Goal: Task Accomplishment & Management: Manage account settings

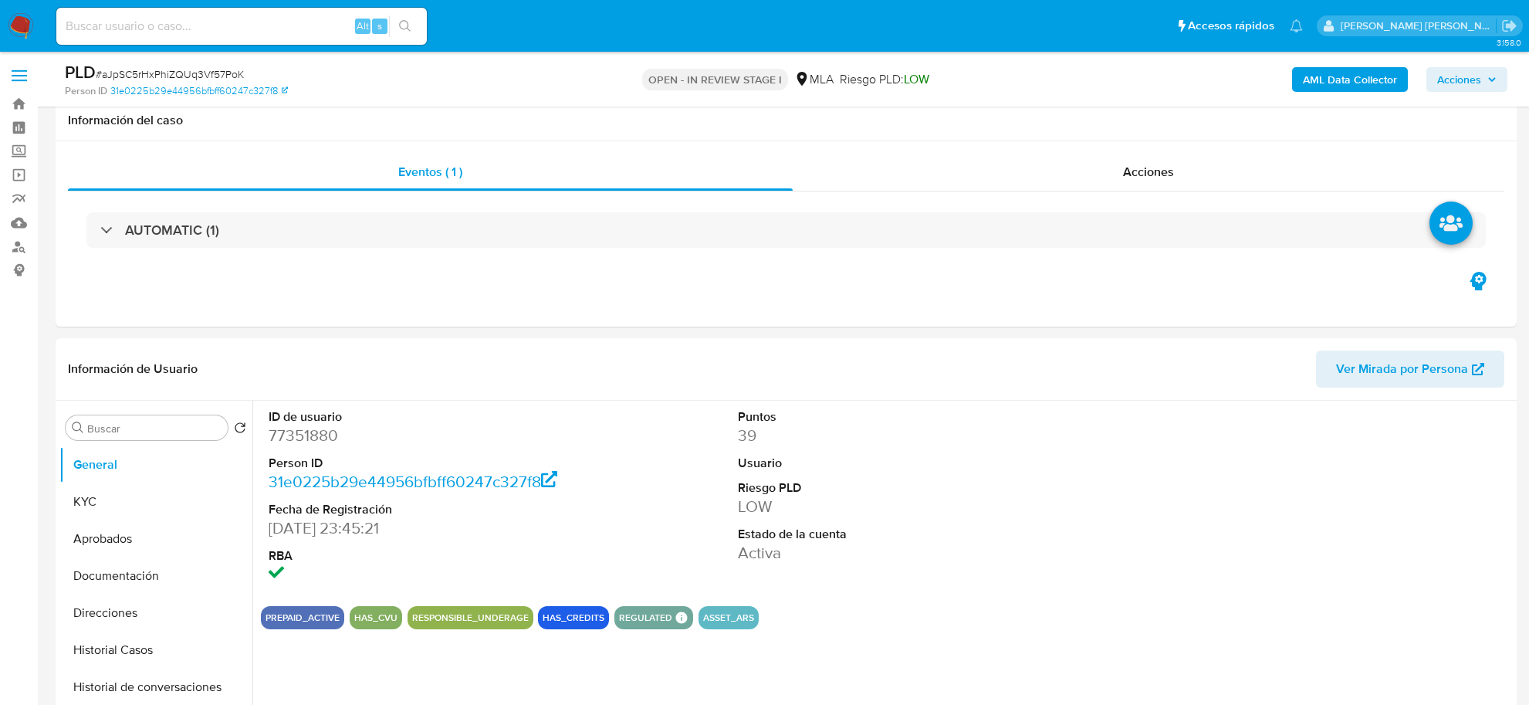
select select "10"
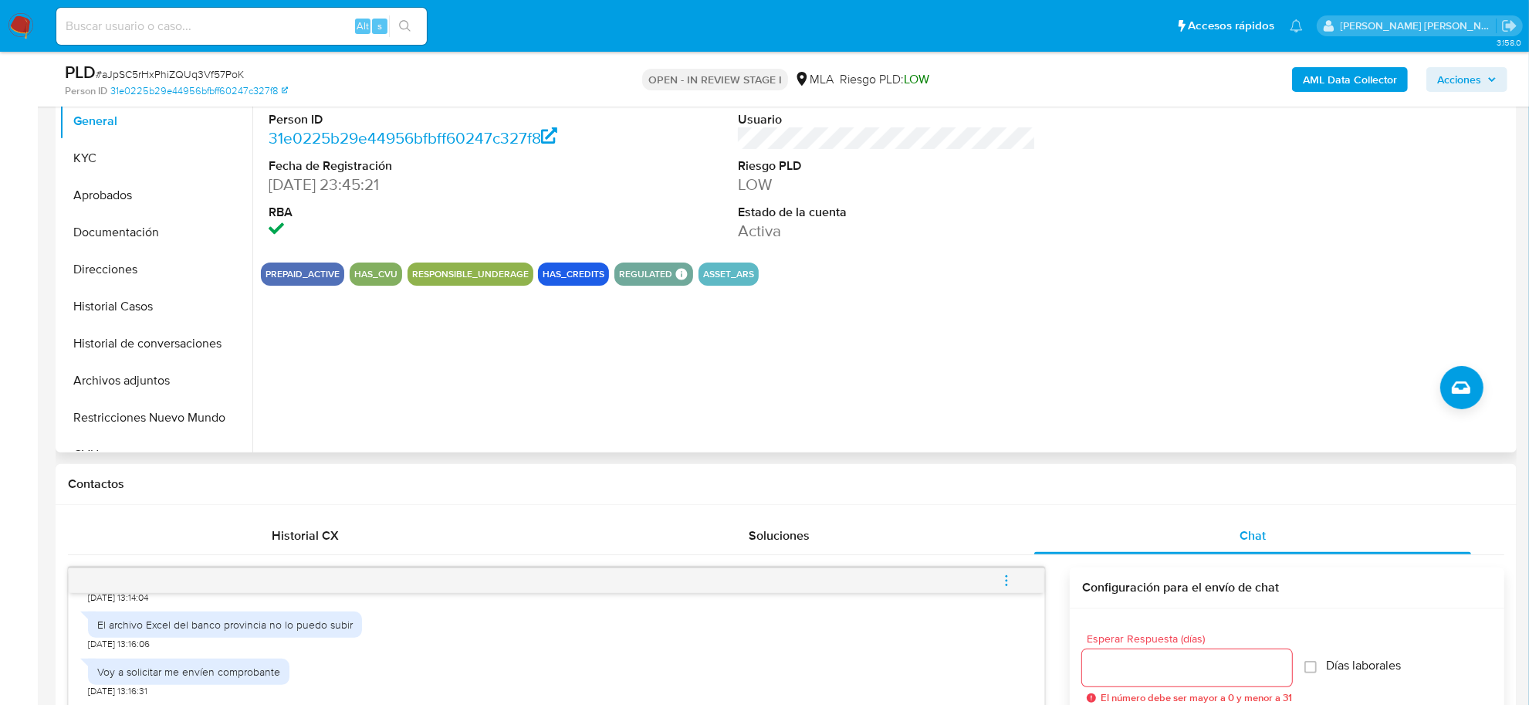
scroll to position [193, 0]
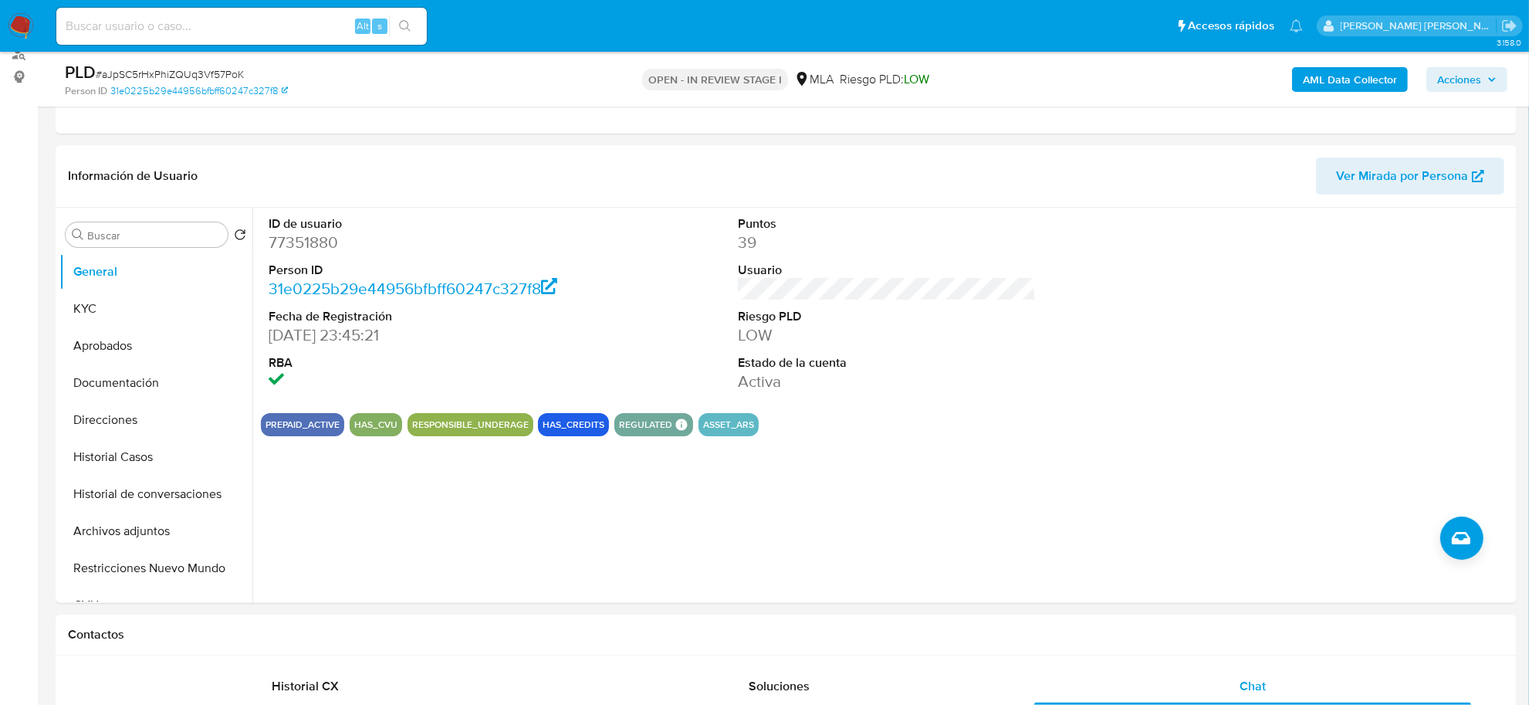
click at [1347, 67] on b "AML Data Collector" at bounding box center [1350, 79] width 94 height 25
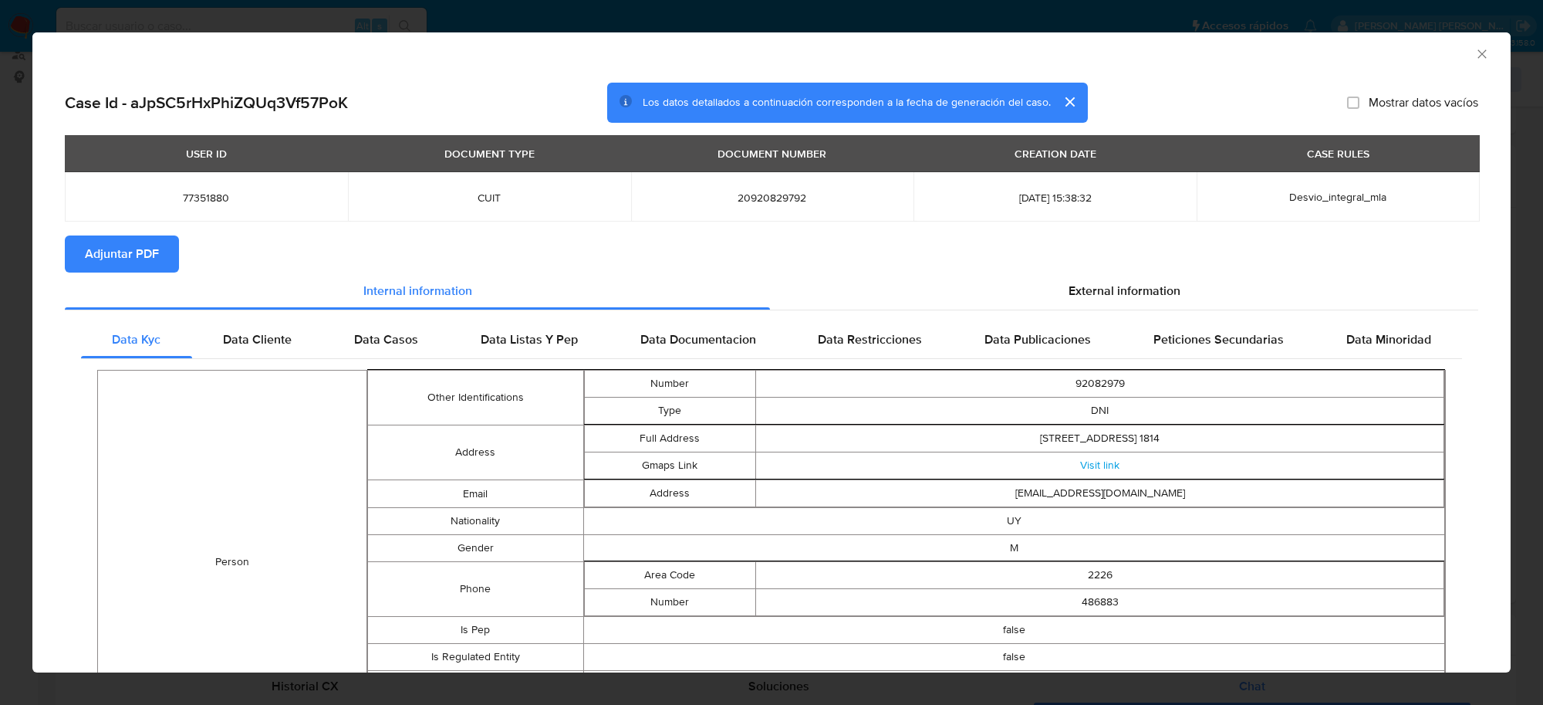
click at [143, 267] on span "Adjuntar PDF" at bounding box center [122, 254] width 74 height 34
click at [1475, 58] on icon "Cerrar ventana" at bounding box center [1482, 53] width 15 height 15
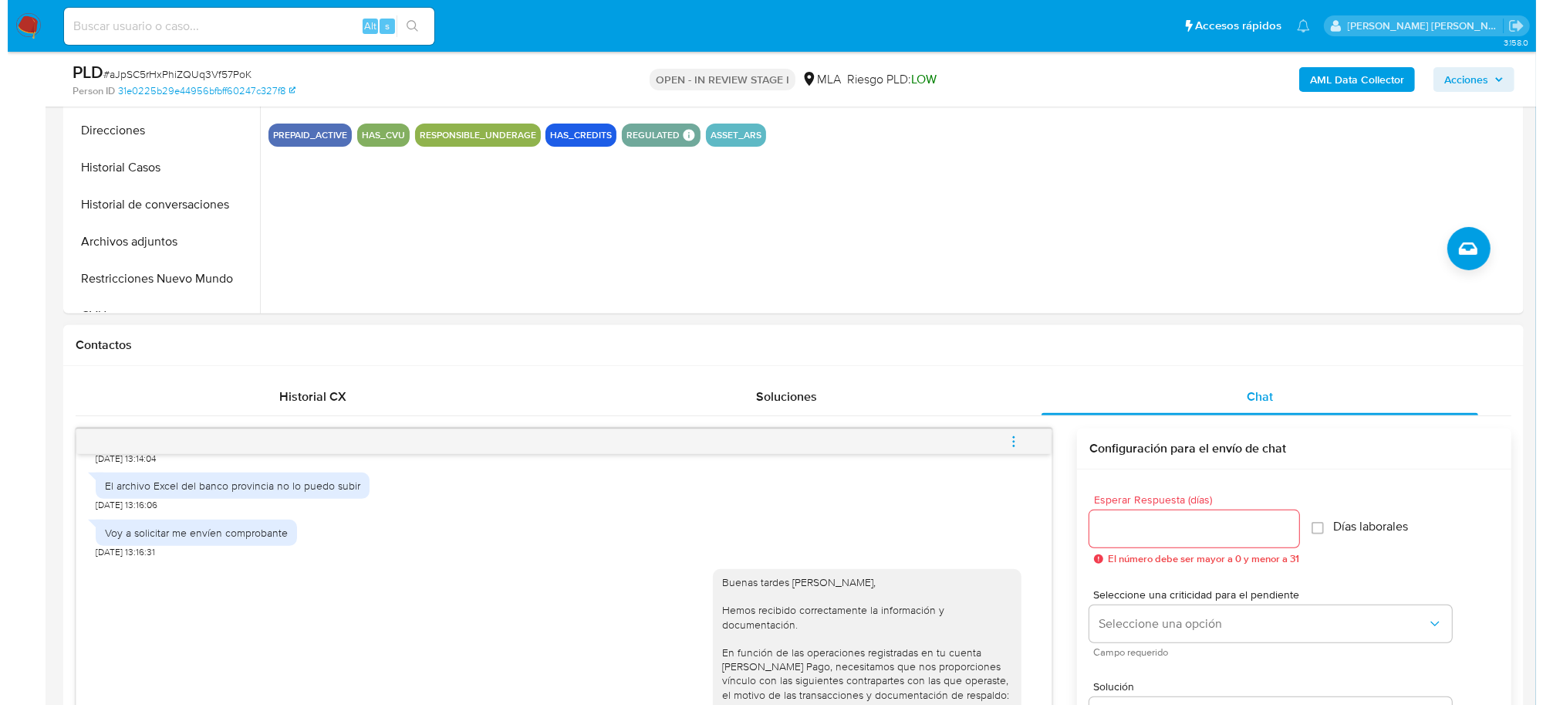
scroll to position [579, 0]
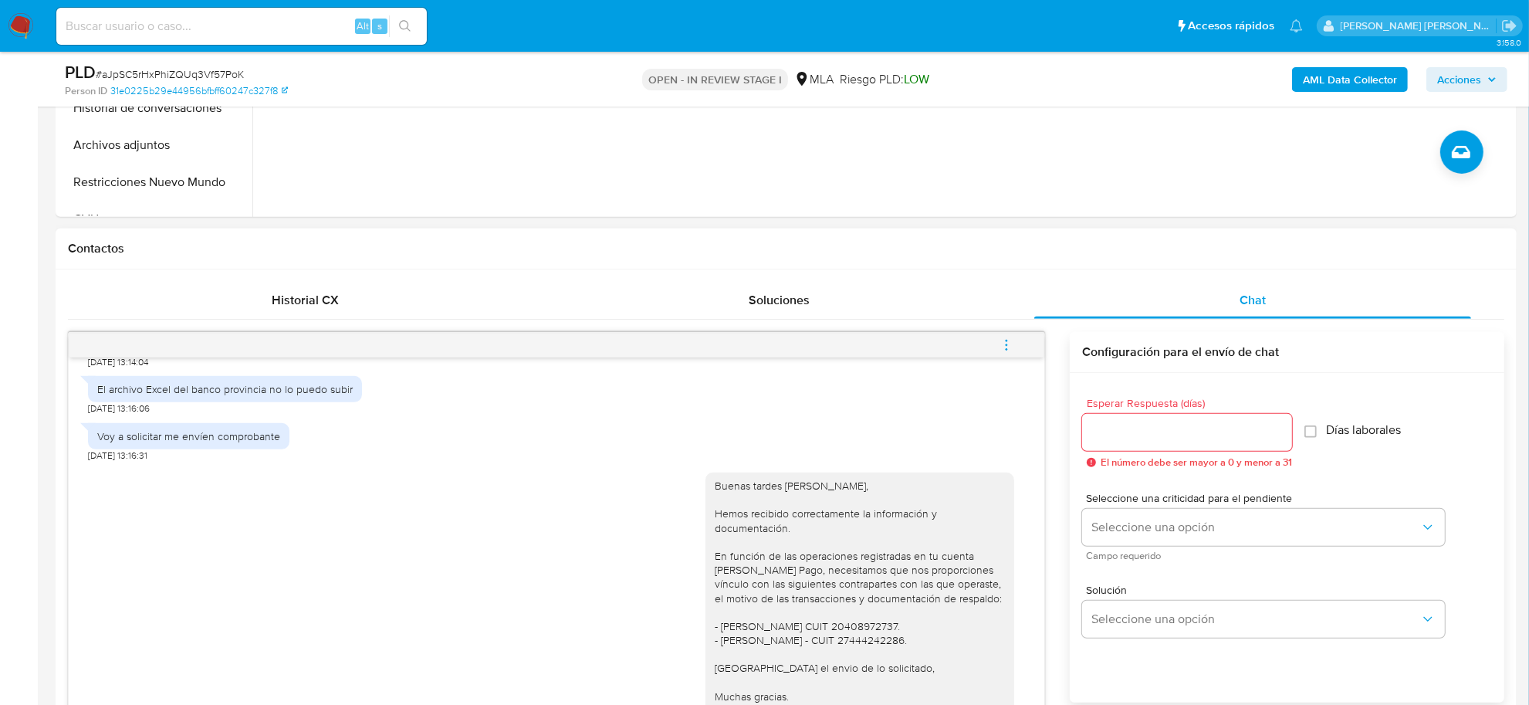
click at [1003, 346] on icon "menu-action" at bounding box center [1006, 345] width 14 height 14
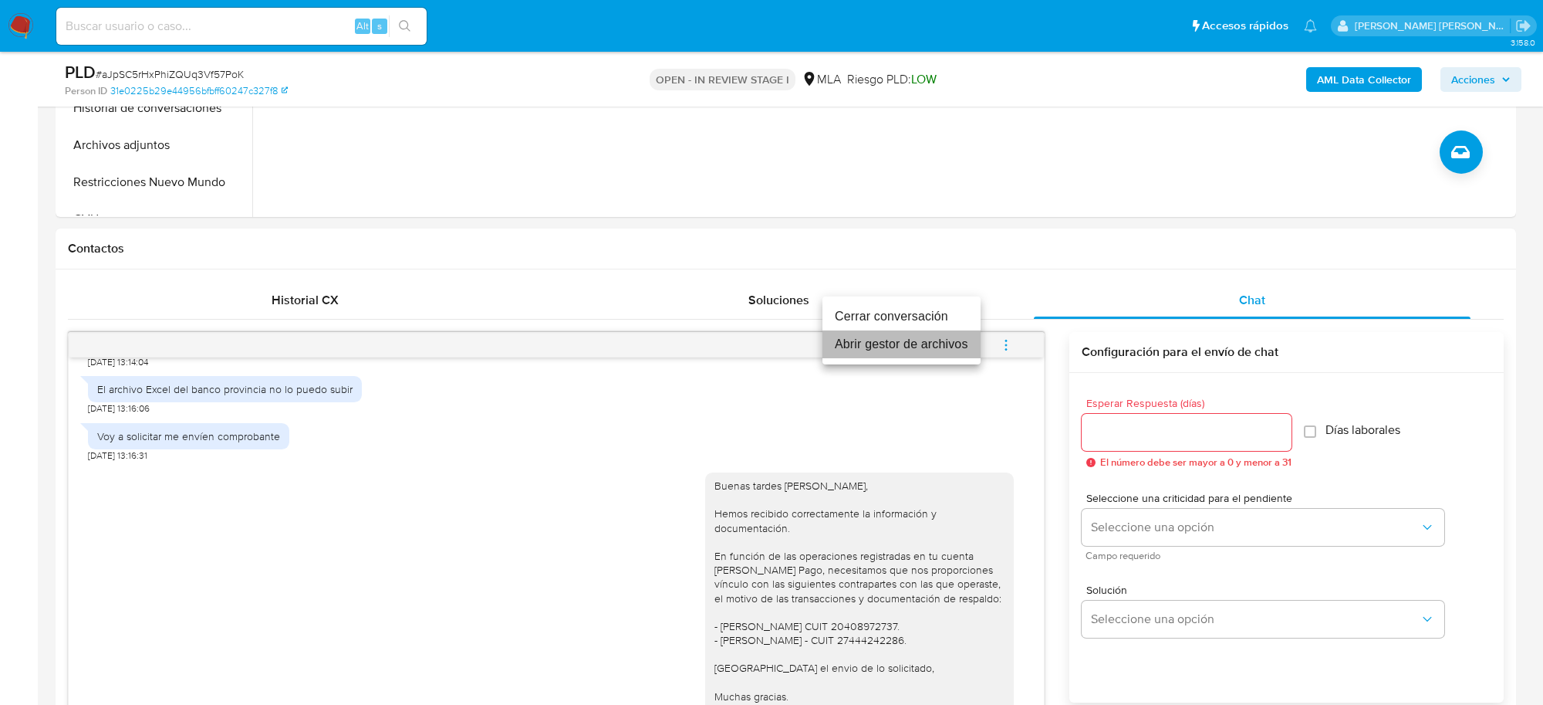
click at [904, 343] on li "Abrir gestor de archivos" at bounding box center [902, 344] width 158 height 28
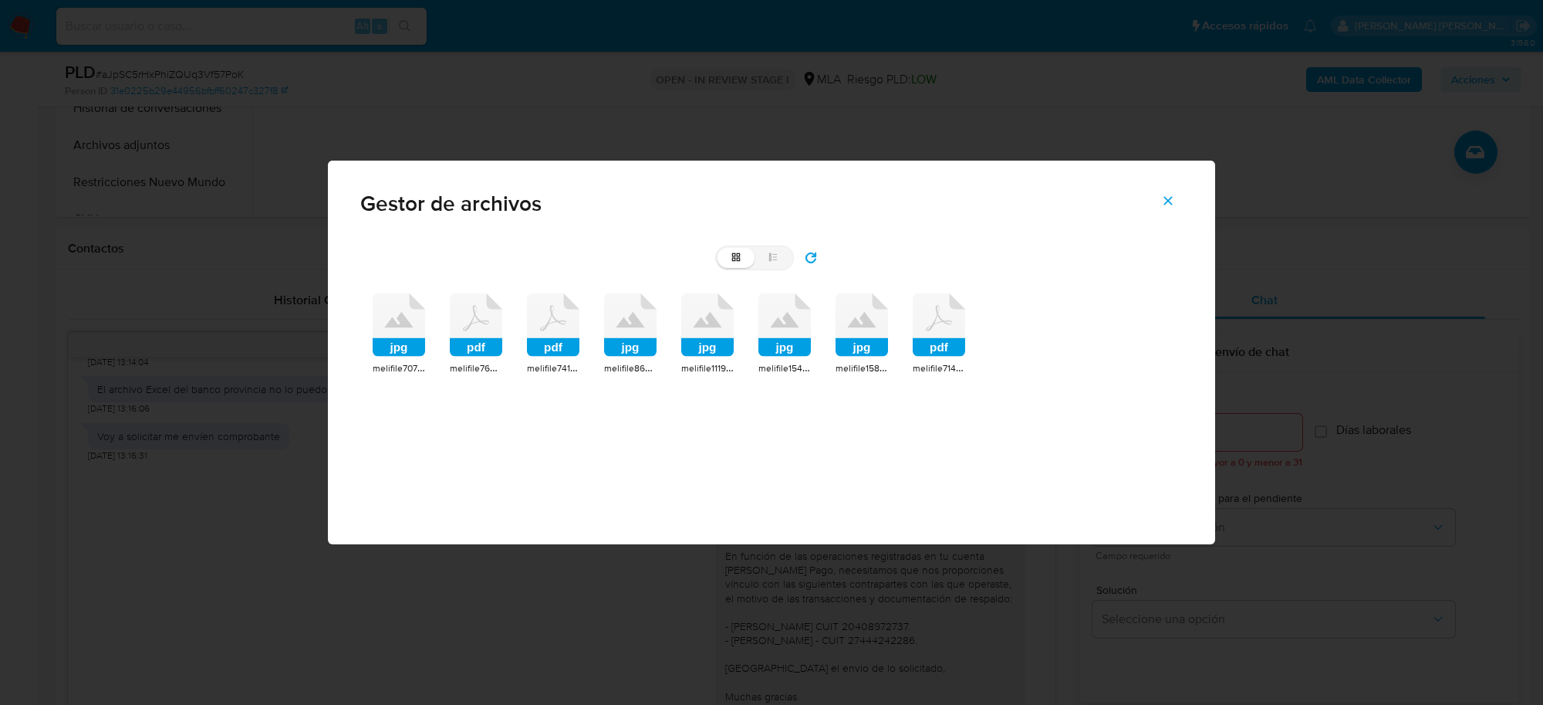
click at [484, 340] on rect at bounding box center [476, 347] width 52 height 19
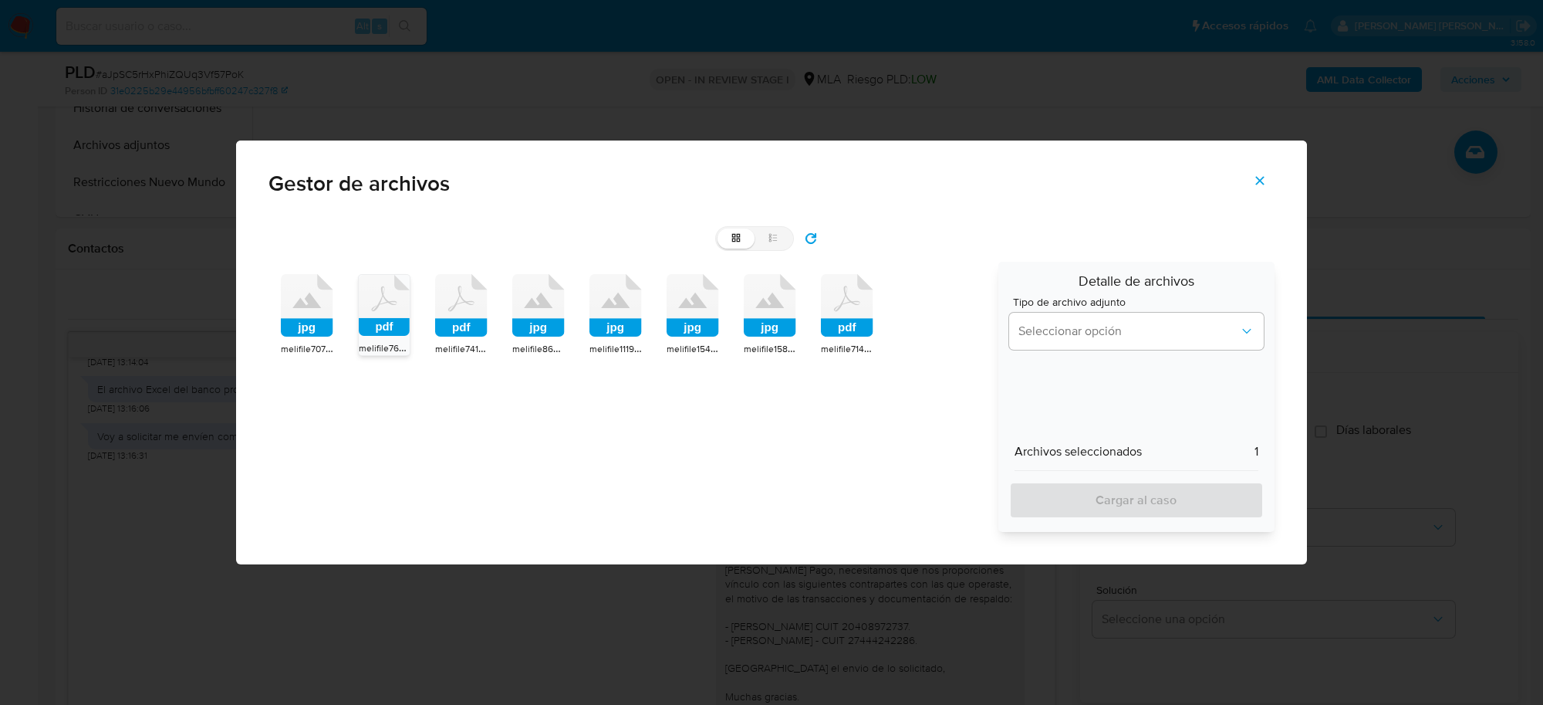
click at [481, 323] on rect at bounding box center [461, 328] width 52 height 19
click at [832, 328] on rect at bounding box center [847, 328] width 52 height 19
click at [1076, 336] on span "Seleccionar opción" at bounding box center [1129, 330] width 221 height 15
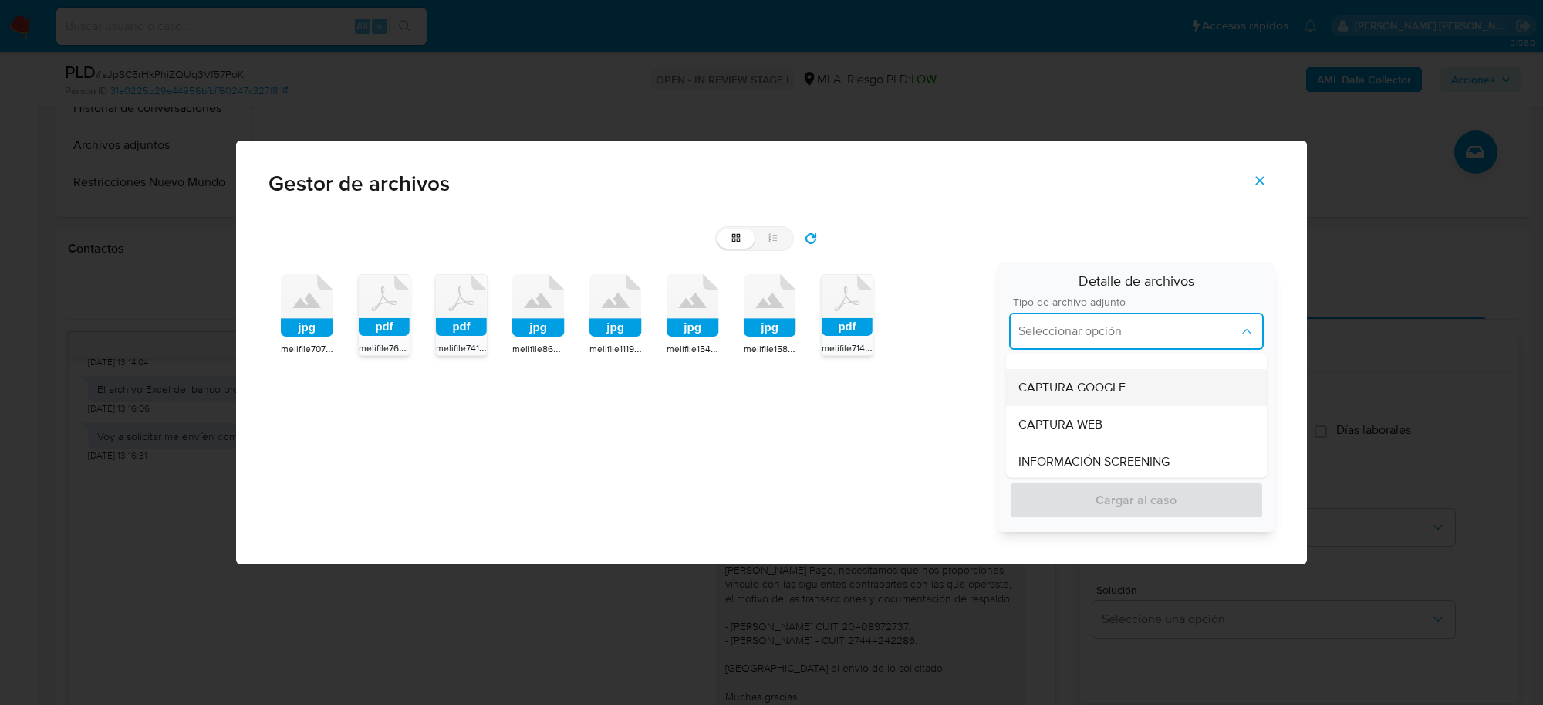
scroll to position [0, 0]
click at [1066, 404] on span "INGRESOS" at bounding box center [1048, 408] width 58 height 15
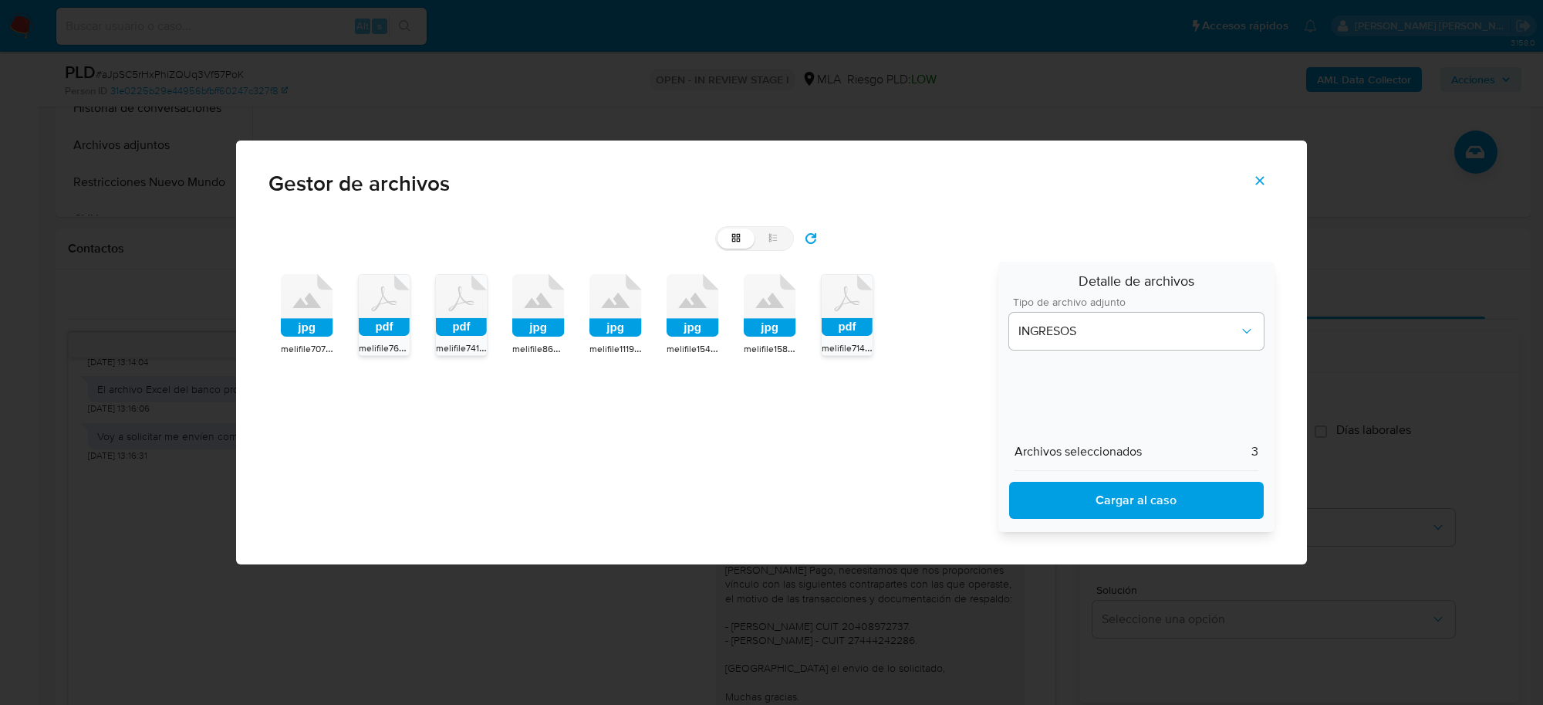
click at [1077, 495] on span "Cargar al caso" at bounding box center [1136, 500] width 215 height 34
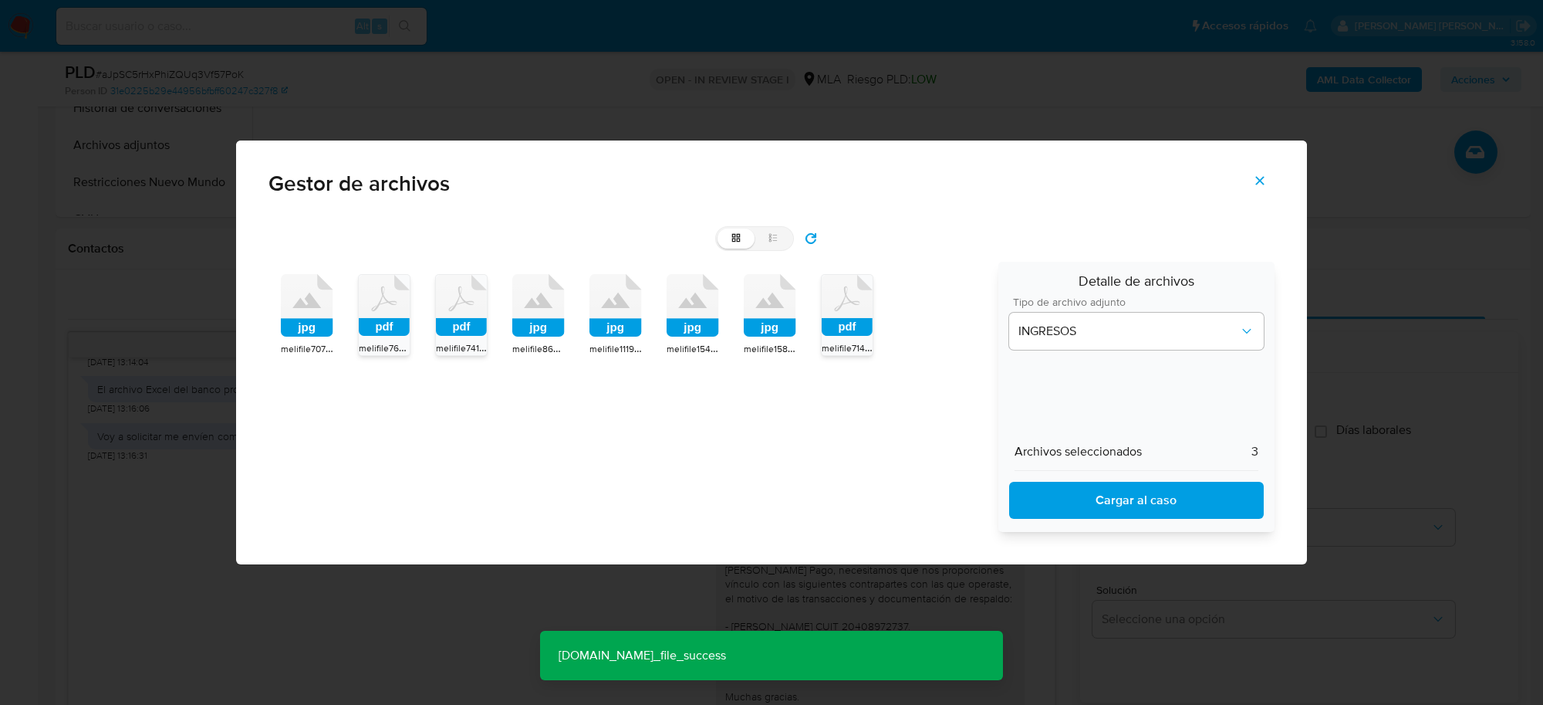
click at [820, 239] on button "refresh" at bounding box center [811, 238] width 34 height 25
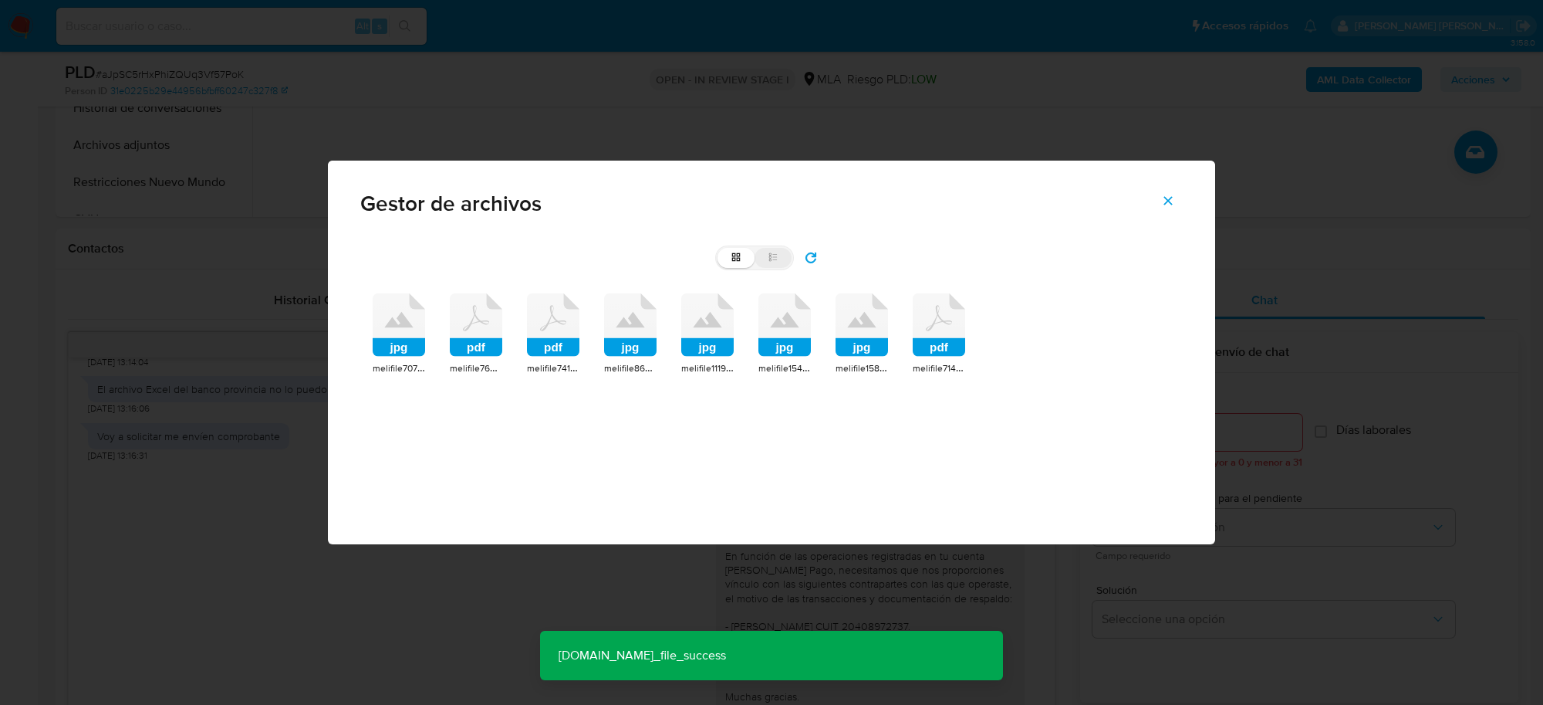
click at [766, 257] on label "list" at bounding box center [773, 258] width 37 height 20
click at [718, 248] on input "list" at bounding box center [718, 248] width 1 height 1
radio input "true"
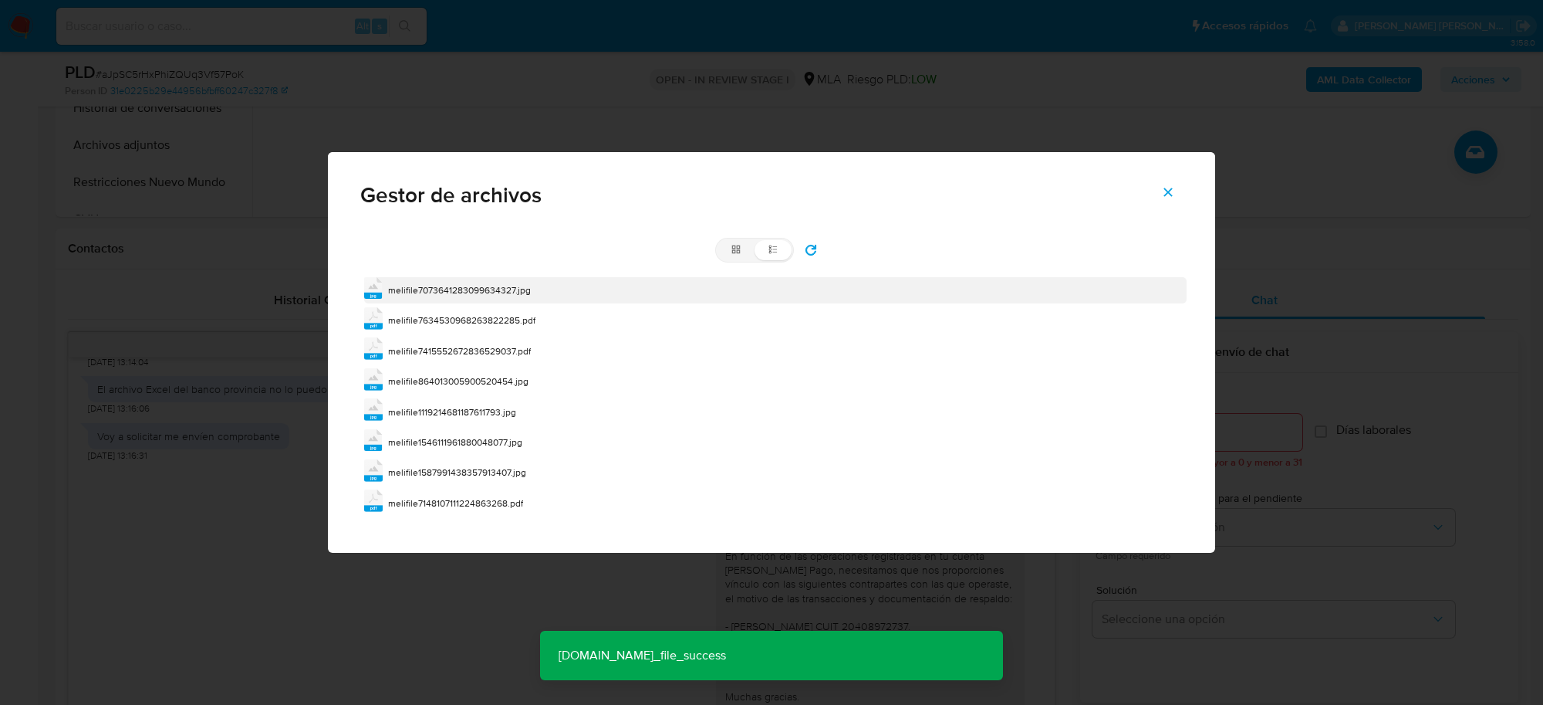
click at [442, 292] on span "melifile7073641283099634327.jpg" at bounding box center [459, 289] width 143 height 13
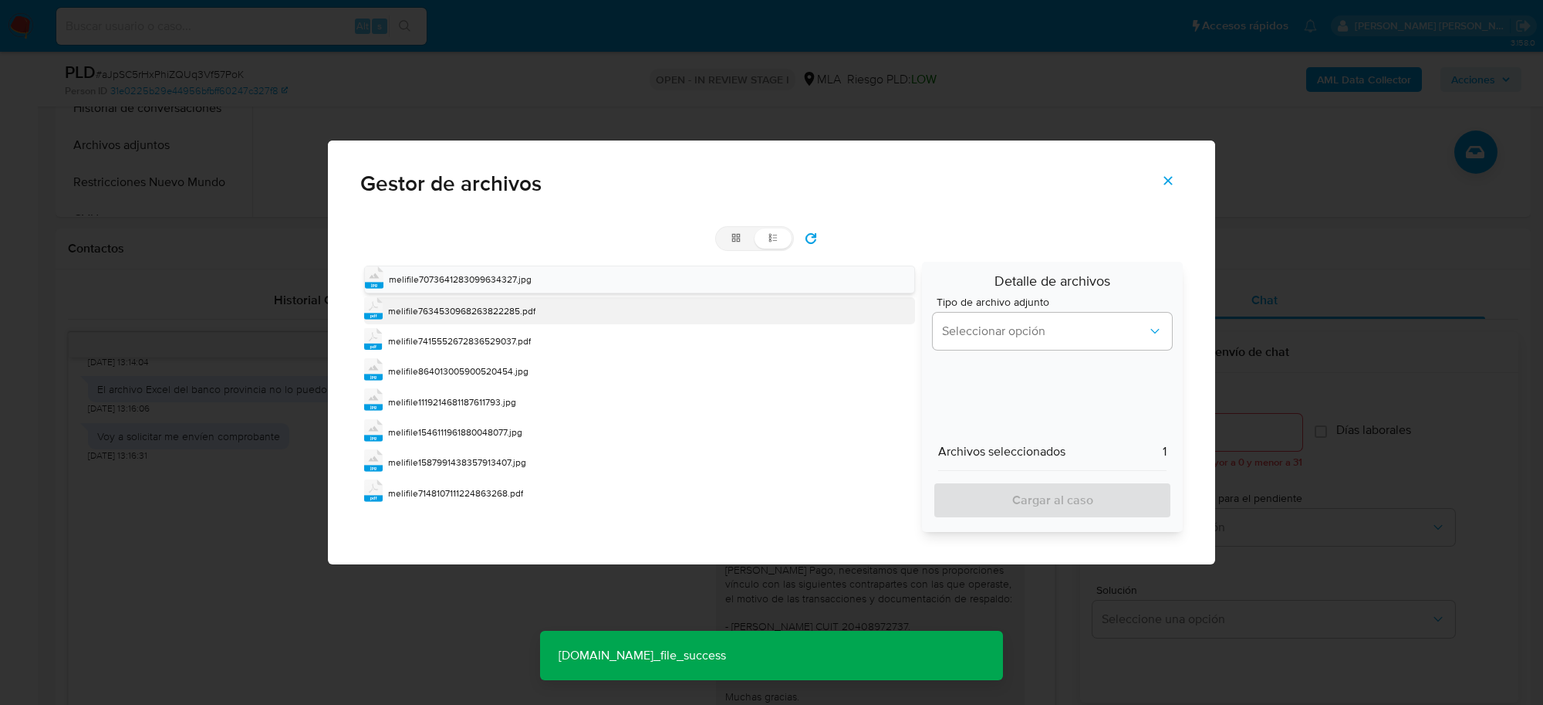
click at [458, 316] on span "melifile7634530968263822285.pdf" at bounding box center [461, 310] width 147 height 13
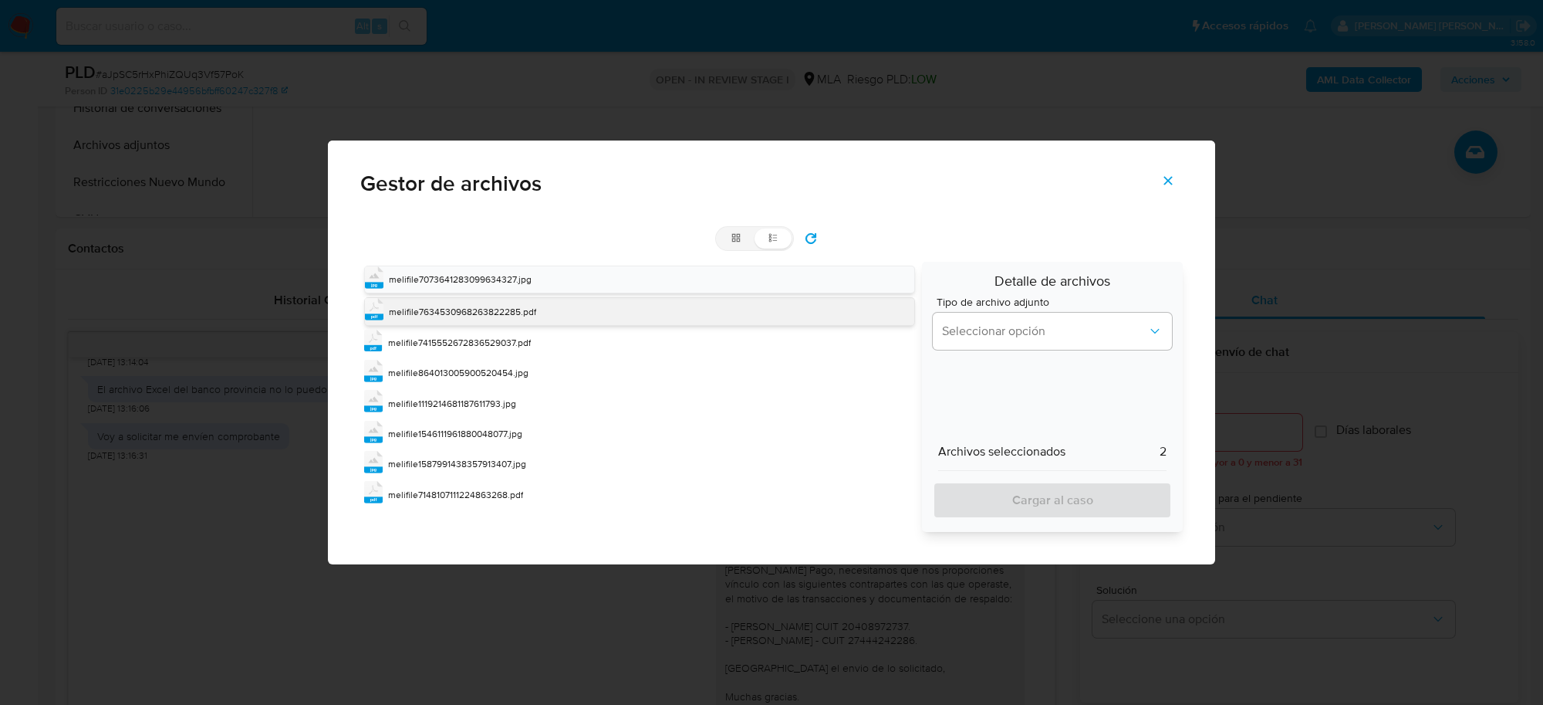
click at [458, 316] on span "melifile7634530968263822285.pdf" at bounding box center [462, 311] width 147 height 13
click at [478, 336] on span "melifile7415552672836529037.pdf" at bounding box center [459, 340] width 143 height 13
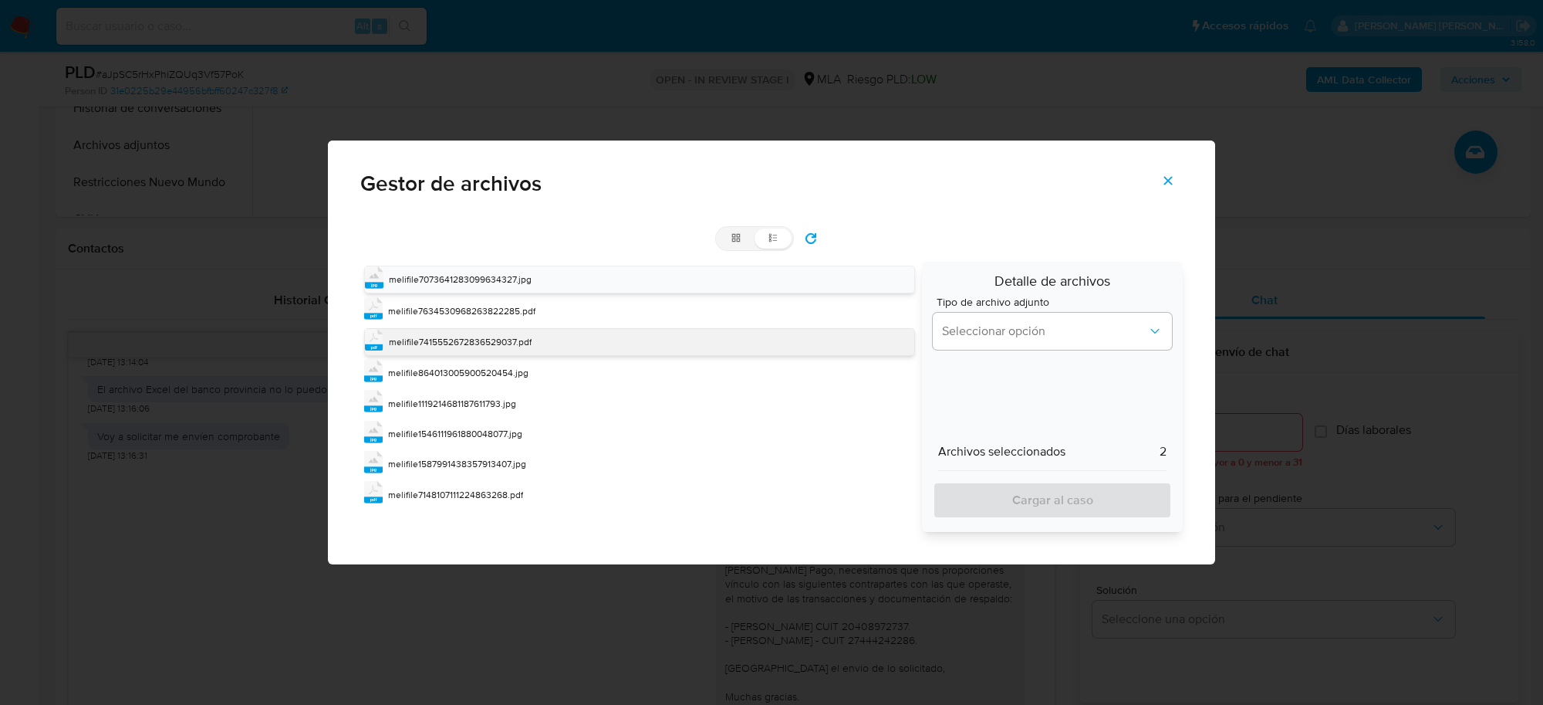
click at [478, 336] on span "melifile7415552672836529037.pdf" at bounding box center [460, 341] width 143 height 13
click at [499, 367] on span "melifile864013005900520454.jpg" at bounding box center [458, 370] width 140 height 13
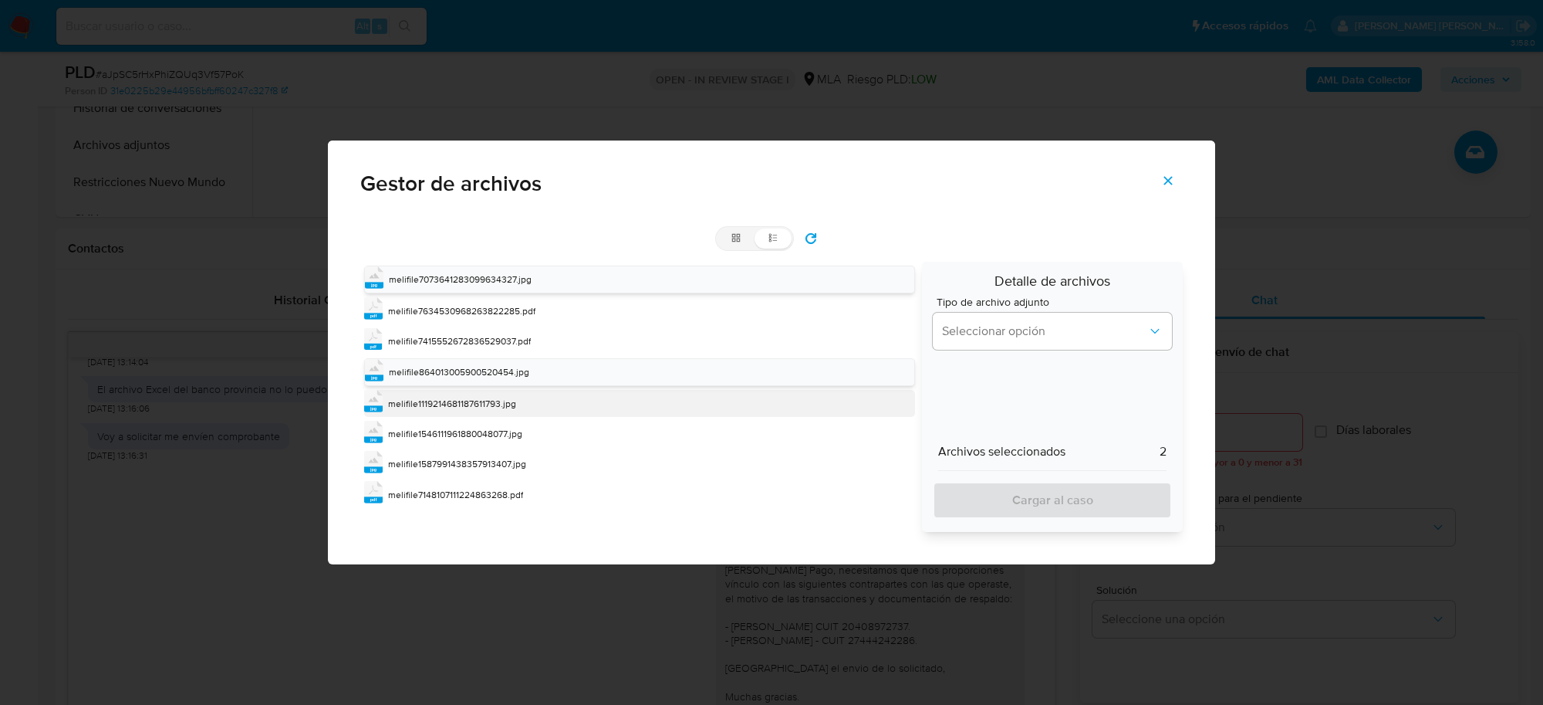
click at [494, 404] on span "melifile1119214681187611793.jpg" at bounding box center [452, 403] width 128 height 13
click at [504, 438] on span "melifile1546111961880048077.jpg" at bounding box center [455, 434] width 134 height 13
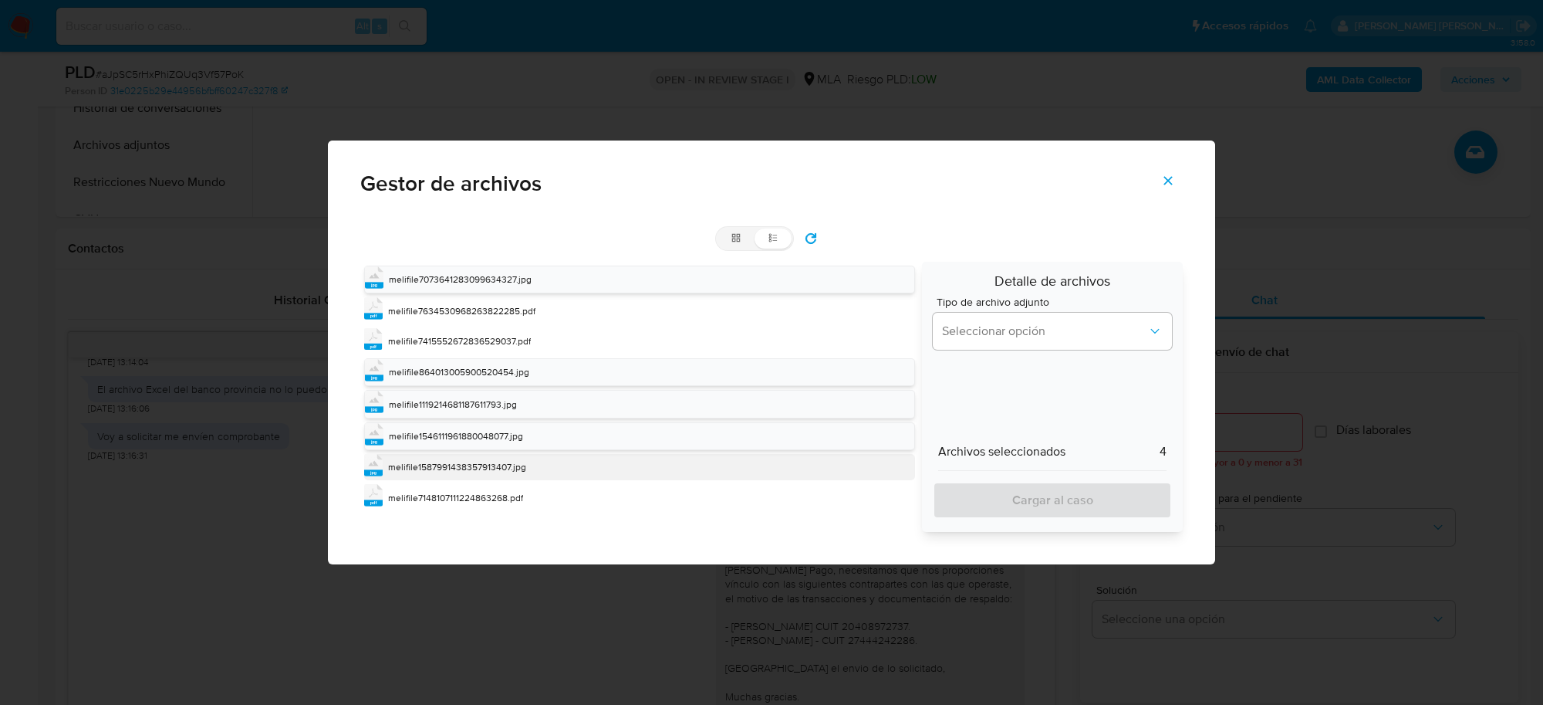
click at [504, 473] on span "melifile1587991438357913407.jpg" at bounding box center [457, 466] width 138 height 13
click at [1115, 355] on div "Tipo de archivo adjunto Seleccionar opción" at bounding box center [1052, 325] width 239 height 59
click at [1107, 336] on span "Seleccionar opción" at bounding box center [1044, 330] width 205 height 15
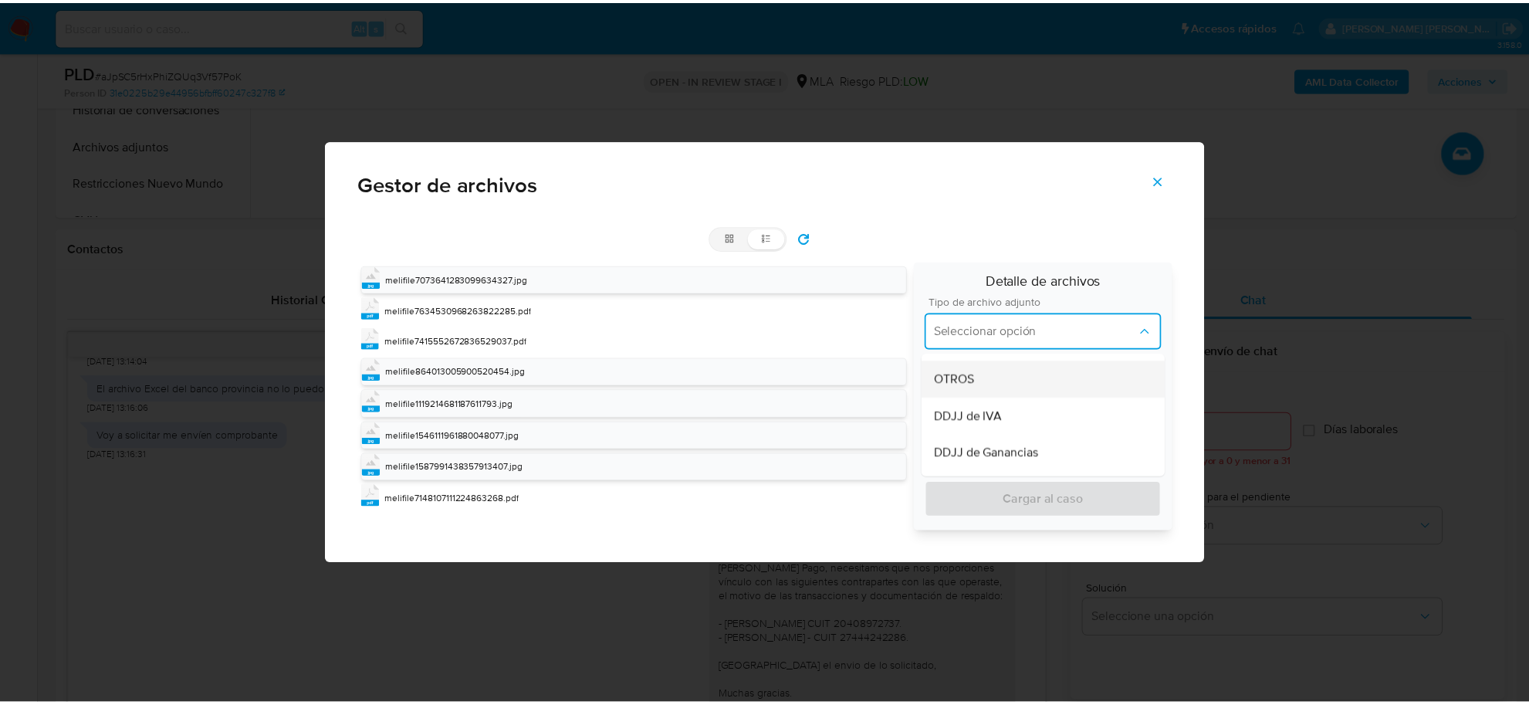
scroll to position [386, 0]
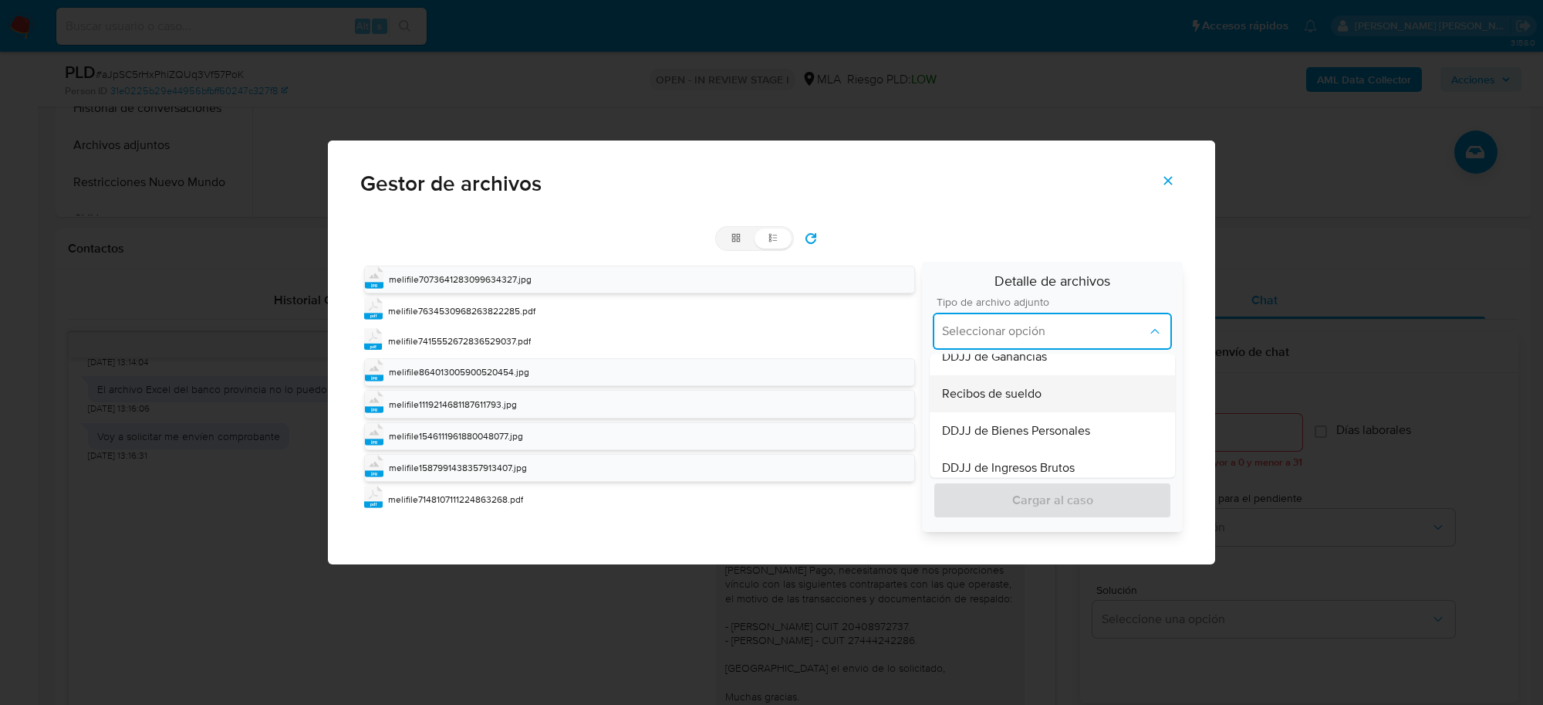
click at [1071, 396] on div "Recibos de sueldo" at bounding box center [1052, 393] width 221 height 37
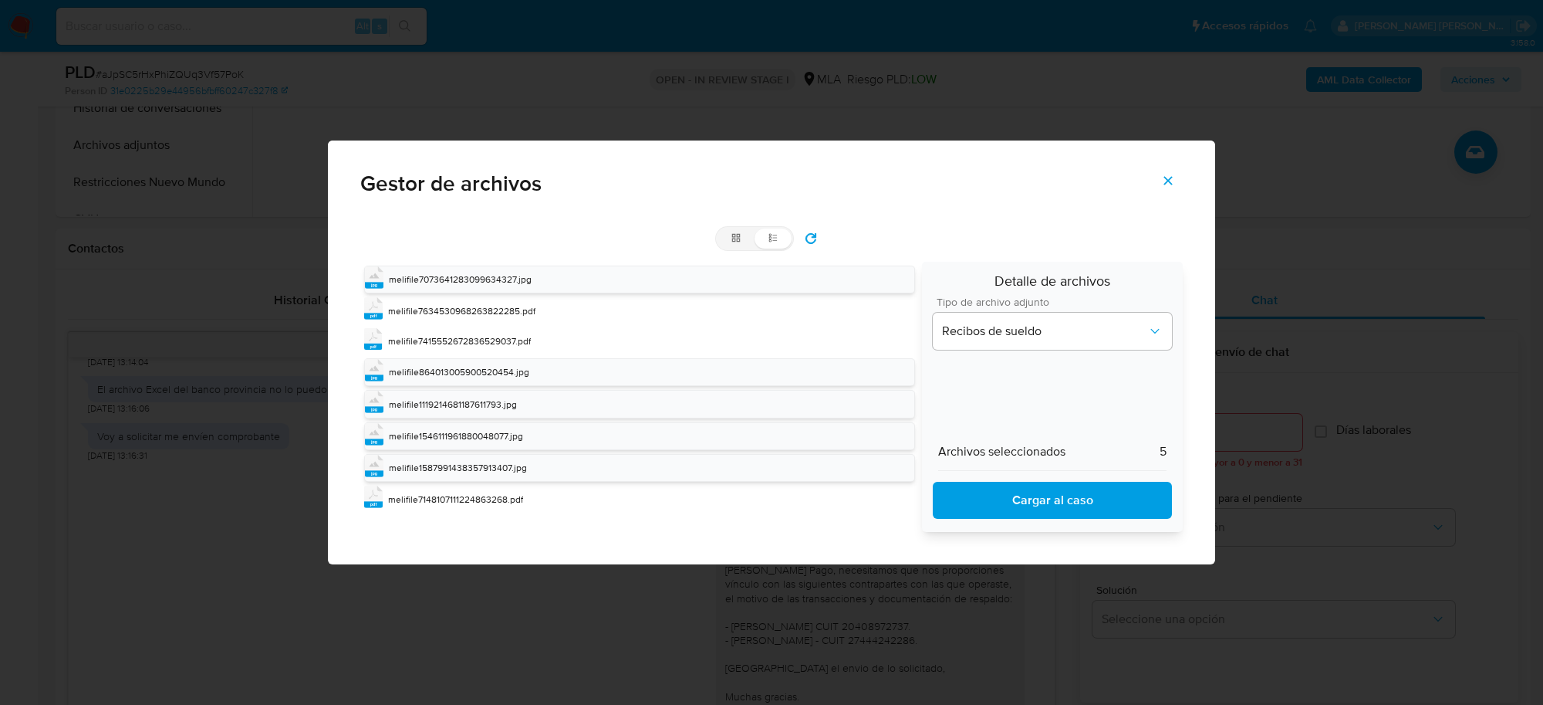
click at [1059, 495] on span "Cargar al caso" at bounding box center [1052, 500] width 199 height 34
click at [1174, 184] on icon "Cerrar" at bounding box center [1168, 181] width 14 height 14
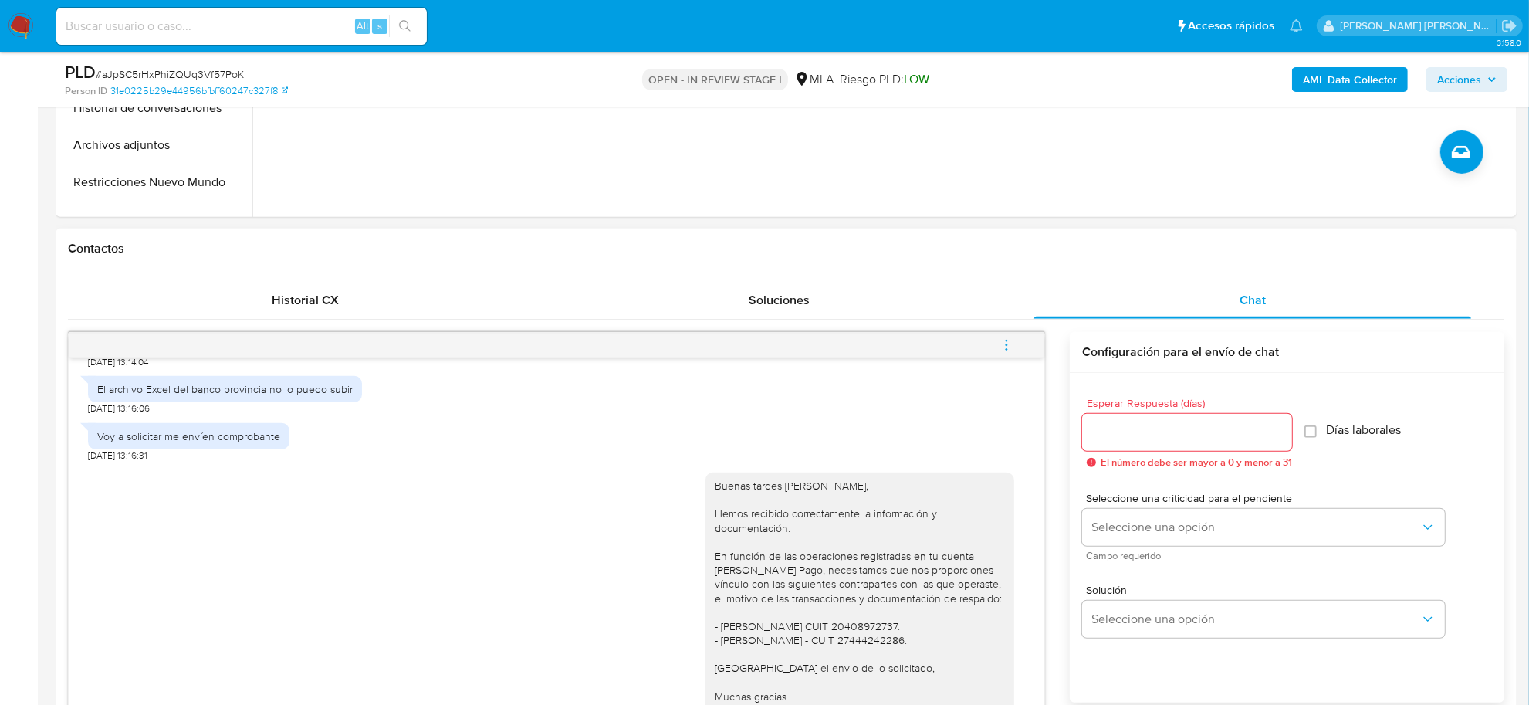
click at [1003, 355] on span "menu-action" at bounding box center [1006, 344] width 14 height 37
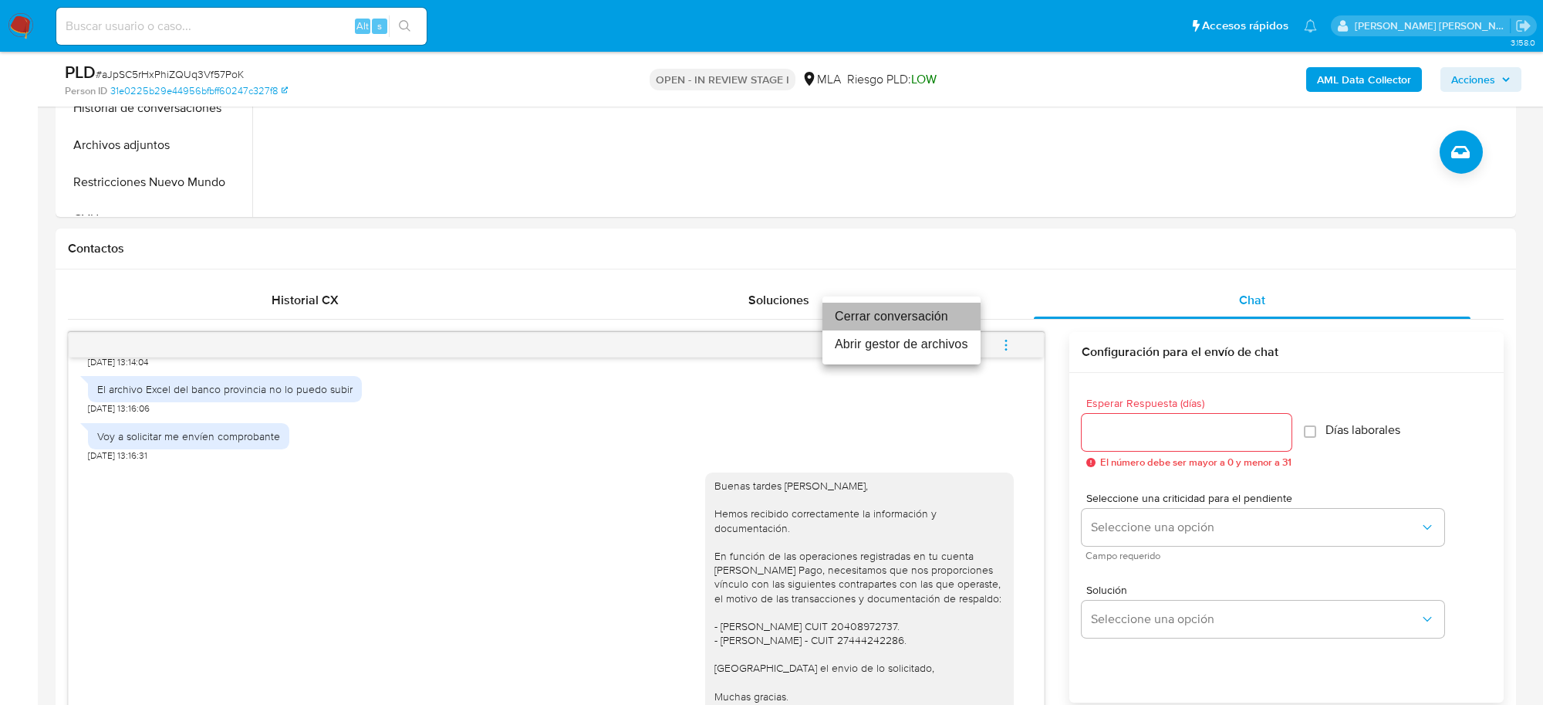
click at [934, 318] on li "Cerrar conversación" at bounding box center [902, 316] width 158 height 28
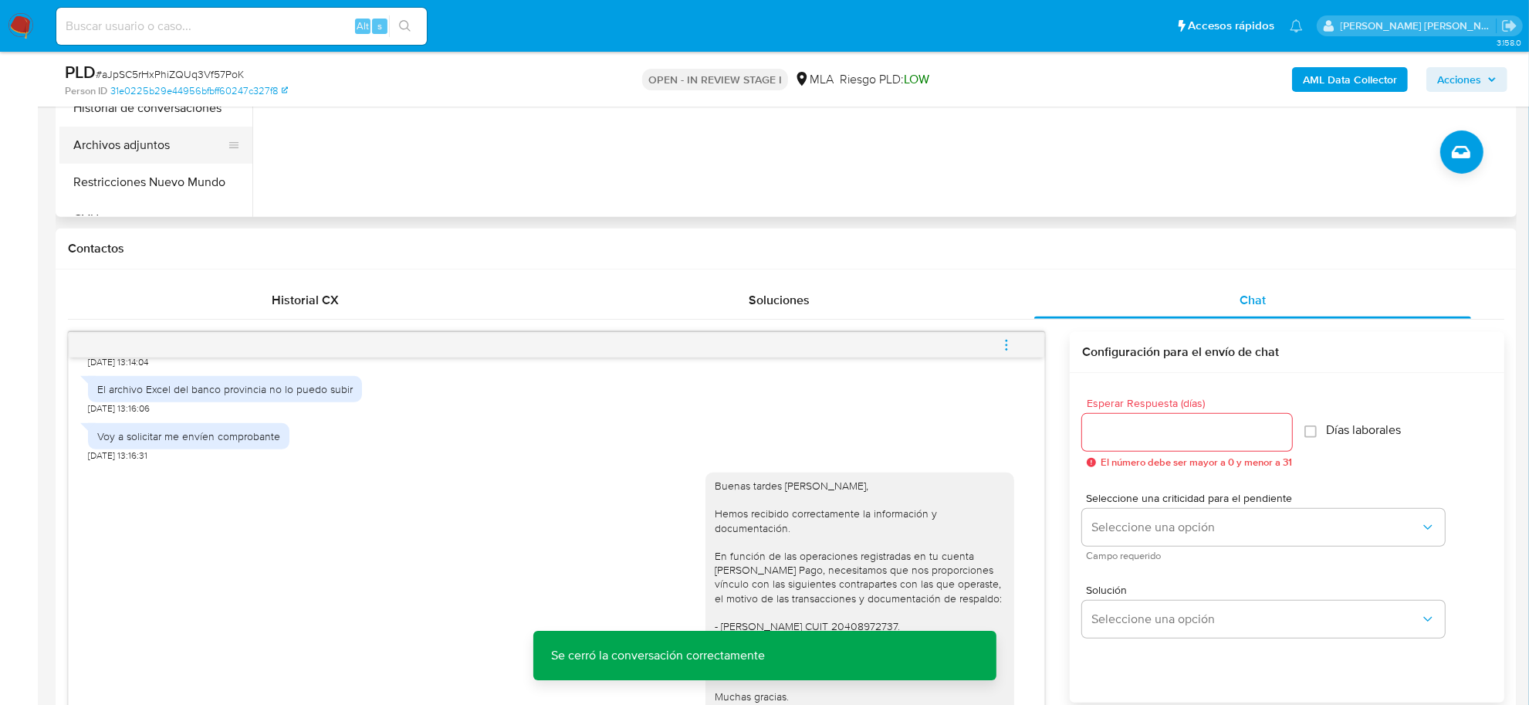
click at [102, 133] on button "Archivos adjuntos" at bounding box center [149, 145] width 181 height 37
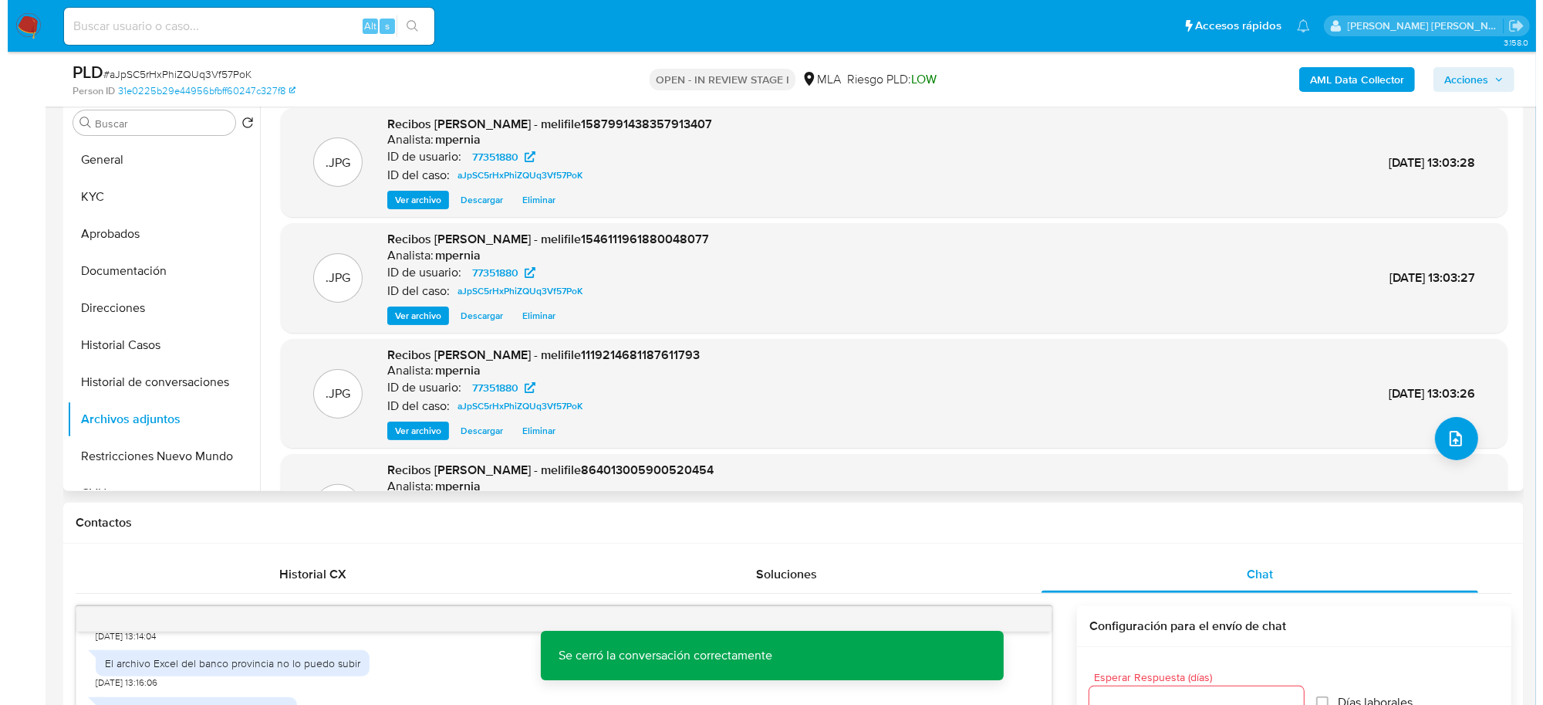
scroll to position [193, 0]
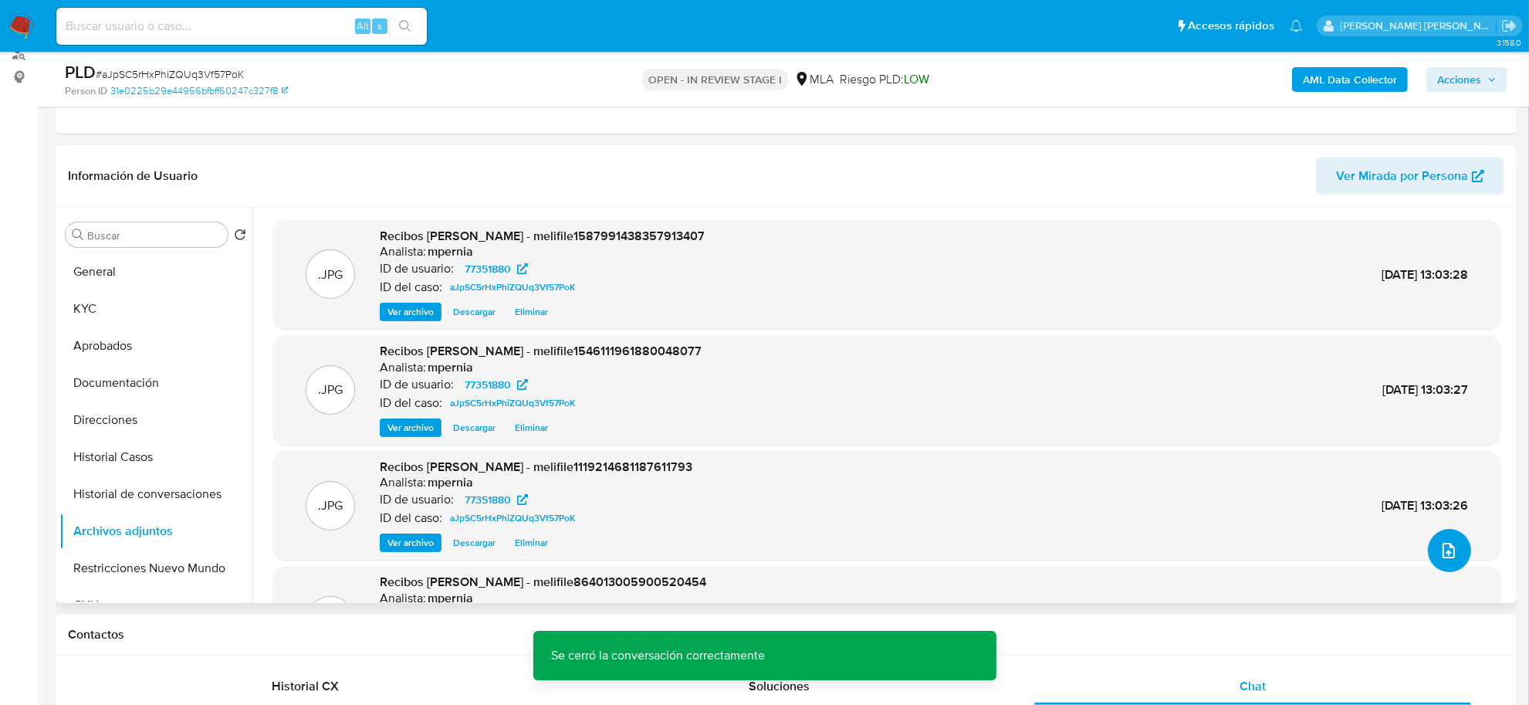
click at [1429, 542] on button "upload-file" at bounding box center [1449, 550] width 43 height 43
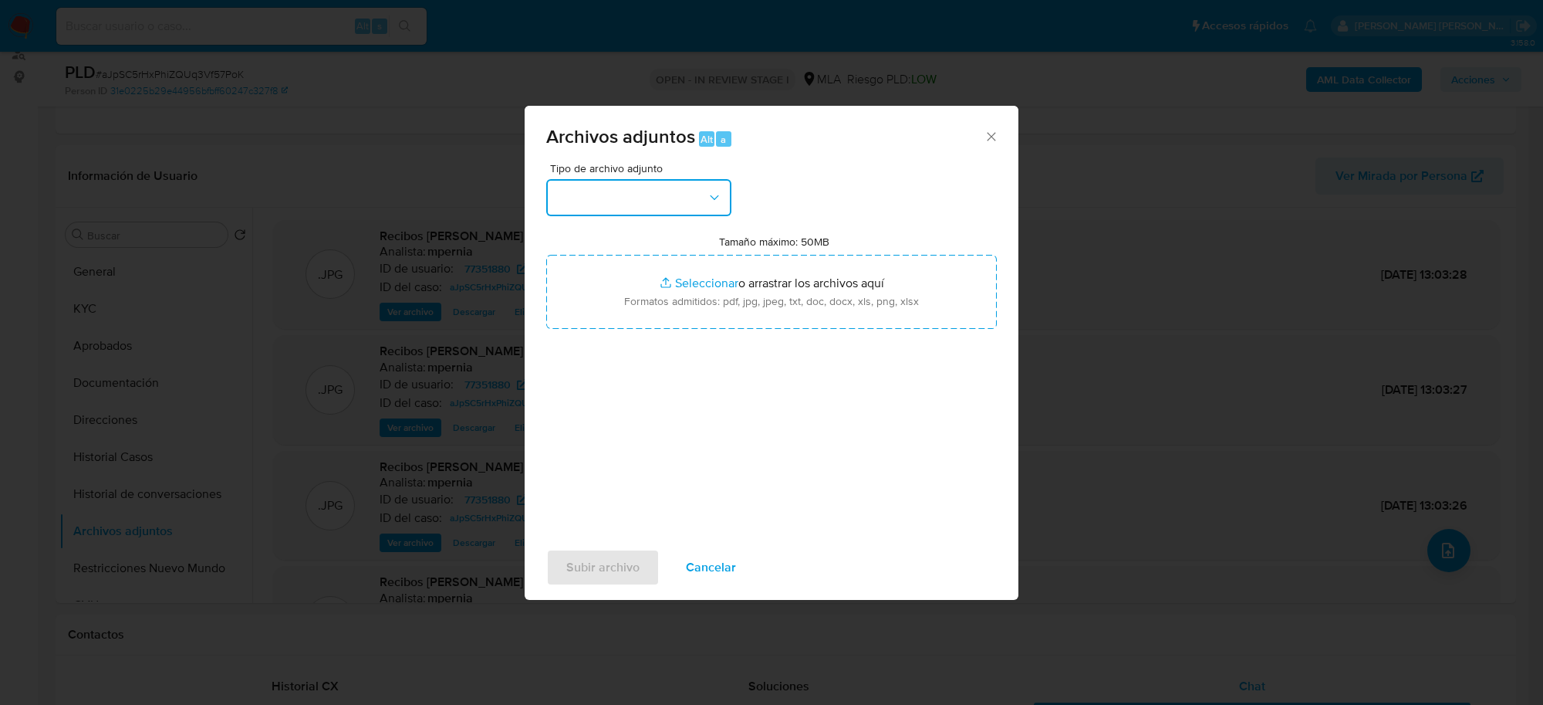
click at [704, 205] on button "button" at bounding box center [638, 197] width 185 height 37
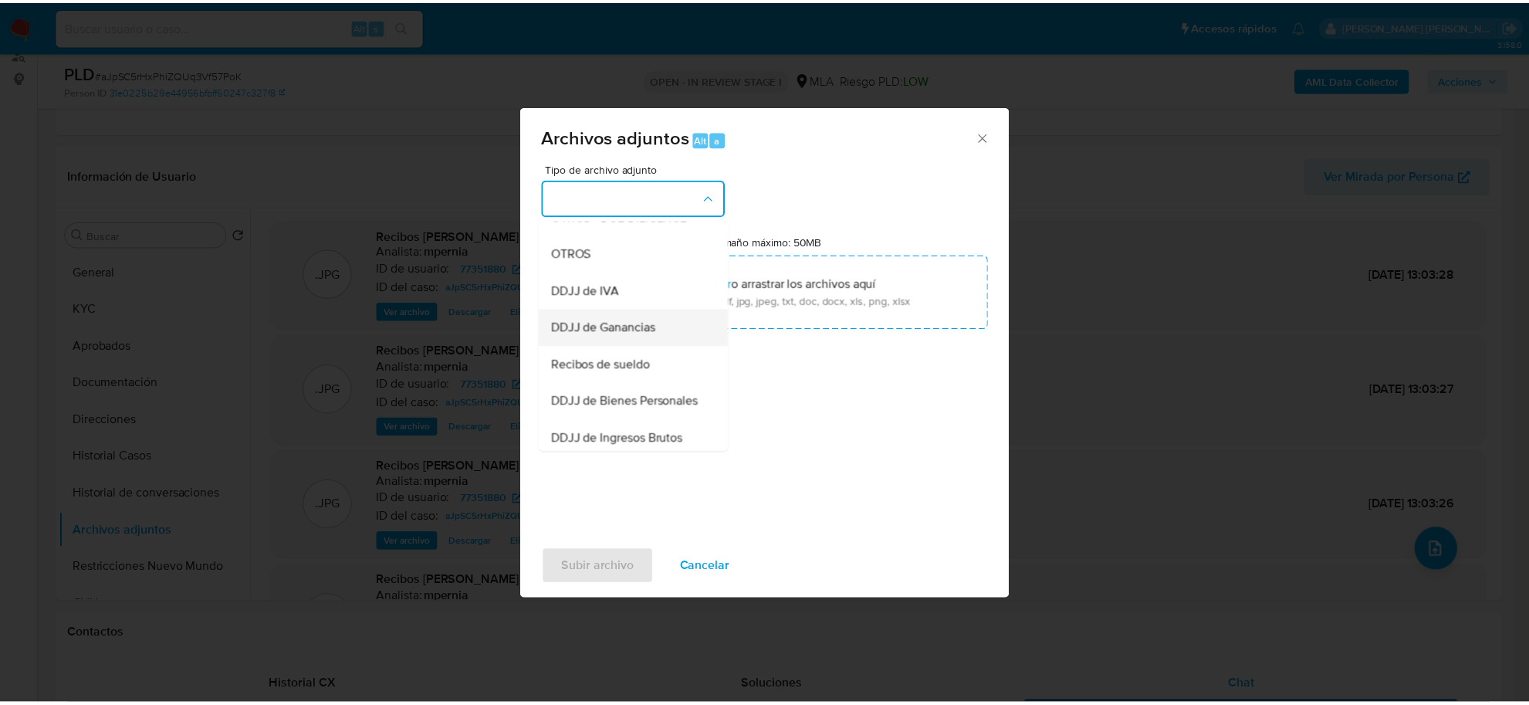
scroll to position [289, 0]
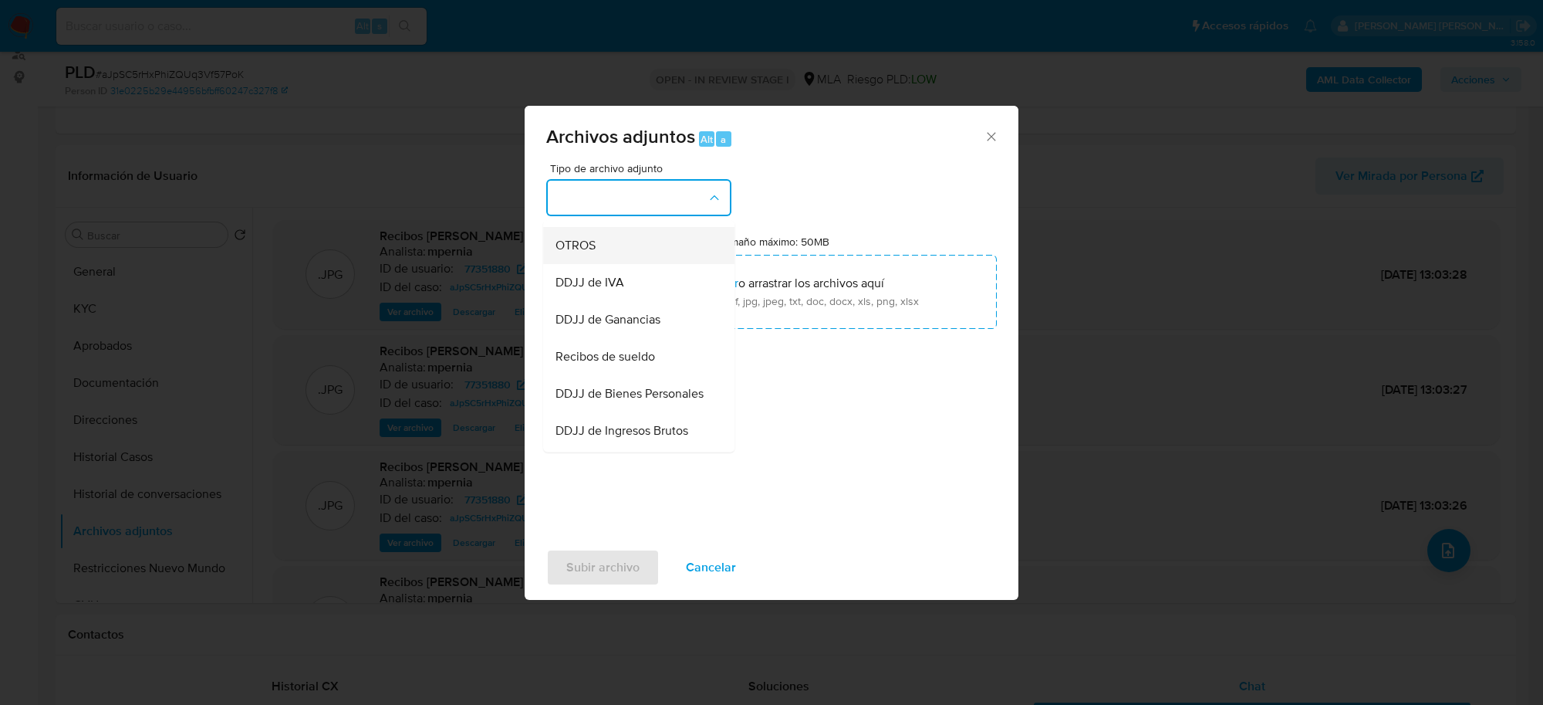
click at [590, 265] on div "OTROS" at bounding box center [634, 246] width 157 height 37
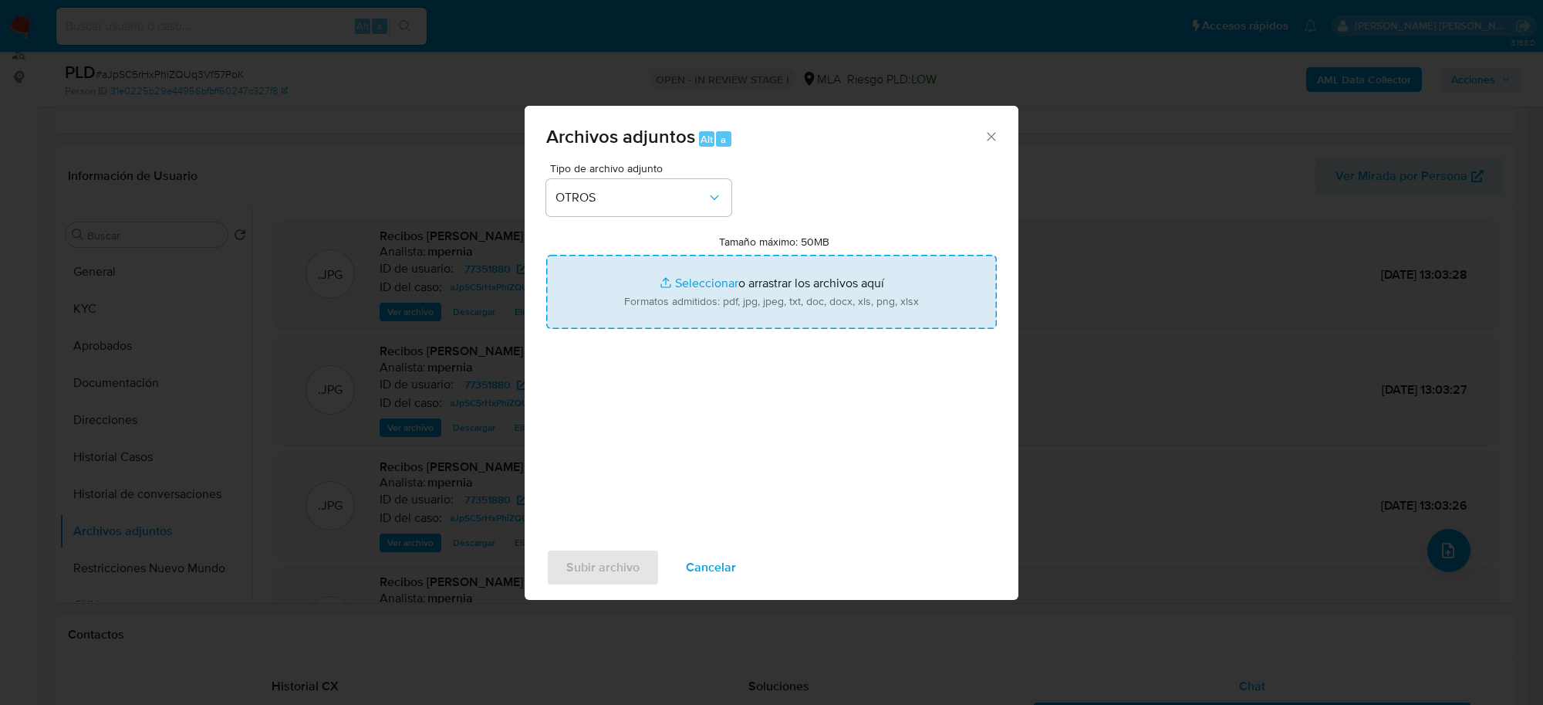
type input "C:\fakepath\Movimientos-Aladdin-77351880.xlsx"
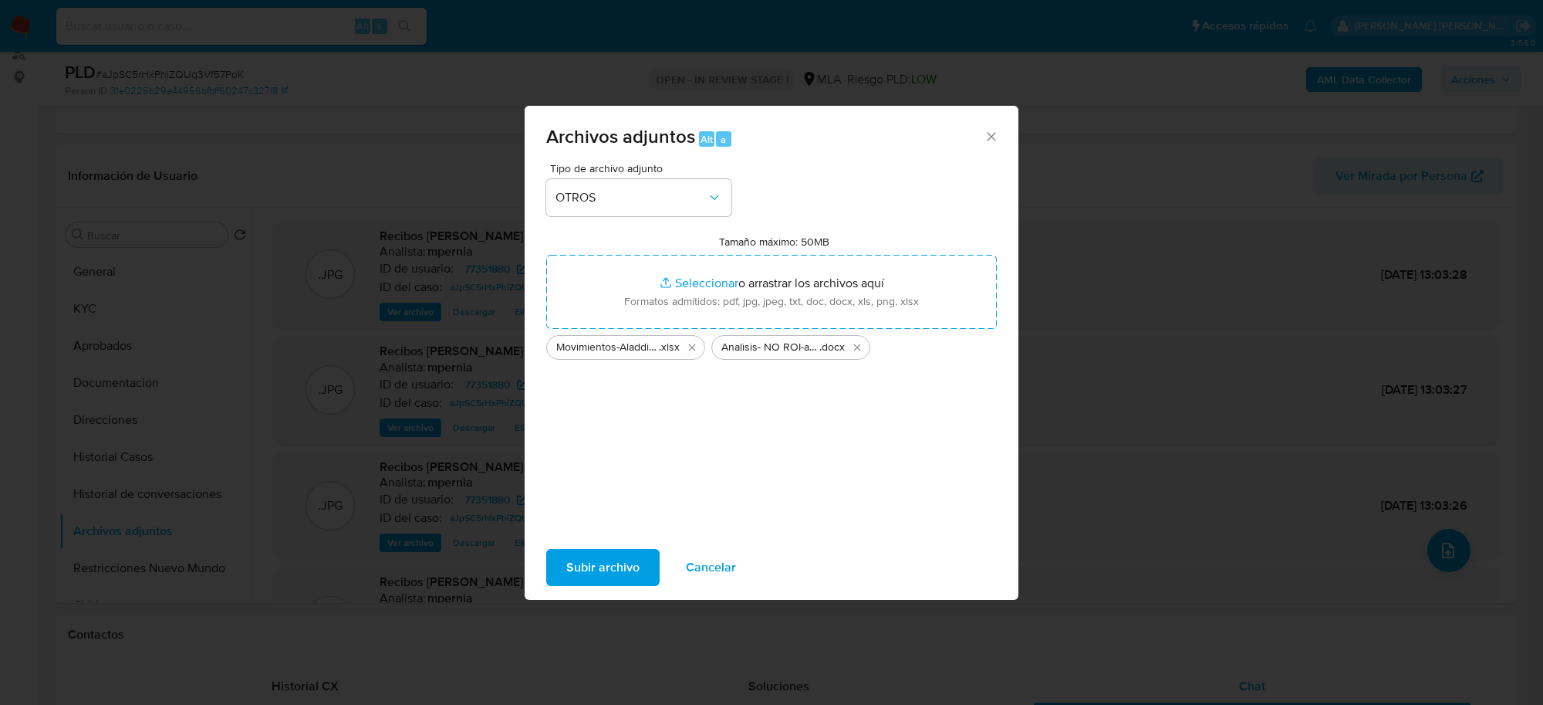
click at [595, 558] on span "Subir archivo" at bounding box center [602, 567] width 73 height 34
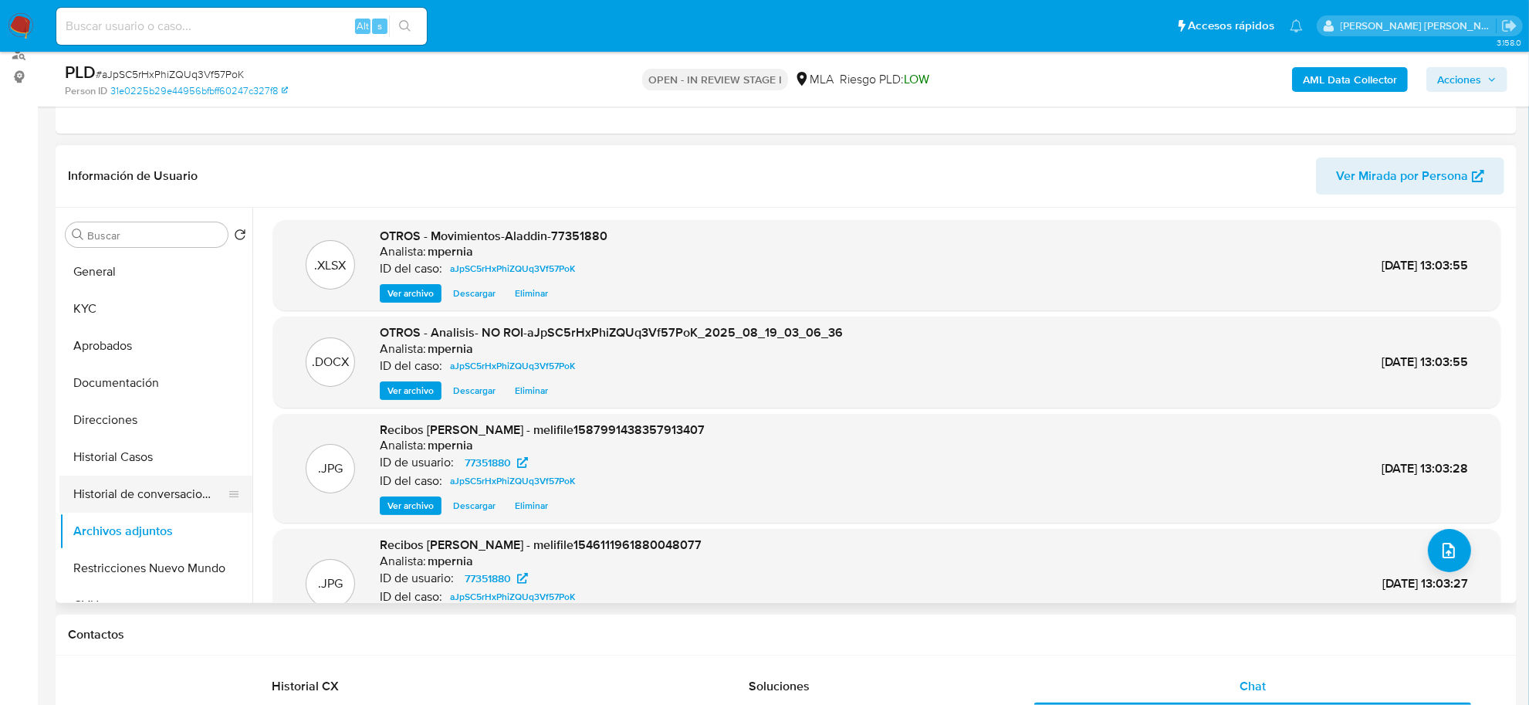
click at [164, 485] on button "Historial de conversaciones" at bounding box center [149, 493] width 181 height 37
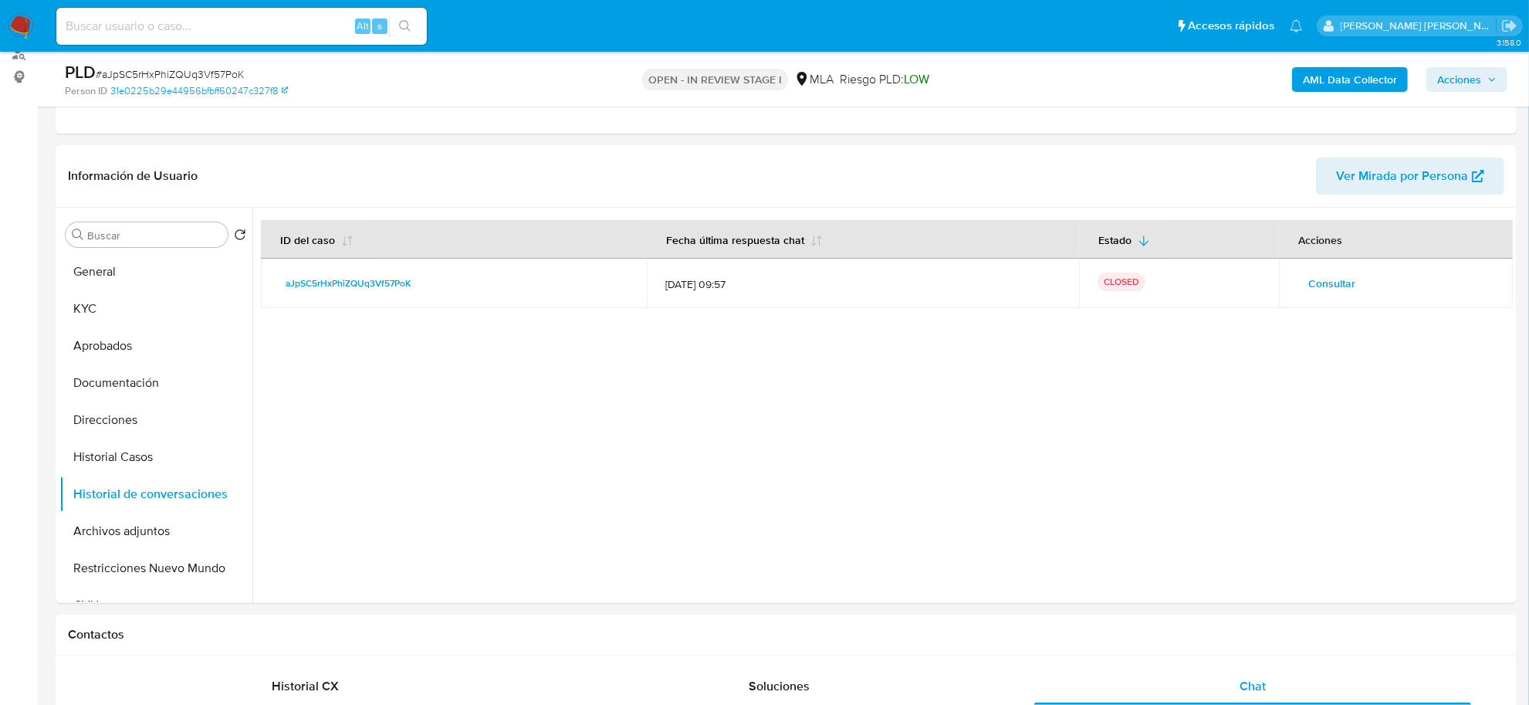
click at [1460, 79] on span "Acciones" at bounding box center [1459, 79] width 44 height 25
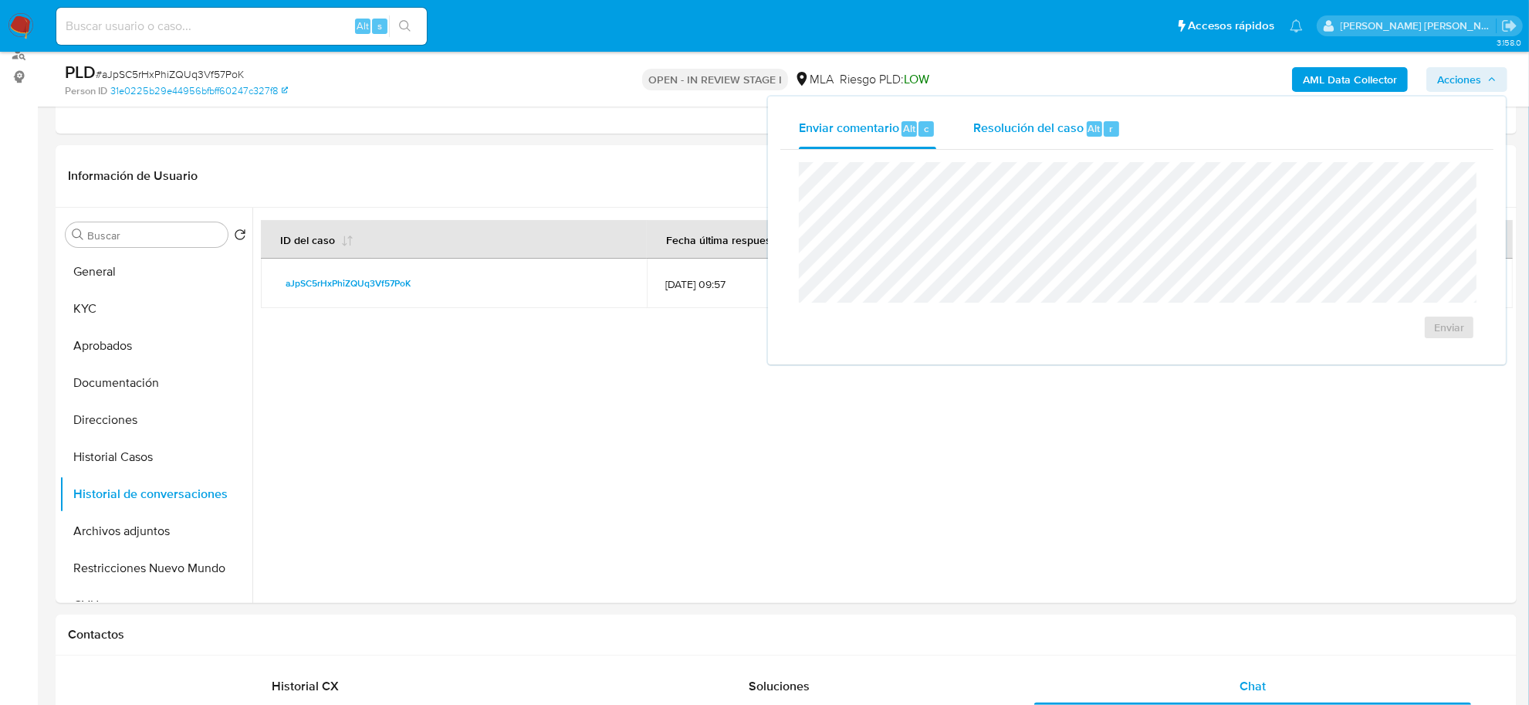
click at [1070, 123] on span "Resolución del caso" at bounding box center [1028, 128] width 110 height 18
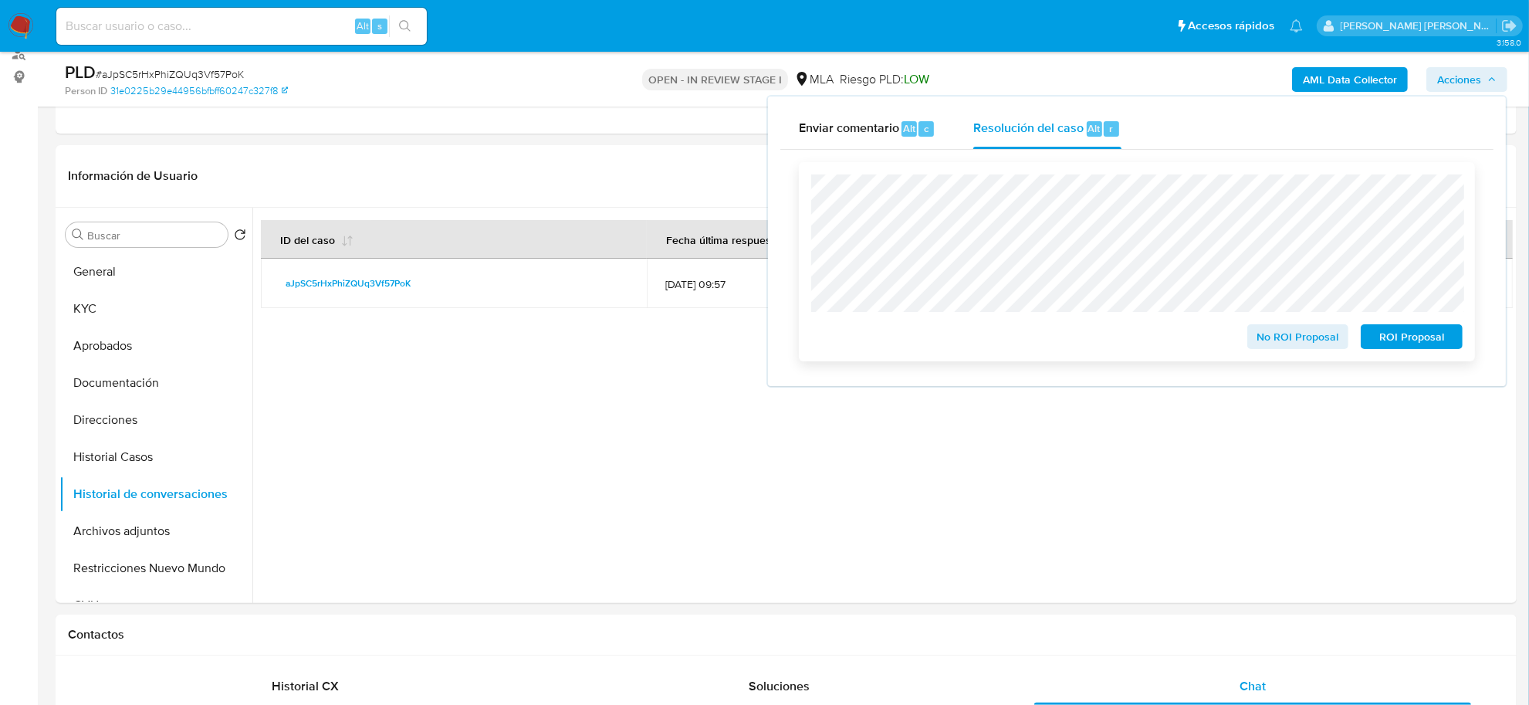
click at [1300, 347] on span "No ROI Proposal" at bounding box center [1298, 337] width 80 height 22
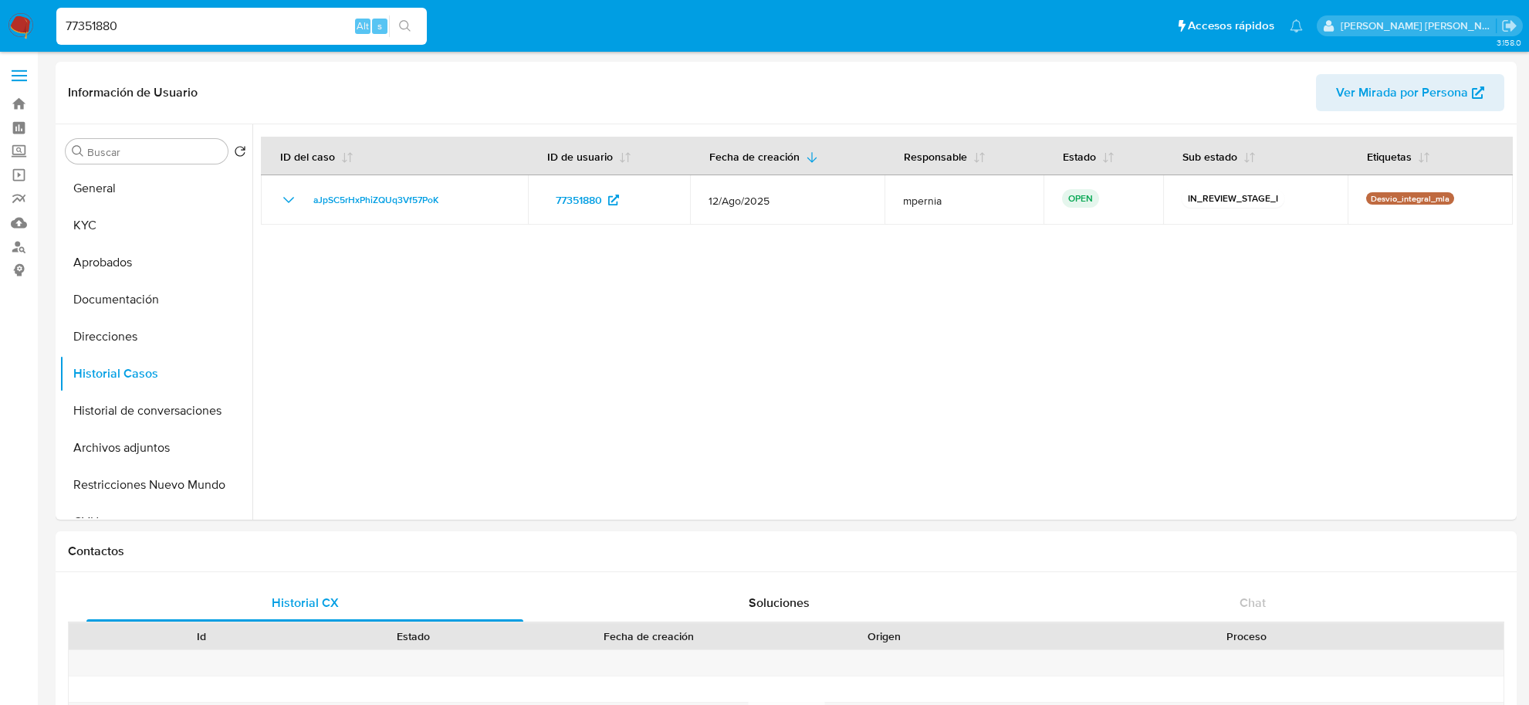
select select "10"
click at [106, 451] on button "Archivos adjuntos" at bounding box center [149, 447] width 181 height 37
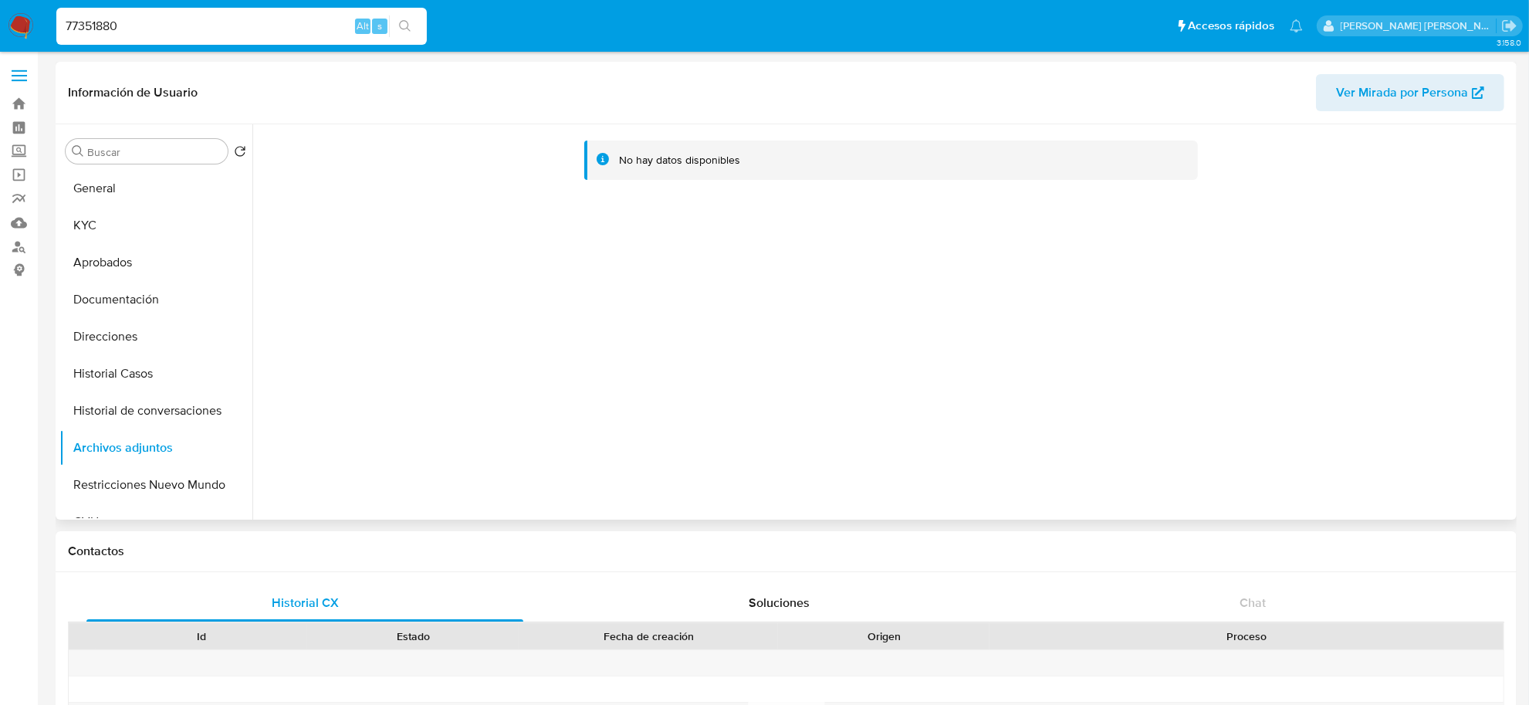
drag, startPoint x: 928, startPoint y: 386, endPoint x: 946, endPoint y: 372, distance: 23.1
click at [928, 386] on div "No hay datos disponibles" at bounding box center [882, 321] width 1260 height 395
click at [110, 364] on button "Historial Casos" at bounding box center [149, 373] width 181 height 37
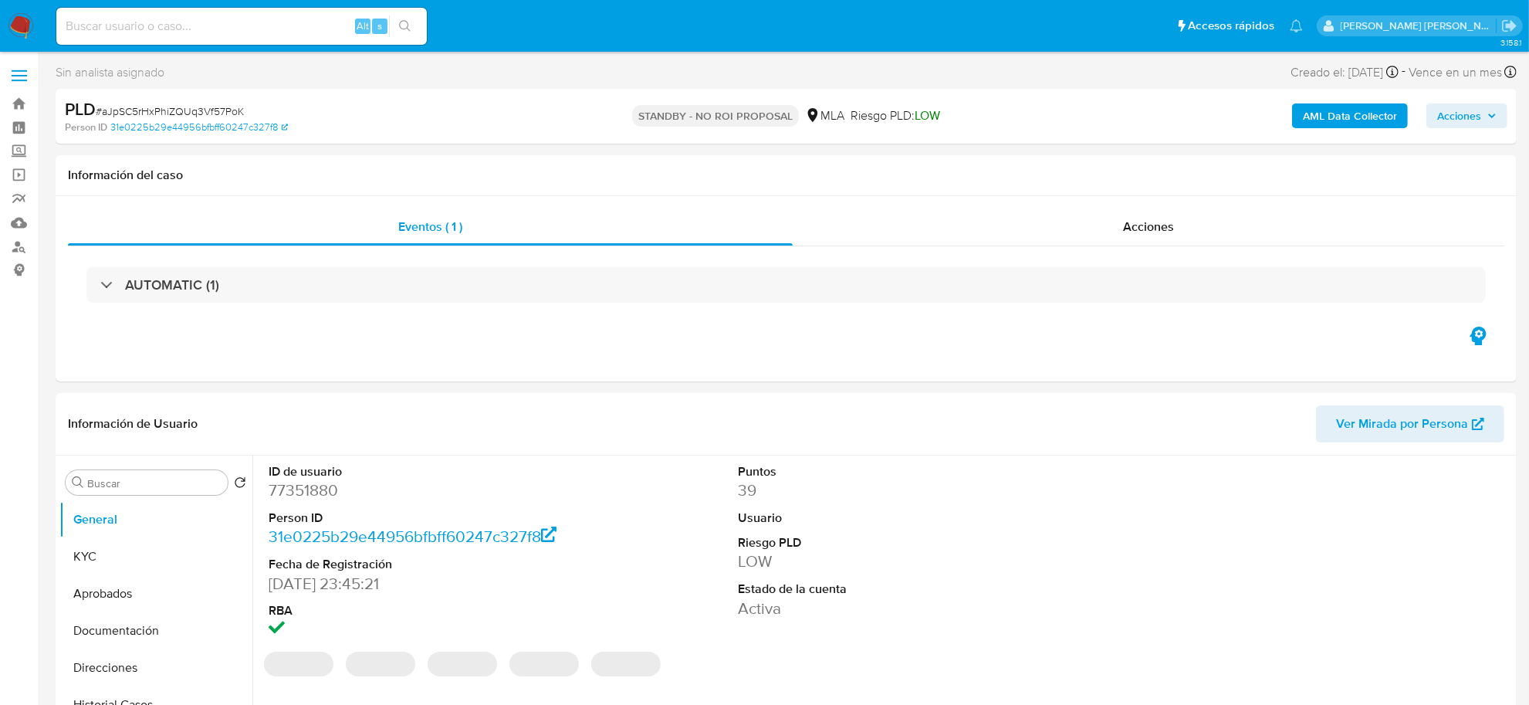
select select "10"
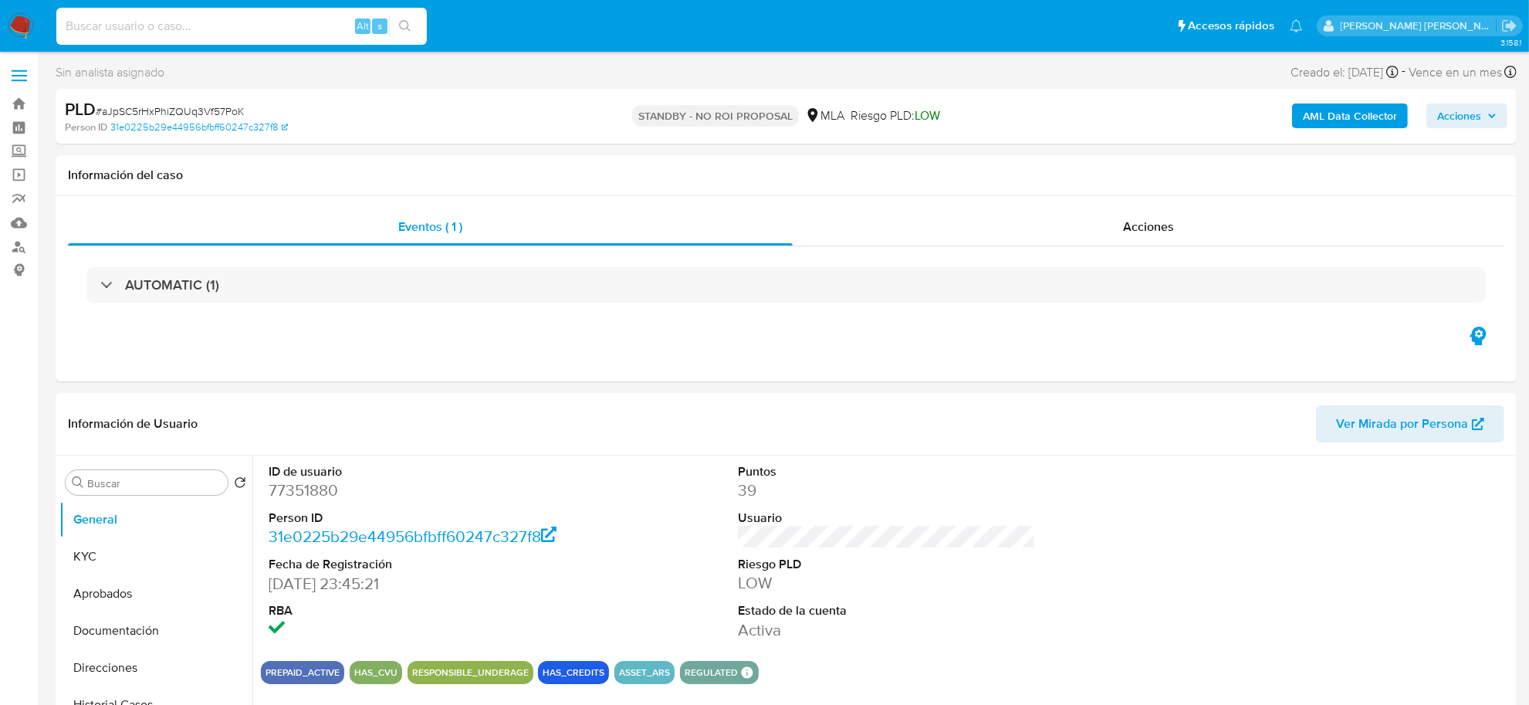
click at [237, 32] on input at bounding box center [241, 26] width 370 height 20
paste input "119449643"
type input "119449643"
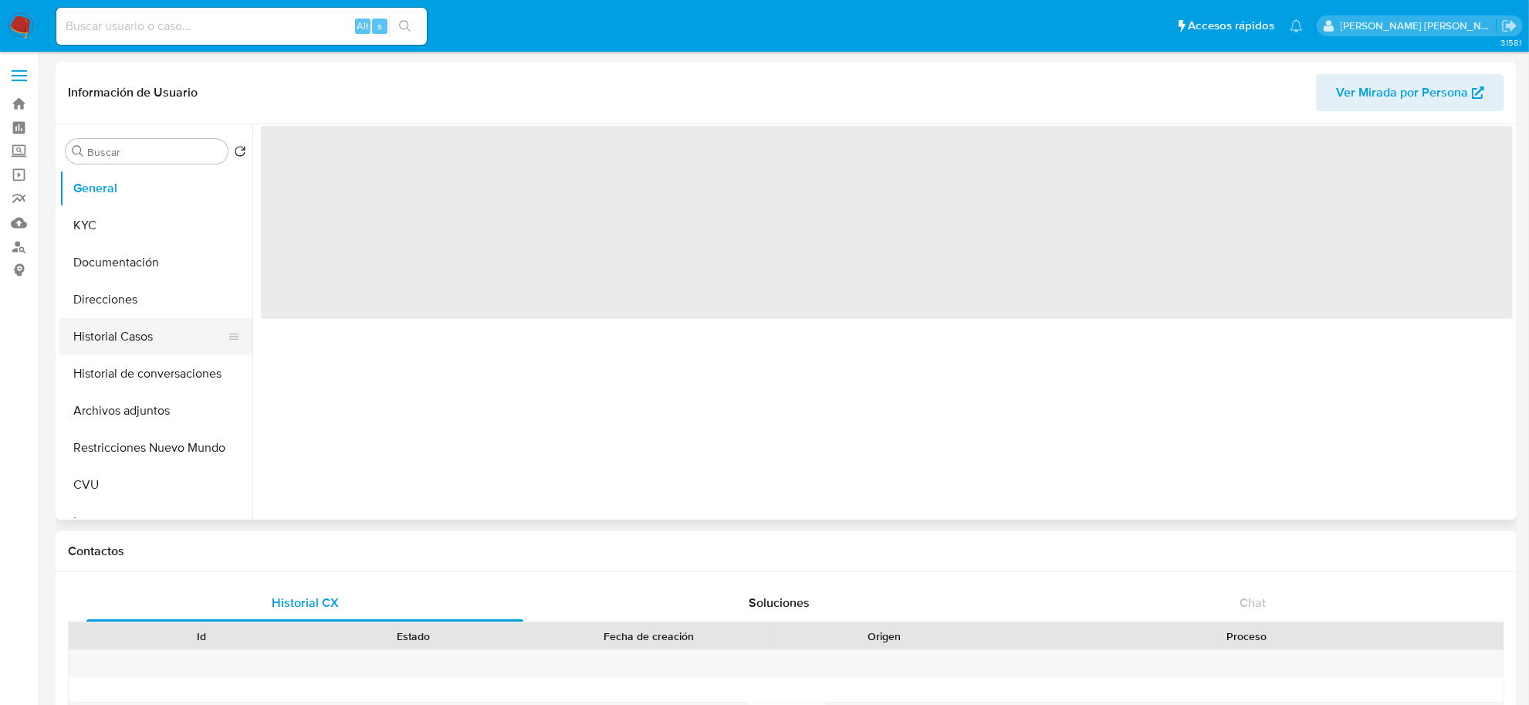
click at [160, 338] on button "Historial Casos" at bounding box center [149, 336] width 181 height 37
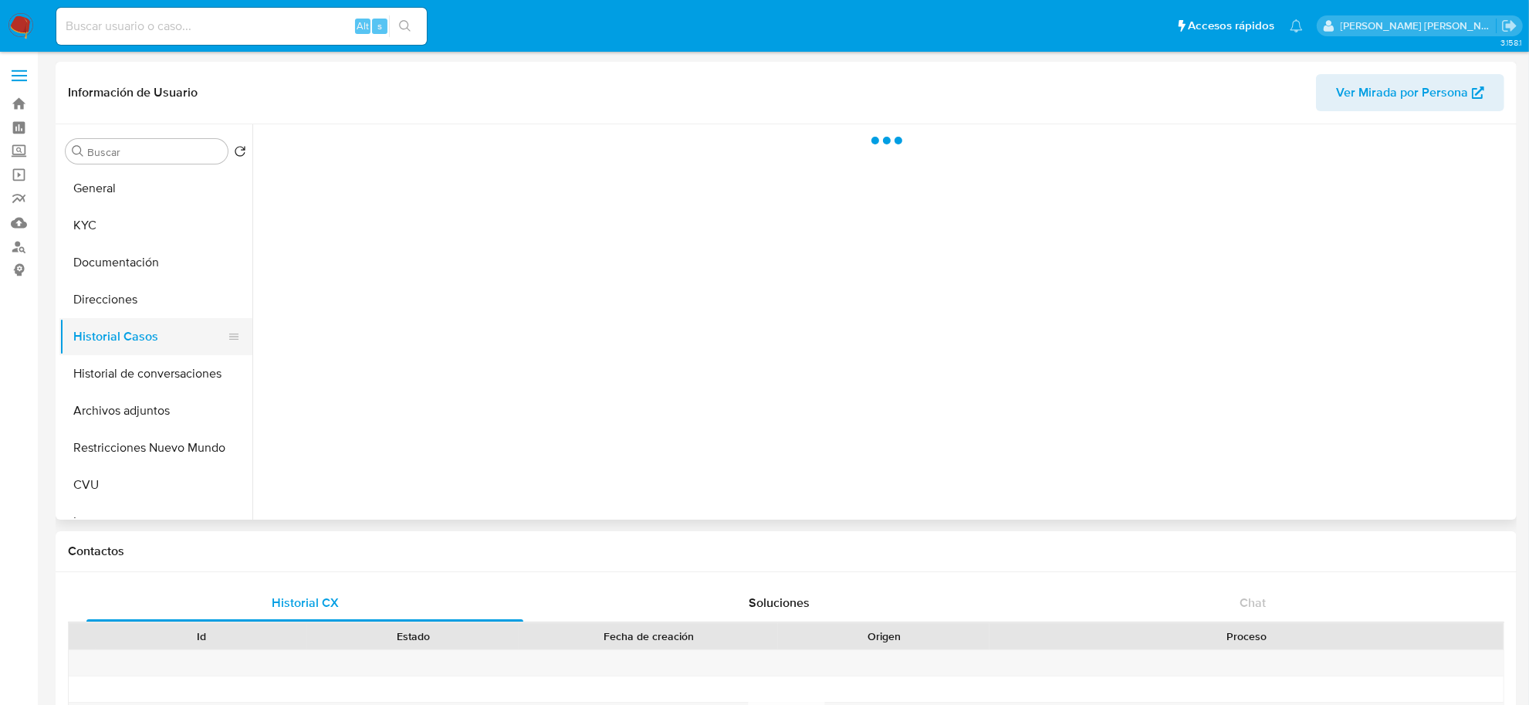
select select "10"
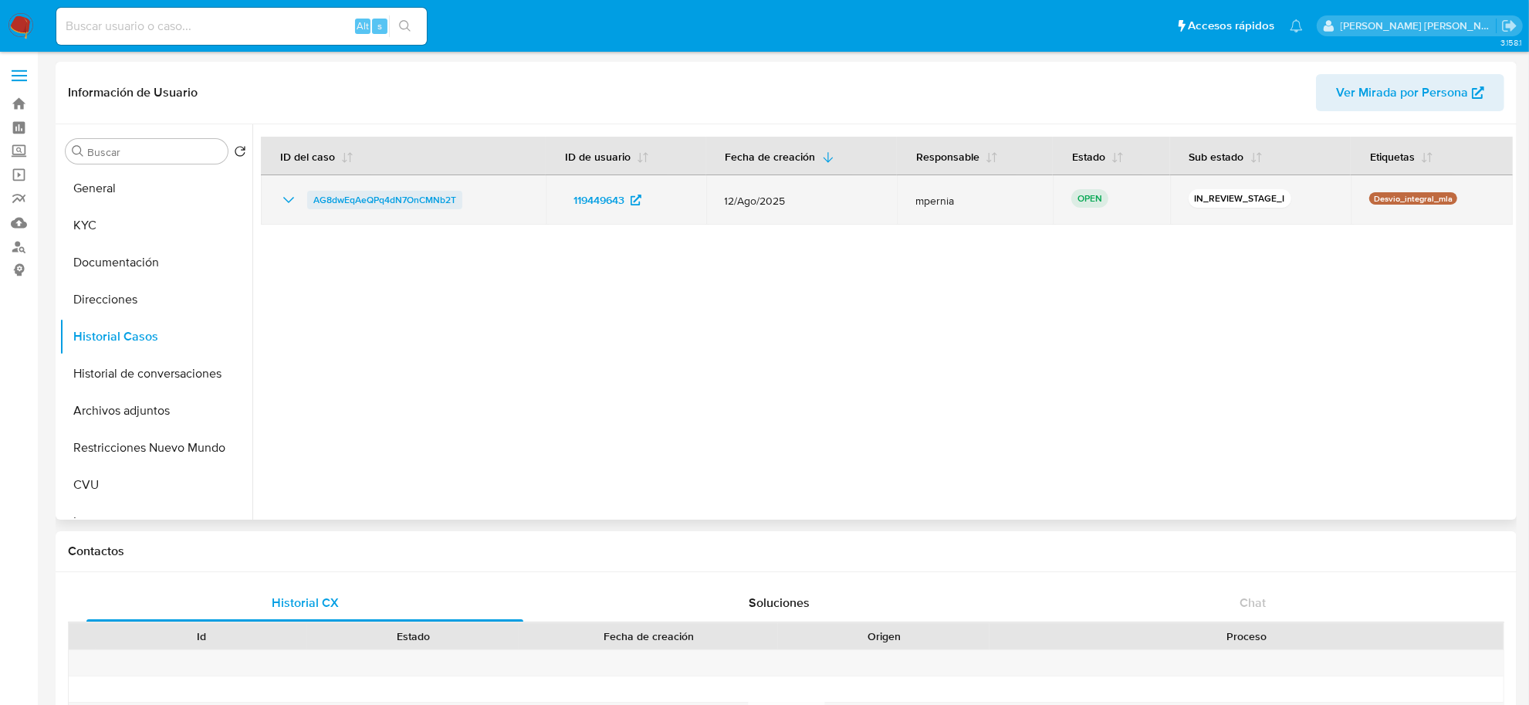
click at [442, 202] on span "AG8dwEqAeQPq4dN7OnCMNb2T" at bounding box center [384, 200] width 143 height 19
drag, startPoint x: 480, startPoint y: 190, endPoint x: 306, endPoint y: 197, distance: 173.8
click at [306, 197] on div "AG8dwEqAeQPq4dN7OnCMNb2T" at bounding box center [403, 200] width 248 height 19
click at [437, 213] on td "AG8dwEqAeQPq4dN7OnCMNb2T" at bounding box center [403, 199] width 285 height 49
drag, startPoint x: 313, startPoint y: 188, endPoint x: 454, endPoint y: 206, distance: 141.7
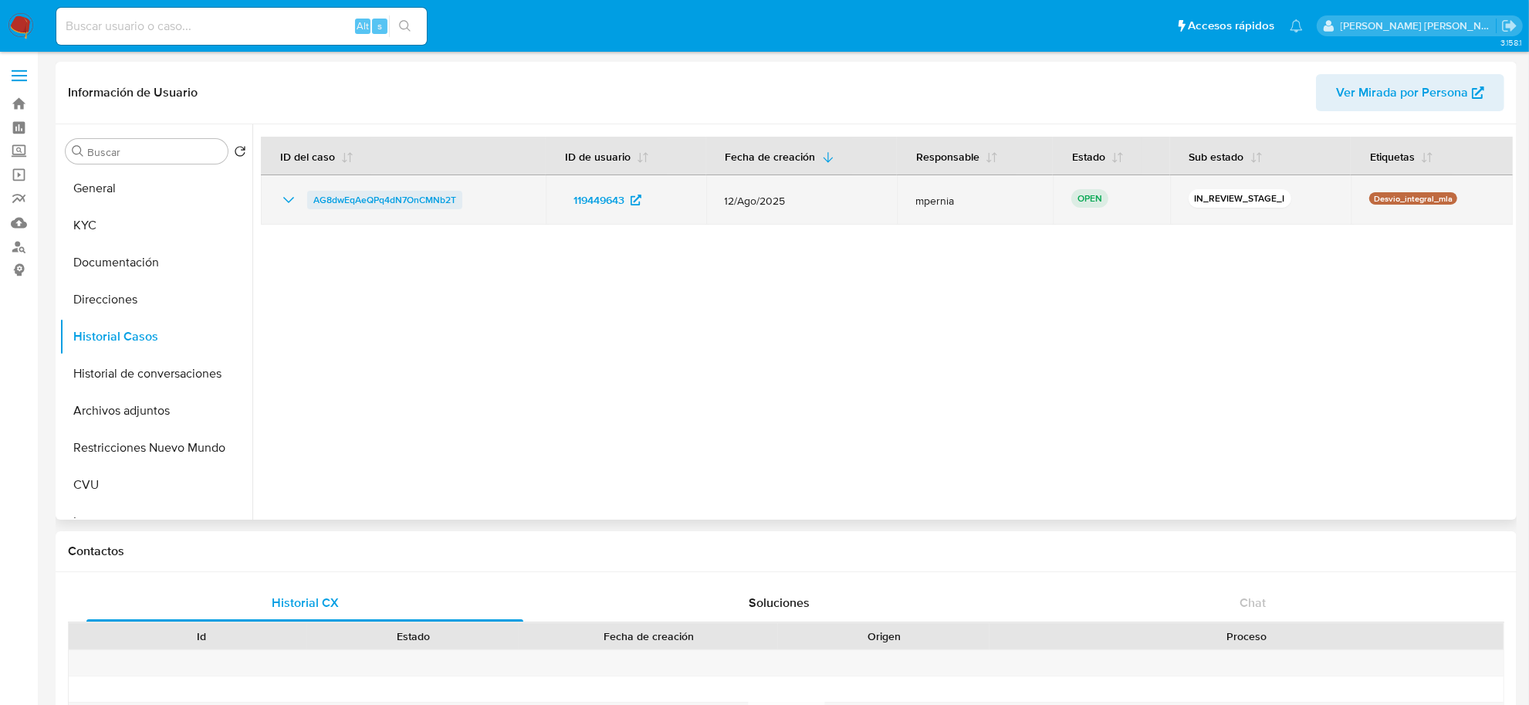
click at [454, 206] on td "AG8dwEqAeQPq4dN7OnCMNb2T" at bounding box center [403, 199] width 285 height 49
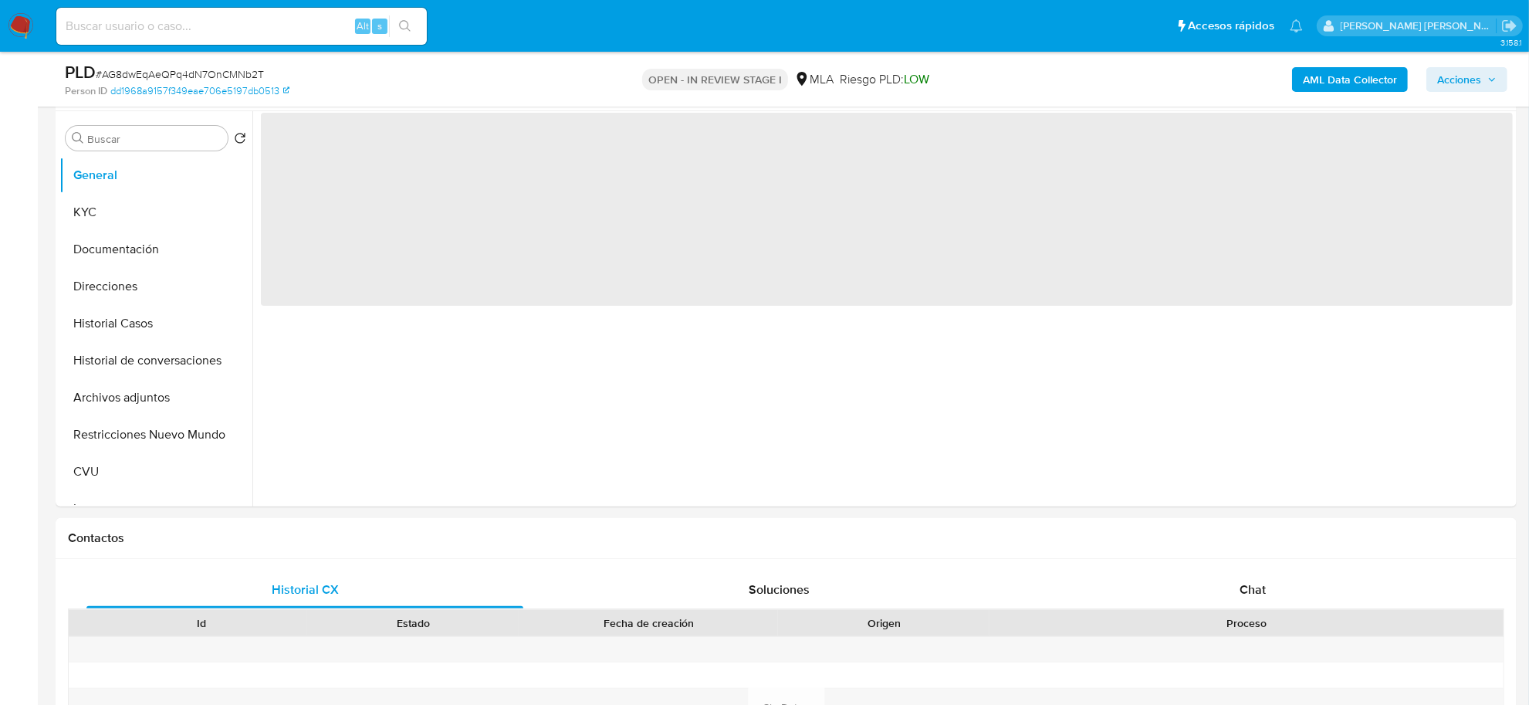
scroll to position [386, 0]
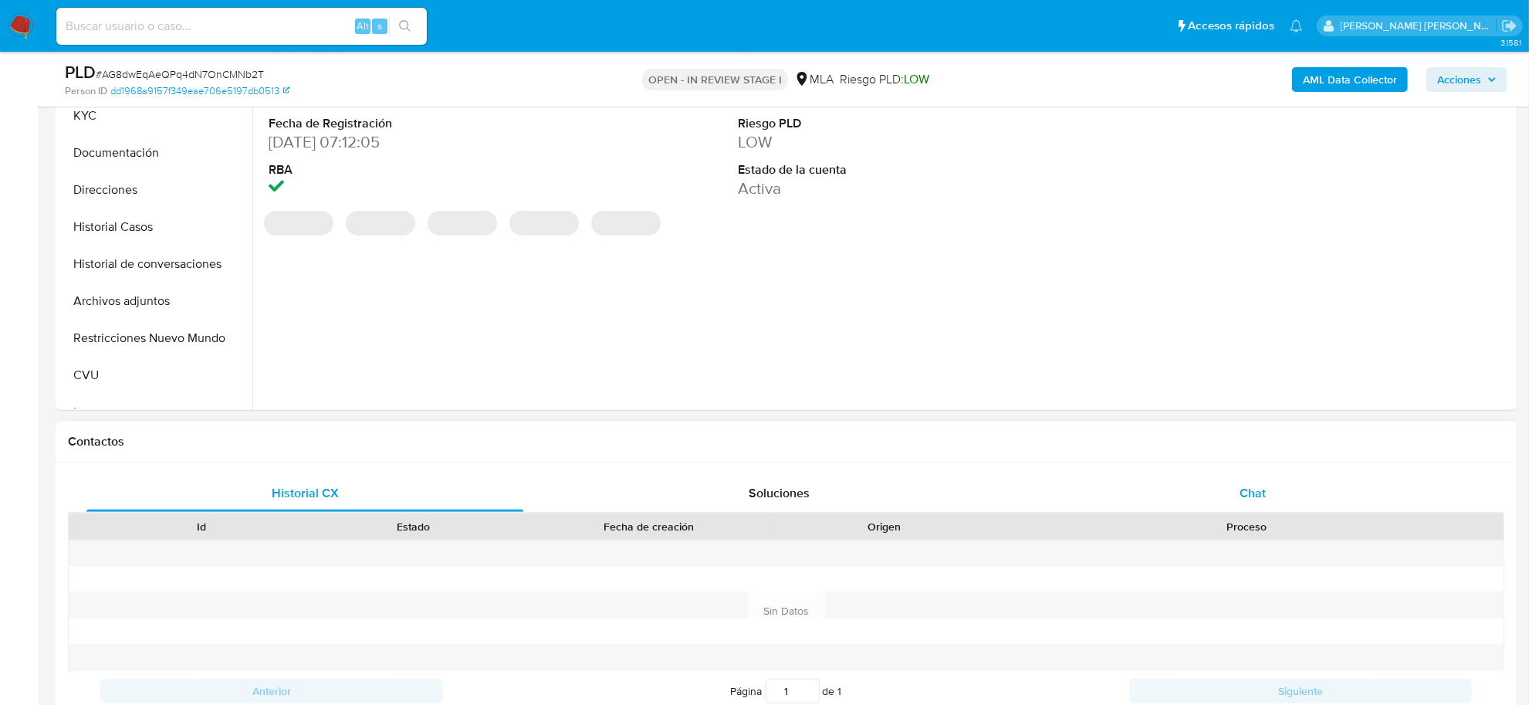
select select "10"
click at [1264, 488] on span "Chat" at bounding box center [1252, 493] width 26 height 18
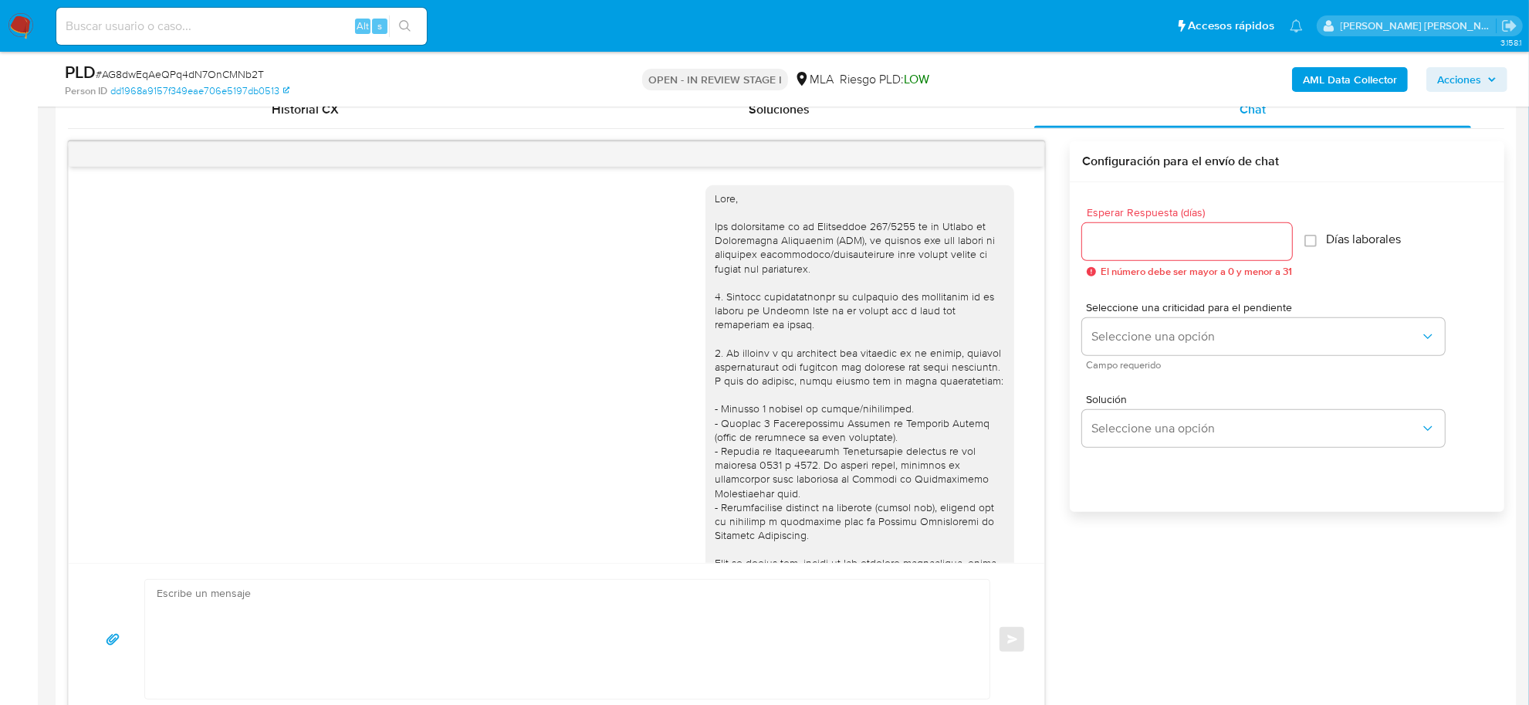
scroll to position [772, 0]
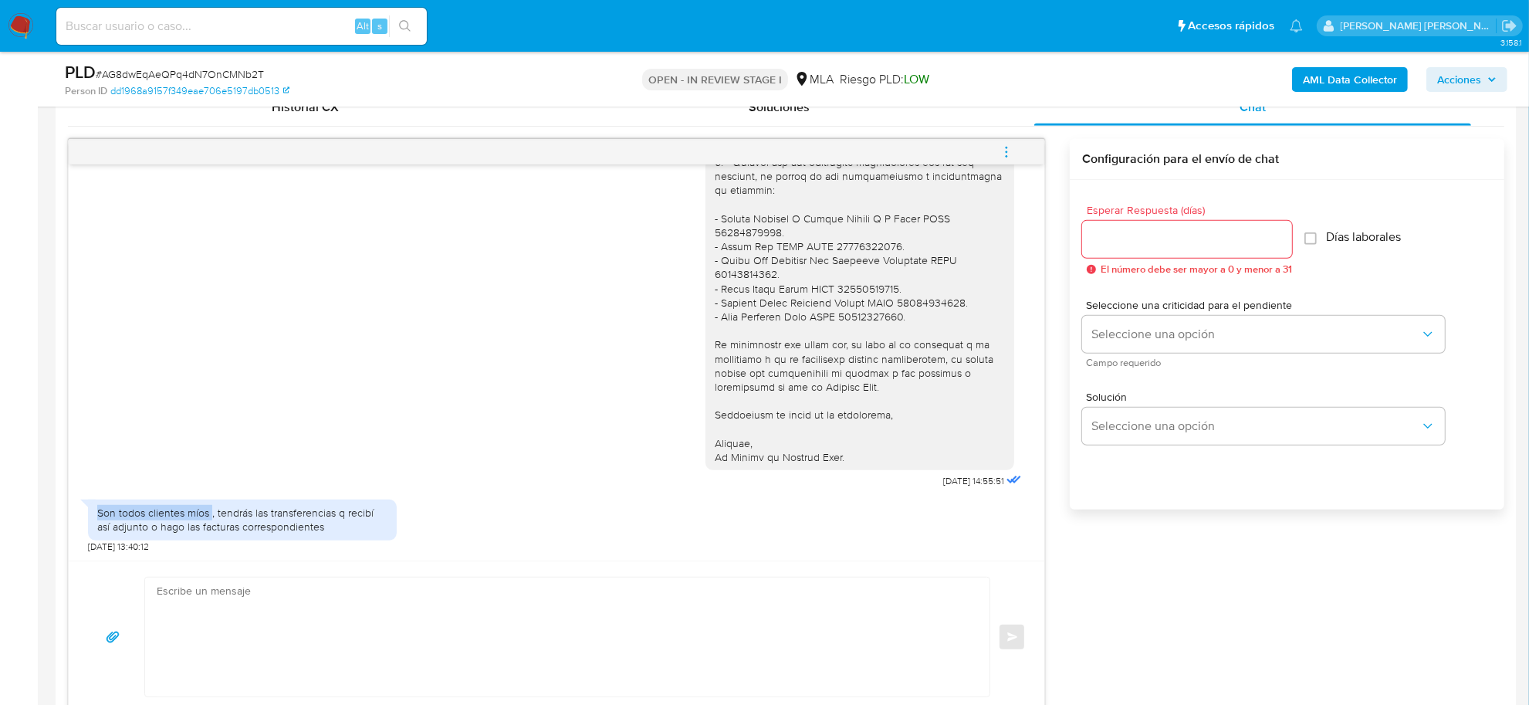
drag, startPoint x: 98, startPoint y: 513, endPoint x: 210, endPoint y: 512, distance: 111.9
click at [210, 512] on div "Son todos clientes míos , tendrás las transferencias q recibí así adjunto o hag…" at bounding box center [242, 519] width 290 height 28
copy div "Son todos clientes míos"
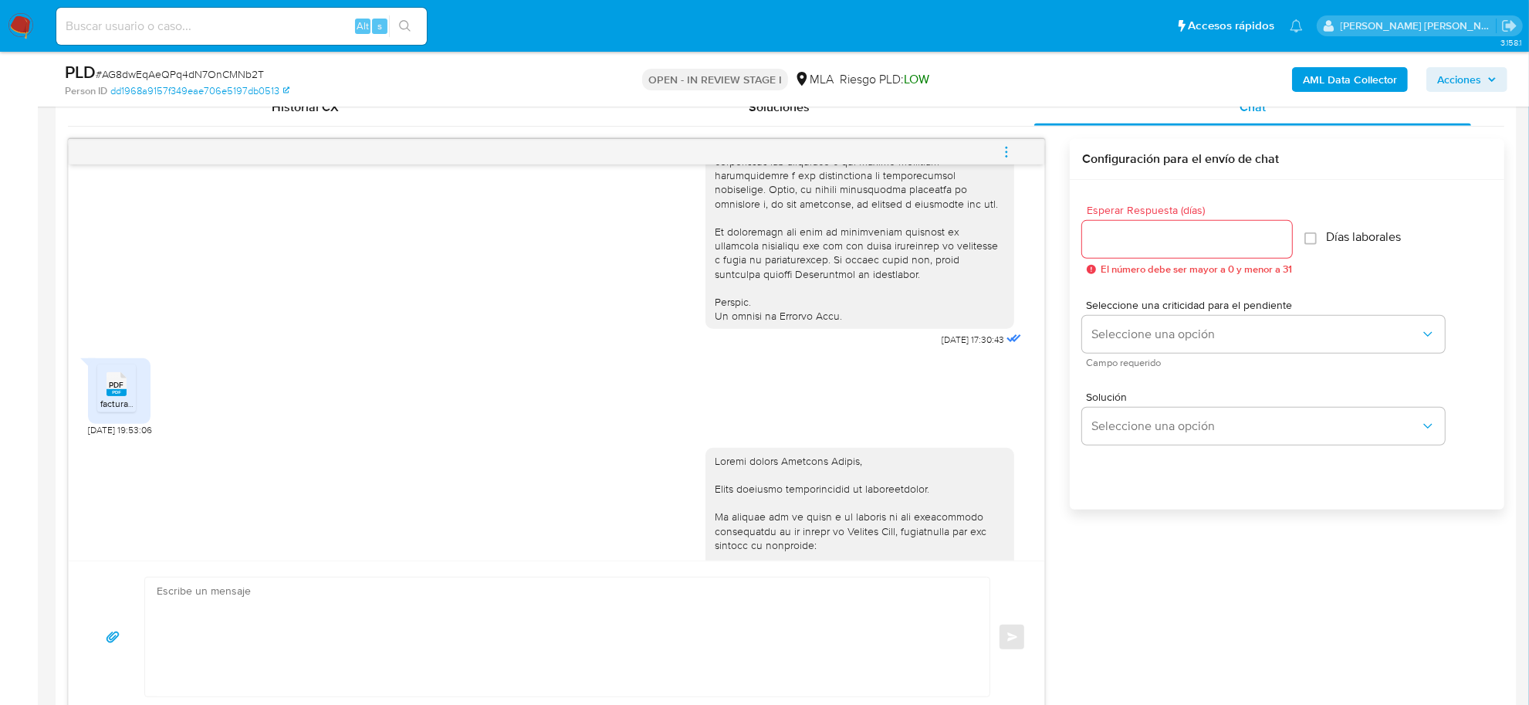
scroll to position [955, 0]
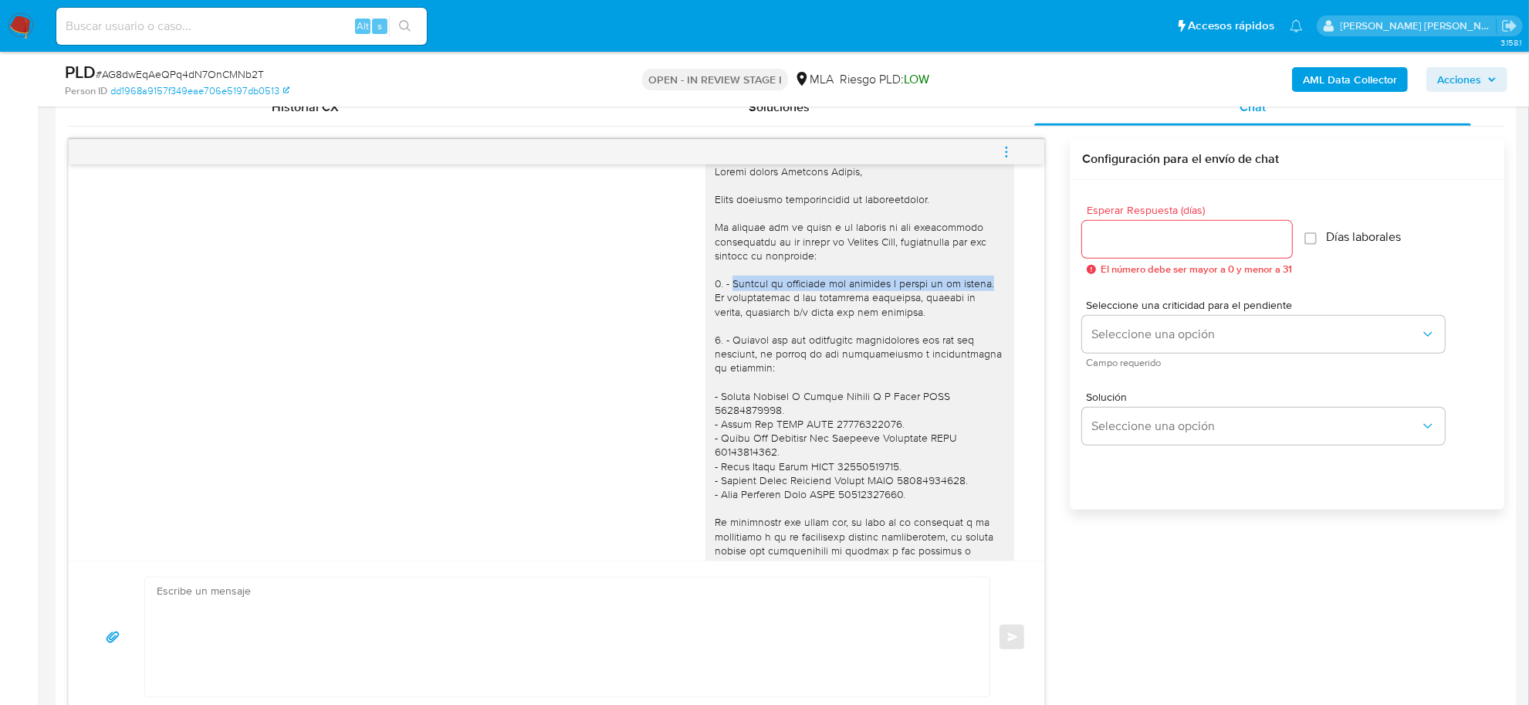
drag, startPoint x: 715, startPoint y: 311, endPoint x: 980, endPoint y: 314, distance: 265.5
click at [980, 314] on div at bounding box center [860, 402] width 290 height 477
copy div "Detalla la actividad que realizas a través de tu cuenta."
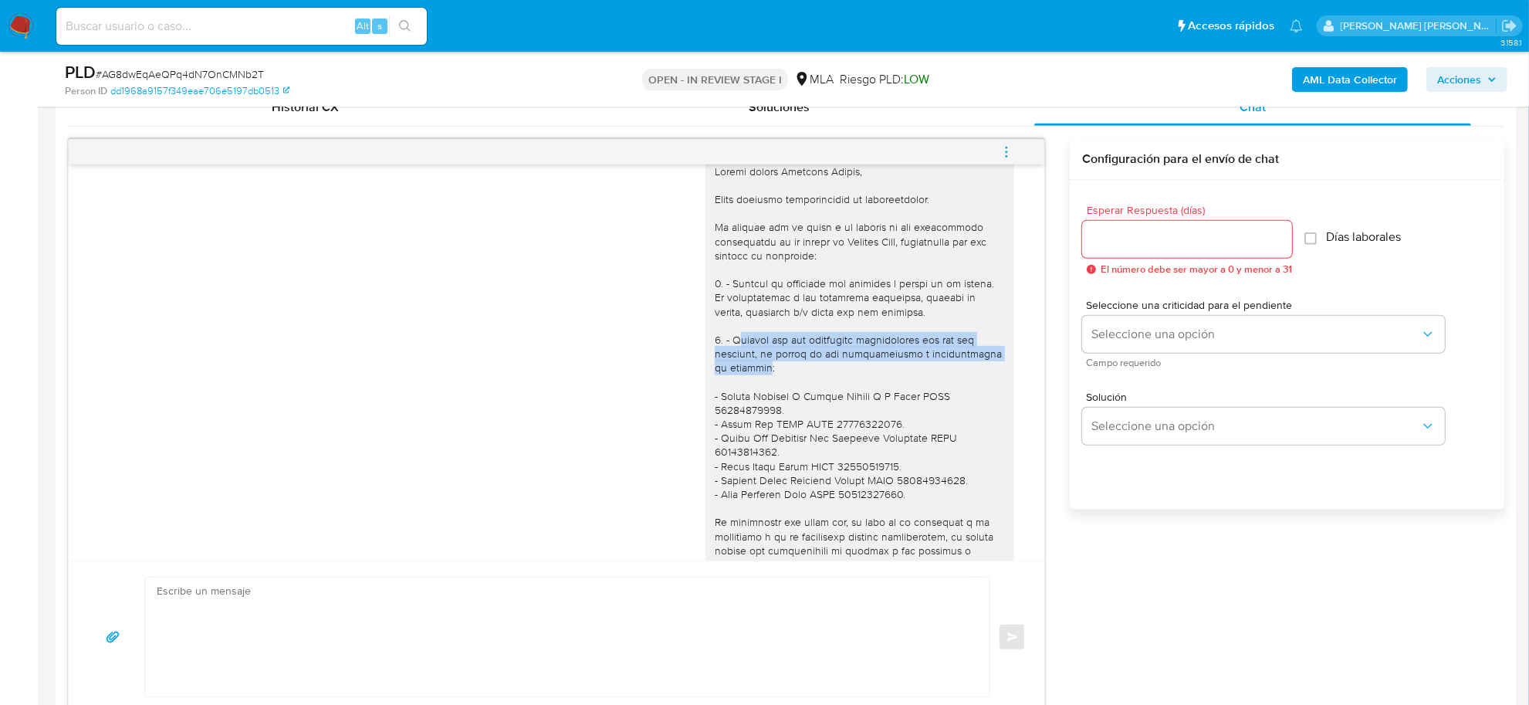
drag, startPoint x: 722, startPoint y: 372, endPoint x: 739, endPoint y: 396, distance: 29.8
click at [739, 396] on div at bounding box center [860, 402] width 290 height 477
copy div "ínculo con las siguientes contrapartes con las que operaste, el motivo de las t…"
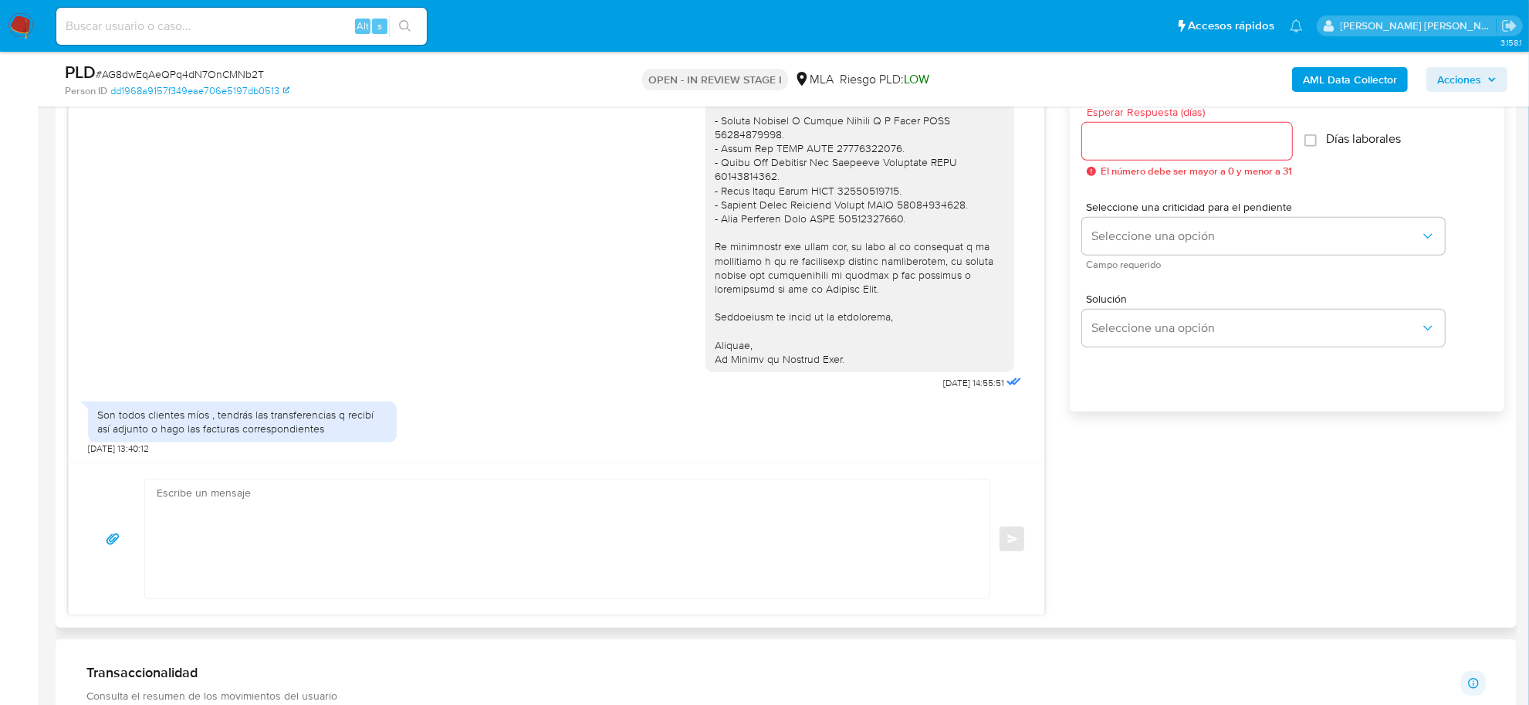
scroll to position [868, 0]
click at [305, 498] on textarea at bounding box center [563, 540] width 813 height 119
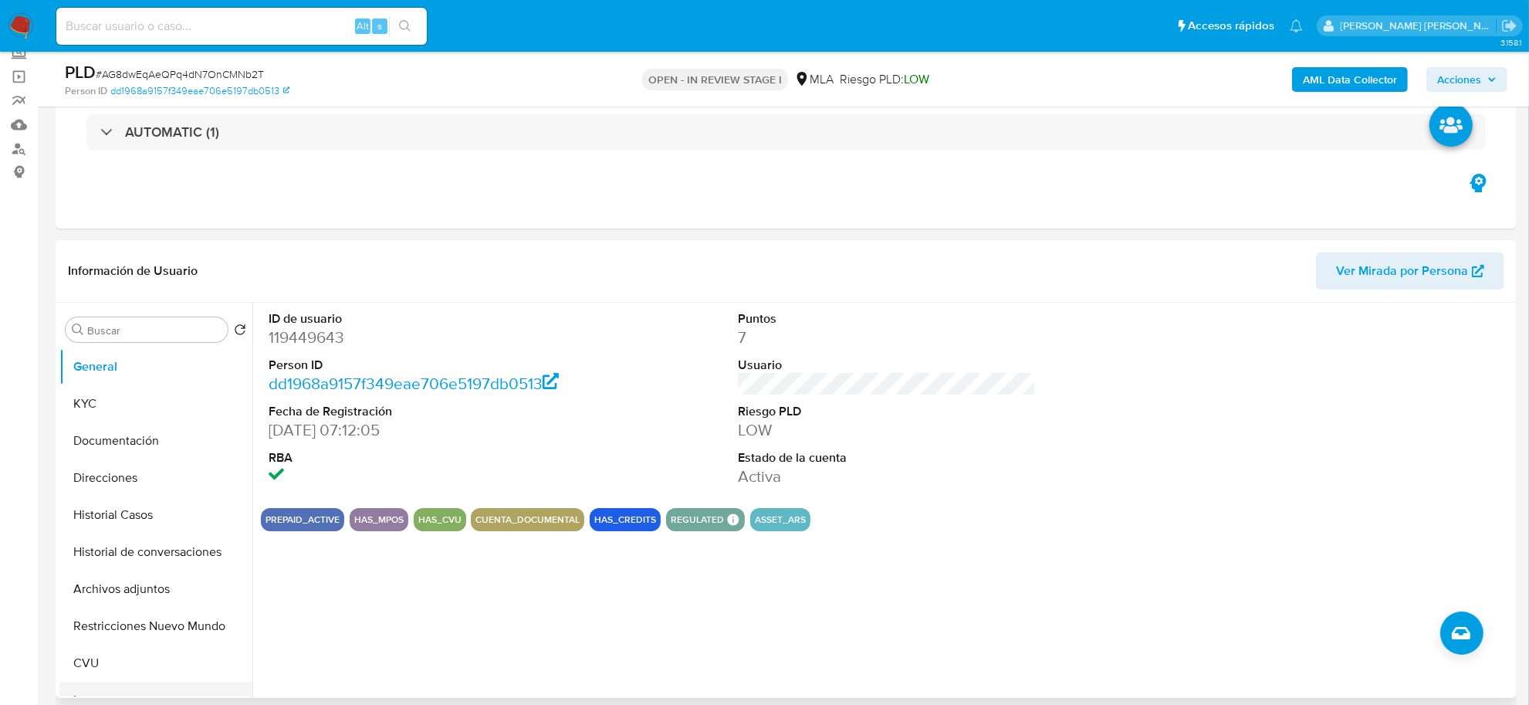
scroll to position [96, 0]
click at [122, 592] on button "Archivos adjuntos" at bounding box center [149, 590] width 181 height 37
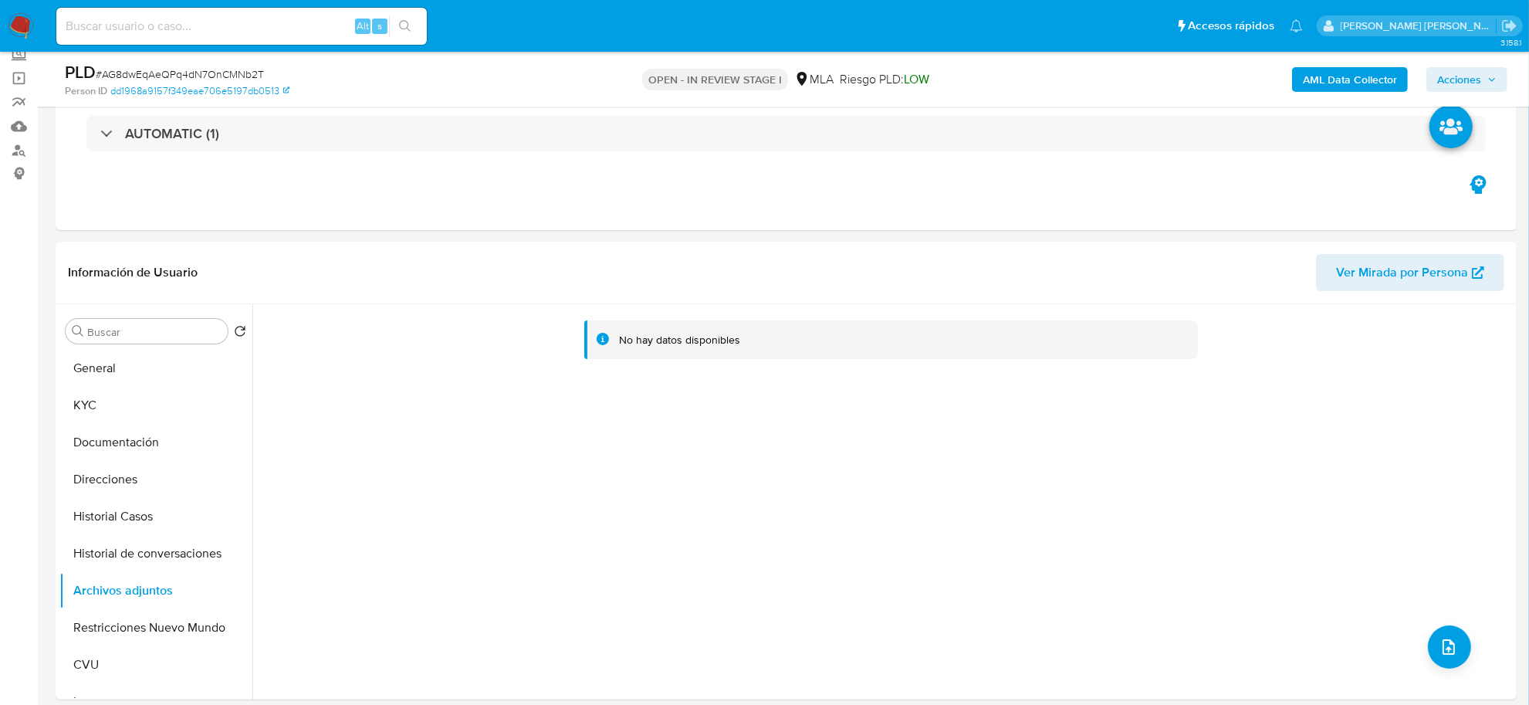
click at [1352, 76] on b "AML Data Collector" at bounding box center [1350, 79] width 94 height 25
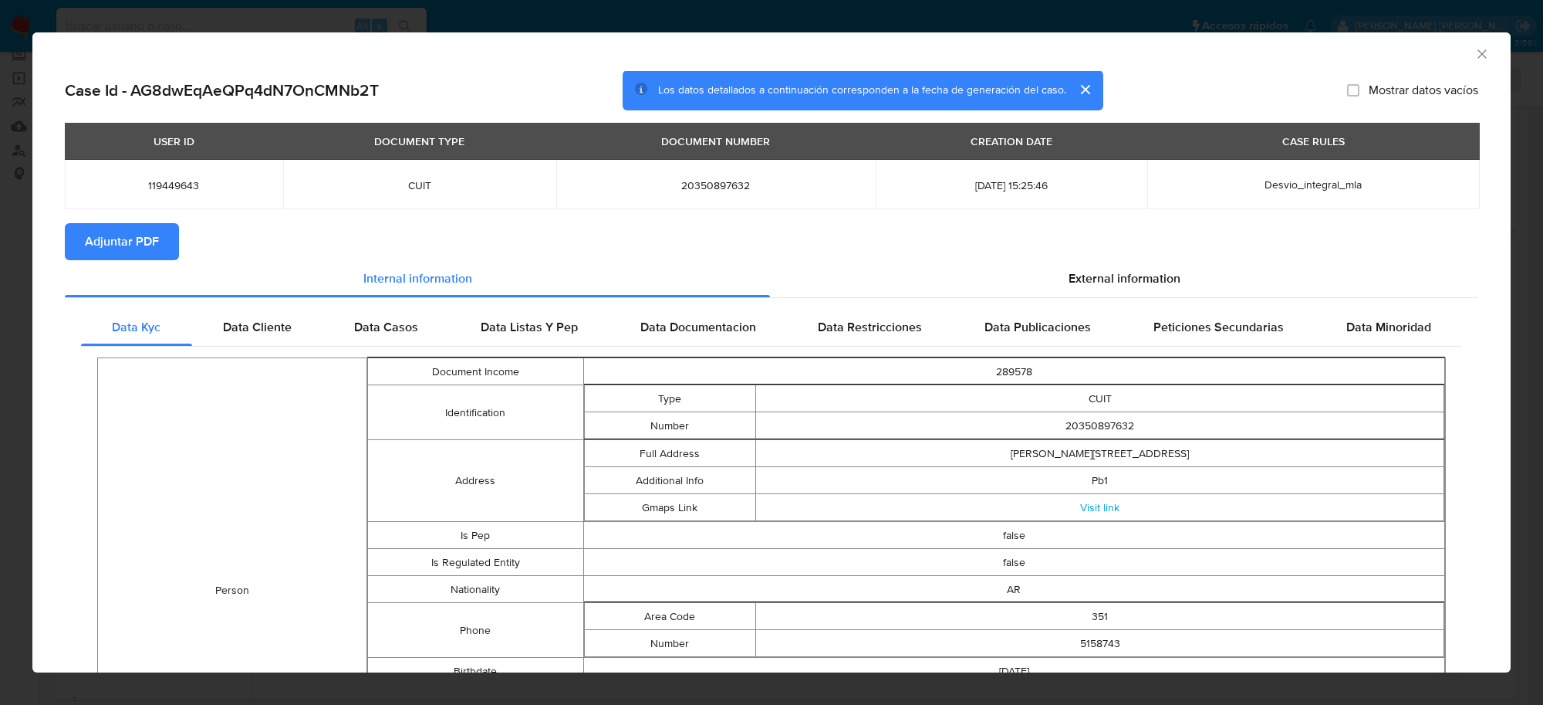
click at [133, 255] on span "Adjuntar PDF" at bounding box center [122, 242] width 74 height 34
click at [1475, 59] on icon "Cerrar ventana" at bounding box center [1482, 53] width 15 height 15
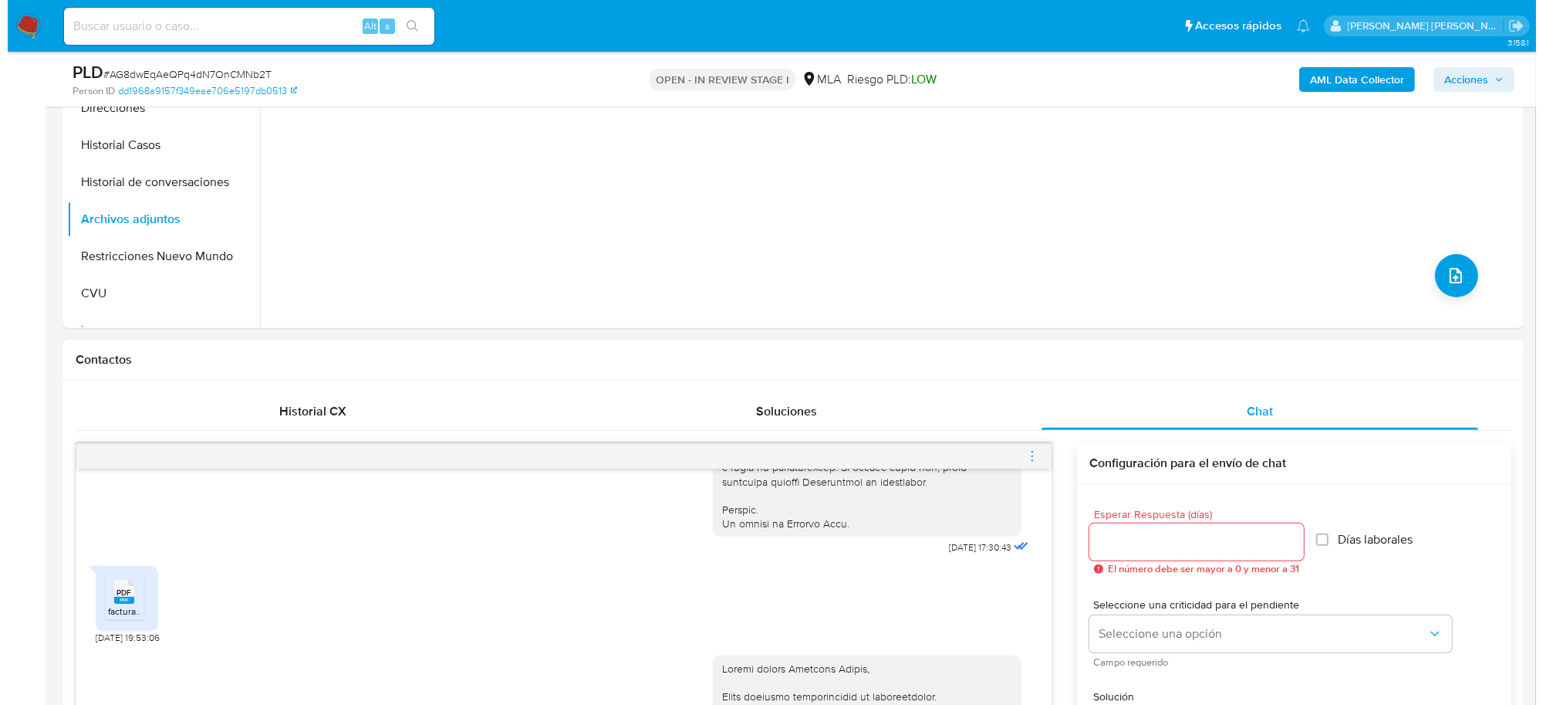
scroll to position [482, 0]
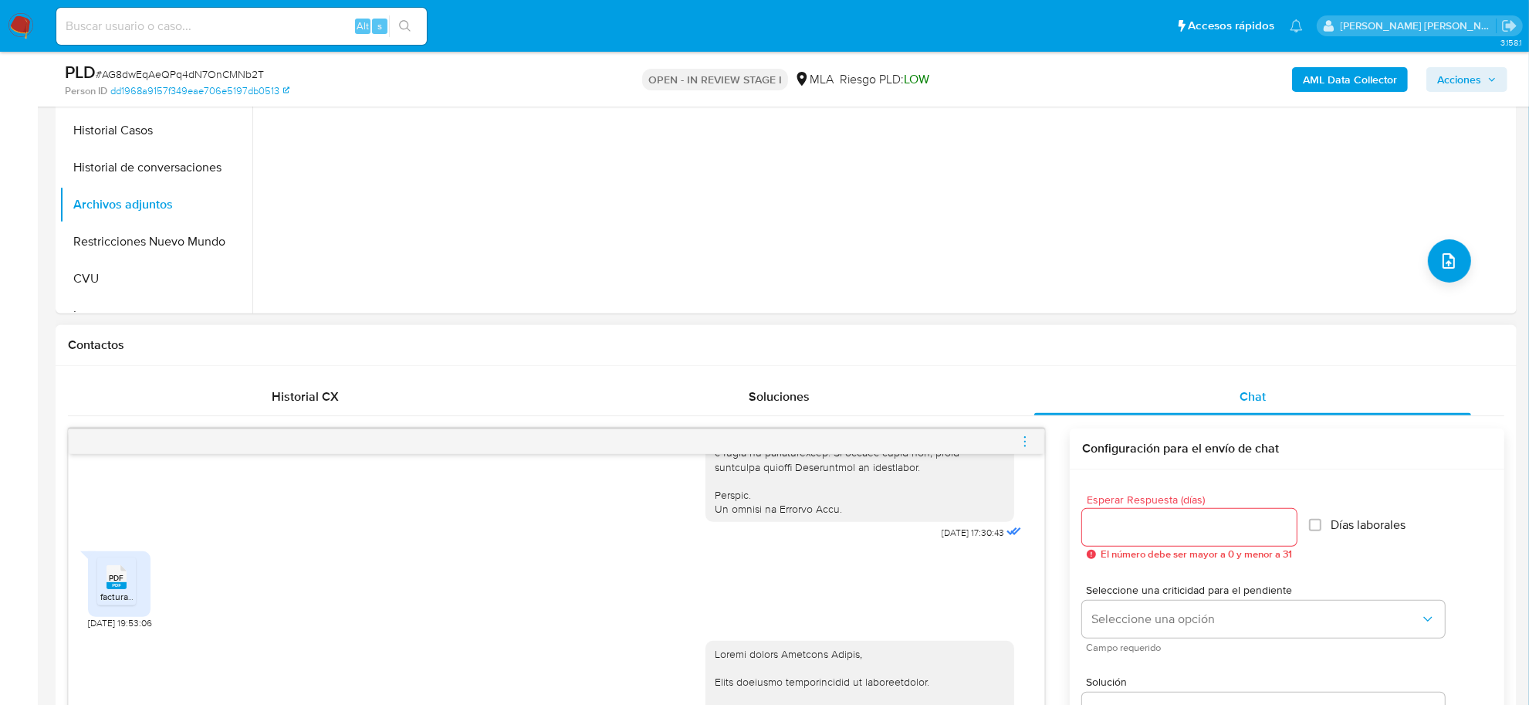
click at [1027, 441] on icon "menu-action" at bounding box center [1025, 441] width 14 height 14
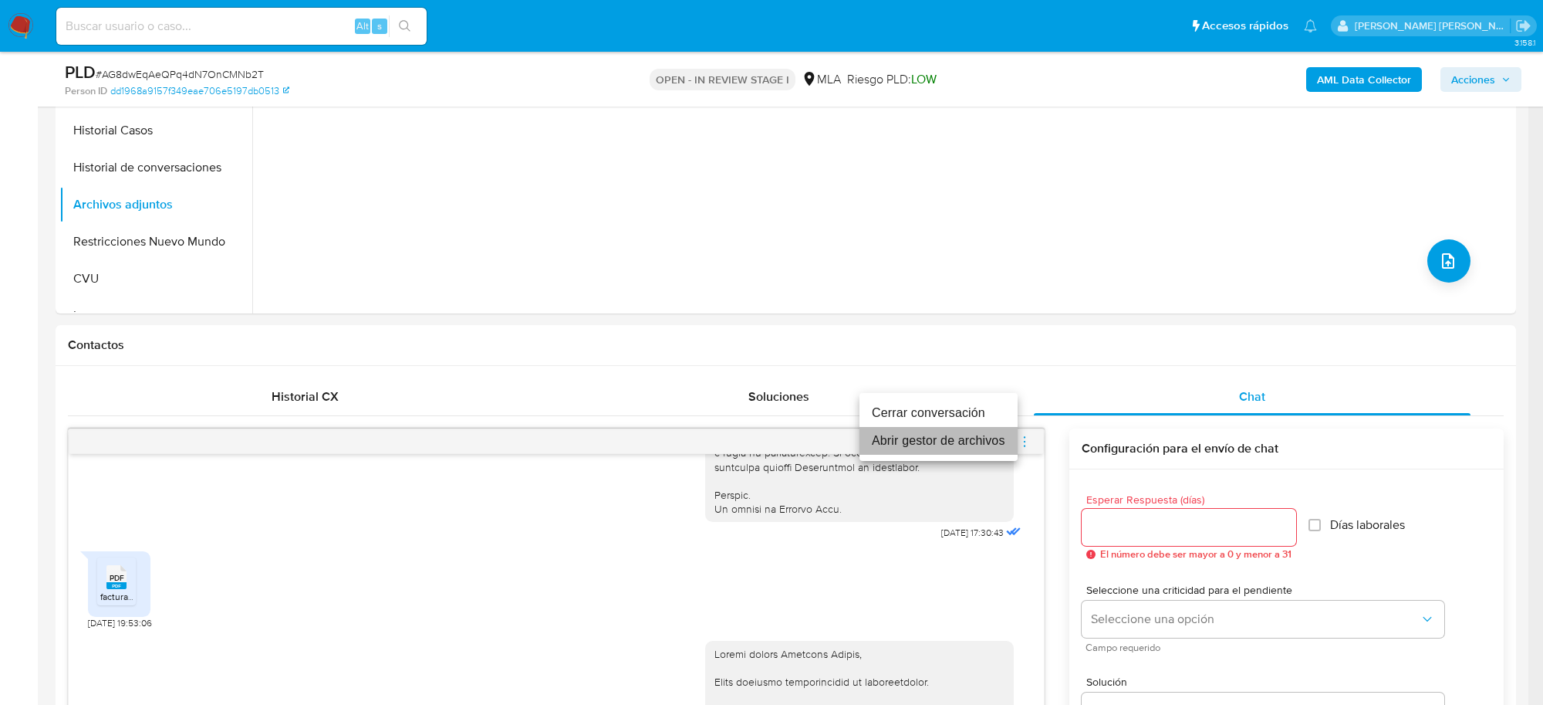
click at [959, 434] on li "Abrir gestor de archivos" at bounding box center [939, 441] width 158 height 28
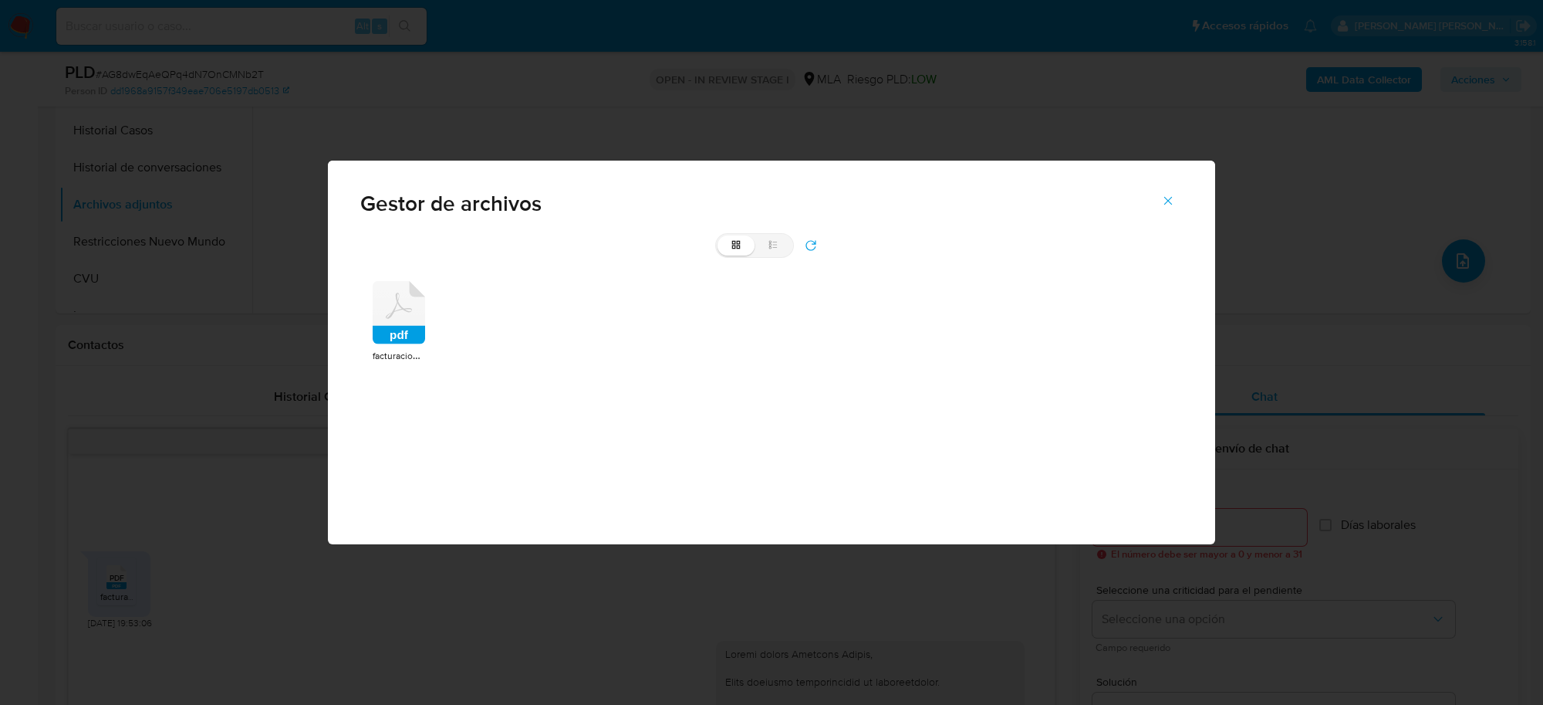
click at [414, 333] on rect at bounding box center [399, 335] width 52 height 19
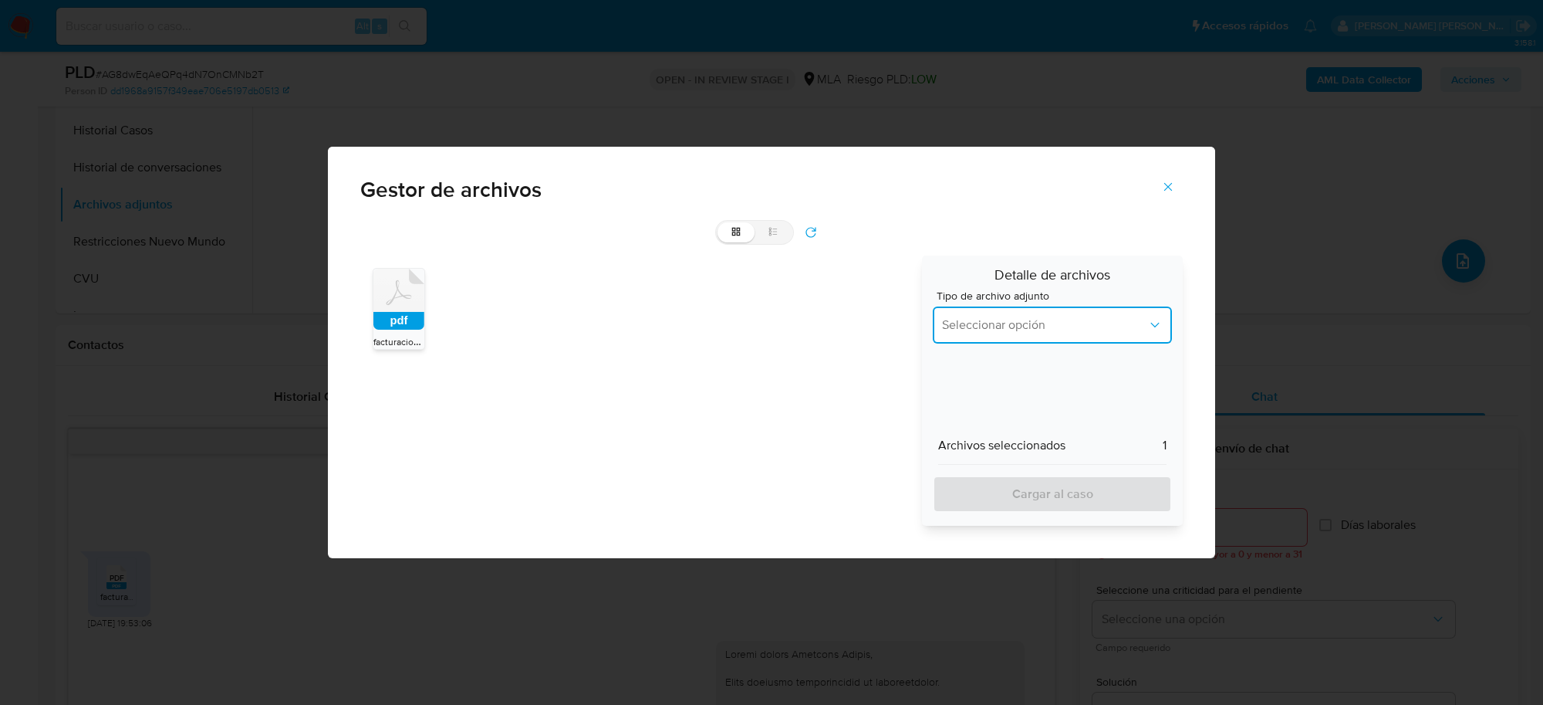
click at [1005, 334] on button "Seleccionar opción" at bounding box center [1052, 324] width 239 height 37
click at [1007, 370] on span "Resumen de comprobantes electronicos emitidos ARCA" at bounding box center [1047, 365] width 211 height 31
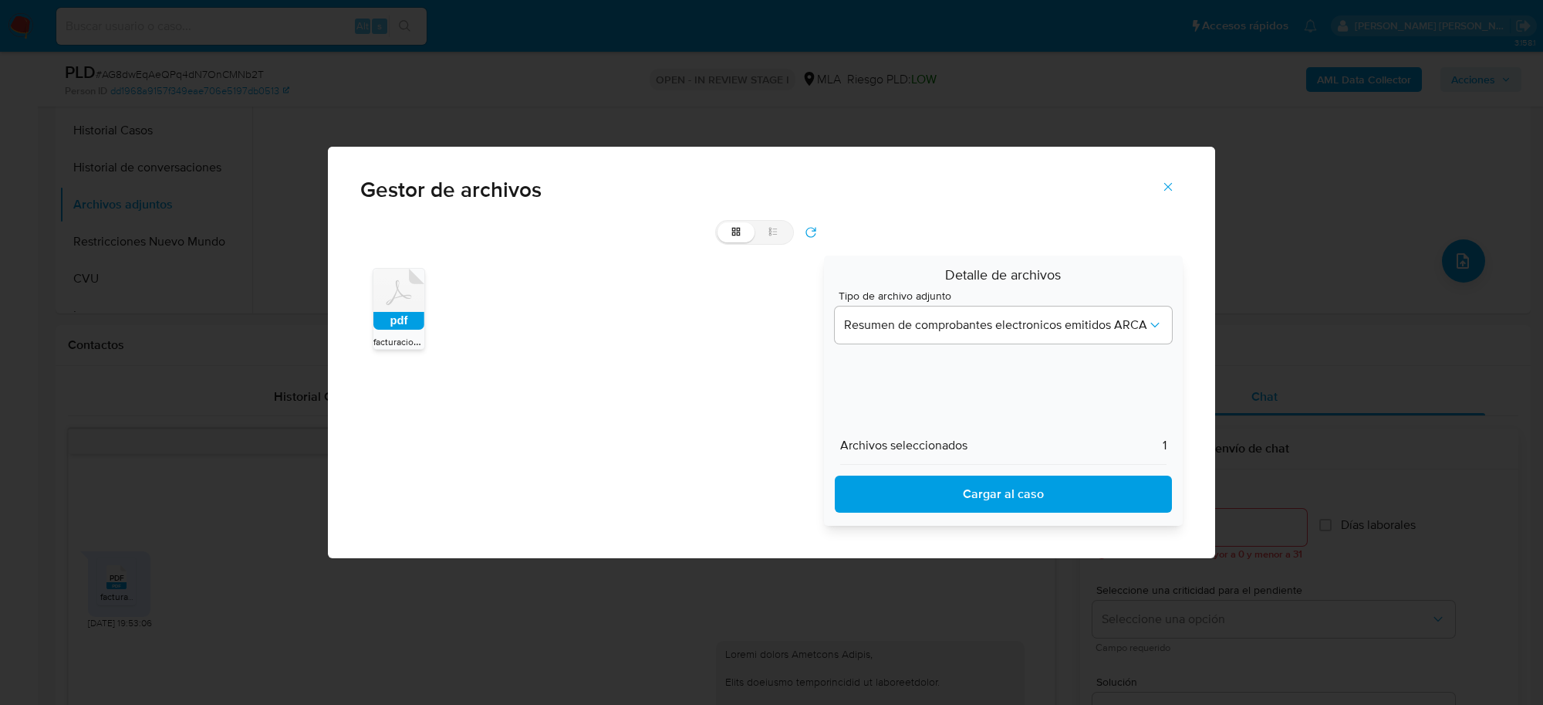
click at [1020, 486] on span "Cargar al caso" at bounding box center [1003, 494] width 297 height 34
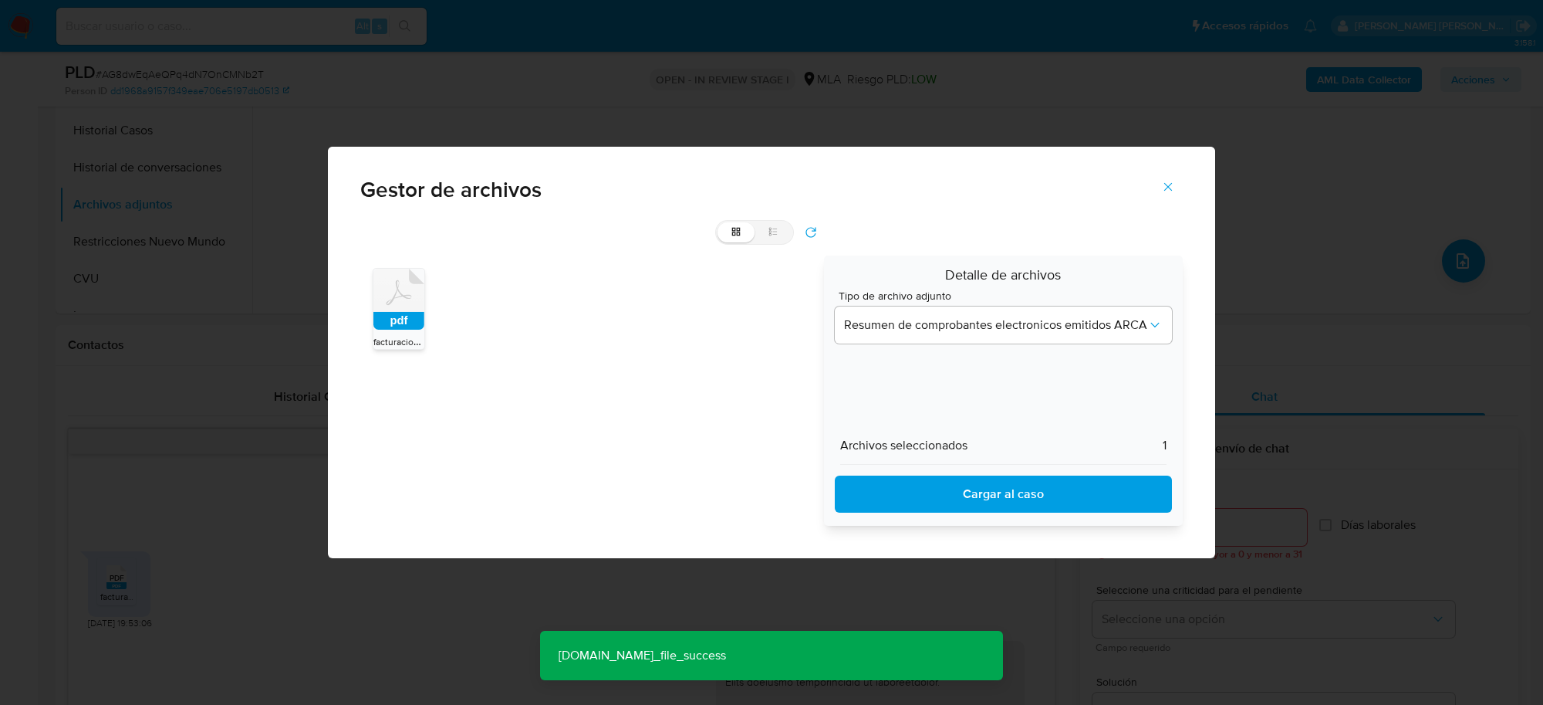
click at [1169, 185] on icon "Cerrar" at bounding box center [1168, 187] width 14 height 14
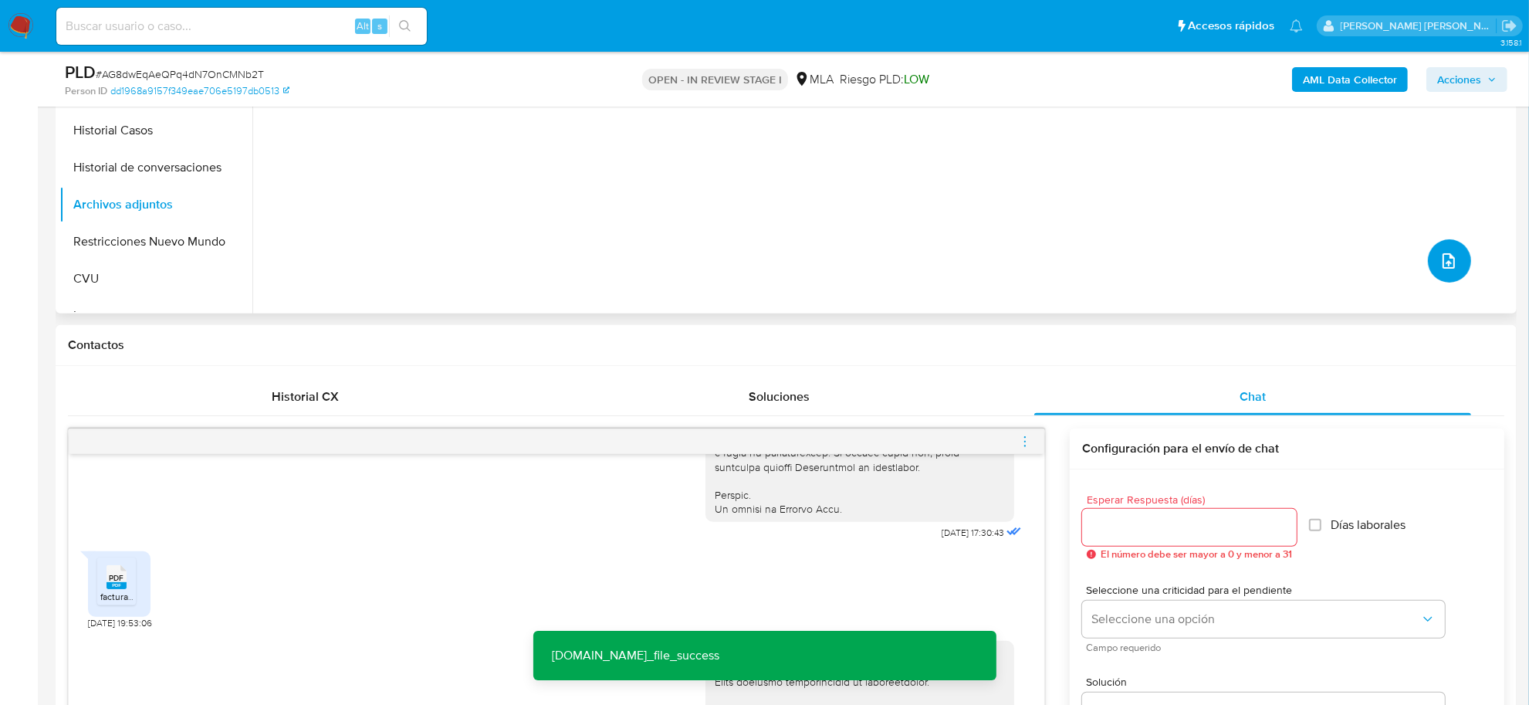
click at [1439, 264] on span "upload-file" at bounding box center [1448, 261] width 19 height 19
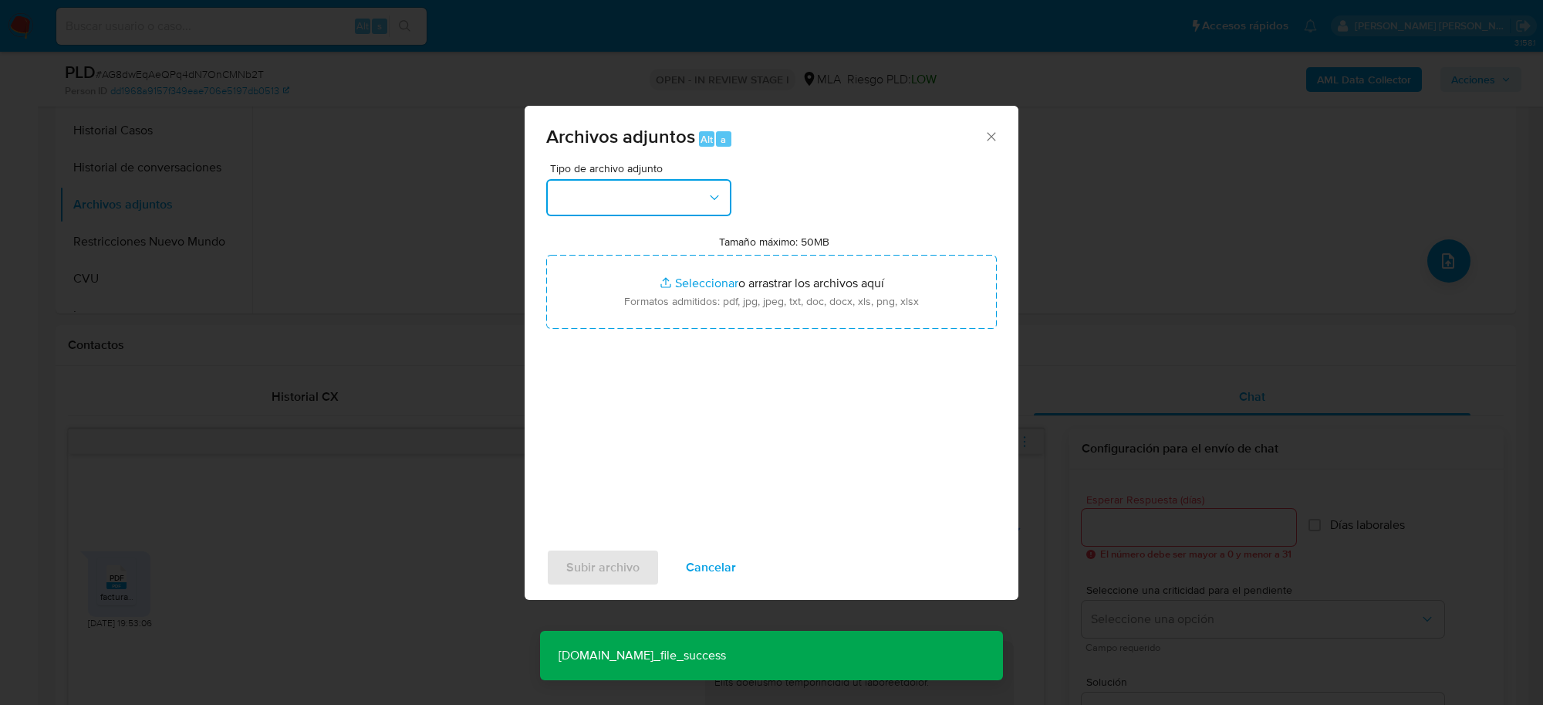
click at [695, 215] on button "button" at bounding box center [638, 197] width 185 height 37
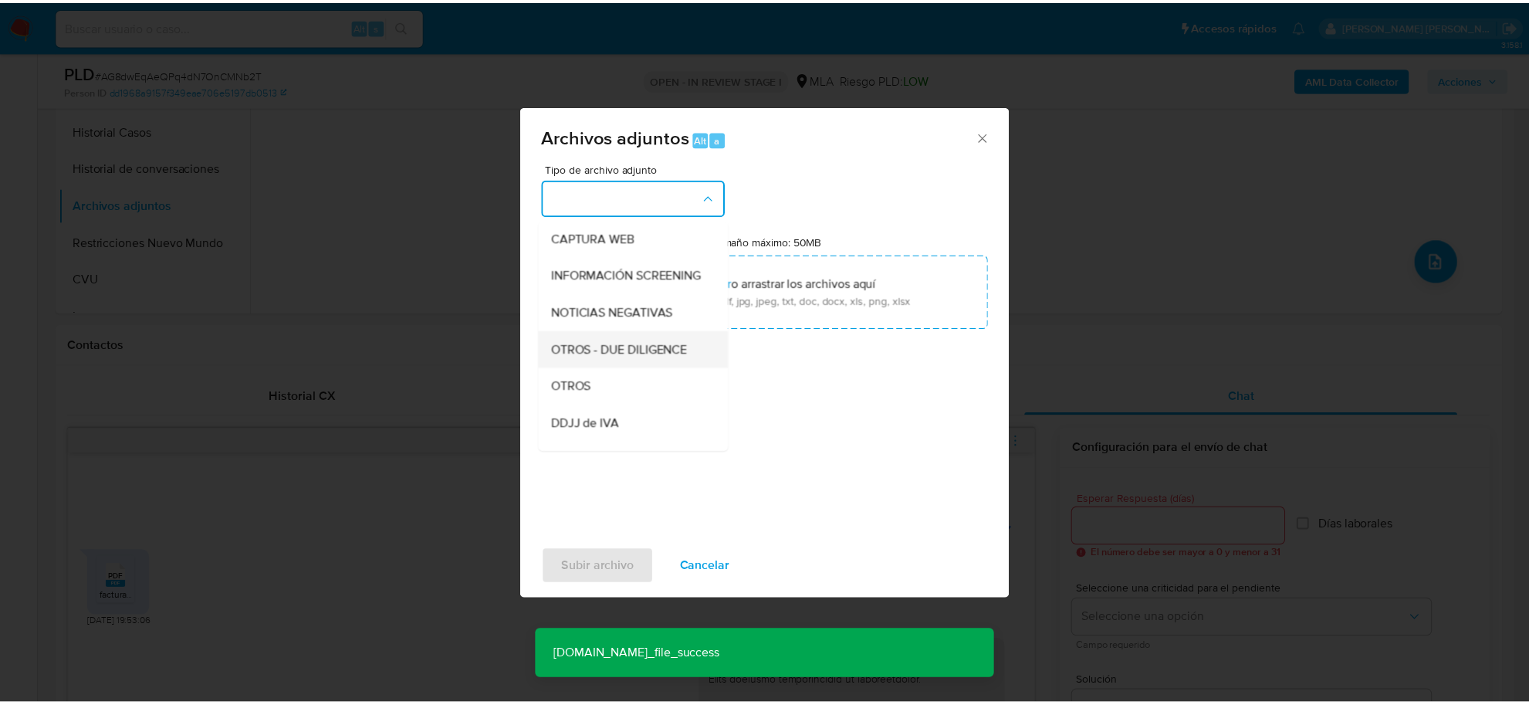
scroll to position [193, 0]
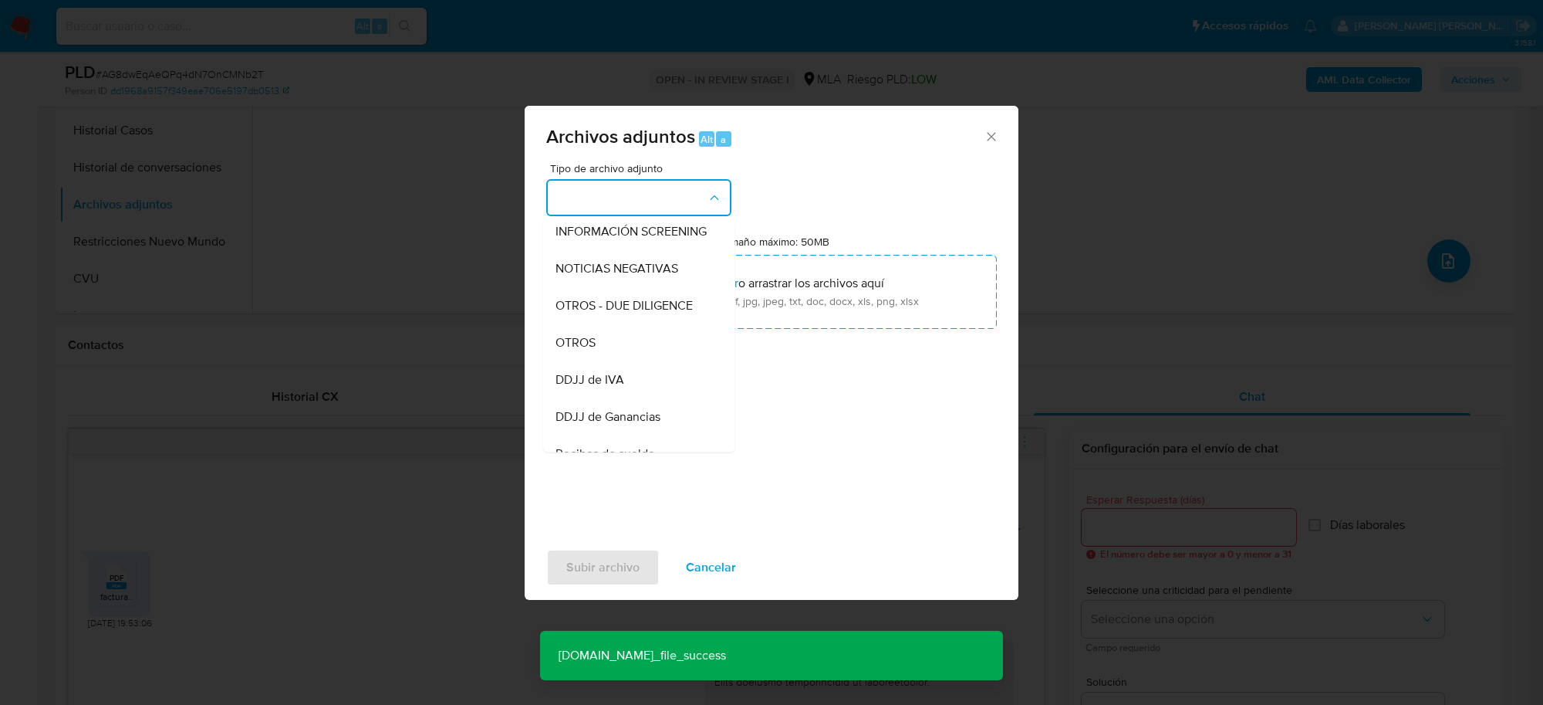
click at [607, 361] on div "OTROS" at bounding box center [634, 342] width 157 height 37
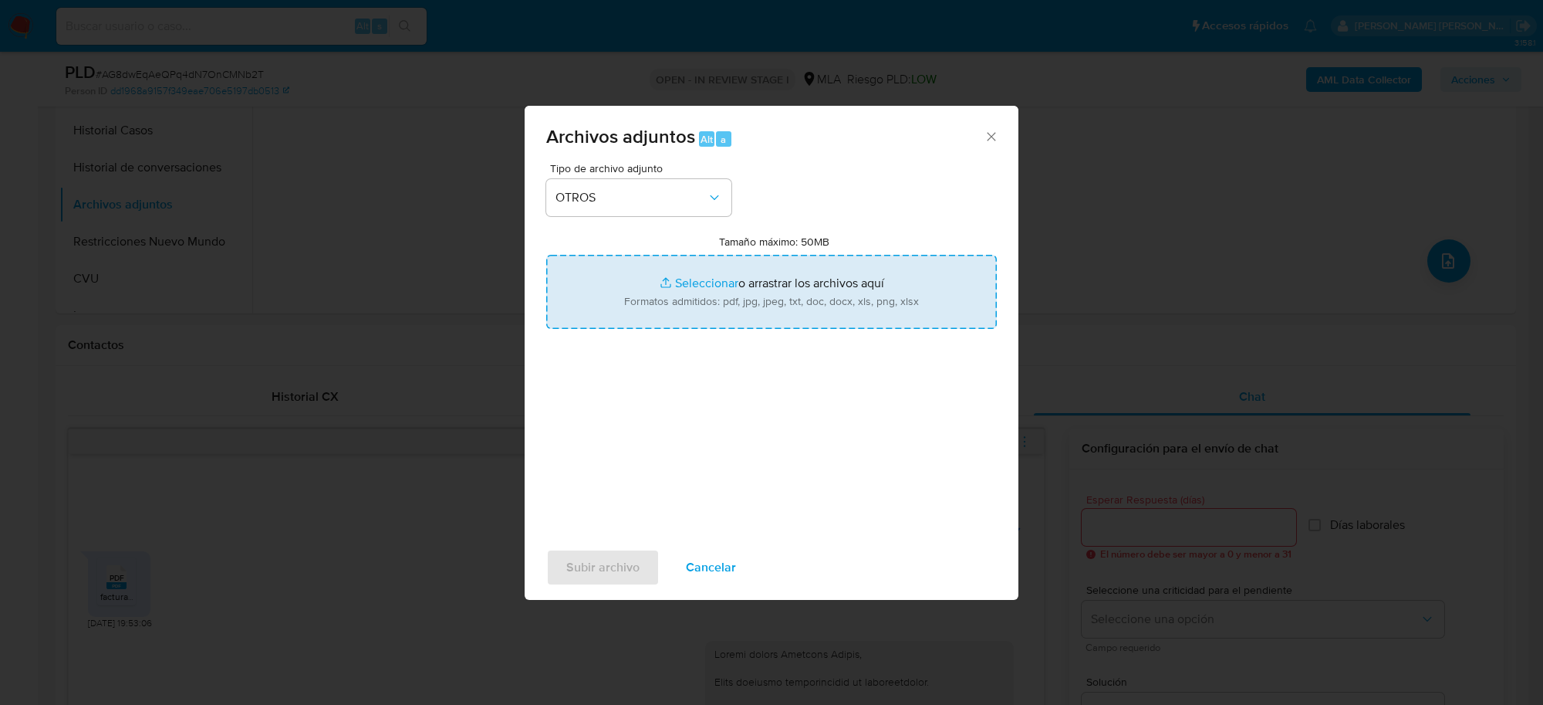
type input "C:\fakepath\Movimientos-Aladdin-119449643.xlsx"
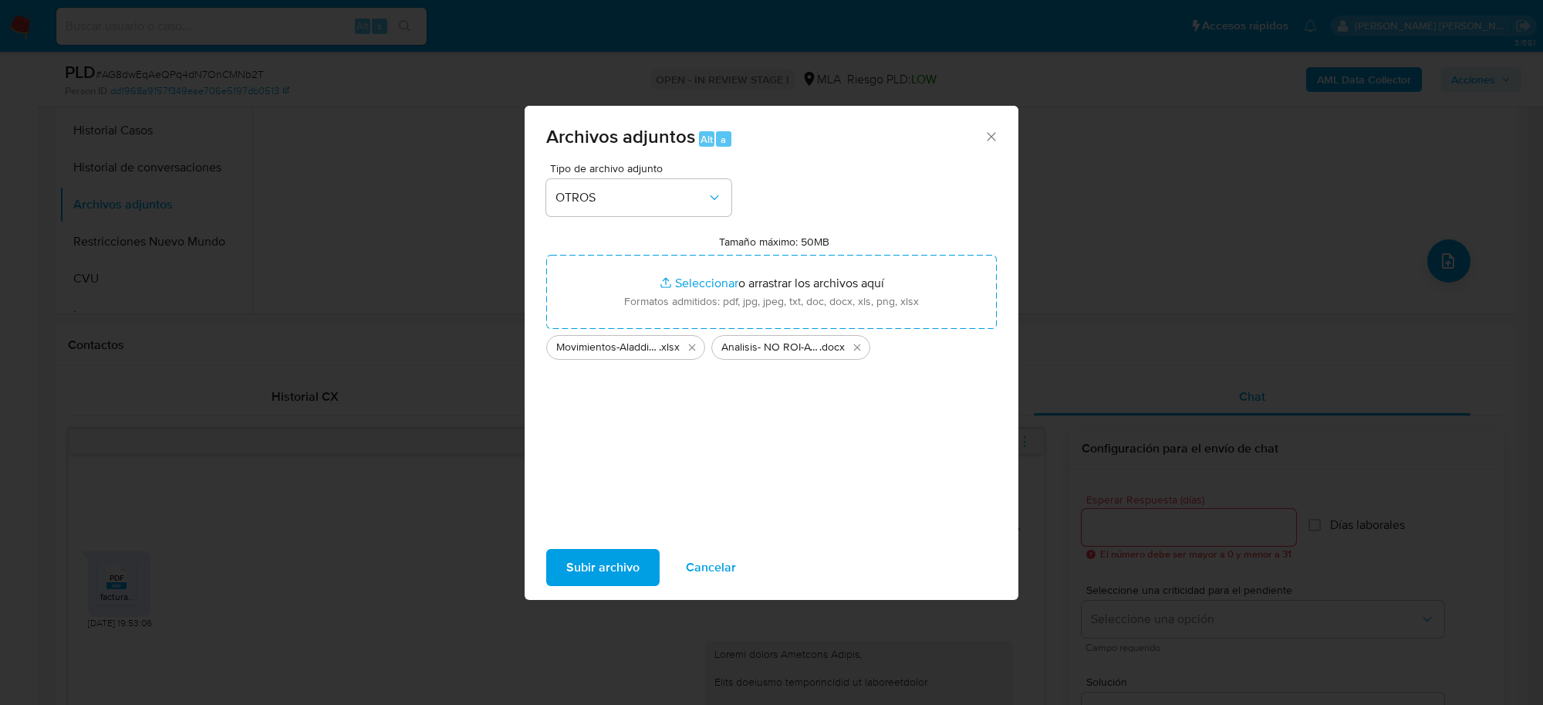
click at [607, 569] on span "Subir archivo" at bounding box center [602, 567] width 73 height 34
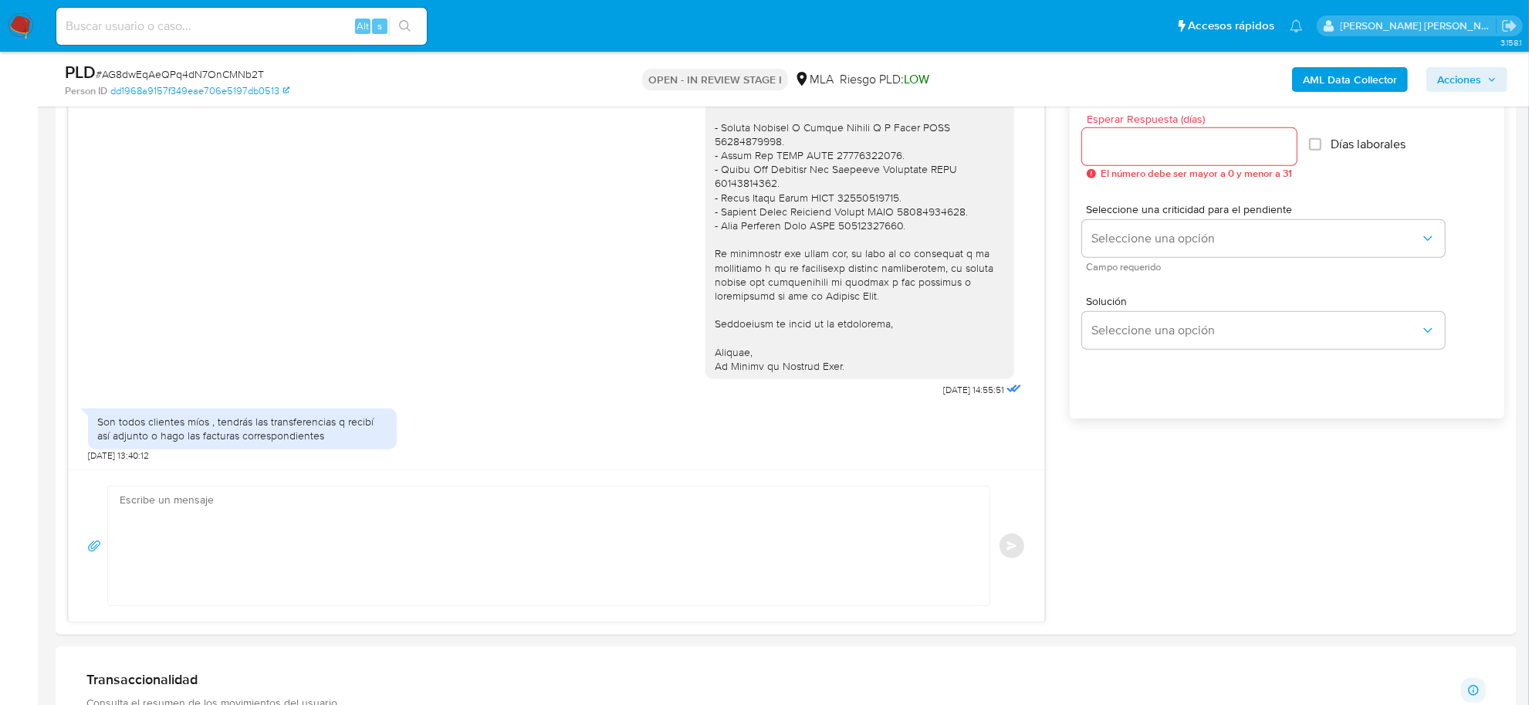
scroll to position [965, 0]
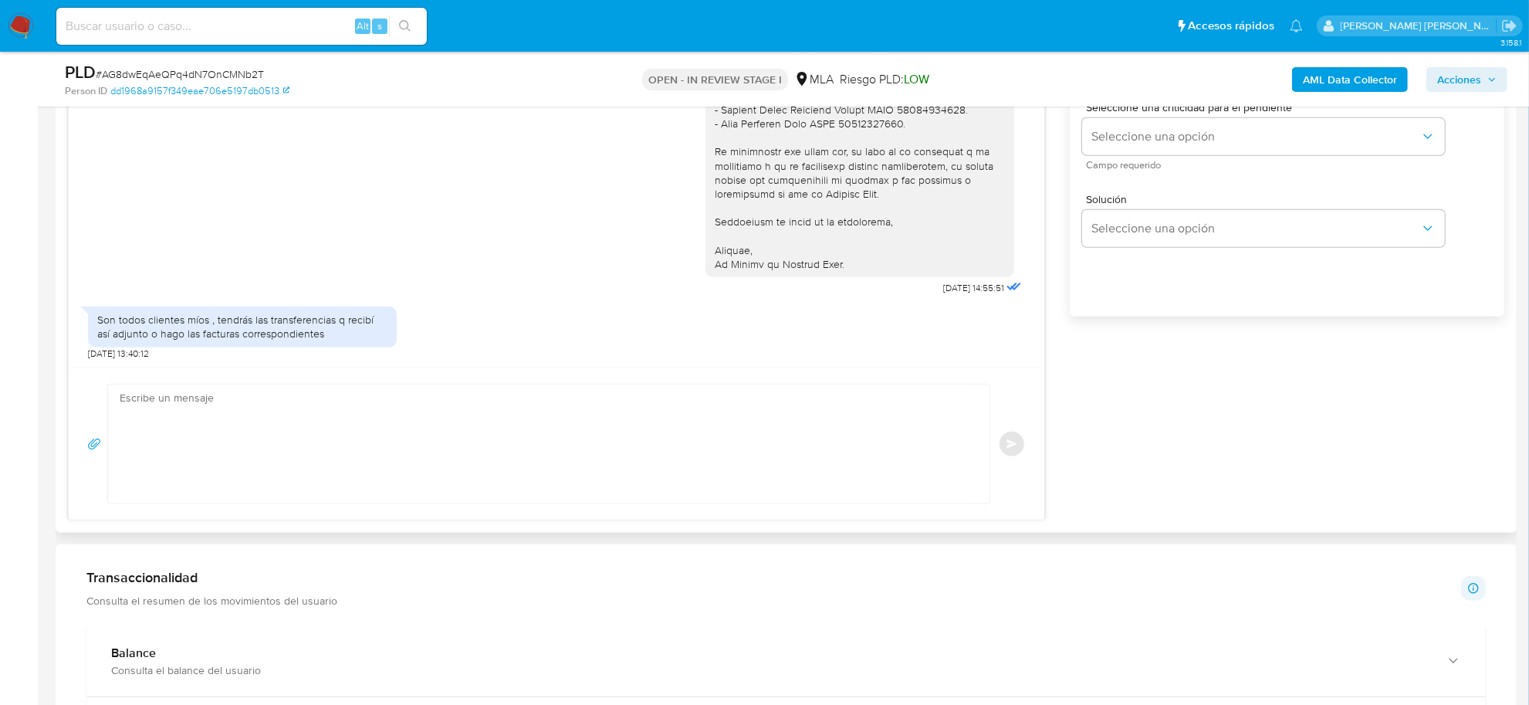
click at [311, 453] on textarea at bounding box center [545, 443] width 850 height 119
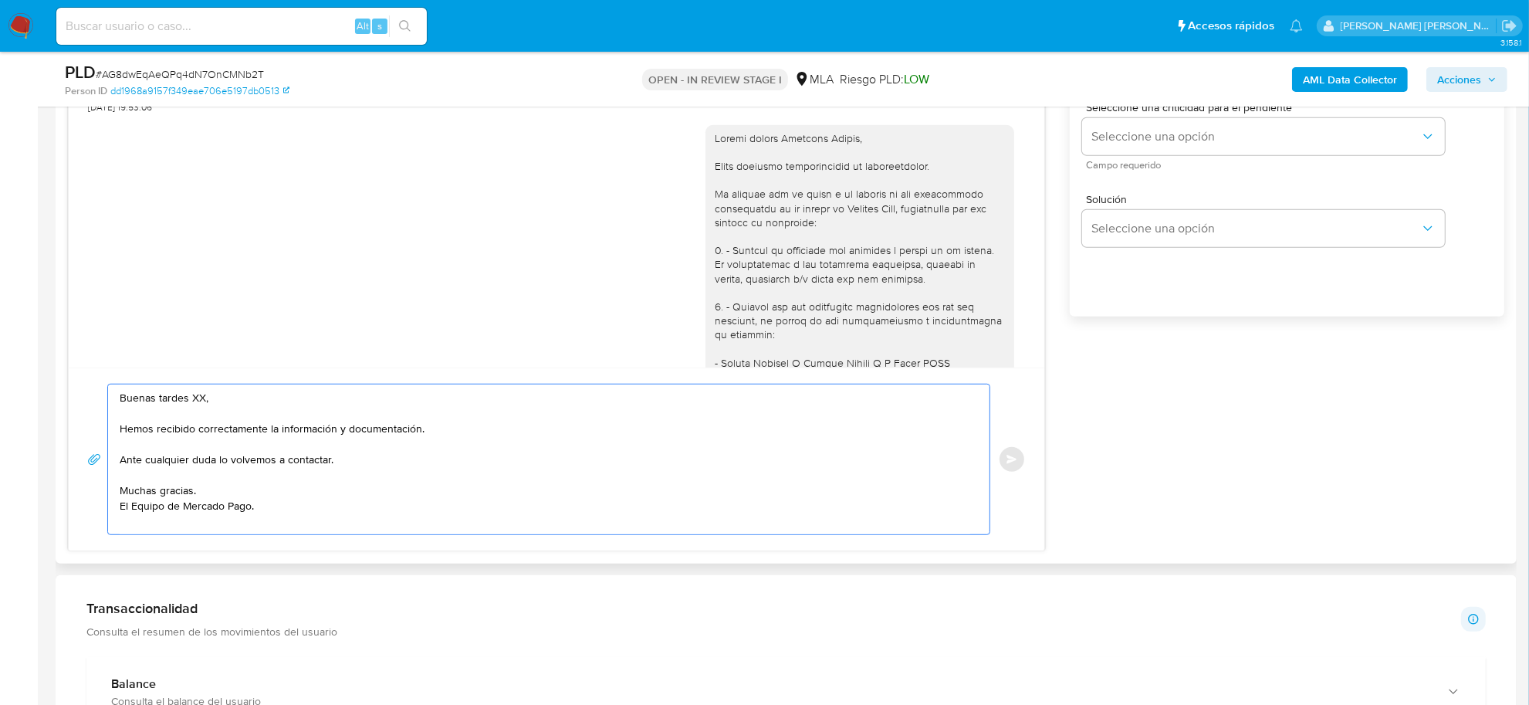
scroll to position [762, 0]
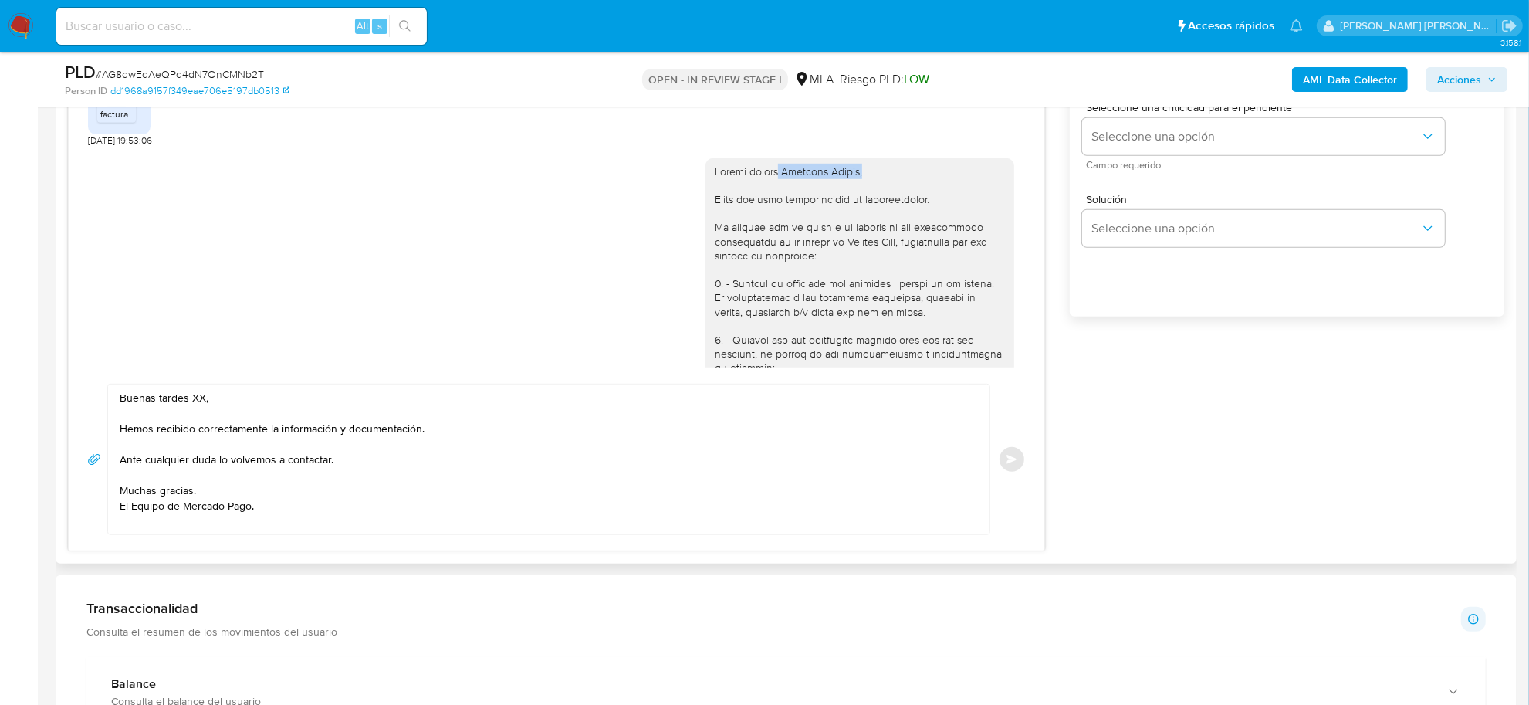
drag, startPoint x: 769, startPoint y: 199, endPoint x: 858, endPoint y: 201, distance: 89.5
click at [858, 201] on div at bounding box center [860, 402] width 290 height 477
copy div "Federico Hector,"
drag, startPoint x: 212, startPoint y: 400, endPoint x: 106, endPoint y: 411, distance: 107.1
click at [106, 411] on div "Buenas tardes XX, Hemos recibido correctamente la información y documentación. …" at bounding box center [556, 459] width 938 height 151
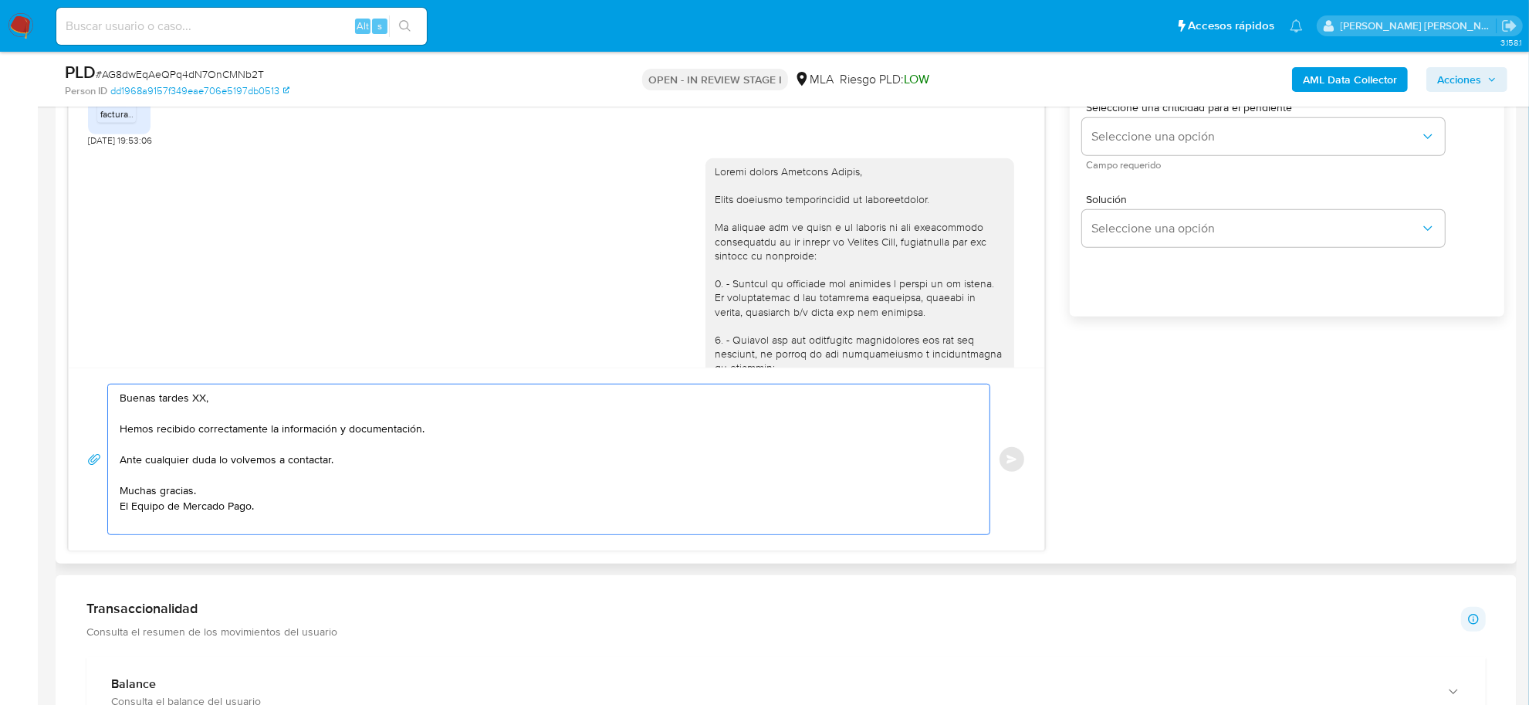
paste textarea "Federico Hector,"
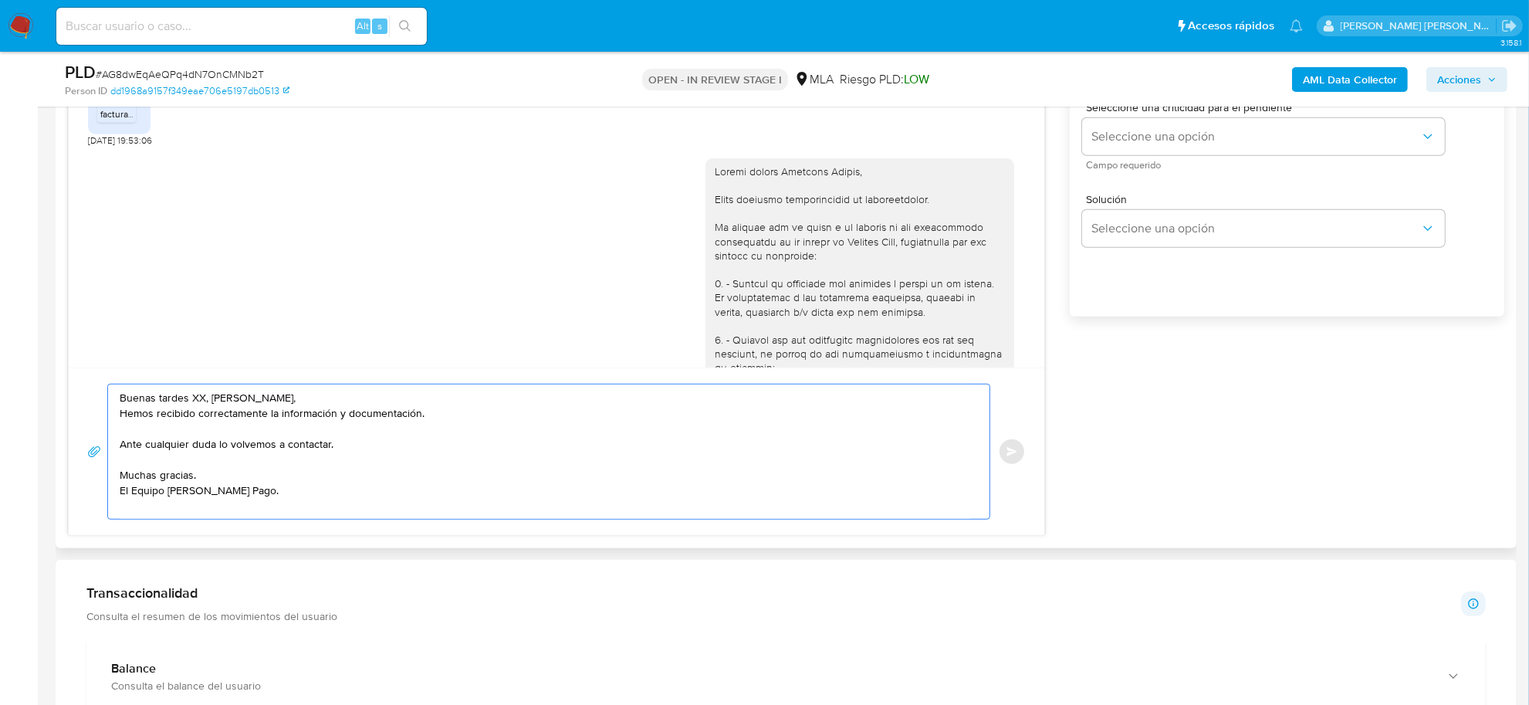
drag, startPoint x: 209, startPoint y: 399, endPoint x: 105, endPoint y: 400, distance: 104.2
click at [105, 400] on div "Buenas tardes XX, Federico Hector, Hemos recibido correctamente la información …" at bounding box center [556, 452] width 938 height 136
drag, startPoint x: 202, startPoint y: 481, endPoint x: 118, endPoint y: 476, distance: 84.2
click at [118, 476] on div "Federico Hector, Hemos recibido correctamente la información y documentación. A…" at bounding box center [545, 451] width 874 height 134
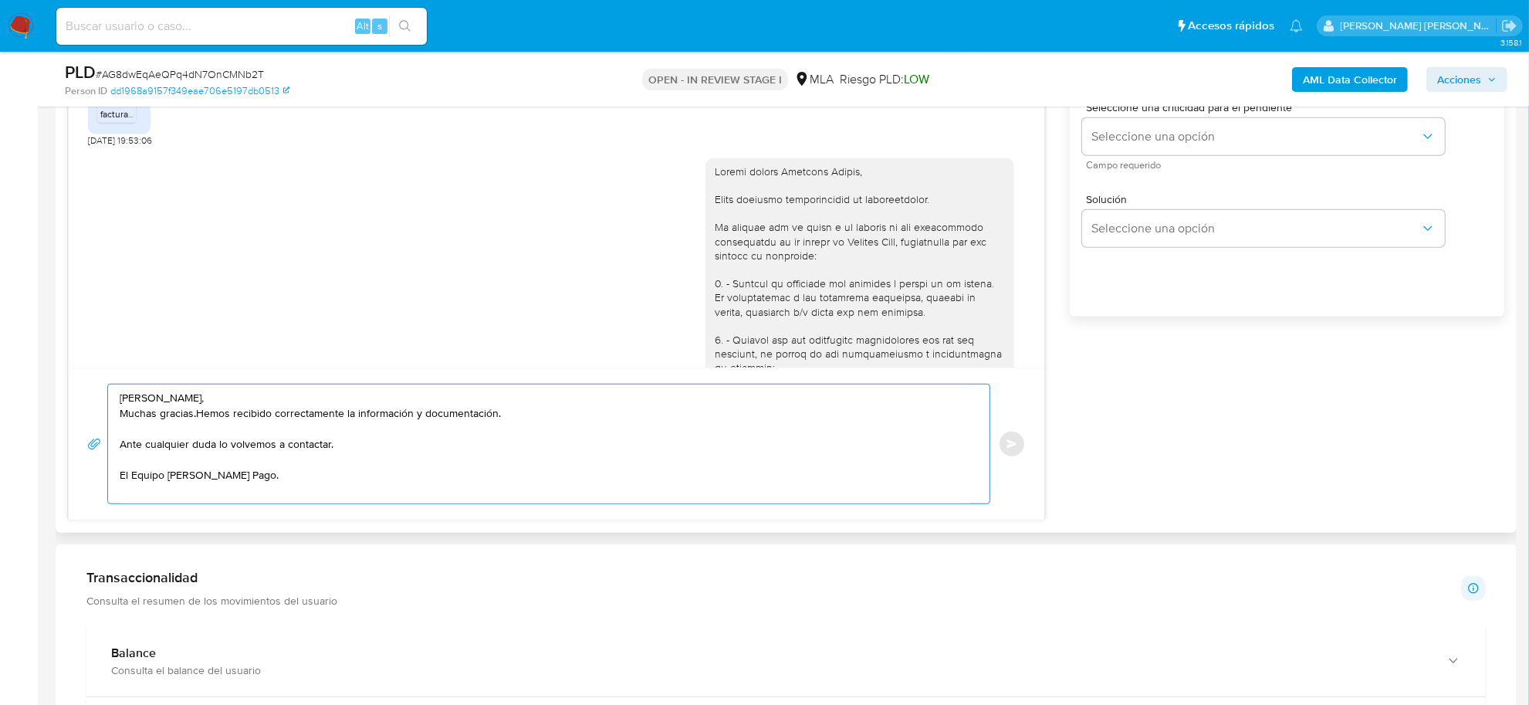
click at [120, 414] on textarea "Federico Hector, Muchas gracias.Hemos recibido correctamente la información y d…" at bounding box center [545, 443] width 850 height 119
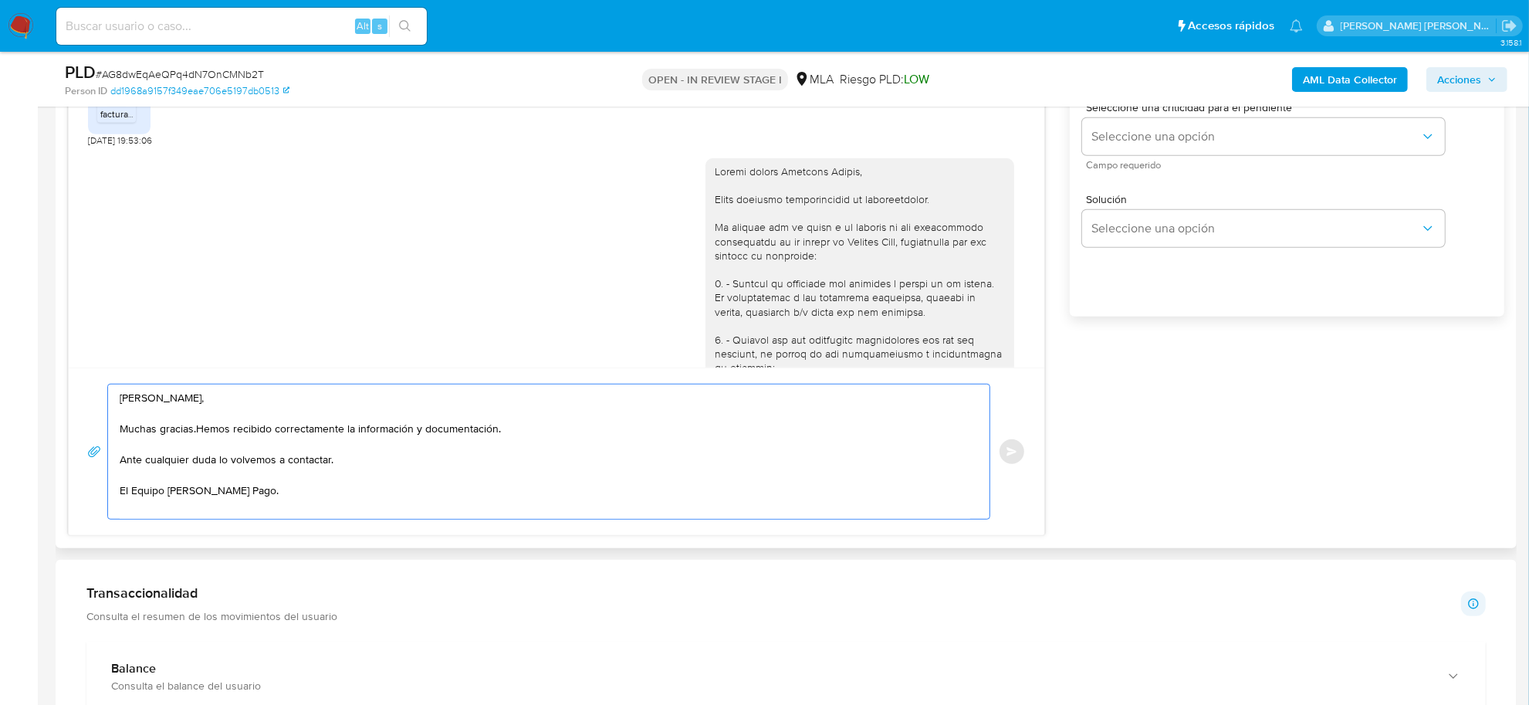
drag, startPoint x: 193, startPoint y: 426, endPoint x: 514, endPoint y: 430, distance: 321.0
click at [514, 430] on textarea "Federico Hector, Muchas gracias.Hemos recibido correctamente la información y d…" at bounding box center [545, 451] width 850 height 134
click at [194, 461] on textarea "Federico Hector, Muchas gracias por la respuesta. Ante cualquier duda lo volvem…" at bounding box center [545, 451] width 850 height 134
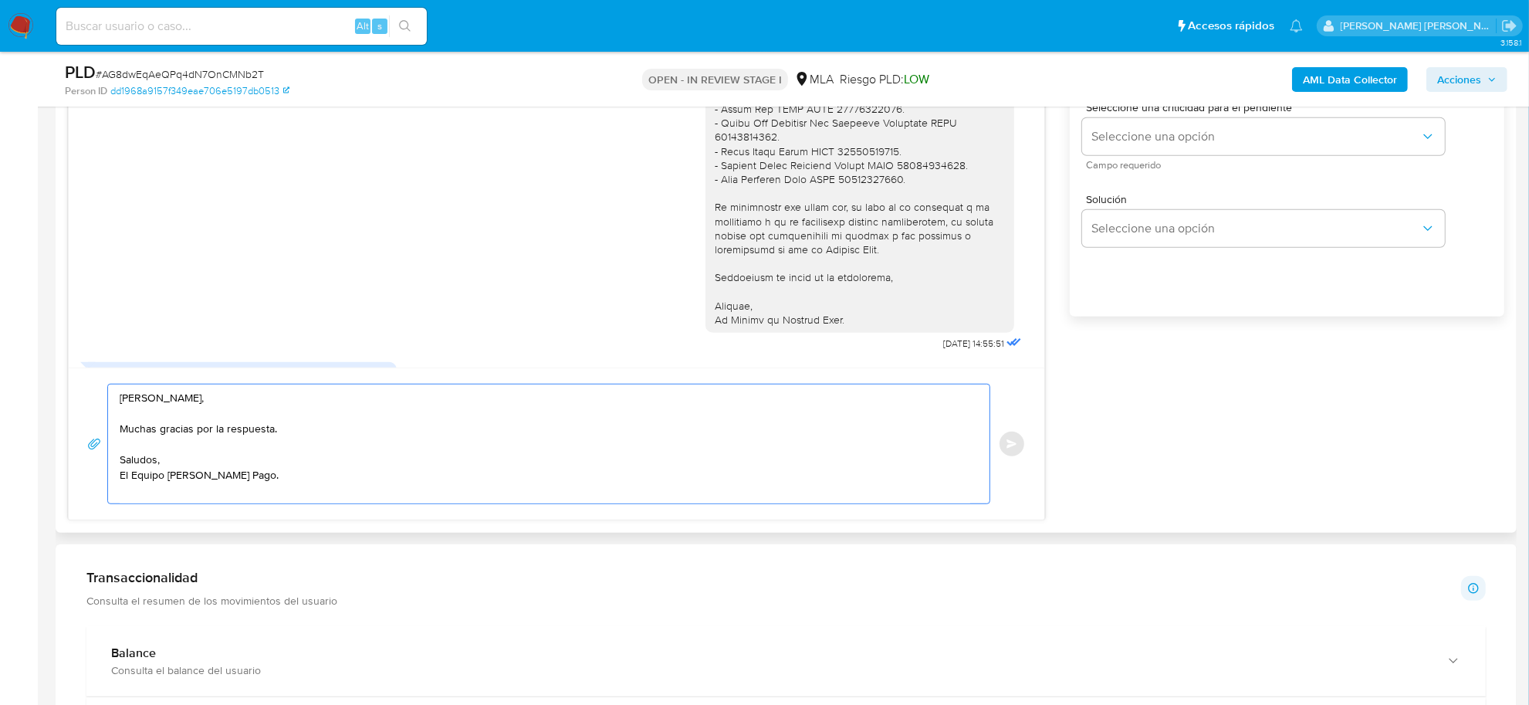
scroll to position [1148, 0]
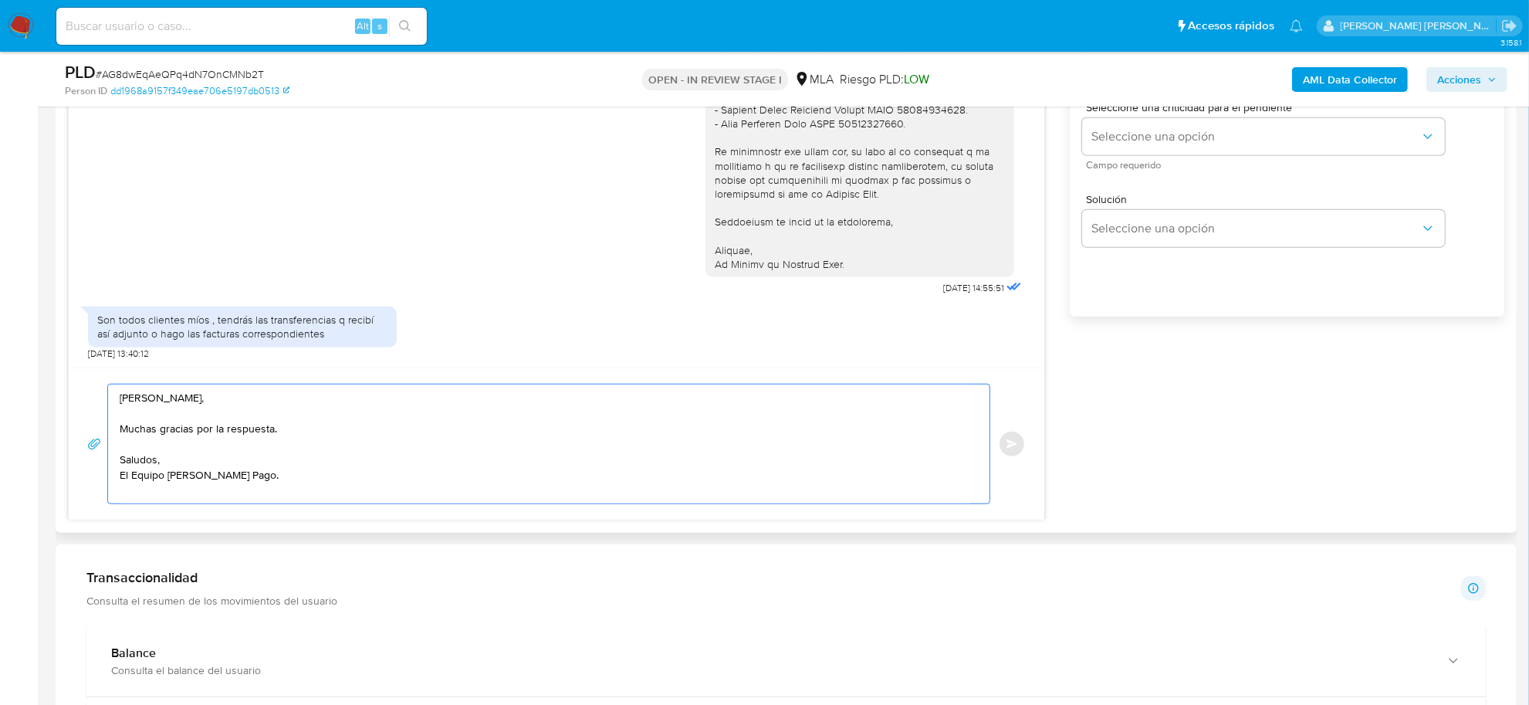
click at [156, 452] on textarea "Federico Hector, Muchas gracias por la respuesta. Saludos, El Equipo de Mercado…" at bounding box center [545, 443] width 850 height 119
click at [184, 399] on textarea "Federico Hector, Muchas gracias por la respuesta. Saludos, El Equipo de Mercado…" at bounding box center [545, 443] width 850 height 119
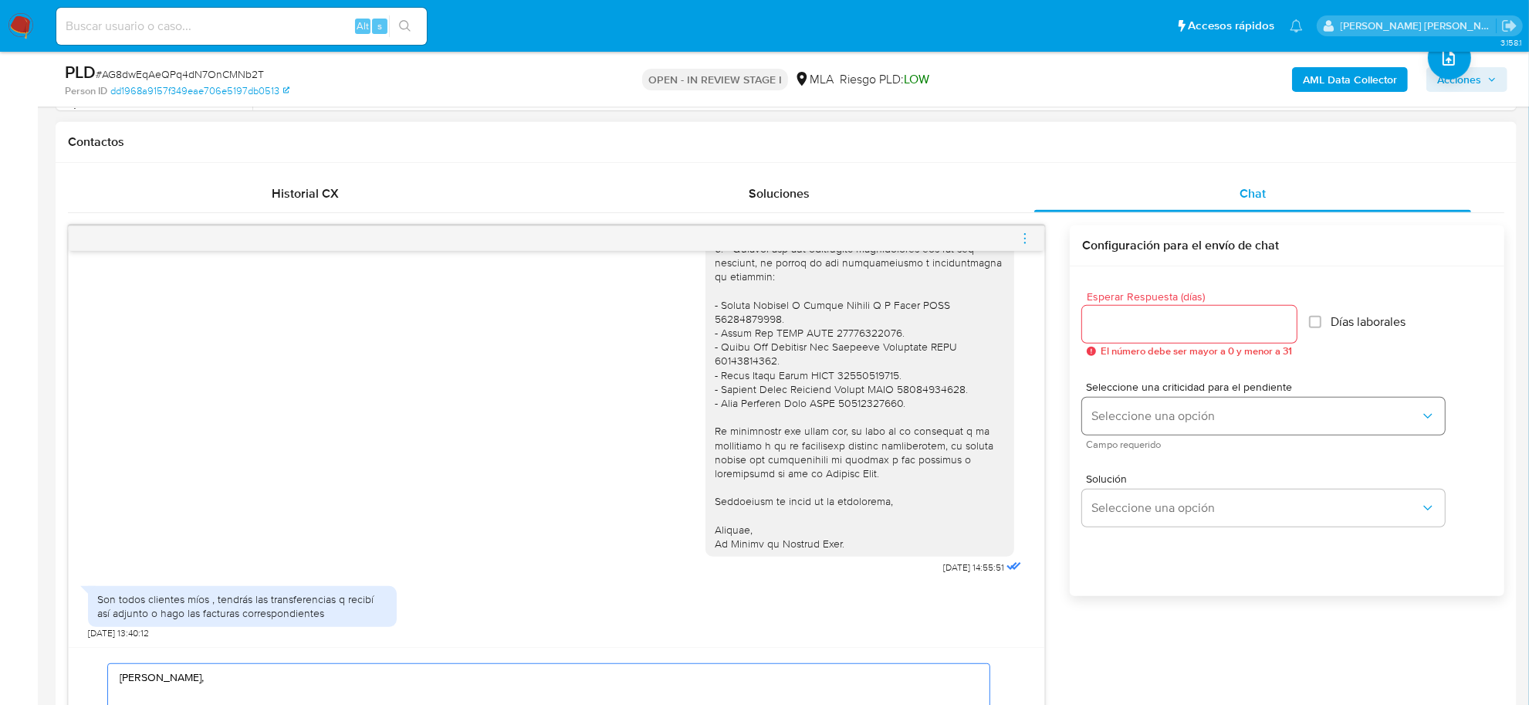
scroll to position [675, 0]
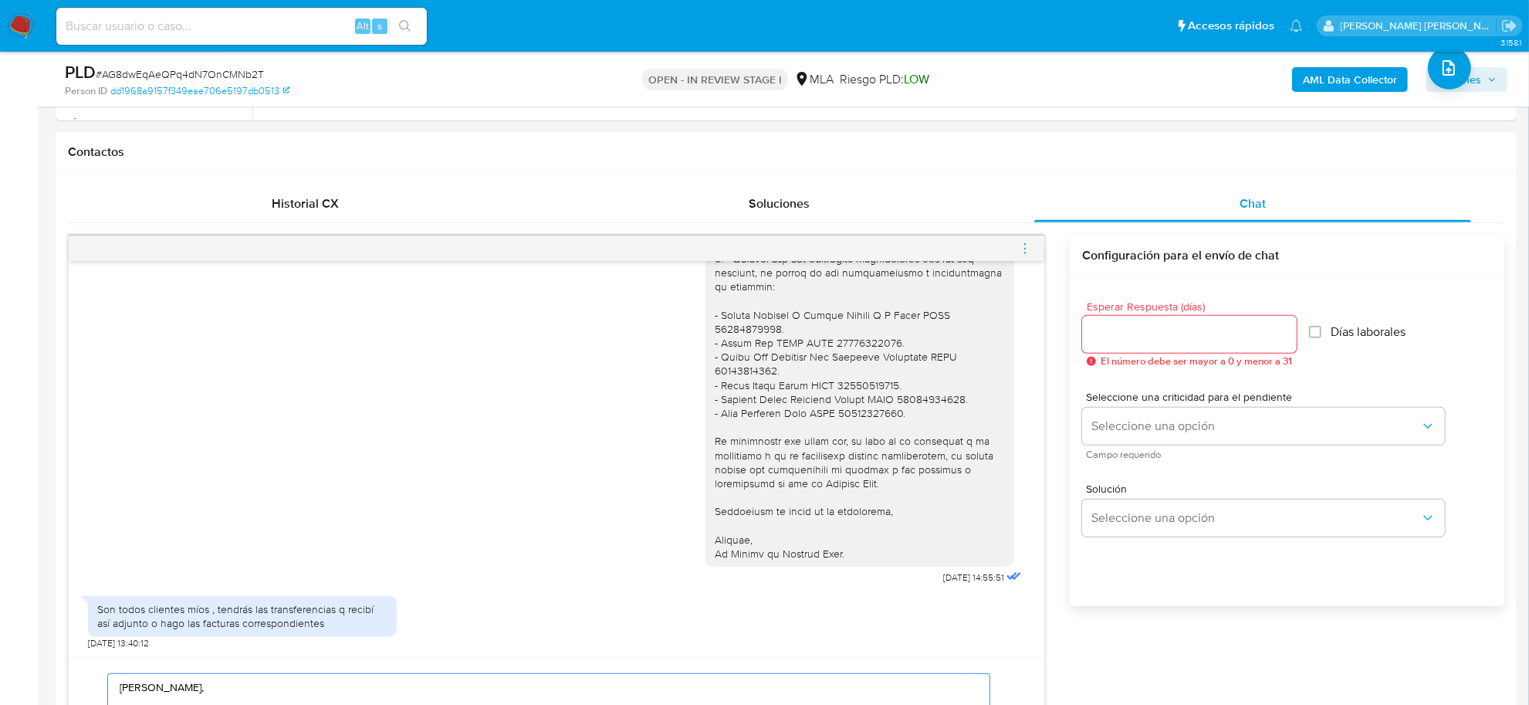
type textarea "Federico Héctor, Muchas gracias por la respuesta. Saludos, El Equipo de Mercado…"
click at [1106, 347] on div at bounding box center [1189, 334] width 215 height 37
click at [1106, 340] on input "Esperar Respuesta (días)" at bounding box center [1189, 334] width 215 height 20
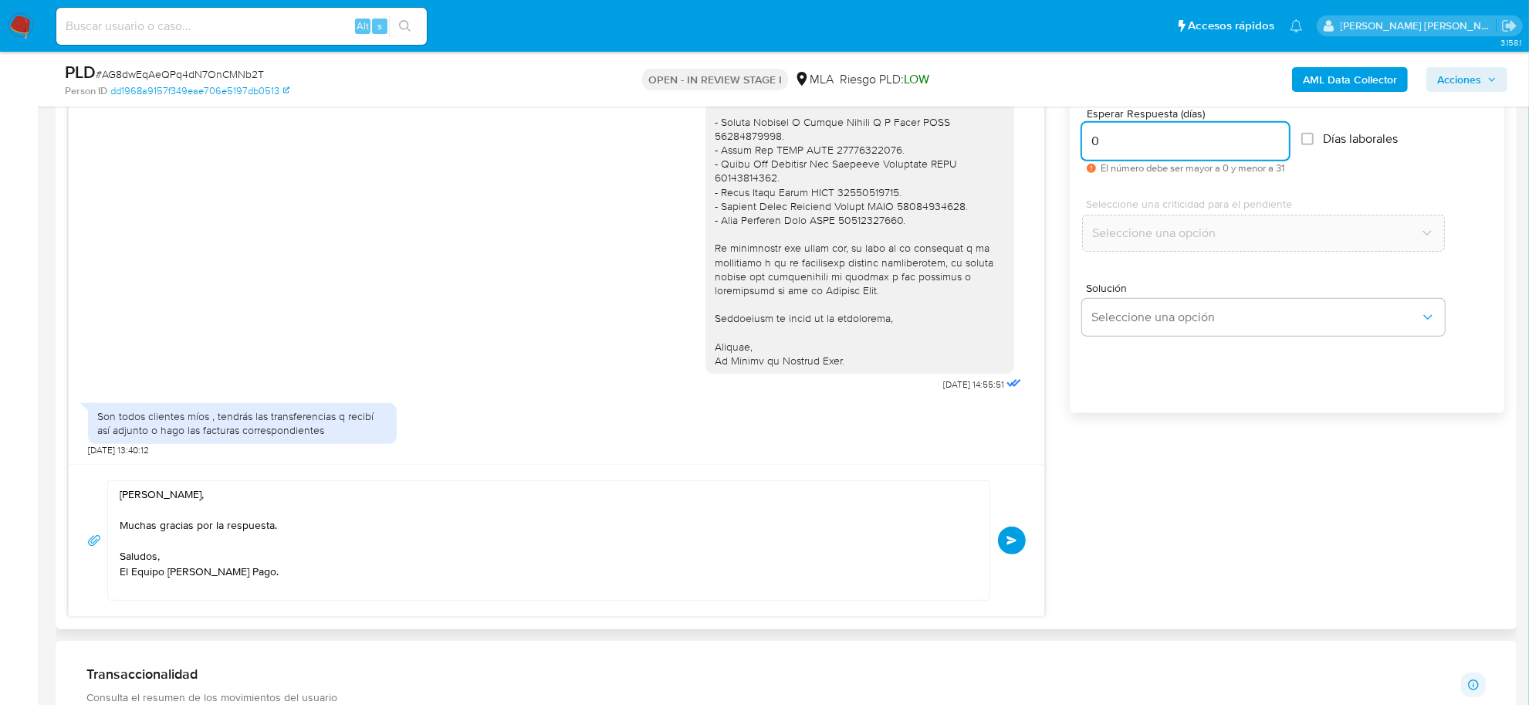
scroll to position [1061, 0]
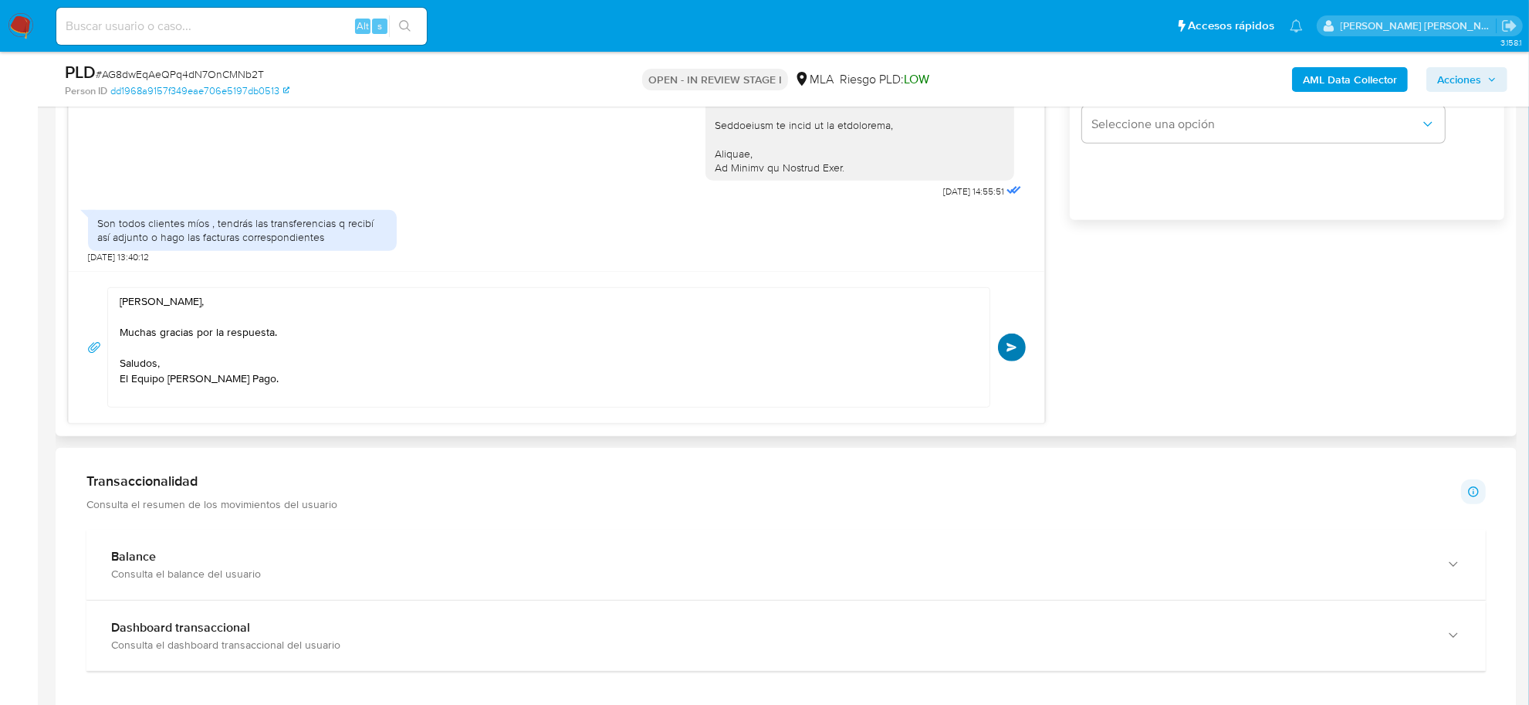
type input "0"
click at [1005, 360] on button "Enviar" at bounding box center [1012, 347] width 28 height 28
click at [1009, 349] on span "Enviar" at bounding box center [1011, 347] width 11 height 9
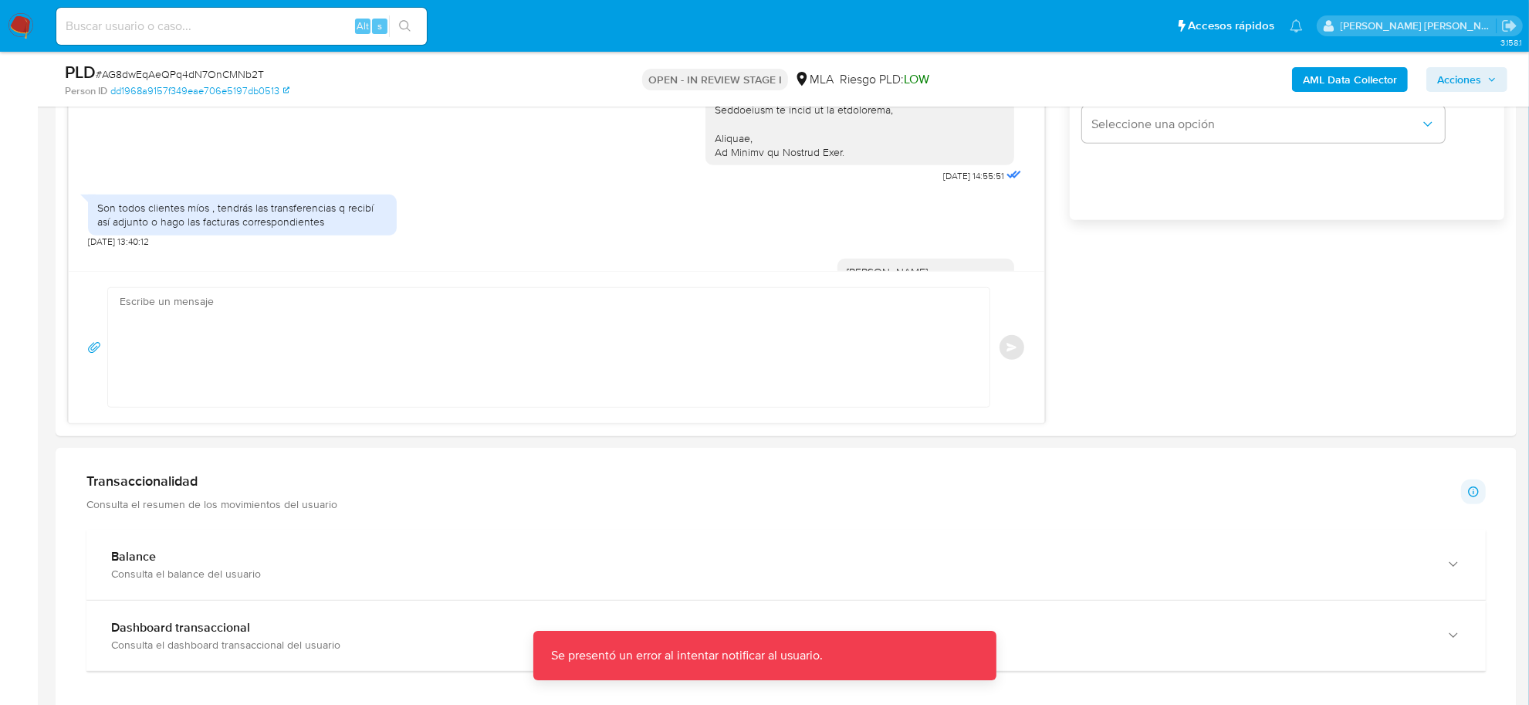
scroll to position [1278, 0]
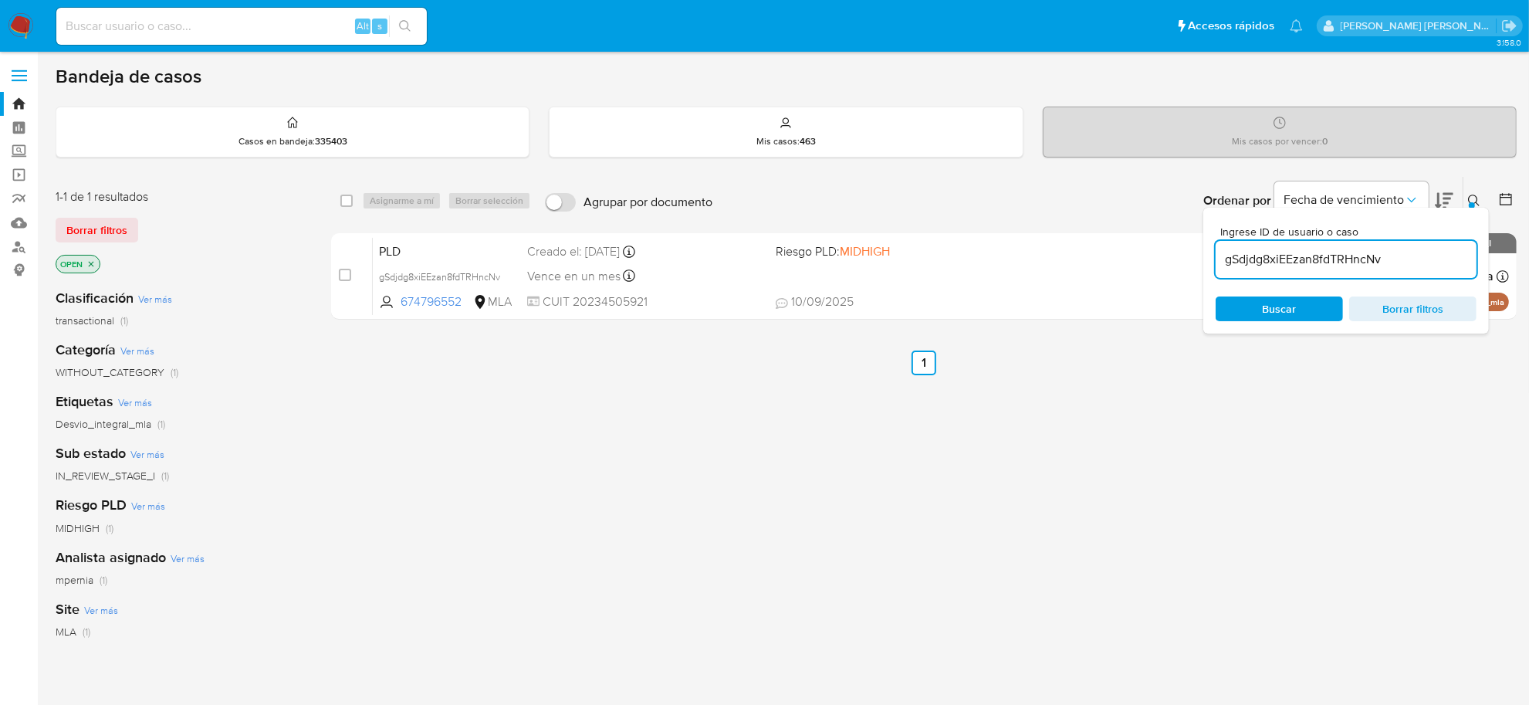
click at [1344, 251] on input "gSdjdg8xiEEzan8fdTRHncNv" at bounding box center [1345, 259] width 261 height 20
click at [1343, 251] on input "gSdjdg8xiEEzan8fdTRHncNv" at bounding box center [1345, 259] width 261 height 20
paste input "En virtud de lo analizado, se observa que los movimientos en la cuenta guardan …"
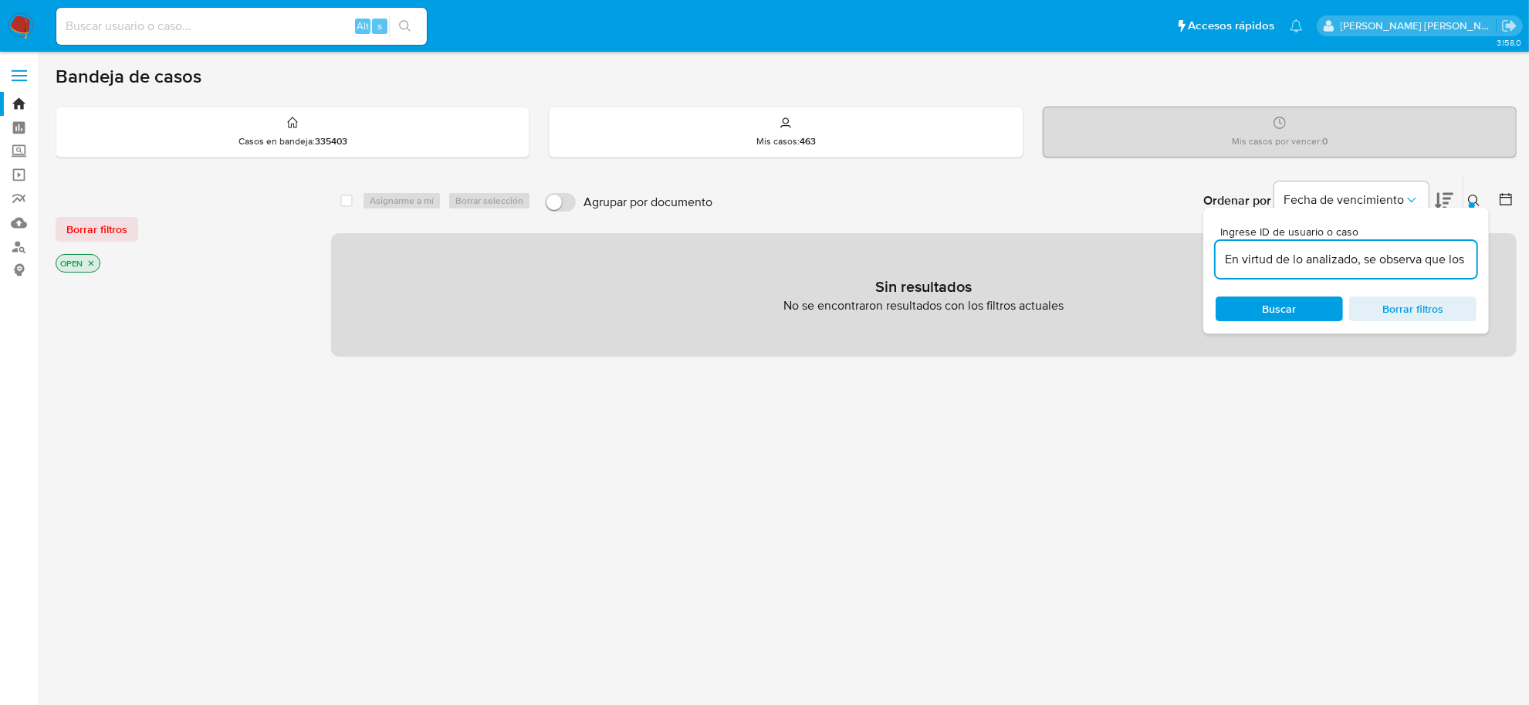
click at [1360, 247] on div "En virtud de lo analizado, se observa que los movimientos en la cuenta guardan …" at bounding box center [1345, 259] width 261 height 37
click at [1351, 260] on input "En virtud de lo analizado, se observa que los movimientos en la cuenta guardan …" at bounding box center [1345, 259] width 261 height 20
click at [1333, 259] on input "En virtud de lo , se observa que los movimientos en la cuenta guardan razonabil…" at bounding box center [1345, 259] width 261 height 20
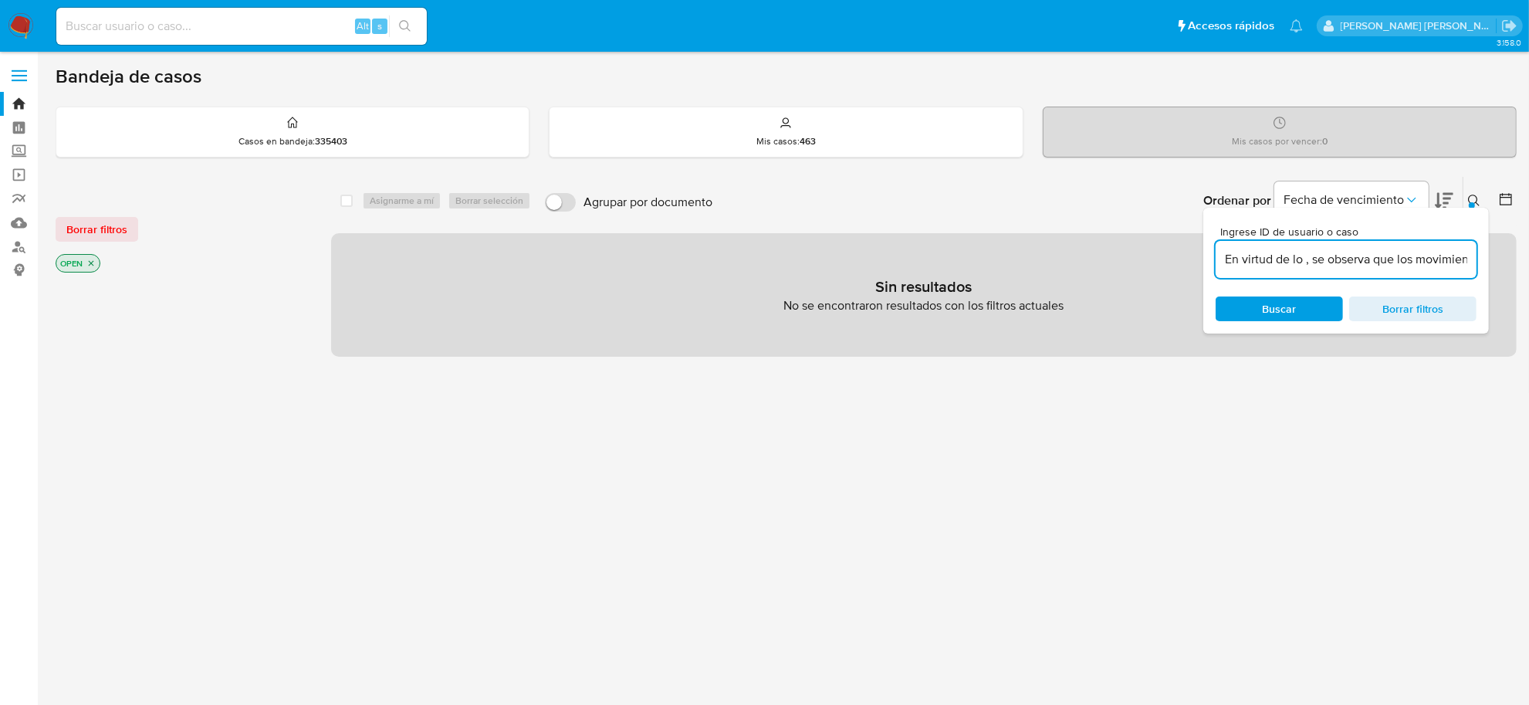
click at [1333, 259] on input "En virtud de lo , se observa que los movimientos en la cuenta guardan razonabil…" at bounding box center [1345, 259] width 261 height 20
paste input "AG8dwEqAeQPq4dN7OnCMNb2T"
type input "AG8dwEqAeQPq4dN7OnCMNb2T"
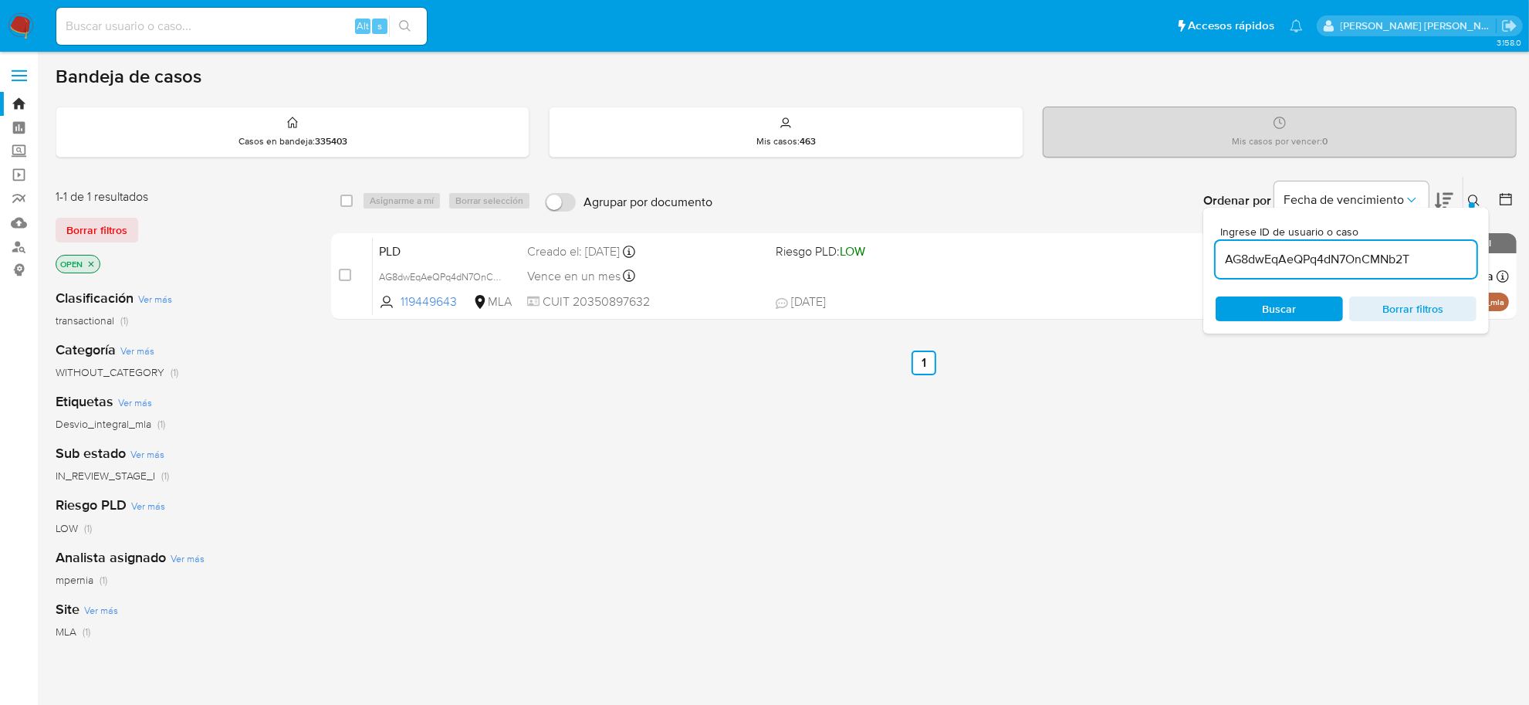
click at [341, 193] on div "select-all-cases-checkbox" at bounding box center [346, 200] width 12 height 15
click at [344, 205] on input "checkbox" at bounding box center [346, 200] width 12 height 12
checkbox input "true"
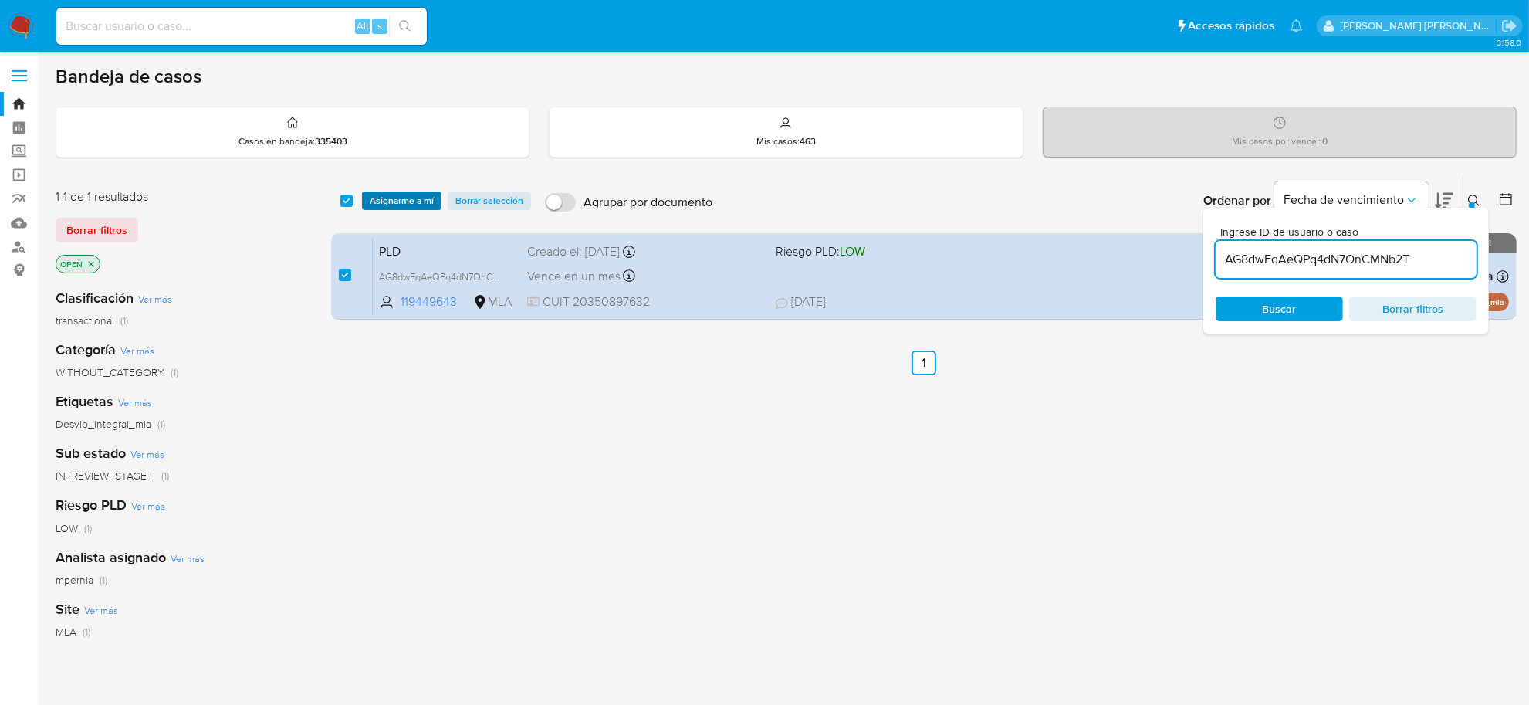
click at [390, 203] on span "Asignarme a mí" at bounding box center [402, 200] width 64 height 15
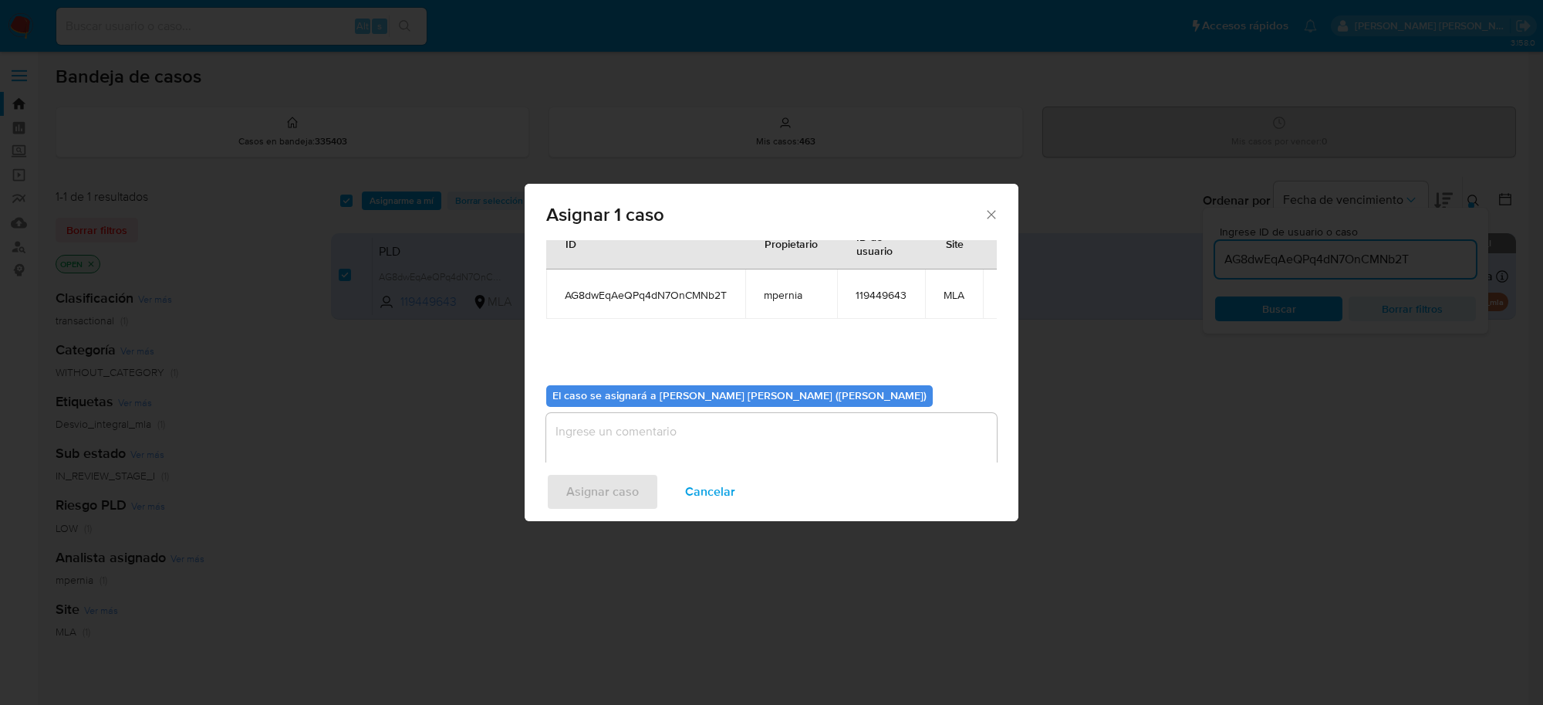
scroll to position [79, 0]
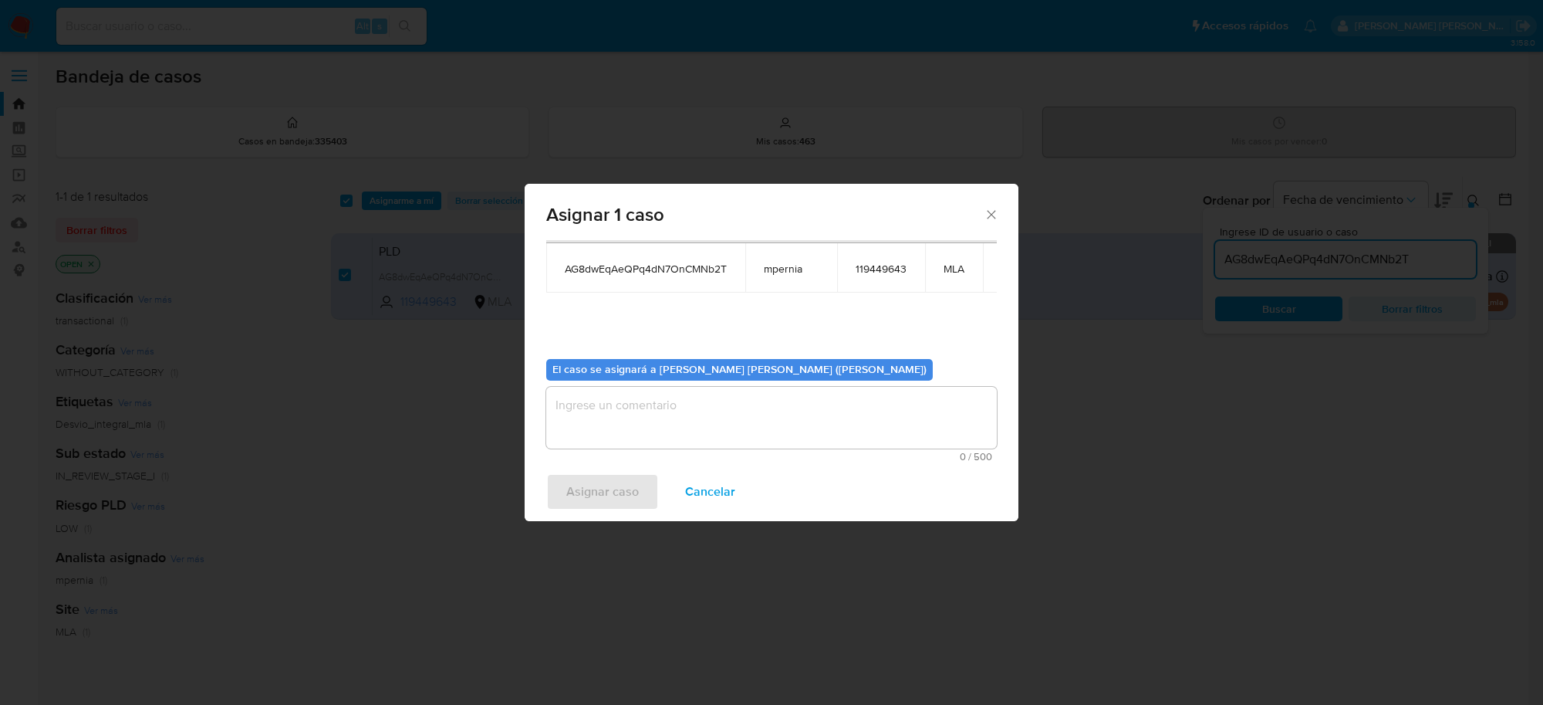
click at [624, 414] on textarea "assign-modal" at bounding box center [771, 418] width 451 height 62
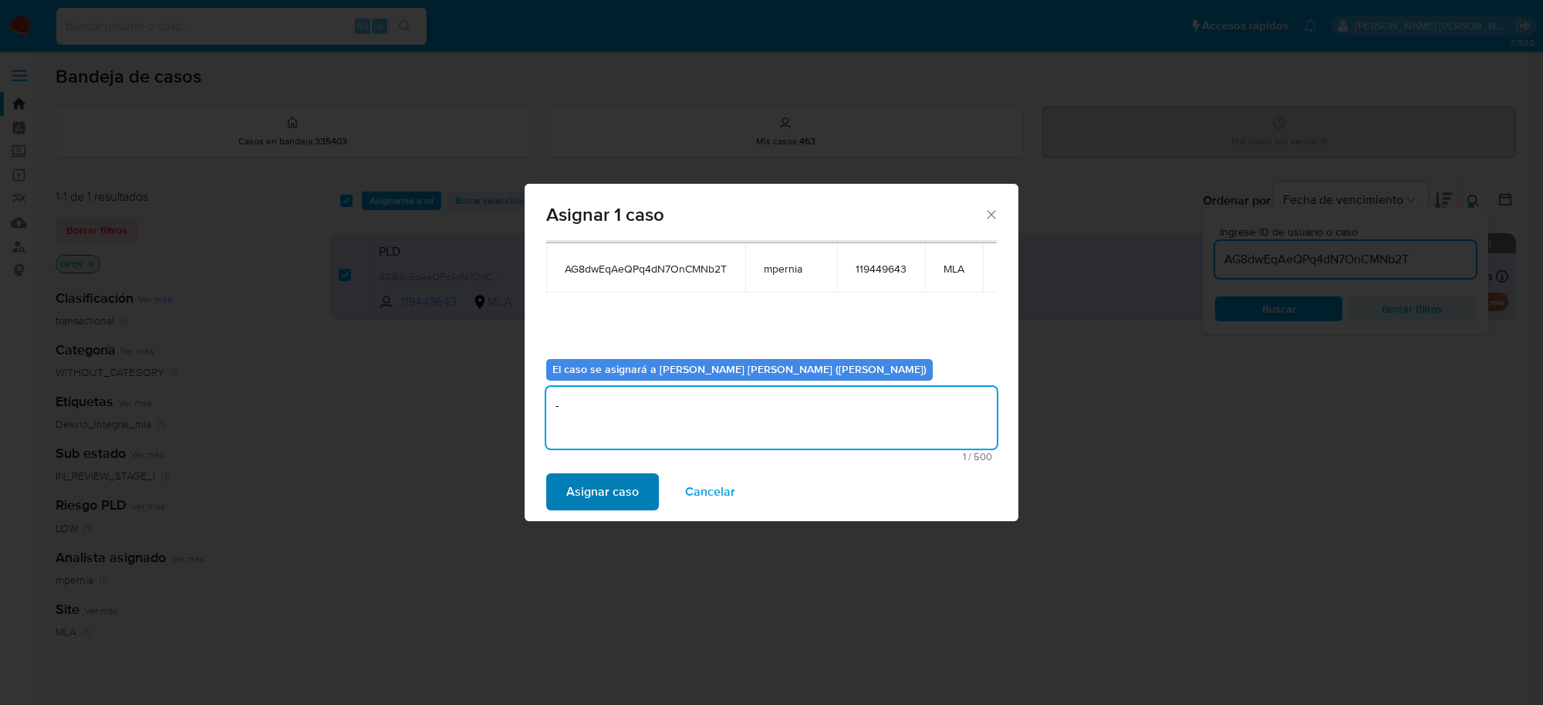
type textarea "-"
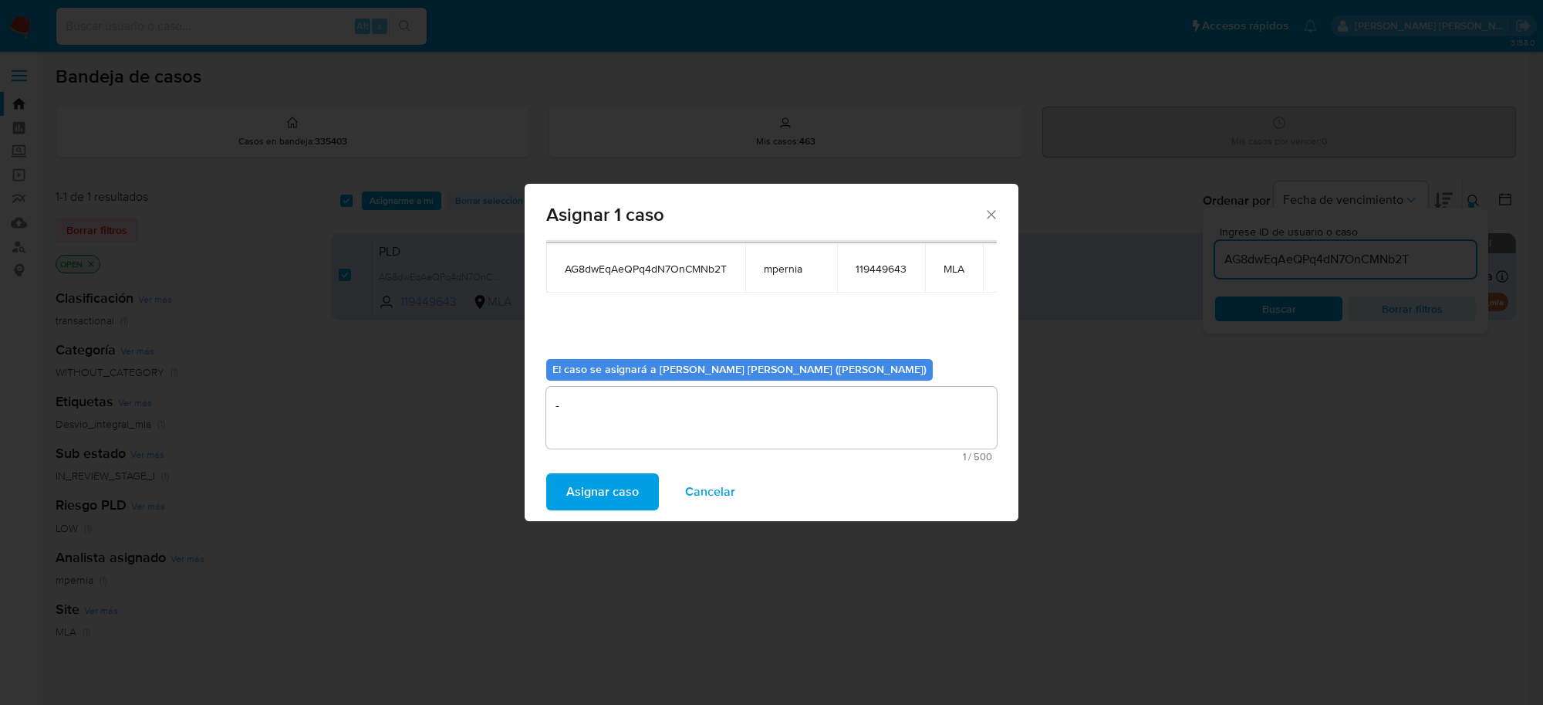
click at [627, 481] on span "Asignar caso" at bounding box center [602, 492] width 73 height 34
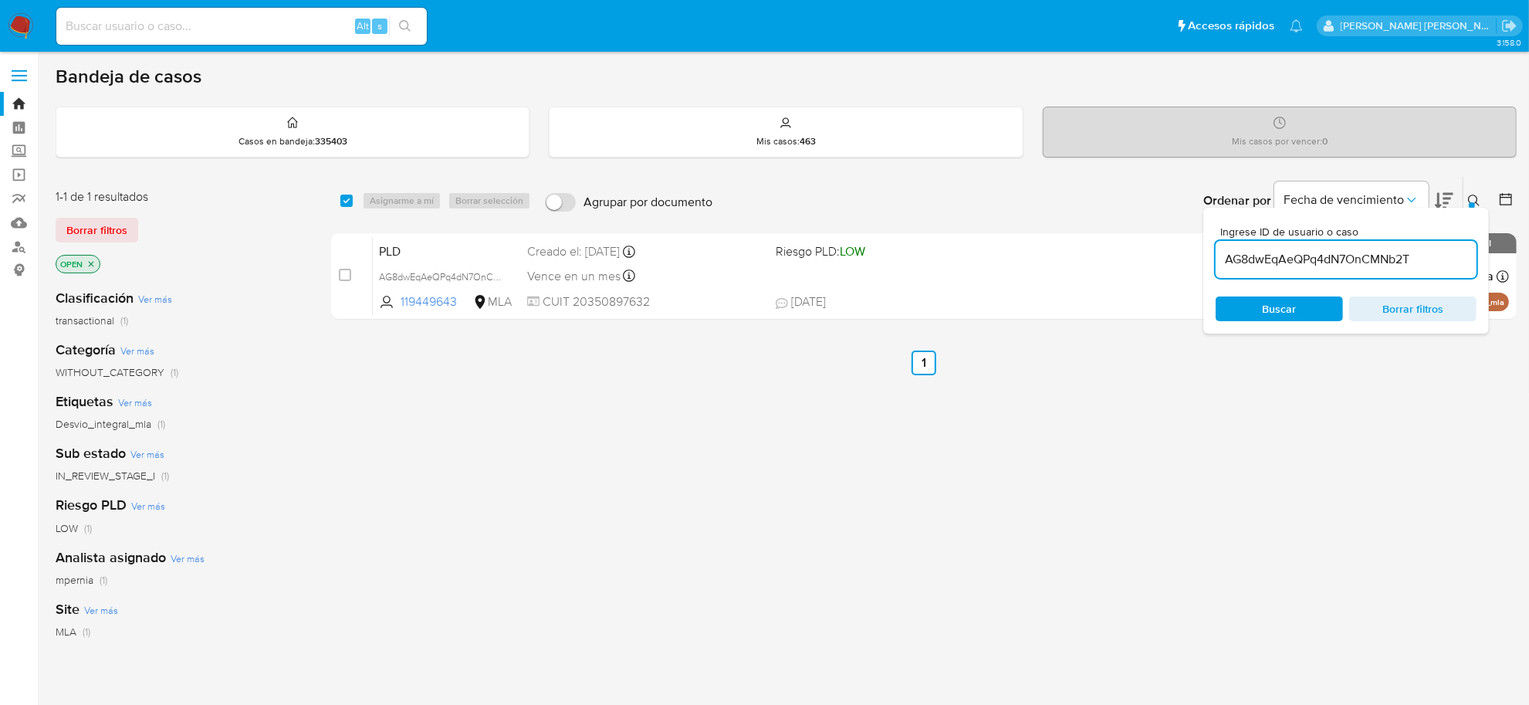
click at [1366, 263] on input "AG8dwEqAeQPq4dN7OnCMNb2T" at bounding box center [1345, 259] width 261 height 20
click at [1366, 262] on input "AG8dwEqAeQPq4dN7OnCMNb2T" at bounding box center [1345, 259] width 261 height 20
paste input "C0Uxaid1Vxhk2rmj0kIEZ14N"
type input "C0Uxaid1Vxhk2rmj0kIEZ14N"
click at [342, 203] on input "checkbox" at bounding box center [346, 200] width 12 height 12
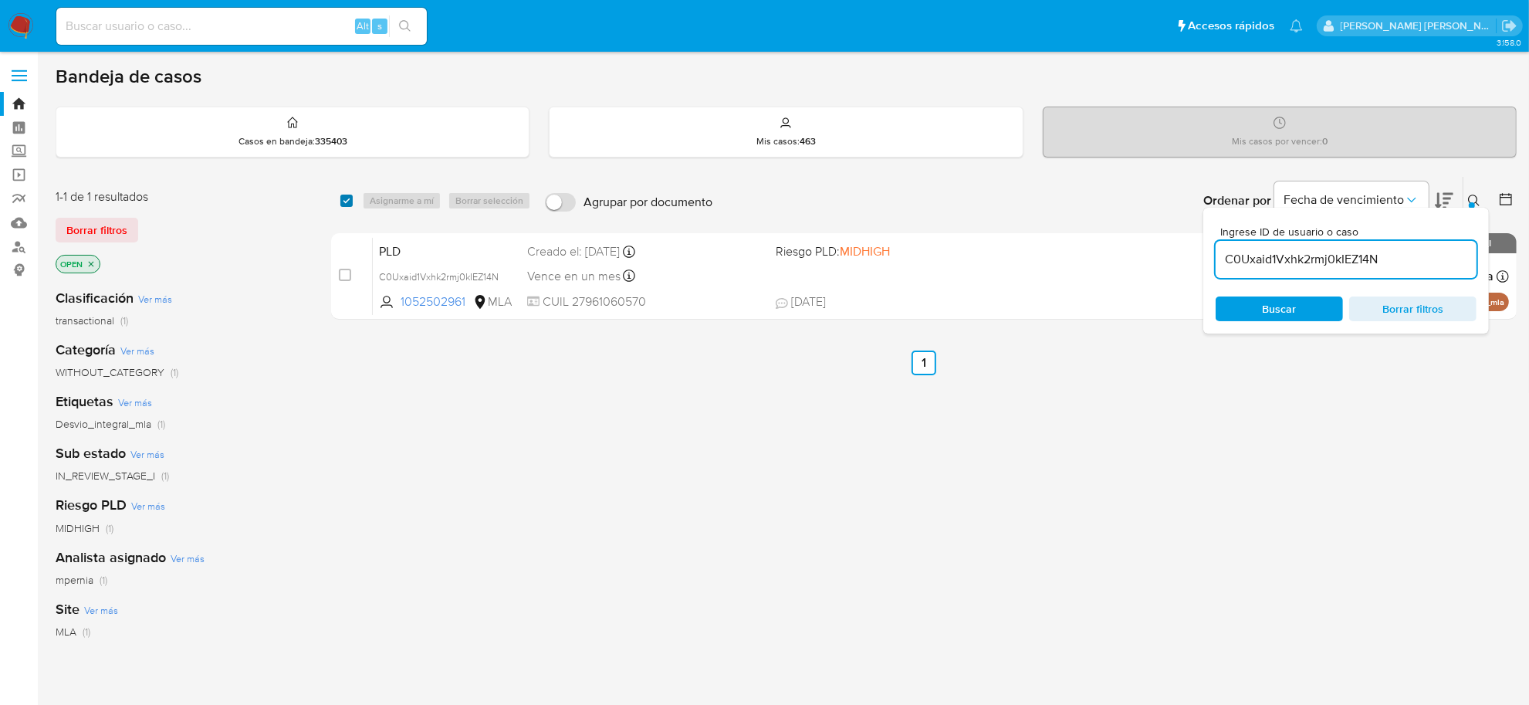
checkbox input "true"
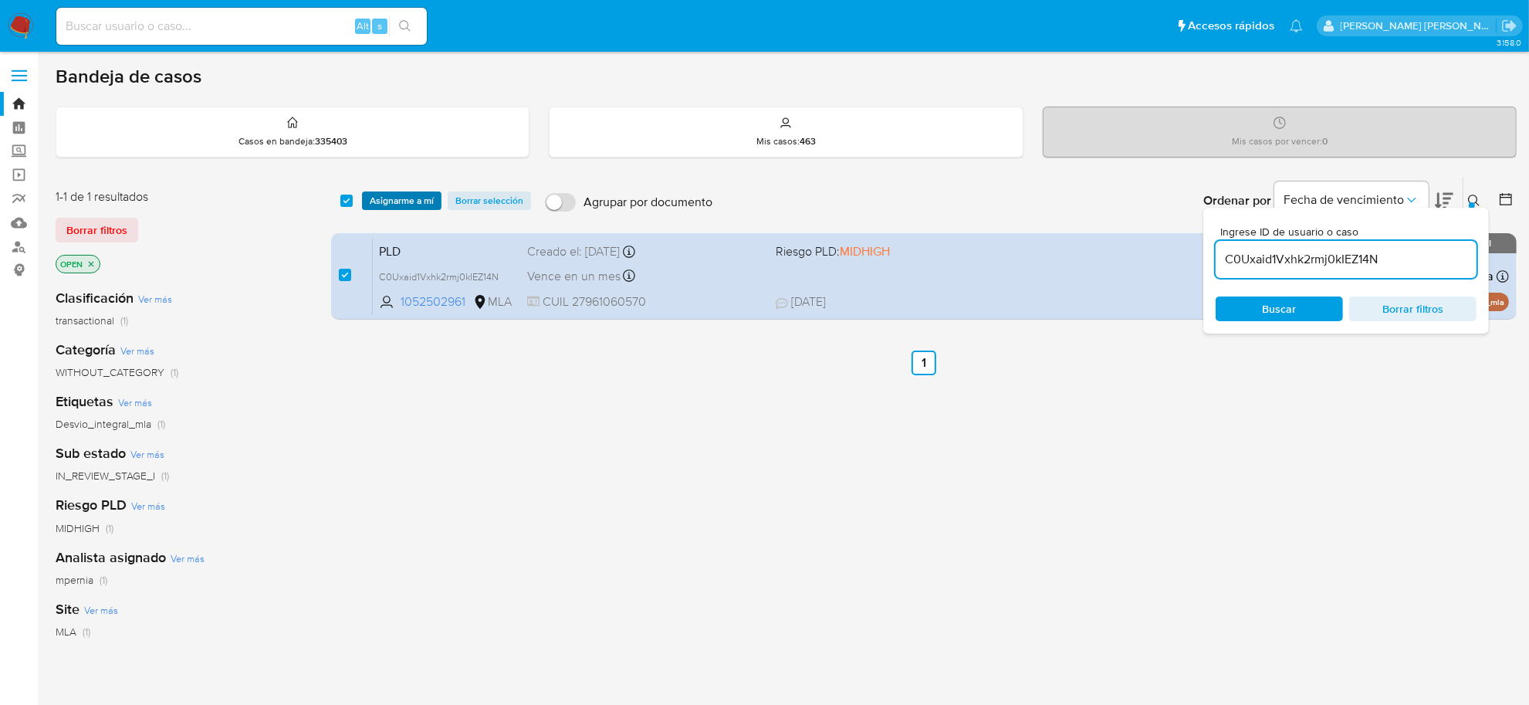
click at [411, 197] on span "Asignarme a mí" at bounding box center [402, 200] width 64 height 15
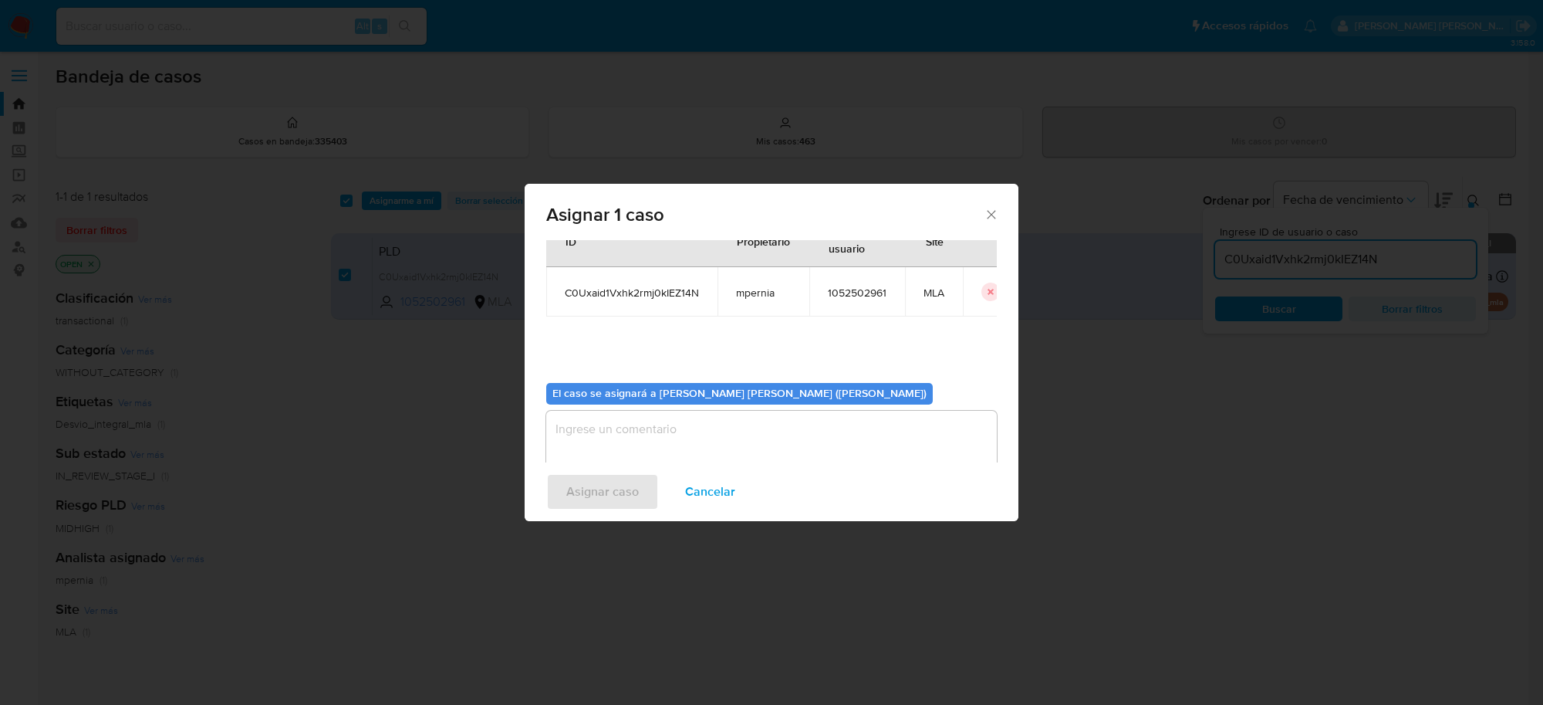
scroll to position [79, 0]
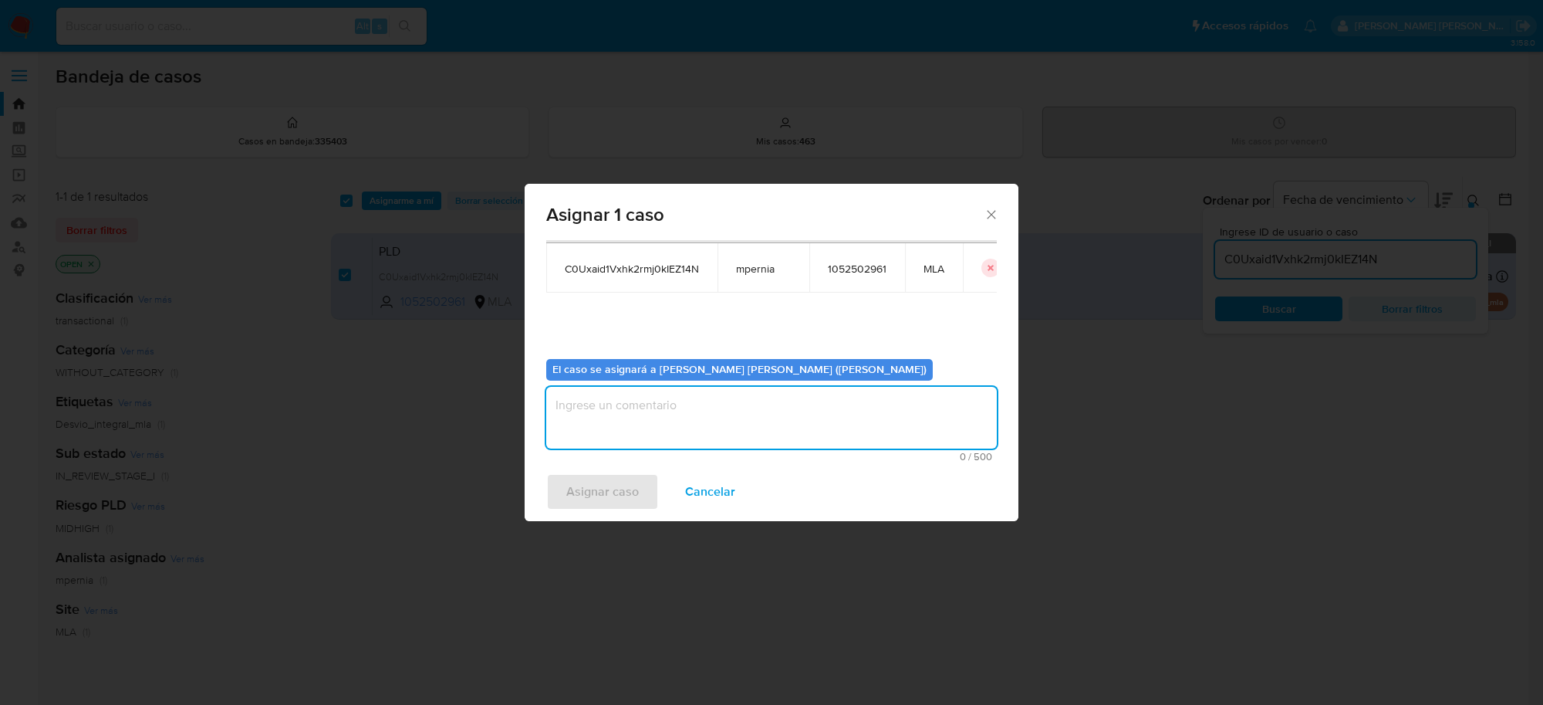
click at [735, 418] on textarea "assign-modal" at bounding box center [771, 418] width 451 height 62
type textarea "-"
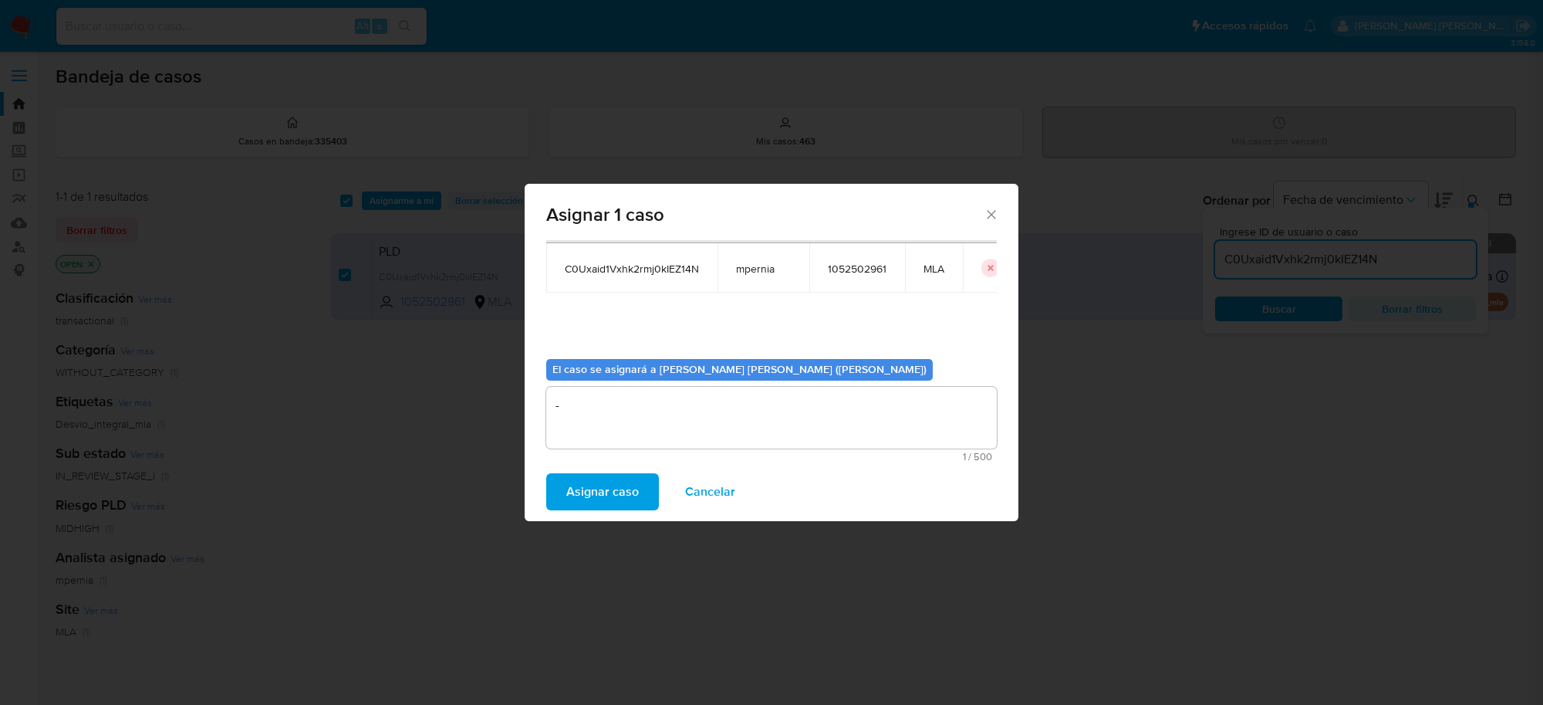
click at [624, 494] on span "Asignar caso" at bounding box center [602, 492] width 73 height 34
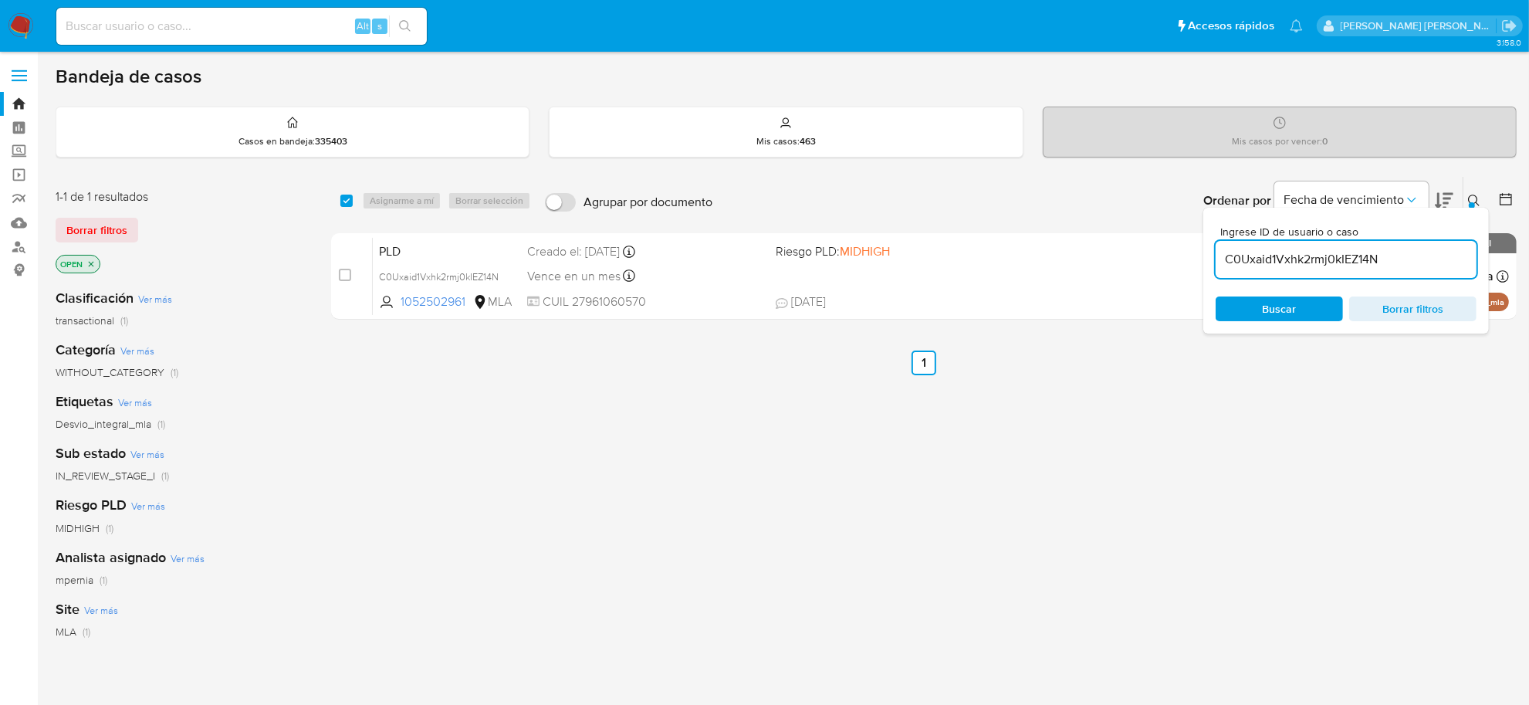
click at [1241, 262] on input "C0Uxaid1Vxhk2rmj0kIEZ14N" at bounding box center [1345, 259] width 261 height 20
paste input "ThFrUDNEOpFtpDBewiV7t3GM"
click at [1241, 262] on input "C0Uxaid1Vxhk2rmj0kIEZ14N" at bounding box center [1345, 259] width 261 height 20
type input "ThFrUDNEOpFtpDBewiV7t3GM"
click at [347, 198] on input "checkbox" at bounding box center [346, 200] width 12 height 12
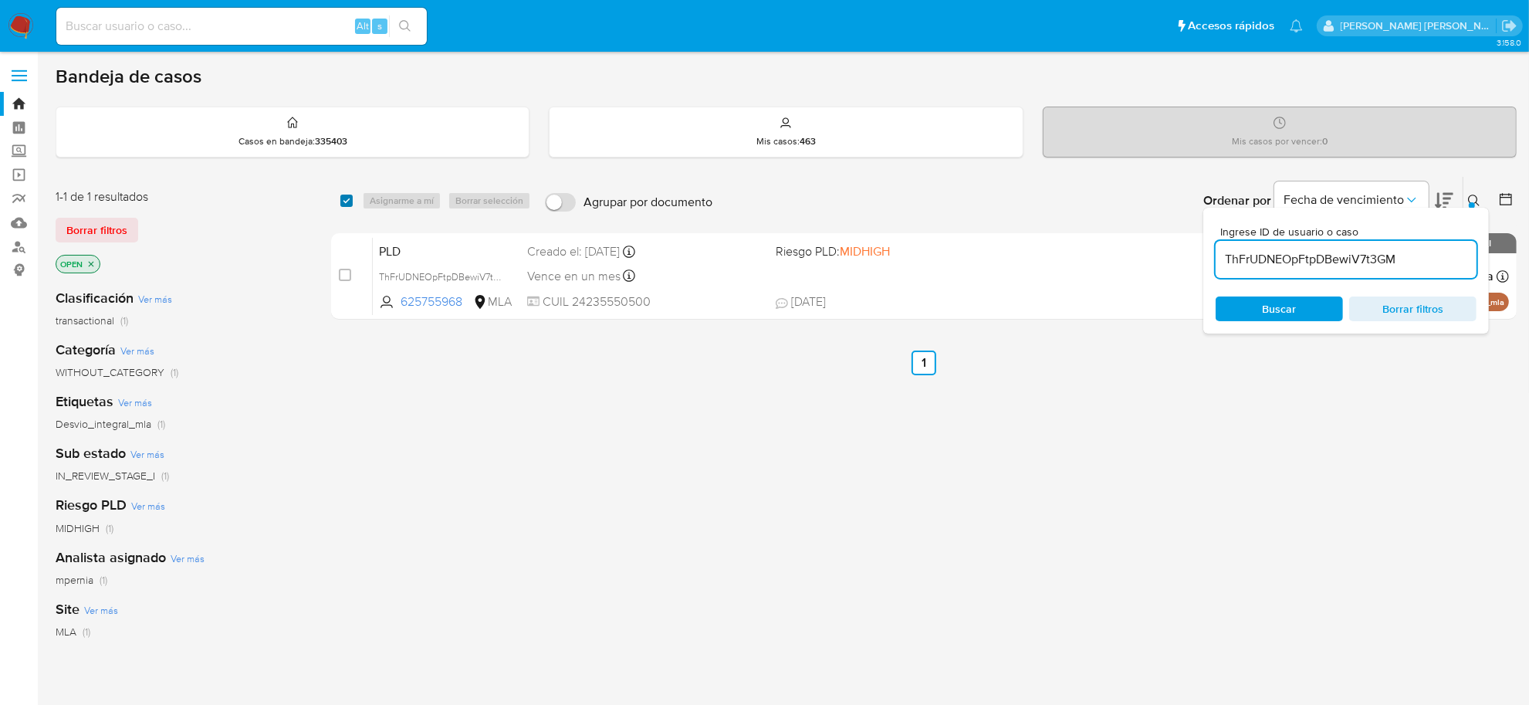
checkbox input "true"
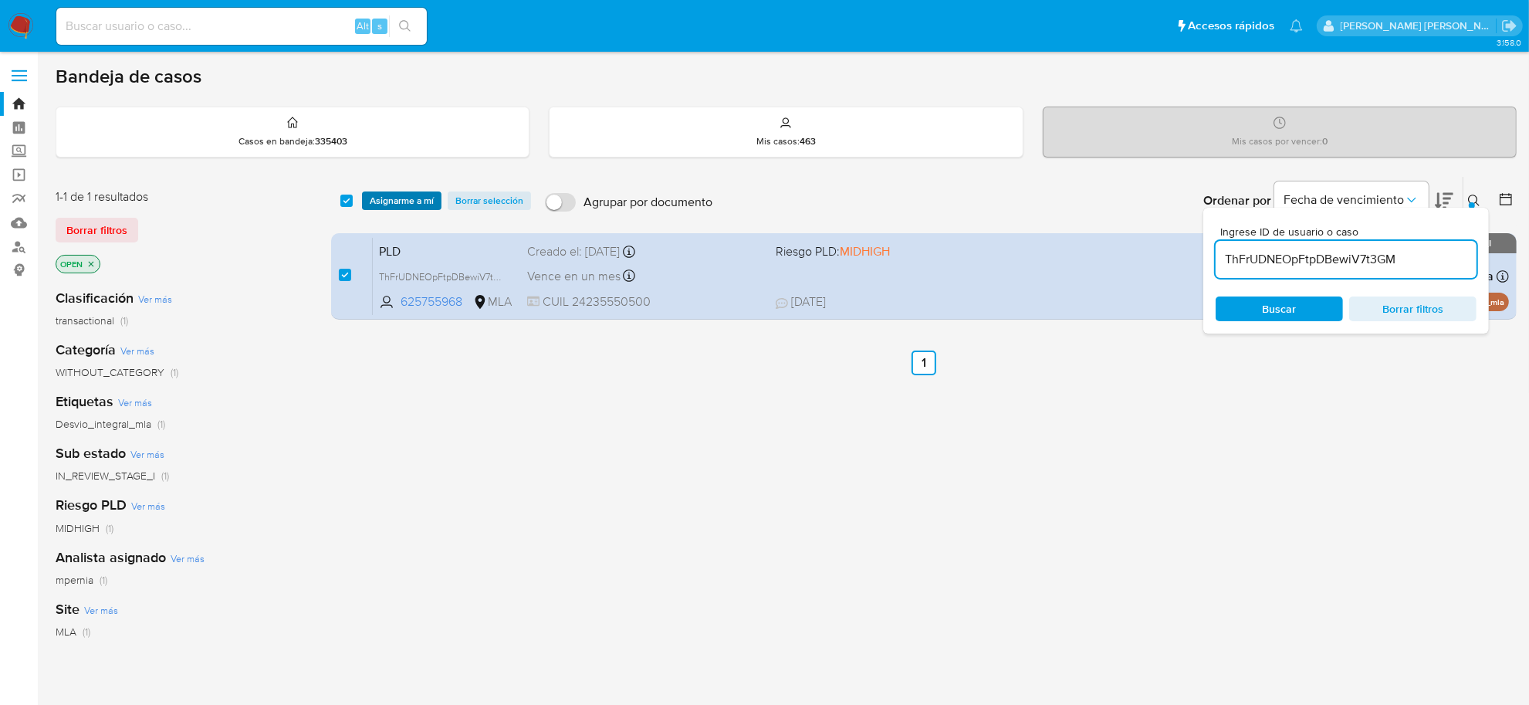
click at [394, 206] on span "Asignarme a mí" at bounding box center [402, 200] width 64 height 15
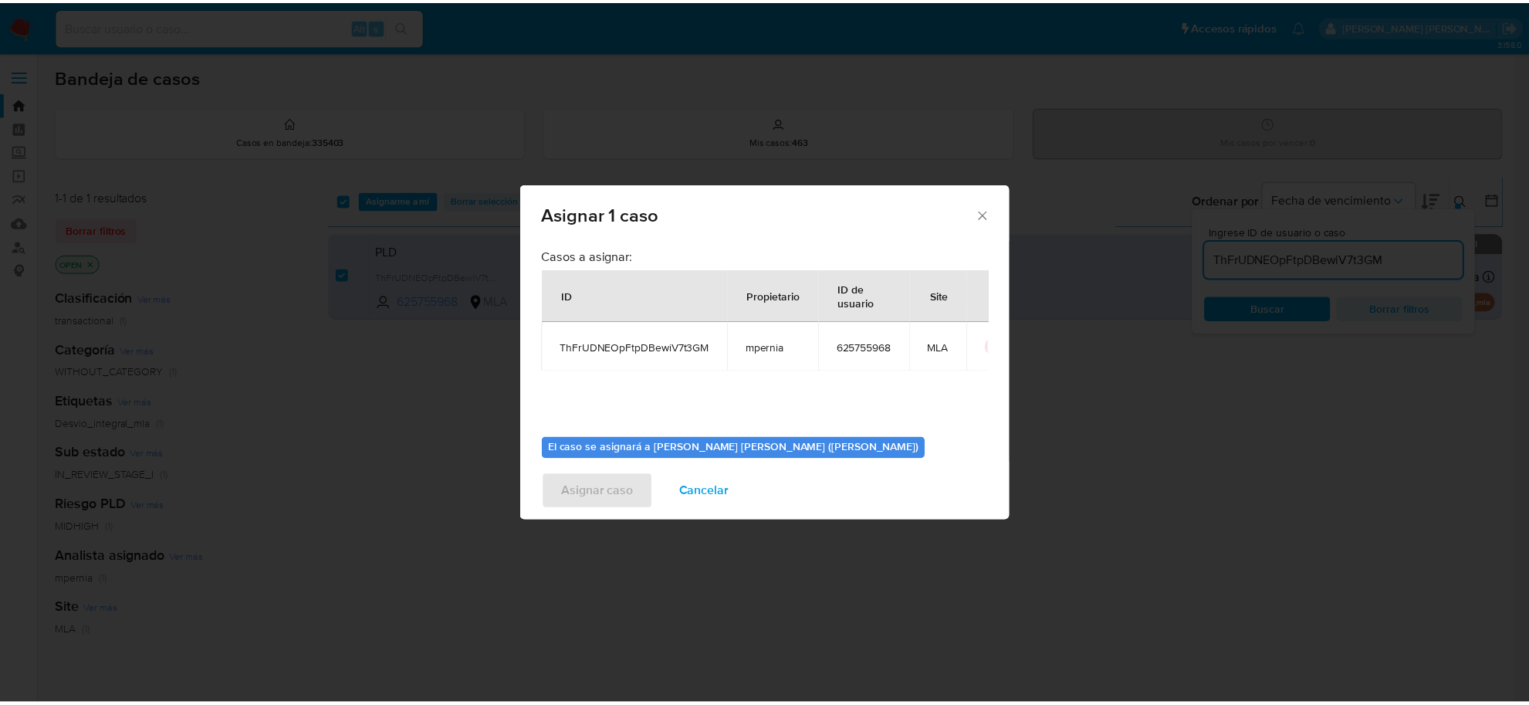
scroll to position [79, 0]
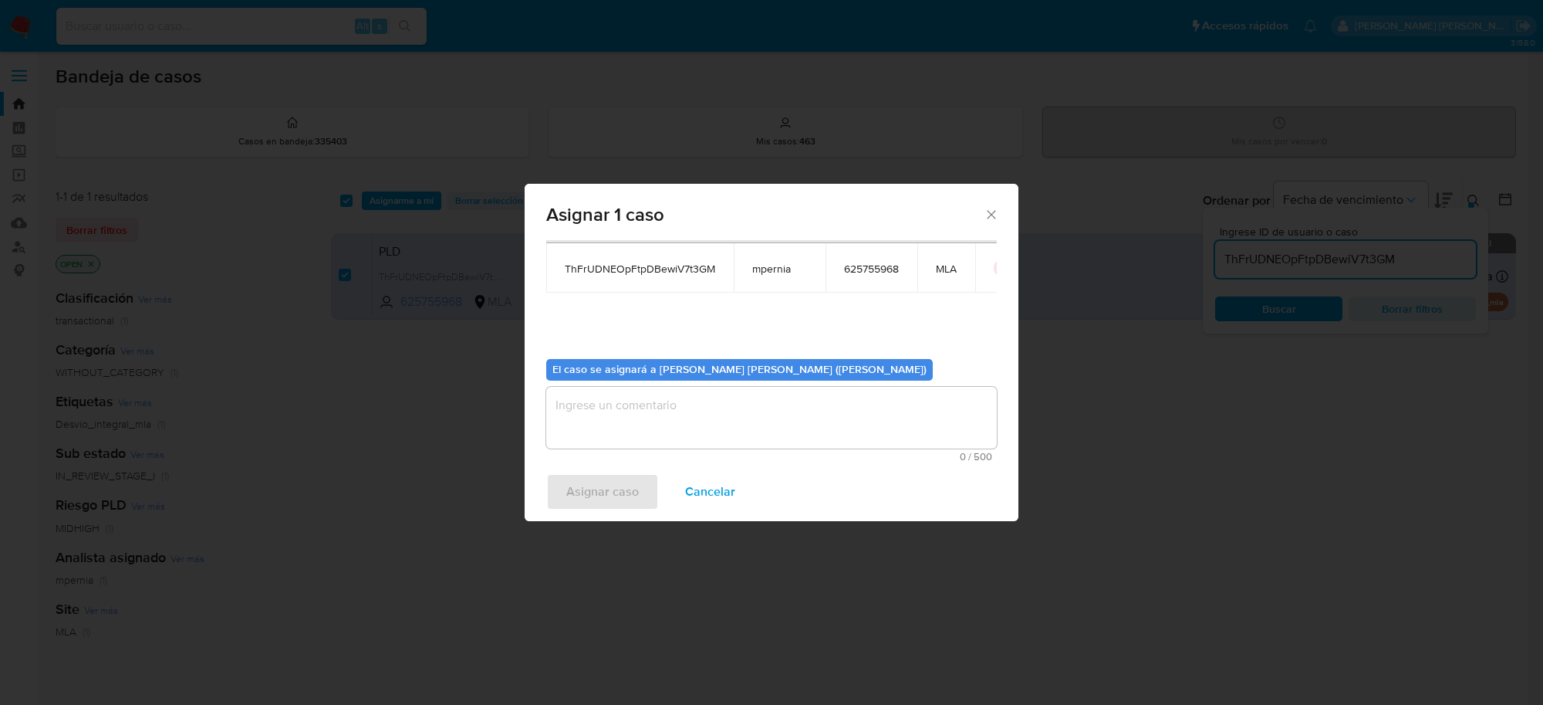
click at [594, 421] on textarea "assign-modal" at bounding box center [771, 418] width 451 height 62
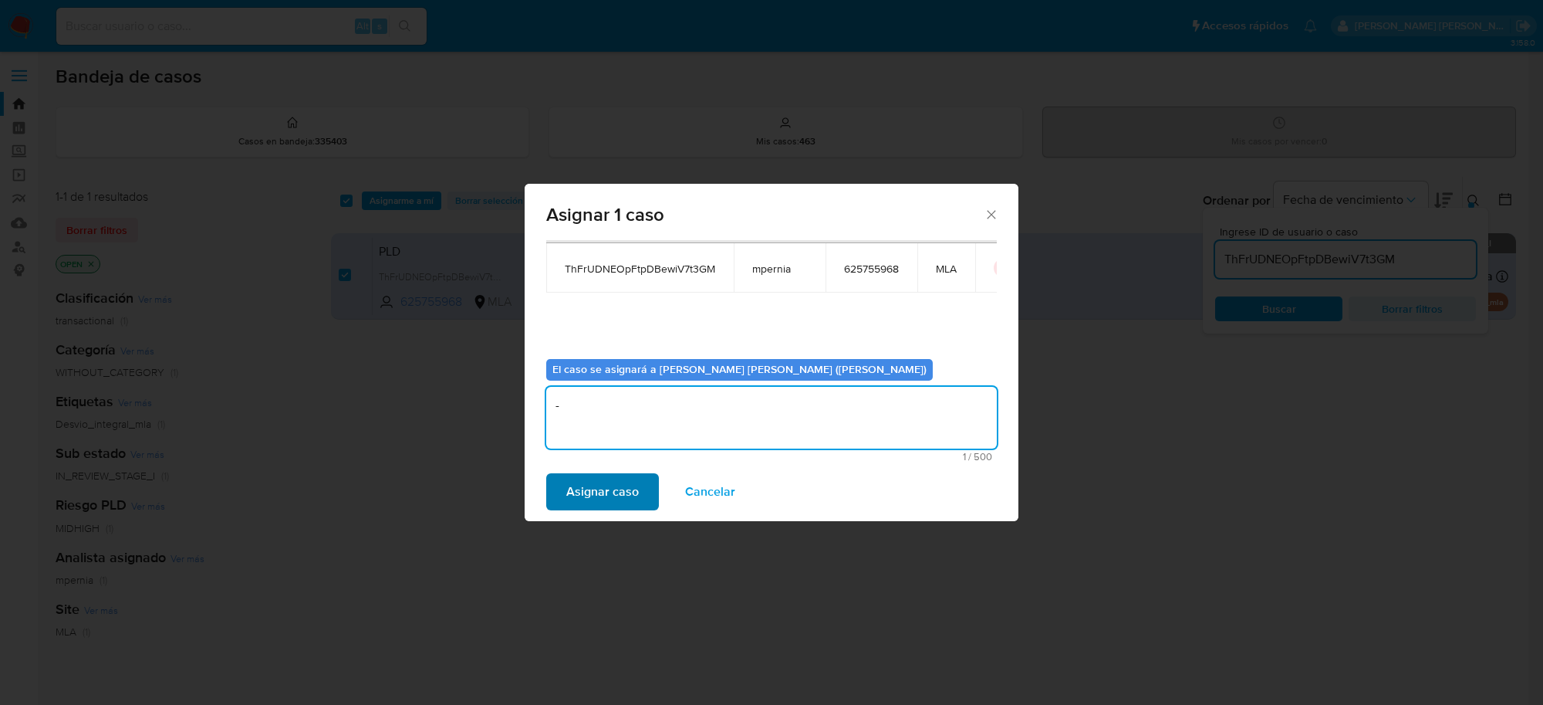
type textarea "-"
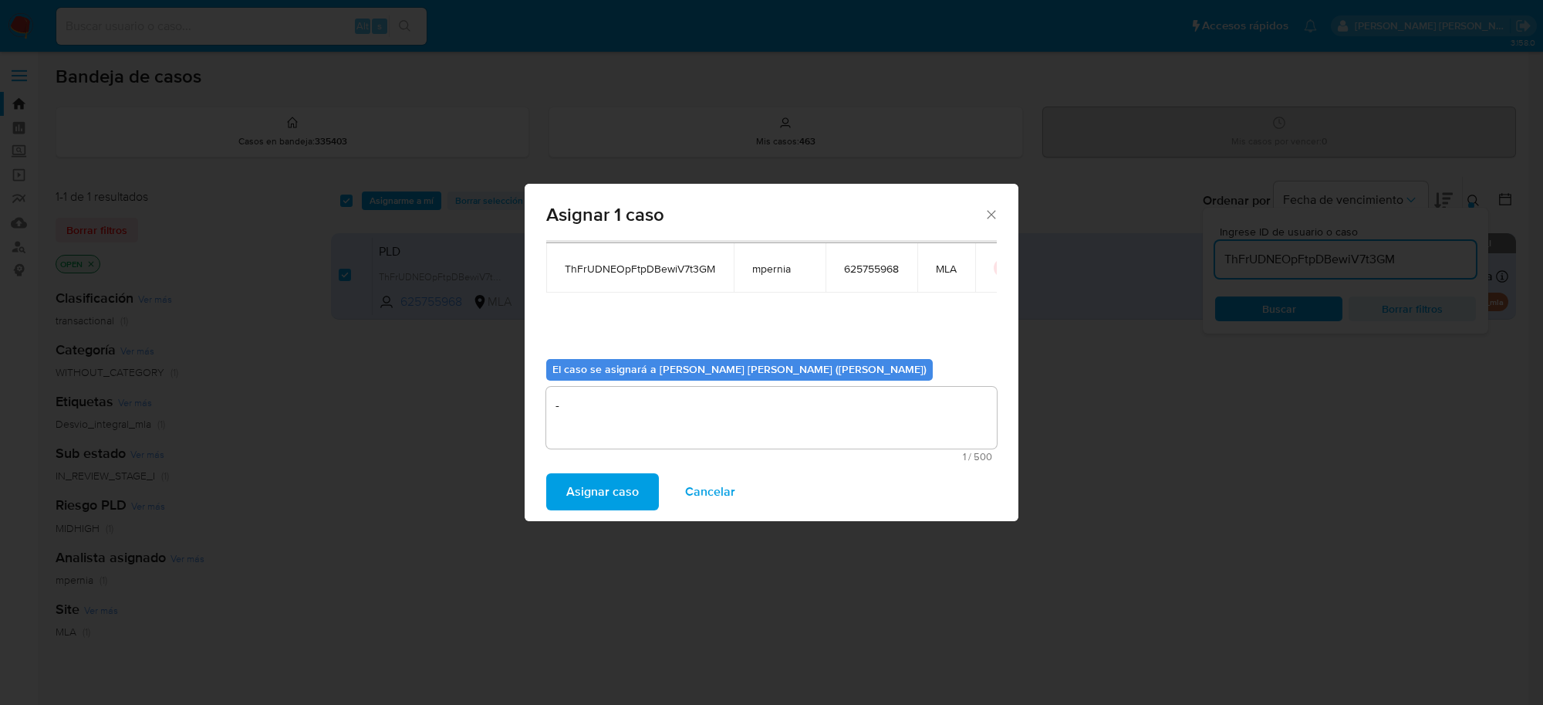
click at [584, 482] on span "Asignar caso" at bounding box center [602, 492] width 73 height 34
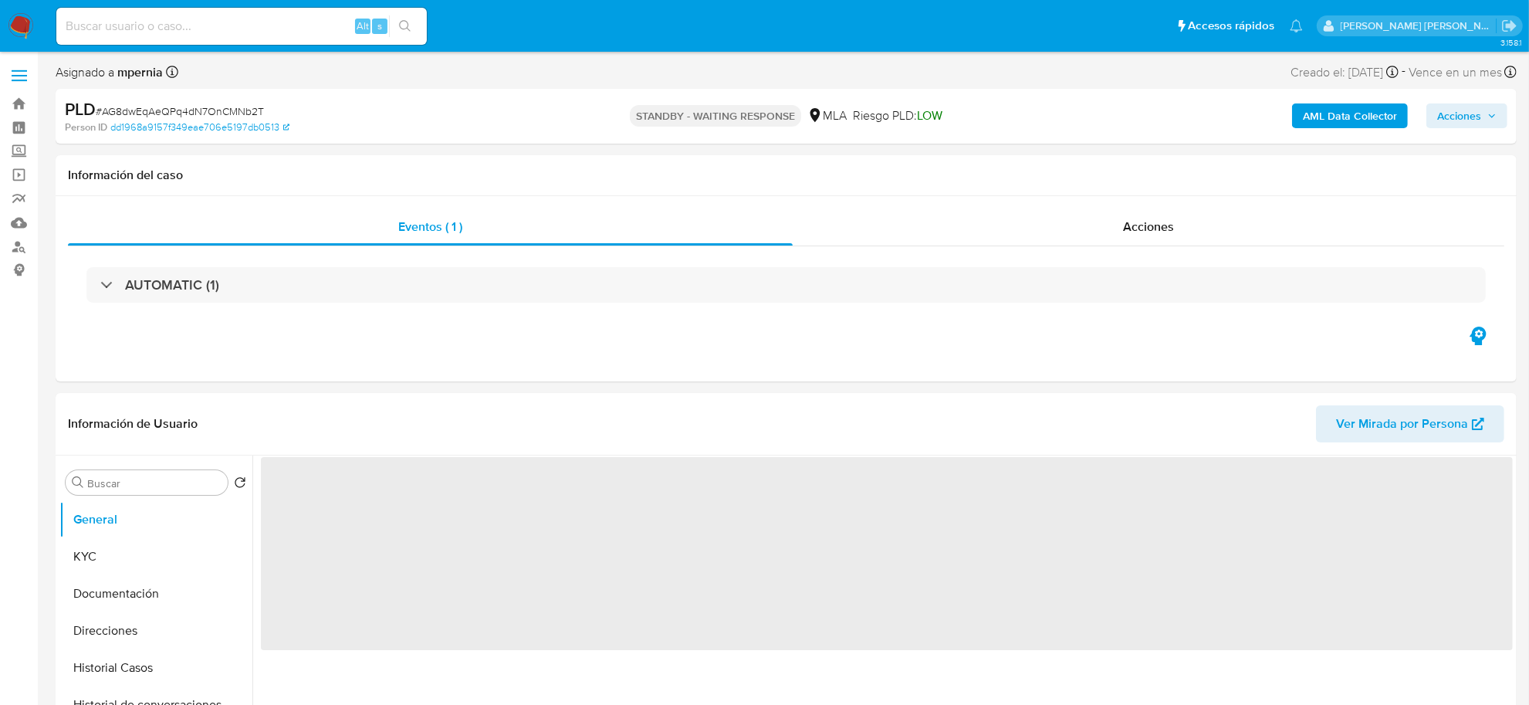
select select "10"
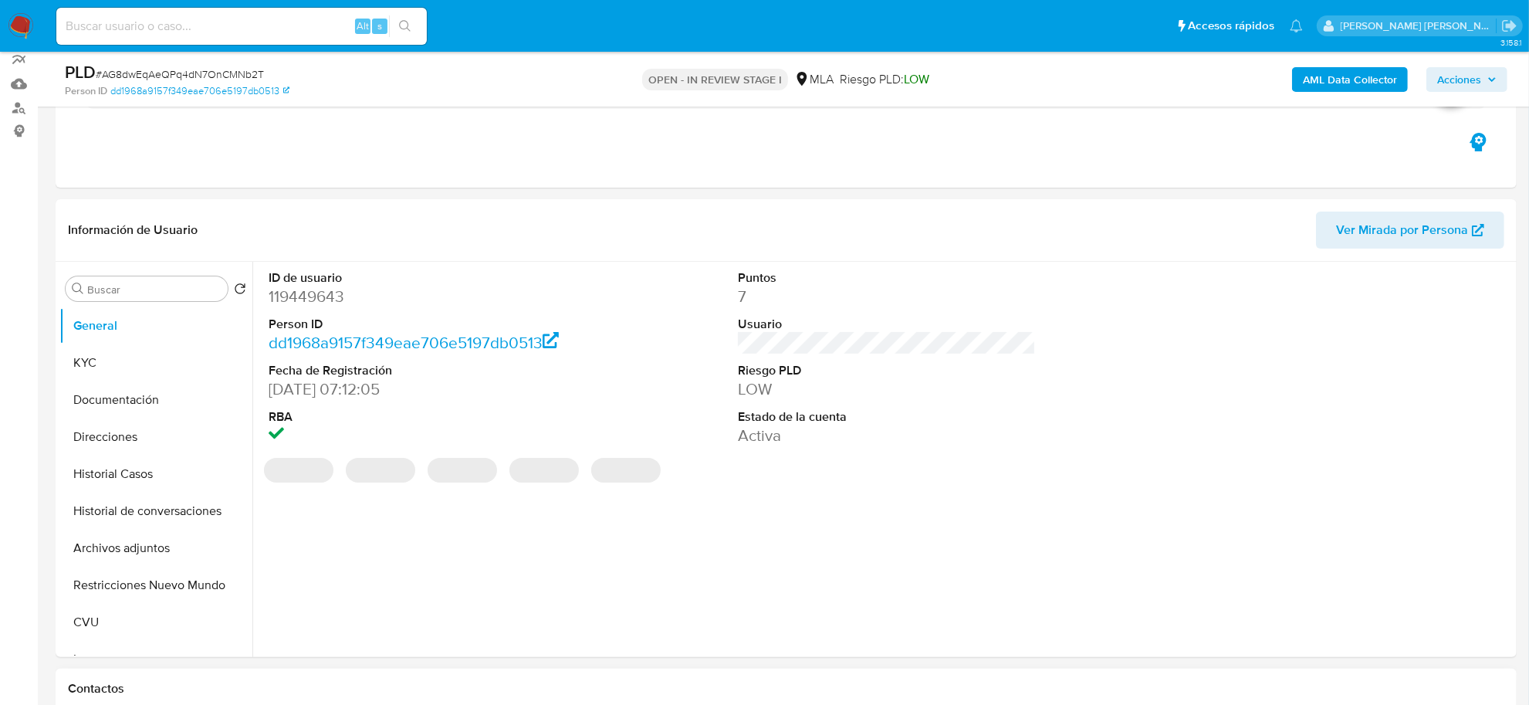
scroll to position [289, 0]
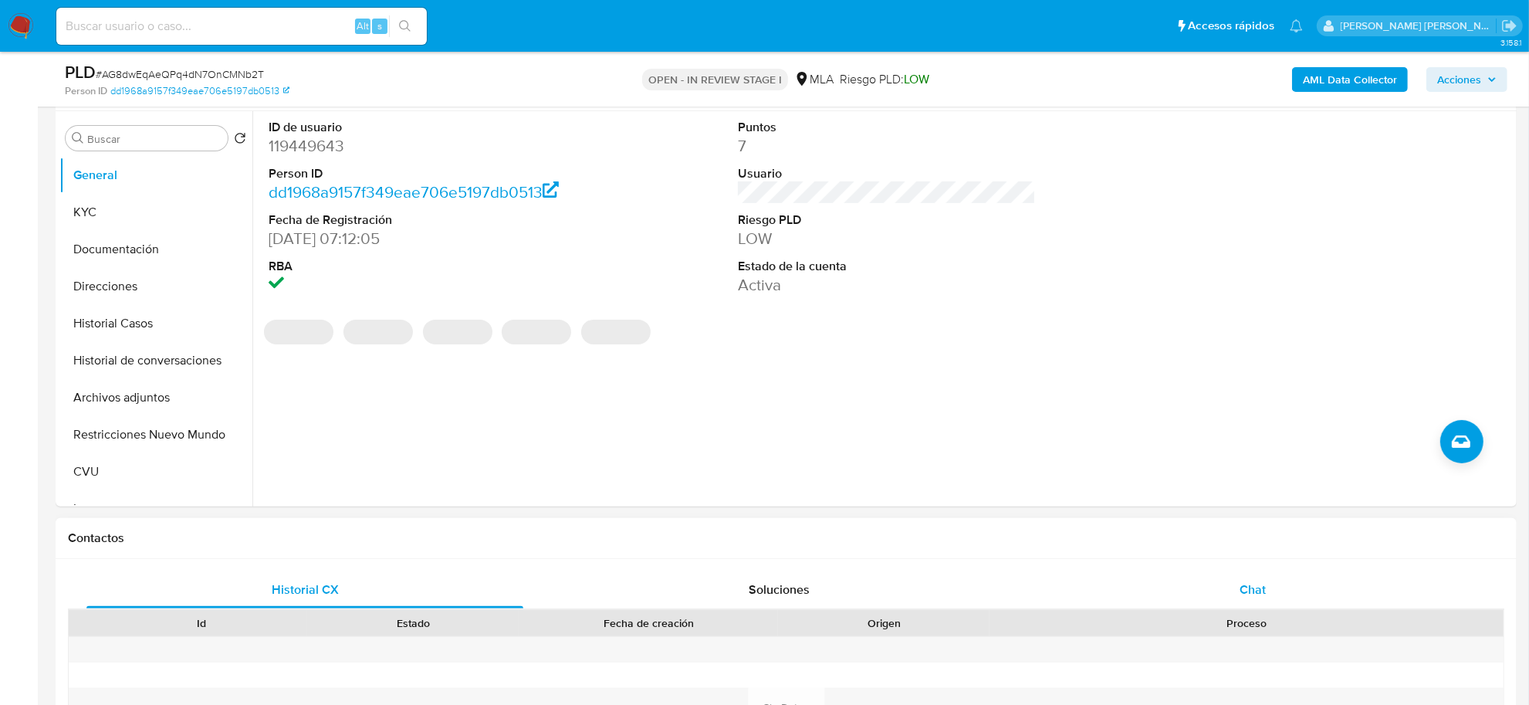
click at [1246, 595] on span "Chat" at bounding box center [1252, 589] width 26 height 18
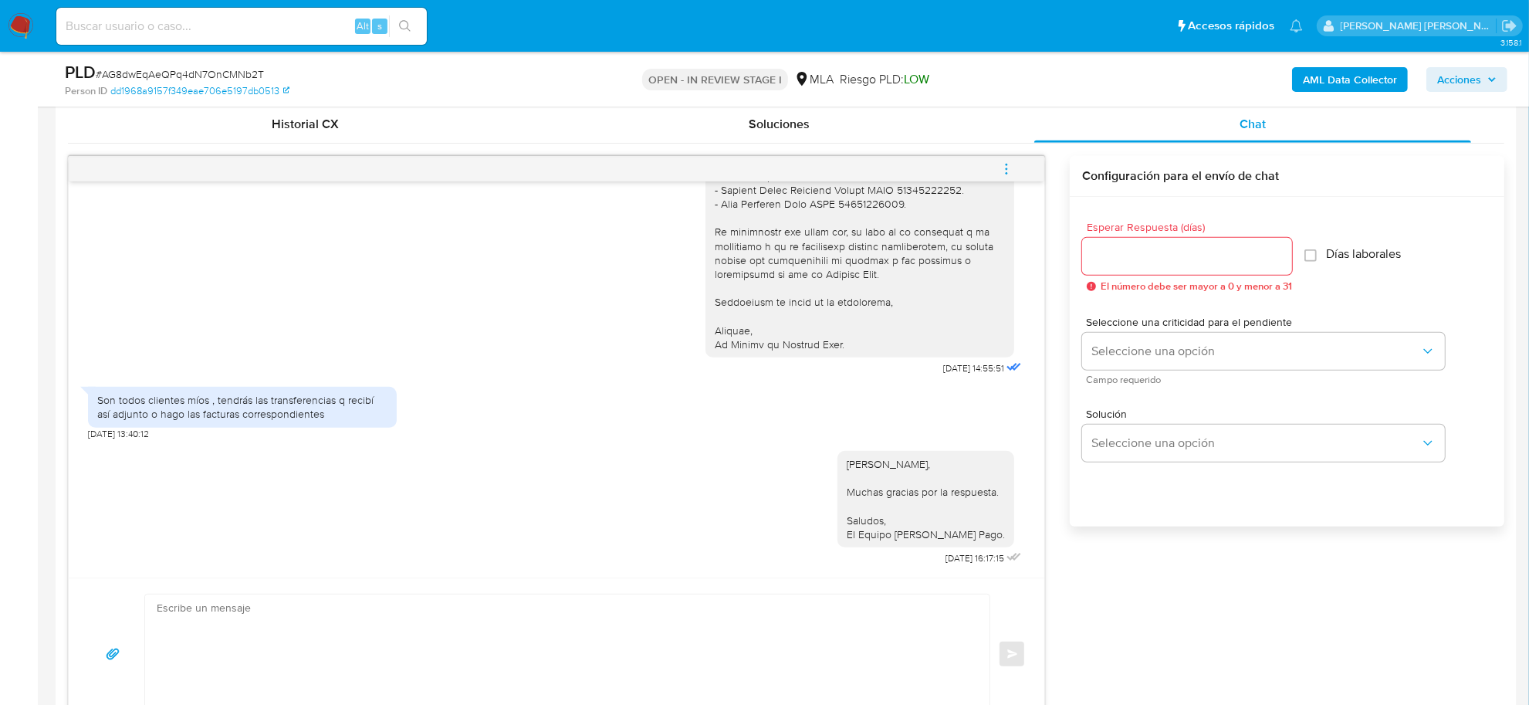
scroll to position [772, 0]
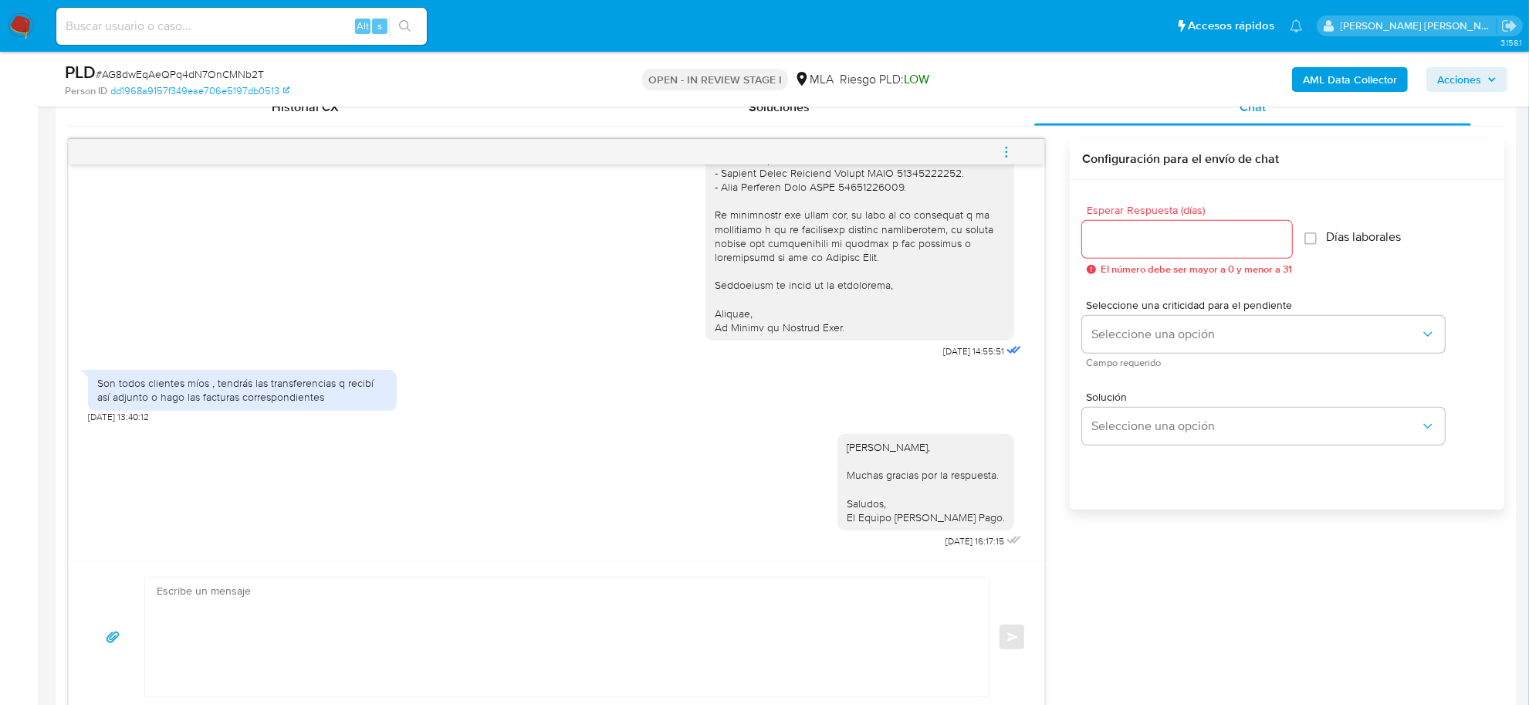
click at [1005, 151] on icon "menu-action" at bounding box center [1006, 152] width 14 height 14
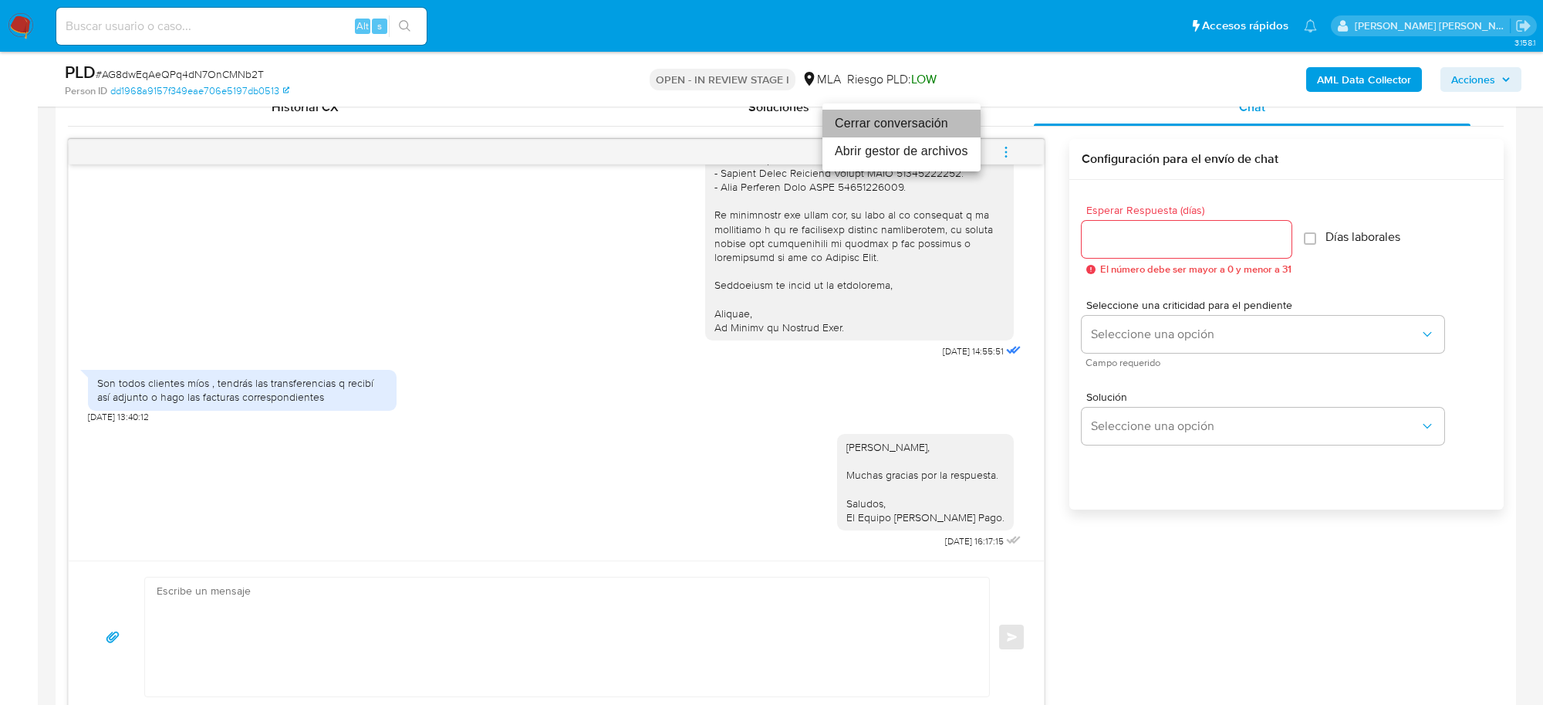
click at [908, 133] on li "Cerrar conversación" at bounding box center [902, 124] width 158 height 28
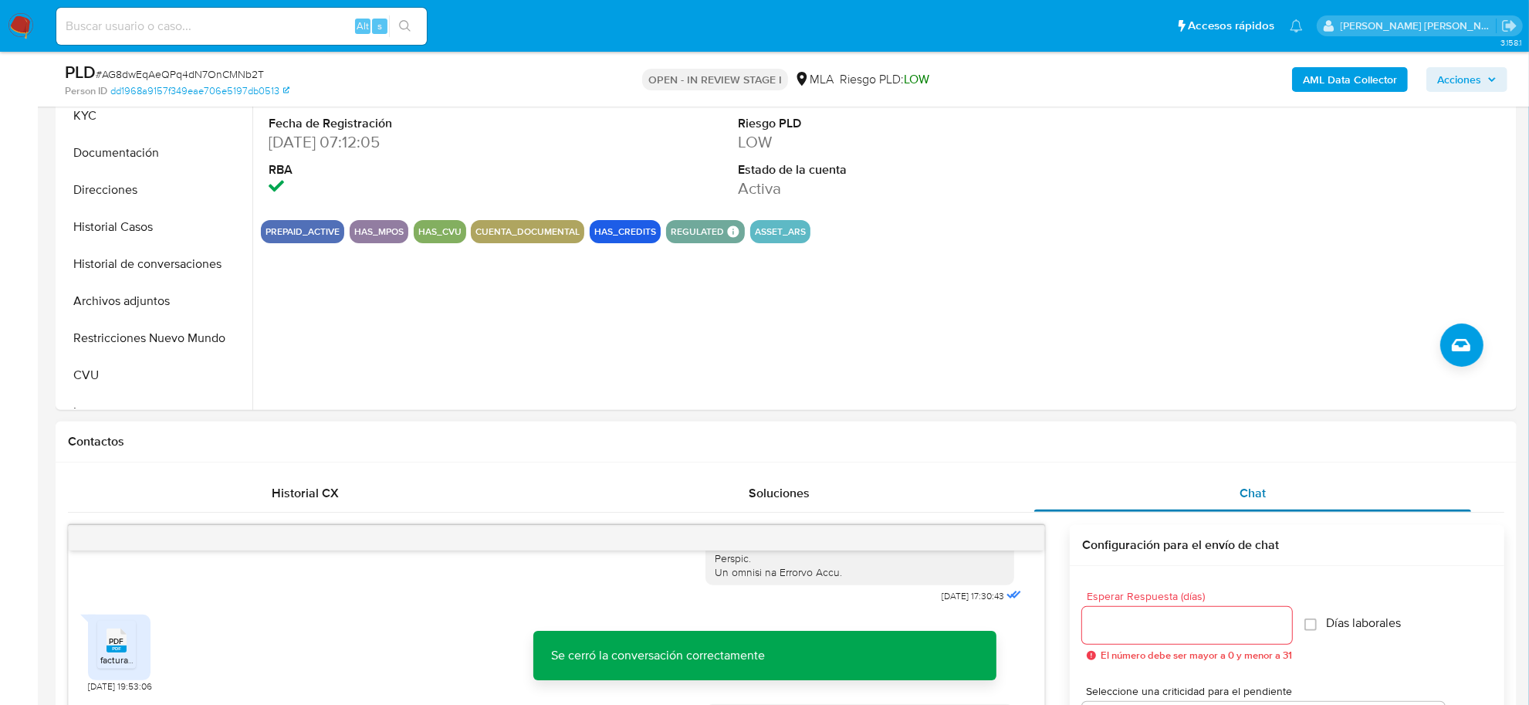
scroll to position [289, 0]
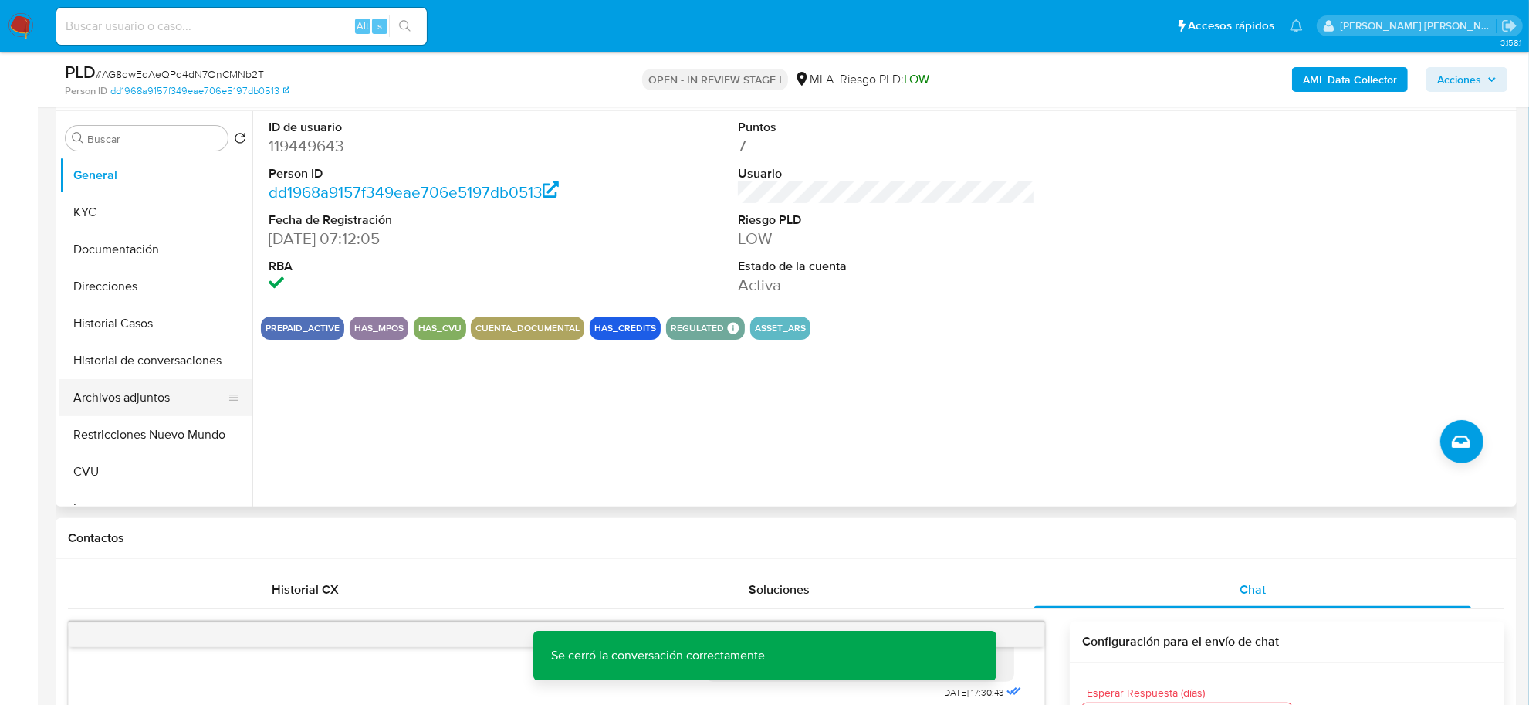
click at [127, 396] on button "Archivos adjuntos" at bounding box center [149, 397] width 181 height 37
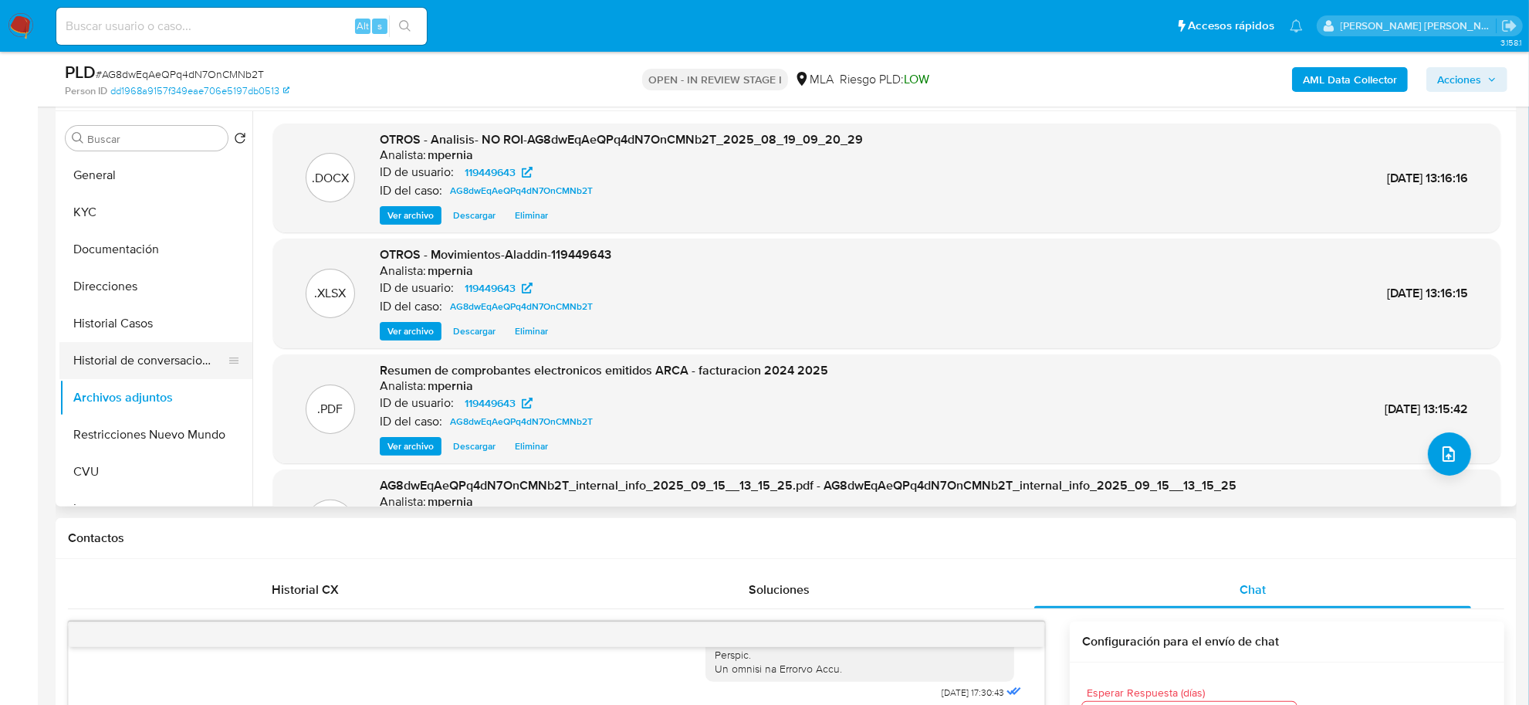
click at [144, 353] on button "Historial de conversaciones" at bounding box center [149, 360] width 181 height 37
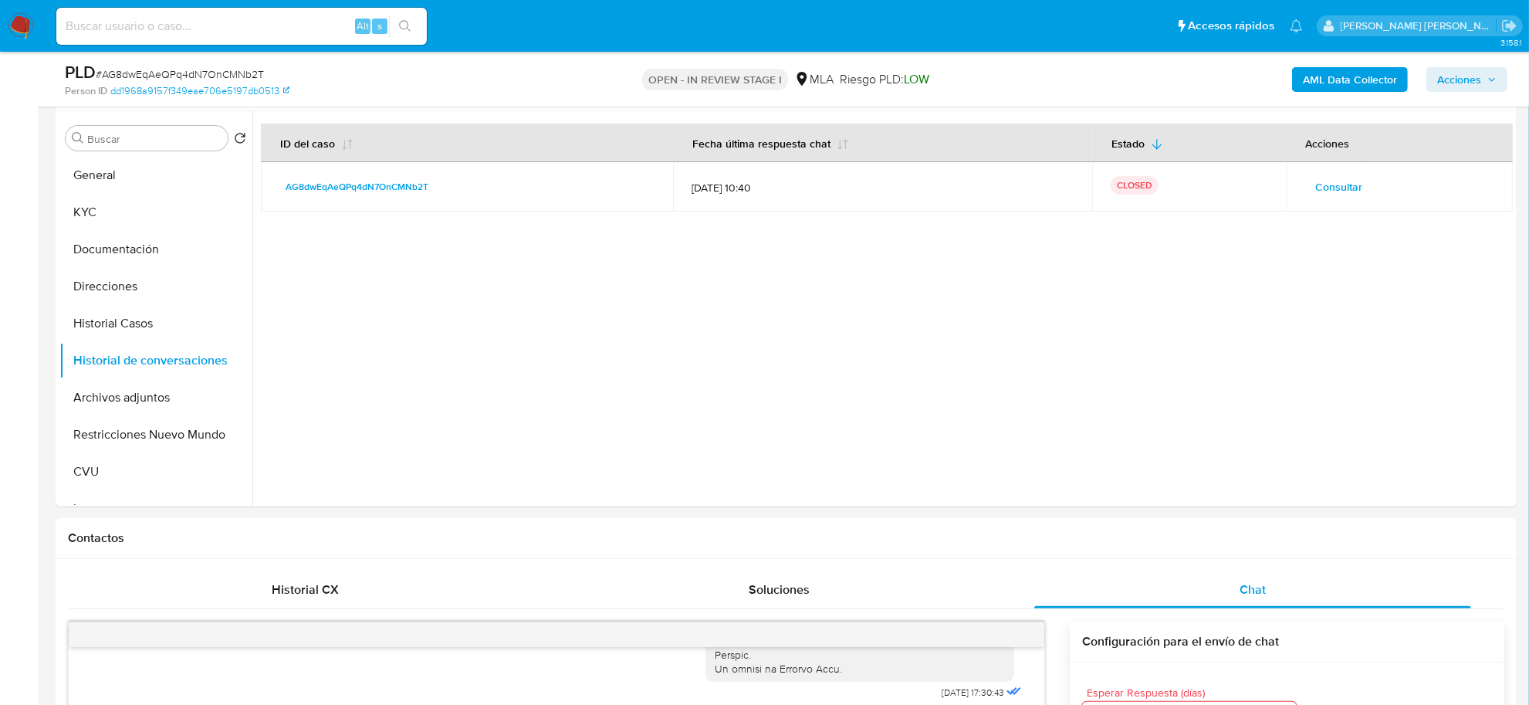
click at [1476, 82] on span "Acciones" at bounding box center [1459, 79] width 44 height 25
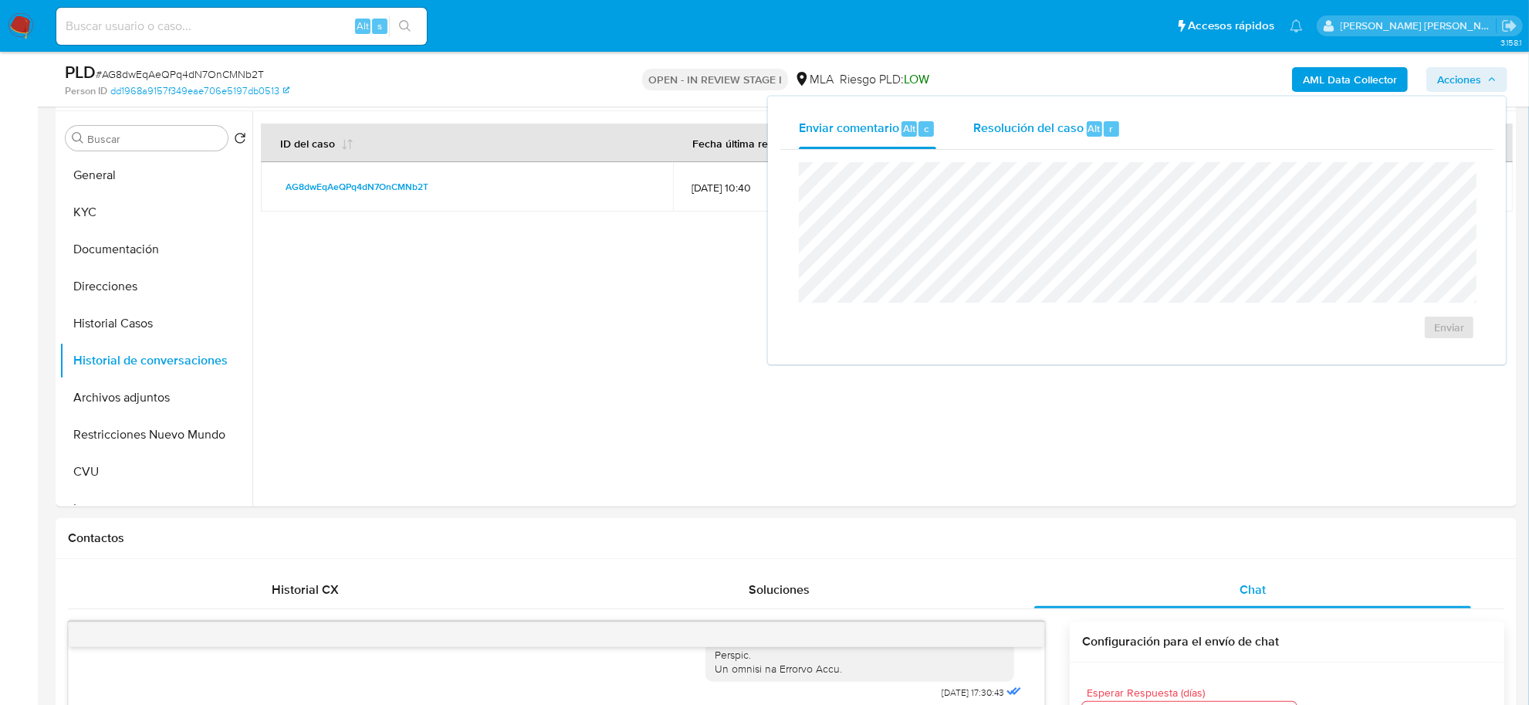
click at [1088, 127] on span "Alt" at bounding box center [1094, 128] width 12 height 15
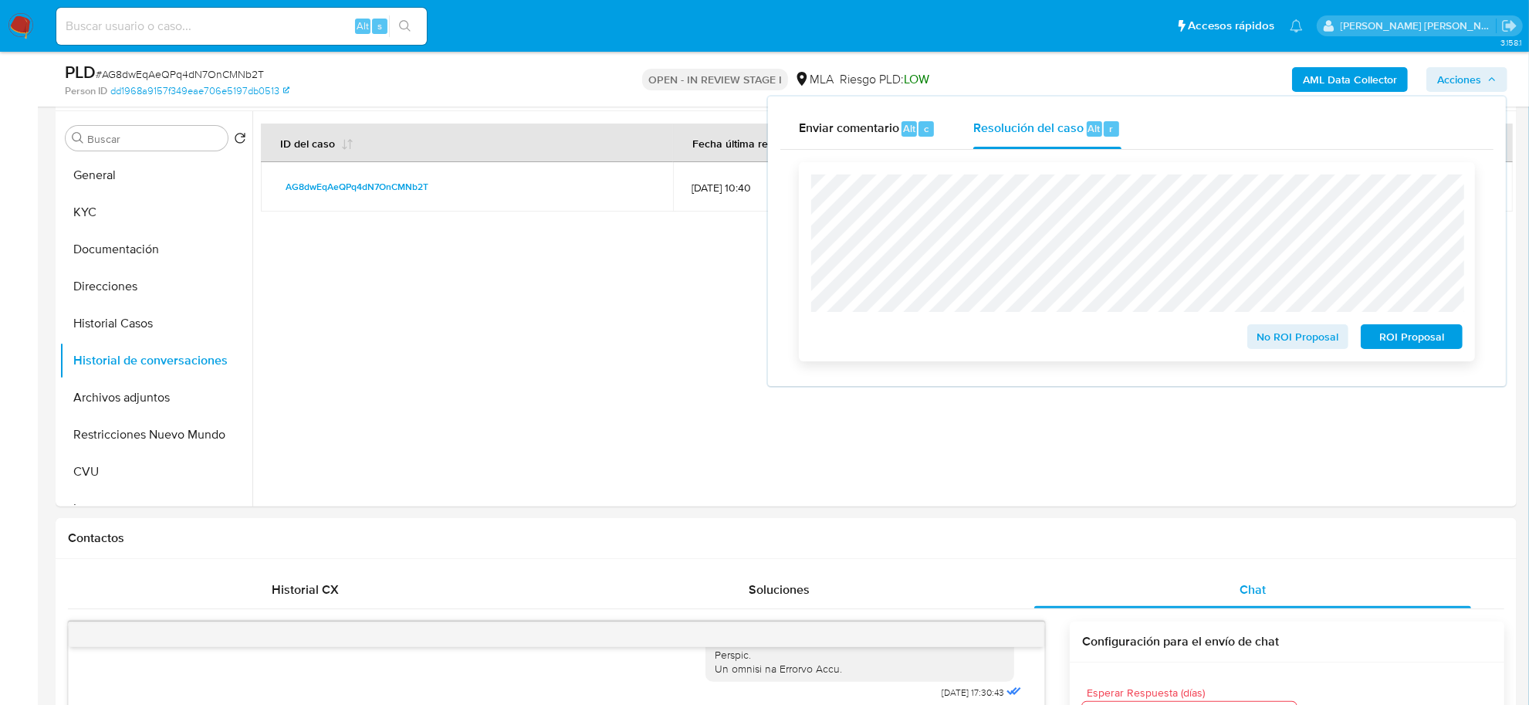
click at [1289, 338] on span "No ROI Proposal" at bounding box center [1298, 337] width 80 height 22
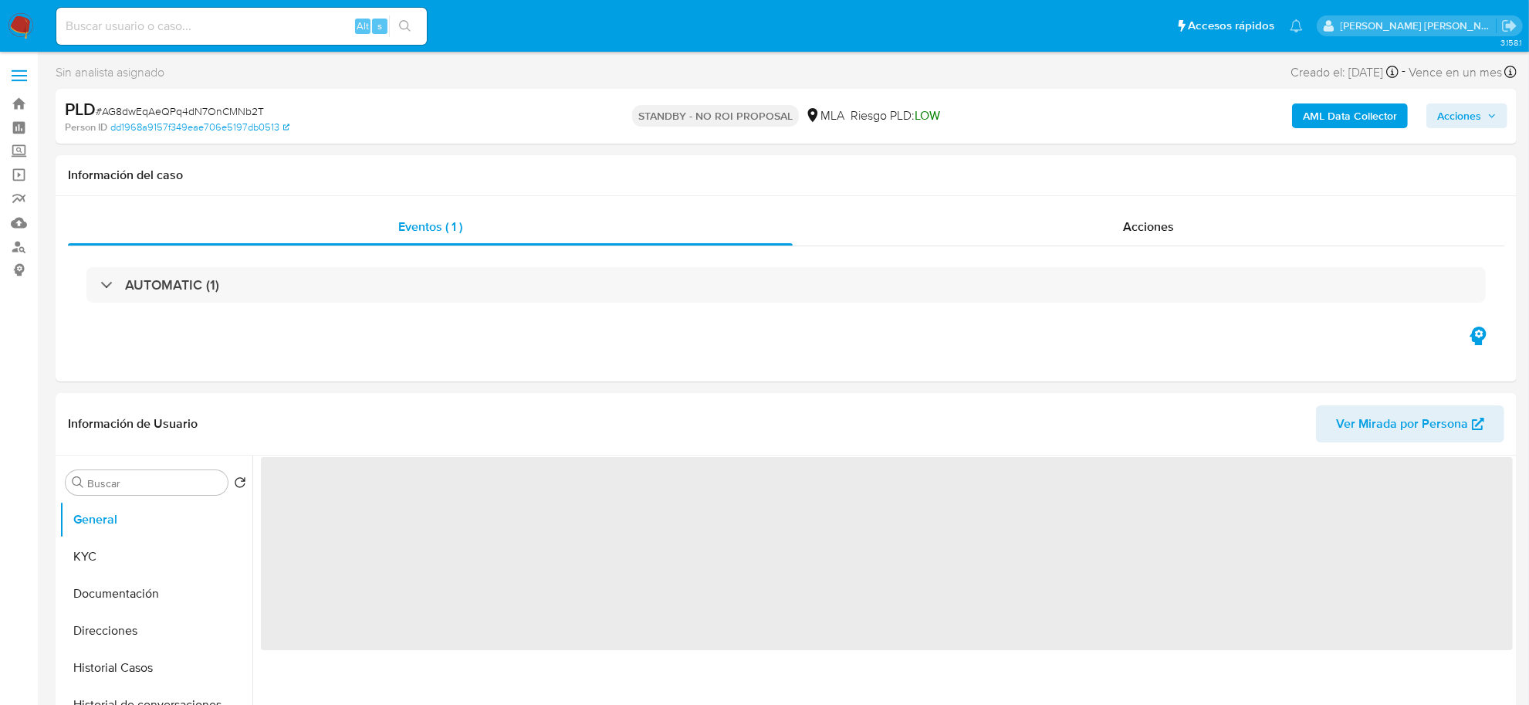
select select "10"
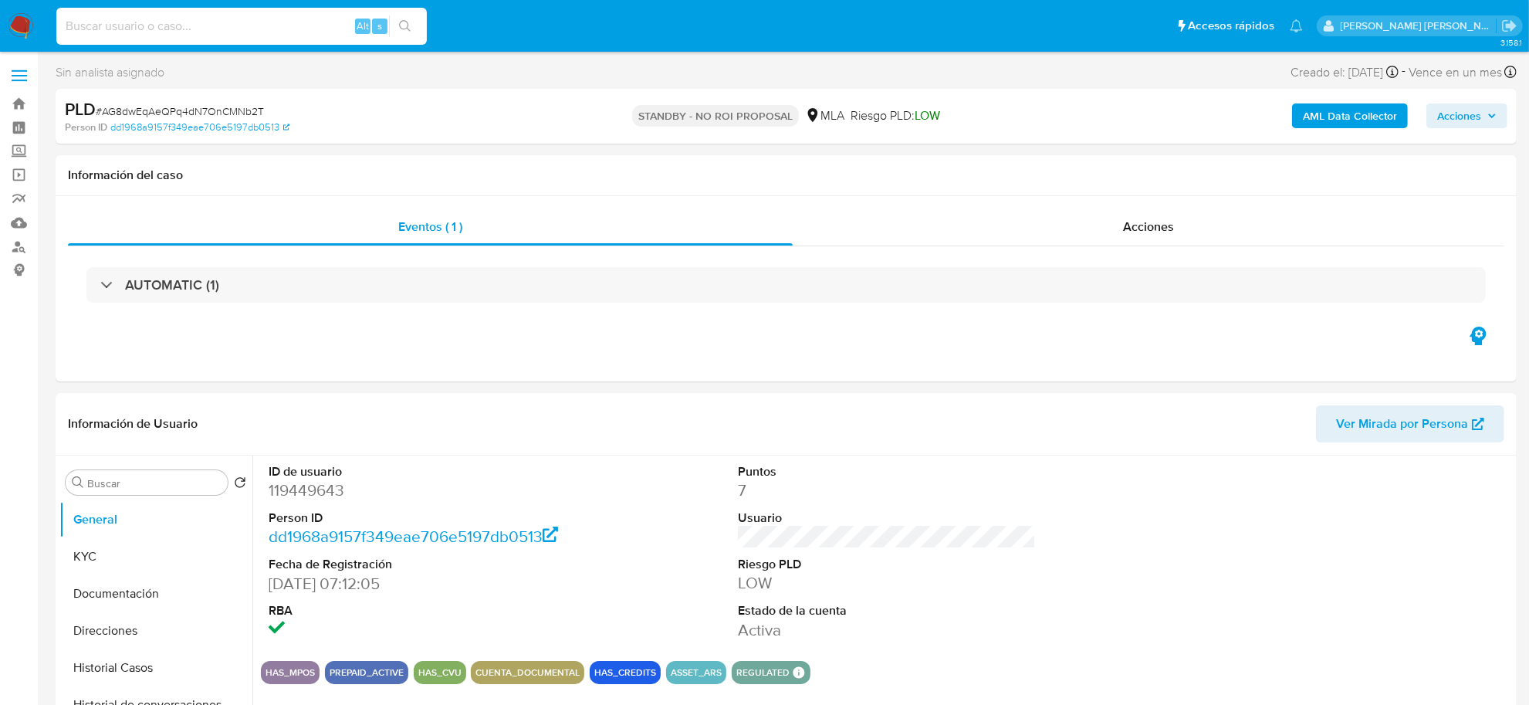
click at [265, 32] on input at bounding box center [241, 26] width 370 height 20
paste input "422828350"
type input "422828350"
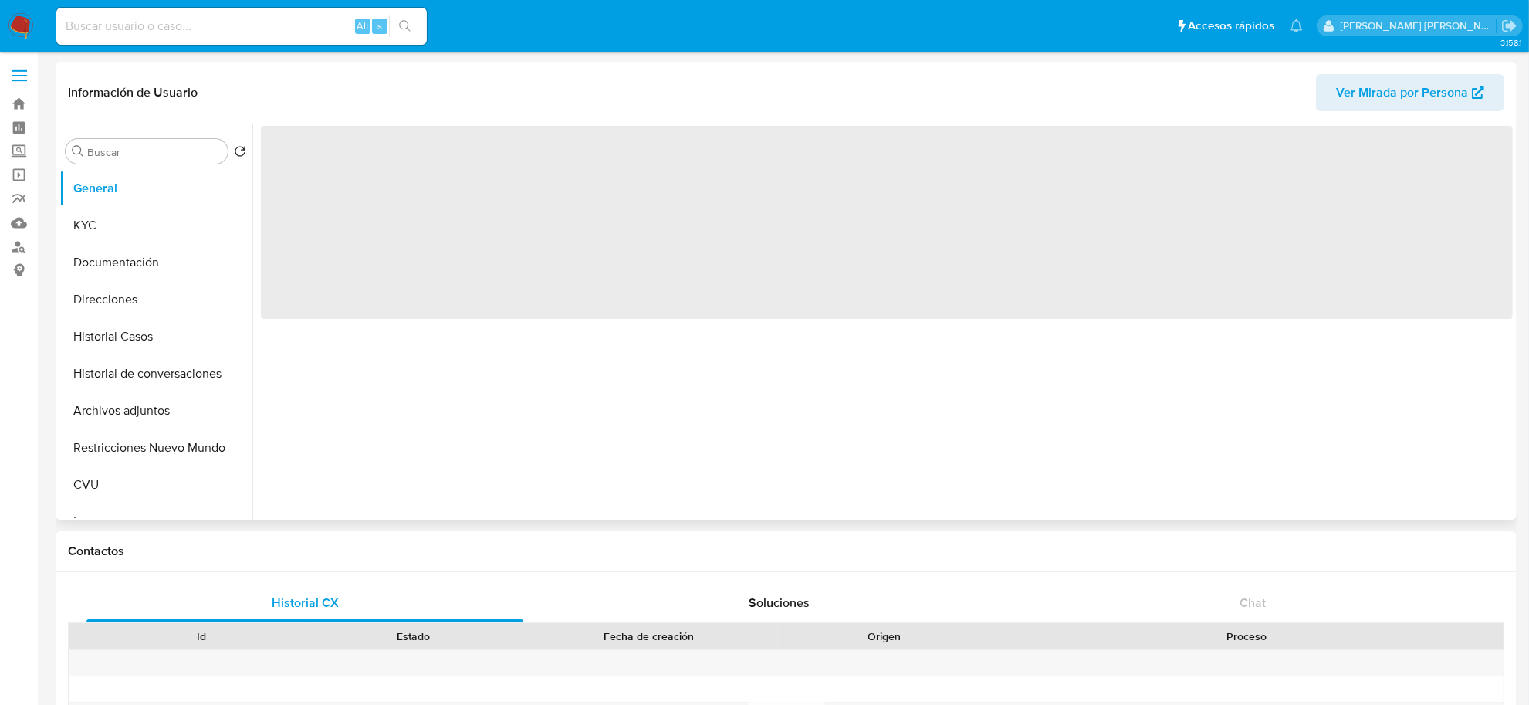
select select "10"
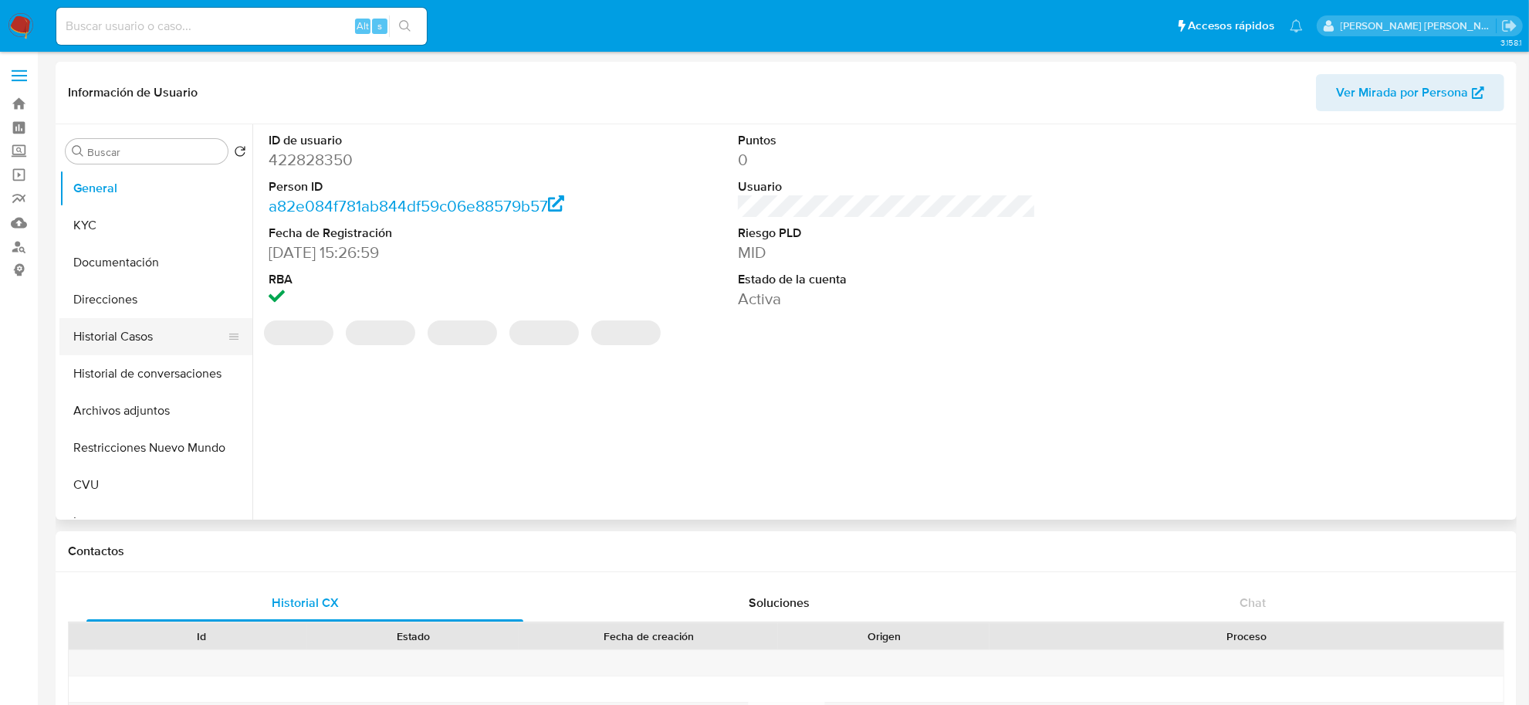
click at [140, 337] on button "Historial Casos" at bounding box center [149, 336] width 181 height 37
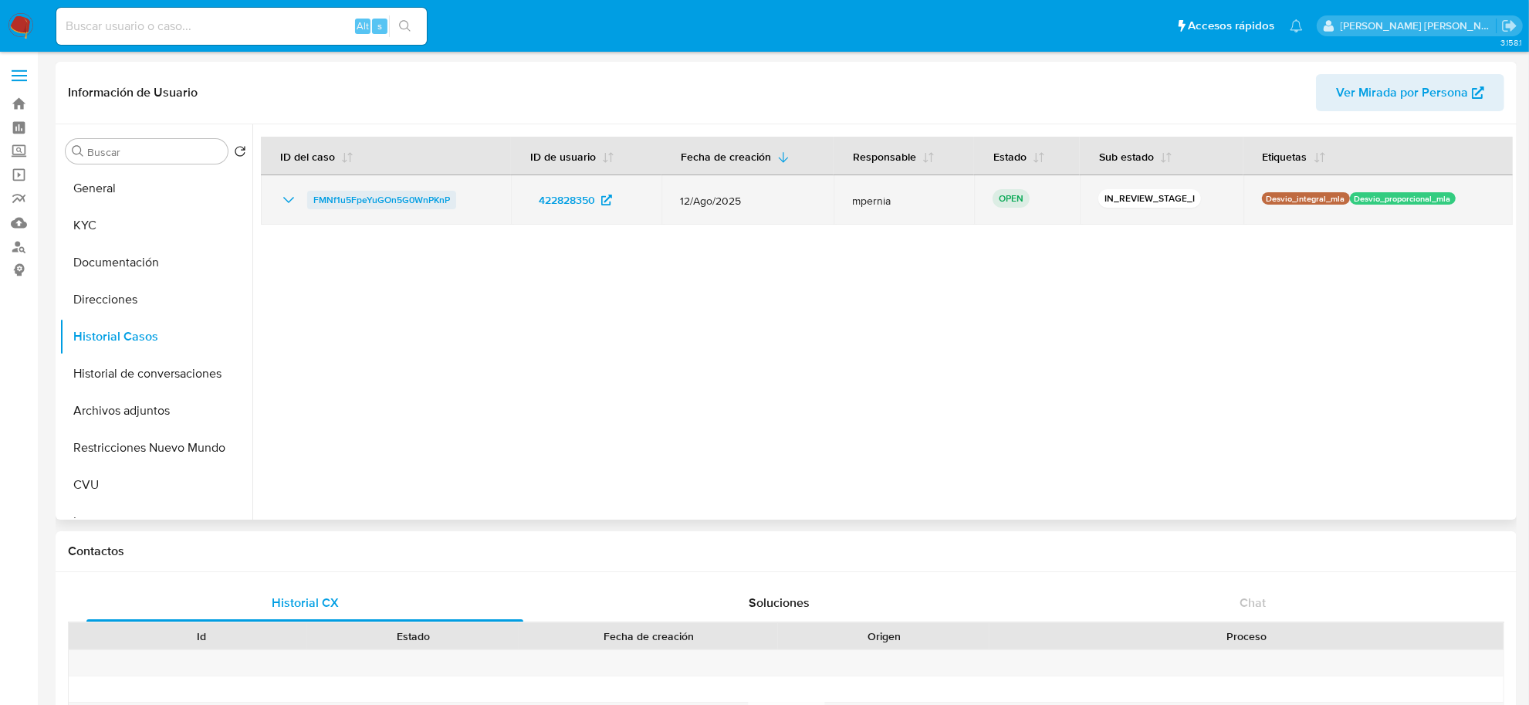
click at [405, 201] on span "FMNf1u5FpeYuGOn5G0WnPKnP" at bounding box center [381, 200] width 137 height 19
click at [326, 202] on span "FMNf1u5FpeYuGOn5G0WnPKnP" at bounding box center [381, 200] width 137 height 19
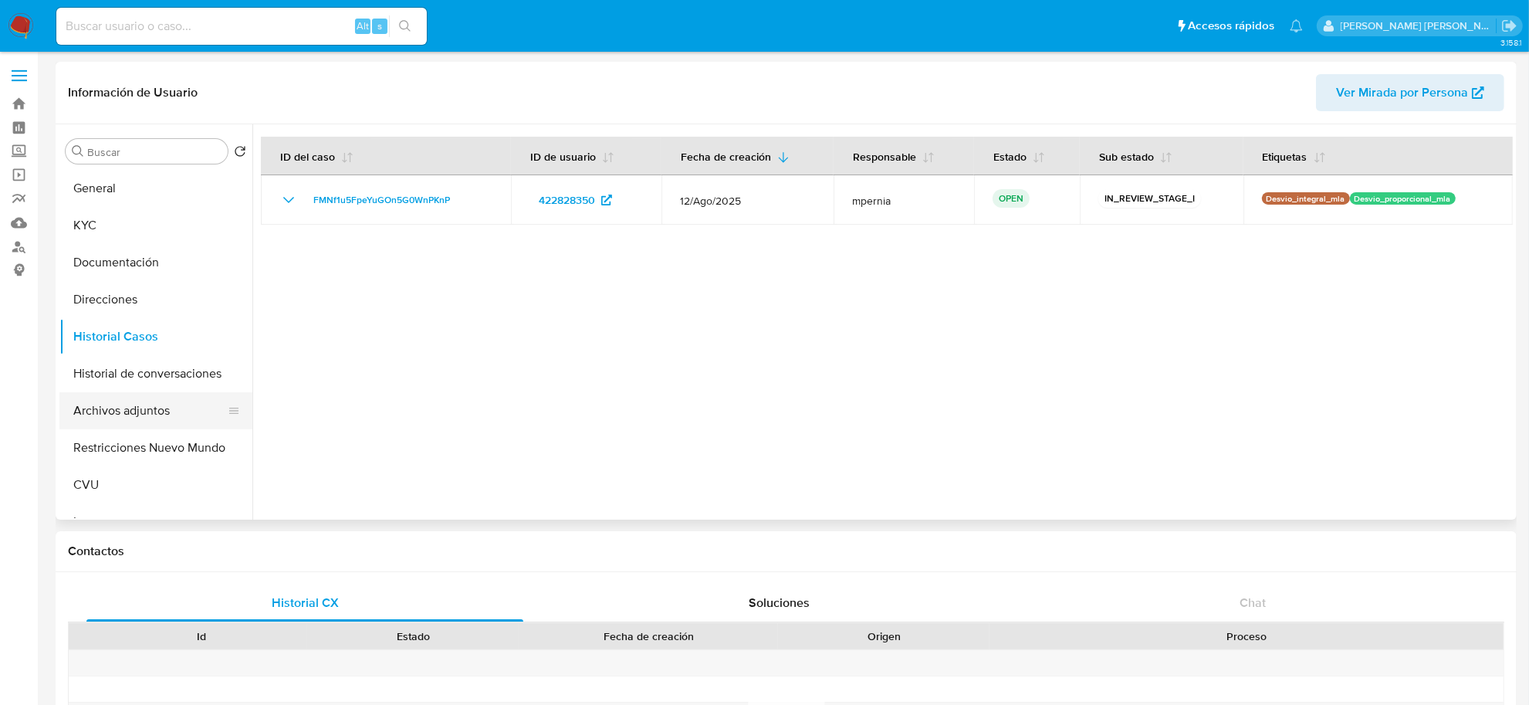
click at [122, 403] on button "Archivos adjuntos" at bounding box center [149, 410] width 181 height 37
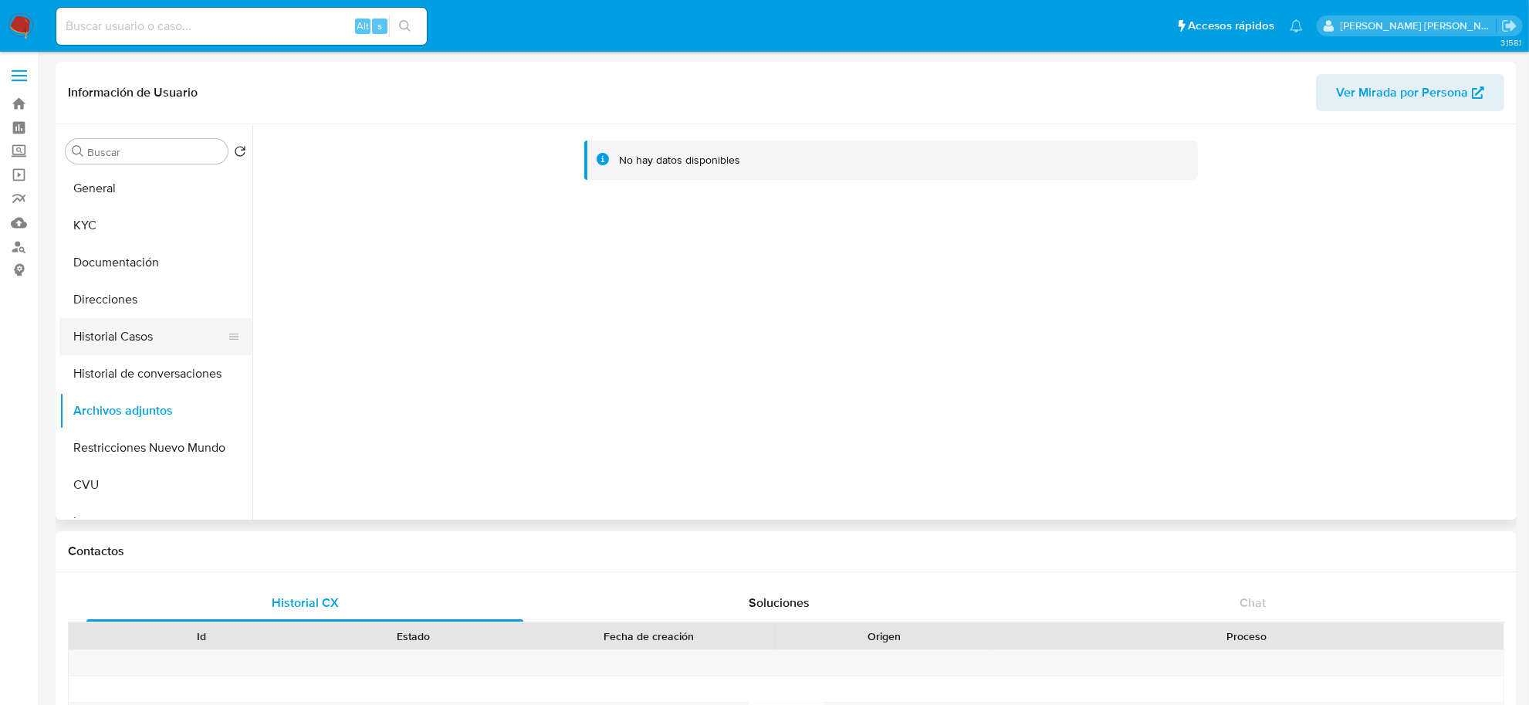
click at [147, 323] on button "Historial Casos" at bounding box center [149, 336] width 181 height 37
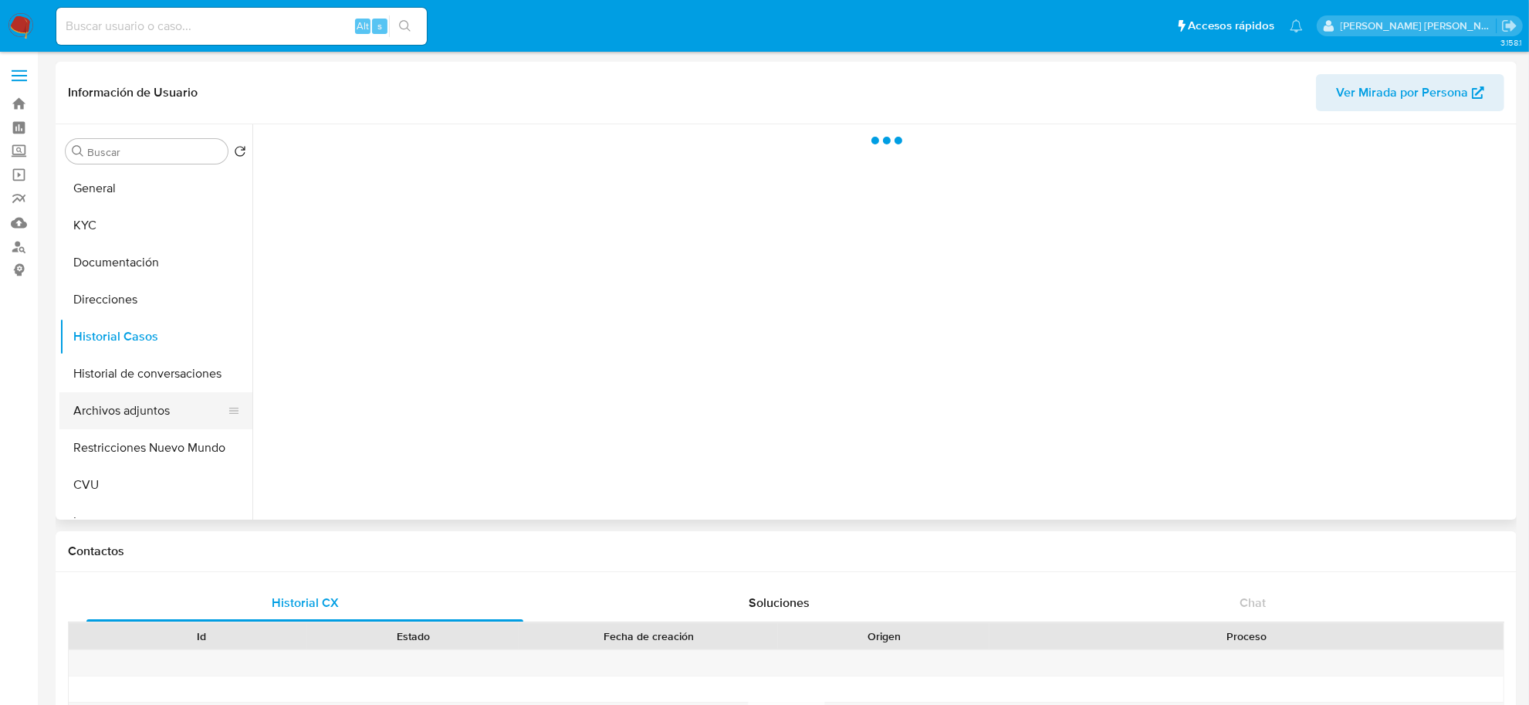
click at [157, 415] on button "Archivos adjuntos" at bounding box center [149, 410] width 181 height 37
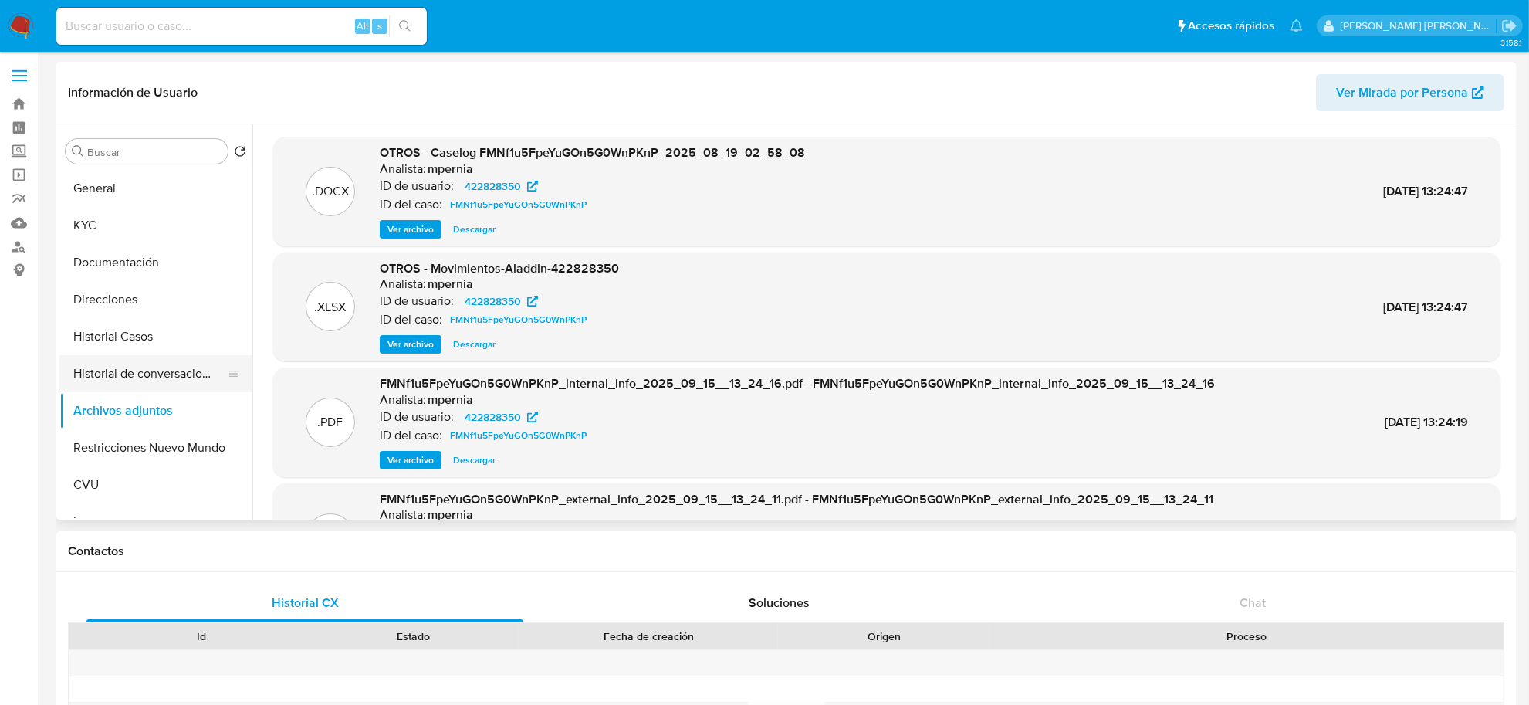
click at [183, 364] on button "Historial de conversaciones" at bounding box center [149, 373] width 181 height 37
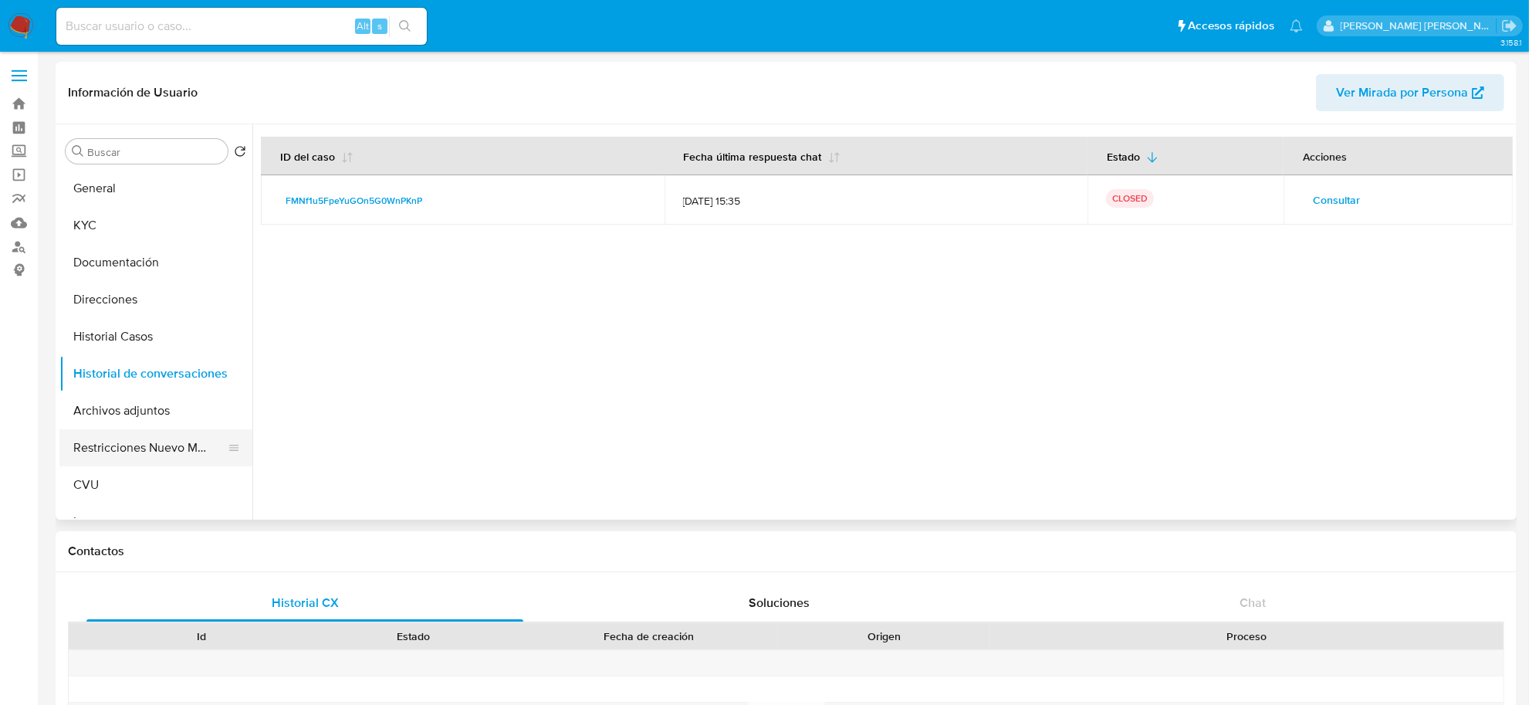
click at [171, 452] on button "Restricciones Nuevo Mundo" at bounding box center [149, 447] width 181 height 37
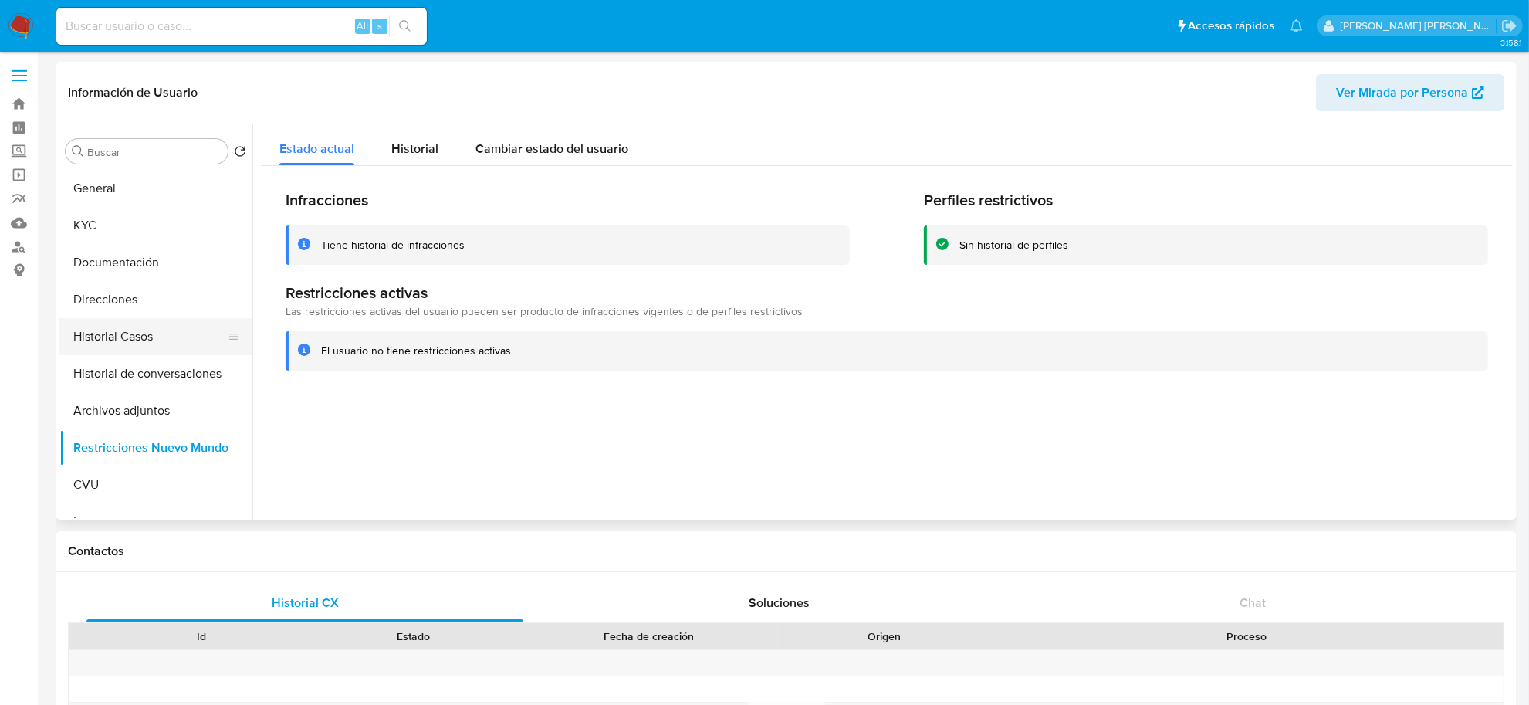
click at [110, 332] on button "Historial Casos" at bounding box center [149, 336] width 181 height 37
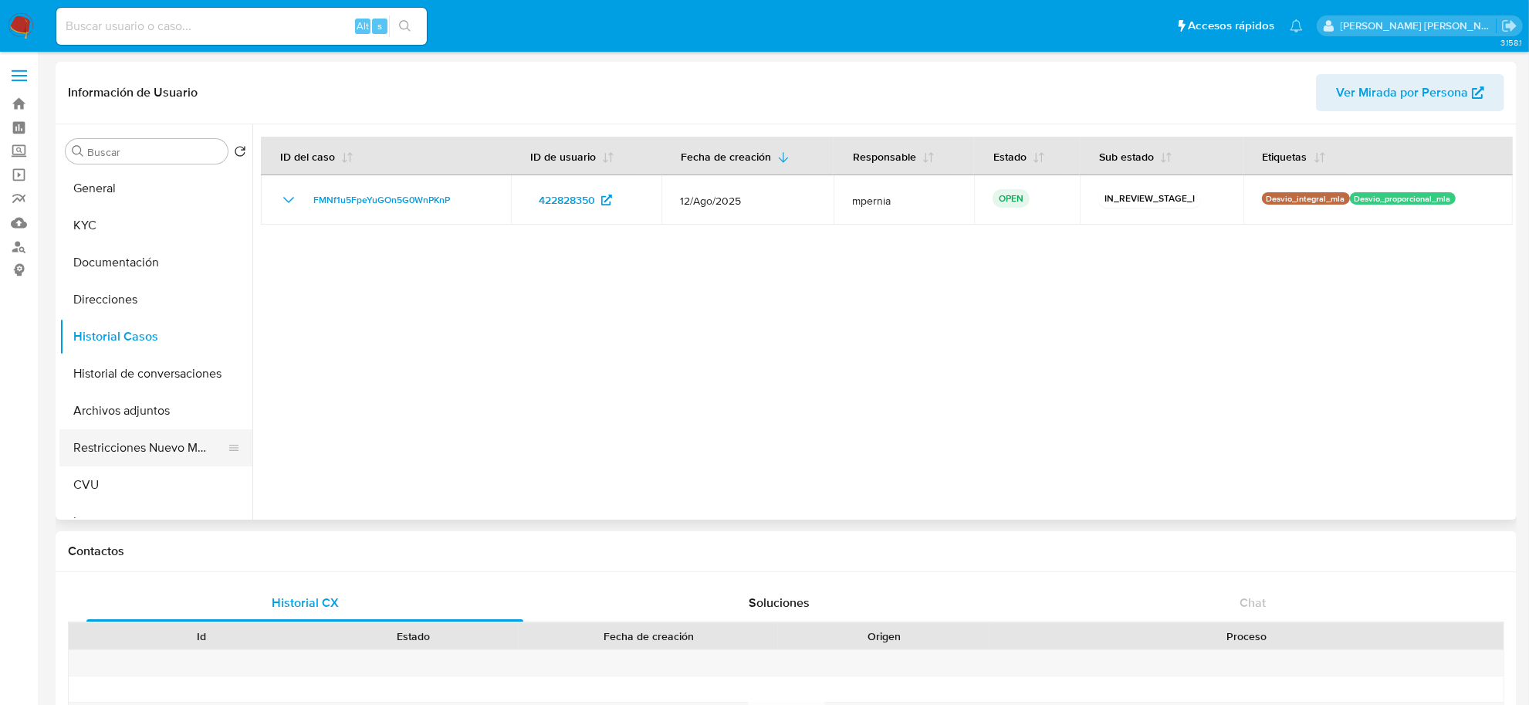
click at [113, 441] on button "Restricciones Nuevo Mundo" at bounding box center [149, 447] width 181 height 37
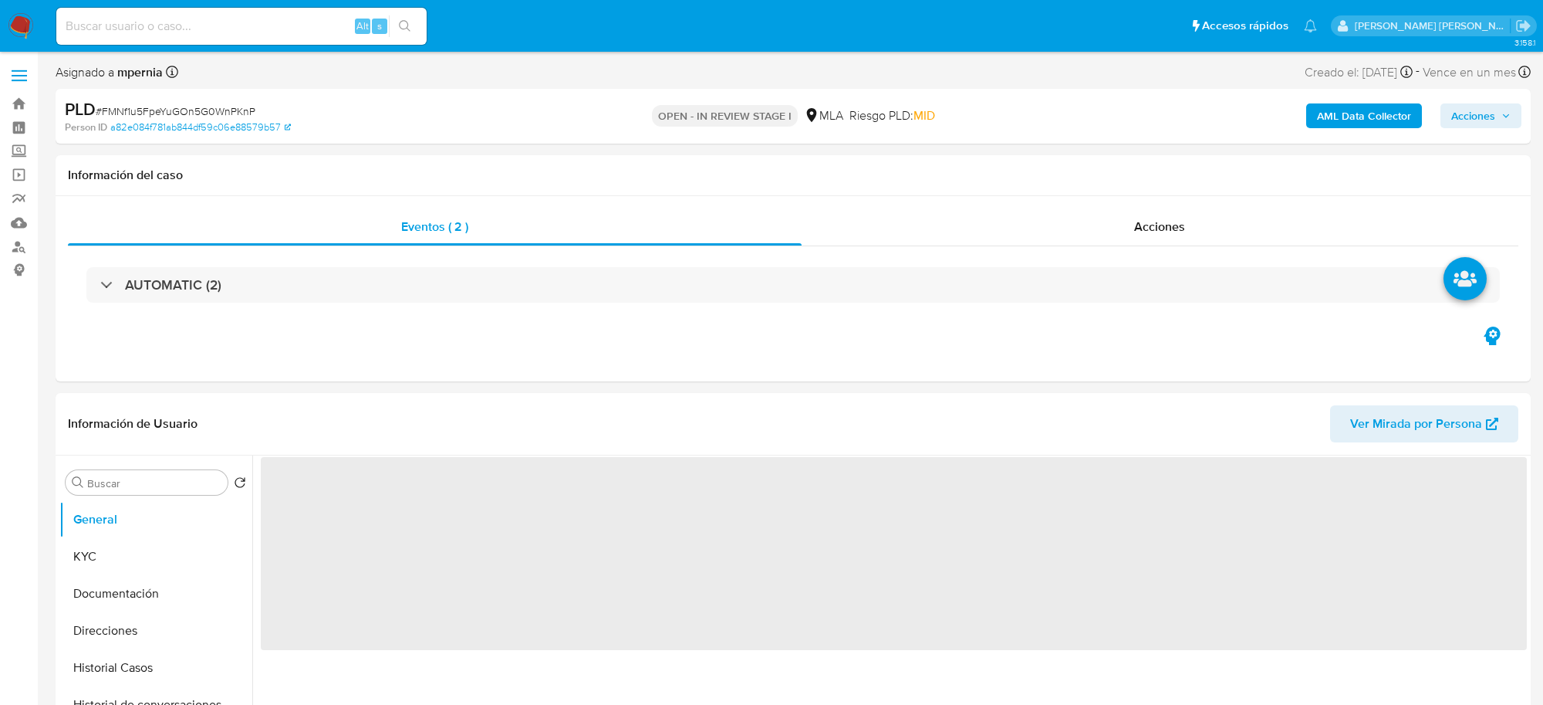
select select "10"
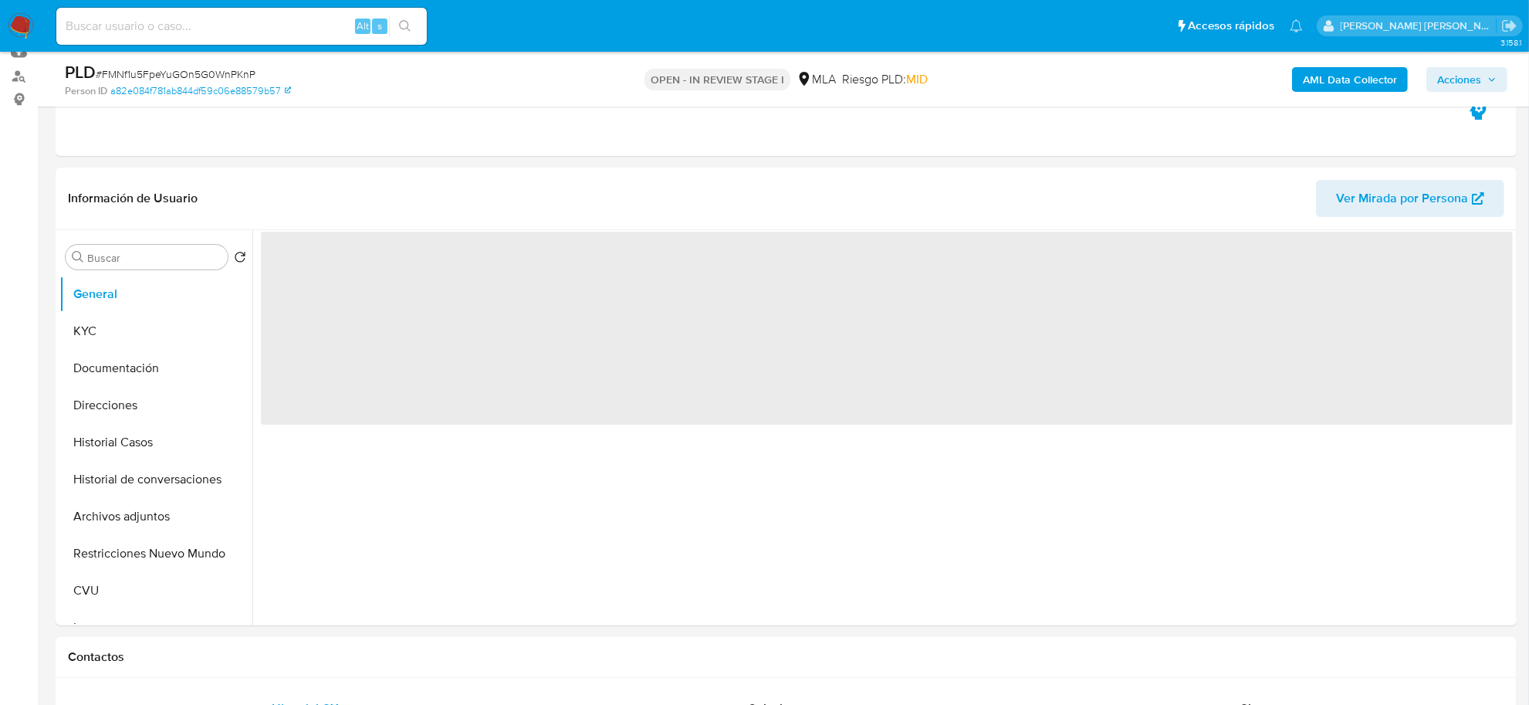
scroll to position [386, 0]
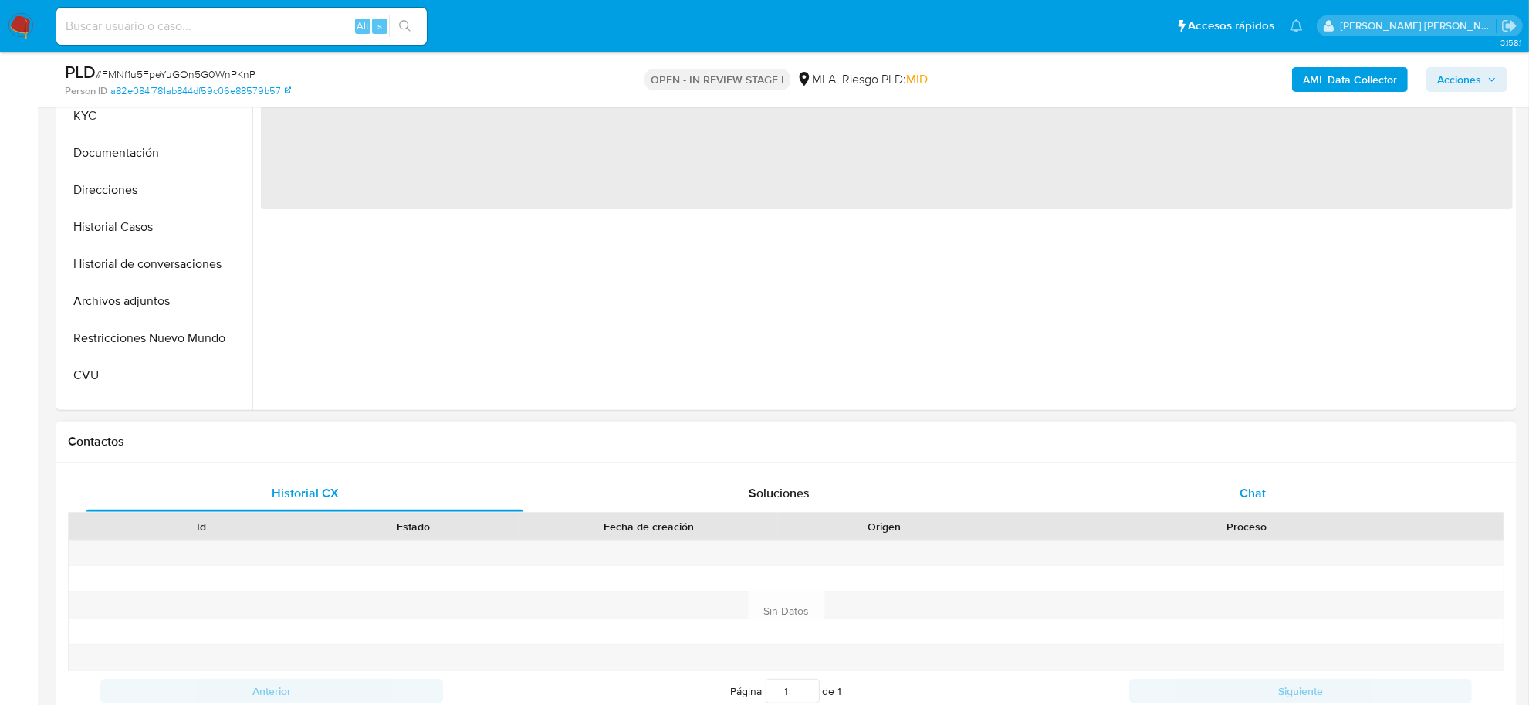
drag, startPoint x: 1255, startPoint y: 490, endPoint x: 1178, endPoint y: 500, distance: 77.8
click at [1255, 488] on span "Chat" at bounding box center [1252, 493] width 26 height 18
select select "10"
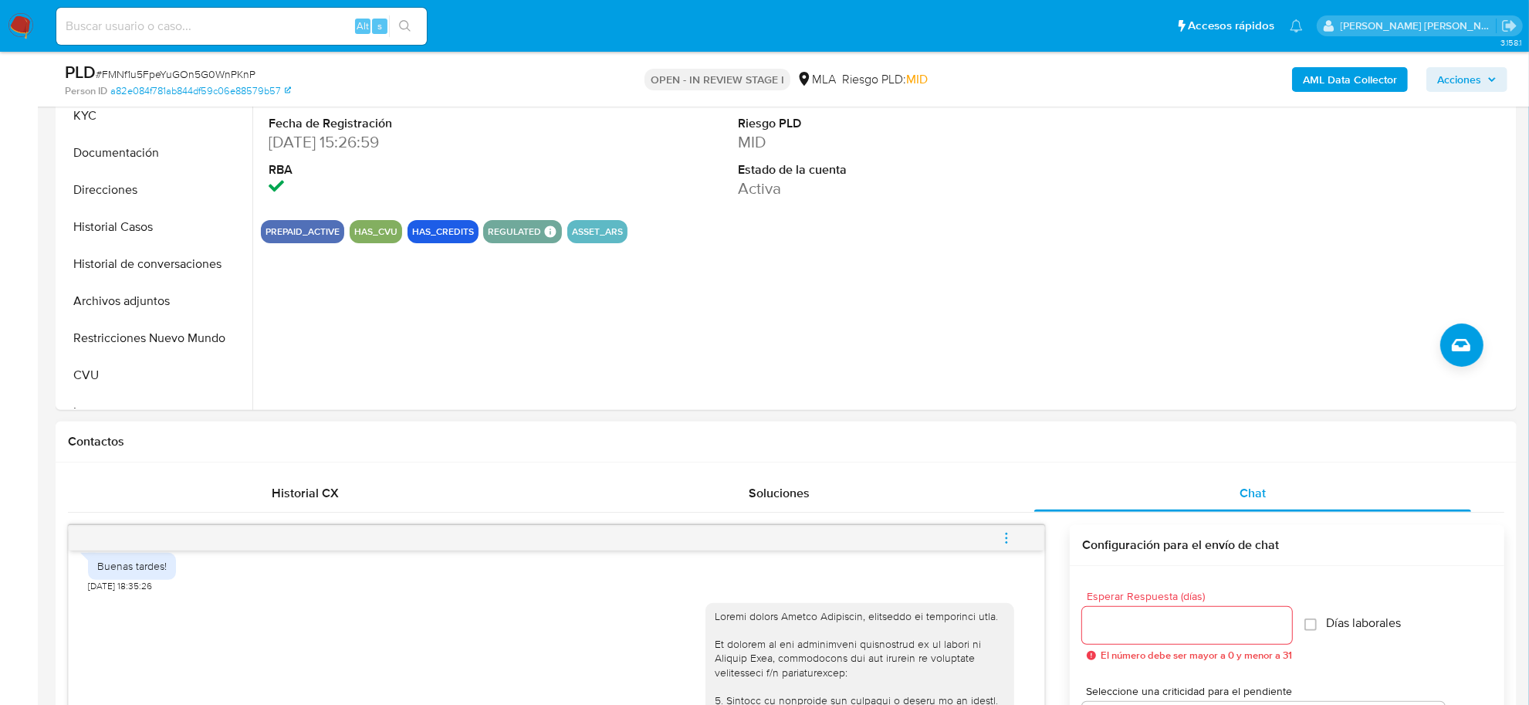
click at [1005, 537] on icon "menu-action" at bounding box center [1006, 538] width 14 height 14
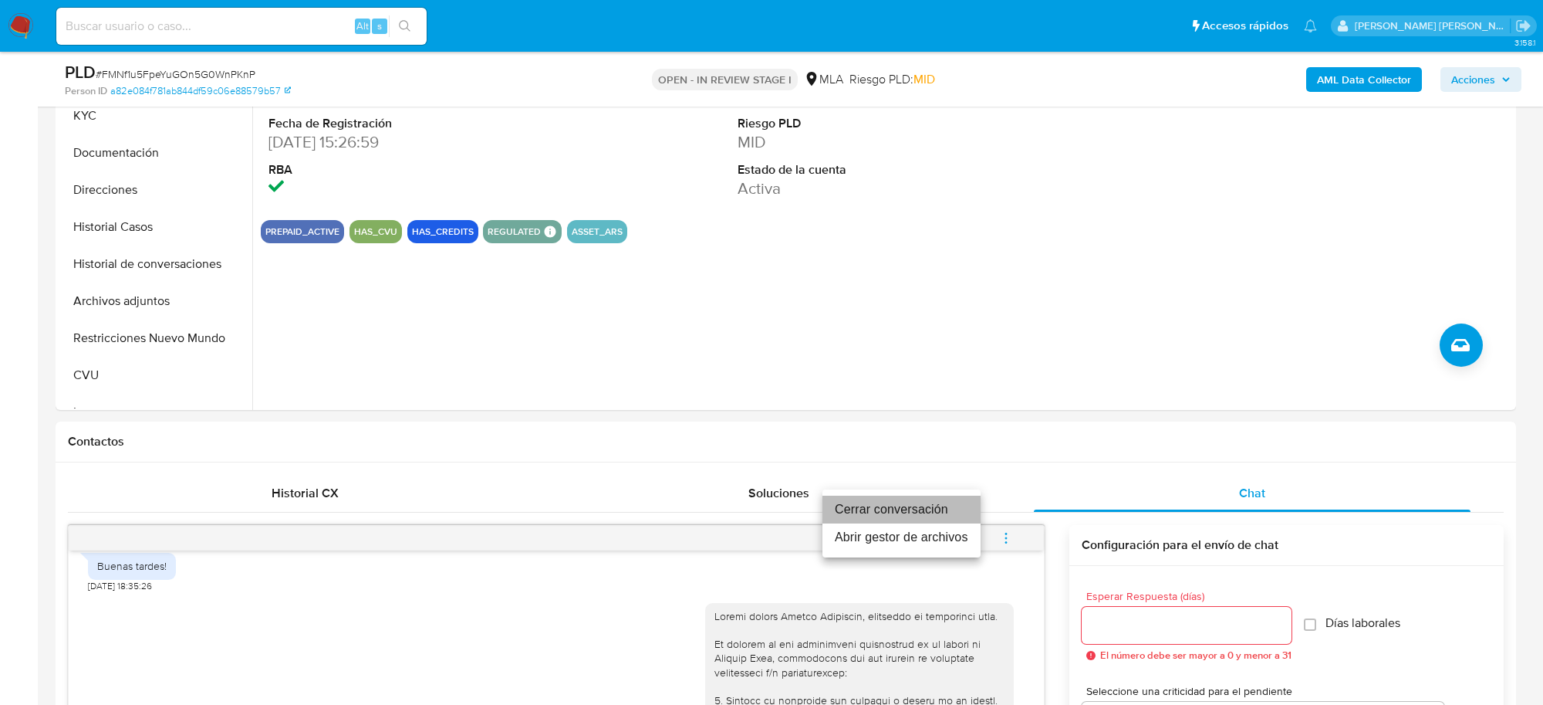
click at [946, 507] on li "Cerrar conversación" at bounding box center [902, 509] width 158 height 28
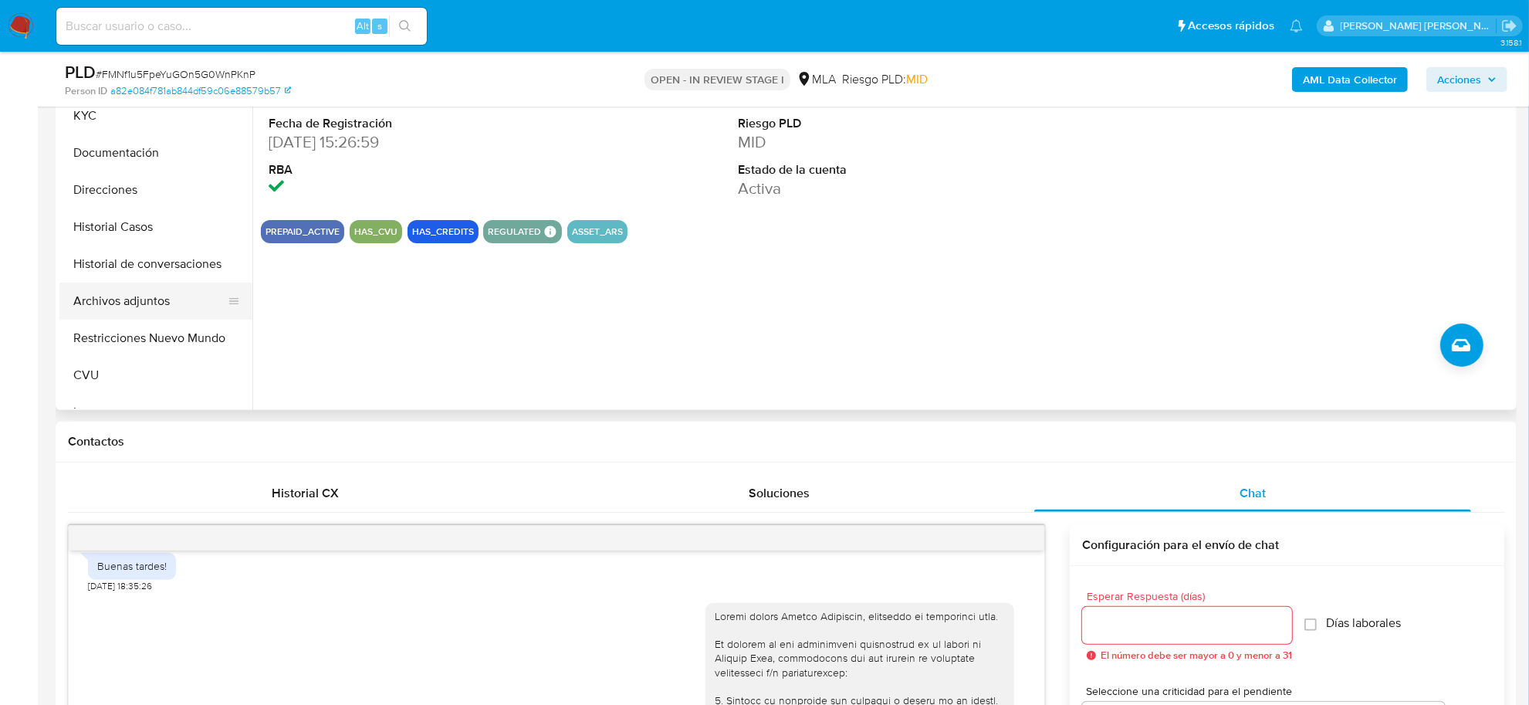
click at [131, 294] on button "Archivos adjuntos" at bounding box center [149, 300] width 181 height 37
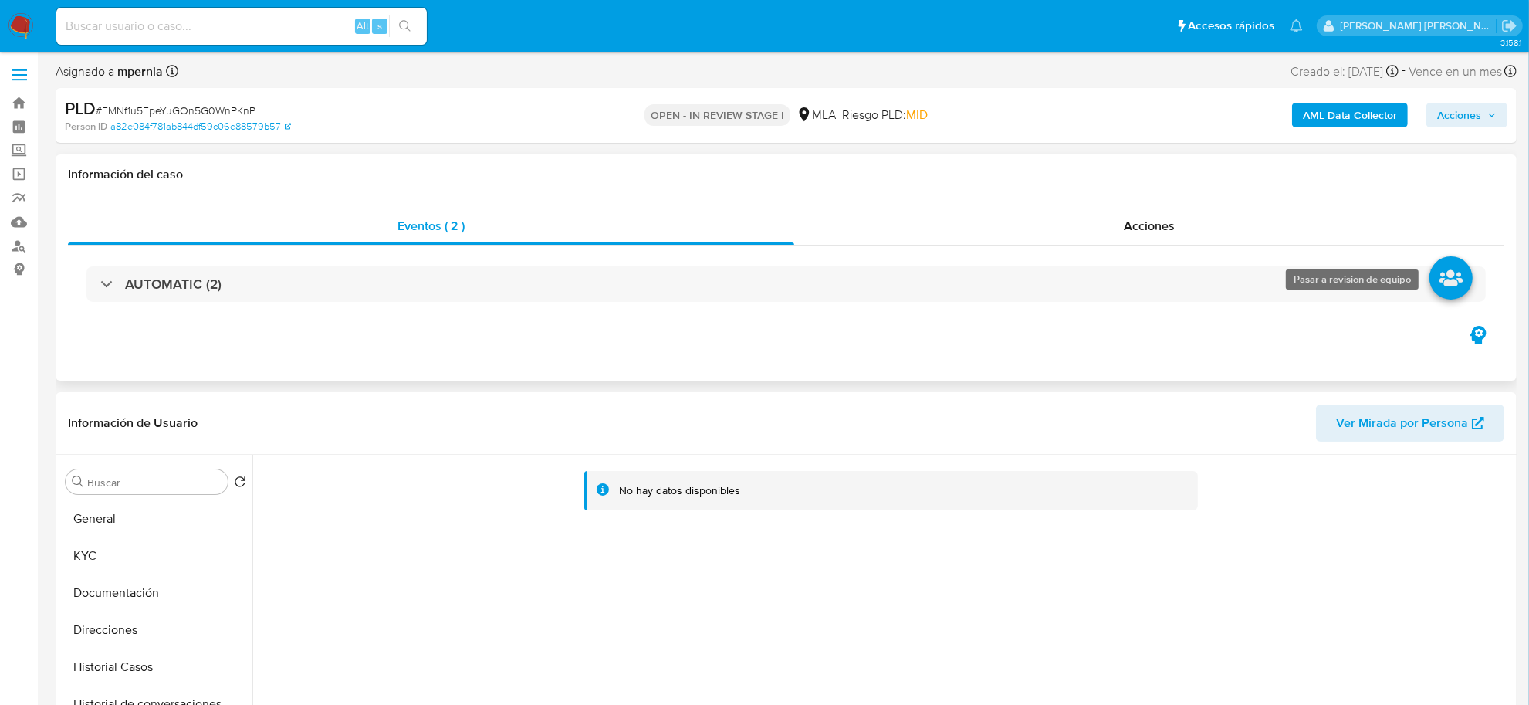
scroll to position [0, 0]
click at [1394, 124] on b "AML Data Collector" at bounding box center [1350, 115] width 94 height 25
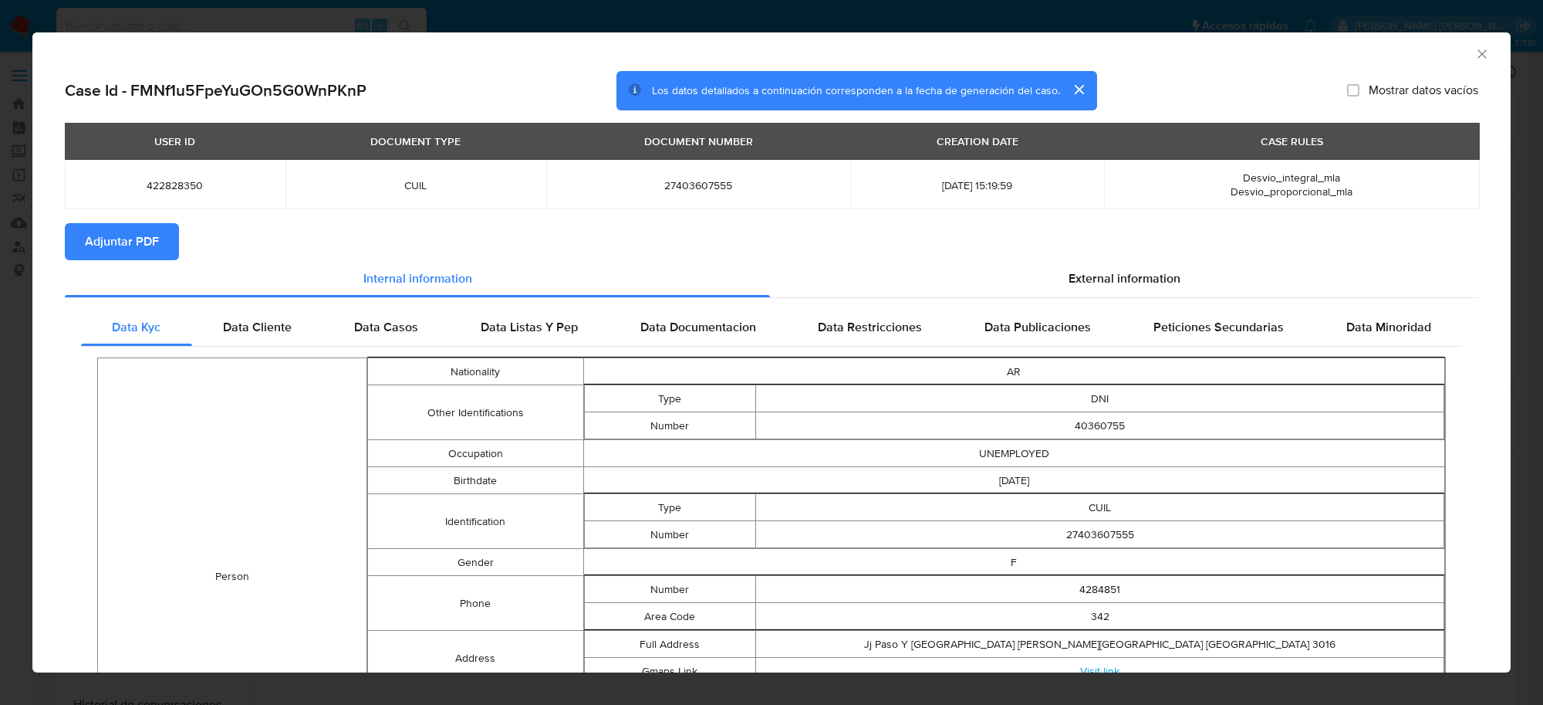
click at [90, 233] on span "Adjuntar PDF" at bounding box center [122, 242] width 74 height 34
click at [1475, 58] on icon "Cerrar ventana" at bounding box center [1482, 53] width 15 height 15
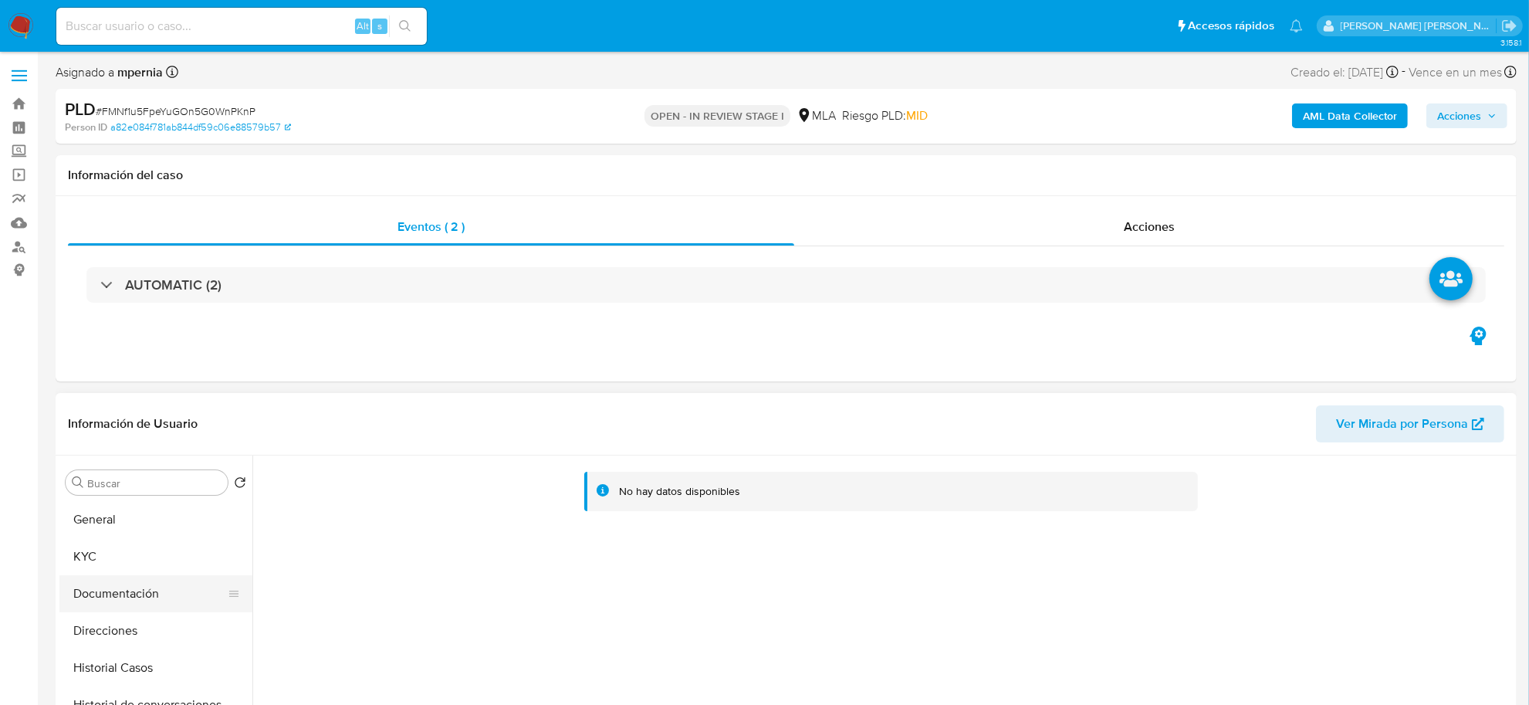
click at [114, 594] on button "Documentación" at bounding box center [149, 593] width 181 height 37
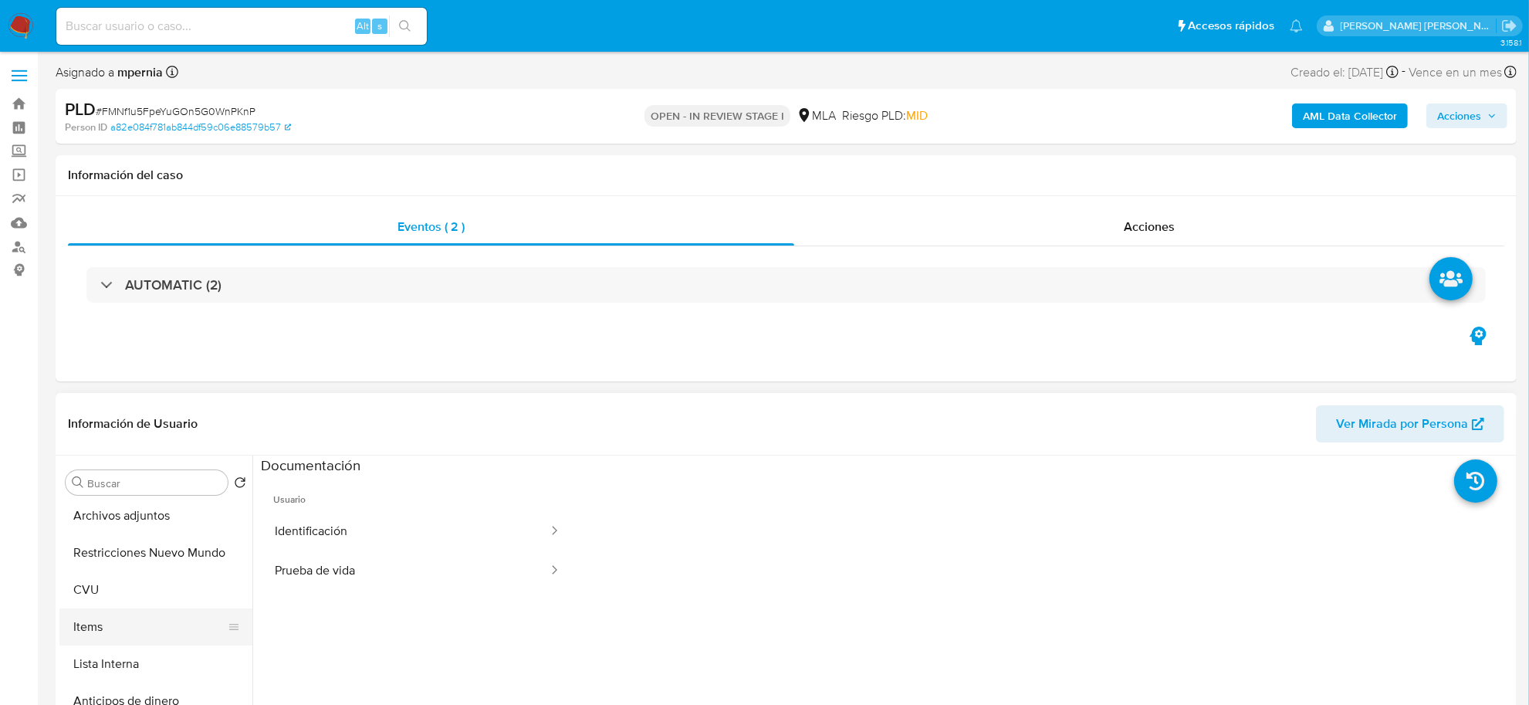
scroll to position [193, 0]
click at [112, 546] on button "Archivos adjuntos" at bounding box center [149, 548] width 181 height 37
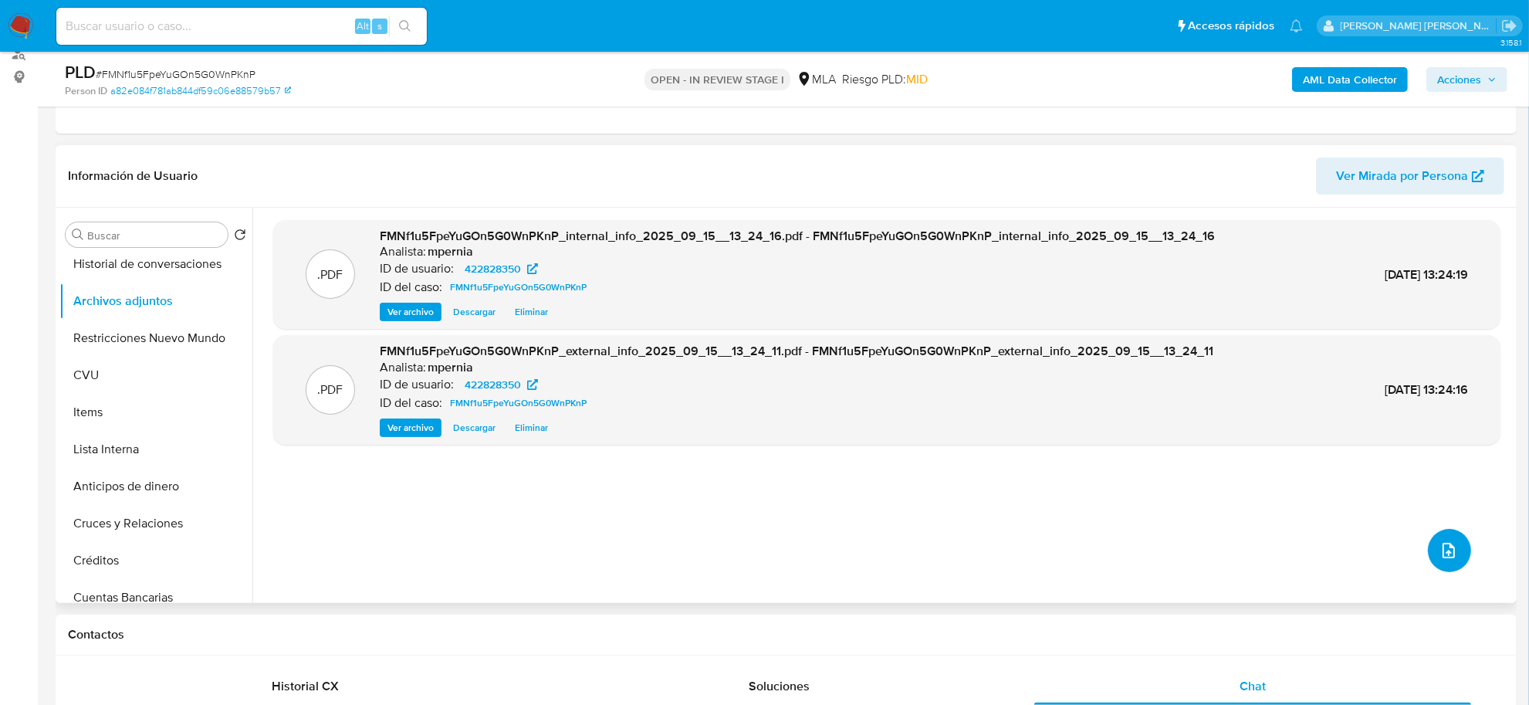
click at [1451, 554] on icon "upload-file" at bounding box center [1448, 550] width 19 height 19
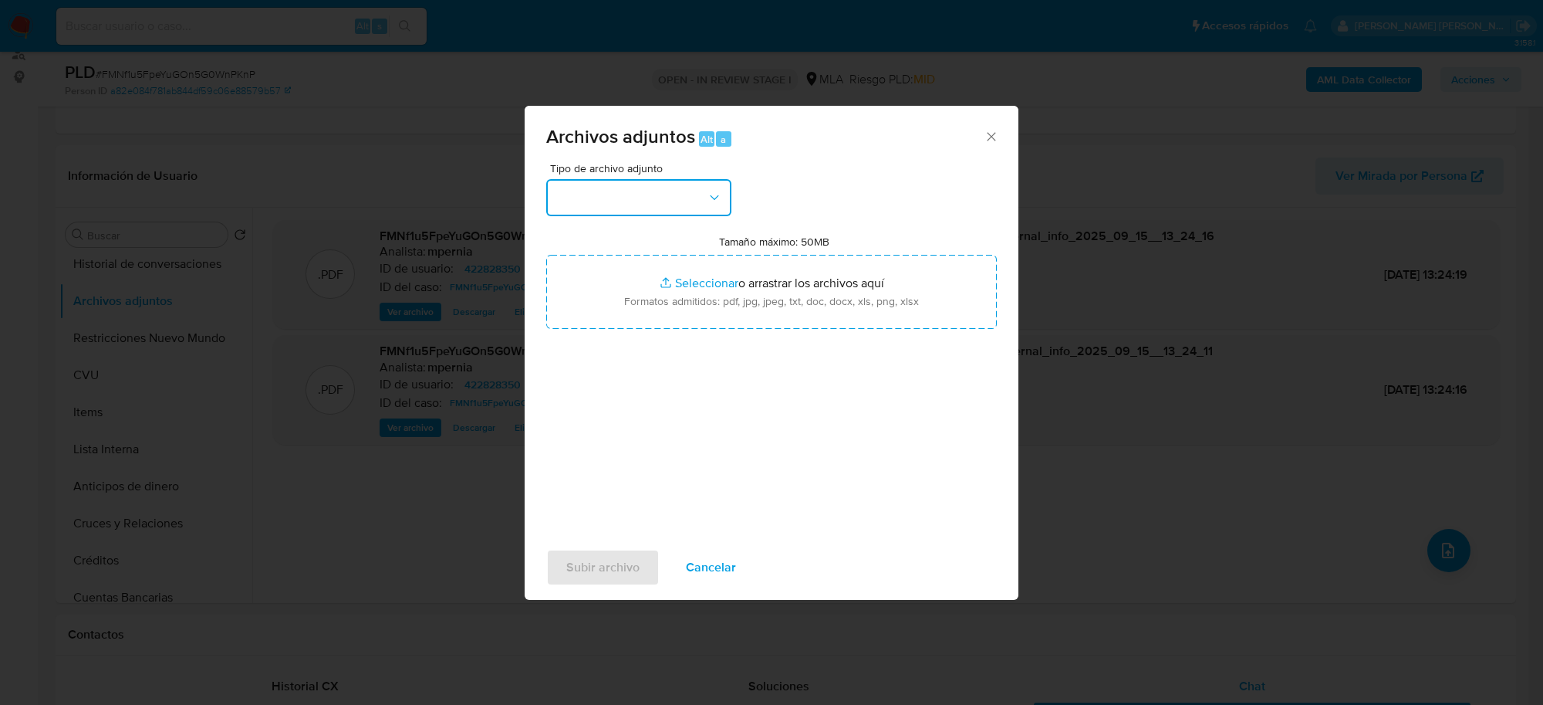
click at [671, 212] on button "button" at bounding box center [638, 197] width 185 height 37
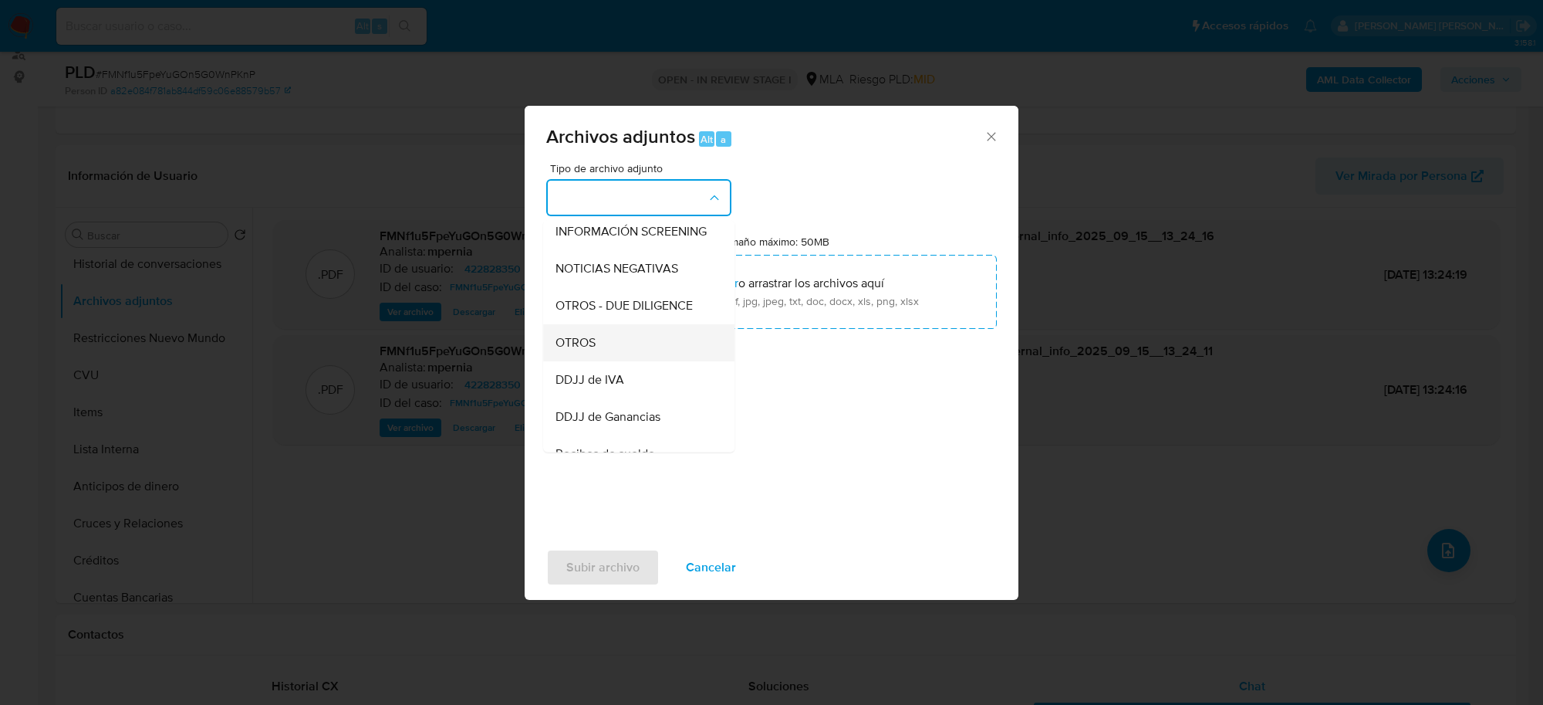
click at [600, 360] on div "OTROS" at bounding box center [634, 342] width 157 height 37
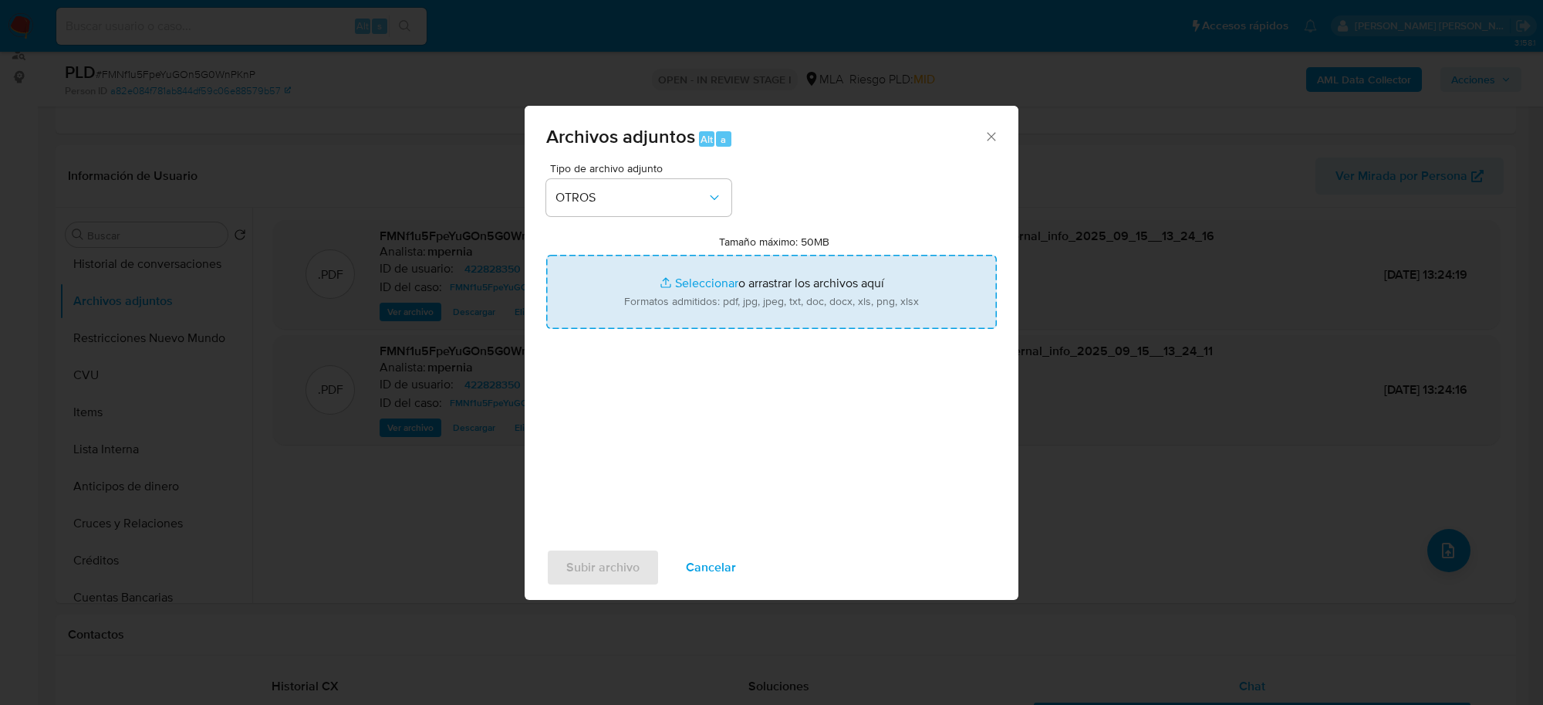
type input "C:\fakepath\Movimientos-Aladdin-422828350.xlsx"
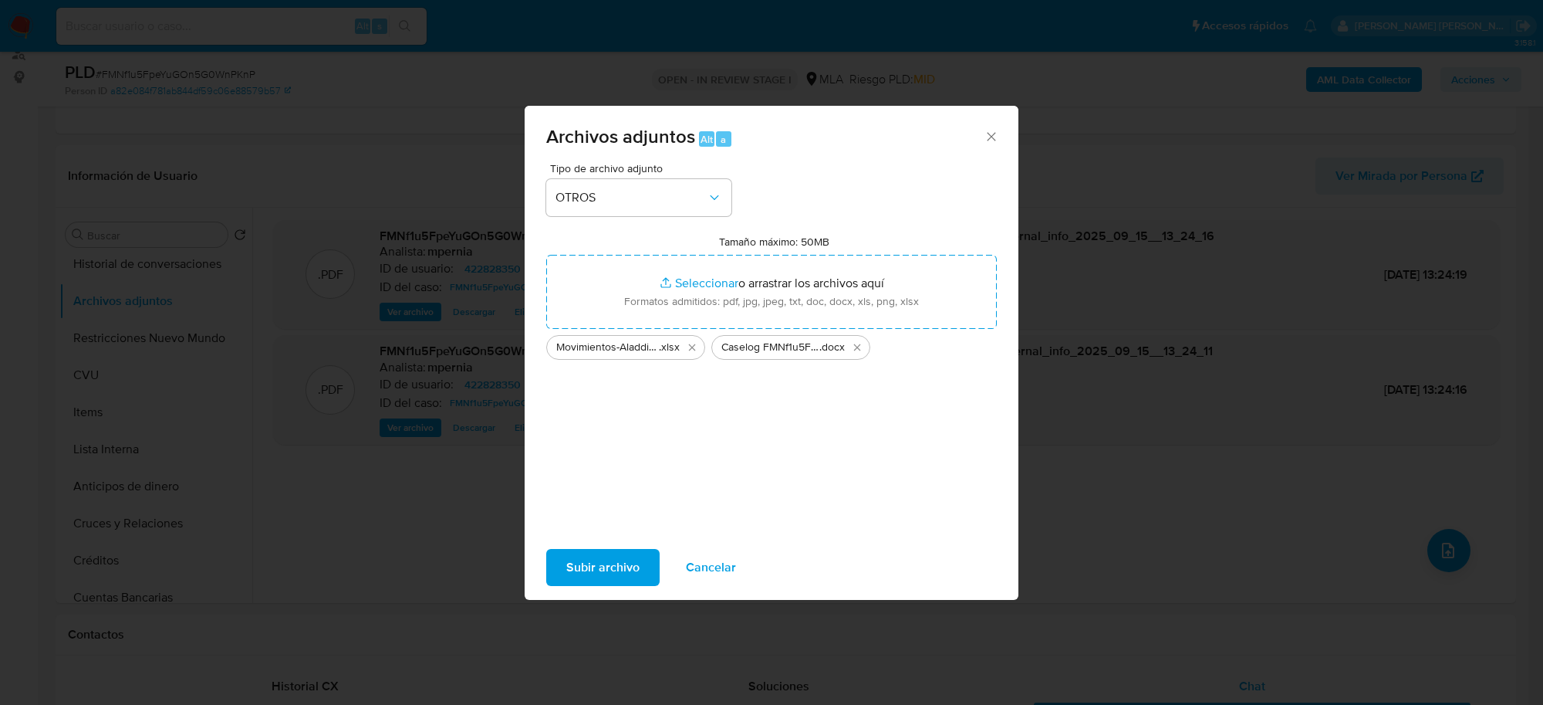
click at [593, 573] on span "Subir archivo" at bounding box center [602, 567] width 73 height 34
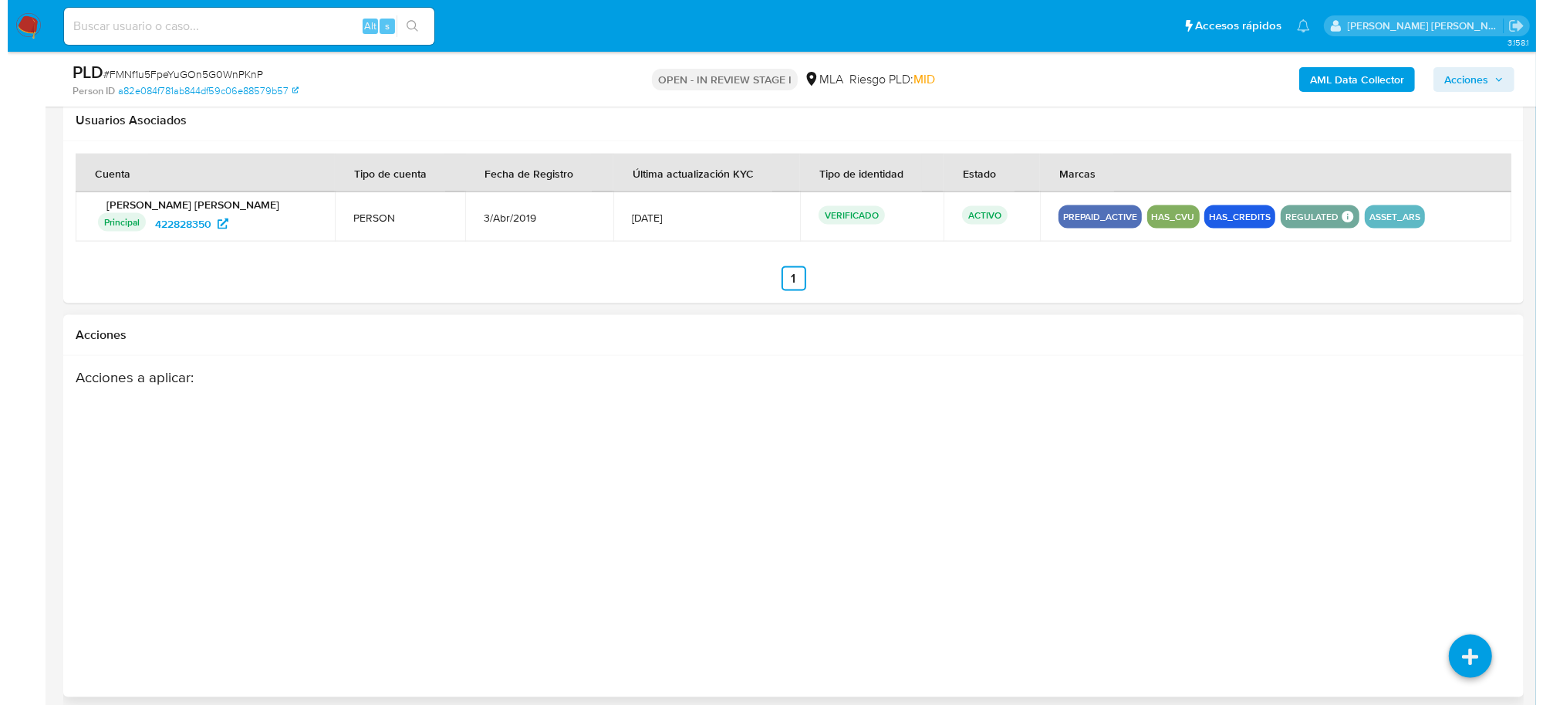
scroll to position [2366, 0]
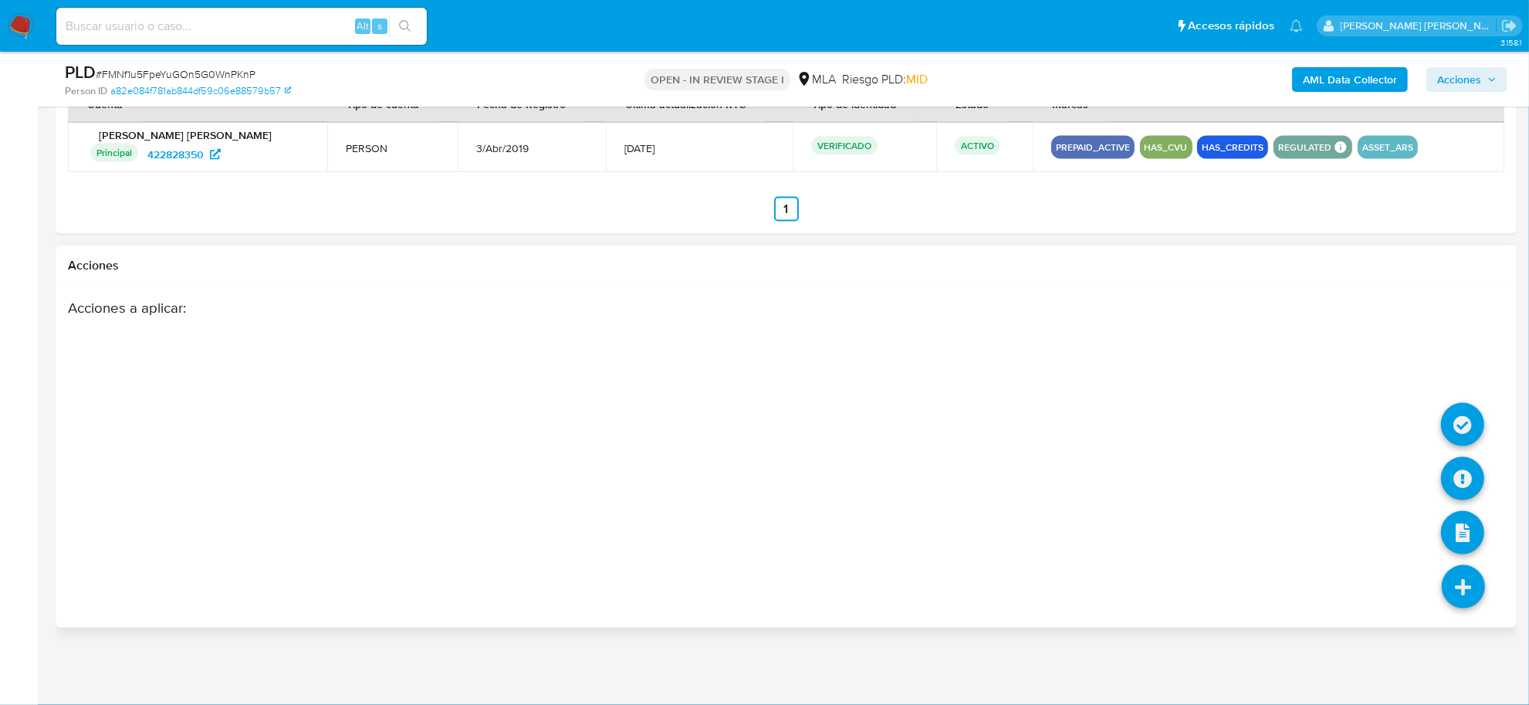
click at [1470, 576] on icon at bounding box center [1462, 586] width 43 height 43
click at [1460, 471] on icon at bounding box center [1462, 478] width 43 height 43
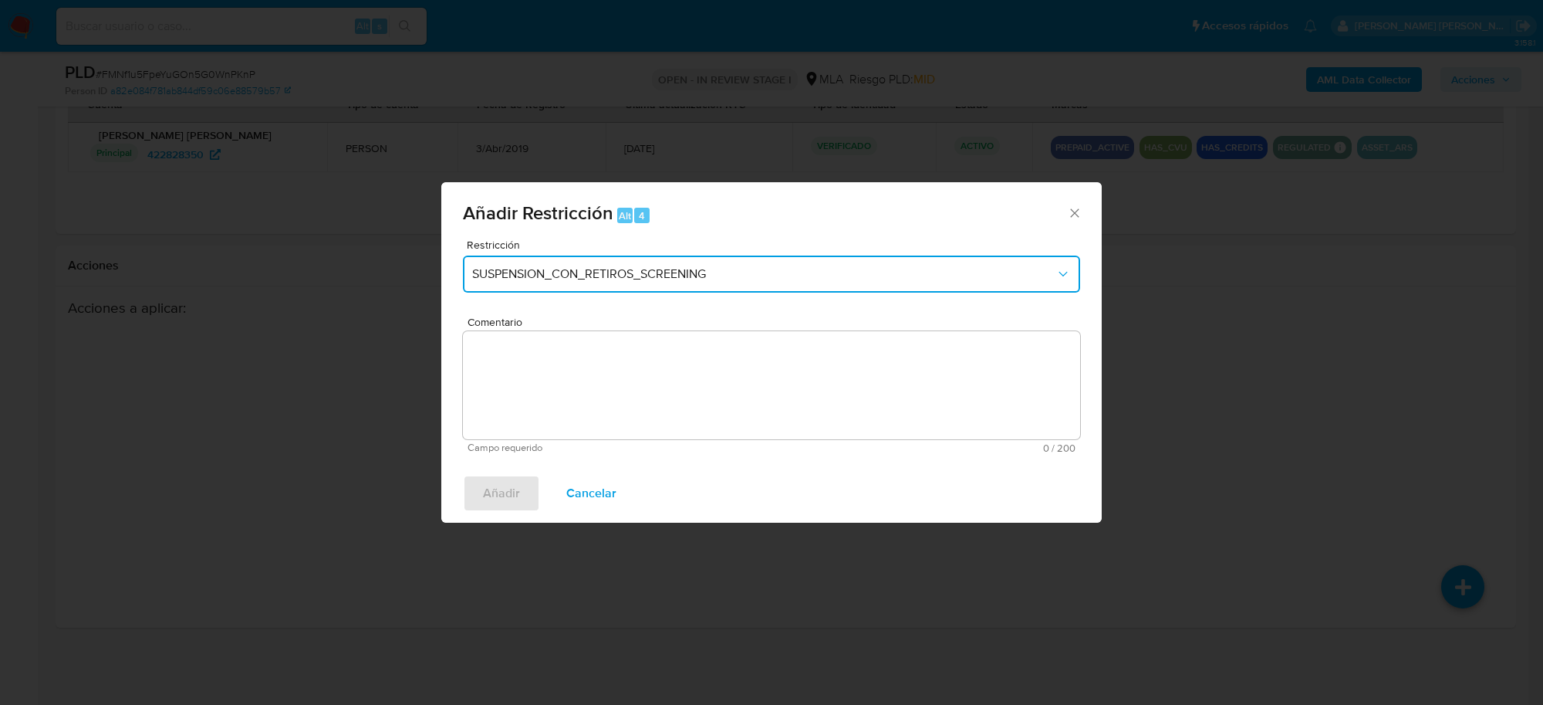
click at [618, 284] on button "SUSPENSION_CON_RETIROS_SCREENING" at bounding box center [771, 273] width 617 height 37
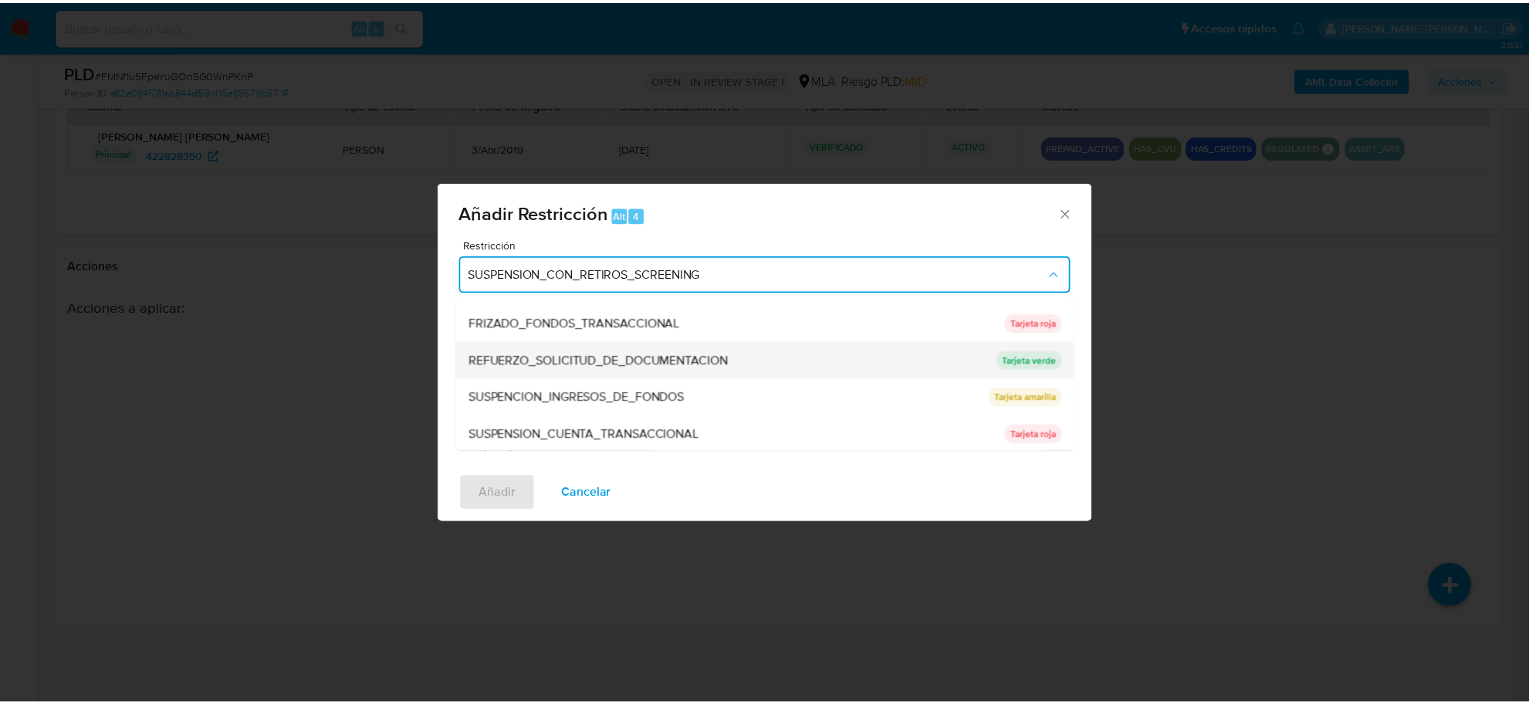
scroll to position [289, 0]
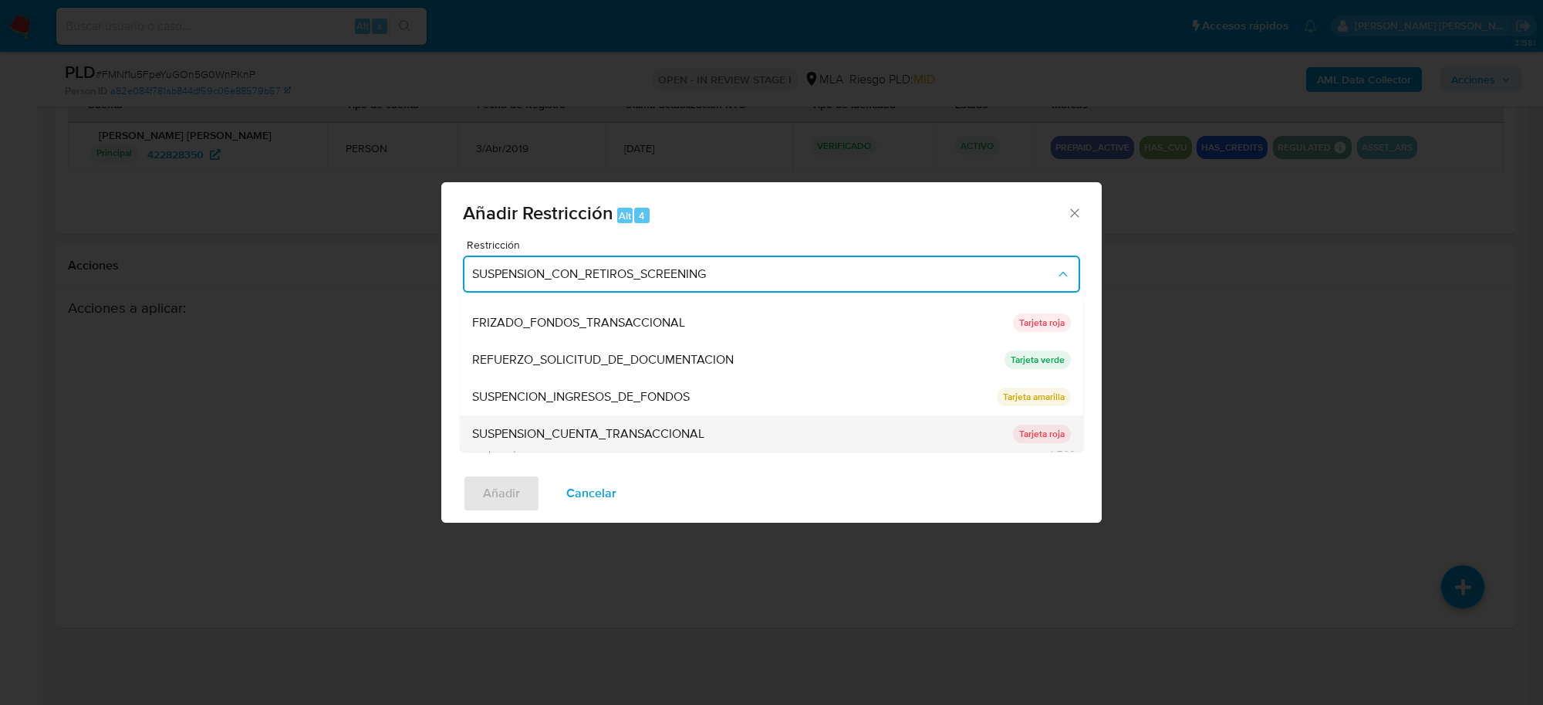
click at [576, 426] on span "SUSPENSION_CUENTA_TRANSACCIONAL" at bounding box center [588, 433] width 232 height 15
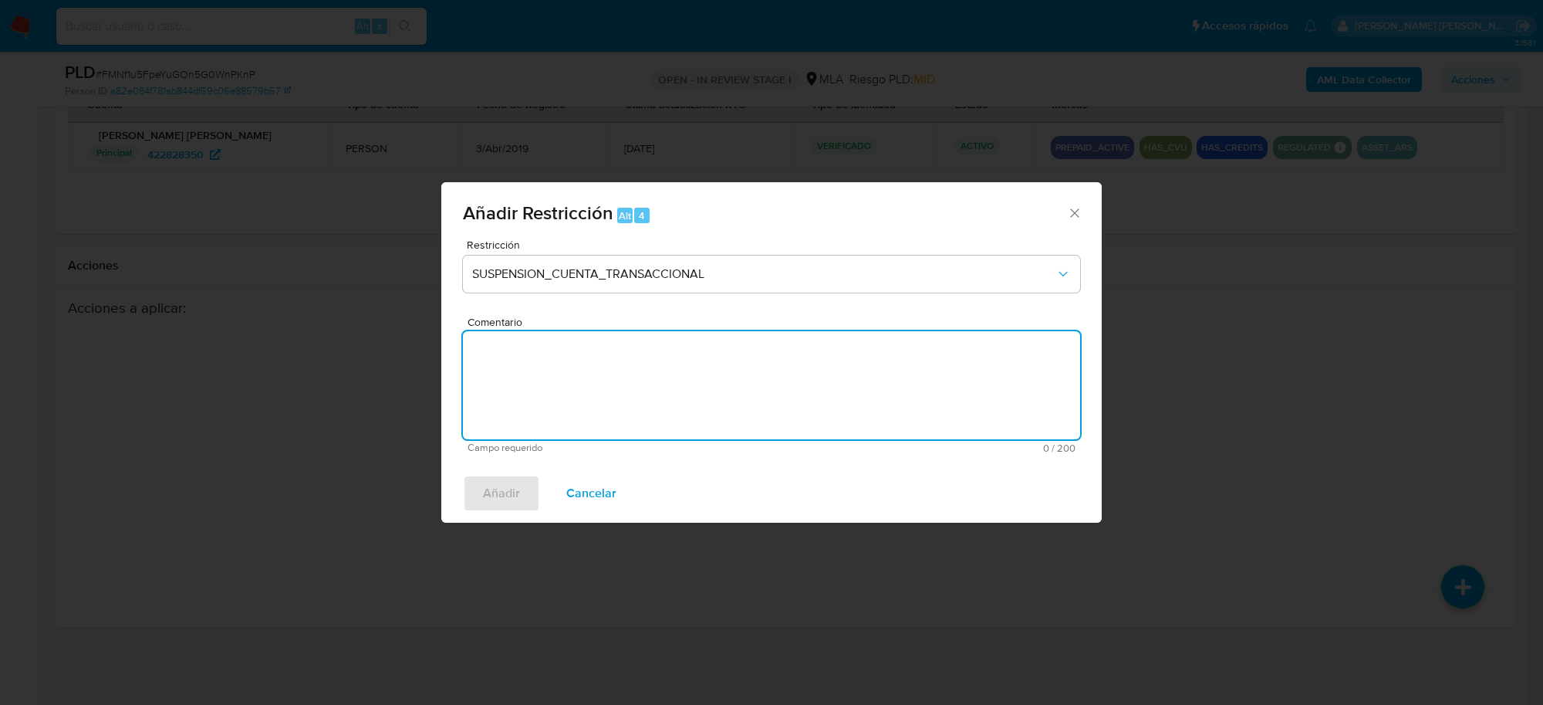
click at [568, 407] on textarea "Comentario" at bounding box center [771, 385] width 617 height 108
type textarea "AML"
click at [502, 478] on span "Añadir" at bounding box center [501, 493] width 37 height 34
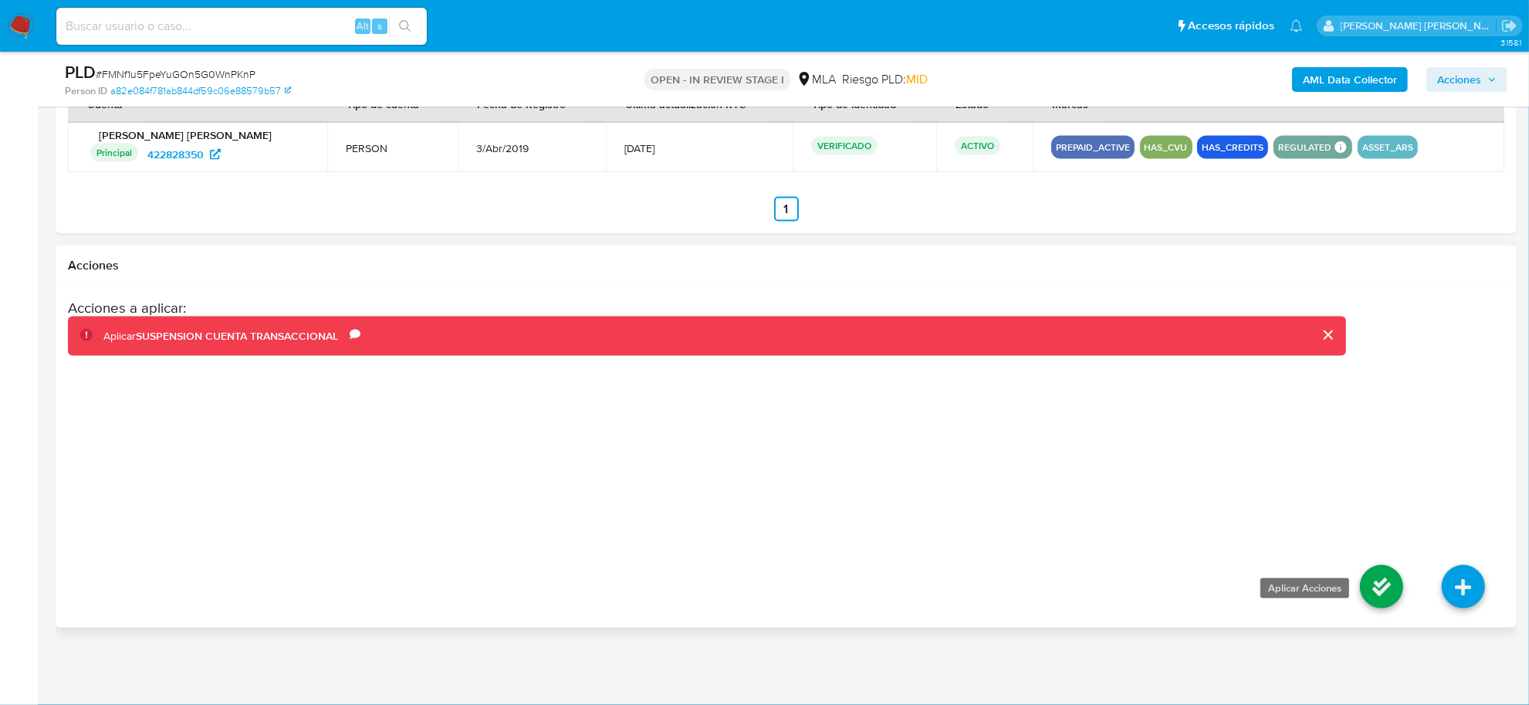
click at [1371, 588] on icon at bounding box center [1381, 586] width 43 height 43
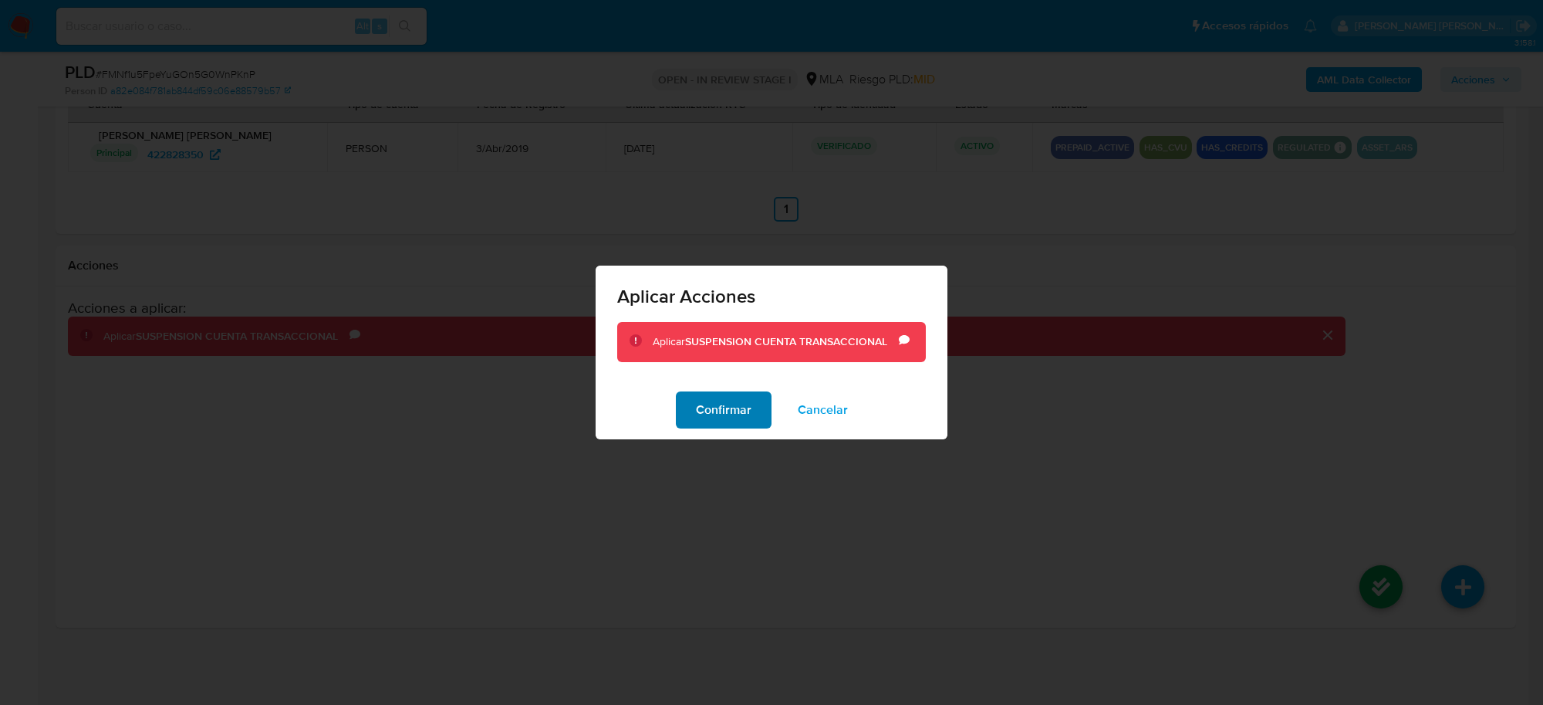
click at [730, 398] on span "Confirmar" at bounding box center [724, 410] width 56 height 34
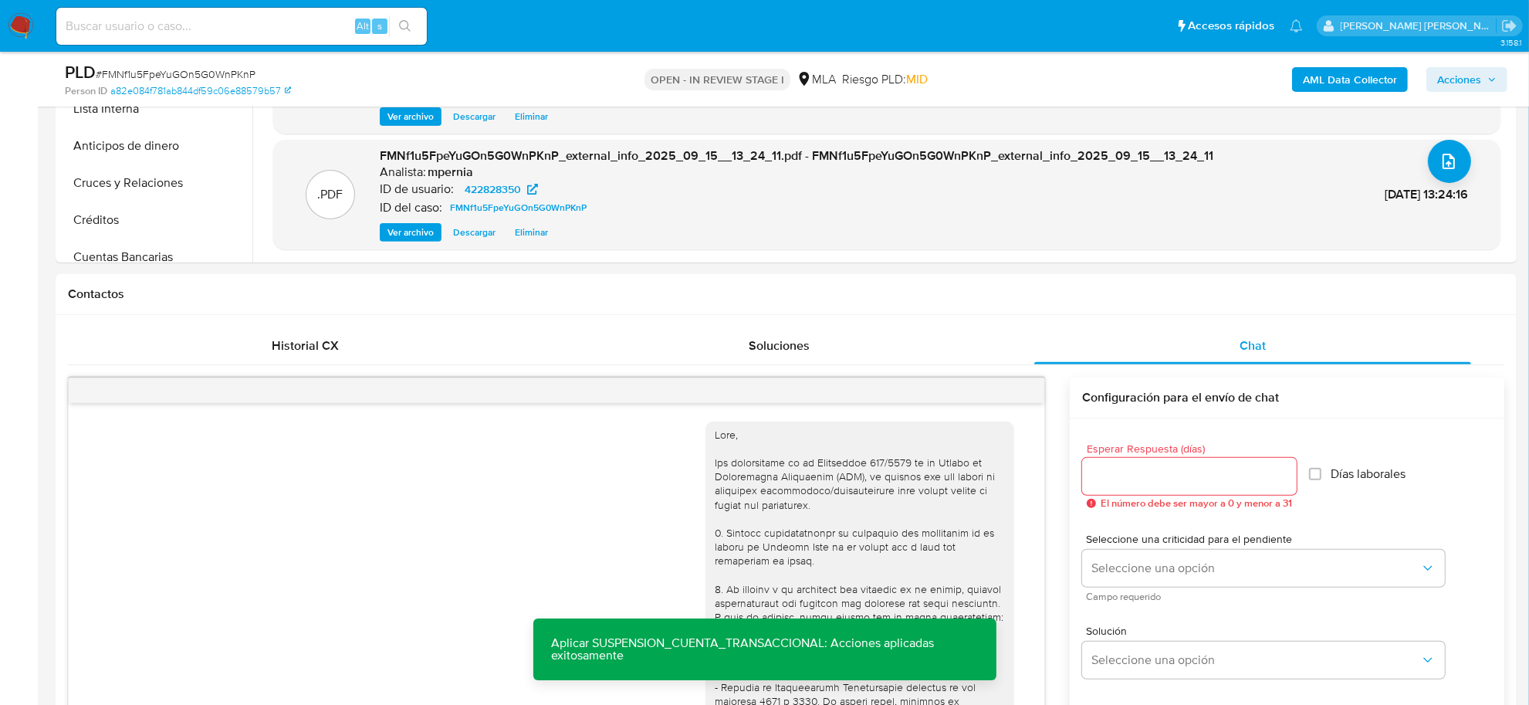
scroll to position [437, 0]
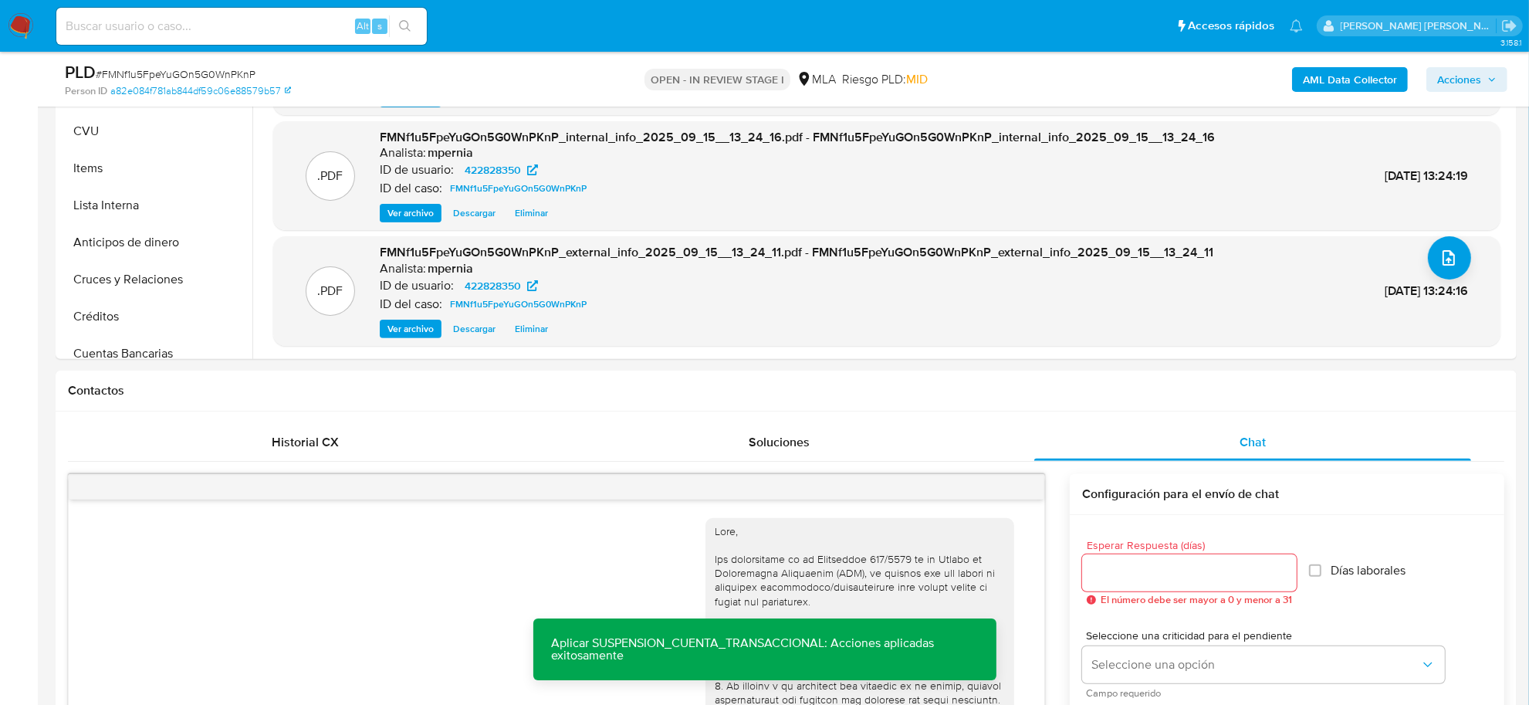
click at [1461, 86] on span "Acciones" at bounding box center [1459, 79] width 44 height 25
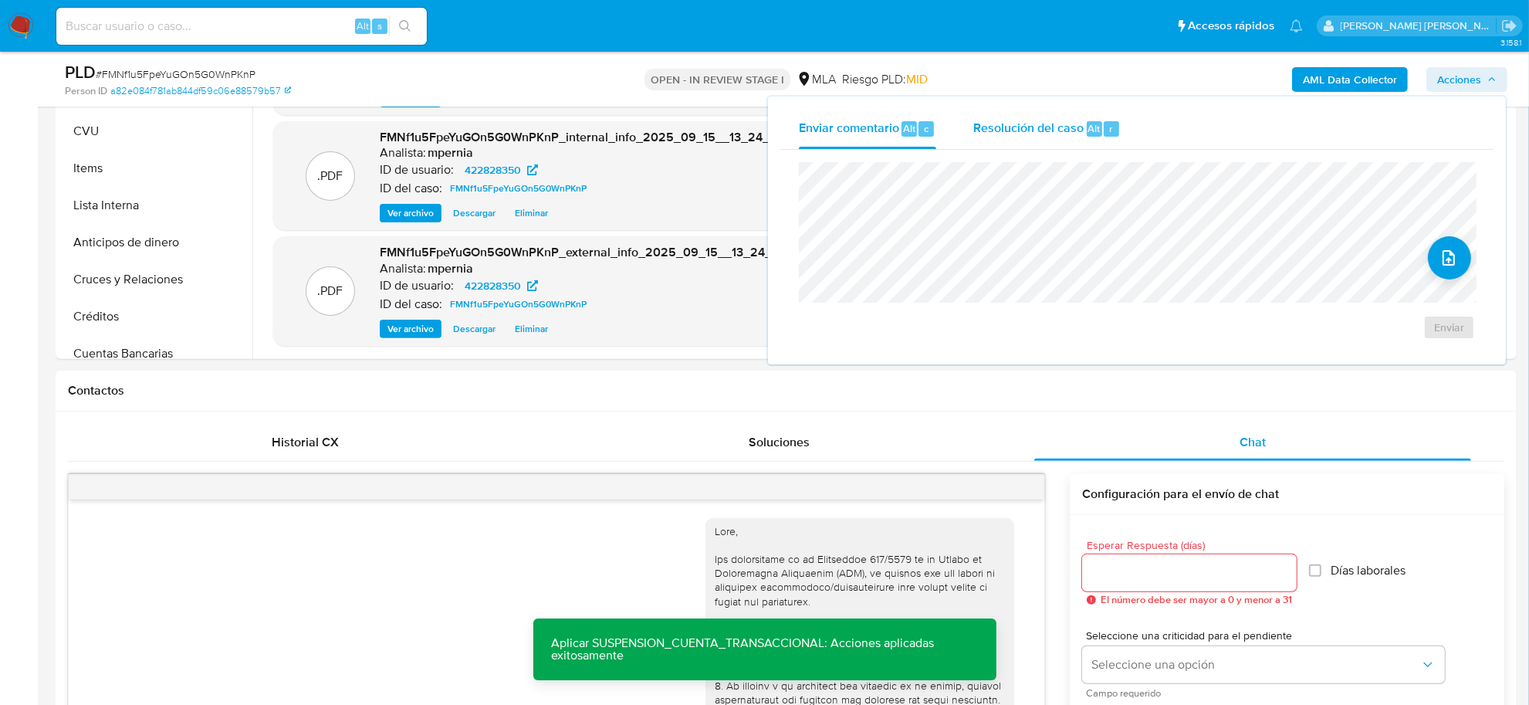
drag, startPoint x: 1065, startPoint y: 120, endPoint x: 1065, endPoint y: 139, distance: 18.5
click at [1065, 124] on span "Resolución del caso" at bounding box center [1028, 128] width 110 height 18
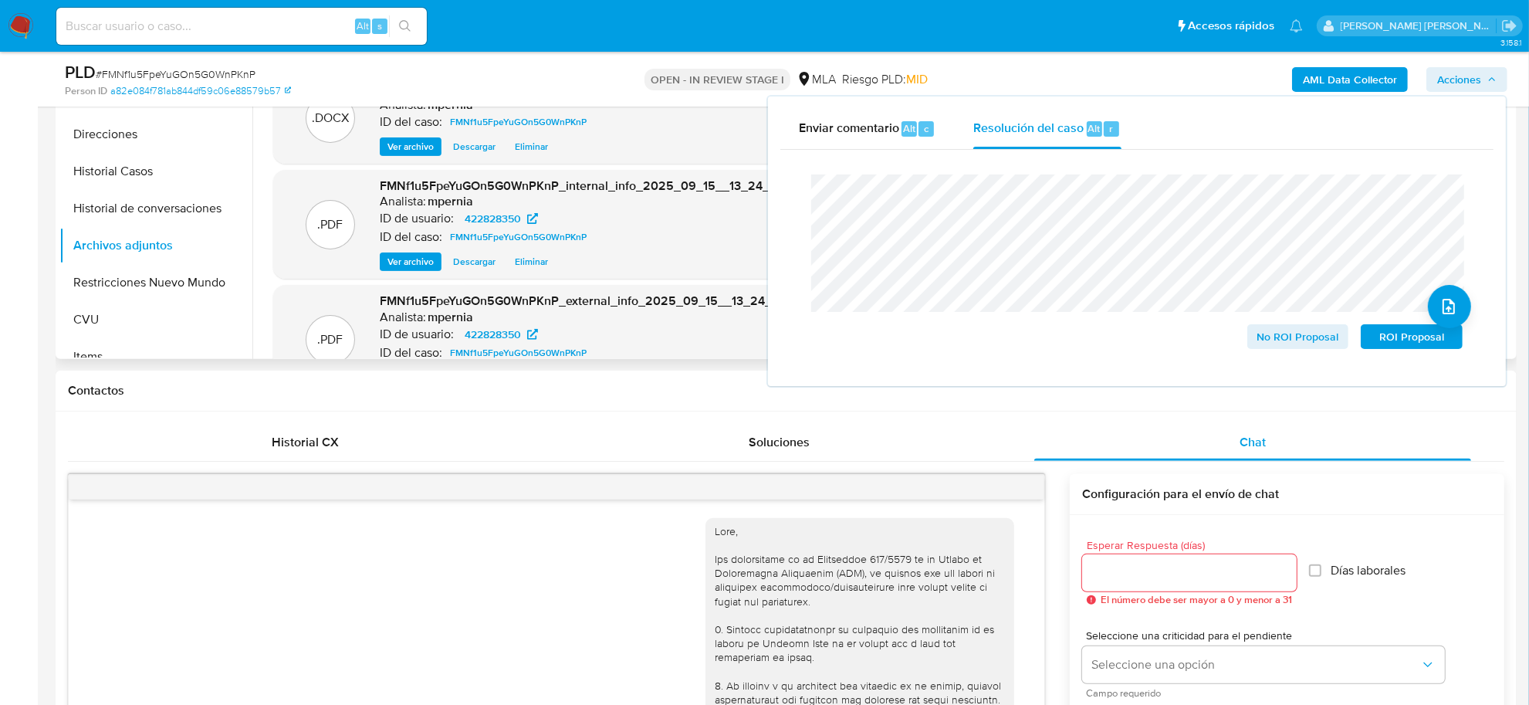
scroll to position [0, 0]
click at [145, 288] on button "Restricciones Nuevo Mundo" at bounding box center [149, 287] width 181 height 37
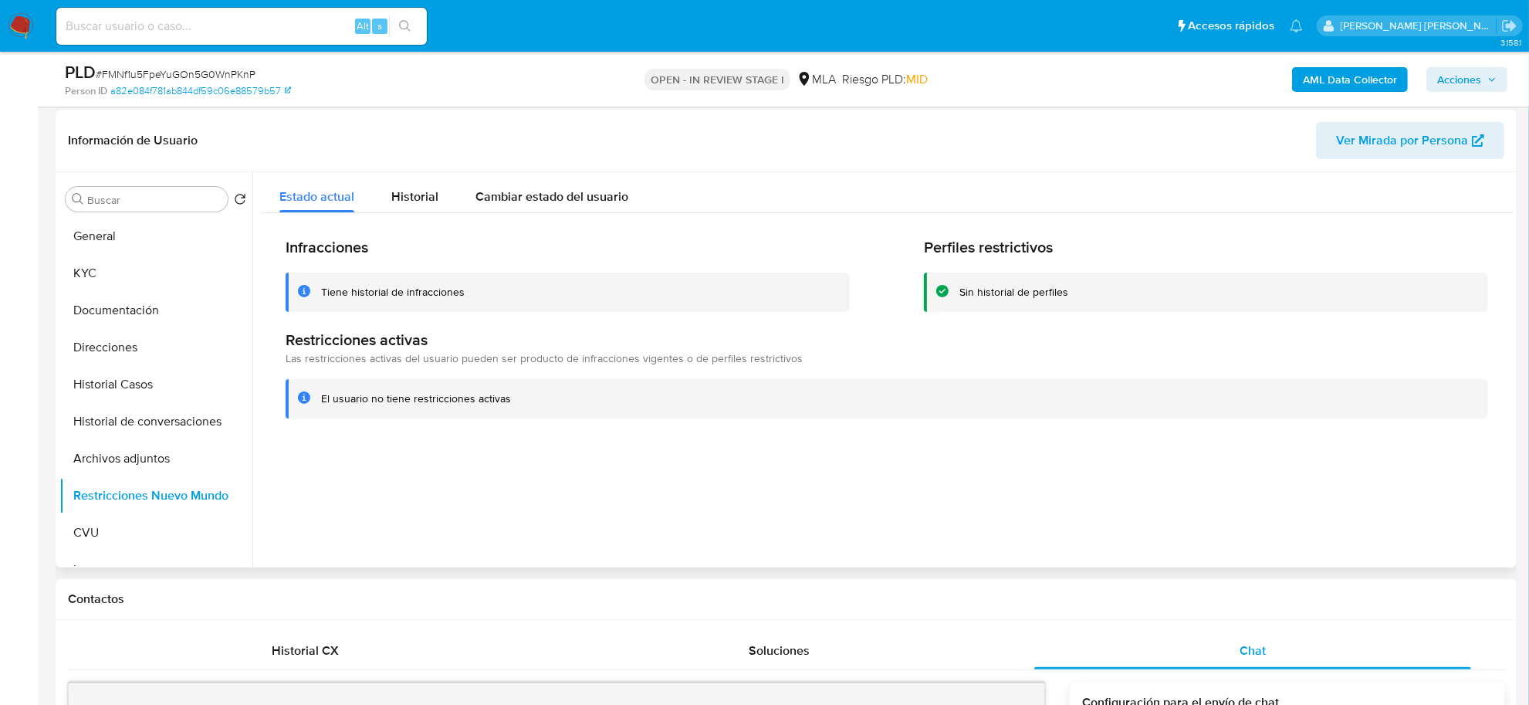
scroll to position [51, 0]
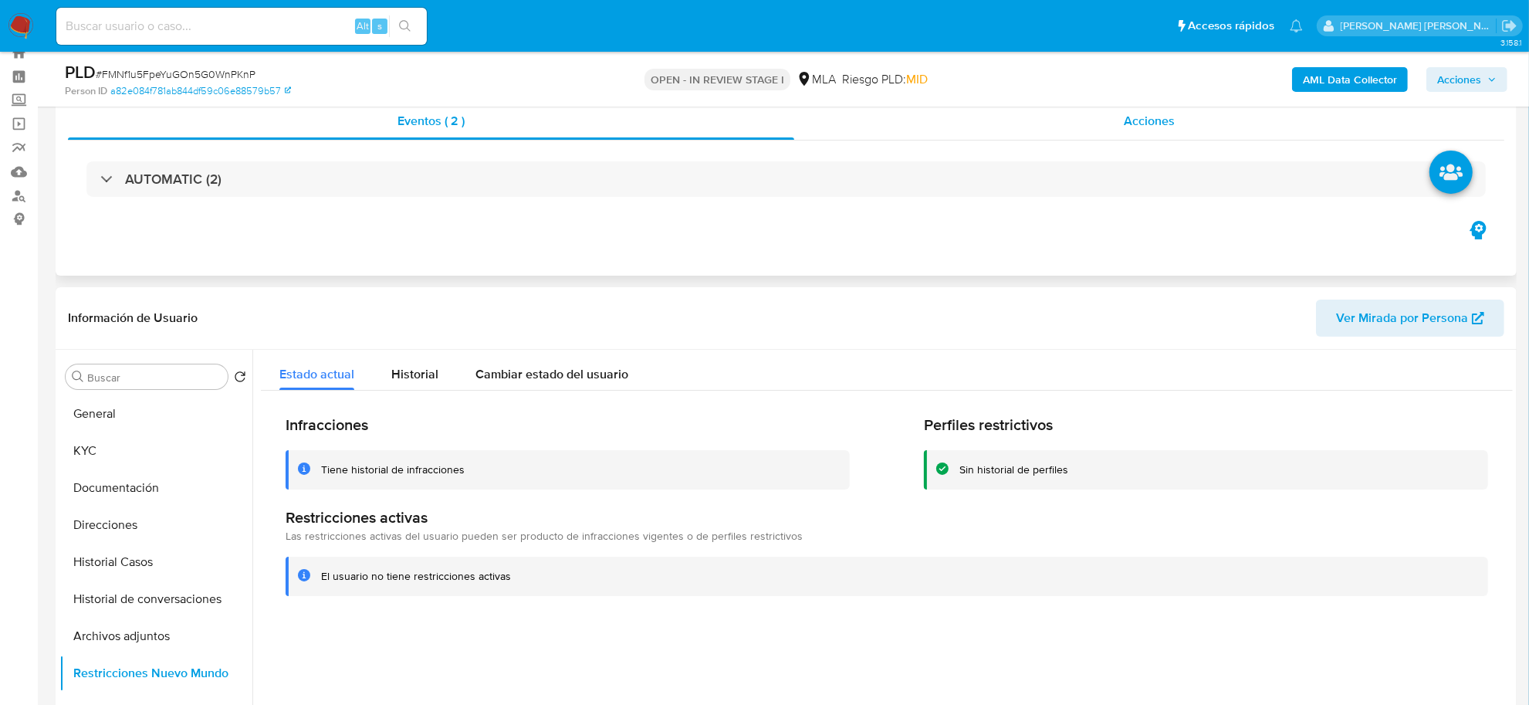
click at [1133, 112] on span "Acciones" at bounding box center [1149, 121] width 51 height 18
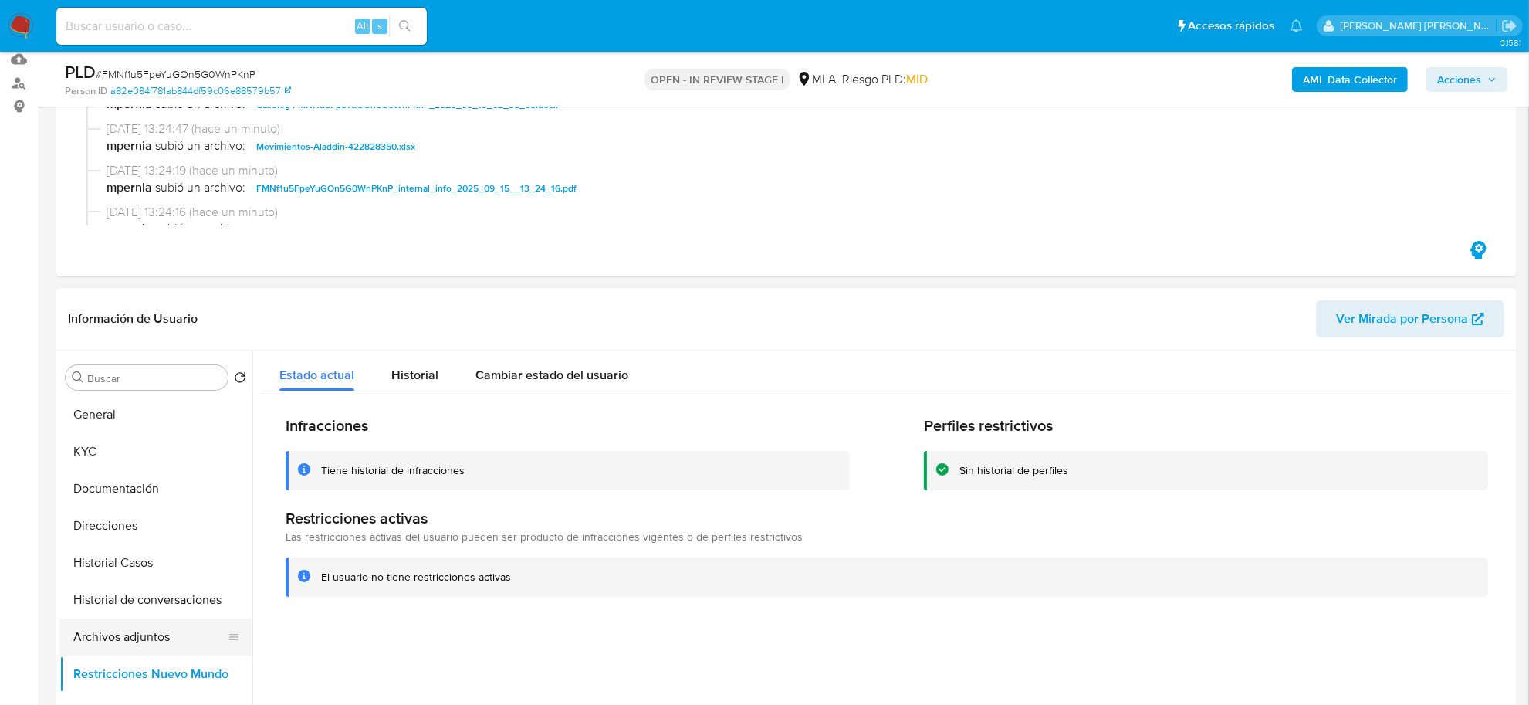
scroll to position [340, 0]
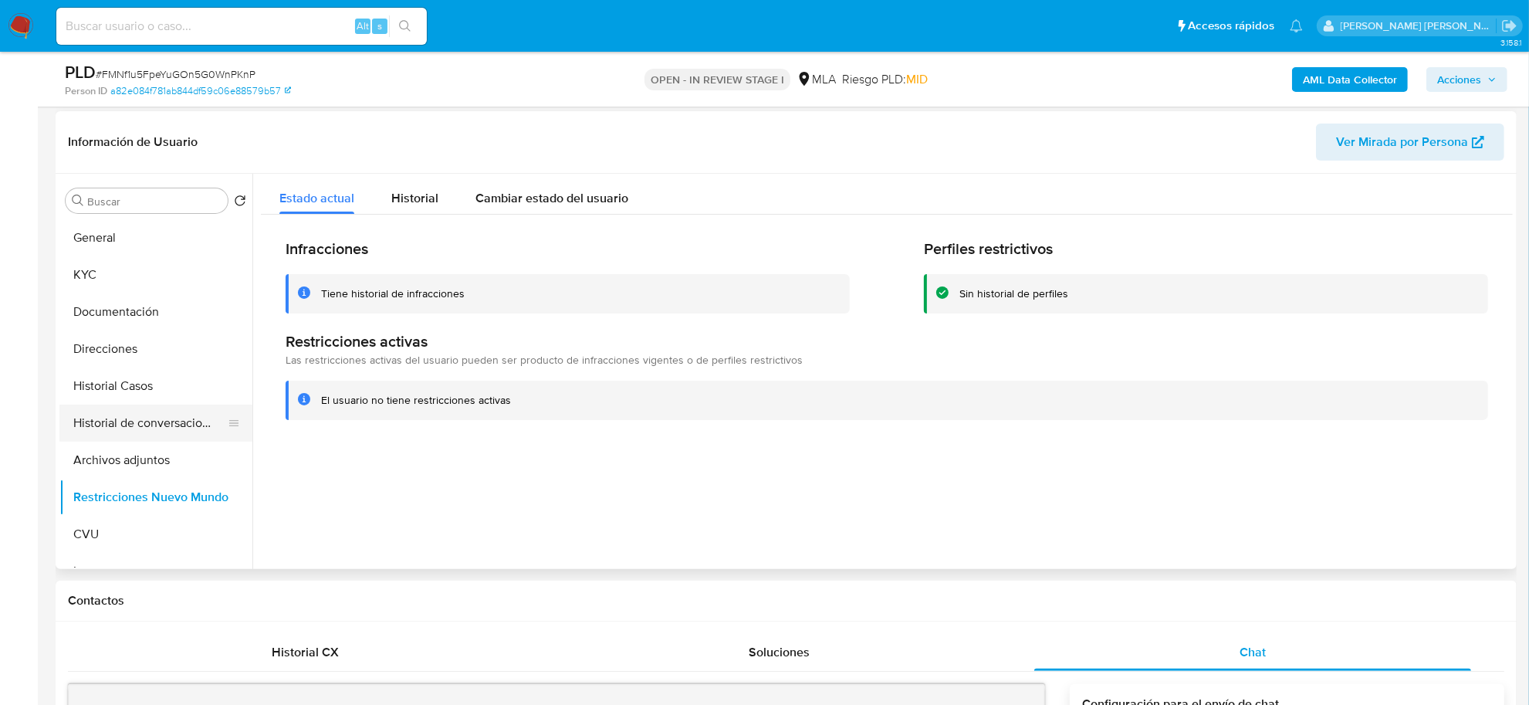
click at [132, 426] on button "Historial de conversaciones" at bounding box center [149, 422] width 181 height 37
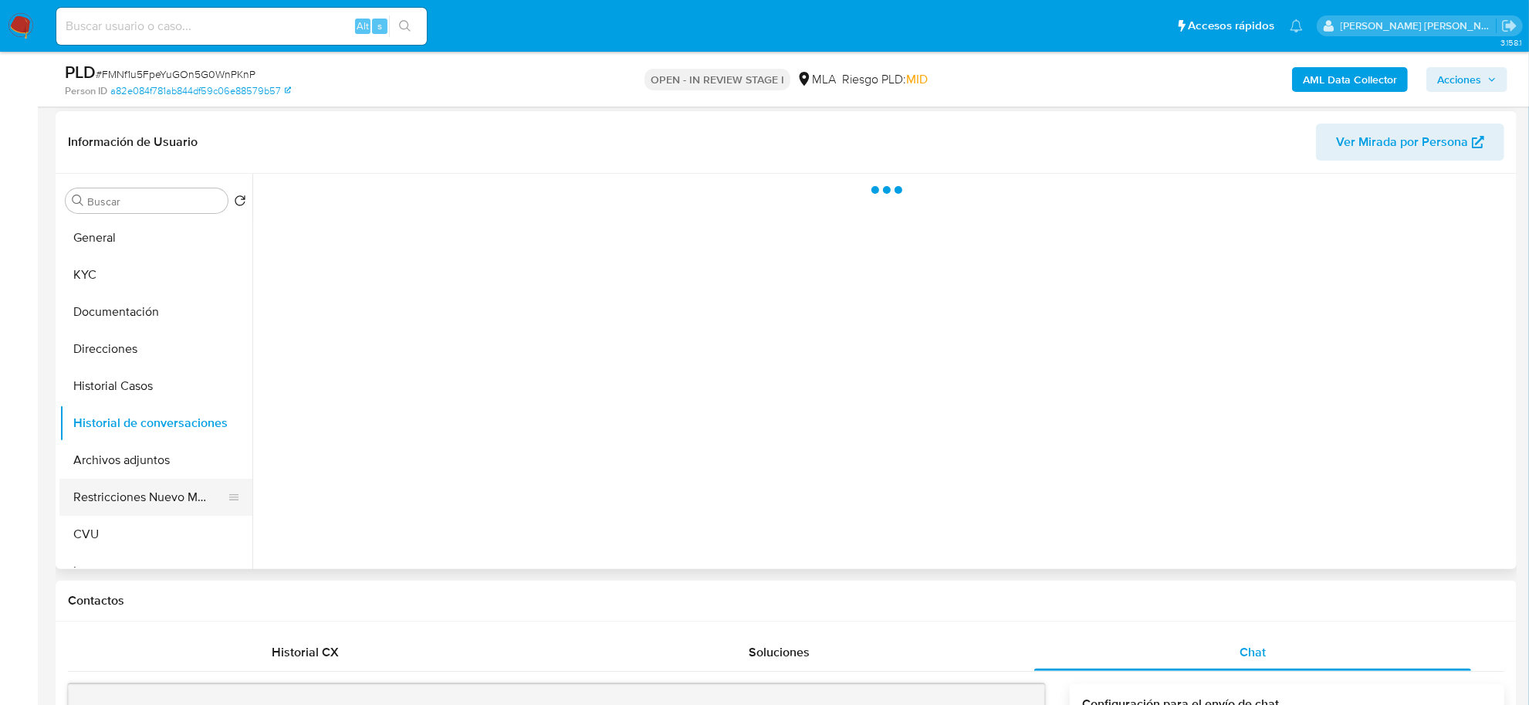
click at [140, 498] on button "Restricciones Nuevo Mundo" at bounding box center [149, 496] width 181 height 37
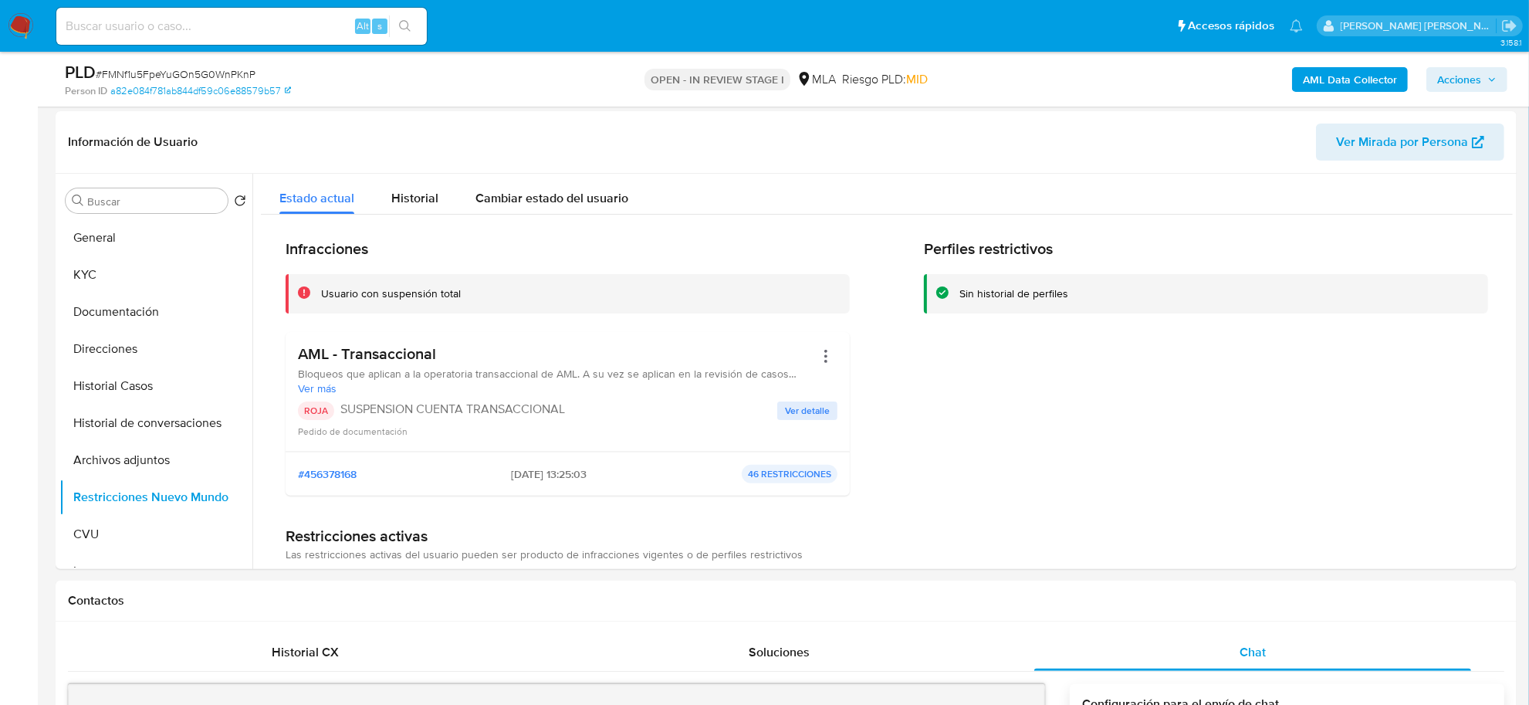
click at [1464, 90] on span "Acciones" at bounding box center [1459, 79] width 44 height 25
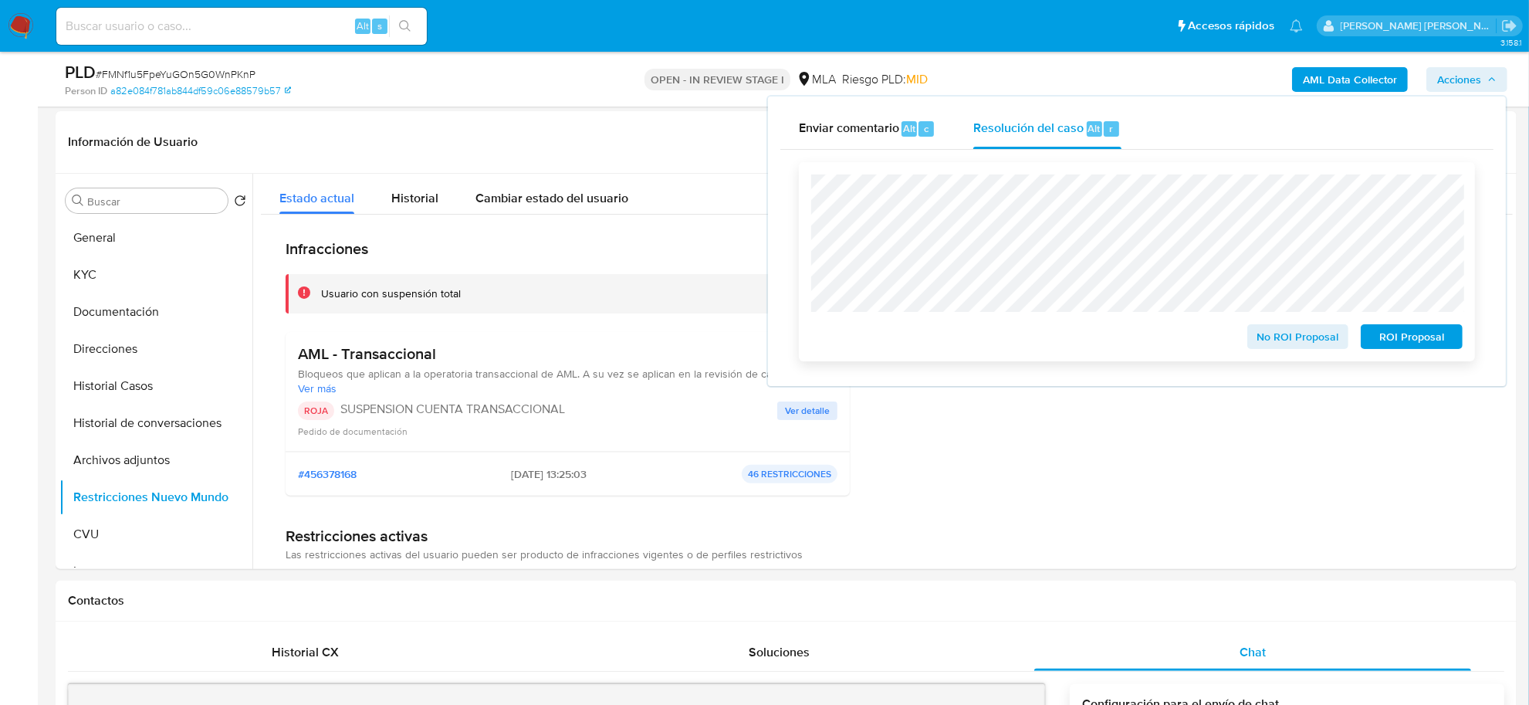
click at [1375, 344] on span "ROI Proposal" at bounding box center [1411, 337] width 80 height 22
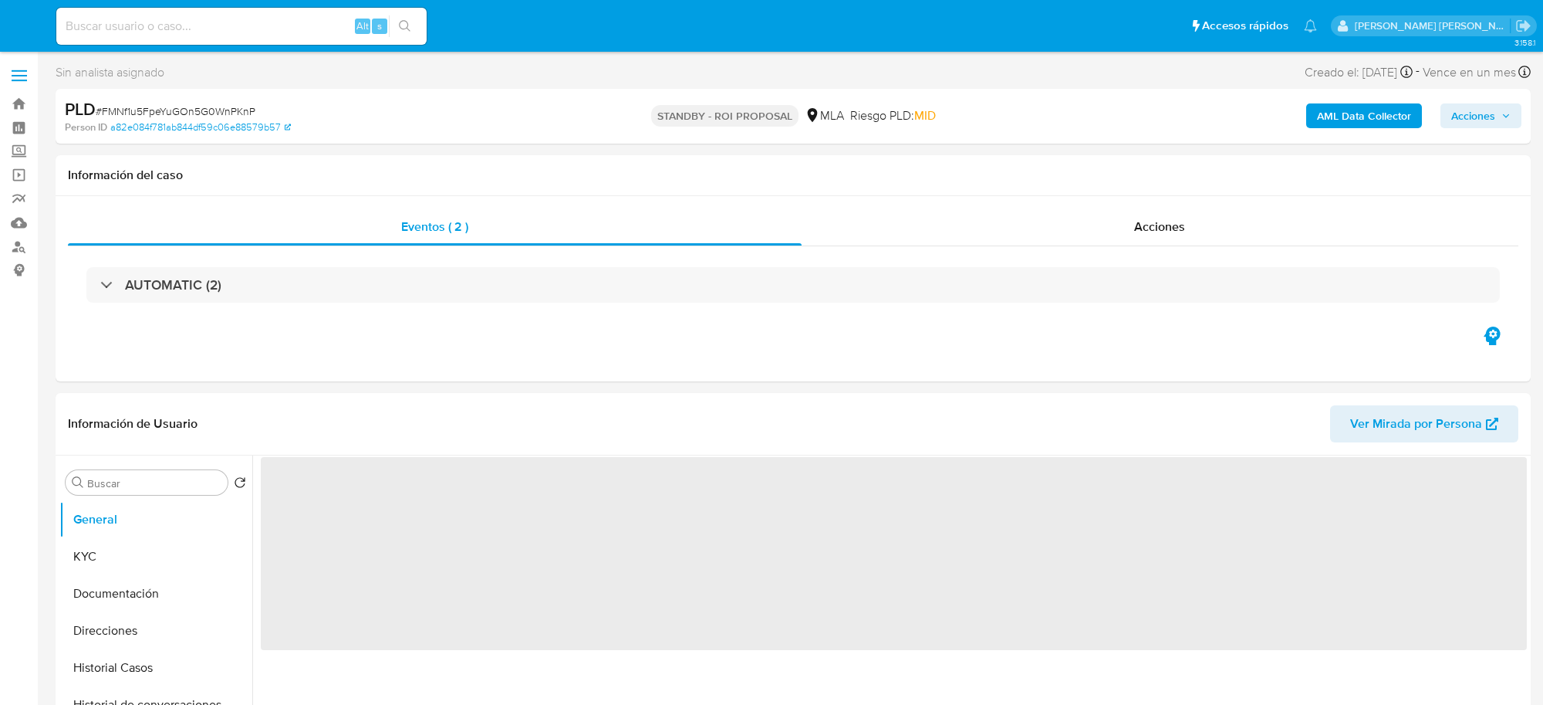
select select "10"
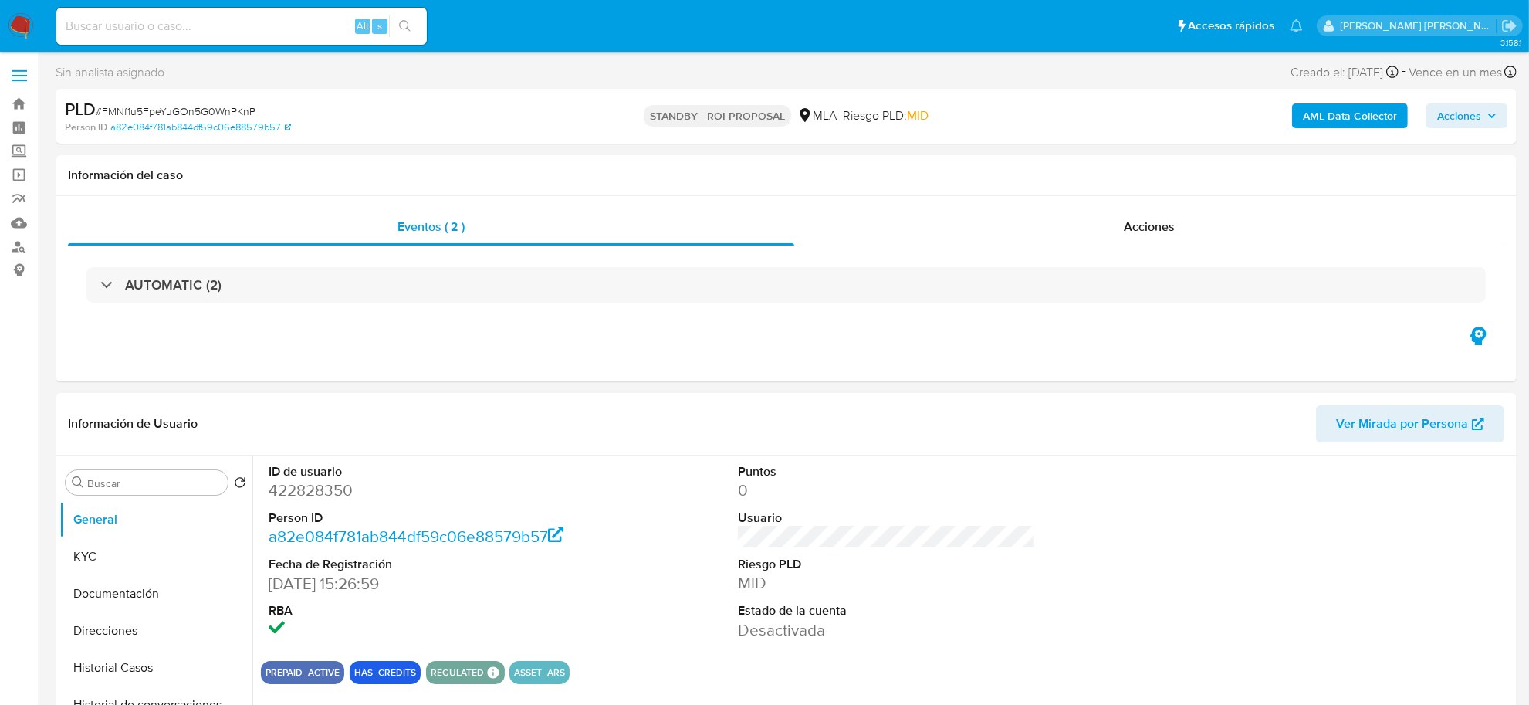
click at [140, 31] on input at bounding box center [241, 26] width 370 height 20
paste input "651423068"
type input "651423068"
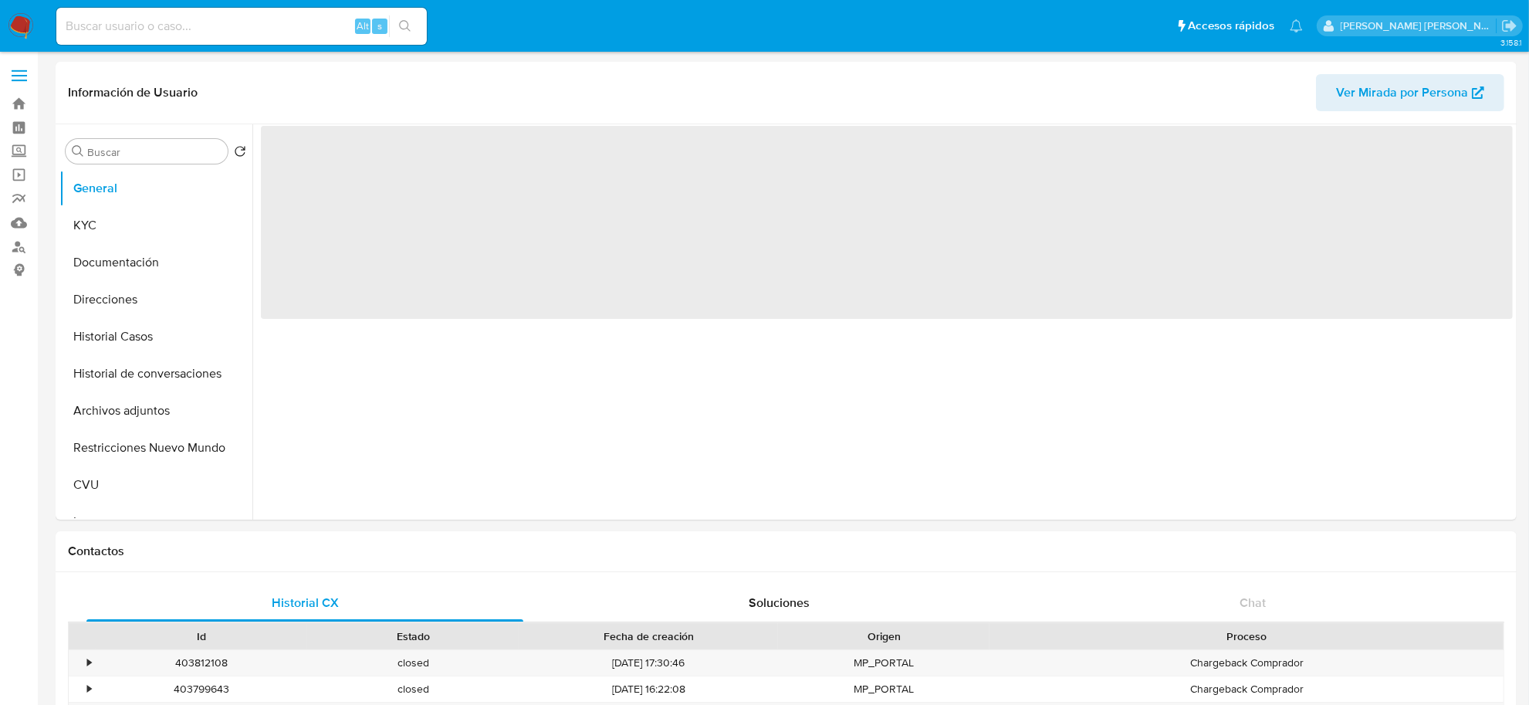
select select "10"
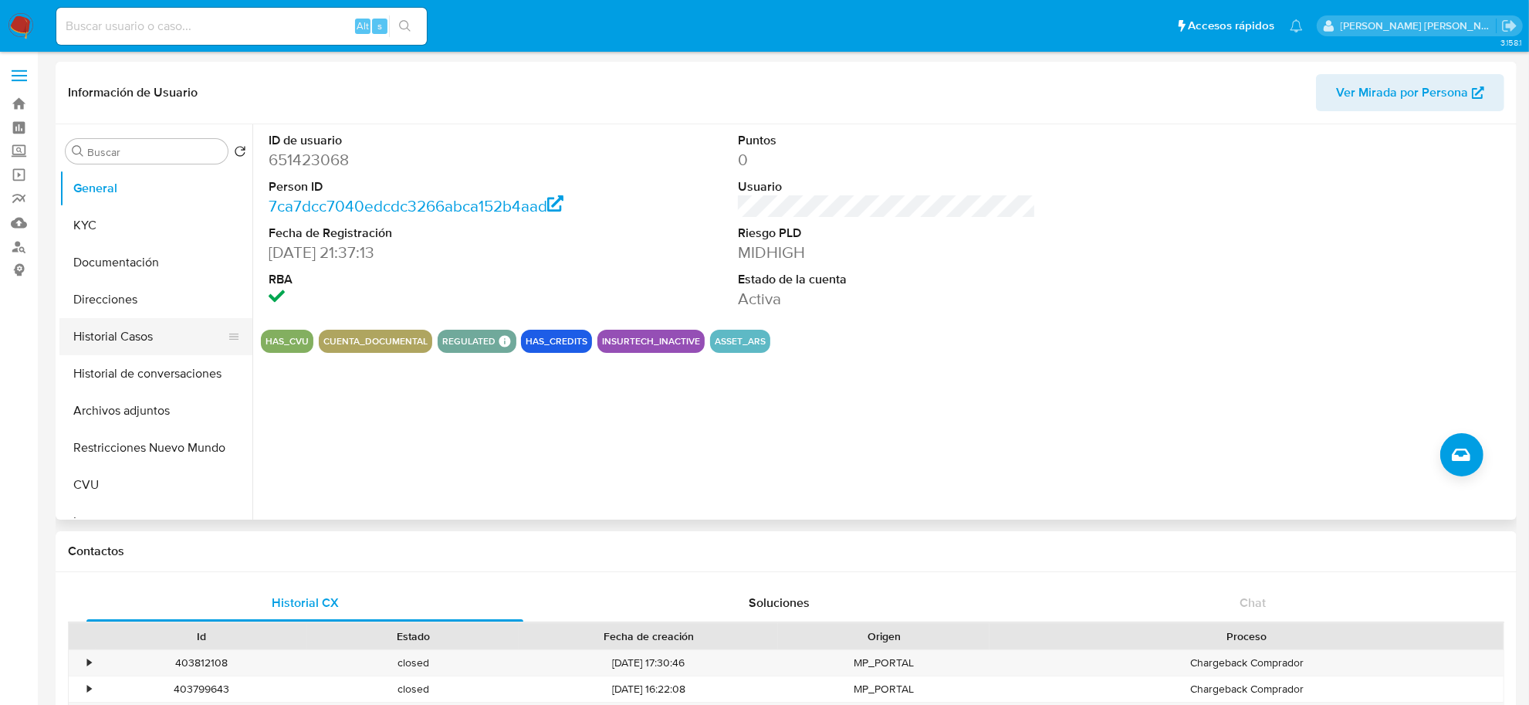
click at [99, 333] on button "Historial Casos" at bounding box center [149, 336] width 181 height 37
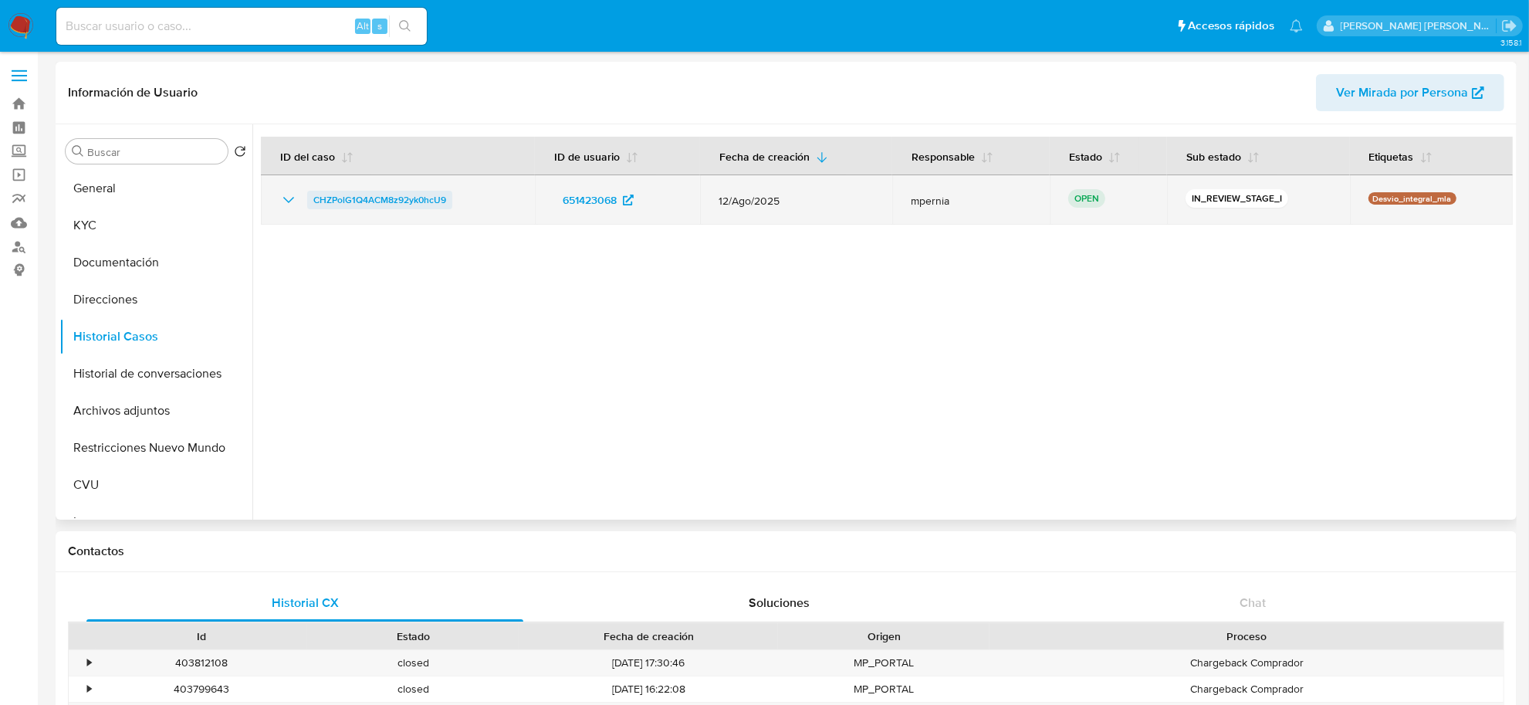
click at [417, 202] on span "CHZPolG1Q4ACM8z92yk0hcU9" at bounding box center [379, 200] width 133 height 19
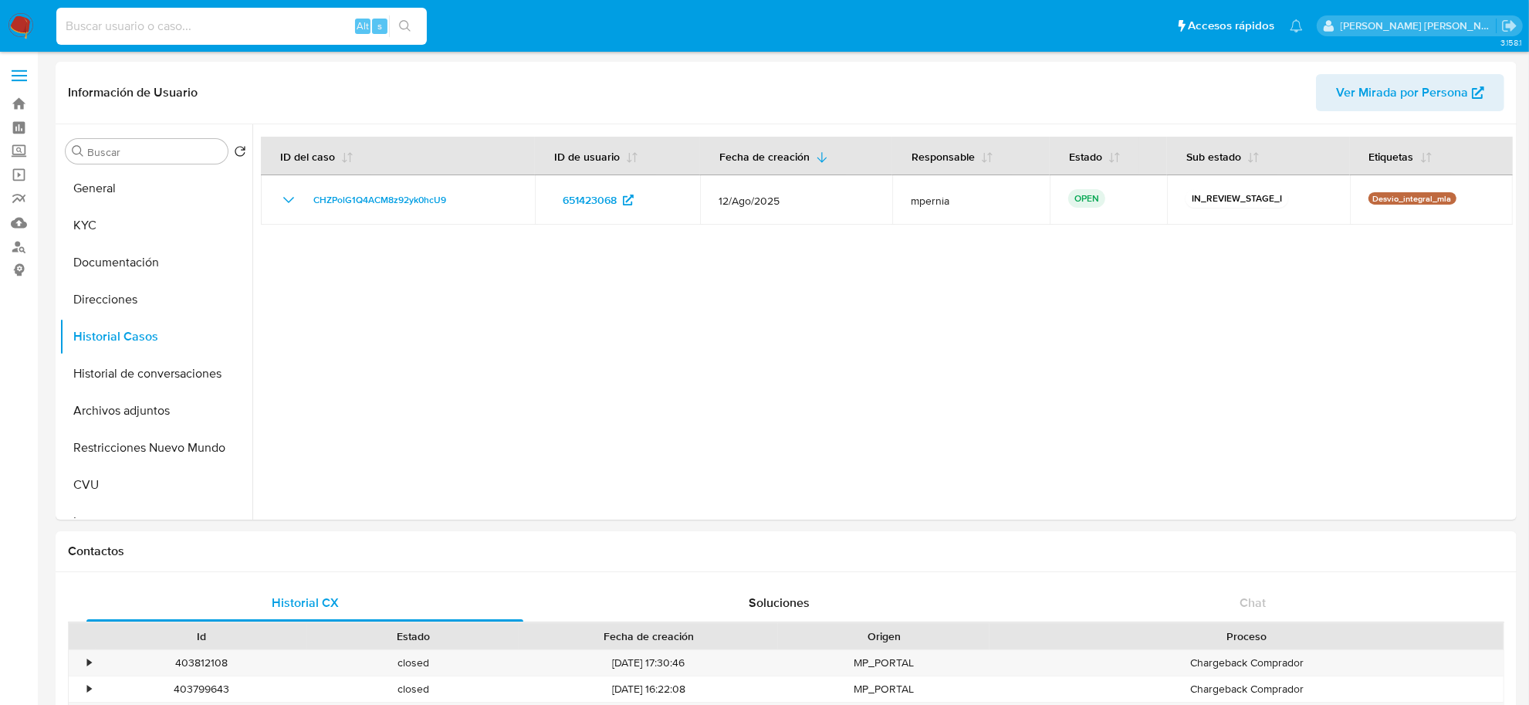
click at [188, 27] on input at bounding box center [241, 26] width 370 height 20
paste input "1052502961"
type input "1052502961"
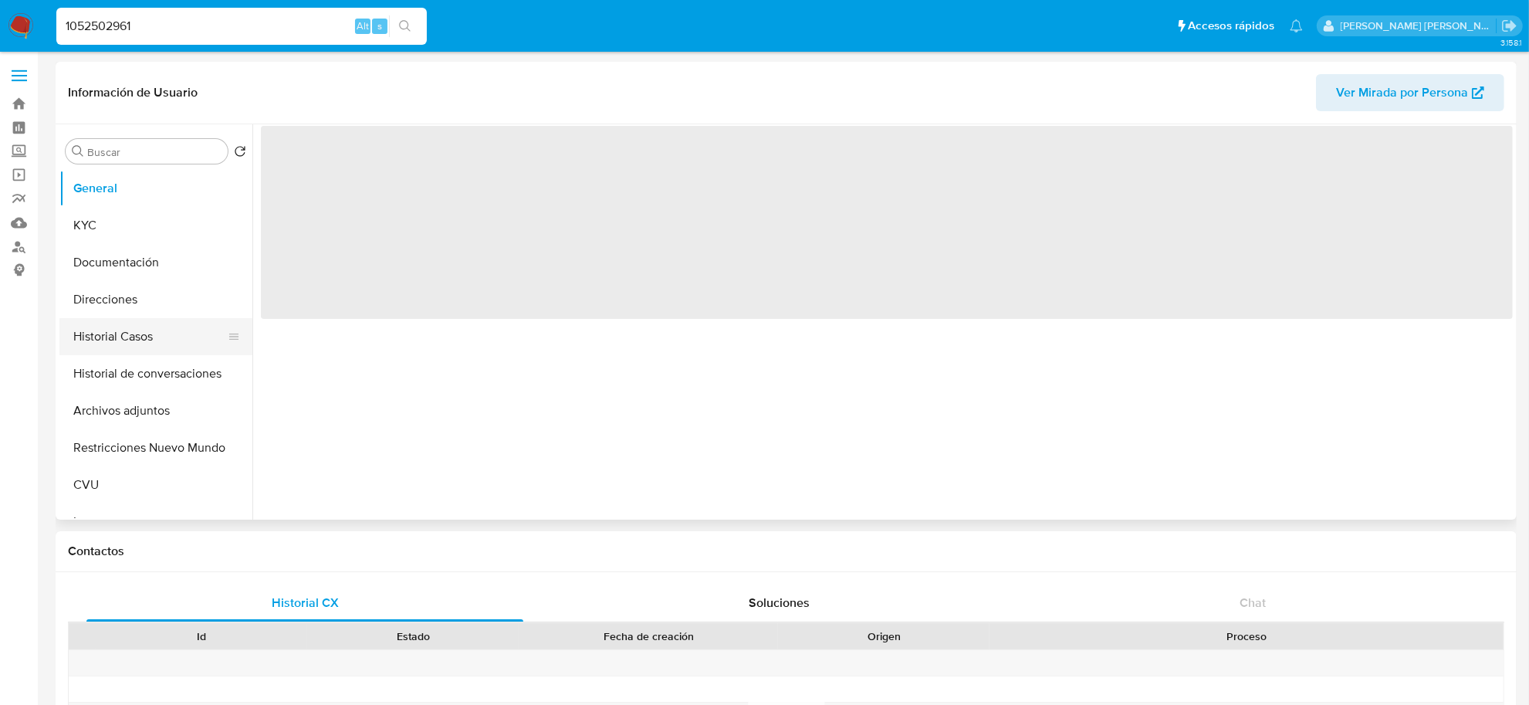
click at [108, 347] on button "Historial Casos" at bounding box center [149, 336] width 181 height 37
select select "10"
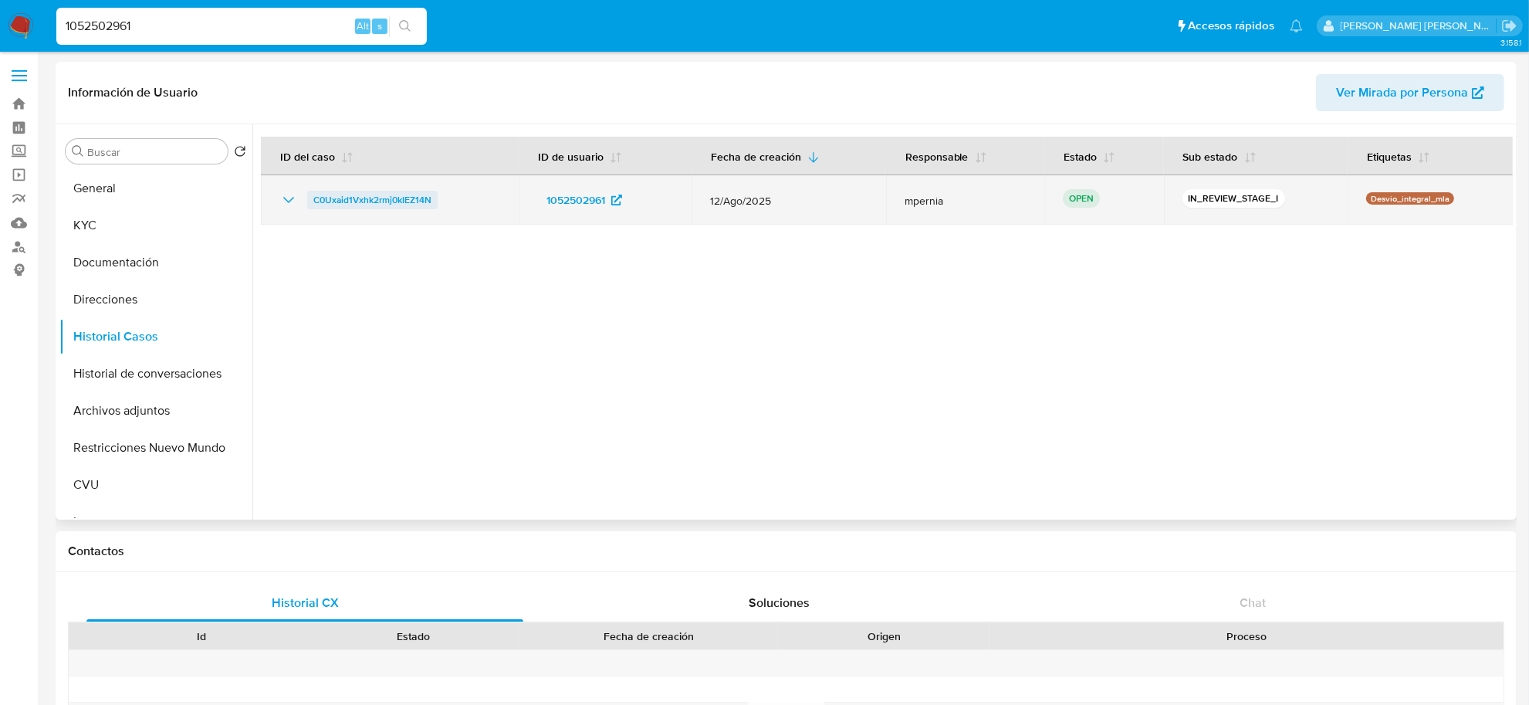
click at [433, 197] on link "C0Uxaid1Vxhk2rmj0kIEZ14N" at bounding box center [372, 200] width 130 height 19
drag, startPoint x: 478, startPoint y: 208, endPoint x: 311, endPoint y: 197, distance: 167.9
click at [311, 197] on div "C0Uxaid1Vxhk2rmj0kIEZ14N" at bounding box center [389, 200] width 221 height 19
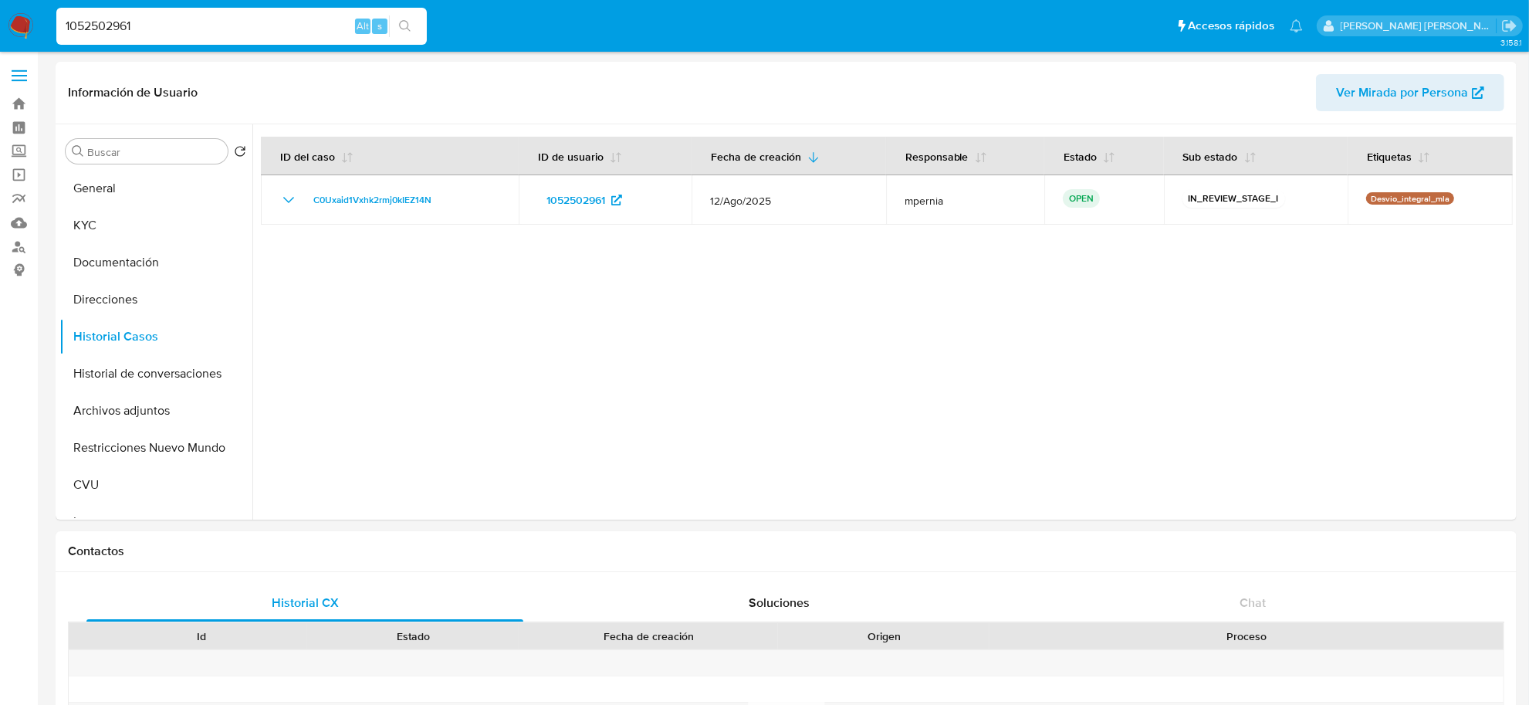
drag, startPoint x: 186, startPoint y: 20, endPoint x: 78, endPoint y: 20, distance: 108.0
click at [78, 20] on input "1052502961" at bounding box center [241, 26] width 370 height 20
paste input "31558890"
type input "1031558890"
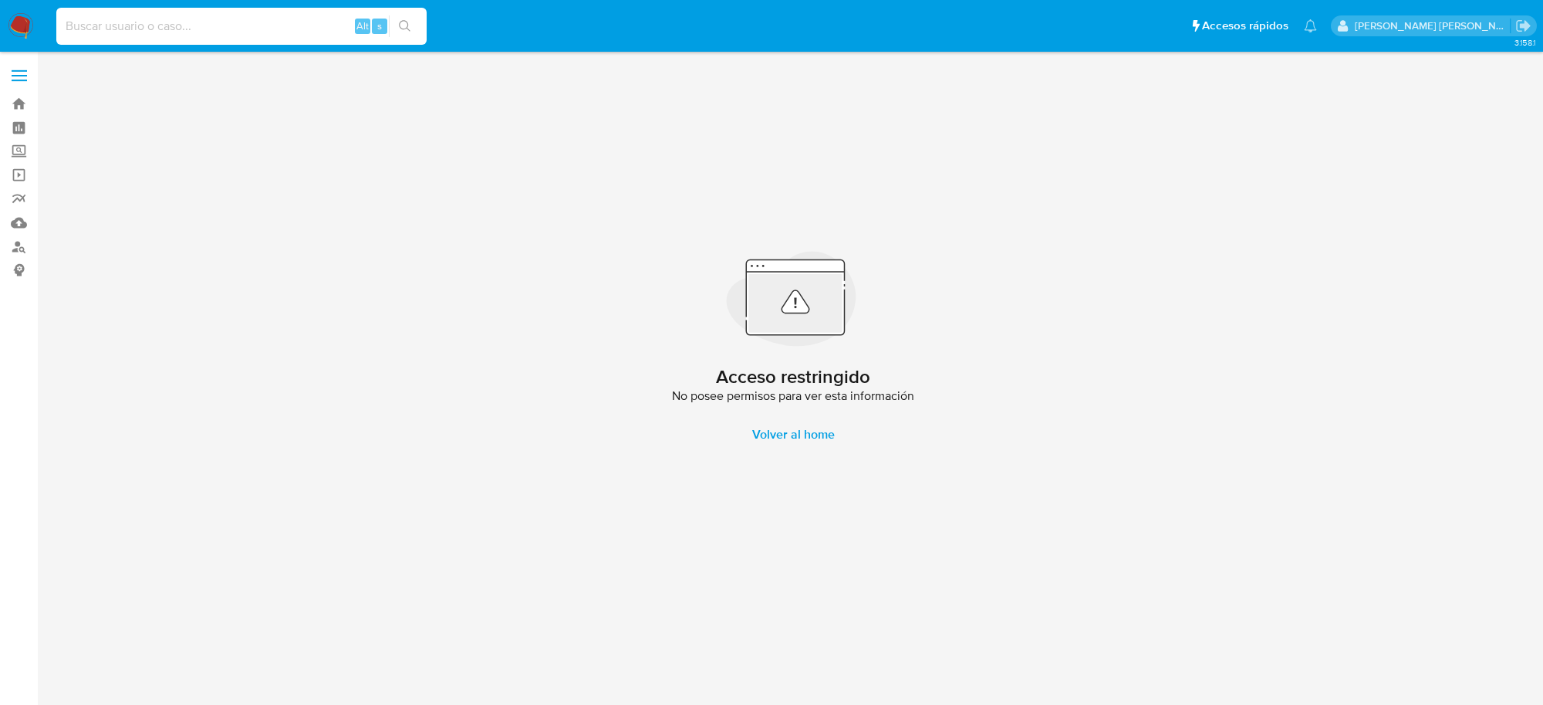
click at [252, 19] on input at bounding box center [241, 26] width 370 height 20
paste input "31558890"
type input "31558890"
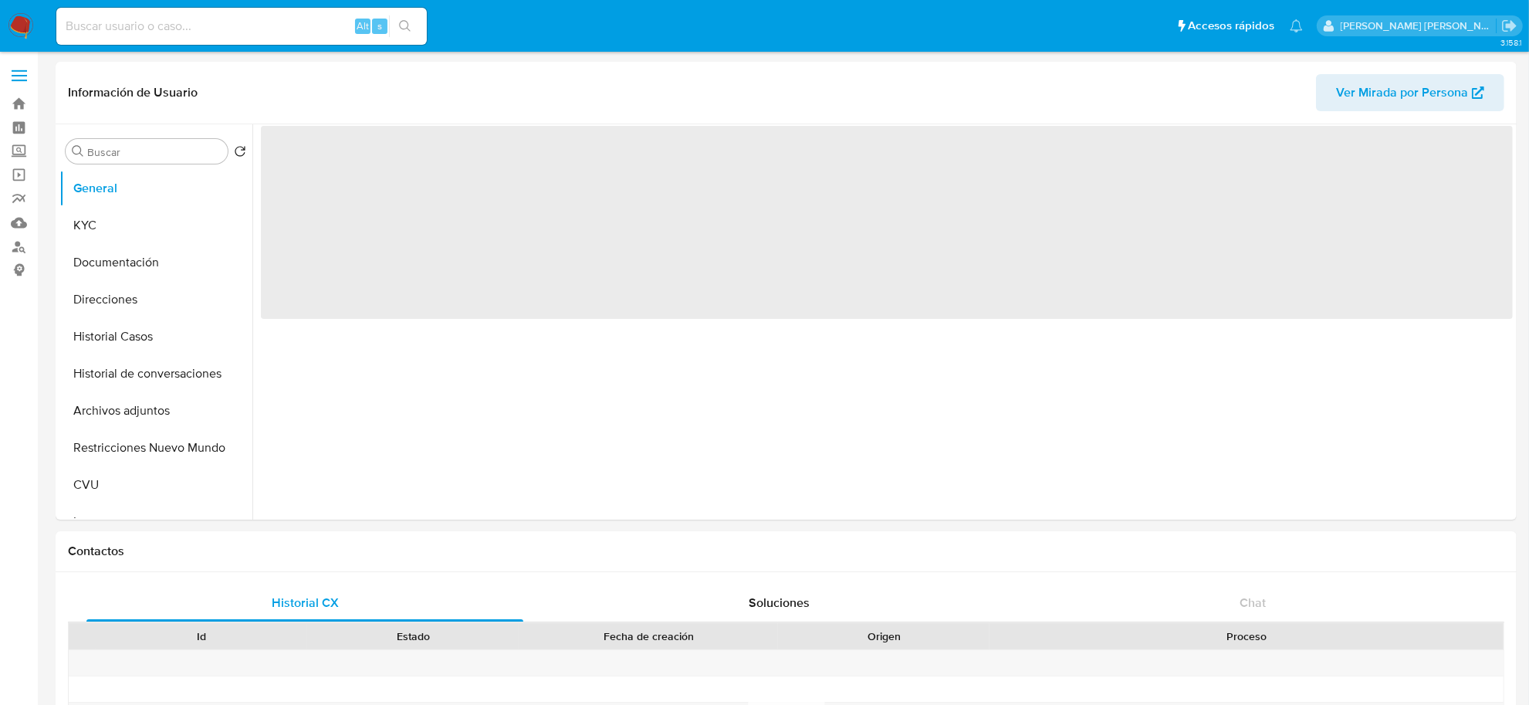
select select "10"
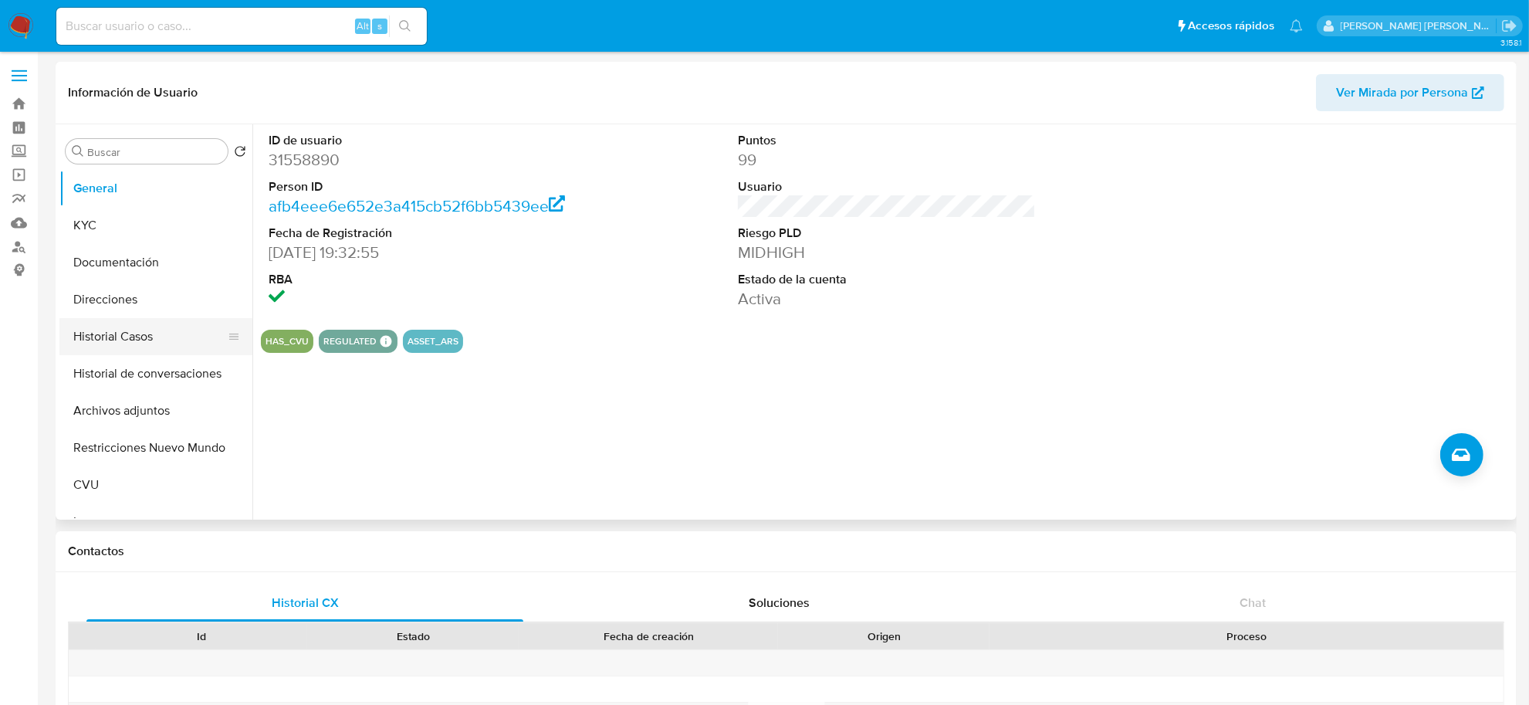
click at [112, 343] on button "Historial Casos" at bounding box center [149, 336] width 181 height 37
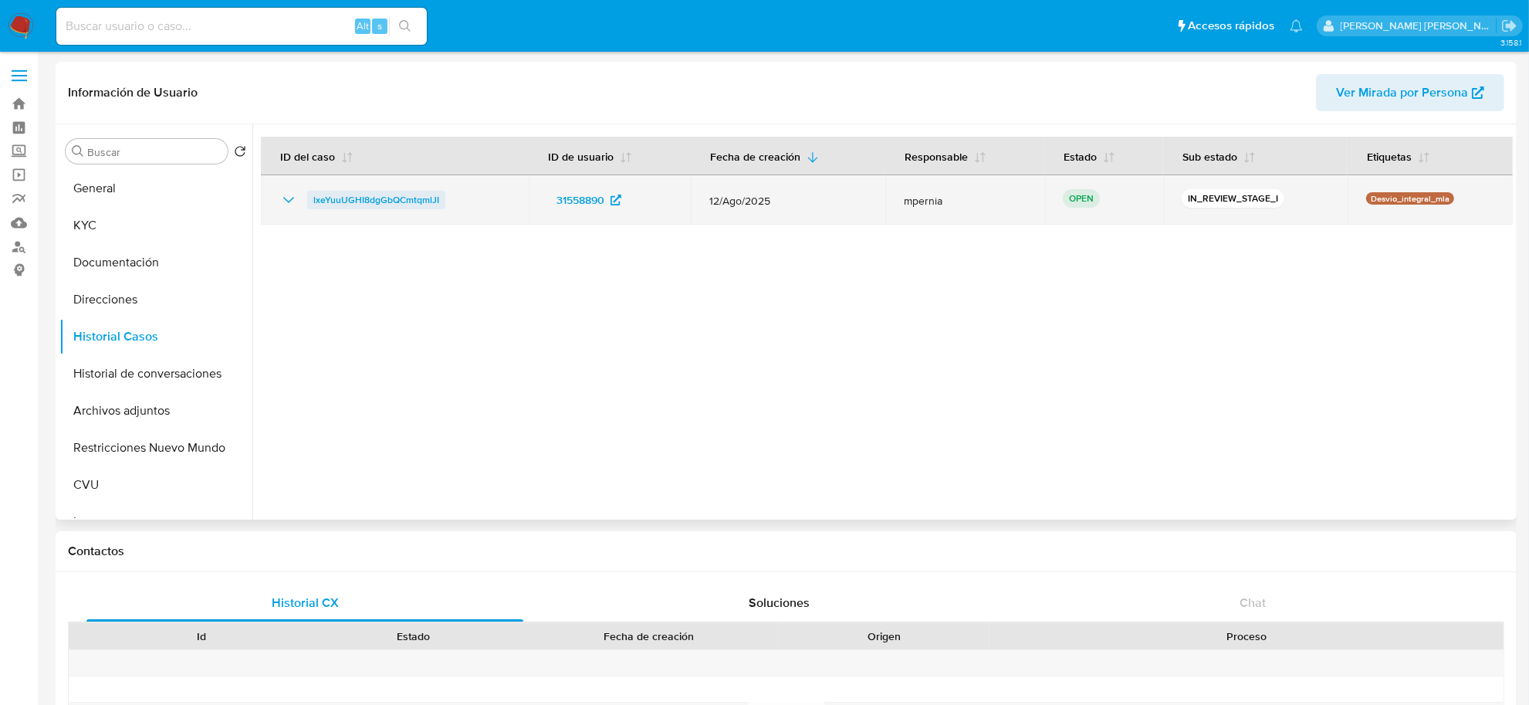
click at [376, 198] on span "lxeYuuUGHI8dgGbQCmtqmlJI" at bounding box center [376, 200] width 126 height 19
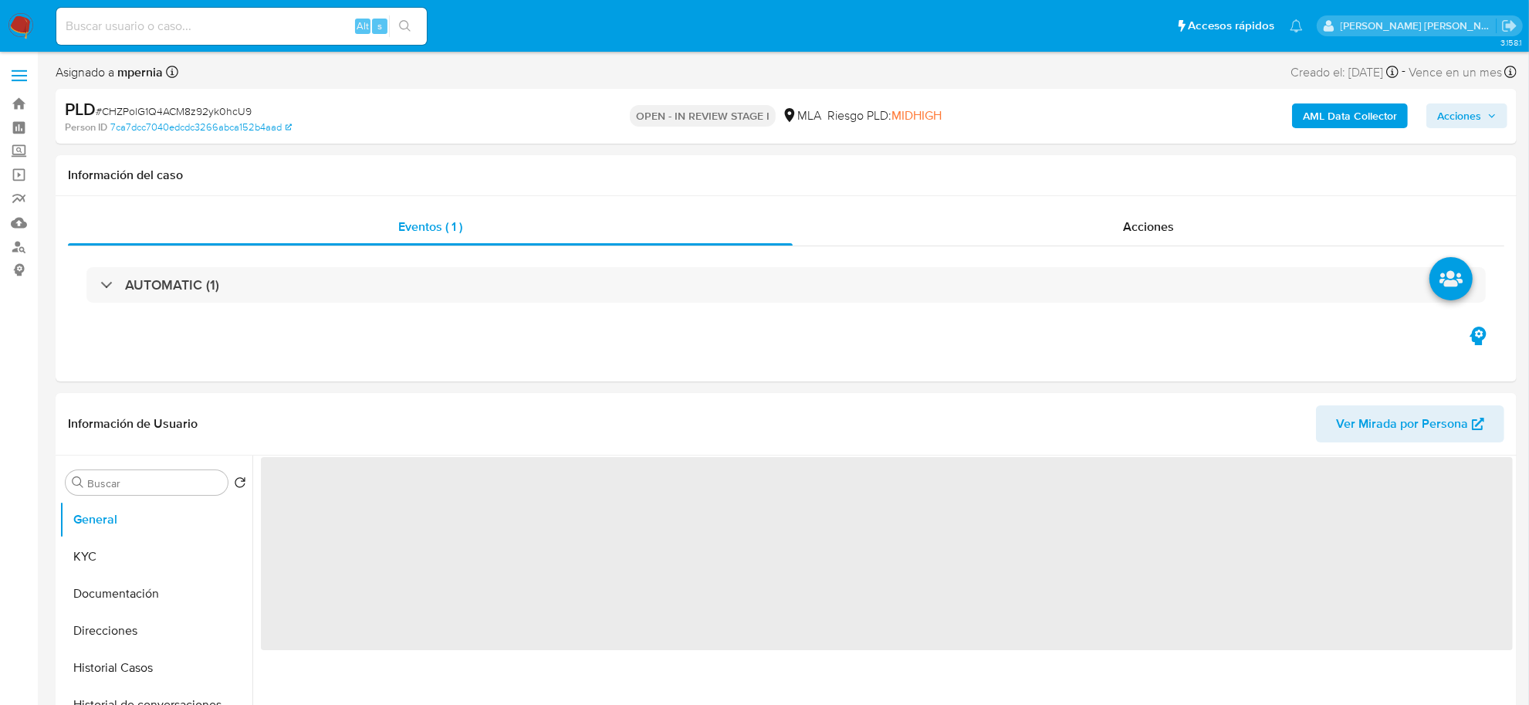
select select "10"
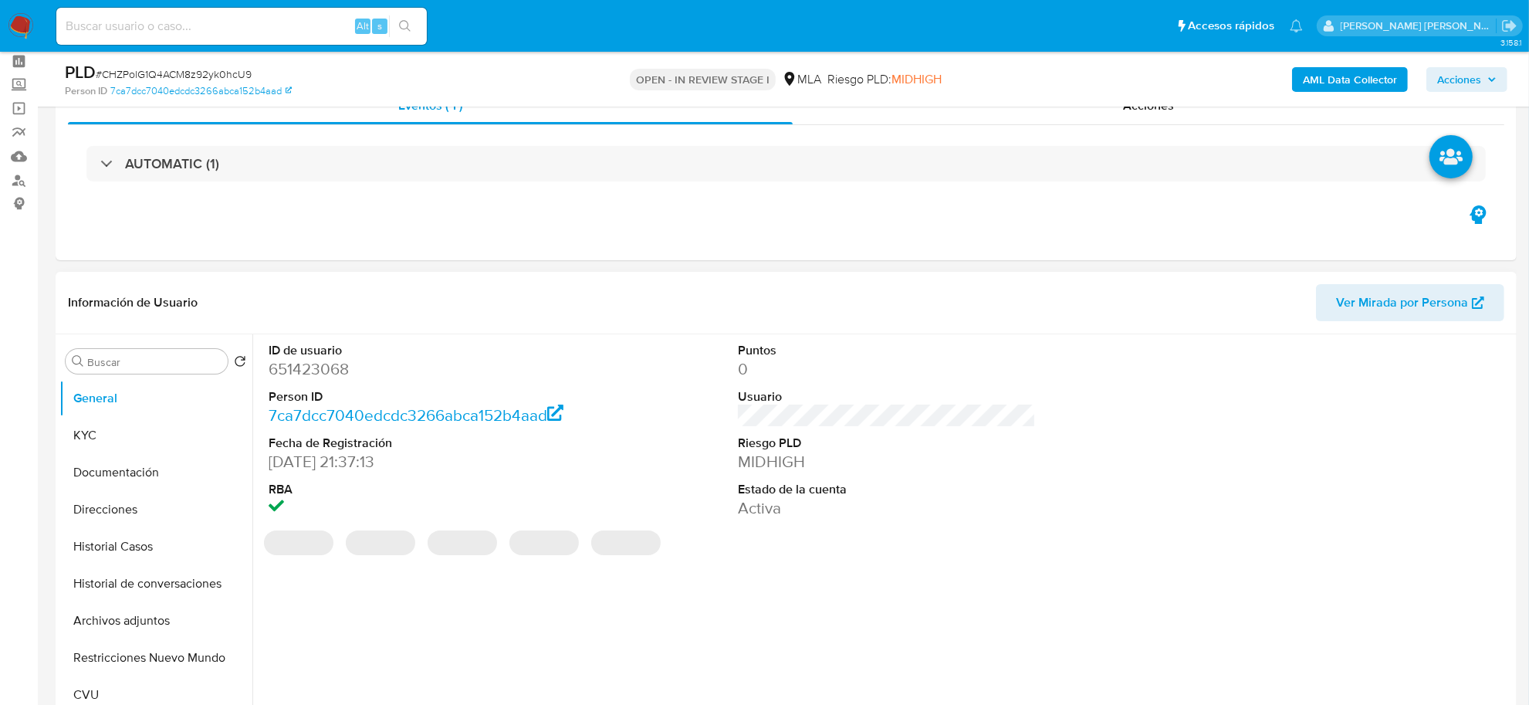
scroll to position [289, 0]
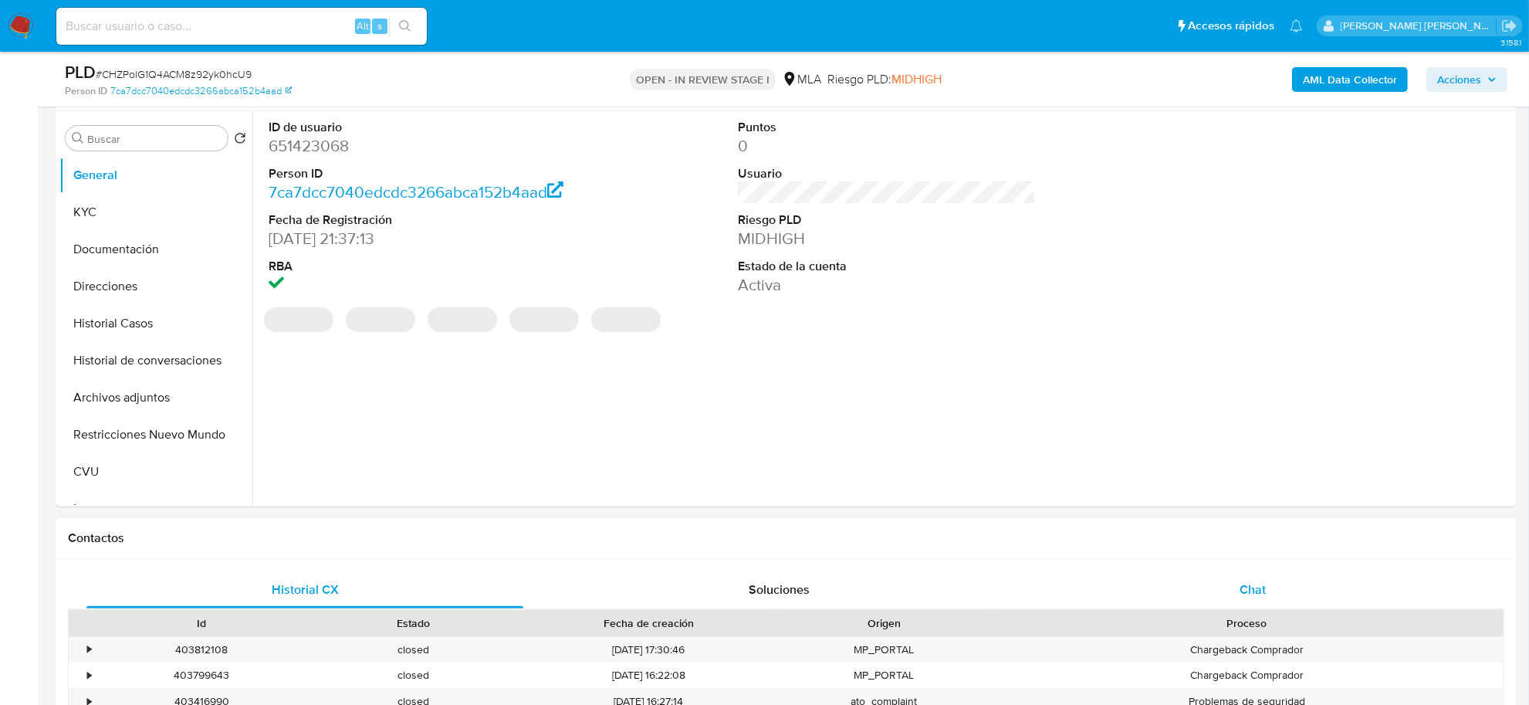
click at [1249, 604] on div "Chat" at bounding box center [1252, 589] width 437 height 37
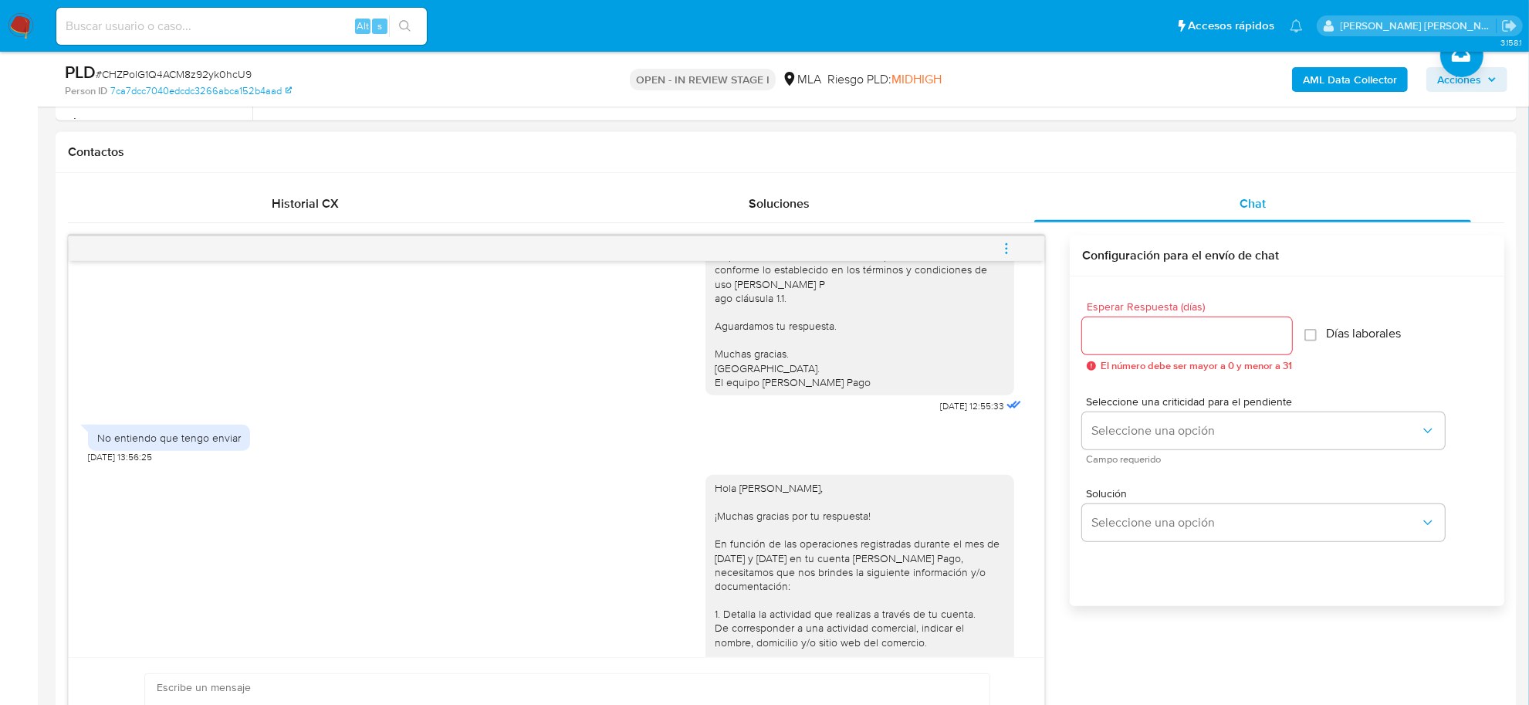
scroll to position [1005, 0]
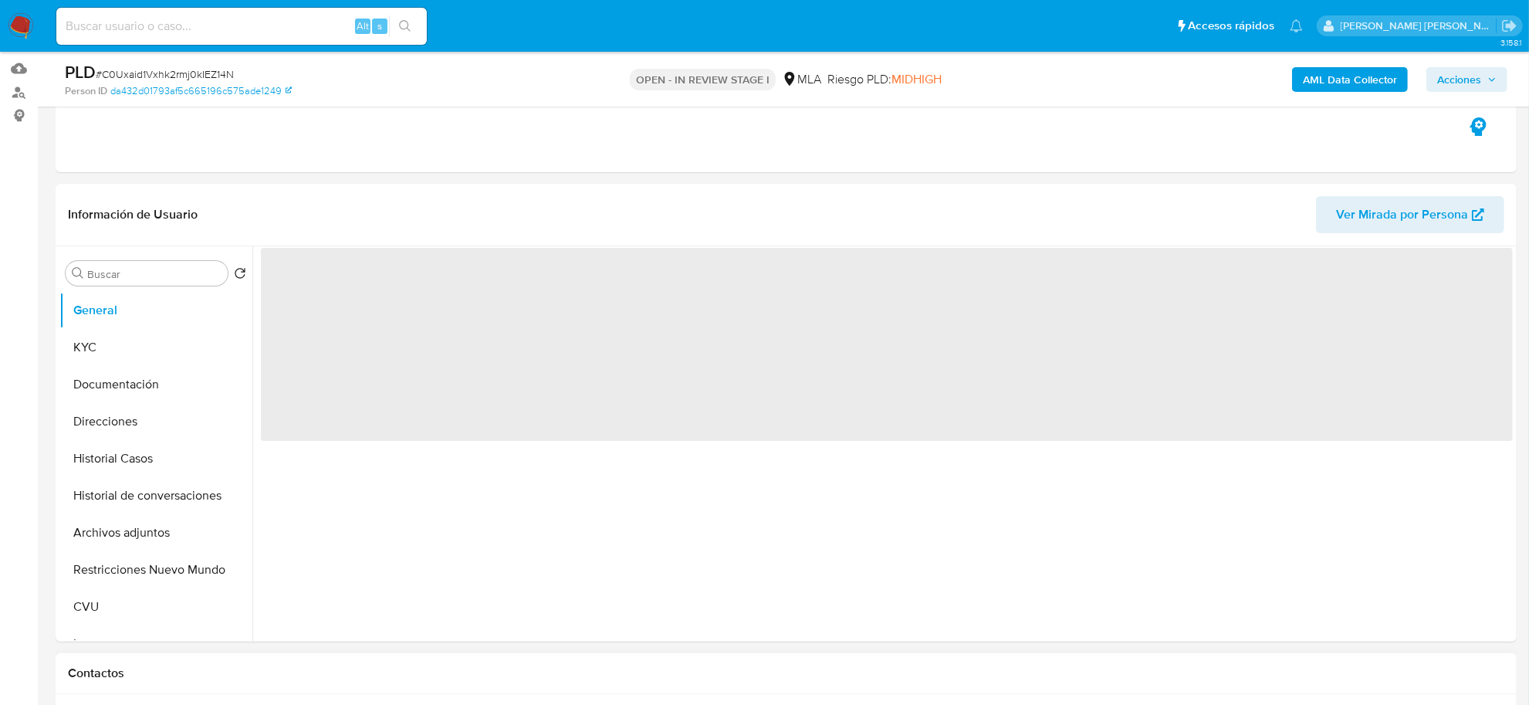
scroll to position [386, 0]
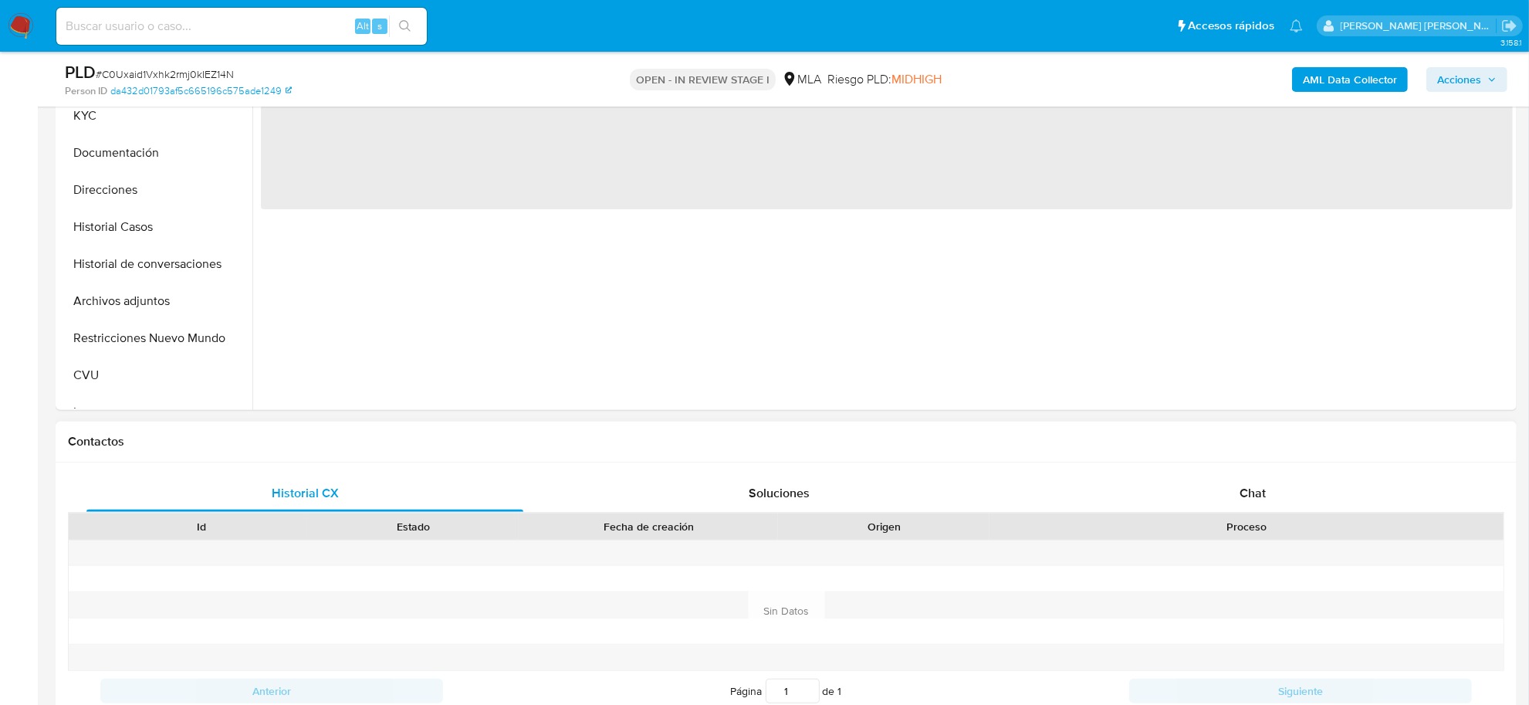
select select "10"
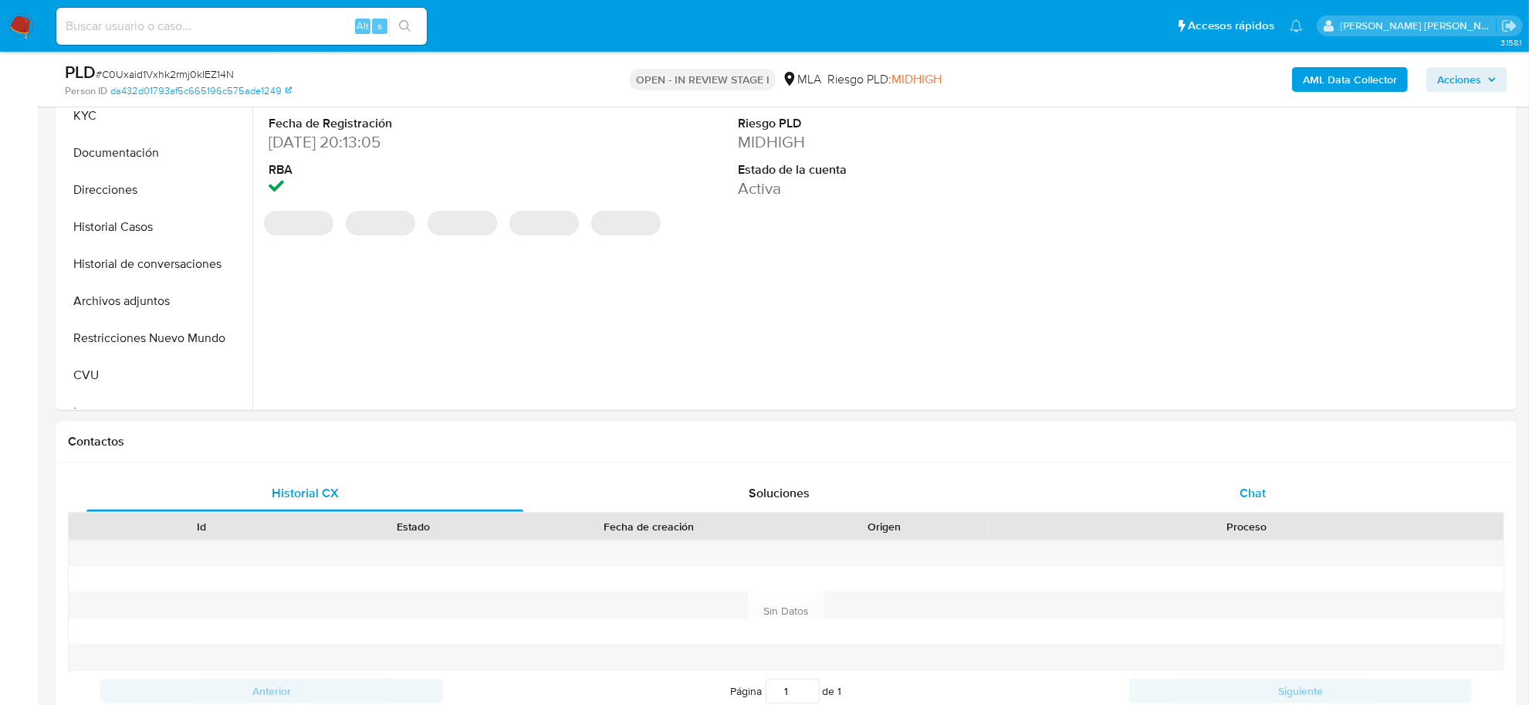
click at [1254, 494] on span "Chat" at bounding box center [1252, 493] width 26 height 18
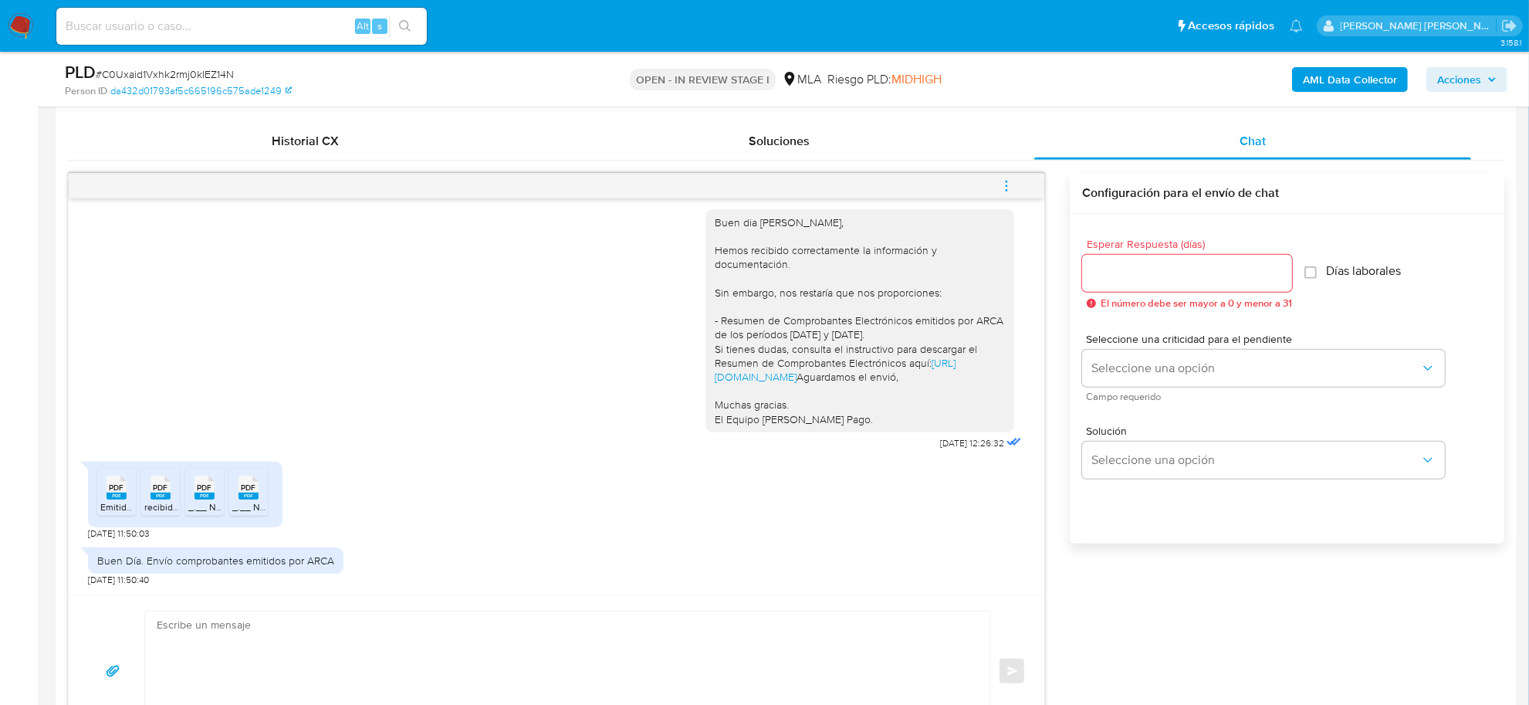
scroll to position [772, 0]
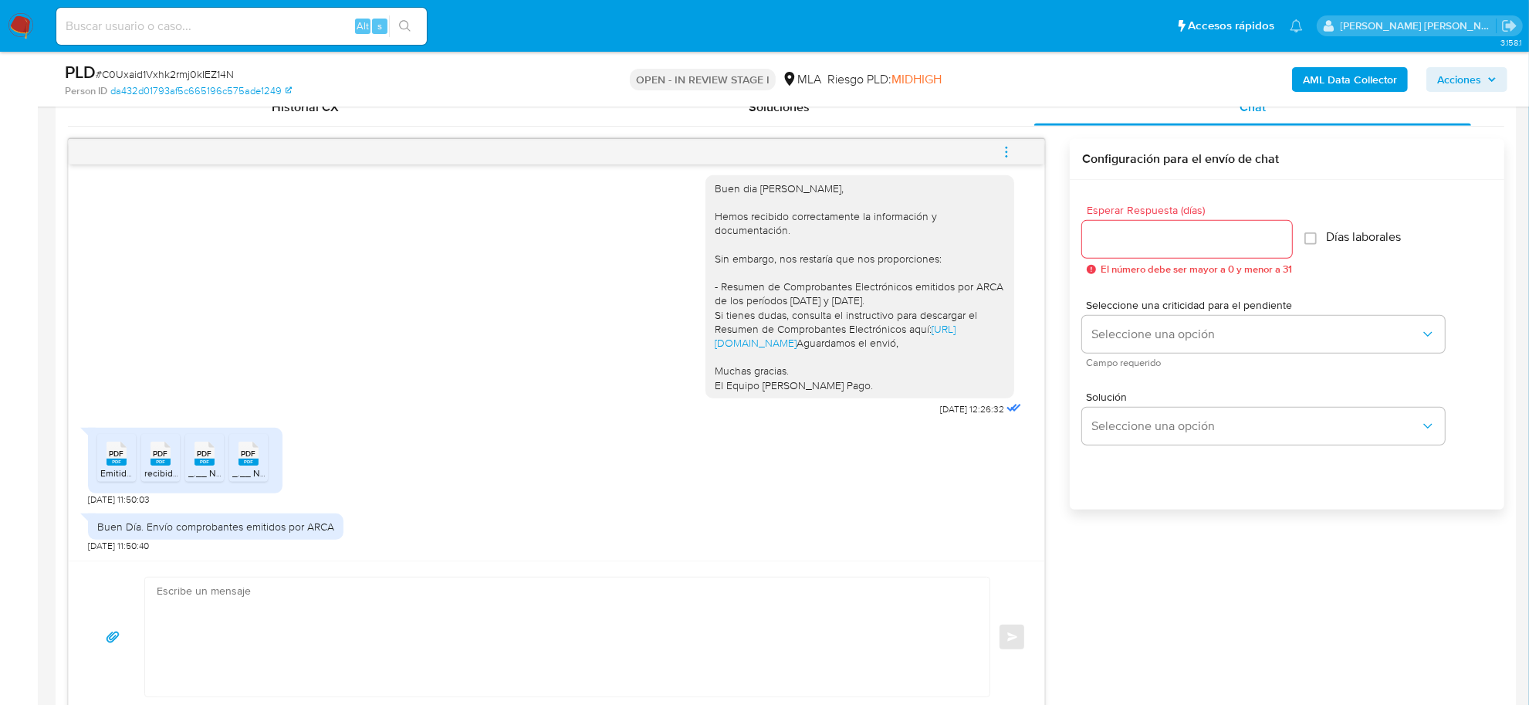
click at [116, 464] on rect at bounding box center [116, 461] width 20 height 7
click at [163, 461] on rect at bounding box center [160, 461] width 20 height 7
drag, startPoint x: 206, startPoint y: 468, endPoint x: 251, endPoint y: 468, distance: 44.8
click at [206, 468] on span "_.__ Nuesta Parte _ Lo que sabemos de vos __._.pdf" at bounding box center [298, 472] width 220 height 13
click at [255, 465] on rect at bounding box center [248, 461] width 20 height 7
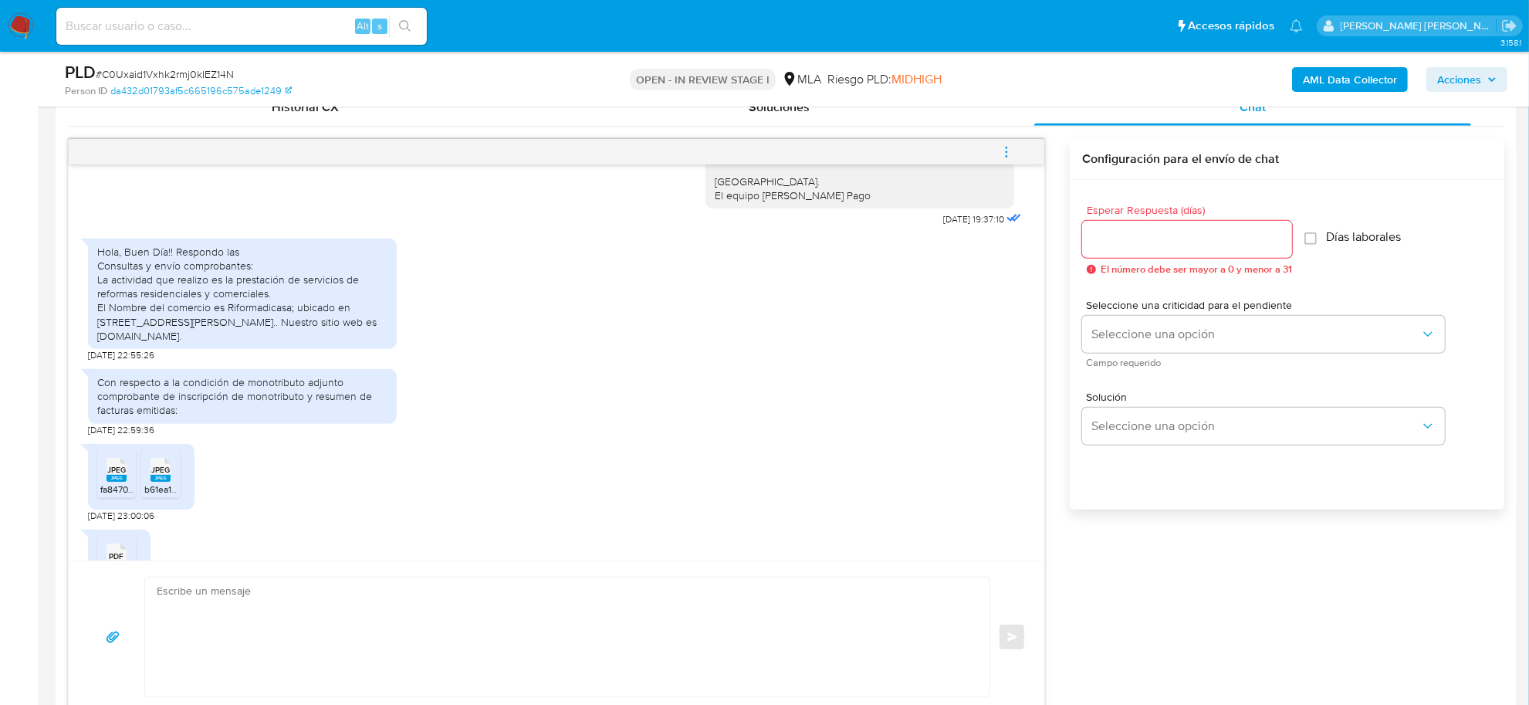
scroll to position [1640, 0]
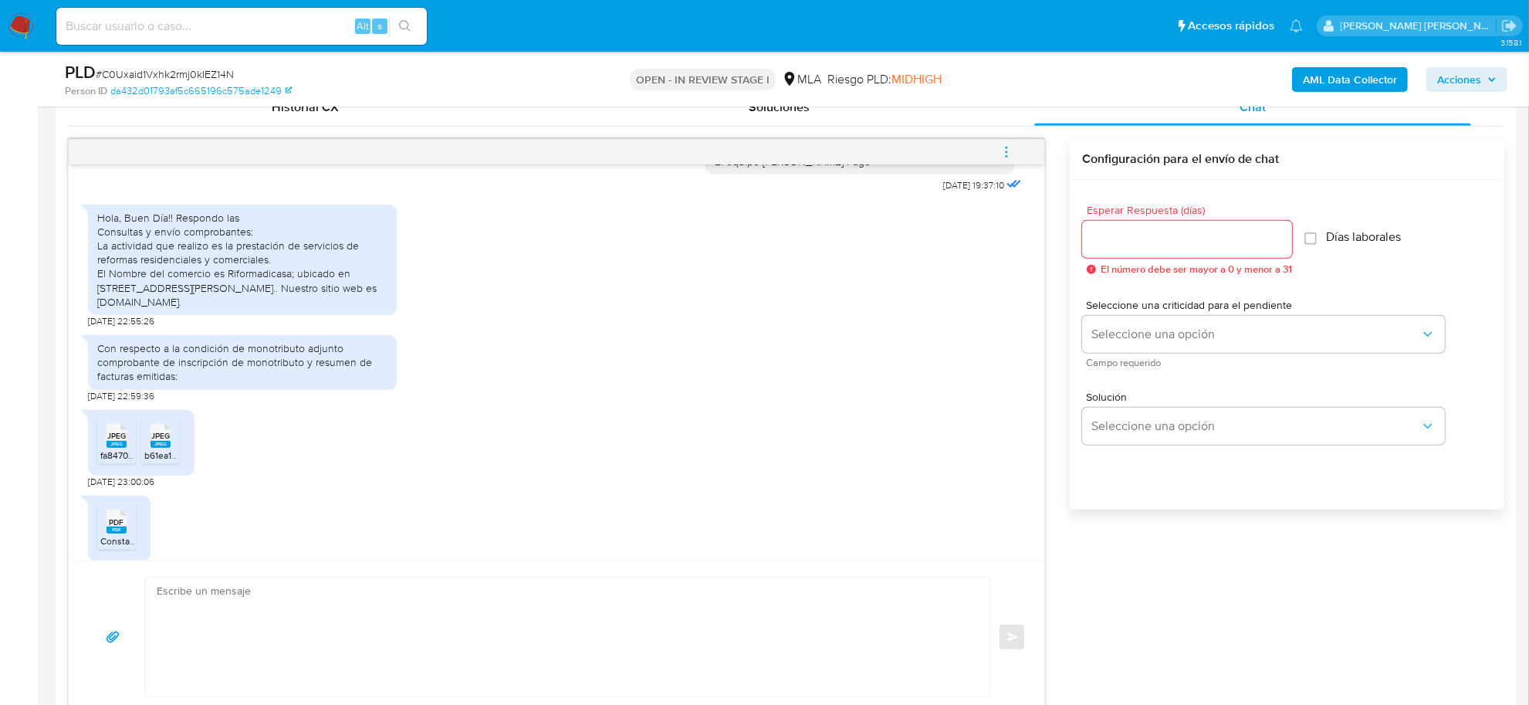
drag, startPoint x: 98, startPoint y: 303, endPoint x: 247, endPoint y: 364, distance: 160.9
click at [247, 309] on div "Hola, Buen Día!! Respondo las Consultas y envío comprobantes: La actividad que …" at bounding box center [242, 260] width 290 height 98
copy div "La actividad que realizo es la prestación de servicios de reformas residenciale…"
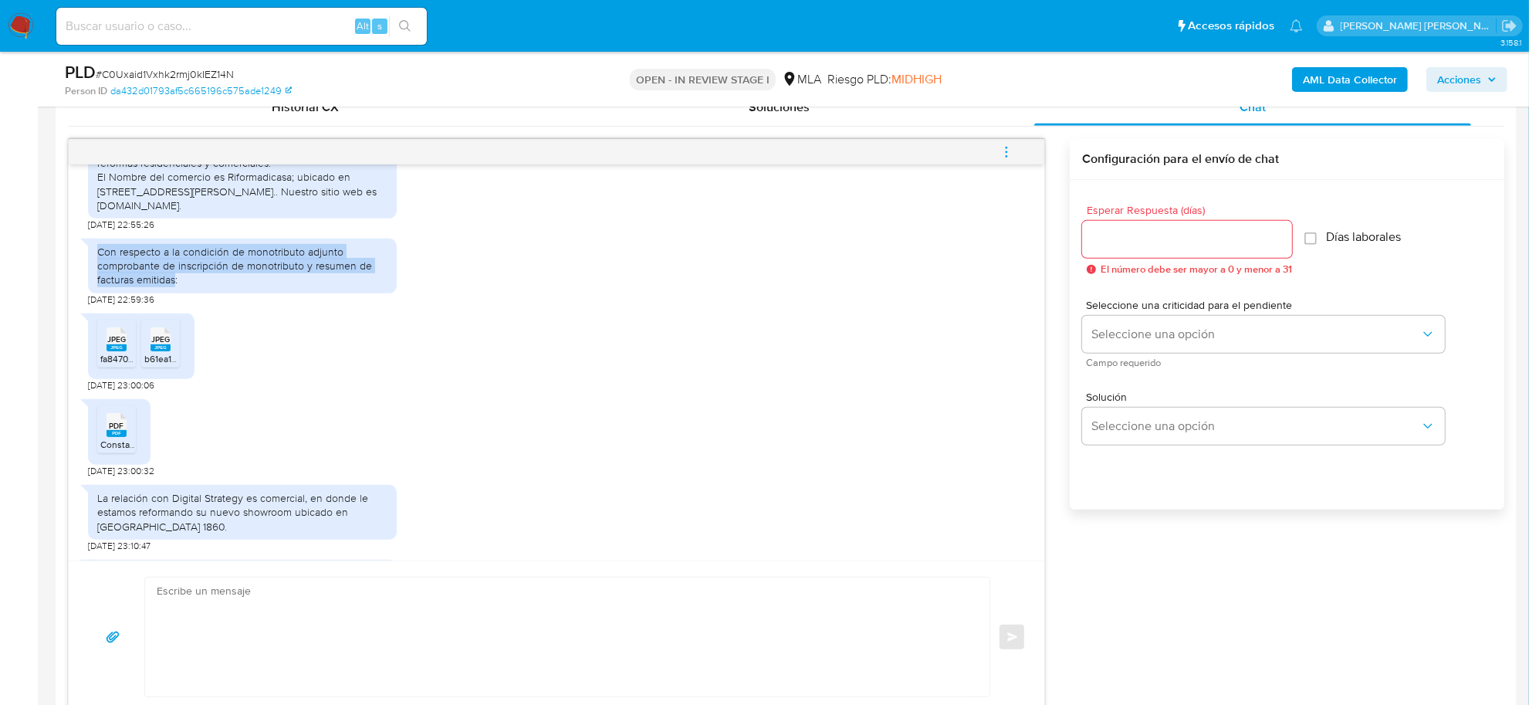
drag, startPoint x: 108, startPoint y: 316, endPoint x: 174, endPoint y: 336, distance: 69.3
click at [174, 293] on div "Con respecto a la condición de monotributo adjunto comprobante de inscripción d…" at bounding box center [242, 265] width 309 height 55
copy div "Con respecto a la condición de monotributo adjunto comprobante de inscripción d…"
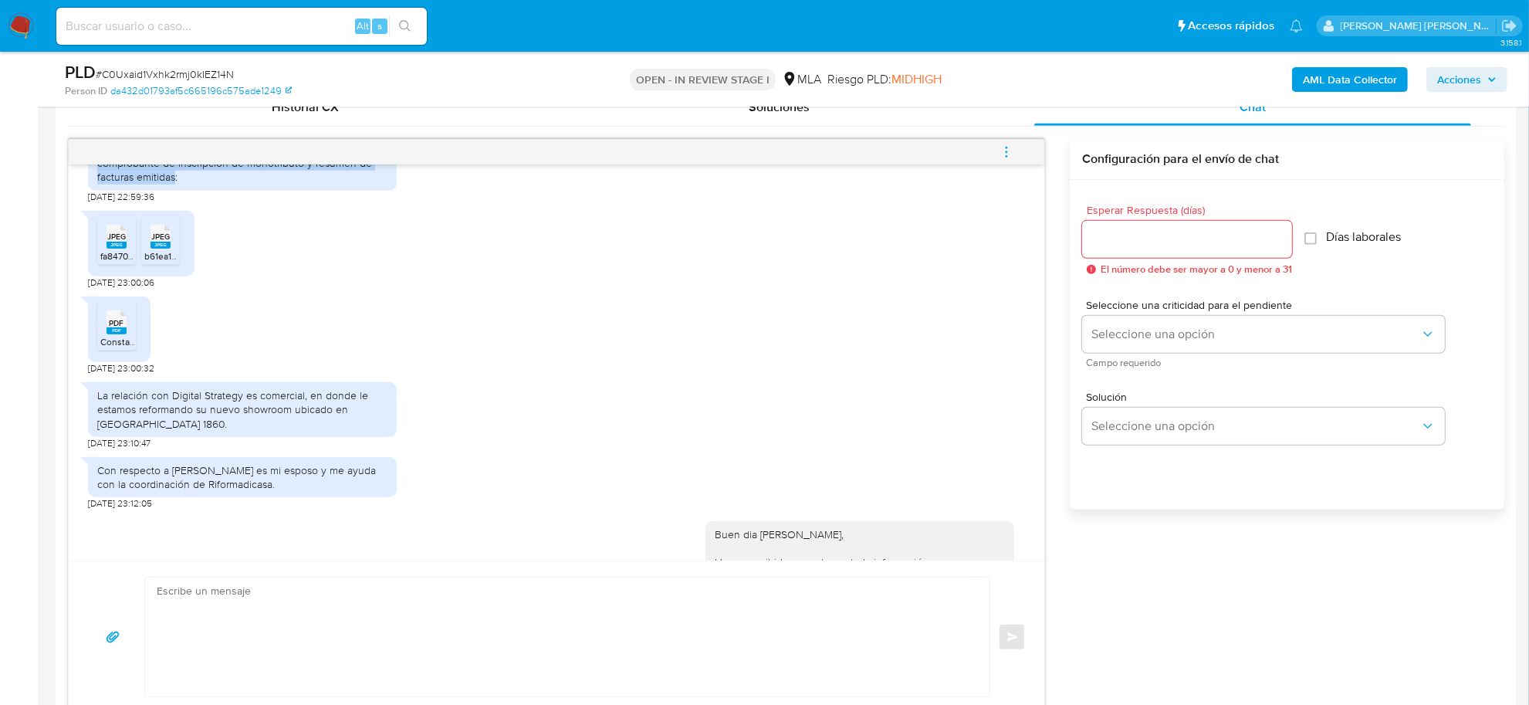
scroll to position [1929, 0]
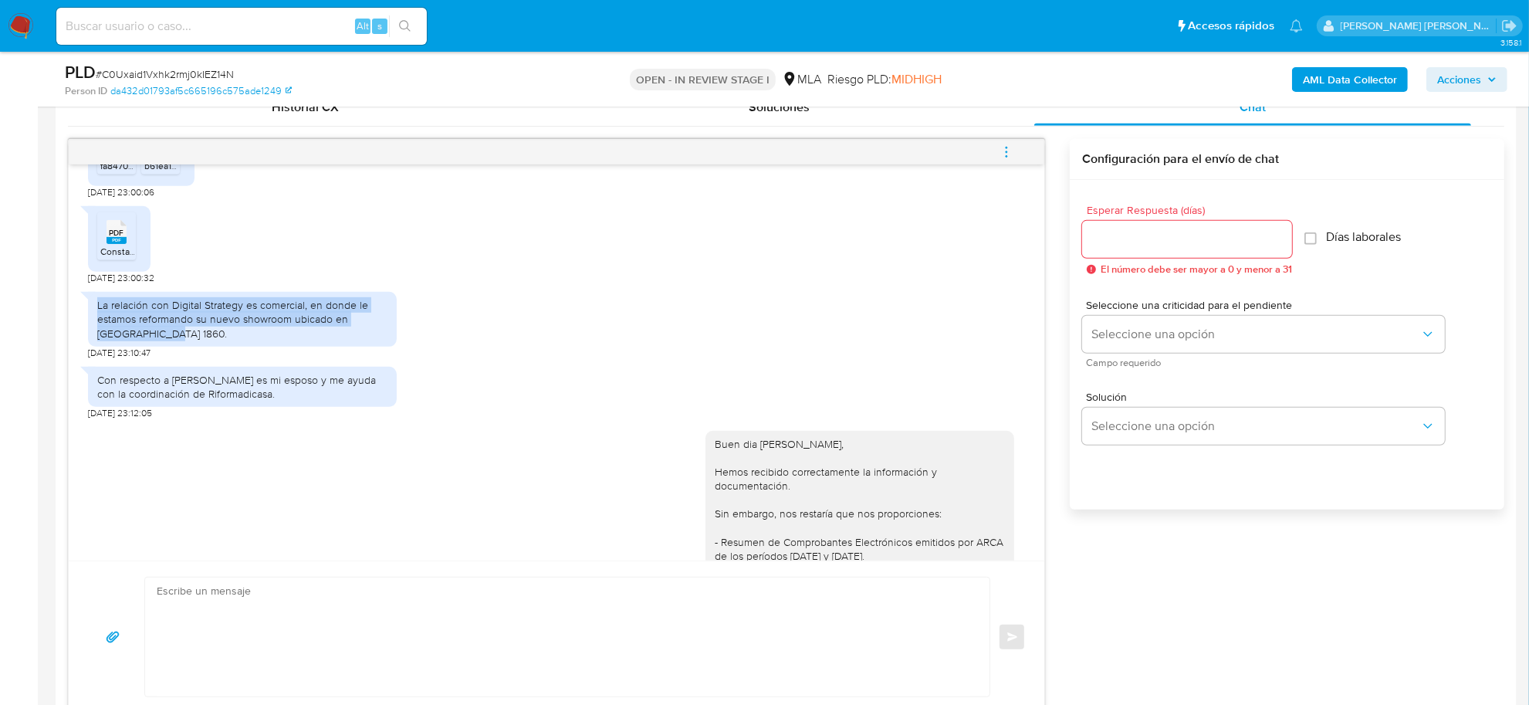
drag, startPoint x: 93, startPoint y: 367, endPoint x: 167, endPoint y: 391, distance: 77.1
click at [167, 346] on div "La relación con Digital Strategy es comercial, en donde le estamos reformando s…" at bounding box center [242, 319] width 309 height 55
copy div "La relación con Digital Strategy es comercial, en donde le estamos reformando s…"
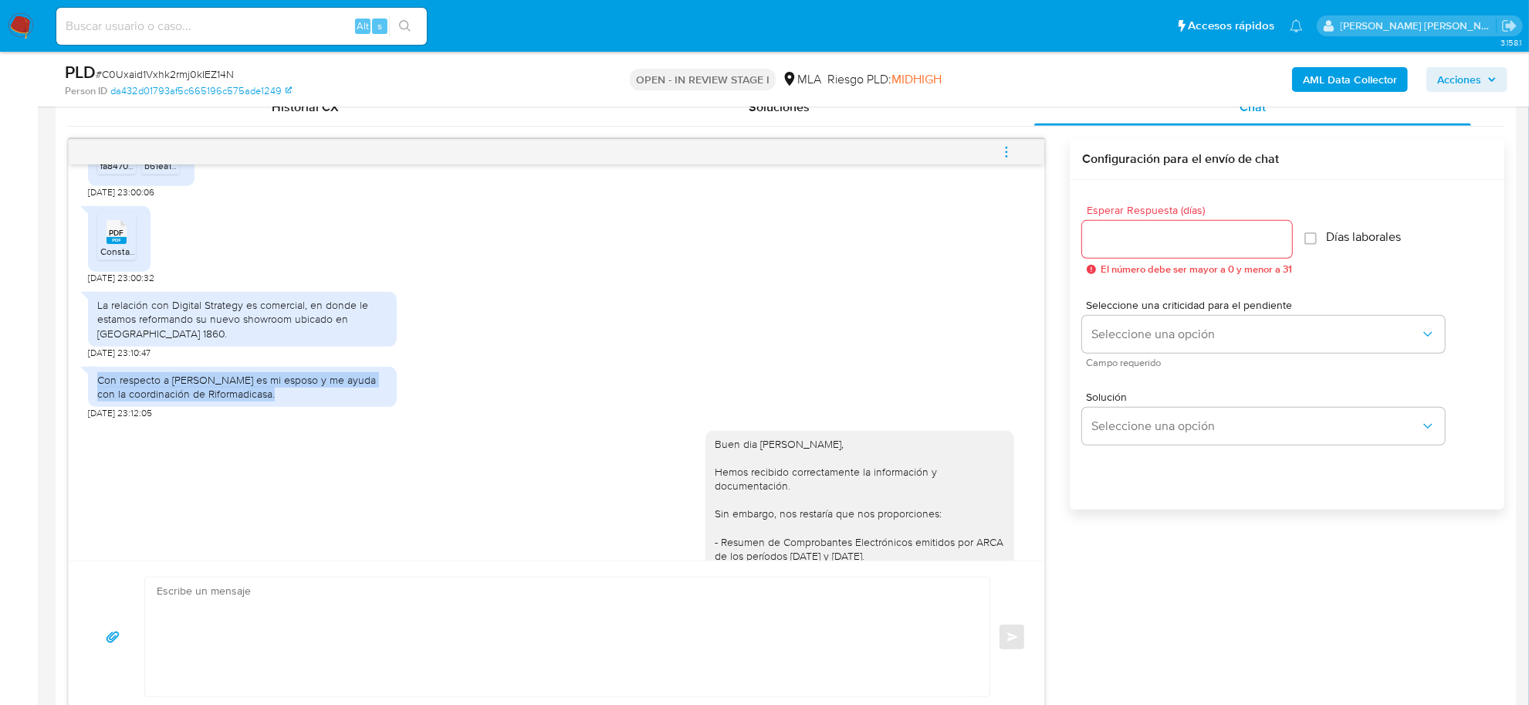
drag, startPoint x: 97, startPoint y: 440, endPoint x: 262, endPoint y: 449, distance: 165.4
click at [262, 400] on div "Con respecto a Carlos Sanoja es mi esposo y me ayuda con la coordinación de Rif…" at bounding box center [242, 387] width 290 height 28
copy div "Con respecto a Carlos Sanoja es mi esposo y me ayuda con la coordinación de Rif…"
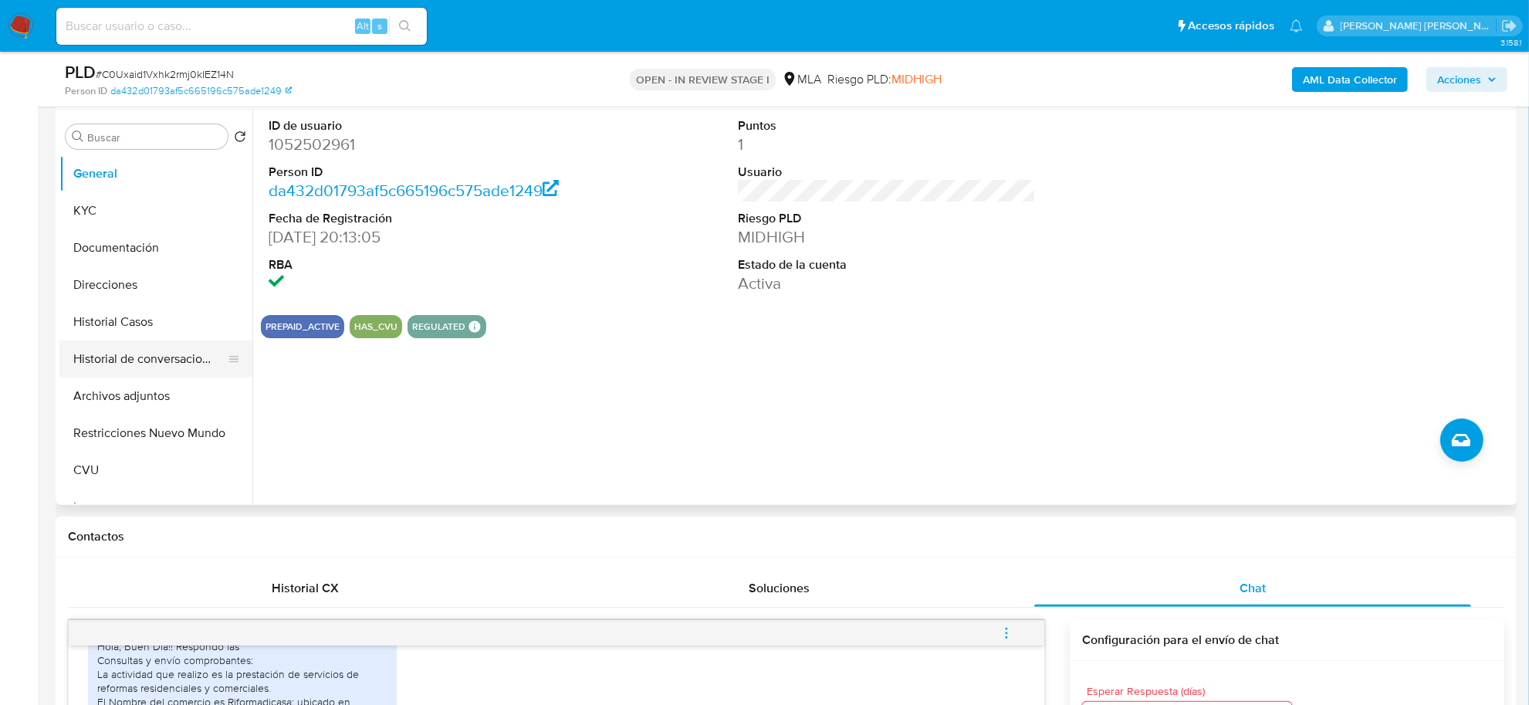
scroll to position [289, 0]
click at [109, 390] on button "Archivos adjuntos" at bounding box center [149, 397] width 181 height 37
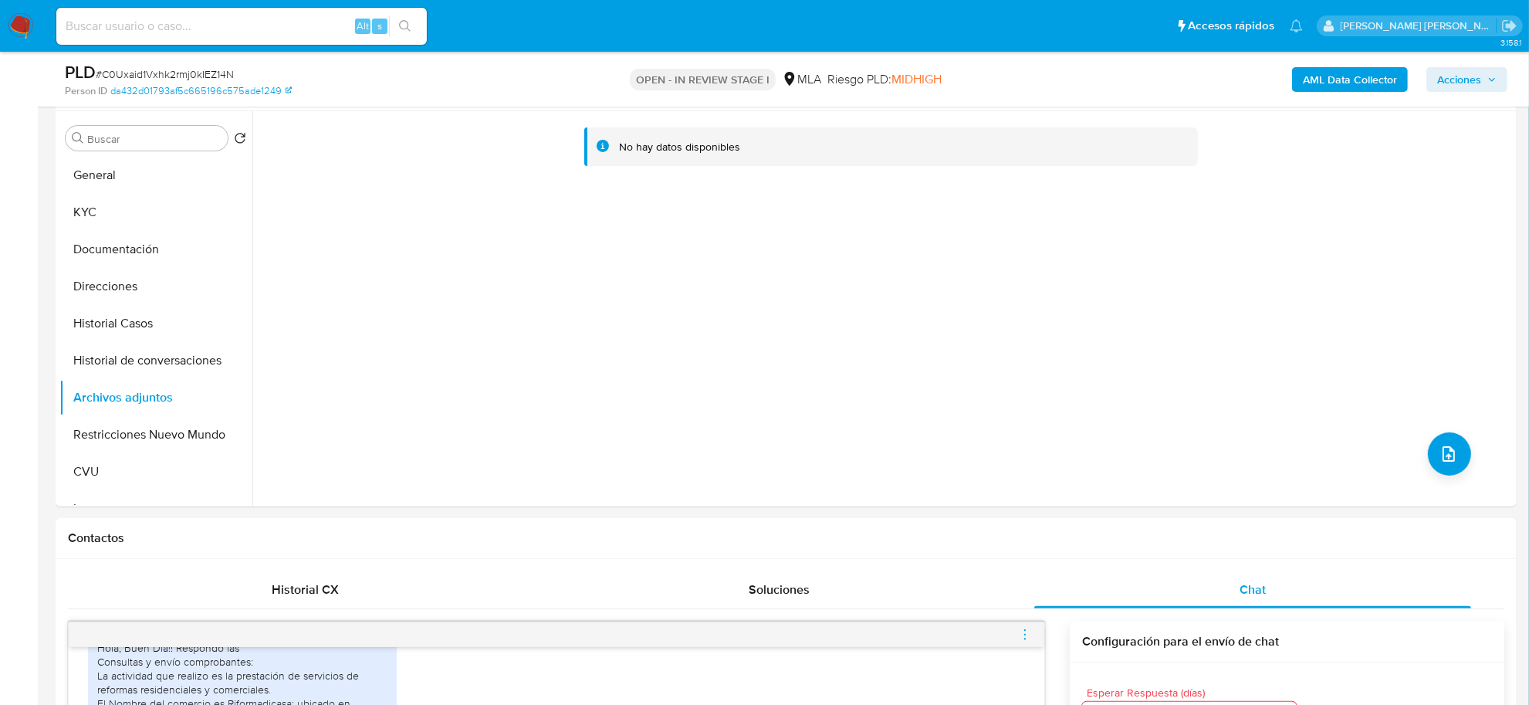
click at [1357, 75] on b "AML Data Collector" at bounding box center [1350, 79] width 94 height 25
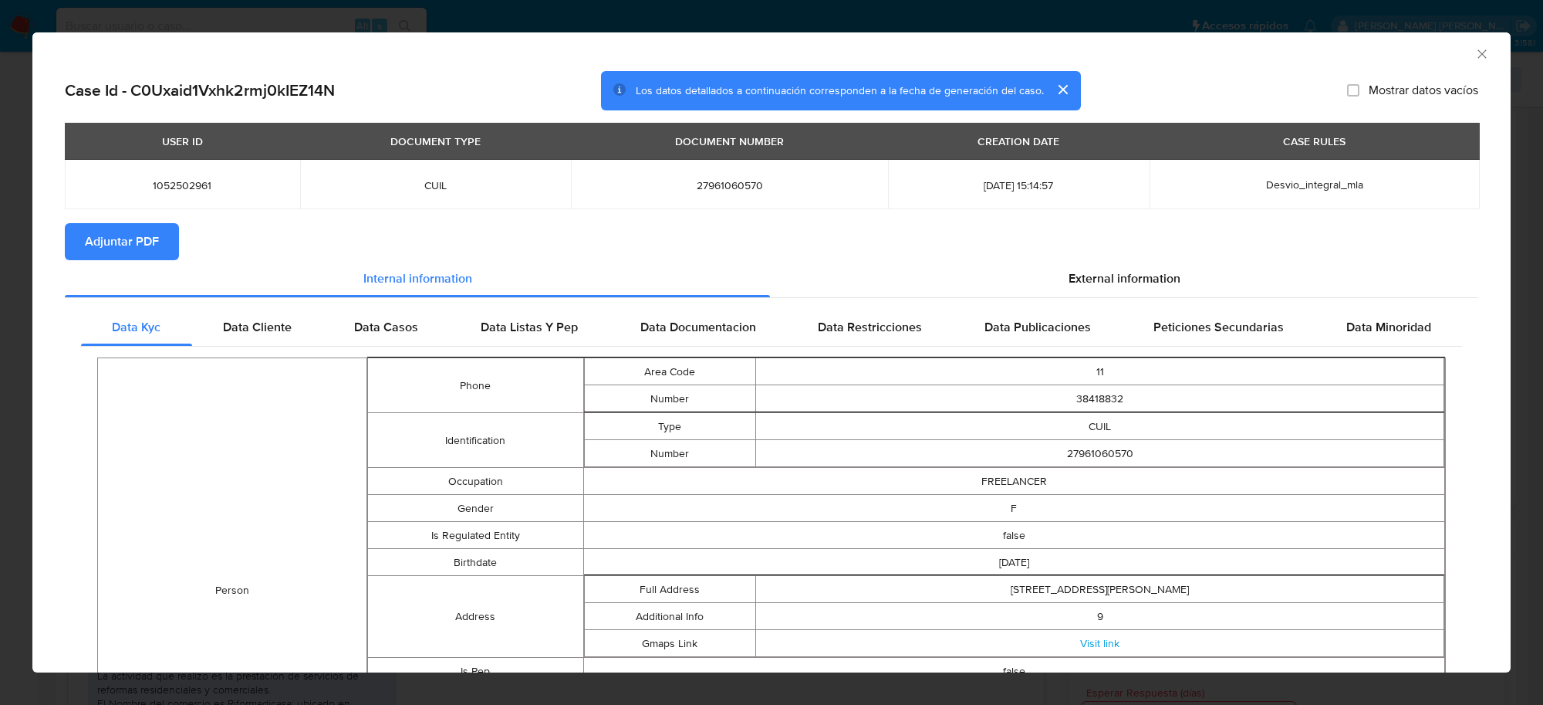
click at [131, 233] on span "Adjuntar PDF" at bounding box center [122, 242] width 74 height 34
click at [1475, 55] on icon "Cerrar ventana" at bounding box center [1482, 53] width 15 height 15
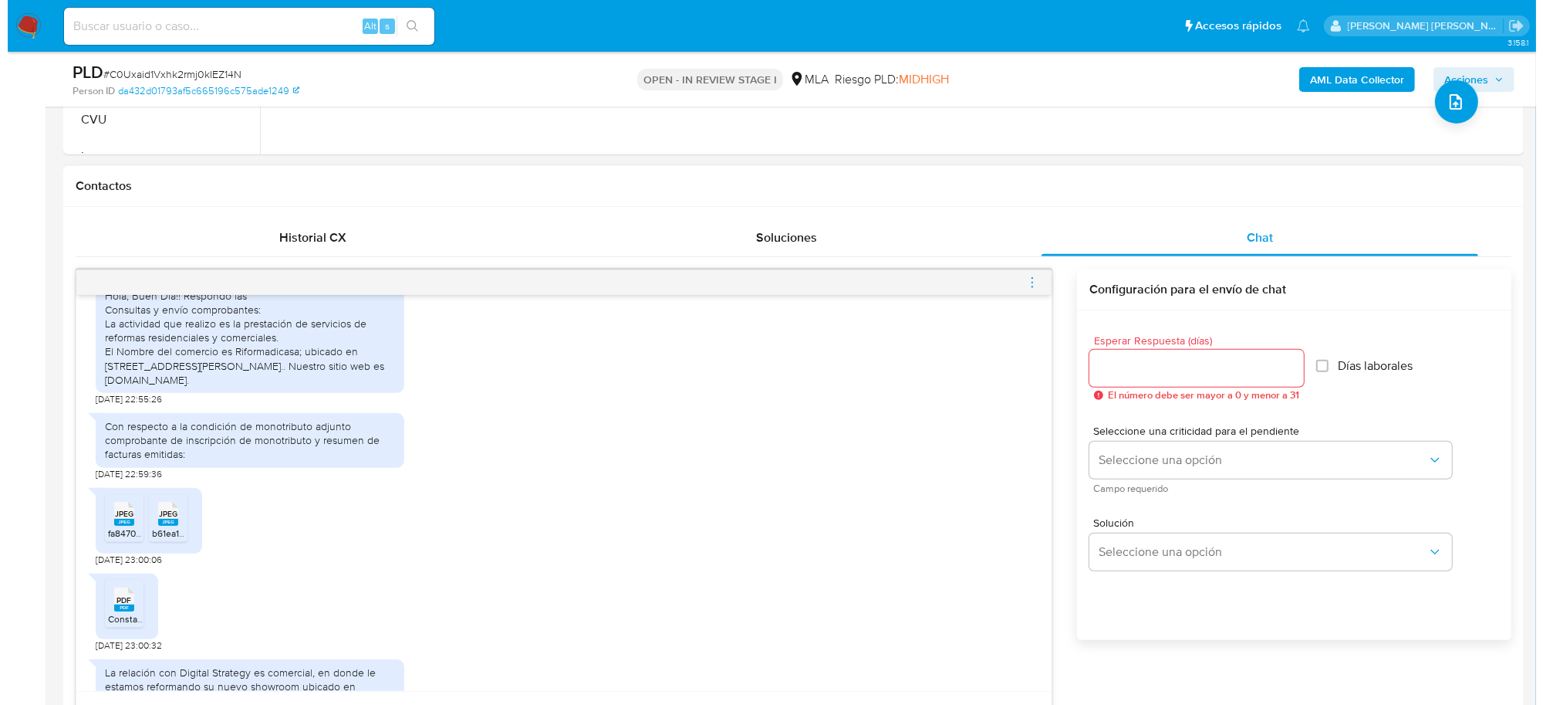
scroll to position [675, 0]
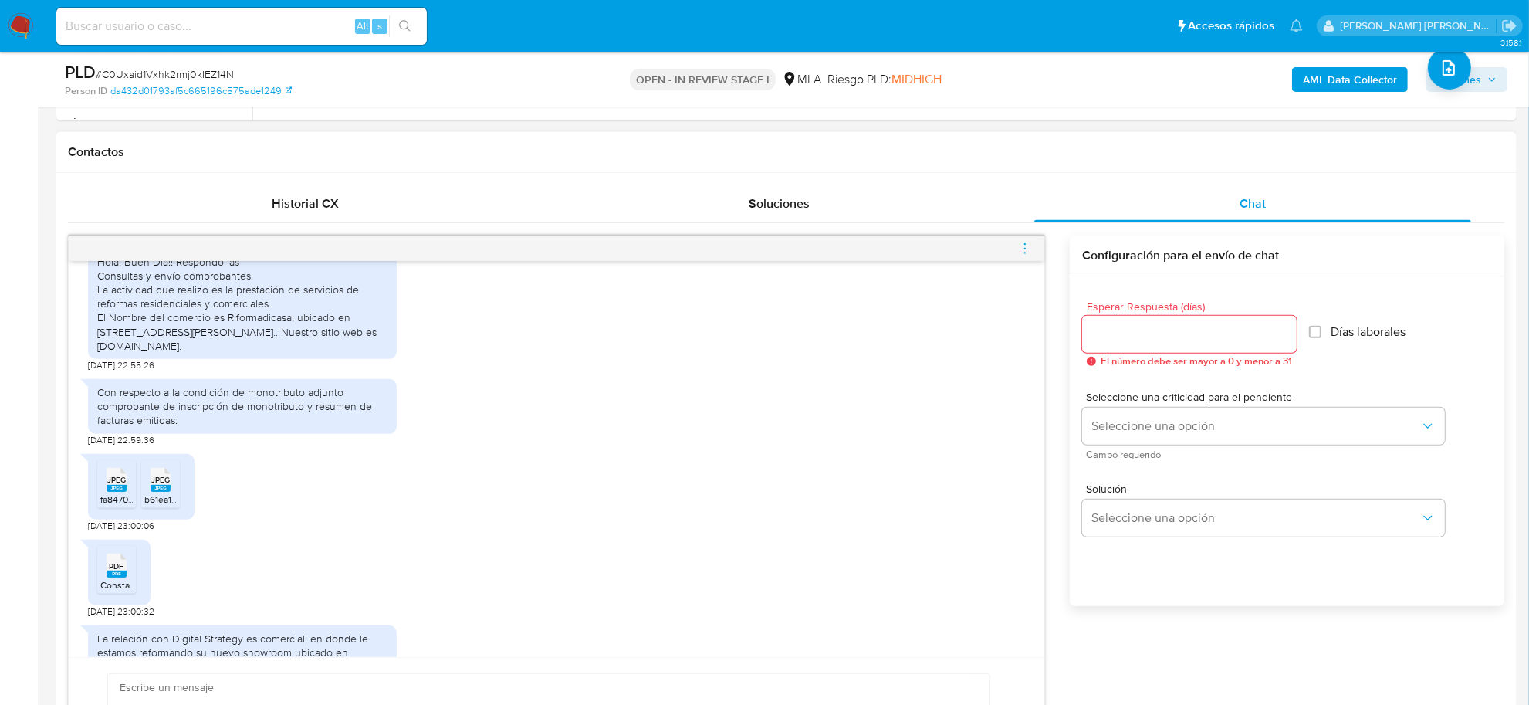
click at [1023, 253] on icon "menu-action" at bounding box center [1025, 249] width 14 height 14
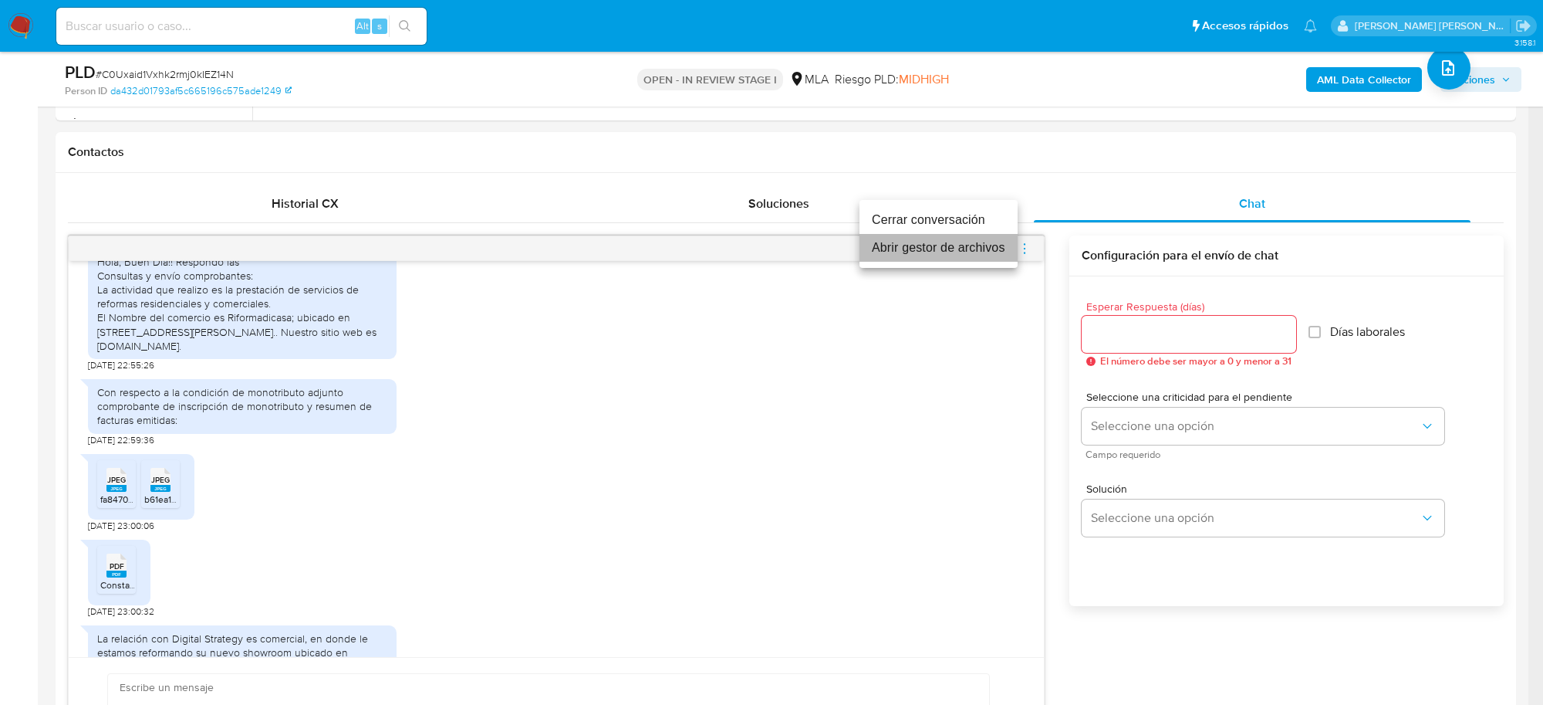
click at [860, 244] on li "Abrir gestor de archivos" at bounding box center [939, 248] width 158 height 28
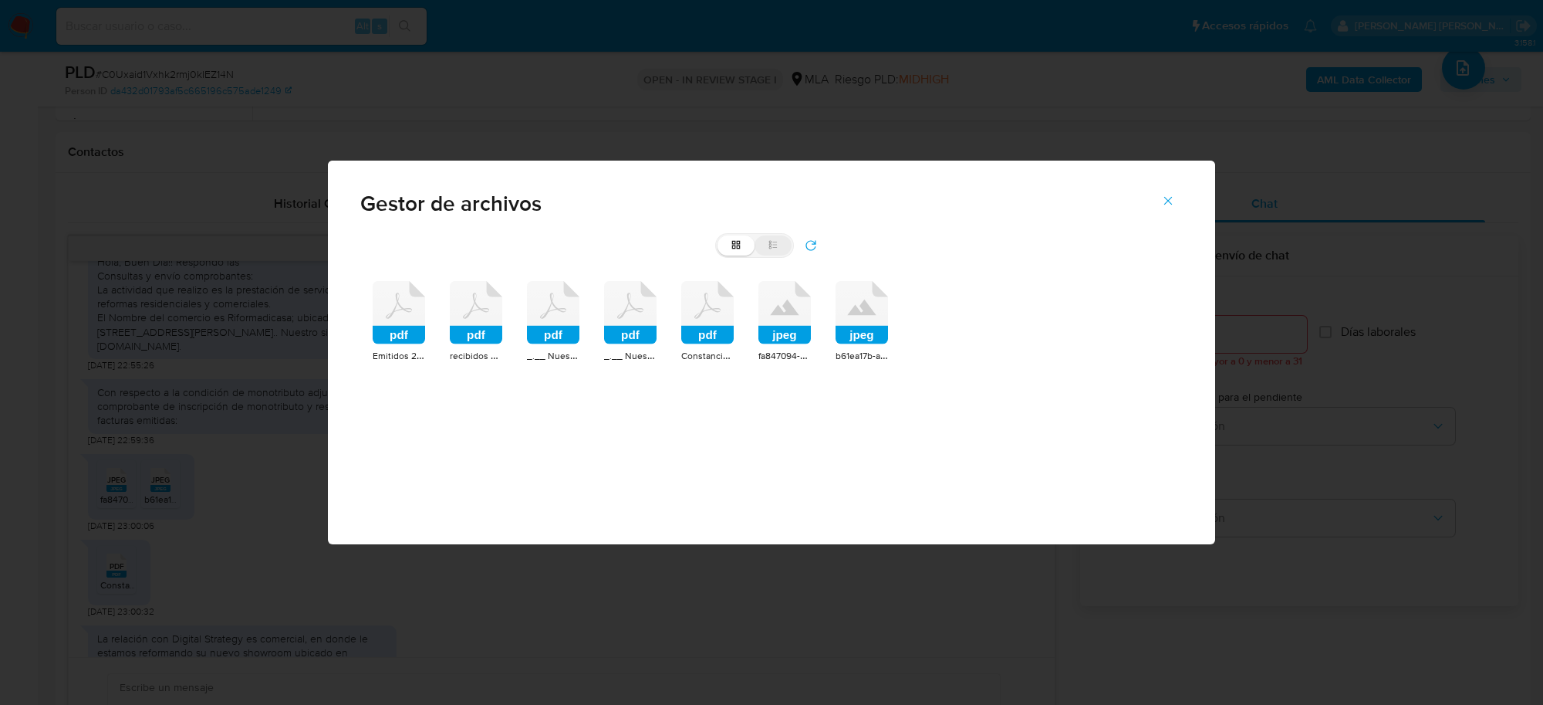
click at [779, 247] on label "list" at bounding box center [773, 245] width 37 height 20
click at [718, 236] on input "list" at bounding box center [718, 235] width 1 height 1
radio input "true"
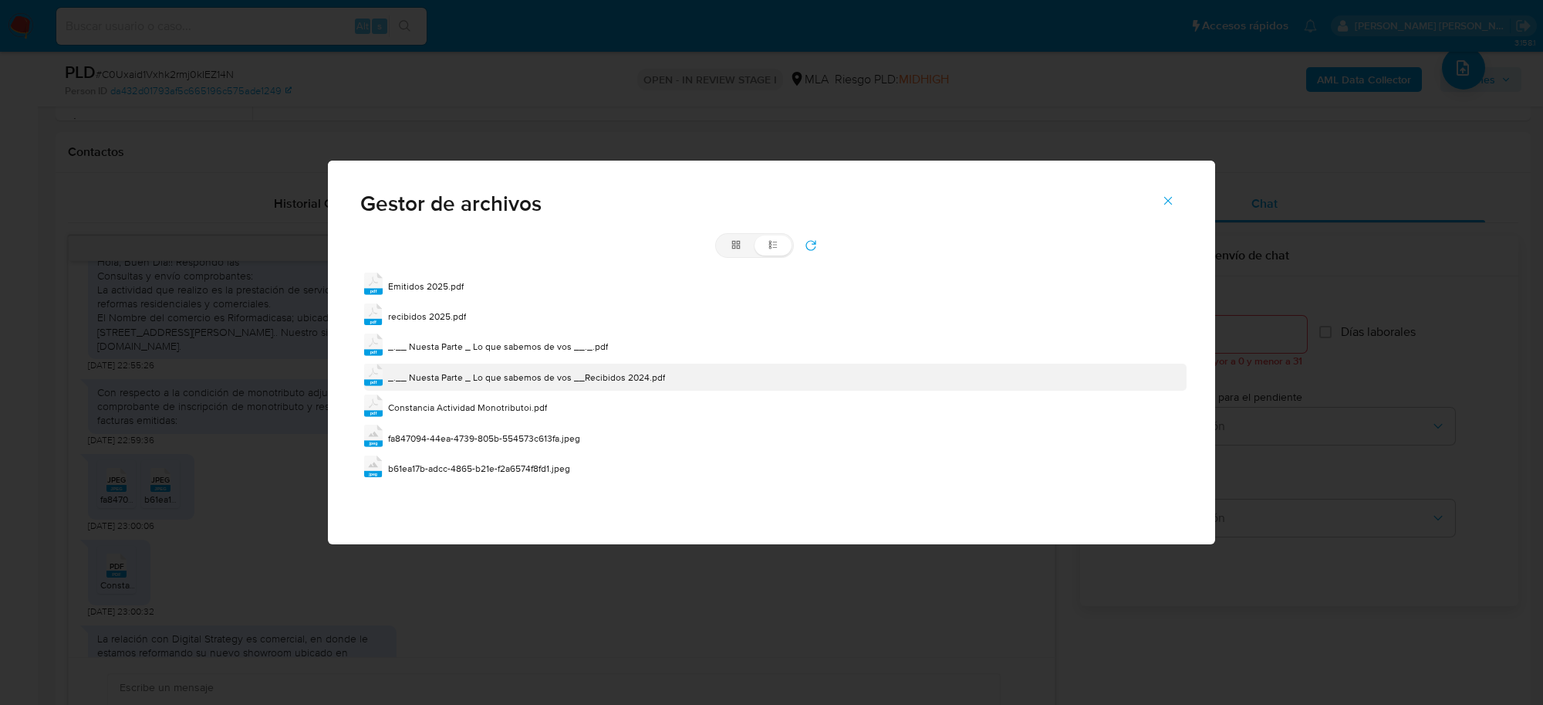
click at [464, 374] on span "_.__ Nuesta Parte _ Lo que sabemos de vos __Recibidos 2024.pdf" at bounding box center [526, 376] width 277 height 13
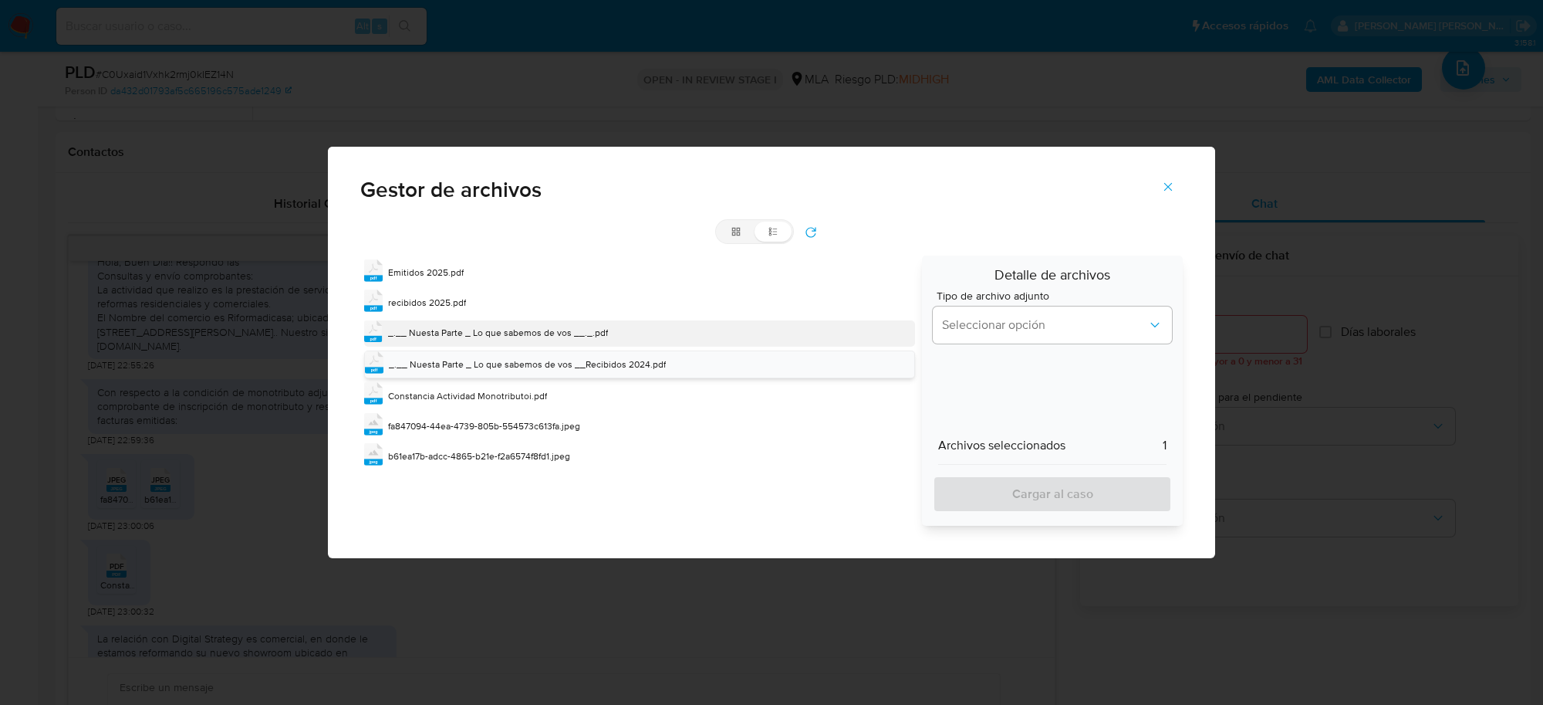
click at [451, 336] on span "_.__ Nuesta Parte _ Lo que sabemos de vos __._.pdf" at bounding box center [498, 332] width 220 height 13
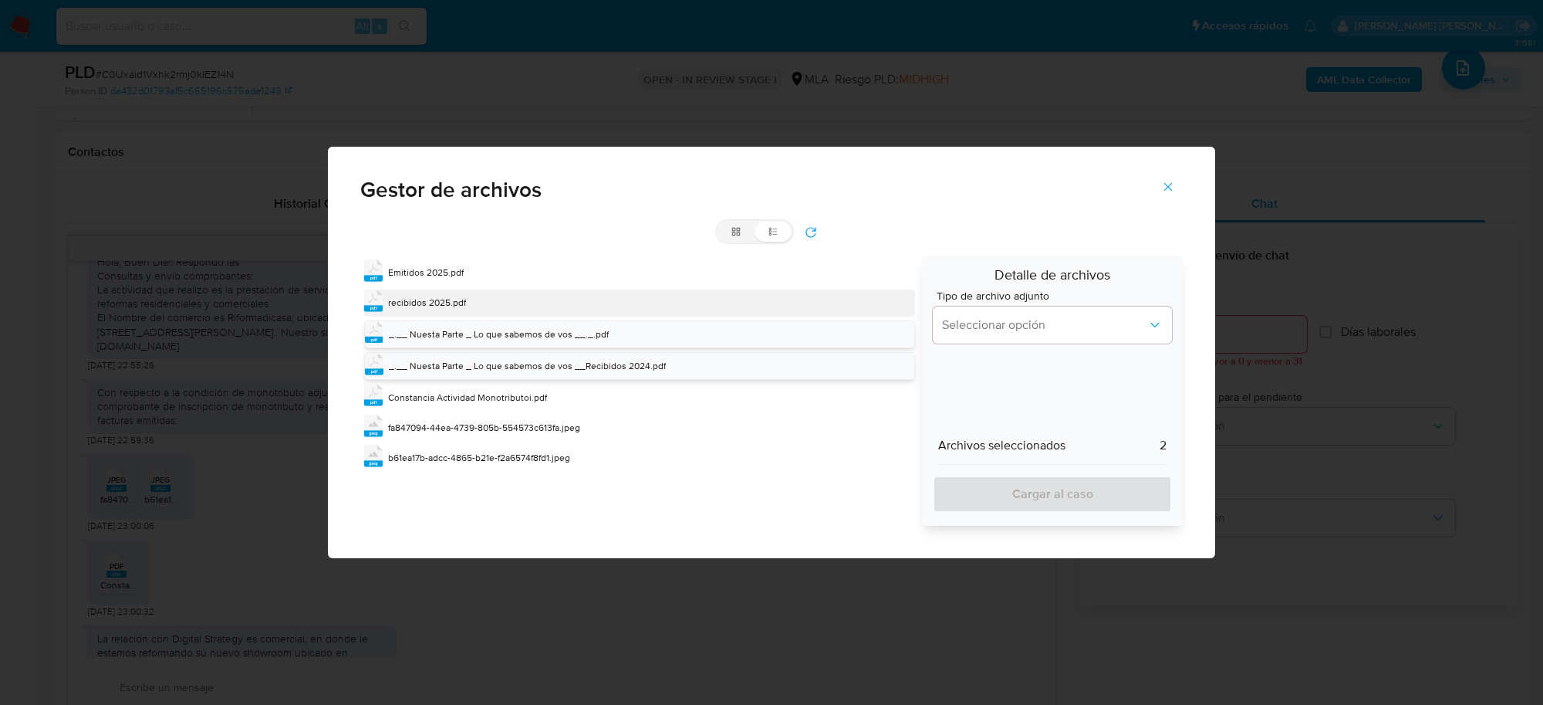
click at [430, 302] on span "recibidos 2025.pdf" at bounding box center [427, 302] width 78 height 13
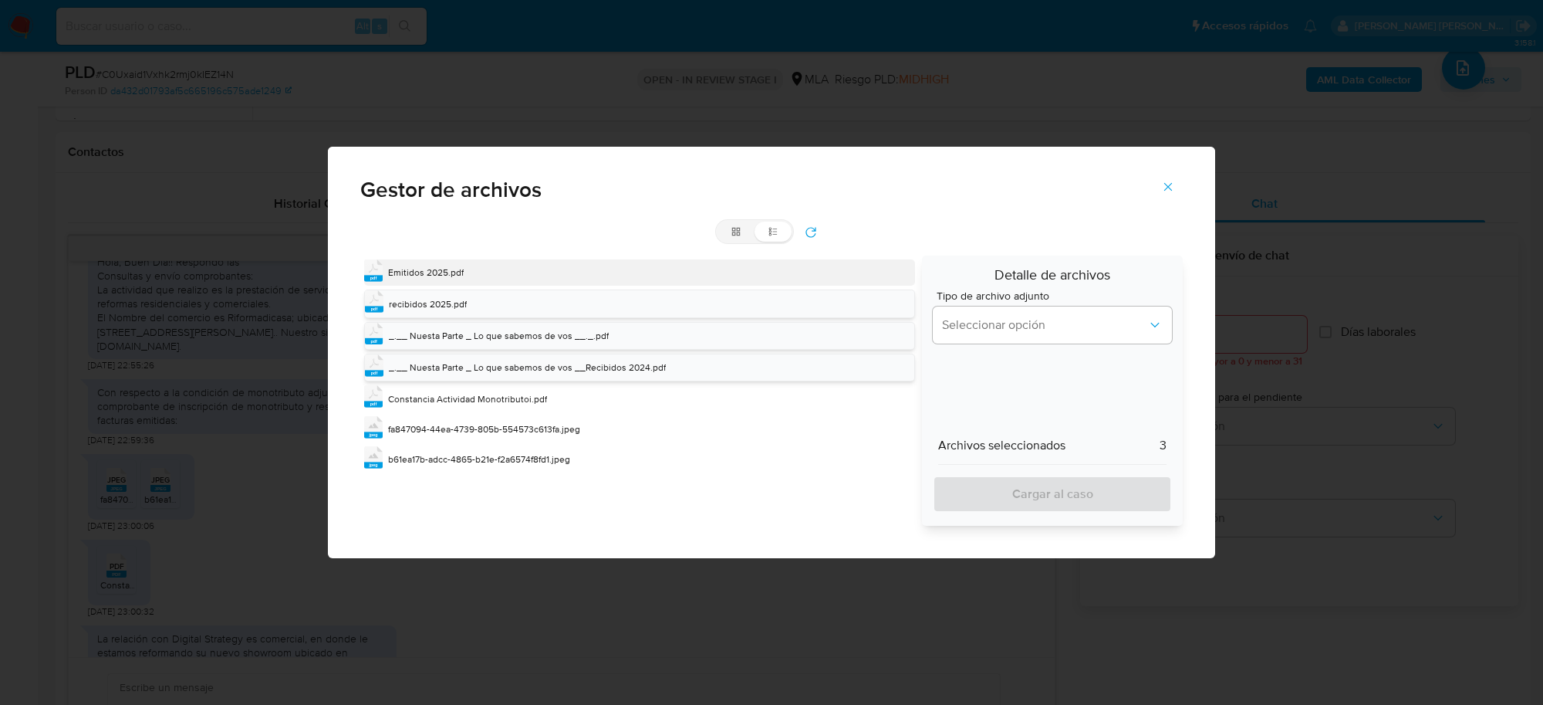
click at [426, 272] on span "Emitidos 2025.pdf" at bounding box center [426, 271] width 76 height 13
click at [1049, 313] on button "Seleccionar opción" at bounding box center [1052, 324] width 239 height 37
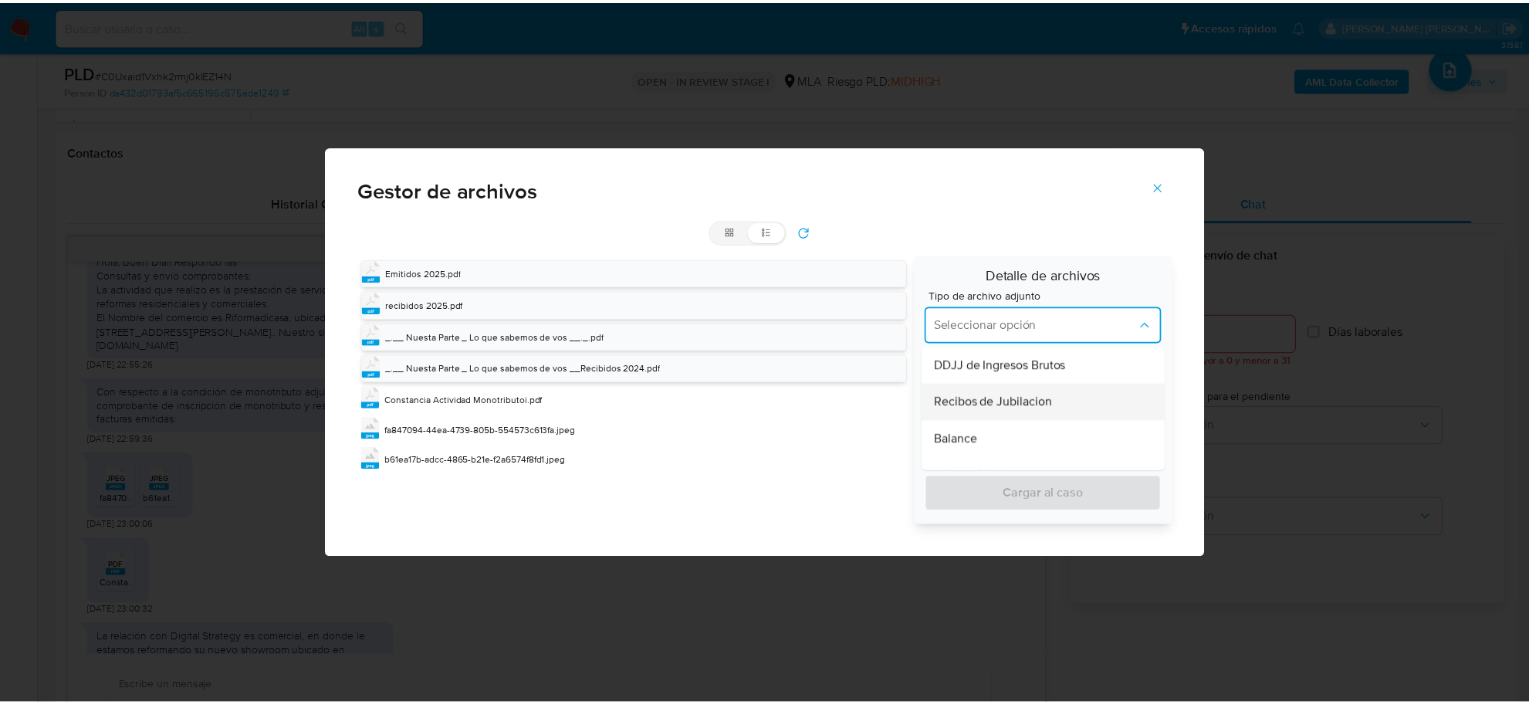
scroll to position [579, 0]
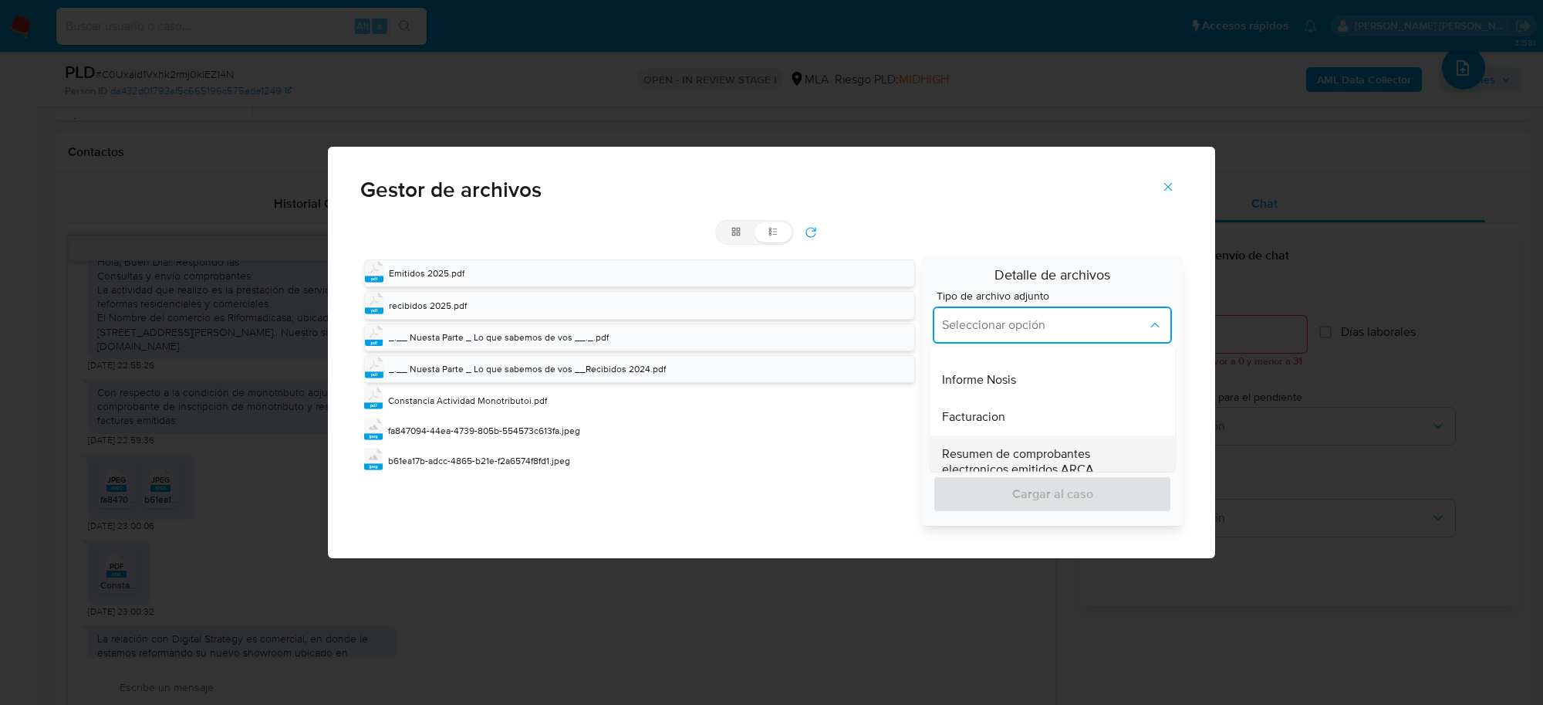
click at [1043, 461] on span "Resumen de comprobantes electronicos emitidos ARCA" at bounding box center [1047, 461] width 211 height 31
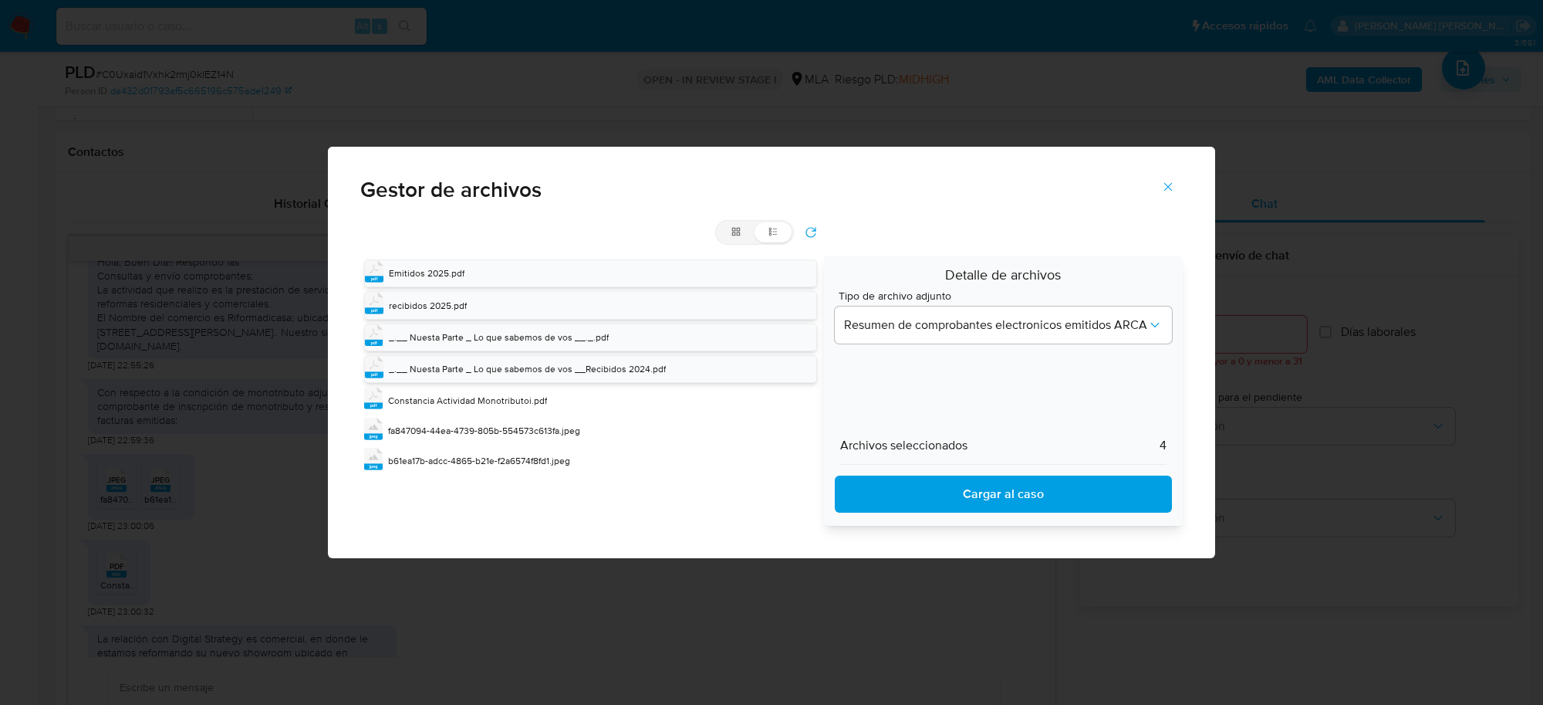
click at [1043, 498] on span "Cargar al caso" at bounding box center [1003, 494] width 297 height 34
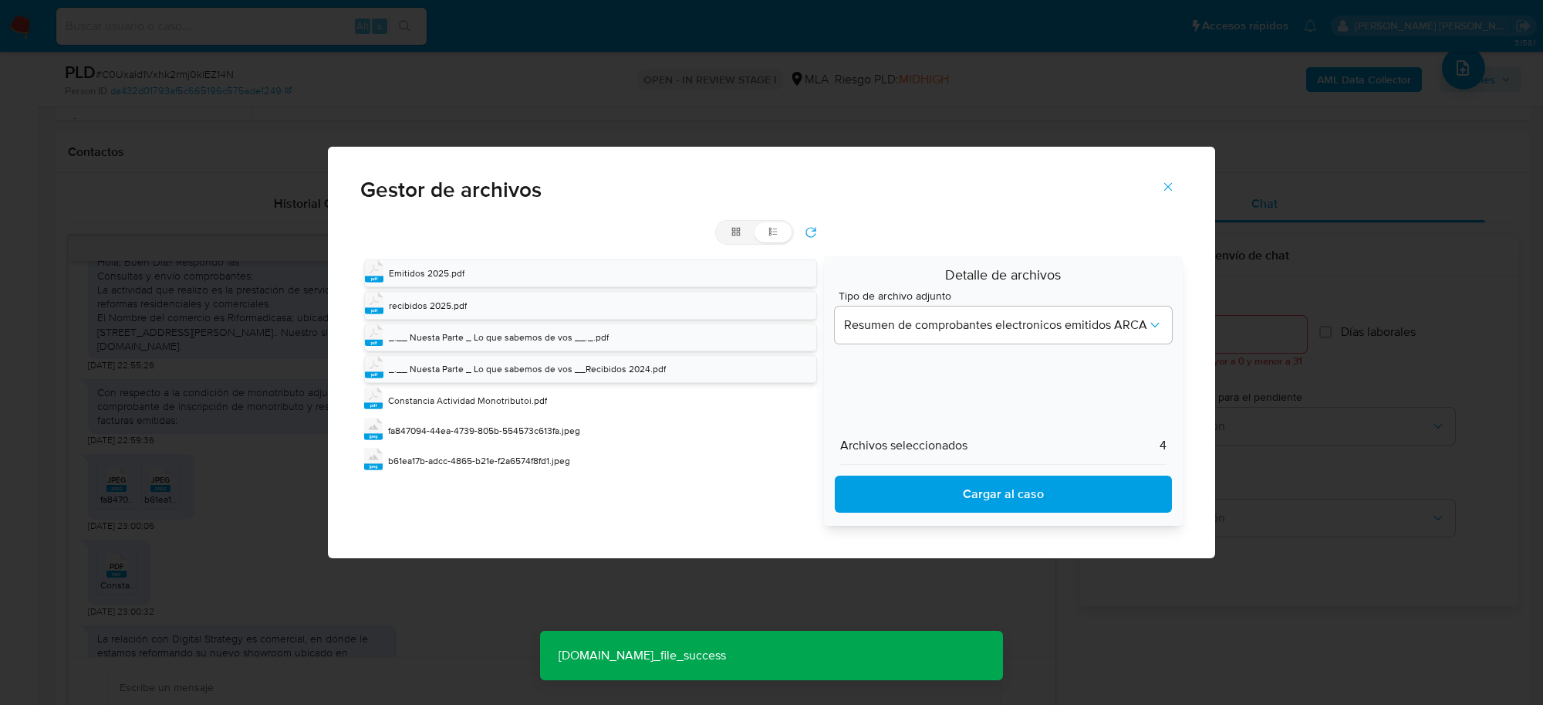
click at [1166, 193] on icon "Cerrar" at bounding box center [1168, 187] width 14 height 14
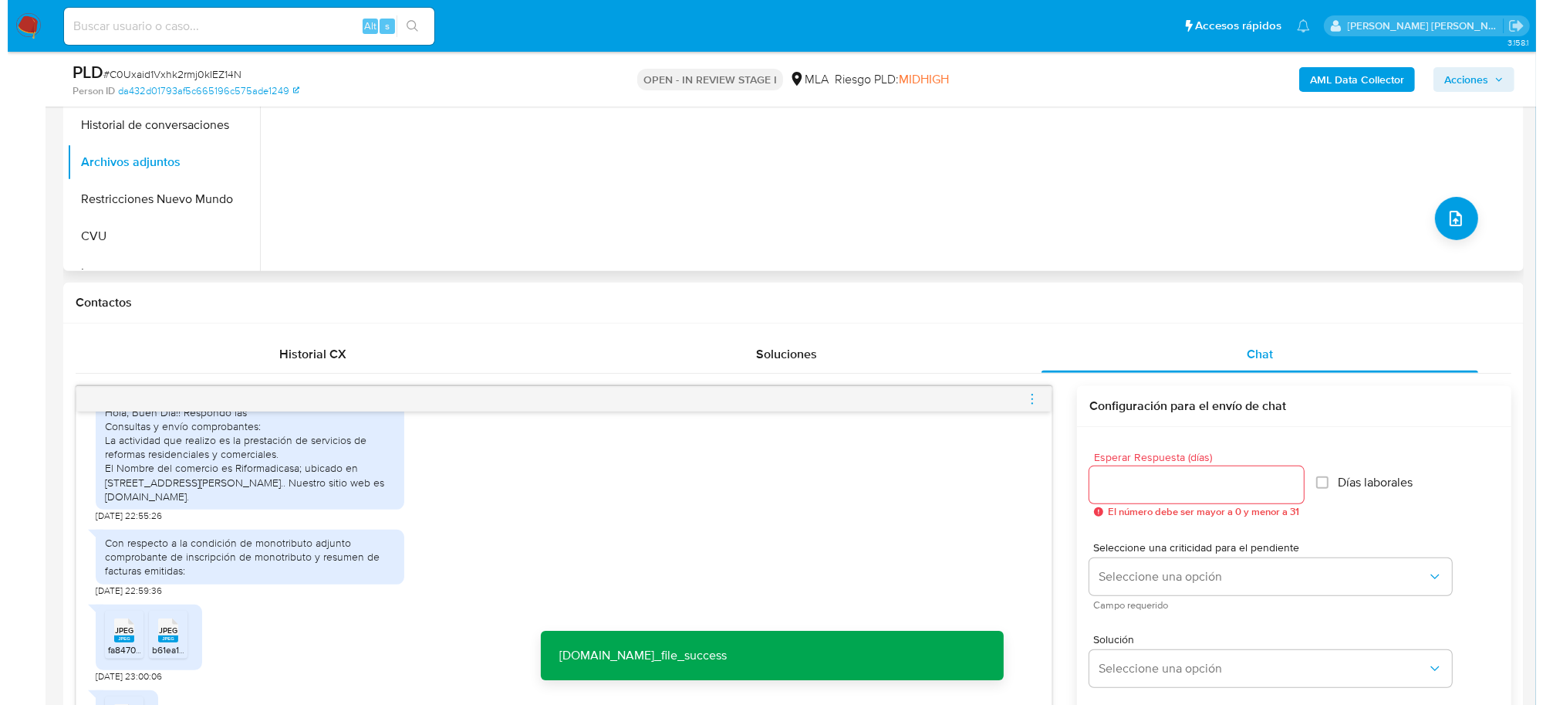
scroll to position [289, 0]
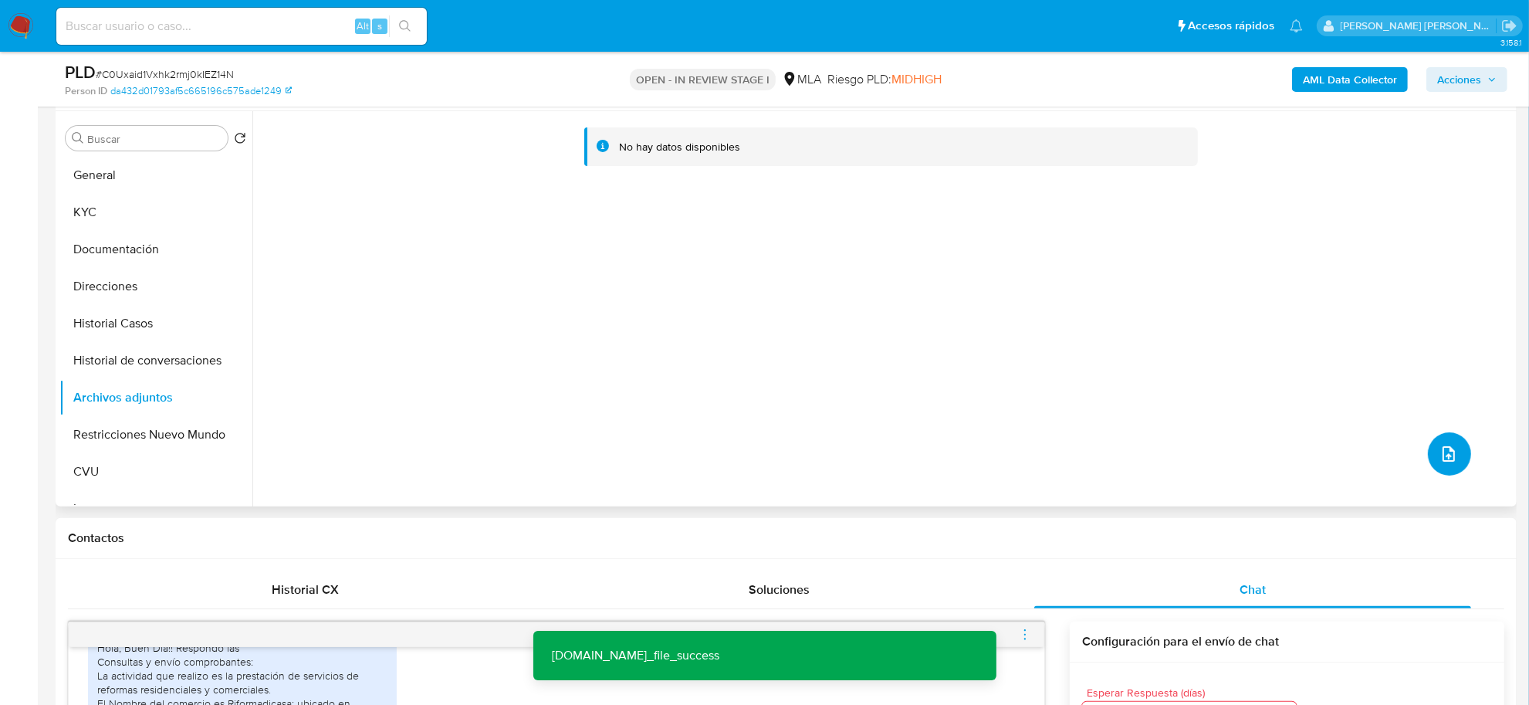
click at [1442, 451] on icon "upload-file" at bounding box center [1448, 453] width 12 height 15
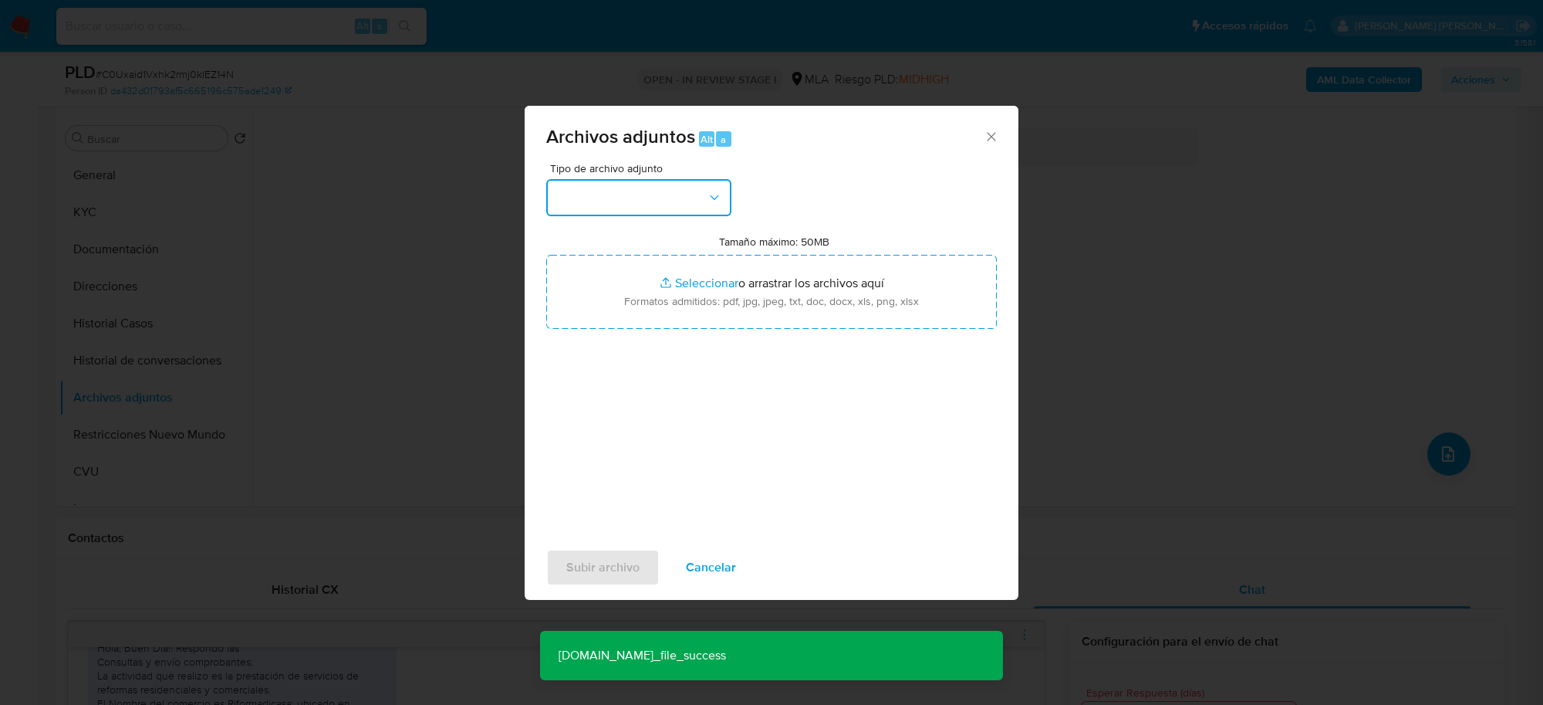
click at [648, 198] on button "button" at bounding box center [638, 197] width 185 height 37
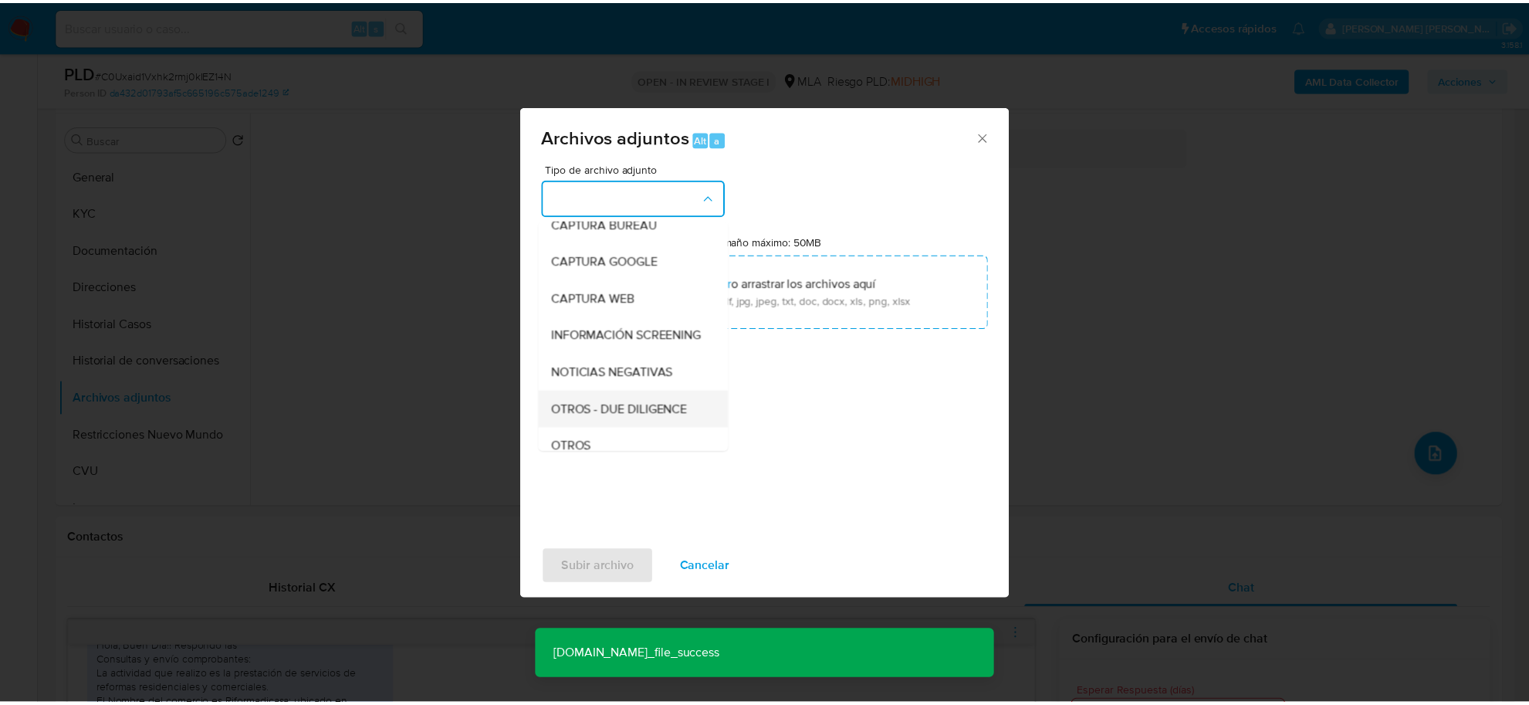
scroll to position [193, 0]
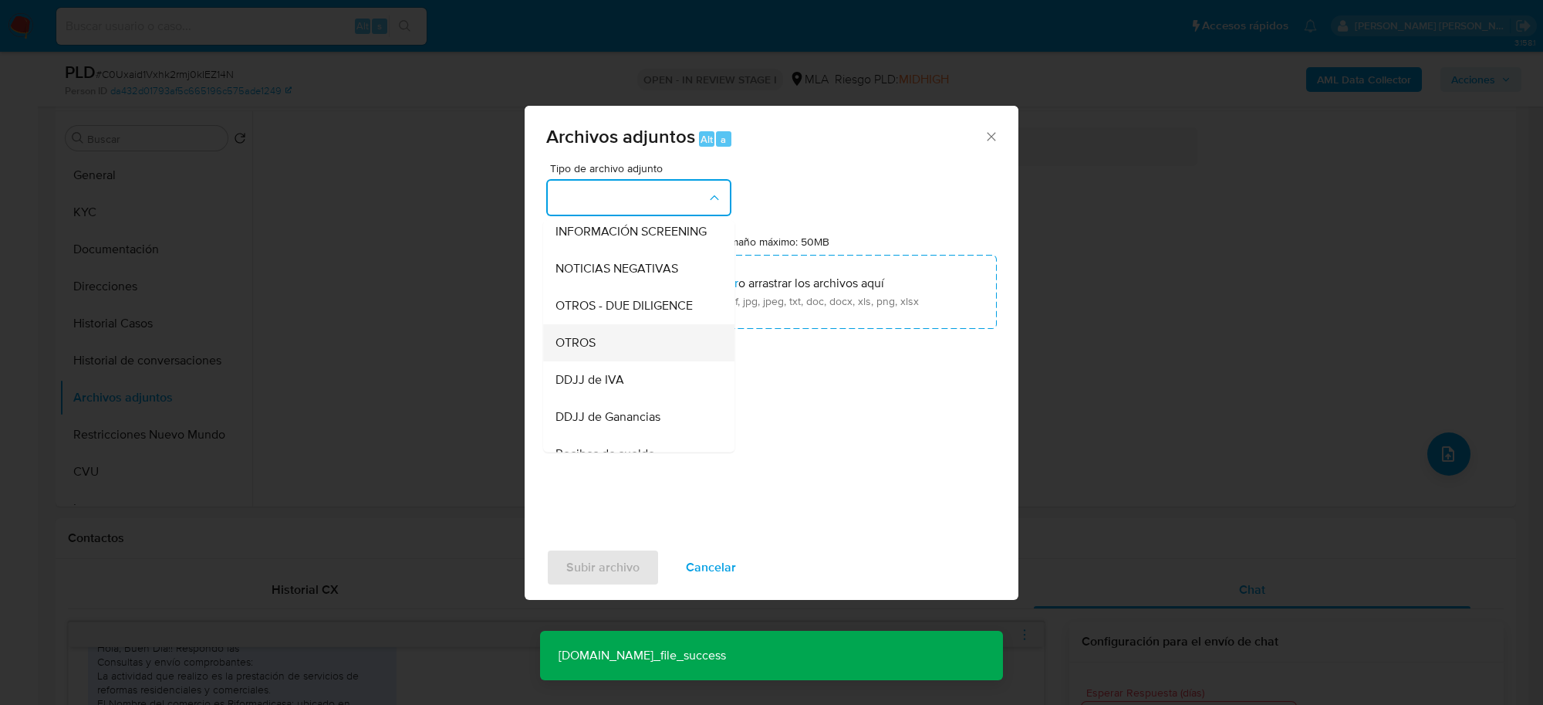
click at [615, 353] on div "OTROS" at bounding box center [634, 342] width 157 height 37
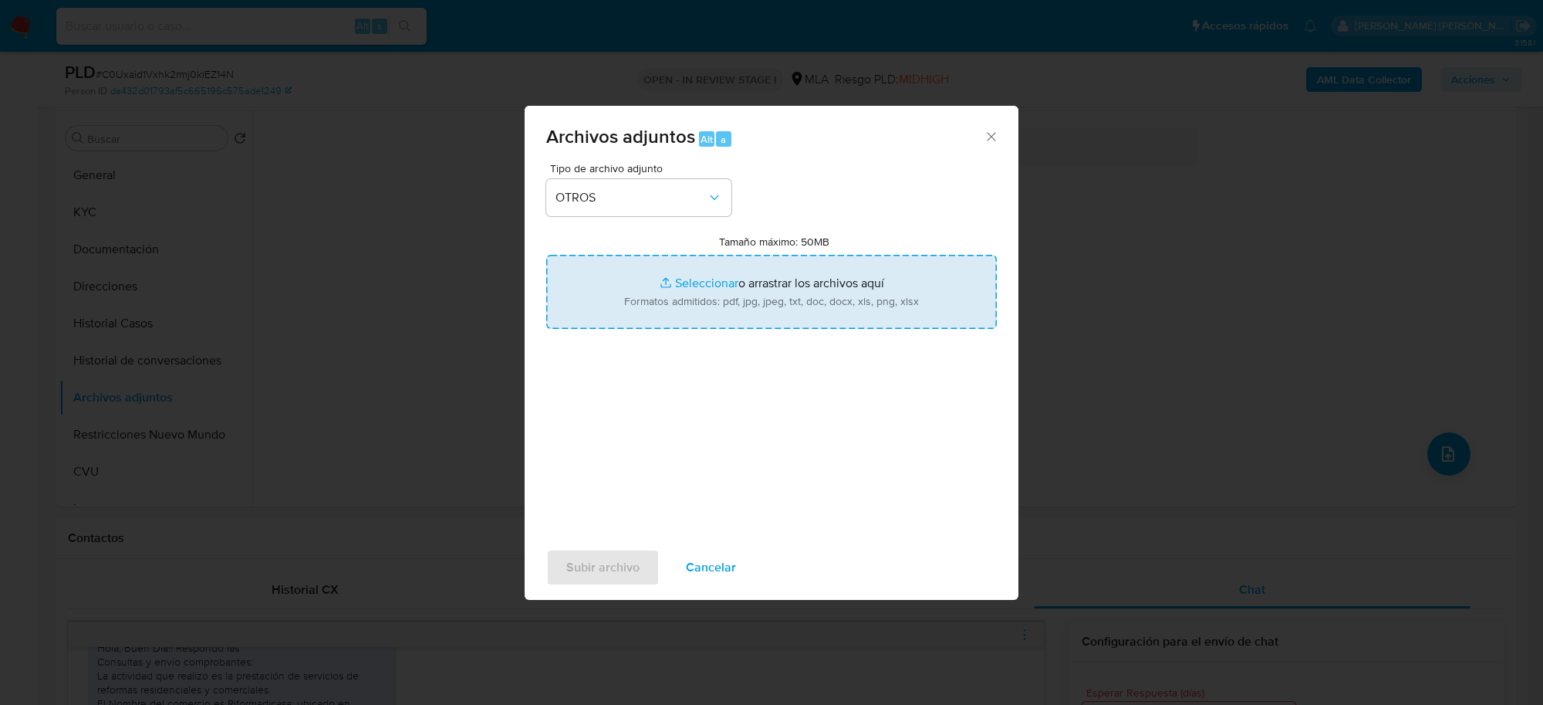
type input "C:\fakepath\Movimientos-Aladdin-1052502961.xlsx"
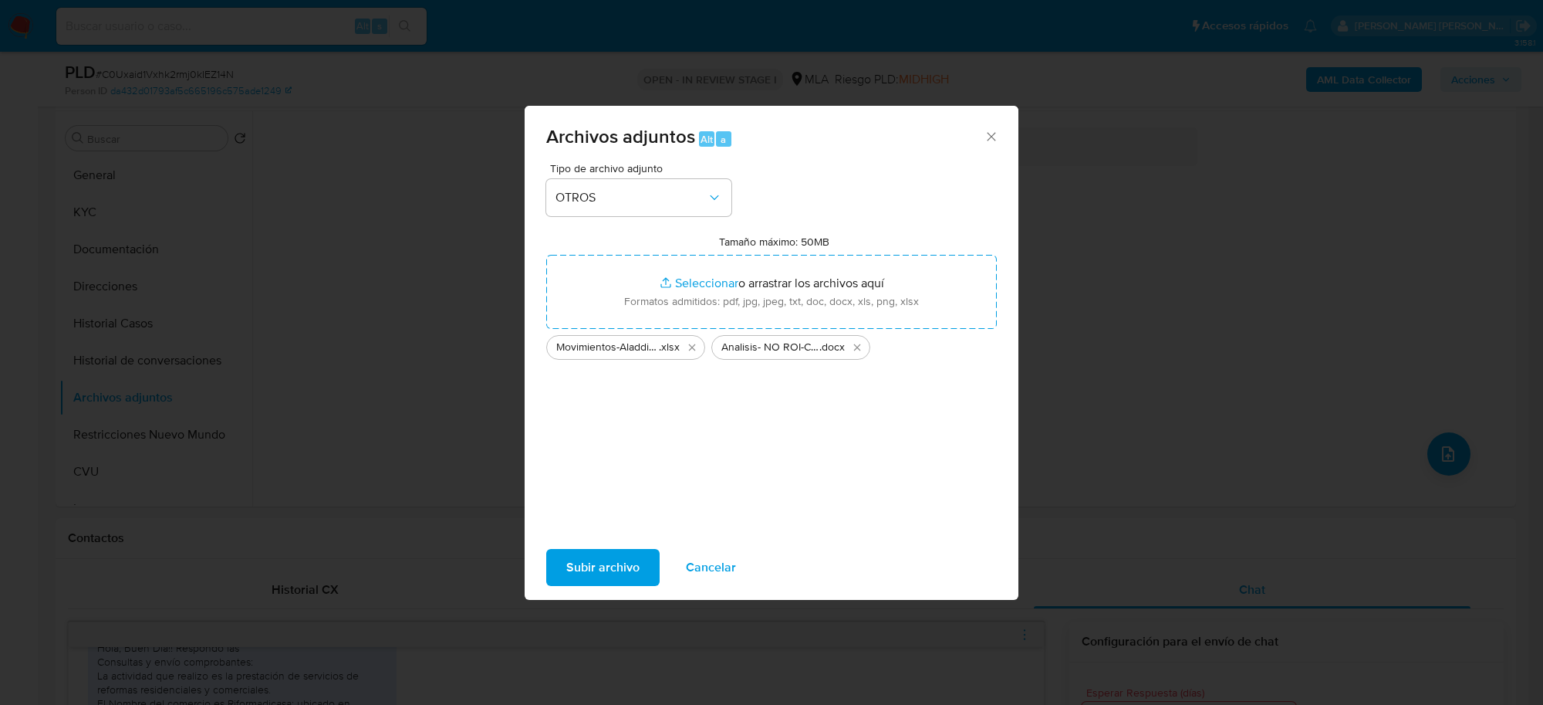
click at [586, 560] on span "Subir archivo" at bounding box center [602, 567] width 73 height 34
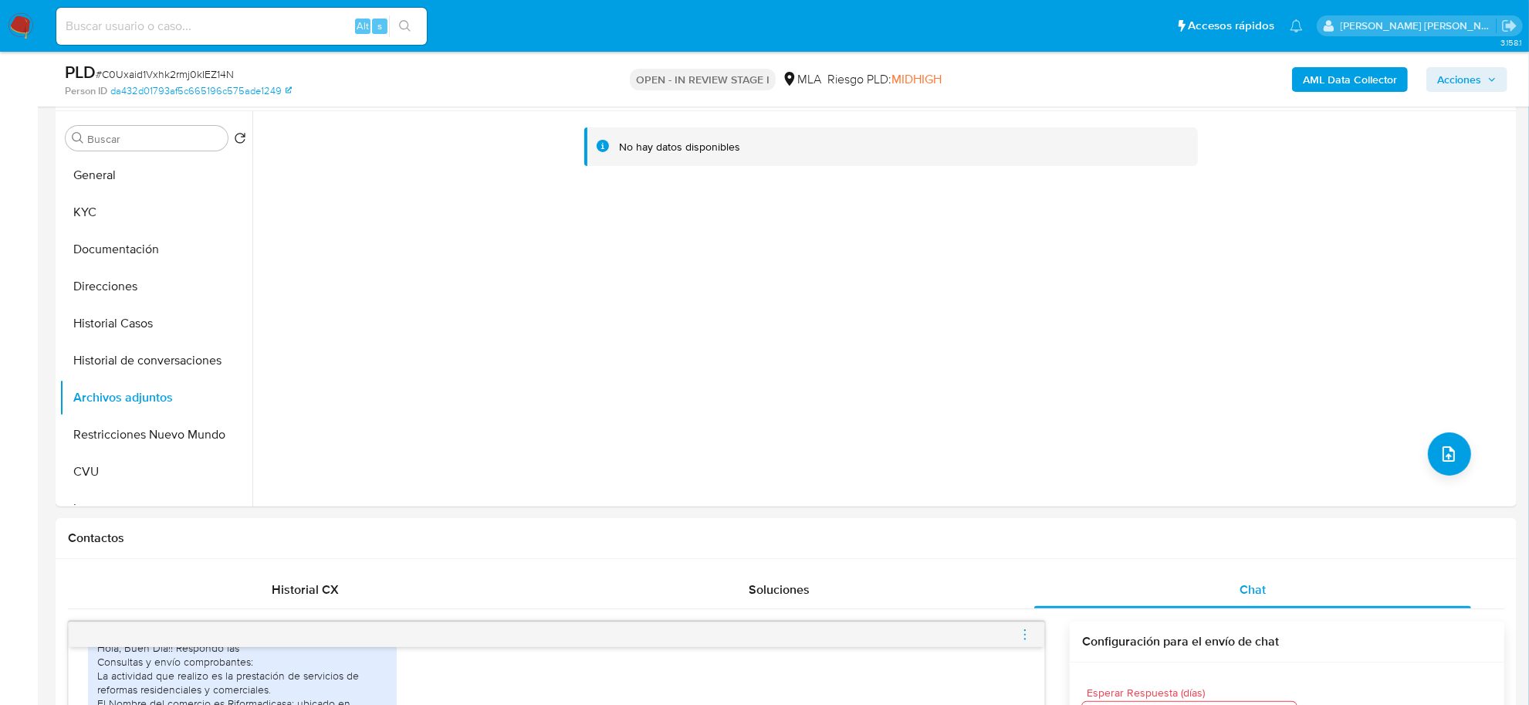
click at [149, 78] on span "# C0Uxaid1Vxhk2rmj0kIEZ14N" at bounding box center [165, 73] width 138 height 15
copy span "C0Uxaid1Vxhk2rmj0kIEZ14N"
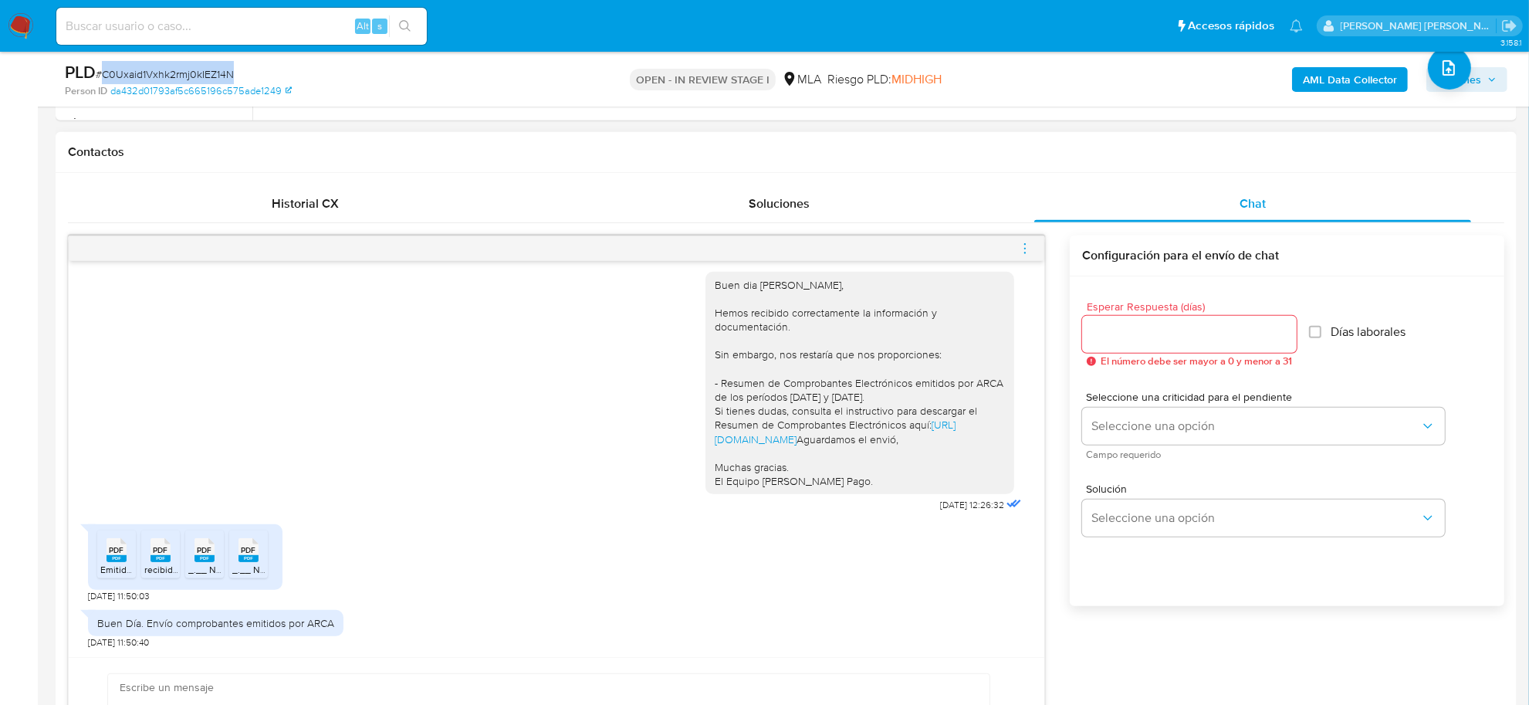
scroll to position [965, 0]
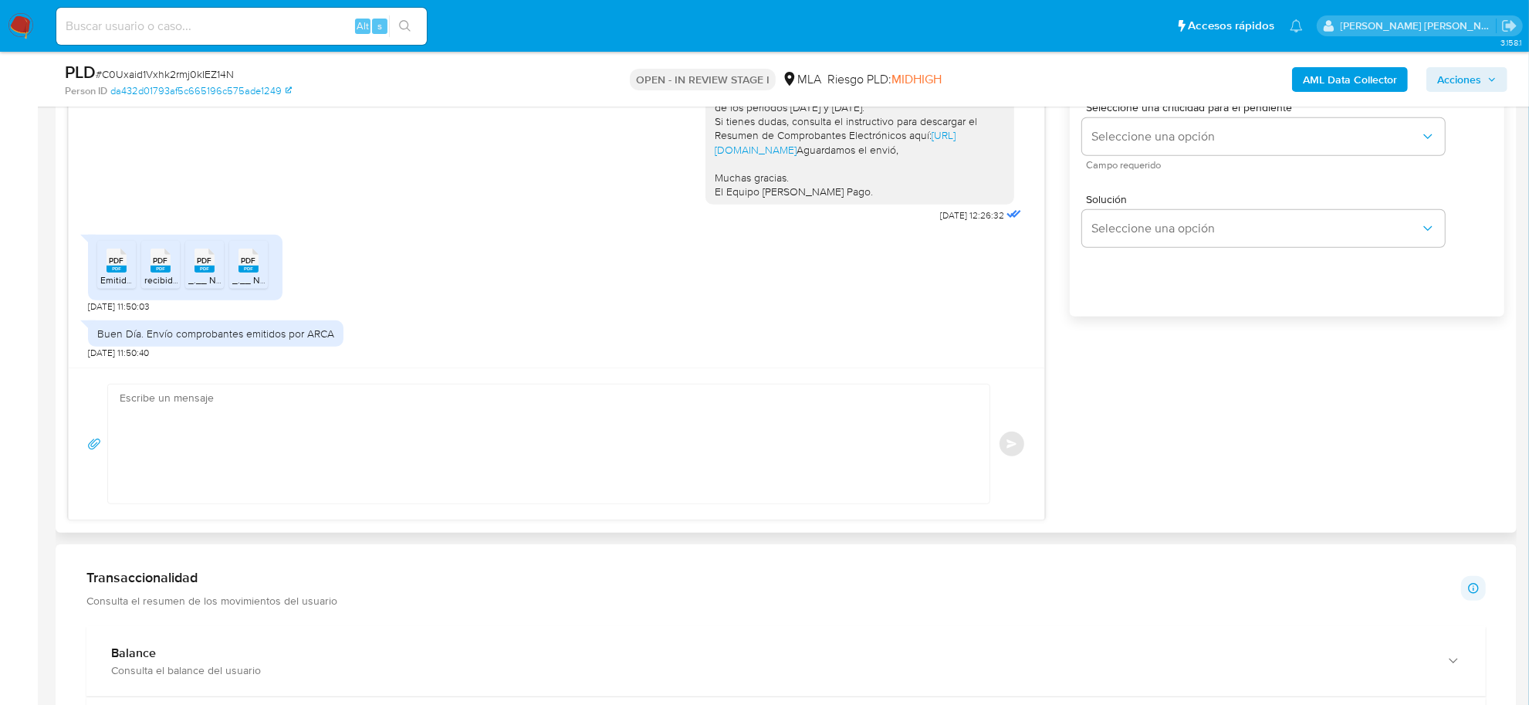
click at [259, 432] on textarea at bounding box center [545, 443] width 850 height 119
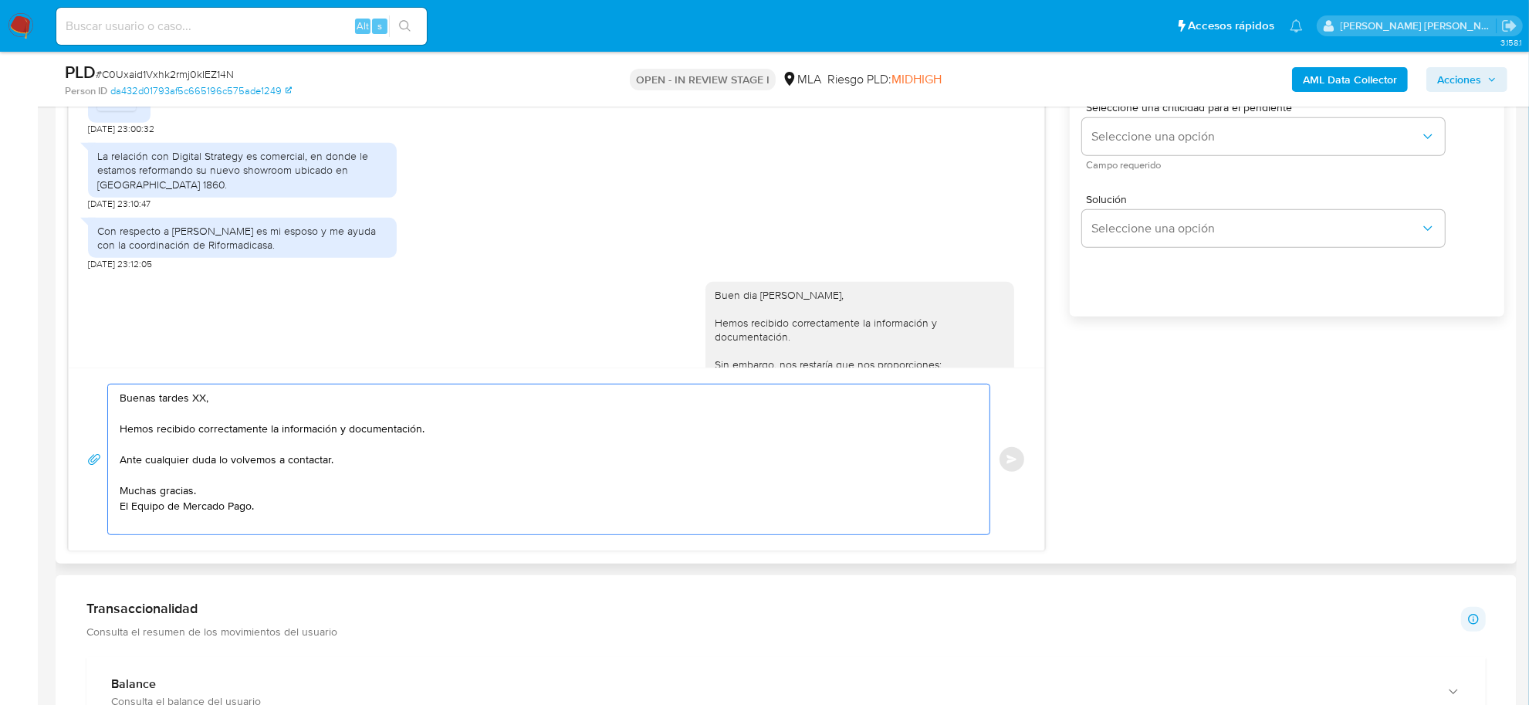
scroll to position [1982, 0]
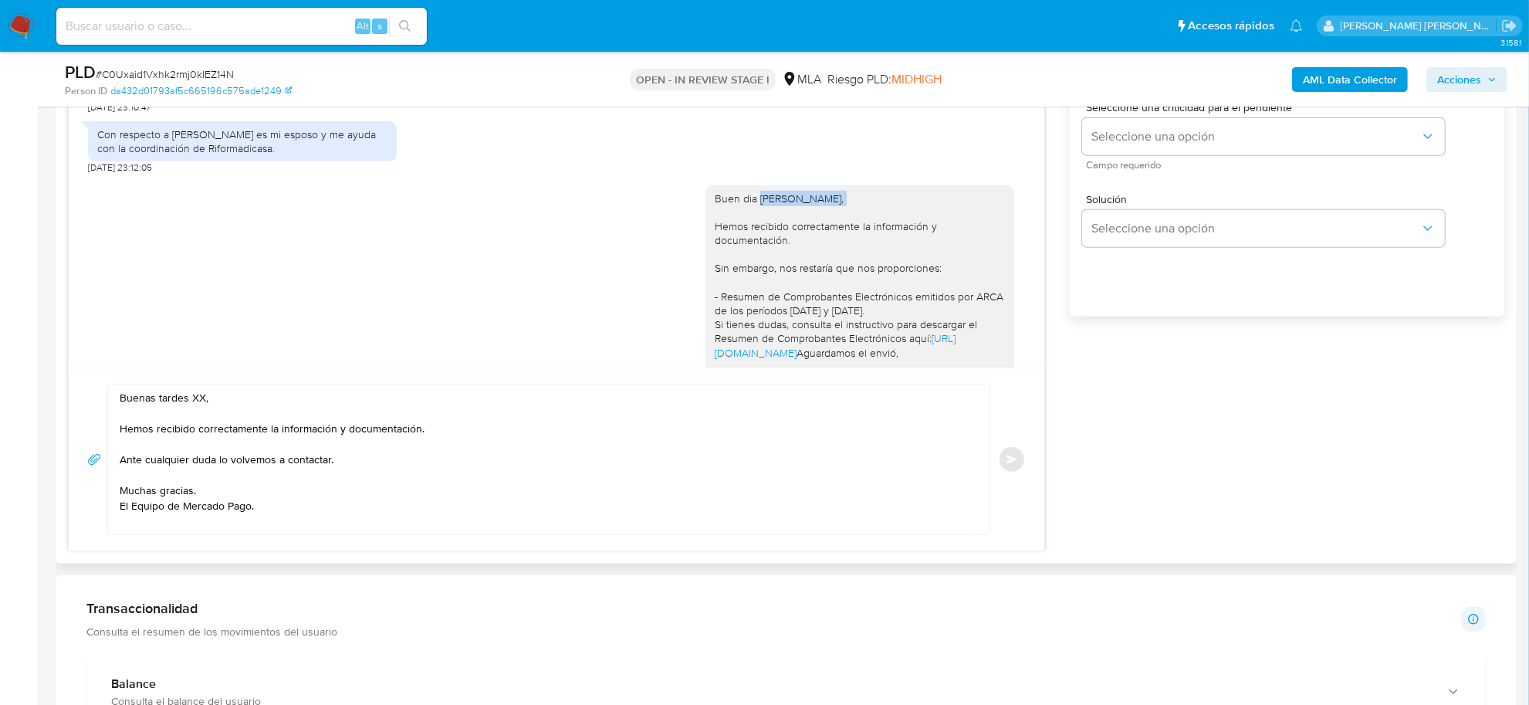
drag, startPoint x: 745, startPoint y: 255, endPoint x: 816, endPoint y: 255, distance: 71.0
click at [816, 255] on div "Buen dia Evelyn Josefina, Hemos recibido correctamente la información y documen…" at bounding box center [860, 296] width 290 height 211
copy div "Evelyn Josefina"
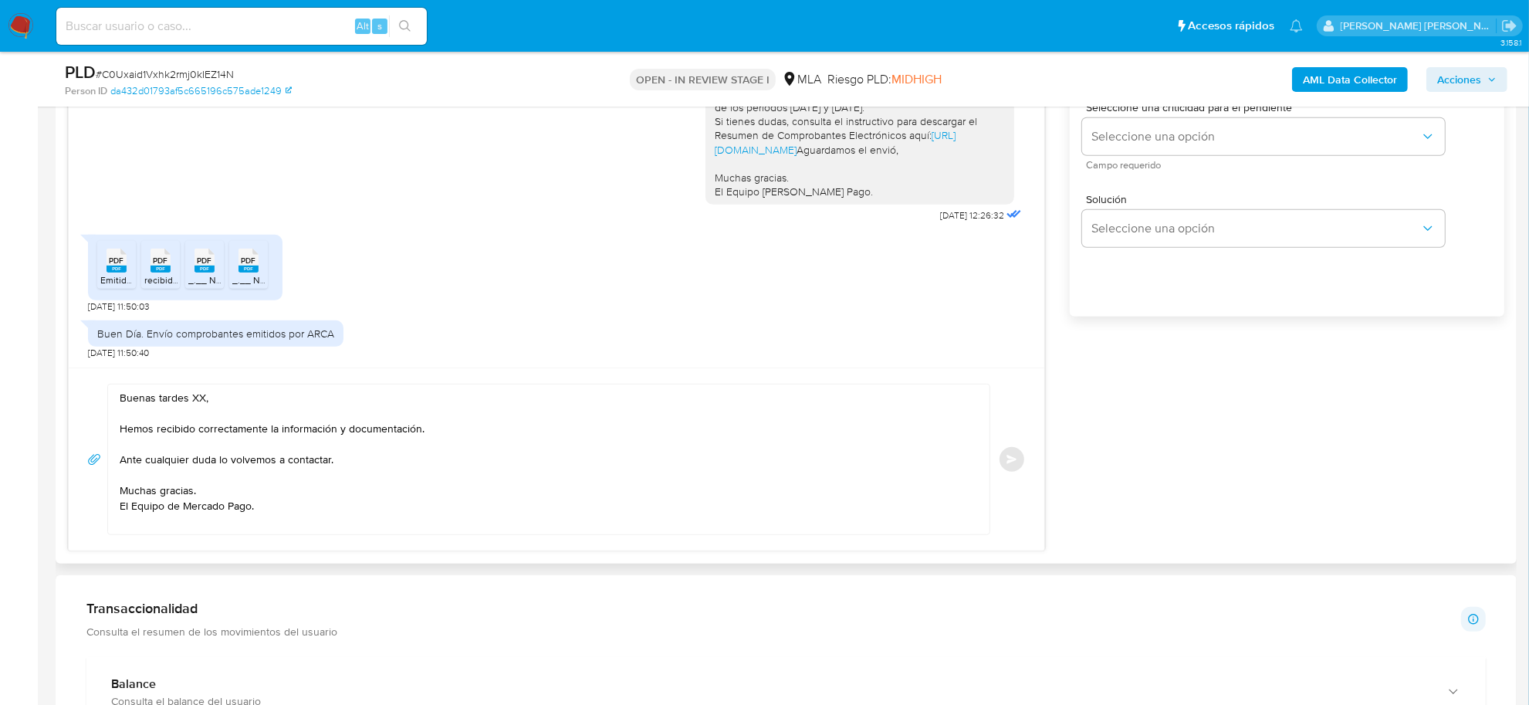
scroll to position [2271, 0]
click at [198, 404] on textarea "Buenas tardes XX, Hemos recibido correctamente la información y documentación. …" at bounding box center [545, 459] width 850 height 150
click at [198, 403] on textarea "Buenas tardes XX, Hemos recibido correctamente la información y documentación. …" at bounding box center [545, 459] width 850 height 150
paste textarea "Evelyn Josefina"
drag, startPoint x: 346, startPoint y: 433, endPoint x: 276, endPoint y: 431, distance: 69.5
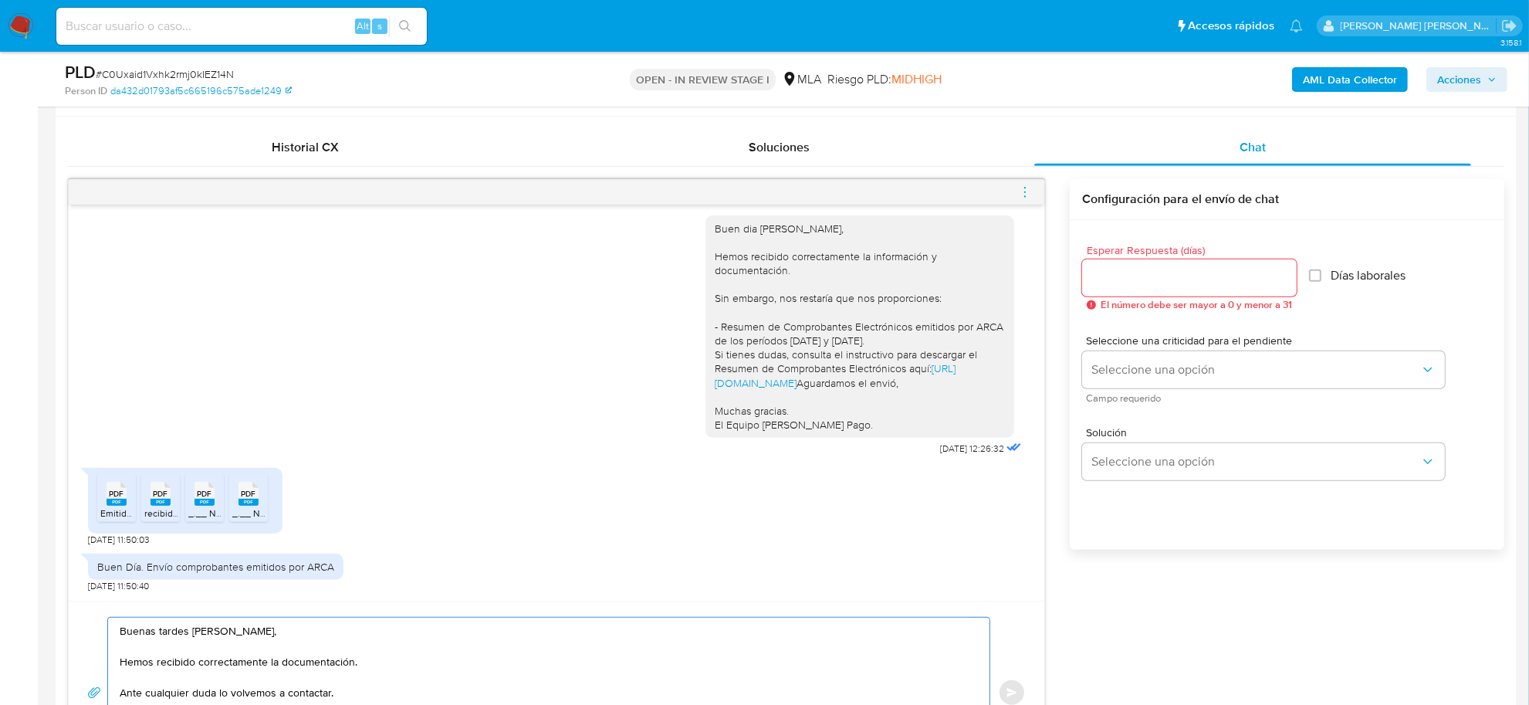
scroll to position [675, 0]
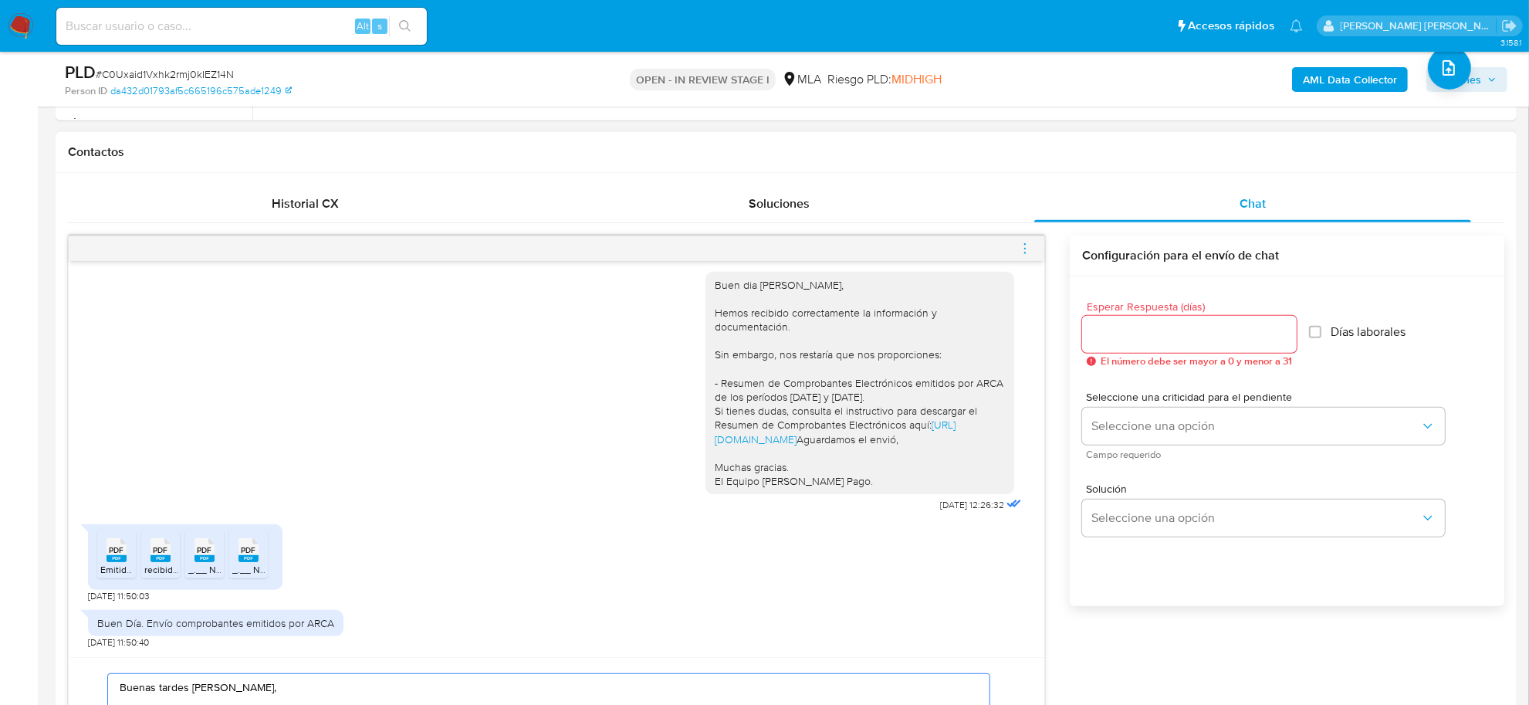
type textarea "Buenas tardes Evelyn Josefina, Hemos recibido correctamente la documentación. A…"
click at [1117, 338] on input "Esperar Respuesta (días)" at bounding box center [1189, 334] width 215 height 20
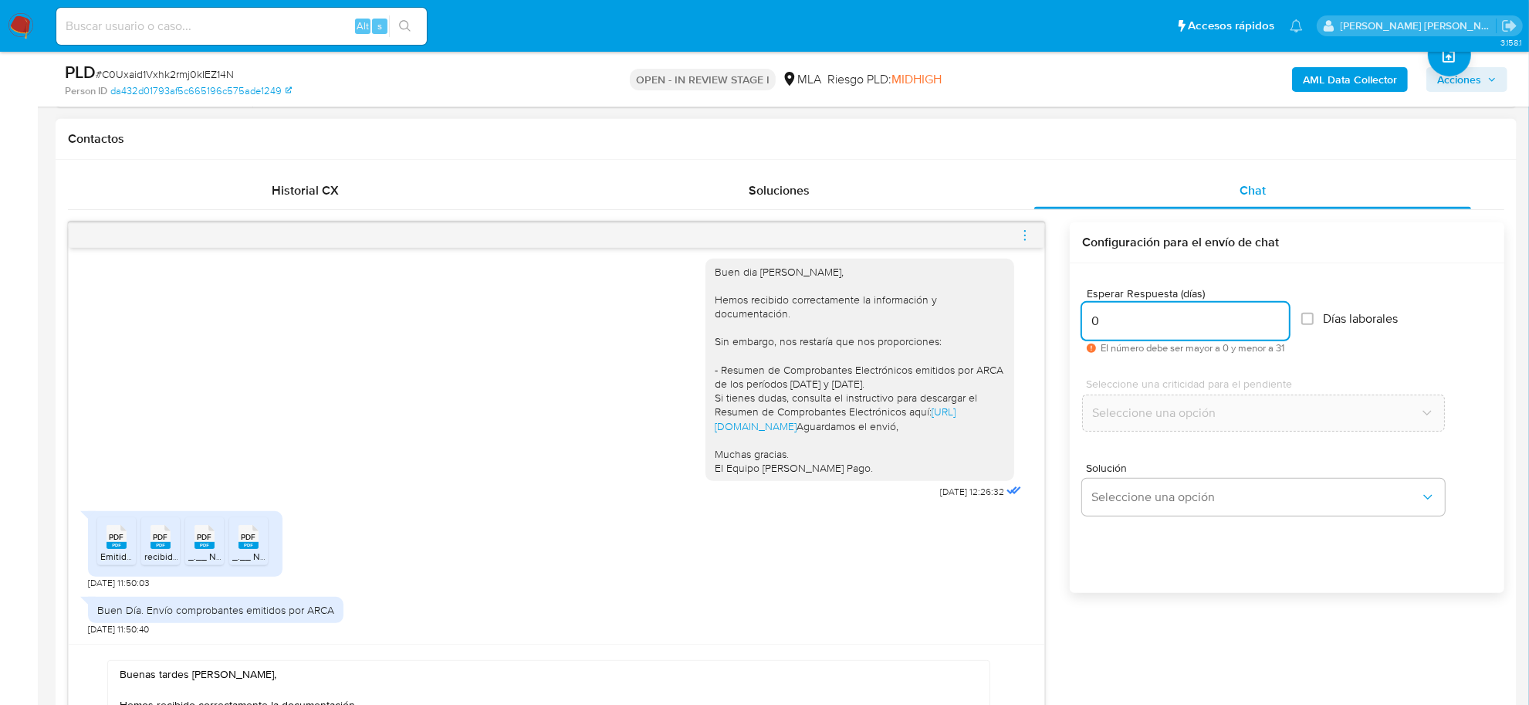
scroll to position [965, 0]
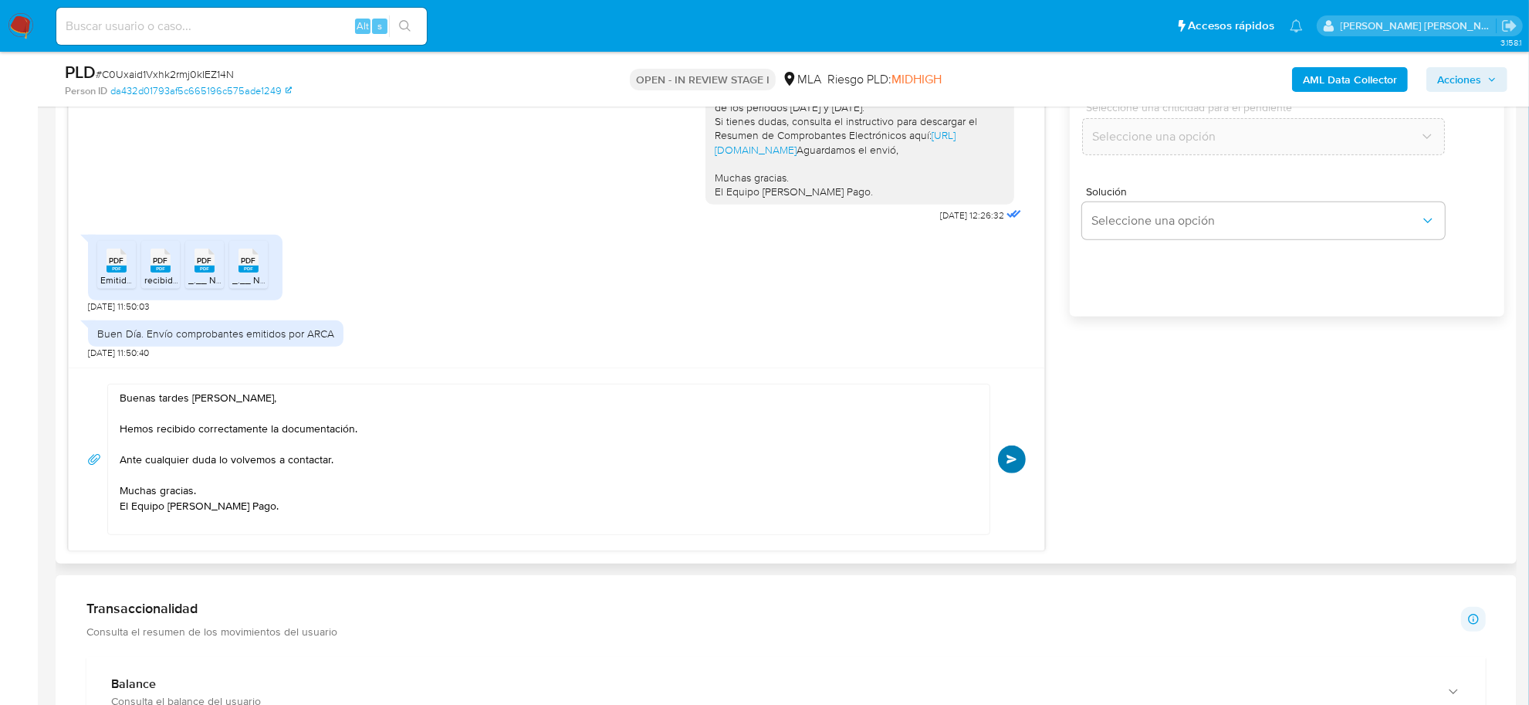
type input "0"
click at [1021, 465] on button "Enviar" at bounding box center [1012, 459] width 28 height 28
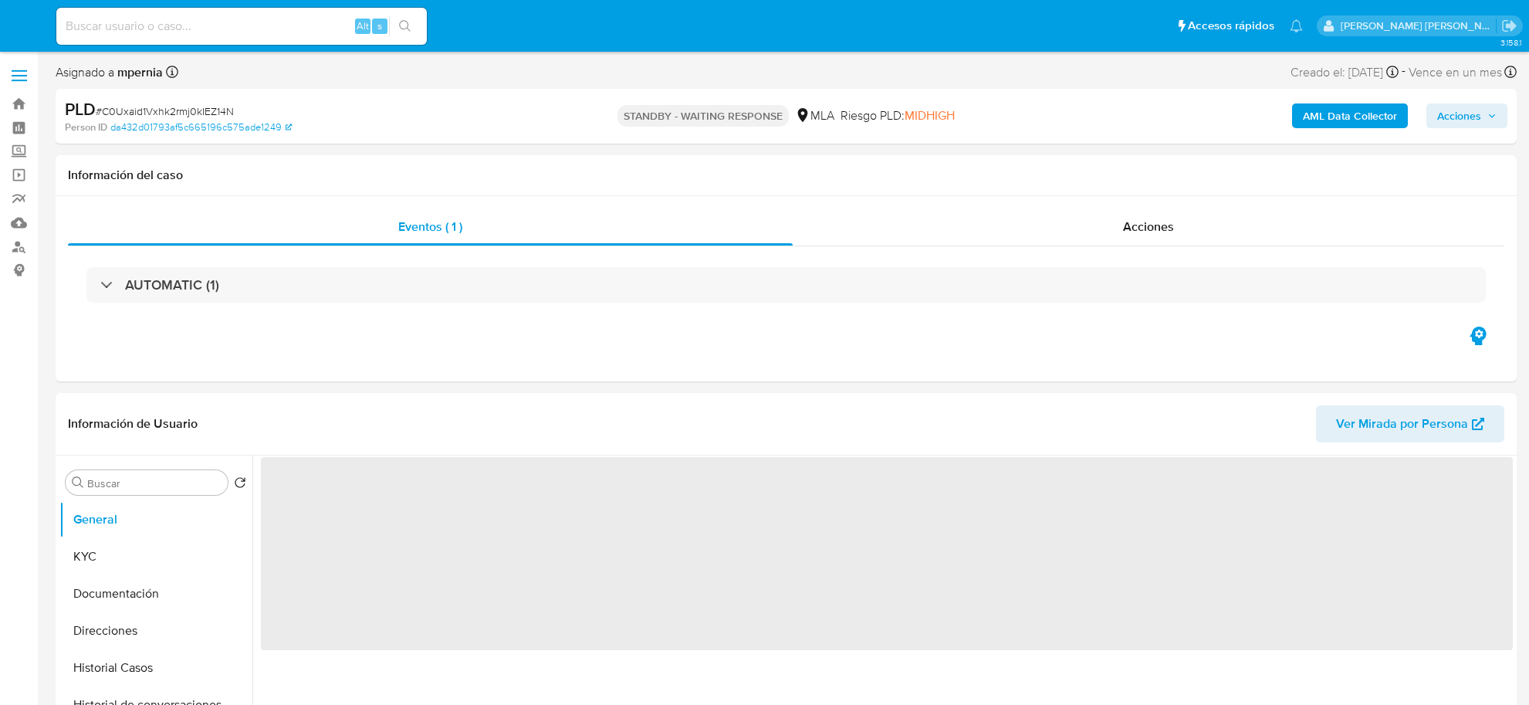
select select "10"
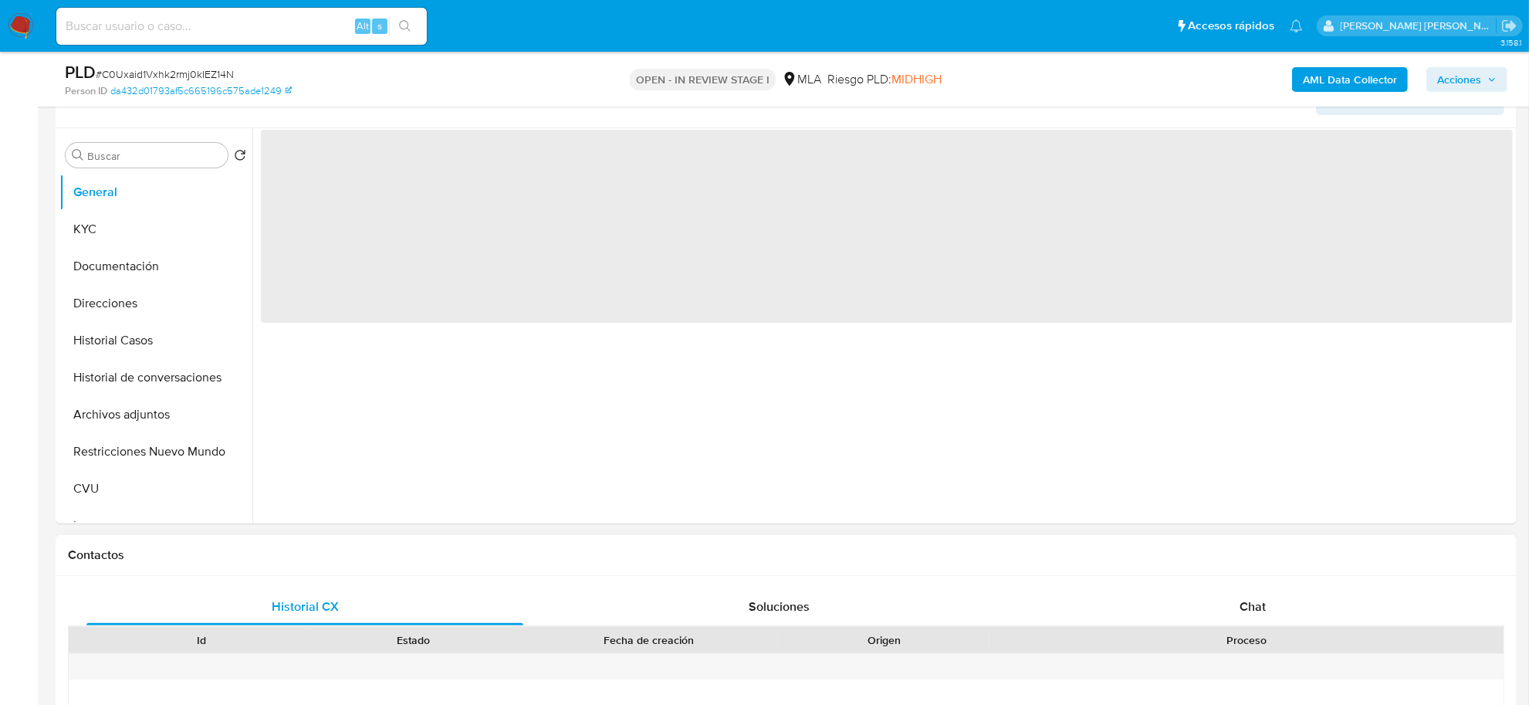
scroll to position [386, 0]
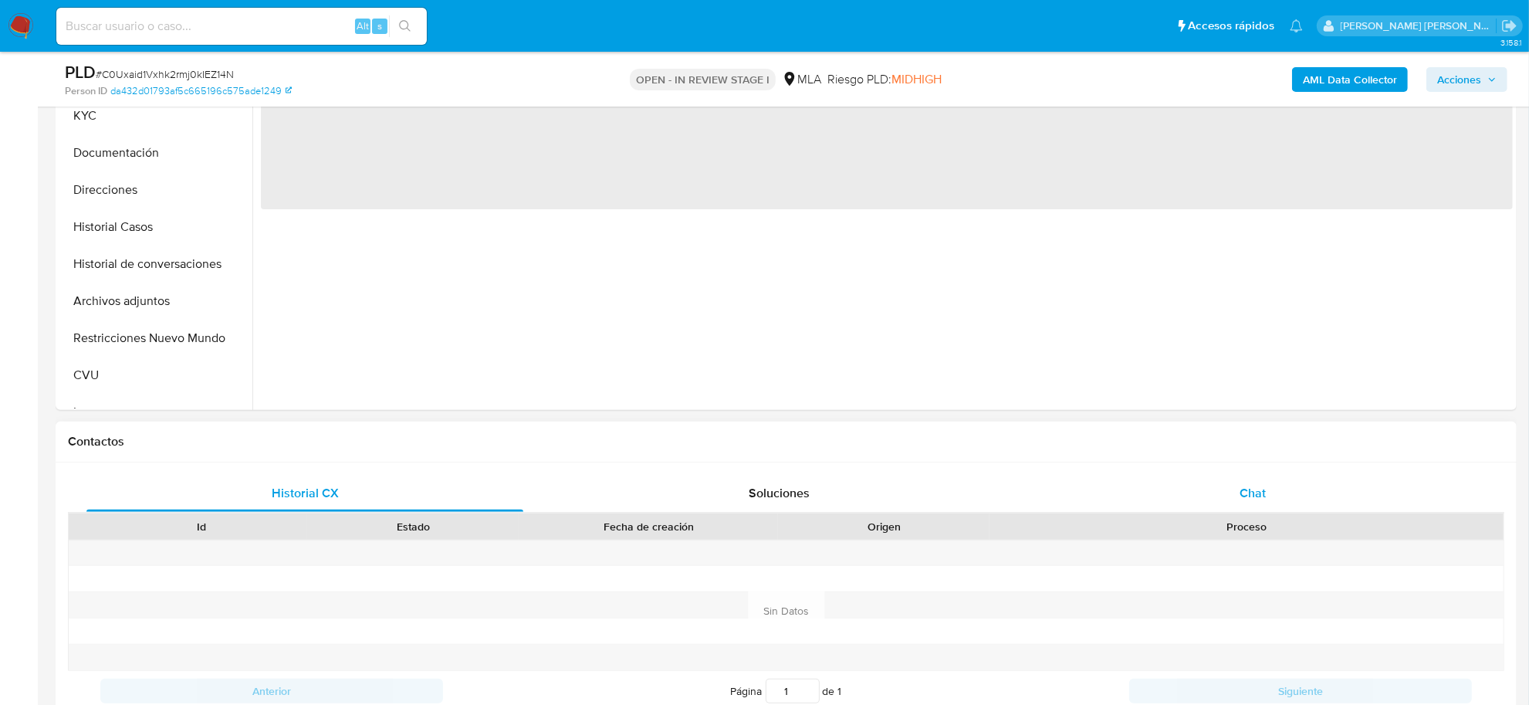
select select "10"
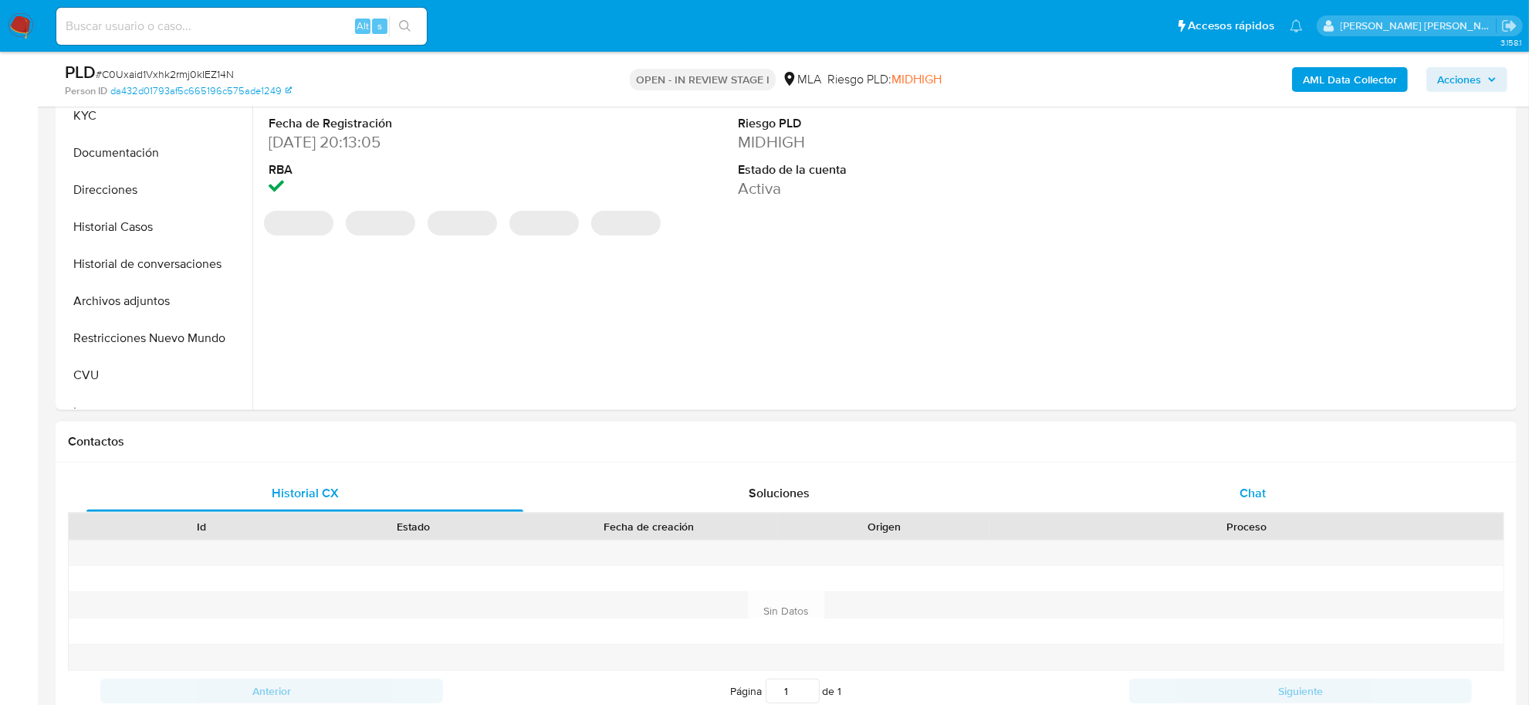
click at [1251, 492] on span "Chat" at bounding box center [1252, 493] width 26 height 18
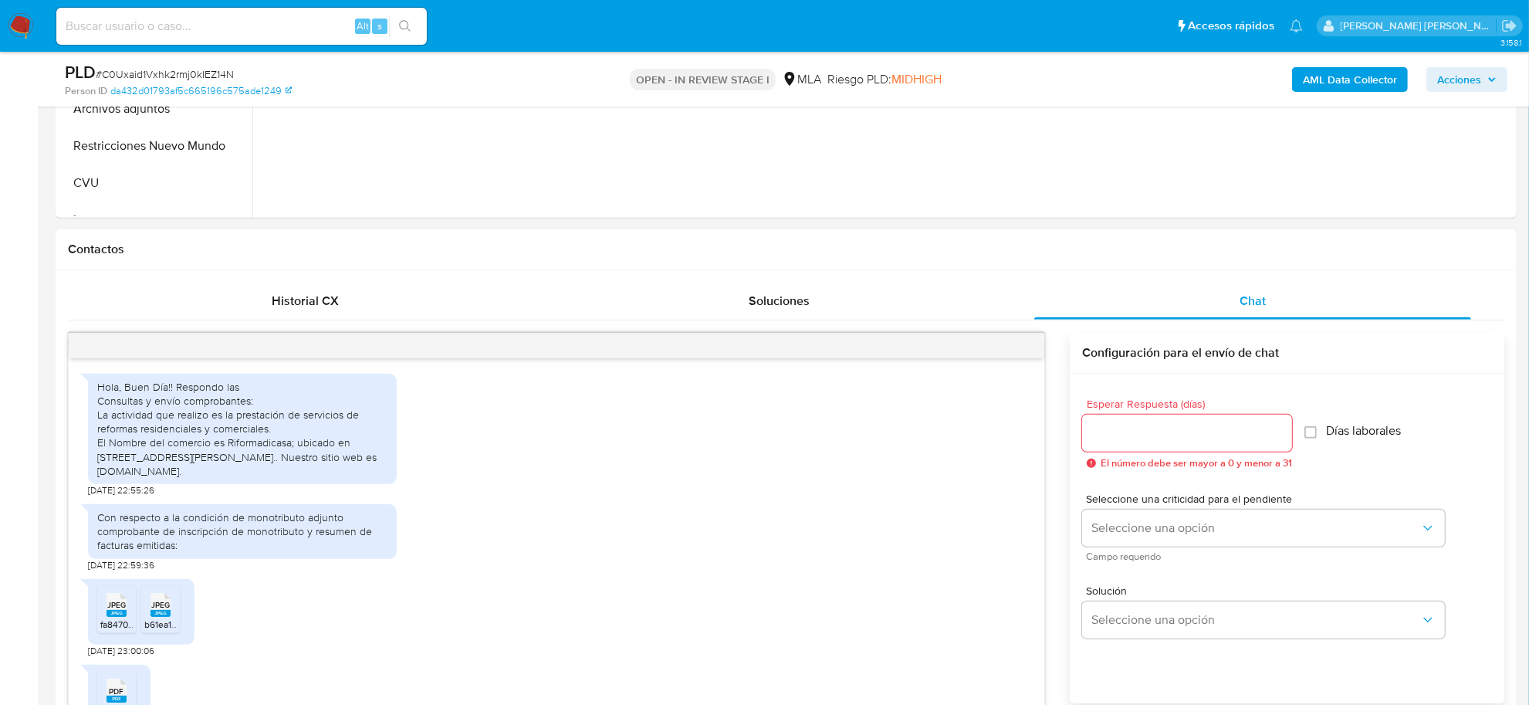
scroll to position [705, 0]
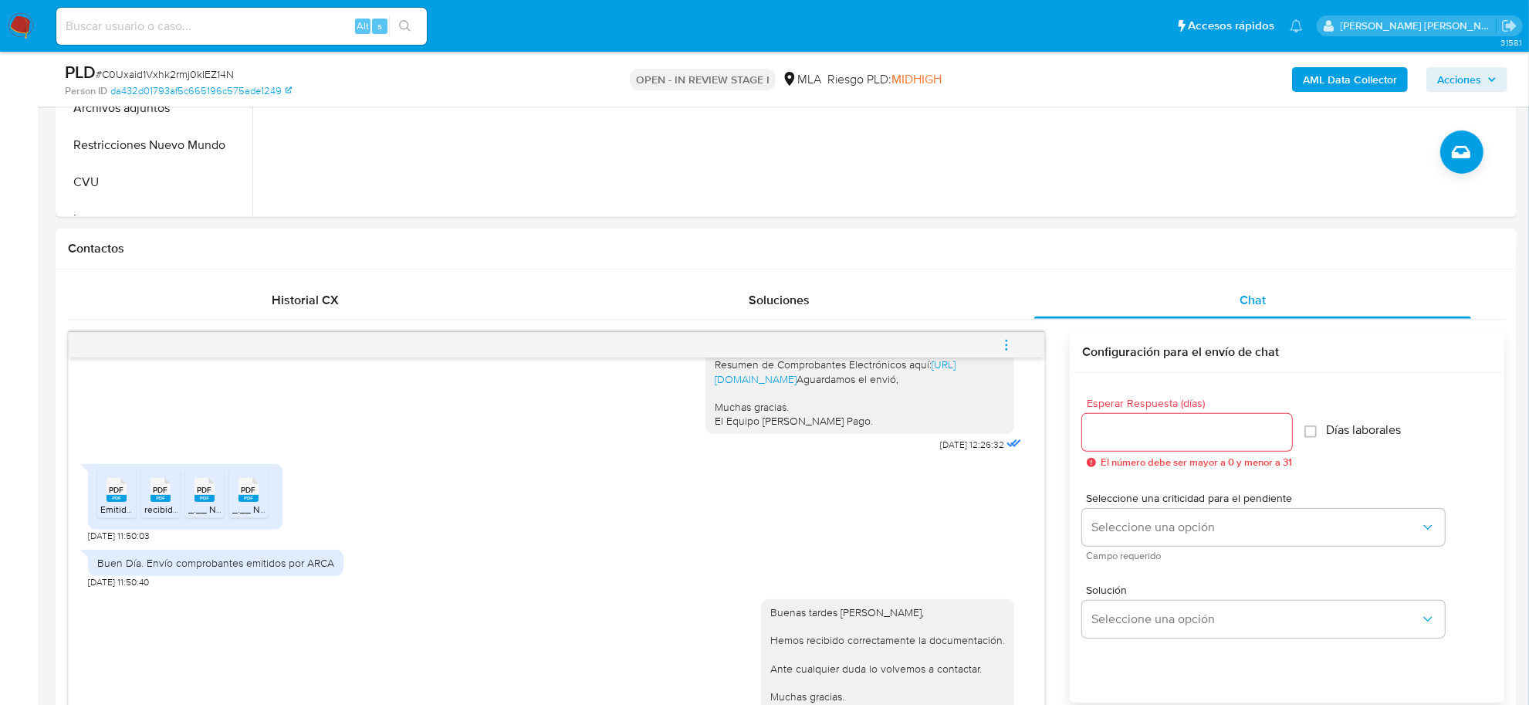
click at [1005, 346] on icon "menu-action" at bounding box center [1006, 345] width 14 height 14
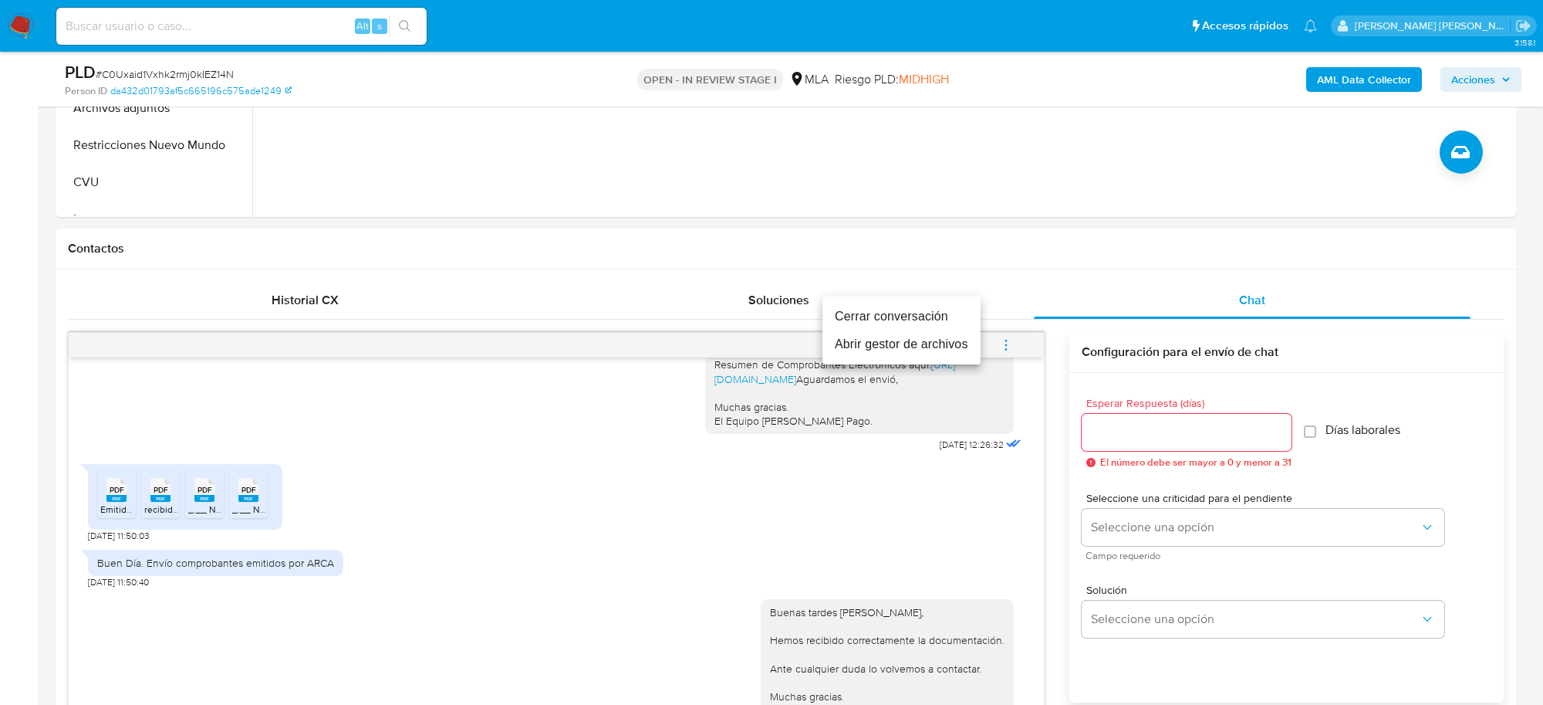
click at [912, 309] on li "Cerrar conversación" at bounding box center [902, 316] width 158 height 28
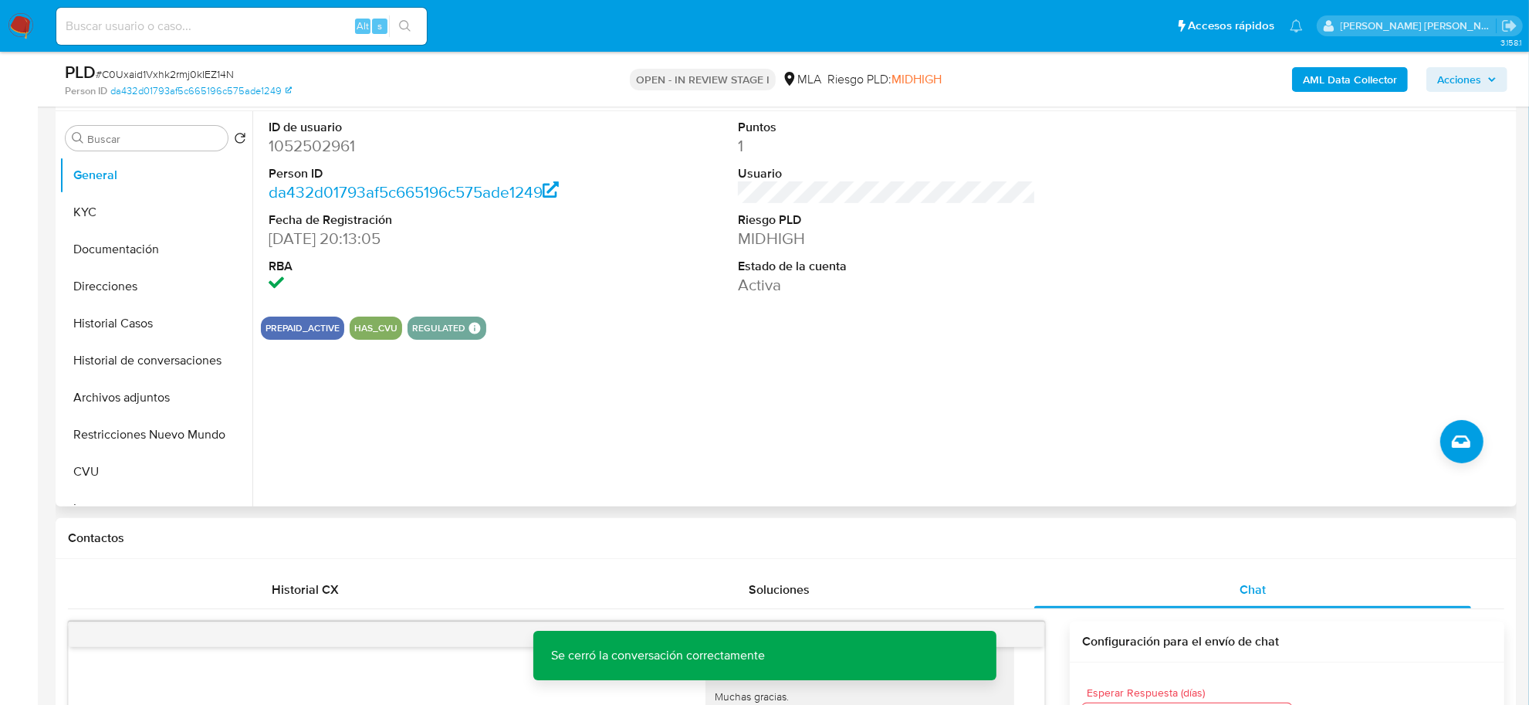
scroll to position [193, 0]
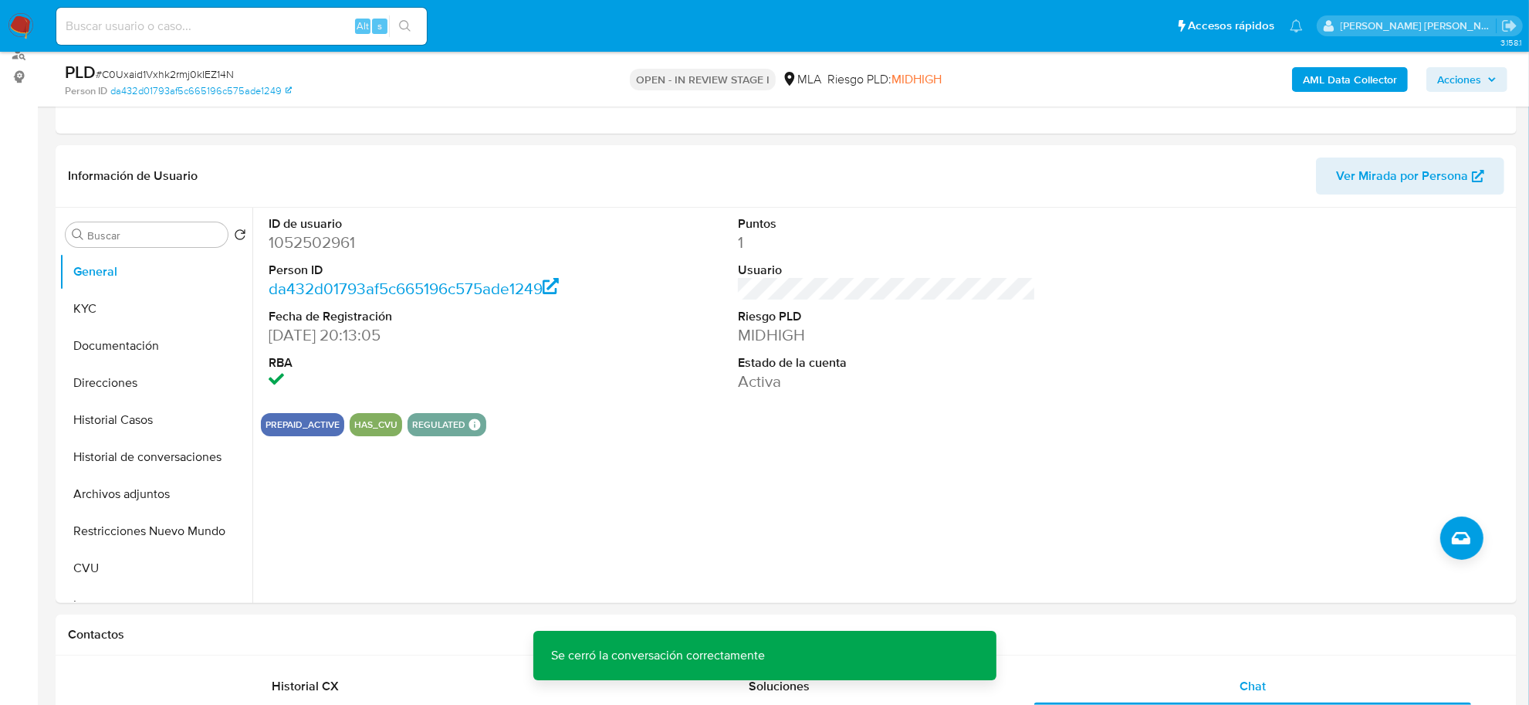
click at [1453, 86] on span "Acciones" at bounding box center [1459, 79] width 44 height 25
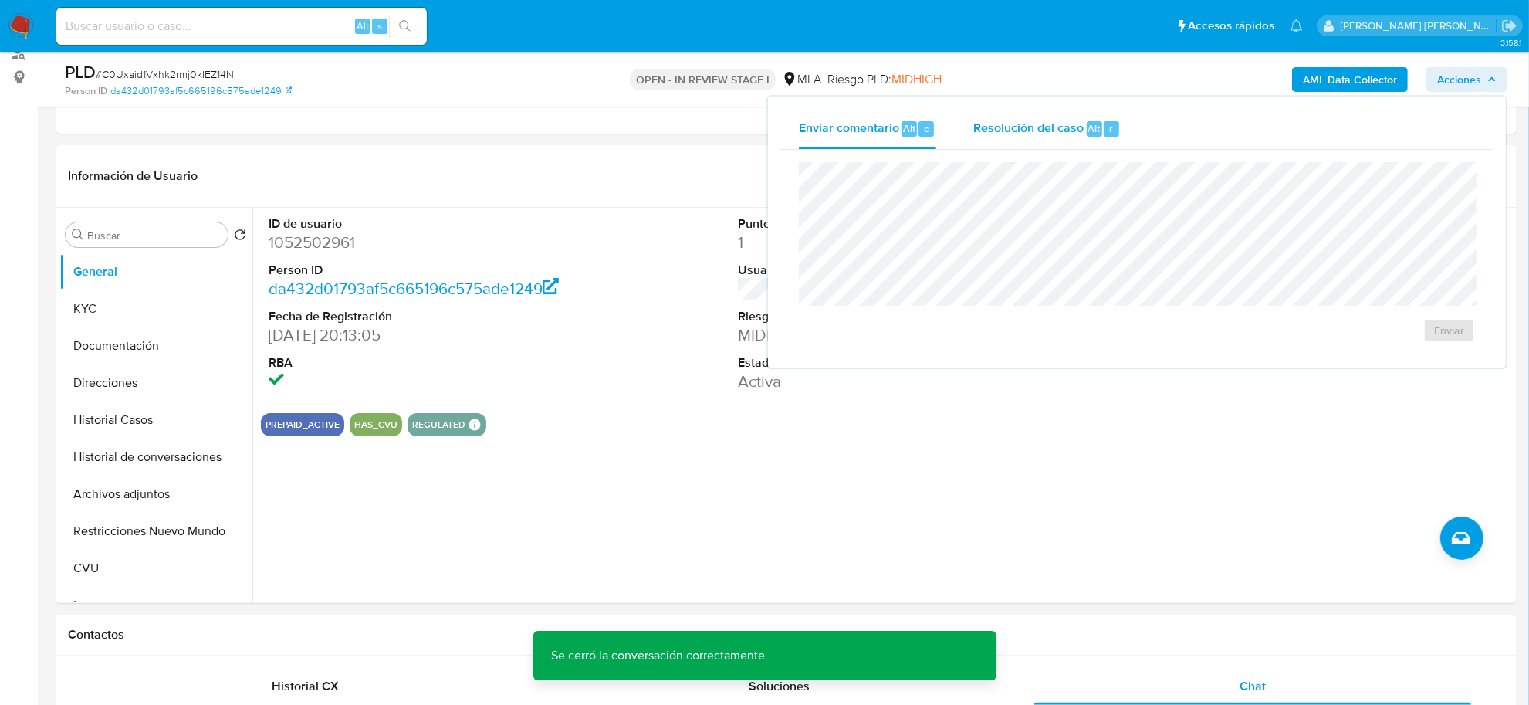
click at [1029, 133] on span "Resolución del caso" at bounding box center [1028, 128] width 110 height 18
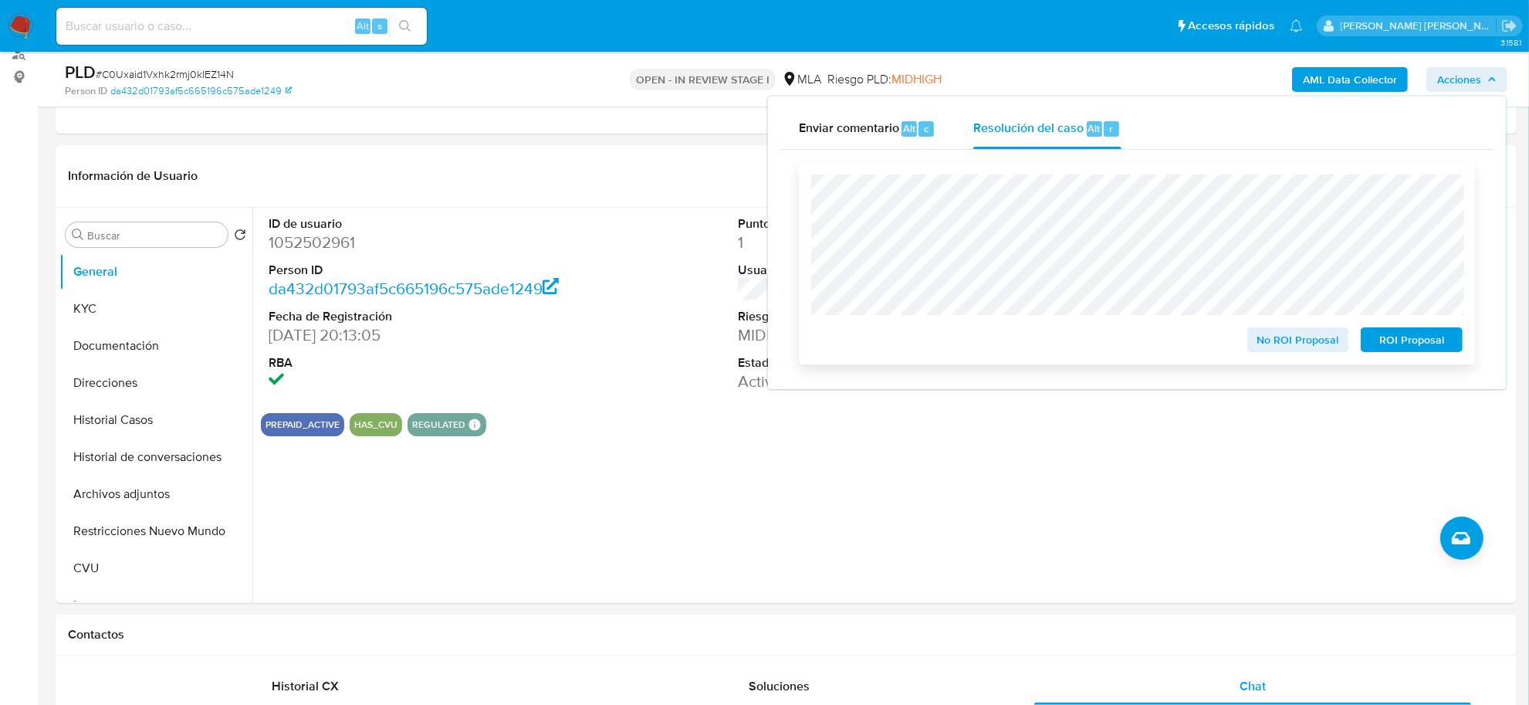
click at [1299, 330] on span "No ROI Proposal" at bounding box center [1298, 340] width 80 height 22
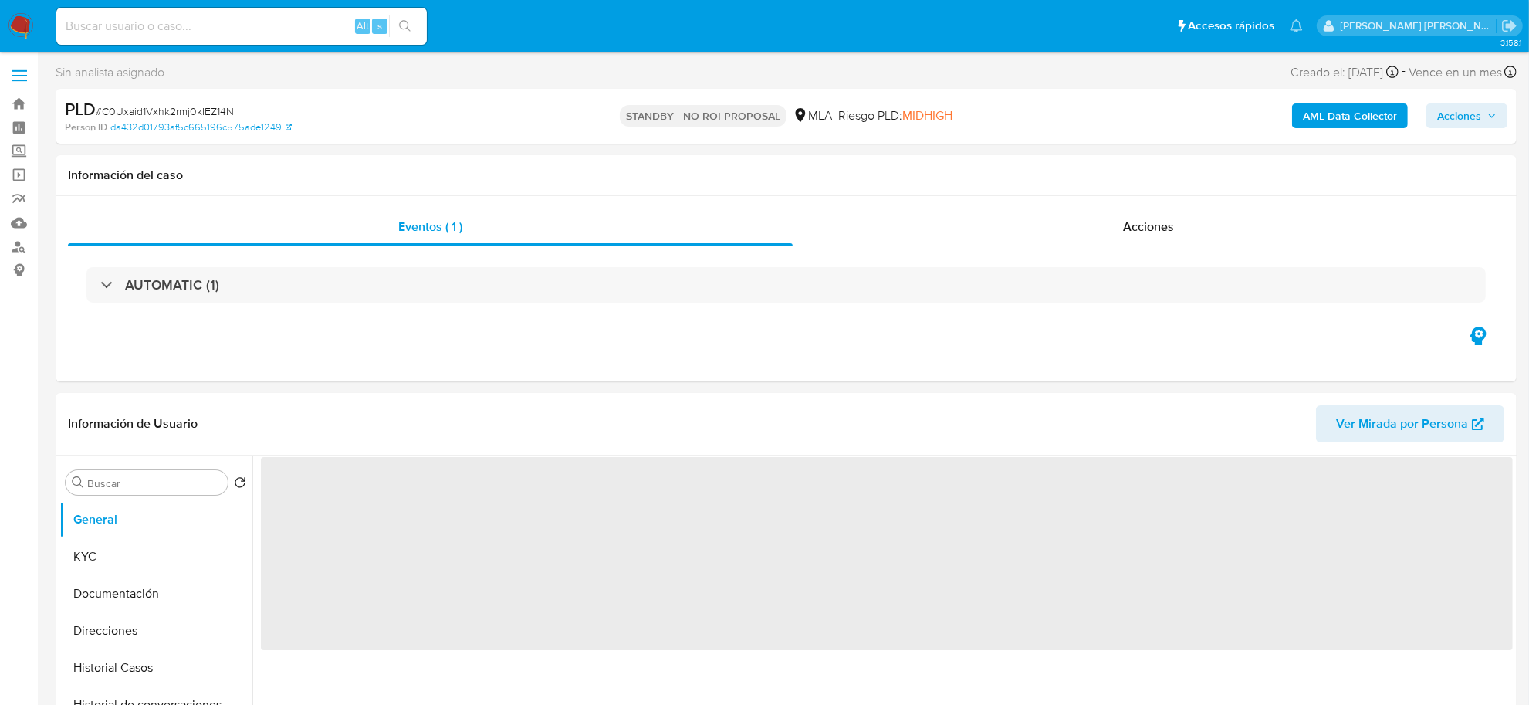
select select "10"
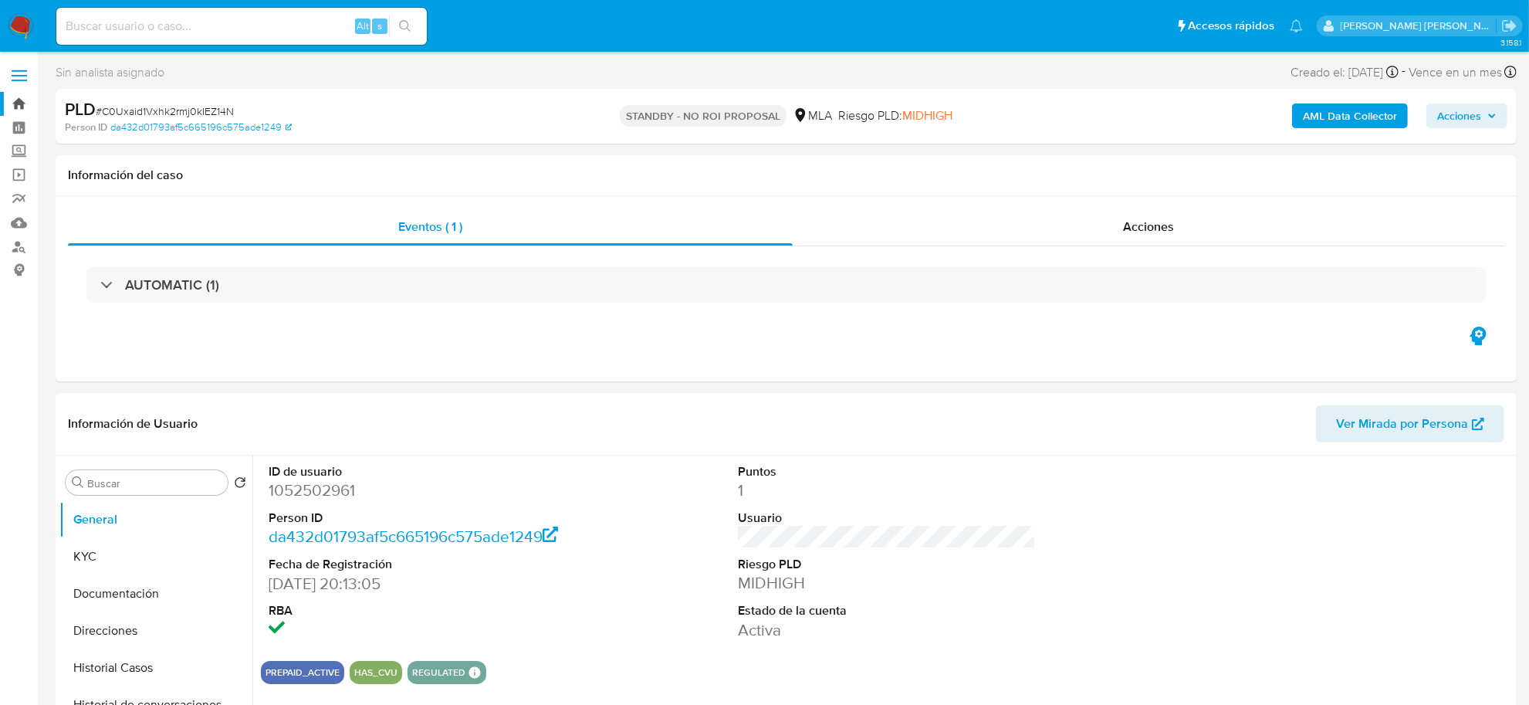
click at [25, 99] on link "Bandeja" at bounding box center [92, 104] width 184 height 24
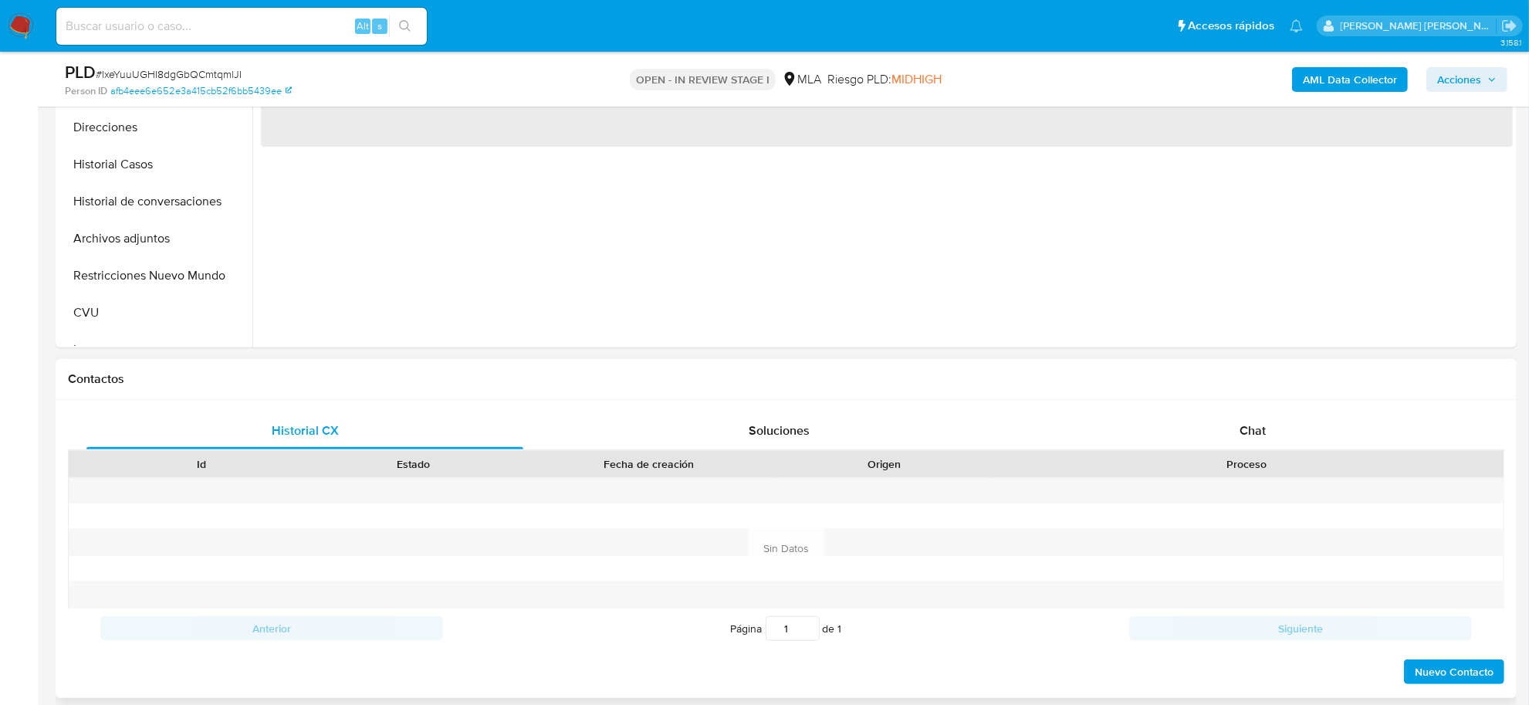
scroll to position [482, 0]
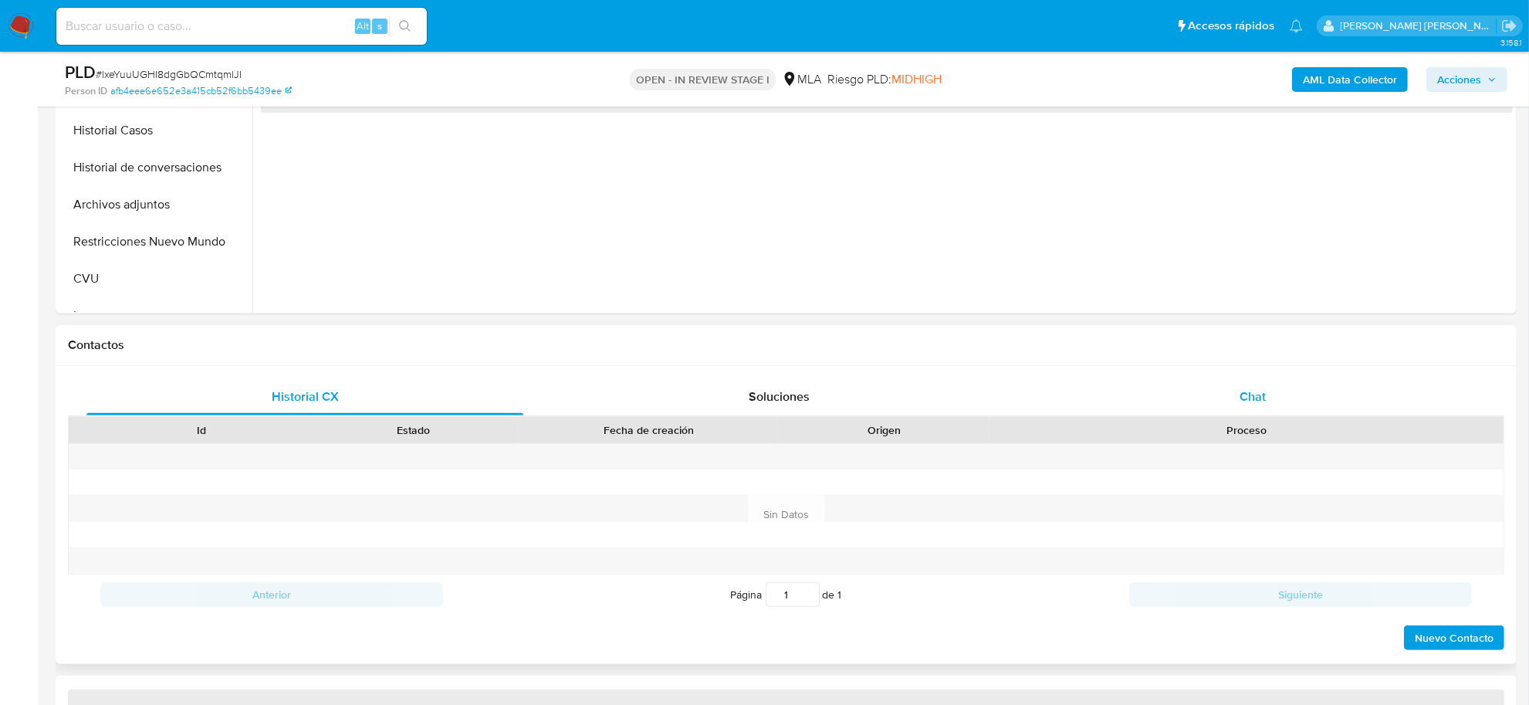
select select "10"
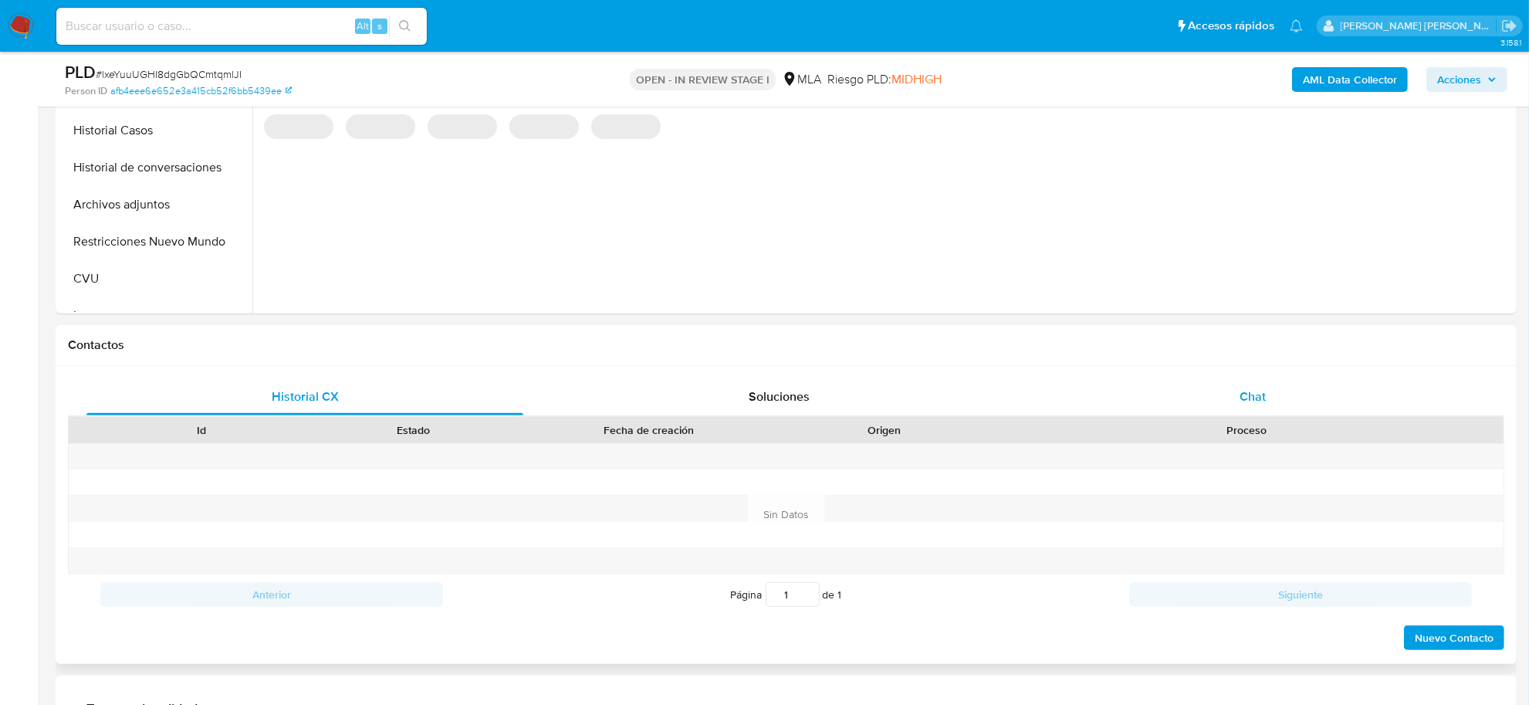
click at [1267, 387] on div "Chat" at bounding box center [1252, 396] width 437 height 37
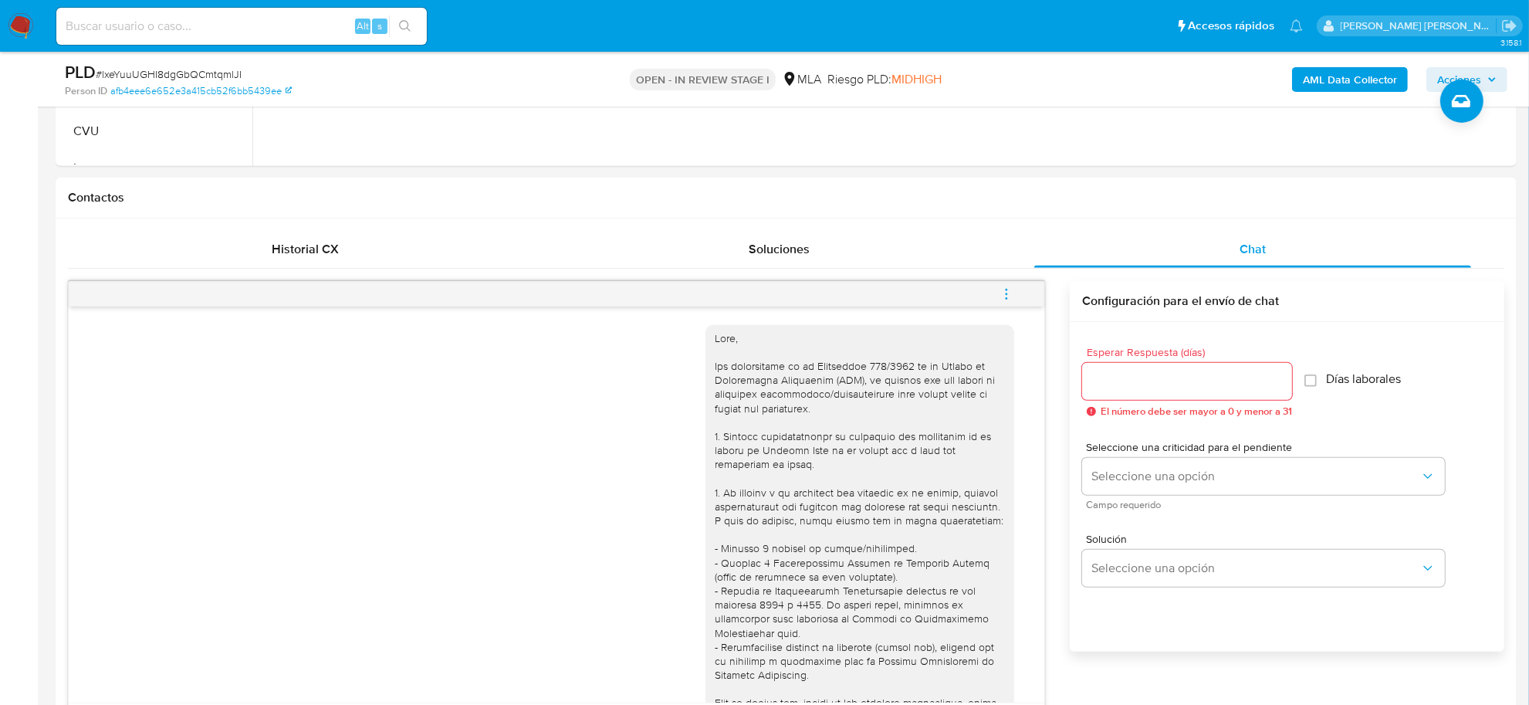
scroll to position [386, 0]
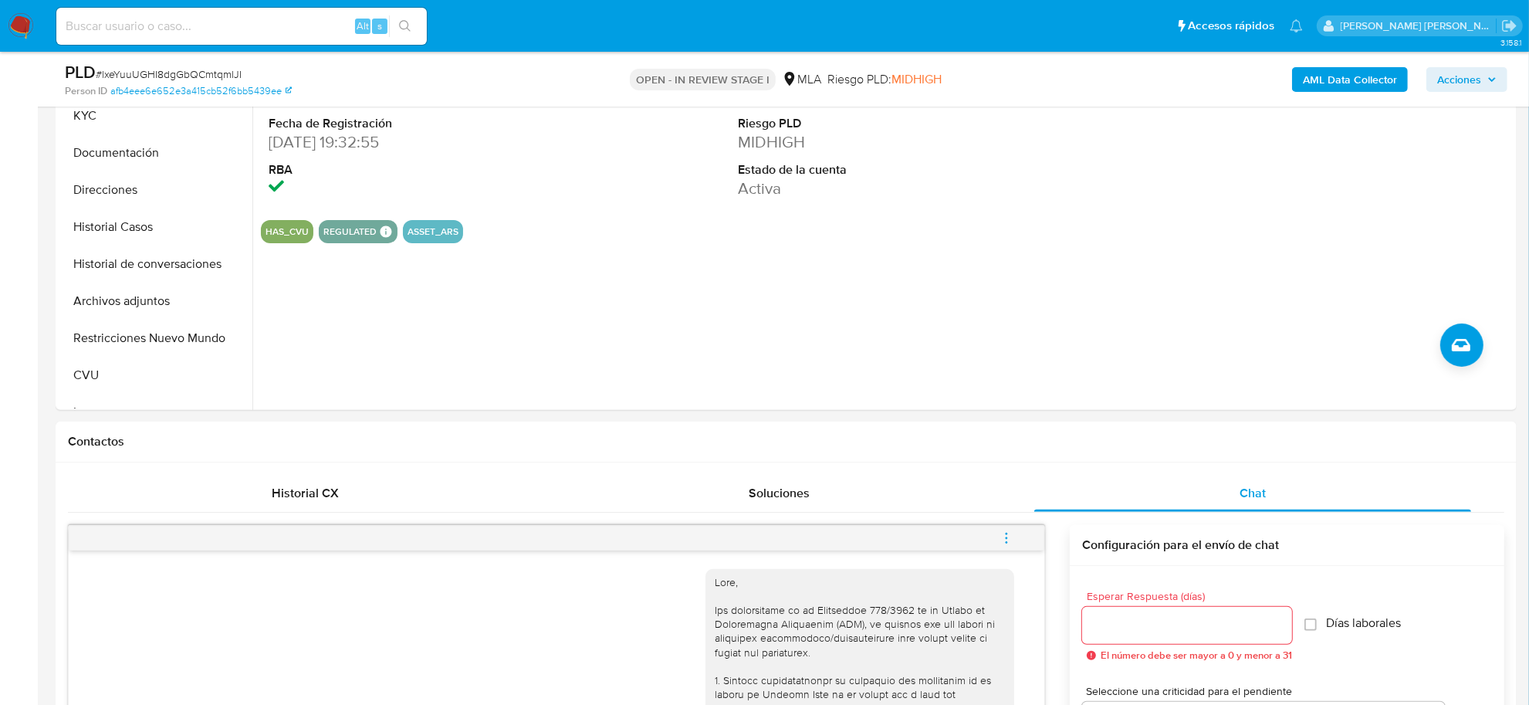
click at [85, 106] on div "PLD # lxeYuuUGHI8dgGbQCmtqmlJI Person ID afb4eee6e652e3a415cb52f6bb5439ee OPEN …" at bounding box center [786, 79] width 1461 height 55
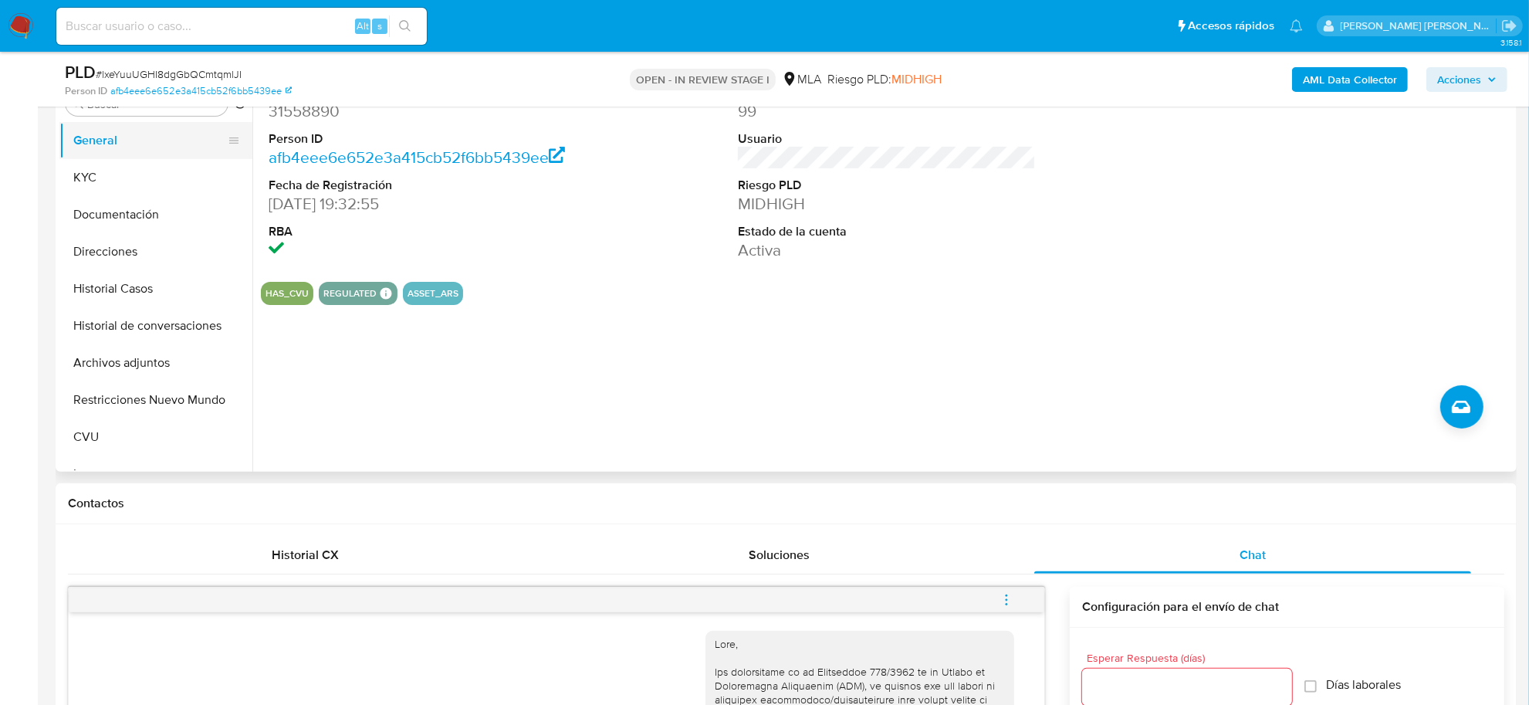
scroll to position [289, 0]
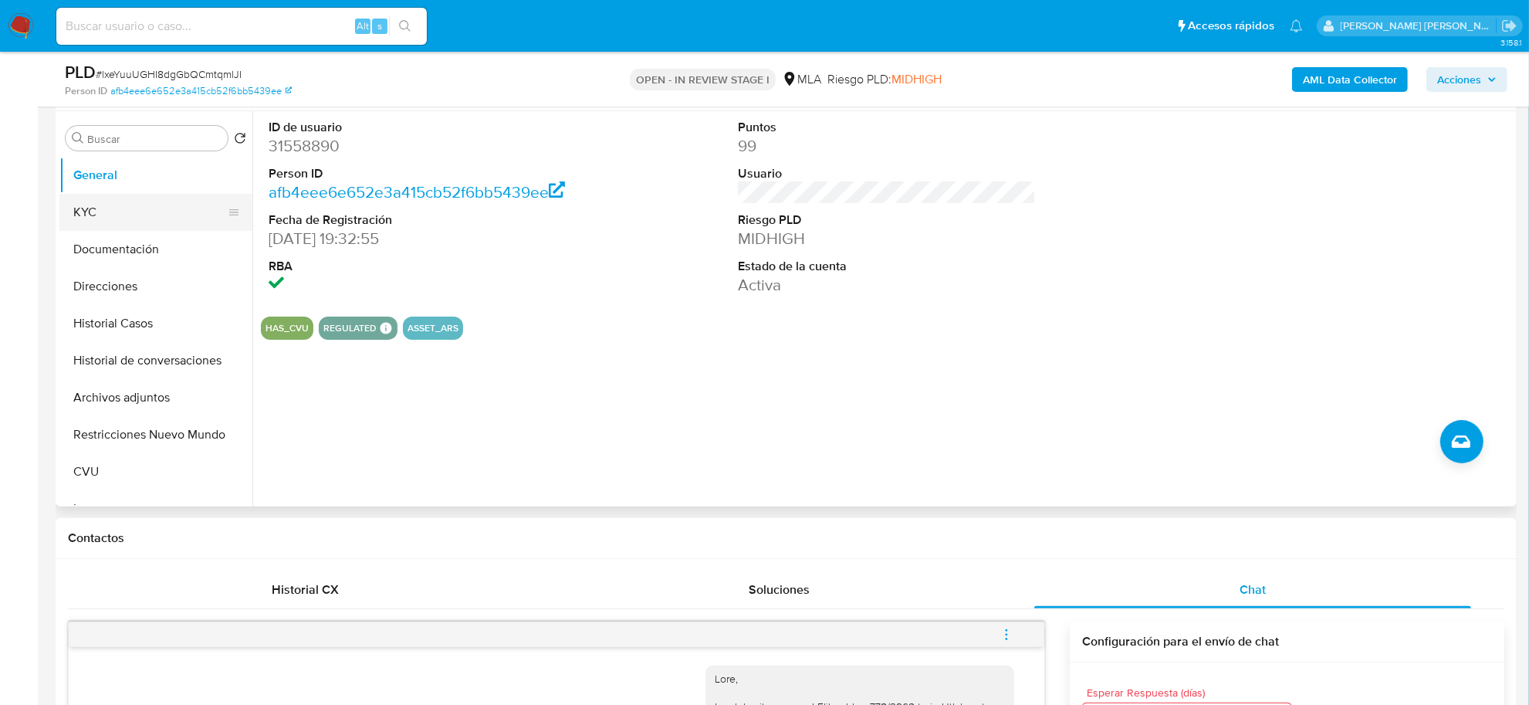
click at [98, 213] on button "KYC" at bounding box center [149, 212] width 181 height 37
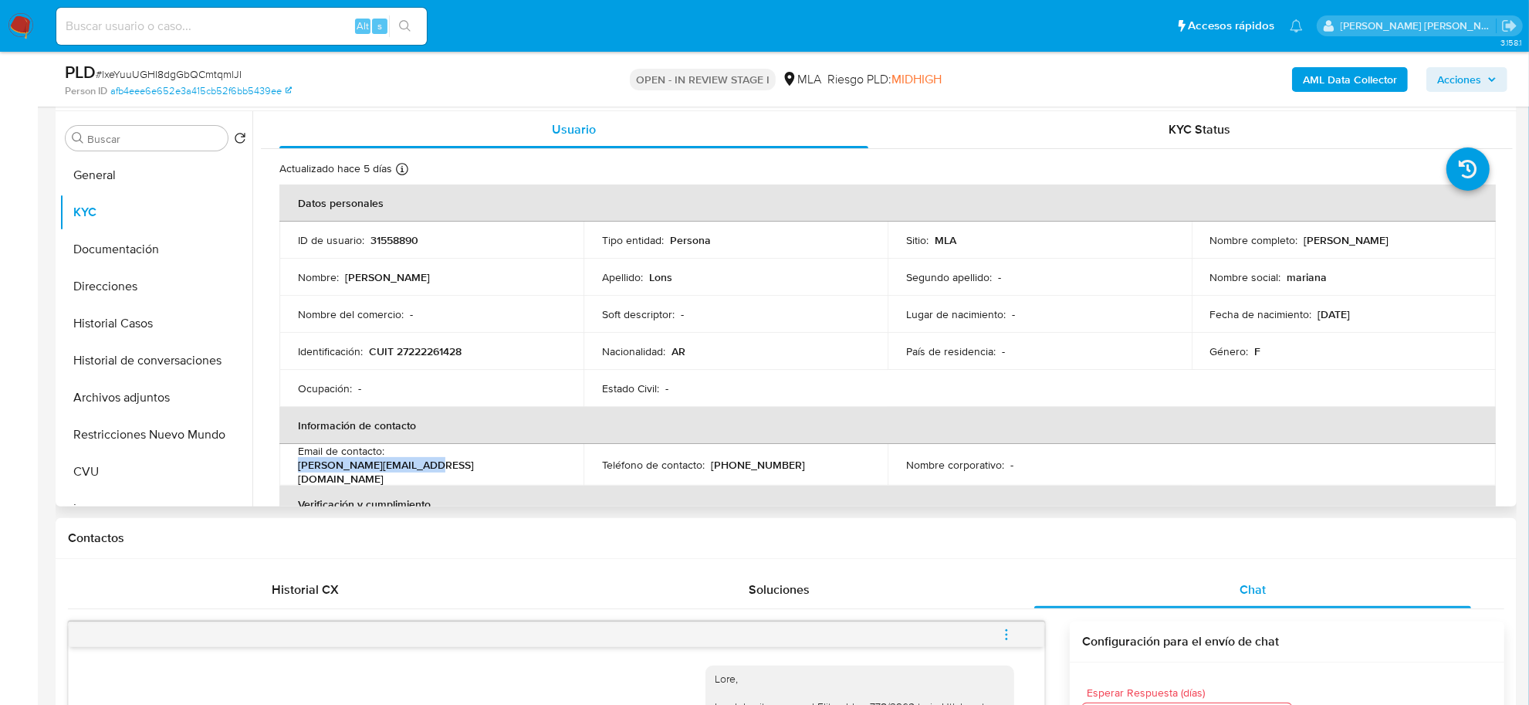
drag, startPoint x: 390, startPoint y: 464, endPoint x: 536, endPoint y: 467, distance: 145.9
click at [537, 467] on div "Email de contacto : mariana.lons@icloud.com" at bounding box center [431, 465] width 267 height 42
copy p "mariana.lons@icloud.com"
click at [133, 239] on button "Documentación" at bounding box center [149, 249] width 181 height 37
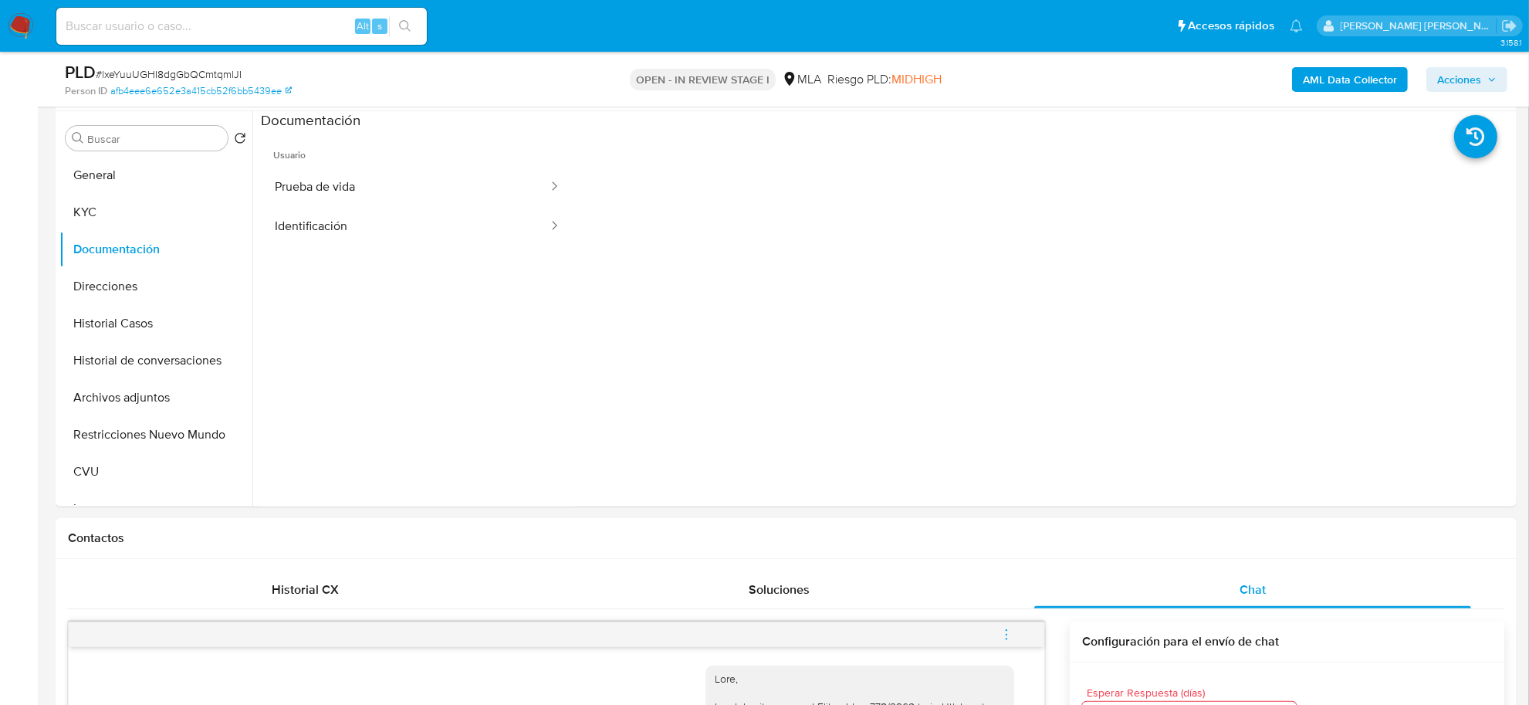
click at [164, 14] on div "Alt s" at bounding box center [241, 26] width 370 height 37
click at [156, 35] on input at bounding box center [241, 26] width 370 height 20
paste input "546075658"
type input "546075658"
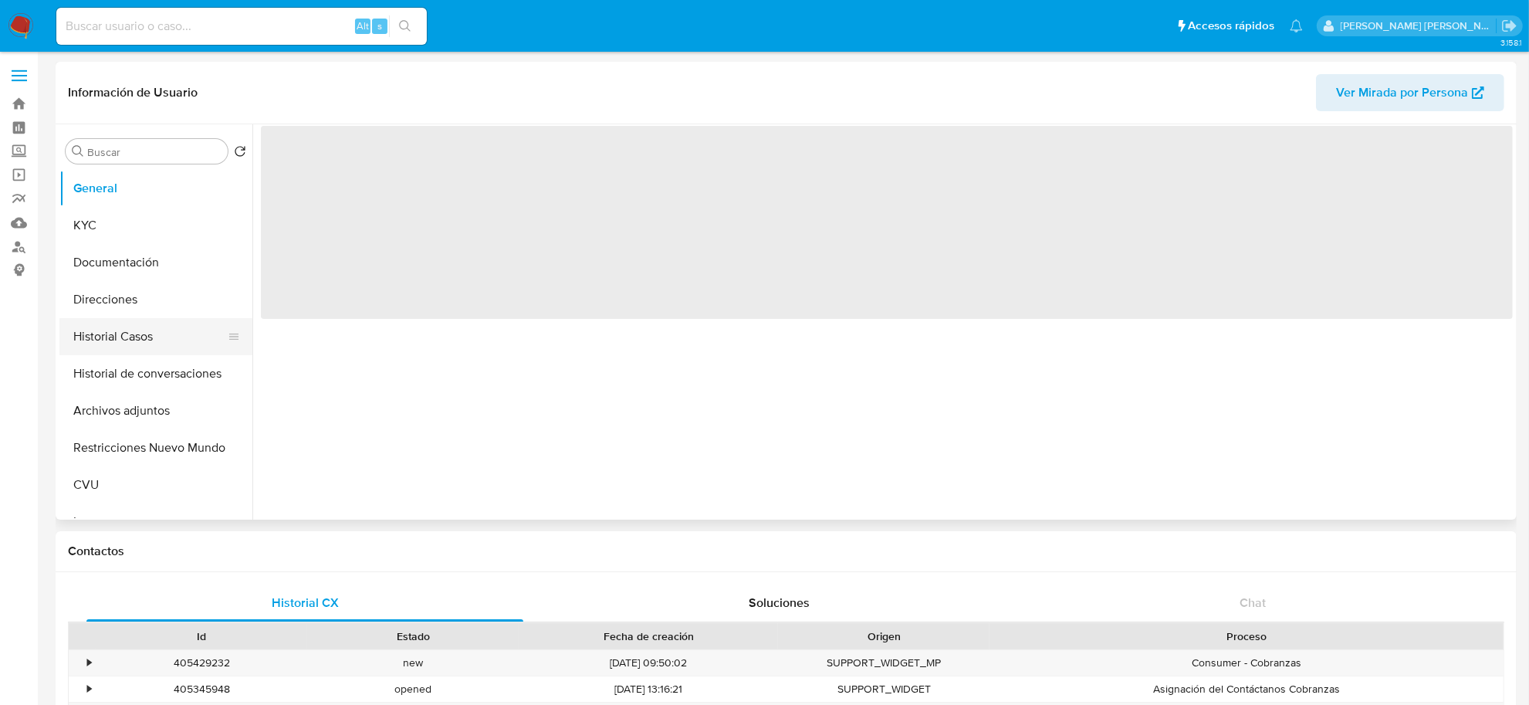
click at [123, 337] on button "Historial Casos" at bounding box center [149, 336] width 181 height 37
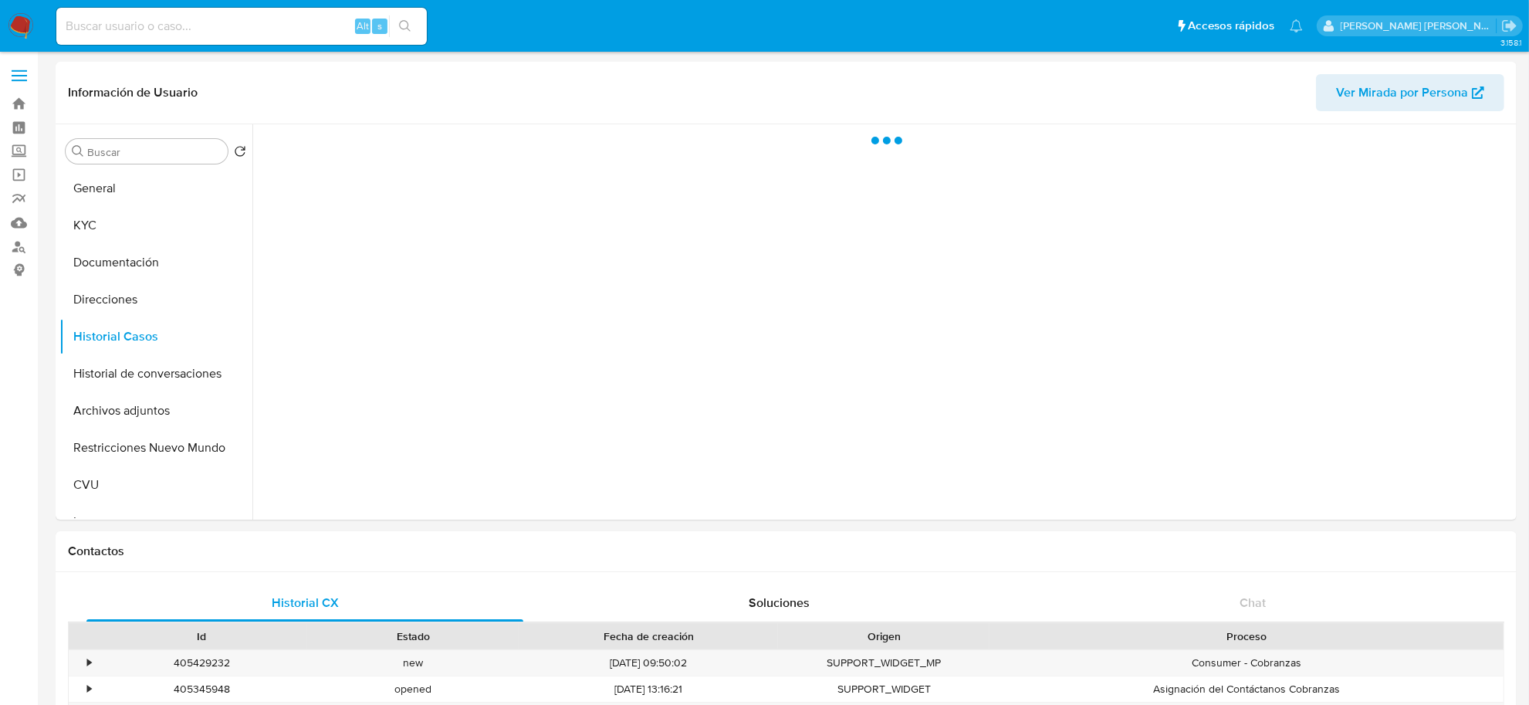
select select "10"
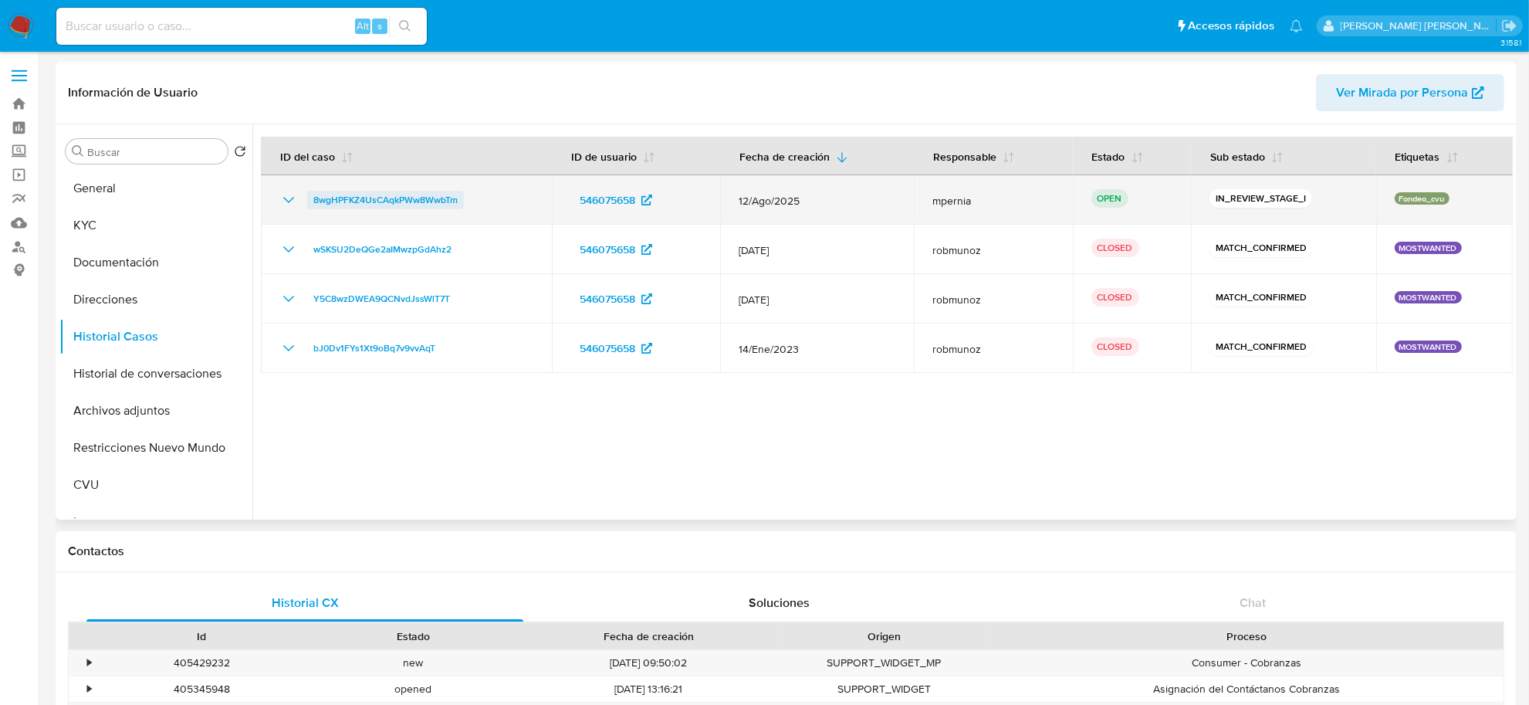
click at [342, 198] on span "8wgHPFKZ4UsCAqkPWw8WwbTm" at bounding box center [385, 200] width 144 height 19
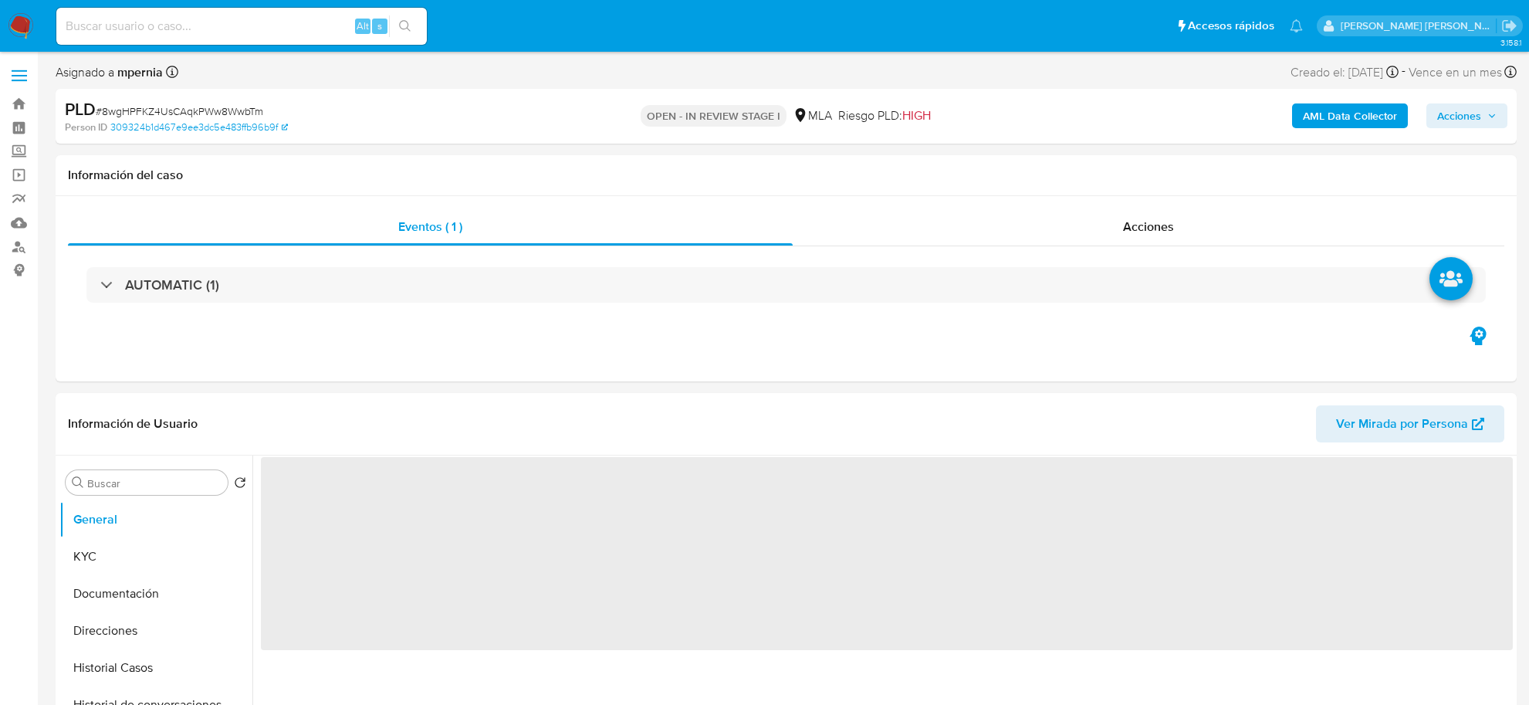
select select "10"
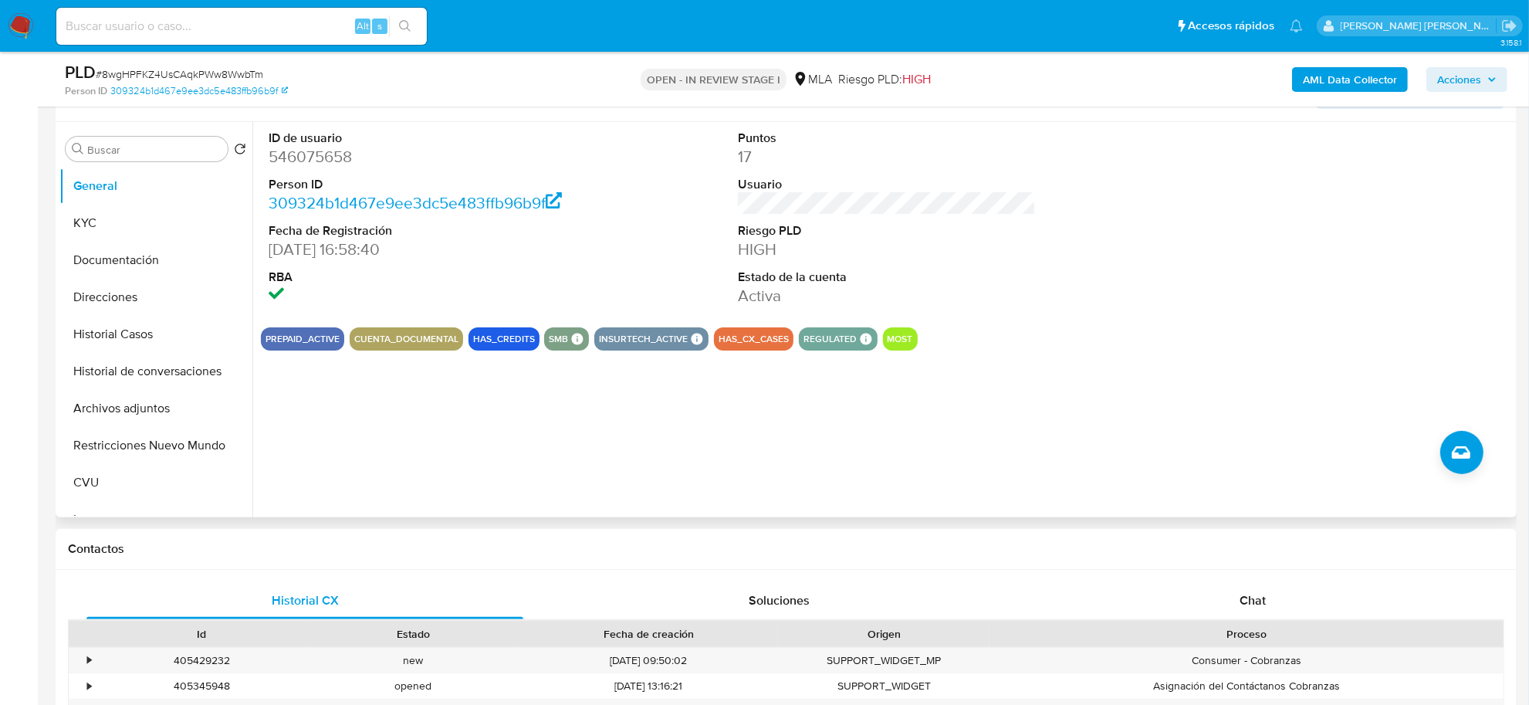
scroll to position [289, 0]
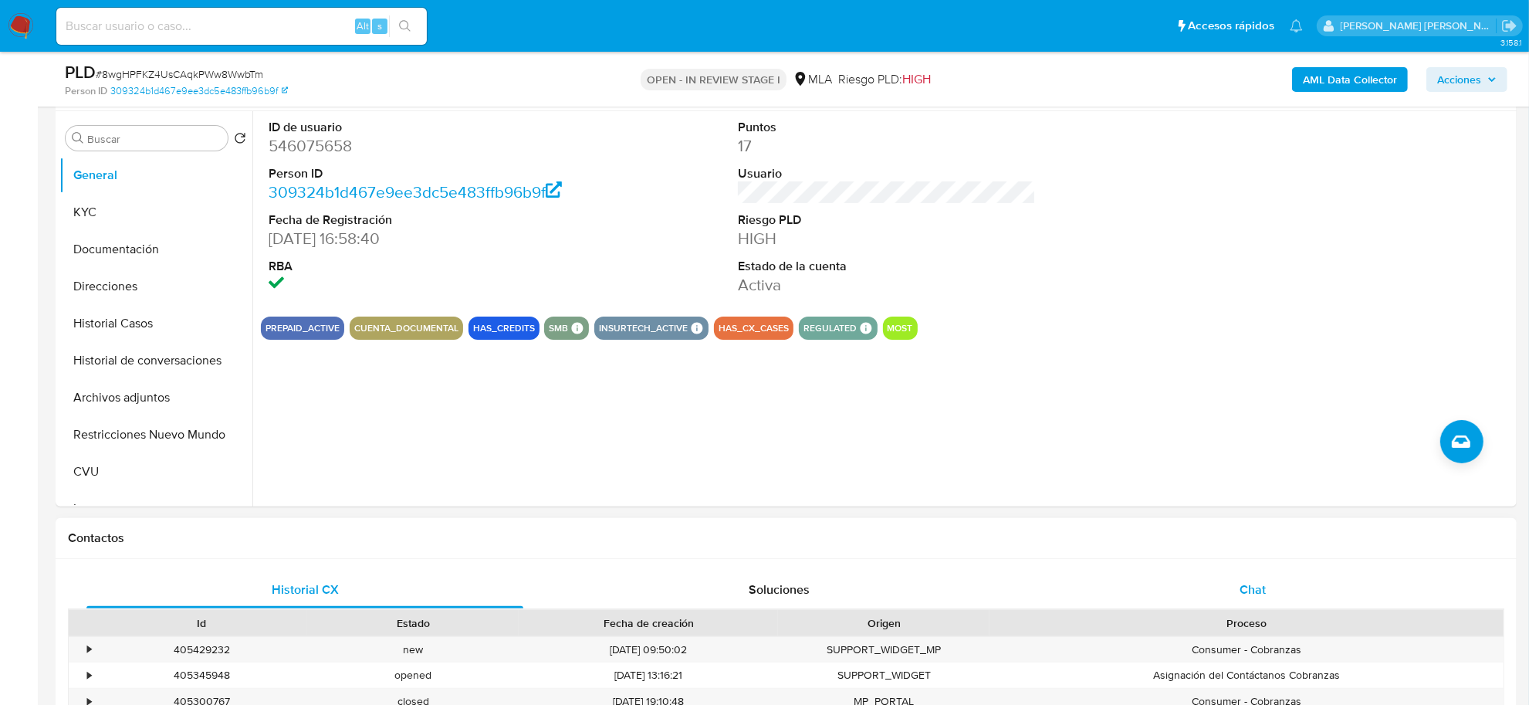
click at [1239, 581] on span "Chat" at bounding box center [1252, 589] width 26 height 18
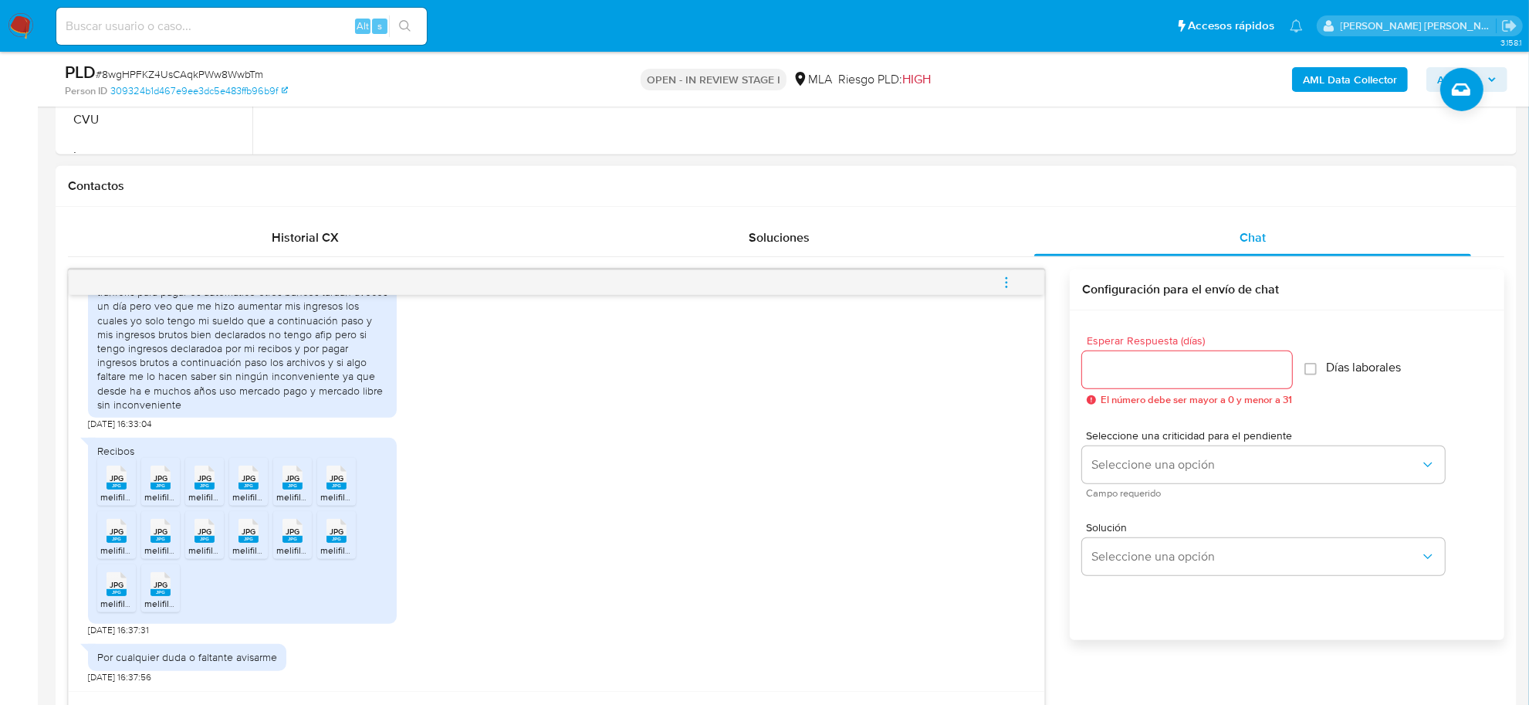
scroll to position [675, 0]
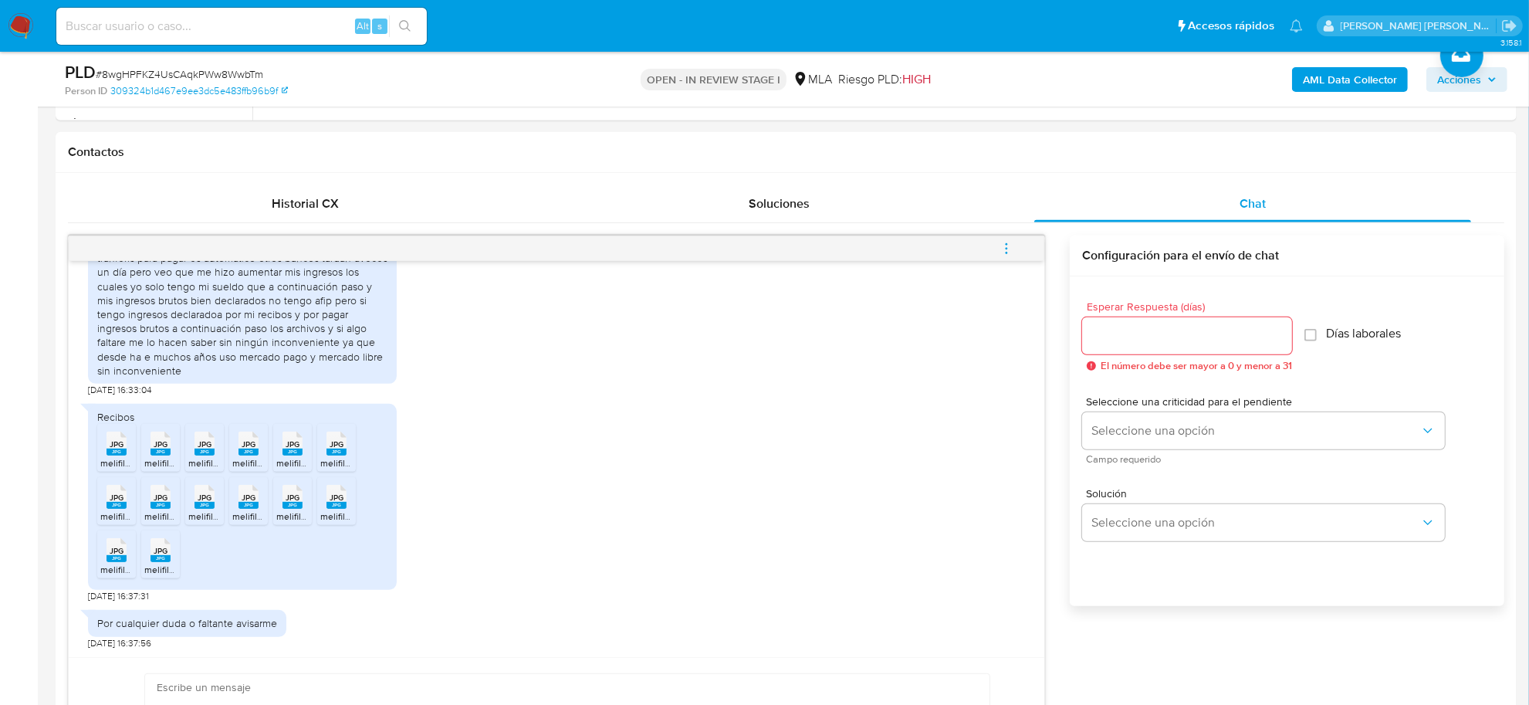
click at [221, 31] on input at bounding box center [241, 26] width 370 height 20
paste input "1062118027"
type input "1062118027"
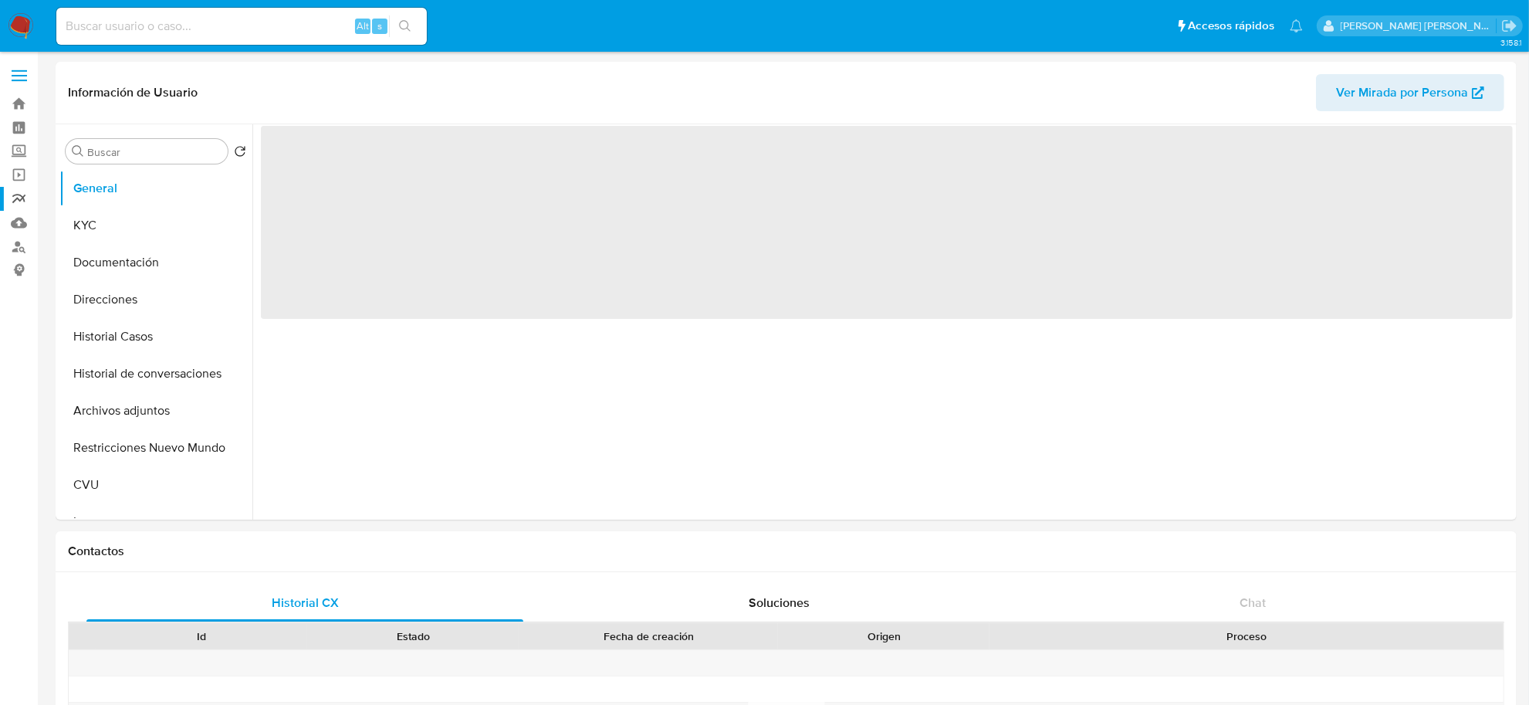
select select "10"
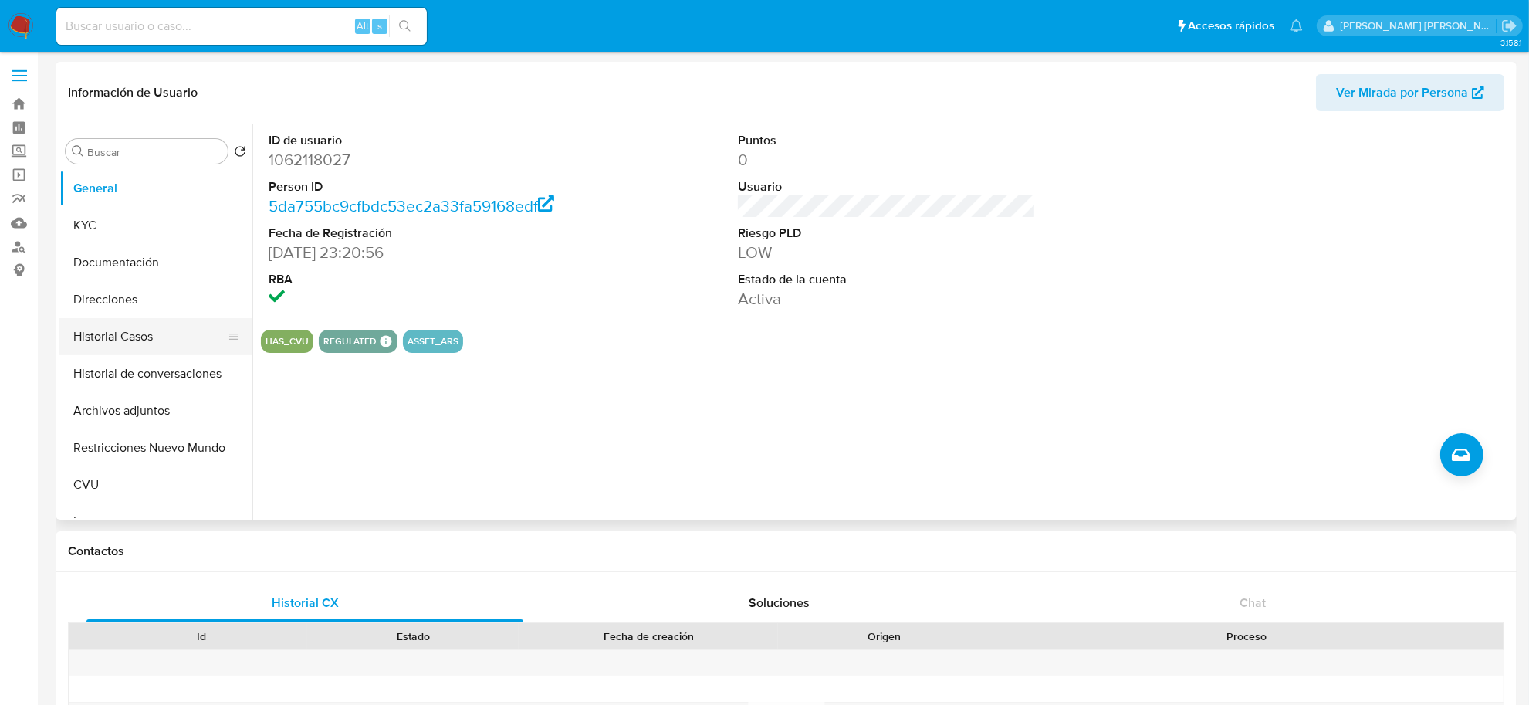
click at [133, 336] on button "Historial Casos" at bounding box center [149, 336] width 181 height 37
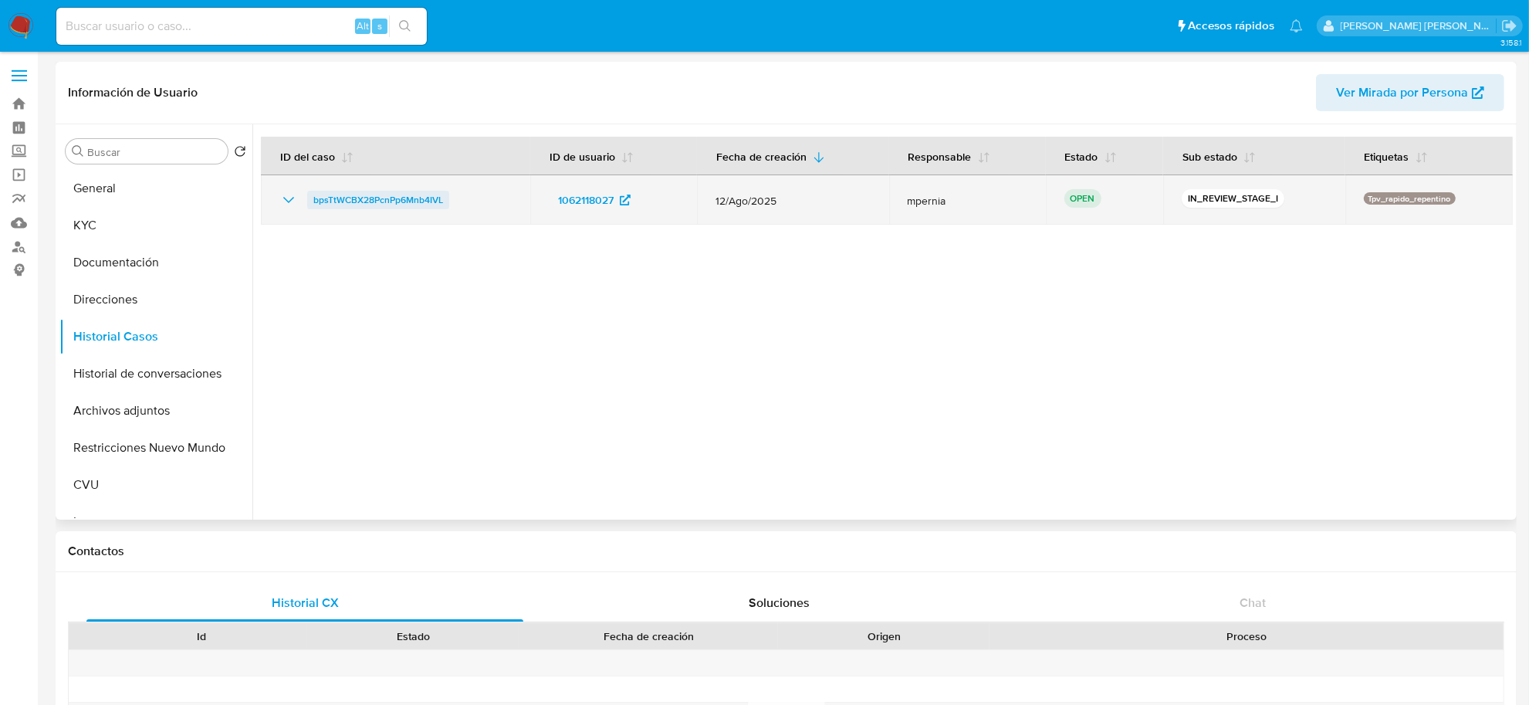
click at [353, 207] on span "bpsTtWCBX28PcnPp6Mnb4IVL" at bounding box center [378, 200] width 130 height 19
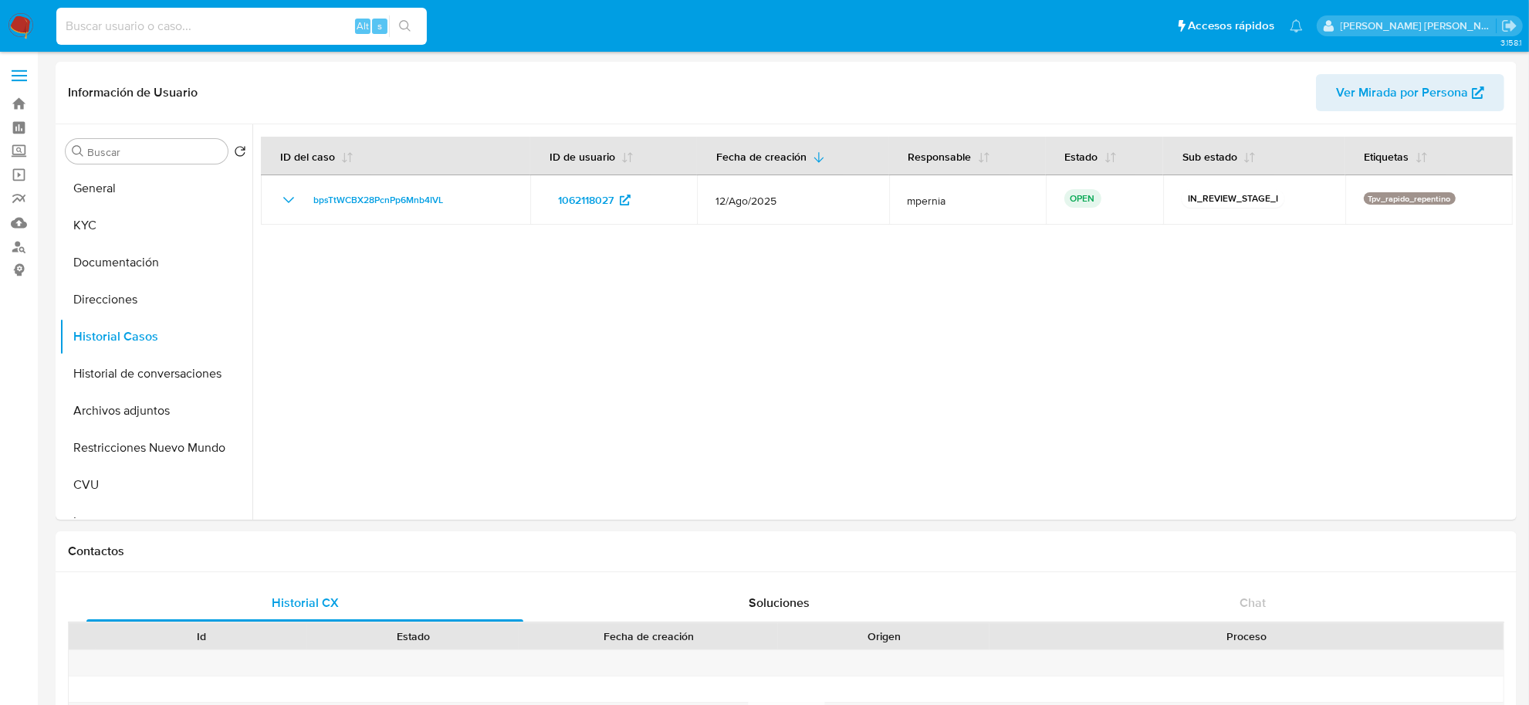
click at [298, 18] on input at bounding box center [241, 26] width 370 height 20
paste input "651423068"
type input "651423068"
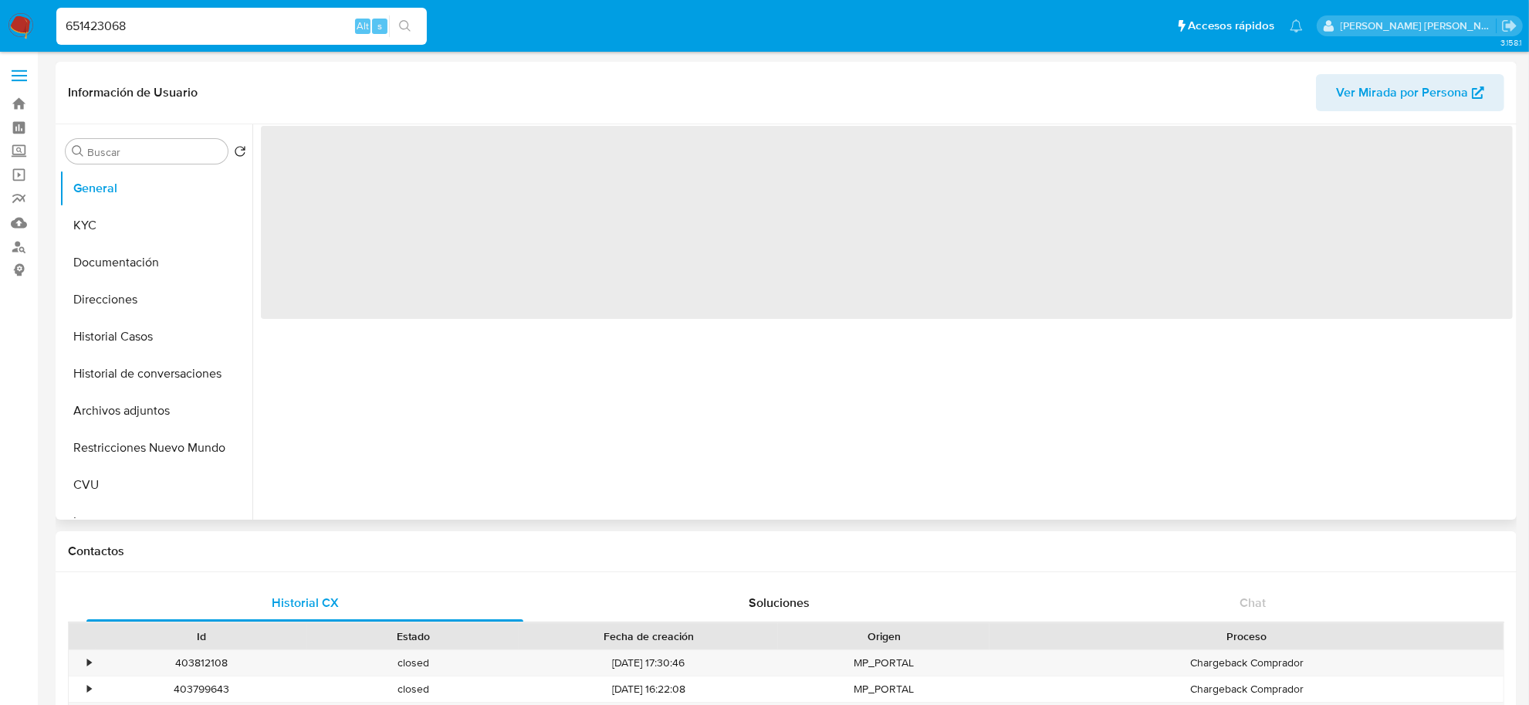
select select "10"
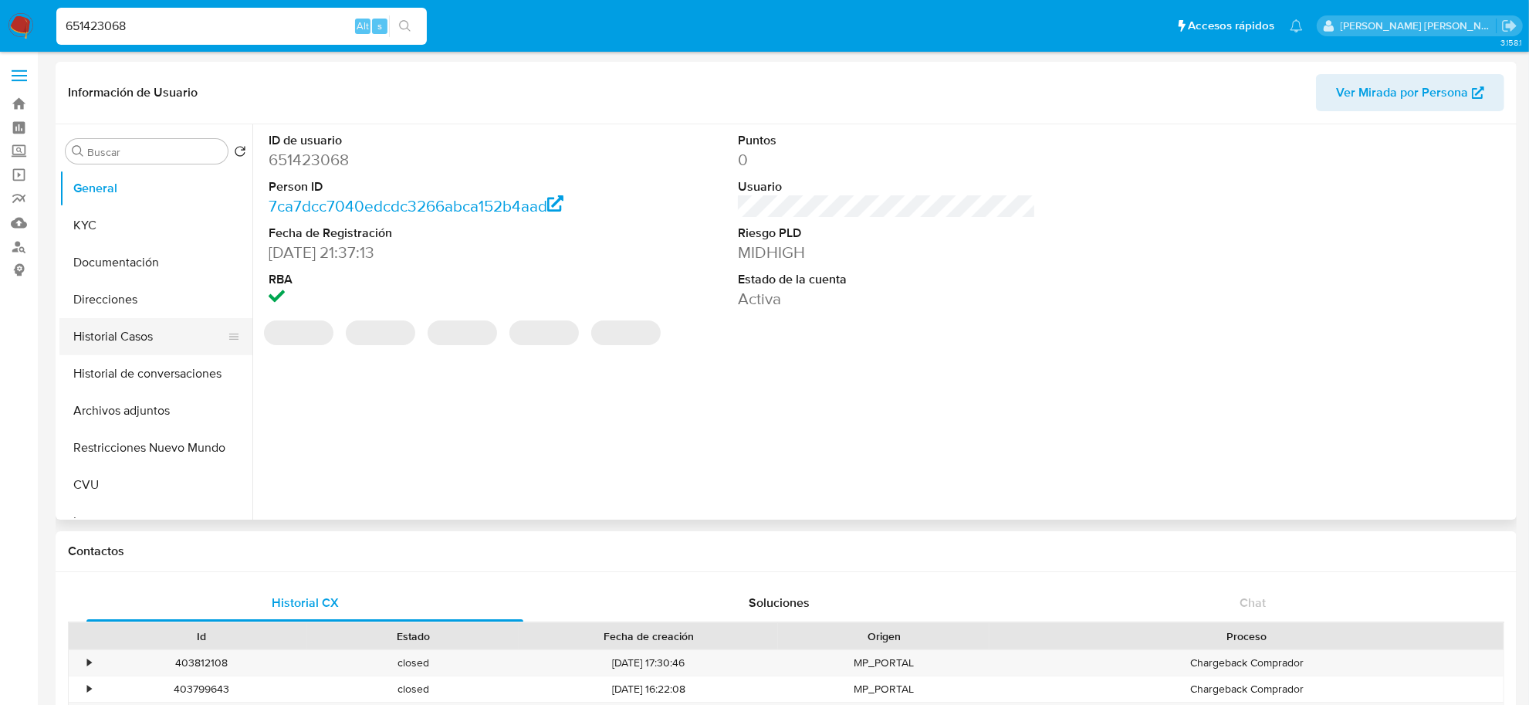
click at [112, 332] on button "Historial Casos" at bounding box center [149, 336] width 181 height 37
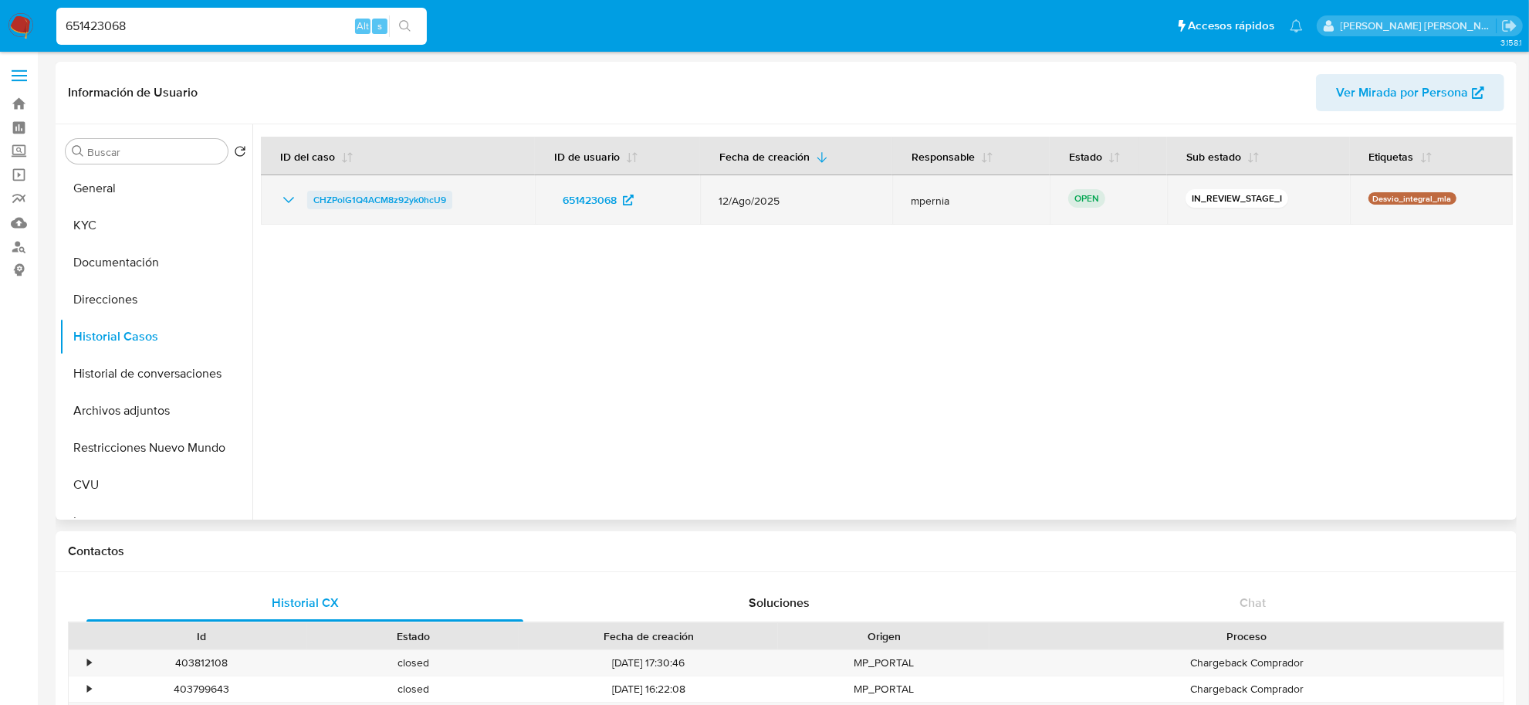
click at [433, 202] on span "CHZPolG1Q4ACM8z92yk0hcU9" at bounding box center [379, 200] width 133 height 19
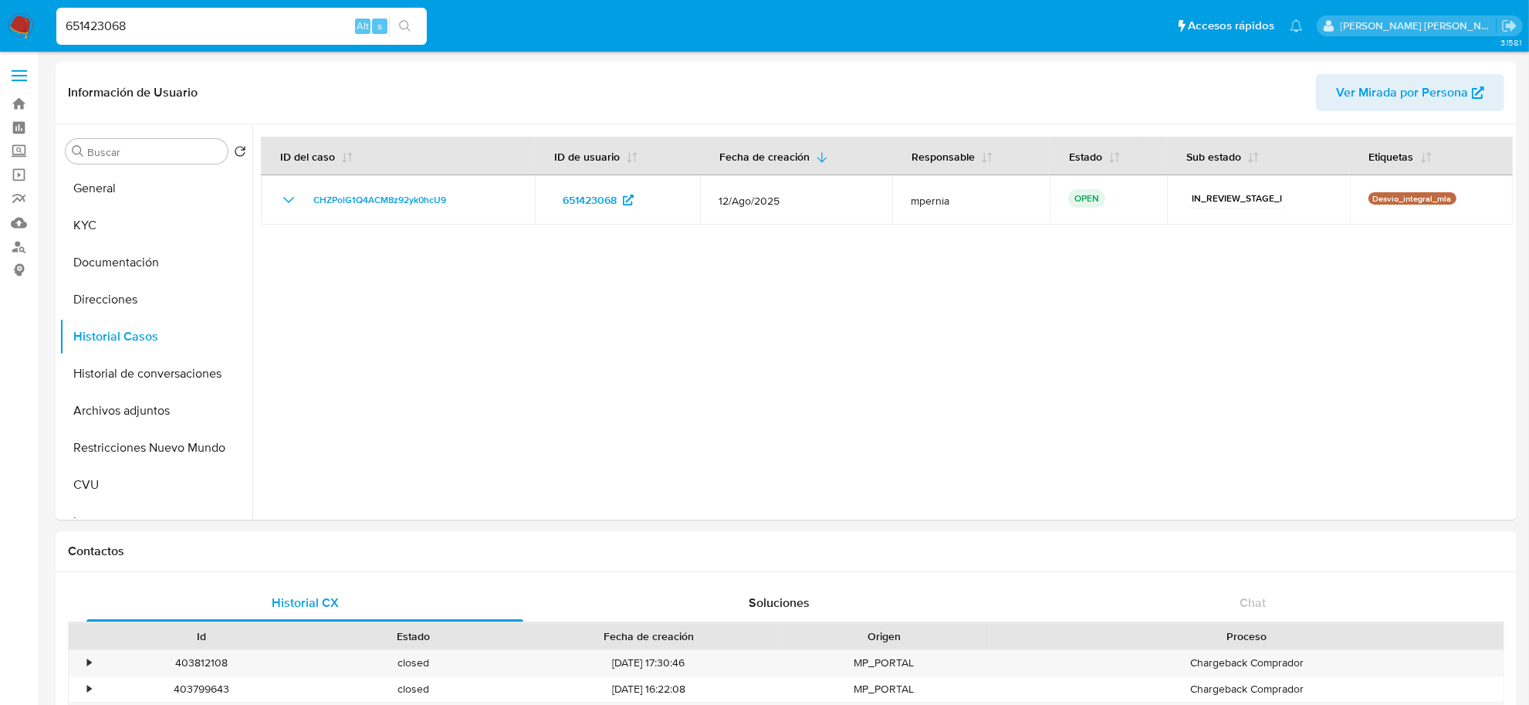
click at [262, 20] on input "651423068" at bounding box center [241, 26] width 370 height 20
paste input "257559"
type input "625755968"
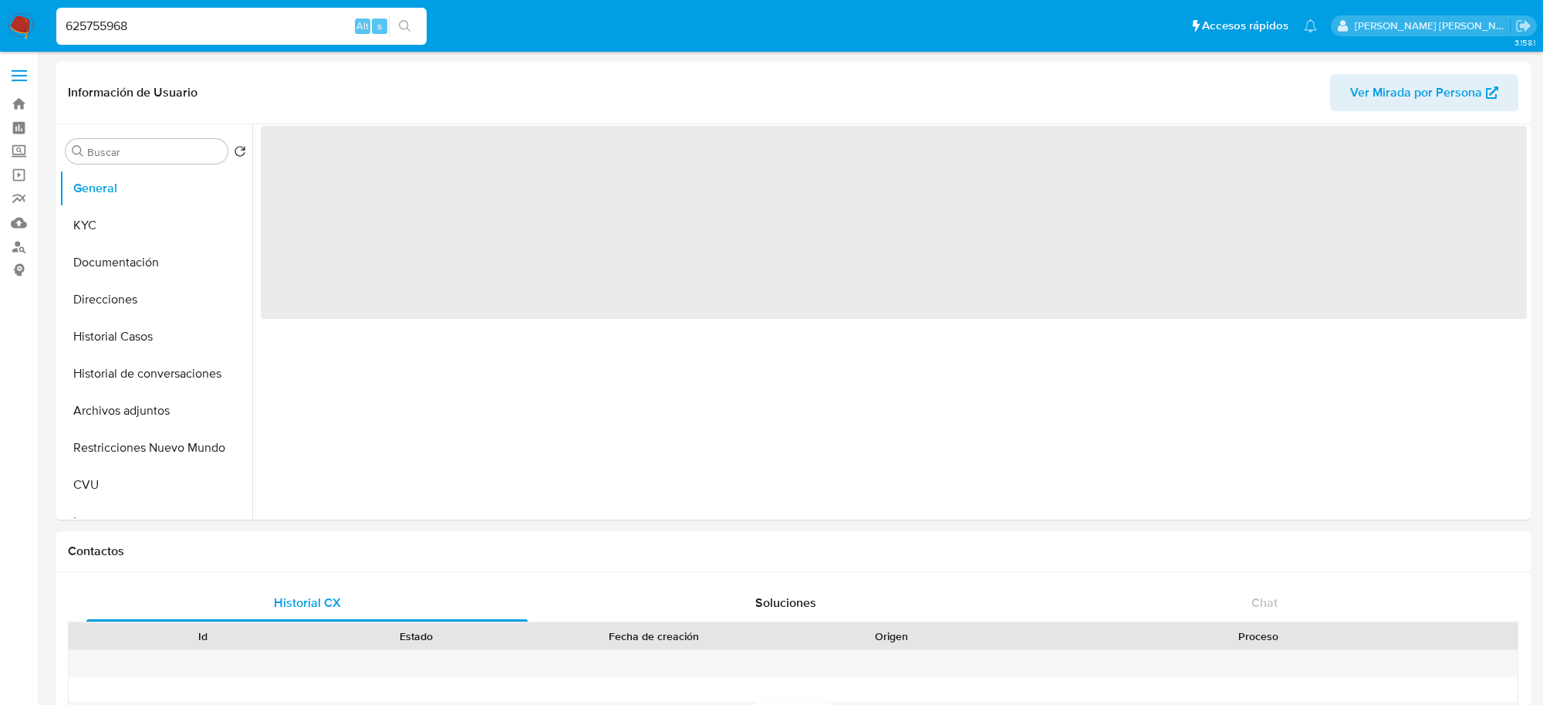
select select "10"
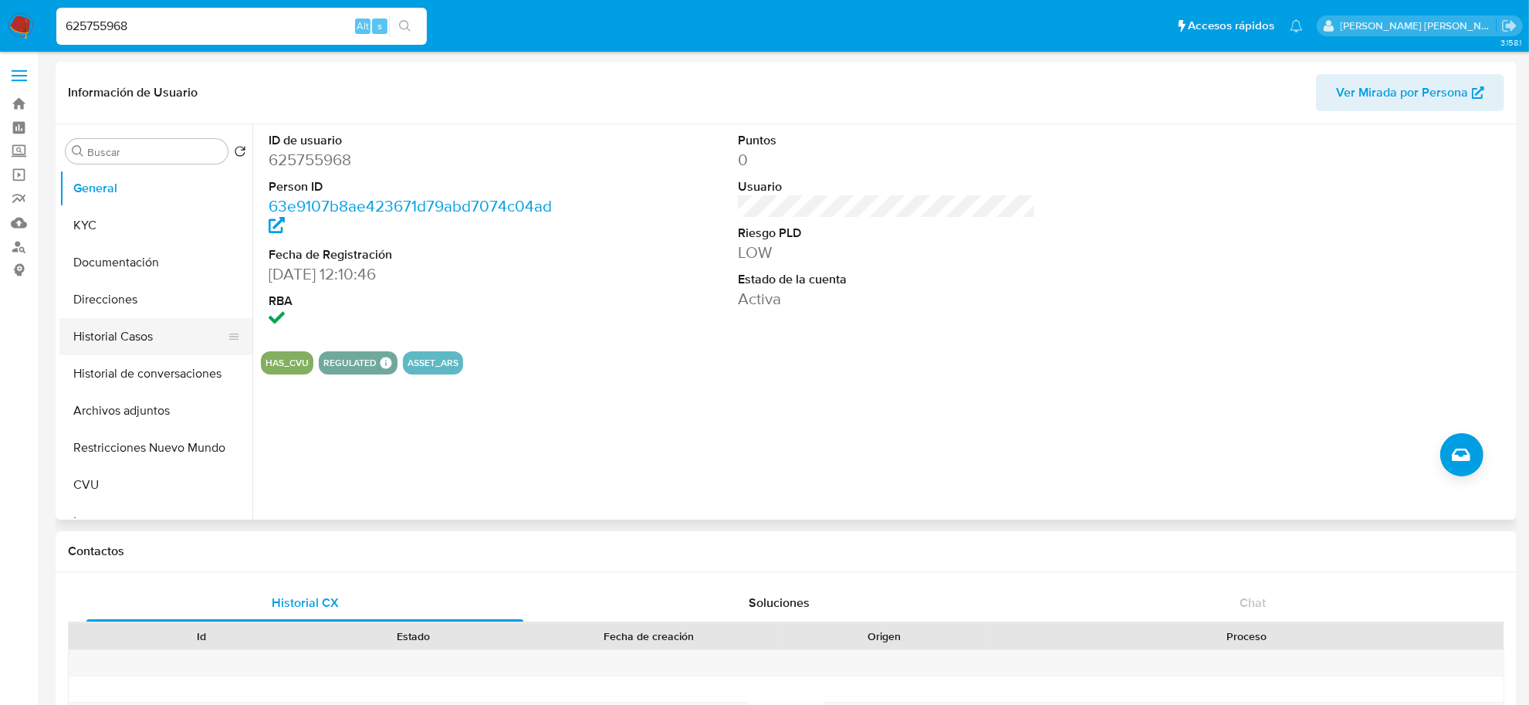
click at [143, 337] on button "Historial Casos" at bounding box center [149, 336] width 181 height 37
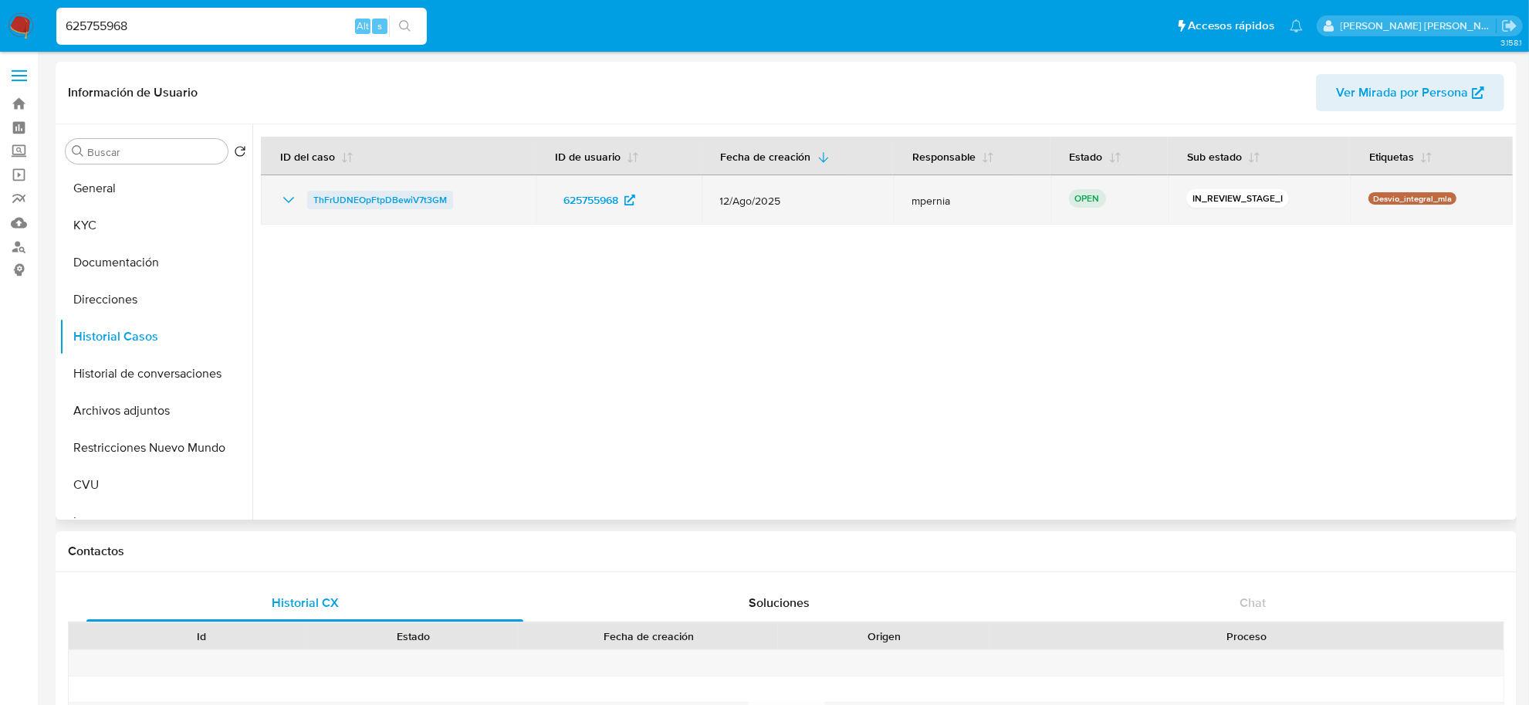
click at [382, 193] on span "ThFrUDNEOpFtpDBewiV7t3GM" at bounding box center [379, 200] width 133 height 19
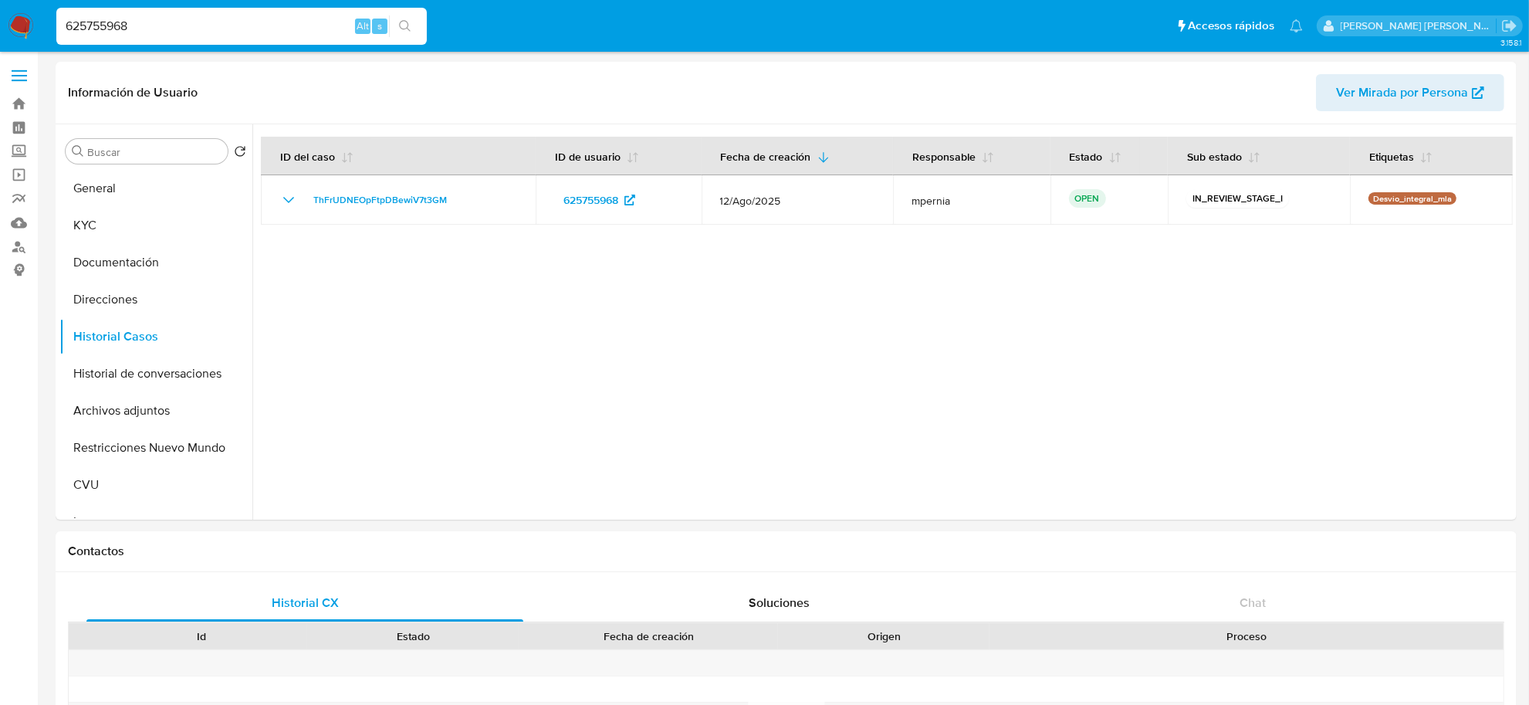
drag, startPoint x: 248, startPoint y: 29, endPoint x: 47, endPoint y: 27, distance: 201.4
click at [47, 27] on nav "Pausado Ver notificaciones 625755968 Alt s Accesos rápidos Presiona las siguien…" at bounding box center [764, 26] width 1529 height 52
paste input "1818662025"
type input "1818662025"
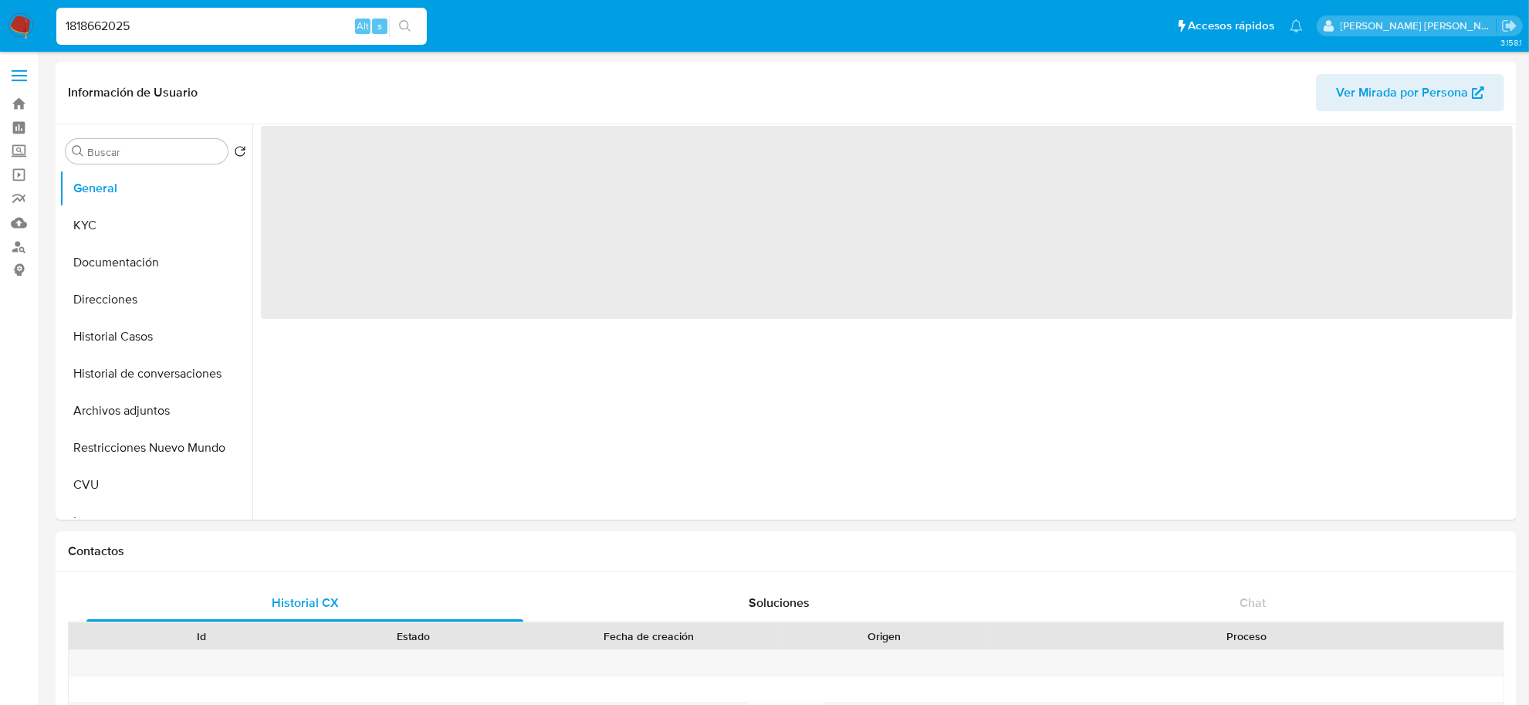
select select "10"
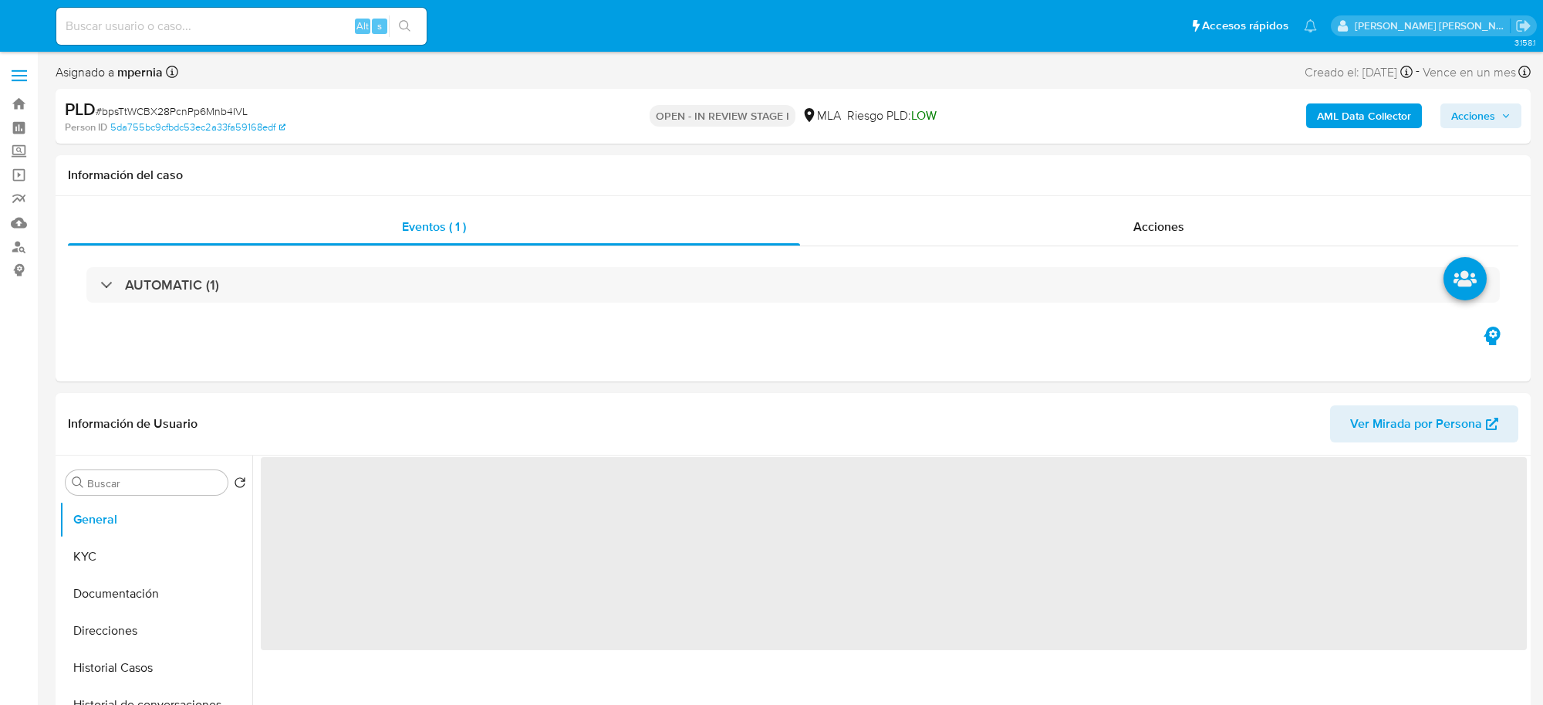
select select "10"
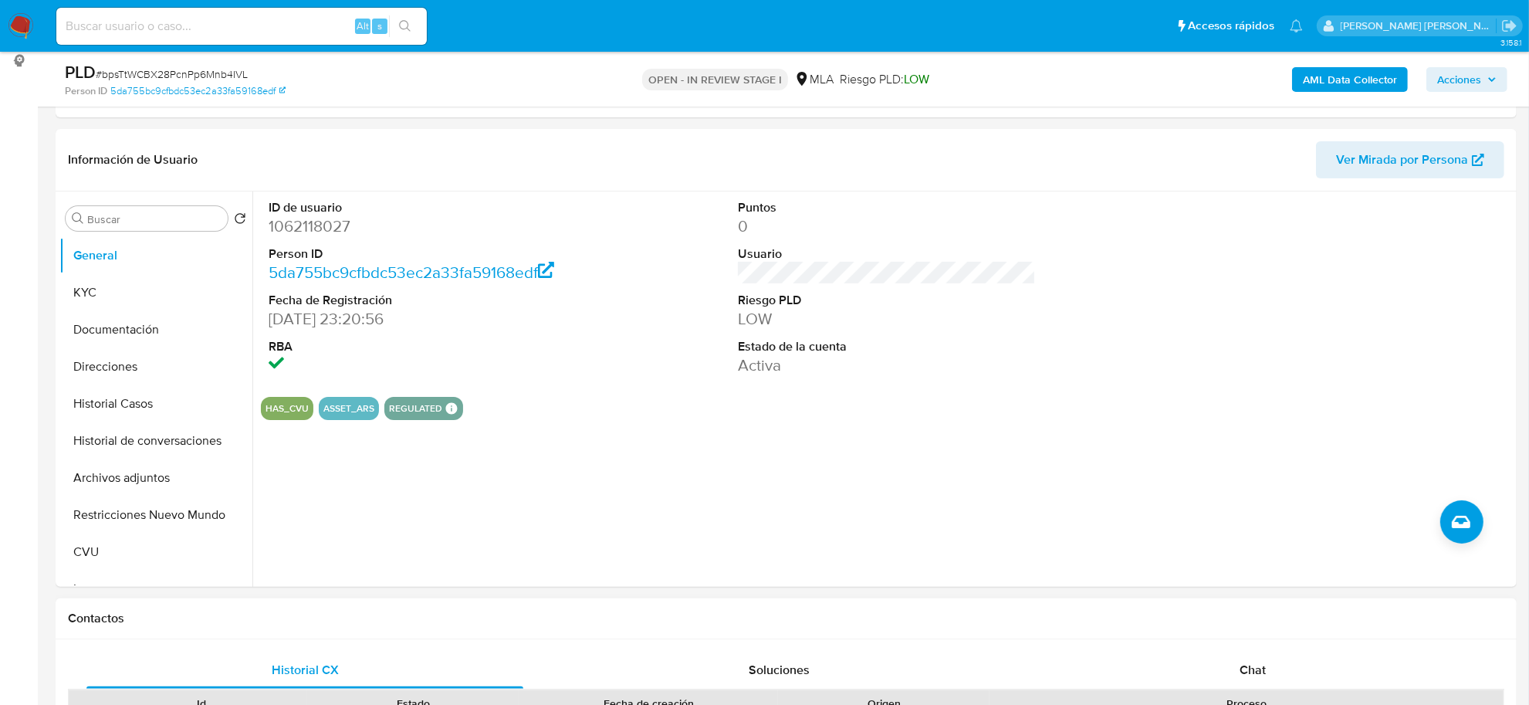
scroll to position [579, 0]
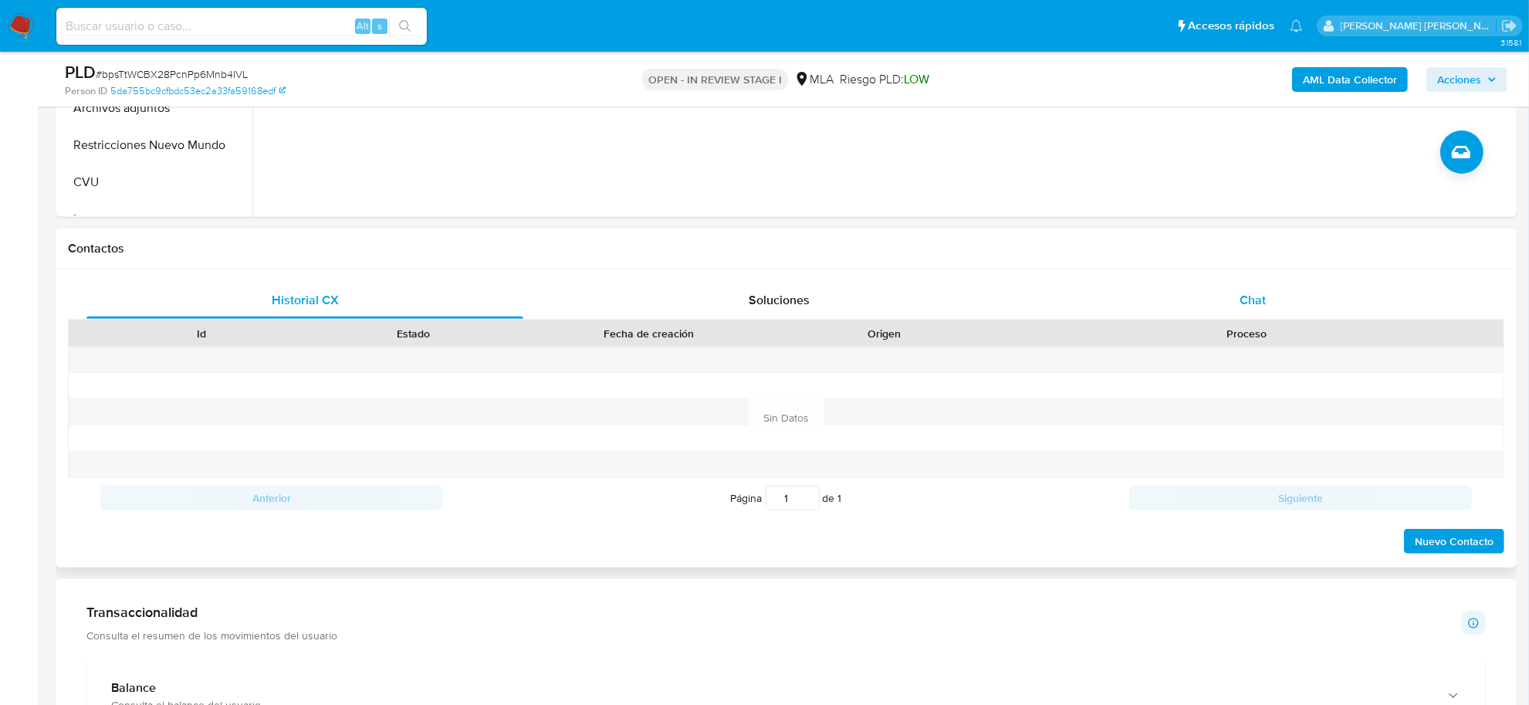
click at [1256, 295] on span "Chat" at bounding box center [1252, 300] width 26 height 18
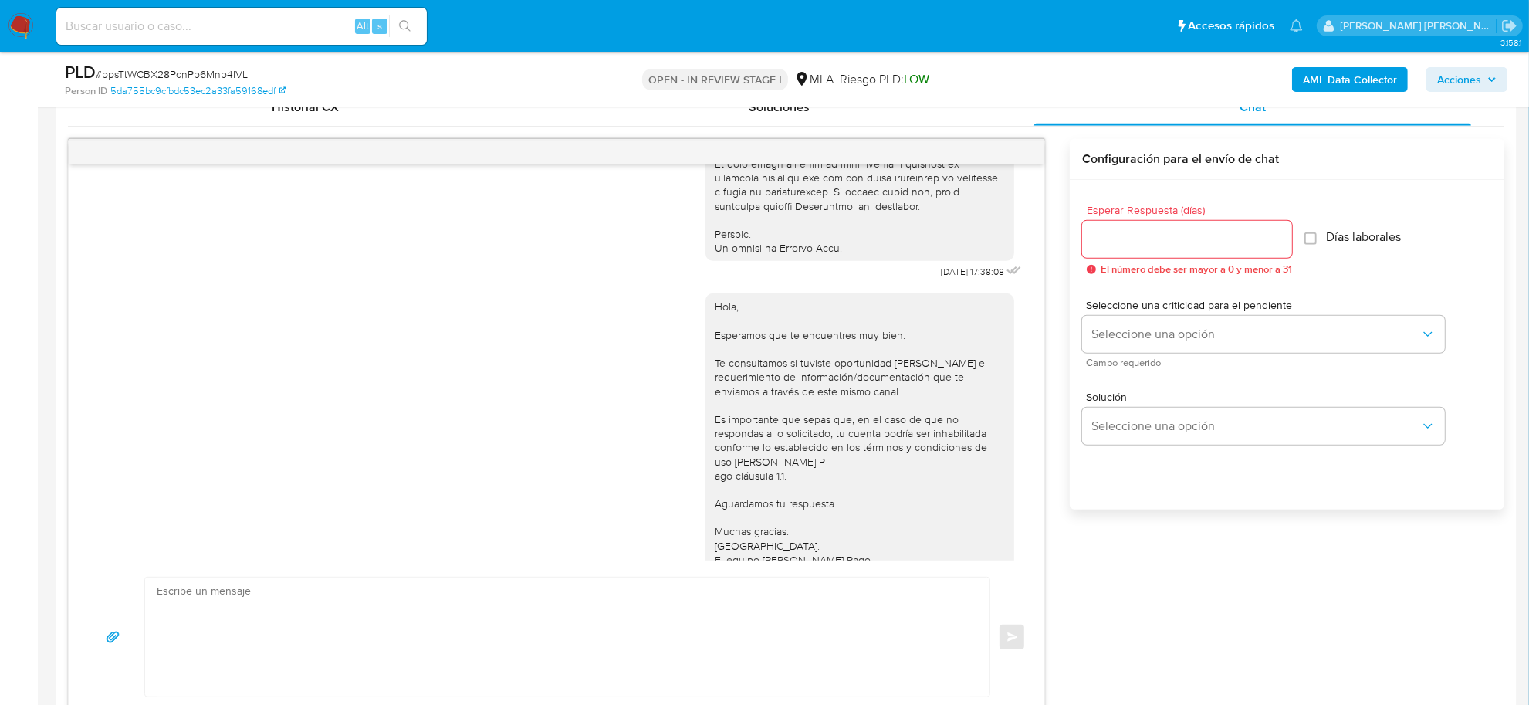
scroll to position [637, 0]
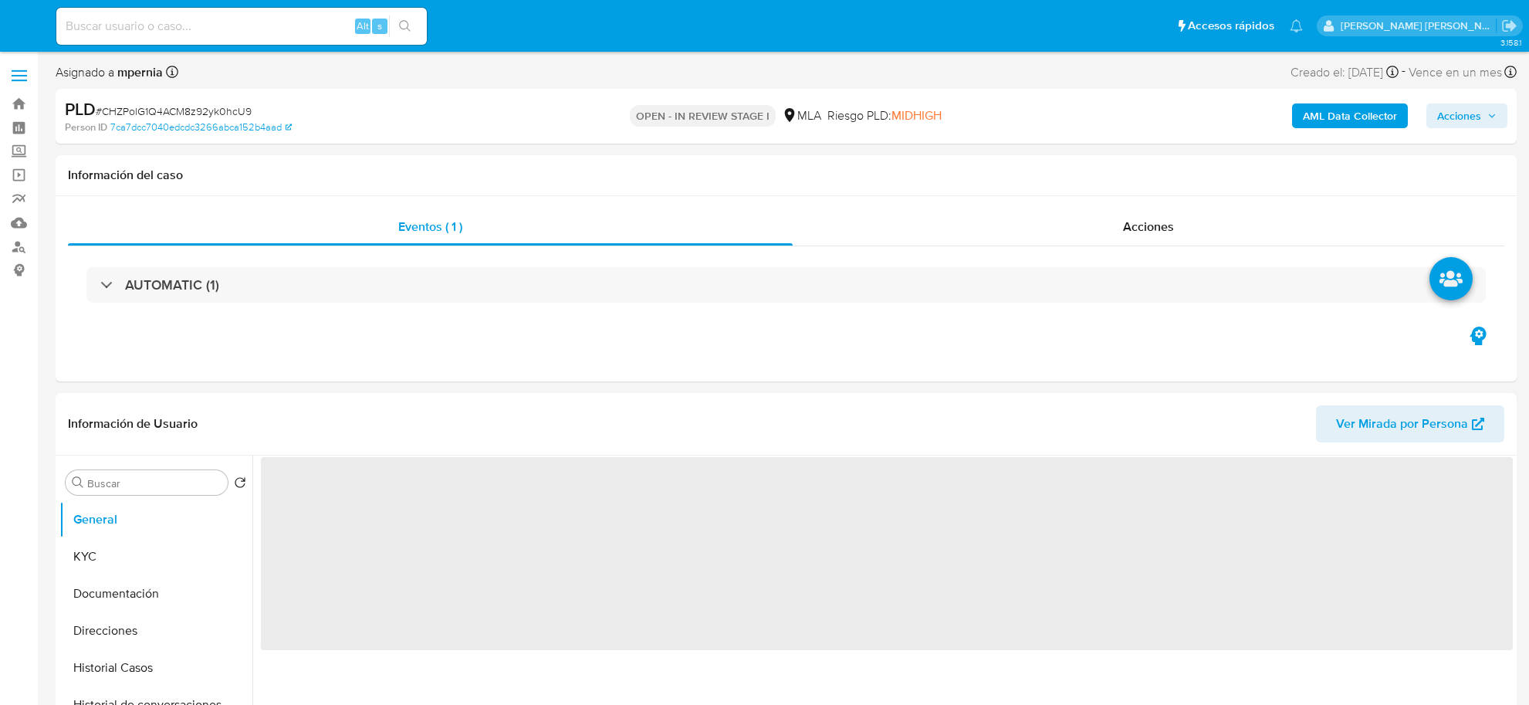
select select "10"
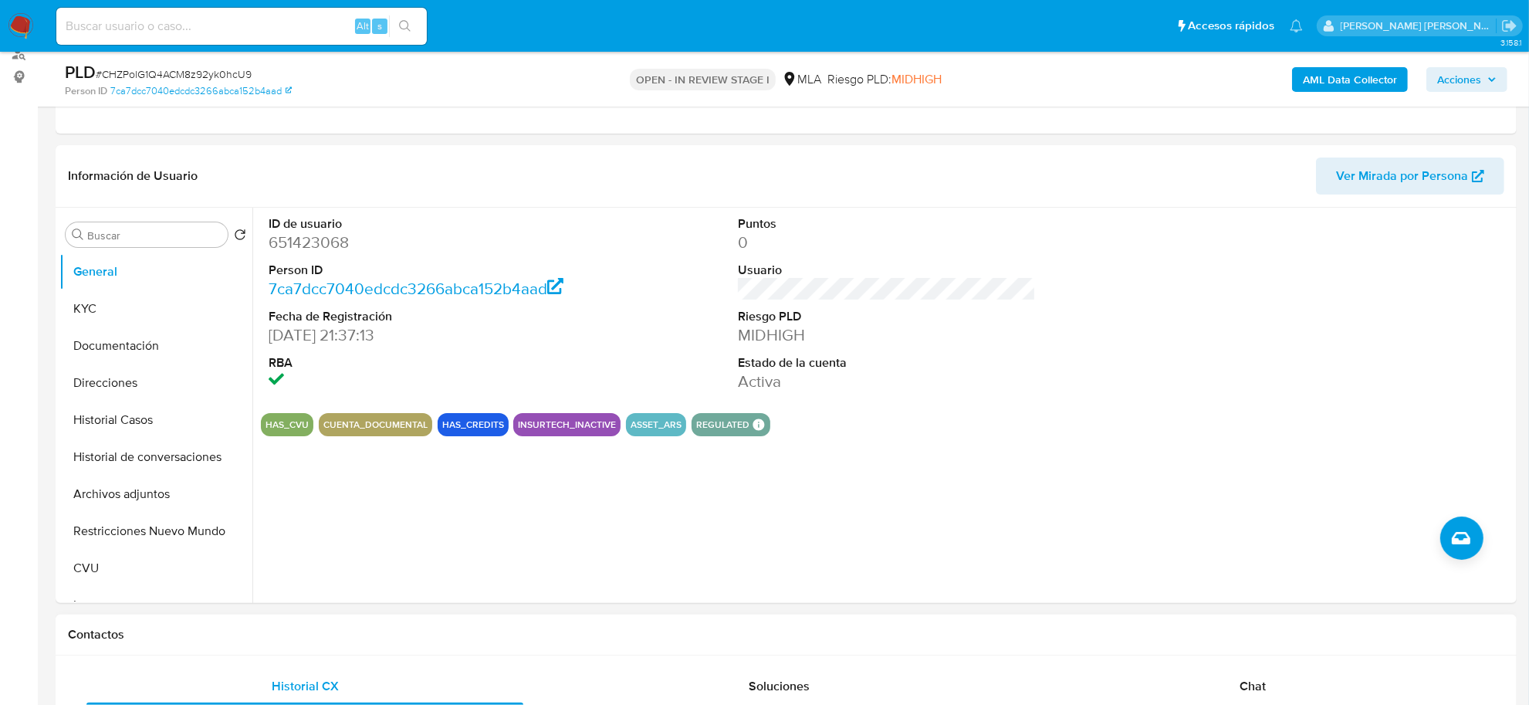
scroll to position [482, 0]
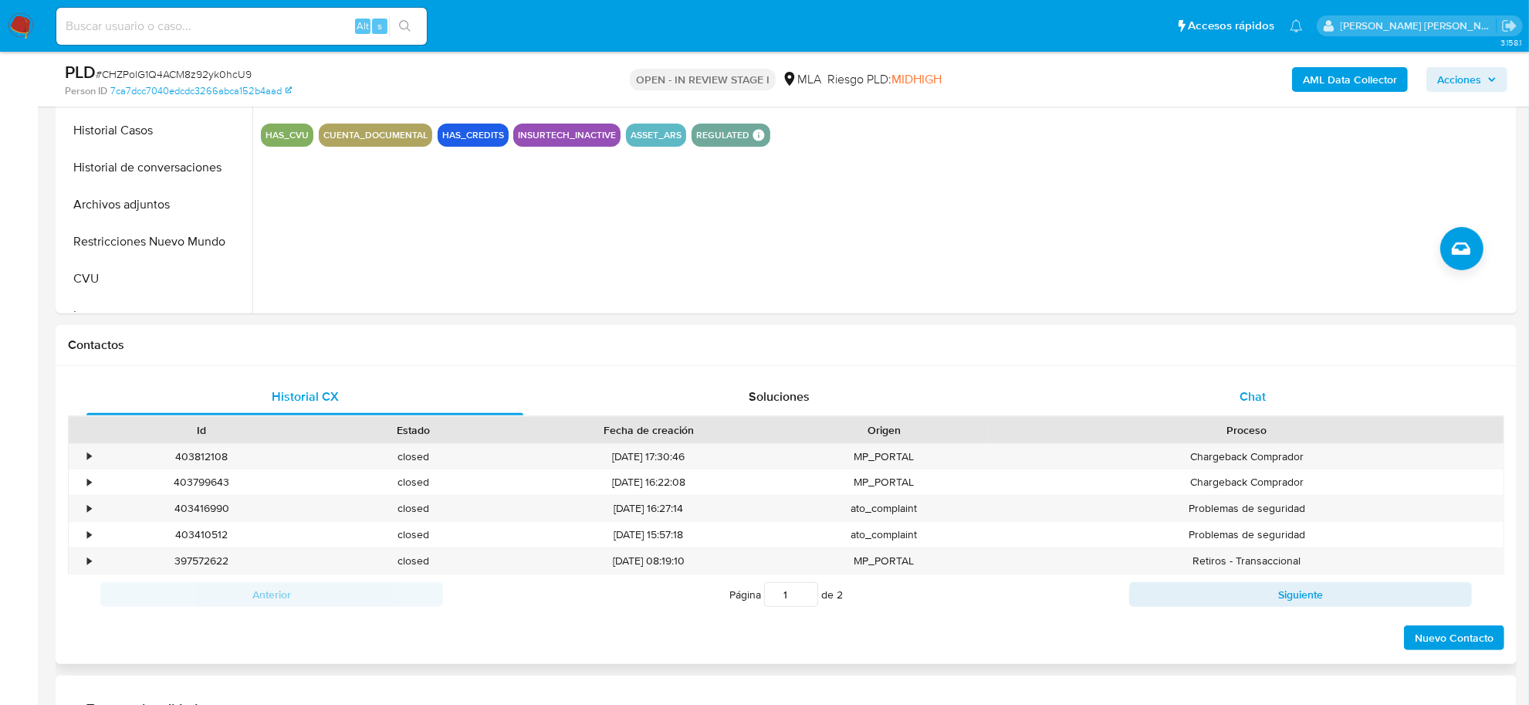
click at [1252, 388] on span "Chat" at bounding box center [1252, 396] width 26 height 18
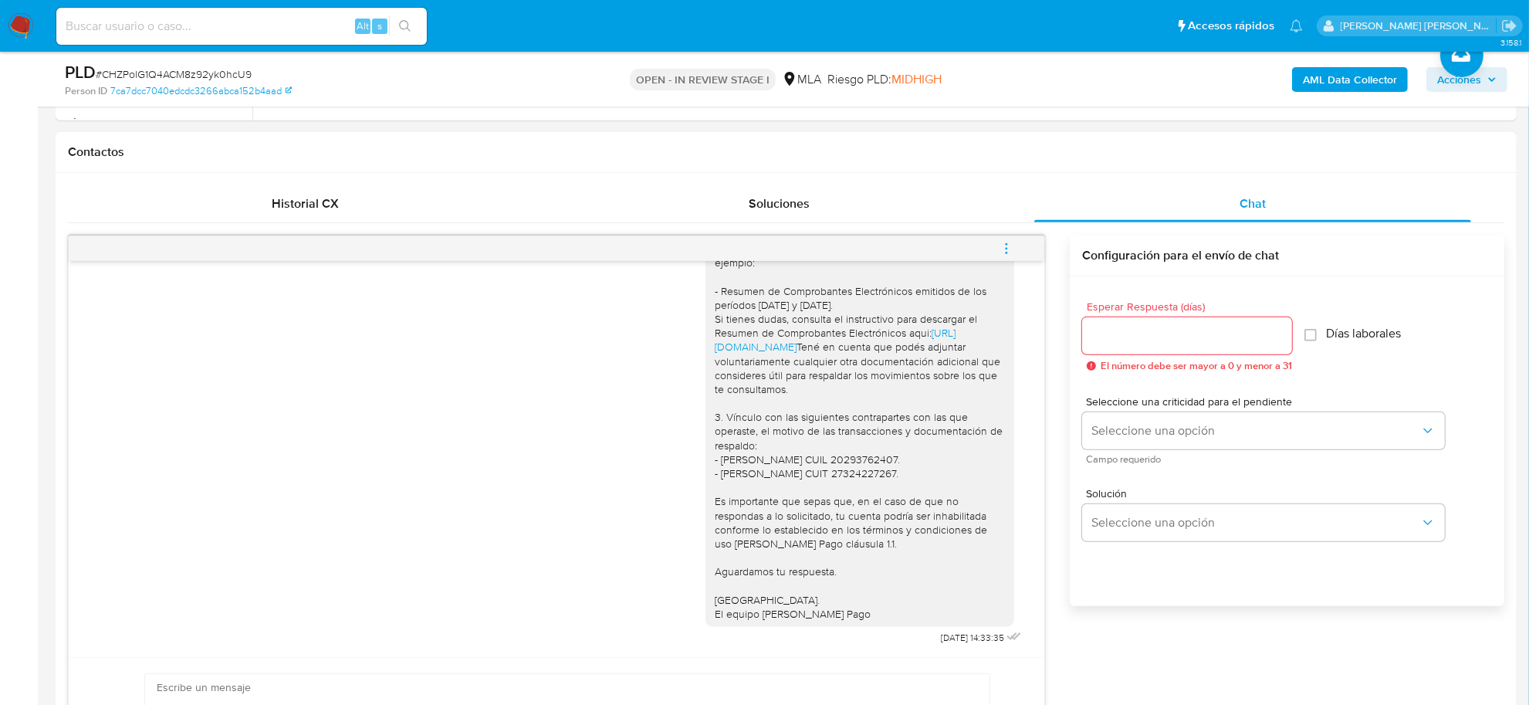
scroll to position [1487, 0]
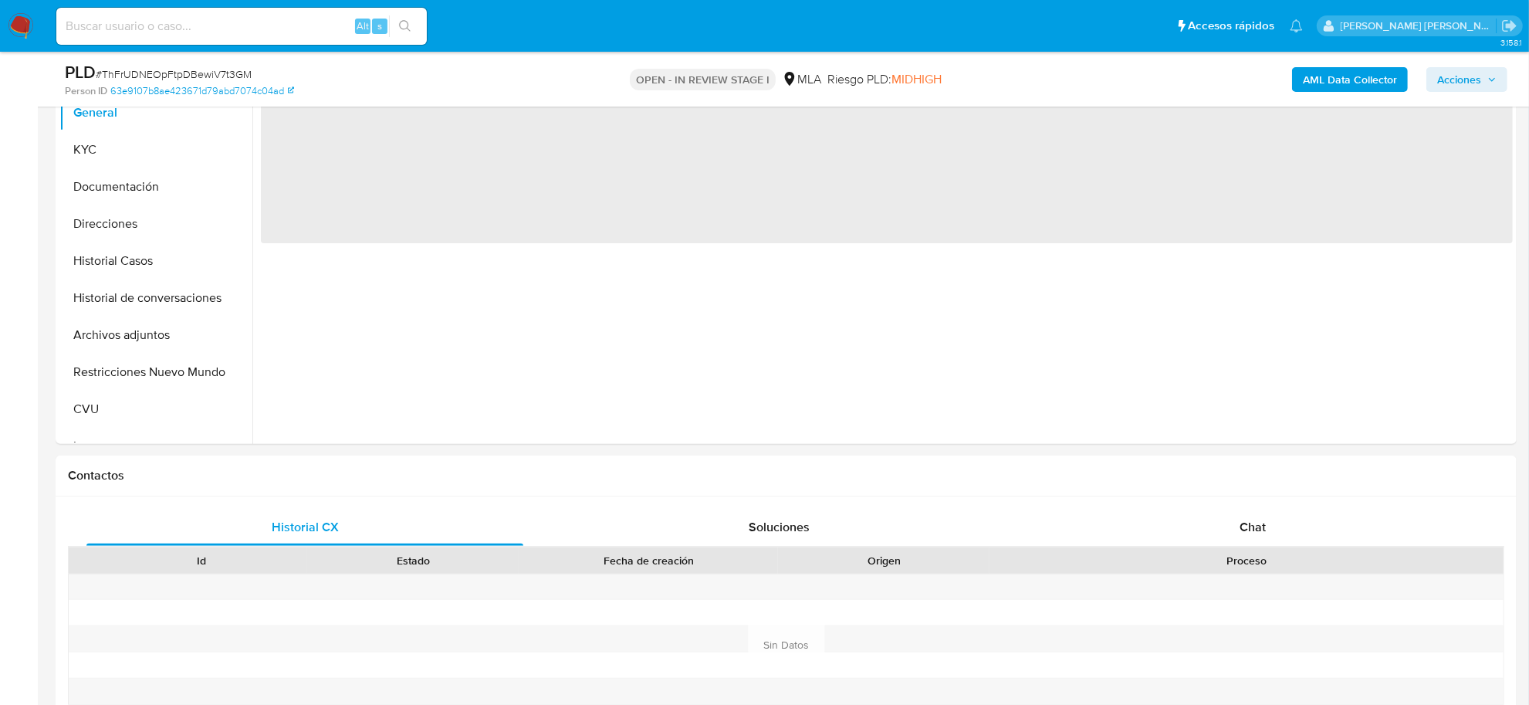
scroll to position [386, 0]
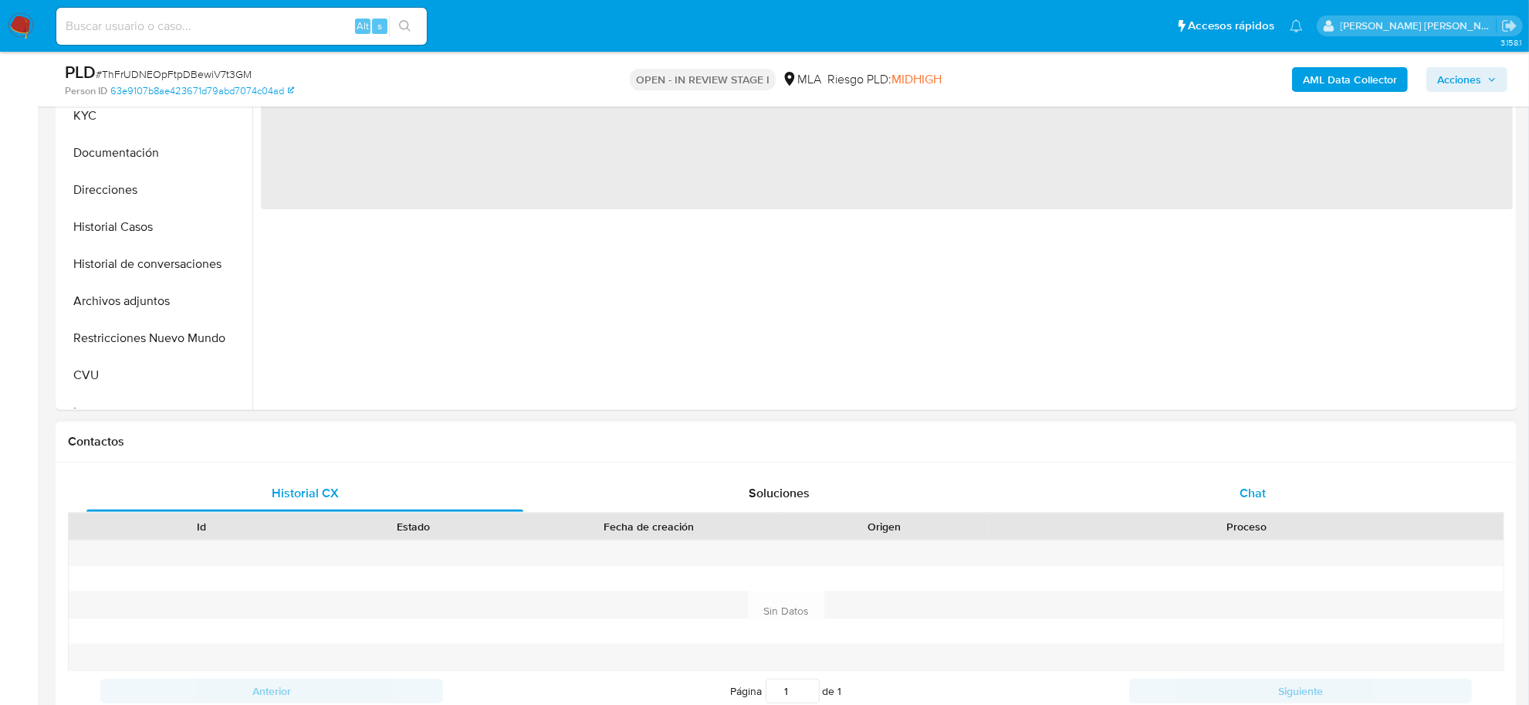
select select "10"
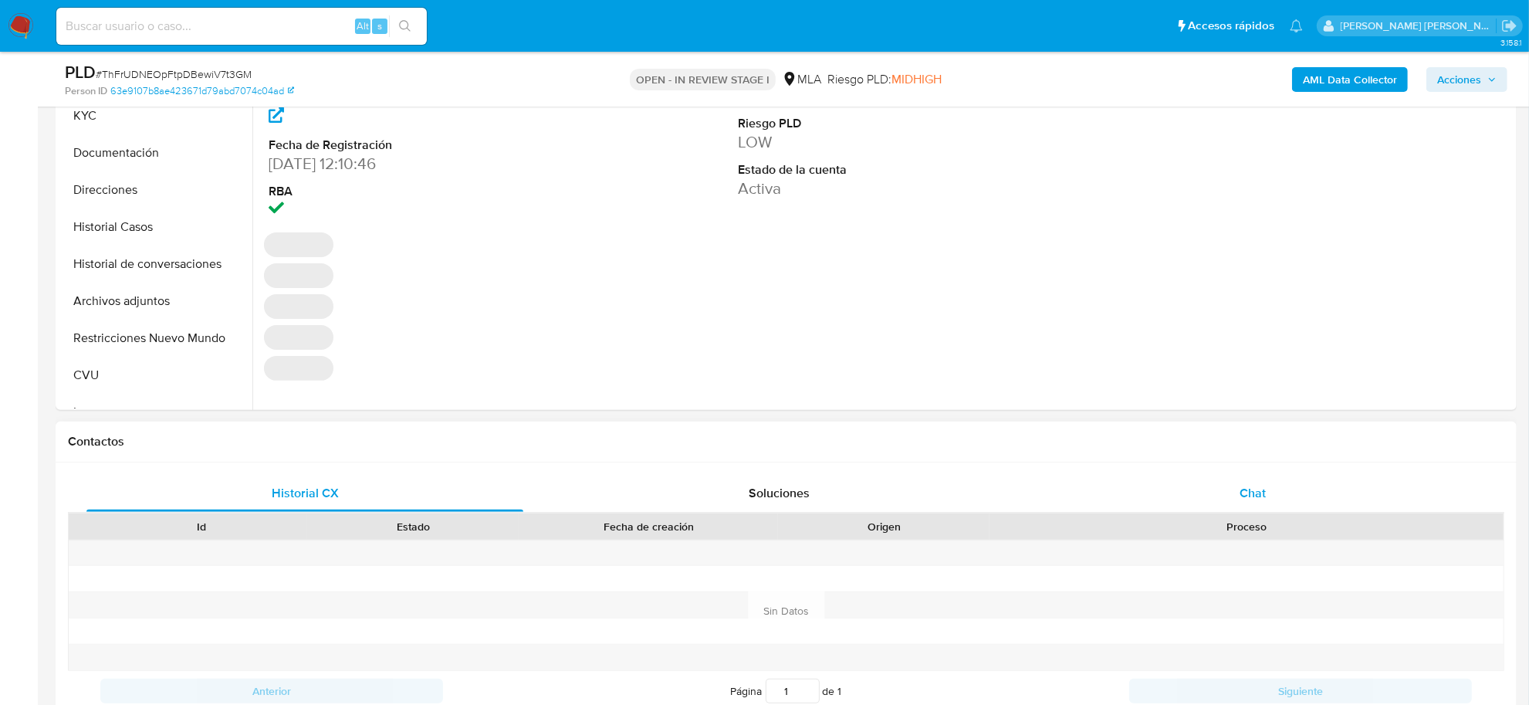
drag, startPoint x: 1256, startPoint y: 480, endPoint x: 1235, endPoint y: 499, distance: 29.0
click at [1256, 482] on div "Chat" at bounding box center [1252, 493] width 437 height 37
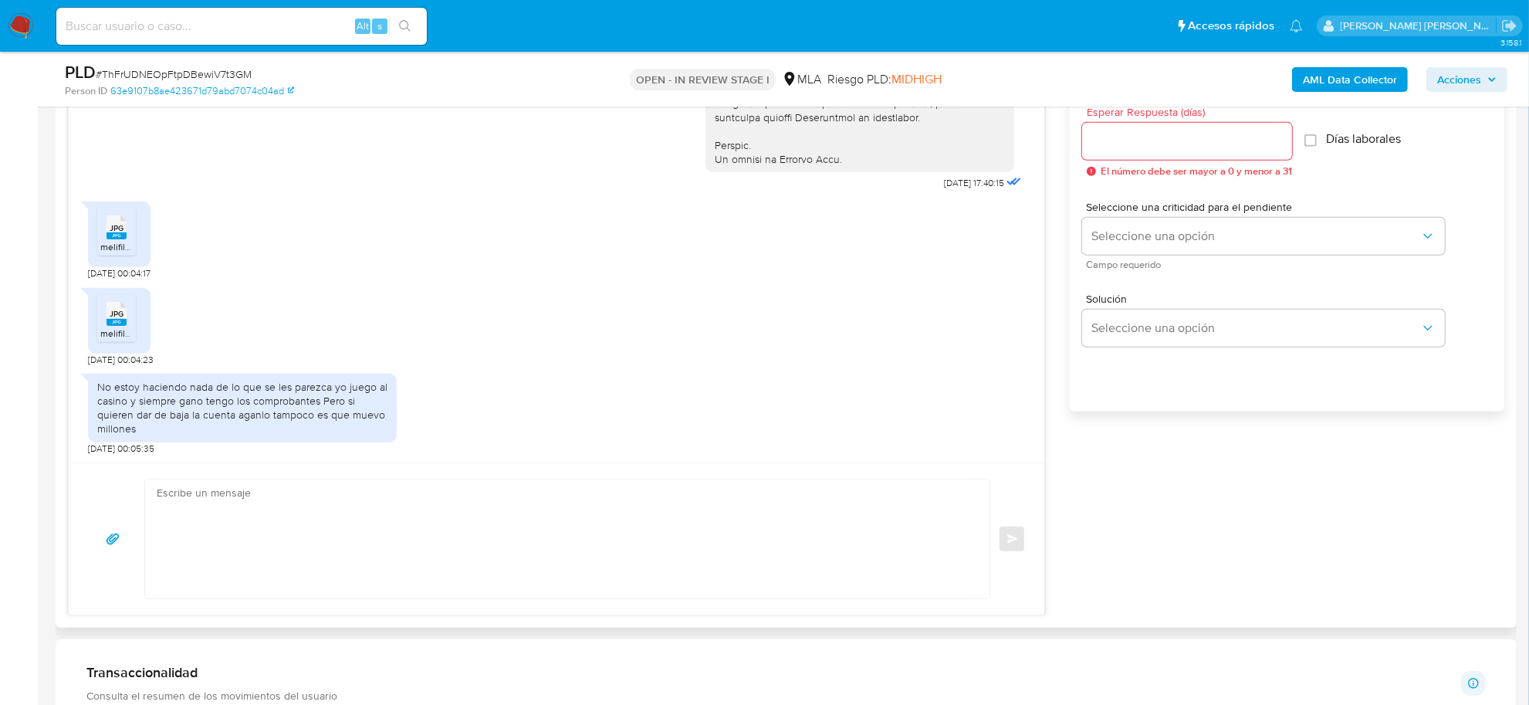
scroll to position [965, 0]
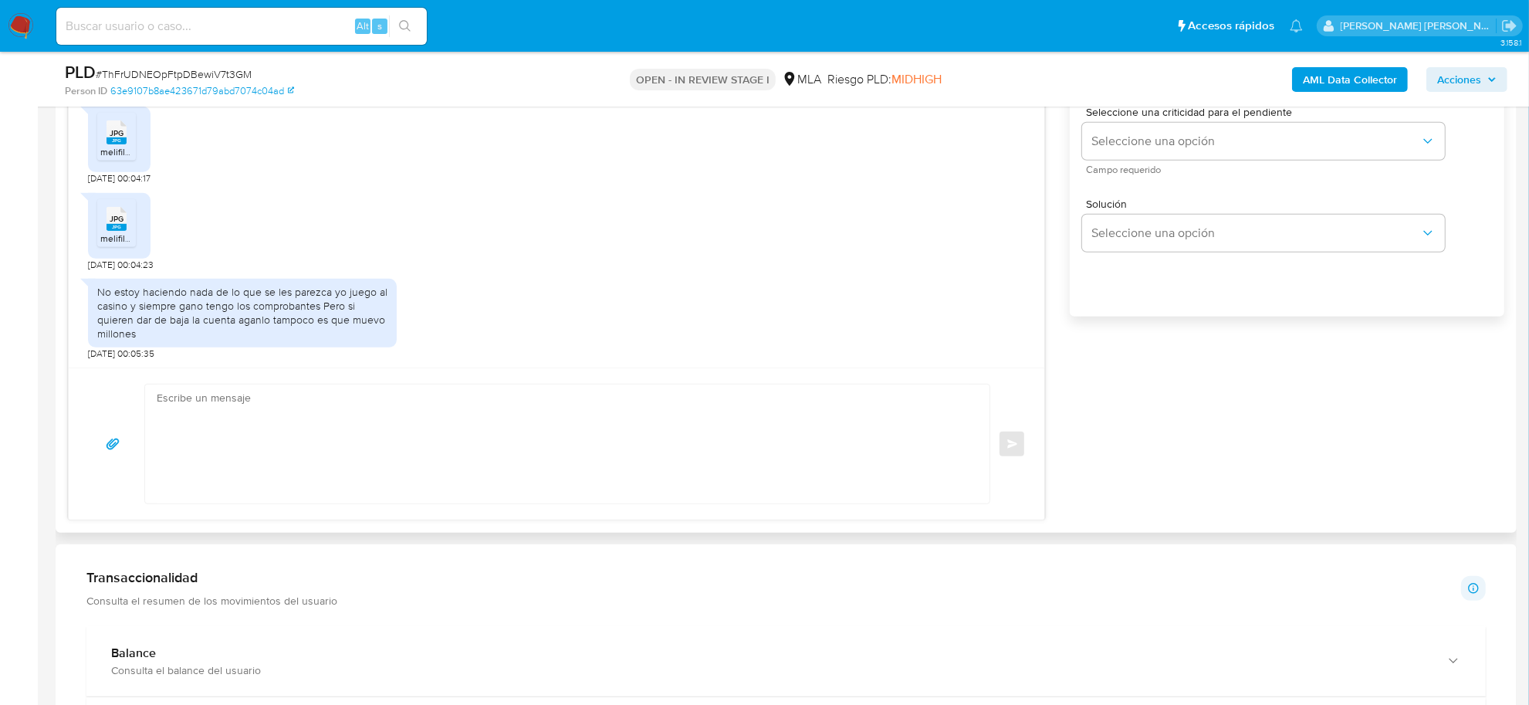
click at [440, 515] on div "Enviar" at bounding box center [556, 443] width 975 height 152
click at [413, 475] on textarea at bounding box center [563, 443] width 813 height 119
click at [452, 411] on textarea at bounding box center [563, 443] width 813 height 119
paste textarea "Hola XXX, Muchas gracias por tu respuesta. Analizamos tu caso y verificamos que…"
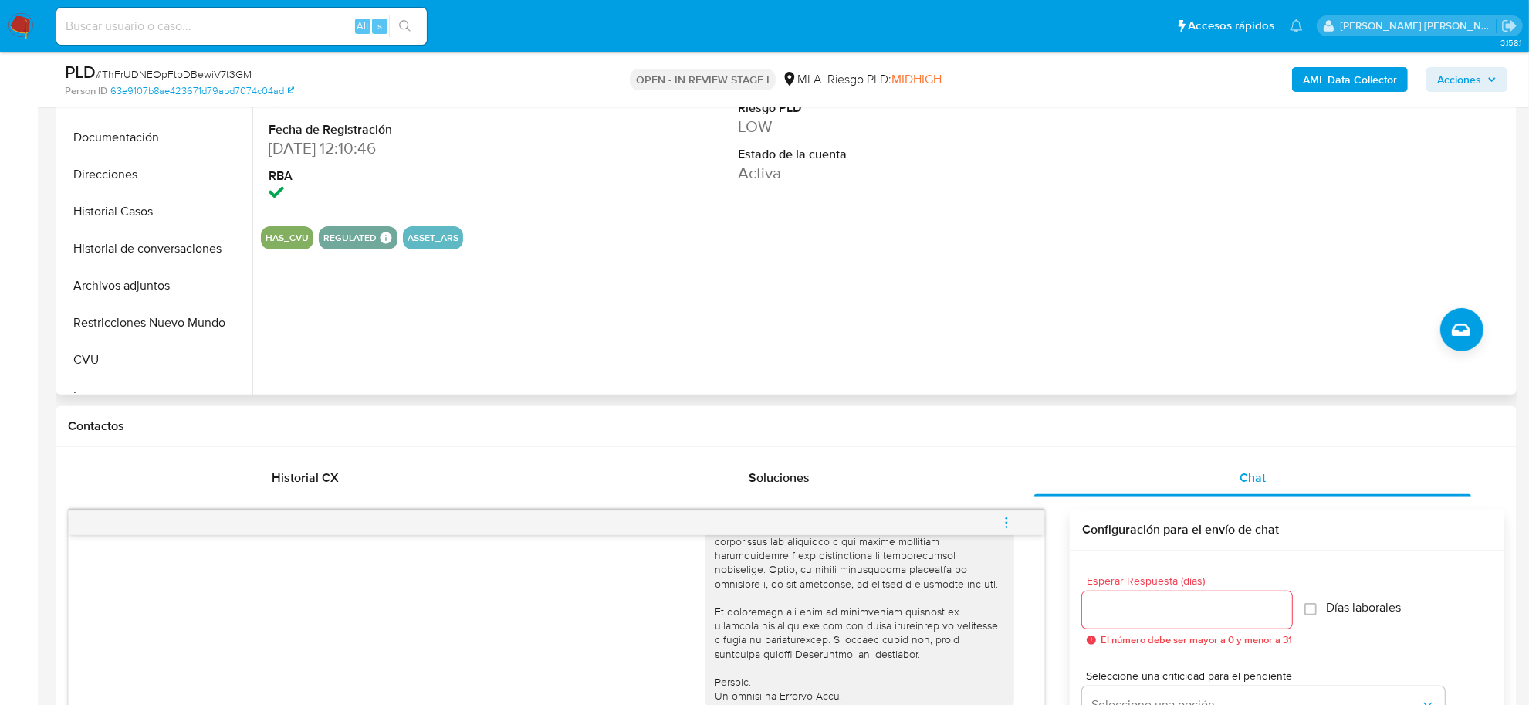
scroll to position [96, 0]
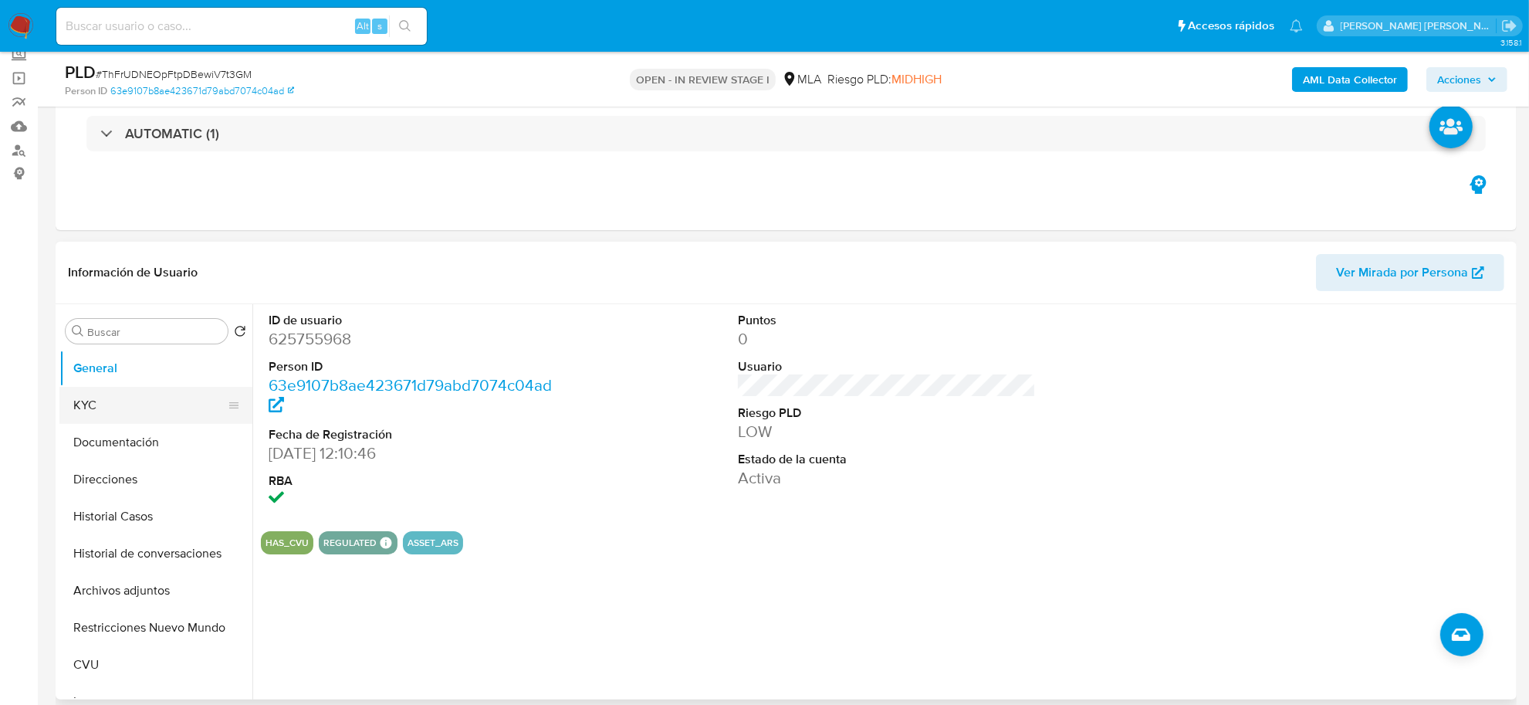
click at [102, 411] on button "KYC" at bounding box center [149, 405] width 181 height 37
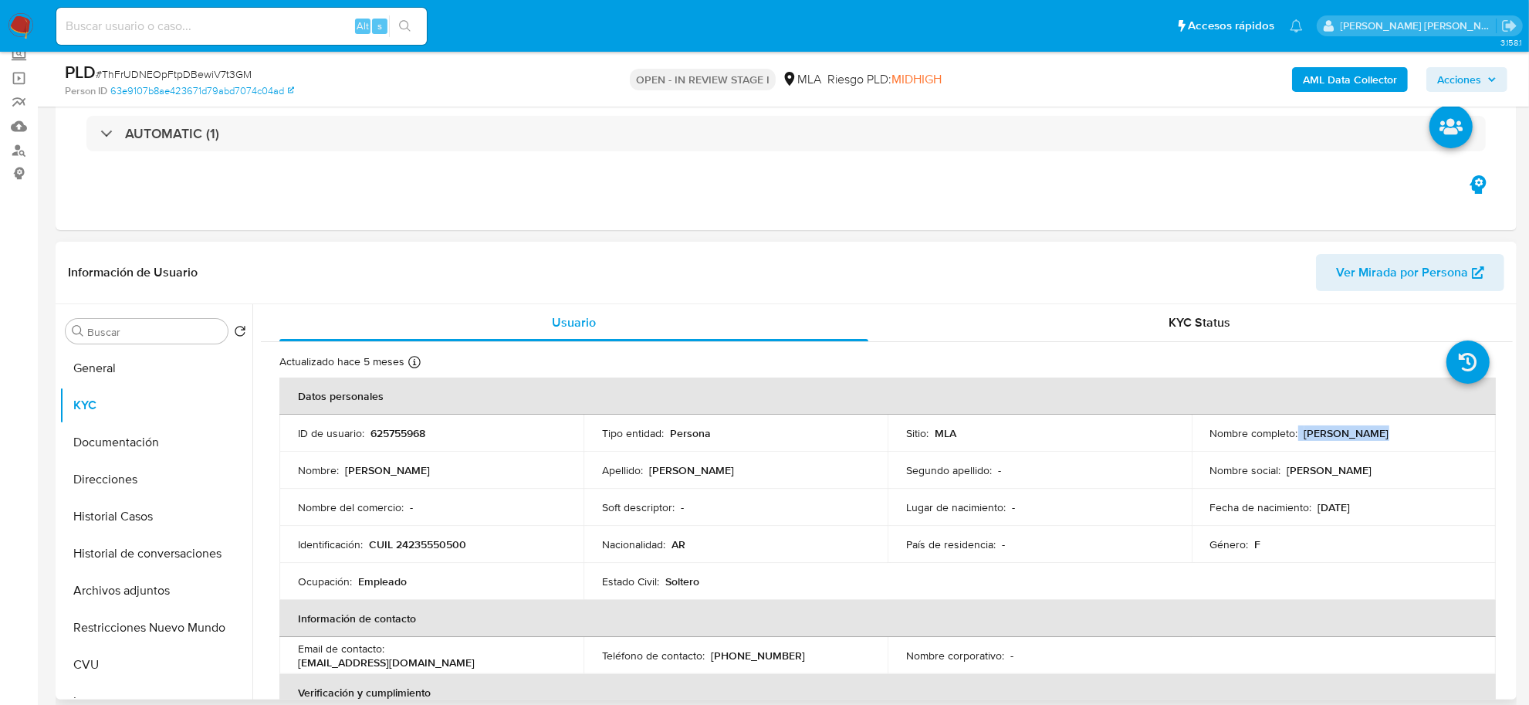
drag, startPoint x: 1301, startPoint y: 429, endPoint x: 1360, endPoint y: 428, distance: 58.7
click at [1360, 428] on div "Nombre completo : Ninfa Mirian Petersen" at bounding box center [1343, 433] width 267 height 14
copy div "Ninfa Mirian"
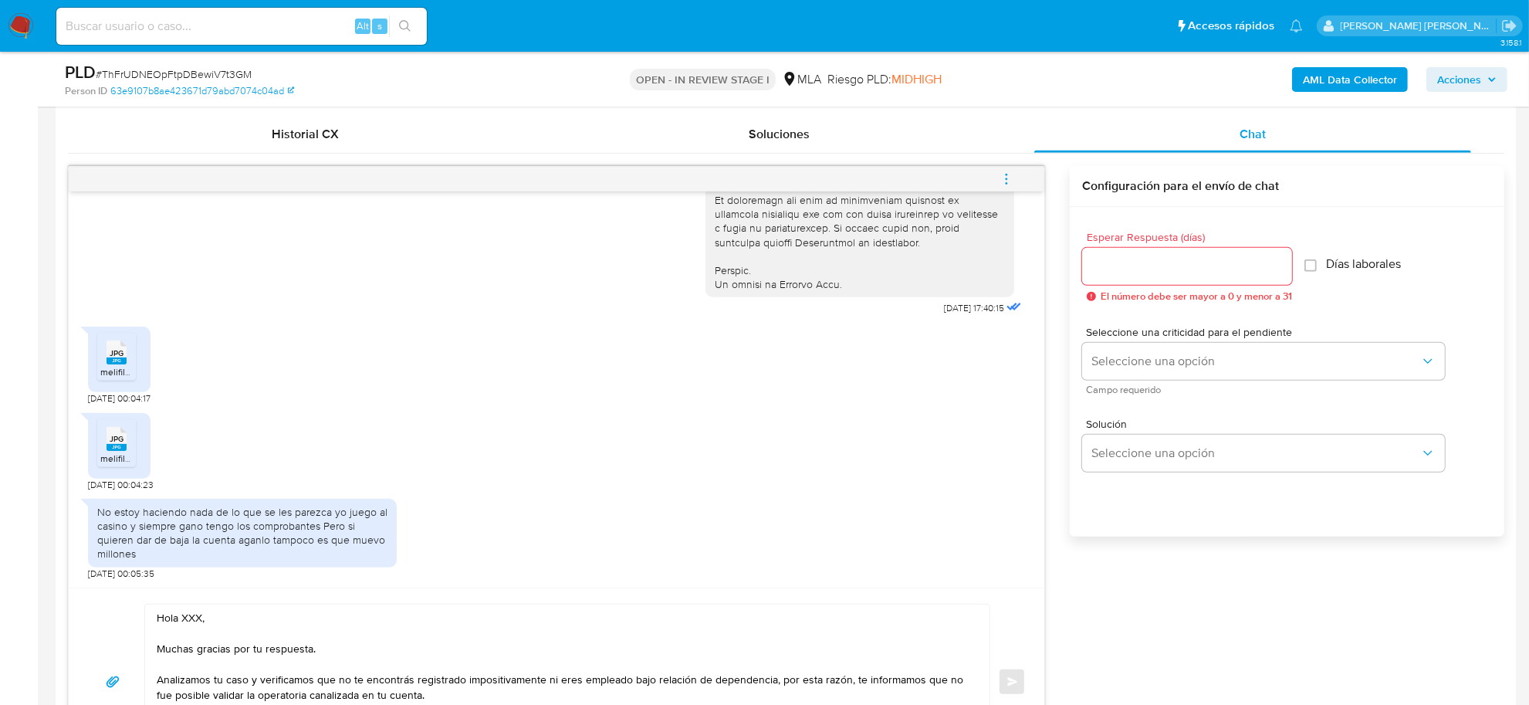
scroll to position [965, 0]
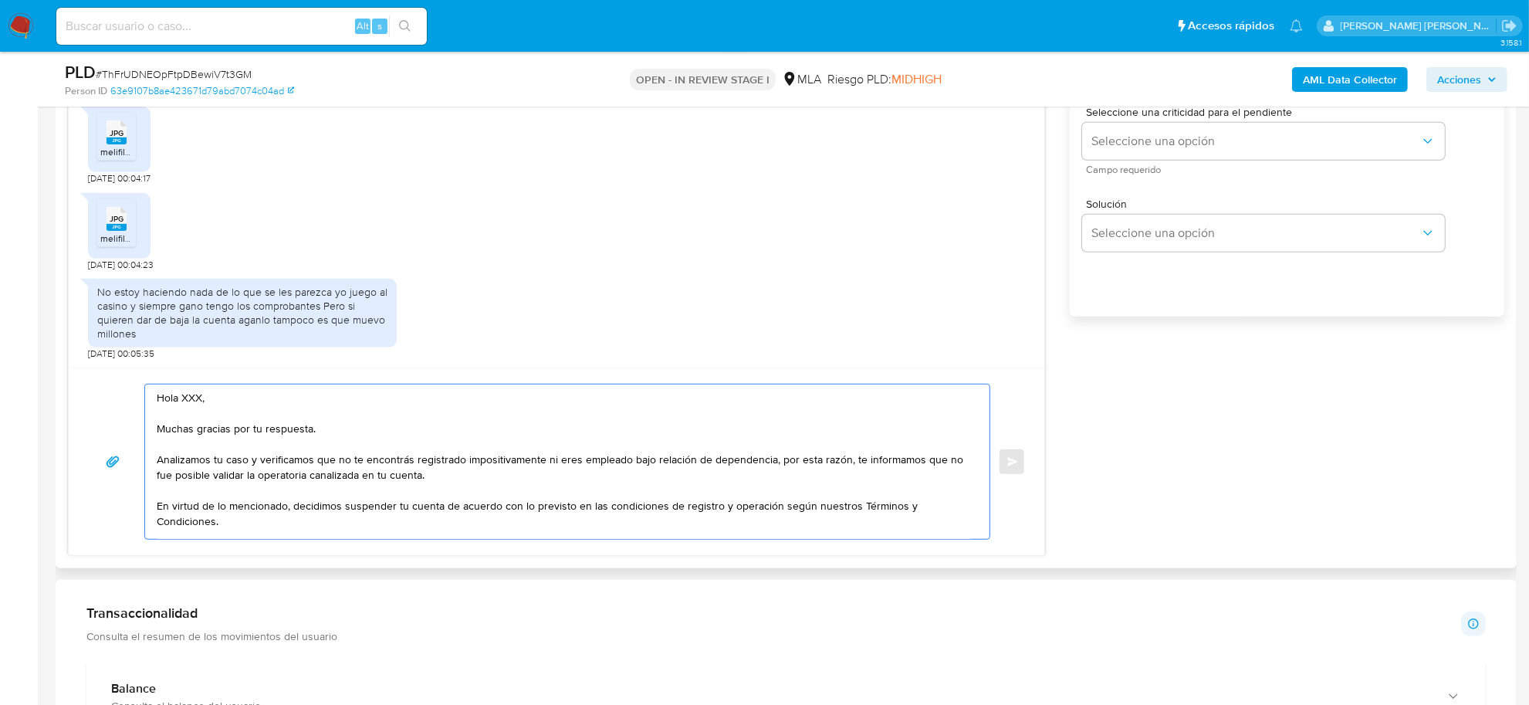
drag, startPoint x: 201, startPoint y: 398, endPoint x: 180, endPoint y: 398, distance: 21.6
click at [180, 398] on textarea "Hola XXX, Muchas gracias por tu respuesta. Analizamos tu caso y verificamos que…" at bounding box center [563, 461] width 813 height 154
paste textarea "Ninfa Mirian"
click at [181, 400] on textarea "Hola Ninfa Mirian , Muchas gracias por tu respuesta. Analizamos tu caso y verif…" at bounding box center [563, 461] width 813 height 154
click at [370, 460] on textarea "Hola Ninfa Mirian , Muchas gracias por tu respuesta. Analizamos tu caso y verif…" at bounding box center [563, 461] width 813 height 154
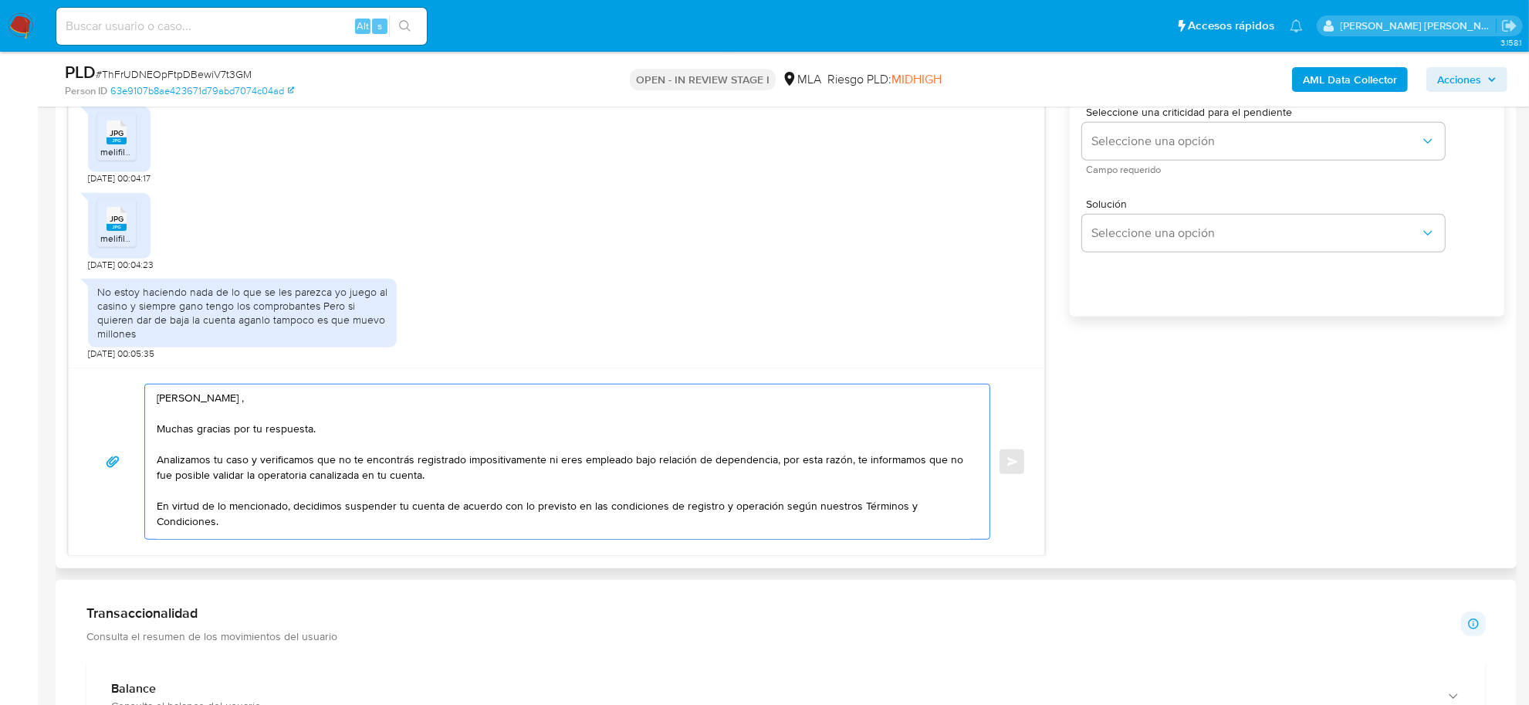
drag, startPoint x: 370, startPoint y: 460, endPoint x: 484, endPoint y: 478, distance: 114.9
click at [484, 478] on textarea "Hola Ninfa Mirian , Muchas gracias por tu respuesta. Analizamos tu caso y verif…" at bounding box center [563, 461] width 813 height 154
click at [247, 479] on textarea "Hola Ninfa Mirian , Muchas gracias por tu respuesta. Analizamos tu caso y verif…" at bounding box center [563, 461] width 813 height 154
drag, startPoint x: 247, startPoint y: 479, endPoint x: 306, endPoint y: 475, distance: 59.5
click at [306, 475] on textarea "Hola Ninfa Mirian , Muchas gracias por tu respuesta. Analizamos tu caso y verif…" at bounding box center [563, 461] width 813 height 154
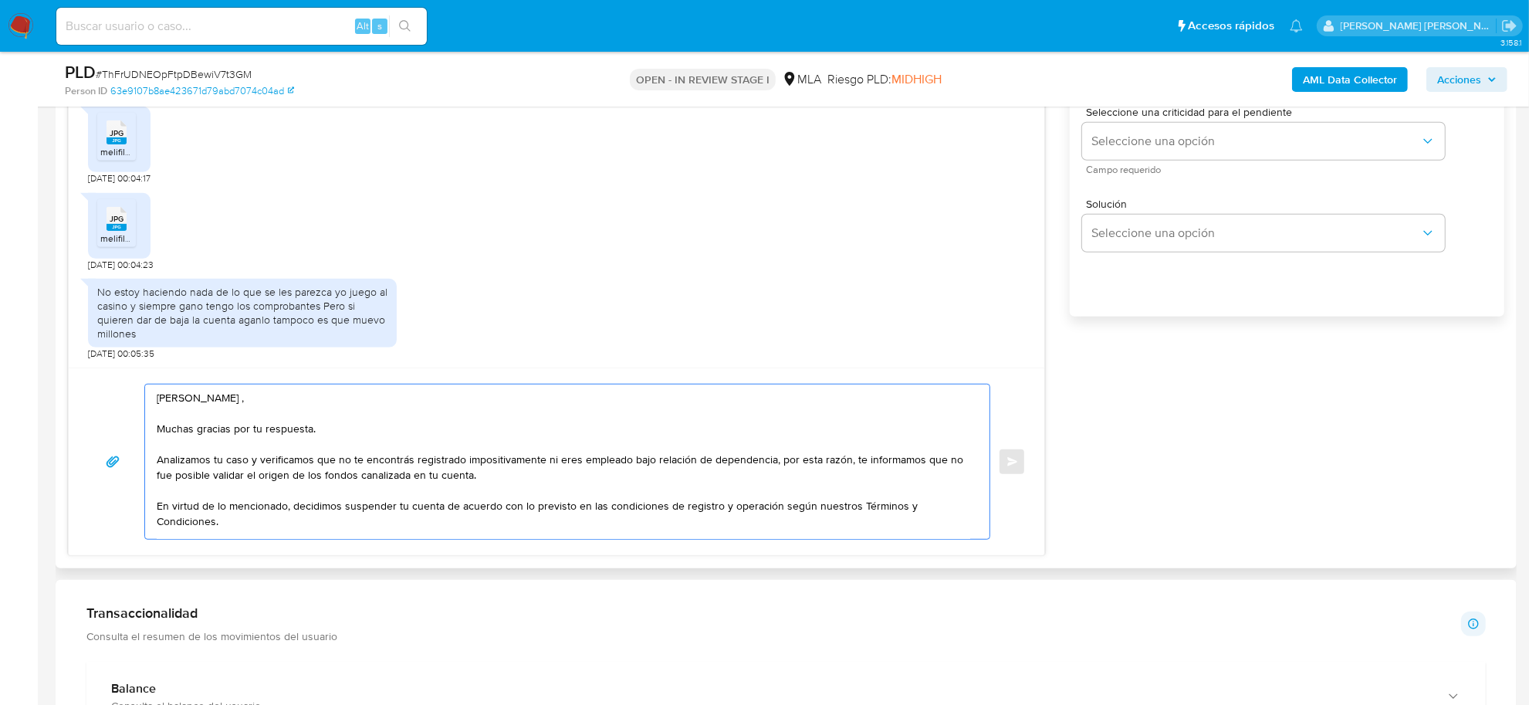
drag, startPoint x: 411, startPoint y: 478, endPoint x: 402, endPoint y: 482, distance: 10.0
click at [402, 479] on textarea "Hola Ninfa Mirian , Muchas gracias por tu respuesta. Analizamos tu caso y verif…" at bounding box center [563, 461] width 813 height 154
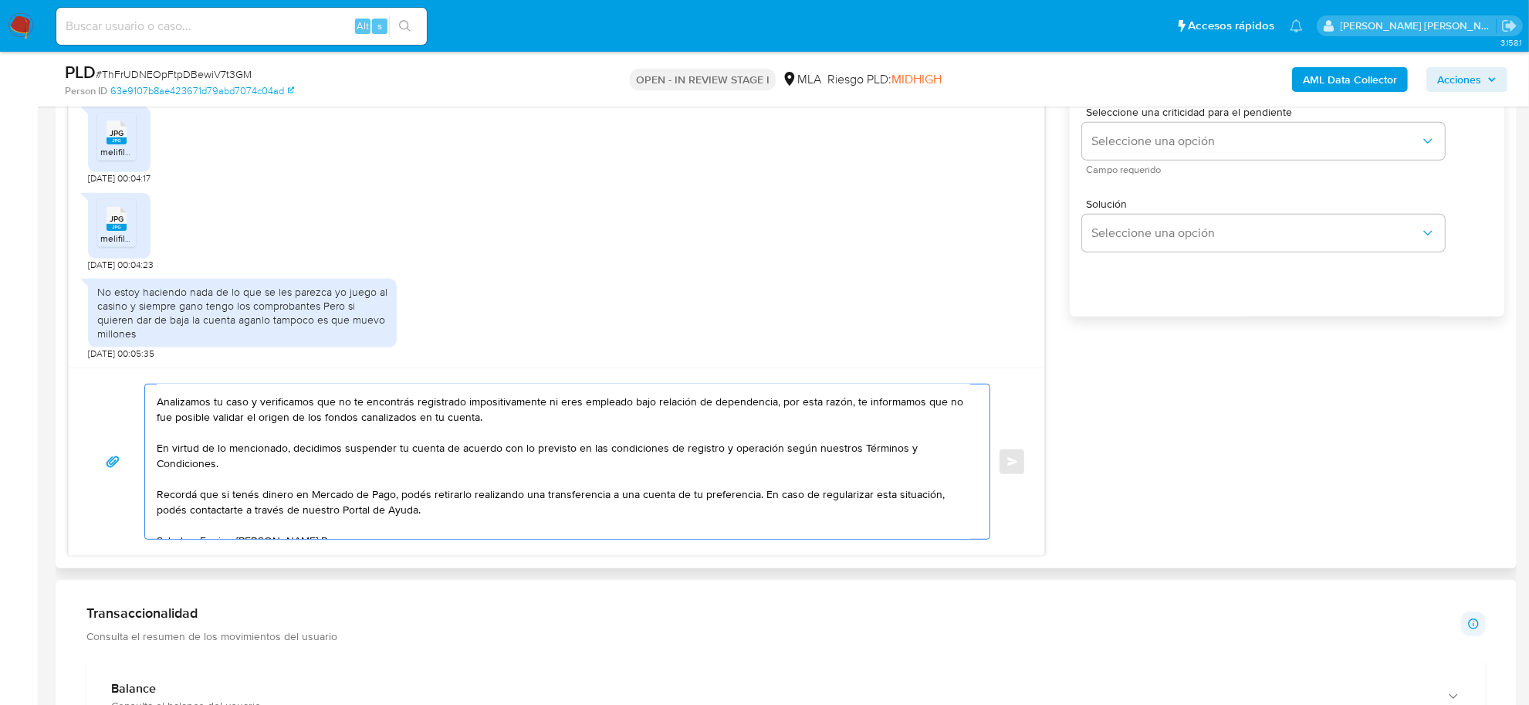
scroll to position [87, 0]
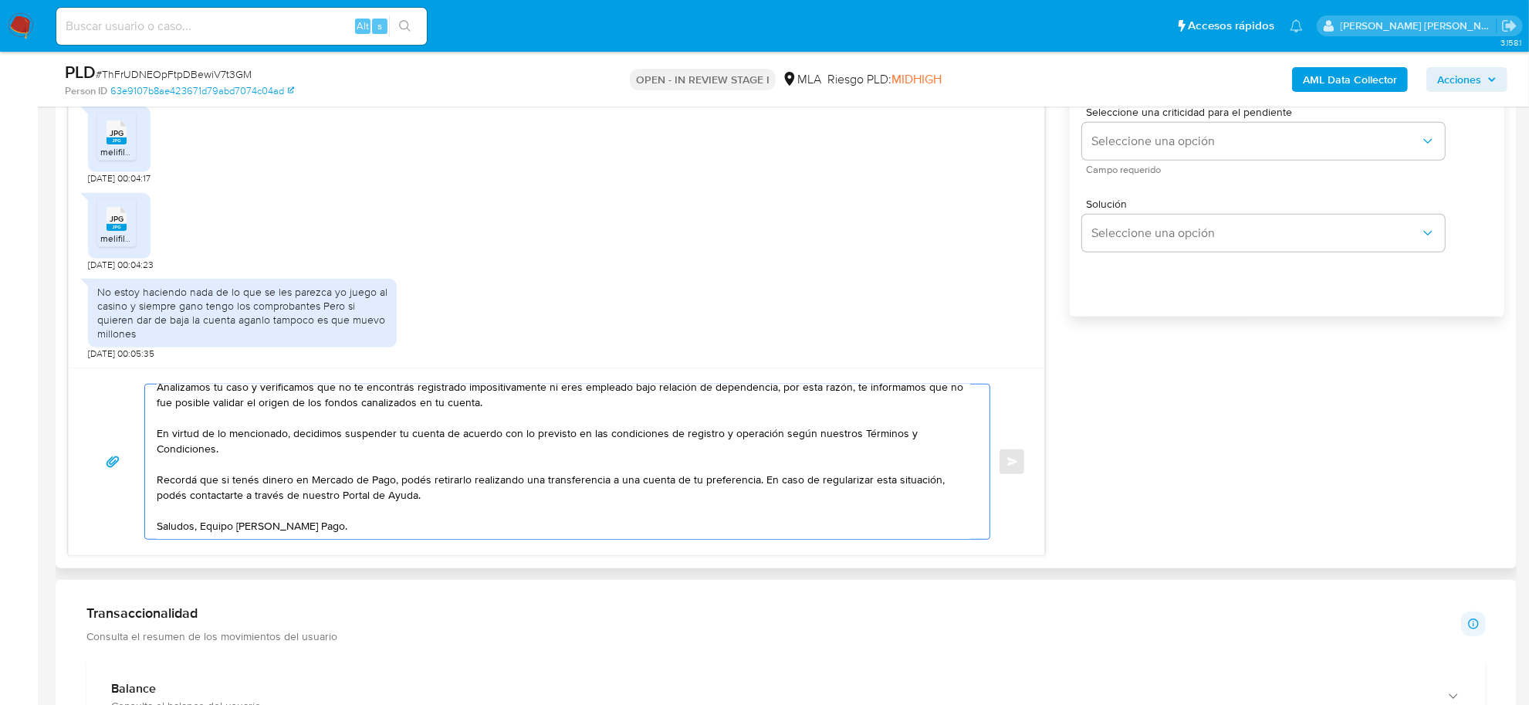
click at [758, 471] on textarea "Hola Ninfa Mirian , Muchas gracias por tu respuesta. Analizamos tu caso y verif…" at bounding box center [563, 461] width 813 height 154
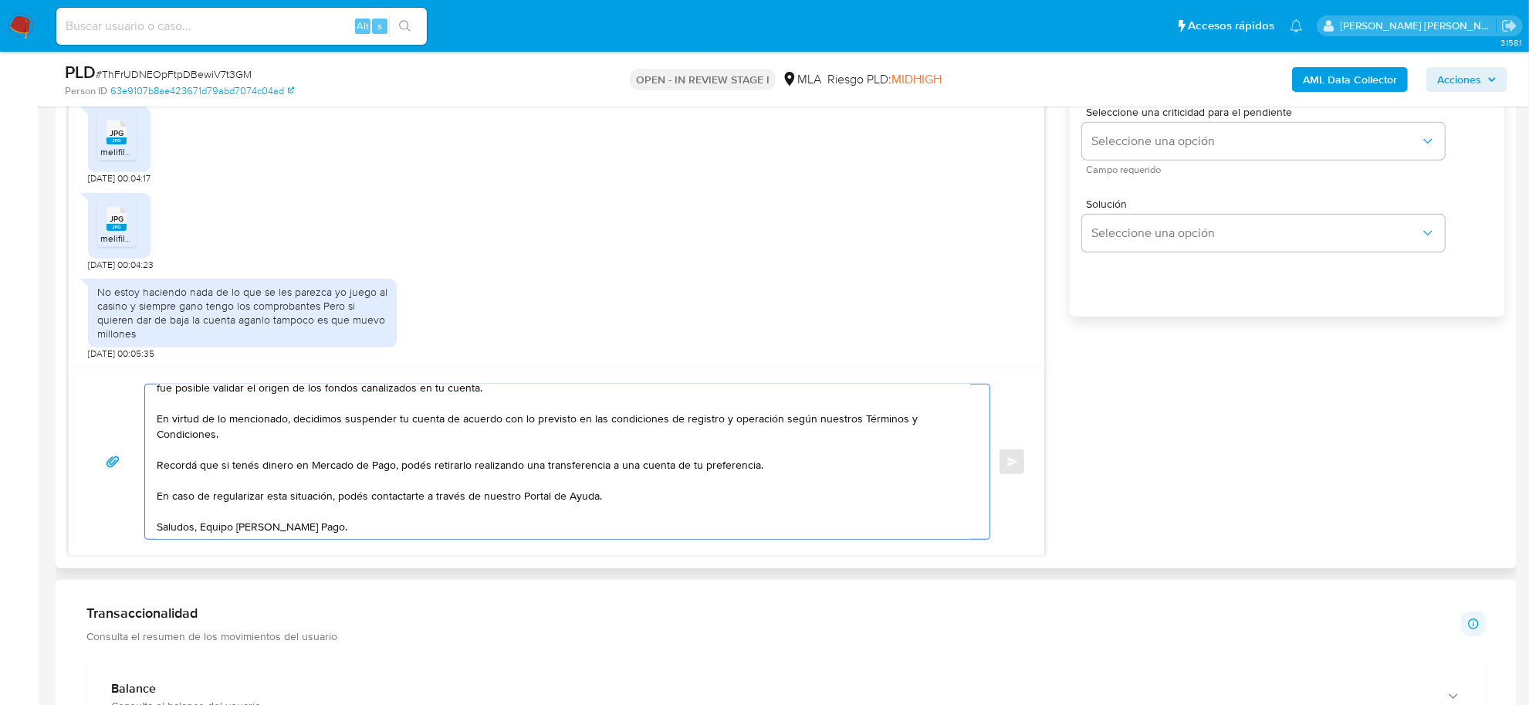
click at [201, 526] on textarea "Hola Ninfa Mirian , Muchas gracias por tu respuesta. Analizamos tu caso y verif…" at bounding box center [563, 461] width 813 height 154
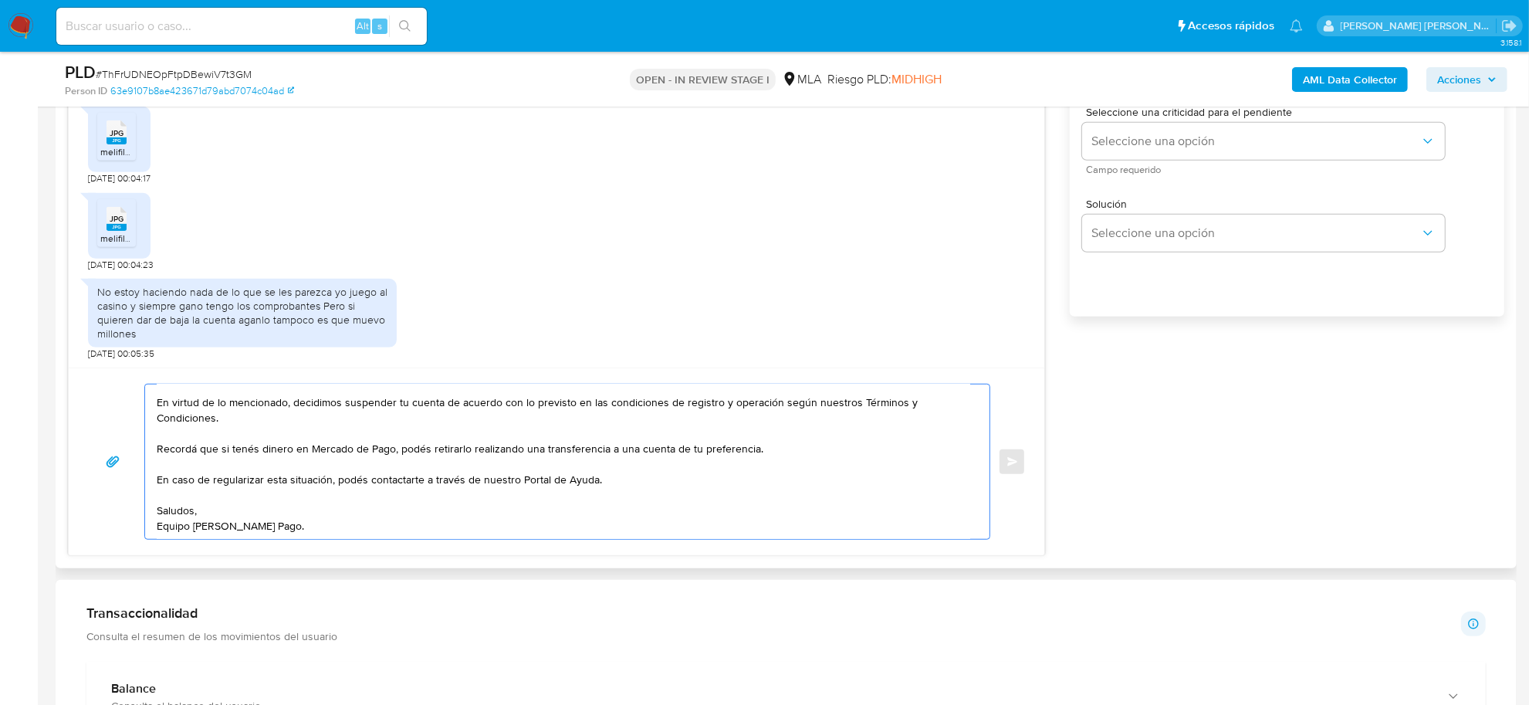
click at [372, 521] on textarea "[PERSON_NAME] , Muchas gracias por tu respuesta. Analizamos tu caso y verificam…" at bounding box center [563, 461] width 813 height 154
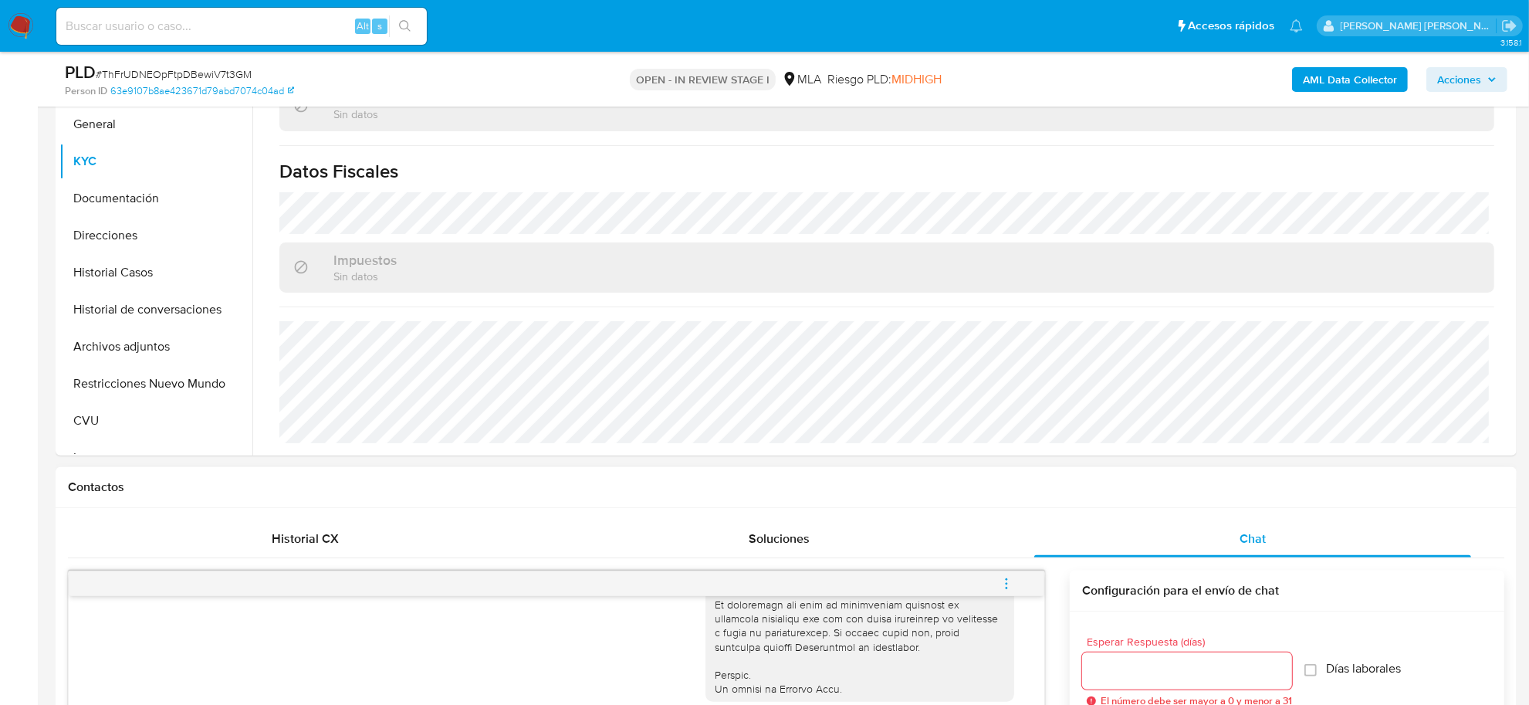
scroll to position [96, 0]
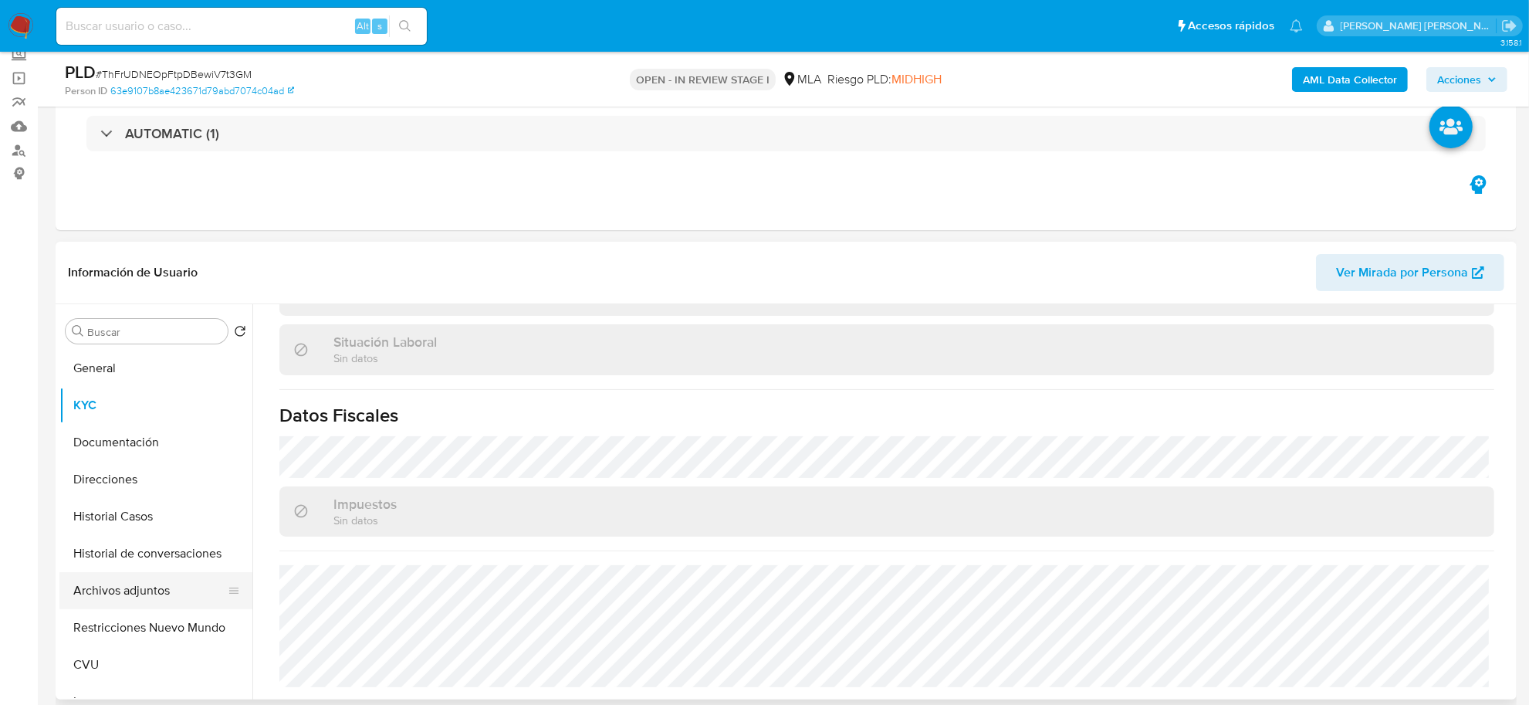
type textarea "[PERSON_NAME] , Muchas gracias por tu respuesta. Analizamos tu caso y verificam…"
click at [133, 592] on button "Archivos adjuntos" at bounding box center [149, 590] width 181 height 37
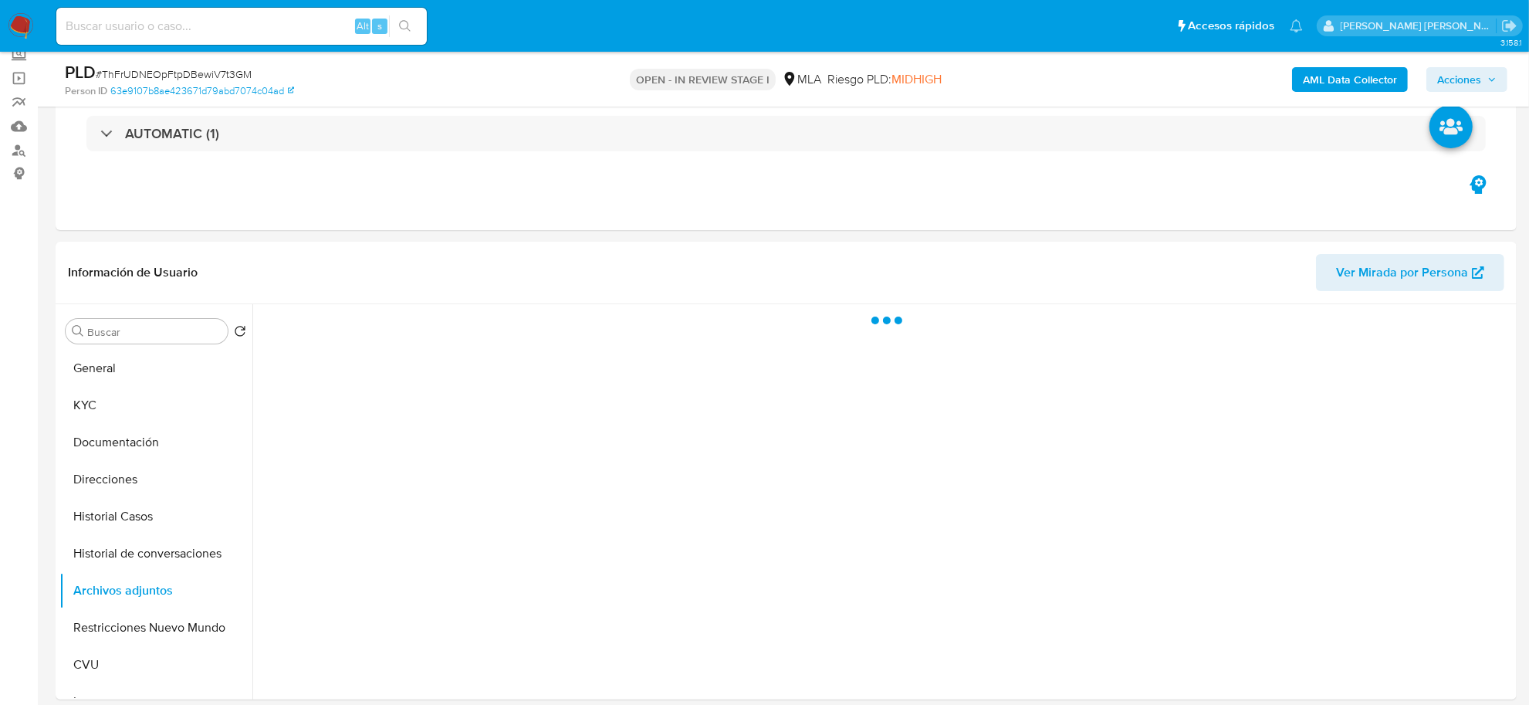
scroll to position [0, 0]
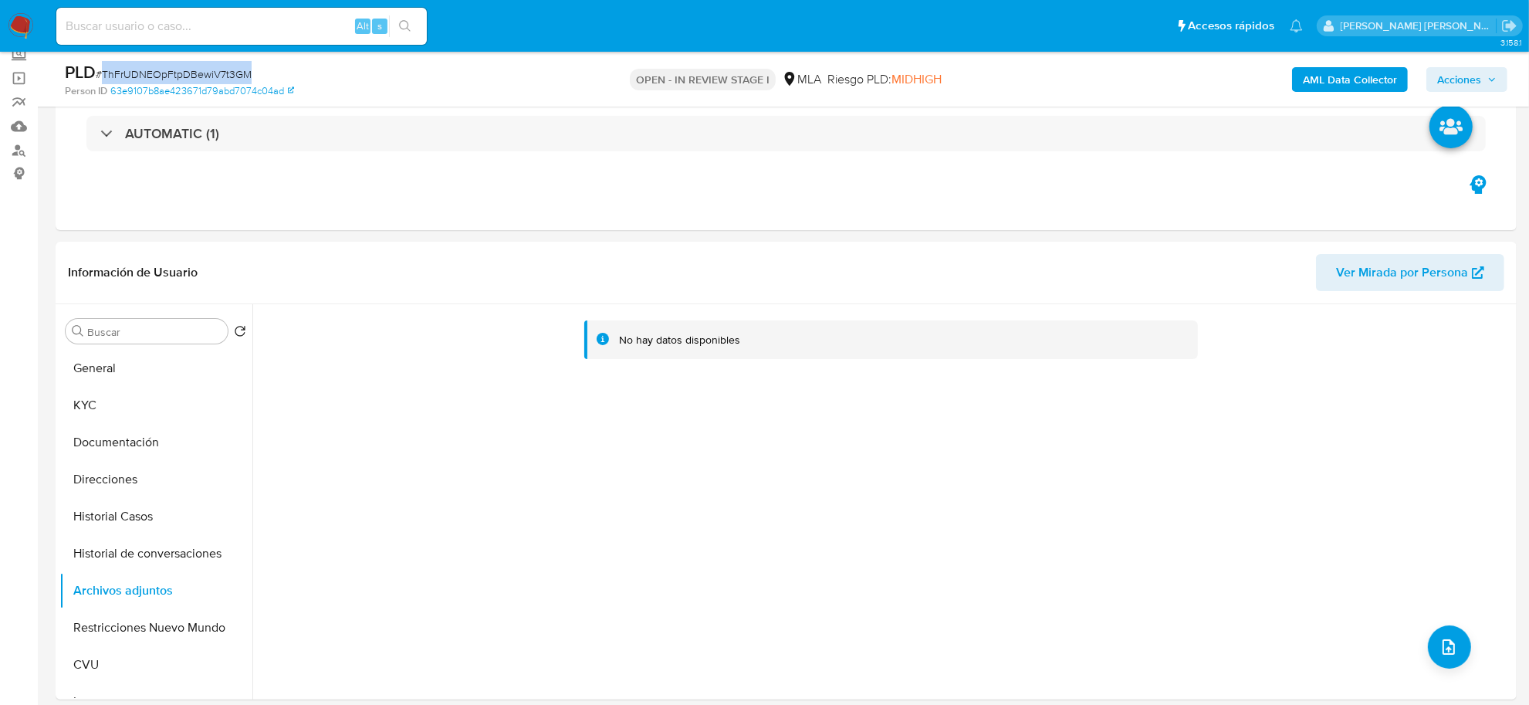
drag, startPoint x: 222, startPoint y: 62, endPoint x: 99, endPoint y: 64, distance: 123.5
click at [99, 64] on div "PLD # ThFrUDNEOpFtpDBewiV7t3GM" at bounding box center [302, 72] width 475 height 23
copy span "ThFrUDNEOpFtpDBewiV7t3GM"
click at [1333, 89] on b "AML Data Collector" at bounding box center [1350, 79] width 94 height 25
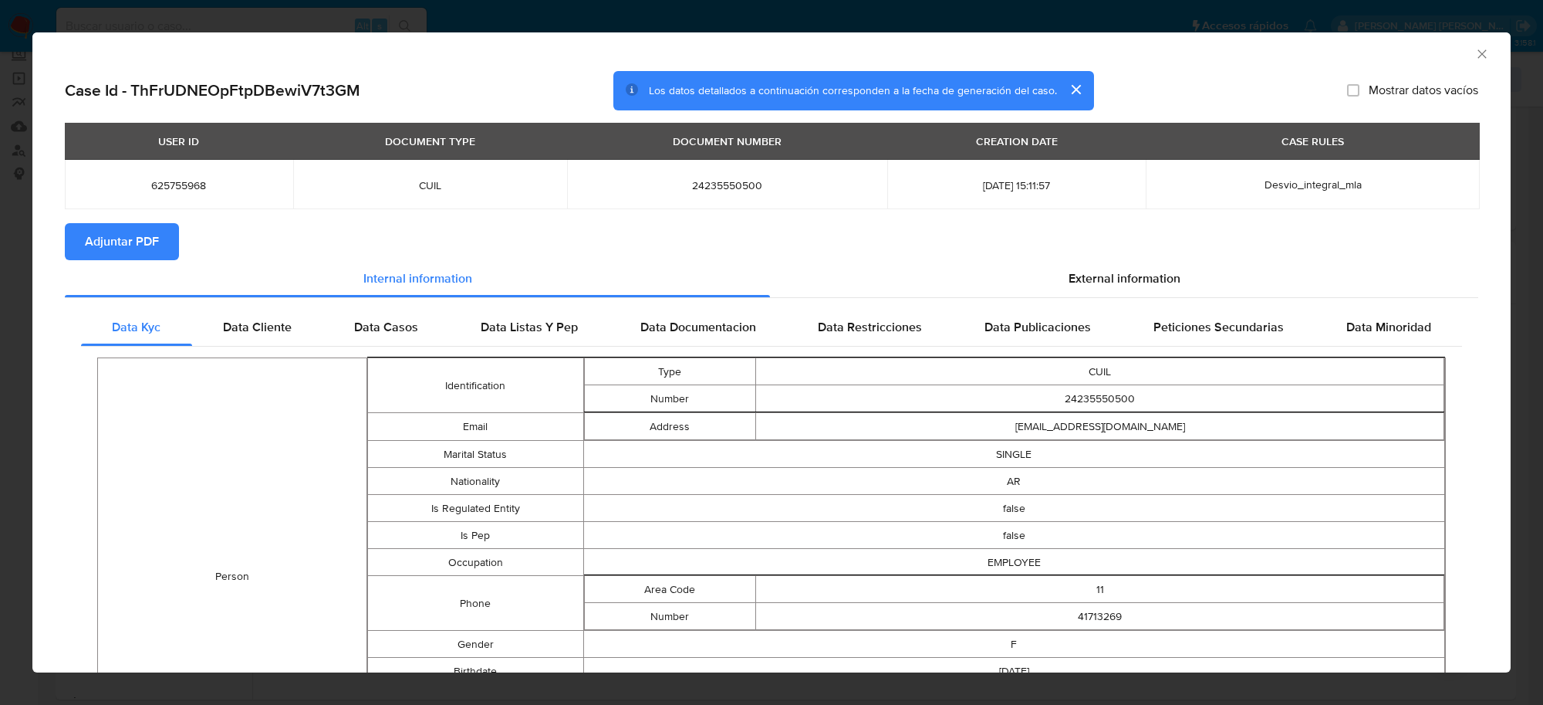
click at [104, 249] on span "Adjuntar PDF" at bounding box center [122, 242] width 74 height 34
click at [1475, 54] on icon "Cerrar ventana" at bounding box center [1482, 53] width 15 height 15
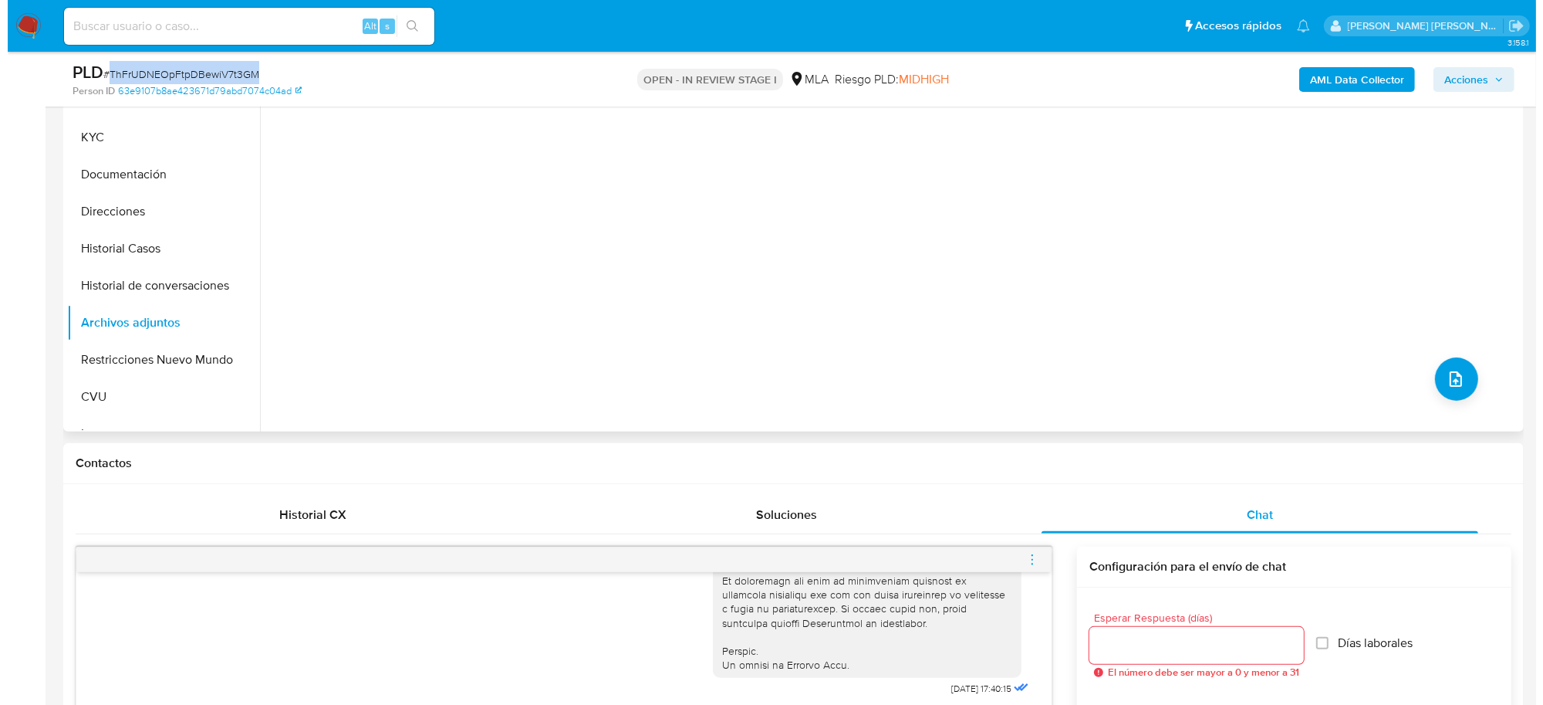
scroll to position [289, 0]
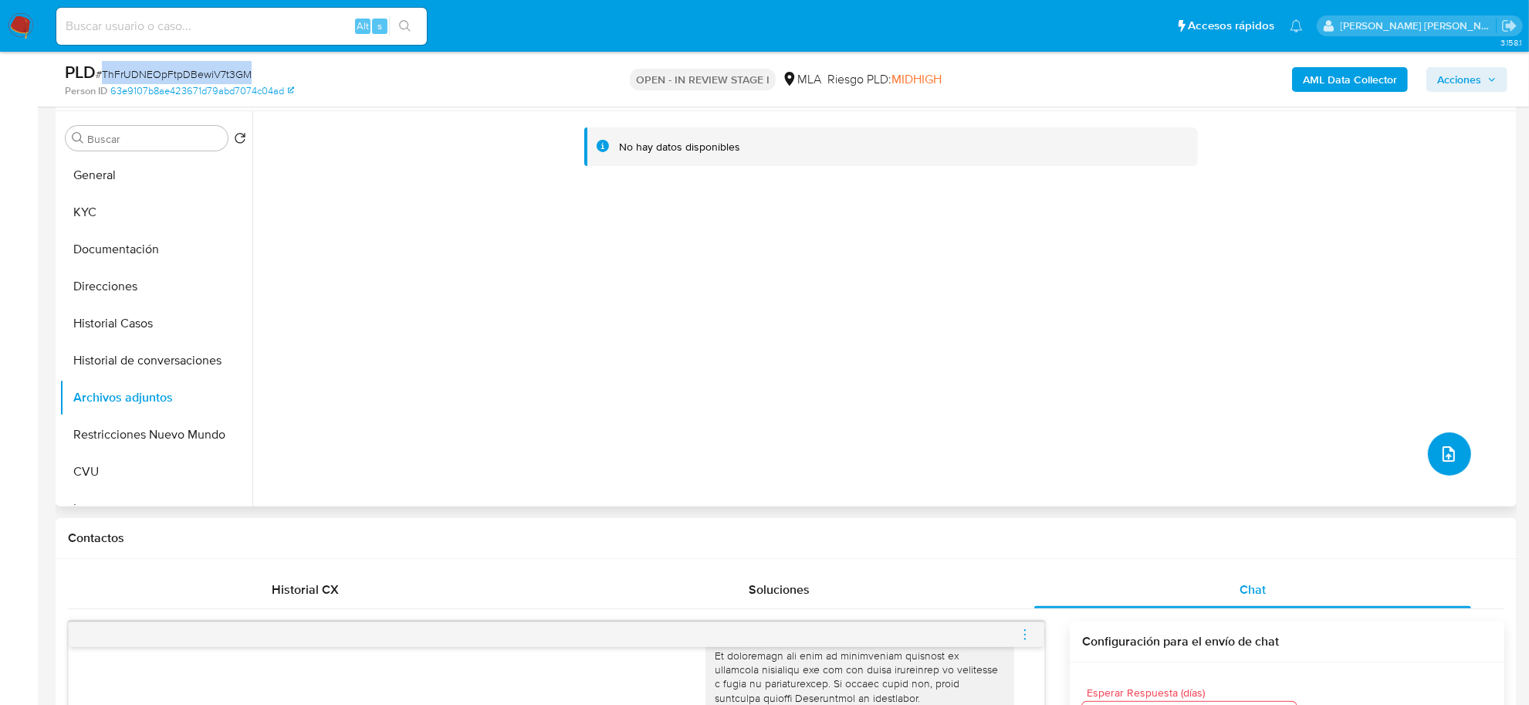
click at [1439, 452] on icon "upload-file" at bounding box center [1448, 453] width 19 height 19
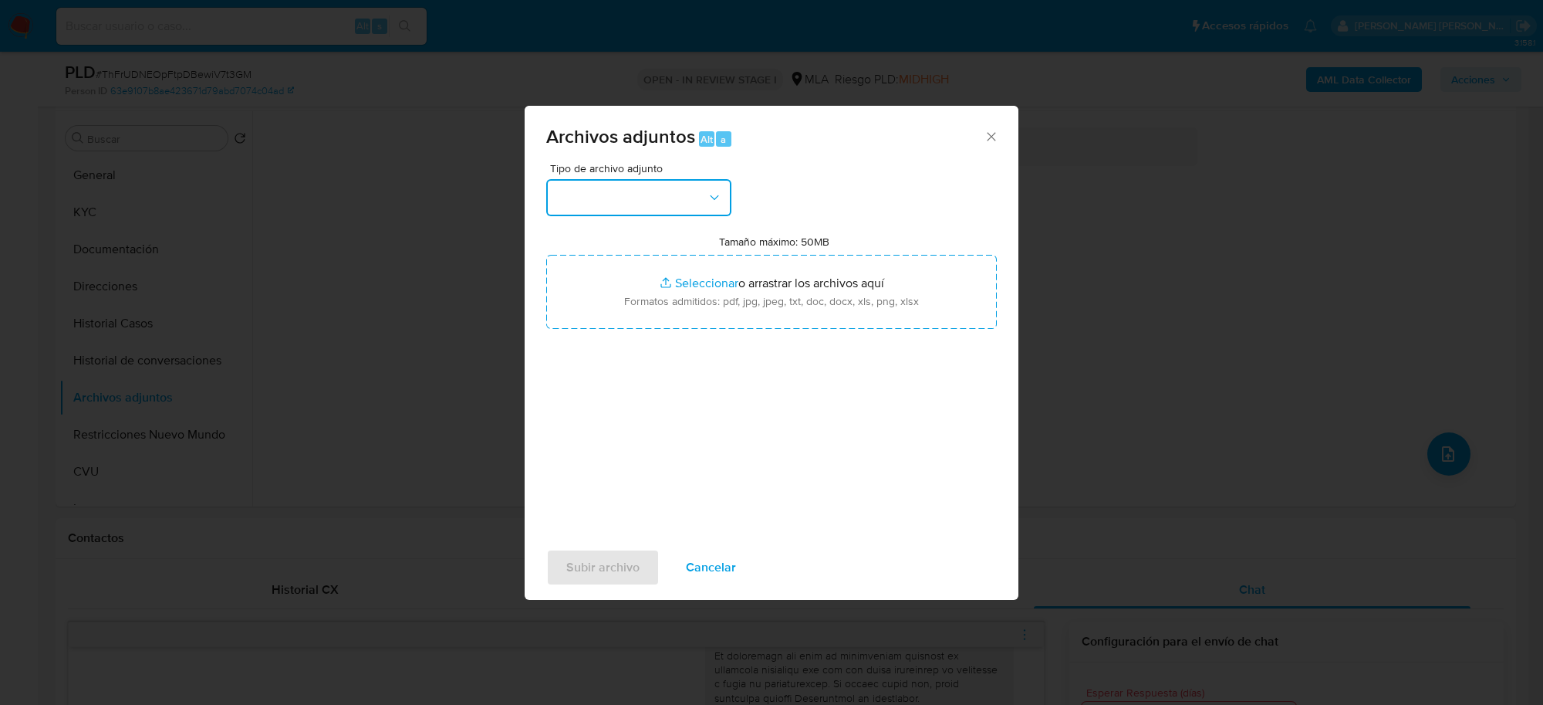
click at [652, 201] on button "button" at bounding box center [638, 197] width 185 height 37
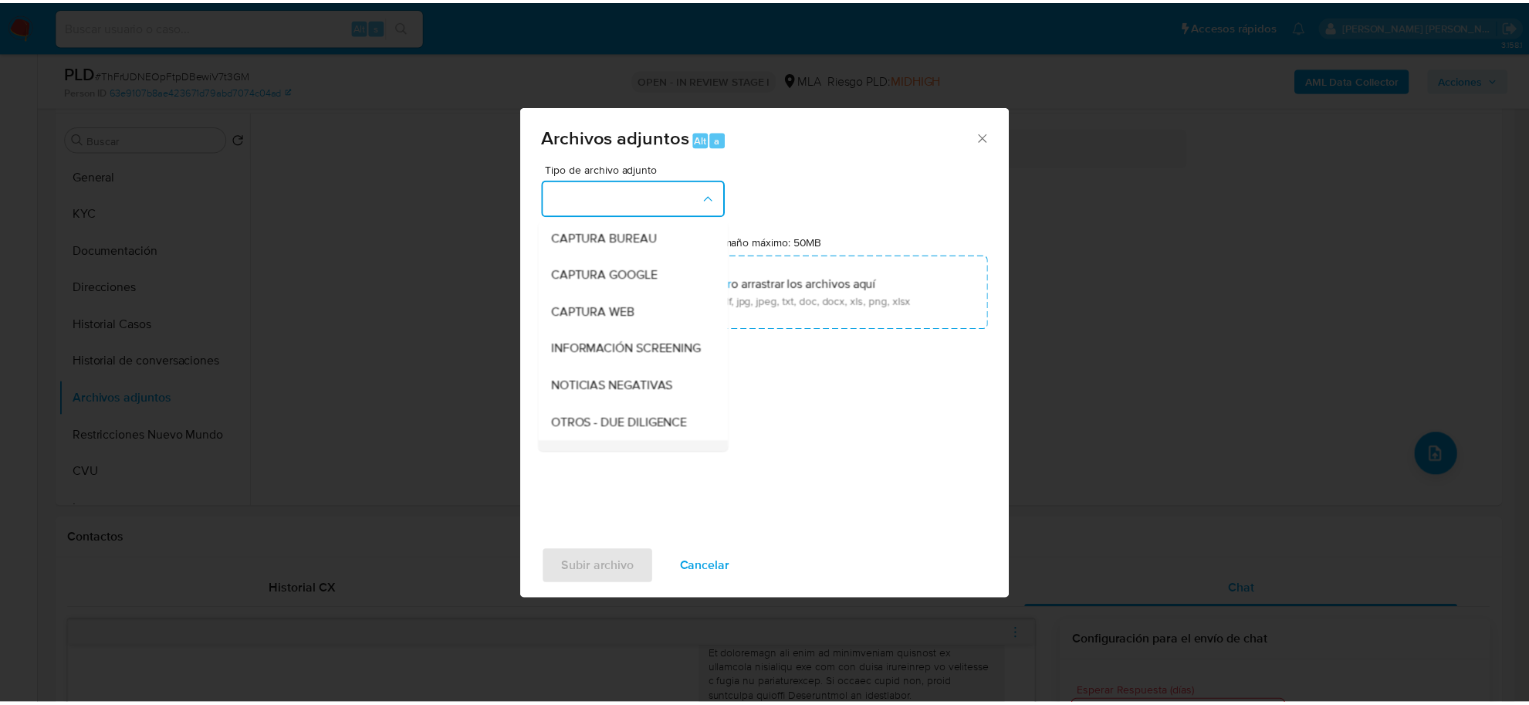
scroll to position [193, 0]
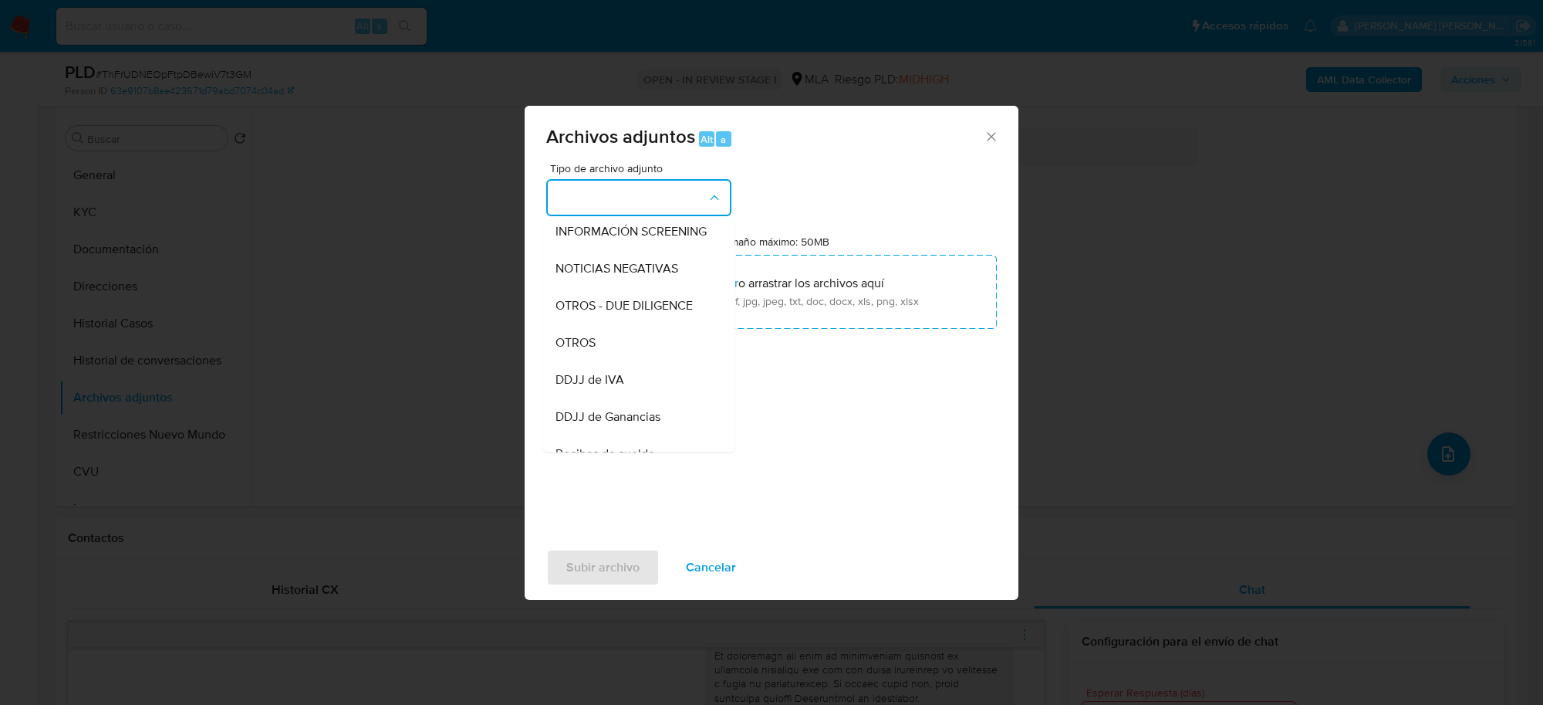
drag, startPoint x: 638, startPoint y: 361, endPoint x: 634, endPoint y: 378, distance: 17.4
click at [637, 361] on div "OTROS" at bounding box center [634, 342] width 157 height 37
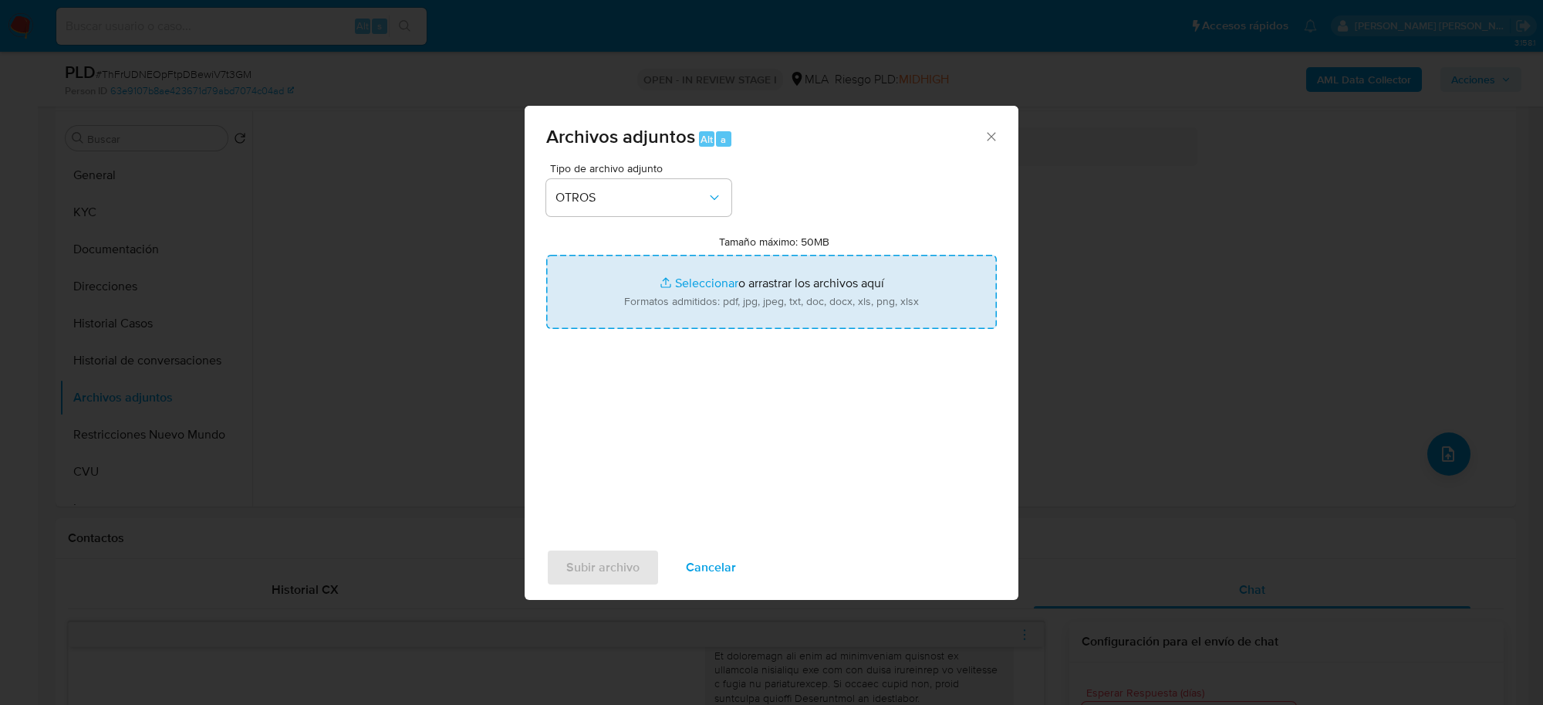
type input "C:\fakepath\Caselog ThFrUDNEOpFtpDBewiV7t3GM_2025_08_19_02_52_38.docx"
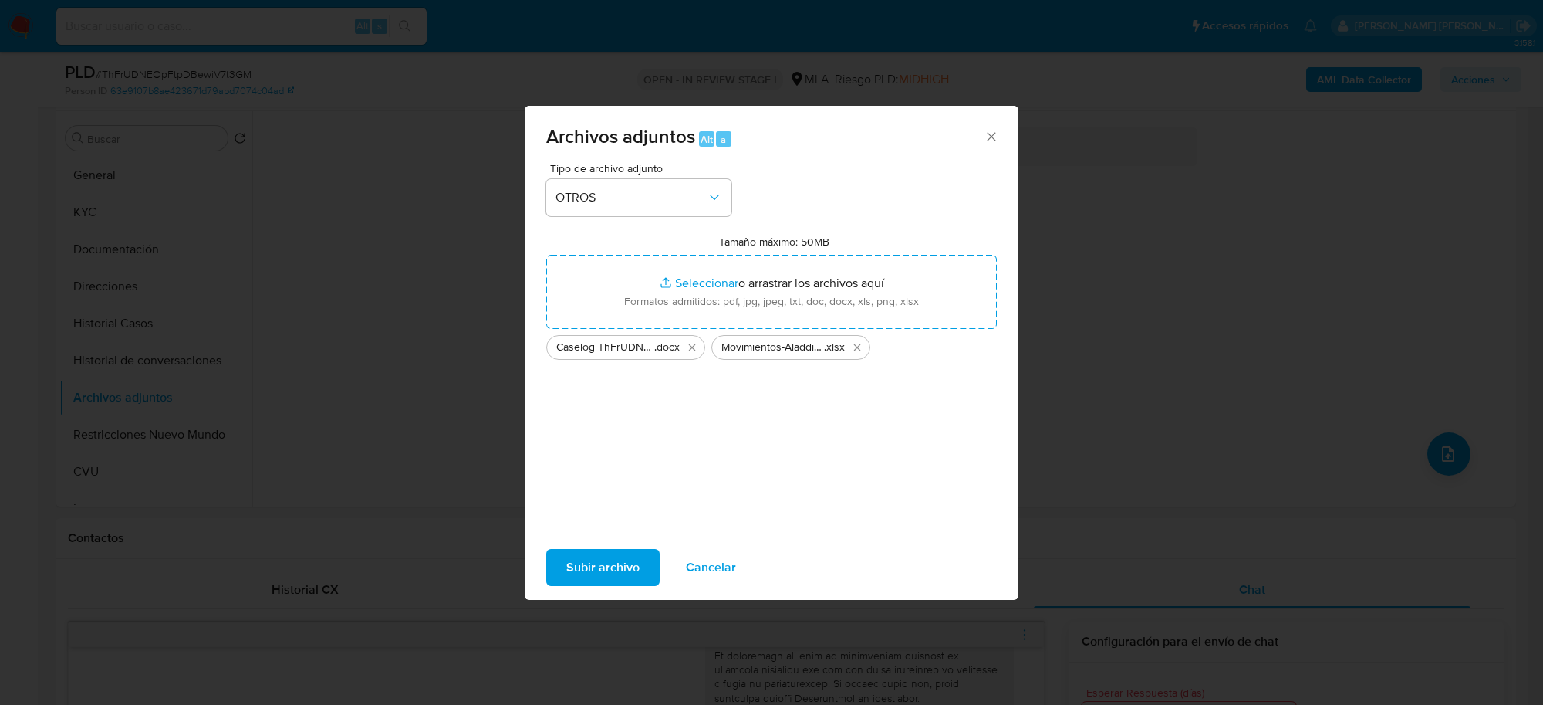
click at [594, 558] on span "Subir archivo" at bounding box center [602, 567] width 73 height 34
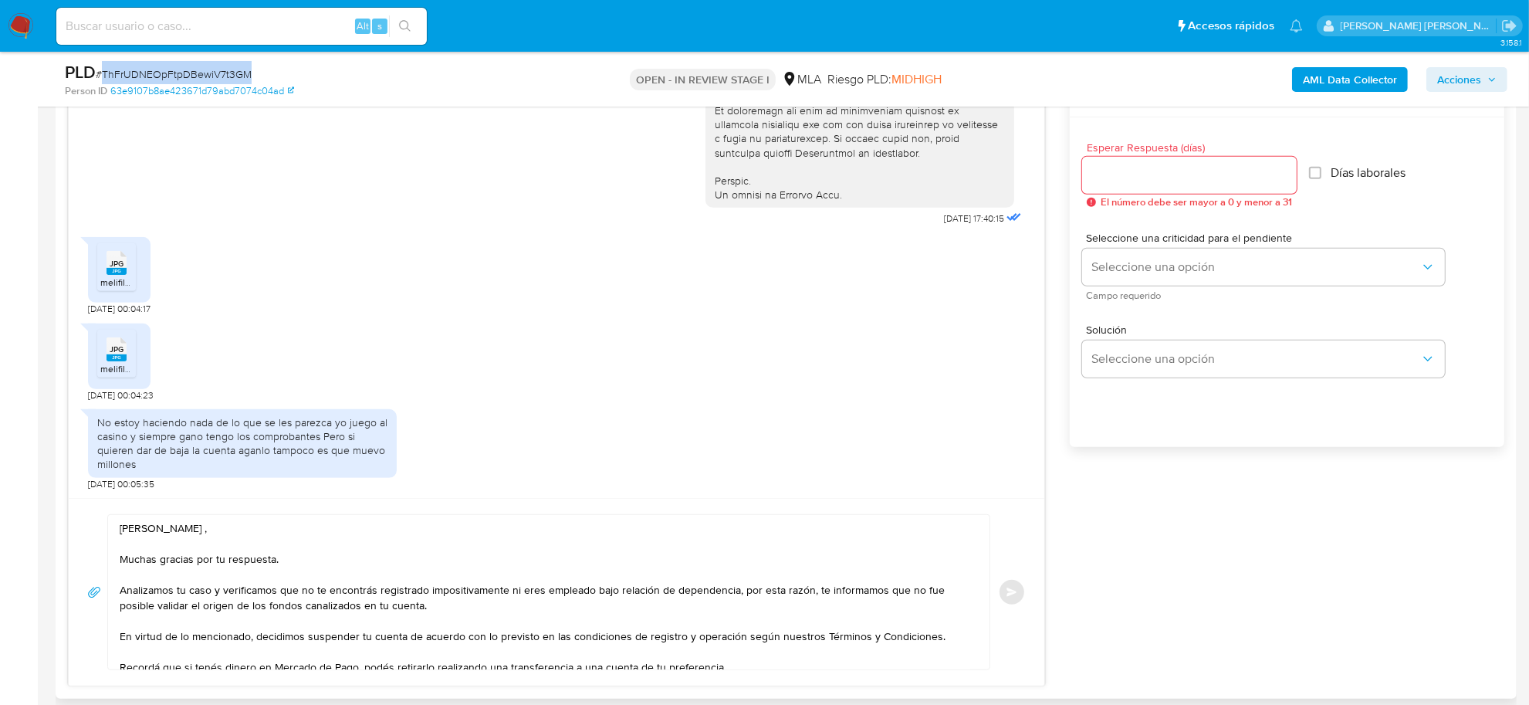
scroll to position [868, 0]
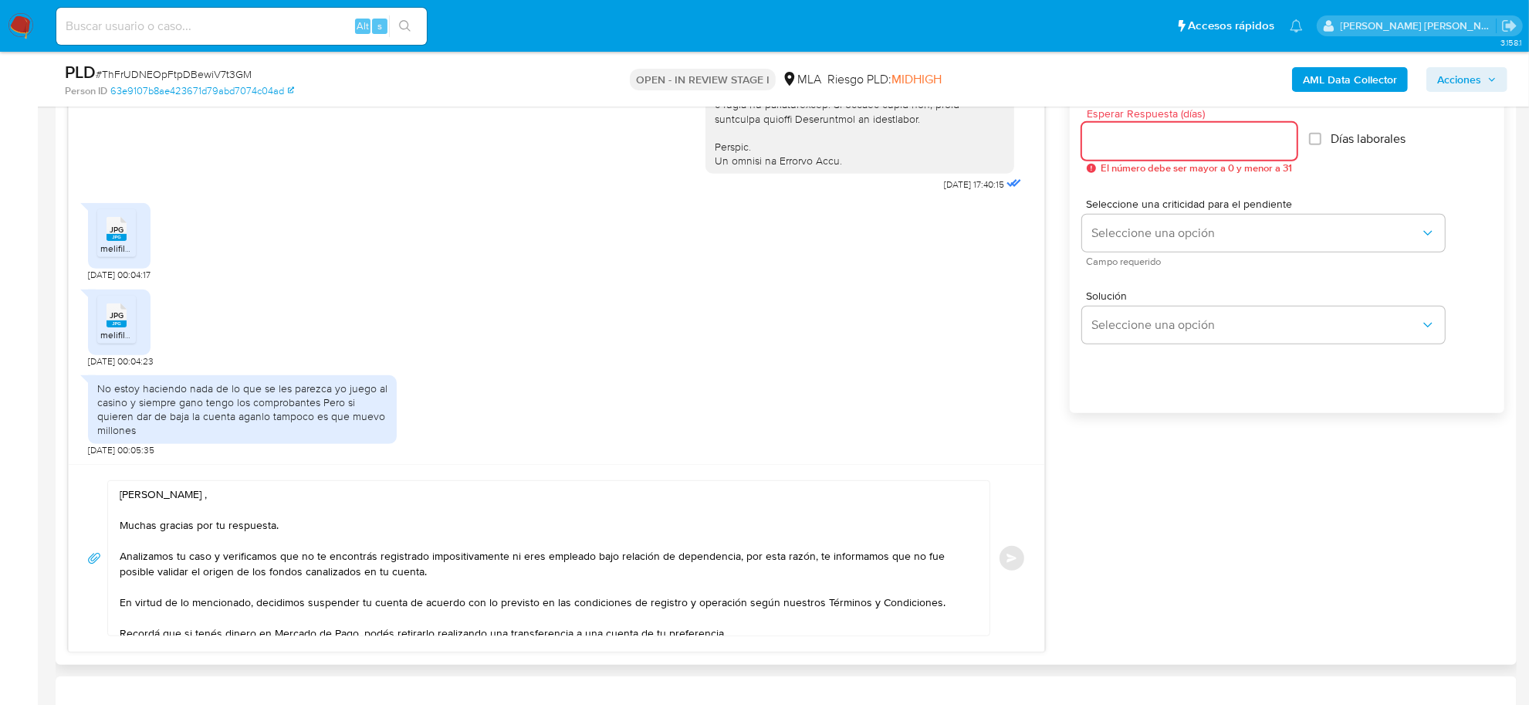
click at [1144, 141] on input "Esperar Respuesta (días)" at bounding box center [1189, 141] width 215 height 20
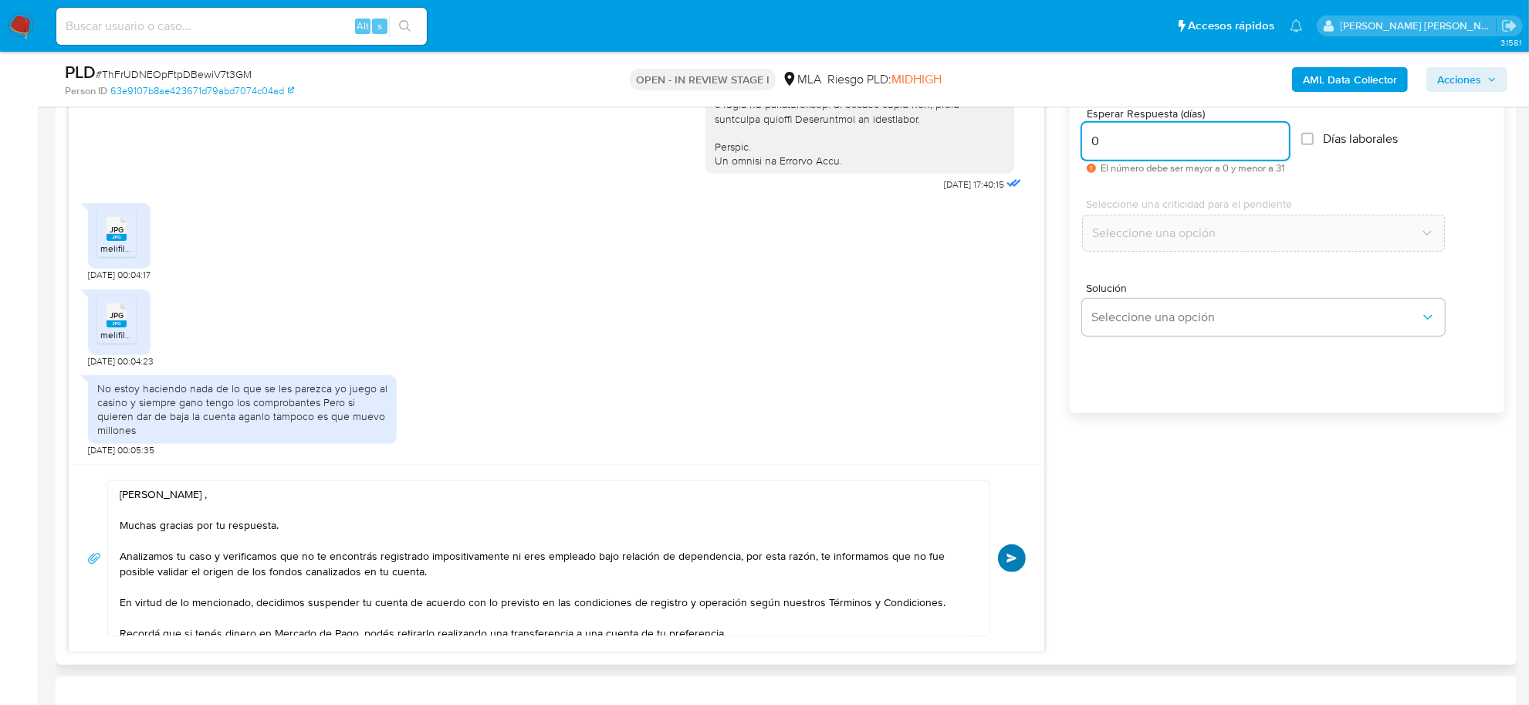
type input "0"
click at [1003, 564] on button "Enviar" at bounding box center [1012, 558] width 28 height 28
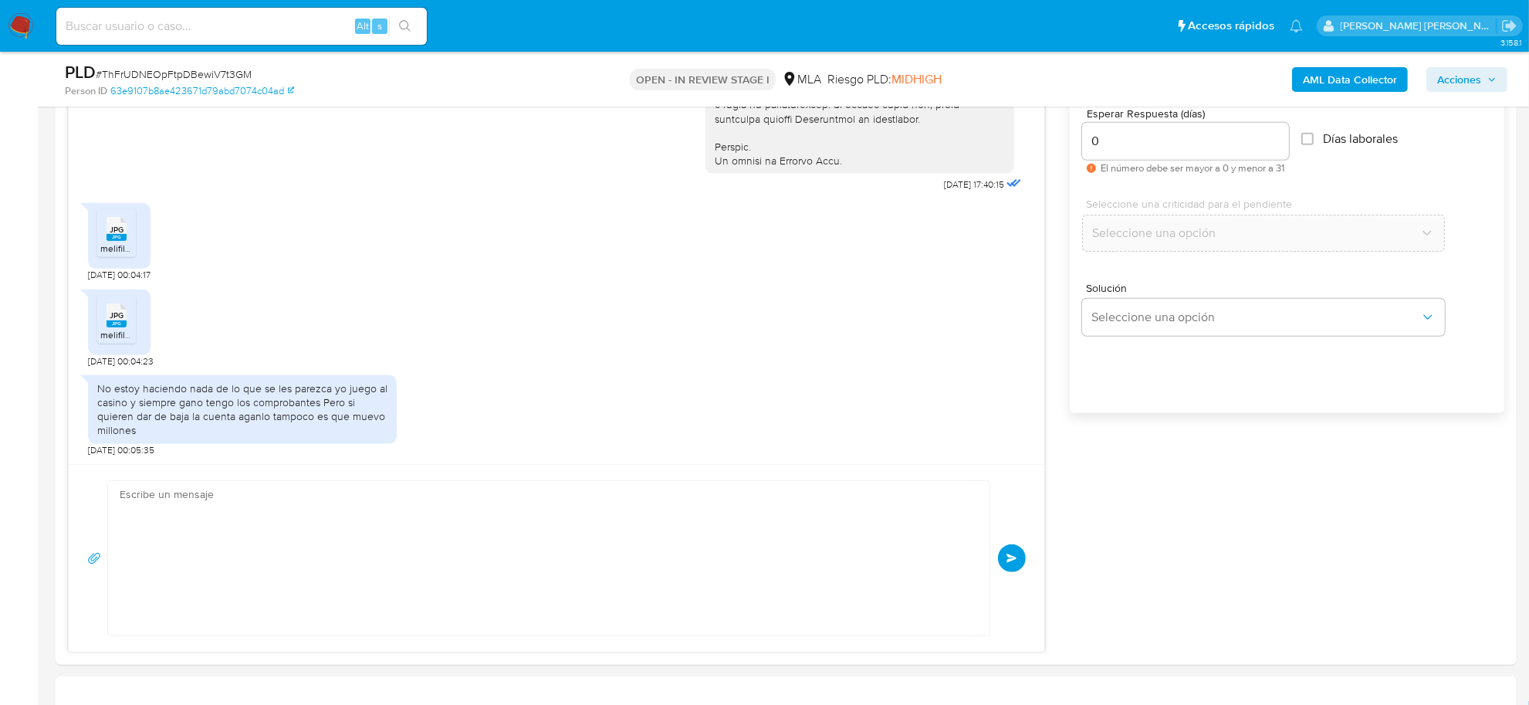
scroll to position [1121, 0]
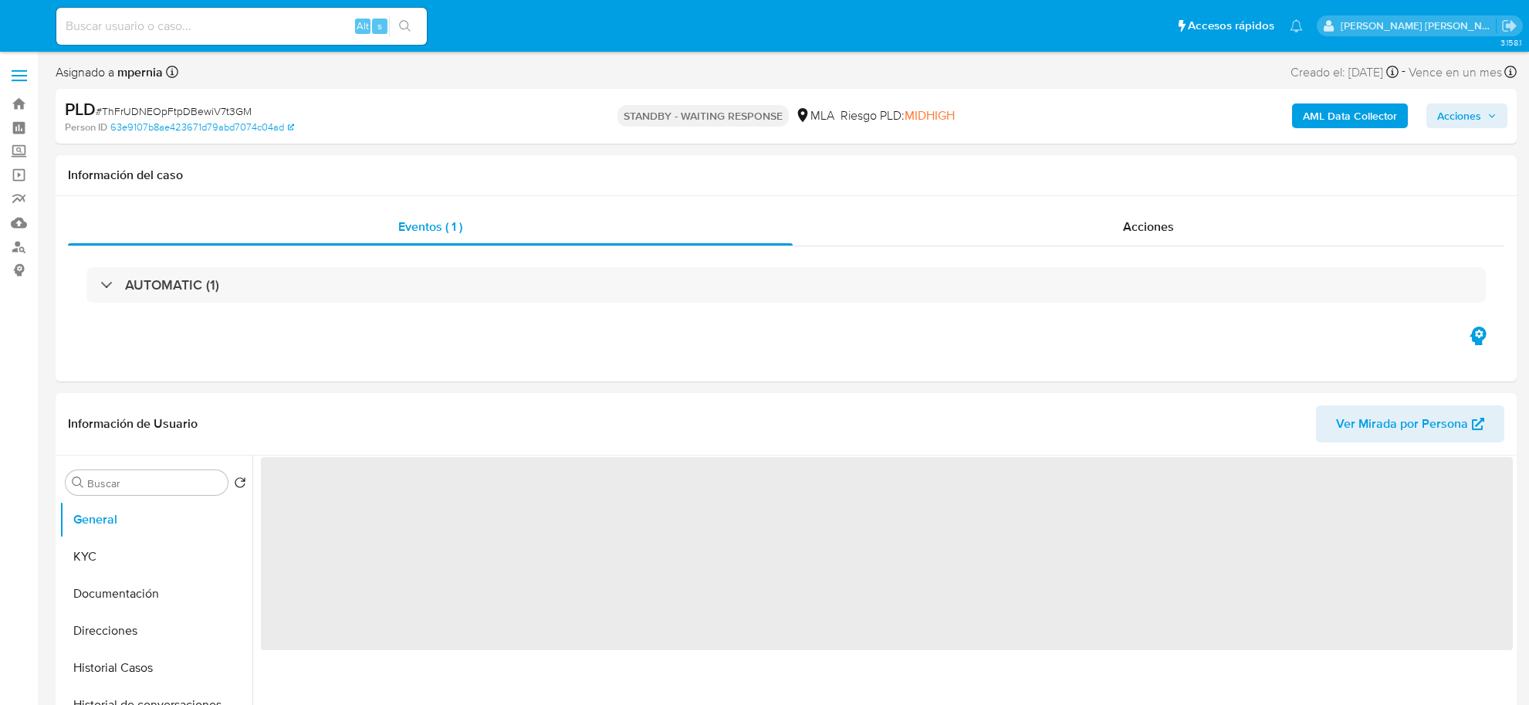
select select "10"
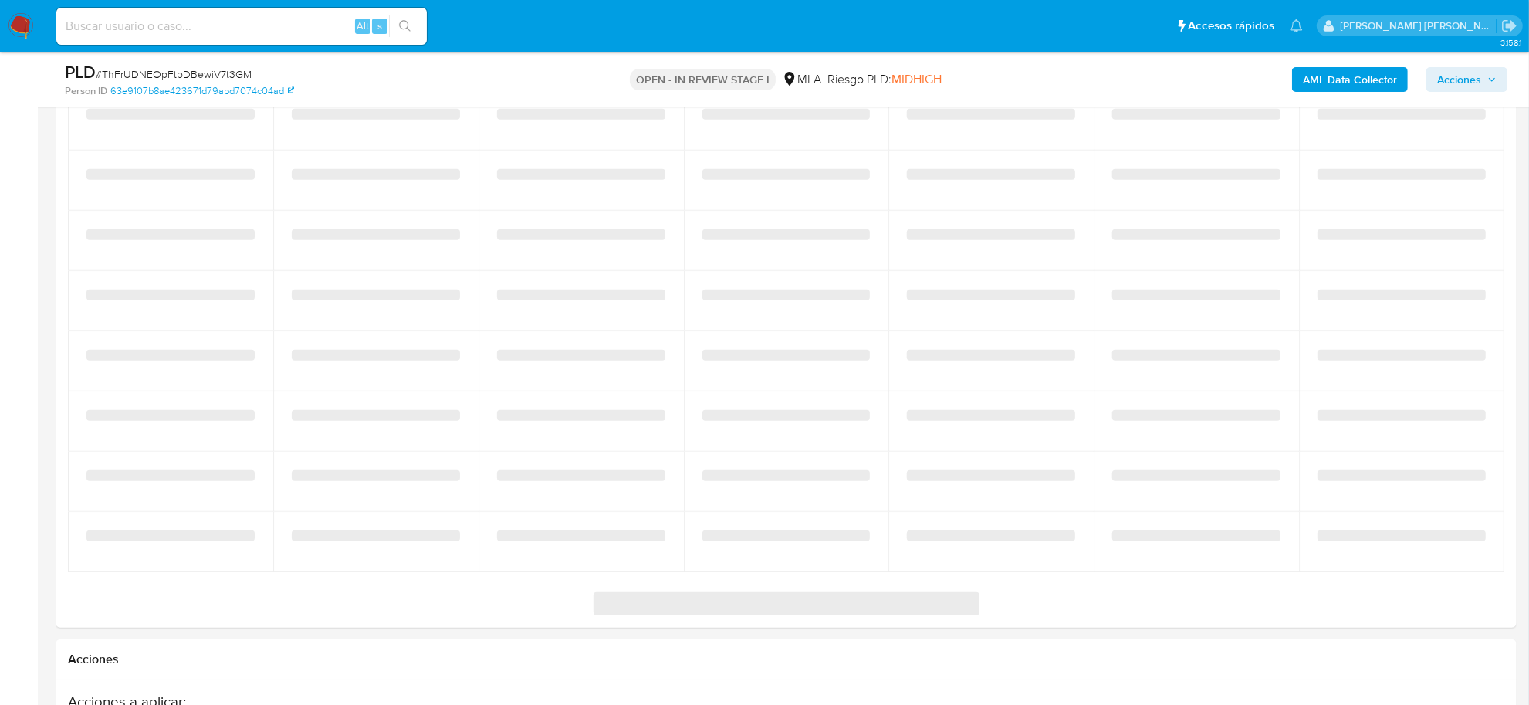
select select "10"
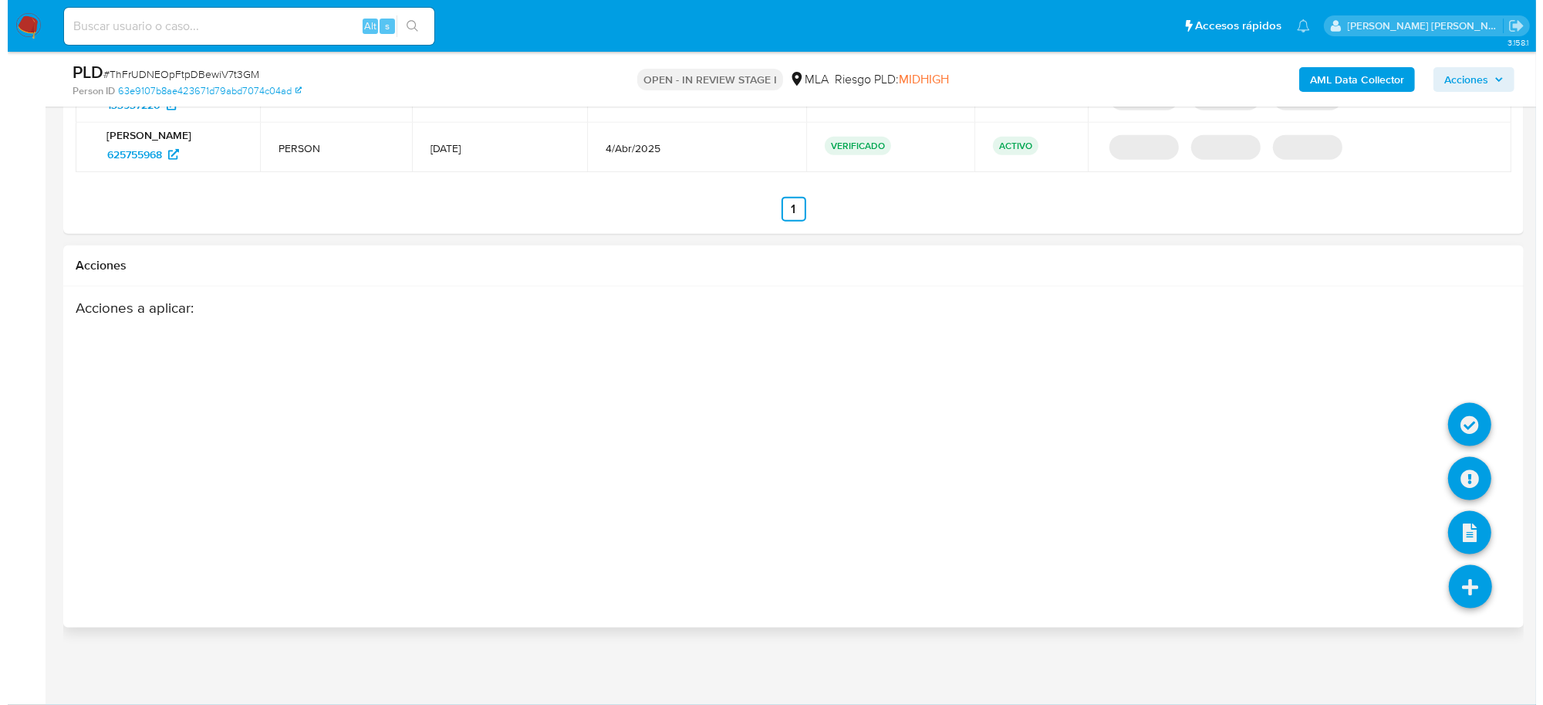
scroll to position [2019, 0]
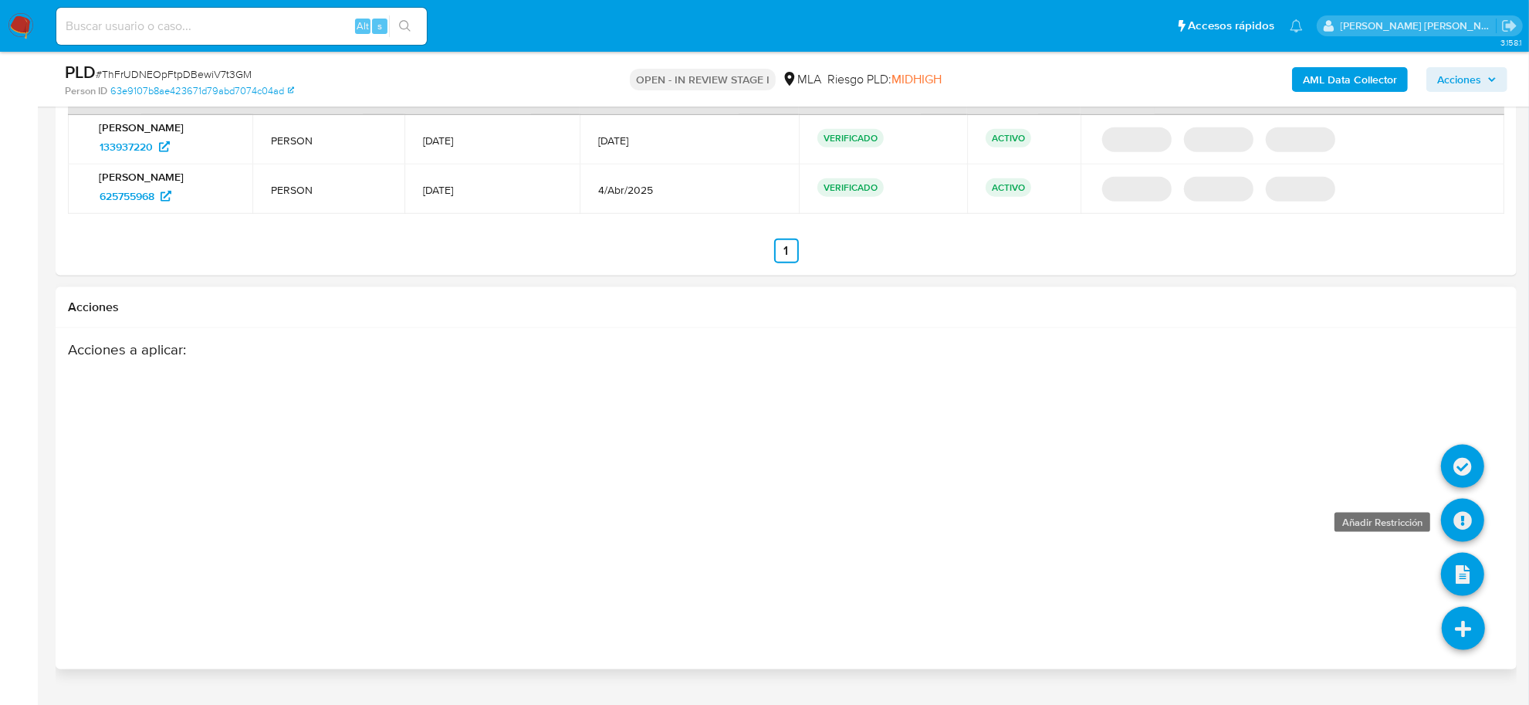
click at [1480, 529] on icon at bounding box center [1462, 519] width 43 height 43
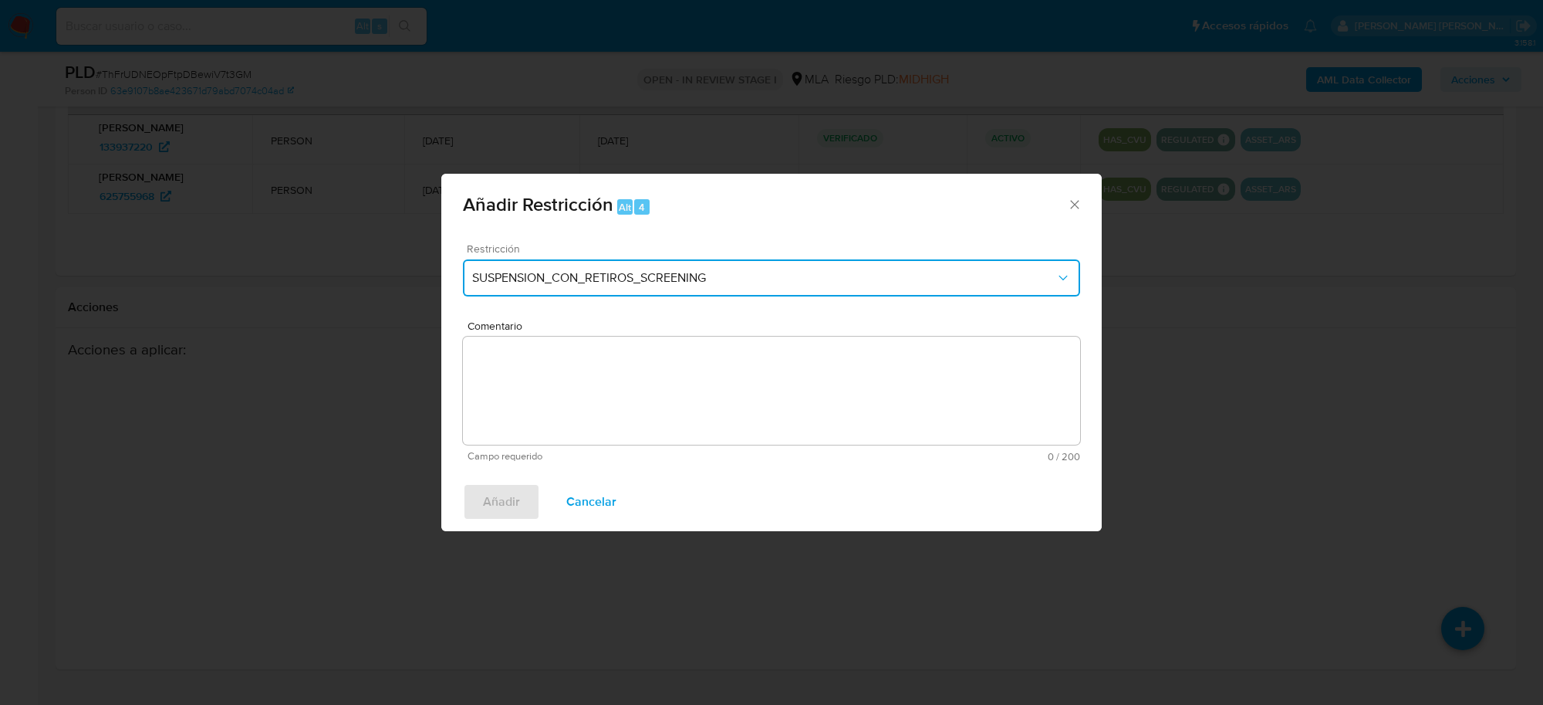
click at [654, 283] on span "SUSPENSION_CON_RETIROS_SCREENING" at bounding box center [763, 277] width 583 height 15
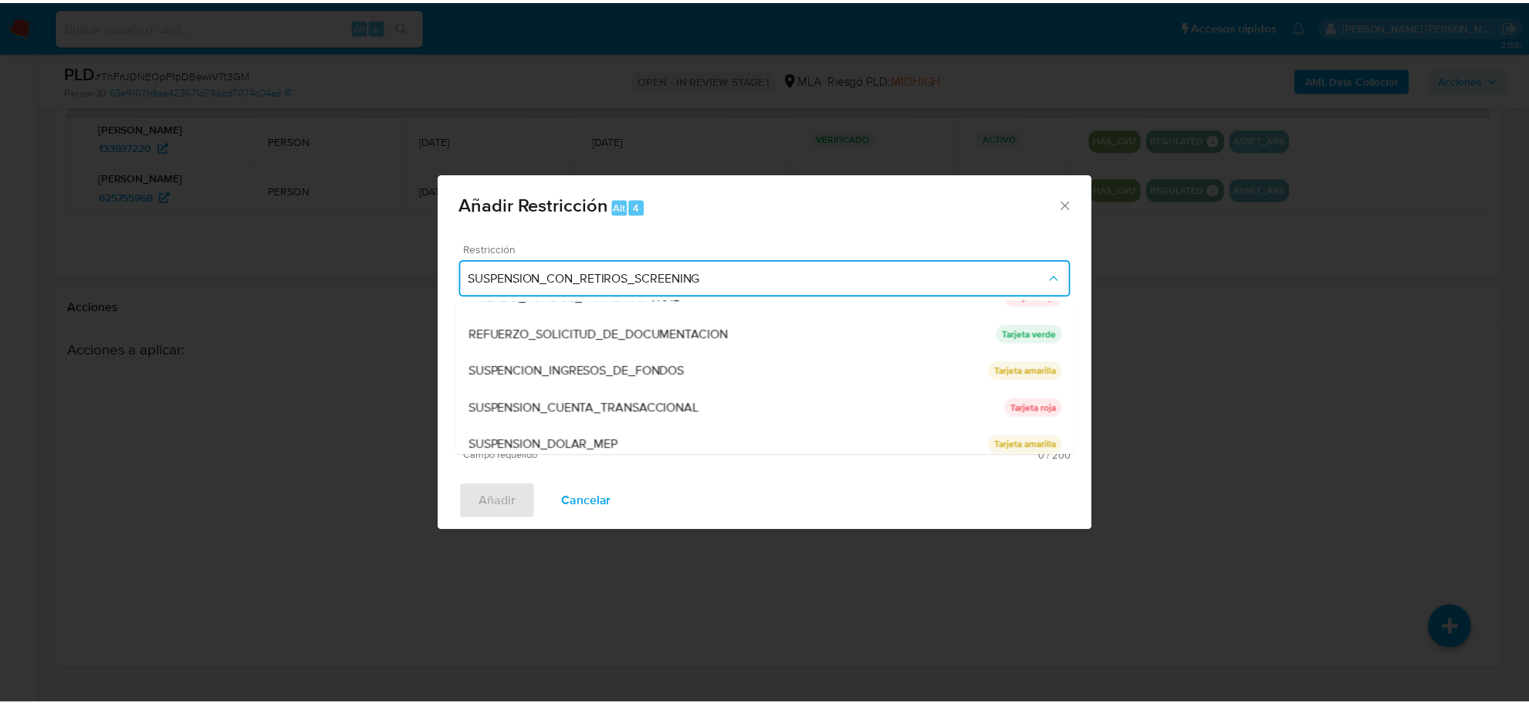
scroll to position [326, 0]
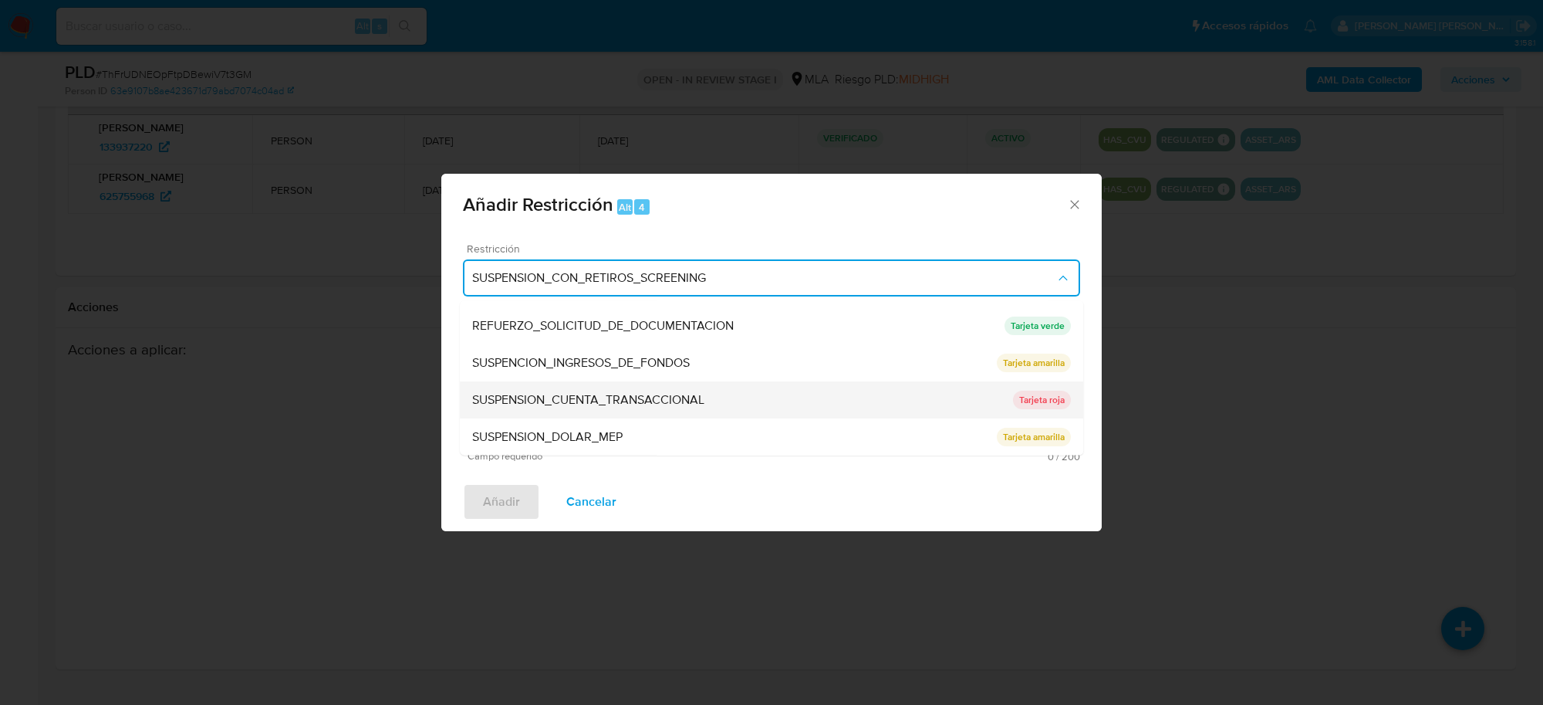
click at [593, 400] on span "SUSPENSION_CUENTA_TRANSACCIONAL" at bounding box center [588, 400] width 232 height 15
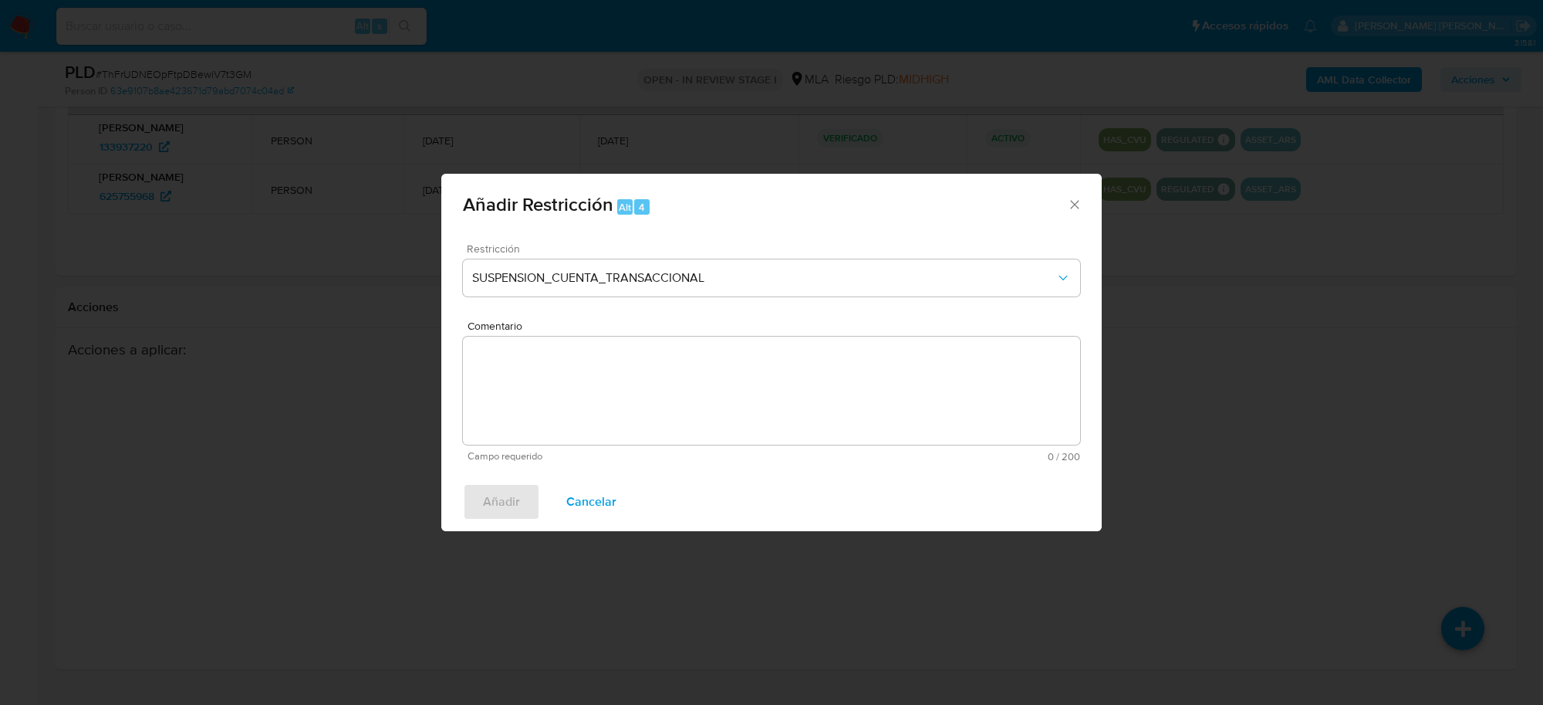
click at [593, 400] on textarea "Comentario" at bounding box center [771, 390] width 617 height 108
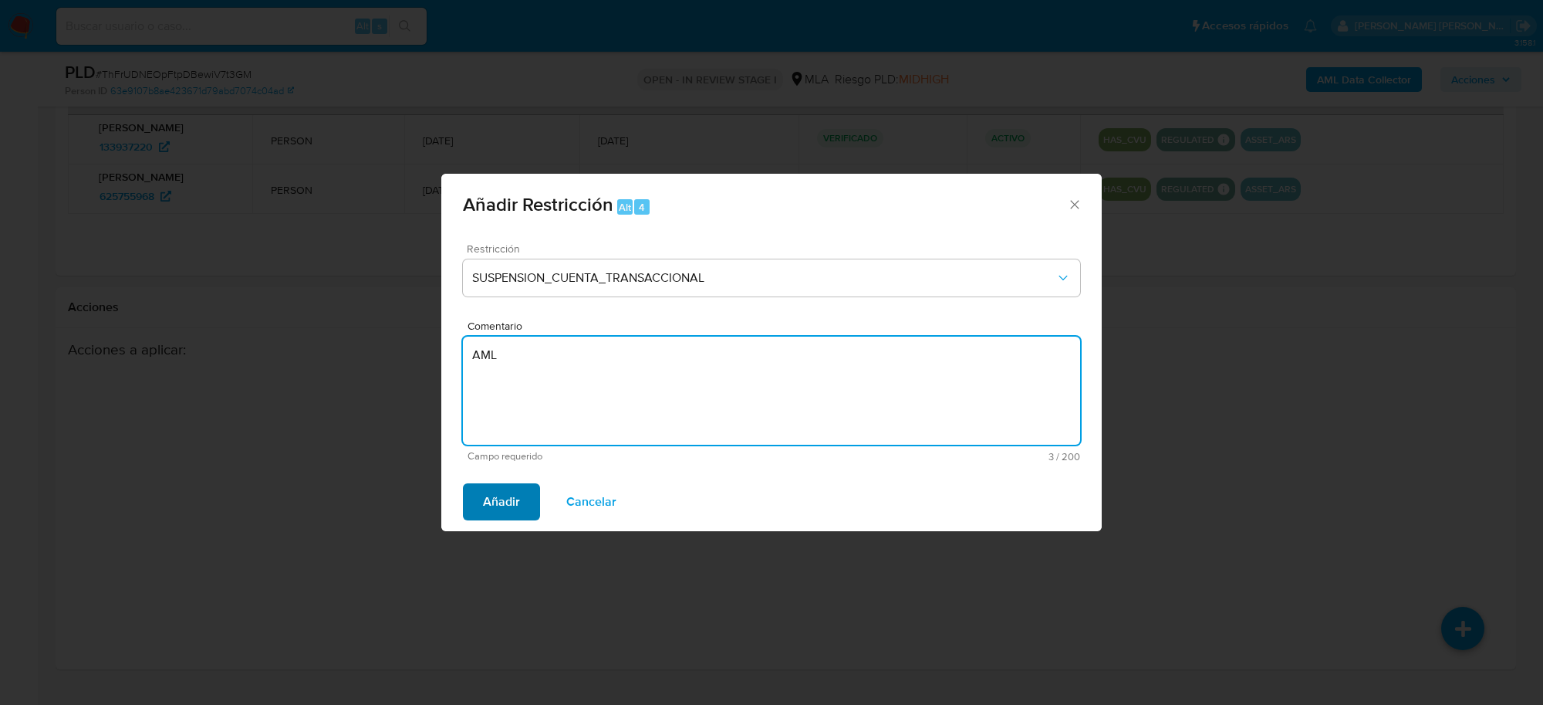
type textarea "AML"
click at [498, 511] on span "Añadir" at bounding box center [501, 502] width 37 height 34
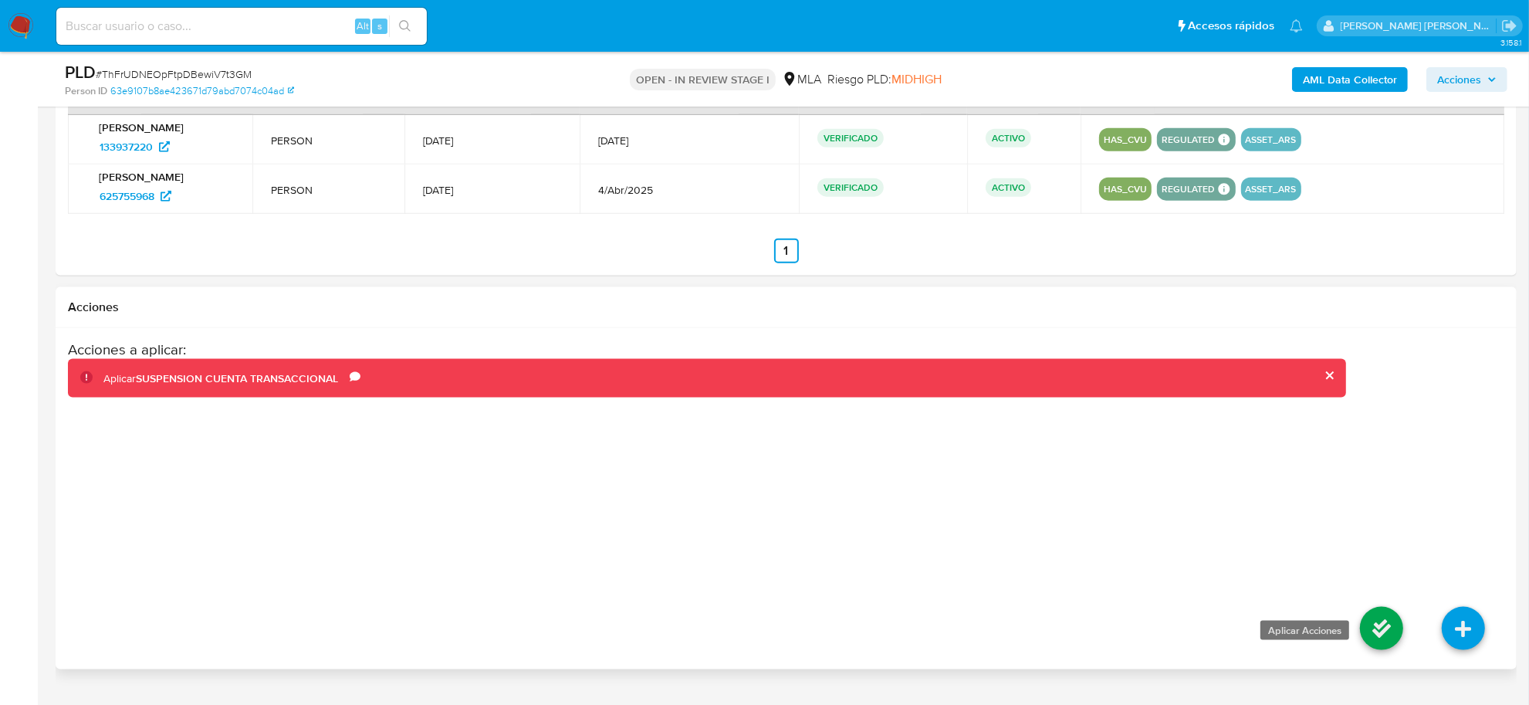
click at [1398, 635] on icon at bounding box center [1381, 628] width 43 height 43
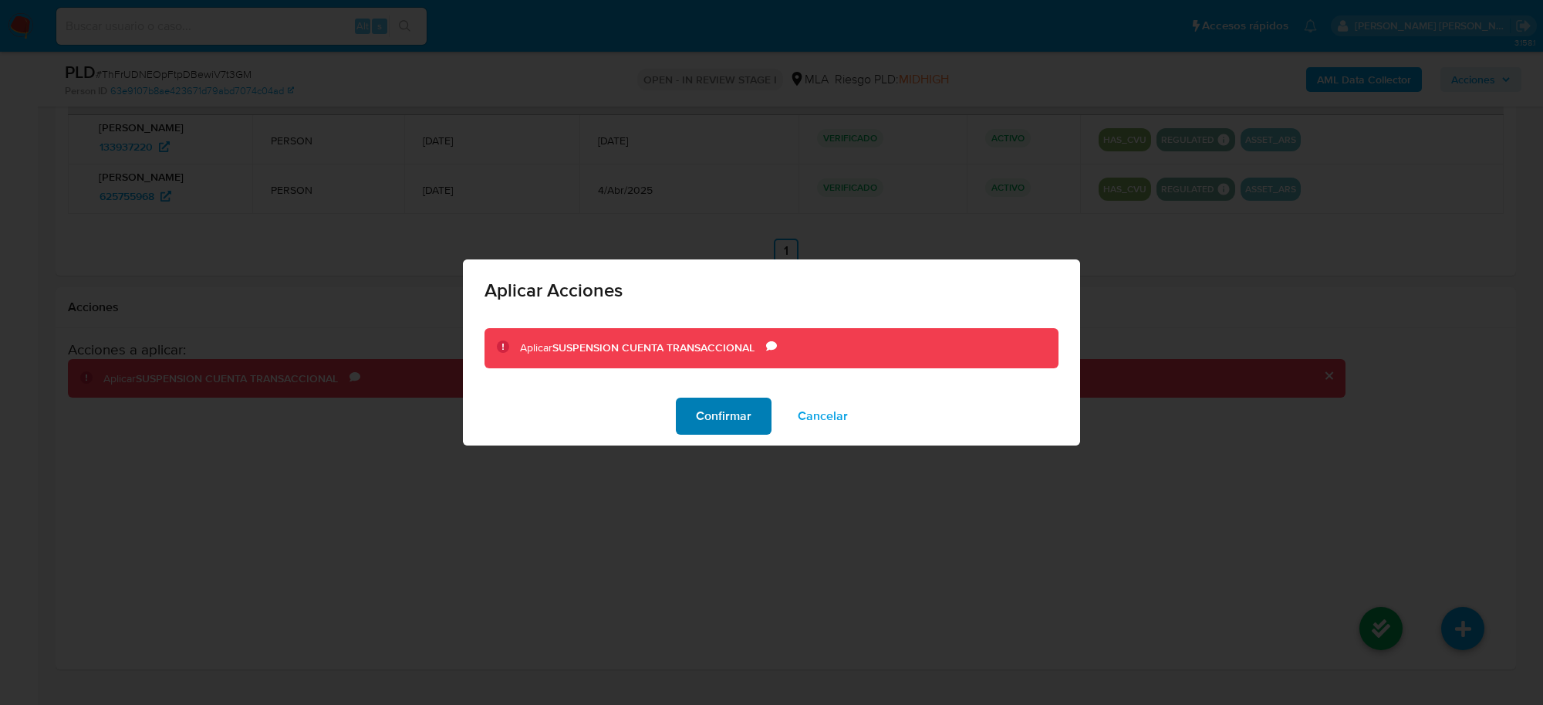
click at [723, 411] on span "Confirmar" at bounding box center [724, 416] width 56 height 34
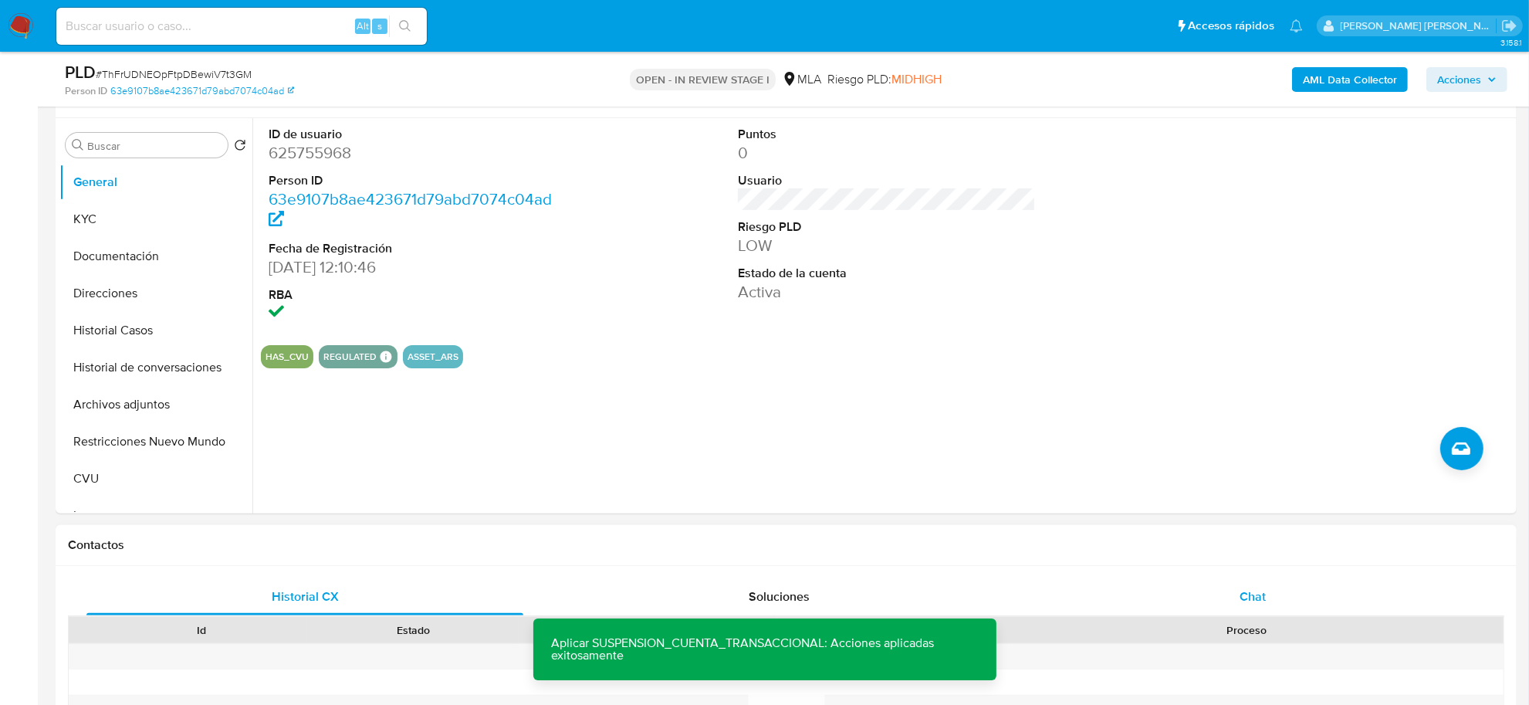
click at [1246, 592] on span "Chat" at bounding box center [1252, 596] width 26 height 18
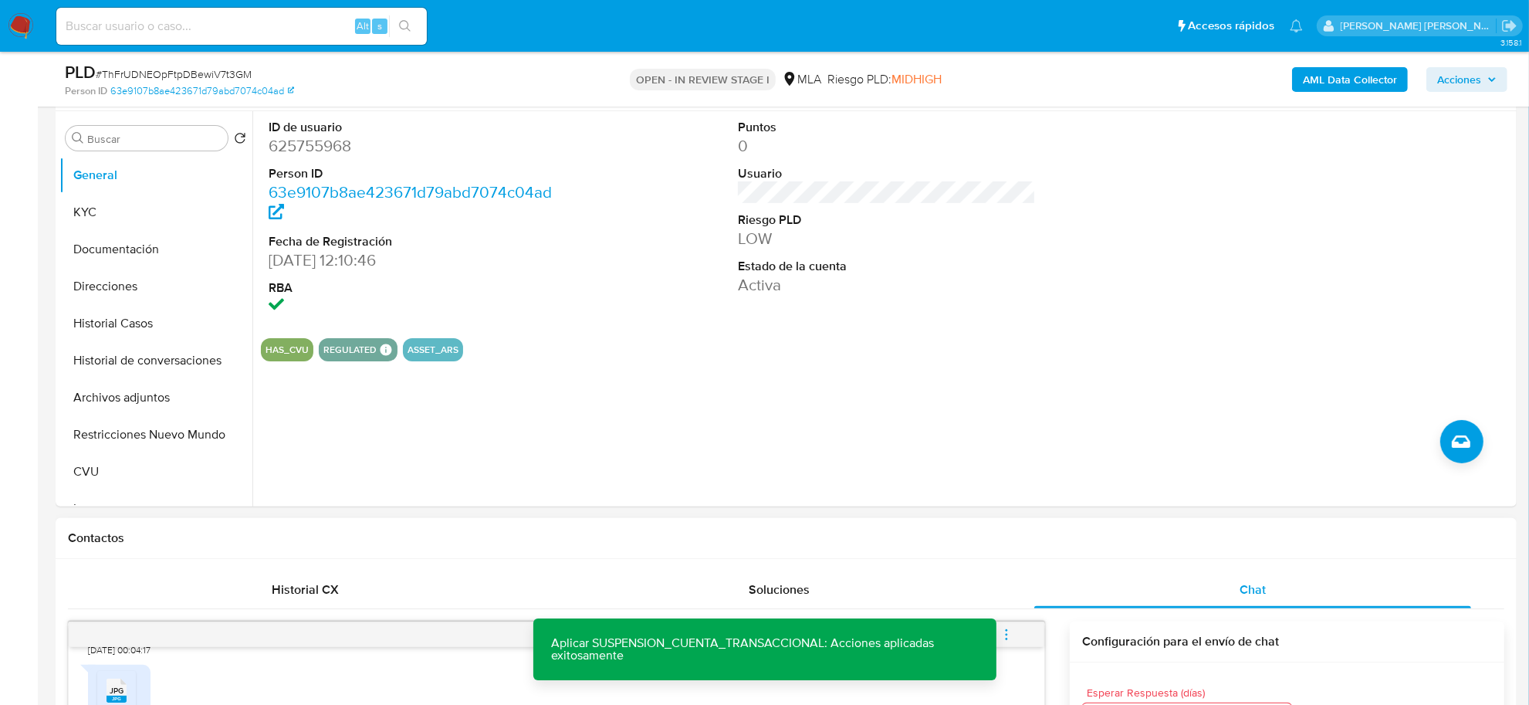
scroll to position [475, 0]
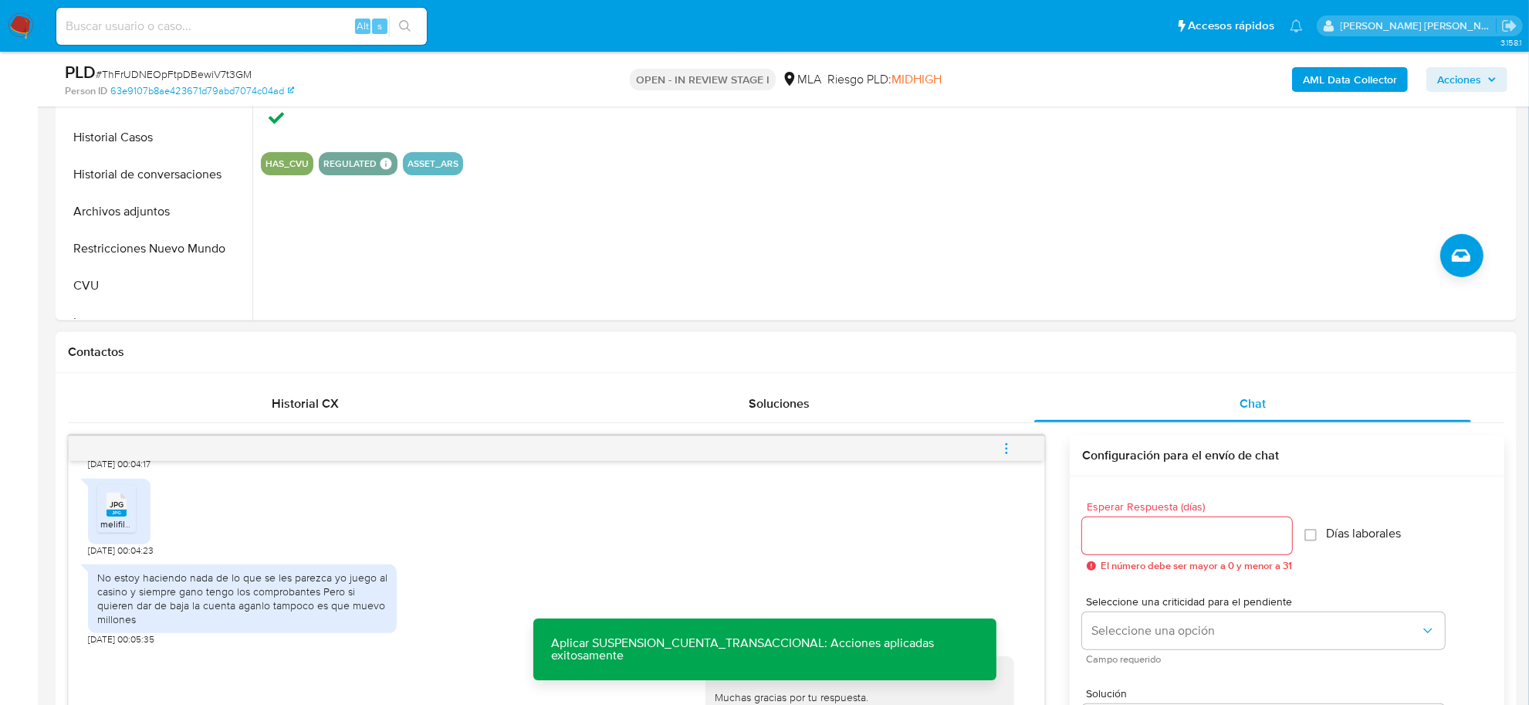
click at [1007, 458] on span "menu-action" at bounding box center [1006, 448] width 14 height 37
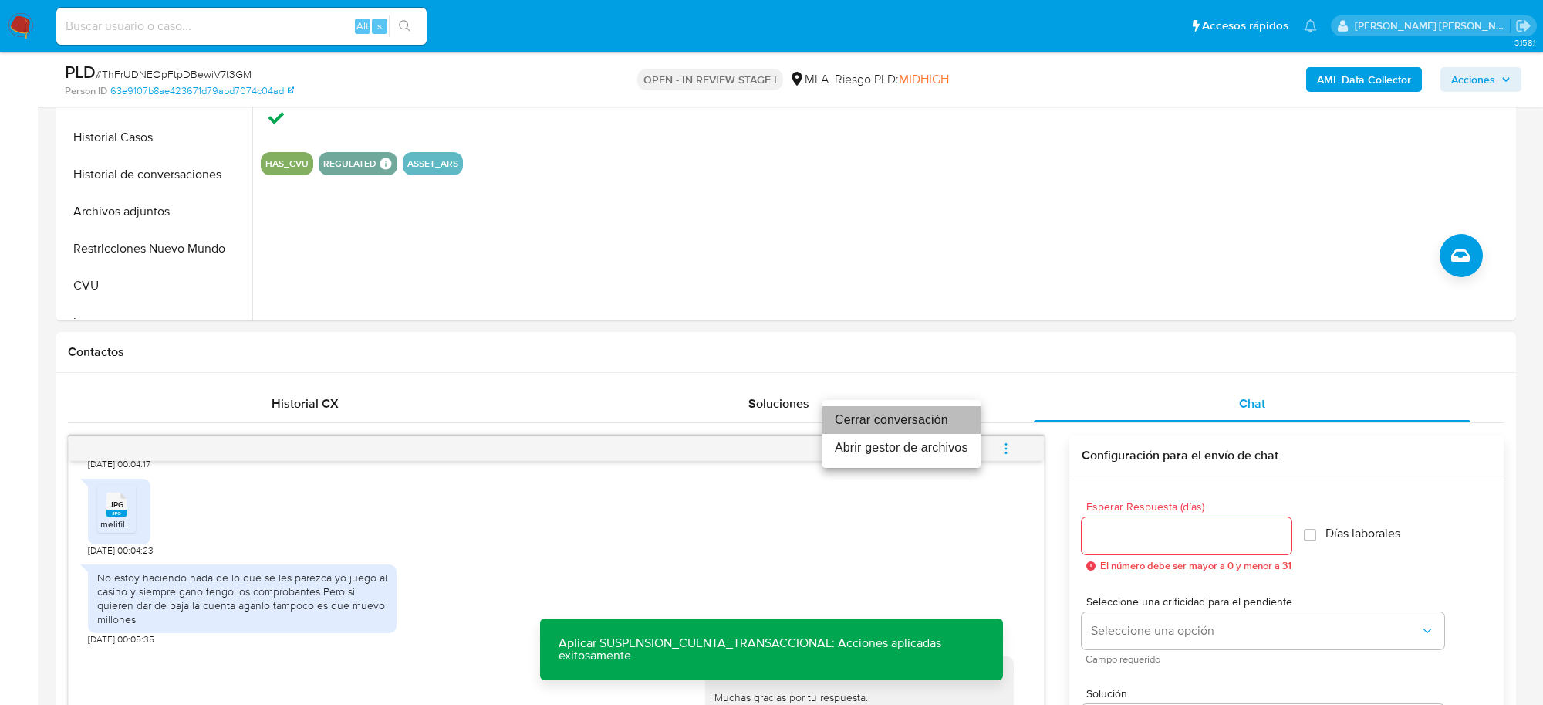
click at [916, 417] on li "Cerrar conversación" at bounding box center [902, 420] width 158 height 28
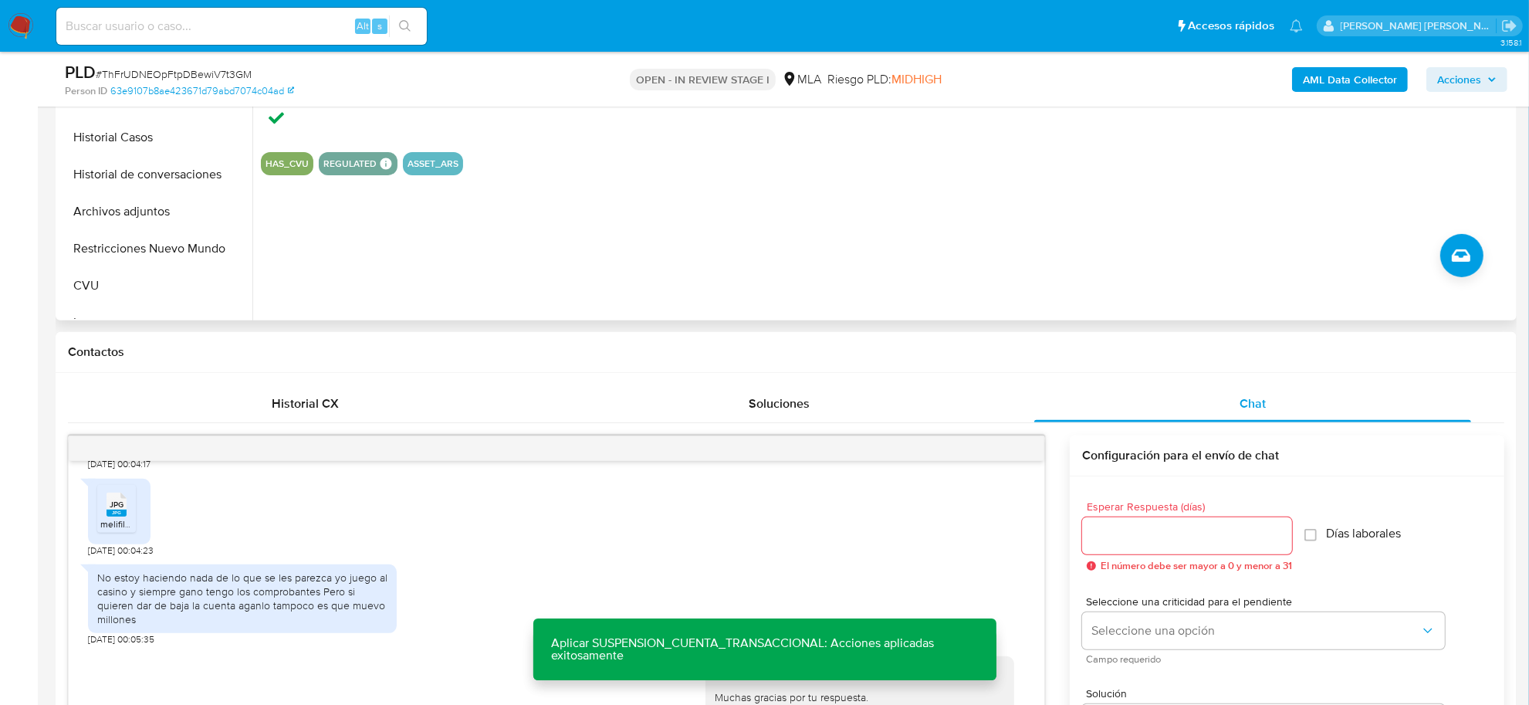
scroll to position [186, 0]
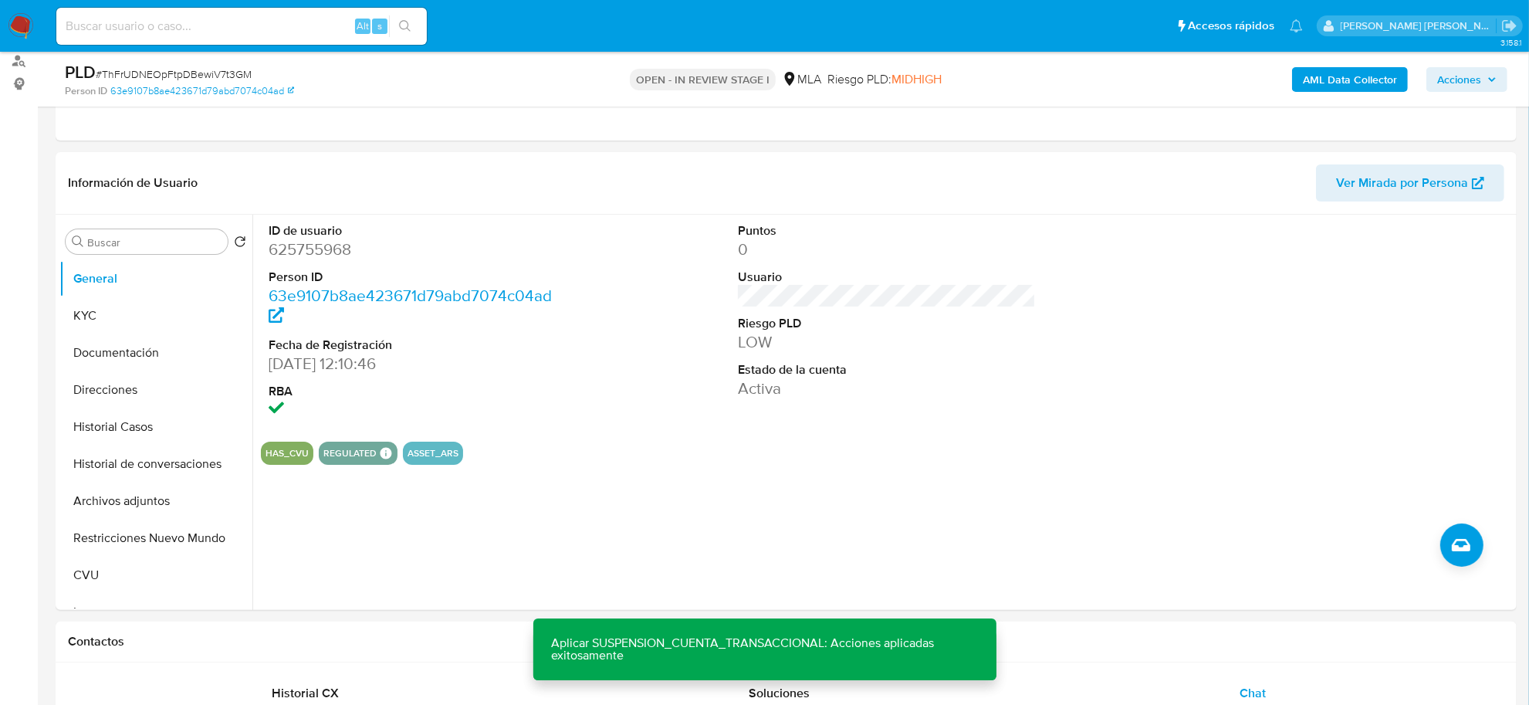
click at [1453, 82] on span "Acciones" at bounding box center [1459, 79] width 44 height 25
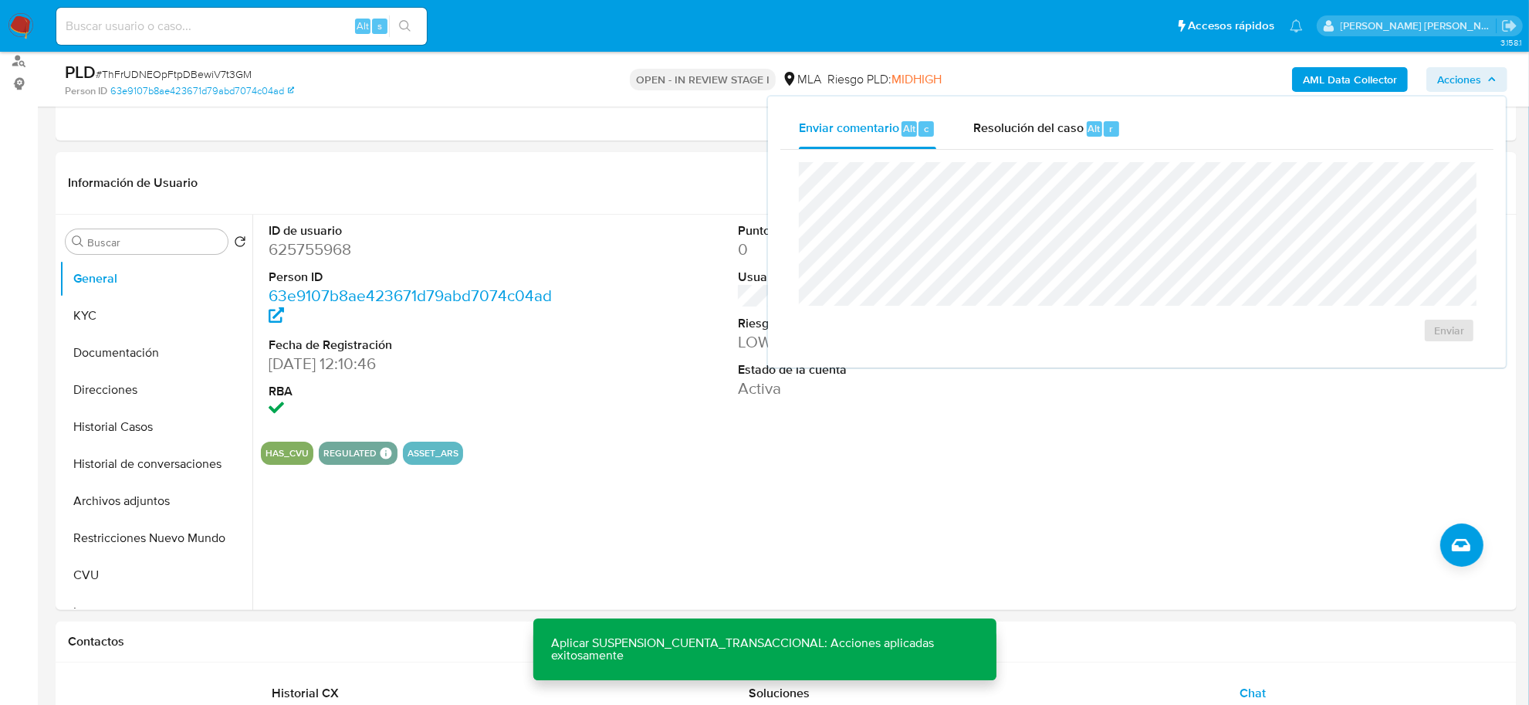
drag, startPoint x: 1038, startPoint y: 141, endPoint x: 1038, endPoint y: 151, distance: 10.0
click at [1038, 140] on div "Resolución del caso Alt r" at bounding box center [1046, 129] width 147 height 40
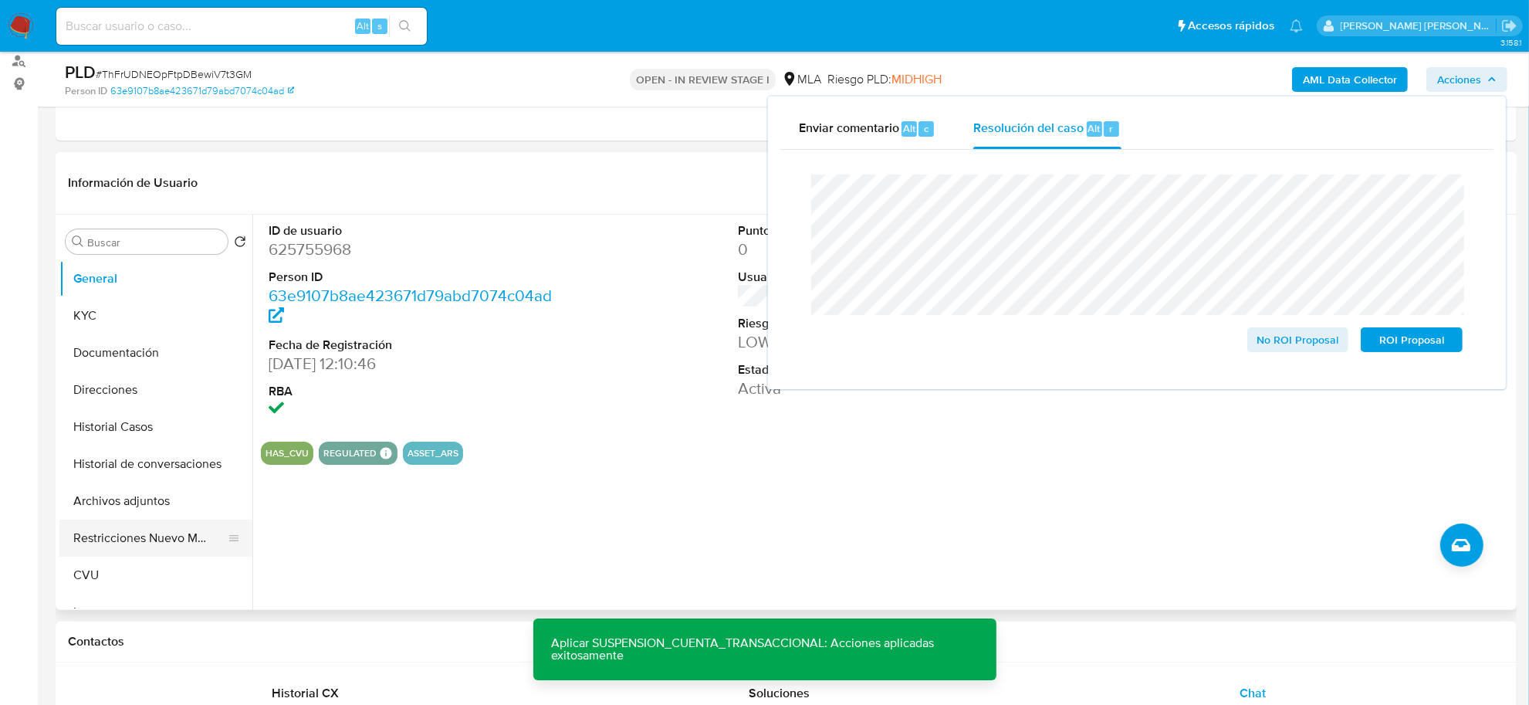
click at [130, 536] on button "Restricciones Nuevo Mundo" at bounding box center [149, 537] width 181 height 37
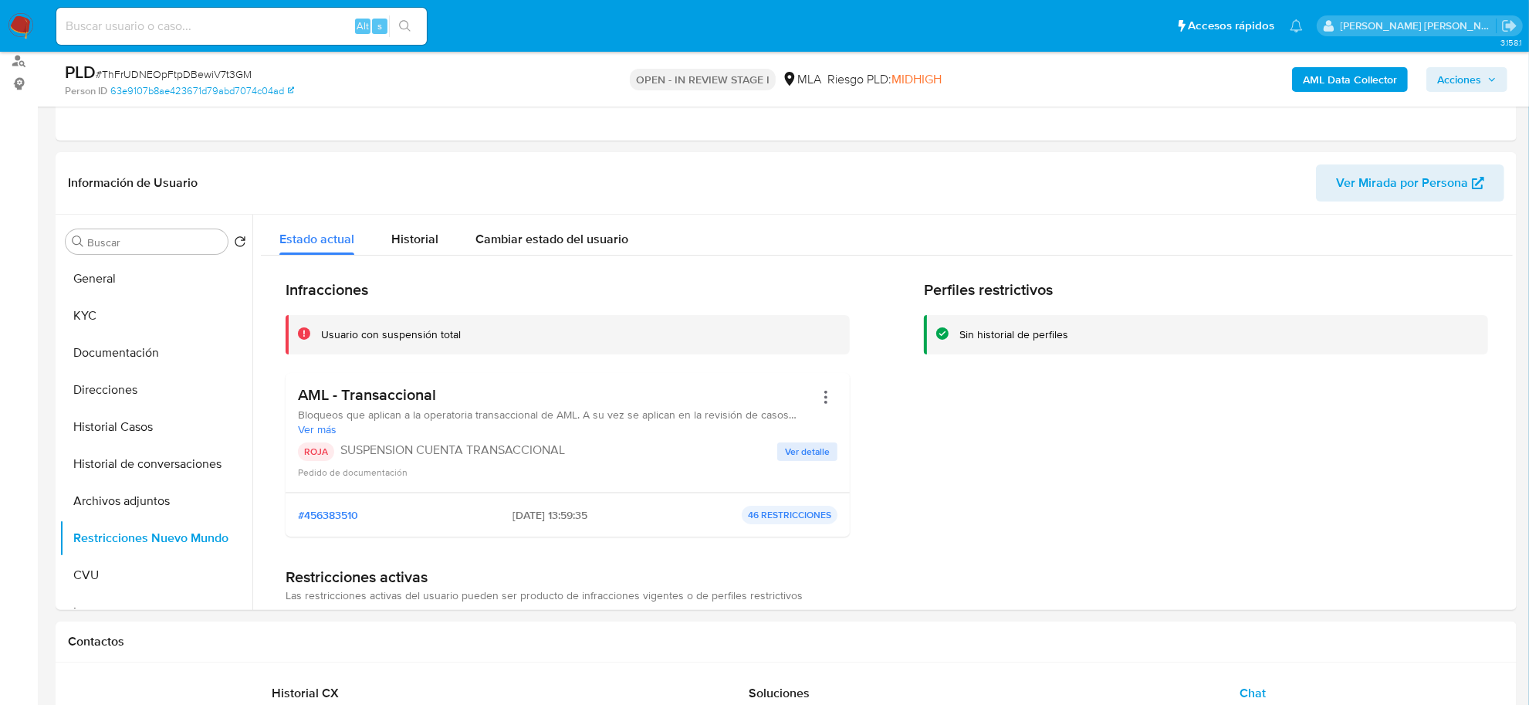
click at [1479, 82] on span "Acciones" at bounding box center [1459, 79] width 44 height 25
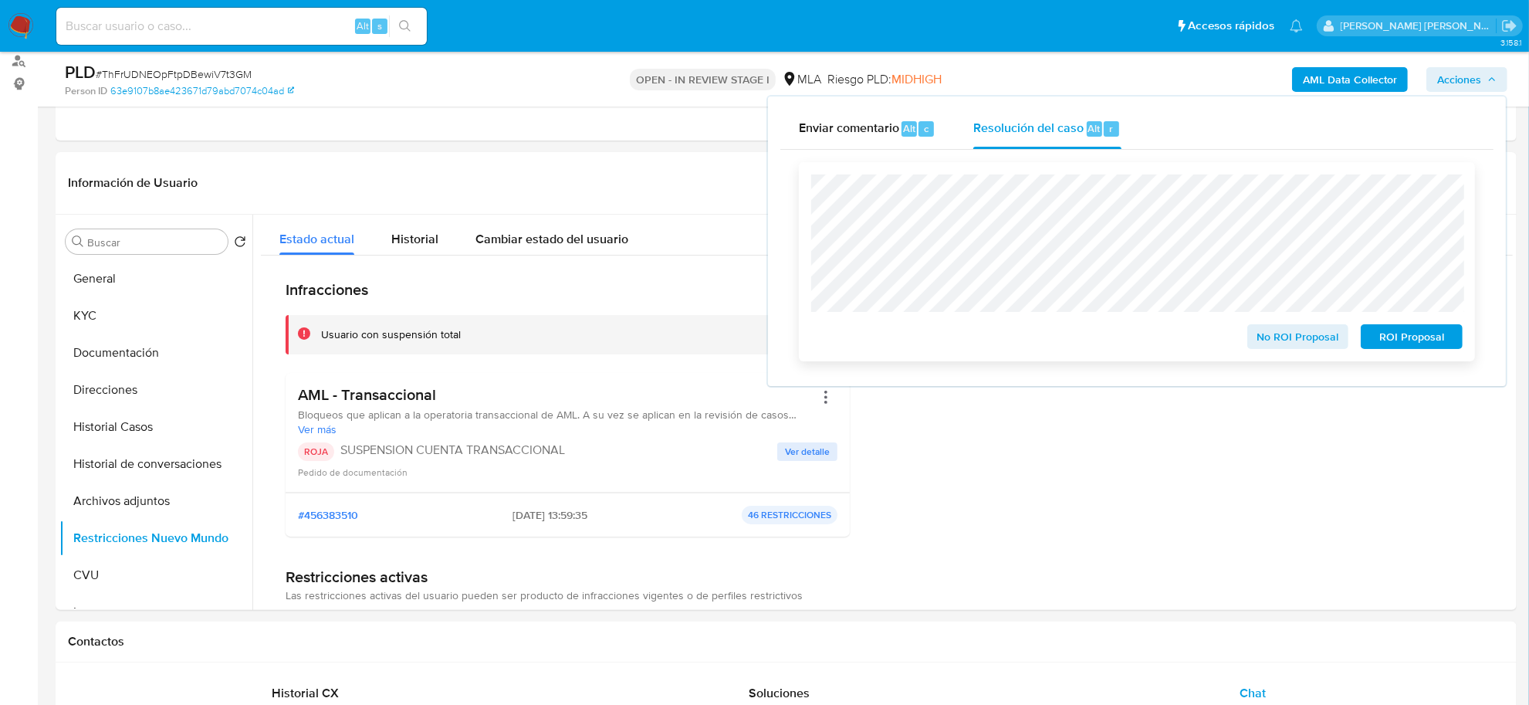
click at [1386, 330] on span "ROI Proposal" at bounding box center [1411, 337] width 80 height 22
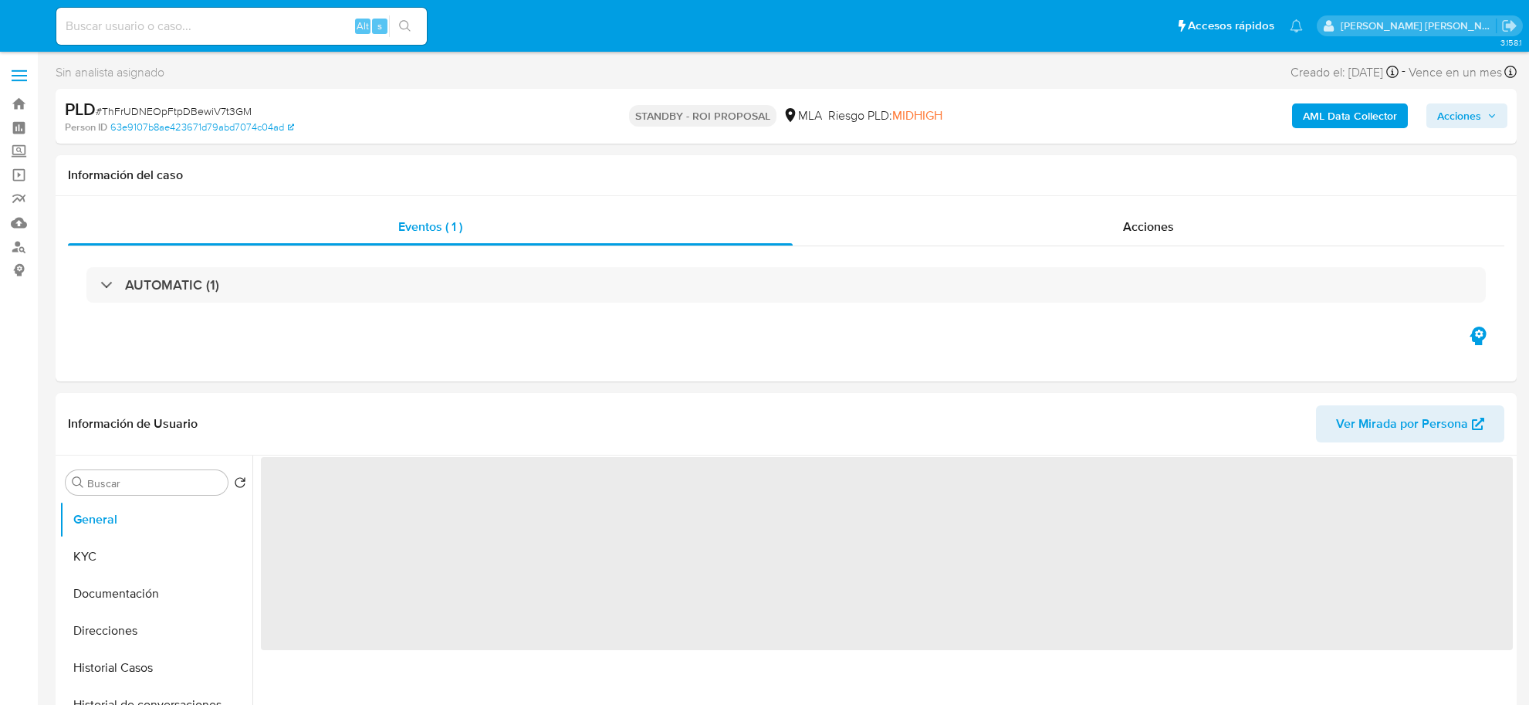
select select "10"
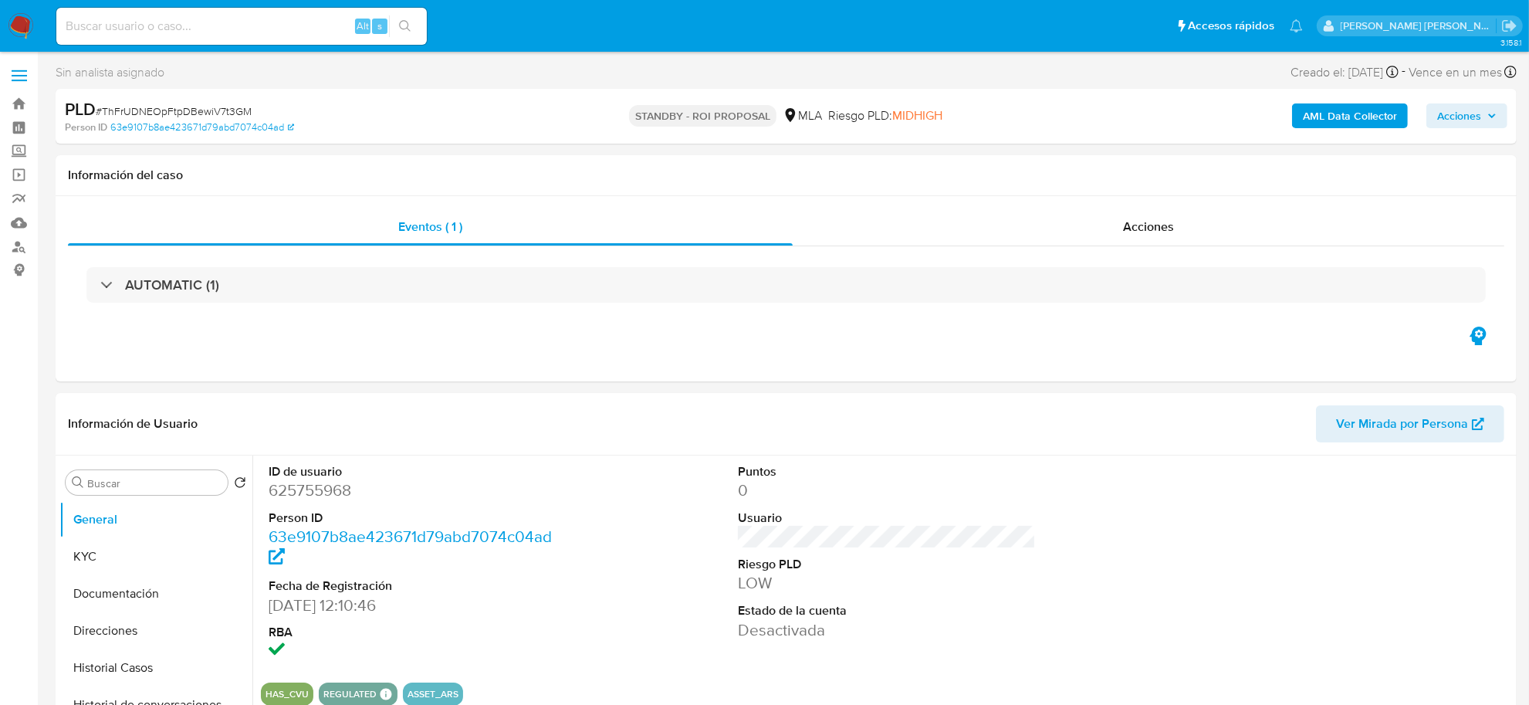
click at [280, 29] on input at bounding box center [241, 26] width 370 height 20
paste input "767734722"
type input "767734722"
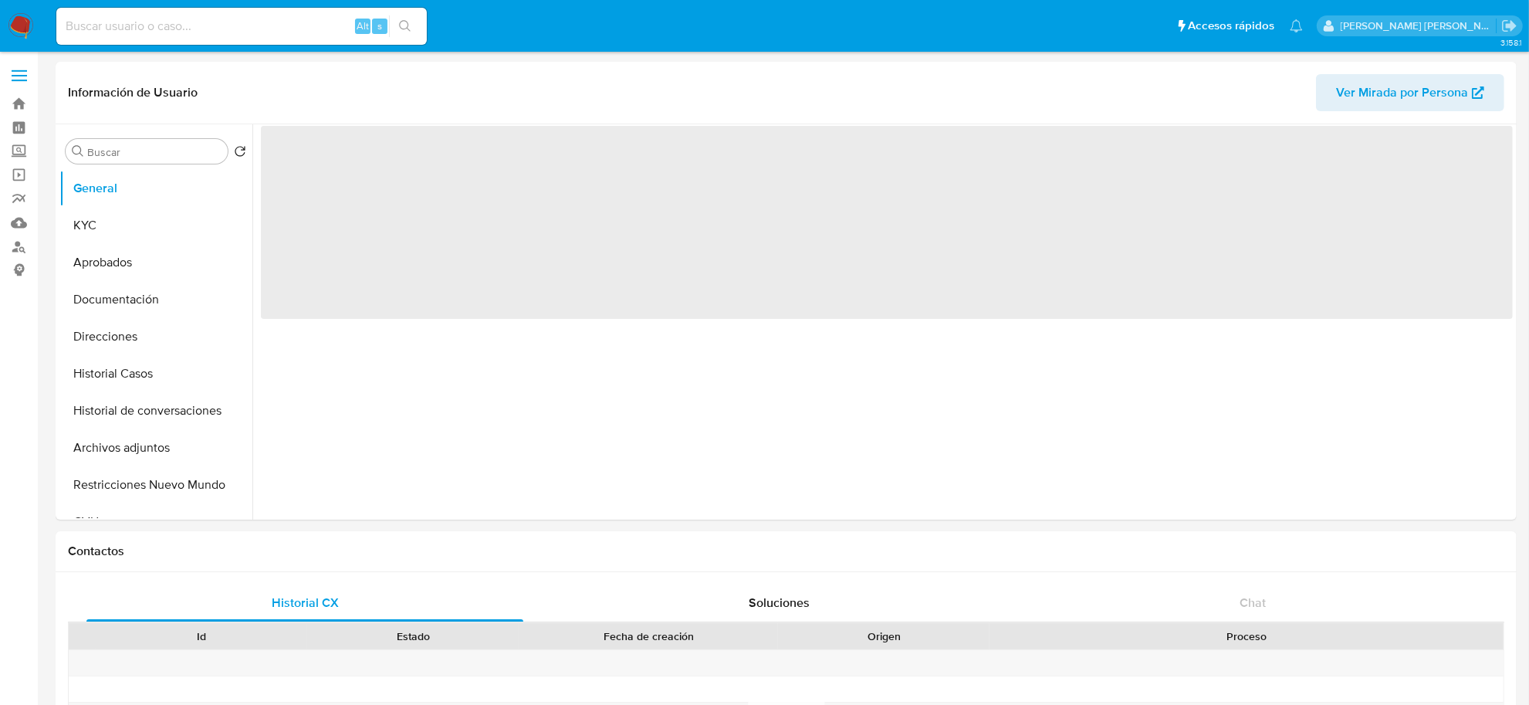
select select "10"
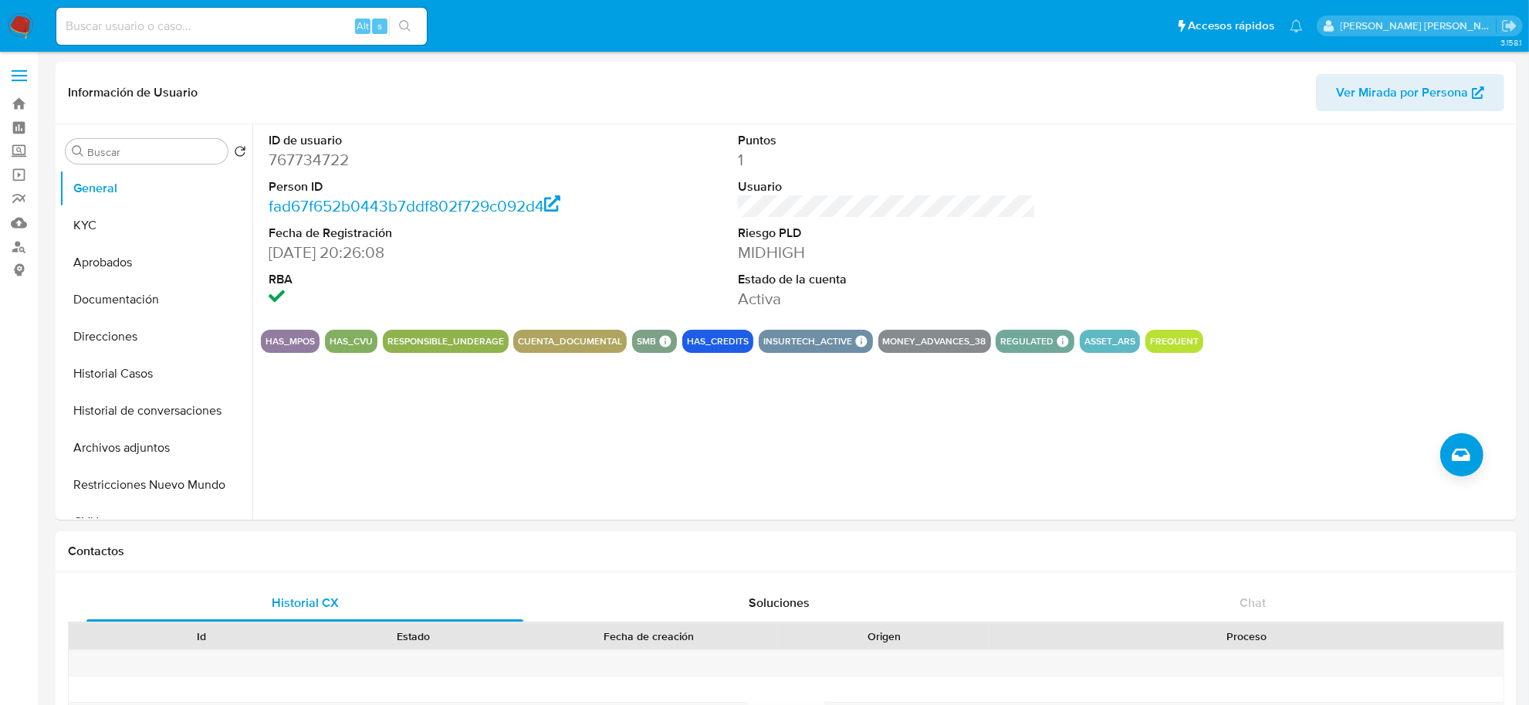
click at [259, 29] on input at bounding box center [241, 26] width 370 height 20
paste input "767053593"
type input "767053593"
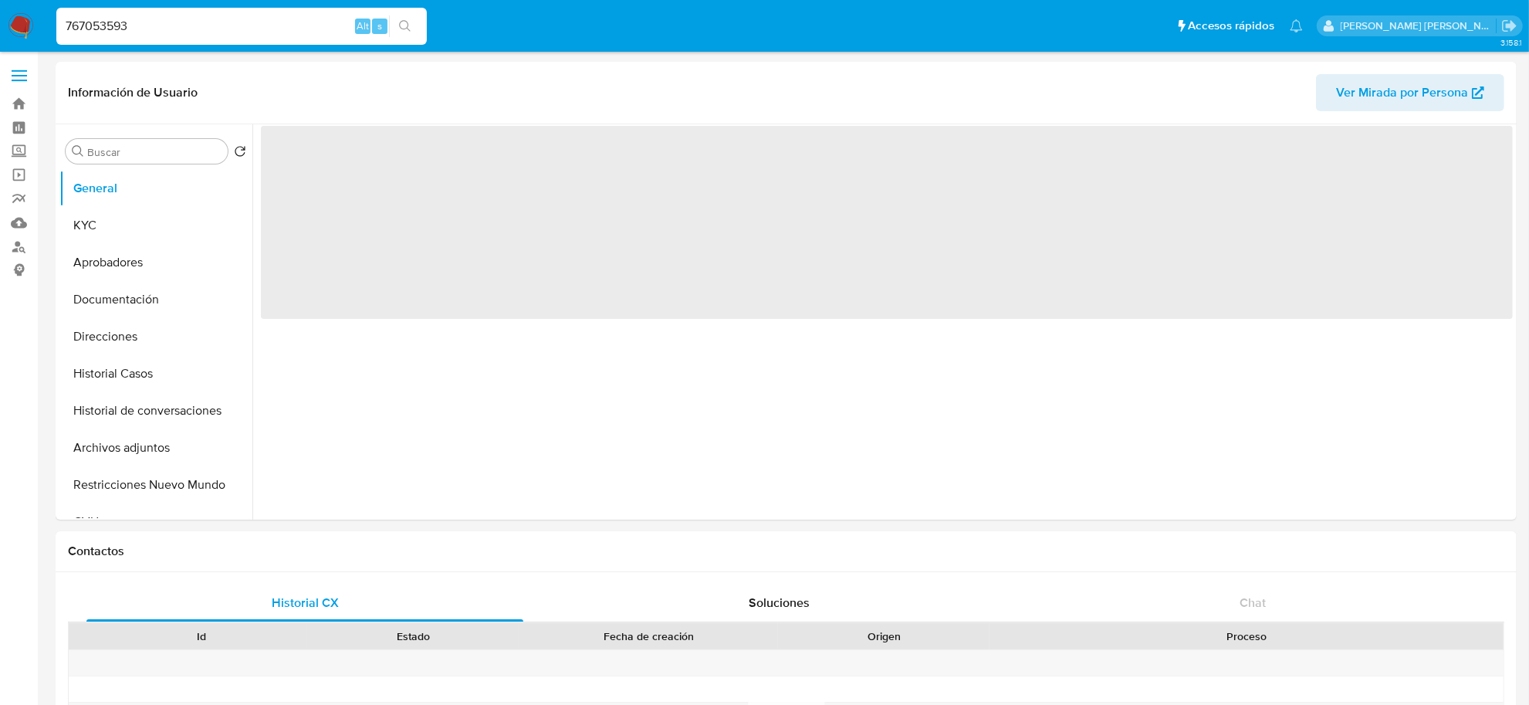
select select "10"
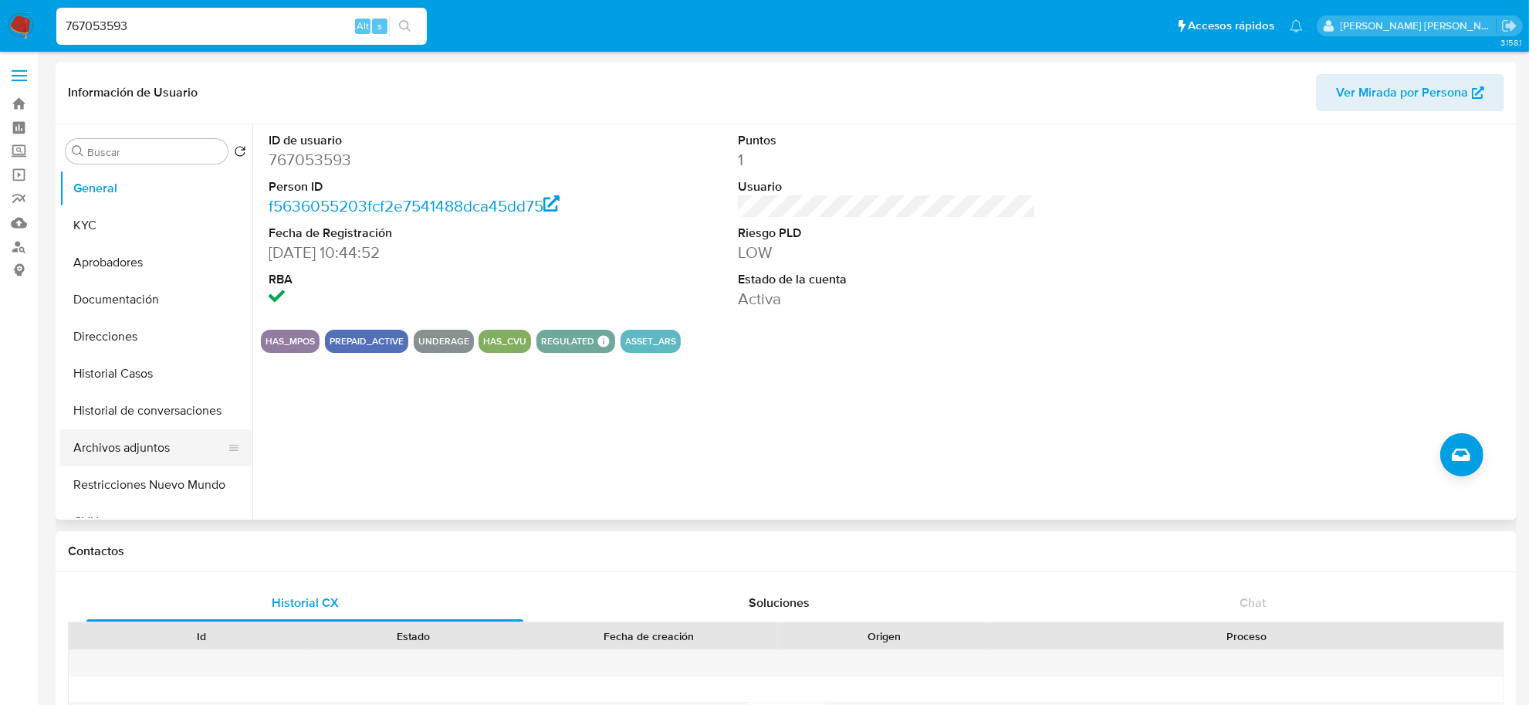
click at [129, 449] on button "Archivos adjuntos" at bounding box center [149, 447] width 181 height 37
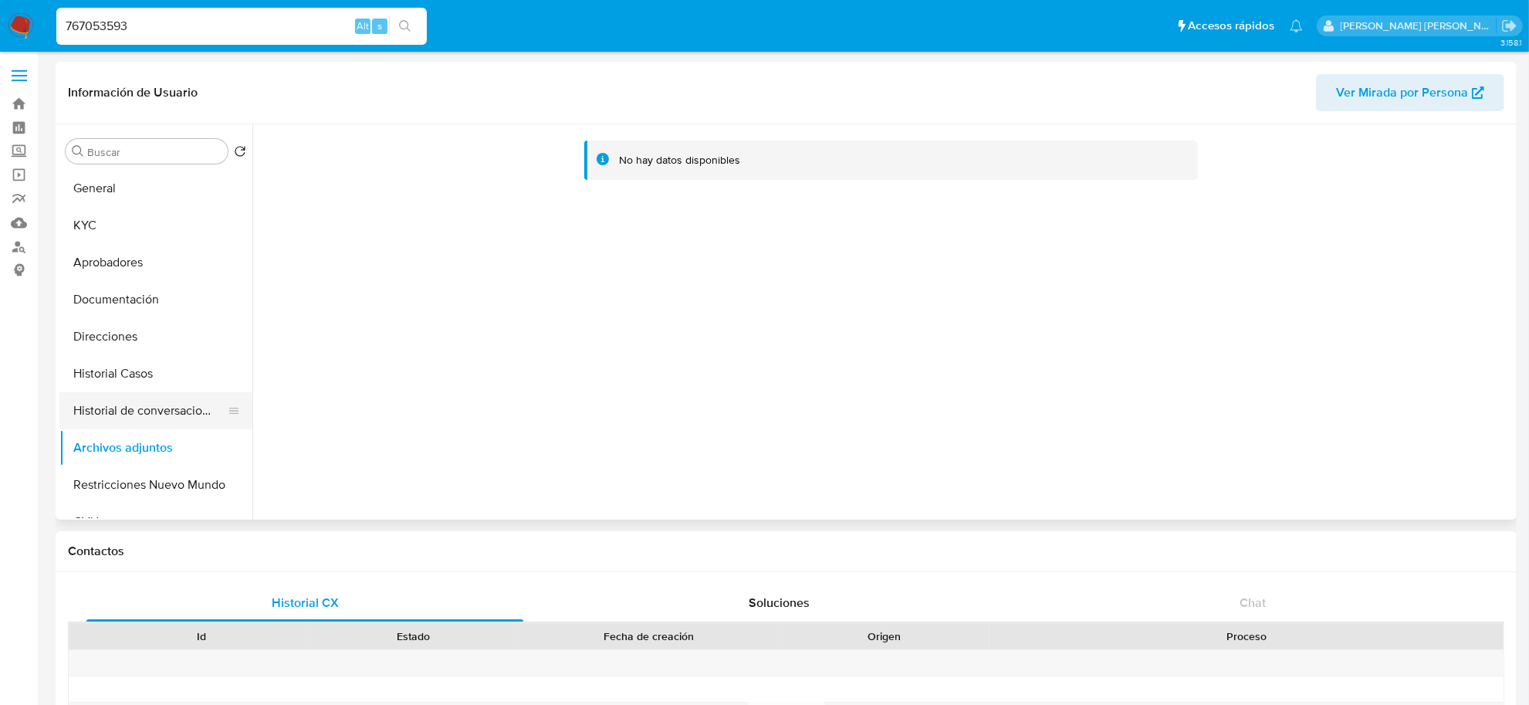
click at [164, 418] on button "Historial de conversaciones" at bounding box center [149, 410] width 181 height 37
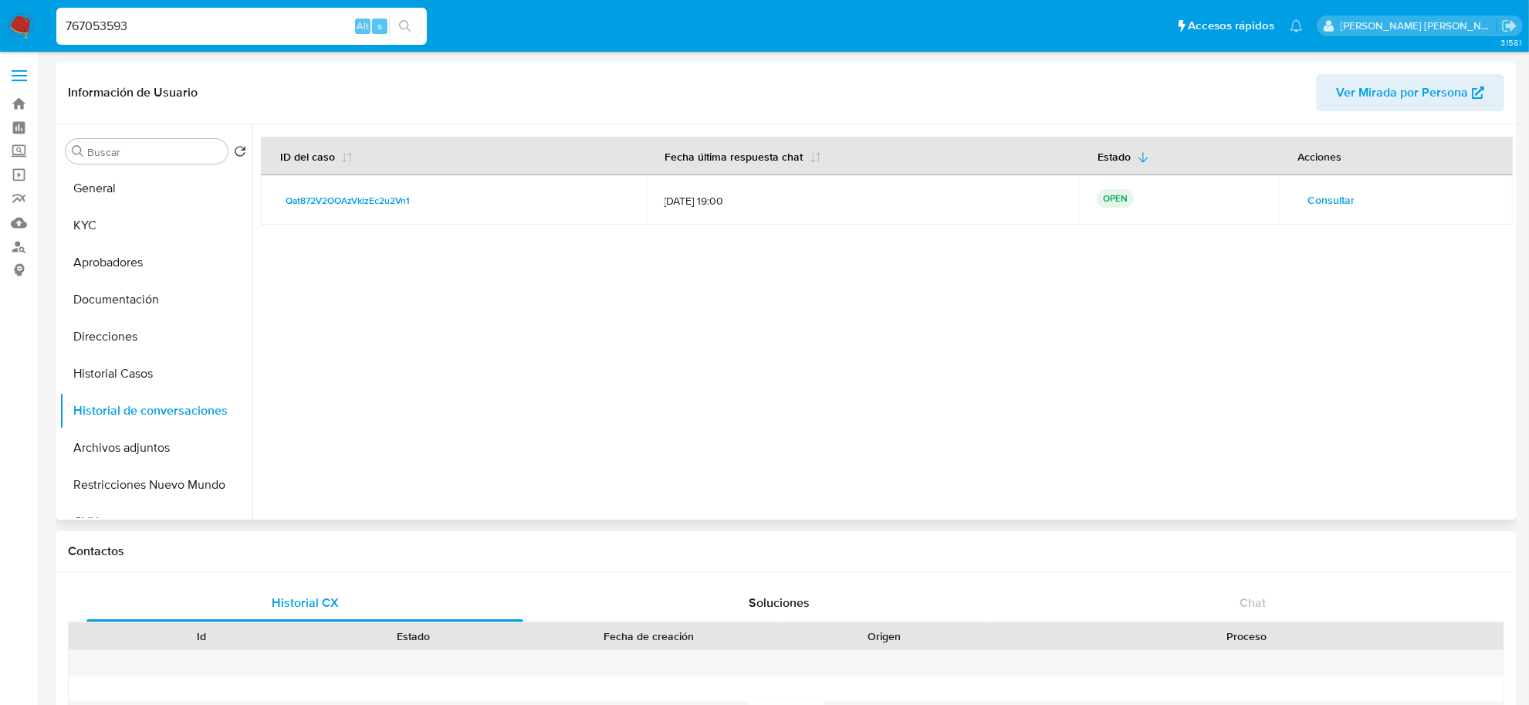
click at [1326, 198] on span "Consultar" at bounding box center [1330, 200] width 47 height 22
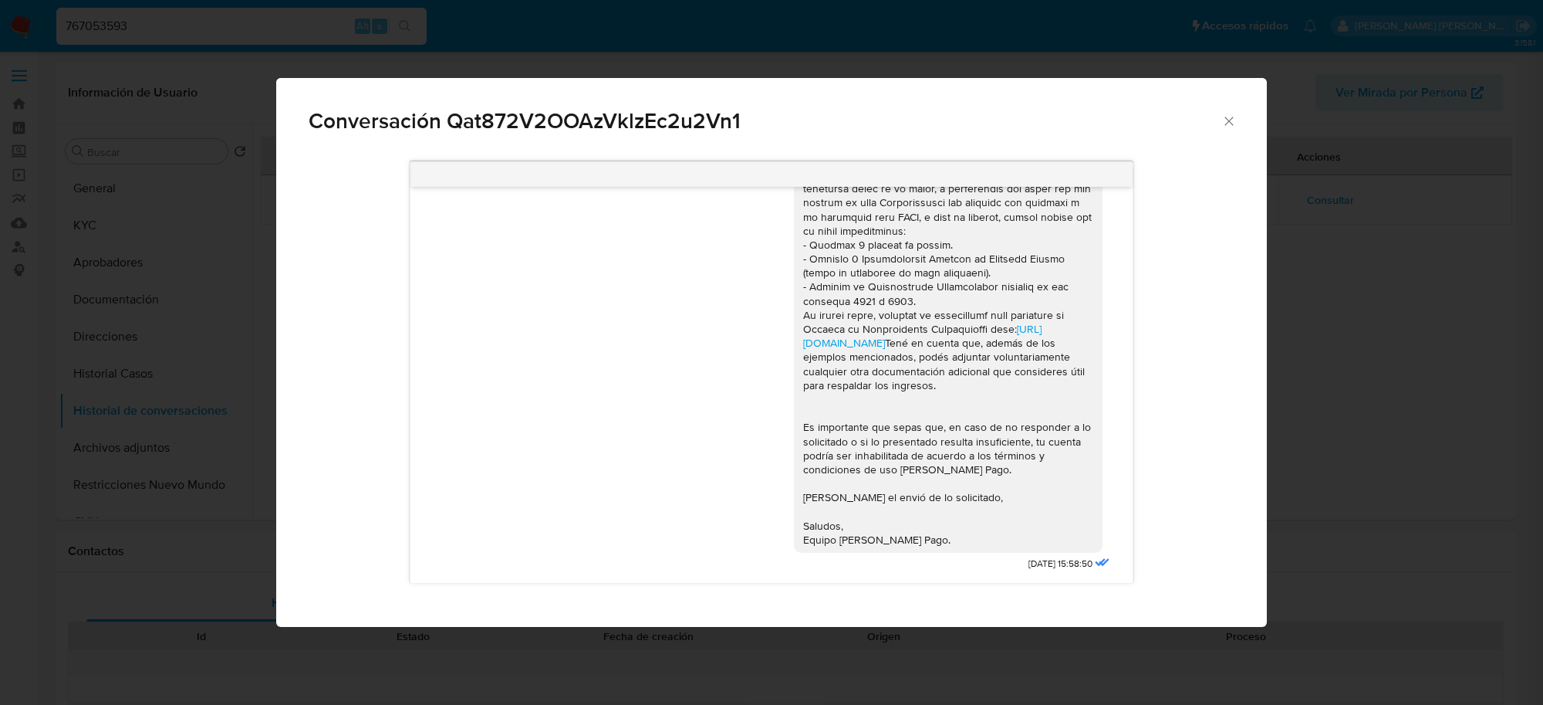
scroll to position [1553, 0]
click at [1229, 124] on icon "Cerrar" at bounding box center [1229, 120] width 15 height 15
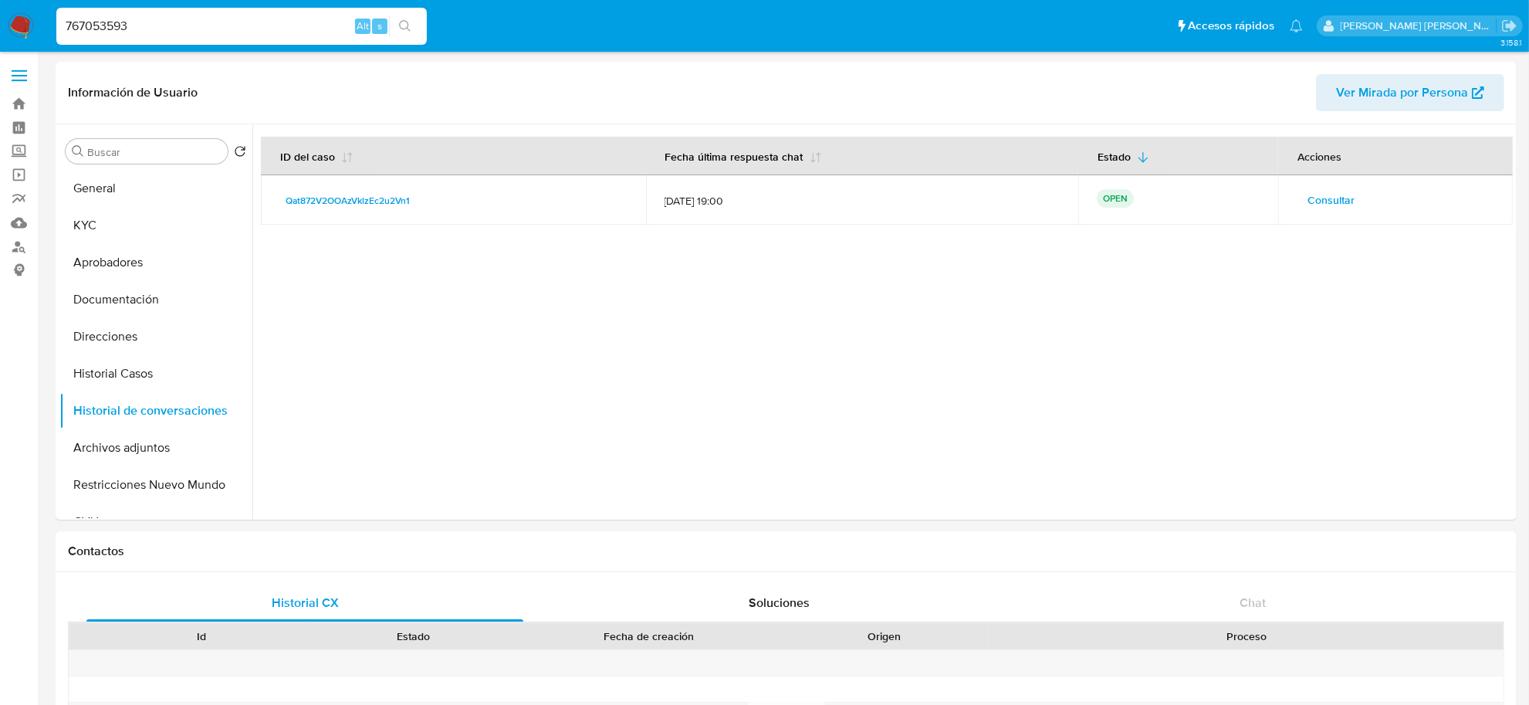
click at [114, 21] on input "767053593" at bounding box center [241, 26] width 370 height 20
paste input "1818662025"
type input "1818662025"
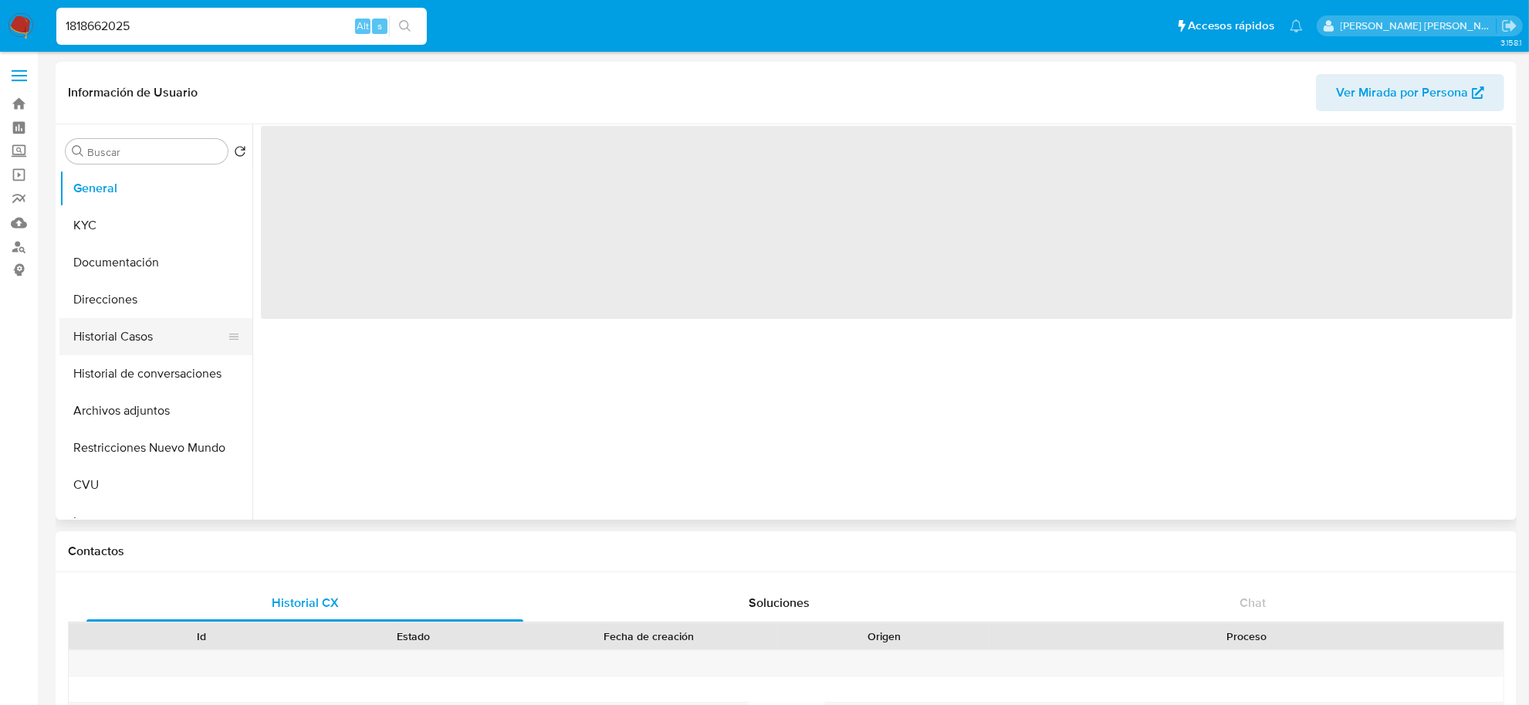
select select "10"
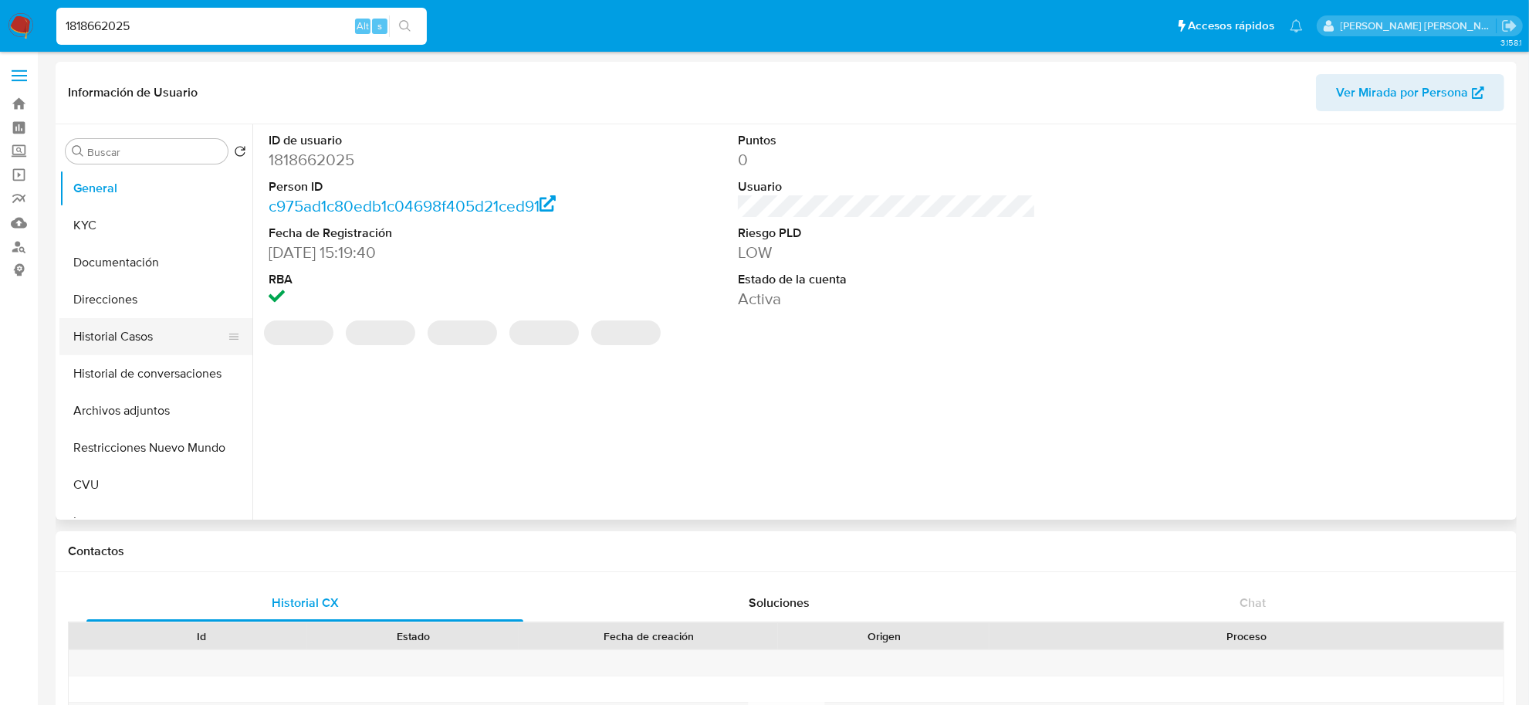
click at [171, 341] on button "Historial Casos" at bounding box center [149, 336] width 181 height 37
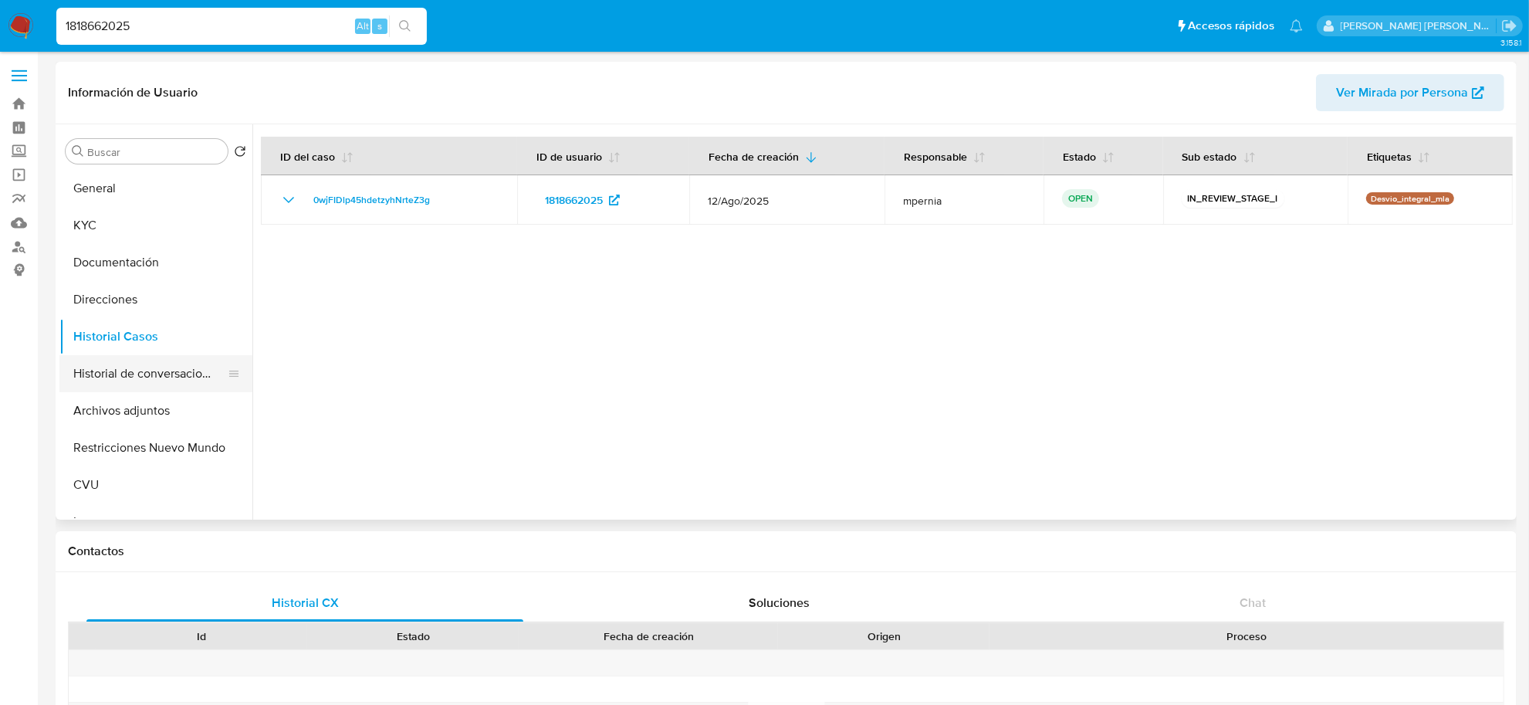
click at [137, 387] on button "Historial de conversaciones" at bounding box center [149, 373] width 181 height 37
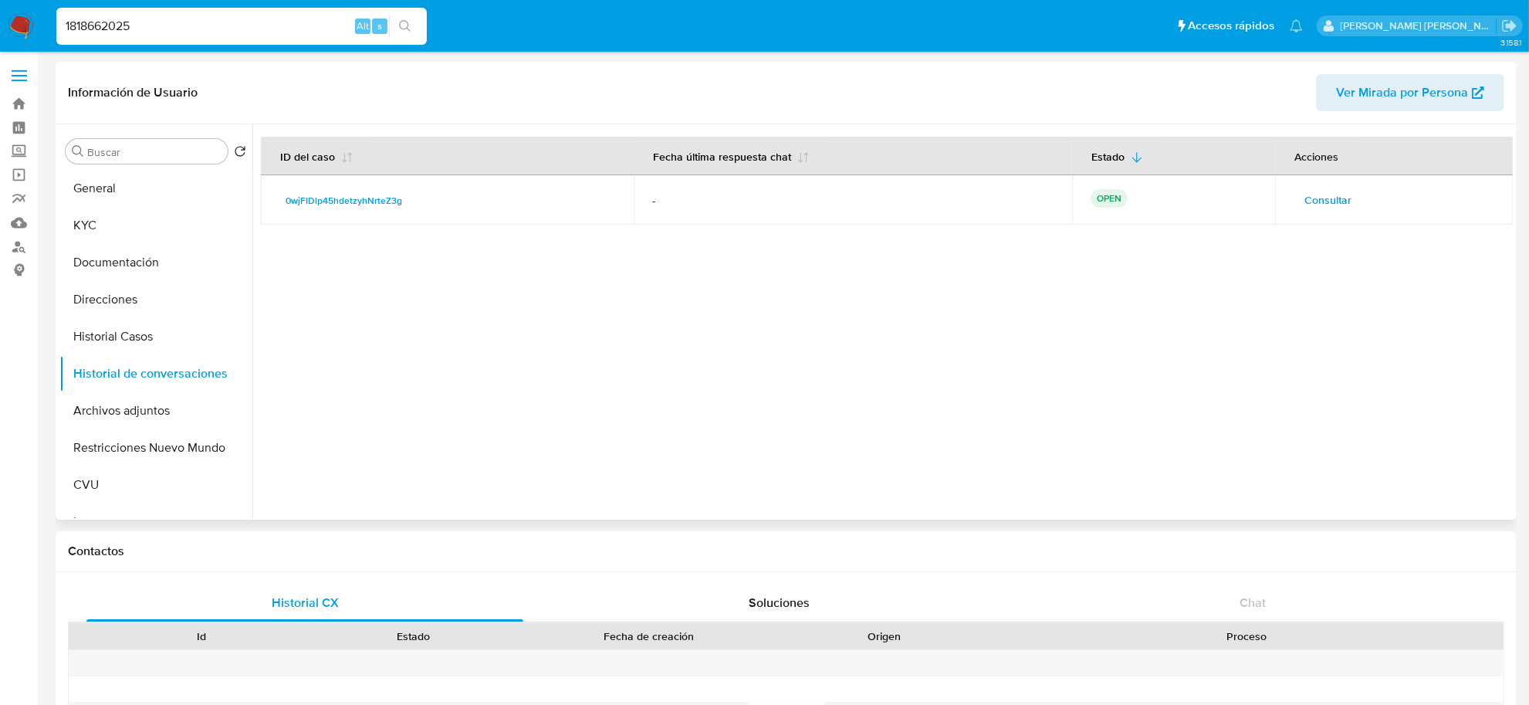
click at [1340, 198] on span "Consultar" at bounding box center [1327, 200] width 47 height 22
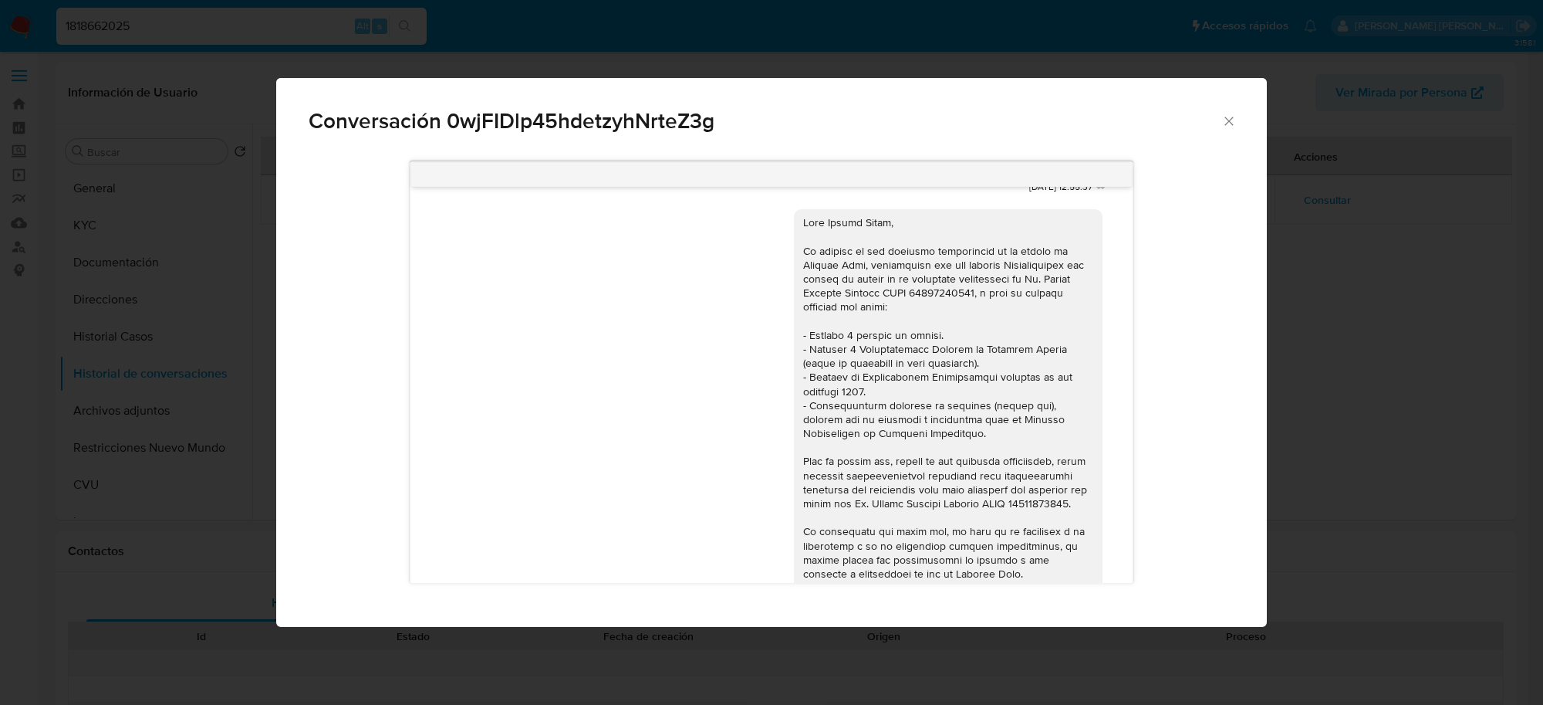
scroll to position [1340, 0]
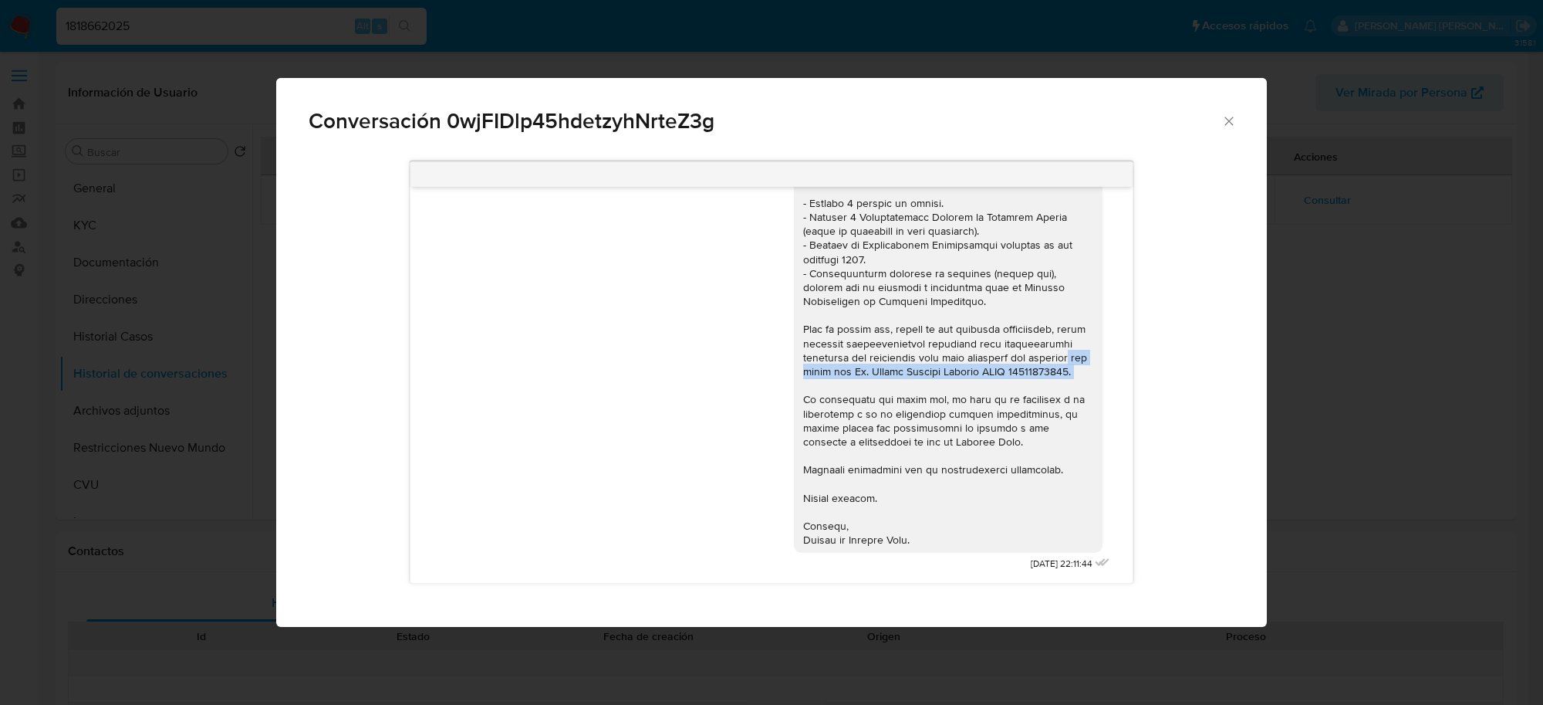
drag, startPoint x: 858, startPoint y: 360, endPoint x: 965, endPoint y: 383, distance: 109.0
click at [965, 383] on div "Comunicación" at bounding box center [948, 314] width 290 height 463
click at [1215, 110] on span "Conversación 0wjFIDlp45hdetzyhNrteZ3g" at bounding box center [765, 121] width 913 height 22
click at [1232, 125] on icon "Cerrar" at bounding box center [1229, 120] width 15 height 15
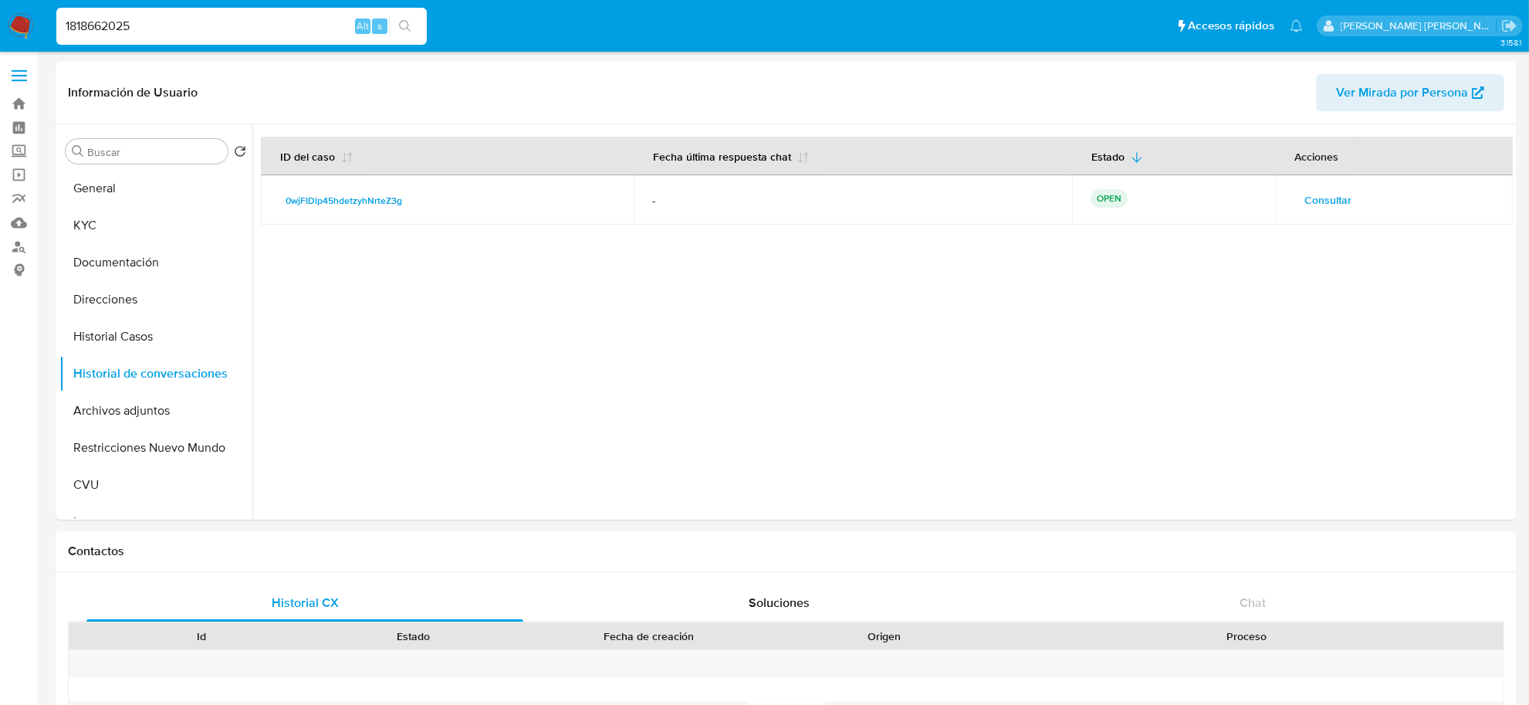
click at [117, 31] on input "1818662025" at bounding box center [241, 26] width 370 height 20
click at [117, 29] on input "1818662025" at bounding box center [241, 26] width 370 height 20
paste input "257114868"
type input "257114868"
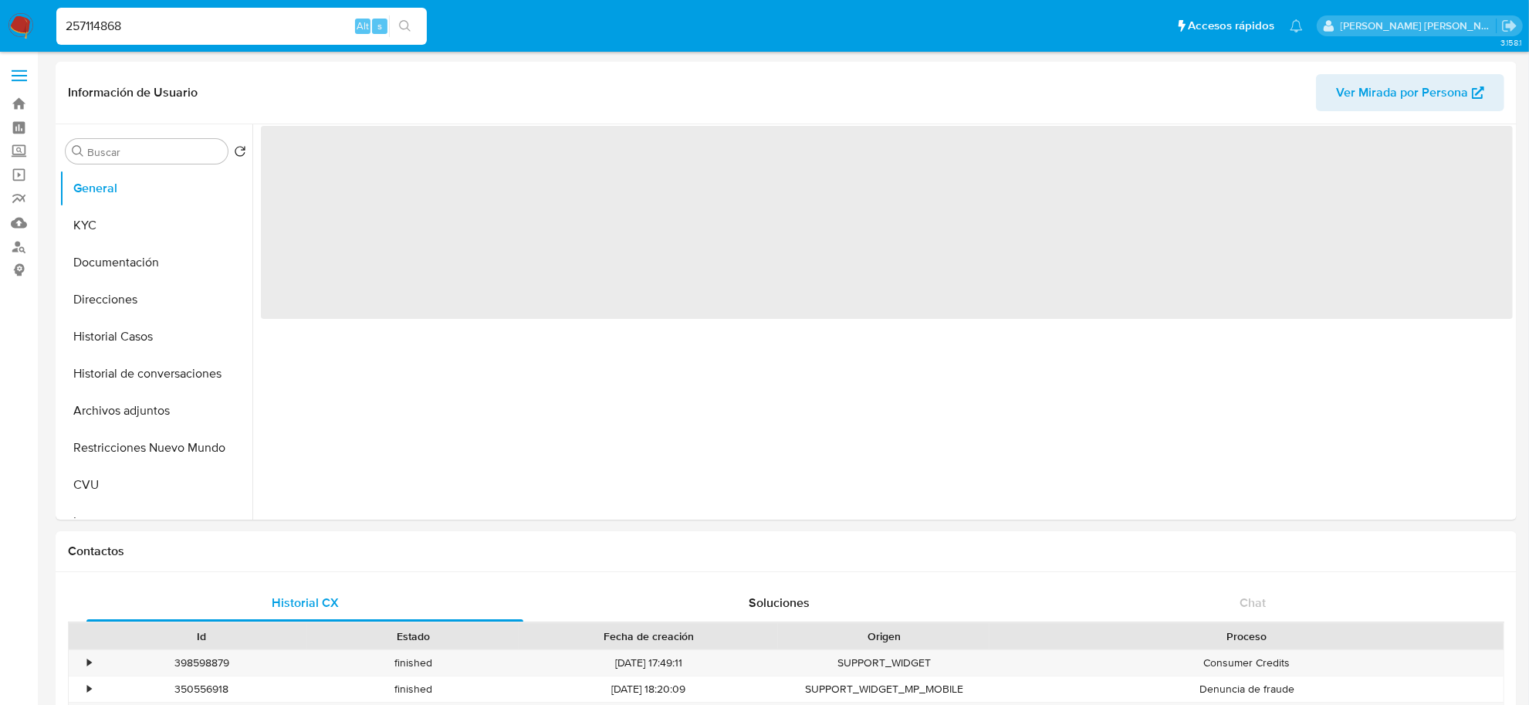
select select "10"
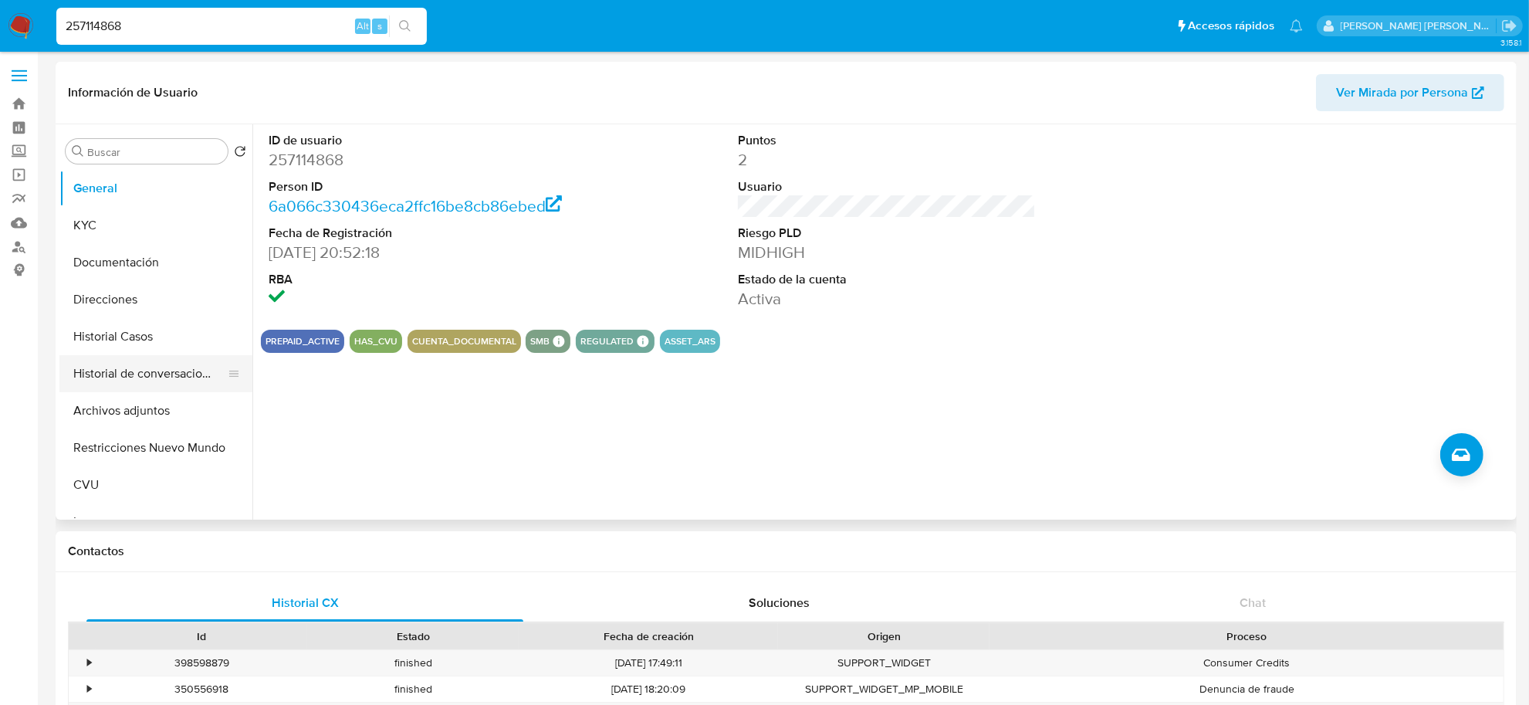
click at [150, 377] on button "Historial de conversaciones" at bounding box center [149, 373] width 181 height 37
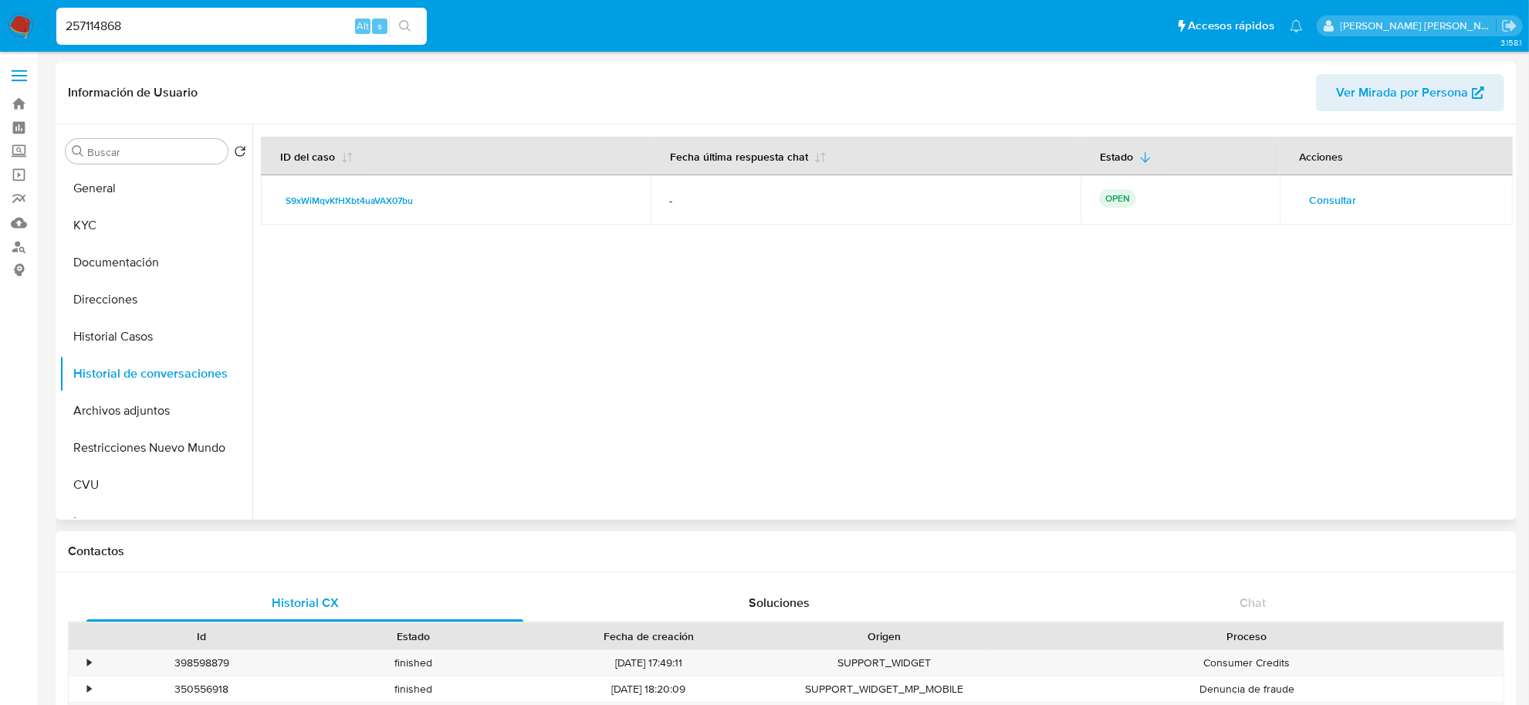
click at [1323, 194] on span "Consultar" at bounding box center [1332, 200] width 47 height 22
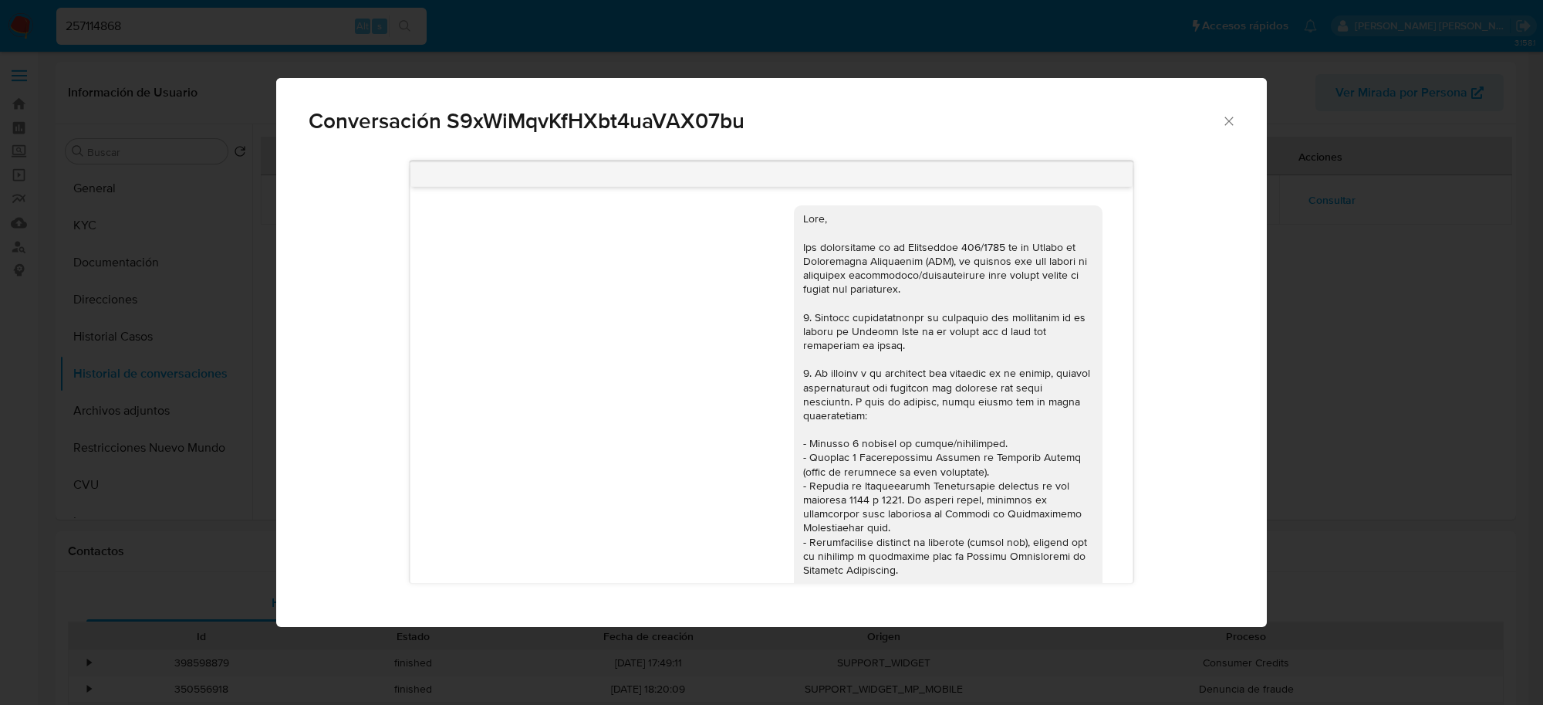
click at [1228, 117] on icon "Cerrar" at bounding box center [1229, 120] width 15 height 15
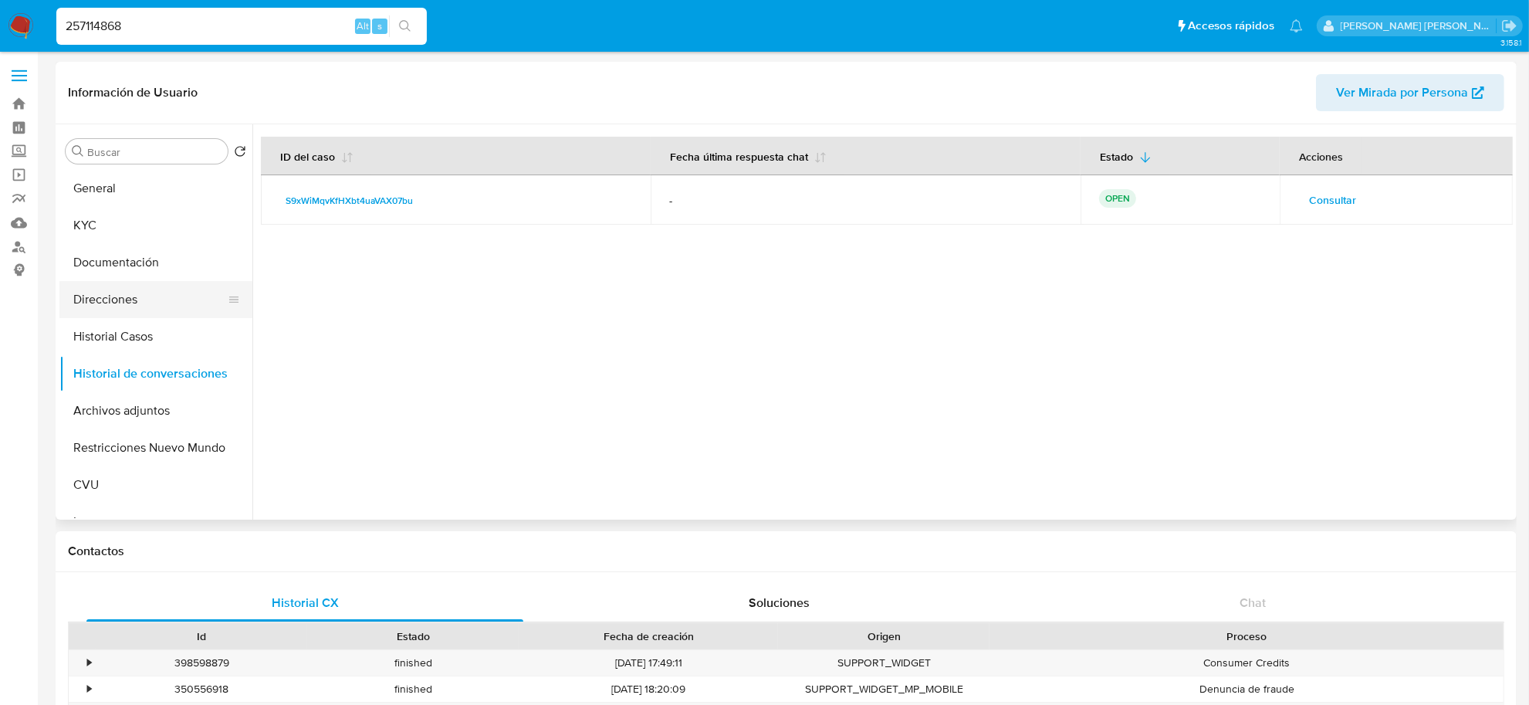
click at [106, 299] on button "Direcciones" at bounding box center [149, 299] width 181 height 37
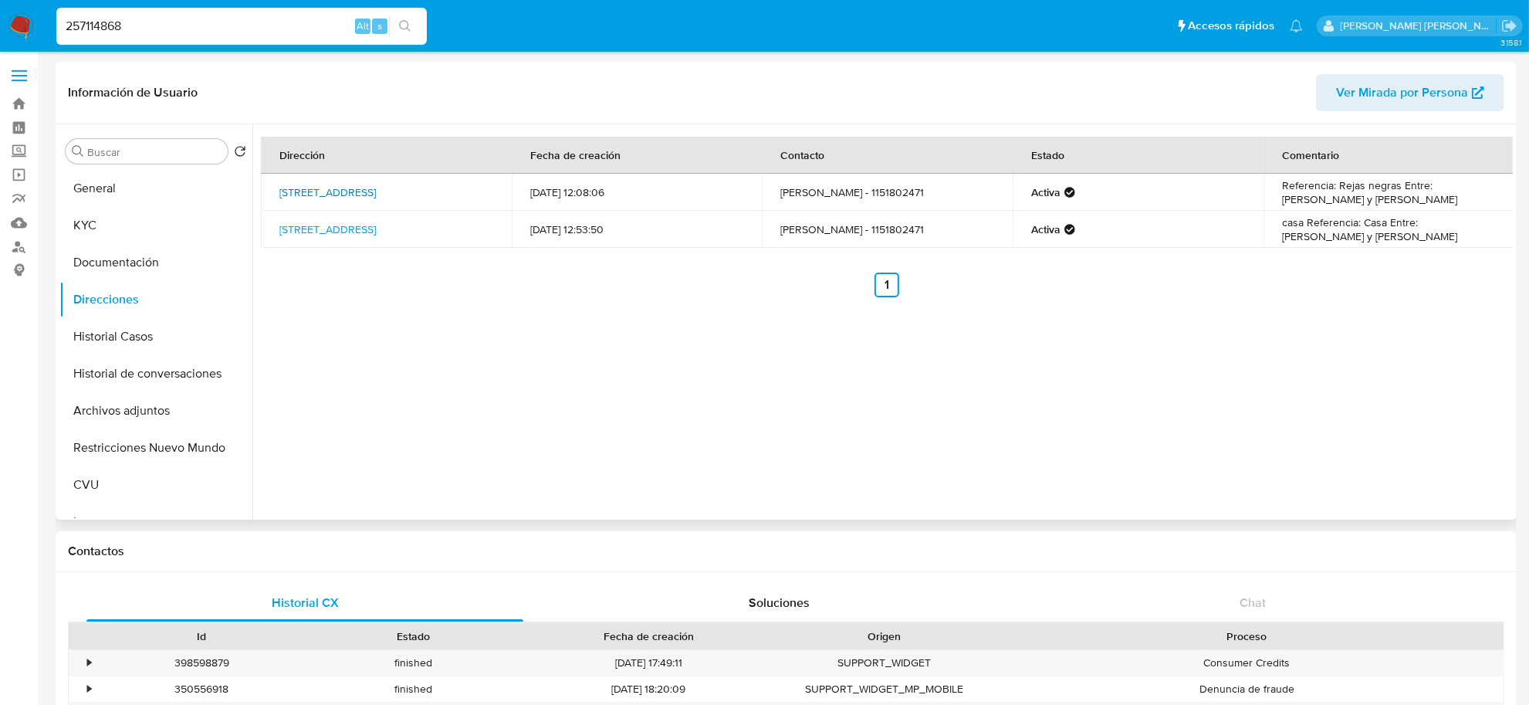
click at [350, 193] on link "Linneo 2155, La Paternal, Capital Federal, 1416, Argentina 2155" at bounding box center [327, 191] width 96 height 15
click at [130, 368] on button "Historial de conversaciones" at bounding box center [149, 373] width 181 height 37
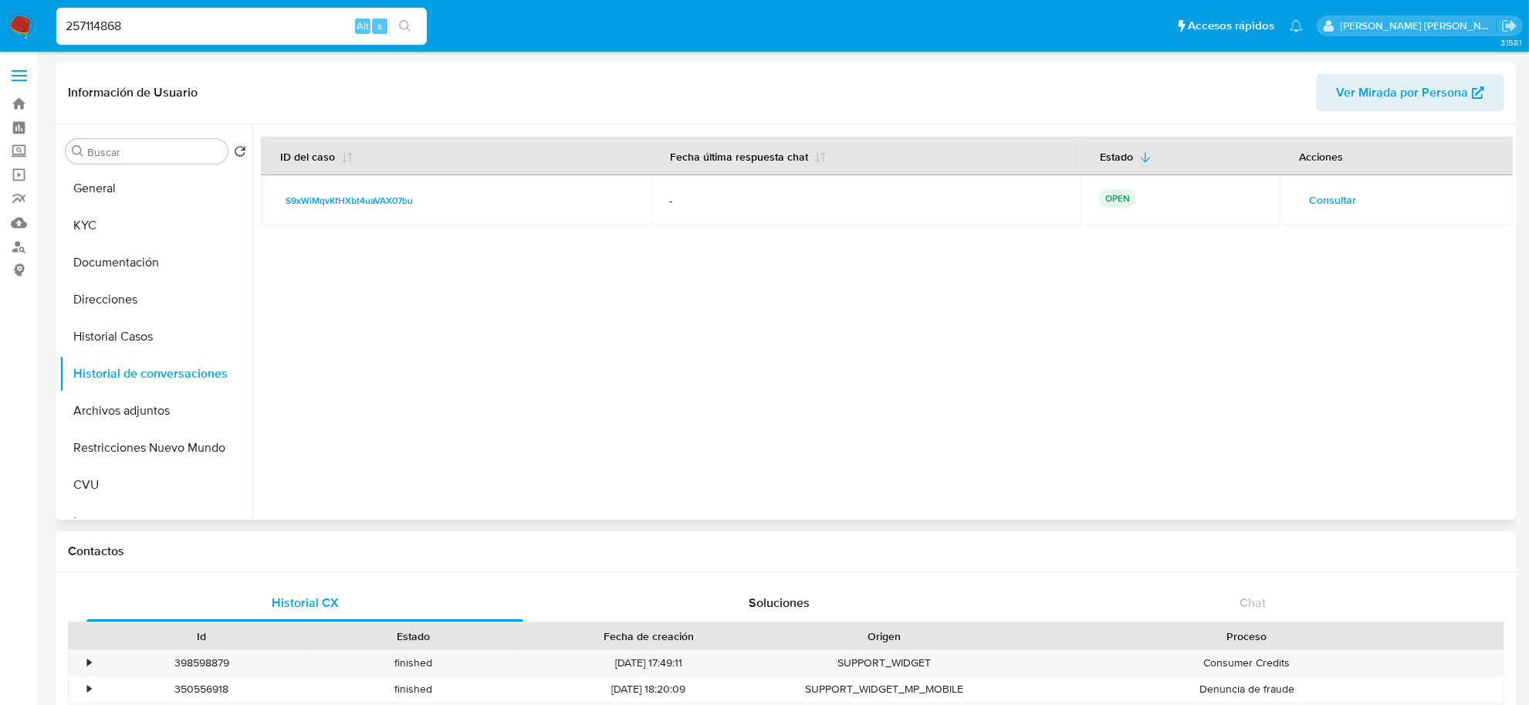
click at [1326, 201] on span "Consultar" at bounding box center [1332, 200] width 47 height 22
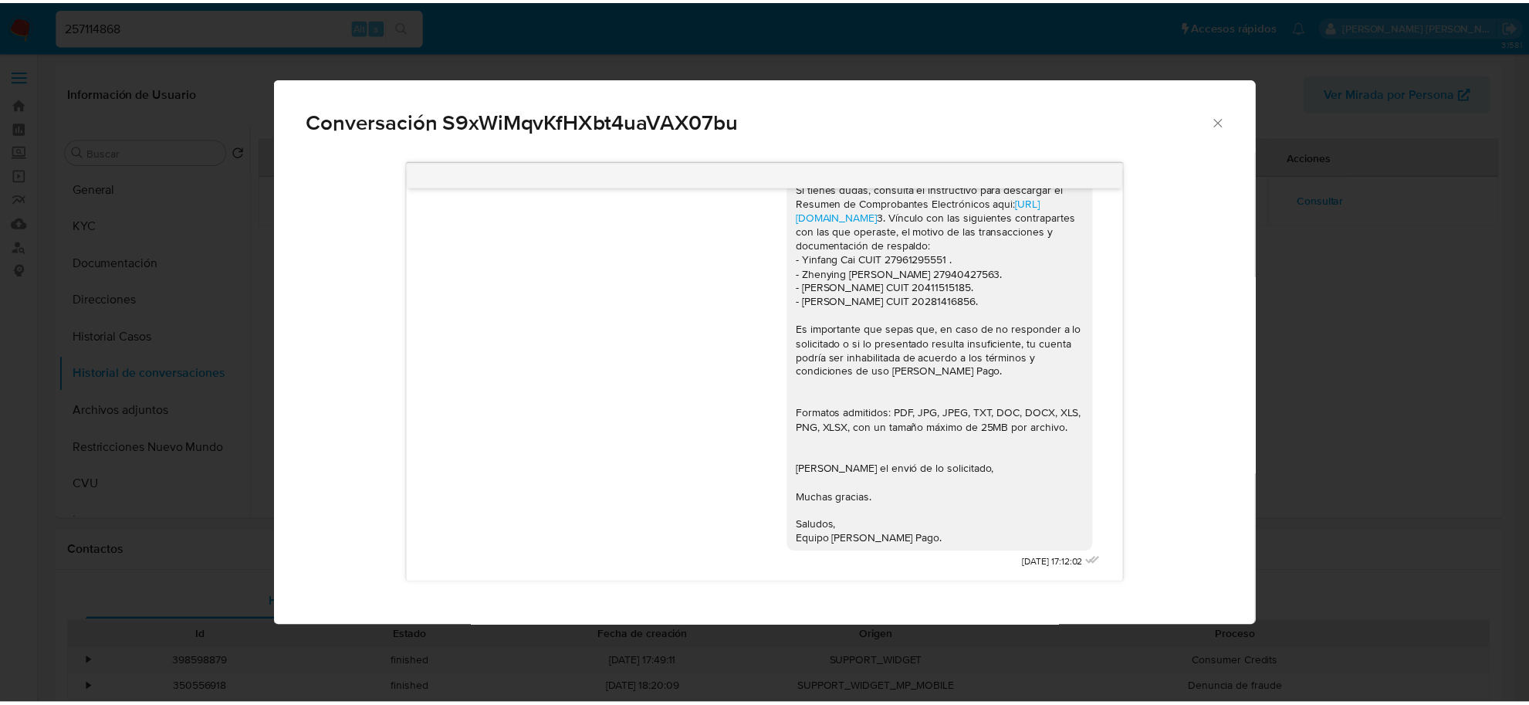
scroll to position [1482, 0]
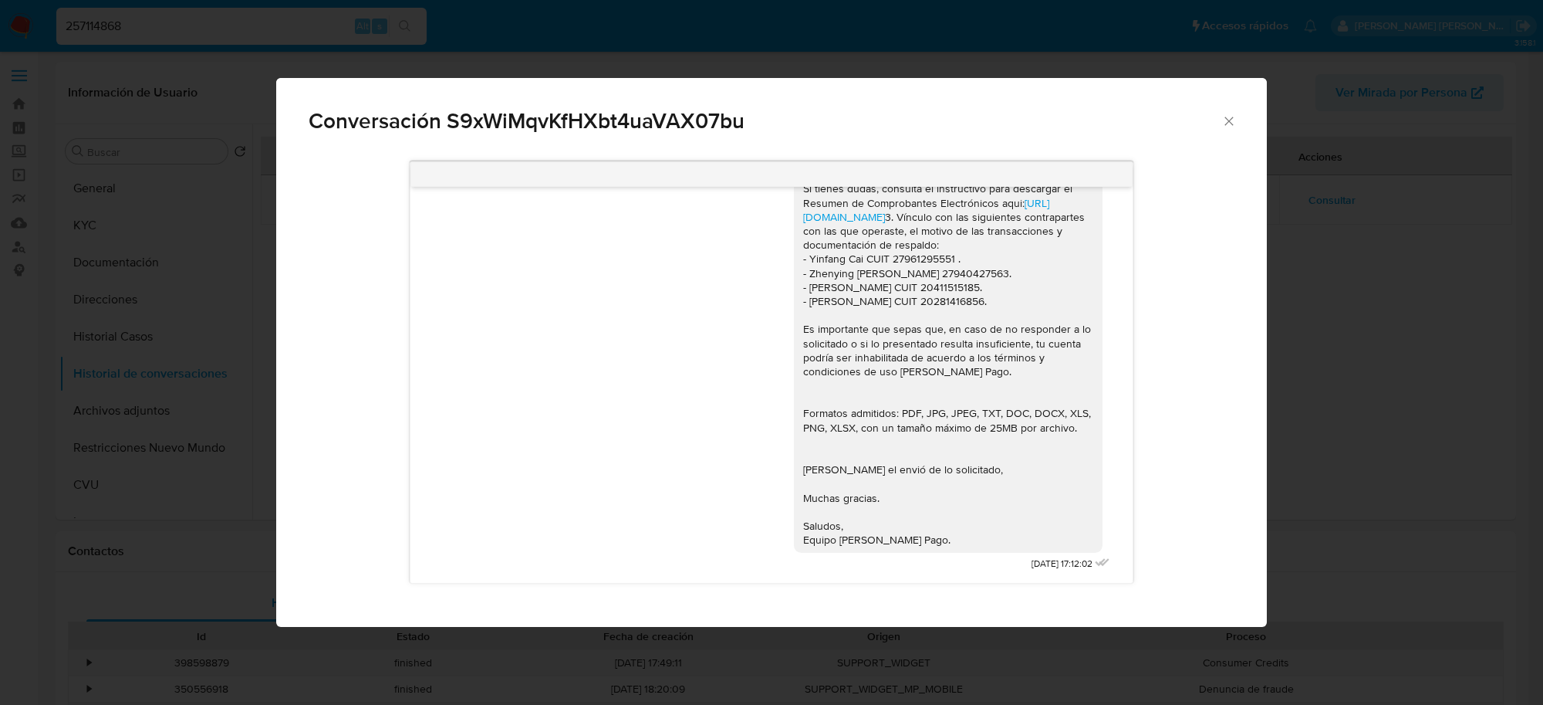
click at [1231, 118] on icon "Cerrar" at bounding box center [1229, 120] width 15 height 15
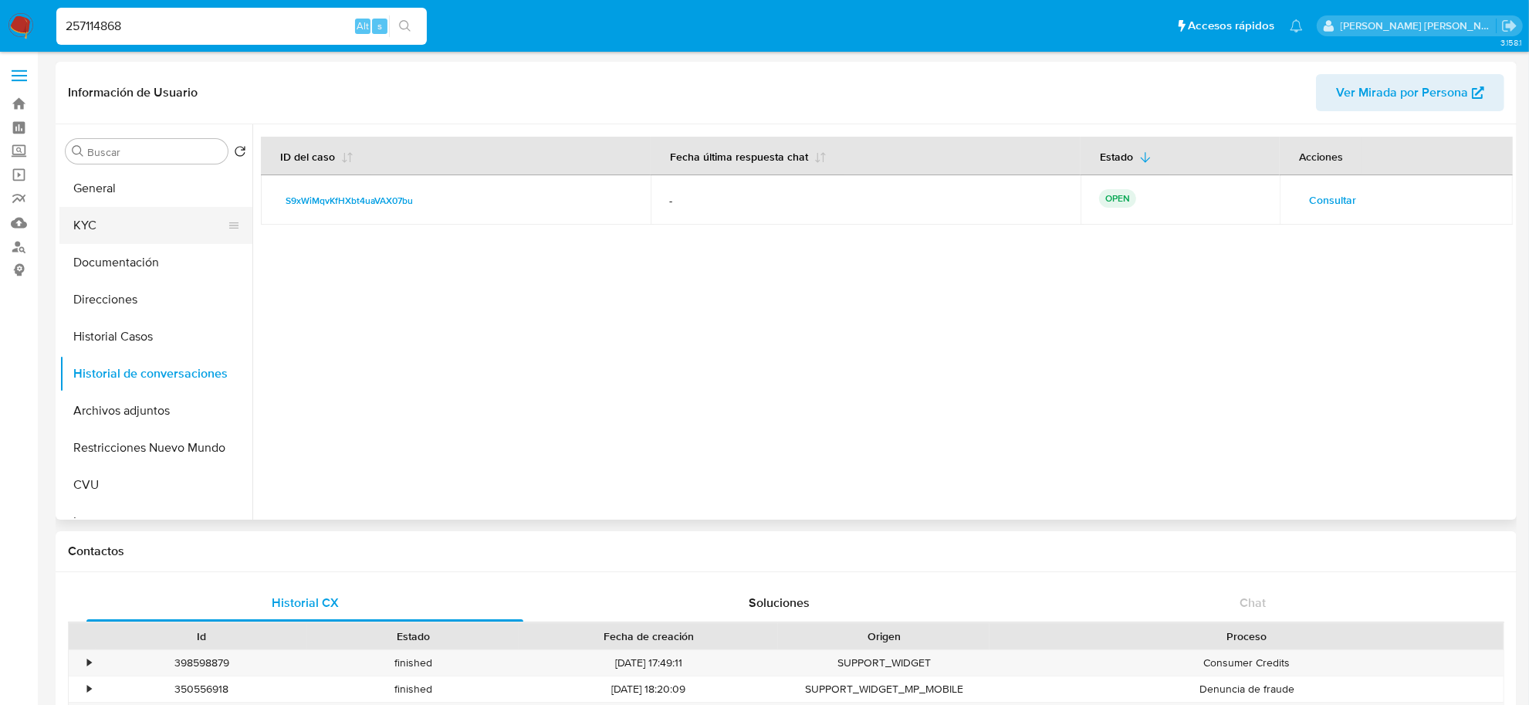
click at [81, 211] on button "KYC" at bounding box center [149, 225] width 181 height 37
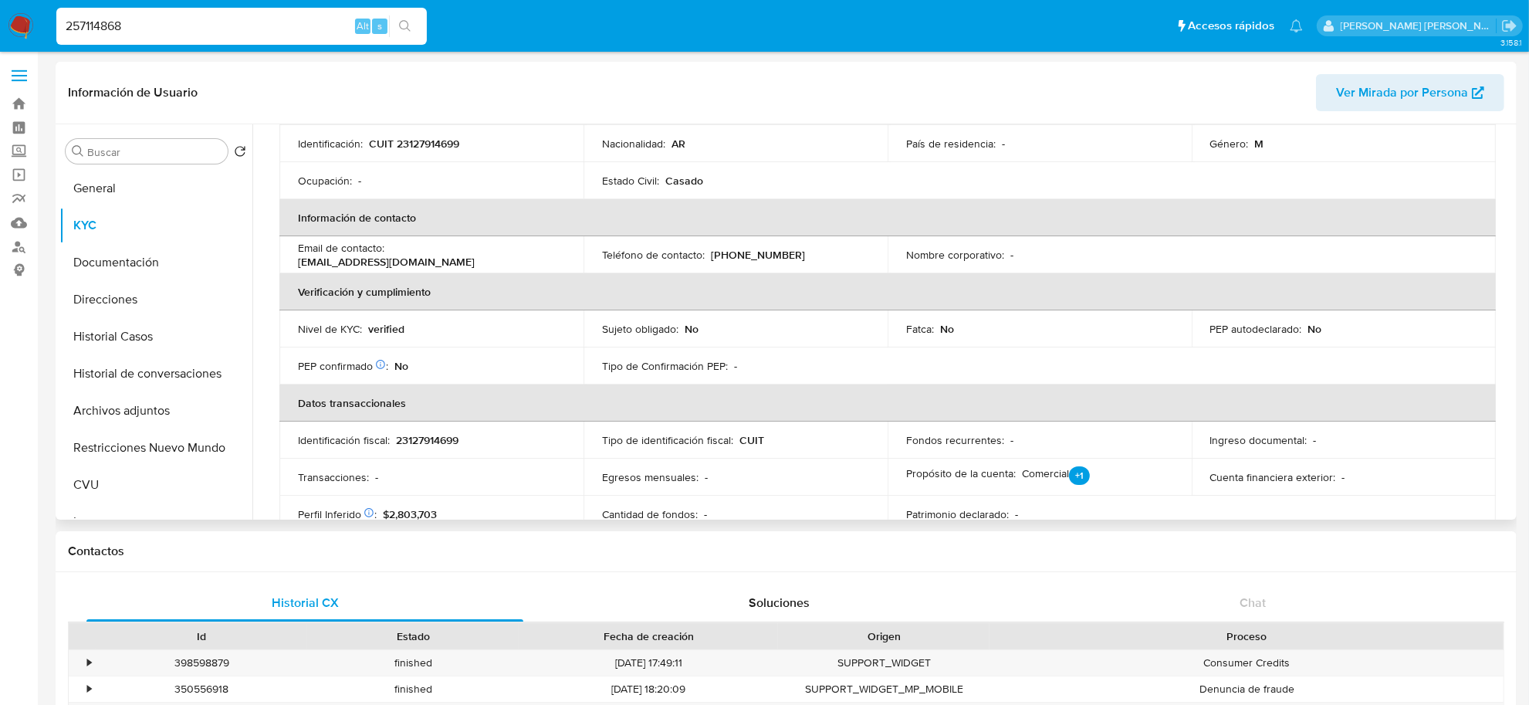
scroll to position [176, 0]
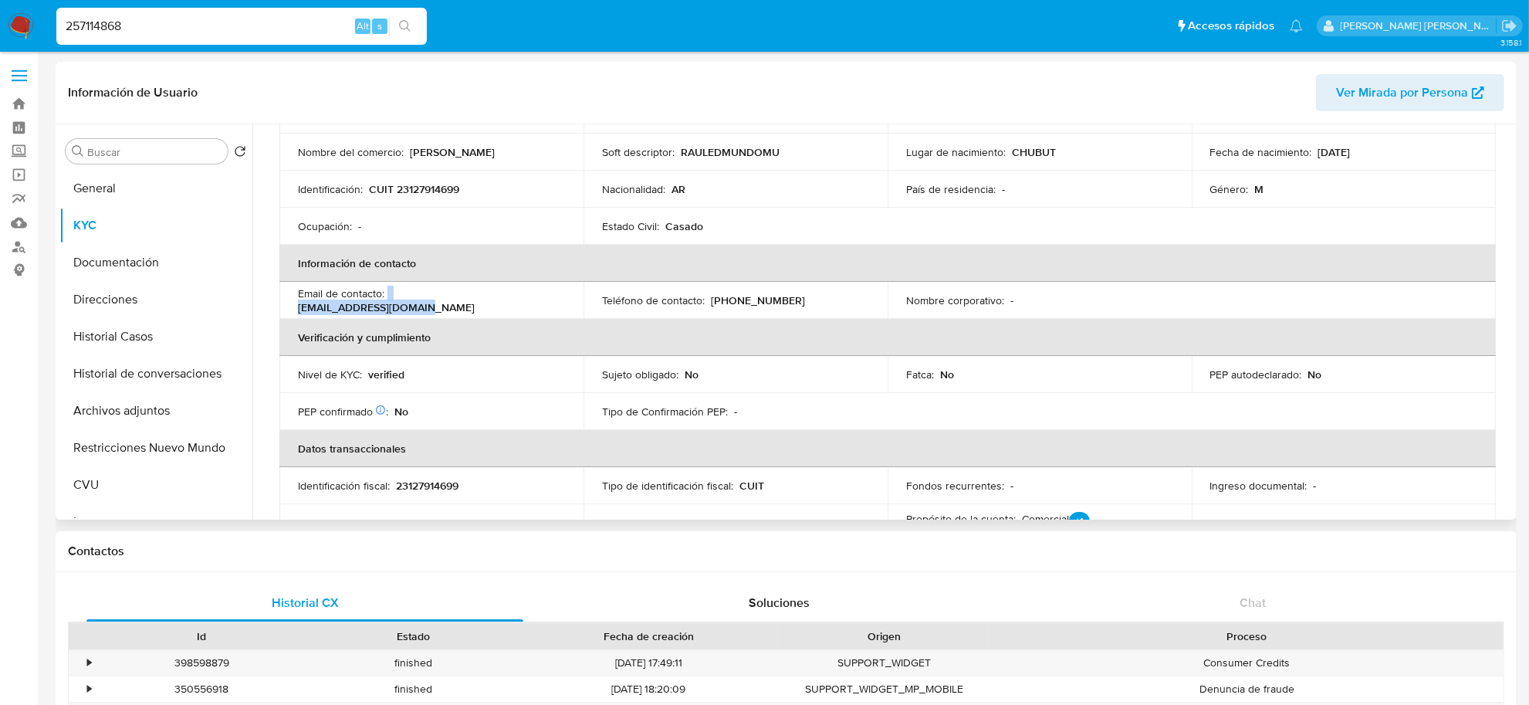
drag, startPoint x: 515, startPoint y: 297, endPoint x: 388, endPoint y: 302, distance: 127.4
click at [388, 302] on div "Email de contacto : raulmuller58@gmail.com" at bounding box center [431, 300] width 267 height 28
copy div "raulmuller58@gmail.com"
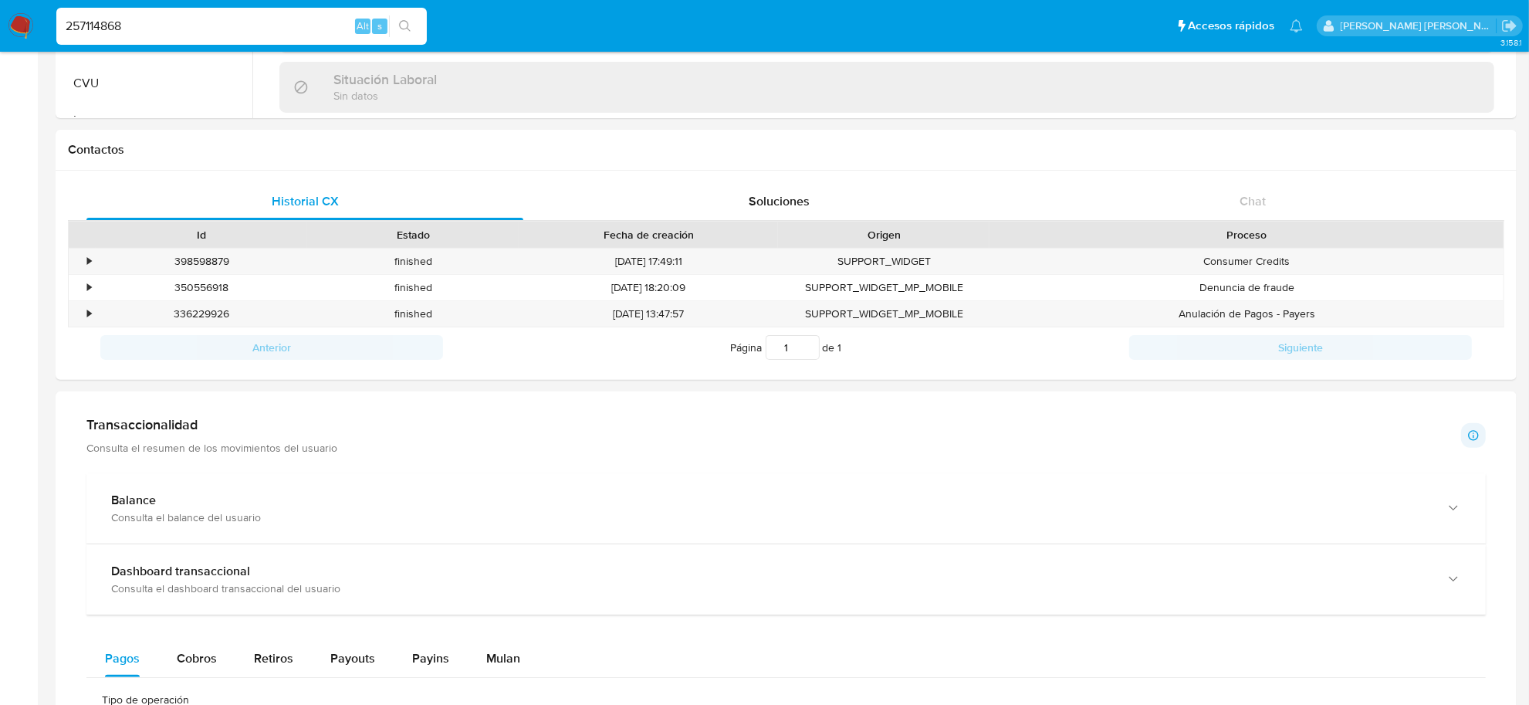
scroll to position [675, 0]
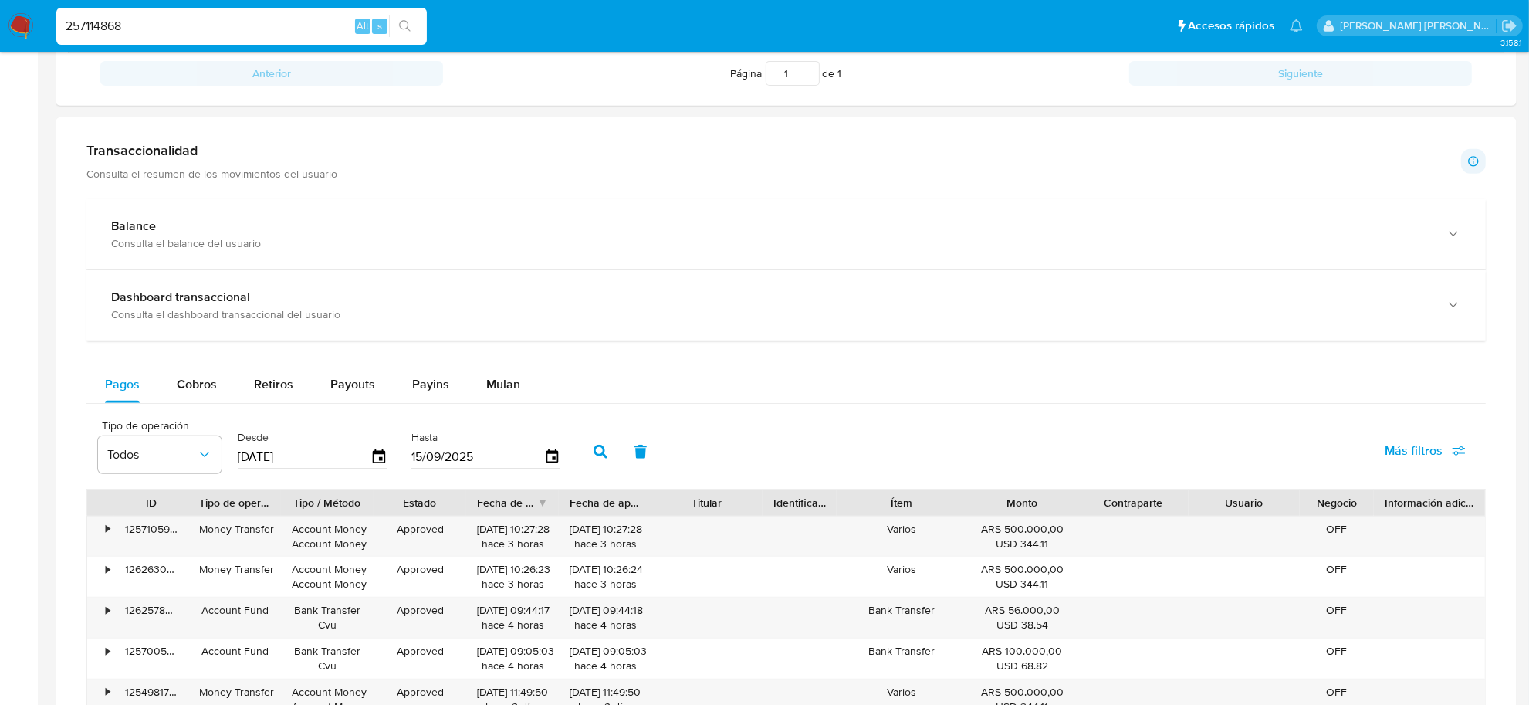
click at [147, 167] on p "Consulta el resumen de los movimientos del usuario" at bounding box center [211, 174] width 251 height 14
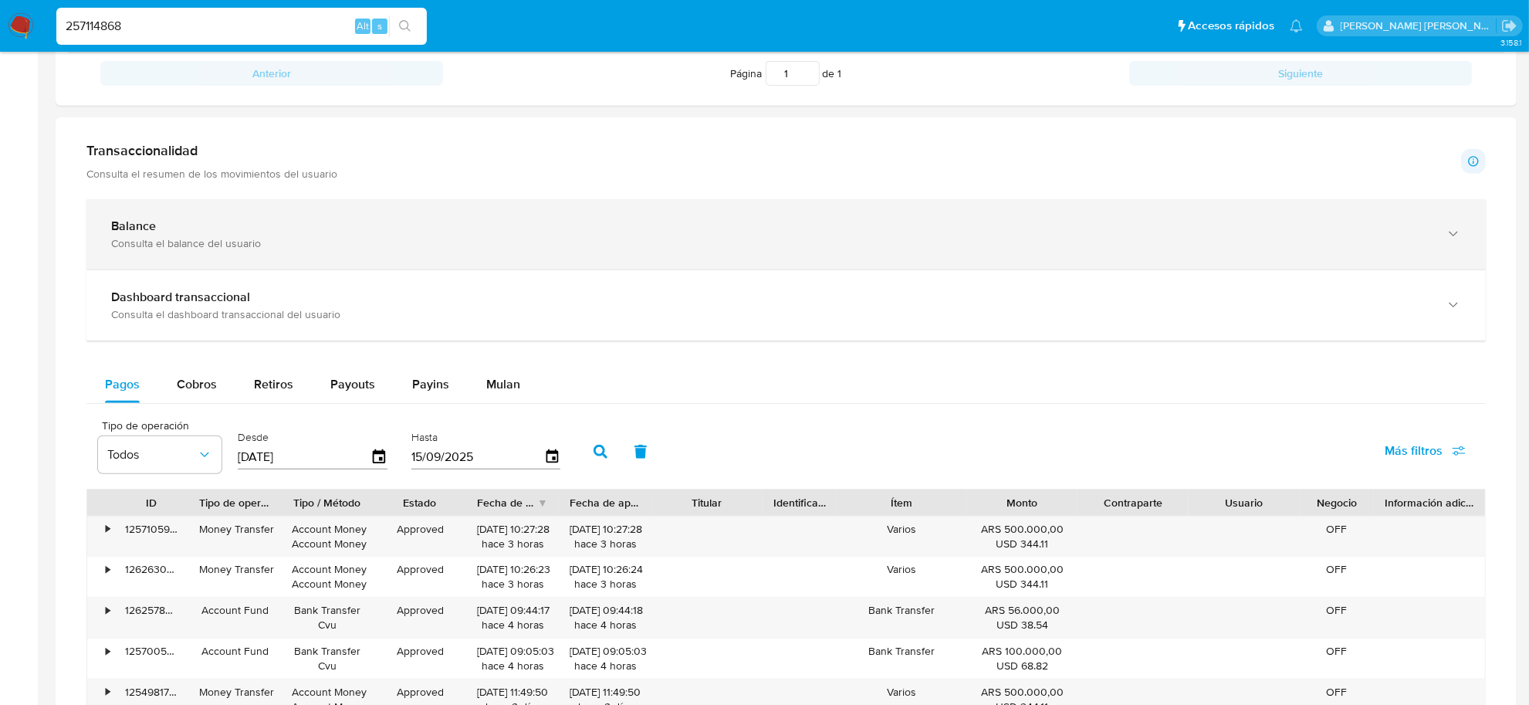
click at [133, 236] on div "Consulta el balance del usuario" at bounding box center [770, 243] width 1319 height 14
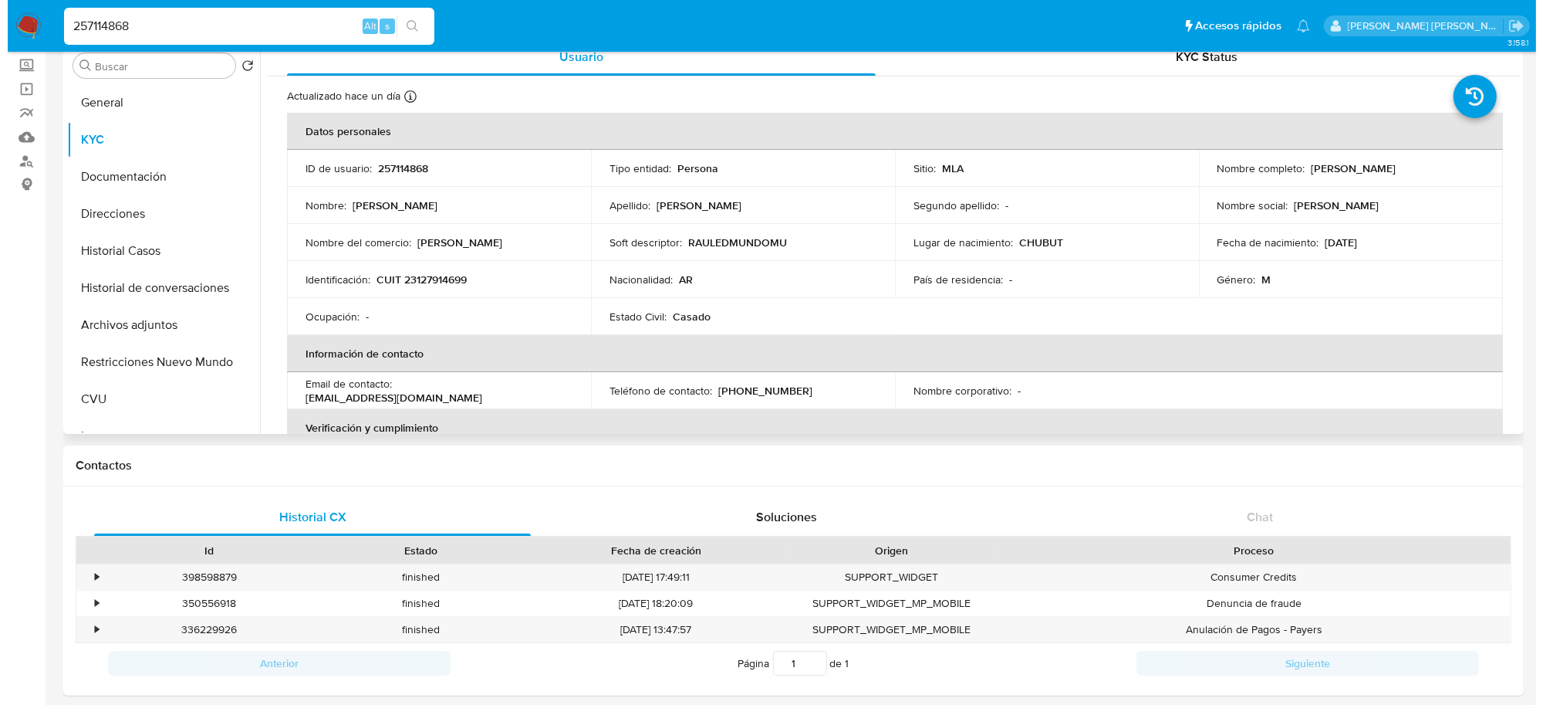
scroll to position [0, 0]
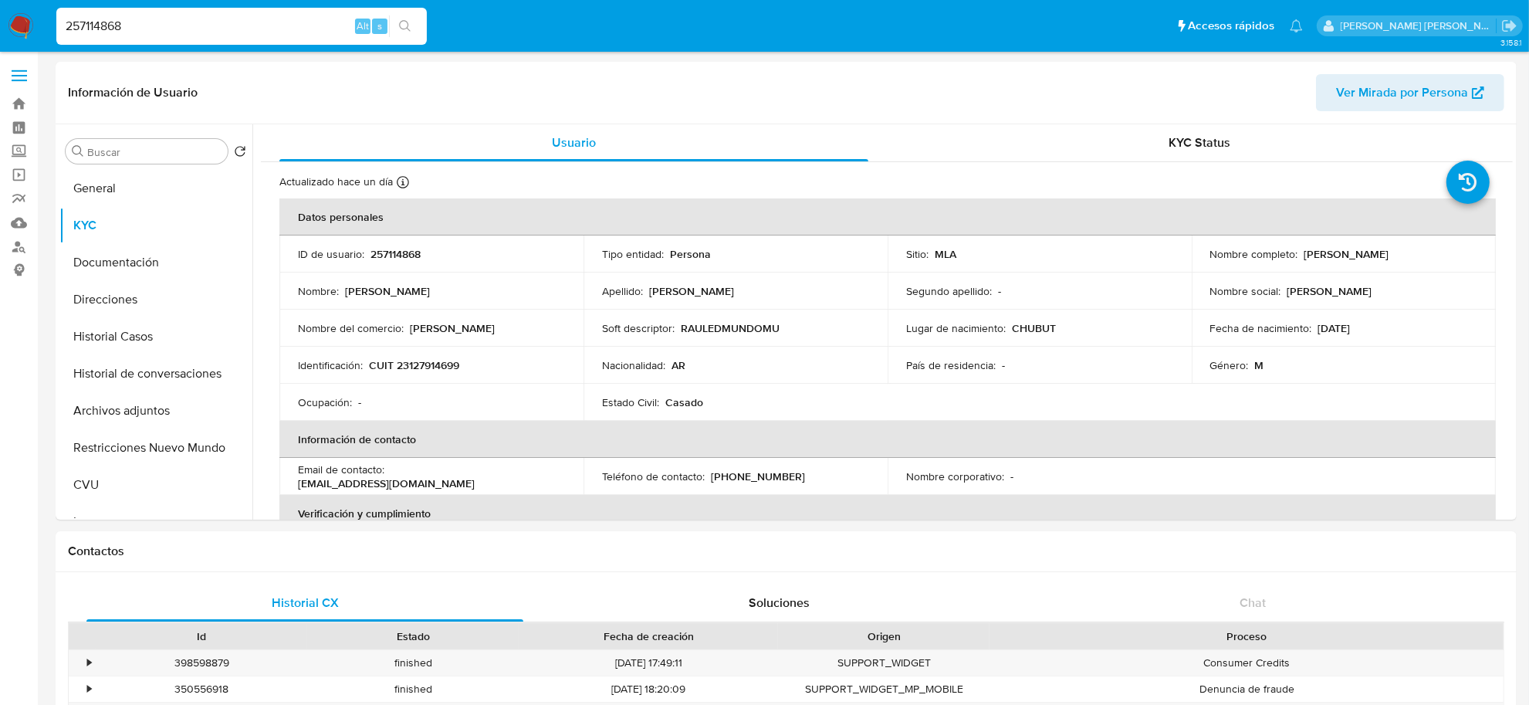
drag, startPoint x: 147, startPoint y: 17, endPoint x: 55, endPoint y: 32, distance: 93.8
click at [55, 32] on li "257114868 Alt s" at bounding box center [241, 25] width 378 height 39
paste input "31558890"
type input "31558890"
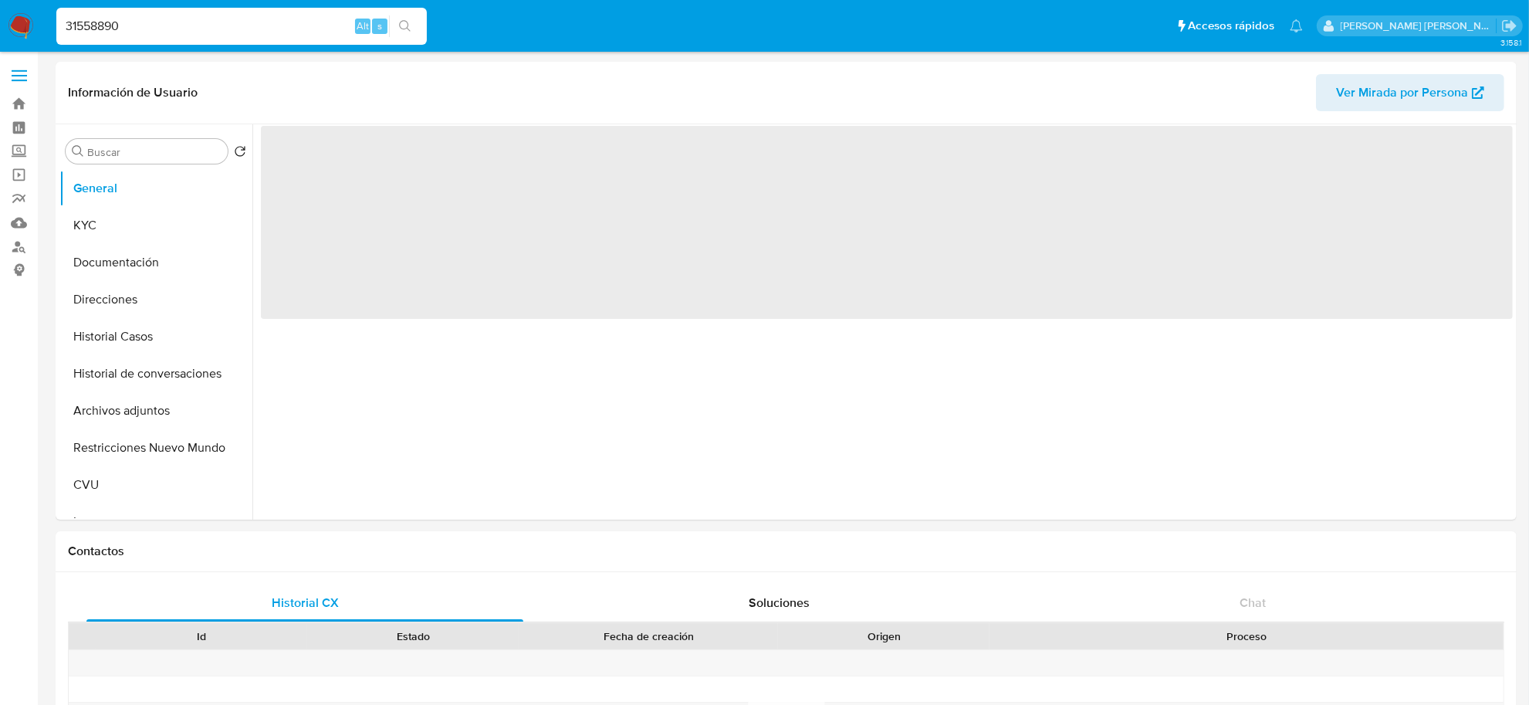
select select "10"
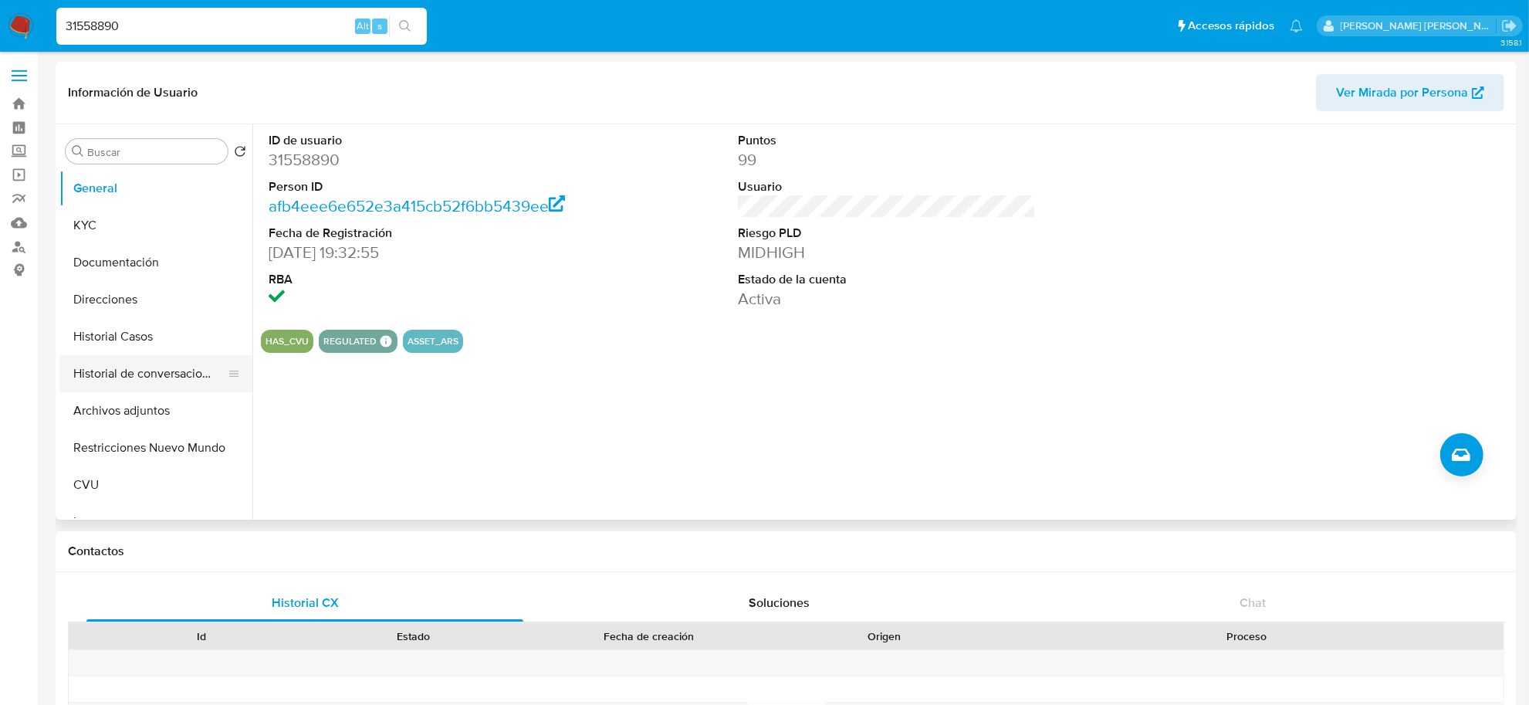
click at [182, 384] on button "Historial de conversaciones" at bounding box center [149, 373] width 181 height 37
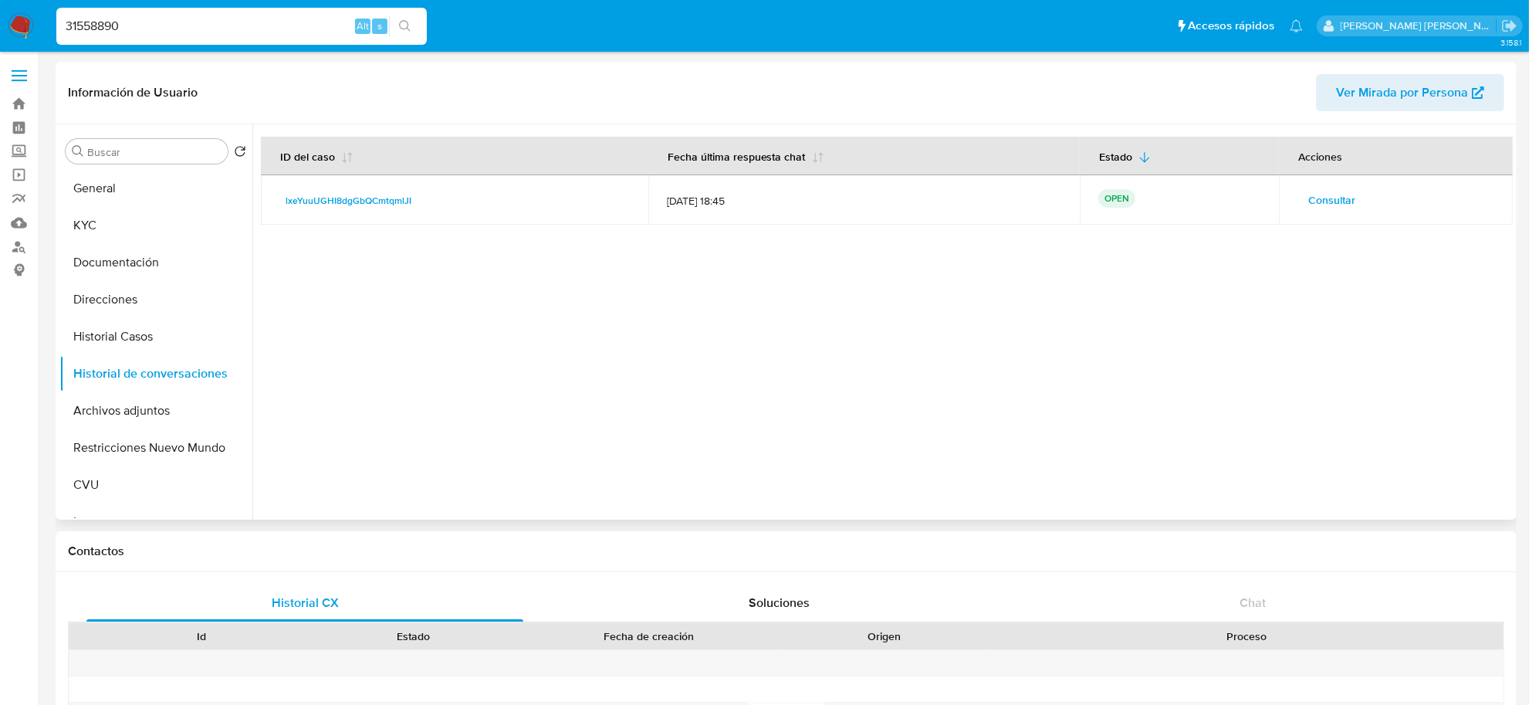
click at [1324, 201] on span "Consultar" at bounding box center [1331, 200] width 47 height 22
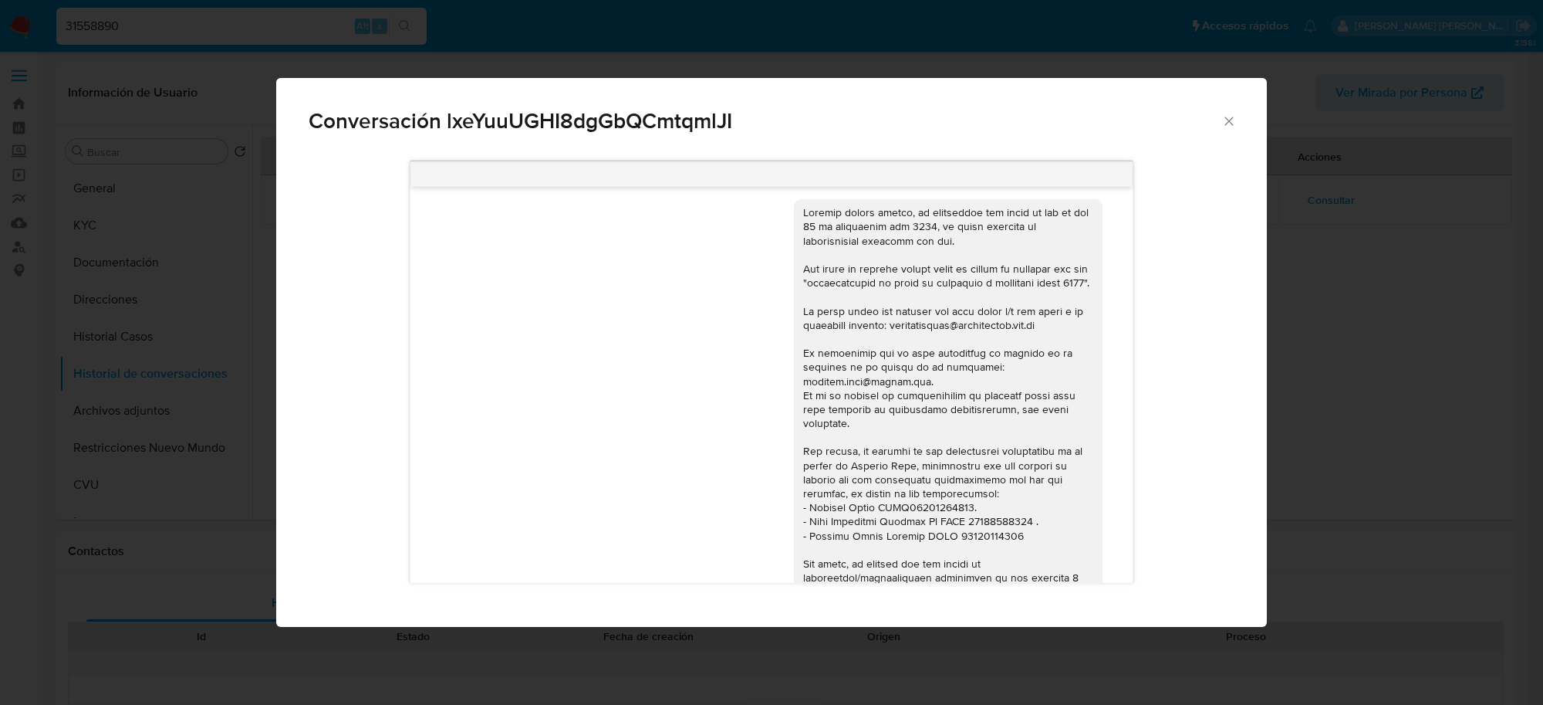
scroll to position [1695, 0]
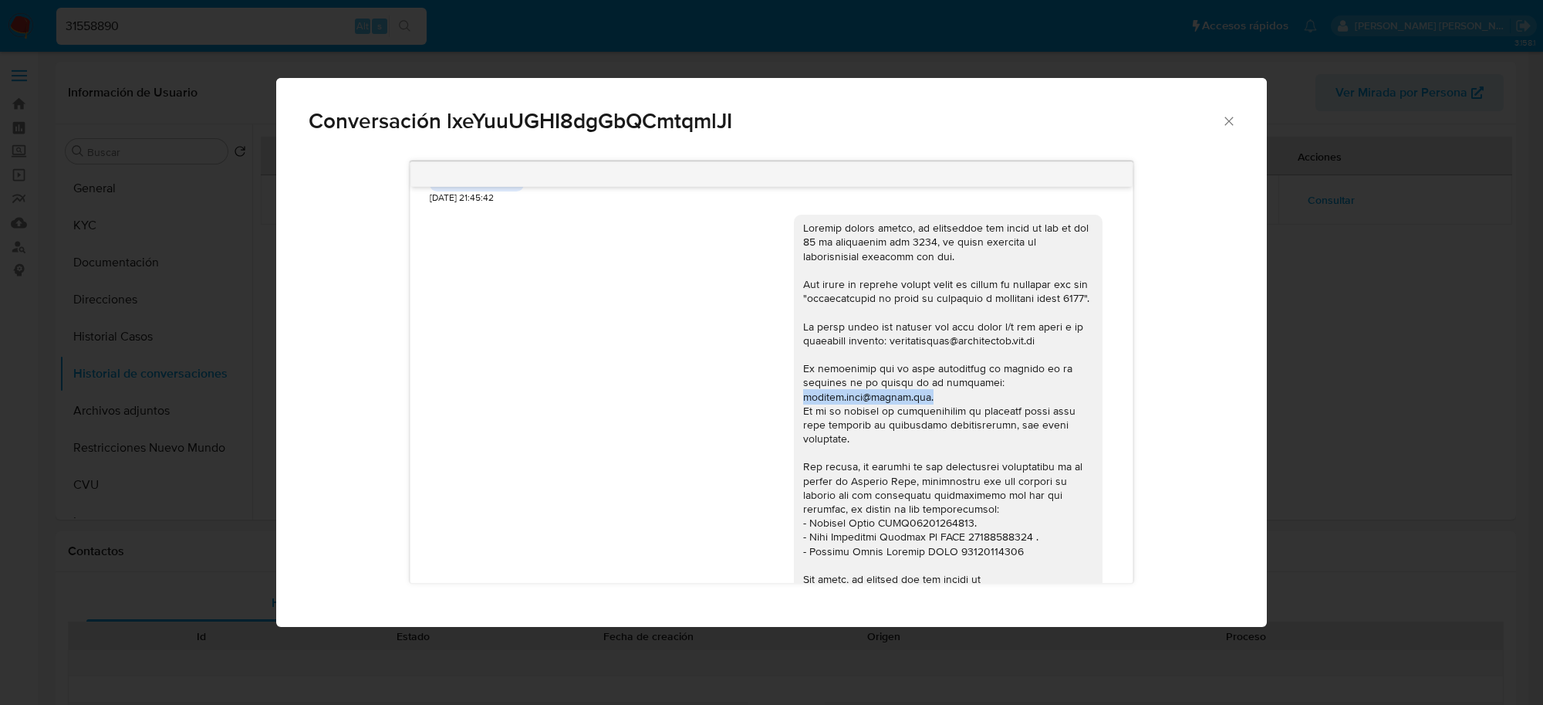
drag, startPoint x: 786, startPoint y: 413, endPoint x: 913, endPoint y: 415, distance: 127.3
click at [913, 415] on div "Comunicación" at bounding box center [948, 474] width 309 height 518
click at [873, 438] on div "Comunicación" at bounding box center [948, 473] width 290 height 505
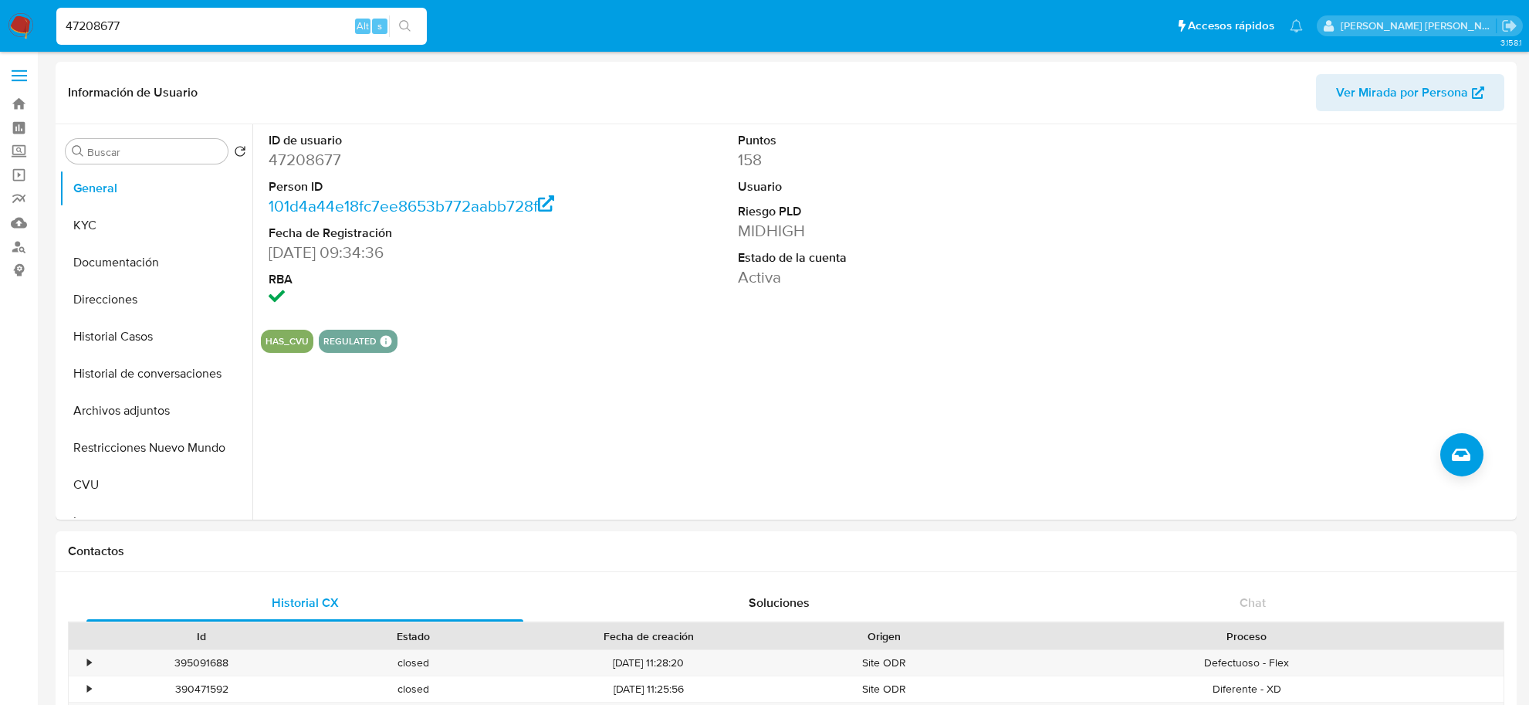
select select "10"
click at [128, 333] on button "Historial Casos" at bounding box center [149, 336] width 181 height 37
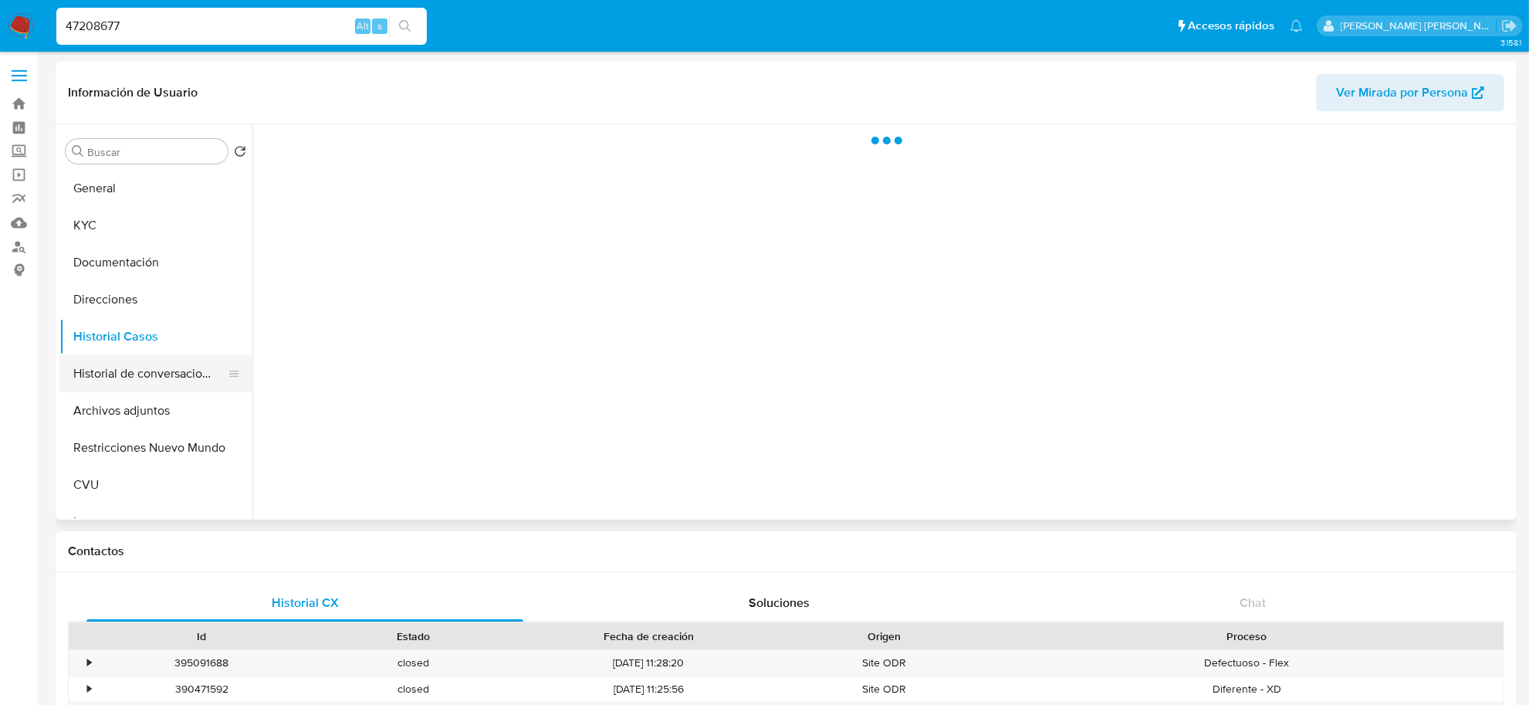
click at [154, 367] on button "Historial de conversaciones" at bounding box center [149, 373] width 181 height 37
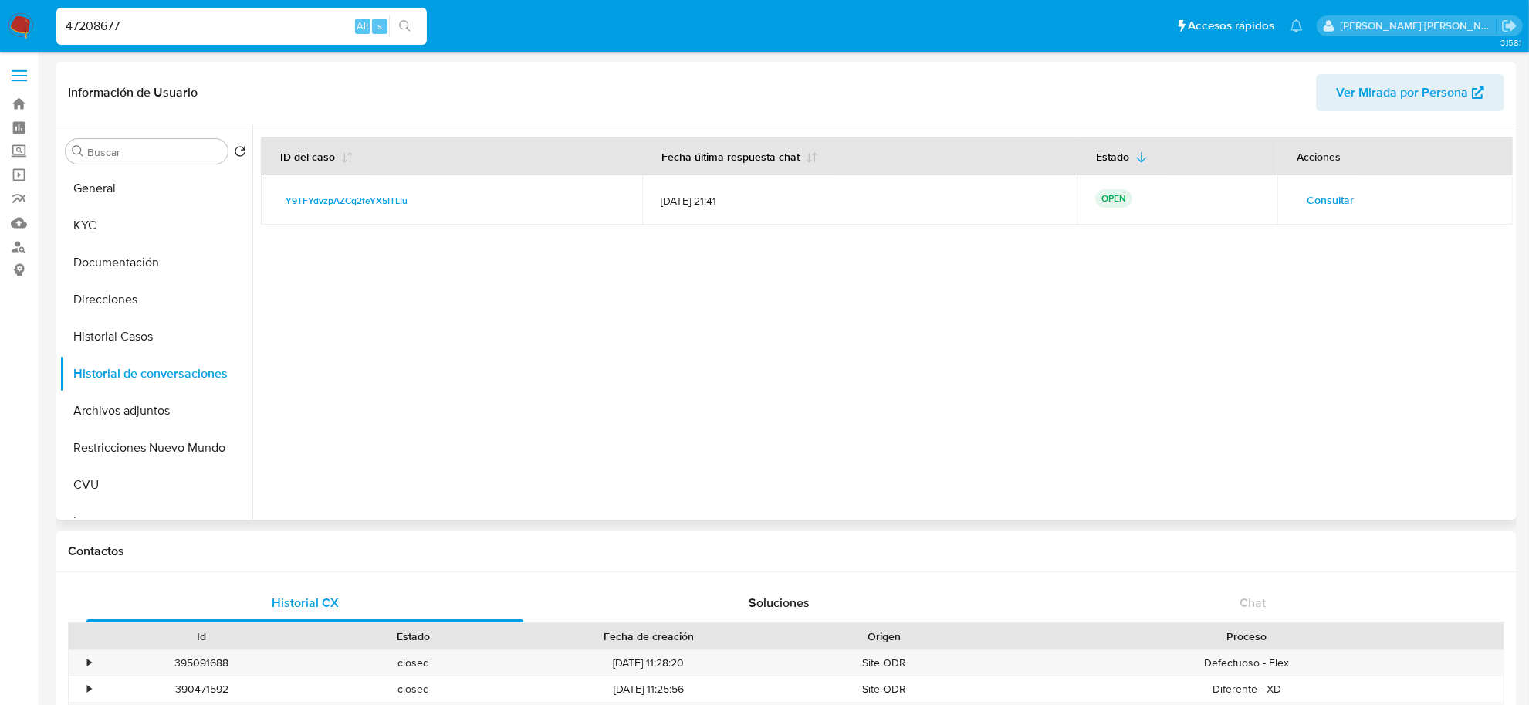
click at [1327, 201] on span "Consultar" at bounding box center [1329, 200] width 47 height 22
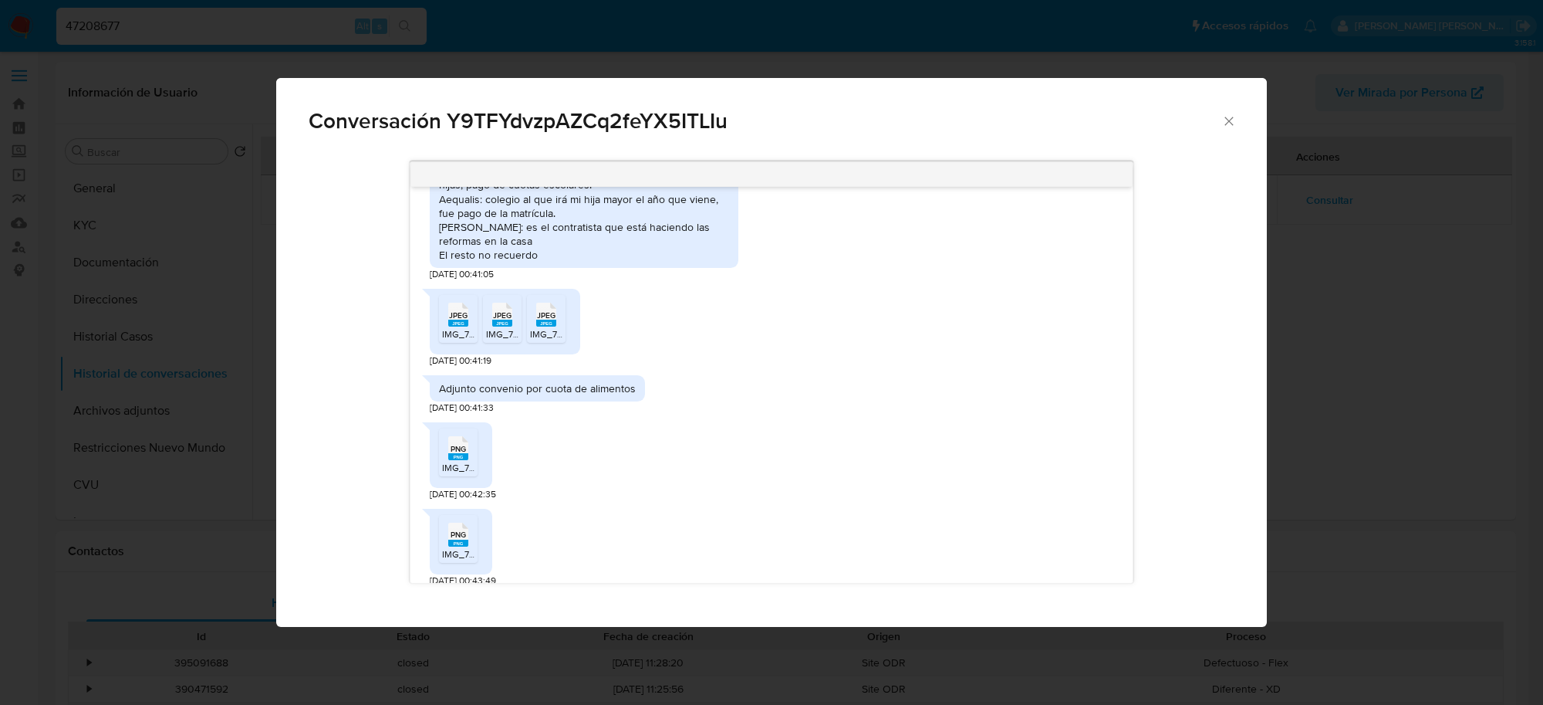
scroll to position [1653, 0]
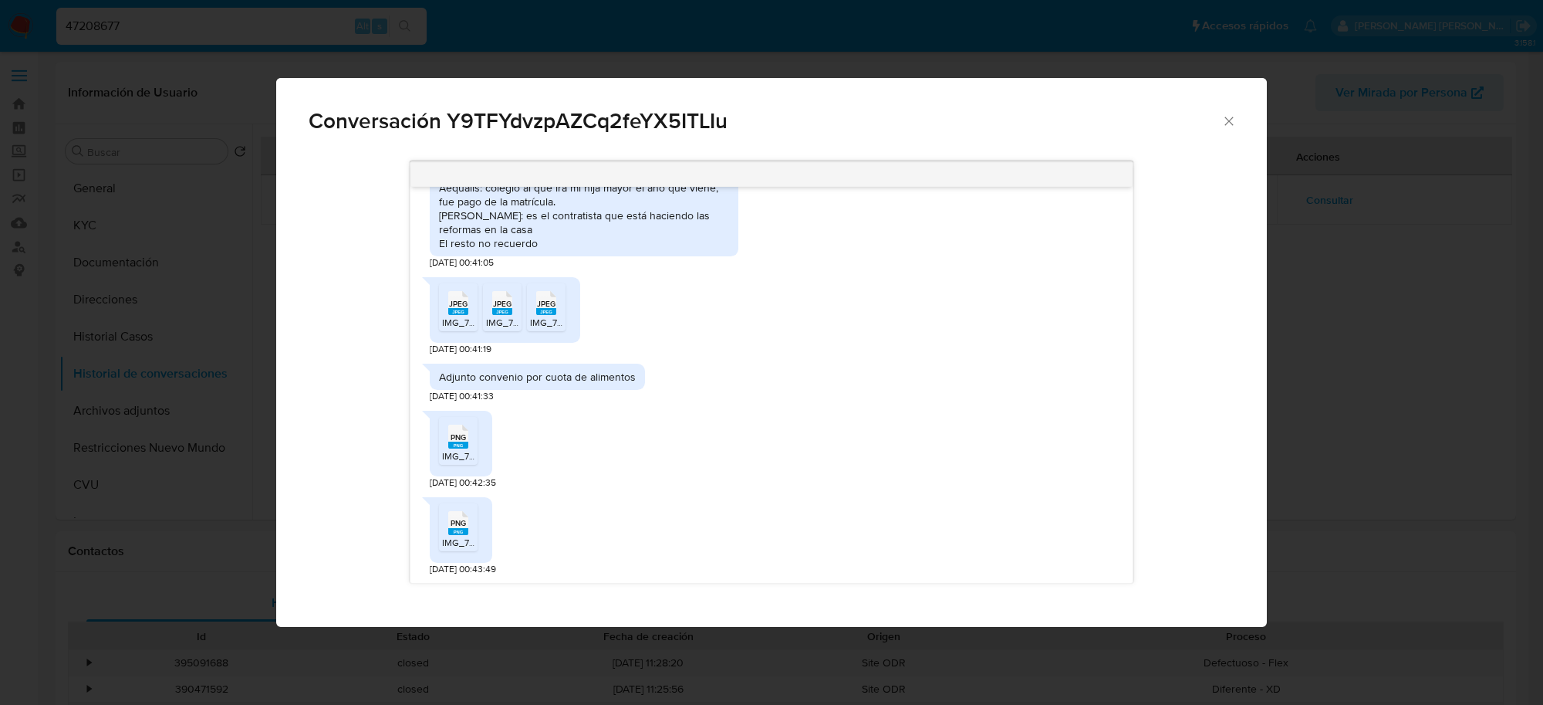
click at [459, 320] on span "IMG_7586.jpeg" at bounding box center [474, 322] width 64 height 13
click at [508, 313] on rect "Comunicación" at bounding box center [502, 311] width 20 height 7
click at [546, 305] on span "JPEG" at bounding box center [546, 304] width 19 height 10
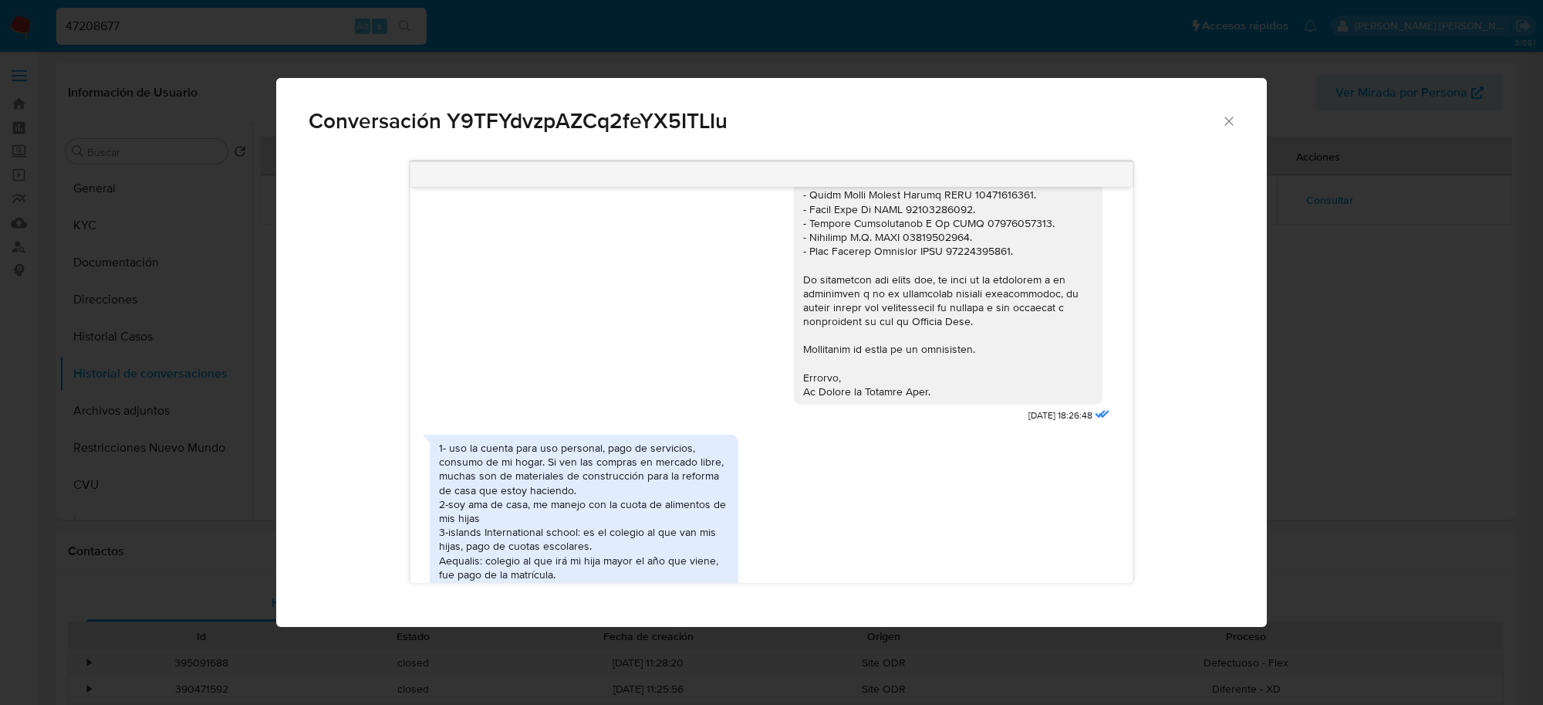
scroll to position [1171, 0]
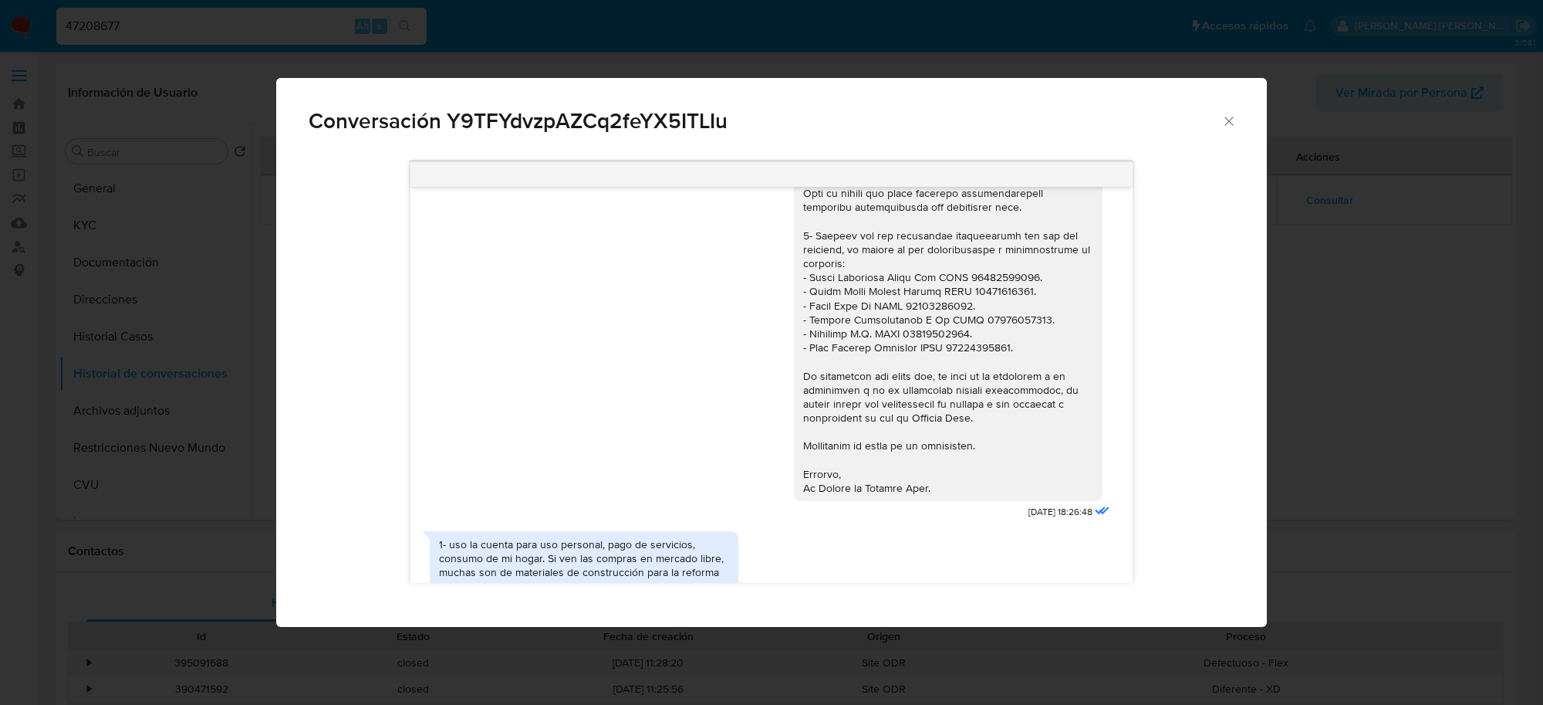
click at [803, 293] on div "Comunicación" at bounding box center [948, 234] width 290 height 519
click at [812, 311] on div "Comunicación" at bounding box center [948, 234] width 290 height 519
click at [836, 291] on div "Comunicación" at bounding box center [948, 234] width 290 height 519
click at [1228, 125] on icon "Cerrar" at bounding box center [1229, 120] width 15 height 15
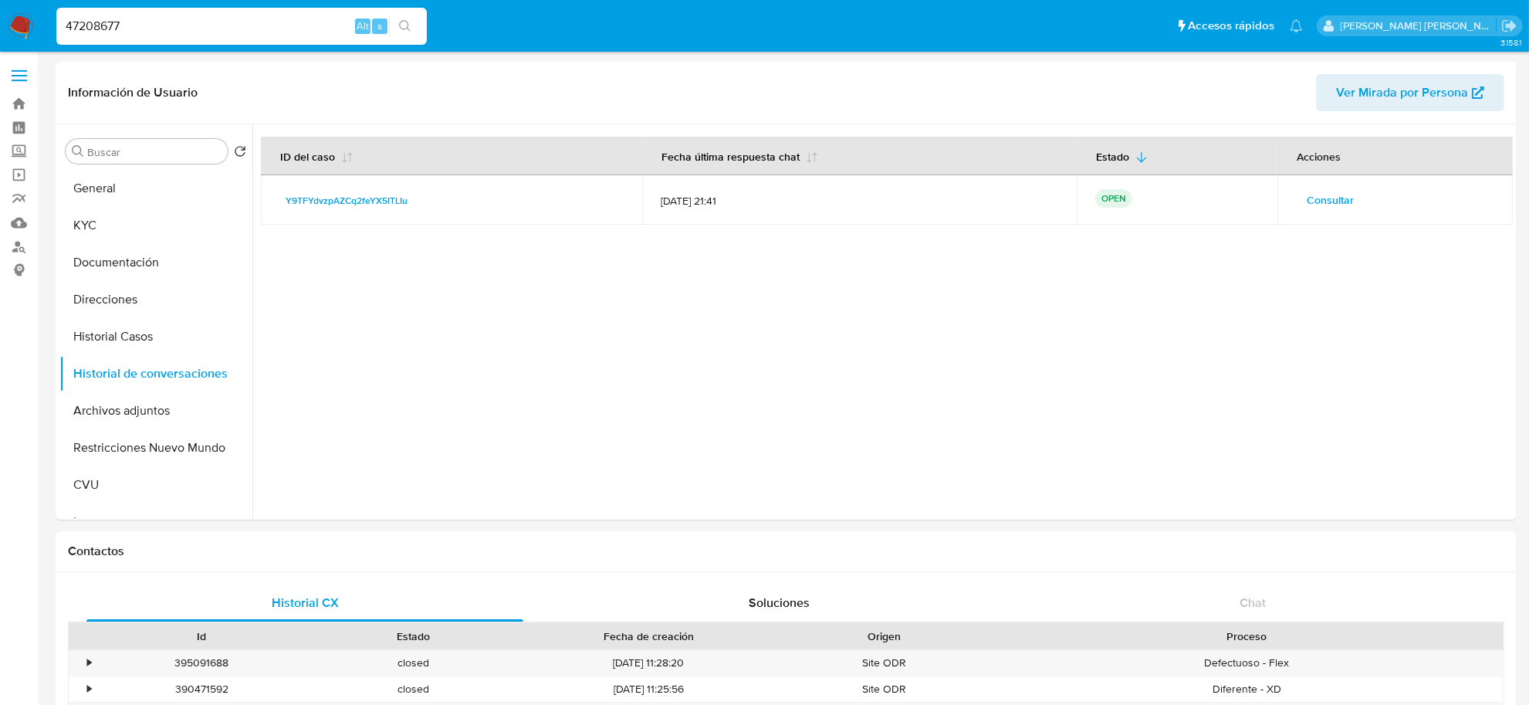
click at [101, 29] on input "47208677" at bounding box center [241, 26] width 370 height 20
paste input "546075658"
type input "546075658"
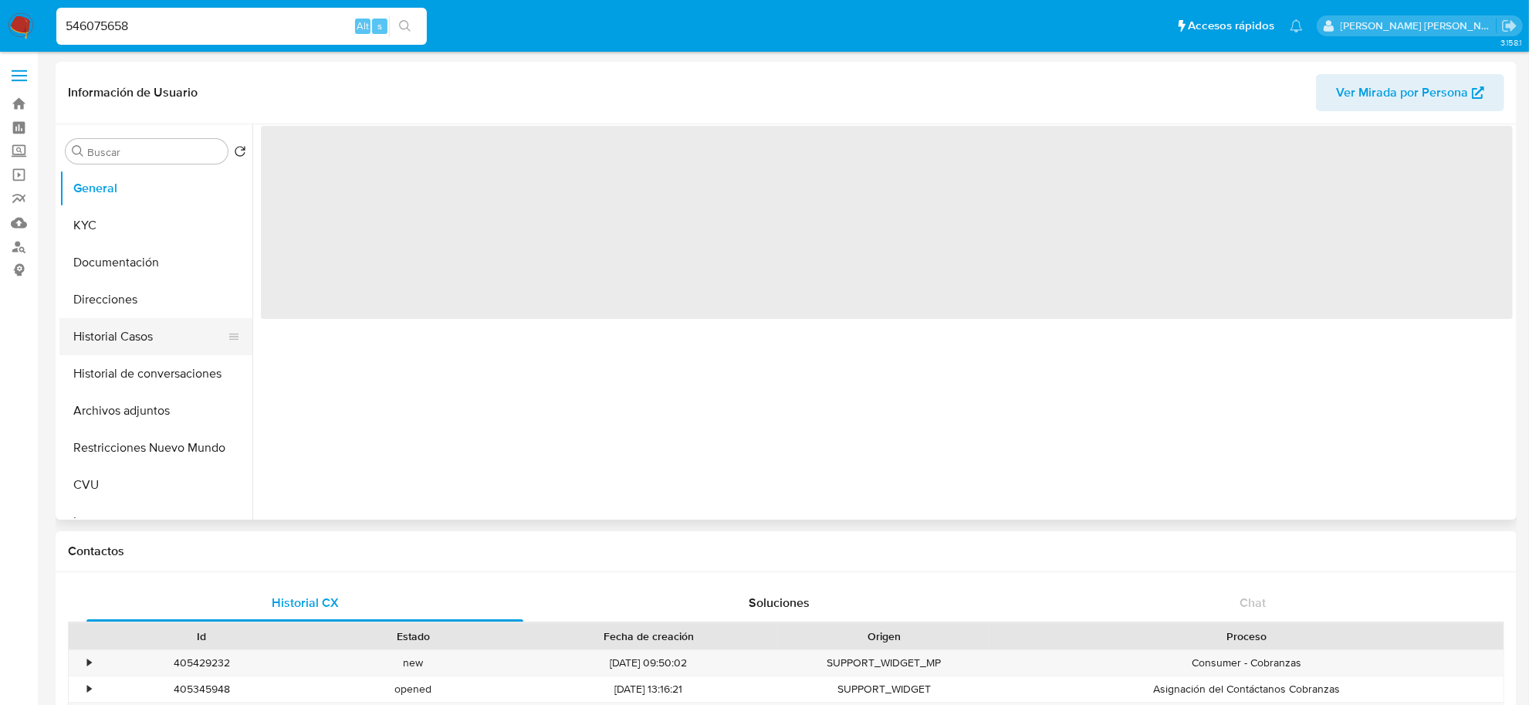
click at [140, 343] on button "Historial Casos" at bounding box center [149, 336] width 181 height 37
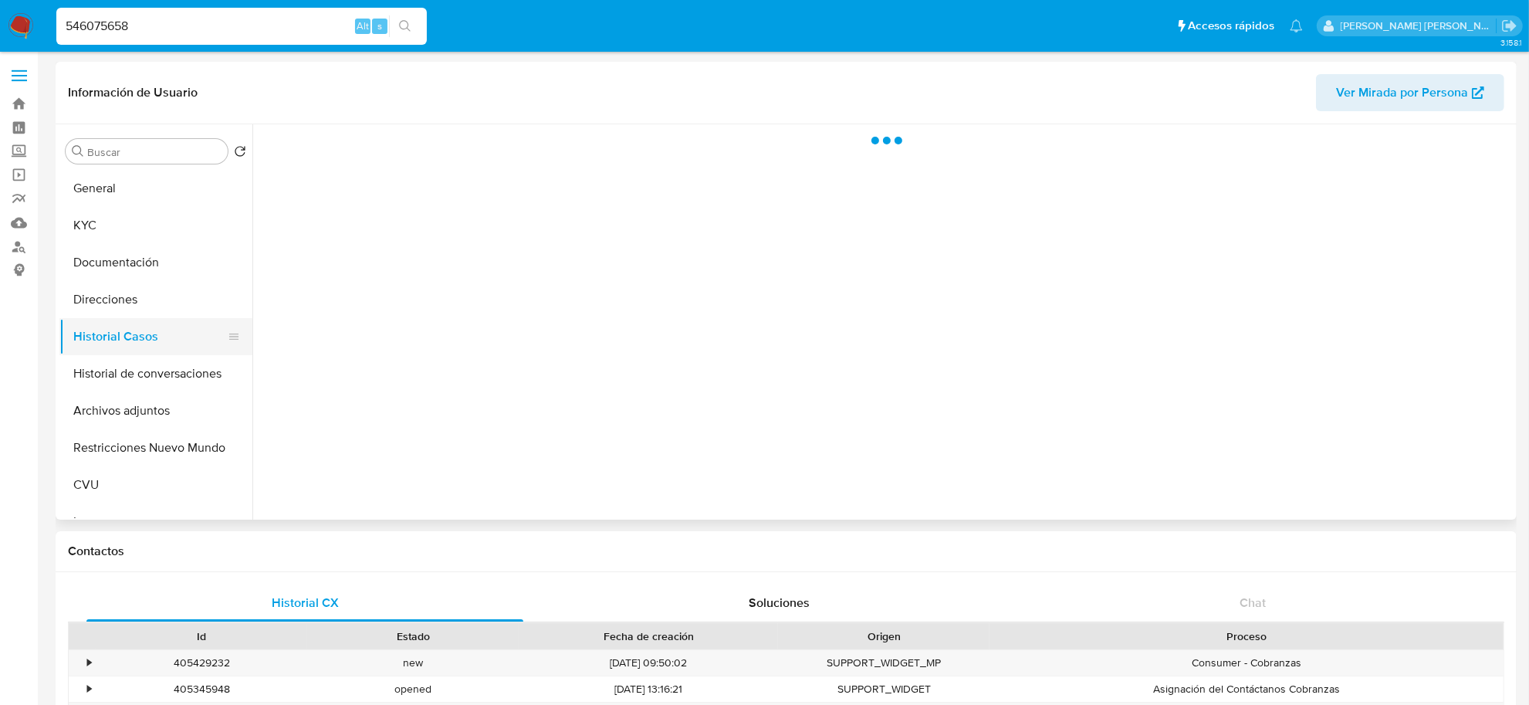
select select "10"
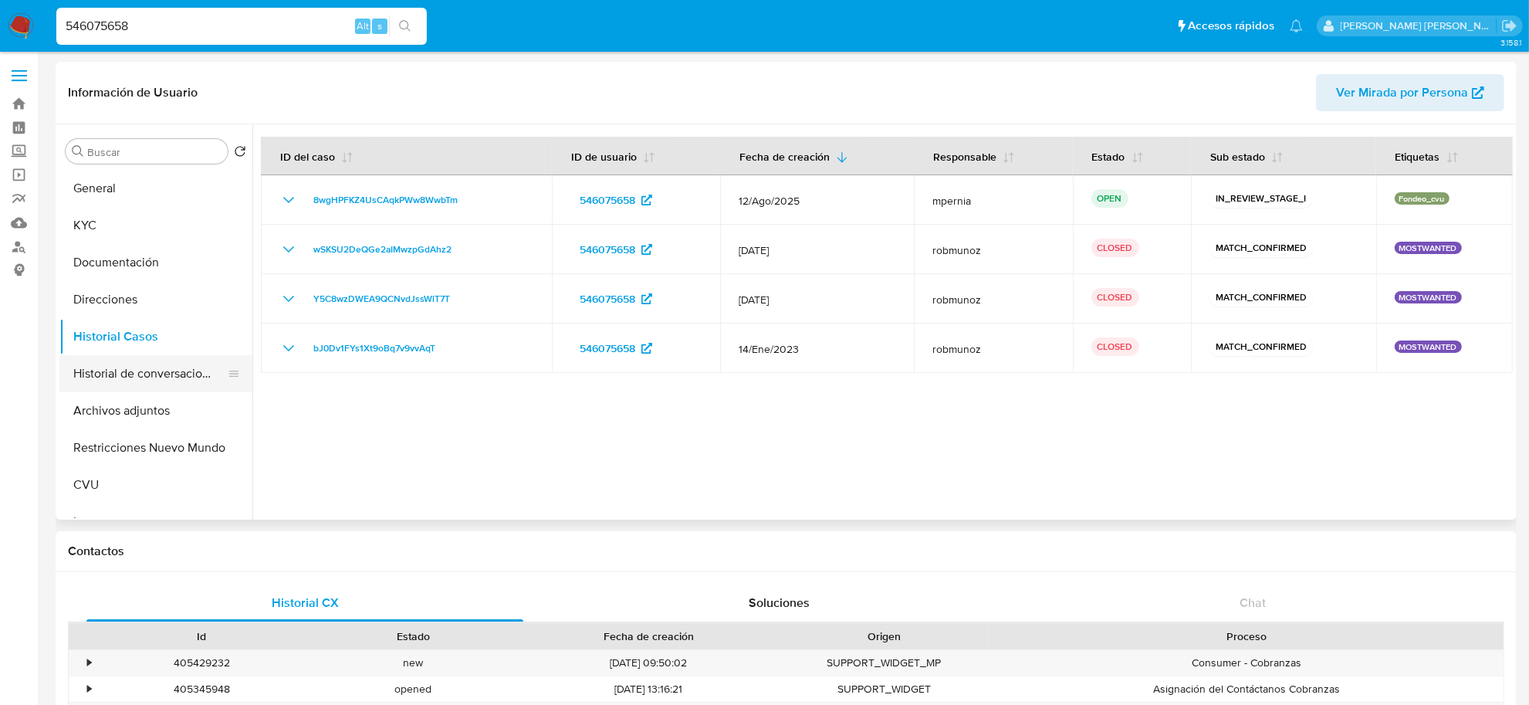
click at [152, 368] on button "Historial de conversaciones" at bounding box center [149, 373] width 181 height 37
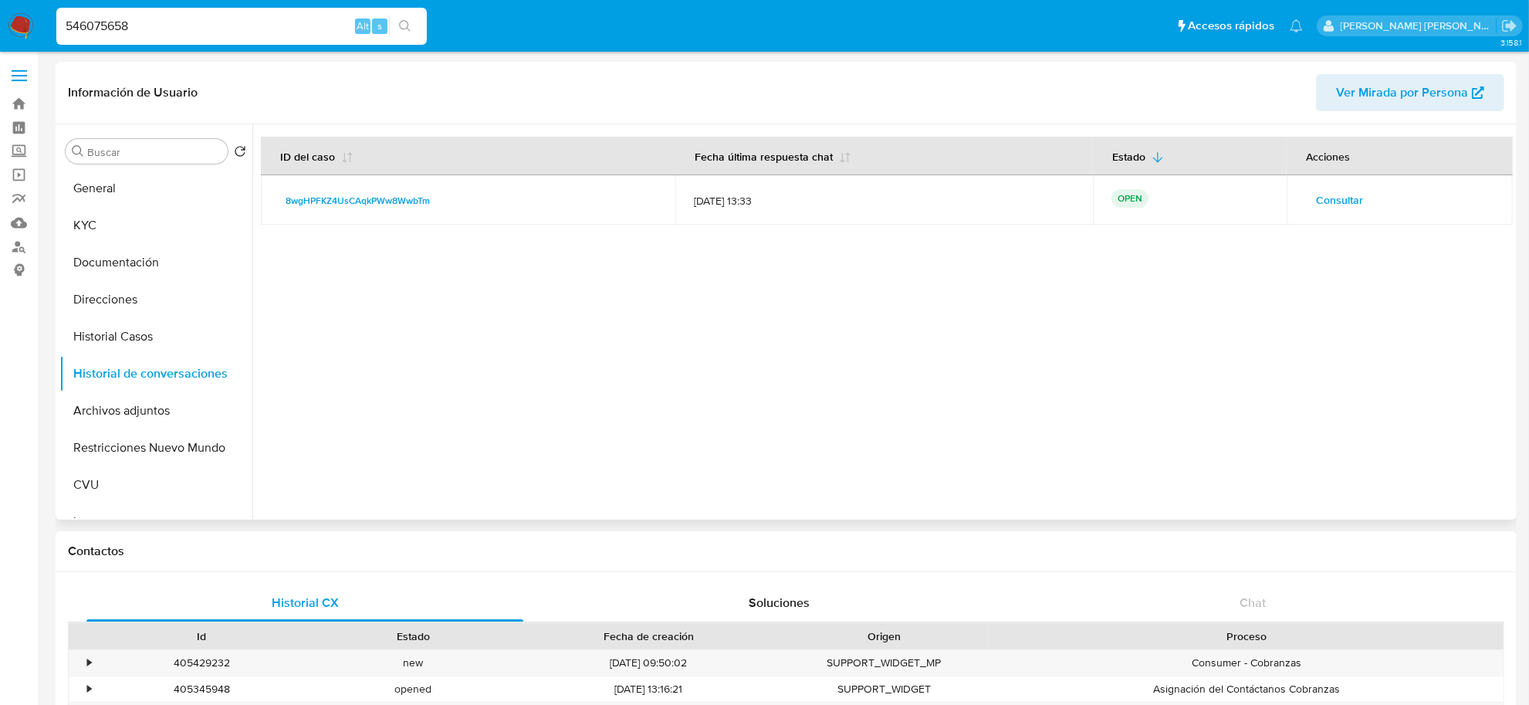
click at [1330, 206] on span "Consultar" at bounding box center [1339, 200] width 47 height 22
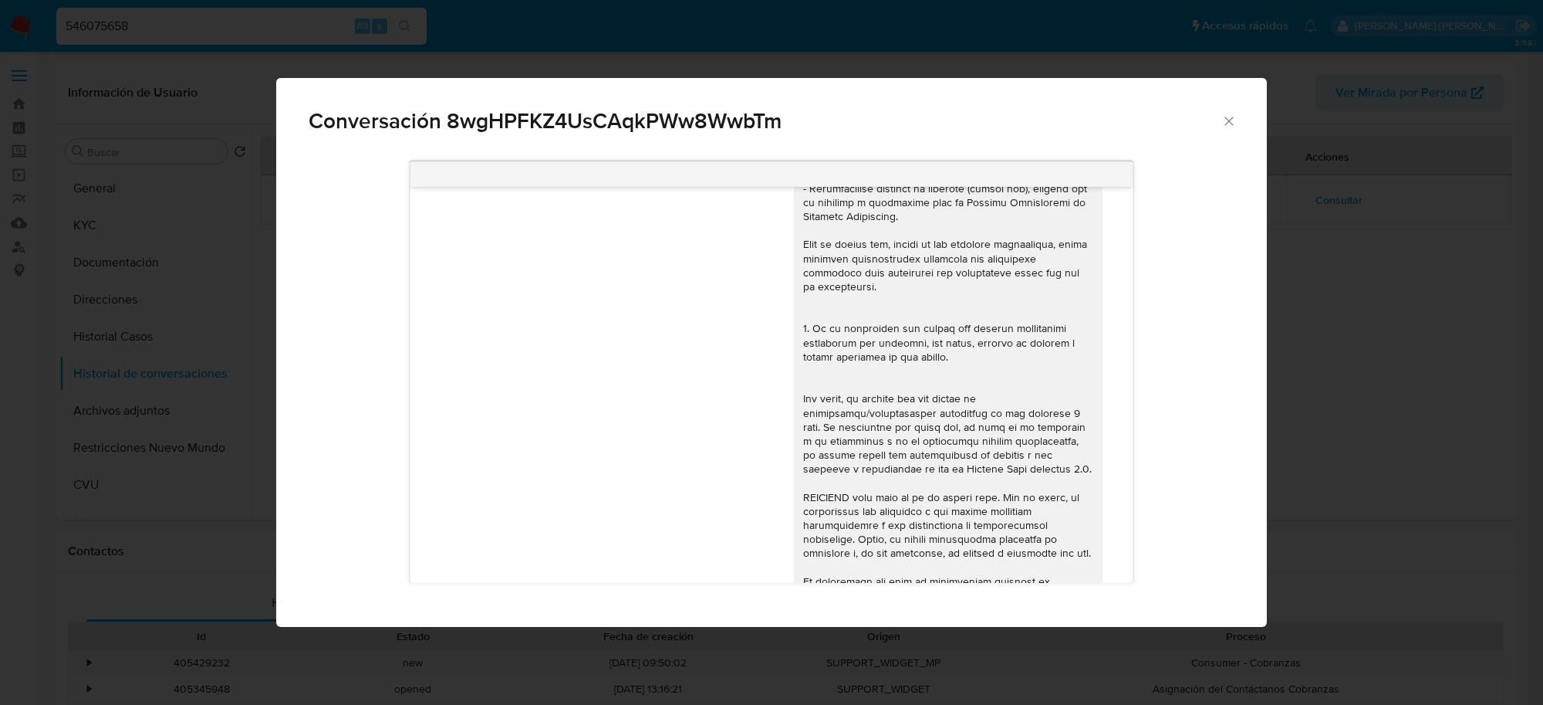
scroll to position [482, 0]
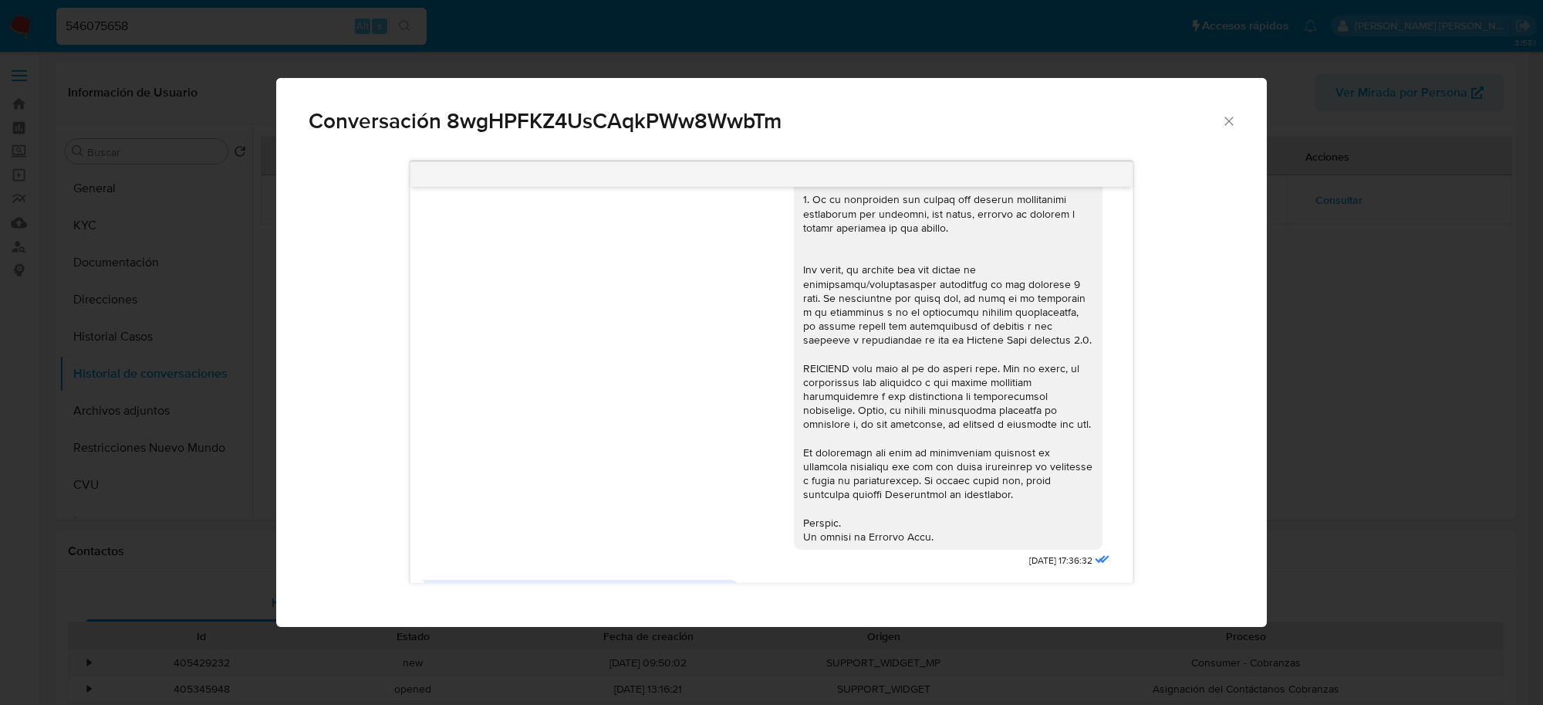
click at [1229, 124] on icon "Cerrar" at bounding box center [1229, 120] width 15 height 15
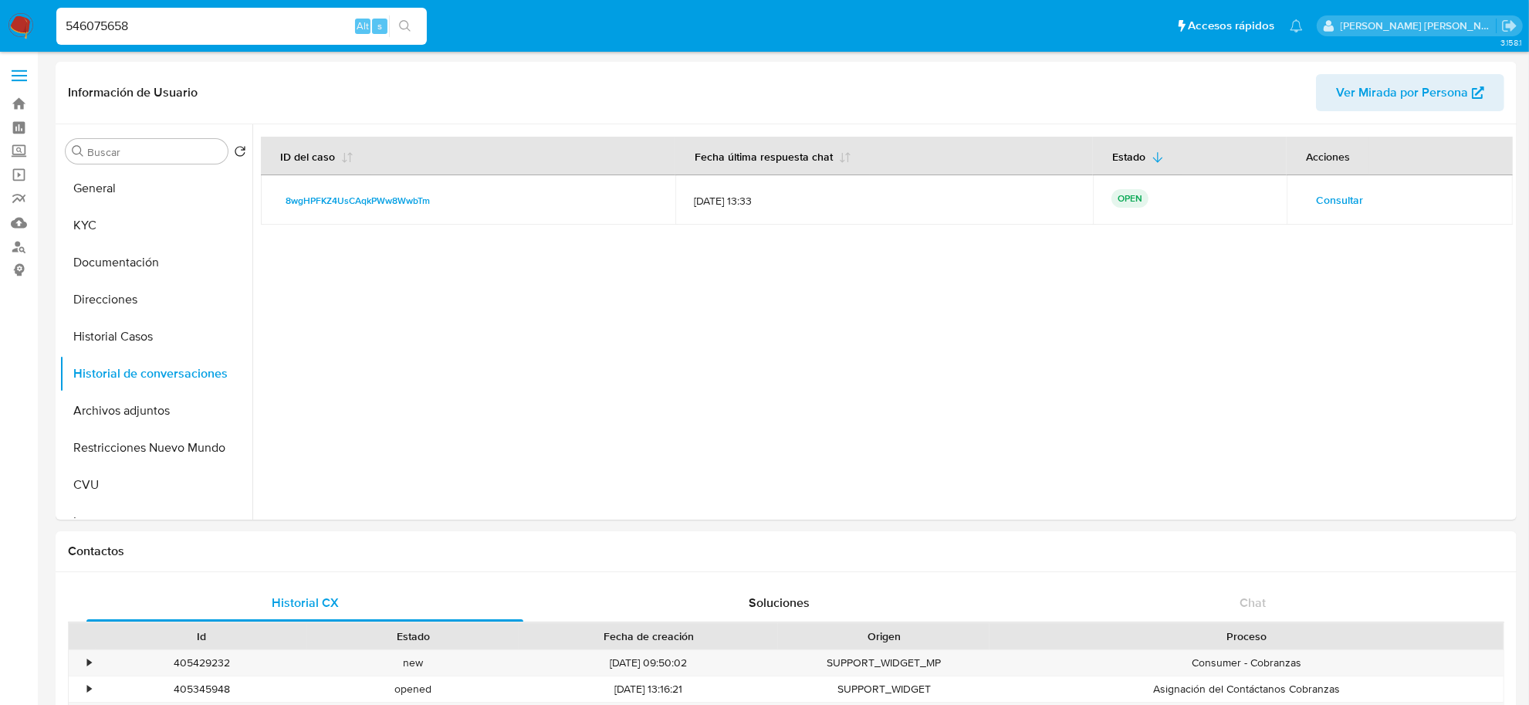
click at [108, 22] on input "546075658" at bounding box center [241, 26] width 370 height 20
click at [108, 21] on input "546075658" at bounding box center [241, 26] width 370 height 20
paste input "1062118027"
type input "1062118027"
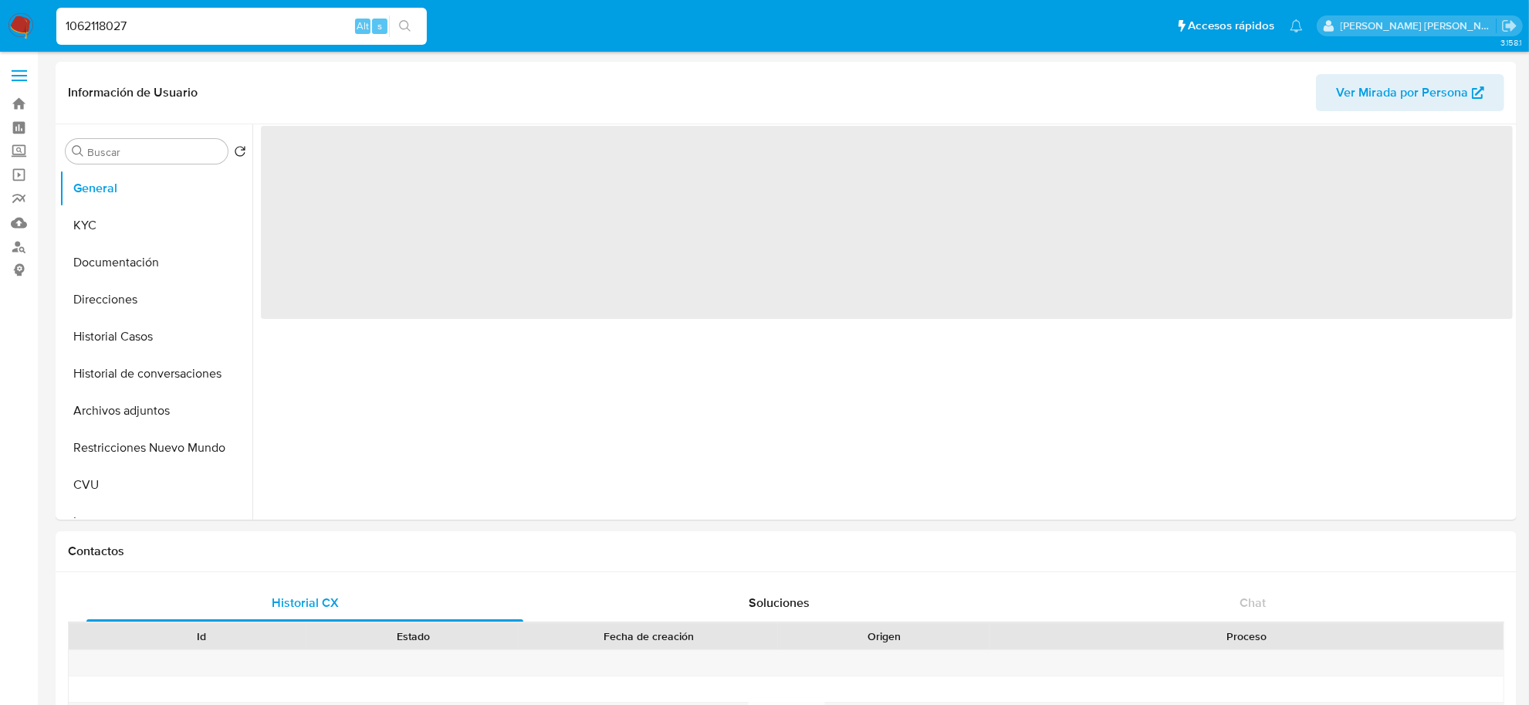
select select "10"
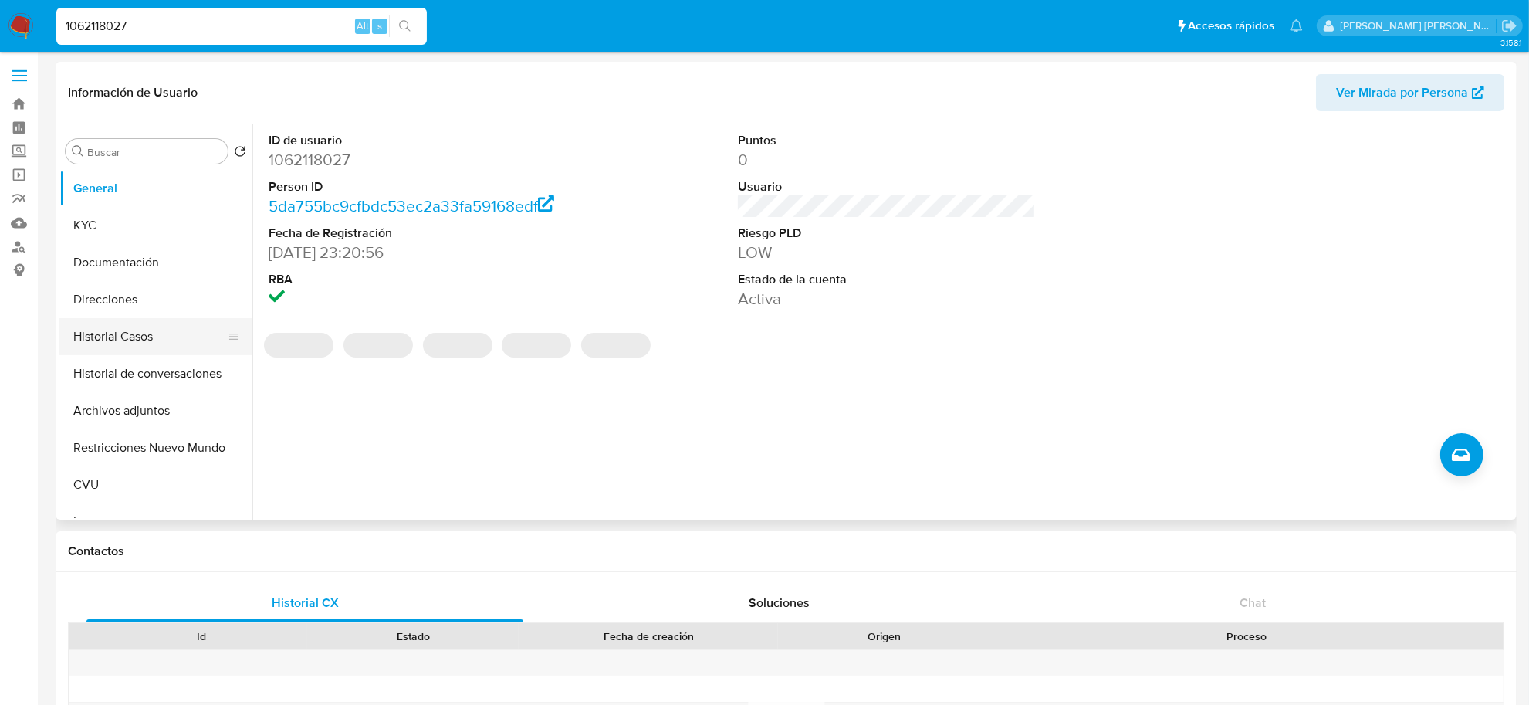
click at [101, 344] on button "Historial Casos" at bounding box center [149, 336] width 181 height 37
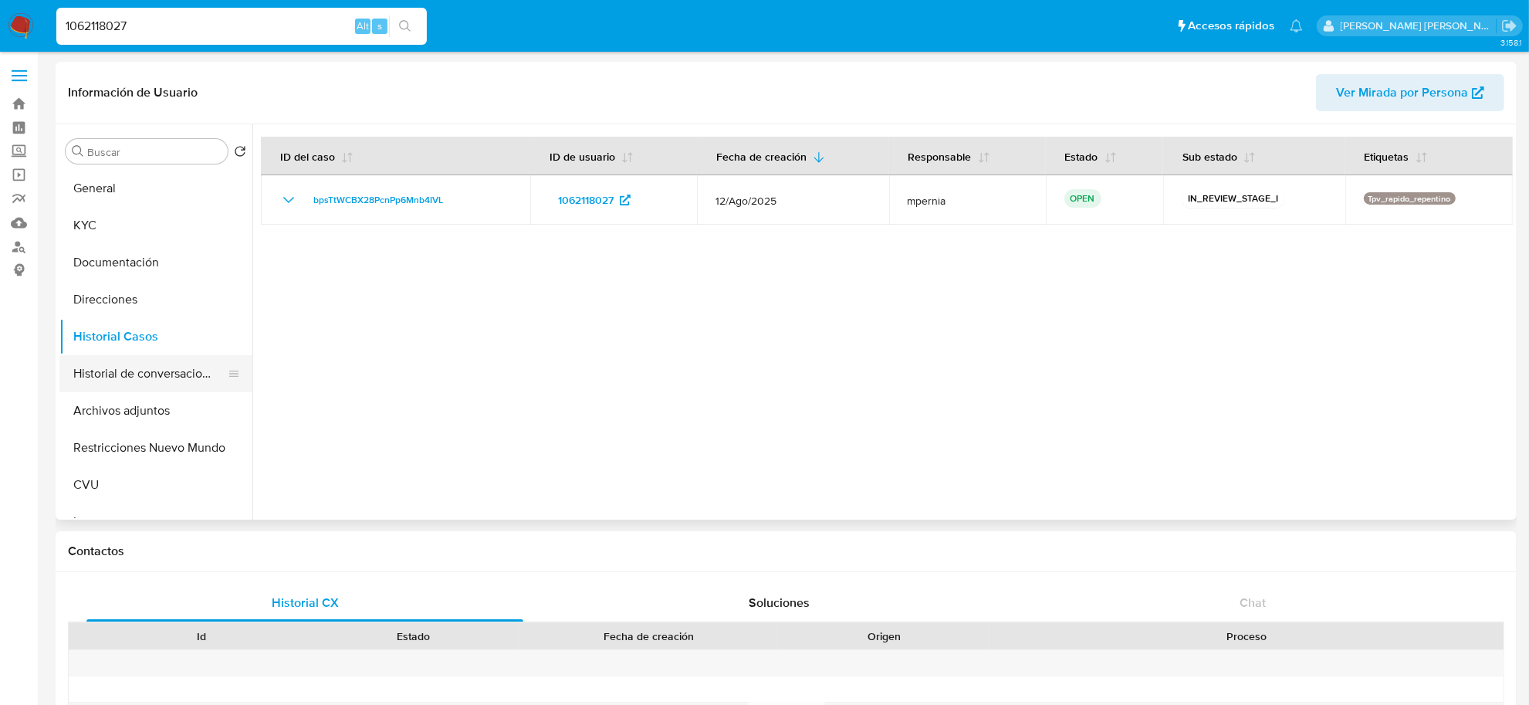
click at [174, 370] on button "Historial de conversaciones" at bounding box center [149, 373] width 181 height 37
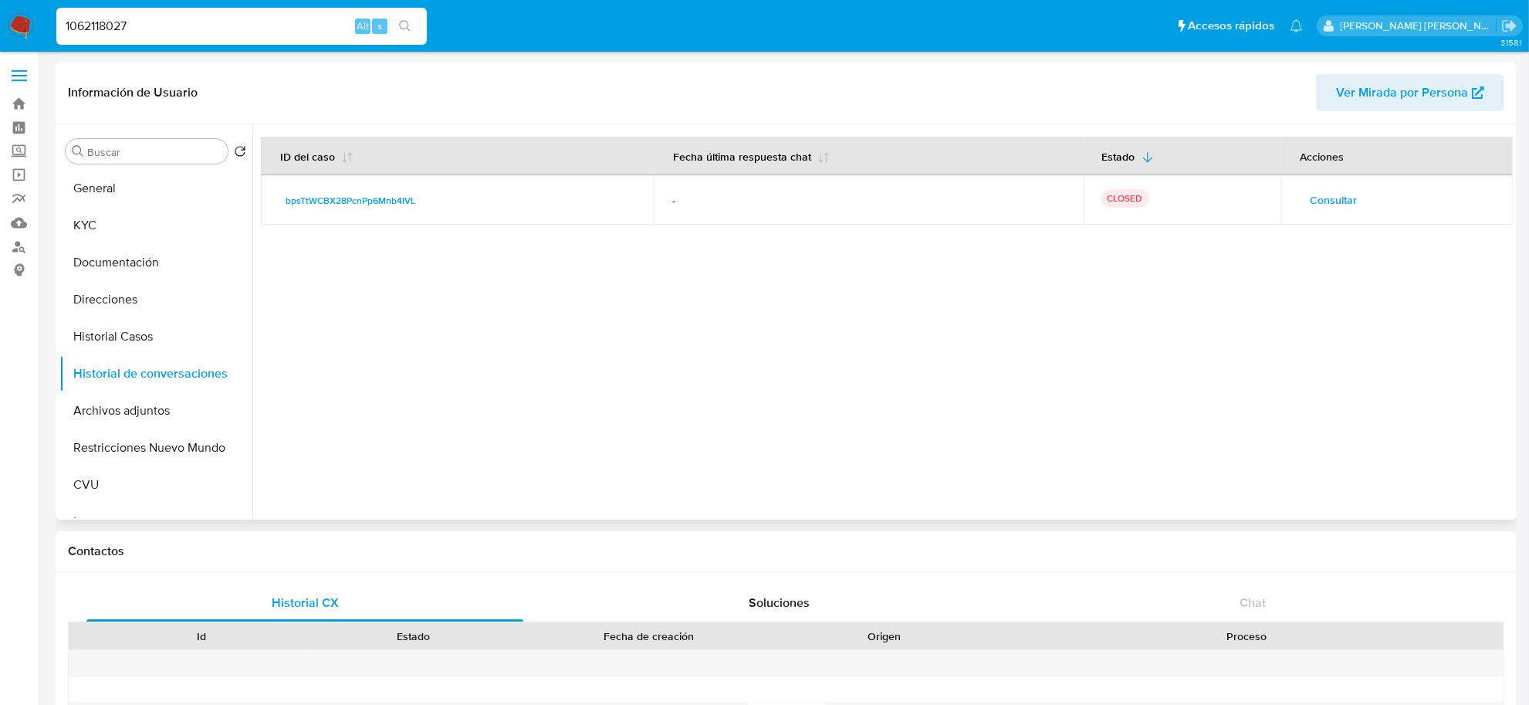
click at [1353, 204] on button "Consultar" at bounding box center [1333, 200] width 69 height 25
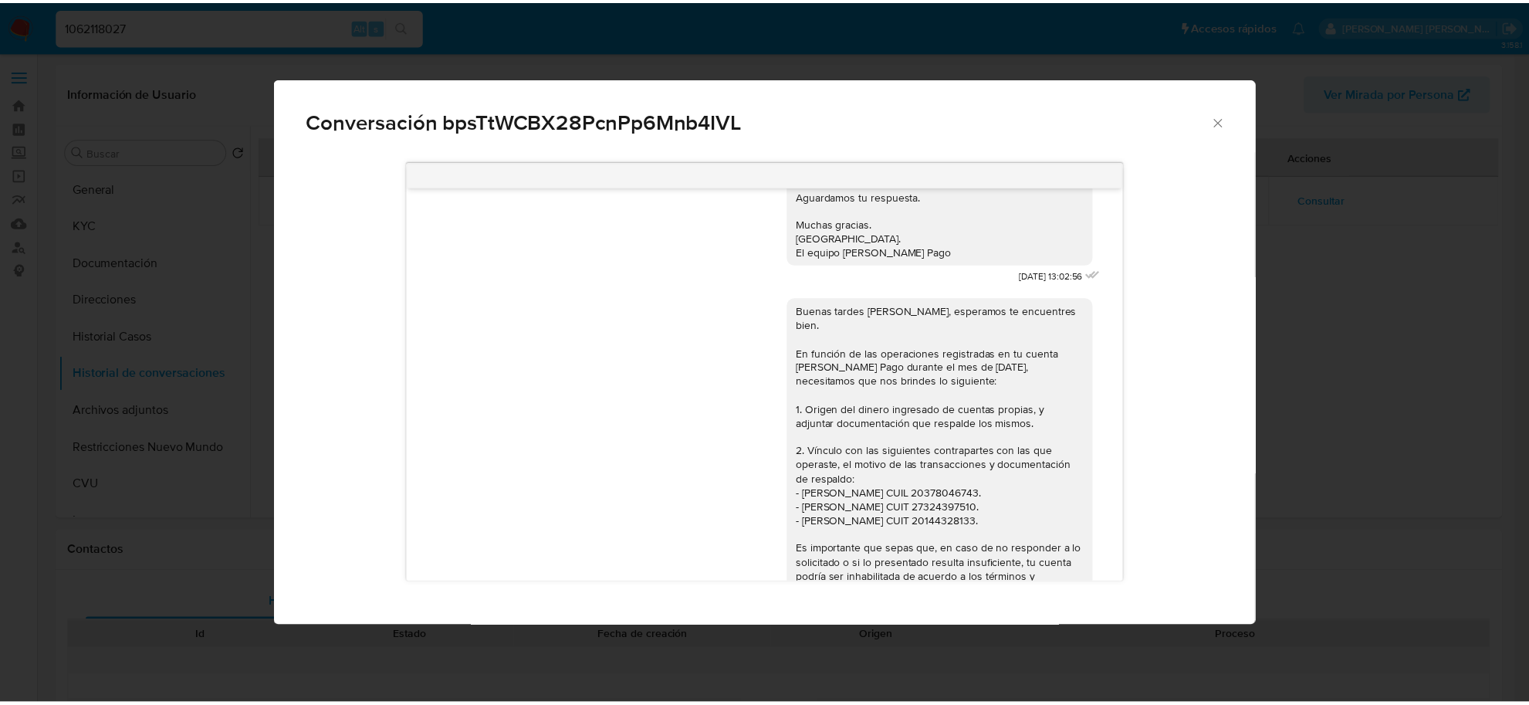
scroll to position [1214, 0]
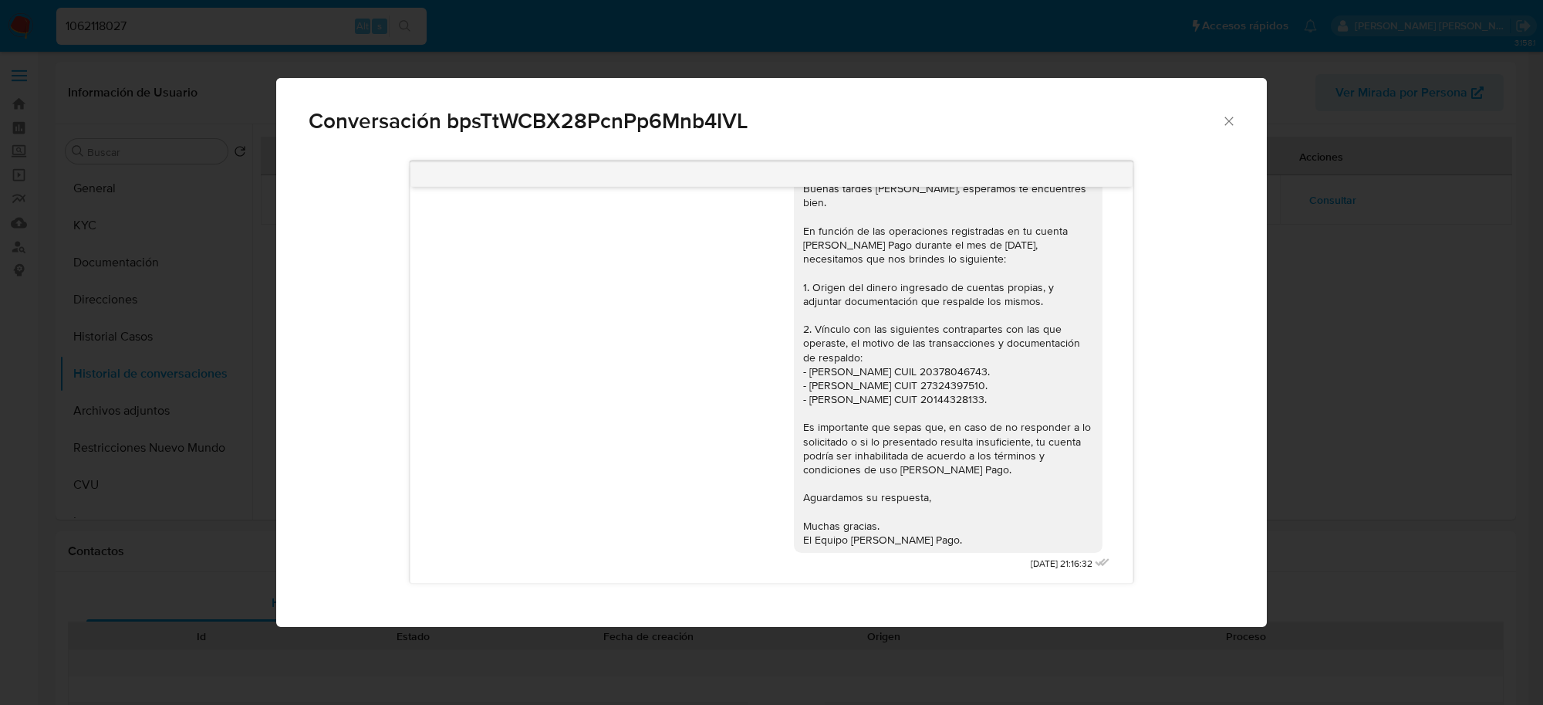
click at [1232, 125] on icon "Cerrar" at bounding box center [1229, 120] width 15 height 15
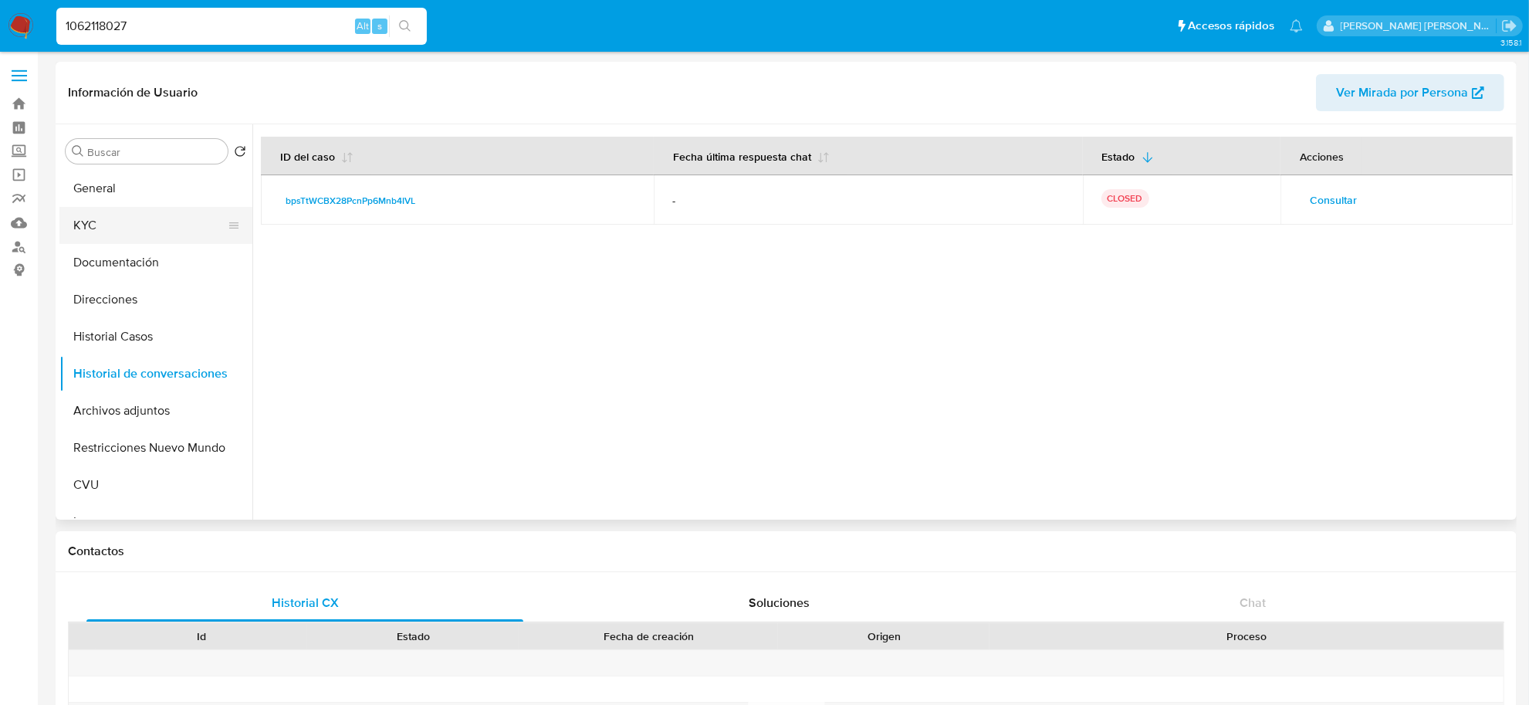
click at [94, 228] on button "KYC" at bounding box center [149, 225] width 181 height 37
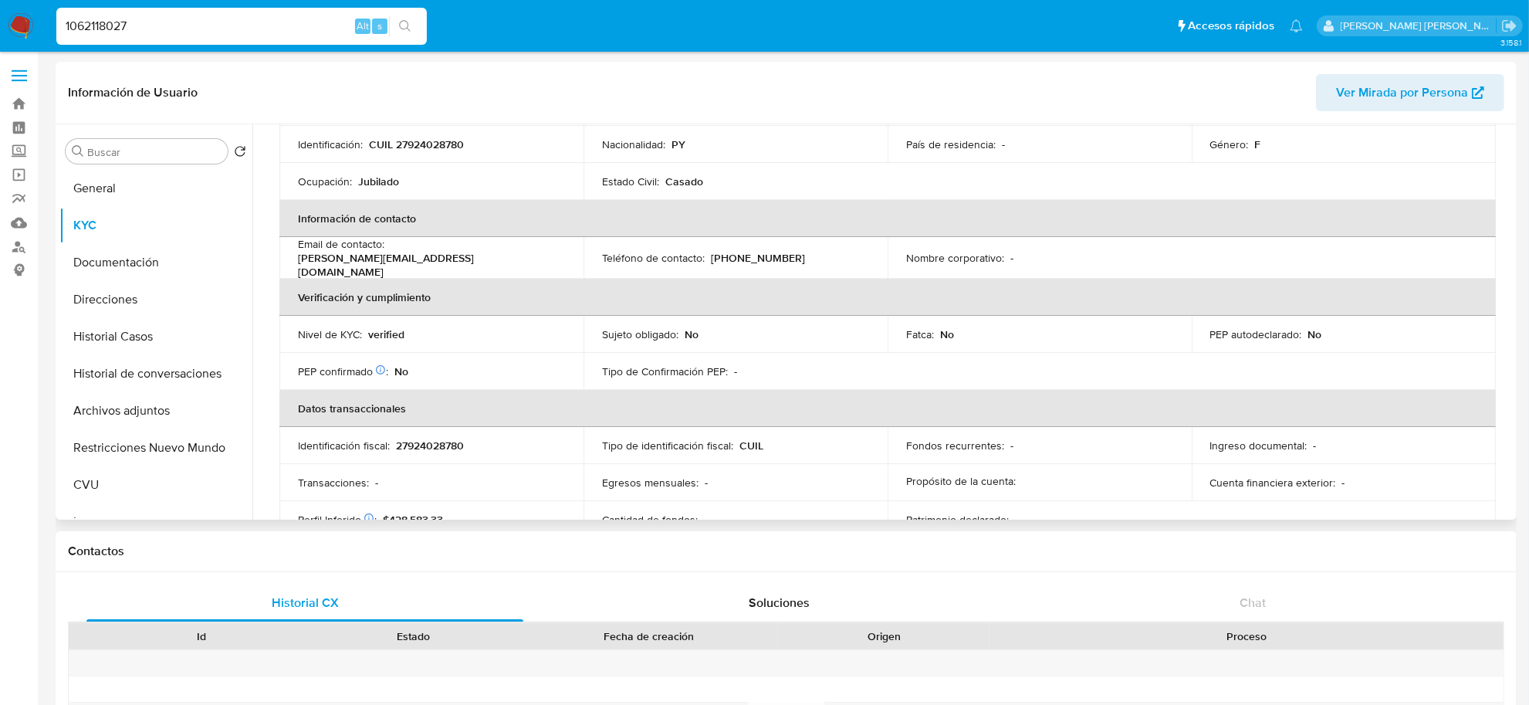
scroll to position [220, 0]
drag, startPoint x: 390, startPoint y: 257, endPoint x: 553, endPoint y: 259, distance: 162.1
click at [553, 259] on div "Email de contacto : mirta.martinez2308@gmail.com" at bounding box center [431, 259] width 267 height 42
copy p "mirta.martinez2308@gmail.com"
click at [272, 21] on input "1062118027" at bounding box center [241, 26] width 370 height 20
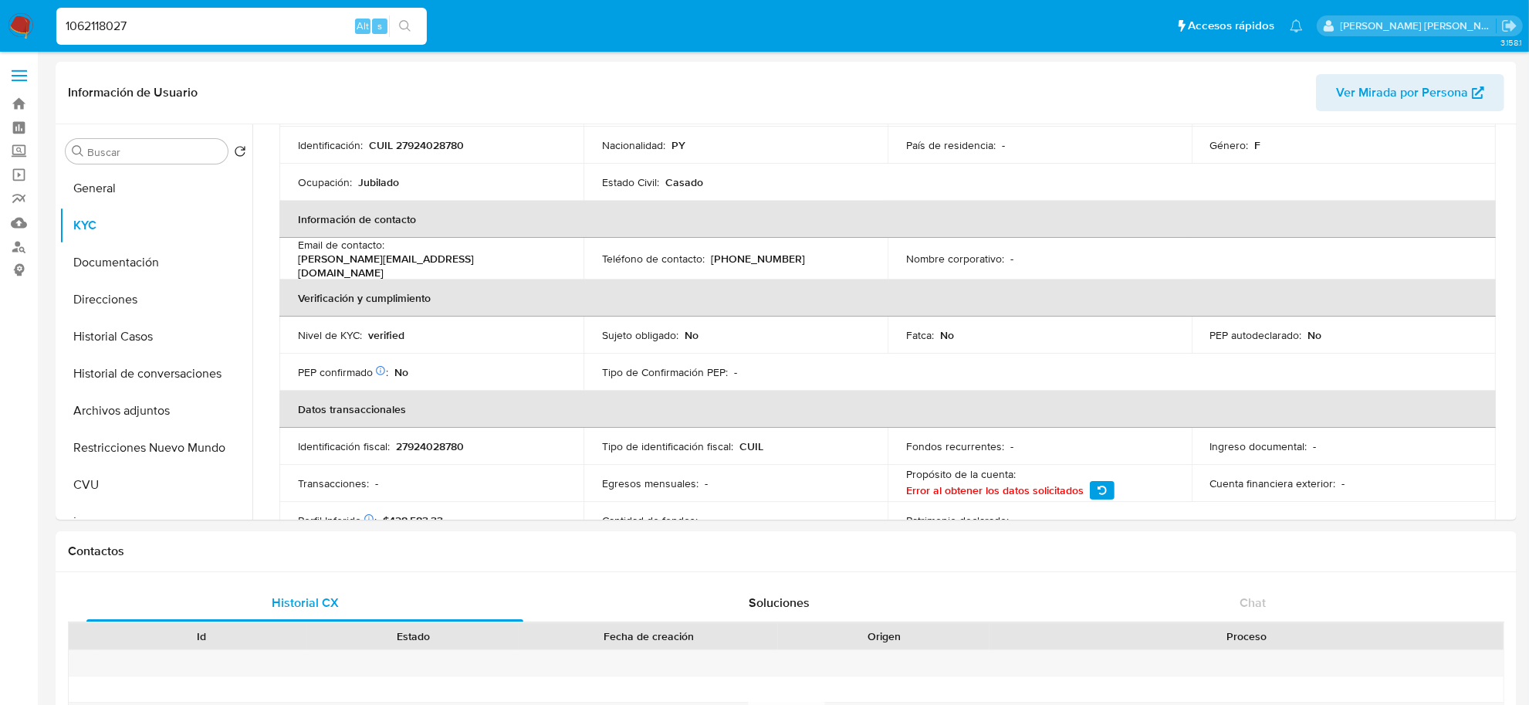
click at [272, 21] on input "1062118027" at bounding box center [241, 26] width 370 height 20
paste input "482577524"
type input "482577524"
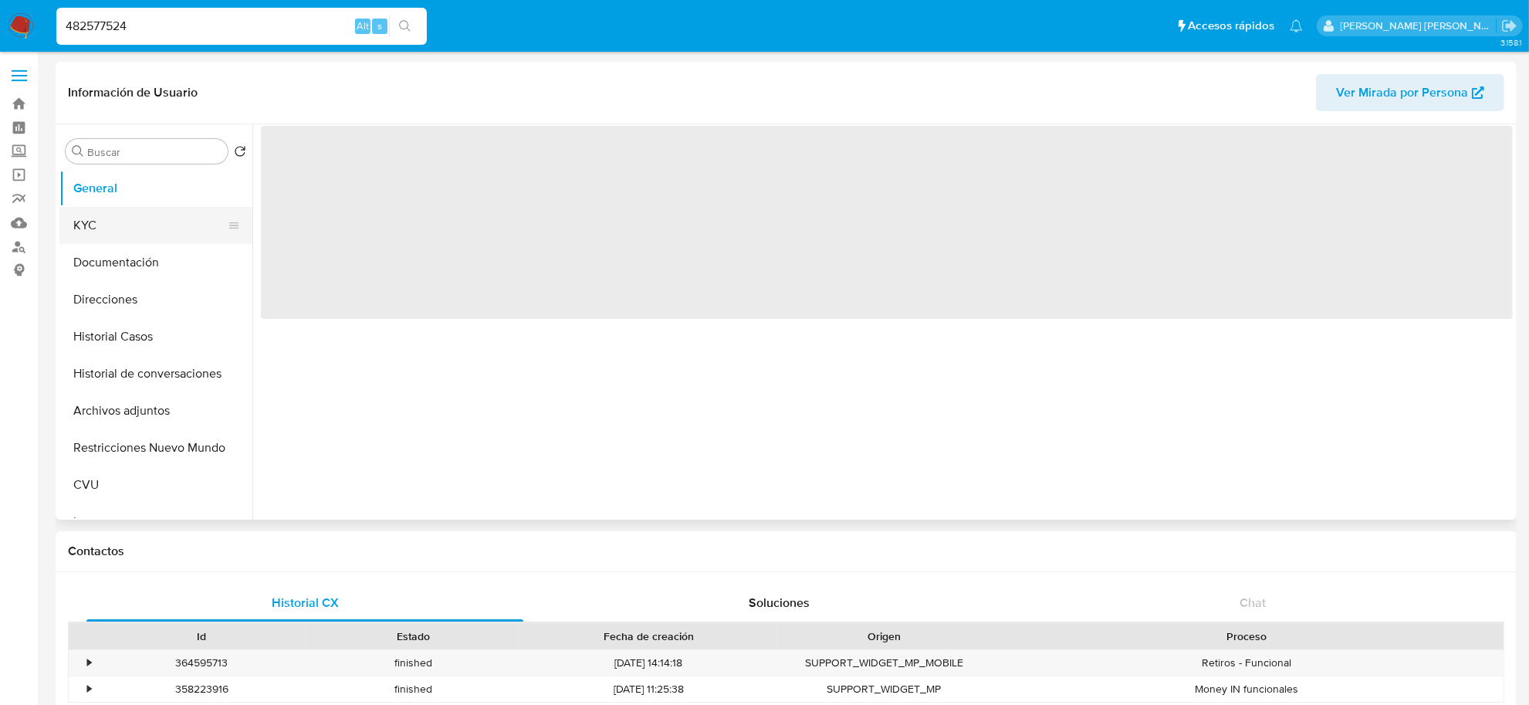
click at [118, 221] on button "KYC" at bounding box center [149, 225] width 181 height 37
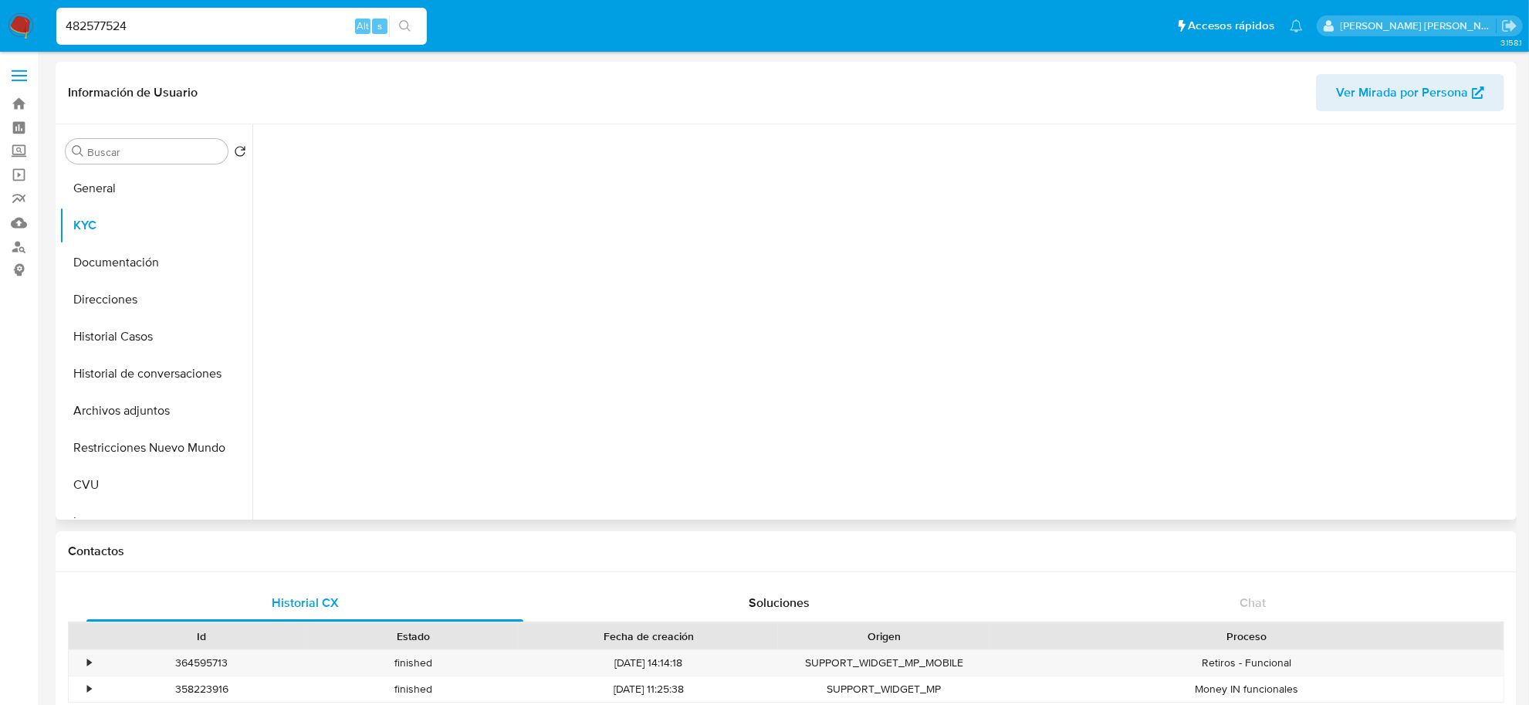
select select "10"
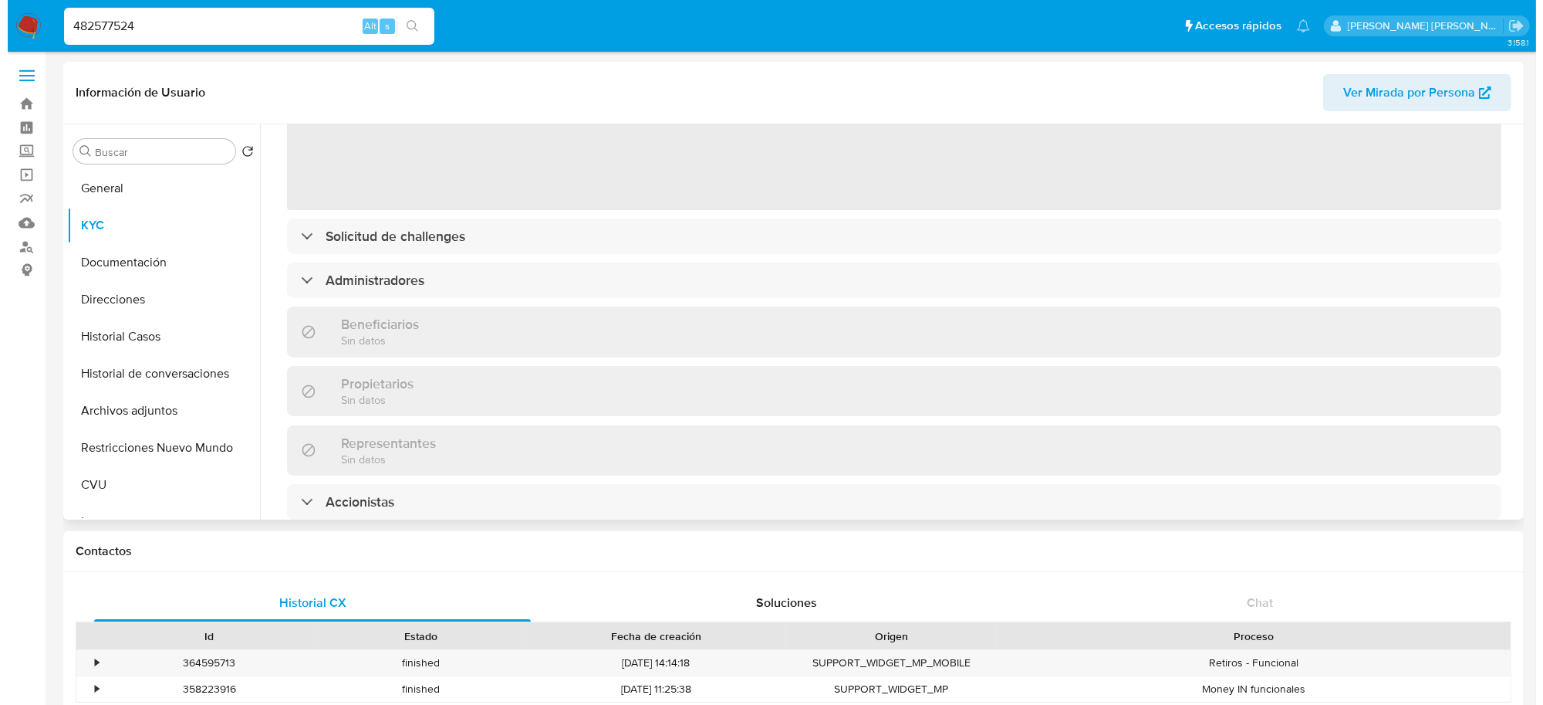
scroll to position [193, 0]
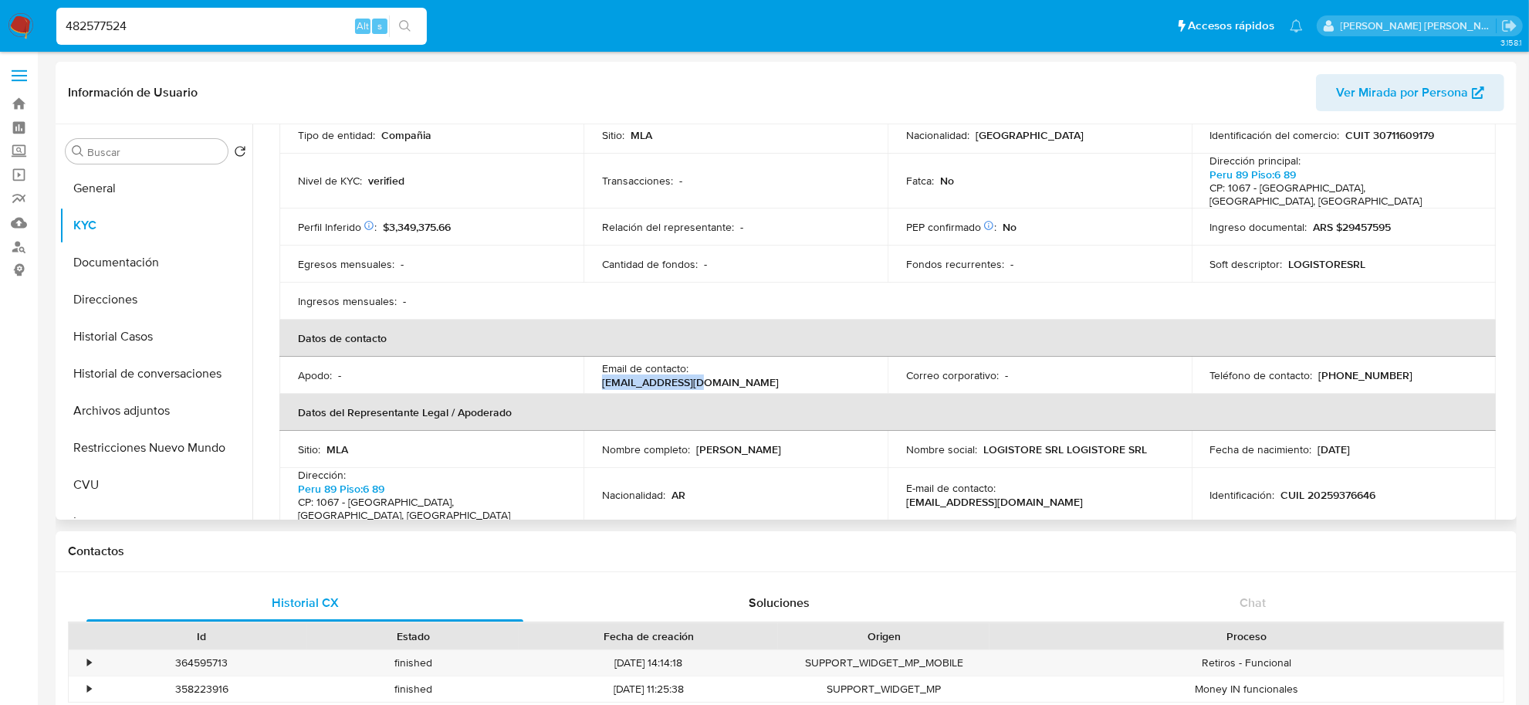
drag, startPoint x: 694, startPoint y: 379, endPoint x: 800, endPoint y: 377, distance: 105.7
click at [800, 377] on div "Email de contacto : [EMAIL_ADDRESS][DOMAIN_NAME]" at bounding box center [735, 375] width 267 height 28
copy p "[EMAIL_ADDRESS][DOMAIN_NAME]"
drag, startPoint x: 185, startPoint y: 25, endPoint x: 18, endPoint y: 24, distance: 167.5
click at [18, 24] on nav "Pausado Ver notificaciones 482577524 Alt s Accesos rápidos Presiona las siguien…" at bounding box center [764, 26] width 1529 height 52
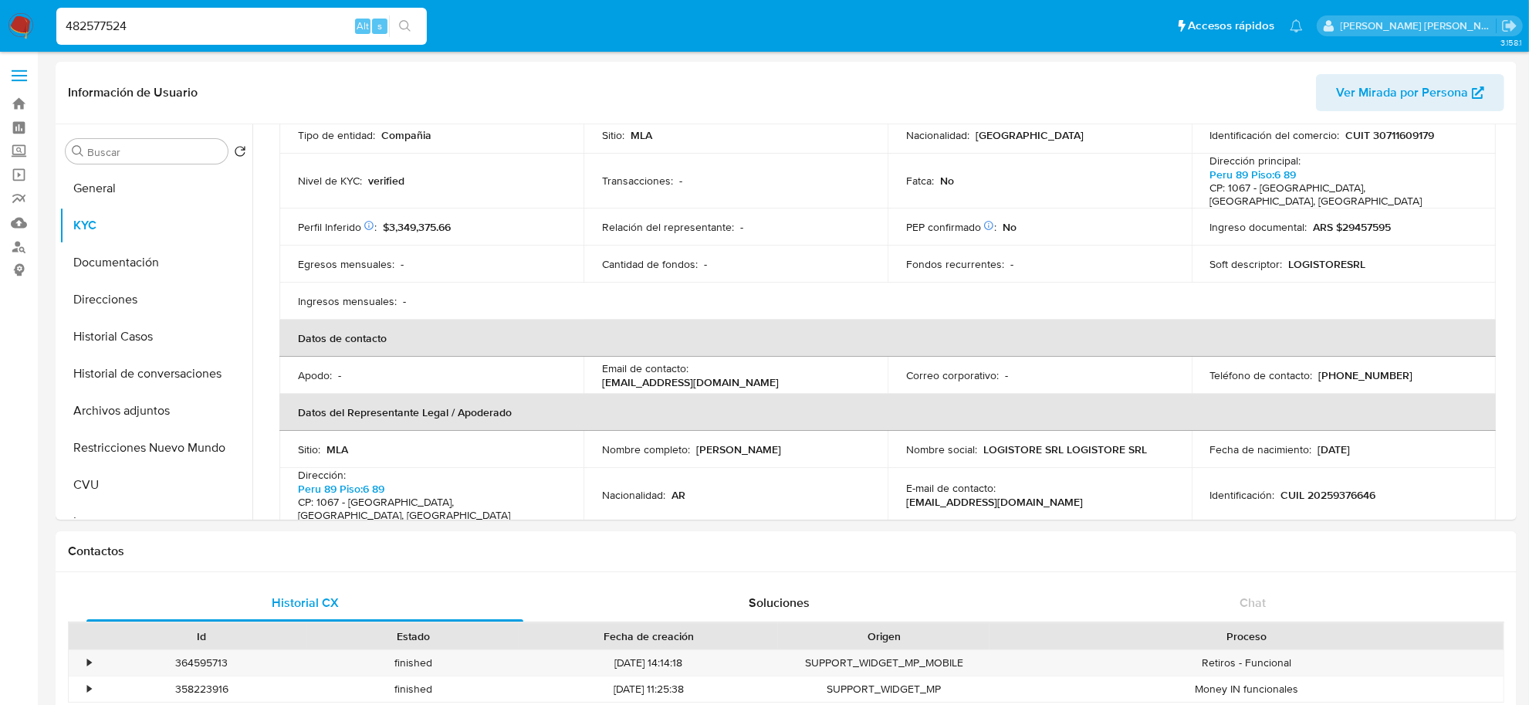
paste input "2216787556"
type input "2216787556"
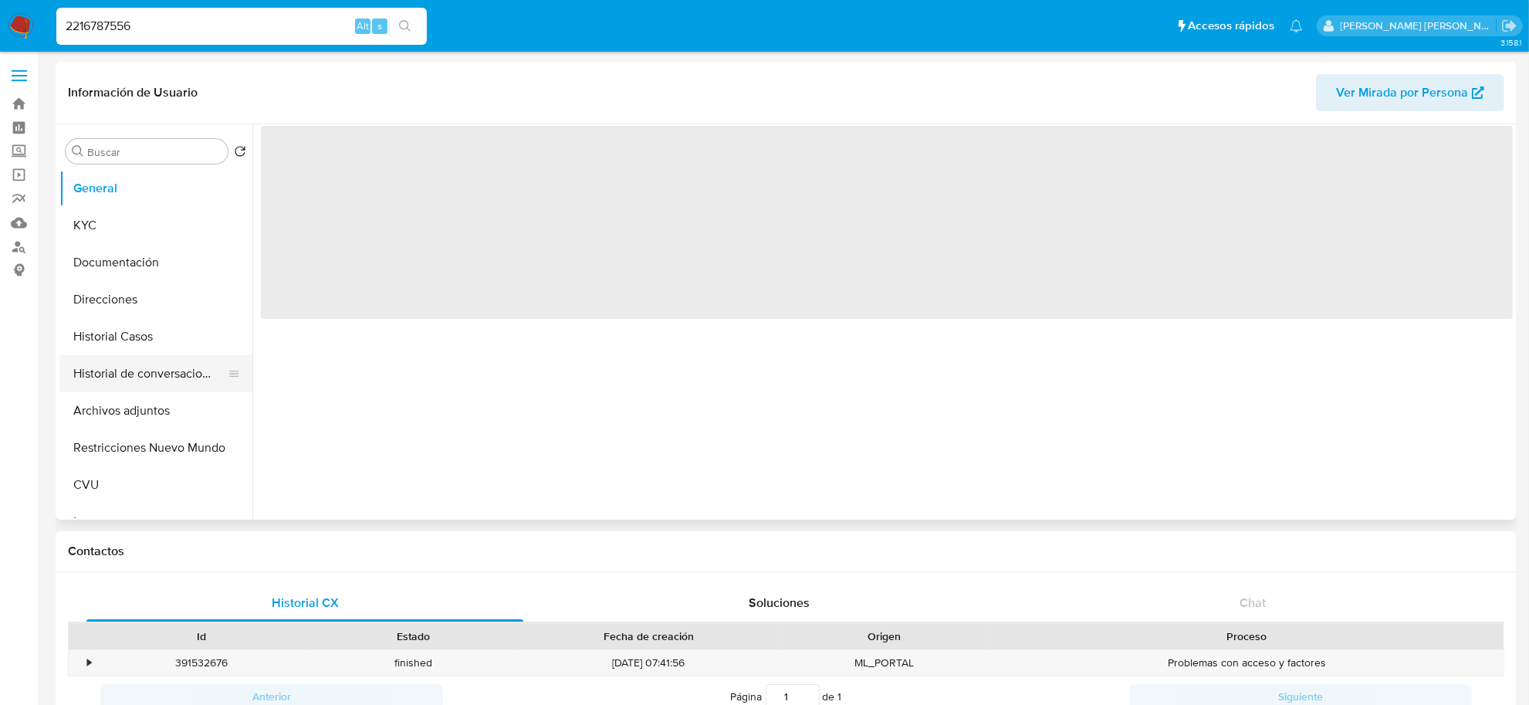
click at [163, 372] on button "Historial de conversaciones" at bounding box center [149, 373] width 181 height 37
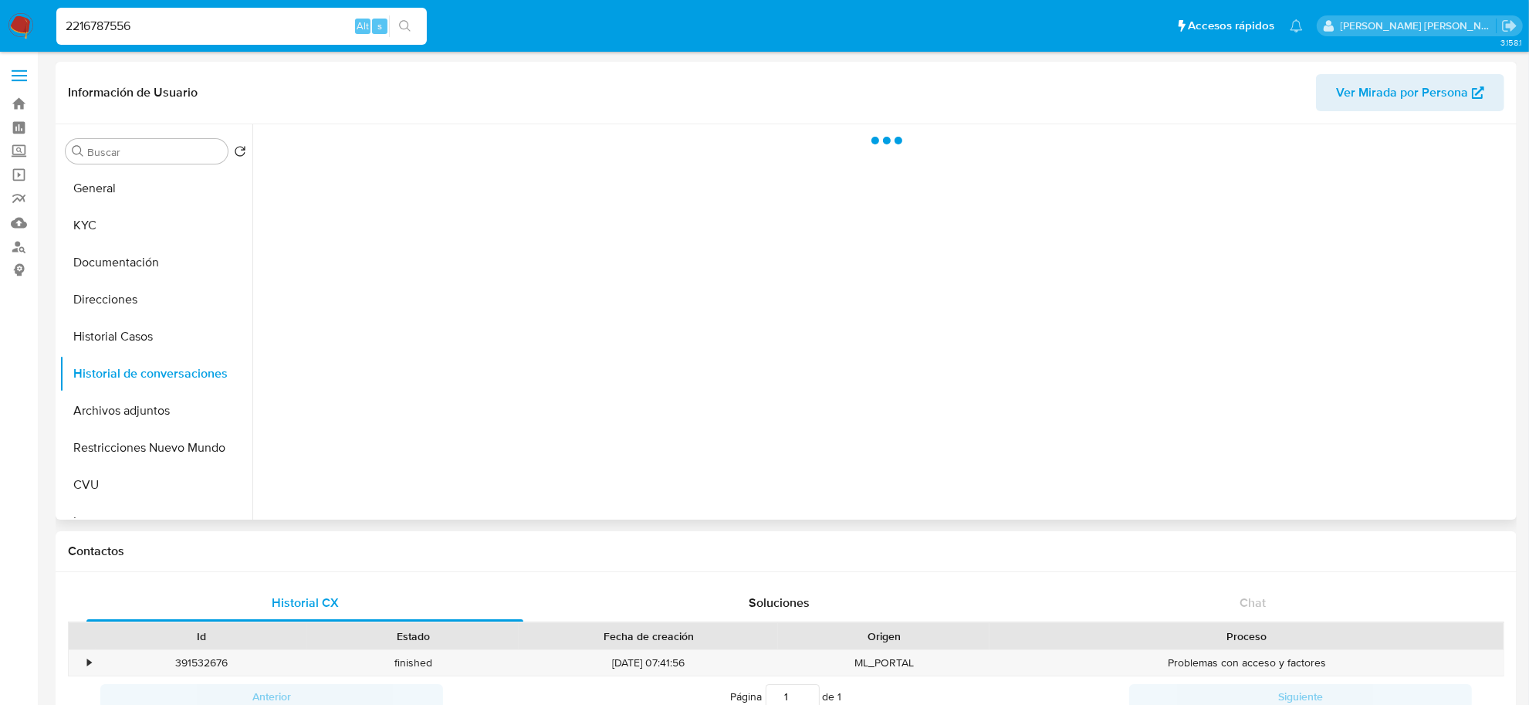
select select "10"
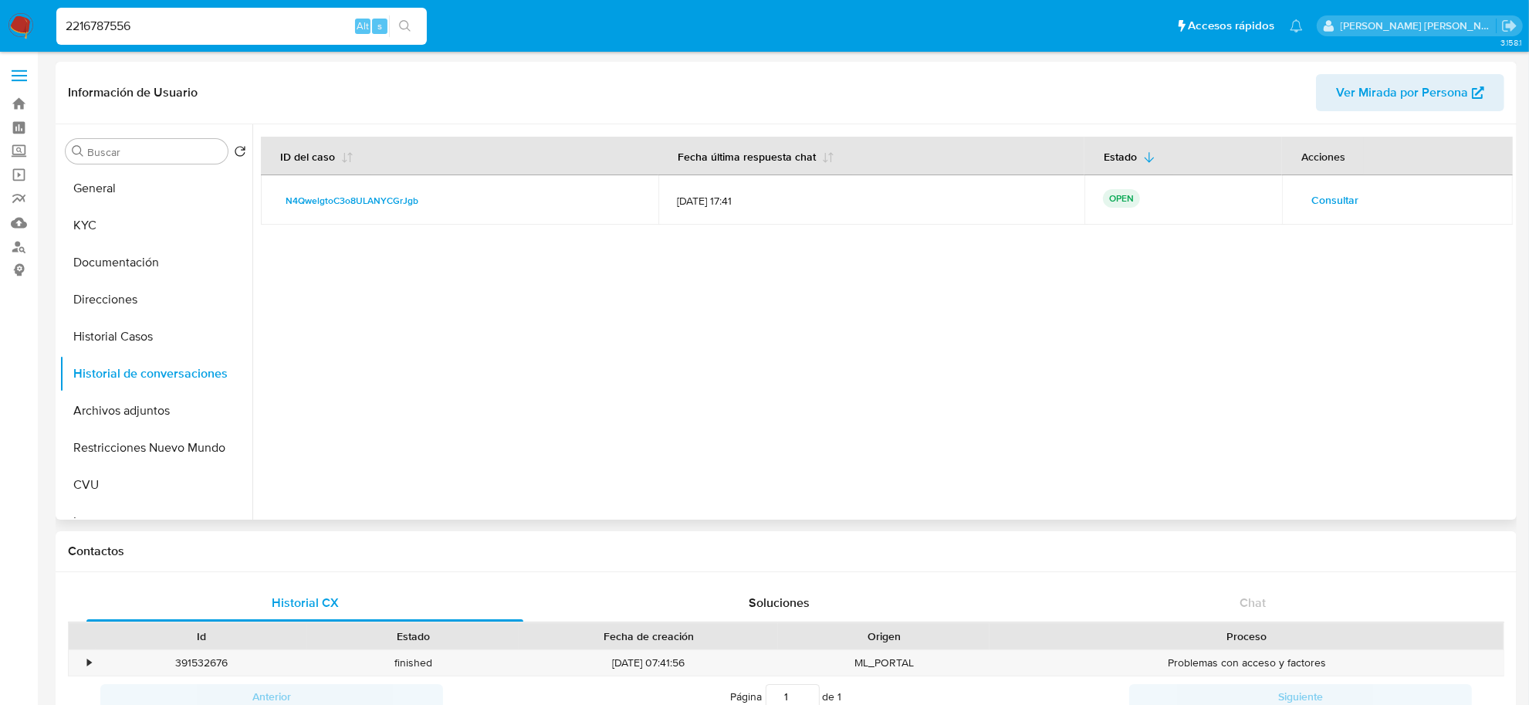
click at [1314, 199] on span "Consultar" at bounding box center [1334, 200] width 47 height 22
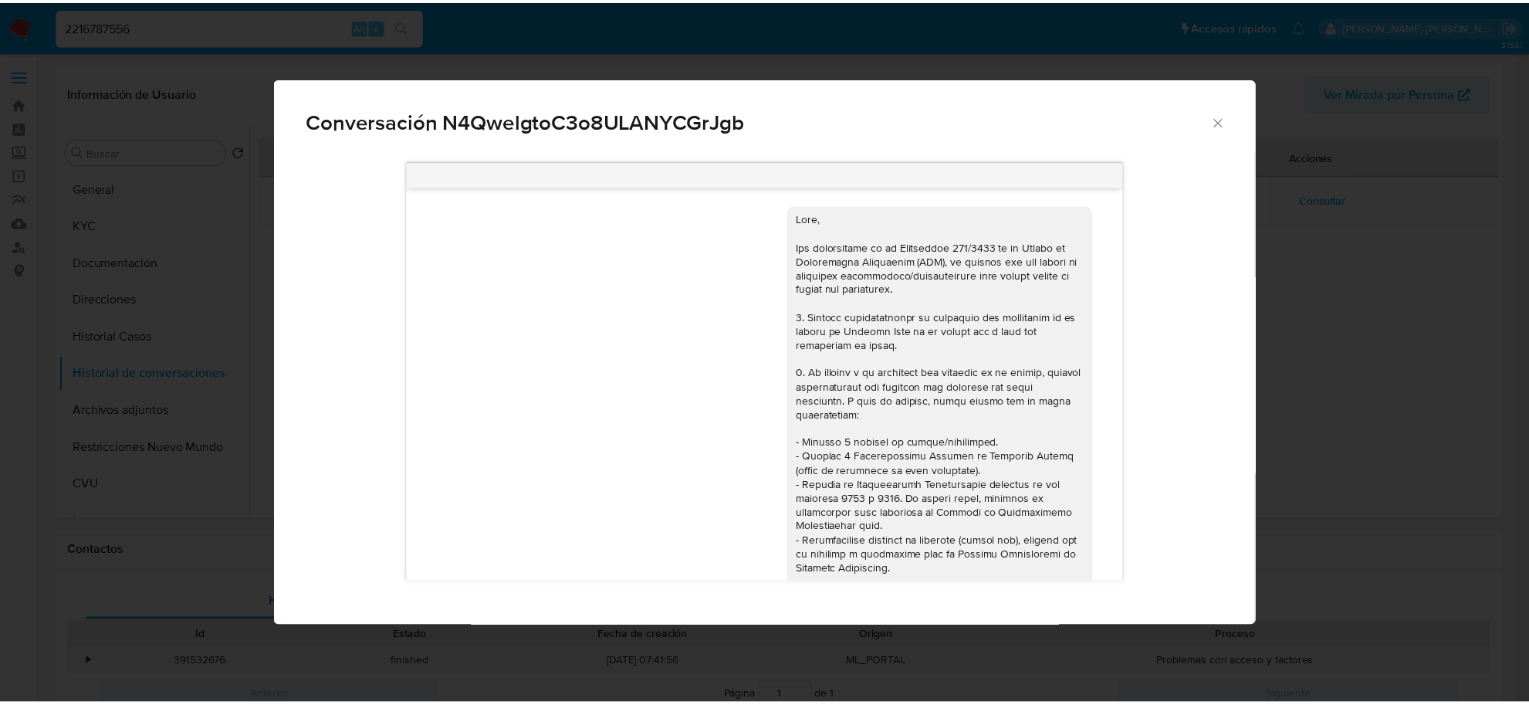
scroll to position [725, 0]
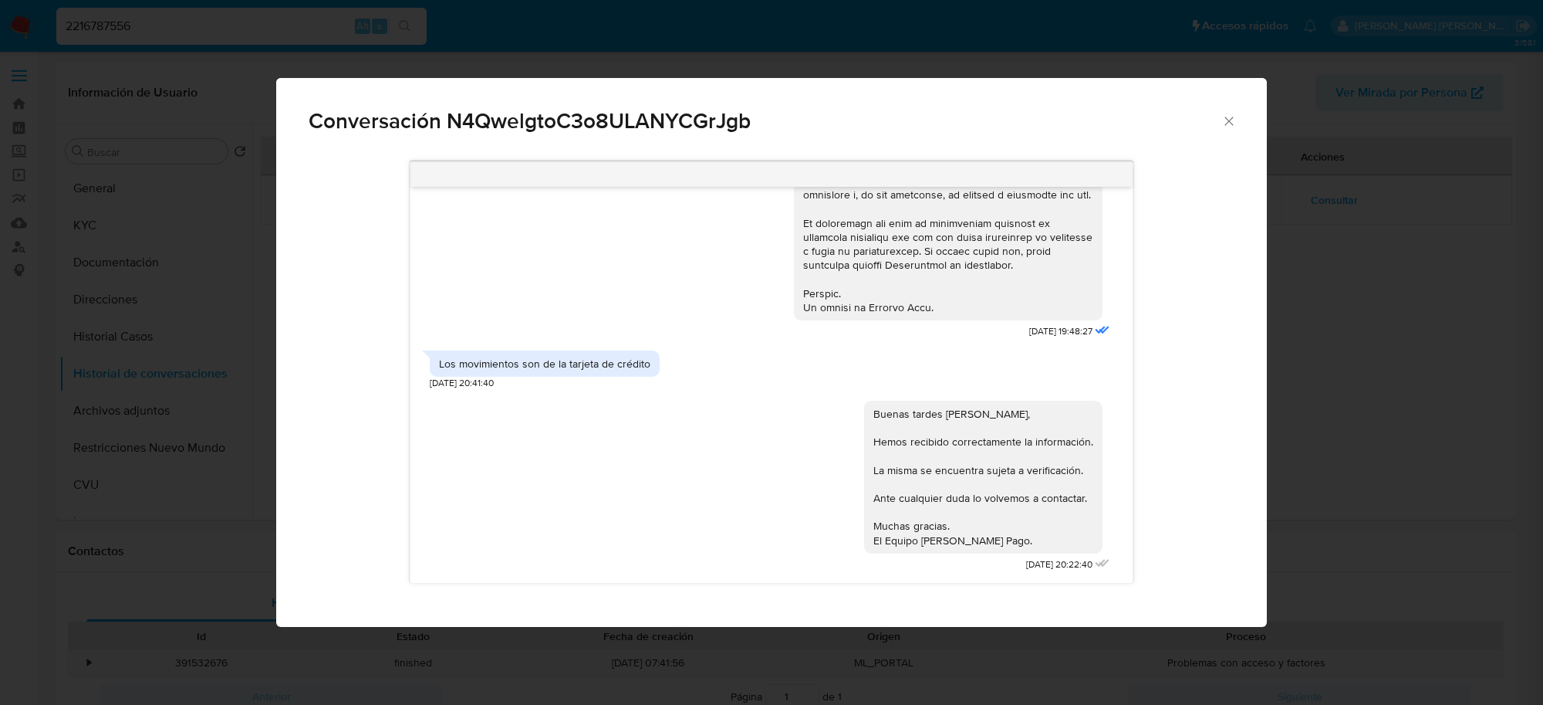
click at [1223, 113] on icon "Cerrar" at bounding box center [1229, 120] width 15 height 15
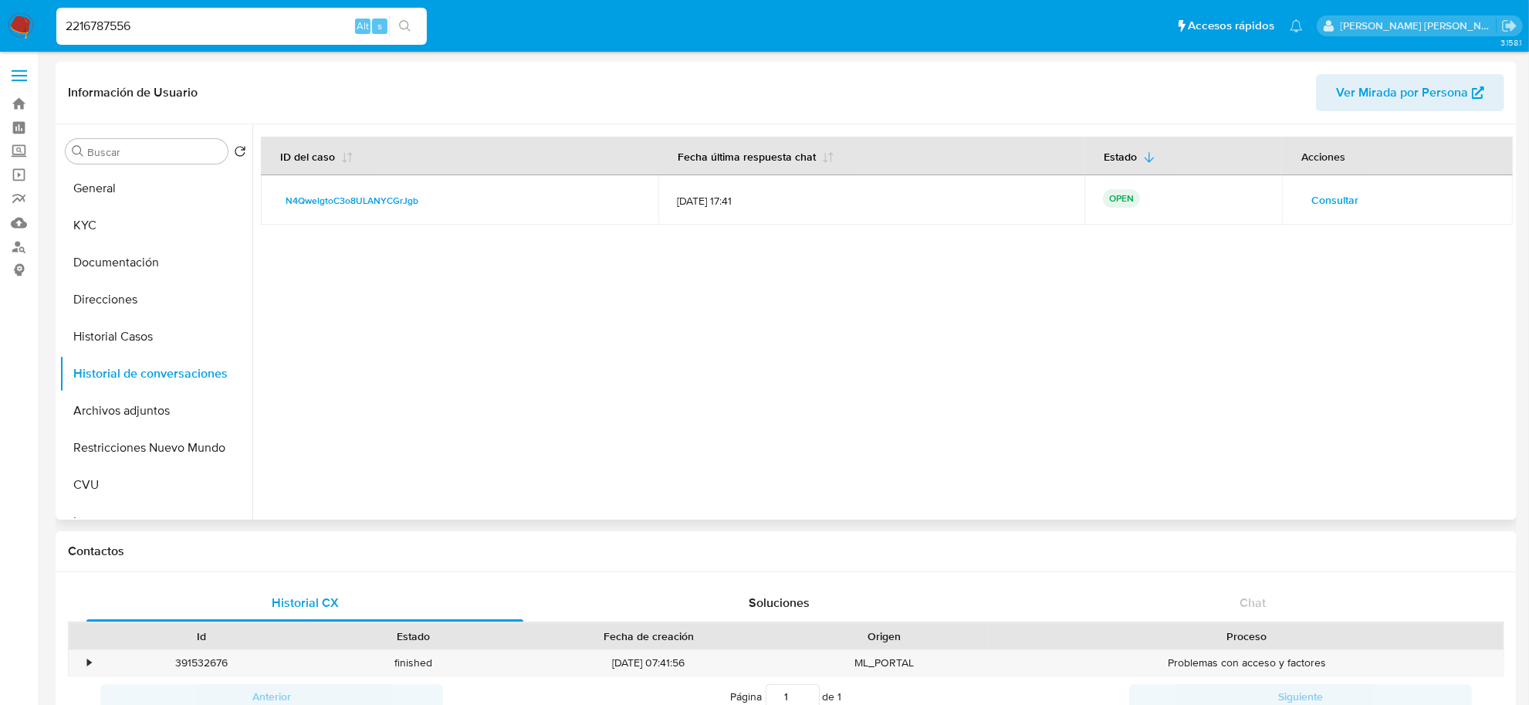
click at [1337, 93] on span "Ver Mirada por Persona" at bounding box center [1402, 92] width 132 height 37
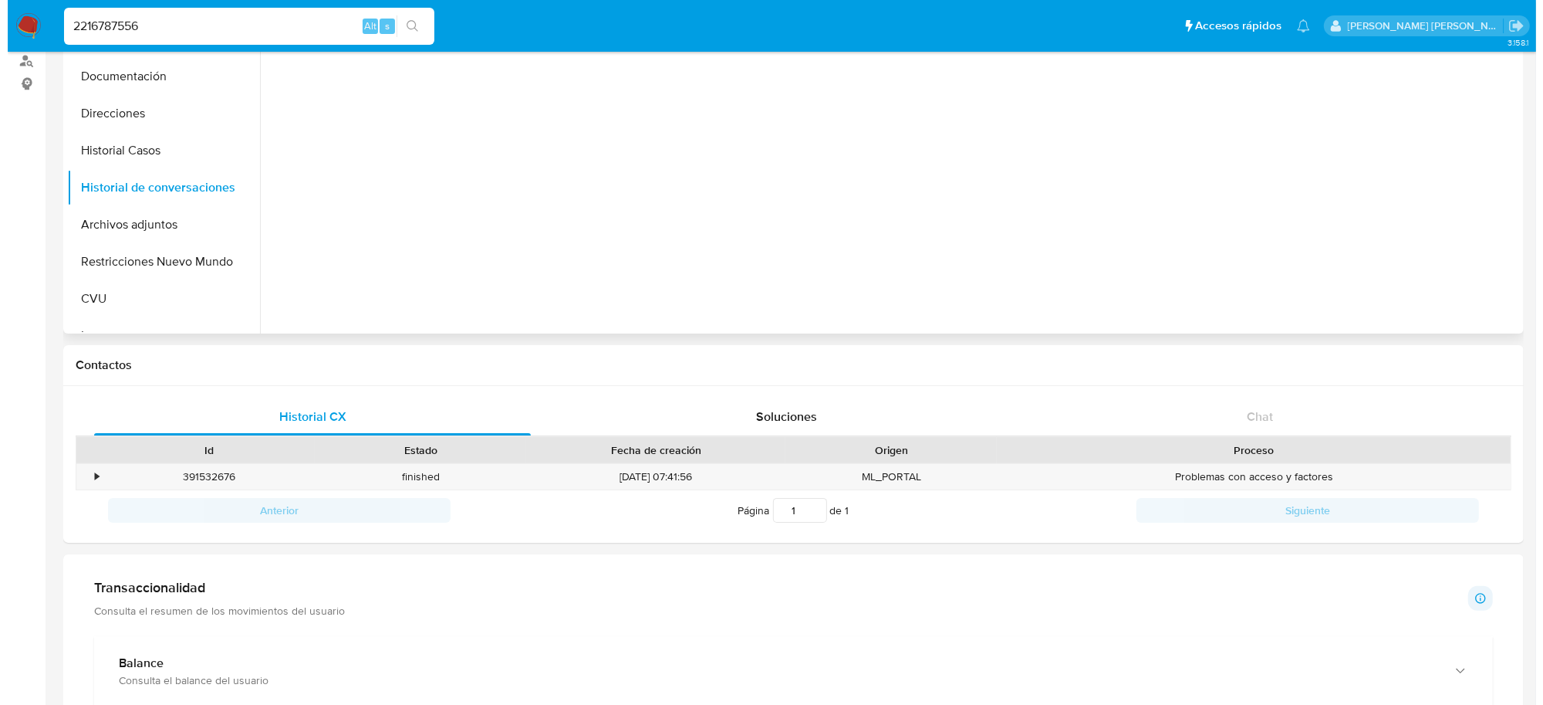
scroll to position [0, 0]
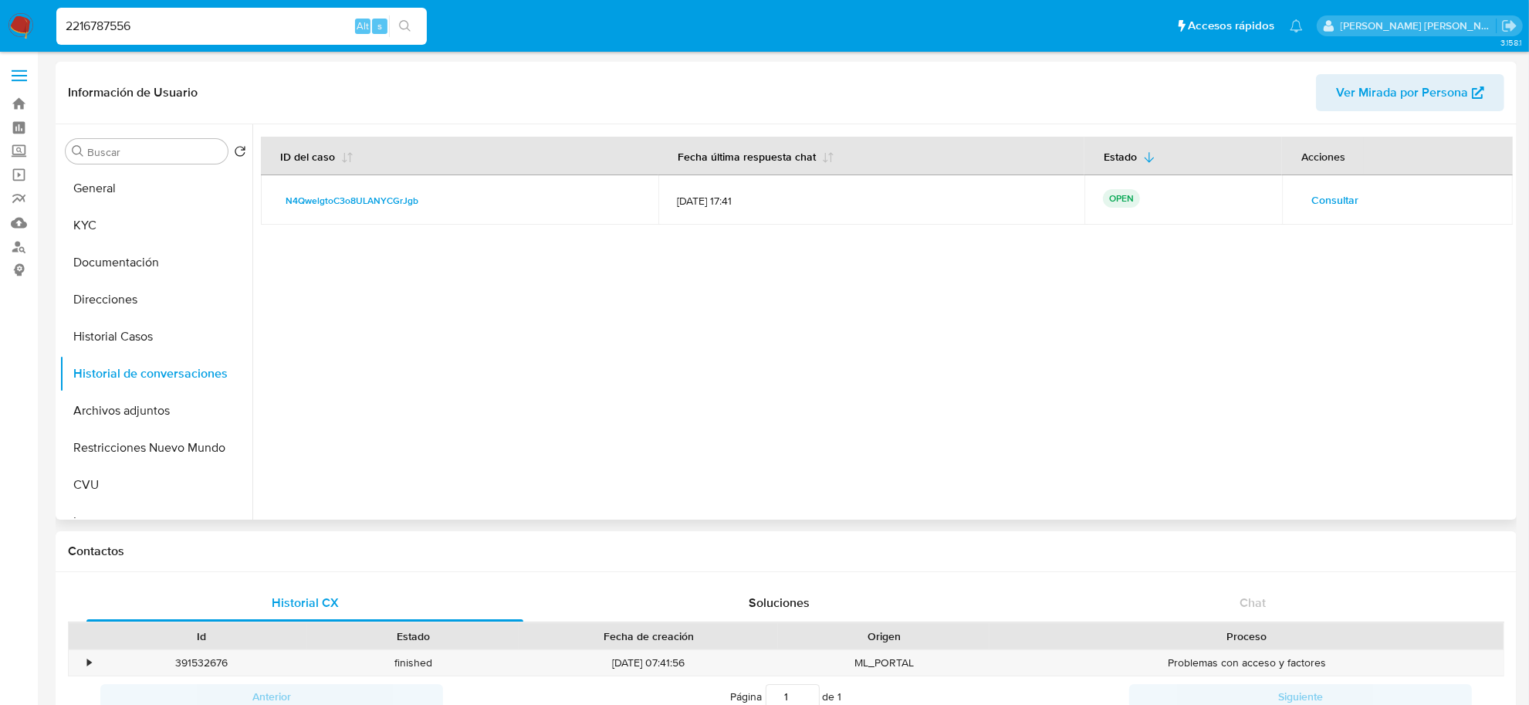
click at [1345, 194] on span "Consultar" at bounding box center [1334, 200] width 47 height 22
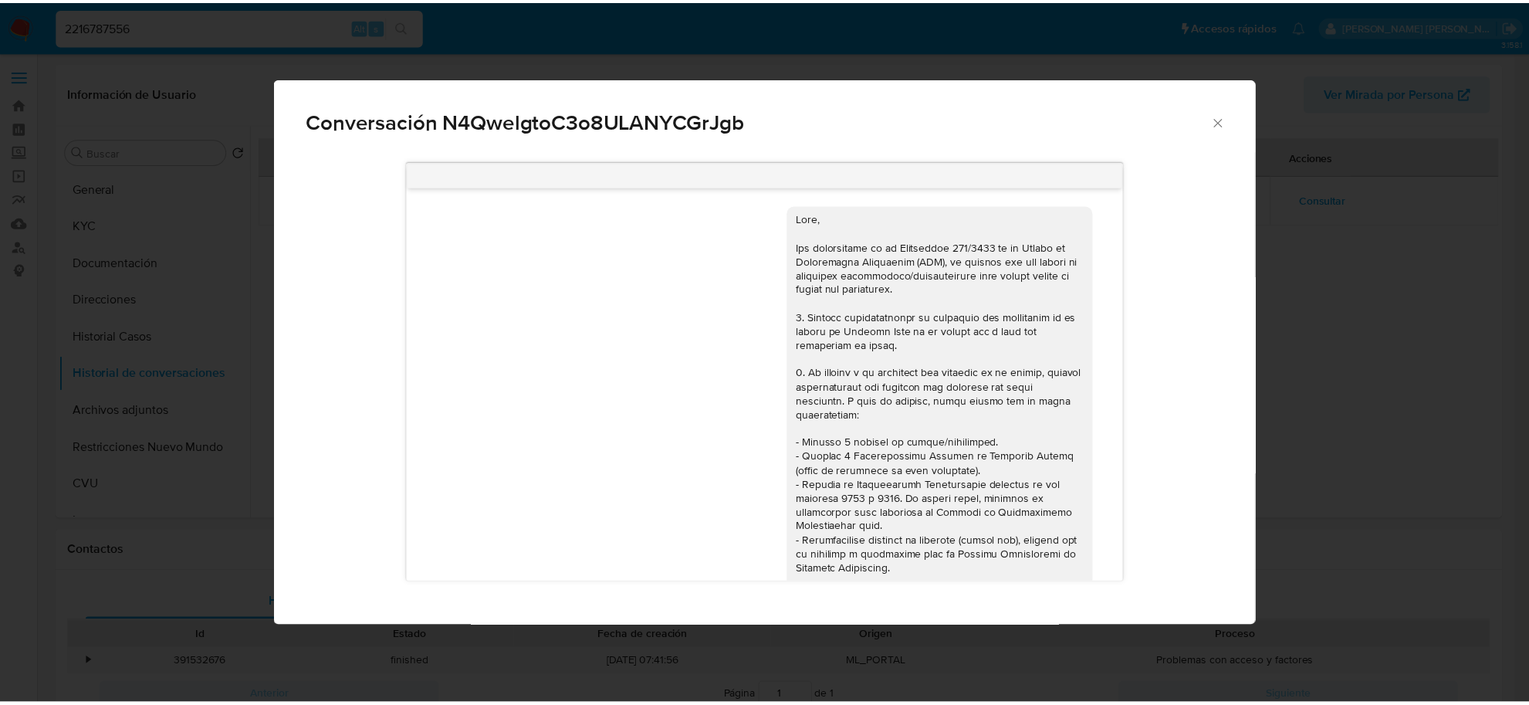
scroll to position [725, 0]
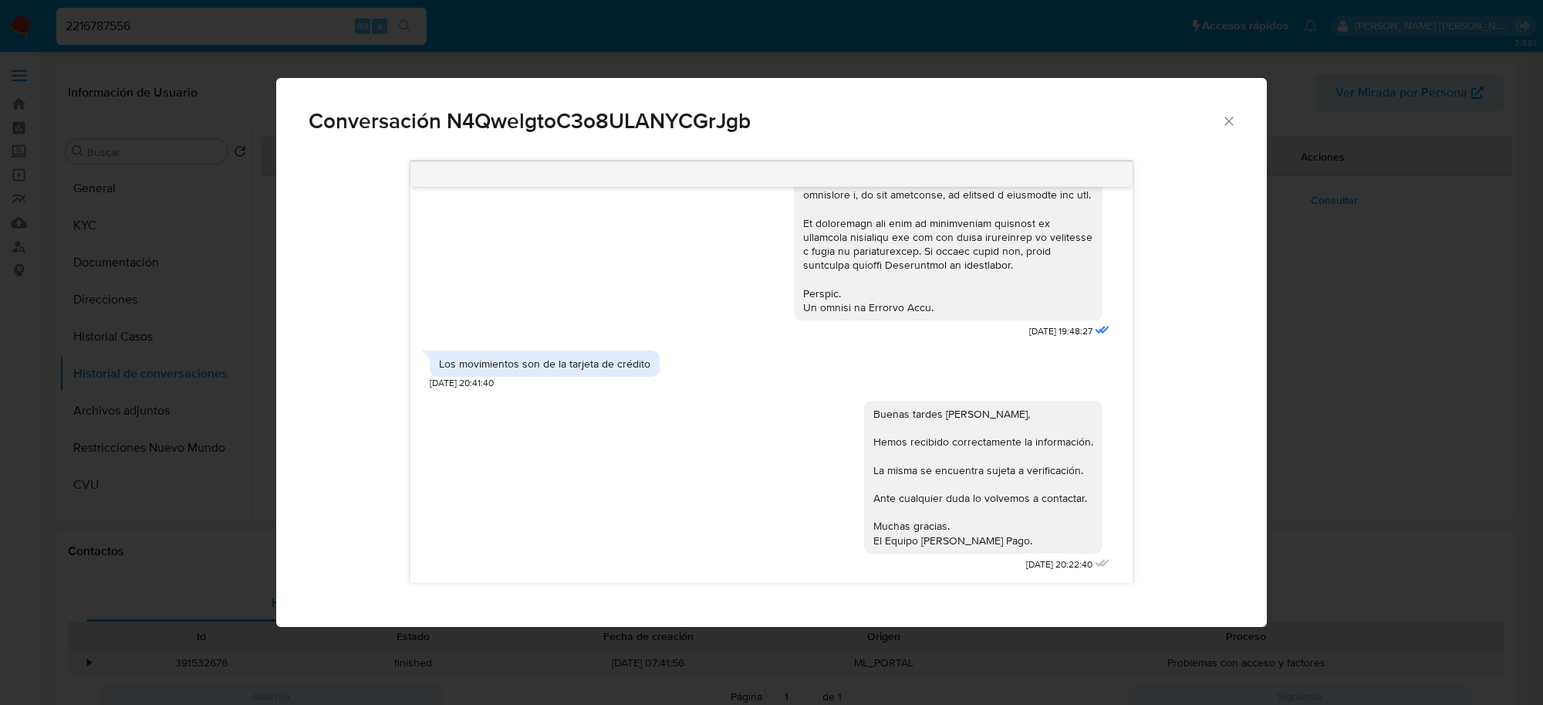
click at [1228, 122] on icon "Cerrar" at bounding box center [1229, 120] width 15 height 15
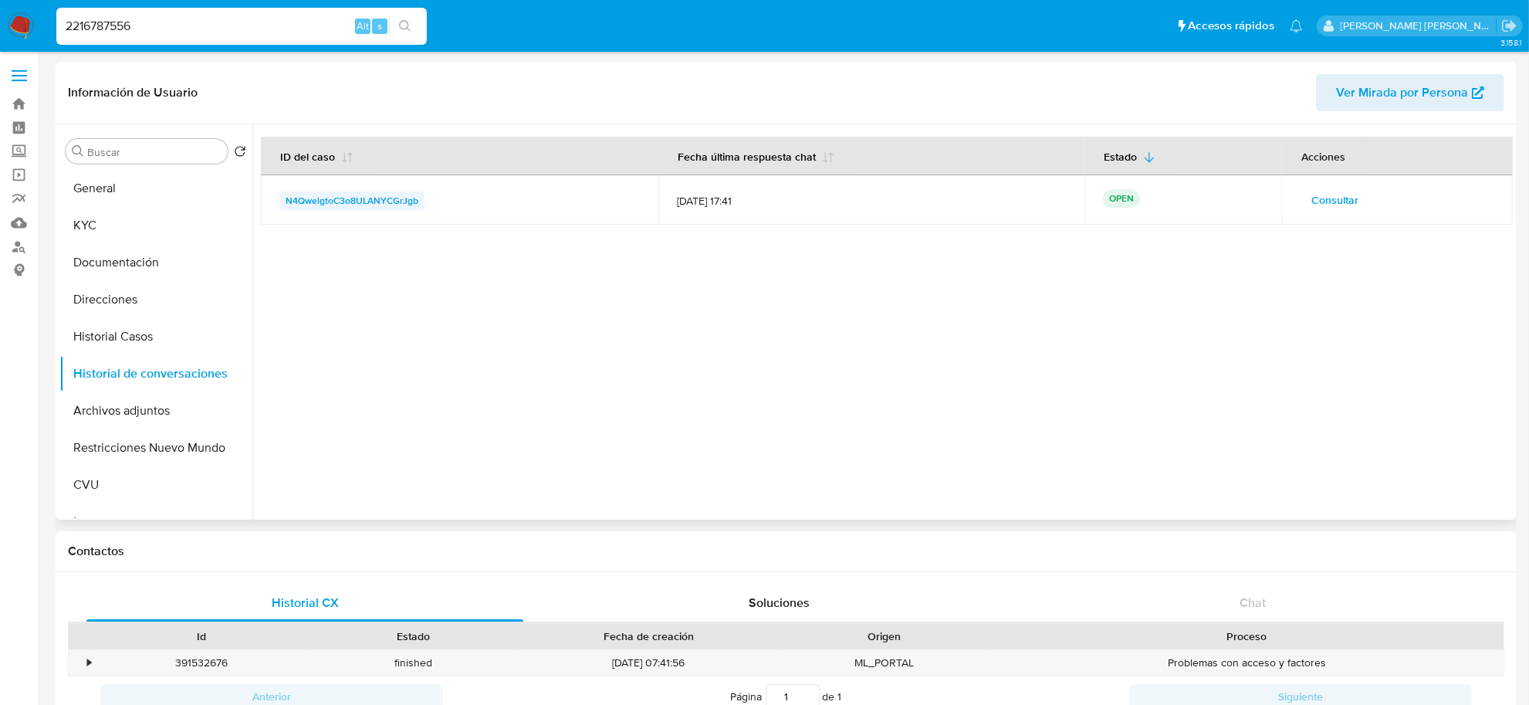
click at [384, 204] on span "N4QwelgtoC3o8ULANYCGrJgb" at bounding box center [352, 200] width 133 height 19
click at [93, 25] on input "2216787556" at bounding box center [241, 26] width 370 height 20
paste input "482577524"
type input "482577524"
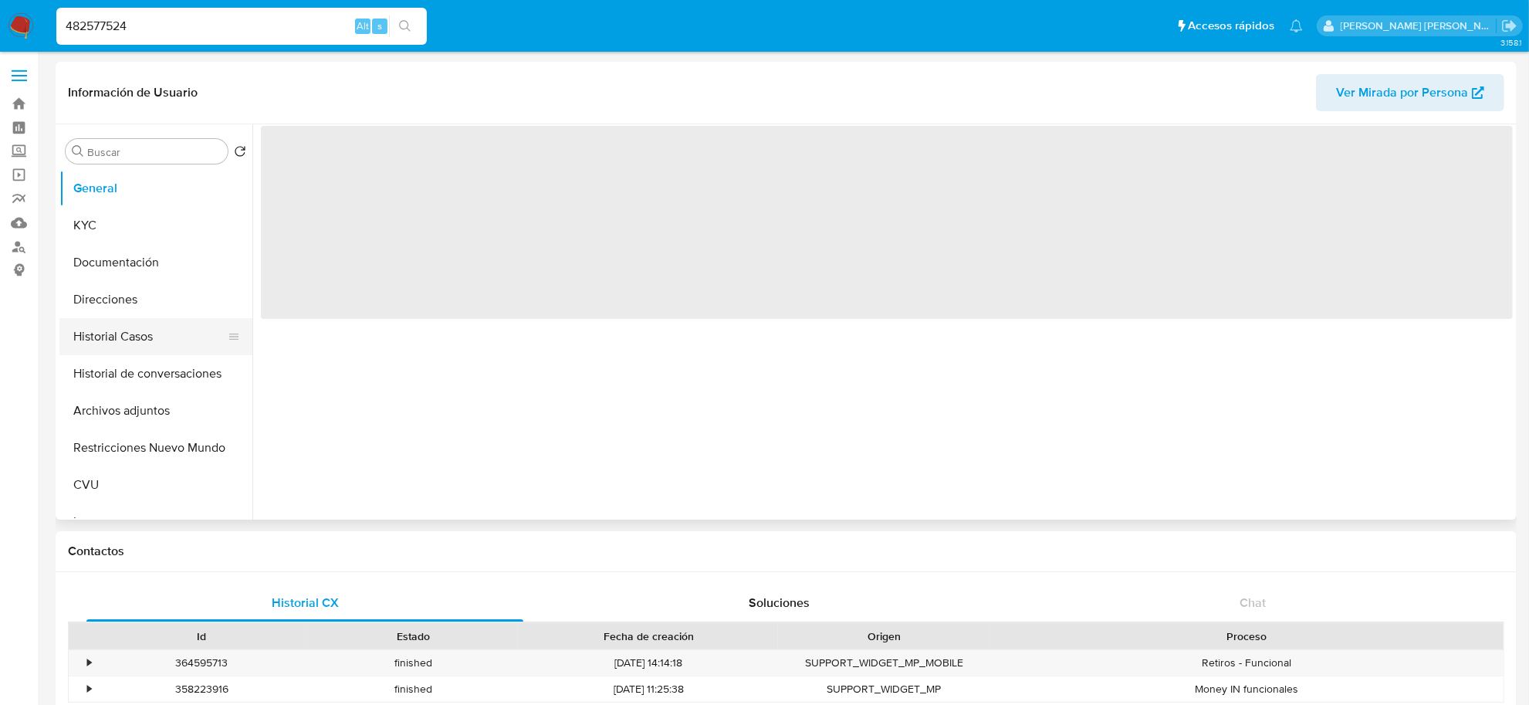
click at [117, 345] on button "Historial Casos" at bounding box center [149, 336] width 181 height 37
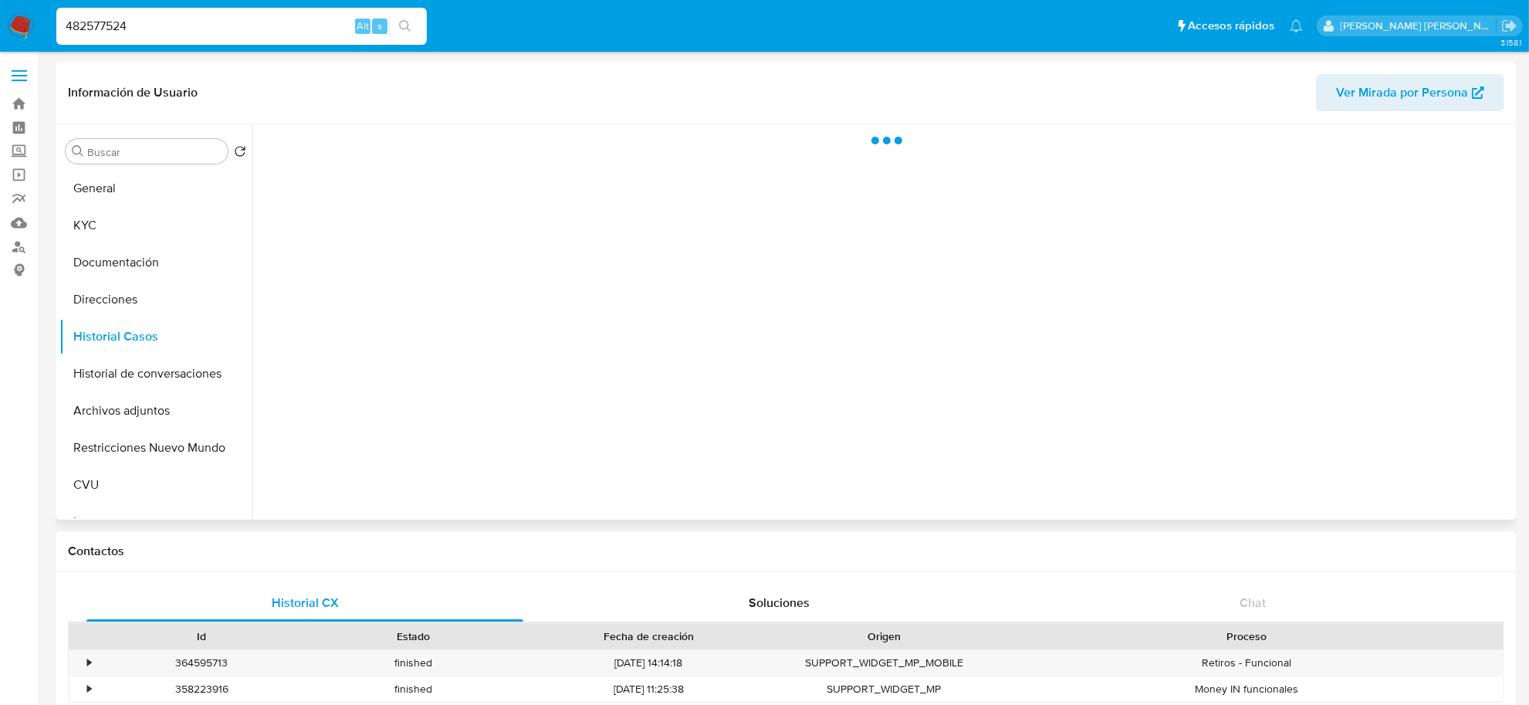
select select "10"
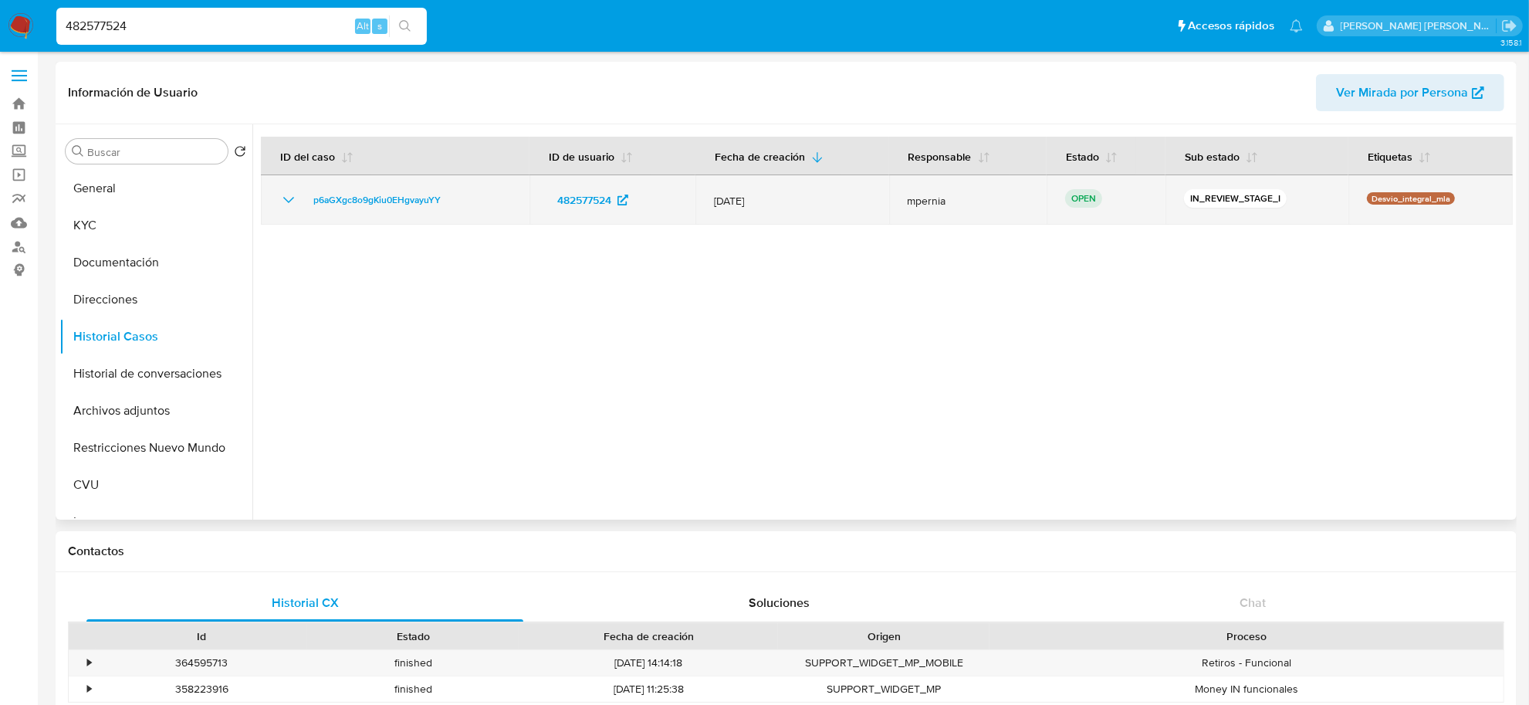
click at [346, 188] on td "p6aGXgc8o9gKiu0EHgvayuYY" at bounding box center [395, 199] width 269 height 49
click at [350, 198] on span "p6aGXgc8o9gKiu0EHgvayuYY" at bounding box center [376, 200] width 127 height 19
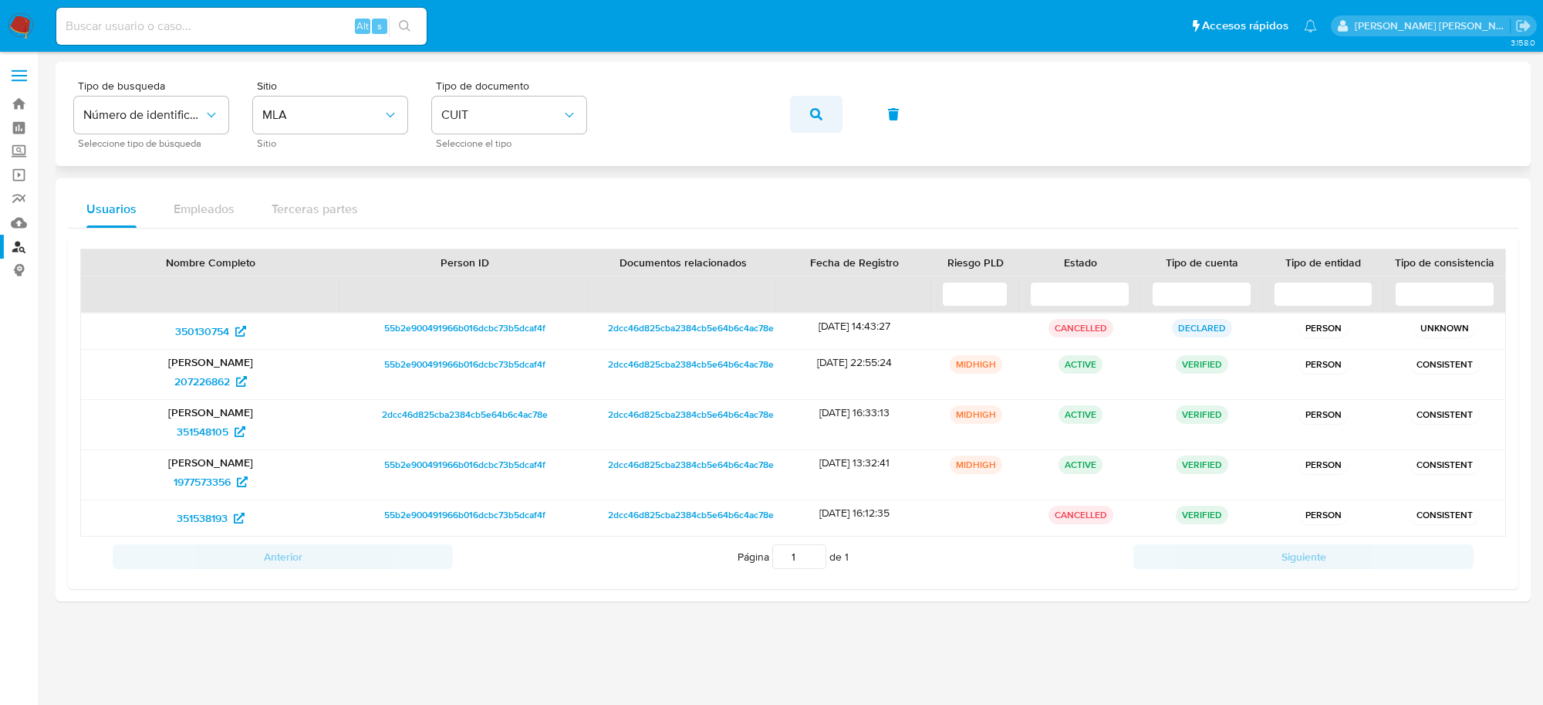
click at [814, 112] on icon "button" at bounding box center [816, 114] width 12 height 12
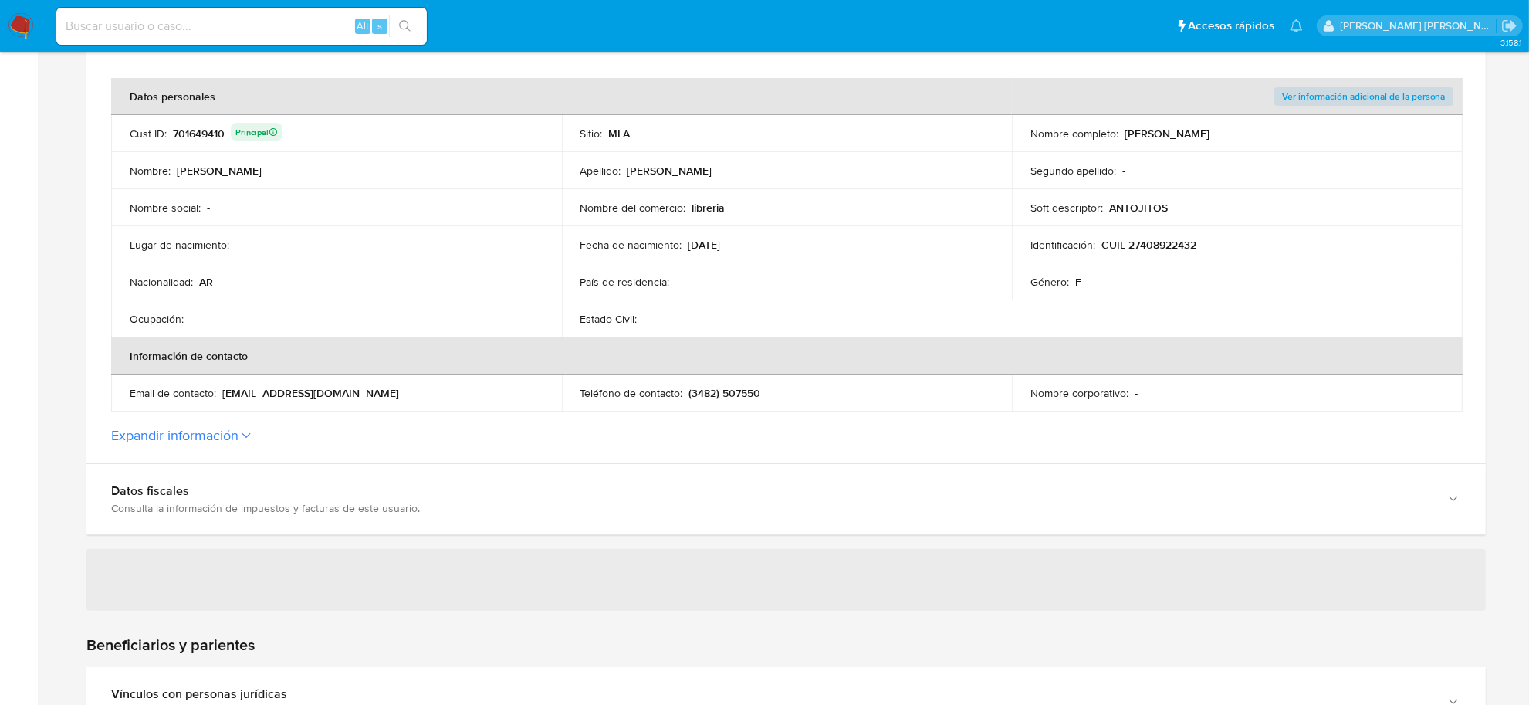
scroll to position [386, 0]
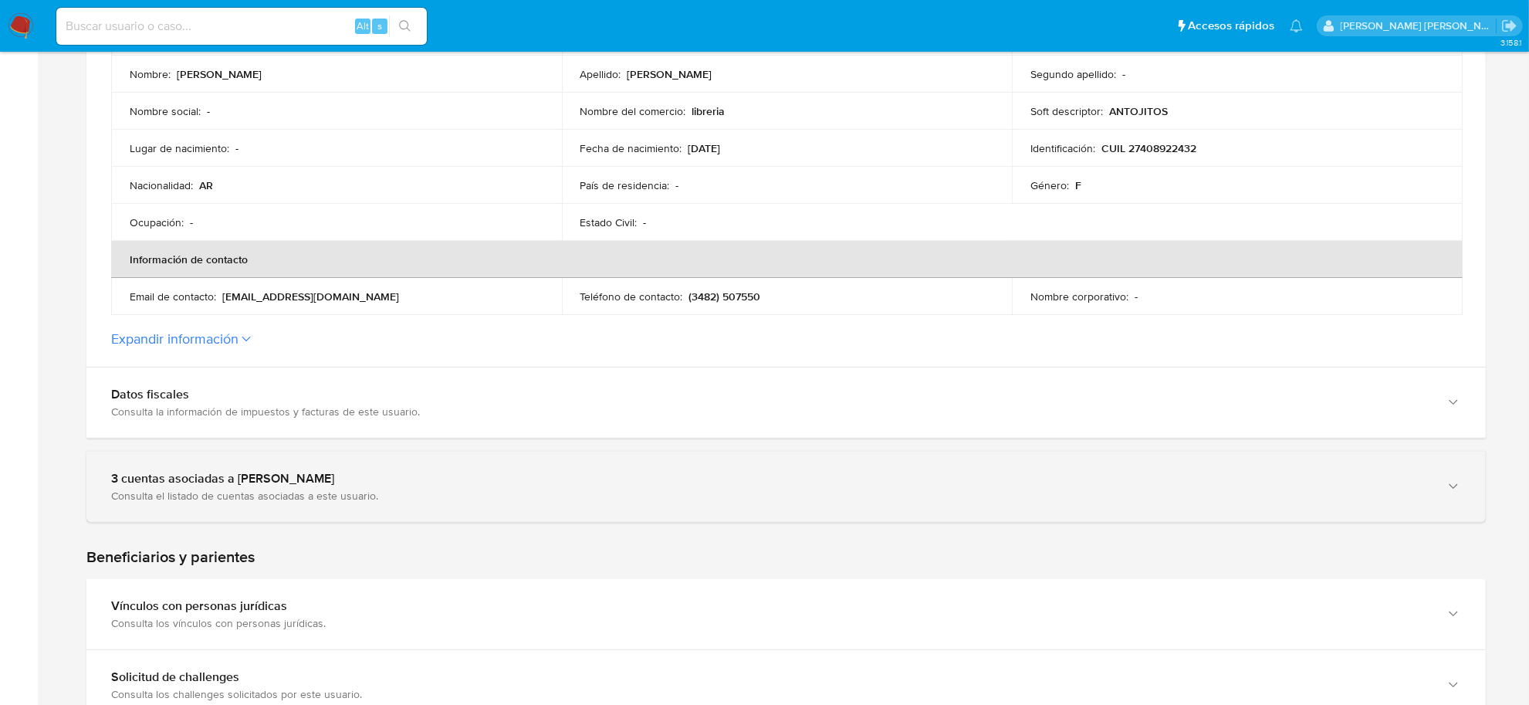
click at [397, 479] on div "3 cuentas asociadas a [PERSON_NAME]" at bounding box center [770, 478] width 1319 height 15
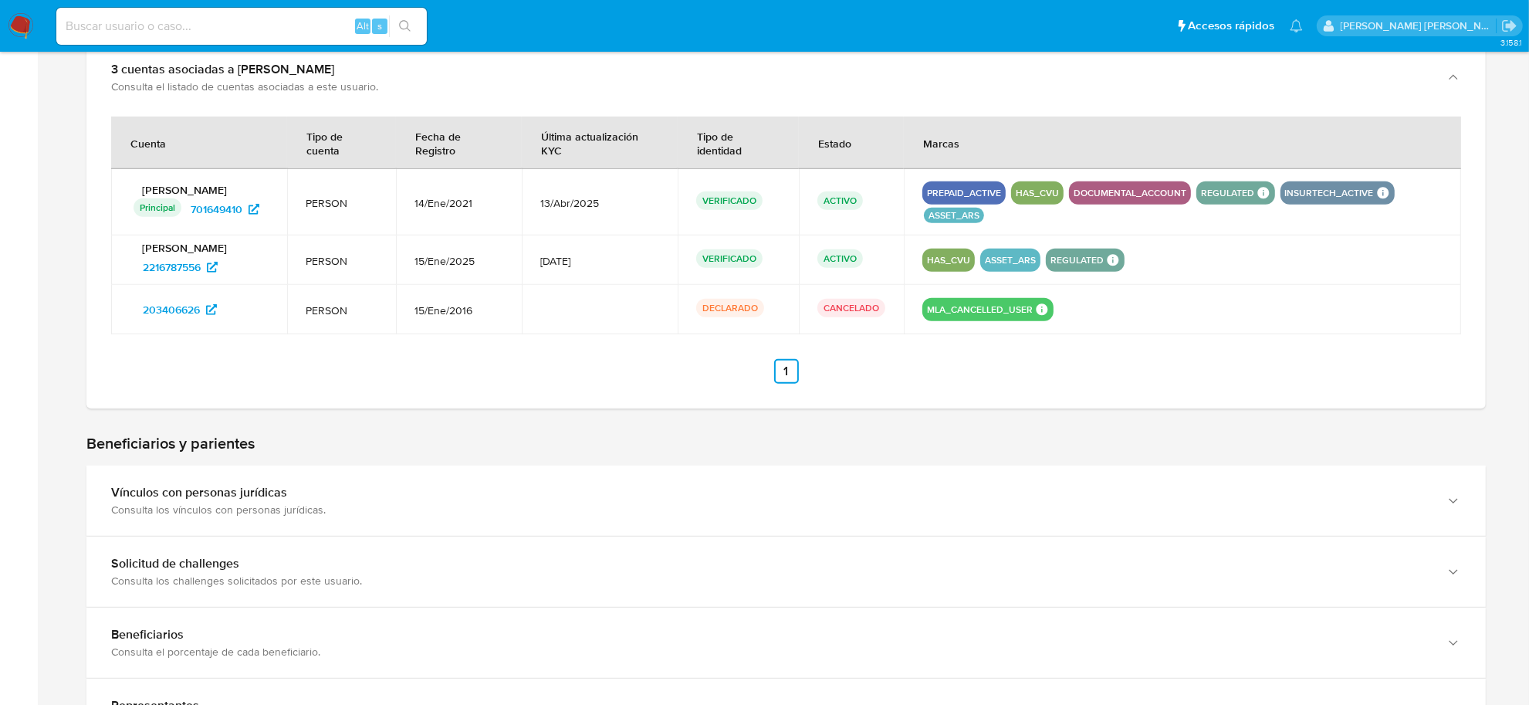
scroll to position [868, 0]
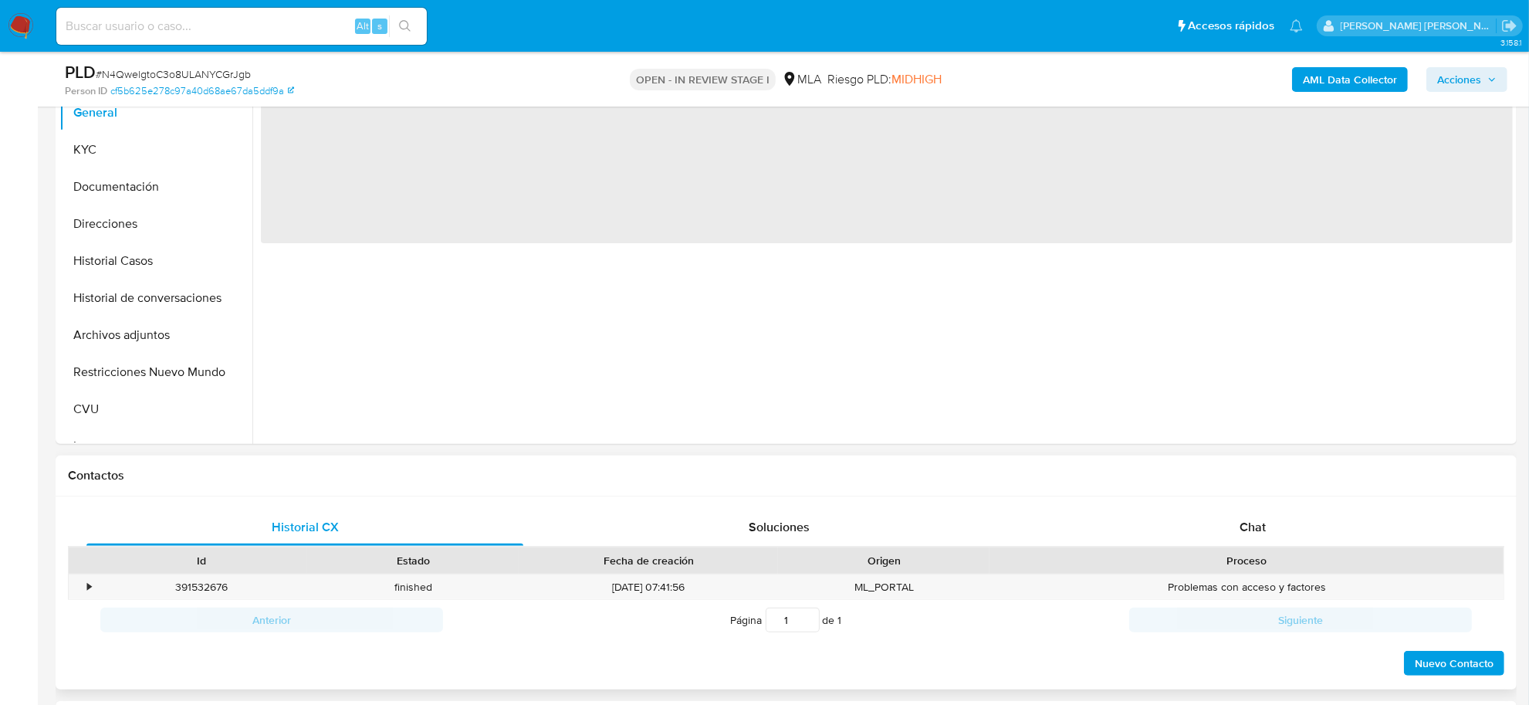
scroll to position [386, 0]
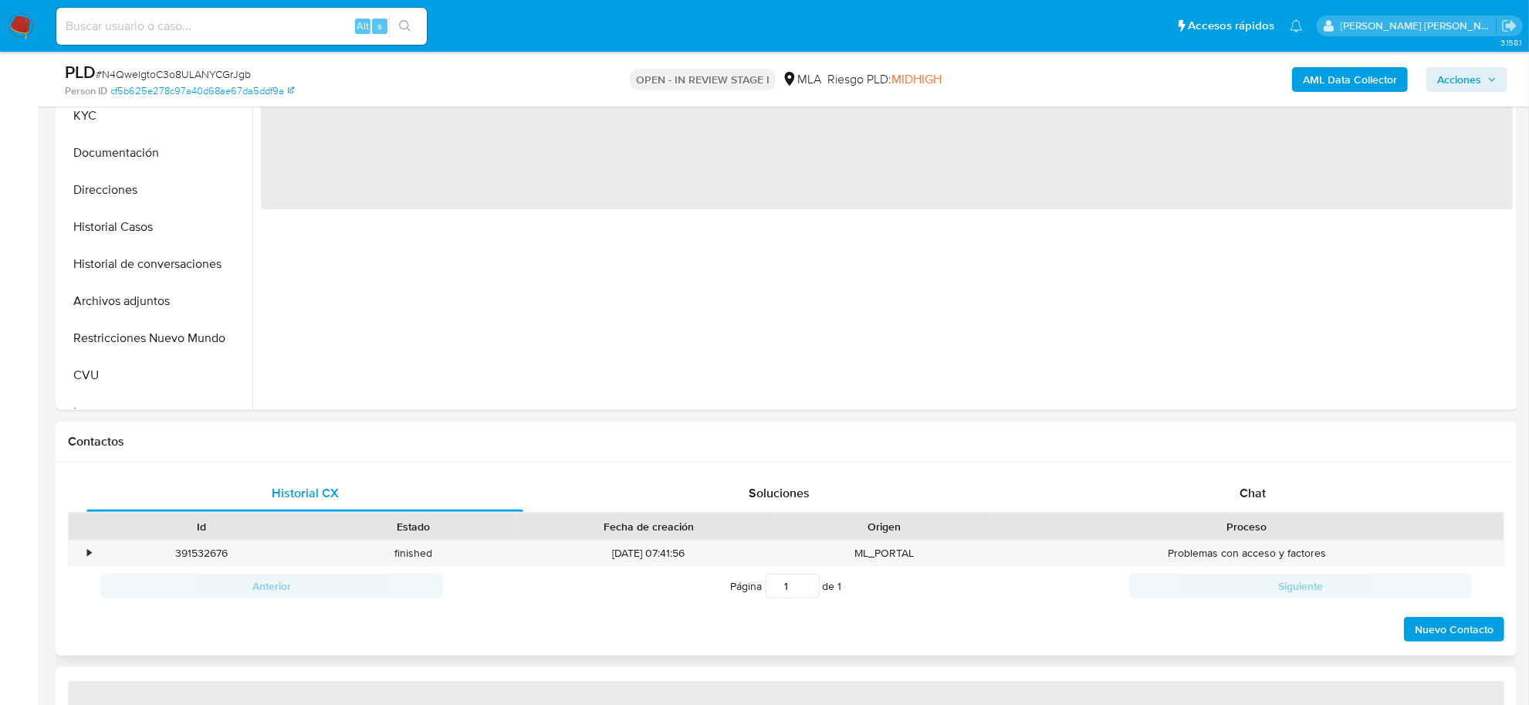
select select "10"
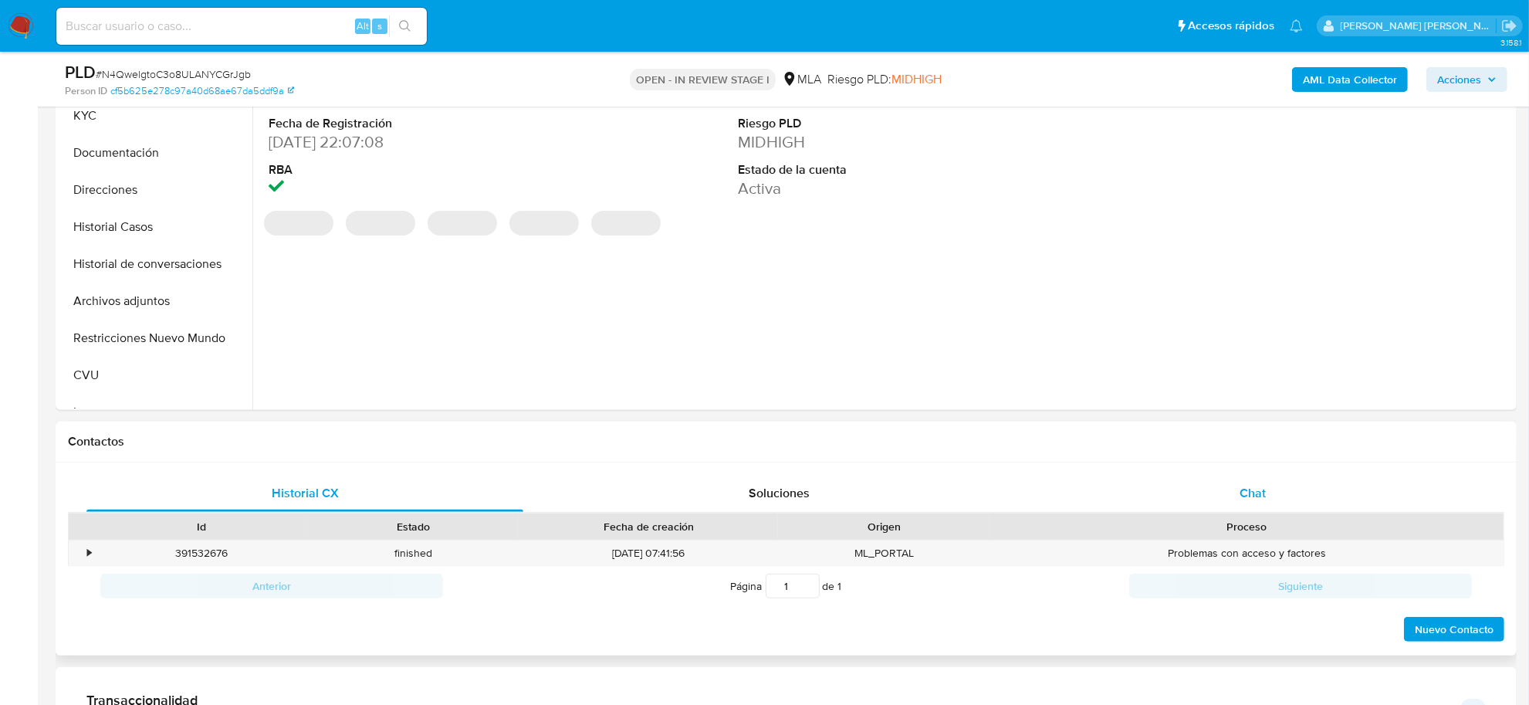
click at [1266, 508] on div "Chat" at bounding box center [1252, 493] width 437 height 37
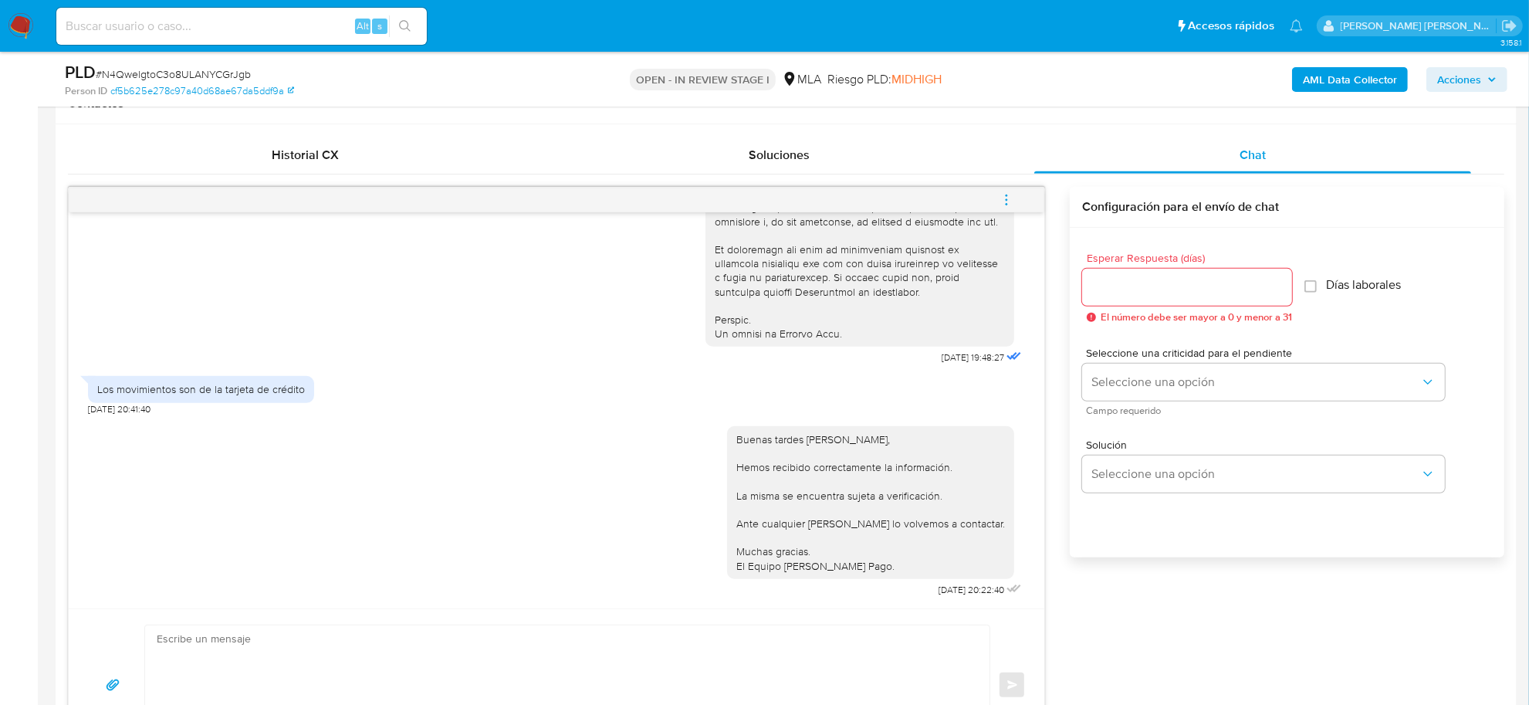
scroll to position [772, 0]
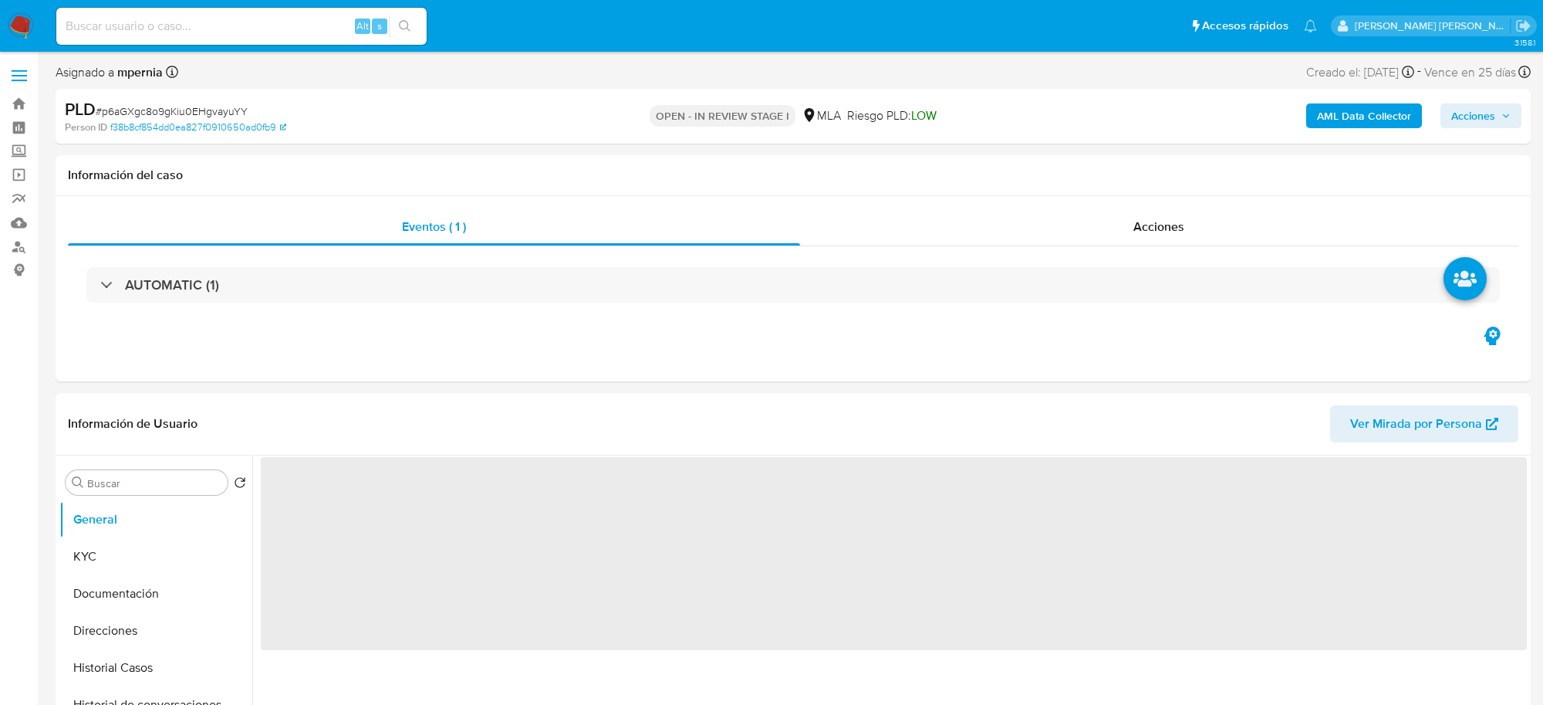
select select "10"
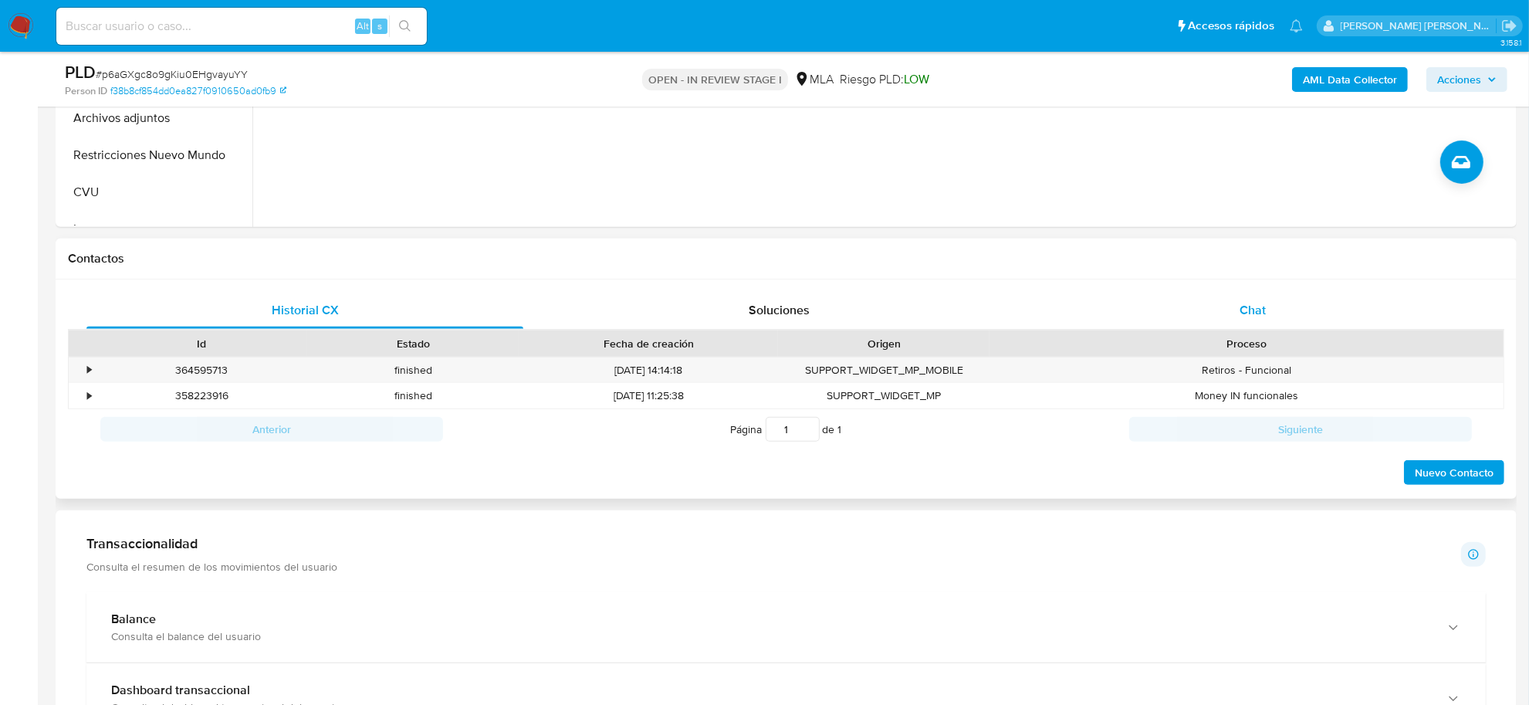
scroll to position [692, 0]
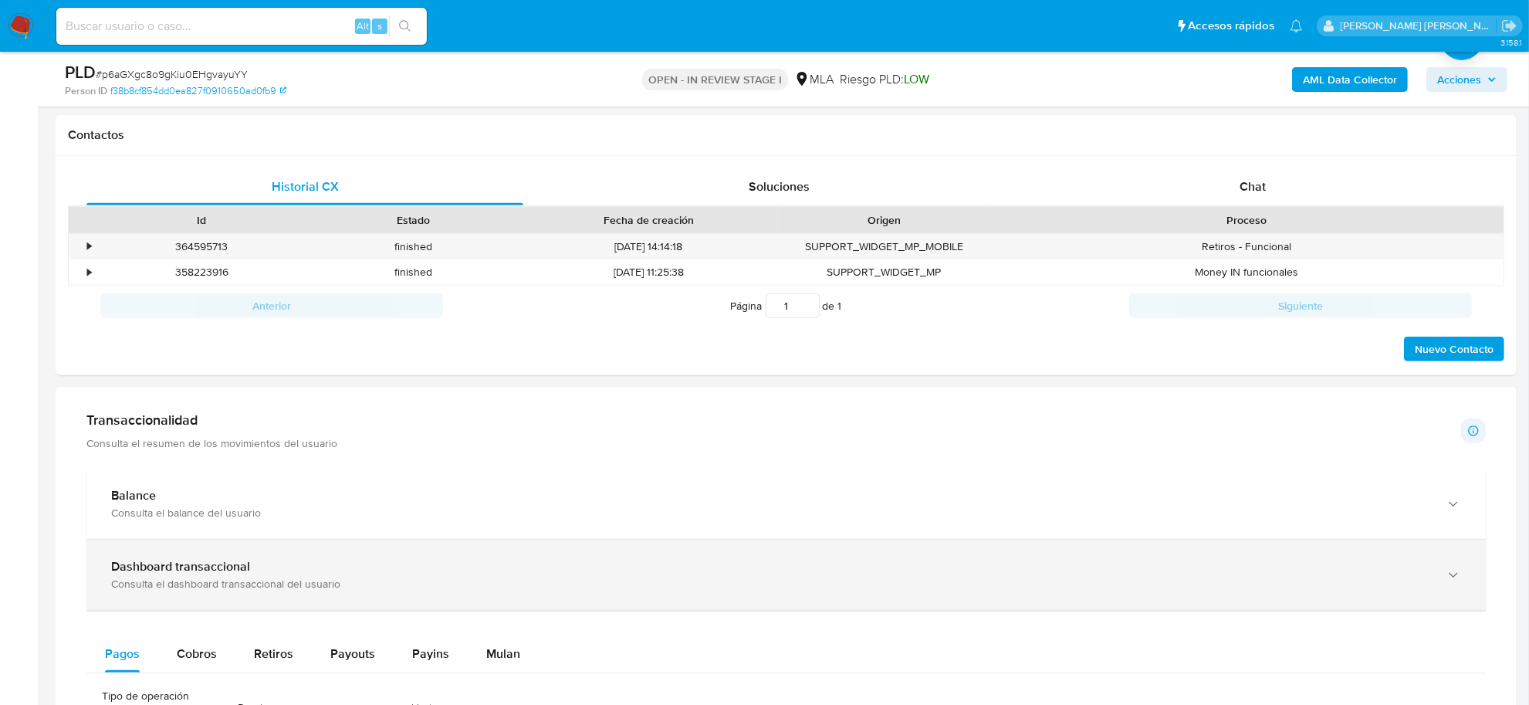
click at [151, 562] on b "Dashboard transaccional" at bounding box center [180, 566] width 139 height 18
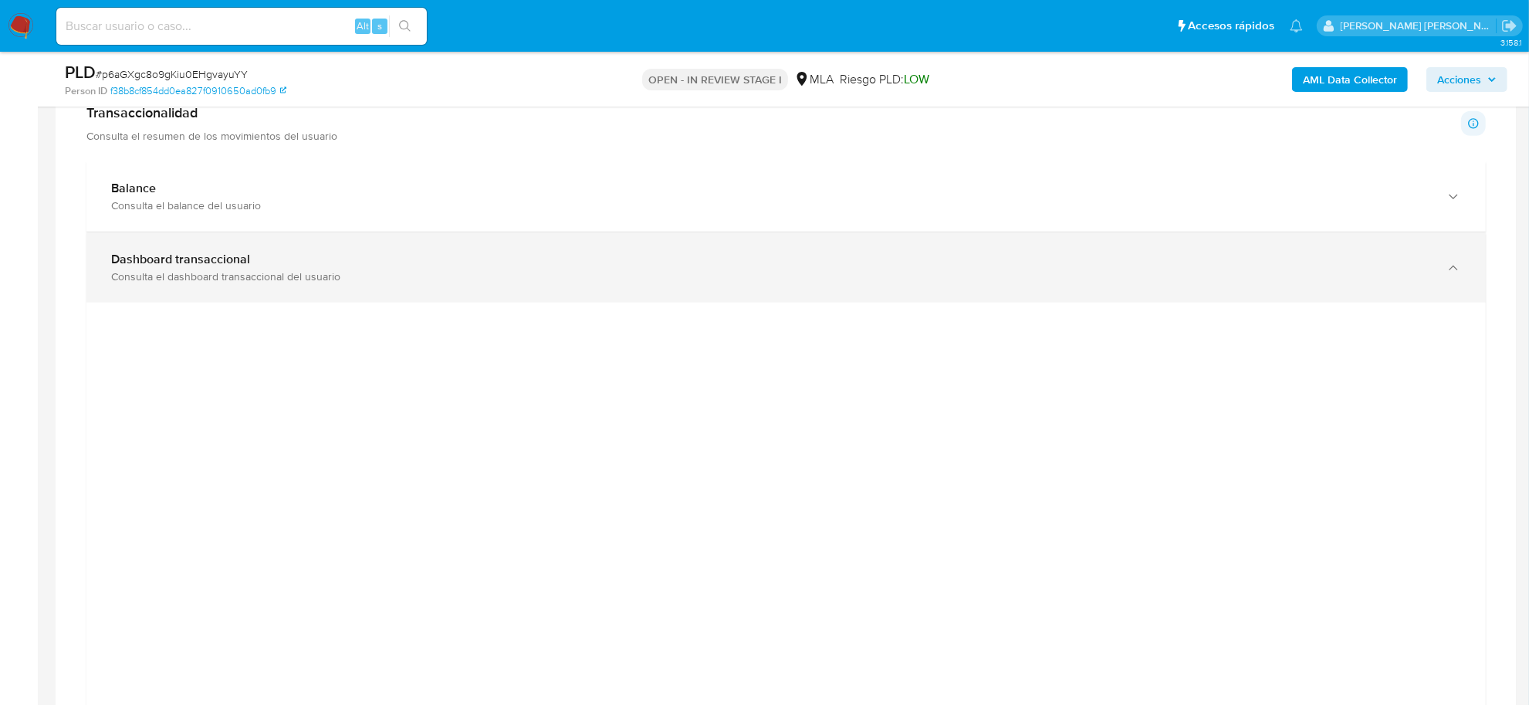
scroll to position [885, 0]
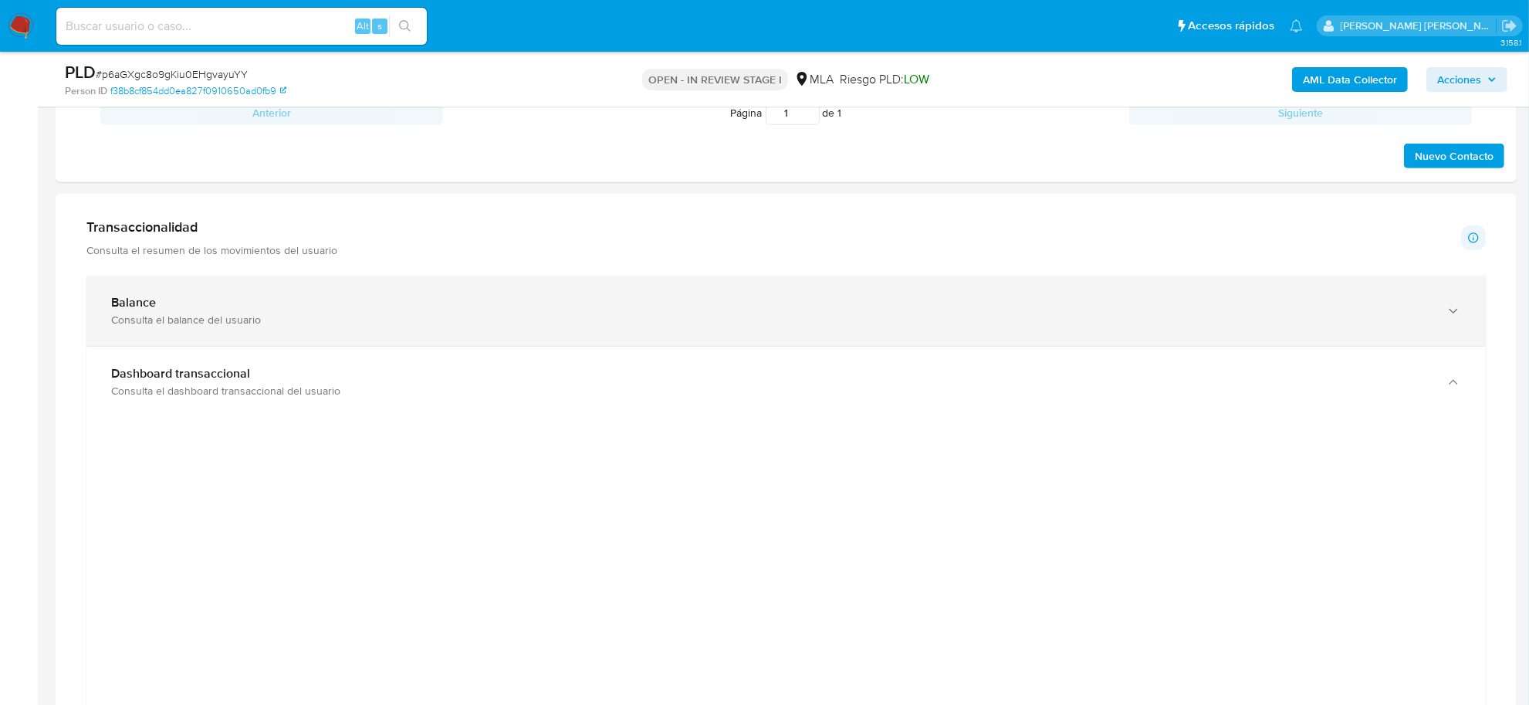
click at [202, 301] on div "Balance" at bounding box center [770, 302] width 1319 height 15
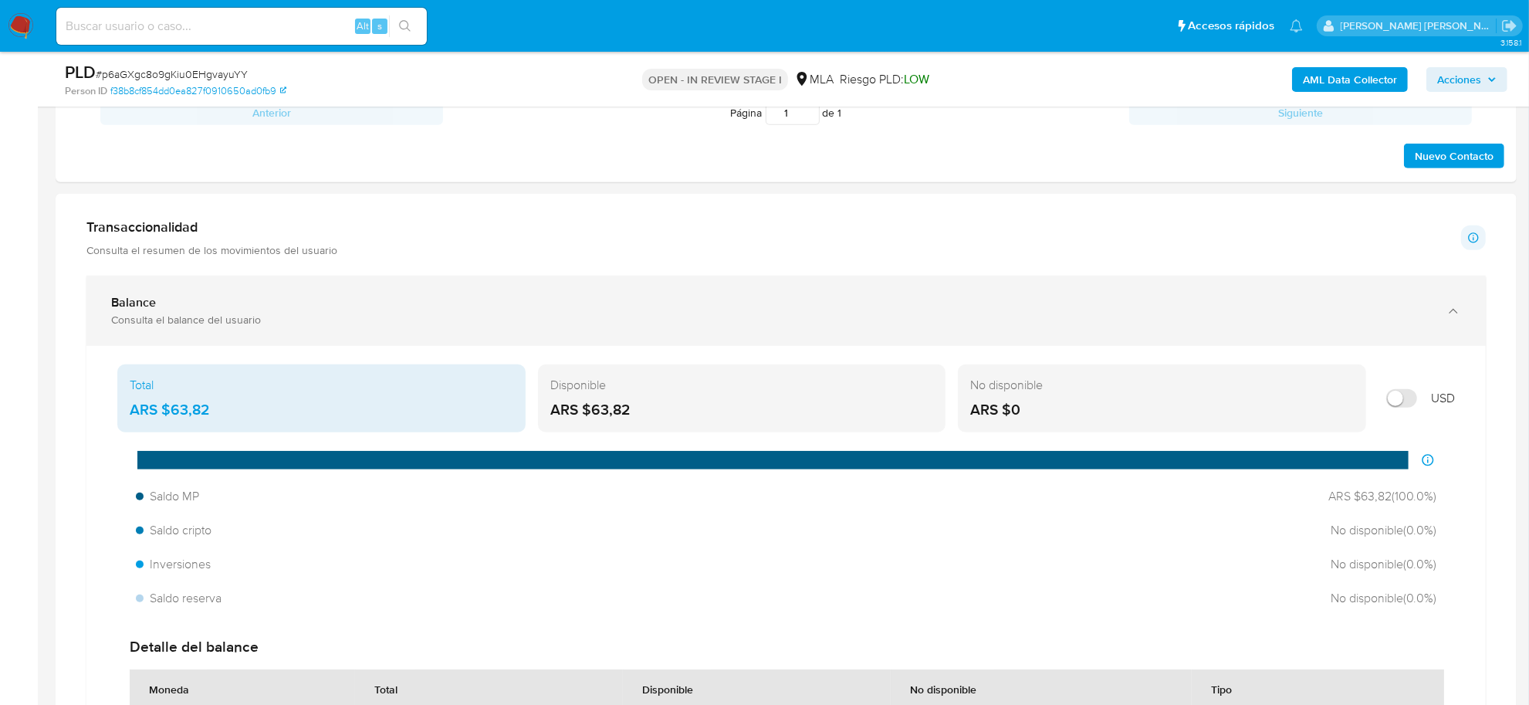
click at [1456, 314] on icon "button" at bounding box center [1452, 310] width 15 height 15
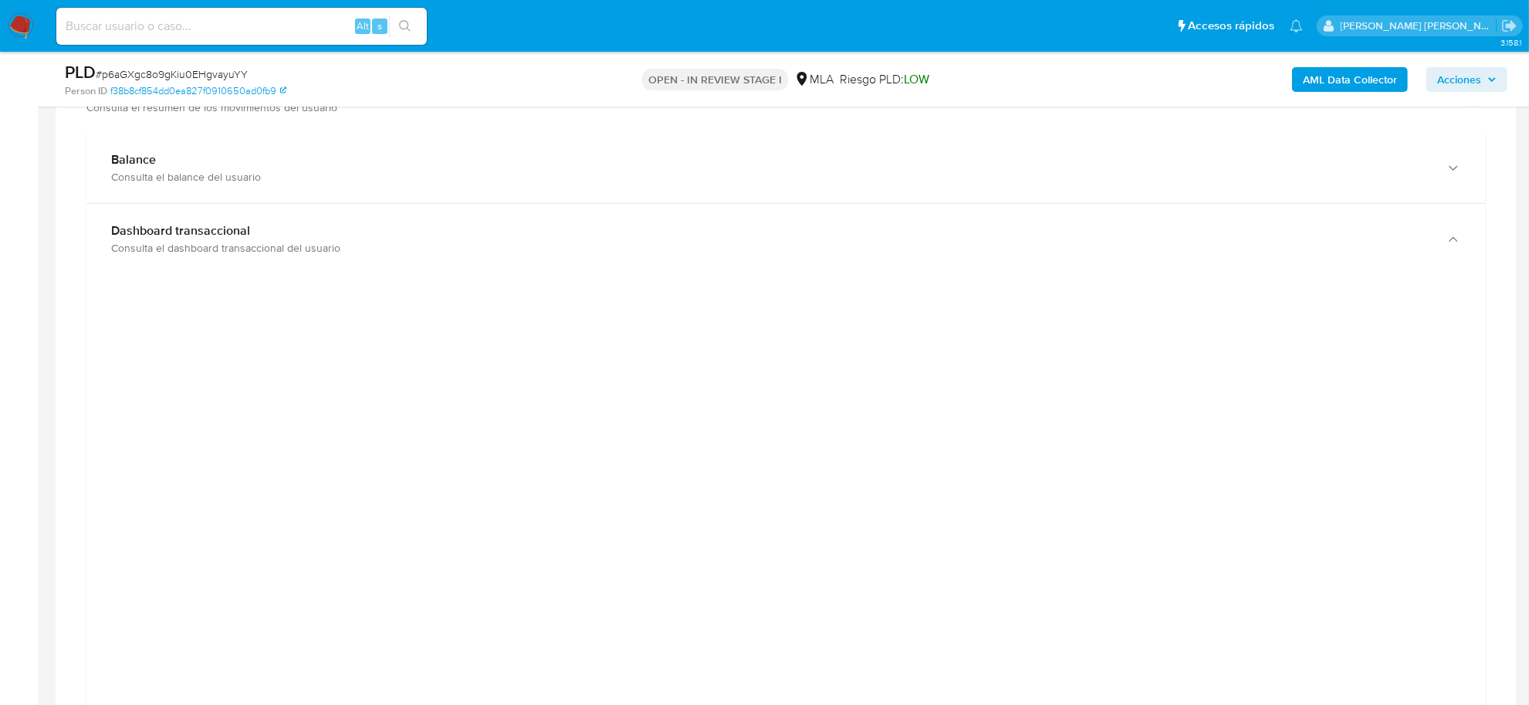
scroll to position [982, 0]
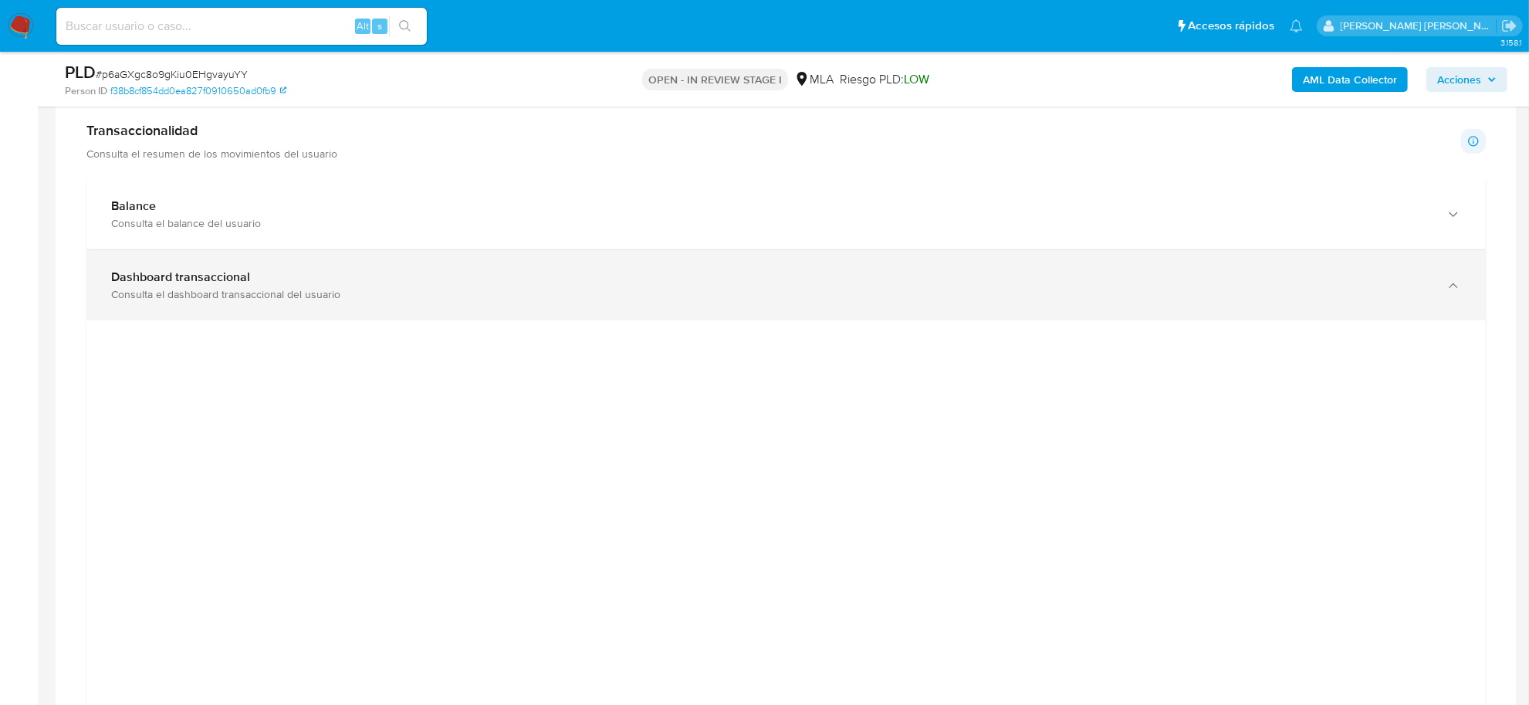
click at [1452, 288] on icon "button" at bounding box center [1452, 285] width 15 height 15
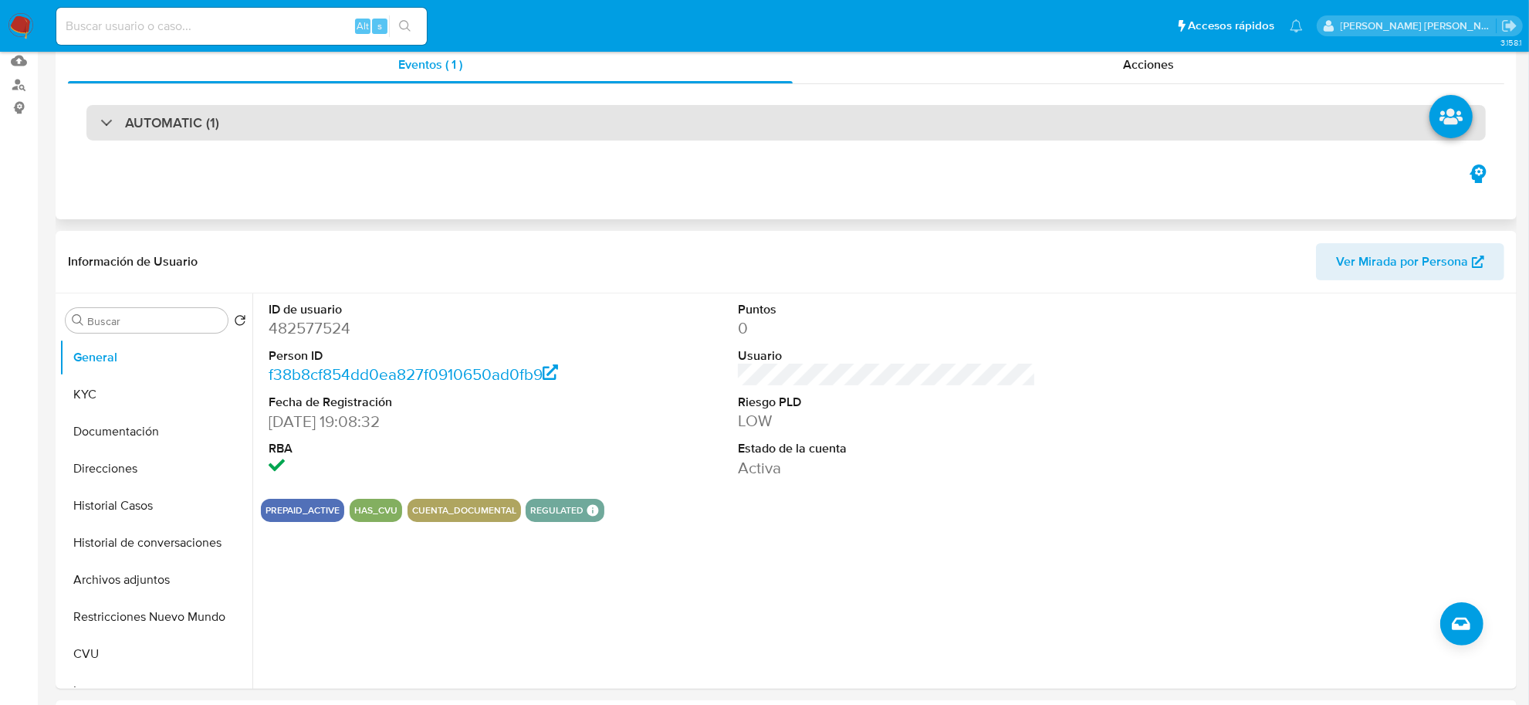
scroll to position [0, 0]
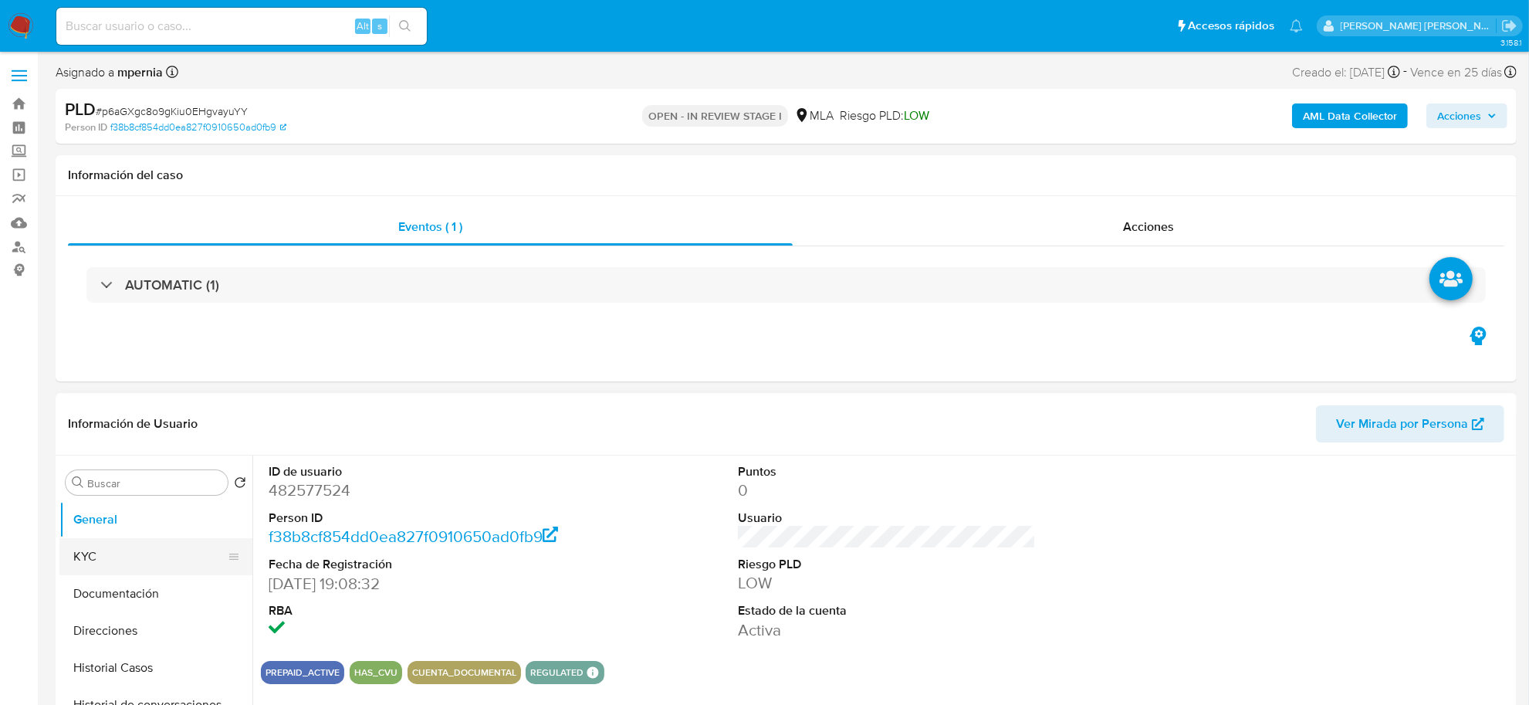
click at [87, 568] on button "KYC" at bounding box center [149, 556] width 181 height 37
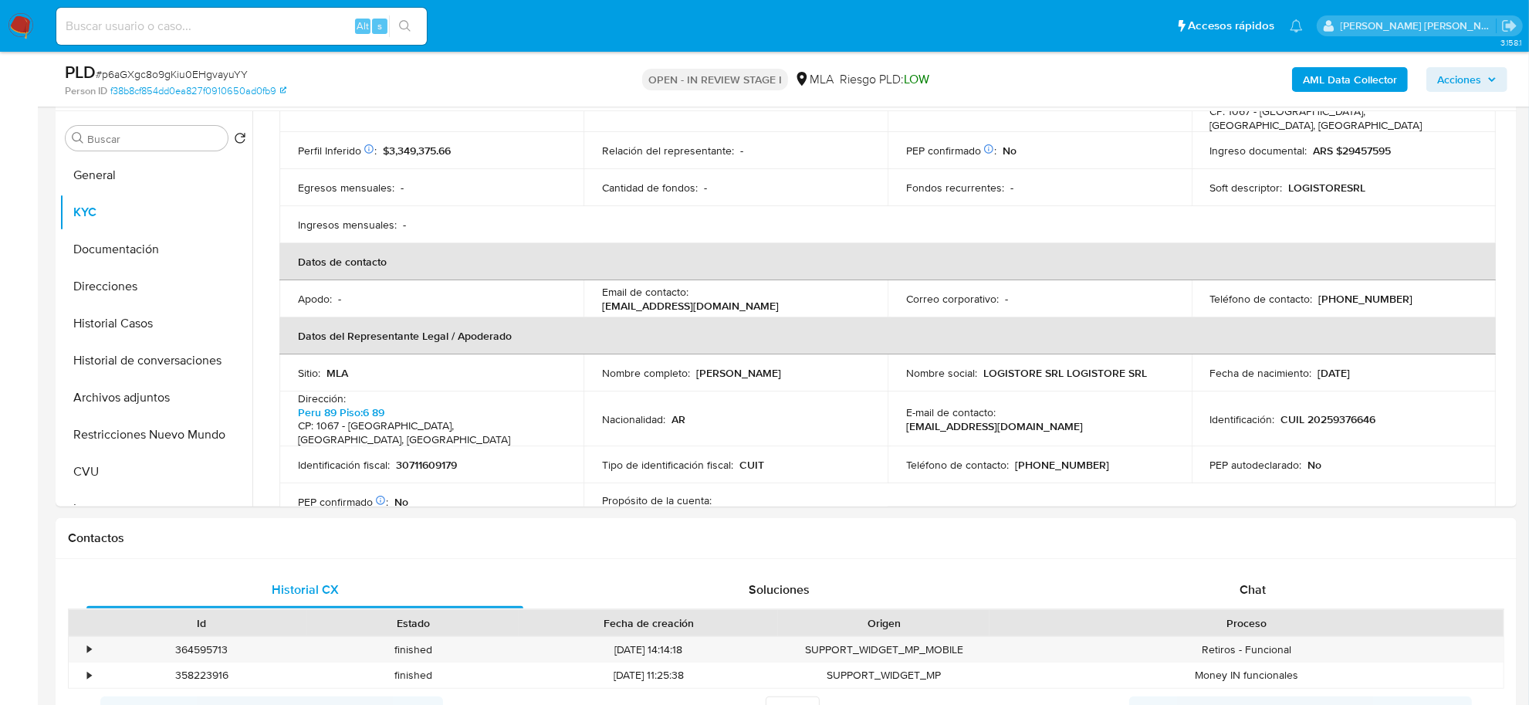
scroll to position [289, 0]
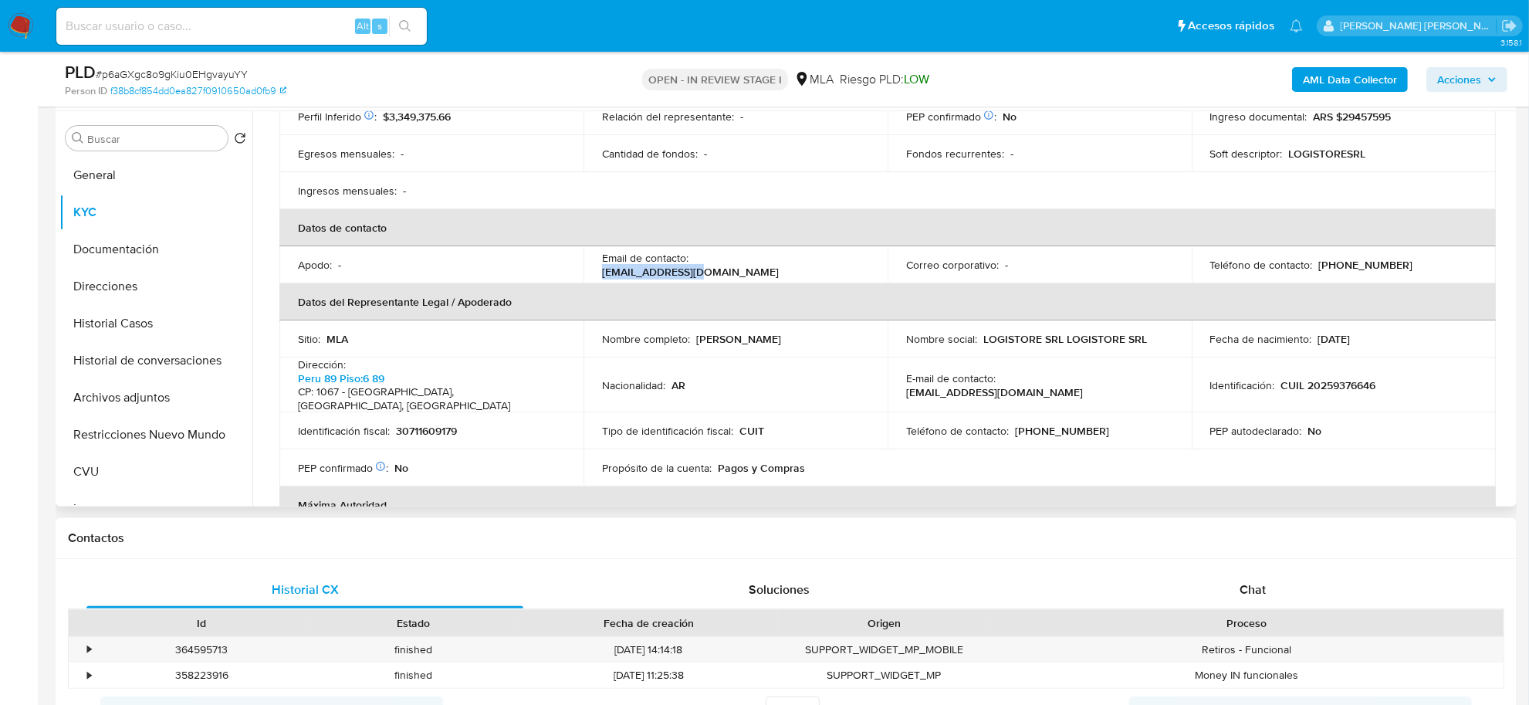
drag, startPoint x: 691, startPoint y: 268, endPoint x: 808, endPoint y: 255, distance: 117.2
click at [808, 255] on td "Email de contacto : [EMAIL_ADDRESS][DOMAIN_NAME]" at bounding box center [735, 264] width 304 height 37
copy p "[EMAIL_ADDRESS][DOMAIN_NAME]"
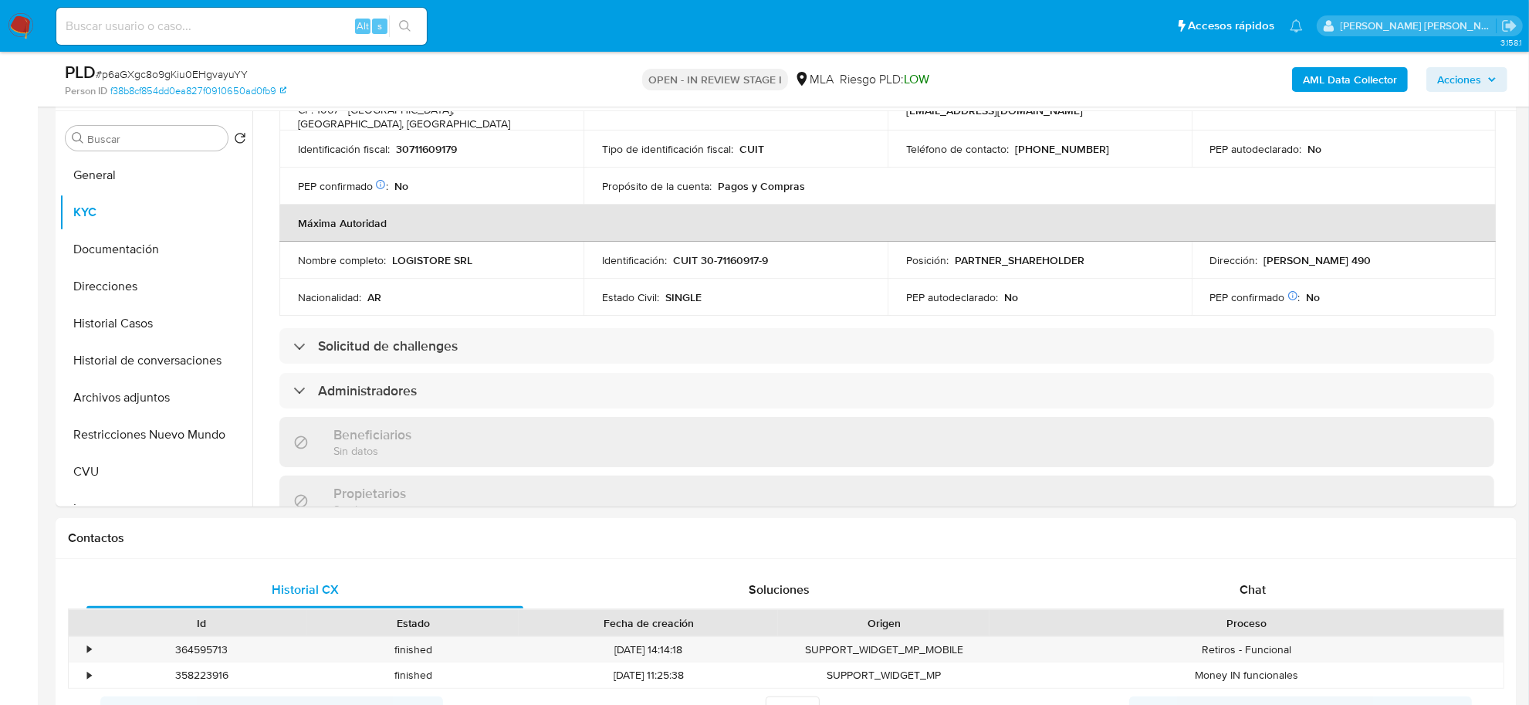
scroll to position [579, 0]
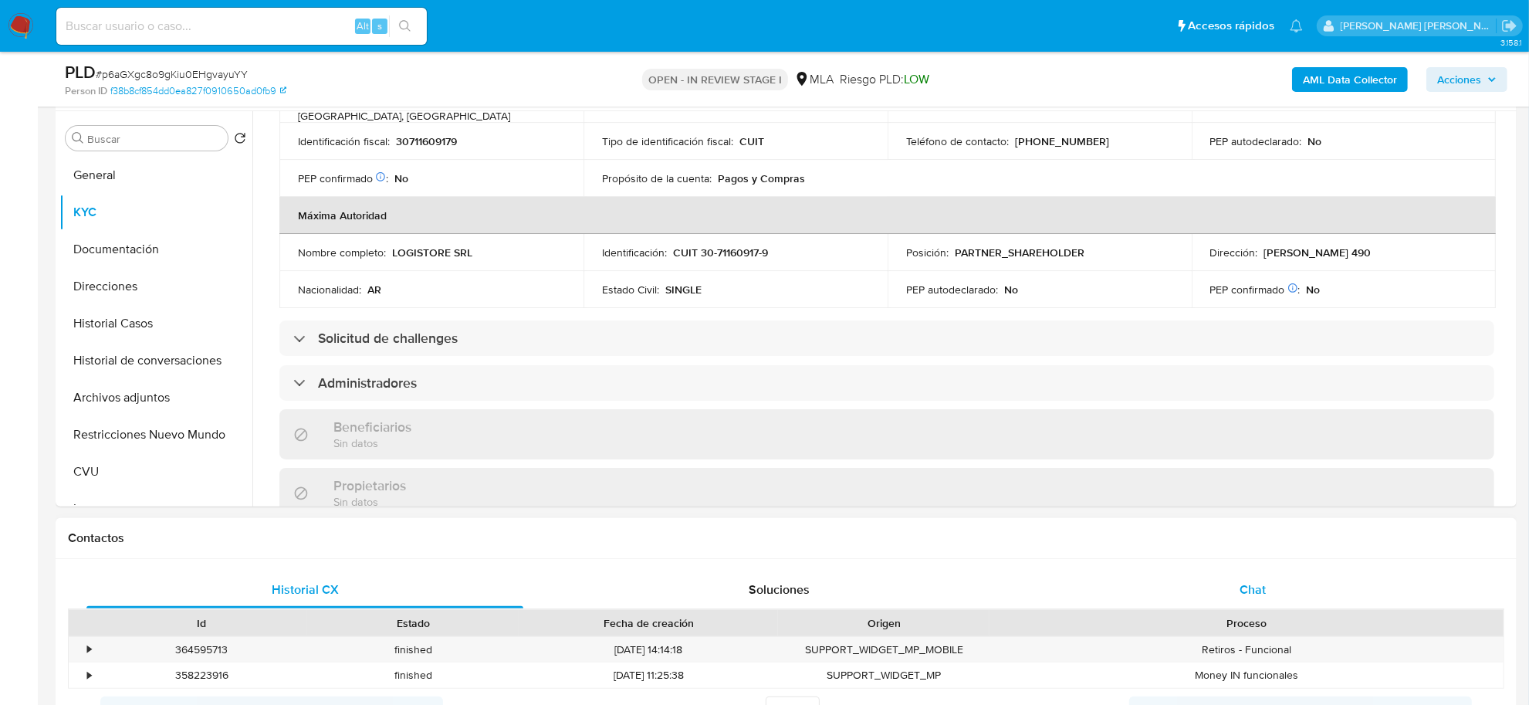
click at [1259, 585] on span "Chat" at bounding box center [1252, 589] width 26 height 18
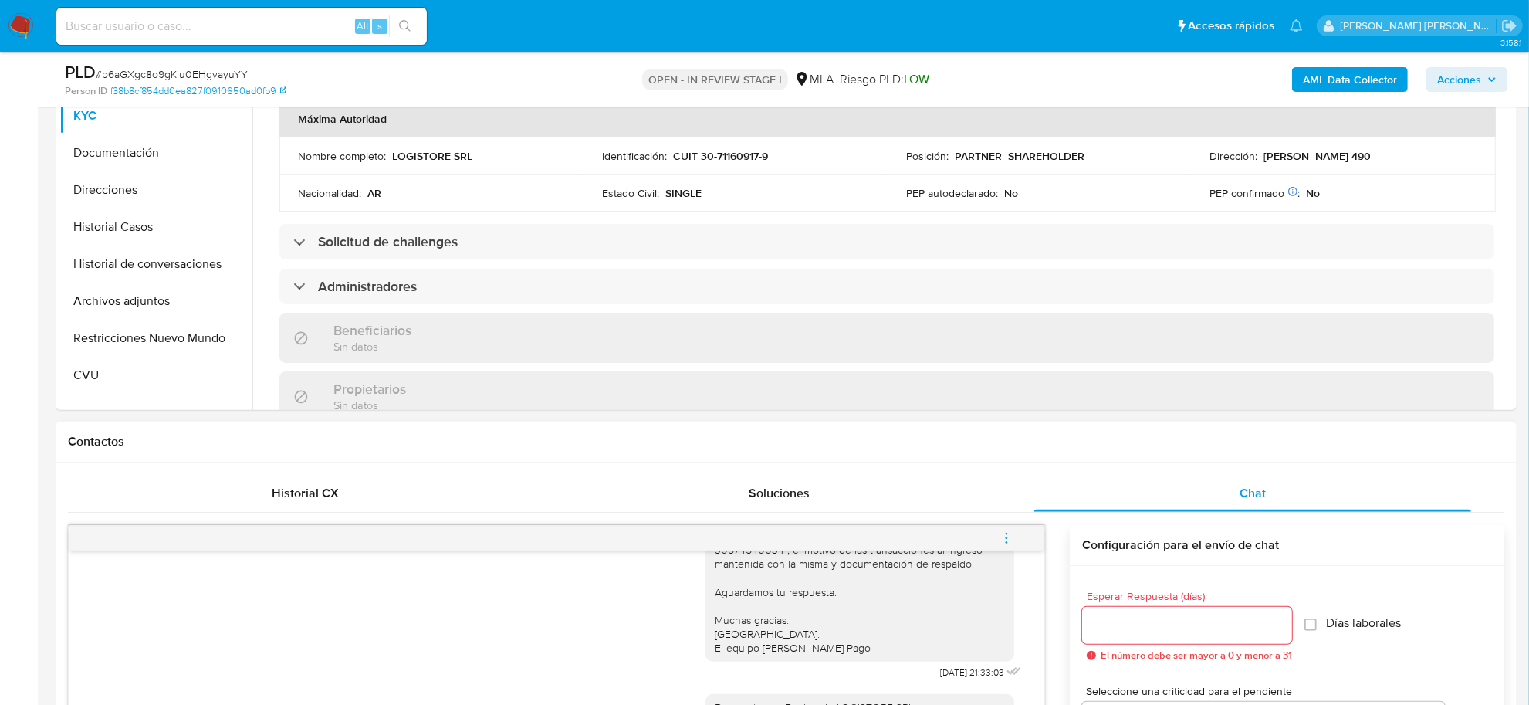
scroll to position [772, 0]
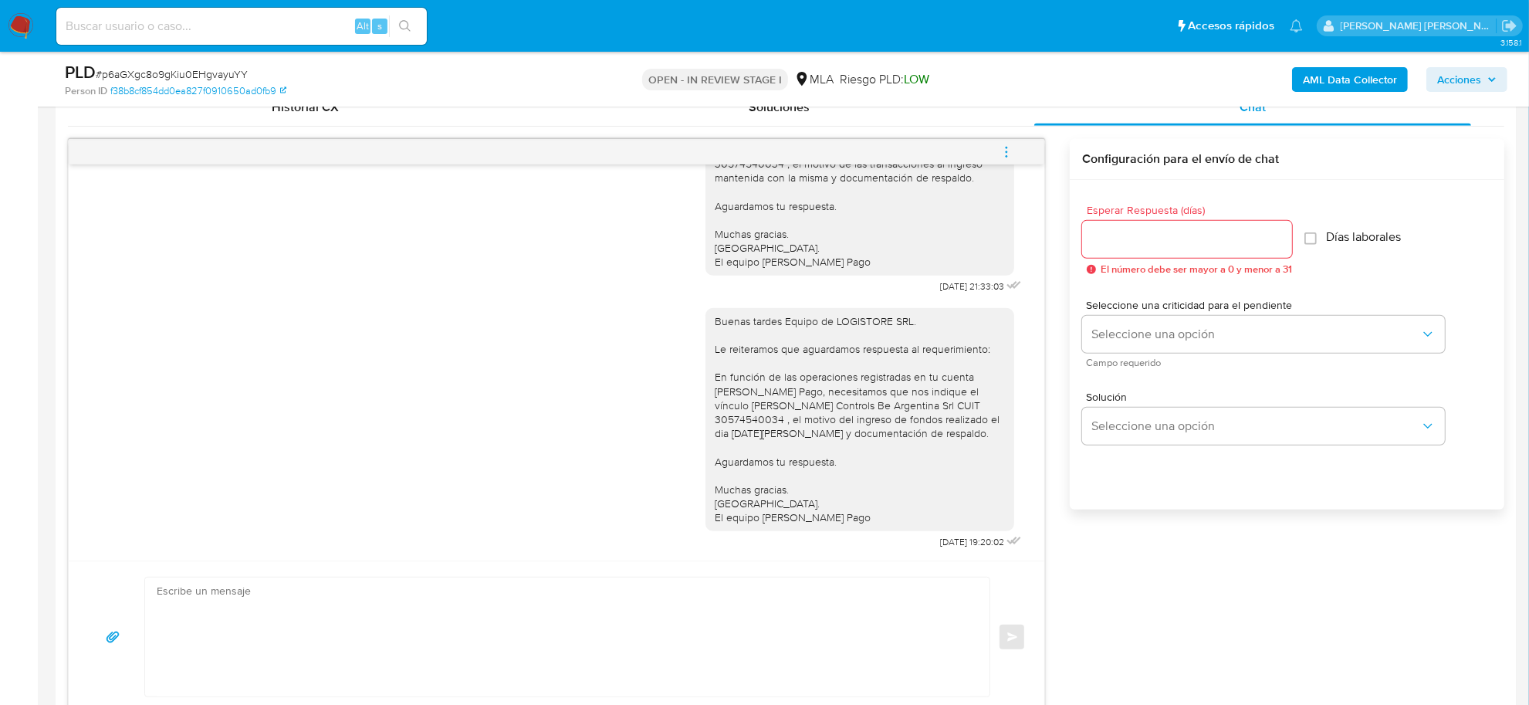
drag, startPoint x: 1009, startPoint y: 153, endPoint x: 944, endPoint y: 133, distance: 68.6
click at [1009, 153] on icon "menu-action" at bounding box center [1006, 152] width 14 height 14
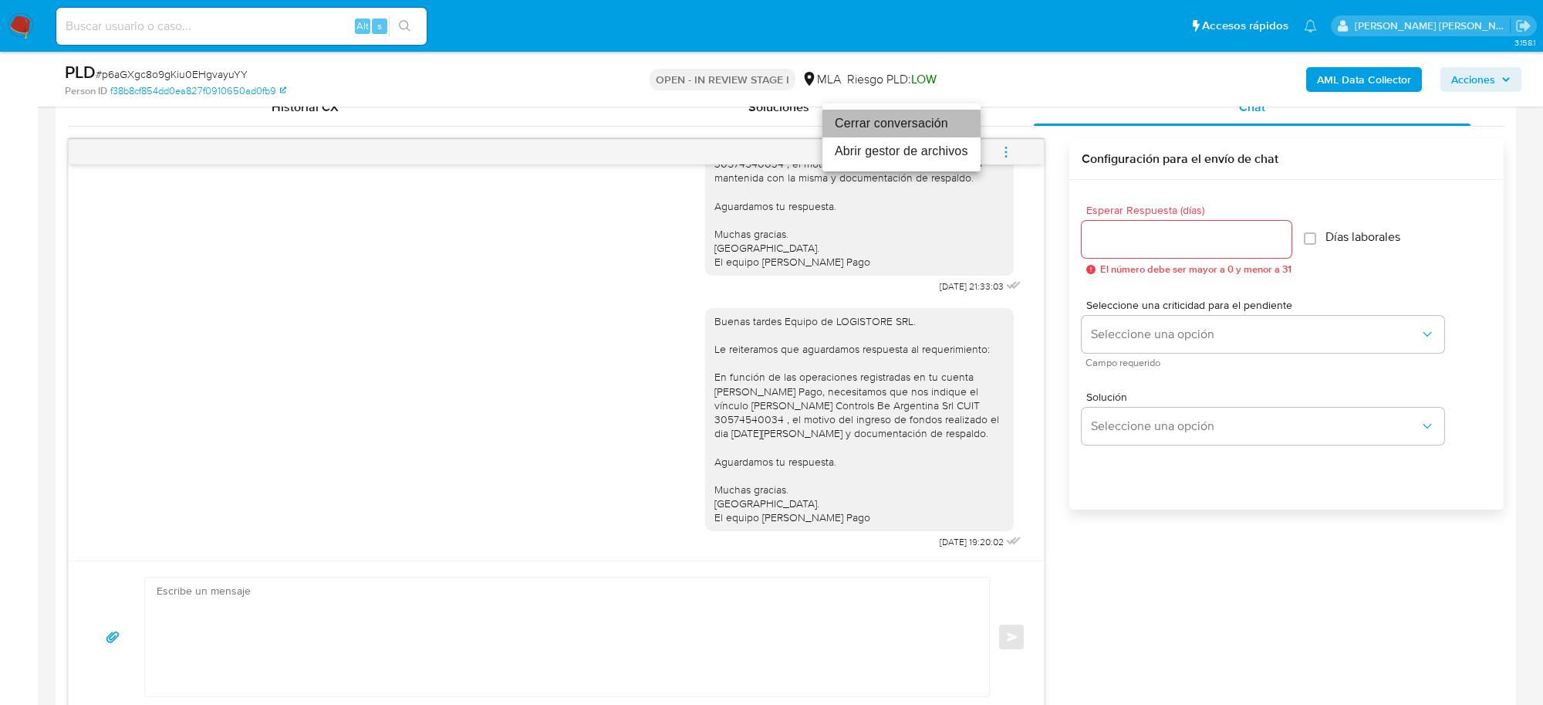
click at [891, 117] on li "Cerrar conversación" at bounding box center [902, 124] width 158 height 28
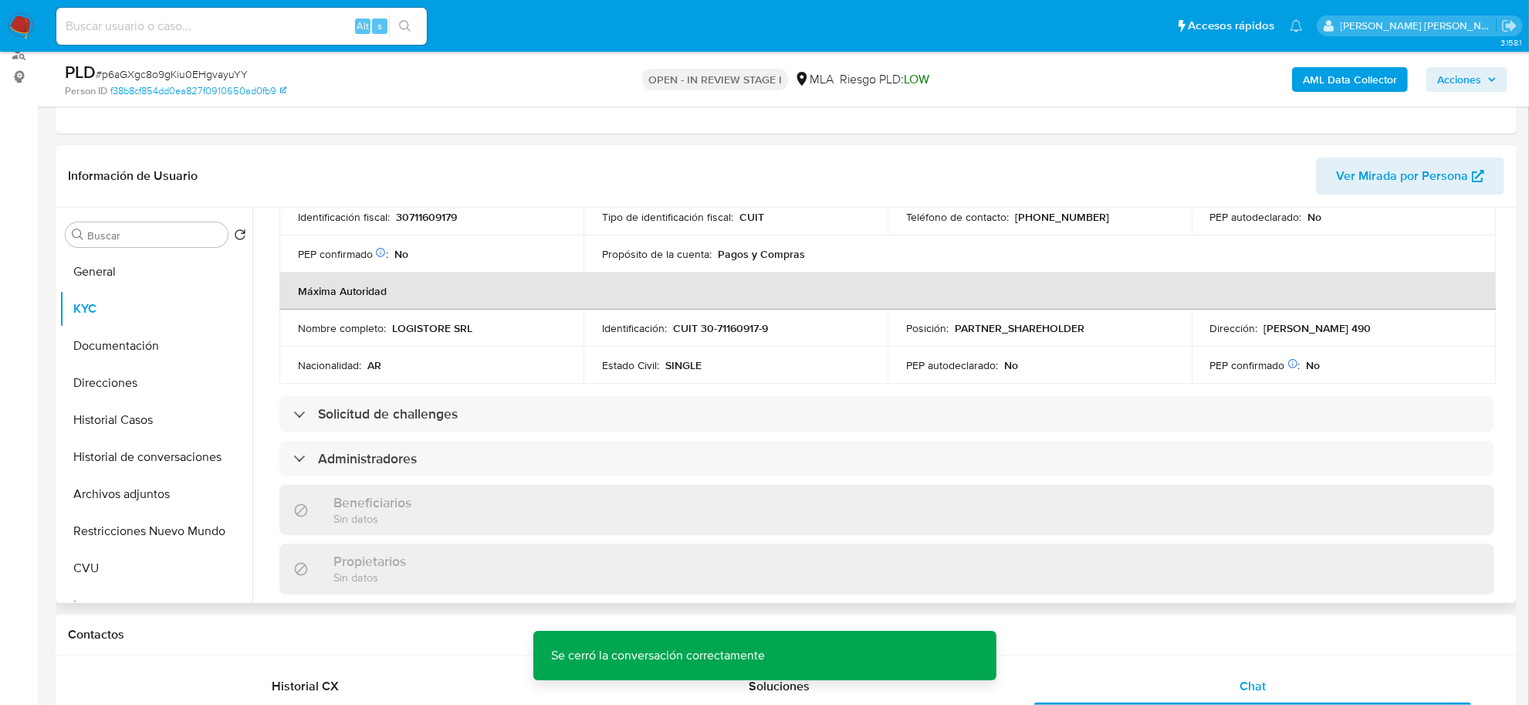
scroll to position [386, 0]
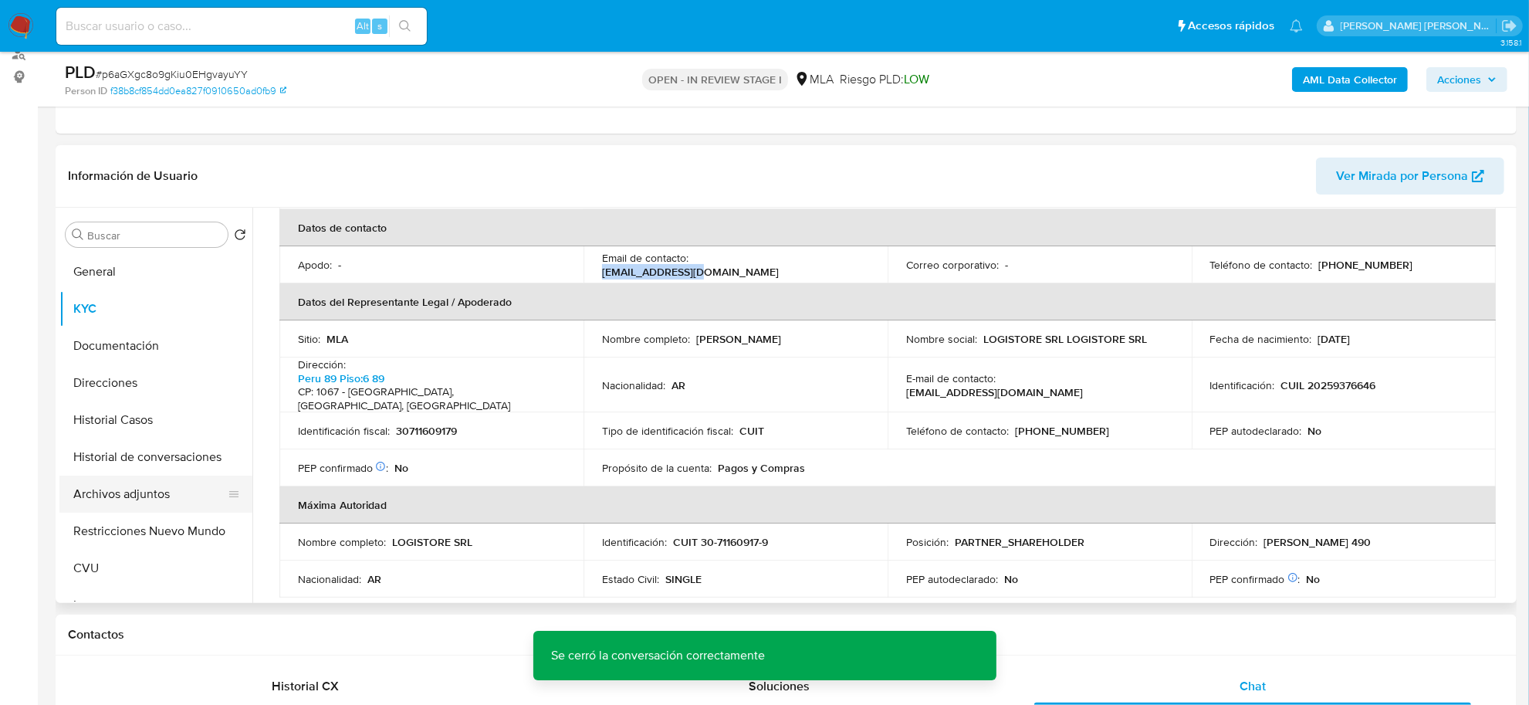
click at [118, 492] on button "Archivos adjuntos" at bounding box center [149, 493] width 181 height 37
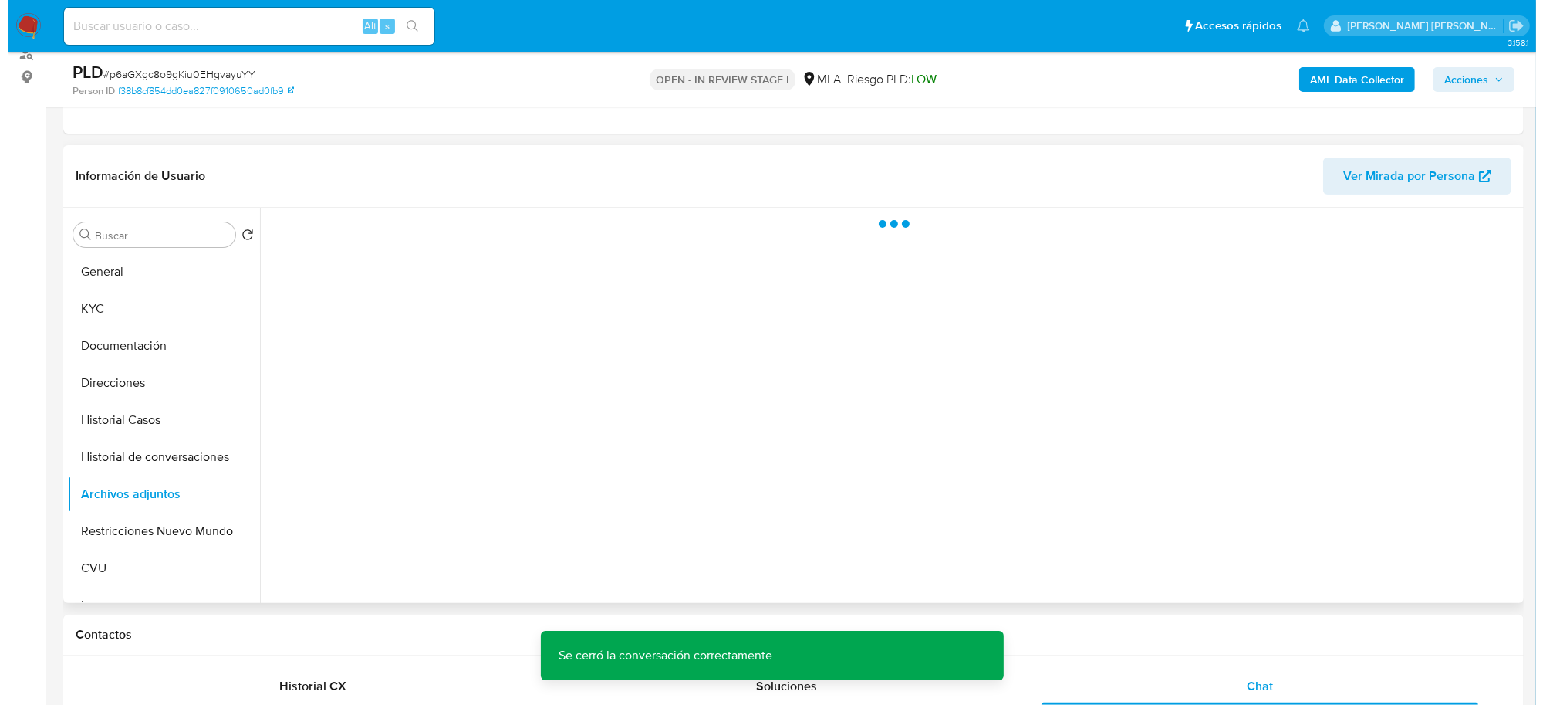
scroll to position [0, 0]
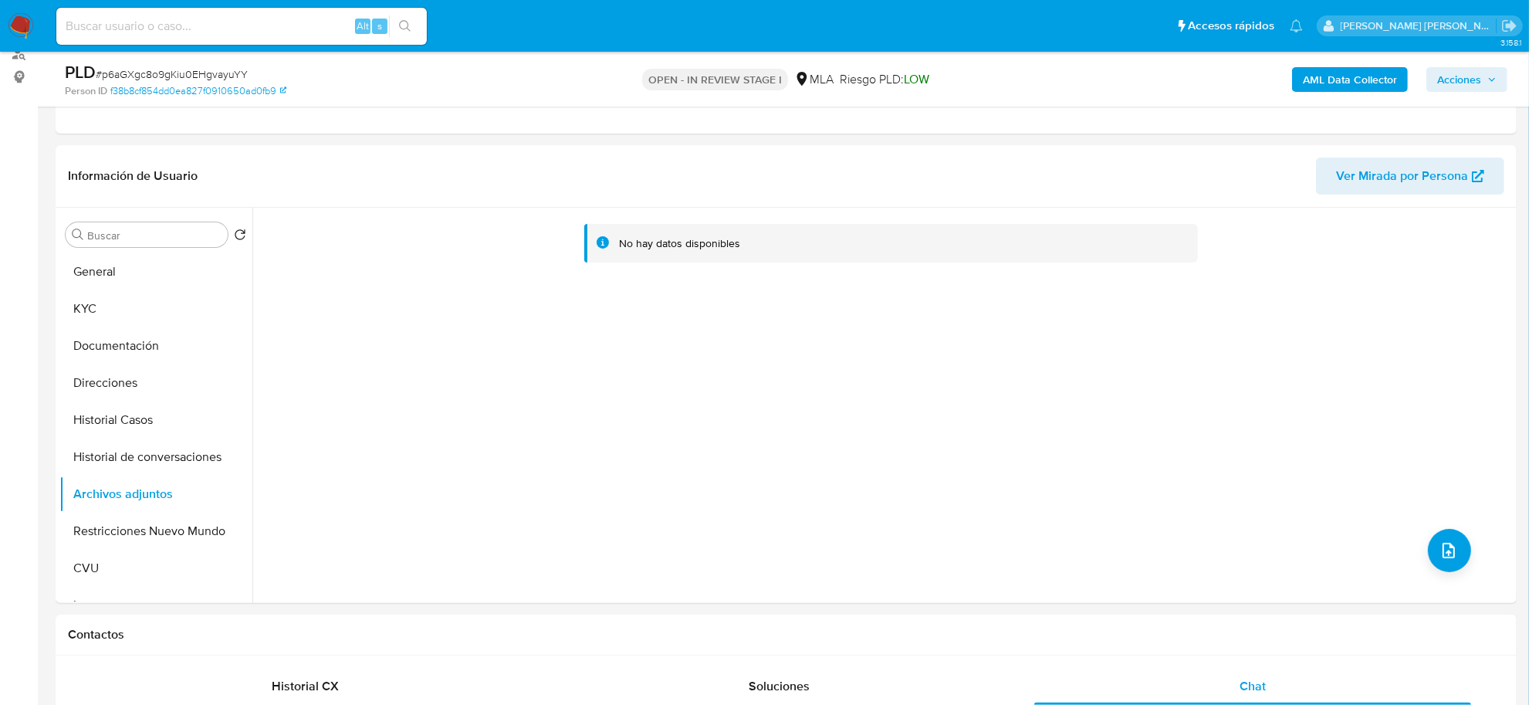
click at [1326, 71] on b "AML Data Collector" at bounding box center [1350, 79] width 94 height 25
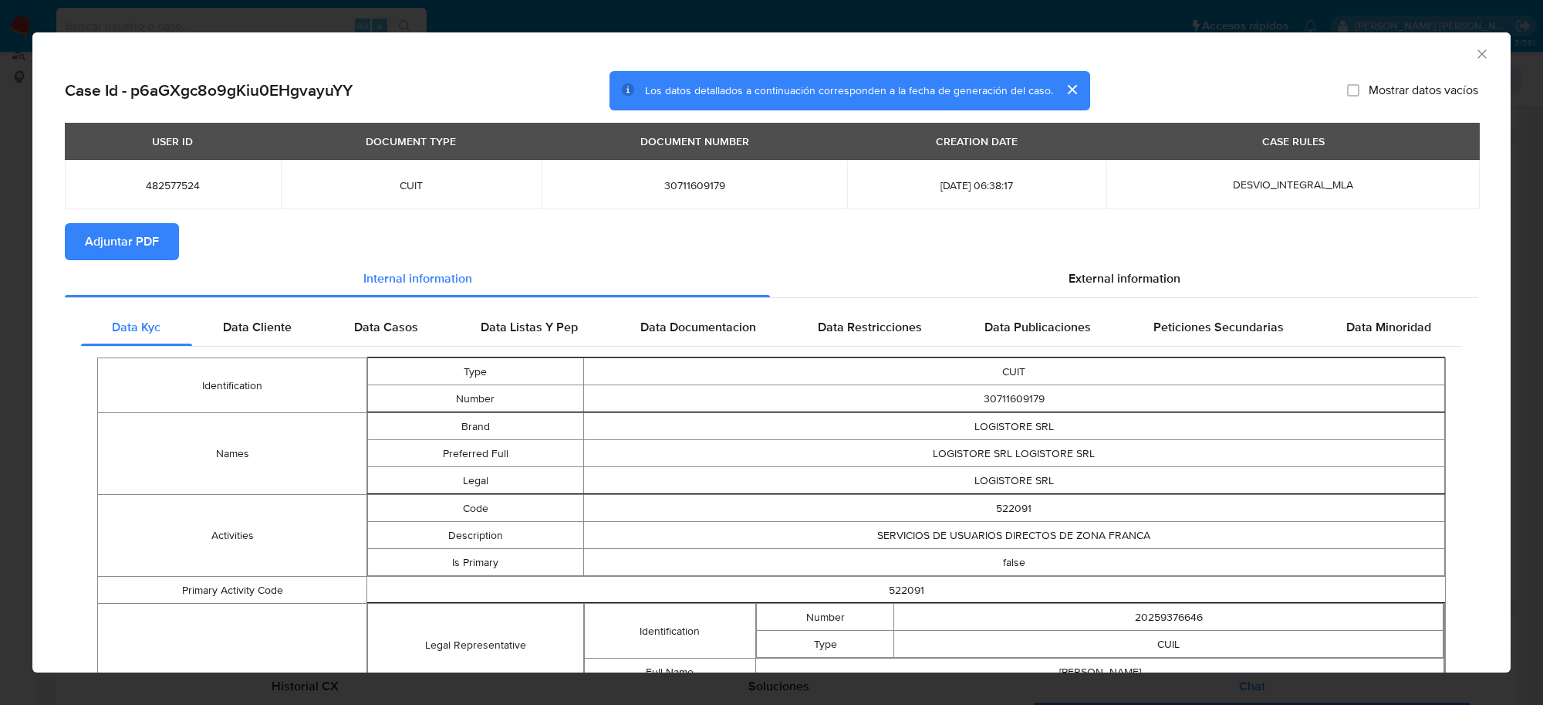
click at [163, 244] on button "Adjuntar PDF" at bounding box center [122, 241] width 114 height 37
click at [1475, 59] on icon "Cerrar ventana" at bounding box center [1482, 53] width 15 height 15
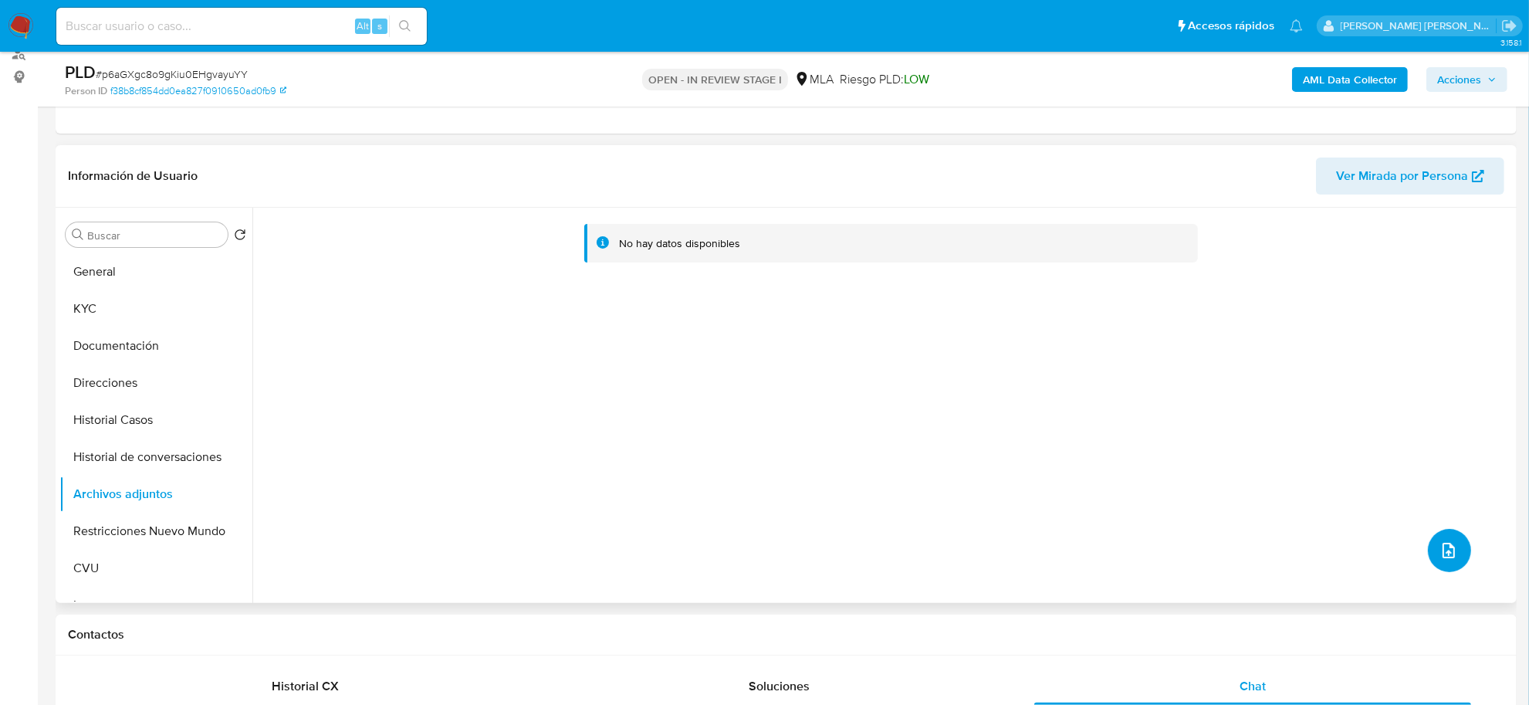
click at [1451, 542] on span "upload-file" at bounding box center [1448, 550] width 19 height 19
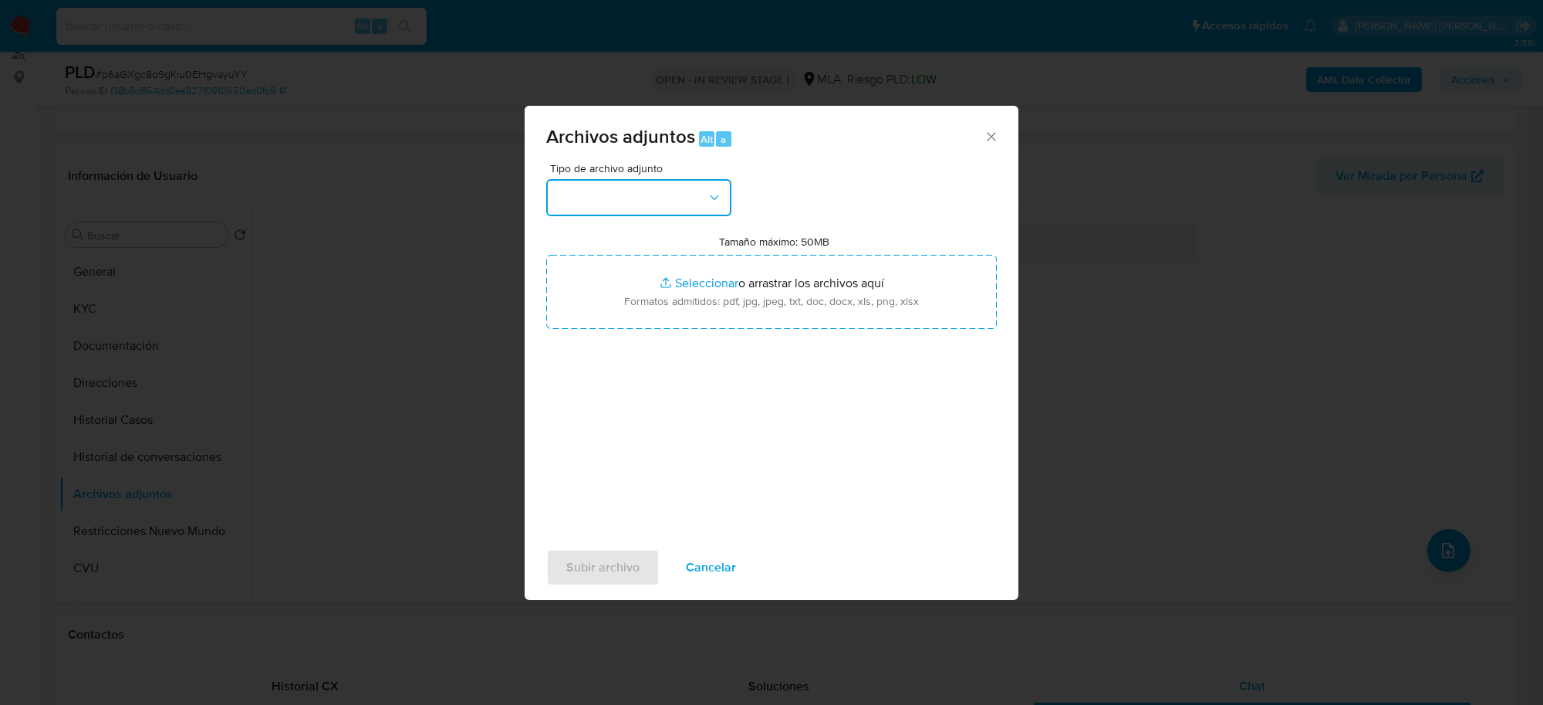
click at [656, 188] on button "button" at bounding box center [638, 197] width 185 height 37
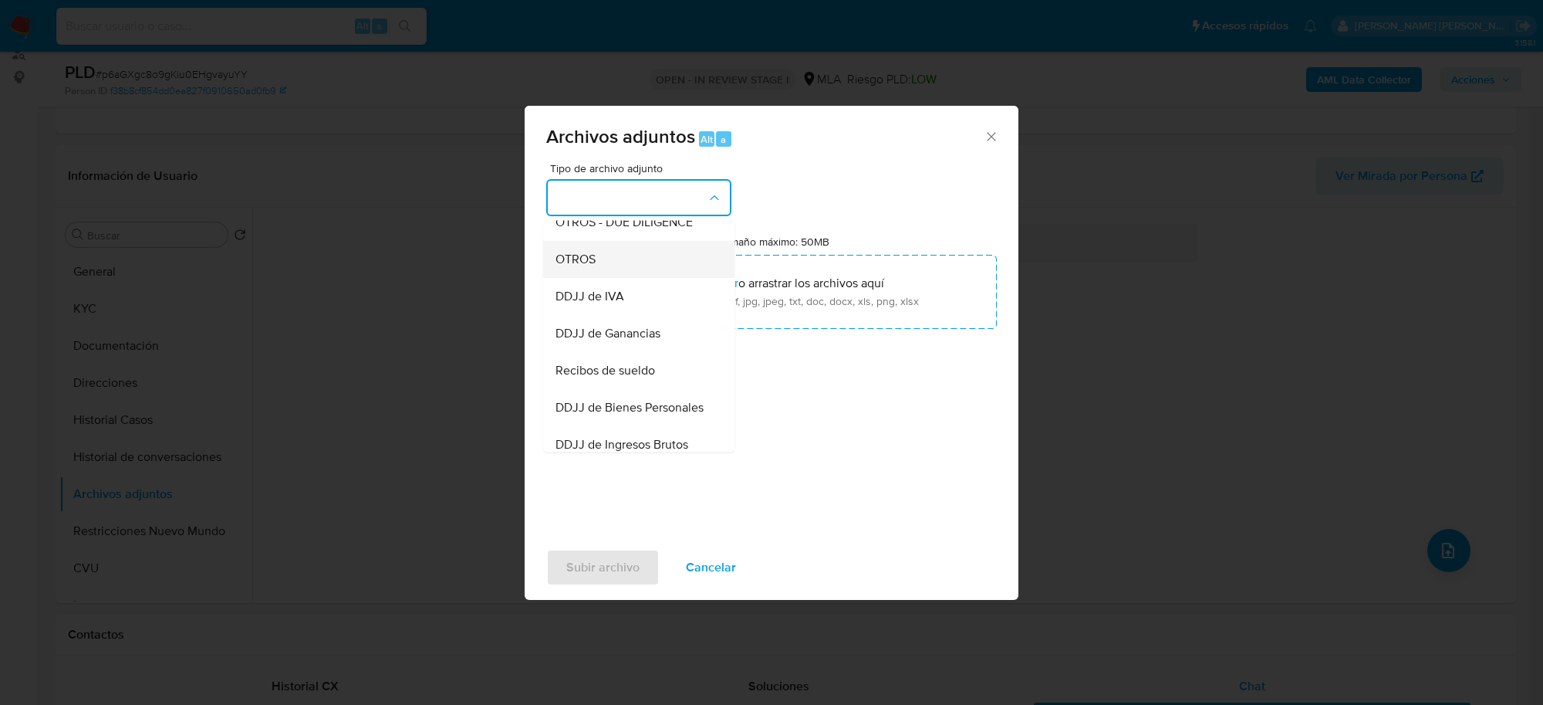
scroll to position [386, 0]
click at [644, 343] on span "DDJJ de Ingresos Brutos" at bounding box center [622, 334] width 133 height 15
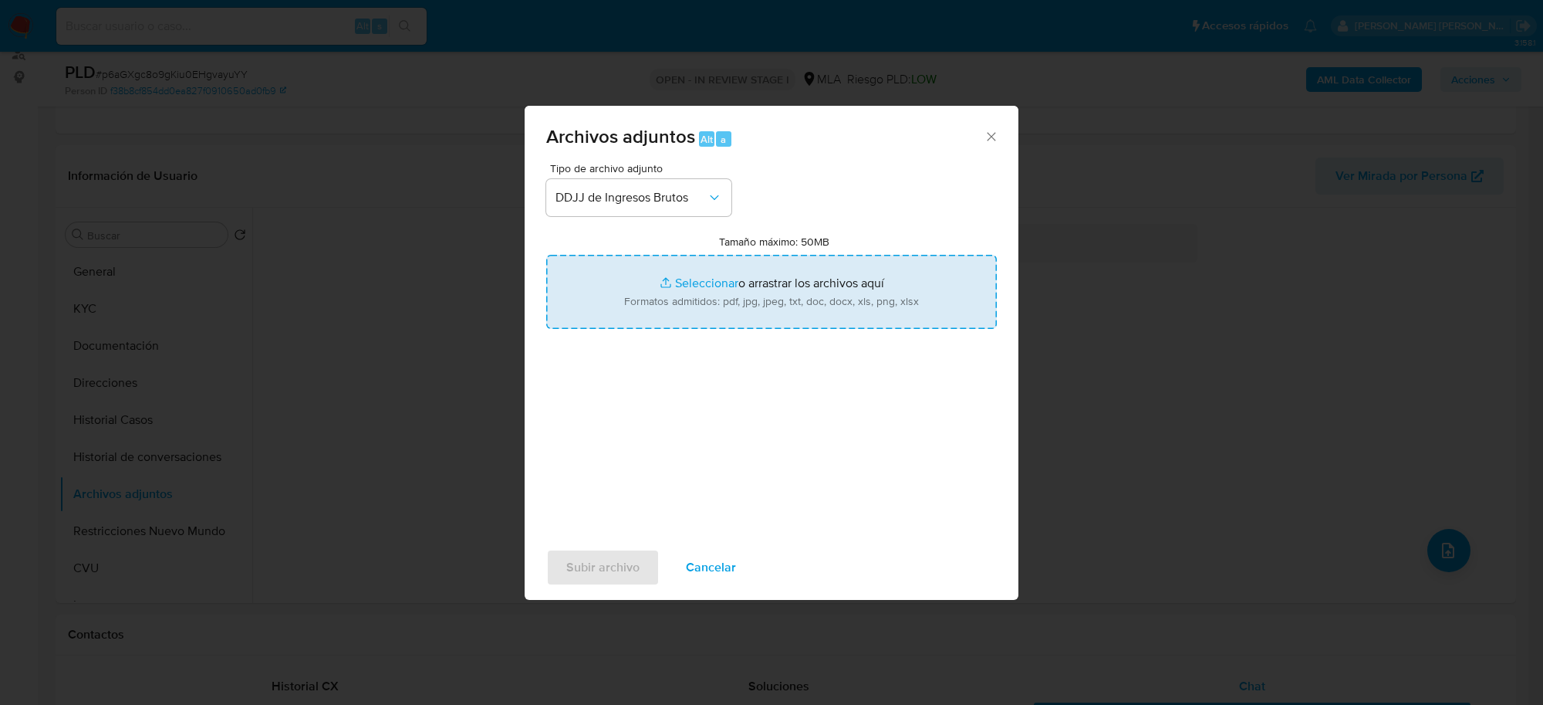
type input "C:\fakepath\DJTotalPais (1).pdf"
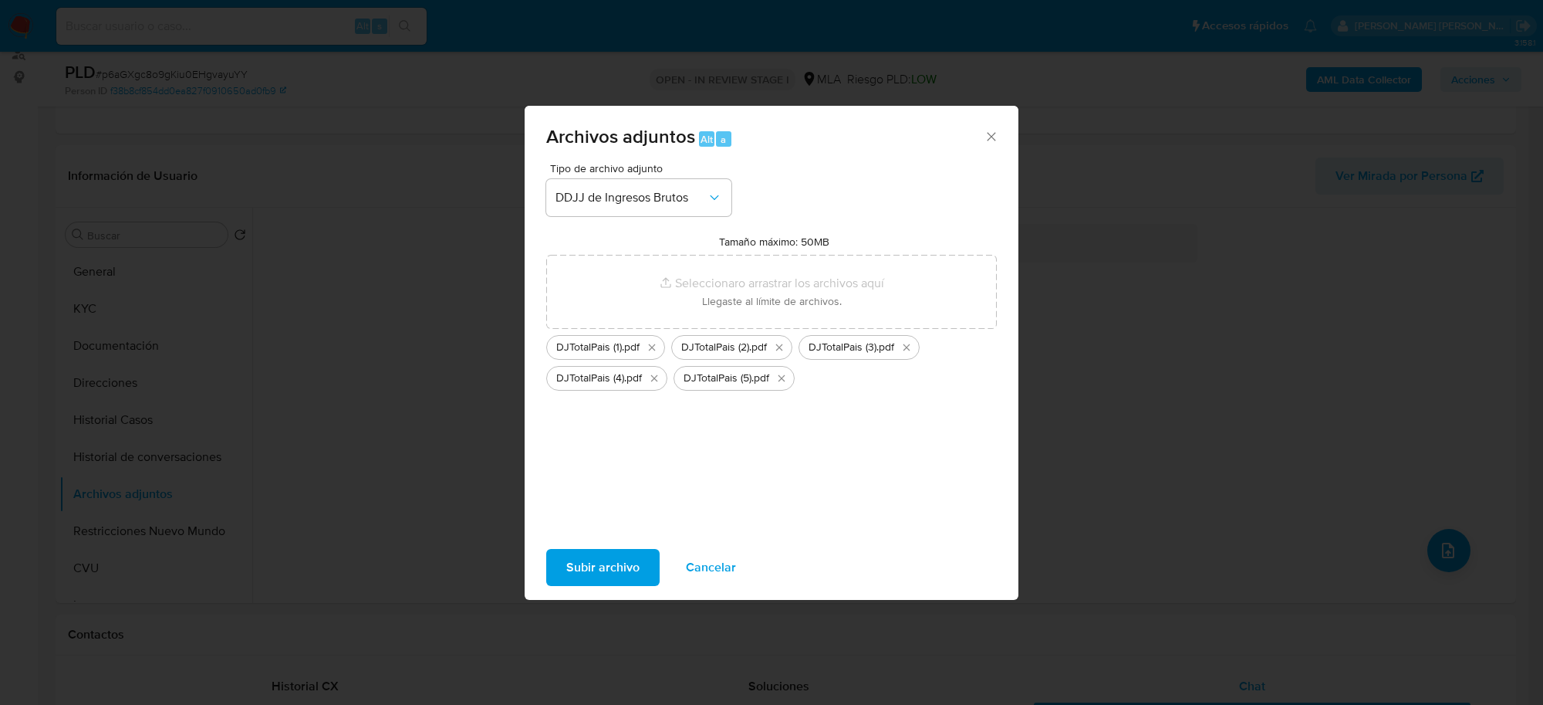
click at [606, 572] on span "Subir archivo" at bounding box center [602, 567] width 73 height 34
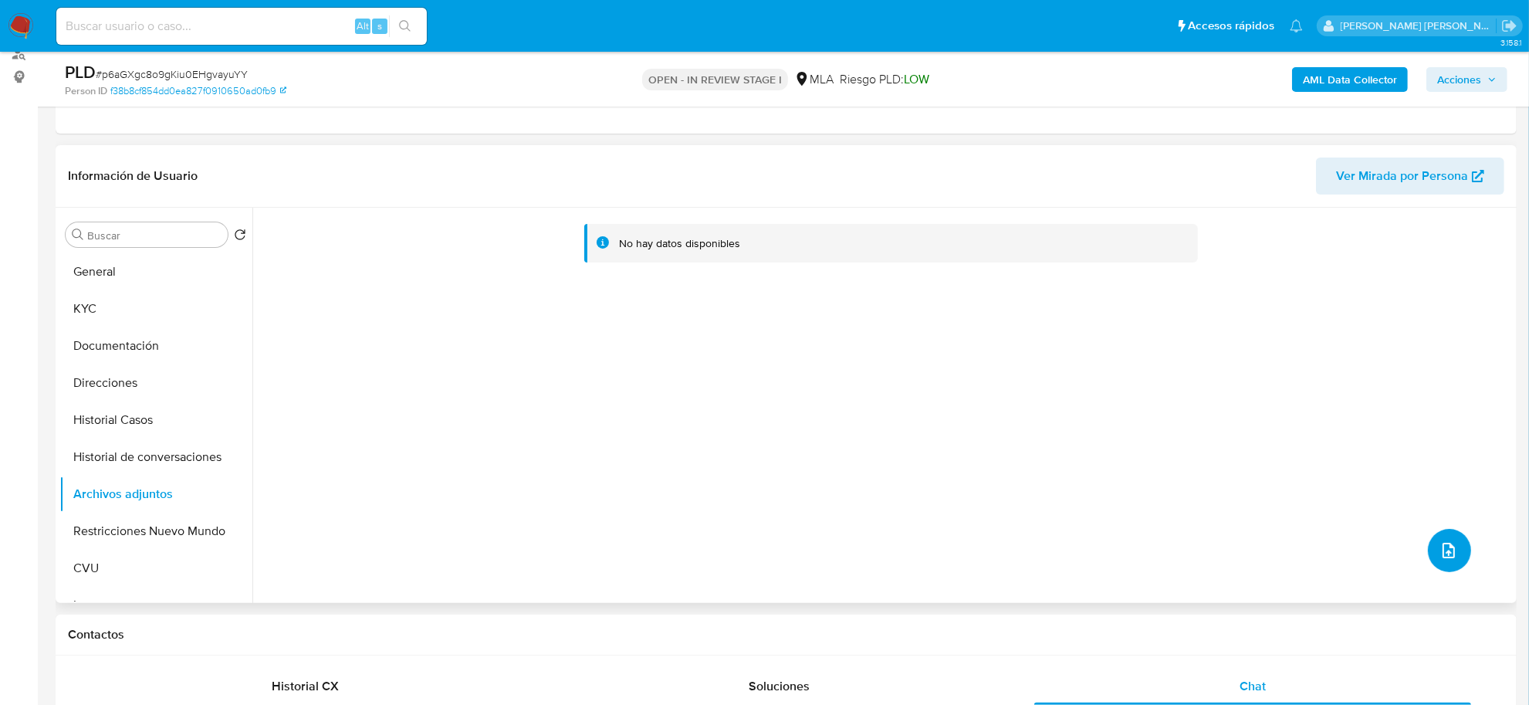
click at [1439, 550] on icon "upload-file" at bounding box center [1448, 550] width 19 height 19
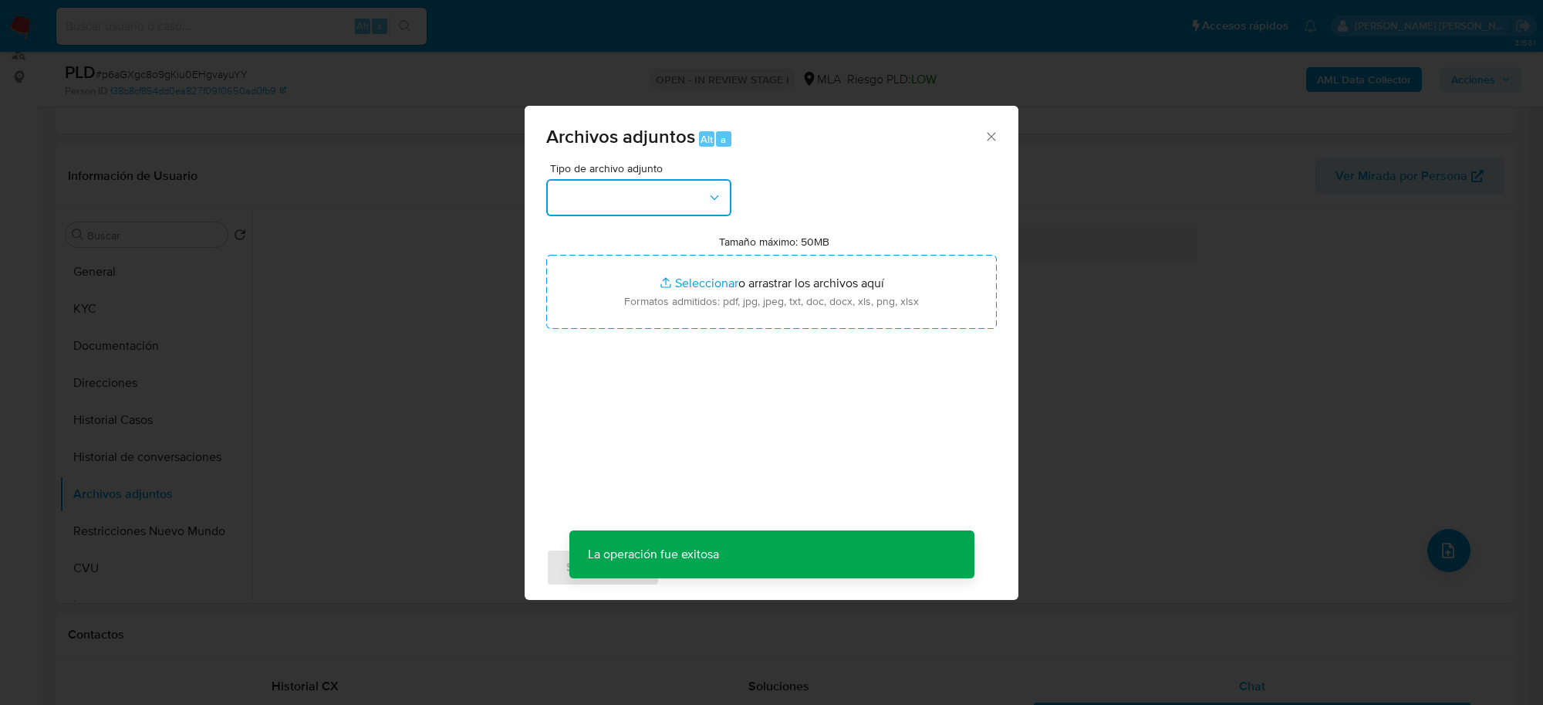
click at [671, 198] on button "button" at bounding box center [638, 197] width 185 height 37
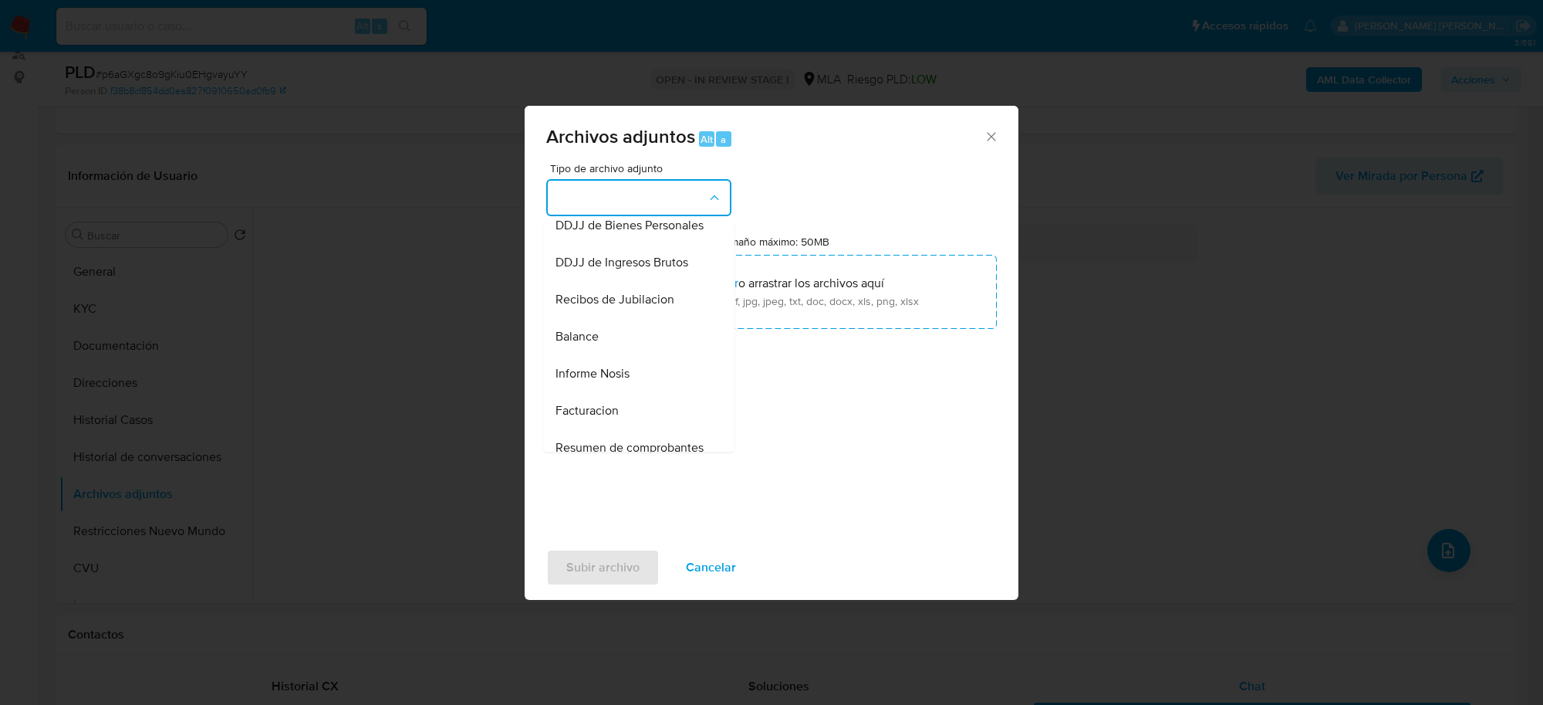
scroll to position [482, 0]
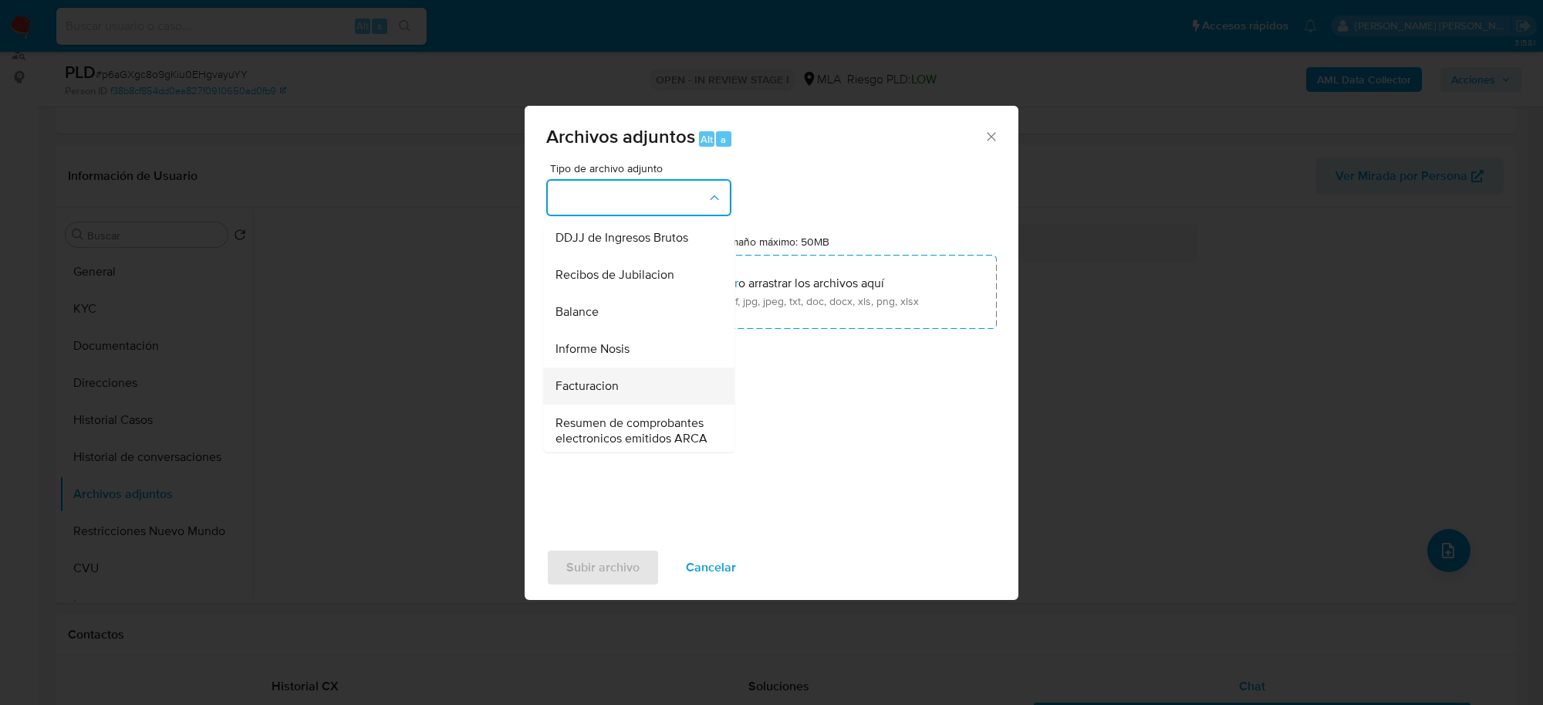
click at [640, 405] on div "Facturacion" at bounding box center [634, 386] width 157 height 37
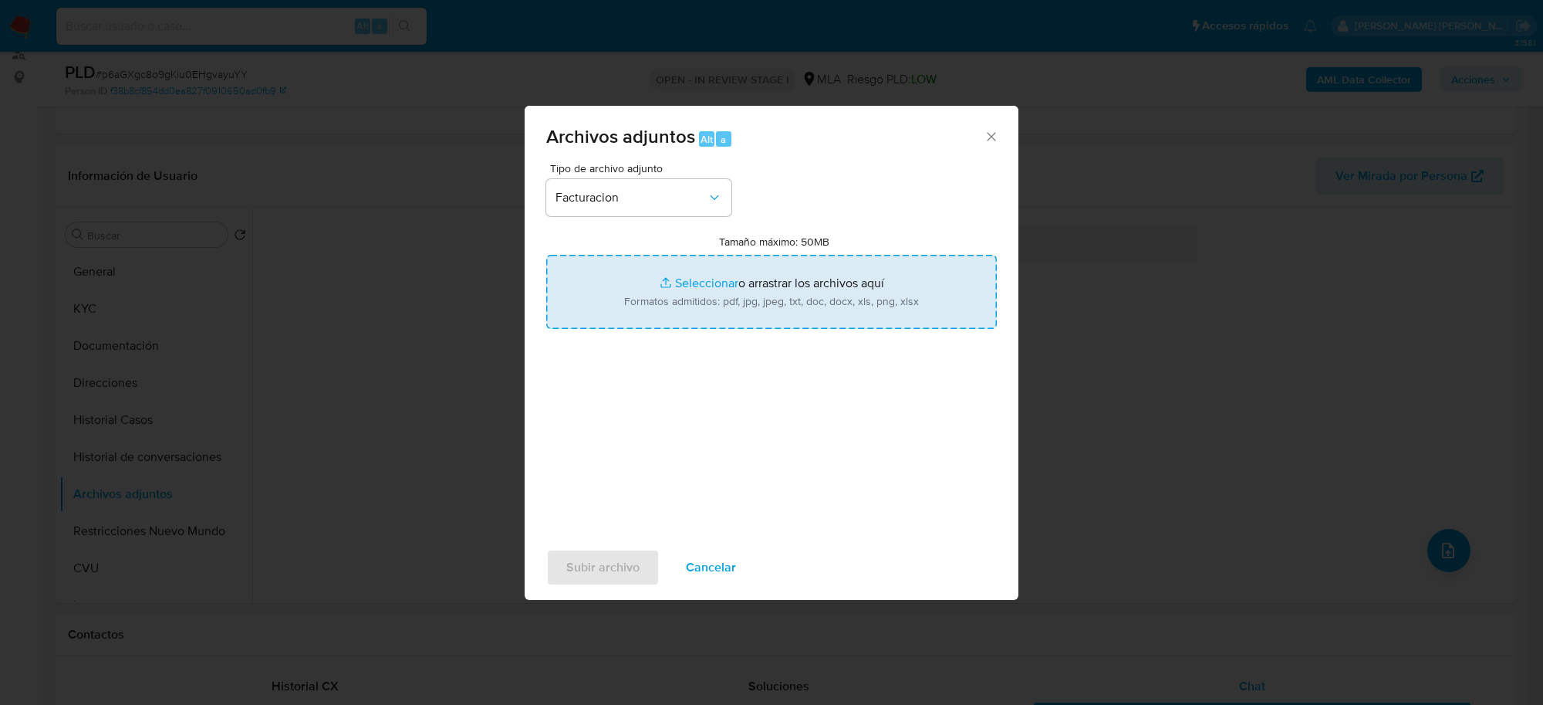
type input "C:\fakepath\[PERSON_NAME] FC 7805 (MENSUAL [DATE] [GEOGRAPHIC_DATA]).pdf"
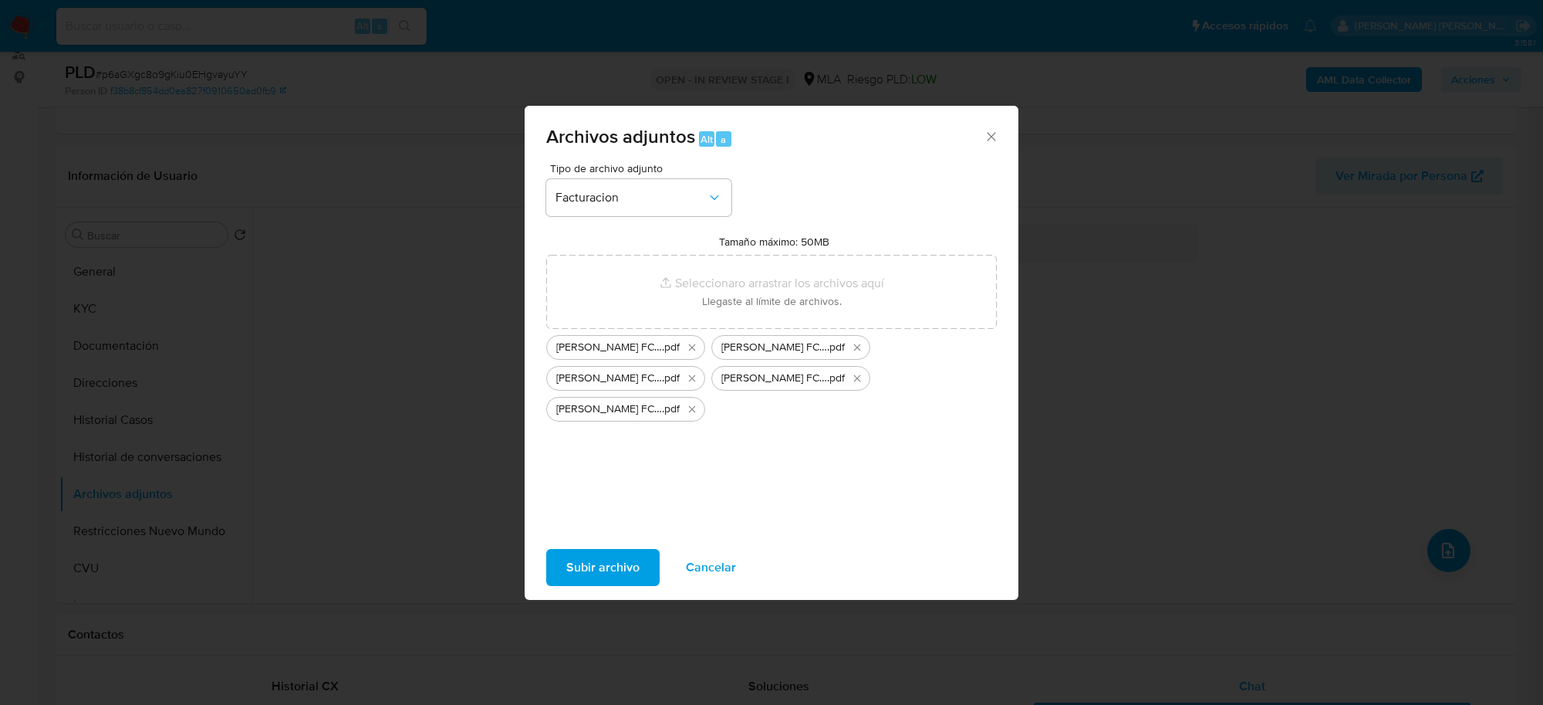
drag, startPoint x: 695, startPoint y: 297, endPoint x: 622, endPoint y: 569, distance: 281.3
click at [622, 569] on span "Subir archivo" at bounding box center [602, 567] width 73 height 34
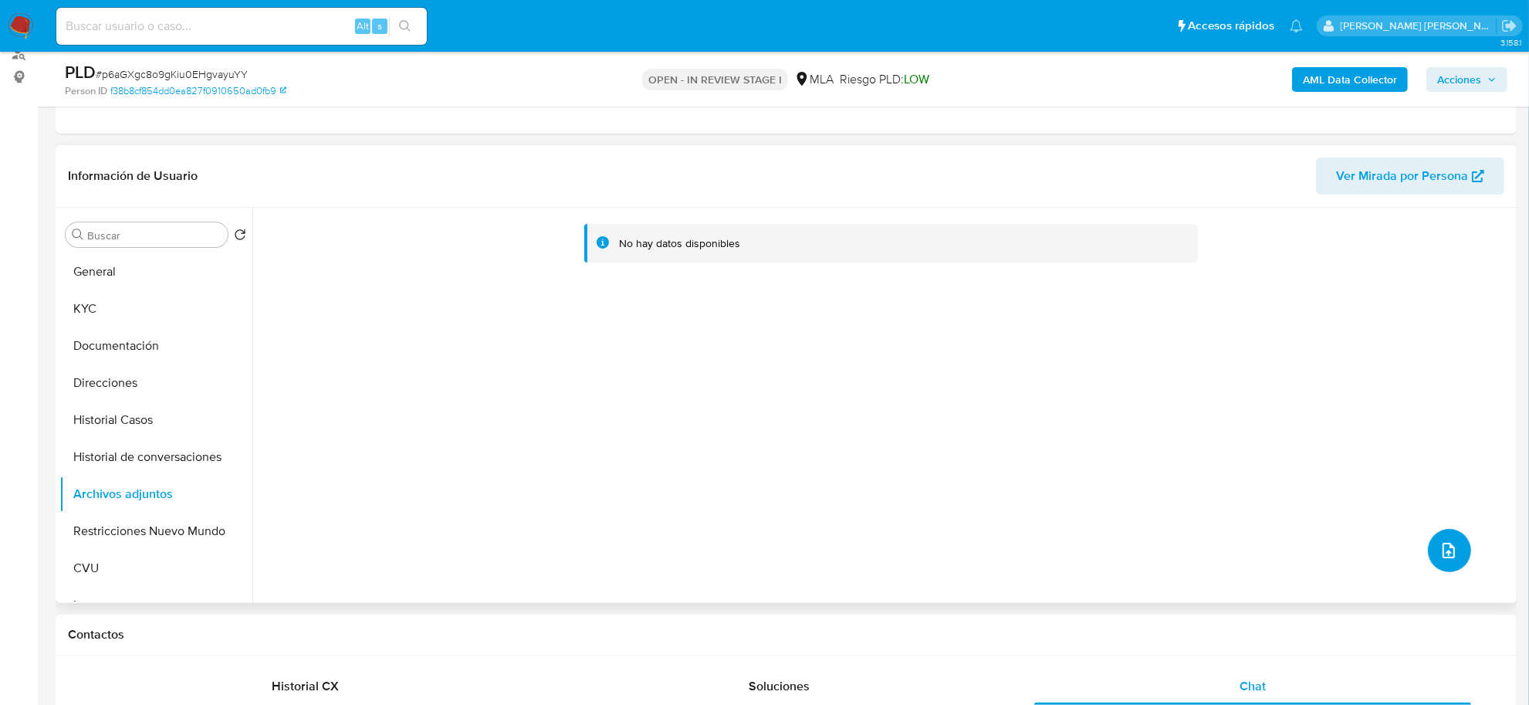
click at [1451, 559] on span "upload-file" at bounding box center [1448, 550] width 19 height 19
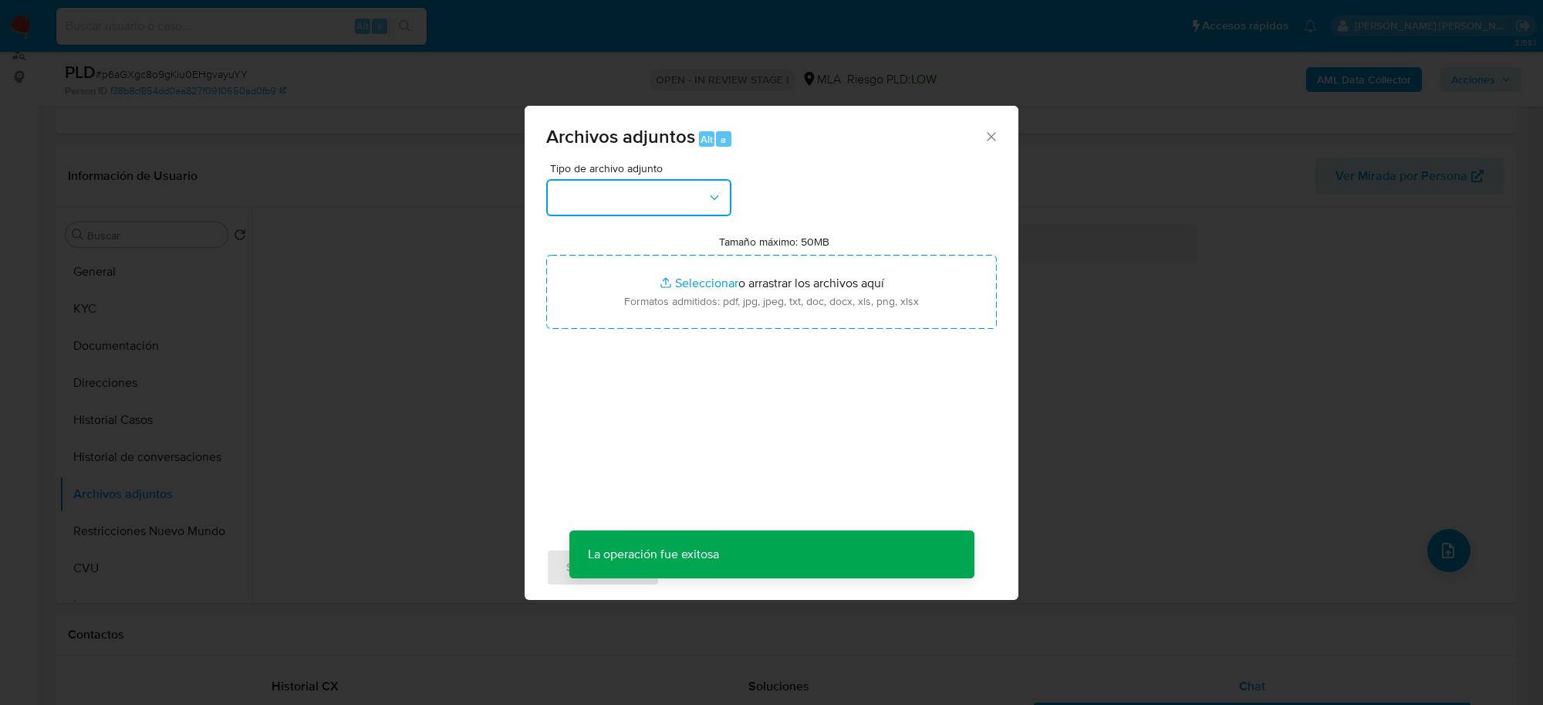
click at [638, 197] on button "button" at bounding box center [638, 197] width 185 height 37
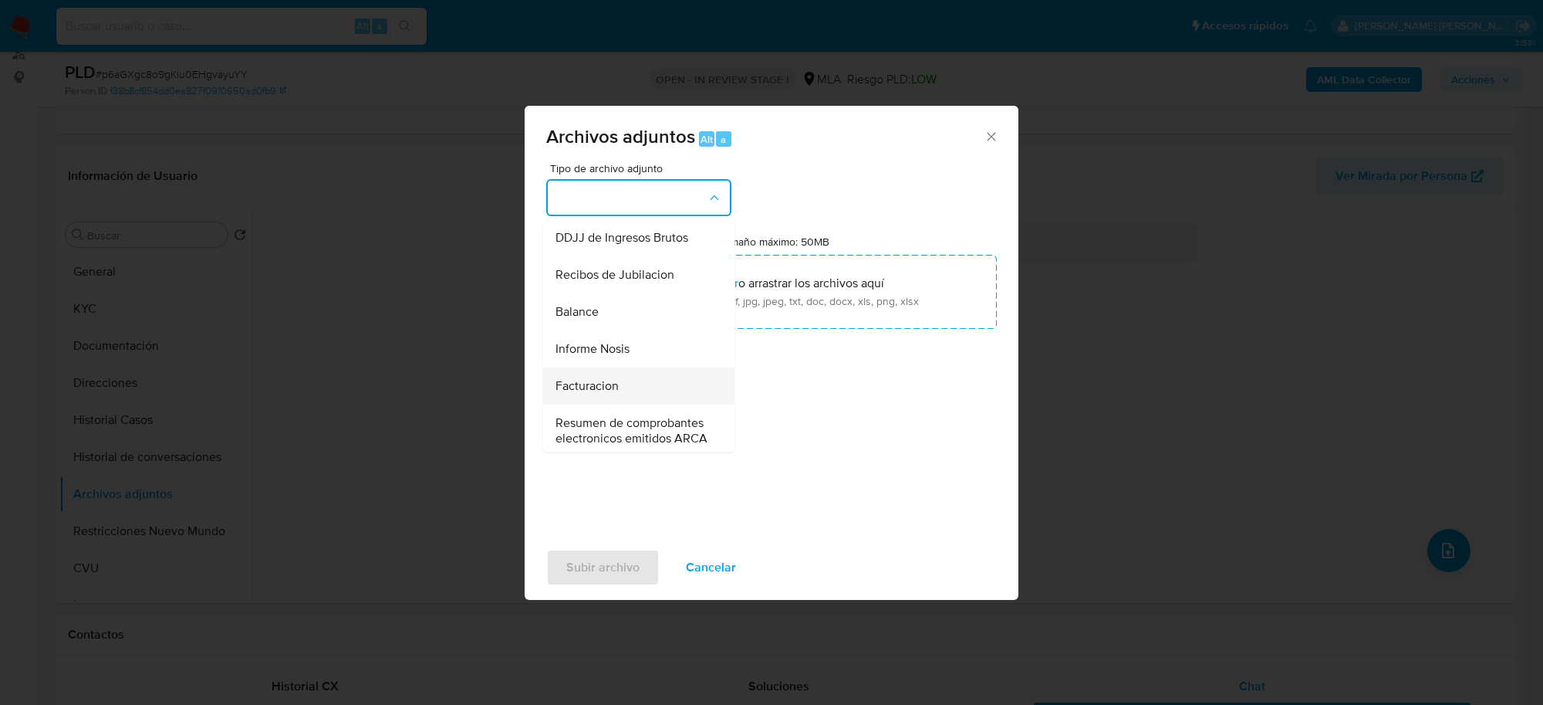
click at [593, 394] on span "Facturacion" at bounding box center [587, 386] width 63 height 15
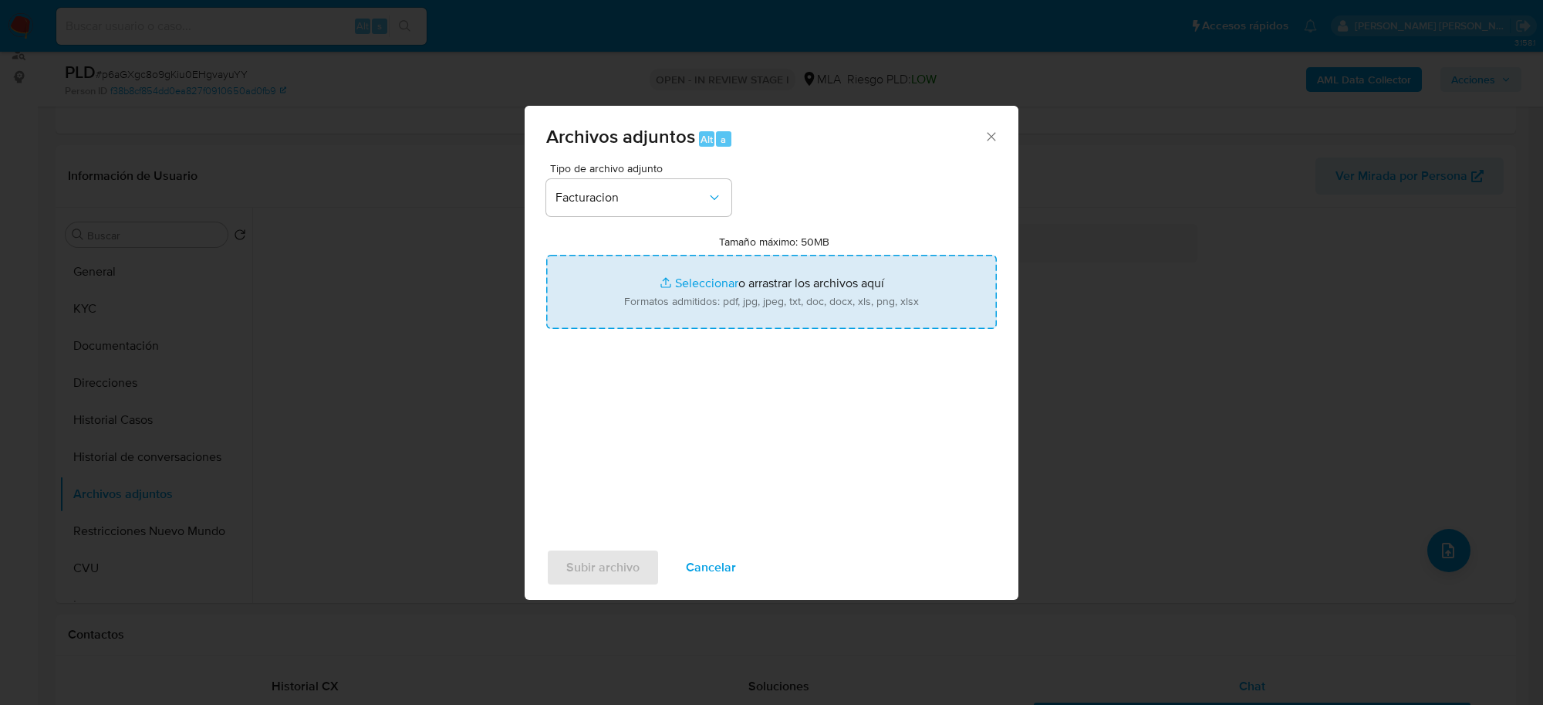
type input "C:\fakepath\[PERSON_NAME] FC 7810 (MENSUAL [DATE] [GEOGRAPHIC_DATA]).pdf"
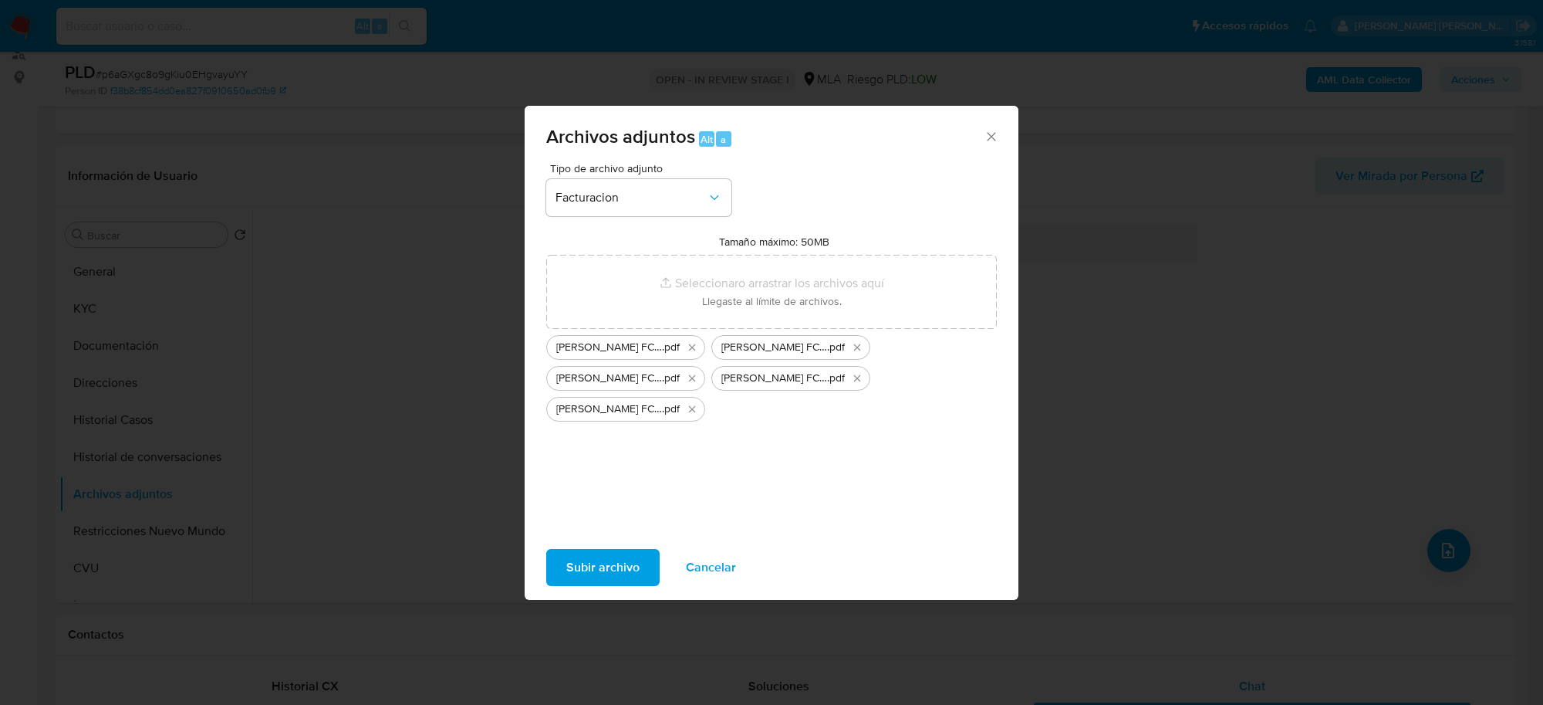
click at [638, 566] on button "Subir archivo" at bounding box center [602, 567] width 113 height 37
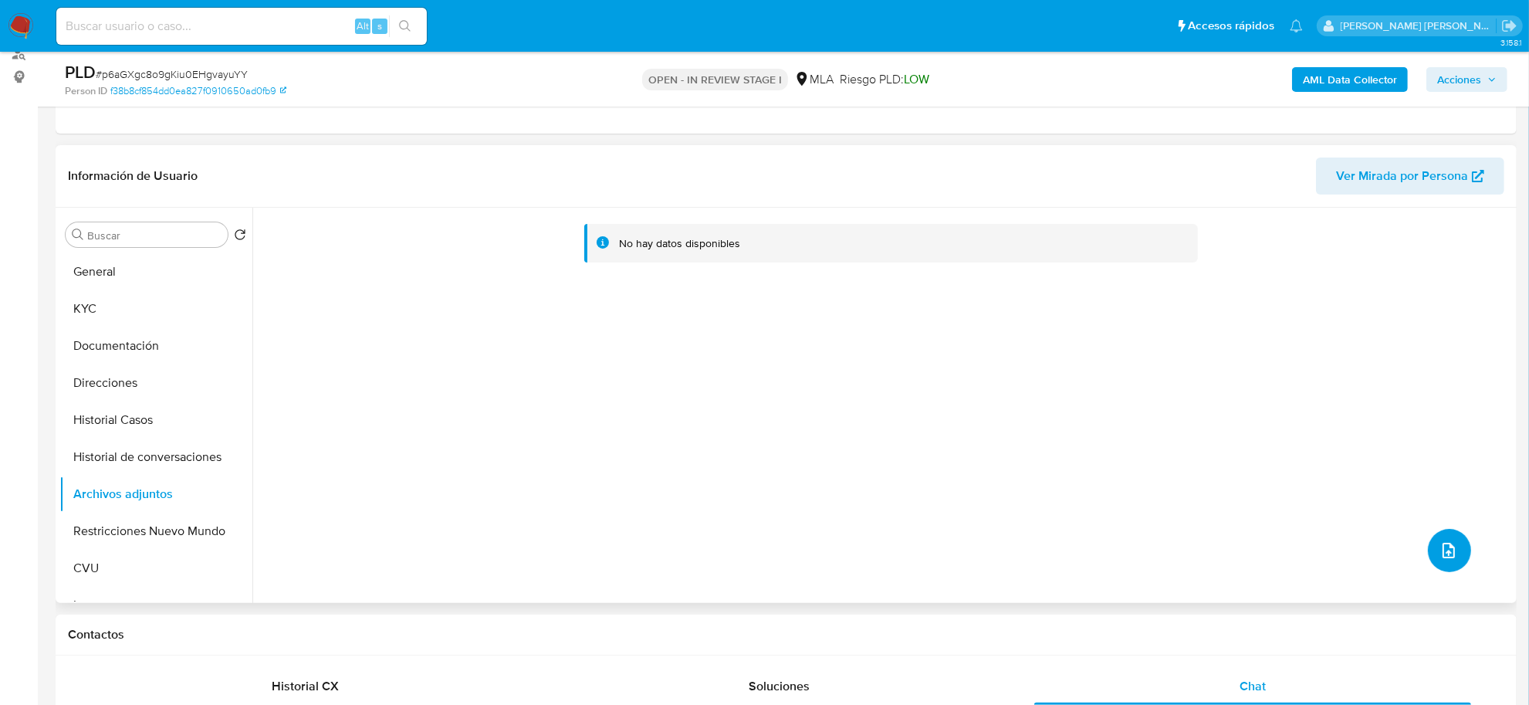
click at [1455, 549] on button "upload-file" at bounding box center [1449, 550] width 43 height 43
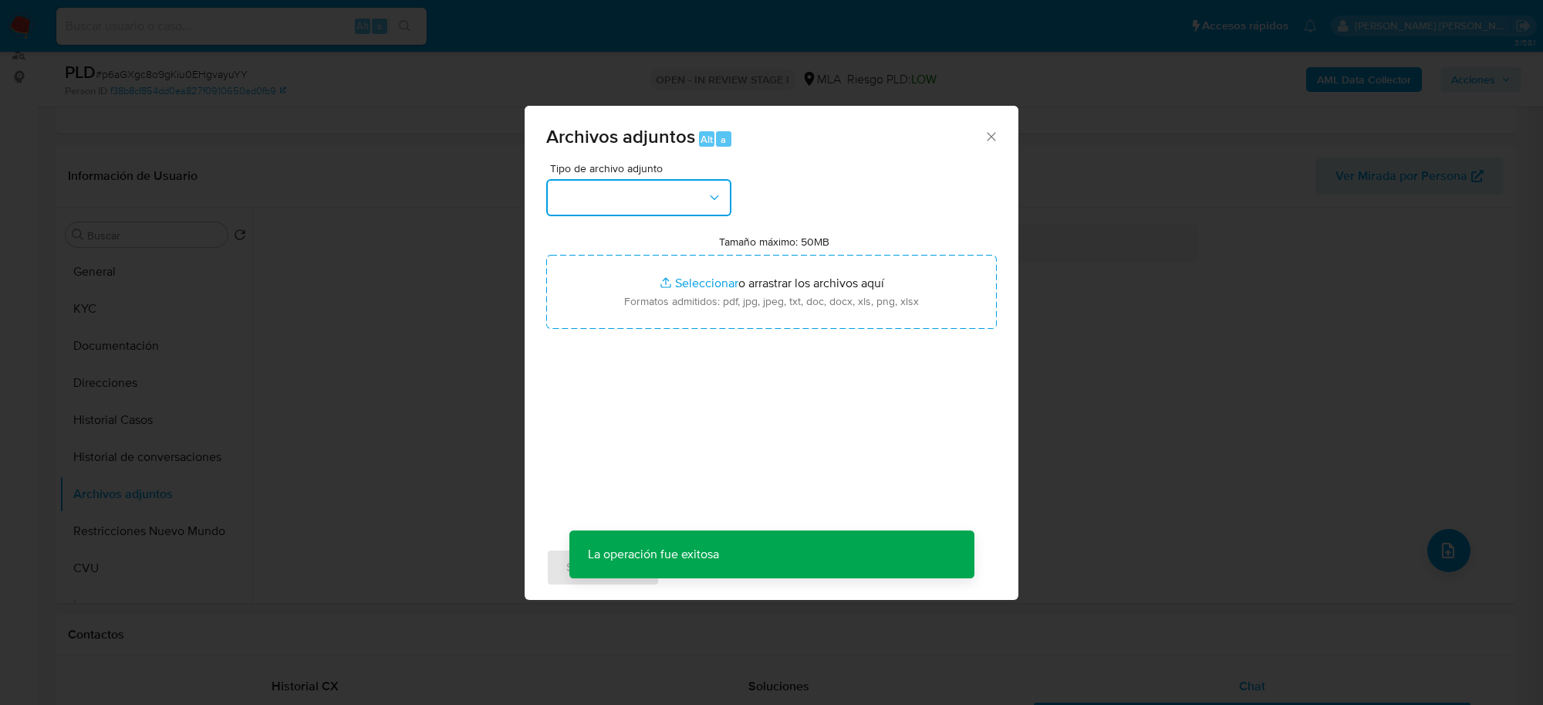
click at [608, 208] on button "button" at bounding box center [638, 197] width 185 height 37
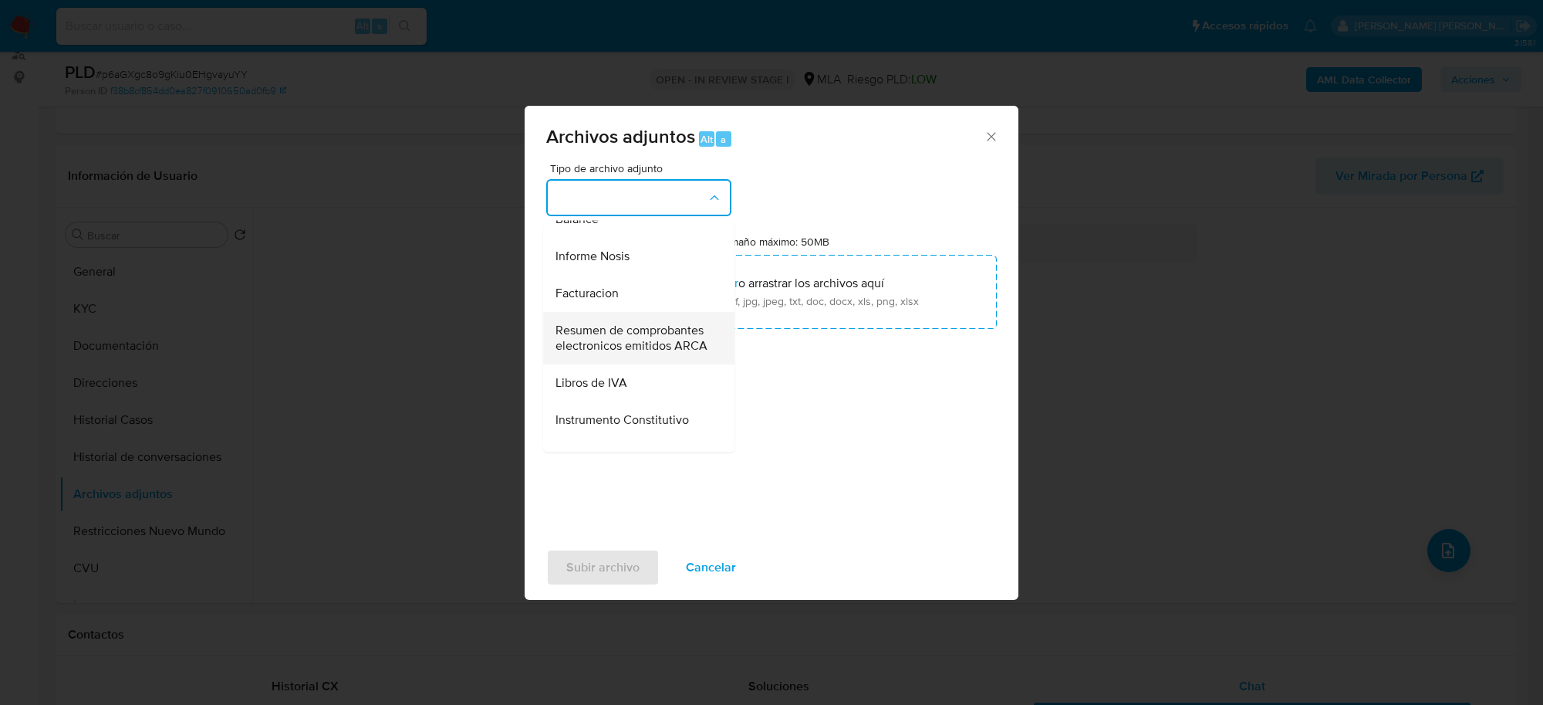
scroll to position [579, 0]
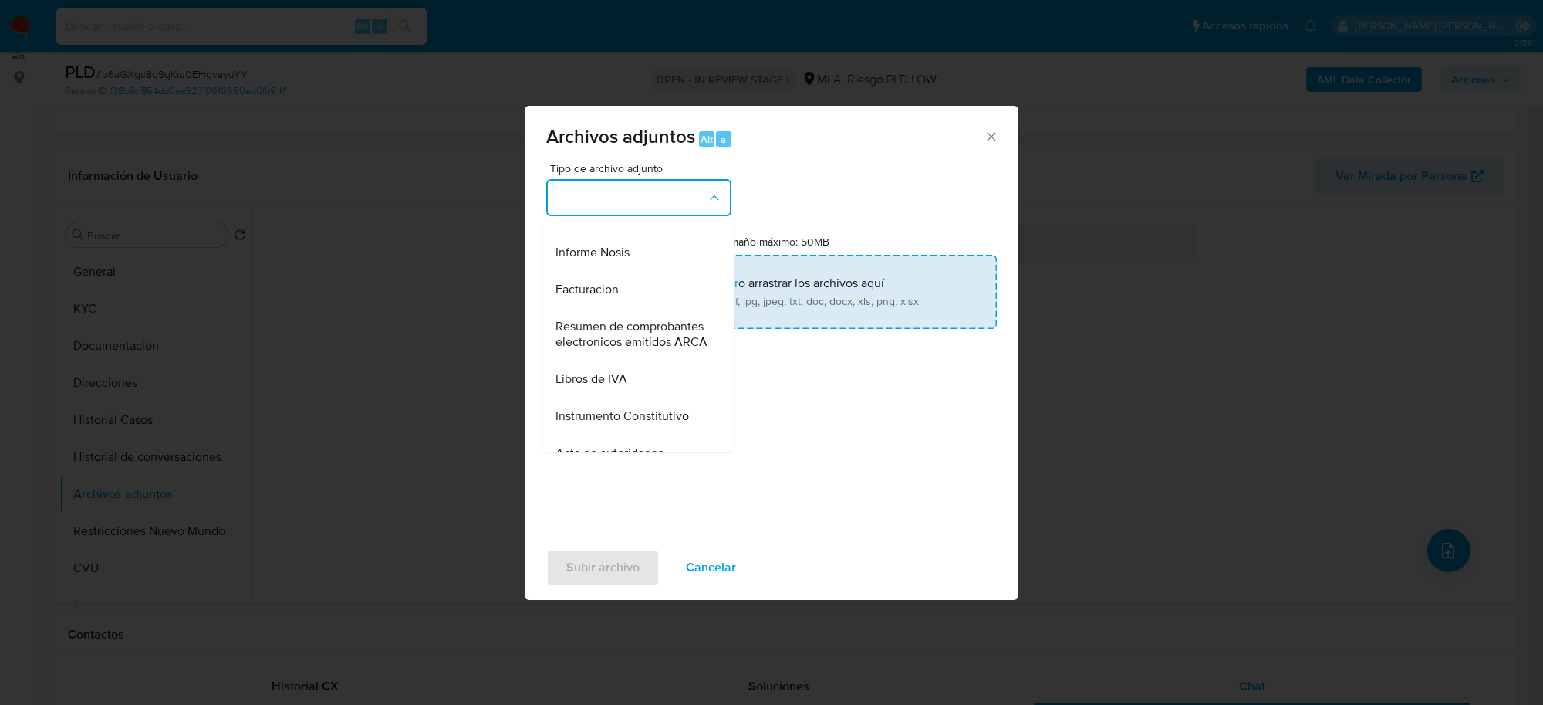
click at [607, 298] on span "Facturacion" at bounding box center [587, 289] width 63 height 15
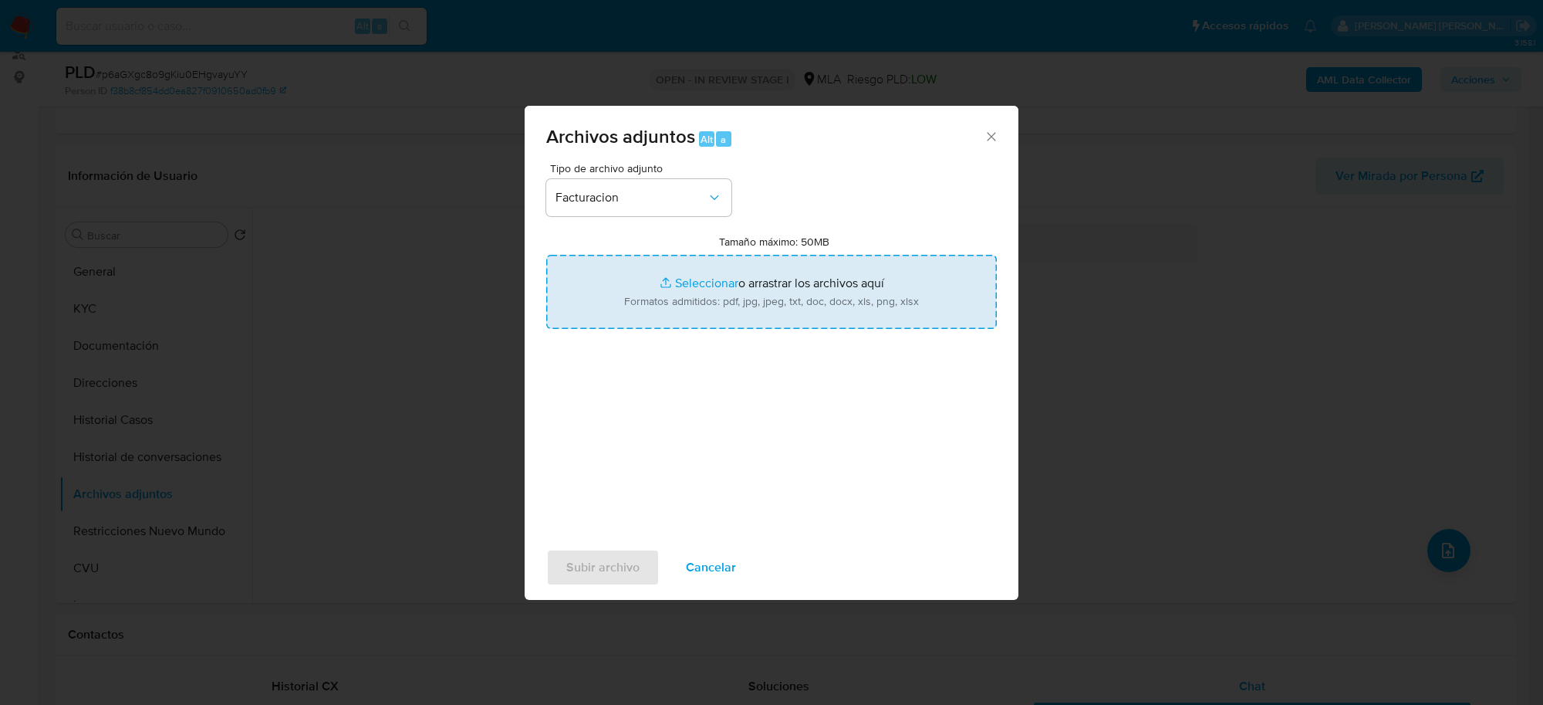
type input "C:\fakepath\[PERSON_NAME] FC 7815 (MENSUAL [DATE] [GEOGRAPHIC_DATA]).pdf"
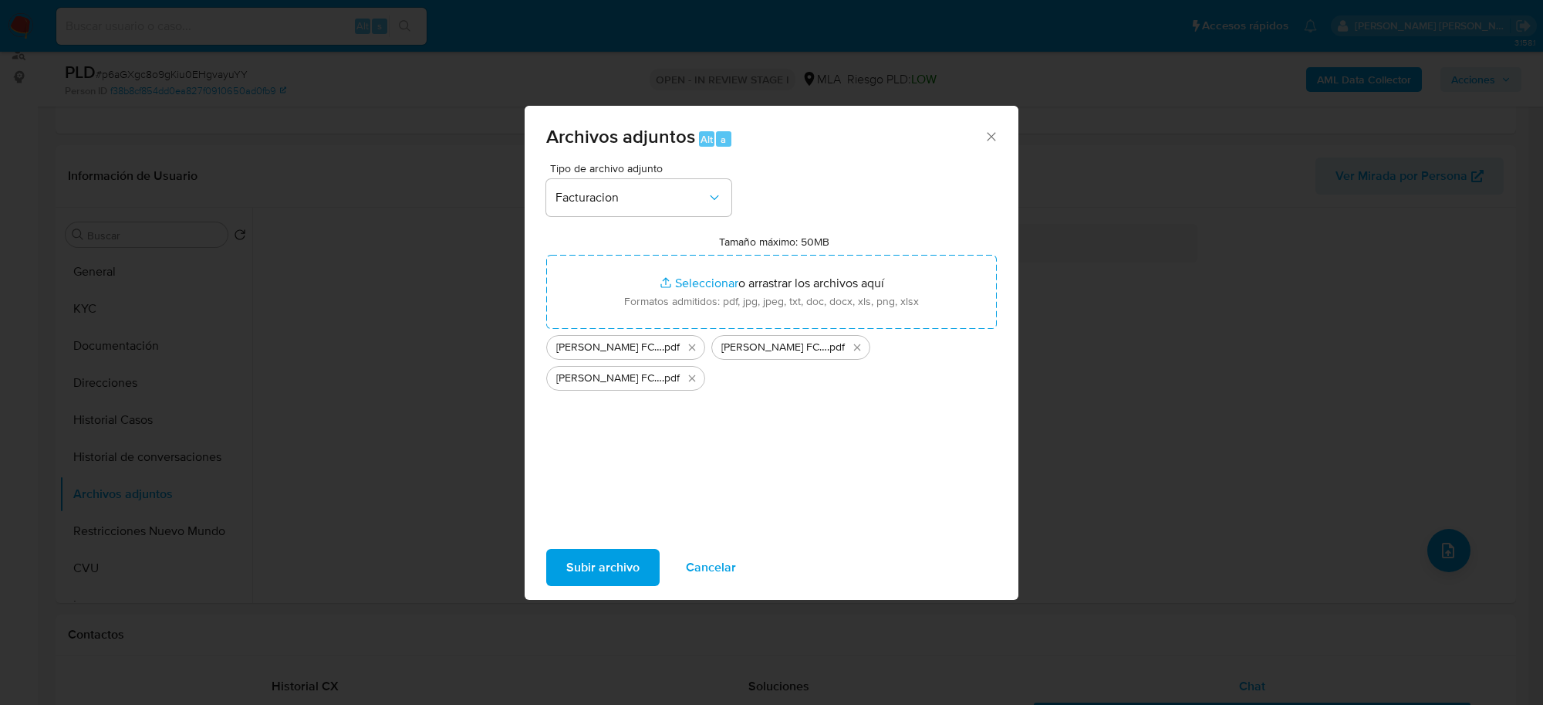
drag, startPoint x: 681, startPoint y: 301, endPoint x: 615, endPoint y: 569, distance: 276.4
click at [615, 569] on span "Subir archivo" at bounding box center [602, 567] width 73 height 34
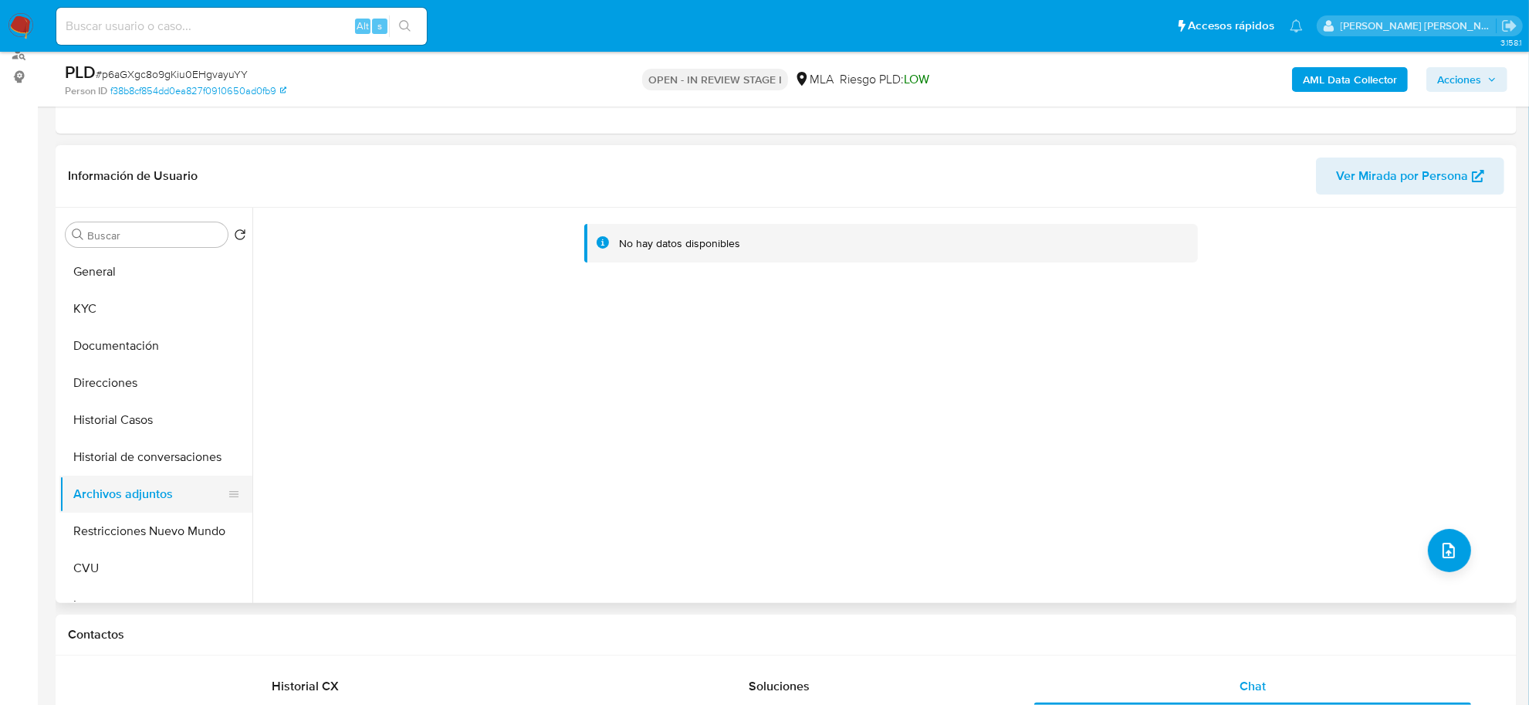
click at [147, 481] on button "Archivos adjuntos" at bounding box center [149, 493] width 181 height 37
click at [150, 445] on button "Historial de conversaciones" at bounding box center [149, 456] width 181 height 37
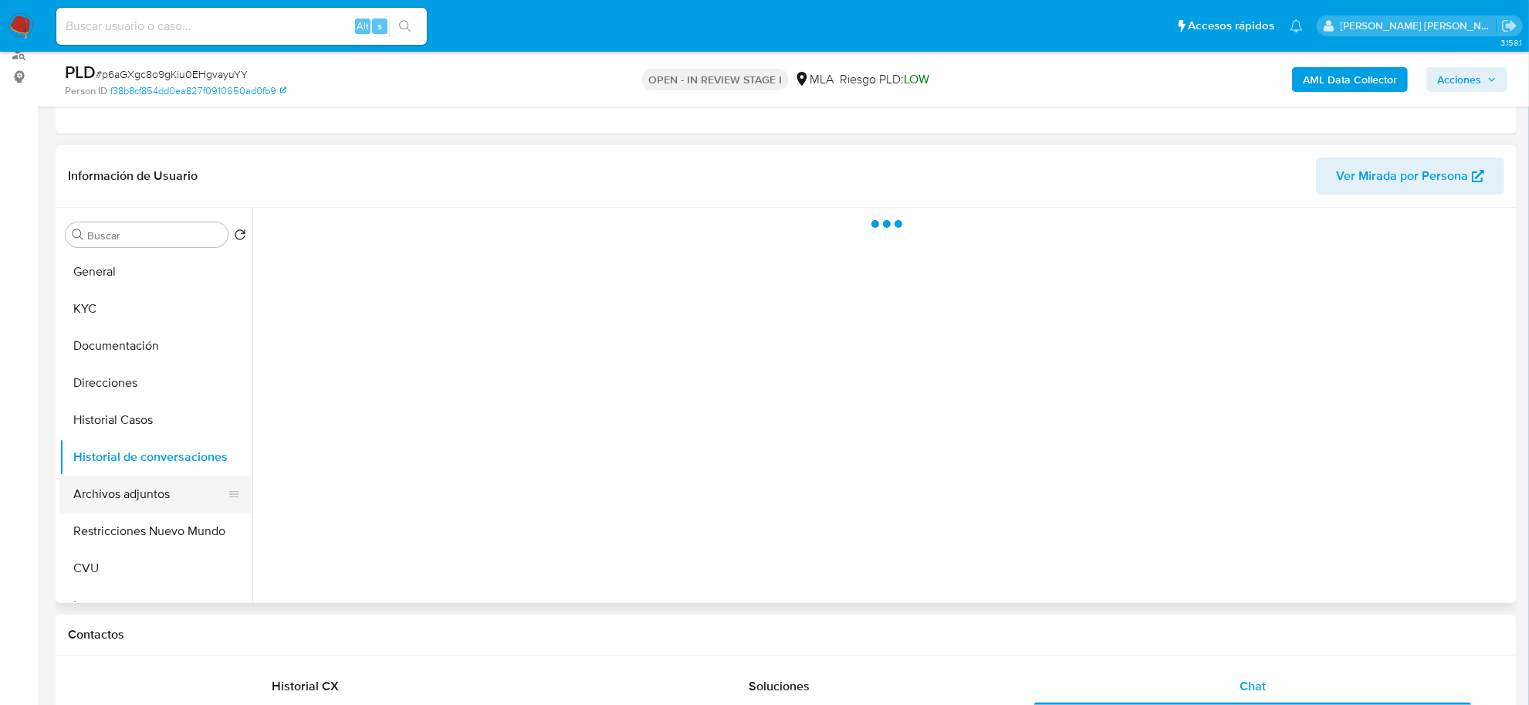
click at [130, 477] on button "Archivos adjuntos" at bounding box center [149, 493] width 181 height 37
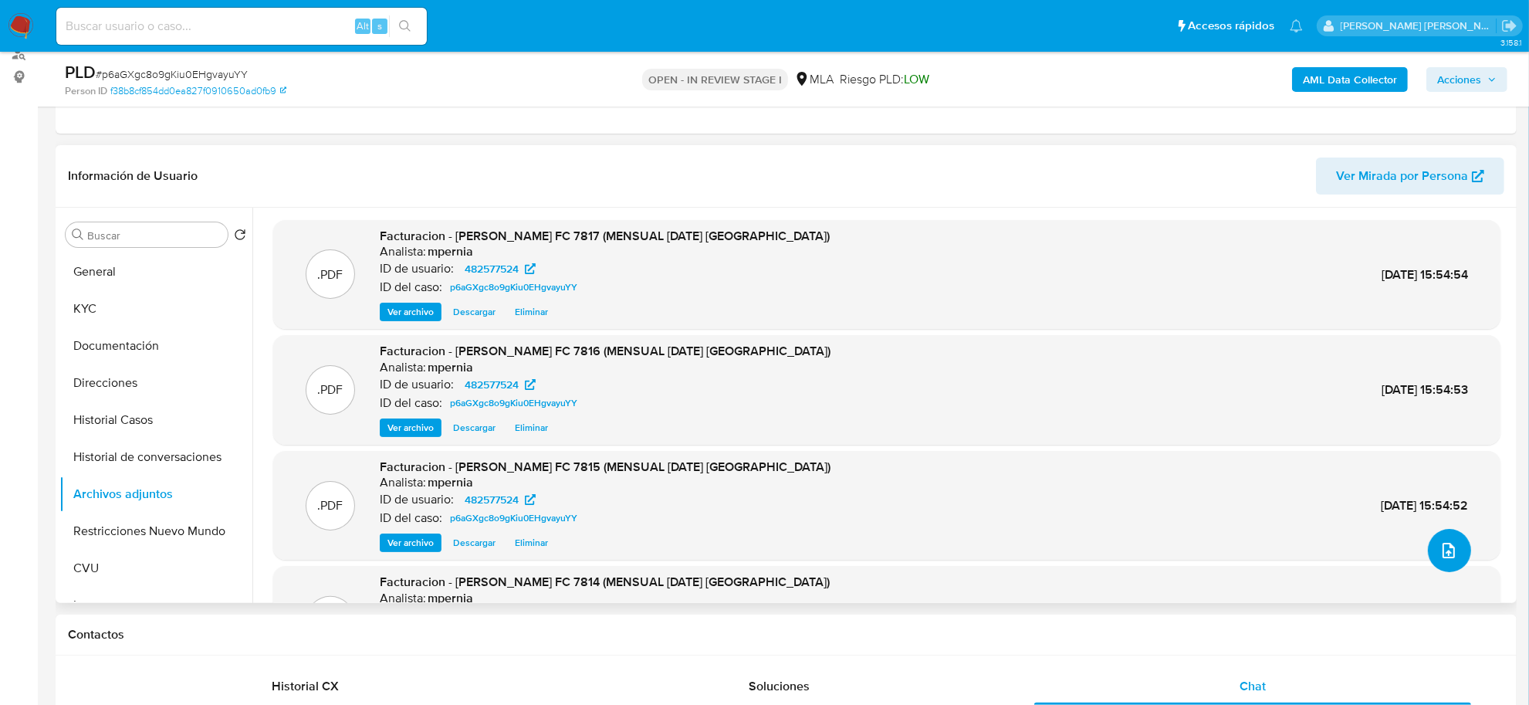
click at [1439, 553] on icon "upload-file" at bounding box center [1448, 550] width 19 height 19
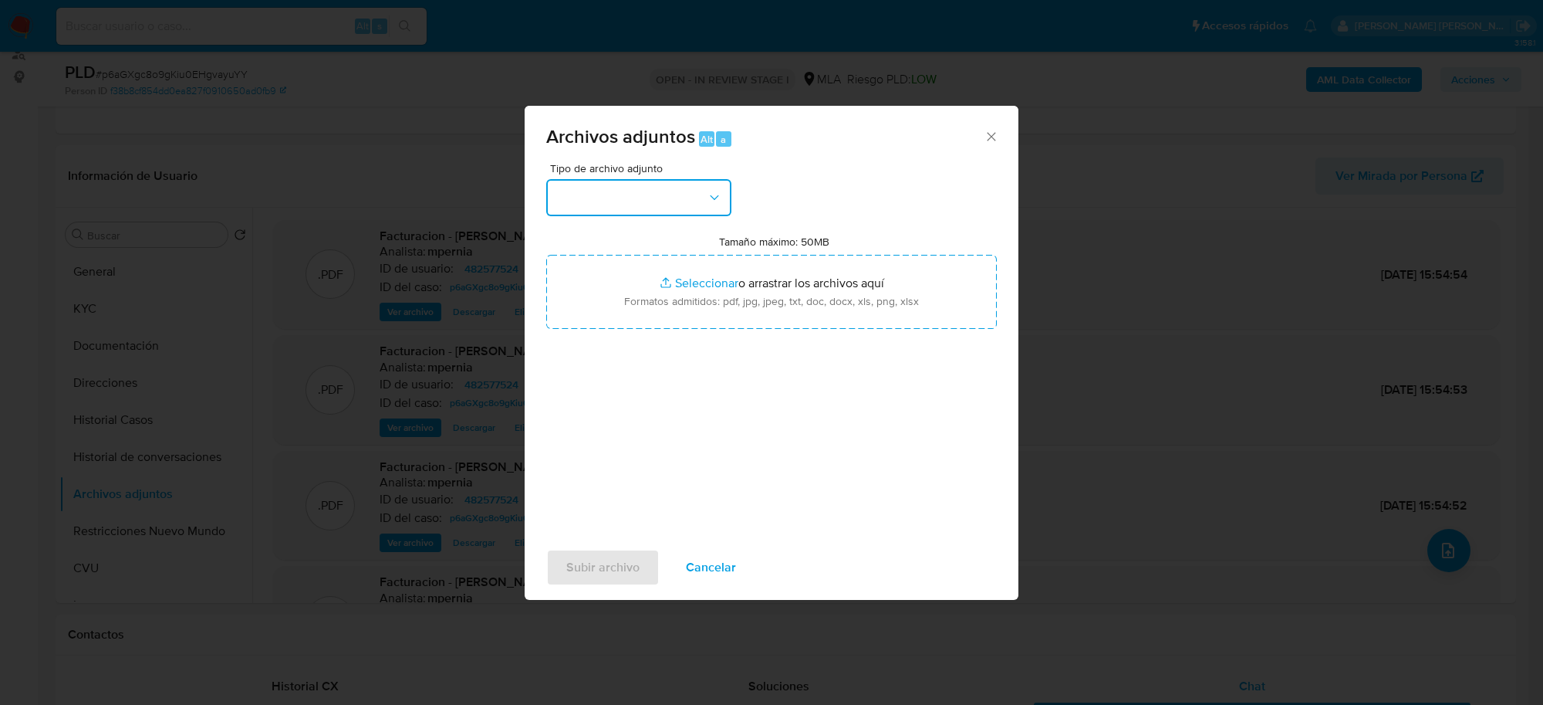
click at [689, 210] on button "button" at bounding box center [638, 197] width 185 height 37
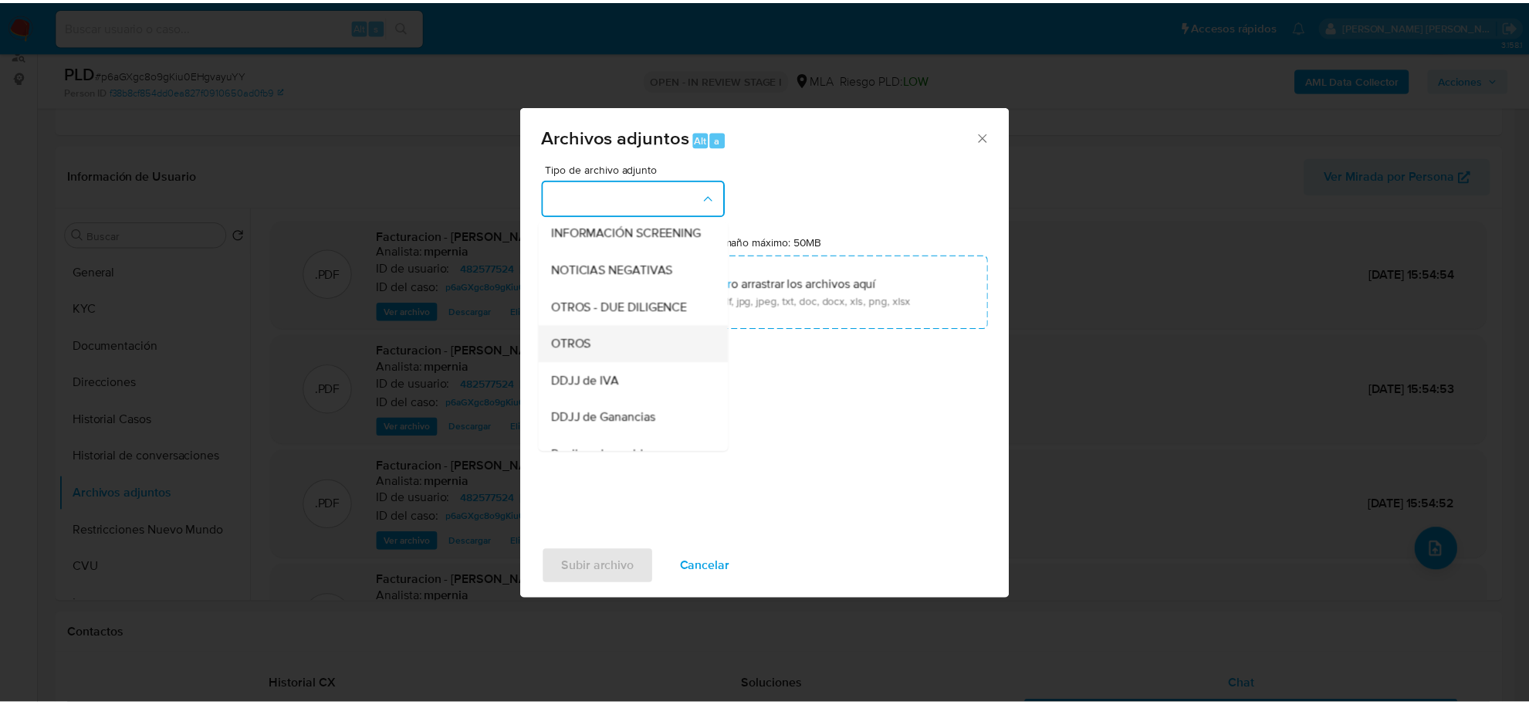
scroll to position [193, 0]
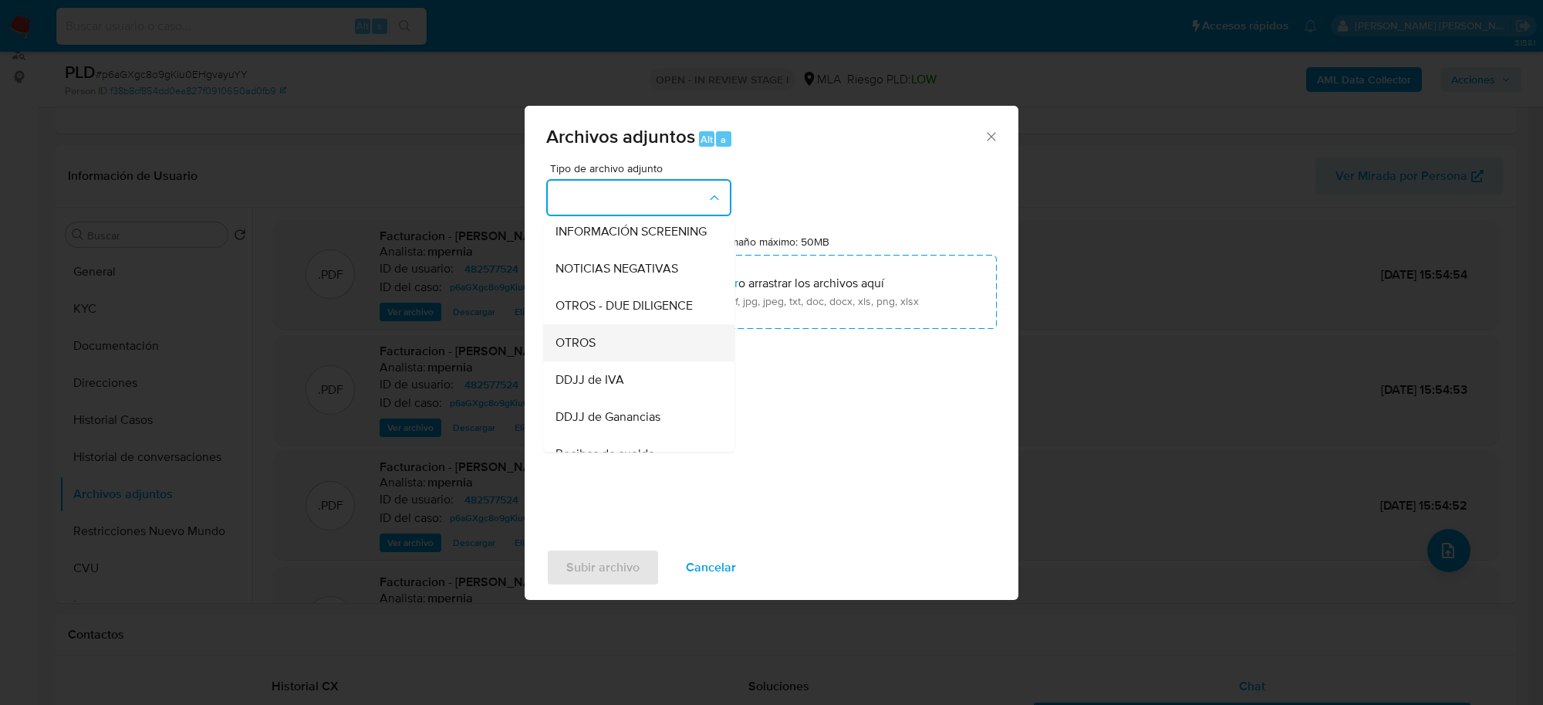
click at [626, 360] on div "OTROS" at bounding box center [634, 342] width 157 height 37
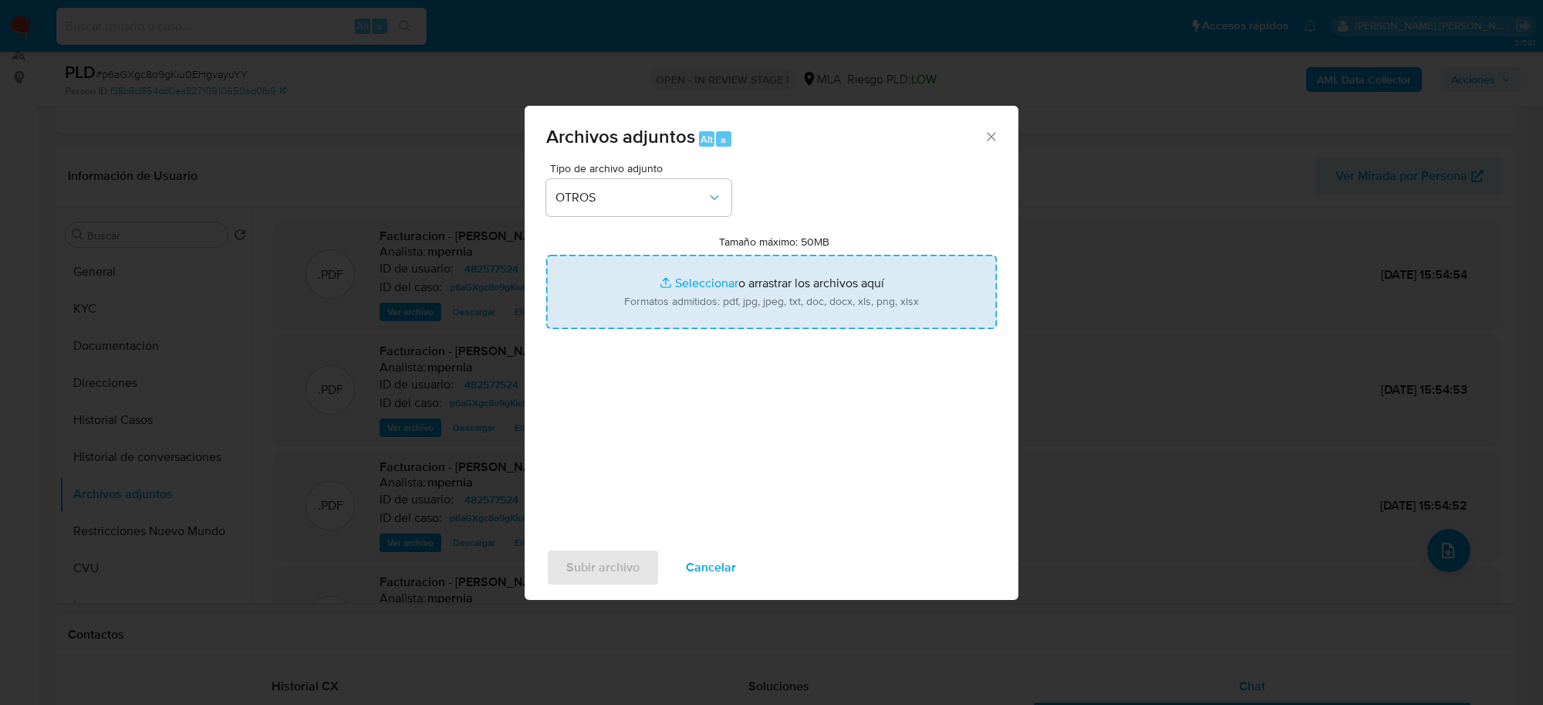
type input "C:\fakepath\Analisis- NO ROI-p6aGXgc8o9gKiu0EHgvayuYY_2025_07_17_15_55_48.docx"
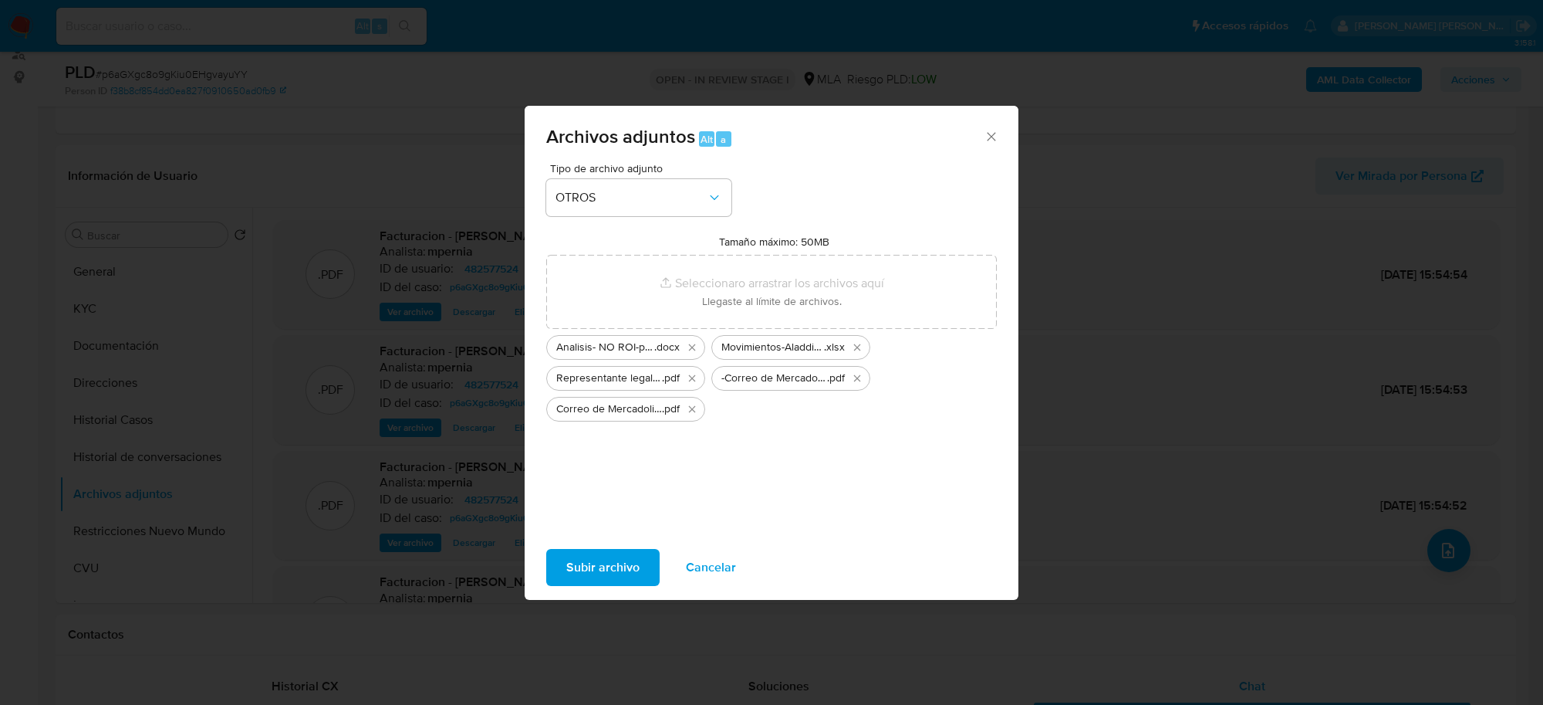
click at [588, 576] on span "Subir archivo" at bounding box center [602, 567] width 73 height 34
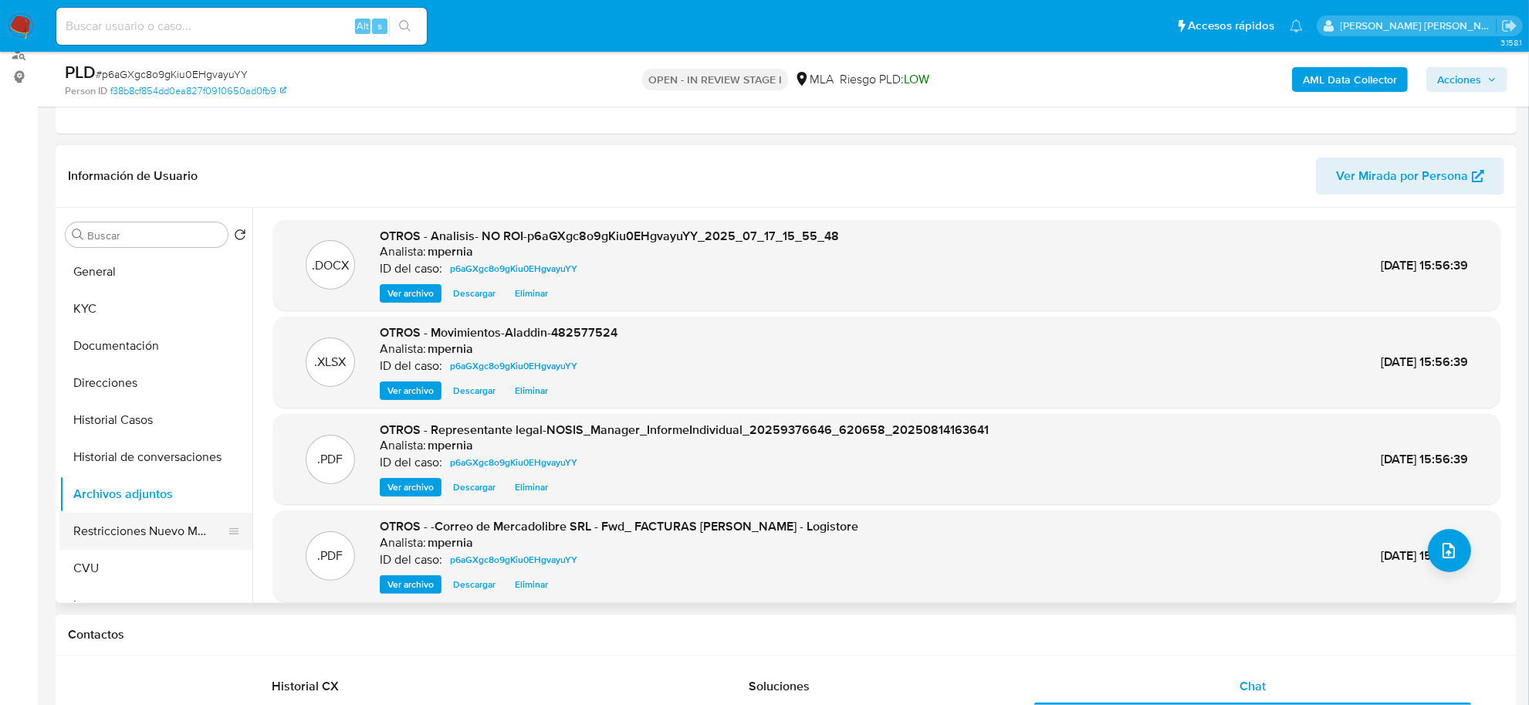
click at [127, 533] on button "Restricciones Nuevo Mundo" at bounding box center [149, 530] width 181 height 37
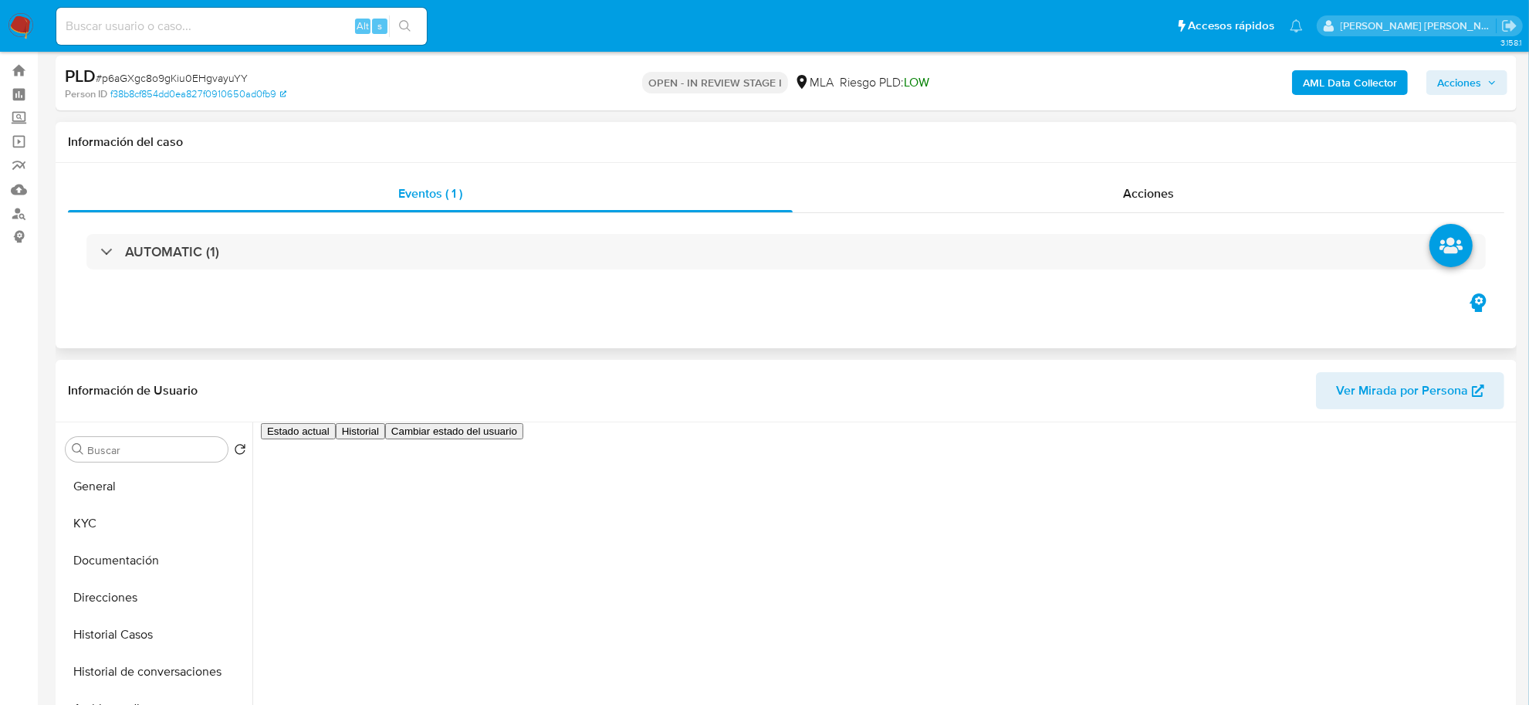
scroll to position [0, 0]
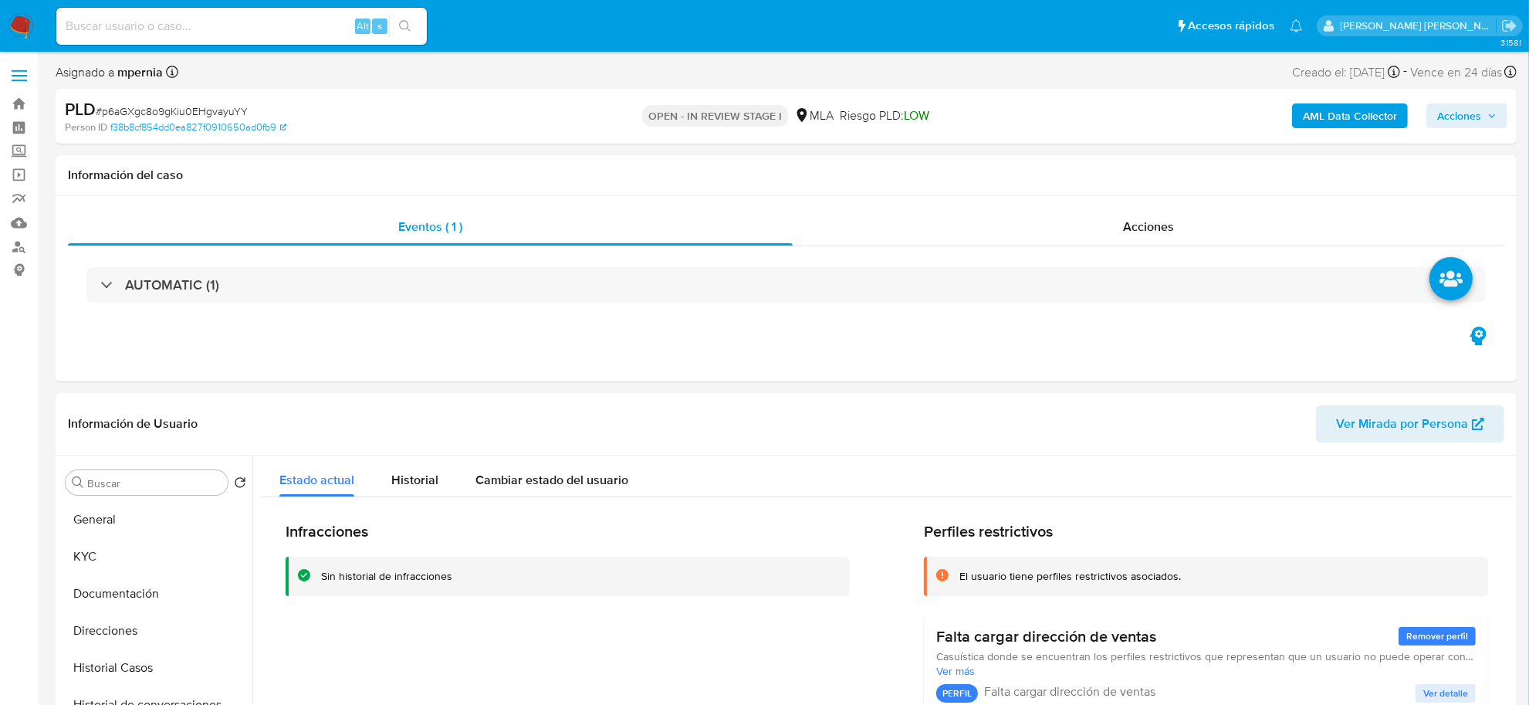
click at [1453, 120] on span "Acciones" at bounding box center [1459, 115] width 44 height 25
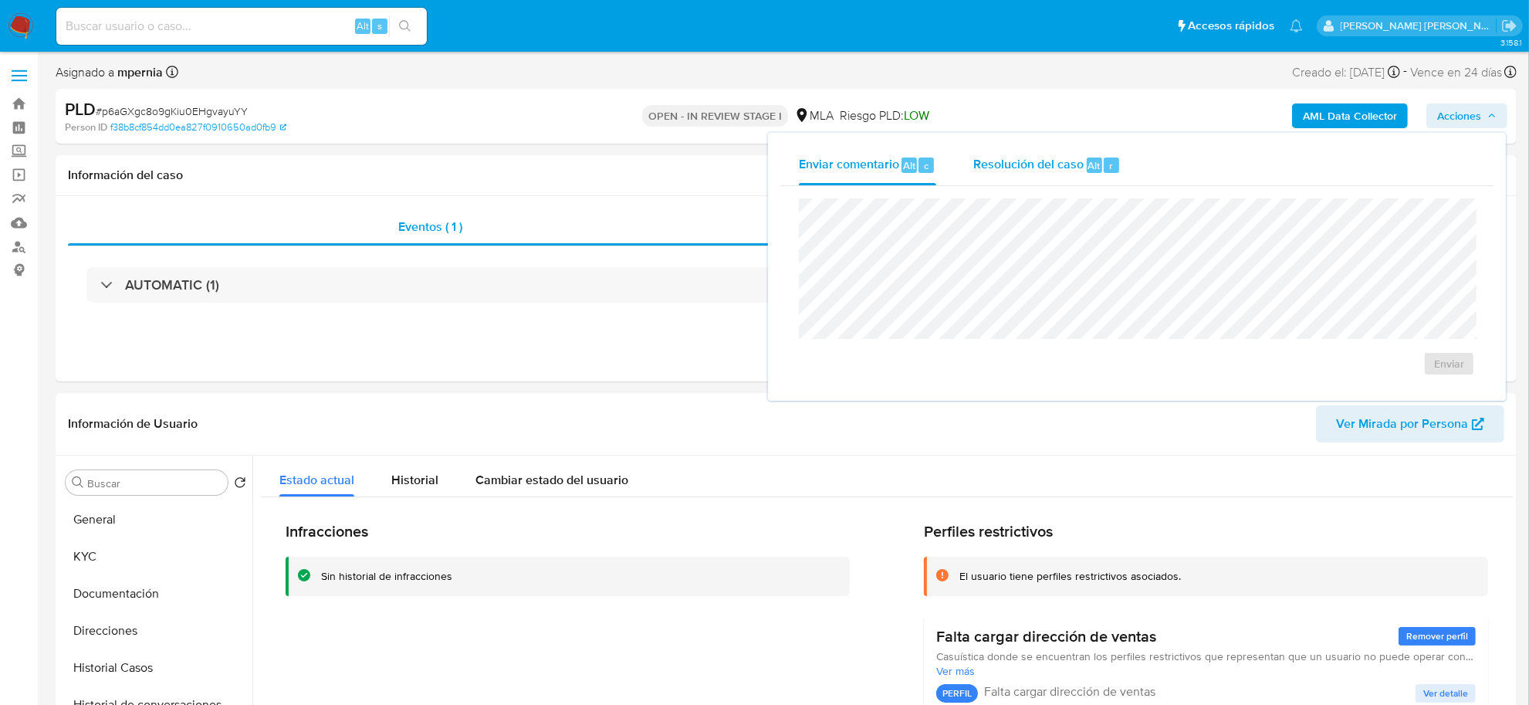
click at [1052, 164] on span "Resolución del caso" at bounding box center [1028, 165] width 110 height 18
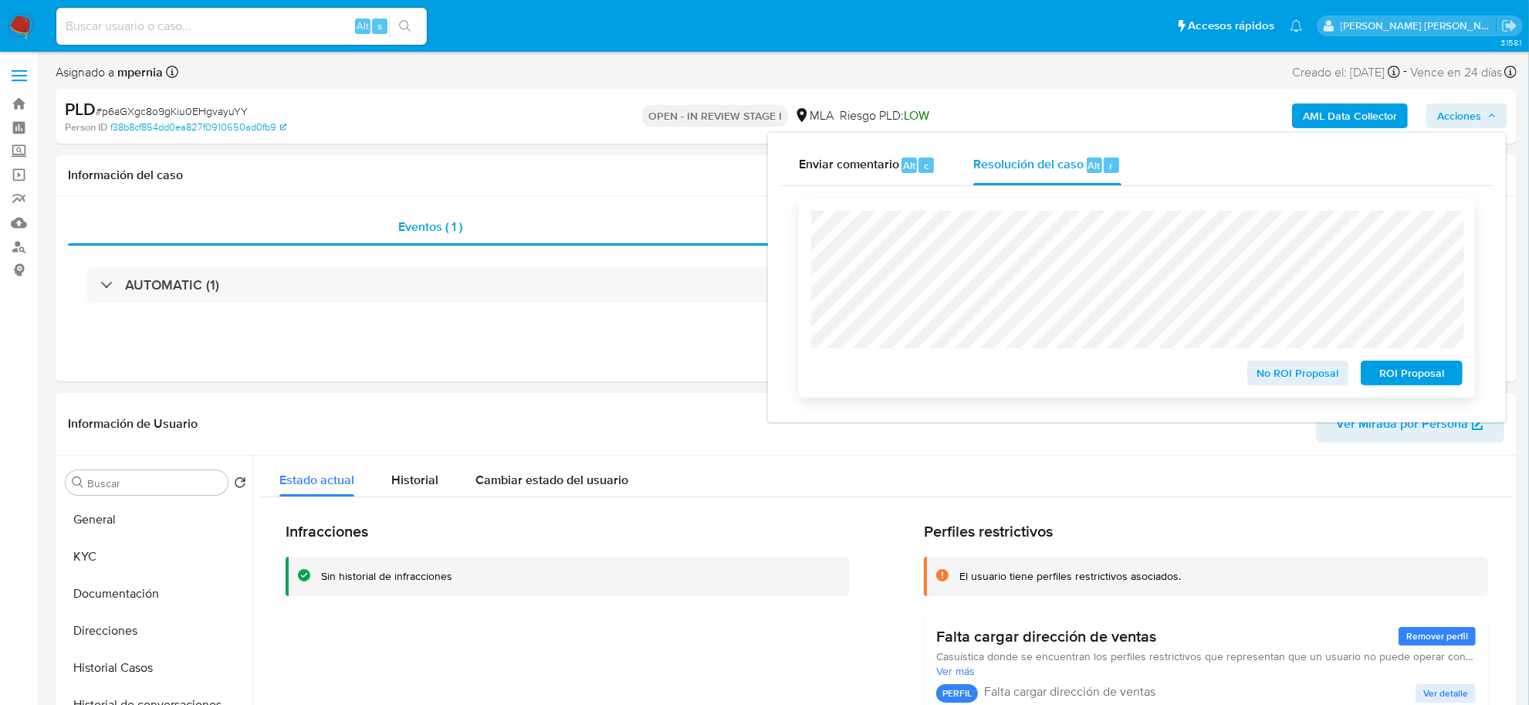
click at [1259, 371] on span "No ROI Proposal" at bounding box center [1298, 373] width 80 height 22
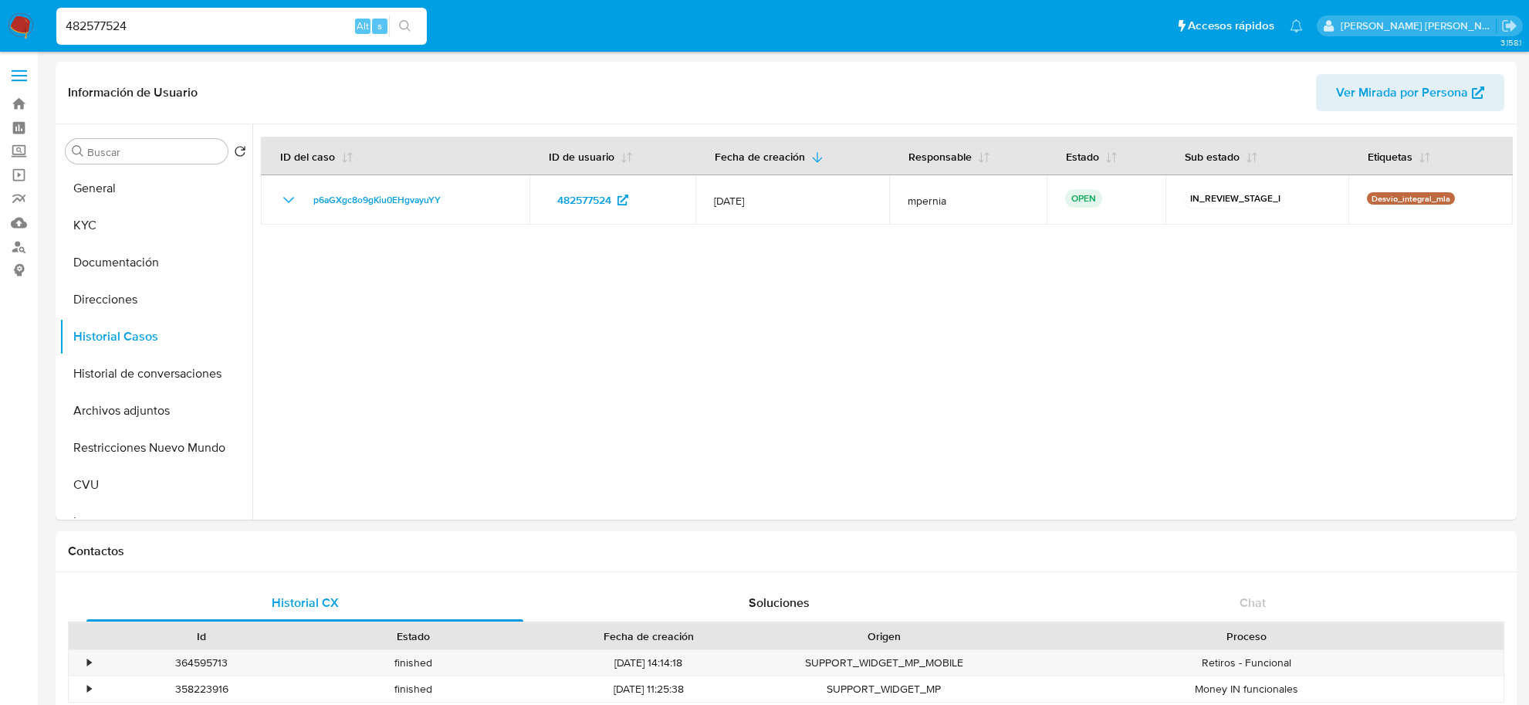
select select "10"
click at [131, 409] on button "Archivos adjuntos" at bounding box center [149, 410] width 181 height 37
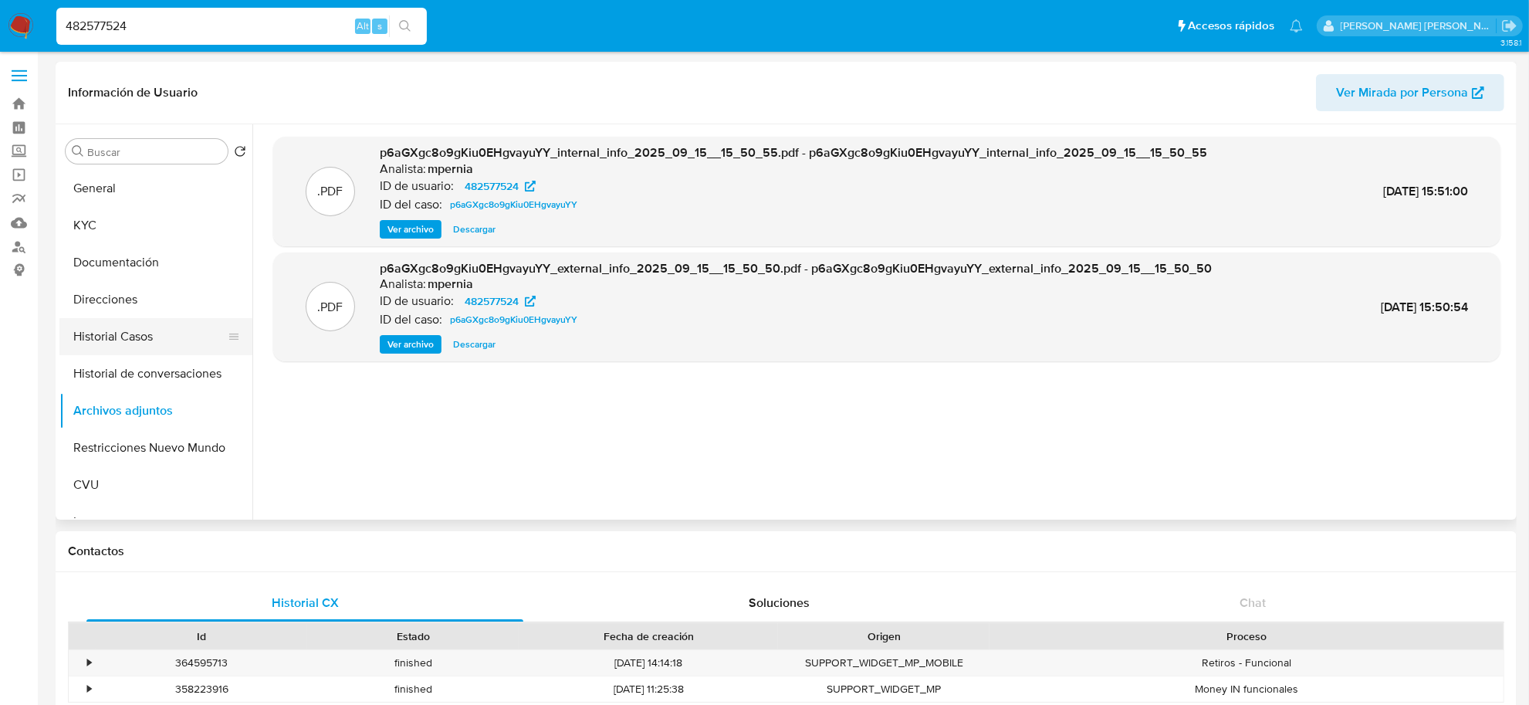
click at [135, 332] on button "Historial Casos" at bounding box center [149, 336] width 181 height 37
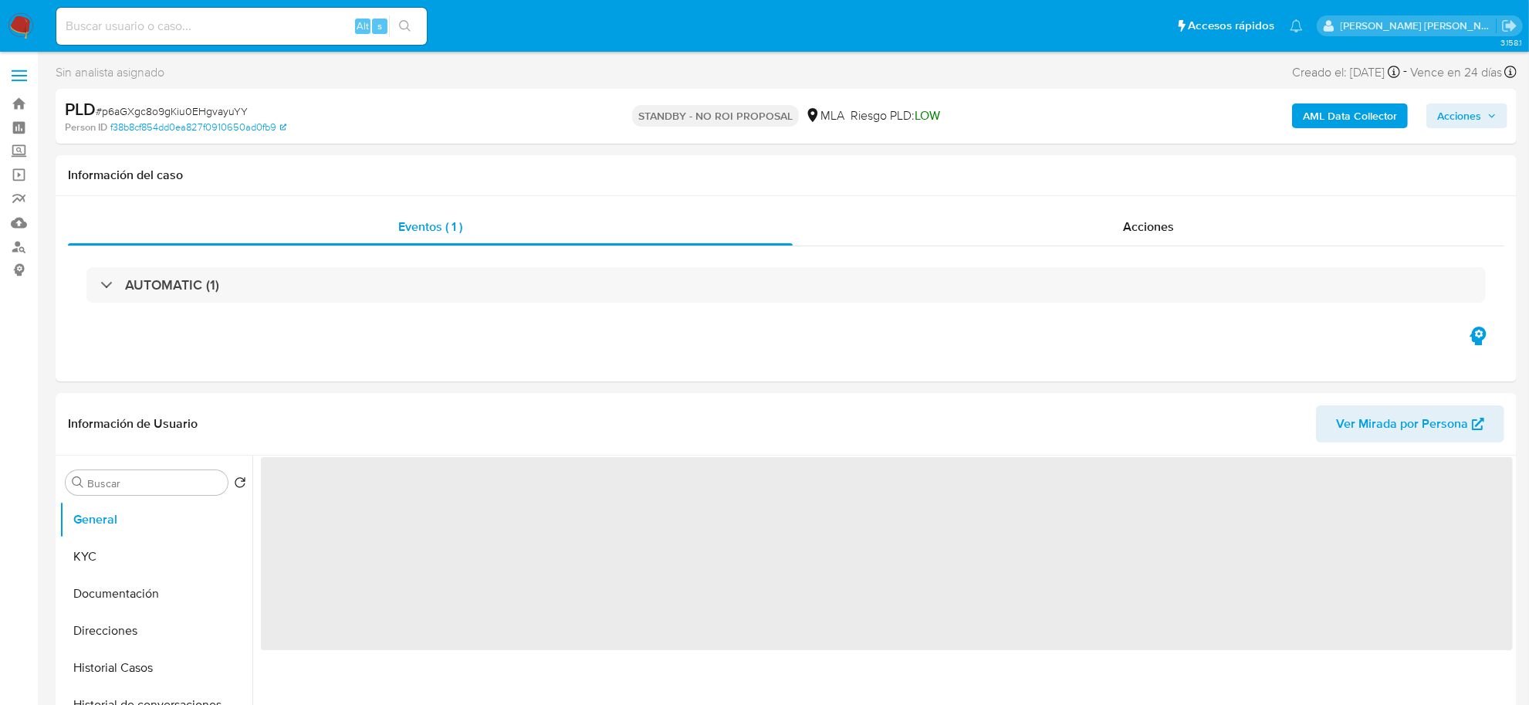
select select "10"
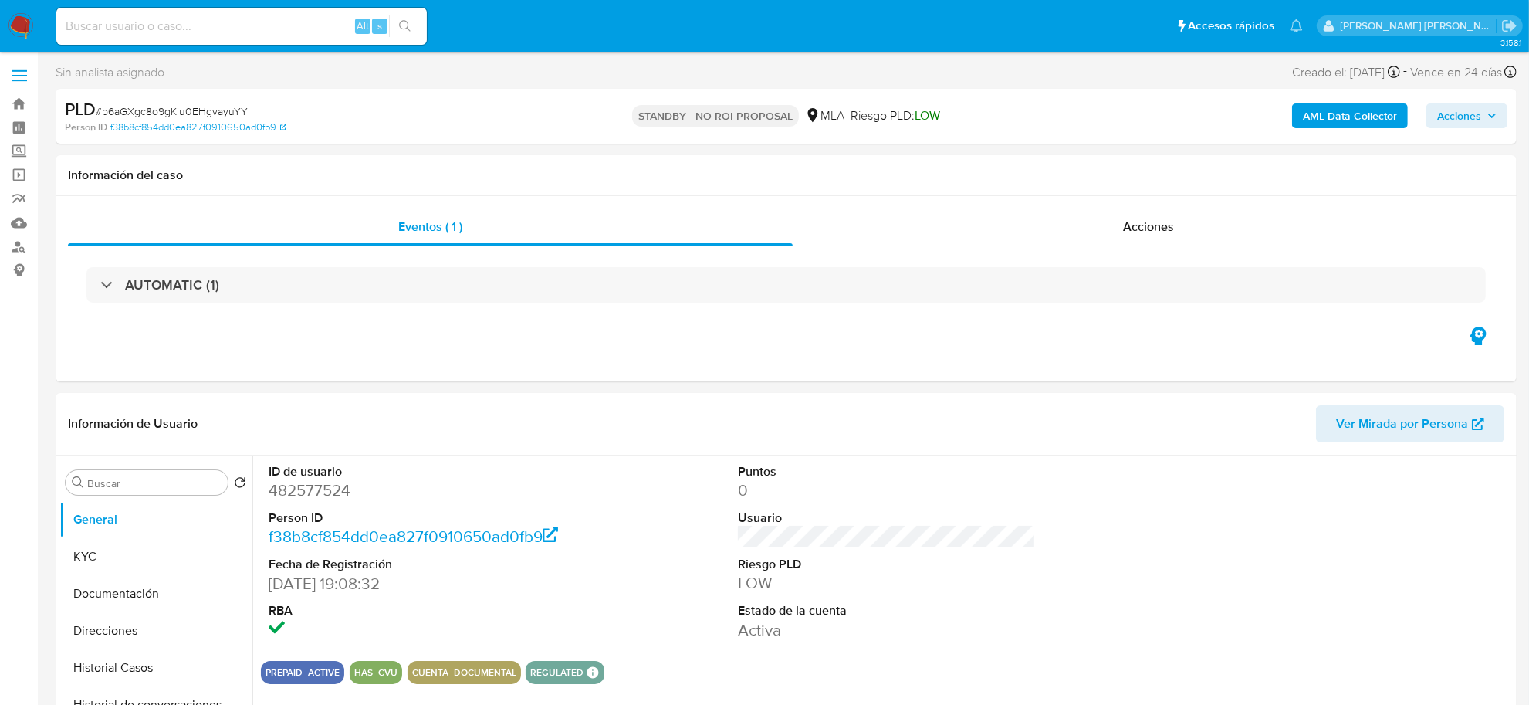
click at [170, 12] on div "Alt s" at bounding box center [241, 26] width 370 height 37
click at [160, 29] on input at bounding box center [241, 26] width 370 height 20
paste input "CkX3AlRS39BZicHkvjtQ1XHW"
type input "CkX3AlRS39BZicHkvjtQ1XHW"
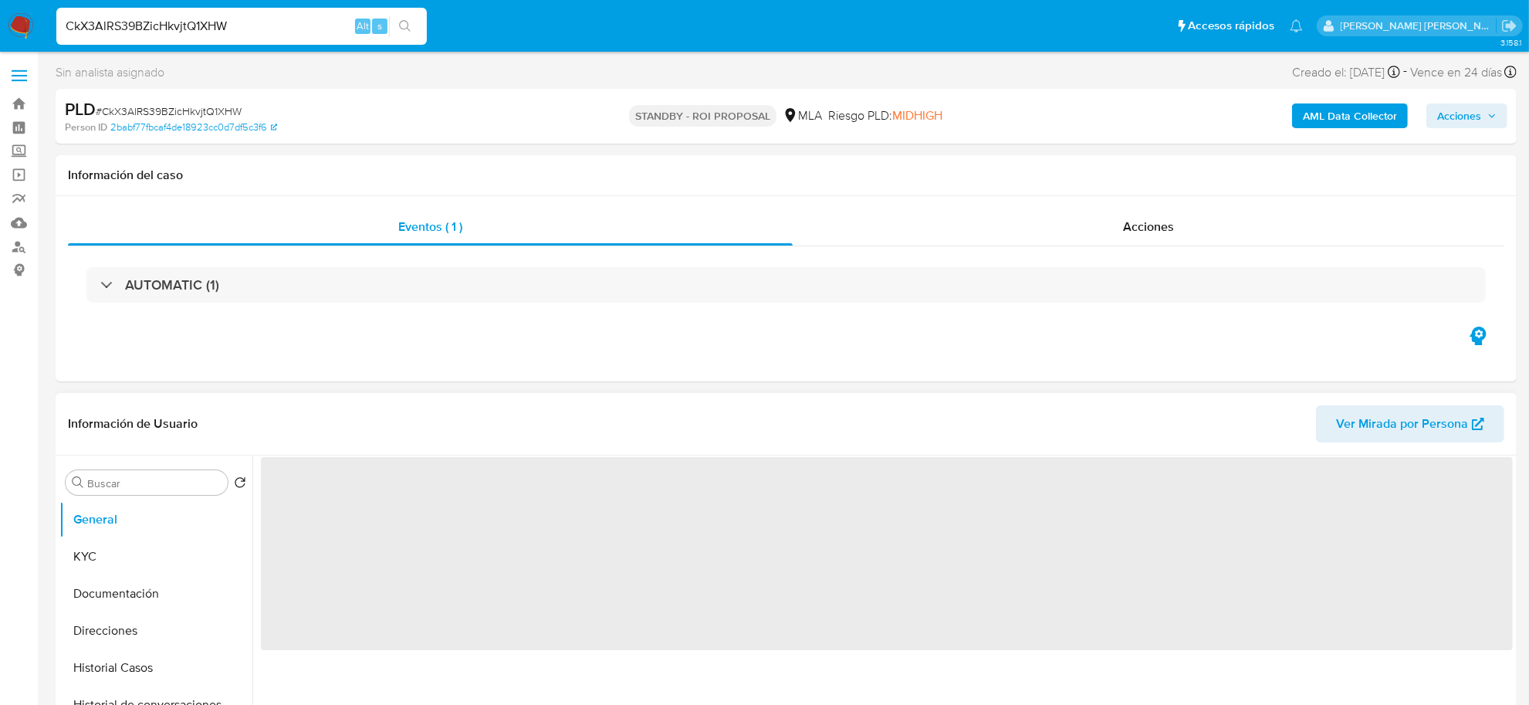
select select "10"
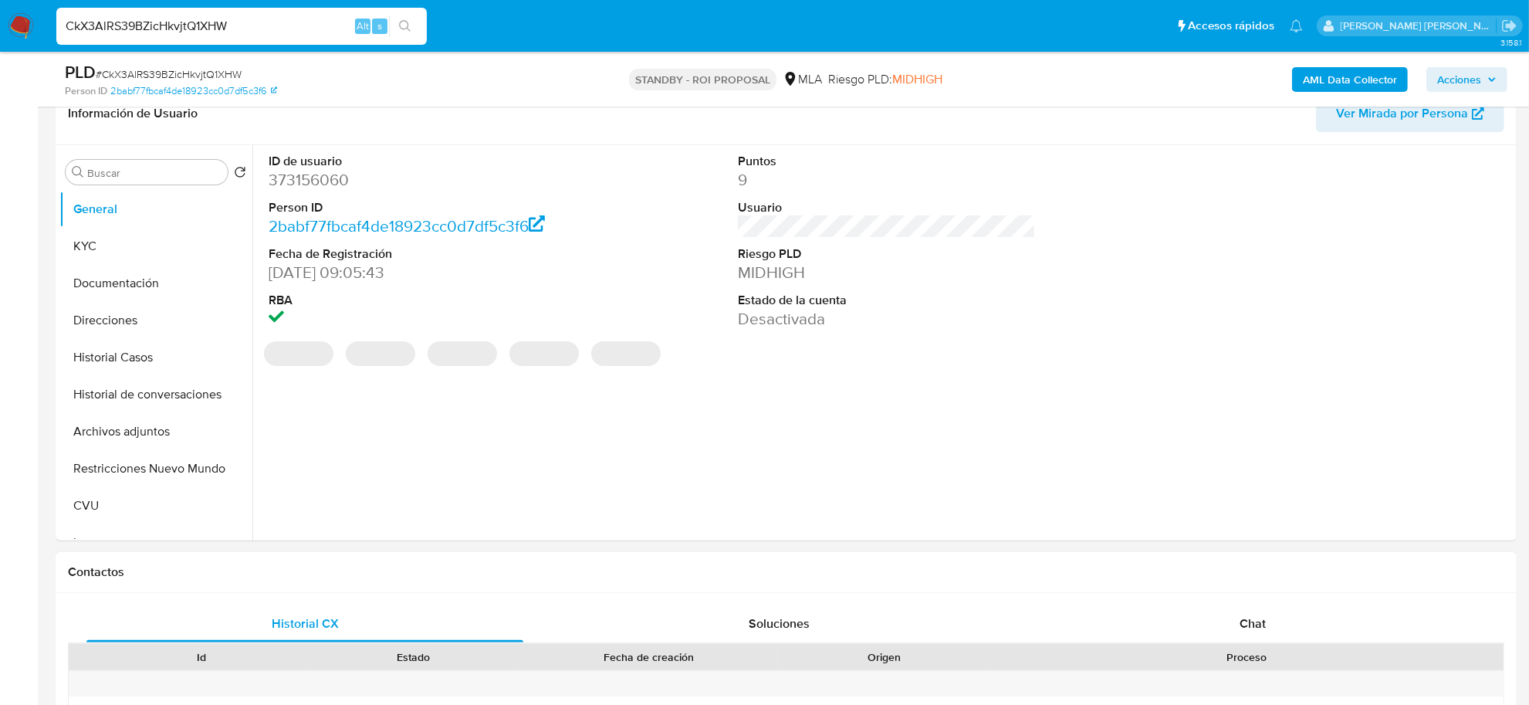
scroll to position [289, 0]
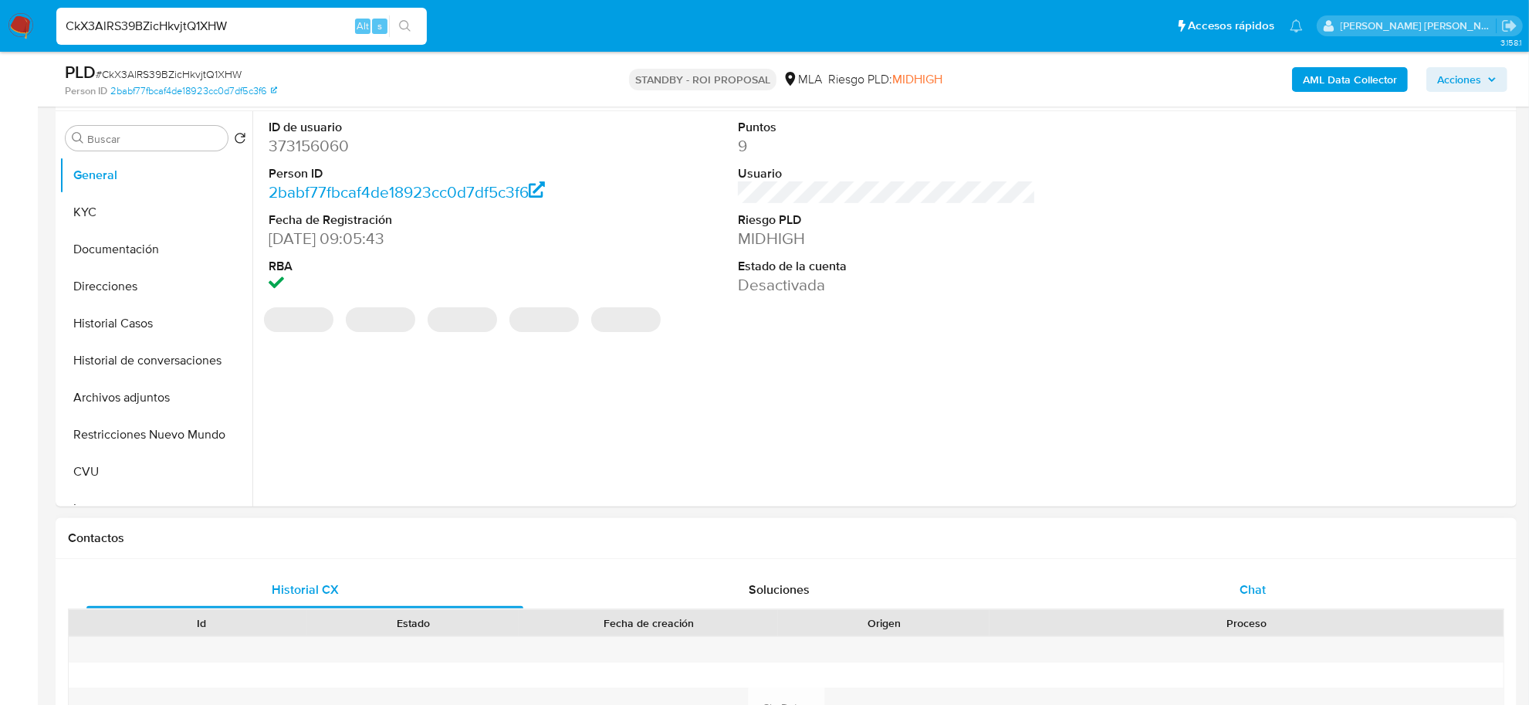
click at [1256, 585] on span "Chat" at bounding box center [1252, 589] width 26 height 18
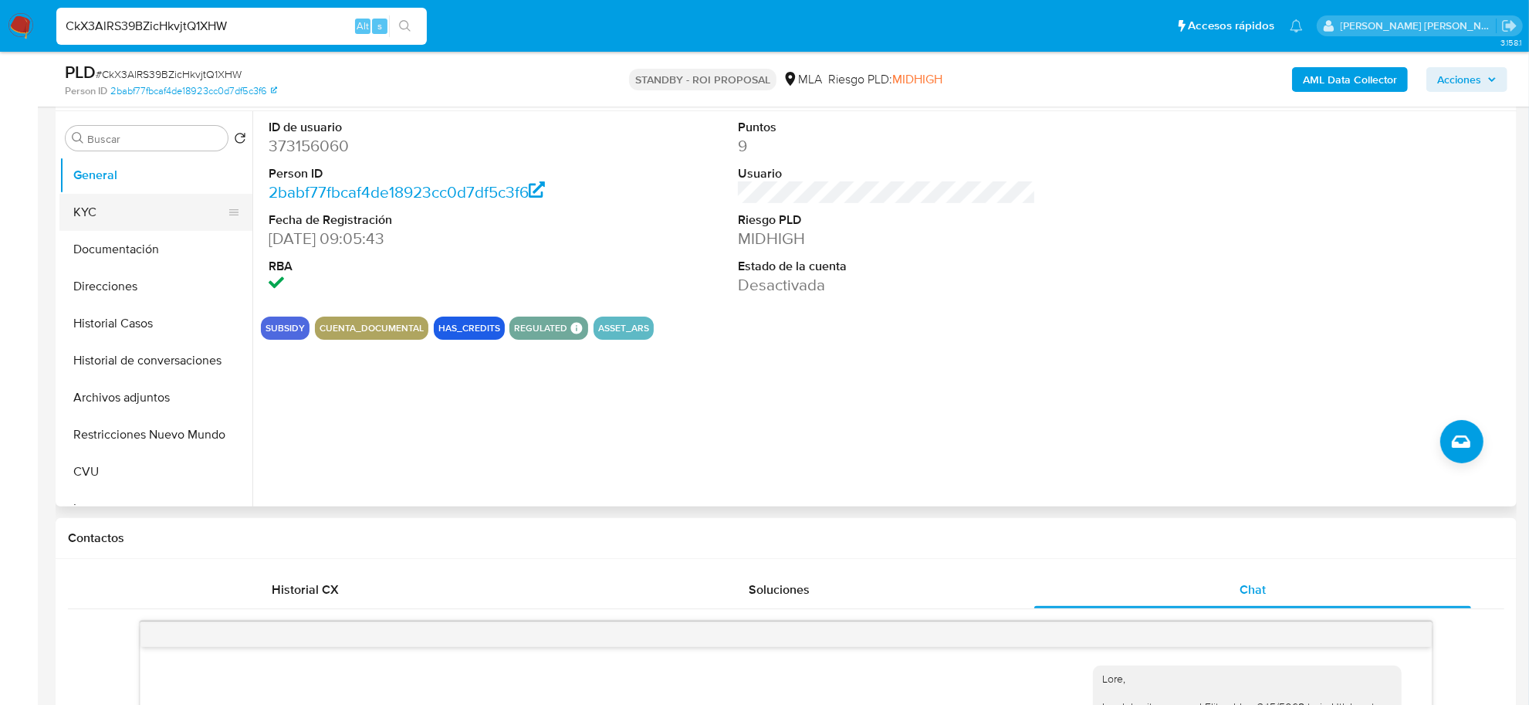
click at [117, 220] on button "KYC" at bounding box center [149, 212] width 181 height 37
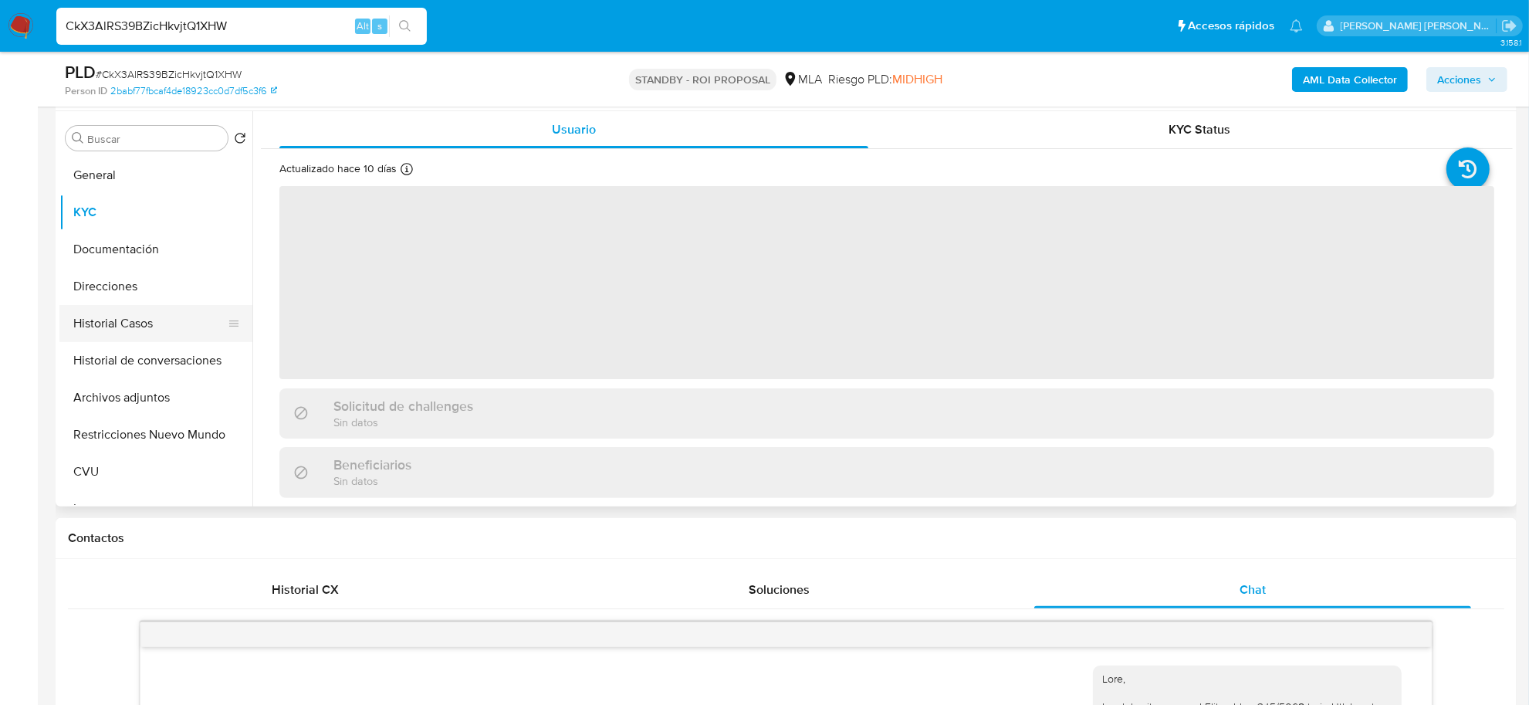
click at [83, 329] on button "Historial Casos" at bounding box center [149, 323] width 181 height 37
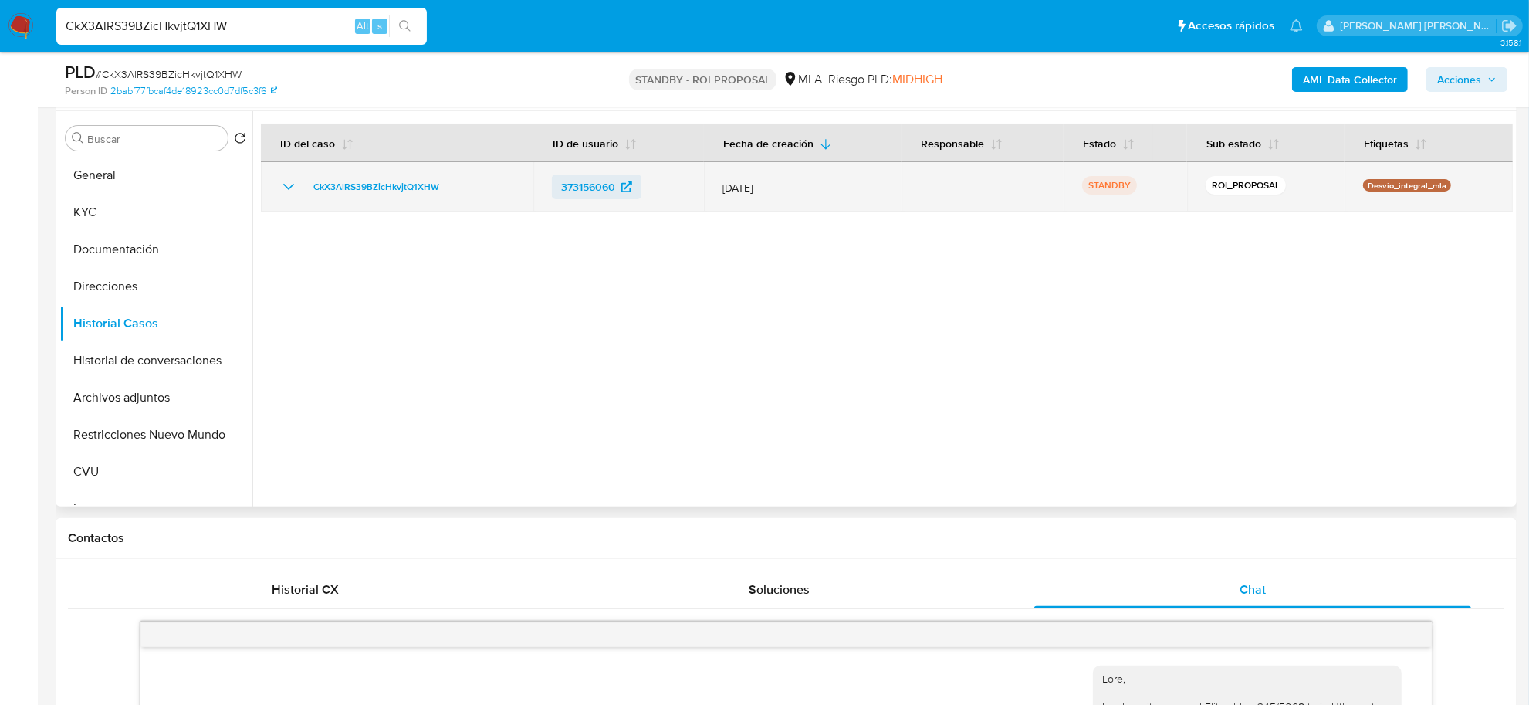
click at [583, 186] on span "373156060" at bounding box center [588, 186] width 54 height 25
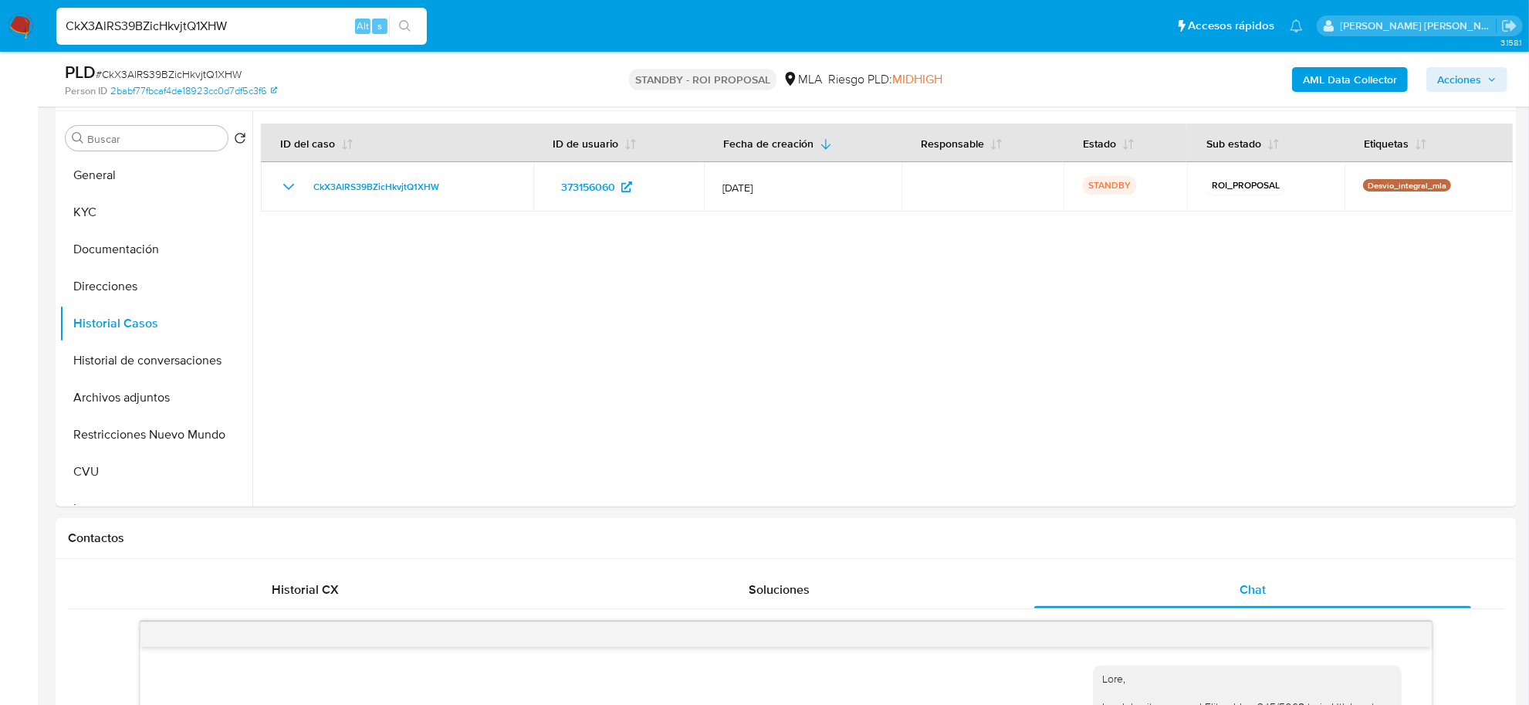
click at [174, 19] on input "CkX3AlRS39BZicHkvjtQ1XHW" at bounding box center [241, 26] width 370 height 20
paste input "114714553"
type input "114714553"
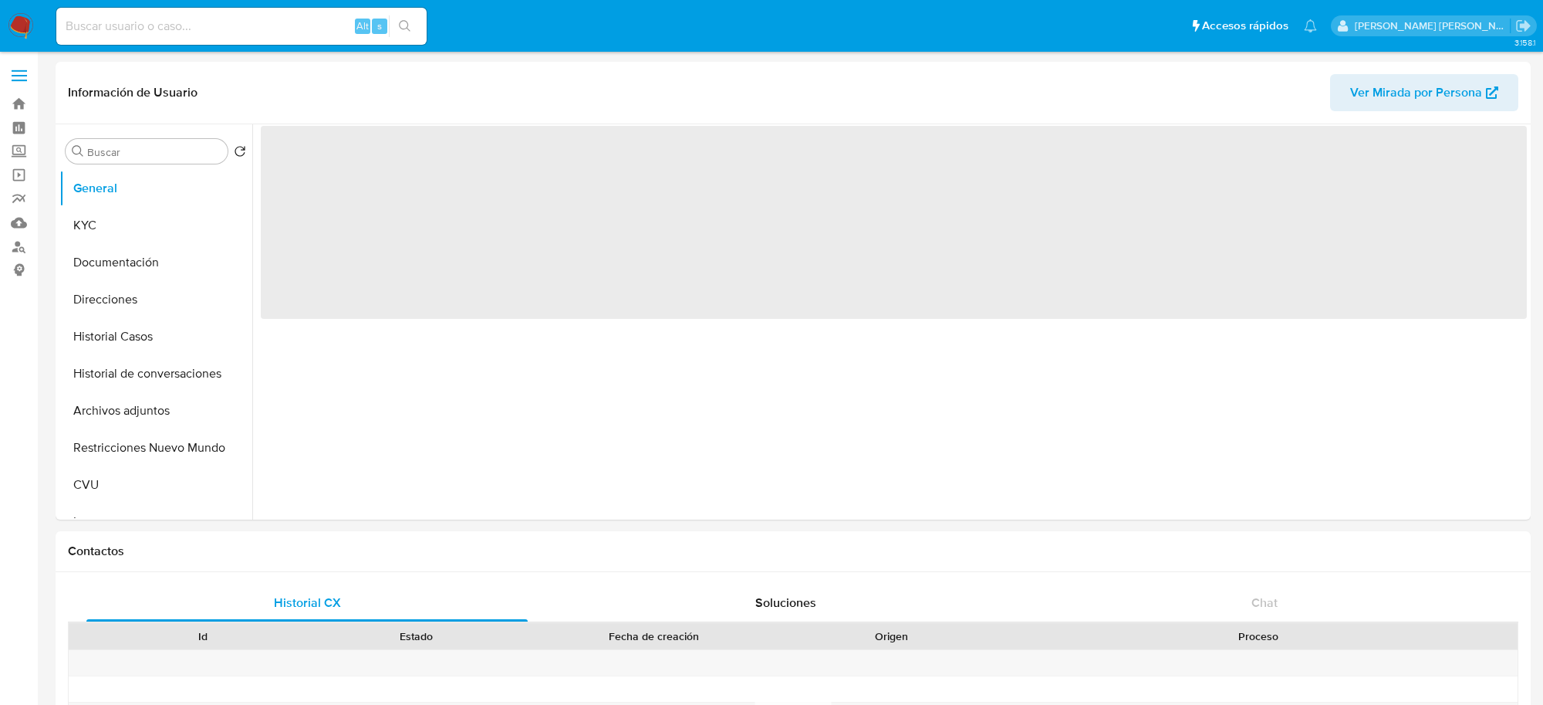
select select "10"
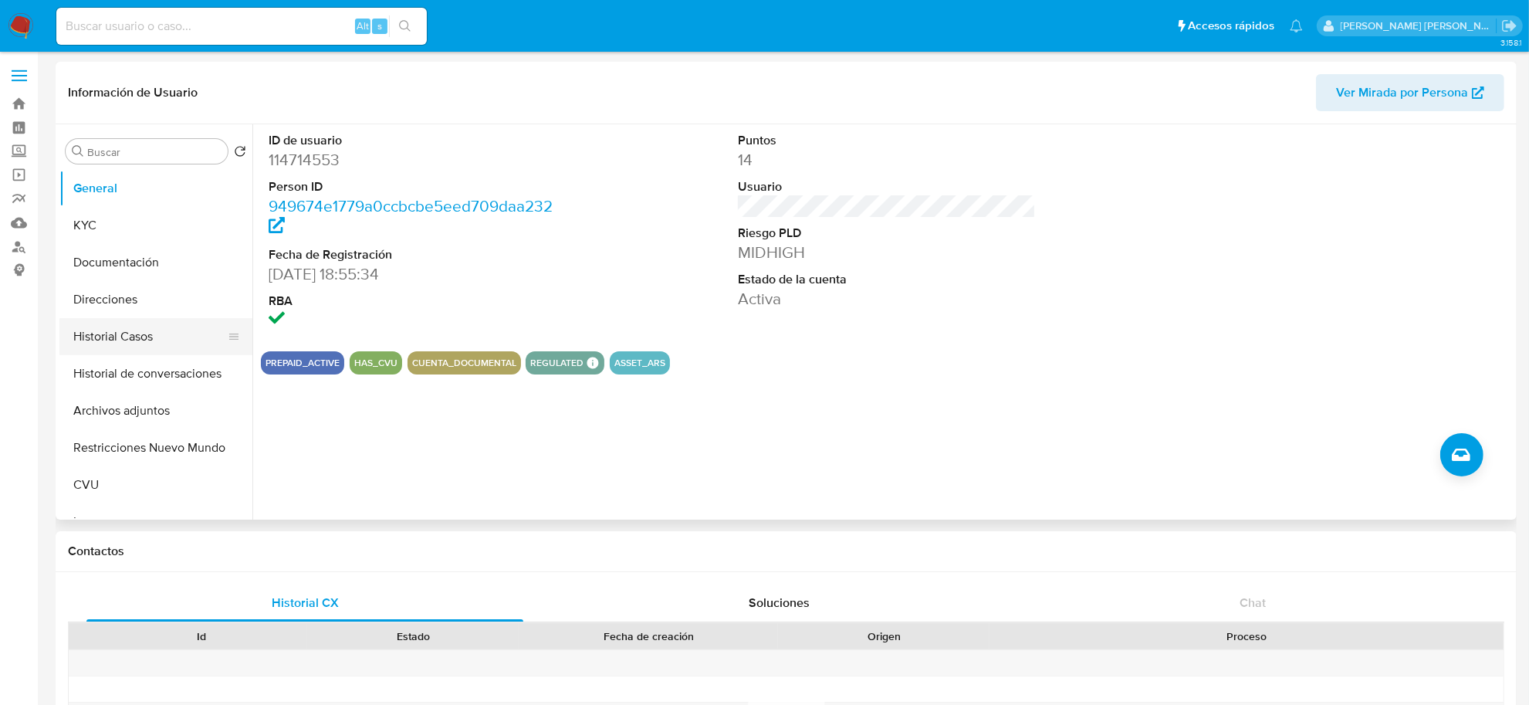
click at [130, 341] on button "Historial Casos" at bounding box center [149, 336] width 181 height 37
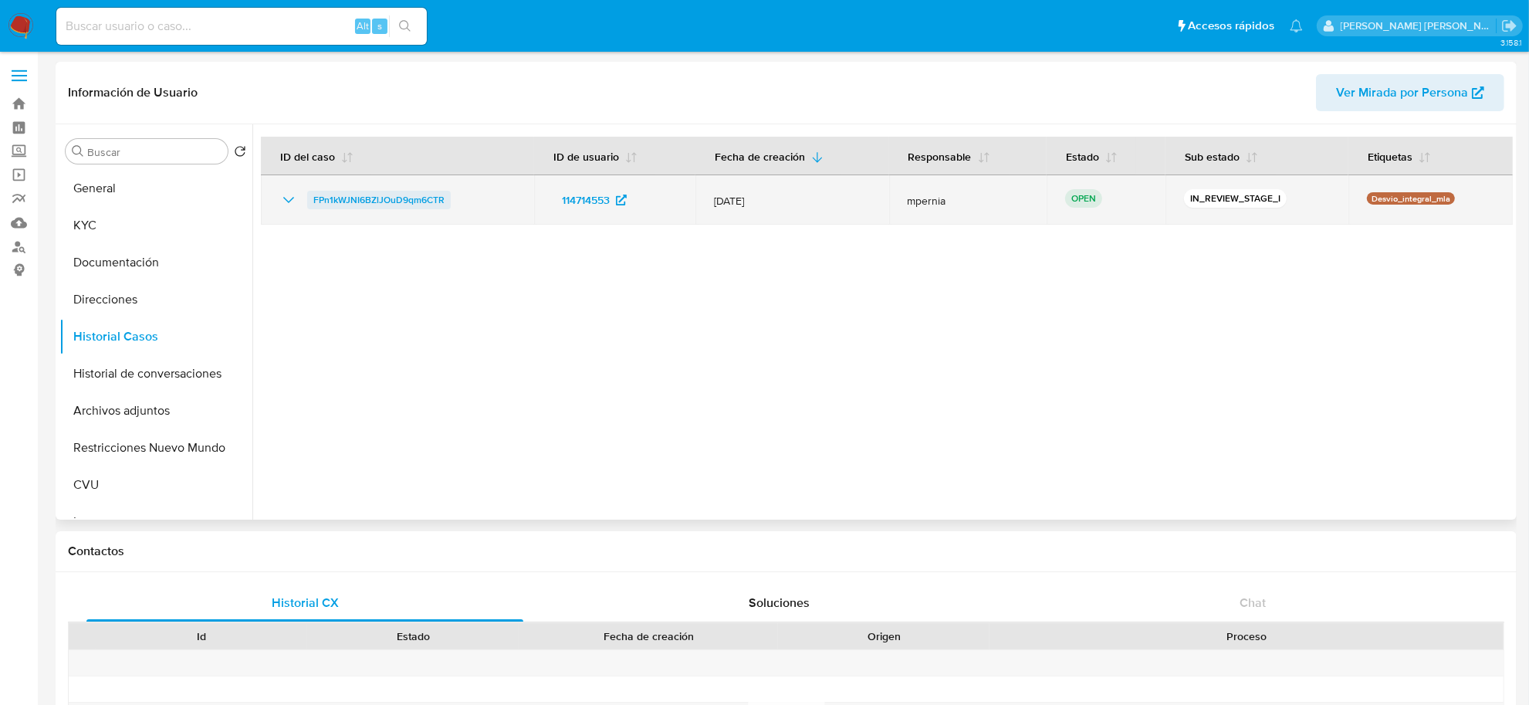
click at [392, 195] on span "FPn1kWJNI6BZlJOuD9qm6CTR" at bounding box center [378, 200] width 131 height 19
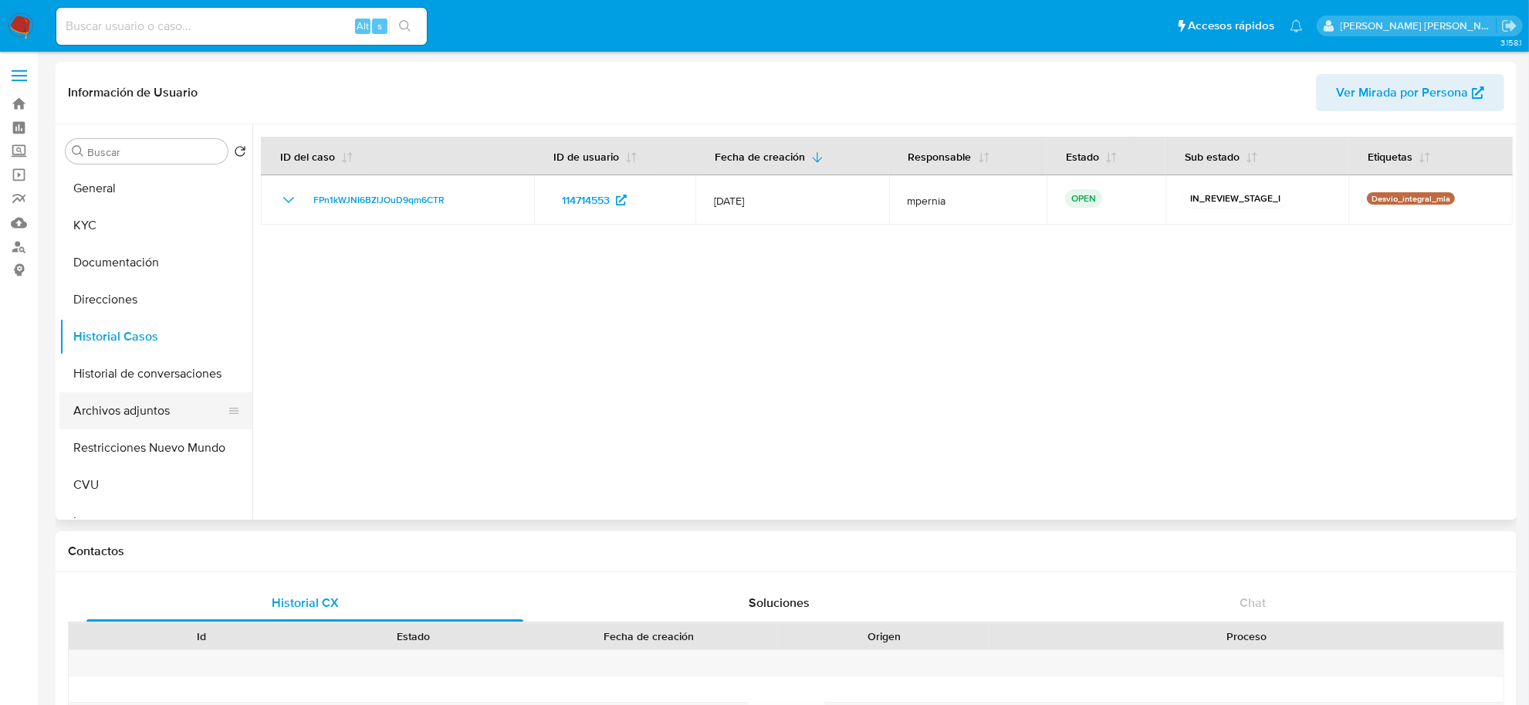
click at [133, 407] on button "Archivos adjuntos" at bounding box center [149, 410] width 181 height 37
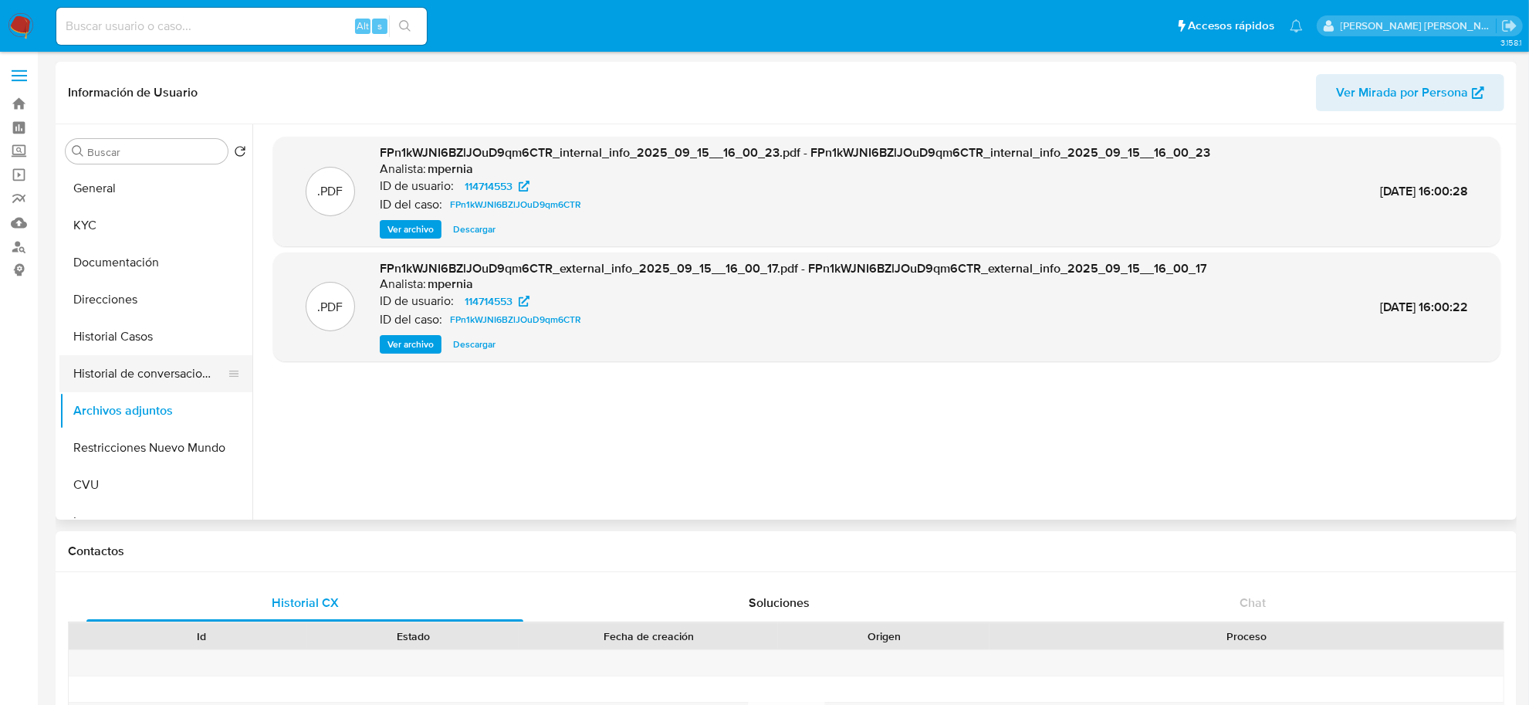
click at [114, 372] on button "Historial de conversaciones" at bounding box center [149, 373] width 181 height 37
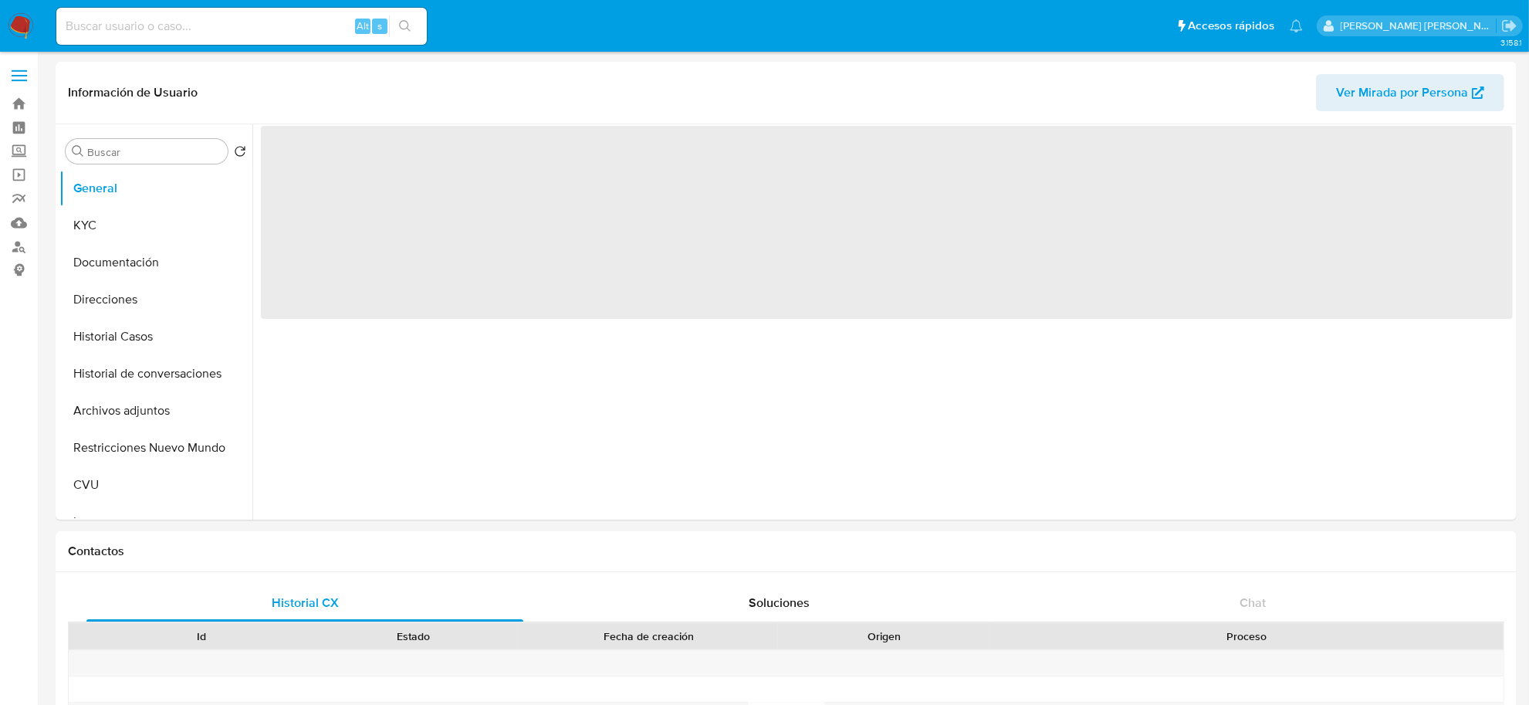
select select "10"
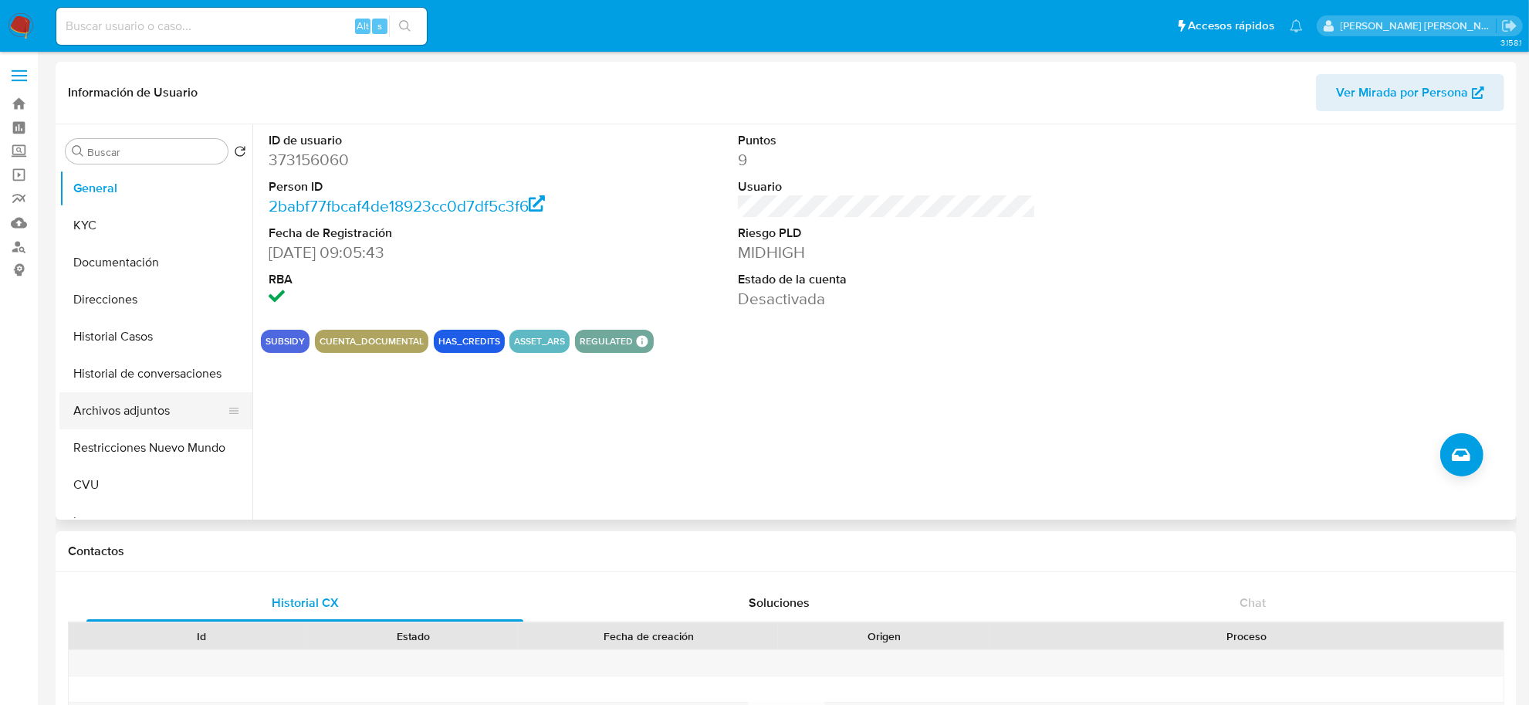
click at [122, 417] on button "Archivos adjuntos" at bounding box center [149, 410] width 181 height 37
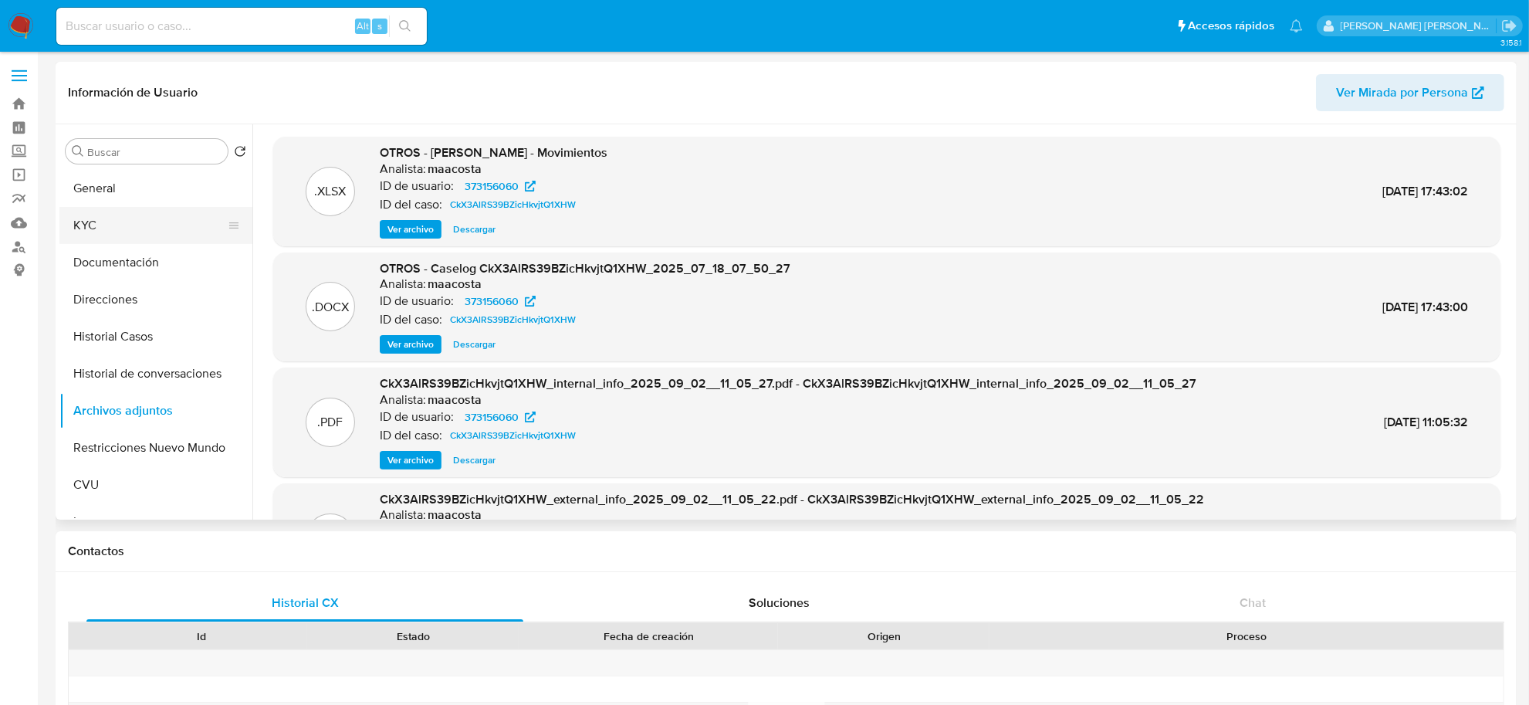
click at [79, 226] on button "KYC" at bounding box center [149, 225] width 181 height 37
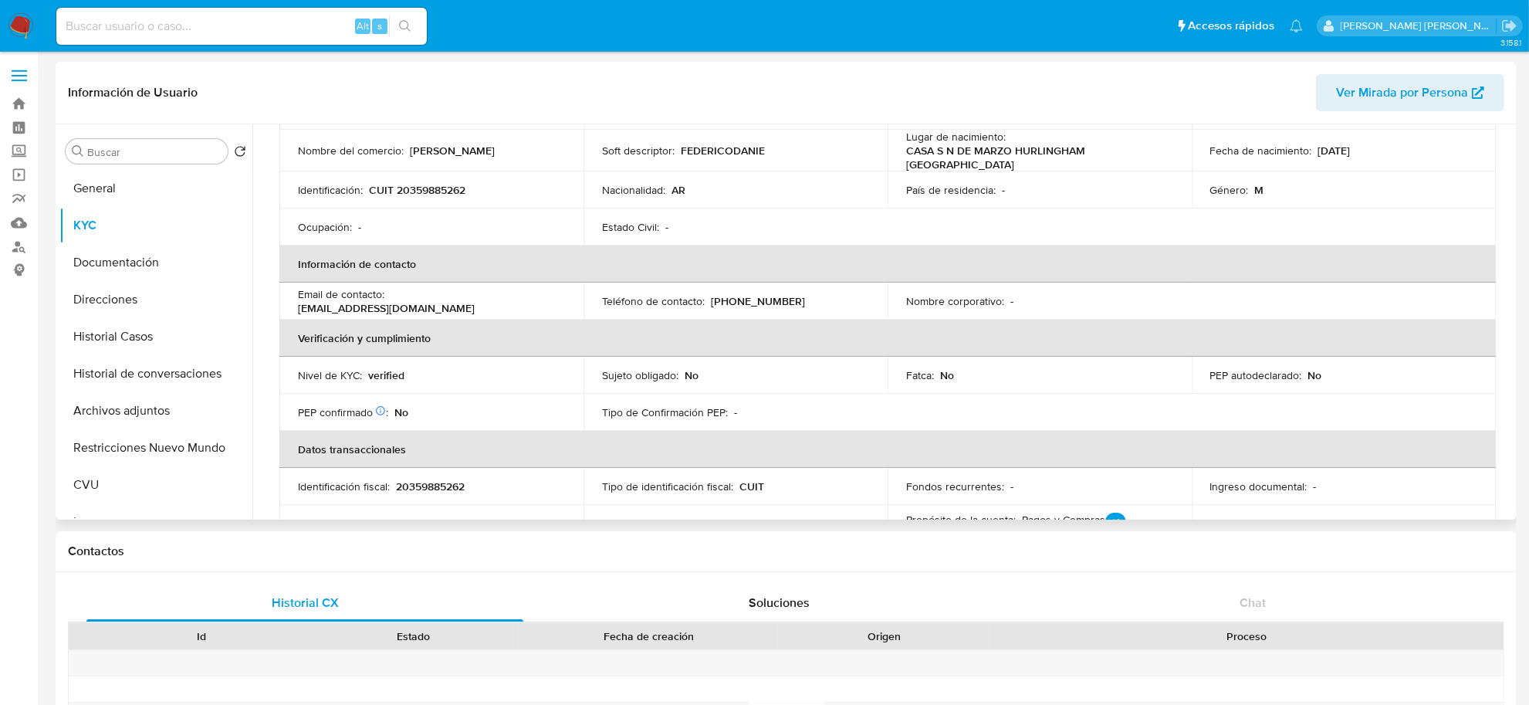
scroll to position [193, 0]
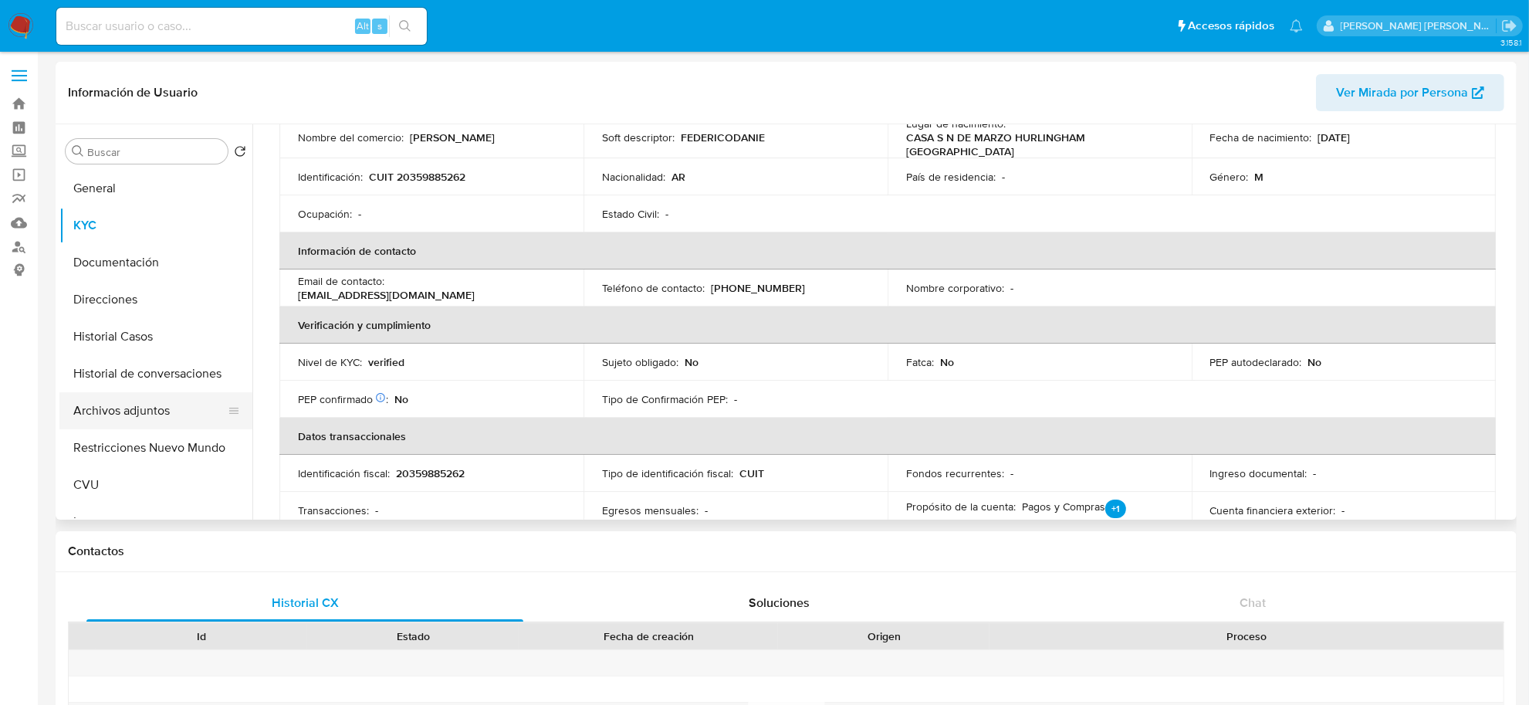
click at [113, 401] on button "Archivos adjuntos" at bounding box center [149, 410] width 181 height 37
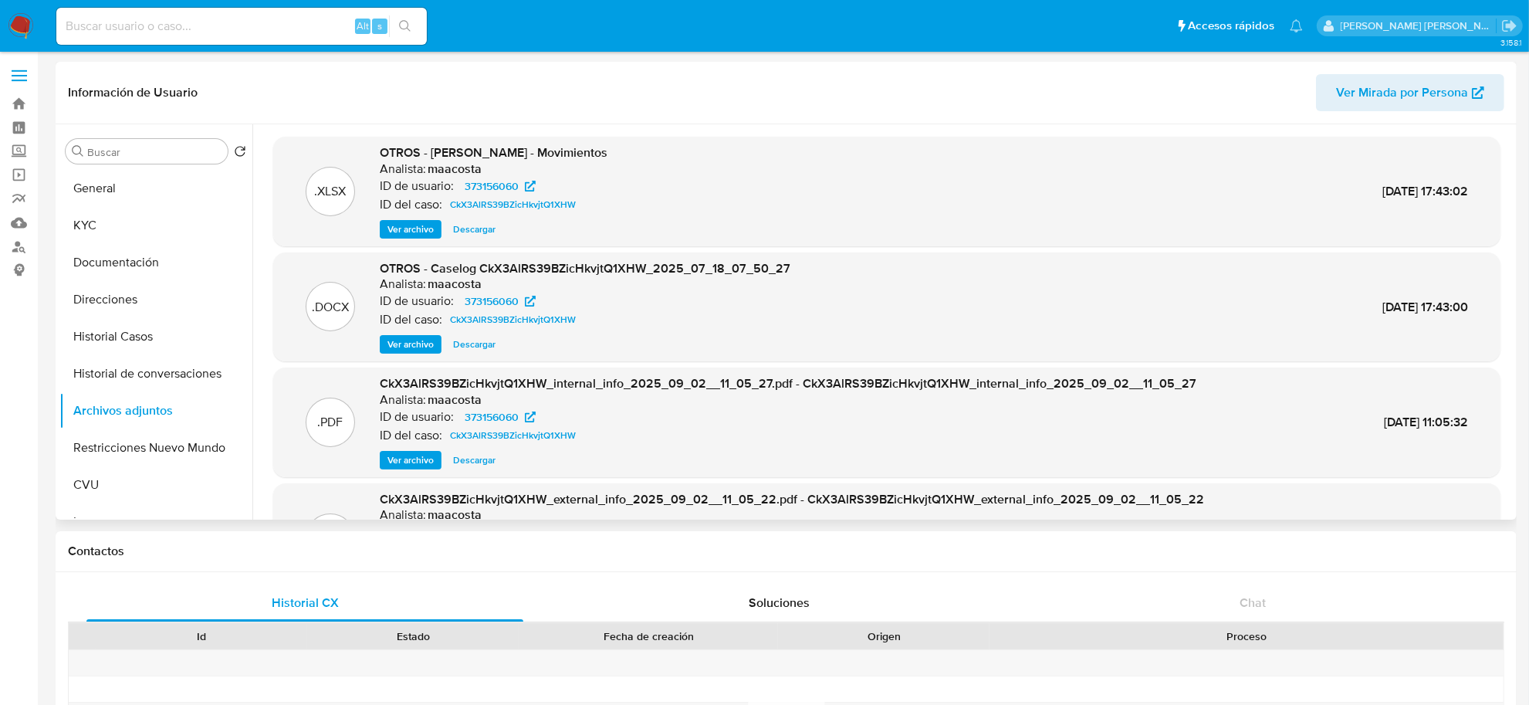
click at [414, 231] on span "Ver archivo" at bounding box center [410, 228] width 46 height 15
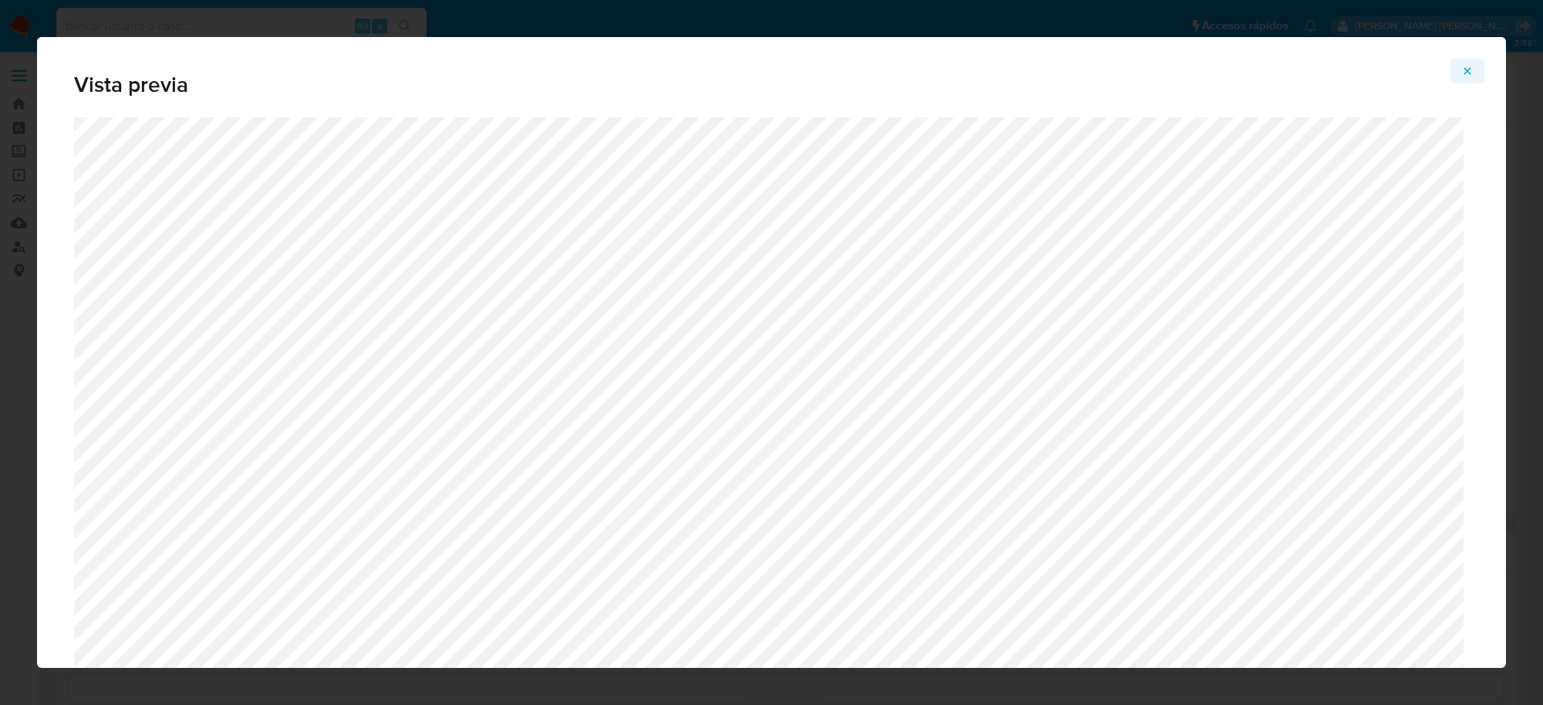
click at [1464, 74] on icon "Attachment preview" at bounding box center [1468, 71] width 12 height 12
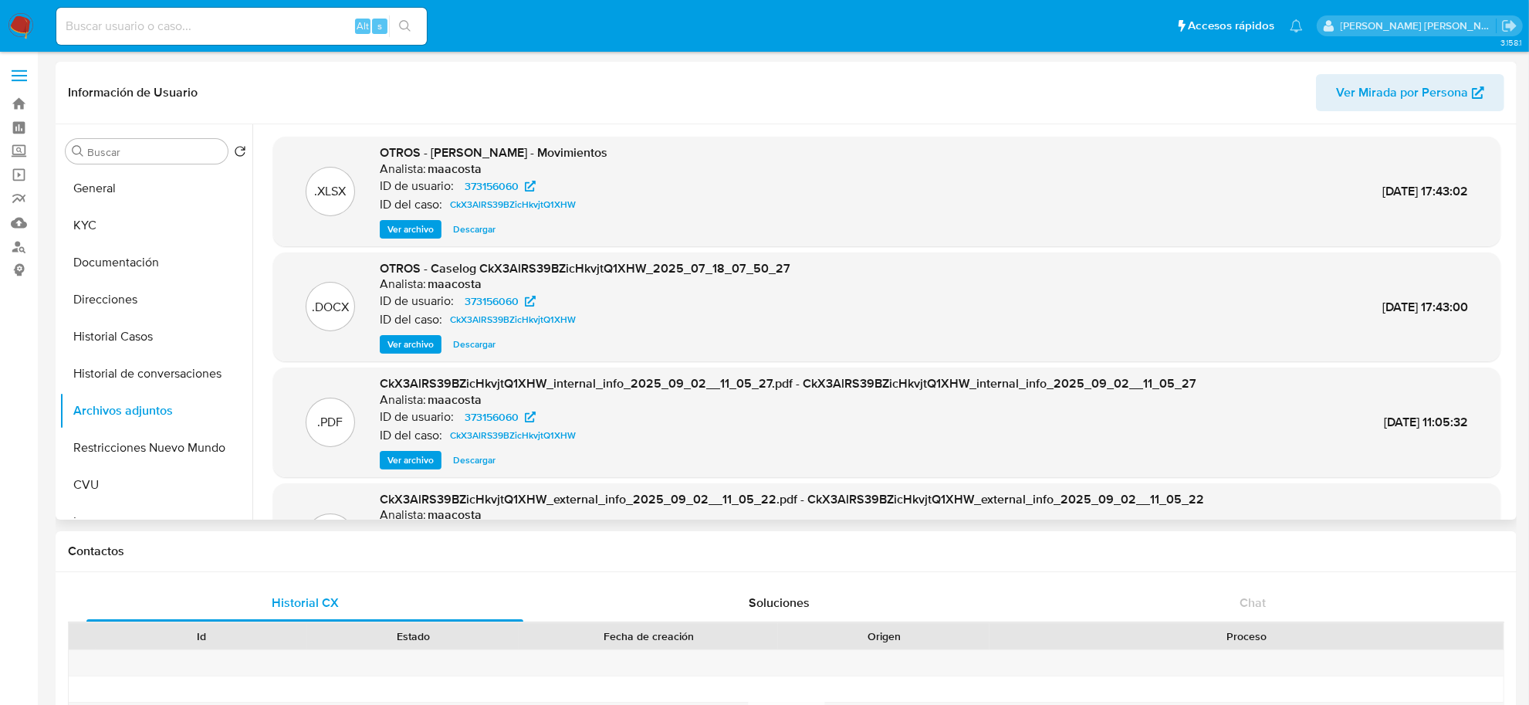
click at [410, 336] on span "Ver archivo" at bounding box center [410, 343] width 46 height 15
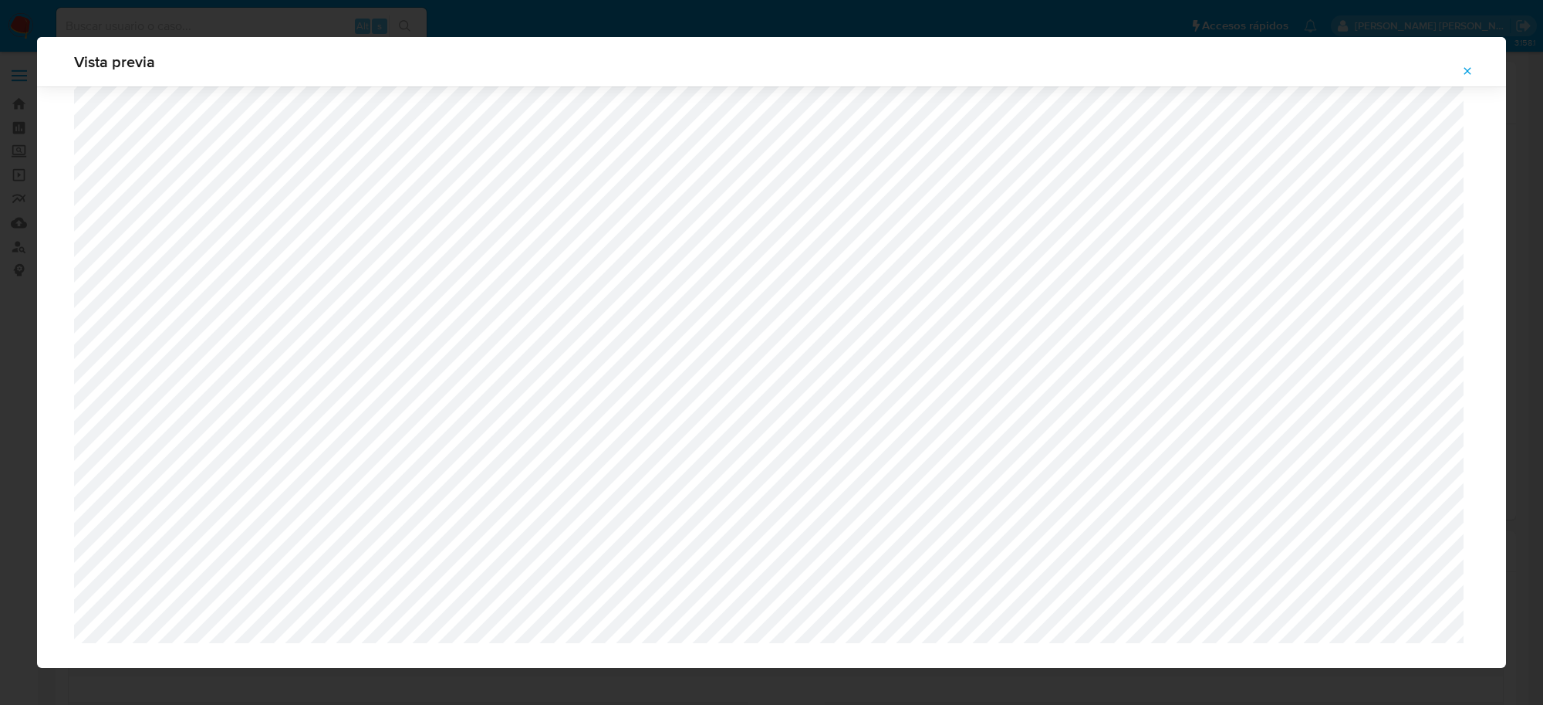
scroll to position [1383, 0]
click at [1465, 69] on icon "Attachment preview" at bounding box center [1468, 71] width 12 height 12
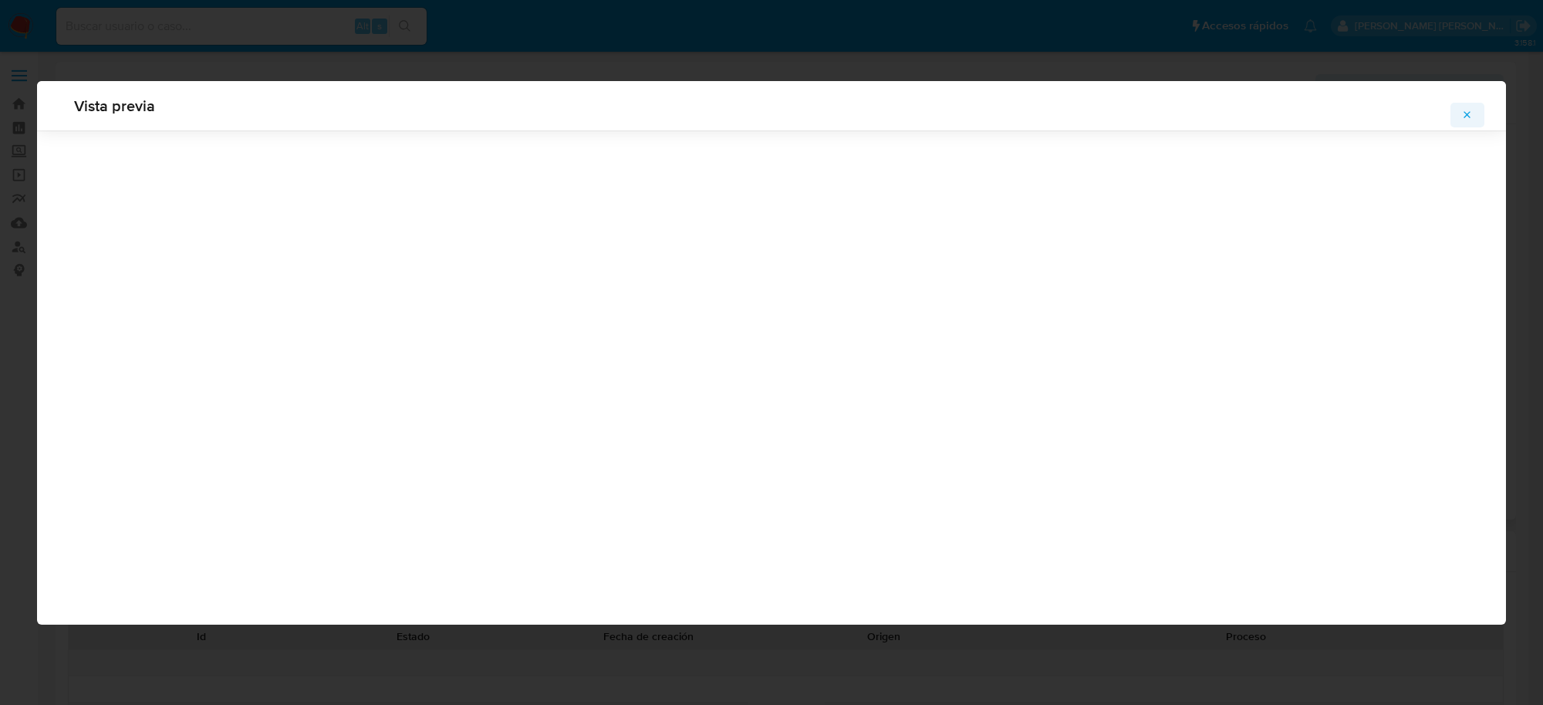
scroll to position [0, 0]
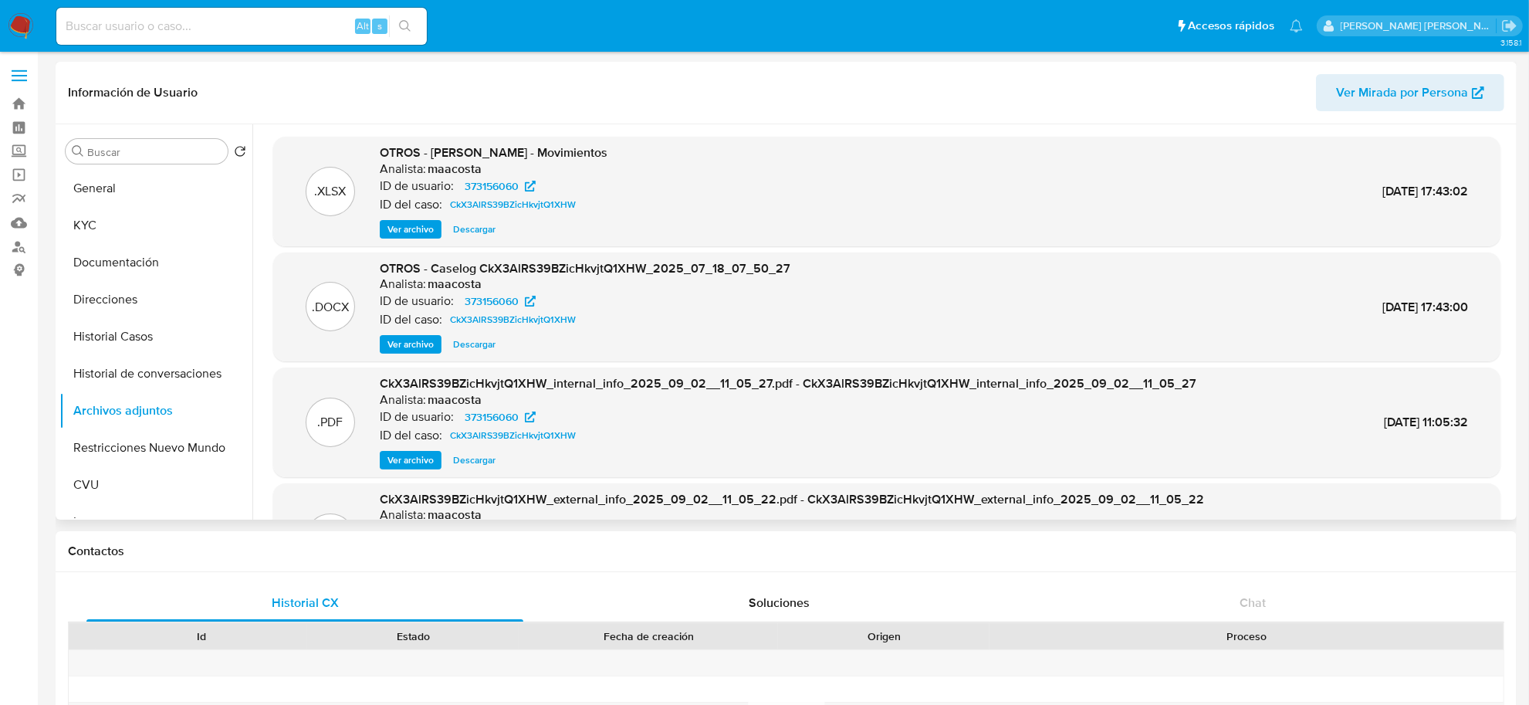
click at [403, 336] on span "Ver archivo" at bounding box center [410, 343] width 46 height 15
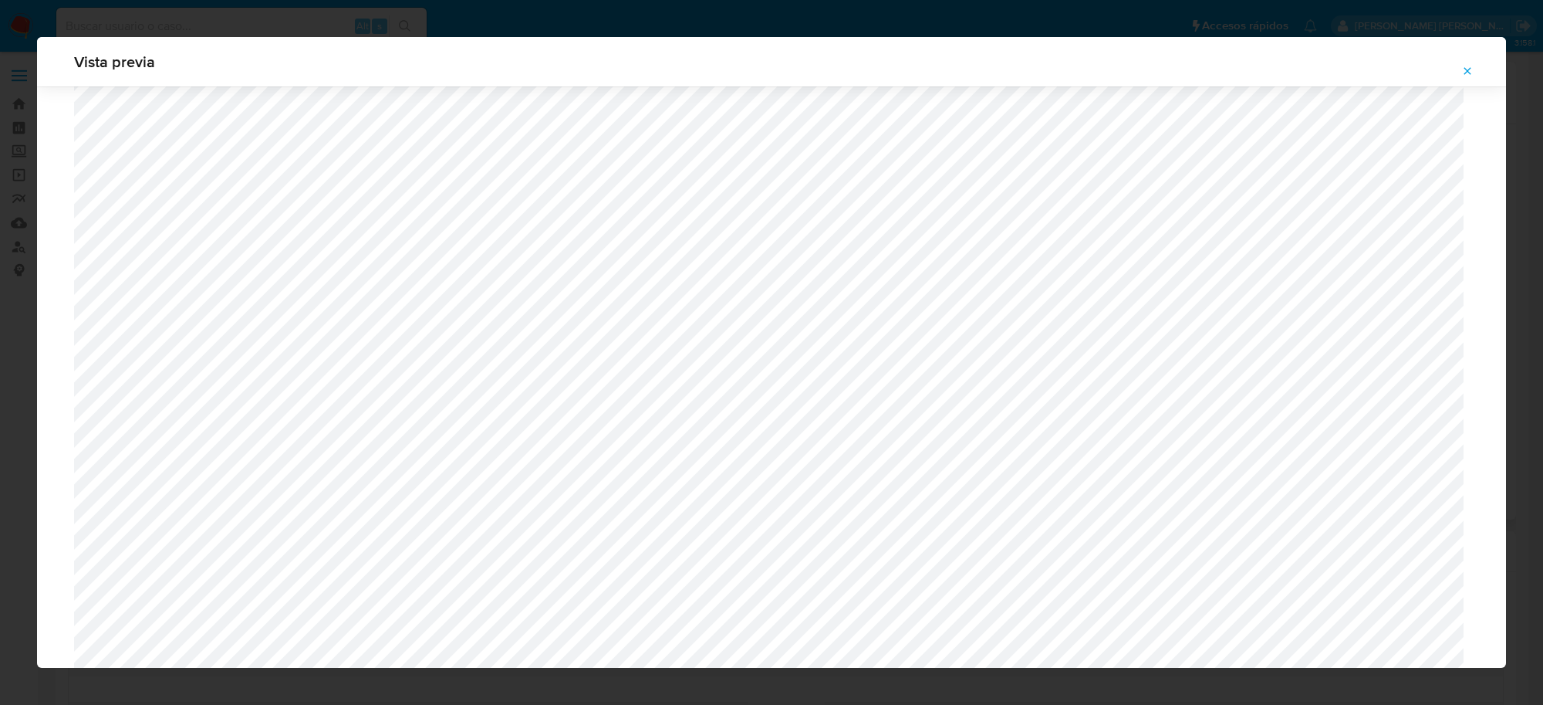
scroll to position [934, 0]
click at [1462, 67] on icon "Attachment preview" at bounding box center [1468, 71] width 12 height 12
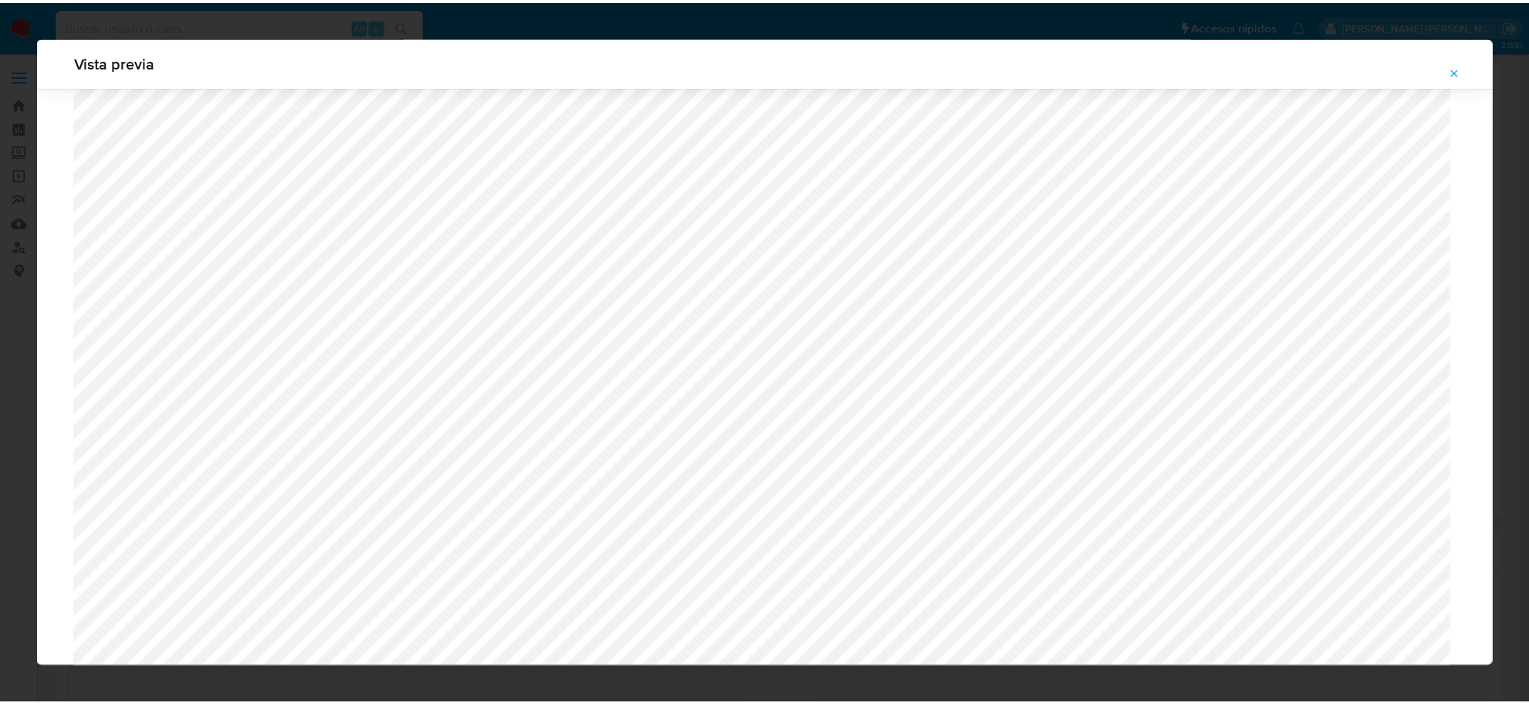
scroll to position [0, 0]
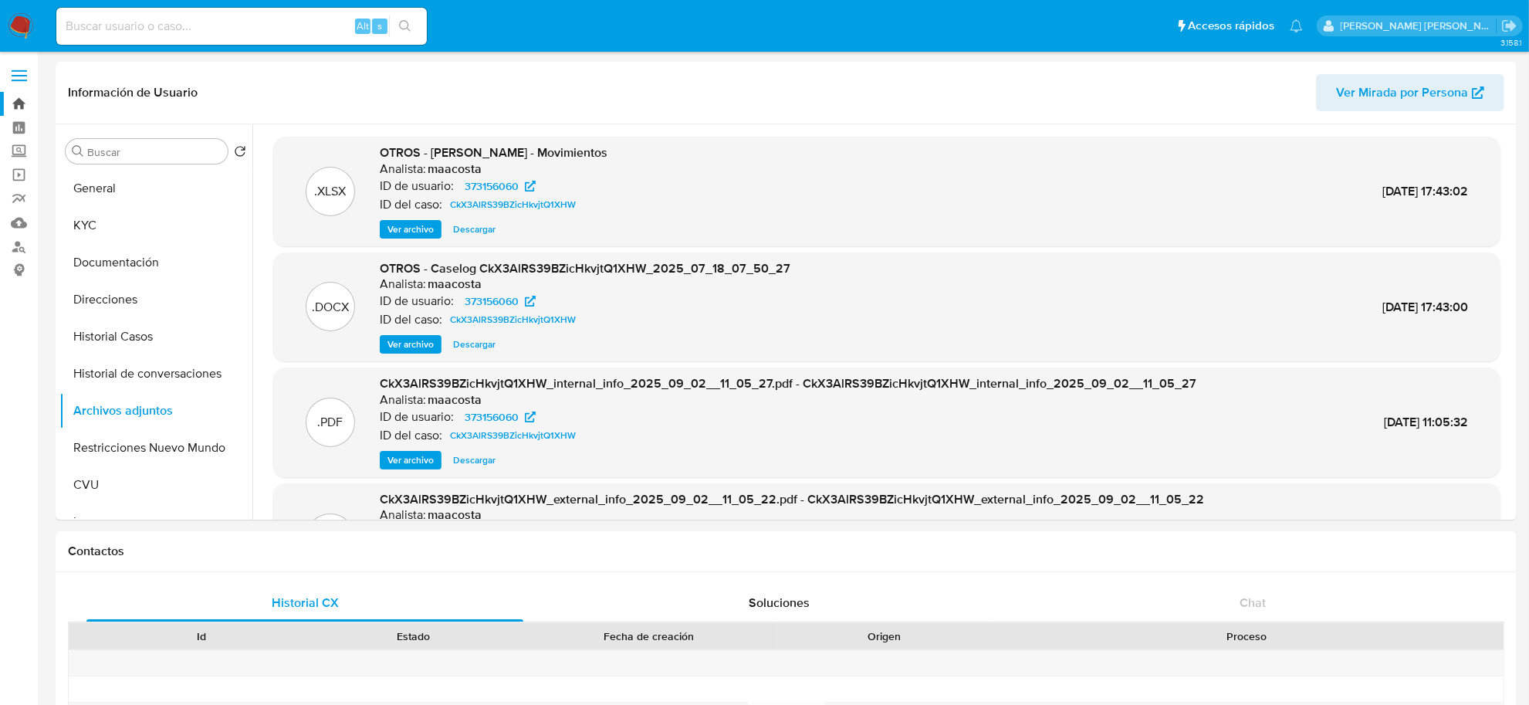
click at [20, 108] on link "Bandeja" at bounding box center [92, 104] width 184 height 24
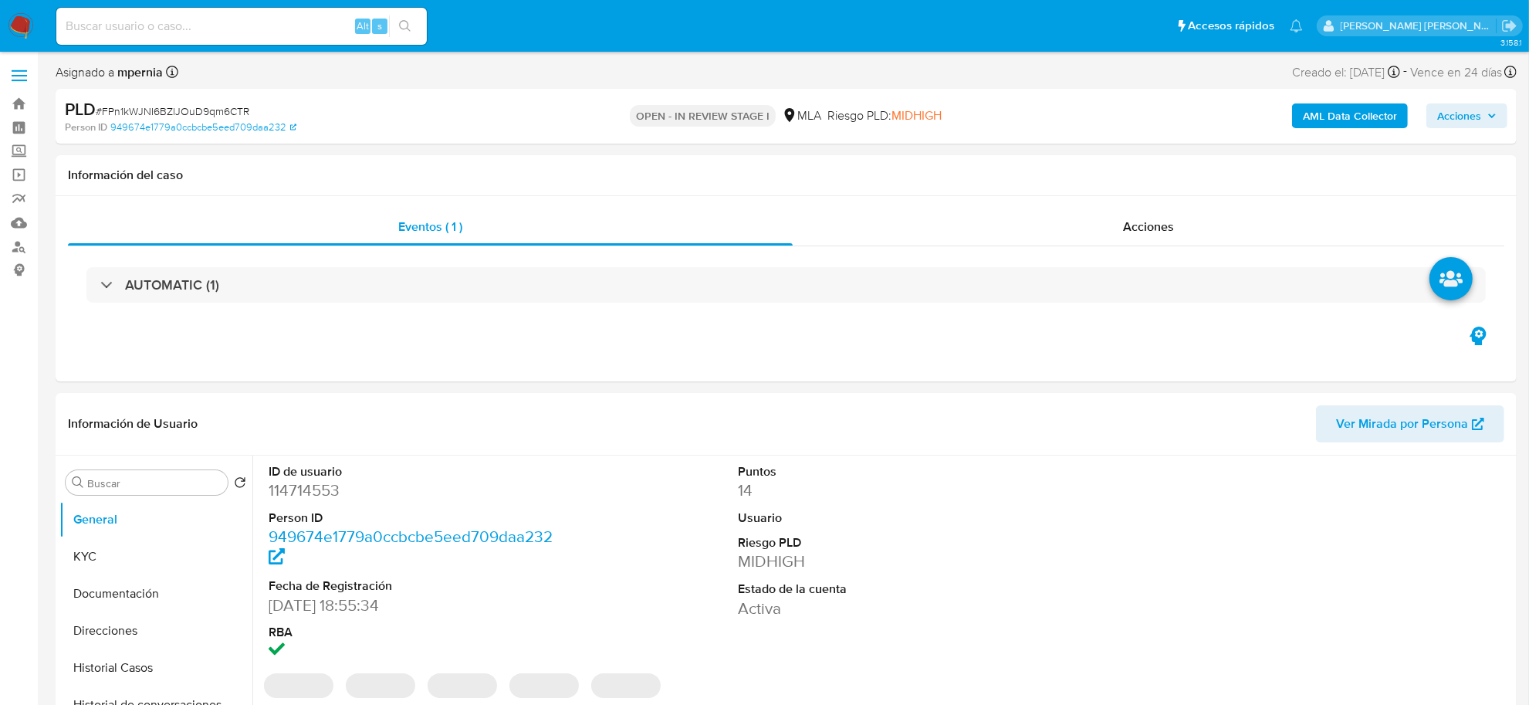
select select "10"
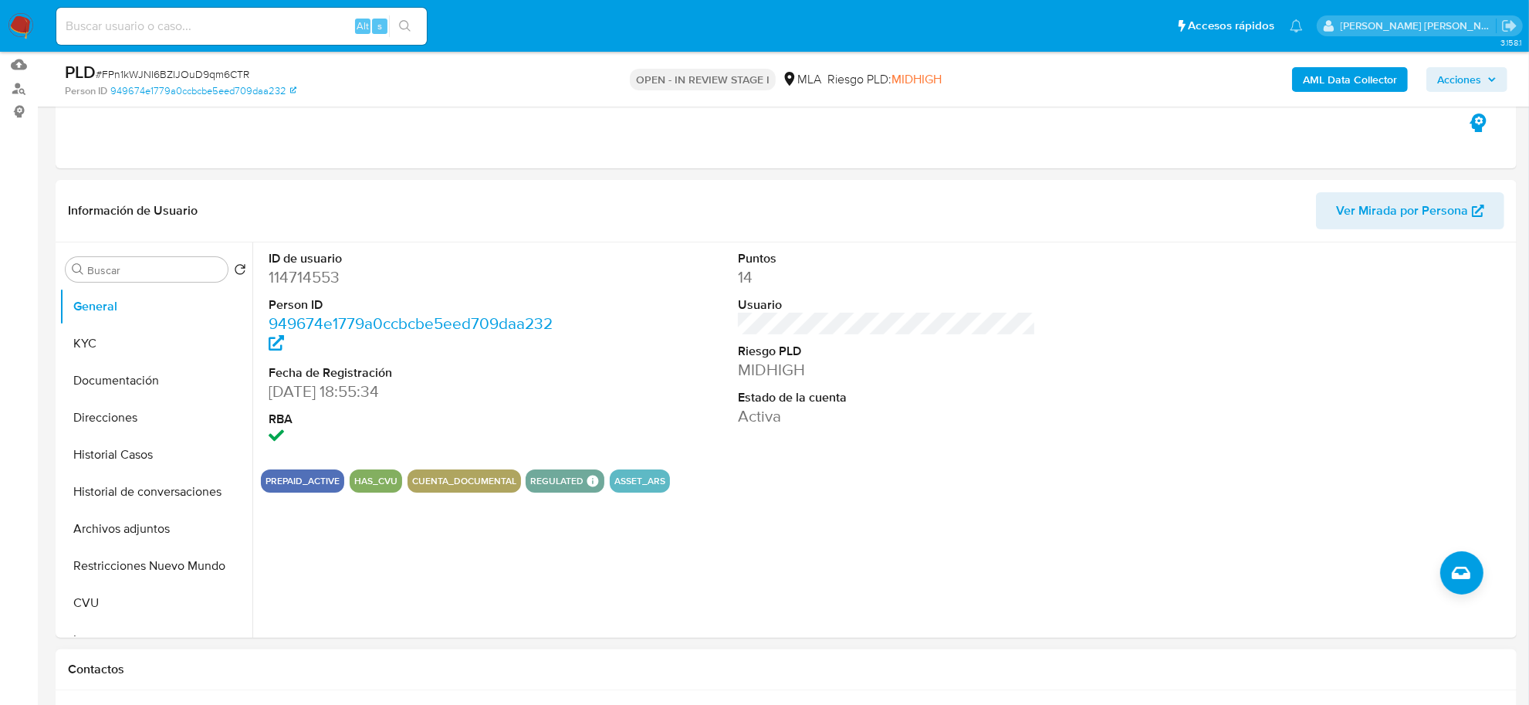
scroll to position [289, 0]
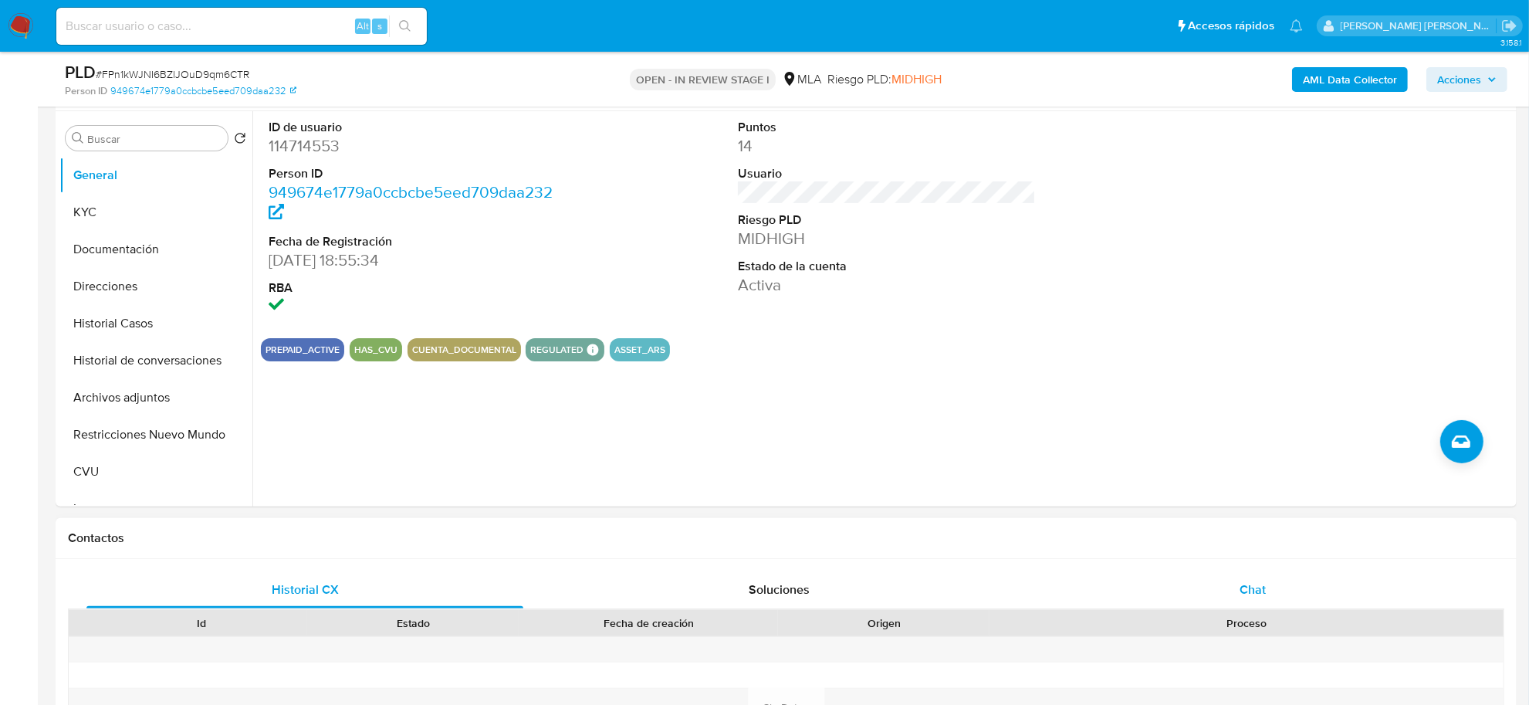
click at [1254, 595] on span "Chat" at bounding box center [1252, 589] width 26 height 18
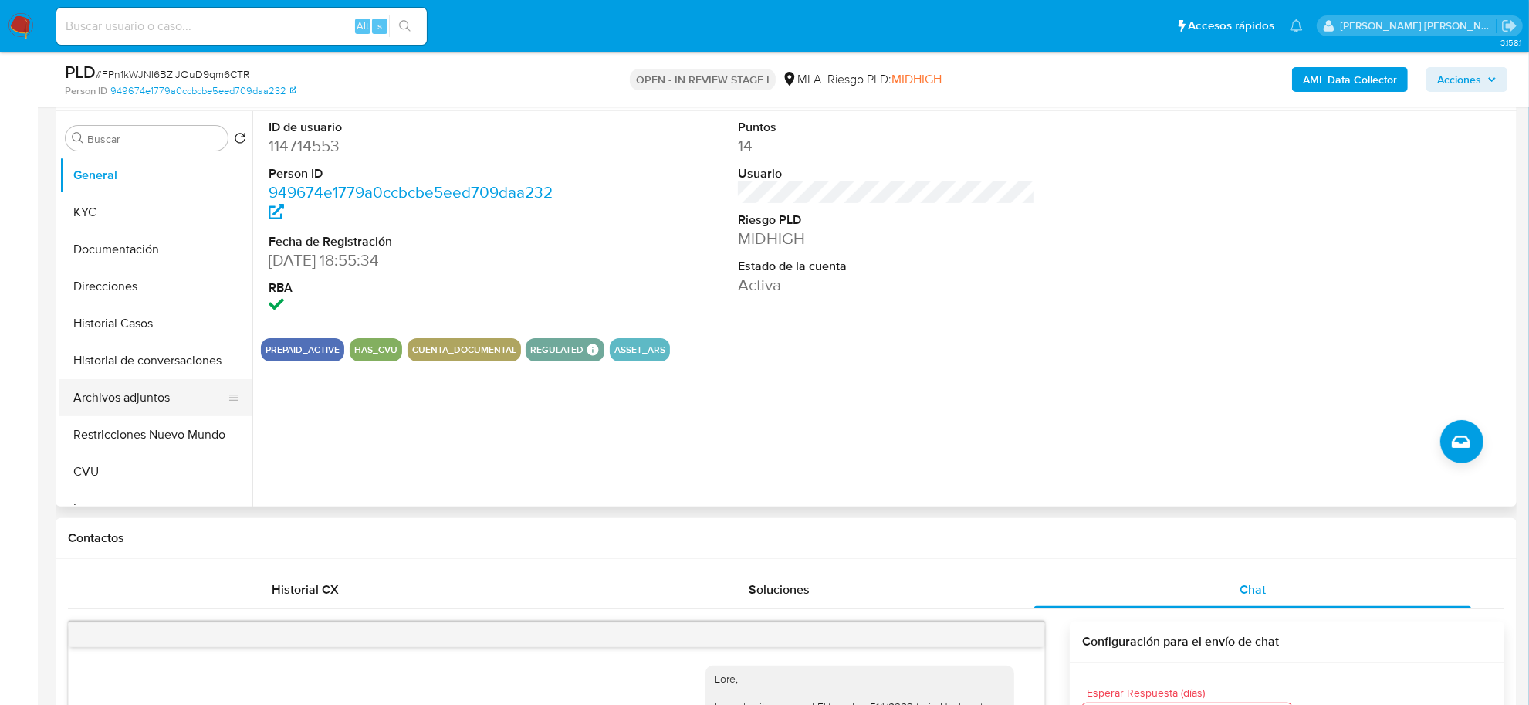
click at [167, 397] on button "Archivos adjuntos" at bounding box center [149, 397] width 181 height 37
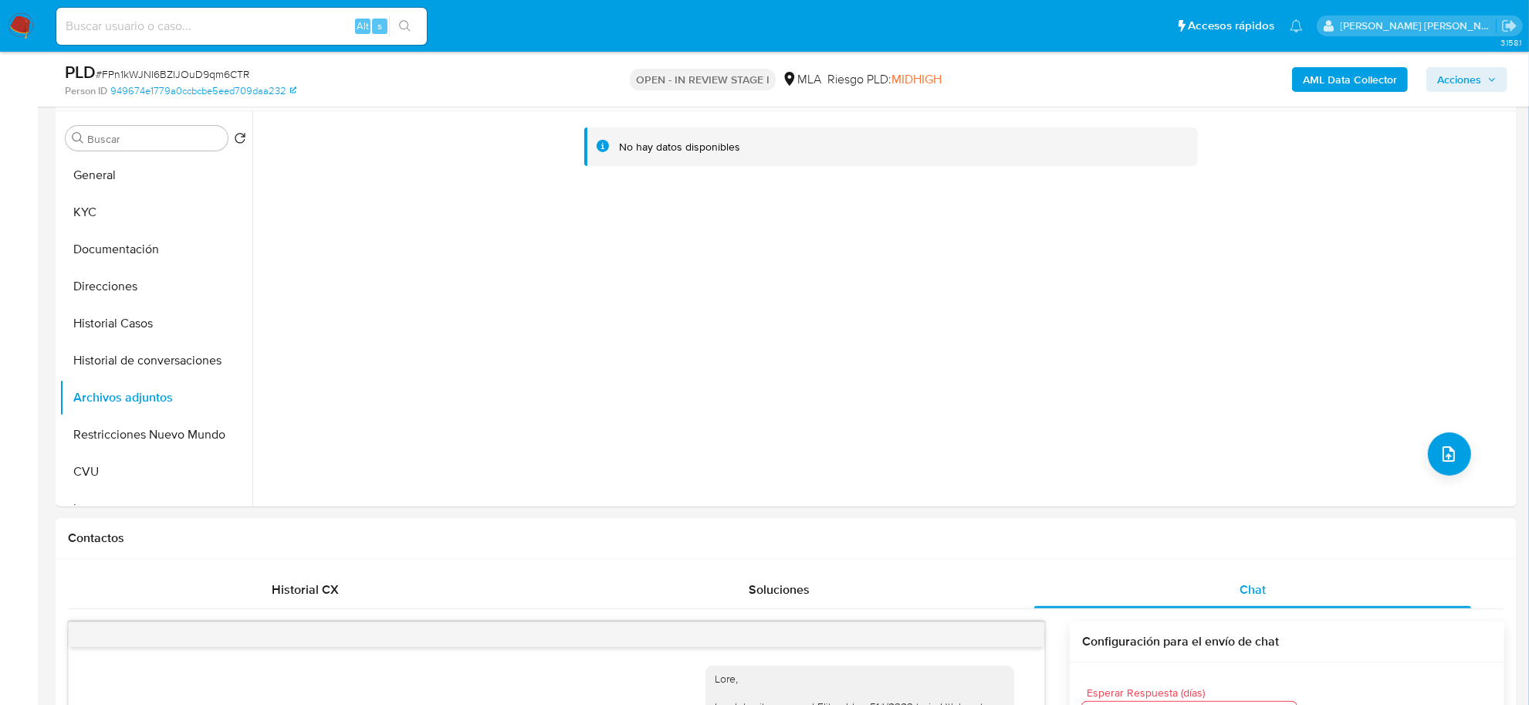
click at [1362, 85] on b "AML Data Collector" at bounding box center [1350, 79] width 94 height 25
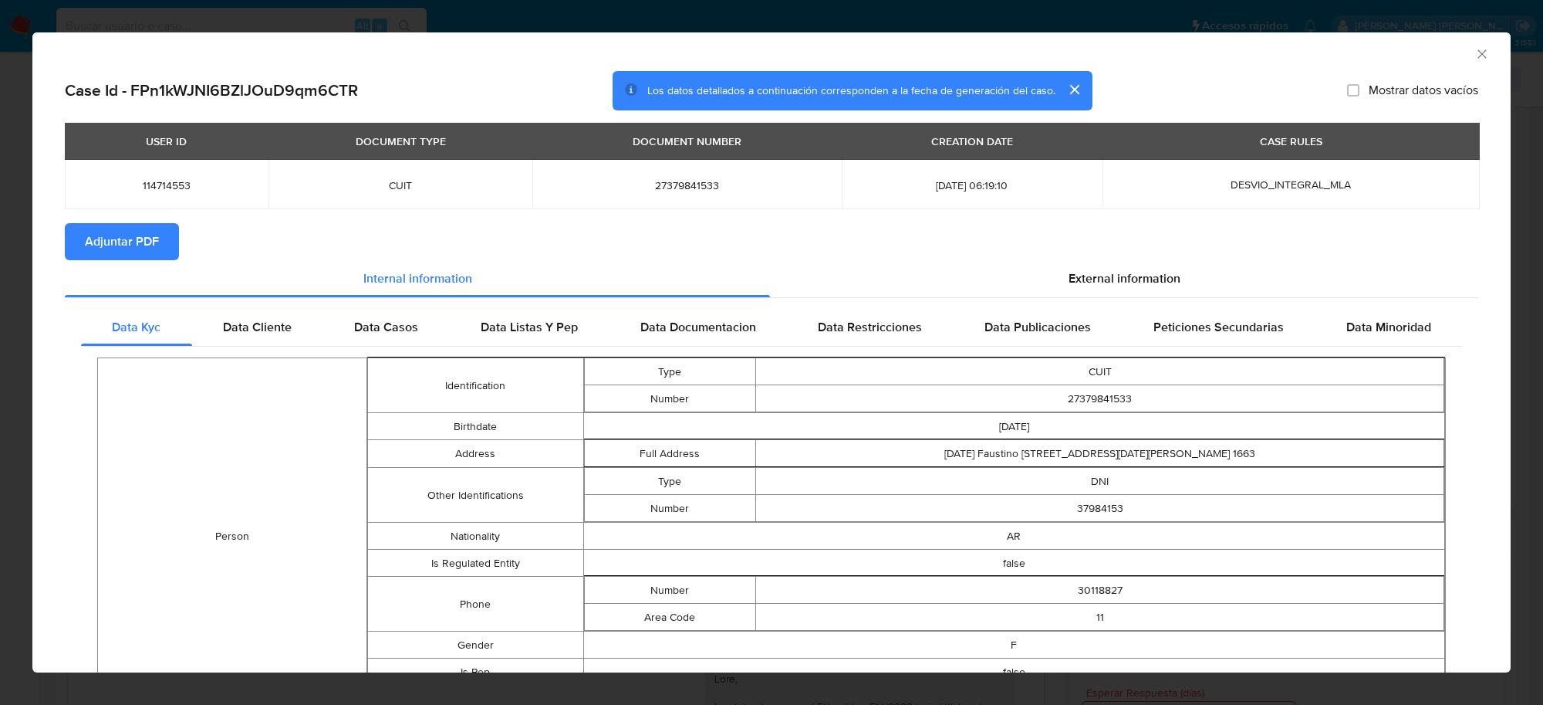
click at [133, 252] on span "Adjuntar PDF" at bounding box center [122, 242] width 74 height 34
click at [1475, 54] on icon "Cerrar ventana" at bounding box center [1482, 53] width 15 height 15
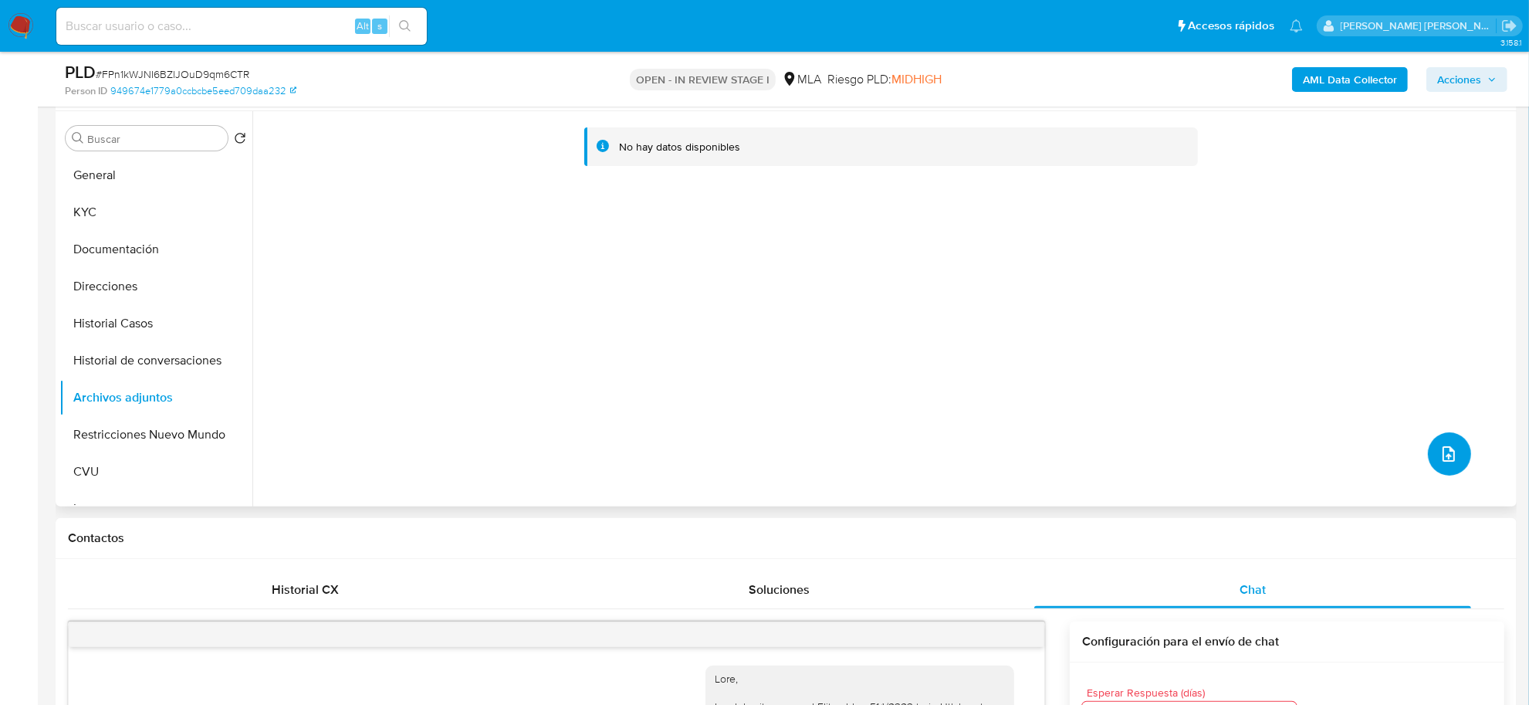
click at [1441, 451] on icon "upload-file" at bounding box center [1448, 453] width 19 height 19
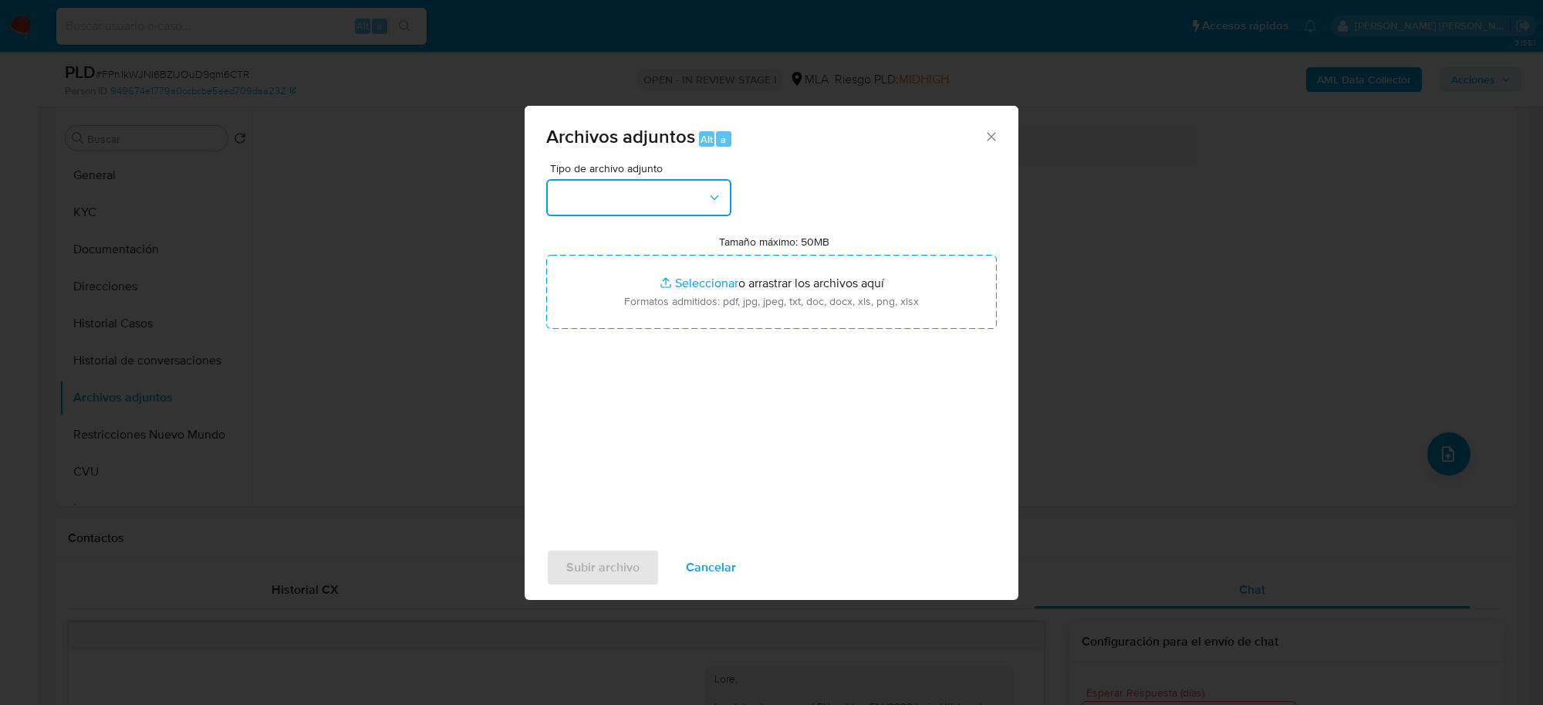
click at [711, 197] on icon "button" at bounding box center [714, 197] width 15 height 15
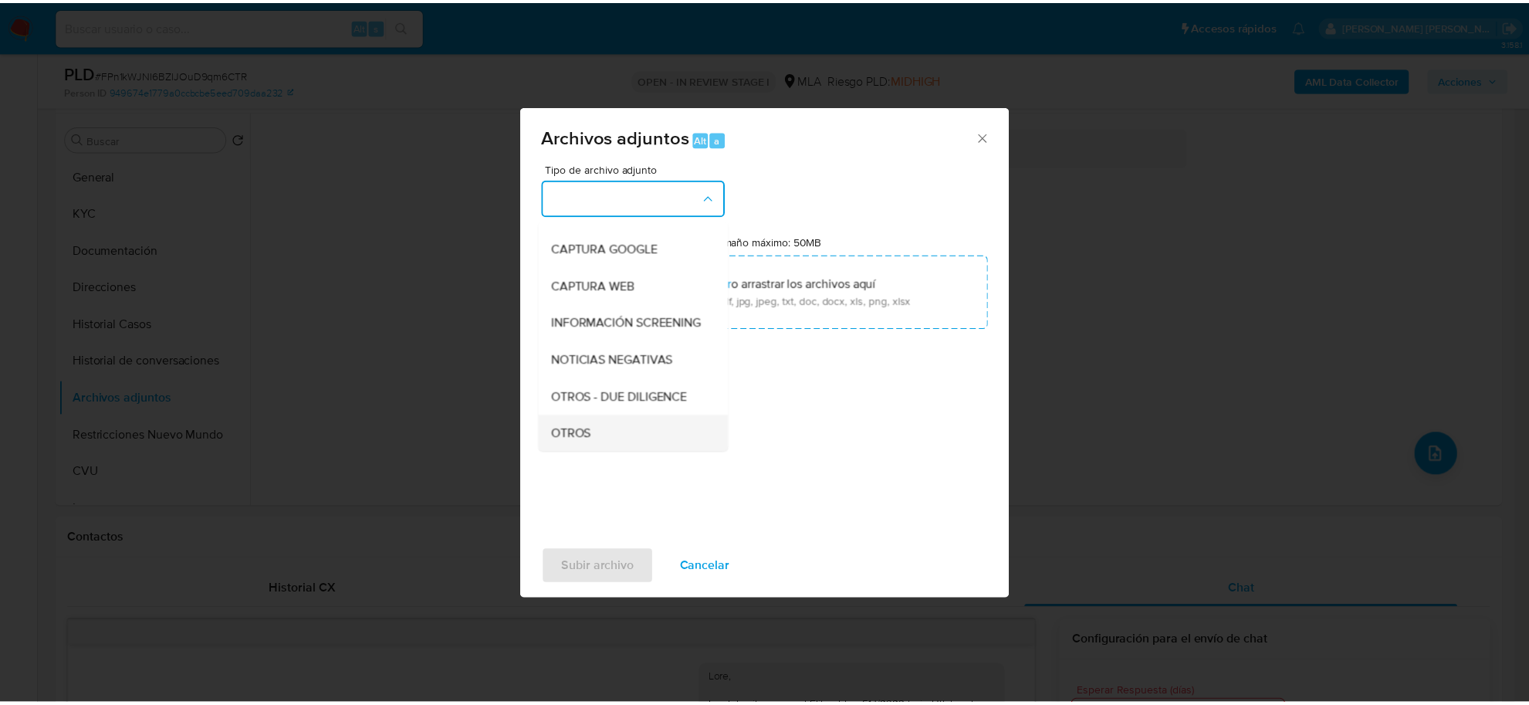
scroll to position [193, 0]
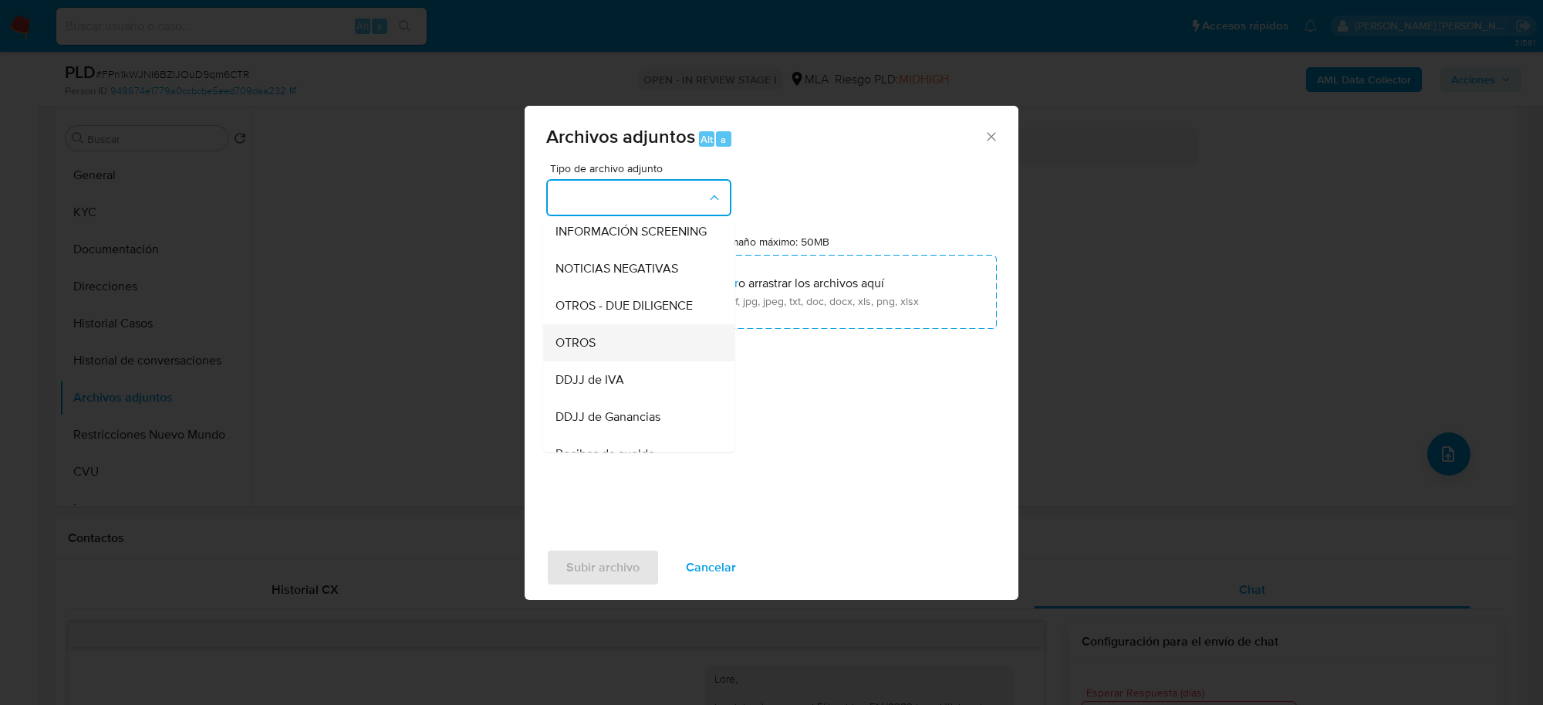
click at [594, 350] on span "OTROS" at bounding box center [576, 342] width 40 height 15
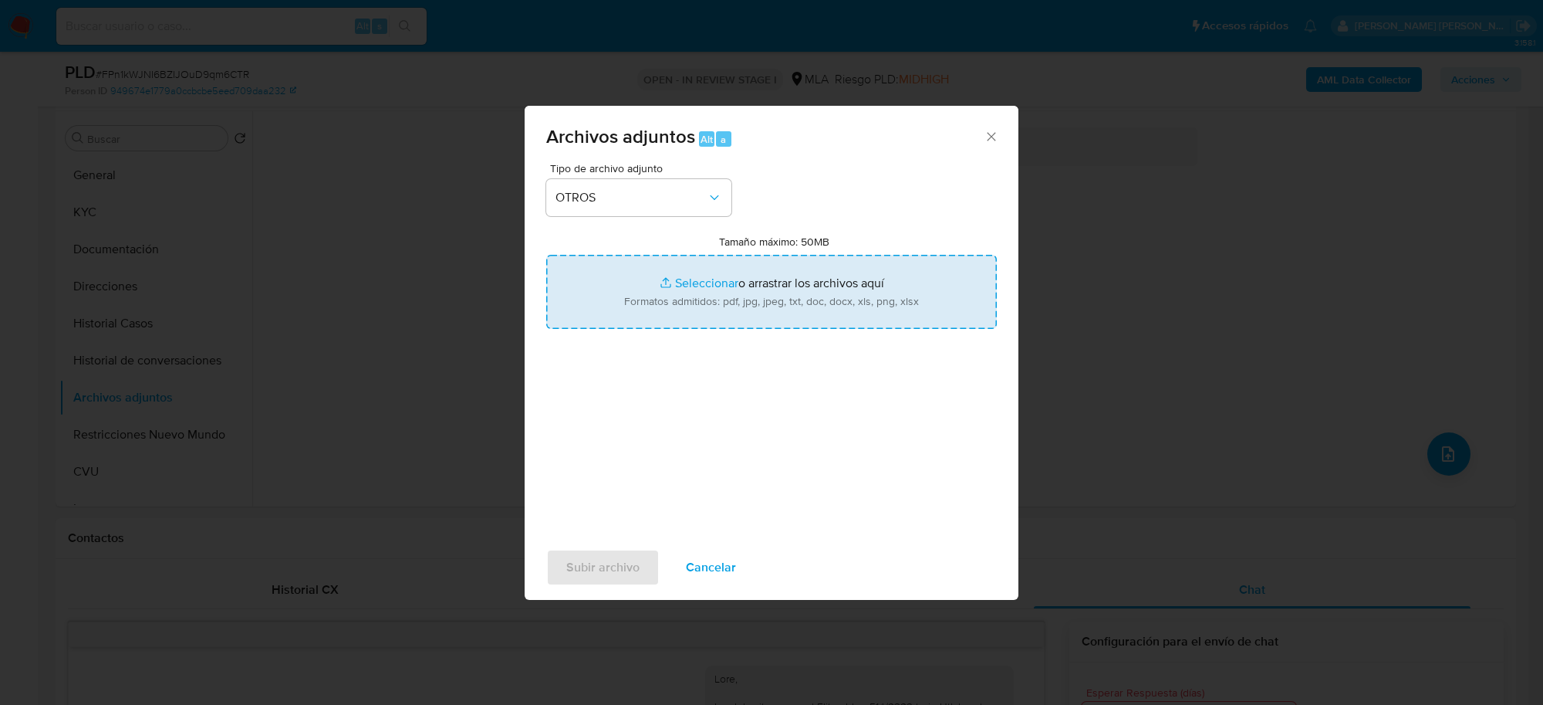
type input "C:\fakepath\Movimientos-Aladdin-114714553.xlsx"
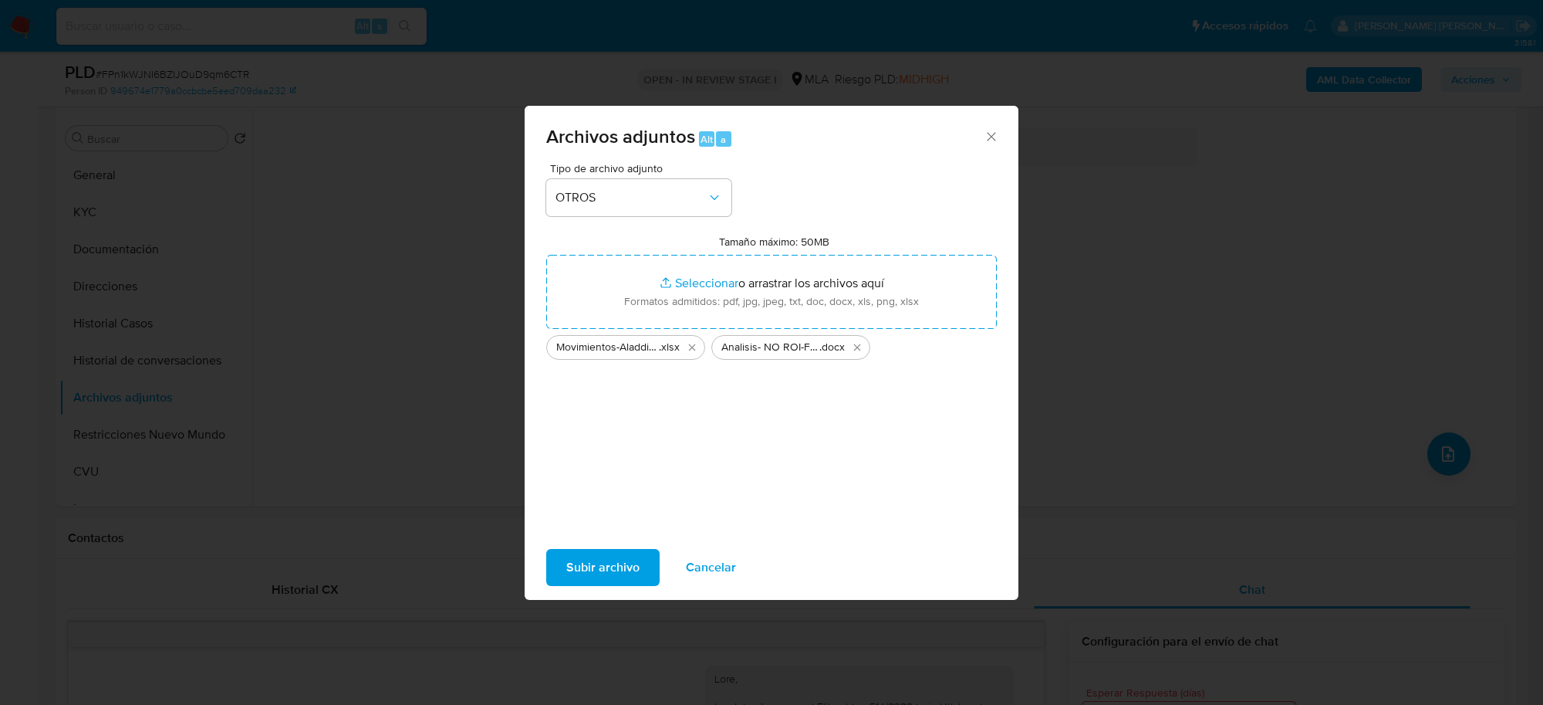
click at [600, 562] on span "Subir archivo" at bounding box center [602, 567] width 73 height 34
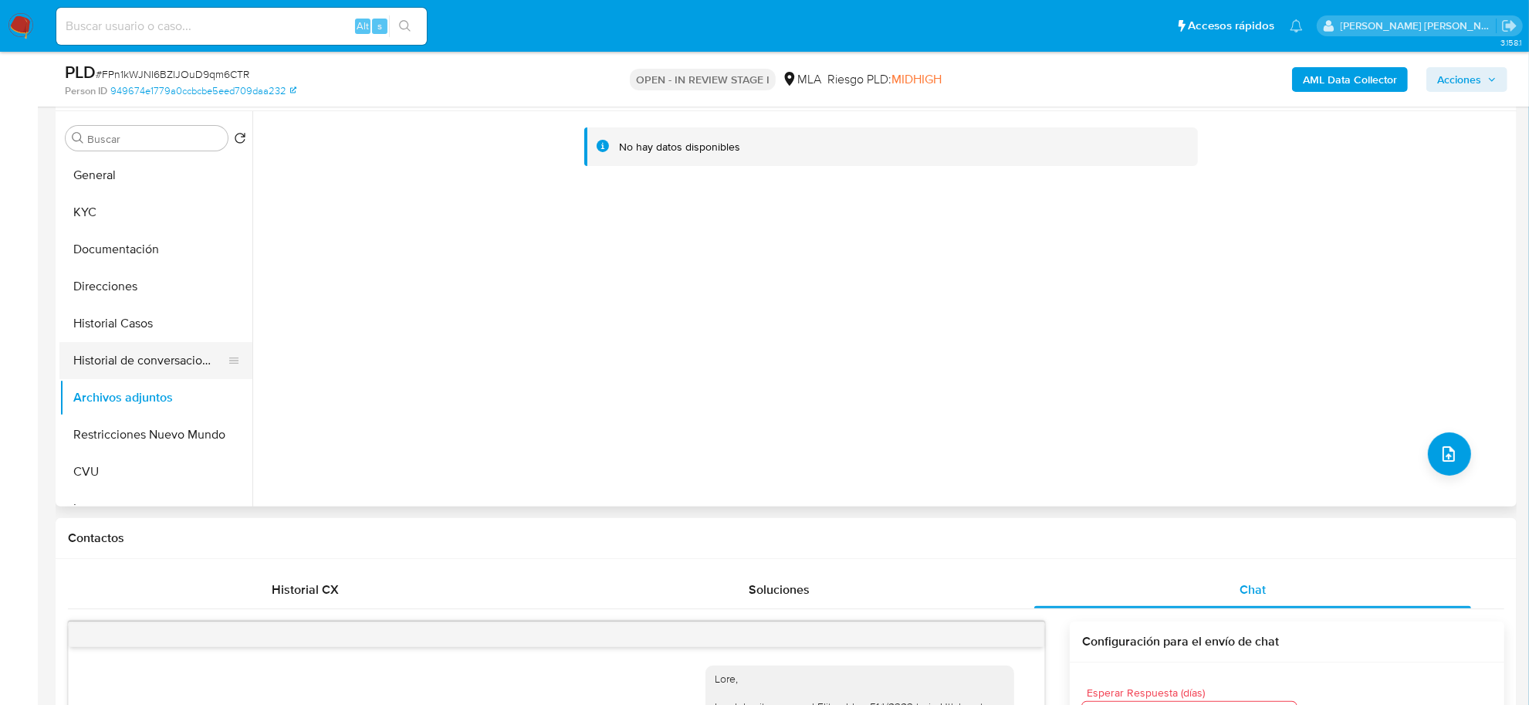
click at [167, 359] on button "Historial de conversaciones" at bounding box center [149, 360] width 181 height 37
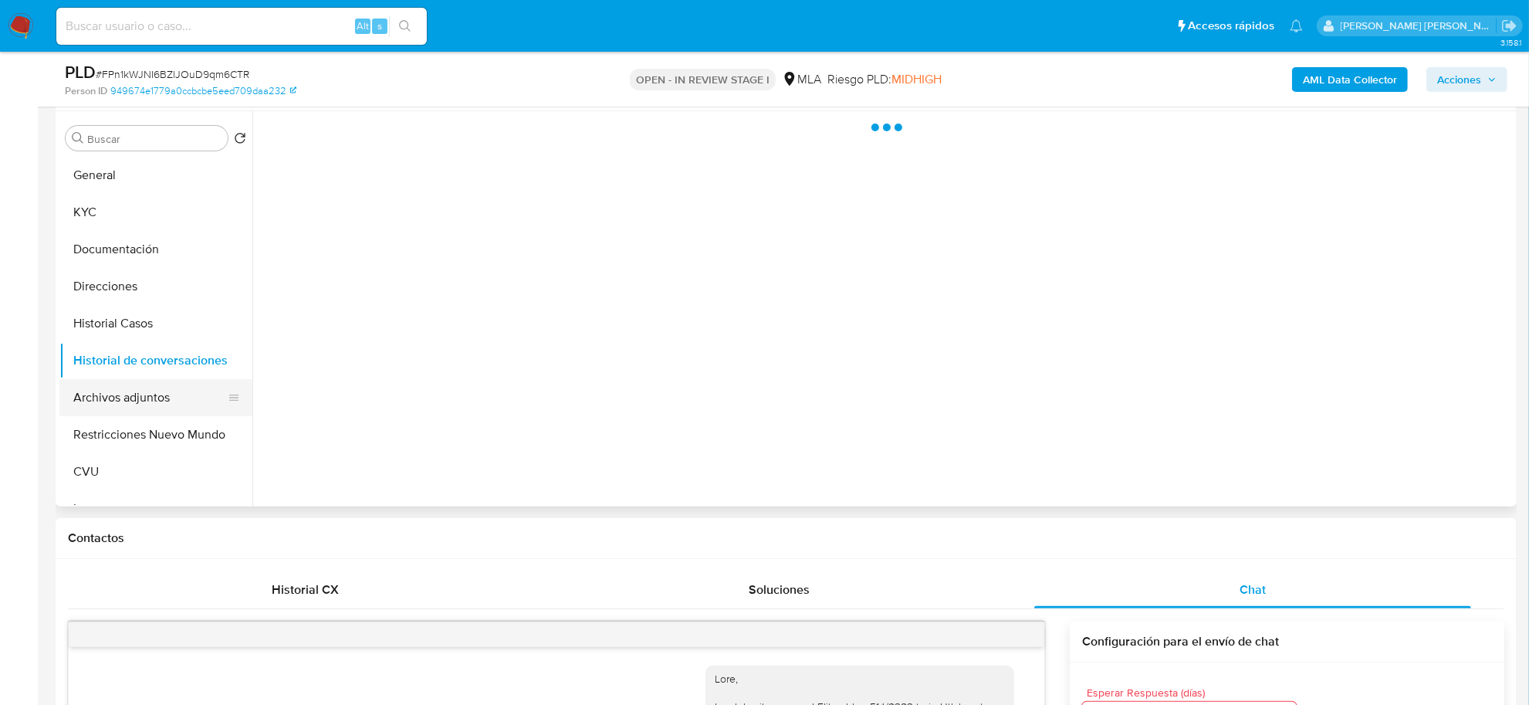
click at [153, 396] on button "Archivos adjuntos" at bounding box center [149, 397] width 181 height 37
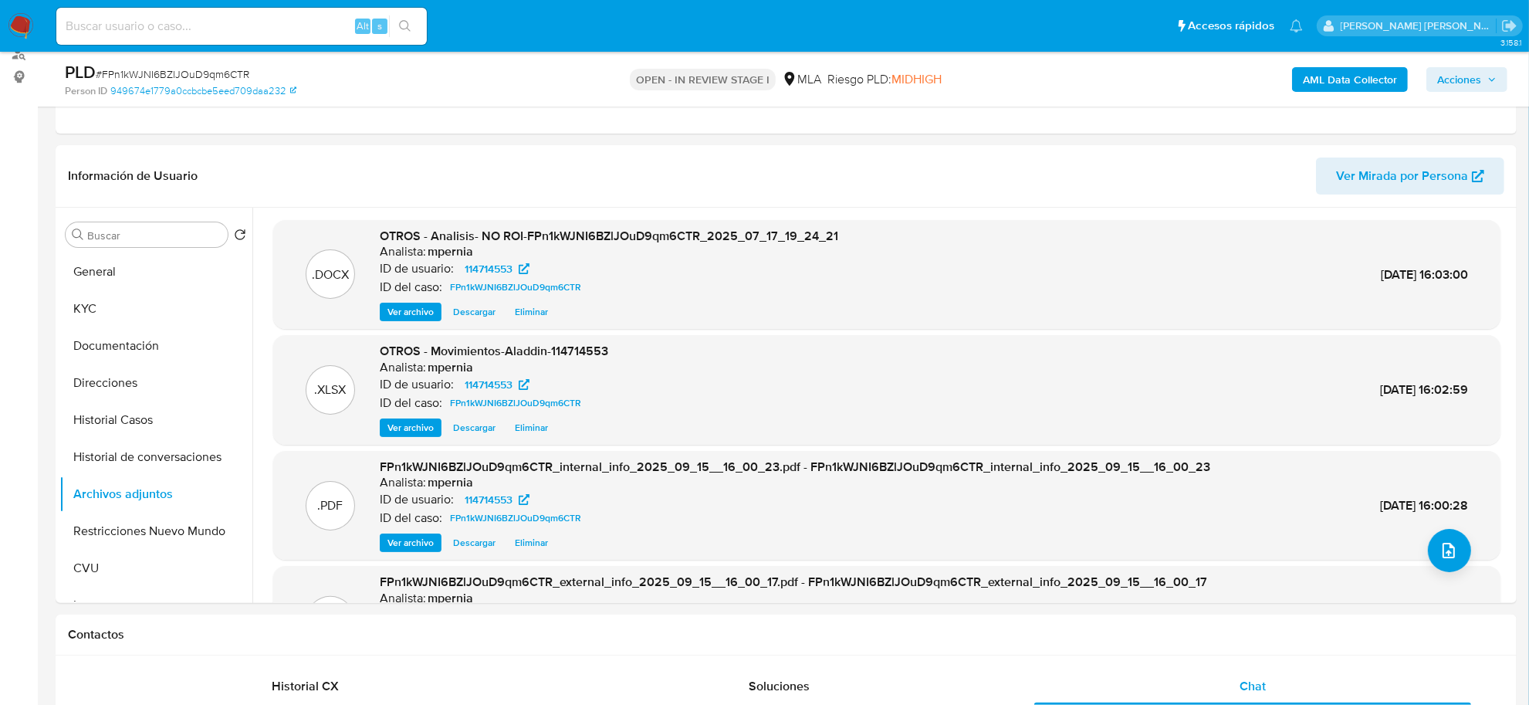
click at [1449, 75] on span "Acciones" at bounding box center [1459, 79] width 44 height 25
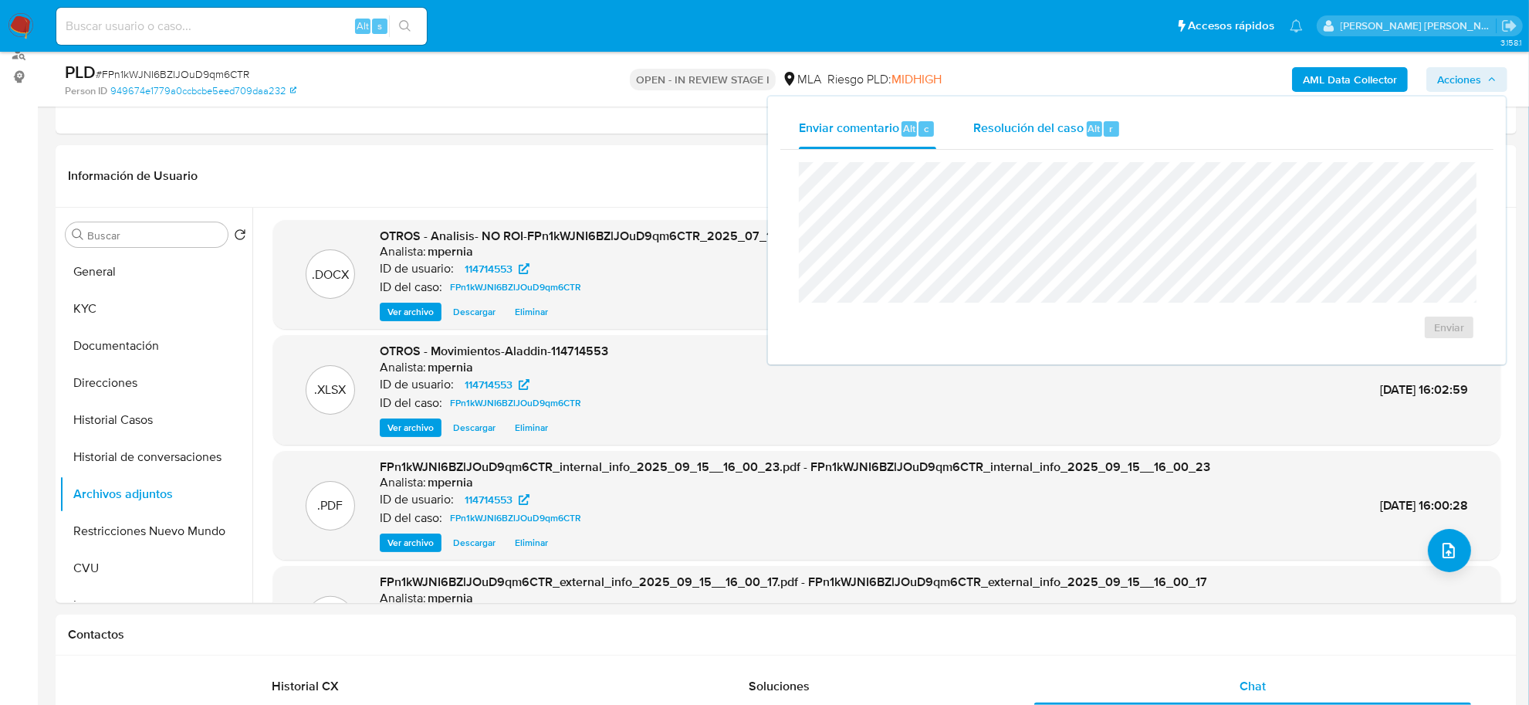
click at [1103, 130] on div "r" at bounding box center [1110, 128] width 15 height 15
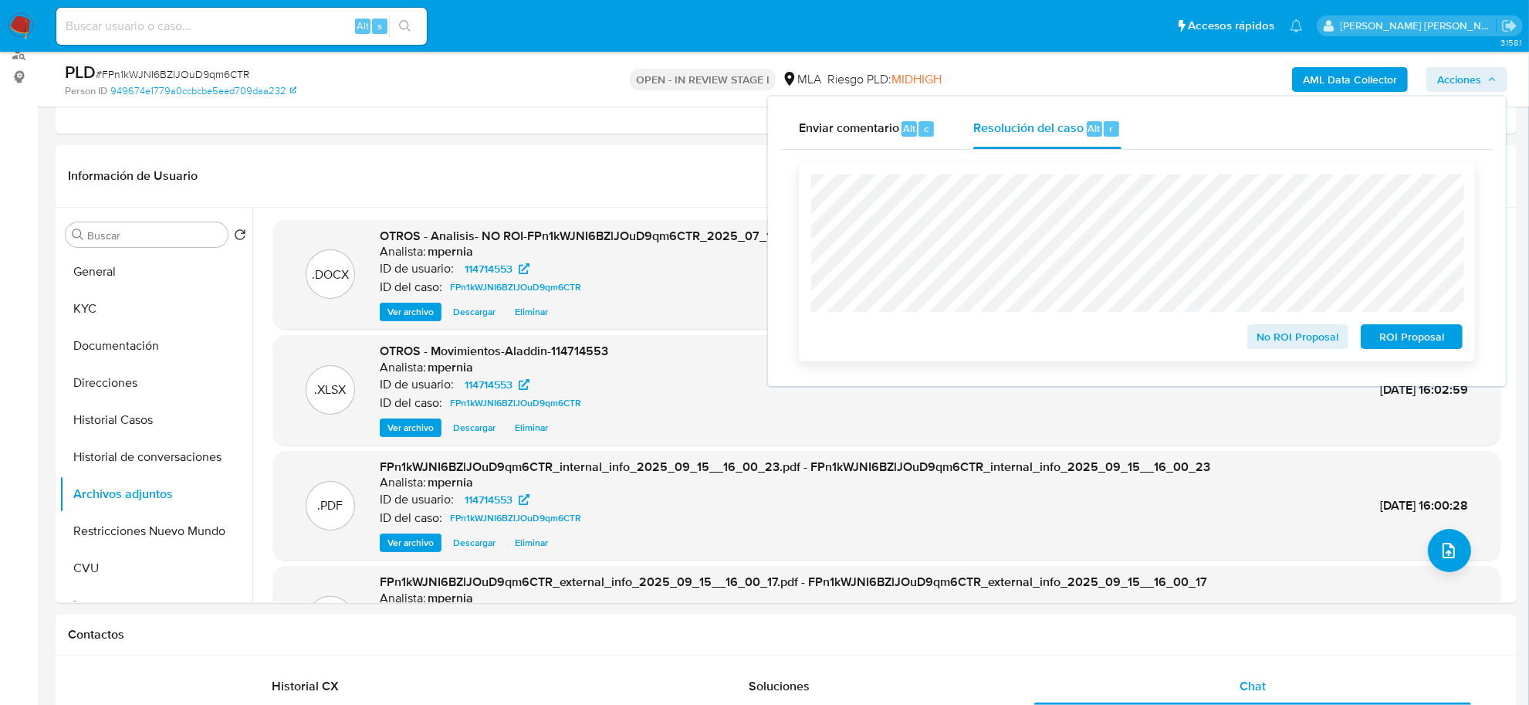
click at [1299, 332] on span "No ROI Proposal" at bounding box center [1298, 337] width 80 height 22
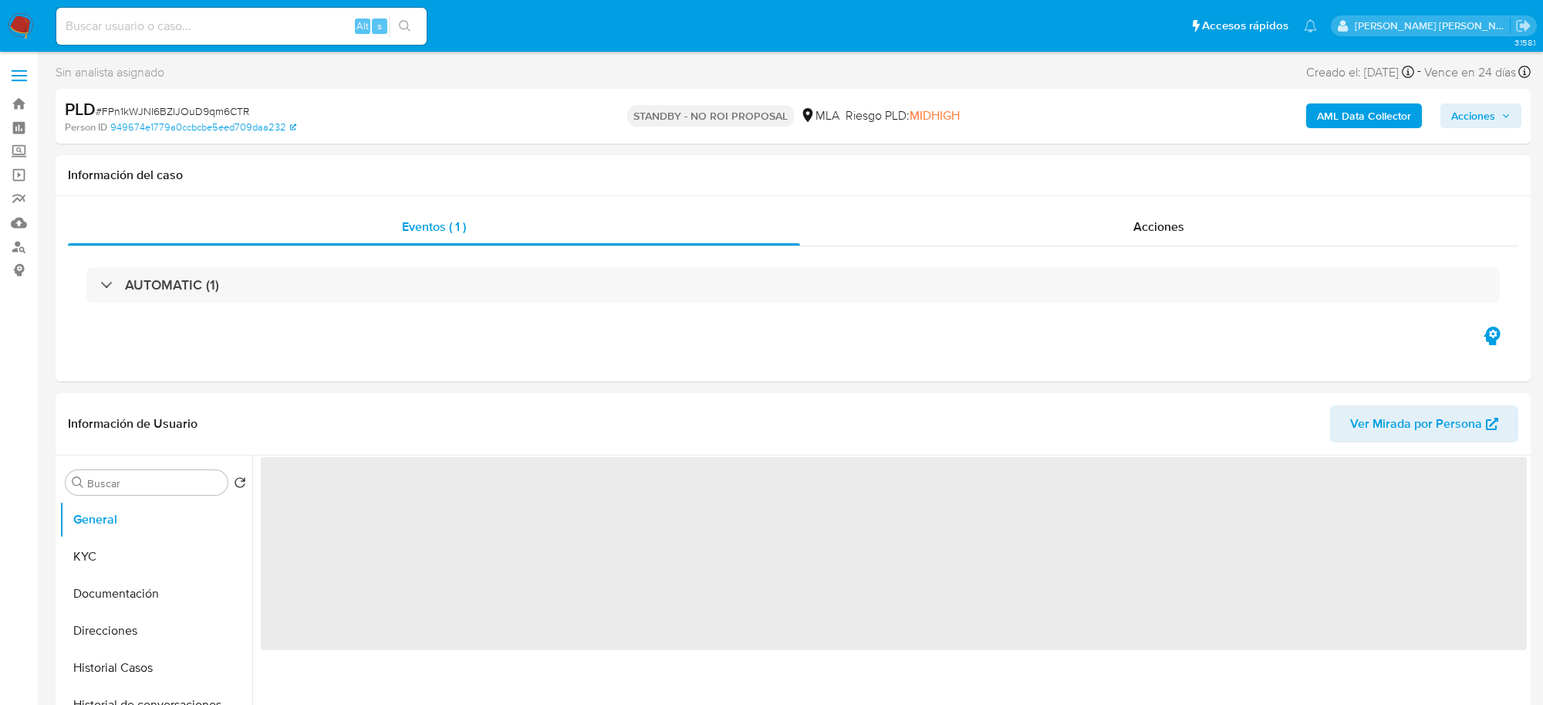
select select "10"
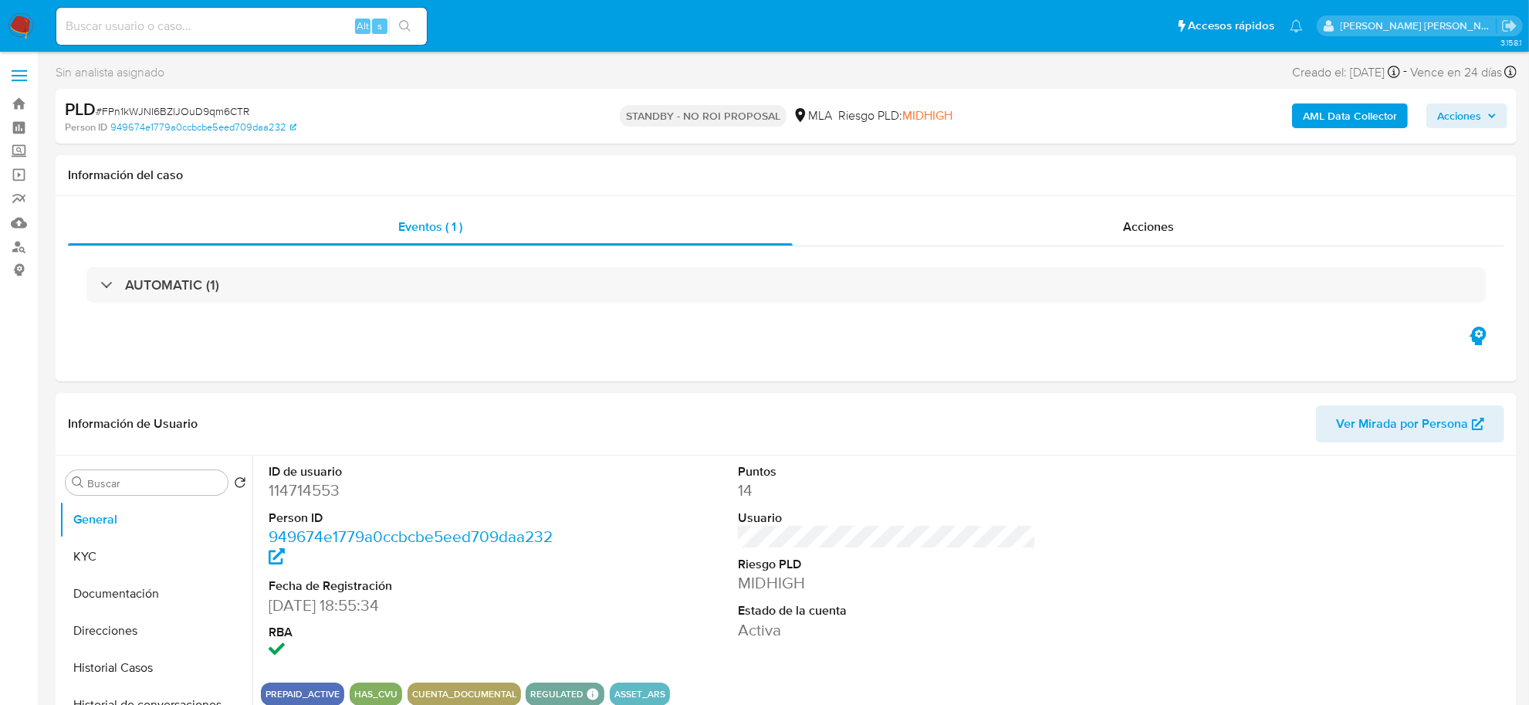
click at [248, 17] on input at bounding box center [241, 26] width 370 height 20
paste input "2216787556"
type input "2216787556"
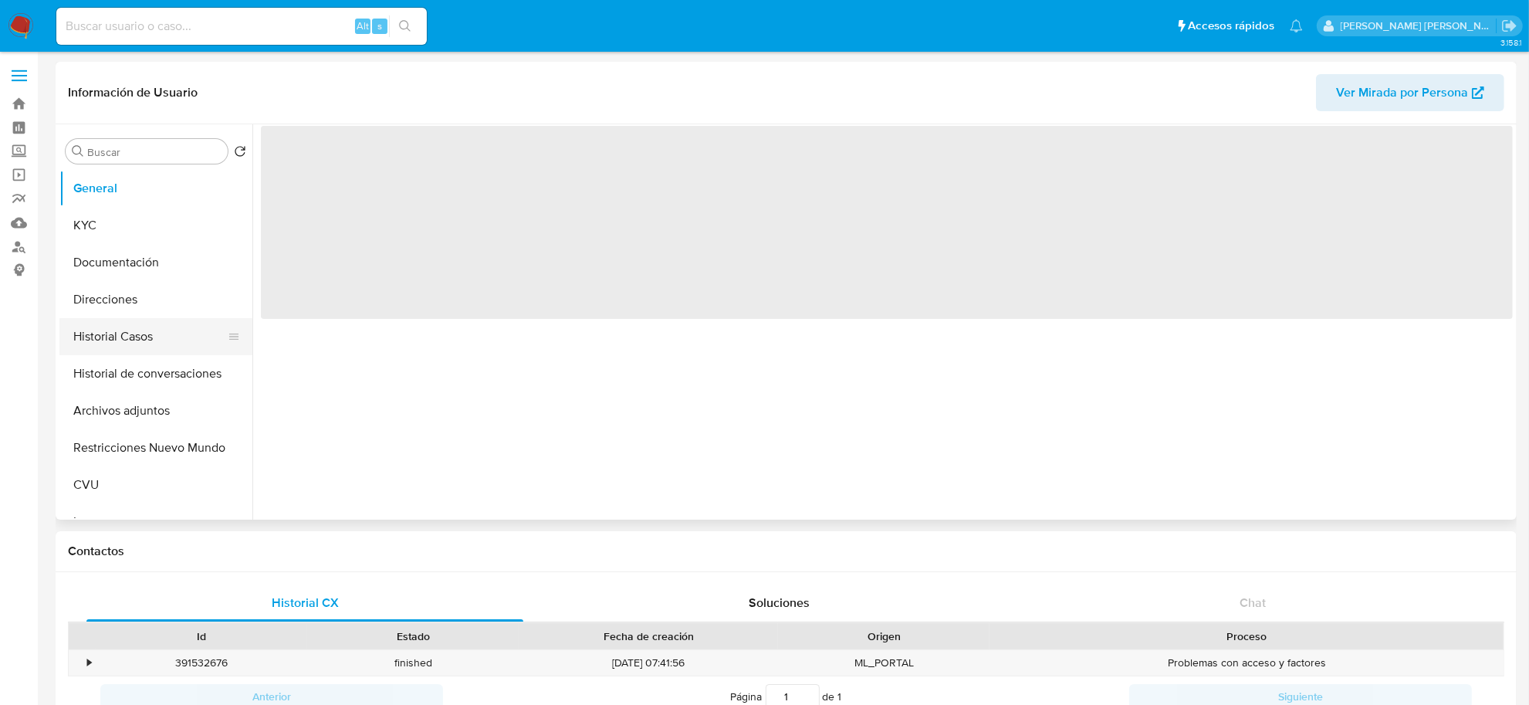
click at [98, 340] on button "Historial Casos" at bounding box center [149, 336] width 181 height 37
select select "10"
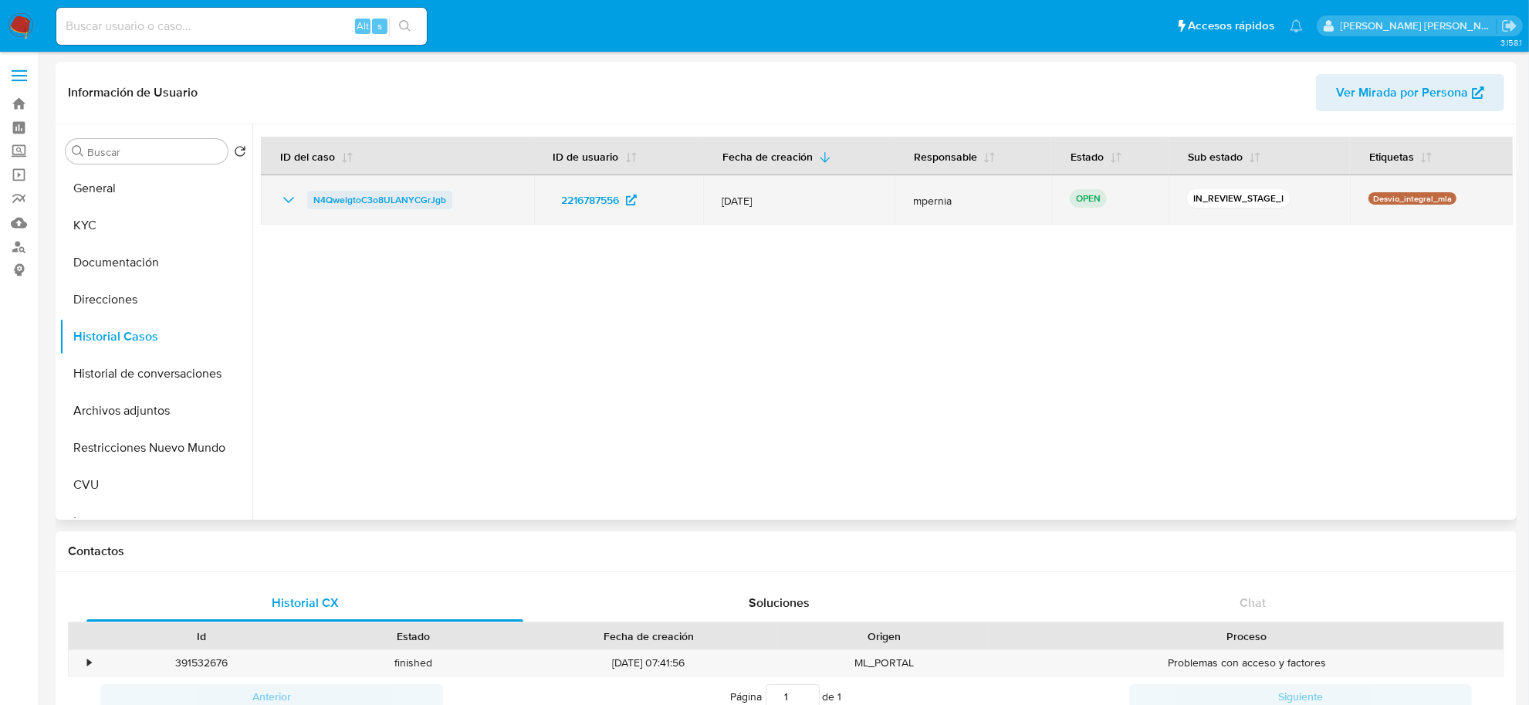
click at [369, 198] on span "N4QwelgtoC3o8ULANYCGrJgb" at bounding box center [379, 200] width 133 height 19
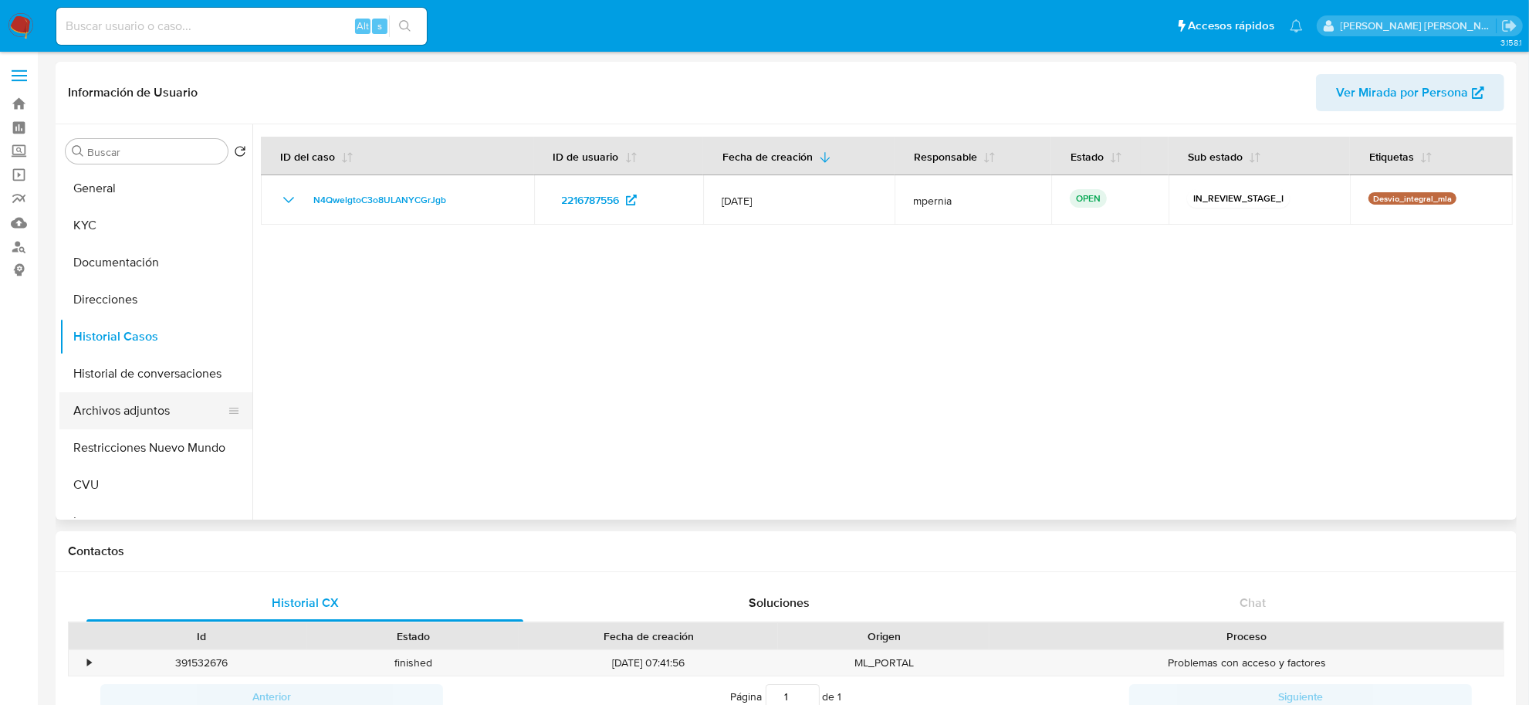
click at [116, 407] on button "Archivos adjuntos" at bounding box center [149, 410] width 181 height 37
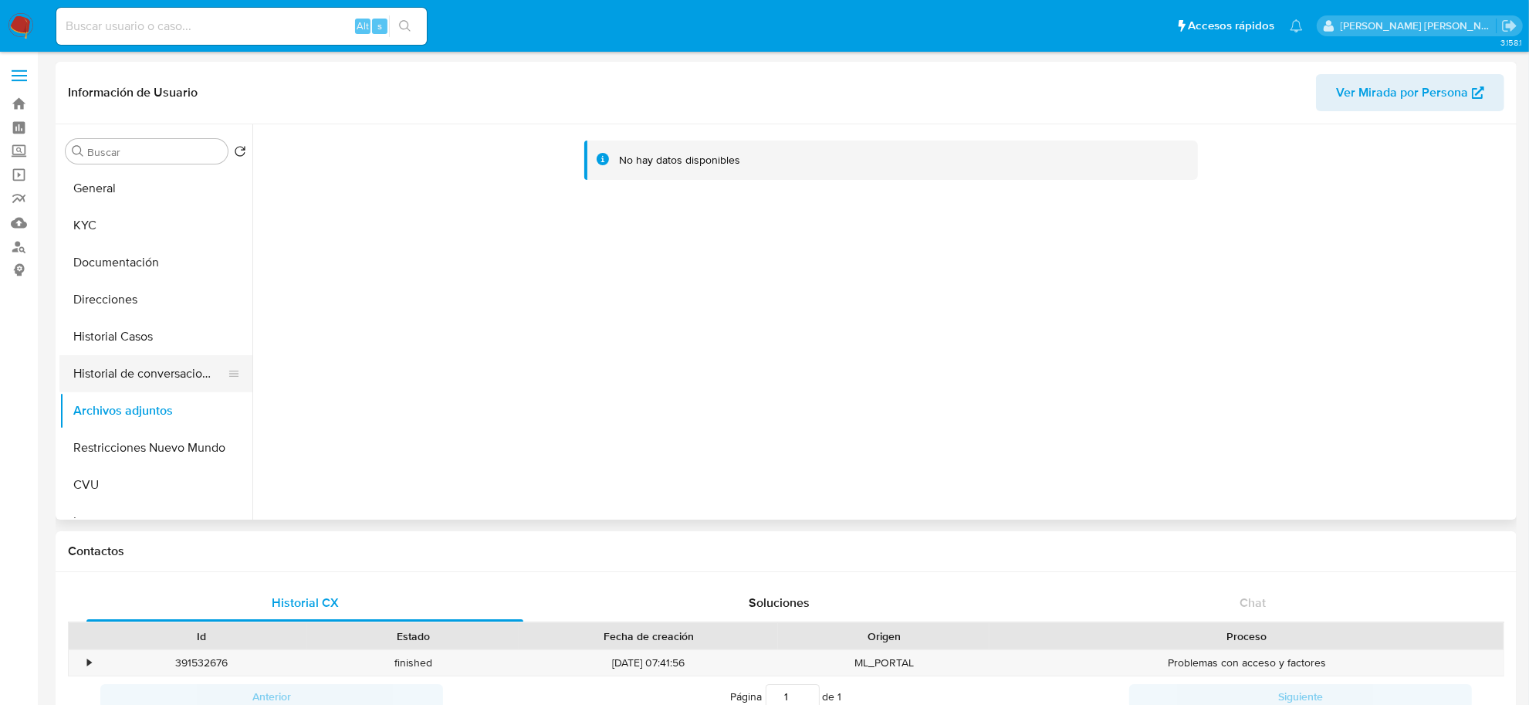
click at [104, 363] on button "Historial de conversaciones" at bounding box center [149, 373] width 181 height 37
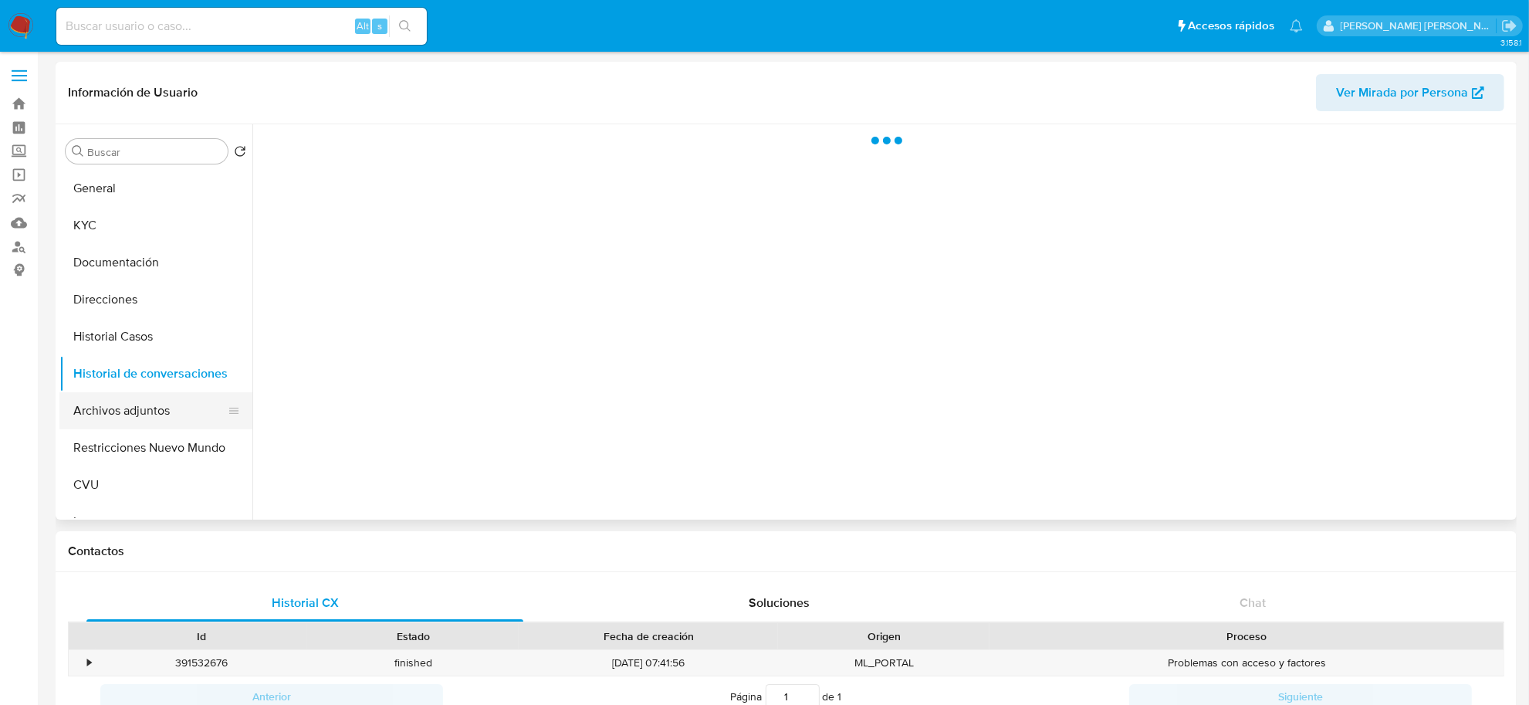
click at [114, 405] on button "Archivos adjuntos" at bounding box center [149, 410] width 181 height 37
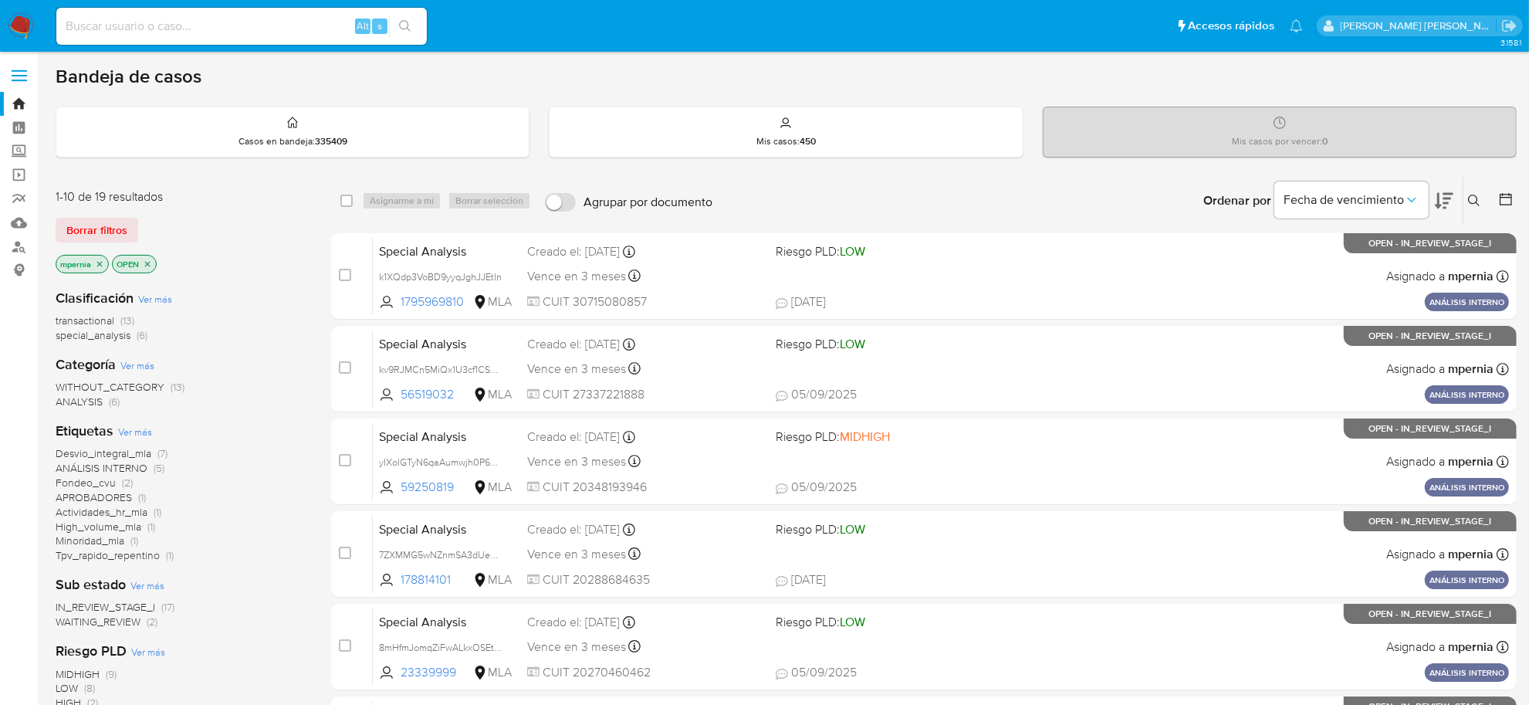
click at [78, 322] on span "transactional" at bounding box center [85, 320] width 59 height 15
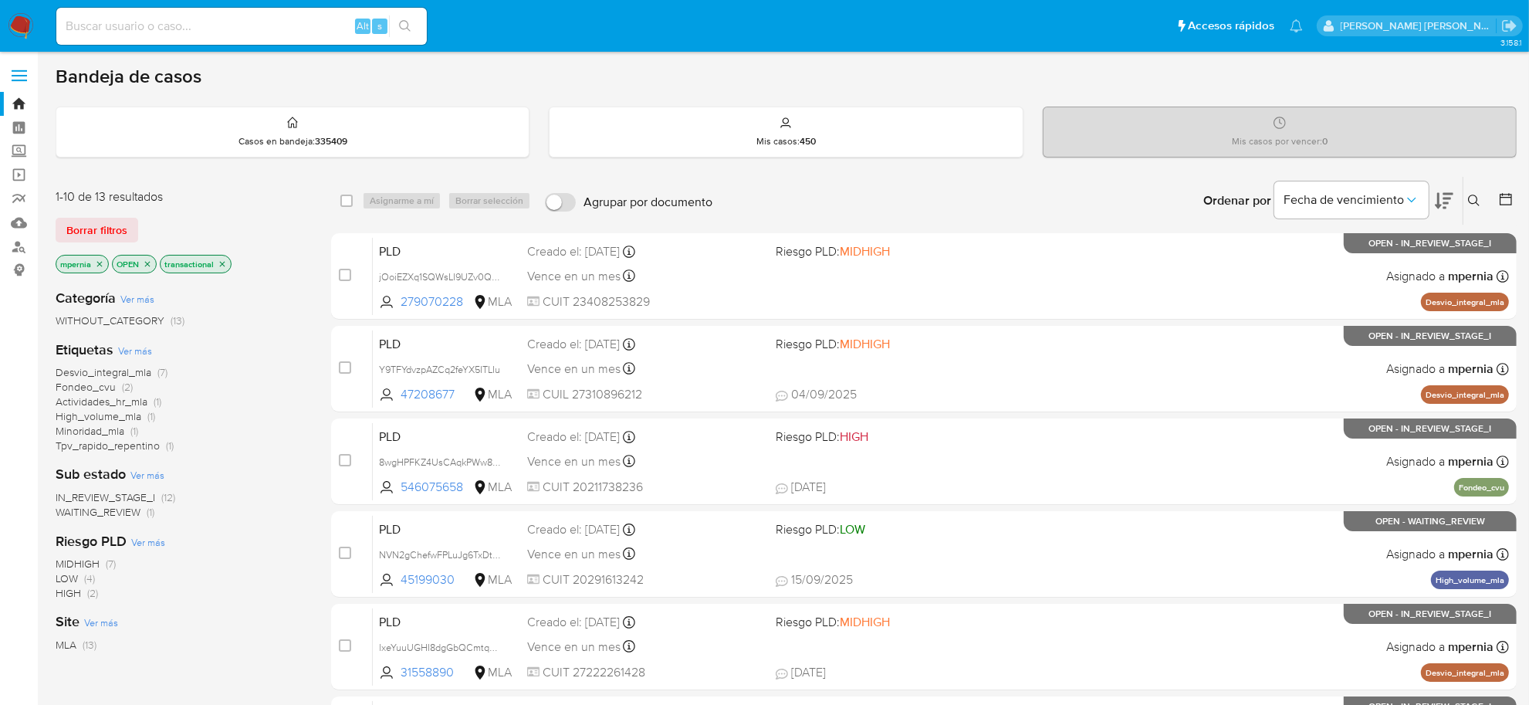
click at [103, 265] on icon "close-filter" at bounding box center [99, 263] width 9 height 9
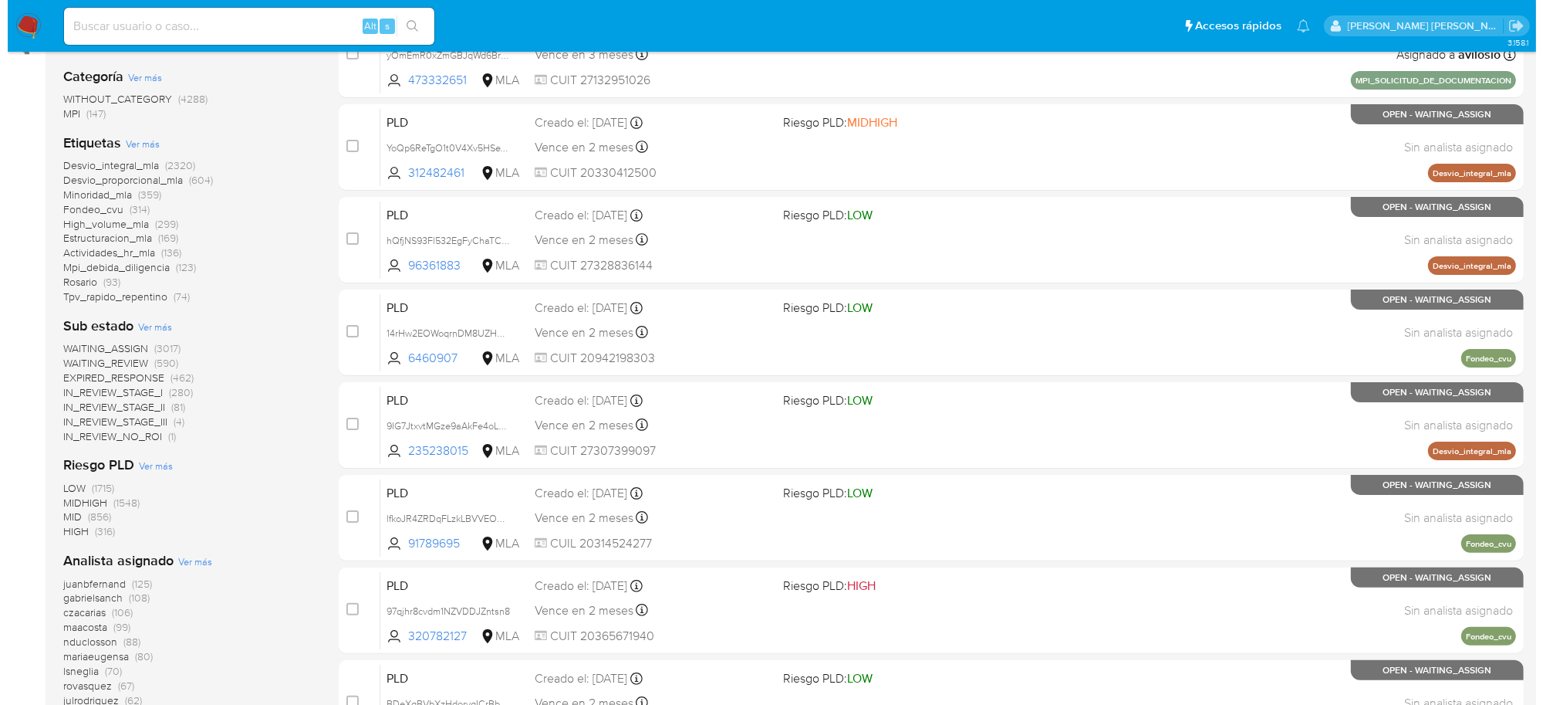
scroll to position [386, 0]
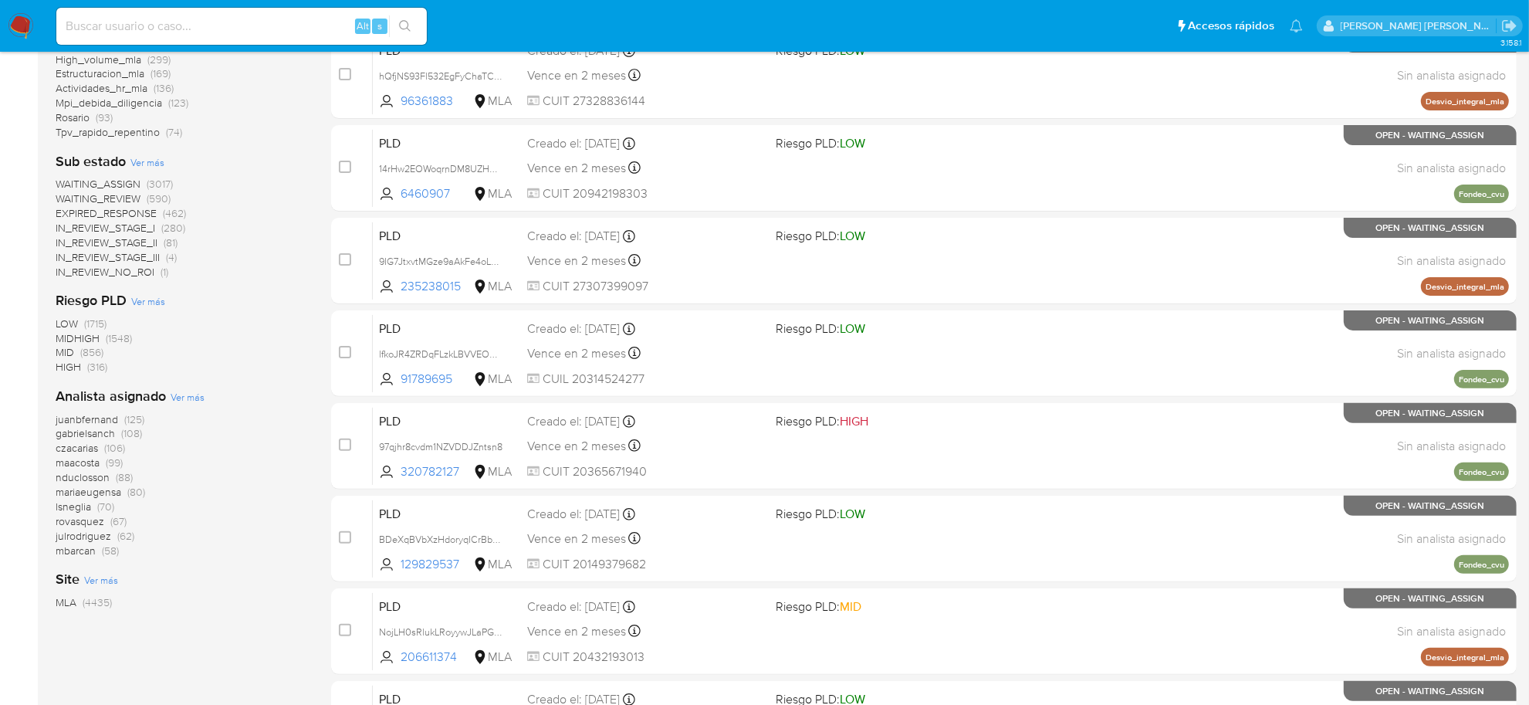
click at [188, 397] on span "Ver más" at bounding box center [188, 397] width 34 height 14
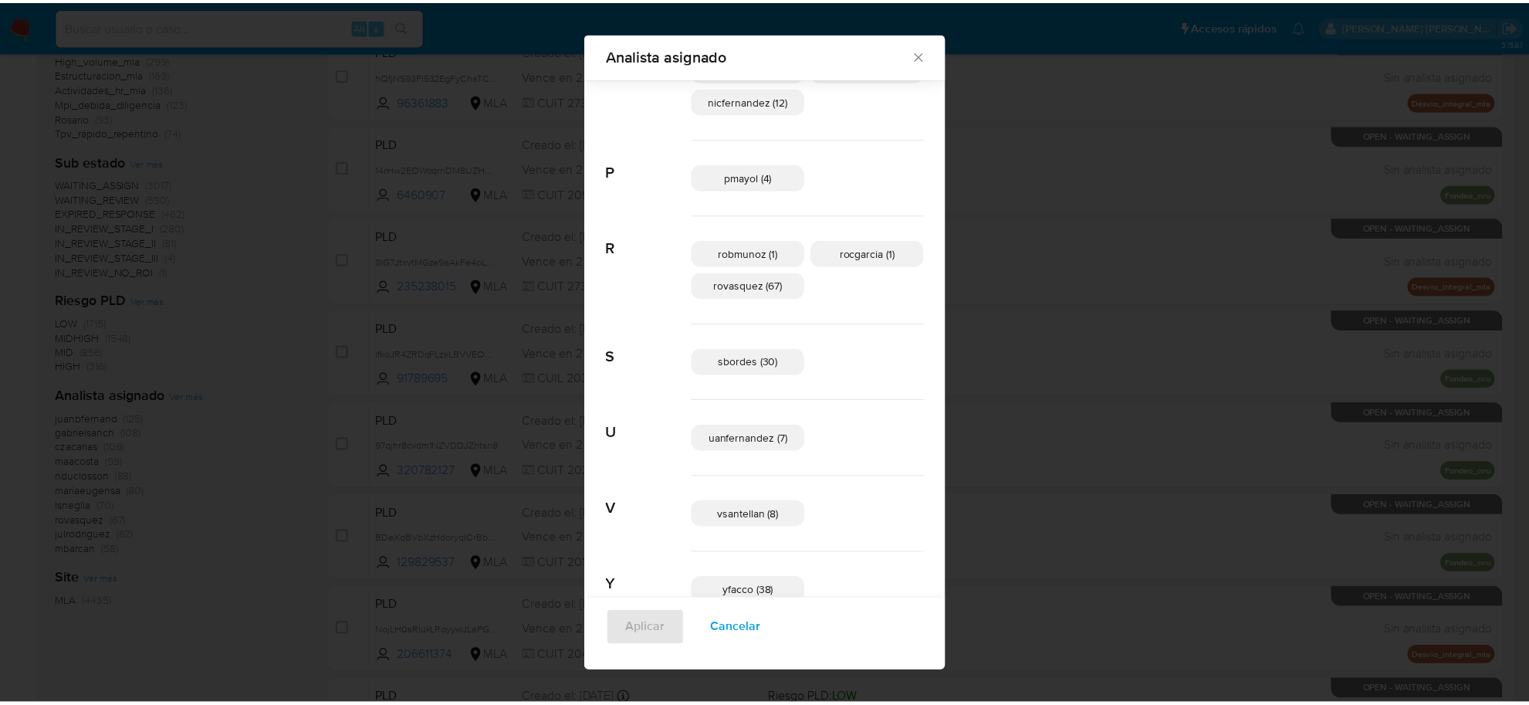
scroll to position [940, 0]
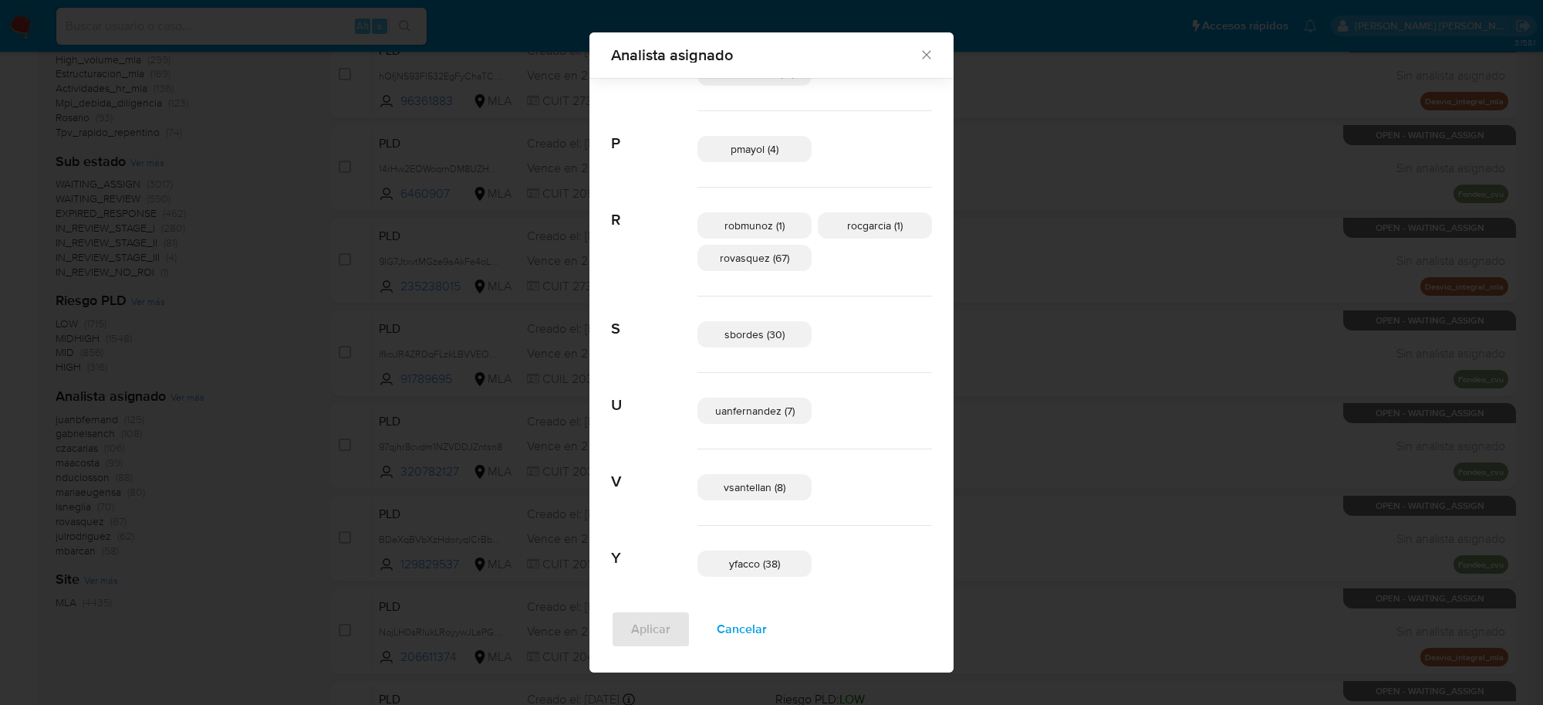
click at [922, 59] on icon "Cerrar" at bounding box center [926, 55] width 8 height 8
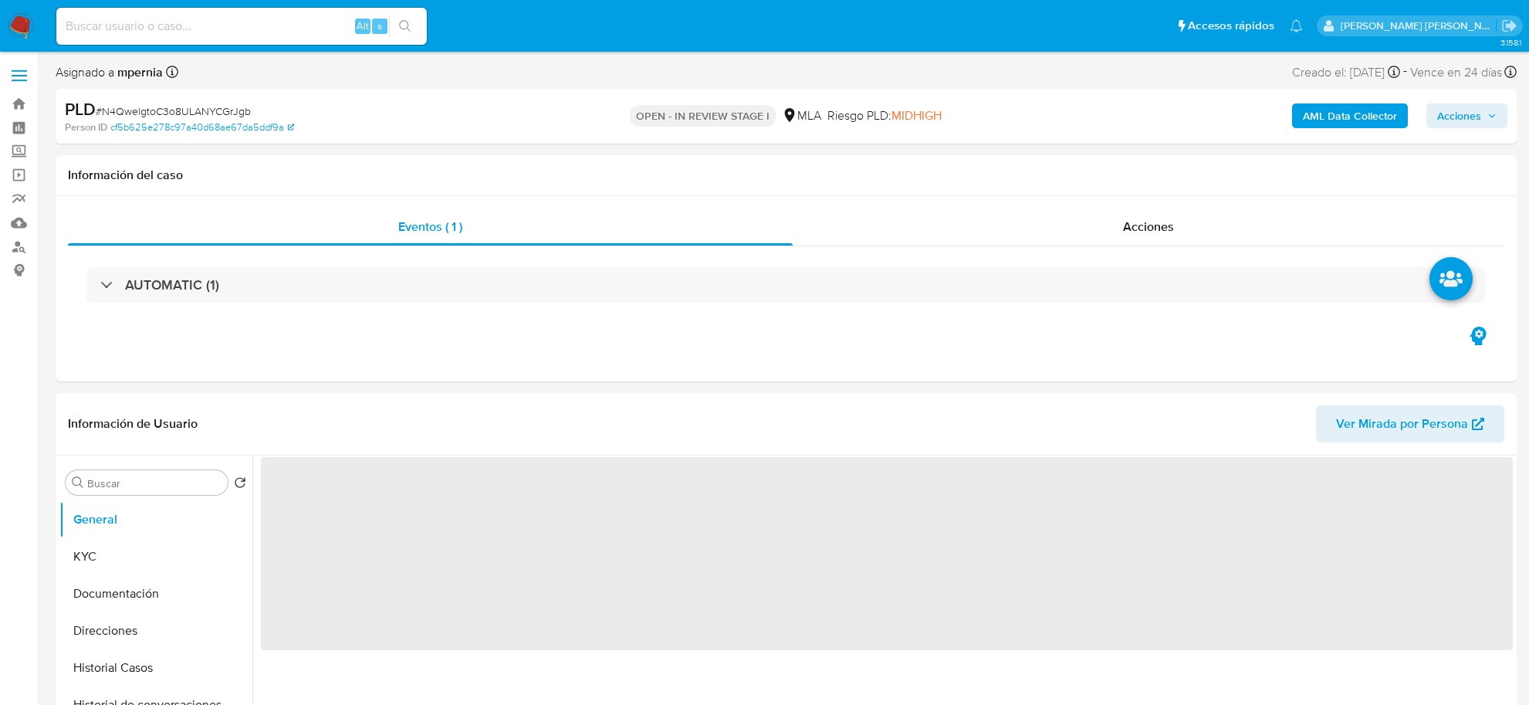
select select "10"
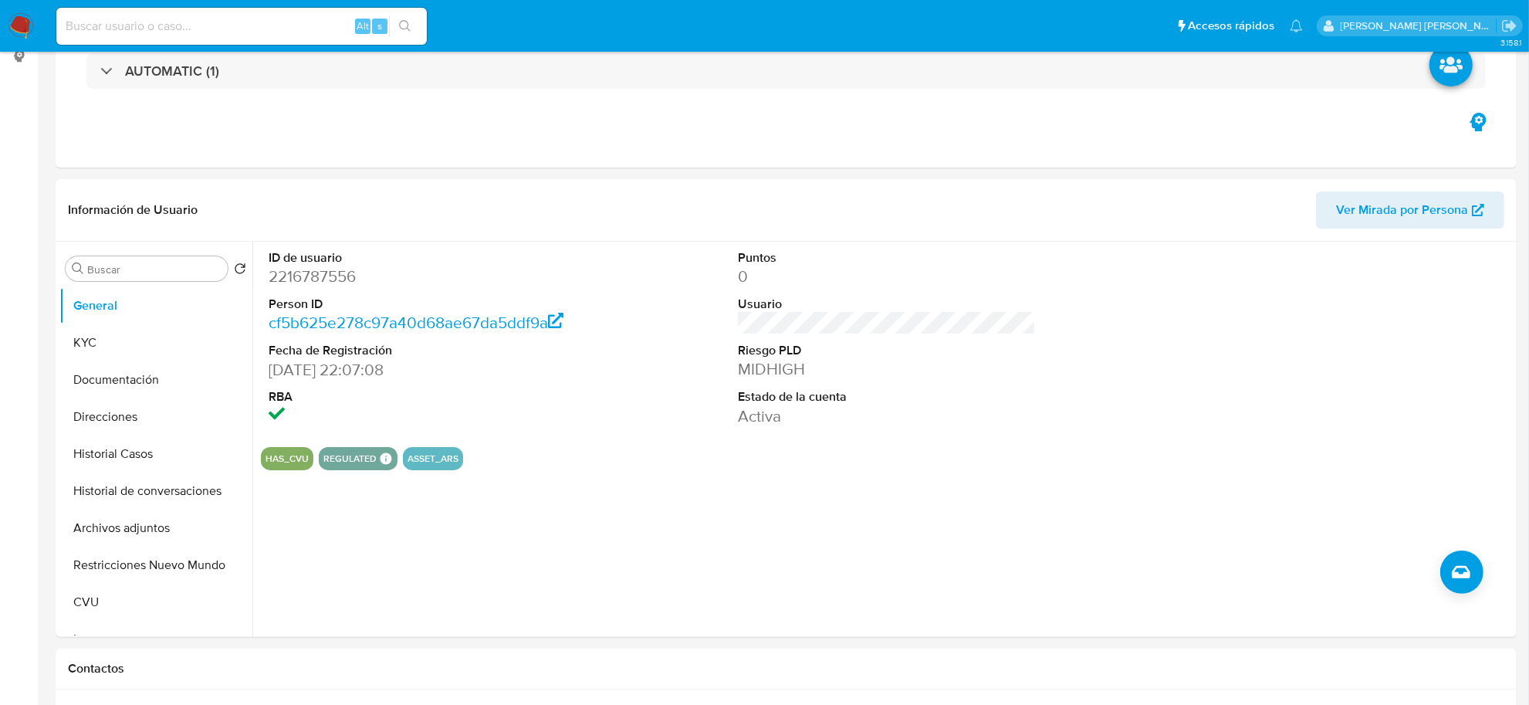
scroll to position [386, 0]
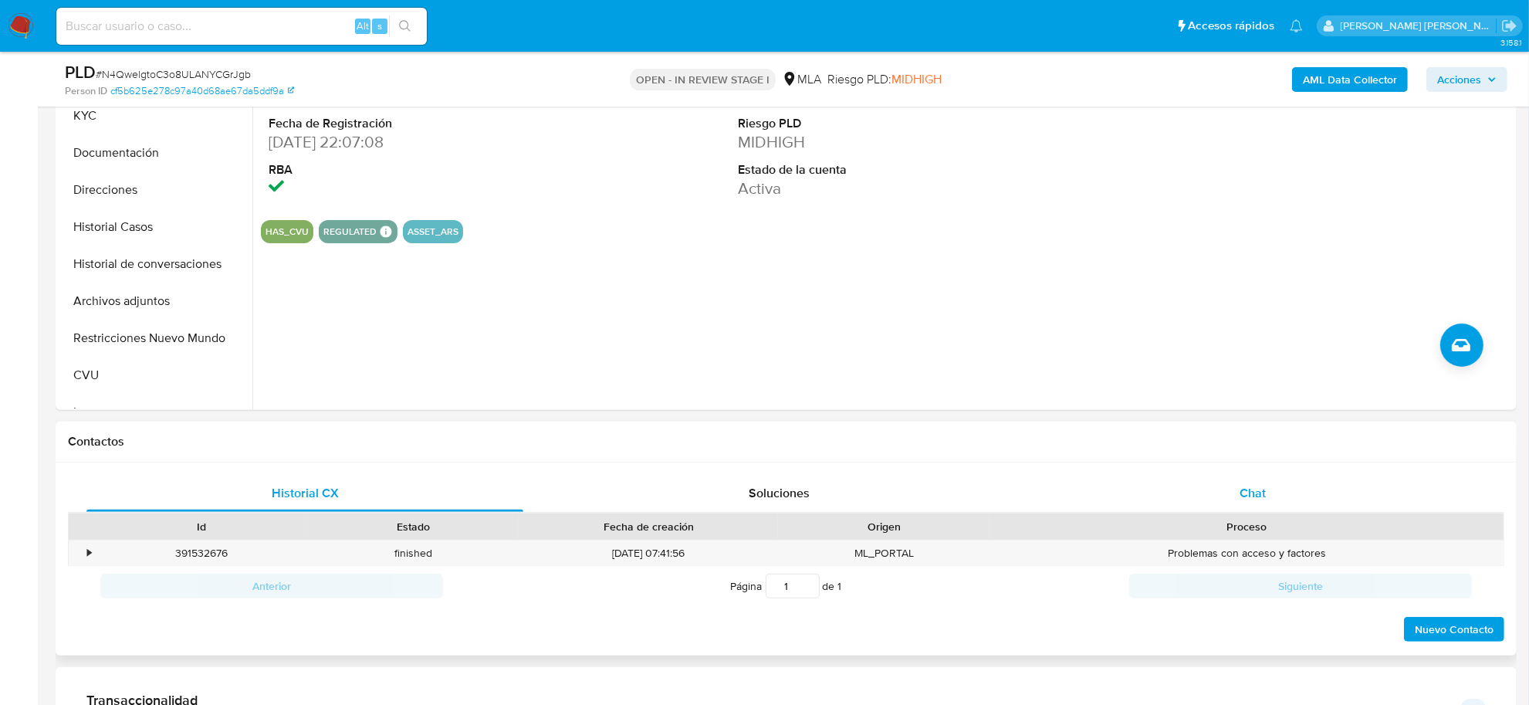
click at [1270, 485] on div "Chat" at bounding box center [1252, 493] width 437 height 37
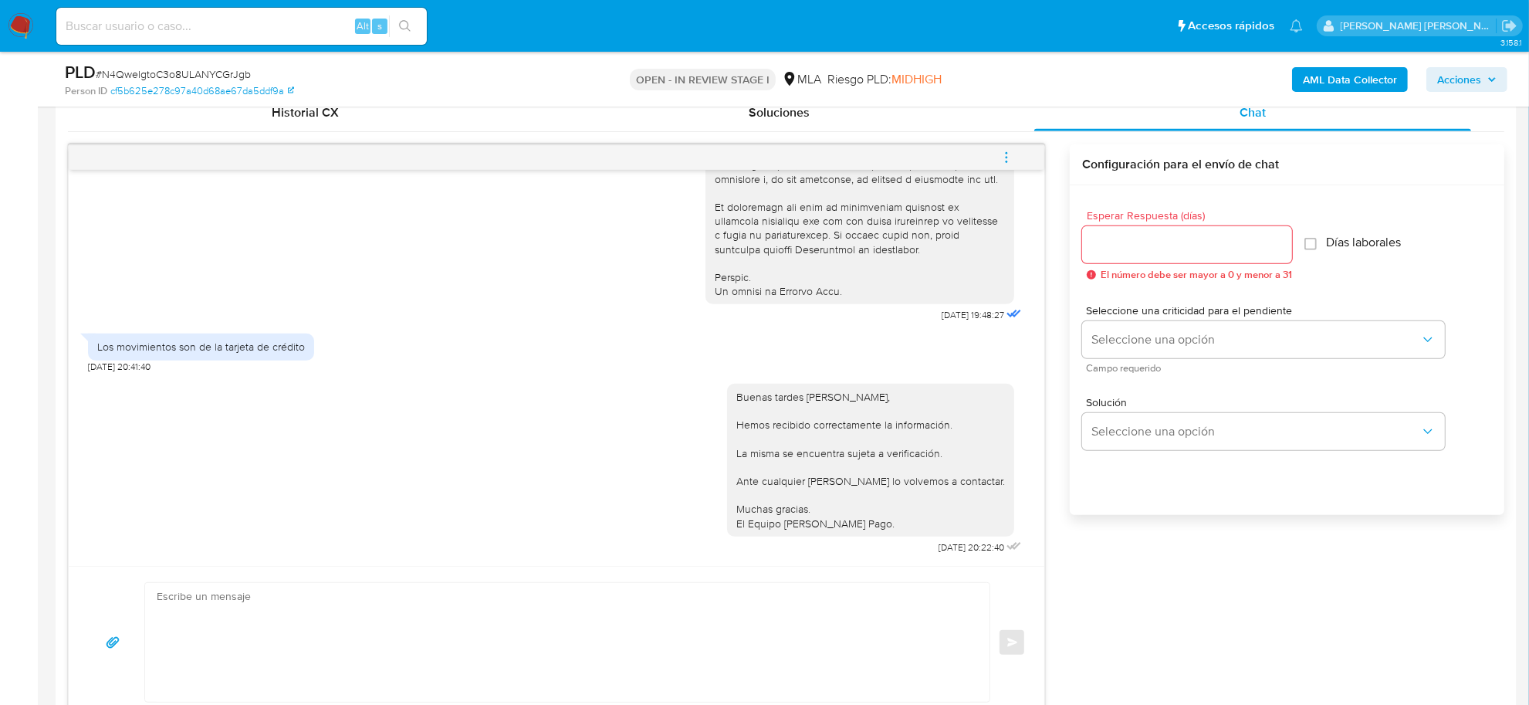
scroll to position [772, 0]
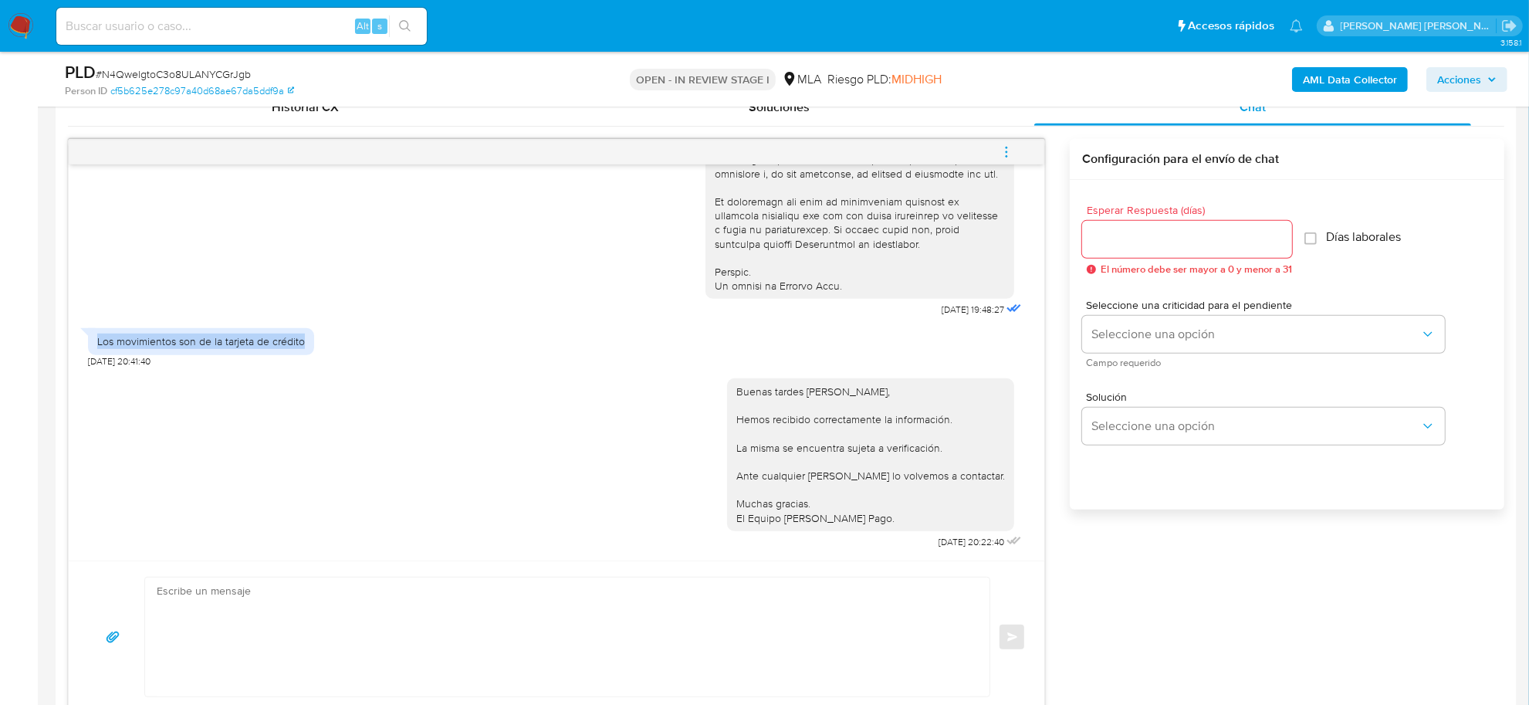
drag, startPoint x: 93, startPoint y: 345, endPoint x: 318, endPoint y: 357, distance: 225.6
click at [318, 357] on div "Los movimientos son de la tarjeta de crédito [DATE] 20:41:40" at bounding box center [556, 343] width 937 height 46
copy div "Los movimientos son de la tarjeta de crédito"
click at [1012, 145] on icon "menu-action" at bounding box center [1006, 152] width 14 height 14
click at [912, 131] on li "Cerrar conversación" at bounding box center [902, 124] width 158 height 28
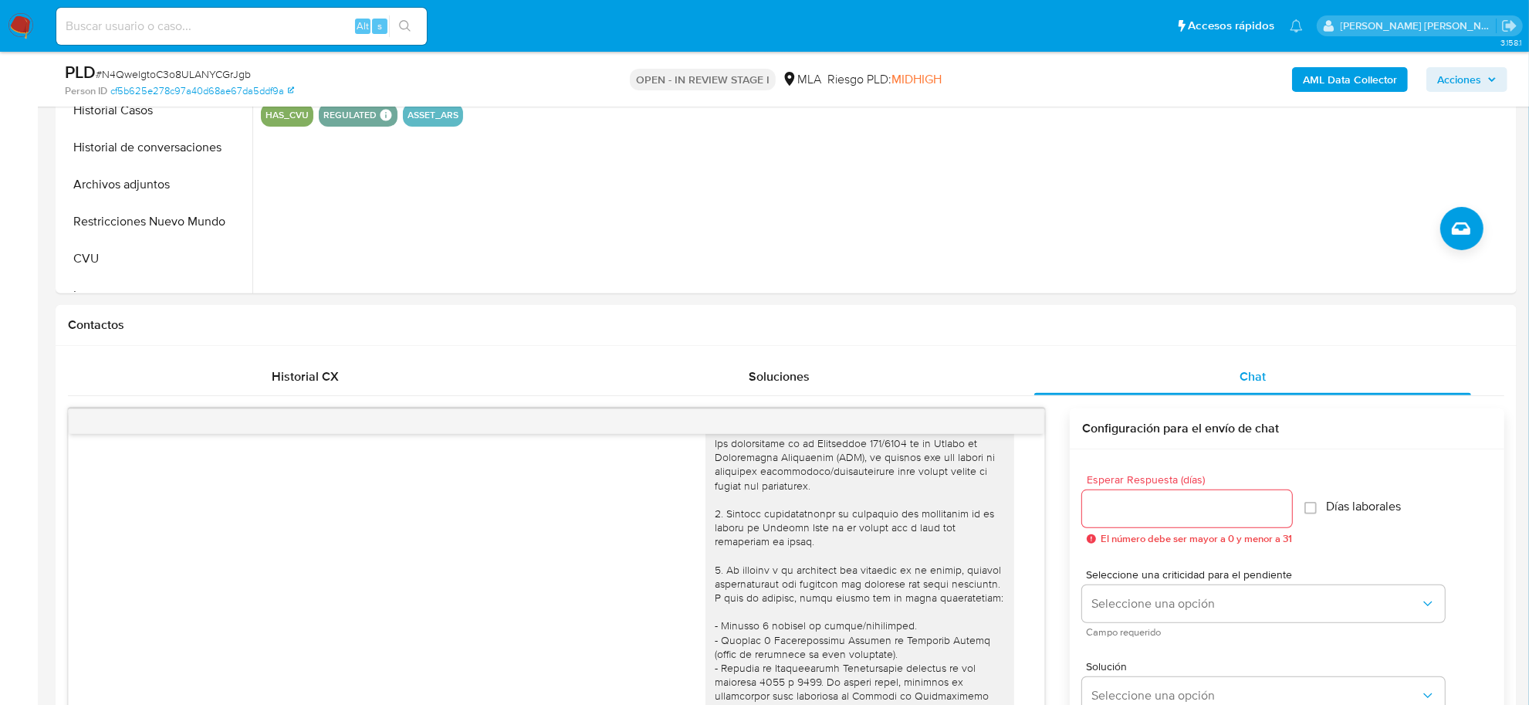
scroll to position [482, 0]
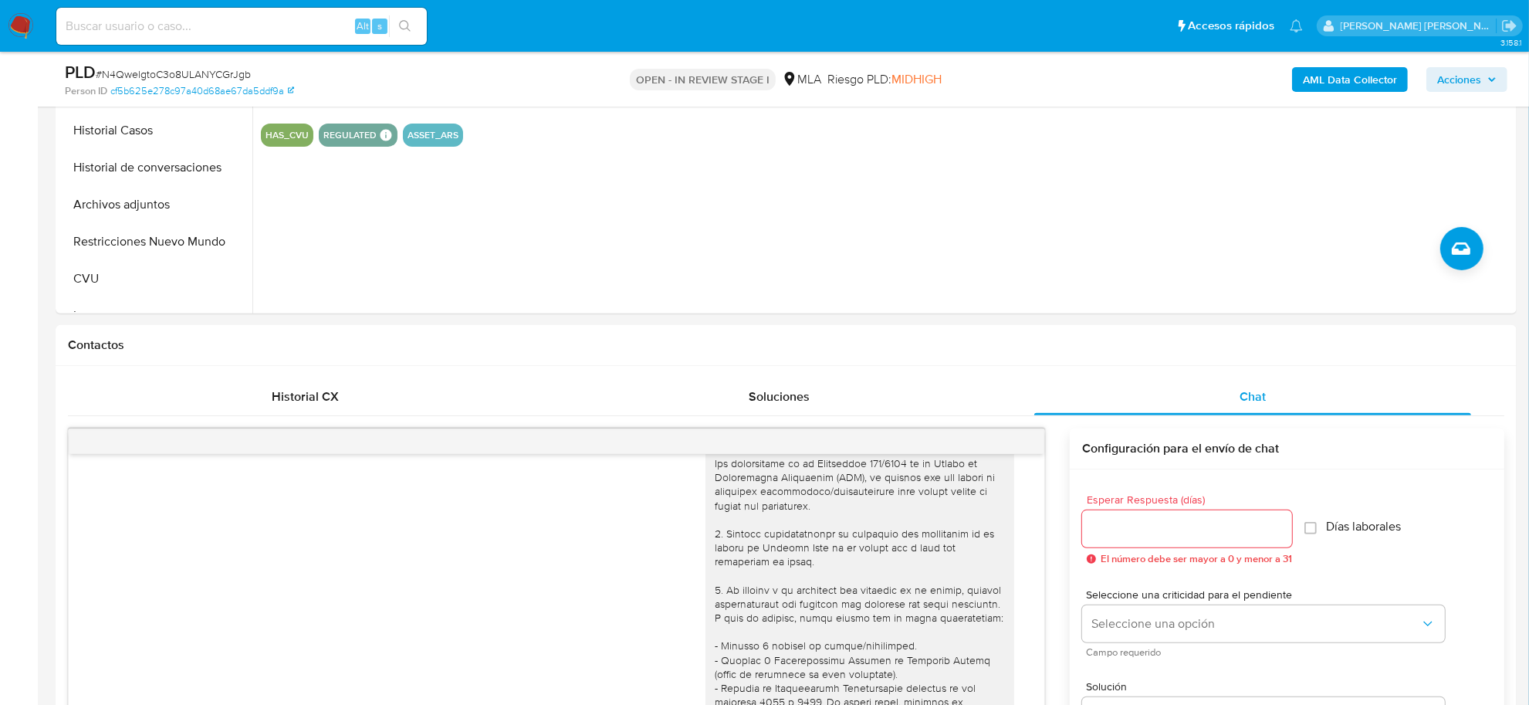
click at [1354, 79] on b "AML Data Collector" at bounding box center [1350, 79] width 94 height 25
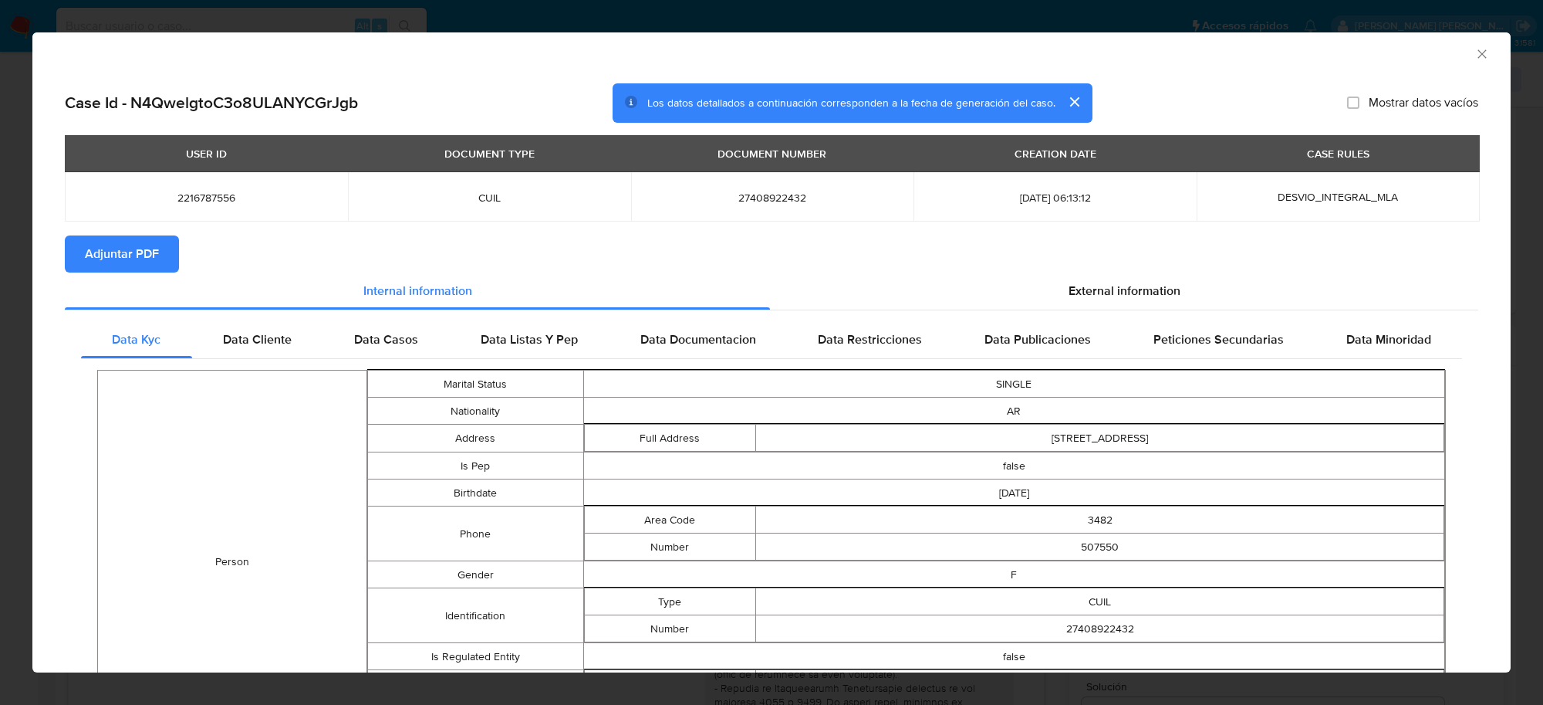
click at [117, 245] on span "Adjuntar PDF" at bounding box center [122, 254] width 74 height 34
click at [1475, 54] on icon "Cerrar ventana" at bounding box center [1482, 53] width 15 height 15
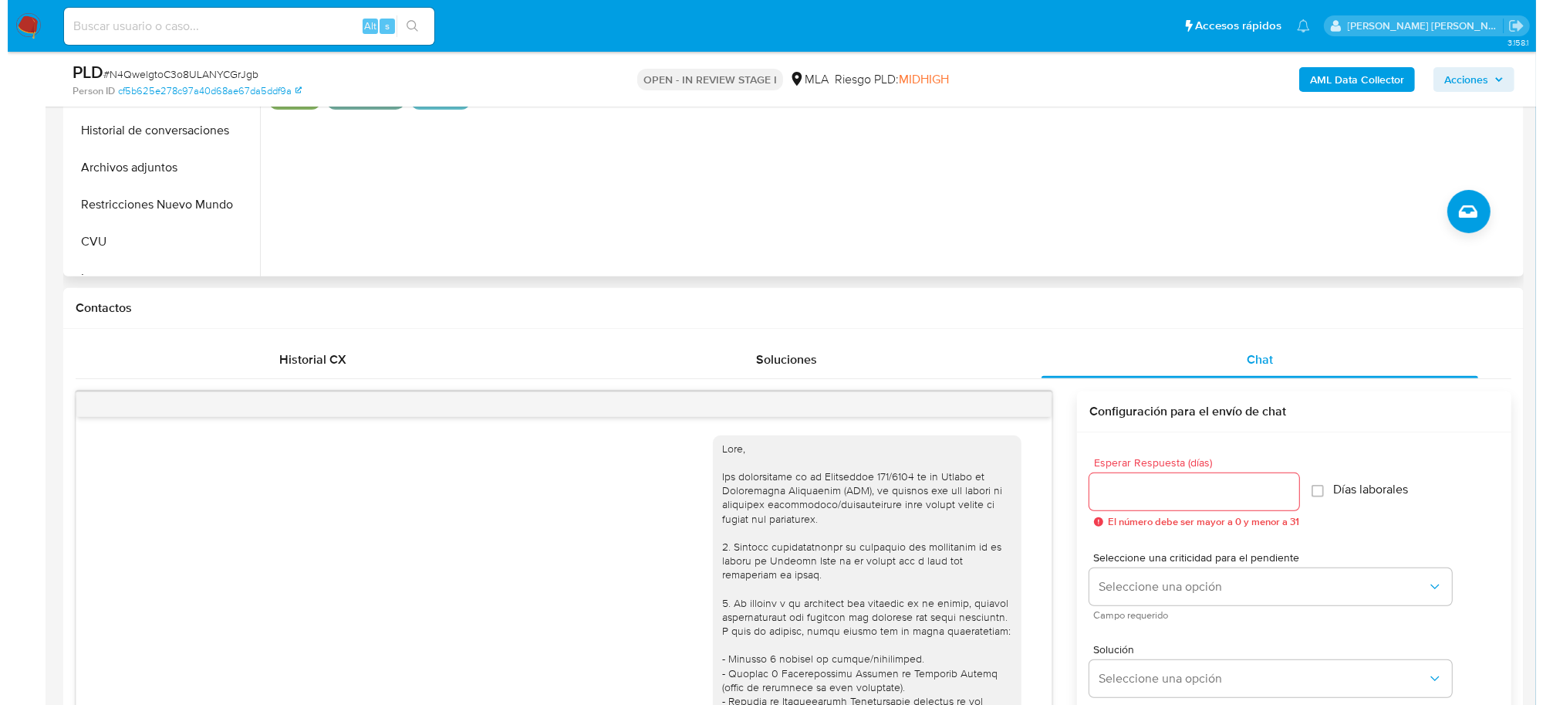
scroll to position [289, 0]
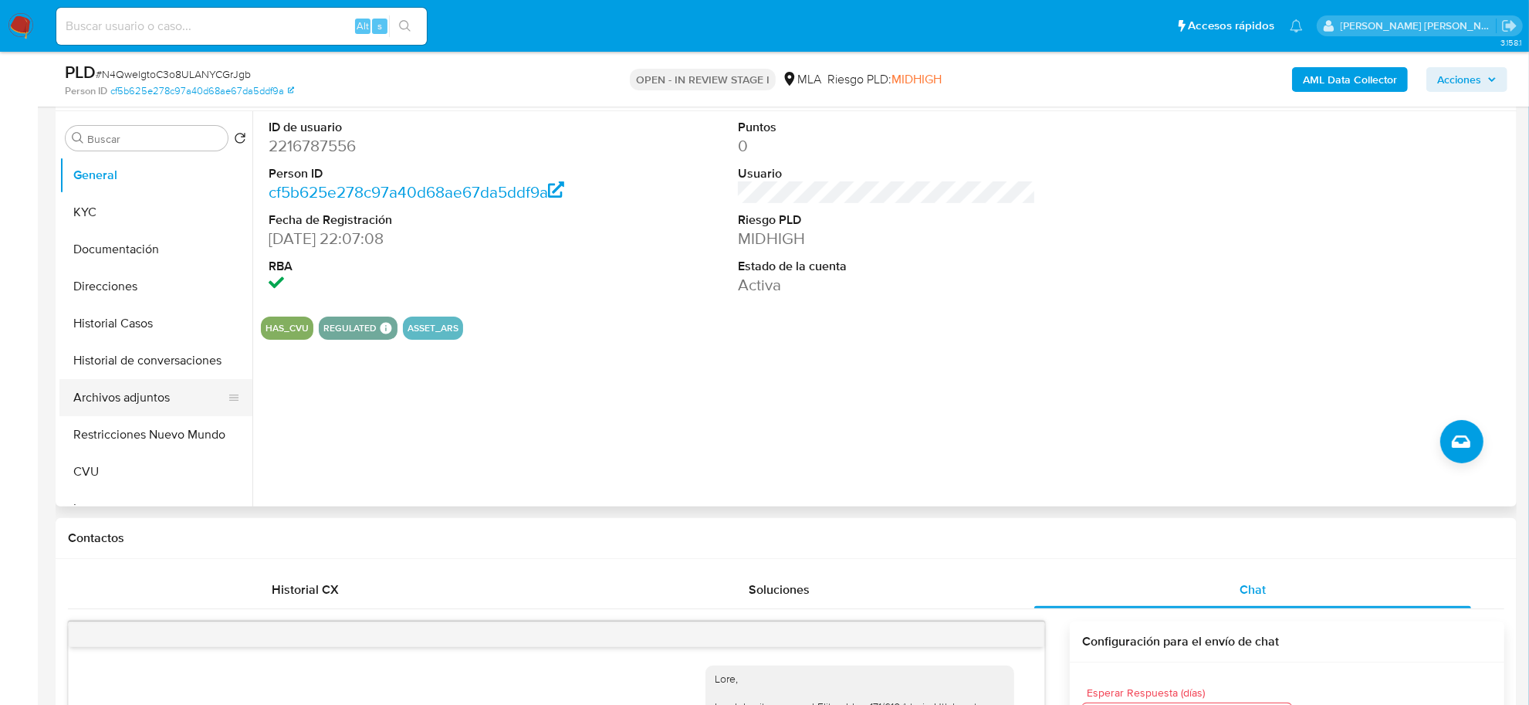
click at [114, 395] on button "Archivos adjuntos" at bounding box center [149, 397] width 181 height 37
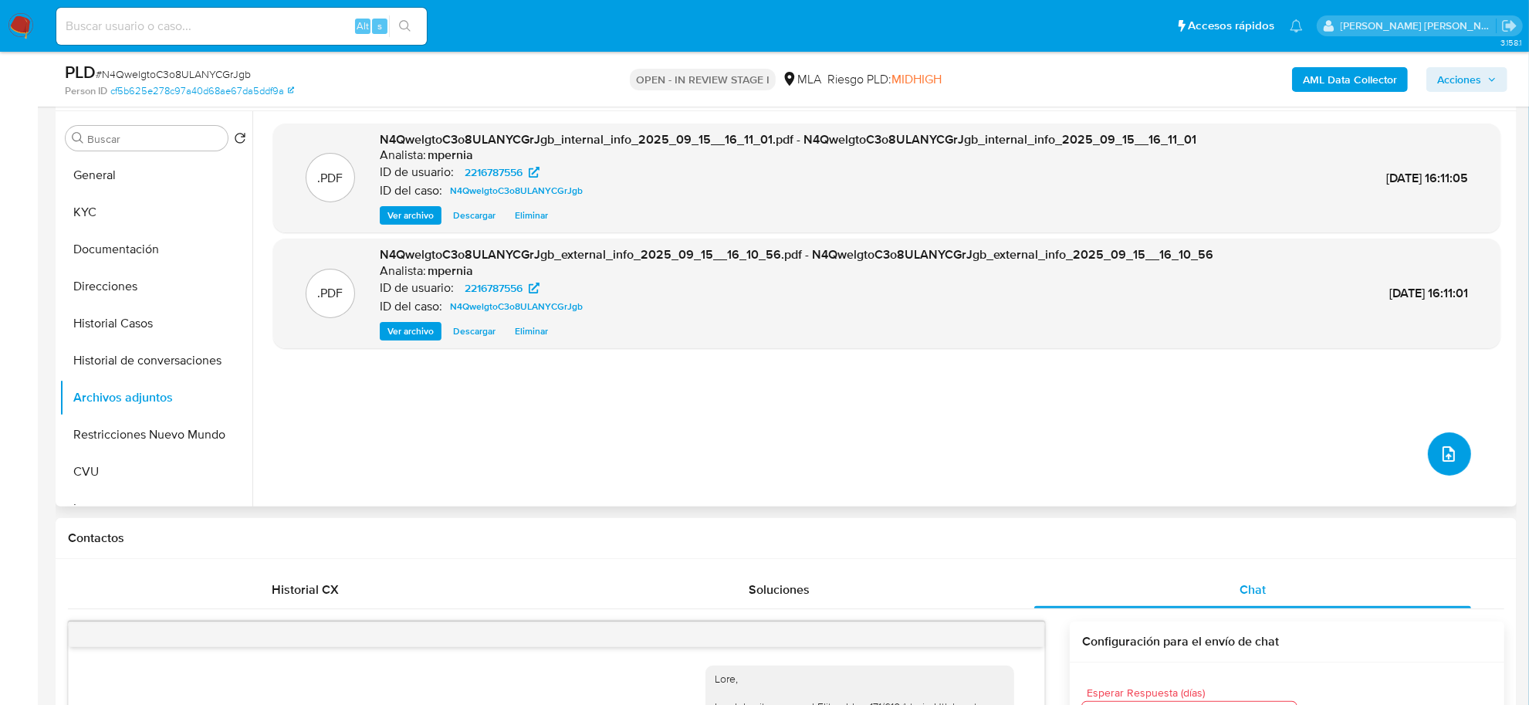
click at [1439, 454] on icon "upload-file" at bounding box center [1448, 453] width 19 height 19
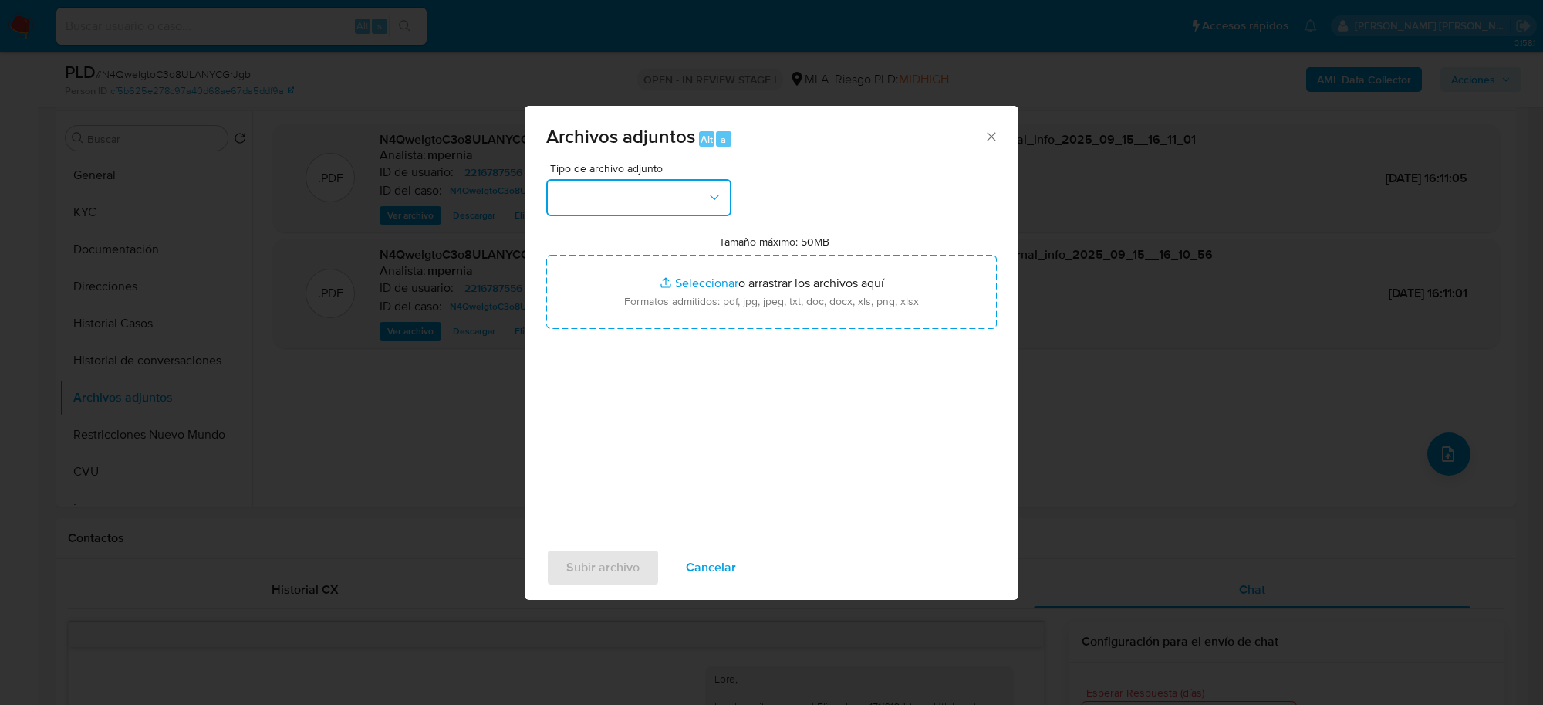
click at [620, 190] on button "button" at bounding box center [638, 197] width 185 height 37
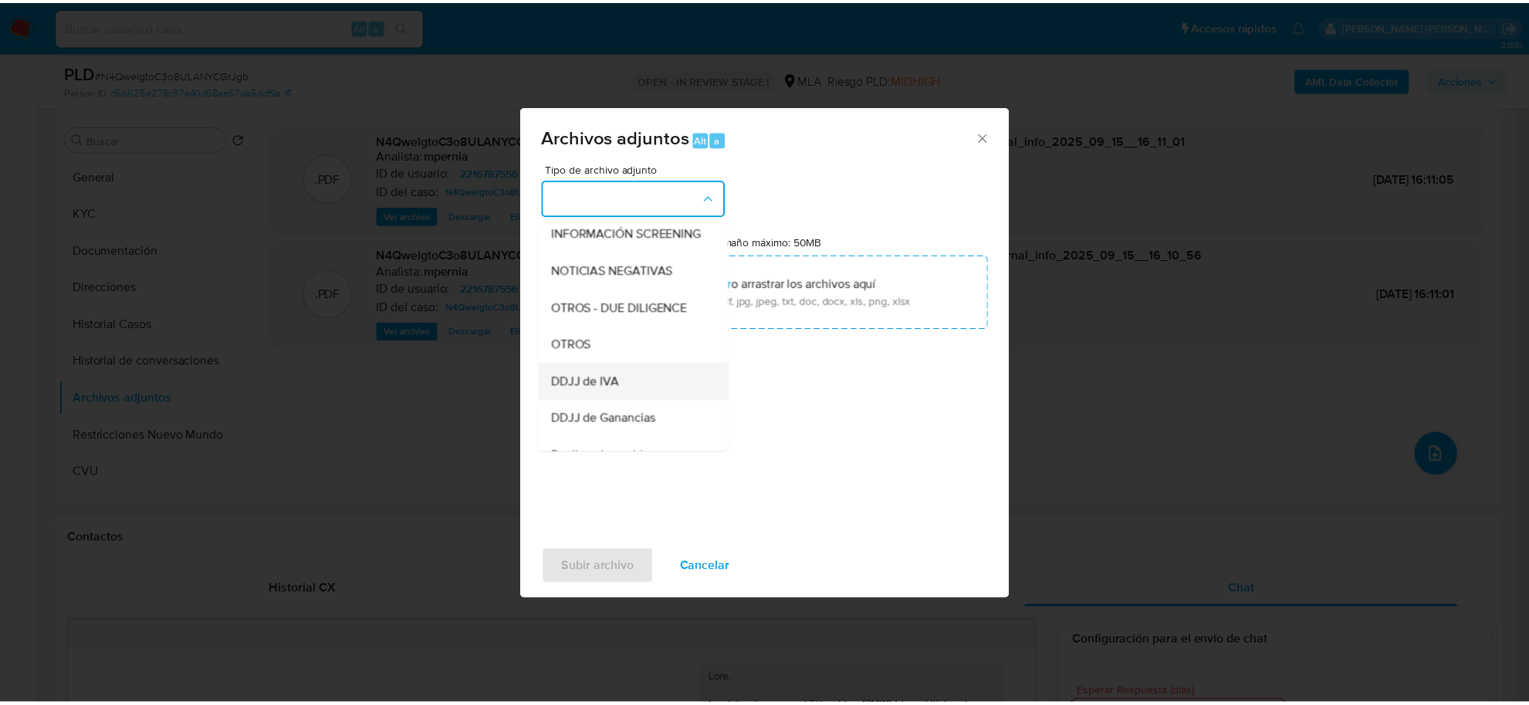
scroll to position [193, 0]
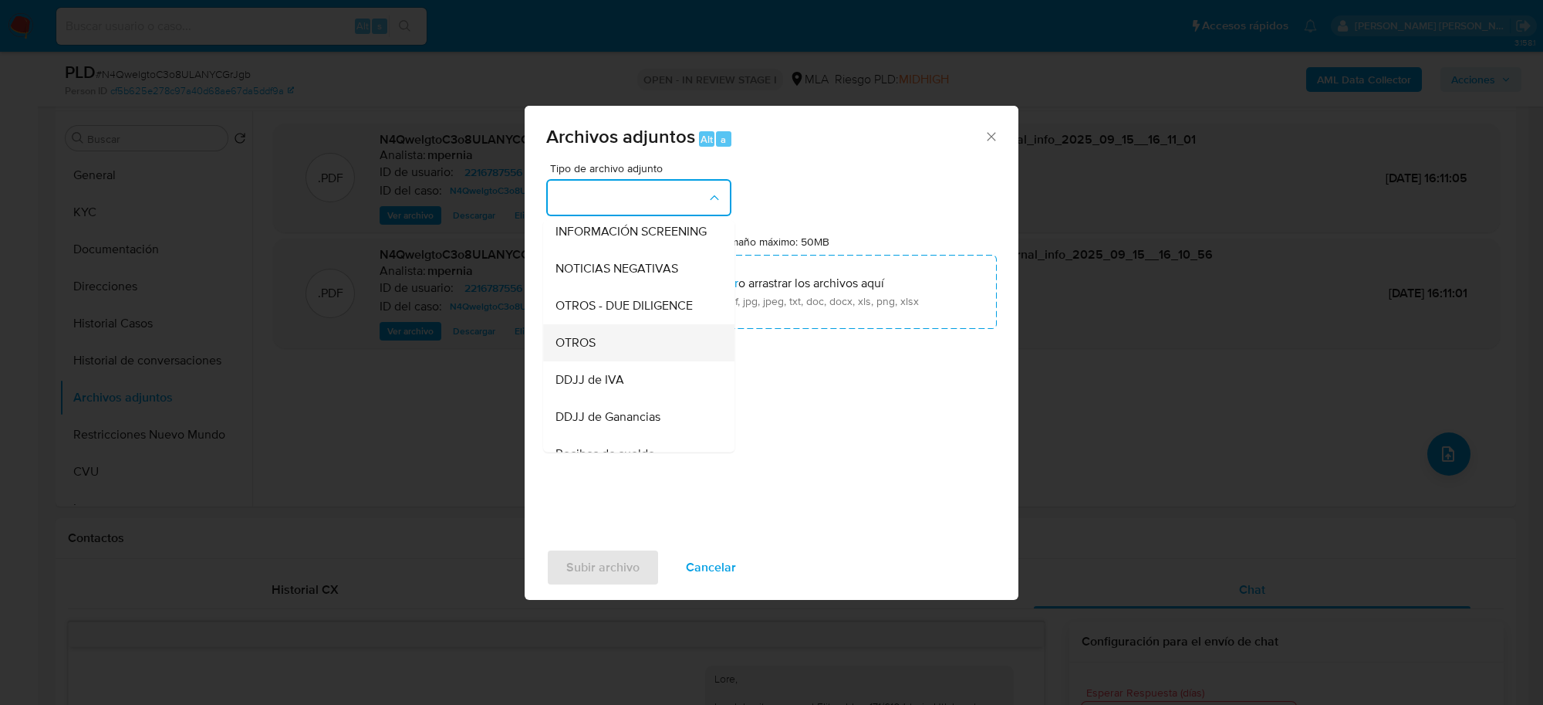
click at [592, 350] on span "OTROS" at bounding box center [576, 342] width 40 height 15
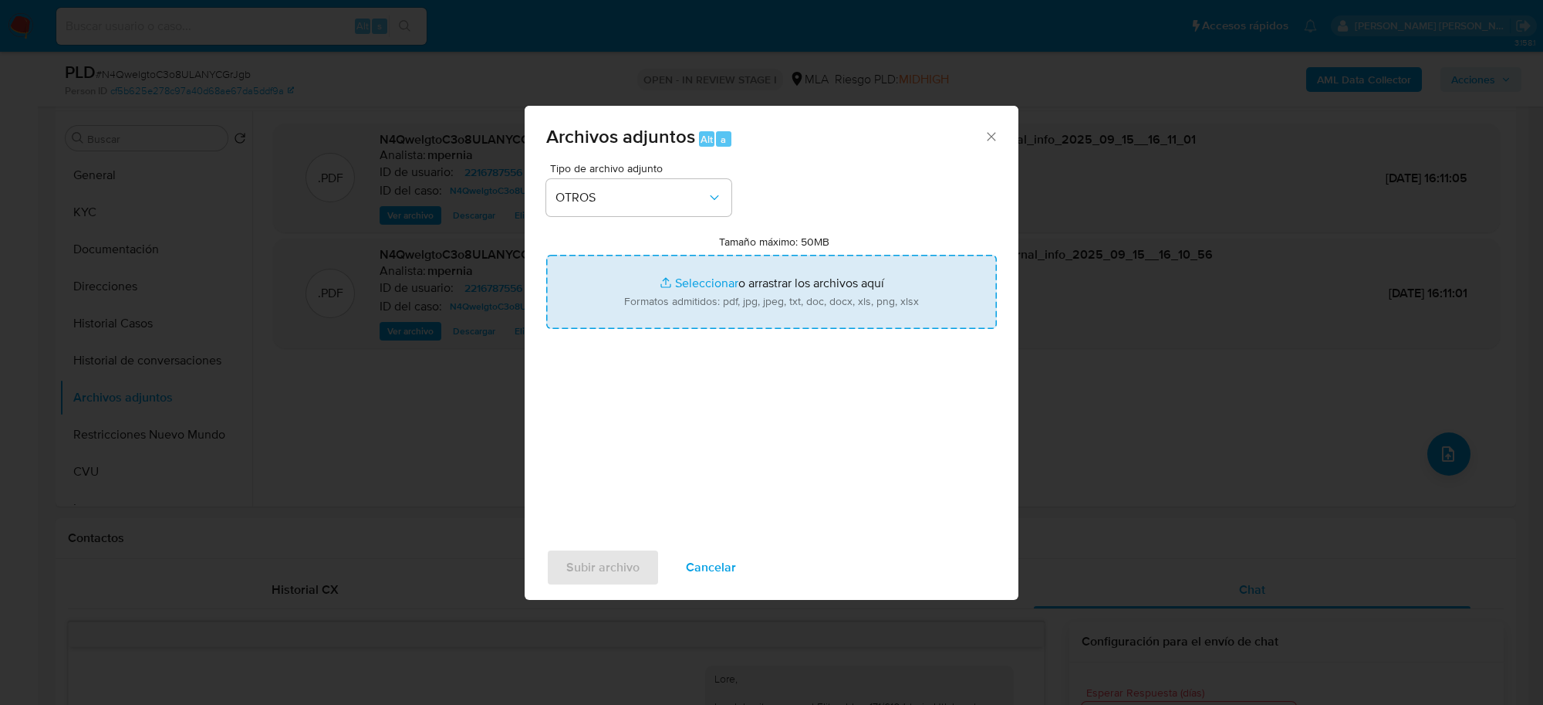
type input "C:\fakepath\Movimientos-Aladdin-2216787556.xlsx"
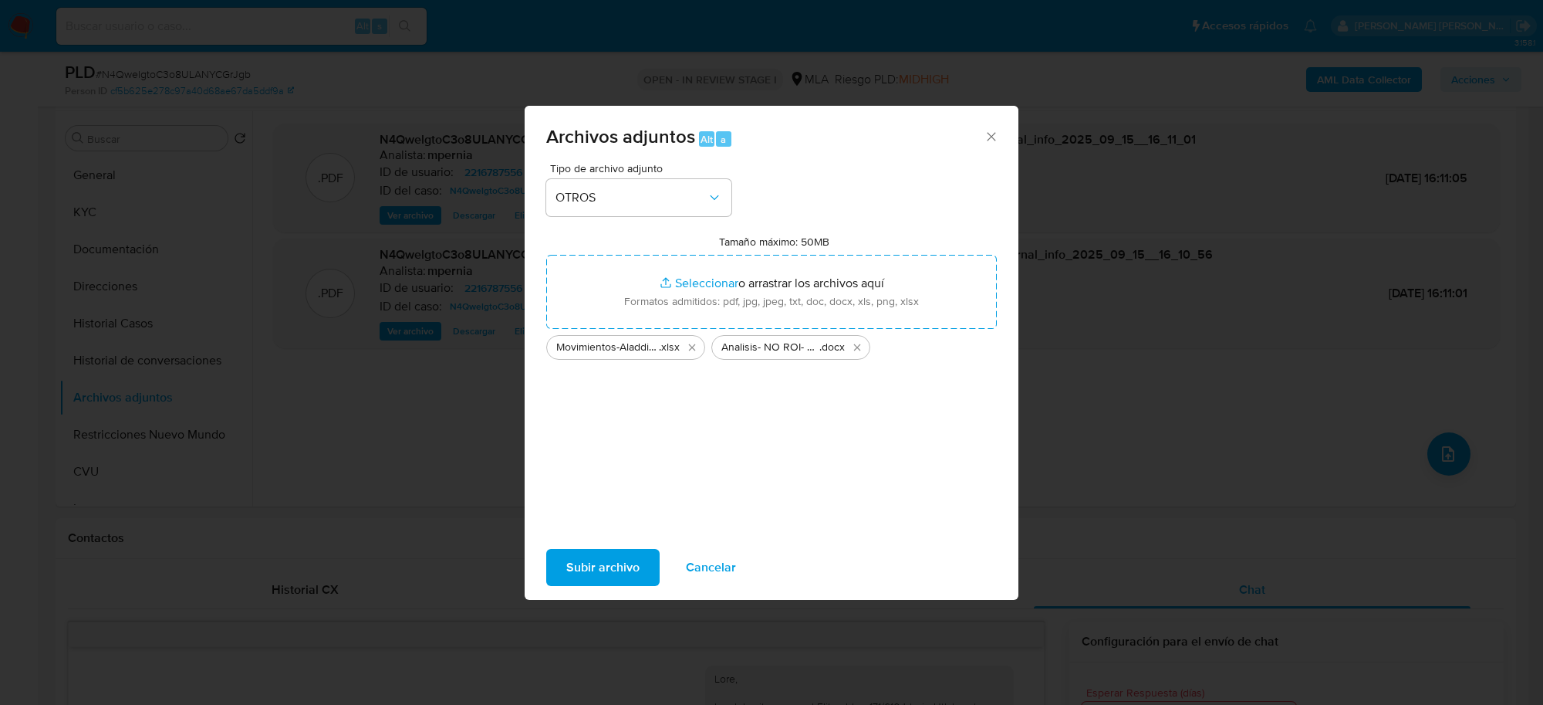
click at [566, 558] on span "Subir archivo" at bounding box center [602, 567] width 73 height 34
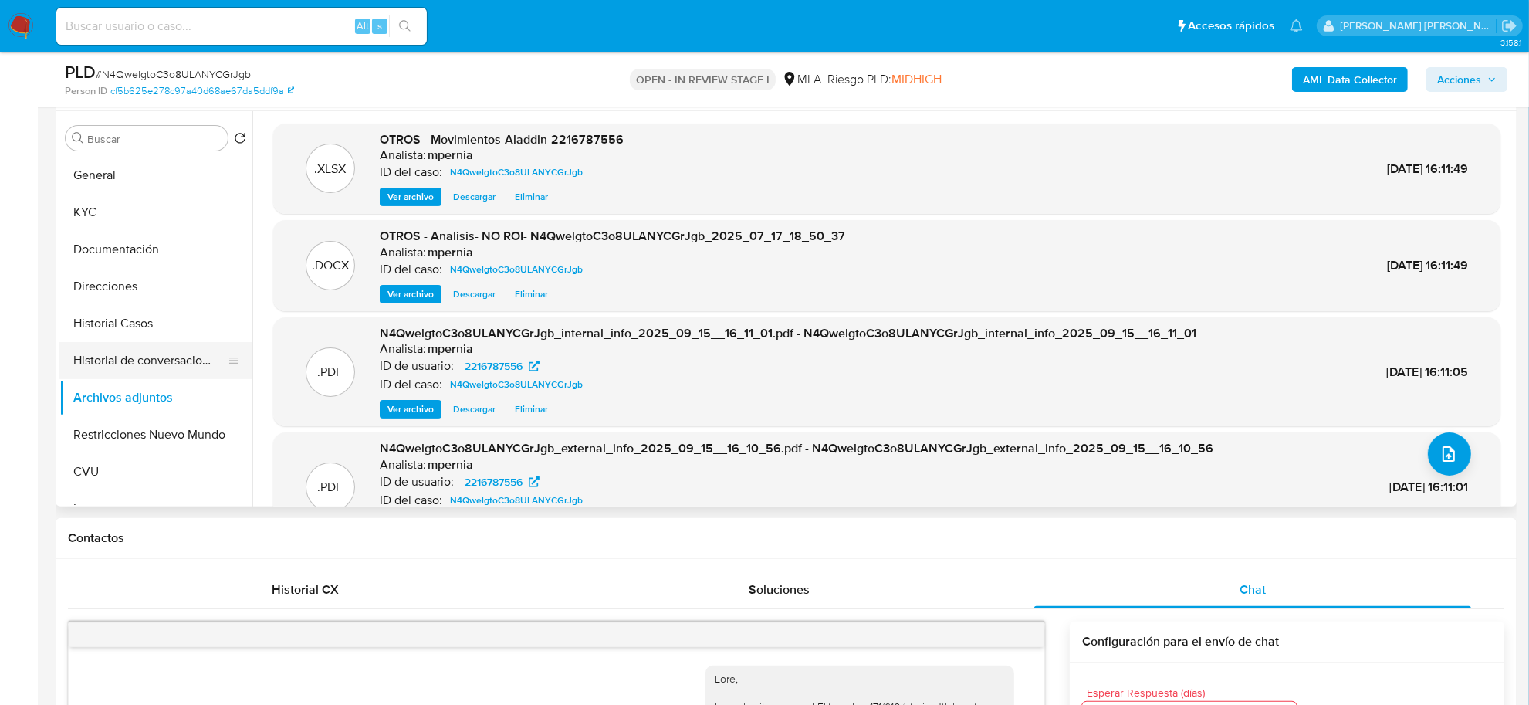
click at [145, 357] on button "Historial de conversaciones" at bounding box center [149, 360] width 181 height 37
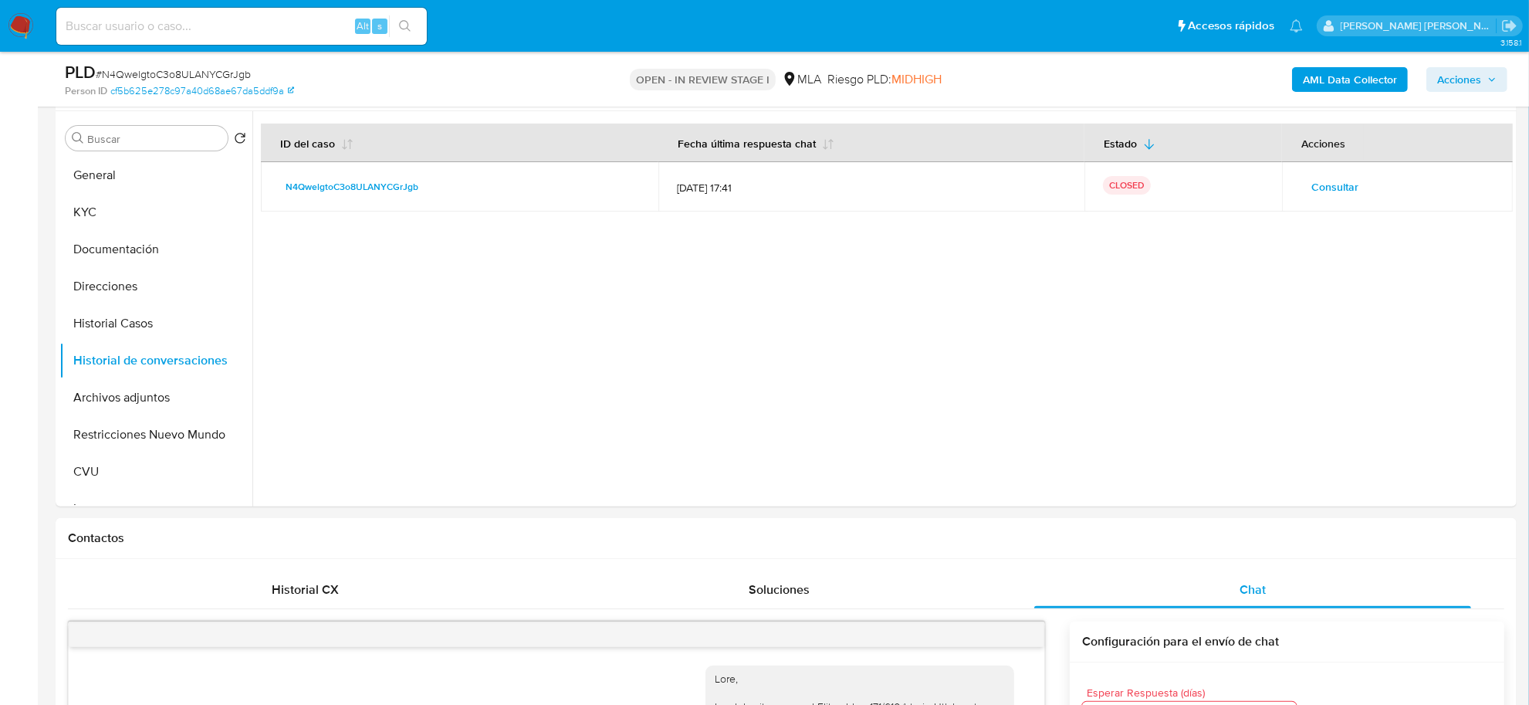
drag, startPoint x: 1464, startPoint y: 86, endPoint x: 1449, endPoint y: 91, distance: 15.4
click at [1464, 86] on span "Acciones" at bounding box center [1459, 79] width 44 height 25
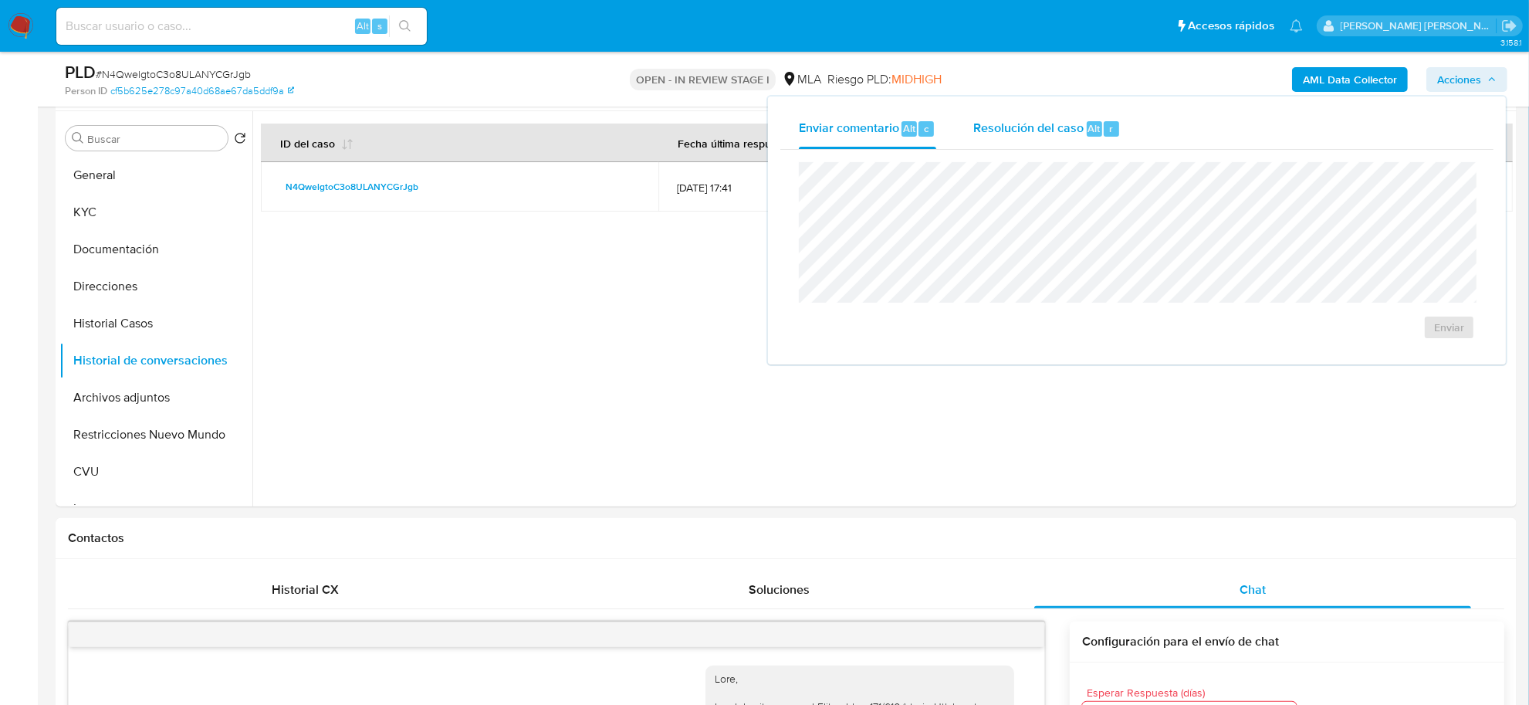
click at [1100, 133] on div "Alt r" at bounding box center [1103, 128] width 32 height 15
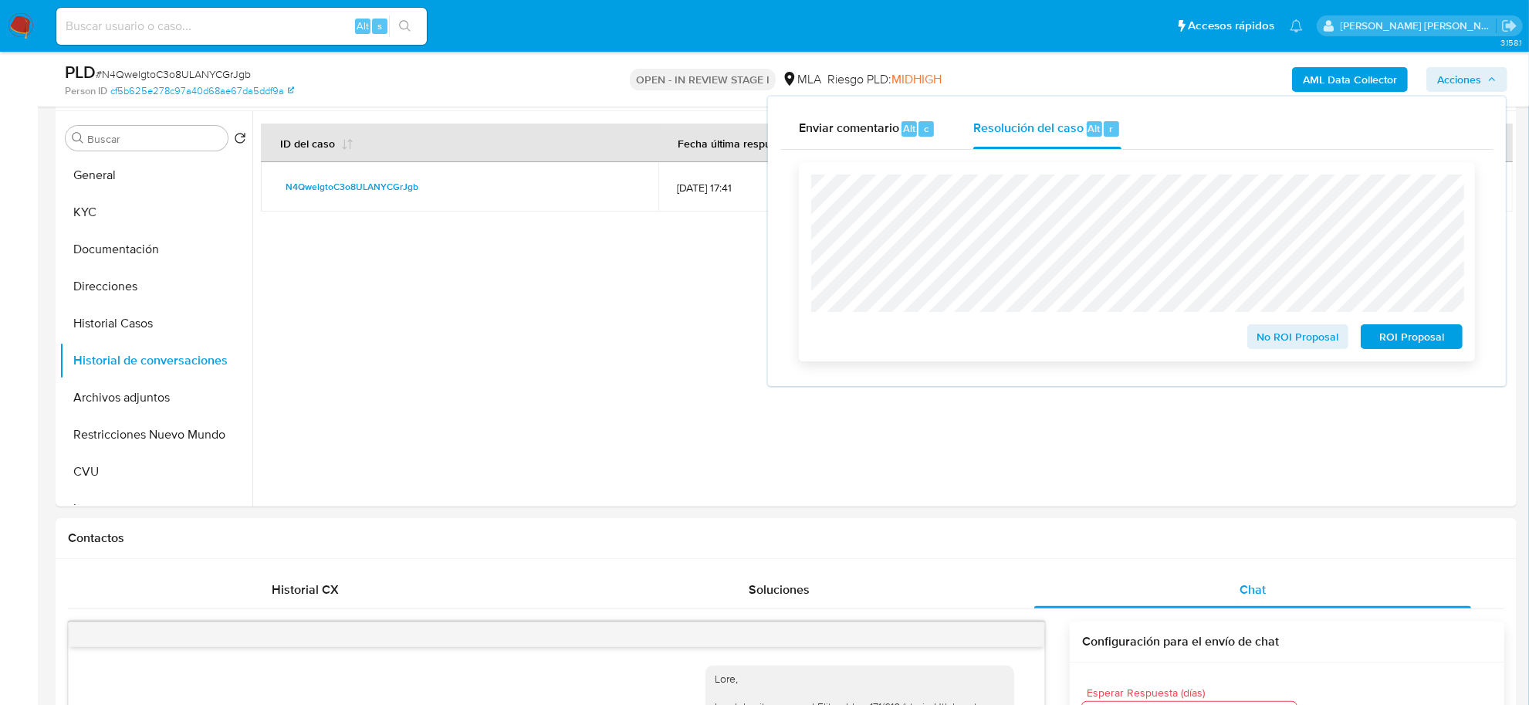
click at [1289, 341] on span "No ROI Proposal" at bounding box center [1298, 337] width 80 height 22
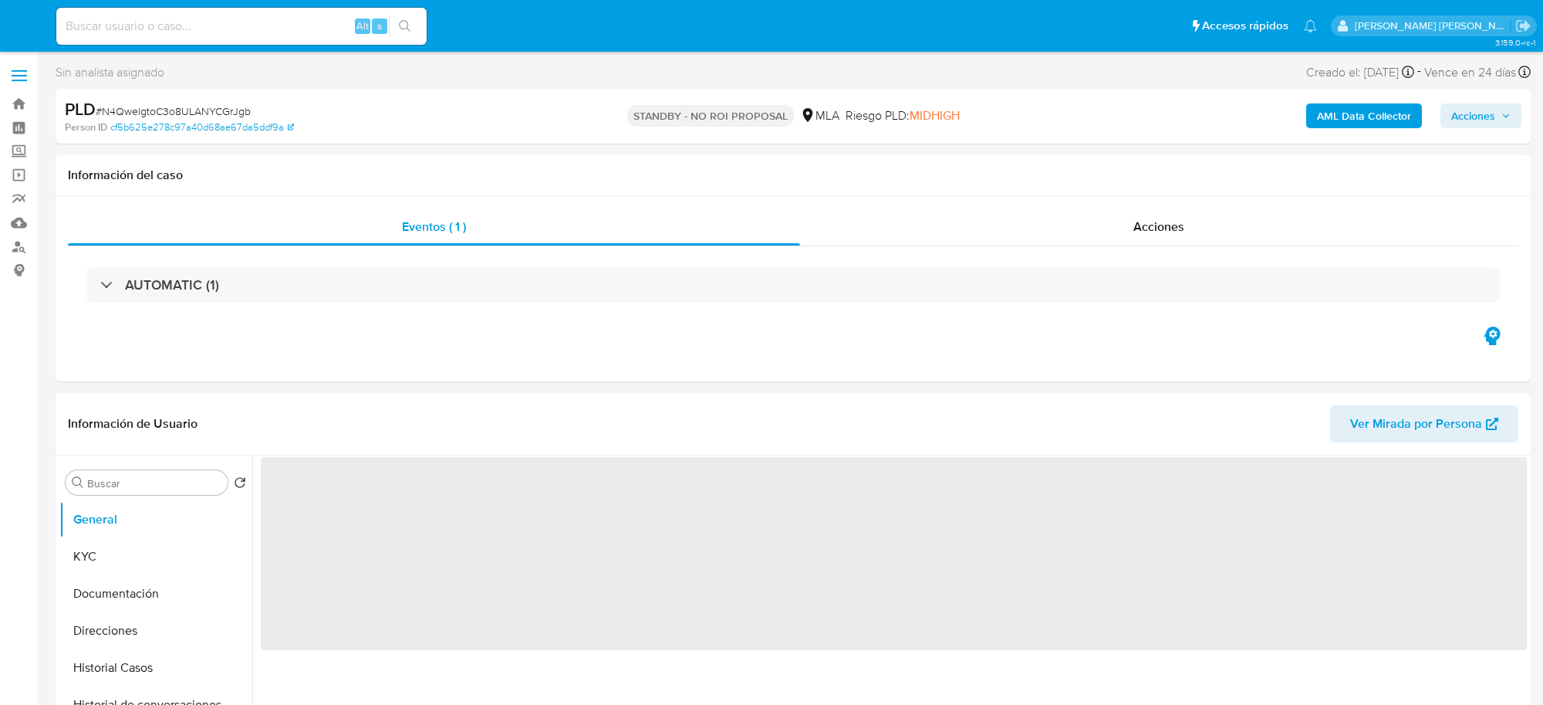
select select "10"
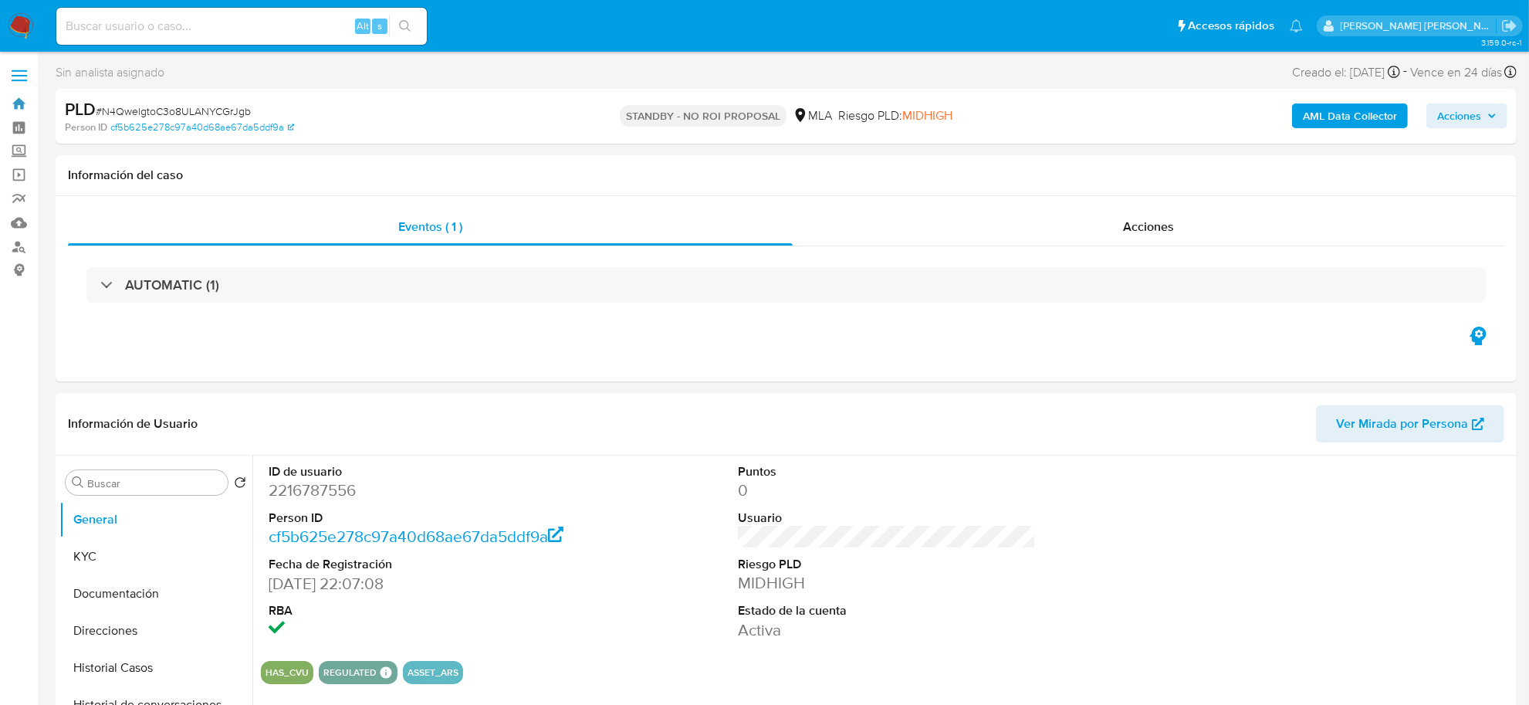
drag, startPoint x: 20, startPoint y: 102, endPoint x: 56, endPoint y: 105, distance: 35.6
click at [20, 102] on link "Bandeja" at bounding box center [92, 104] width 184 height 24
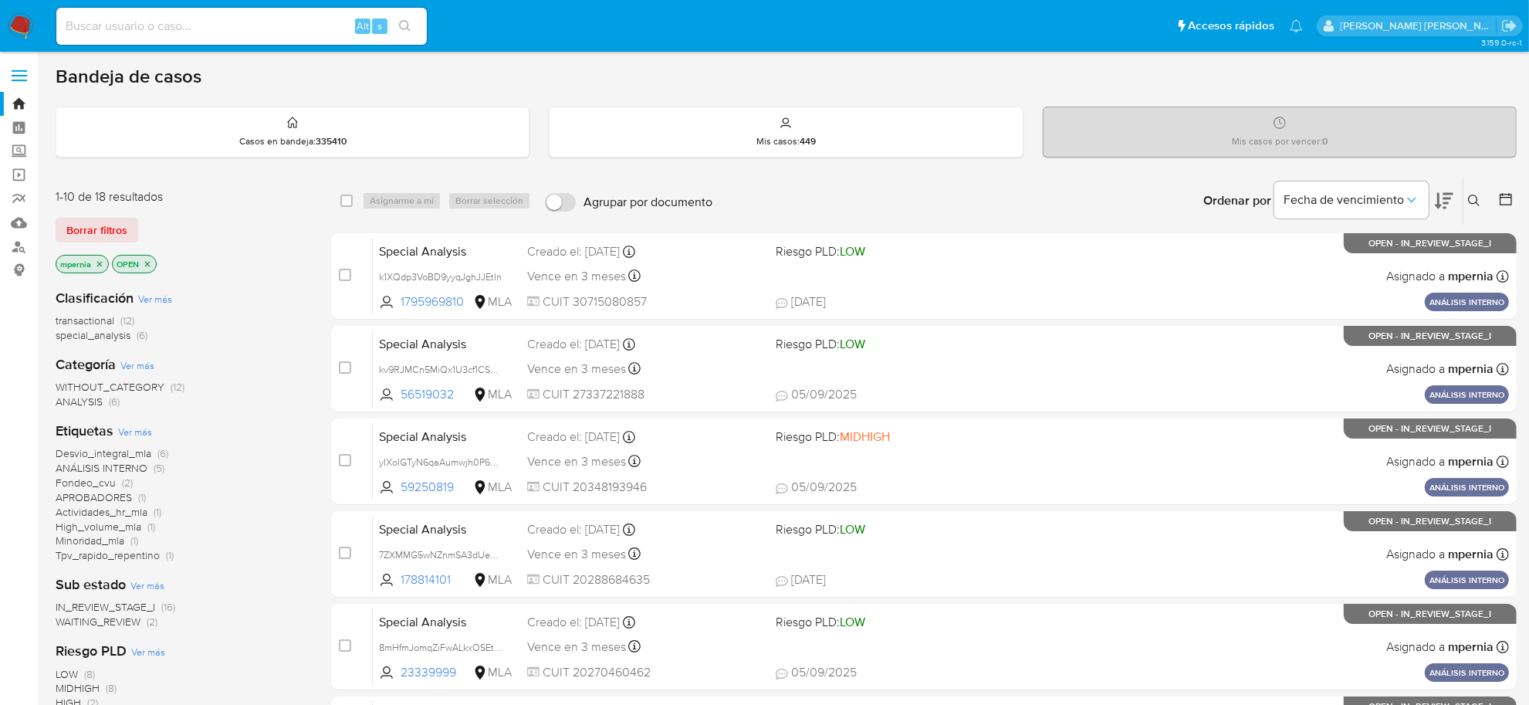
click at [76, 323] on span "transactional" at bounding box center [85, 320] width 59 height 15
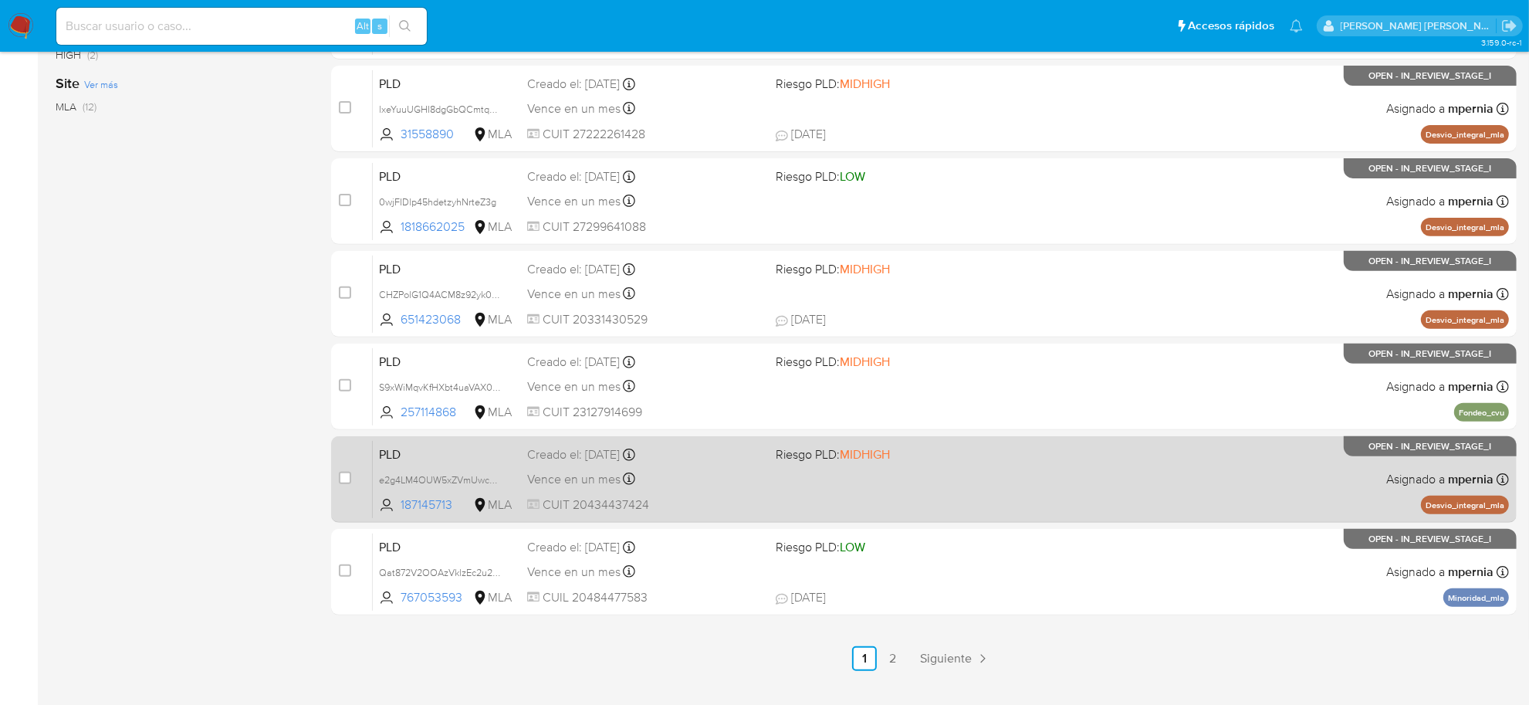
scroll to position [568, 0]
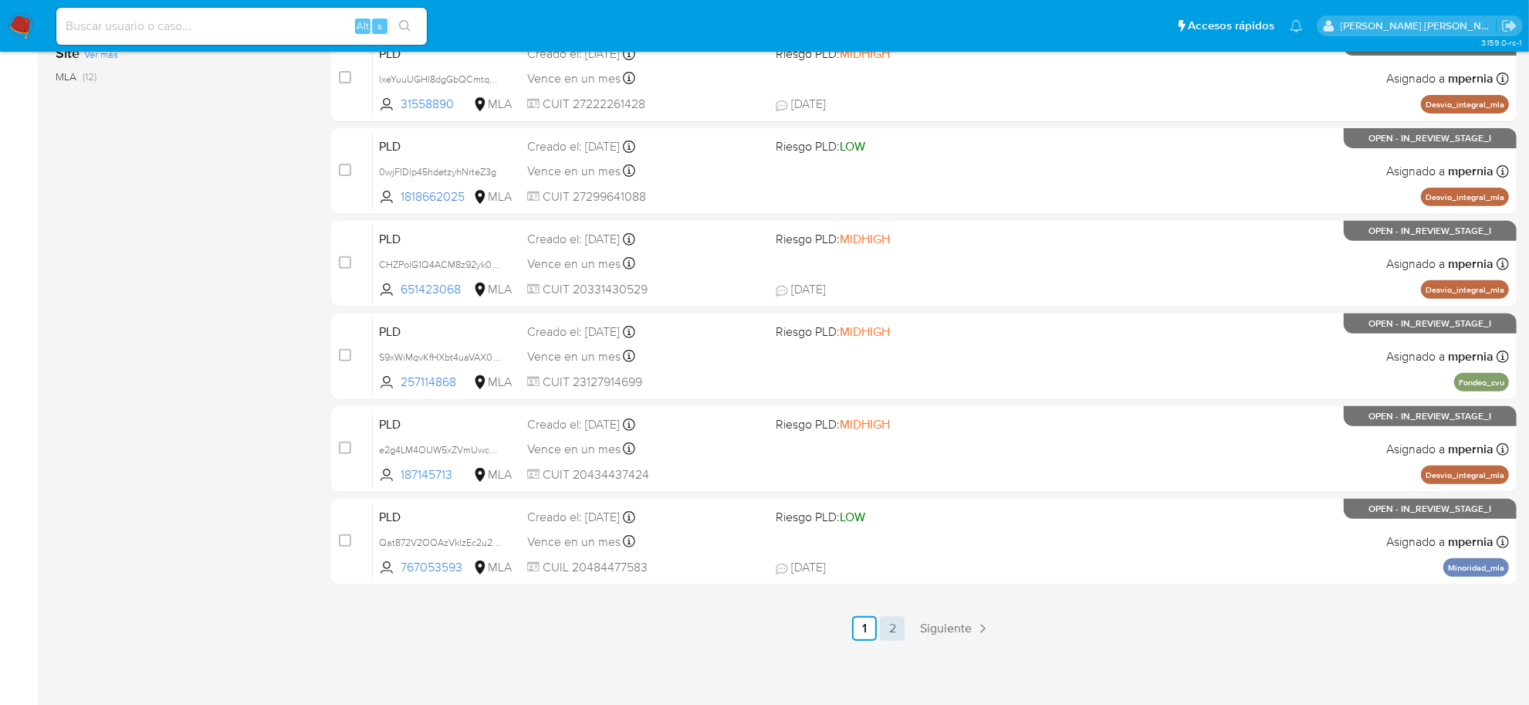
click at [899, 626] on link "2" at bounding box center [892, 628] width 25 height 25
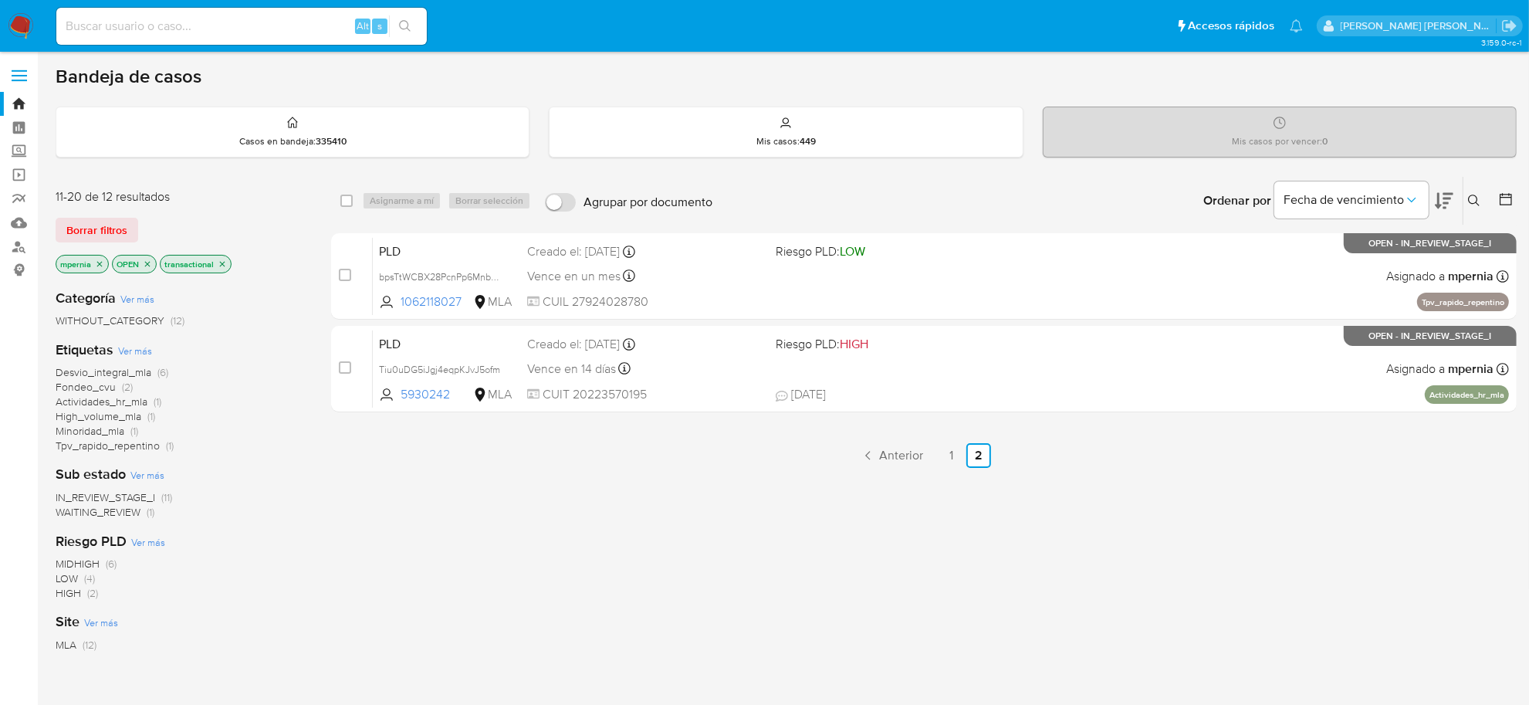
click at [943, 454] on link "1" at bounding box center [950, 455] width 25 height 25
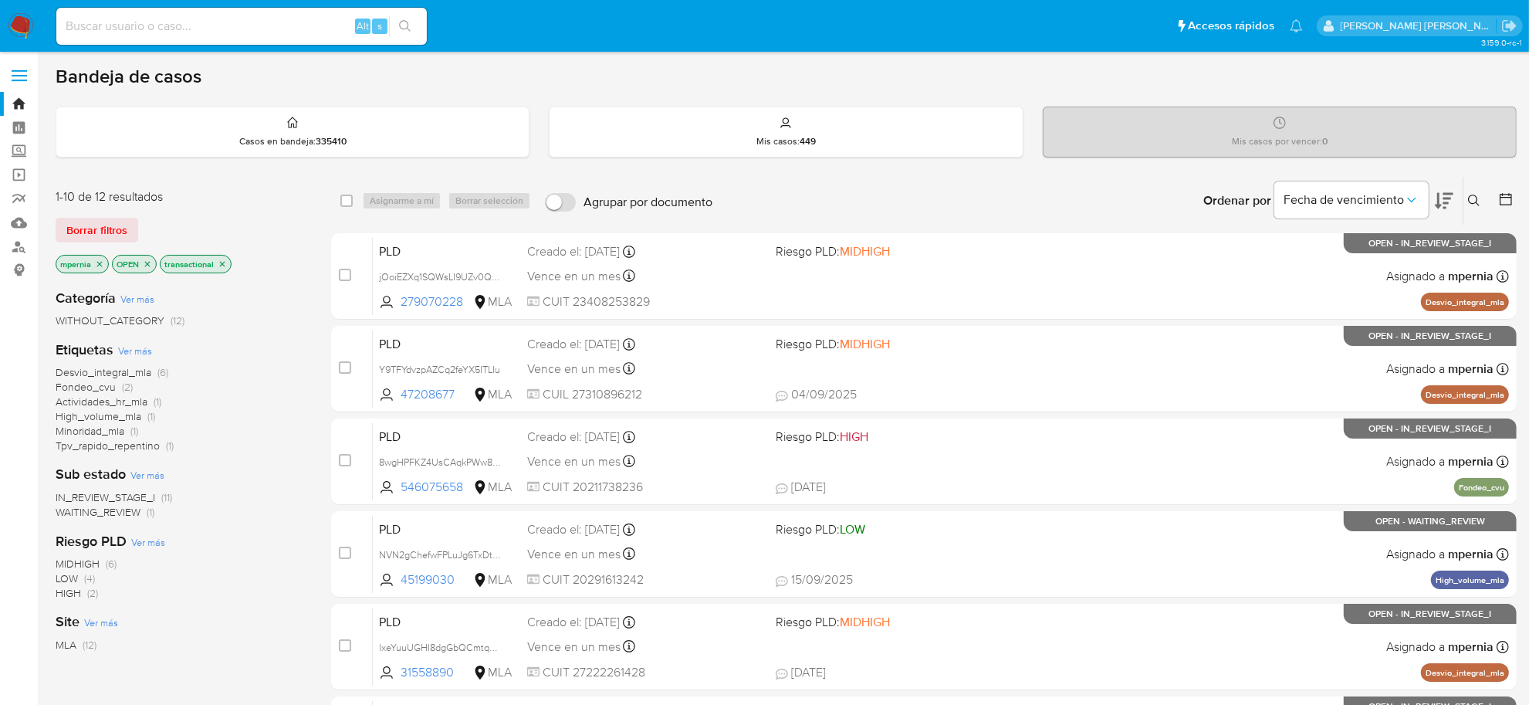
click at [222, 266] on icon "close-filter" at bounding box center [222, 263] width 9 height 9
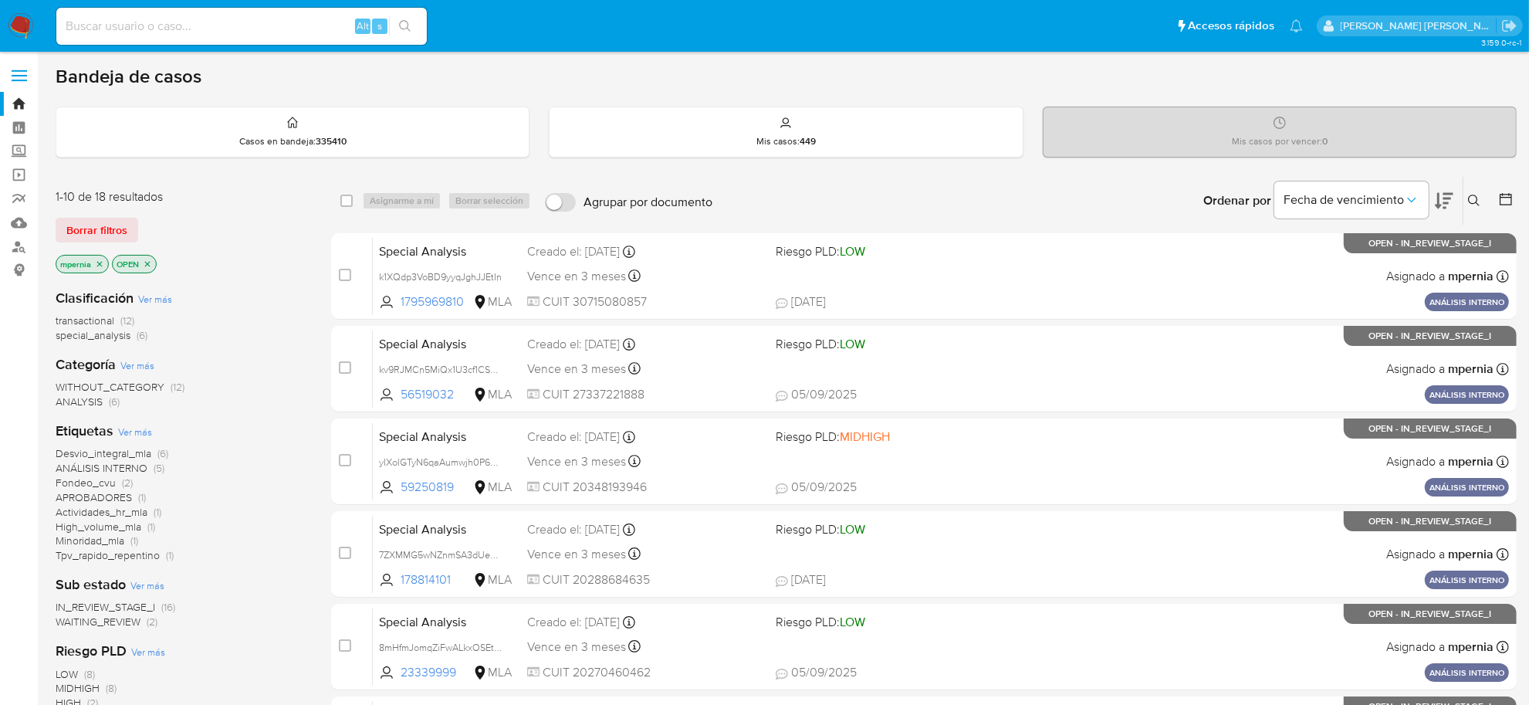
click at [221, 25] on input at bounding box center [241, 26] width 370 height 20
paste input "1818662025"
type input "1818662025"
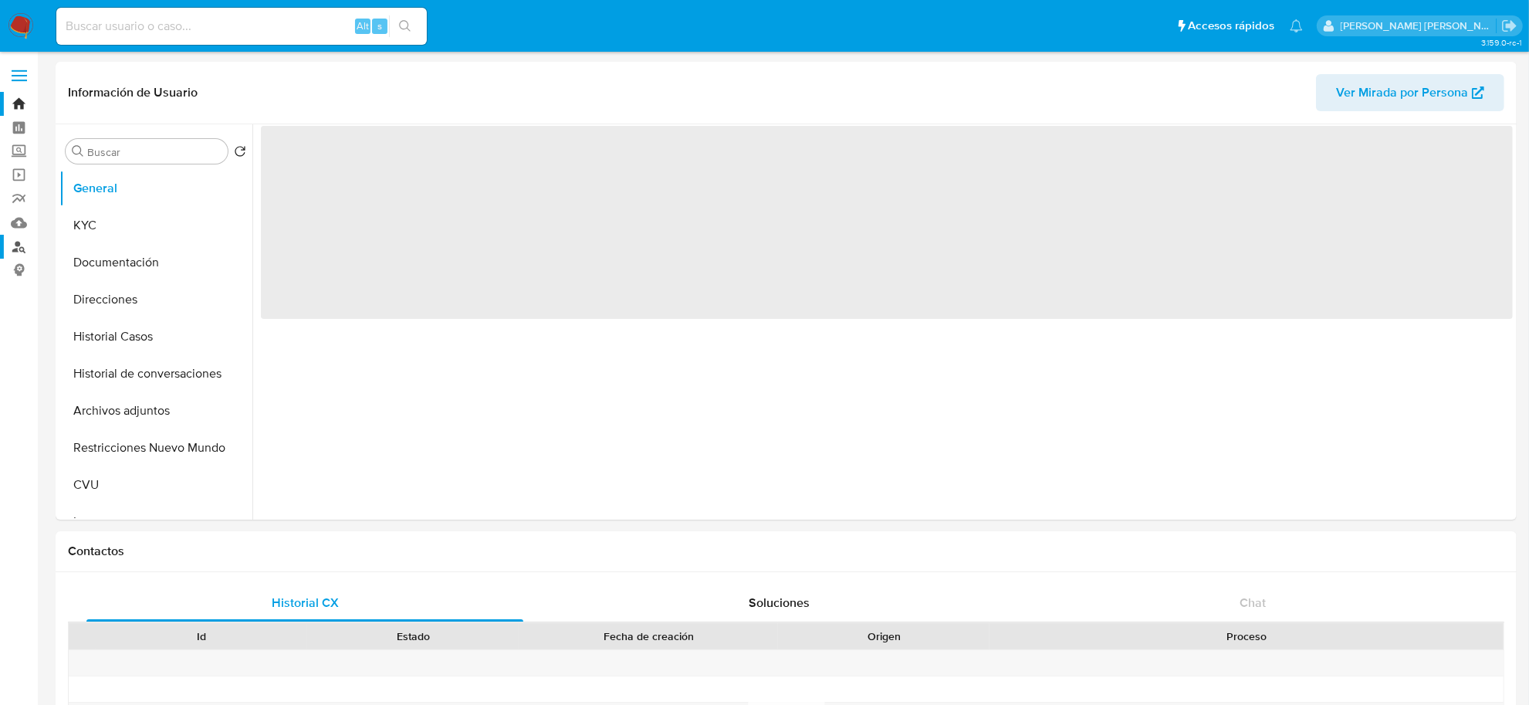
select select "10"
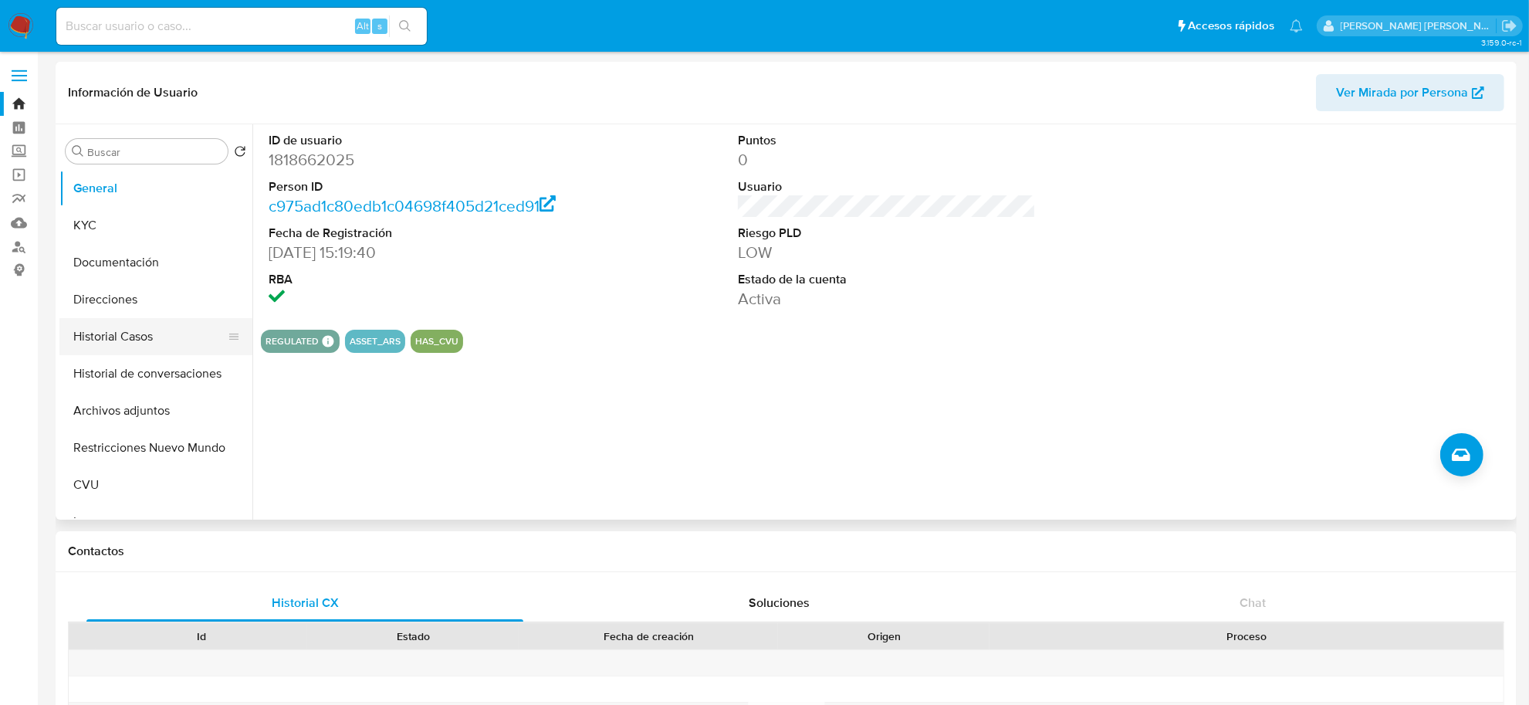
click at [140, 343] on button "Historial Casos" at bounding box center [149, 336] width 181 height 37
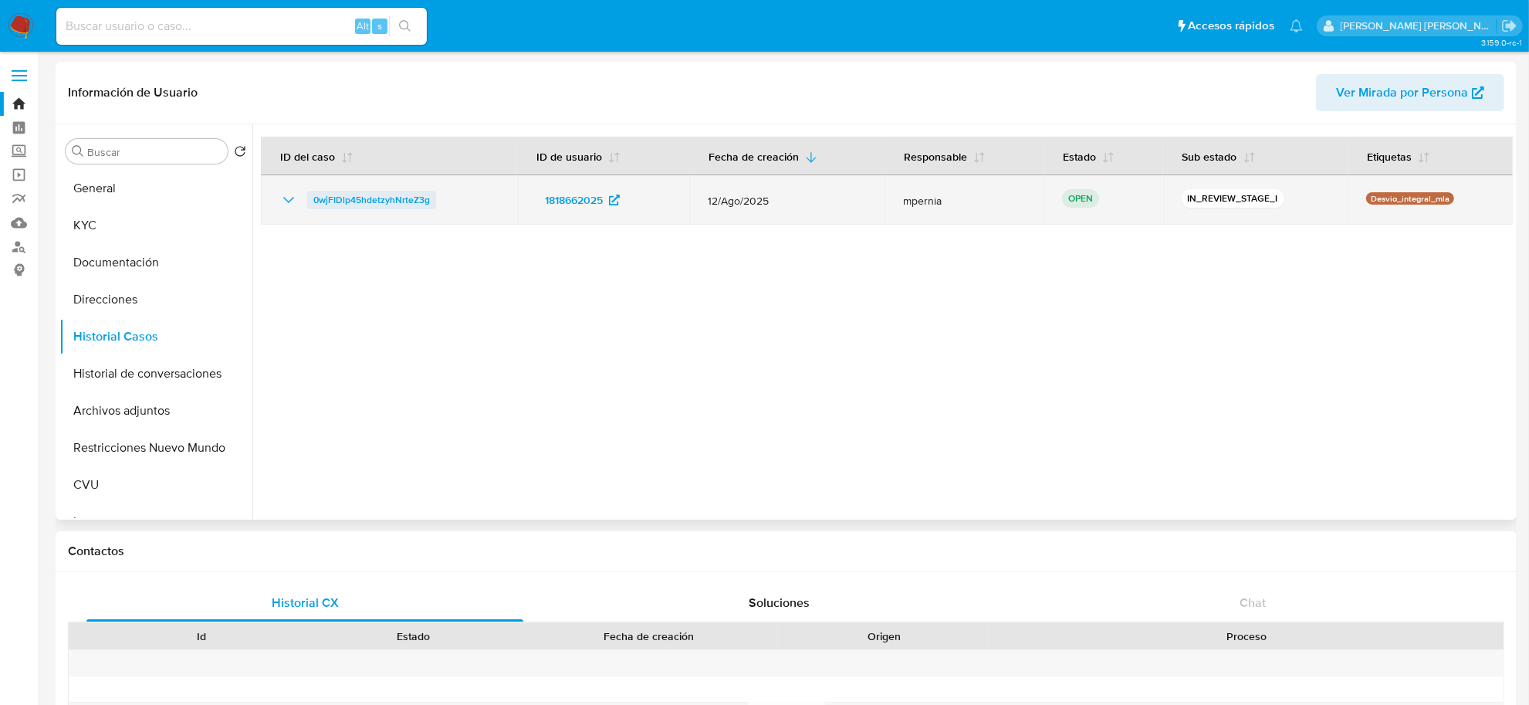
click at [390, 202] on span "0wjFIDlp45hdetzyhNrteZ3g" at bounding box center [371, 200] width 117 height 19
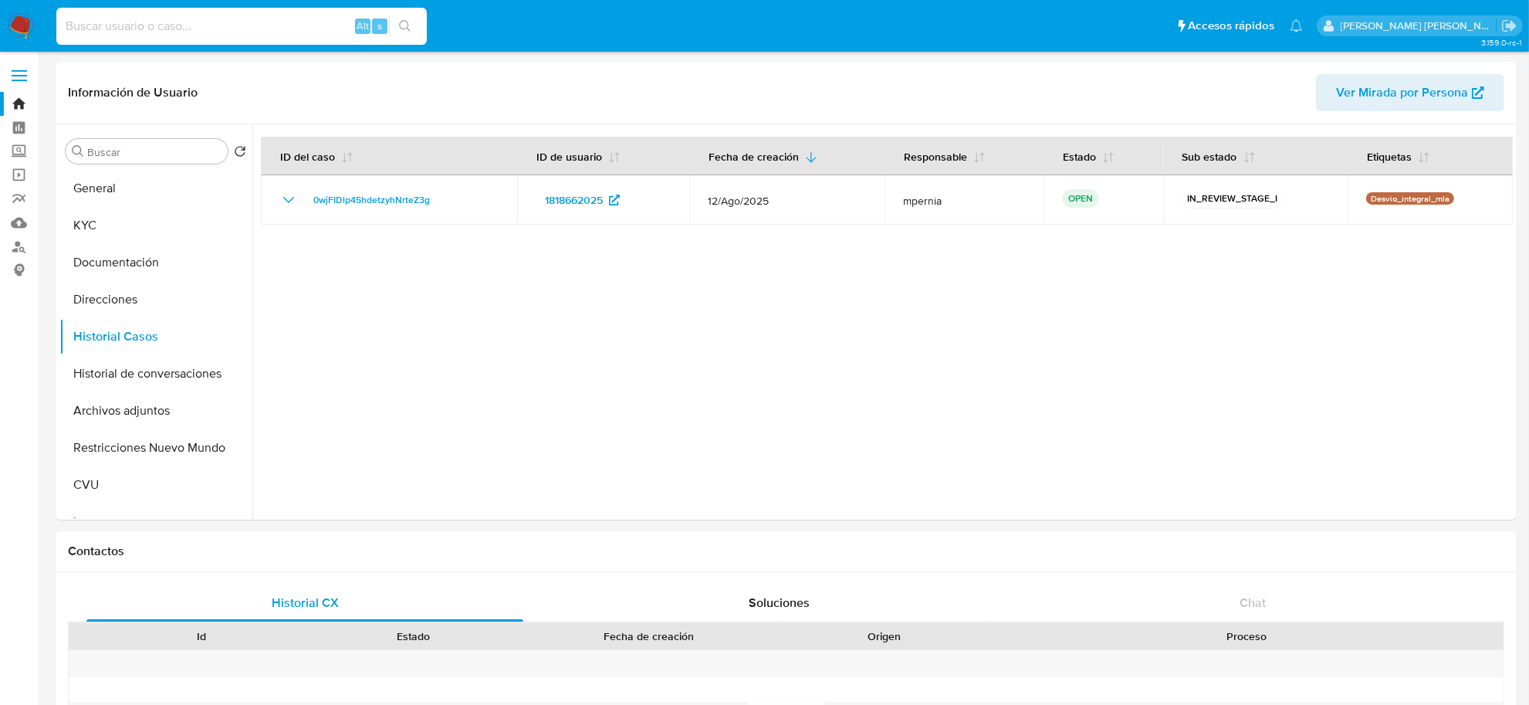
click at [232, 32] on input at bounding box center [241, 26] width 370 height 20
paste input "179790568"
type input "179790568"
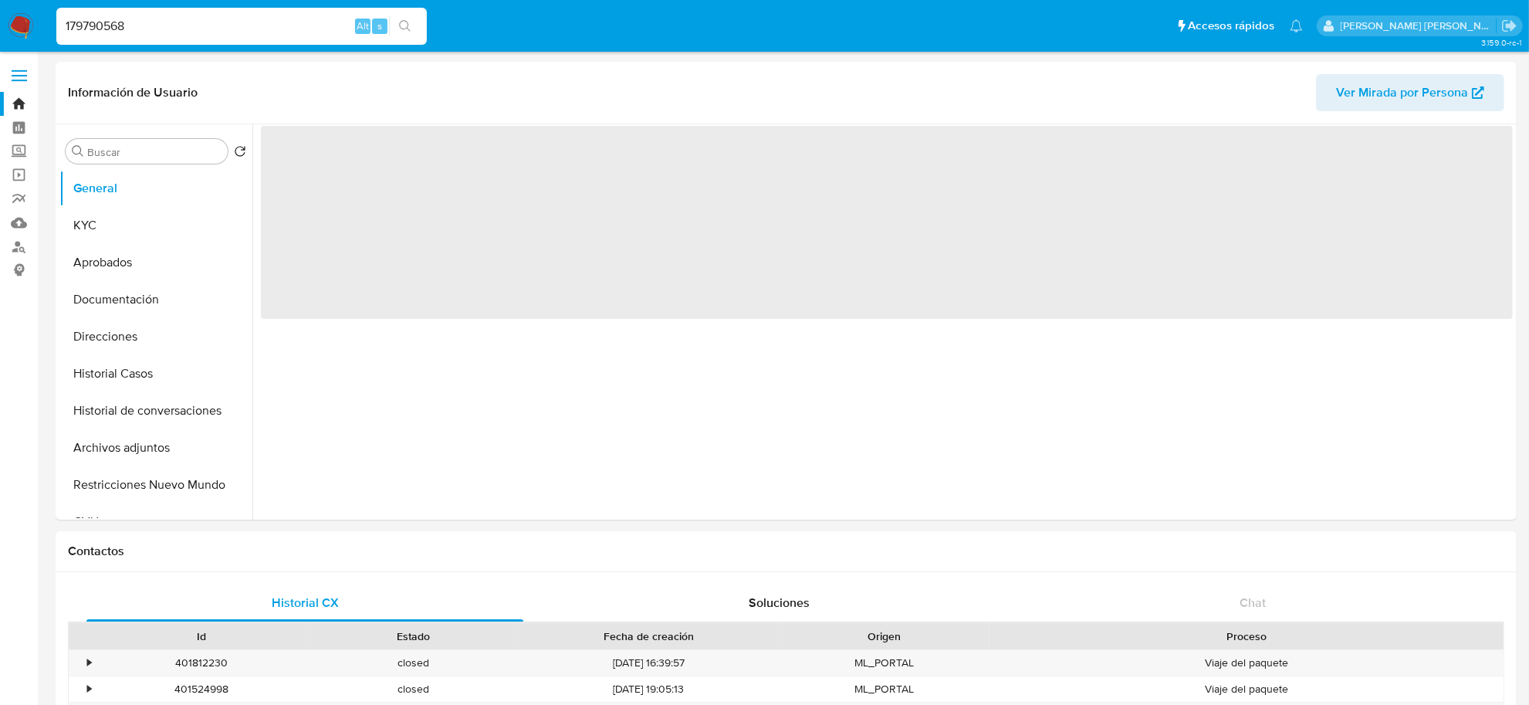
select select "10"
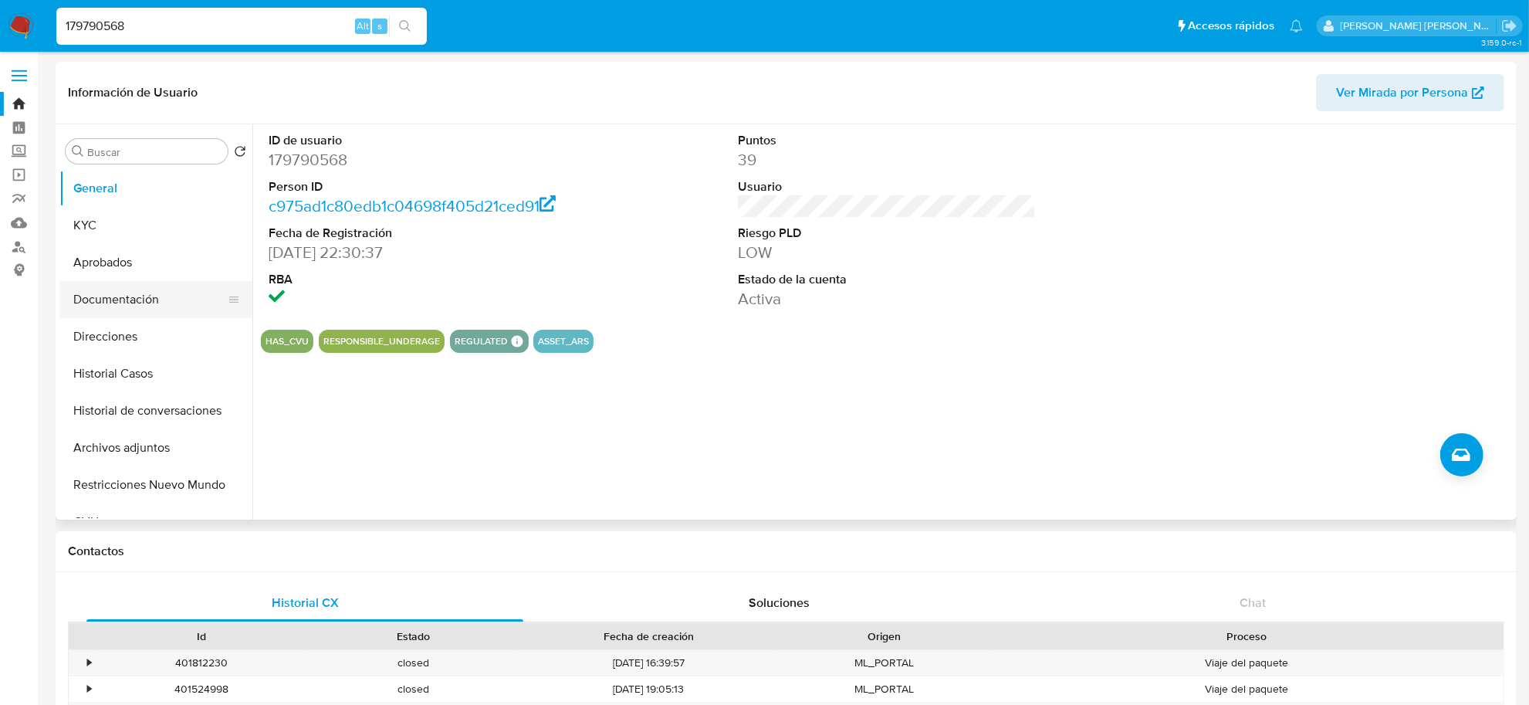
click at [112, 306] on button "Documentación" at bounding box center [149, 299] width 181 height 37
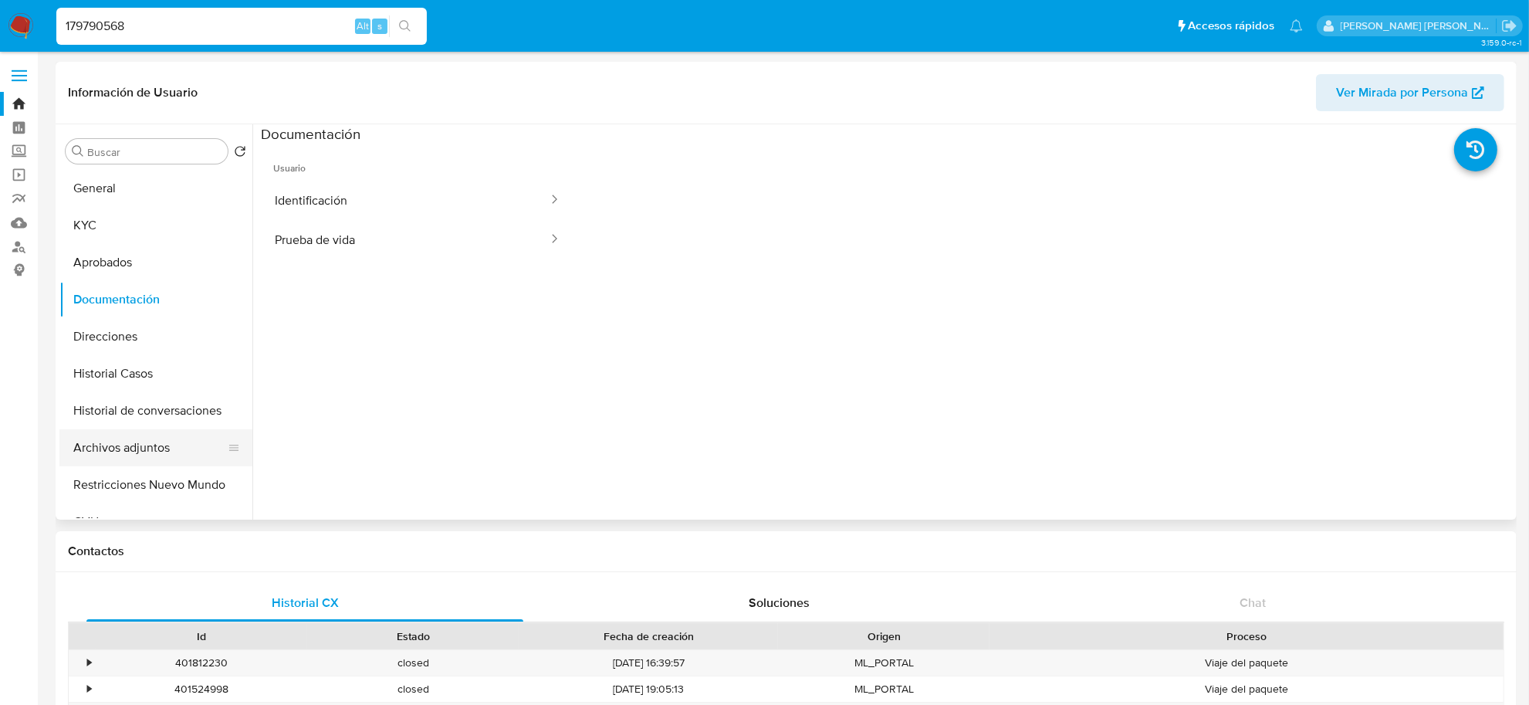
click at [125, 444] on button "Archivos adjuntos" at bounding box center [149, 447] width 181 height 37
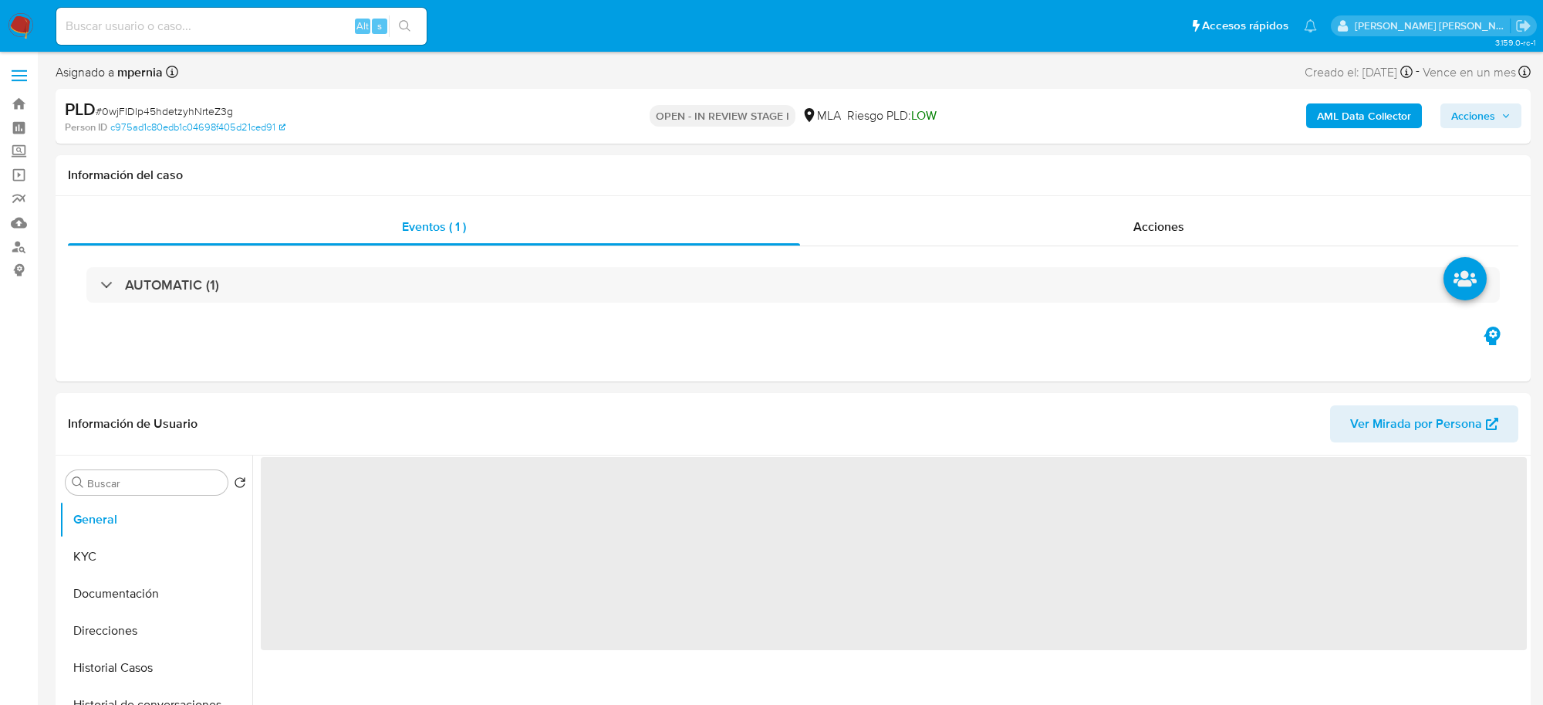
select select "10"
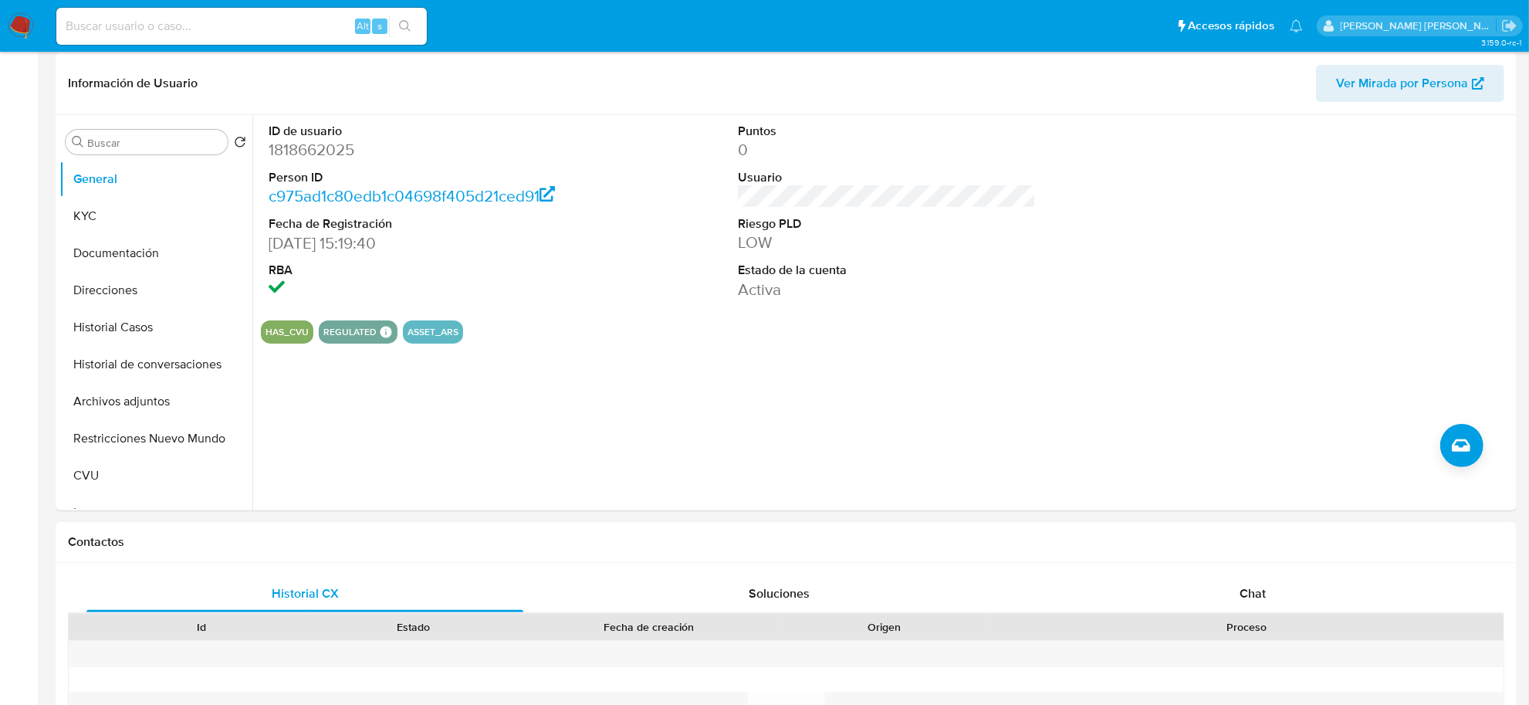
scroll to position [482, 0]
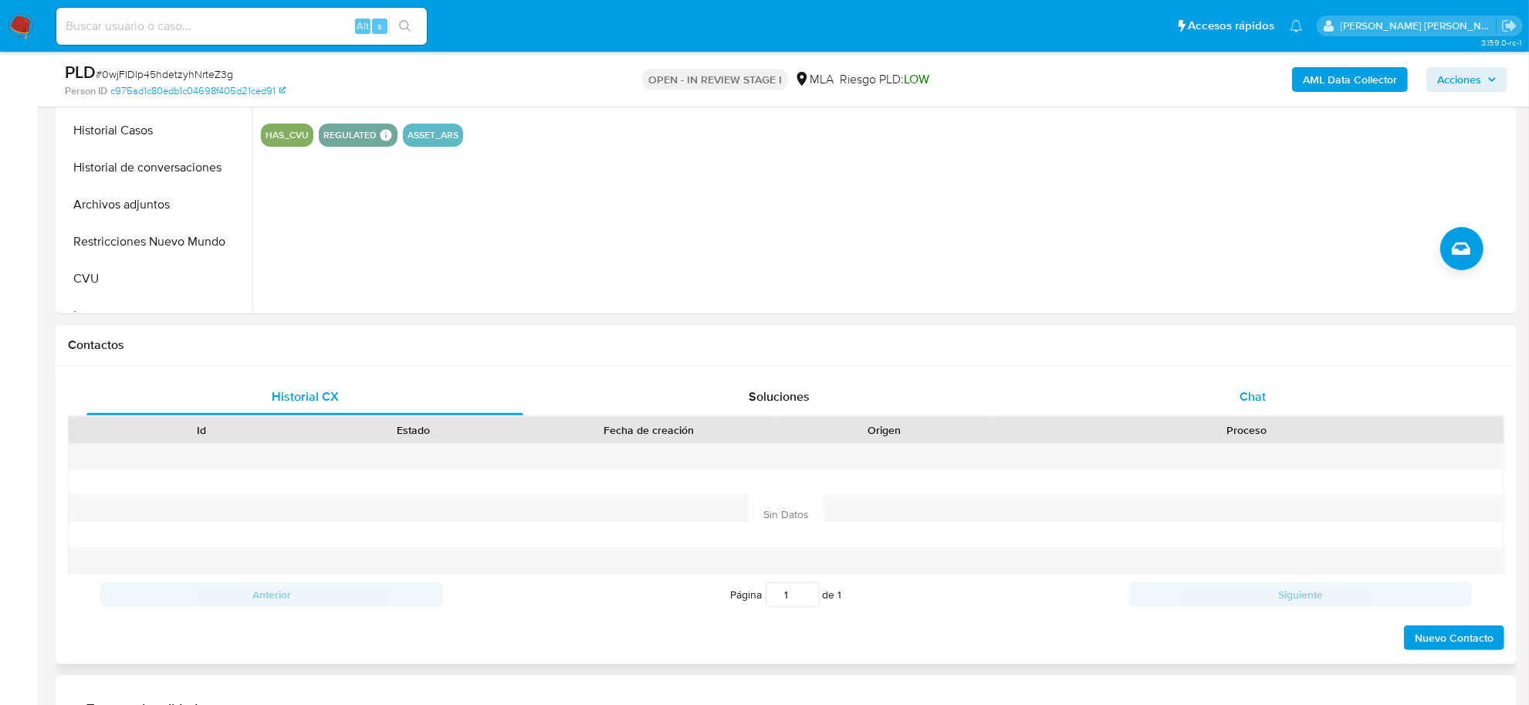
click at [1264, 400] on span "Chat" at bounding box center [1252, 396] width 26 height 18
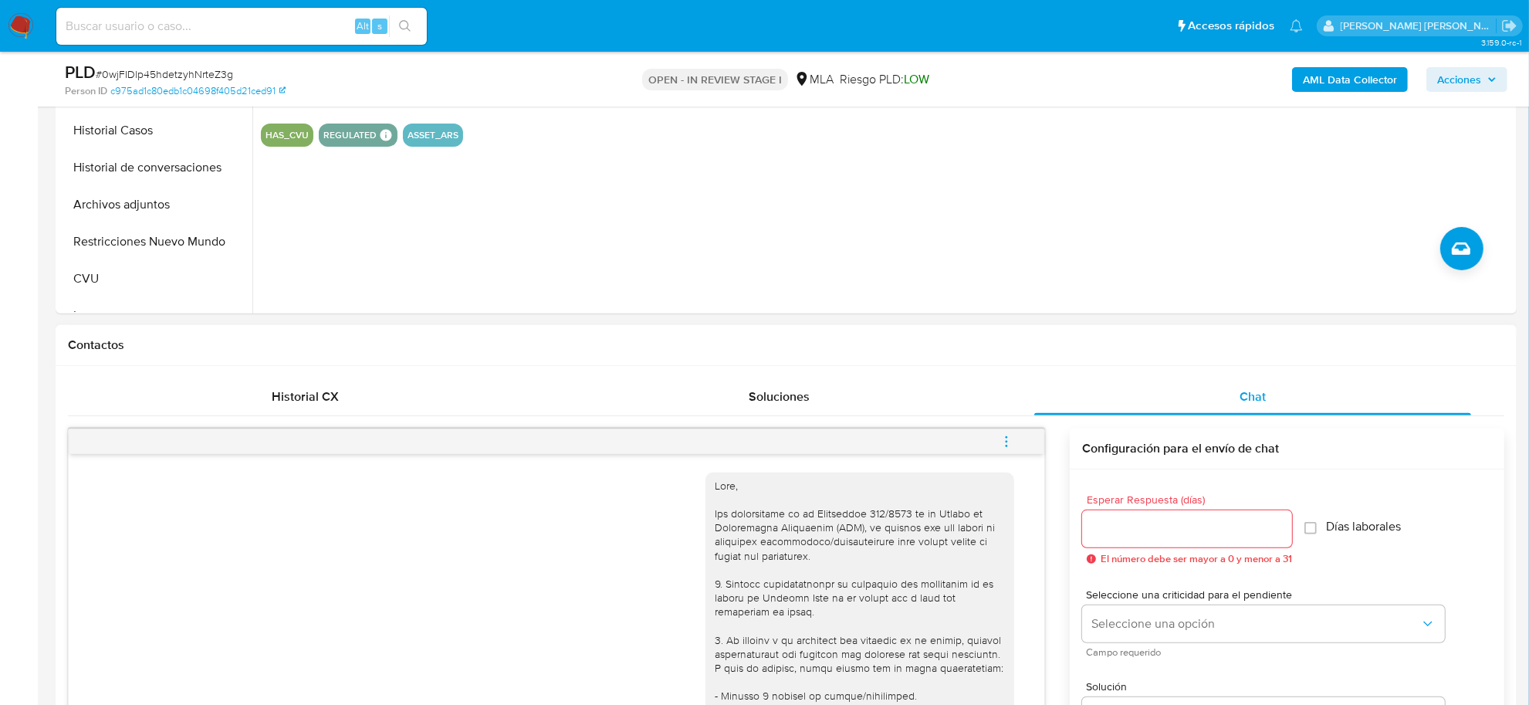
click at [999, 442] on icon "menu-action" at bounding box center [1006, 441] width 14 height 14
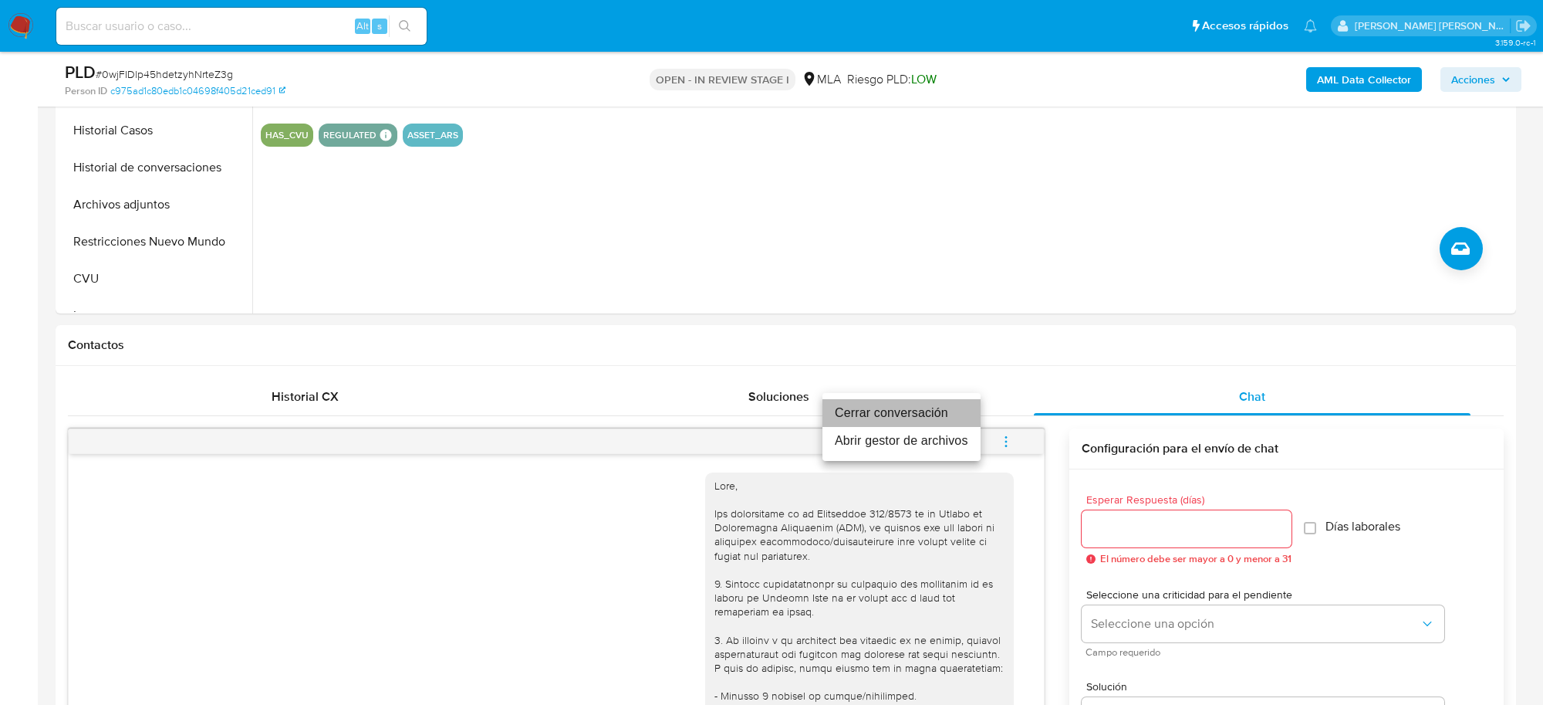
click at [931, 407] on li "Cerrar conversación" at bounding box center [902, 413] width 158 height 28
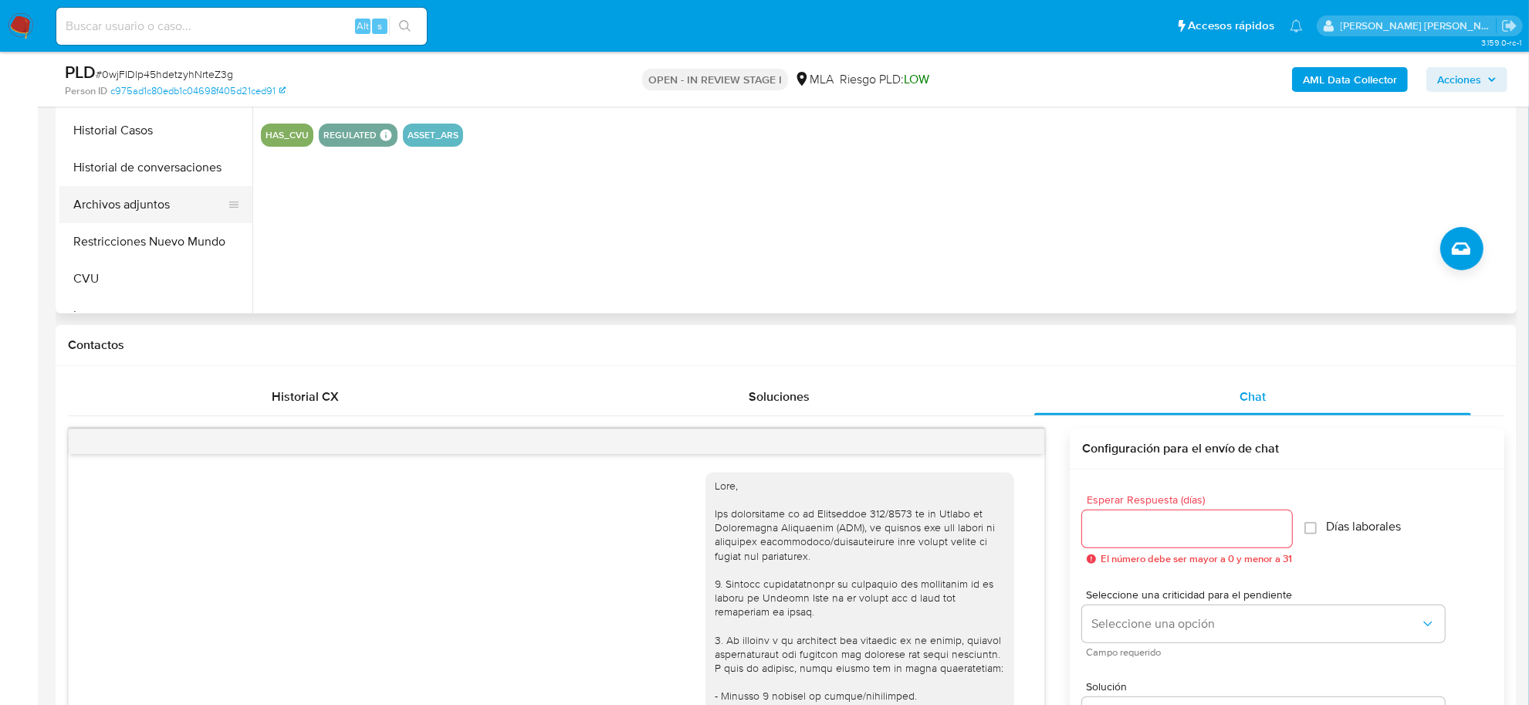
click at [120, 198] on button "Archivos adjuntos" at bounding box center [149, 204] width 181 height 37
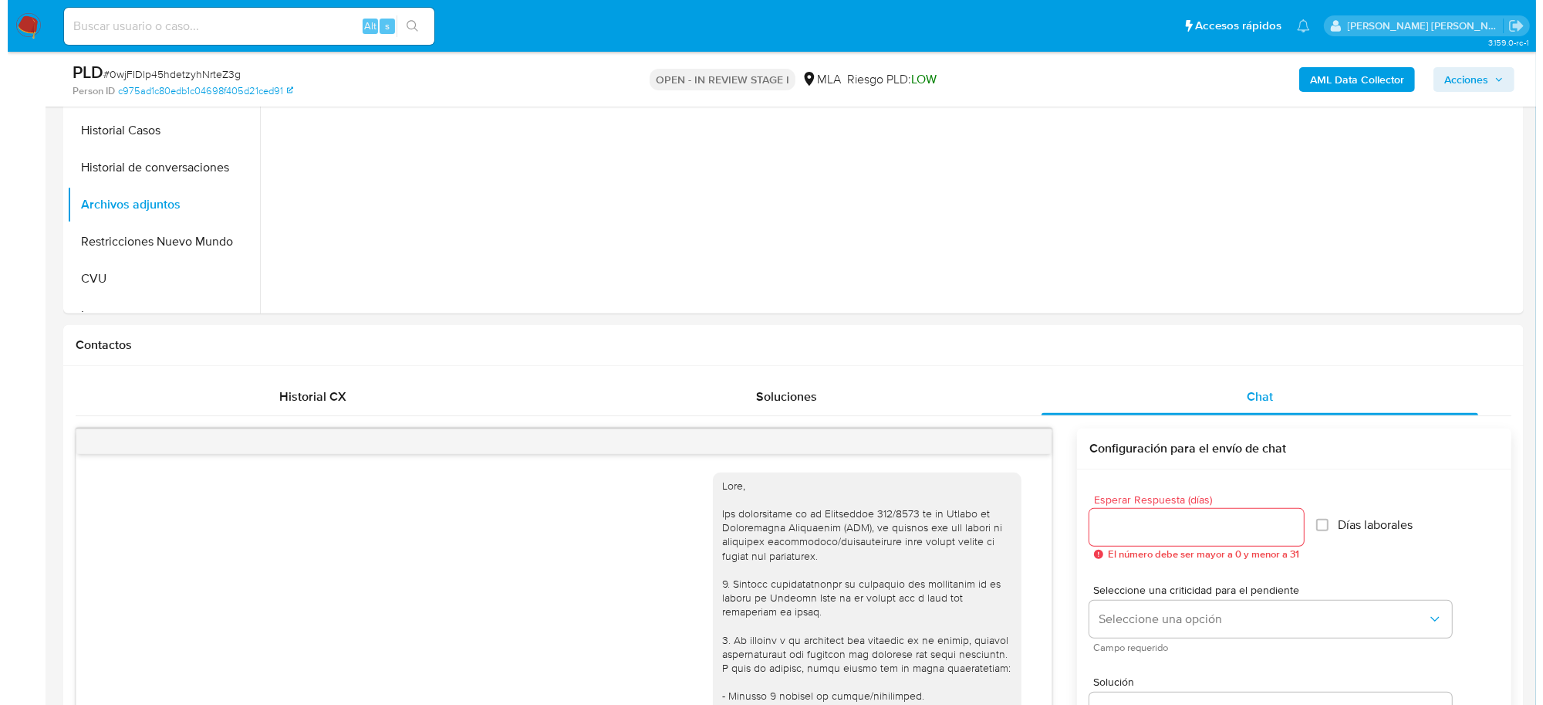
scroll to position [289, 0]
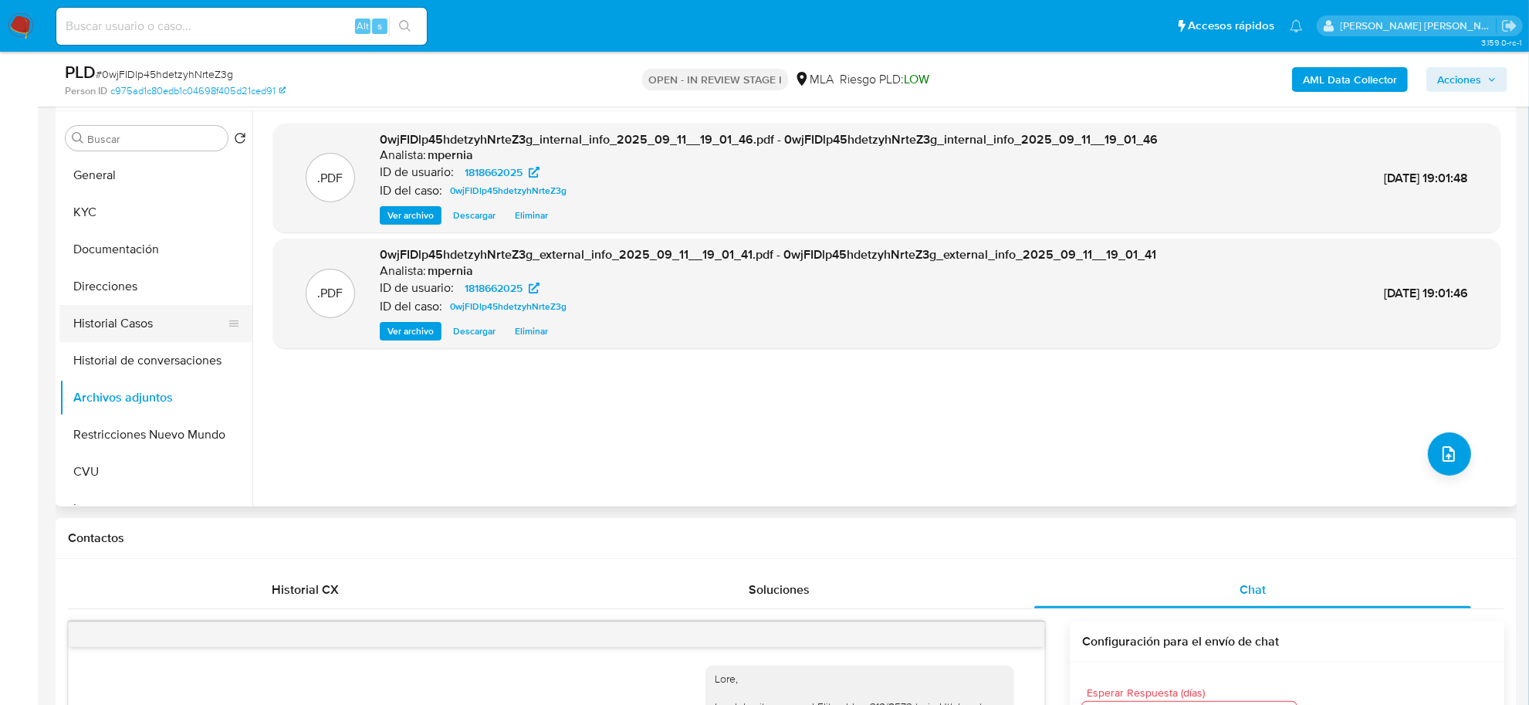
click at [98, 333] on button "Historial Casos" at bounding box center [149, 323] width 181 height 37
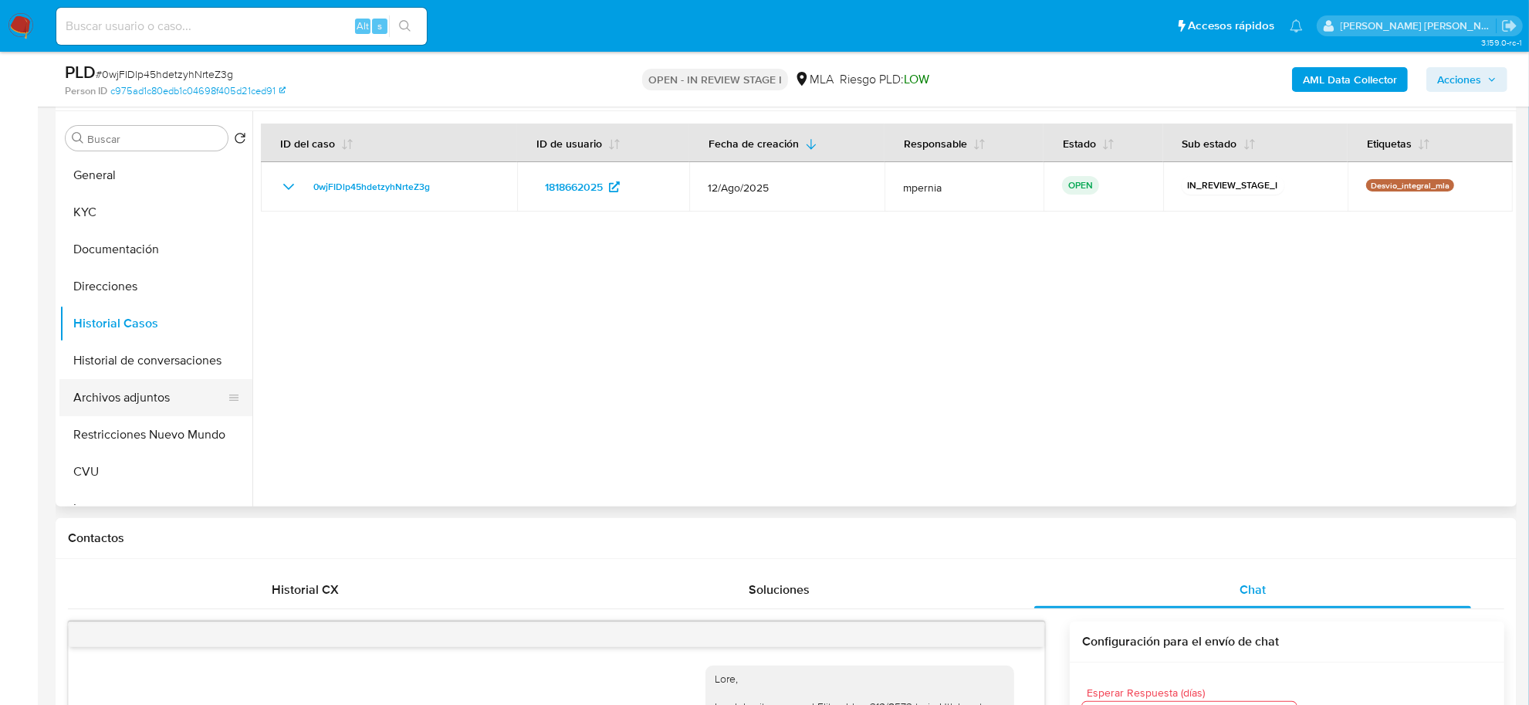
click at [116, 407] on button "Archivos adjuntos" at bounding box center [149, 397] width 181 height 37
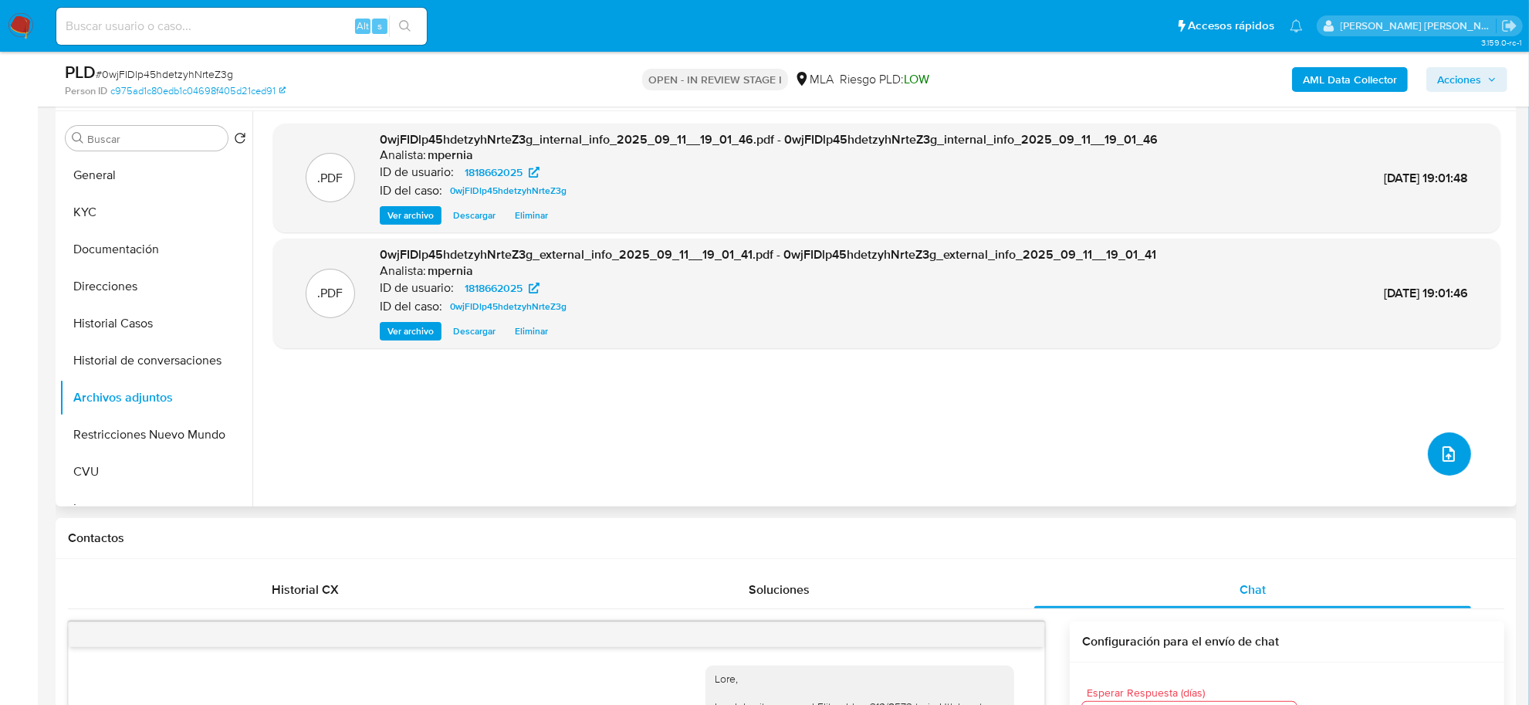
click at [1439, 450] on icon "upload-file" at bounding box center [1448, 453] width 19 height 19
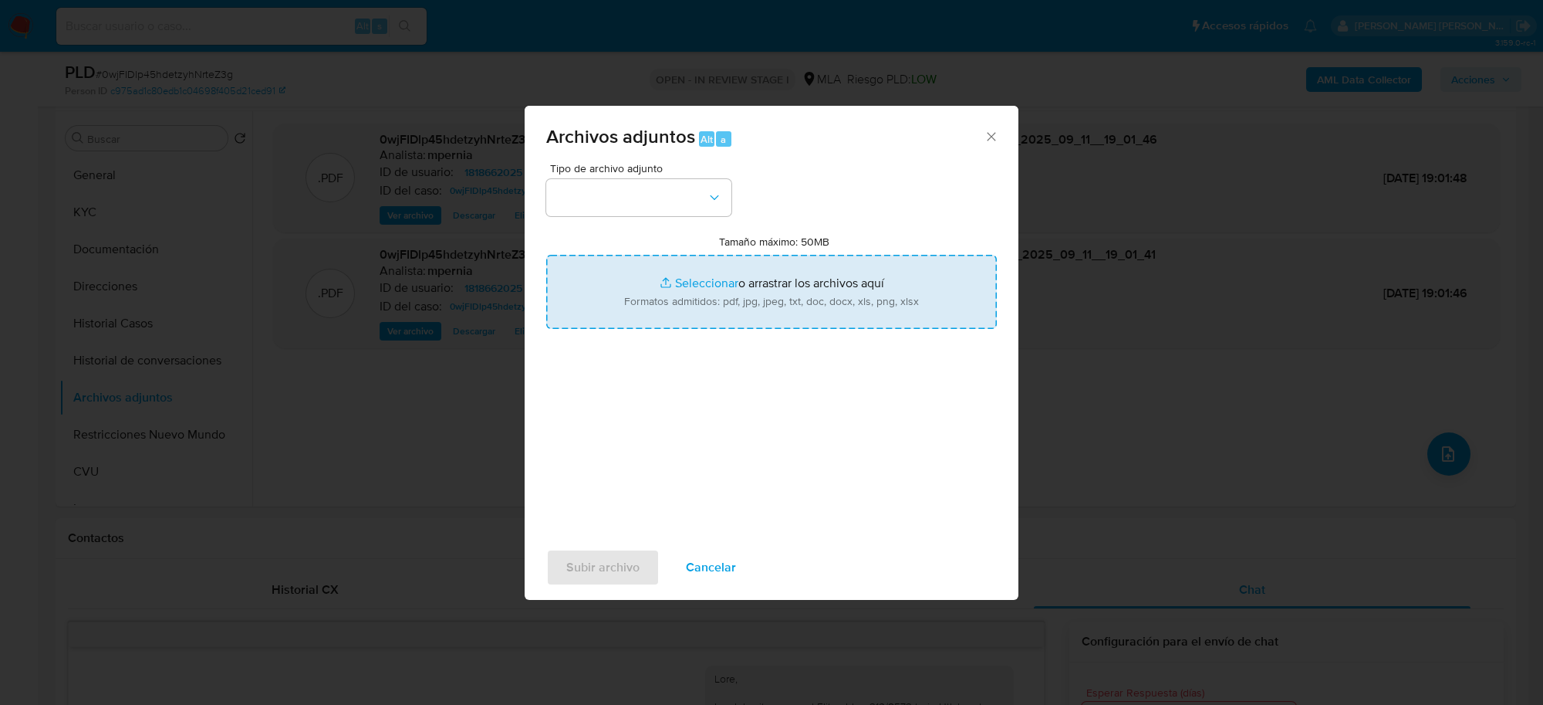
type input "C:\fakepath\Movimientos-Aladdin-1818662025.xlsx"
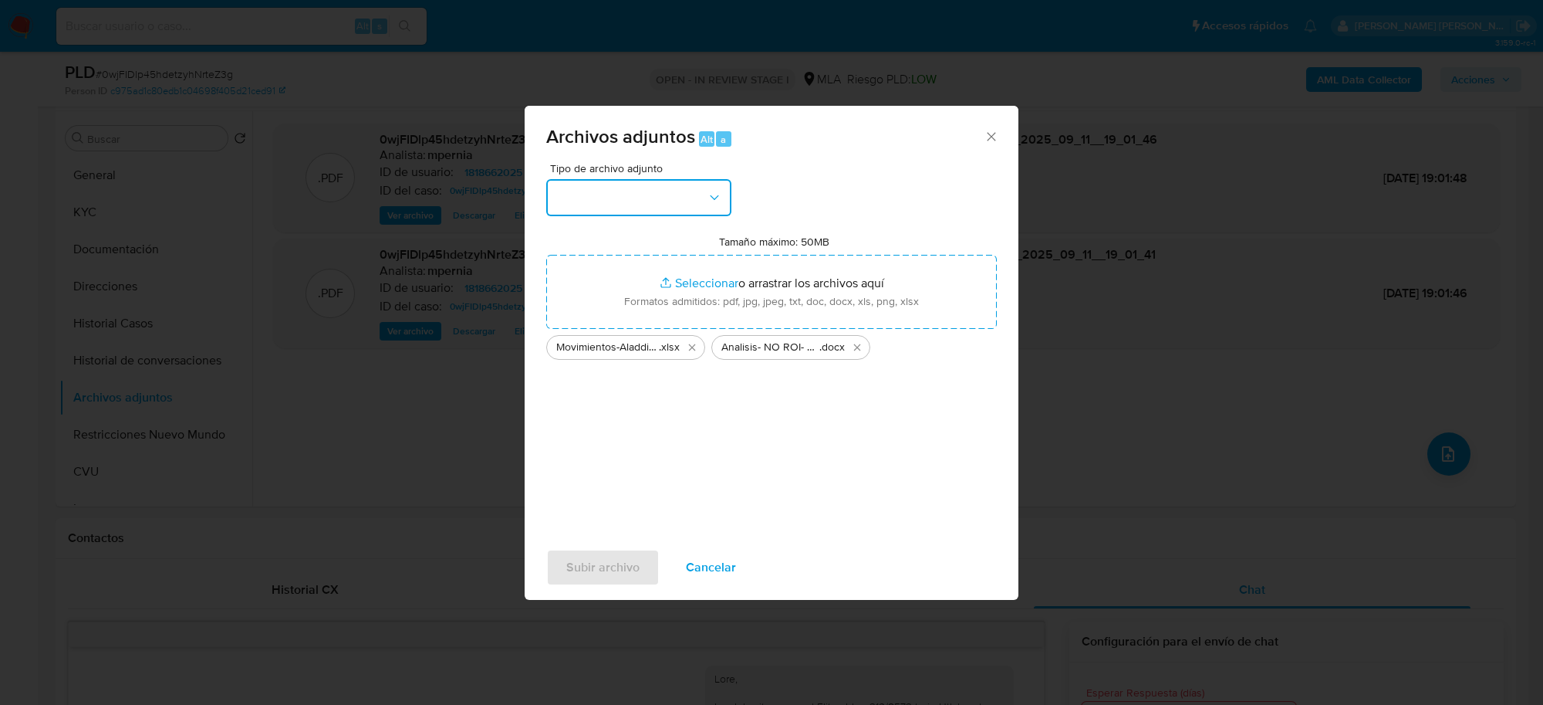
click at [596, 215] on button "button" at bounding box center [638, 197] width 185 height 37
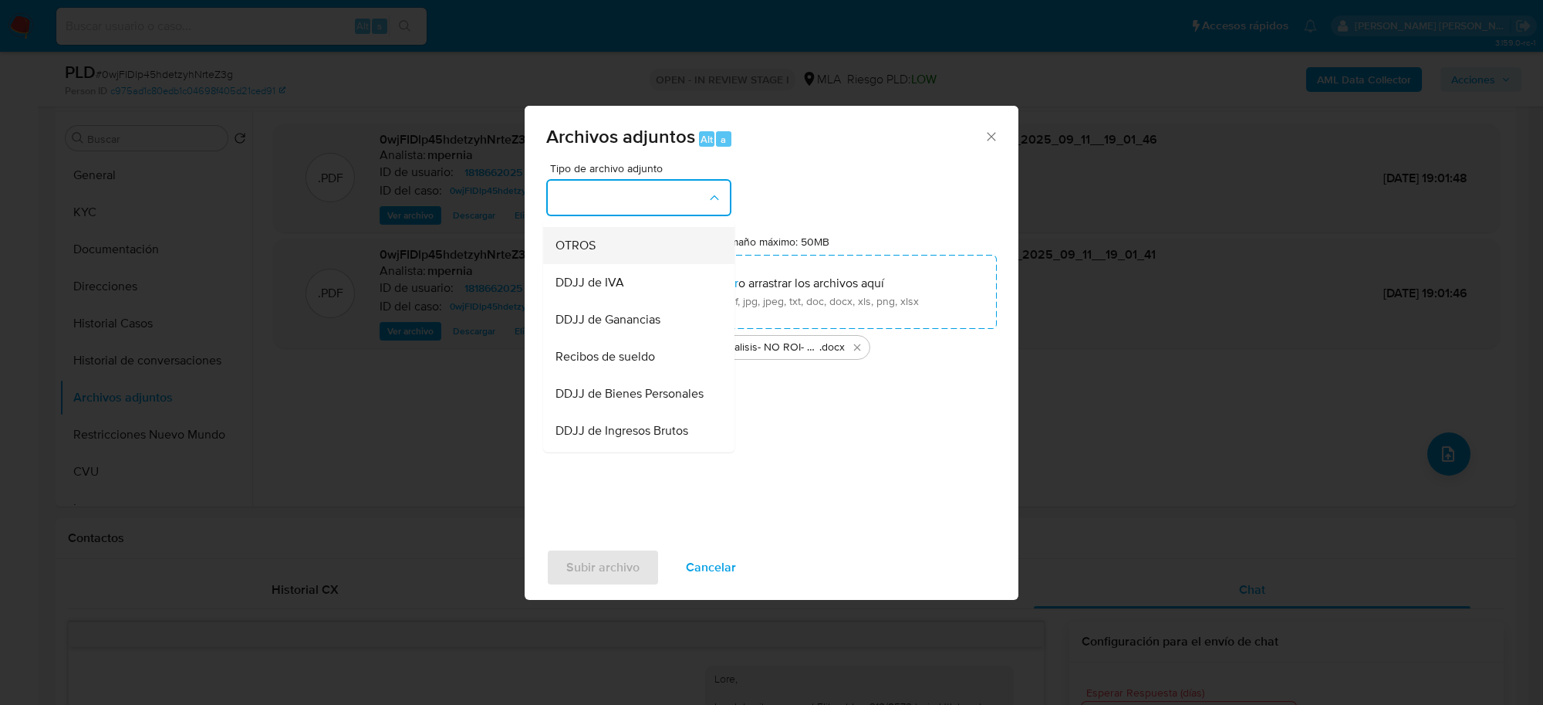
click at [581, 254] on span "OTROS" at bounding box center [576, 245] width 40 height 15
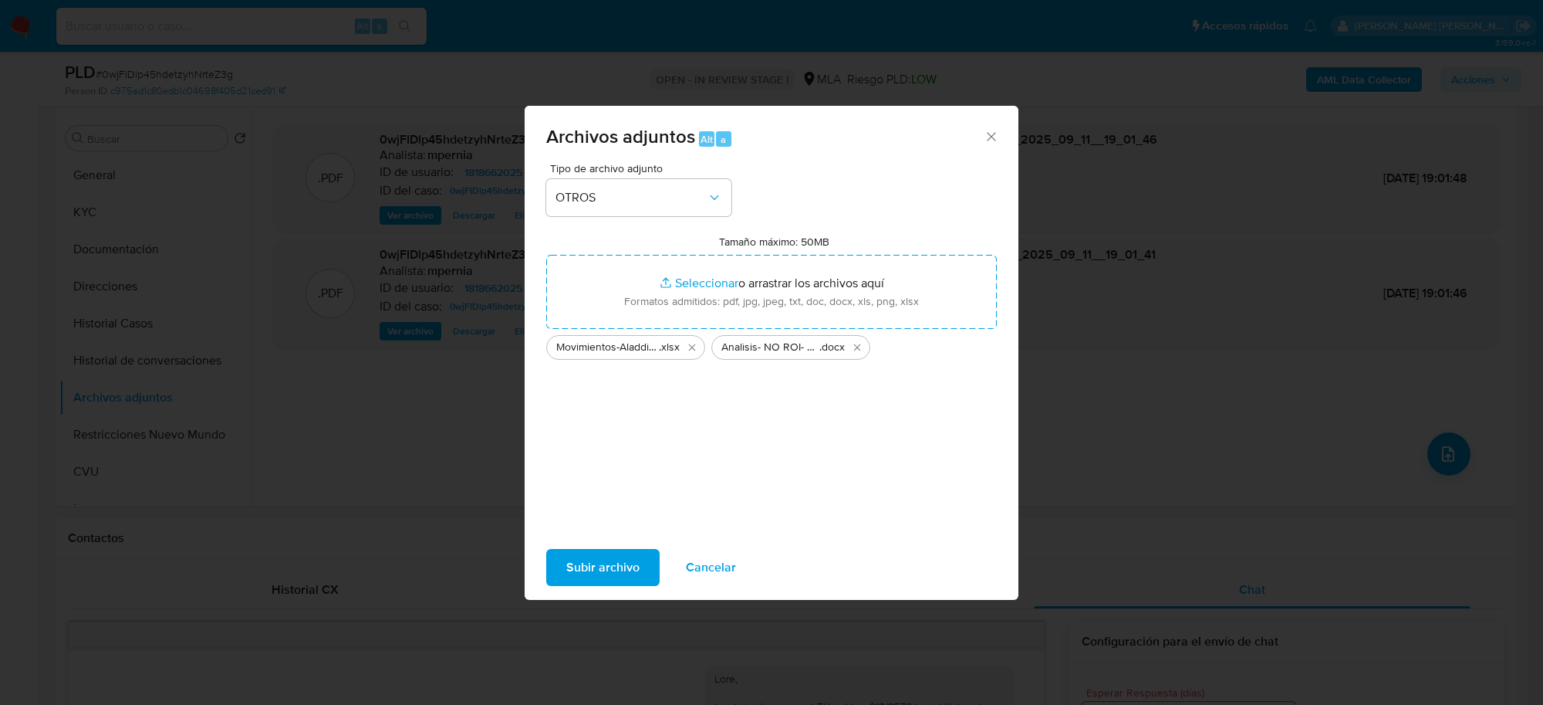
click at [584, 556] on span "Subir archivo" at bounding box center [602, 567] width 73 height 34
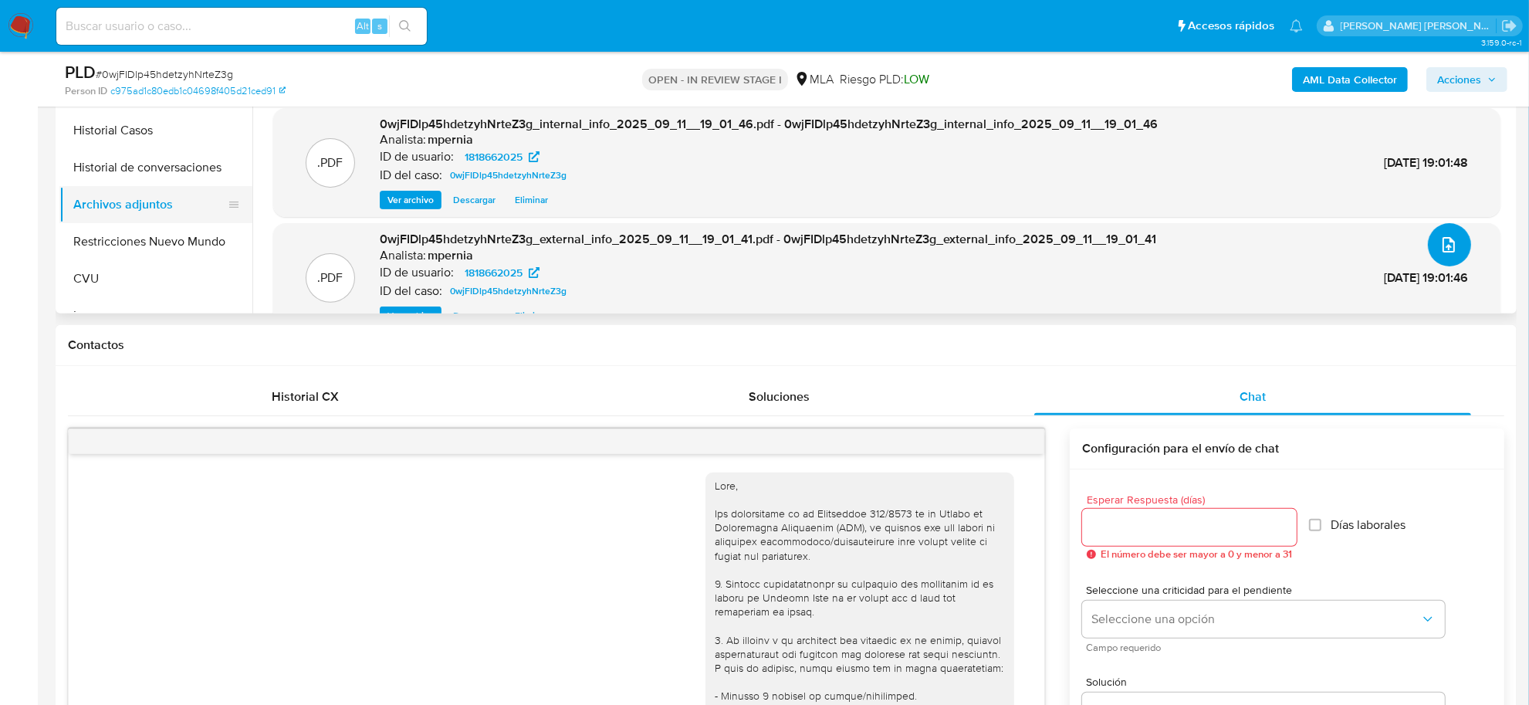
scroll to position [0, 0]
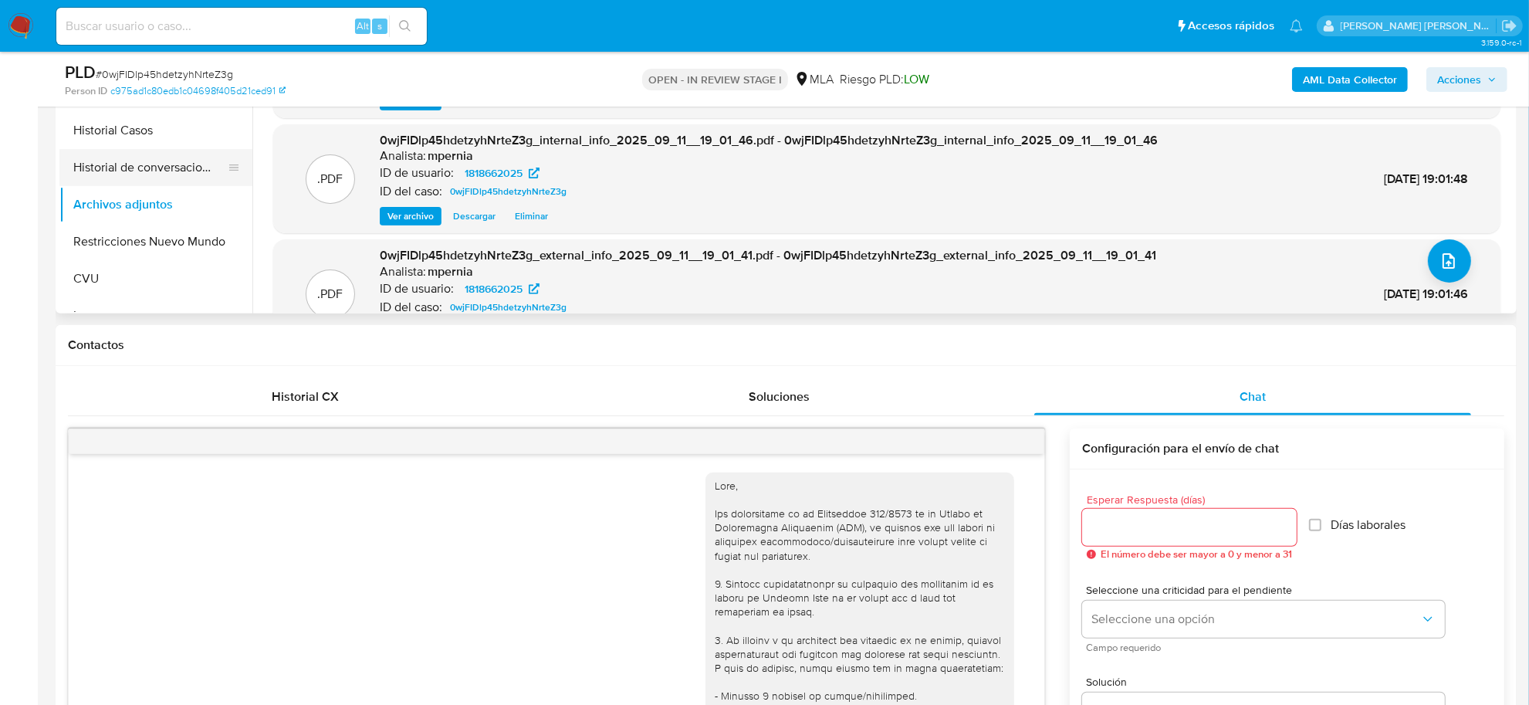
click at [148, 175] on button "Historial de conversaciones" at bounding box center [149, 167] width 181 height 37
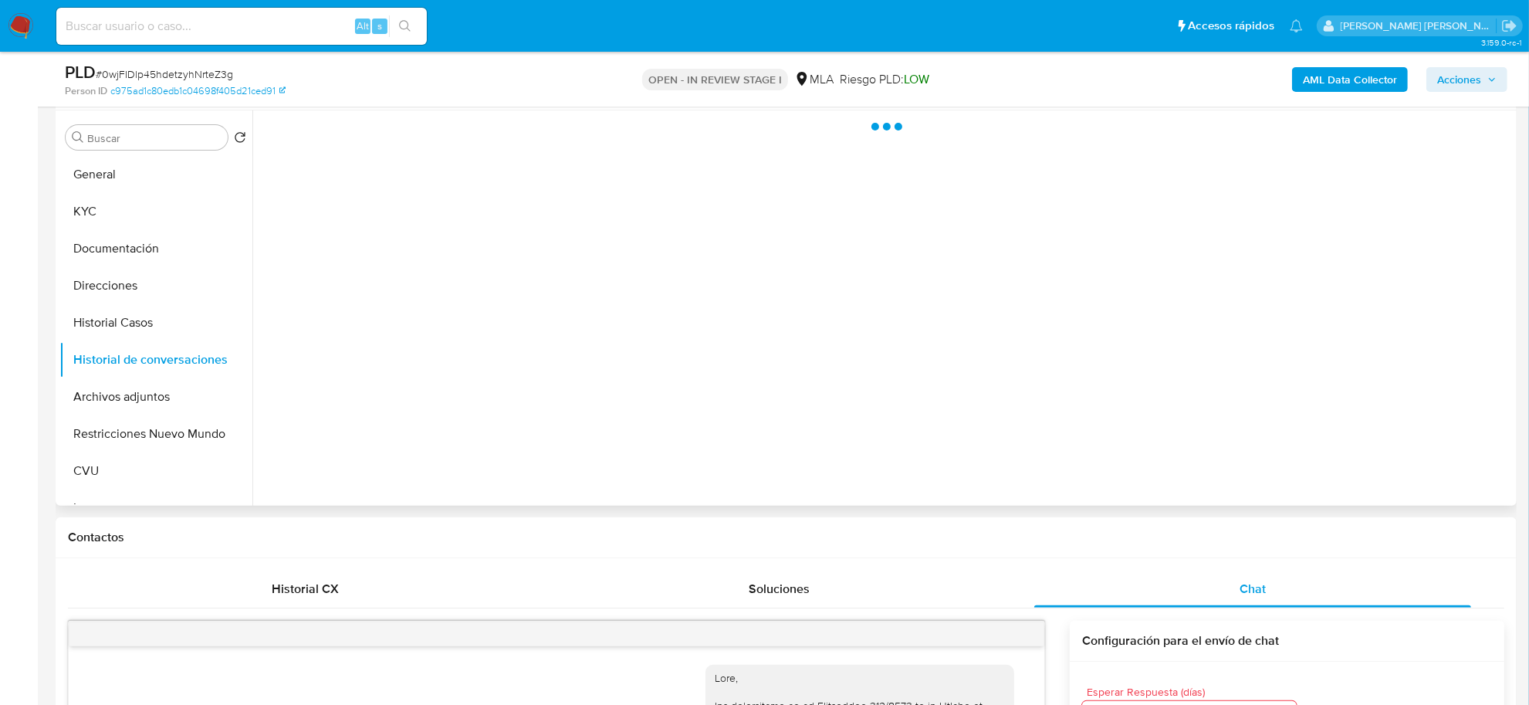
scroll to position [289, 0]
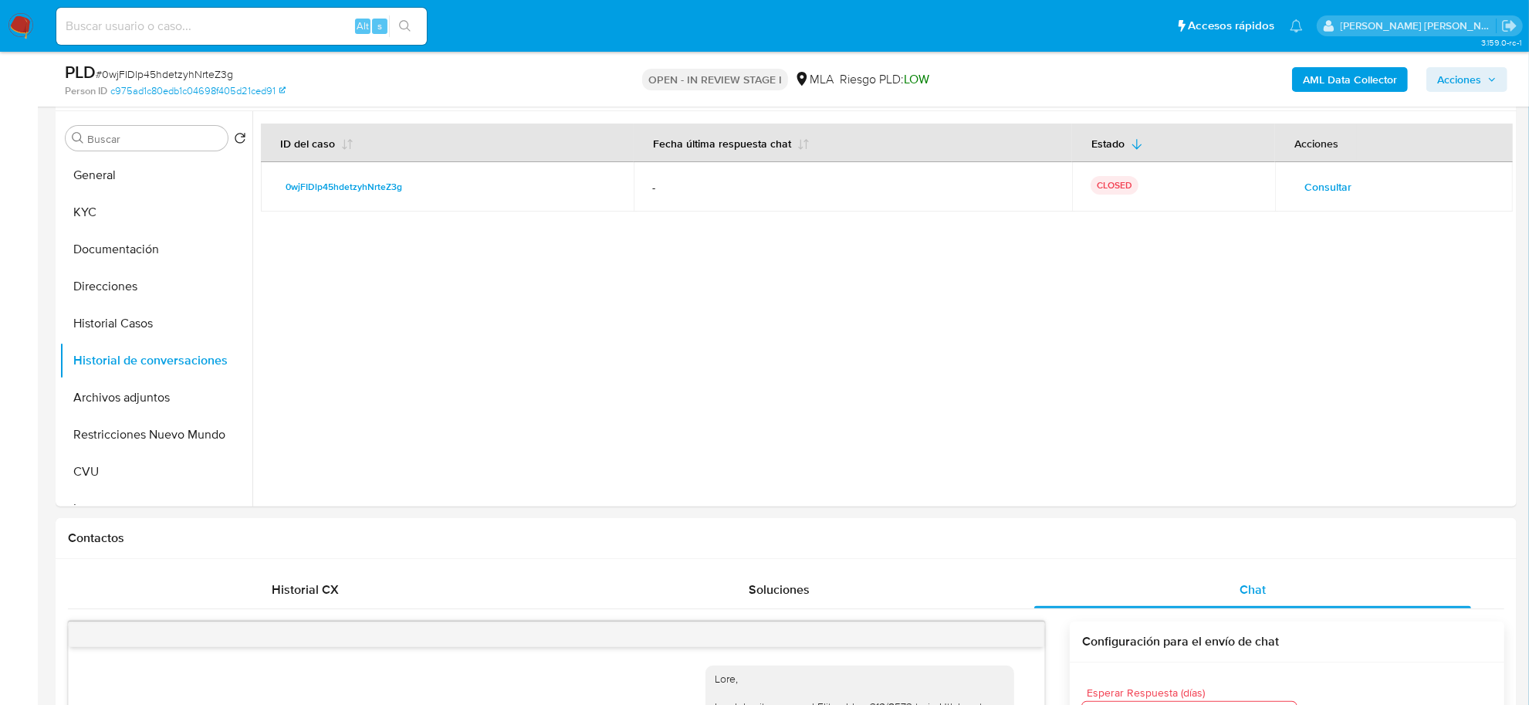
click at [1472, 83] on span "Acciones" at bounding box center [1459, 79] width 44 height 25
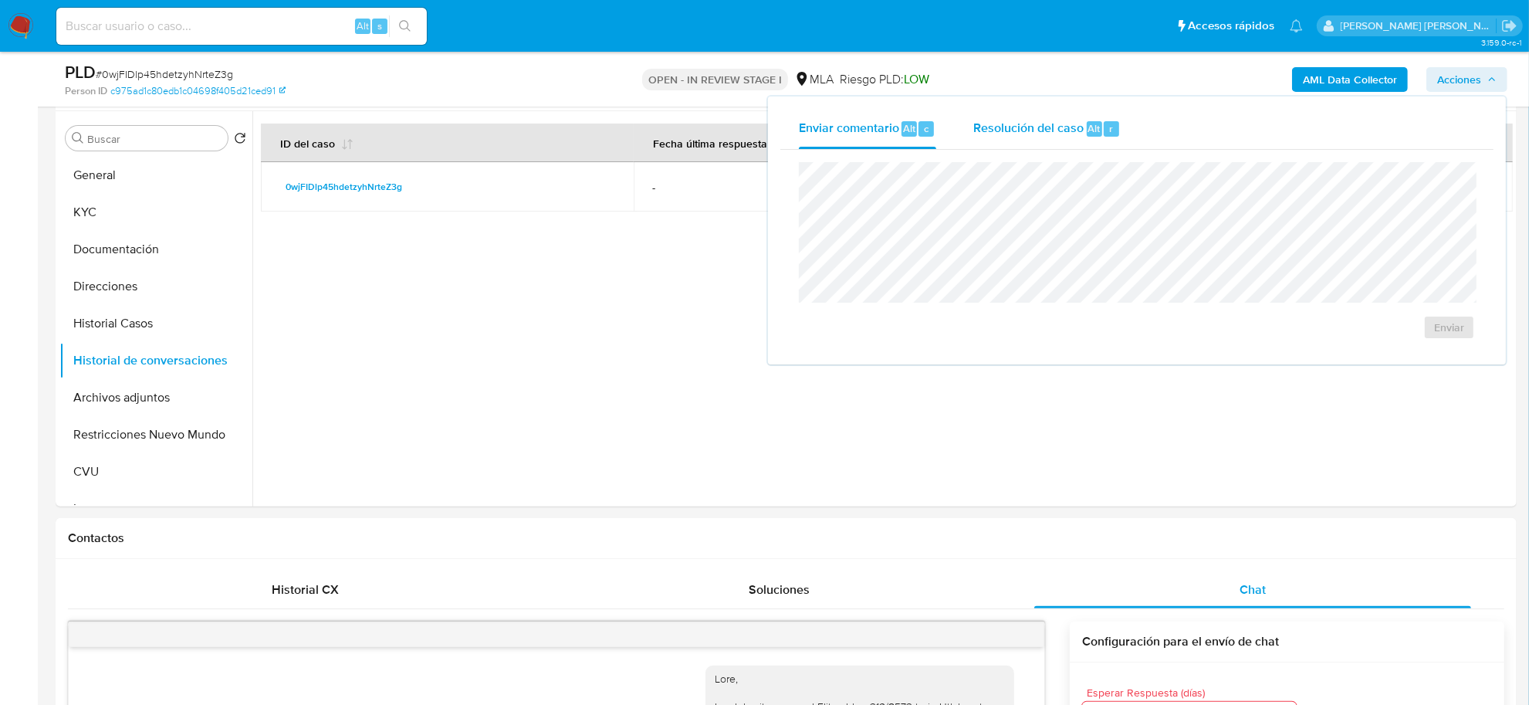
click at [1047, 122] on span "Resolución del caso" at bounding box center [1028, 128] width 110 height 18
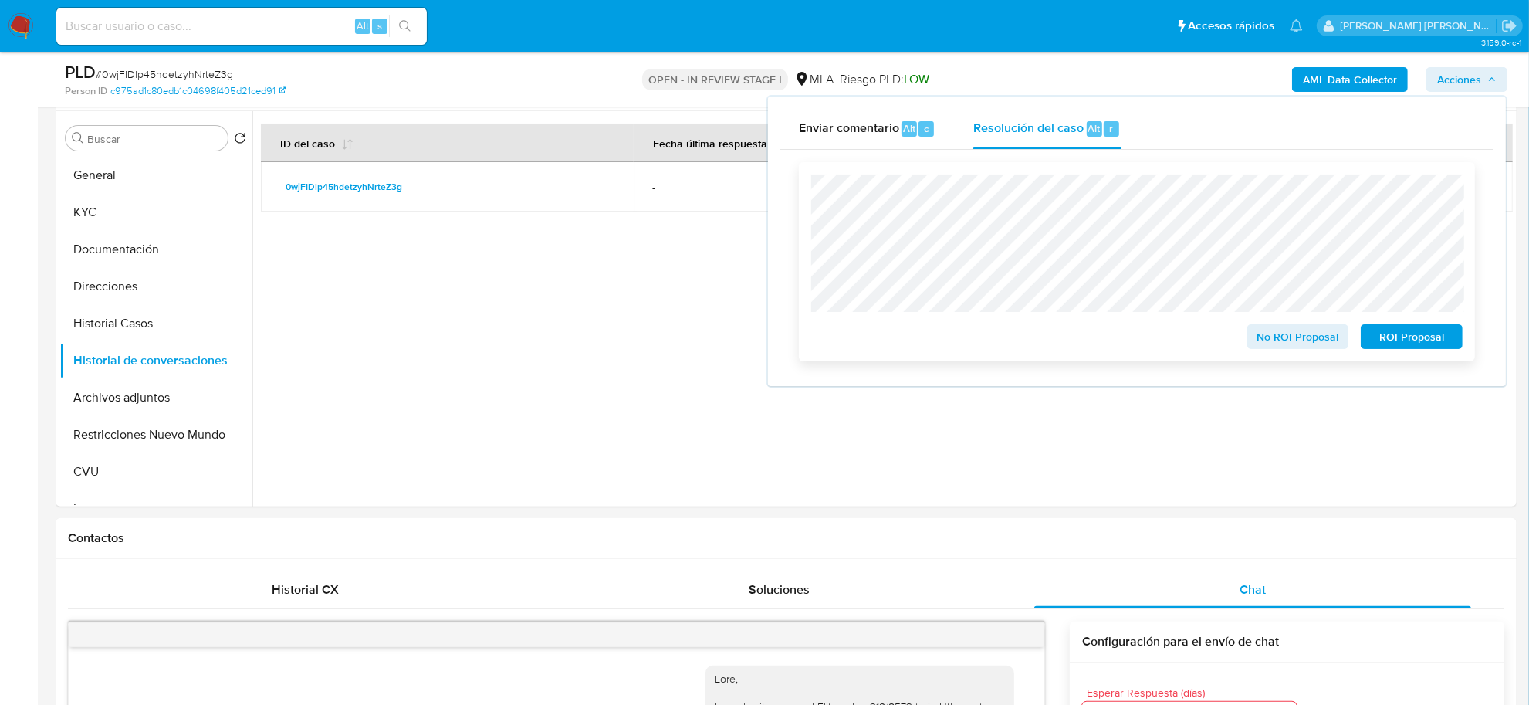
click at [1285, 340] on span "No ROI Proposal" at bounding box center [1298, 337] width 80 height 22
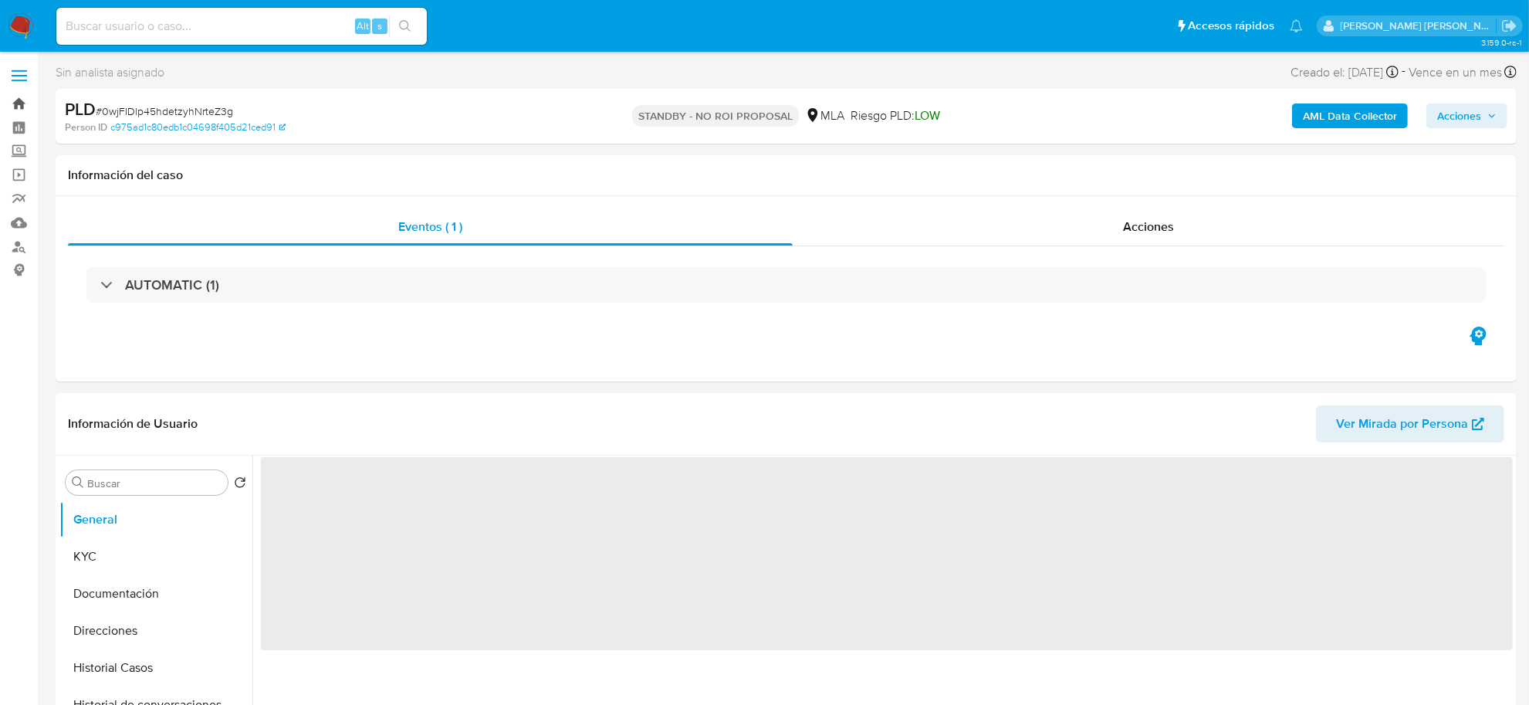
select select "10"
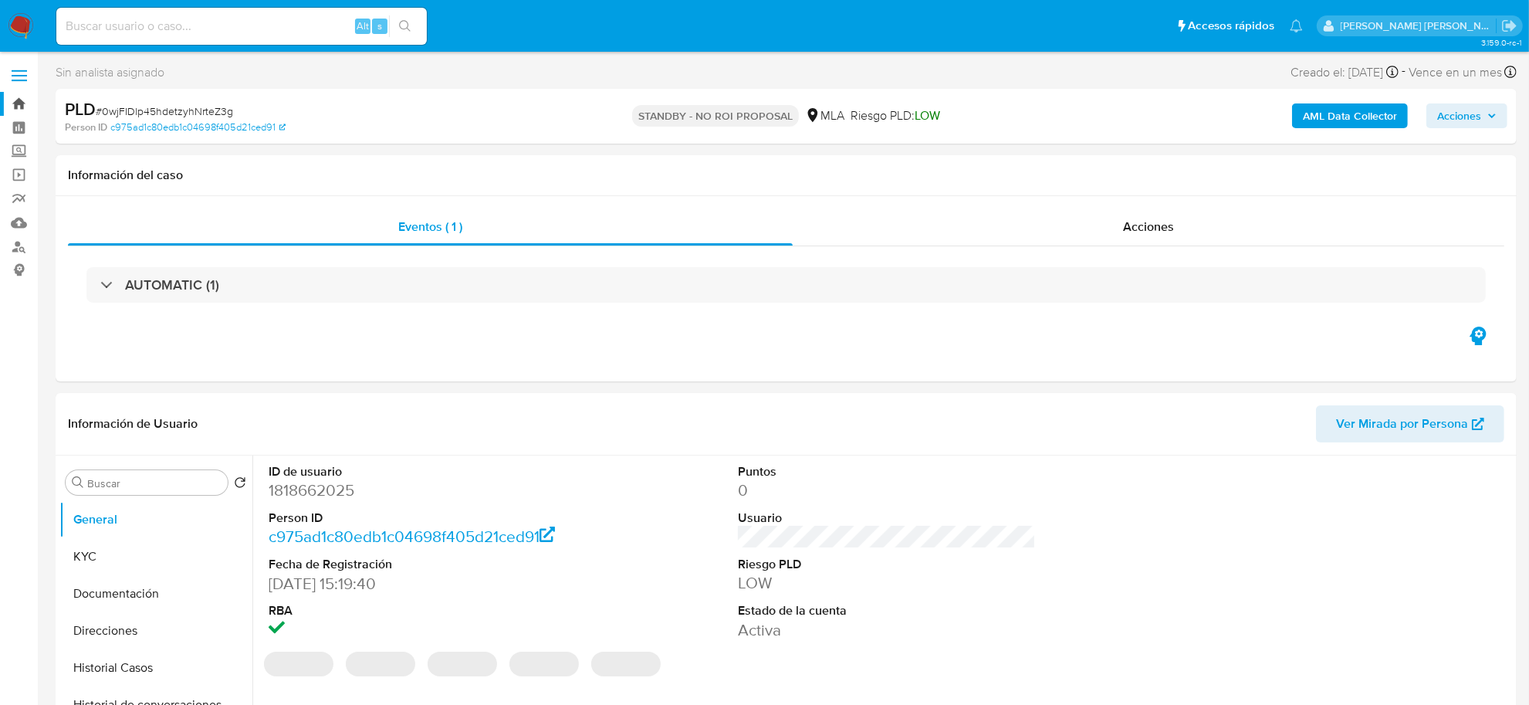
click at [27, 99] on link "Bandeja" at bounding box center [92, 104] width 184 height 24
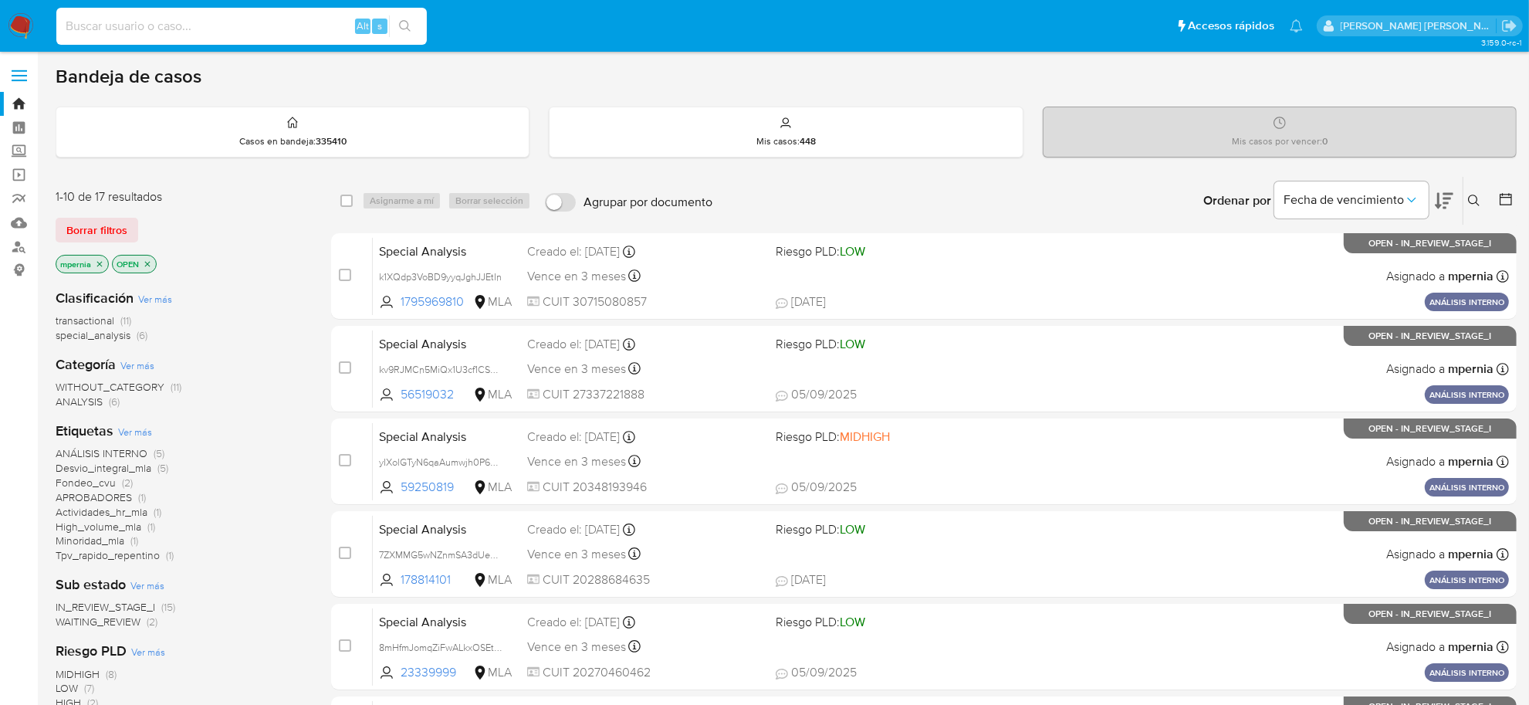
click at [187, 31] on input at bounding box center [241, 26] width 370 height 20
paste input "767053593"
type input "767053593"
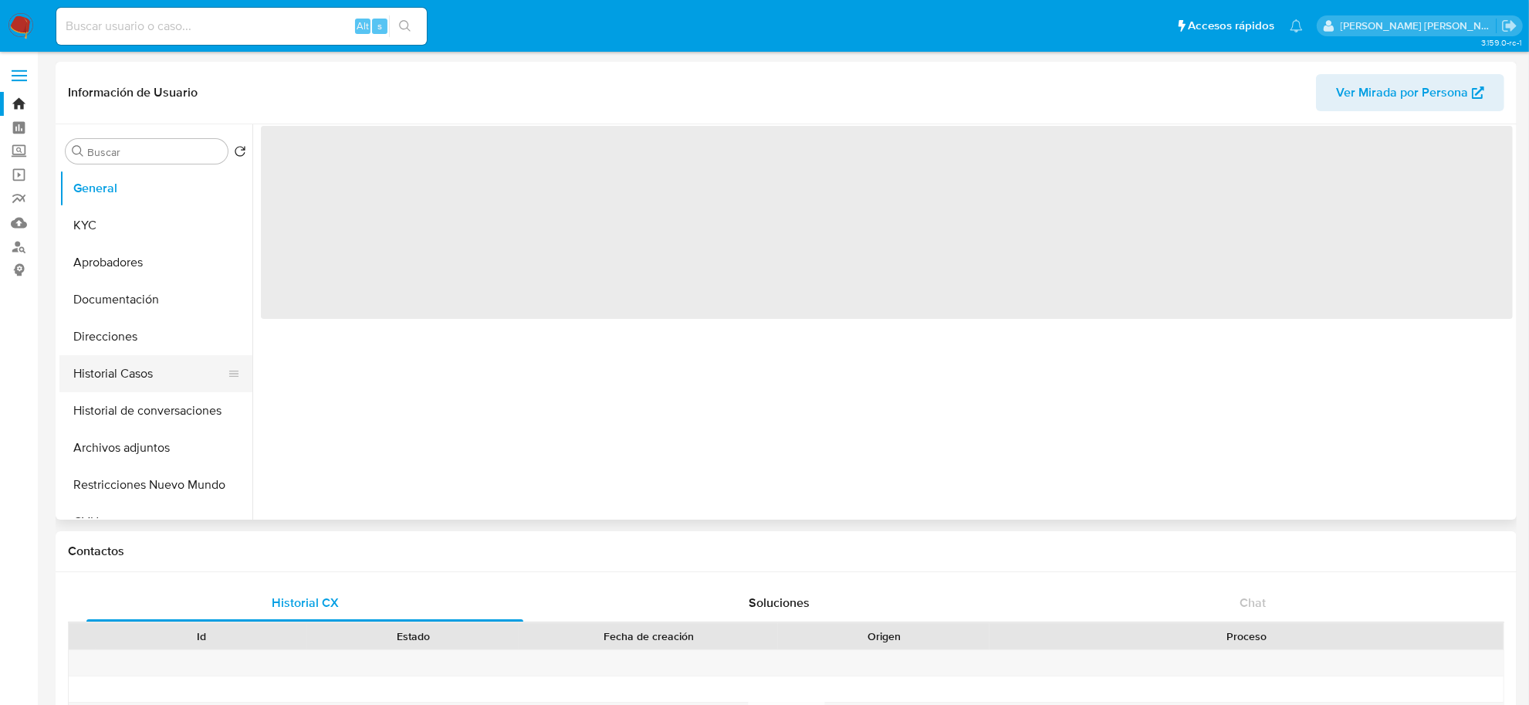
click at [141, 363] on button "Historial Casos" at bounding box center [149, 373] width 181 height 37
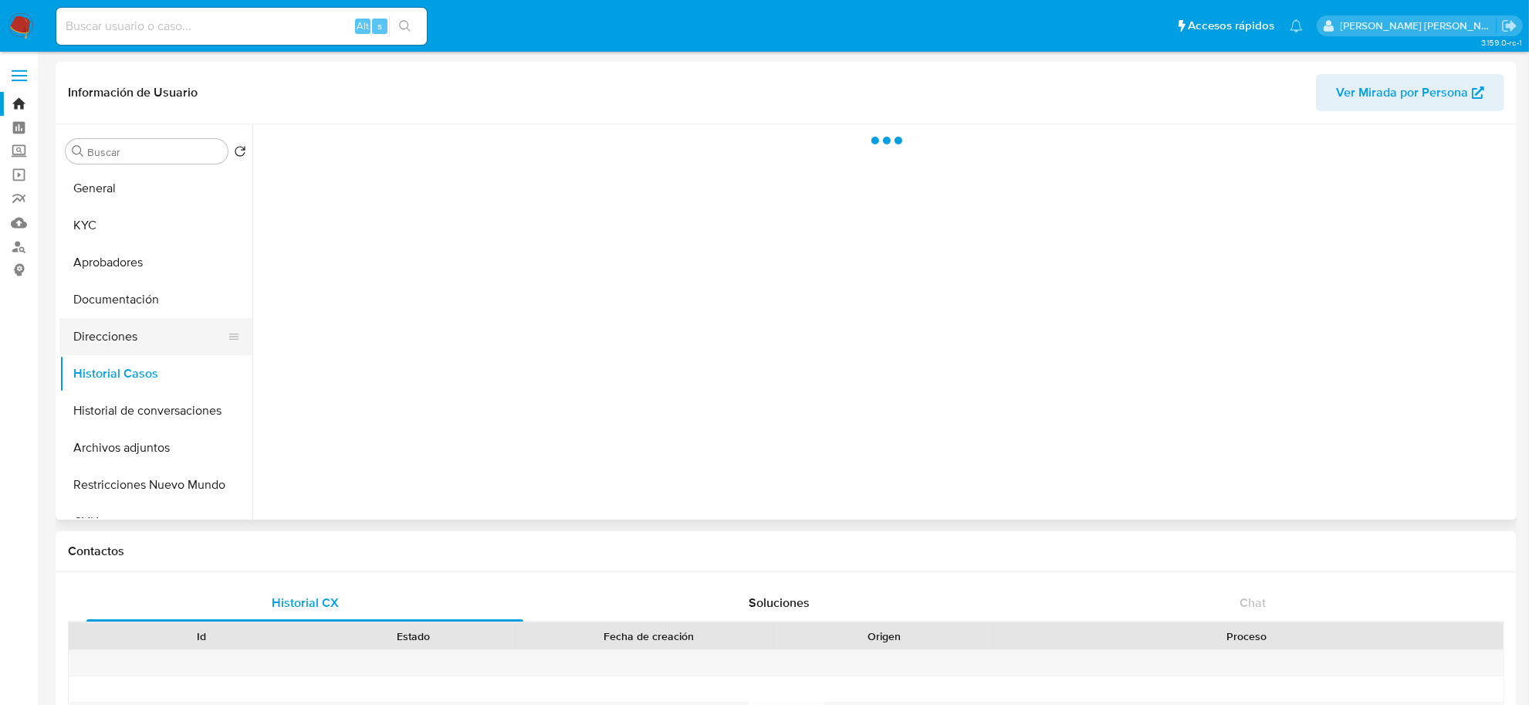
select select "10"
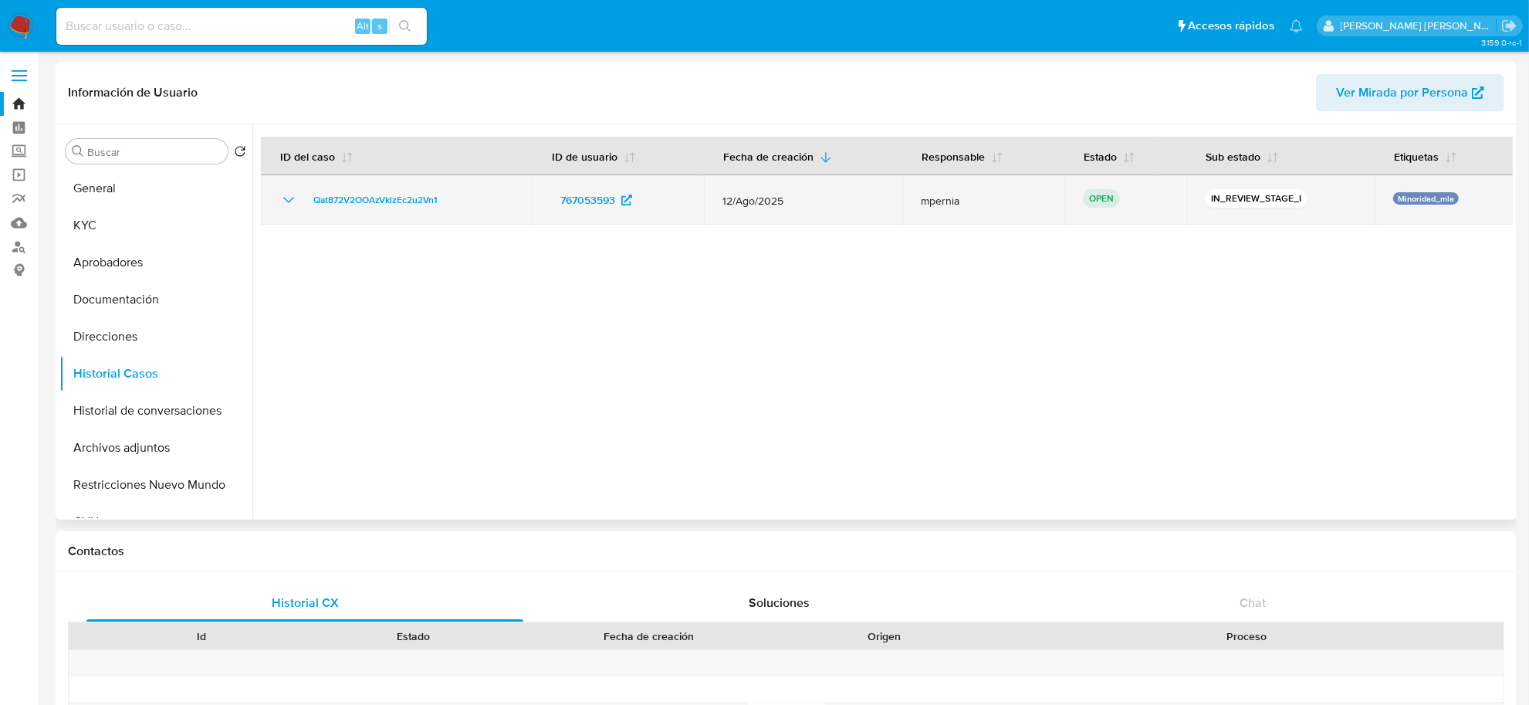
click at [361, 189] on td "Qat872V2OOAzVklzEc2u2Vn1" at bounding box center [397, 199] width 272 height 49
click at [371, 199] on span "Qat872V2OOAzVklzEc2u2Vn1" at bounding box center [375, 200] width 124 height 19
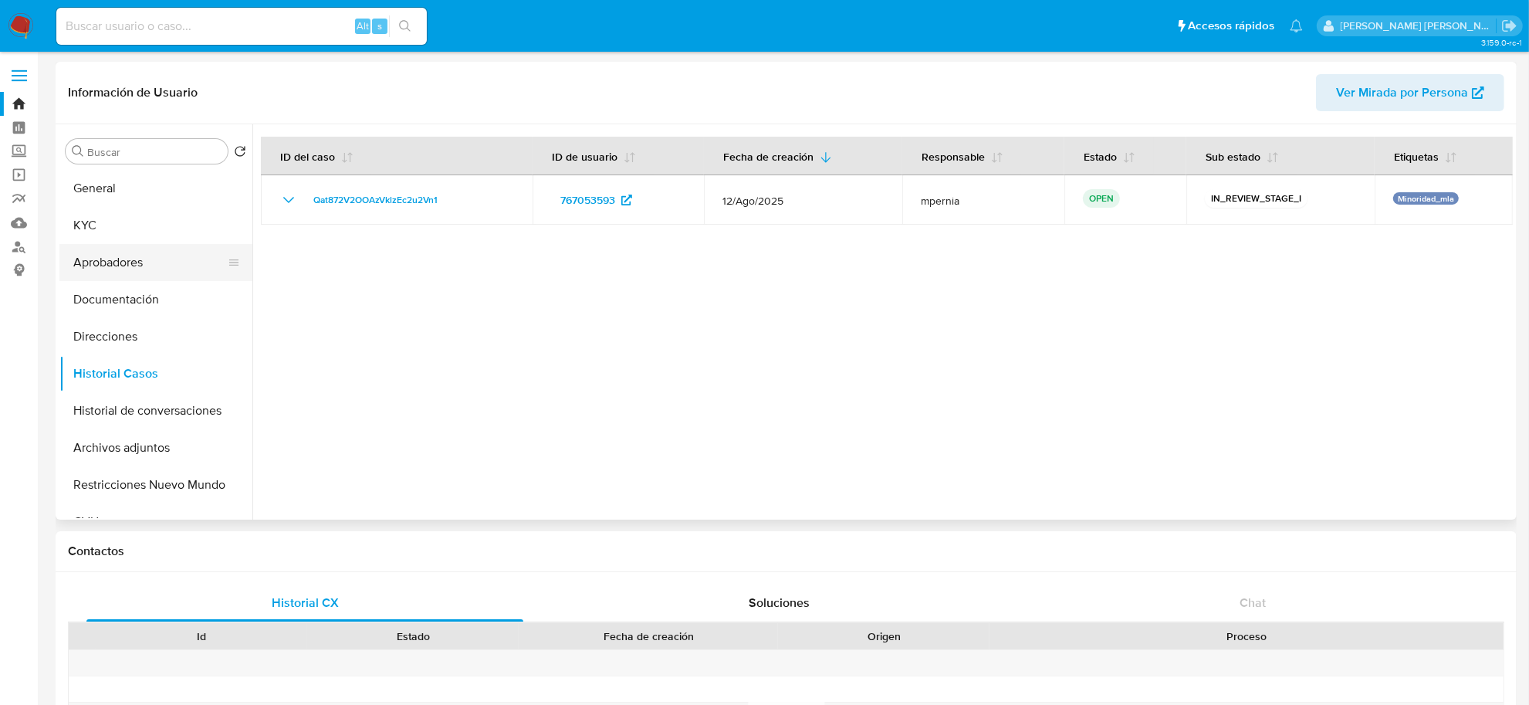
click at [113, 259] on button "Aprobadores" at bounding box center [149, 262] width 181 height 37
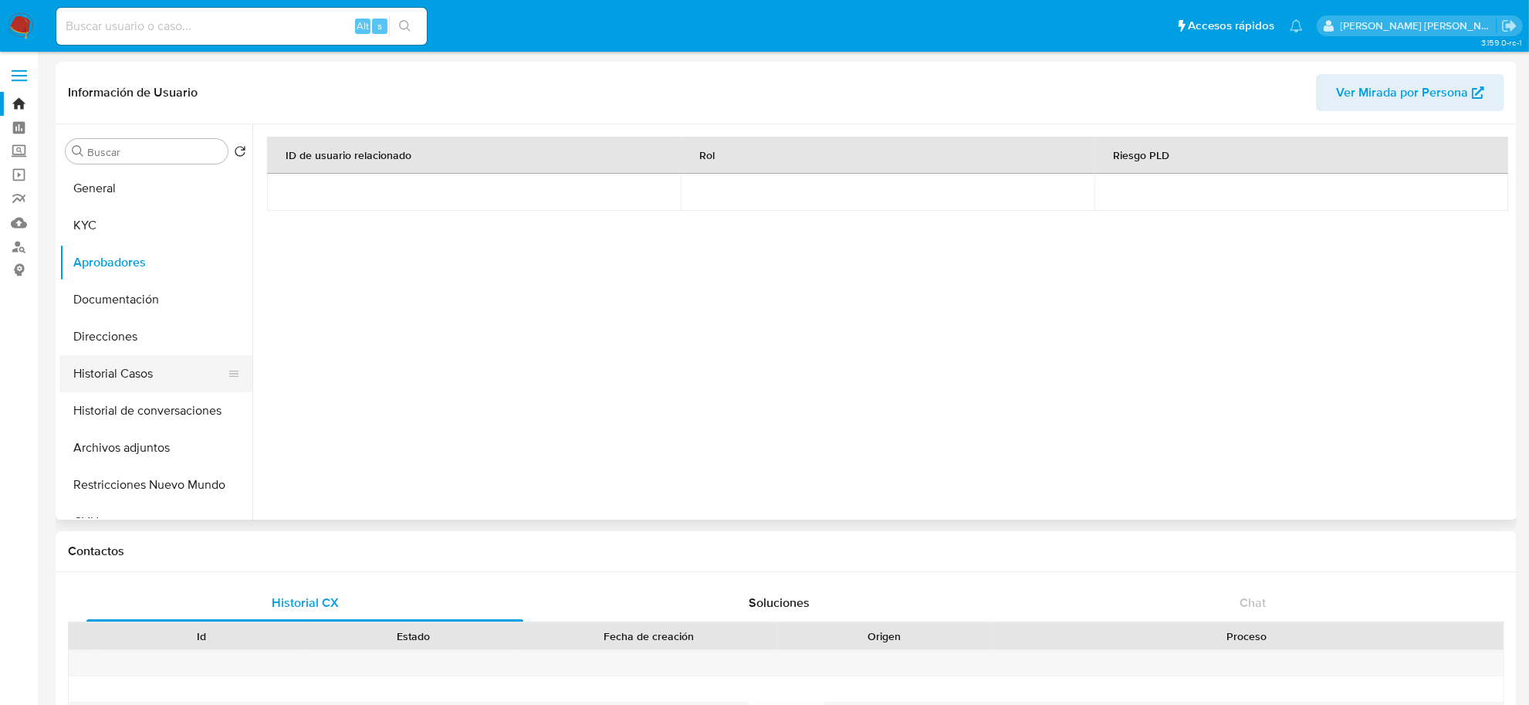
click at [128, 364] on button "Historial Casos" at bounding box center [149, 373] width 181 height 37
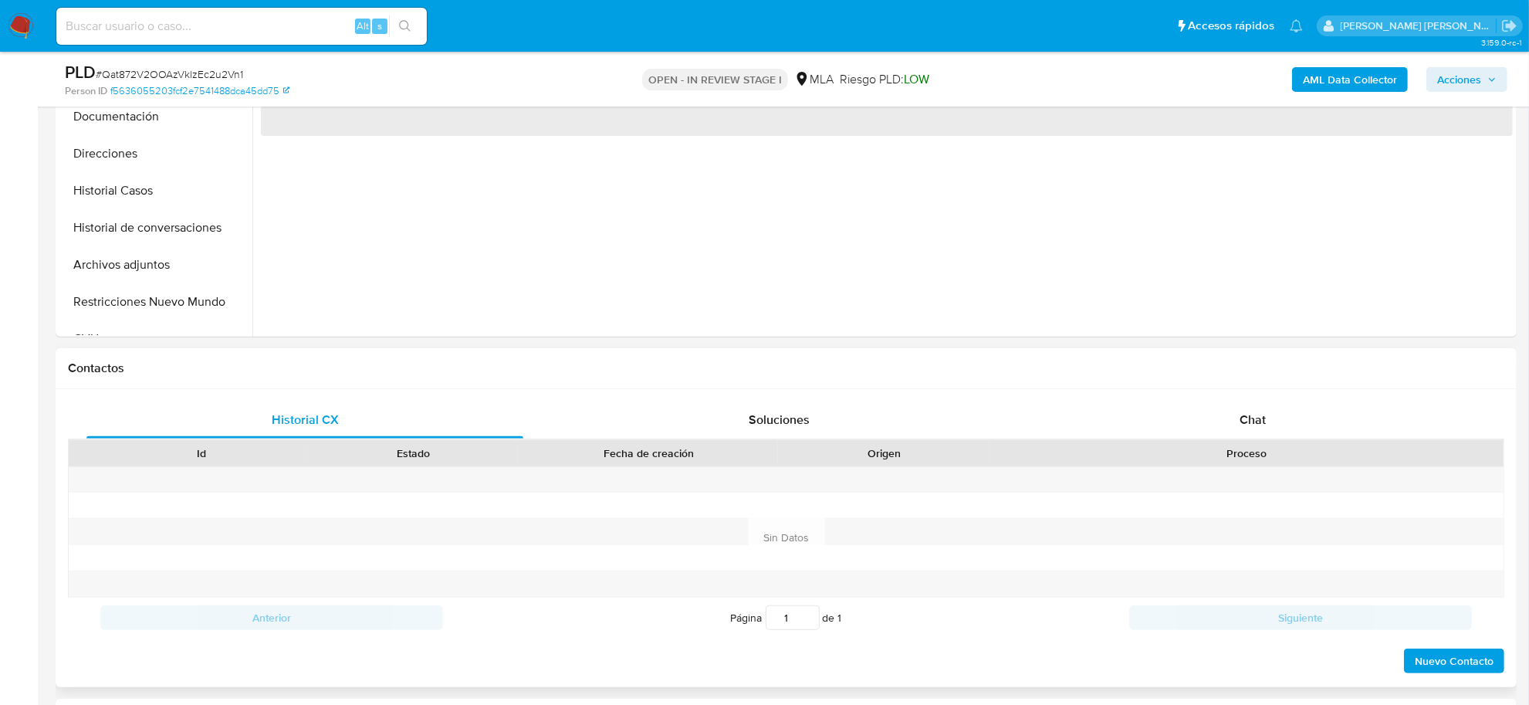
scroll to position [482, 0]
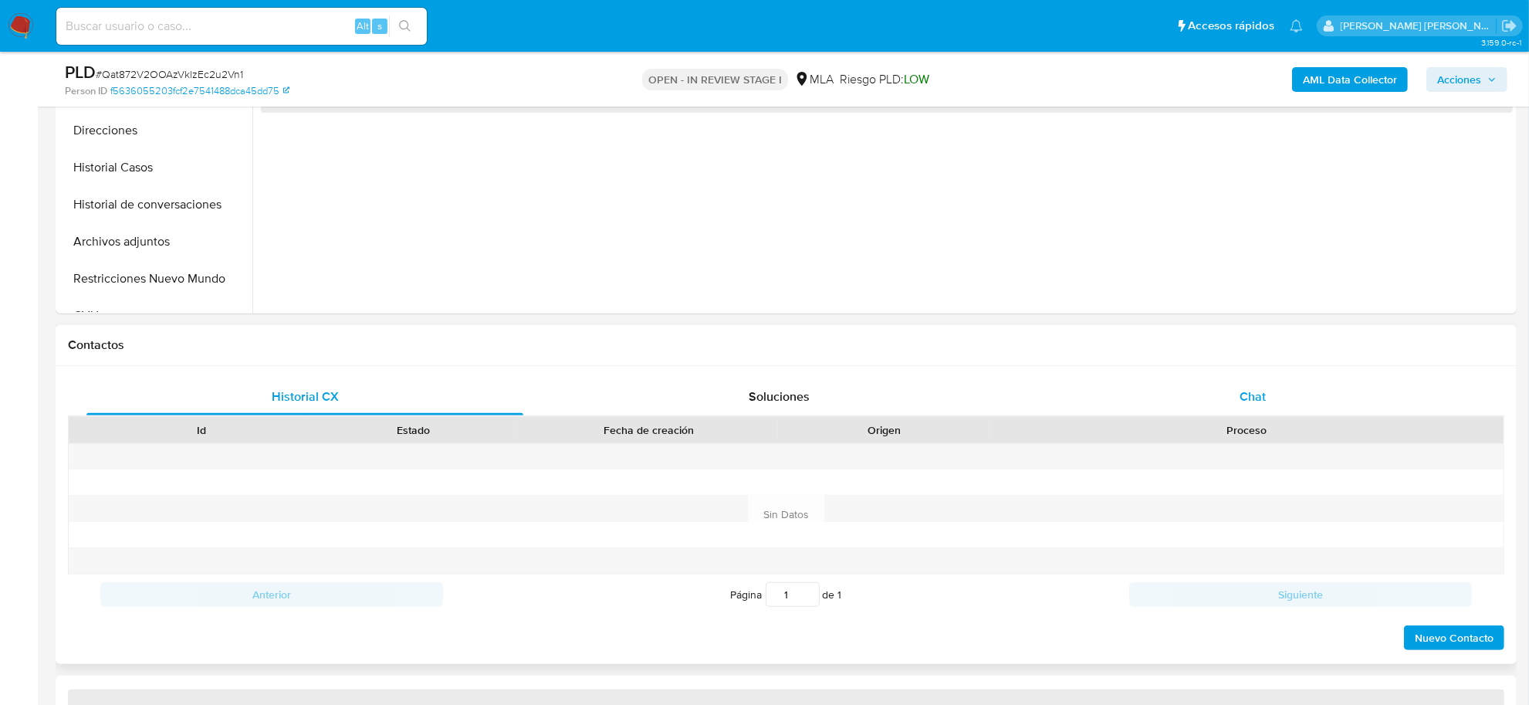
select select "10"
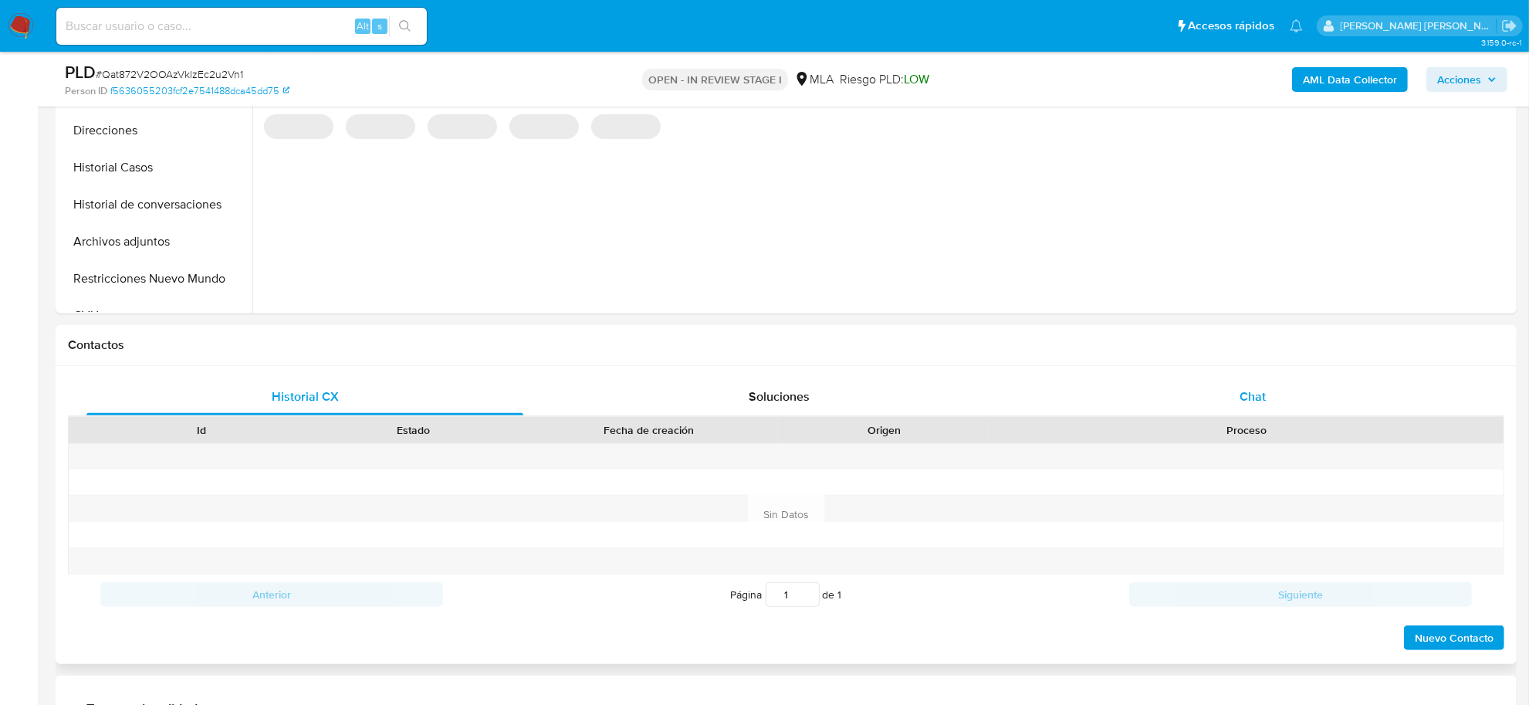
click at [1251, 394] on span "Chat" at bounding box center [1252, 396] width 26 height 18
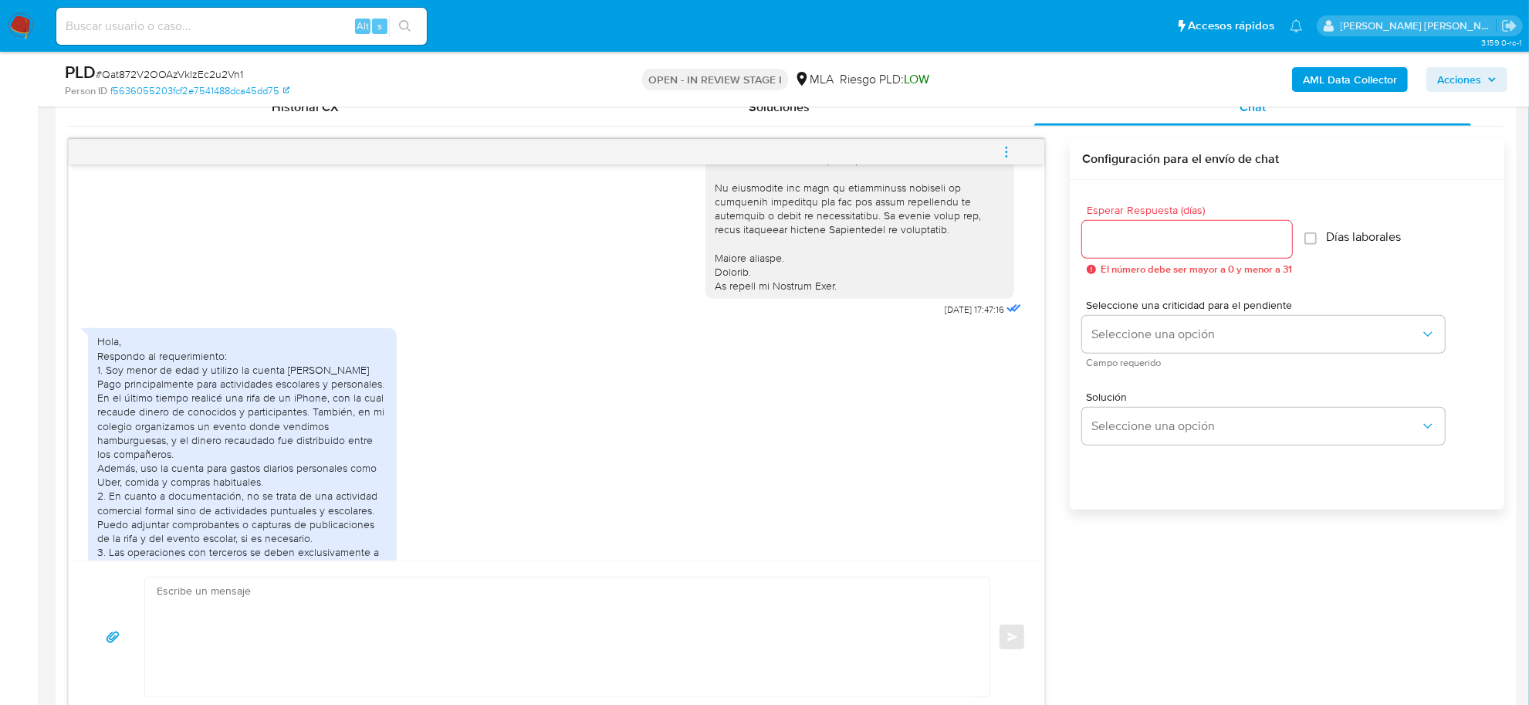
scroll to position [642, 0]
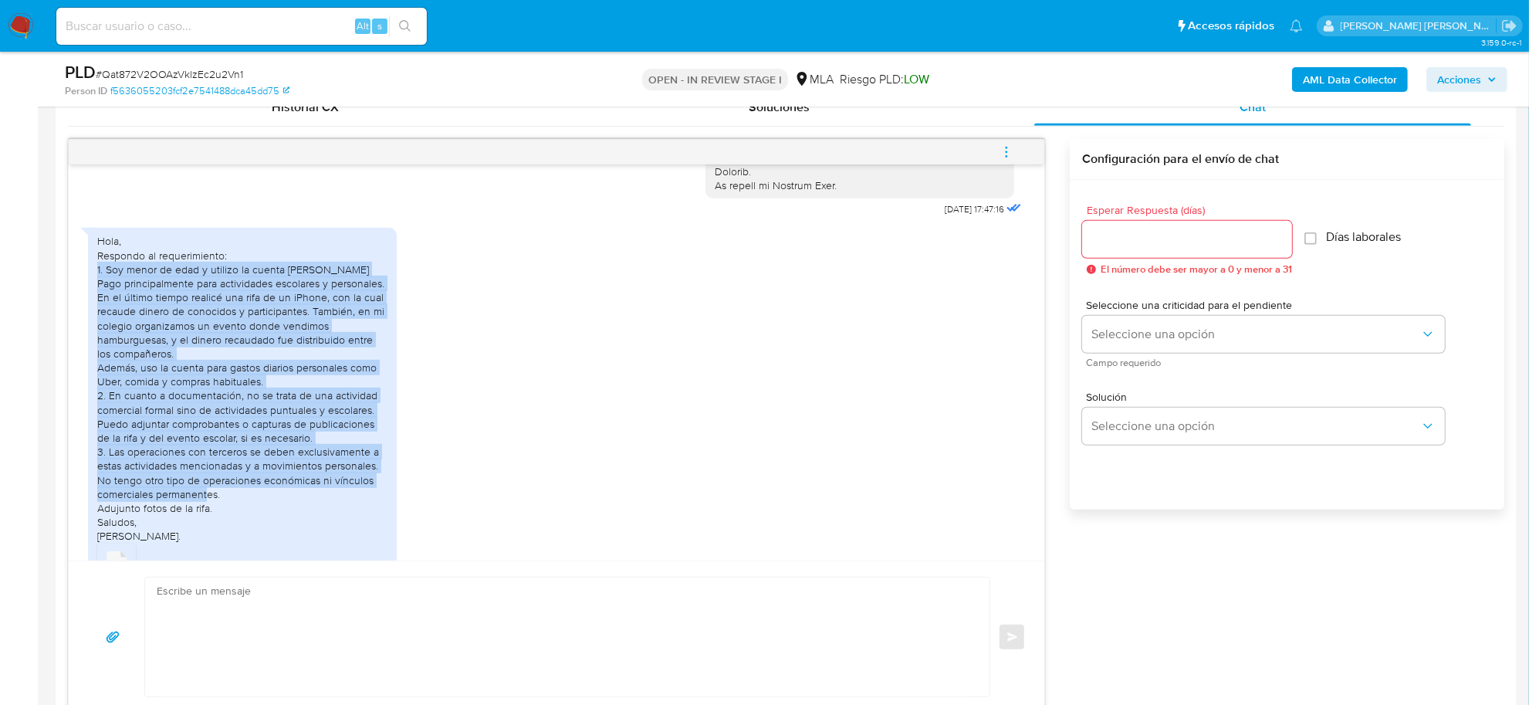
drag, startPoint x: 95, startPoint y: 286, endPoint x: 237, endPoint y: 505, distance: 261.8
click at [237, 505] on div "Hola, Respondo al requerimiento: 1. Soy menor de edad y utilizo la cuenta de Me…" at bounding box center [242, 415] width 309 height 374
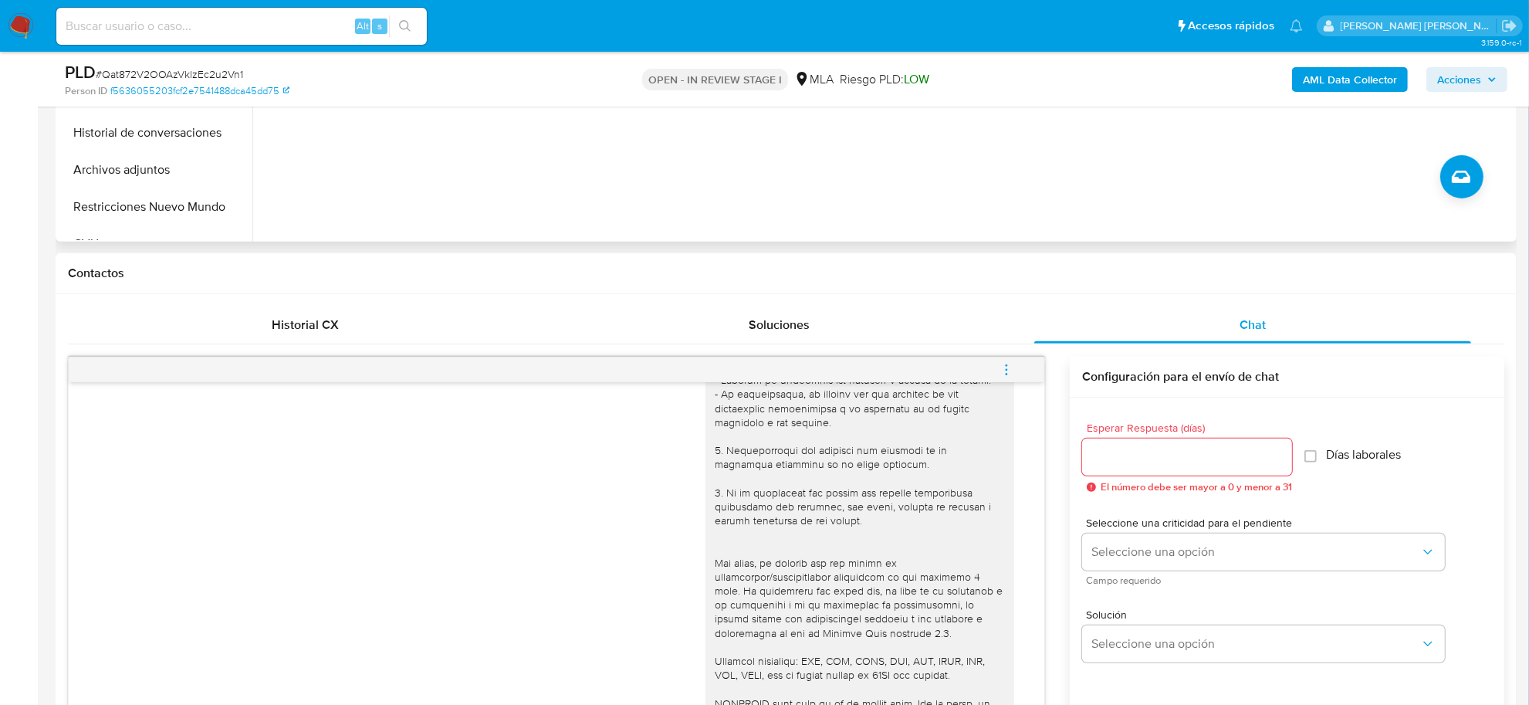
scroll to position [193, 0]
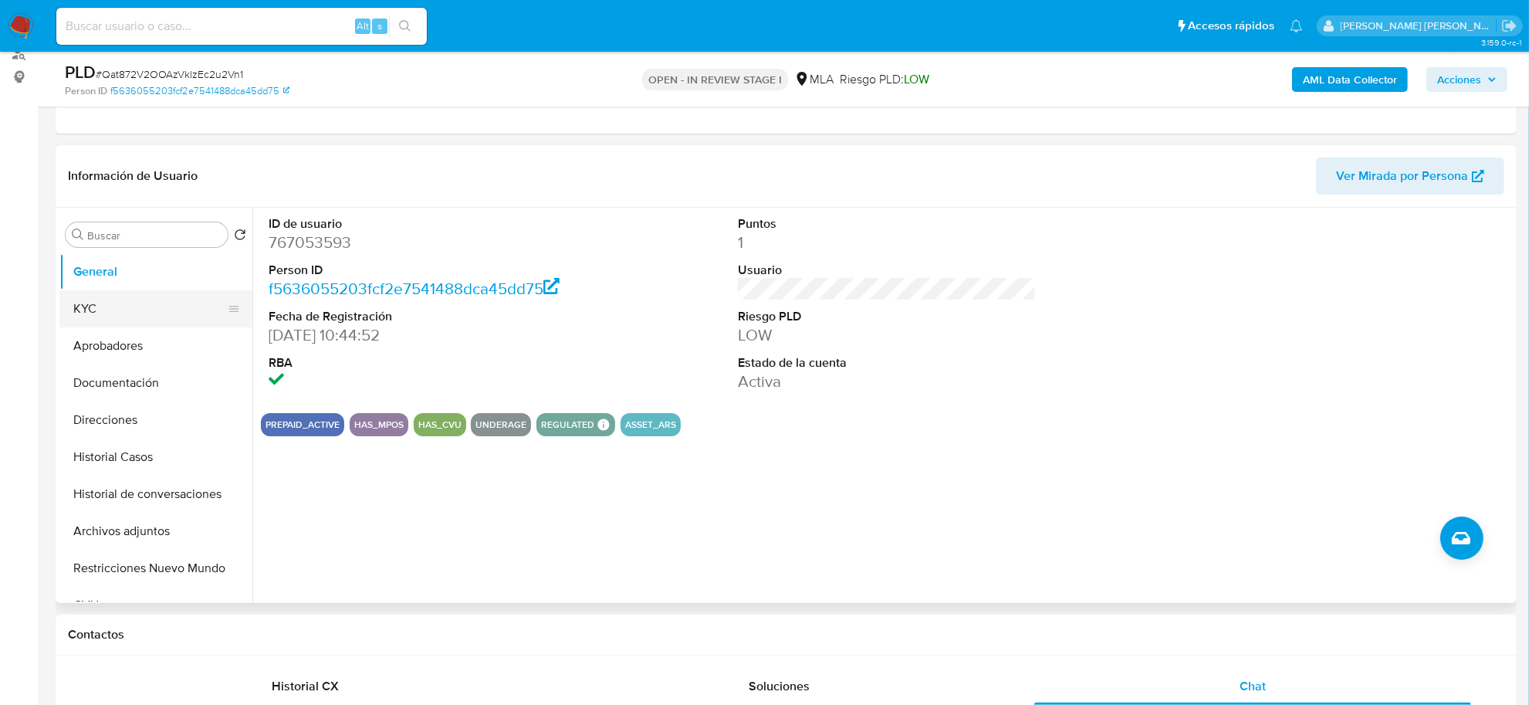
click at [123, 306] on button "KYC" at bounding box center [149, 308] width 181 height 37
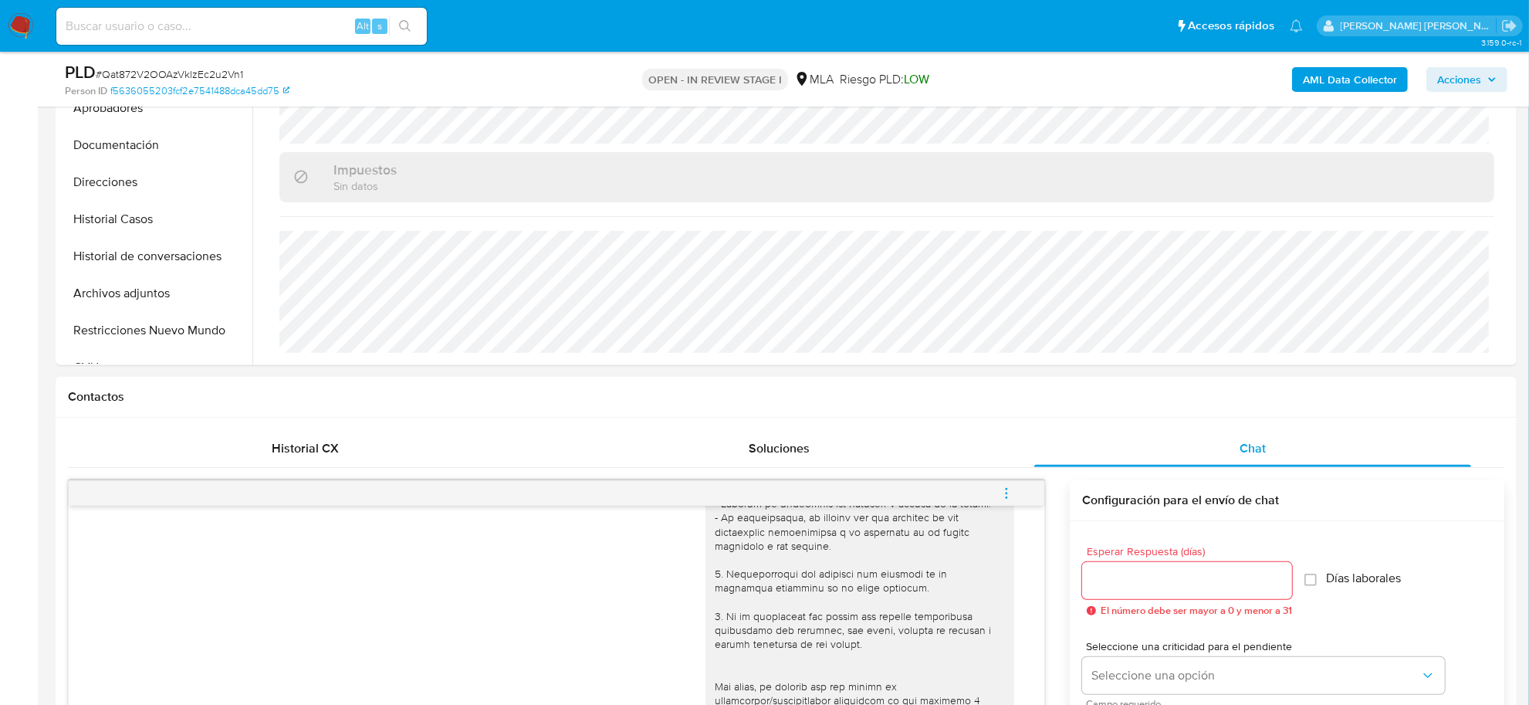
scroll to position [675, 0]
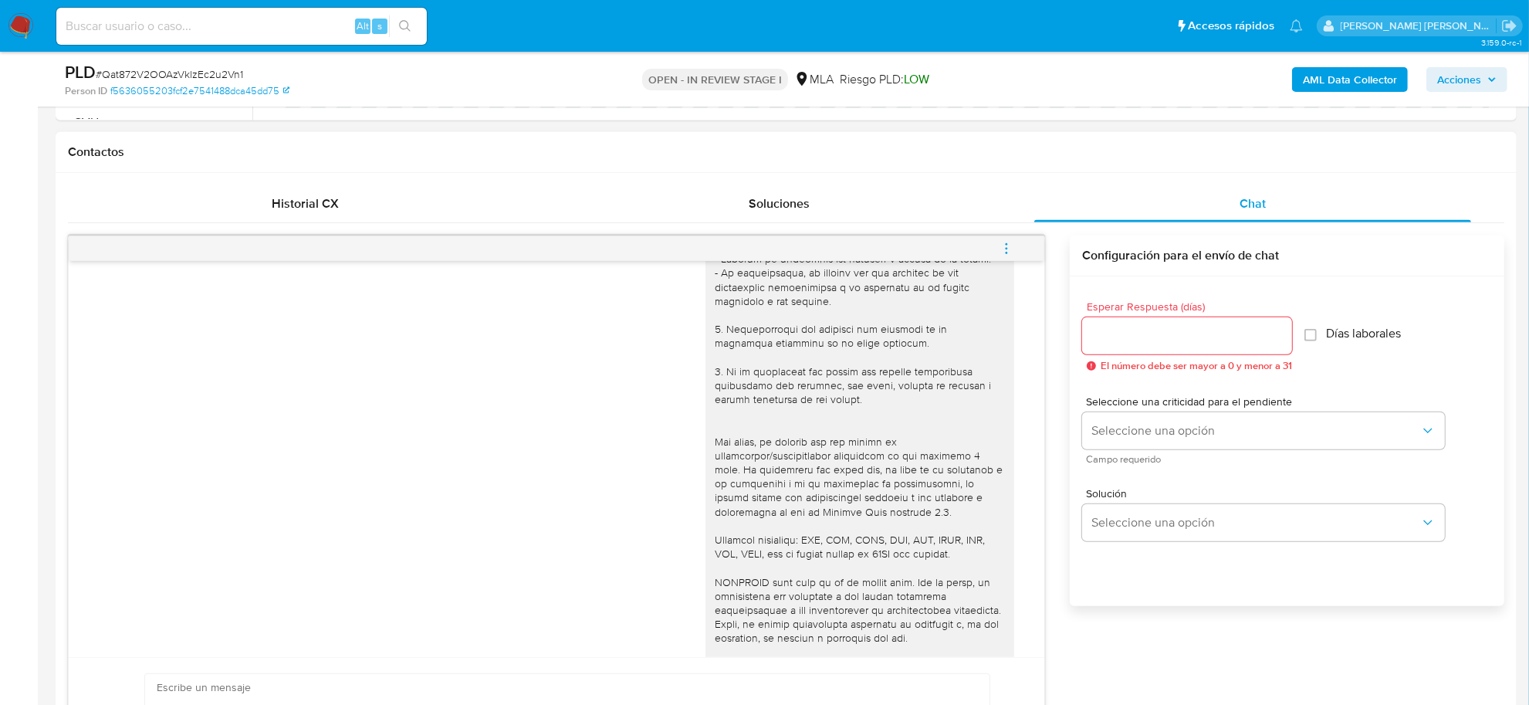
click at [1012, 255] on icon "menu-action" at bounding box center [1006, 249] width 14 height 14
click at [913, 228] on li "Cerrar conversación" at bounding box center [902, 220] width 158 height 28
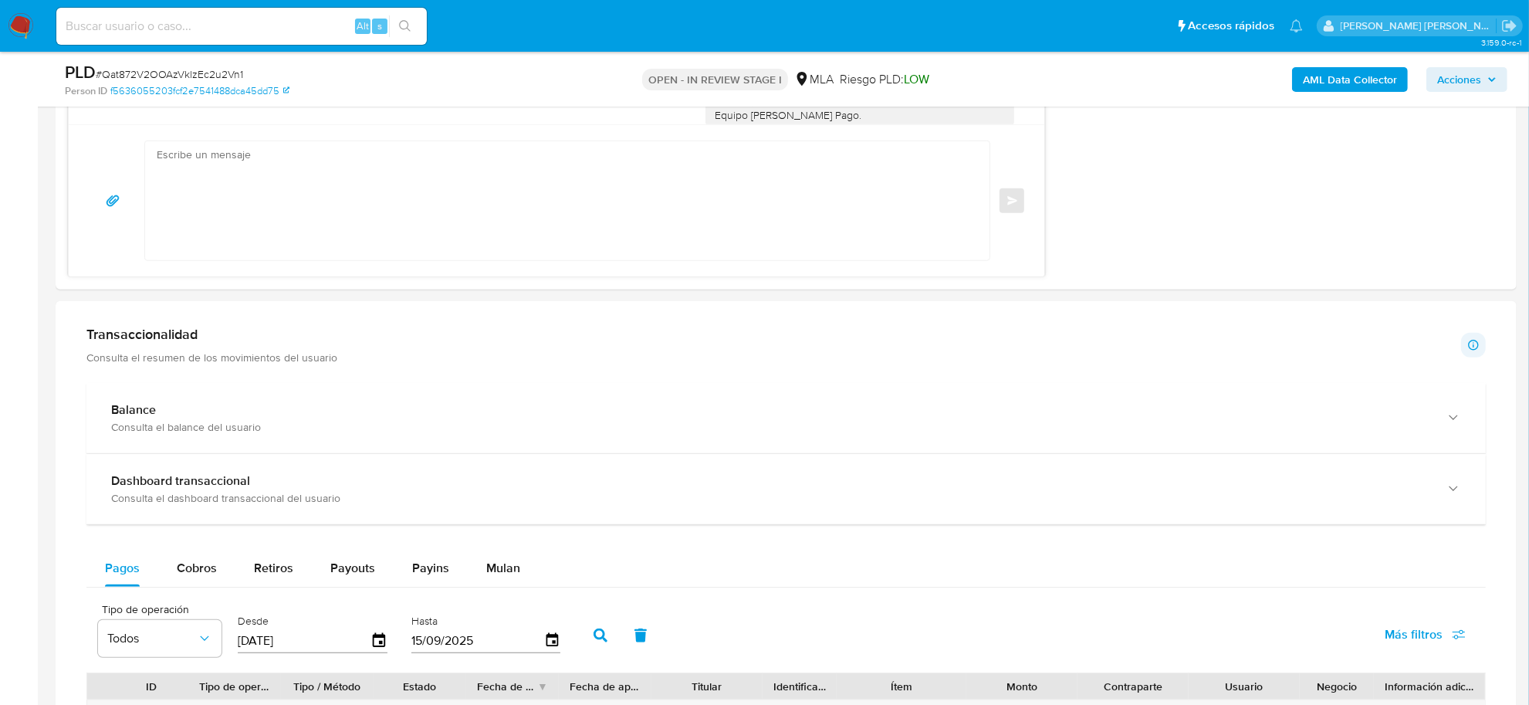
scroll to position [1304, 0]
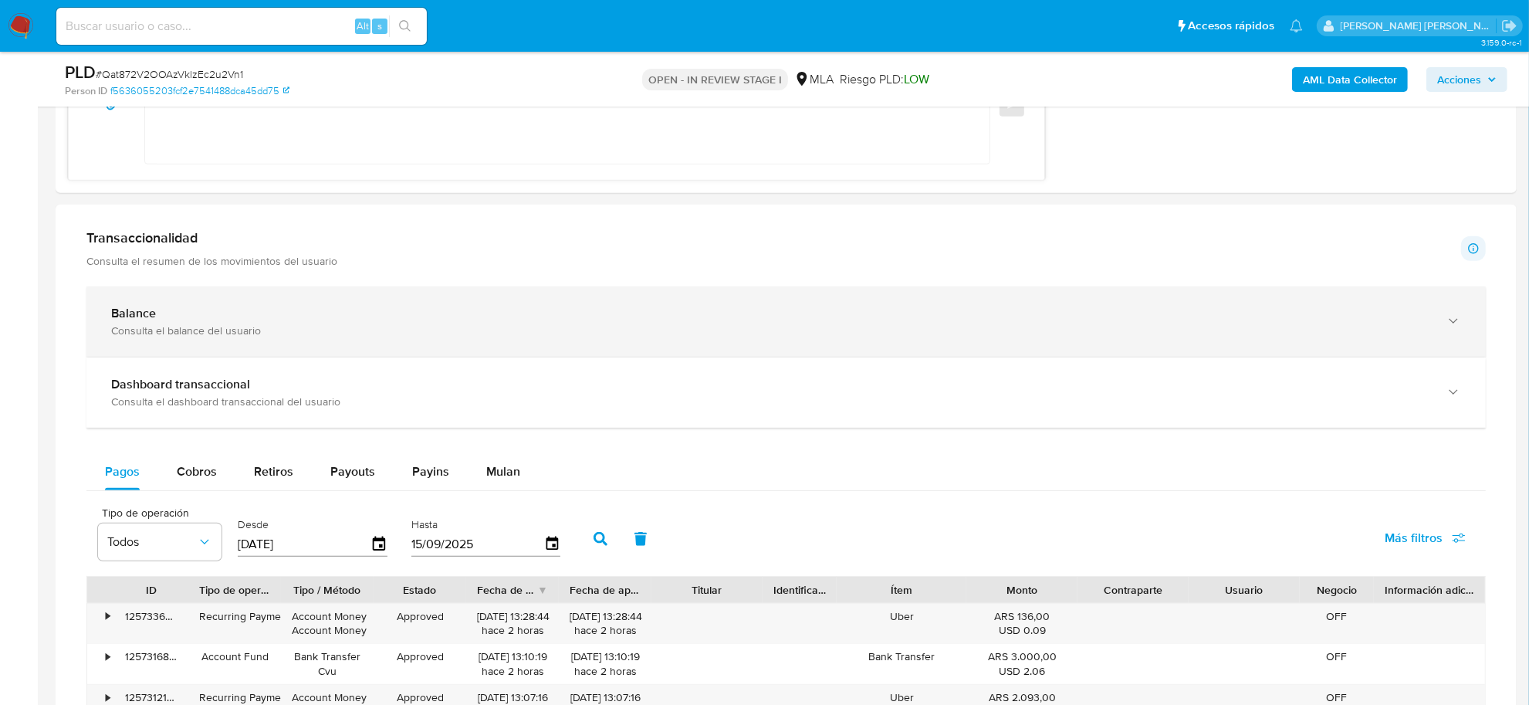
click at [205, 324] on div "Consulta el balance del usuario" at bounding box center [770, 330] width 1319 height 14
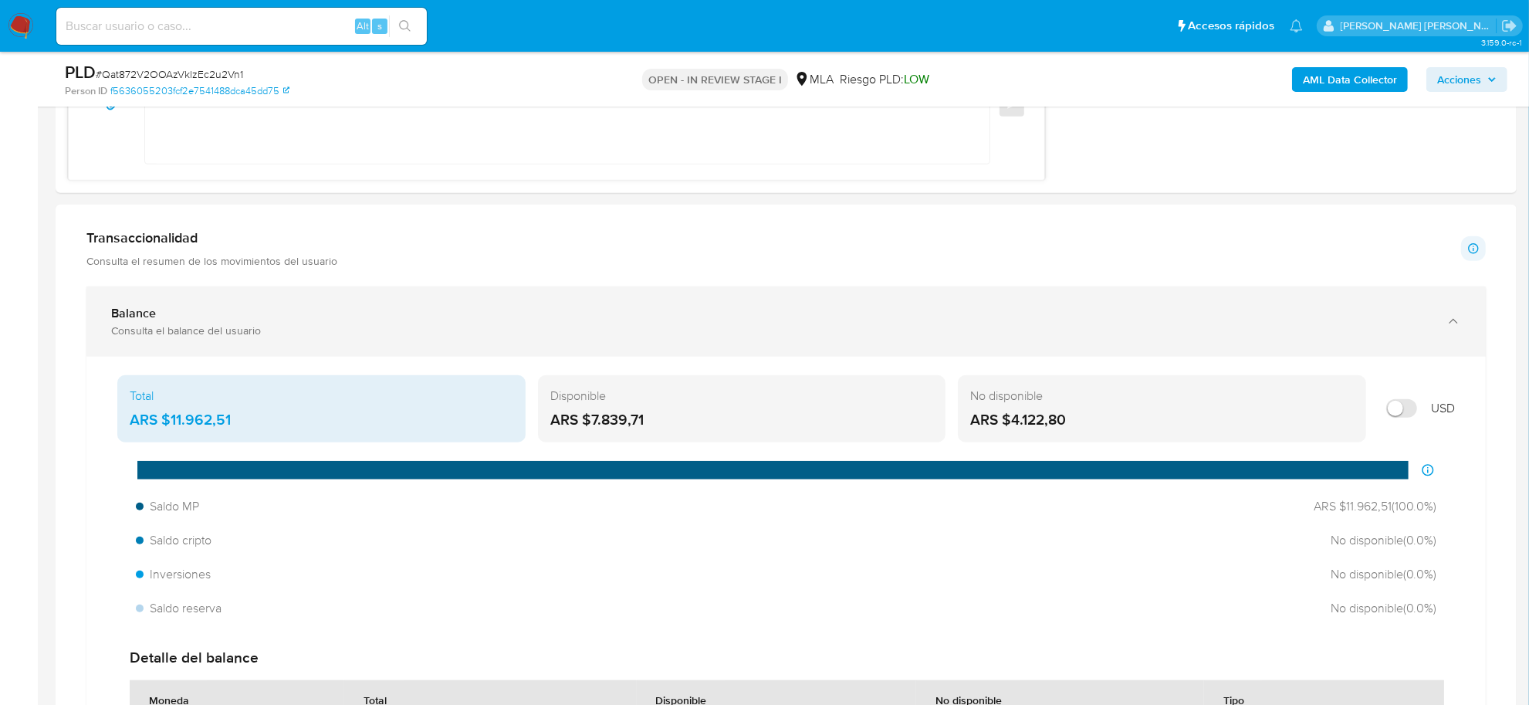
click at [205, 324] on div "Consulta el balance del usuario" at bounding box center [770, 330] width 1319 height 14
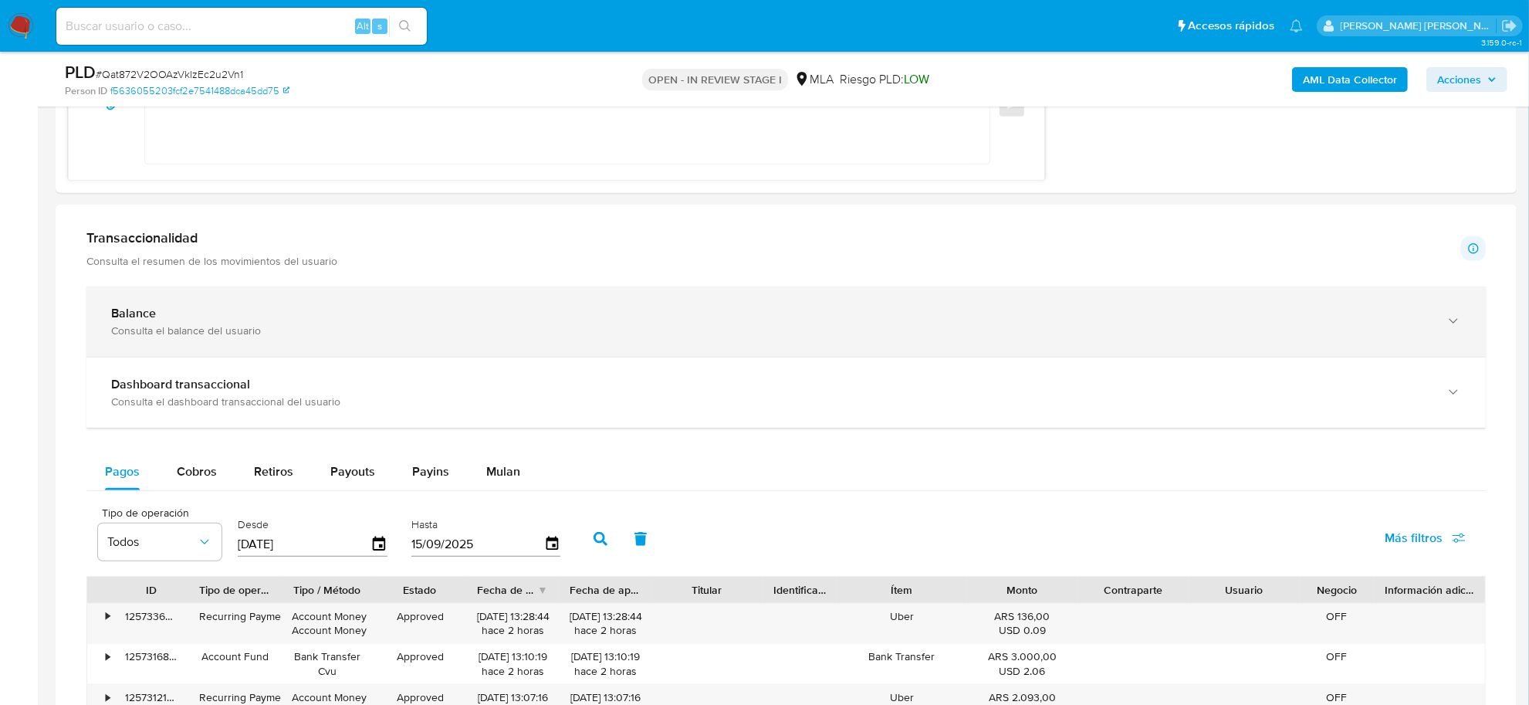
click at [205, 324] on div "Consulta el balance del usuario" at bounding box center [770, 330] width 1319 height 14
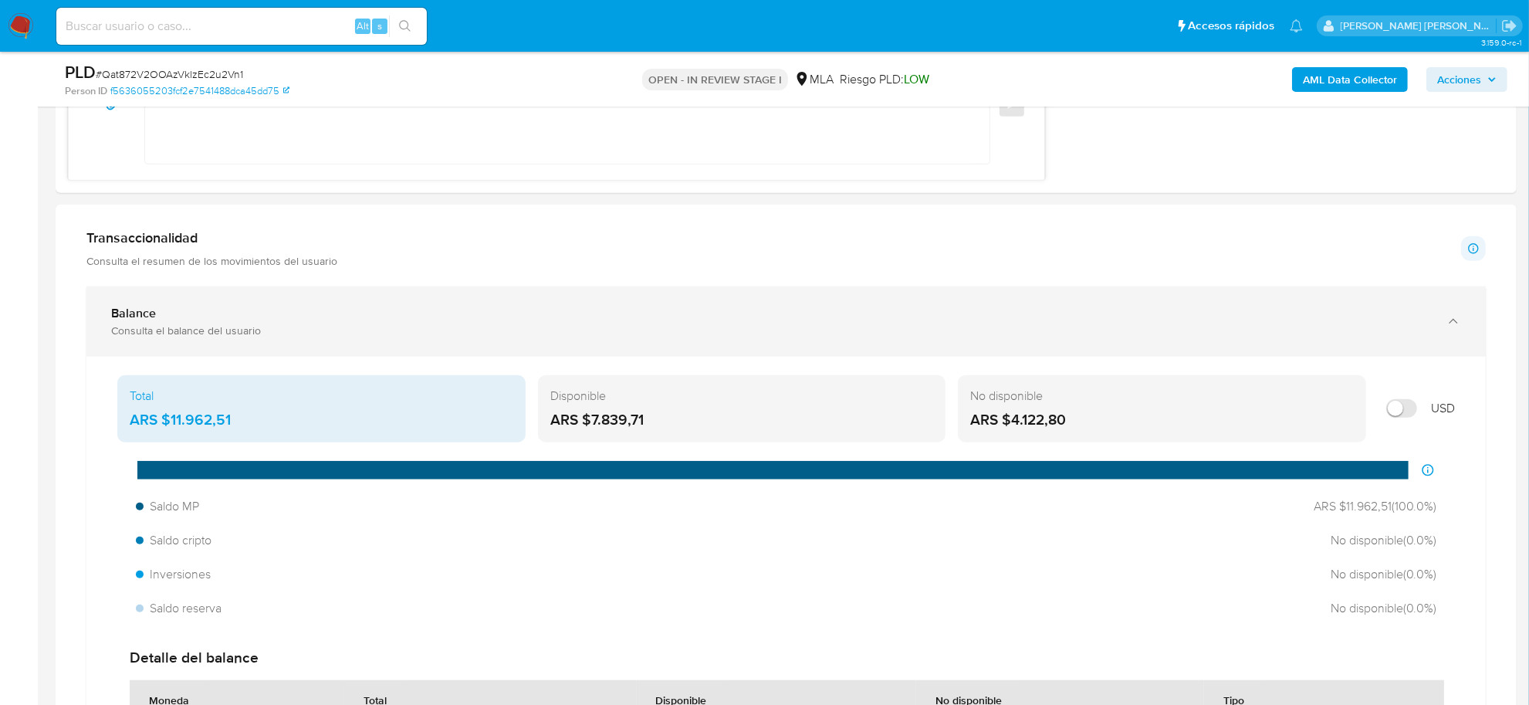
click at [205, 324] on div "Consulta el balance del usuario" at bounding box center [770, 330] width 1319 height 14
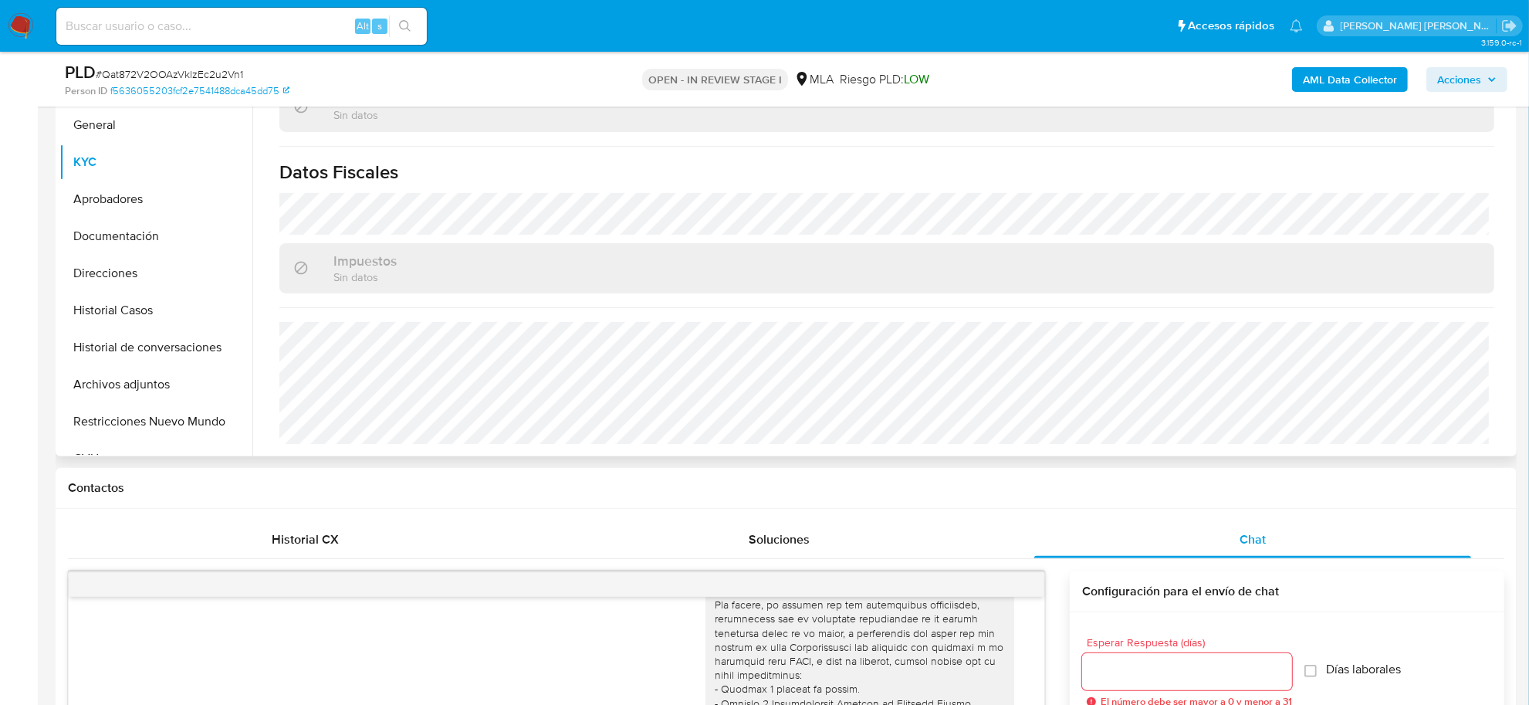
scroll to position [413, 0]
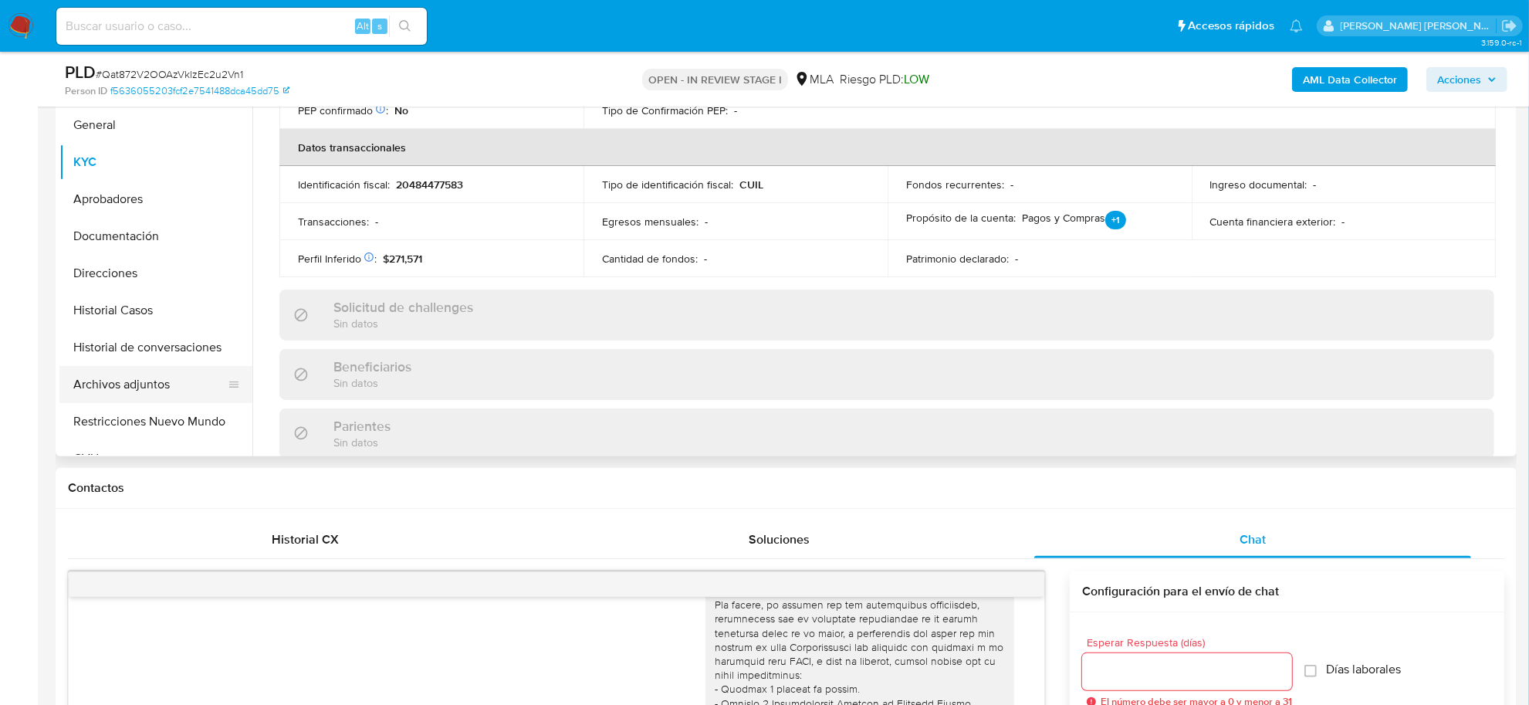
click at [164, 386] on button "Archivos adjuntos" at bounding box center [149, 384] width 181 height 37
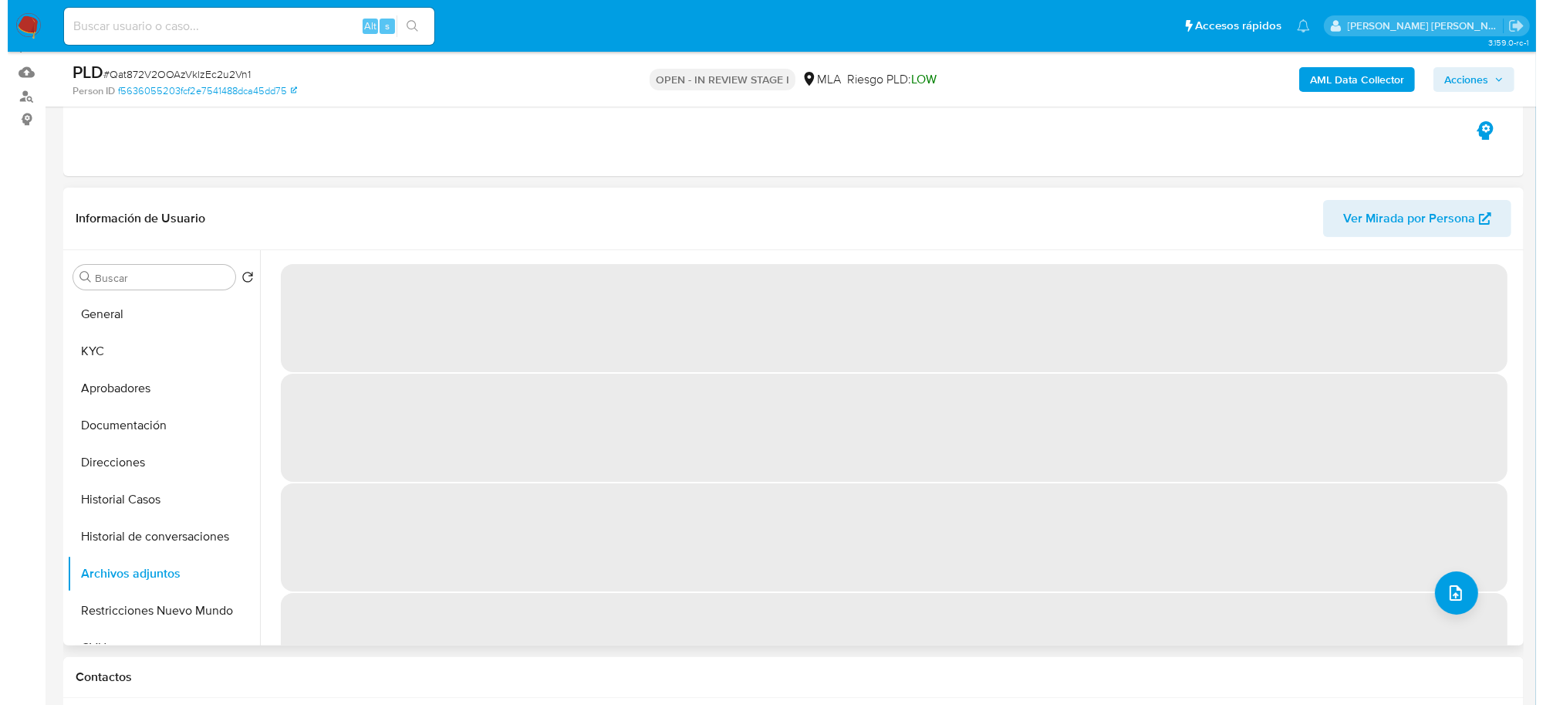
scroll to position [147, 0]
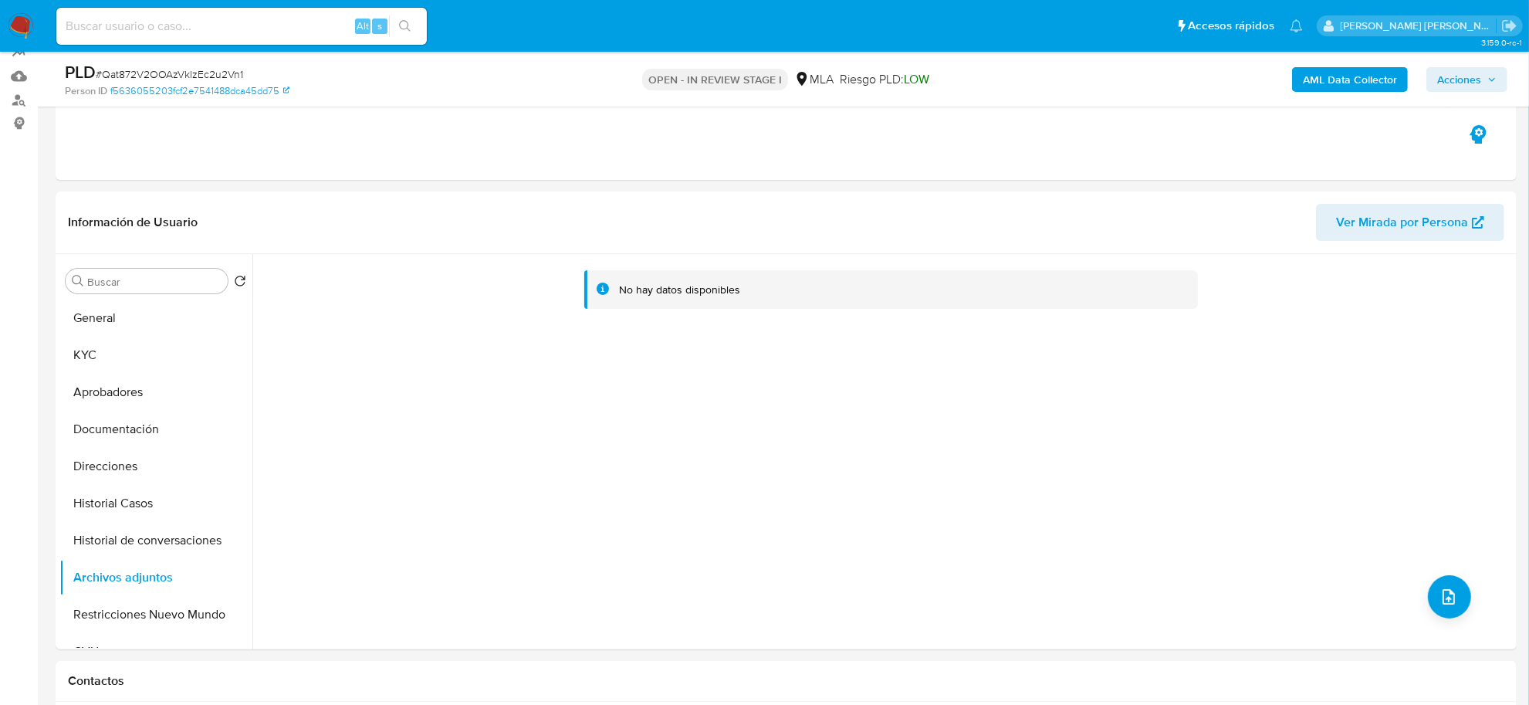
click at [1331, 83] on b "AML Data Collector" at bounding box center [1350, 79] width 94 height 25
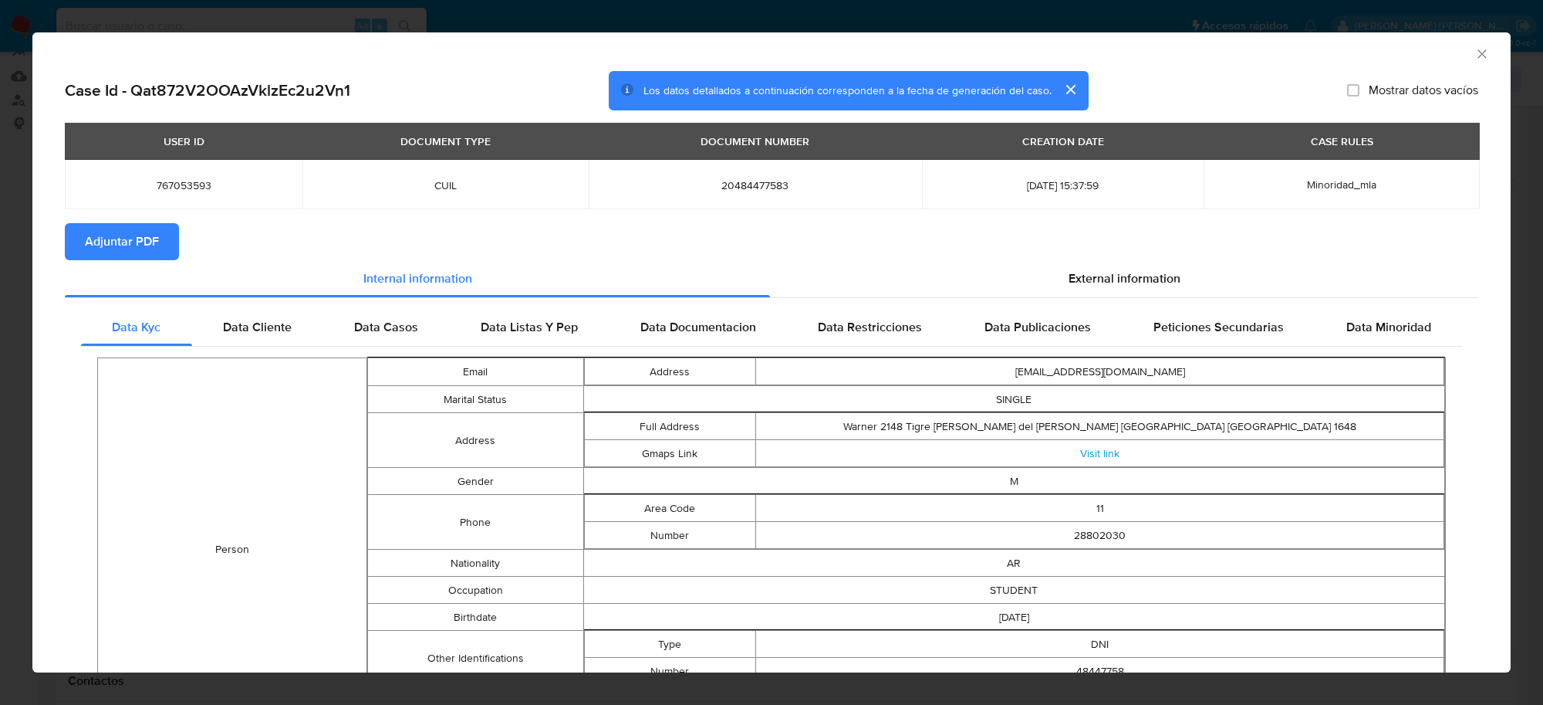
click at [121, 230] on span "Adjuntar PDF" at bounding box center [122, 242] width 74 height 34
click at [1475, 58] on icon "Cerrar ventana" at bounding box center [1482, 53] width 15 height 15
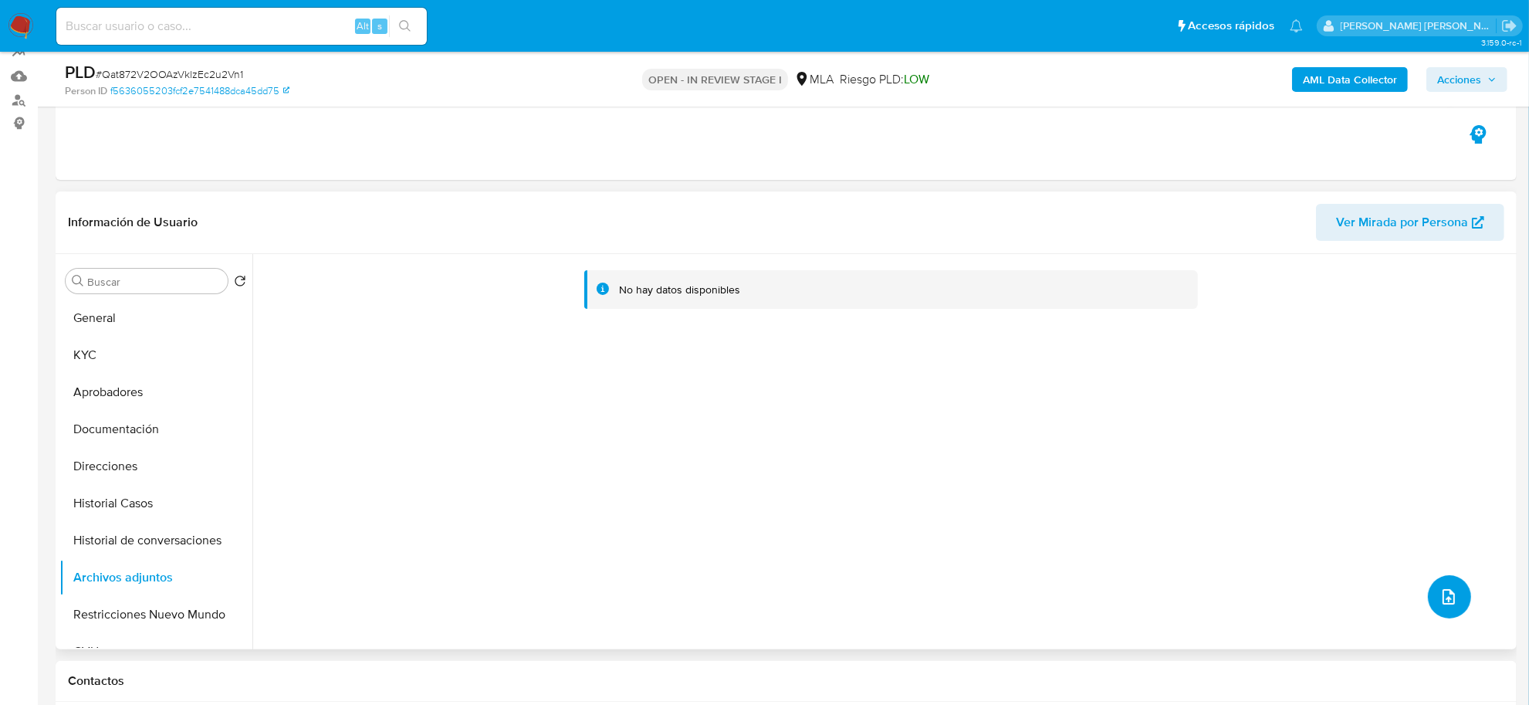
click at [1428, 594] on button "upload-file" at bounding box center [1449, 596] width 43 height 43
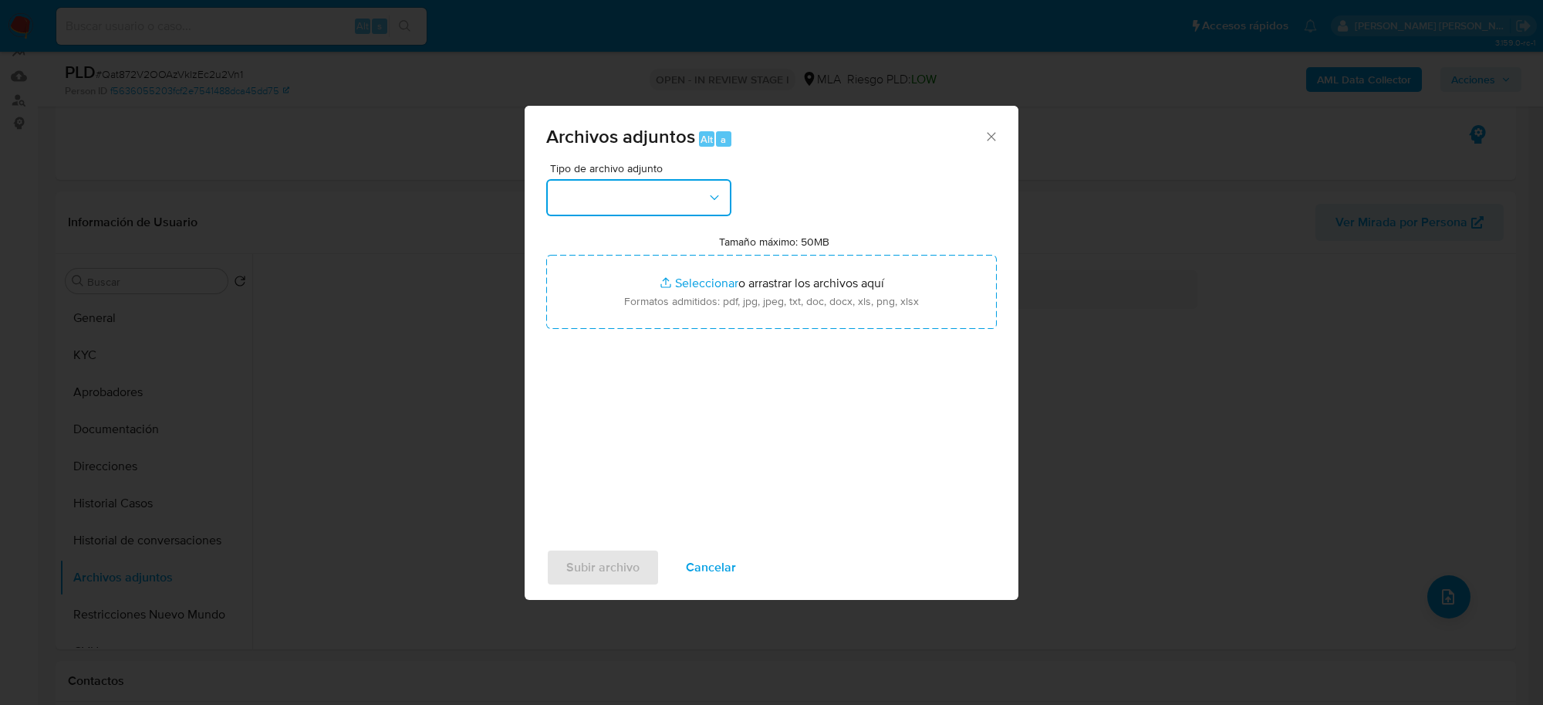
click at [669, 203] on button "button" at bounding box center [638, 197] width 185 height 37
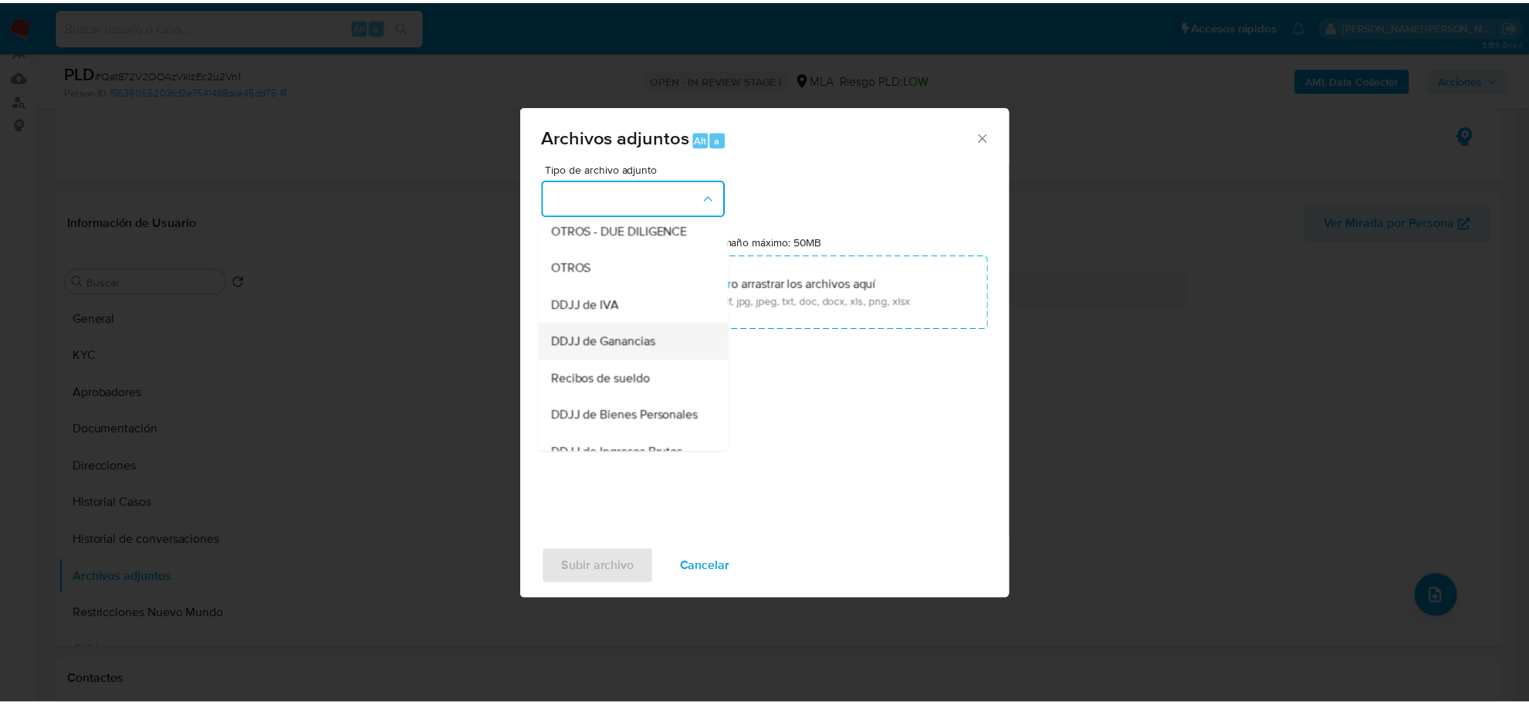
scroll to position [289, 0]
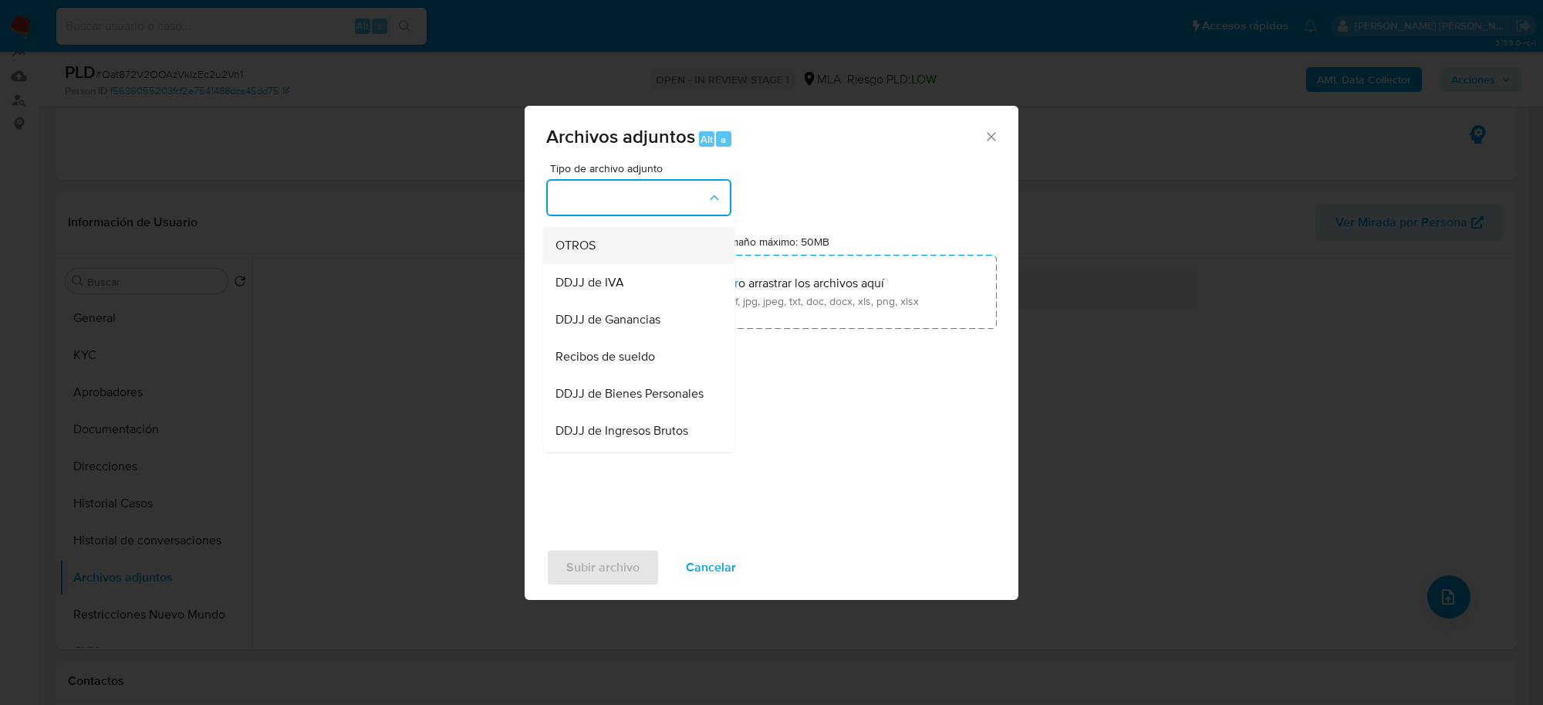
click at [583, 254] on span "OTROS" at bounding box center [576, 245] width 40 height 15
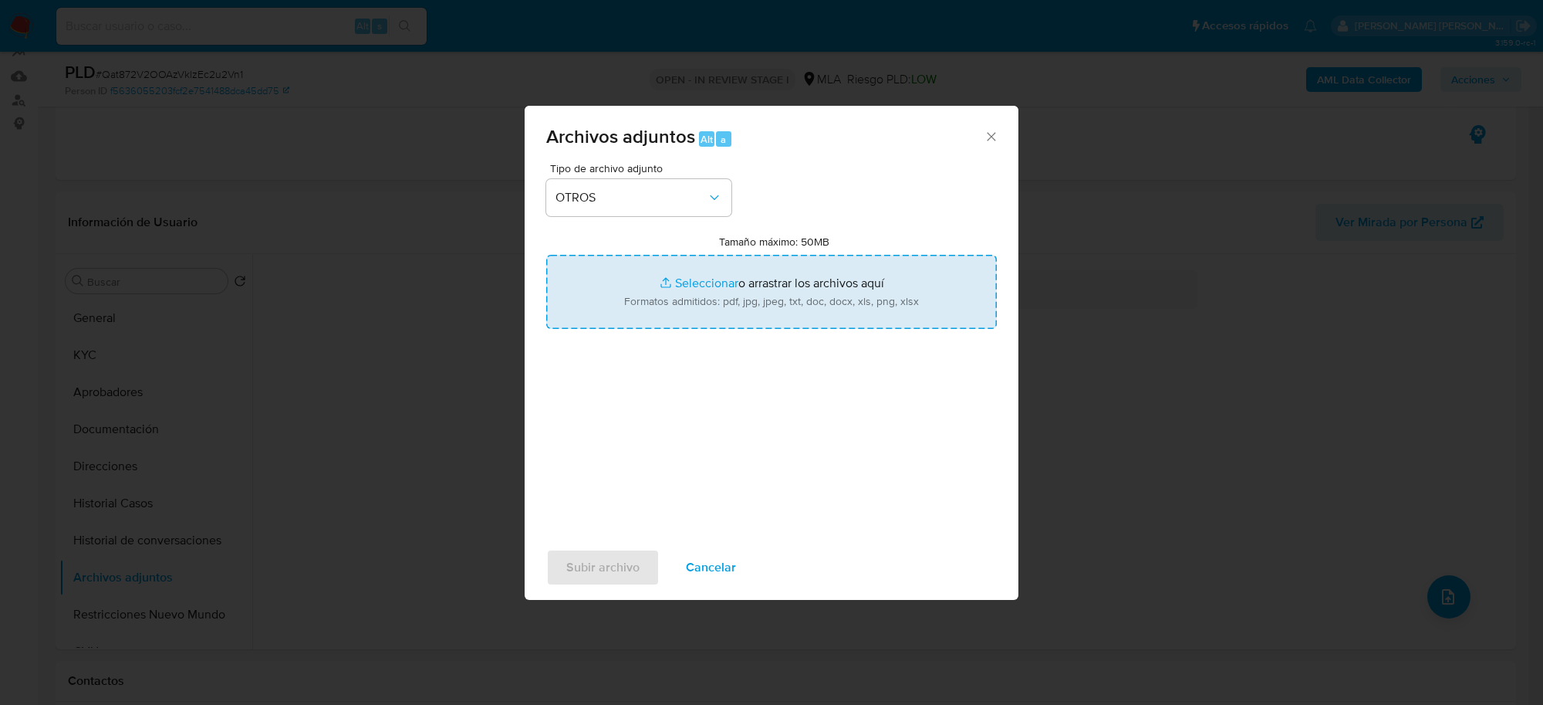
type input "C:\fakepath\Movimientos-Aladdin-767053593.xlsx"
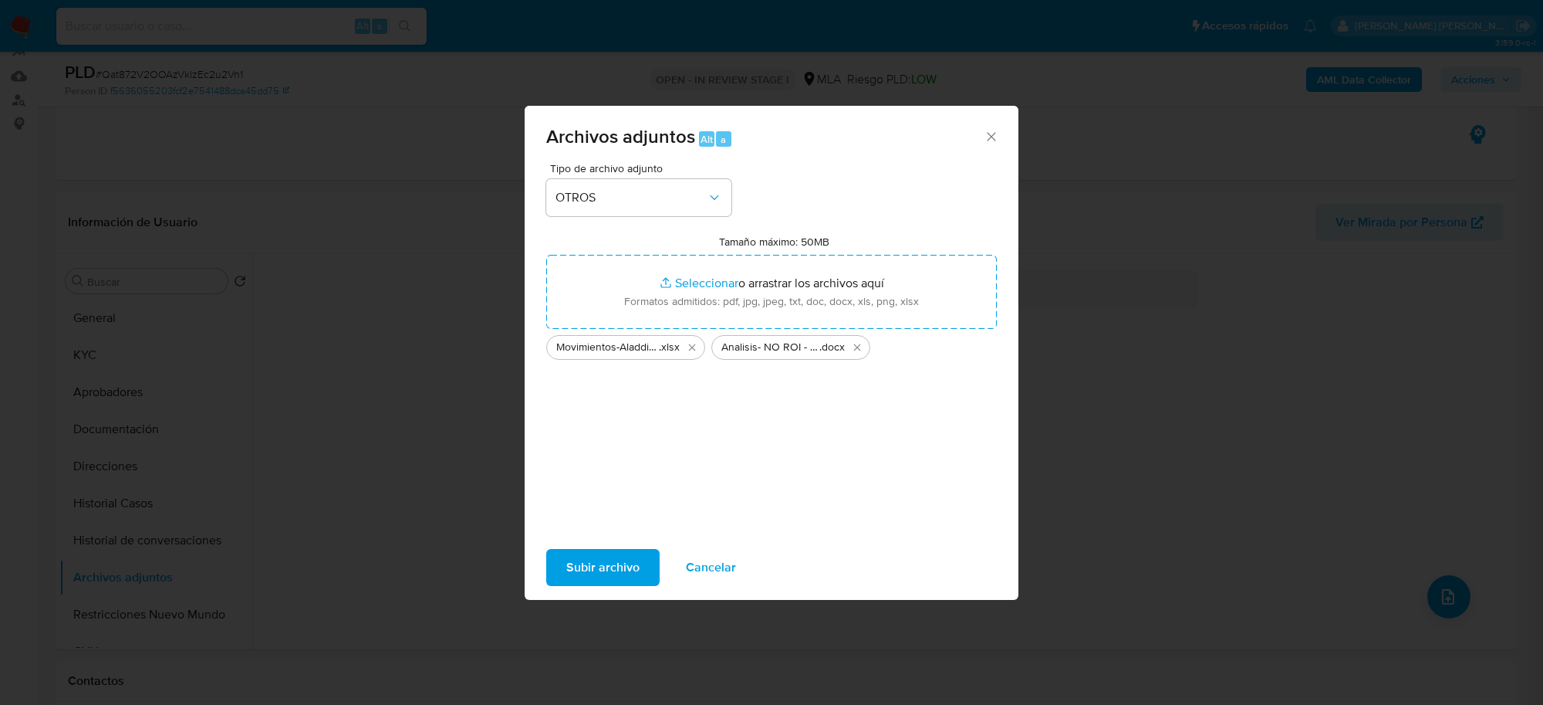
click at [592, 573] on span "Subir archivo" at bounding box center [602, 567] width 73 height 34
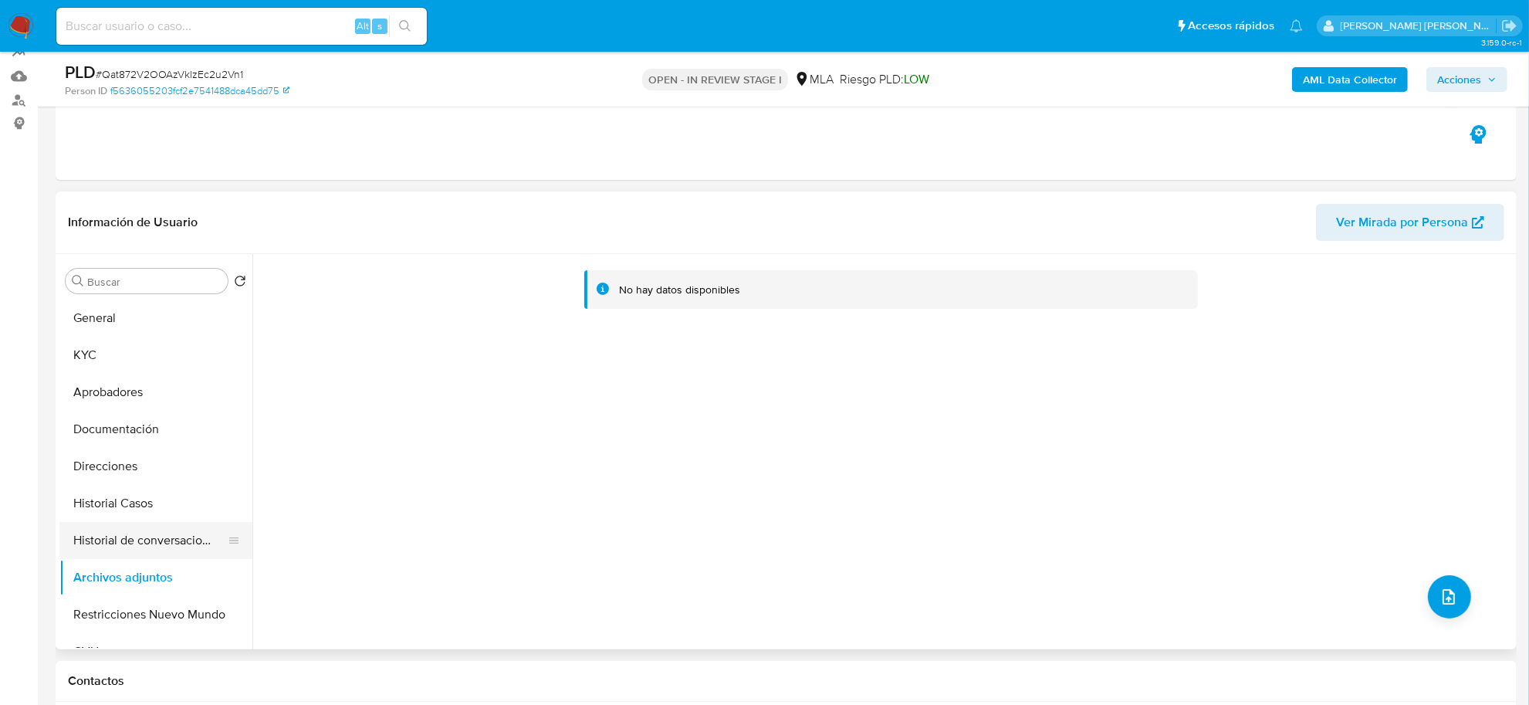
click at [186, 538] on button "Historial de conversaciones" at bounding box center [149, 540] width 181 height 37
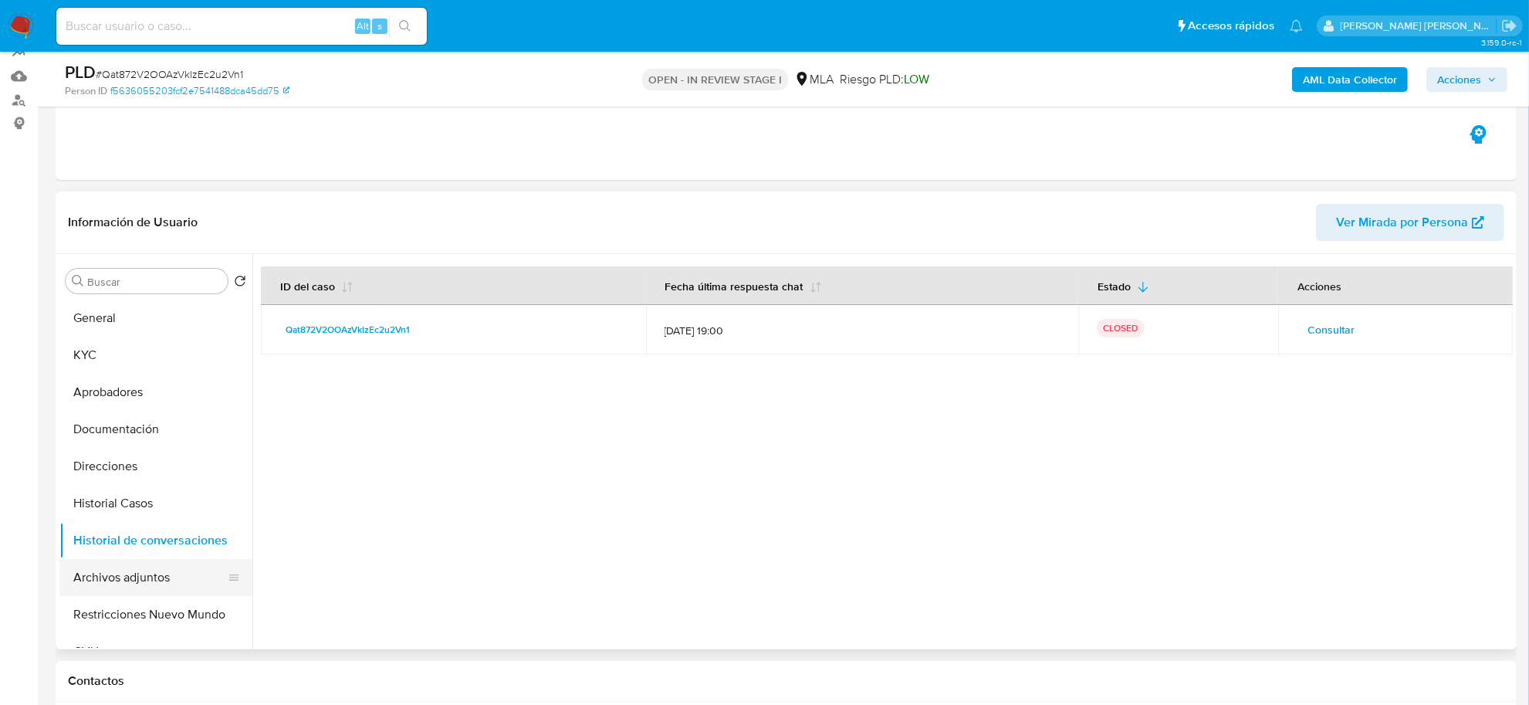
click at [151, 575] on button "Archivos adjuntos" at bounding box center [149, 577] width 181 height 37
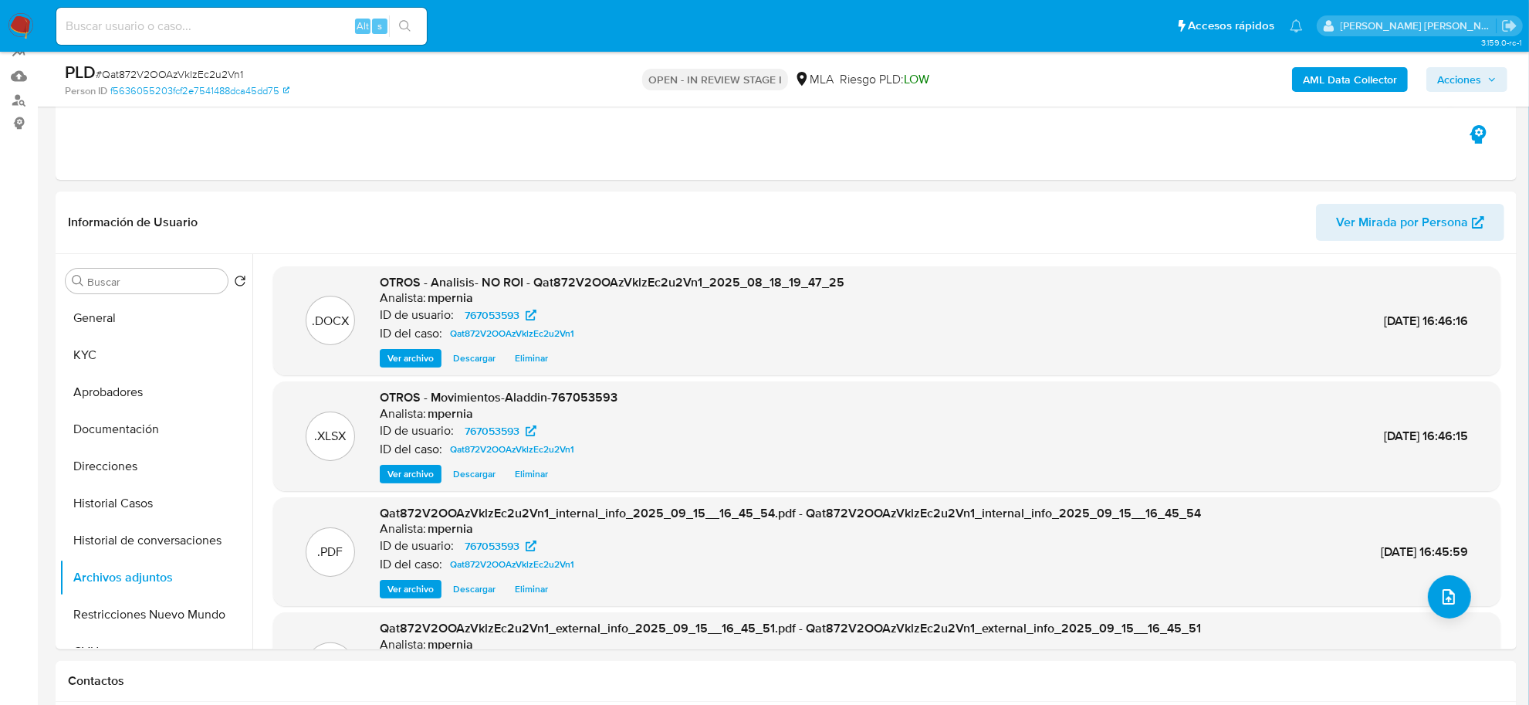
click at [1479, 83] on span "Acciones" at bounding box center [1459, 79] width 44 height 25
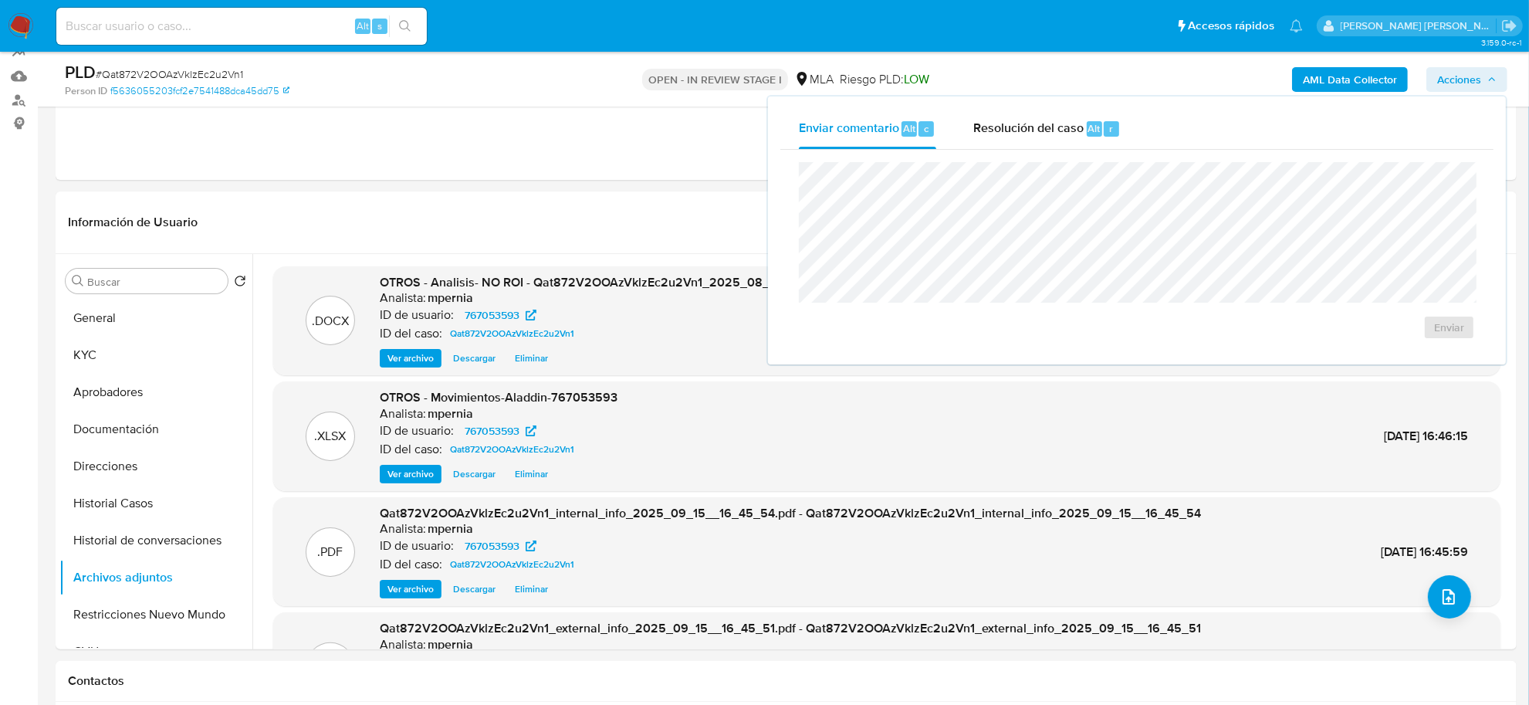
drag, startPoint x: 1017, startPoint y: 124, endPoint x: 1017, endPoint y: 151, distance: 27.0
click at [1017, 132] on span "Resolución del caso" at bounding box center [1028, 128] width 110 height 18
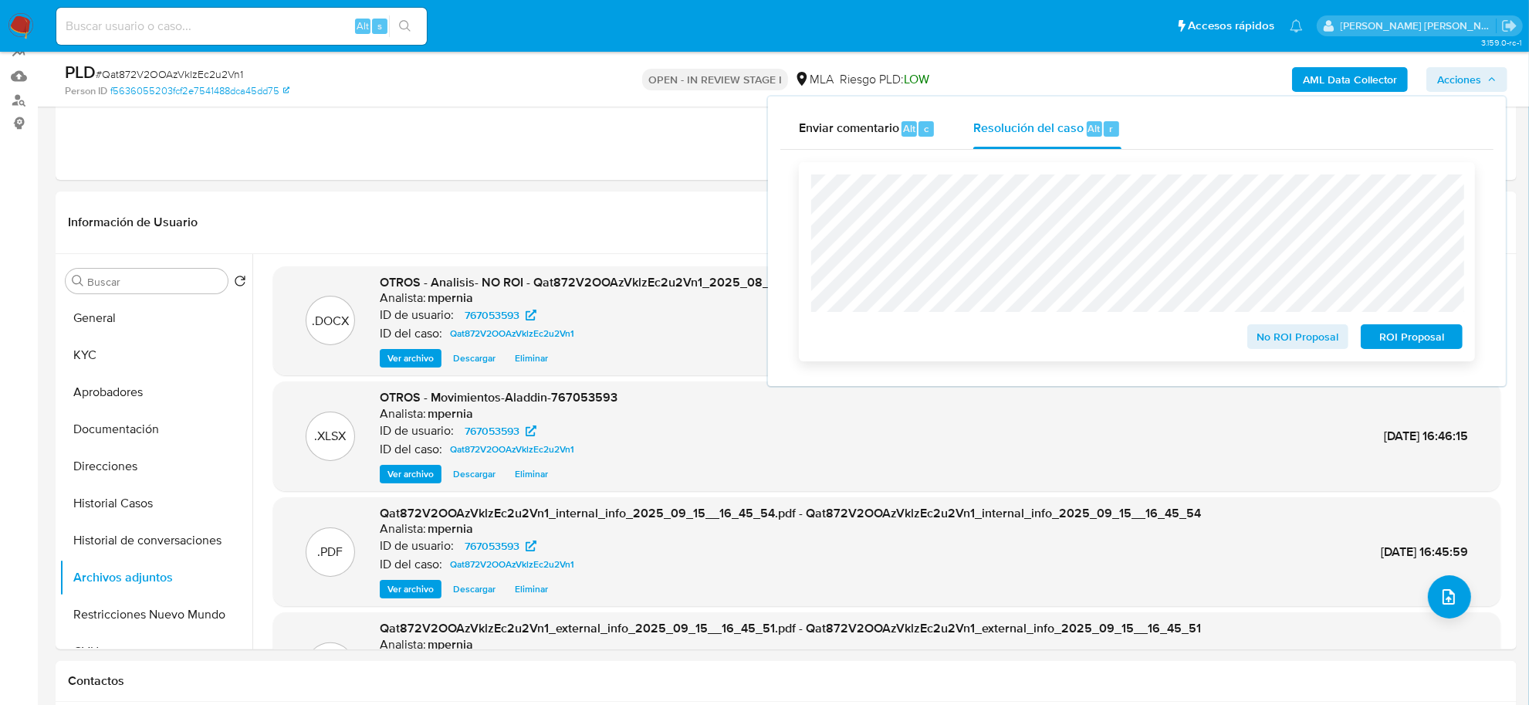
click at [1270, 328] on span "No ROI Proposal" at bounding box center [1298, 337] width 80 height 22
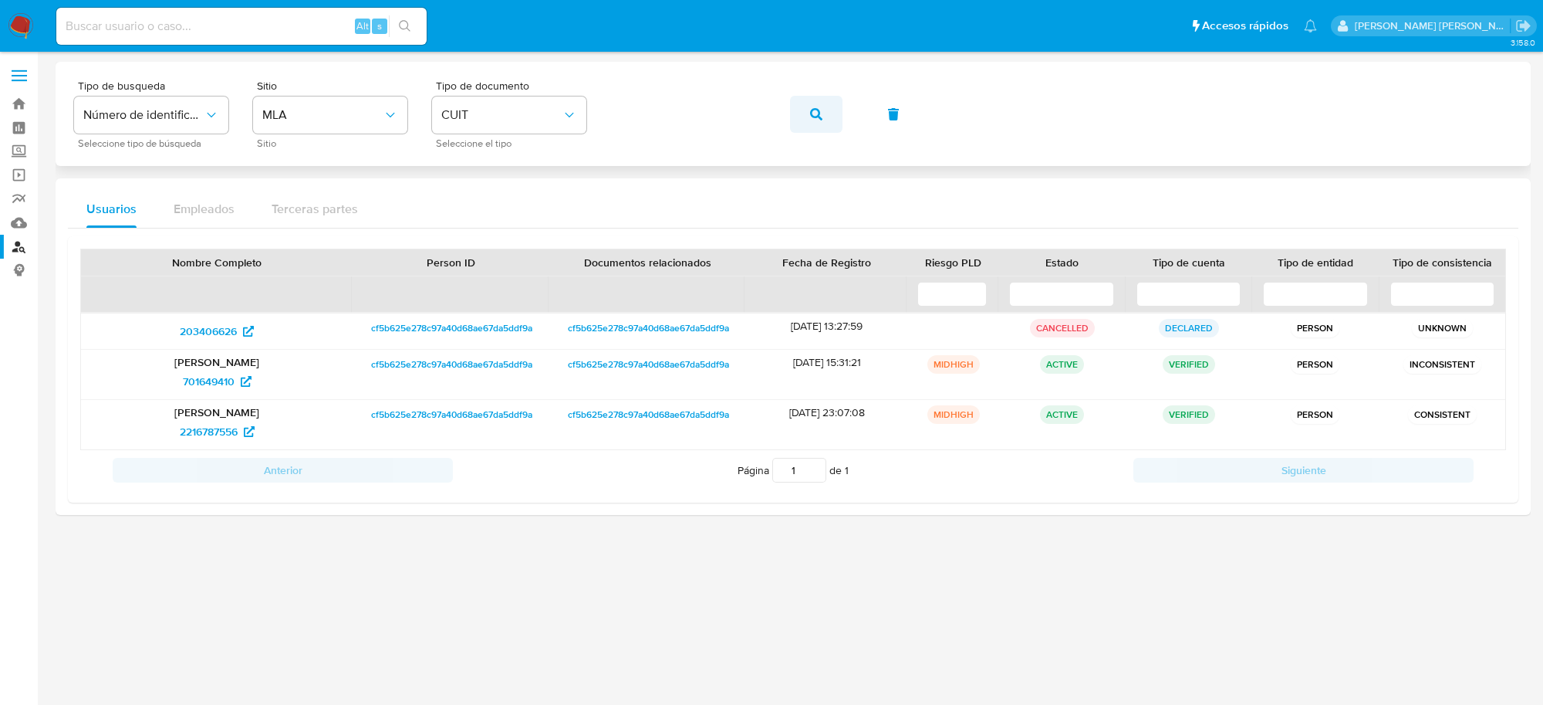
click at [833, 110] on button "button" at bounding box center [816, 114] width 52 height 37
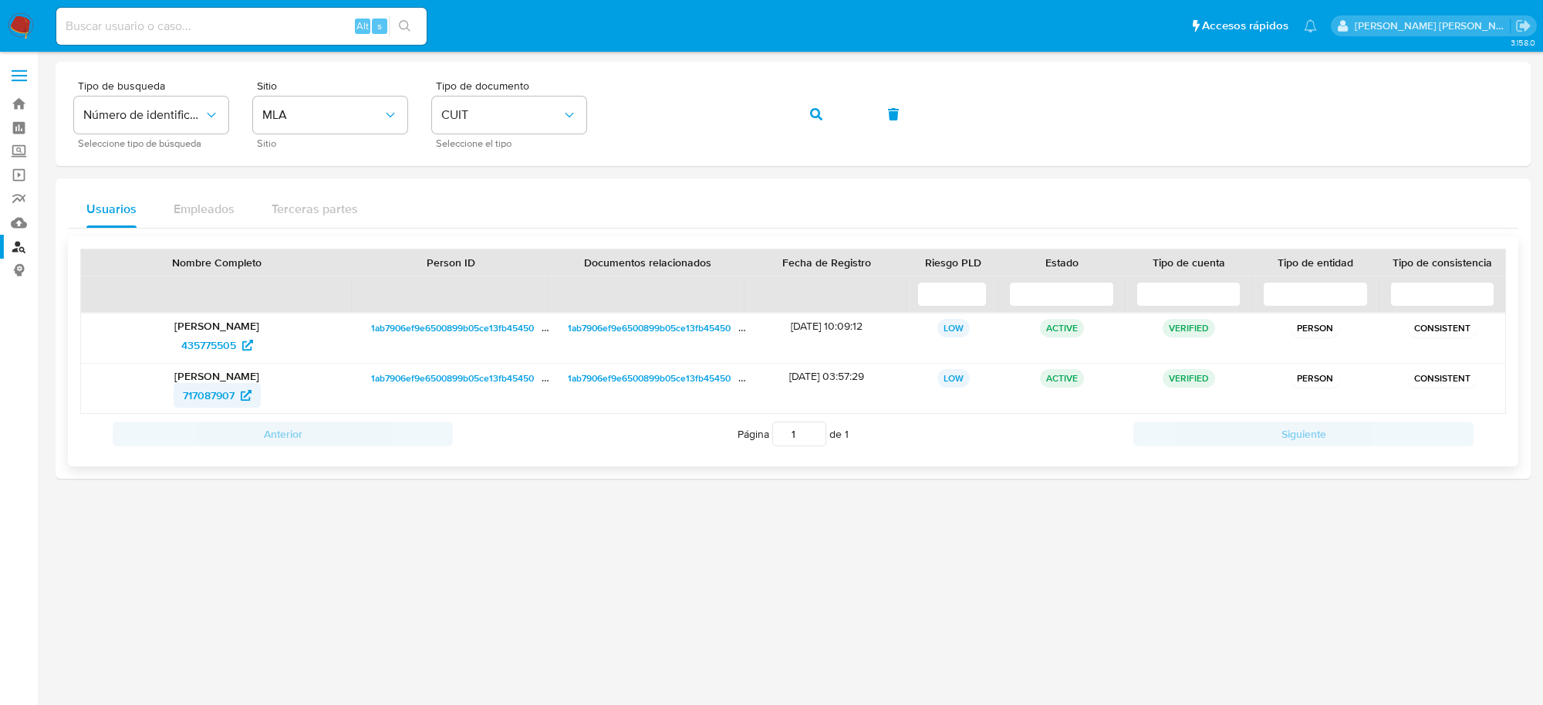
click at [218, 395] on span "717087907" at bounding box center [209, 395] width 52 height 25
click at [820, 120] on icon "button" at bounding box center [816, 114] width 12 height 12
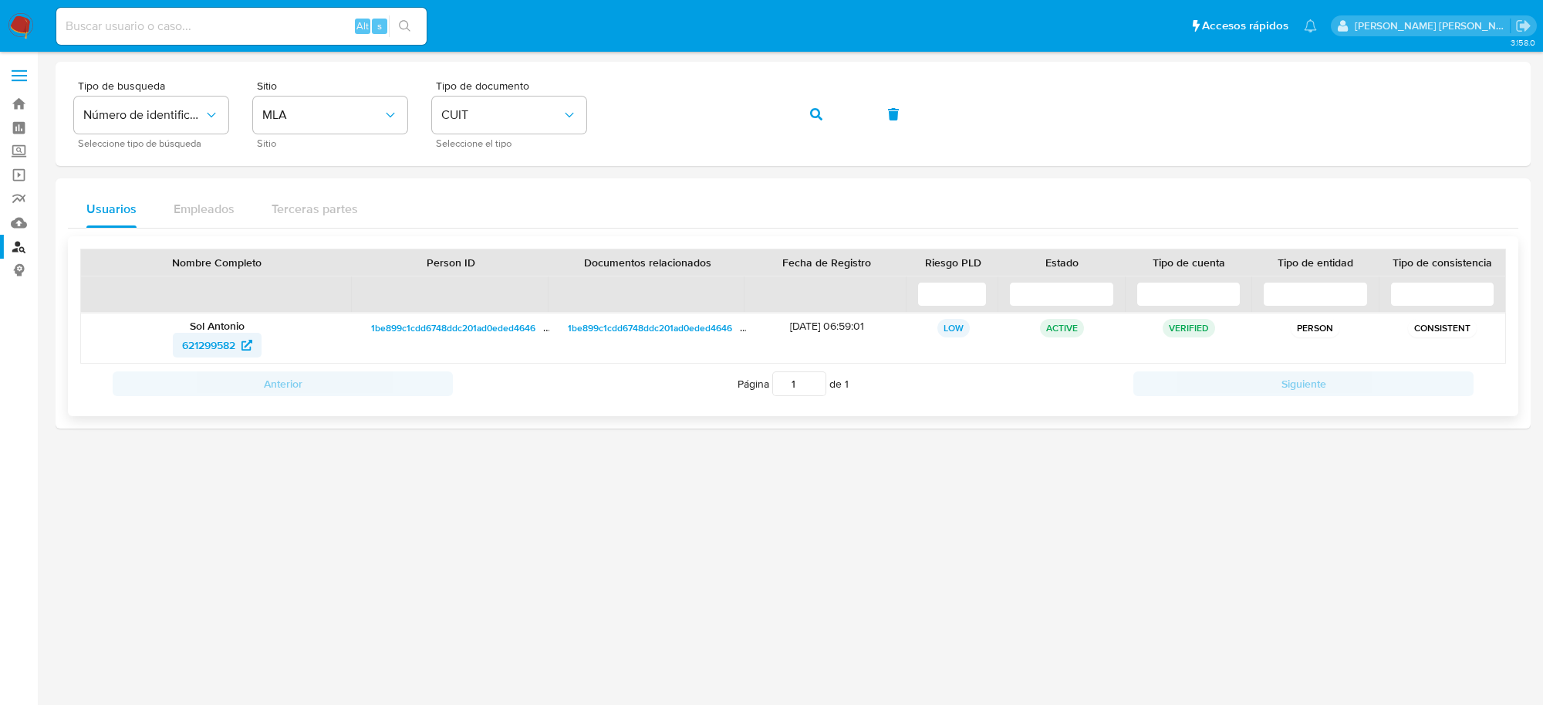
click at [216, 352] on span "621299582" at bounding box center [208, 345] width 53 height 25
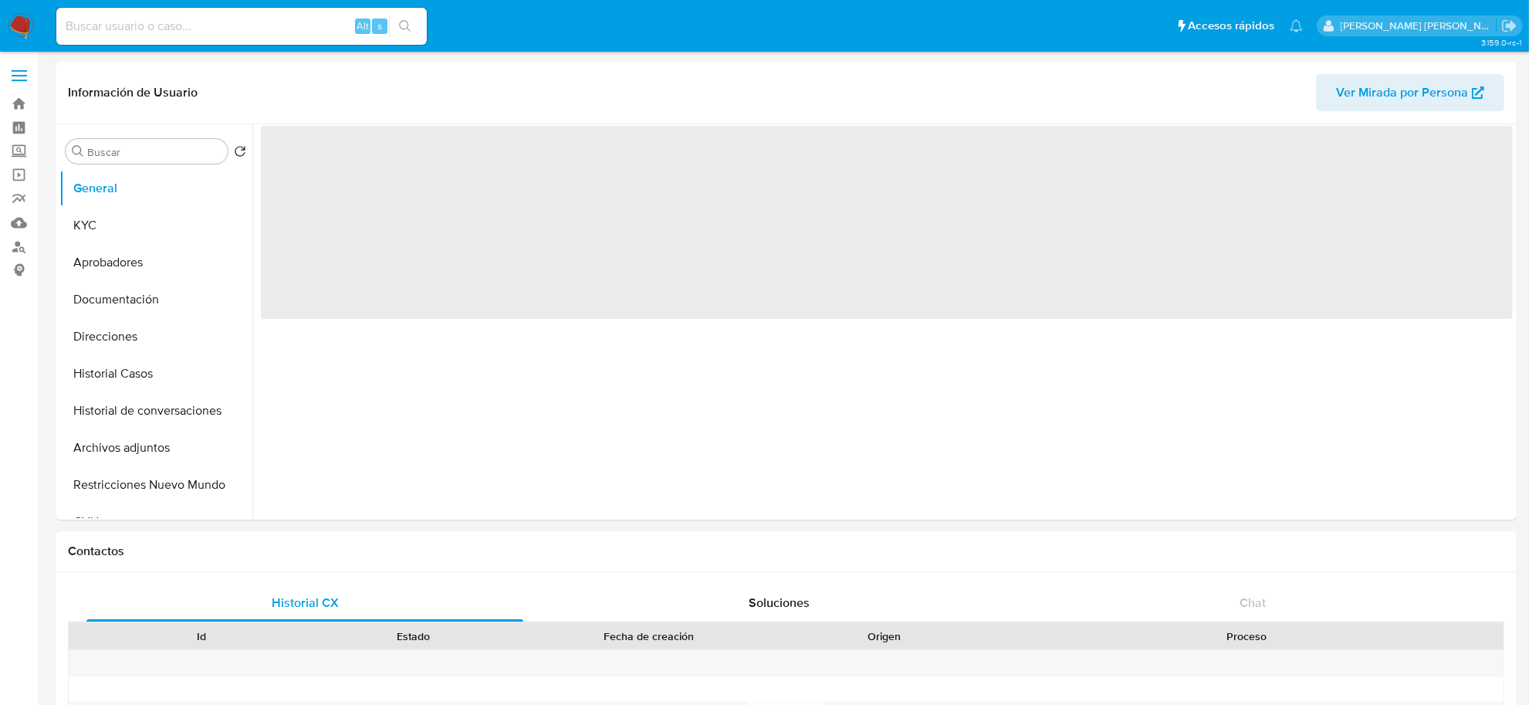
select select "10"
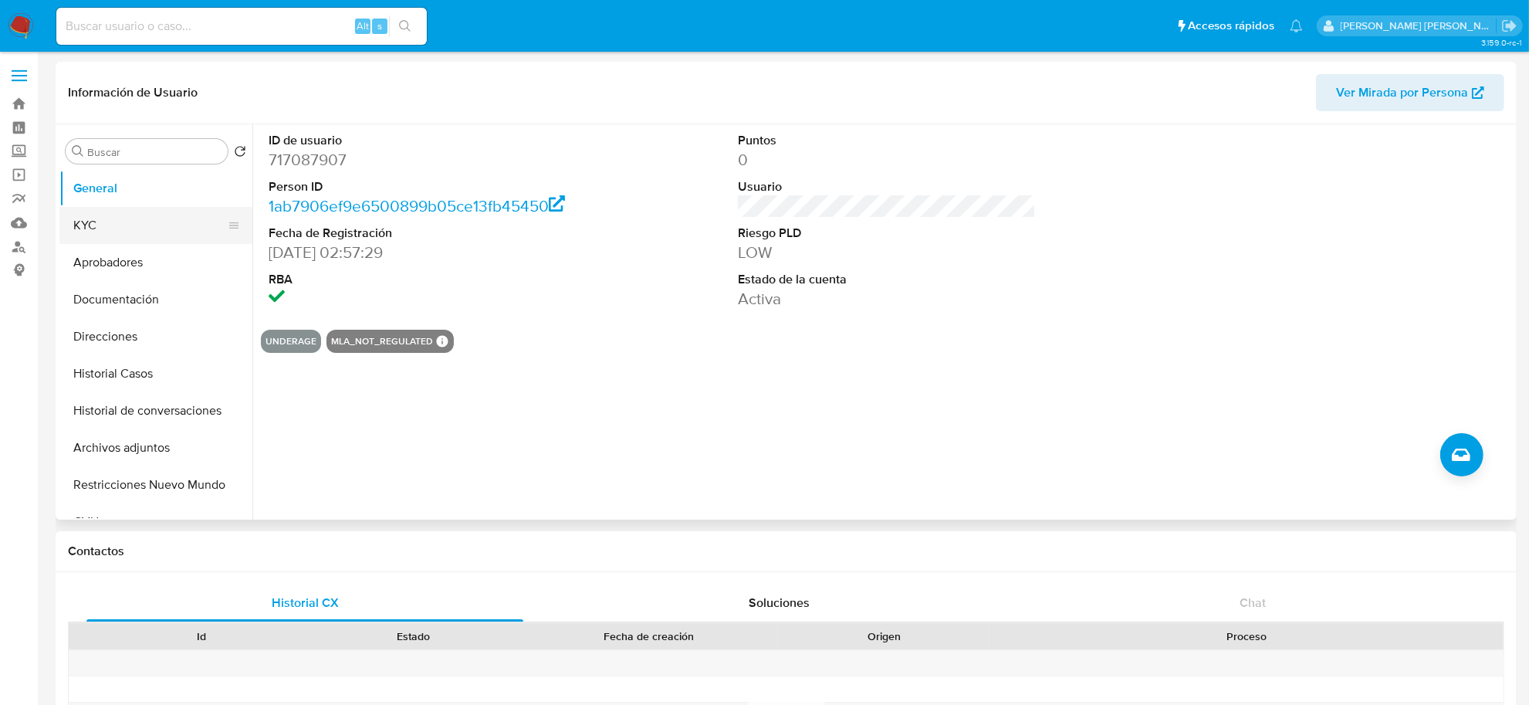
click at [94, 241] on button "KYC" at bounding box center [149, 225] width 181 height 37
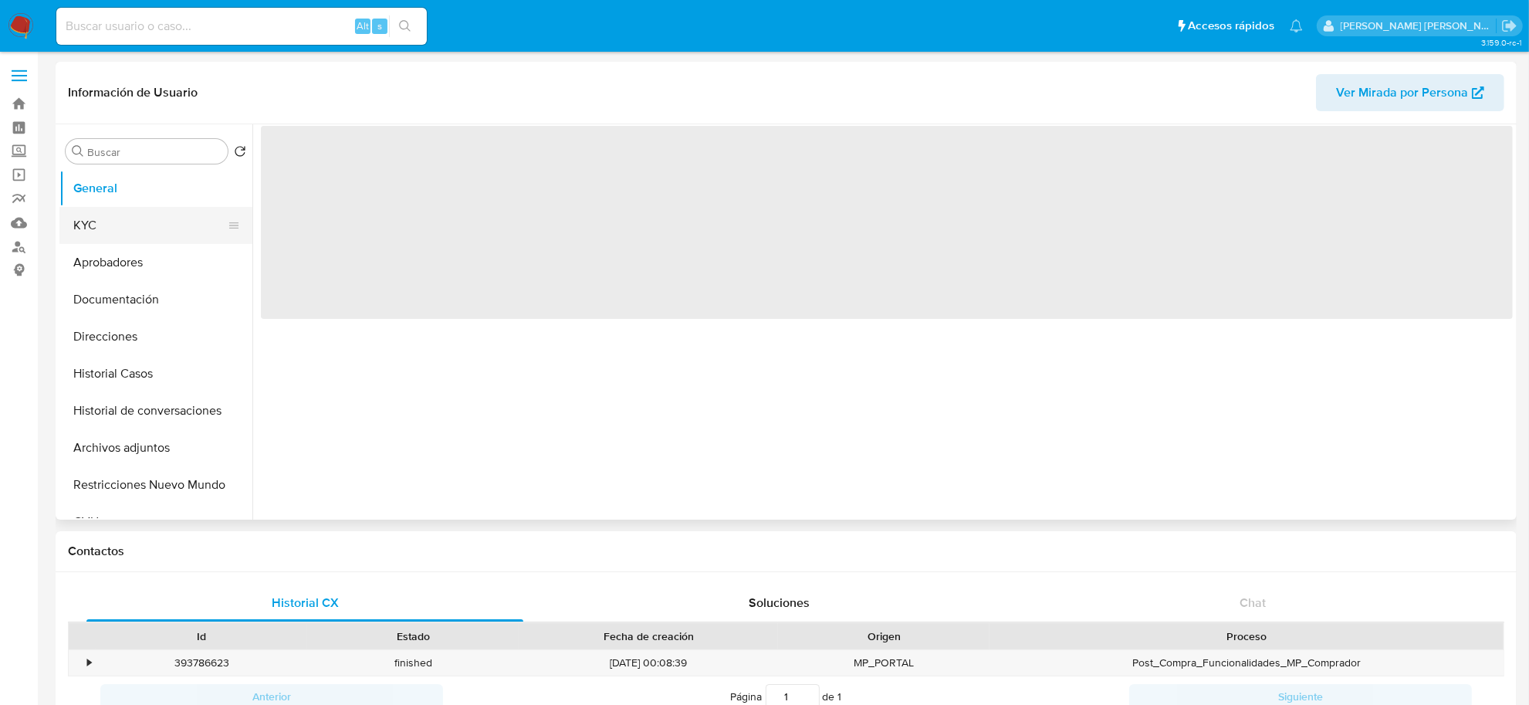
click at [144, 225] on button "KYC" at bounding box center [149, 225] width 181 height 37
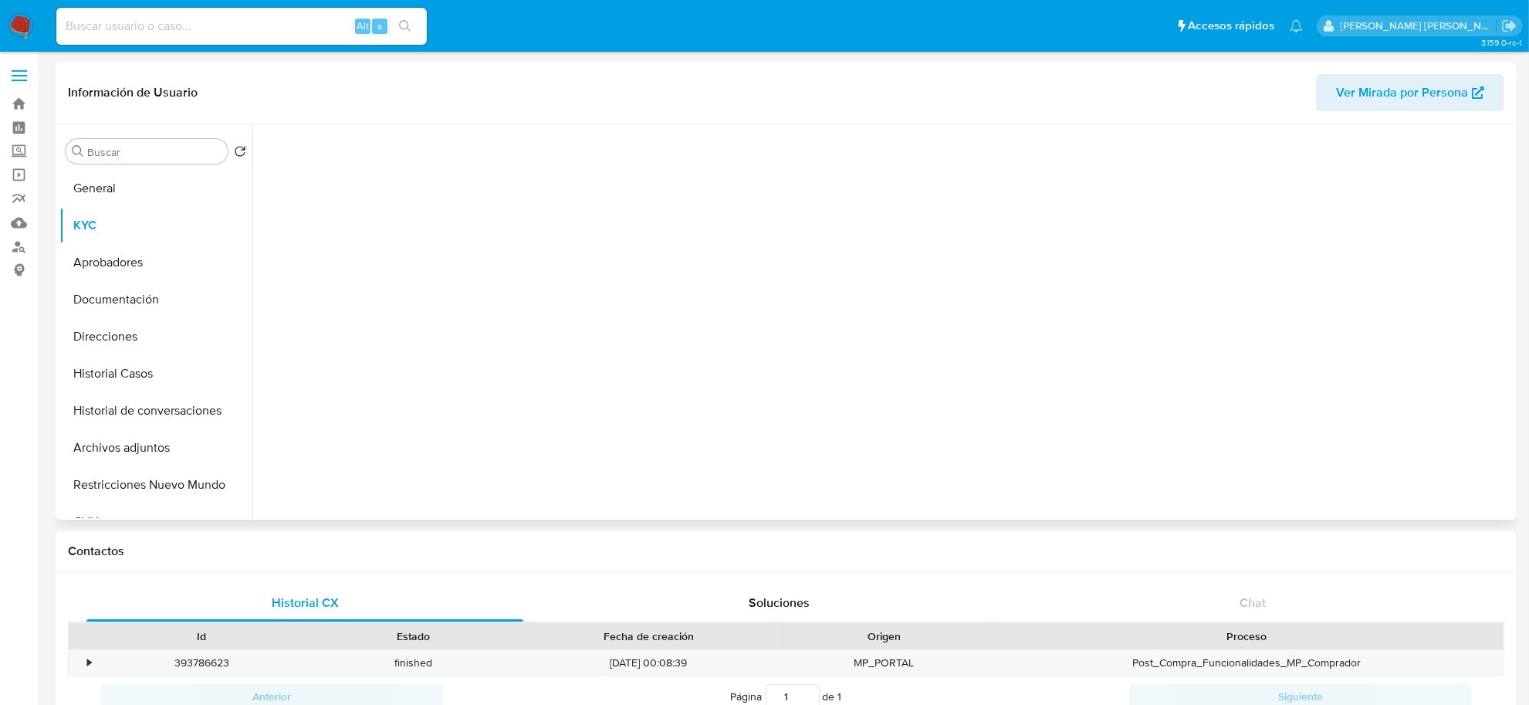
select select "10"
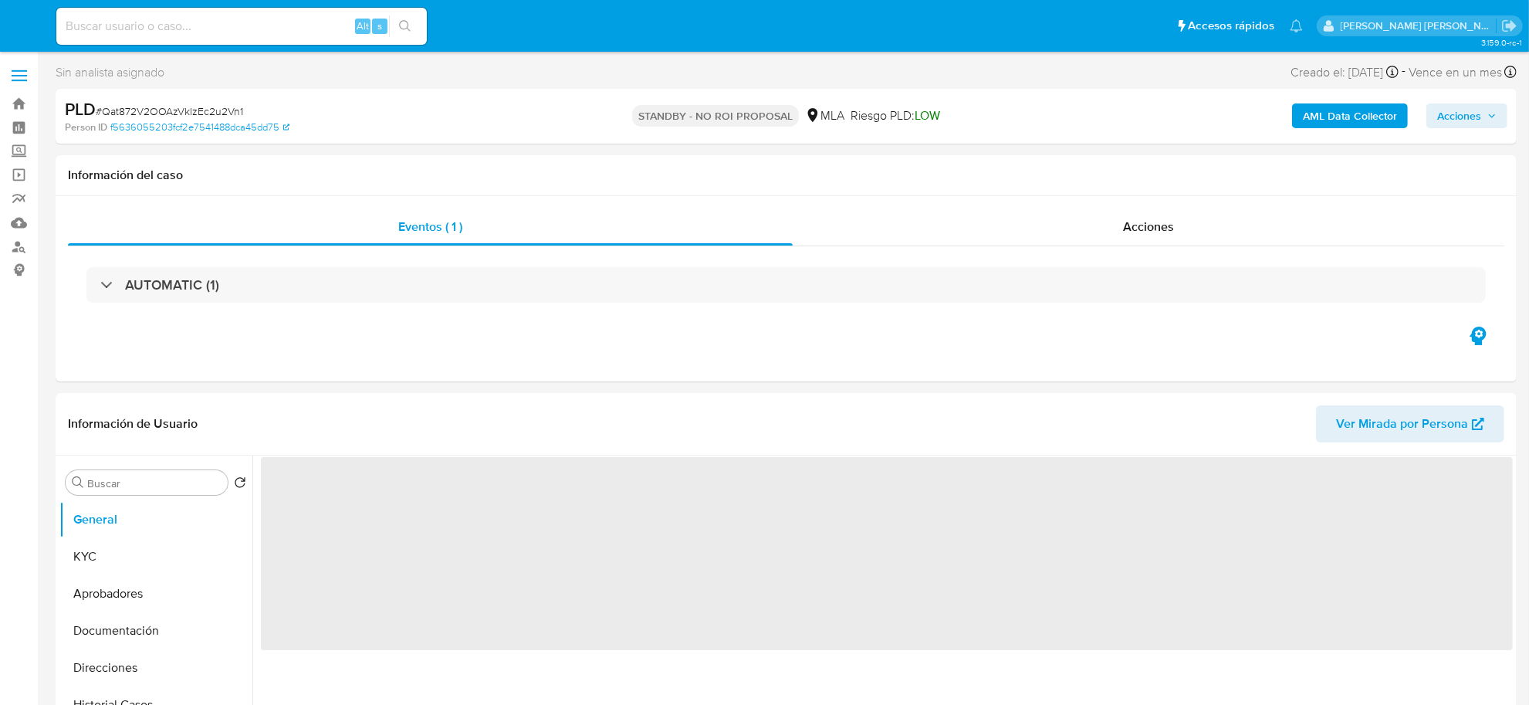
select select "10"
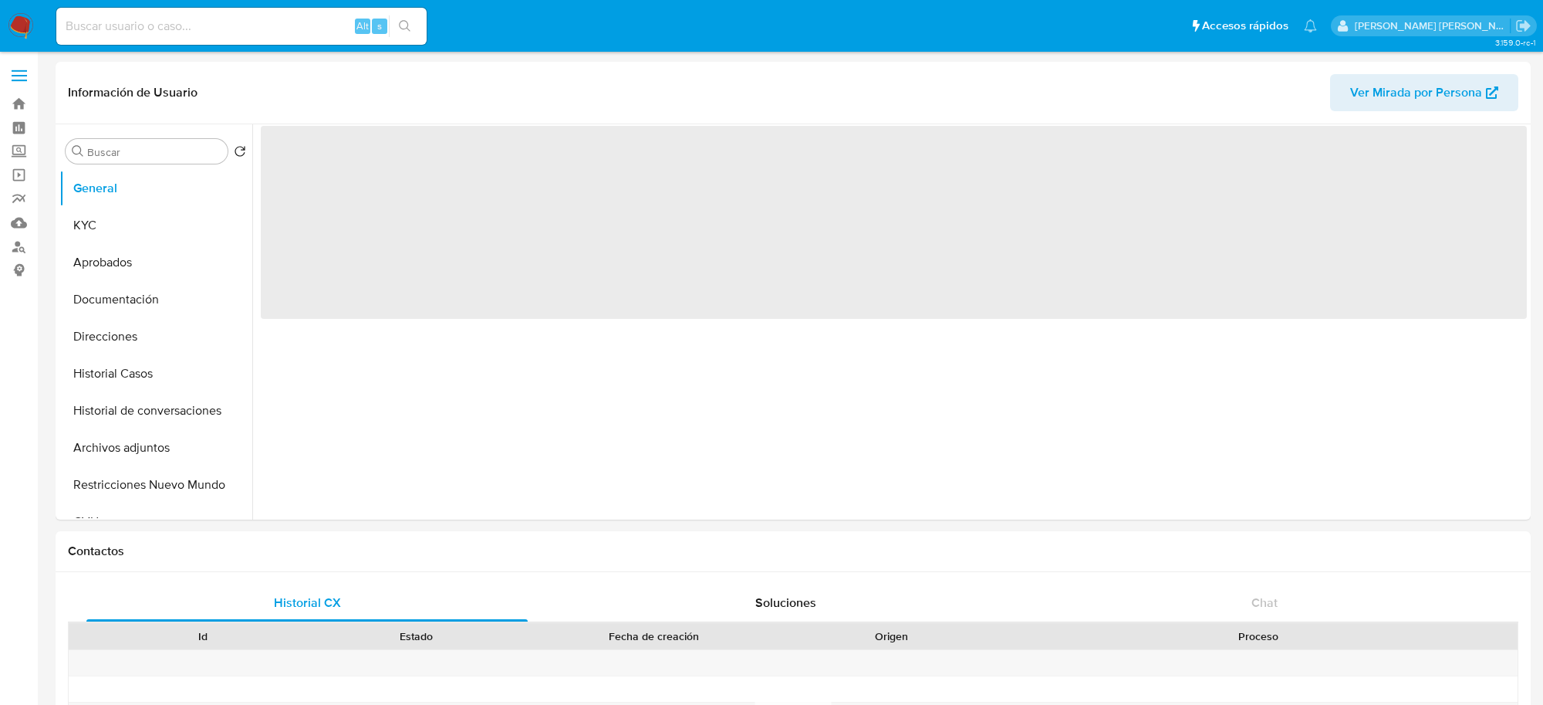
select select "10"
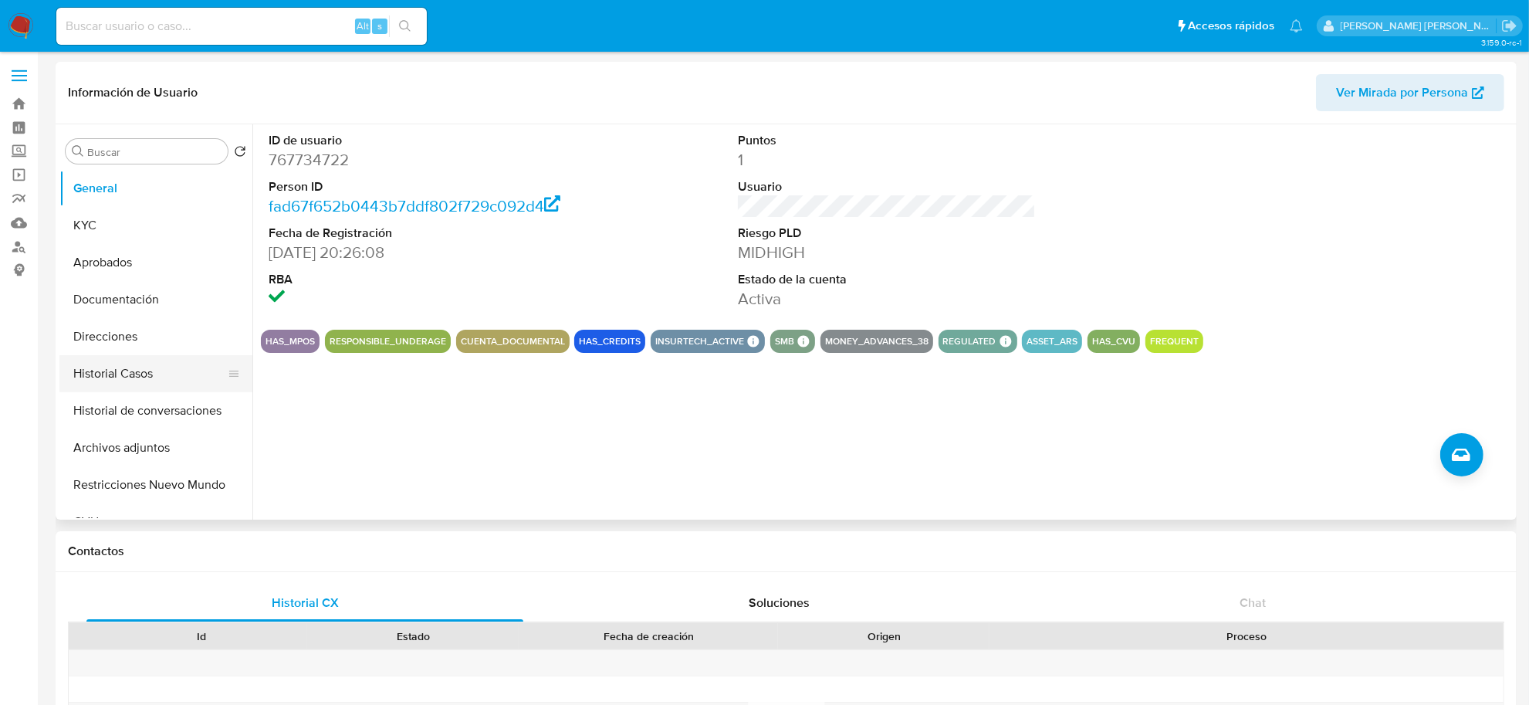
click at [150, 371] on button "Historial Casos" at bounding box center [149, 373] width 181 height 37
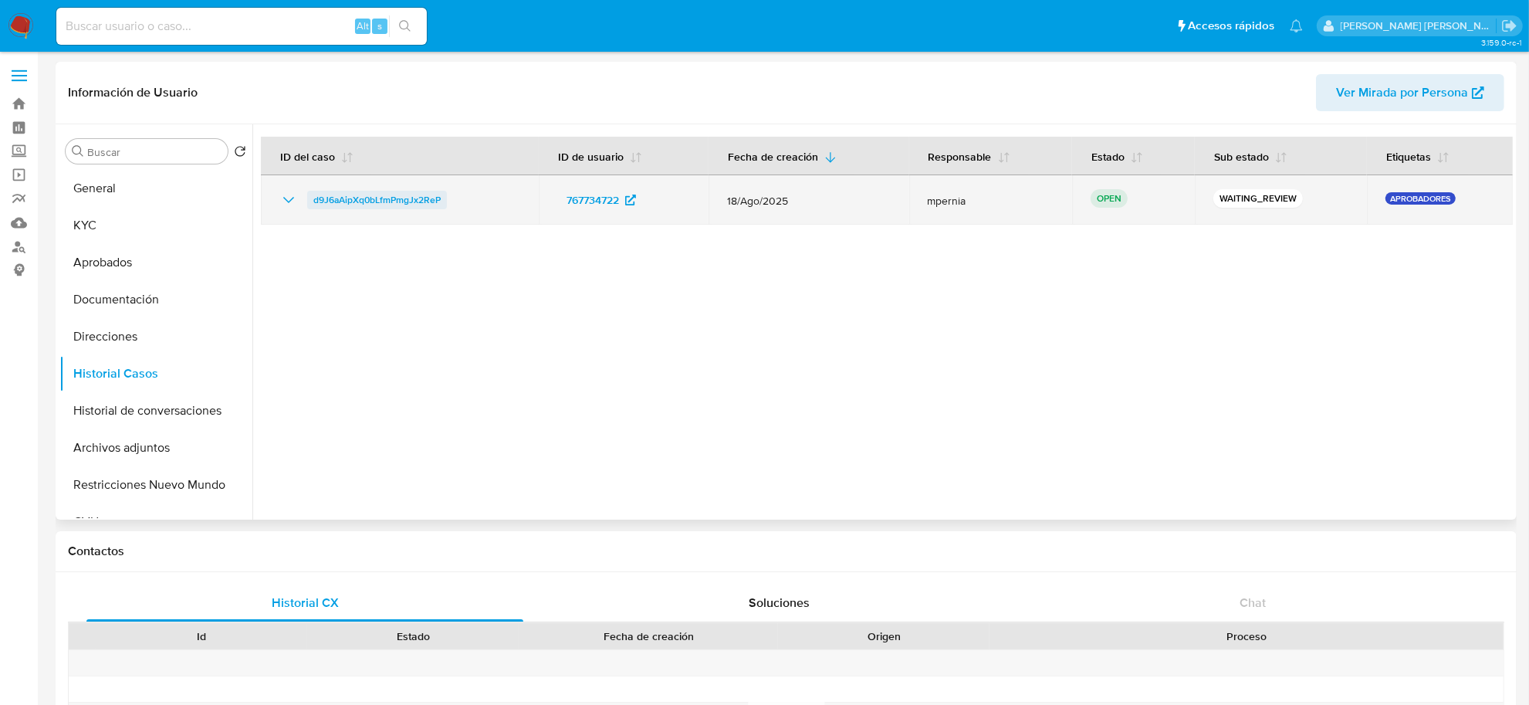
drag, startPoint x: 453, startPoint y: 194, endPoint x: 306, endPoint y: 201, distance: 146.8
click at [306, 201] on div "d9J6aAipXq0bLfmPmgJx2ReP" at bounding box center [399, 200] width 241 height 19
click at [401, 199] on span "d9J6aAipXq0bLfmPmgJx2ReP" at bounding box center [376, 200] width 127 height 19
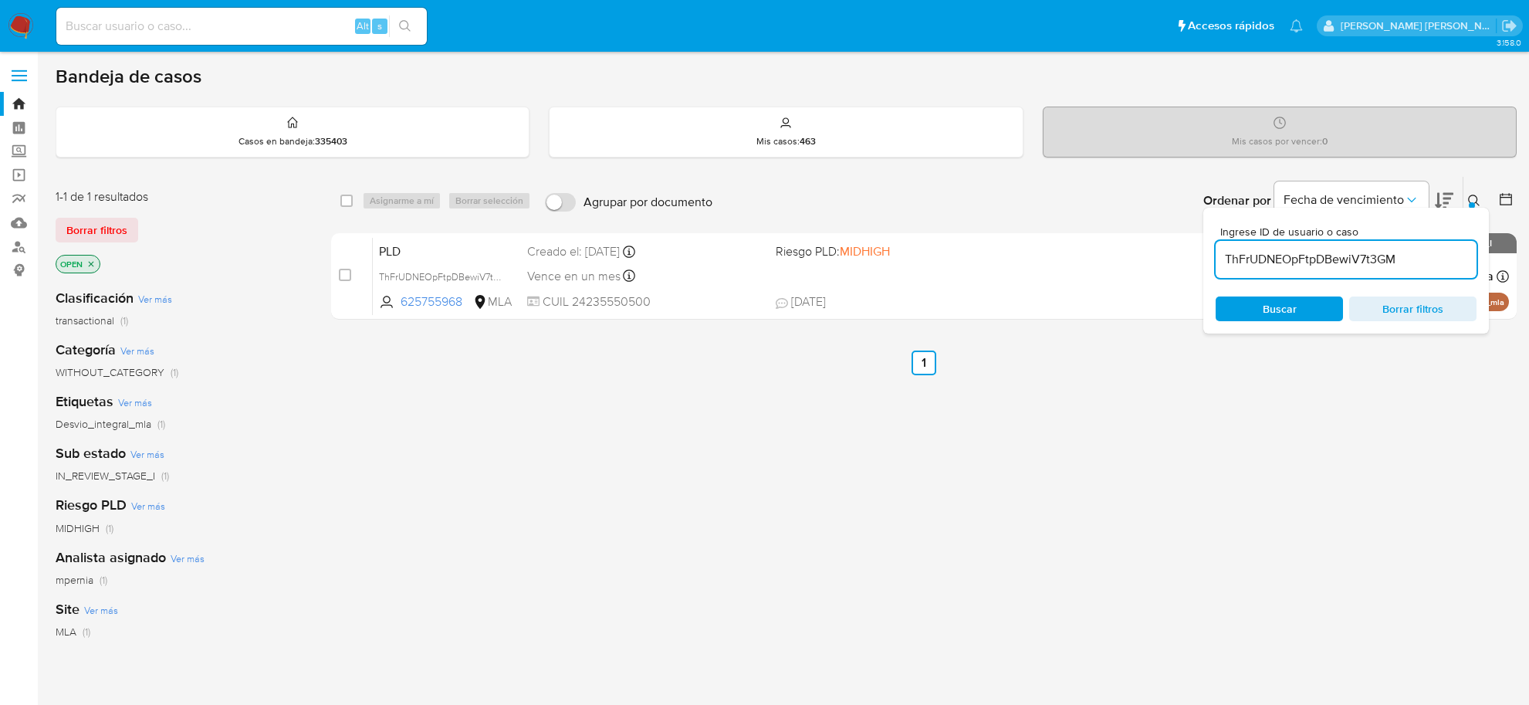
click at [1297, 259] on input "ThFrUDNEOpFtpDBewiV7t3GM" at bounding box center [1345, 259] width 261 height 20
type input "d9J6aAipXq0bLfmPmgJx2ReP"
click at [350, 199] on input "checkbox" at bounding box center [346, 200] width 12 height 12
checkbox input "true"
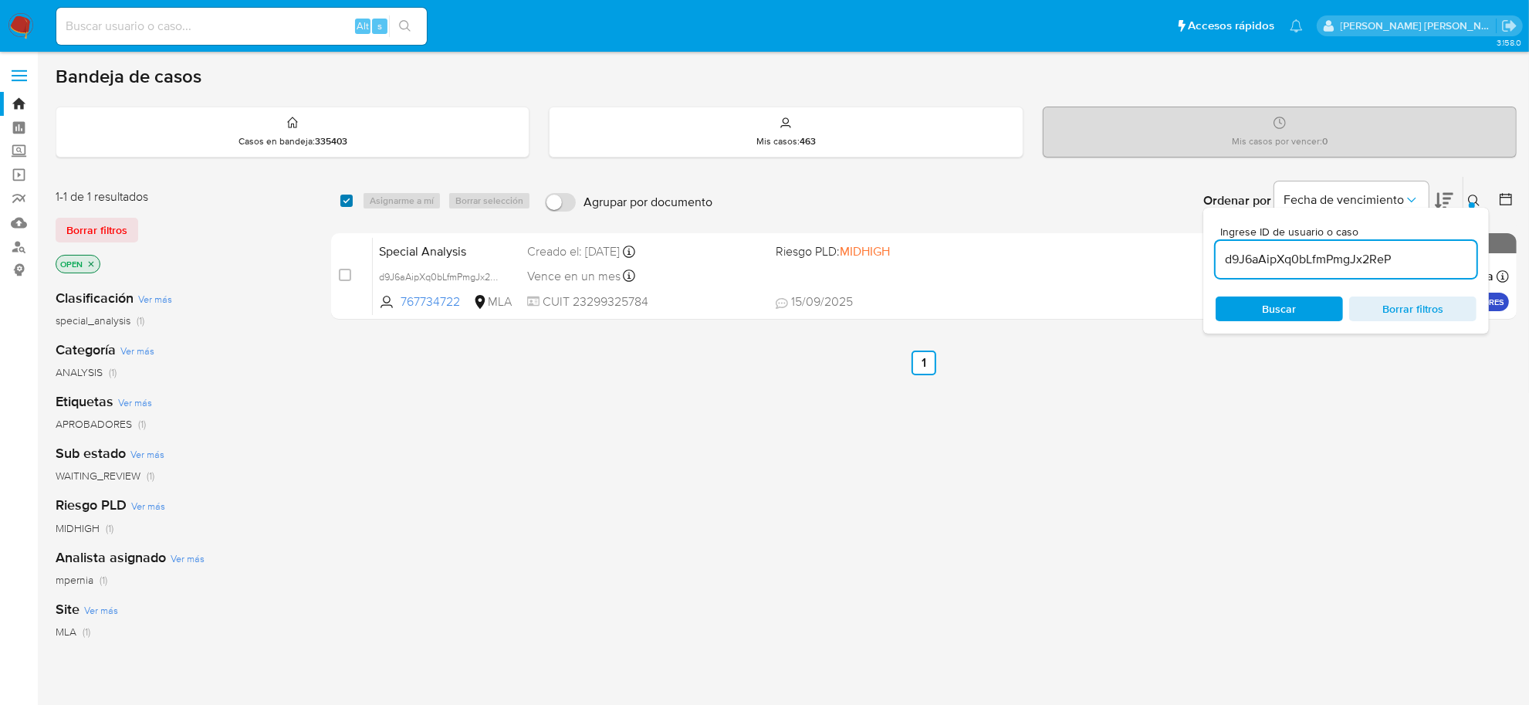
checkbox input "true"
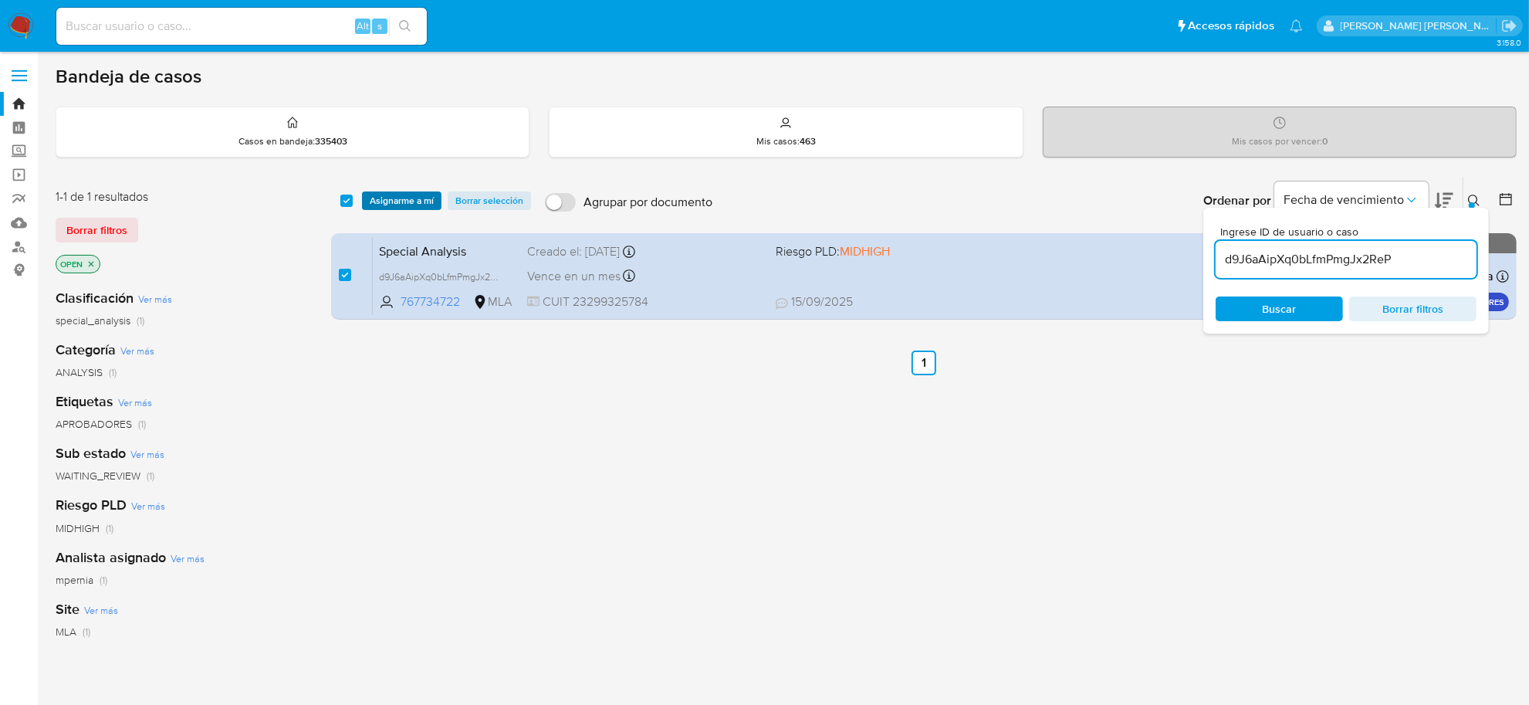
click at [371, 199] on span "Asignarme a mí" at bounding box center [402, 200] width 64 height 15
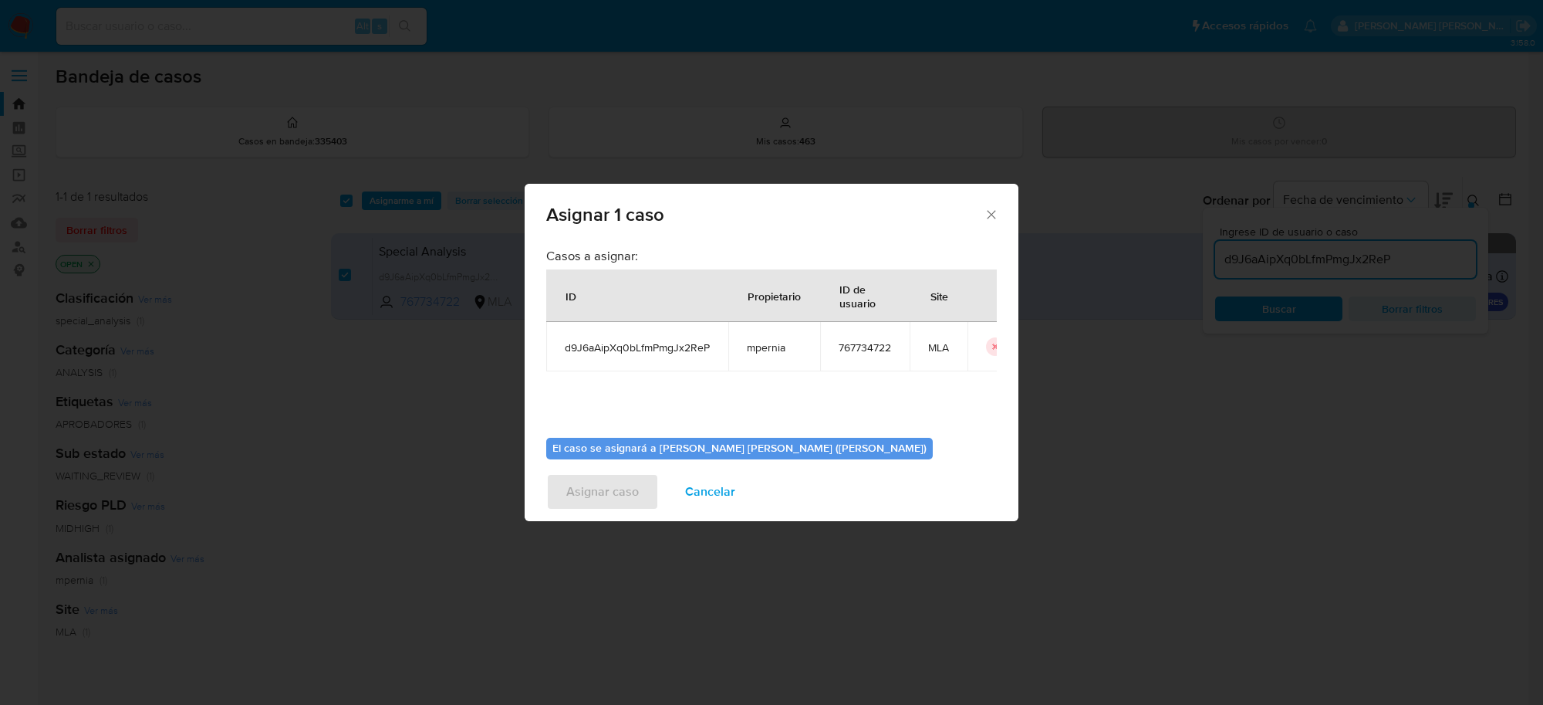
scroll to position [79, 0]
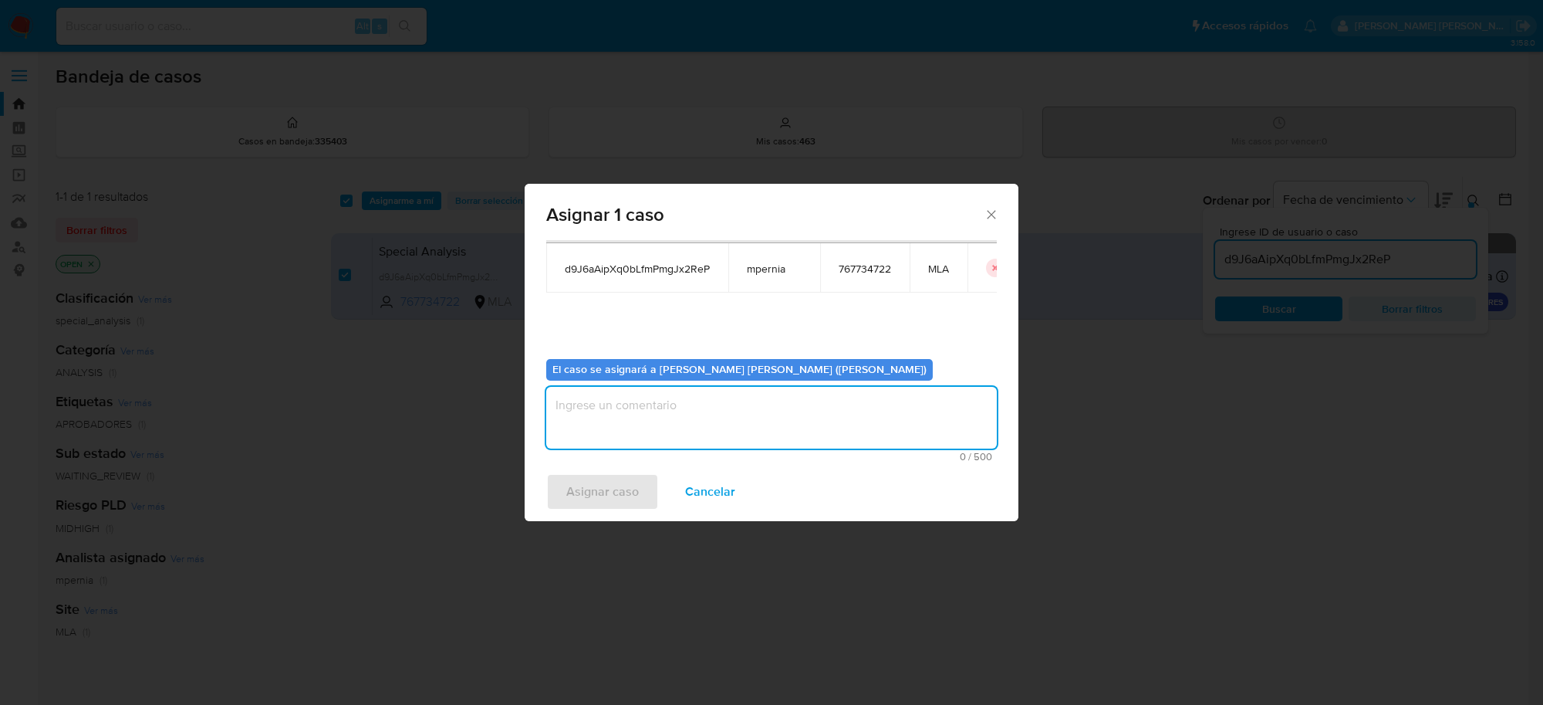
click at [710, 423] on textarea "assign-modal" at bounding box center [771, 418] width 451 height 62
type textarea "-"
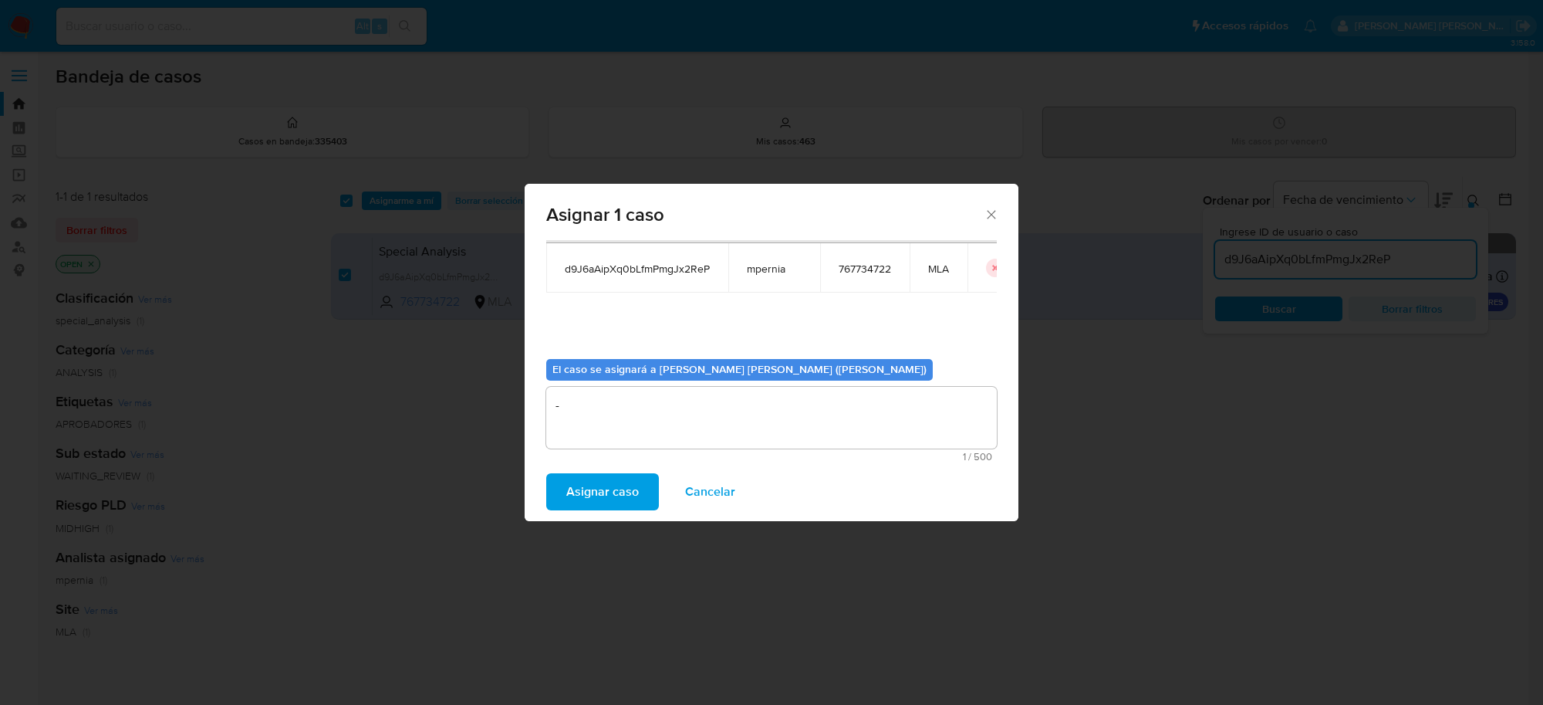
click at [603, 502] on span "Asignar caso" at bounding box center [602, 492] width 73 height 34
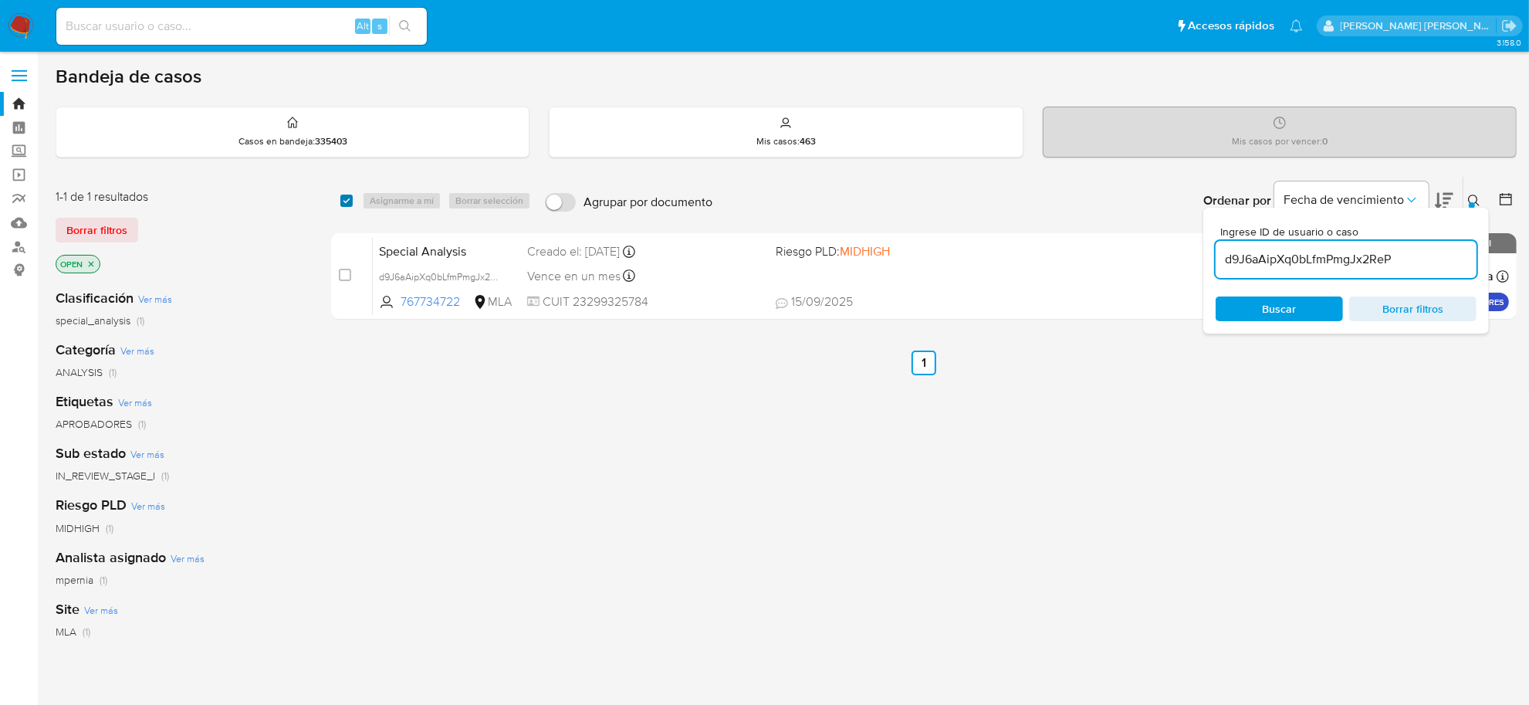
click at [346, 198] on input "checkbox" at bounding box center [346, 200] width 12 height 12
checkbox input "true"
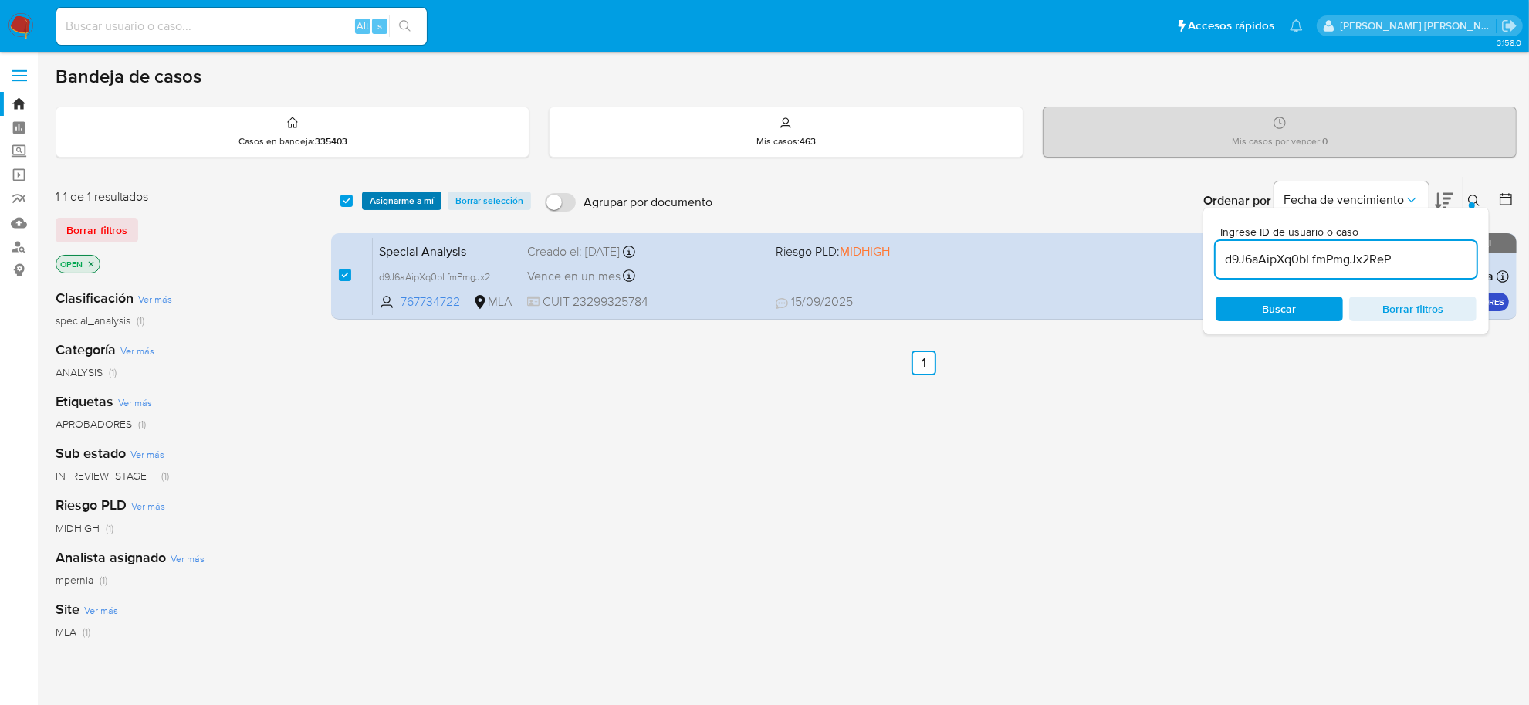
click at [387, 198] on span "Asignarme a mí" at bounding box center [402, 200] width 64 height 15
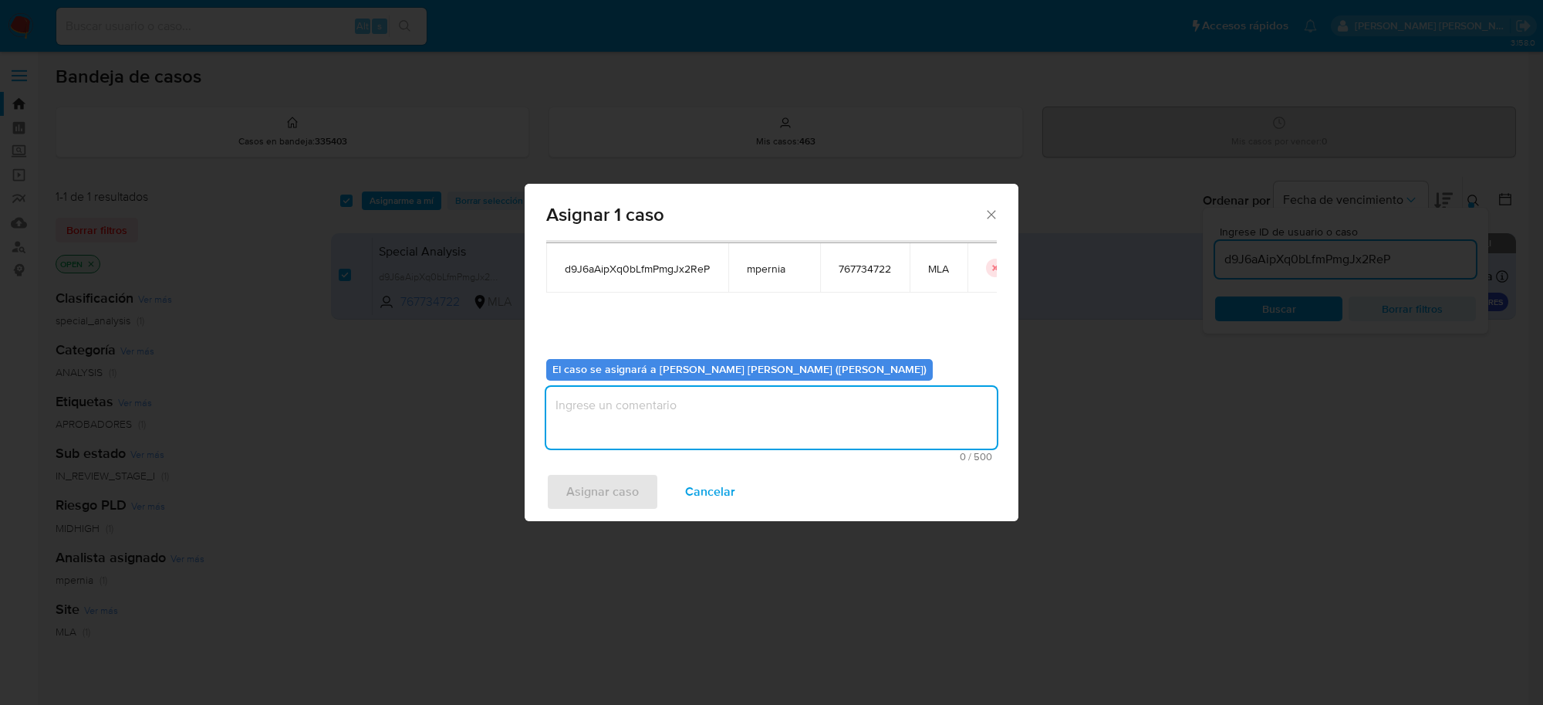
click at [665, 441] on textarea "assign-modal" at bounding box center [771, 418] width 451 height 62
type textarea "-"
click at [618, 485] on span "Asignar caso" at bounding box center [602, 492] width 73 height 34
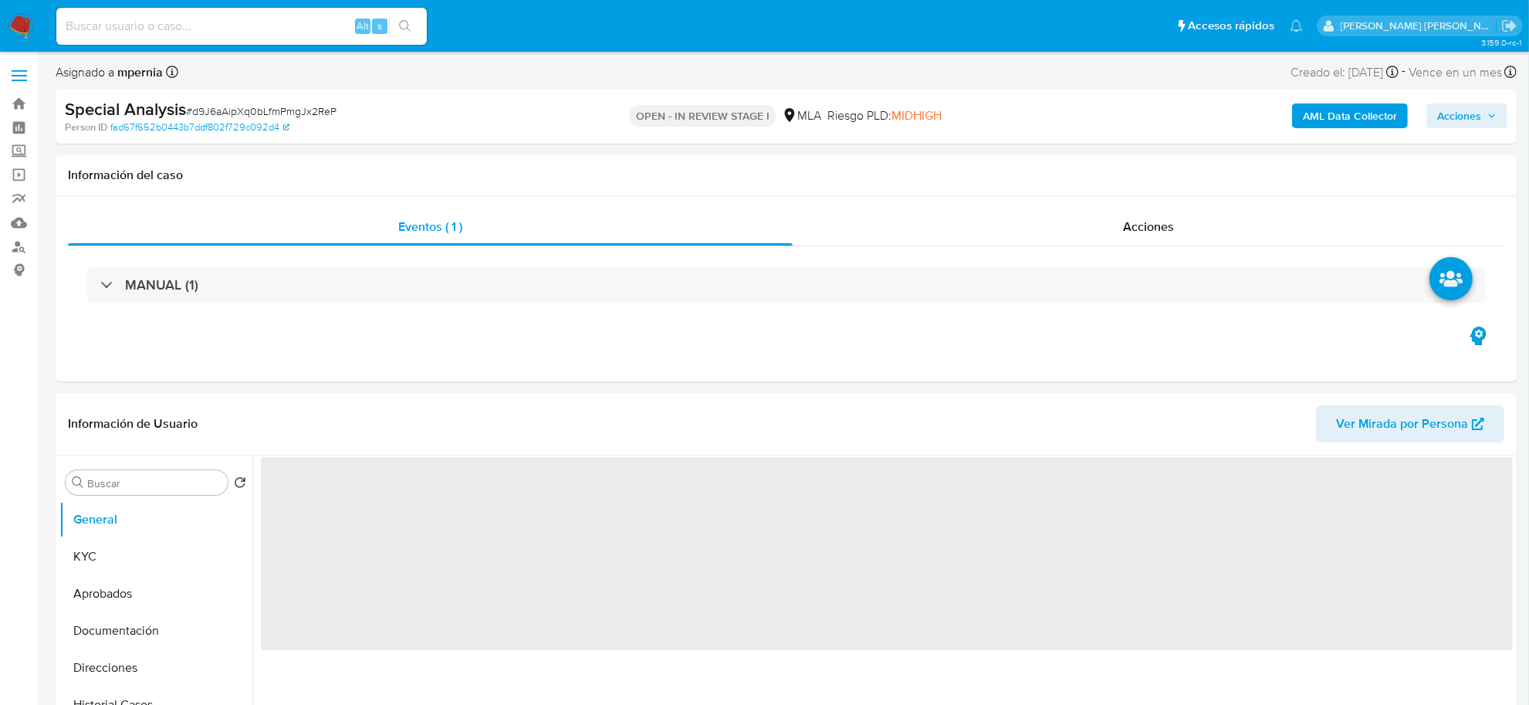
select select "10"
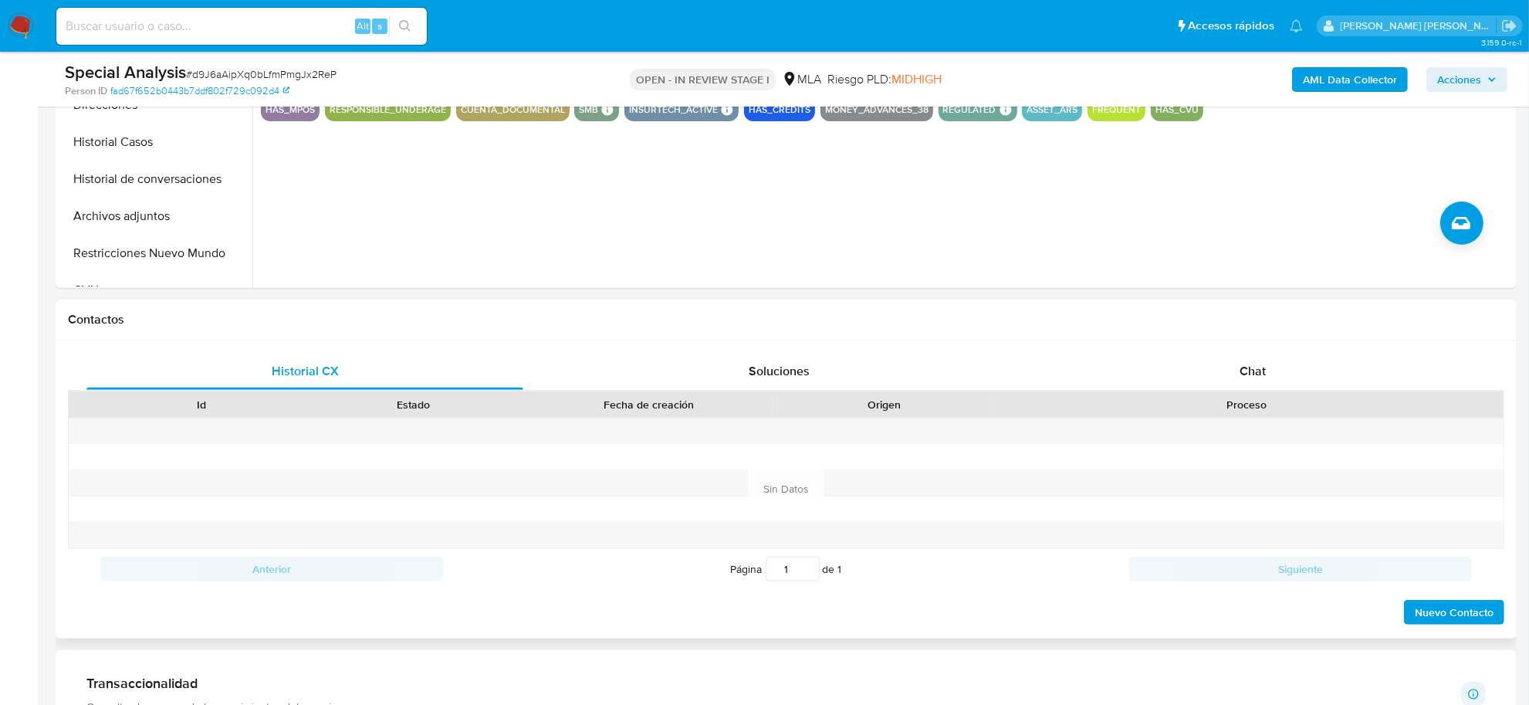
scroll to position [675, 0]
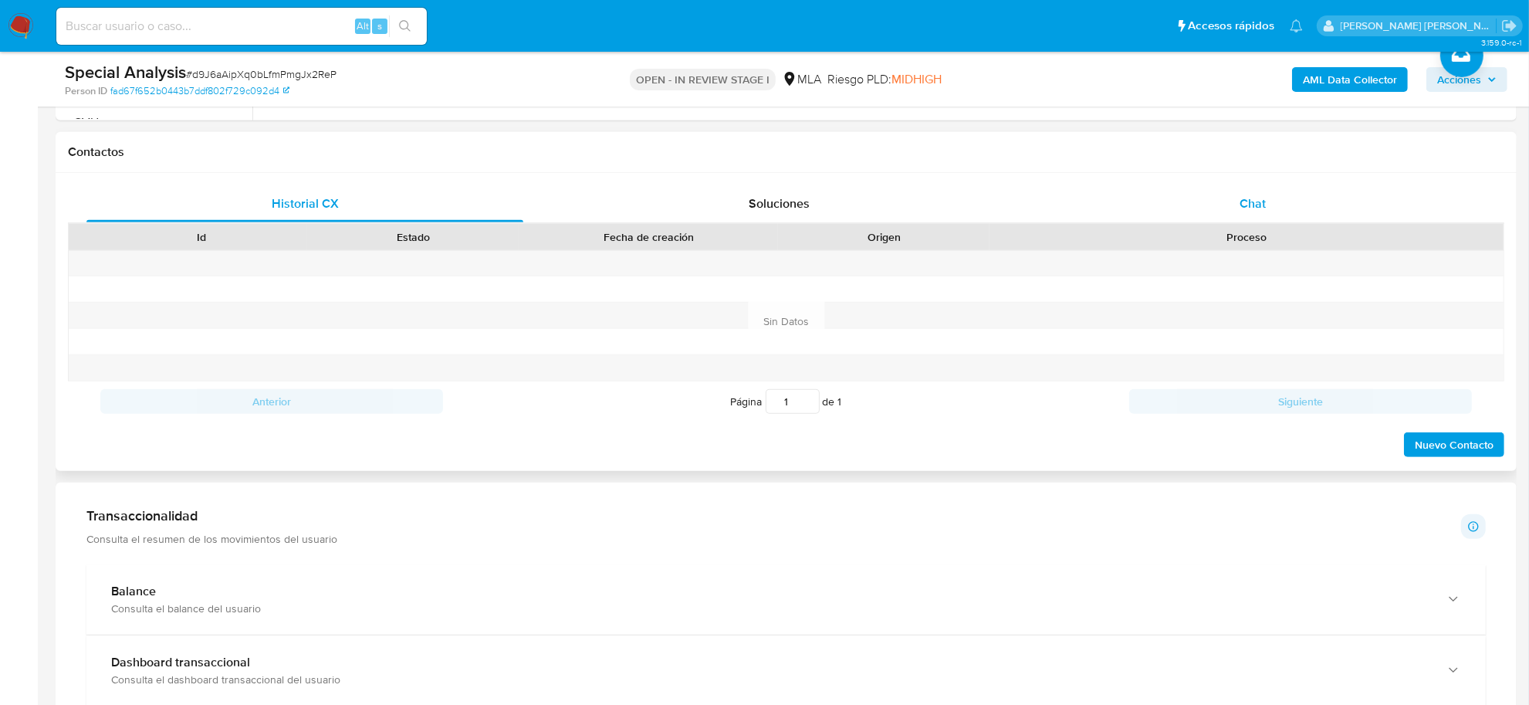
click at [1251, 218] on div "Chat" at bounding box center [1252, 203] width 437 height 37
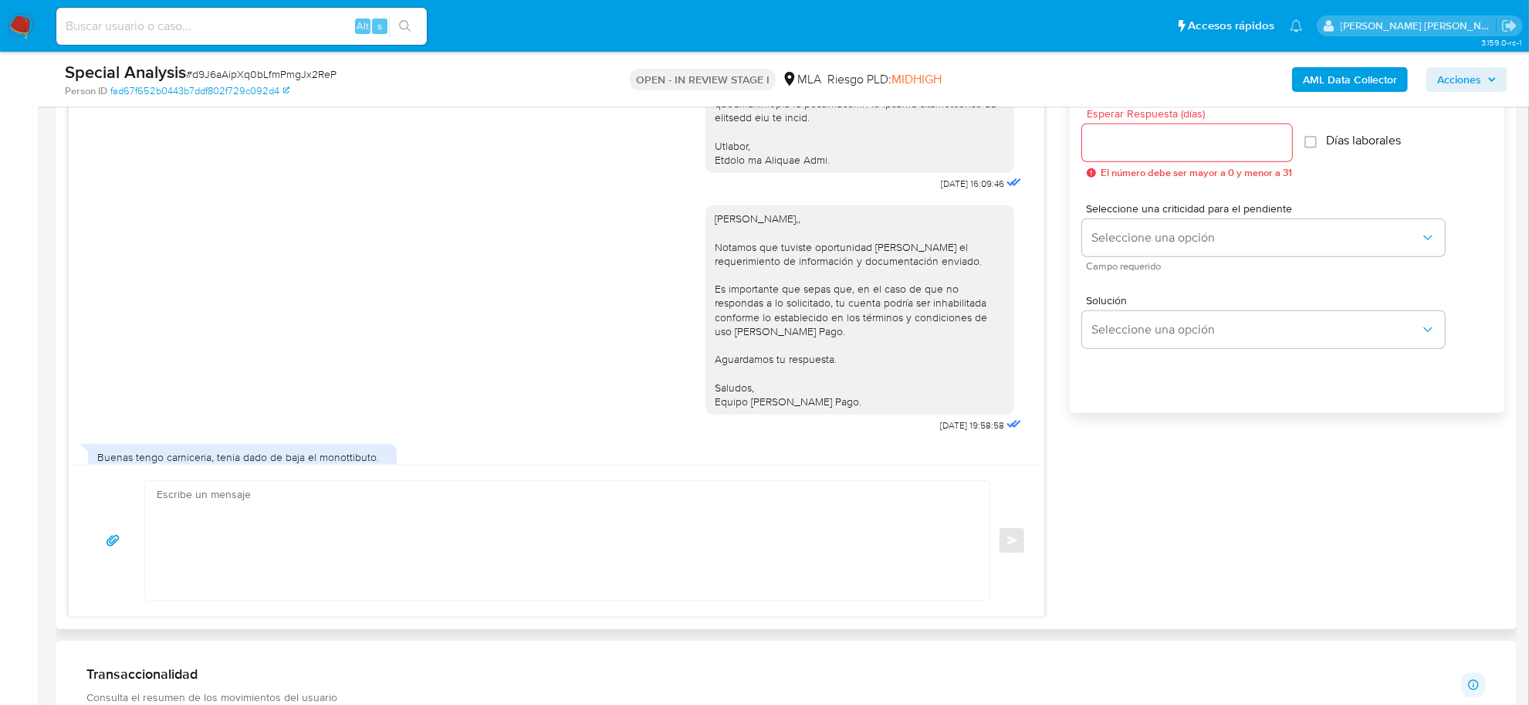
scroll to position [2057, 0]
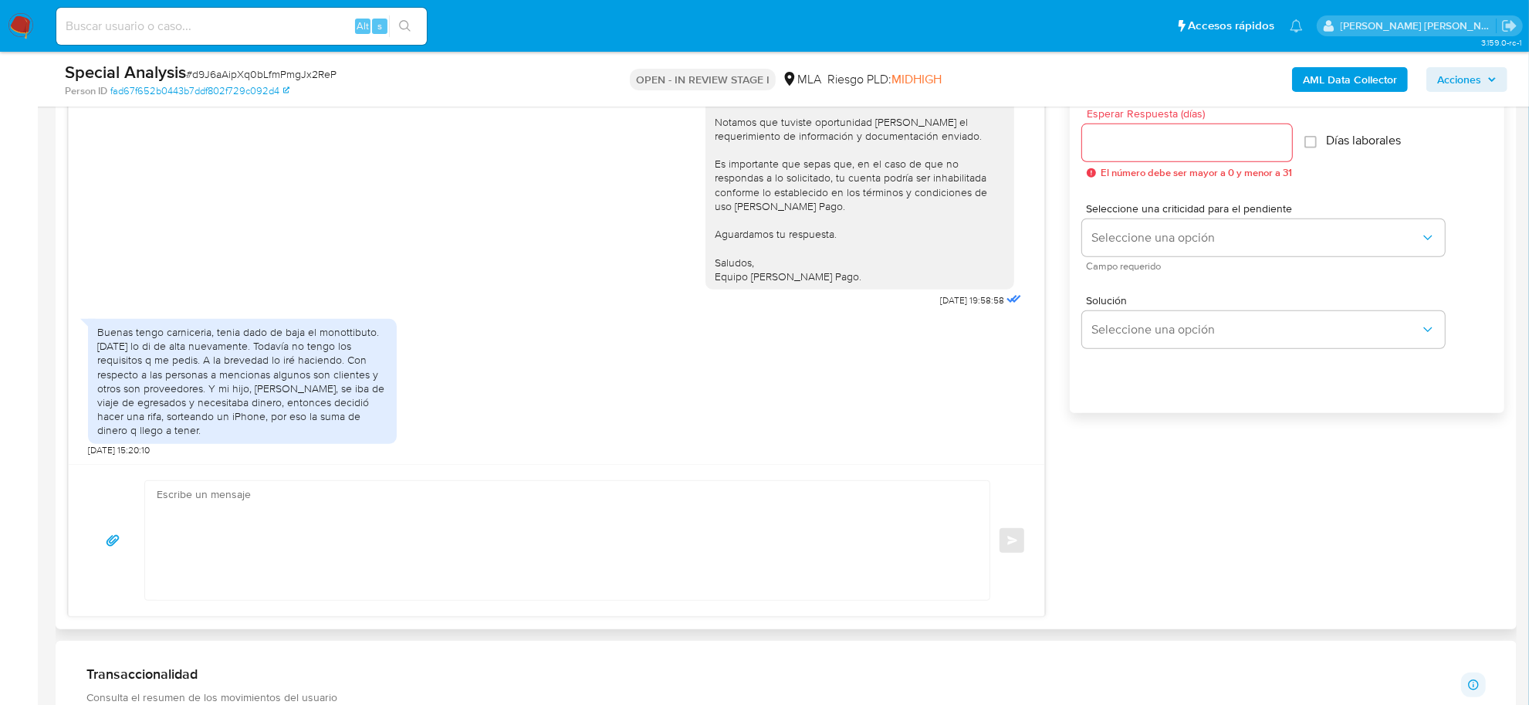
drag, startPoint x: 136, startPoint y: 336, endPoint x: 270, endPoint y: 425, distance: 161.4
click at [270, 425] on div "Buenas tengo carniceria, tenia dado de baja el monottibuto. [DATE] lo di de alt…" at bounding box center [242, 381] width 290 height 113
copy div "tengo carniceria, tenia dado de baja el monottibuto. [DATE] lo di de alta nueva…"
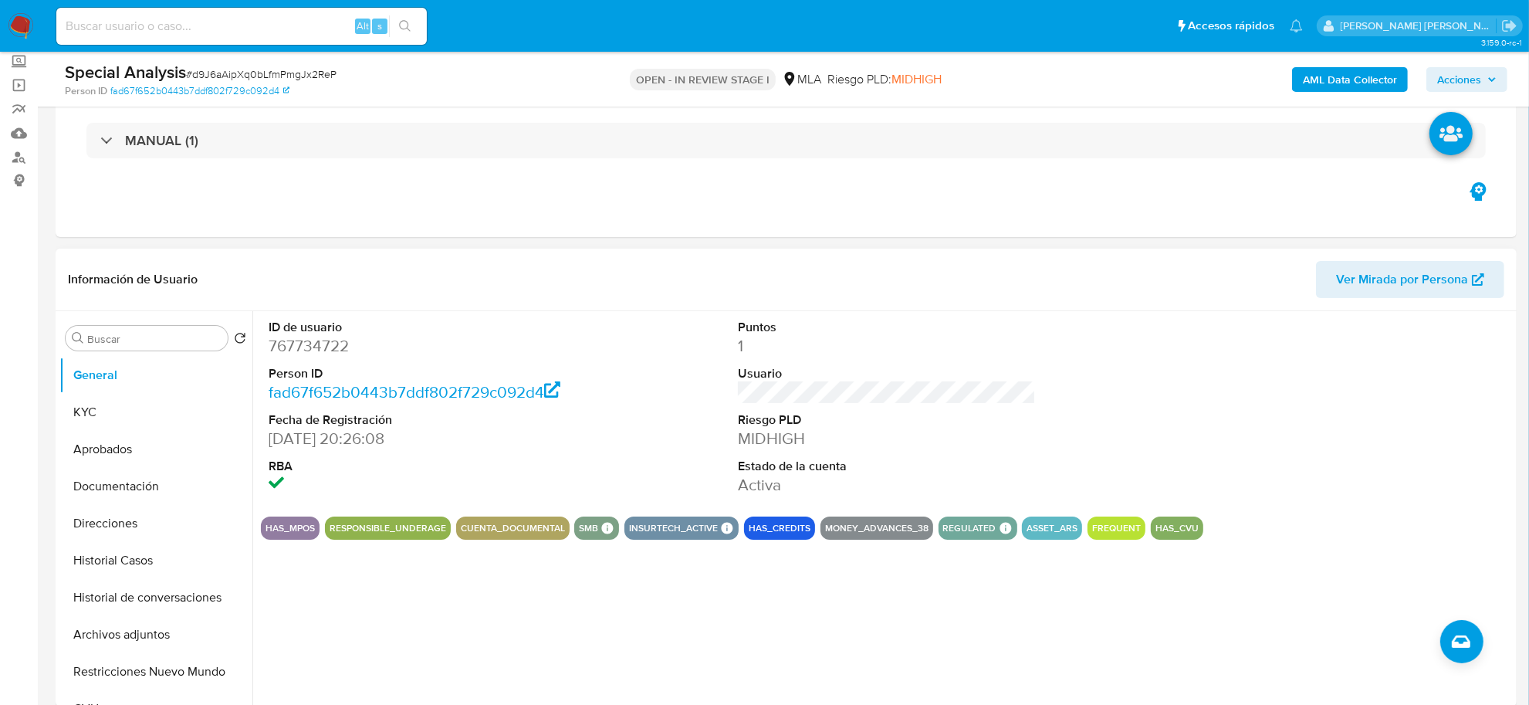
scroll to position [193, 0]
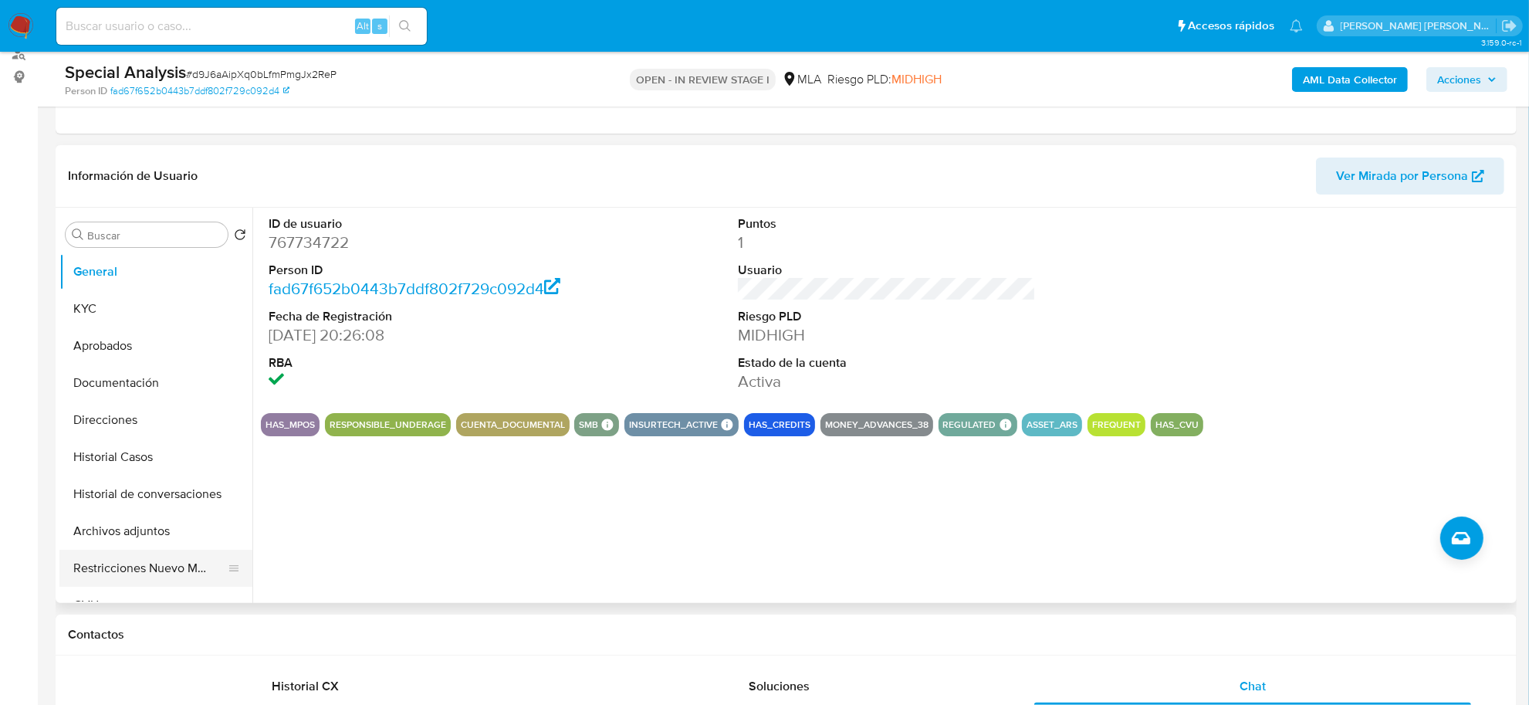
click at [113, 535] on button "Archivos adjuntos" at bounding box center [155, 530] width 193 height 37
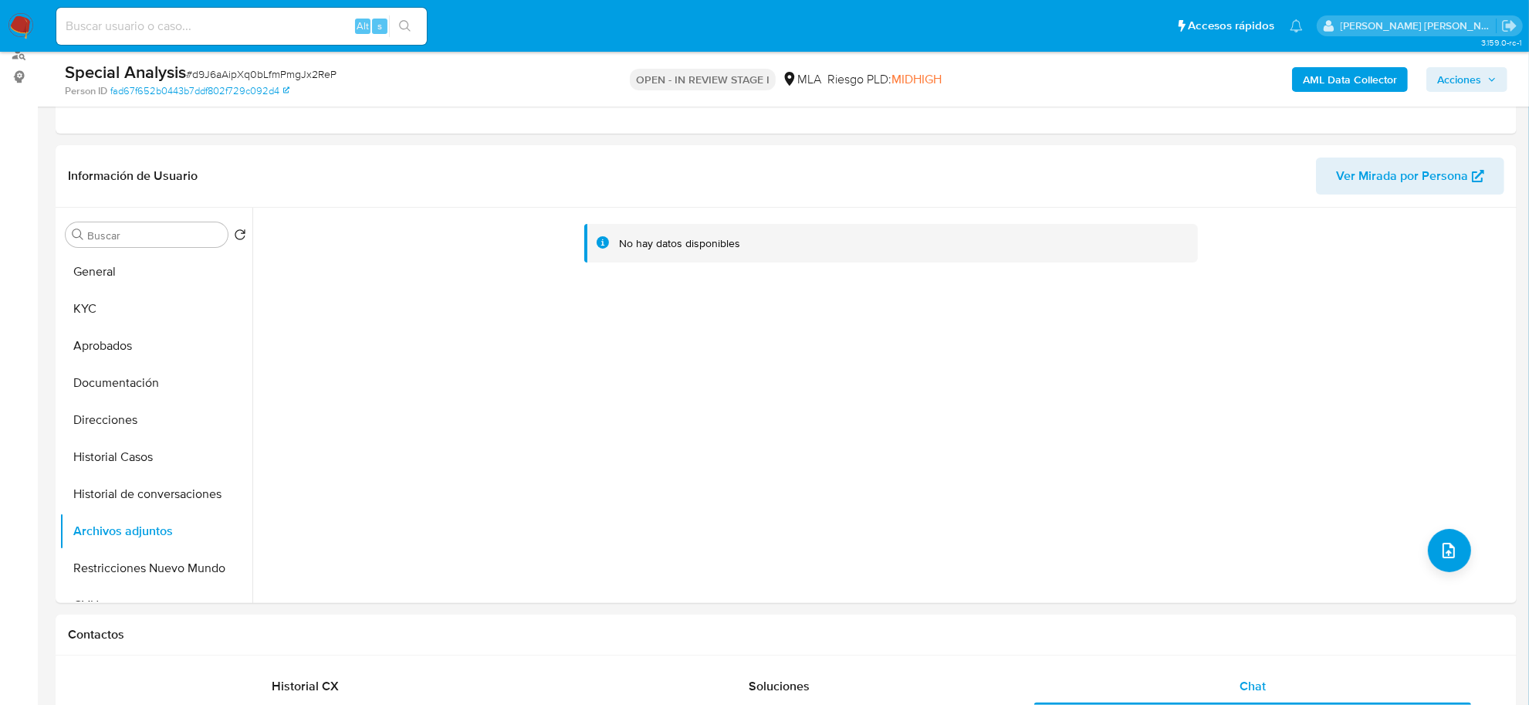
click at [1354, 90] on b "AML Data Collector" at bounding box center [1350, 79] width 94 height 25
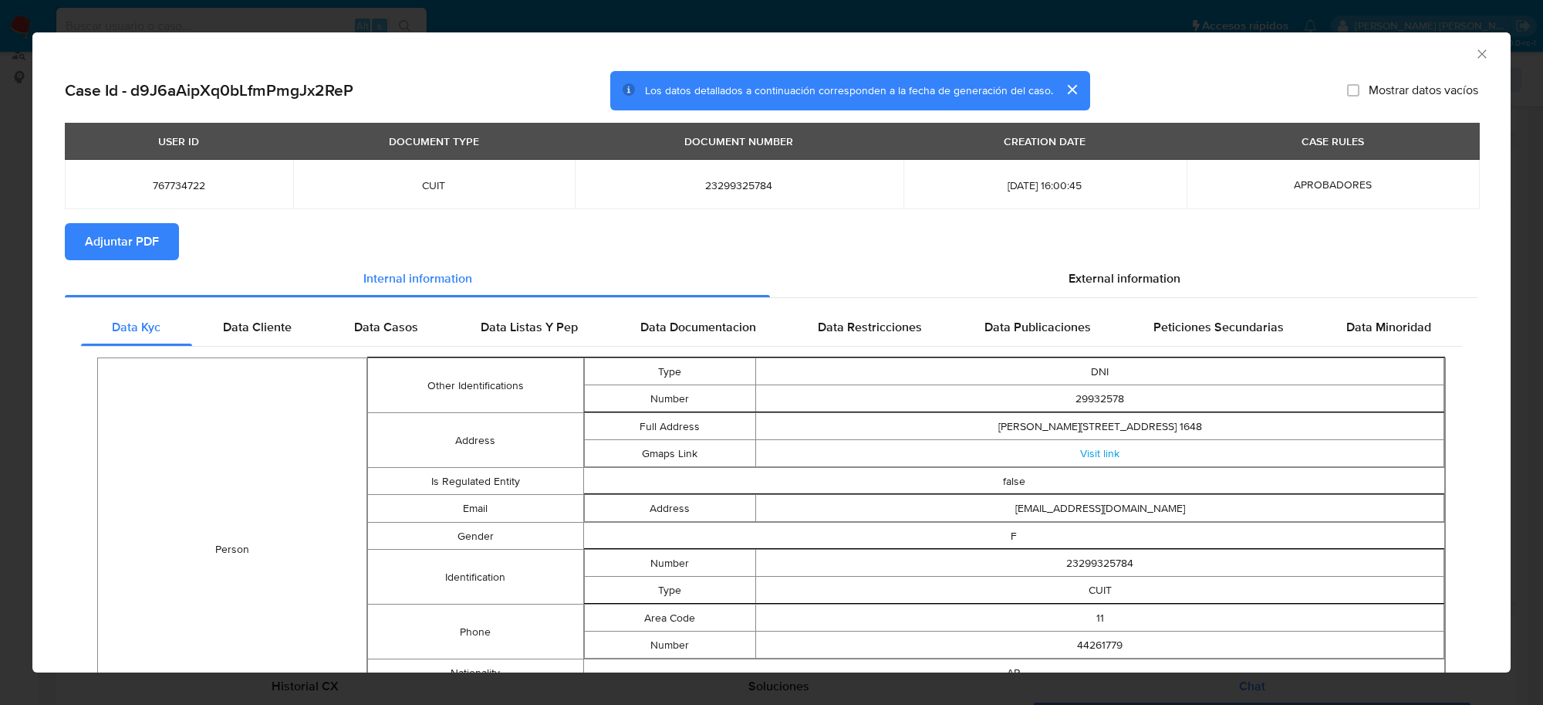
click at [155, 244] on span "Adjuntar PDF" at bounding box center [122, 242] width 74 height 34
click at [1475, 48] on icon "Cerrar ventana" at bounding box center [1482, 53] width 15 height 15
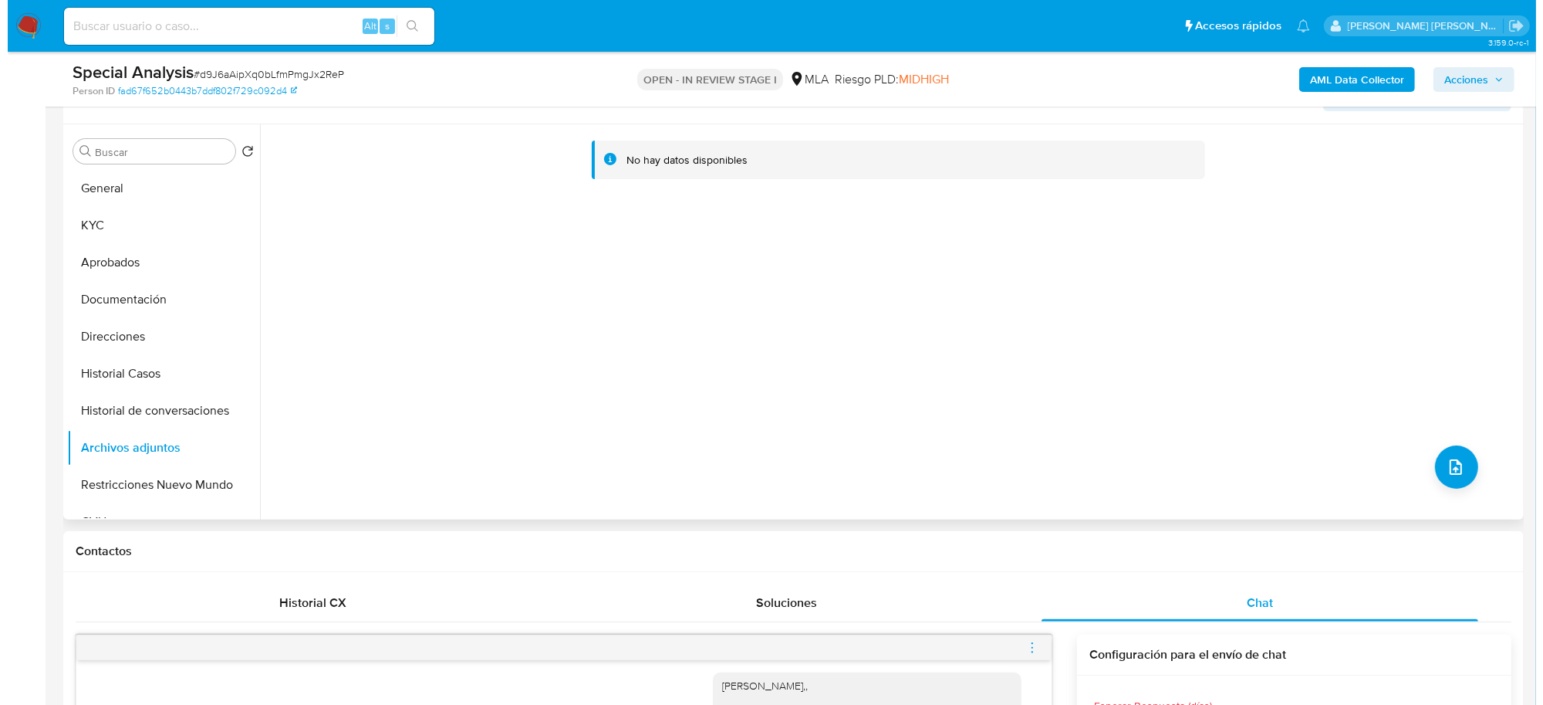
scroll to position [386, 0]
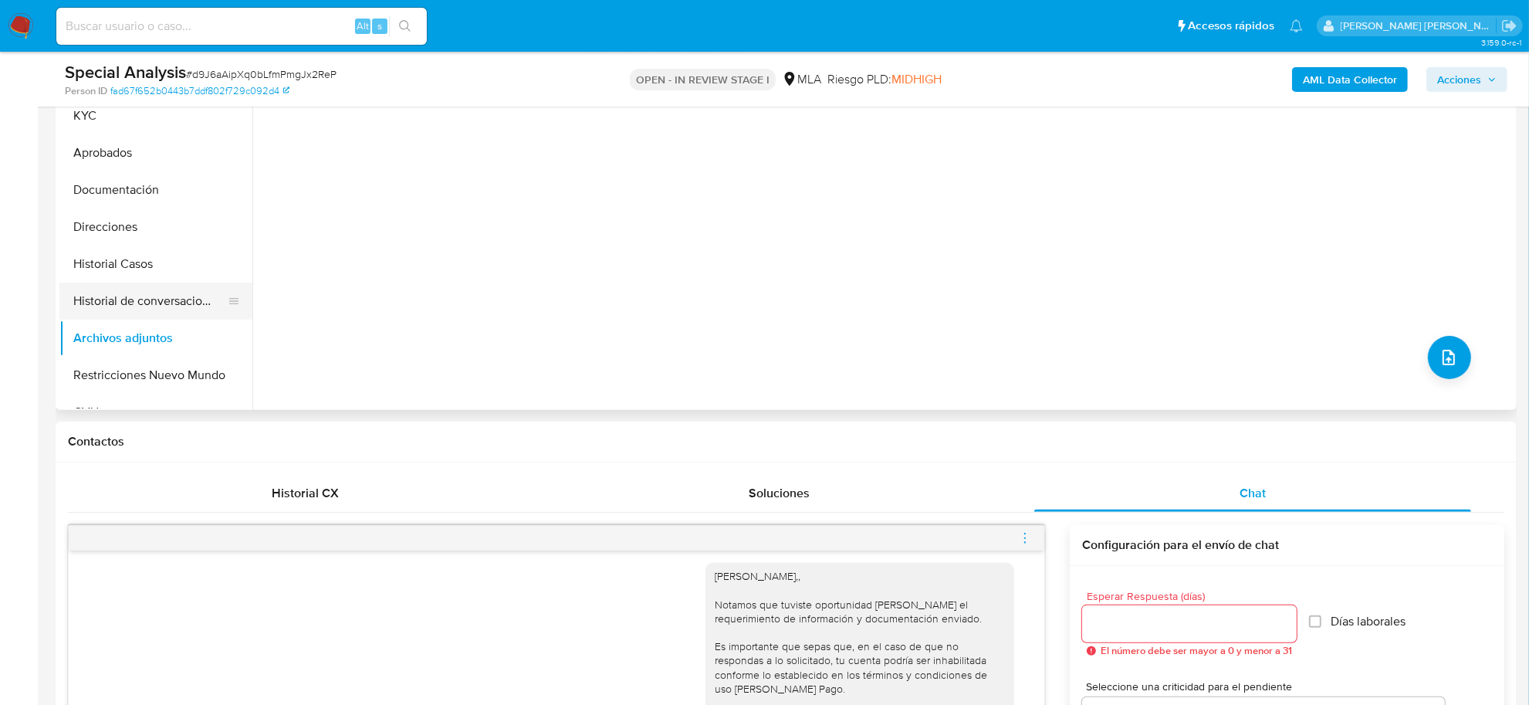
click at [148, 307] on button "Historial de conversaciones" at bounding box center [149, 300] width 181 height 37
click at [141, 325] on button "Archivos adjuntos" at bounding box center [149, 337] width 181 height 37
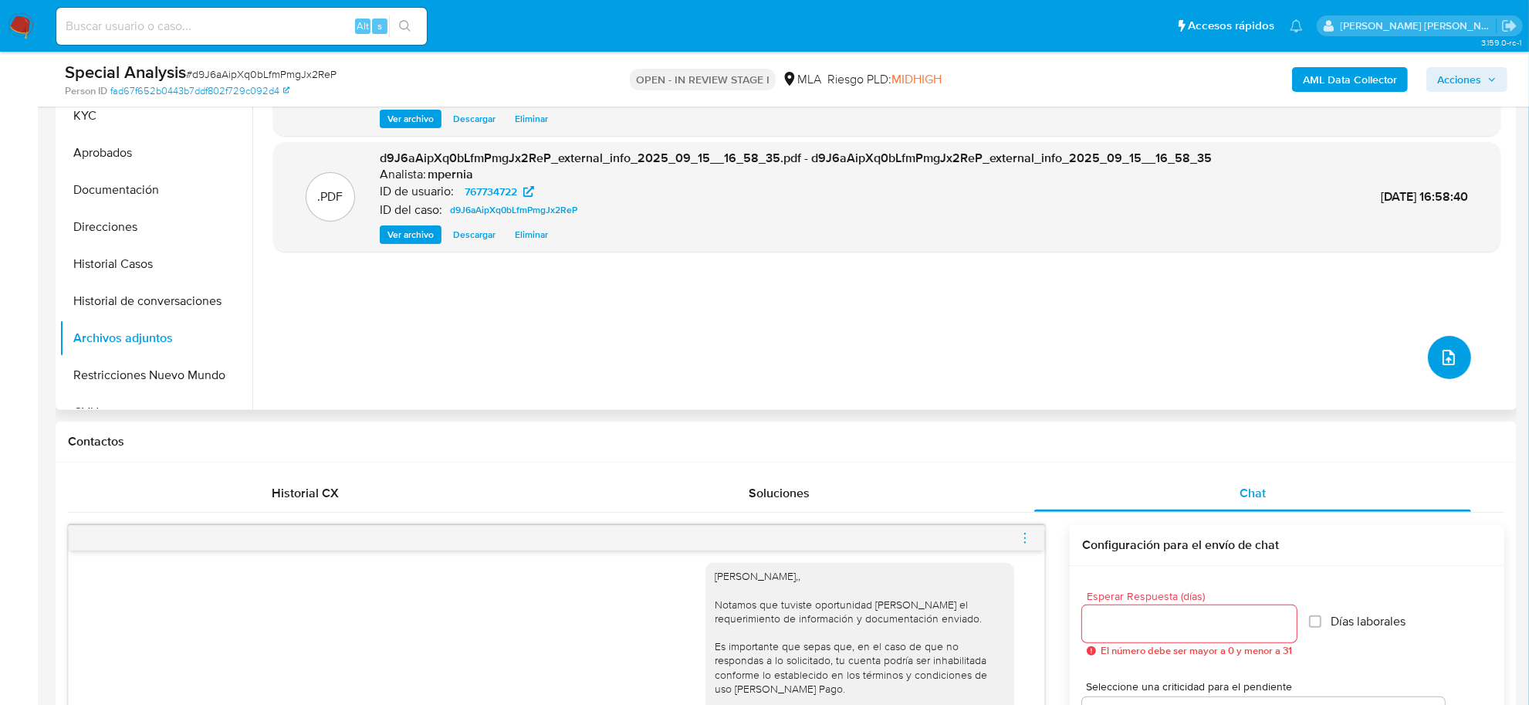
click at [1445, 344] on button "upload-file" at bounding box center [1449, 357] width 43 height 43
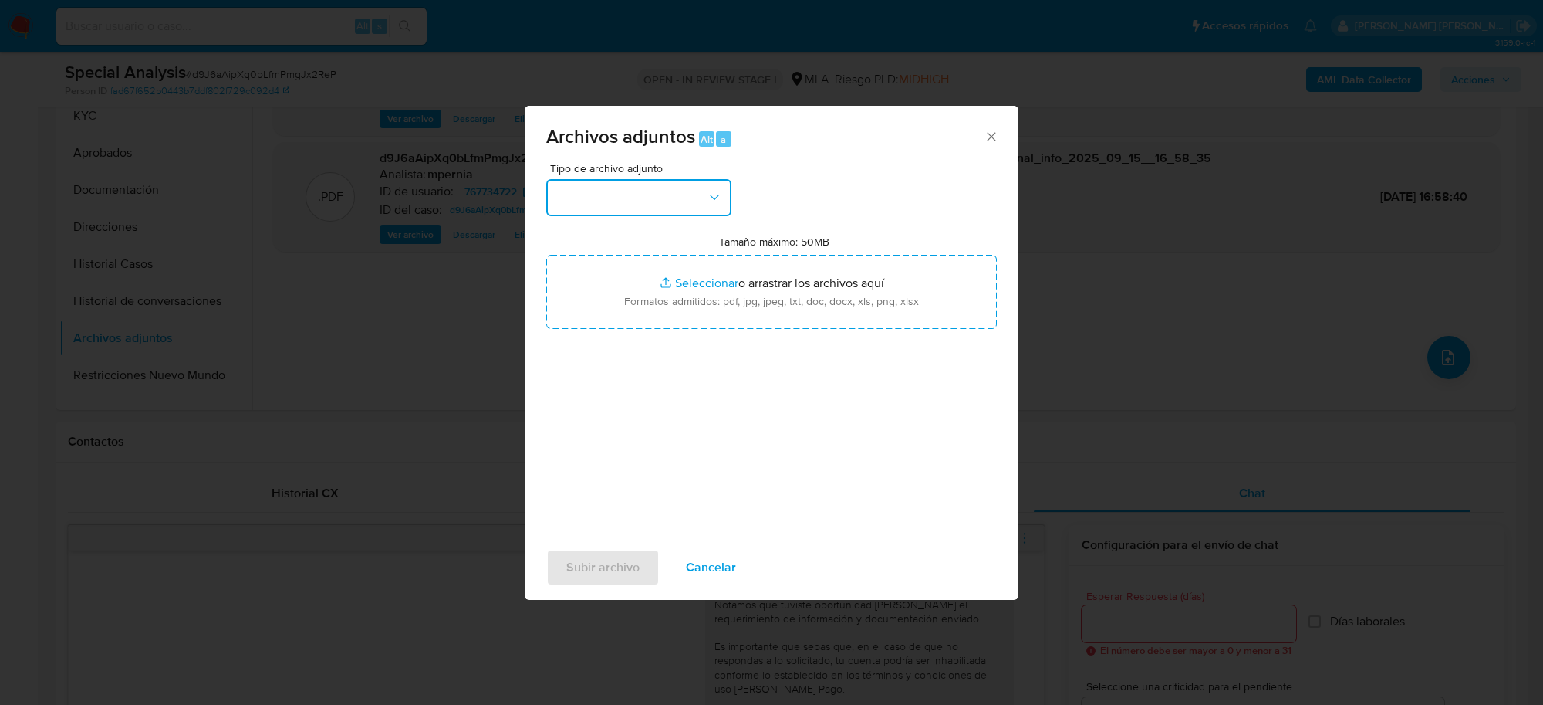
click at [688, 211] on button "button" at bounding box center [638, 197] width 185 height 37
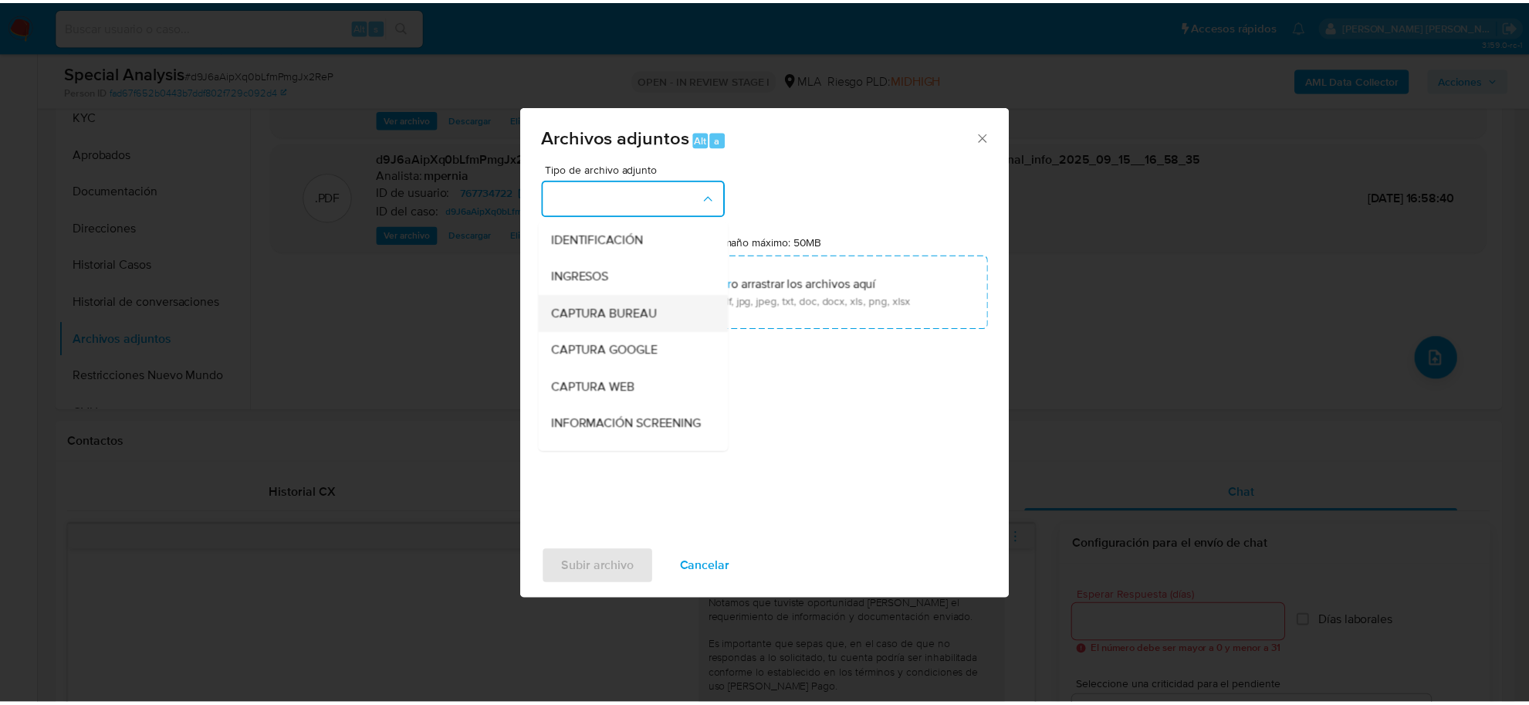
scroll to position [193, 0]
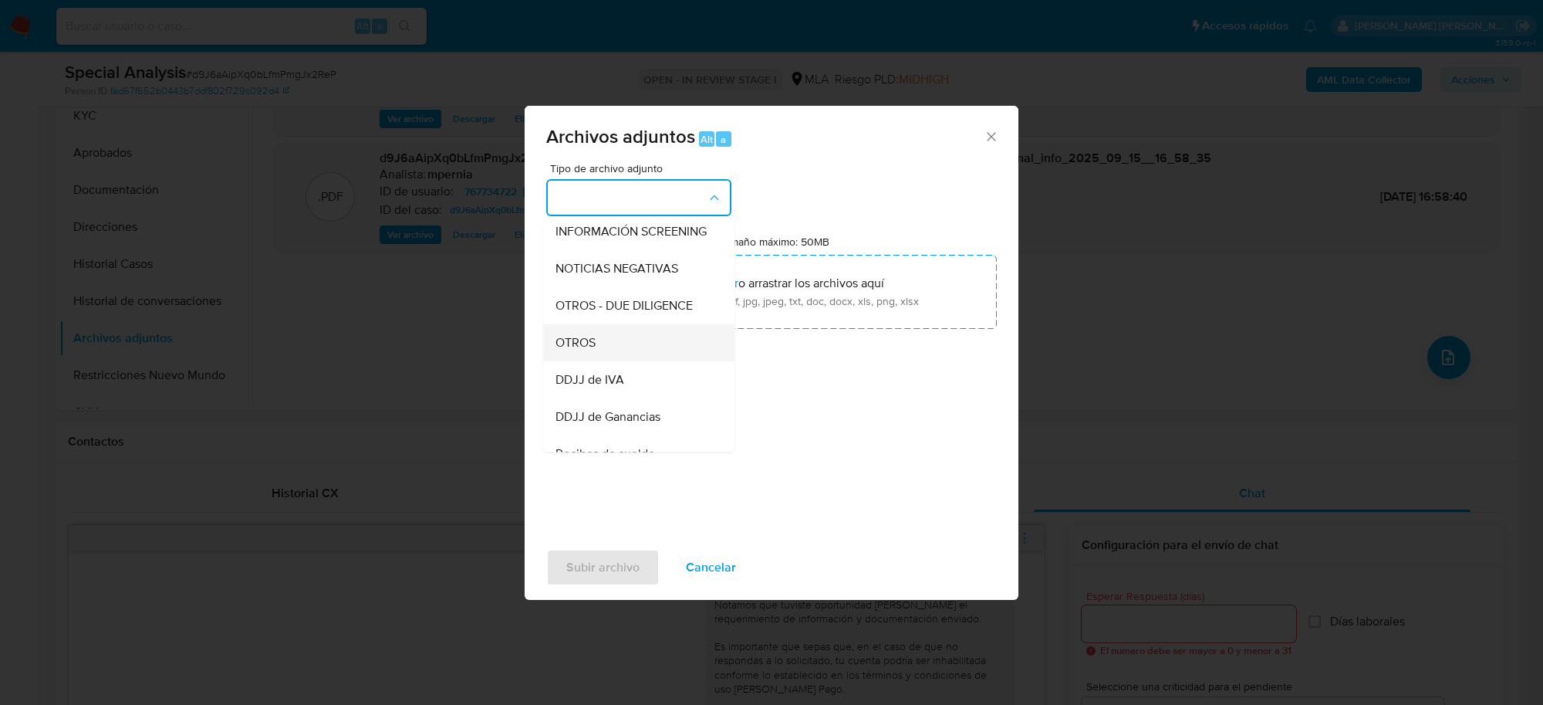
click at [603, 361] on div "OTROS" at bounding box center [634, 342] width 157 height 37
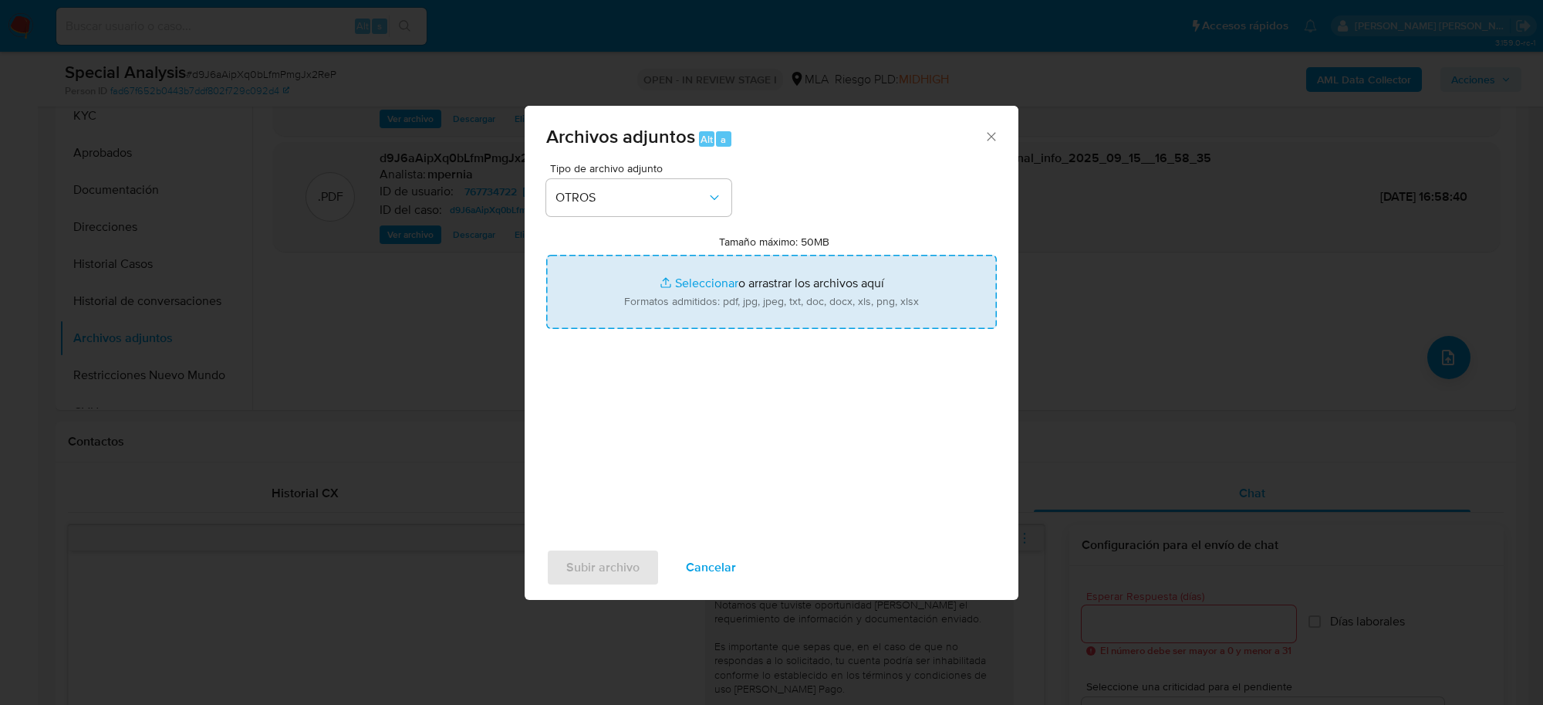
type input "C:\fakepath\Movimientos-Aladdin-767734722.xlsx"
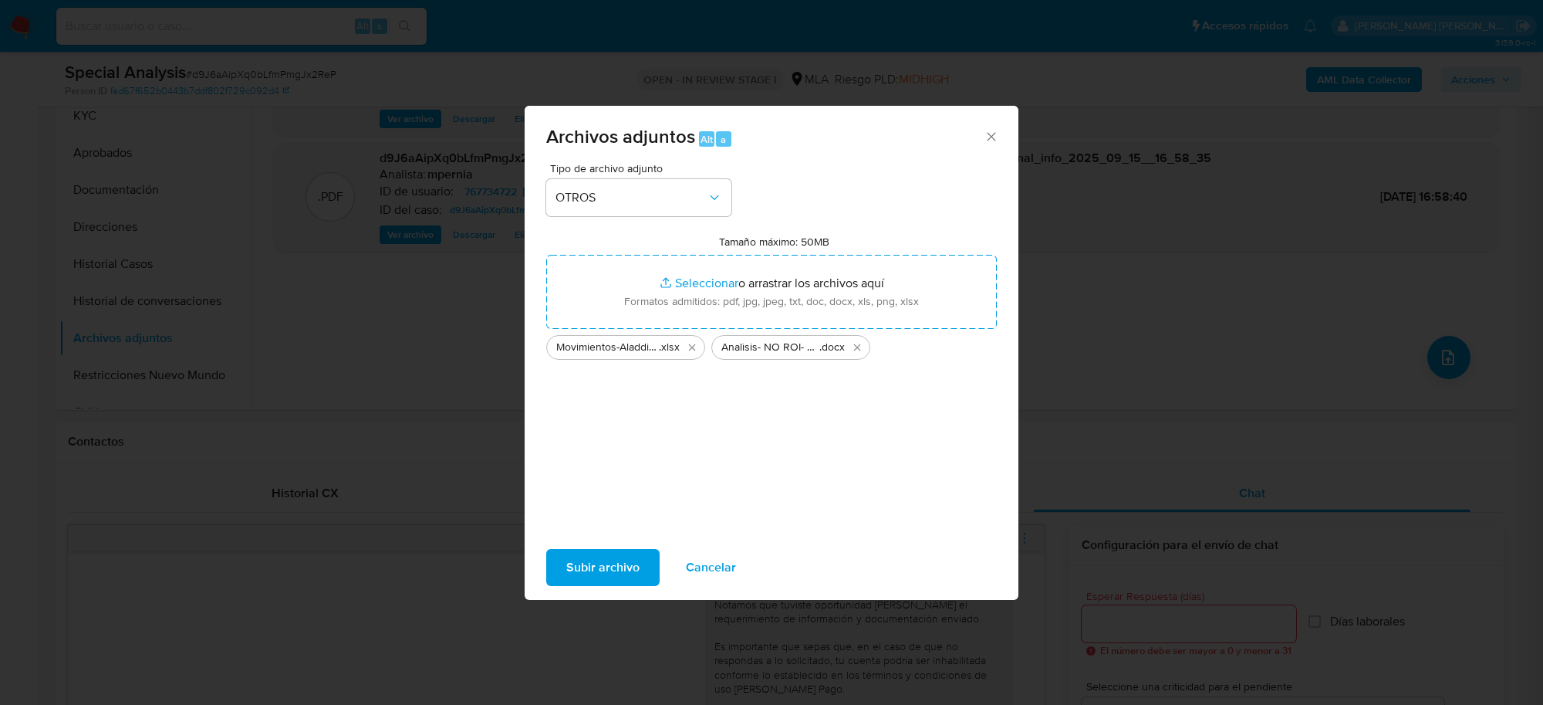
click at [603, 565] on span "Subir archivo" at bounding box center [602, 567] width 73 height 34
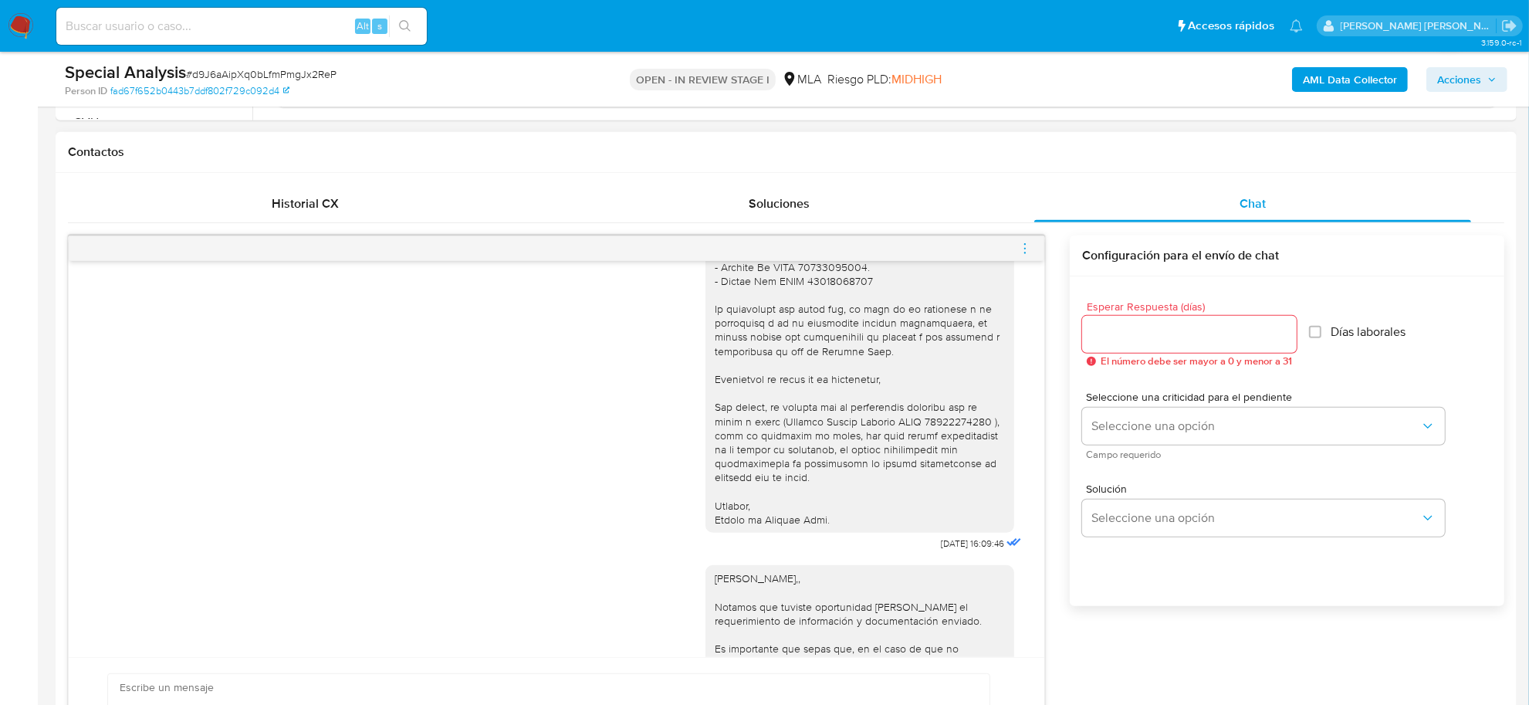
scroll to position [1768, 0]
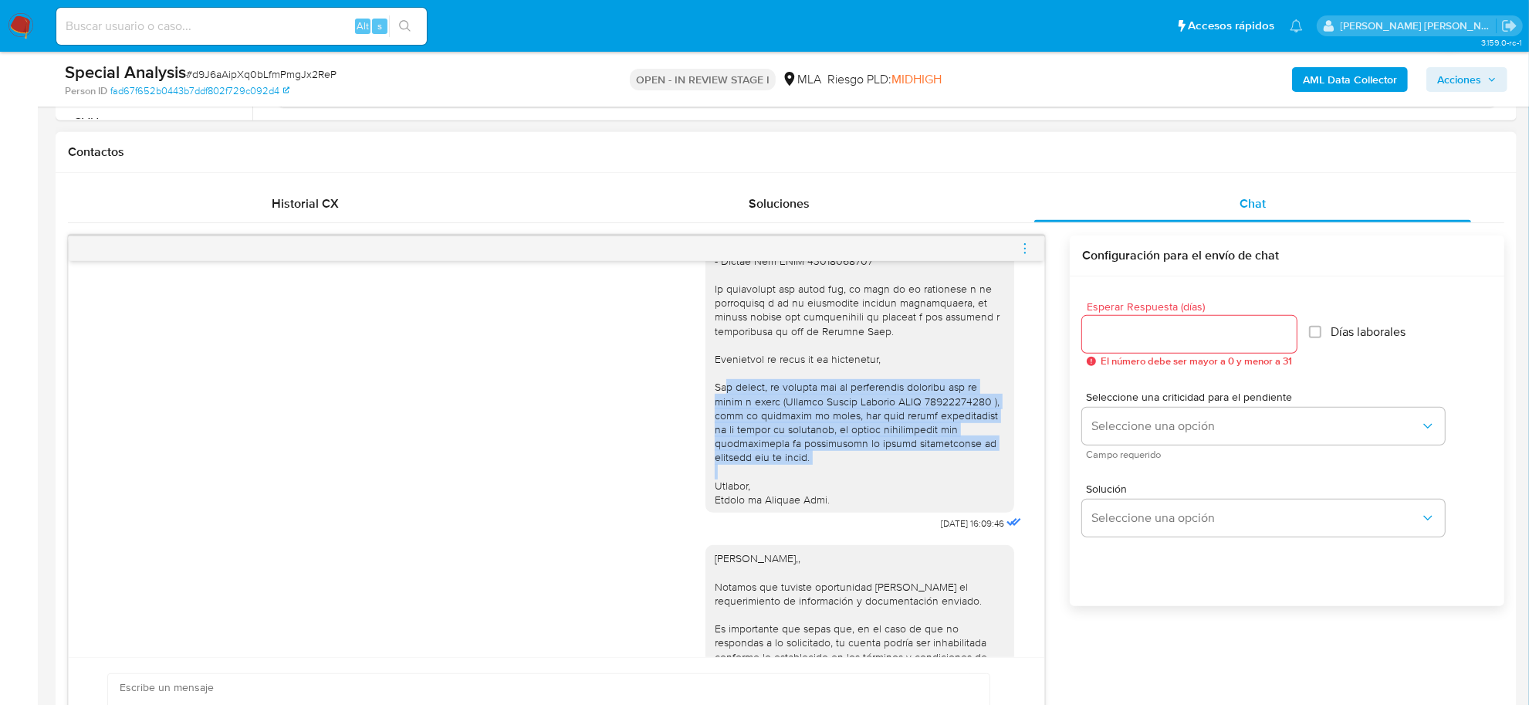
drag, startPoint x: 813, startPoint y: 475, endPoint x: 695, endPoint y: 407, distance: 135.9
click at [705, 407] on div "Buenas tardes [PERSON_NAME], esperamos se encuentres bien. Le recordamos que ag…" at bounding box center [859, 134] width 309 height 756
copy div "Por último, de acuerdo con la información brindada por su menor a cargo ([PERSO…"
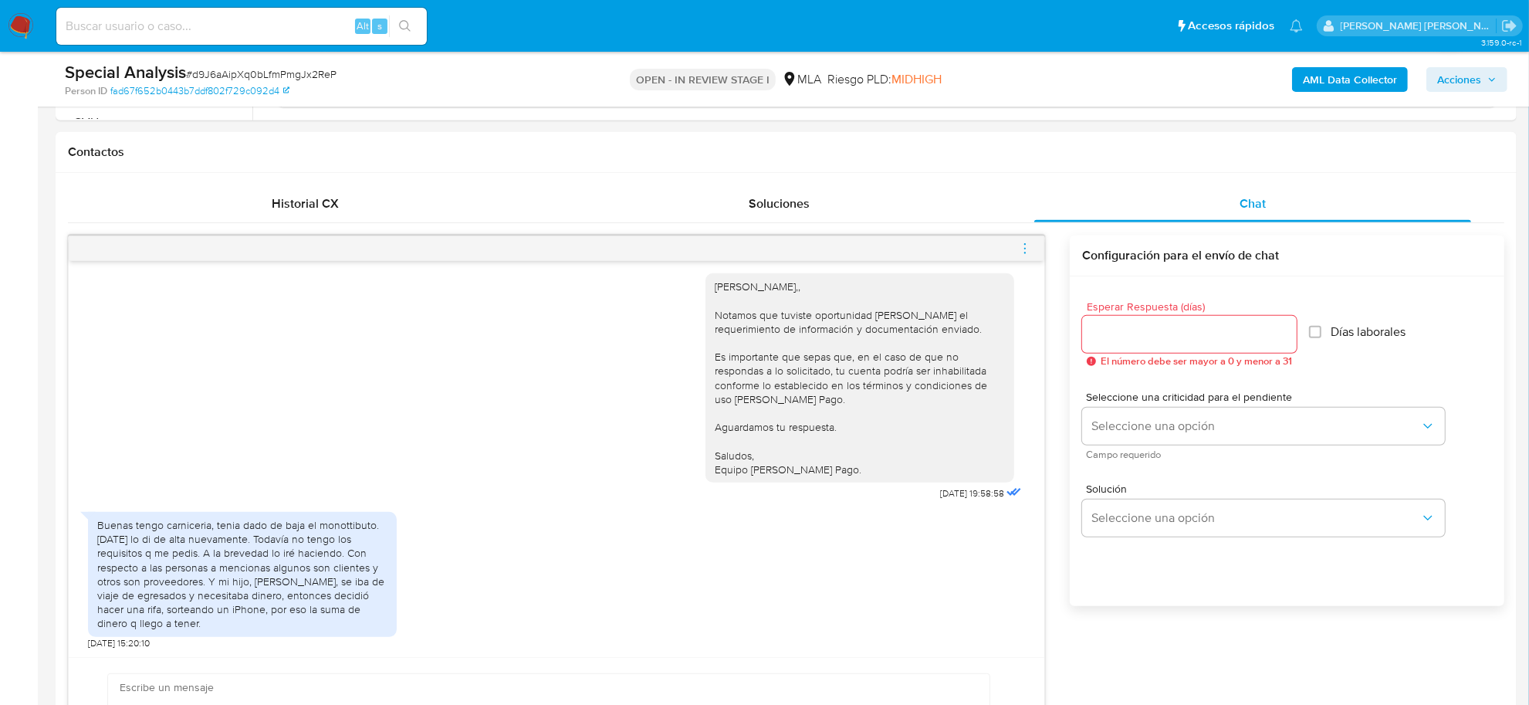
scroll to position [1061, 0]
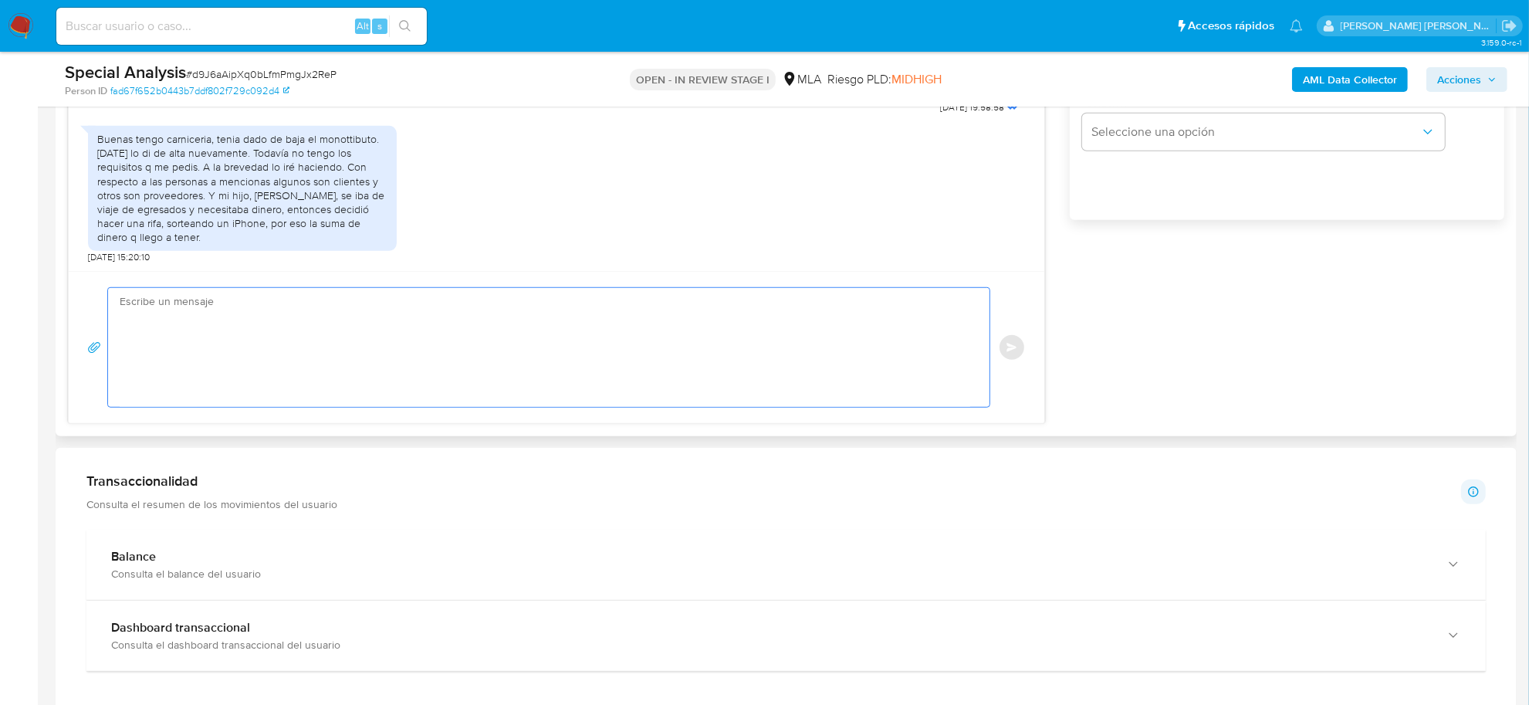
click at [226, 302] on textarea at bounding box center [545, 347] width 850 height 119
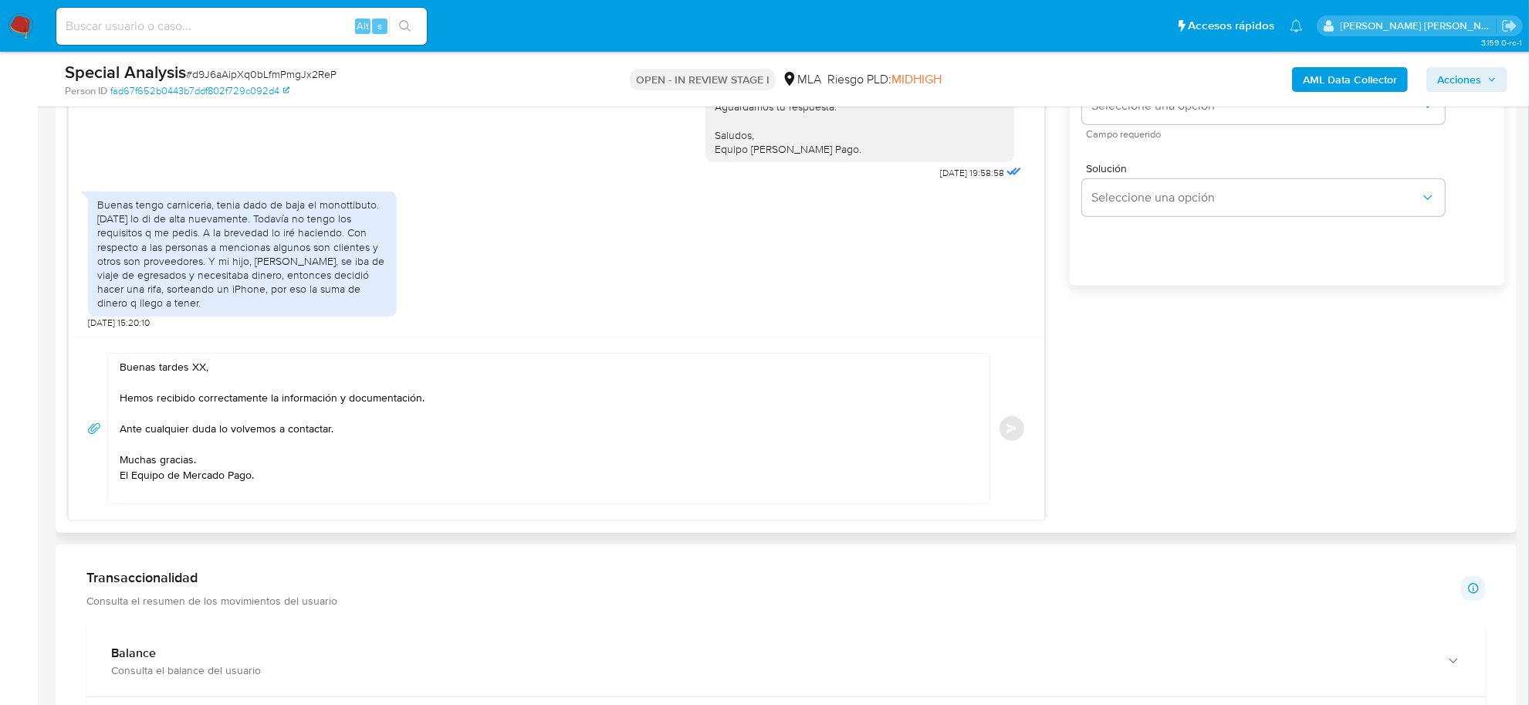
scroll to position [965, 0]
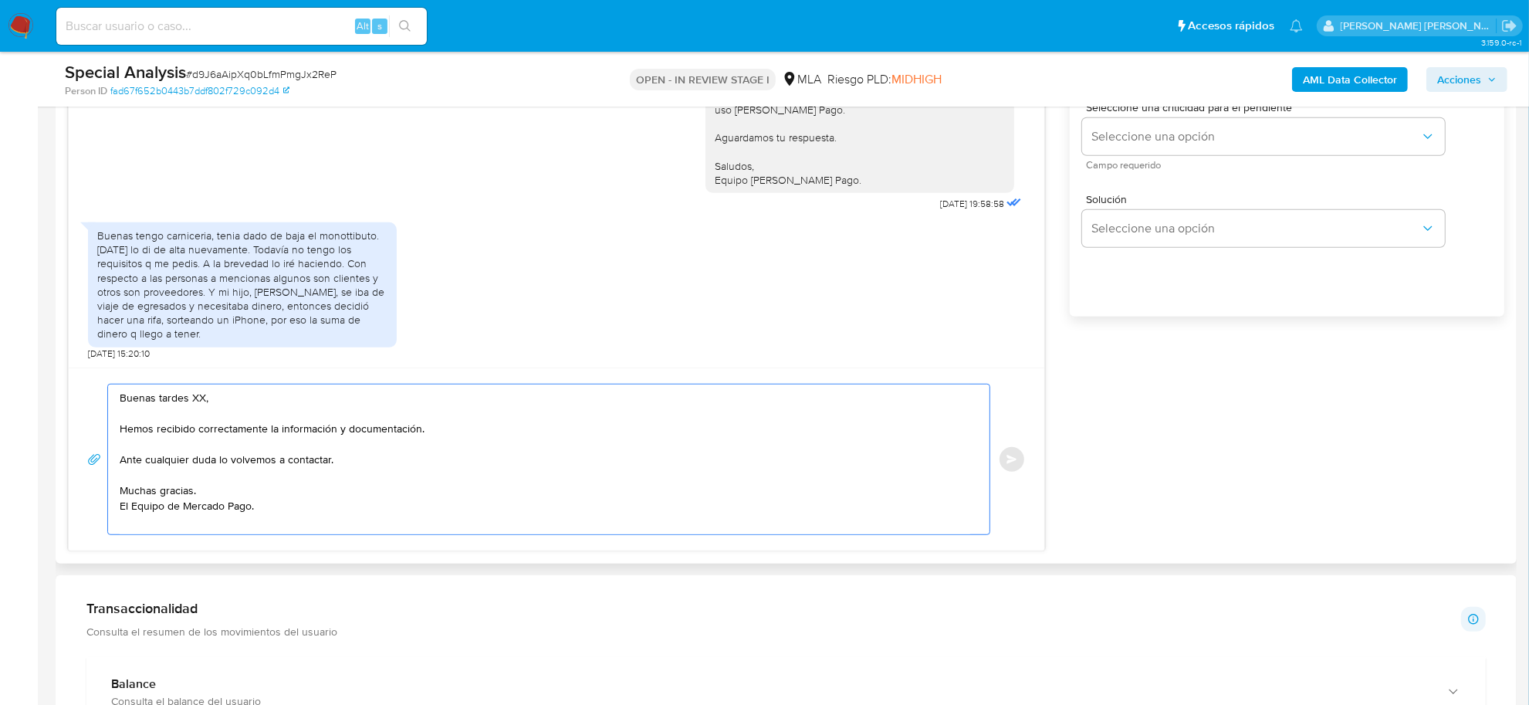
drag, startPoint x: 336, startPoint y: 432, endPoint x: 428, endPoint y: 433, distance: 91.8
click at [428, 433] on textarea "Buenas tardes XX, Hemos recibido correctamente la información y documentación. …" at bounding box center [545, 459] width 850 height 150
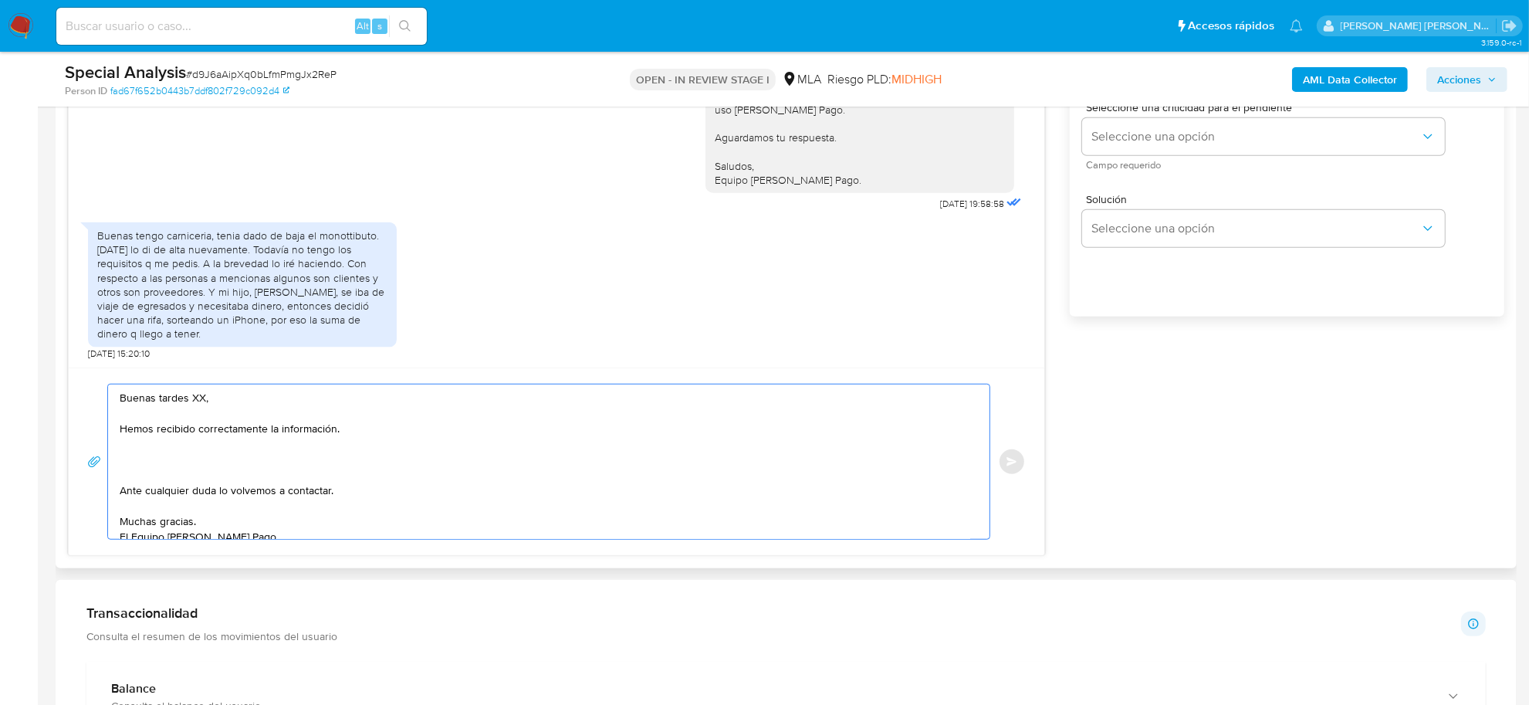
paste textarea "Por último, de acuerdo con la información brindada por su menor a cargo ([PERSO…"
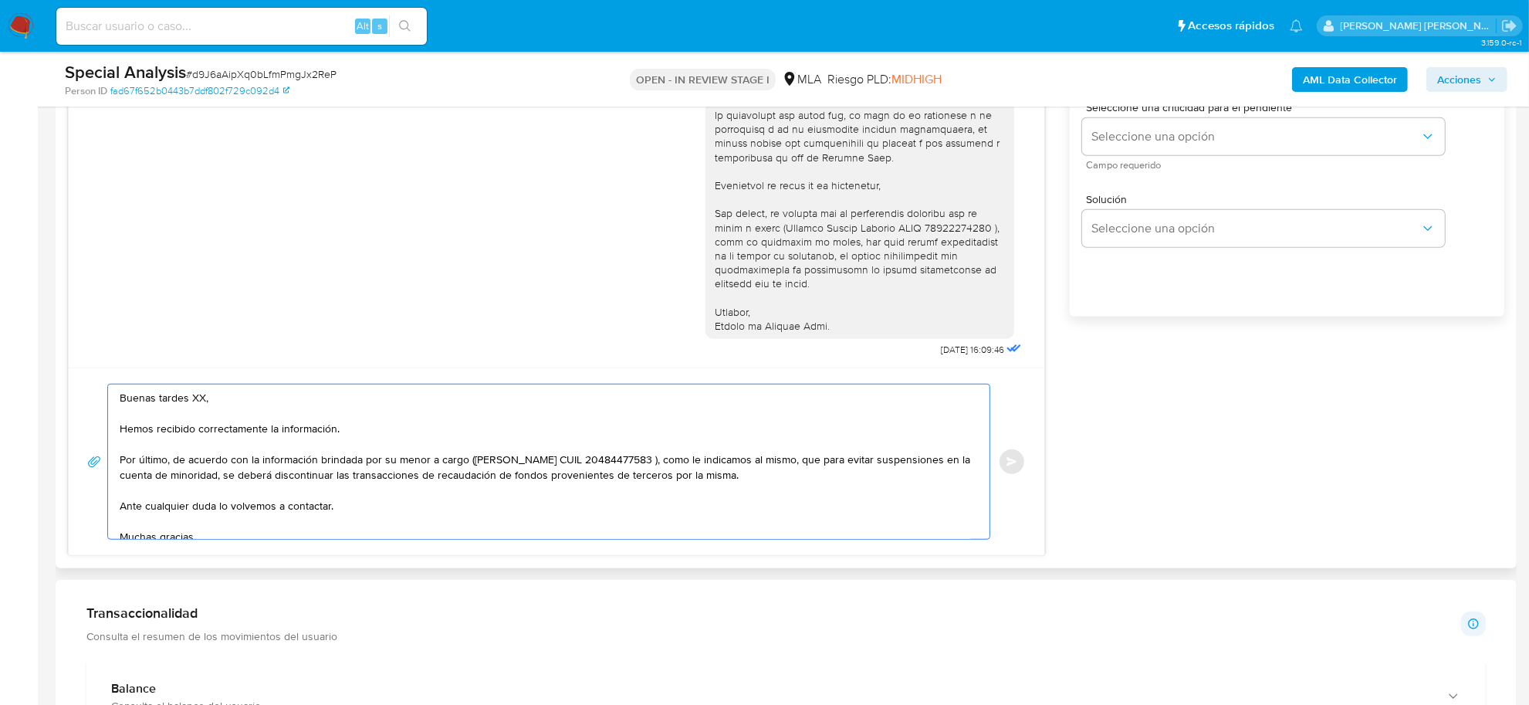
scroll to position [1768, 0]
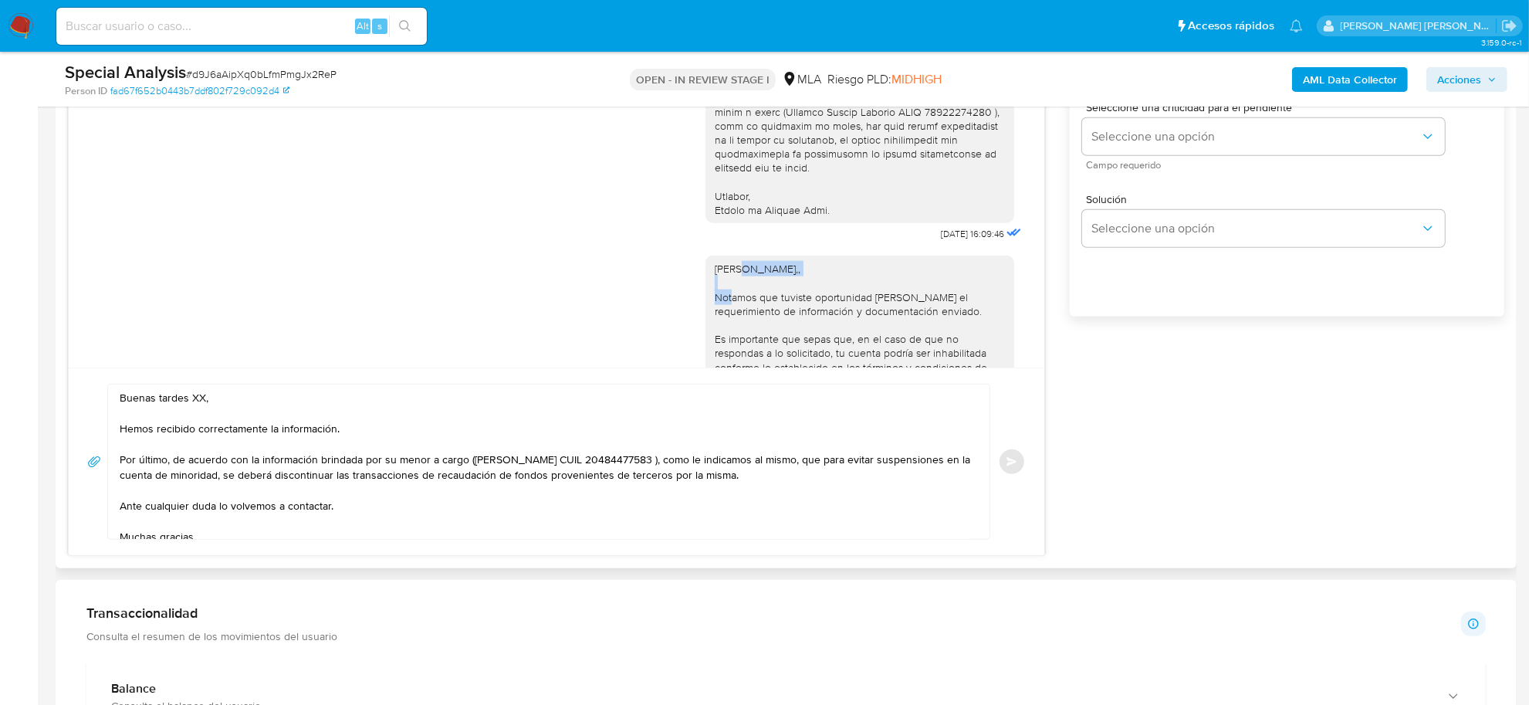
drag, startPoint x: 793, startPoint y: 286, endPoint x: 724, endPoint y: 283, distance: 68.7
click at [724, 283] on div "[PERSON_NAME],, Notamos que tuviste oportunidad [PERSON_NAME] el requerimiento …" at bounding box center [860, 360] width 290 height 197
copy div "[PERSON_NAME],"
click at [198, 403] on textarea "Buenas tardes XX, Hemos recibido correctamente la información. Por último, de a…" at bounding box center [545, 461] width 850 height 154
click at [198, 402] on textarea "Buenas tardes XX, Hemos recibido correctamente la información. Por último, de a…" at bounding box center [545, 461] width 850 height 154
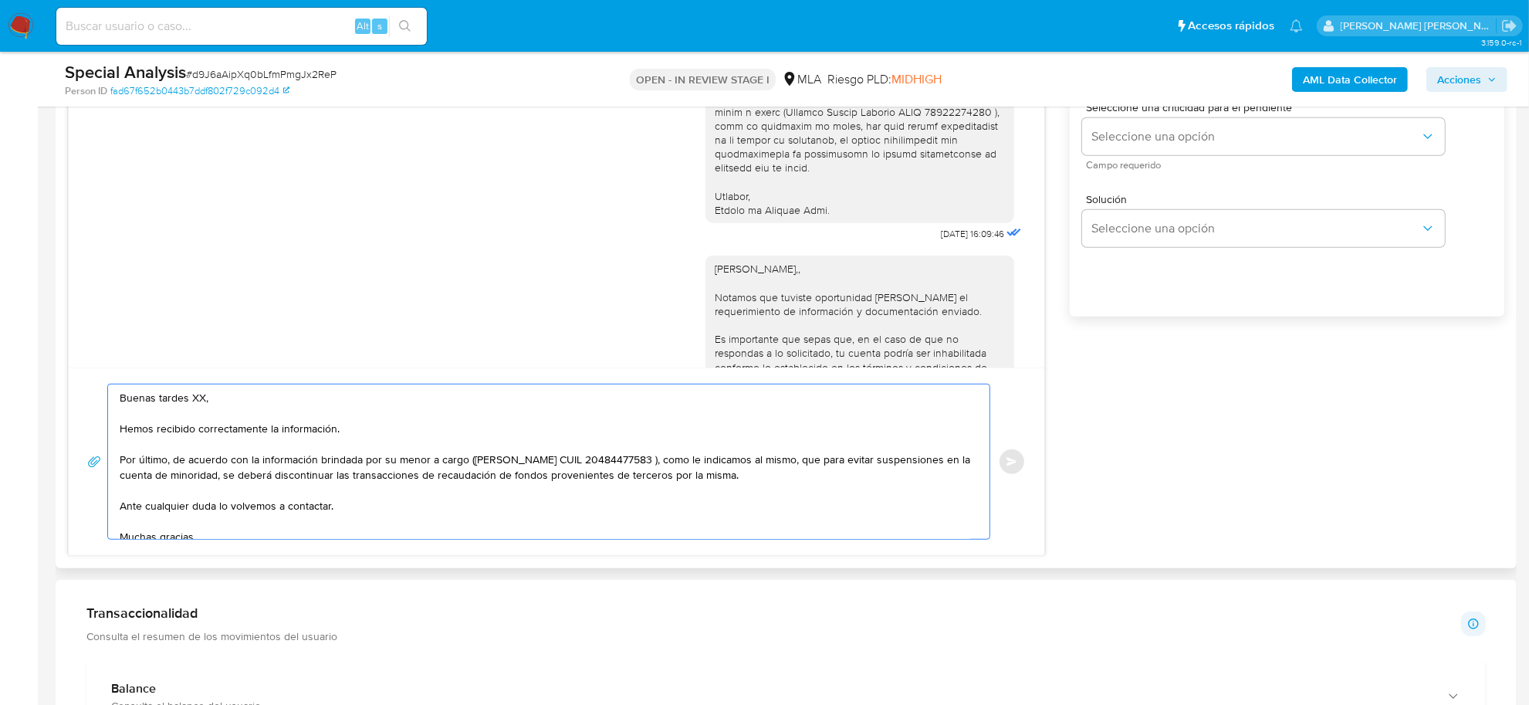
paste textarea "[PERSON_NAME],"
click at [262, 446] on textarea "Buenas tardes [PERSON_NAME], Hemos recibido correctamente la información. Por ú…" at bounding box center [545, 461] width 850 height 154
drag, startPoint x: 181, startPoint y: 461, endPoint x: 149, endPoint y: 460, distance: 32.4
click at [149, 460] on textarea "Buenas tardes [PERSON_NAME], Hemos recibido correctamente la información. Por ú…" at bounding box center [545, 461] width 850 height 154
click at [187, 460] on textarea "Buenas tardes [PERSON_NAME], Hemos recibido correctamente la información. Por ú…" at bounding box center [545, 461] width 850 height 154
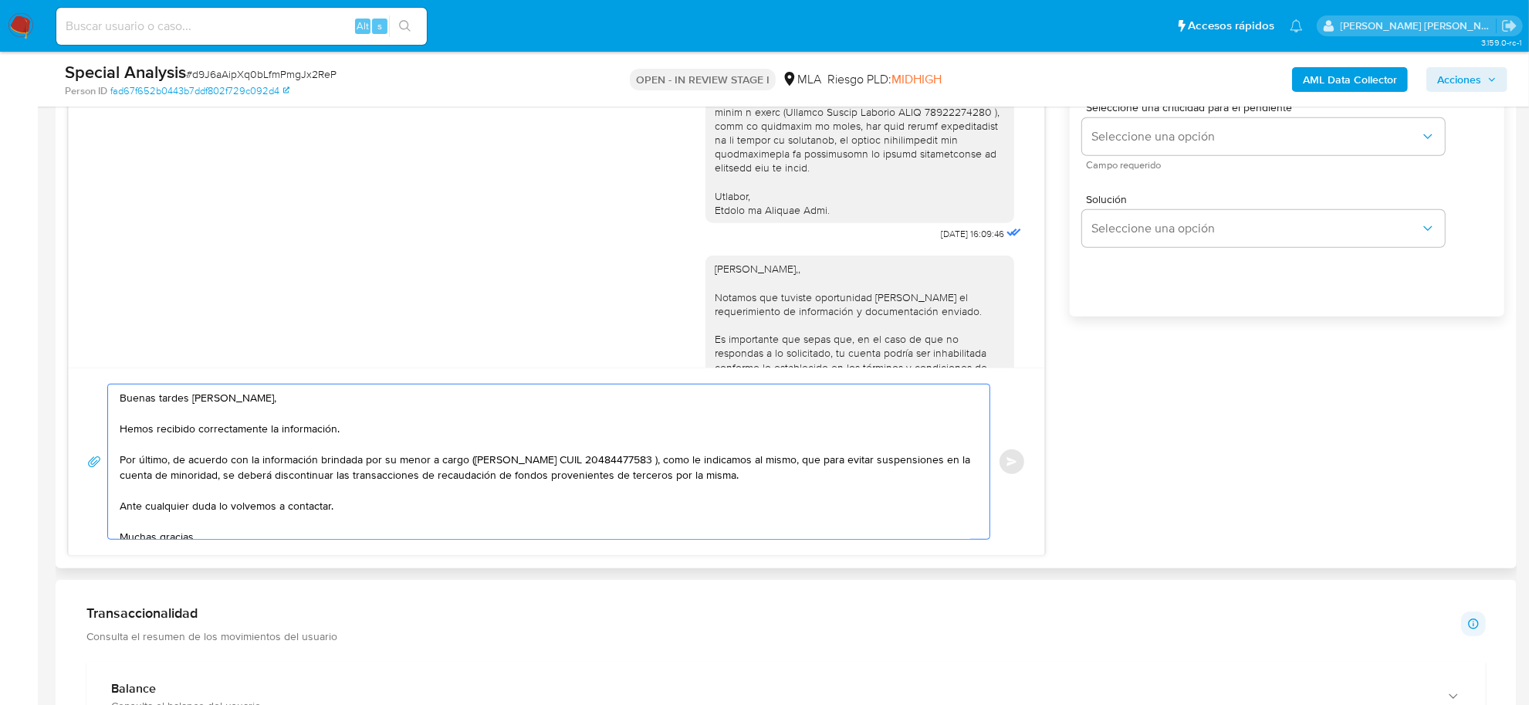
drag, startPoint x: 187, startPoint y: 460, endPoint x: 113, endPoint y: 456, distance: 74.2
click at [113, 456] on div "Buenas tardes [PERSON_NAME], Hemos recibido correctamente la información. Por ú…" at bounding box center [545, 461] width 874 height 154
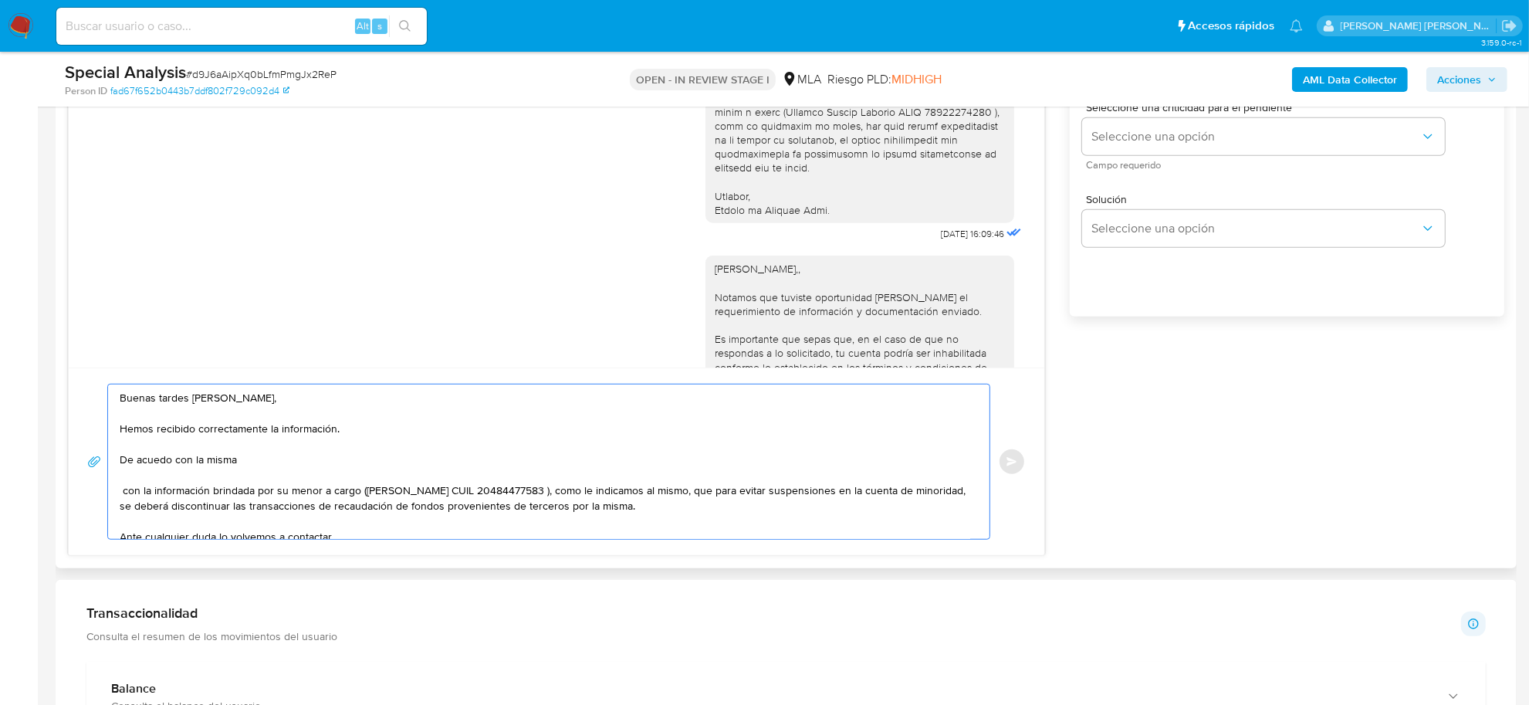
click at [239, 458] on textarea "Buenas tardes [PERSON_NAME], Hemos recibido correctamente la información. De ac…" at bounding box center [545, 461] width 850 height 154
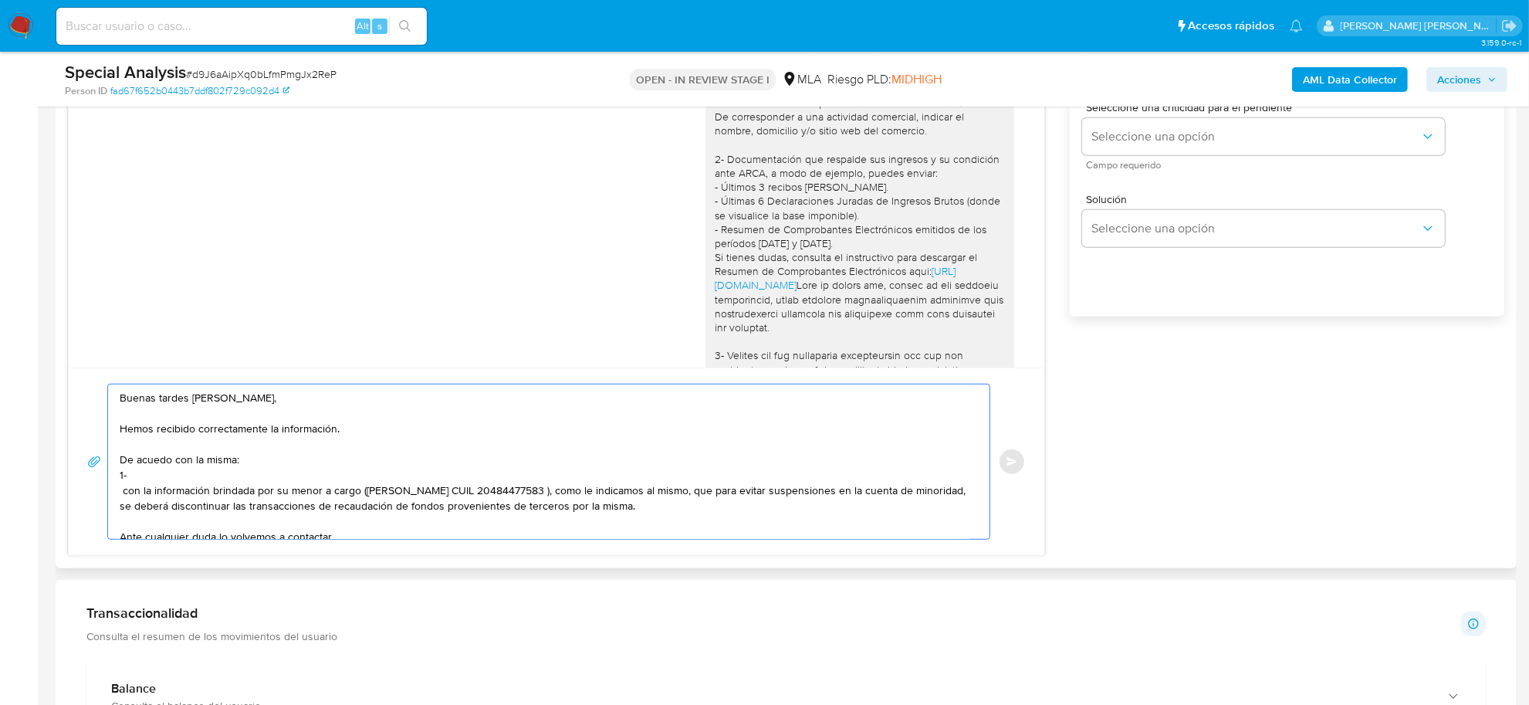
scroll to position [1189, 0]
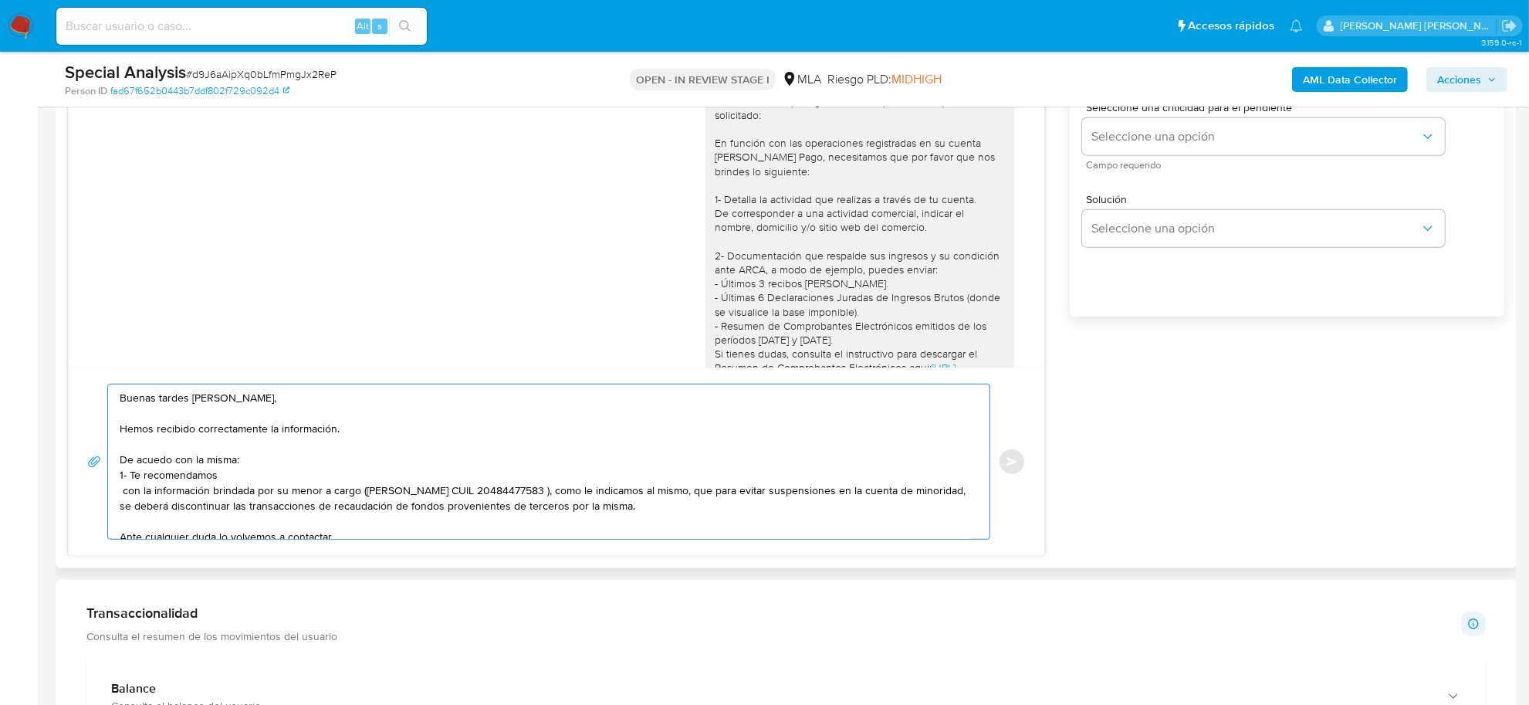
paste textarea "[PERSON_NAME] asesoramiento profesional contable referido a su correcta categor…"
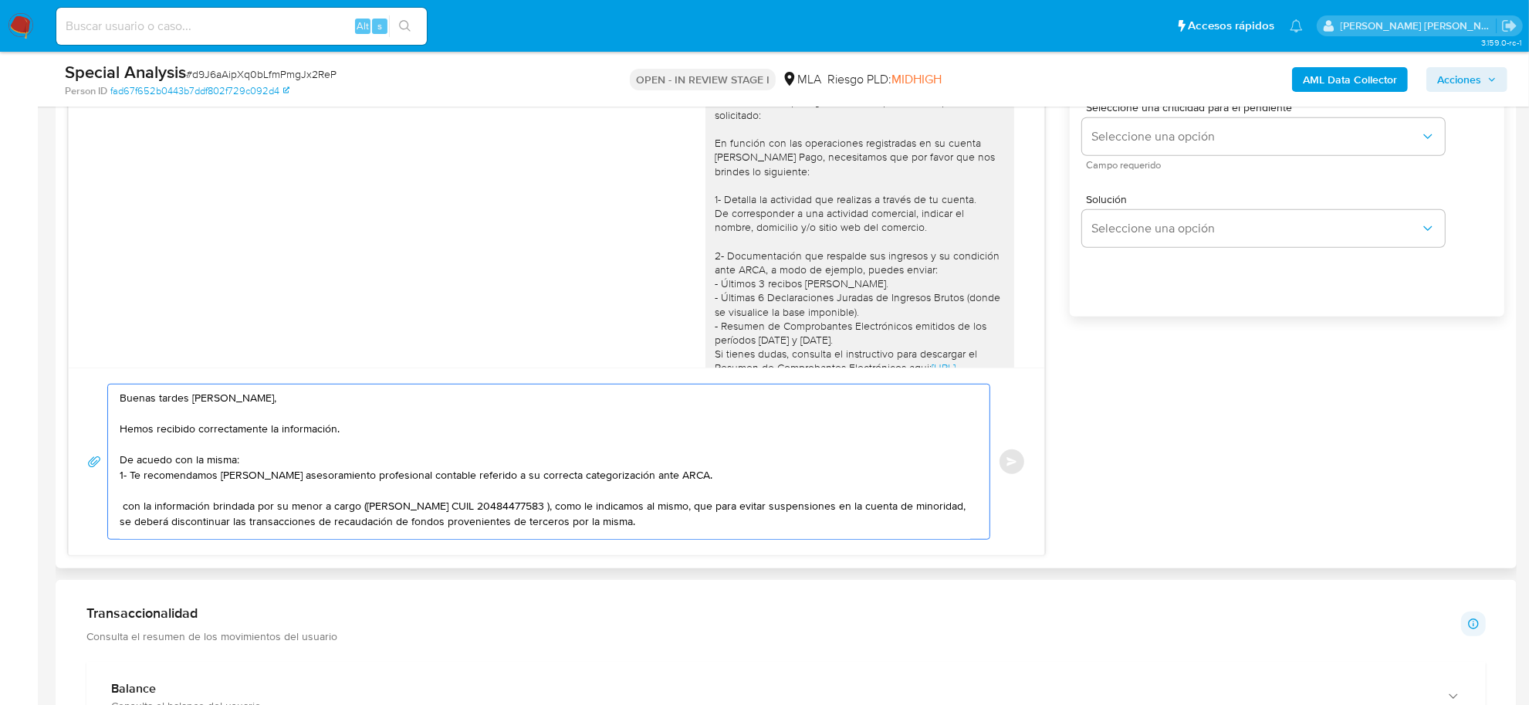
click at [224, 475] on textarea "Buenas tardes [PERSON_NAME], Hemos recibido correctamente la información. De ac…" at bounding box center [545, 461] width 850 height 154
click at [221, 476] on textarea "Buenas tardes [PERSON_NAME], Hemos recibido correctamente la información. De ac…" at bounding box center [545, 461] width 850 height 154
click at [666, 475] on textarea "Buenas tardes [PERSON_NAME], Hemos recibido correctamente la información. De ac…" at bounding box center [545, 461] width 850 height 154
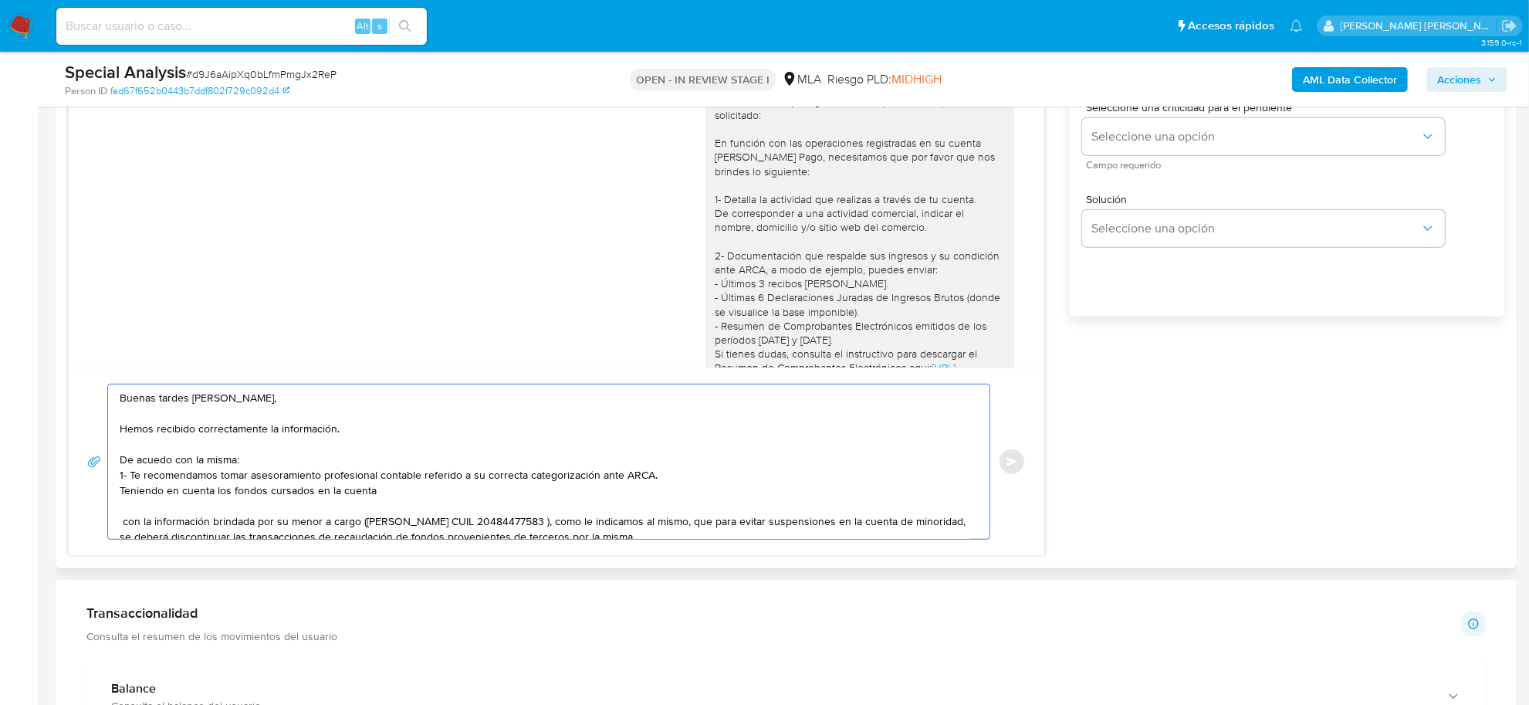
drag, startPoint x: 380, startPoint y: 495, endPoint x: 118, endPoint y: 487, distance: 262.5
click at [118, 487] on div "Buenas tardes [PERSON_NAME], Hemos recibido correctamente la información. De ac…" at bounding box center [545, 461] width 874 height 154
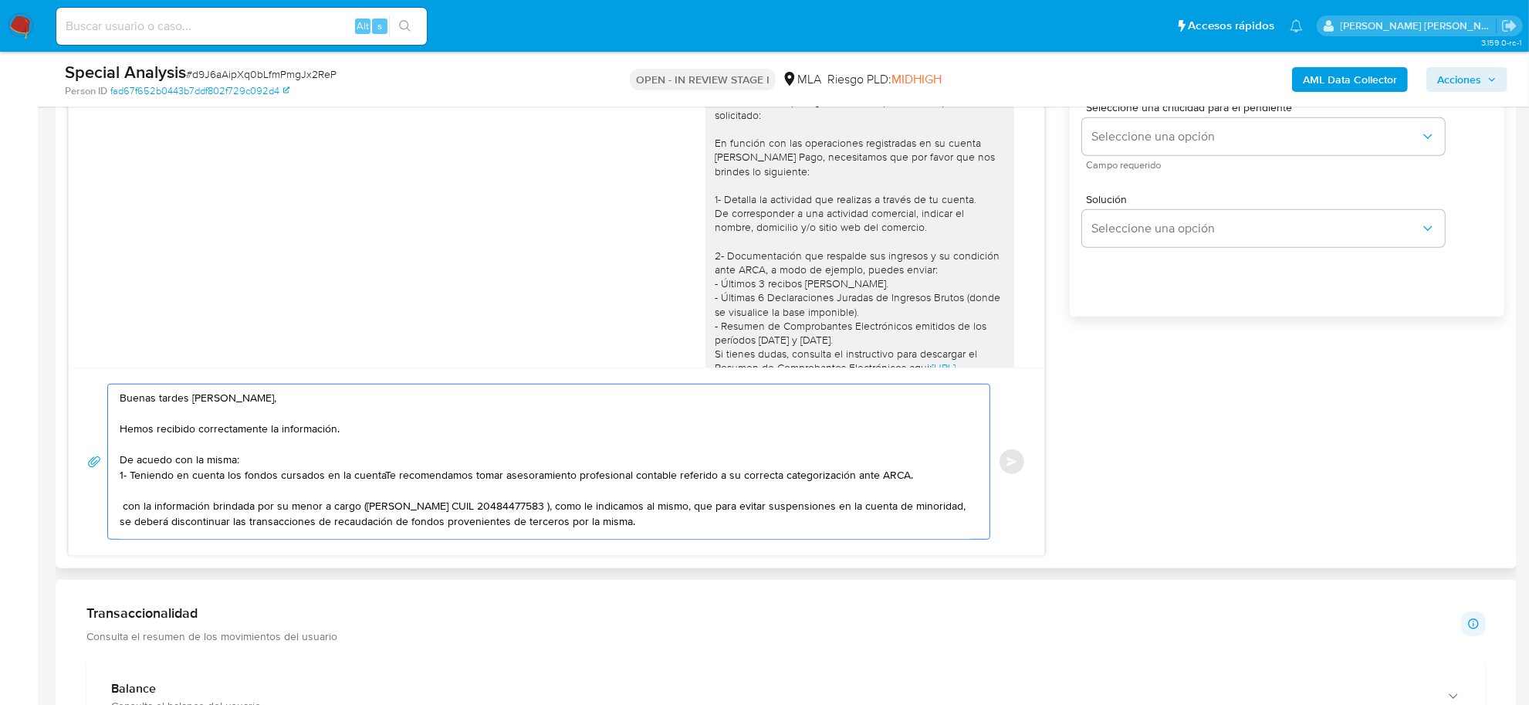
click at [374, 476] on textarea "Buenas tardes [PERSON_NAME], Hemos recibido correctamente la información. De ac…" at bounding box center [545, 461] width 850 height 154
click at [384, 476] on textarea "Buenas tardes [PERSON_NAME], Hemos recibido correctamente la información. De ac…" at bounding box center [545, 461] width 850 height 154
click at [120, 506] on textarea "Buenas tardes [PERSON_NAME], Hemos recibido correctamente la información. De ac…" at bounding box center [545, 461] width 850 height 154
click at [145, 460] on textarea "Buenas tardes Paola Elizabet, Hemos recibido correctamente la información. De a…" at bounding box center [545, 461] width 850 height 154
drag, startPoint x: 260, startPoint y: 458, endPoint x: 118, endPoint y: 460, distance: 142.0
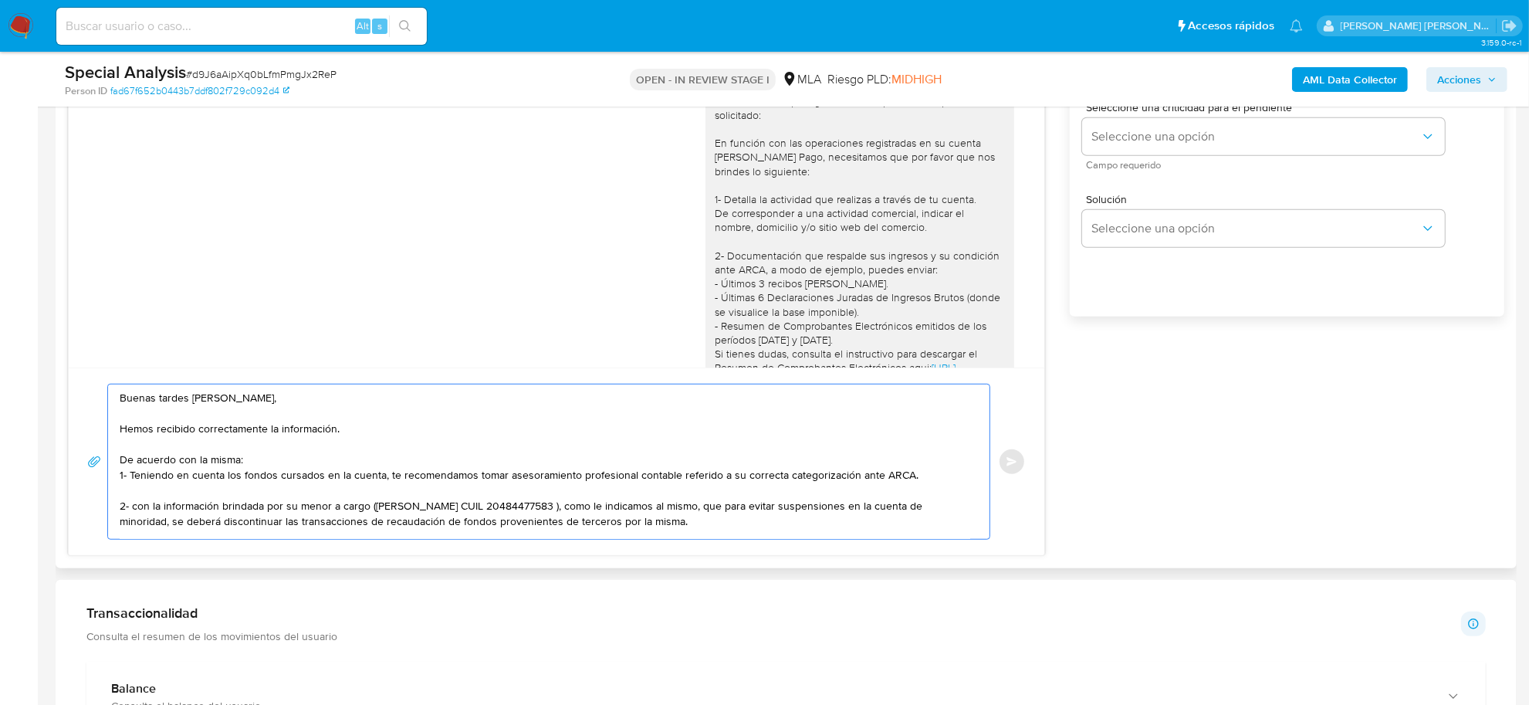
click at [118, 460] on div "Buenas tardes Paola Elizabet, Hemos recibido correctamente la información. De a…" at bounding box center [545, 461] width 874 height 154
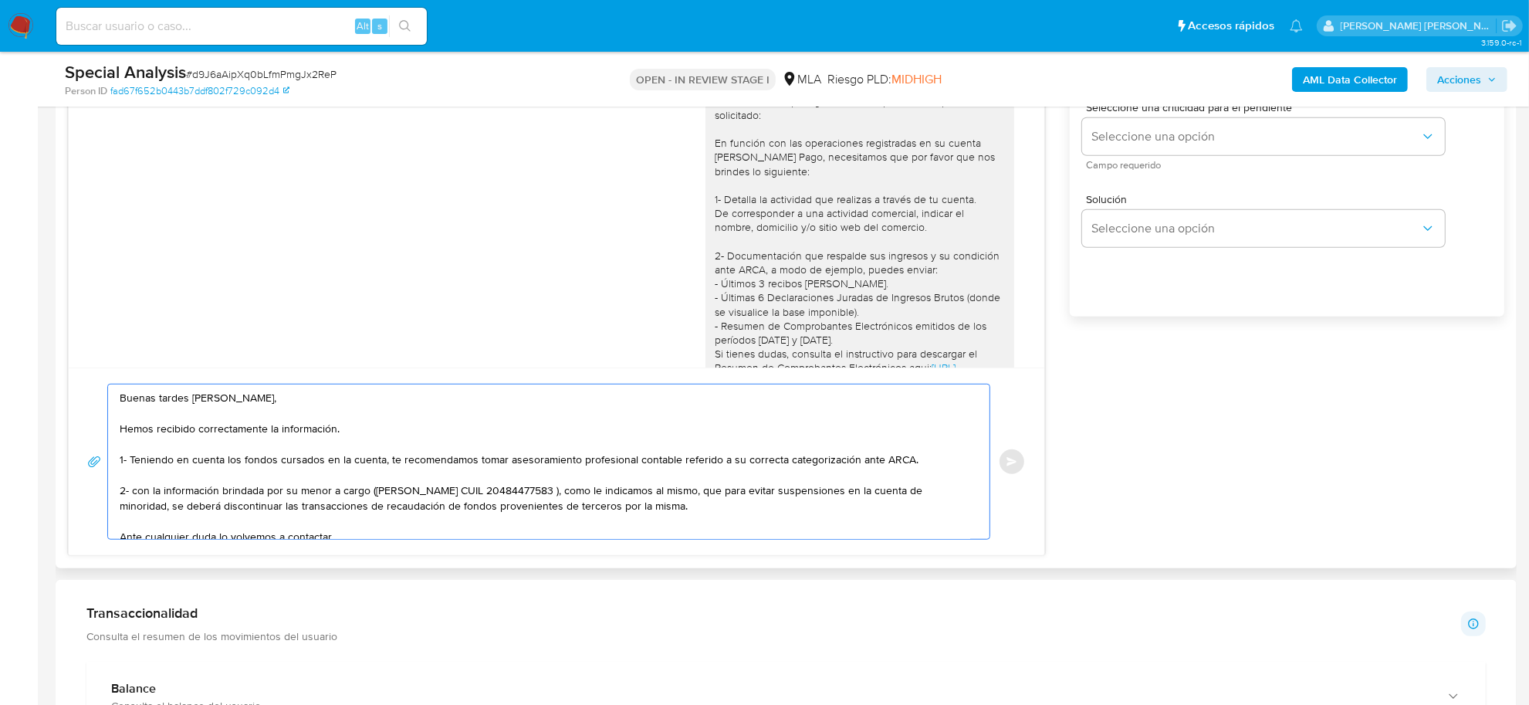
drag, startPoint x: 148, startPoint y: 495, endPoint x: 131, endPoint y: 494, distance: 17.0
click at [131, 494] on textarea "Buenas tardes Paola Elizabet, Hemos recibido correctamente la información. 1- T…" at bounding box center [545, 461] width 850 height 154
click at [703, 498] on textarea "Buenas tardes Paola Elizabet, Hemos recibido correctamente la información. 1- T…" at bounding box center [545, 461] width 850 height 154
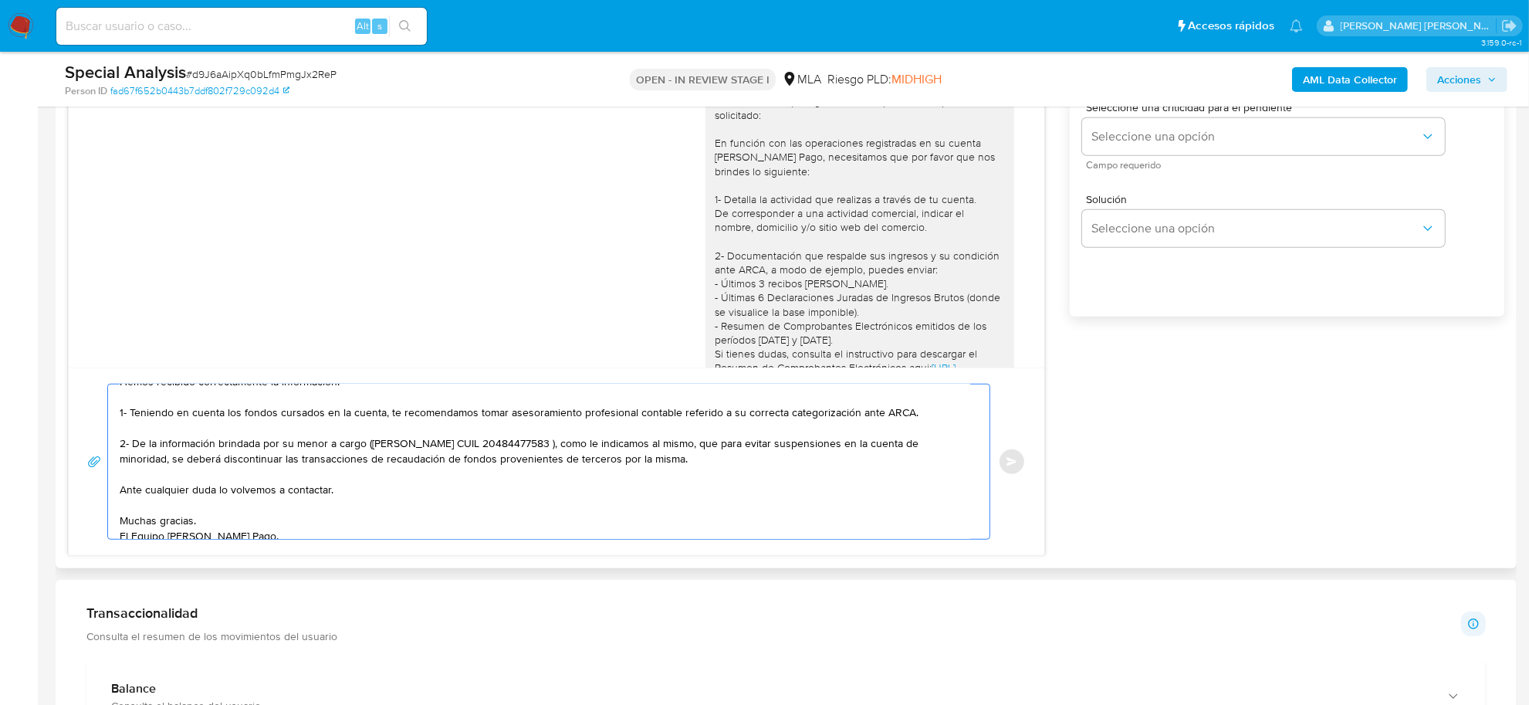
scroll to position [72, 0]
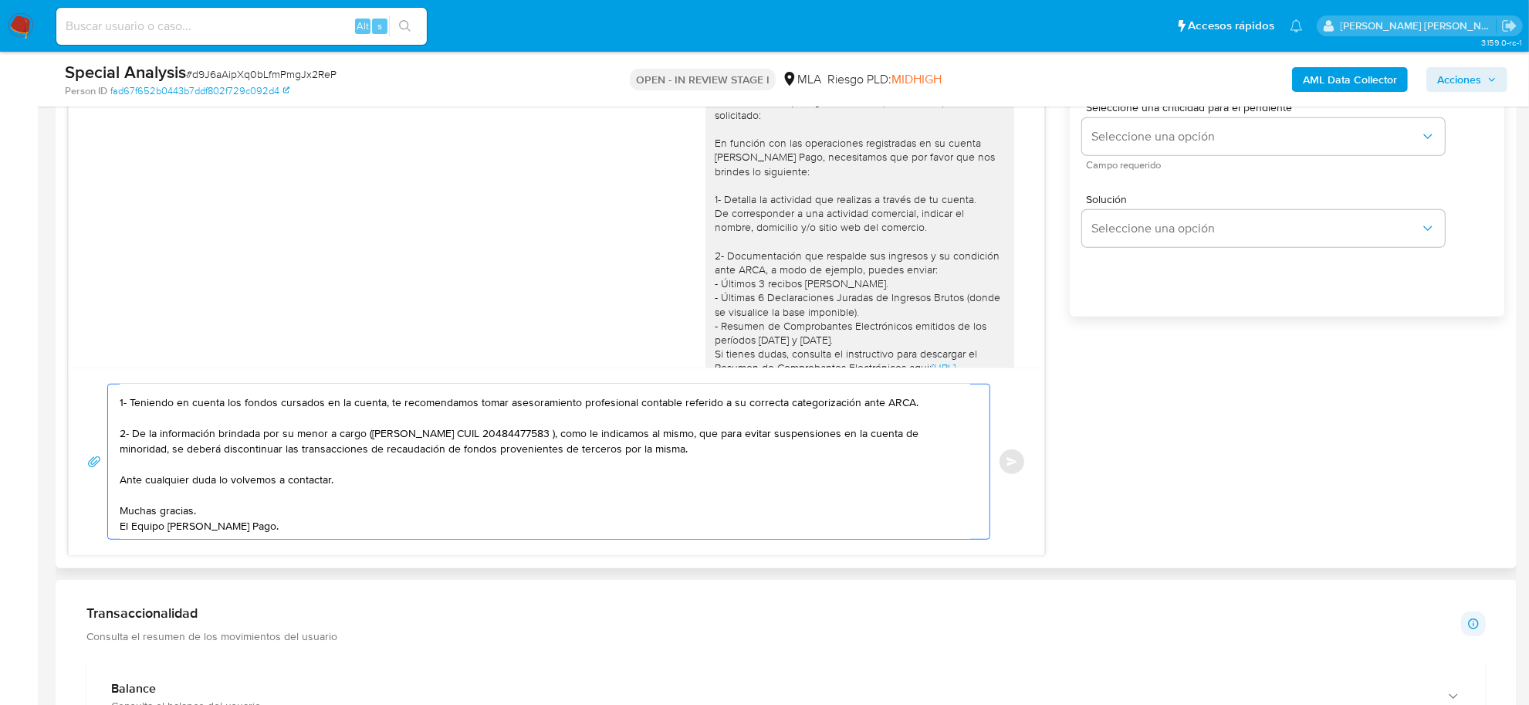
drag, startPoint x: 742, startPoint y: 419, endPoint x: 726, endPoint y: 421, distance: 16.3
click at [726, 421] on textarea "Buenas tardes Paola Elizabet, Hemos recibido correctamente la información. 1- T…" at bounding box center [545, 461] width 850 height 154
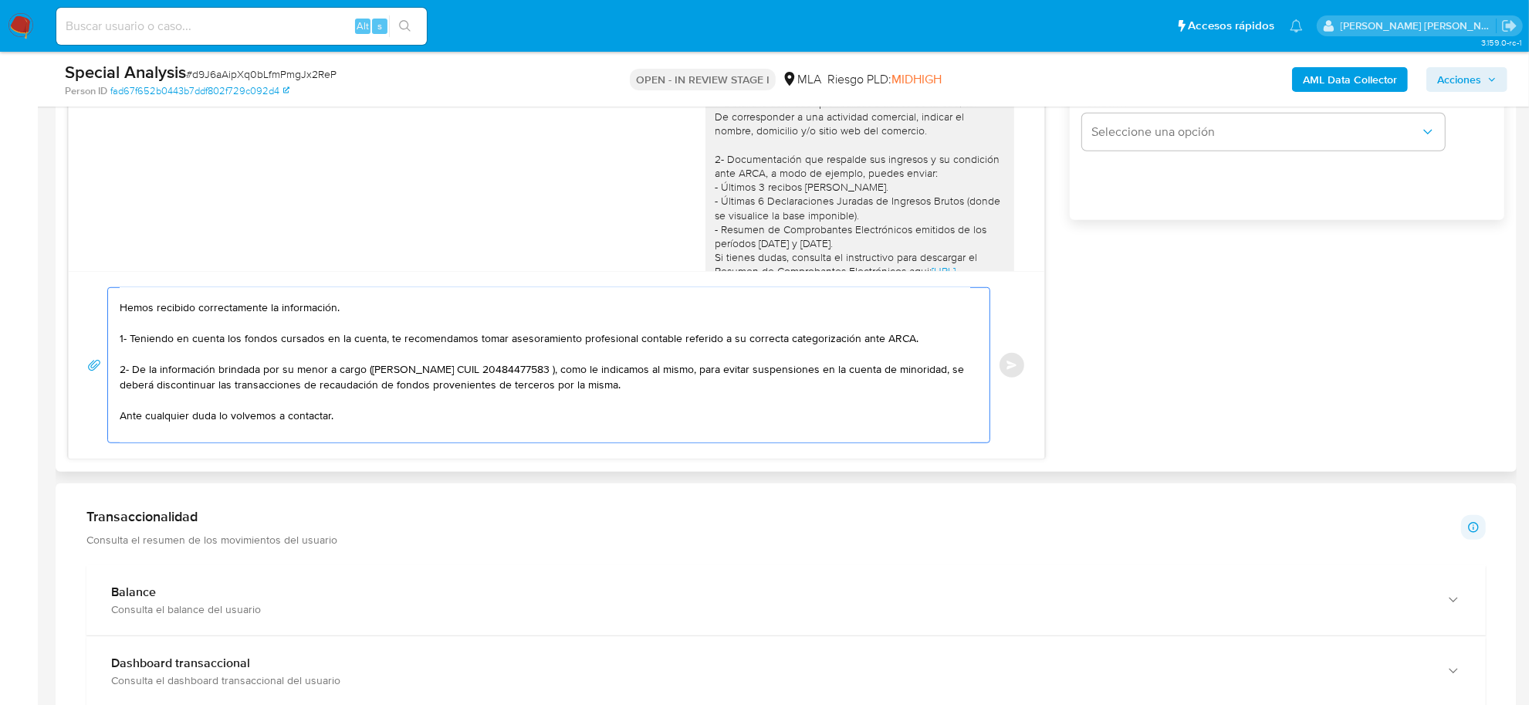
scroll to position [0, 0]
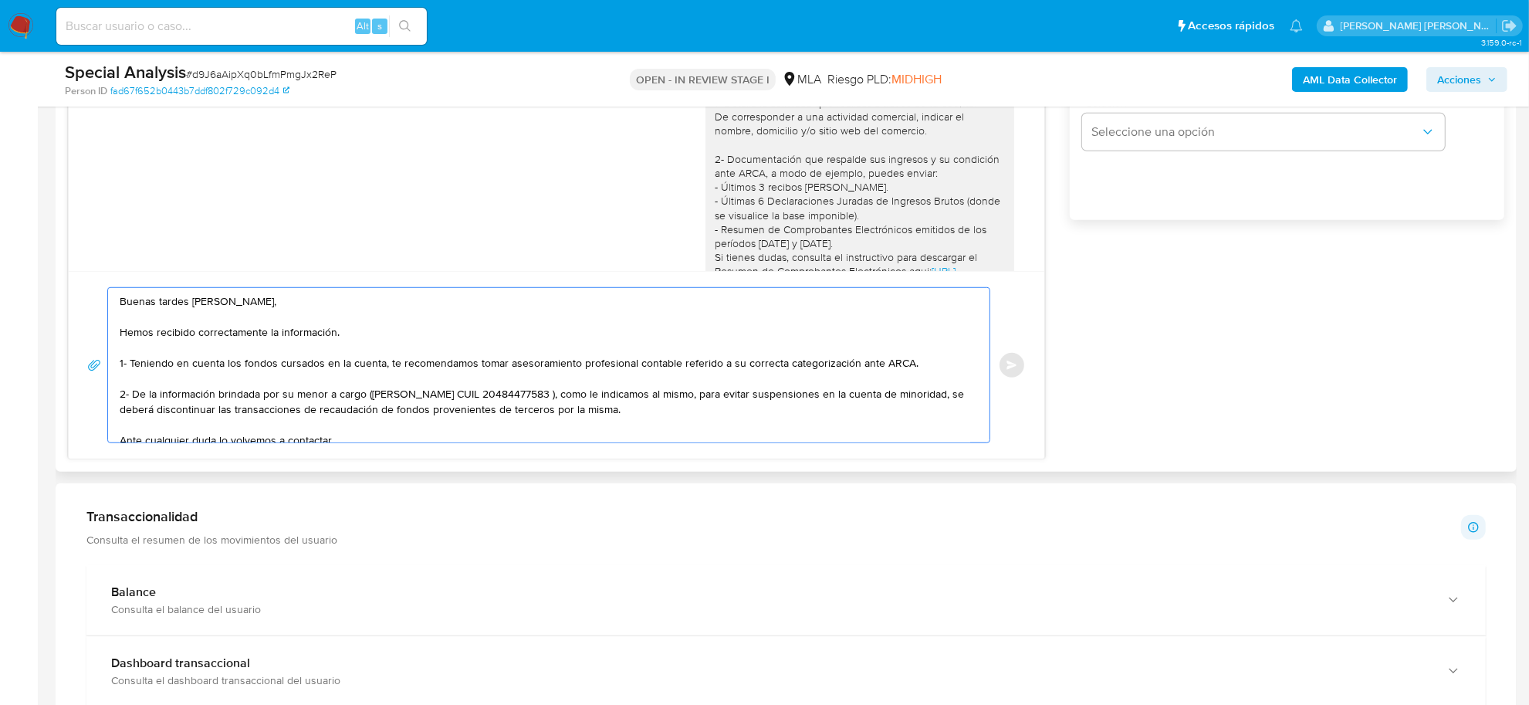
drag, startPoint x: 347, startPoint y: 364, endPoint x: 336, endPoint y: 365, distance: 11.6
click at [336, 365] on textarea "Buenas tardes Paola Elizabet, Hemos recibido correctamente la información. 1- T…" at bounding box center [545, 365] width 850 height 154
click at [387, 363] on textarea "Buenas tardes [PERSON_NAME], Hemos recibido correctamente la información. 1- Te…" at bounding box center [545, 365] width 850 height 154
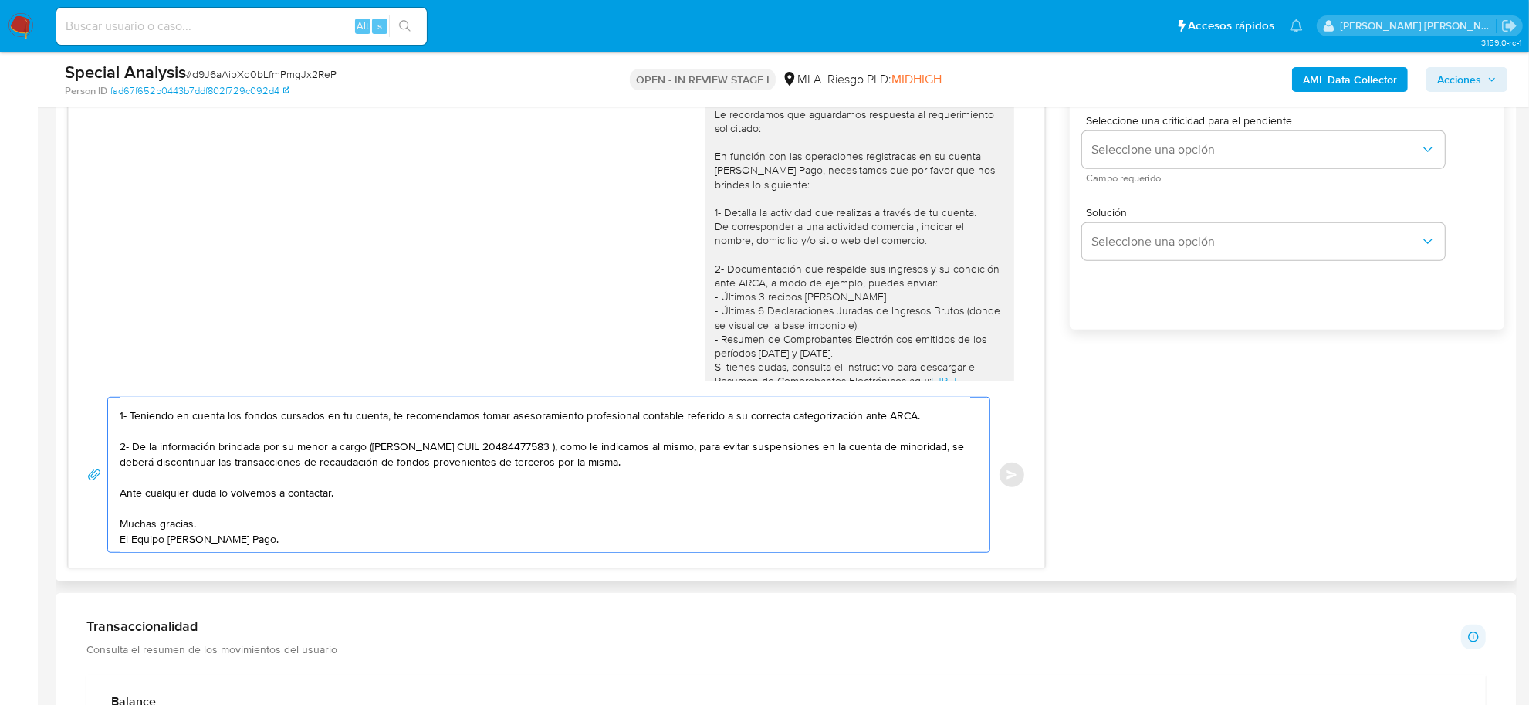
scroll to position [772, 0]
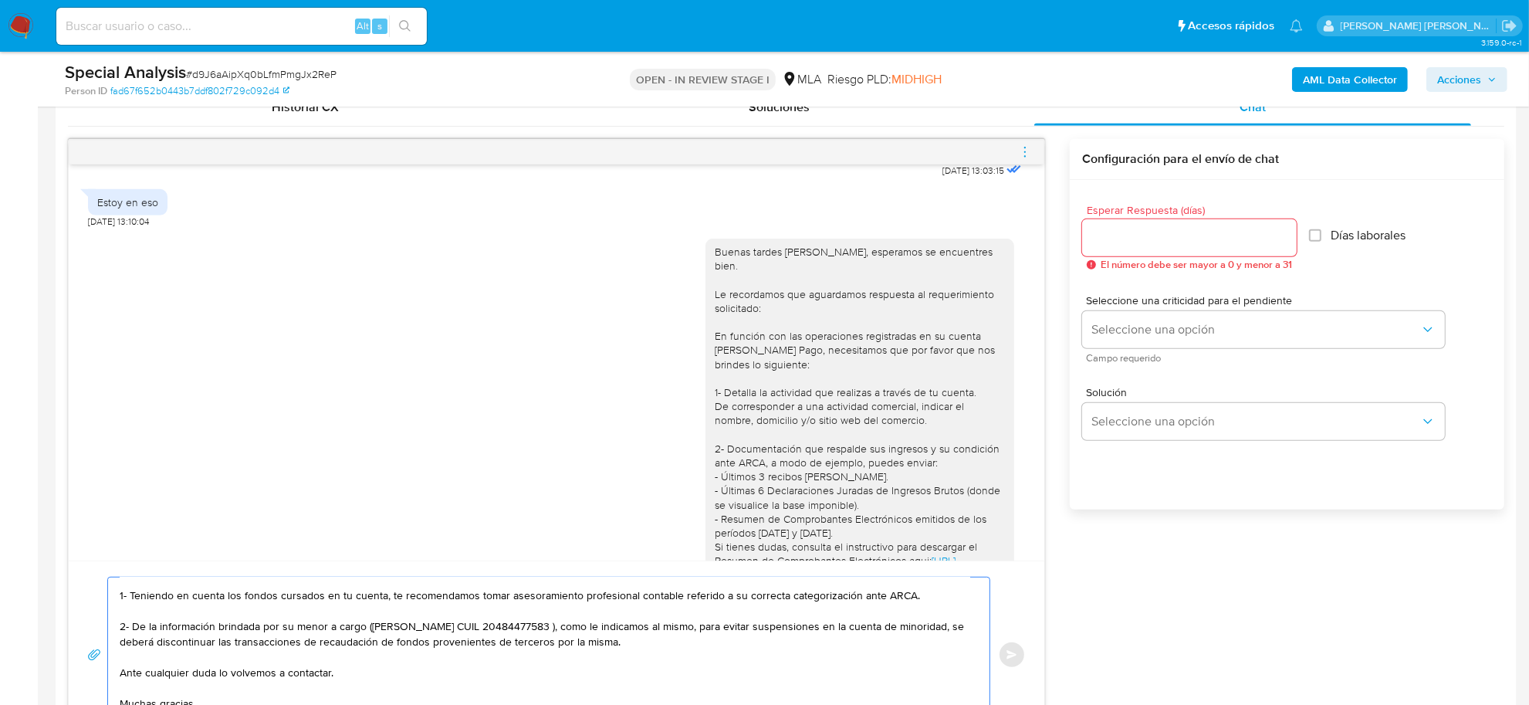
type textarea "Buenas tardes [PERSON_NAME], Hemos recibido correctamente la información. 1- Te…"
click at [1125, 251] on div at bounding box center [1189, 237] width 215 height 37
click at [1119, 237] on input "Esperar Respuesta (días)" at bounding box center [1189, 238] width 215 height 20
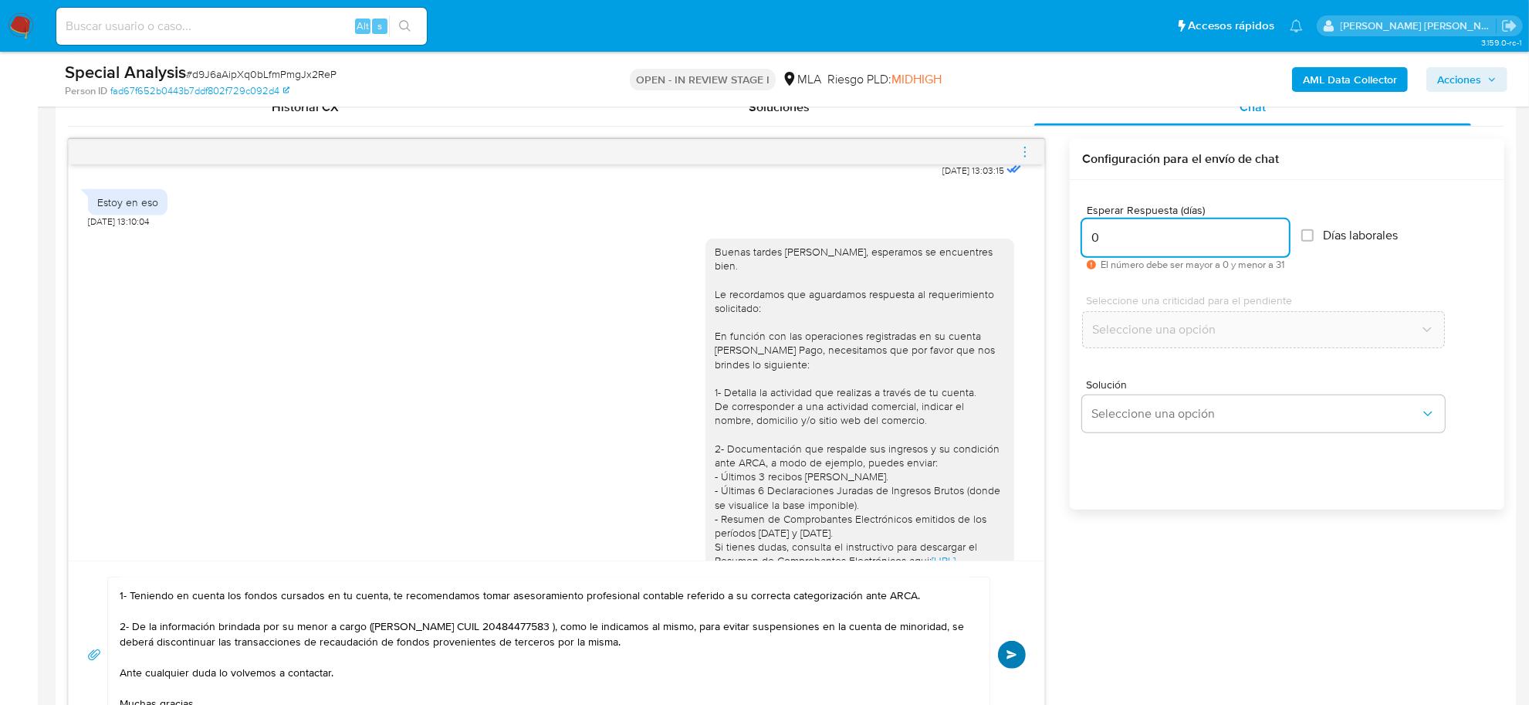
type input "0"
click at [1017, 653] on button "Enviar" at bounding box center [1012, 654] width 28 height 28
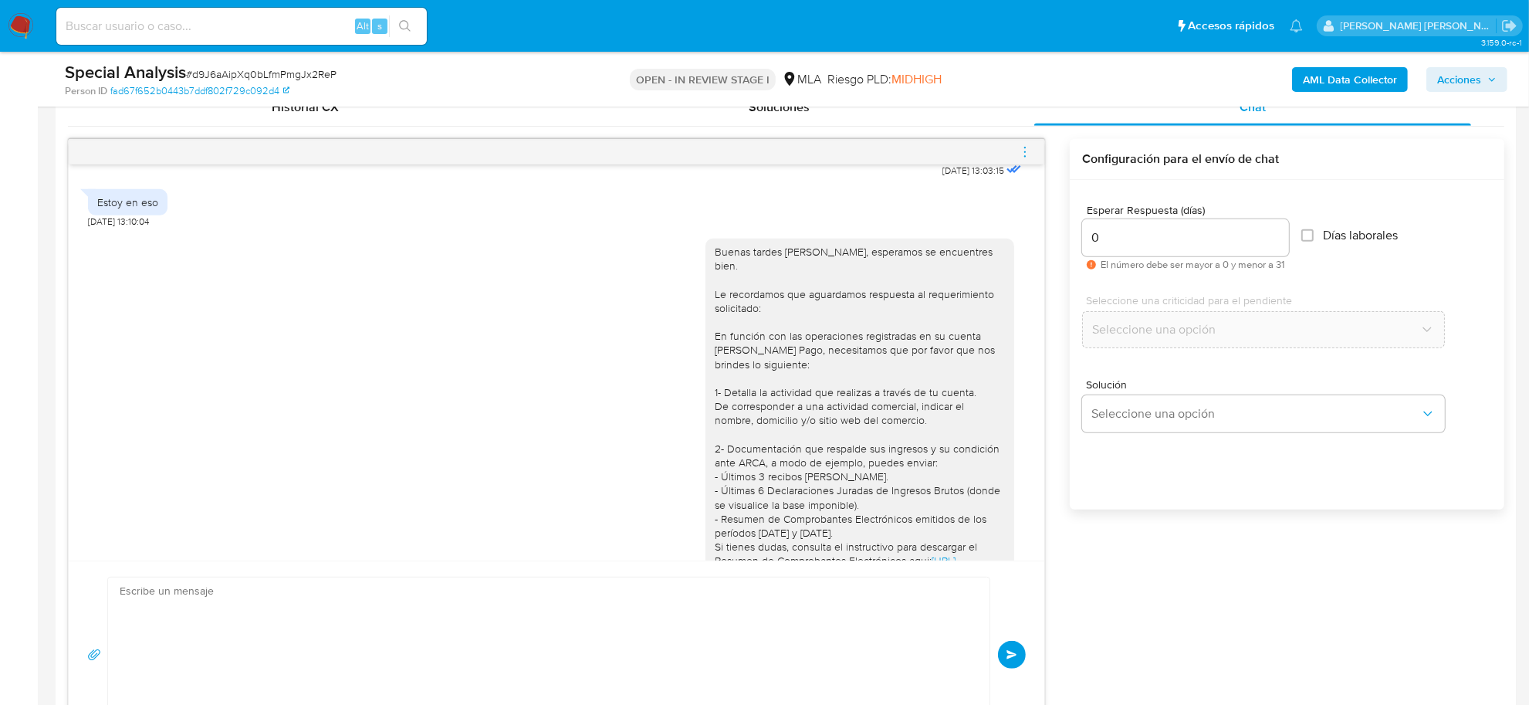
scroll to position [2355, 0]
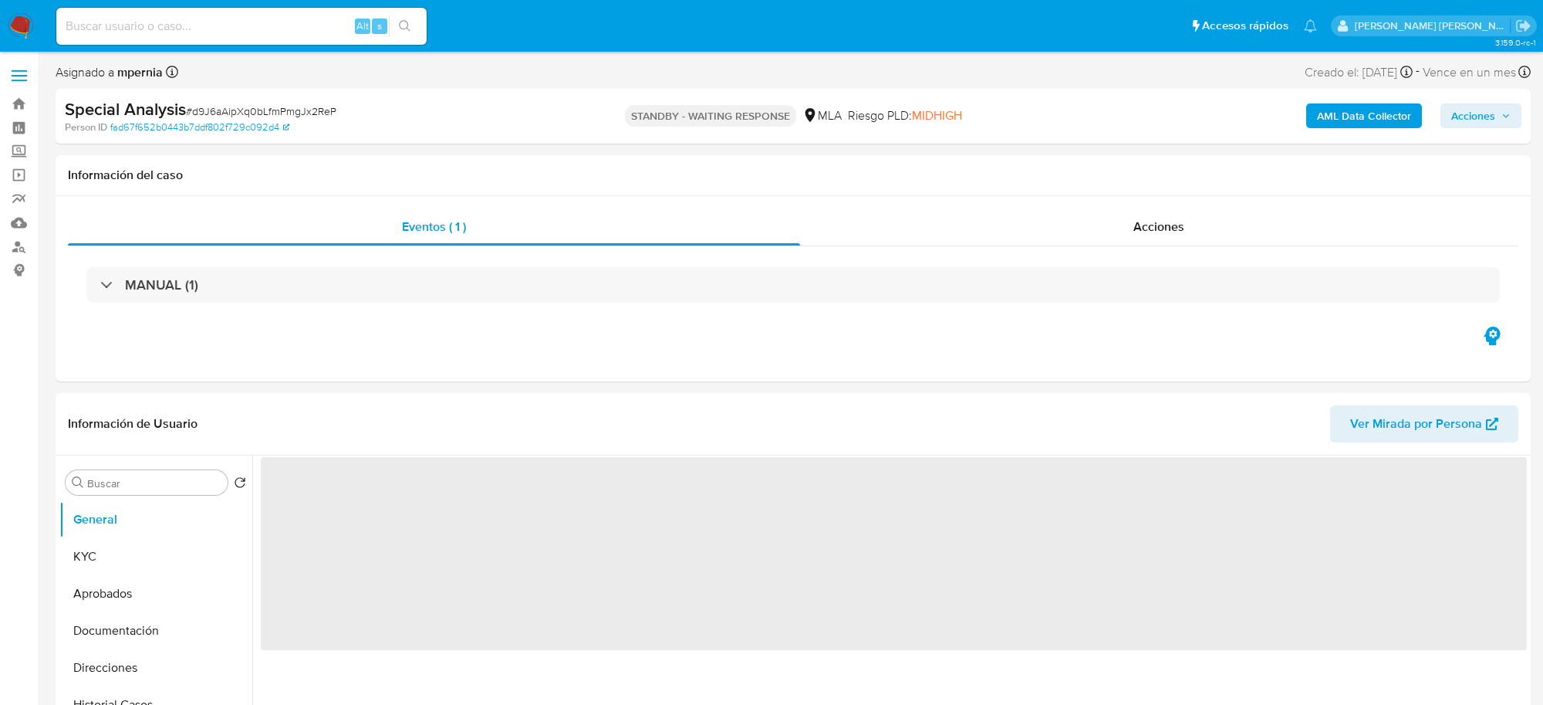
select select "10"
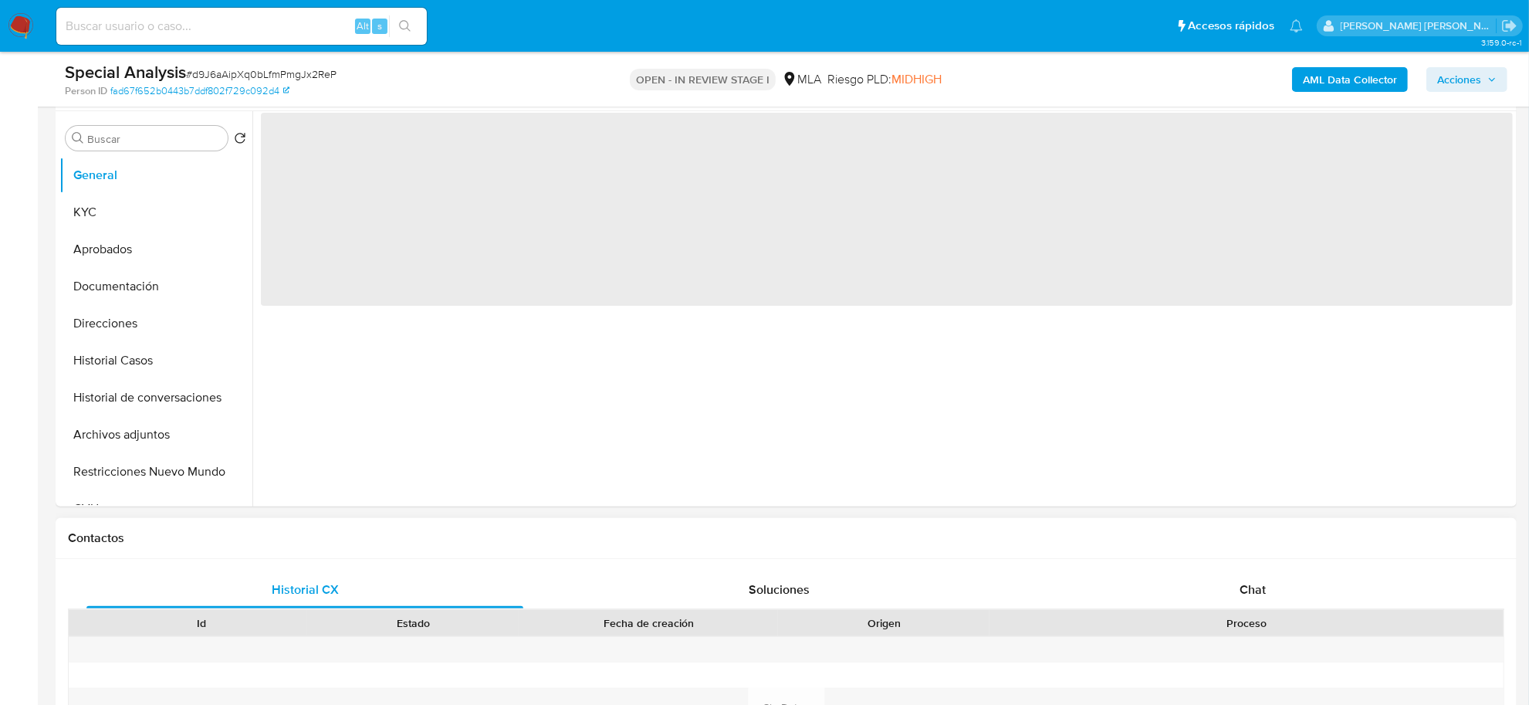
select select "10"
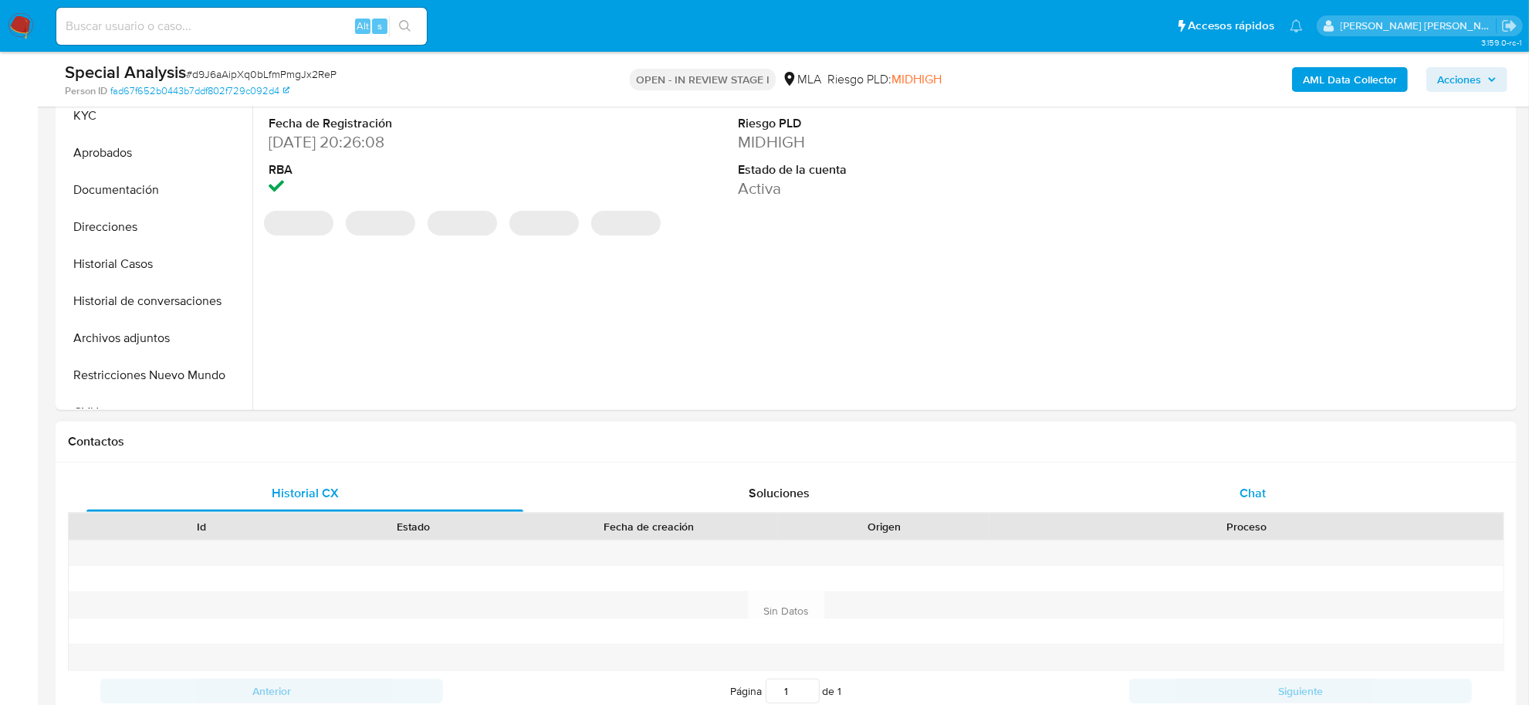
drag, startPoint x: 1258, startPoint y: 481, endPoint x: 1233, endPoint y: 495, distance: 28.7
click at [1255, 481] on div "Chat" at bounding box center [1252, 493] width 437 height 37
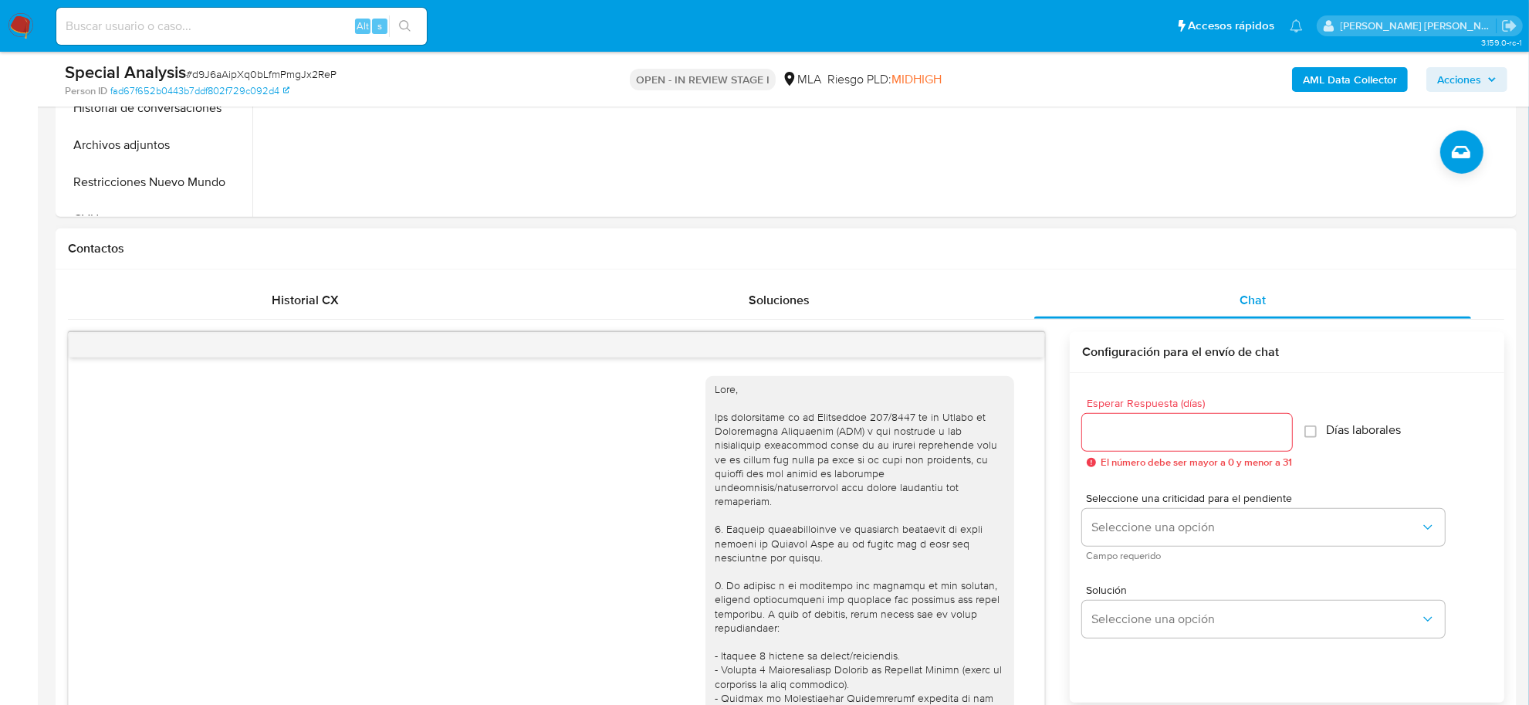
scroll to position [2355, 0]
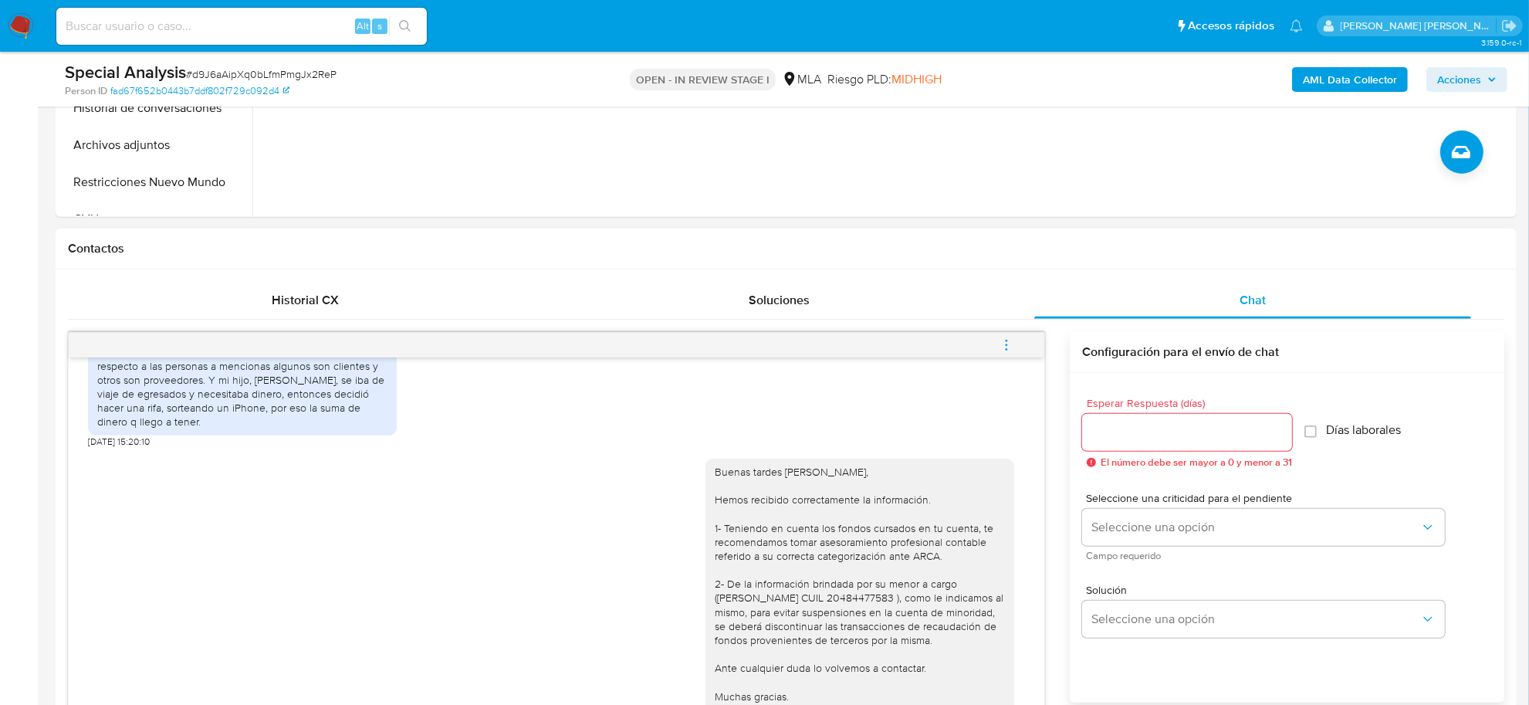
click at [1007, 347] on icon "menu-action" at bounding box center [1006, 345] width 14 height 14
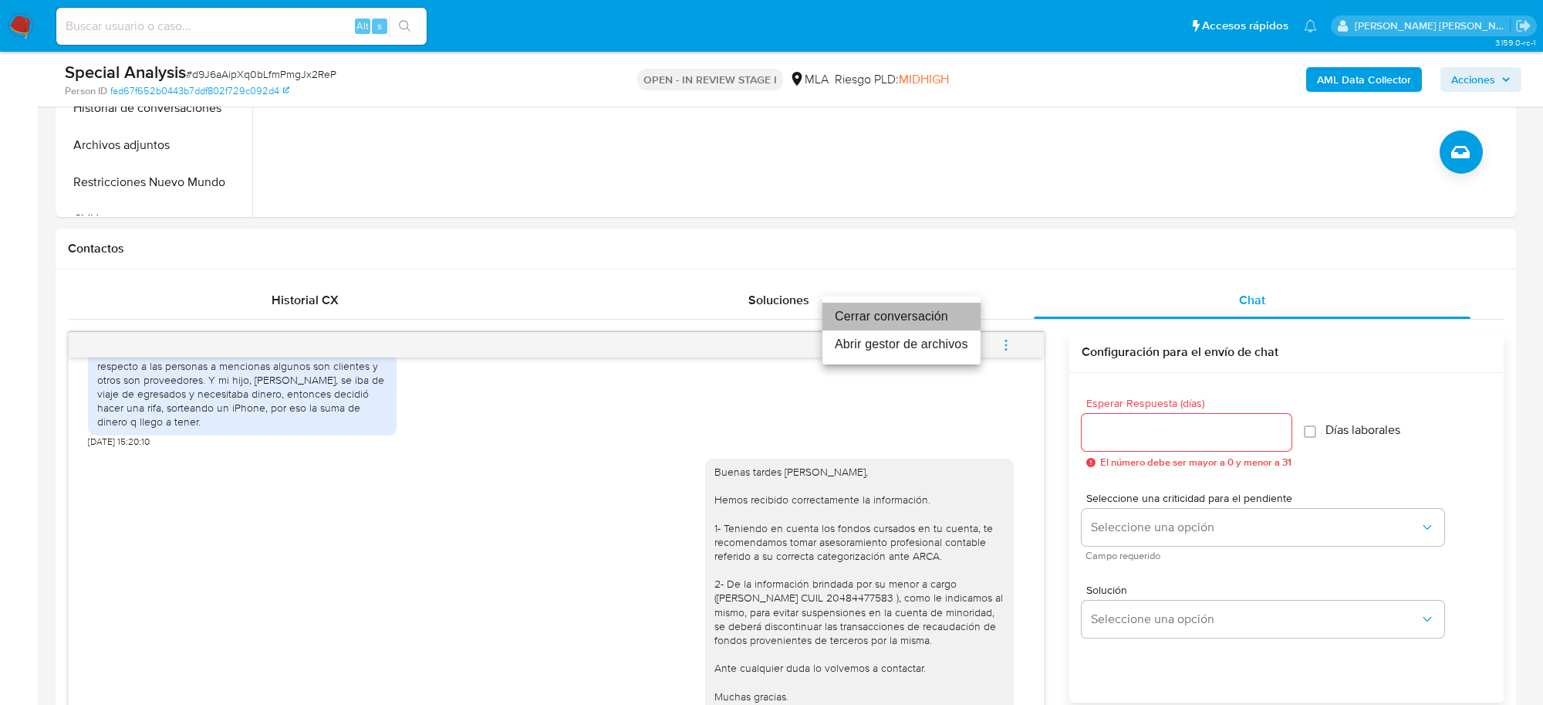
click at [901, 321] on li "Cerrar conversación" at bounding box center [902, 316] width 158 height 28
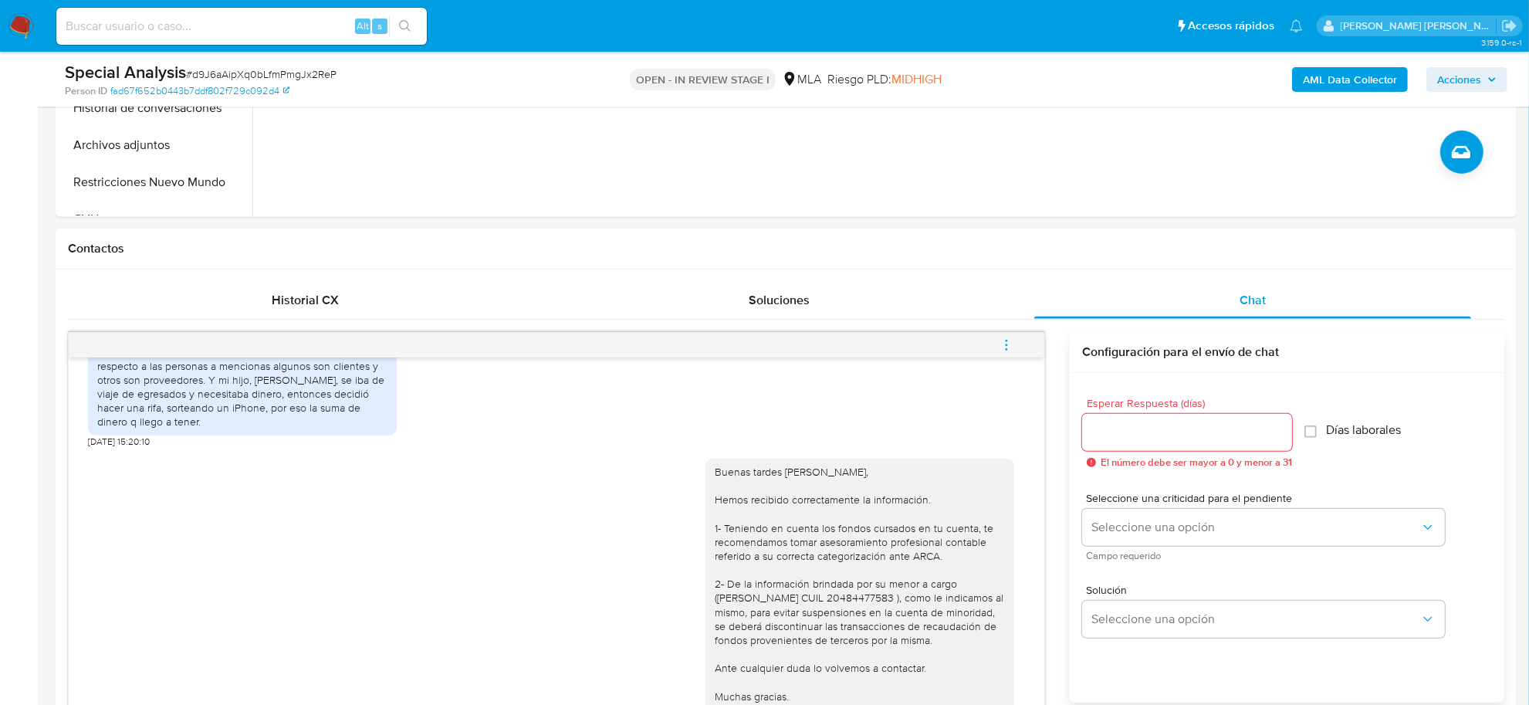
scroll to position [193, 0]
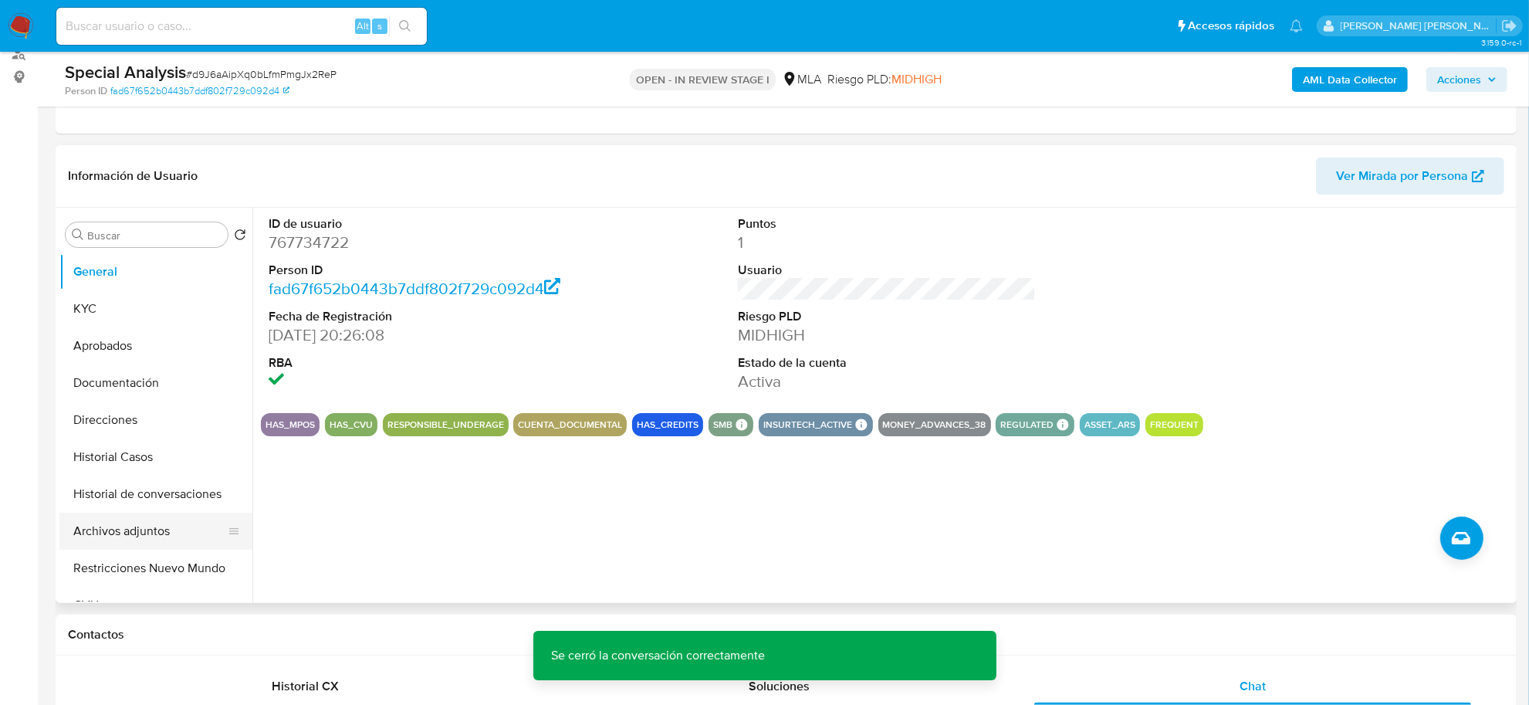
click at [139, 525] on button "Archivos adjuntos" at bounding box center [149, 530] width 181 height 37
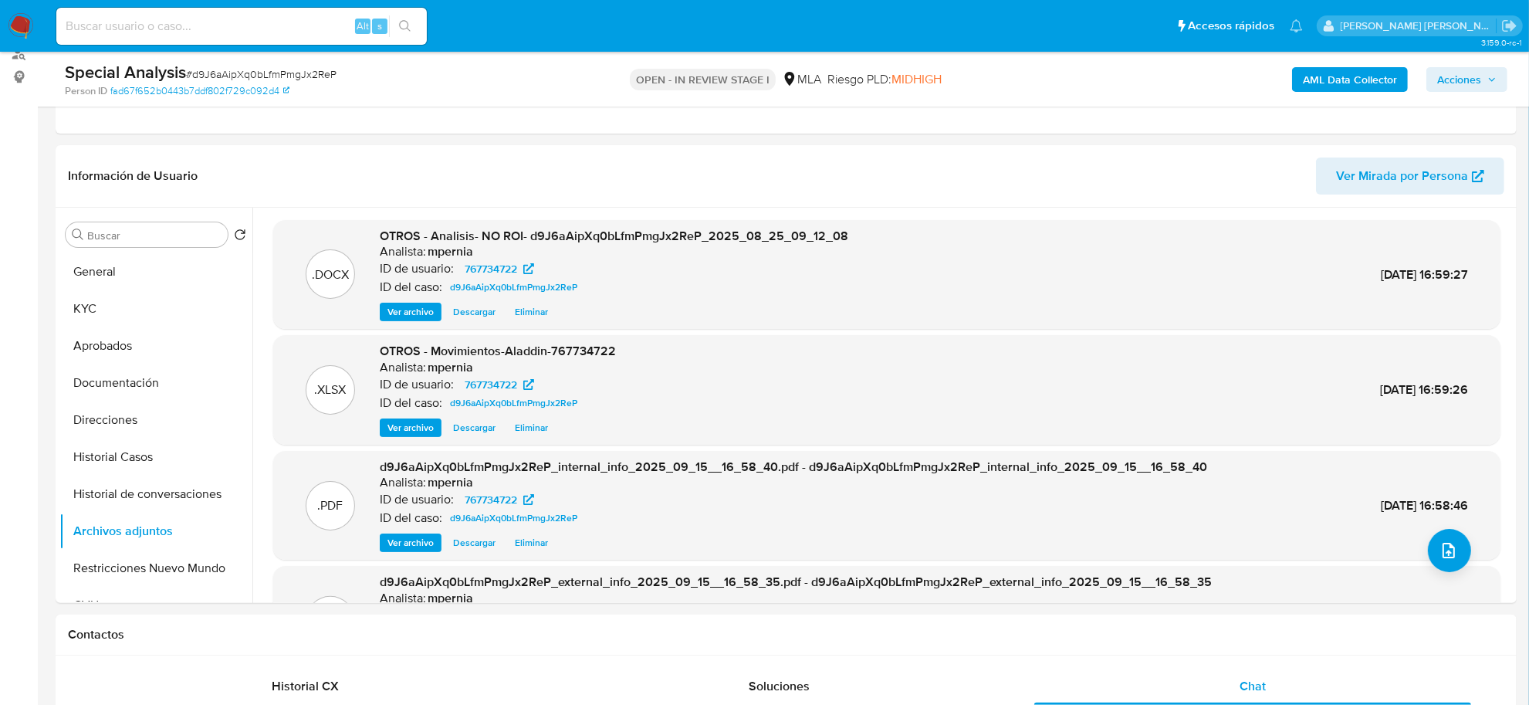
click at [1458, 71] on span "Acciones" at bounding box center [1459, 79] width 44 height 25
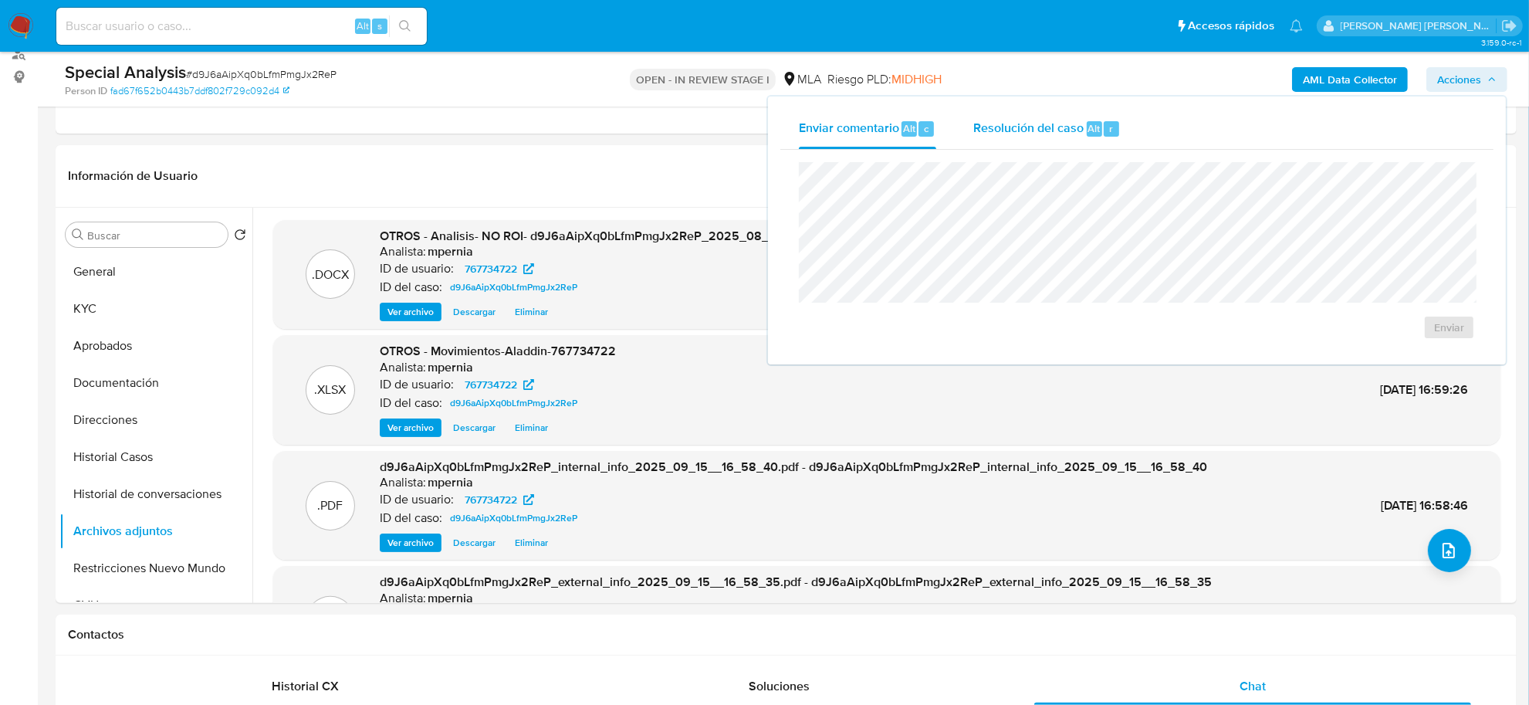
click at [1065, 132] on span "Resolución del caso" at bounding box center [1028, 128] width 110 height 18
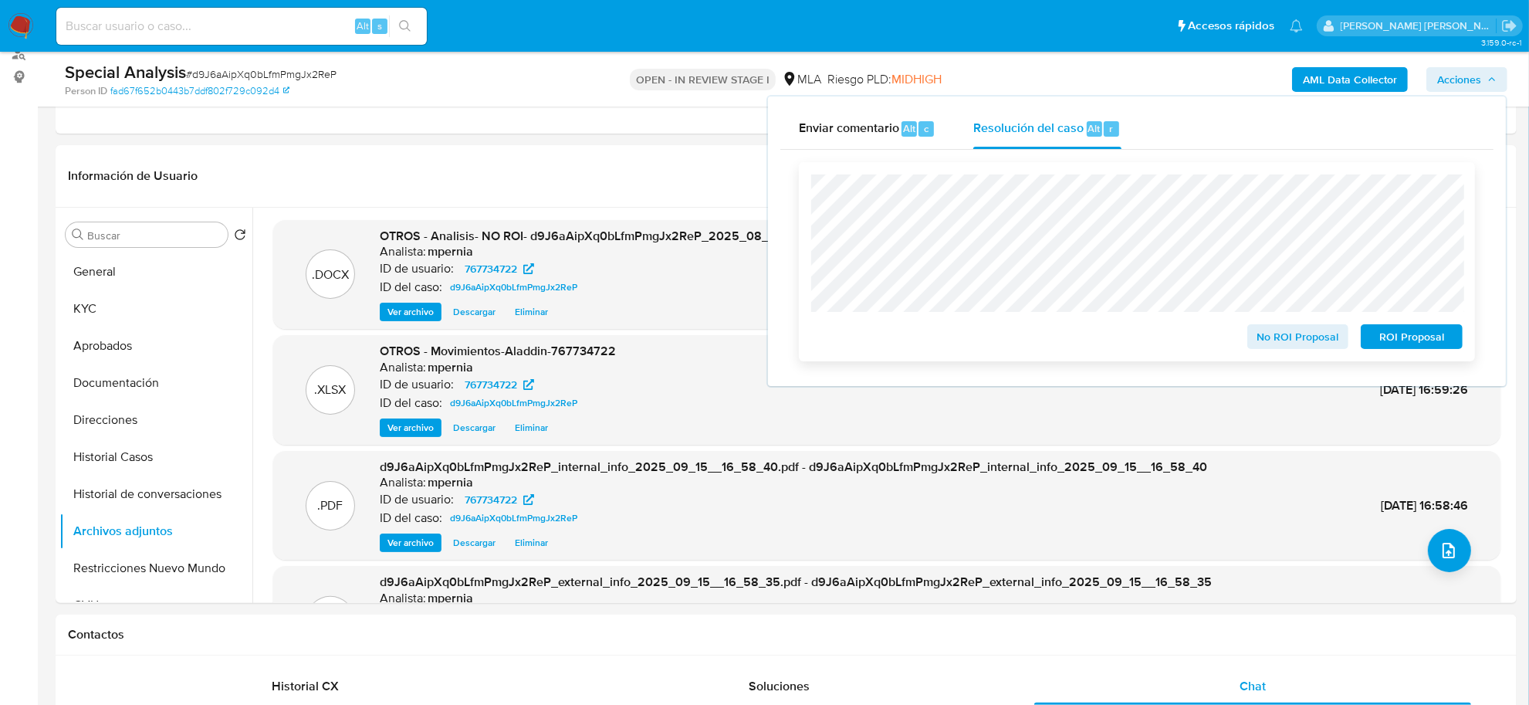
click at [1277, 337] on span "No ROI Proposal" at bounding box center [1298, 337] width 80 height 22
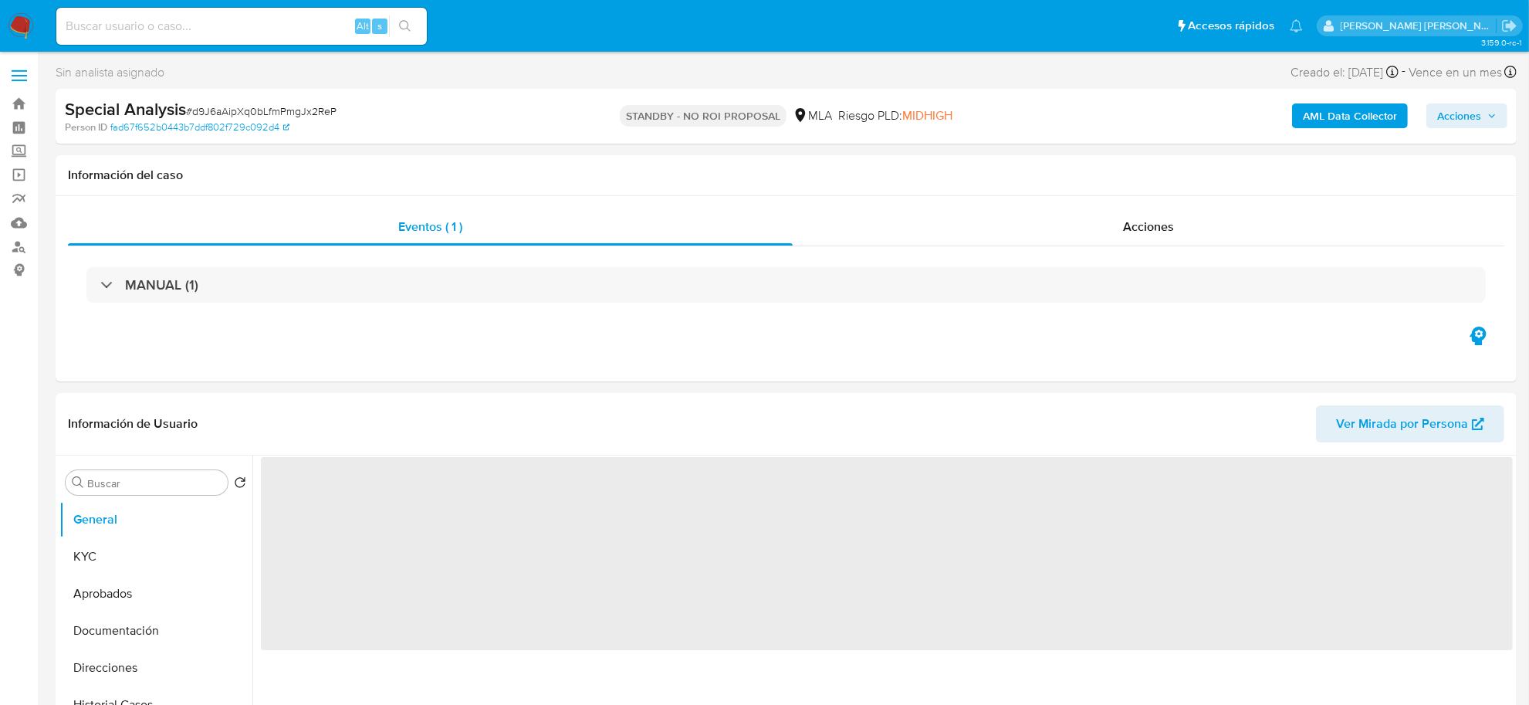
select select "10"
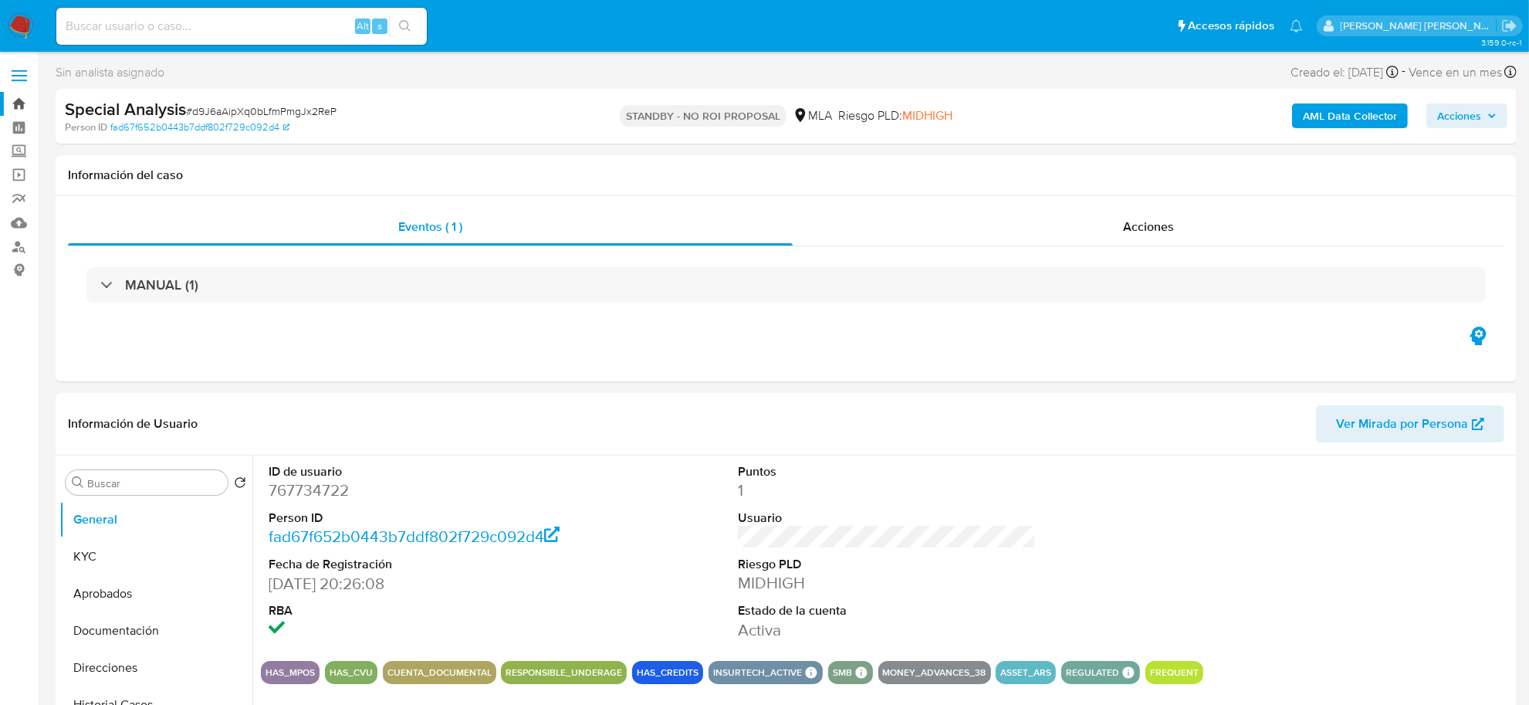
click at [24, 101] on link "Bandeja" at bounding box center [92, 104] width 184 height 24
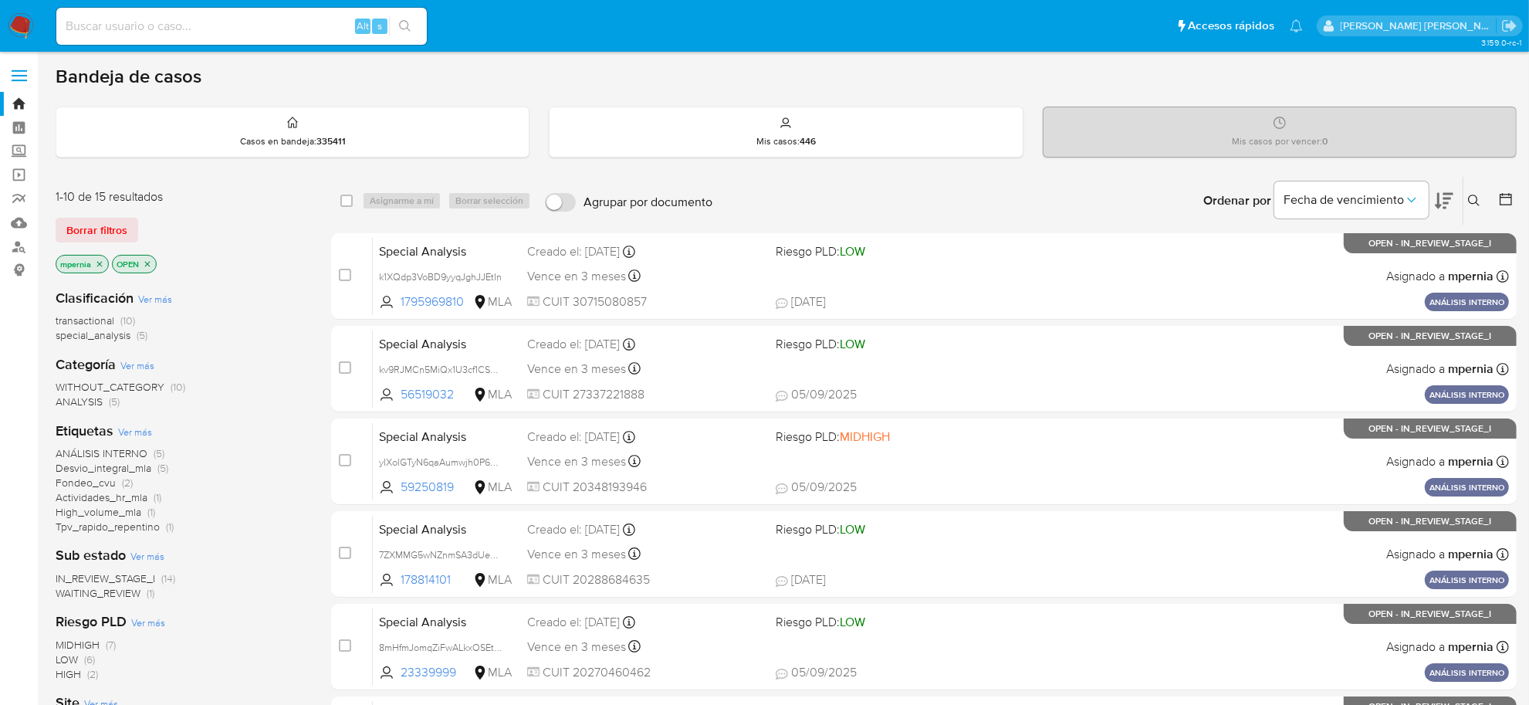
click at [93, 316] on span "transactional" at bounding box center [85, 320] width 59 height 15
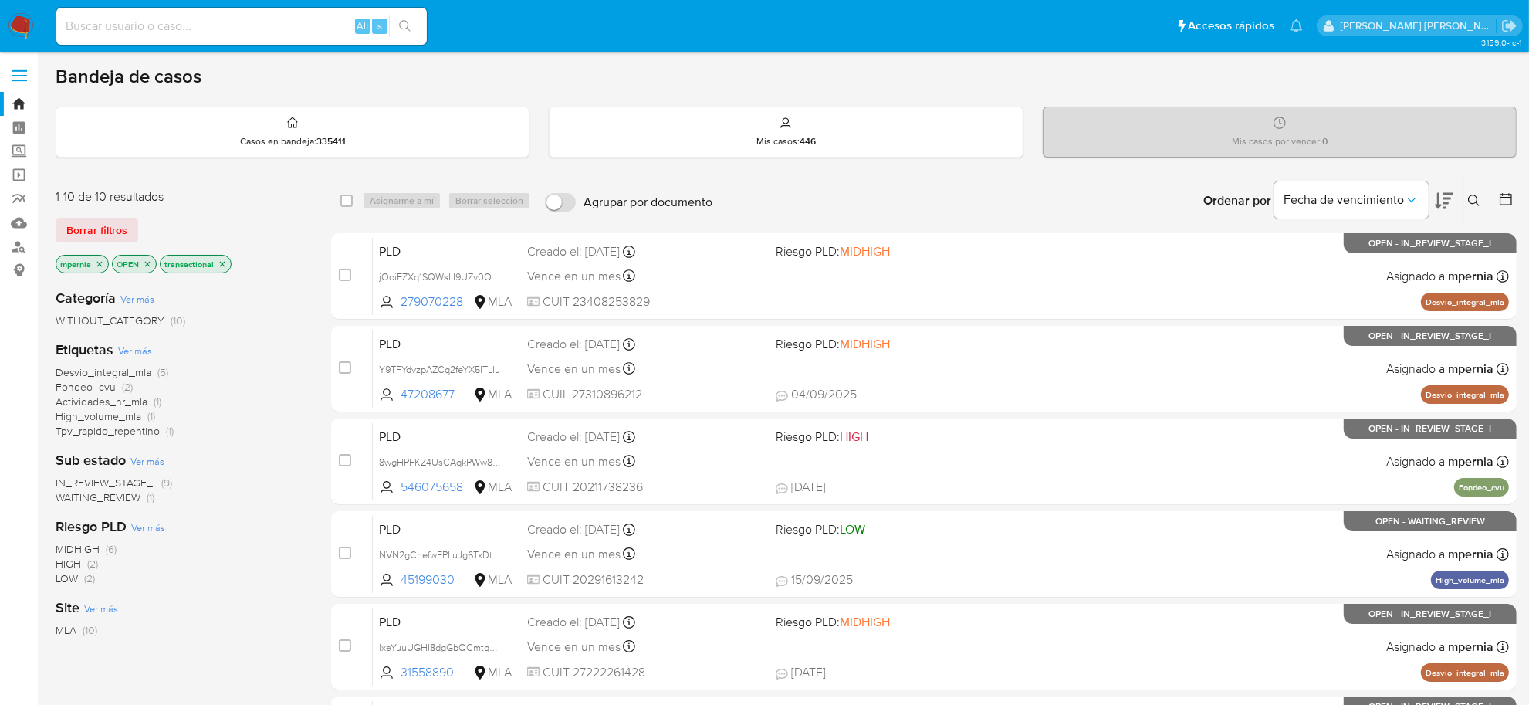
click at [101, 265] on icon "close-filter" at bounding box center [99, 263] width 9 height 9
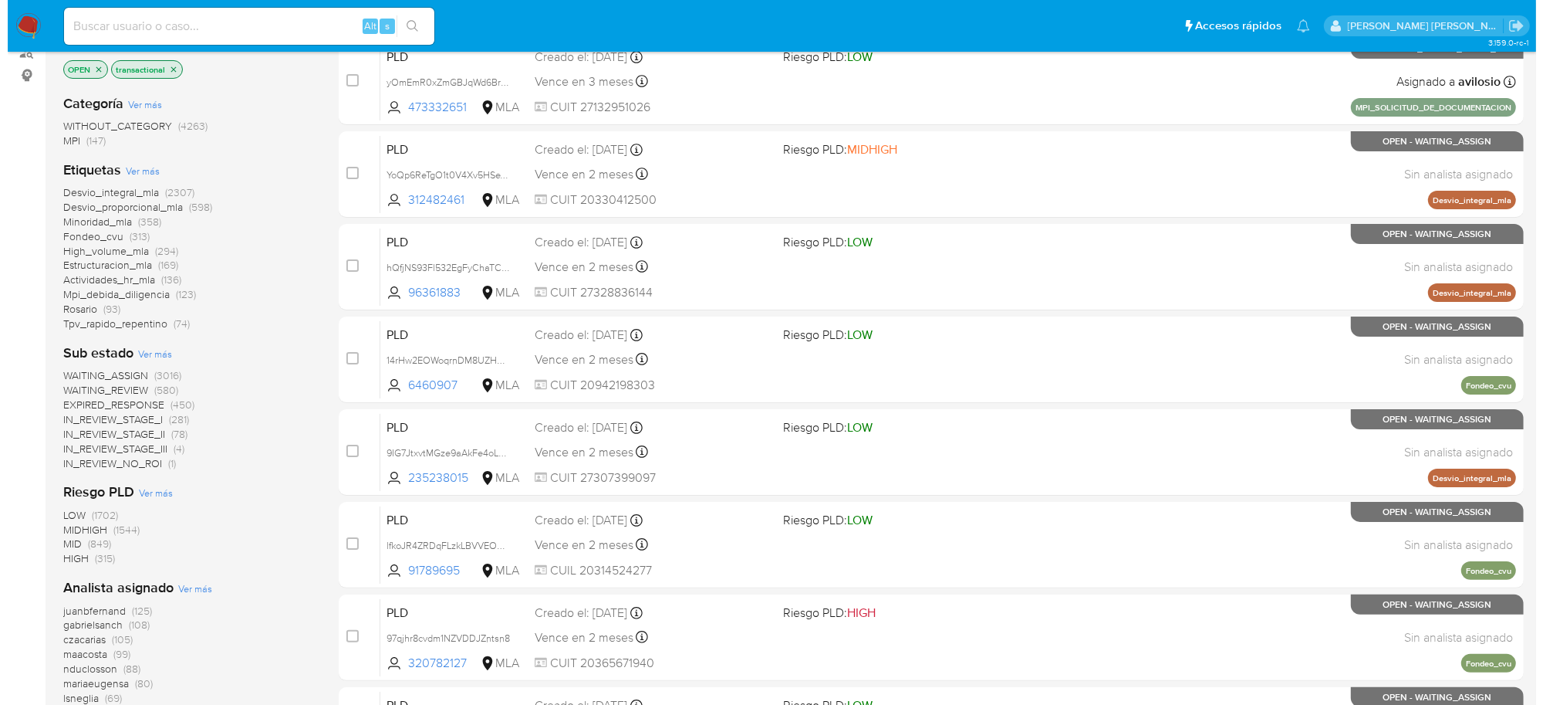
scroll to position [289, 0]
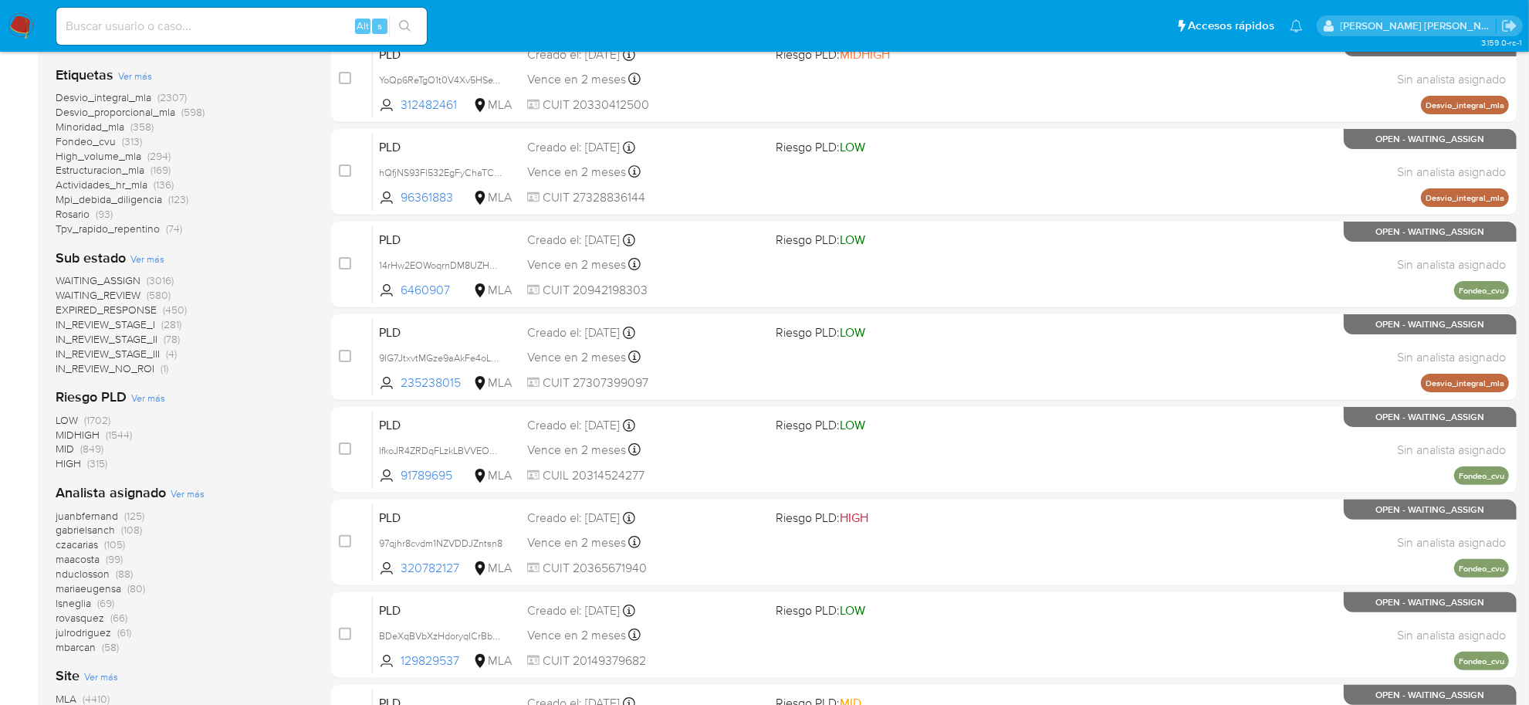
click at [187, 498] on span "Ver más" at bounding box center [188, 493] width 34 height 14
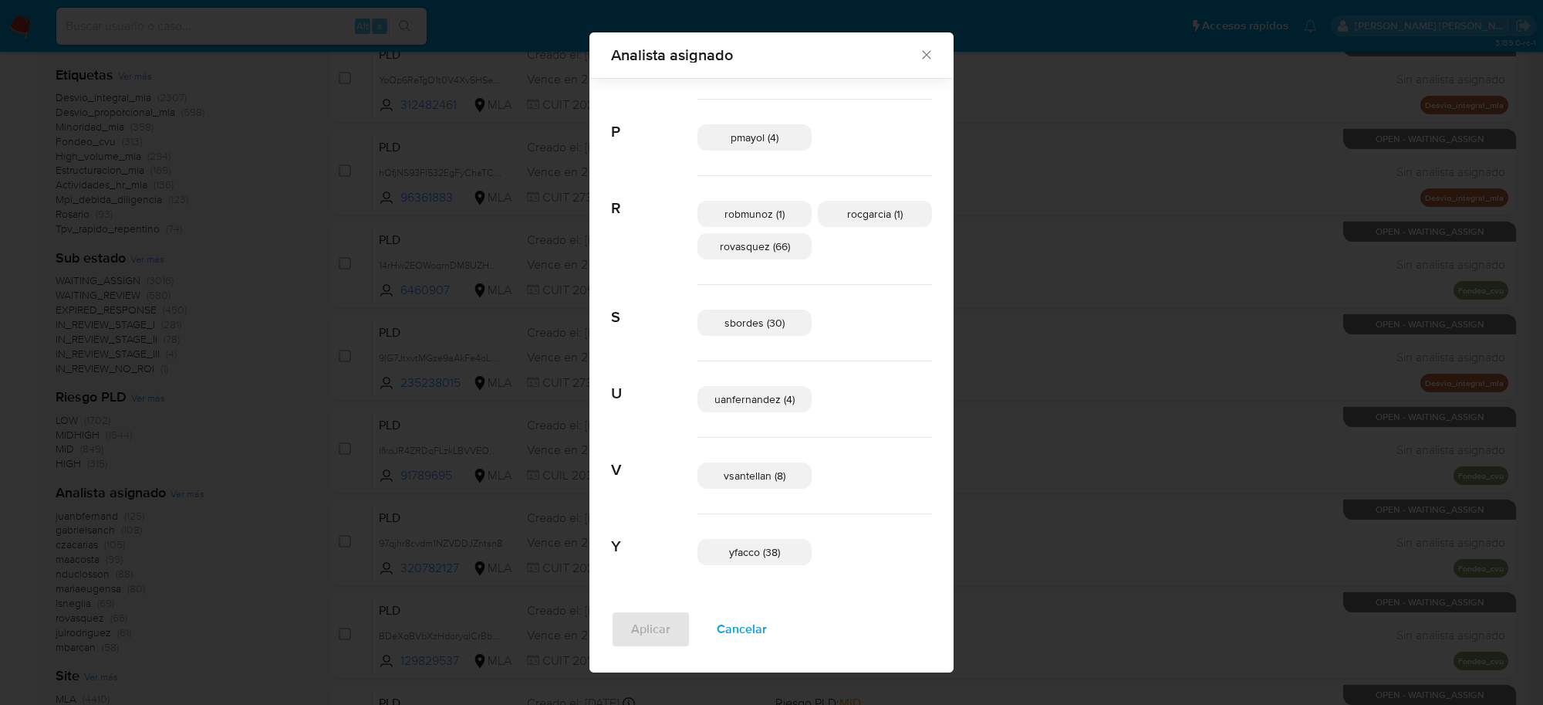
scroll to position [954, 0]
click at [922, 52] on icon "Cerrar" at bounding box center [926, 55] width 8 height 8
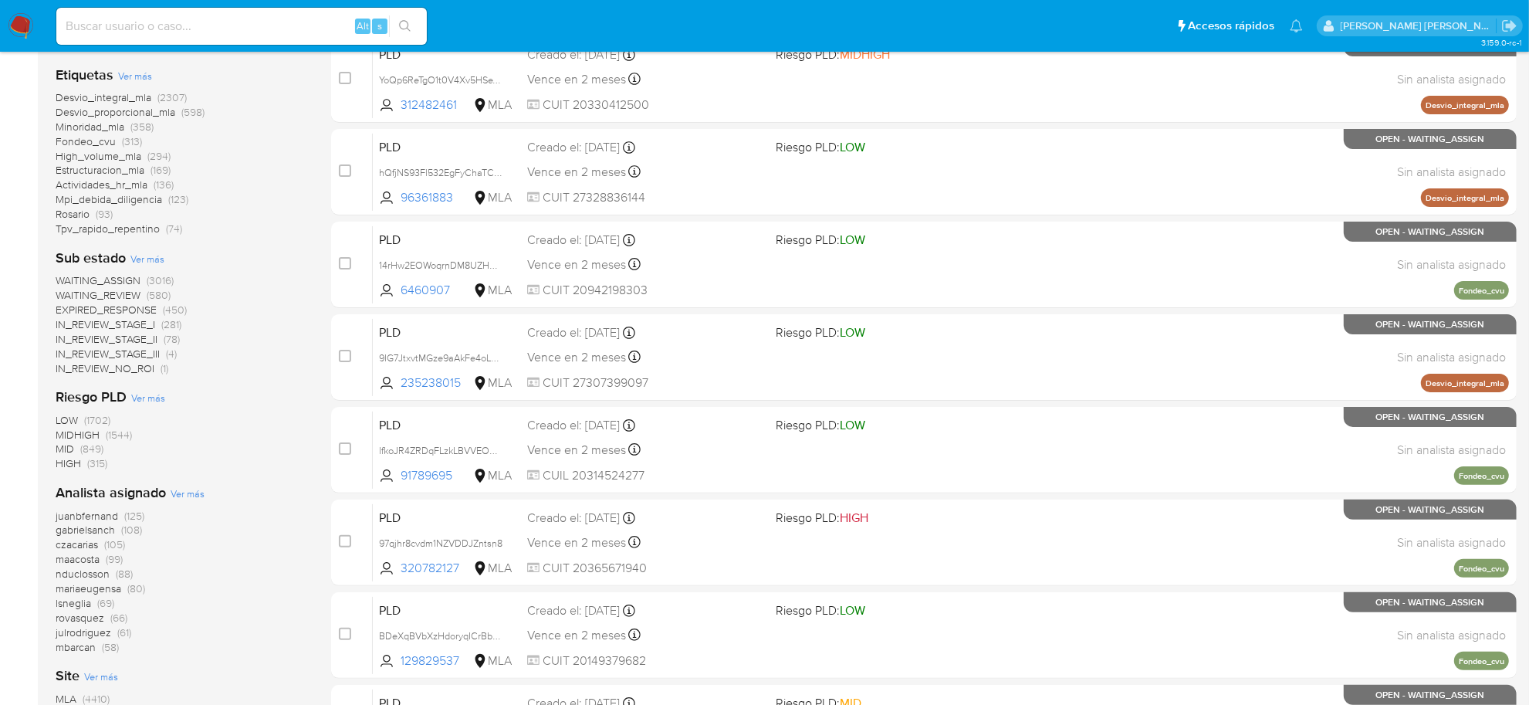
click at [191, 490] on span "Ver más" at bounding box center [188, 493] width 34 height 14
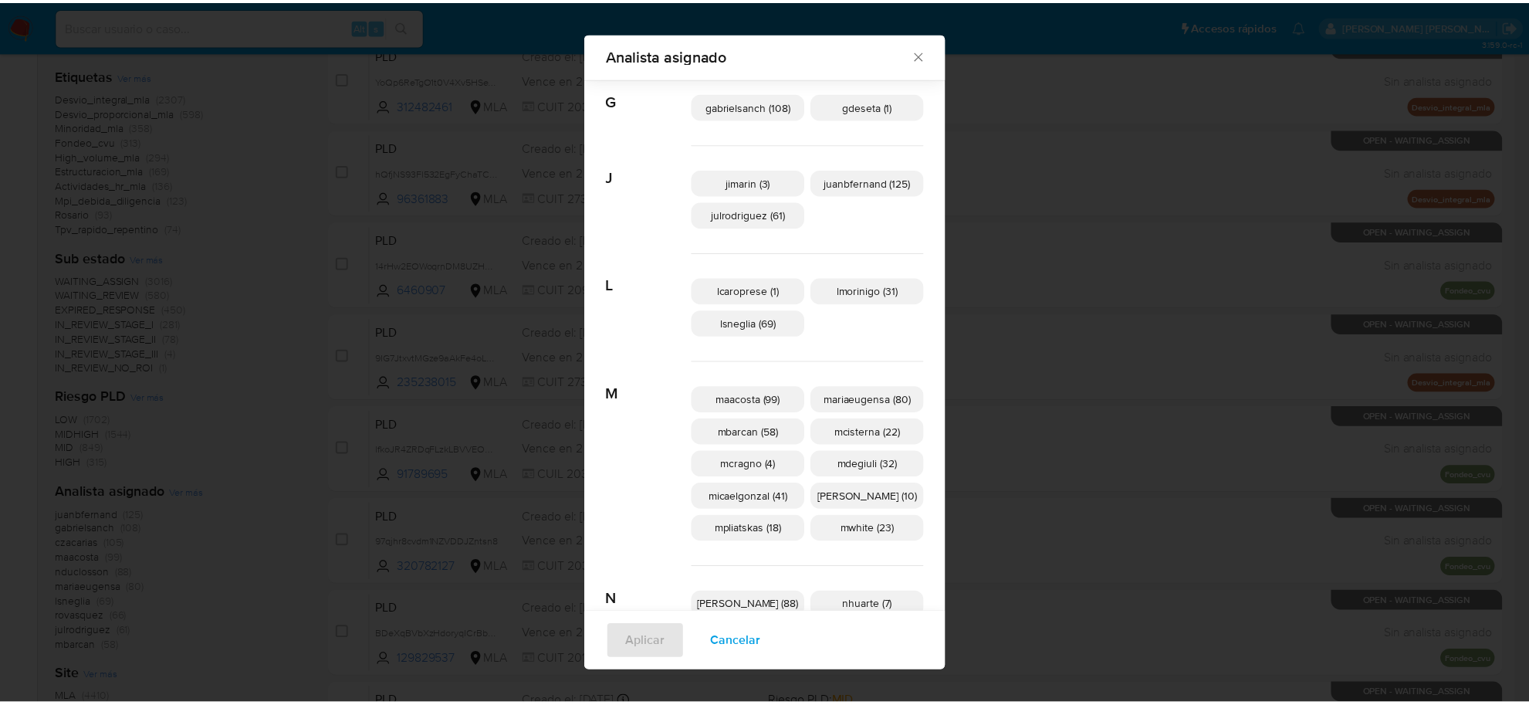
scroll to position [471, 0]
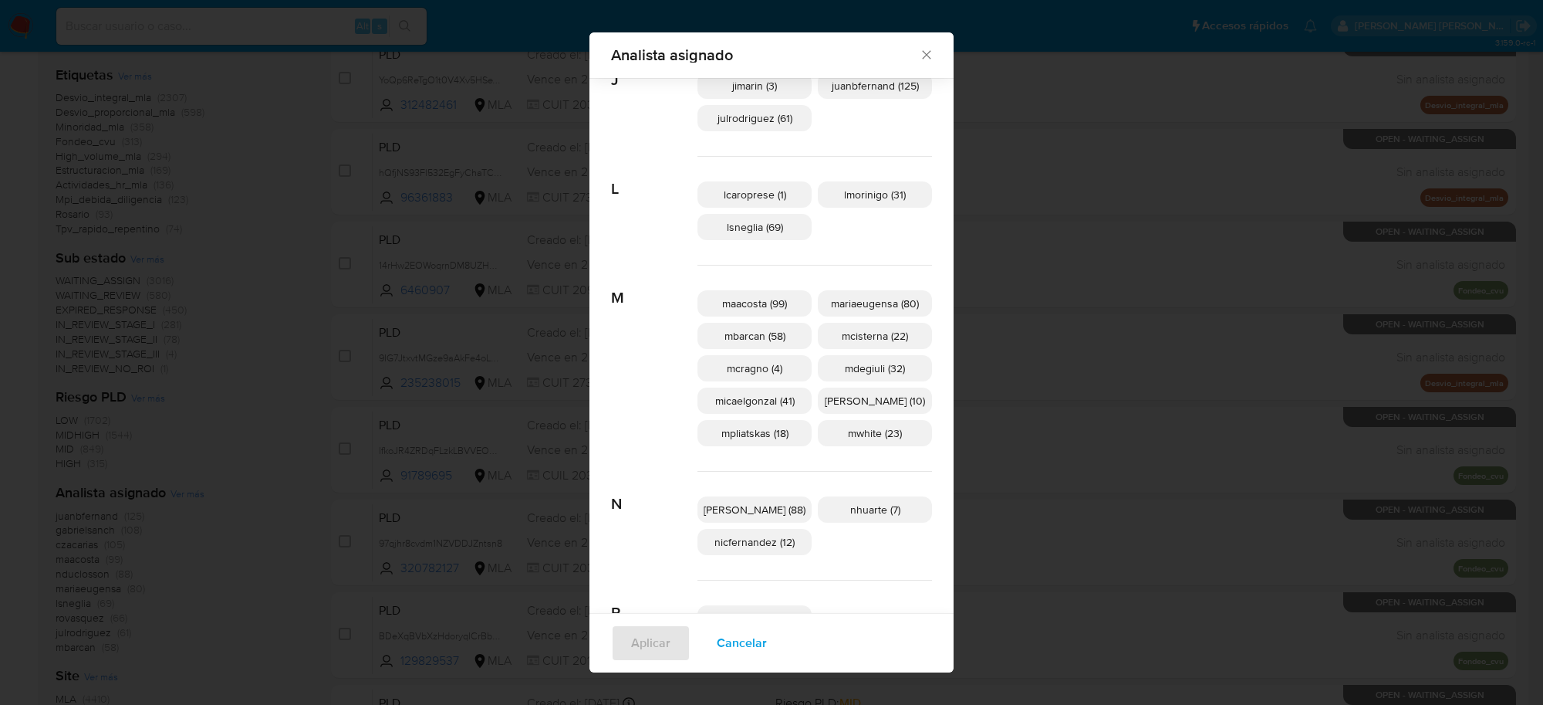
click at [919, 59] on icon "Cerrar" at bounding box center [926, 54] width 15 height 15
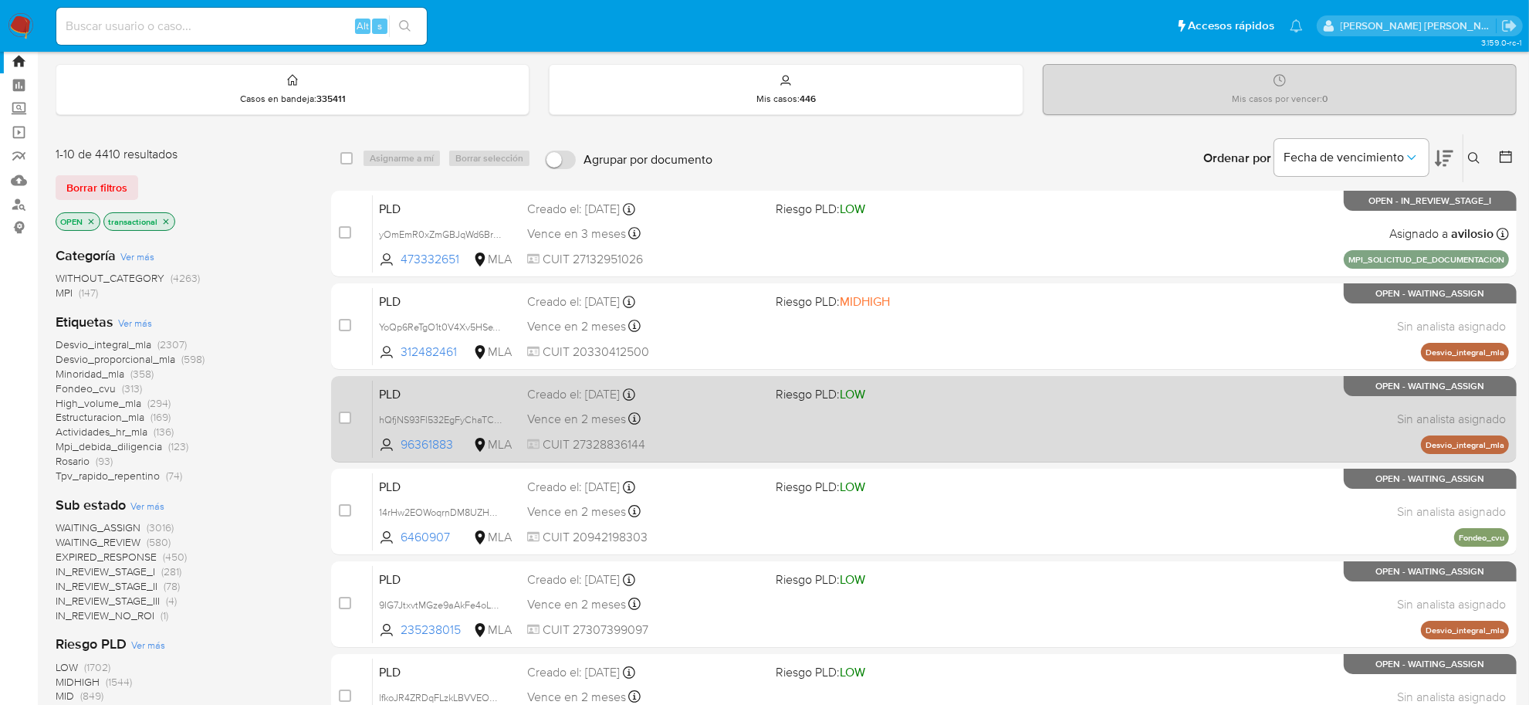
scroll to position [0, 0]
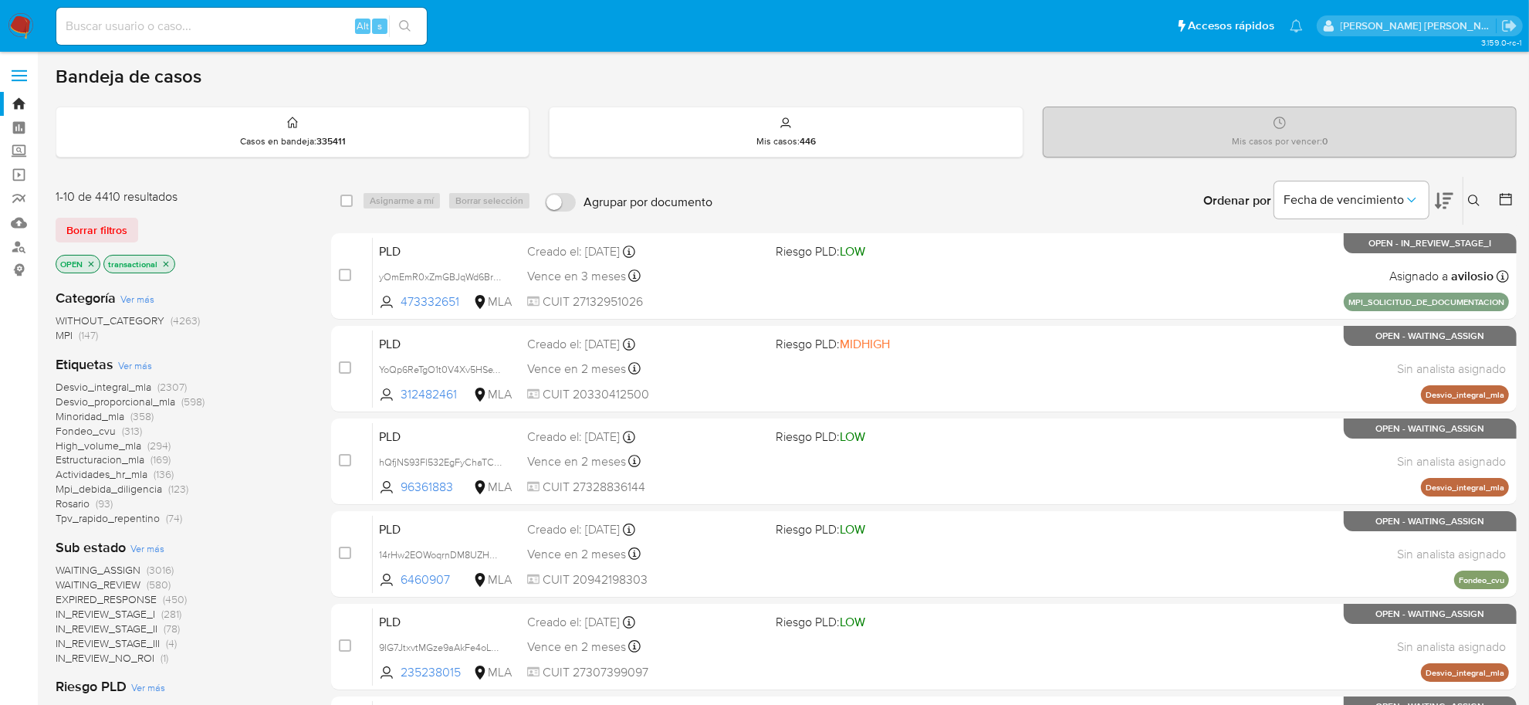
click at [282, 16] on input at bounding box center [241, 26] width 370 height 20
paste input "31558890"
type input "31558890"
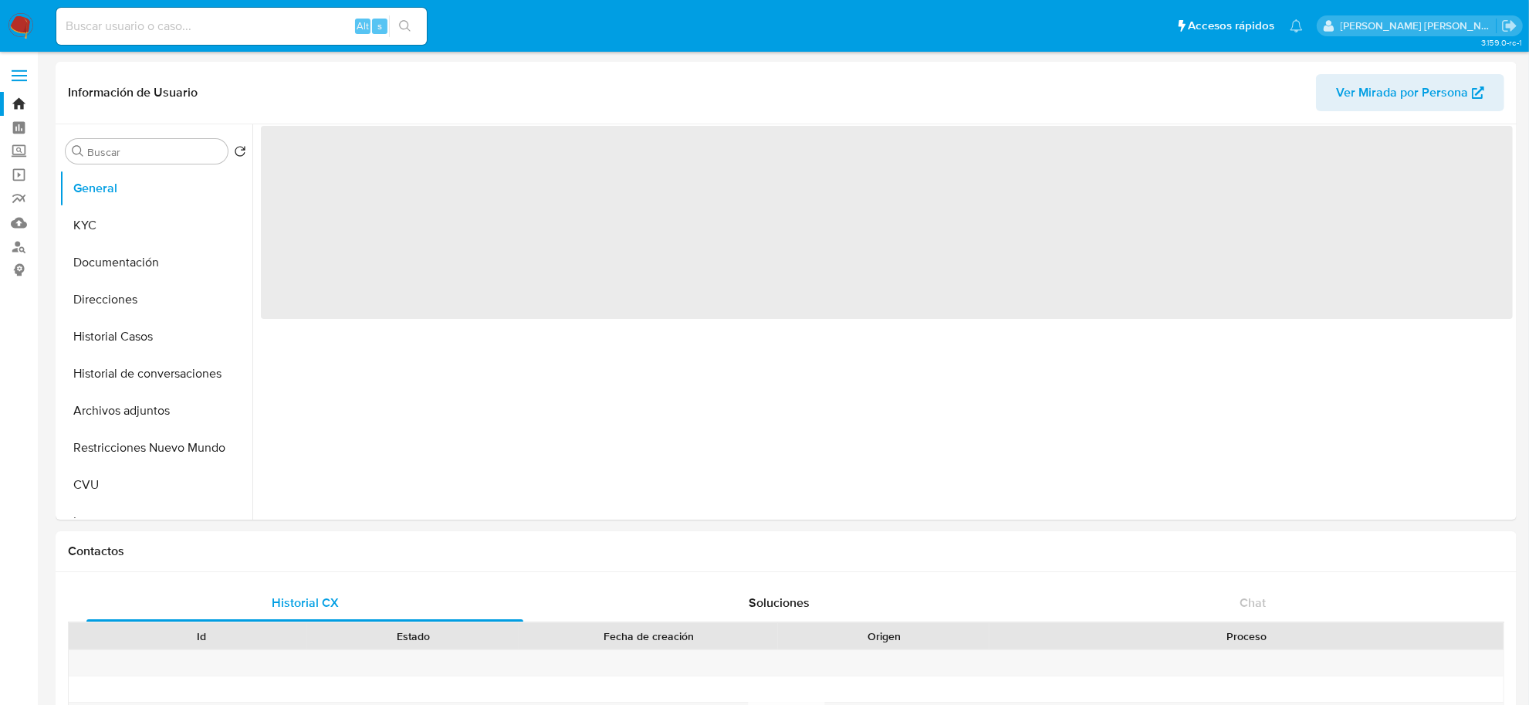
select select "10"
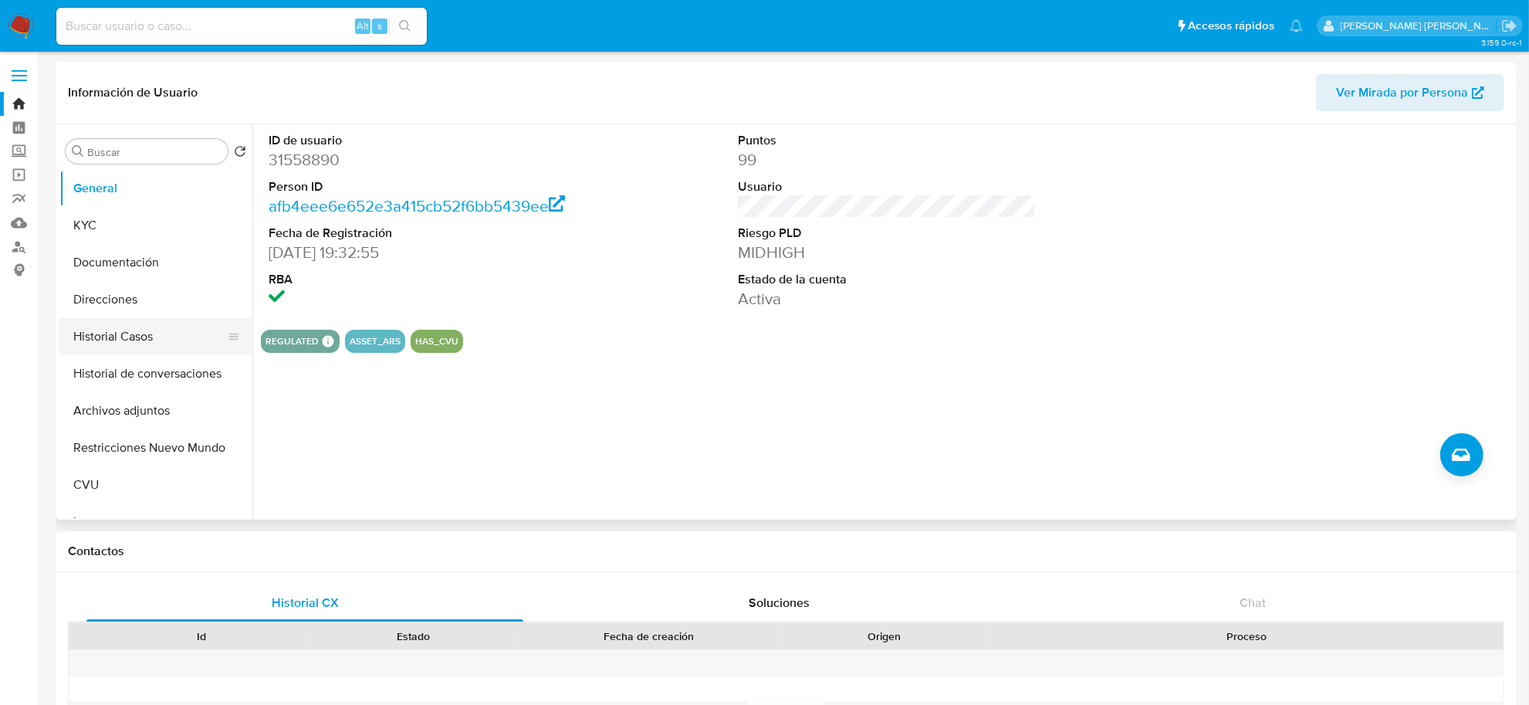
click at [123, 333] on button "Historial Casos" at bounding box center [149, 336] width 181 height 37
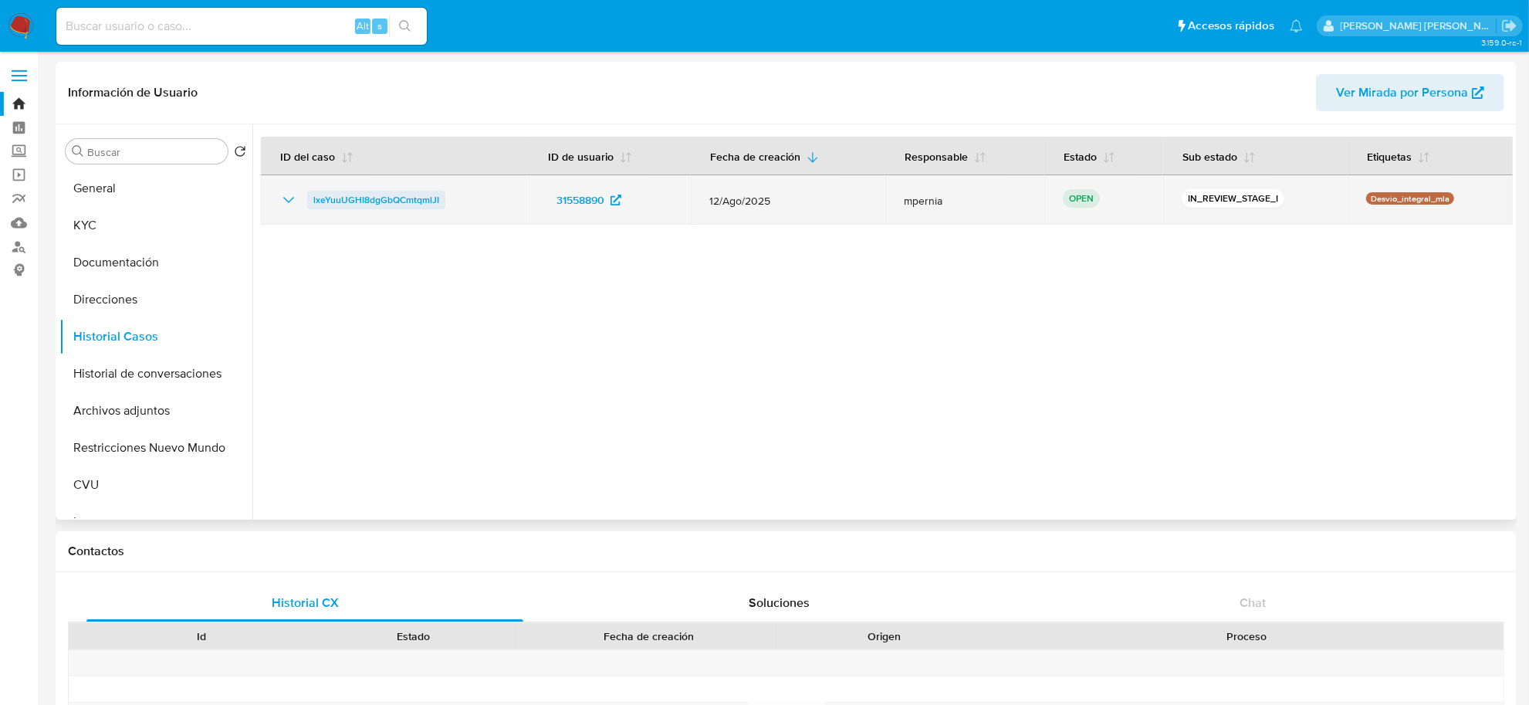
click at [397, 204] on span "lxeYuuUGHI8dgGbQCmtqmlJI" at bounding box center [376, 200] width 126 height 19
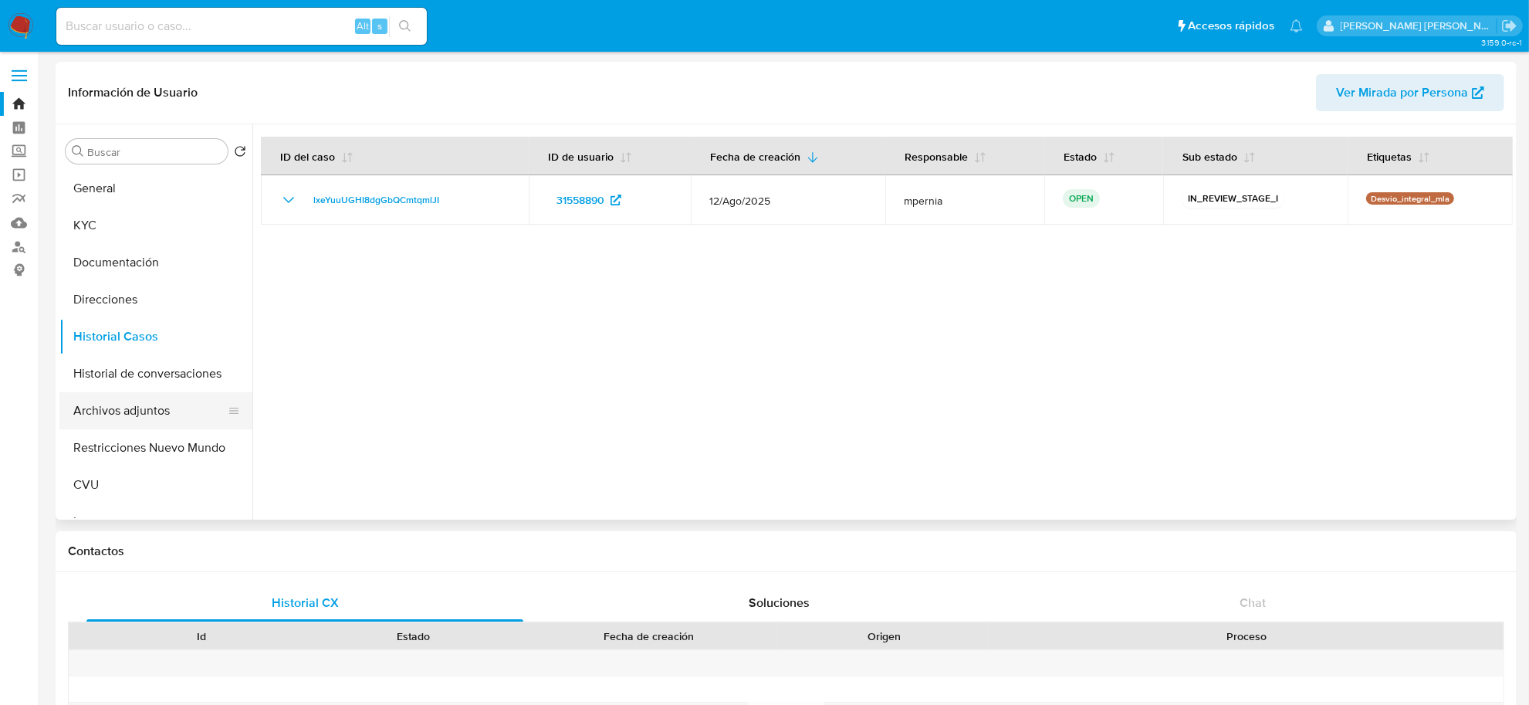
click at [120, 409] on button "Archivos adjuntos" at bounding box center [149, 410] width 181 height 37
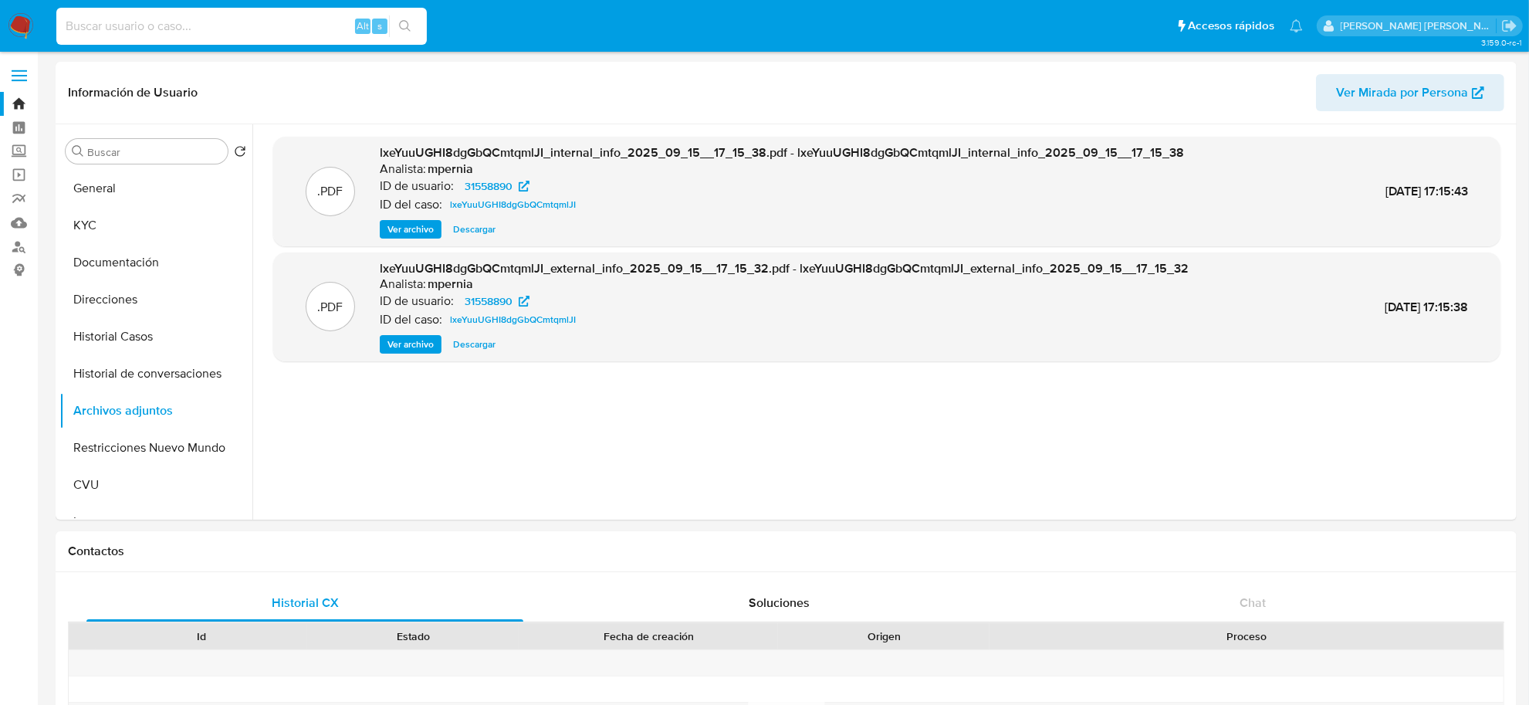
click at [269, 20] on input at bounding box center [241, 26] width 370 height 20
paste input "8mHfmJomqZiFwALkxOSEtUwt"
type input "8mHfmJomqZiFwALkxOSEtUwt"
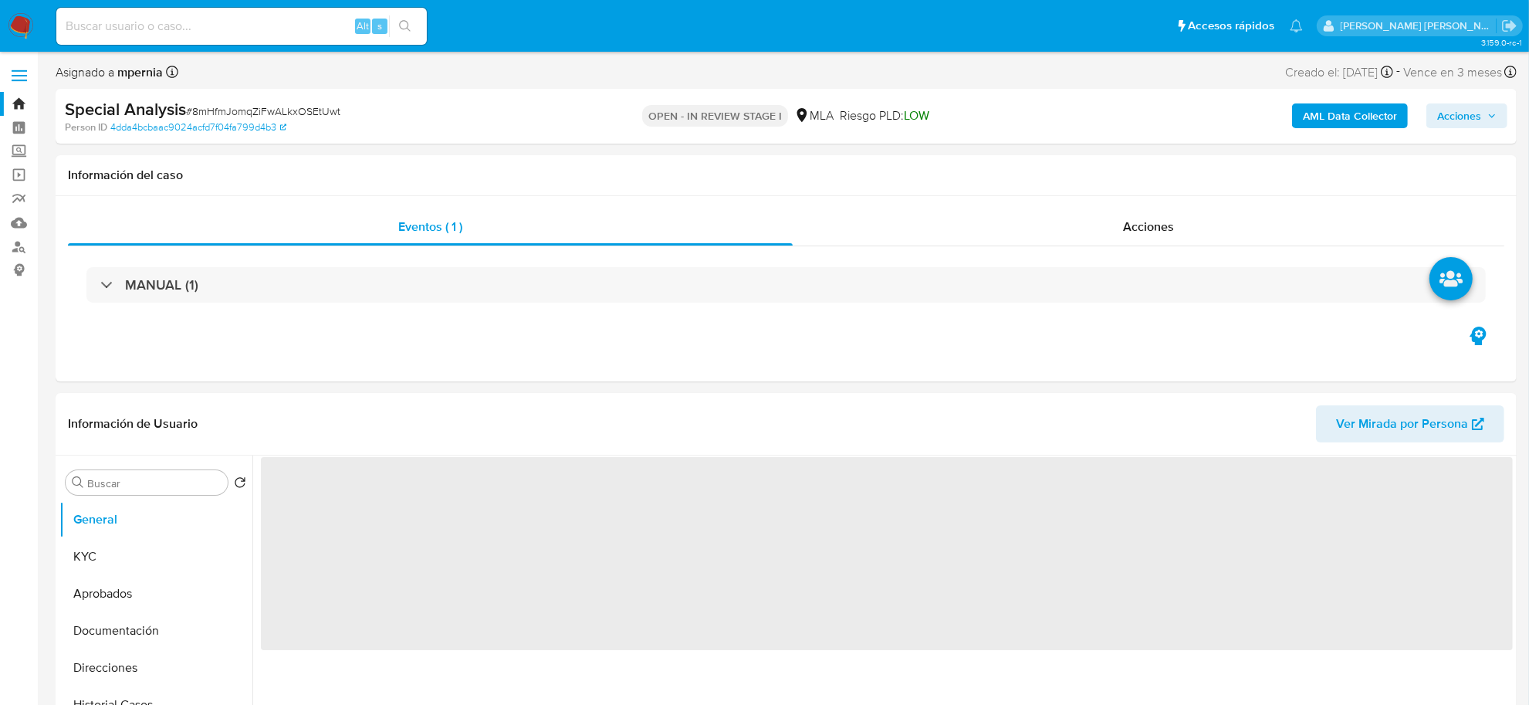
select select "10"
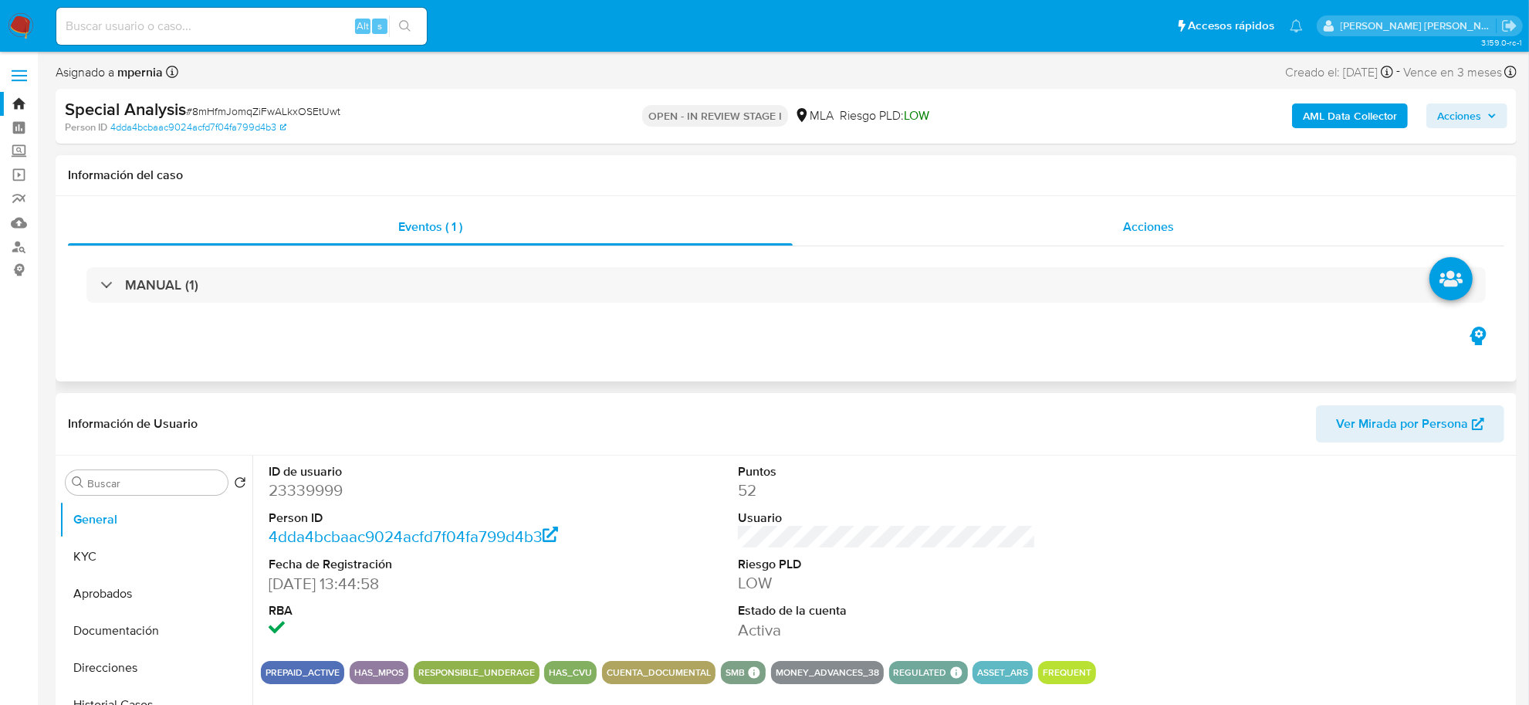
click at [1151, 226] on span "Acciones" at bounding box center [1148, 227] width 51 height 18
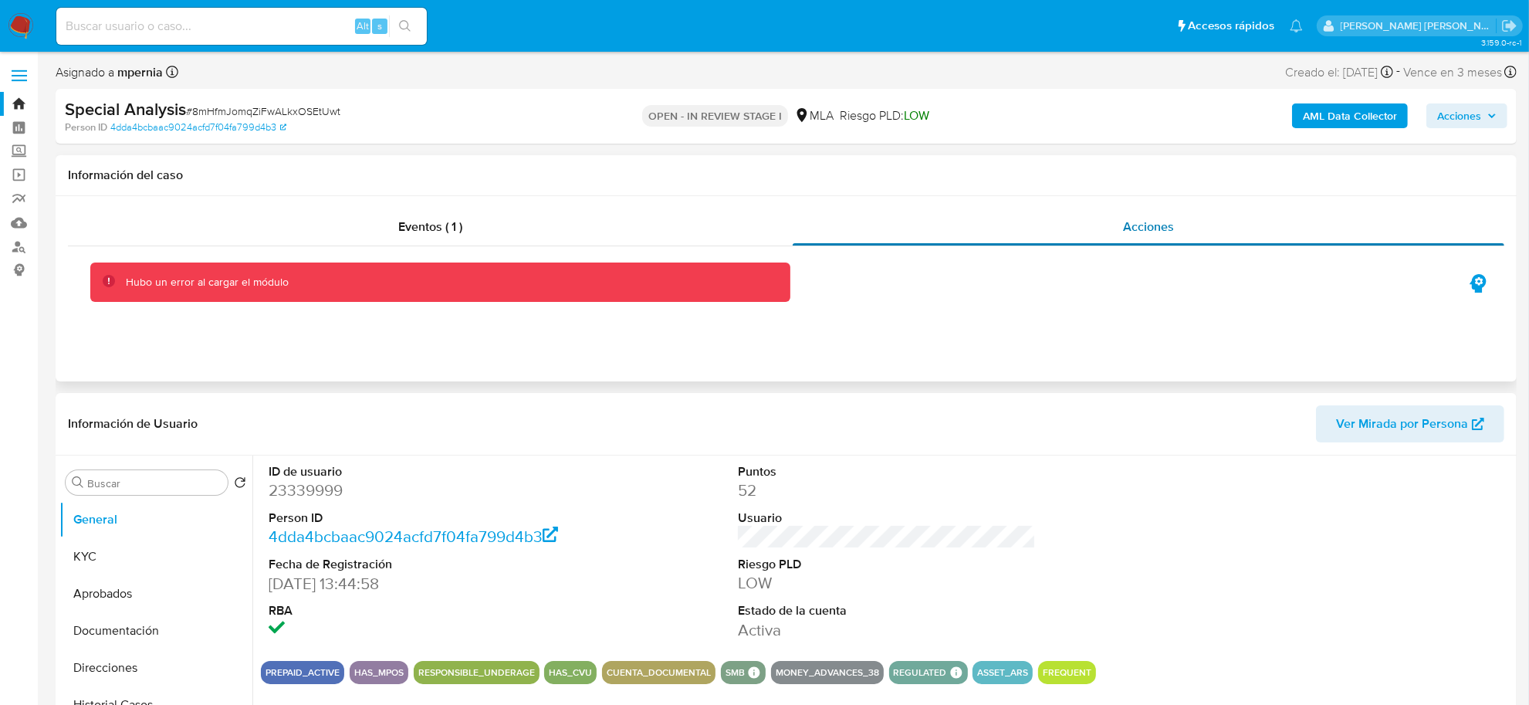
click at [1182, 228] on div "Acciones" at bounding box center [1148, 226] width 711 height 37
click at [462, 218] on span "Eventos ( 1 )" at bounding box center [430, 227] width 64 height 18
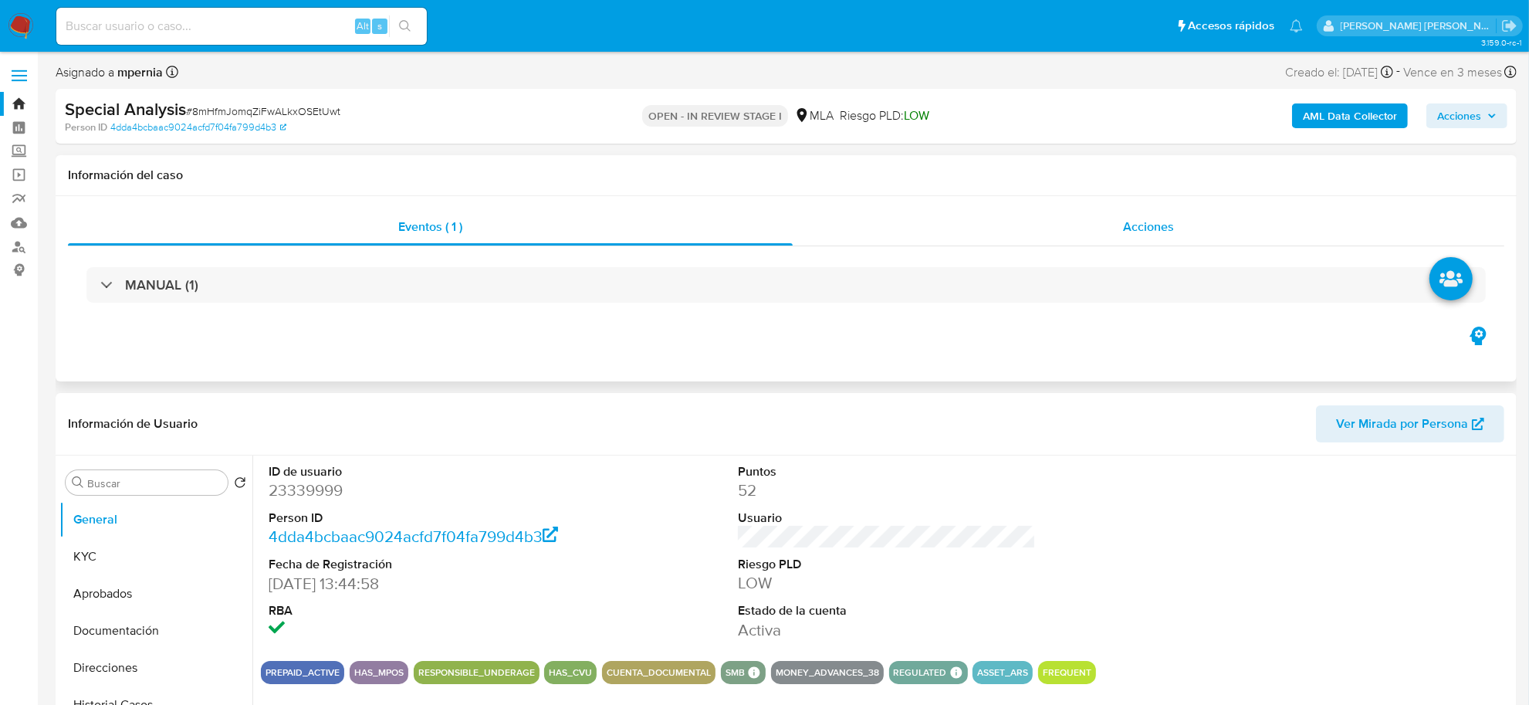
click at [1128, 222] on span "Acciones" at bounding box center [1148, 227] width 51 height 18
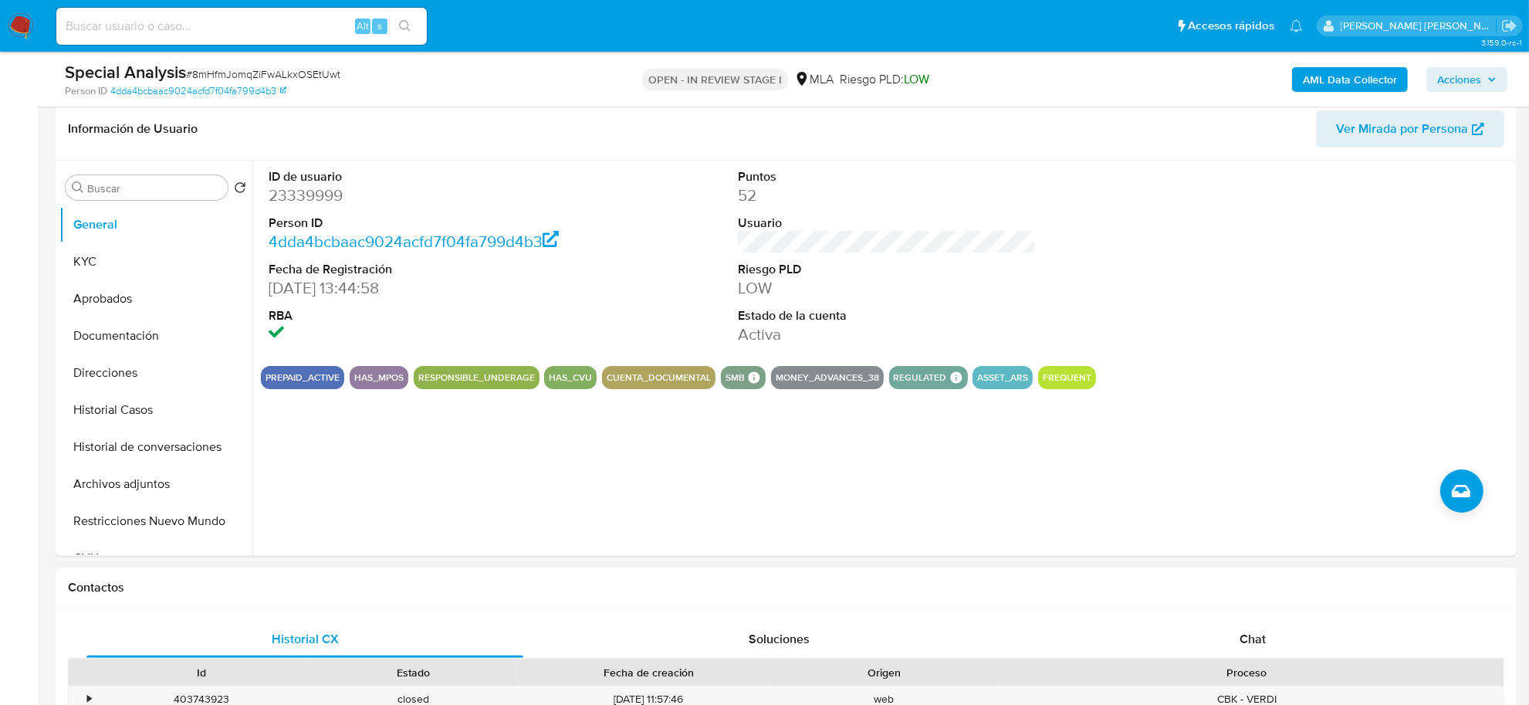
scroll to position [289, 0]
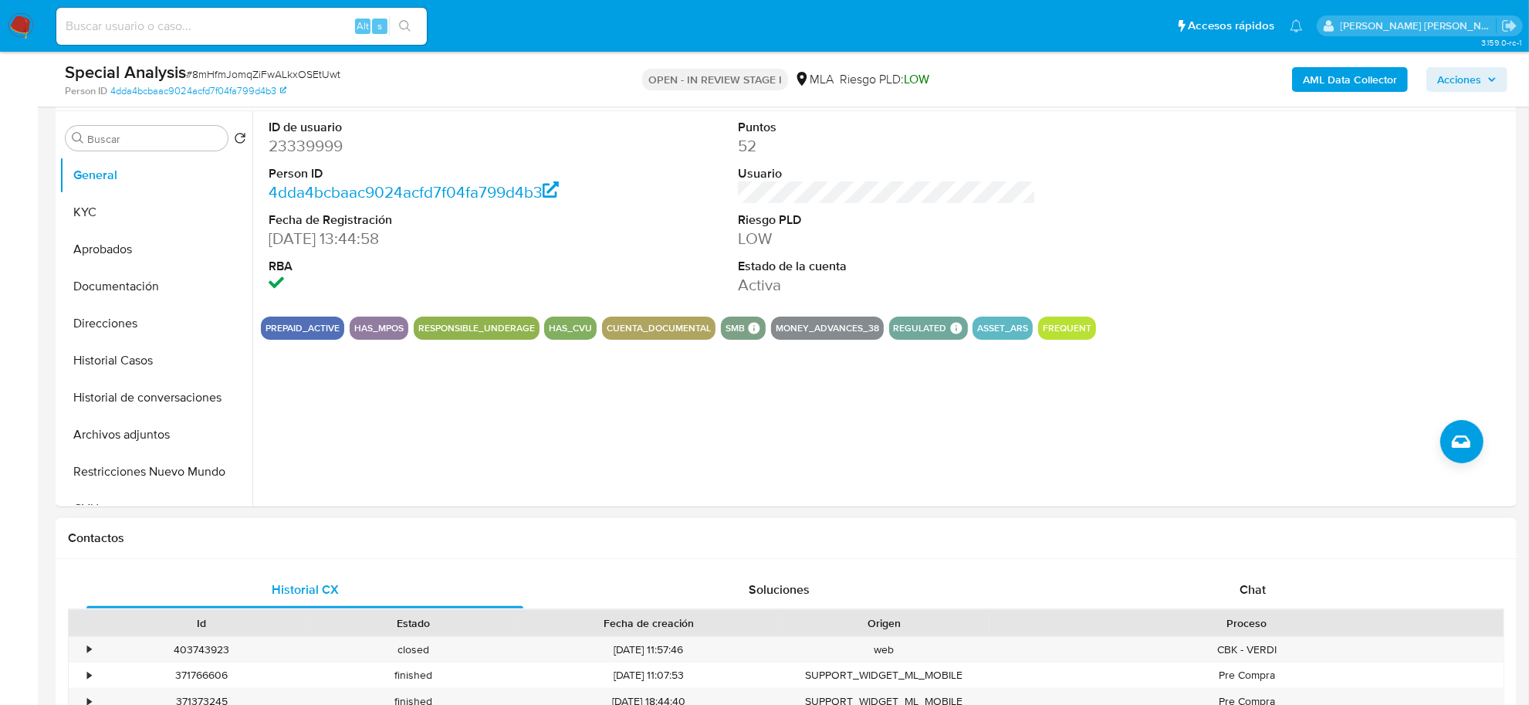
click at [1262, 610] on div "Proceso" at bounding box center [1246, 623] width 514 height 26
click at [1247, 594] on span "Chat" at bounding box center [1252, 589] width 26 height 18
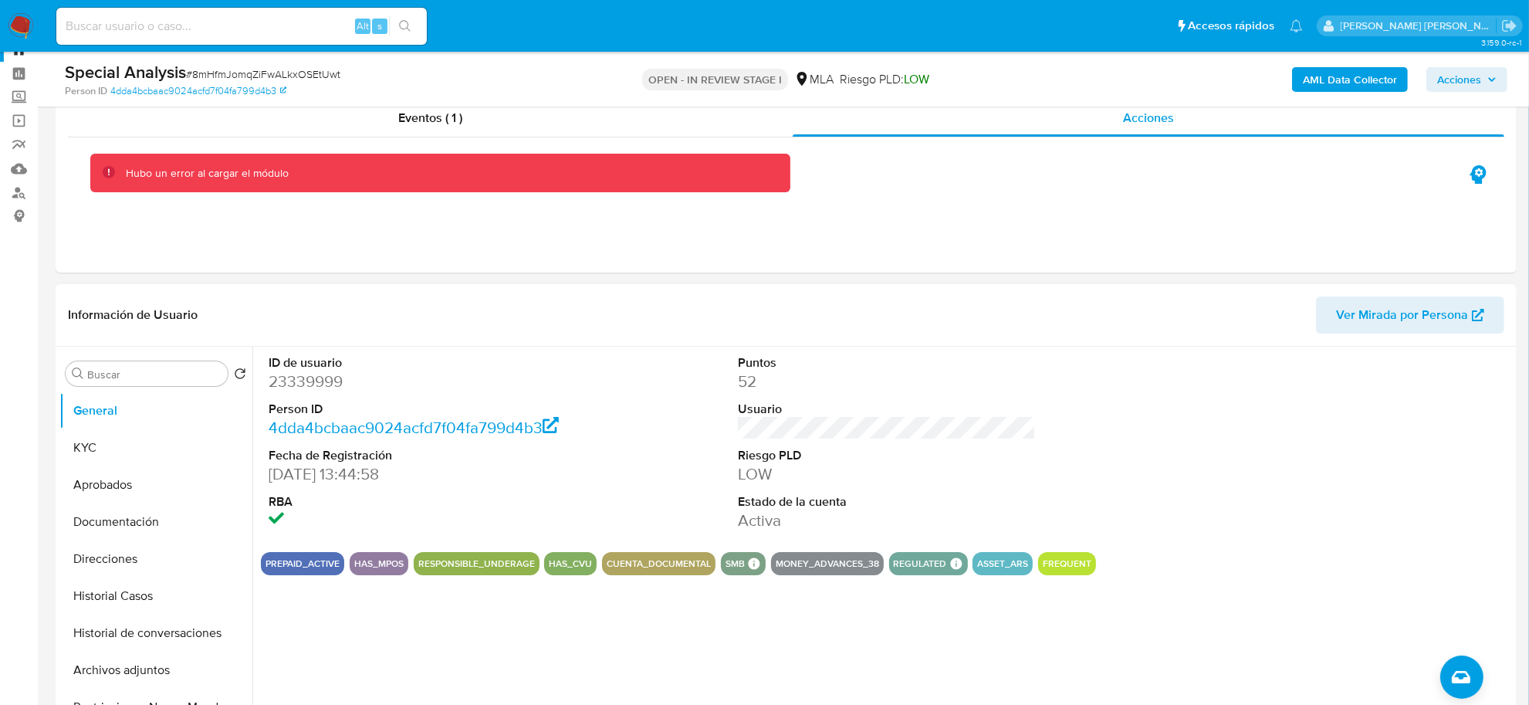
scroll to position [0, 0]
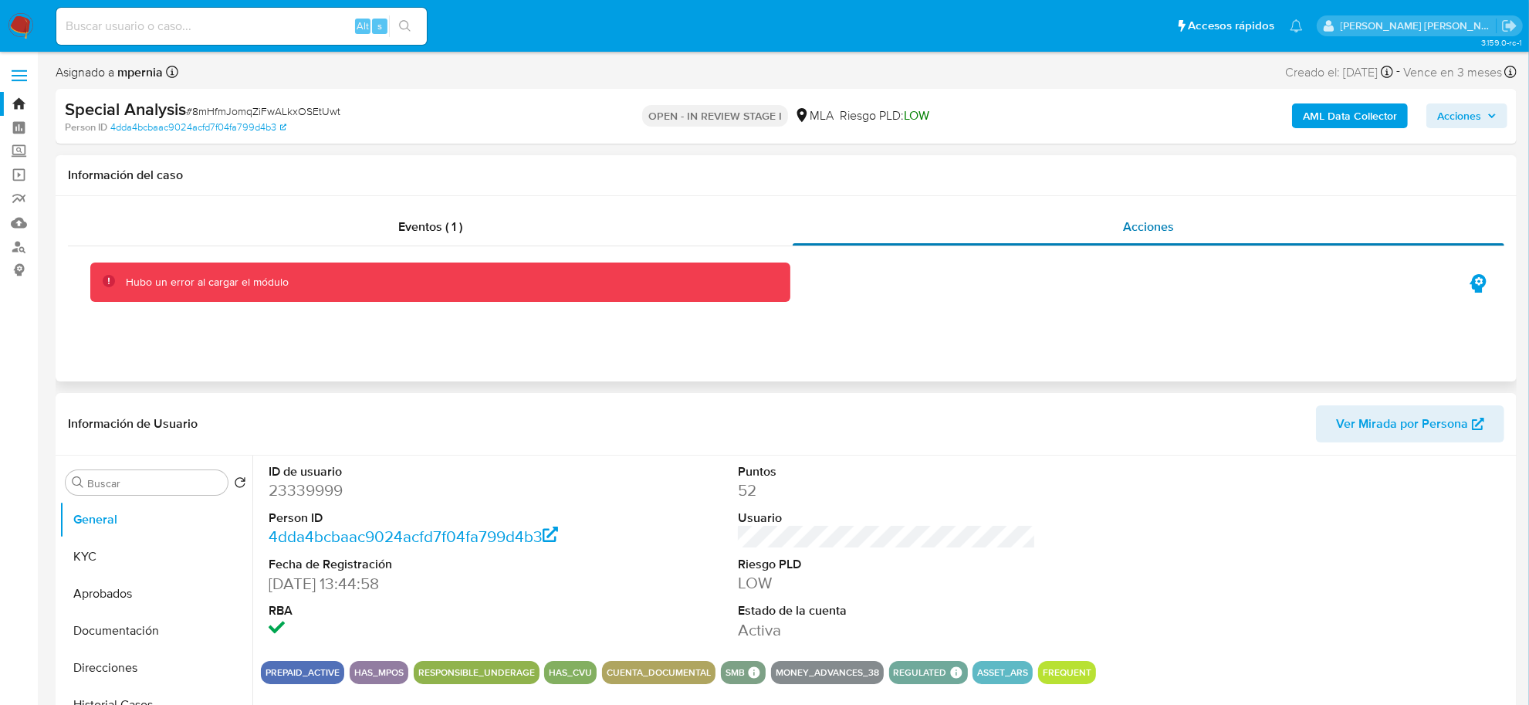
click at [1108, 235] on div "Acciones" at bounding box center [1148, 226] width 711 height 37
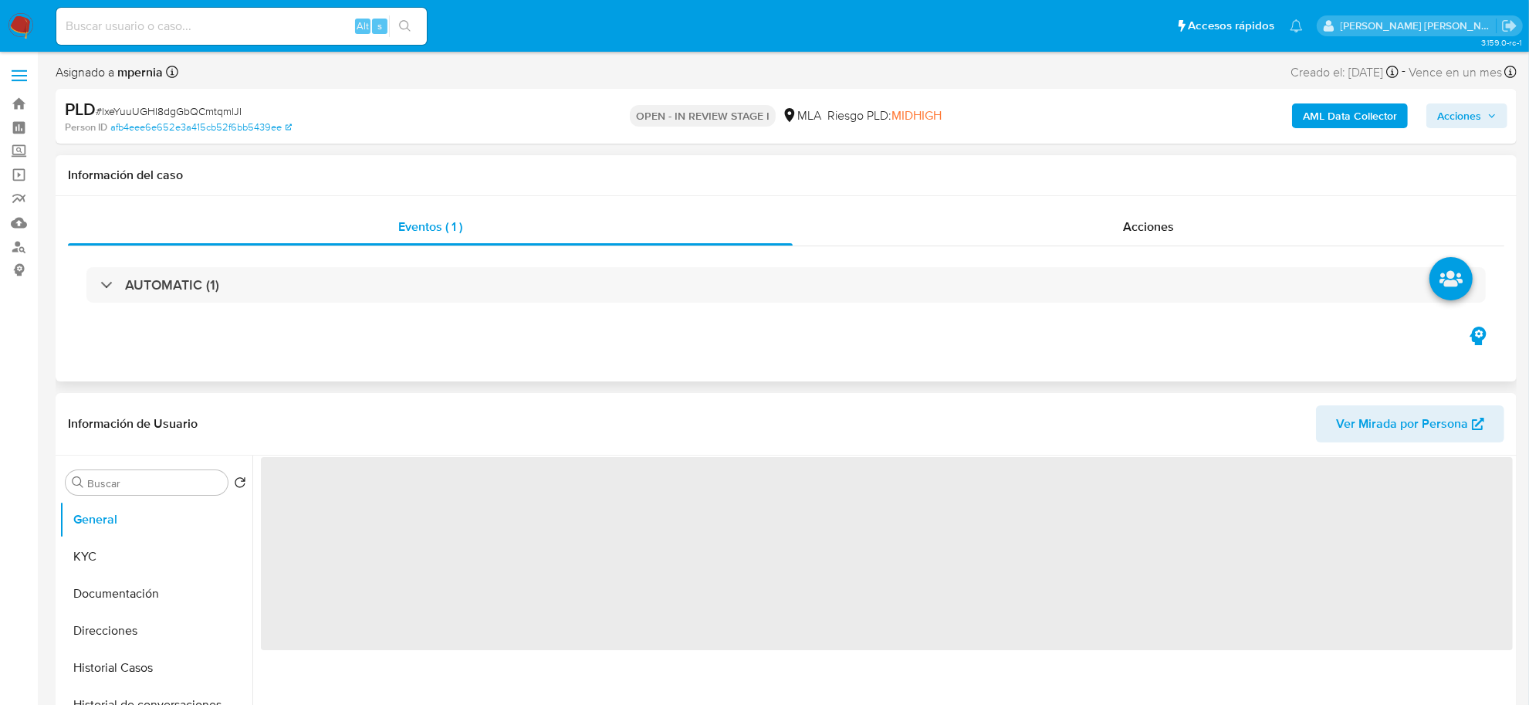
select select "10"
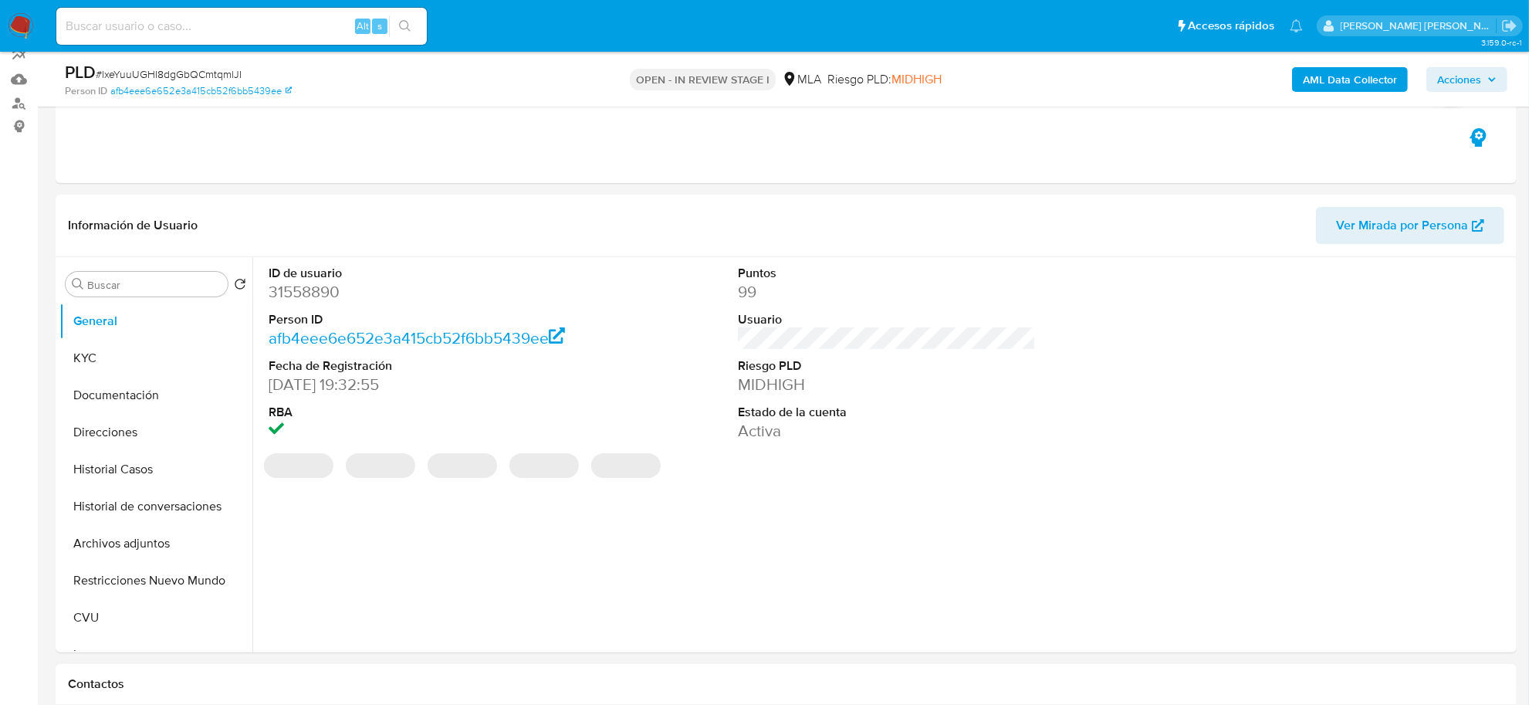
scroll to position [386, 0]
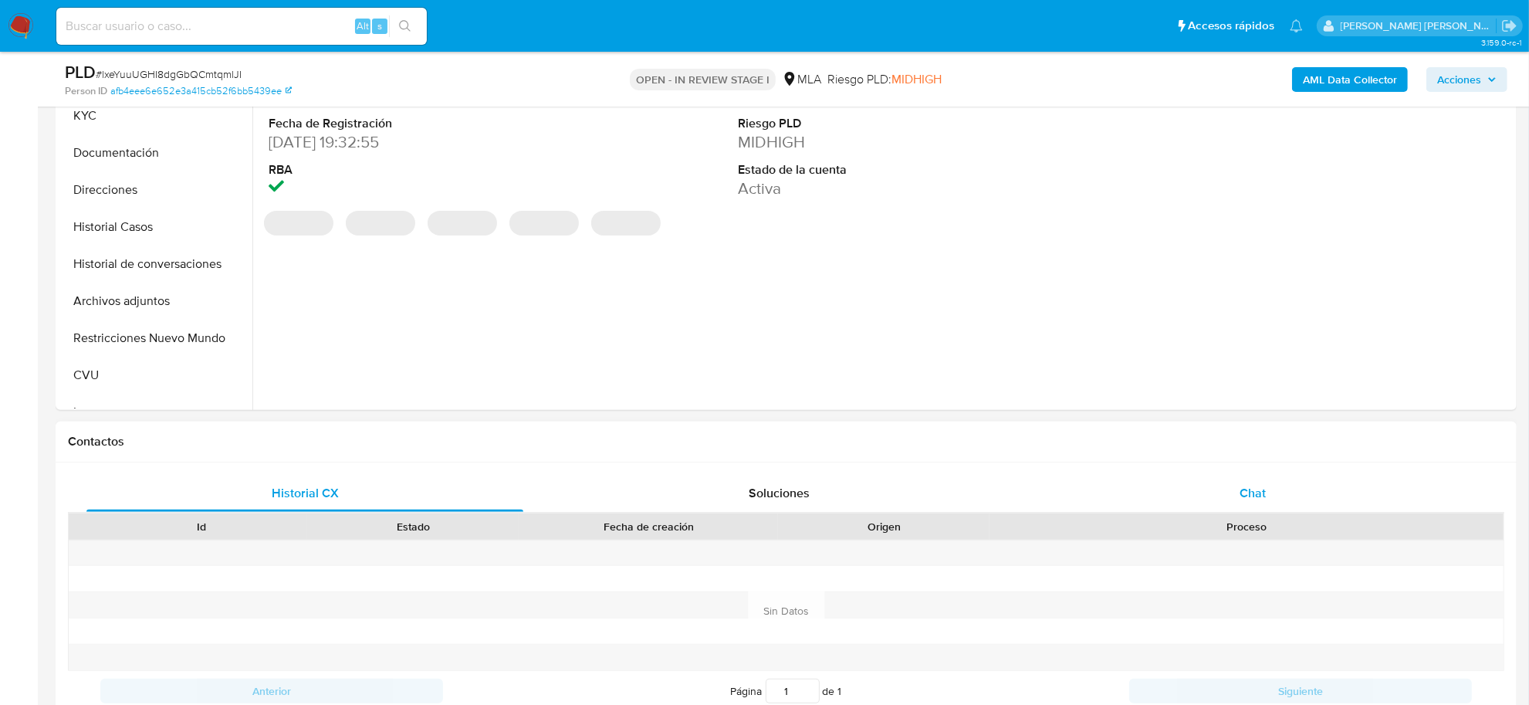
click at [1225, 483] on div "Chat" at bounding box center [1252, 493] width 437 height 37
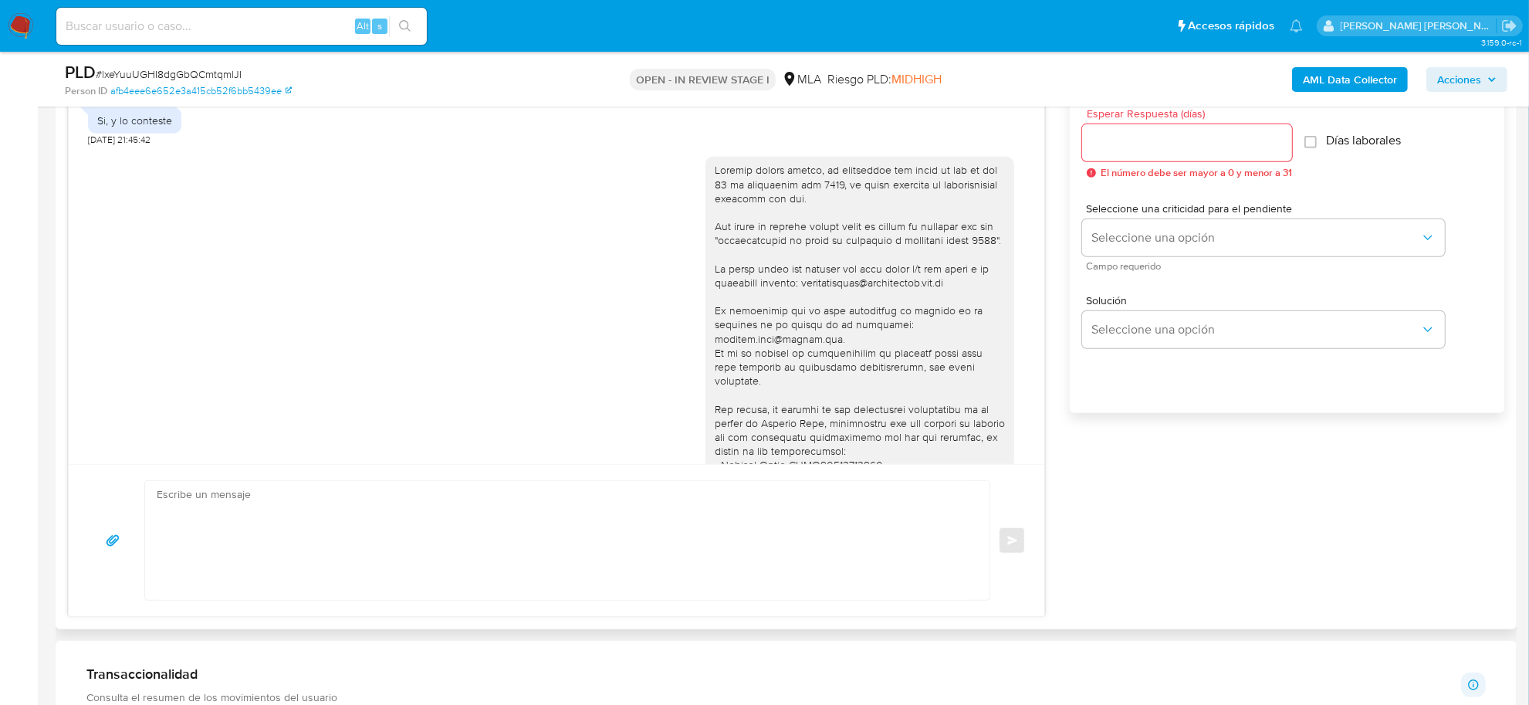
scroll to position [1584, 0]
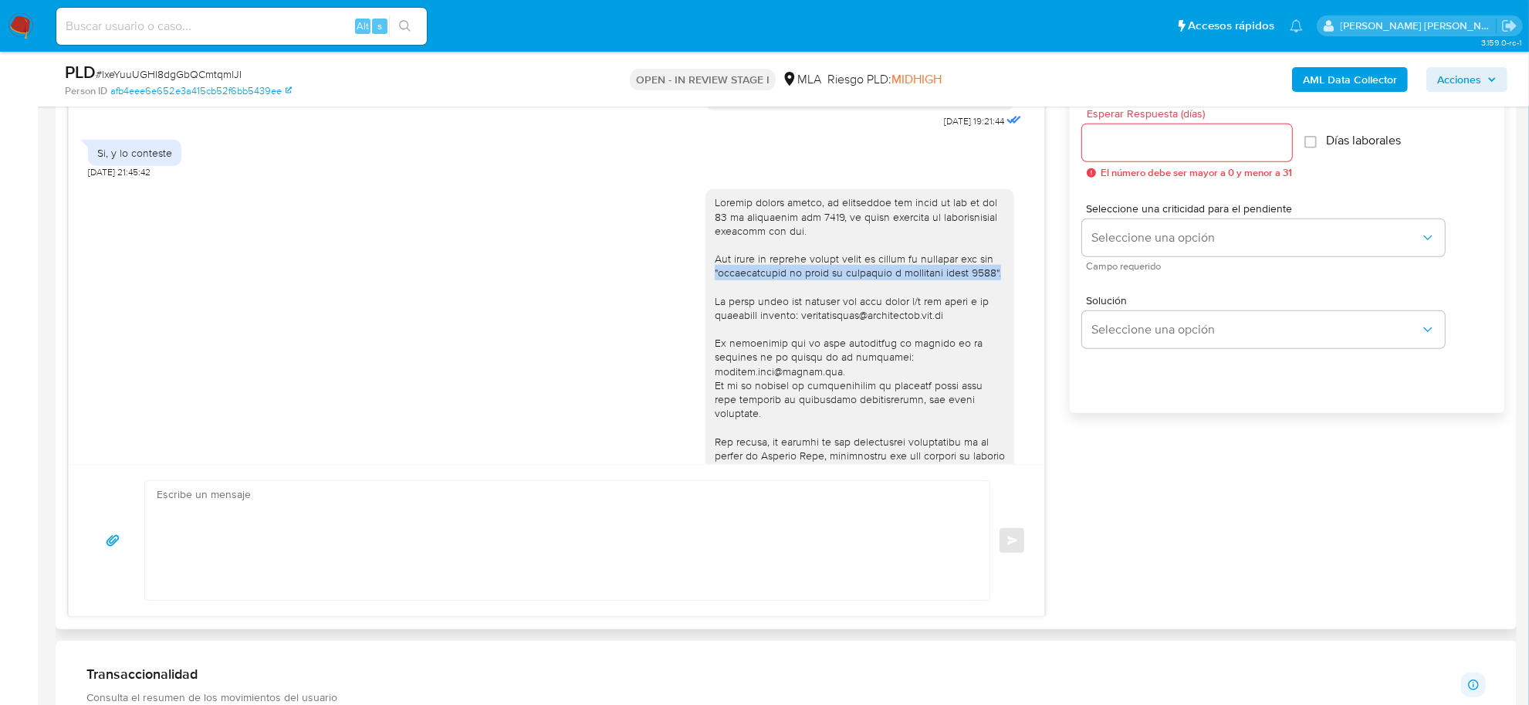
drag, startPoint x: 723, startPoint y: 289, endPoint x: 761, endPoint y: 301, distance: 39.5
click at [761, 301] on div at bounding box center [860, 447] width 290 height 505
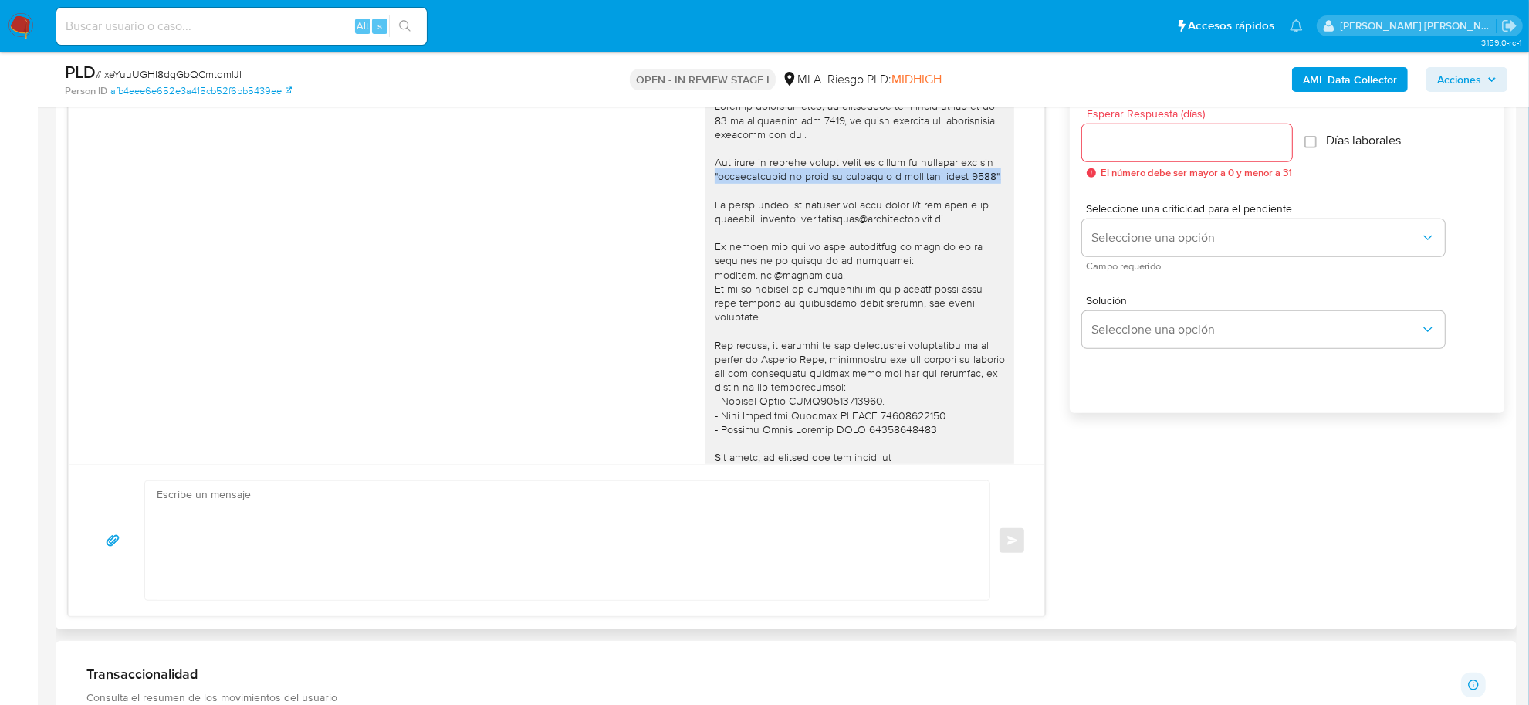
scroll to position [1777, 0]
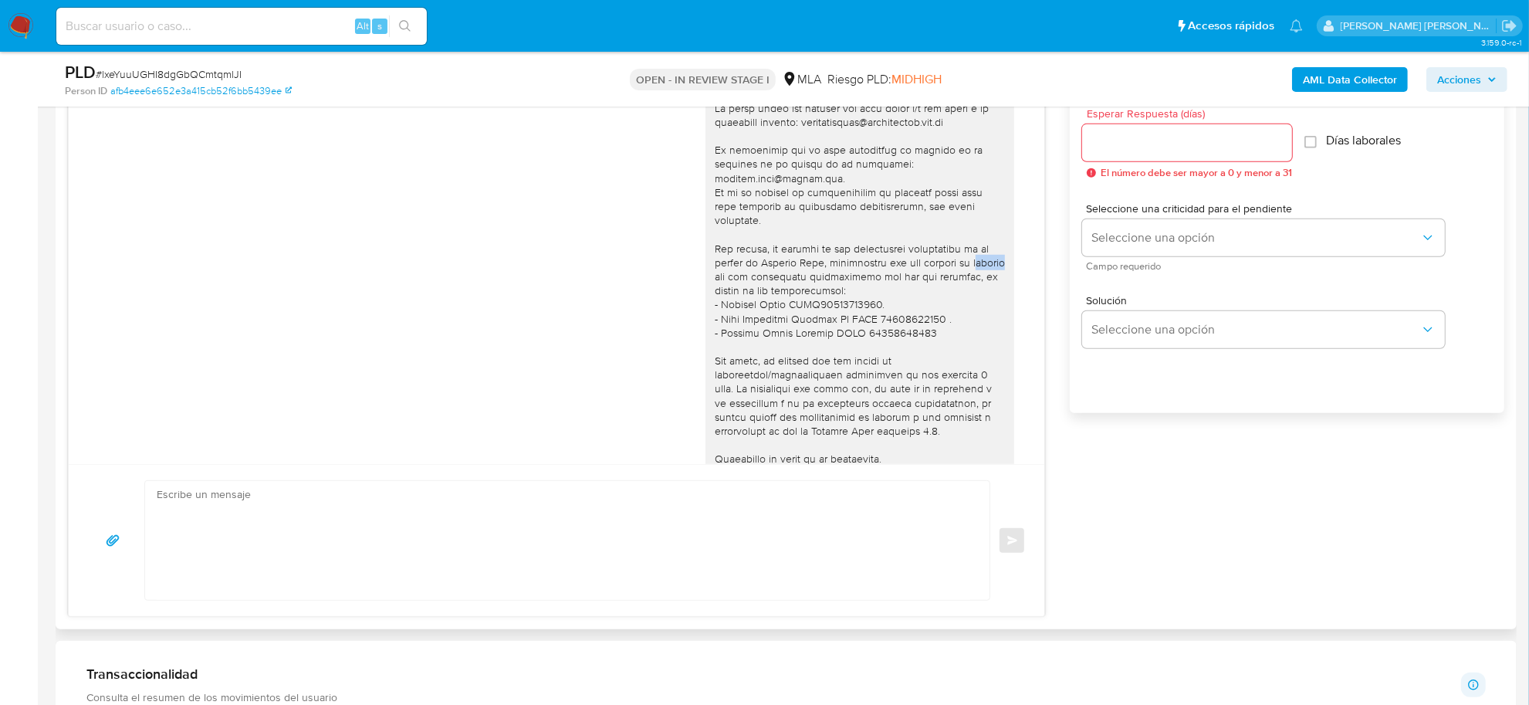
drag, startPoint x: 705, startPoint y: 293, endPoint x: 733, endPoint y: 291, distance: 28.6
click at [733, 291] on div at bounding box center [860, 254] width 290 height 505
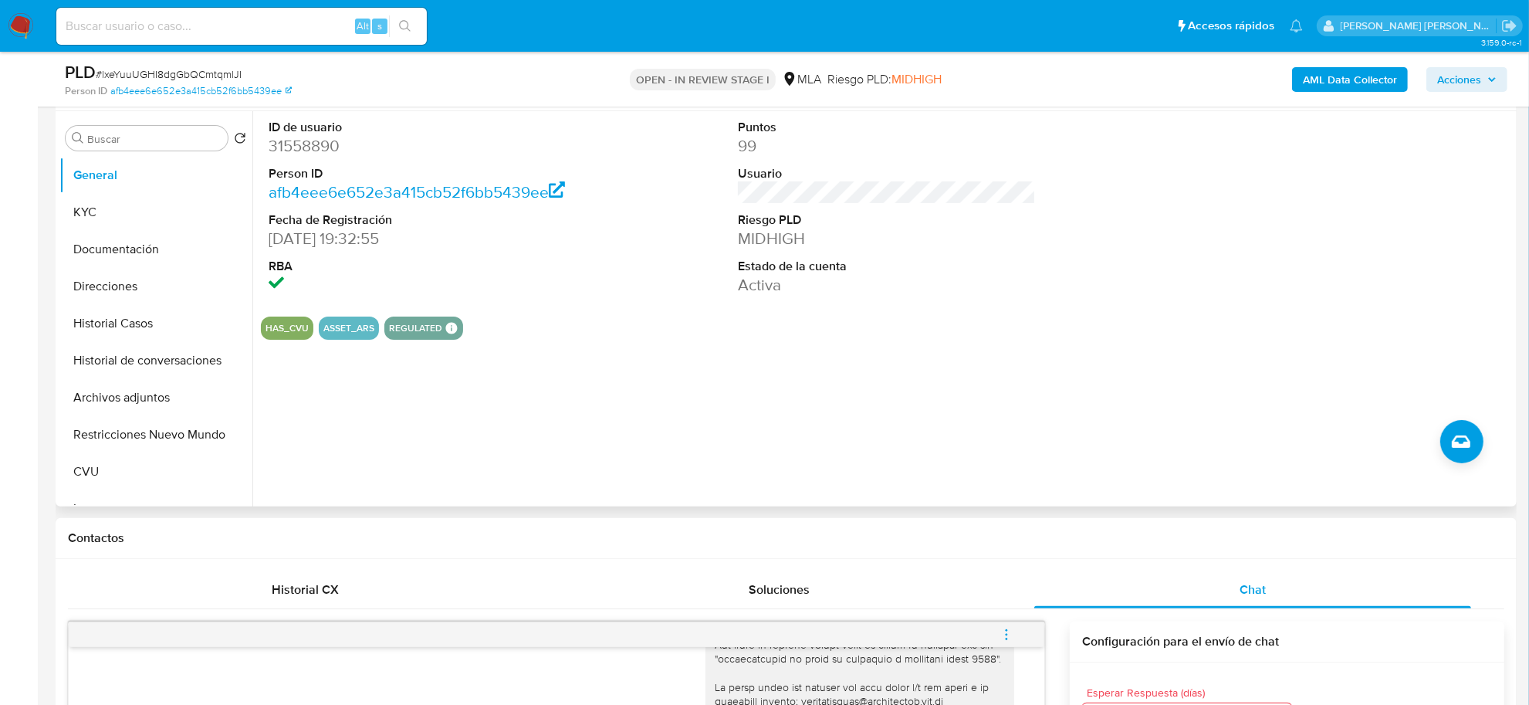
scroll to position [193, 0]
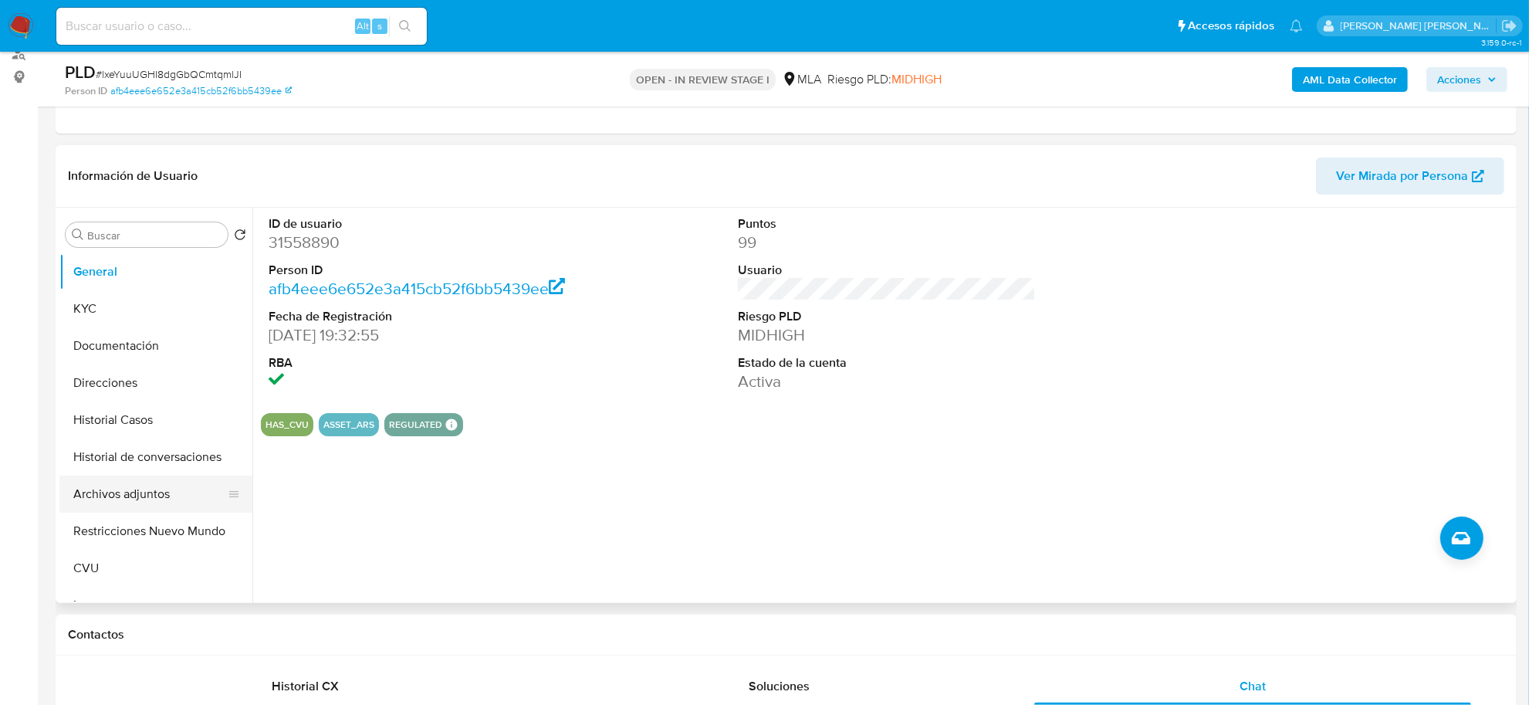
click at [127, 482] on button "Archivos adjuntos" at bounding box center [149, 493] width 181 height 37
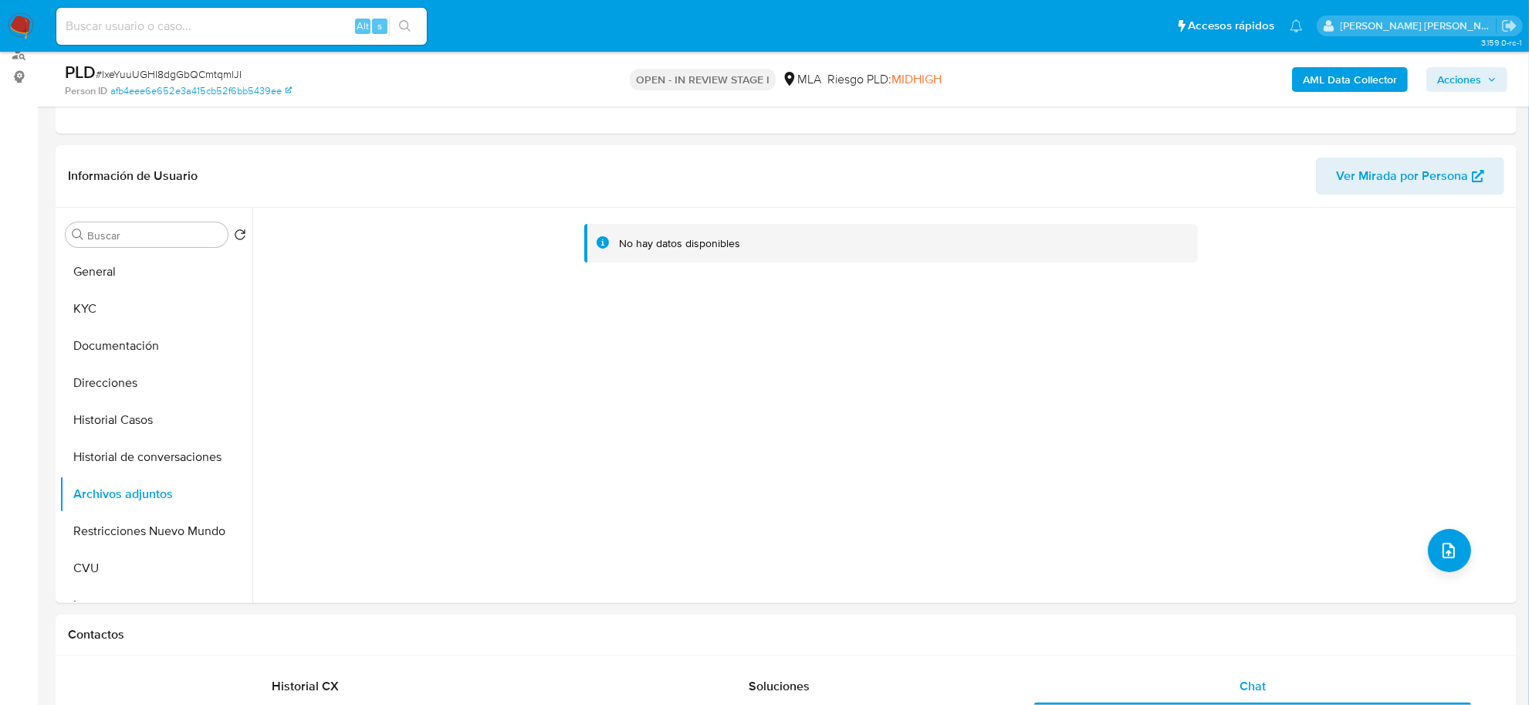
click at [1322, 79] on b "AML Data Collector" at bounding box center [1350, 79] width 94 height 25
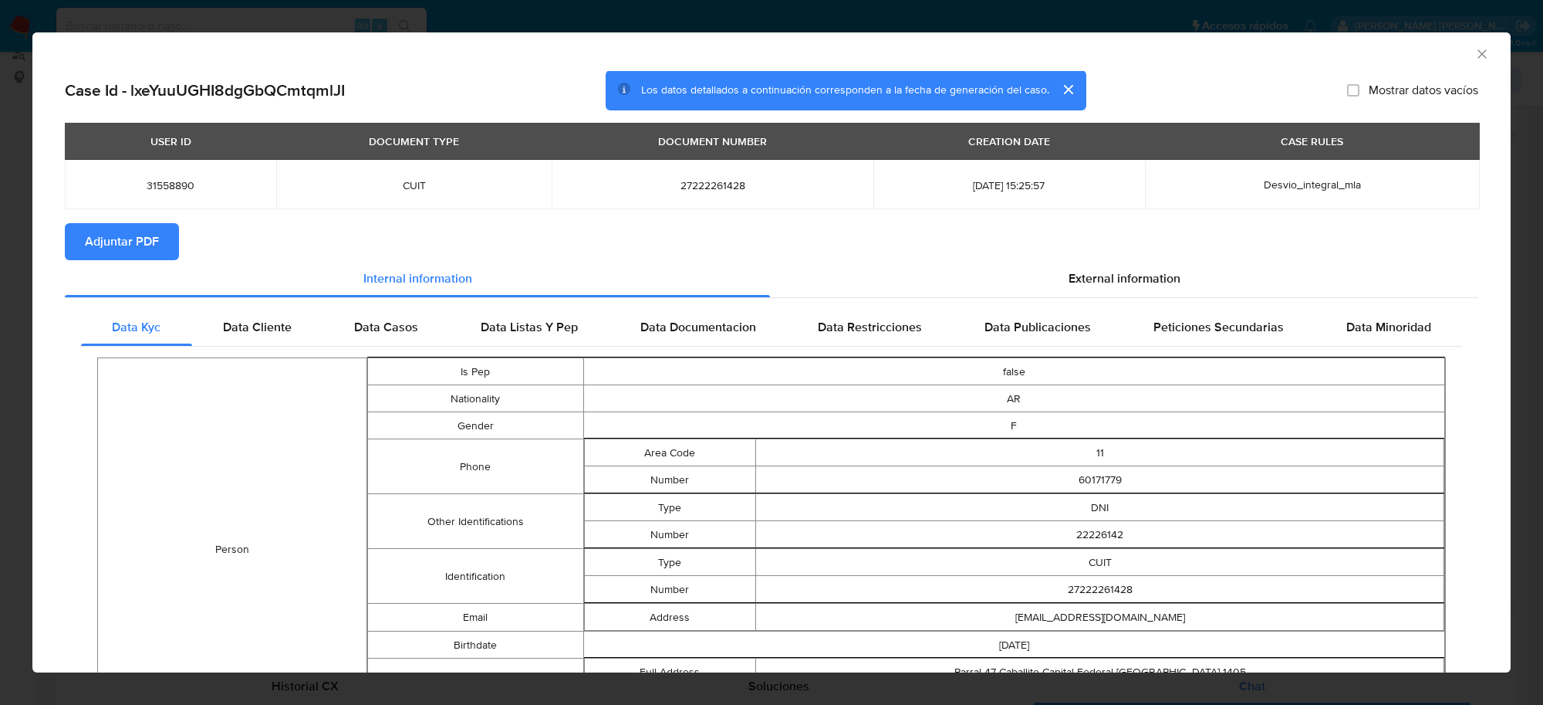
click at [135, 232] on span "Adjuntar PDF" at bounding box center [122, 242] width 74 height 34
click at [1475, 52] on icon "Cerrar ventana" at bounding box center [1482, 53] width 15 height 15
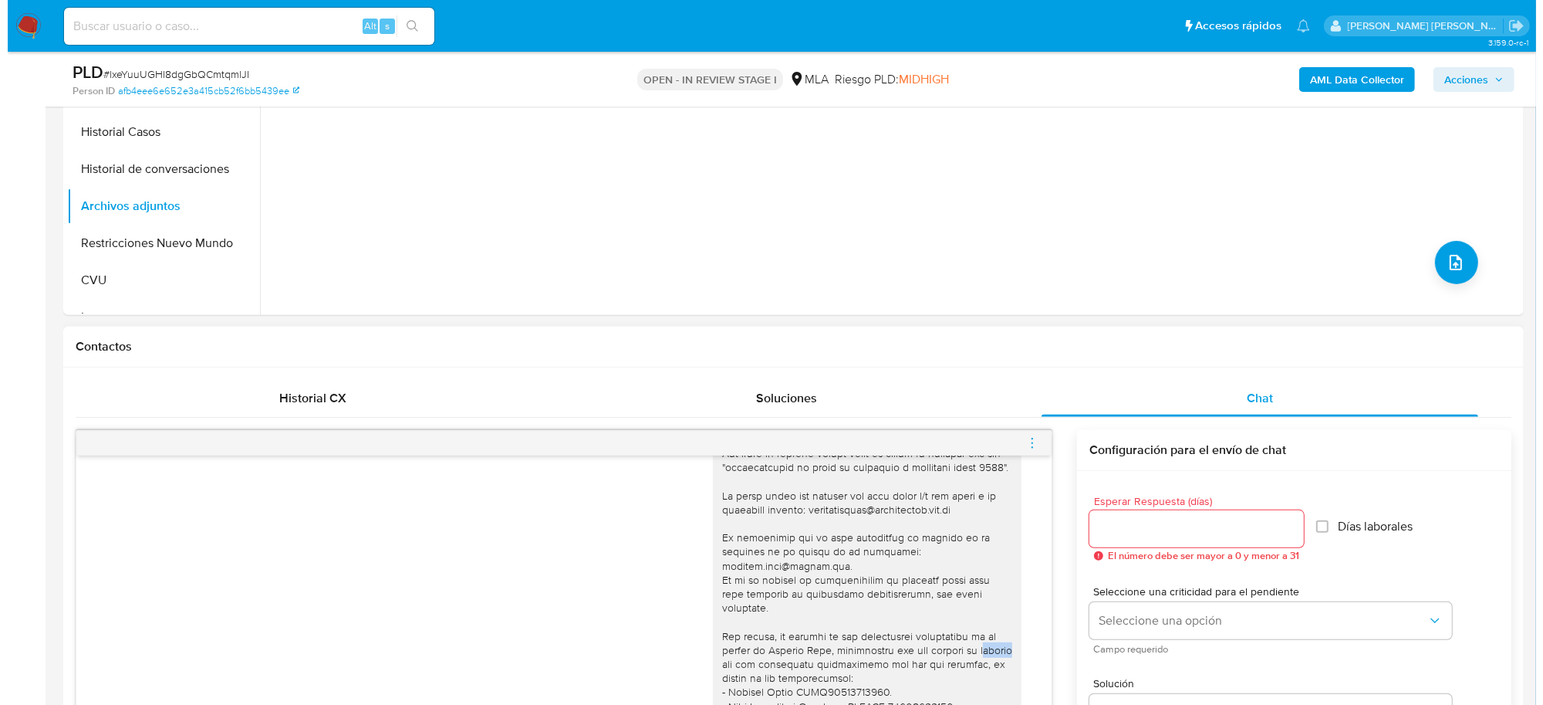
scroll to position [482, 0]
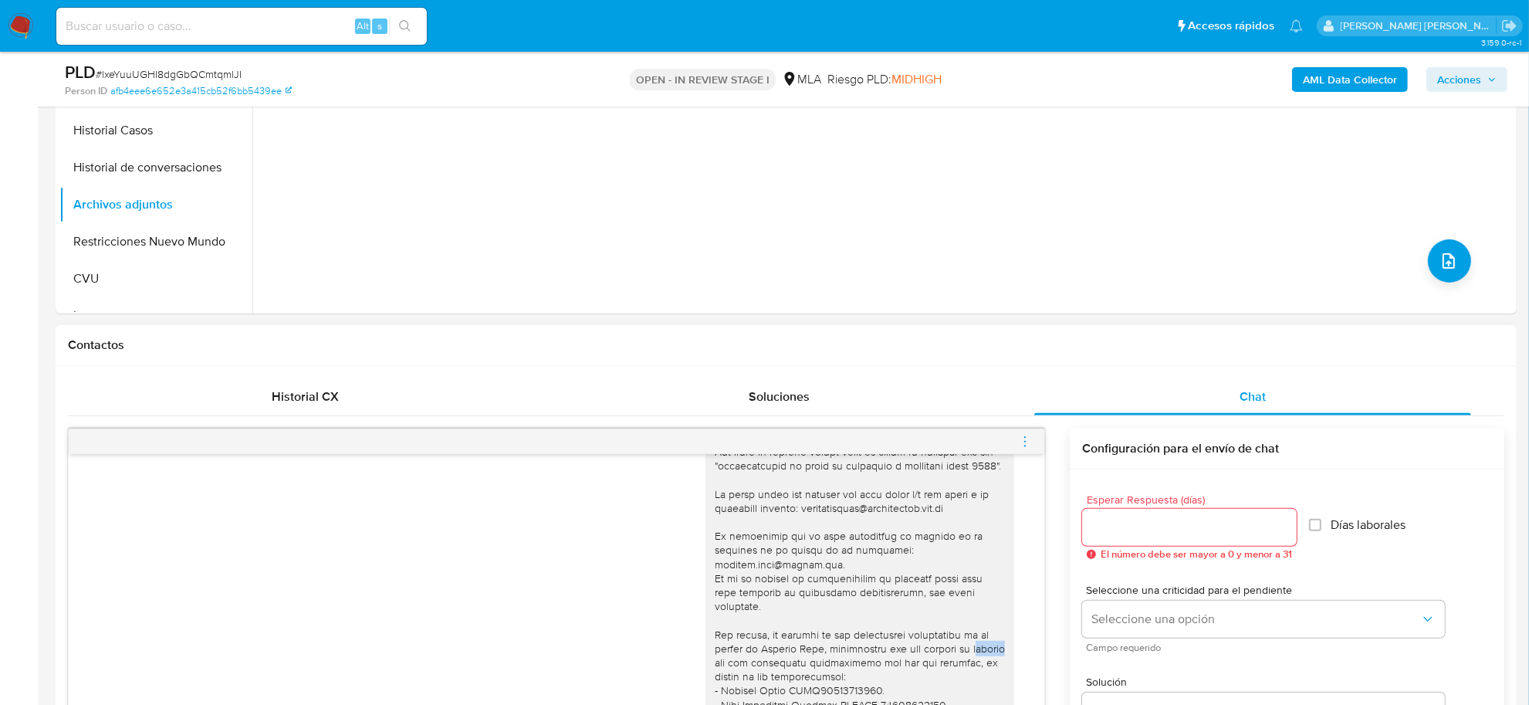
click at [1022, 438] on icon "menu-action" at bounding box center [1025, 441] width 14 height 14
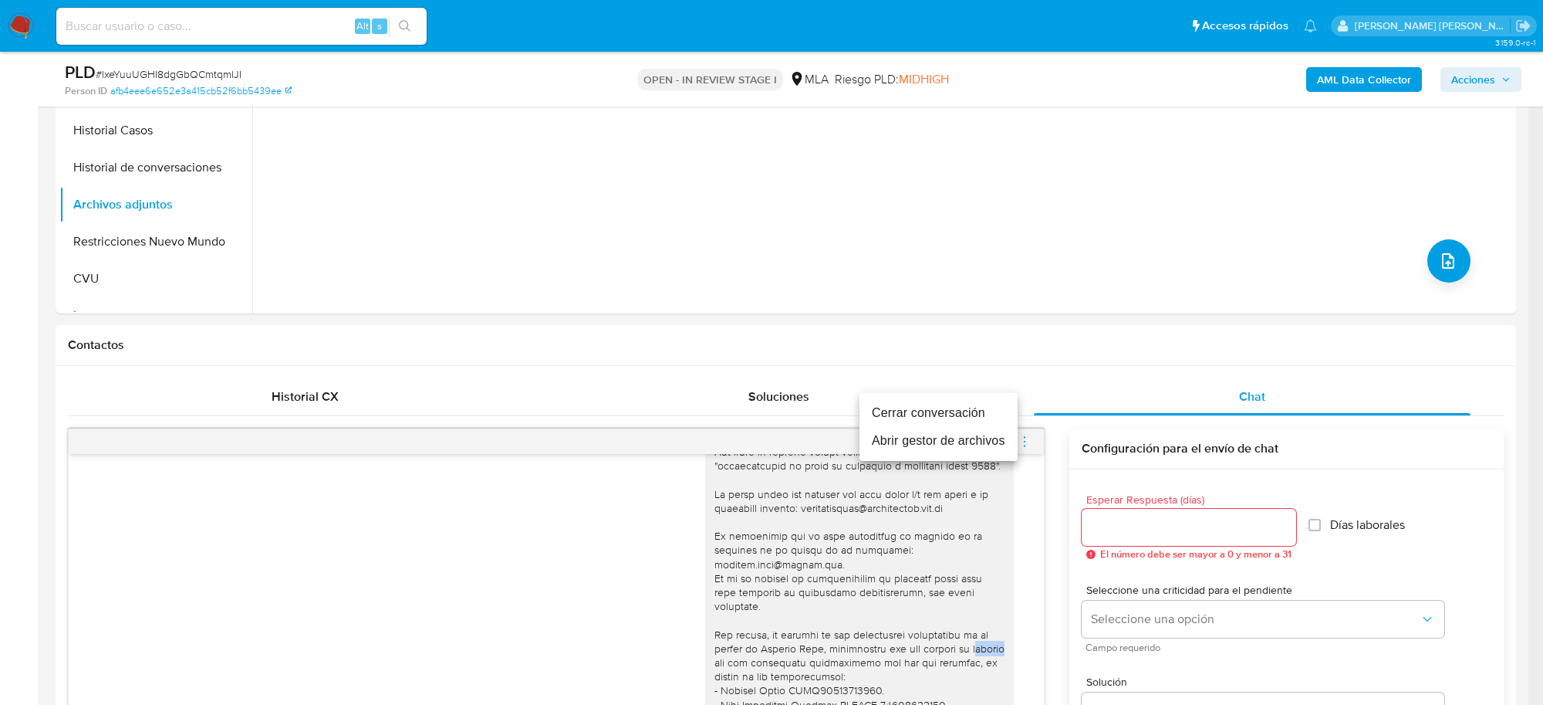
drag, startPoint x: 959, startPoint y: 411, endPoint x: 1040, endPoint y: 398, distance: 82.1
click at [959, 411] on li "Cerrar conversación" at bounding box center [939, 413] width 158 height 28
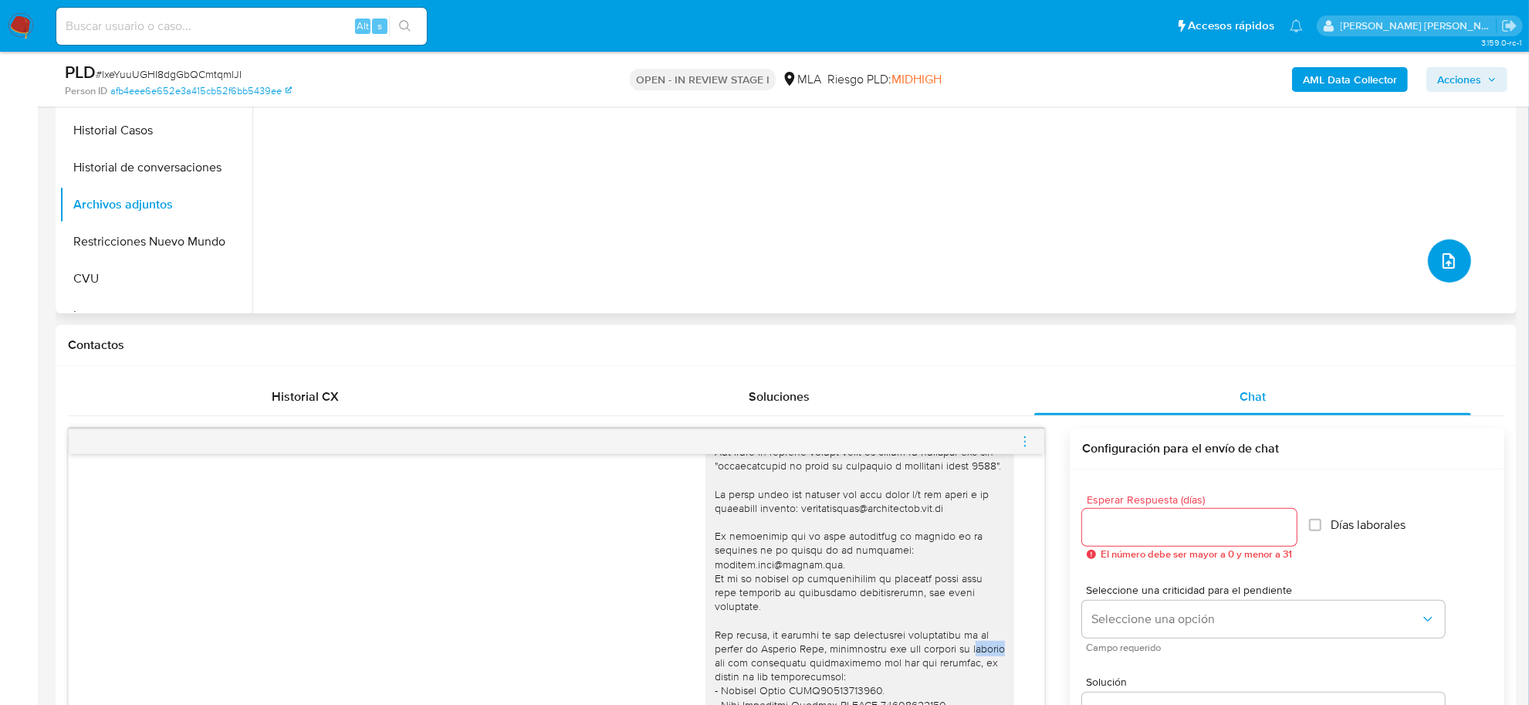
click at [1457, 256] on button "upload-file" at bounding box center [1449, 260] width 43 height 43
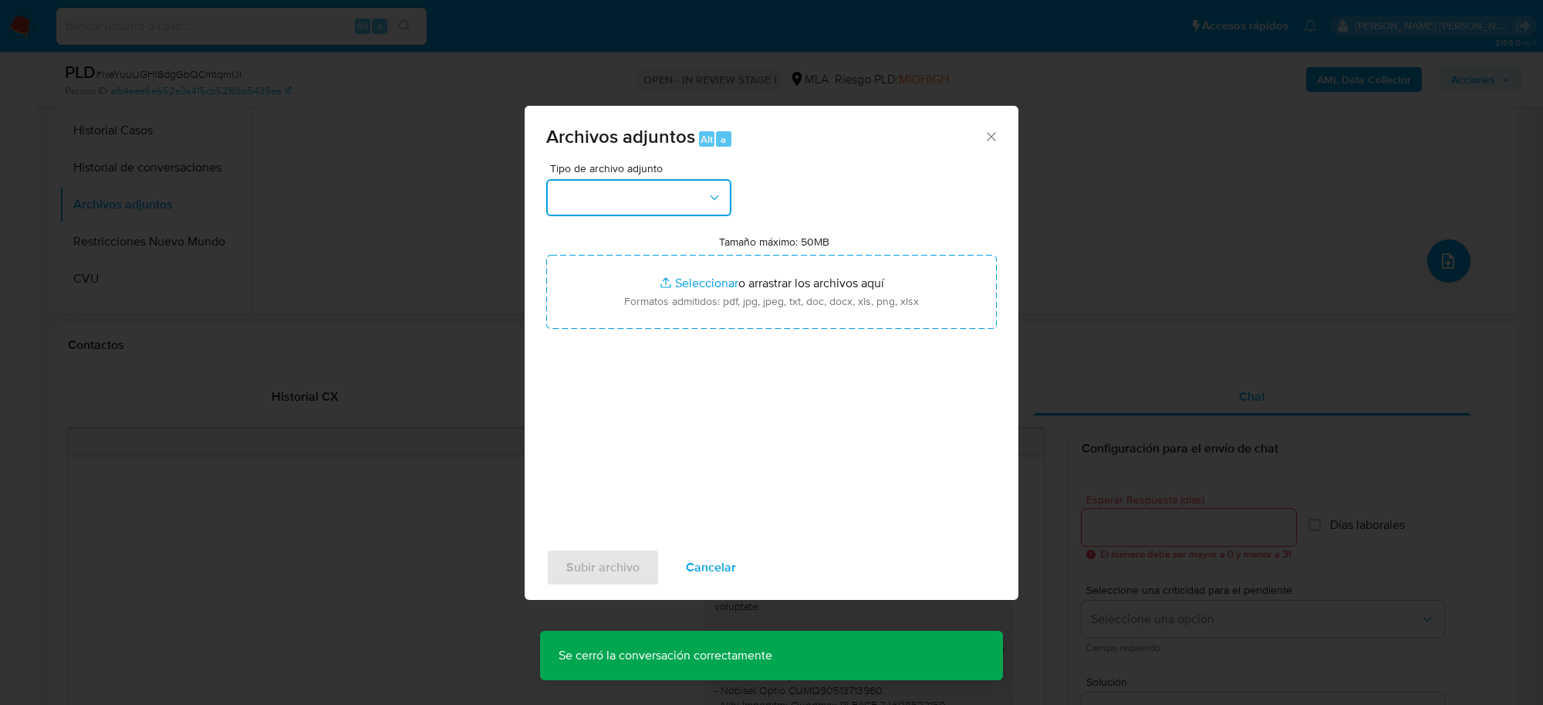
click at [675, 187] on button "button" at bounding box center [638, 197] width 185 height 37
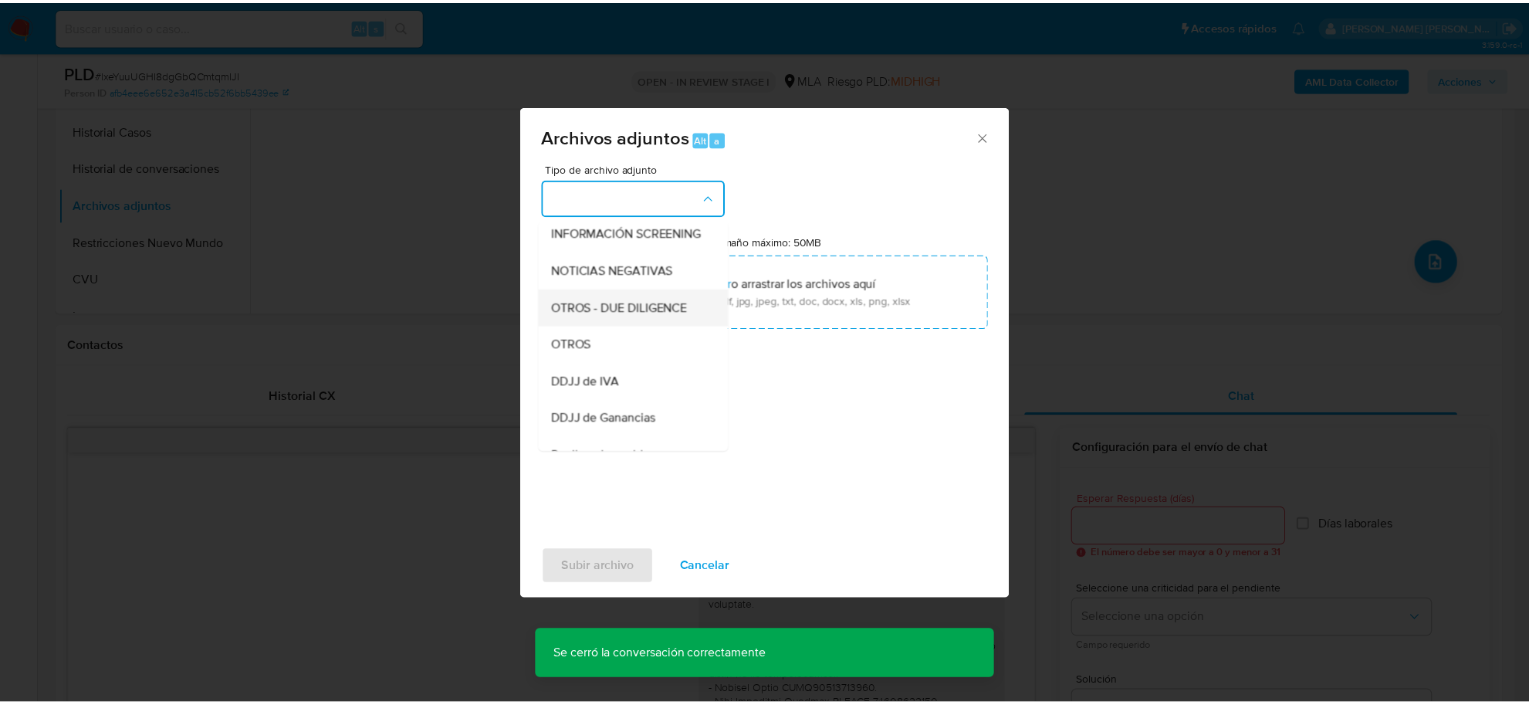
scroll to position [193, 0]
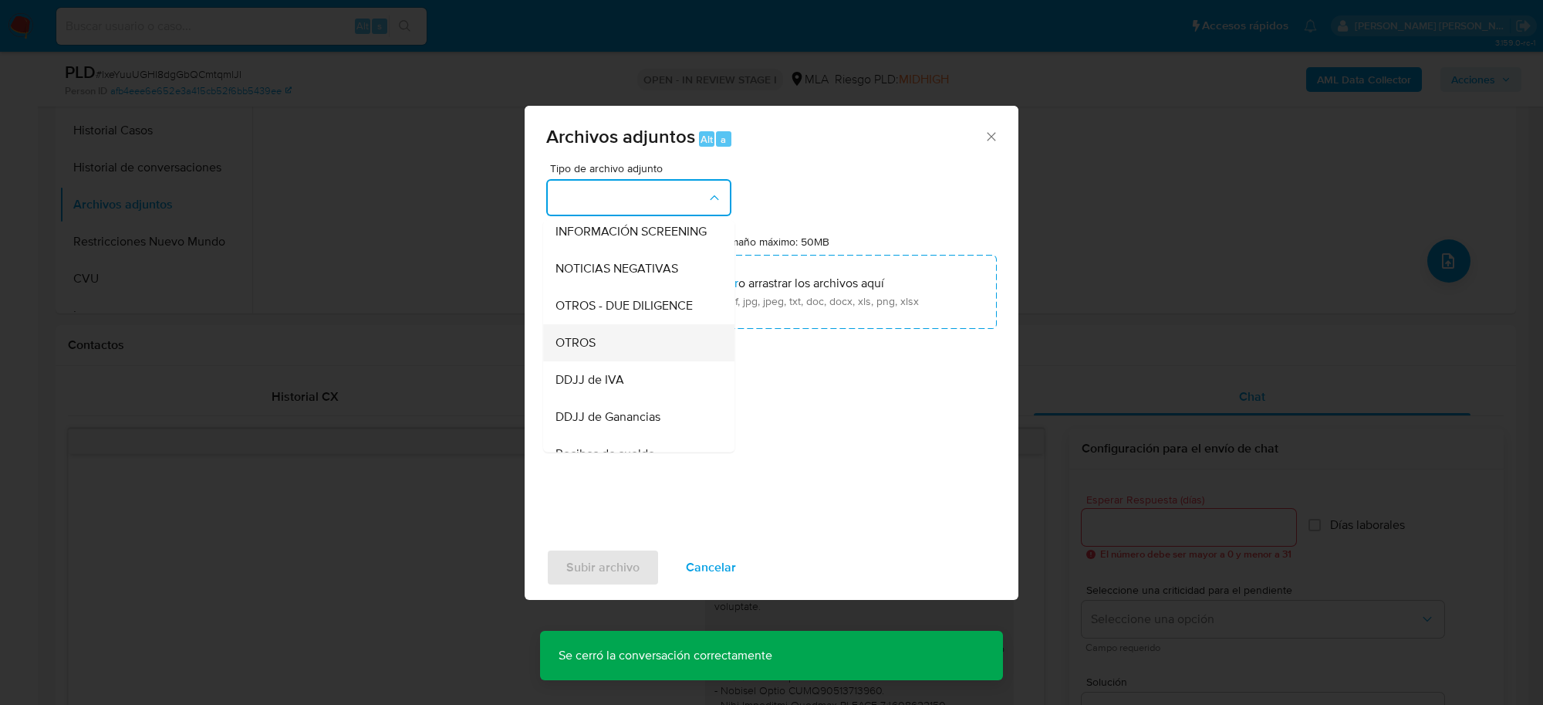
click at [634, 349] on div "OTROS" at bounding box center [634, 342] width 157 height 37
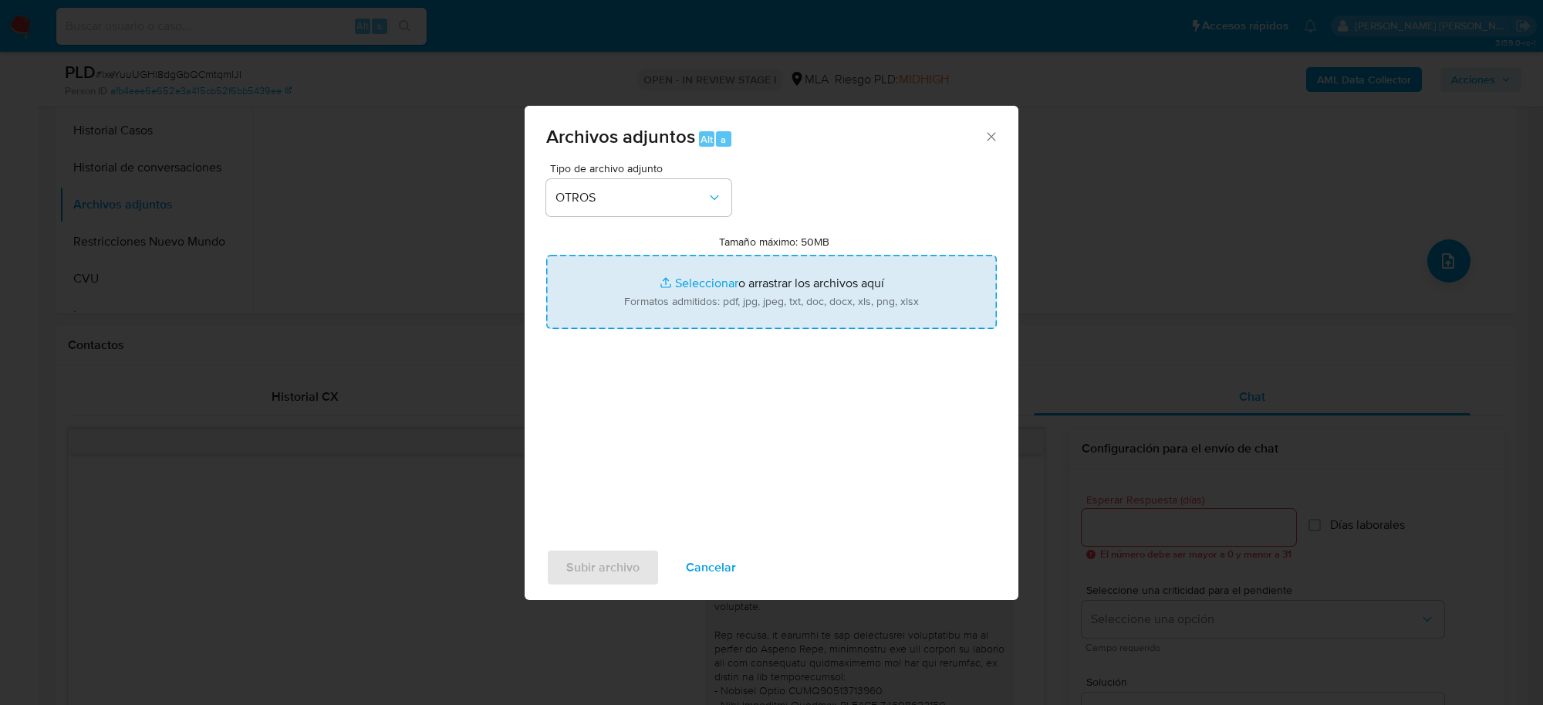
type input "C:\fakepath\Movimientos-Aladdin-31558890.xlsx"
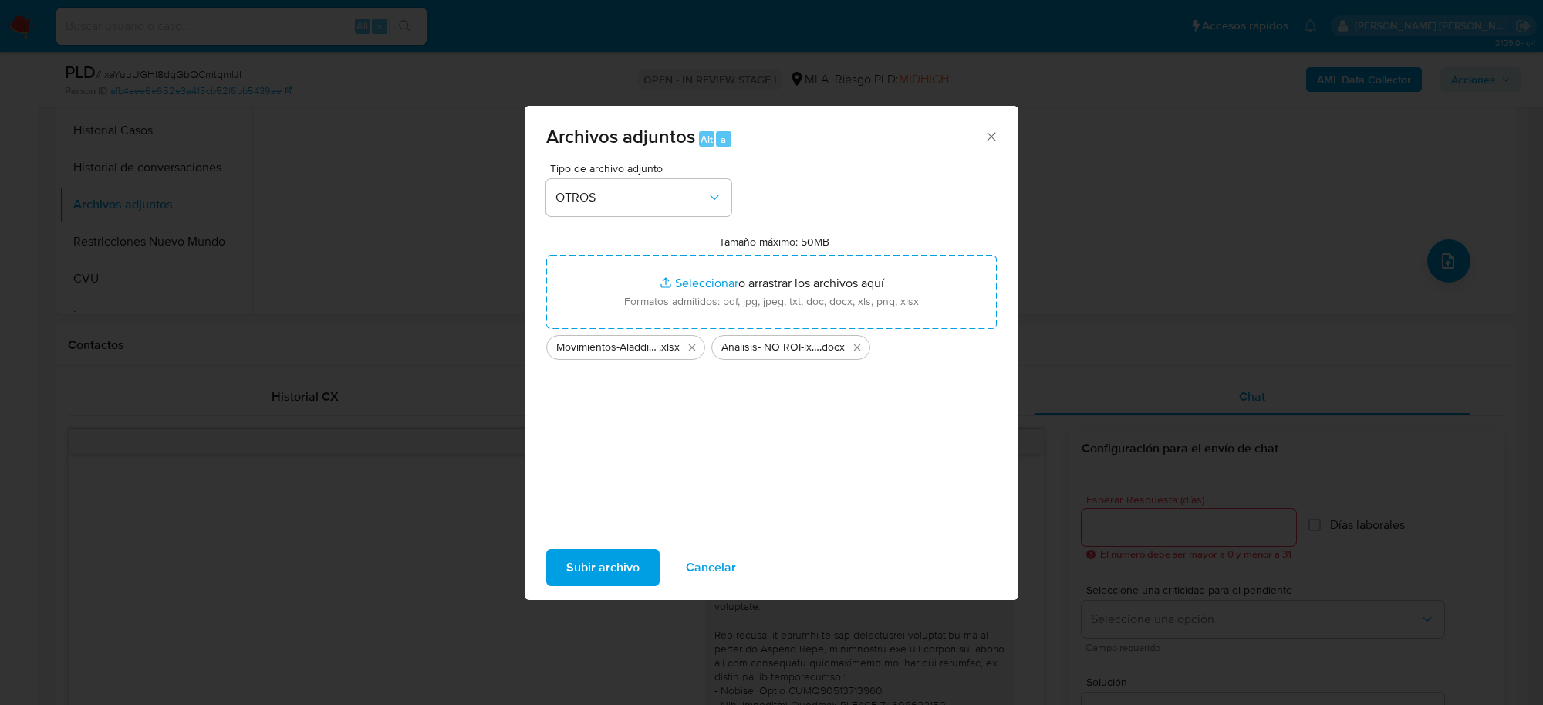
click at [561, 576] on button "Subir archivo" at bounding box center [602, 567] width 113 height 37
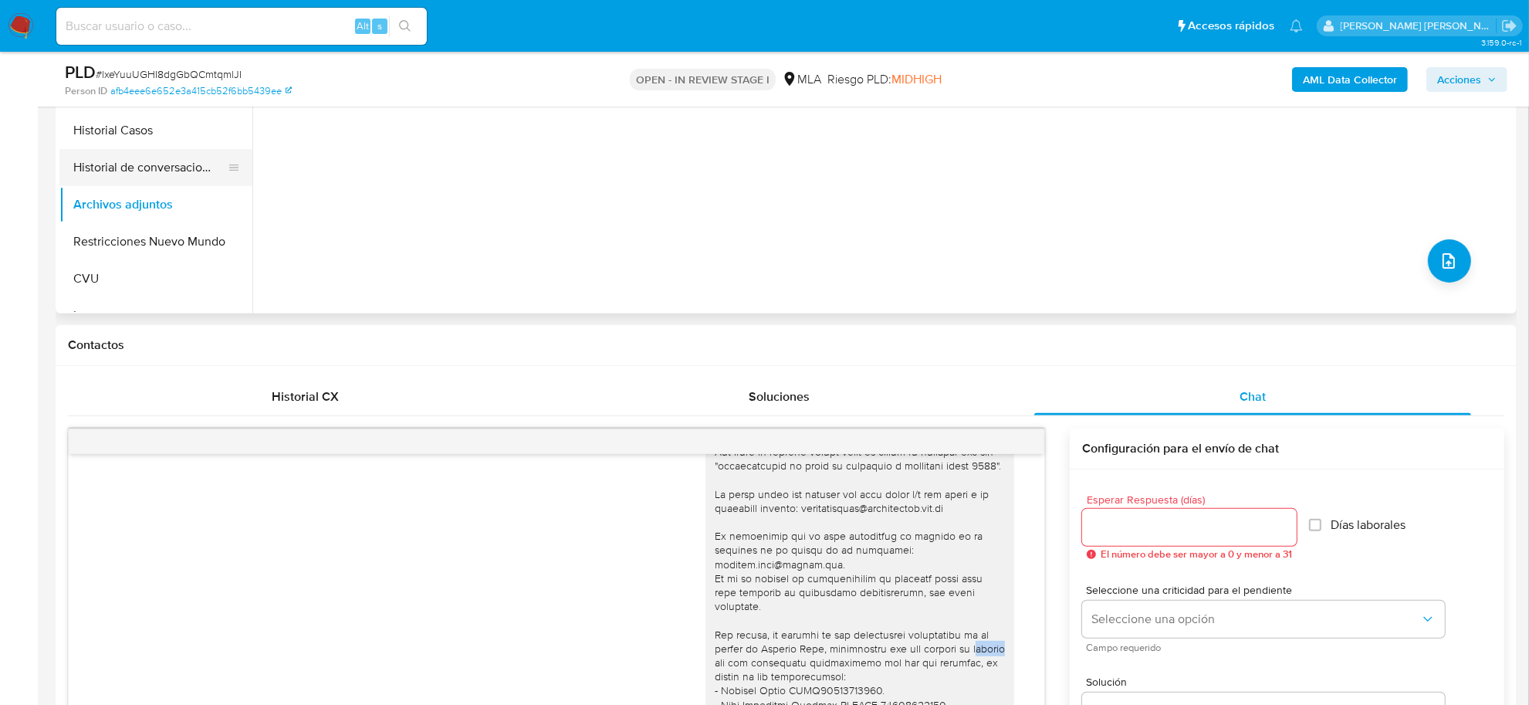
drag, startPoint x: 162, startPoint y: 164, endPoint x: 150, endPoint y: 179, distance: 18.7
click at [162, 164] on button "Historial de conversaciones" at bounding box center [149, 167] width 181 height 37
click at [140, 195] on button "Archivos adjuntos" at bounding box center [149, 204] width 181 height 37
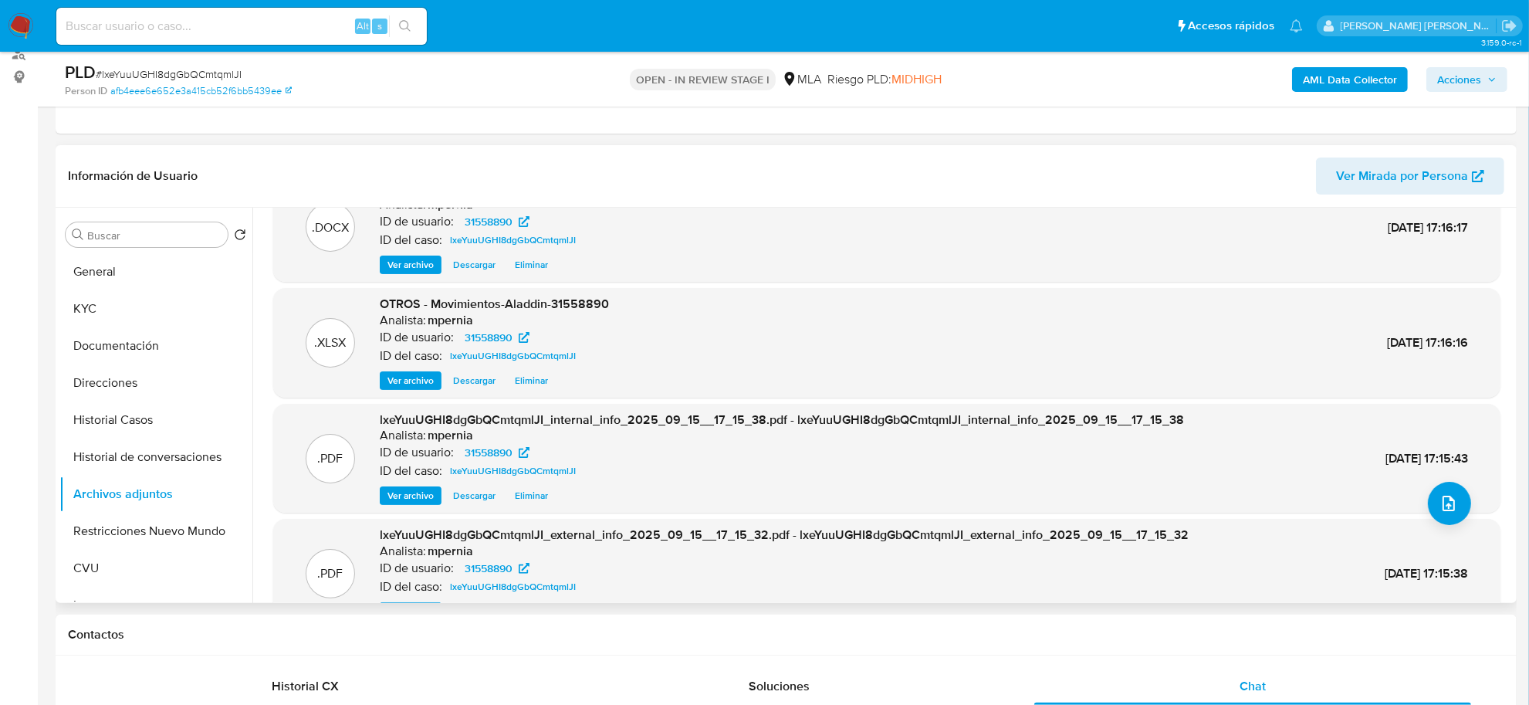
scroll to position [86, 0]
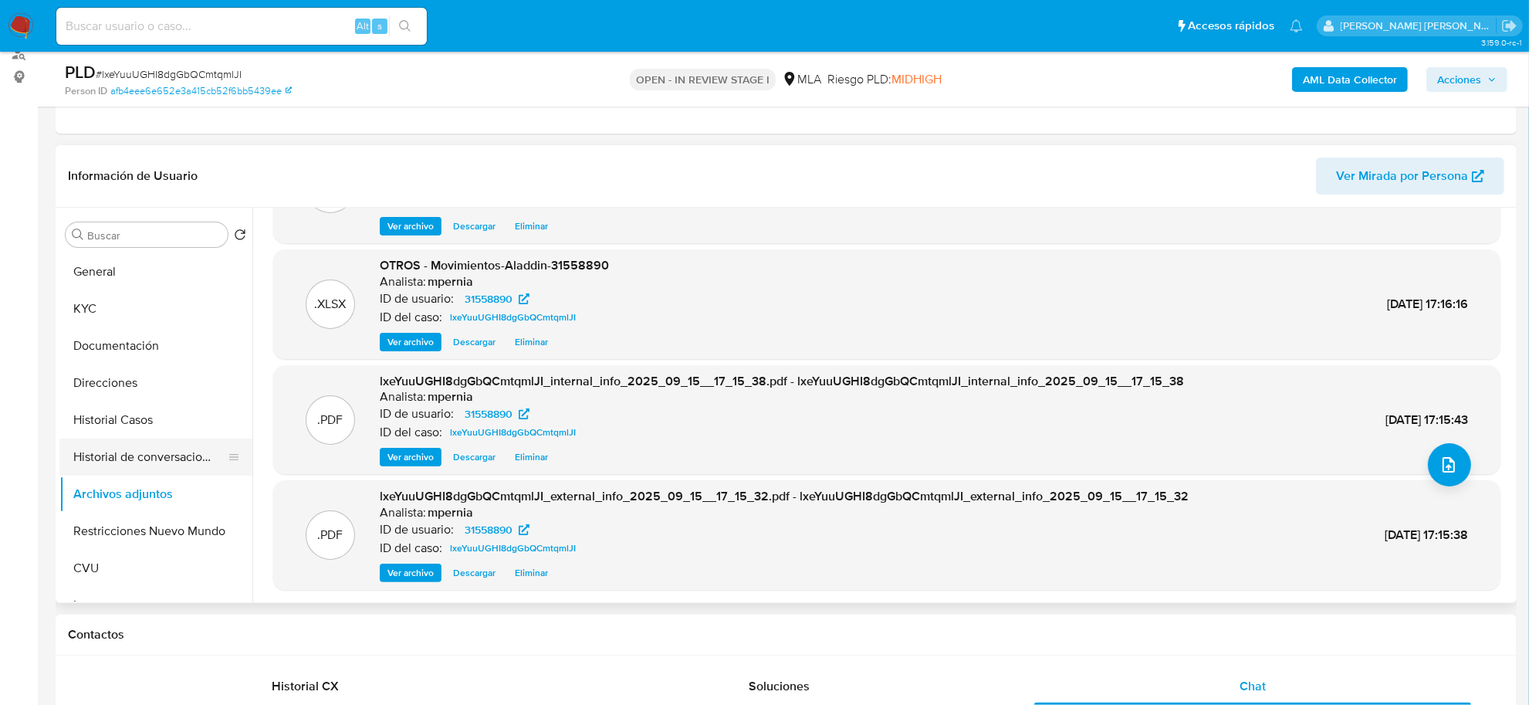
click at [118, 469] on button "Historial de conversaciones" at bounding box center [149, 456] width 181 height 37
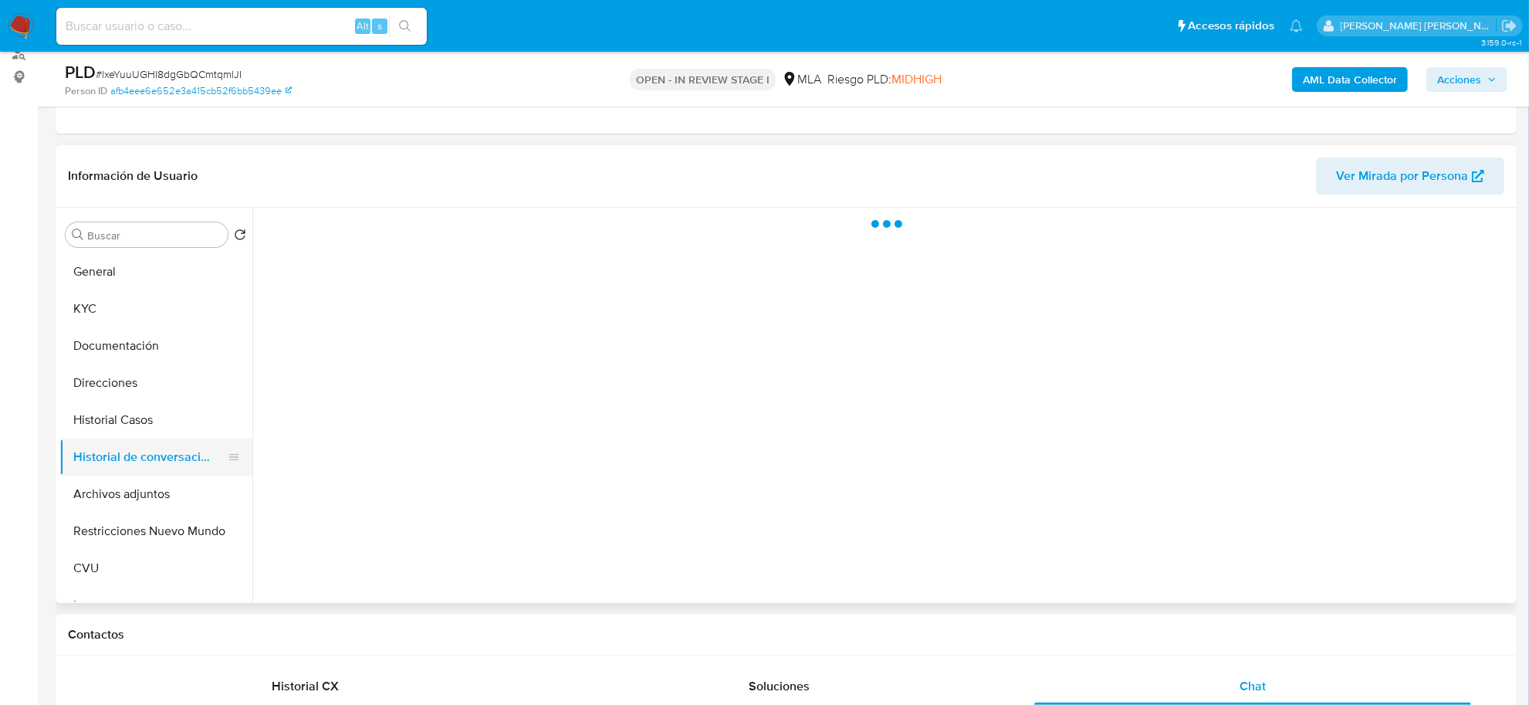
scroll to position [0, 0]
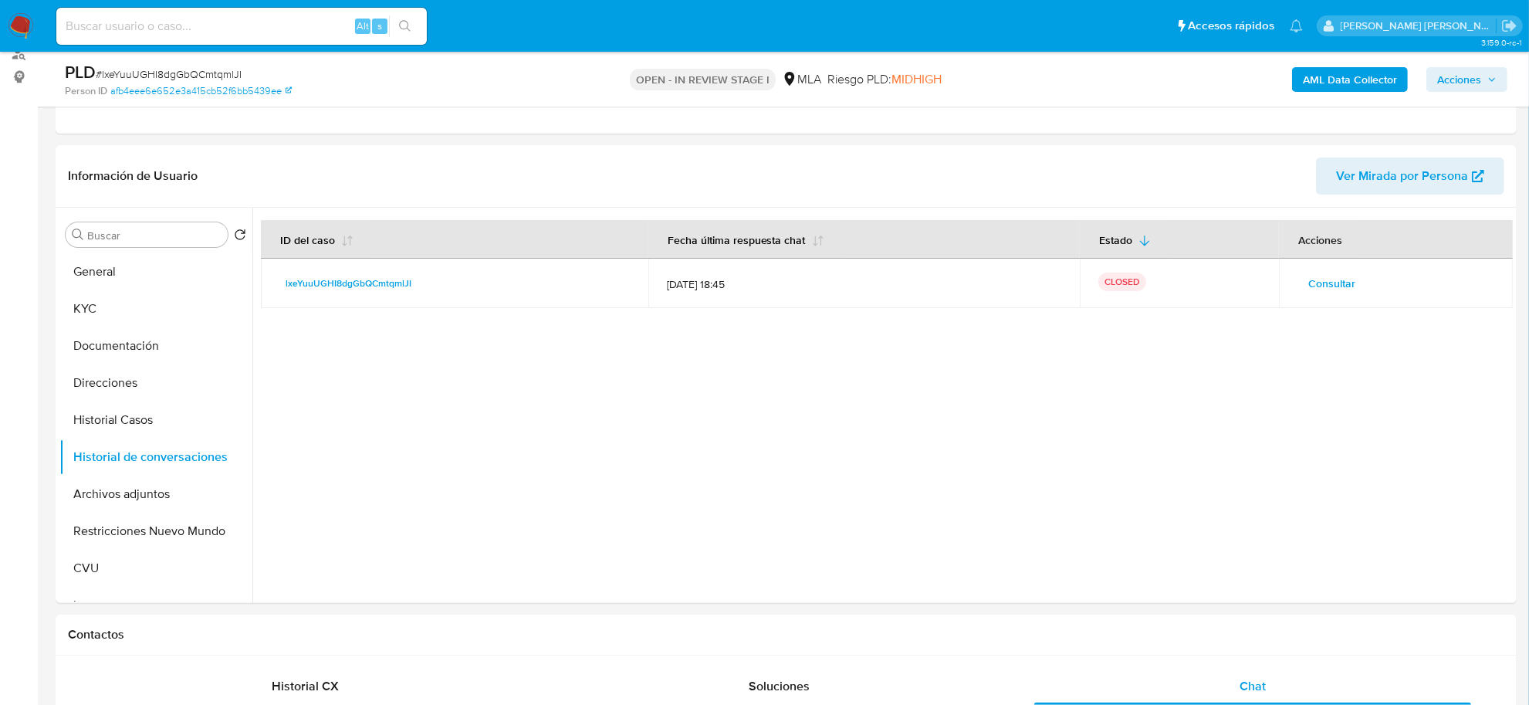
click at [1448, 79] on span "Acciones" at bounding box center [1459, 79] width 44 height 25
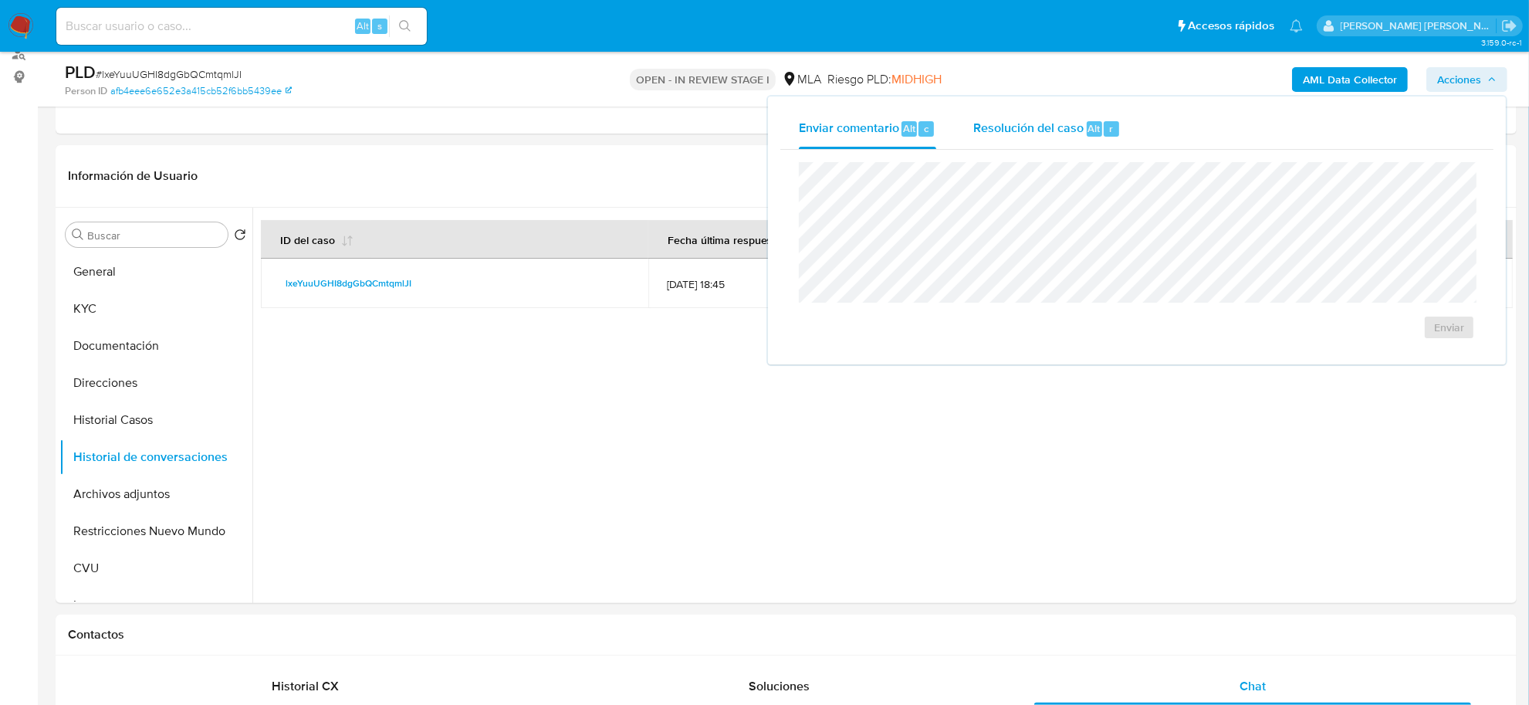
click at [1070, 120] on span "Resolución del caso" at bounding box center [1028, 128] width 110 height 18
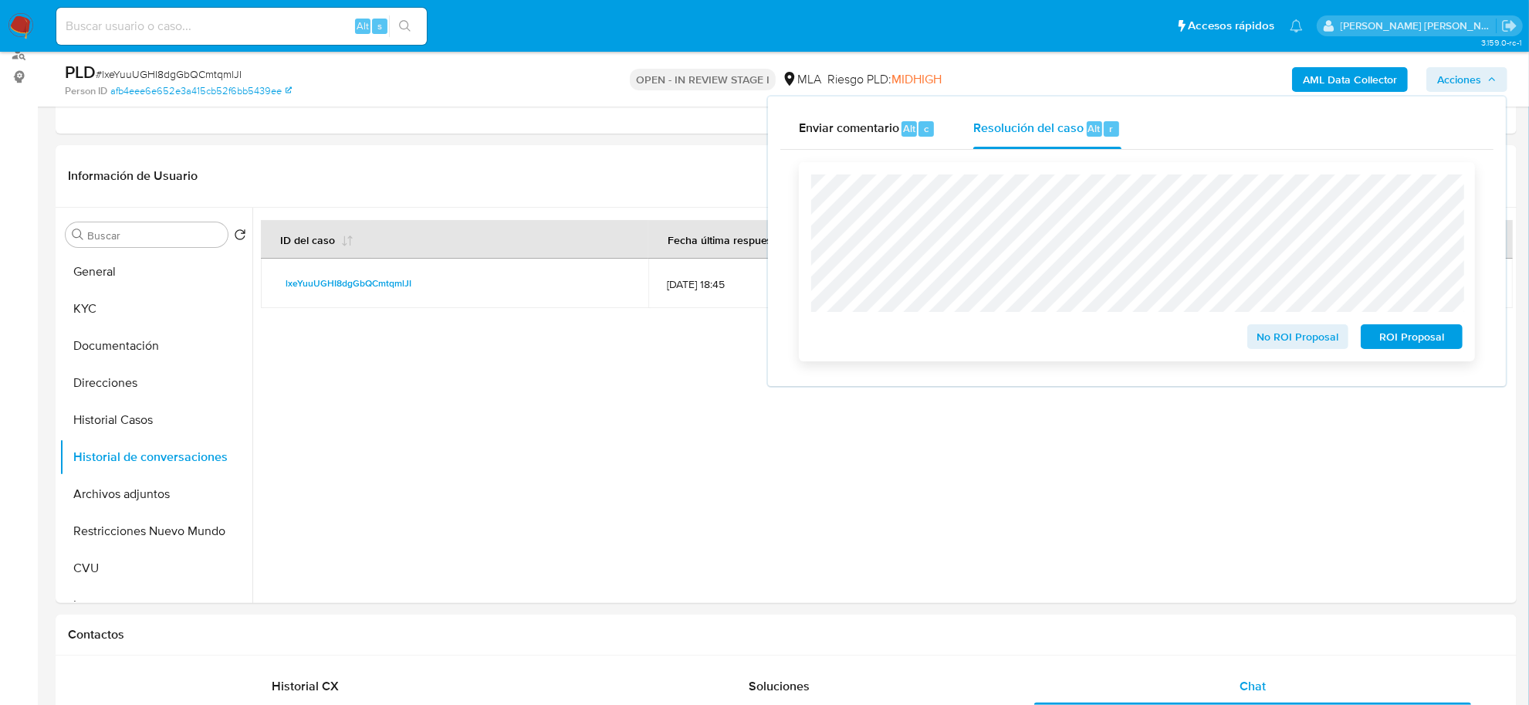
click at [1282, 343] on span "No ROI Proposal" at bounding box center [1298, 337] width 80 height 22
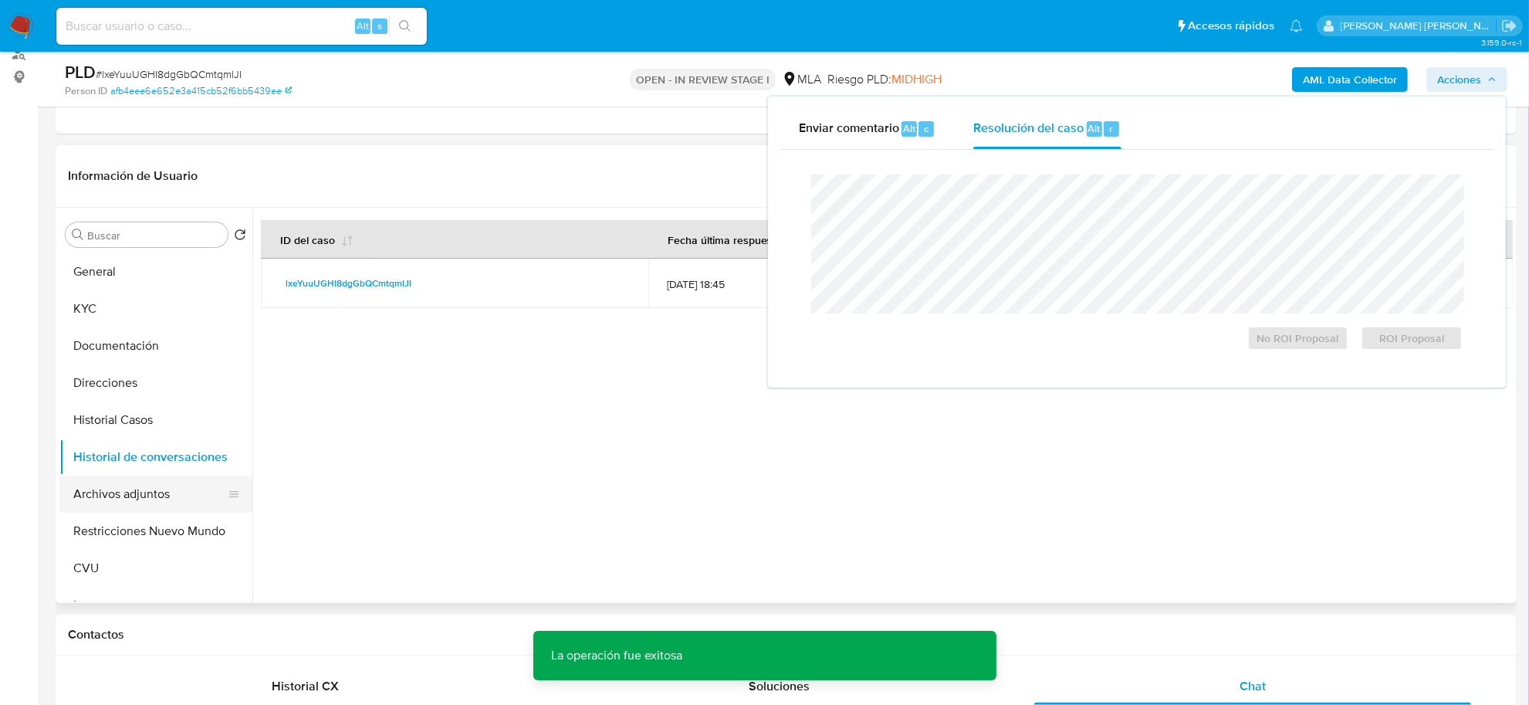
click at [140, 491] on button "Archivos adjuntos" at bounding box center [149, 493] width 181 height 37
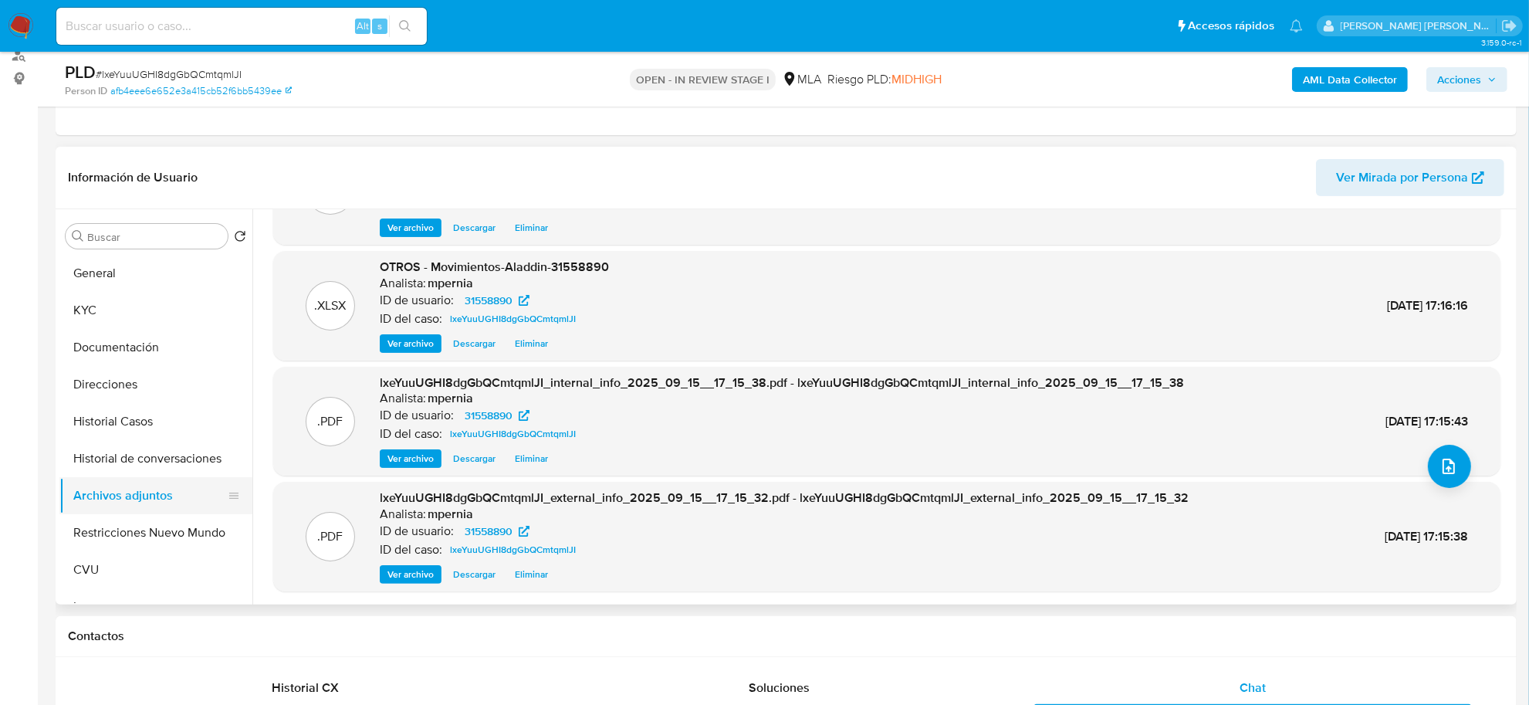
scroll to position [193, 0]
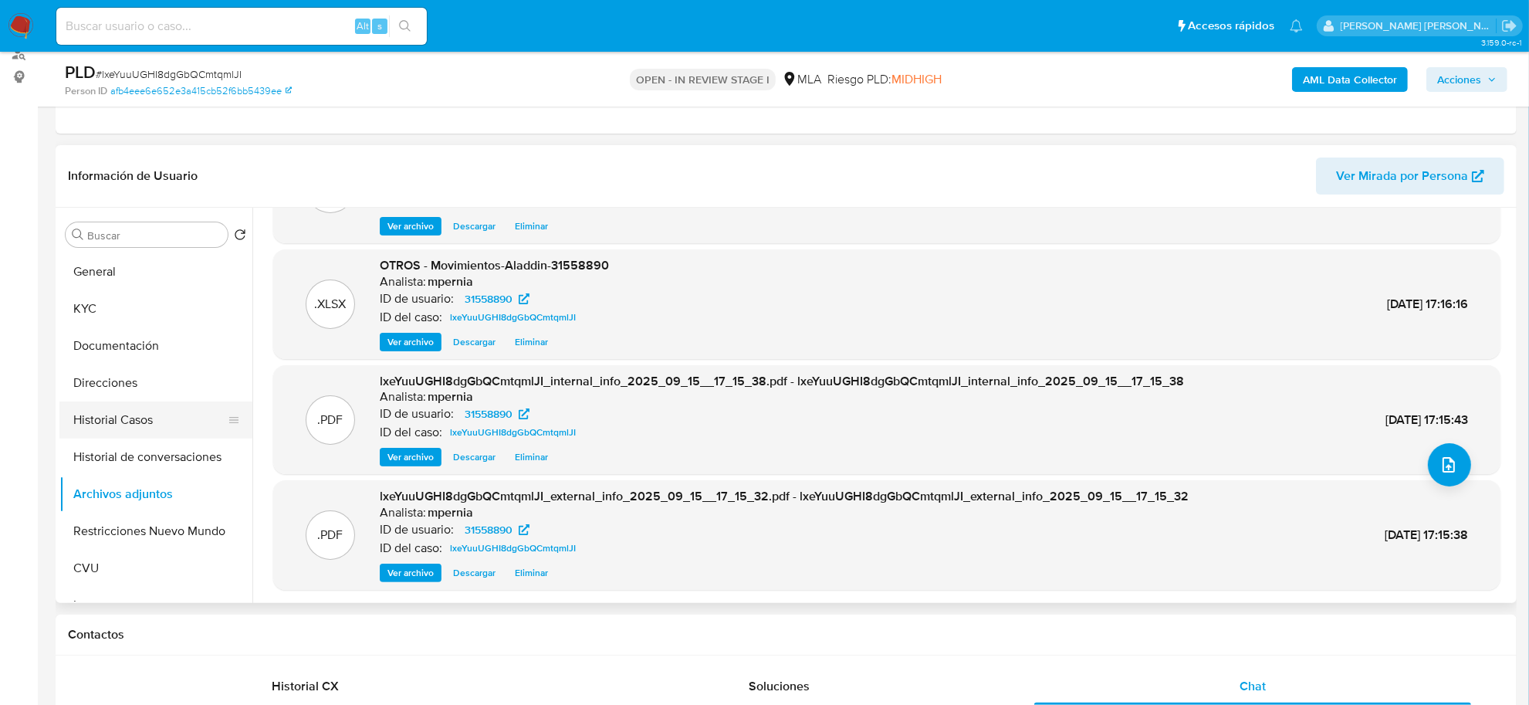
click at [117, 413] on button "Historial Casos" at bounding box center [149, 419] width 181 height 37
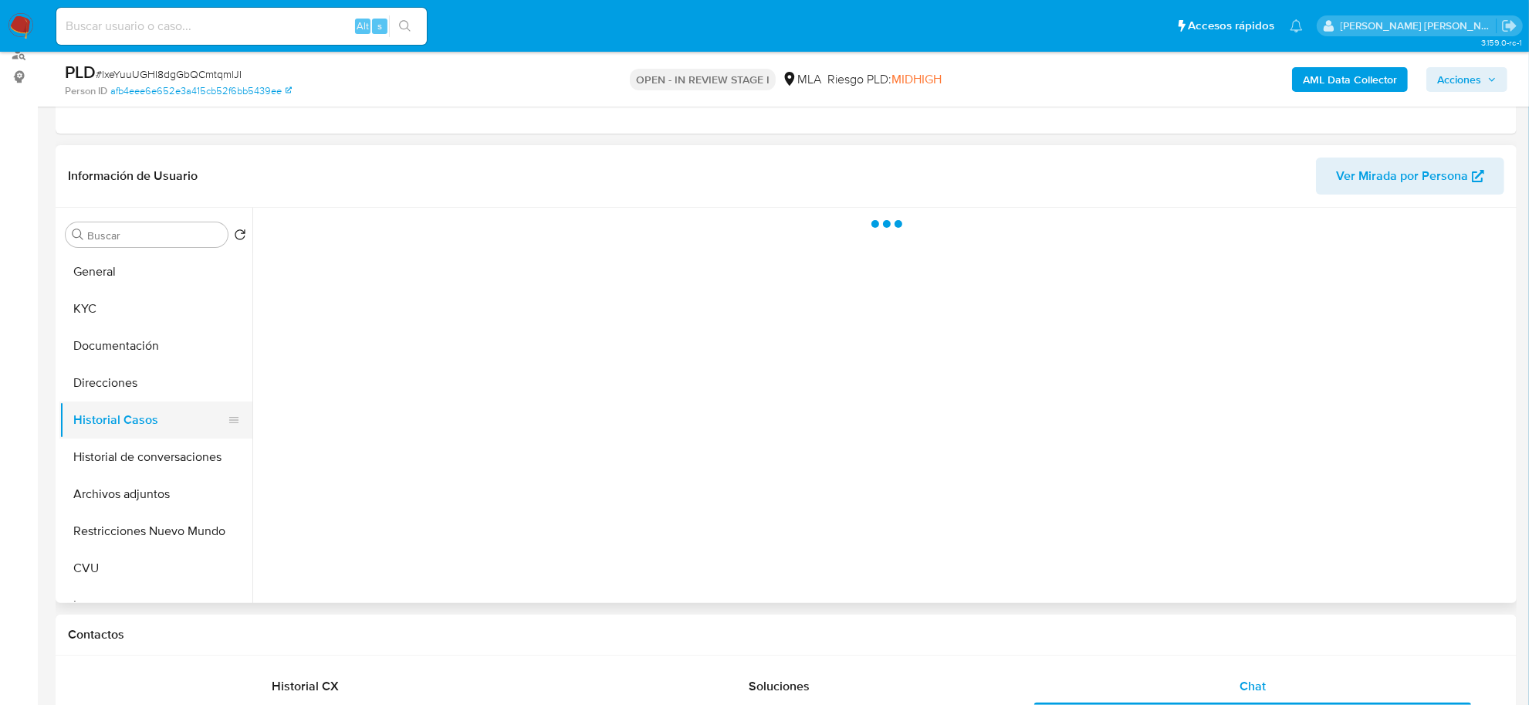
scroll to position [0, 0]
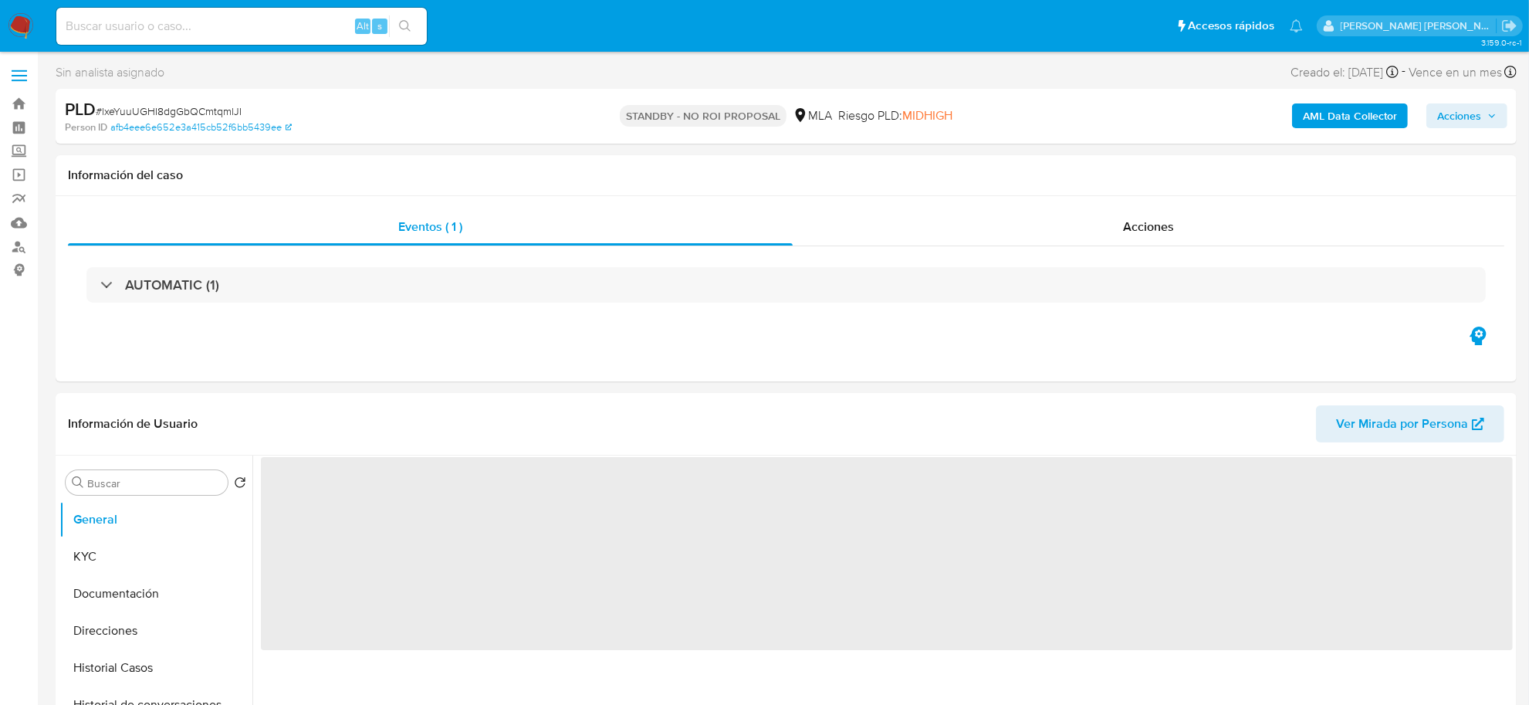
select select "10"
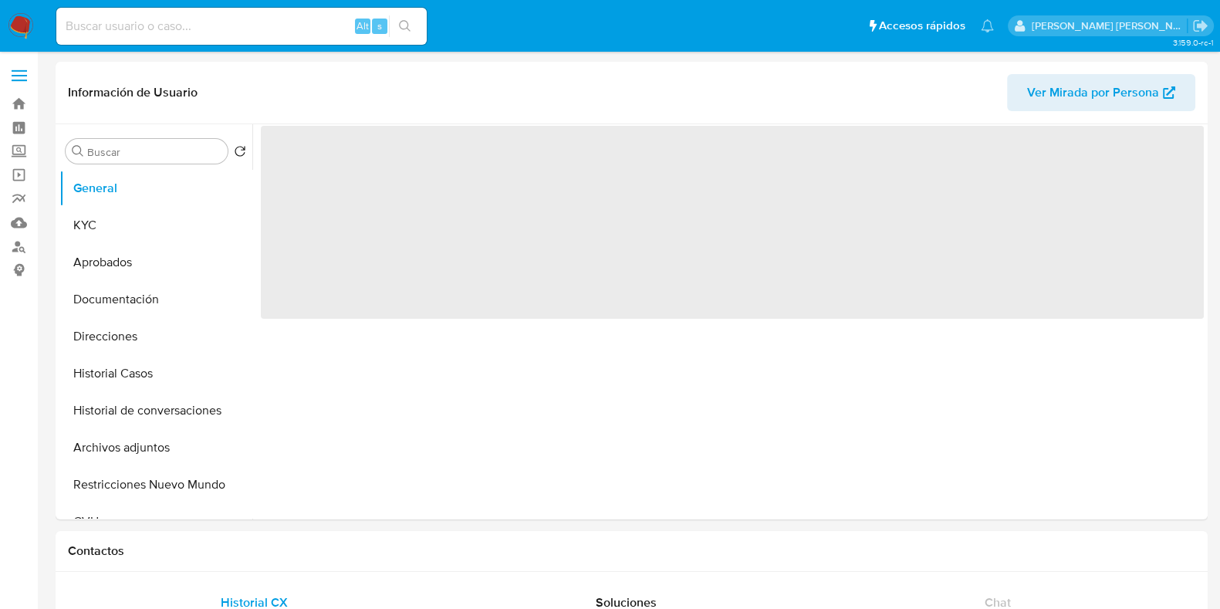
select select "10"
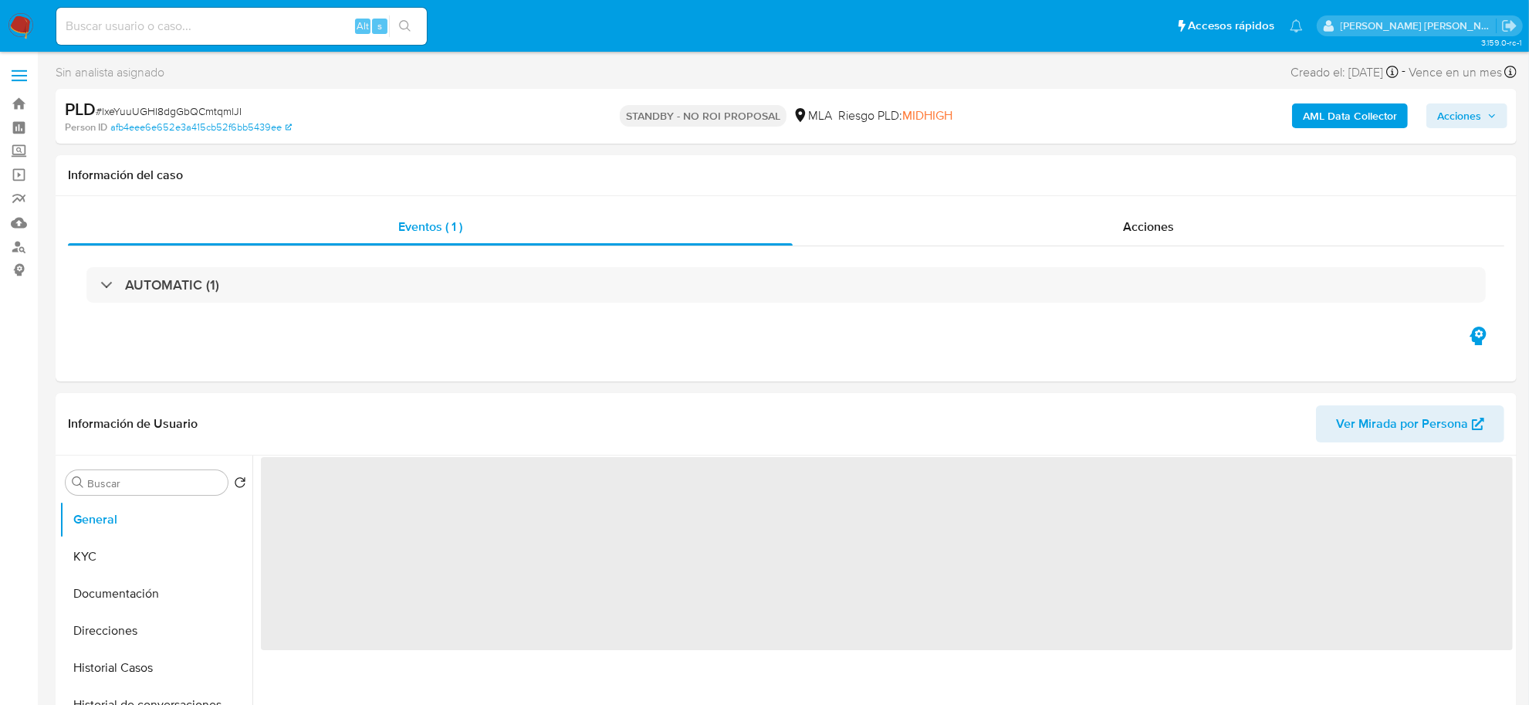
select select "10"
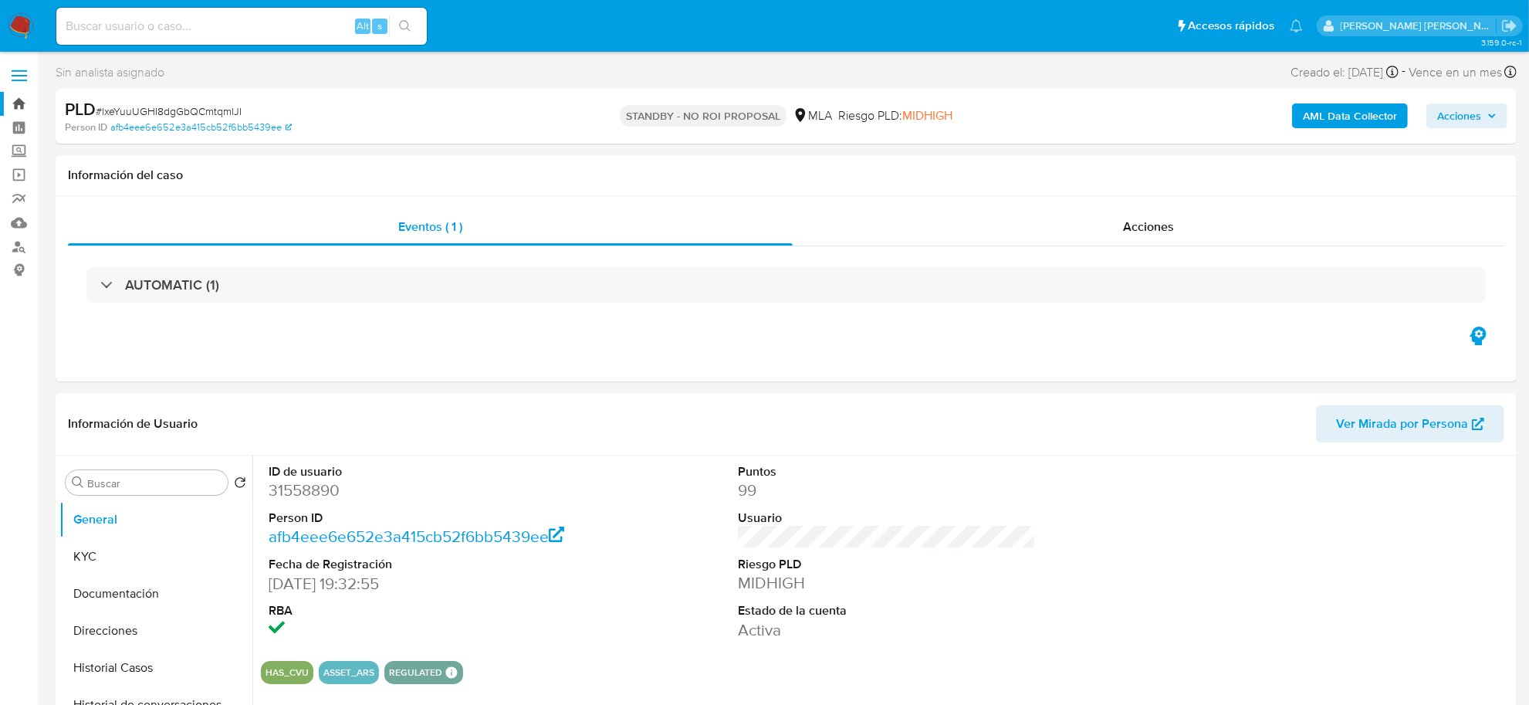
click at [28, 105] on link "Bandeja" at bounding box center [92, 104] width 184 height 24
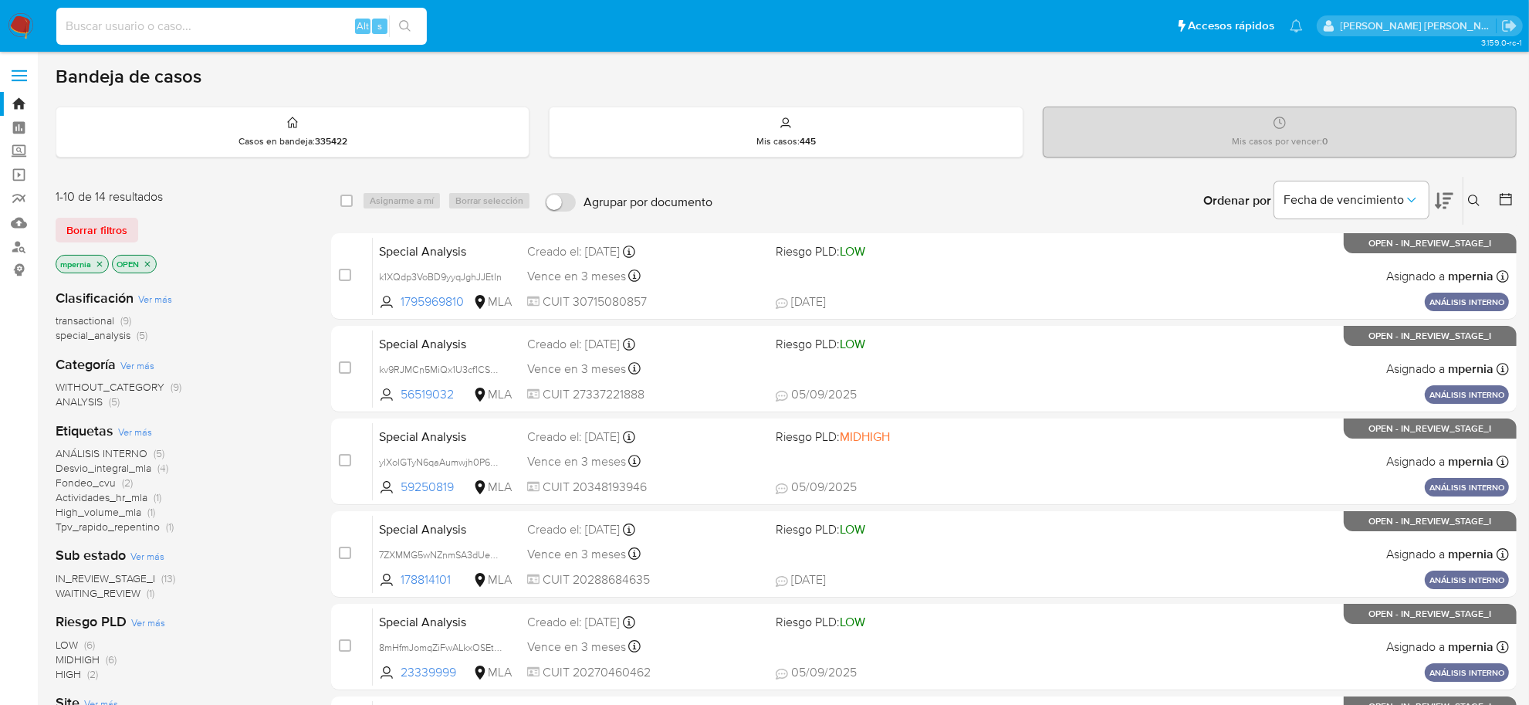
click at [145, 25] on input at bounding box center [241, 26] width 370 height 20
paste input "1062118027"
type input "1062118027"
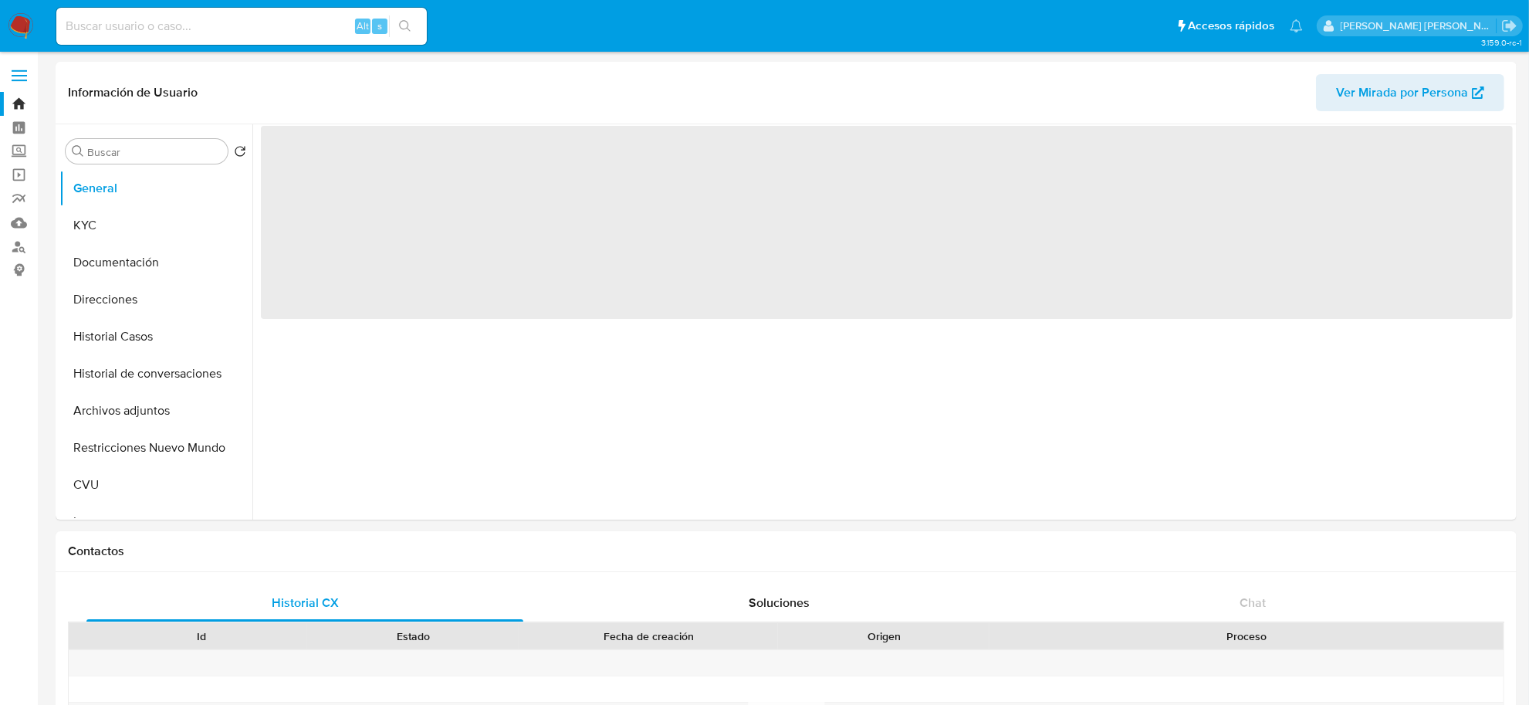
select select "10"
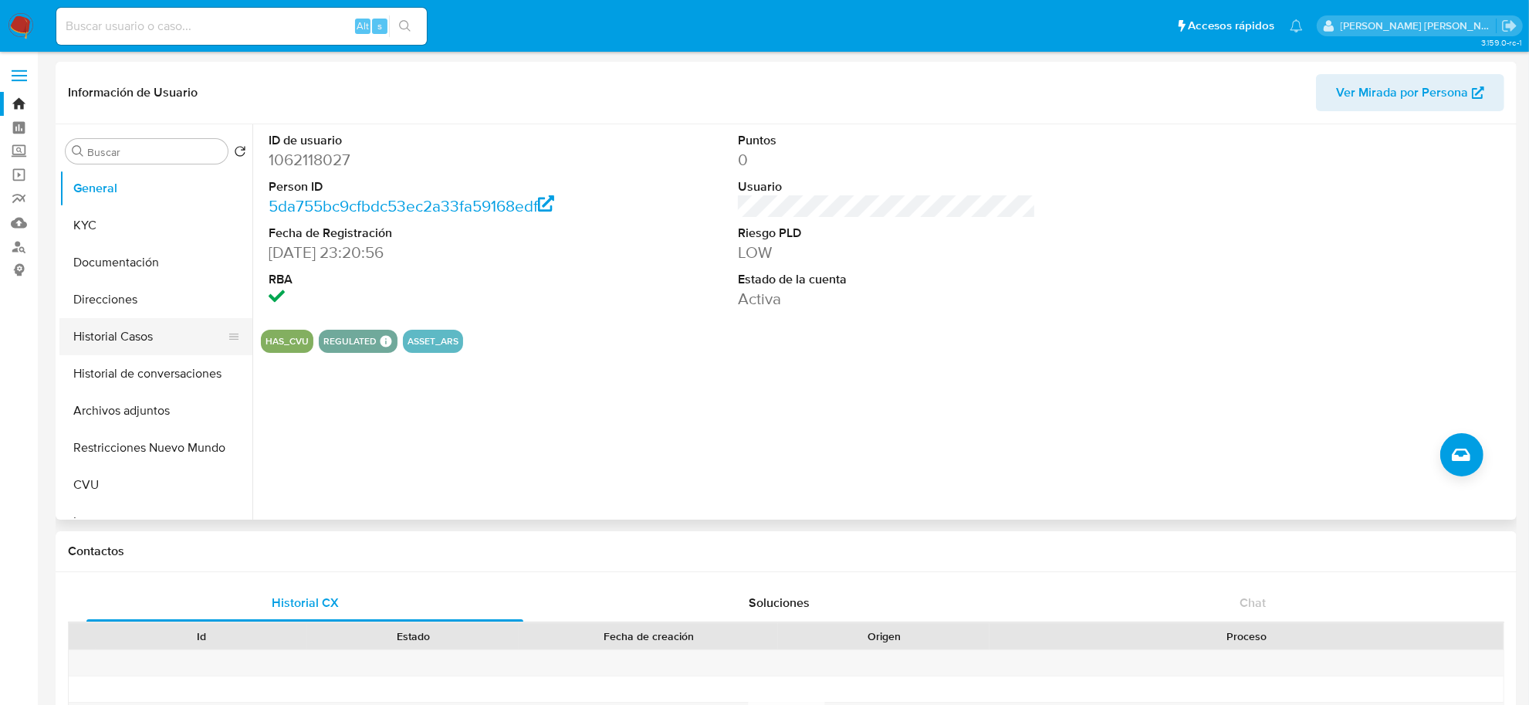
click at [120, 344] on button "Historial Casos" at bounding box center [149, 336] width 181 height 37
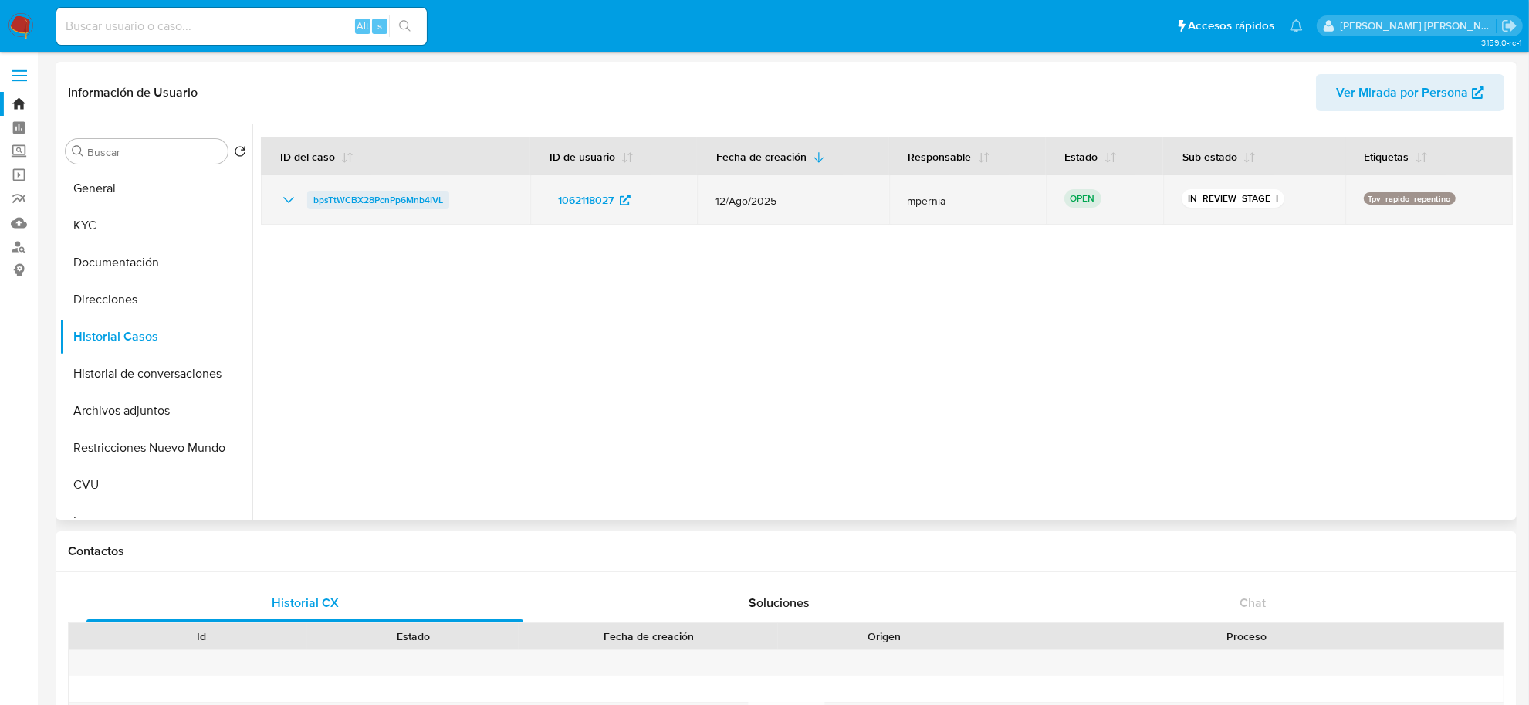
click at [398, 198] on span "bpsTtWCBX28PcnPp6Mnb4IVL" at bounding box center [378, 200] width 130 height 19
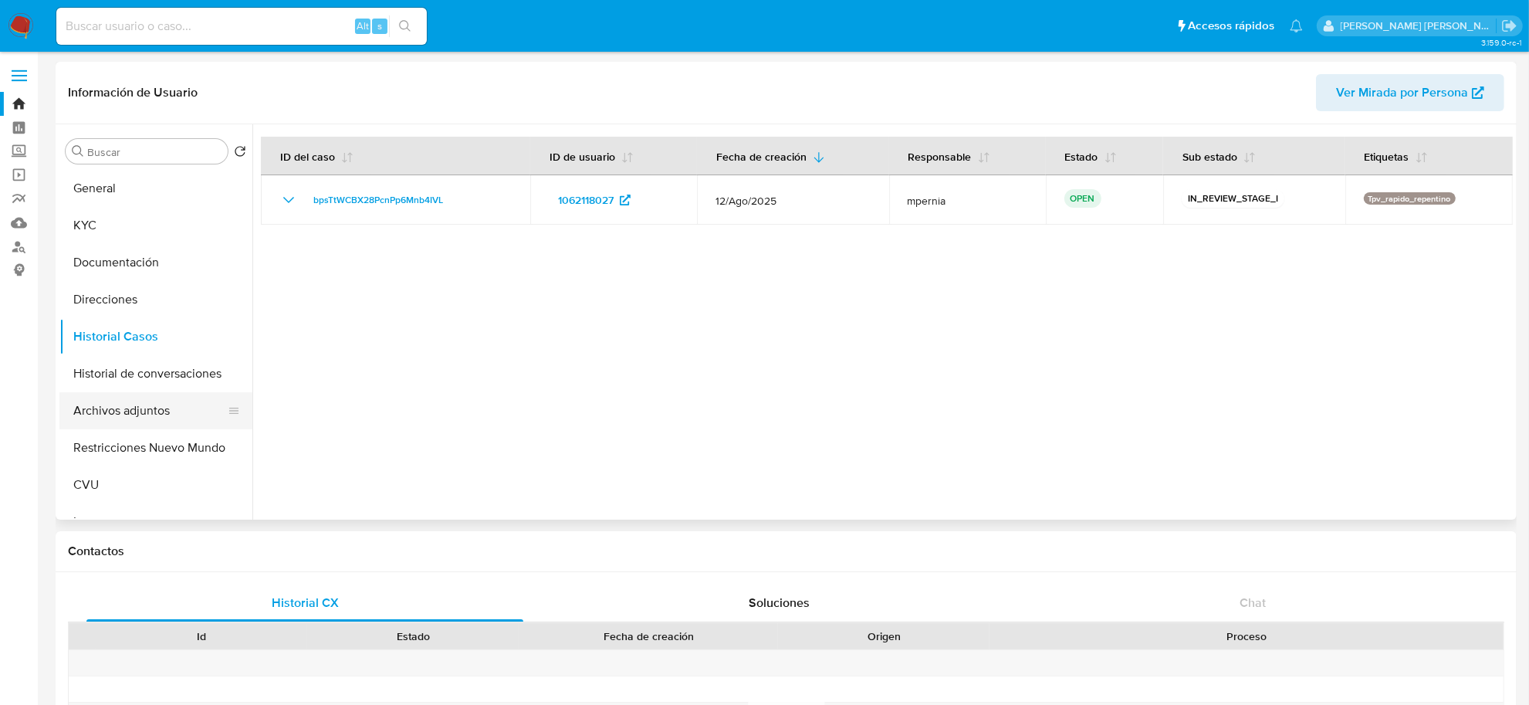
click at [152, 407] on button "Archivos adjuntos" at bounding box center [149, 410] width 181 height 37
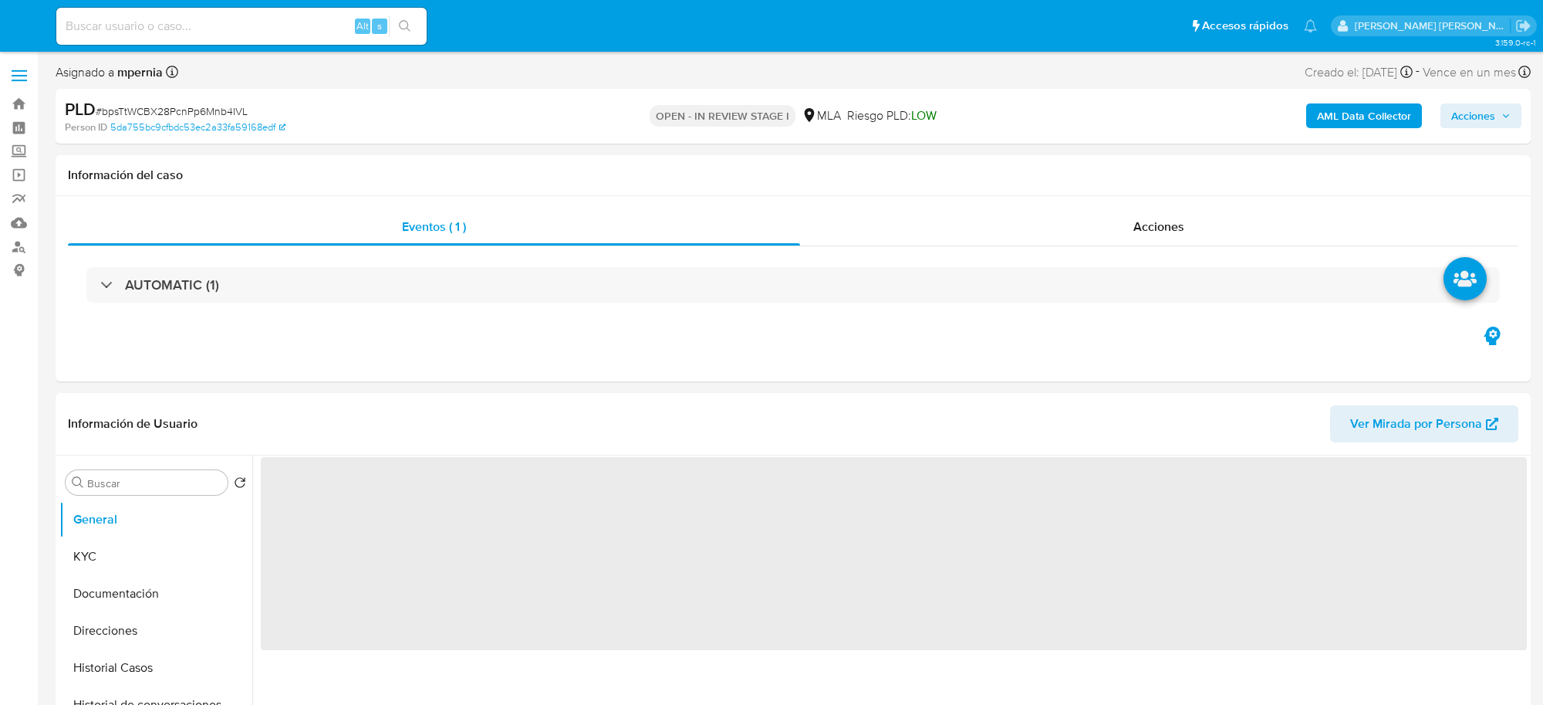
select select "10"
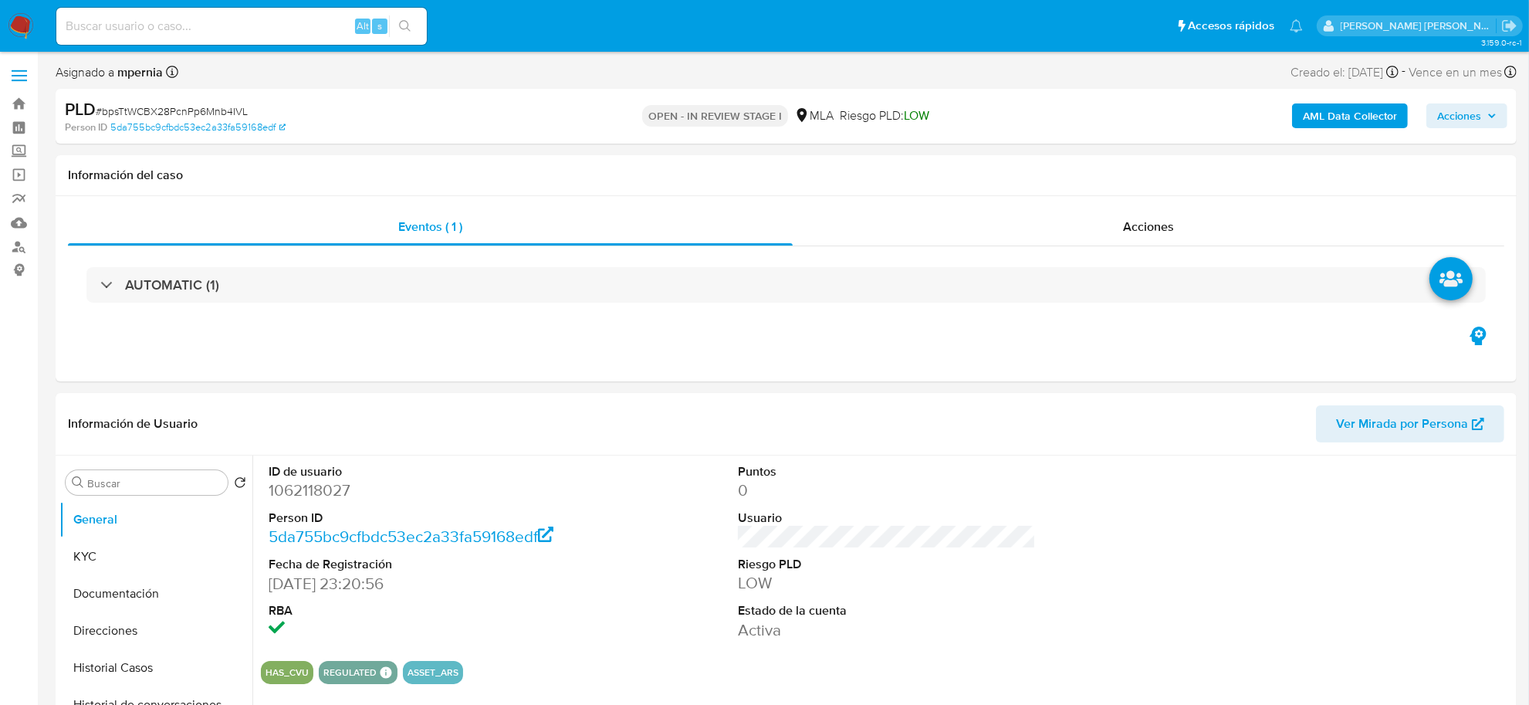
click at [1295, 102] on div "AML Data Collector Acciones" at bounding box center [1268, 116] width 477 height 36
click at [1306, 118] on b "AML Data Collector" at bounding box center [1350, 115] width 94 height 25
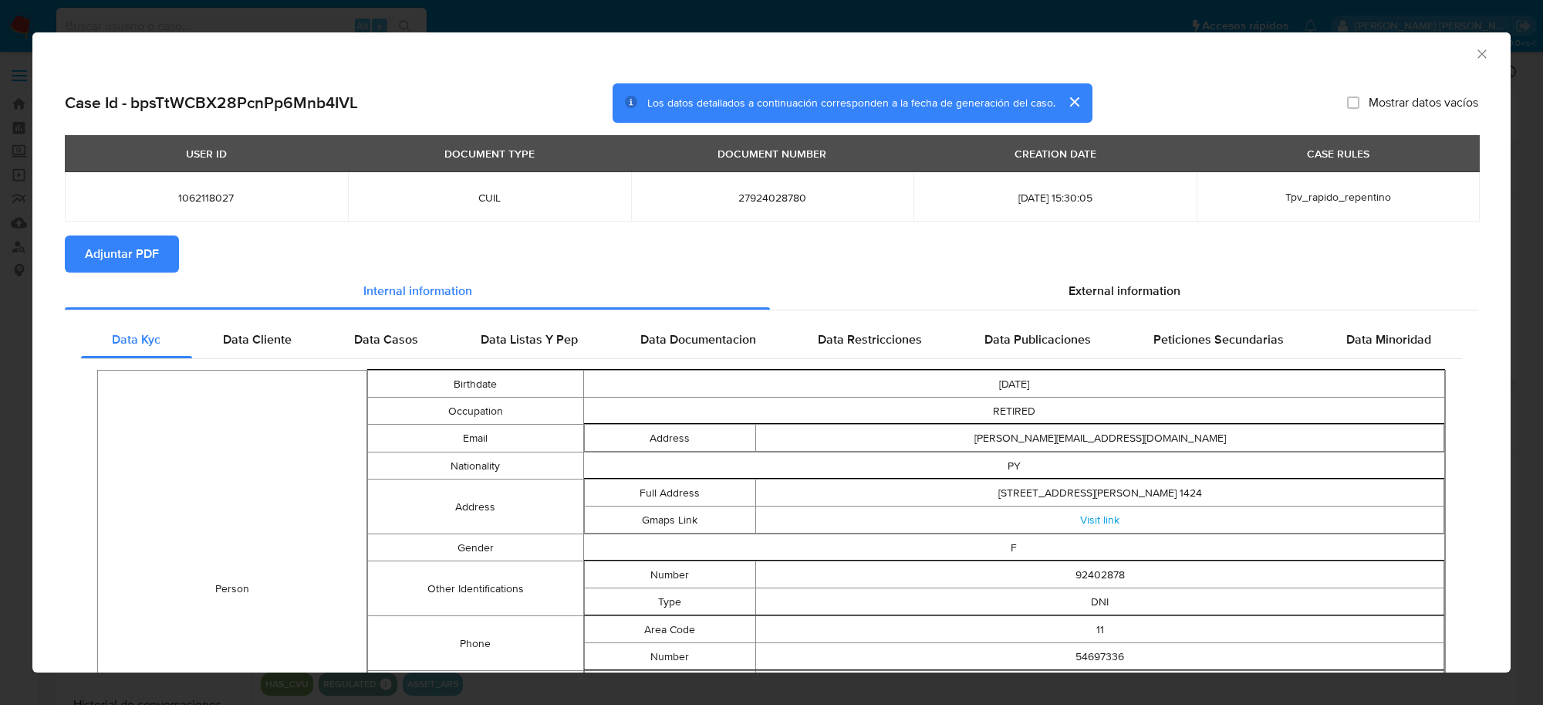
click at [137, 259] on span "Adjuntar PDF" at bounding box center [122, 254] width 74 height 34
click at [1475, 55] on icon "Cerrar ventana" at bounding box center [1482, 53] width 15 height 15
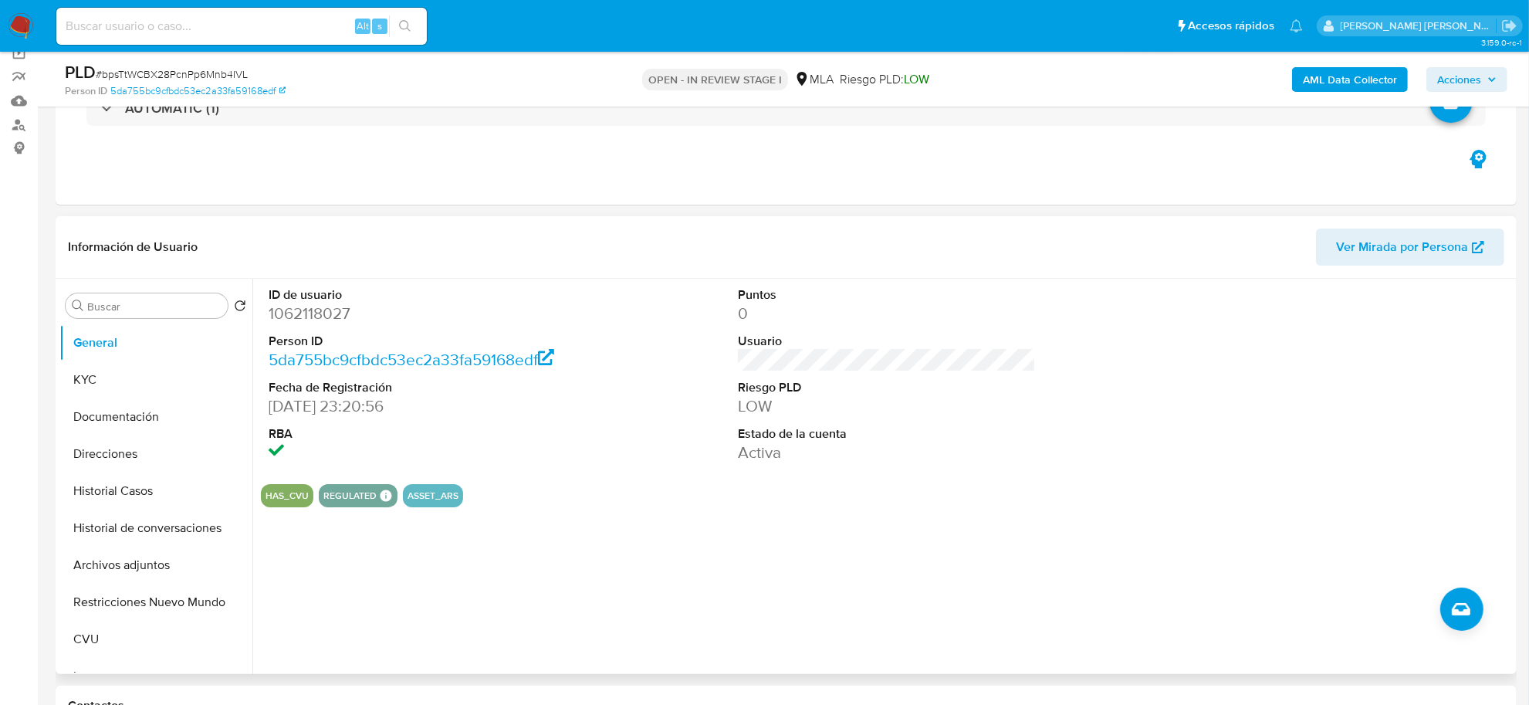
scroll to position [193, 0]
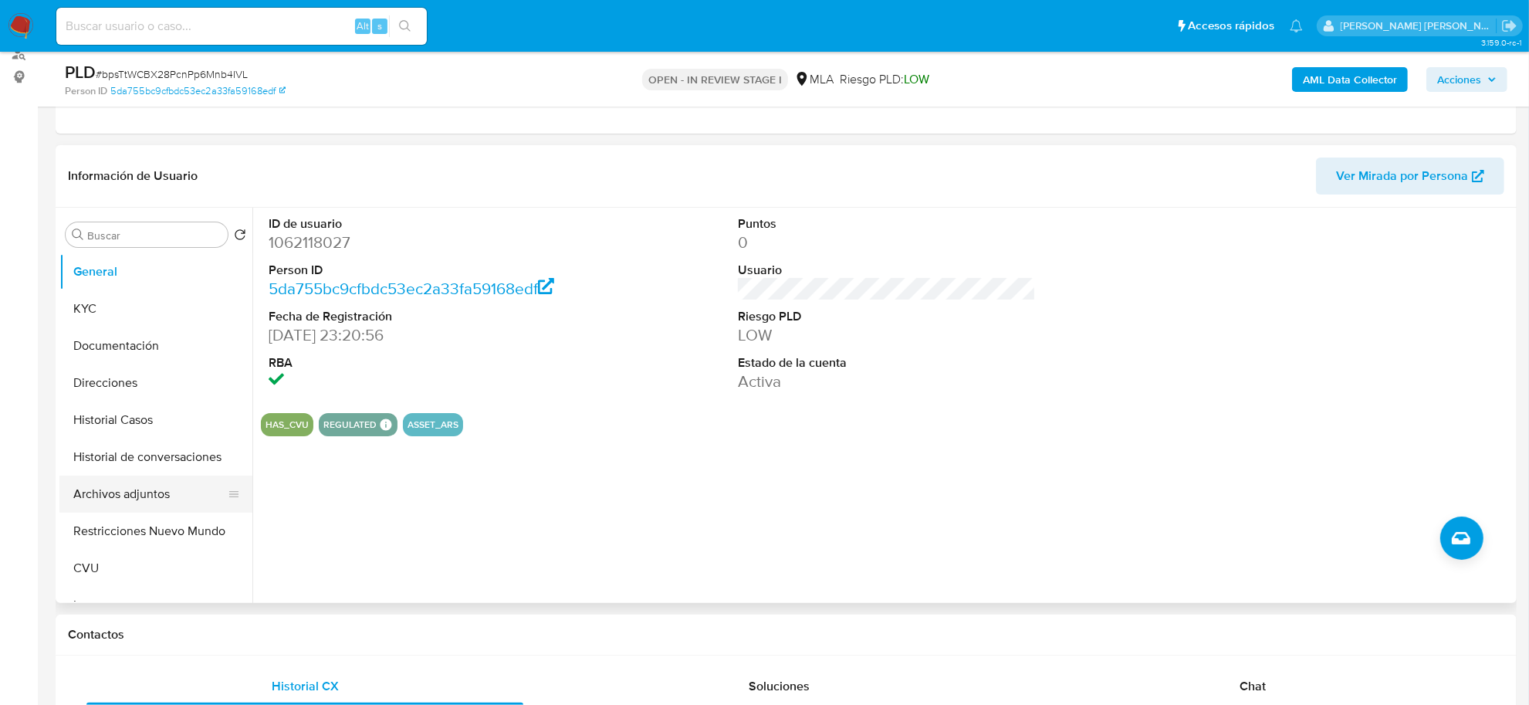
click at [163, 494] on button "Archivos adjuntos" at bounding box center [149, 493] width 181 height 37
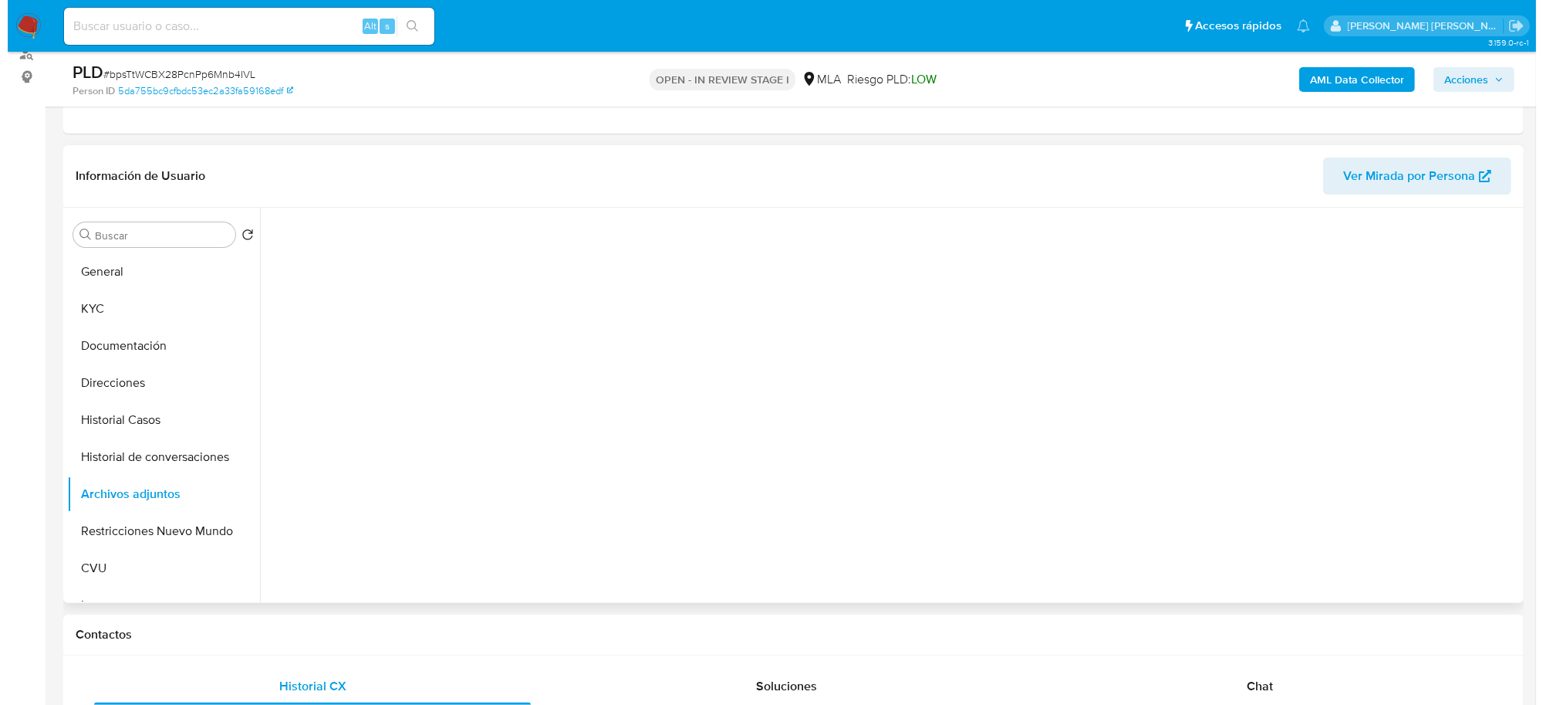
scroll to position [386, 0]
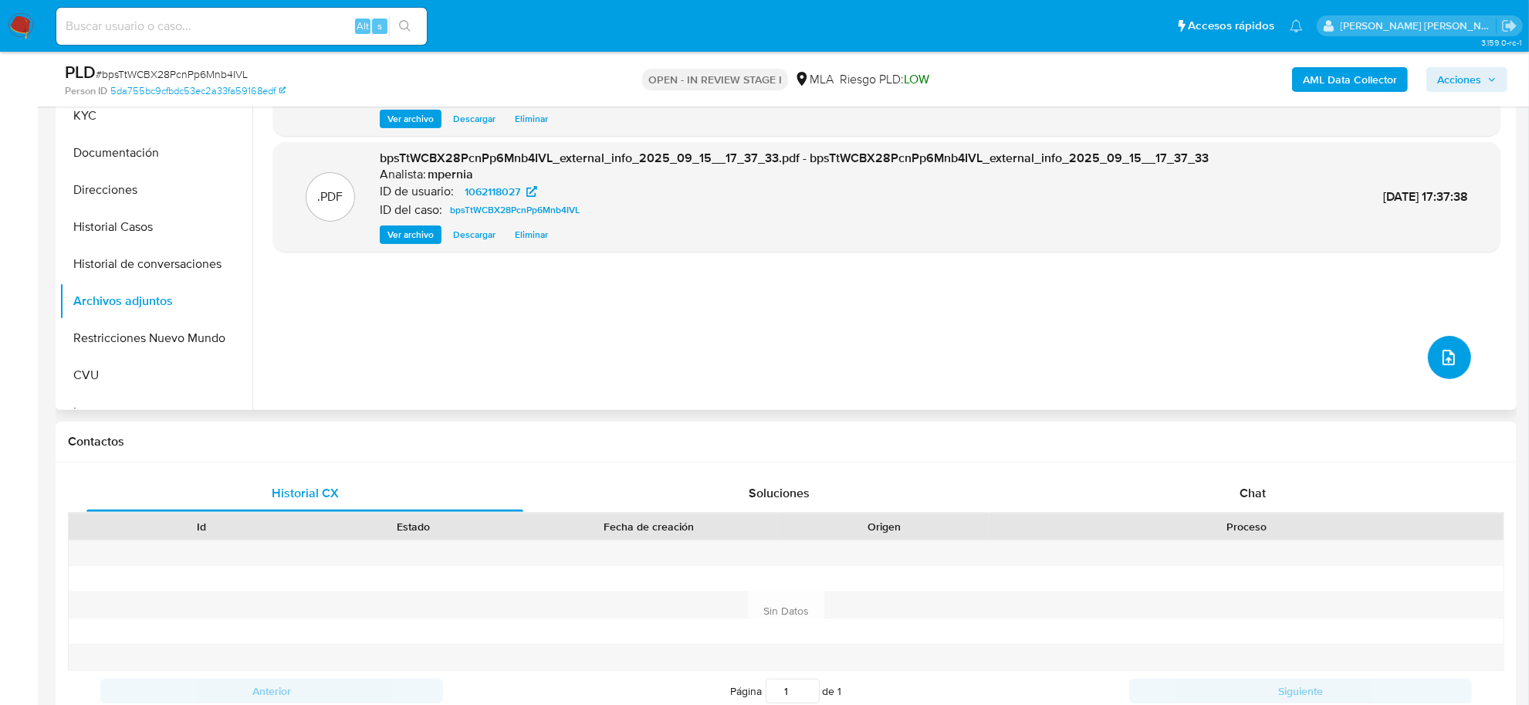
click at [1439, 351] on icon "upload-file" at bounding box center [1448, 357] width 19 height 19
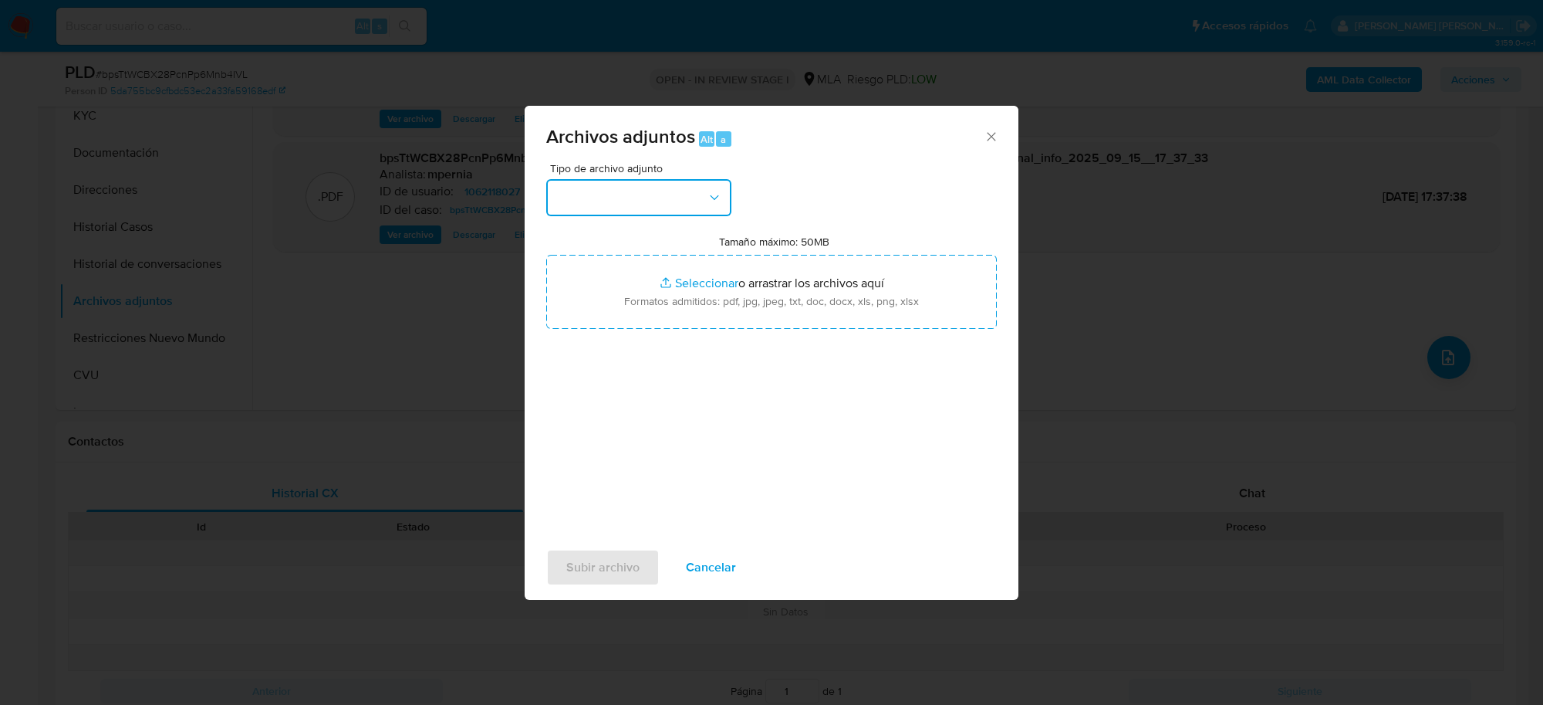
click at [691, 215] on button "button" at bounding box center [638, 197] width 185 height 37
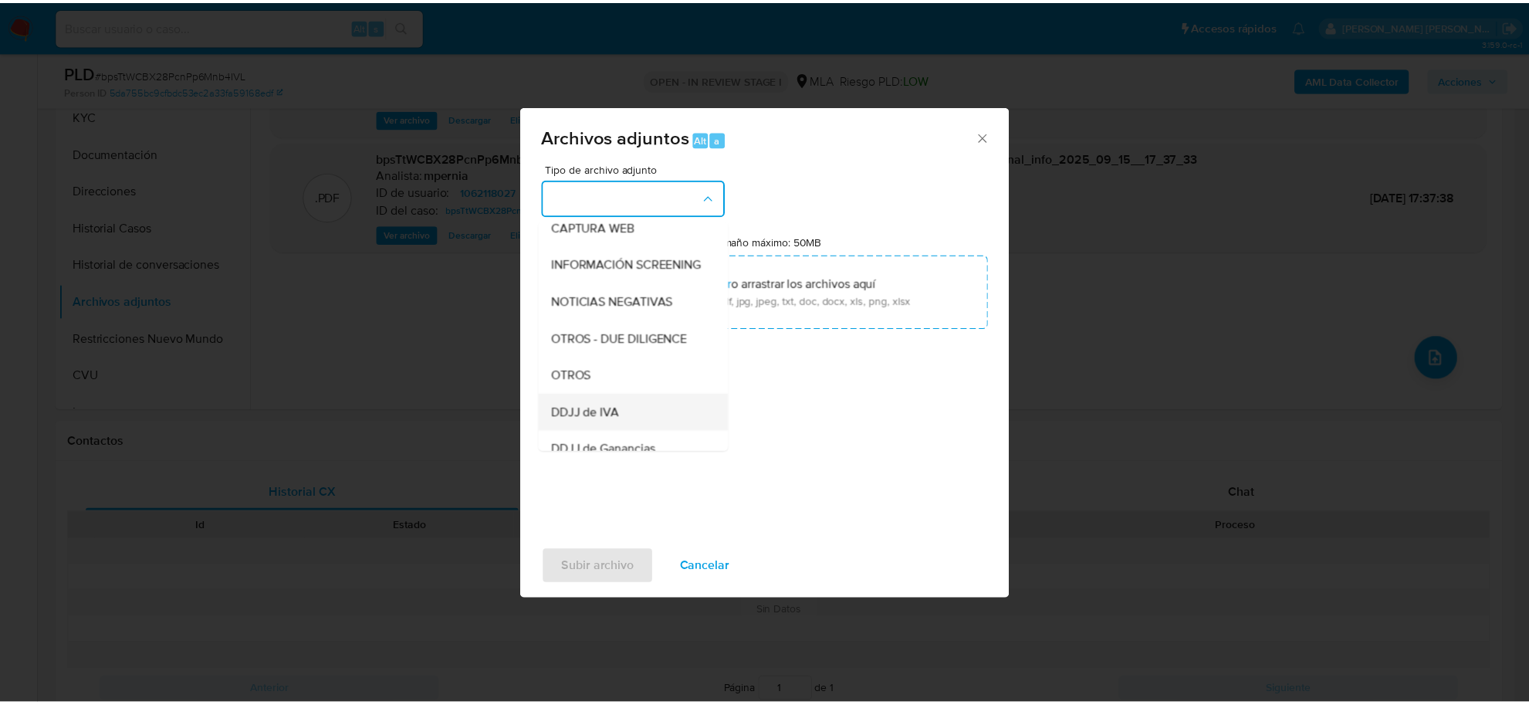
scroll to position [193, 0]
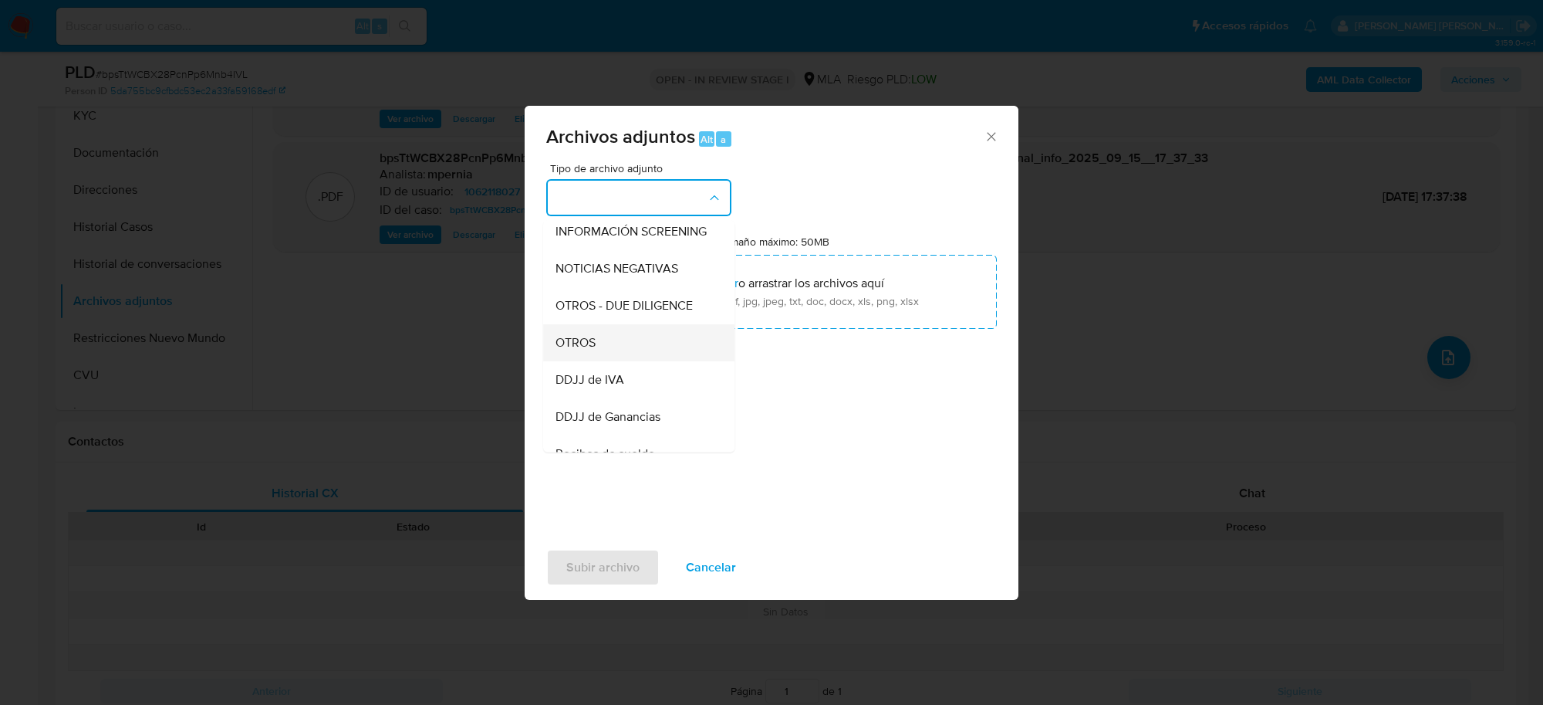
click at [608, 361] on div "OTROS" at bounding box center [634, 342] width 157 height 37
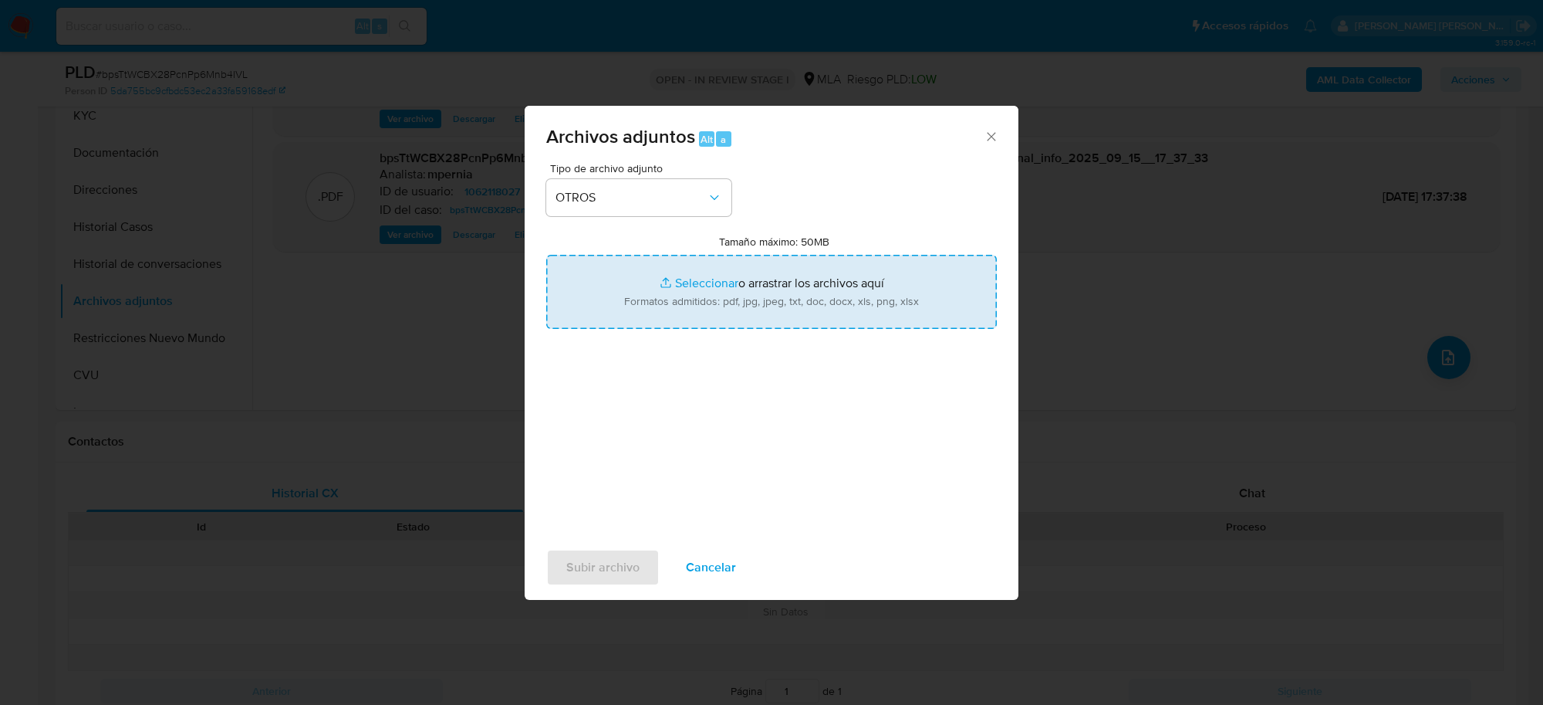
type input "C:\fakepath\Movimientos-Aladdin-1062118027.xlsx"
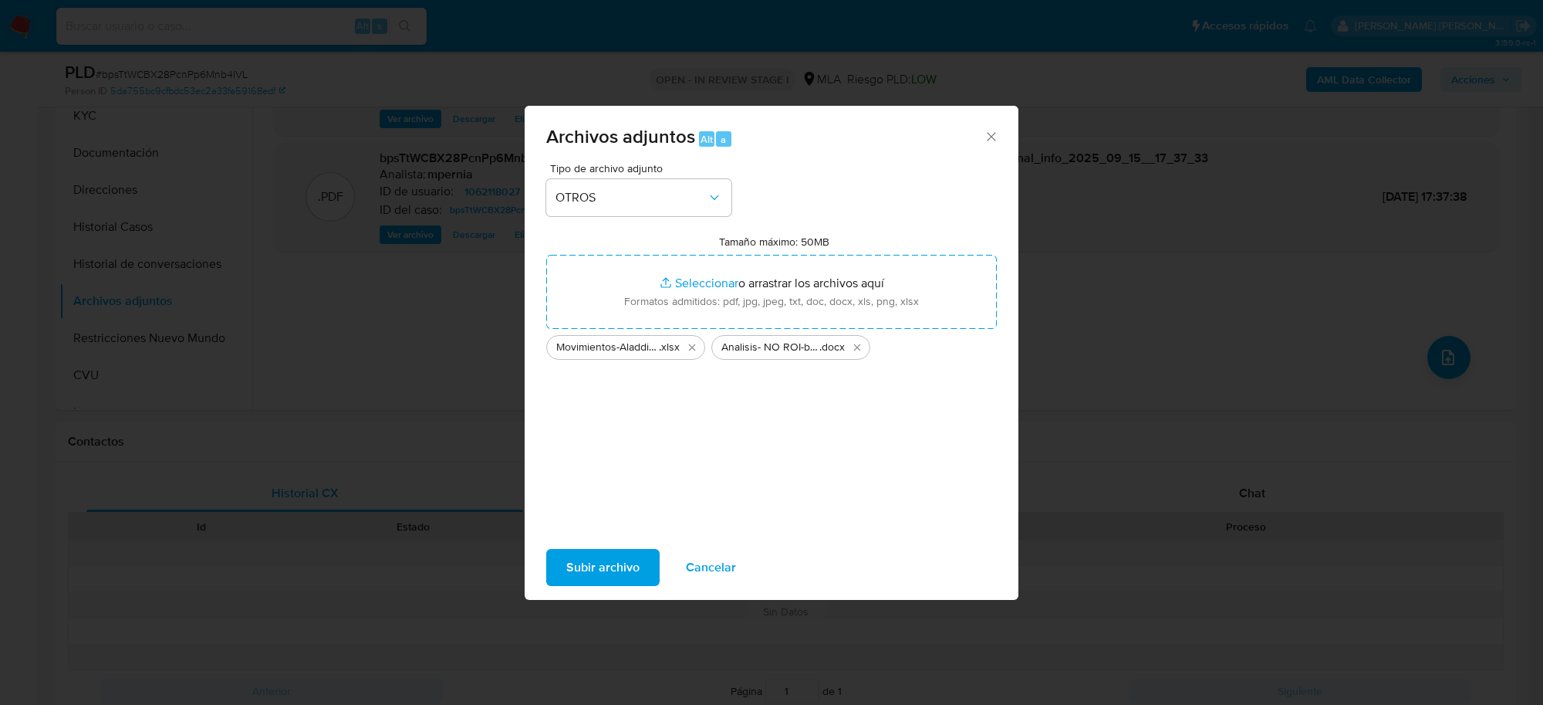
click at [600, 572] on span "Subir archivo" at bounding box center [602, 567] width 73 height 34
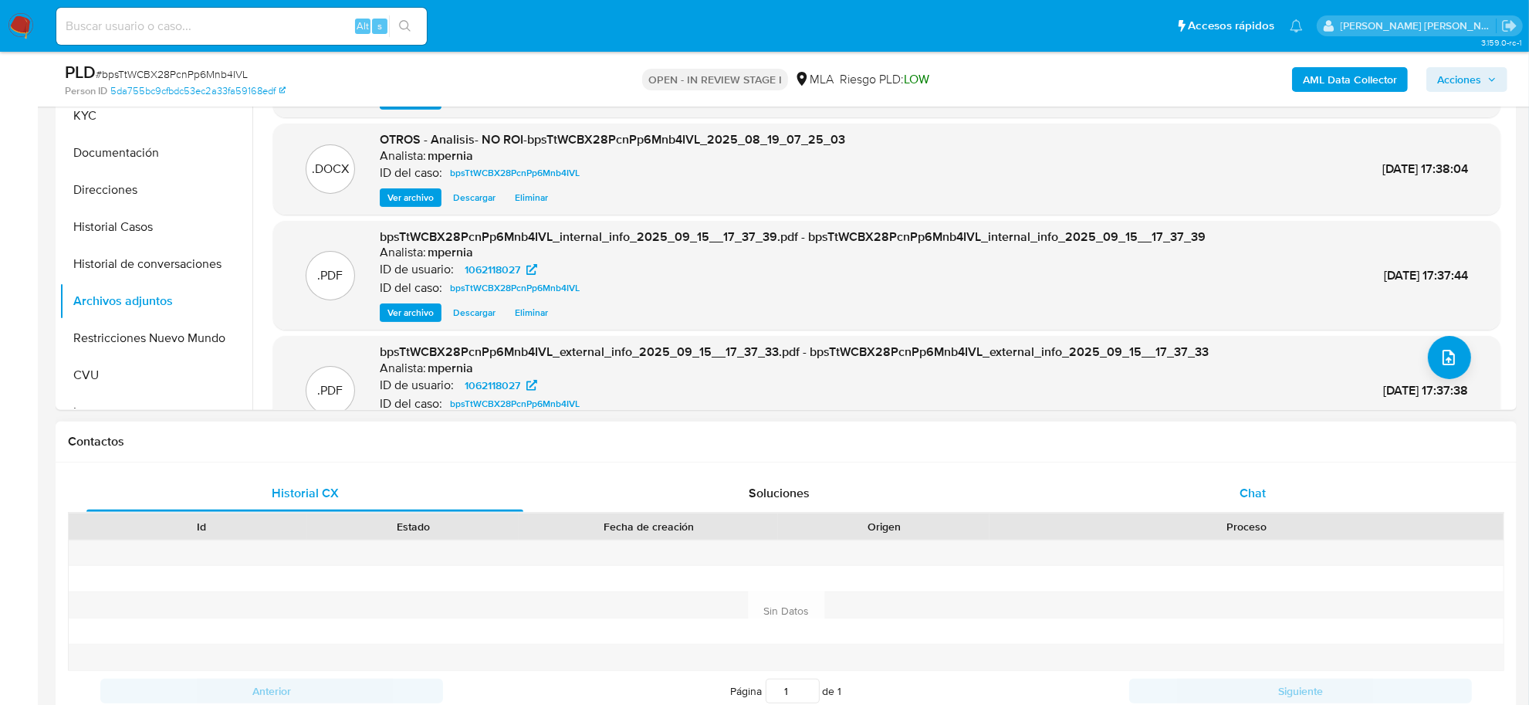
click at [1247, 490] on span "Chat" at bounding box center [1252, 493] width 26 height 18
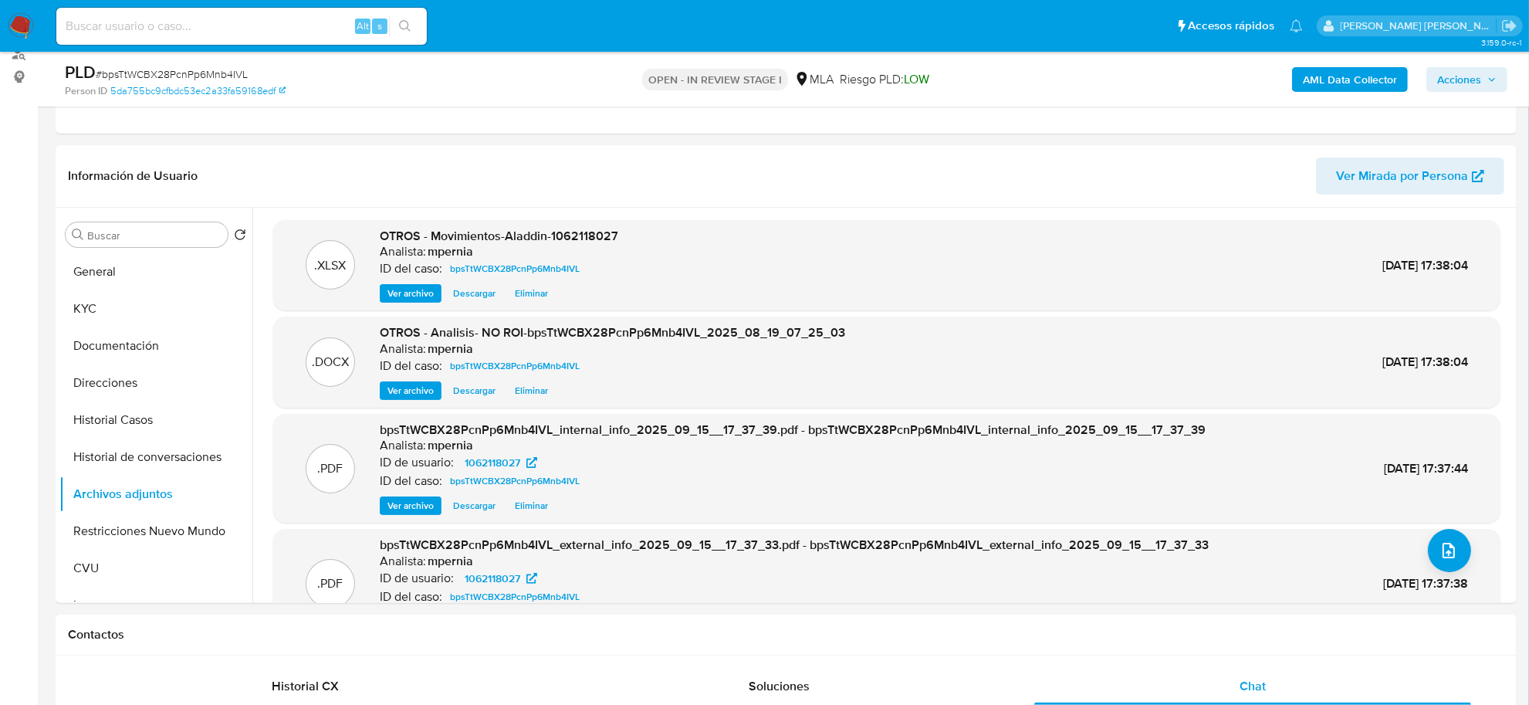
click at [1430, 77] on button "Acciones" at bounding box center [1466, 79] width 81 height 25
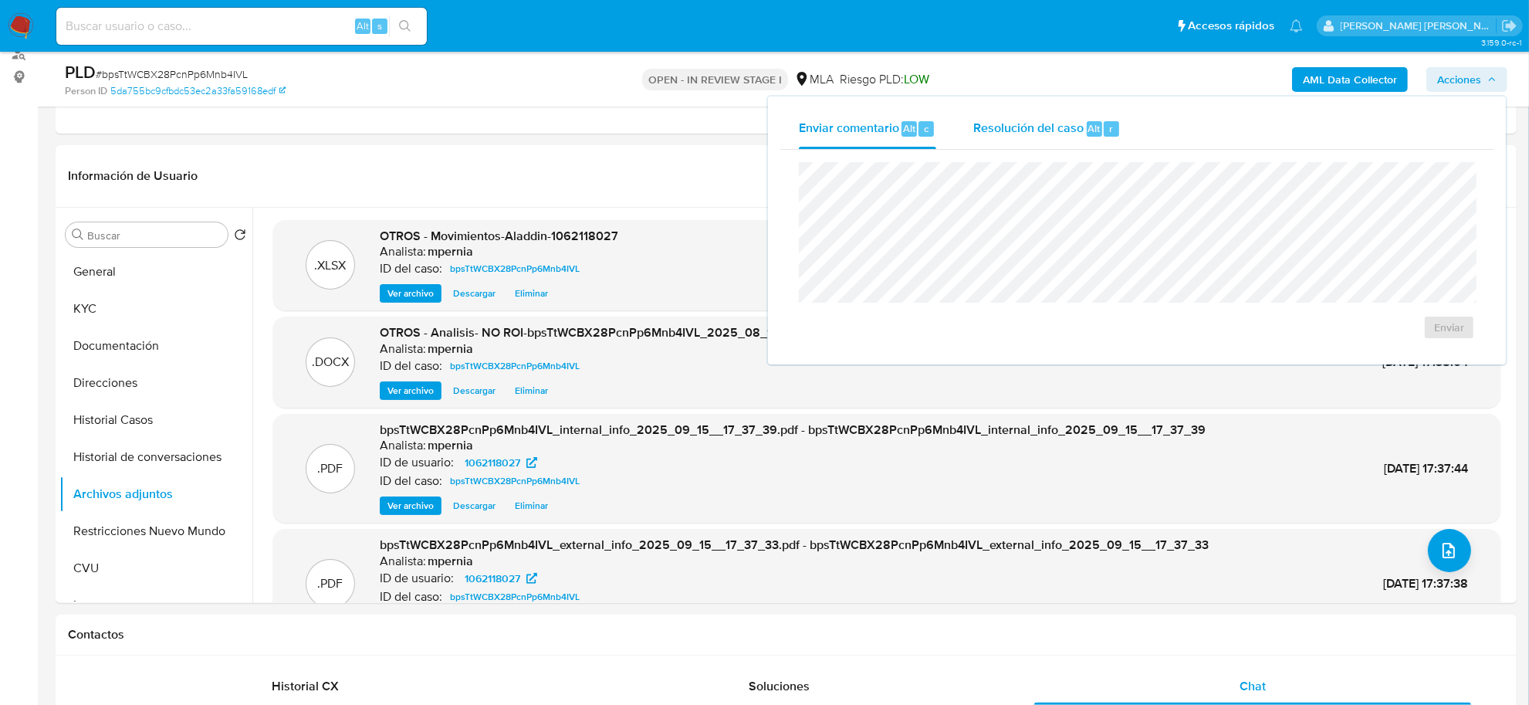
click at [1050, 121] on span "Resolución del caso" at bounding box center [1028, 128] width 110 height 18
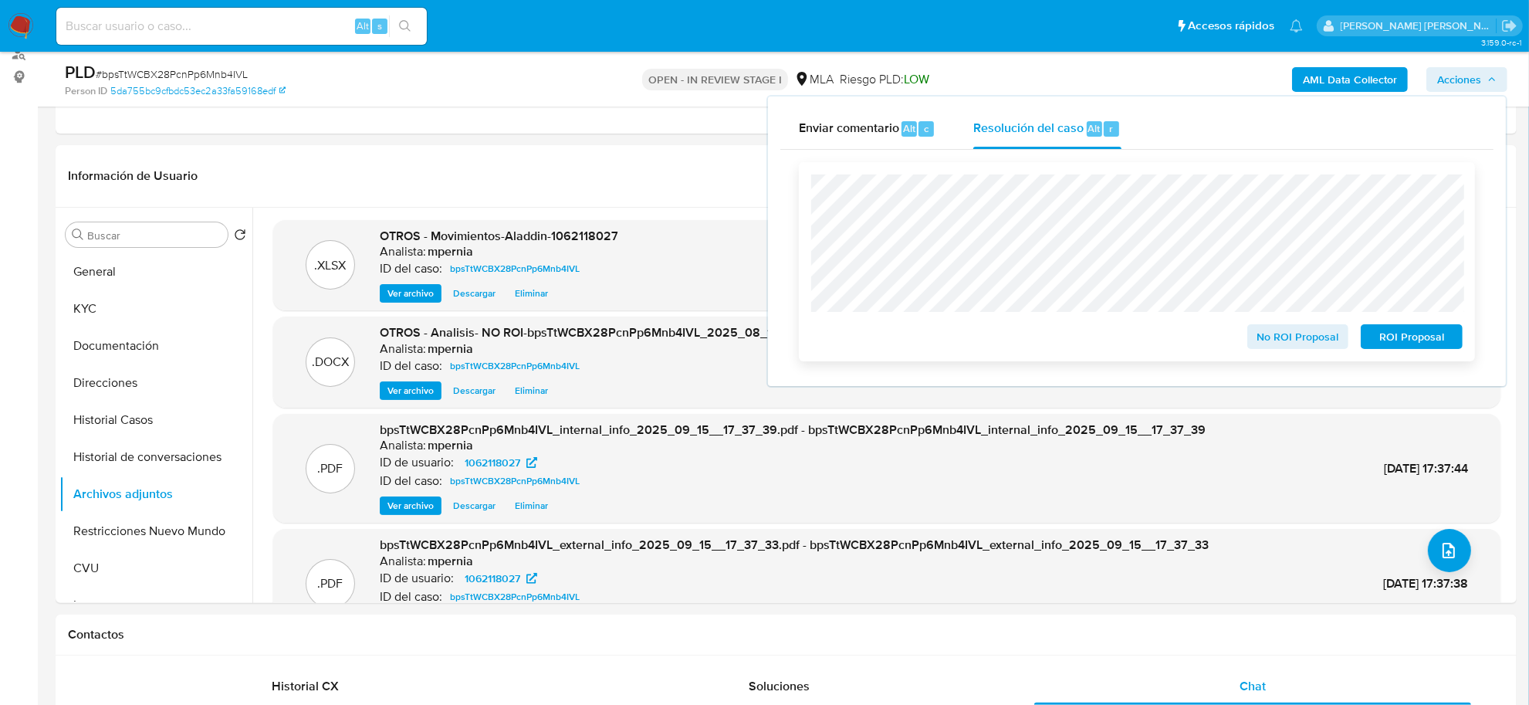
click at [1302, 332] on span "No ROI Proposal" at bounding box center [1298, 337] width 80 height 22
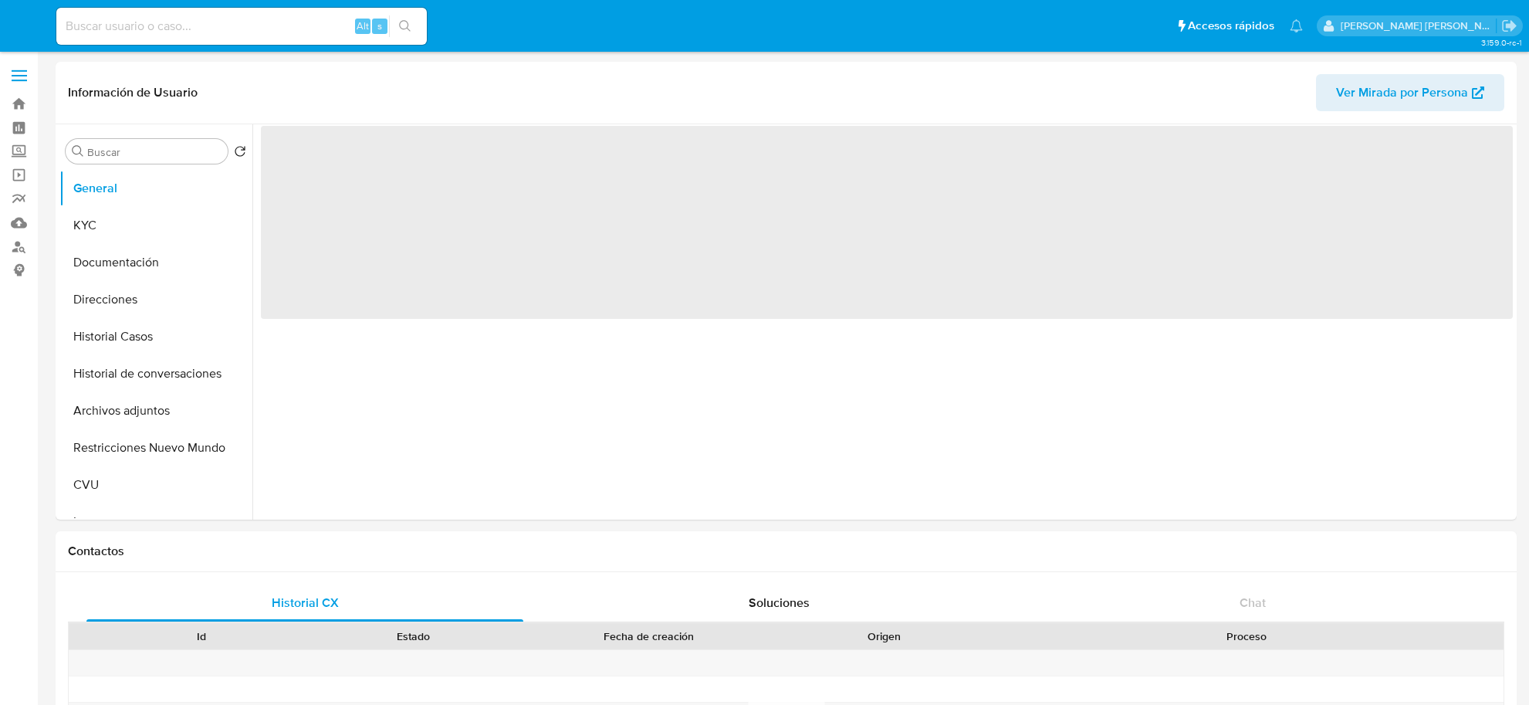
select select "10"
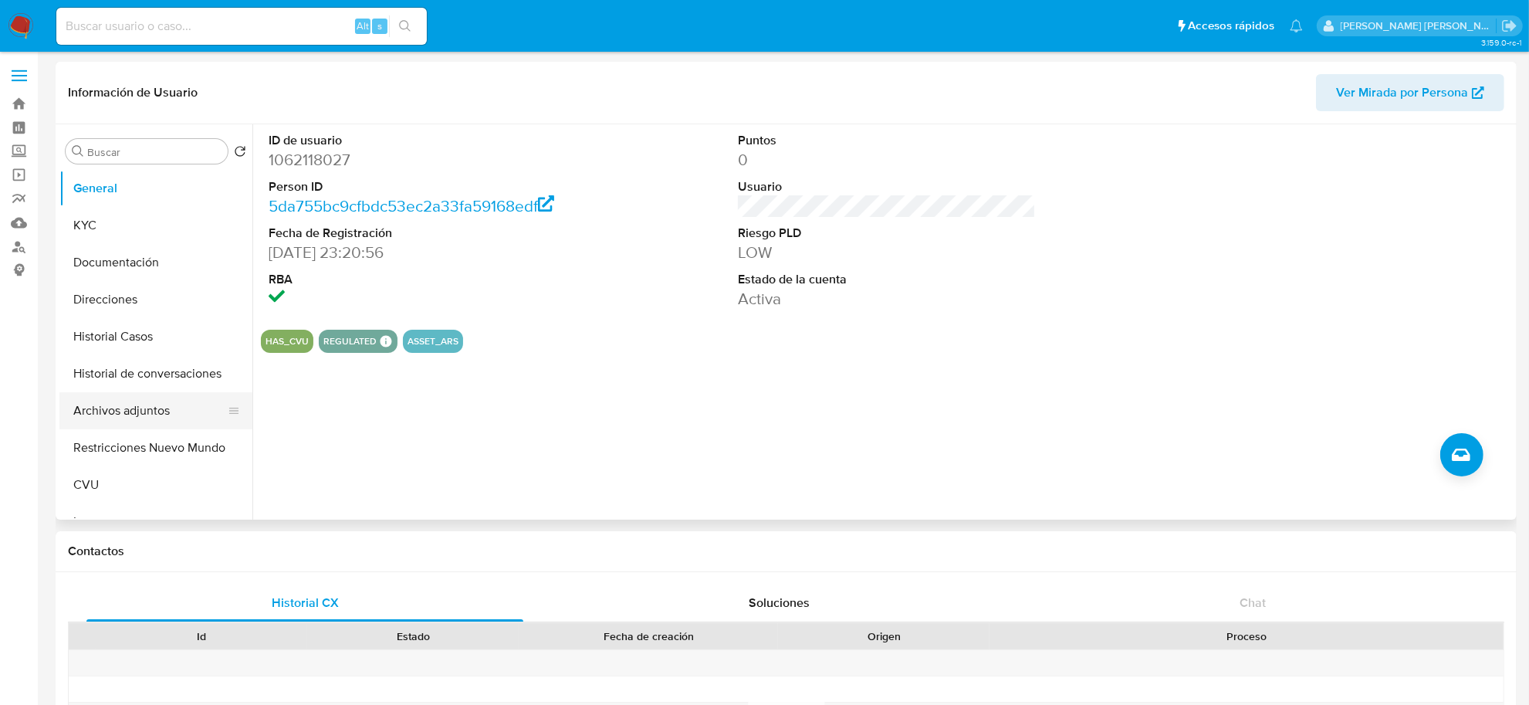
click at [168, 402] on button "Archivos adjuntos" at bounding box center [149, 410] width 181 height 37
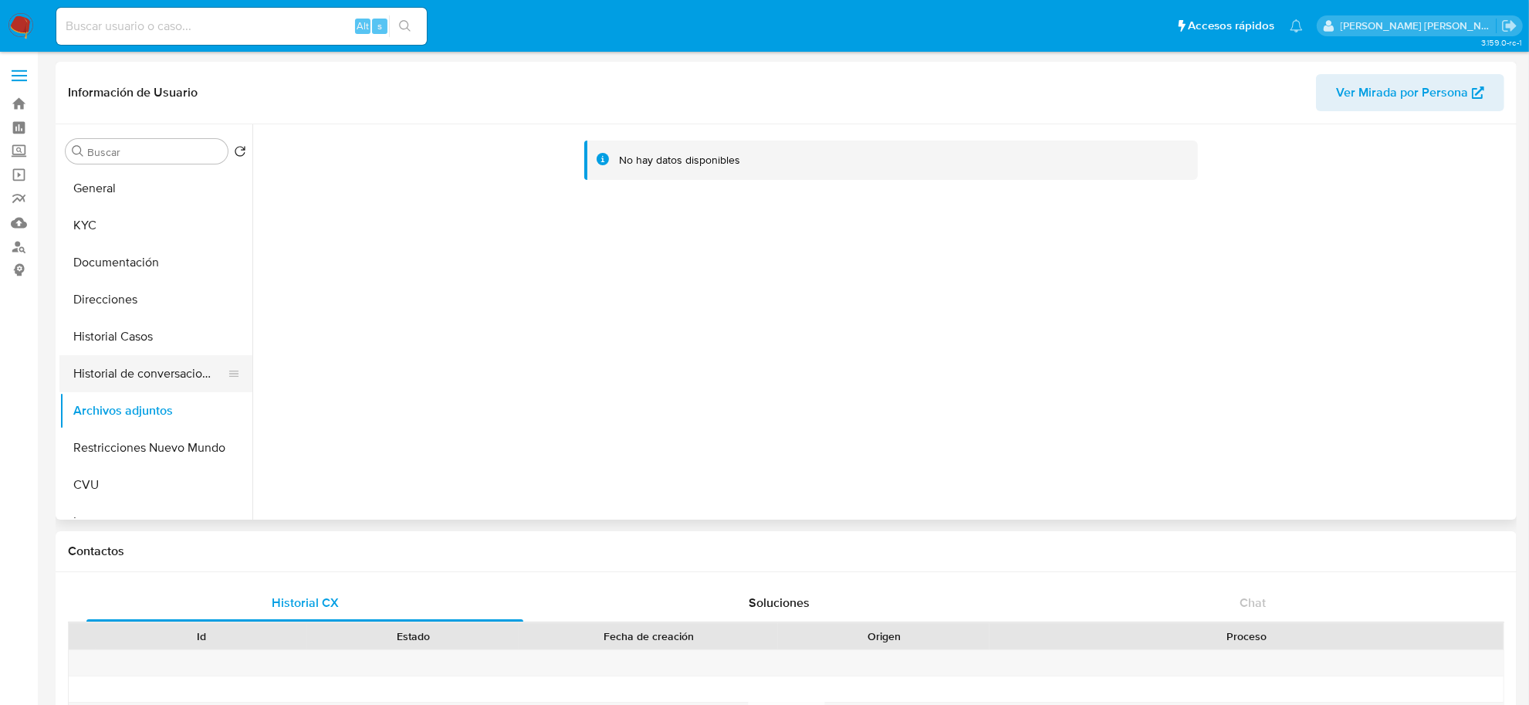
click at [163, 365] on button "Historial de conversaciones" at bounding box center [149, 373] width 181 height 37
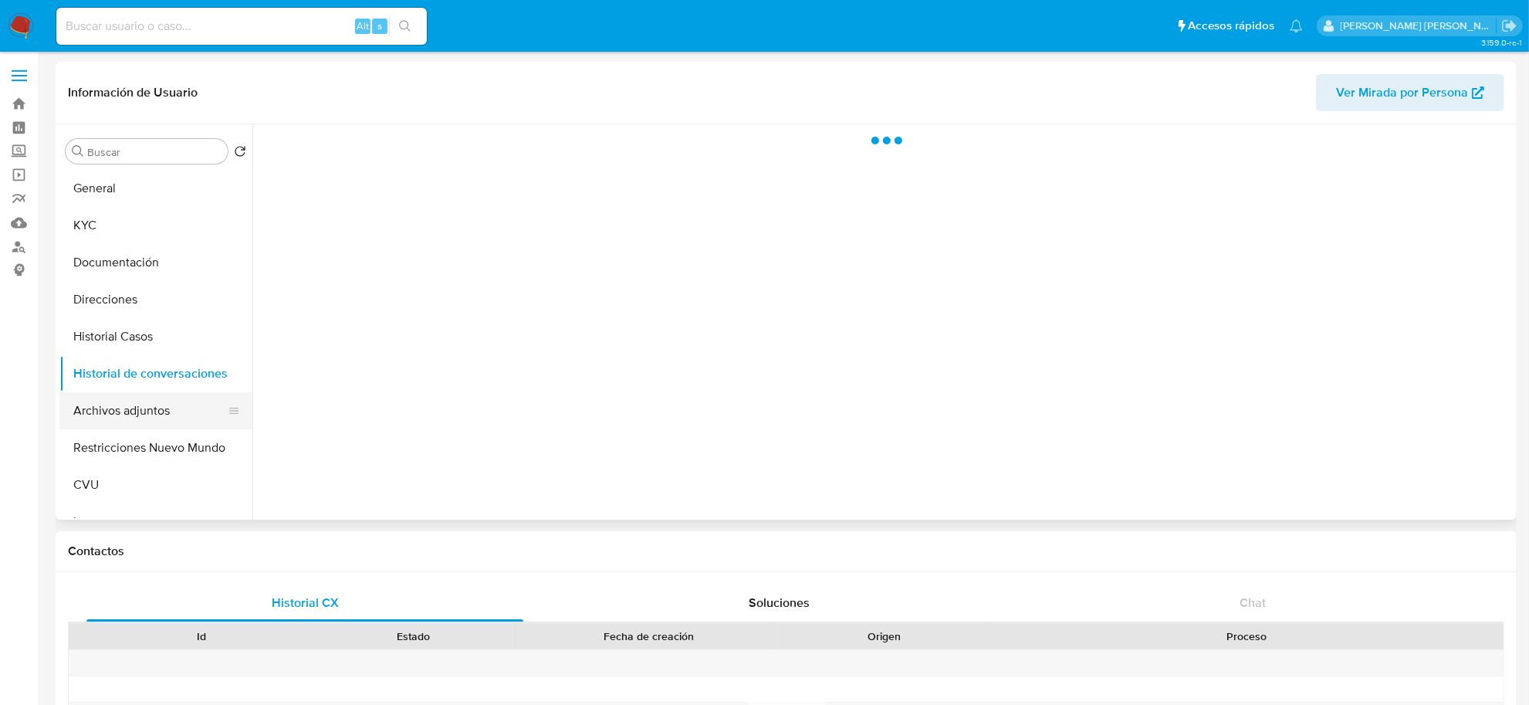
click at [144, 405] on button "Archivos adjuntos" at bounding box center [149, 410] width 181 height 37
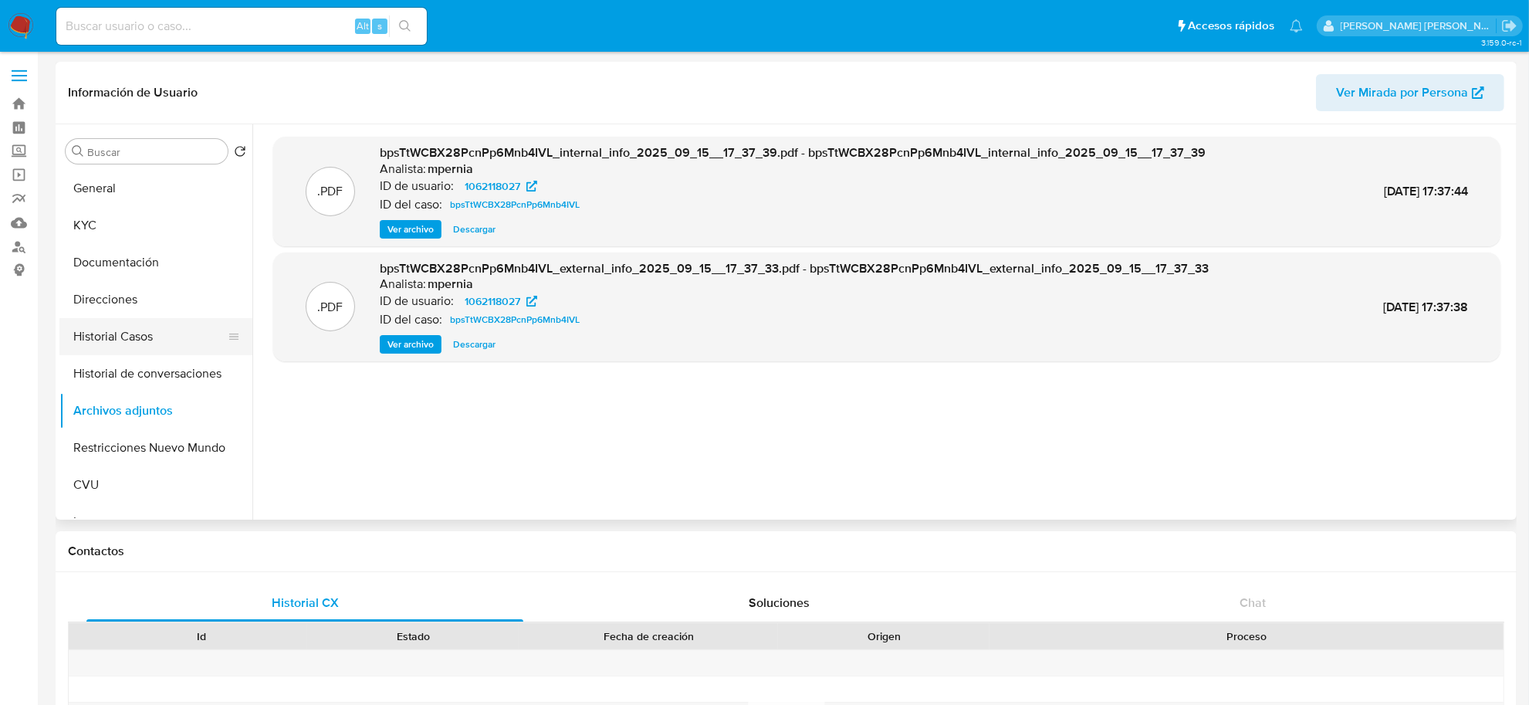
click at [99, 340] on button "Historial Casos" at bounding box center [149, 336] width 181 height 37
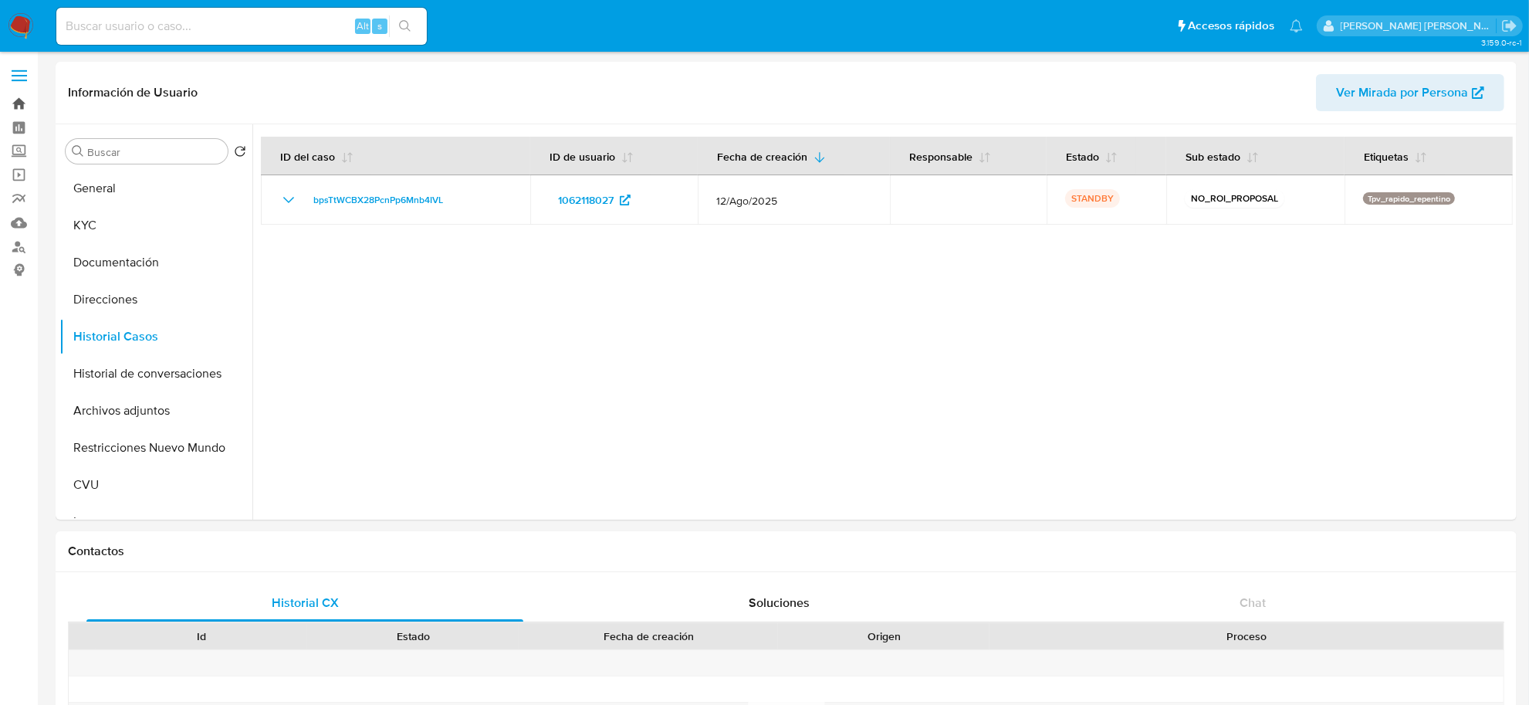
click at [15, 103] on link "Bandeja" at bounding box center [92, 104] width 184 height 24
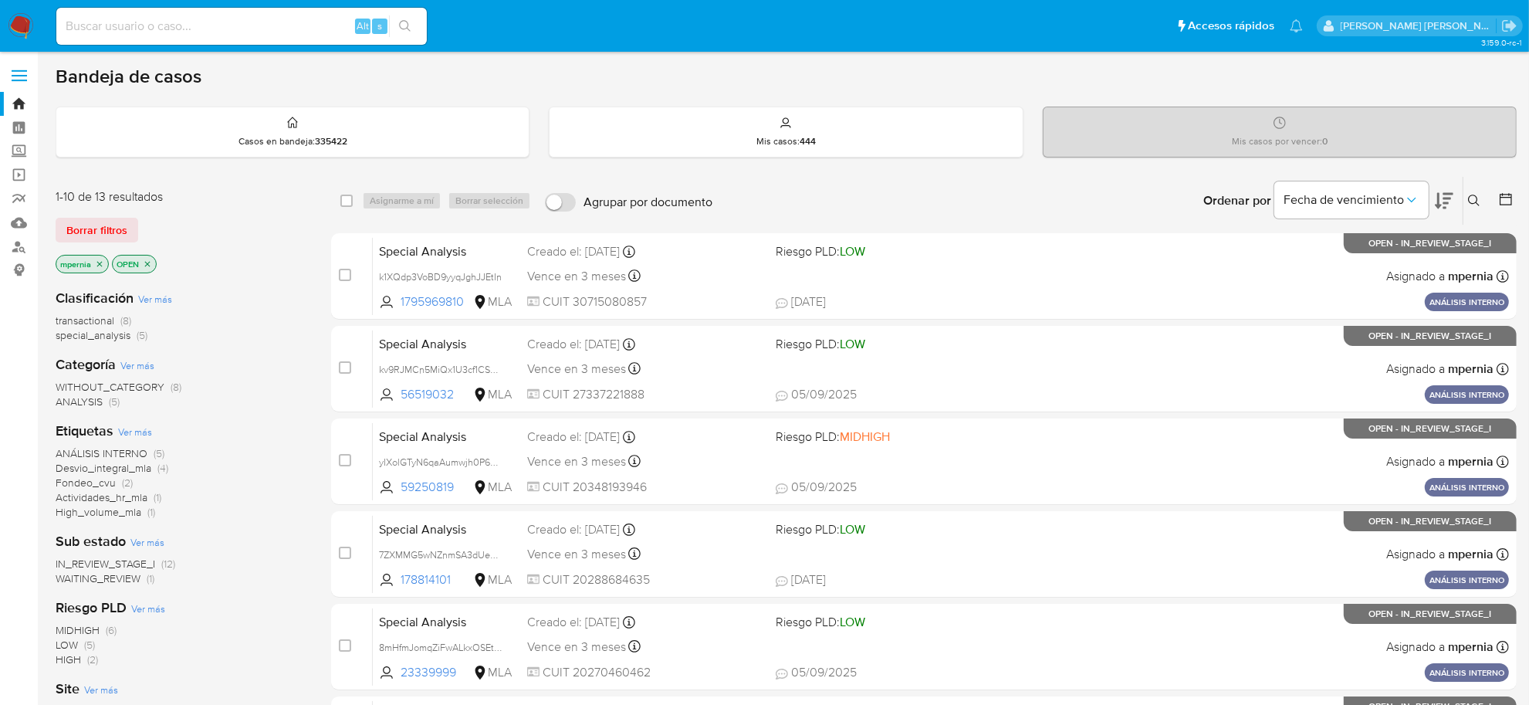
click at [252, 29] on input at bounding box center [241, 26] width 370 height 20
paste input "47208677"
type input "47208677"
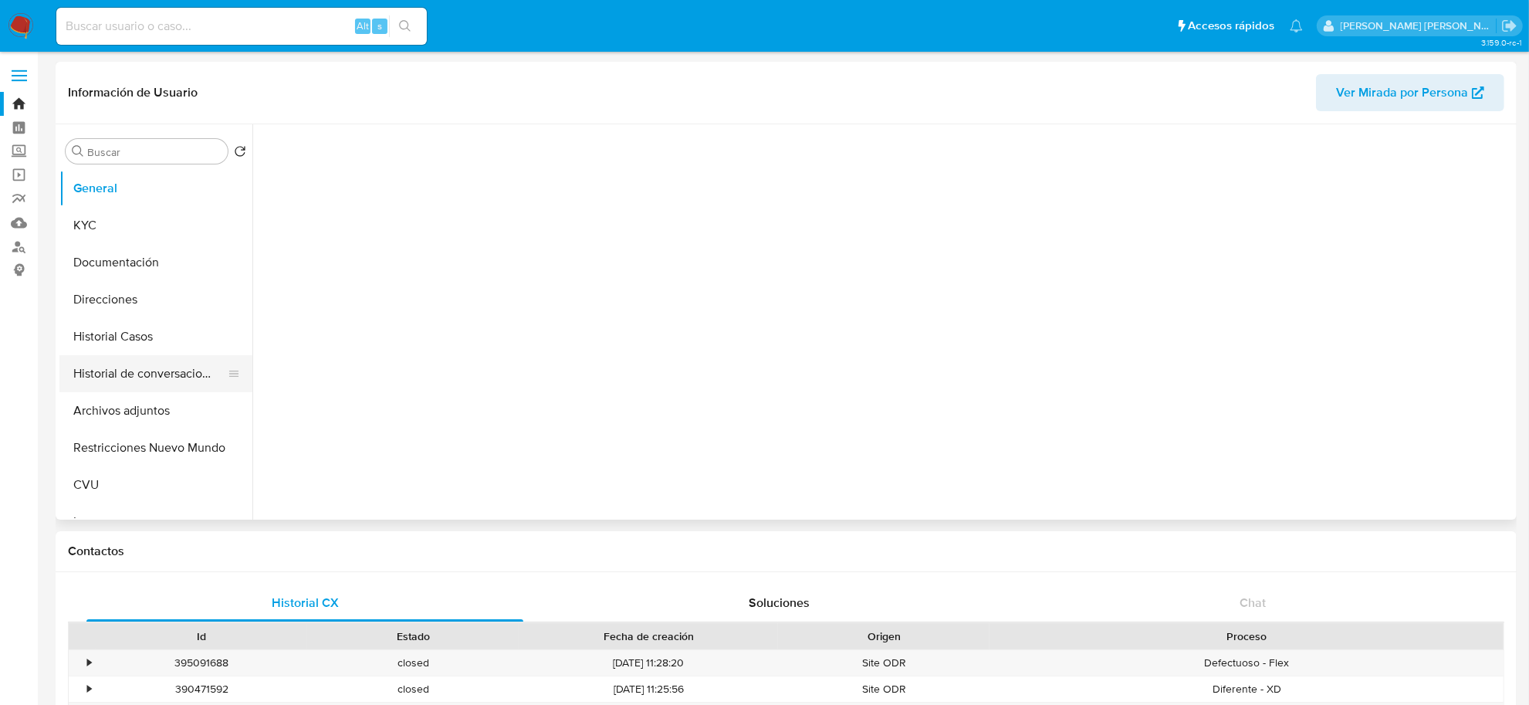
click at [140, 386] on button "Historial de conversaciones" at bounding box center [149, 373] width 181 height 37
select select "10"
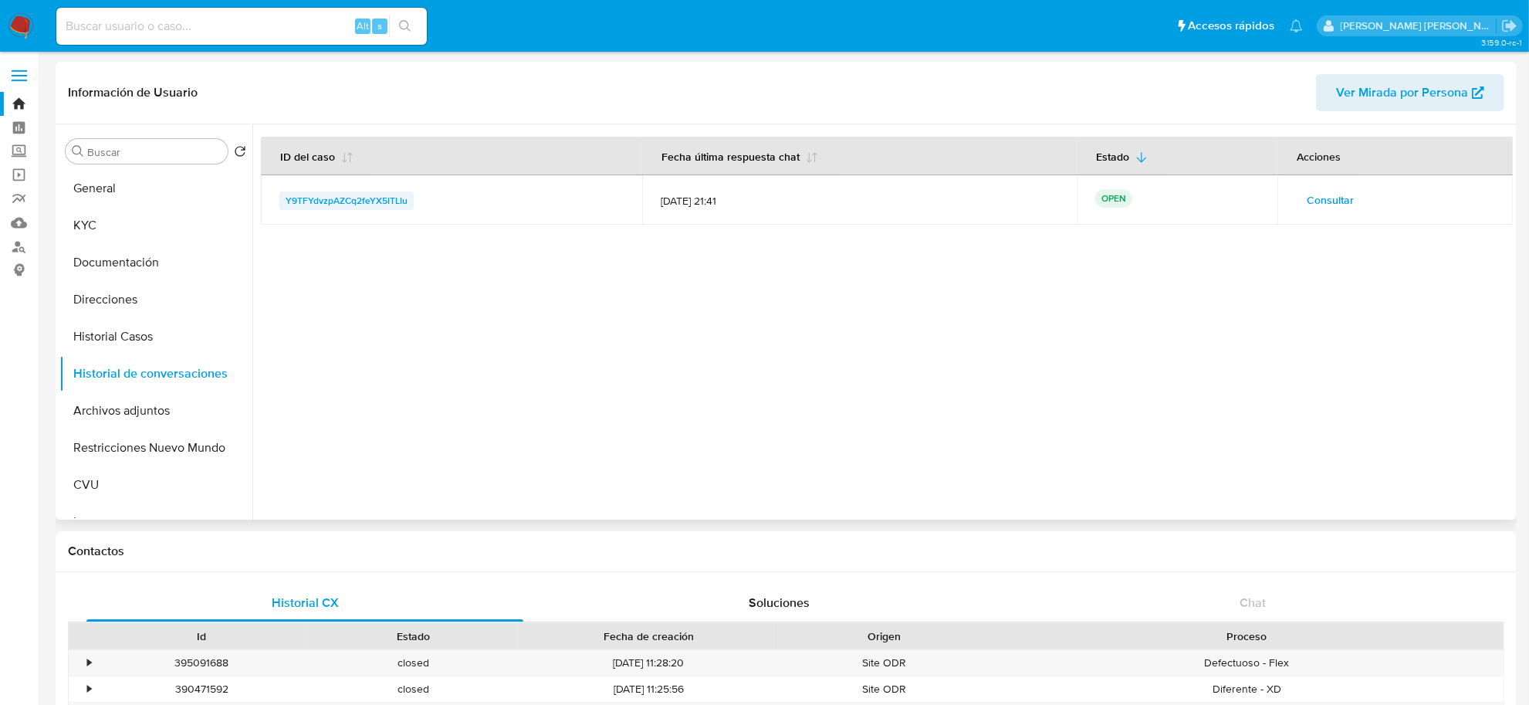
click at [390, 203] on span "Y9TFYdvzpAZCq2feYX5ITLIu" at bounding box center [347, 200] width 122 height 19
click at [130, 340] on button "Historial Casos" at bounding box center [149, 336] width 181 height 37
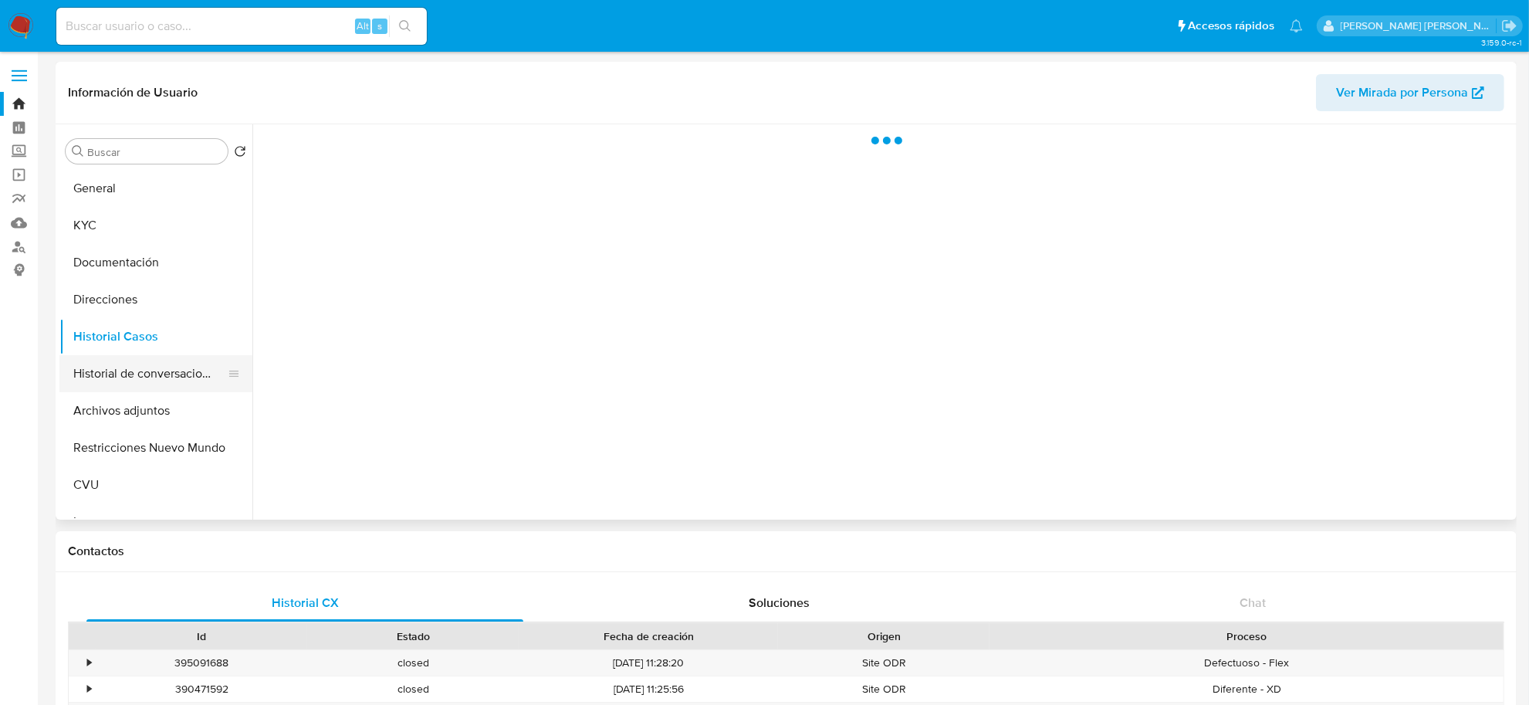
click at [121, 370] on button "Historial de conversaciones" at bounding box center [149, 373] width 181 height 37
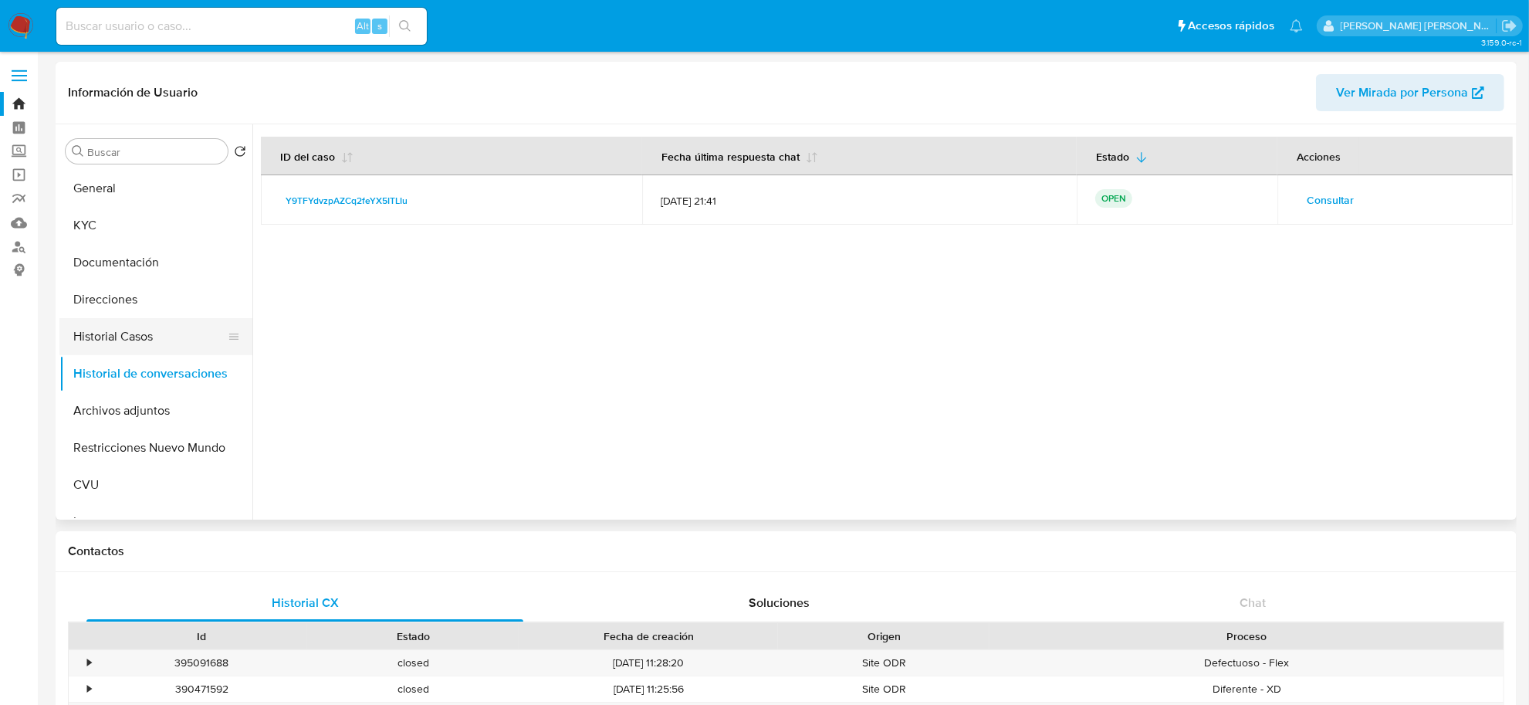
click at [127, 336] on button "Historial Casos" at bounding box center [149, 336] width 181 height 37
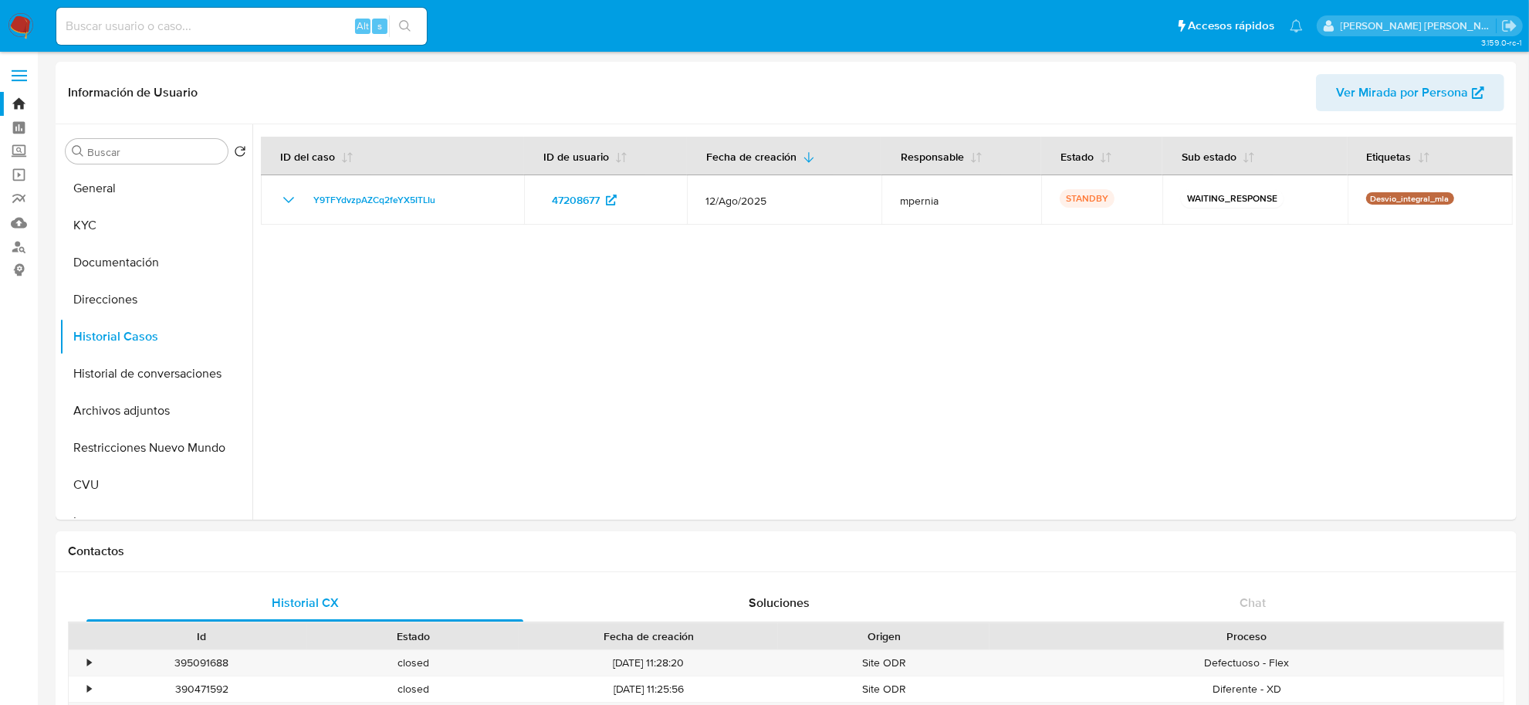
click at [262, 29] on input at bounding box center [241, 26] width 370 height 20
paste input "546075658"
type input "546075658"
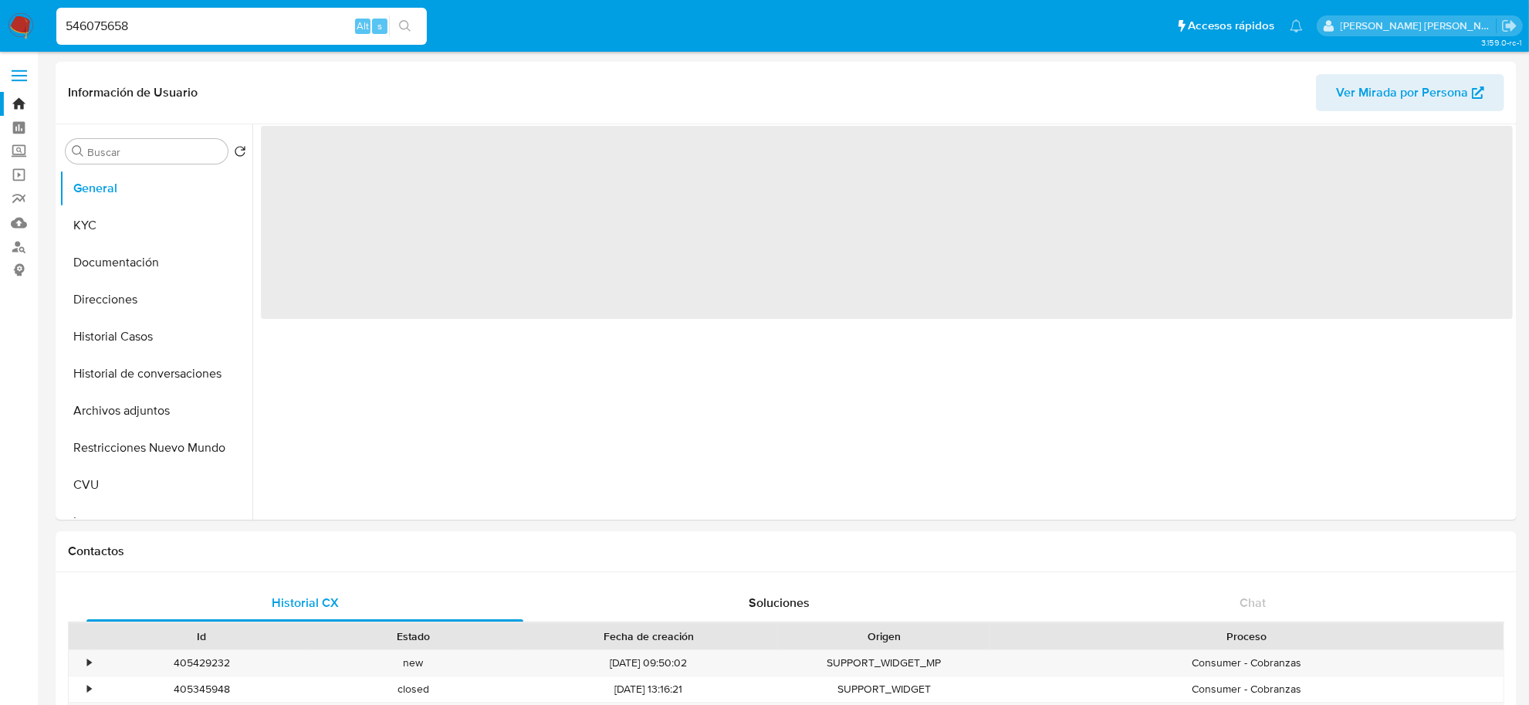
select select "10"
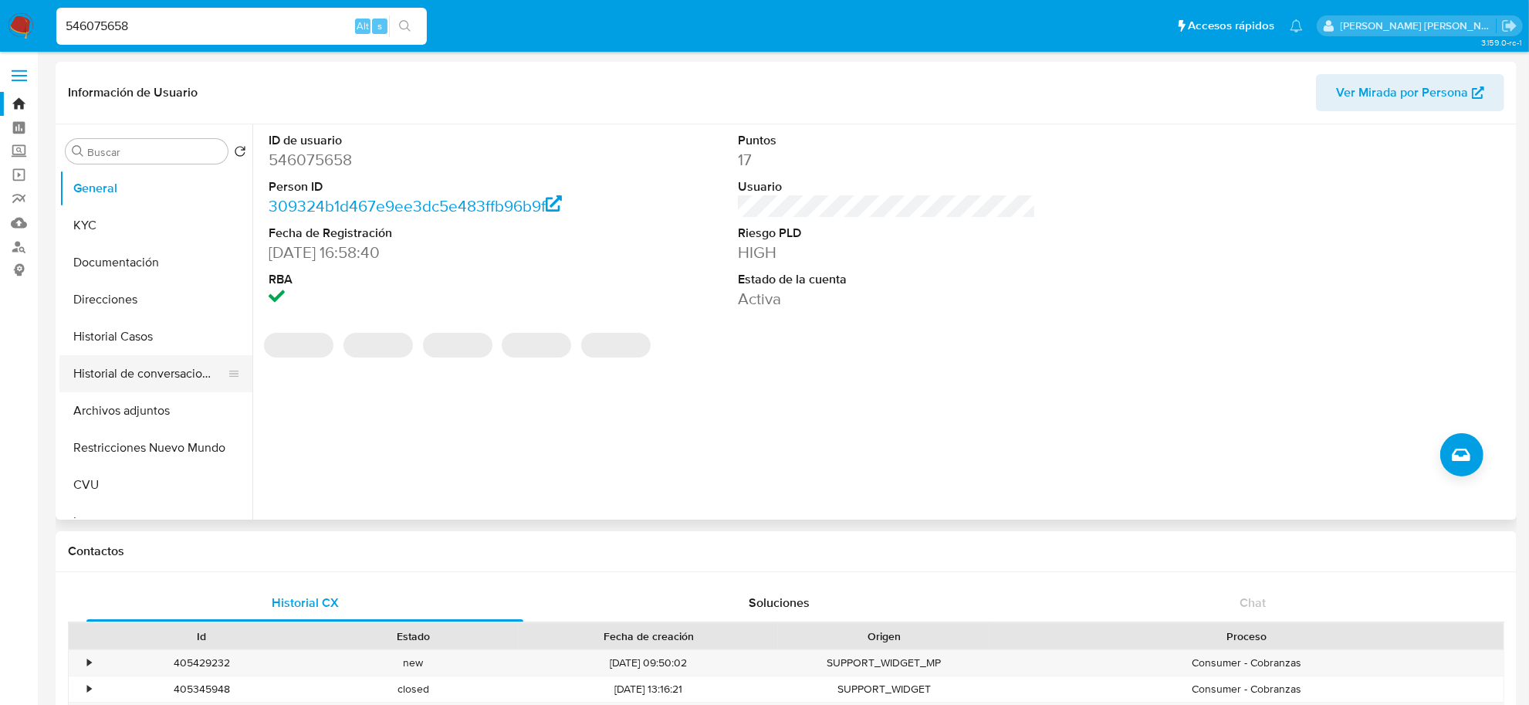
click at [160, 377] on button "Historial de conversaciones" at bounding box center [149, 373] width 181 height 37
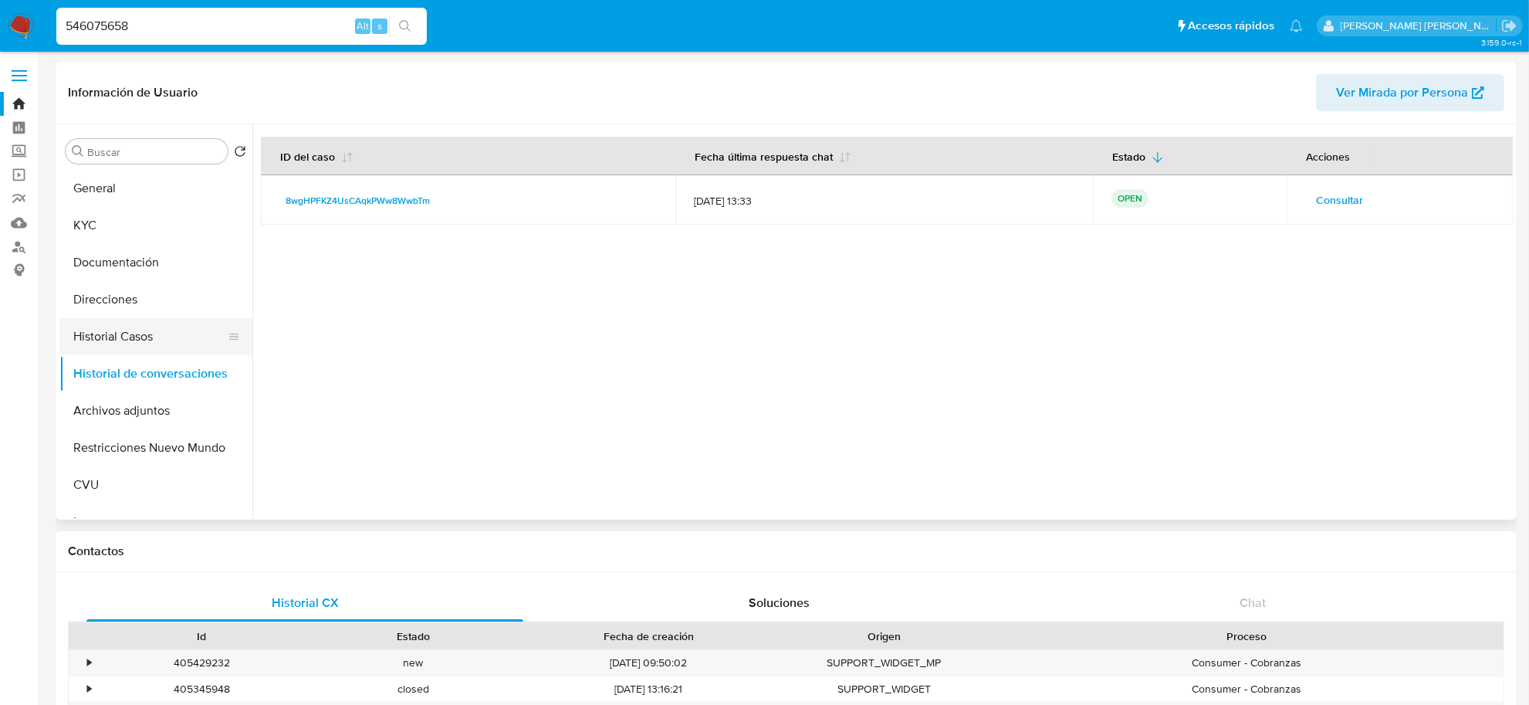
click at [133, 321] on button "Historial Casos" at bounding box center [149, 336] width 181 height 37
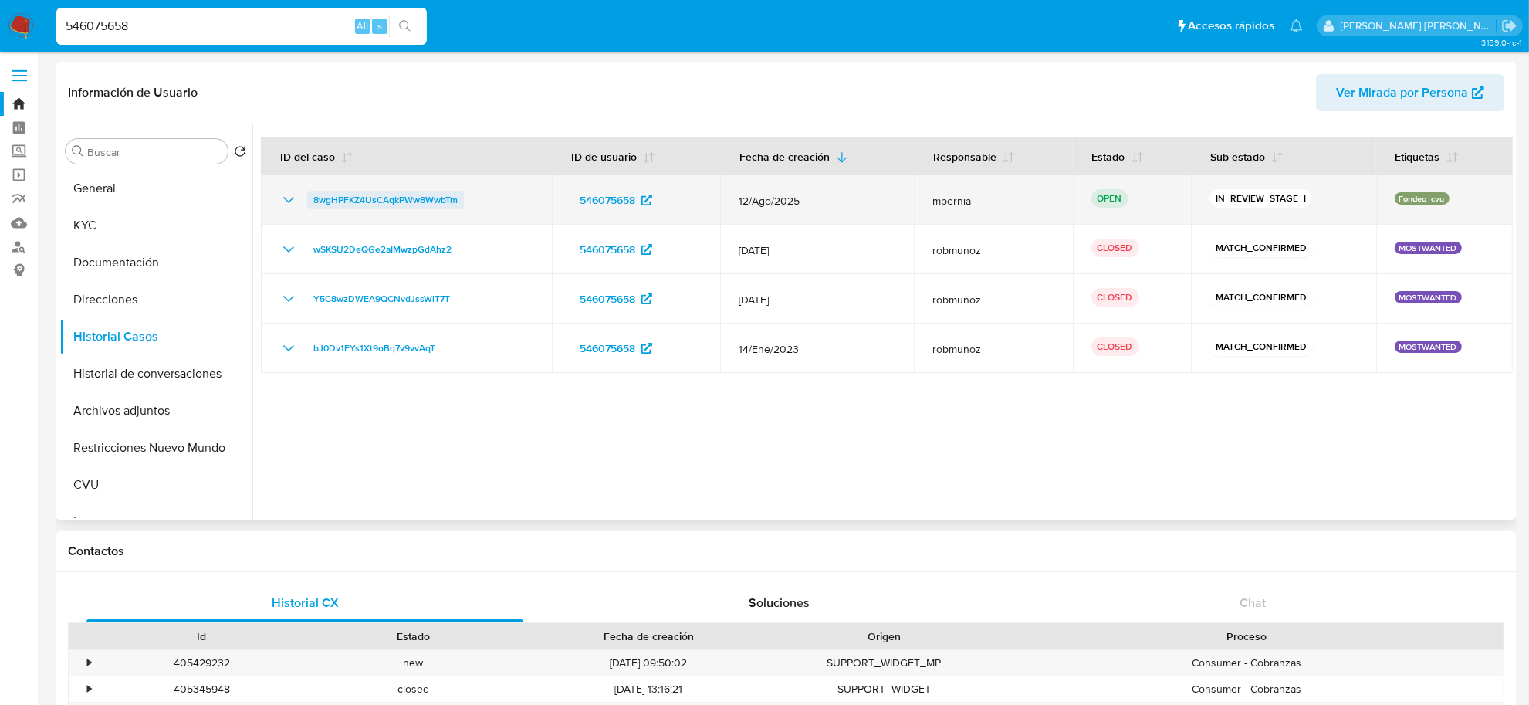
click at [388, 193] on span "8wgHPFKZ4UsCAqkPWw8WwbTm" at bounding box center [385, 200] width 144 height 19
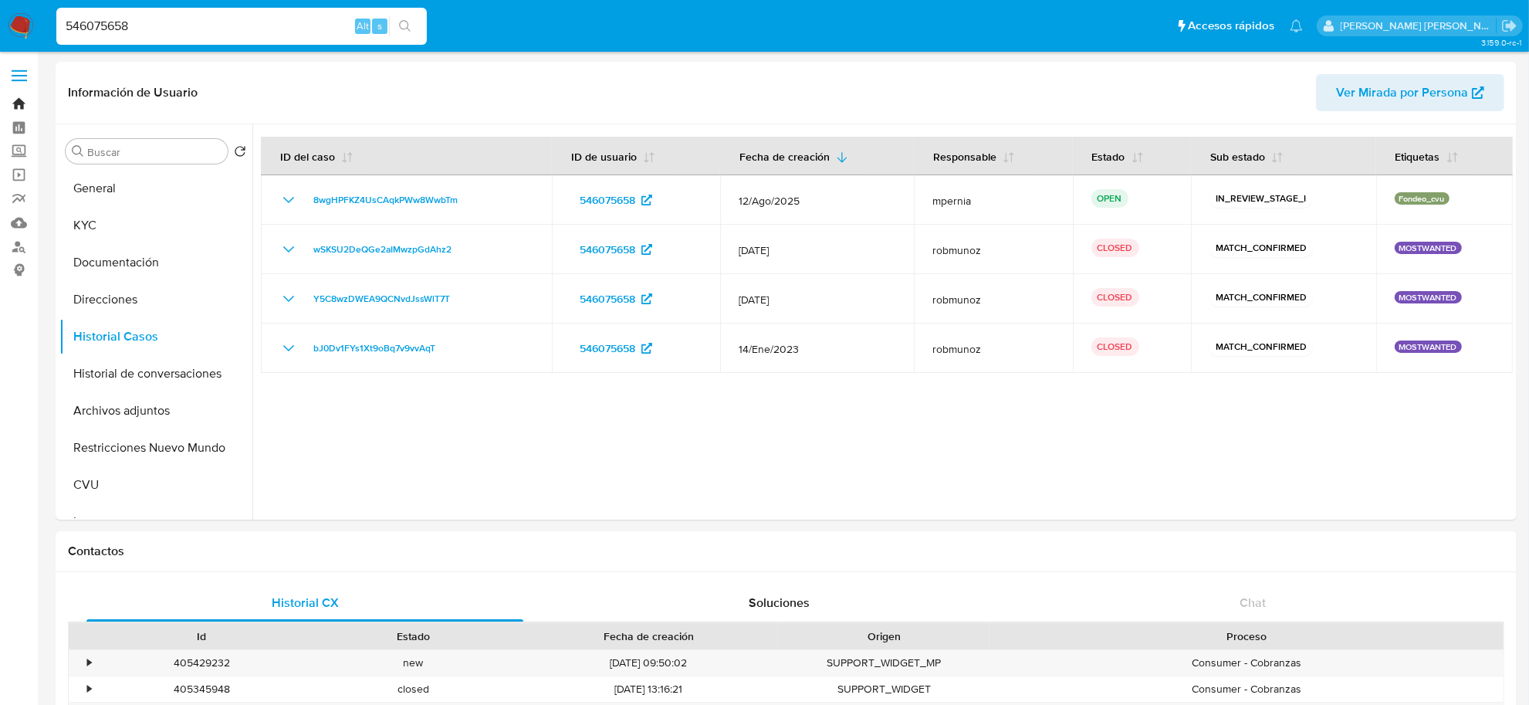
click at [23, 101] on link "Bandeja" at bounding box center [92, 104] width 184 height 24
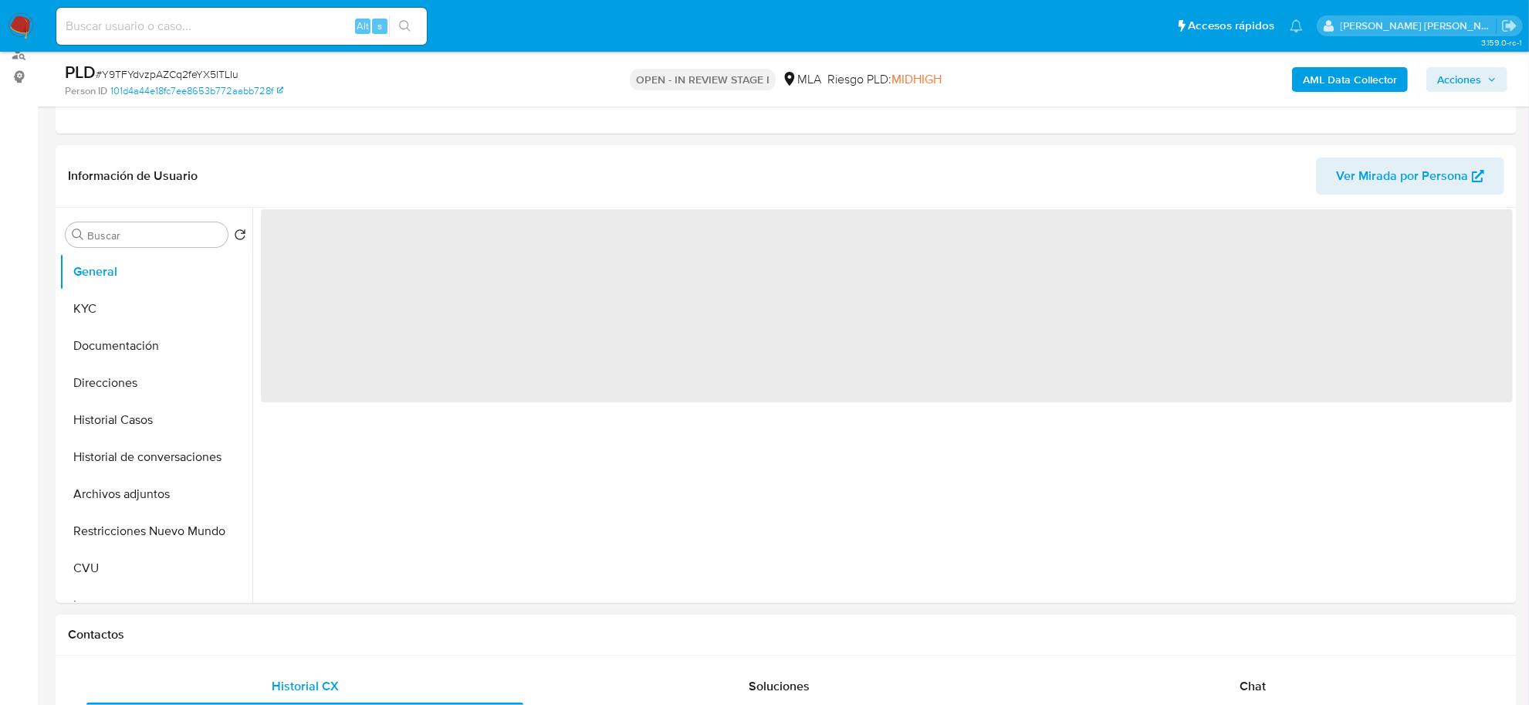
select select "10"
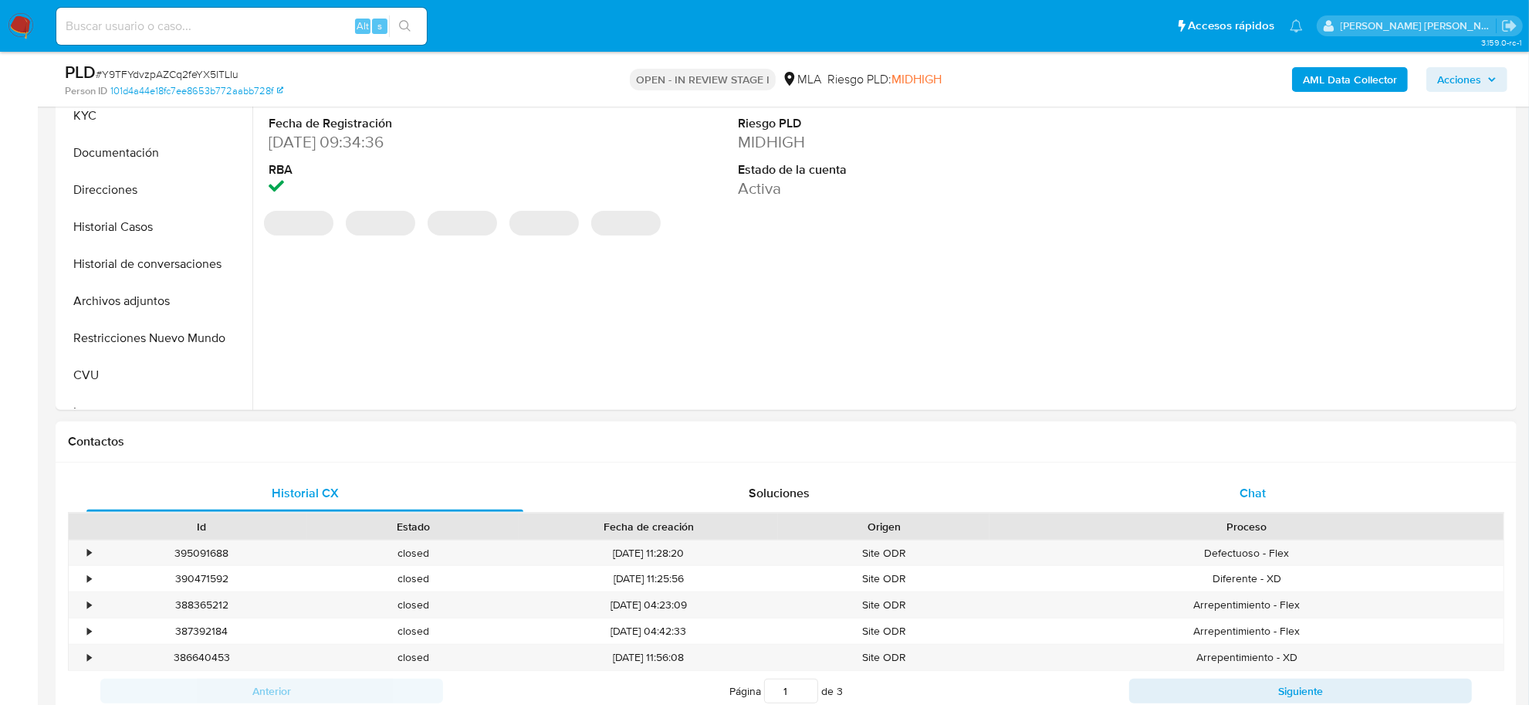
click at [1252, 498] on span "Chat" at bounding box center [1252, 493] width 26 height 18
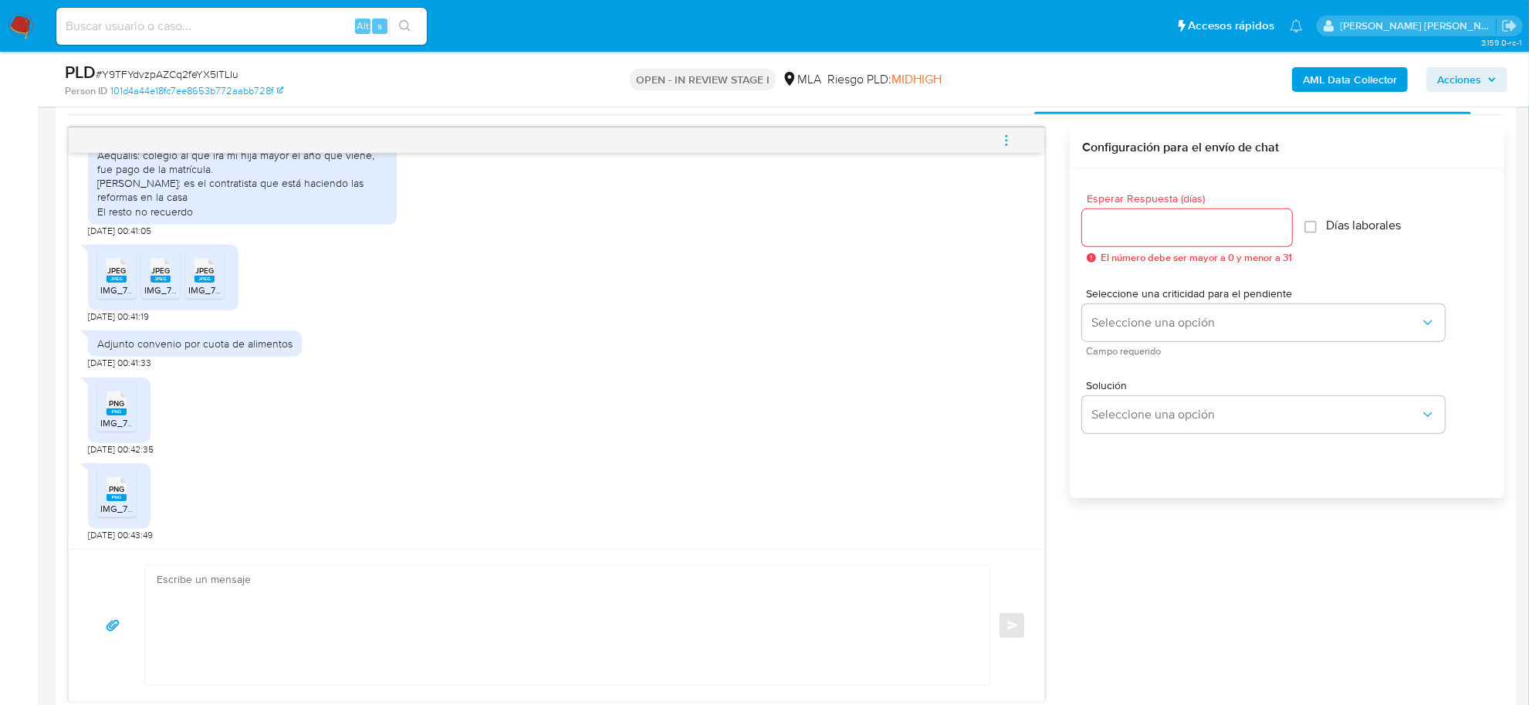
scroll to position [868, 0]
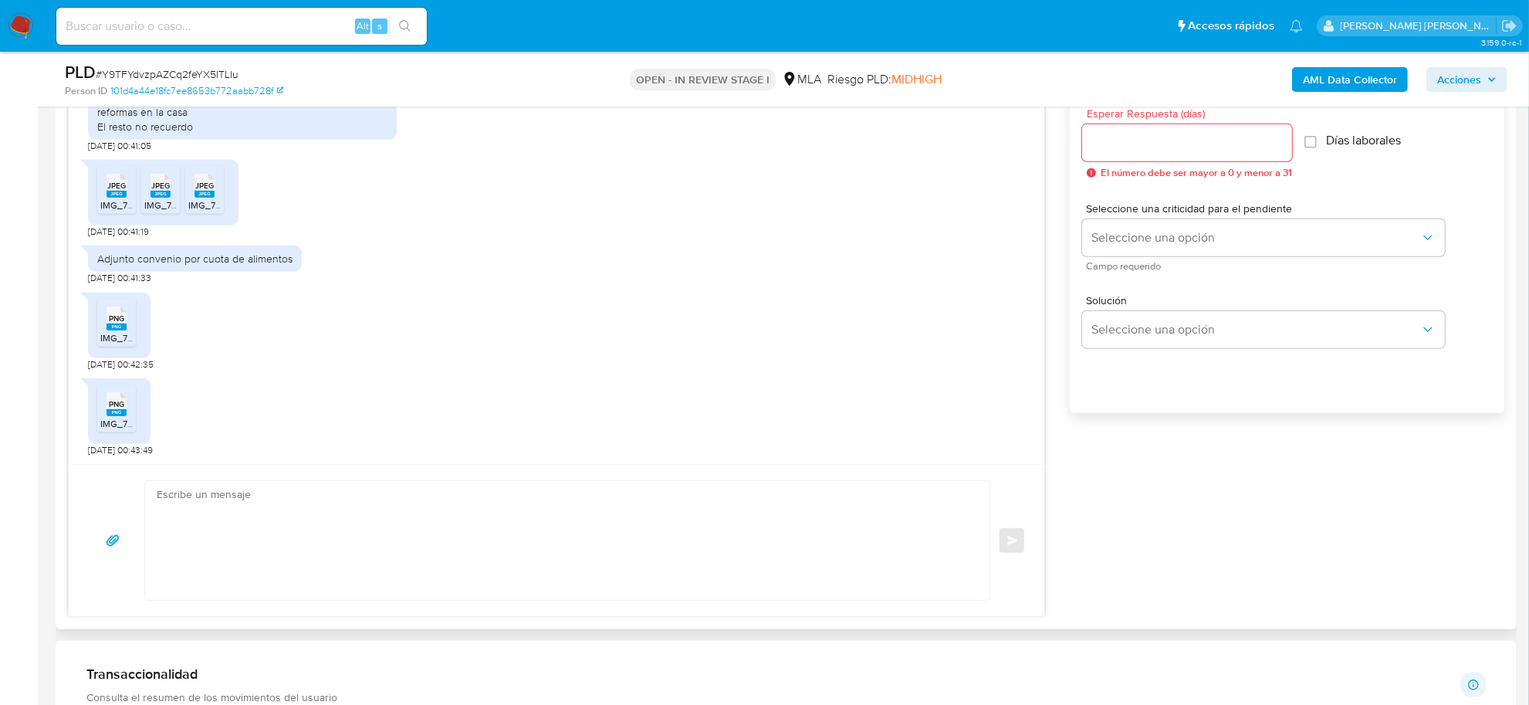
click at [199, 538] on textarea at bounding box center [563, 540] width 813 height 119
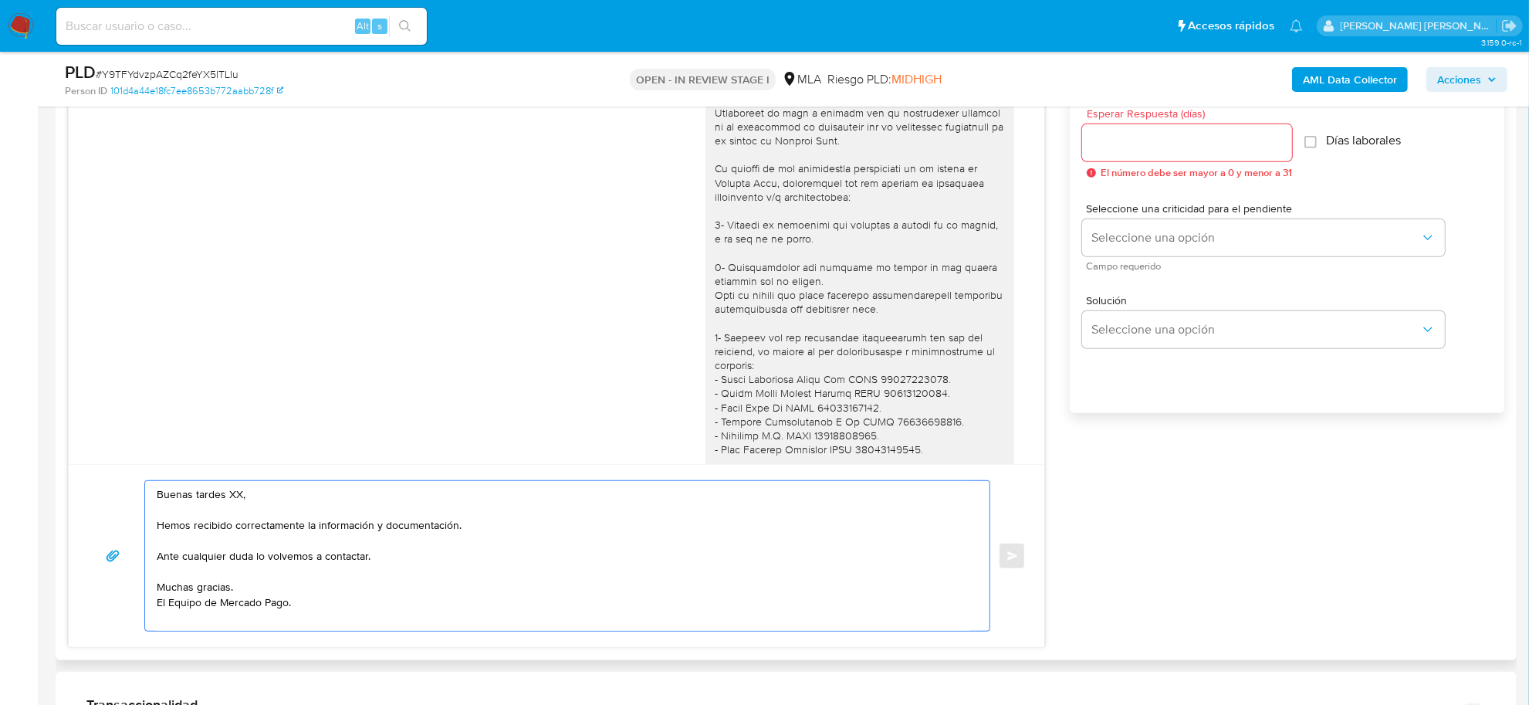
scroll to position [880, 0]
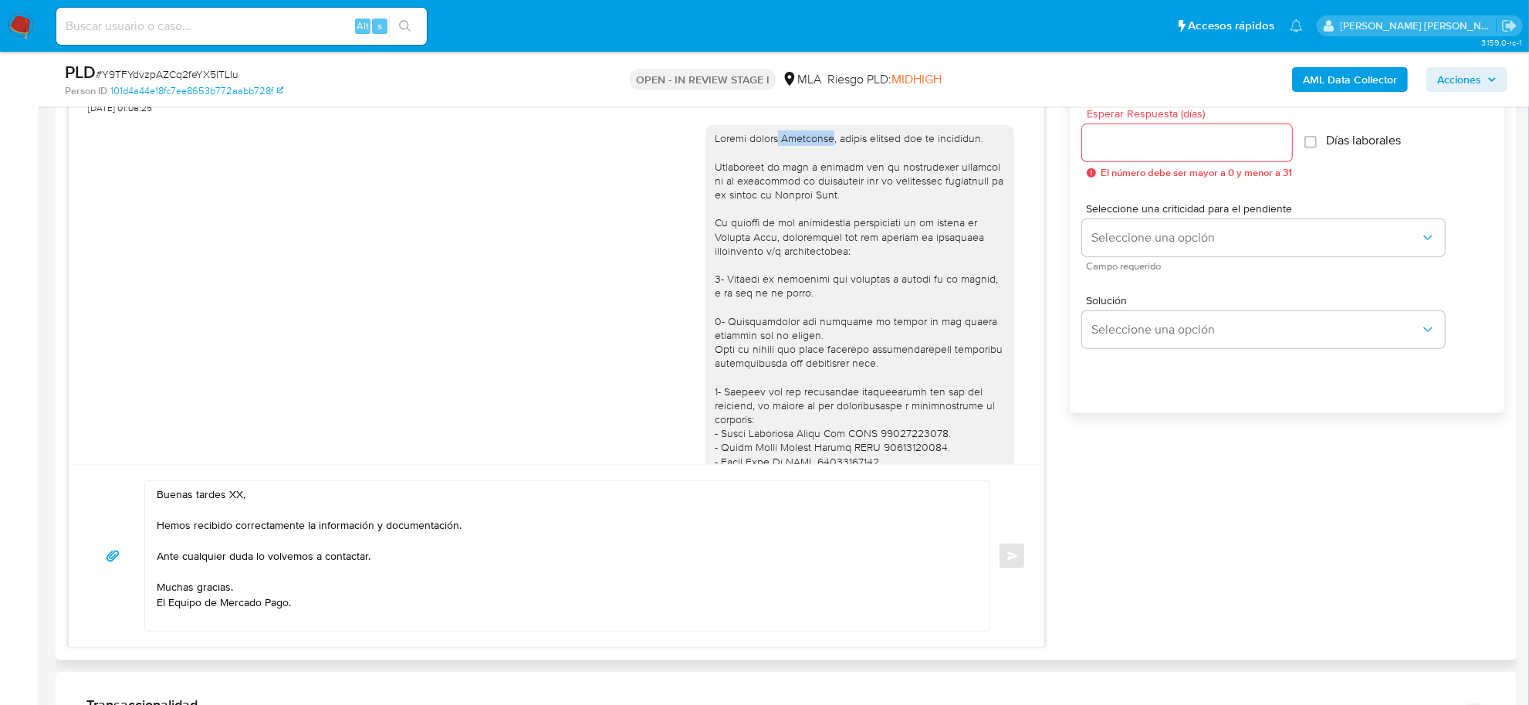
drag, startPoint x: 769, startPoint y: 167, endPoint x: 813, endPoint y: 164, distance: 44.2
click at [813, 164] on div at bounding box center [860, 390] width 290 height 519
copy div "Florencia"
click at [237, 492] on textarea "Buenas tardes XX, Hemos recibido correctamente la información y documentación. …" at bounding box center [563, 556] width 813 height 150
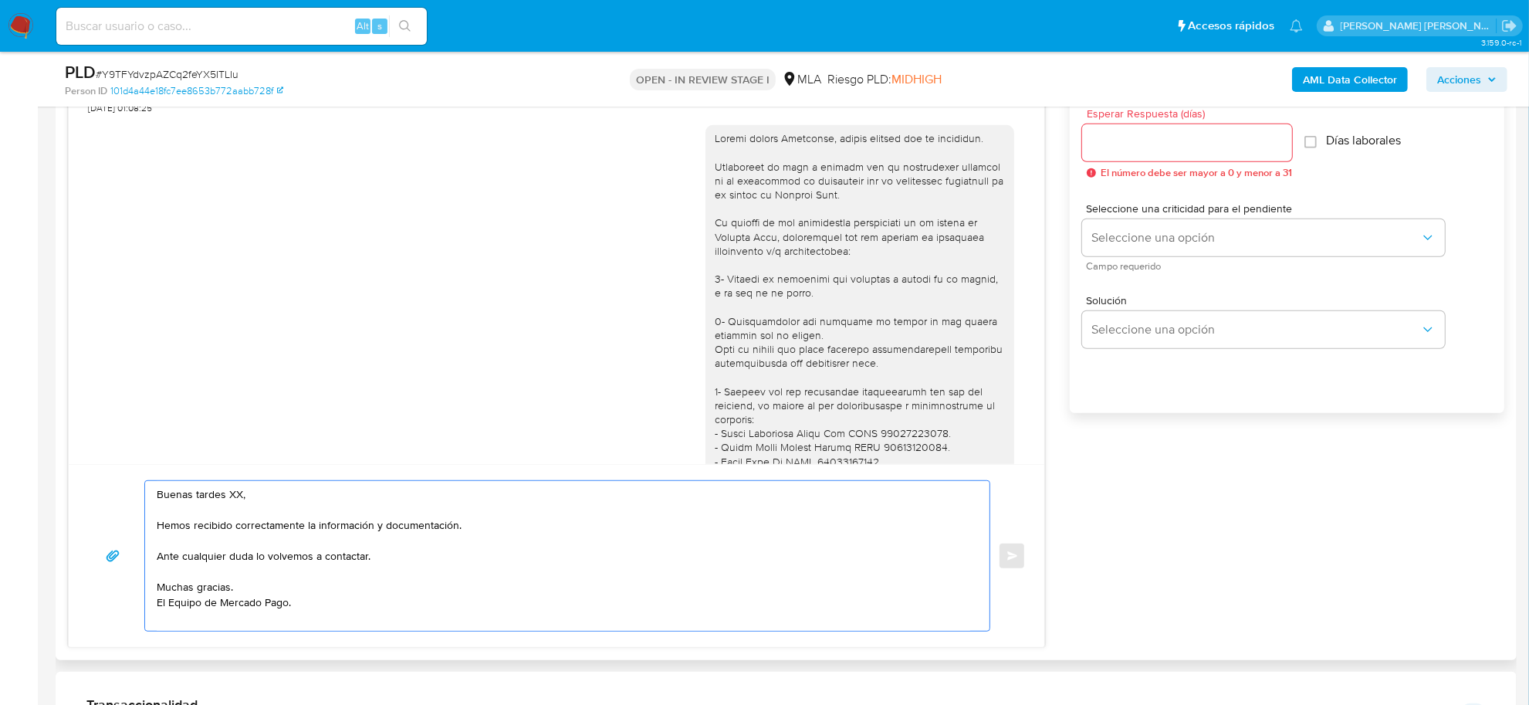
paste textarea "Florencia"
click at [158, 558] on textarea "Buenas tardes Florencia, Hemos recibido correctamente la información y document…" at bounding box center [563, 556] width 813 height 150
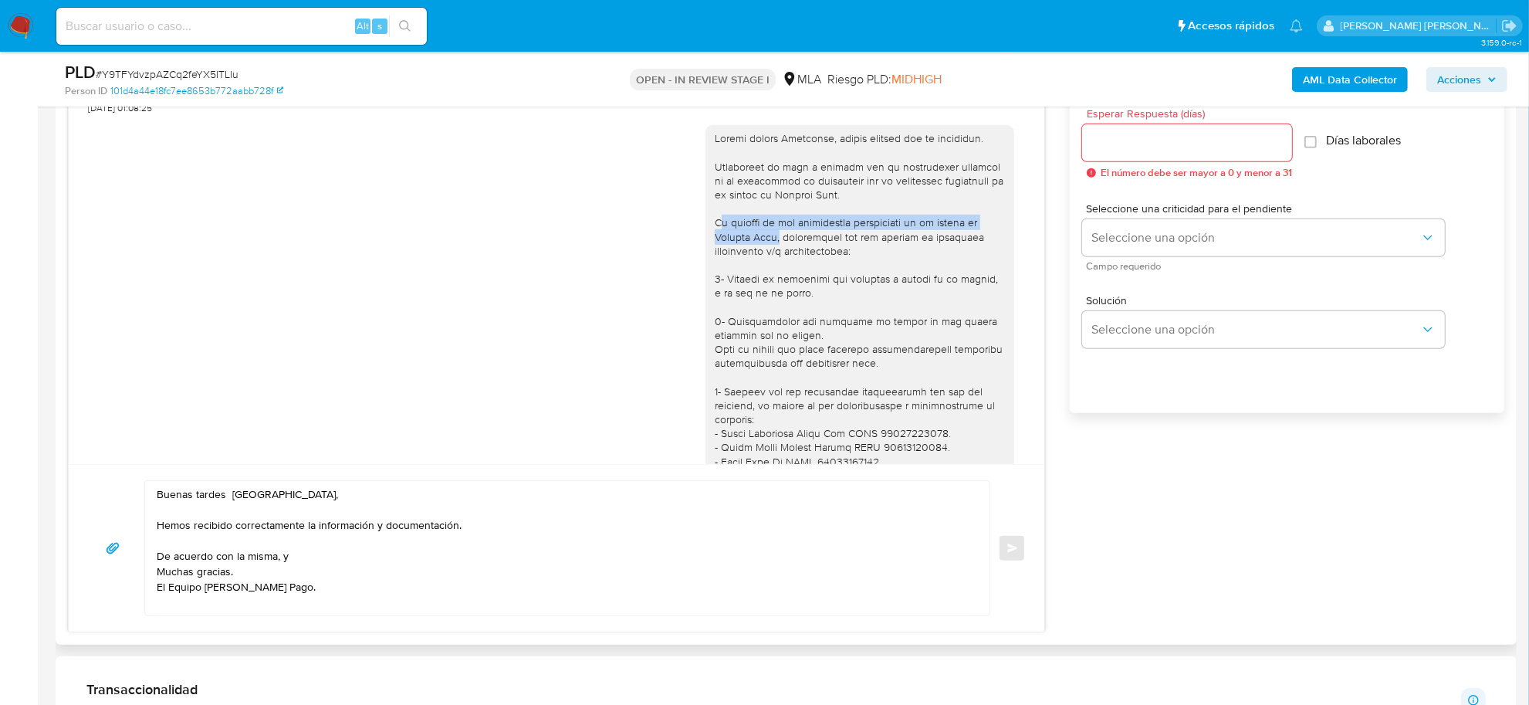
drag, startPoint x: 706, startPoint y: 253, endPoint x: 772, endPoint y: 269, distance: 67.4
click at [772, 269] on div at bounding box center [860, 390] width 290 height 519
copy div "n función de las operaciones registradas en tu cuenta de Mercado Pago,"
click at [321, 554] on textarea "Buenas tardes Florencia, Hemos recibido correctamente la información y document…" at bounding box center [563, 548] width 813 height 134
paste textarea "n función de las operaciones registradas en tu cuenta de Mercado Pago,"
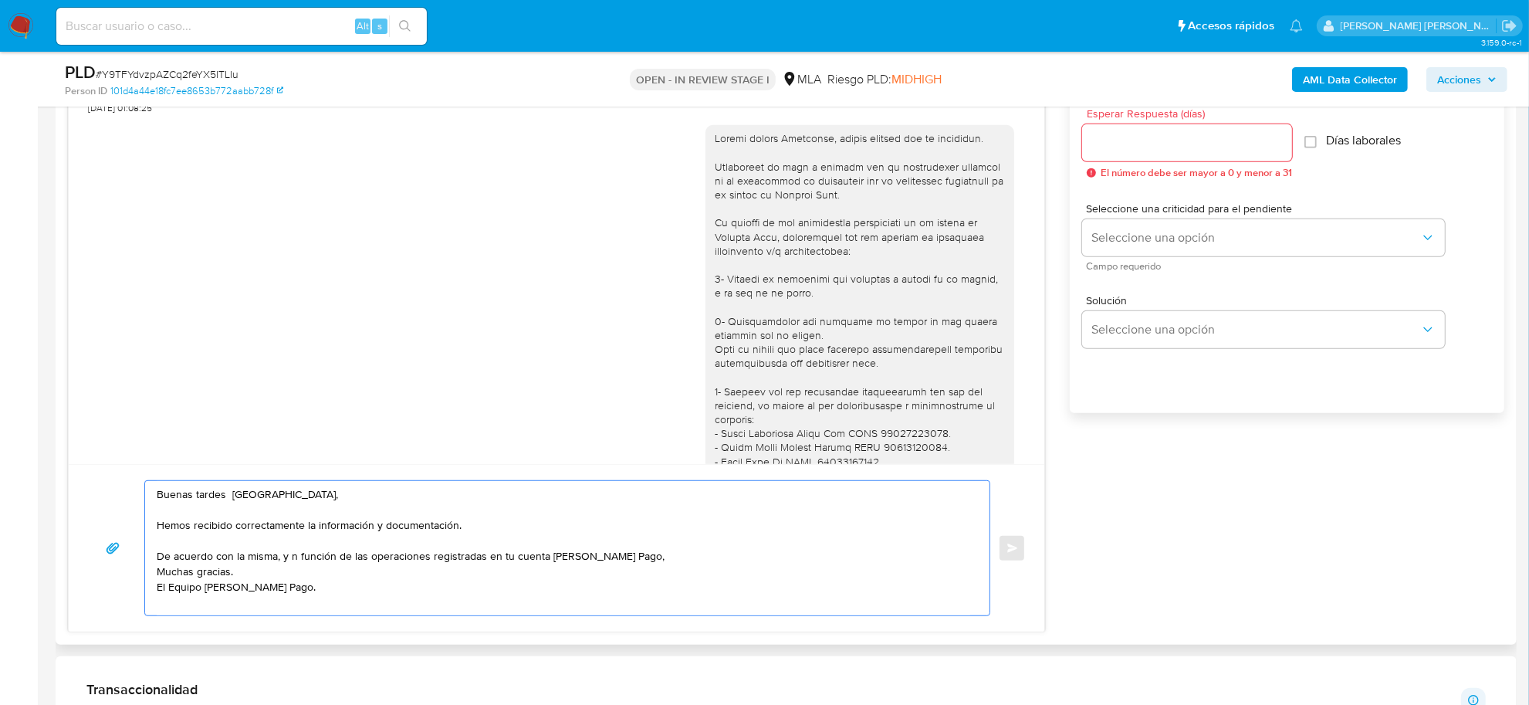
click at [289, 557] on textarea "Buenas tardes Florencia, Hemos recibido correctamente la información y document…" at bounding box center [563, 548] width 813 height 134
click at [661, 554] on textarea "Buenas tardes Florencia, Hemos recibido correctamente la información y document…" at bounding box center [563, 548] width 813 height 134
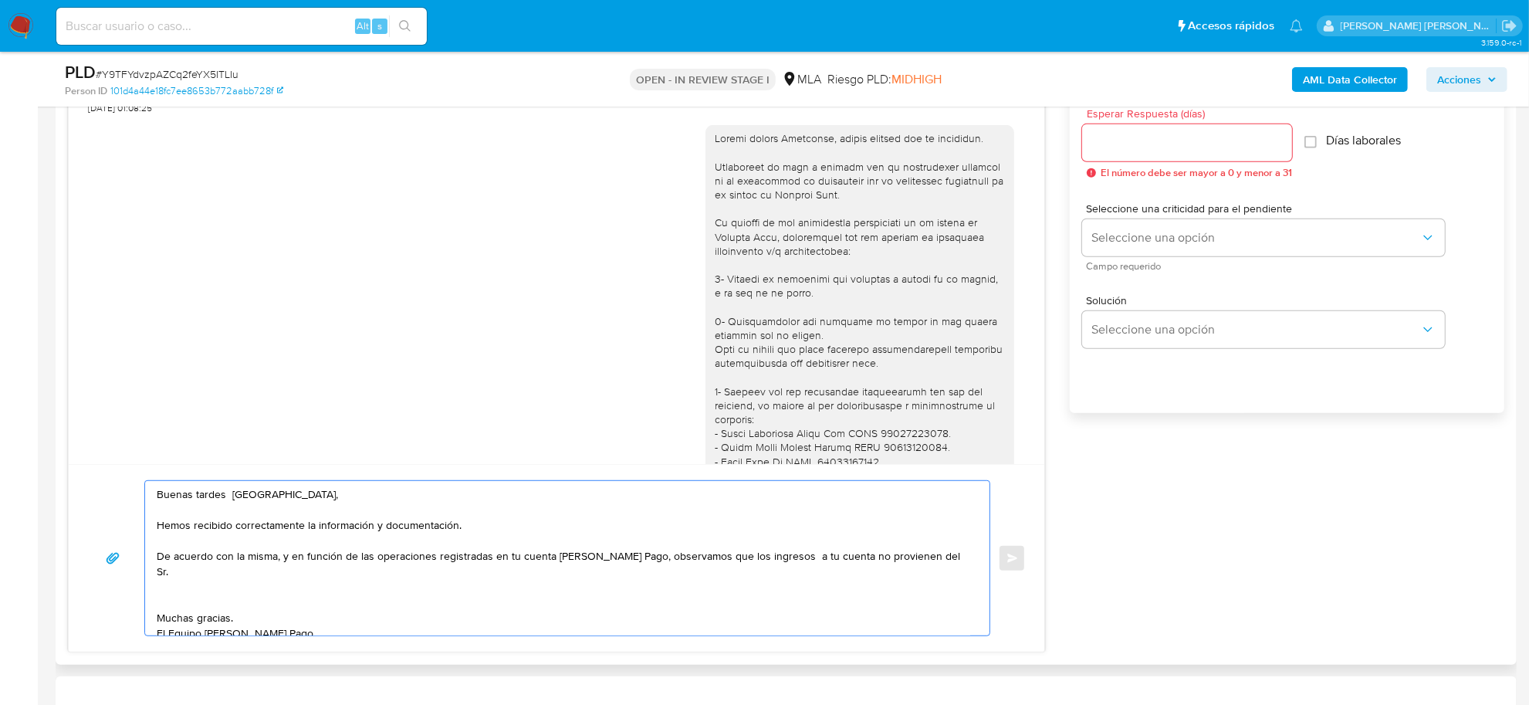
click at [787, 558] on textarea "Buenas tardes Florencia, Hemos recibido correctamente la información y document…" at bounding box center [563, 558] width 813 height 154
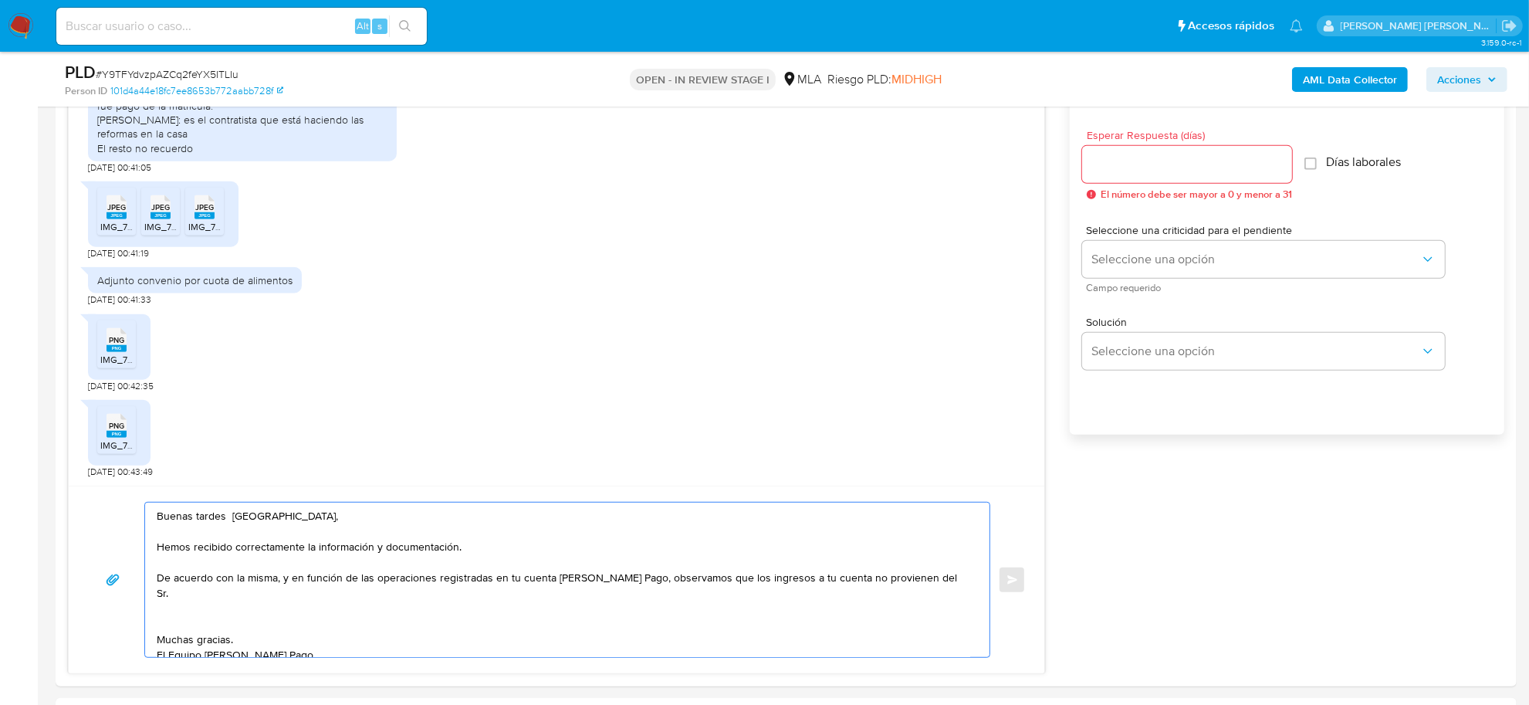
scroll to position [1061, 0]
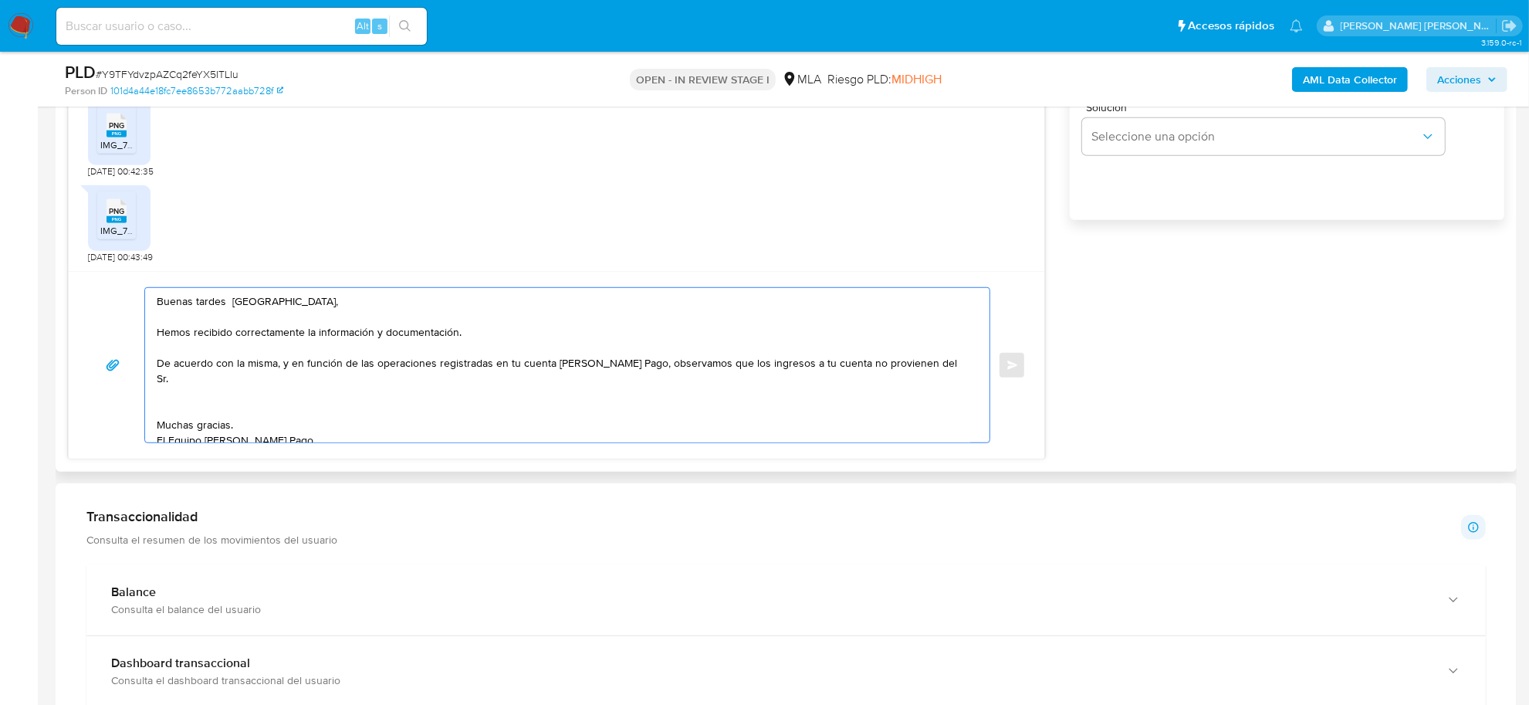
click at [904, 368] on textarea "Buenas tardes Florencia, Hemos recibido correctamente la información y document…" at bounding box center [563, 365] width 813 height 154
click at [403, 387] on textarea "Buenas tardes Florencia, Hemos recibido correctamente la información y document…" at bounding box center [563, 365] width 813 height 154
click at [588, 380] on textarea "Buenas tardes Florencia, Hemos recibido correctamente la información y document…" at bounding box center [563, 365] width 813 height 154
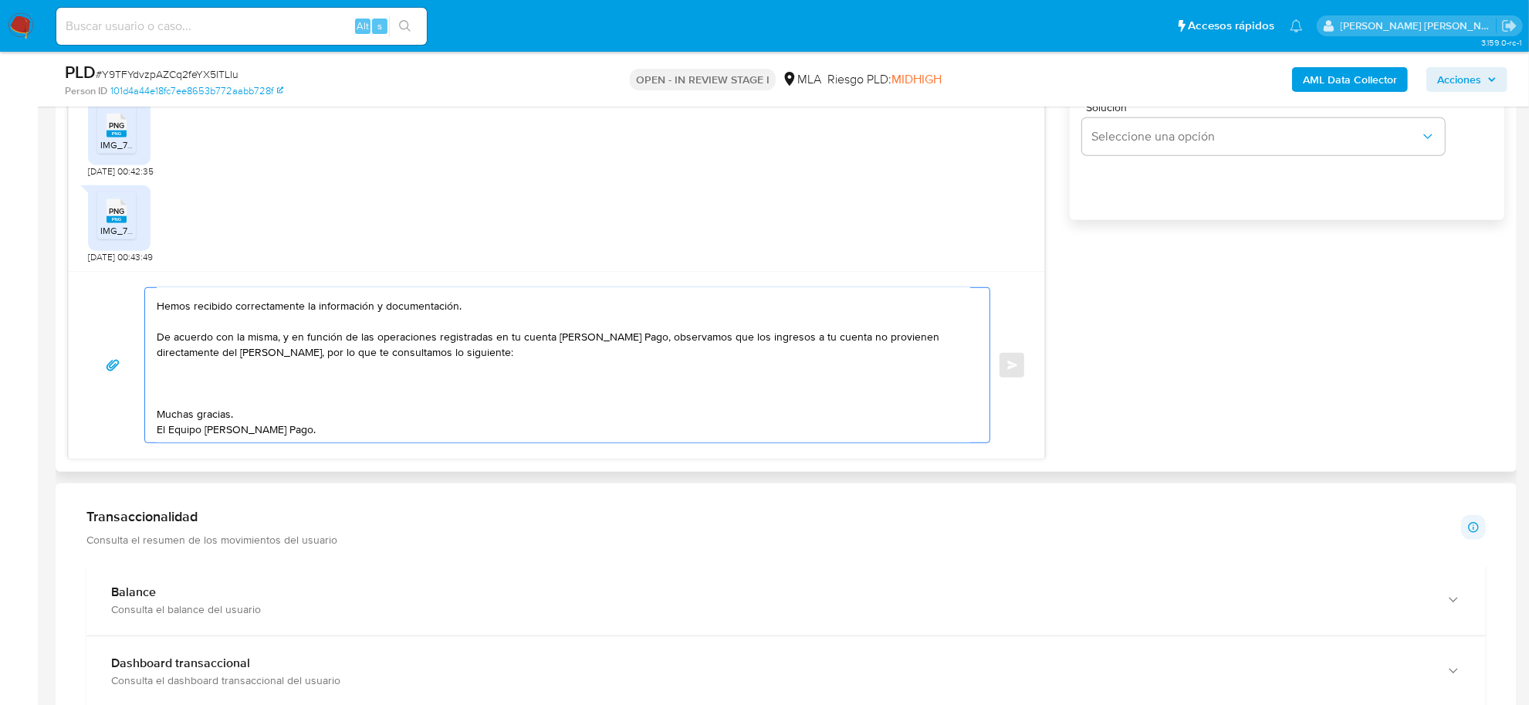
scroll to position [41, 0]
click at [553, 363] on textarea "Buenas tardes Florencia, Hemos recibido correctamente la información y document…" at bounding box center [563, 365] width 813 height 154
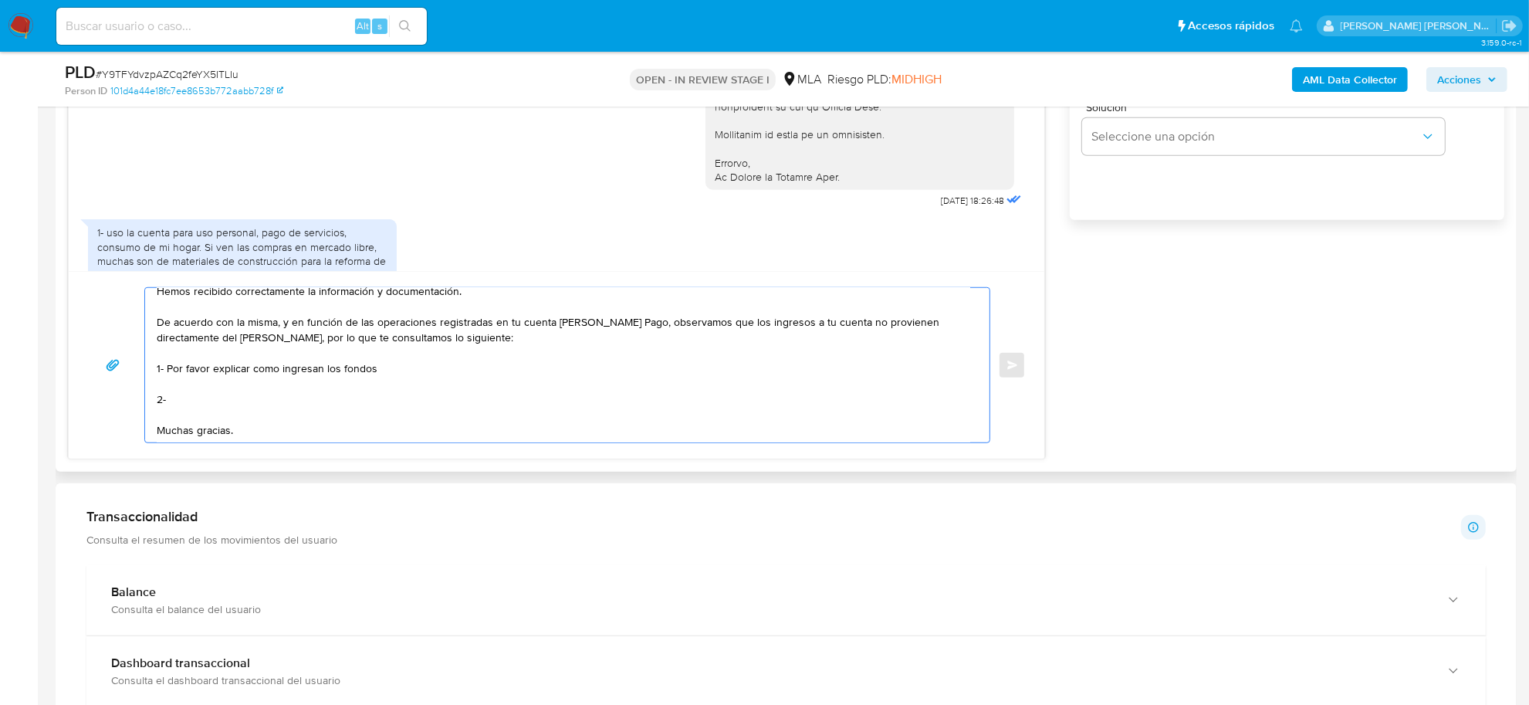
scroll to position [977, 0]
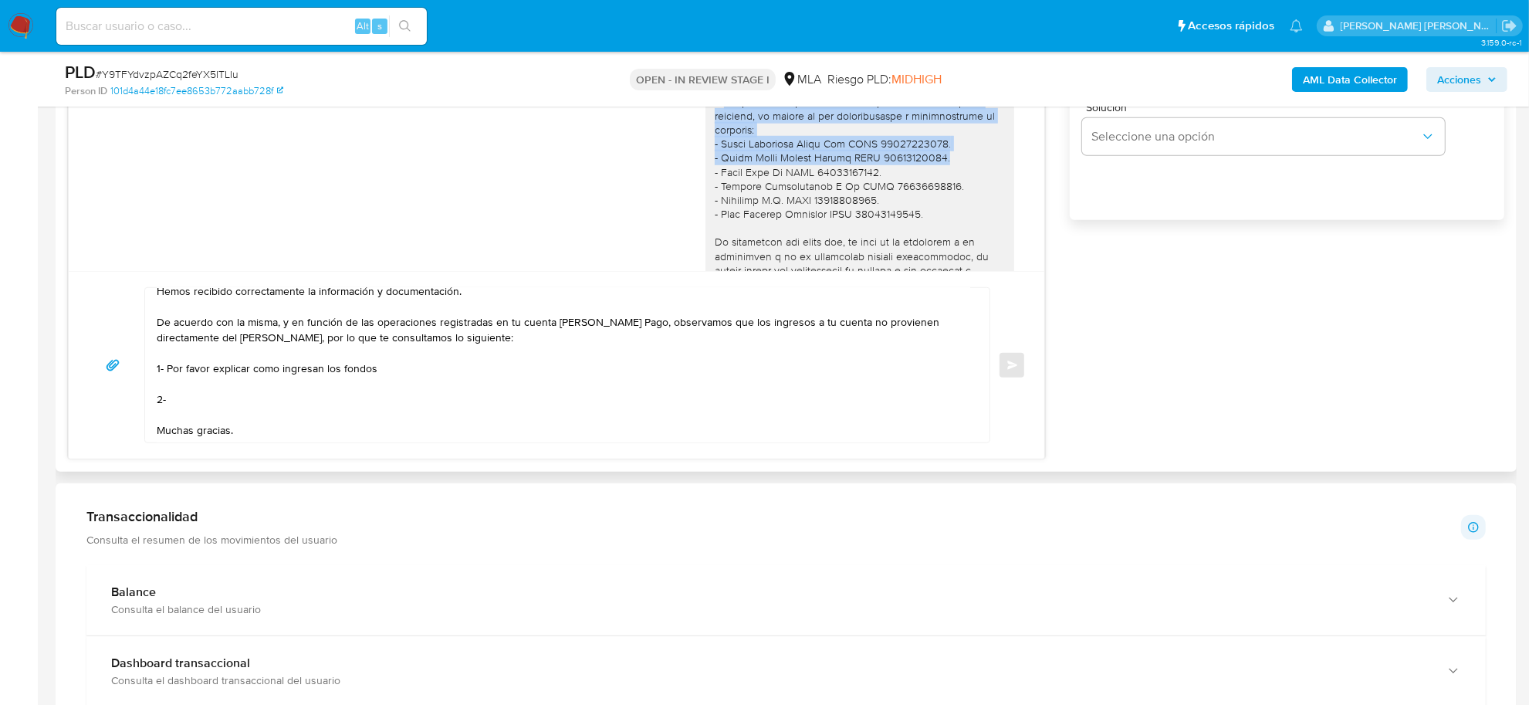
drag, startPoint x: 712, startPoint y: 136, endPoint x: 935, endPoint y: 181, distance: 227.6
click at [935, 181] on div at bounding box center [860, 101] width 290 height 519
copy div "Vínculo con las siguientes contrapartes con las que operaste, el motivo de las …"
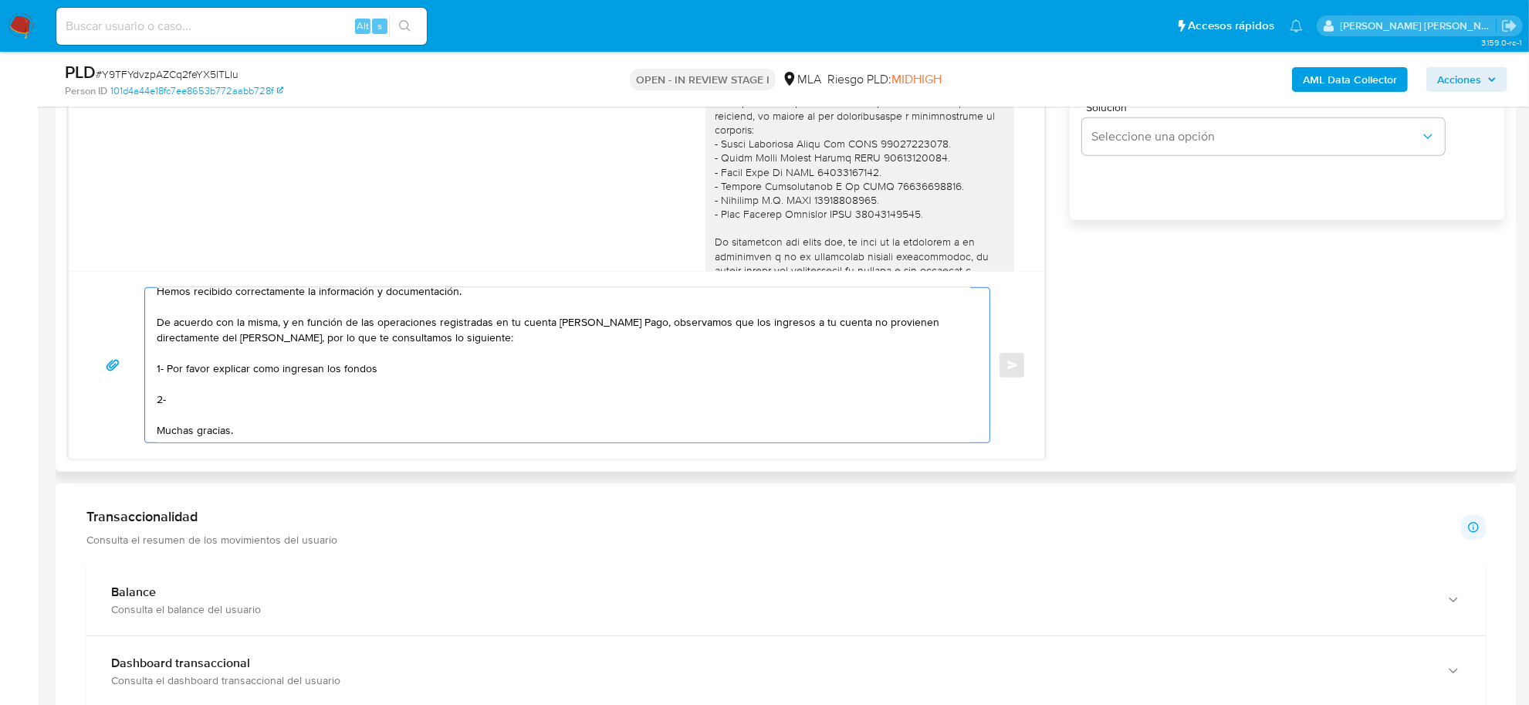
click at [203, 399] on textarea "Buenas tardes Florencia, Hemos recibido correctamente la información y document…" at bounding box center [563, 365] width 813 height 154
paste textarea "Vínculo con las siguientes contrapartes con las que operaste, el motivo de las …"
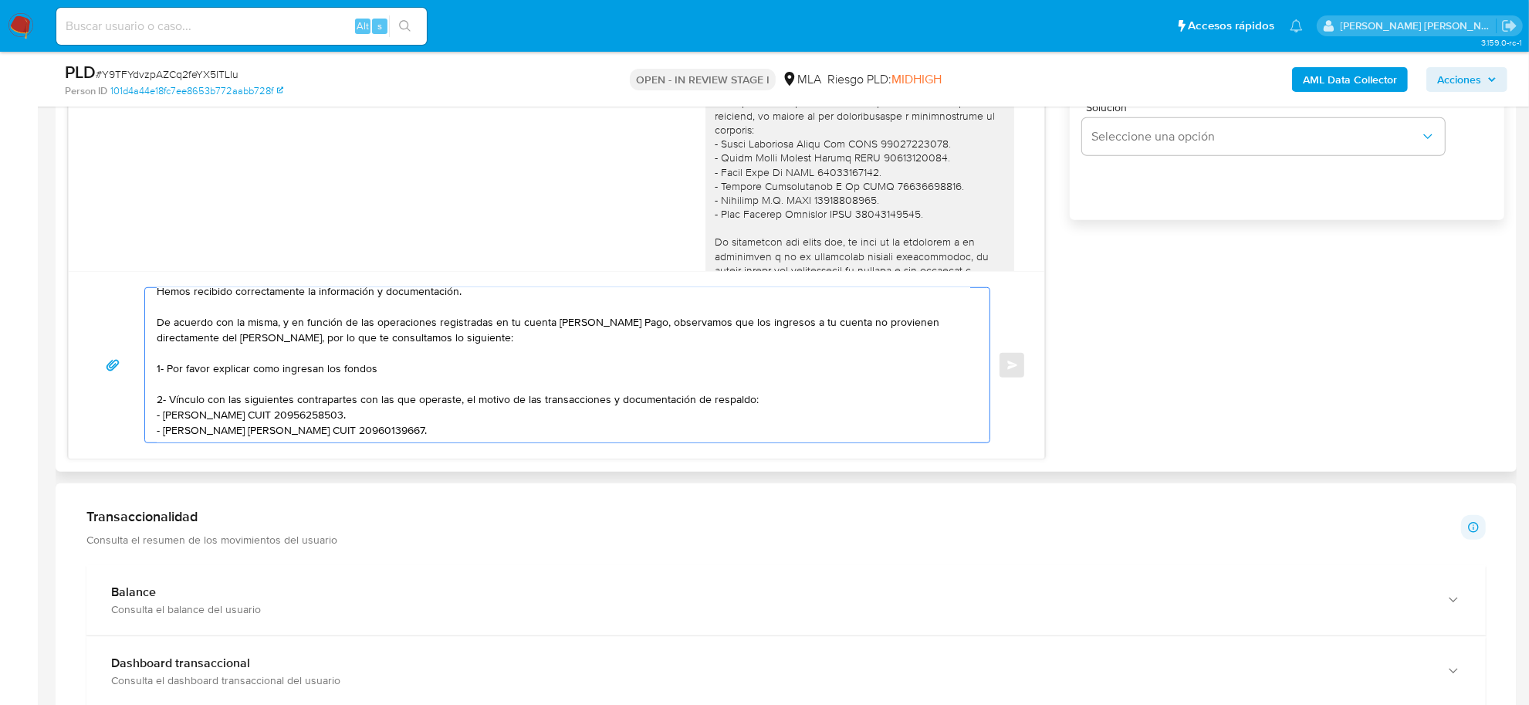
drag, startPoint x: 603, startPoint y: 400, endPoint x: 746, endPoint y: 399, distance: 143.5
click at [746, 399] on textarea "Buenas tardes Florencia, Hemos recibido correctamente la información y document…" at bounding box center [563, 365] width 813 height 154
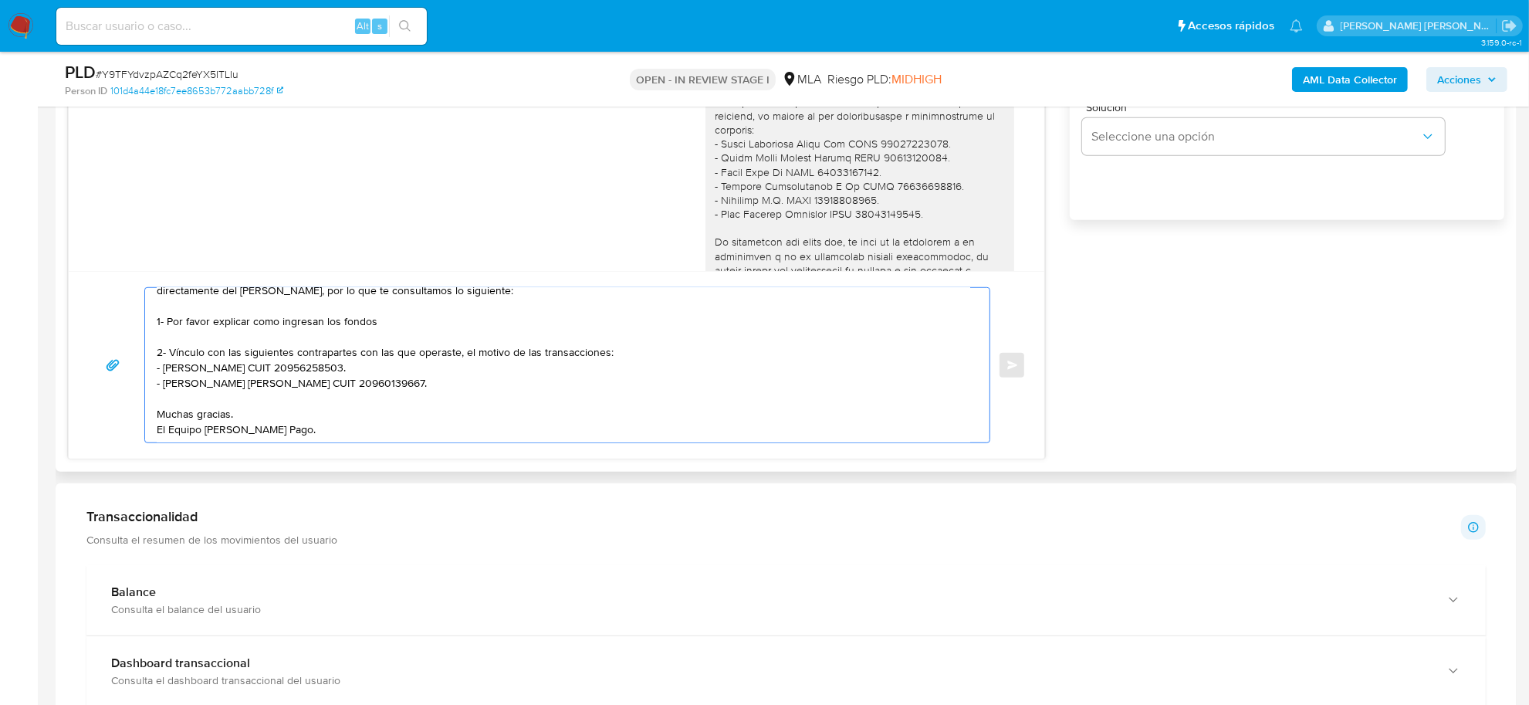
click at [255, 390] on textarea "Buenas tardes Florencia, Hemos recibido correctamente la información y document…" at bounding box center [563, 365] width 813 height 154
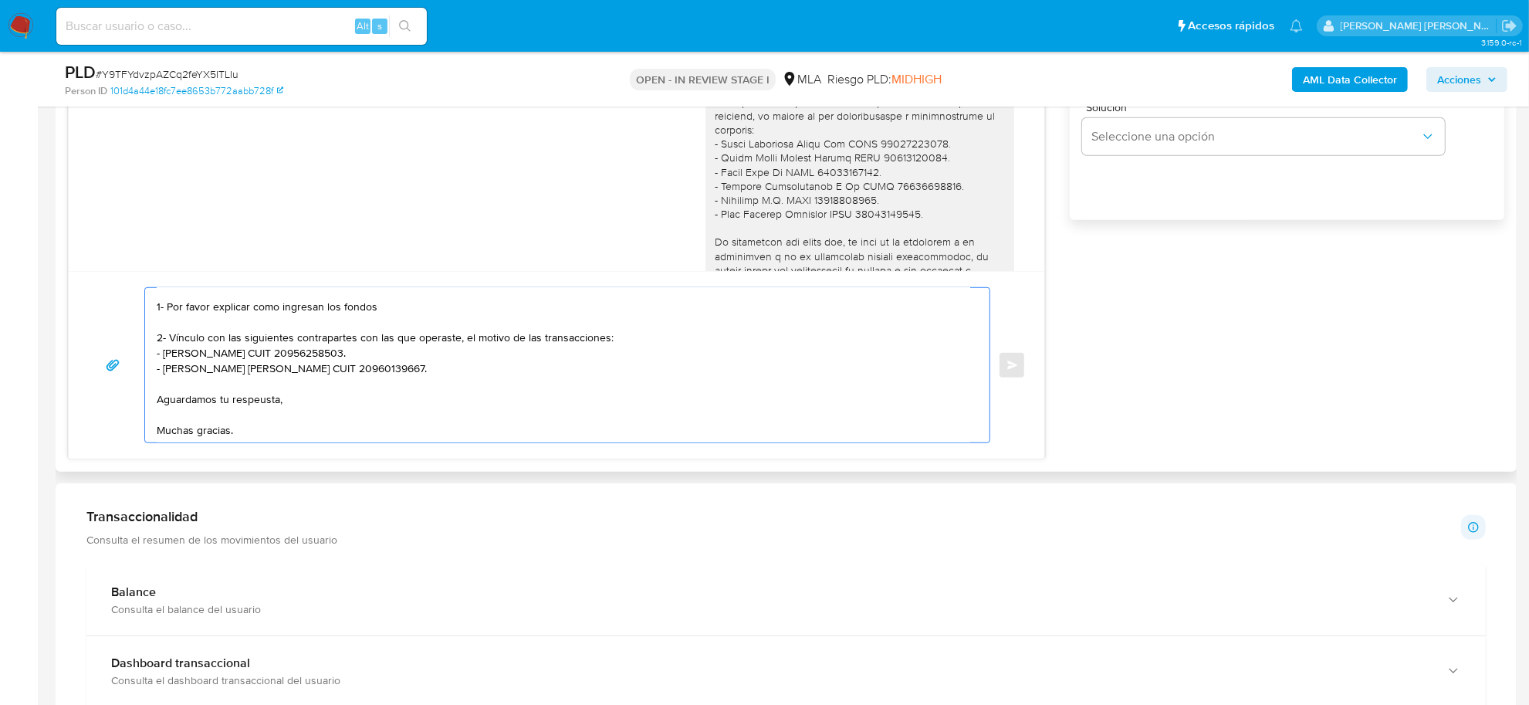
click at [260, 391] on textarea "Buenas tardes Florencia, Hemos recibido correctamente la información y document…" at bounding box center [563, 365] width 813 height 154
click at [256, 402] on textarea "Buenas tardes Florencia, Hemos recibido correctamente la información y document…" at bounding box center [563, 365] width 813 height 154
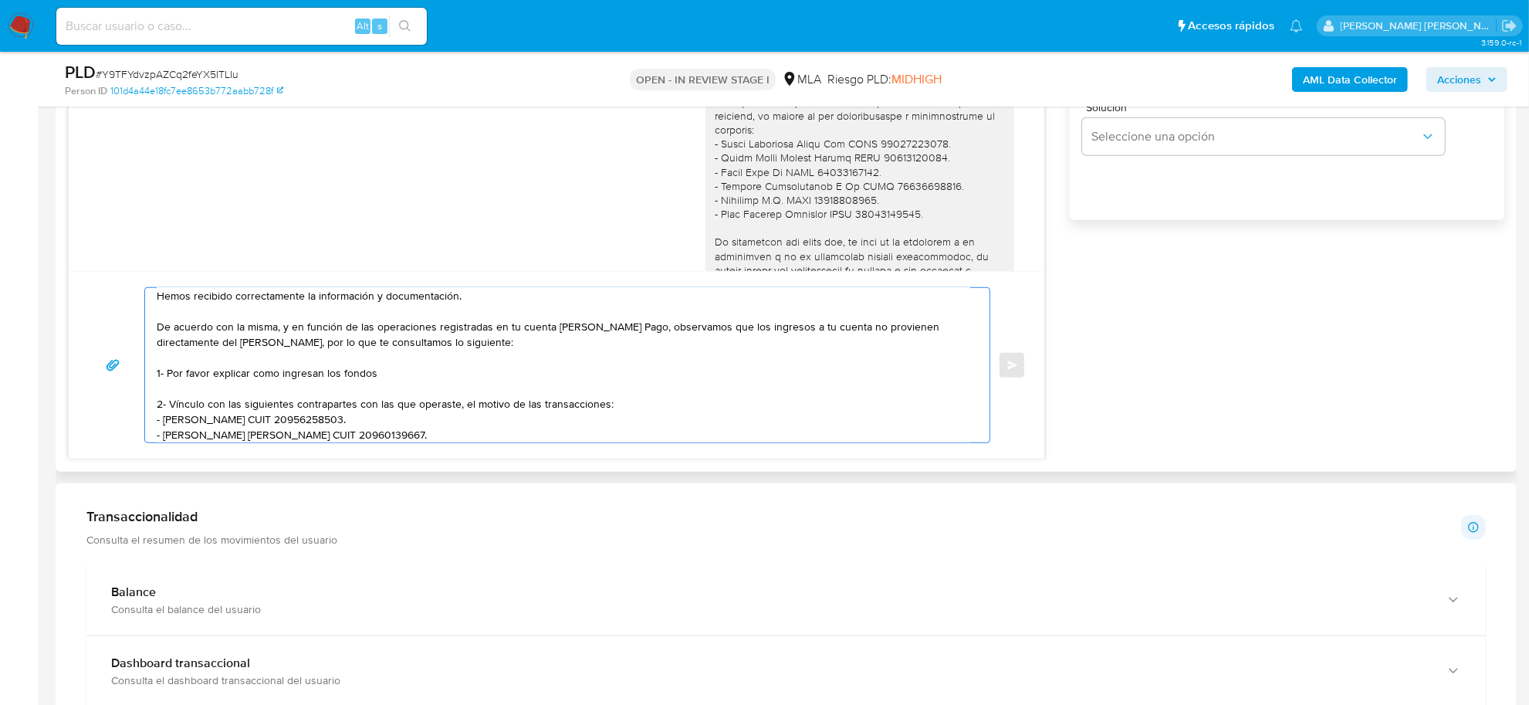
scroll to position [6, 0]
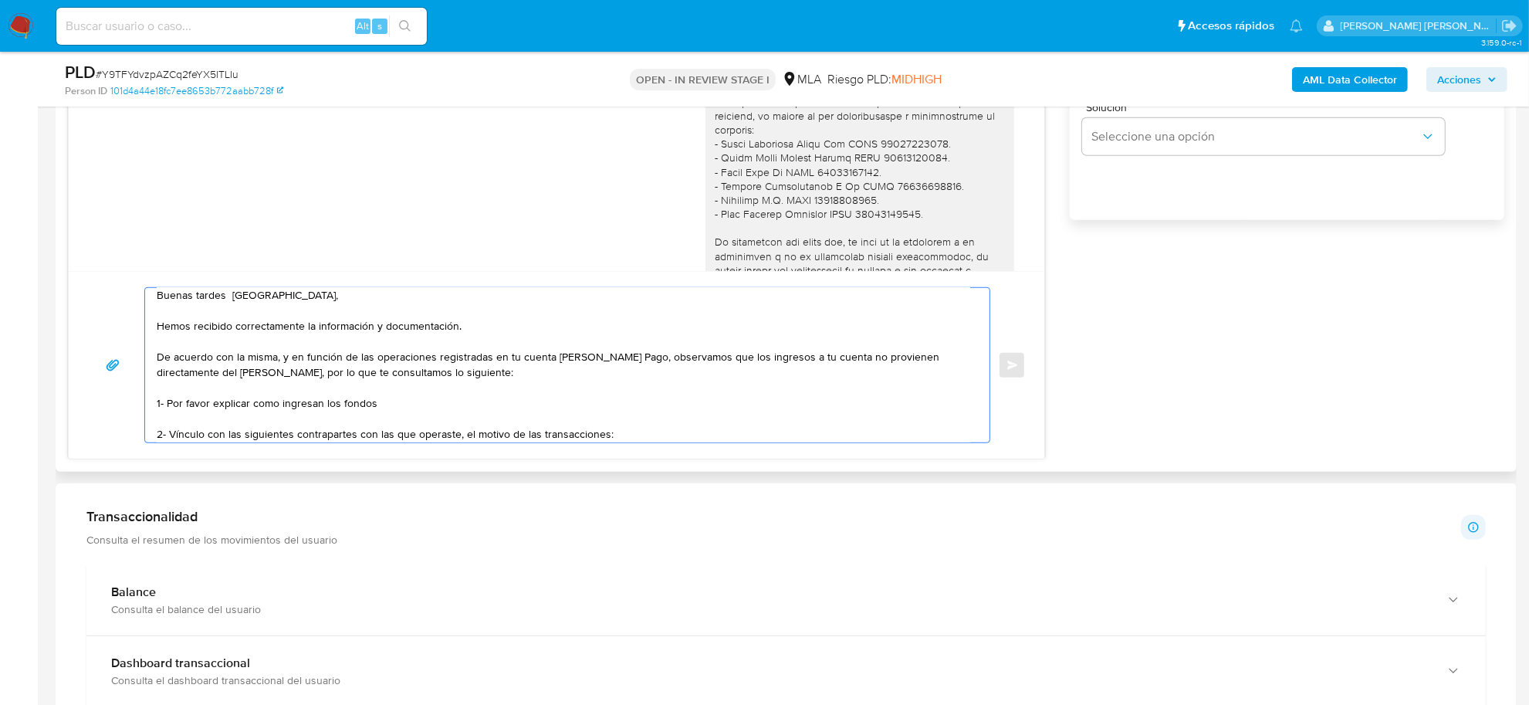
click at [266, 407] on textarea "Buenas tardes Florencia, Hemos recibido correctamente la información y document…" at bounding box center [563, 365] width 813 height 154
click at [391, 407] on textarea "Buenas tardes Florencia, Hemos recibido correctamente la información y document…" at bounding box center [563, 365] width 813 height 154
click at [468, 402] on textarea "Buenas tardes Florencia, Hemos recibido correctamente la información y document…" at bounding box center [563, 365] width 813 height 154
drag, startPoint x: 321, startPoint y: 406, endPoint x: 401, endPoint y: 400, distance: 80.5
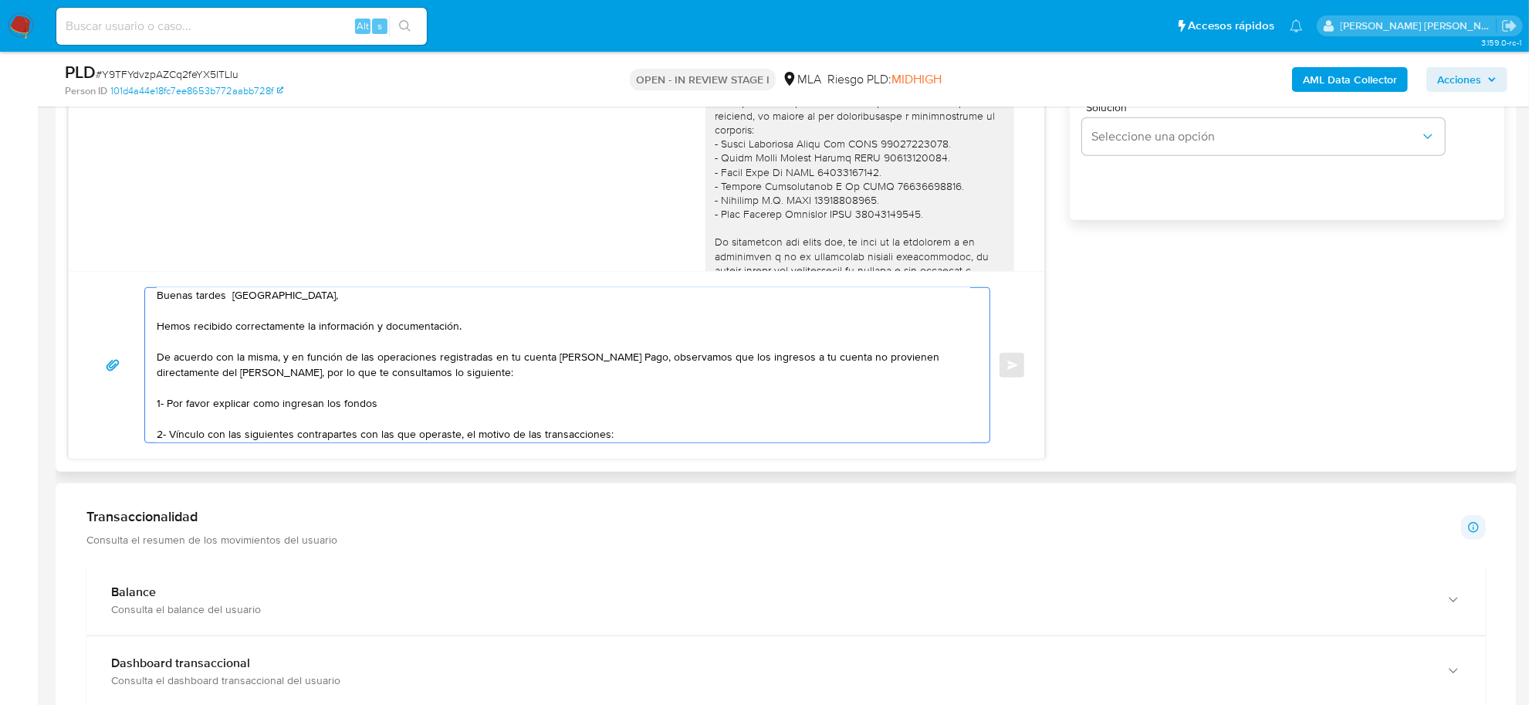
click at [401, 400] on textarea "Buenas tardes Florencia, Hemos recibido correctamente la información y document…" at bounding box center [563, 365] width 813 height 154
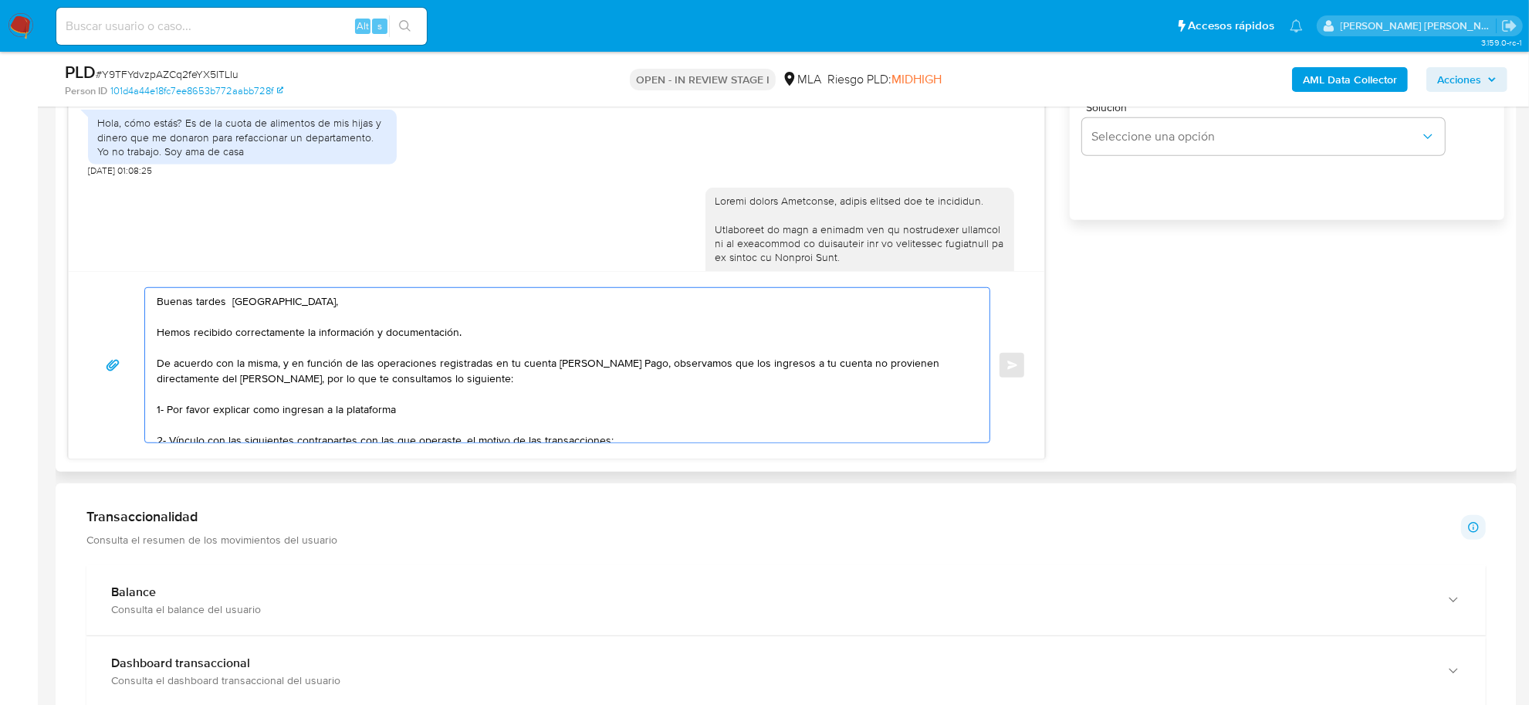
scroll to position [591, 0]
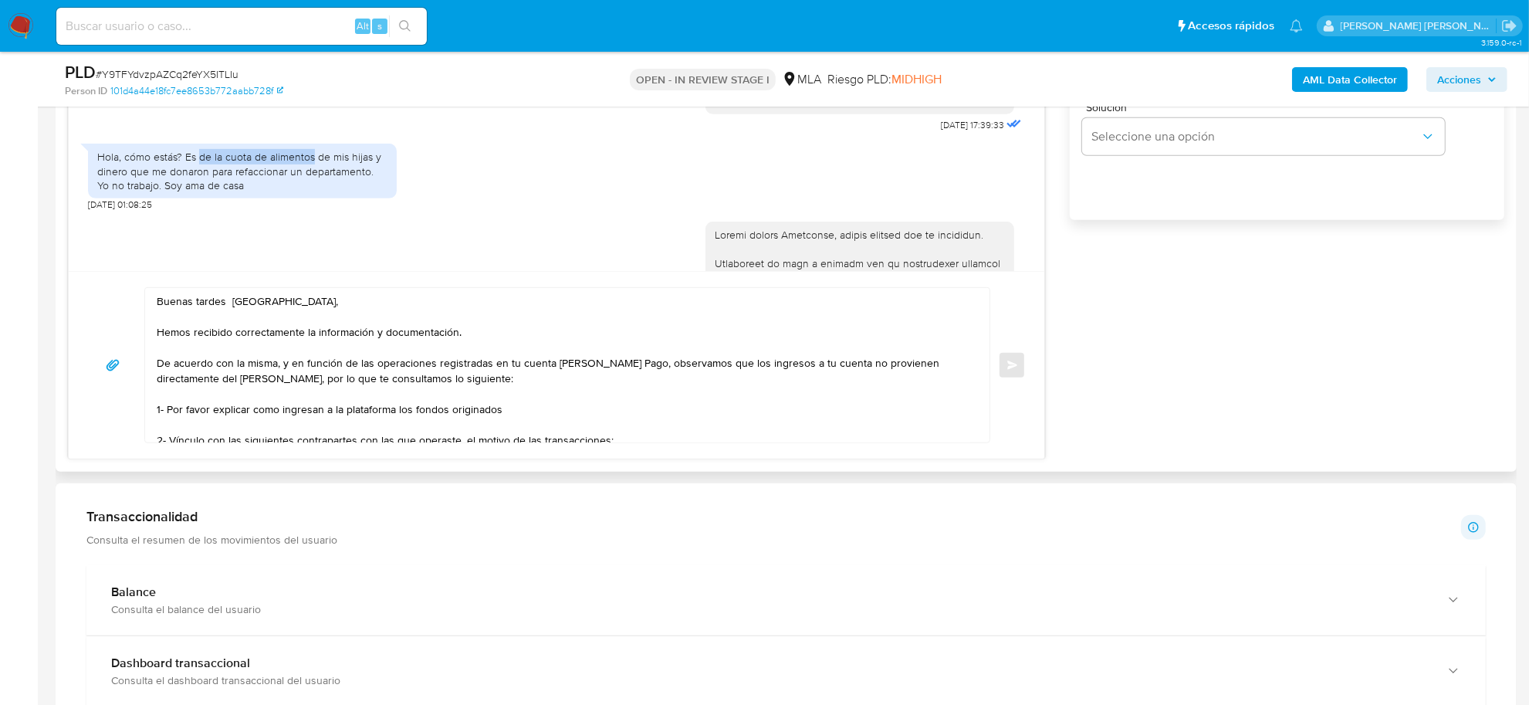
drag, startPoint x: 201, startPoint y: 189, endPoint x: 313, endPoint y: 191, distance: 111.1
click at [313, 191] on div "Hola, cómo estás? Es de la cuota de alimentos de mis hijas y dinero que me dona…" at bounding box center [242, 171] width 290 height 42
copy div "de la cuota de alimentos"
click at [526, 418] on textarea "Buenas tardes Florencia, Hemos recibido correctamente la información y document…" at bounding box center [563, 365] width 813 height 154
click at [519, 406] on textarea "Buenas tardes Florencia, Hemos recibido correctamente la información y document…" at bounding box center [563, 365] width 813 height 154
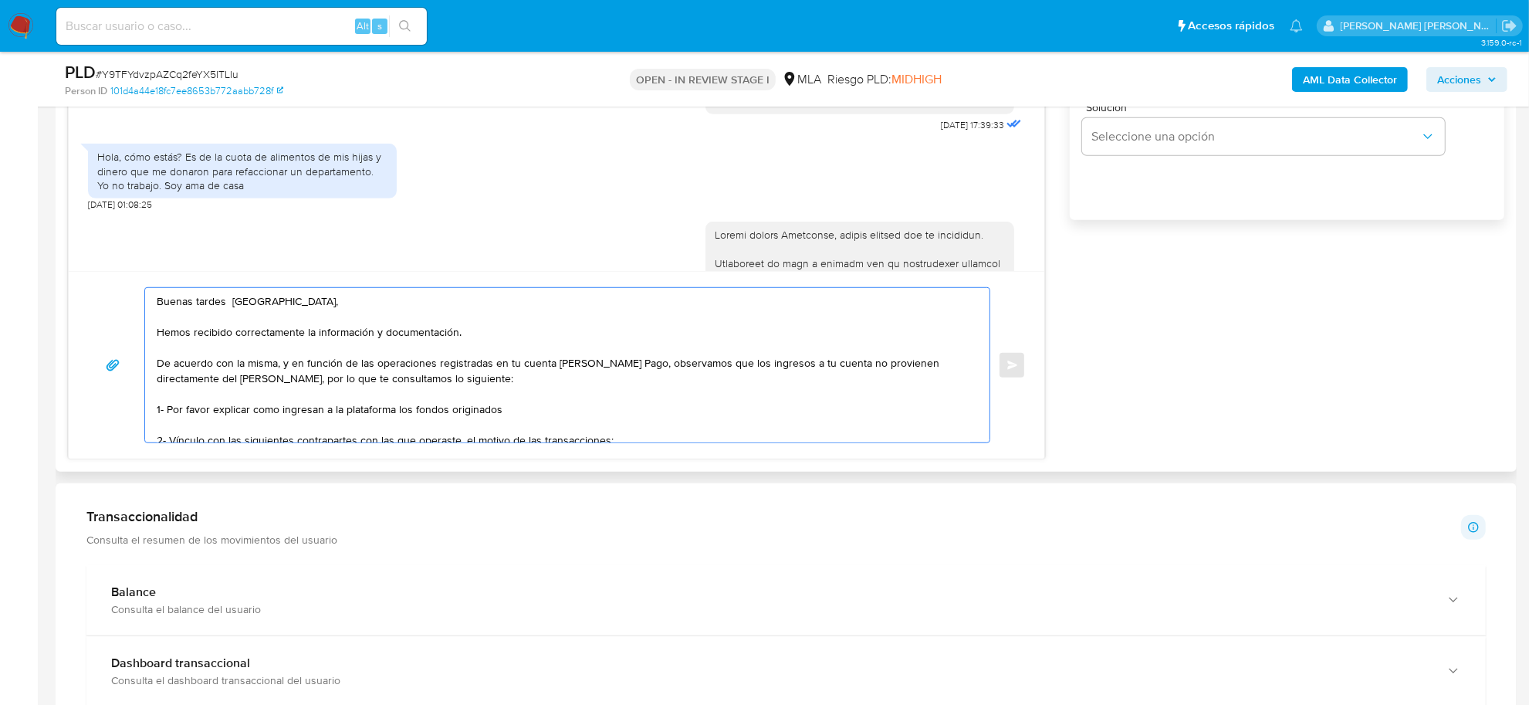
paste textarea "de la cuota de alimentos"
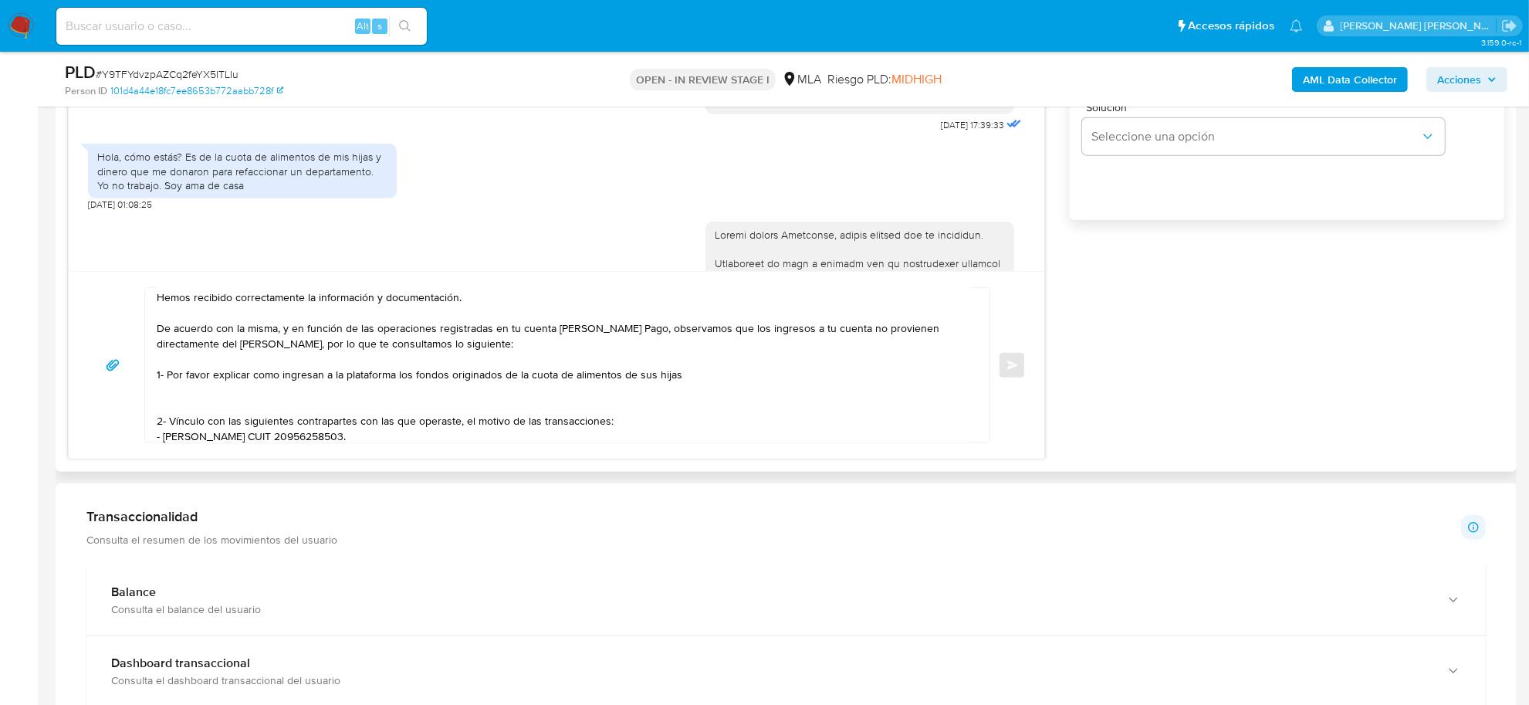
scroll to position [0, 0]
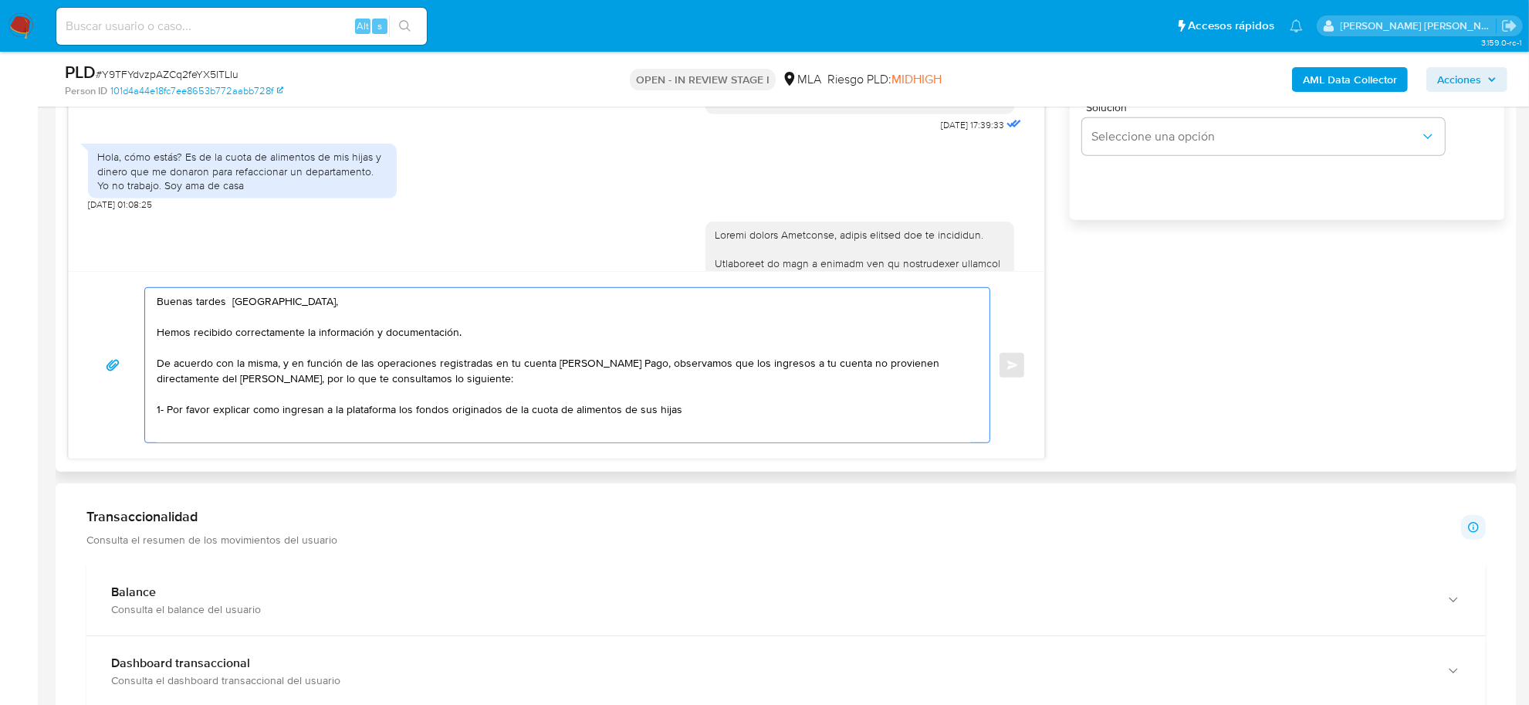
drag, startPoint x: 738, startPoint y: 364, endPoint x: 701, endPoint y: 367, distance: 37.1
click at [701, 367] on textarea "Buenas tardes Florencia, Hemos recibido correctamente la información y document…" at bounding box center [563, 365] width 813 height 154
drag, startPoint x: 800, startPoint y: 367, endPoint x: 836, endPoint y: 380, distance: 37.6
click at [836, 380] on textarea "Buenas tardes Florencia, Hemos recibido correctamente la información y document…" at bounding box center [563, 365] width 813 height 154
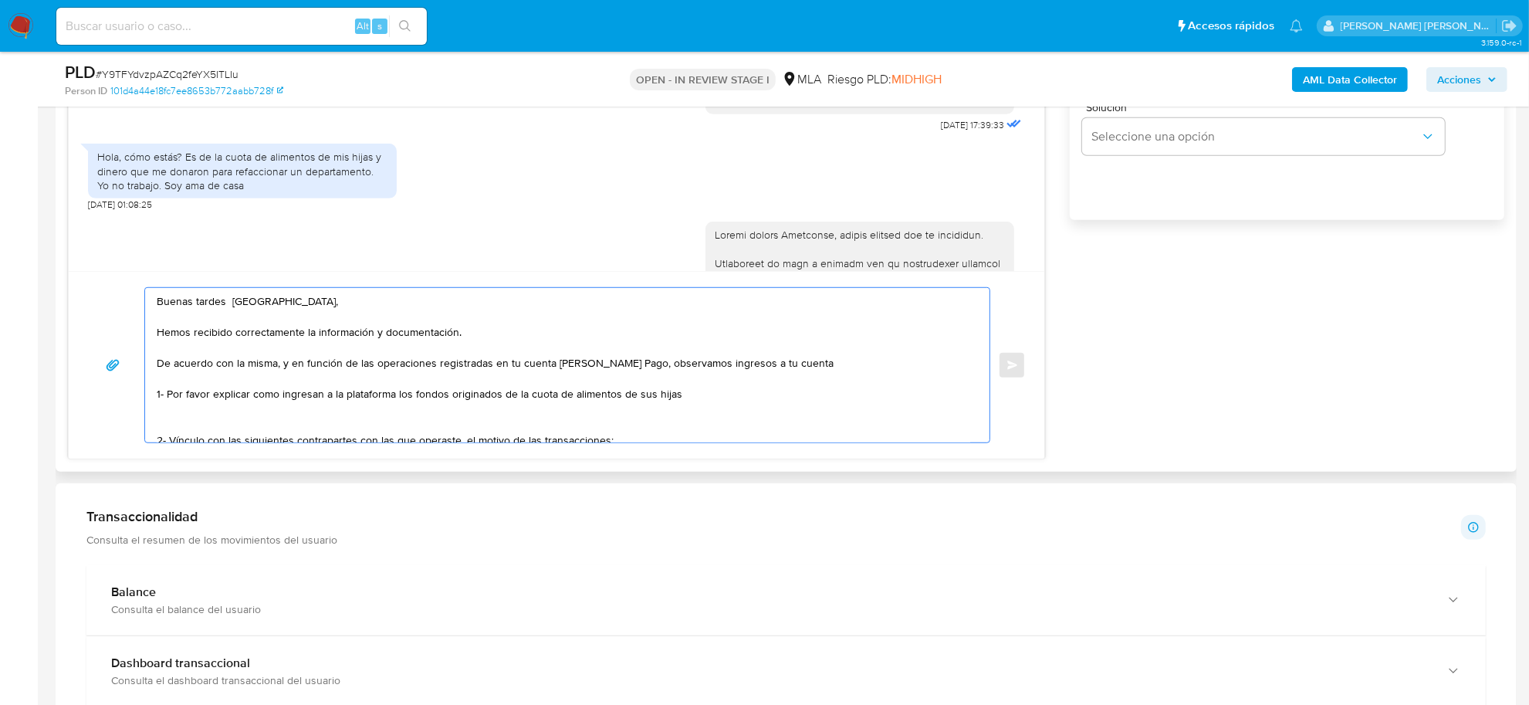
click at [642, 422] on textarea "Buenas tardes Florencia, Hemos recibido correctamente la información y document…" at bounding box center [563, 365] width 813 height 154
paste textarea "no provienen directamente del Sr. ROBERTO JOSE MARTINEZ CALLEJAS, por lo que te…"
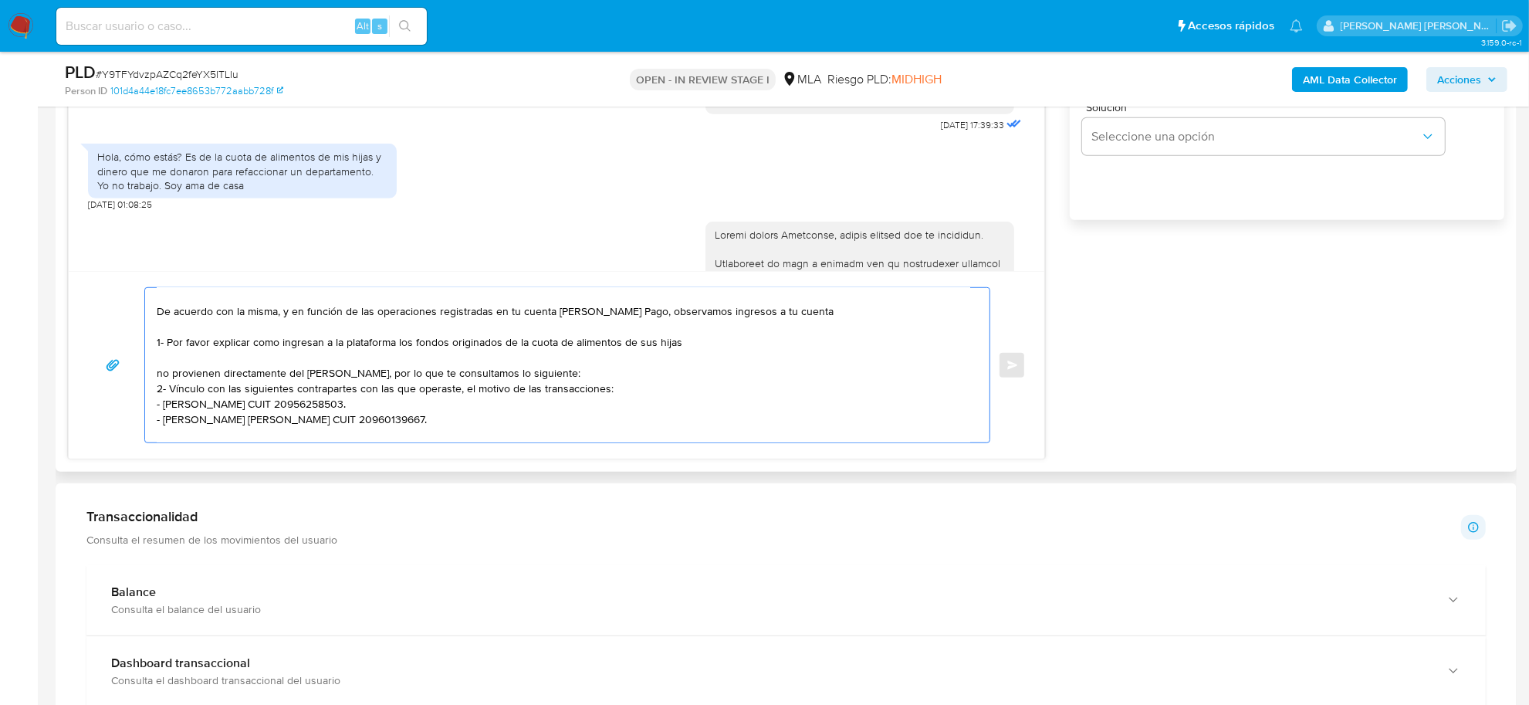
scroll to position [96, 0]
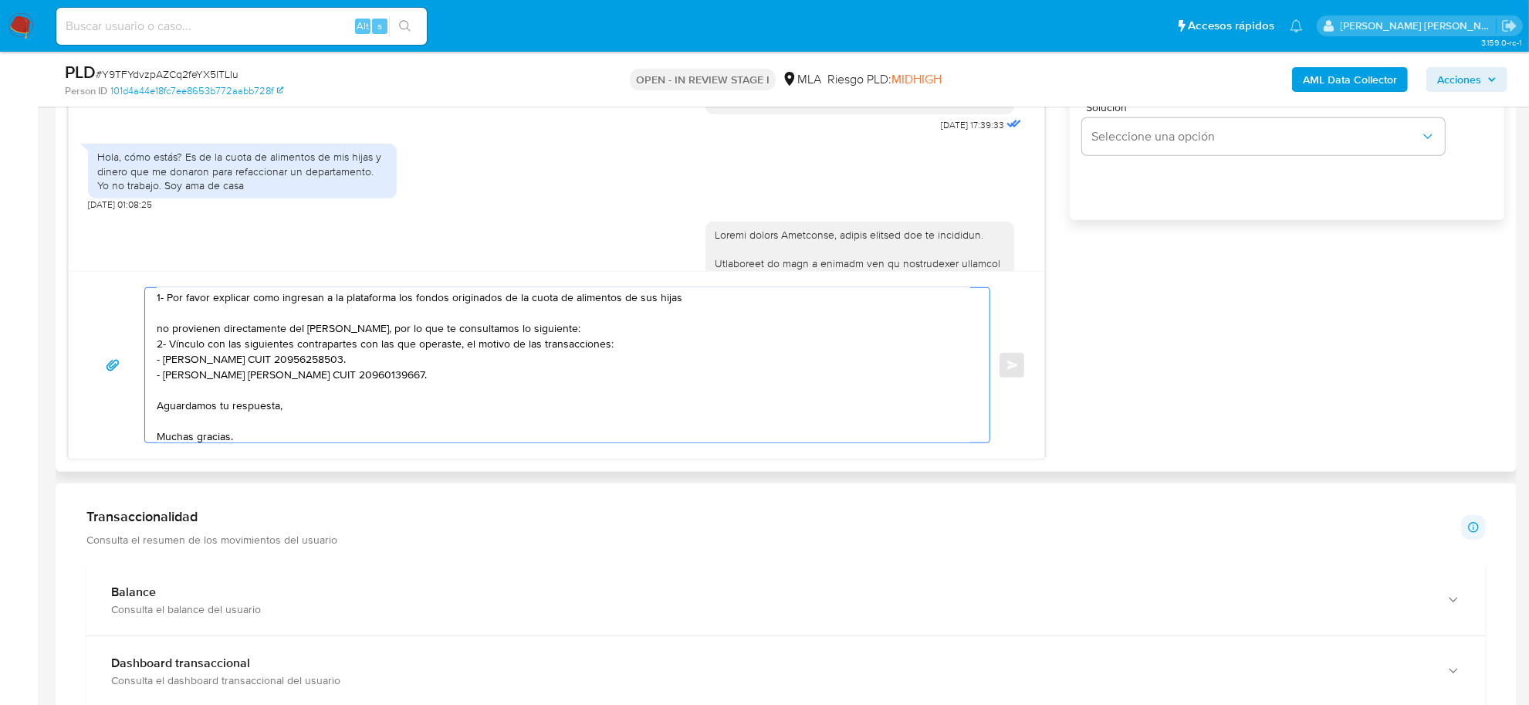
drag, startPoint x: 407, startPoint y: 376, endPoint x: 158, endPoint y: 367, distance: 249.4
click at [158, 367] on textarea "Buenas tardes Florencia, Hemos recibido correctamente la información y document…" at bounding box center [563, 365] width 813 height 154
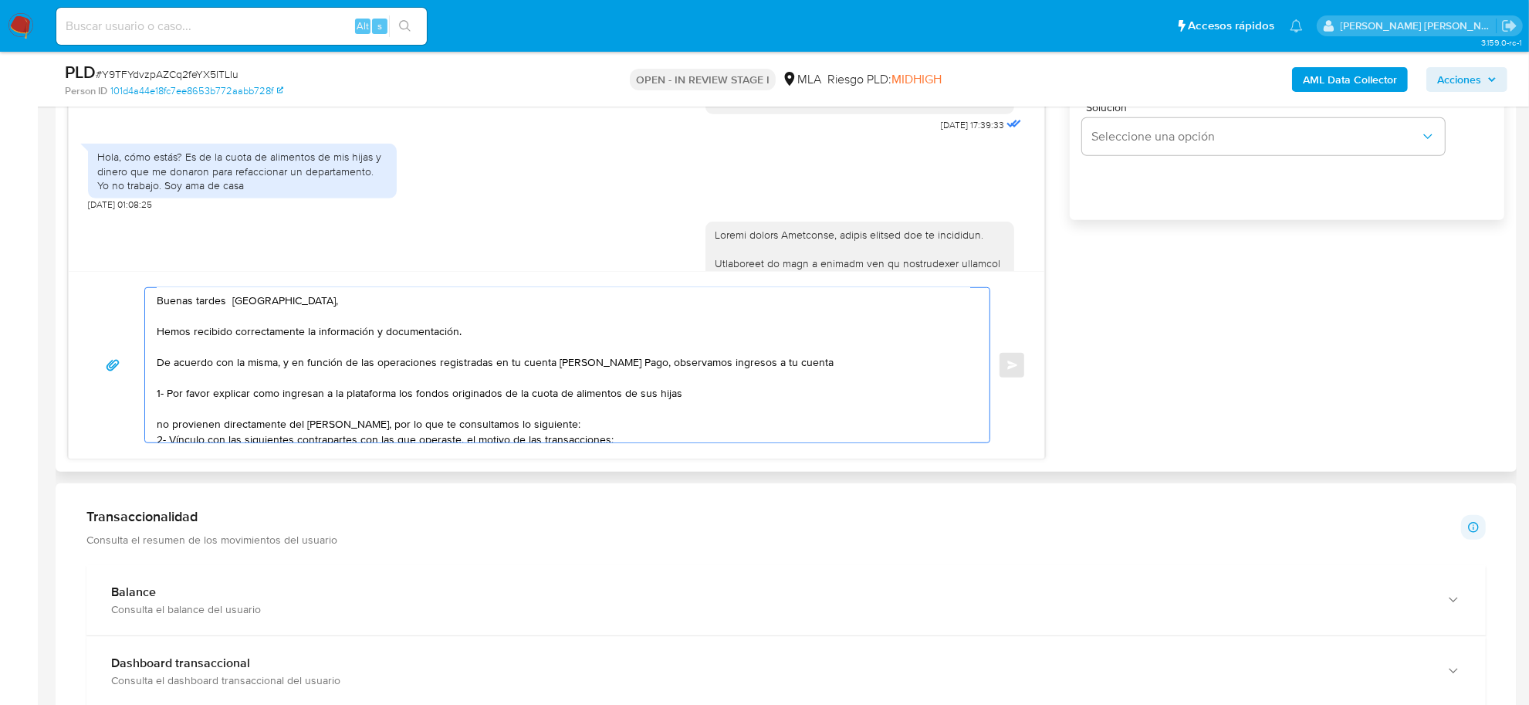
scroll to position [0, 0]
click at [820, 364] on textarea "Buenas tardes Florencia, Hemos recibido correctamente la información y document…" at bounding box center [563, 365] width 813 height 154
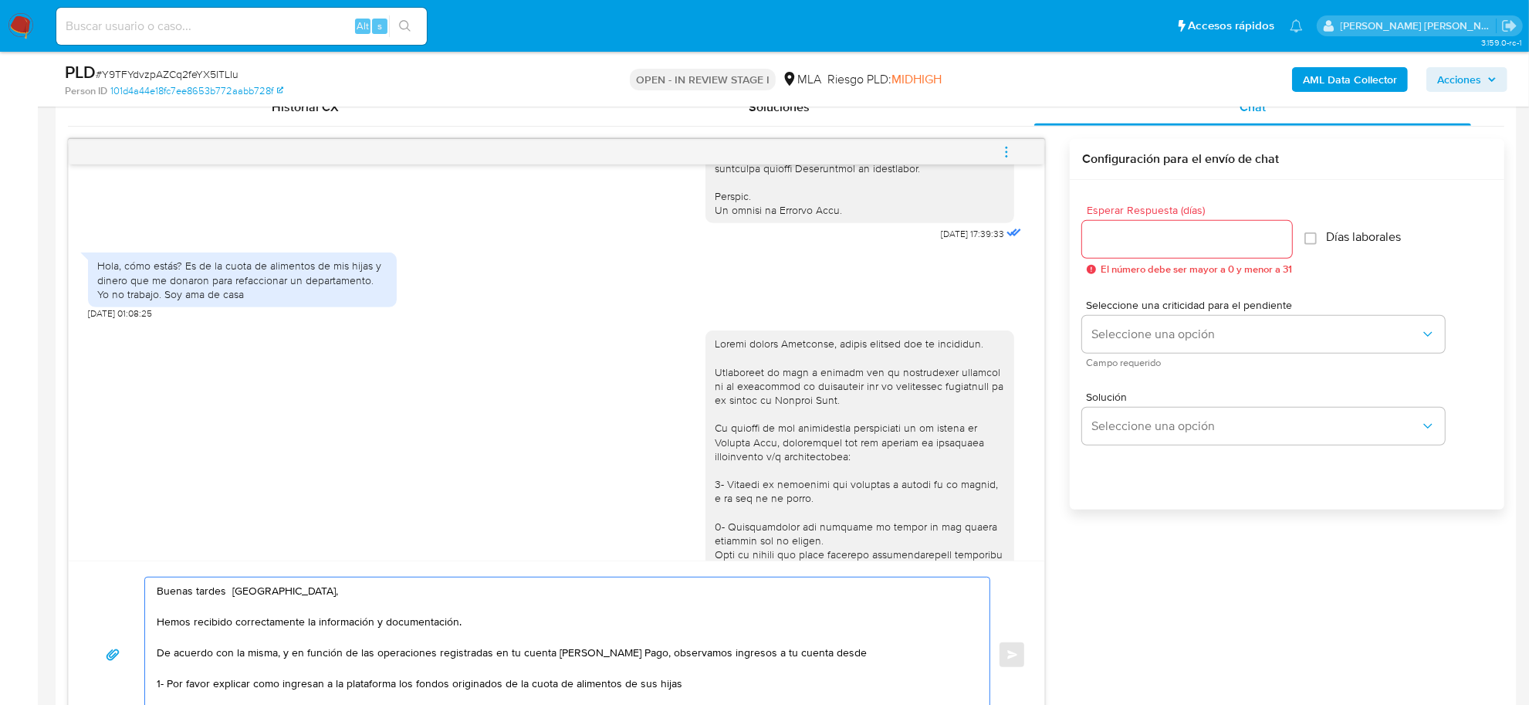
scroll to position [868, 0]
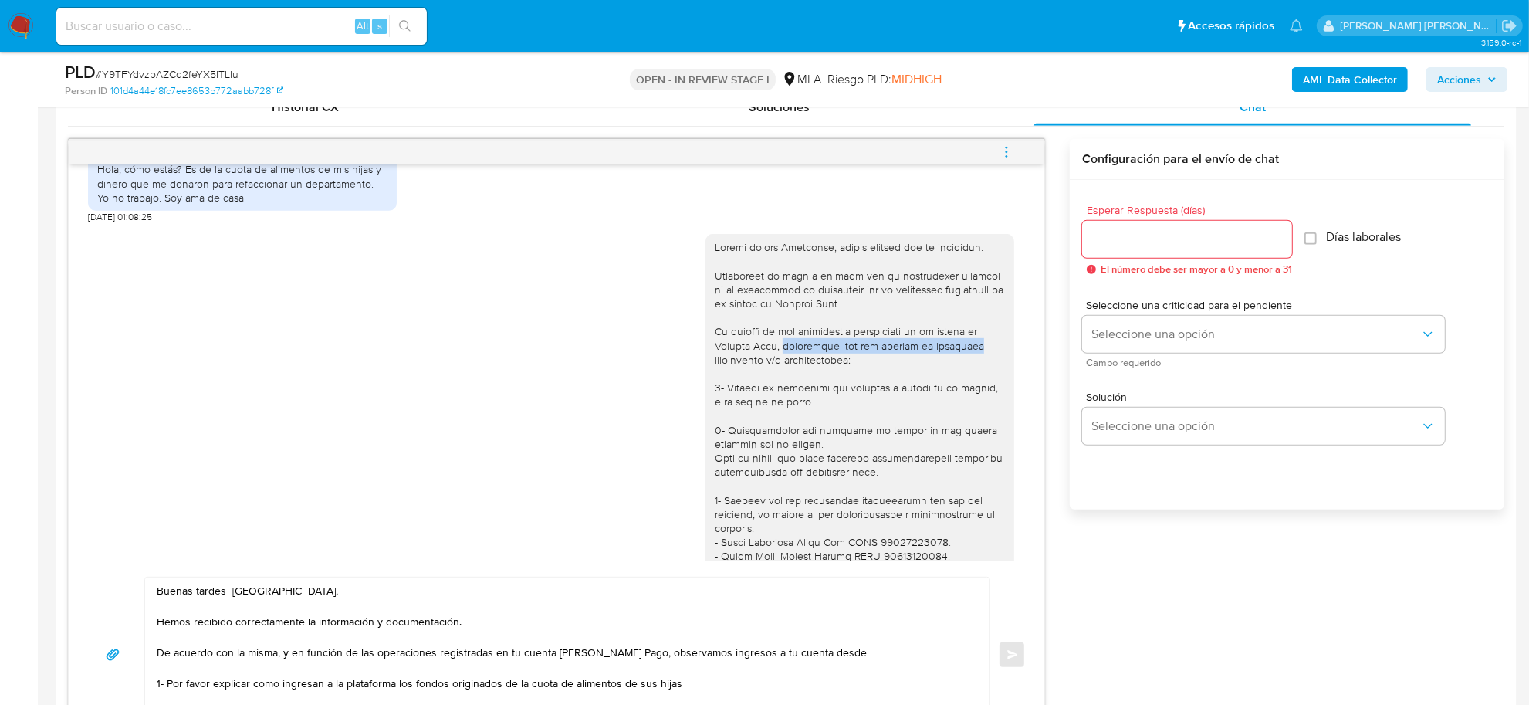
drag, startPoint x: 773, startPoint y: 373, endPoint x: 971, endPoint y: 380, distance: 197.7
click at [971, 380] on div at bounding box center [860, 499] width 290 height 519
copy div "necesitamos que nos brindes la siguiente"
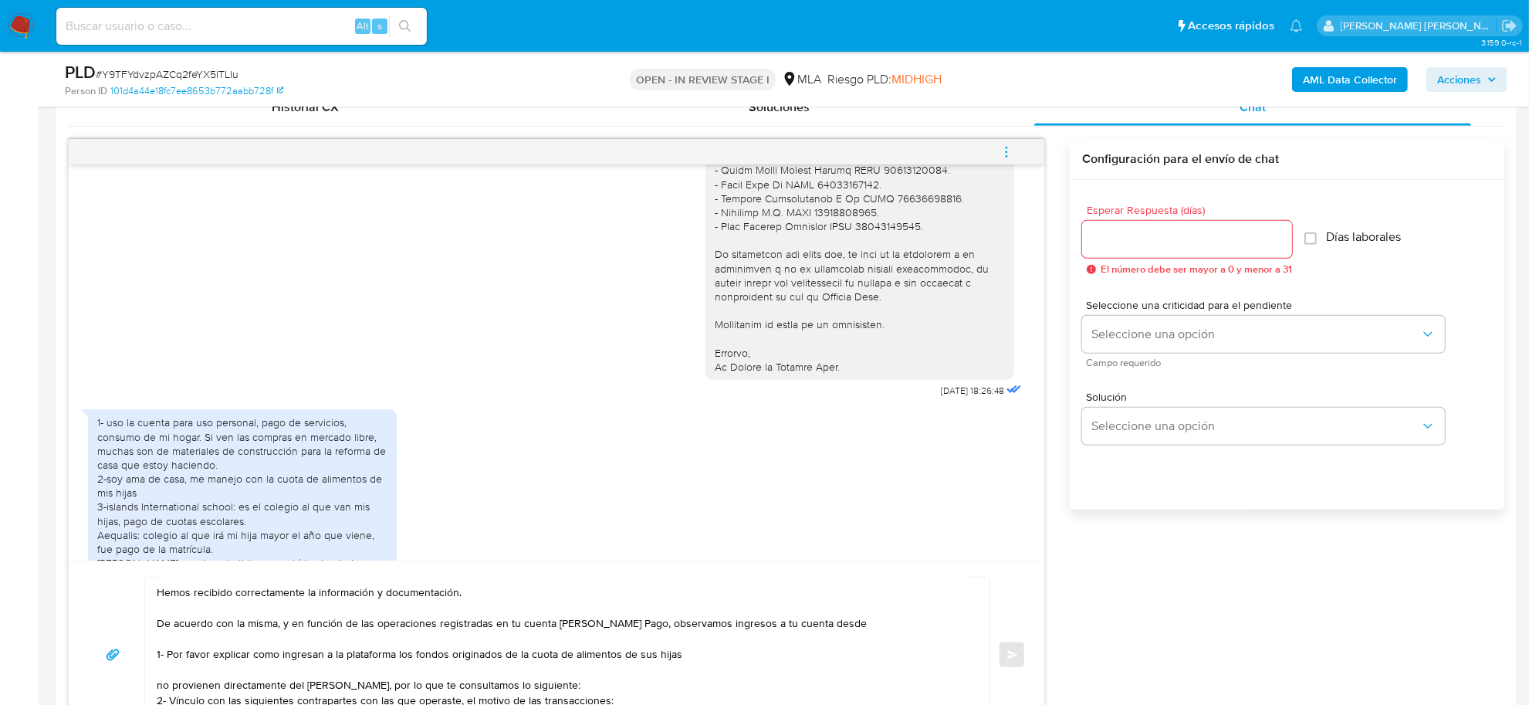
scroll to position [0, 0]
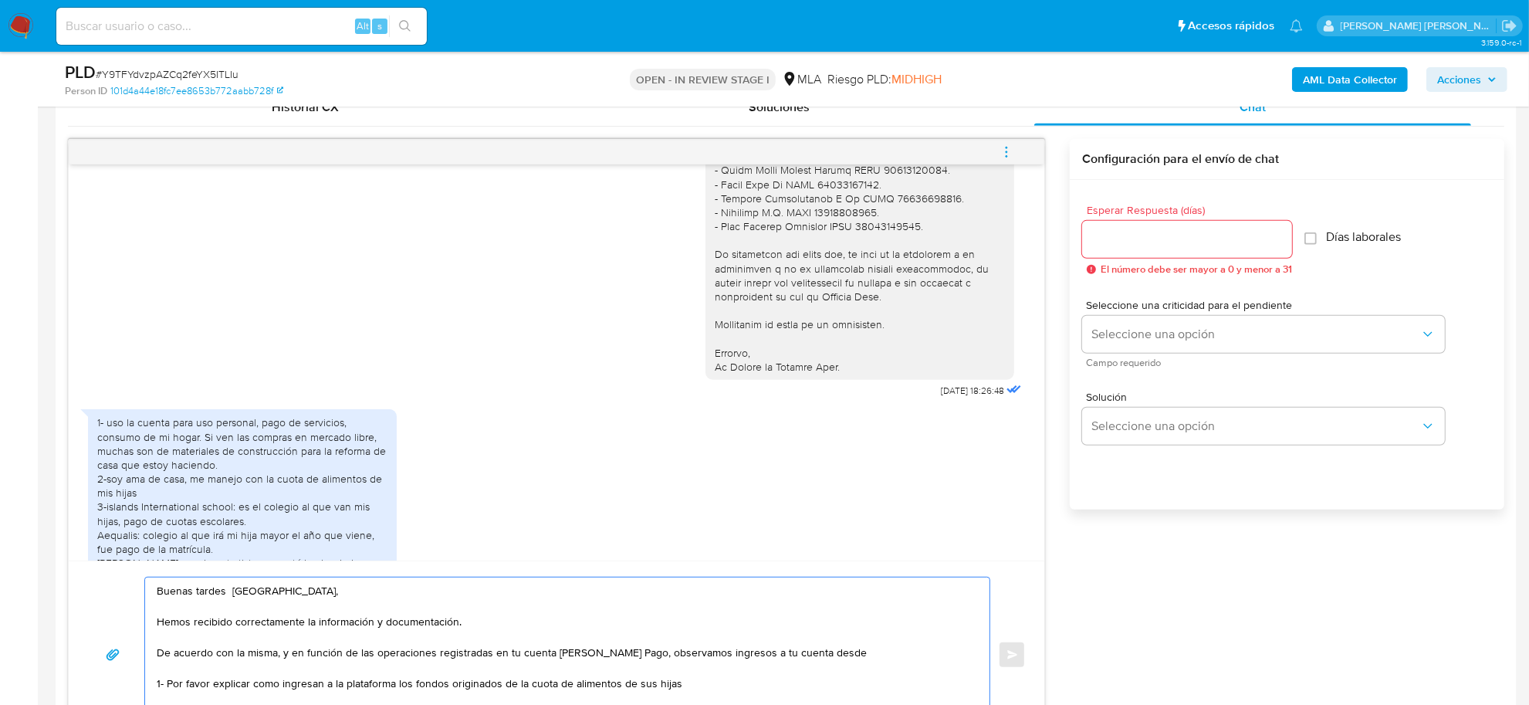
drag, startPoint x: 642, startPoint y: 656, endPoint x: 866, endPoint y: 658, distance: 223.8
click at [866, 658] on textarea "Buenas tardes Florencia, Hemos recibido correctamente la información y document…" at bounding box center [563, 654] width 813 height 154
paste textarea "necesitamos que nos brindes la siguient"
click at [793, 657] on textarea "Buenas tardes Florencia, Hemos recibido correctamente la información y document…" at bounding box center [563, 654] width 813 height 154
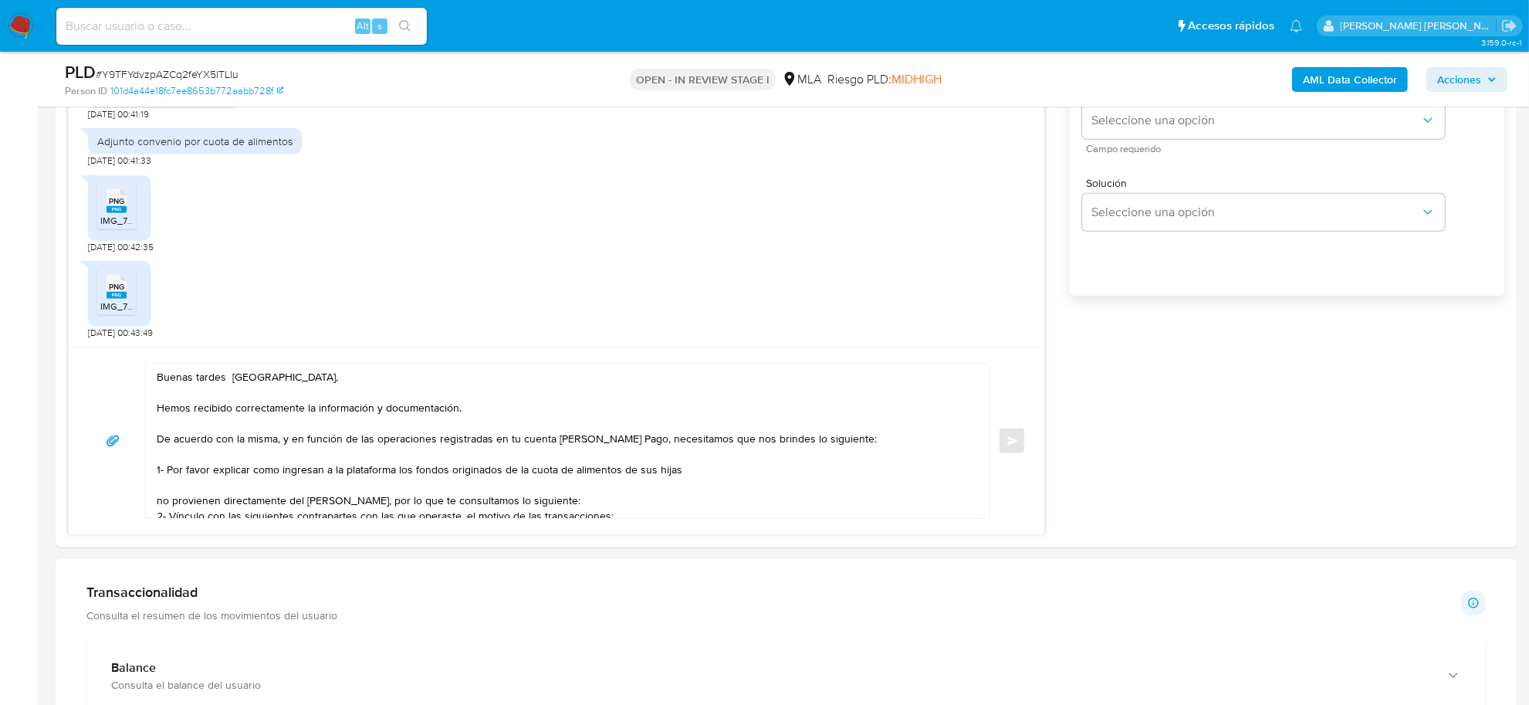
scroll to position [1157, 0]
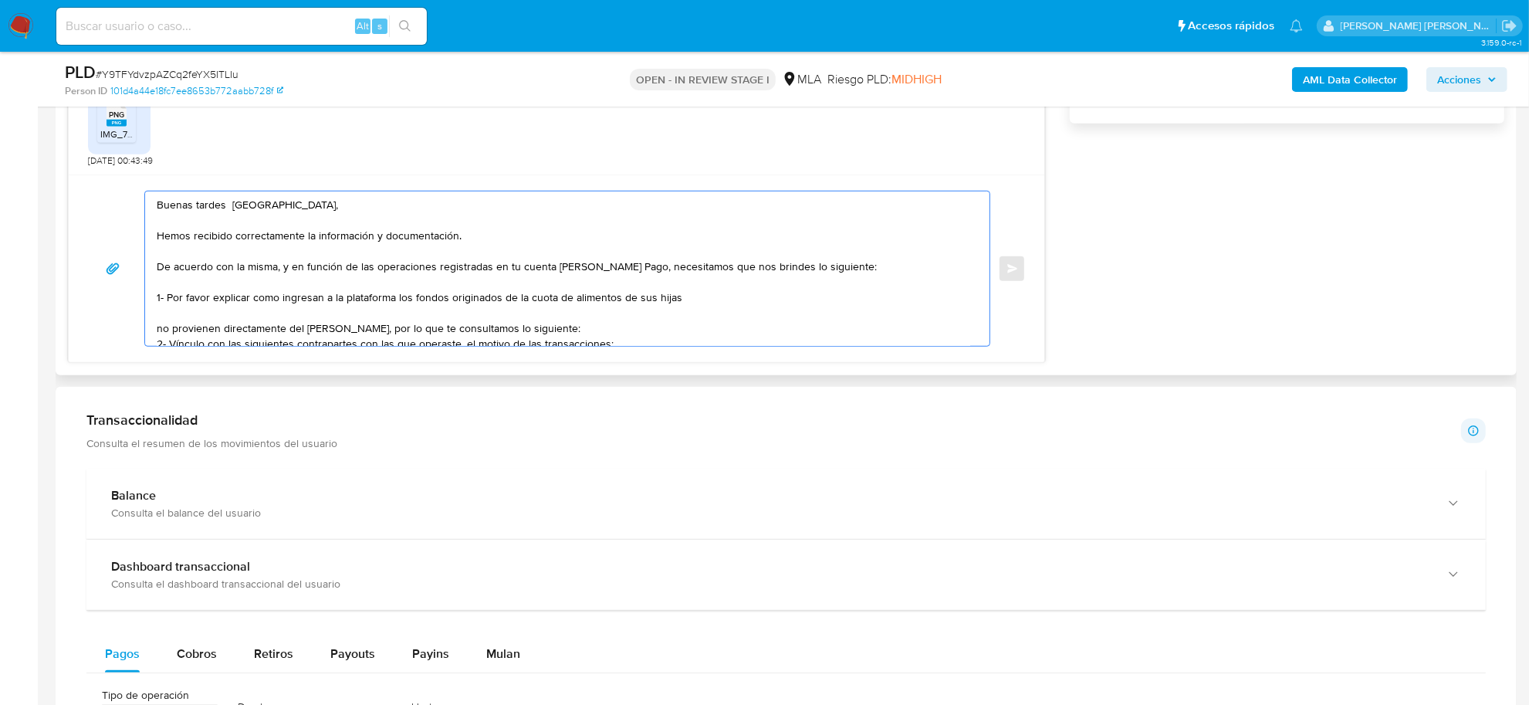
click at [251, 299] on textarea "Buenas tardes Florencia, Hemos recibido correctamente la información y document…" at bounding box center [563, 268] width 813 height 154
click at [694, 301] on textarea "Buenas tardes Florencia, Hemos recibido correctamente la información y document…" at bounding box center [563, 268] width 813 height 154
paste textarea "informe el método de envío de la cuota alimentaroio referente, considerando que…"
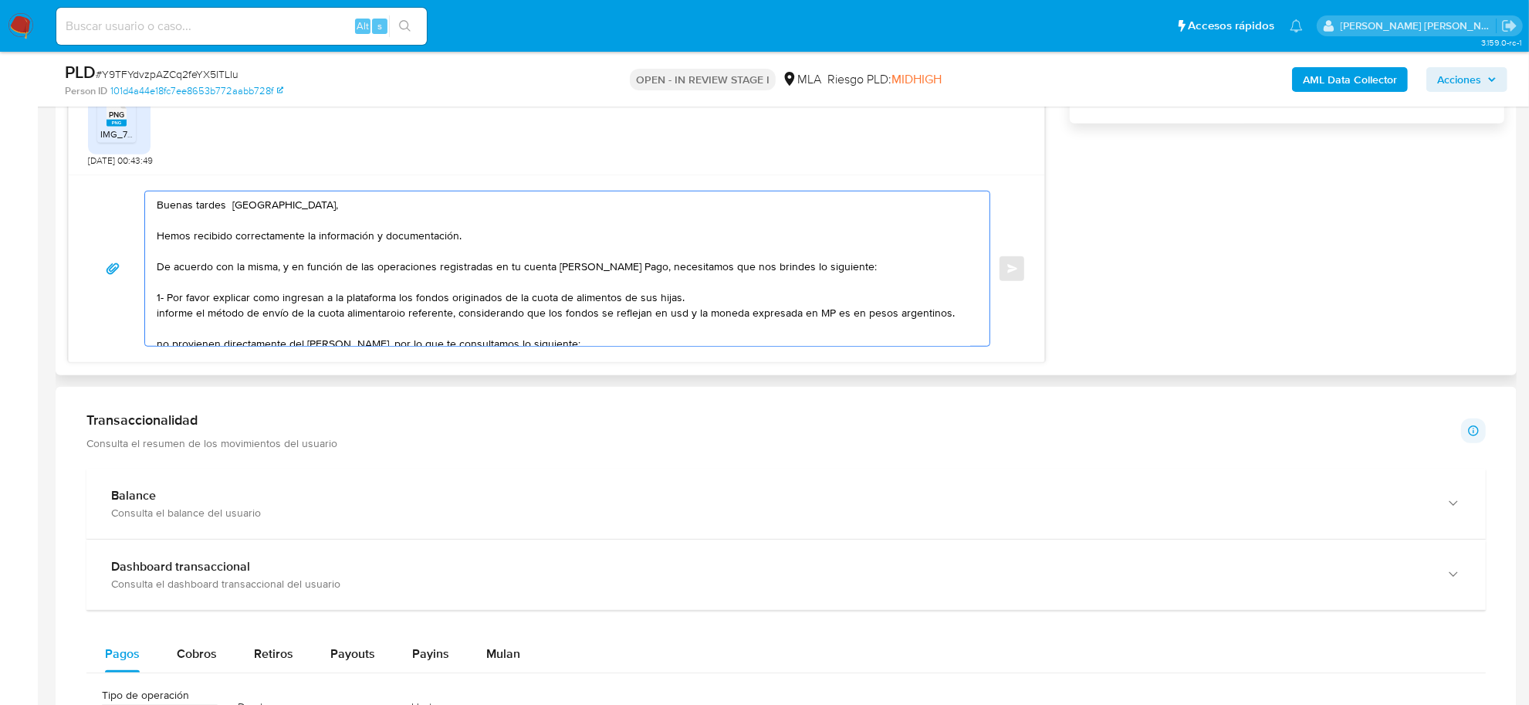
click at [159, 315] on textarea "Buenas tardes Florencia, Hemos recibido correctamente la información y document…" at bounding box center [563, 268] width 813 height 154
click at [191, 315] on textarea "Buenas tardes Florencia, Hemos recibido correctamente la información y document…" at bounding box center [563, 268] width 813 height 154
click at [377, 318] on textarea "Buenas tardes Florencia, Hemos recibido correctamente la información y document…" at bounding box center [563, 268] width 813 height 154
drag, startPoint x: 664, startPoint y: 318, endPoint x: 955, endPoint y: 315, distance: 290.2
click at [955, 315] on textarea "Buenas tardes Florencia, Hemos recibido correctamente la información y document…" at bounding box center [563, 268] width 813 height 154
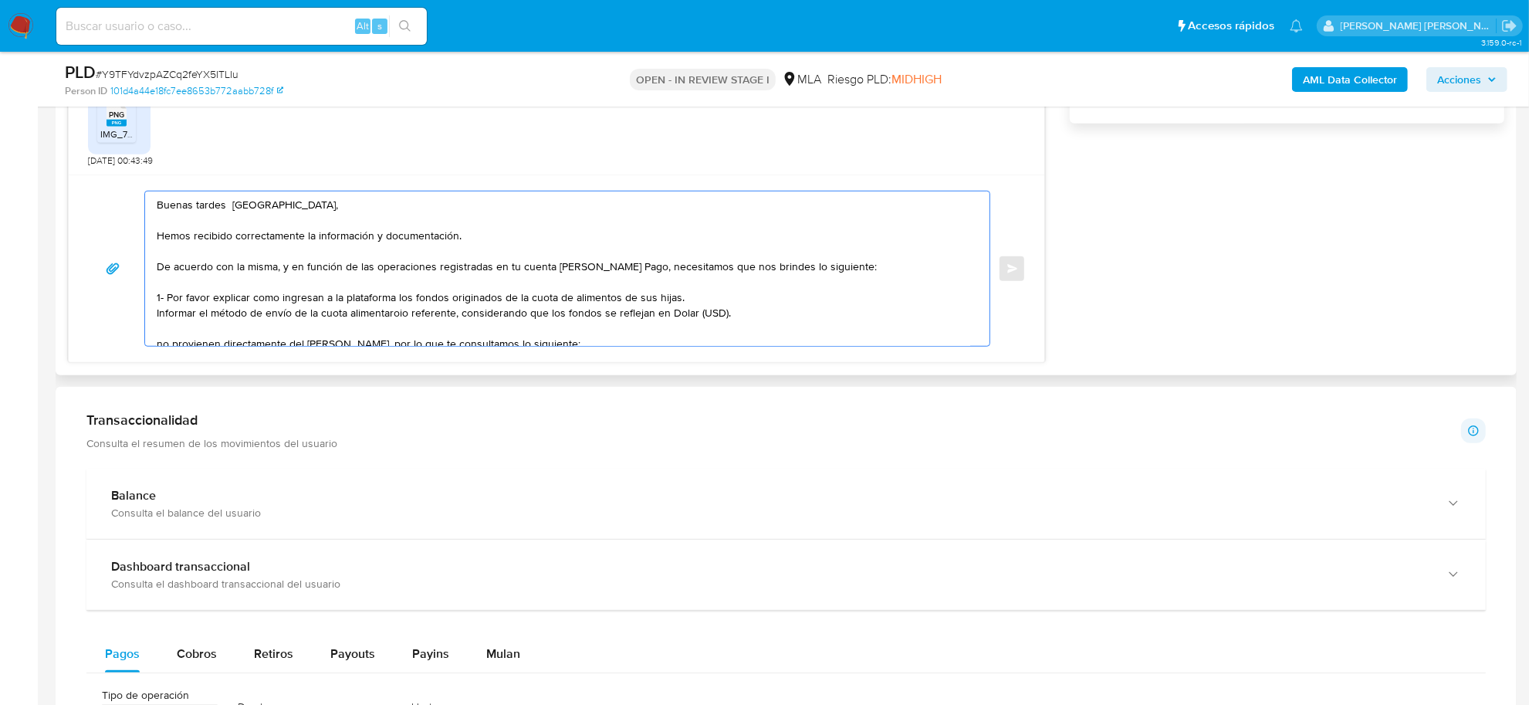
click at [386, 318] on textarea "Buenas tardes Florencia, Hemos recibido correctamente la información y document…" at bounding box center [563, 268] width 813 height 154
drag, startPoint x: 444, startPoint y: 317, endPoint x: 400, endPoint y: 321, distance: 44.9
click at [400, 321] on textarea "Buenas tardes Florencia, Hemos recibido correctamente la información y document…" at bounding box center [563, 268] width 813 height 154
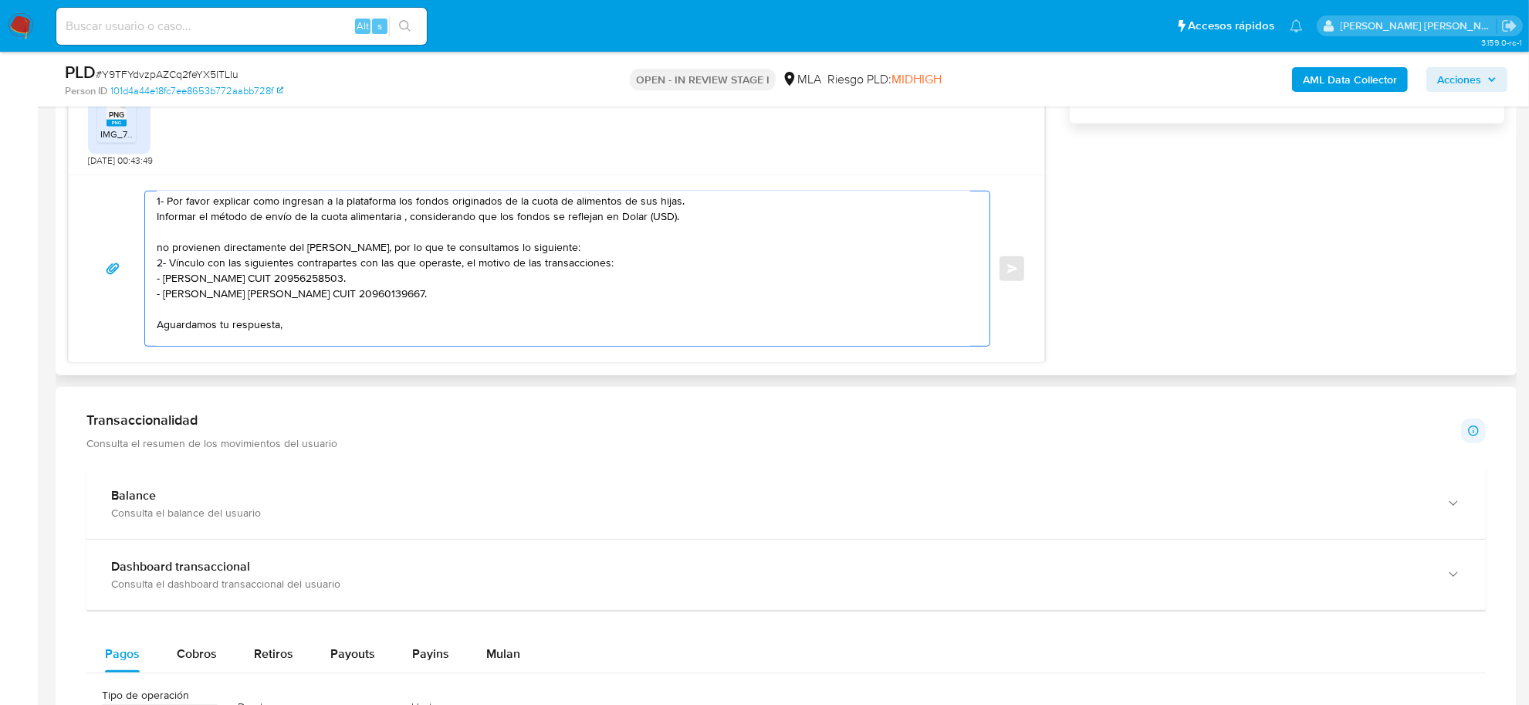
click at [210, 252] on textarea "Buenas tardes Florencia, Hemos recibido correctamente la información y document…" at bounding box center [563, 268] width 813 height 154
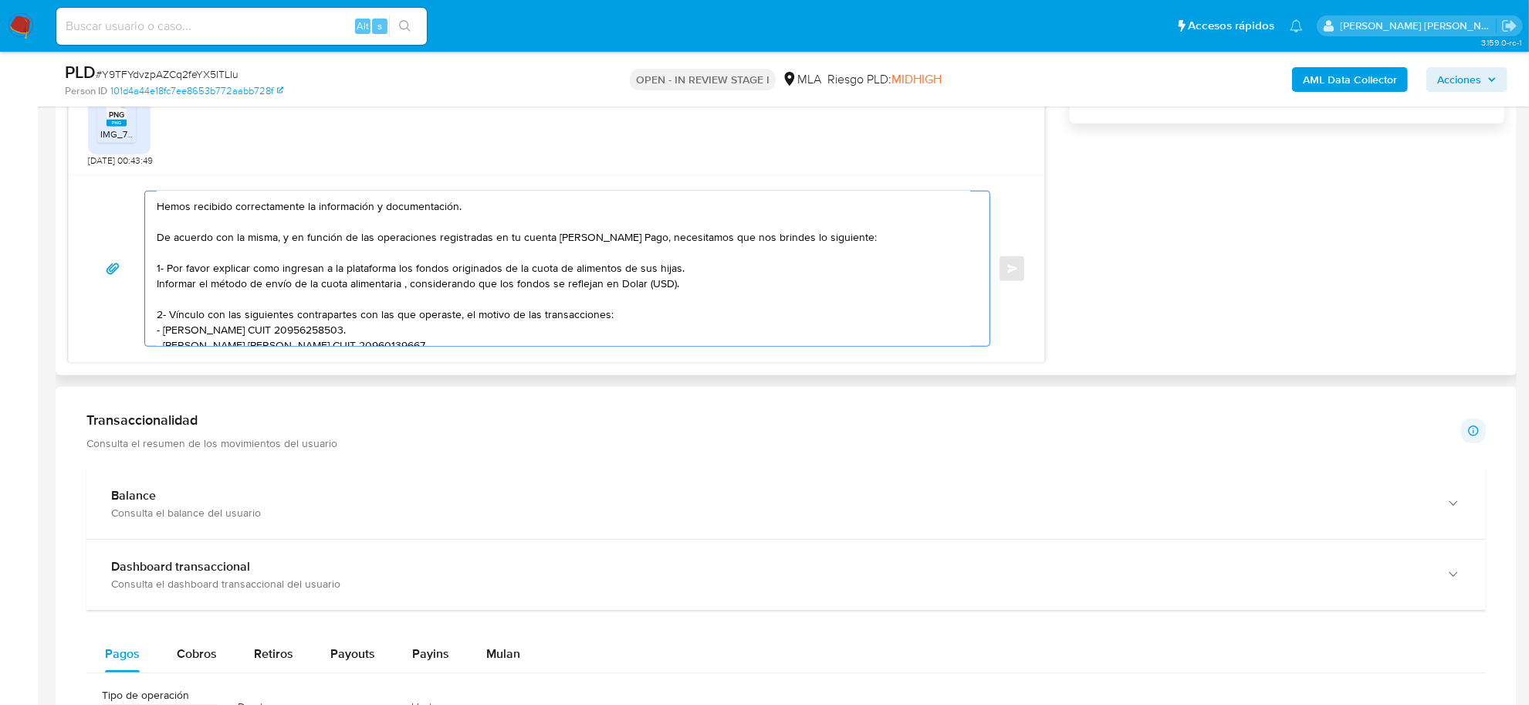
scroll to position [36, 0]
drag, startPoint x: 407, startPoint y: 278, endPoint x: 670, endPoint y: 274, distance: 263.2
click at [670, 274] on textarea "Buenas tardes Florencia, Hemos recibido correctamente la información y document…" at bounding box center [563, 268] width 813 height 154
click at [164, 282] on textarea "Buenas tardes Florencia, Hemos recibido correctamente la información y document…" at bounding box center [563, 268] width 813 height 154
click at [424, 282] on textarea "Buenas tardes Florencia, Hemos recibido correctamente la información y document…" at bounding box center [563, 268] width 813 height 154
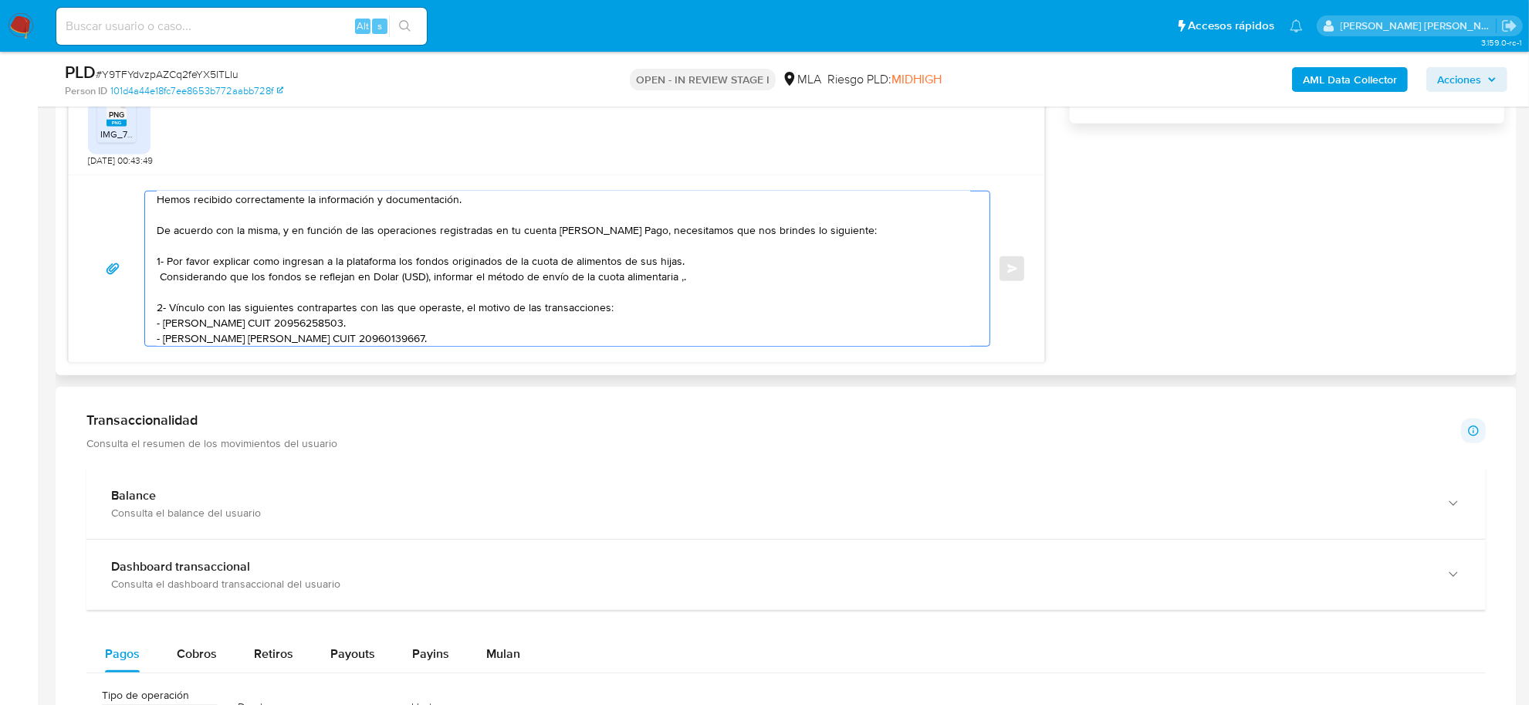
click at [680, 282] on textarea "Buenas tardes Florencia, Hemos recibido correctamente la información y document…" at bounding box center [563, 268] width 813 height 154
click at [460, 262] on textarea "Buenas tardes Florencia, Hemos recibido correctamente la información y document…" at bounding box center [563, 268] width 813 height 154
click at [502, 278] on textarea "Buenas tardes Florencia, Hemos recibido correctamente la información y document…" at bounding box center [563, 268] width 813 height 154
click at [282, 279] on textarea "Buenas tardes Florencia, Hemos recibido correctamente la información y document…" at bounding box center [563, 268] width 813 height 154
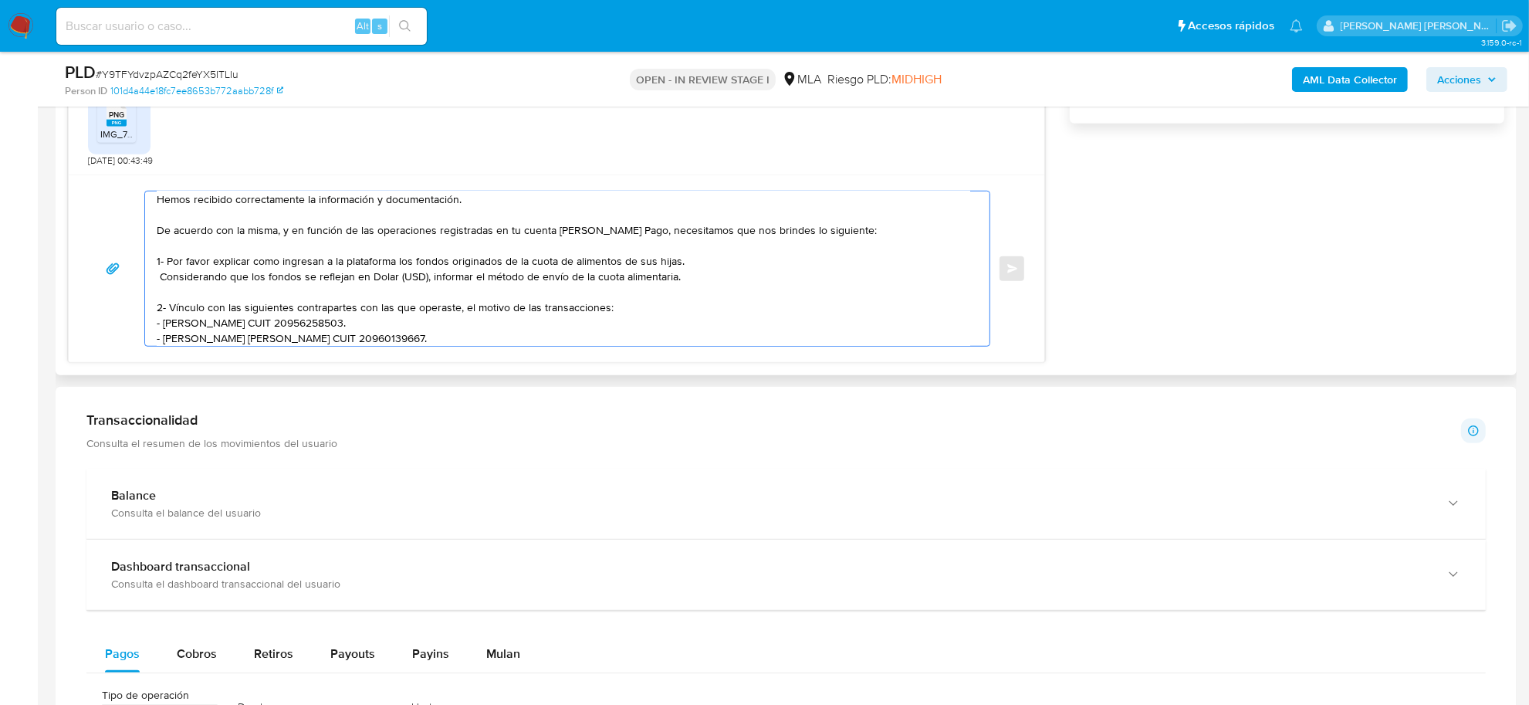
click at [282, 279] on textarea "Buenas tardes Florencia, Hemos recibido correctamente la información y document…" at bounding box center [563, 268] width 813 height 154
click at [398, 279] on textarea "Buenas tardes Florencia, Hemos recibido correctamente la información y document…" at bounding box center [563, 268] width 813 height 154
click at [396, 280] on textarea "Buenas tardes Florencia, Hemos recibido correctamente la información y document…" at bounding box center [563, 268] width 813 height 154
click at [411, 279] on textarea "Buenas tardes Florencia, Hemos recibido correctamente la información y document…" at bounding box center [563, 268] width 813 height 154
drag, startPoint x: 641, startPoint y: 279, endPoint x: 896, endPoint y: 279, distance: 254.6
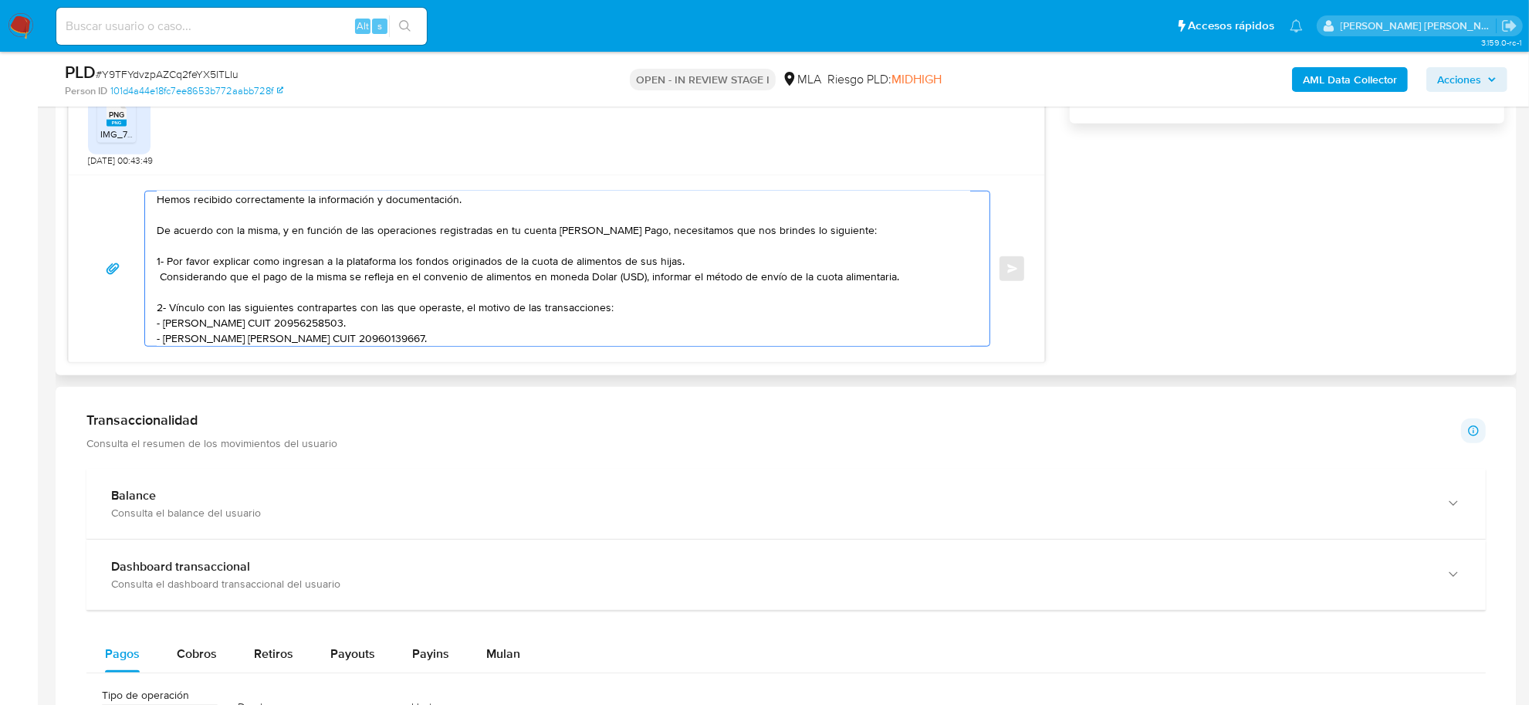
click at [896, 279] on textarea "Buenas tardes Florencia, Hemos recibido correctamente la información y document…" at bounding box center [563, 268] width 813 height 154
click at [253, 264] on textarea "Buenas tardes Florencia, Hemos recibido correctamente la información y document…" at bounding box center [563, 268] width 813 height 154
click at [607, 279] on textarea "Buenas tardes Florencia, Hemos recibido correctamente la información y document…" at bounding box center [563, 268] width 813 height 154
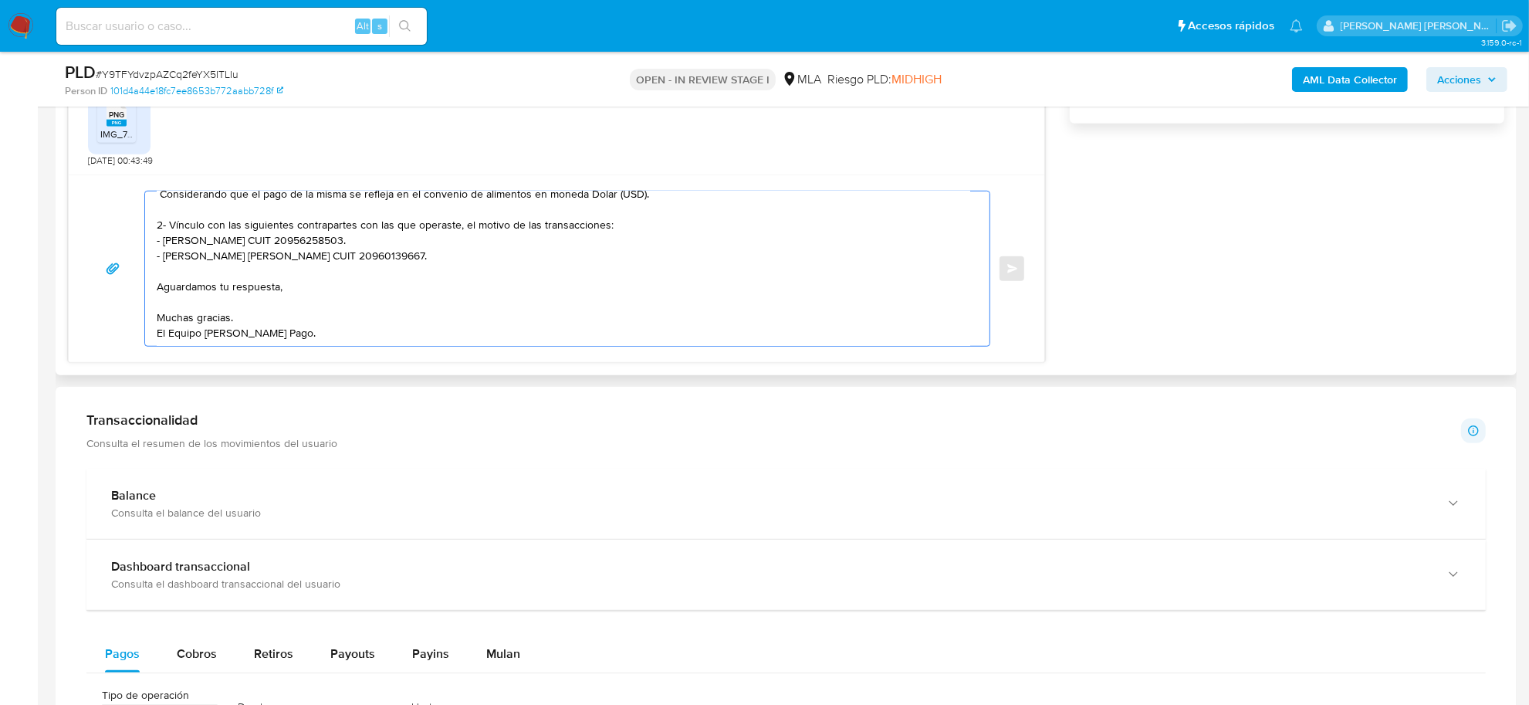
scroll to position [133, 0]
click at [248, 346] on div "Buenas tardes Florencia, Hemos recibido correctamente la información y document…" at bounding box center [567, 269] width 846 height 156
click at [239, 341] on textarea "Buenas tardes Florencia, Hemos recibido correctamente la información y document…" at bounding box center [563, 268] width 813 height 154
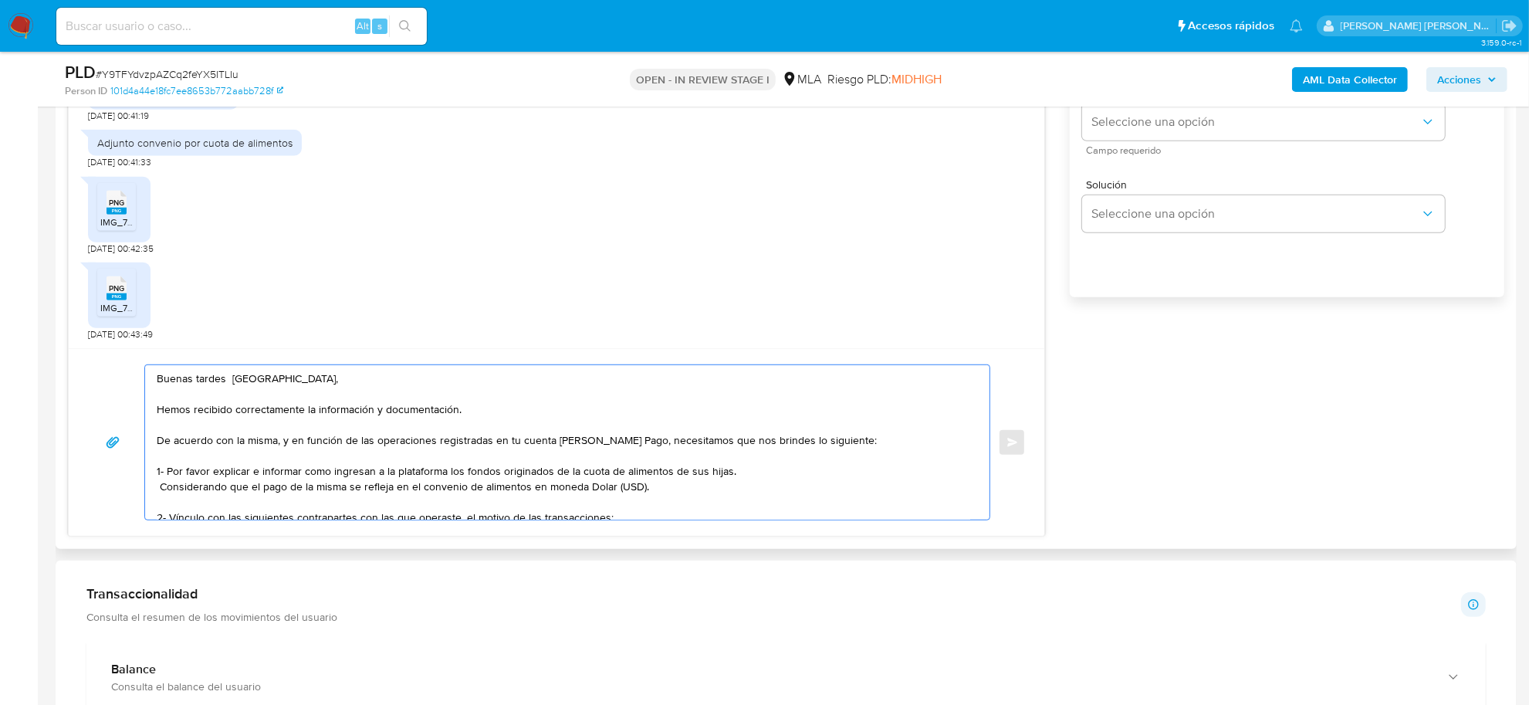
scroll to position [868, 0]
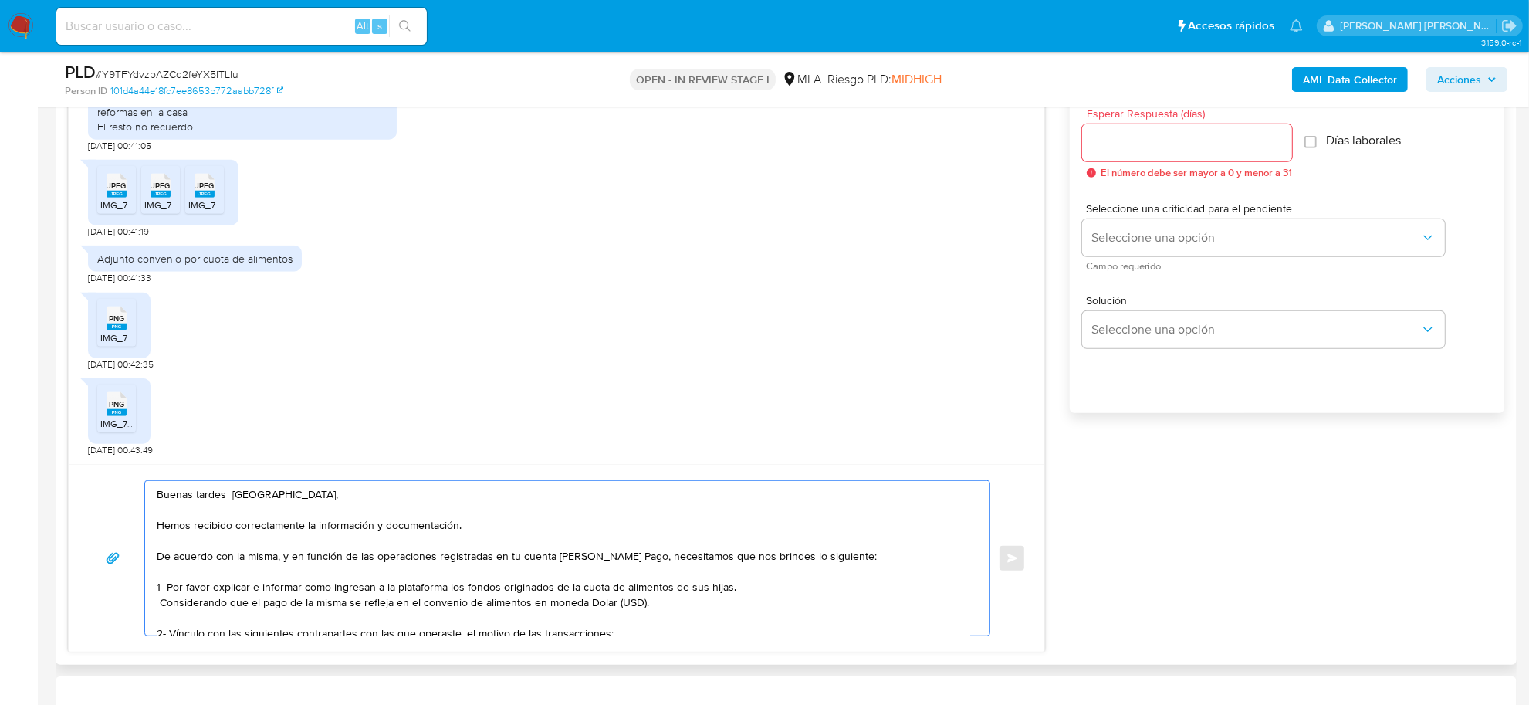
type textarea "Buenas tardes Florencia, Hemos recibido correctamente la información y document…"
click at [1121, 144] on input "Esperar Respuesta (días)" at bounding box center [1187, 143] width 210 height 20
type input "2"
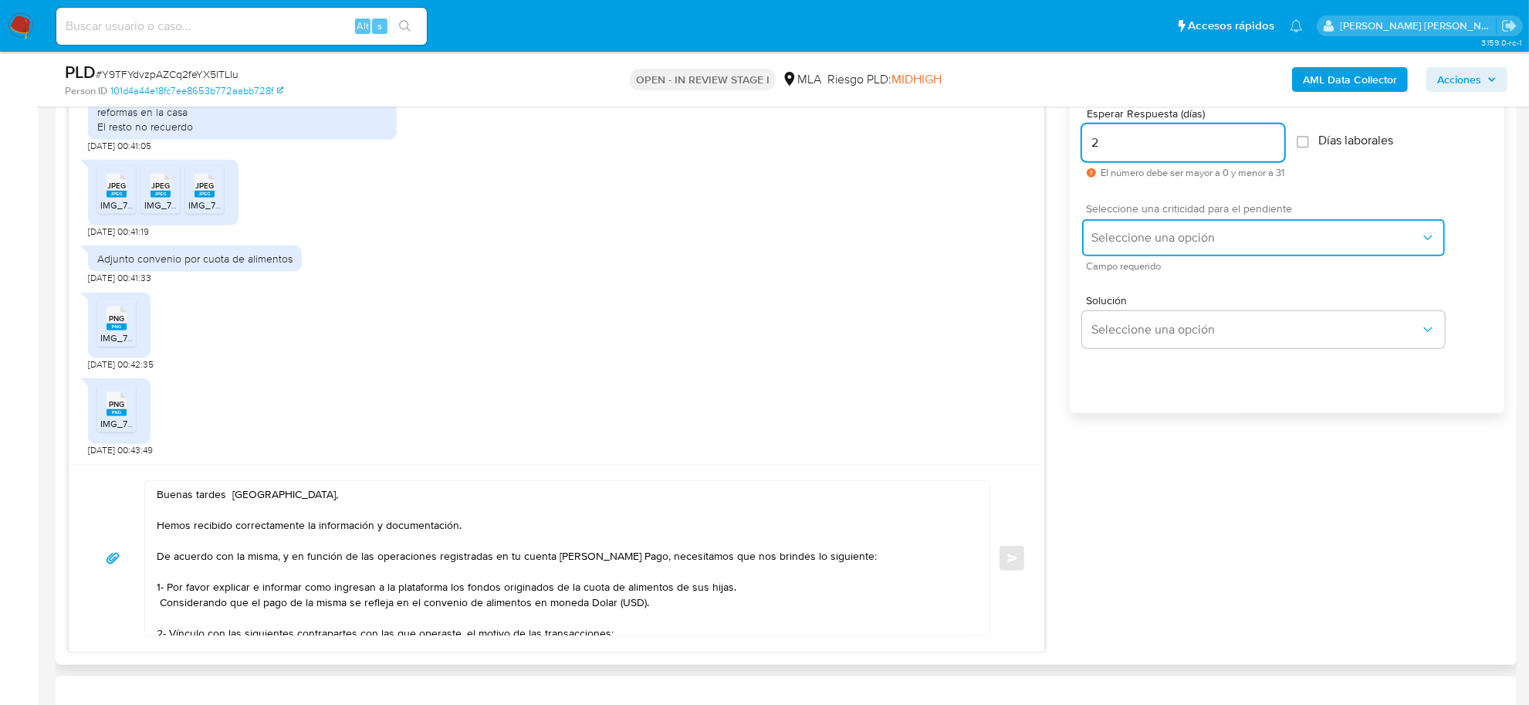
click at [1142, 222] on button "Seleccione una opción" at bounding box center [1263, 237] width 363 height 37
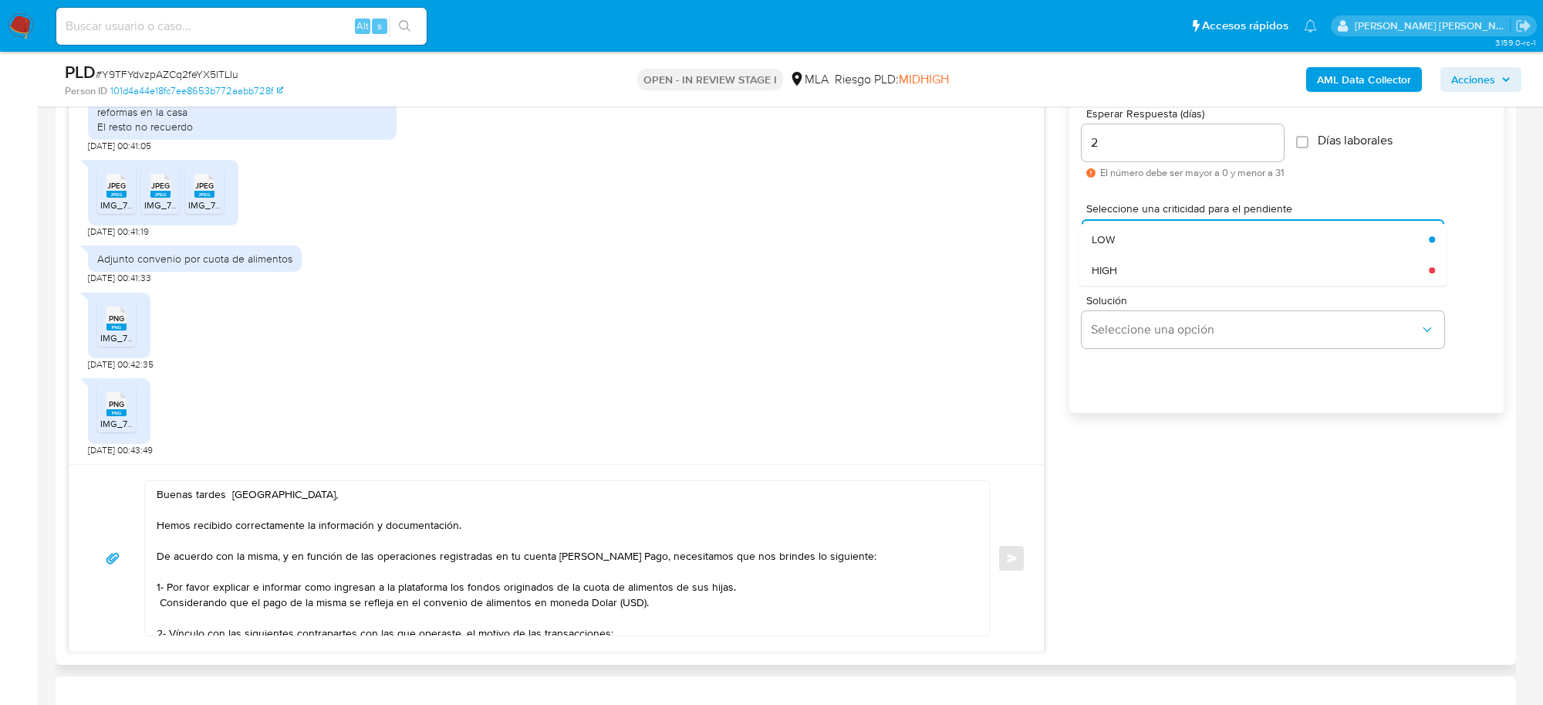
drag, startPoint x: 1129, startPoint y: 275, endPoint x: 1074, endPoint y: 326, distance: 74.3
click at [1127, 275] on div "HIGH" at bounding box center [1261, 270] width 338 height 31
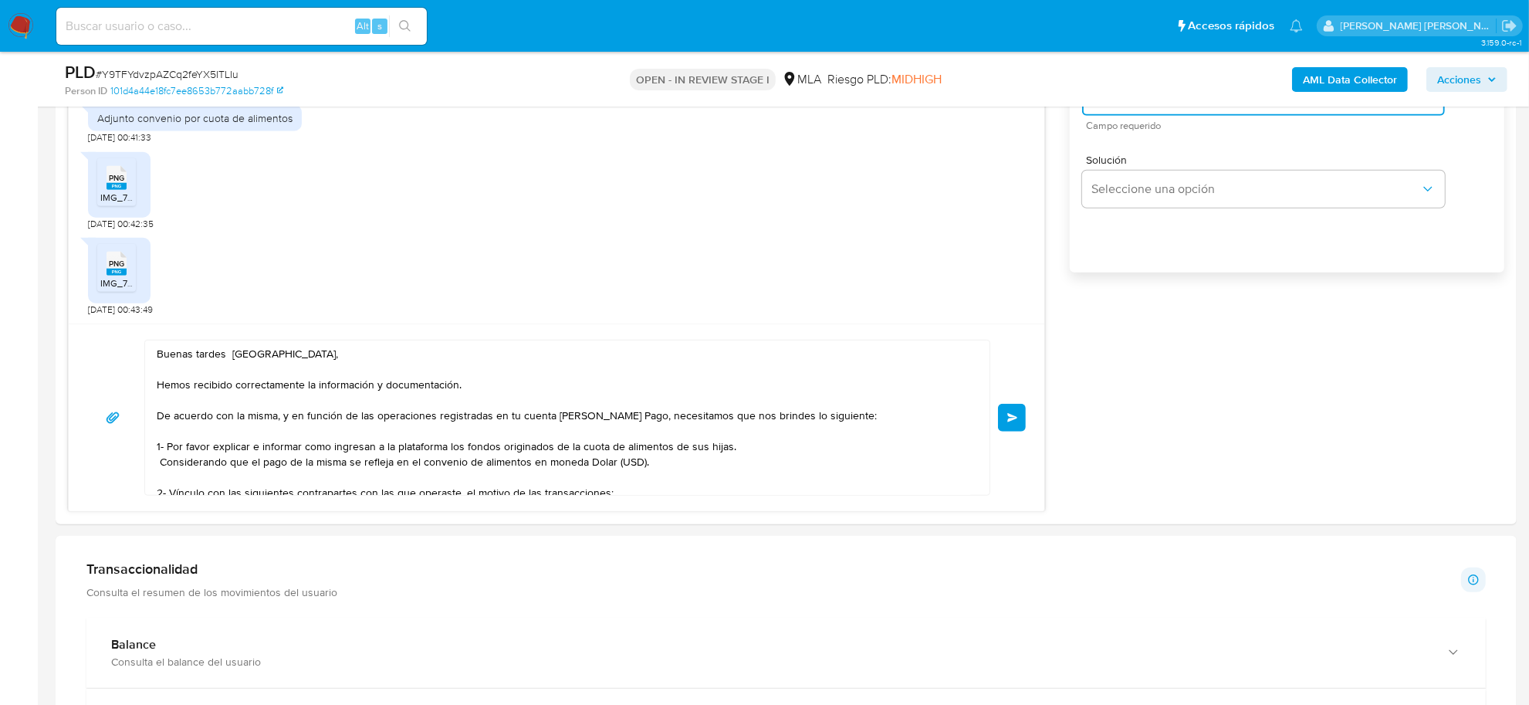
scroll to position [1157, 0]
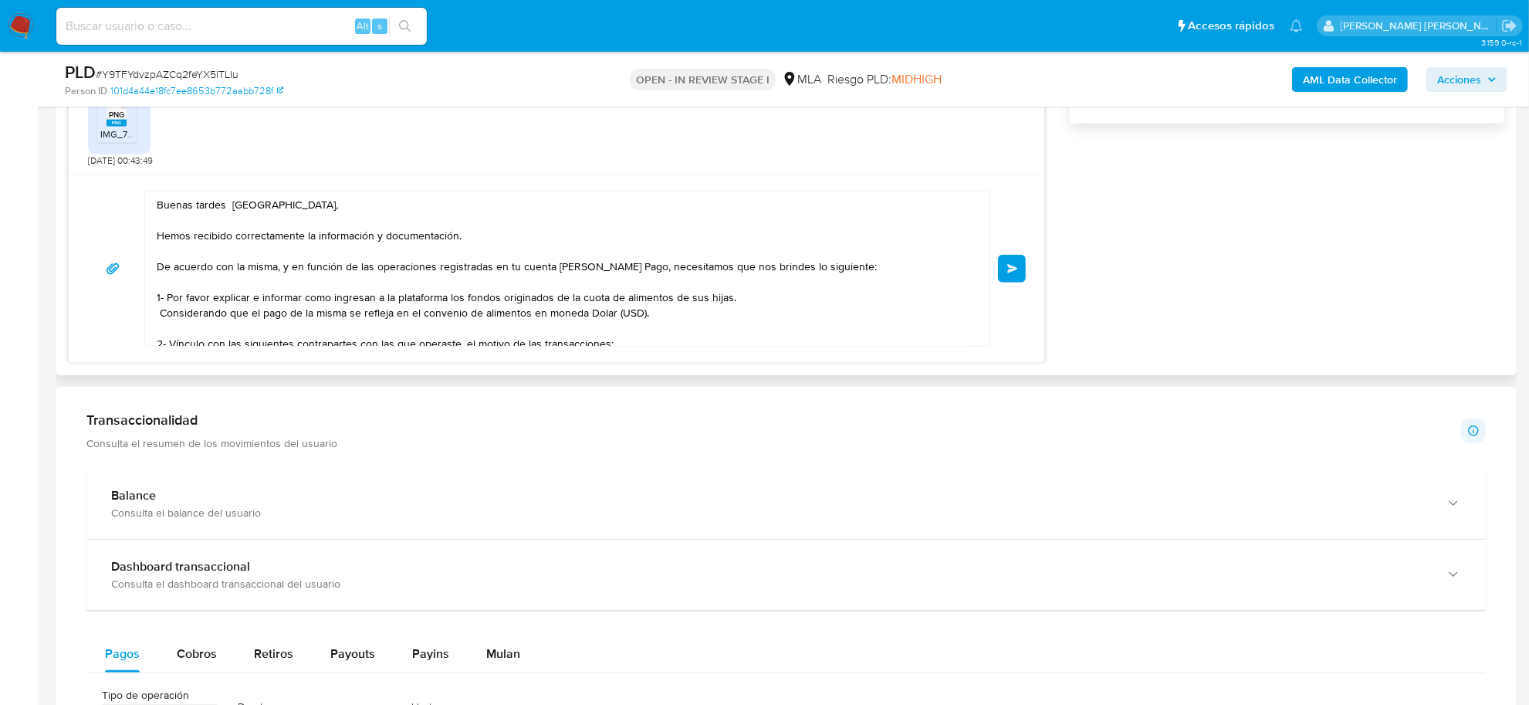
click at [1007, 272] on span "Enviar" at bounding box center [1012, 268] width 11 height 9
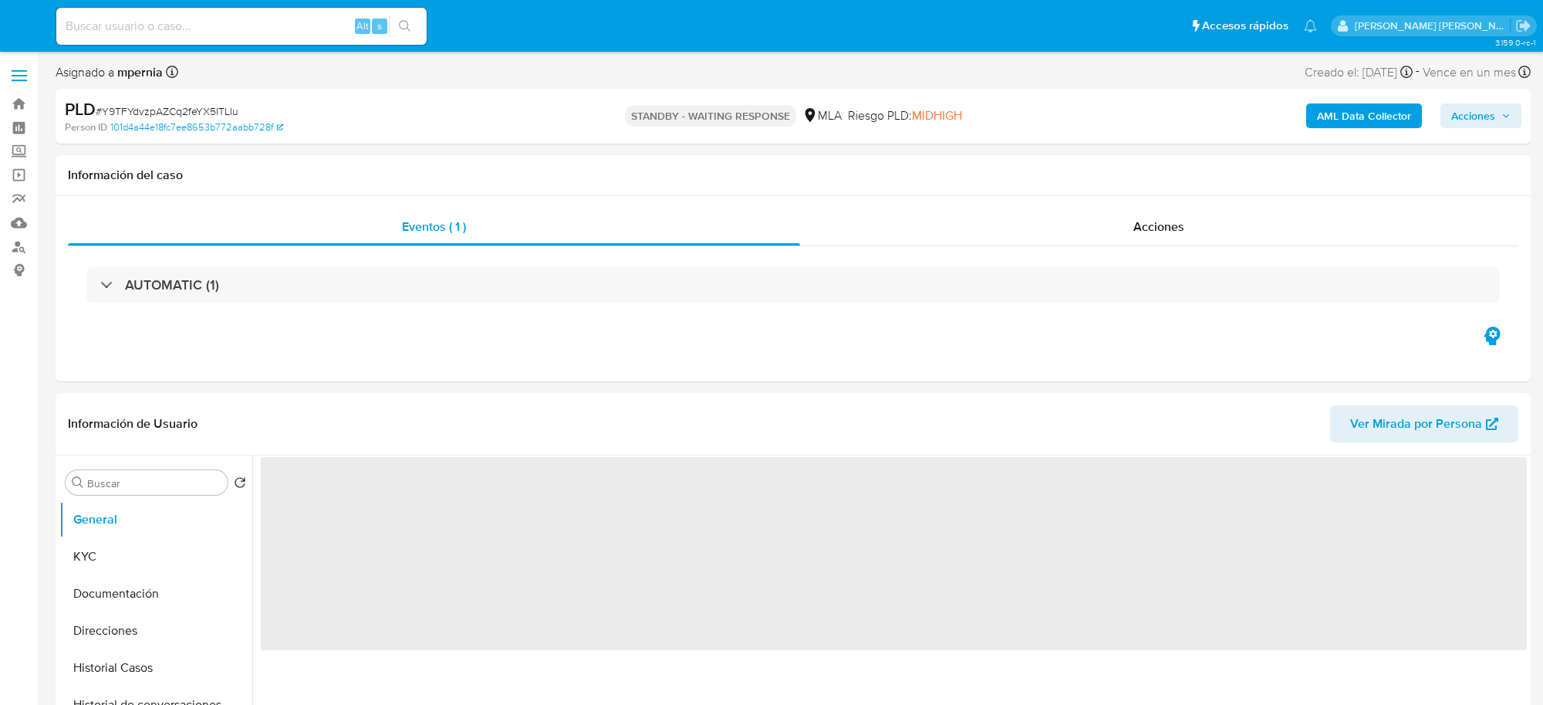
select select "10"
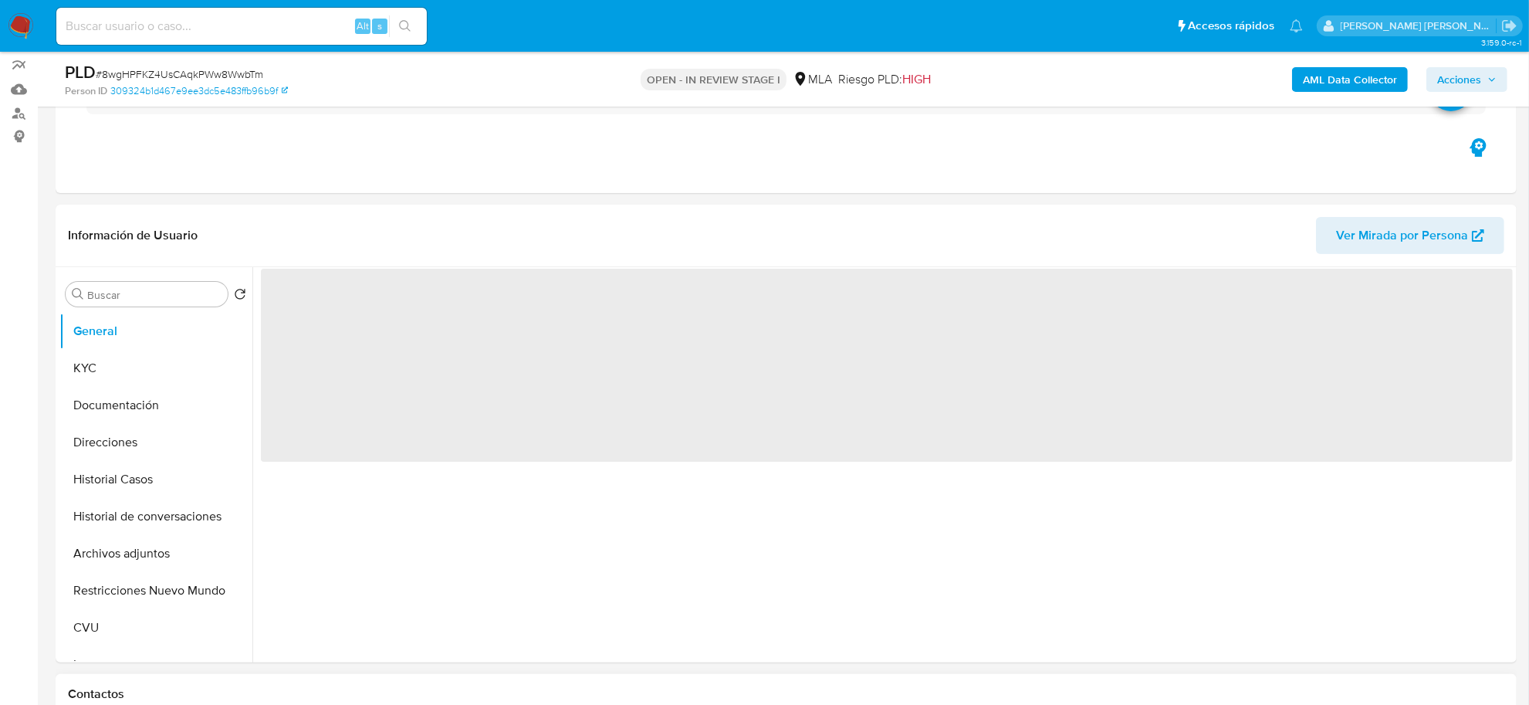
scroll to position [386, 0]
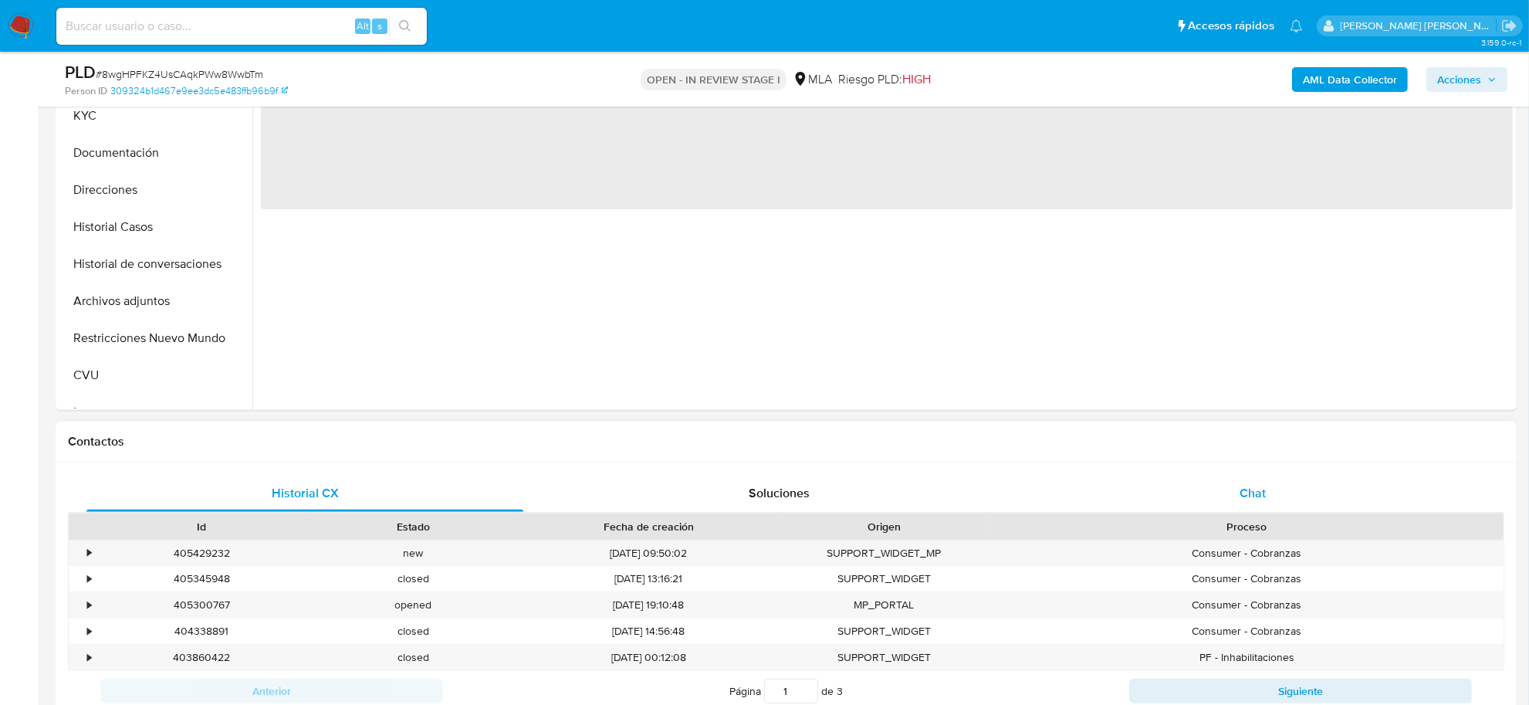
select select "10"
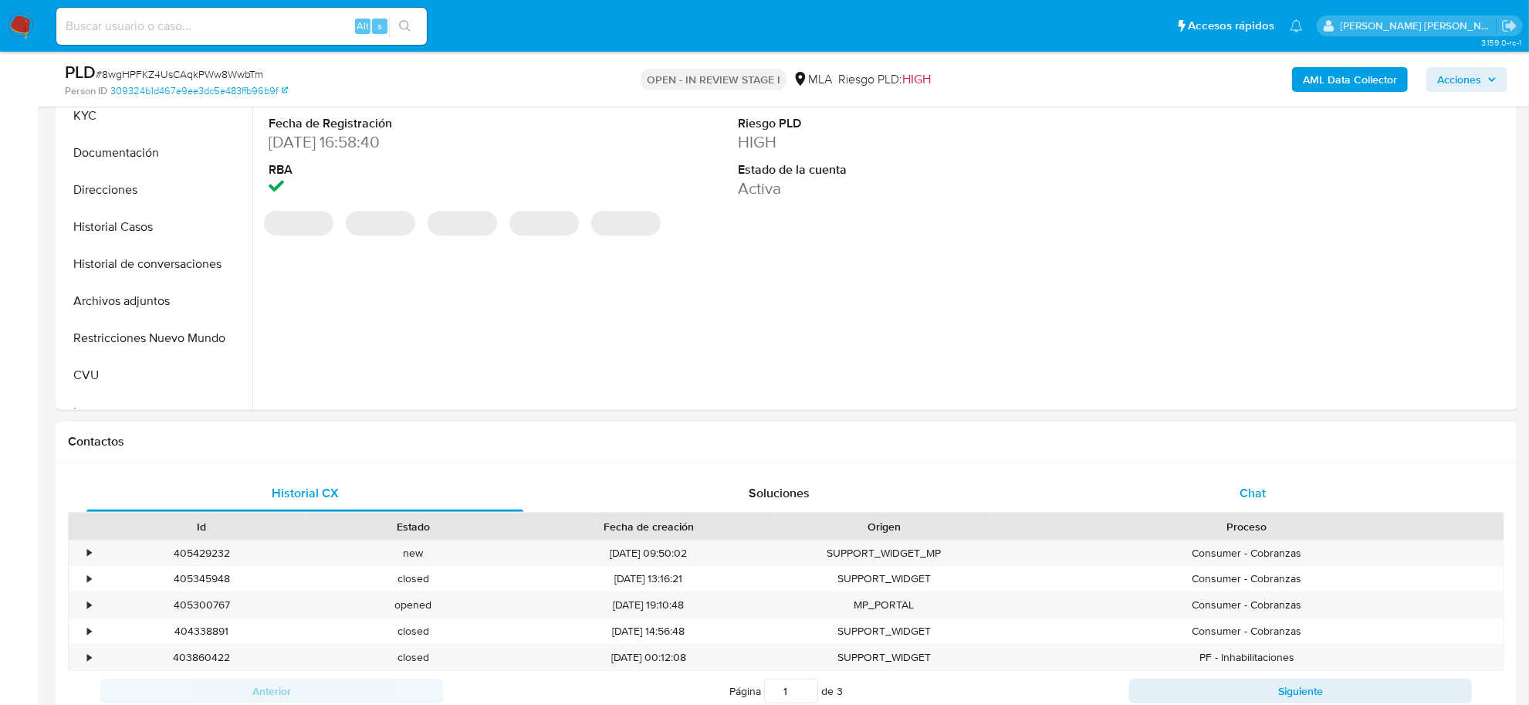
click at [1250, 487] on span "Chat" at bounding box center [1252, 493] width 26 height 18
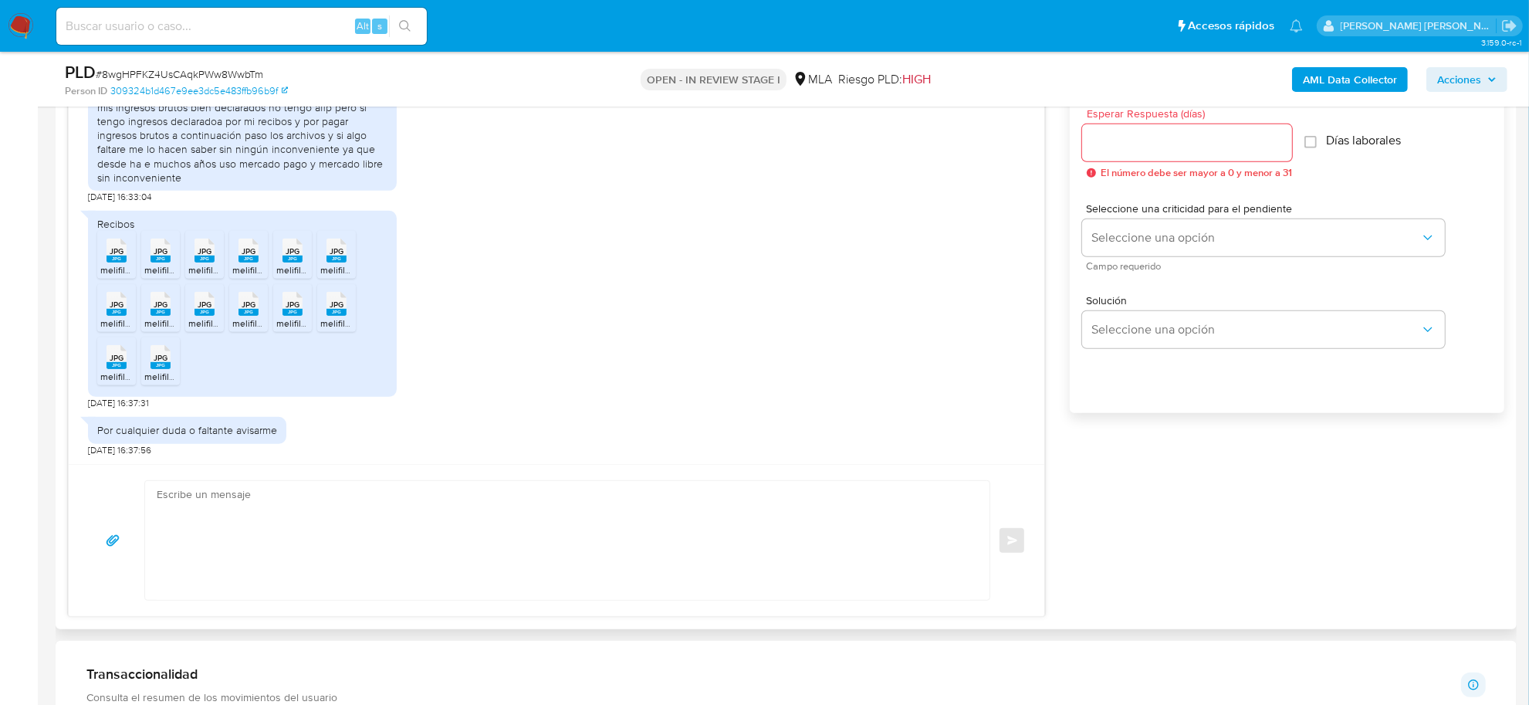
scroll to position [961, 0]
click at [270, 519] on textarea at bounding box center [563, 540] width 813 height 119
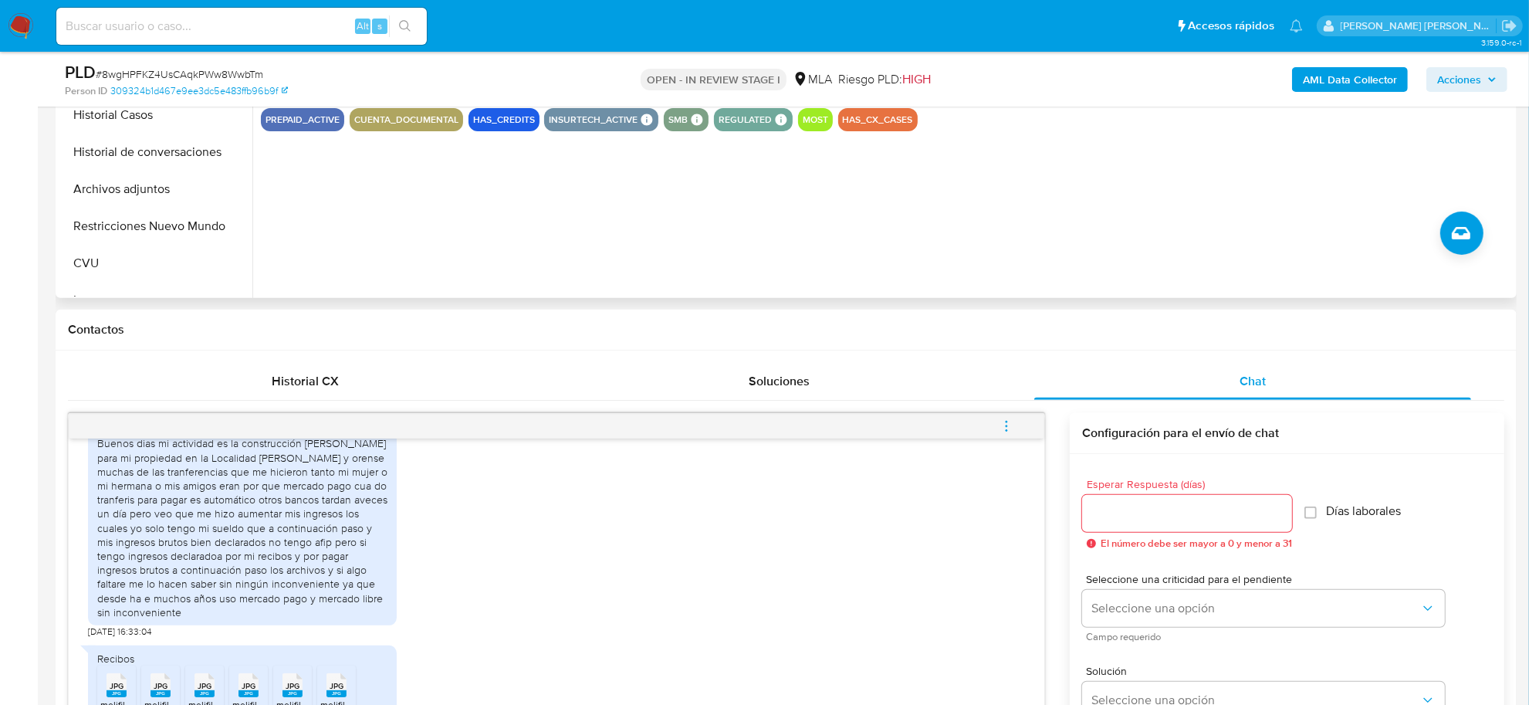
scroll to position [289, 0]
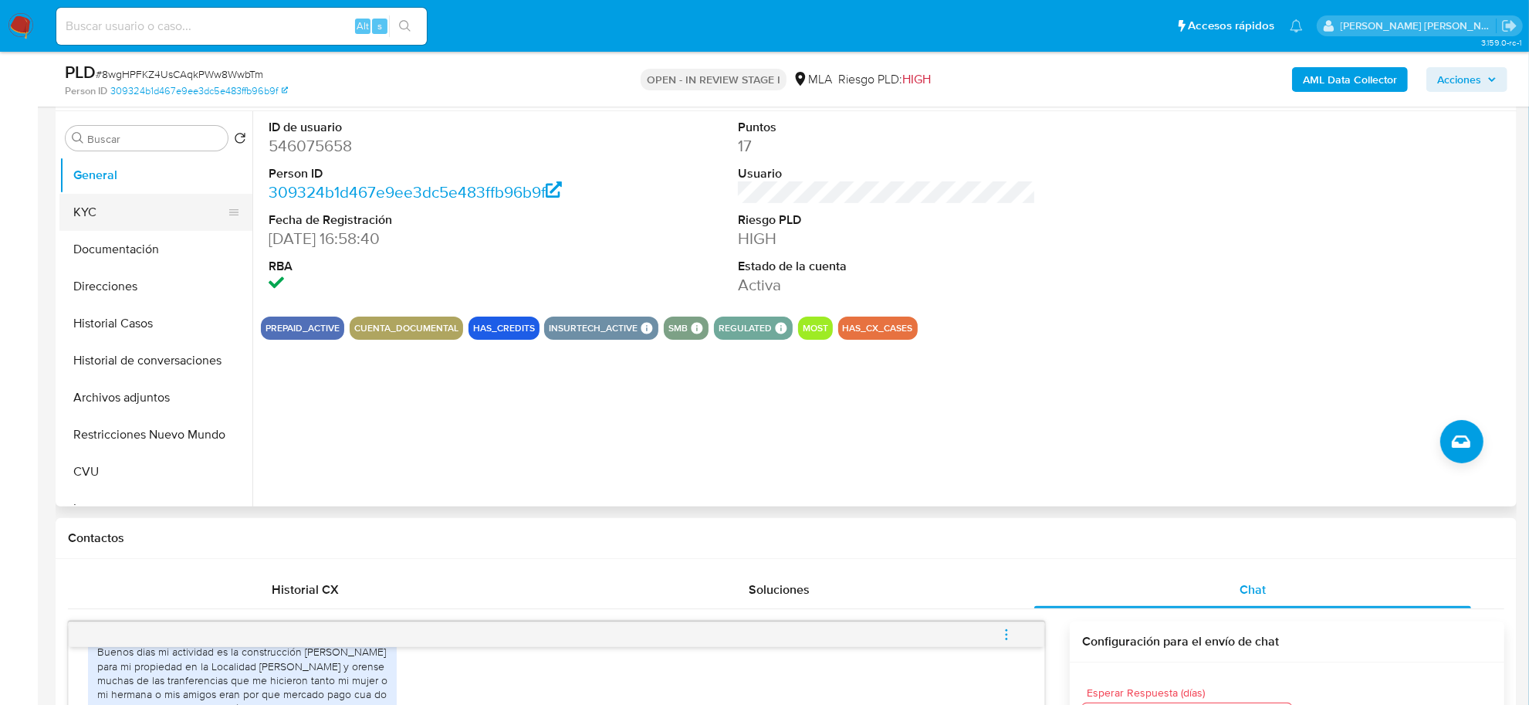
click at [127, 212] on button "KYC" at bounding box center [149, 212] width 181 height 37
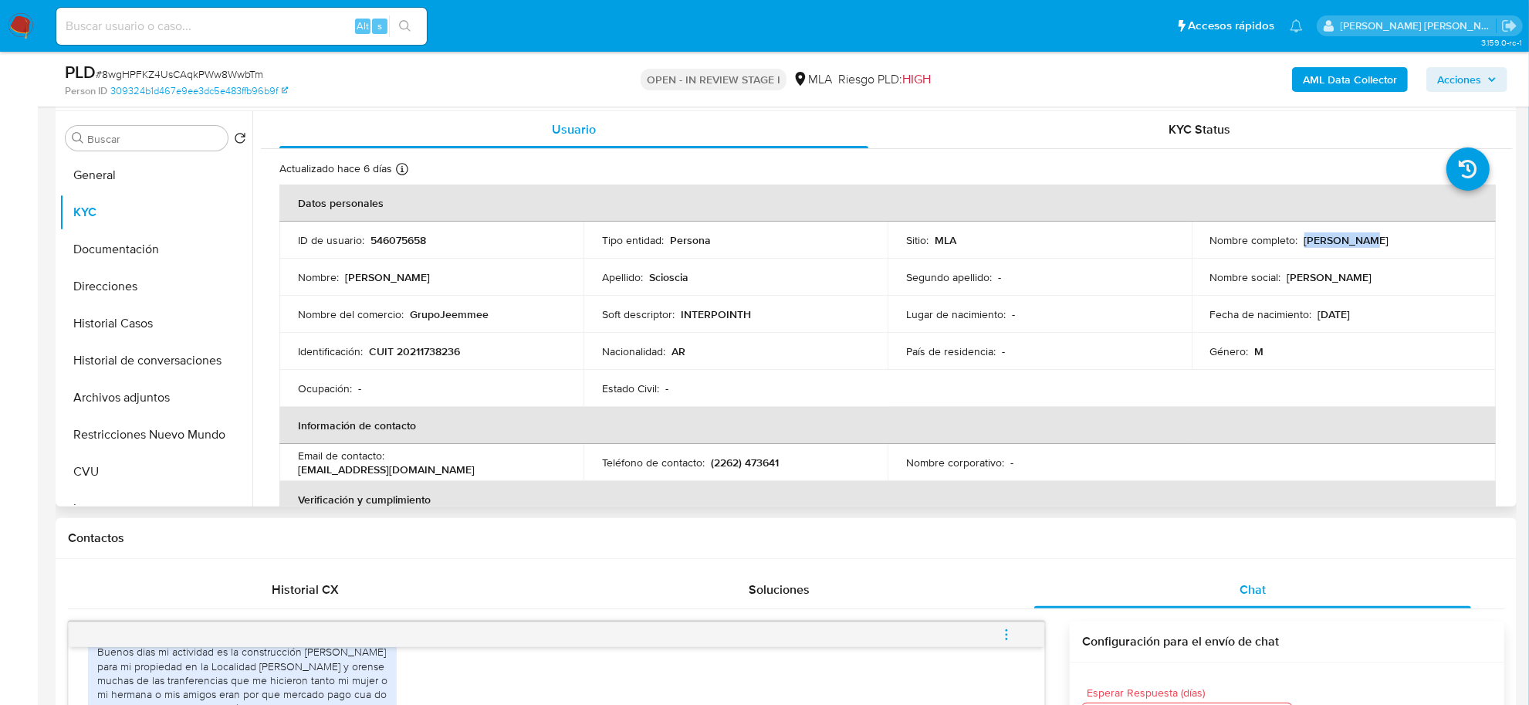
drag, startPoint x: 1299, startPoint y: 239, endPoint x: 1351, endPoint y: 243, distance: 52.6
click at [1351, 243] on p "[PERSON_NAME]" at bounding box center [1346, 240] width 85 height 14
copy p "[PERSON_NAME]"
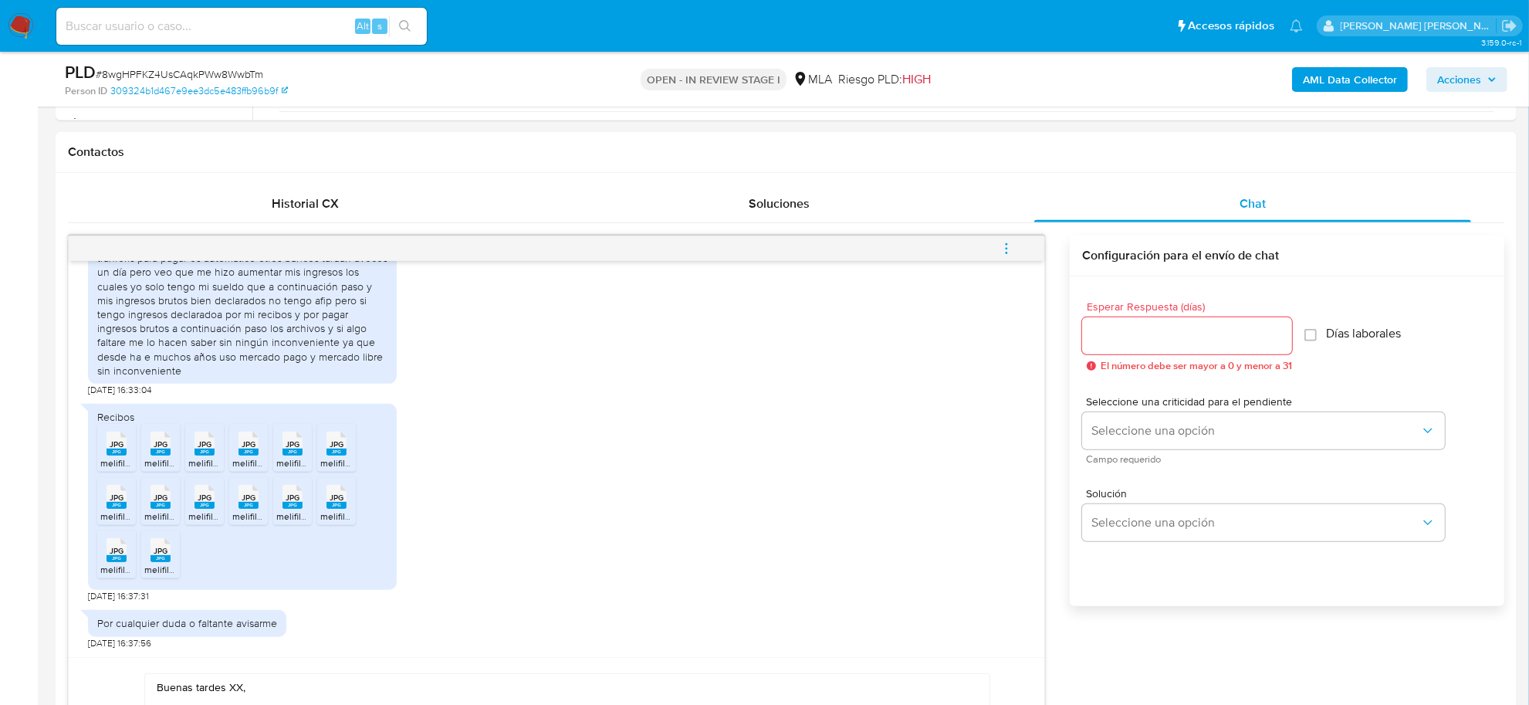
scroll to position [1061, 0]
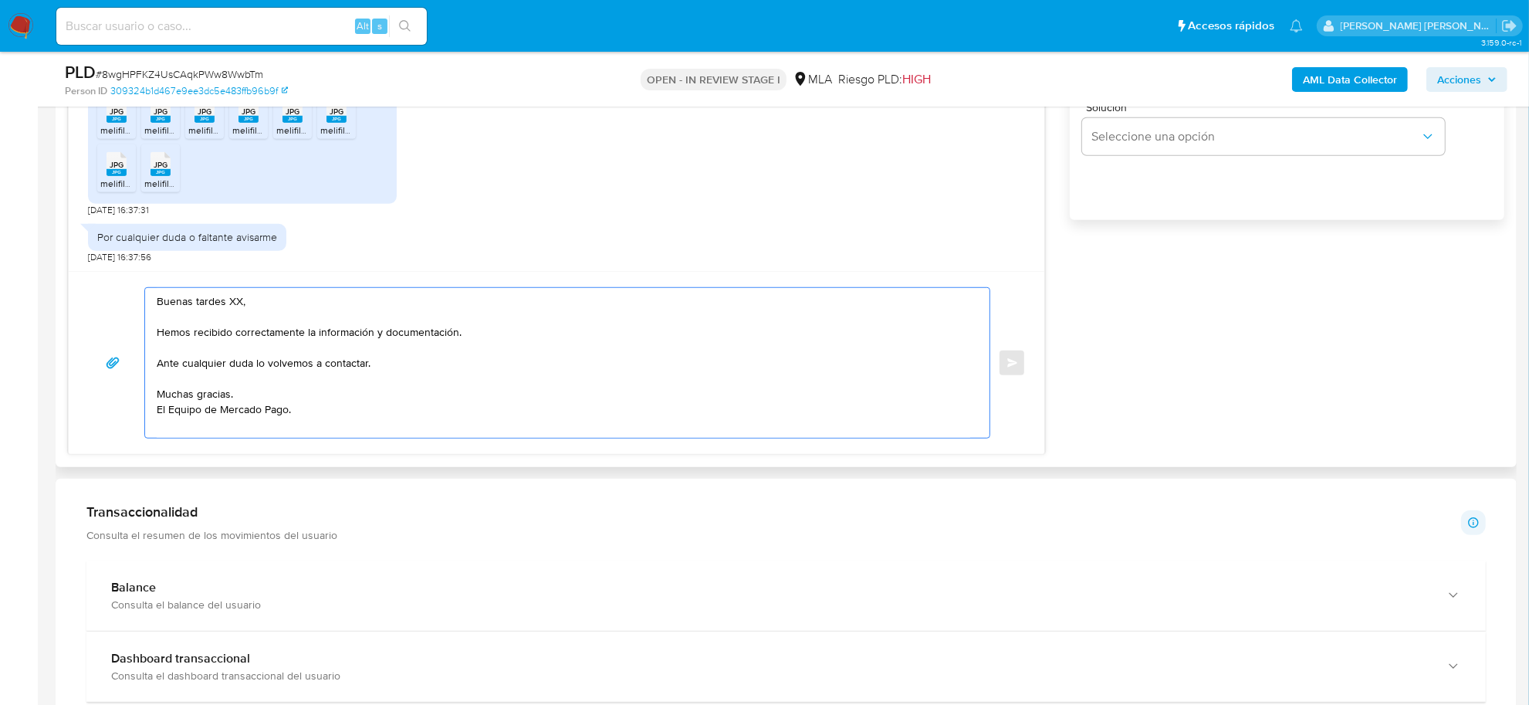
click at [234, 309] on textarea "Buenas tardes XX, Hemos recibido correctamente la información y documentación. …" at bounding box center [563, 363] width 813 height 150
paste textarea "Julio Cesar"
click at [299, 368] on textarea "Buenas tardes Julio Cesar, Hemos recibido correctamente la información y docume…" at bounding box center [563, 363] width 813 height 150
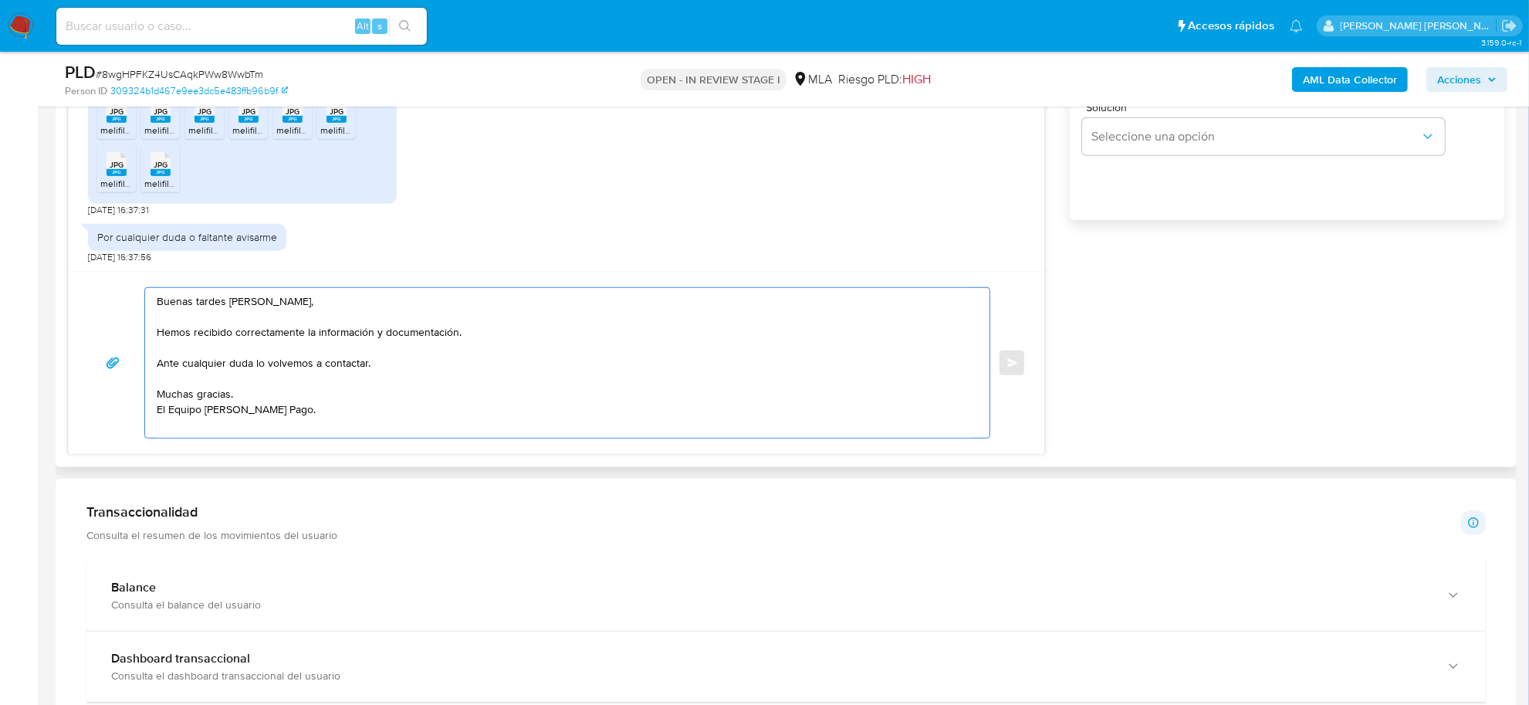
click at [299, 368] on textarea "Buenas tardes Julio Cesar, Hemos recibido correctamente la información y docume…" at bounding box center [563, 363] width 813 height 150
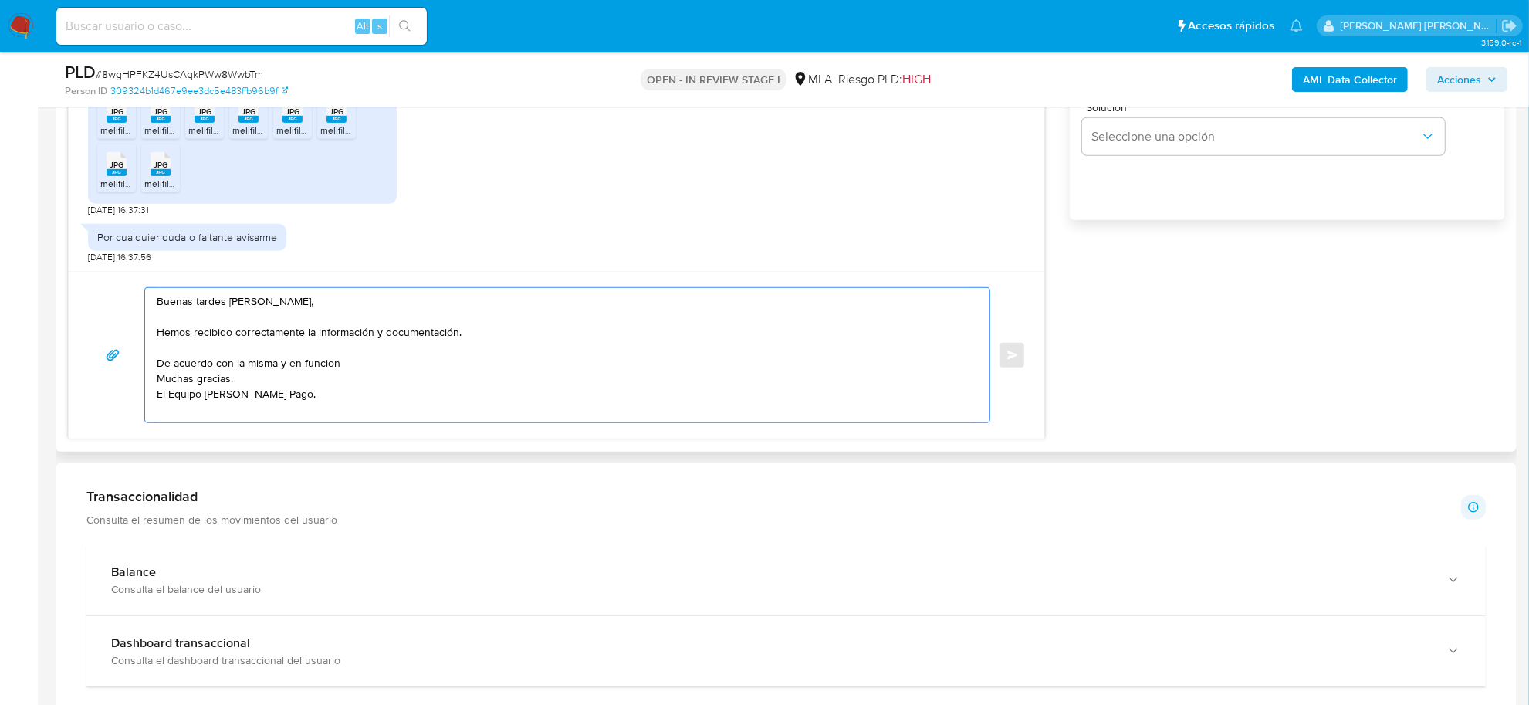
paste textarea "función de las operaciones registradas en tu cuenta de Mercado Pago, necesitamo…"
drag, startPoint x: 340, startPoint y: 367, endPoint x: 299, endPoint y: 361, distance: 41.4
click at [782, 368] on textarea "Buenas tardes Julio Cesar, Hemos recibido correctamente la información y docume…" at bounding box center [563, 355] width 813 height 134
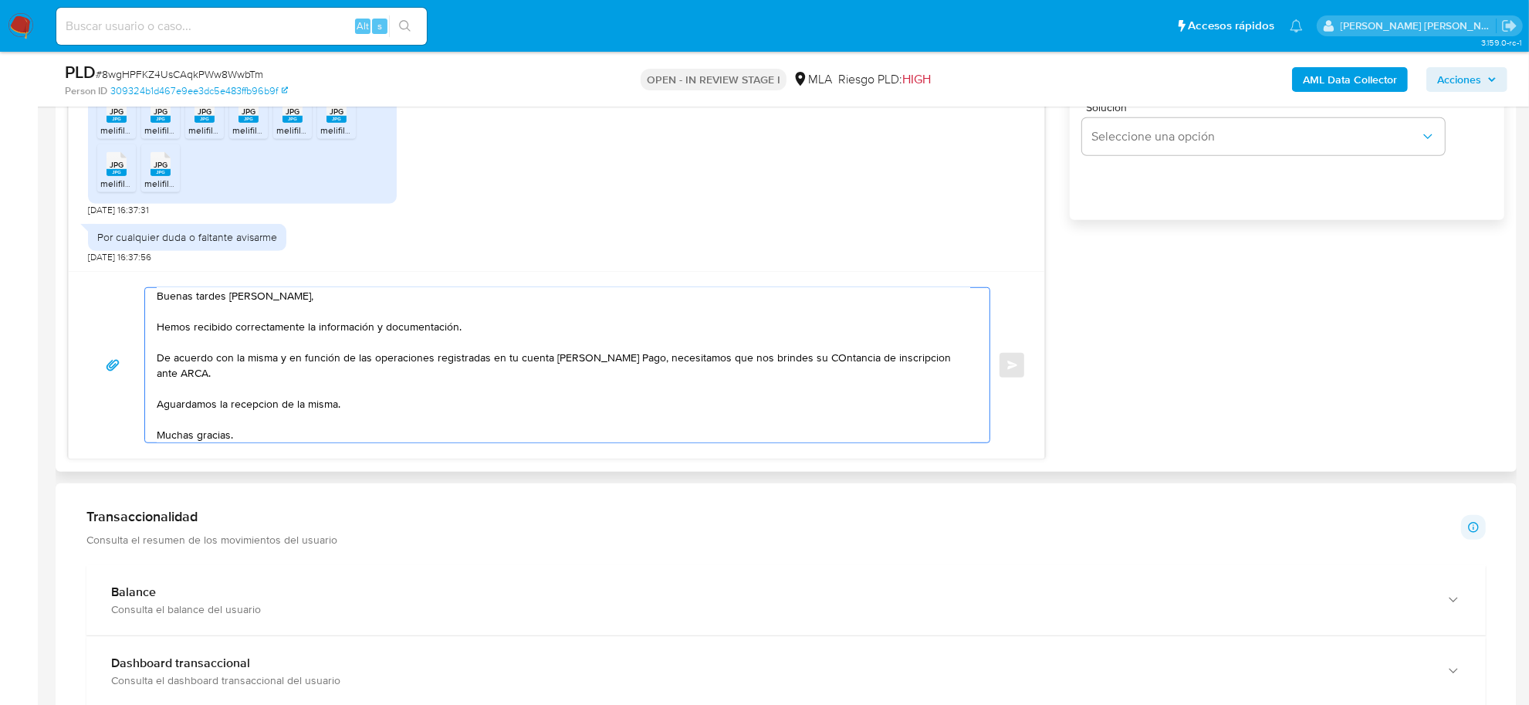
scroll to position [21, 0]
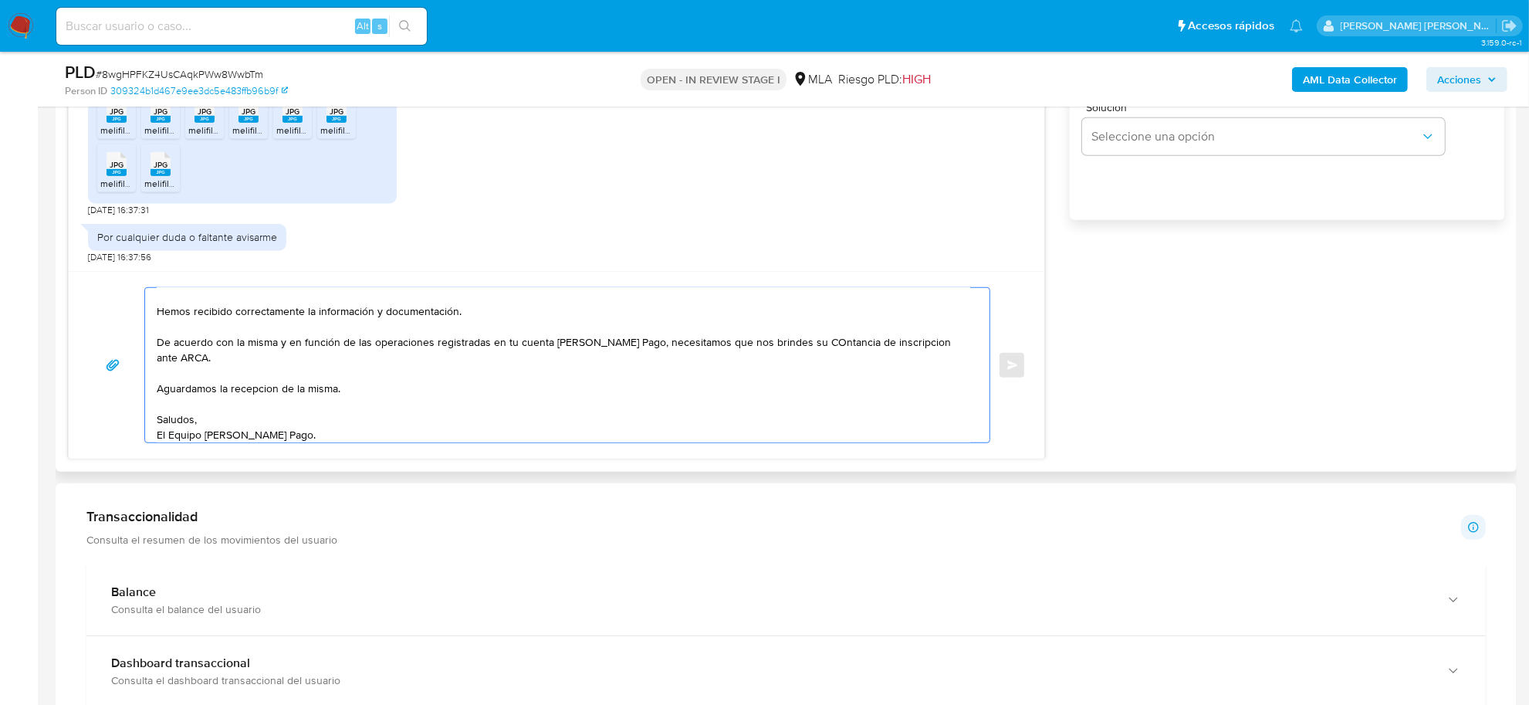
click at [245, 398] on textarea "Buenas tardes Julio Cesar, Hemos recibido correctamente la información y docume…" at bounding box center [563, 365] width 813 height 154
click at [251, 384] on textarea "Buenas tardes Julio Cesar, Hemos recibido correctamente la información y docume…" at bounding box center [563, 365] width 813 height 154
click at [253, 390] on textarea "Buenas tardes Julio Cesar, Hemos recibido correctamente la información y docume…" at bounding box center [563, 365] width 813 height 154
click at [815, 347] on textarea "Buenas tardes Julio Cesar, Hemos recibido correctamente la información y docume…" at bounding box center [563, 365] width 813 height 154
click at [888, 337] on textarea "Buenas tardes Julio Cesar, Hemos recibido correctamente la información y docume…" at bounding box center [563, 365] width 813 height 154
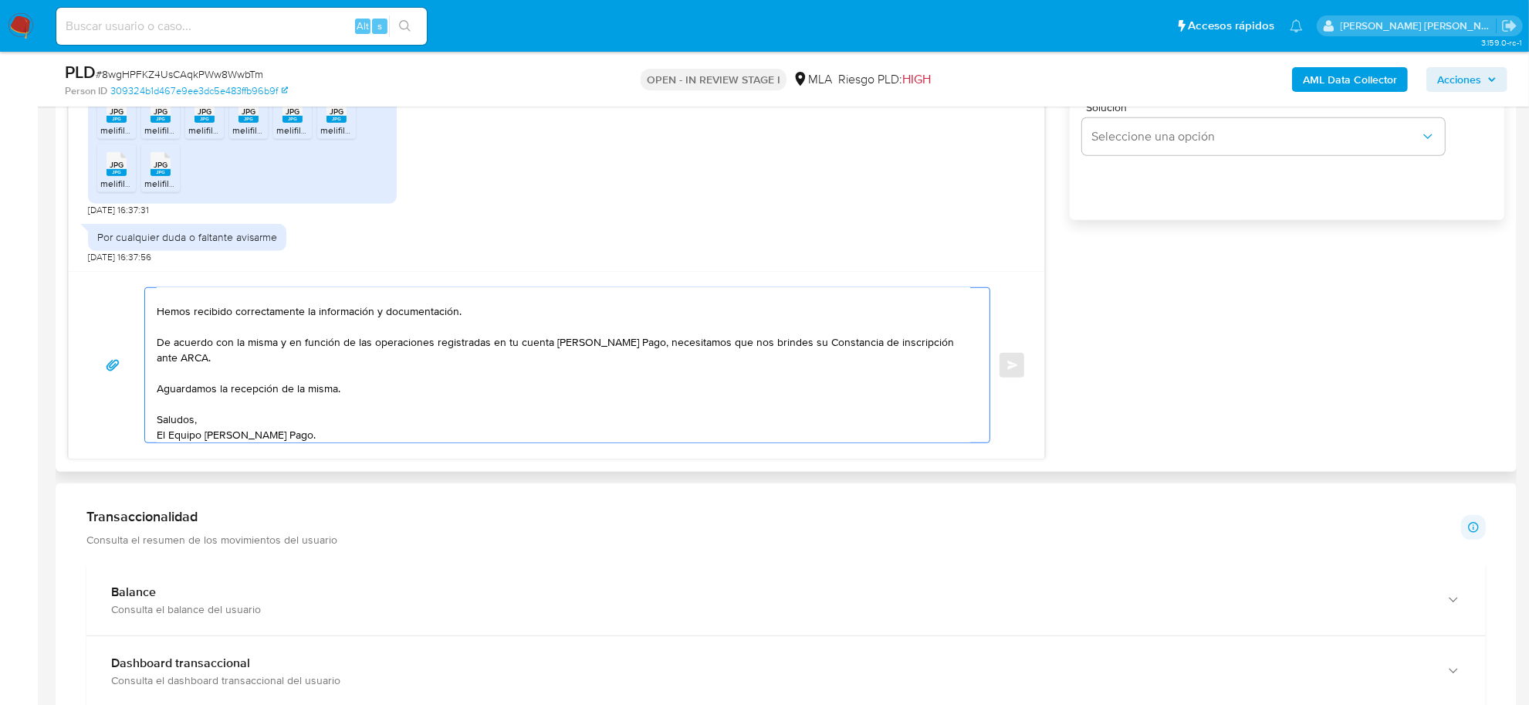
click at [776, 344] on textarea "Buenas tardes Julio Cesar, Hemos recibido correctamente la información y docume…" at bounding box center [563, 365] width 813 height 154
click at [792, 346] on textarea "Buenas tardes Julio Cesar, Hemos recibido correctamente la información y docume…" at bounding box center [563, 365] width 813 height 154
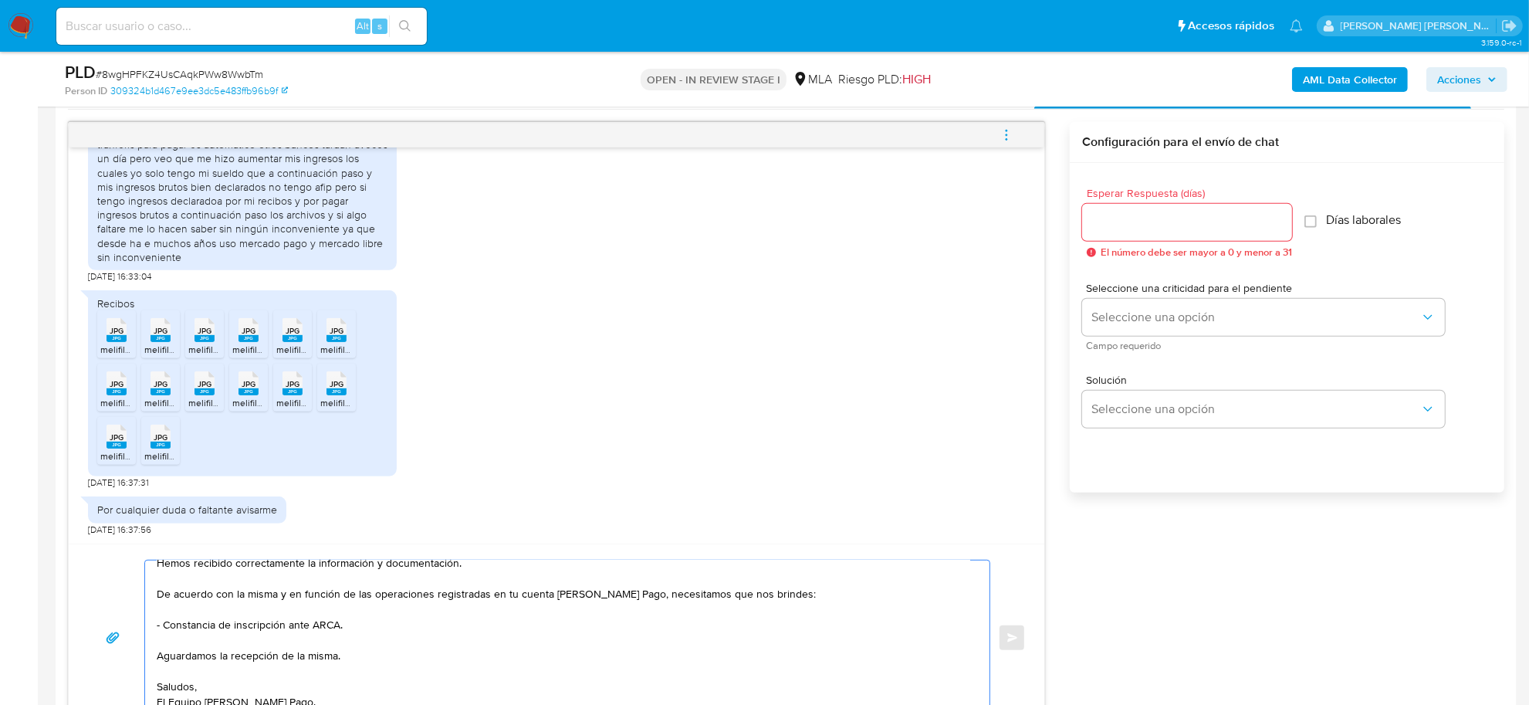
scroll to position [772, 0]
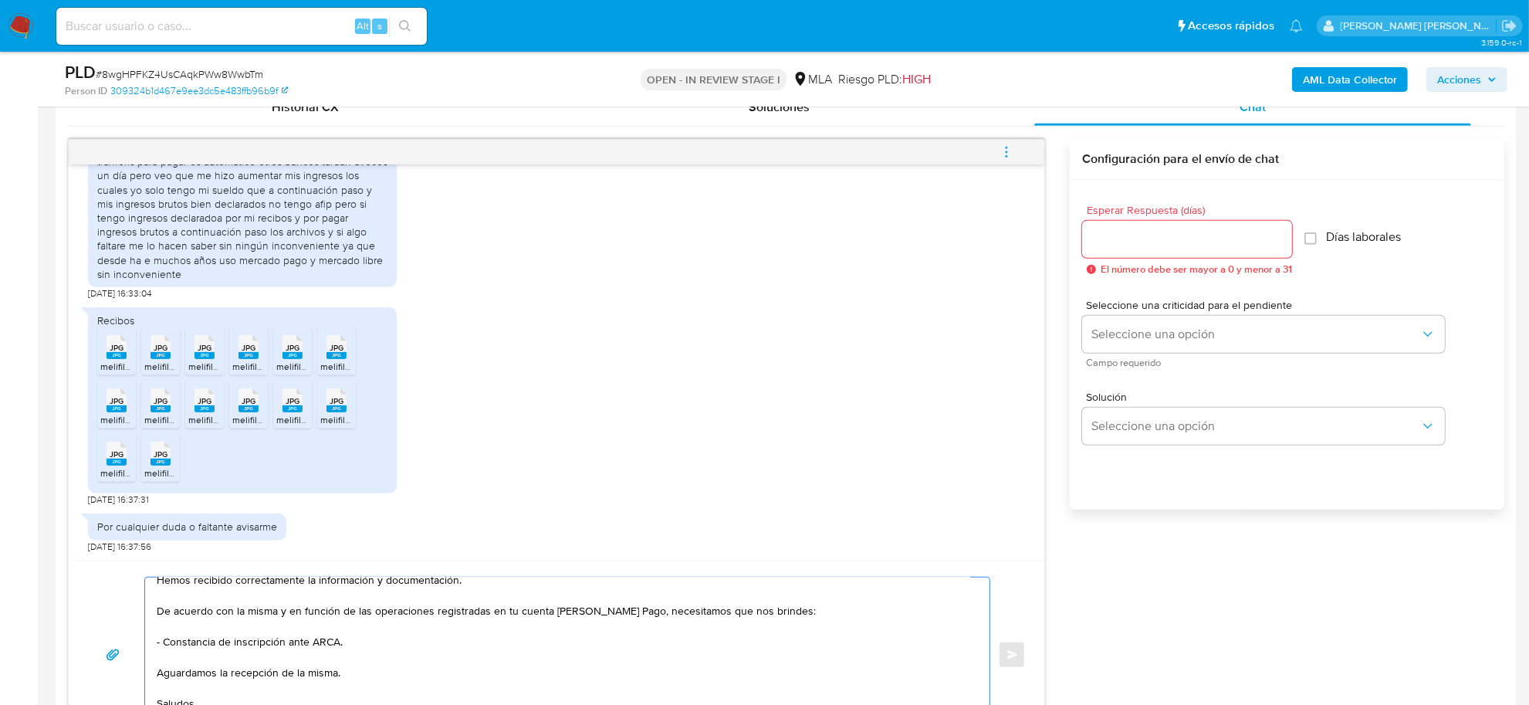
type textarea "Buenas tardes Julio Cesar, Hemos recibido correctamente la información y docume…"
click at [1185, 241] on input "Esperar Respuesta (días)" at bounding box center [1187, 239] width 210 height 20
type input "2"
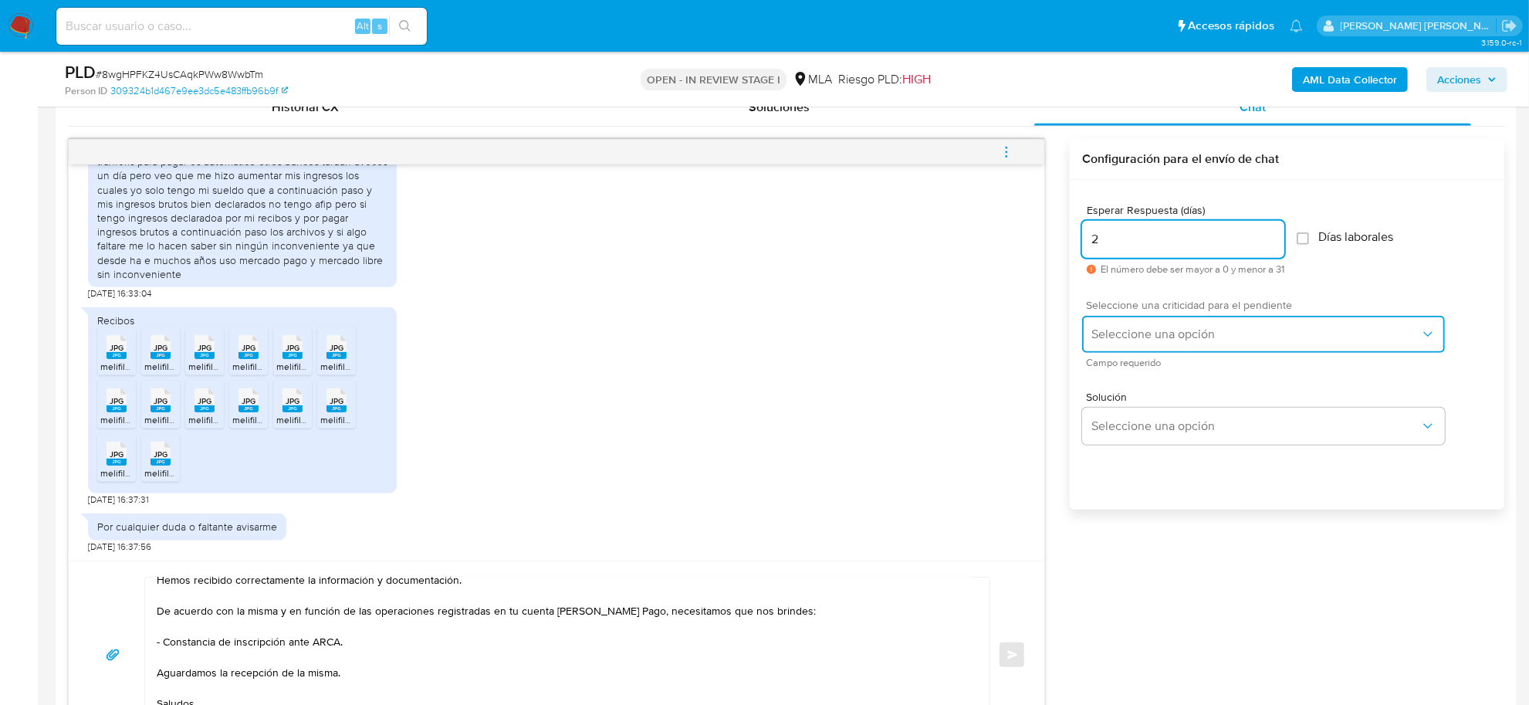
click at [1178, 328] on span "Seleccione una opción" at bounding box center [1255, 333] width 329 height 15
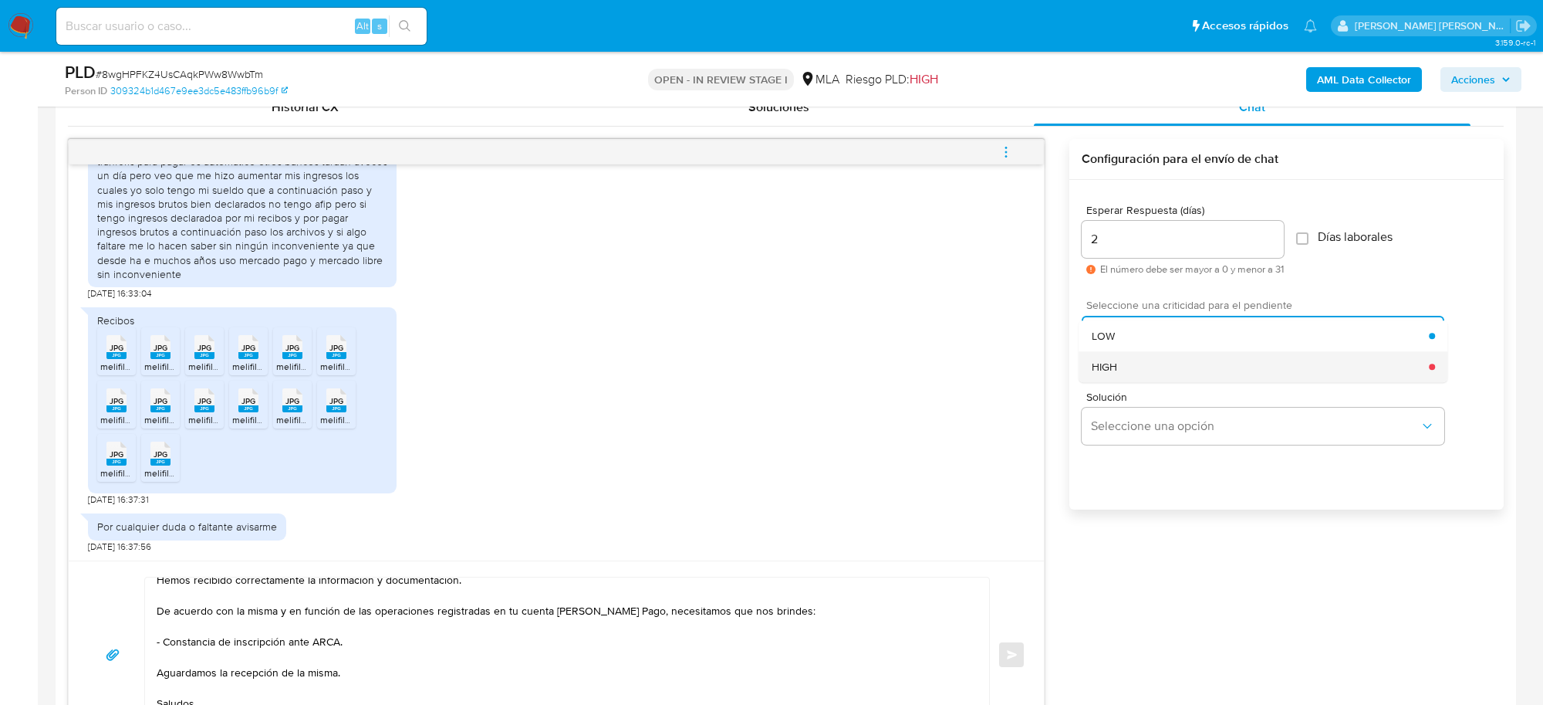
click at [1156, 360] on div "HIGH" at bounding box center [1261, 366] width 338 height 31
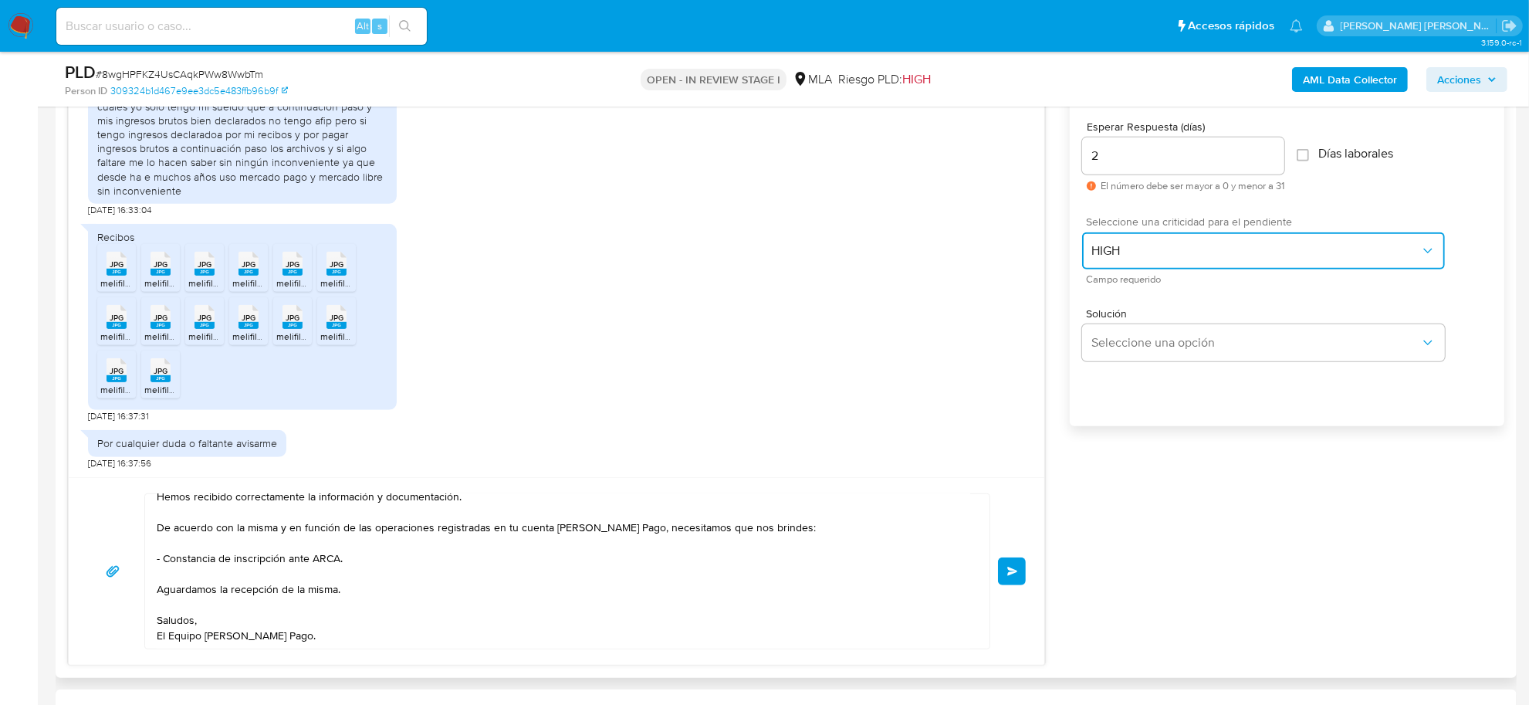
scroll to position [1157, 0]
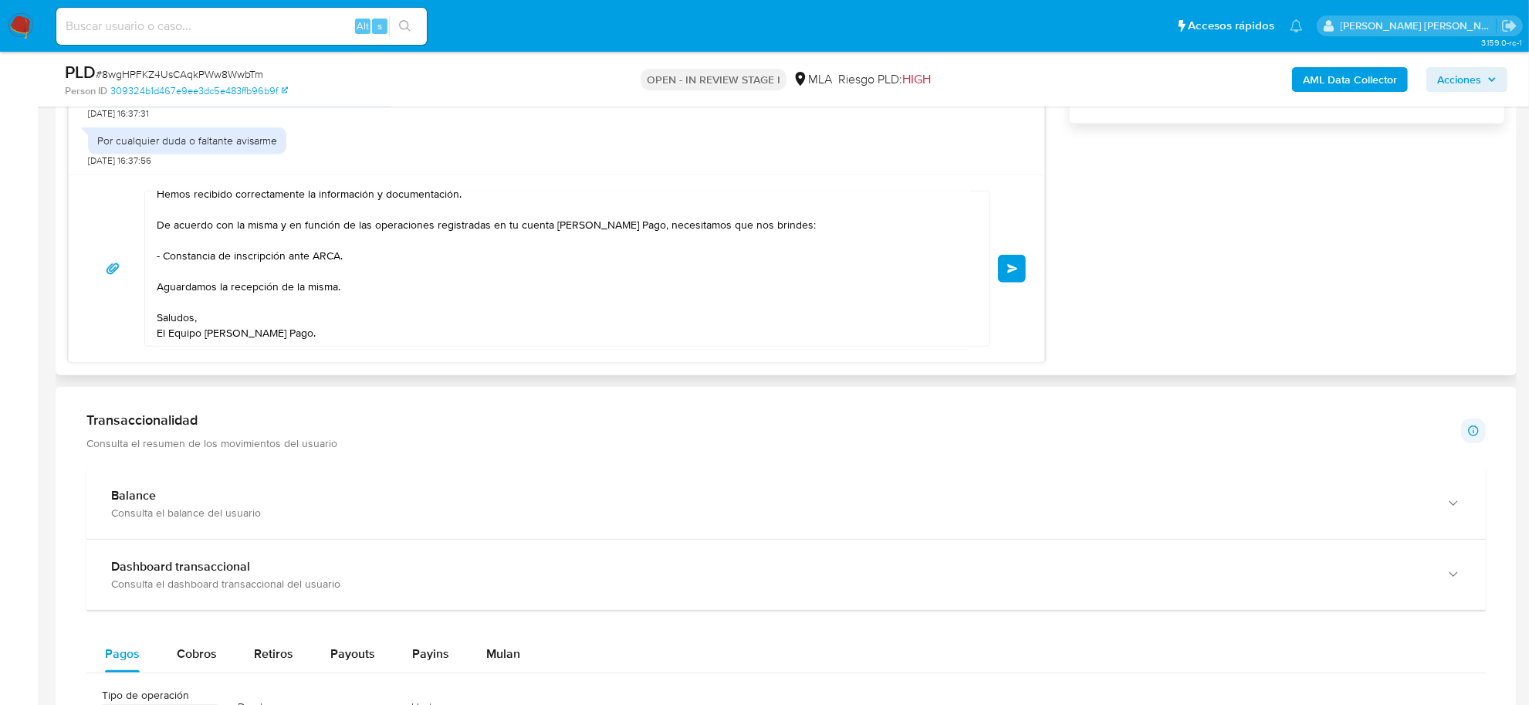
click at [1016, 272] on span "Enviar" at bounding box center [1012, 268] width 11 height 9
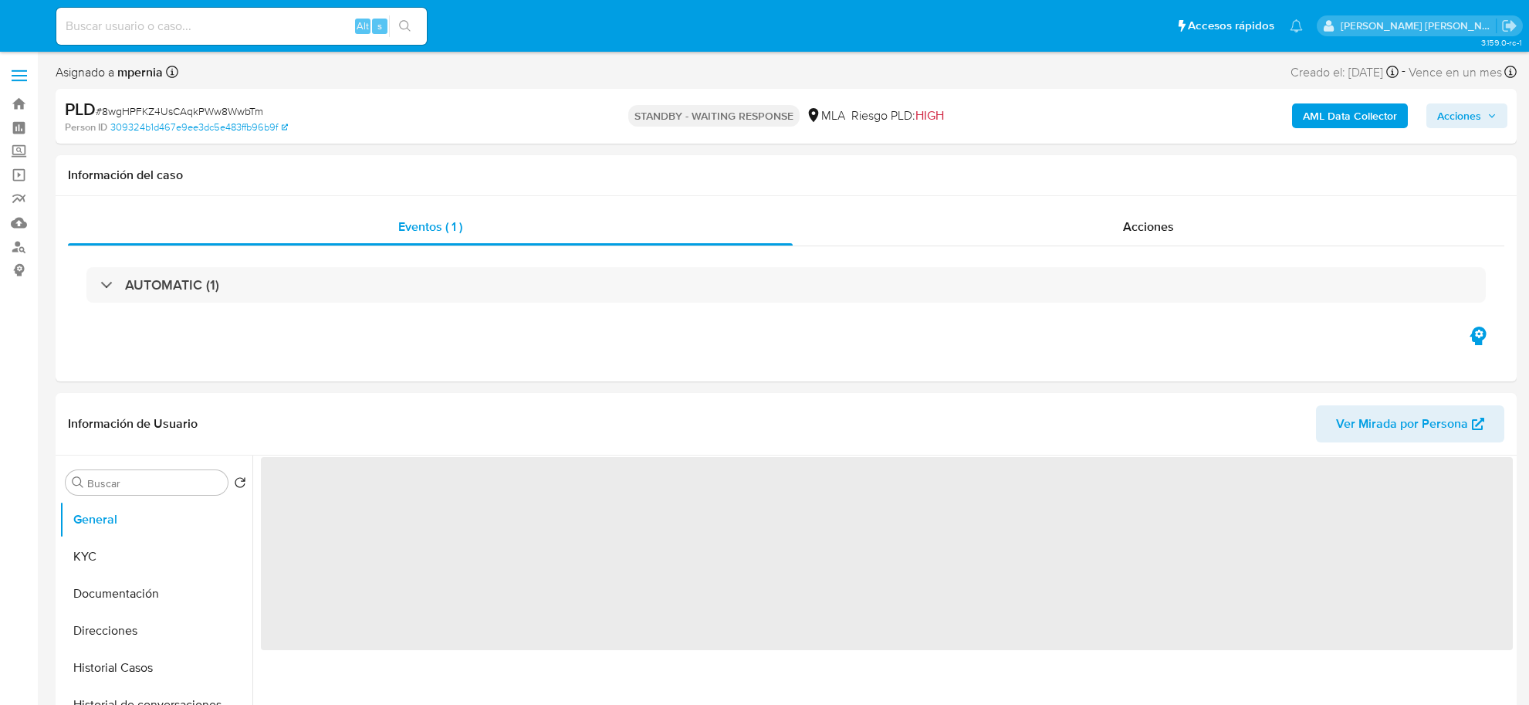
select select "10"
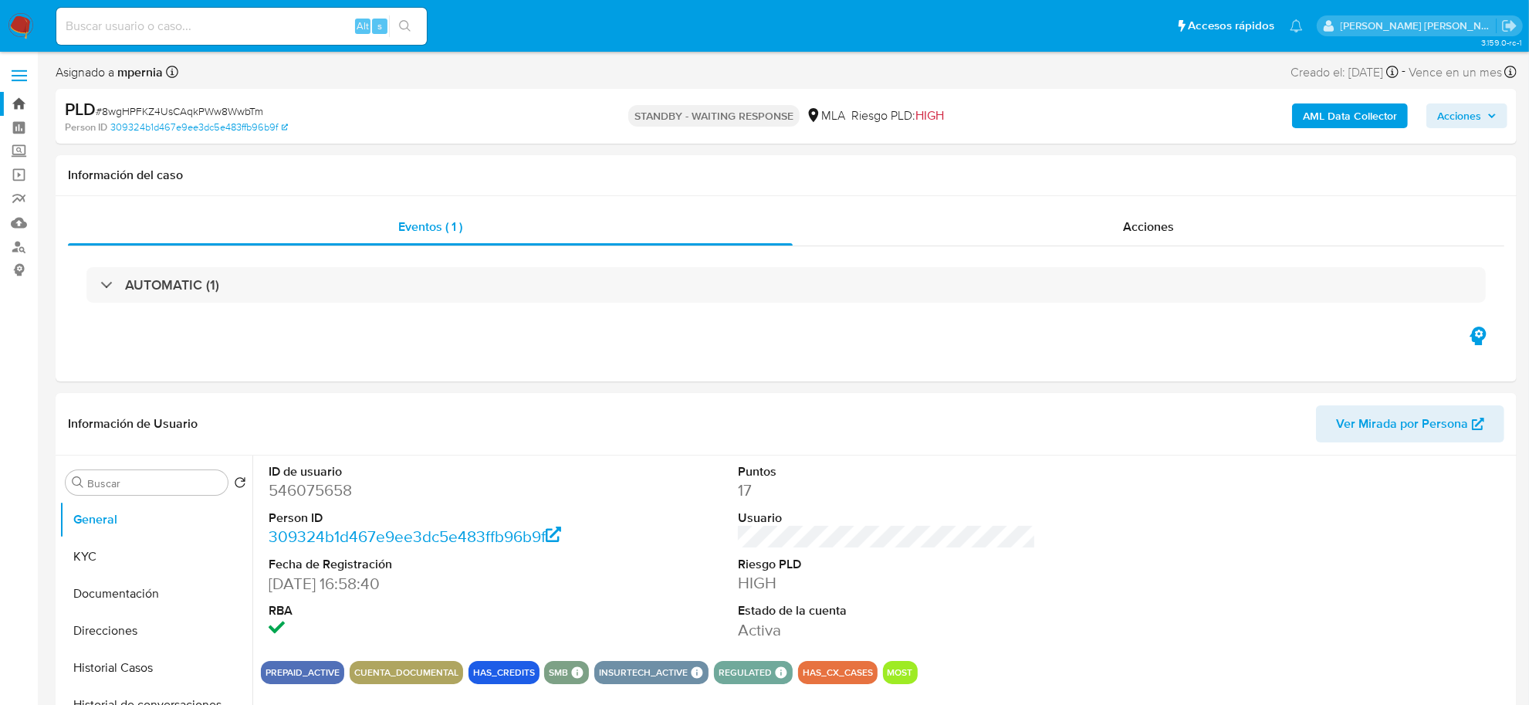
click at [12, 106] on link "Bandeja" at bounding box center [92, 104] width 184 height 24
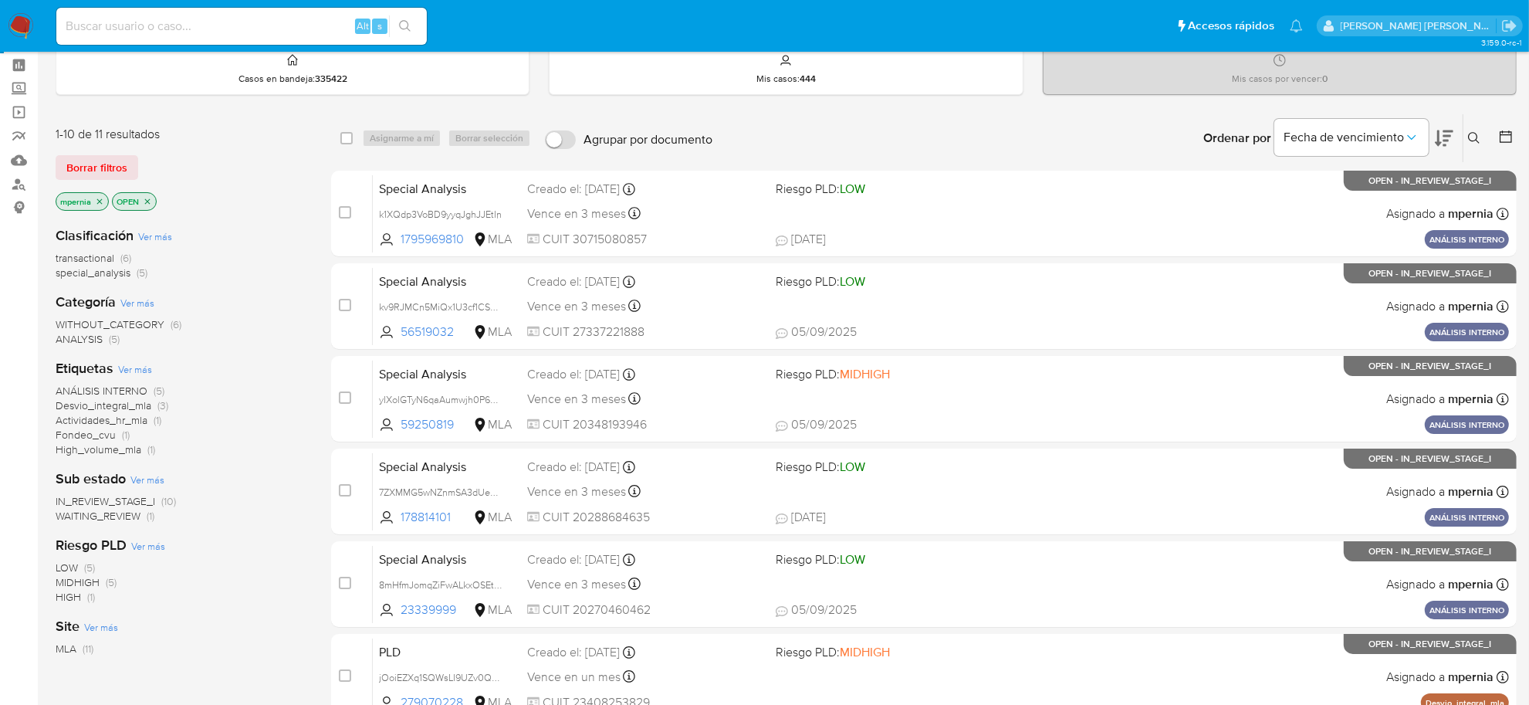
scroll to position [96, 0]
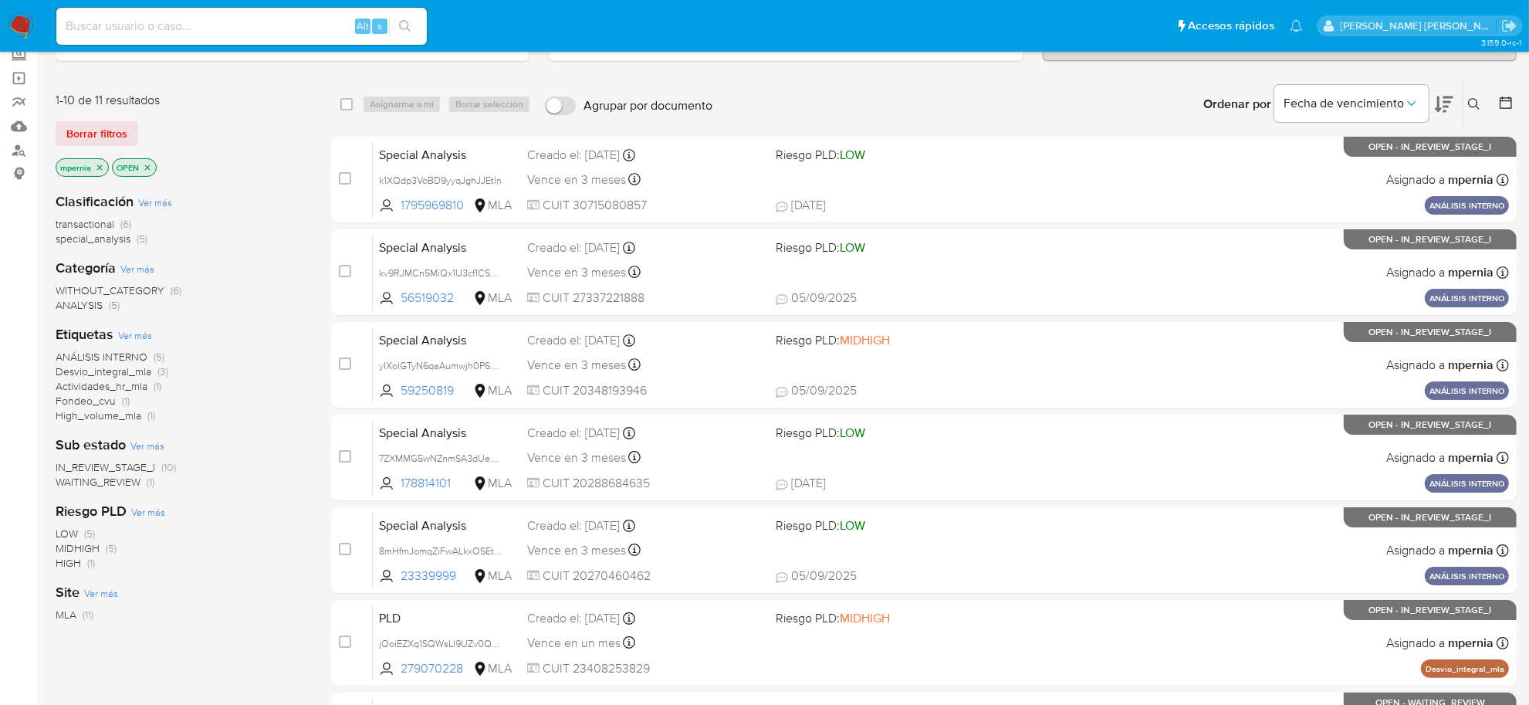
click at [97, 225] on span "transactional" at bounding box center [85, 223] width 59 height 15
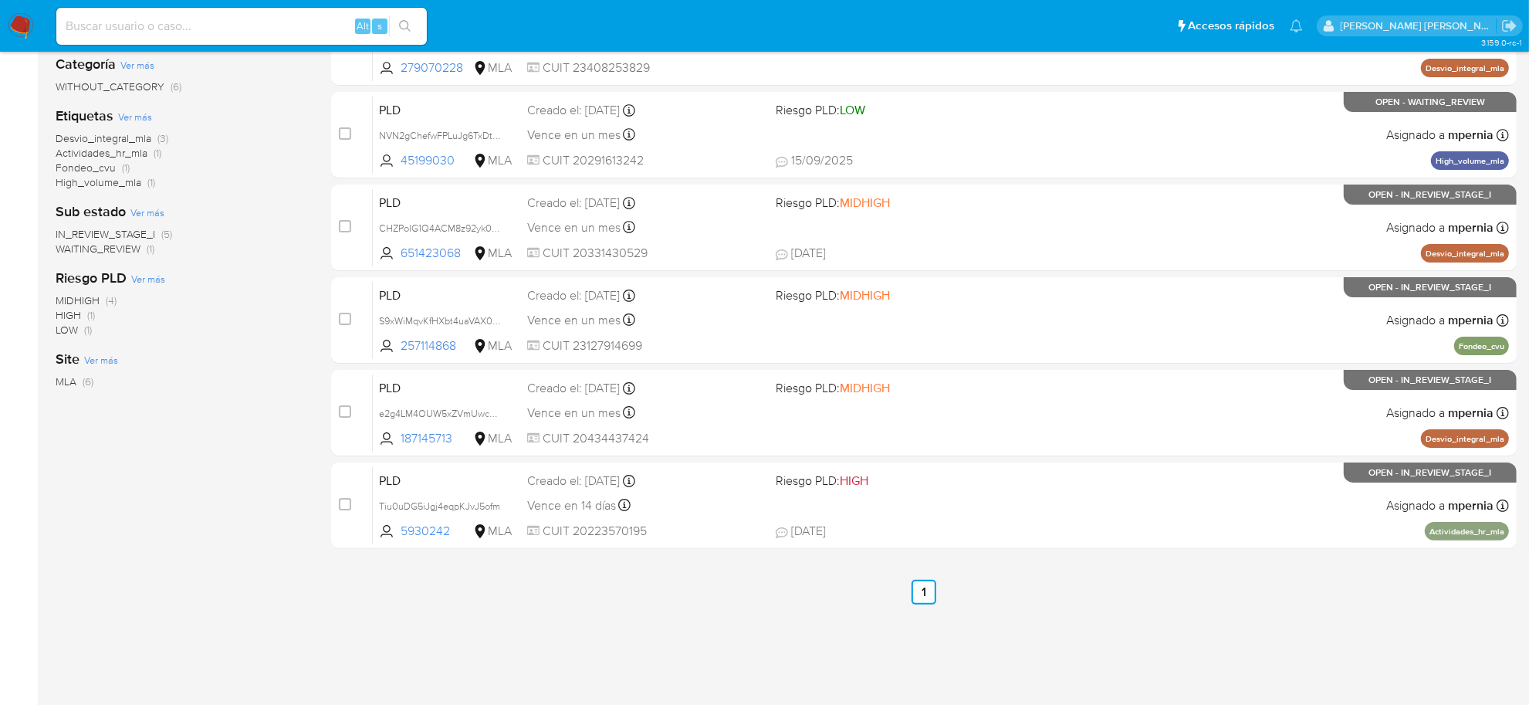
scroll to position [233, 0]
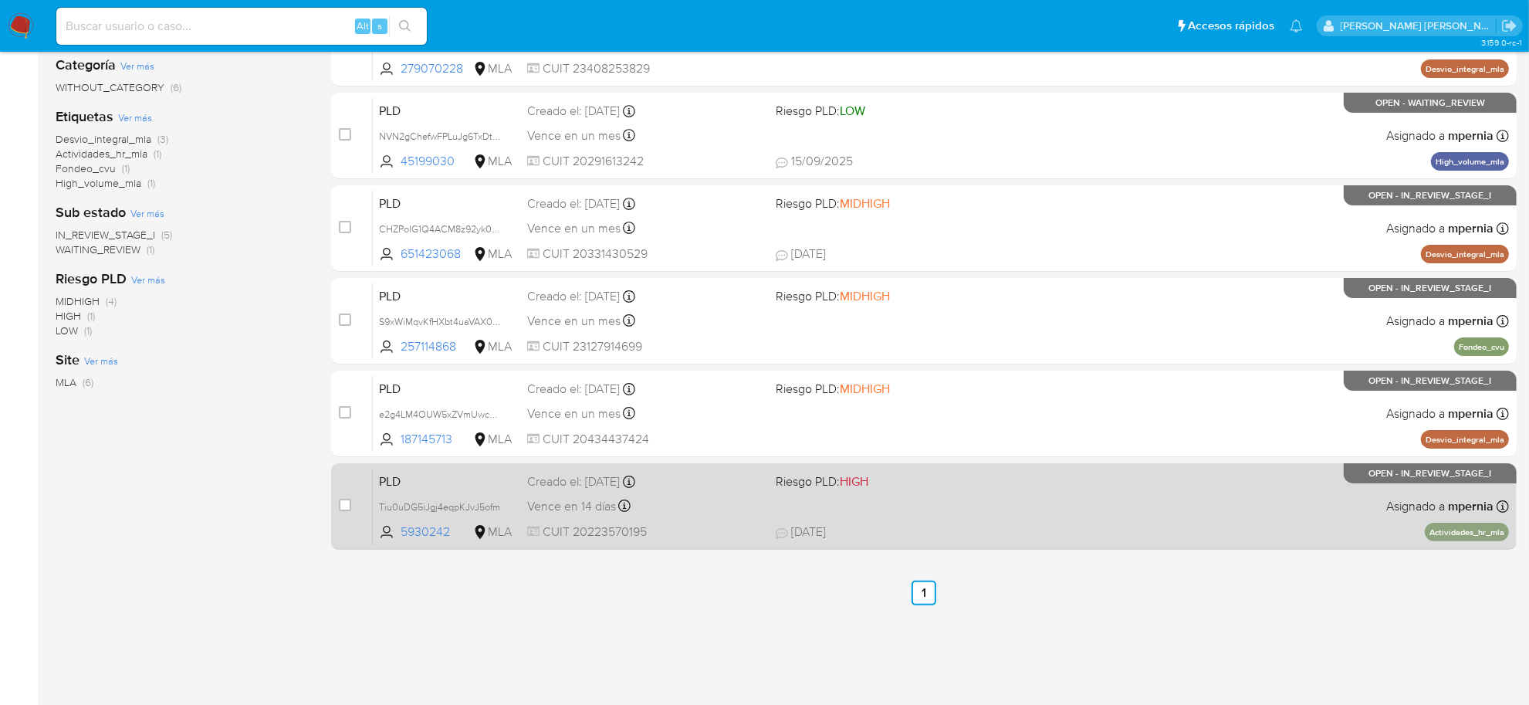
click at [567, 515] on div "PLD Tiu0uDG5iJgj4eqpKJvJ5ofm 5930242 MLA Riesgo PLD: HIGH Creado el: [DATE] Cre…" at bounding box center [941, 506] width 1136 height 78
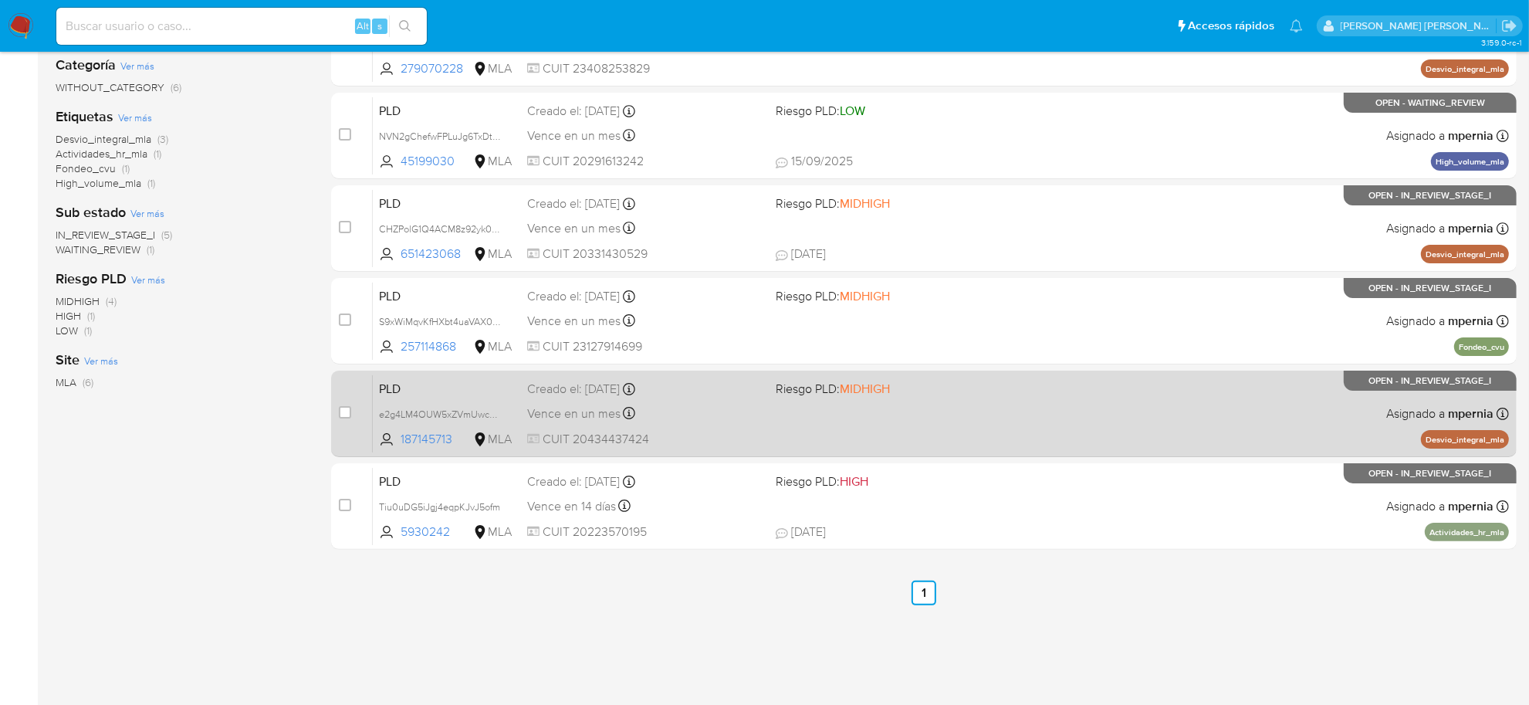
click at [576, 403] on div "Vence en un mes Vence el [DATE] 12:14:14" at bounding box center [645, 413] width 236 height 21
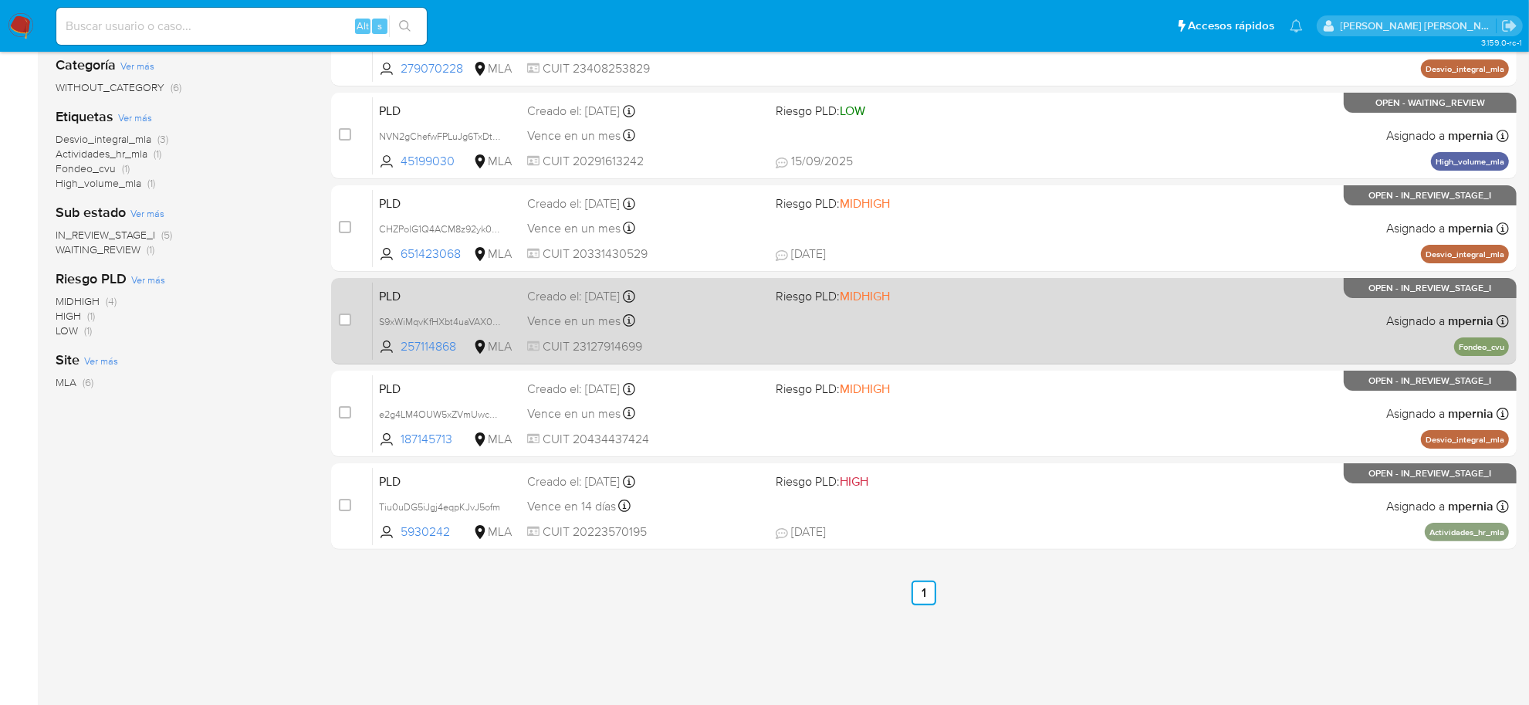
click at [576, 328] on div "Vence en un mes Vence el [DATE] 12:18:17" at bounding box center [645, 320] width 236 height 21
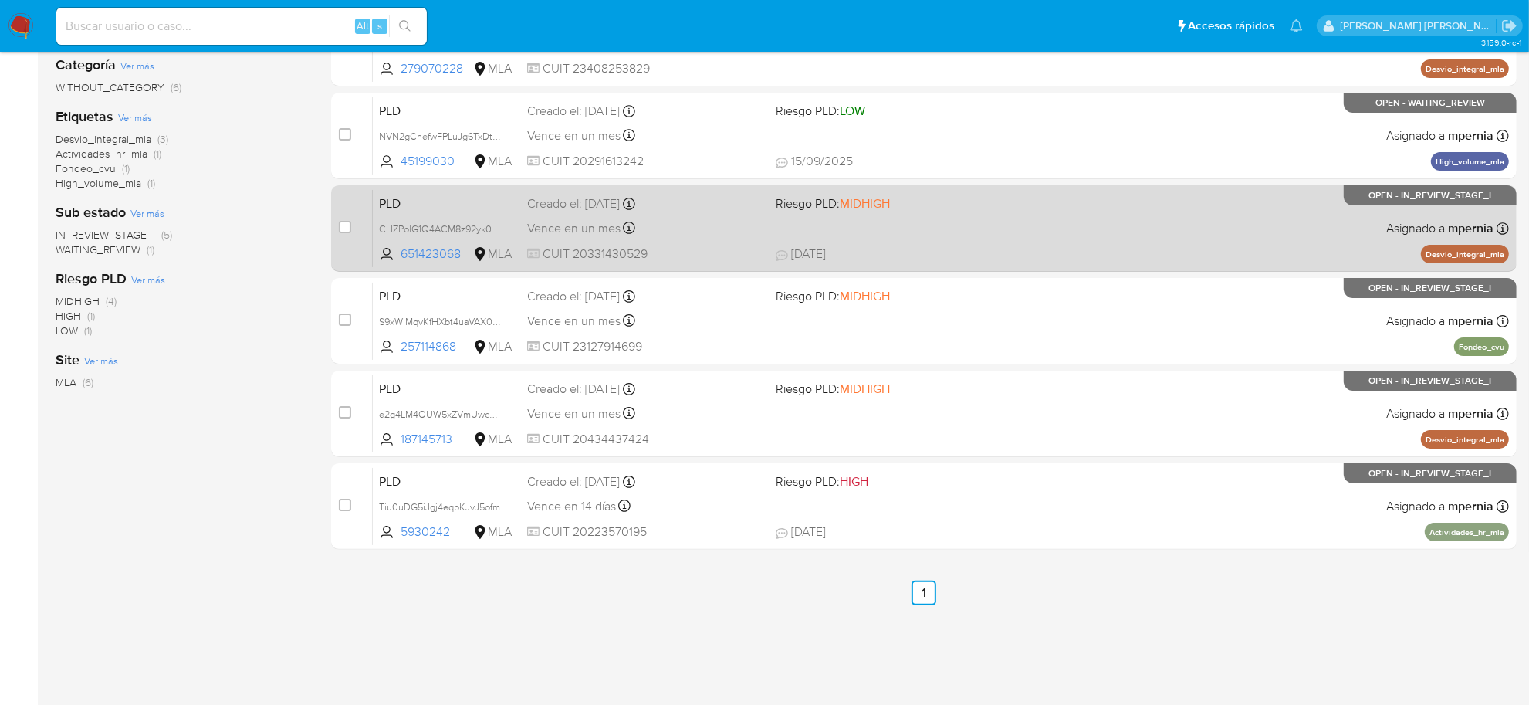
click at [603, 228] on span "Vence en un mes" at bounding box center [573, 228] width 93 height 17
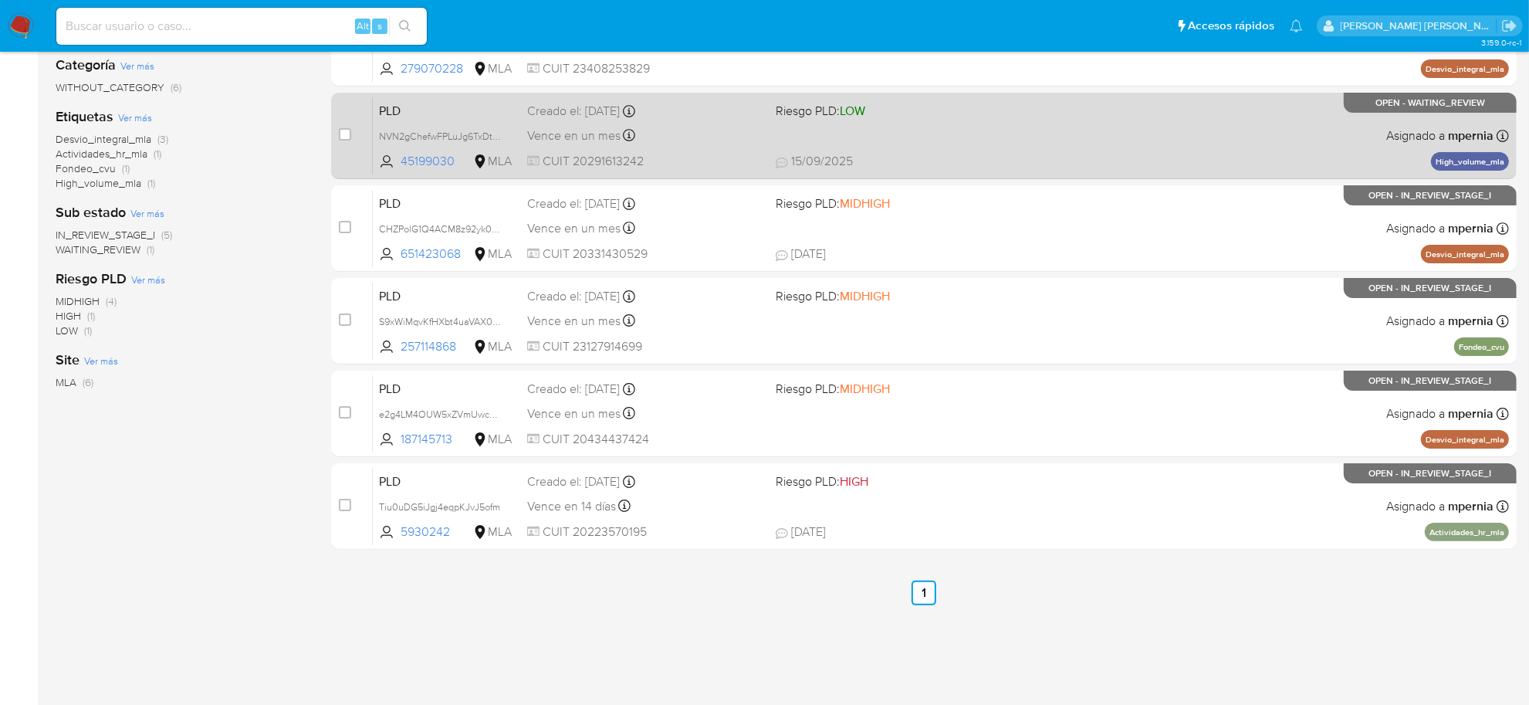
click at [558, 141] on span "Vence en un mes" at bounding box center [573, 135] width 93 height 17
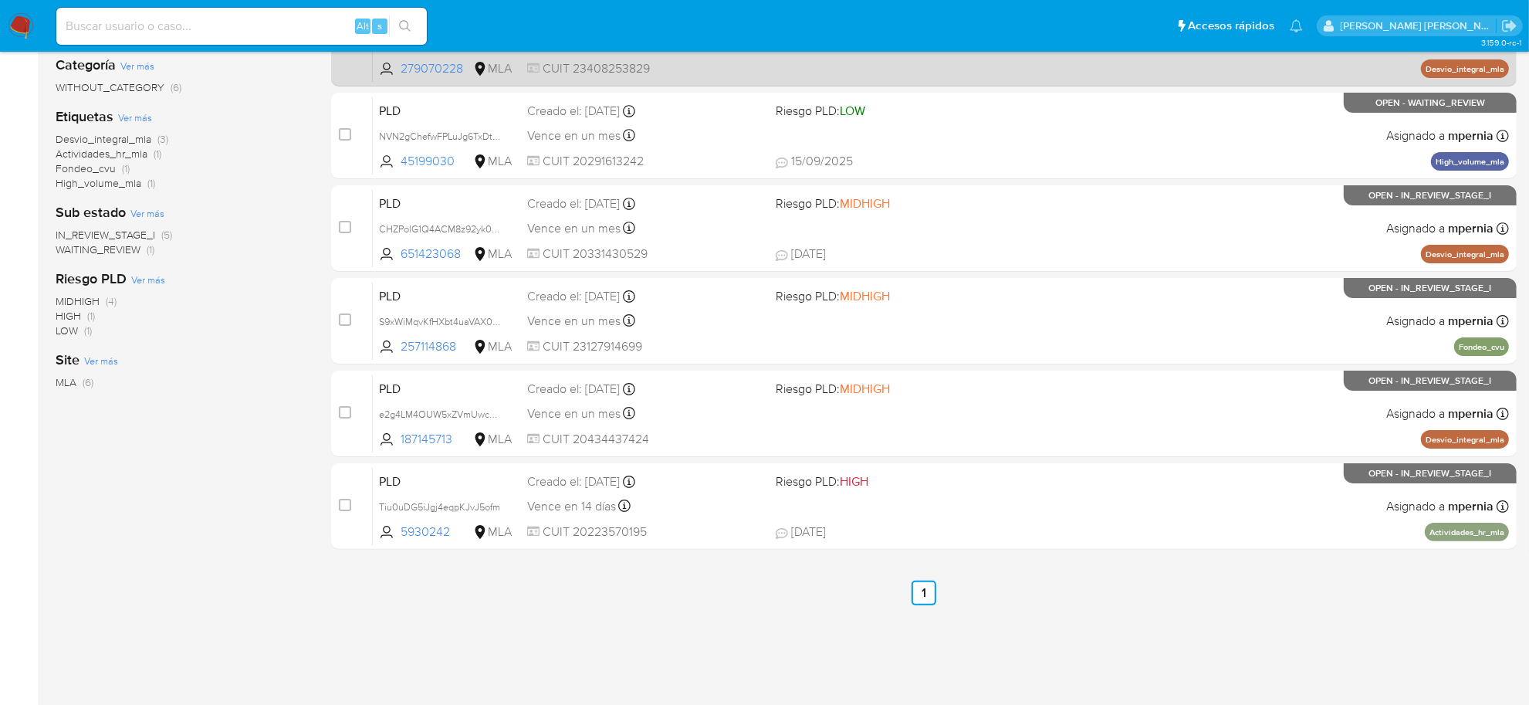
click at [583, 74] on span "CUIT 23408253829" at bounding box center [645, 68] width 236 height 17
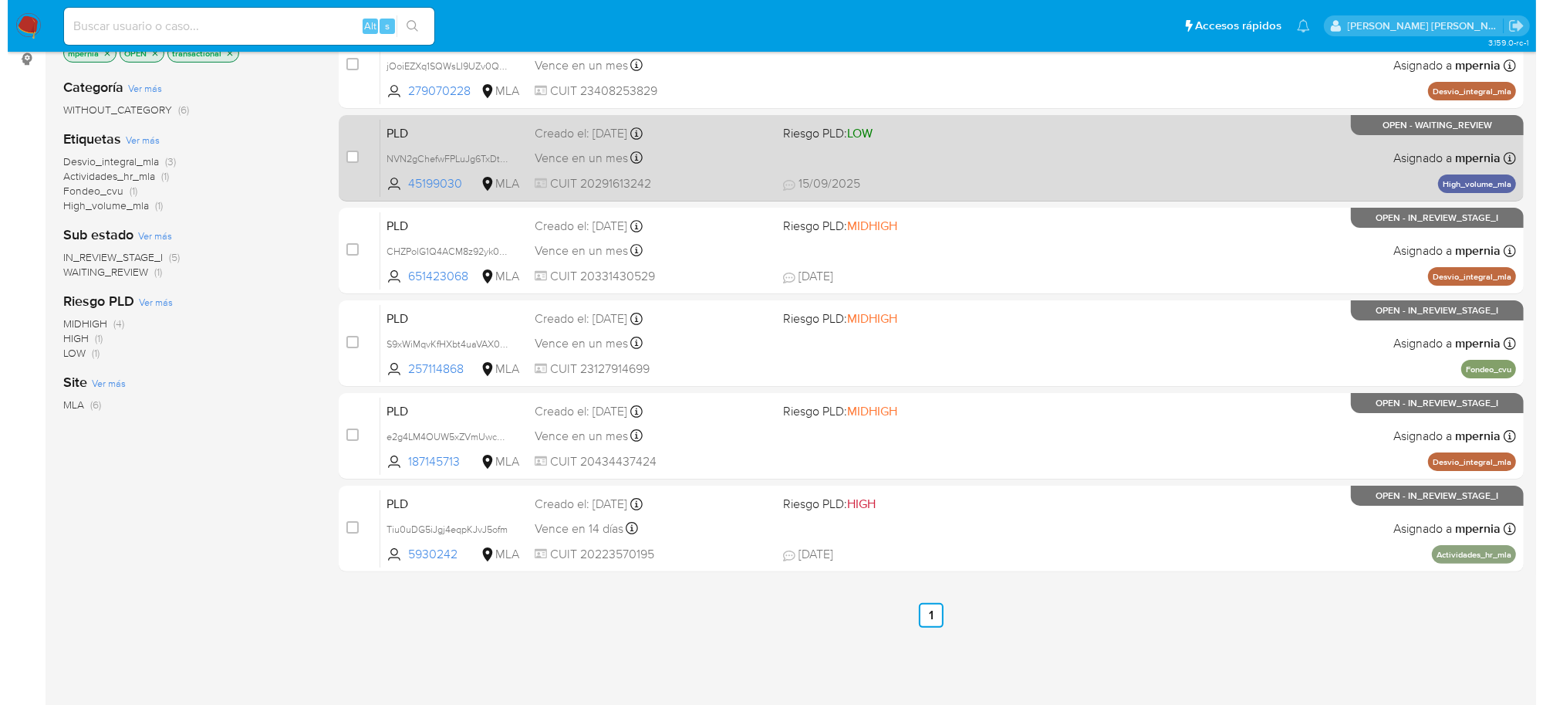
scroll to position [0, 0]
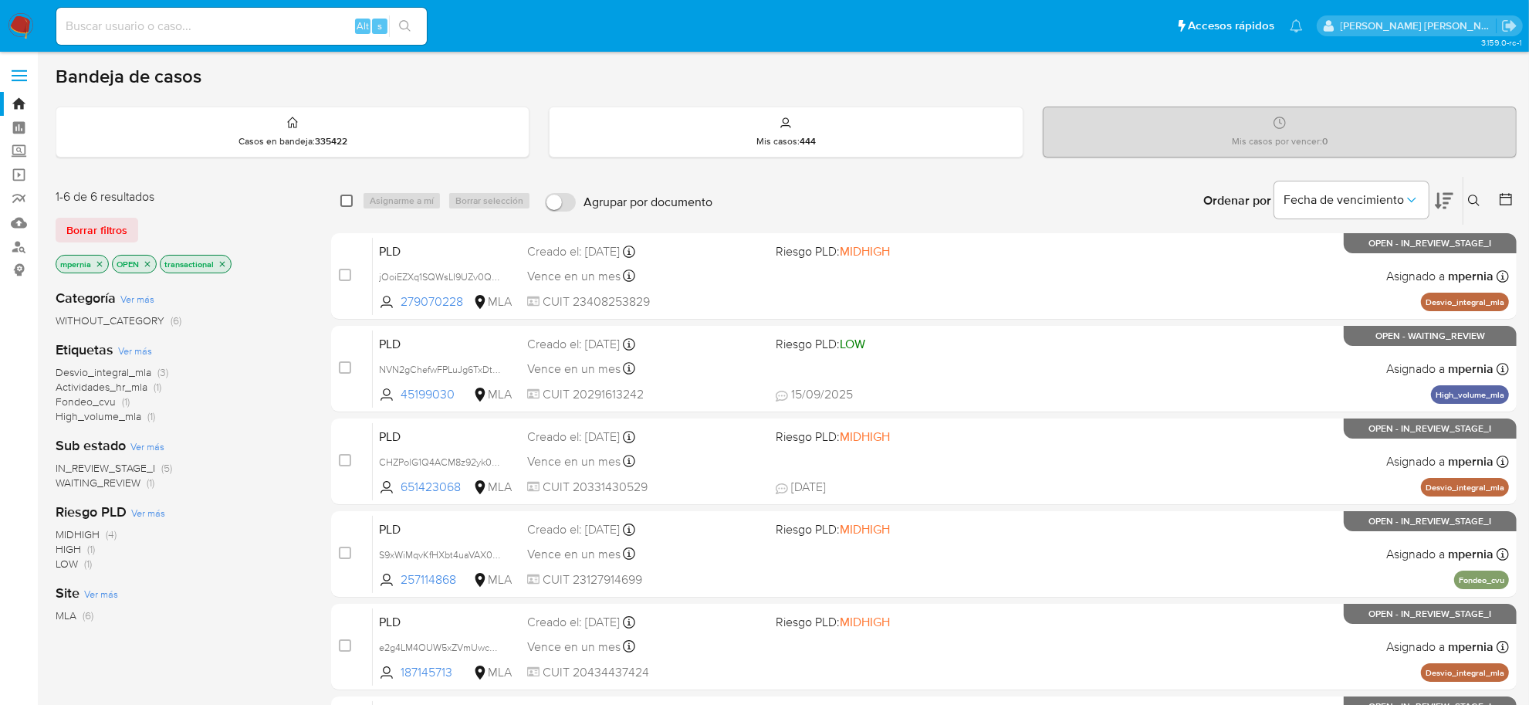
click at [348, 203] on input "checkbox" at bounding box center [346, 200] width 12 height 12
checkbox input "true"
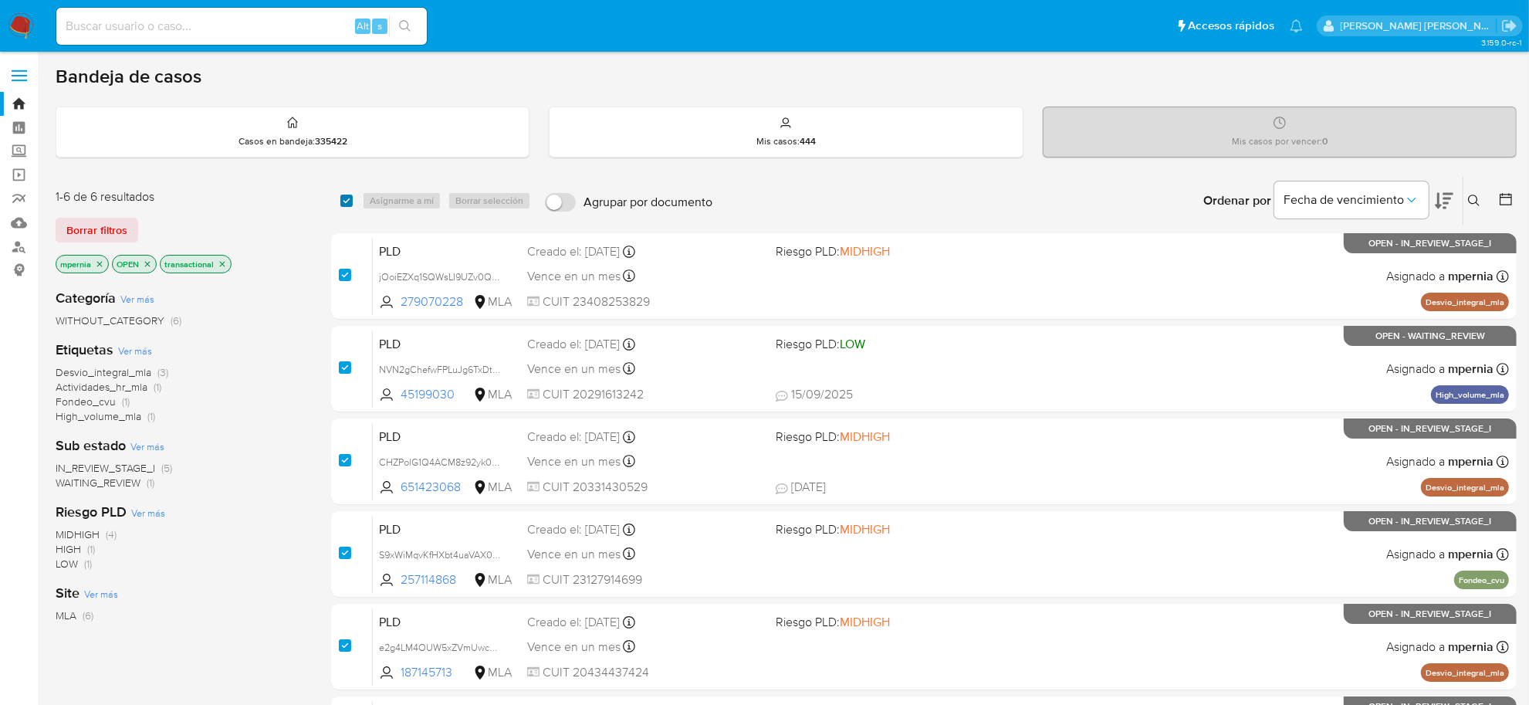
checkbox input "true"
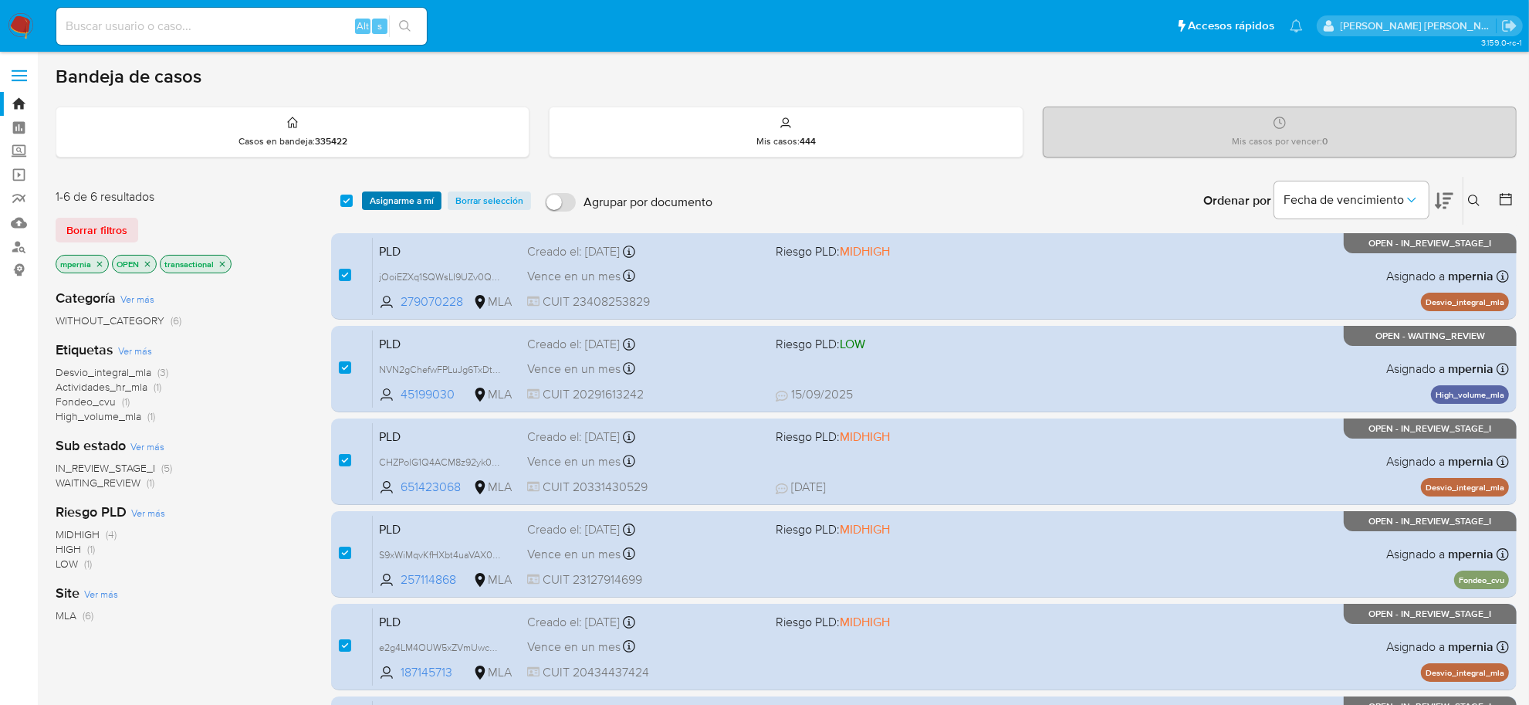
click at [405, 194] on span "Asignarme a mí" at bounding box center [402, 200] width 64 height 15
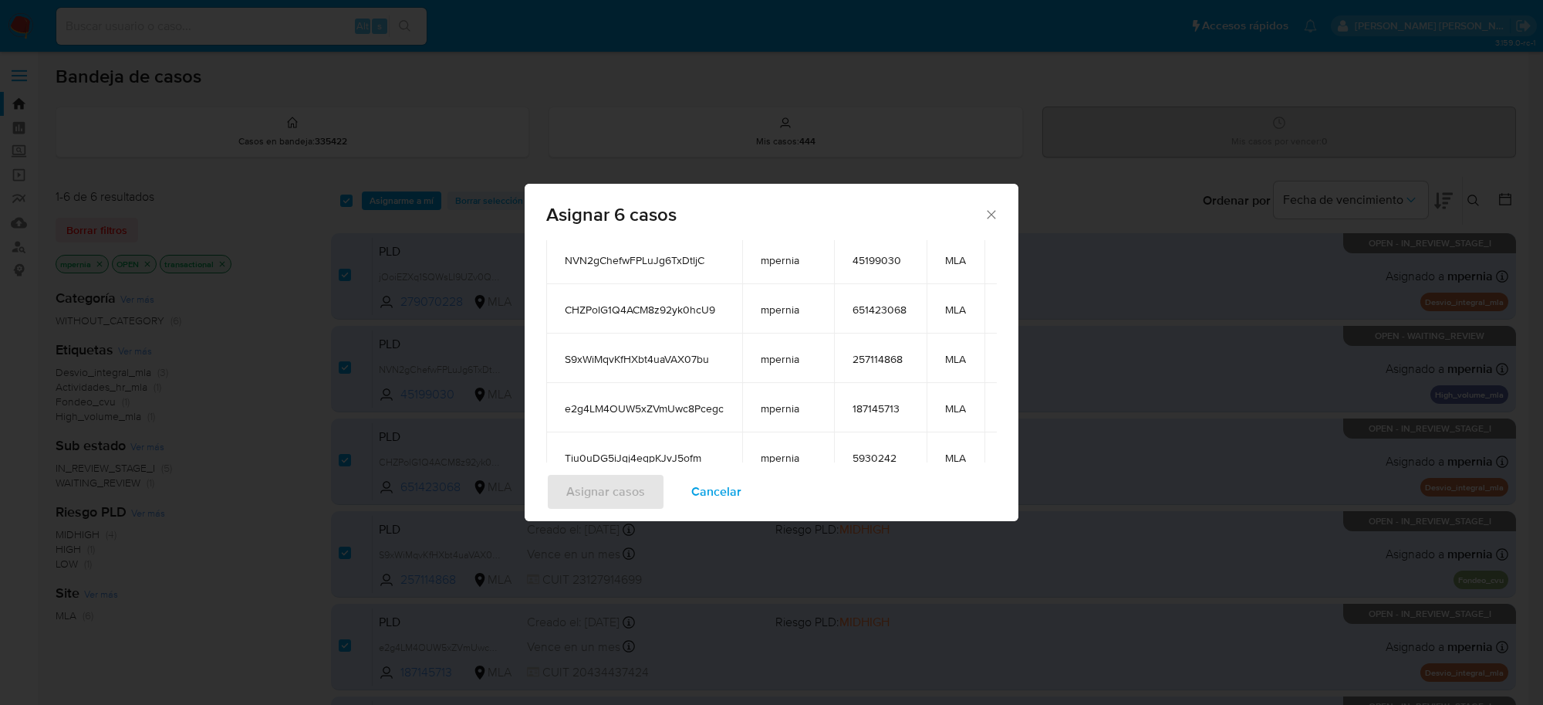
scroll to position [286, 0]
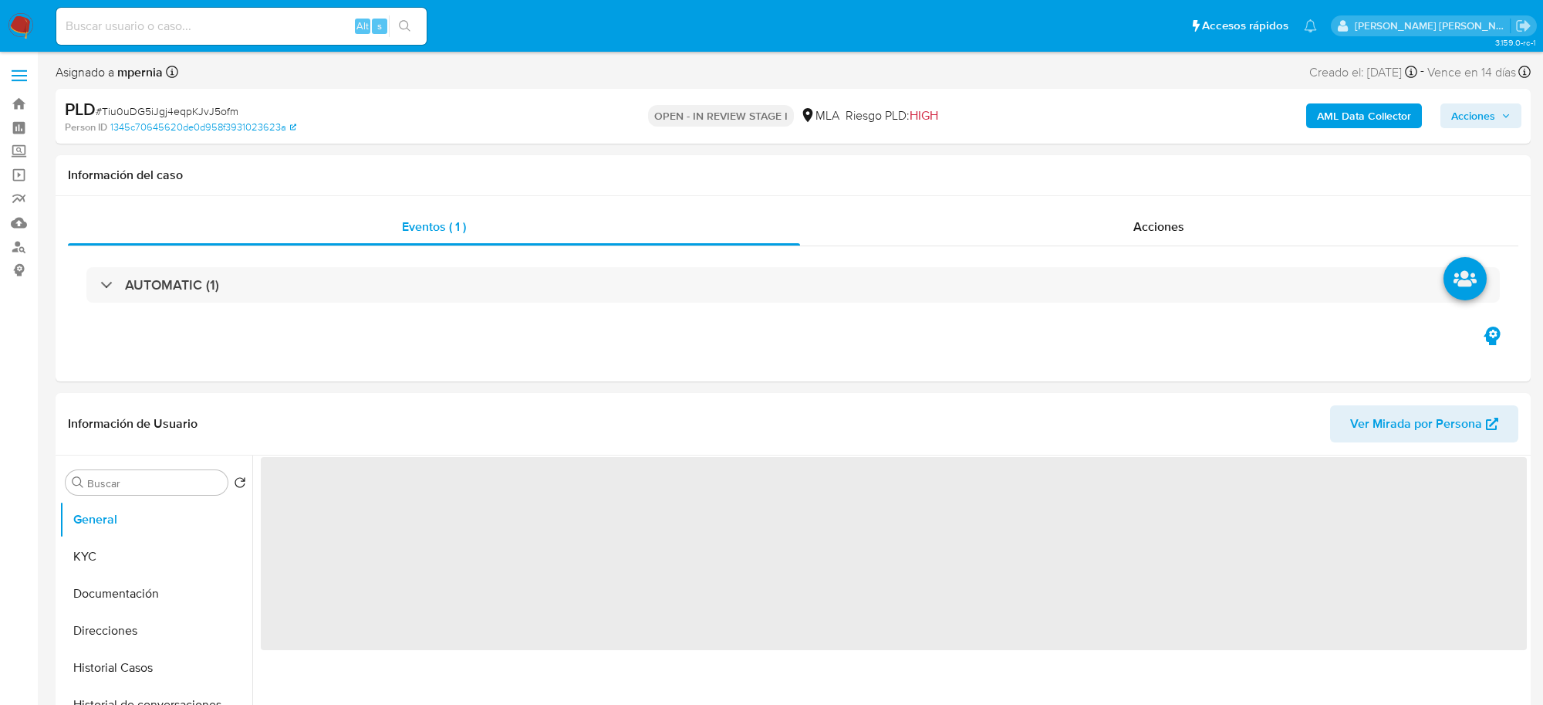
select select "10"
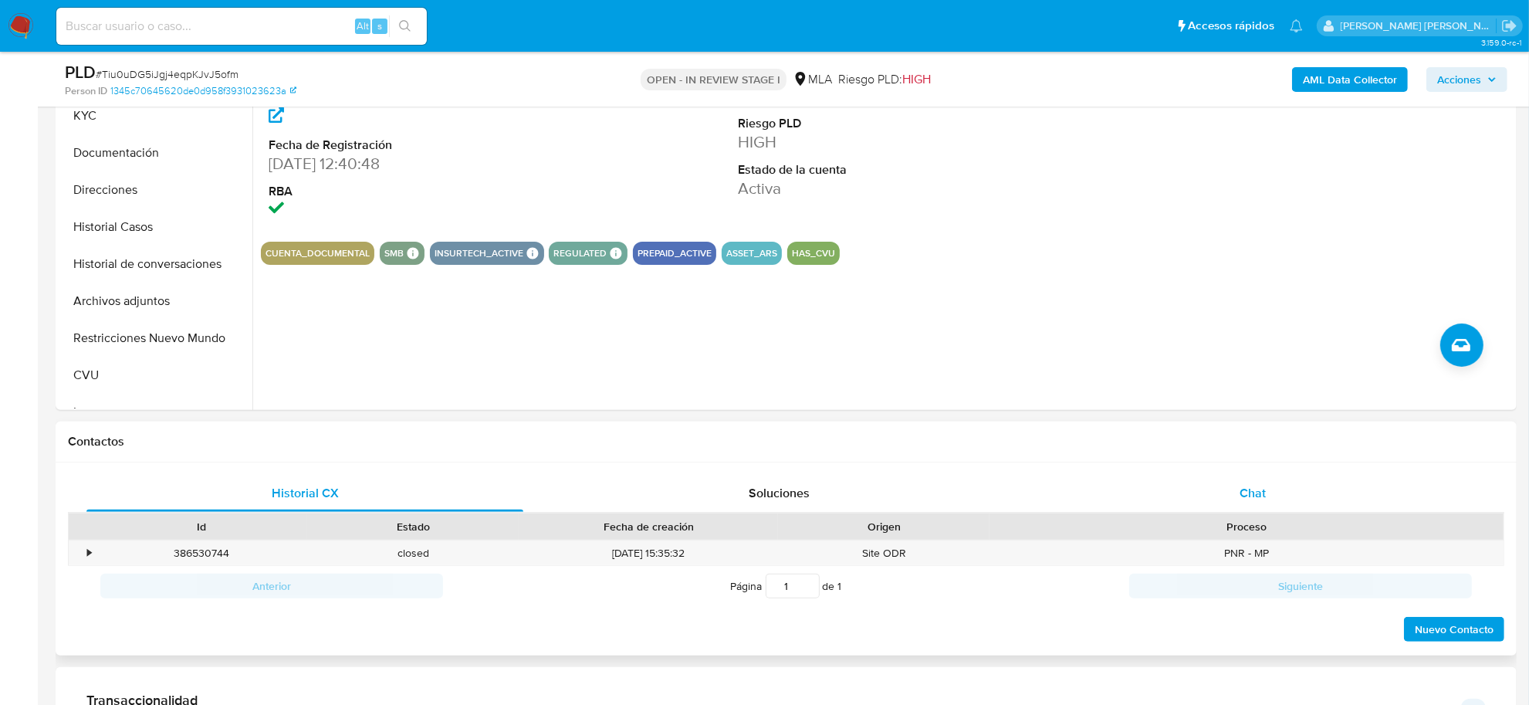
click at [1254, 486] on span "Chat" at bounding box center [1252, 493] width 26 height 18
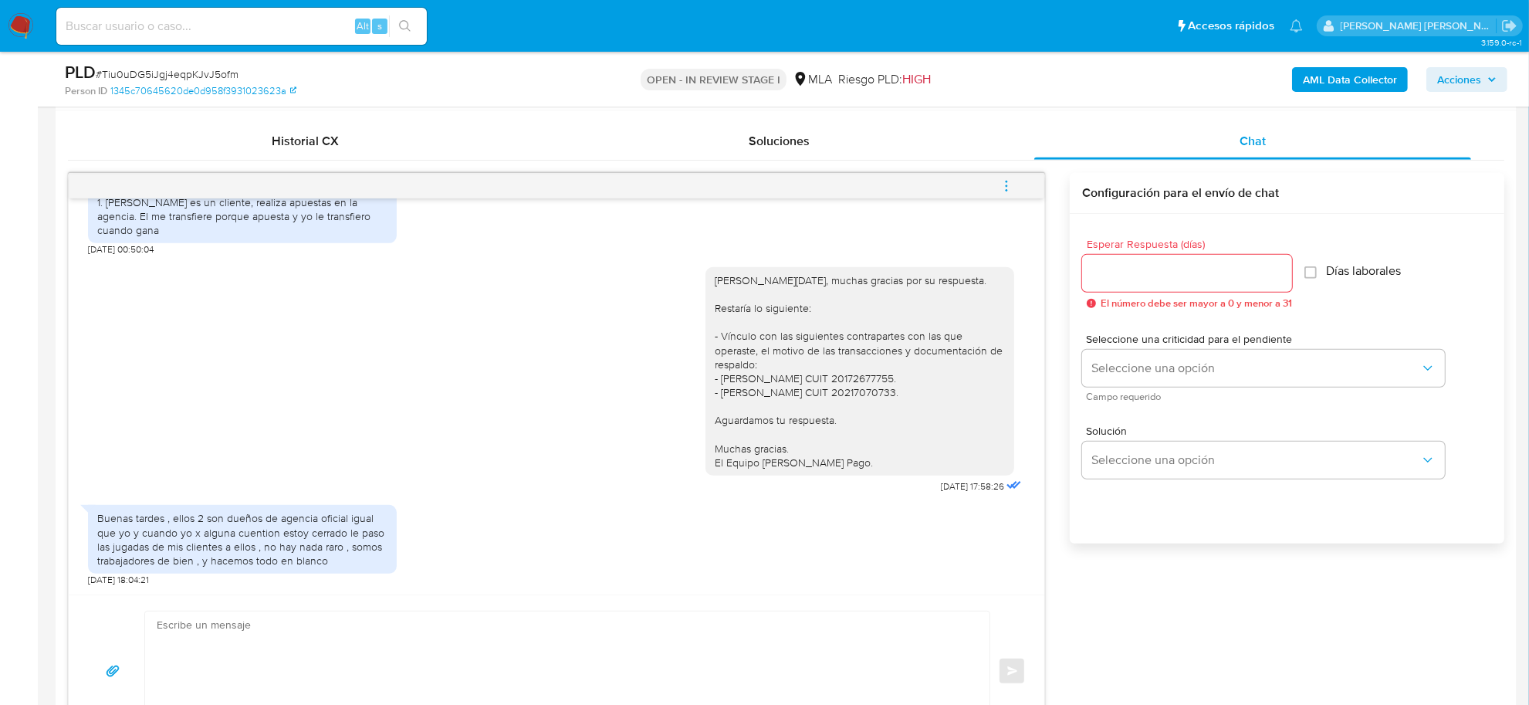
scroll to position [772, 0]
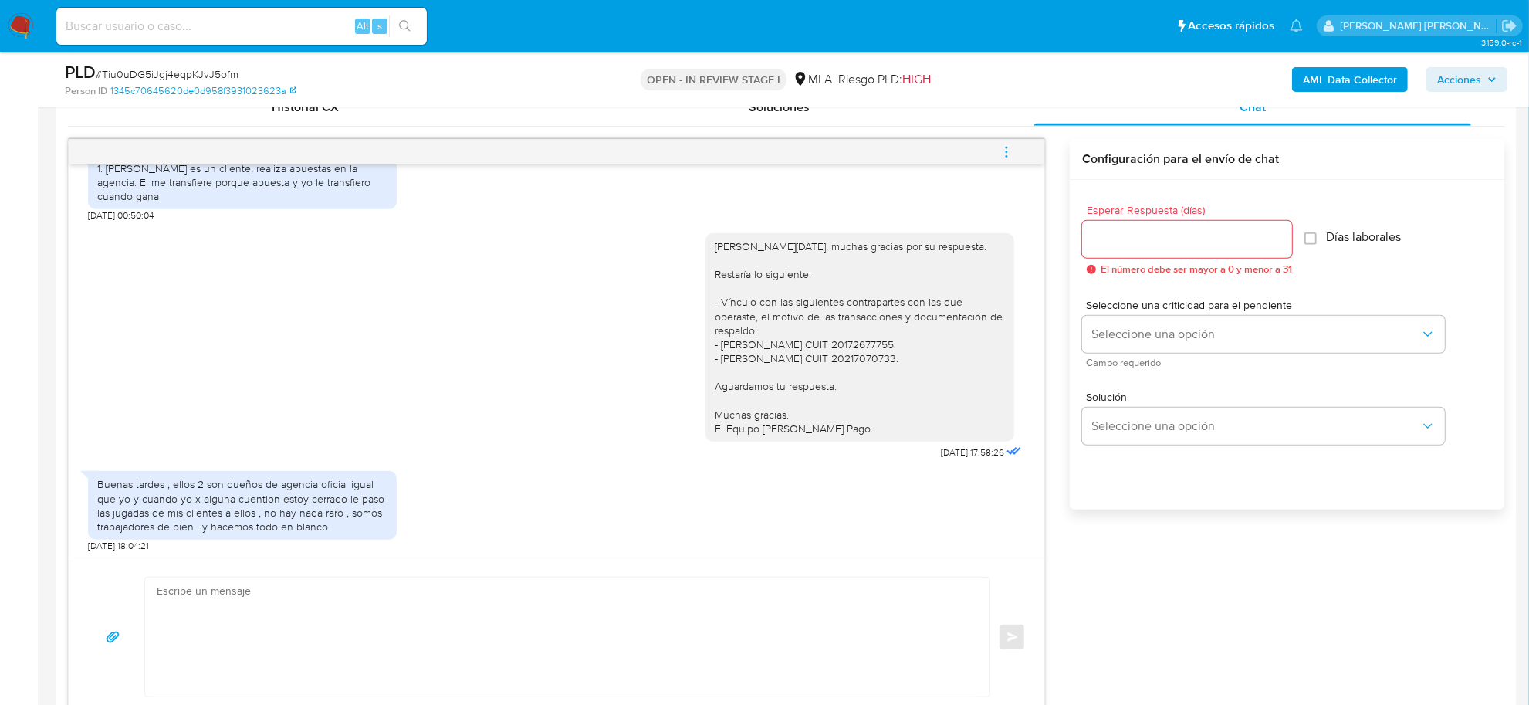
click at [211, 603] on textarea at bounding box center [563, 636] width 813 height 119
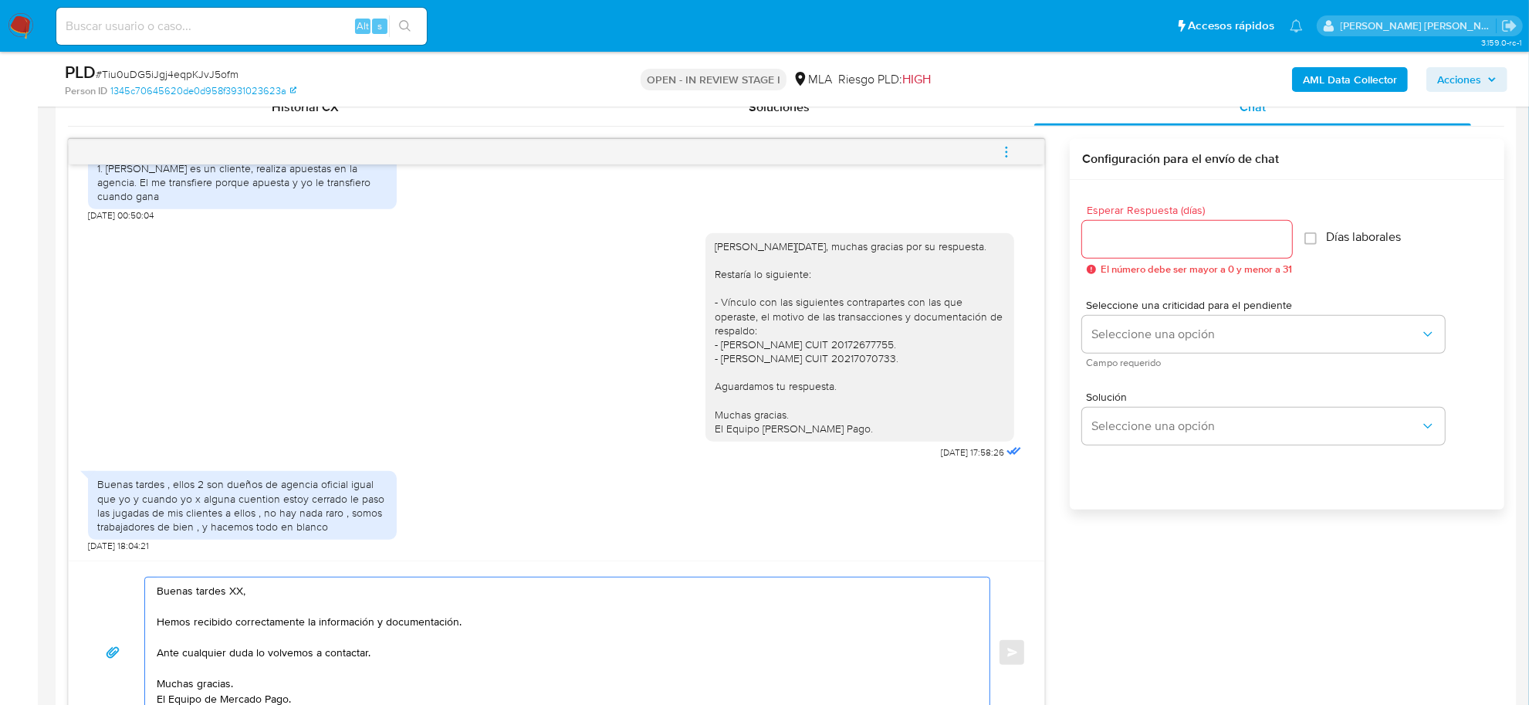
drag, startPoint x: 160, startPoint y: 625, endPoint x: 152, endPoint y: 586, distance: 39.3
click at [152, 586] on div "Buenas tardes XX, Hemos recibido correctamente la información y documentación. …" at bounding box center [563, 652] width 836 height 150
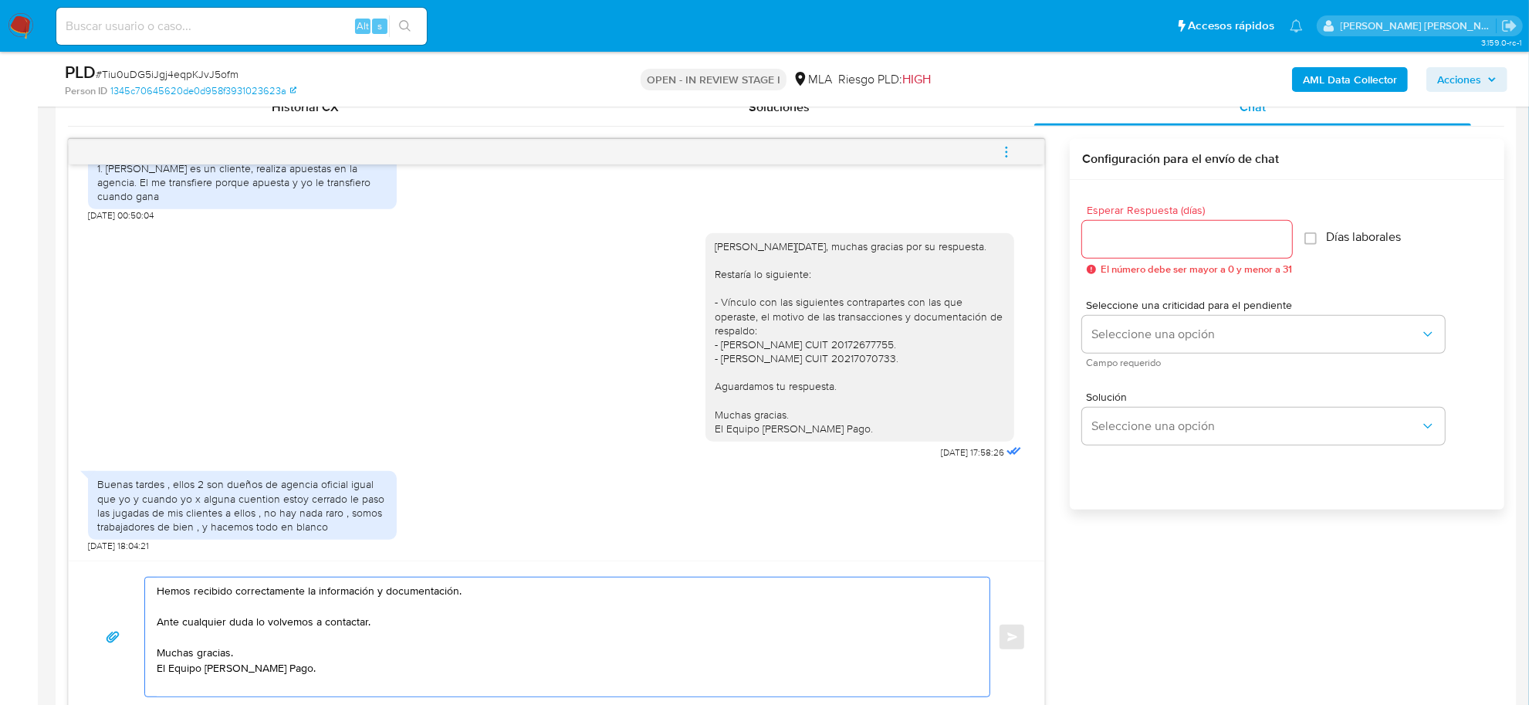
drag, startPoint x: 371, startPoint y: 595, endPoint x: 467, endPoint y: 600, distance: 95.8
click at [467, 600] on textarea "Hemos recibido correctamente la información y documentación. Ante cualquier dud…" at bounding box center [563, 636] width 813 height 119
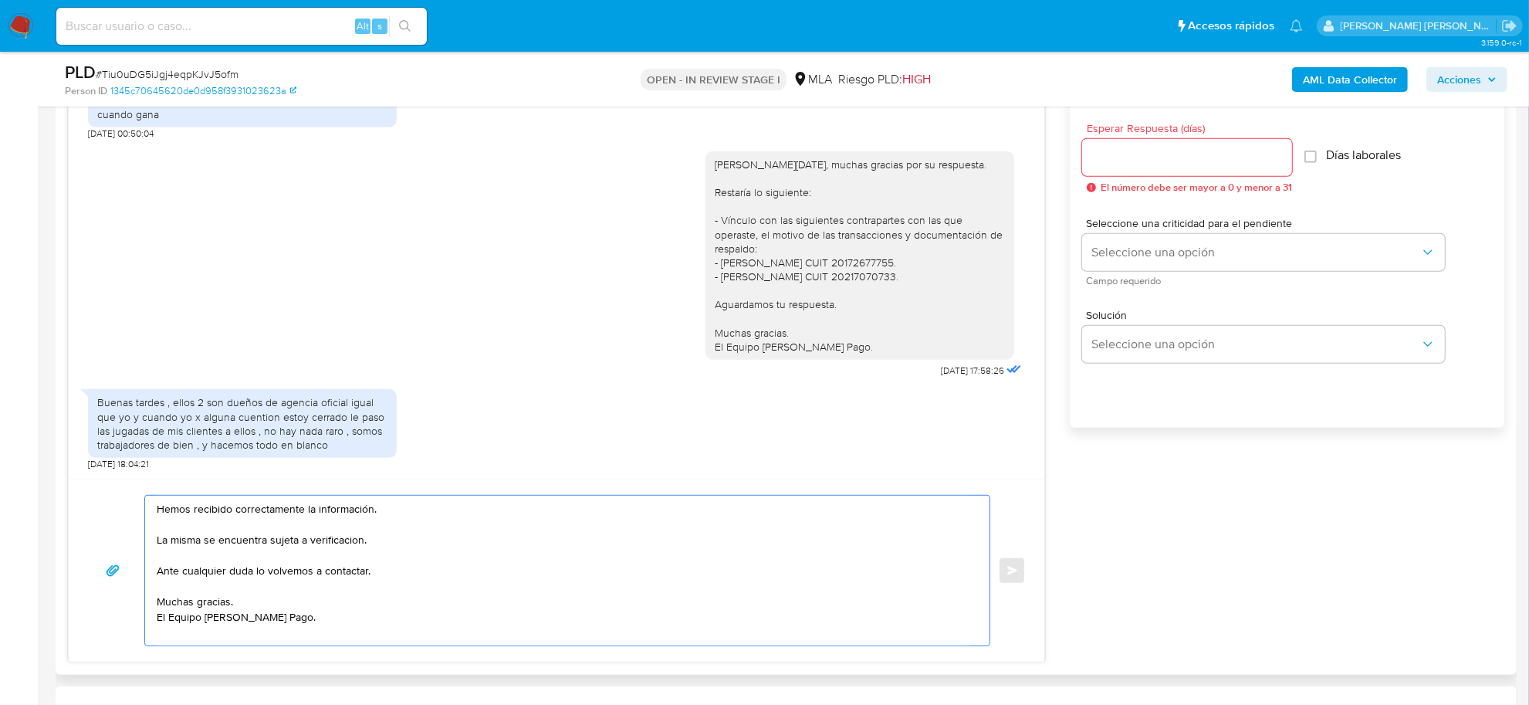
scroll to position [965, 0]
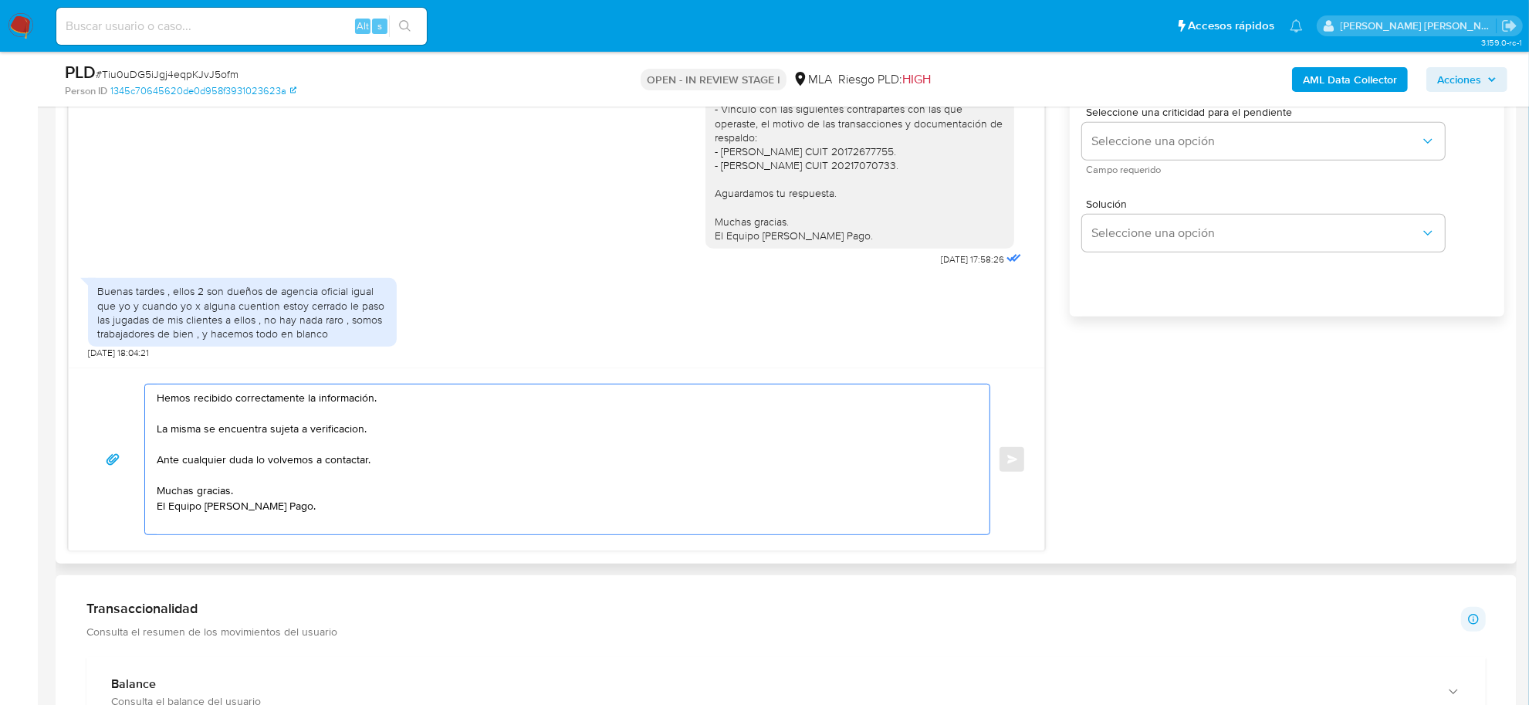
click at [279, 529] on textarea "Hemos recibido correctamente la información. La misma se encuentra sujeta a ver…" at bounding box center [563, 459] width 813 height 150
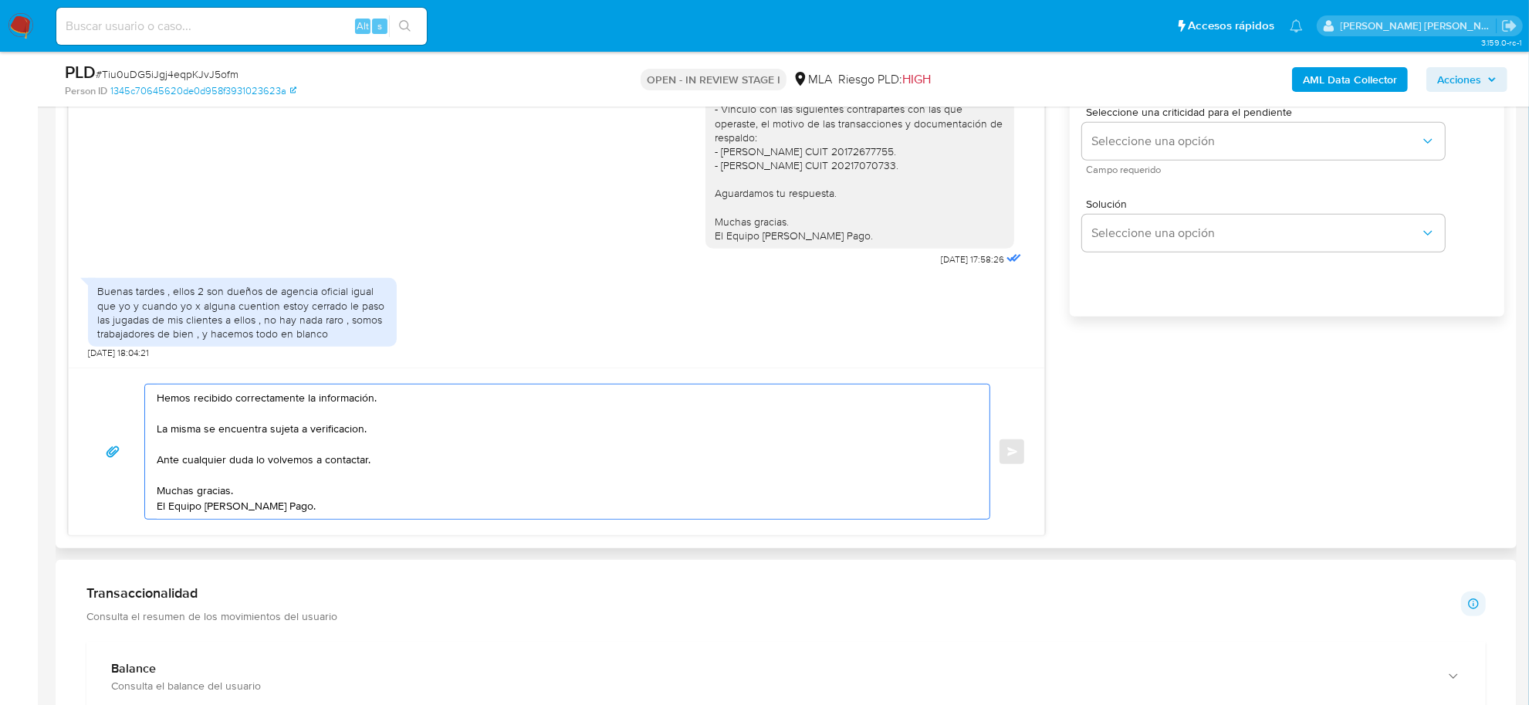
click at [350, 436] on textarea "Hemos recibido correctamente la información. La misma se encuentra sujeta a ver…" at bounding box center [563, 451] width 813 height 134
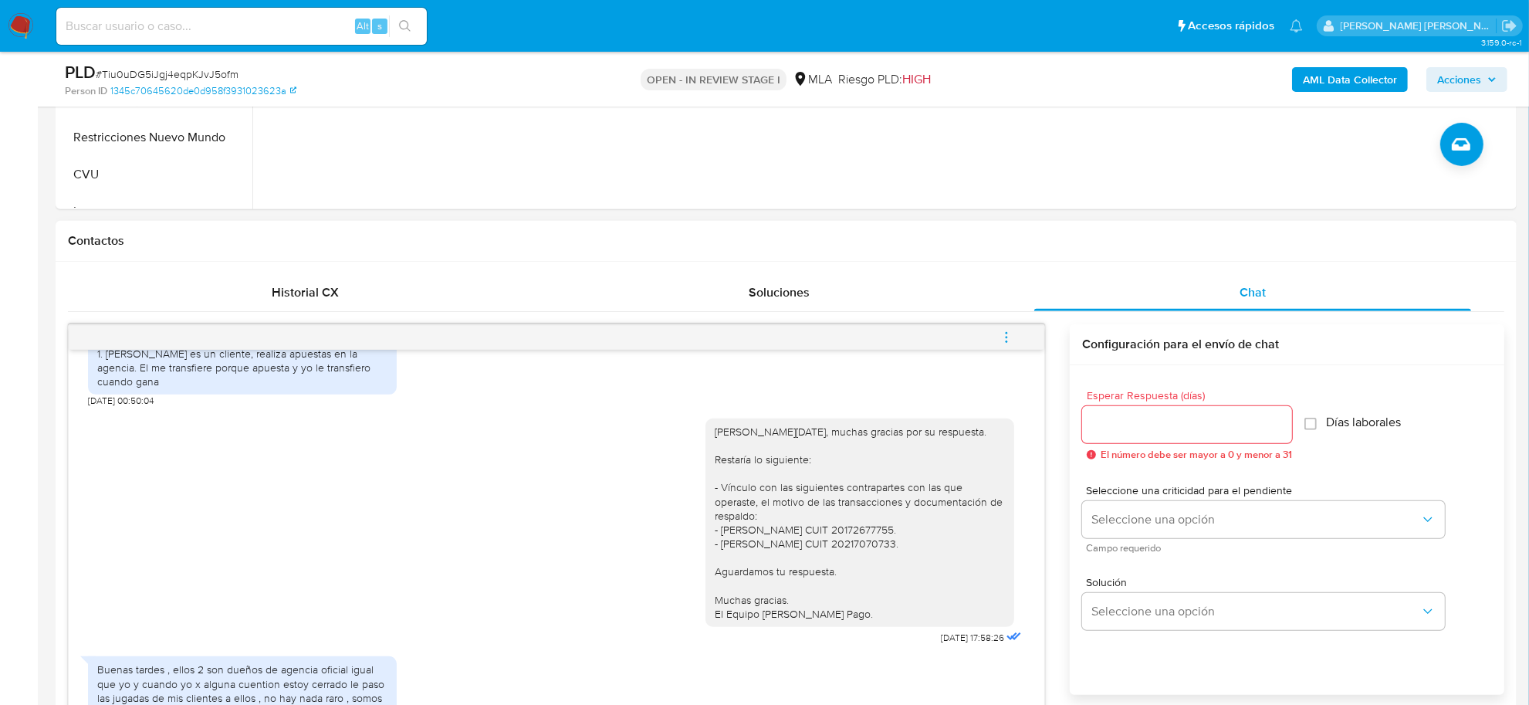
scroll to position [482, 0]
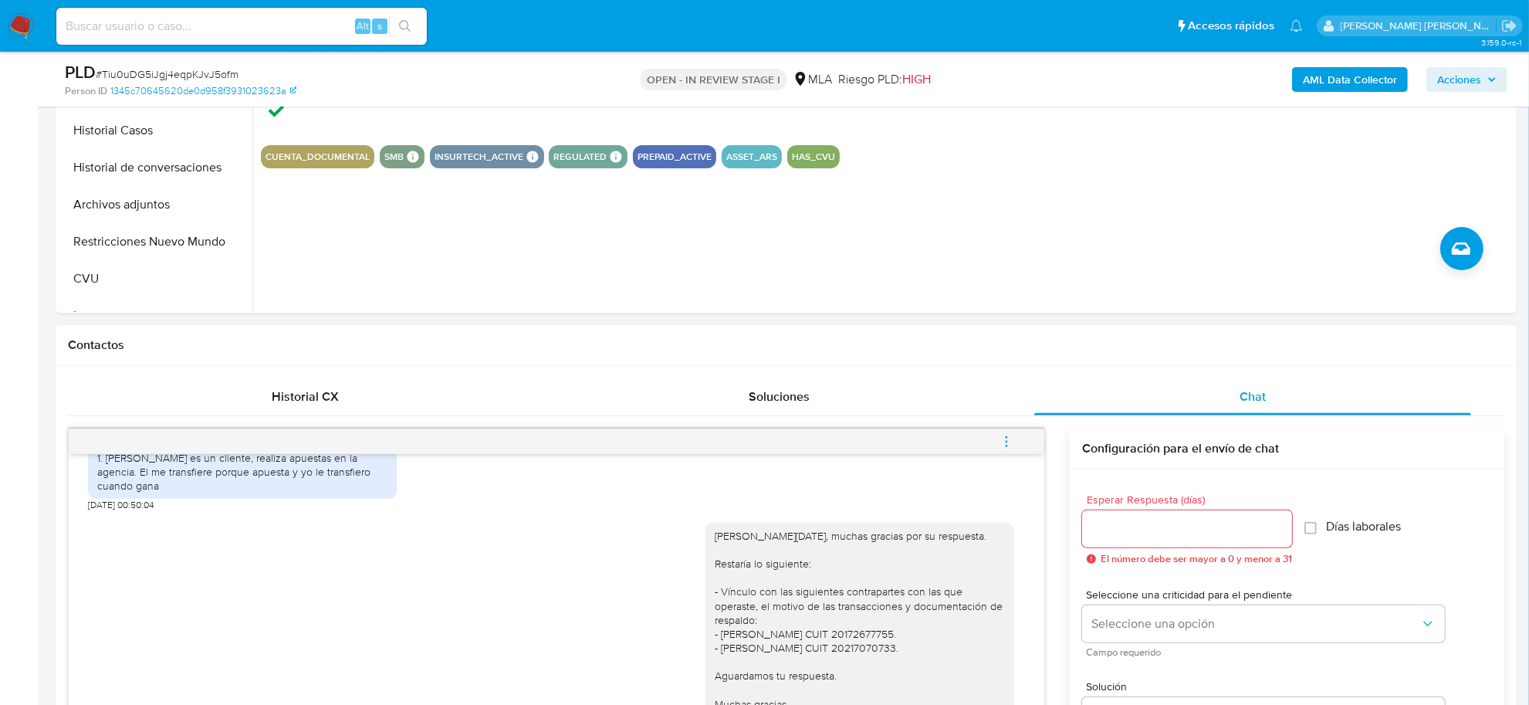
type textarea "Hemos recibido correctamente la información. La misma se encuentra sujeta a ver…"
click at [1160, 522] on input "Esperar Respuesta (días)" at bounding box center [1187, 529] width 210 height 20
type input "0"
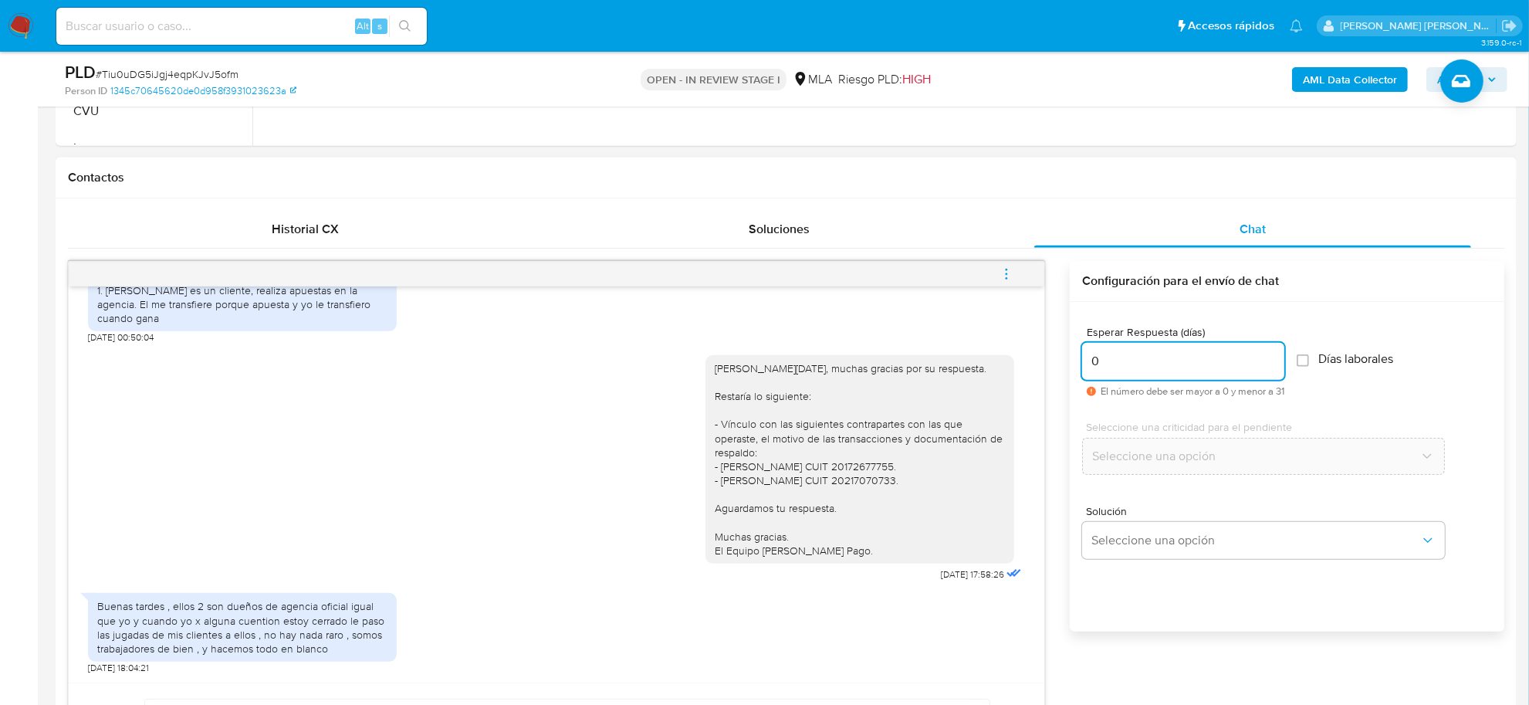
scroll to position [675, 0]
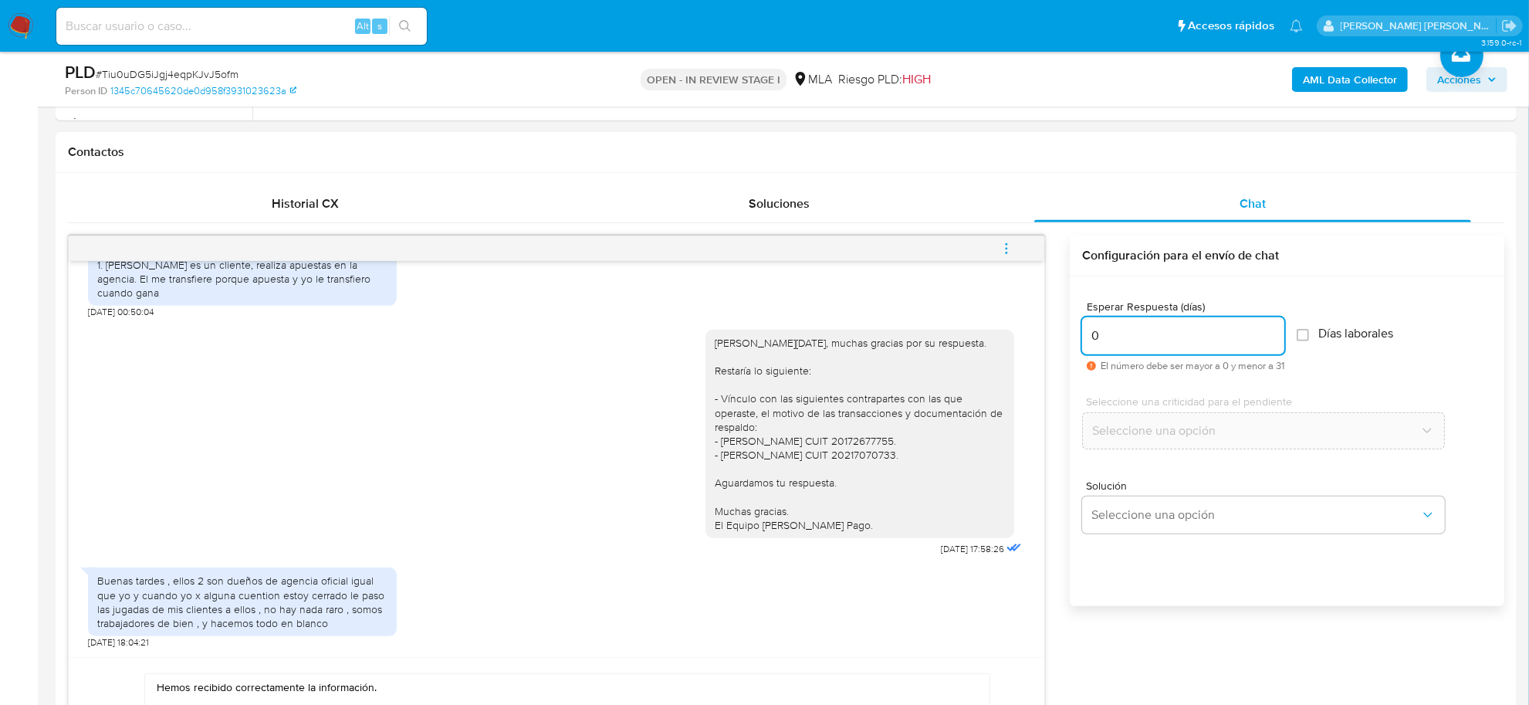
click at [1117, 340] on input "0" at bounding box center [1183, 336] width 202 height 20
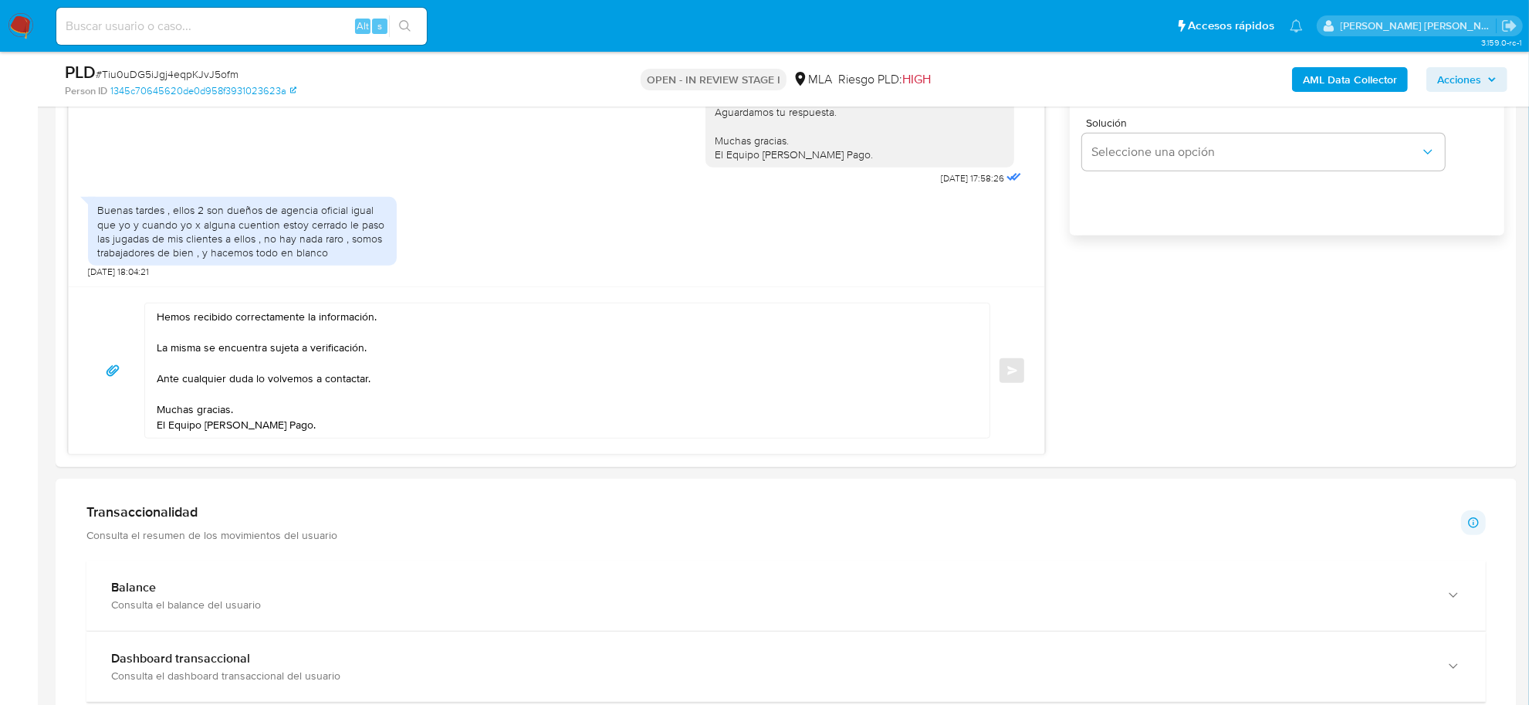
scroll to position [1061, 0]
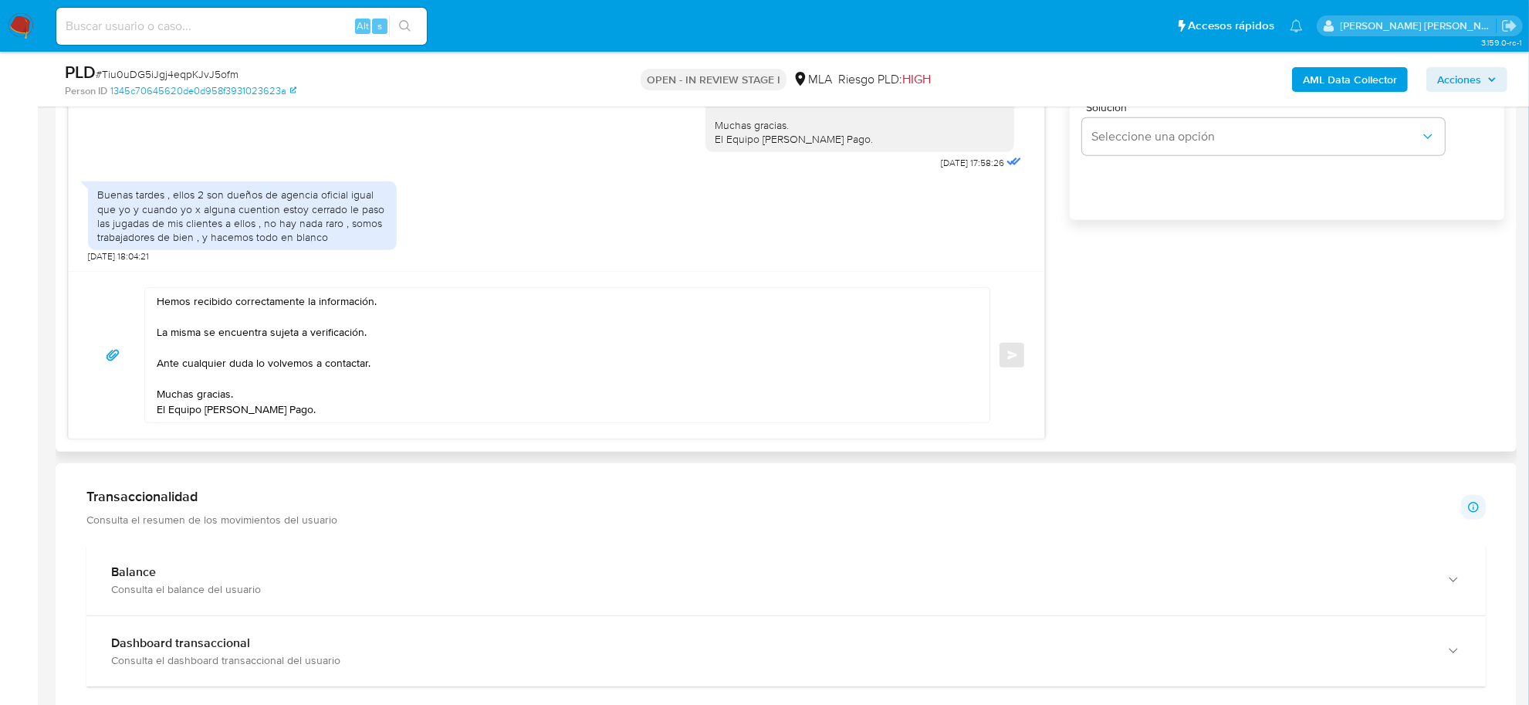
type input "1"
drag, startPoint x: 315, startPoint y: 409, endPoint x: 157, endPoint y: 296, distance: 194.7
click at [157, 296] on textarea "Hemos recibido correctamente la información. La misma se encuentra sujeta a ver…" at bounding box center [563, 355] width 813 height 134
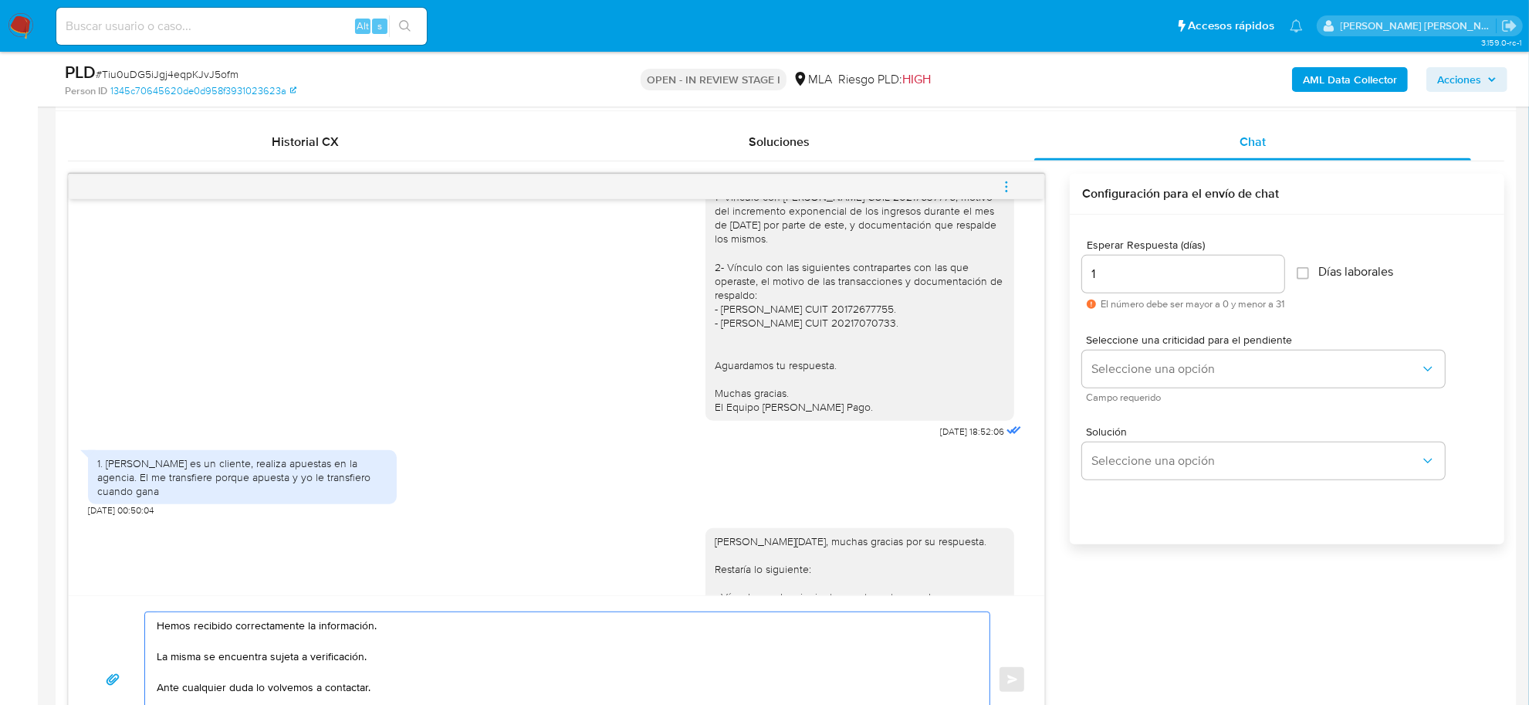
scroll to position [772, 0]
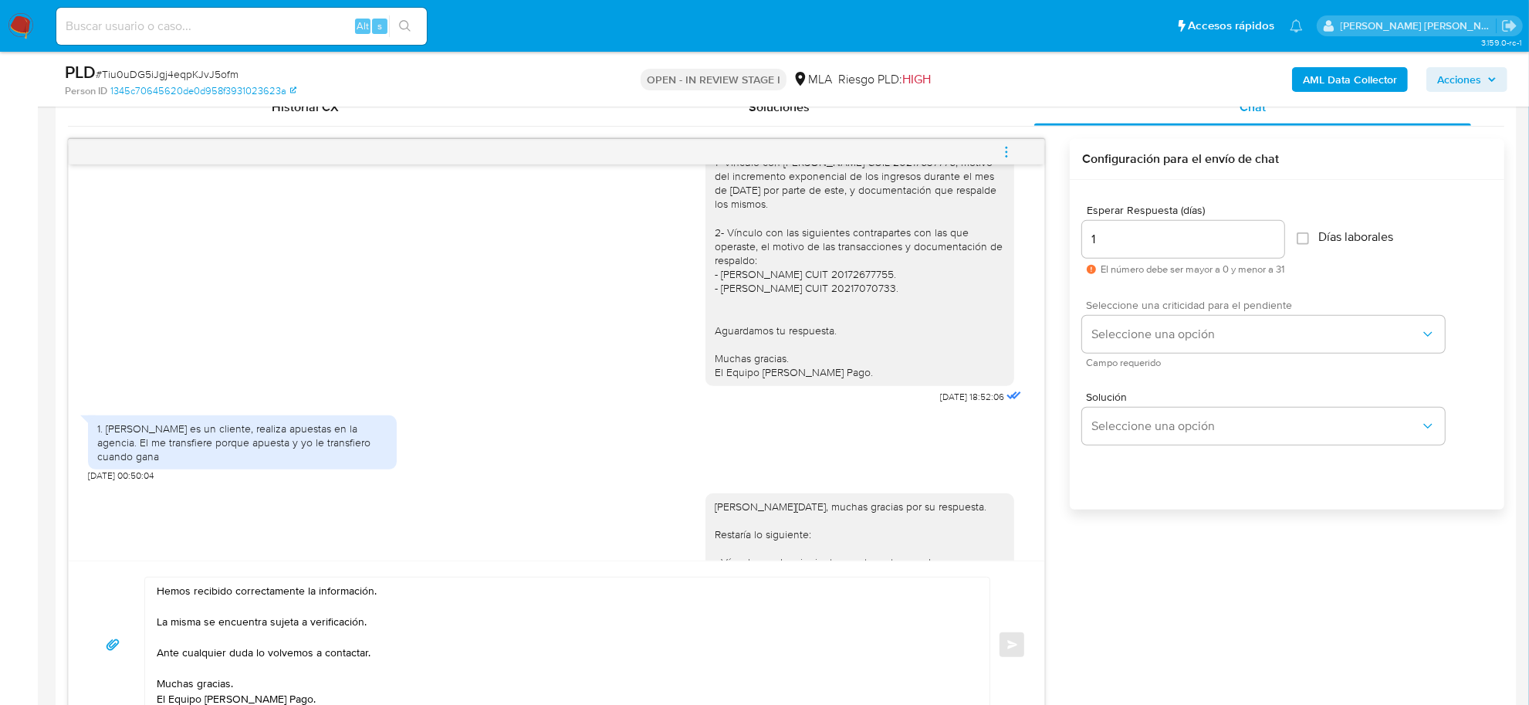
click at [1197, 353] on div "Seleccione una criticidad para el pendiente Seleccione una opción Campo requeri…" at bounding box center [1263, 332] width 363 height 67
click at [1195, 348] on button "Seleccione una opción" at bounding box center [1263, 334] width 363 height 37
click at [1154, 336] on div "LOW" at bounding box center [1261, 335] width 338 height 31
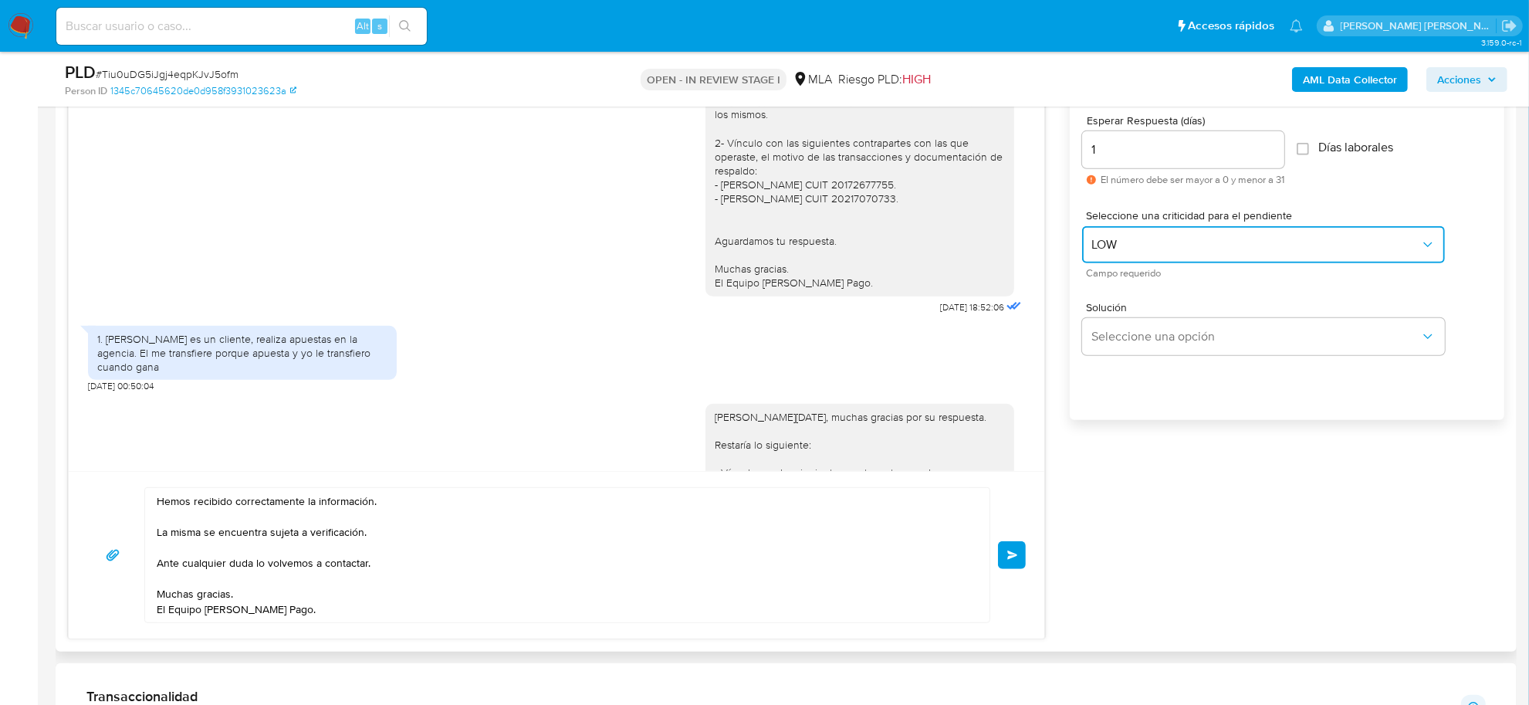
scroll to position [965, 0]
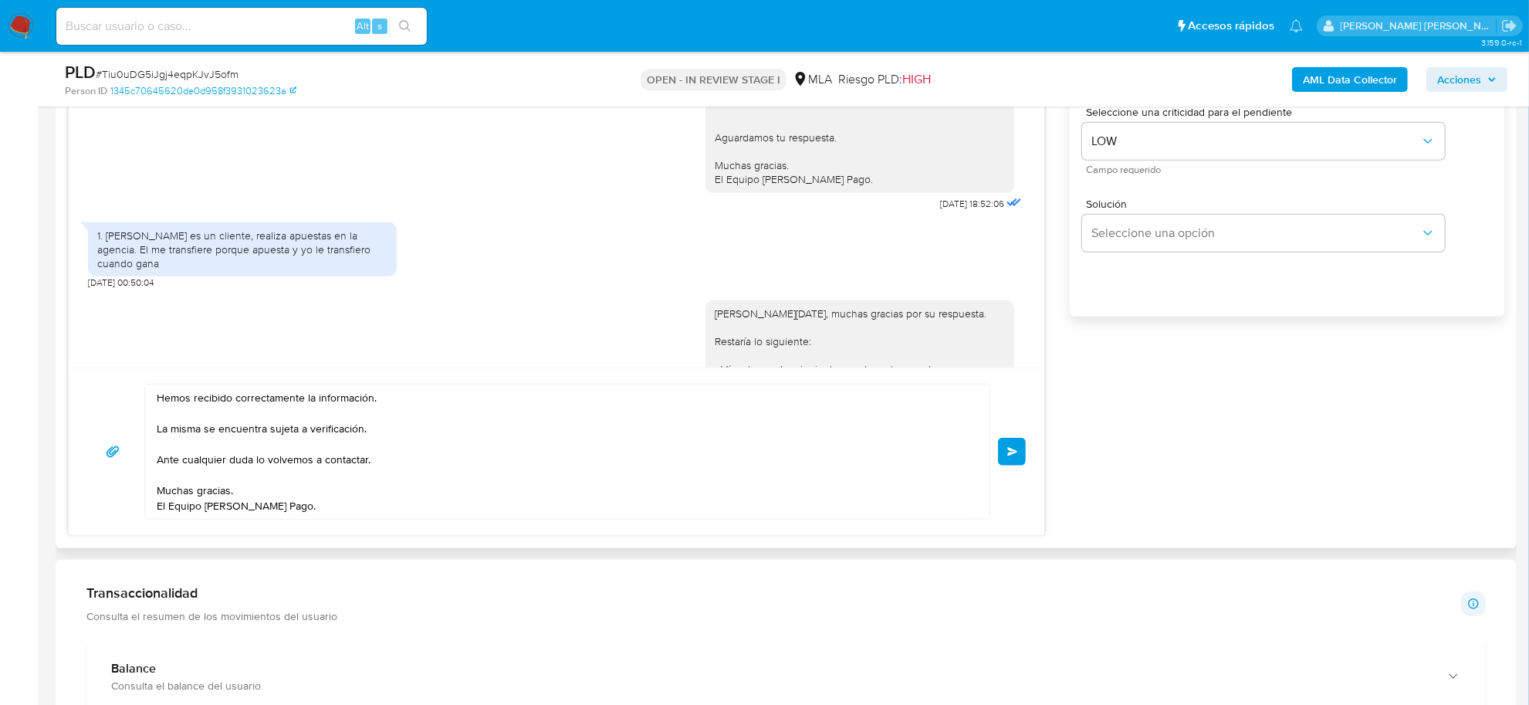
click at [1008, 454] on span "Enviar" at bounding box center [1012, 451] width 11 height 9
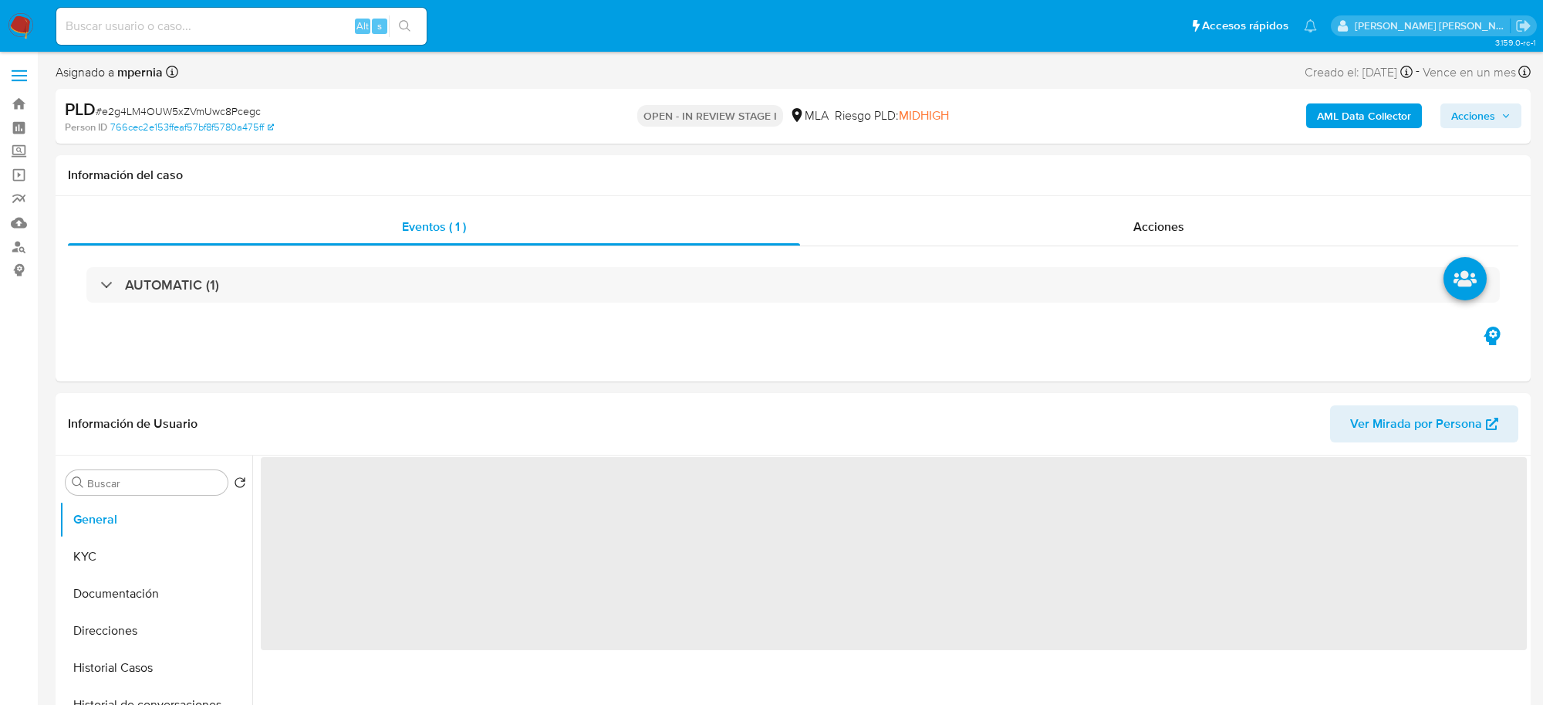
select select "10"
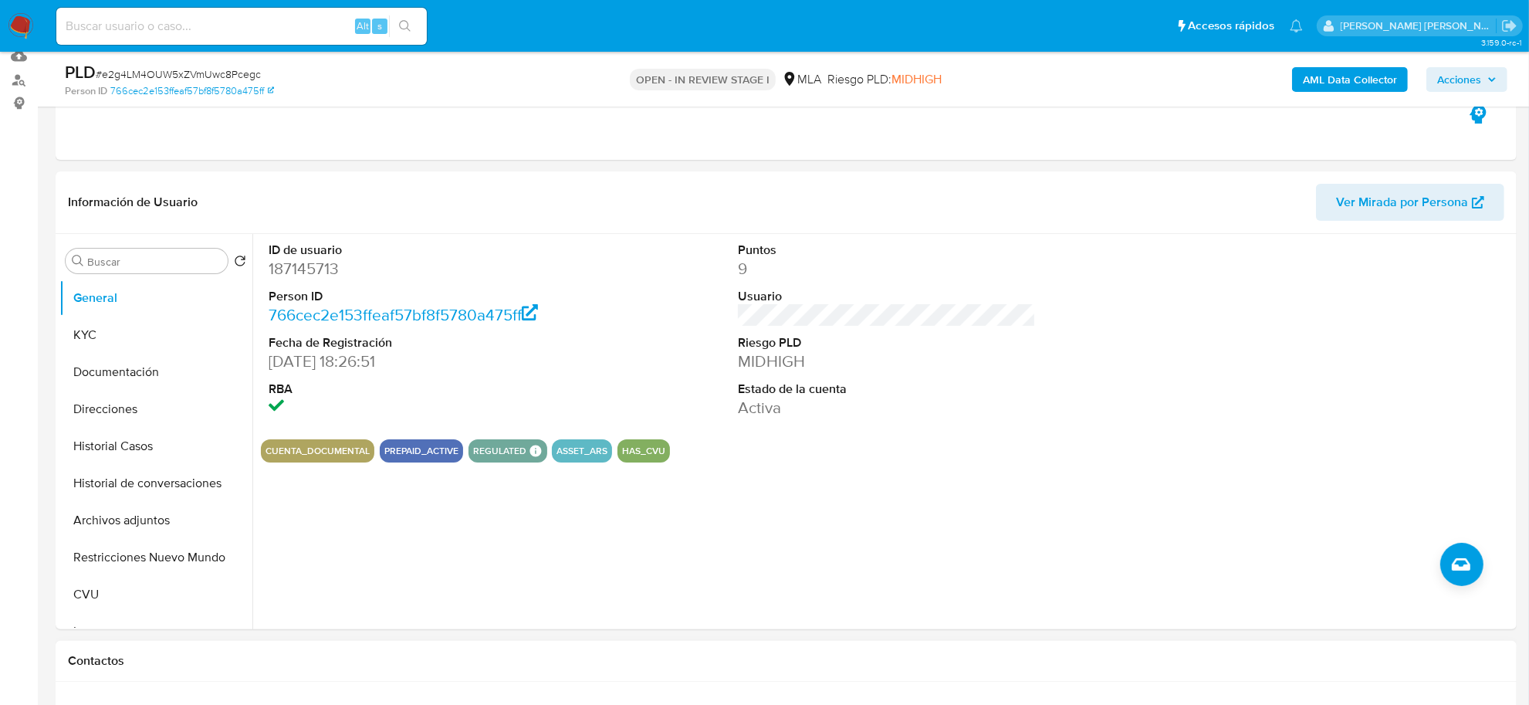
scroll to position [482, 0]
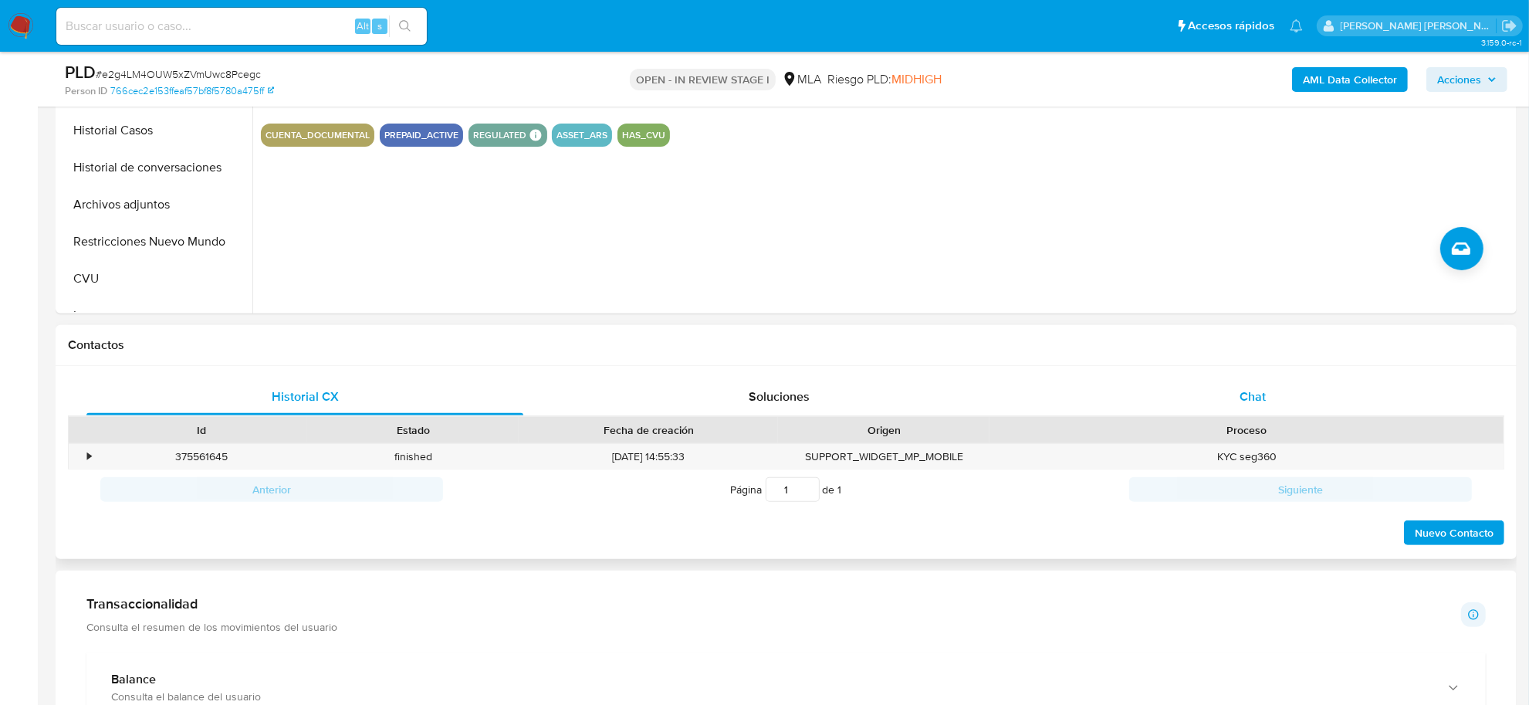
click at [1236, 396] on div "Chat" at bounding box center [1252, 396] width 437 height 37
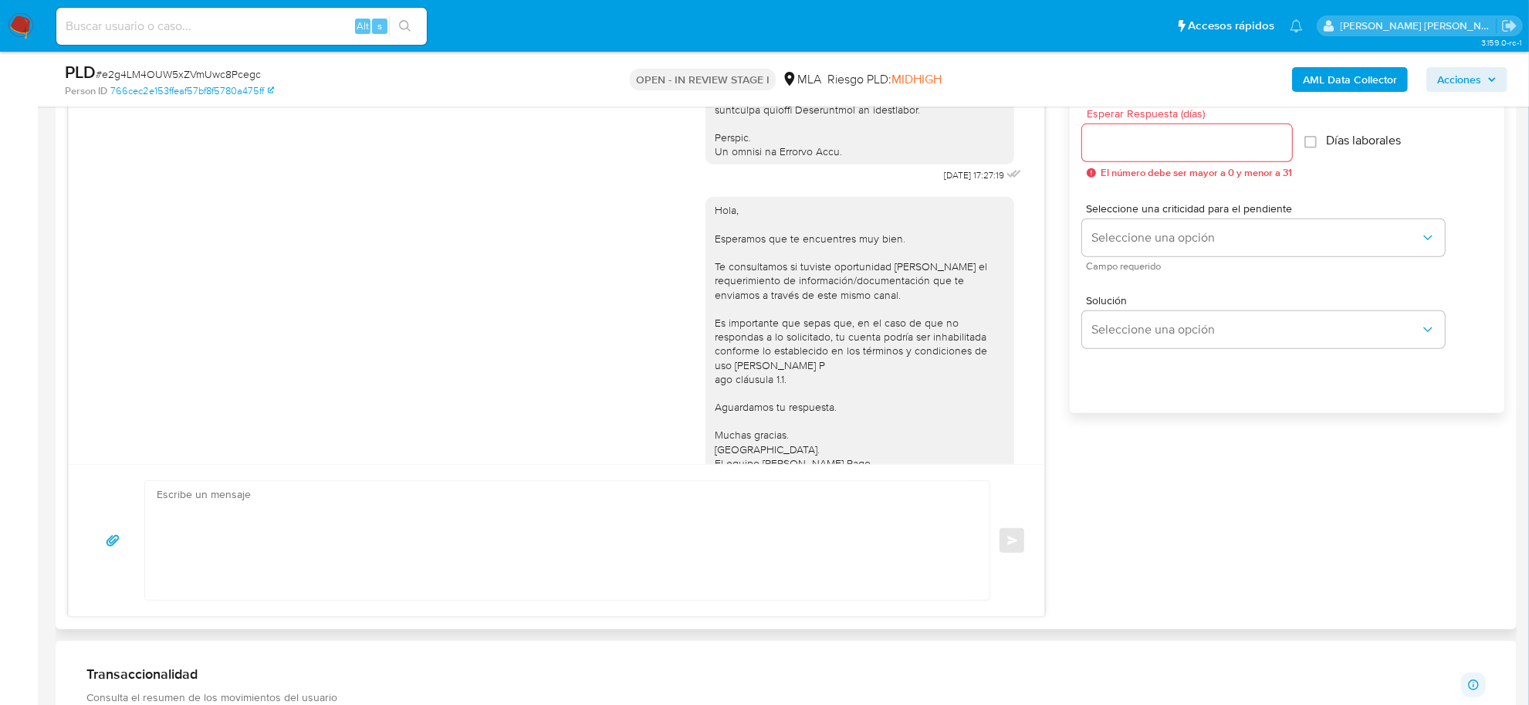
scroll to position [830, 0]
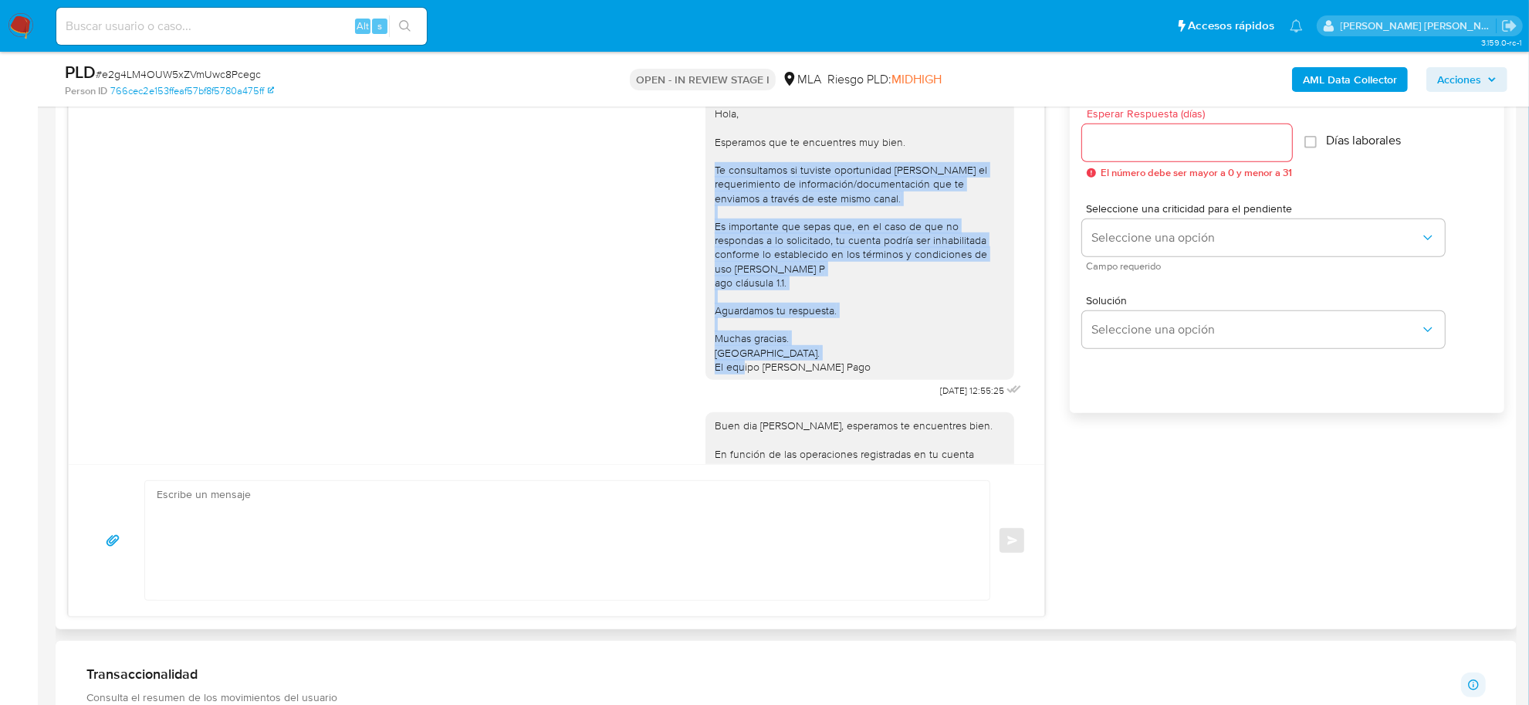
drag, startPoint x: 701, startPoint y: 197, endPoint x: 835, endPoint y: 401, distance: 244.6
click at [835, 373] on div "Hola, Esperamos que te encuentres muy bien. Te consultamos si tuviste oportunid…" at bounding box center [860, 239] width 290 height 267
copy div "Te consultamos si tuviste oportunidad de leer el requerimiento de información/d…"
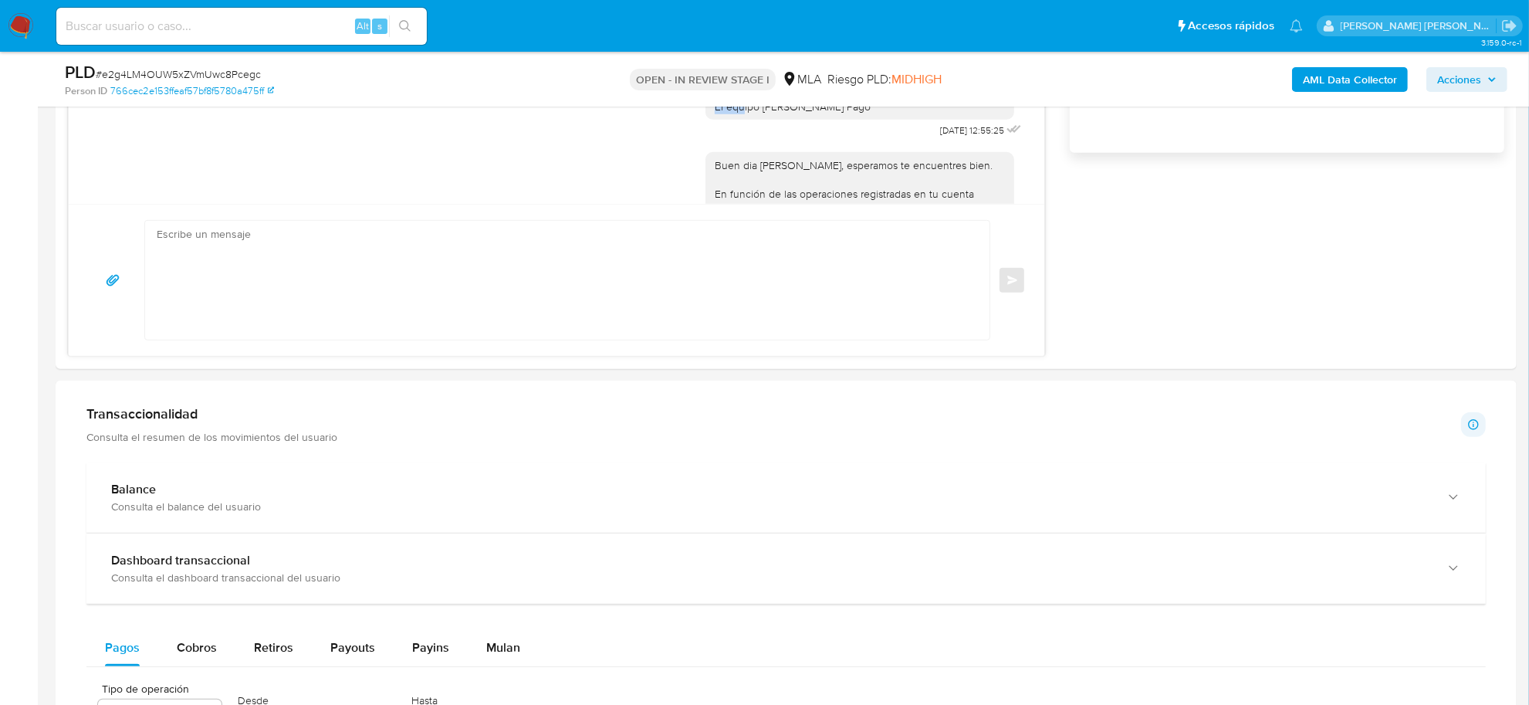
scroll to position [1157, 0]
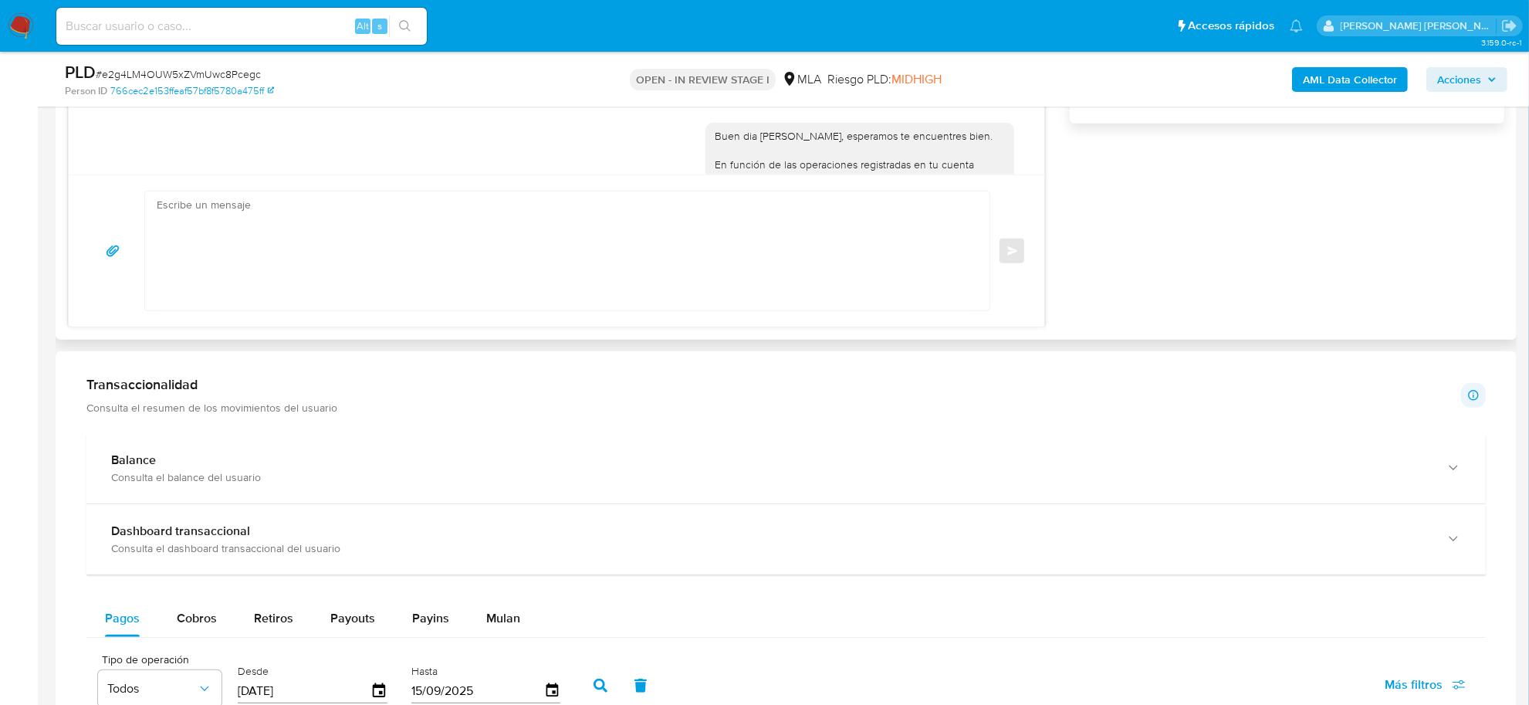
click at [309, 270] on textarea at bounding box center [563, 250] width 813 height 119
paste textarea "Te consultamos si tuviste oportunidad de leer el requerimiento de información/d…"
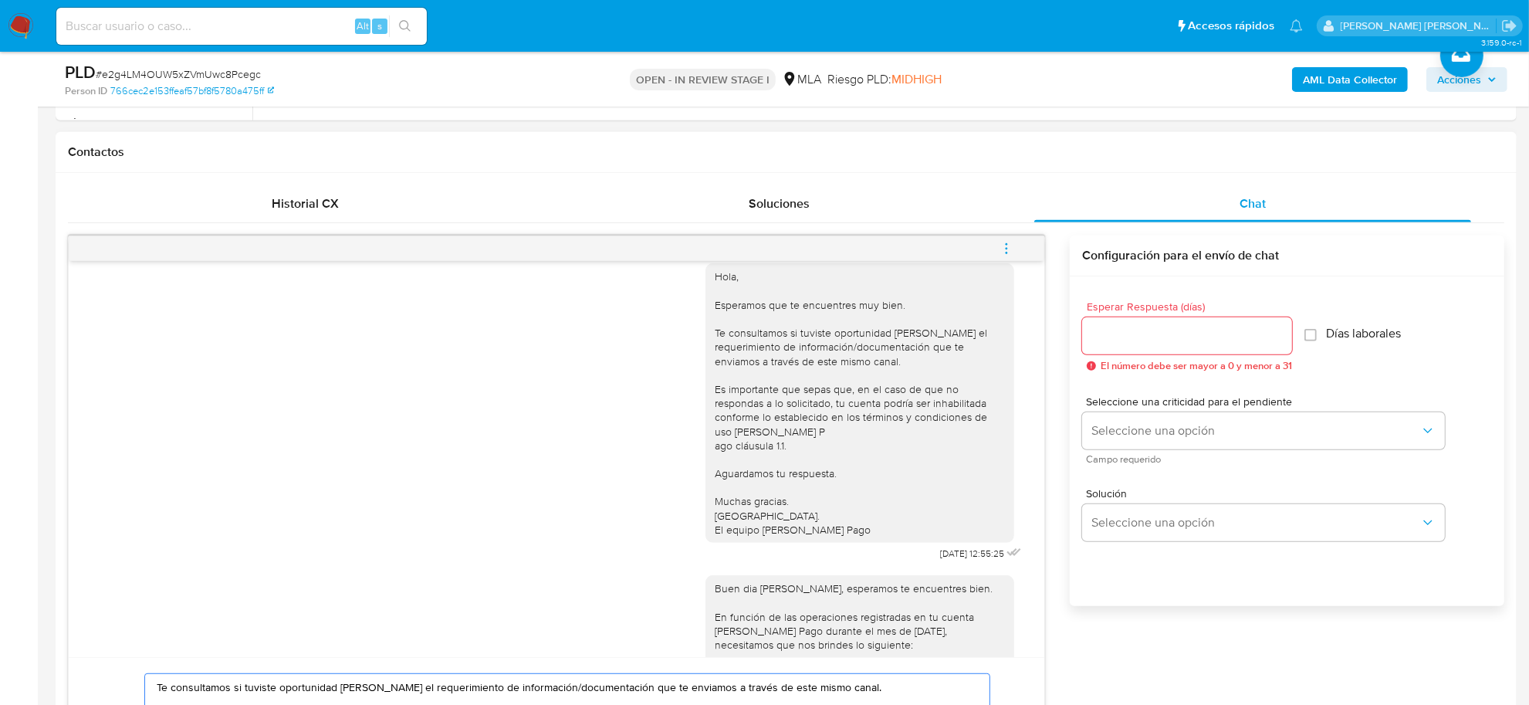
scroll to position [1023, 0]
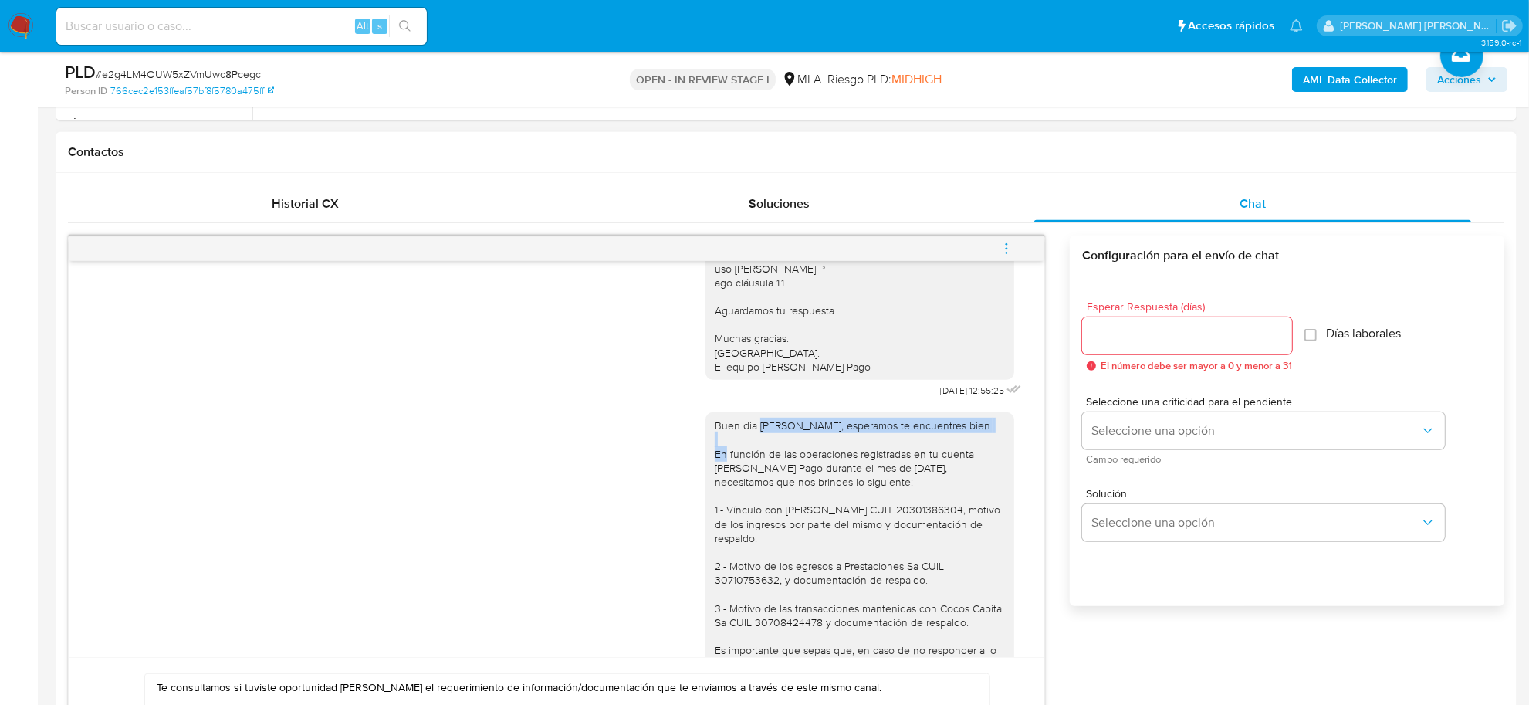
drag, startPoint x: 745, startPoint y: 472, endPoint x: 980, endPoint y: 477, distance: 234.6
click at [980, 477] on div "Buen dia Ezequiel Agustin, esperamos te encuentres bien. En función de las oper…" at bounding box center [860, 593] width 290 height 351
copy div "Ezequiel Agustin, esperamos te encuentres bien."
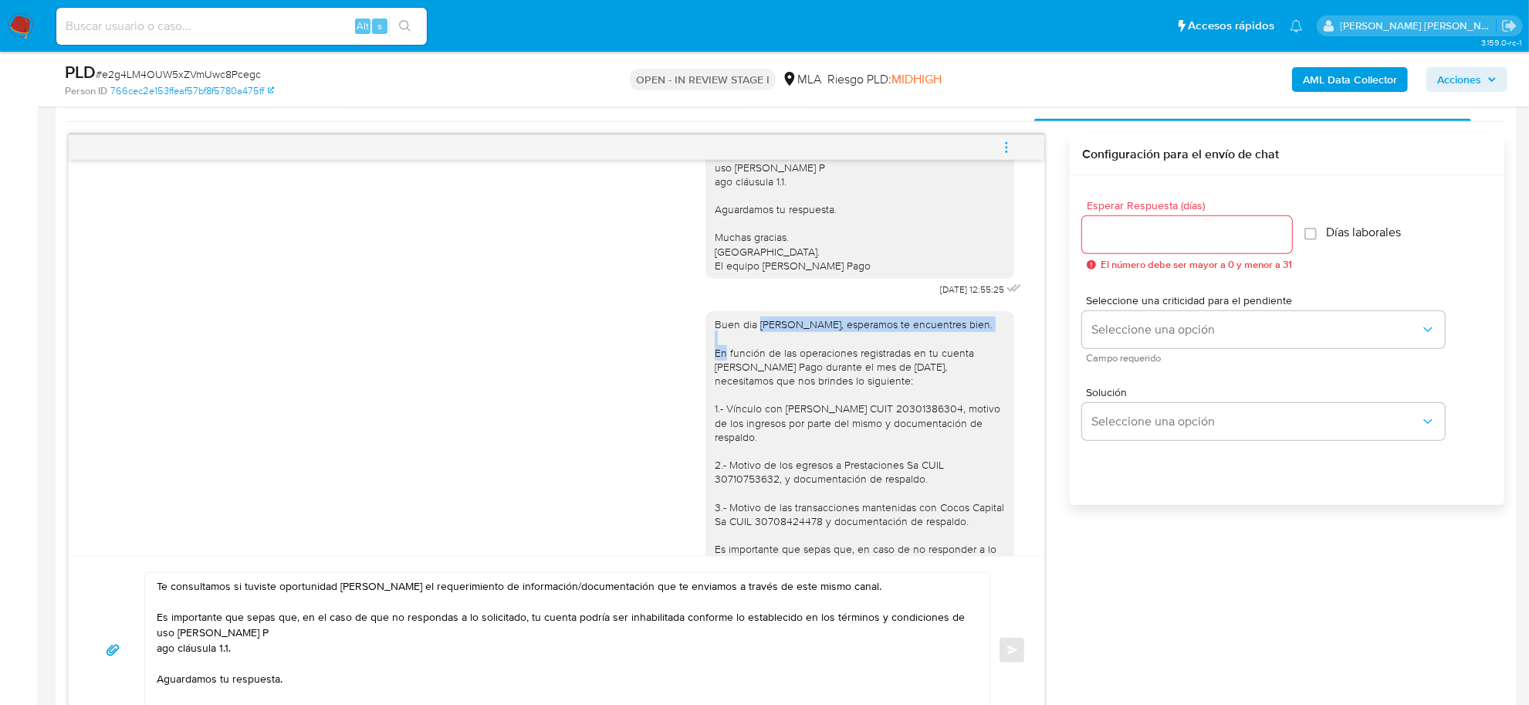
scroll to position [965, 0]
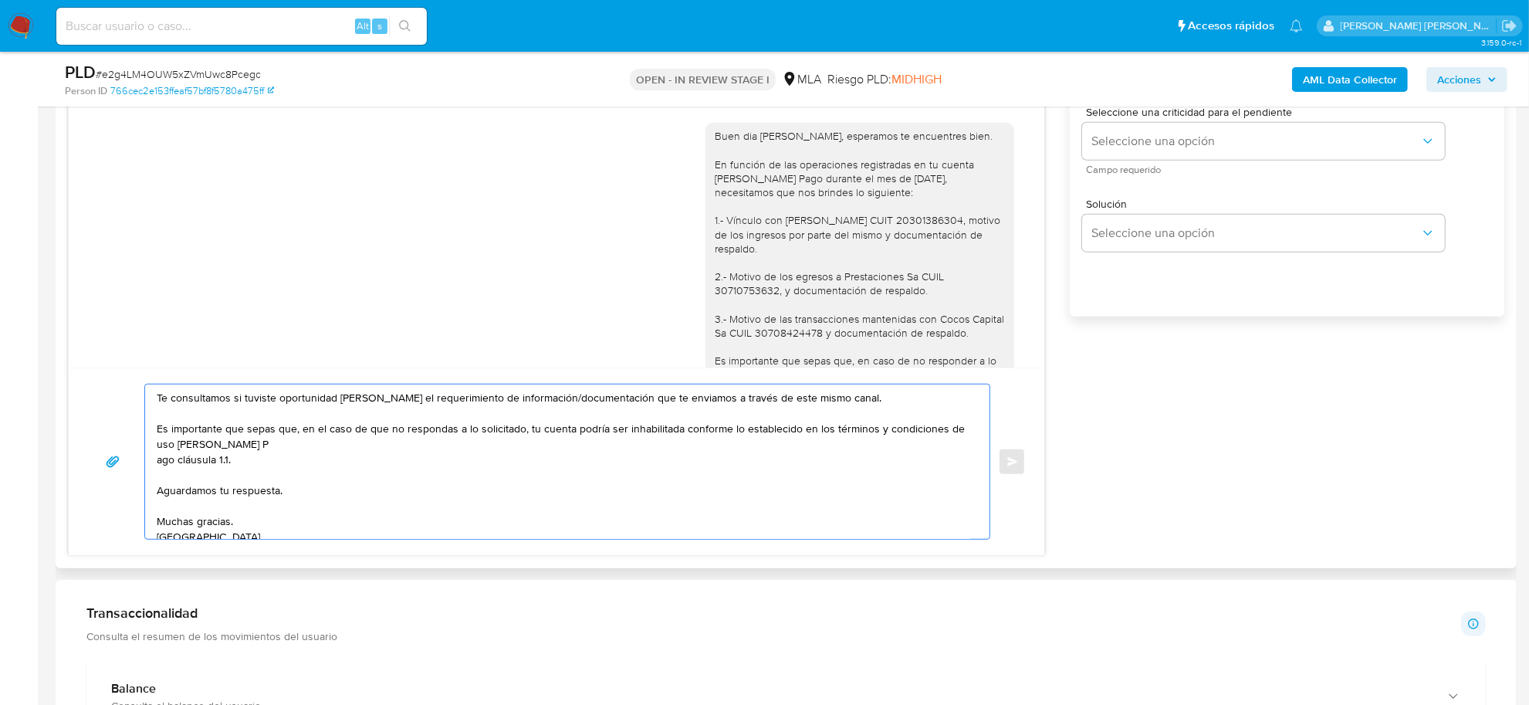
click at [157, 397] on textarea "Te consultamos si tuviste oportunidad de leer el requerimiento de información/d…" at bounding box center [563, 461] width 813 height 154
paste textarea "Ezequiel Agustin, esperamos te encuentres bien."
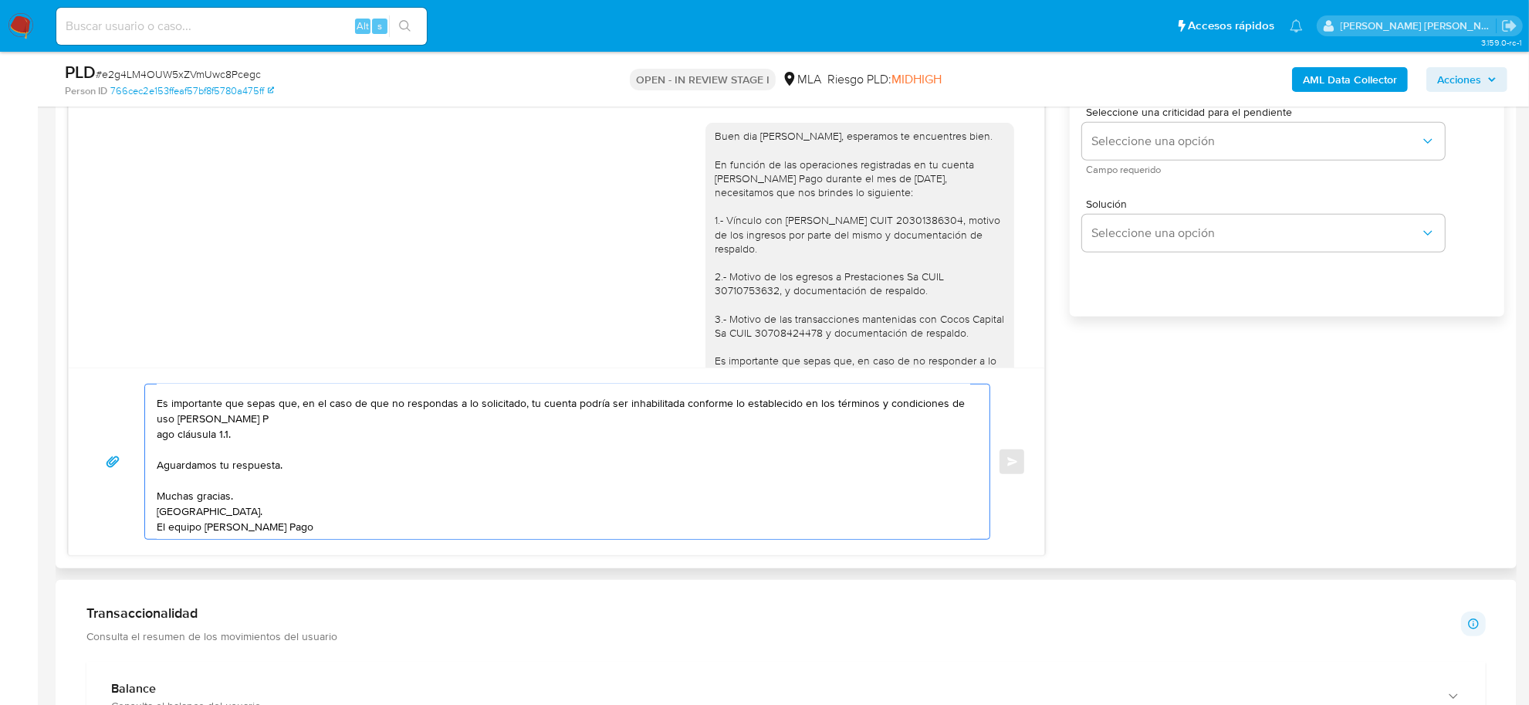
click at [157, 432] on textarea "Ezequiel Agustin, esperamos te encuentres bien. Te consultamos si tuviste oport…" at bounding box center [563, 461] width 813 height 154
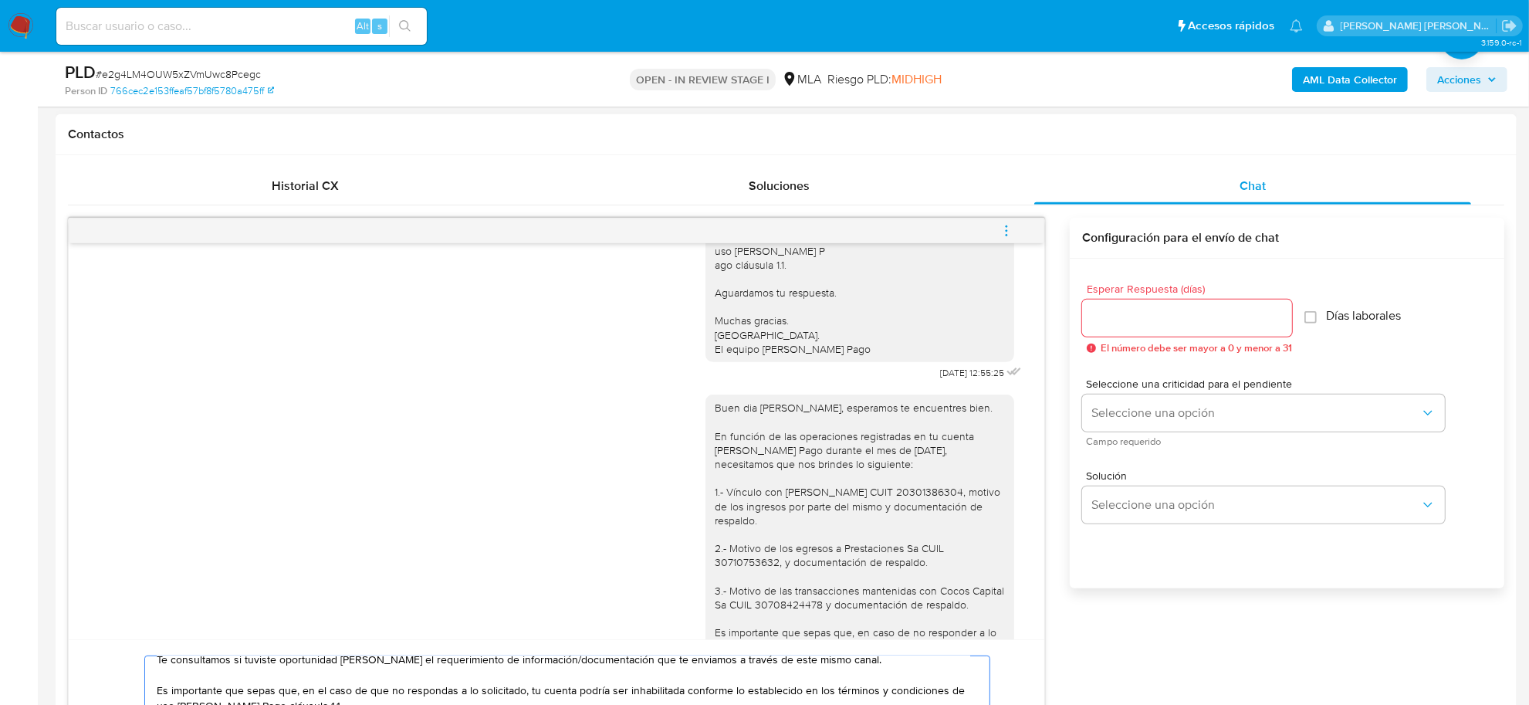
scroll to position [675, 0]
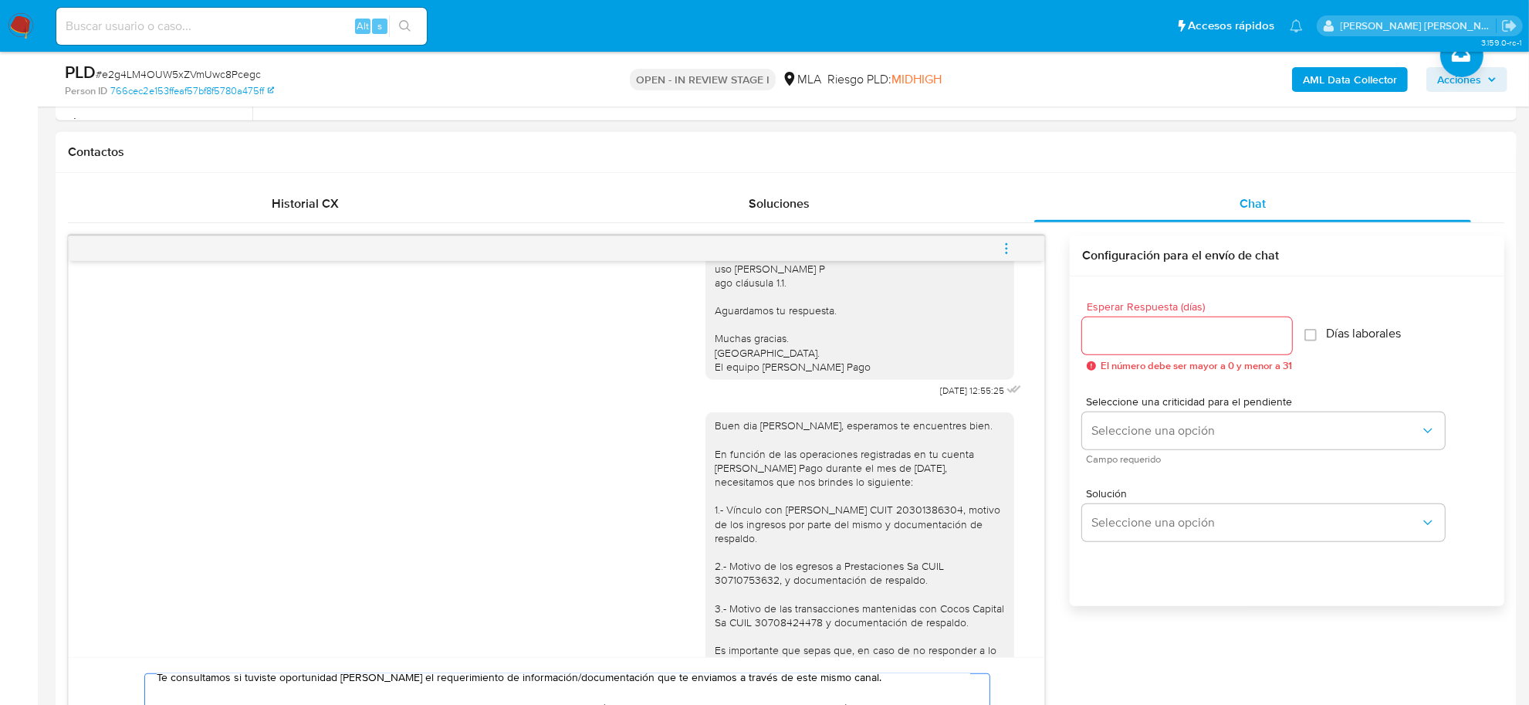
type textarea "Ezequiel Agustin, esperamos te encuentres bien. Te consultamos si tuviste oport…"
click at [1133, 343] on input "Esperar Respuesta (días)" at bounding box center [1187, 336] width 210 height 20
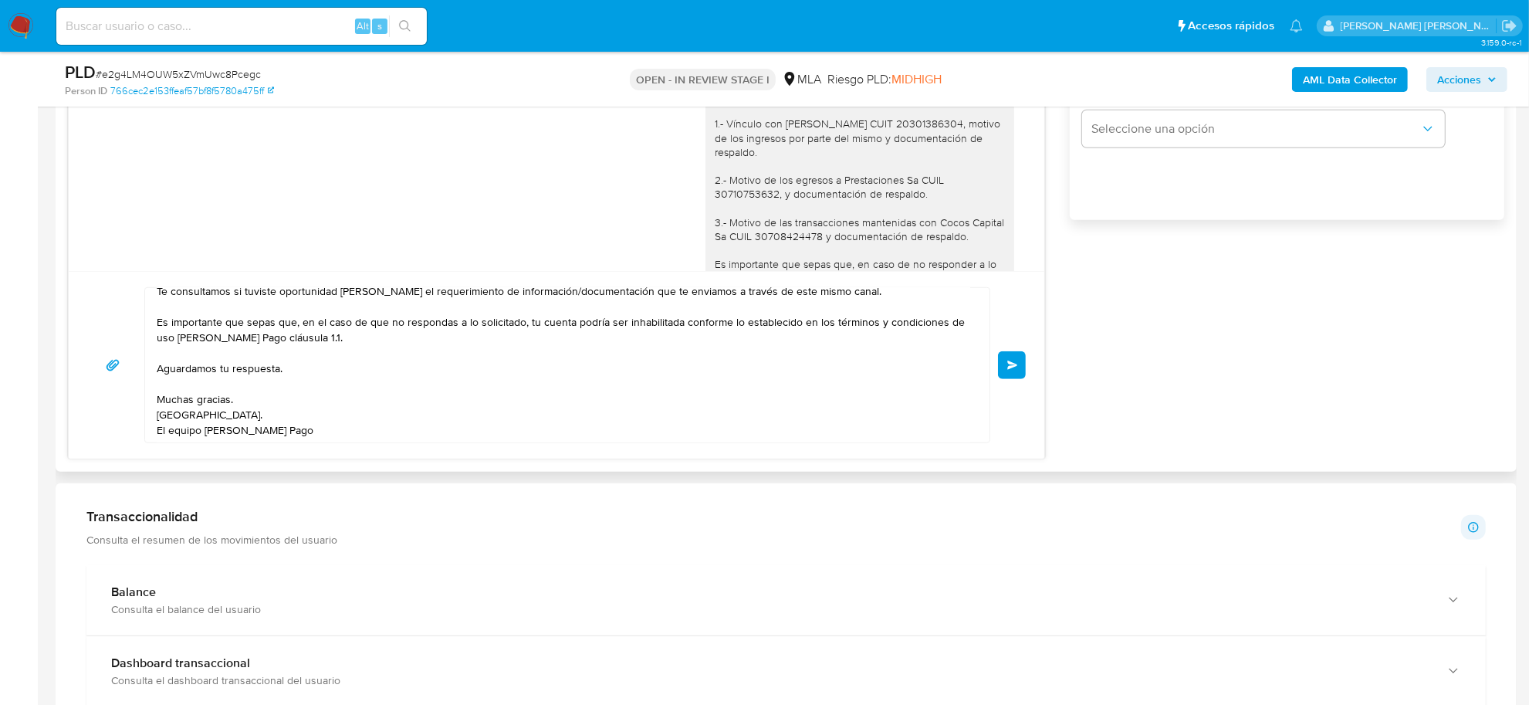
scroll to position [868, 0]
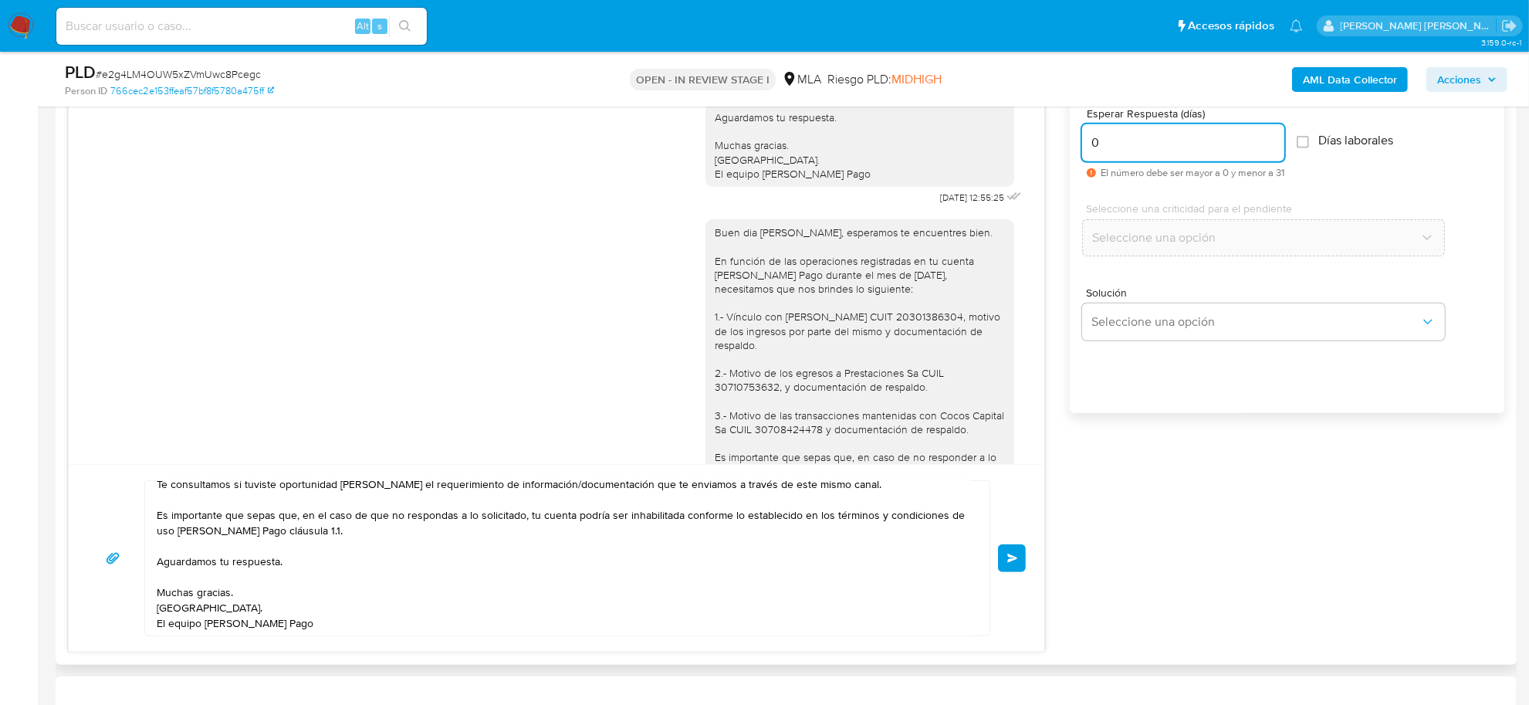
drag, startPoint x: 1104, startPoint y: 151, endPoint x: 1082, endPoint y: 143, distance: 23.9
click at [1082, 143] on input "0" at bounding box center [1183, 143] width 202 height 20
type input "1"
click at [1138, 232] on span "Seleccione una opción" at bounding box center [1255, 237] width 329 height 15
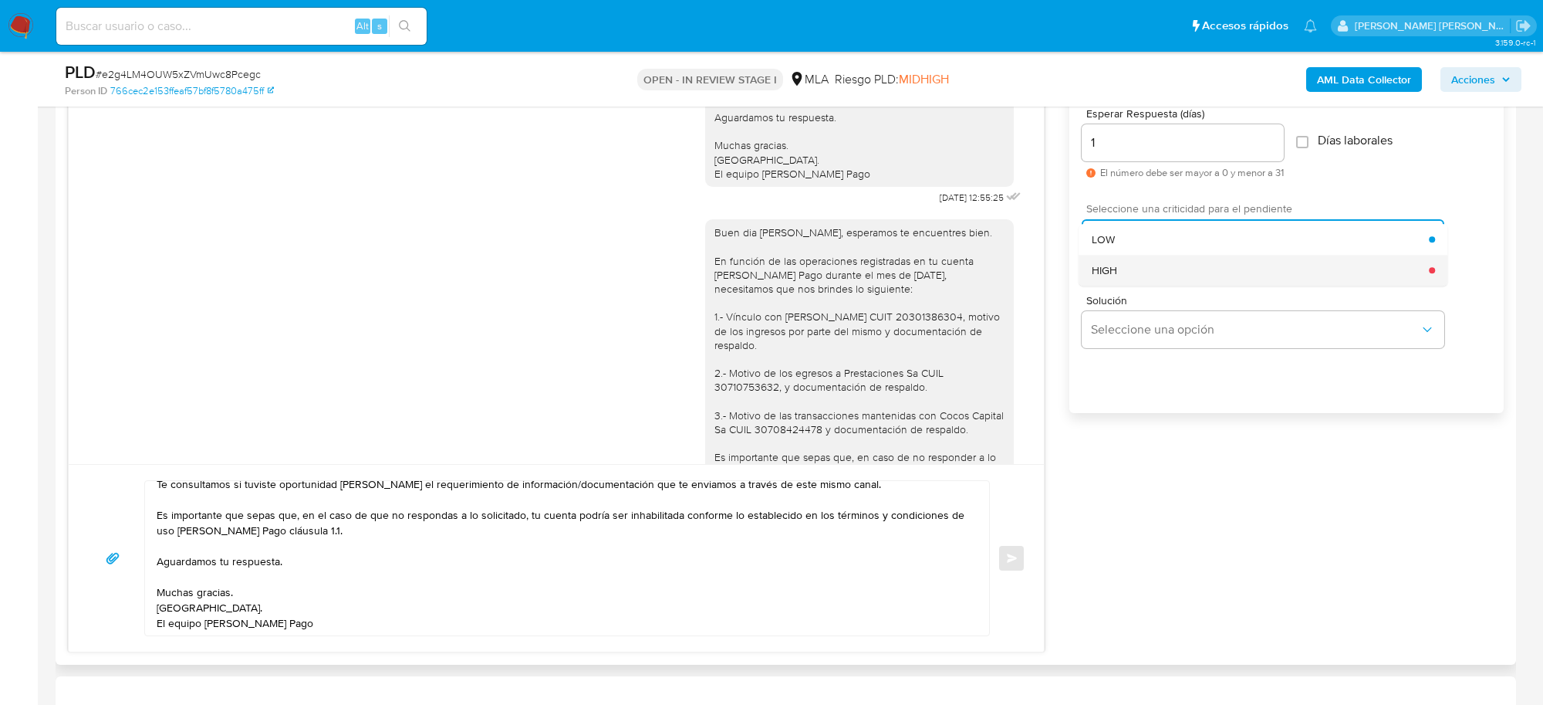
click at [1124, 270] on div "HIGH" at bounding box center [1261, 270] width 338 height 31
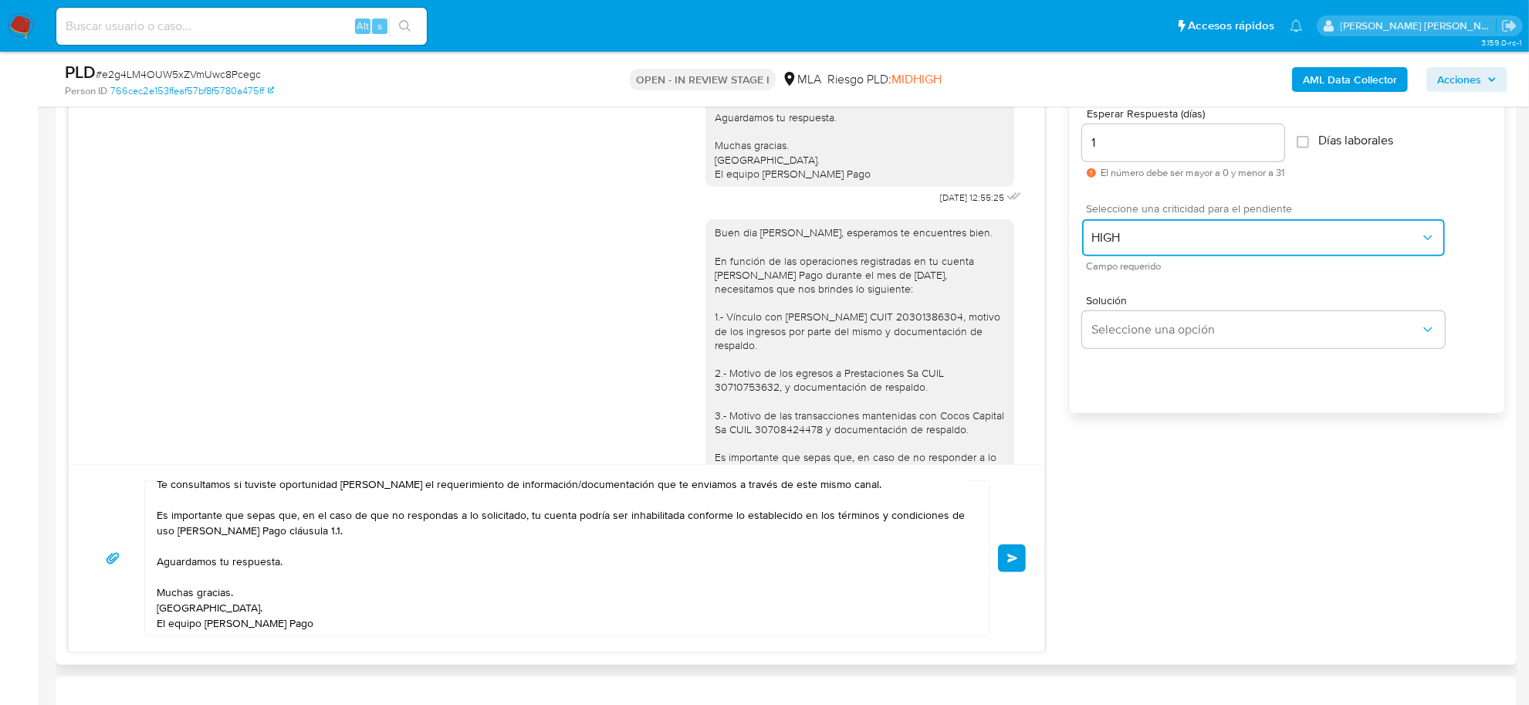
scroll to position [1061, 0]
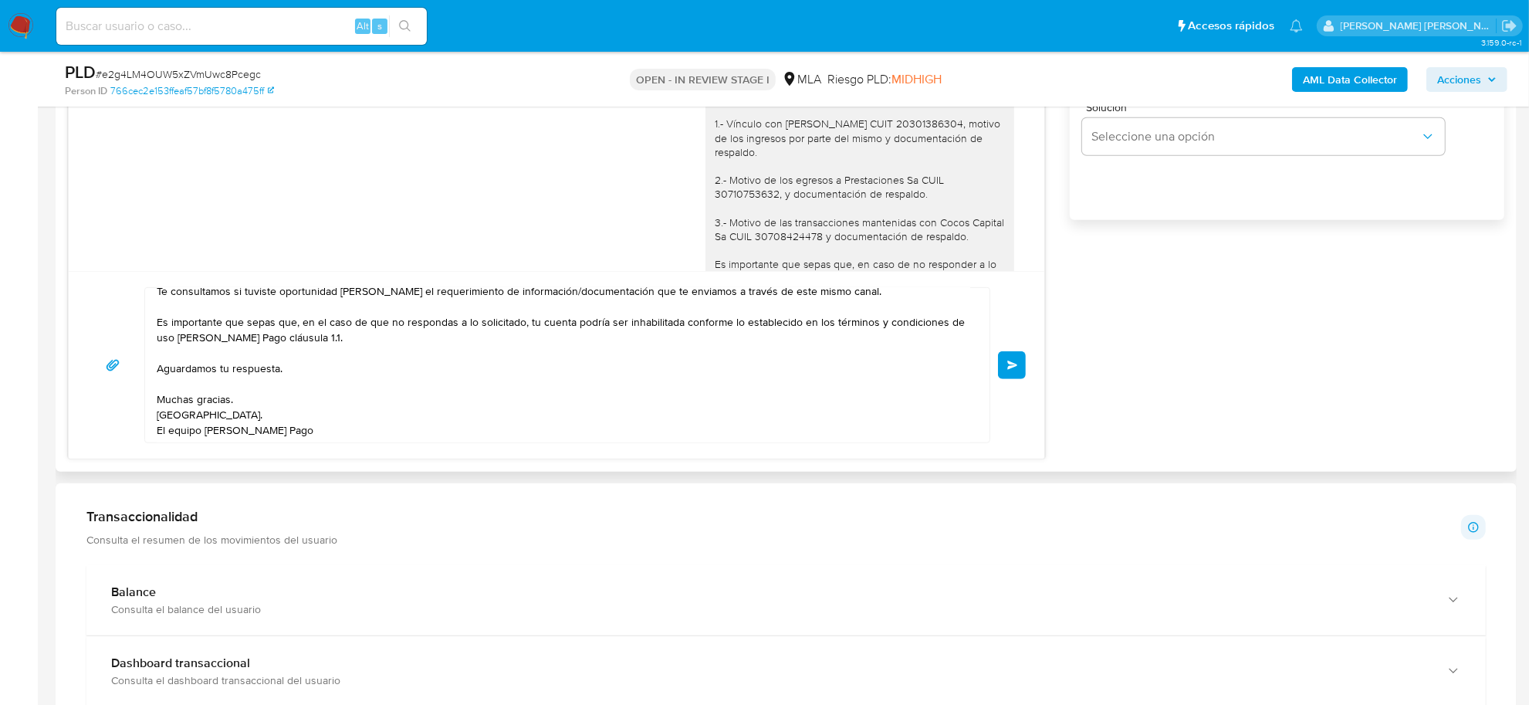
click at [1002, 372] on button "Enviar" at bounding box center [1012, 365] width 28 height 28
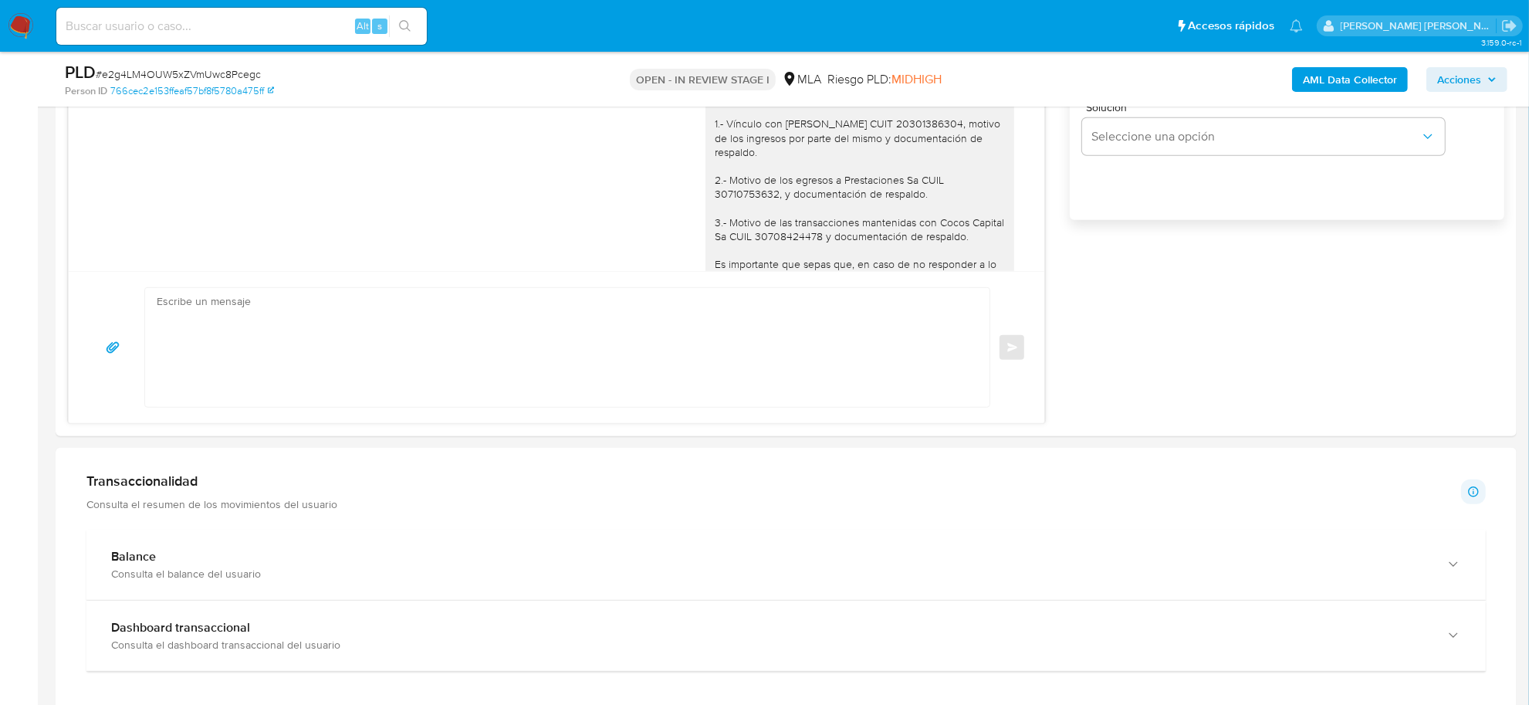
scroll to position [1486, 0]
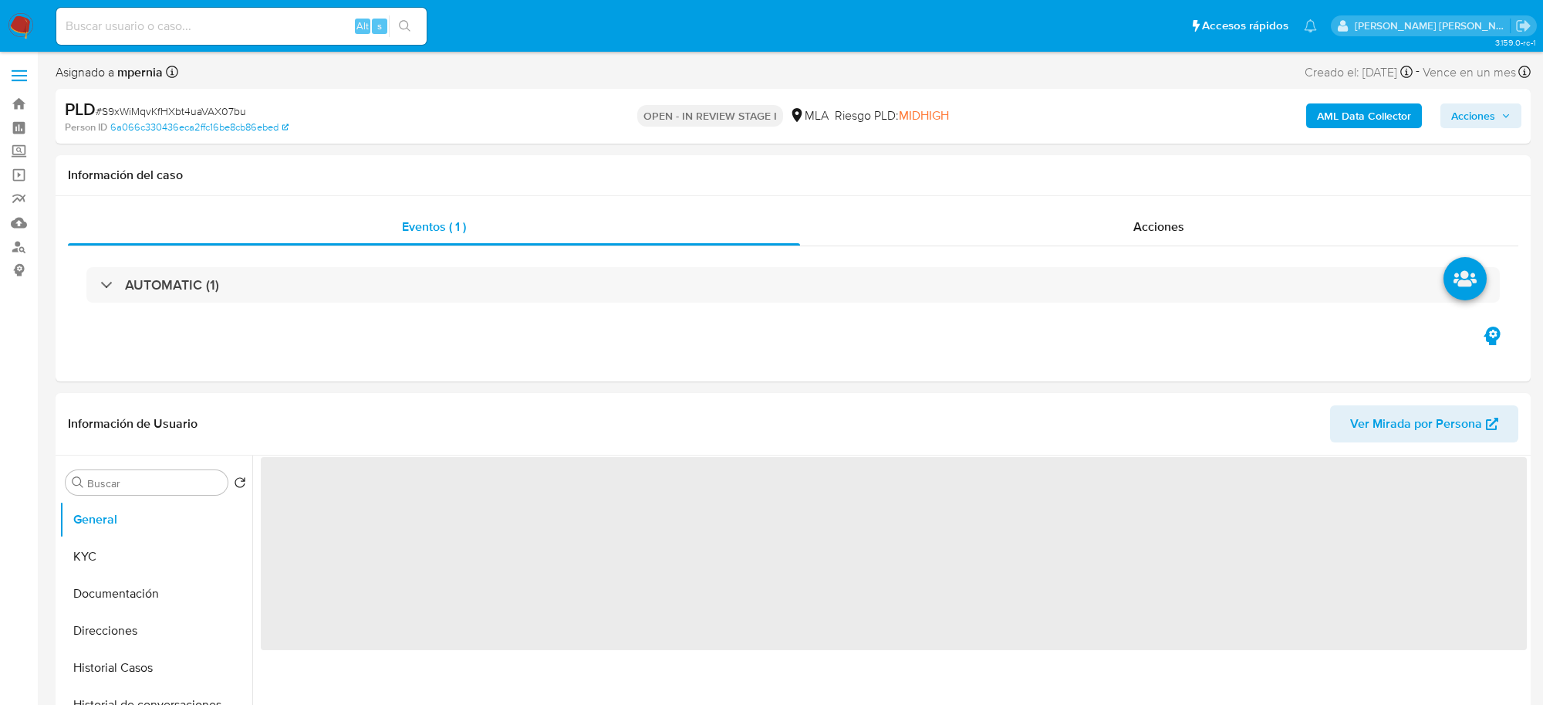
select select "10"
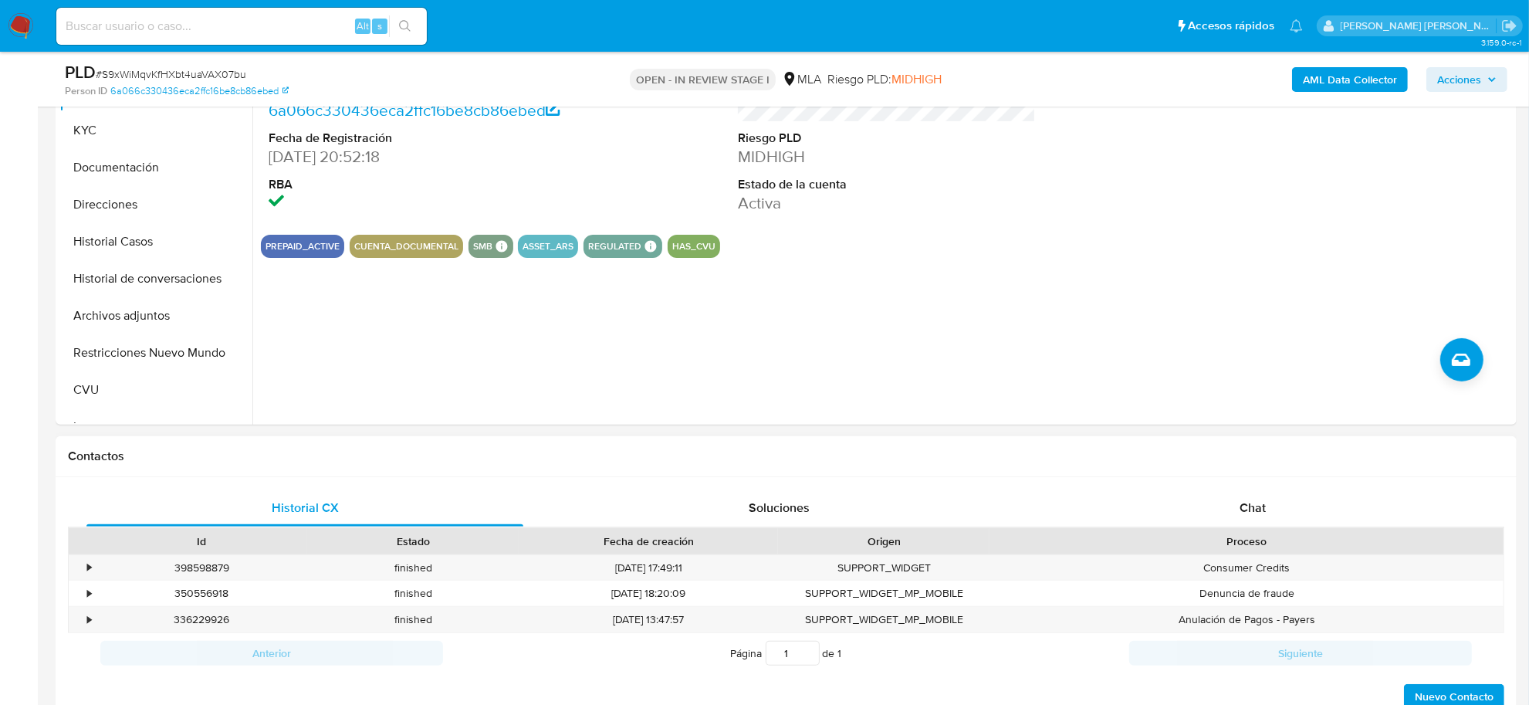
scroll to position [386, 0]
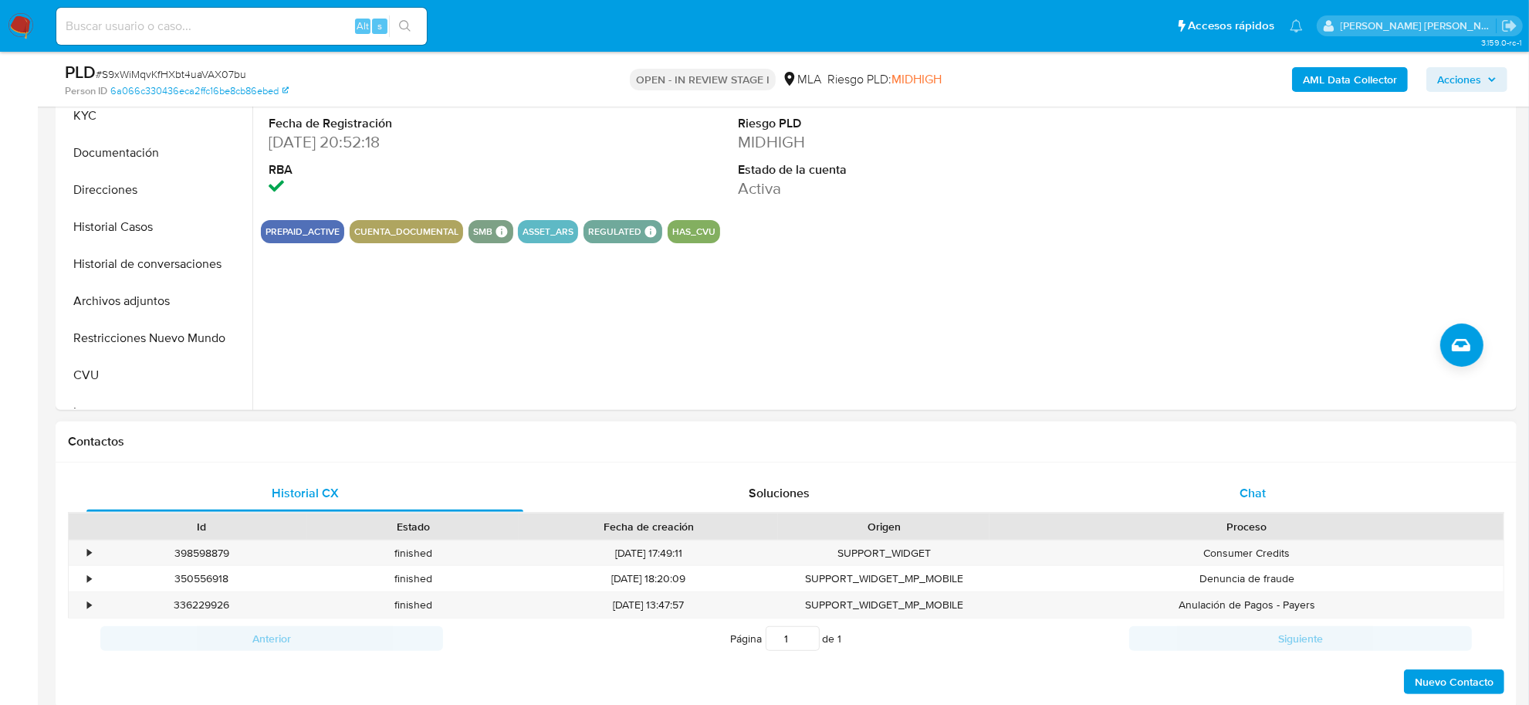
click at [1243, 498] on span "Chat" at bounding box center [1252, 493] width 26 height 18
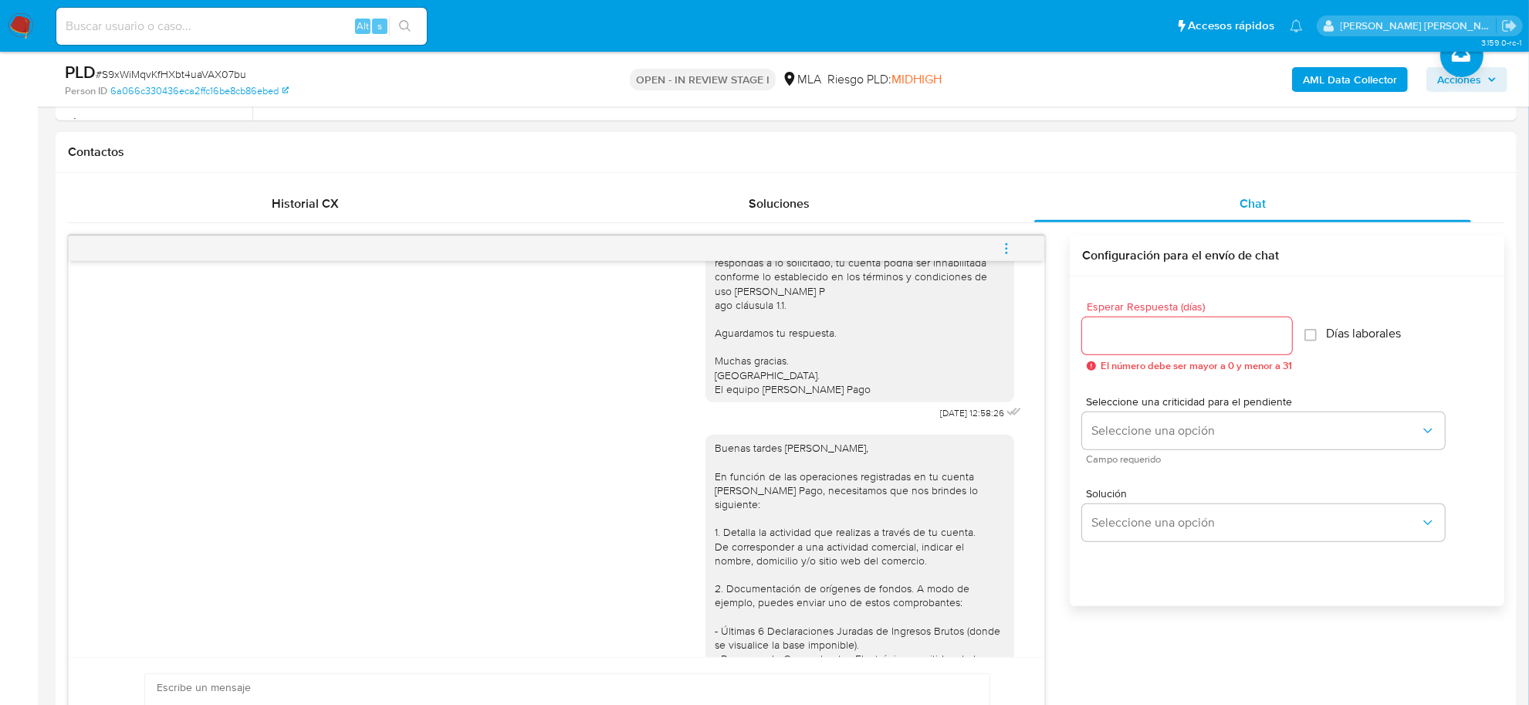
scroll to position [904, 0]
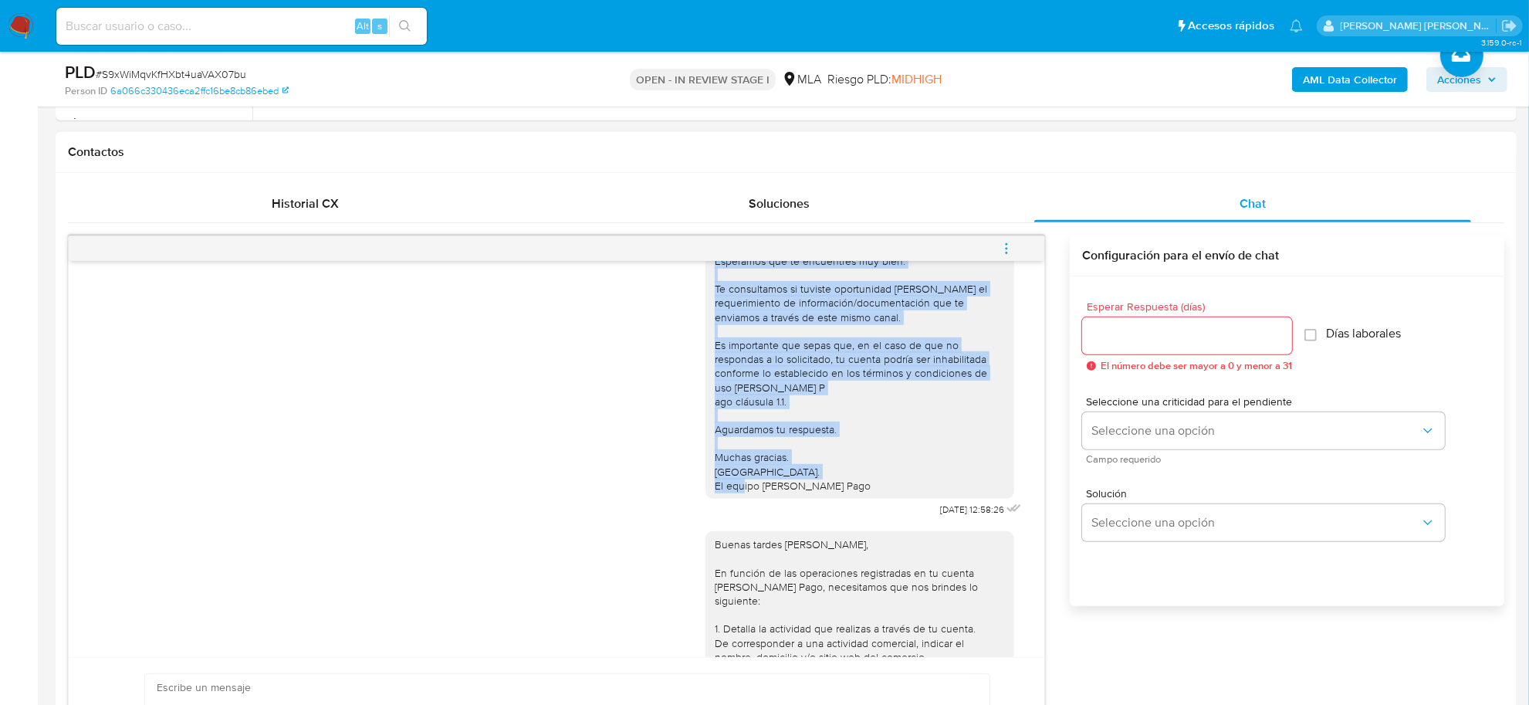
drag, startPoint x: 702, startPoint y: 294, endPoint x: 843, endPoint y: 512, distance: 259.0
click at [843, 492] on div "Hola, Esperamos que te encuentres muy bien. Te consultamos si tuviste oportunid…" at bounding box center [860, 358] width 290 height 267
copy div "Esperamos que te encuentres muy bien. Te consultamos si tuviste oportunidad [PE…"
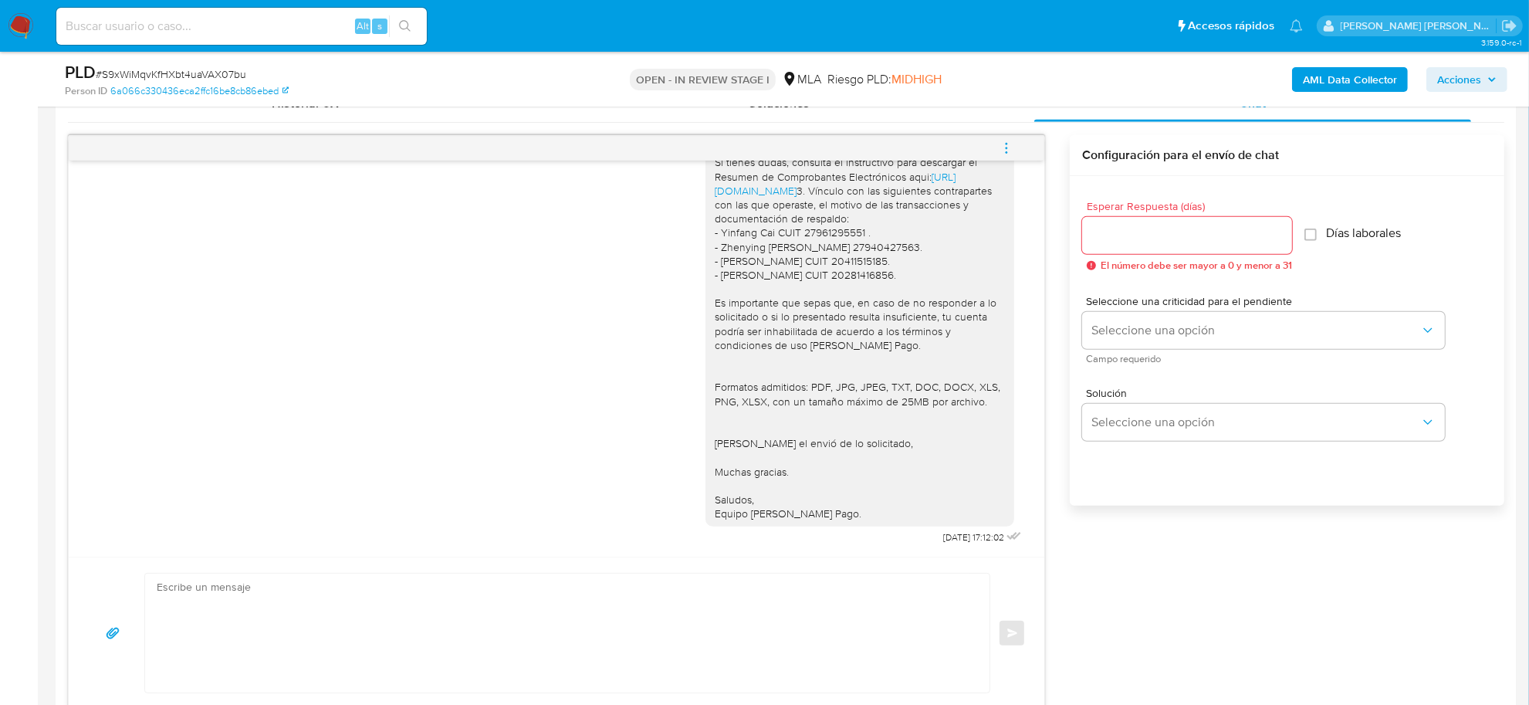
scroll to position [1061, 0]
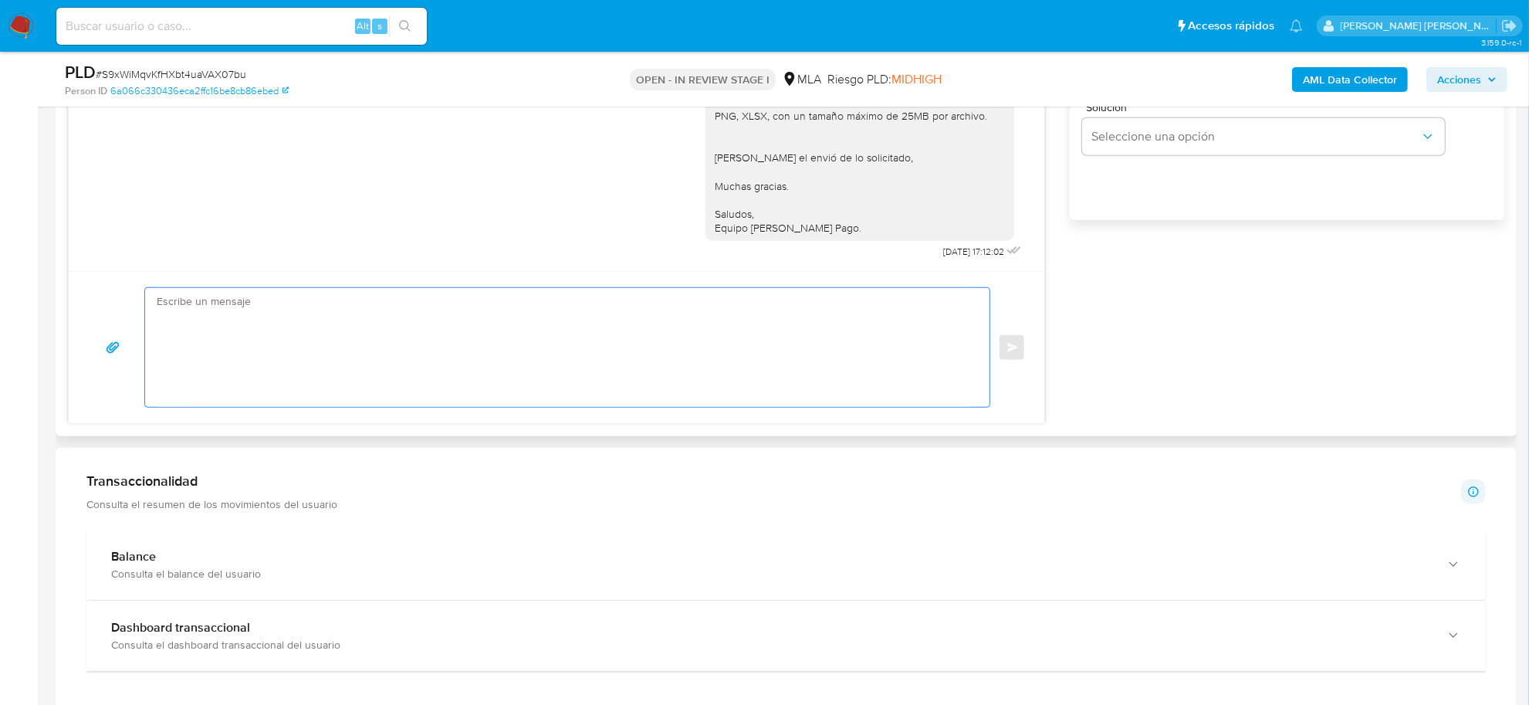
click at [275, 340] on textarea at bounding box center [563, 347] width 813 height 119
paste textarea "Esperamos que te encuentres muy bien. Te consultamos si tuviste oportunidad [PE…"
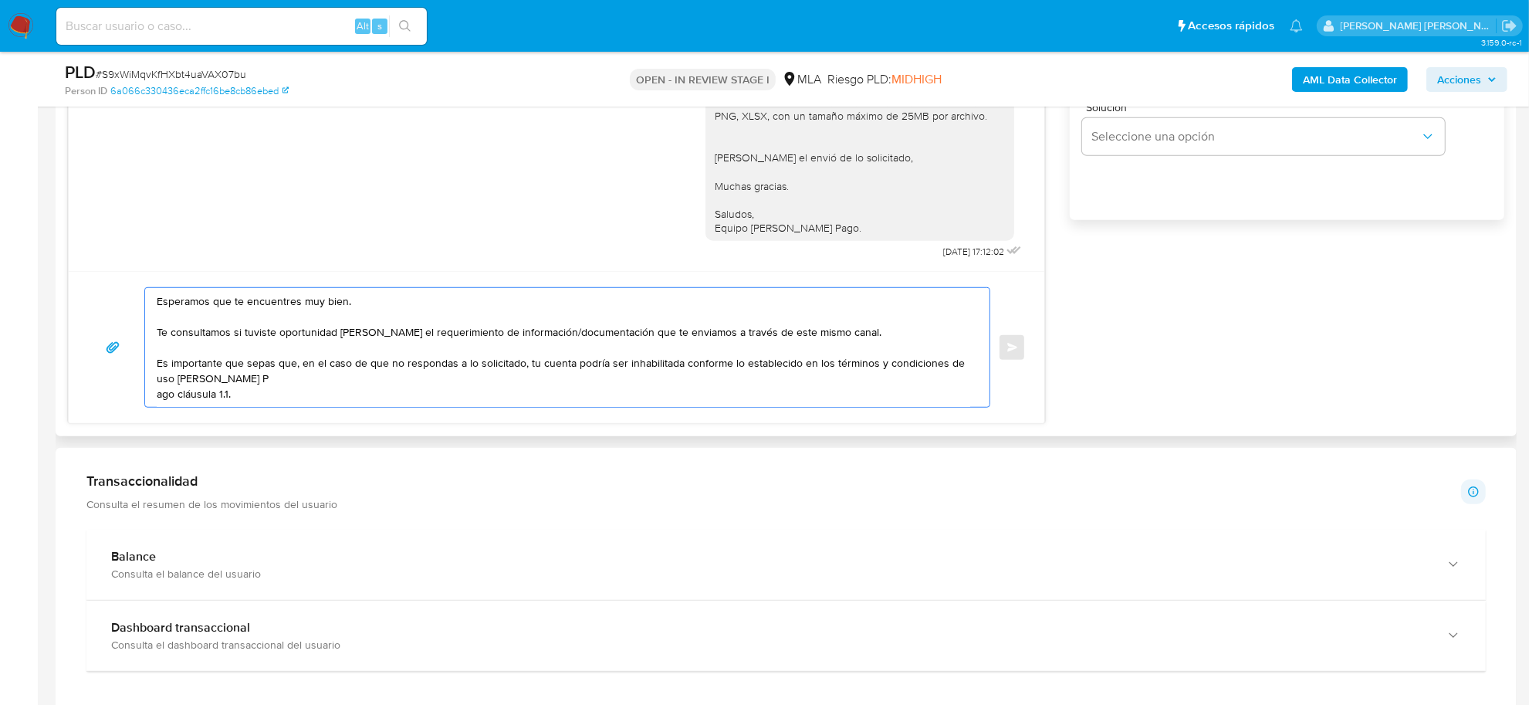
scroll to position [52, 0]
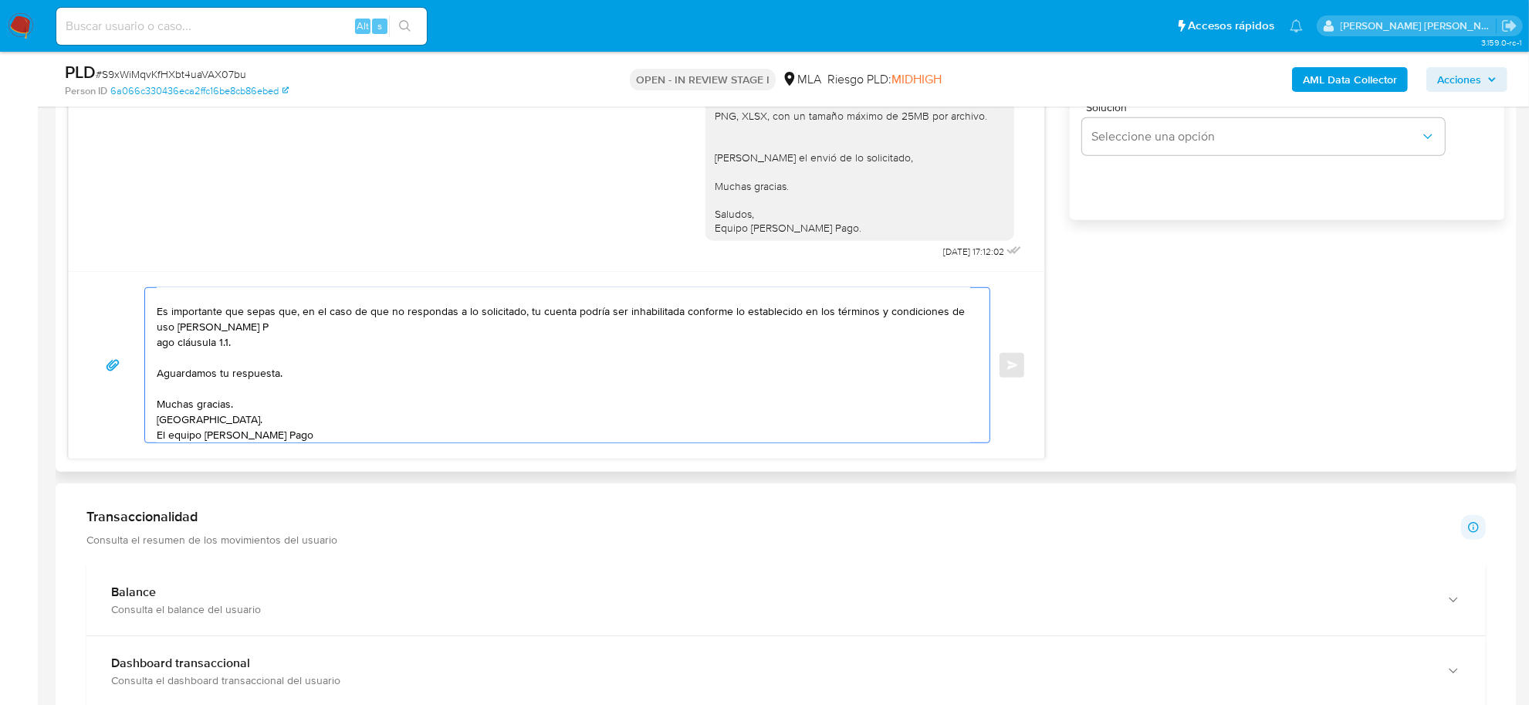
click at [157, 347] on textarea "Esperamos que te encuentres muy bien. Te consultamos si tuviste oportunidad [PE…" at bounding box center [563, 365] width 813 height 154
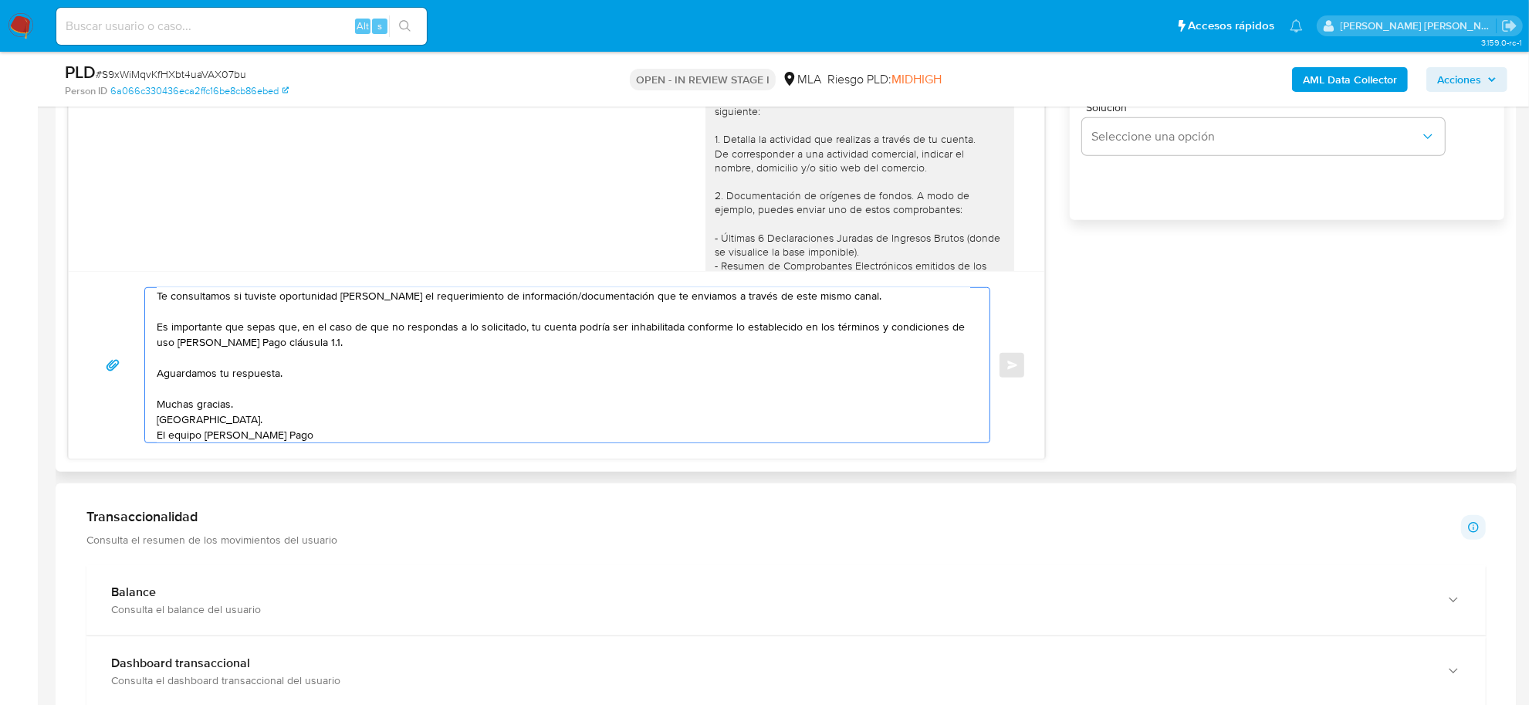
scroll to position [904, 0]
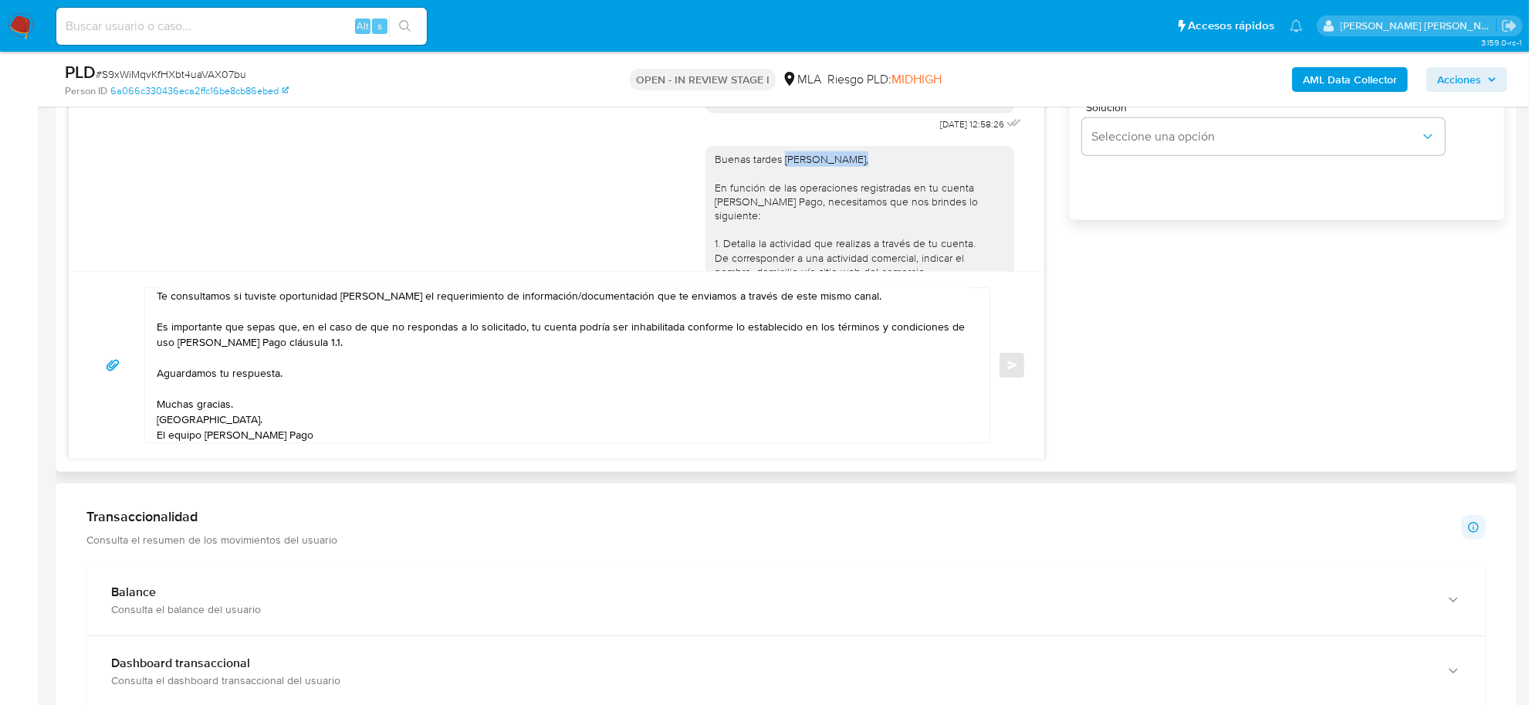
drag, startPoint x: 769, startPoint y: 204, endPoint x: 849, endPoint y: 204, distance: 80.3
click at [849, 204] on div "Buenas tardes [PERSON_NAME], En función de las operaciones registradas en tu cu…" at bounding box center [860, 453] width 290 height 603
copy div "[PERSON_NAME],"
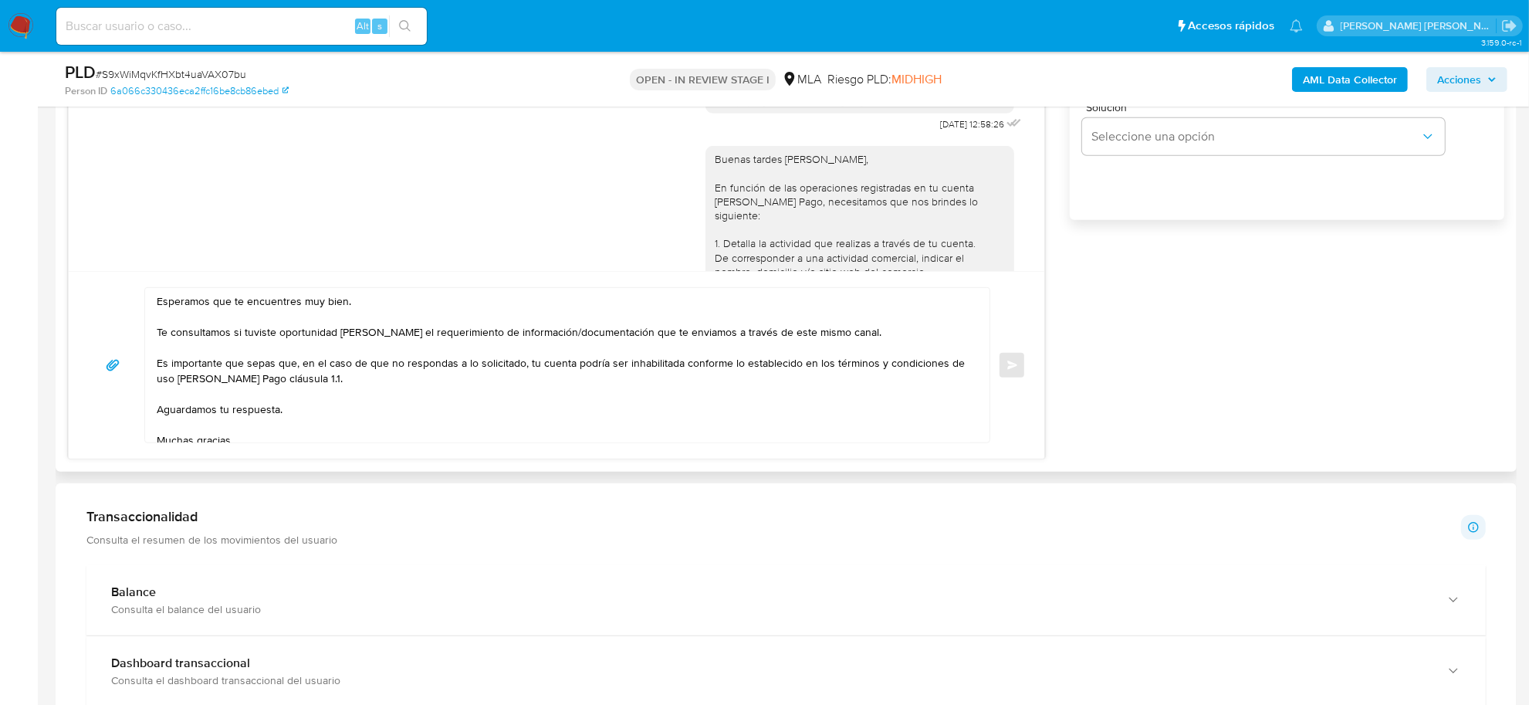
click at [162, 307] on textarea "Esperamos que te encuentres muy bien. Te consultamos si tuviste oportunidad [PE…" at bounding box center [563, 365] width 813 height 154
paste textarea "[PERSON_NAME],"
click at [229, 309] on textarea "[PERSON_NAME],, Esperamos que te encuentres muy bien. Te consultamos si tuviste…" at bounding box center [563, 365] width 813 height 154
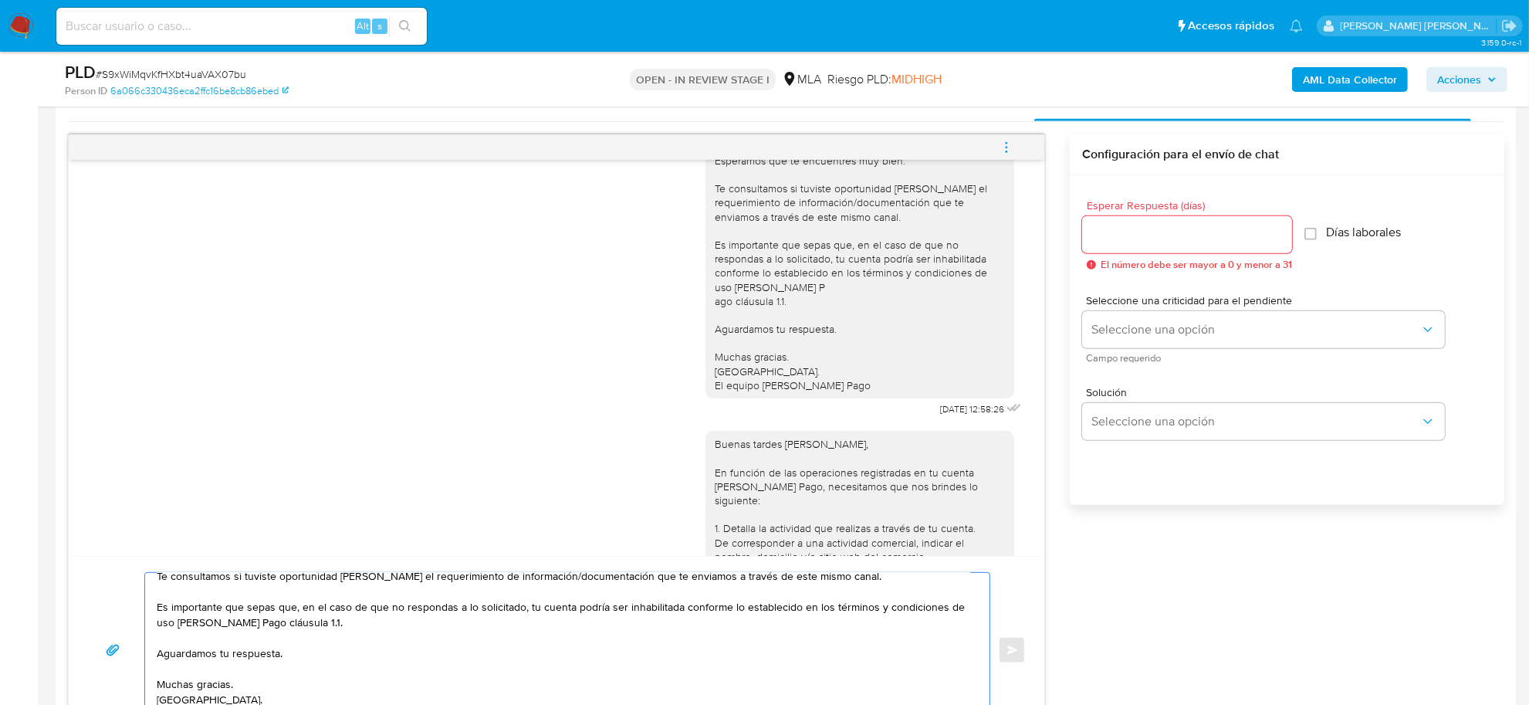
scroll to position [772, 0]
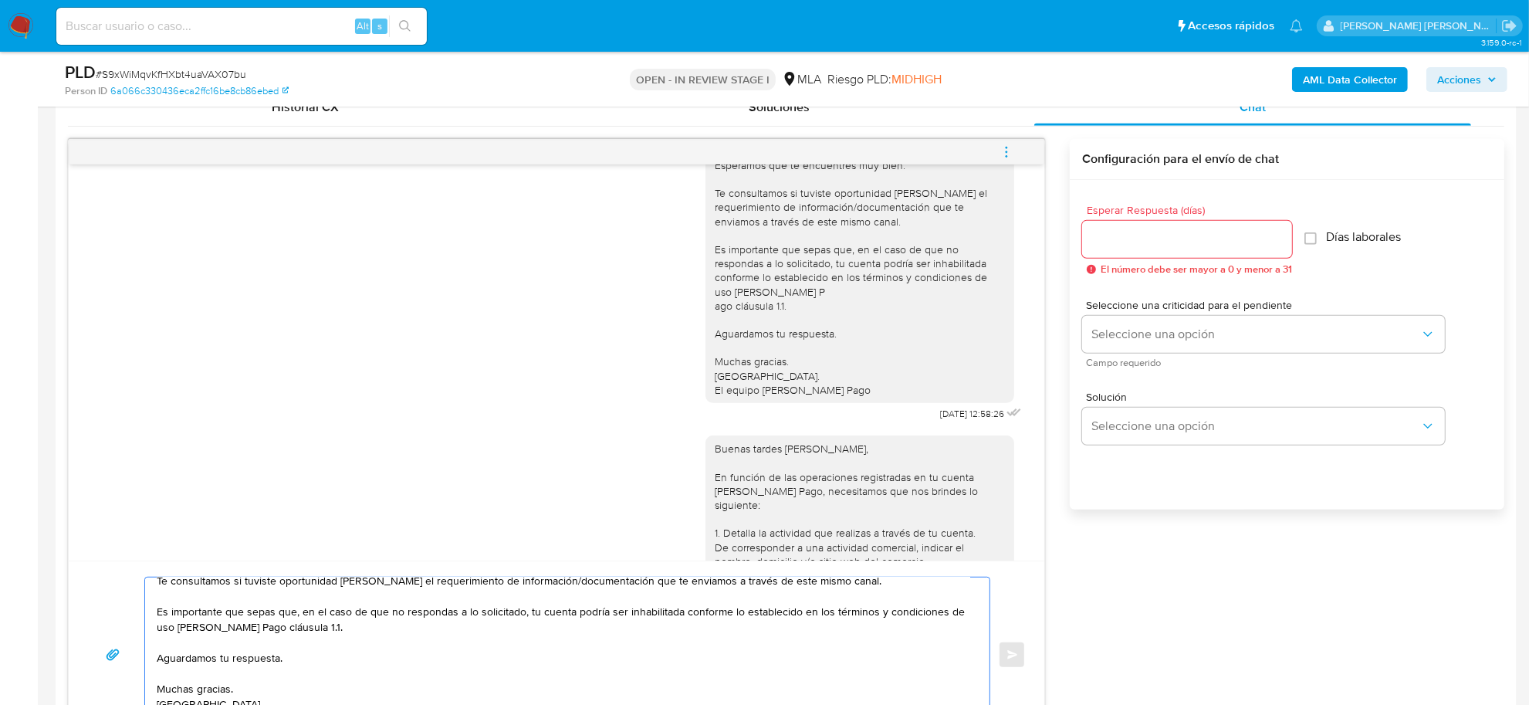
type textarea "[PERSON_NAME], Esperamos que te encuentres muy bien. Te consultamos si tuviste …"
click at [1114, 248] on input "Esperar Respuesta (días)" at bounding box center [1187, 239] width 210 height 20
type input "1"
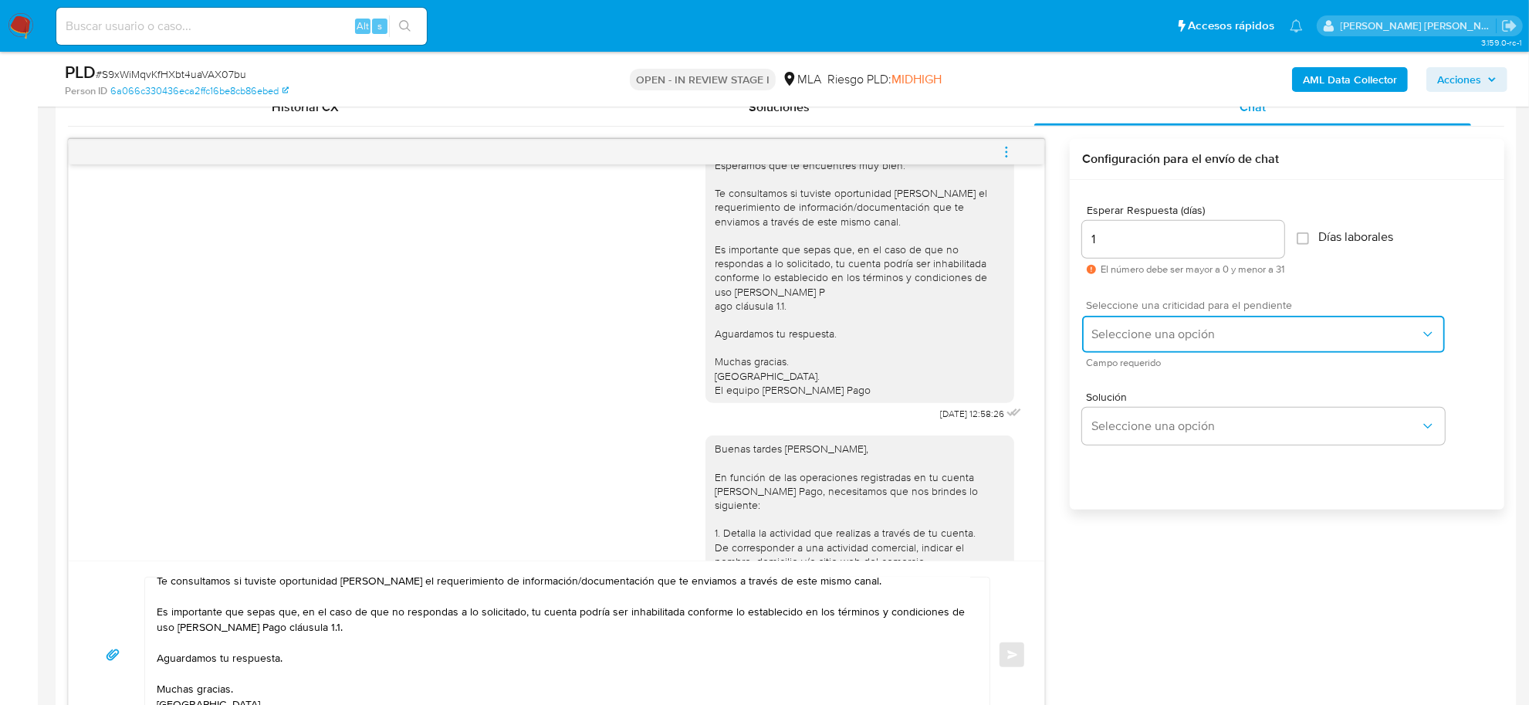
click at [1132, 330] on span "Seleccione una opción" at bounding box center [1255, 333] width 329 height 15
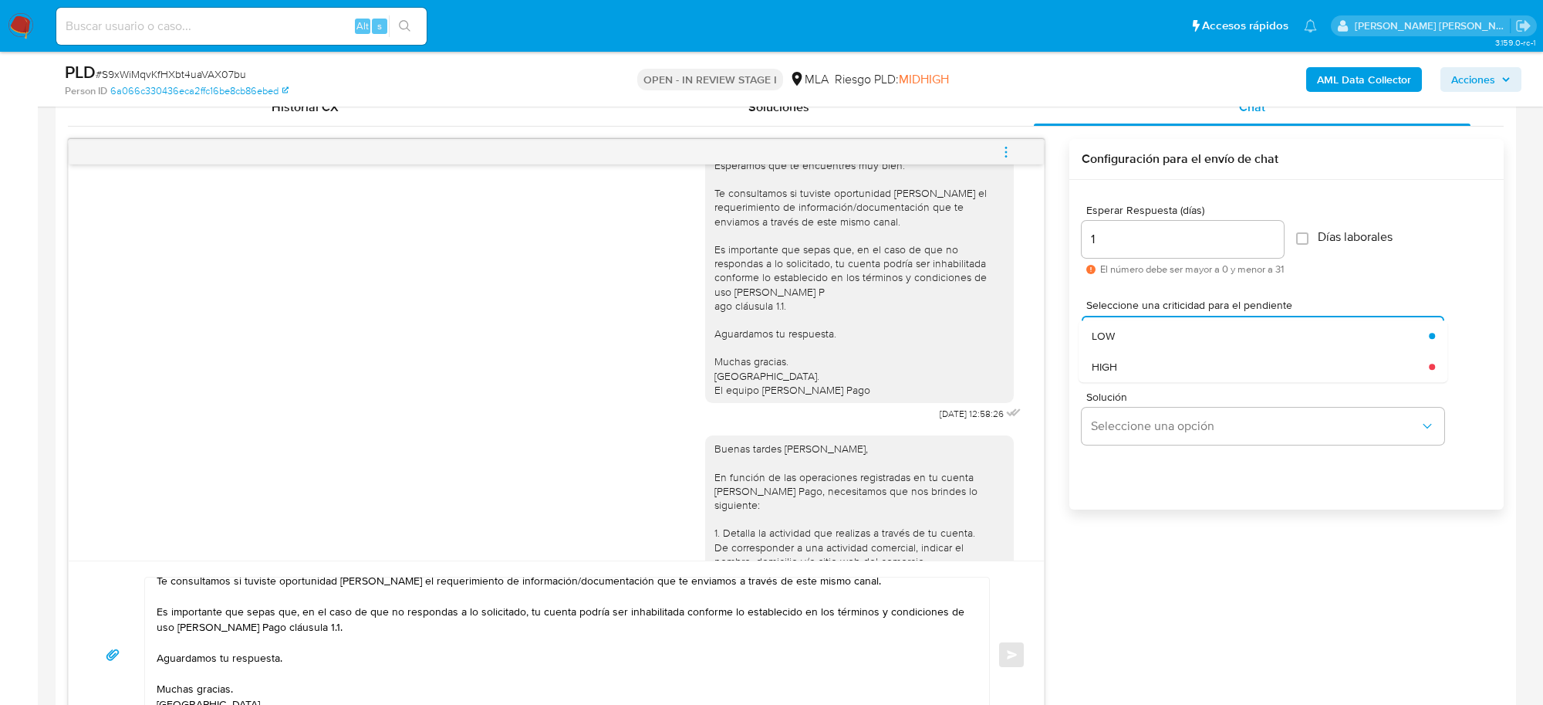
drag, startPoint x: 1124, startPoint y: 364, endPoint x: 1070, endPoint y: 410, distance: 71.2
click at [1124, 364] on div "HIGH" at bounding box center [1261, 366] width 338 height 31
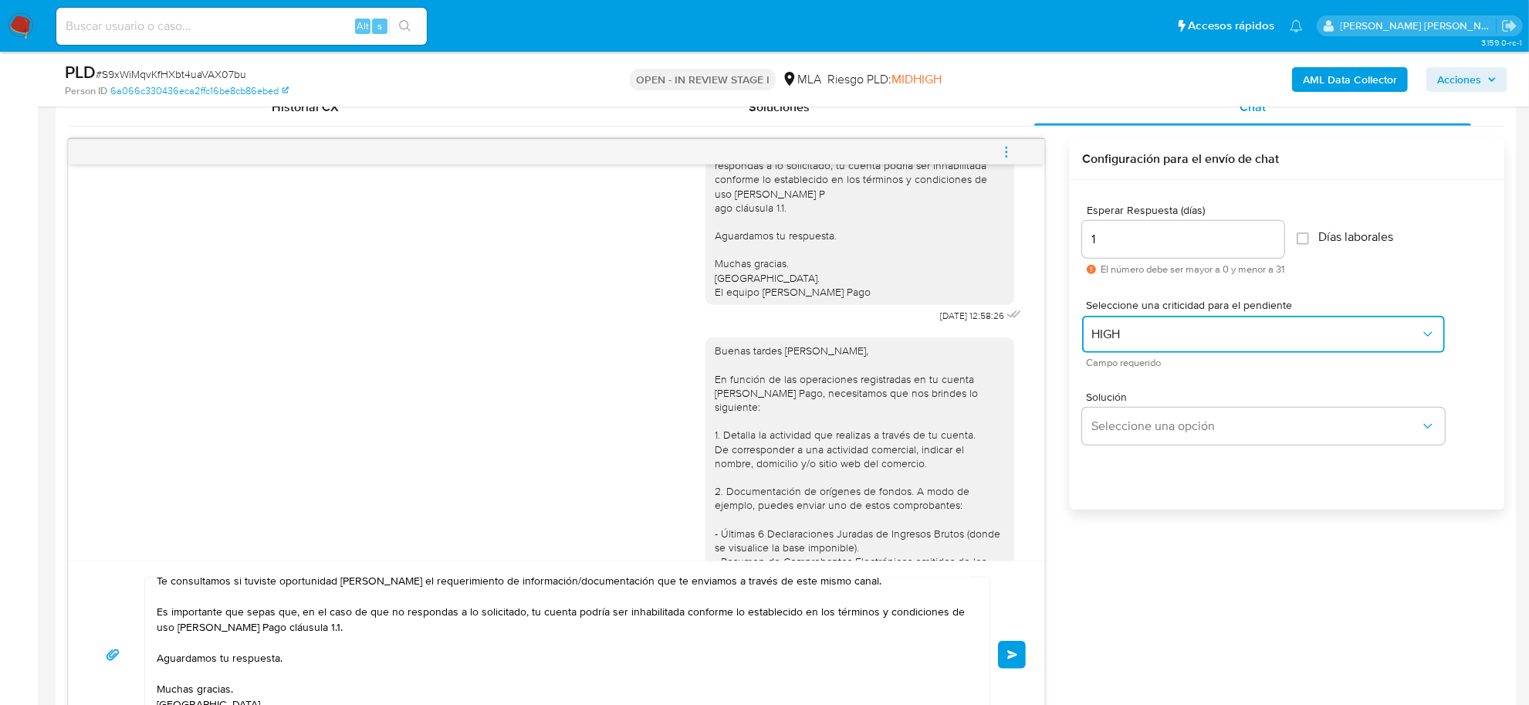
scroll to position [1097, 0]
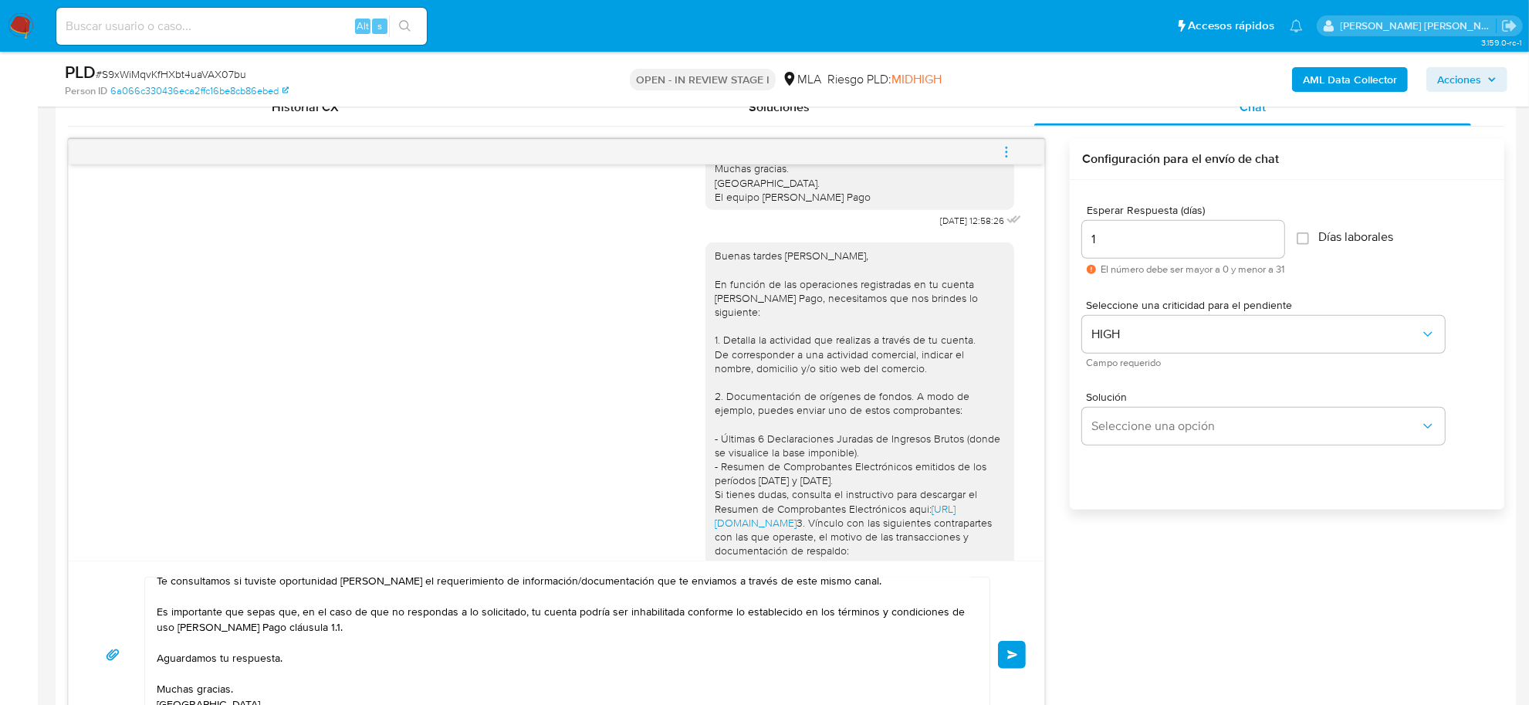
click at [1009, 659] on span "Enviar" at bounding box center [1012, 654] width 11 height 9
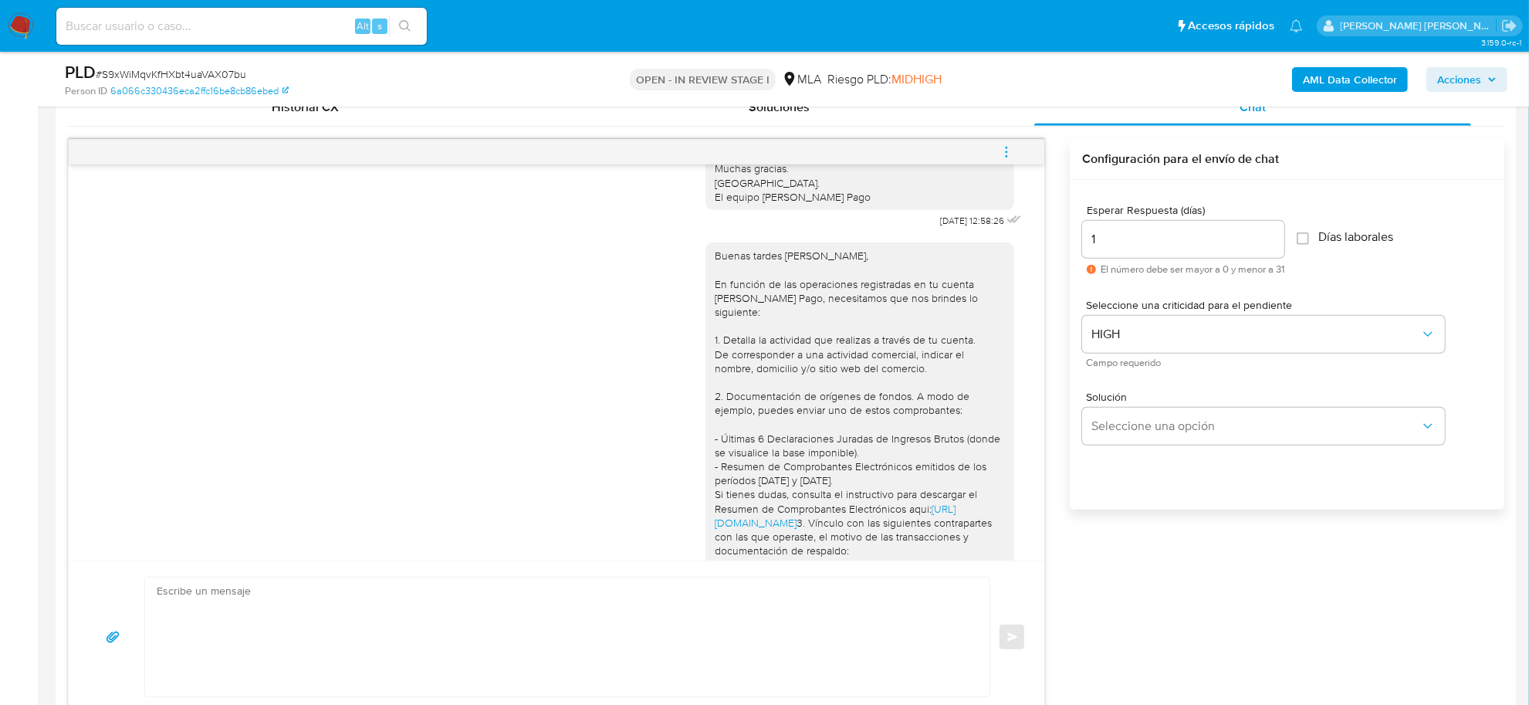
scroll to position [1753, 0]
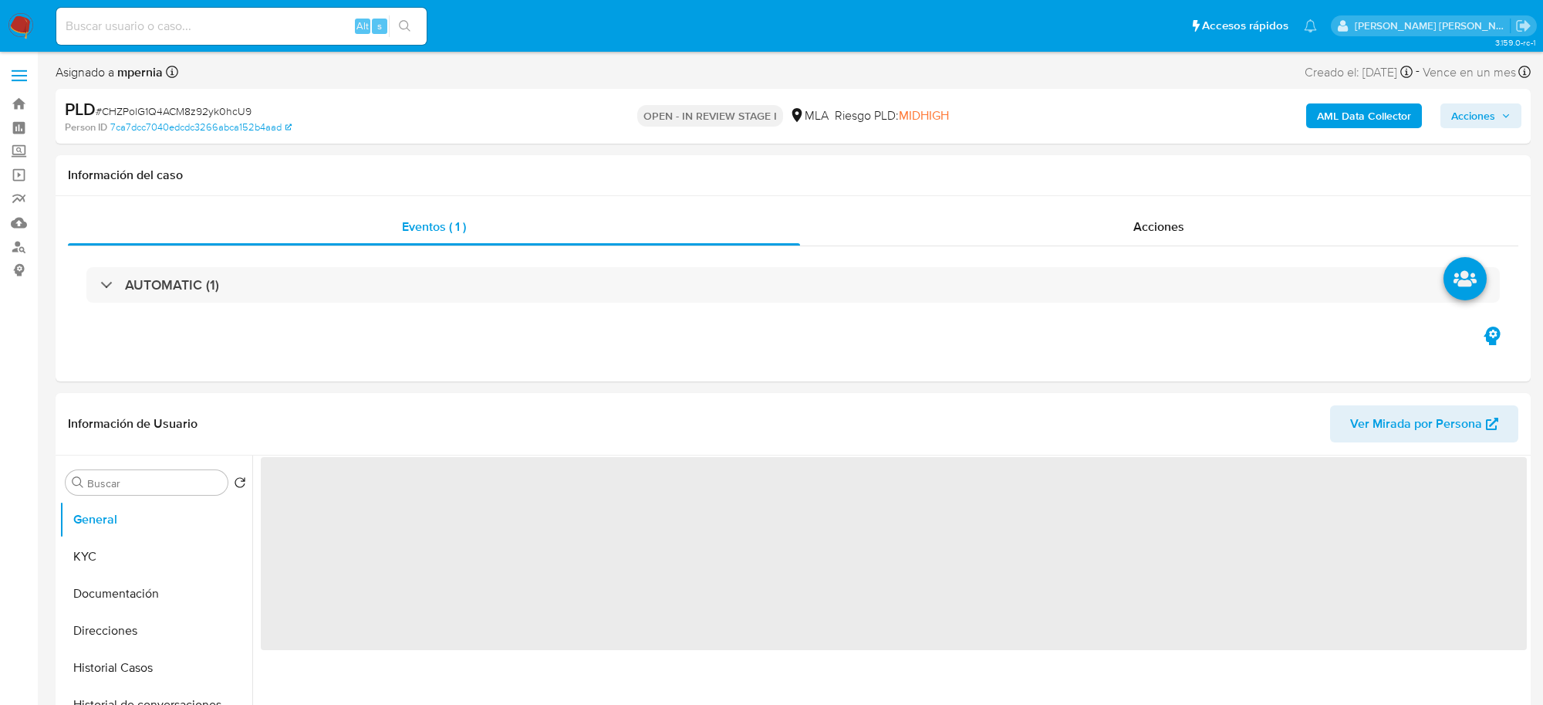
select select "10"
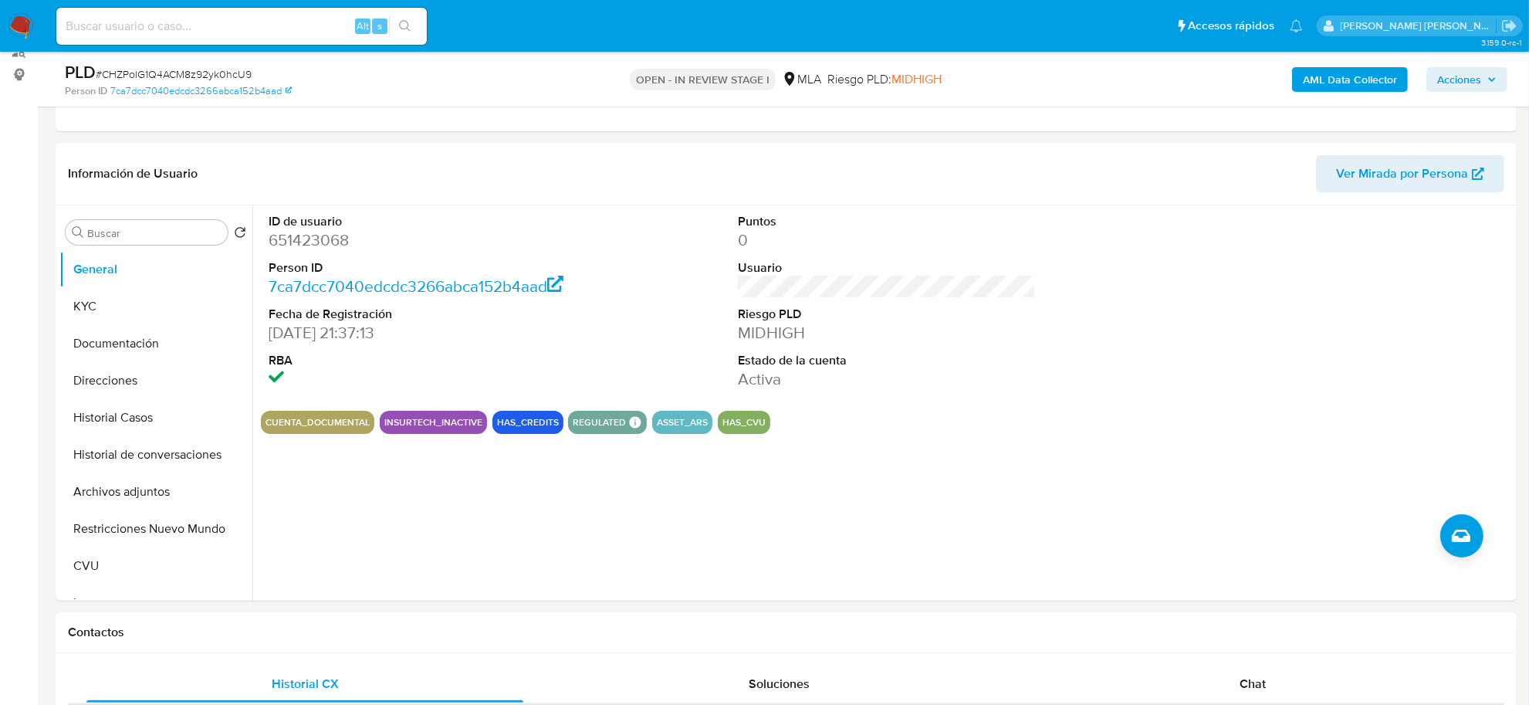
scroll to position [386, 0]
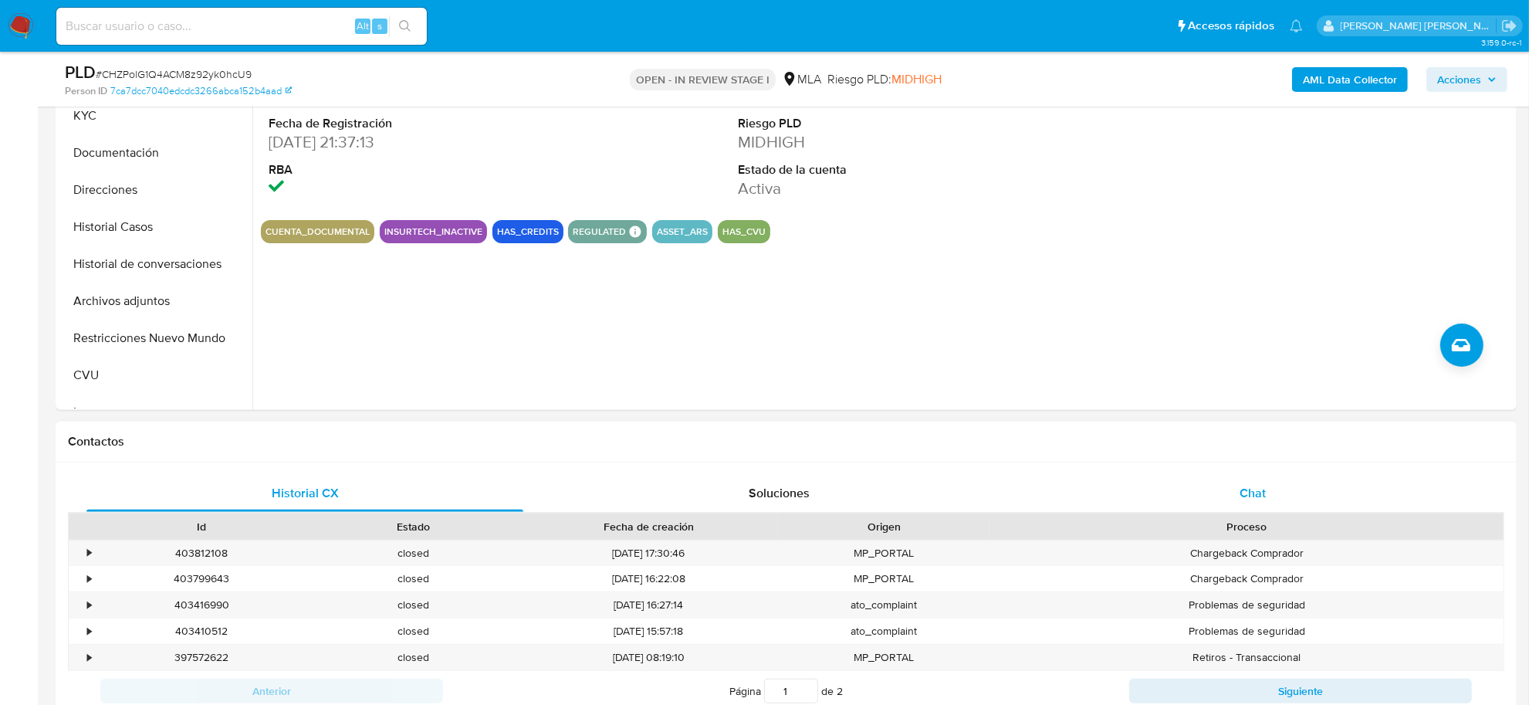
click at [1279, 498] on div "Chat" at bounding box center [1252, 493] width 437 height 37
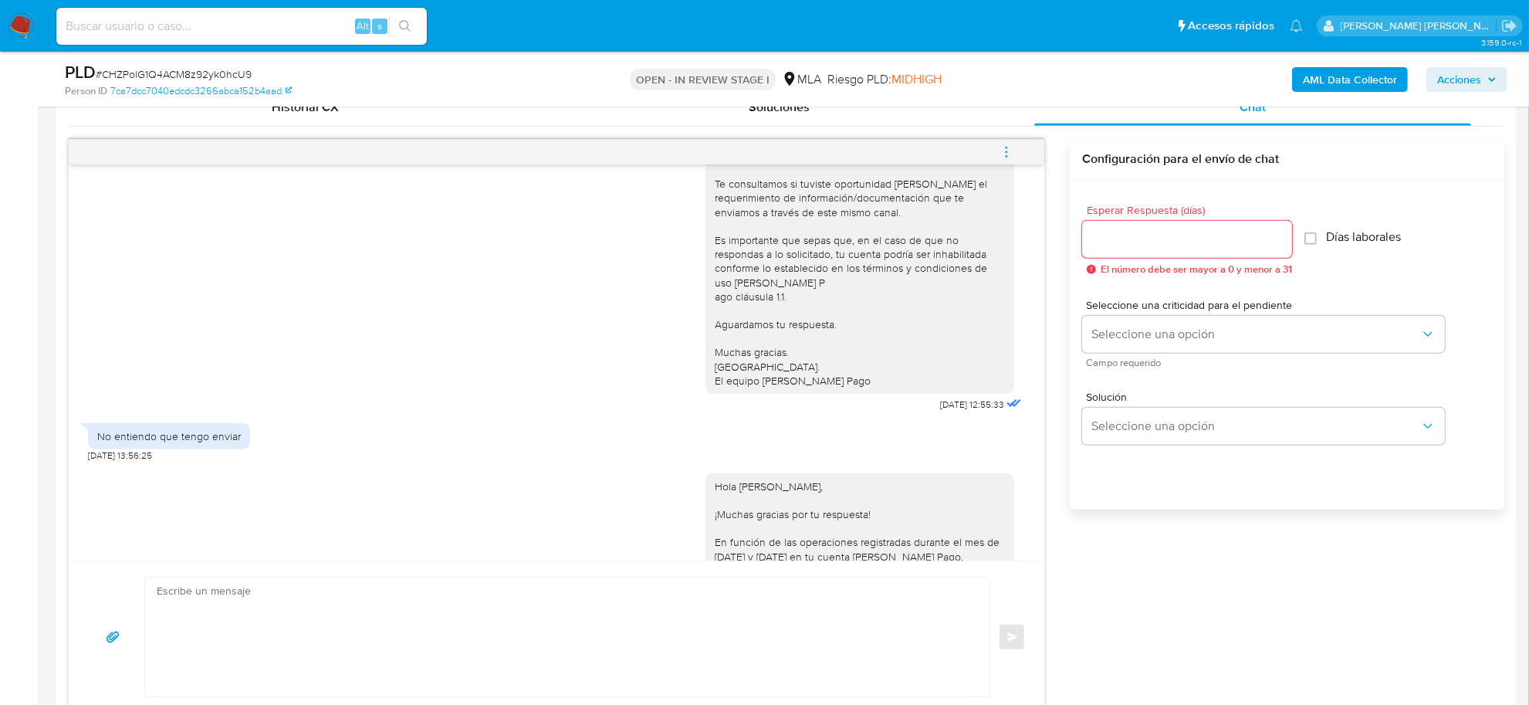
scroll to position [908, 0]
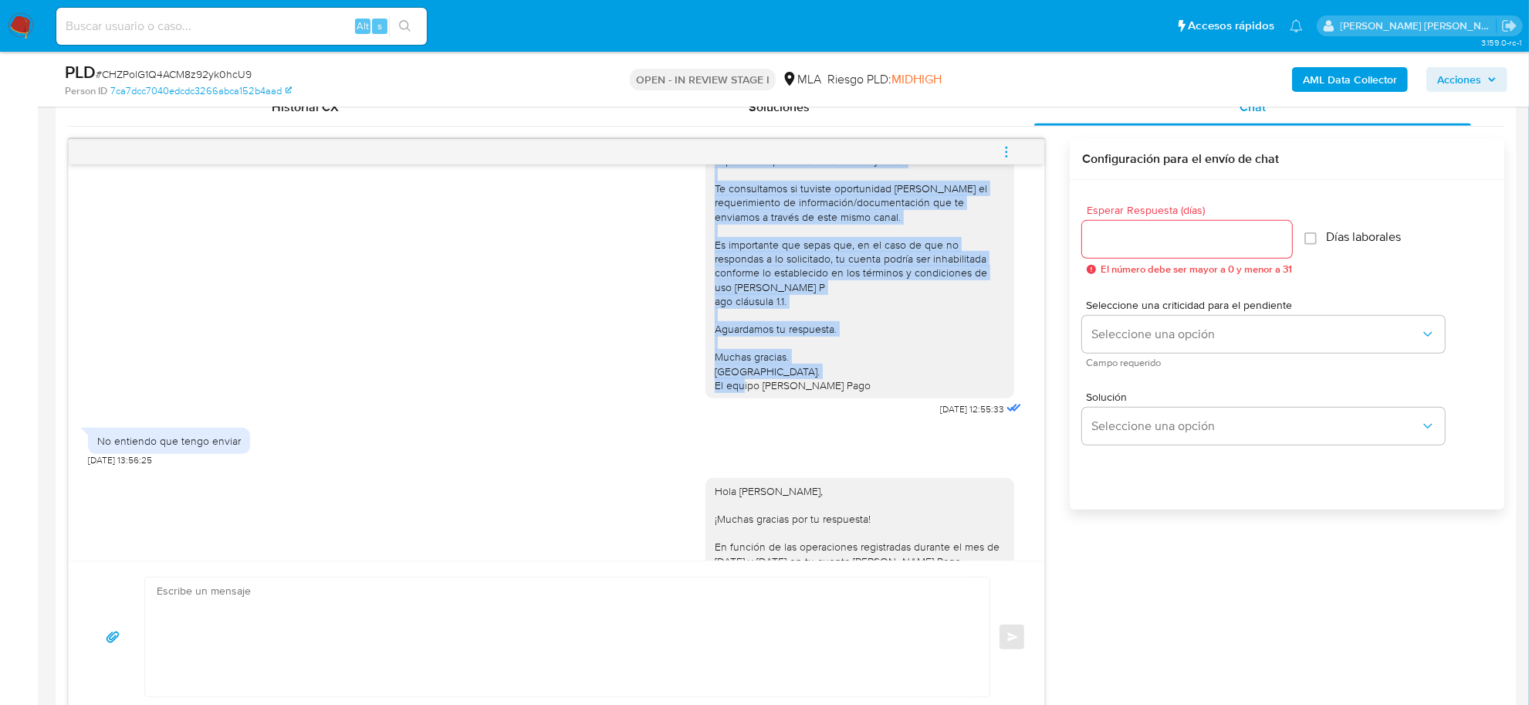
drag, startPoint x: 701, startPoint y: 191, endPoint x: 855, endPoint y: 411, distance: 268.7
click at [855, 392] on div "Hola, Esperamos que te encuentres muy bien. Te consultamos si tuviste oportunid…" at bounding box center [860, 258] width 290 height 267
copy div "Esperamos que te encuentres muy bien. Te consultamos si tuviste oportunidad [PE…"
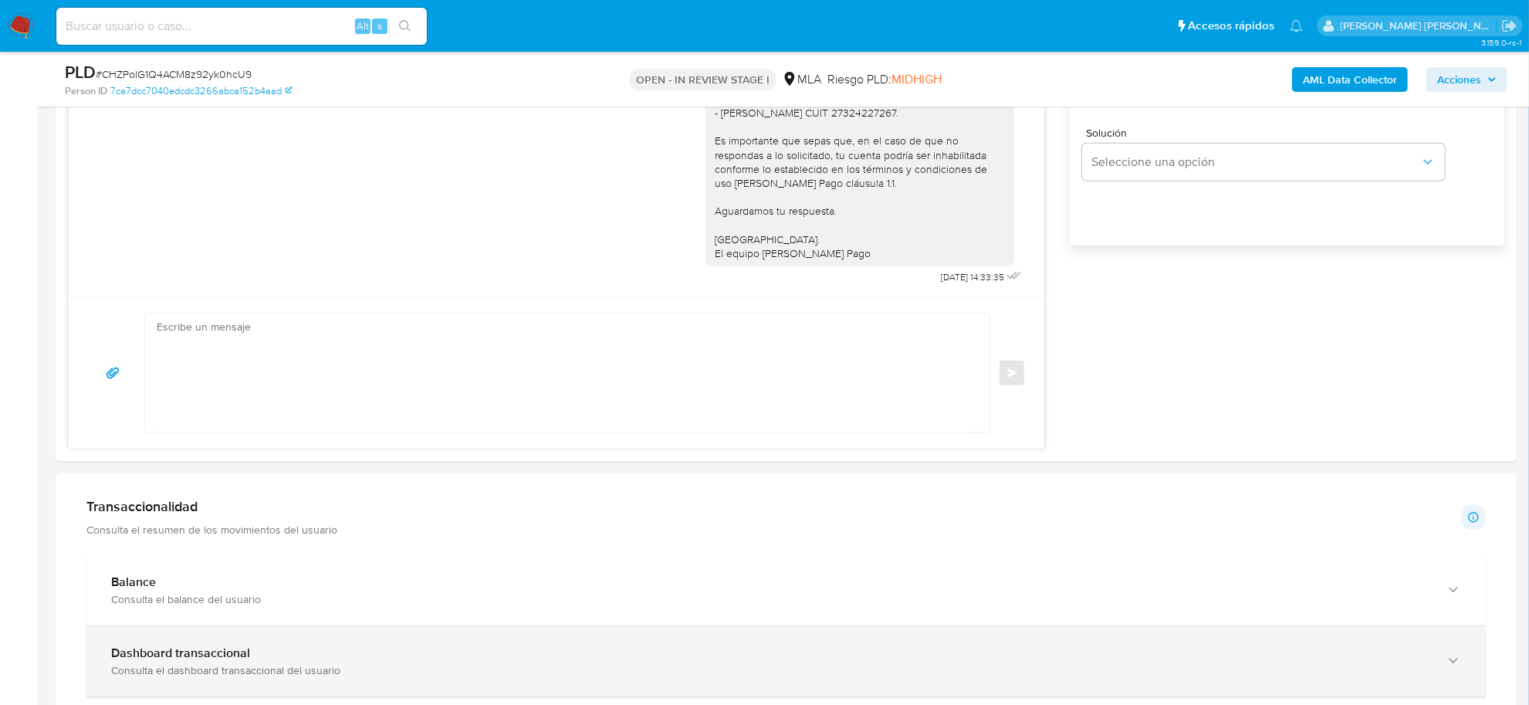
scroll to position [1157, 0]
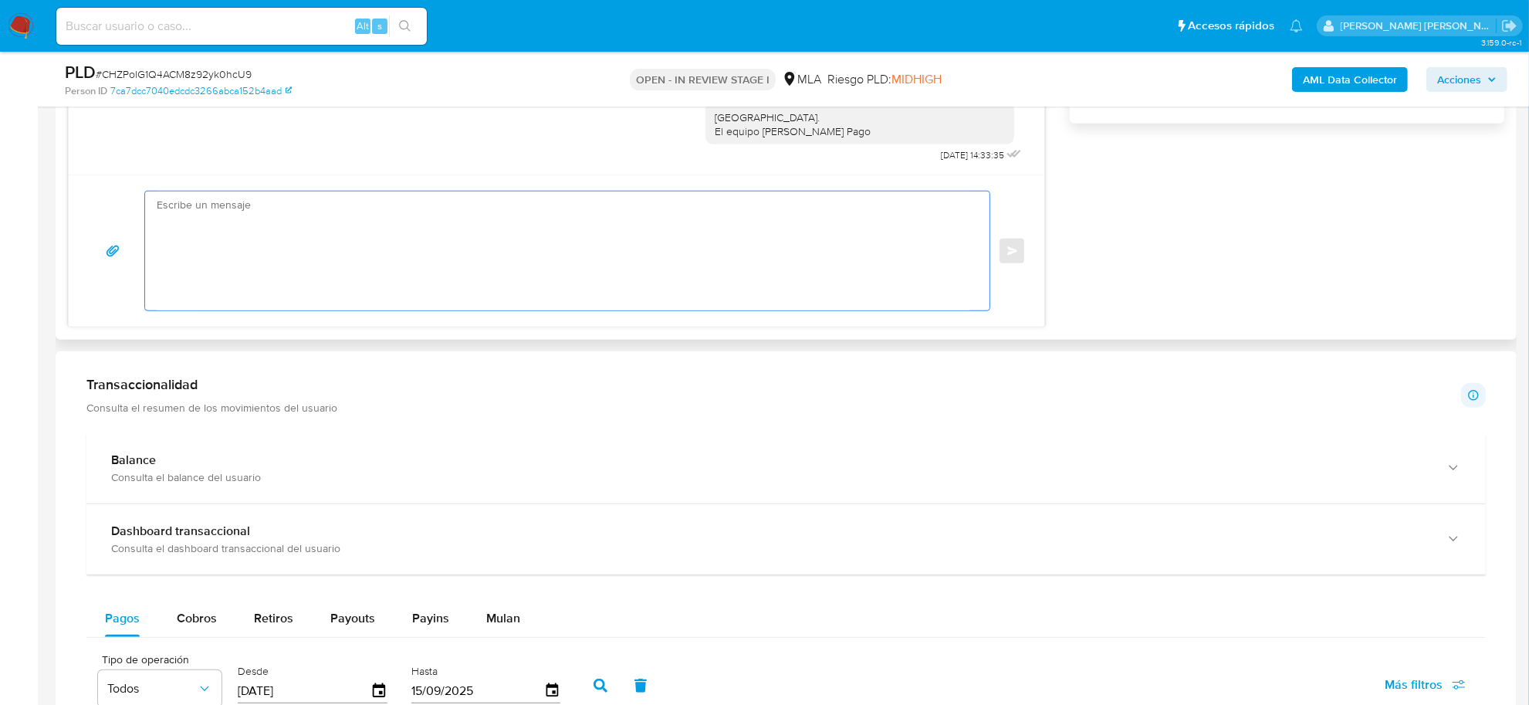
click at [189, 212] on textarea at bounding box center [563, 250] width 813 height 119
paste textarea "Esperamos que te encuentres muy bien. Te consultamos si tuviste oportunidad [PE…"
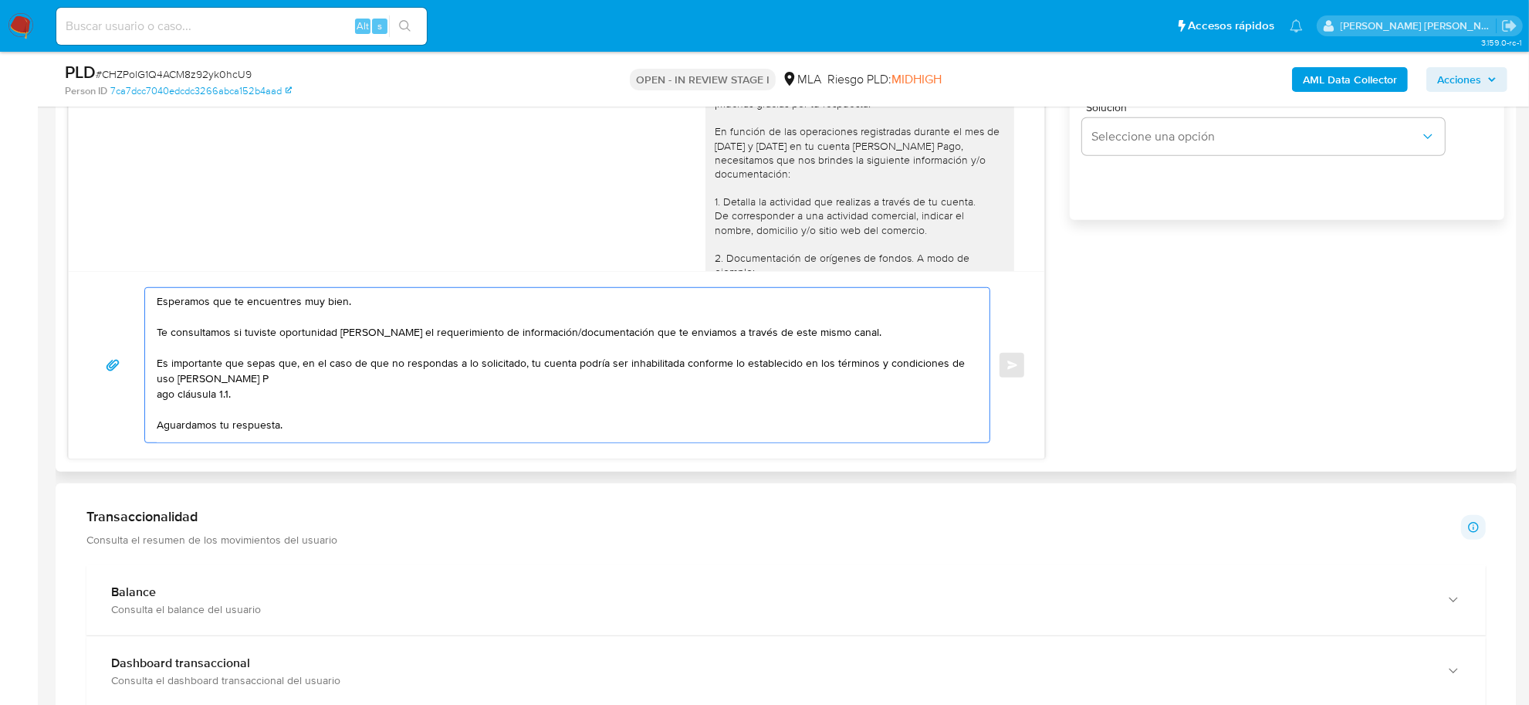
scroll to position [1005, 0]
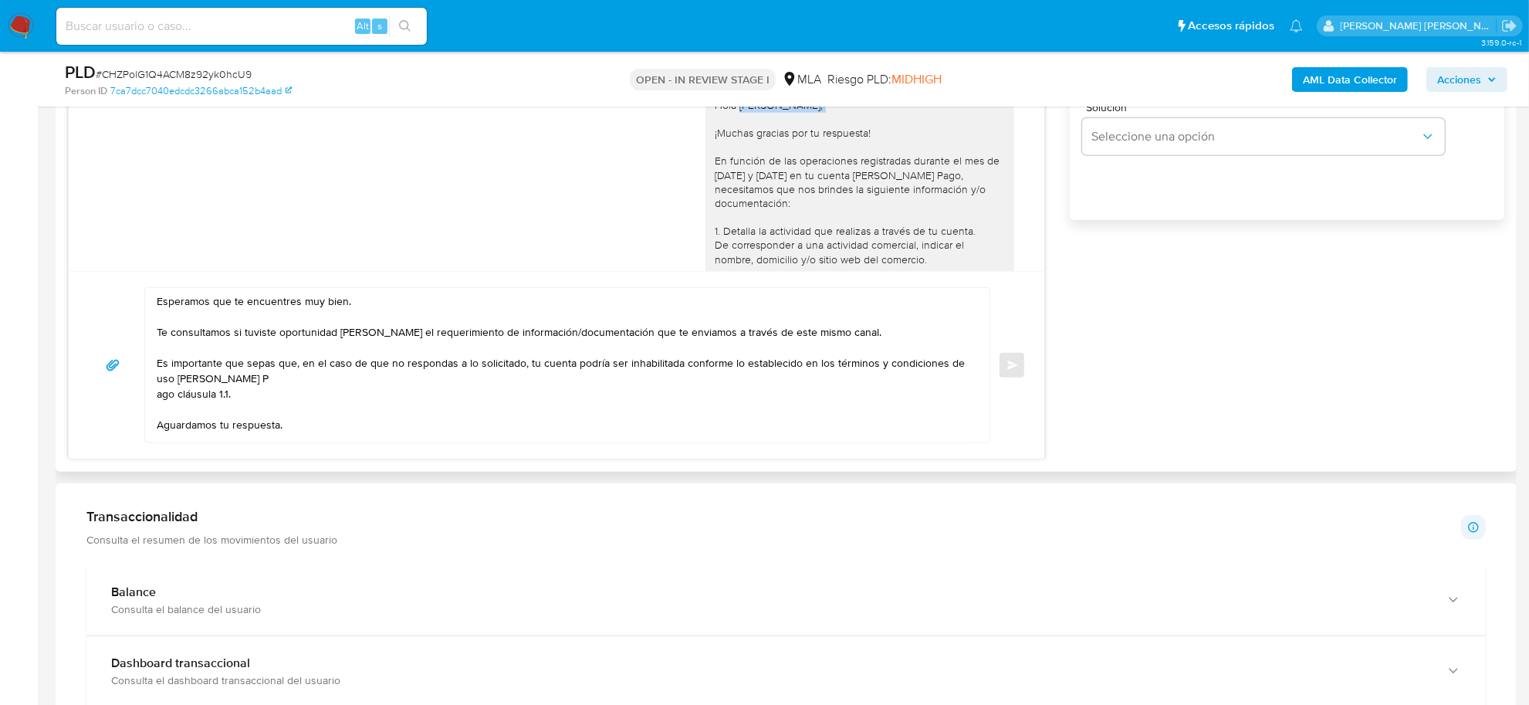
drag, startPoint x: 726, startPoint y: 149, endPoint x: 797, endPoint y: 150, distance: 71.0
click at [797, 150] on div "Hola [PERSON_NAME], ¡Muchas gracias por tu respuesta! En función de las operaci…" at bounding box center [860, 379] width 290 height 562
copy div "[PERSON_NAME],"
click at [163, 305] on textarea "Esperamos que te encuentres muy bien. Te consultamos si tuviste oportunidad [PE…" at bounding box center [563, 365] width 813 height 154
paste textarea "[PERSON_NAME],"
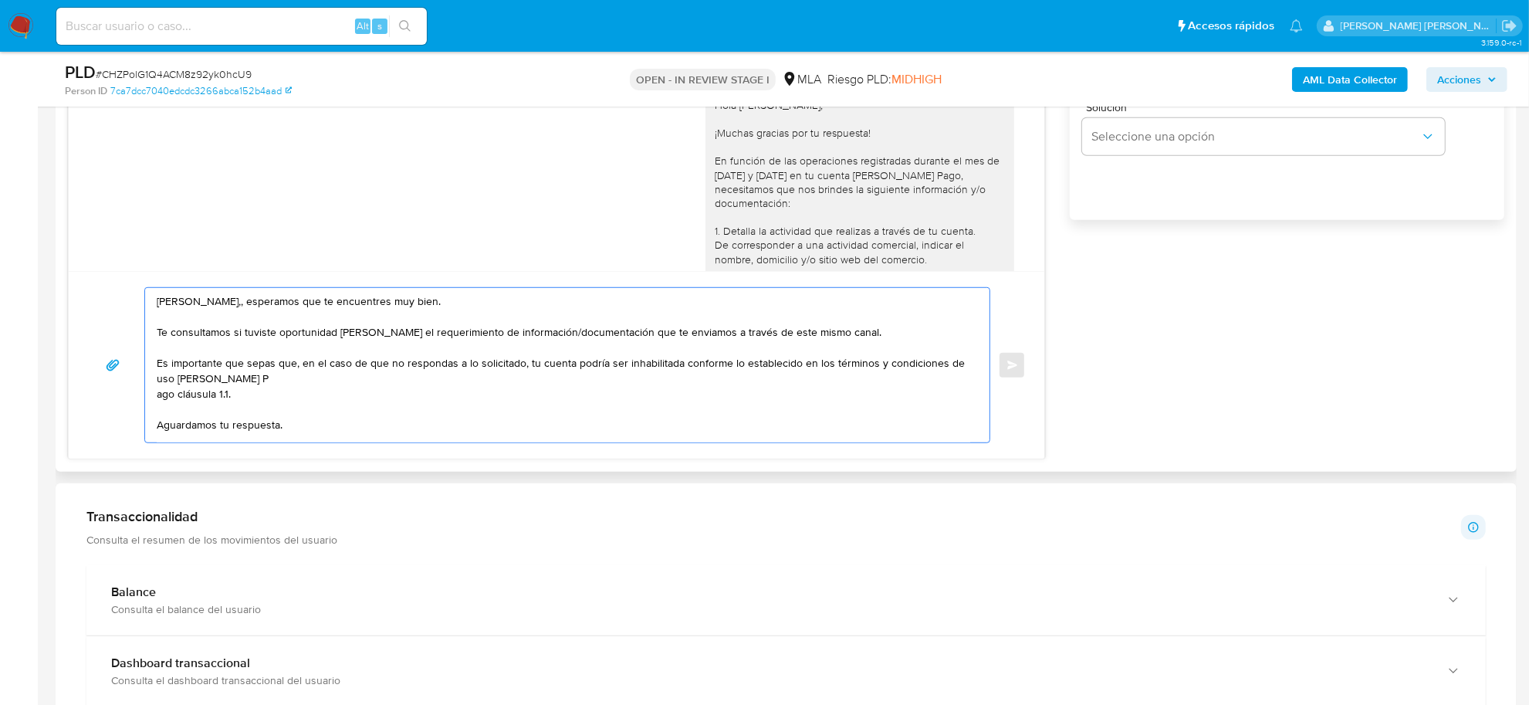
click at [160, 395] on textarea "[PERSON_NAME],, esperamos que te encuentres muy bien. Te consultamos si tuviste…" at bounding box center [563, 365] width 813 height 154
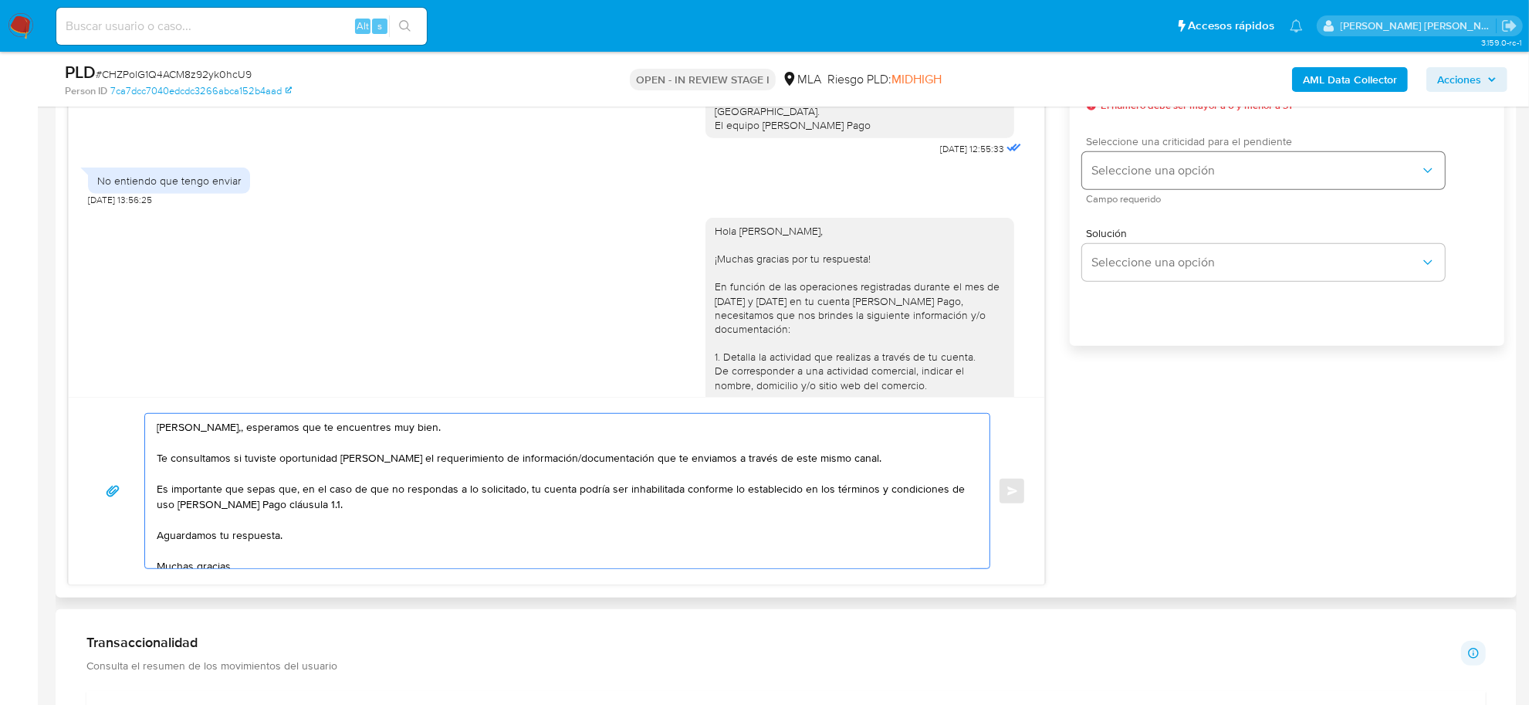
scroll to position [772, 0]
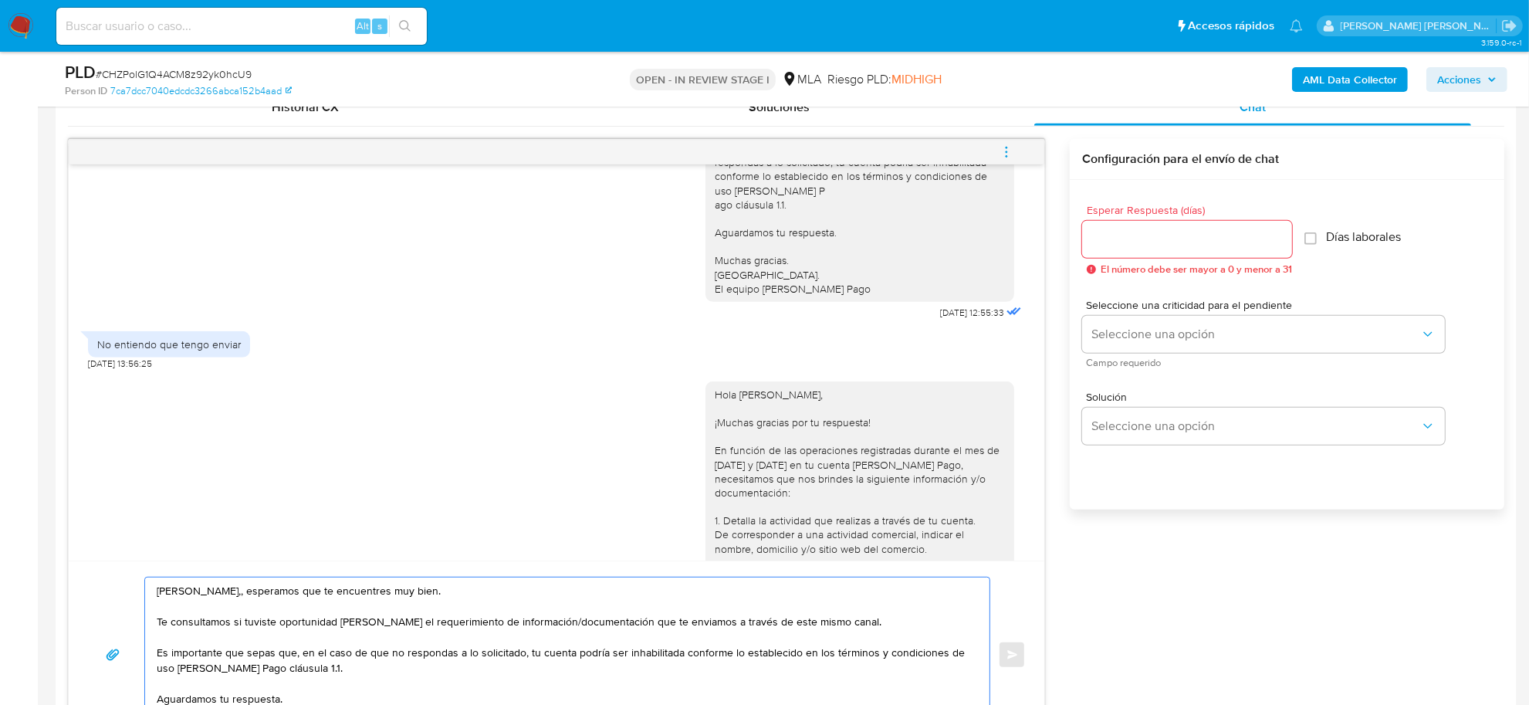
type textarea "[PERSON_NAME],, esperamos que te encuentres muy bien. Te consultamos si tuviste…"
click at [1117, 239] on input "Esperar Respuesta (días)" at bounding box center [1187, 239] width 210 height 20
type input "1"
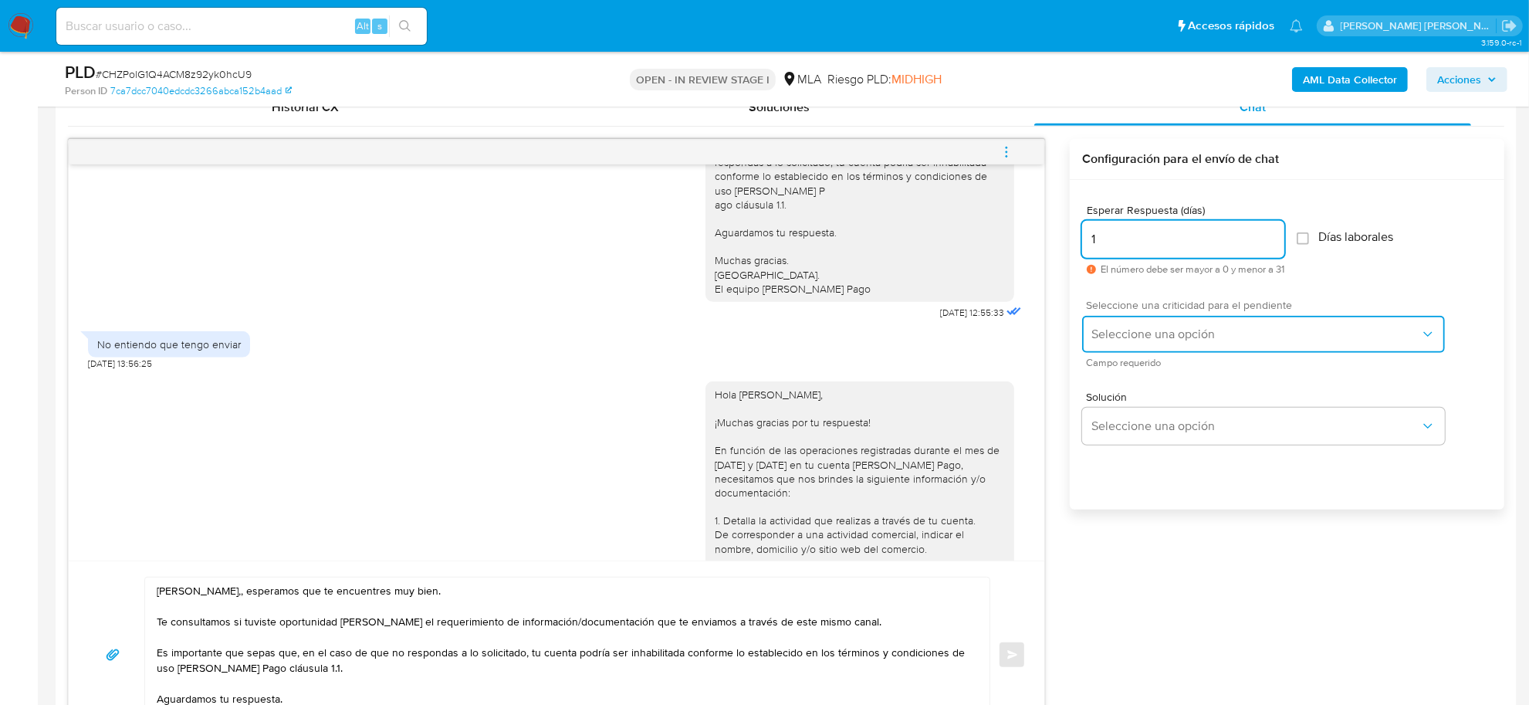
click at [1133, 329] on span "Seleccione una opción" at bounding box center [1255, 333] width 329 height 15
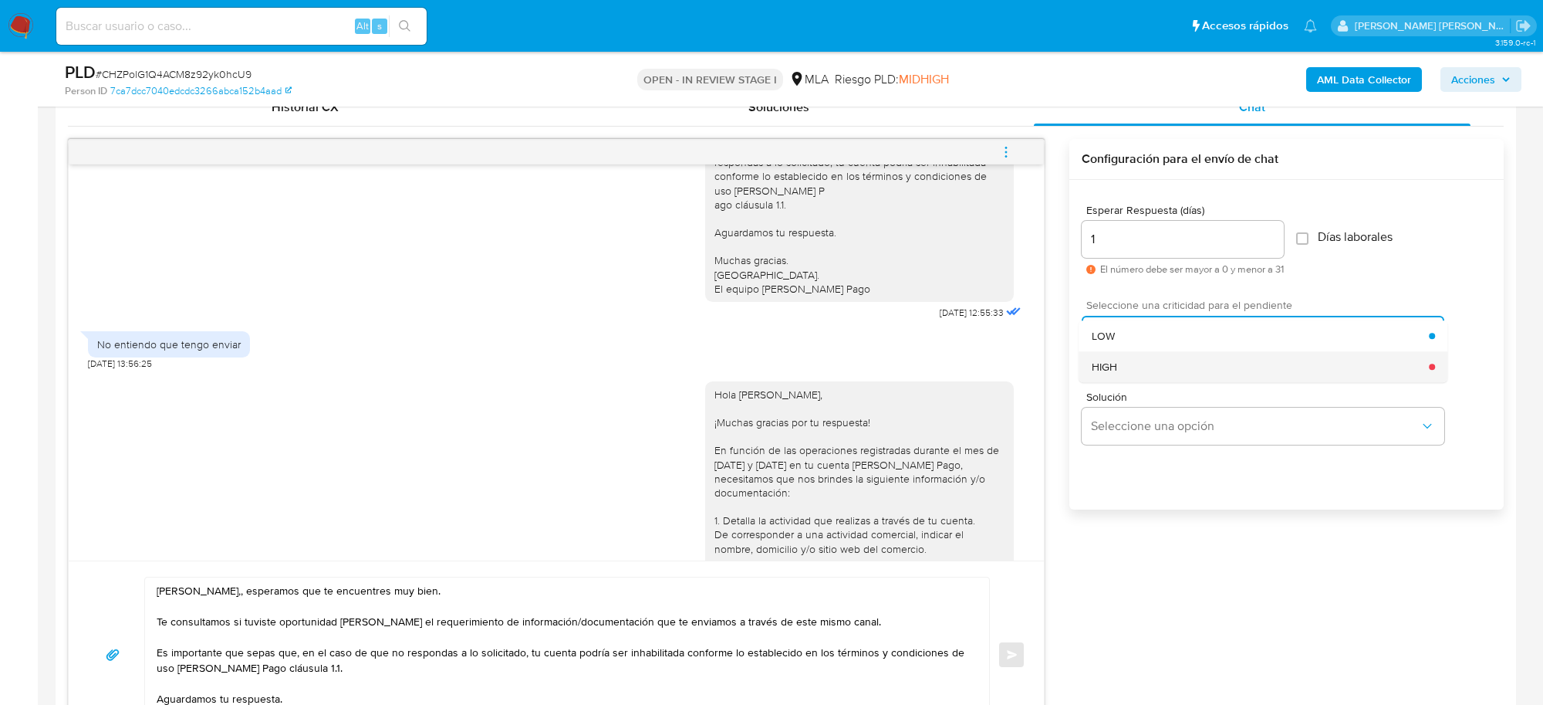
click at [1127, 361] on div "HIGH" at bounding box center [1261, 366] width 338 height 31
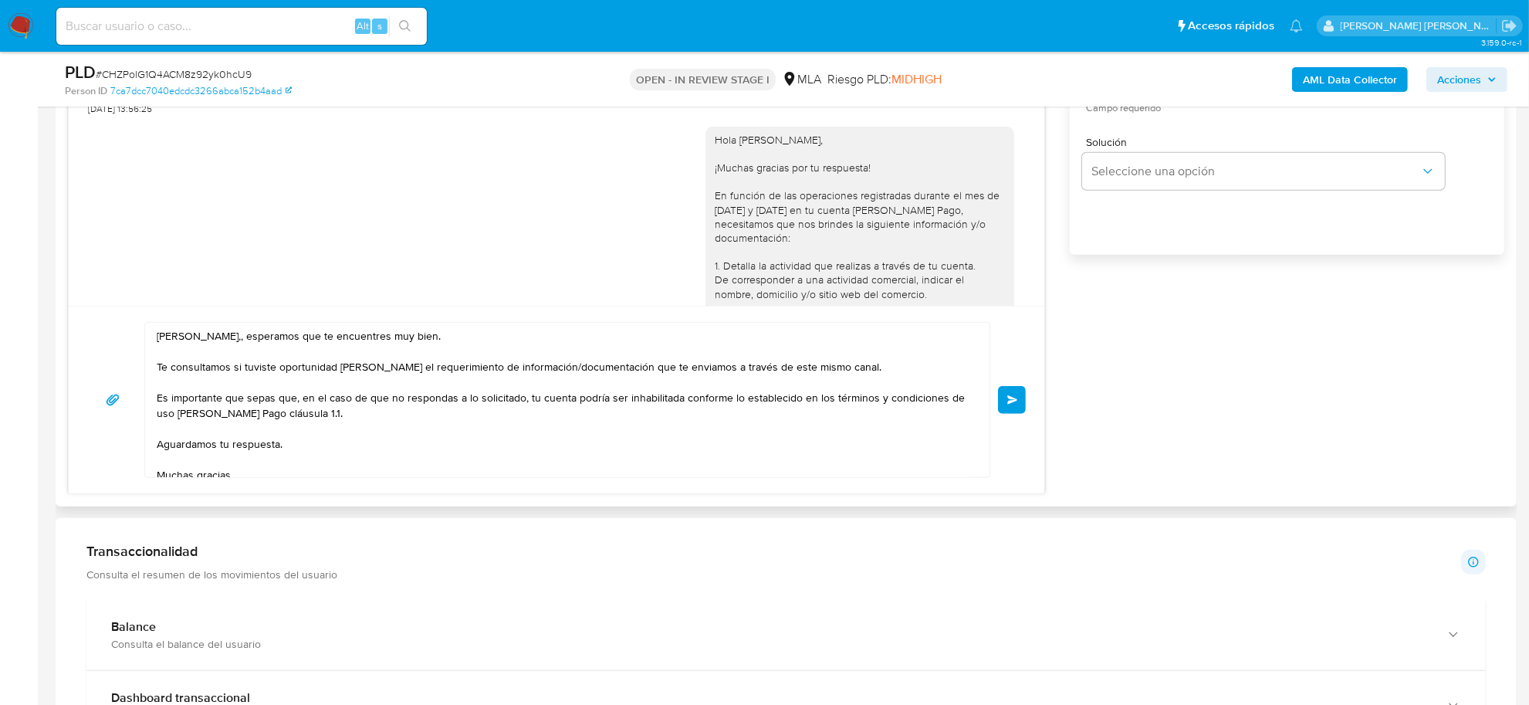
scroll to position [1061, 0]
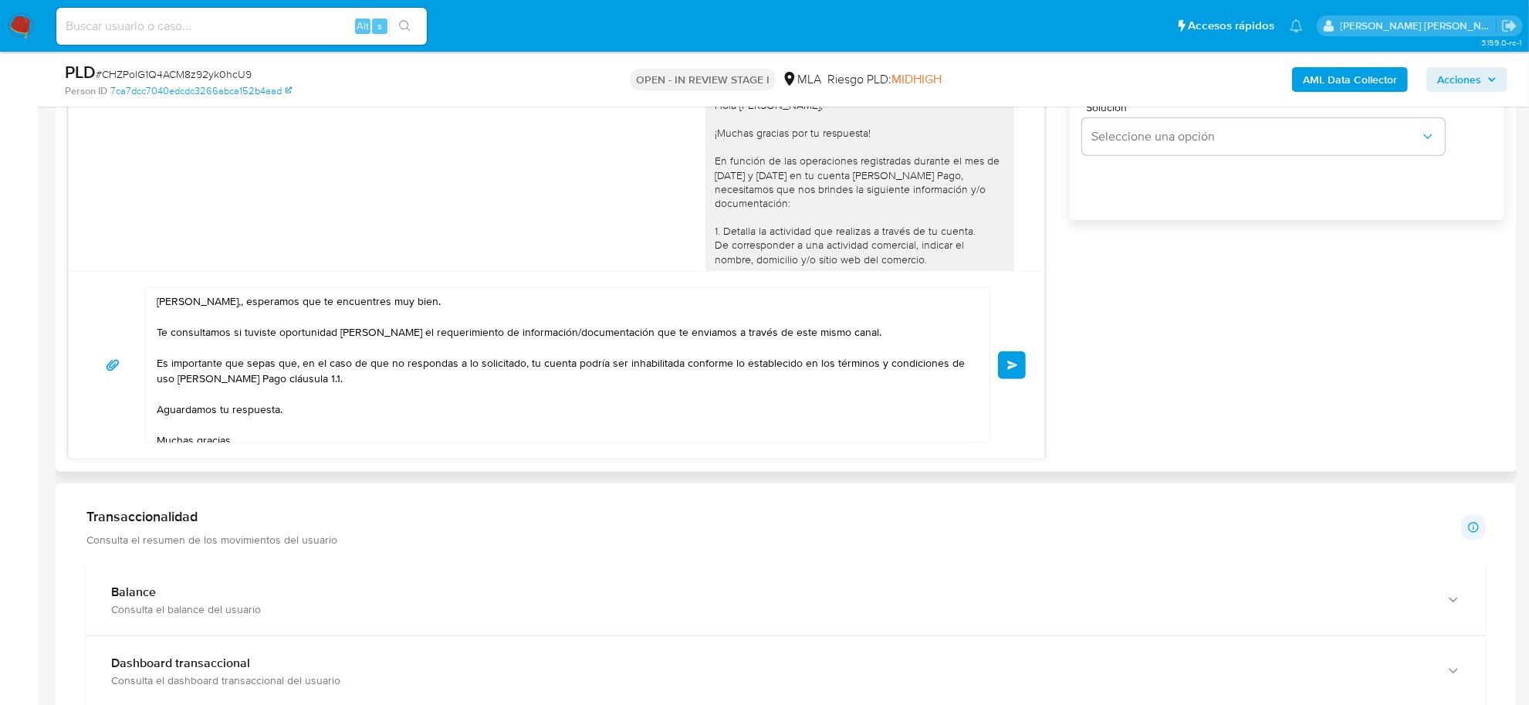
click at [1007, 367] on span "Enviar" at bounding box center [1012, 364] width 11 height 9
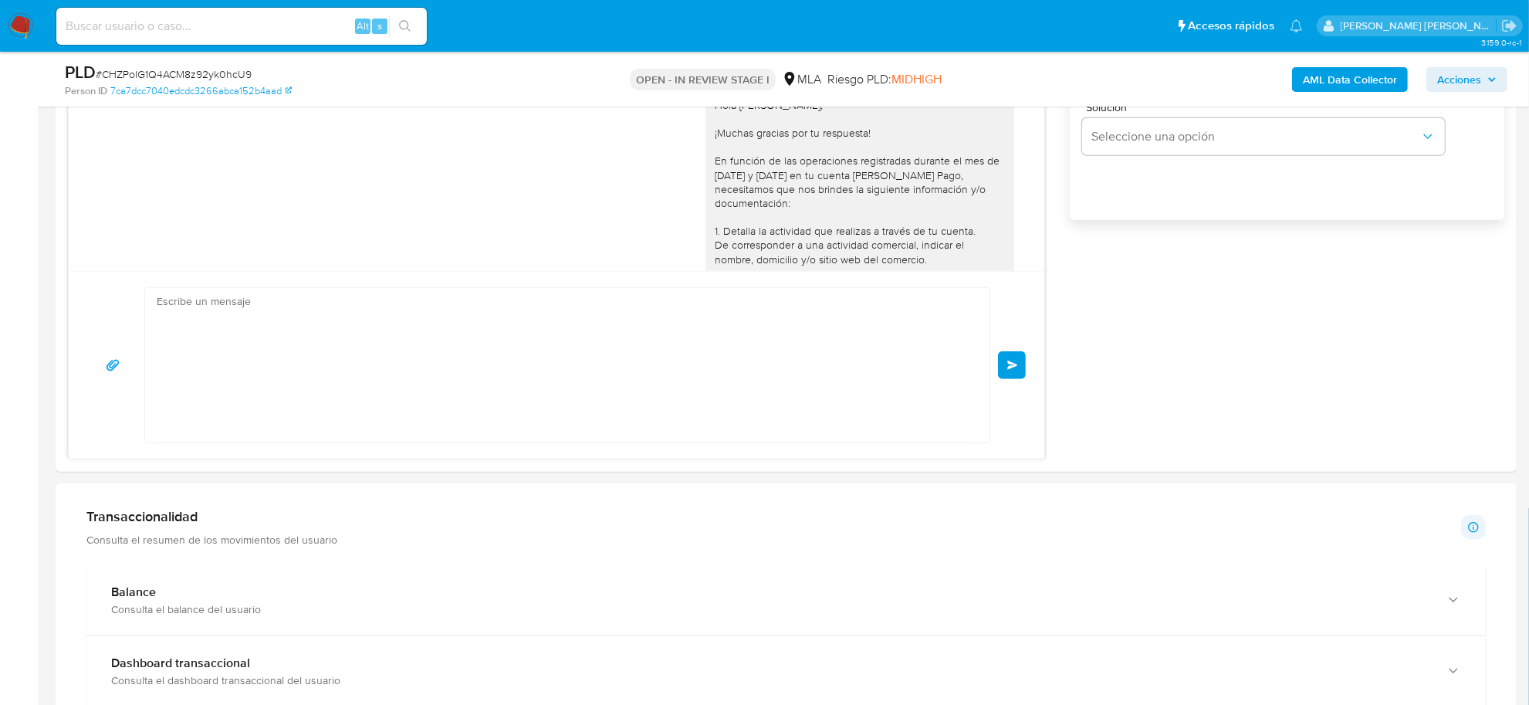
scroll to position [1757, 0]
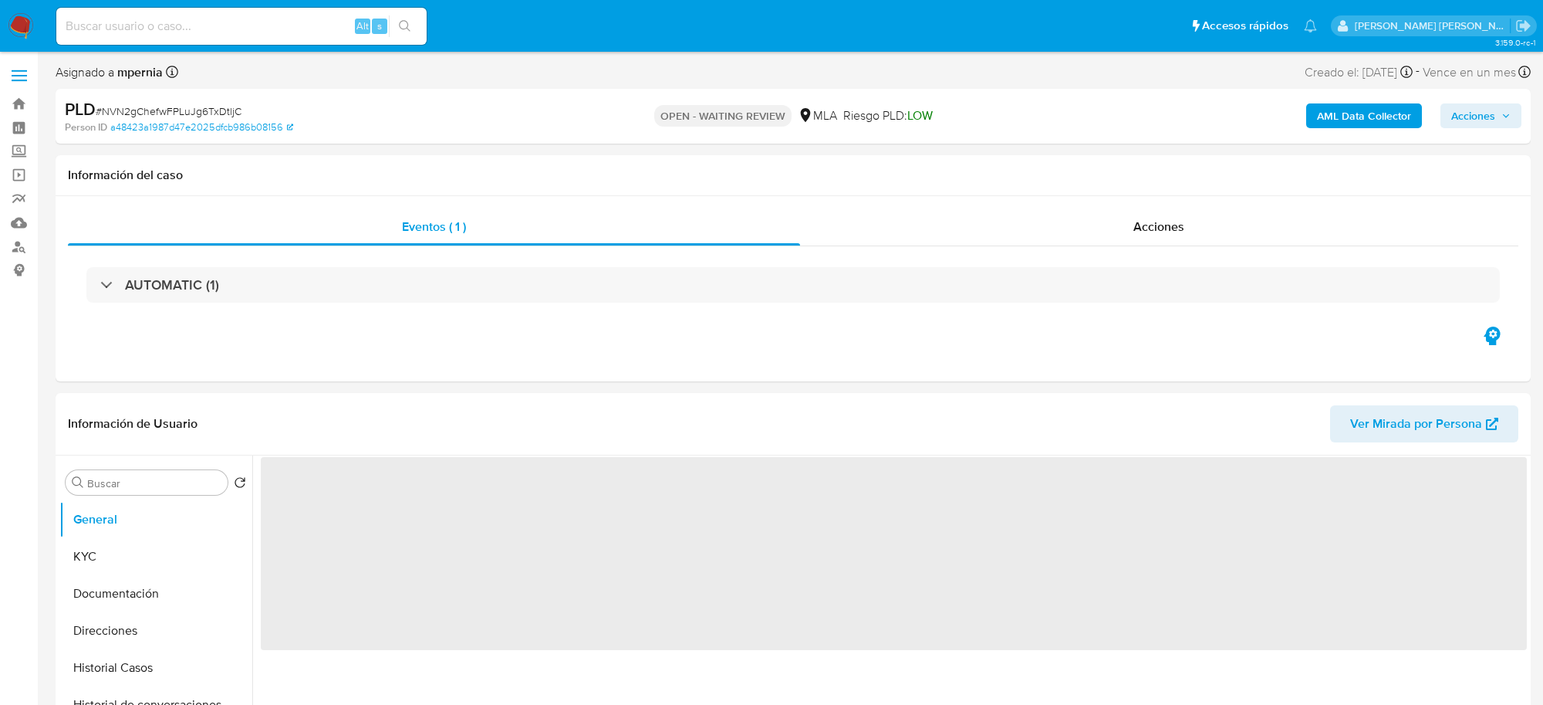
select select "10"
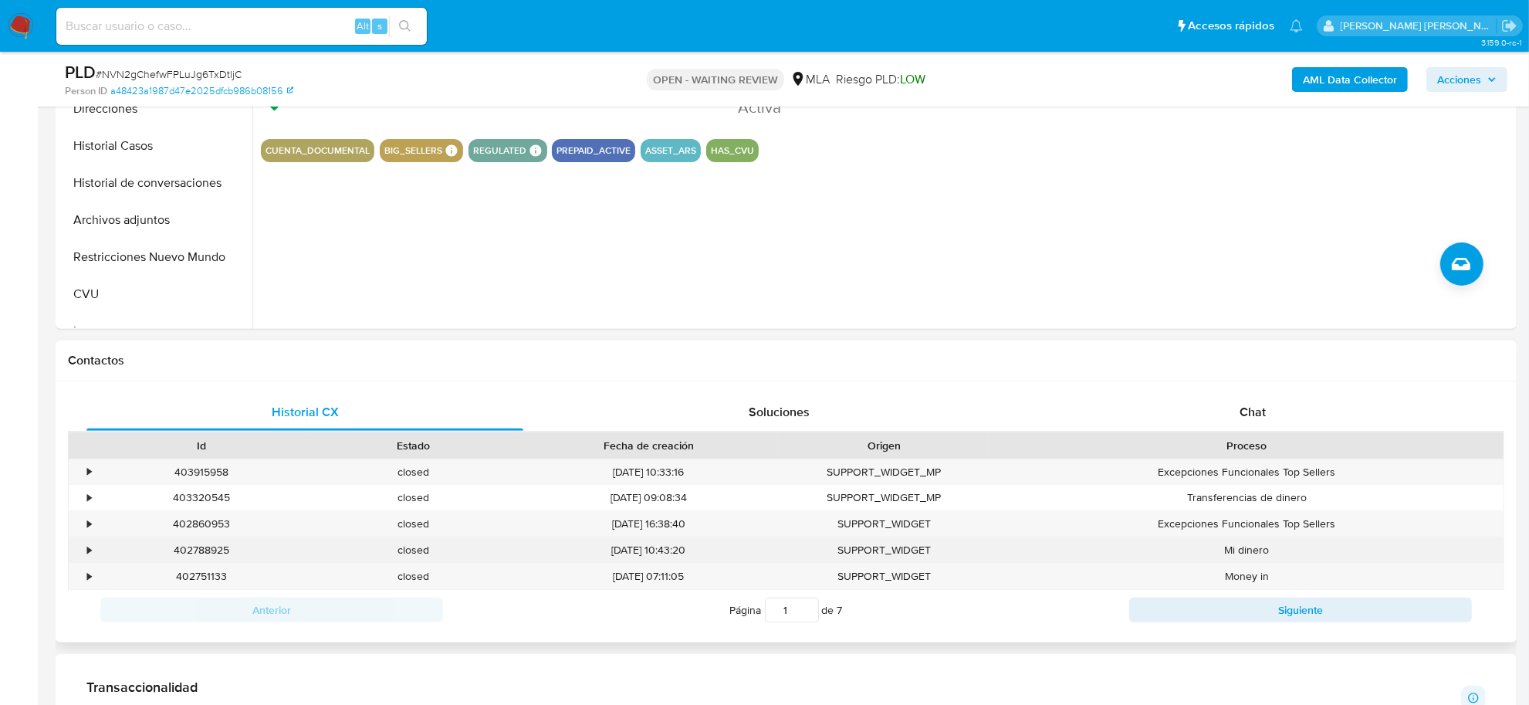
scroll to position [482, 0]
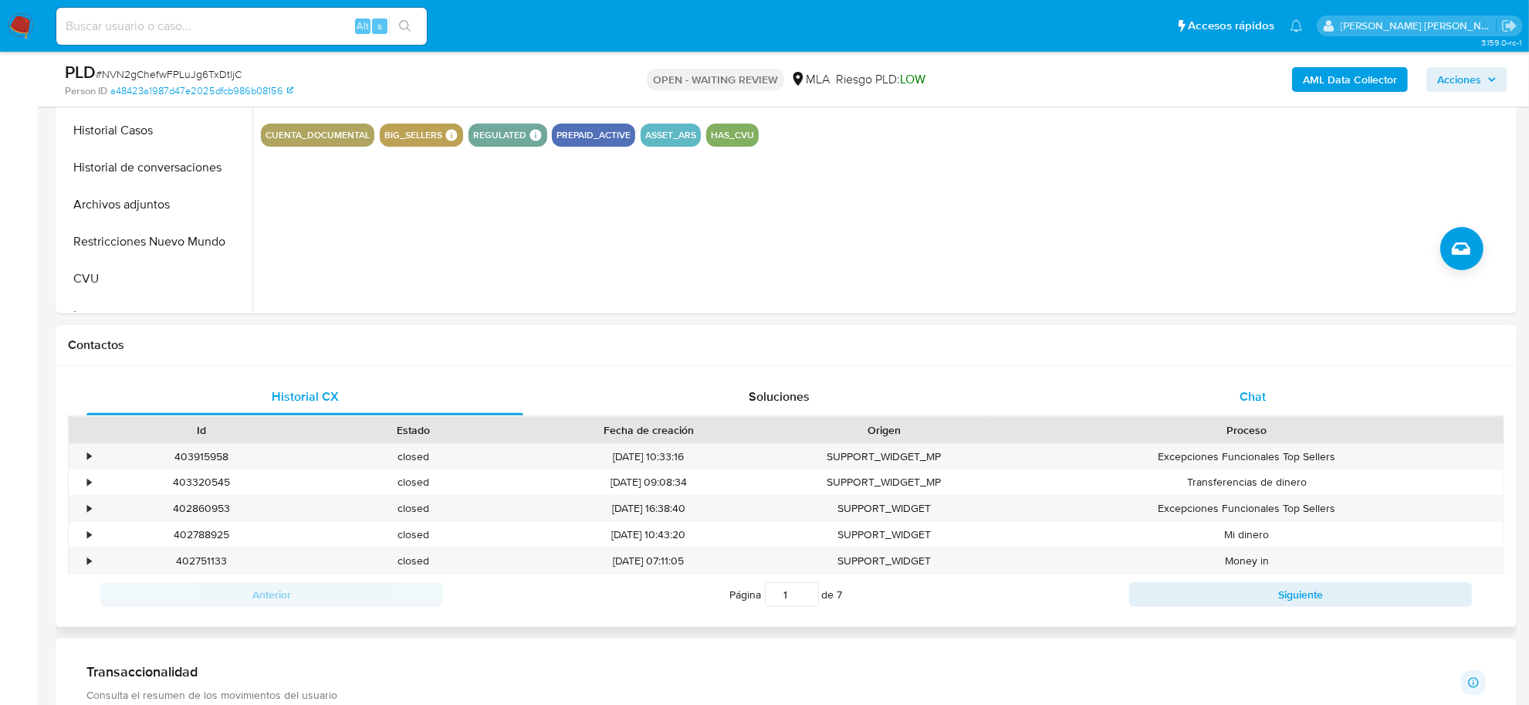
click at [1235, 388] on div "Chat" at bounding box center [1252, 396] width 437 height 37
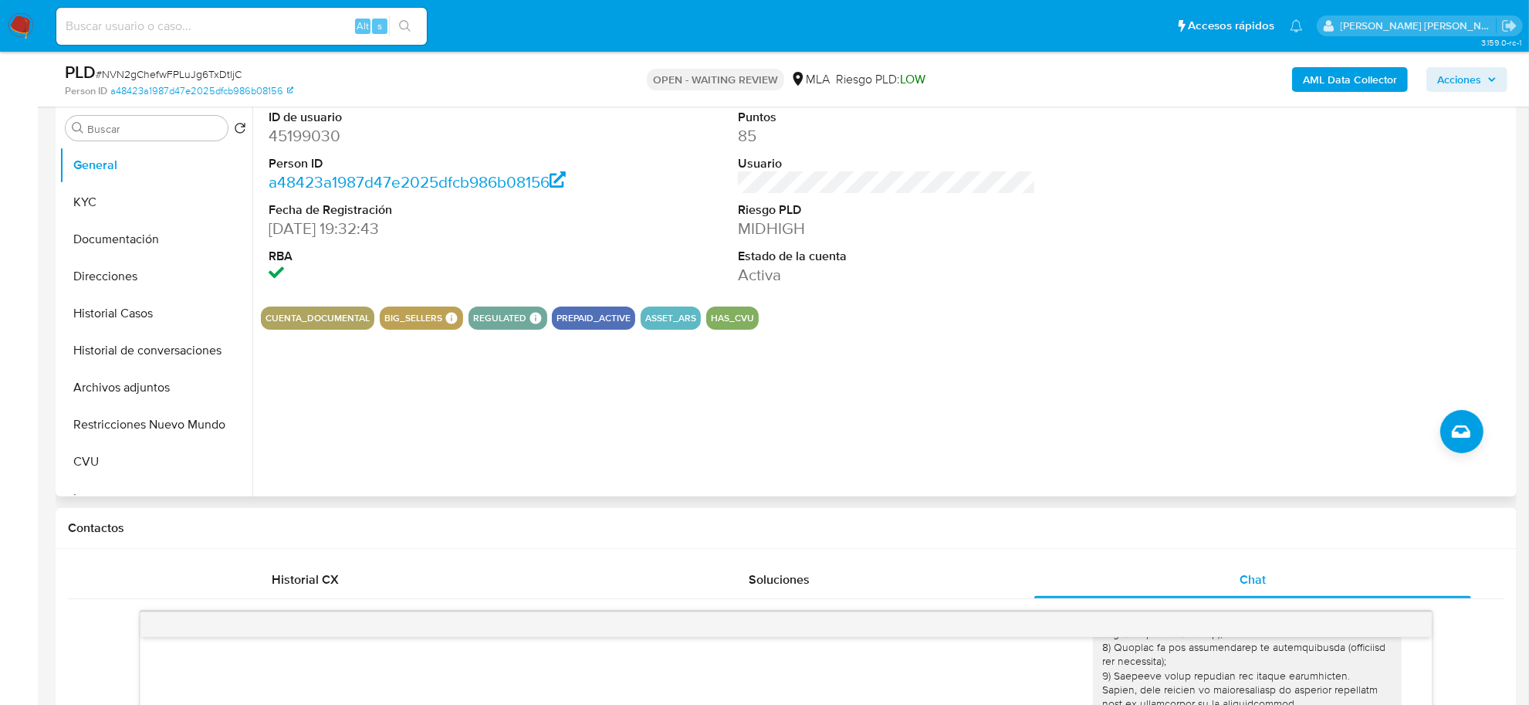
scroll to position [289, 0]
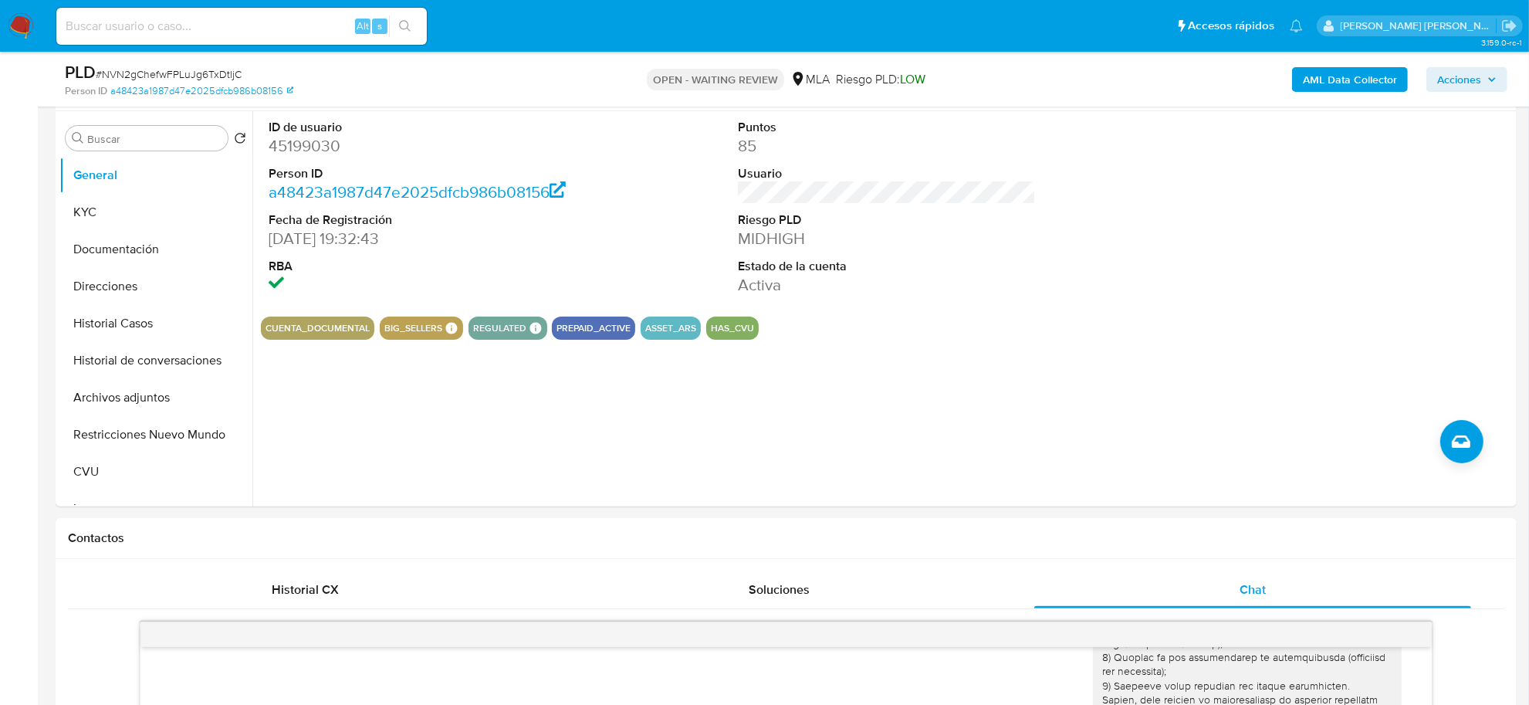
click at [191, 73] on span "# NVN2gChefwFPLuJg6TxDtljC" at bounding box center [169, 73] width 146 height 15
copy span "NVN2gChefwFPLuJg6TxDtljC"
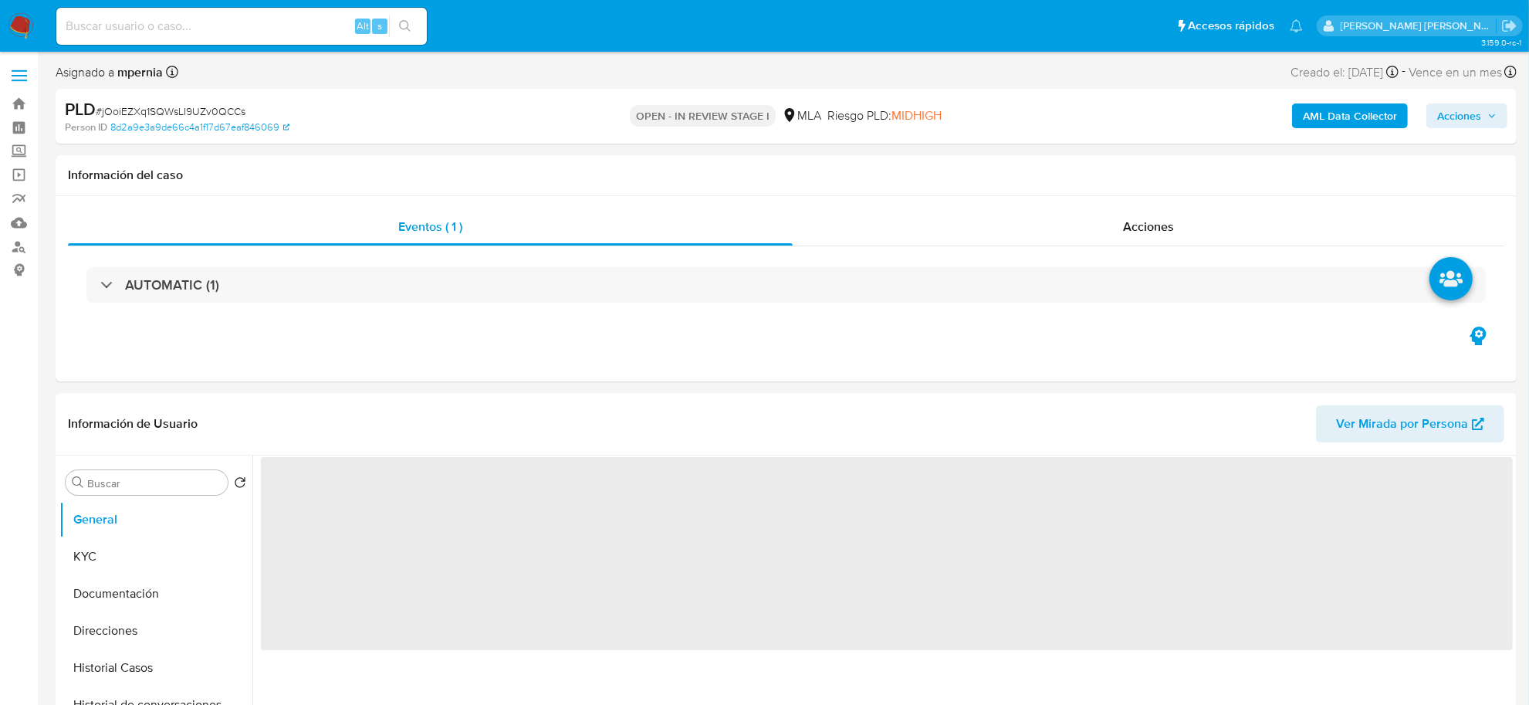
select select "10"
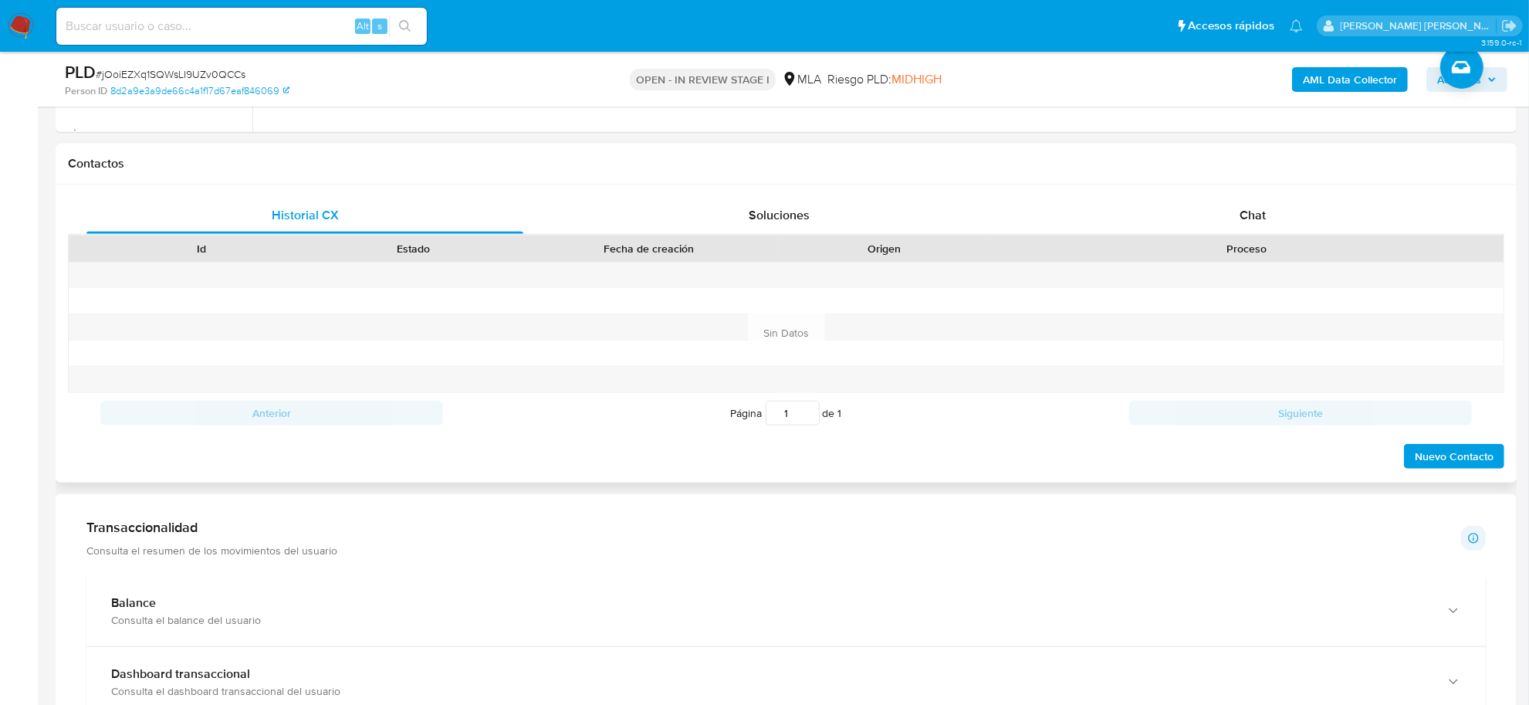
scroll to position [482, 0]
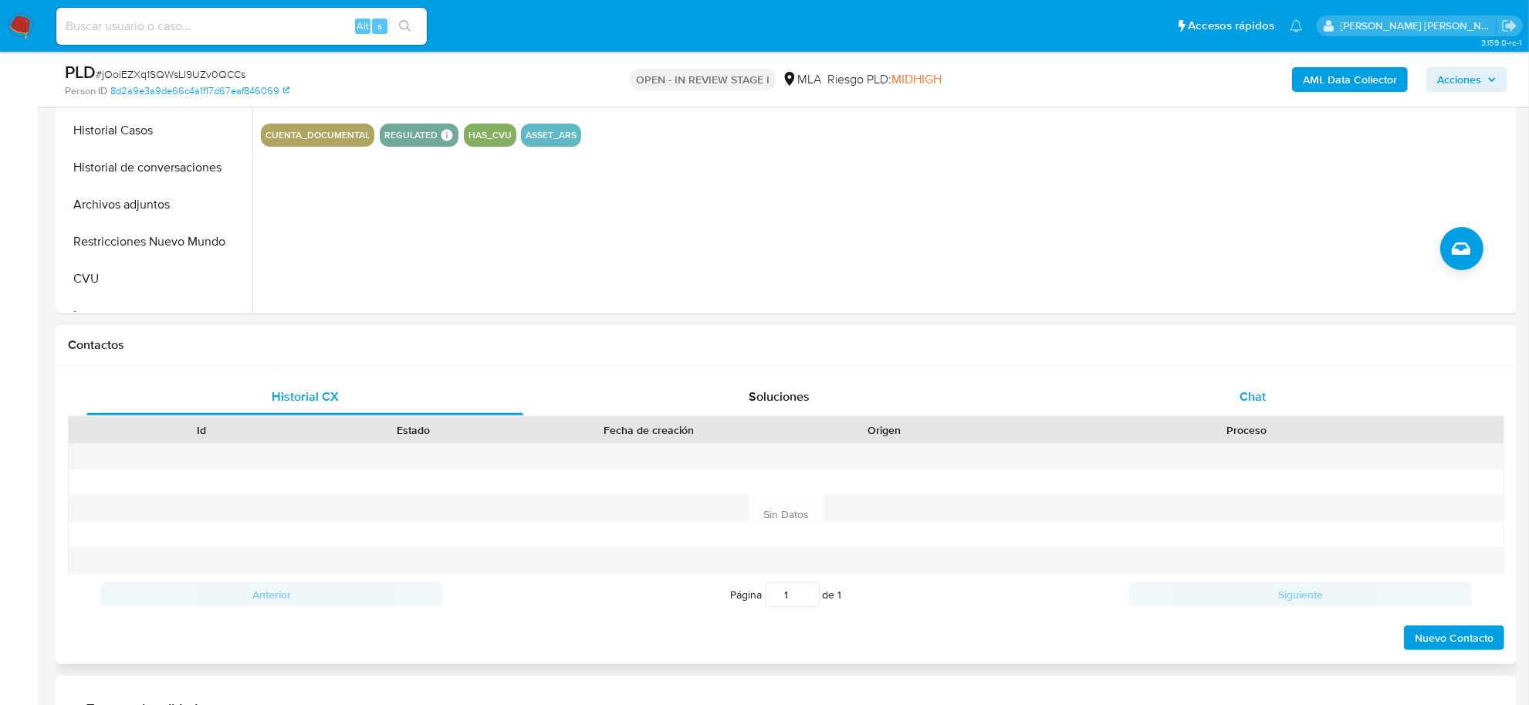
click at [1245, 387] on span "Chat" at bounding box center [1252, 396] width 26 height 18
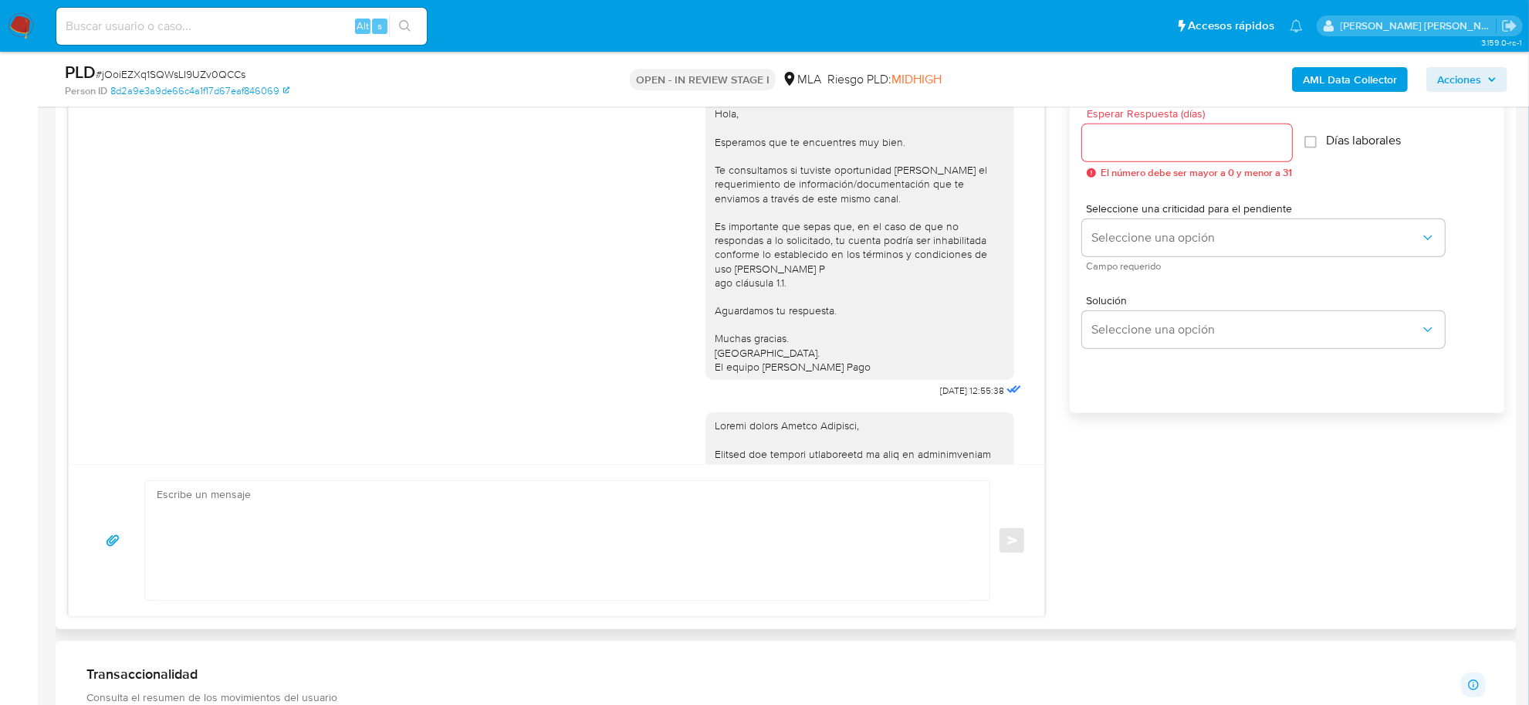
scroll to position [806, 0]
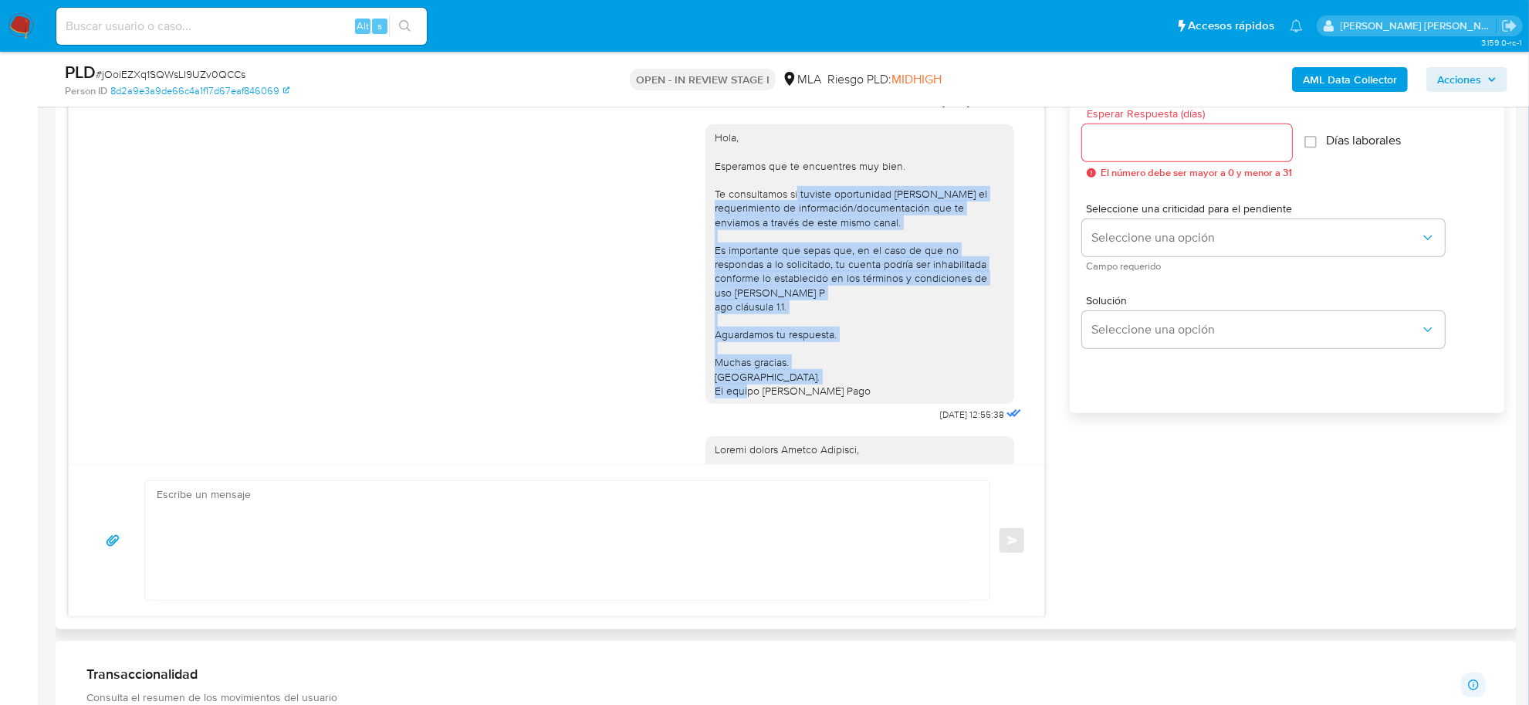
drag, startPoint x: 783, startPoint y: 225, endPoint x: 846, endPoint y: 446, distance: 230.1
click at [846, 404] on div "Hola, Esperamos que te encuentres muy bien. Te consultamos si tuviste oportunid…" at bounding box center [859, 263] width 309 height 279
copy div "tuviste oportunidad [PERSON_NAME] el requerimiento de información/documentación…"
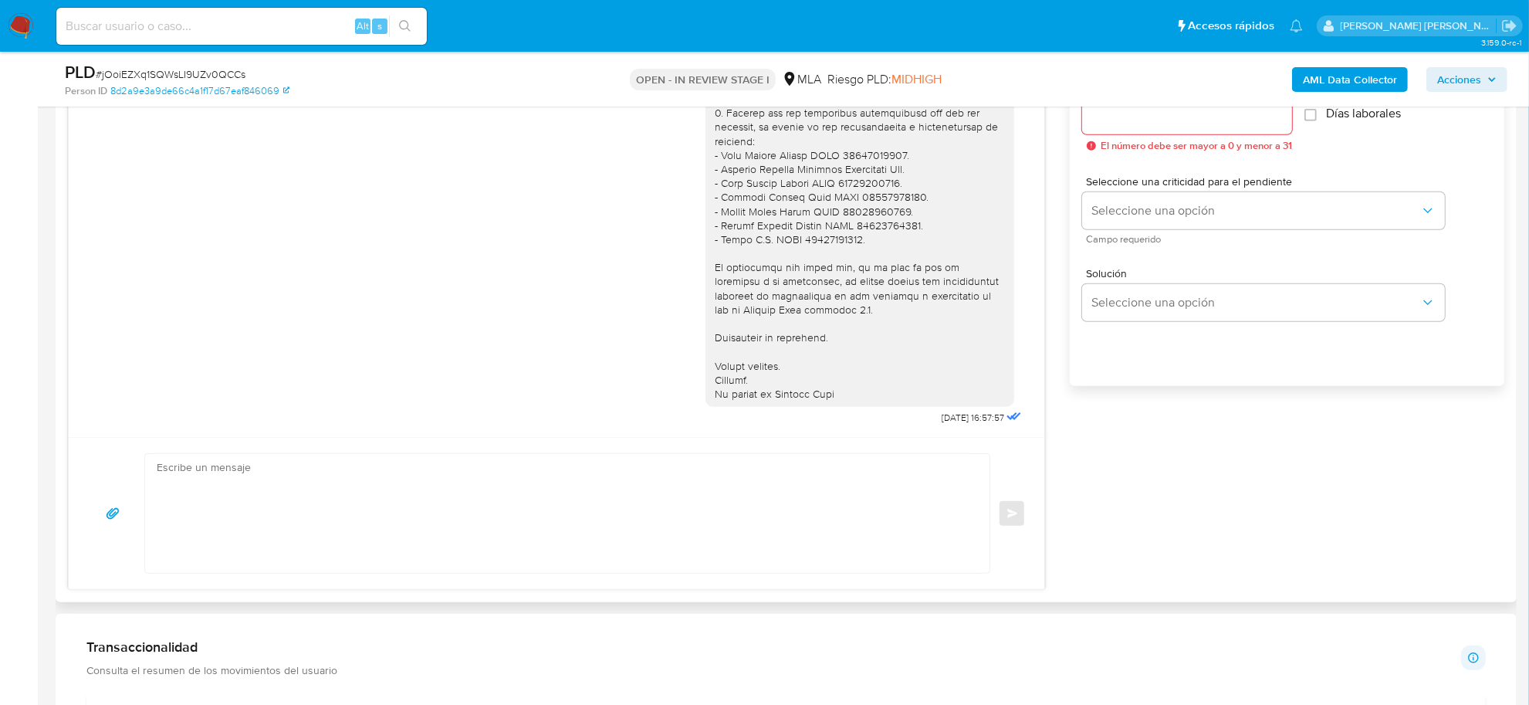
scroll to position [1061, 0]
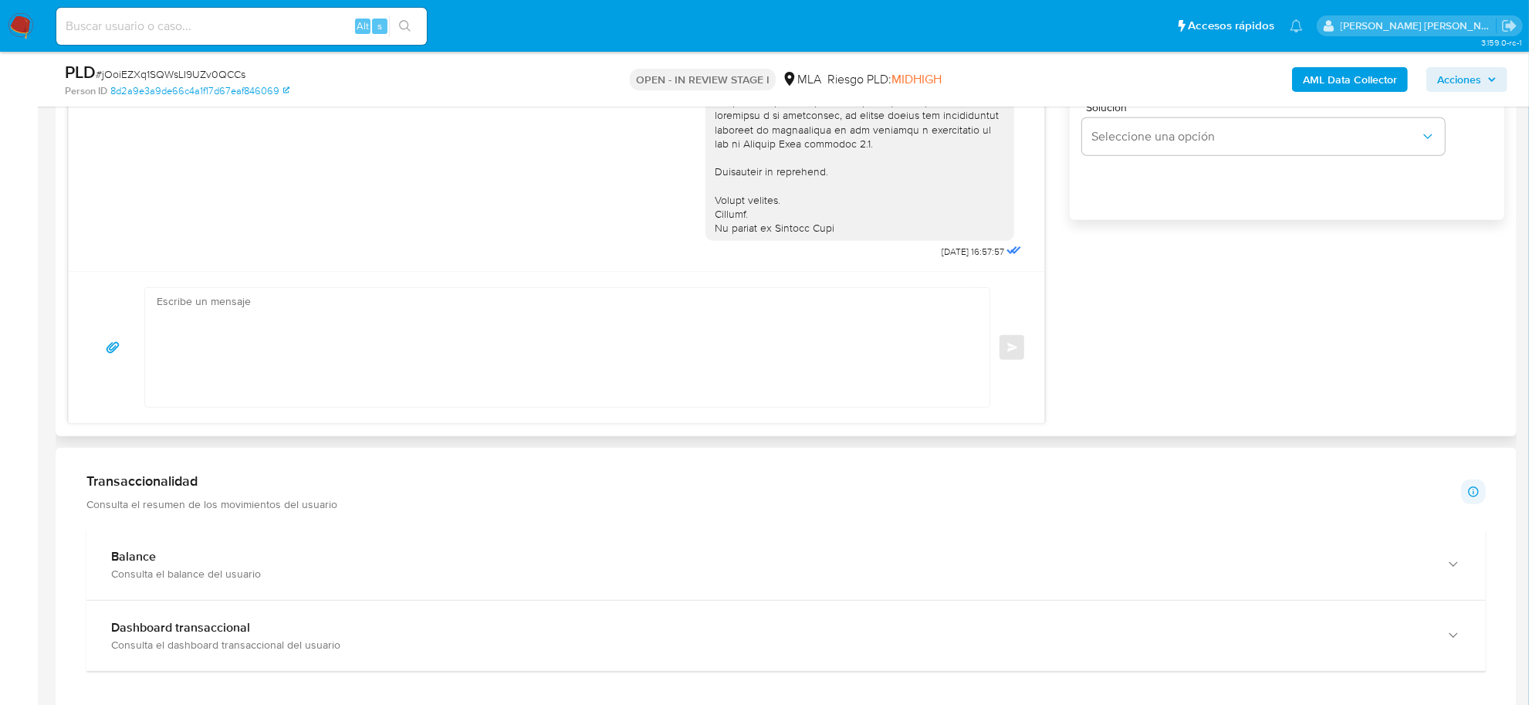
click at [380, 293] on div "Enviar" at bounding box center [556, 347] width 975 height 152
click at [347, 328] on textarea at bounding box center [563, 347] width 813 height 119
paste textarea "tuviste oportunidad [PERSON_NAME] el requerimiento de información/documentación…"
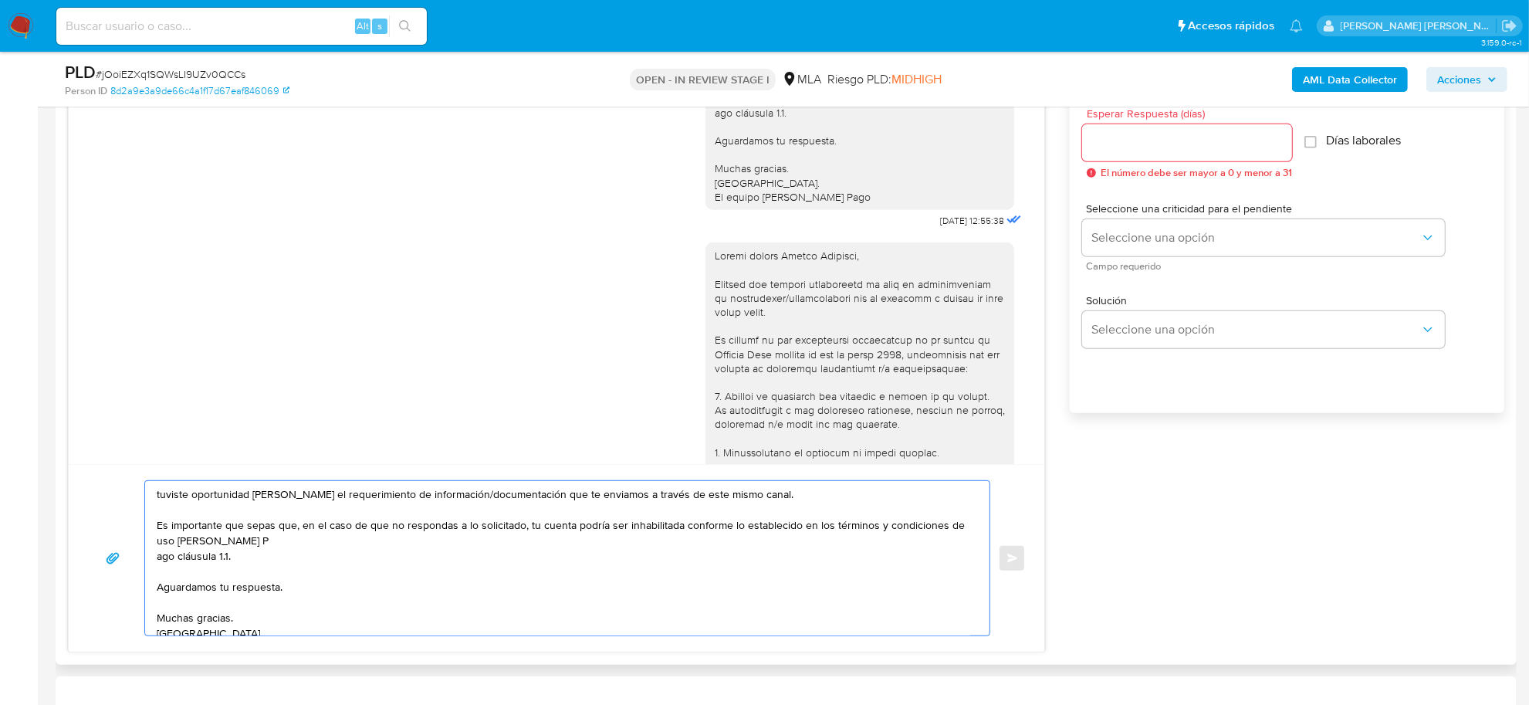
scroll to position [999, 0]
drag, startPoint x: 769, startPoint y: 299, endPoint x: 857, endPoint y: 313, distance: 88.9
click at [857, 313] on div at bounding box center [860, 508] width 290 height 519
copy div "[PERSON_NAME],"
click at [157, 495] on textarea "tuviste oportunidad [PERSON_NAME] el requerimiento de información/documentación…" at bounding box center [563, 558] width 813 height 154
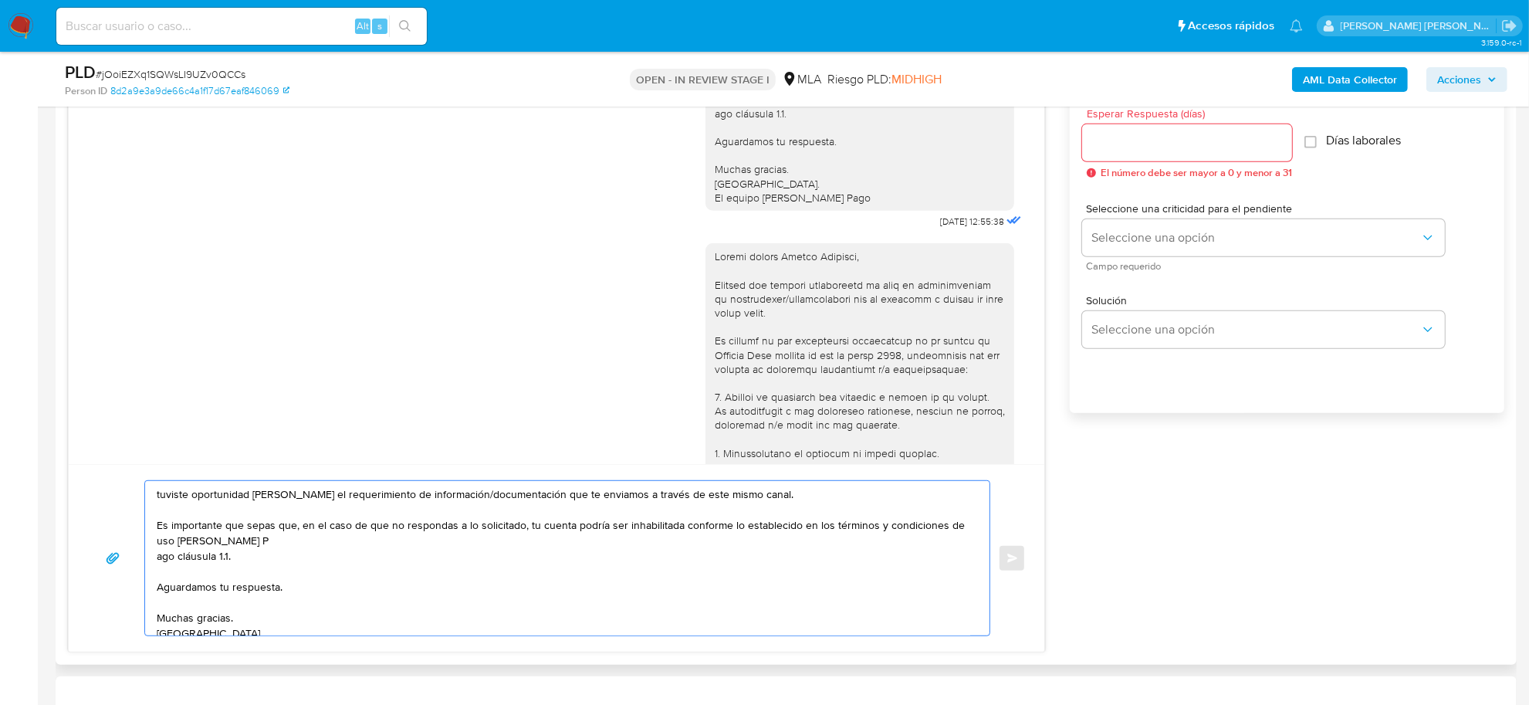
paste textarea "[PERSON_NAME],"
click at [378, 600] on textarea "Franco Ezequiel, notamos que tuviste oportunidad de leer el requerimiento de in…" at bounding box center [563, 558] width 813 height 154
click at [157, 557] on textarea "Franco Ezequiel, notamos que tuviste oportunidad de leer el requerimiento de in…" at bounding box center [563, 558] width 813 height 154
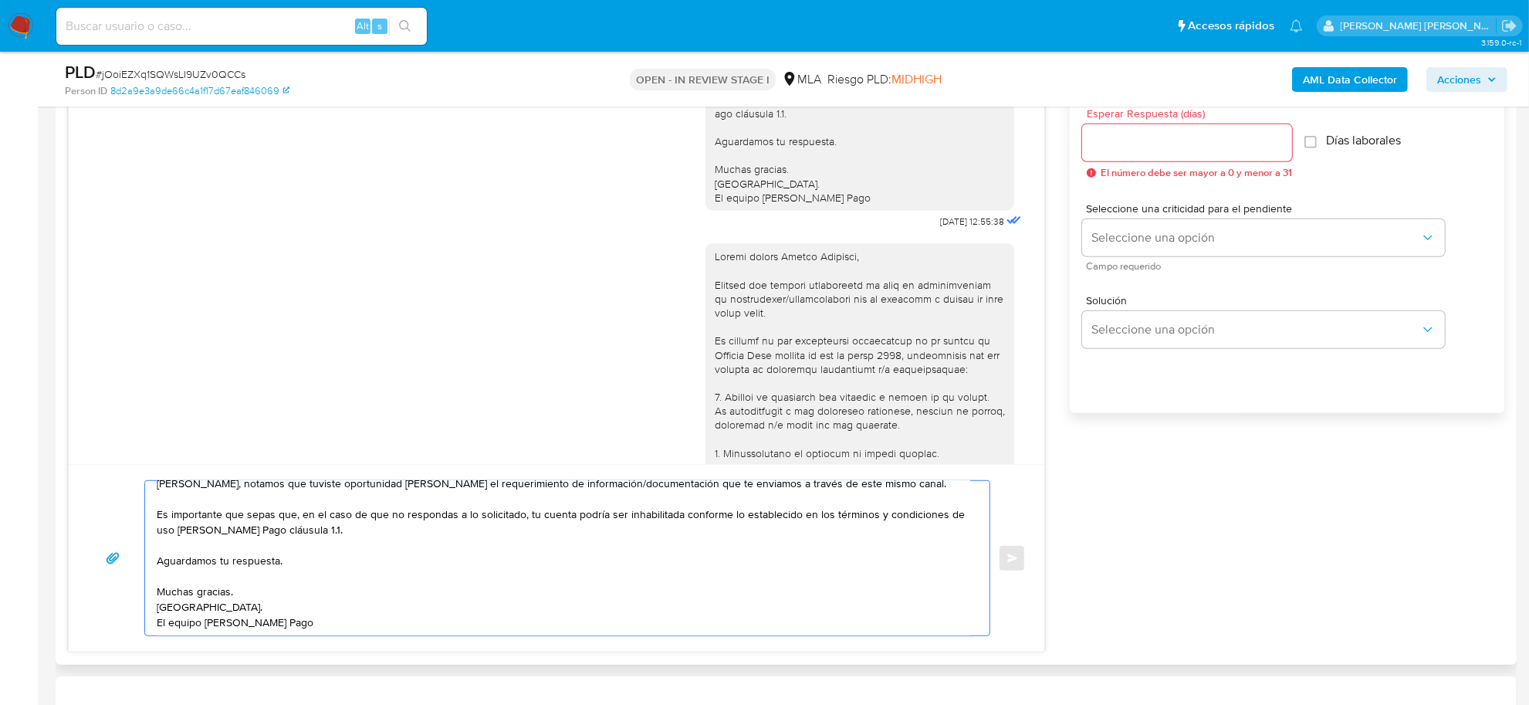
type textarea "Franco Ezequiel, notamos que tuviste oportunidad de leer el requerimiento de in…"
click at [1154, 137] on input "Esperar Respuesta (días)" at bounding box center [1187, 143] width 210 height 20
type input "1"
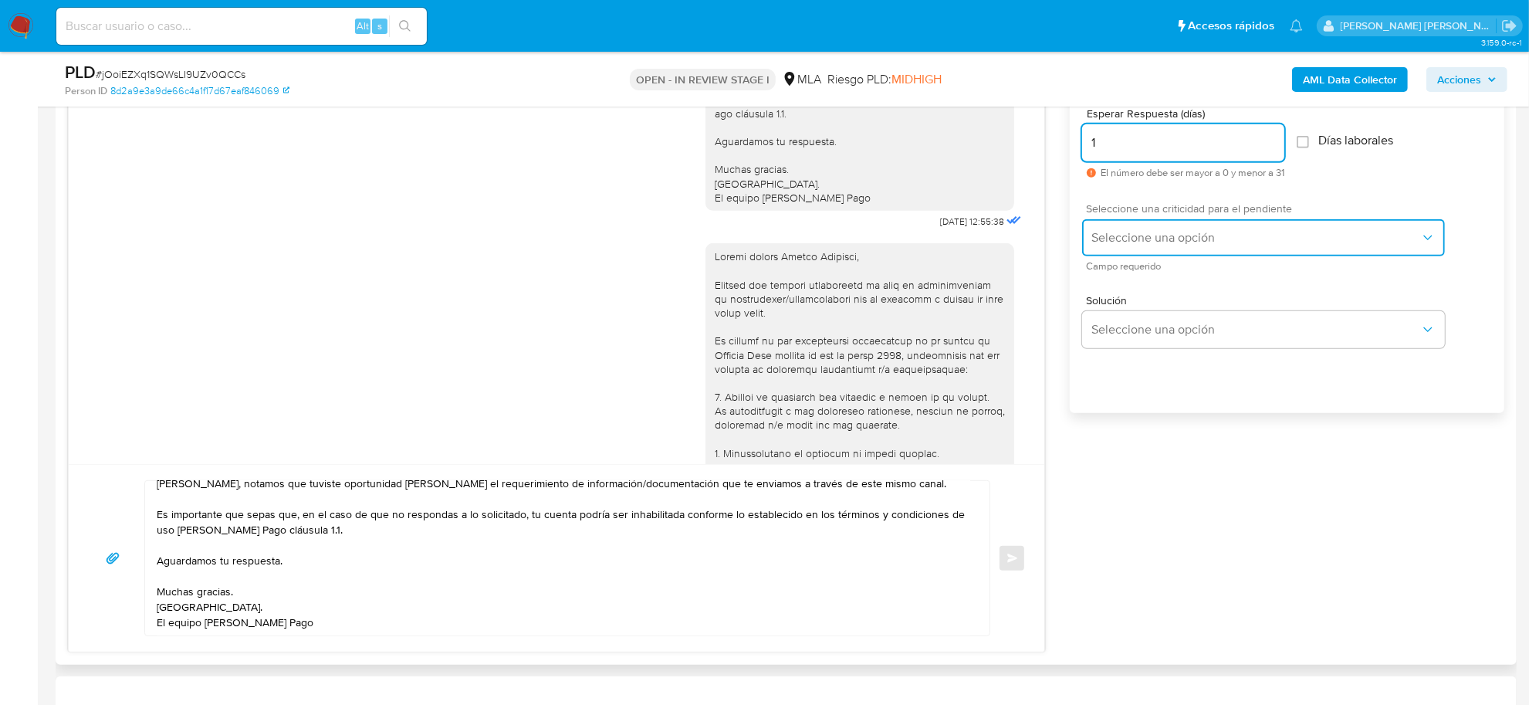
click at [1188, 237] on span "Seleccione una opción" at bounding box center [1255, 237] width 329 height 15
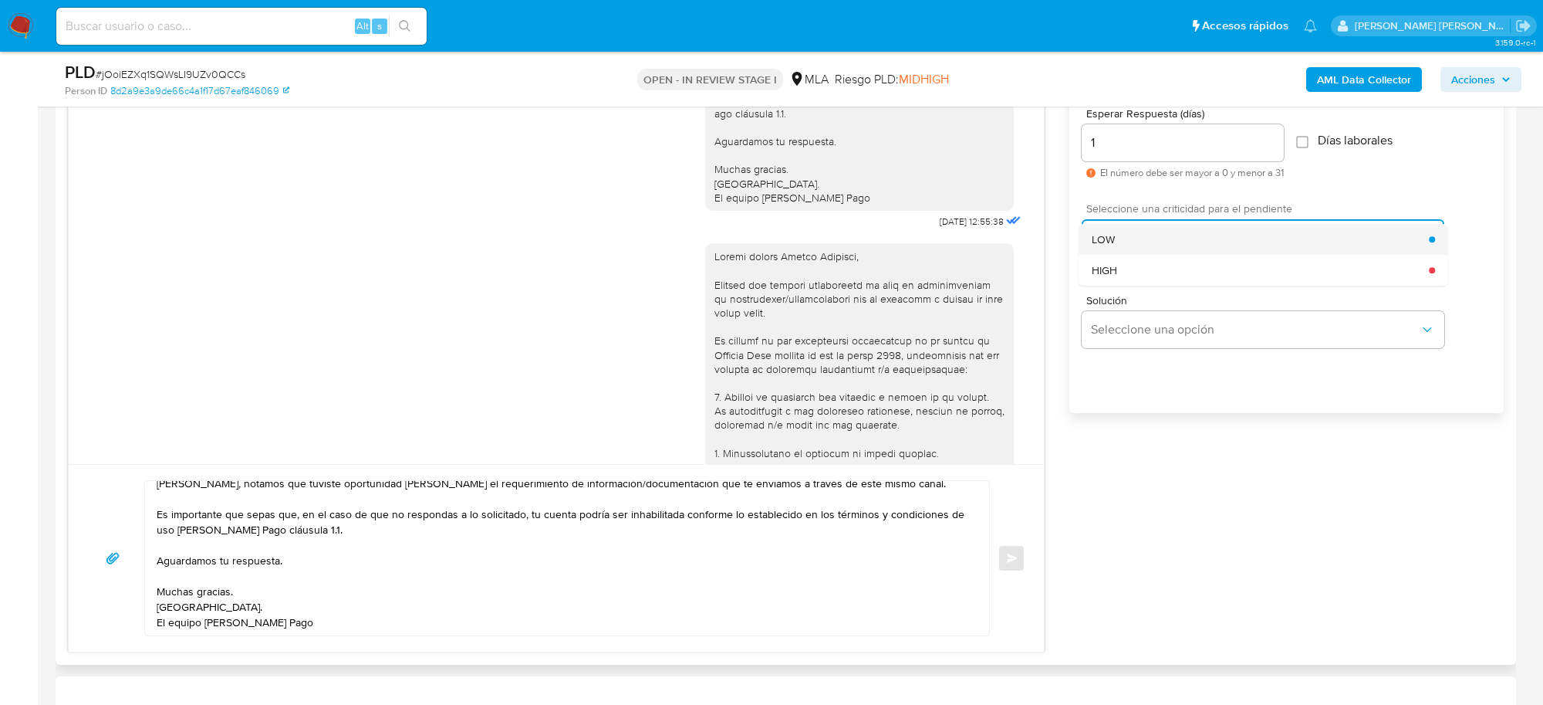
click at [1116, 242] on div "LOW" at bounding box center [1261, 239] width 338 height 31
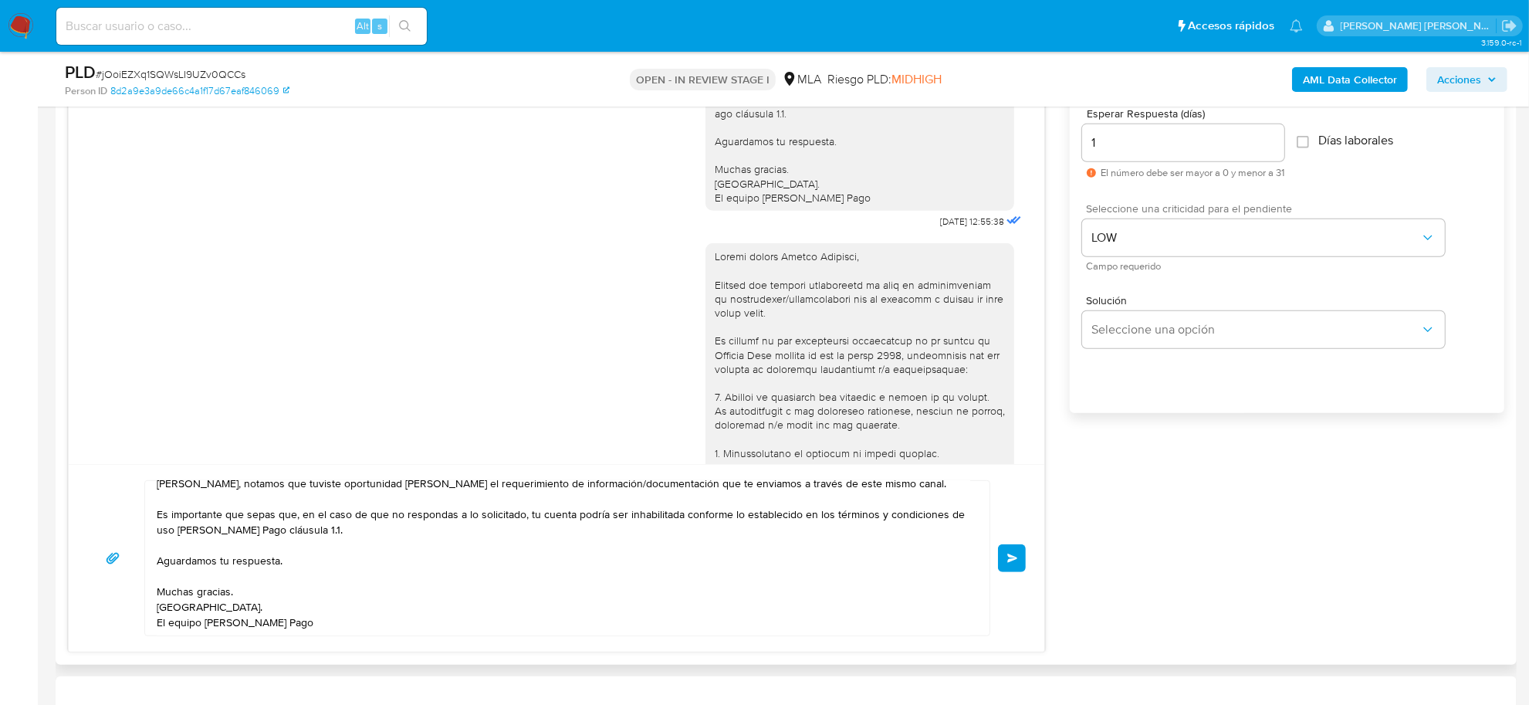
click at [1016, 560] on span "Enviar" at bounding box center [1012, 557] width 11 height 9
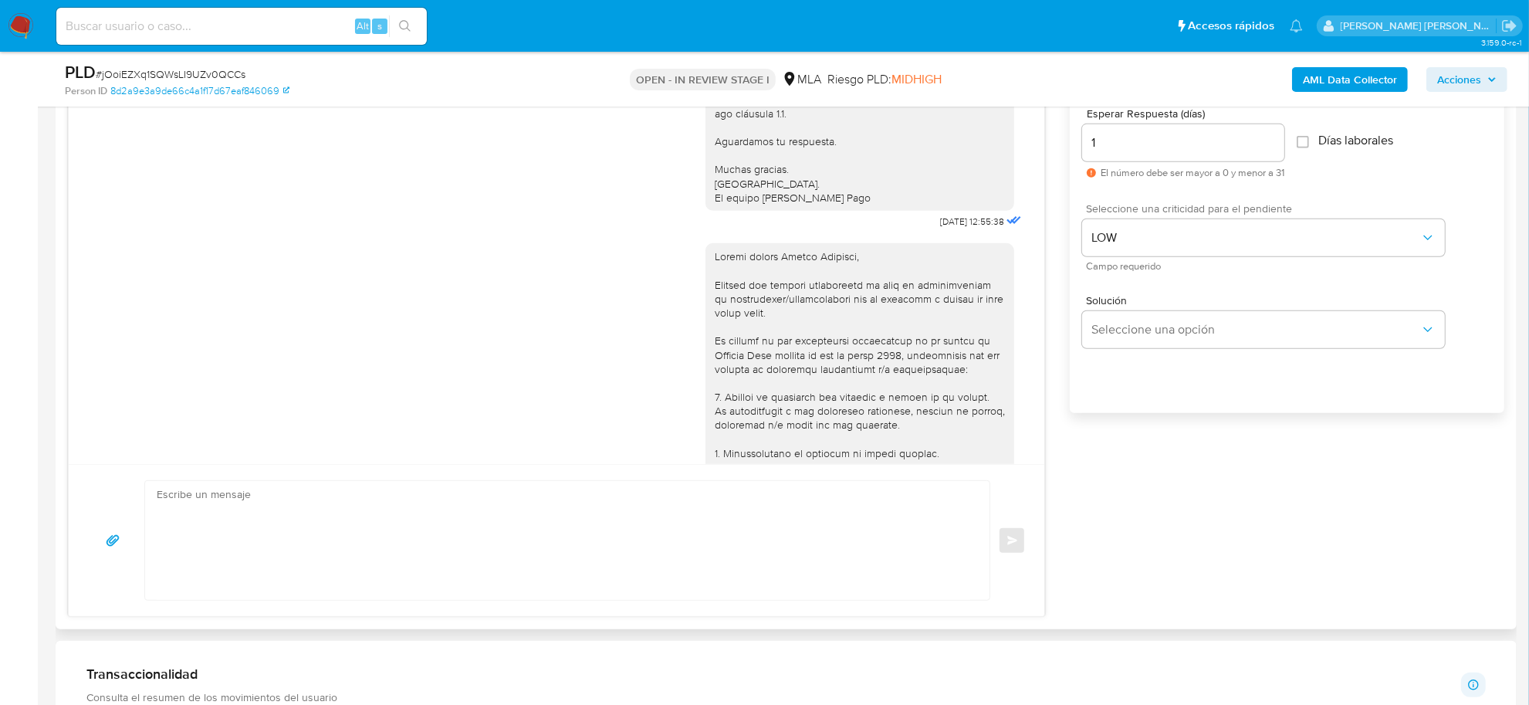
scroll to position [0, 0]
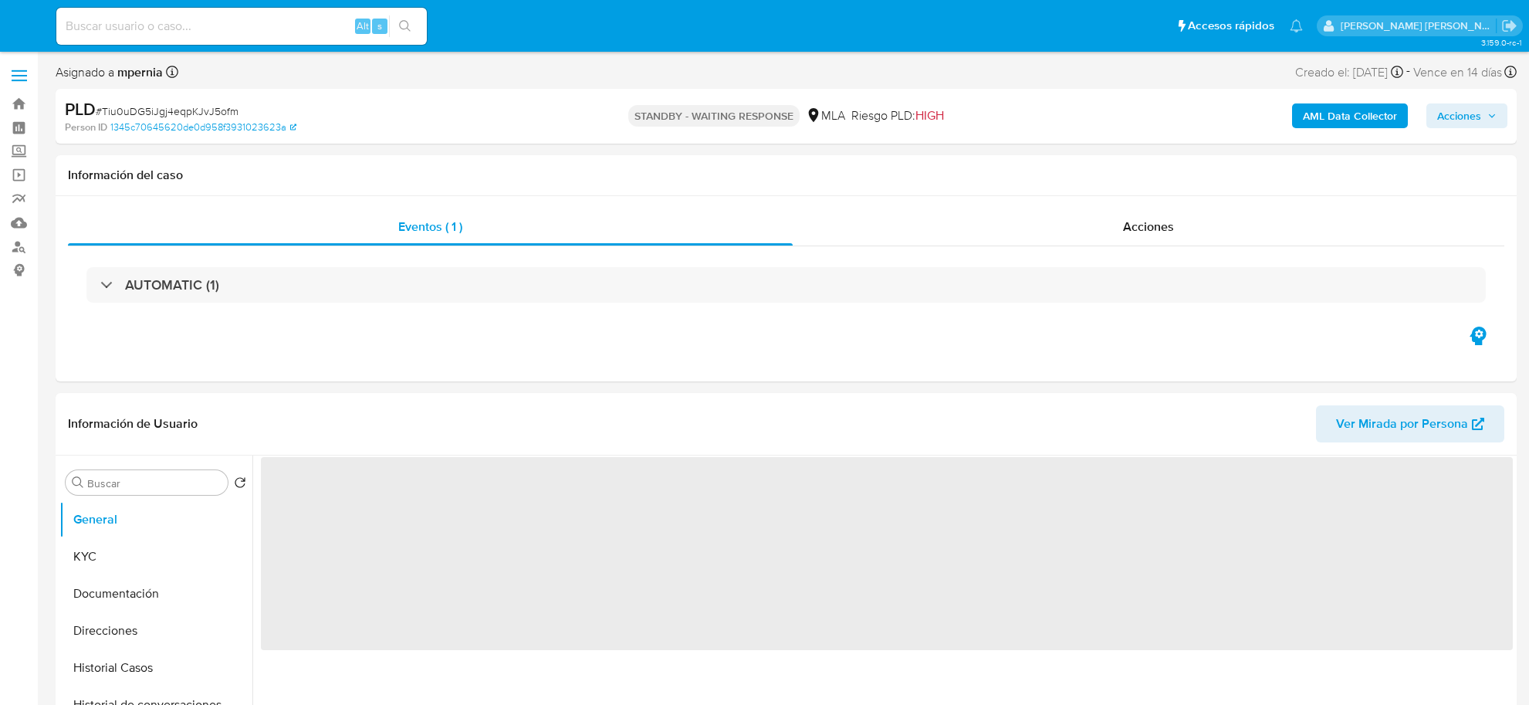
select select "10"
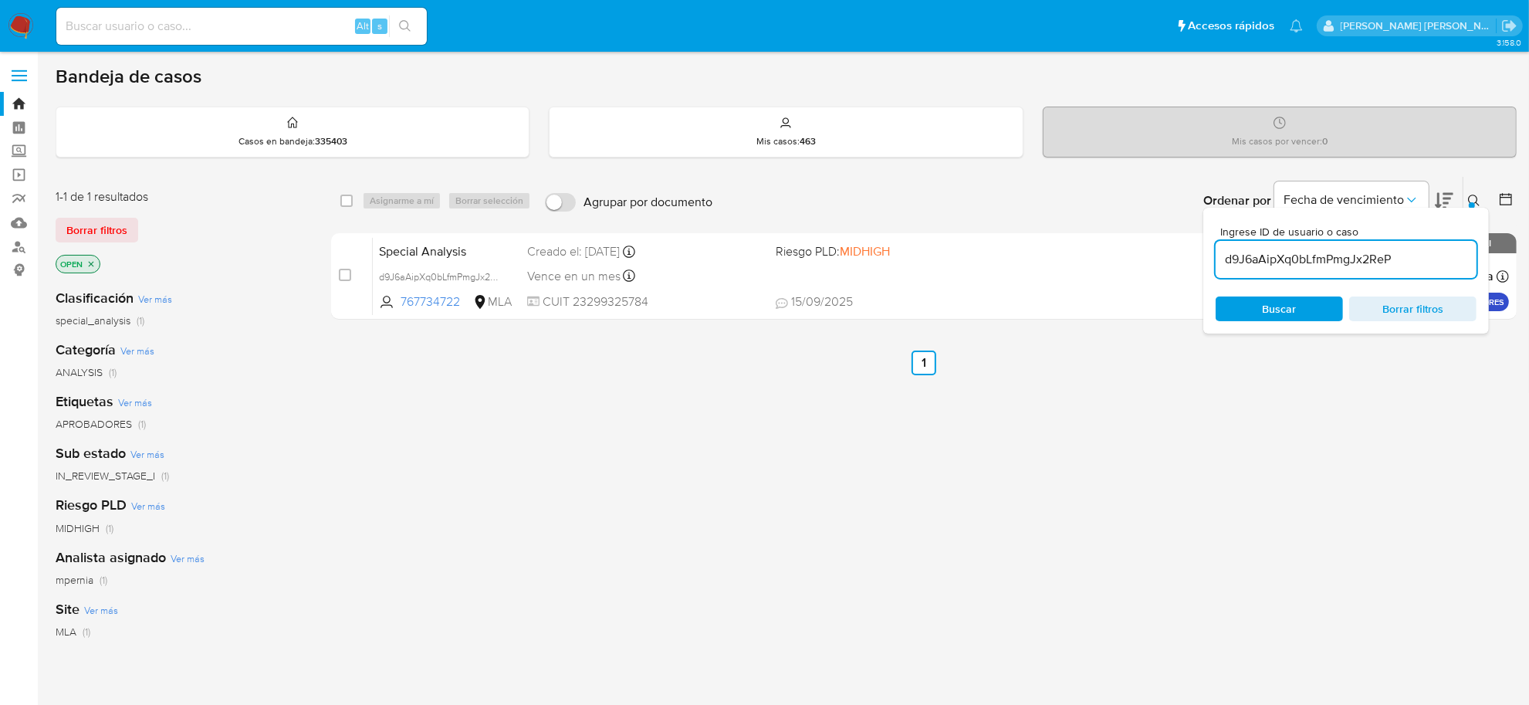
click at [1233, 252] on input "d9J6aAipXq0bLfmPmgJx2ReP" at bounding box center [1345, 259] width 261 height 20
paste input "NVN2gChefwFPLuJg6TxDtljC"
type input "NVN2gChefwFPLuJg6TxDtljC"
click at [338, 198] on div "select-all-cases-checkbox Asignarme a mí Borrar selección Agrupar por documento…" at bounding box center [923, 201] width 1185 height 48
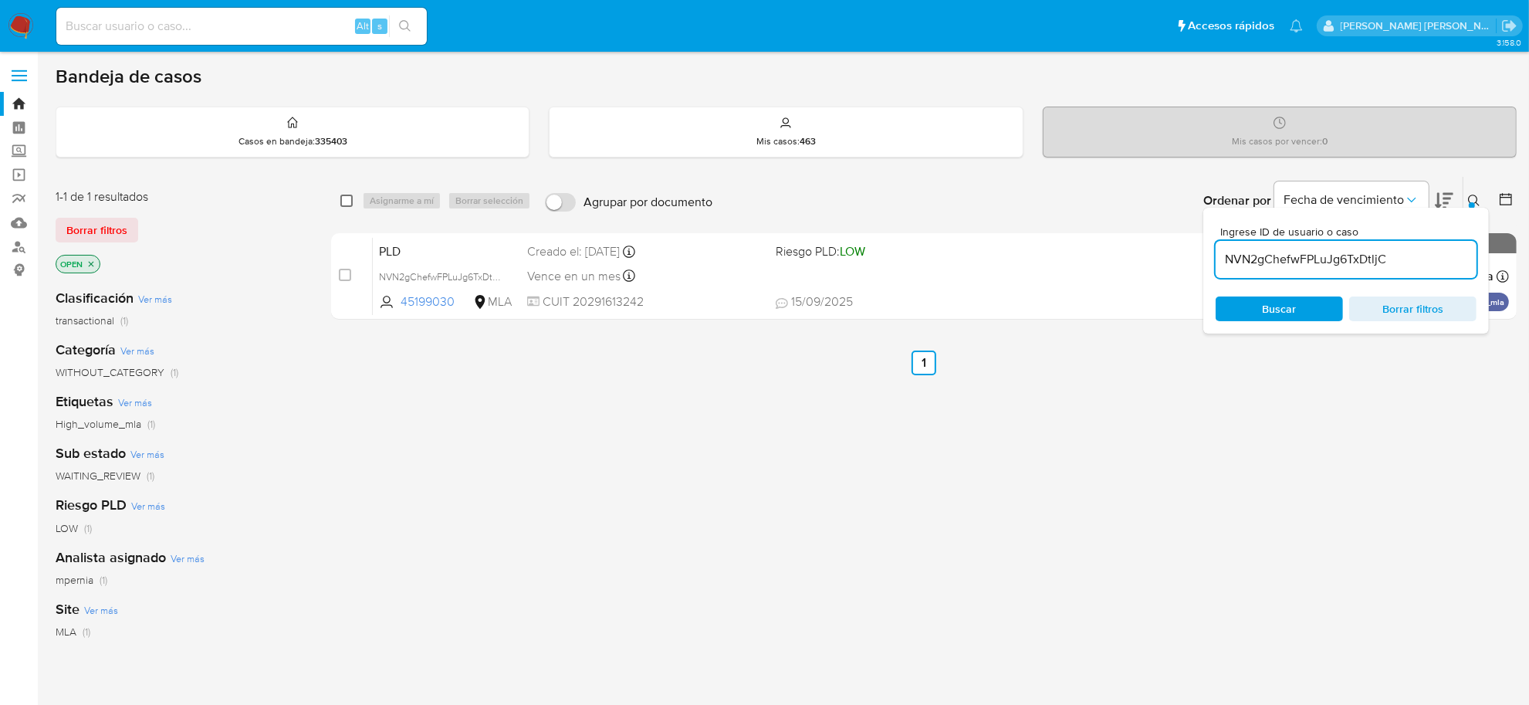
click at [346, 204] on input "checkbox" at bounding box center [346, 200] width 12 height 12
checkbox input "true"
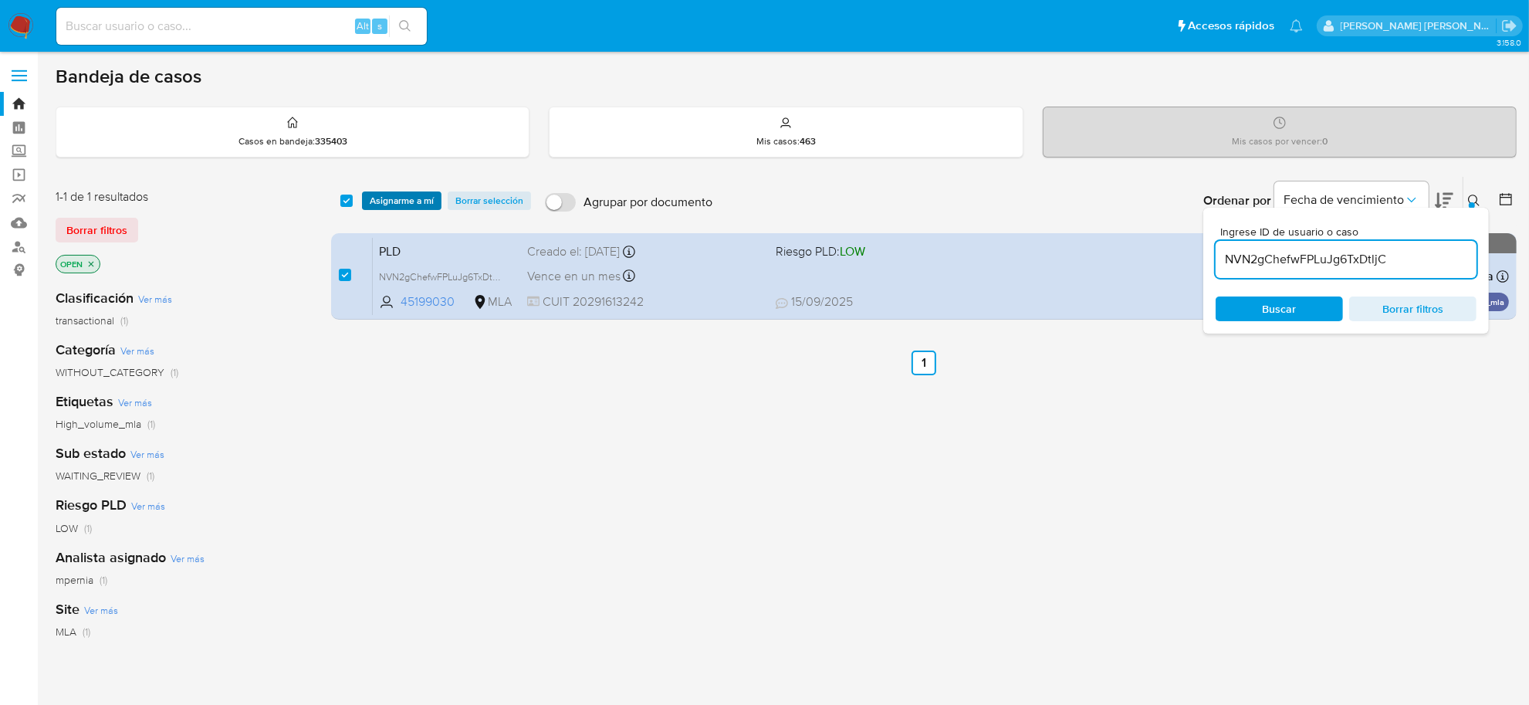
click at [375, 198] on span "Asignarme a mí" at bounding box center [402, 200] width 64 height 15
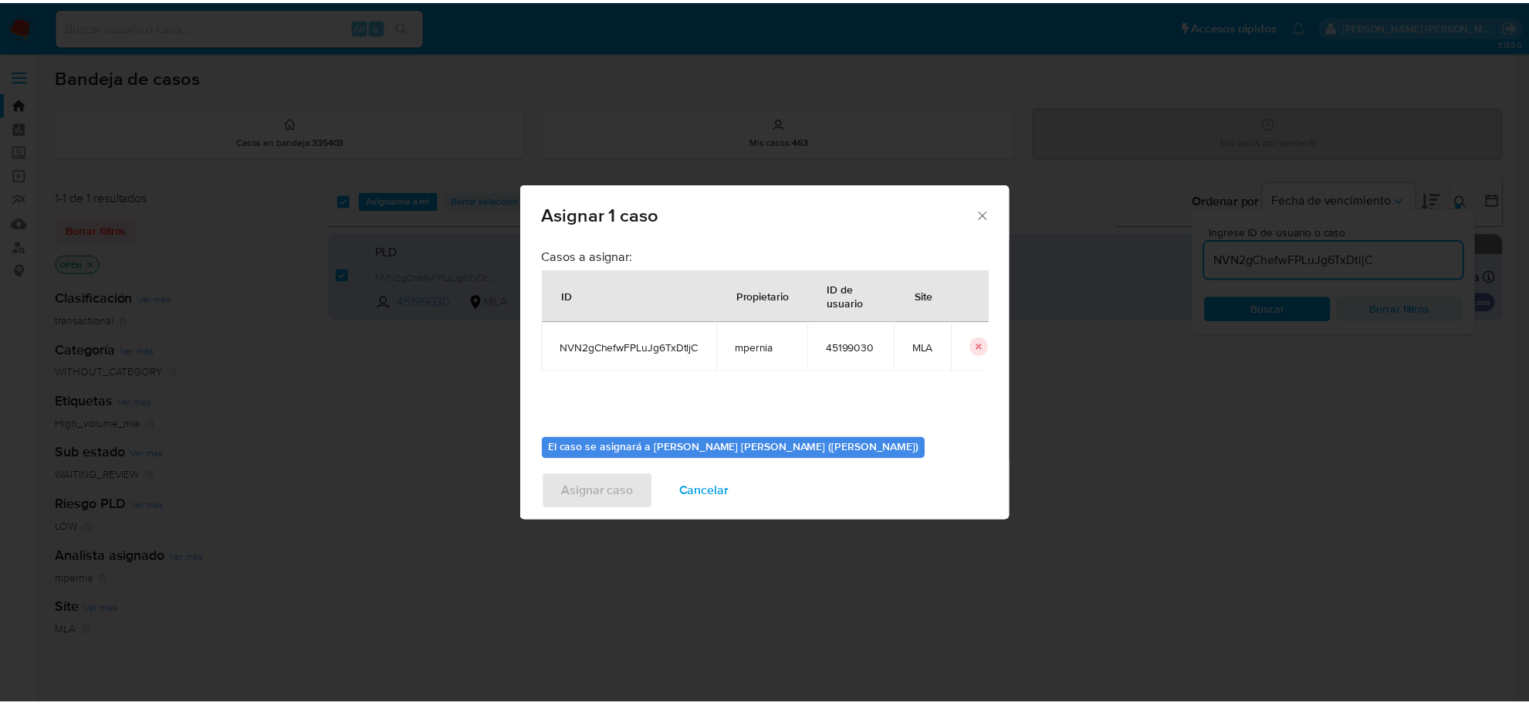
scroll to position [79, 0]
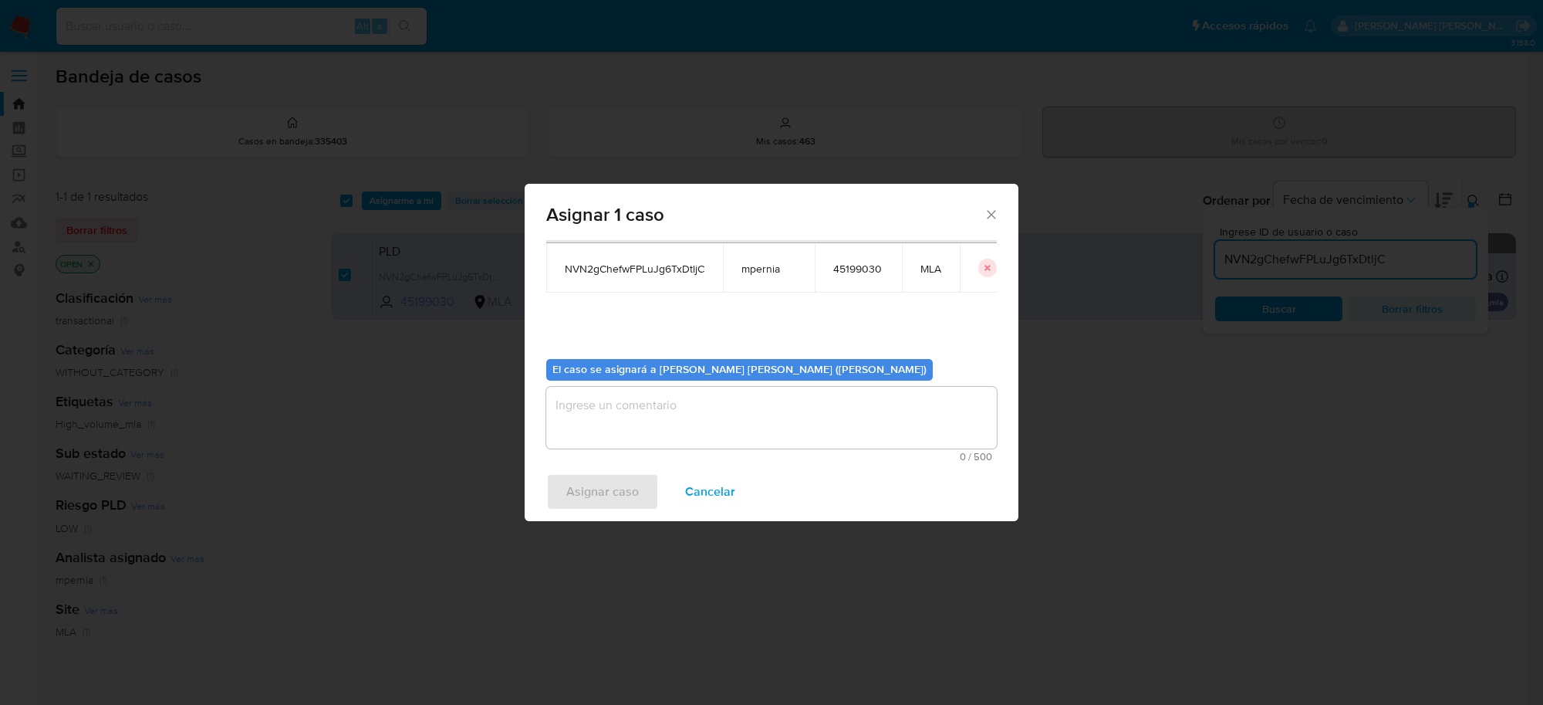
click at [828, 402] on textarea "assign-modal" at bounding box center [771, 418] width 451 height 62
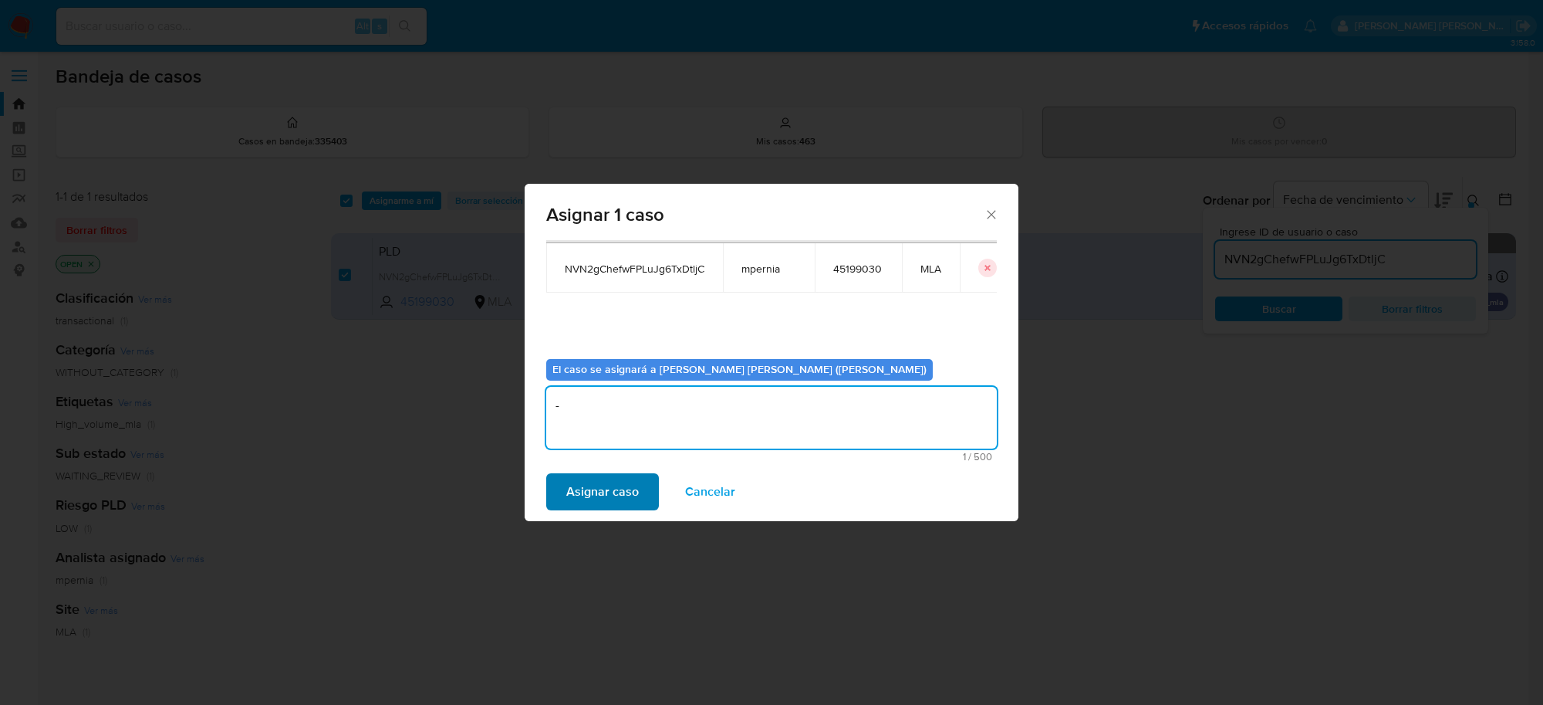
type textarea "-"
click at [621, 487] on span "Asignar caso" at bounding box center [602, 492] width 73 height 34
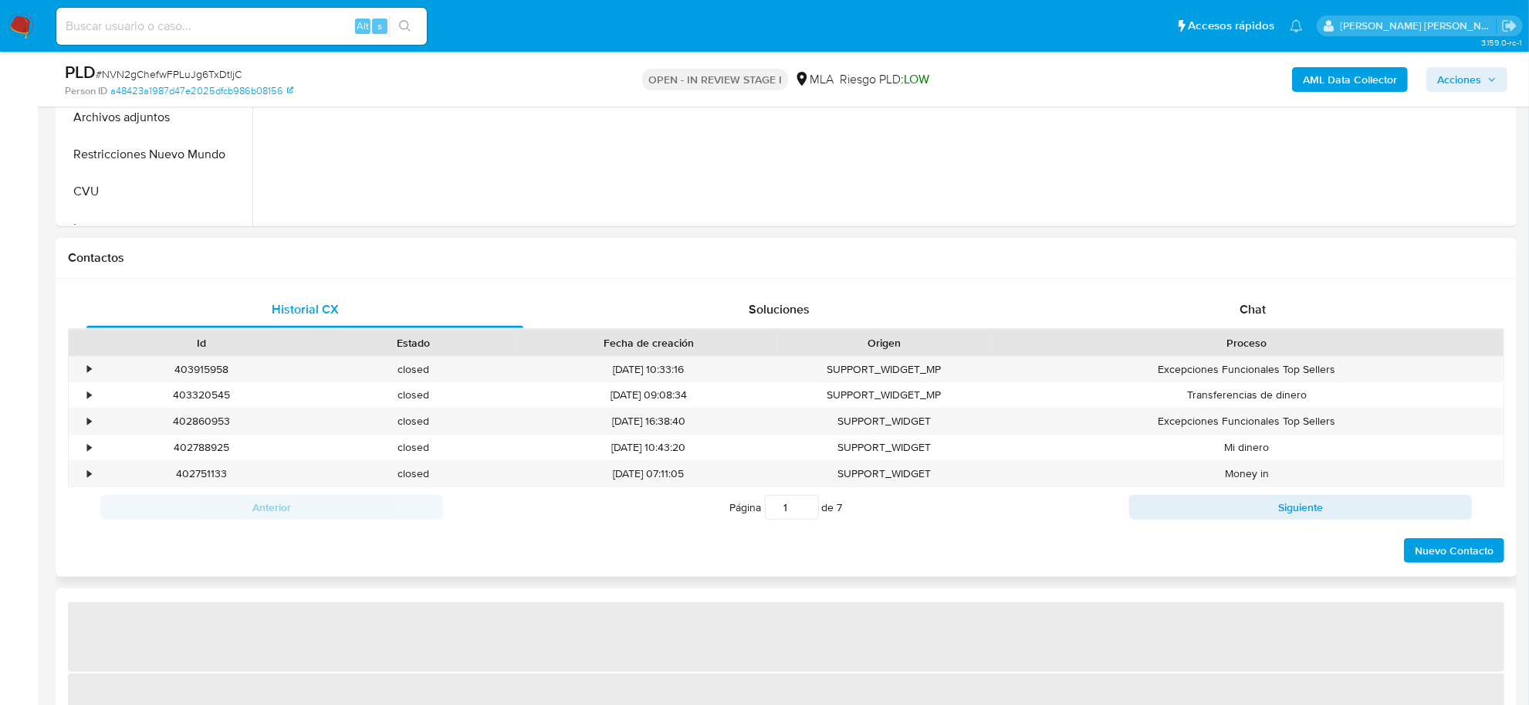
scroll to position [675, 0]
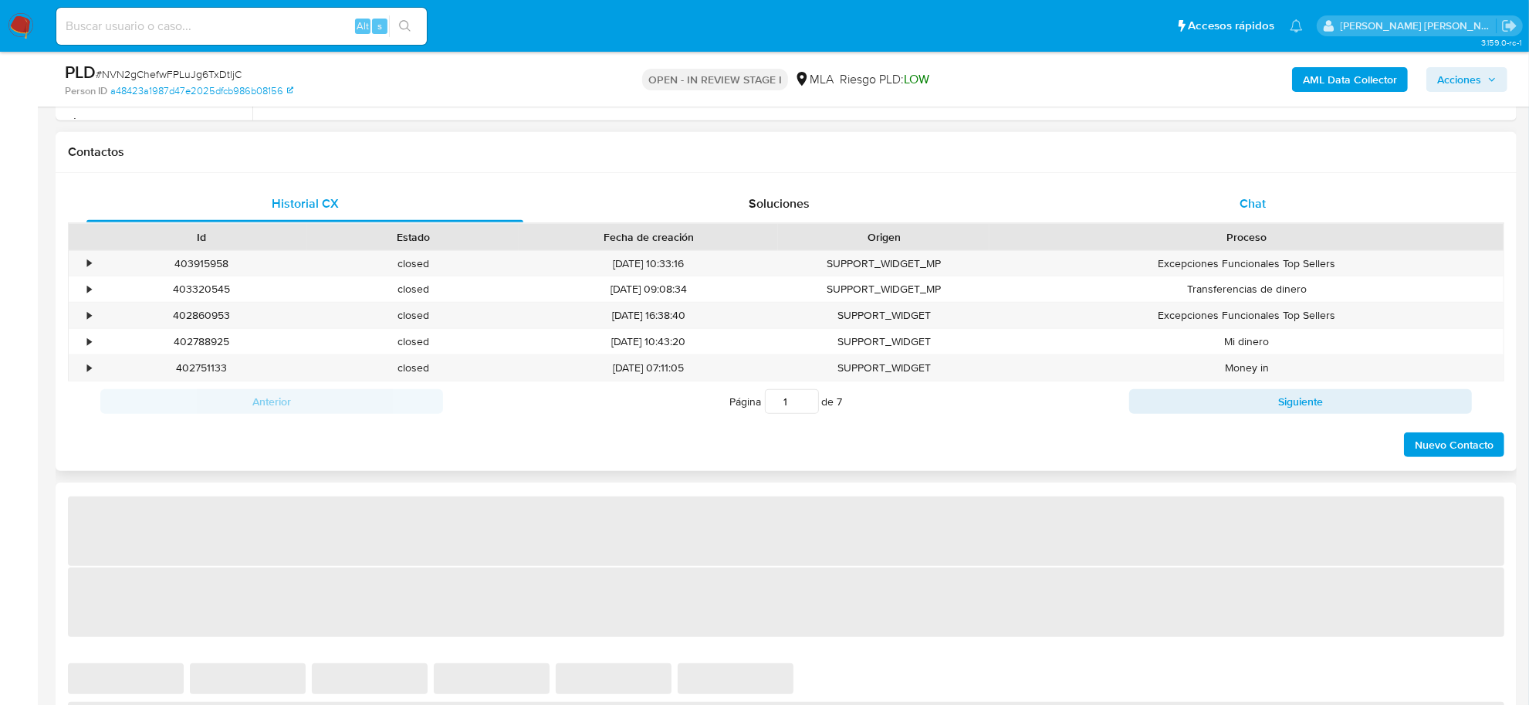
select select "10"
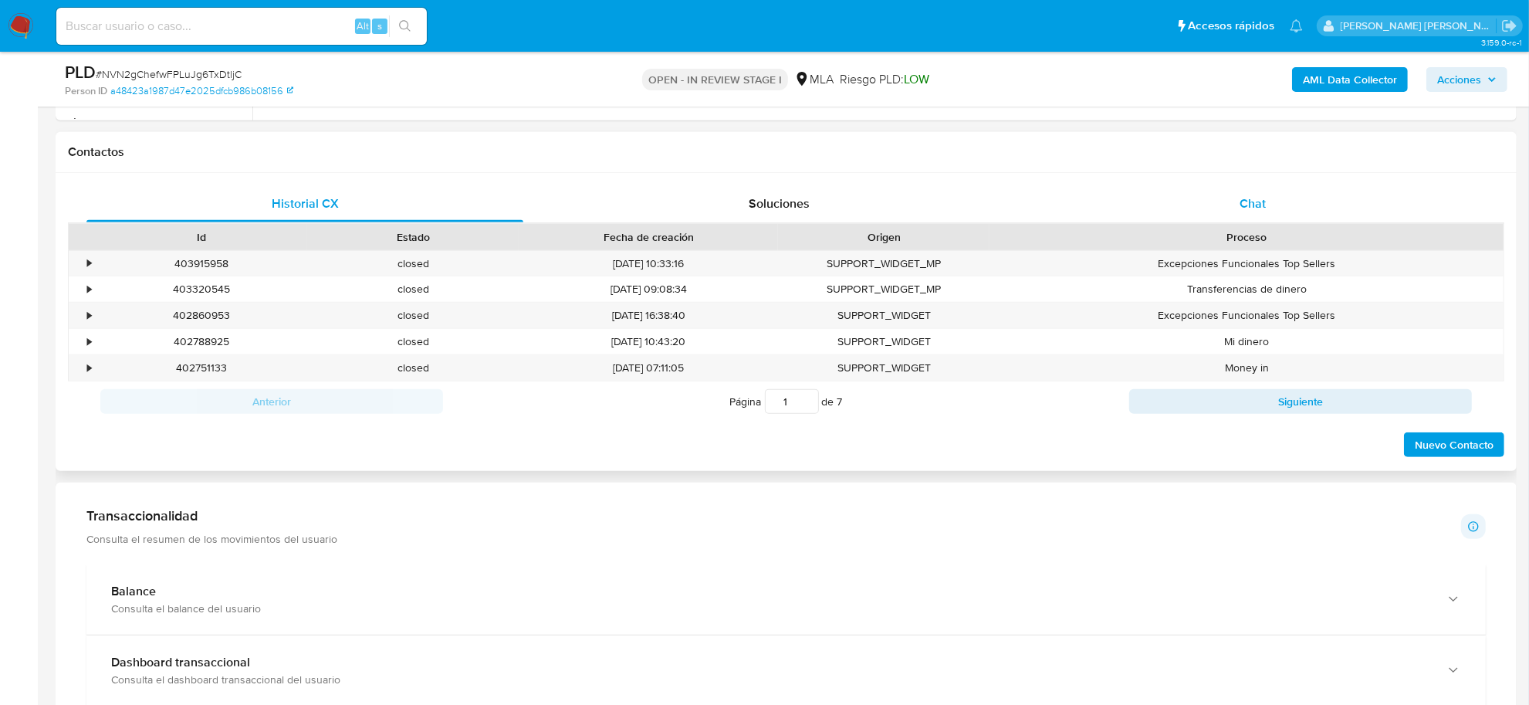
click at [1262, 207] on span "Chat" at bounding box center [1252, 203] width 26 height 18
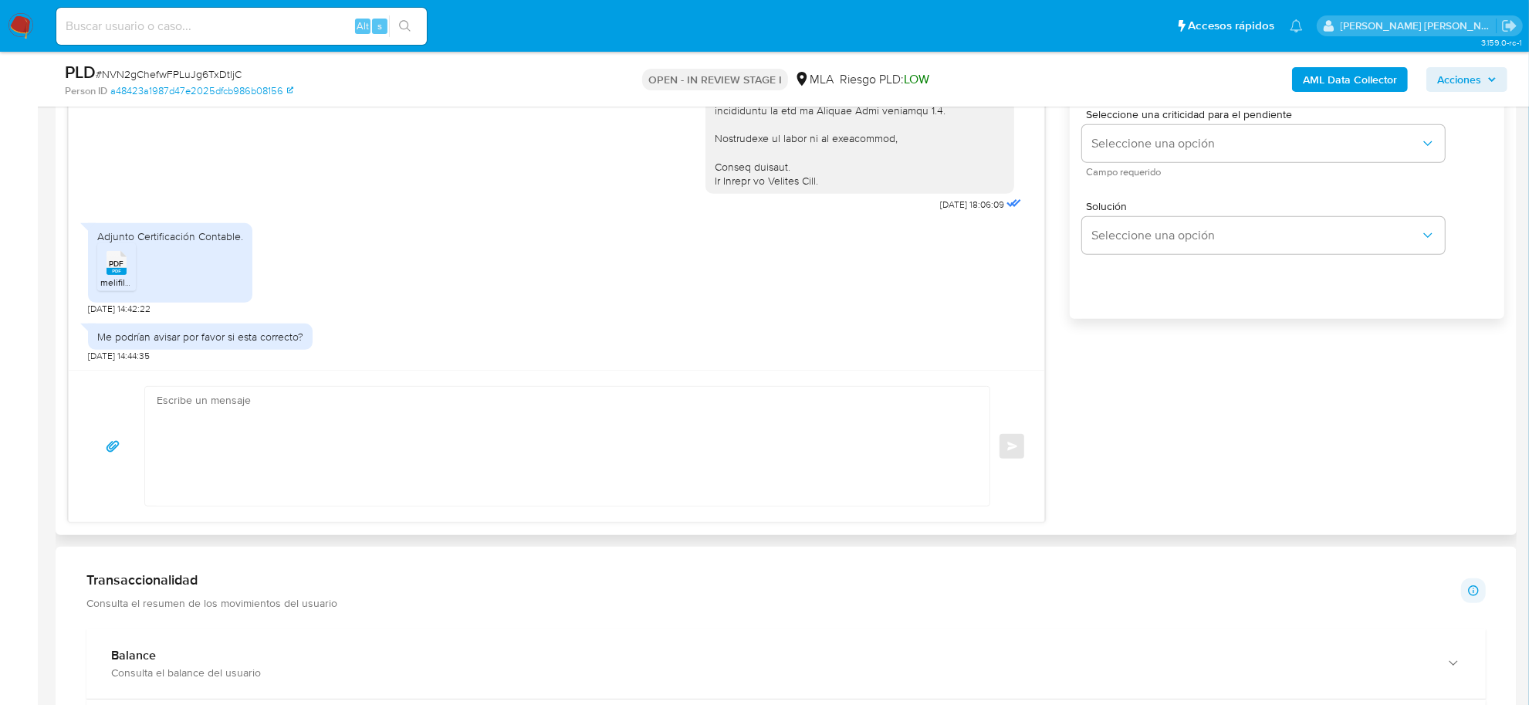
scroll to position [965, 0]
click at [271, 399] on textarea at bounding box center [563, 443] width 813 height 119
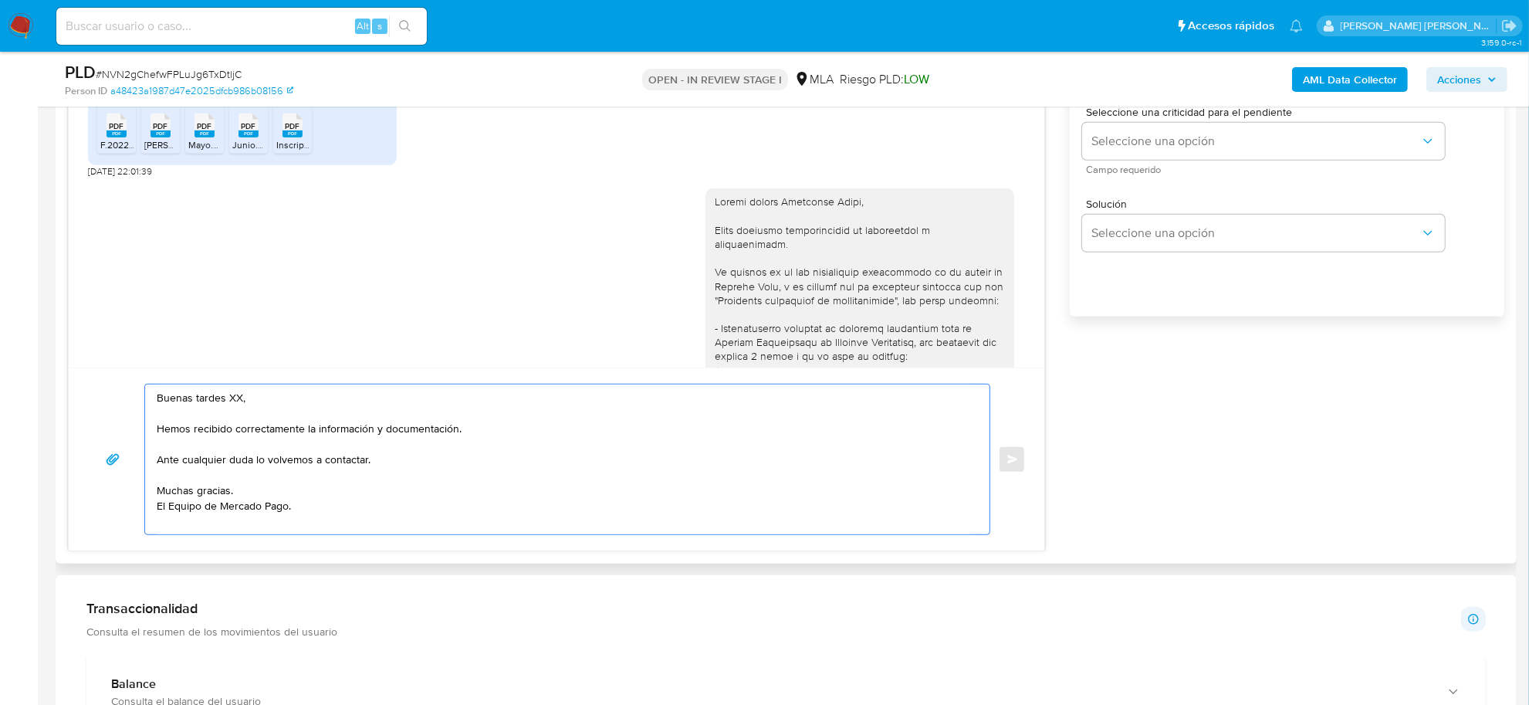
scroll to position [765, 0]
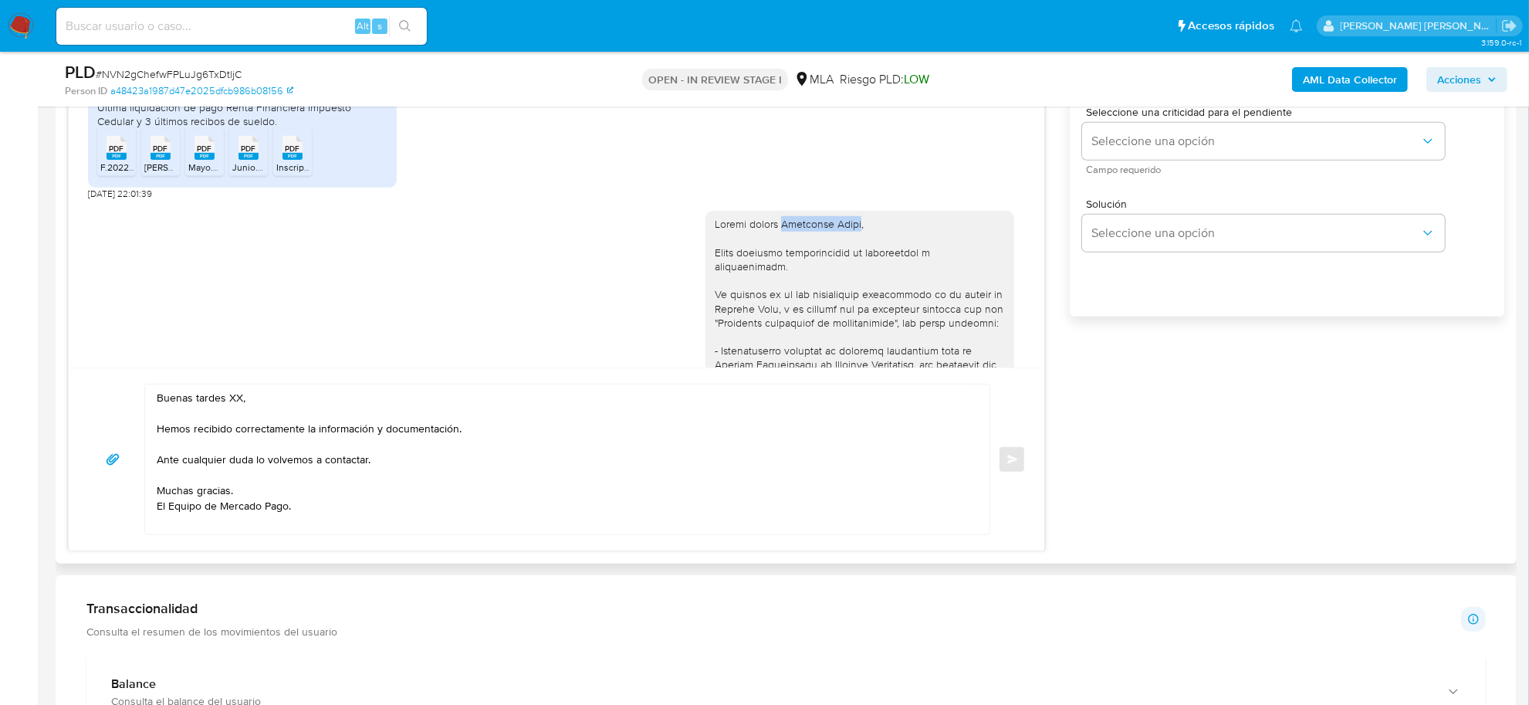
drag, startPoint x: 769, startPoint y: 252, endPoint x: 845, endPoint y: 253, distance: 75.6
click at [845, 253] on div at bounding box center [860, 427] width 290 height 421
copy div "Sebastian Dario"
drag, startPoint x: 240, startPoint y: 401, endPoint x: 228, endPoint y: 402, distance: 11.6
click at [228, 402] on textarea "Buenas tardes XX, Hemos recibido correctamente la información y documentación. …" at bounding box center [563, 459] width 813 height 150
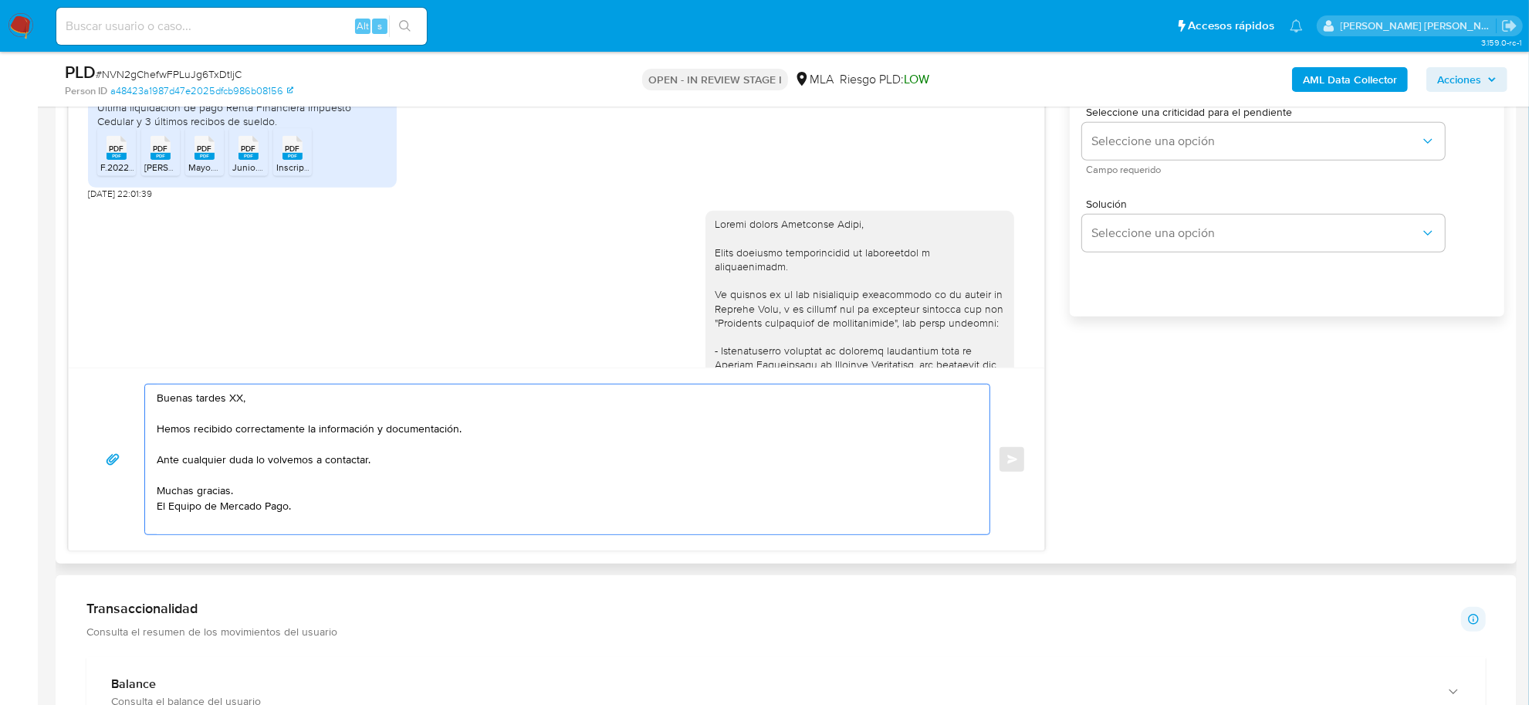
paste textarea "Sebastian Dario"
drag, startPoint x: 384, startPoint y: 433, endPoint x: 315, endPoint y: 434, distance: 69.5
click at [315, 434] on textarea "Buenas tardes Sebastian Dario, Hemos recibido correctamente la información y do…" at bounding box center [563, 459] width 813 height 150
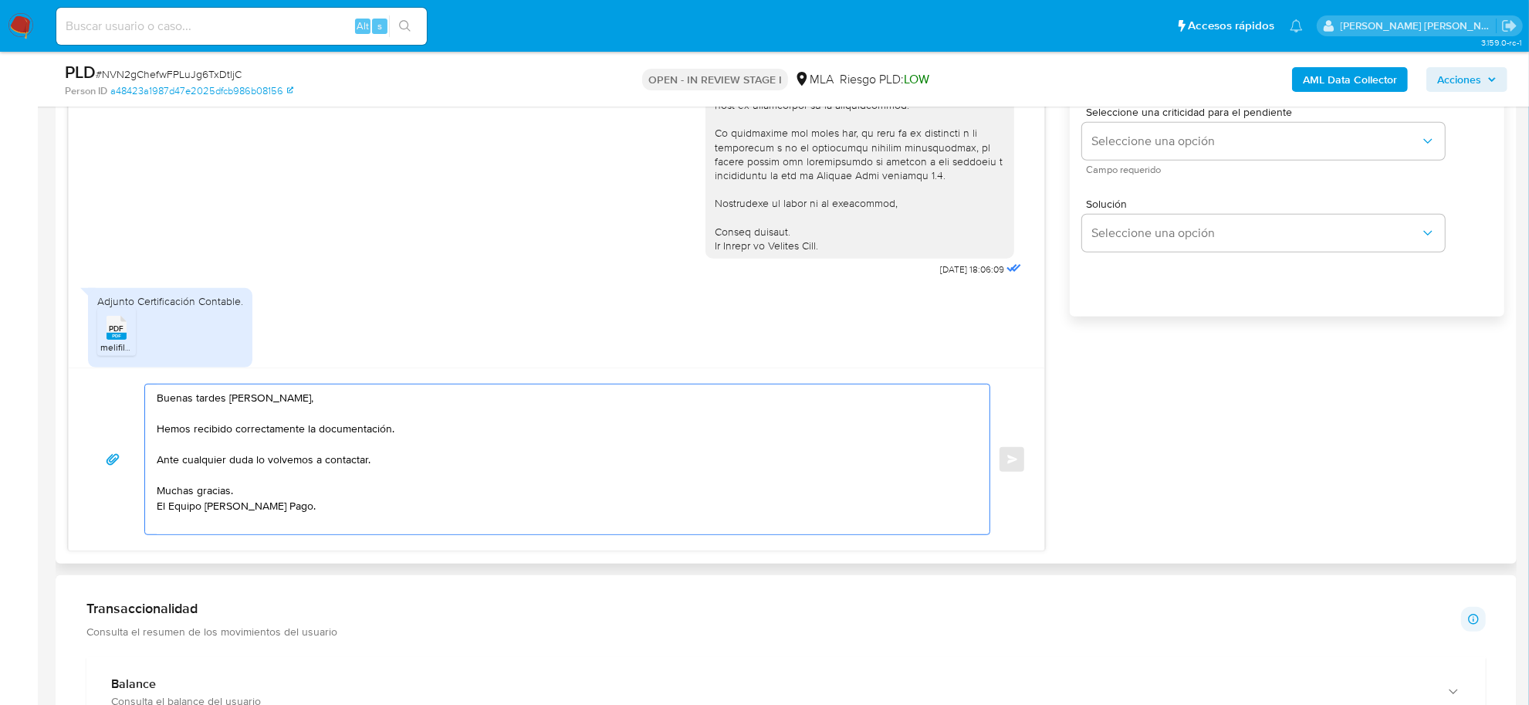
scroll to position [1248, 0]
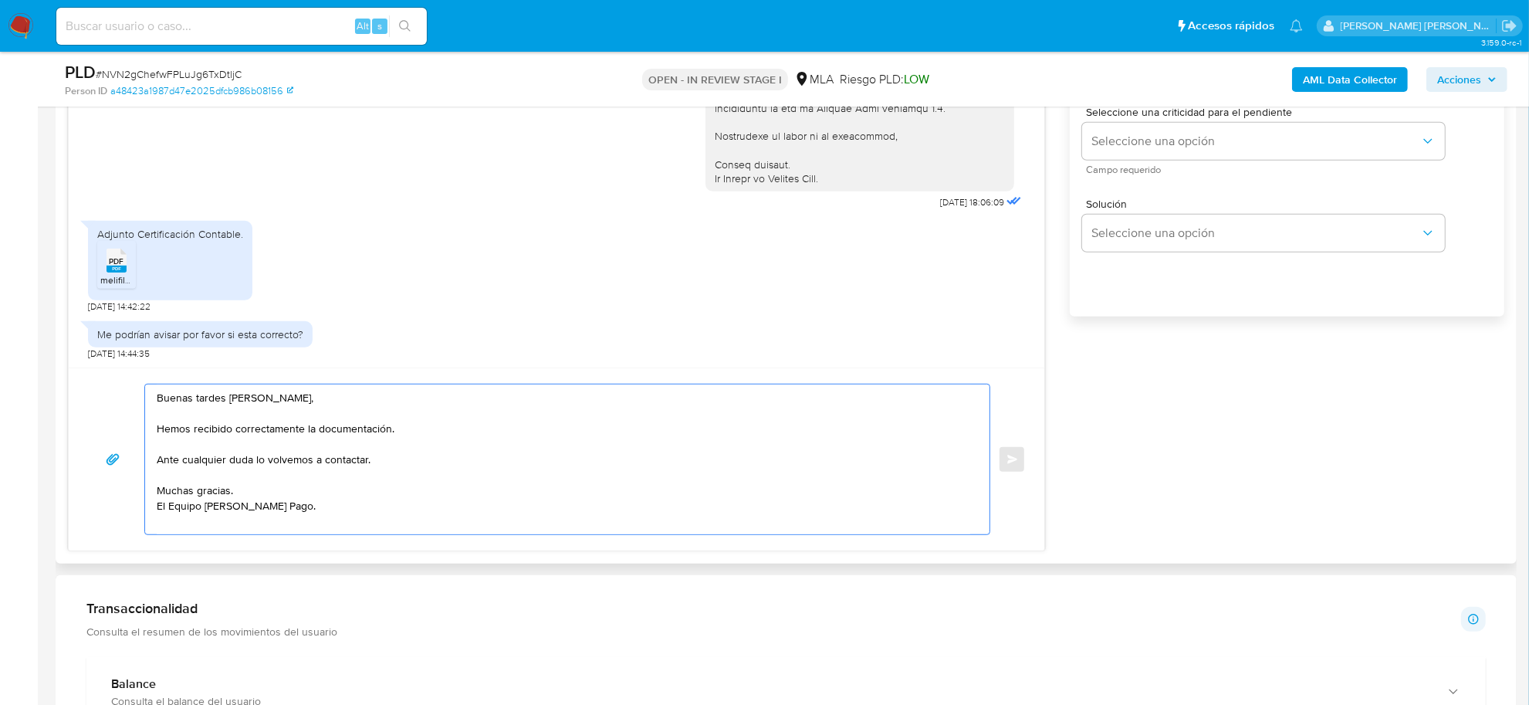
click at [121, 278] on span "melifile1405086665588427315.pdf" at bounding box center [171, 279] width 143 height 13
click at [299, 460] on textarea "Buenas tardes Sebastian Dario, Hemos recibido correctamente la documentación. A…" at bounding box center [563, 459] width 813 height 150
click at [106, 264] on icon "PDF" at bounding box center [116, 260] width 20 height 27
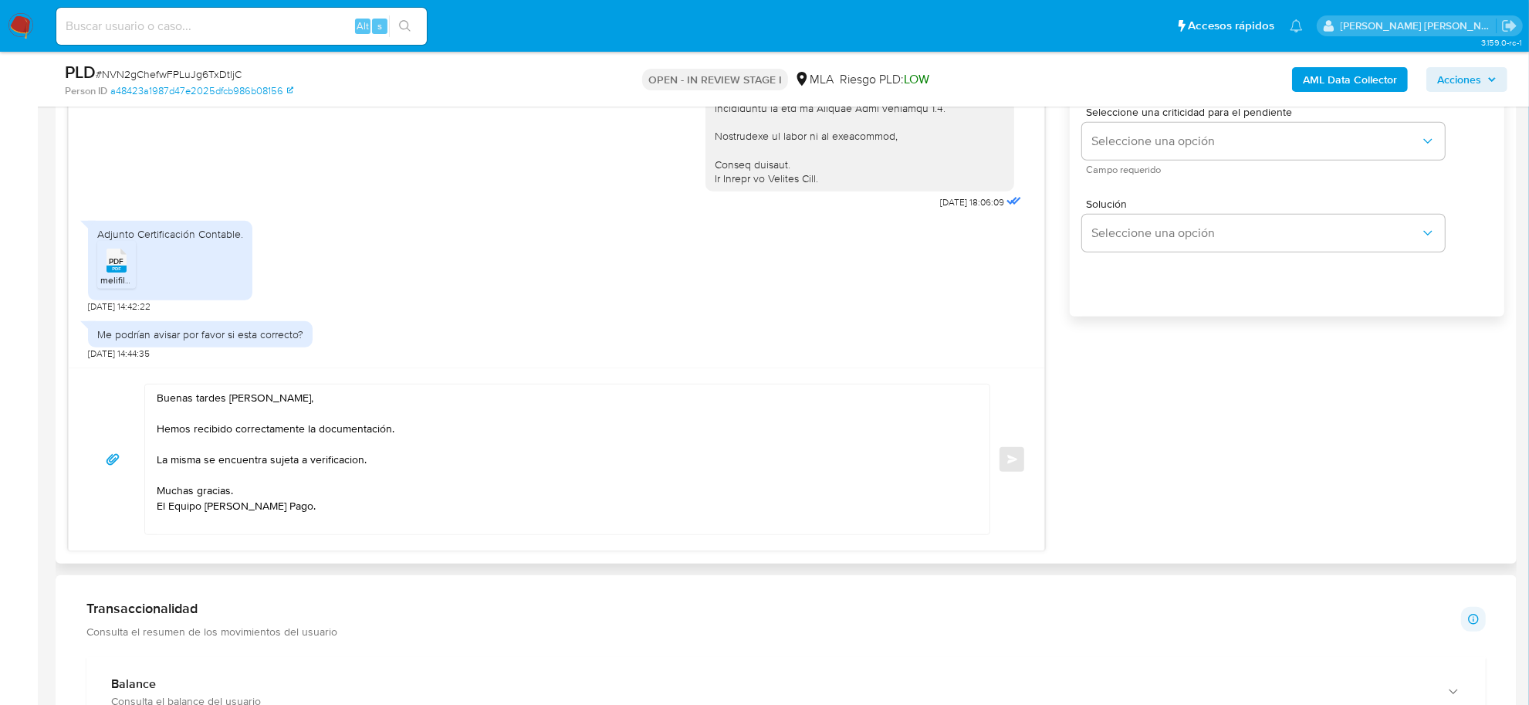
click at [214, 481] on textarea "Buenas tardes Sebastian Dario, Hemos recibido correctamente la documentación. L…" at bounding box center [563, 459] width 813 height 150
click at [299, 527] on textarea "Buenas tardes Sebastian Dario, Hemos recibido correctamente la documentación. L…" at bounding box center [563, 459] width 813 height 150
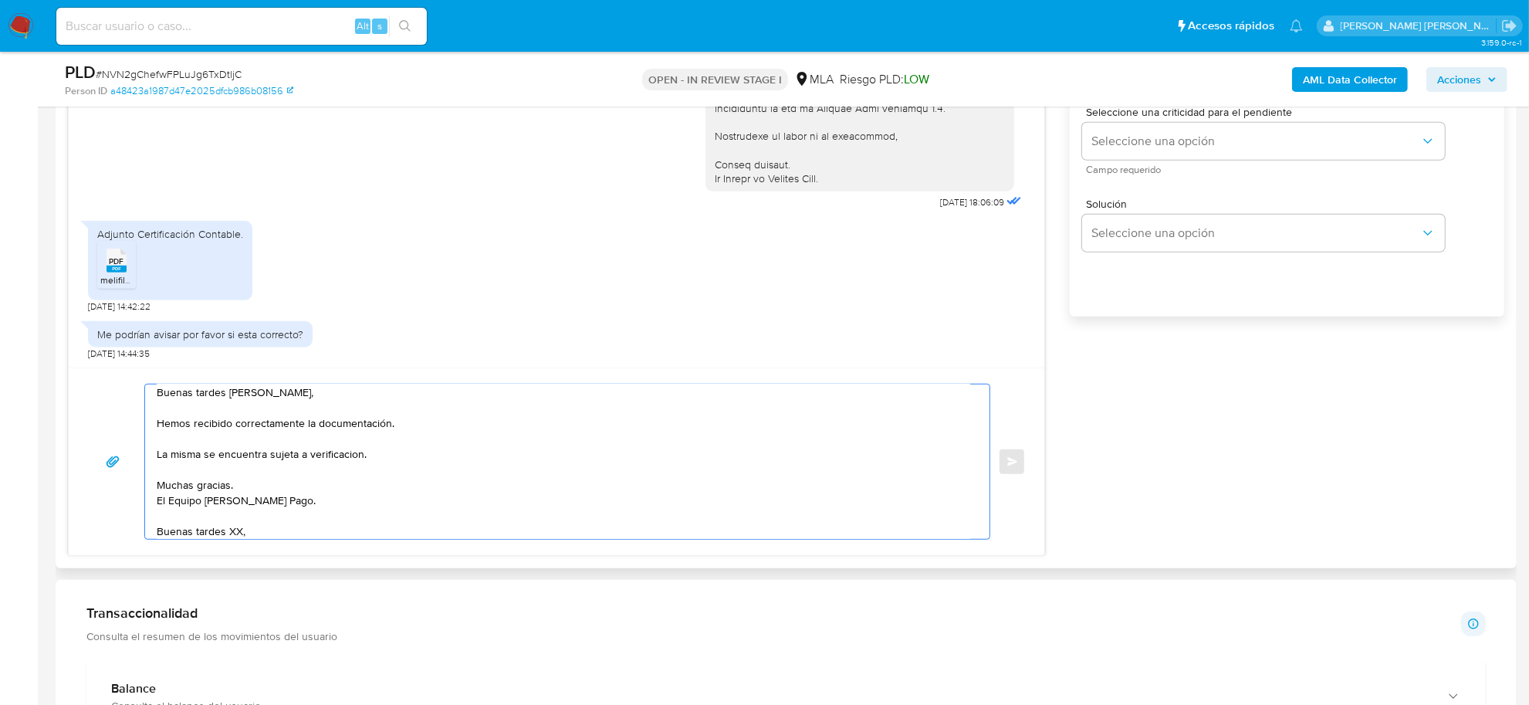
drag, startPoint x: 302, startPoint y: 502, endPoint x: 167, endPoint y: 529, distance: 137.1
click at [158, 506] on textarea "Buenas tardes Sebastian Dario, Hemos recibido correctamente la documentación. L…" at bounding box center [563, 461] width 813 height 154
click at [168, 529] on textarea "Buenas tardes Sebastian Dario, Hemos recibido correctamente la documentación. L…" at bounding box center [563, 461] width 813 height 154
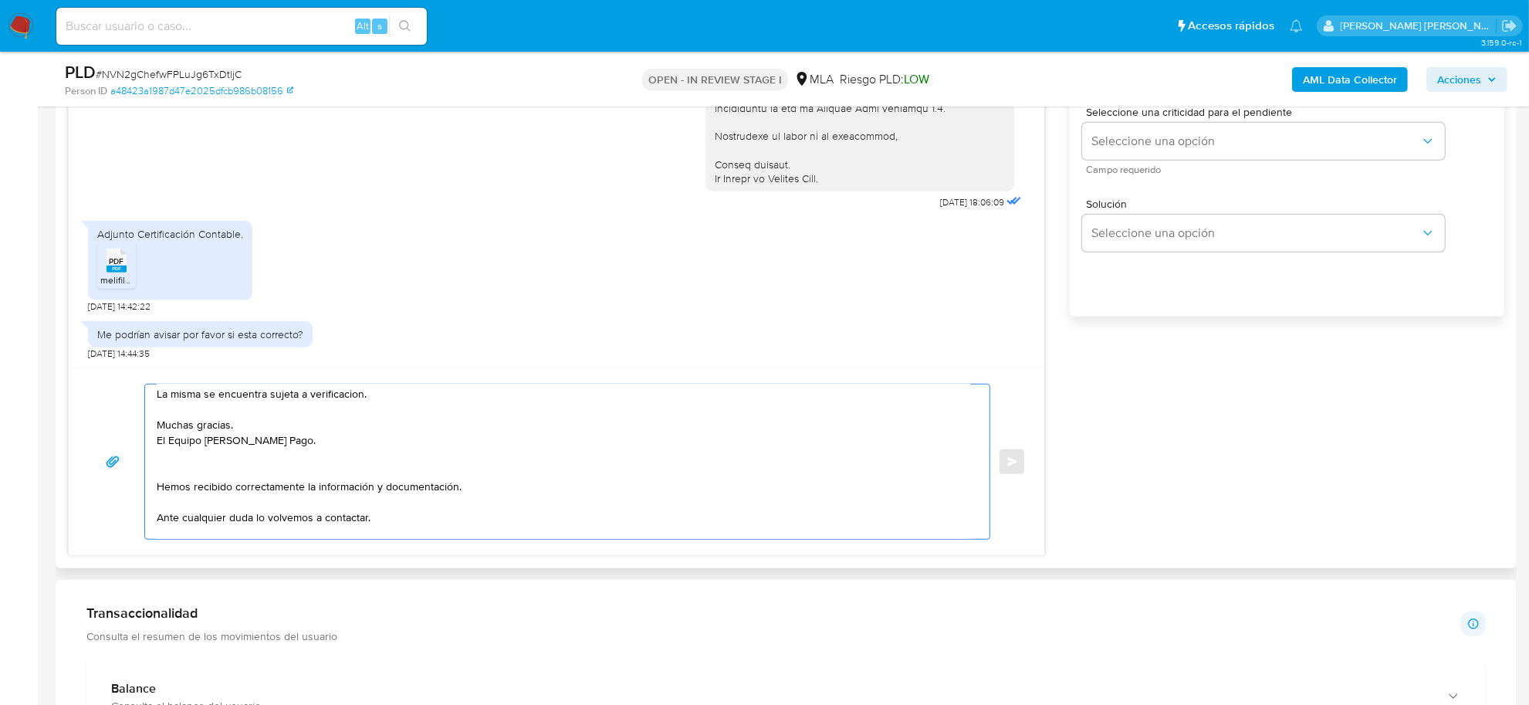
scroll to position [118, 0]
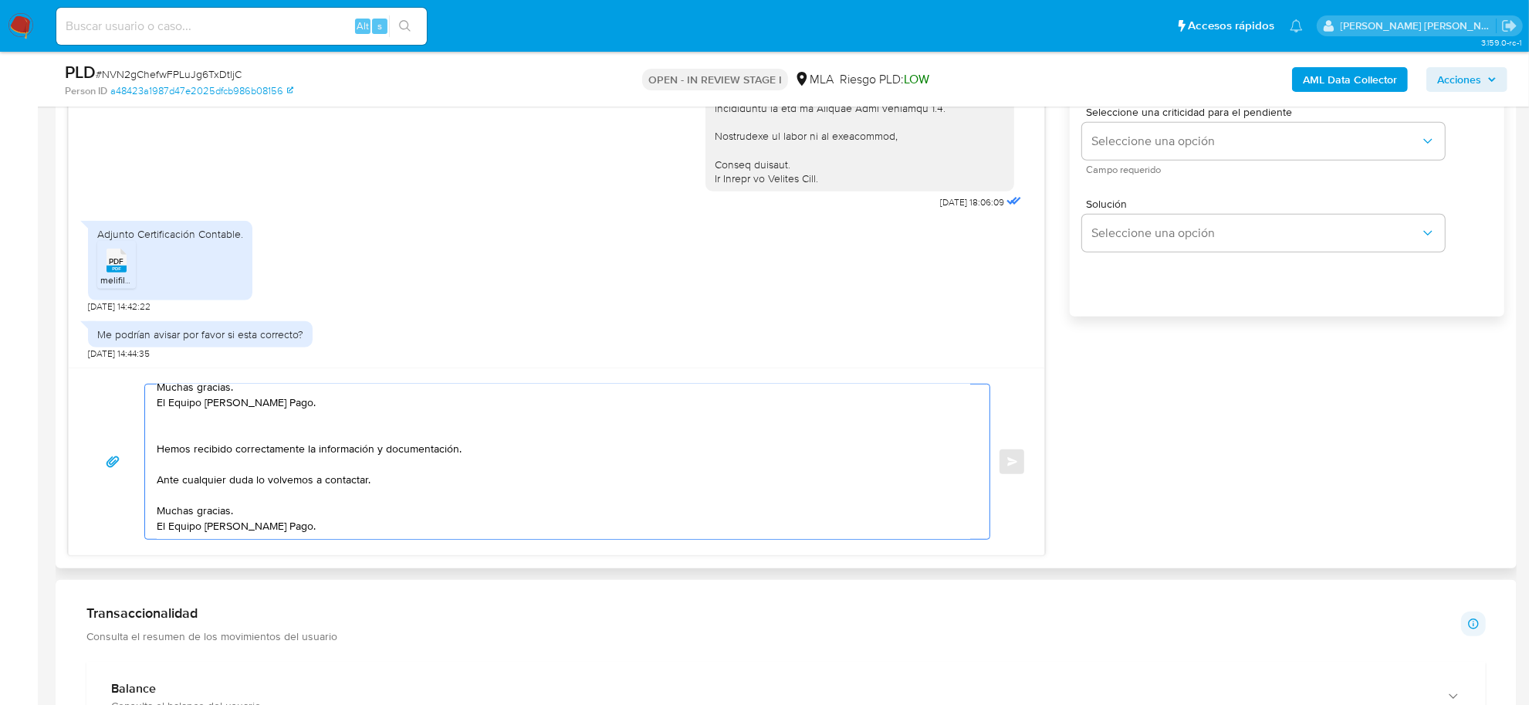
click at [197, 432] on textarea "Buenas tardes Sebastian Dario, Hemos recibido correctamente la documentación. L…" at bounding box center [563, 461] width 813 height 154
click at [177, 472] on textarea "Buenas tardes Sebastian Dario, Hemos recibido correctamente la documentación. L…" at bounding box center [563, 461] width 813 height 154
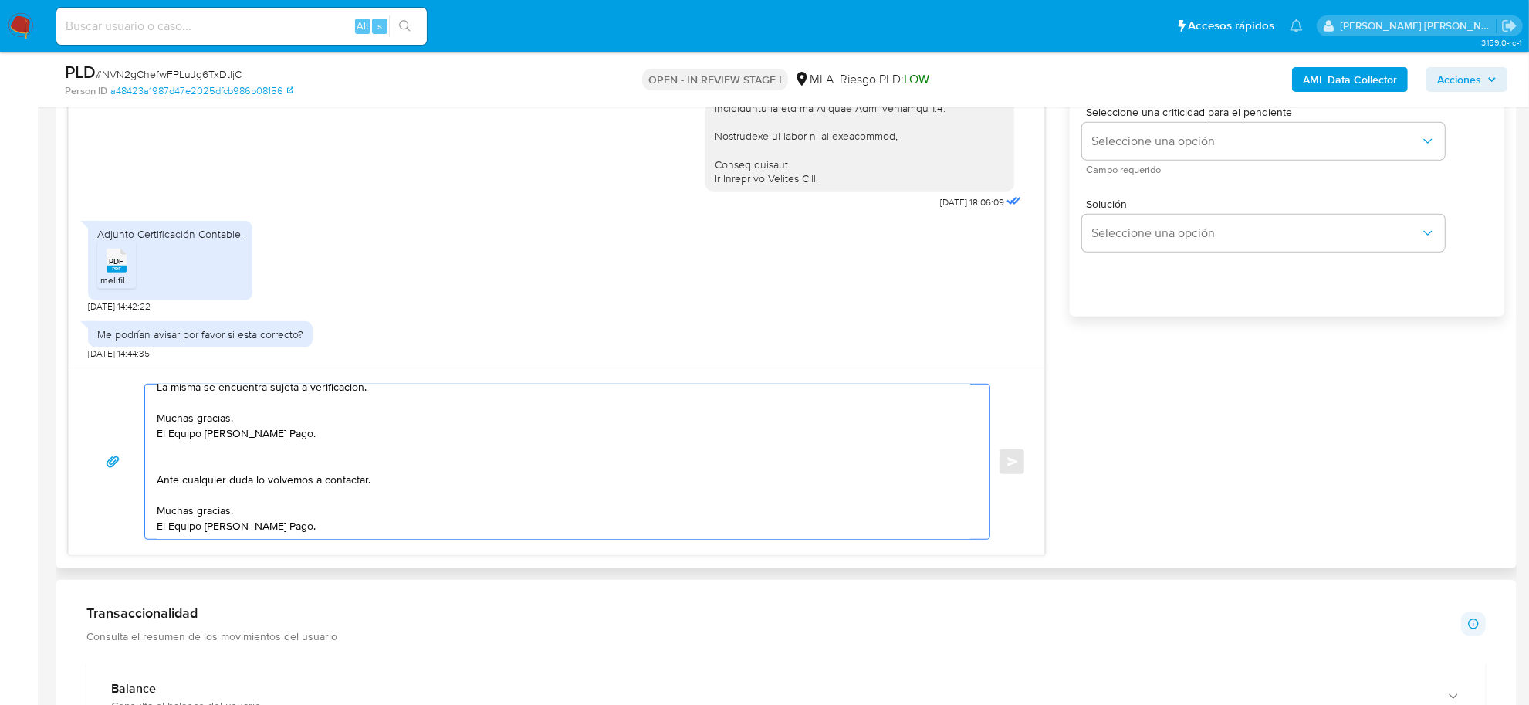
click at [177, 471] on textarea "Buenas tardes Sebastian Dario, Hemos recibido correctamente la documentación. L…" at bounding box center [563, 461] width 813 height 154
click at [194, 425] on textarea "Buenas tardes Sebastian Dario, Hemos recibido correctamente la documentación. L…" at bounding box center [563, 461] width 813 height 154
click at [194, 424] on textarea "Buenas tardes Sebastian Dario, Hemos recibido correctamente la documentación. L…" at bounding box center [563, 461] width 813 height 154
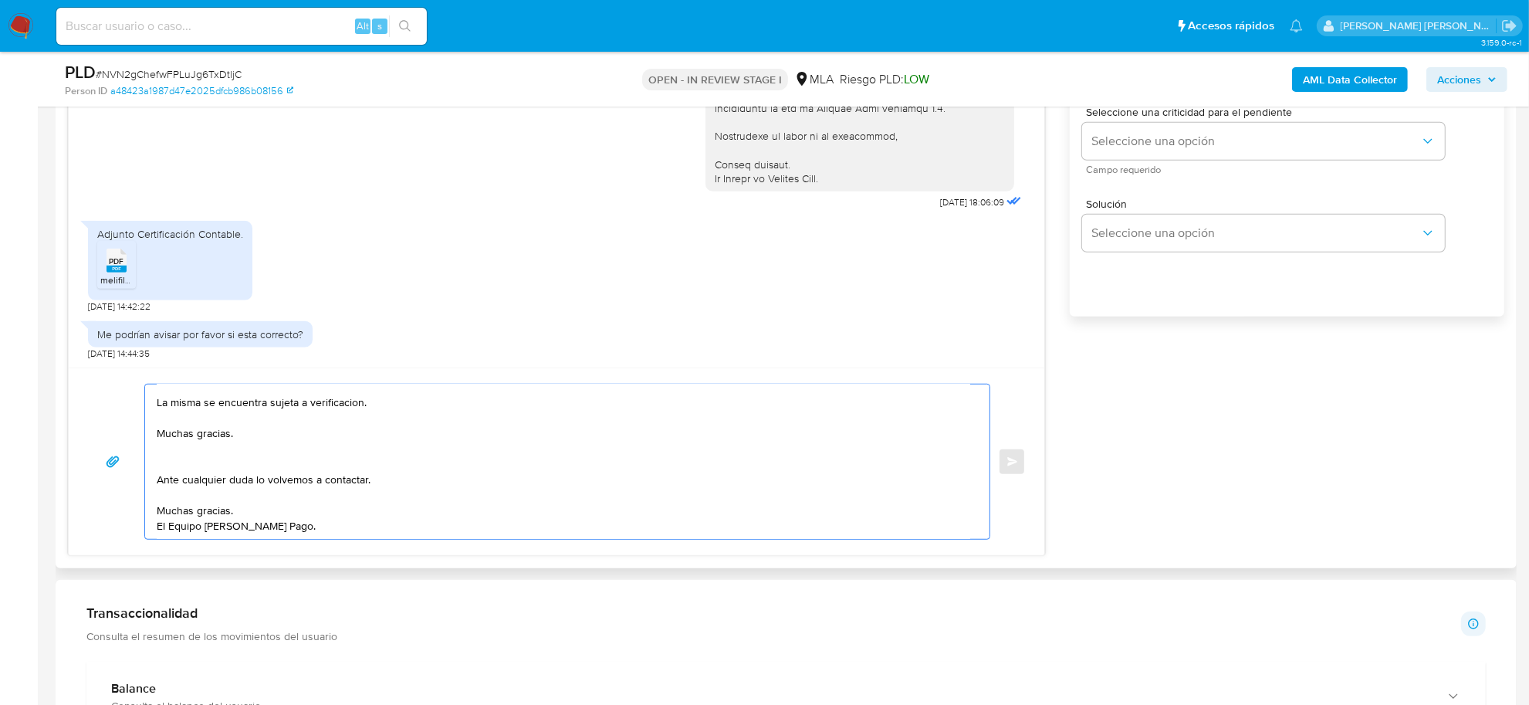
click at [194, 424] on textarea "Buenas tardes Sebastian Dario, Hemos recibido correctamente la documentación. L…" at bounding box center [563, 461] width 813 height 154
click at [171, 448] on textarea "Buenas tardes Sebastian Dario, Hemos recibido correctamente la documentación. L…" at bounding box center [563, 461] width 813 height 154
click at [343, 437] on textarea "Buenas tardes Sebastian Dario, Hemos recibido correctamente la documentación. L…" at bounding box center [563, 461] width 813 height 154
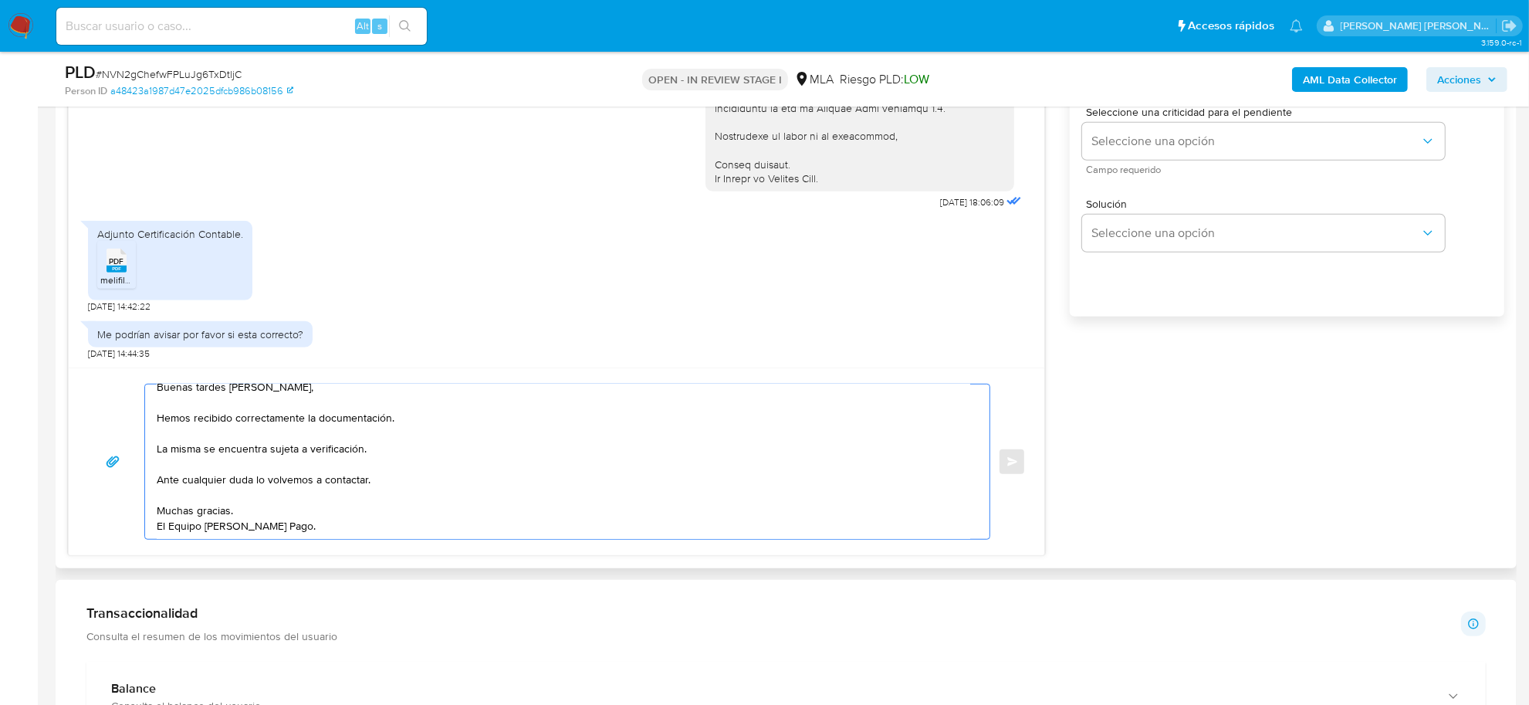
click at [187, 522] on textarea "Buenas tardes Sebastian Dario, Hemos recibido correctamente la documentación. L…" at bounding box center [563, 461] width 813 height 154
click at [190, 505] on textarea "Buenas tardes Sebastian Dario, Hemos recibido correctamente la documentación. L…" at bounding box center [563, 461] width 813 height 154
click at [187, 500] on textarea "Buenas tardes Sebastian Dario, Hemos recibido correctamente la documentación. L…" at bounding box center [563, 461] width 813 height 154
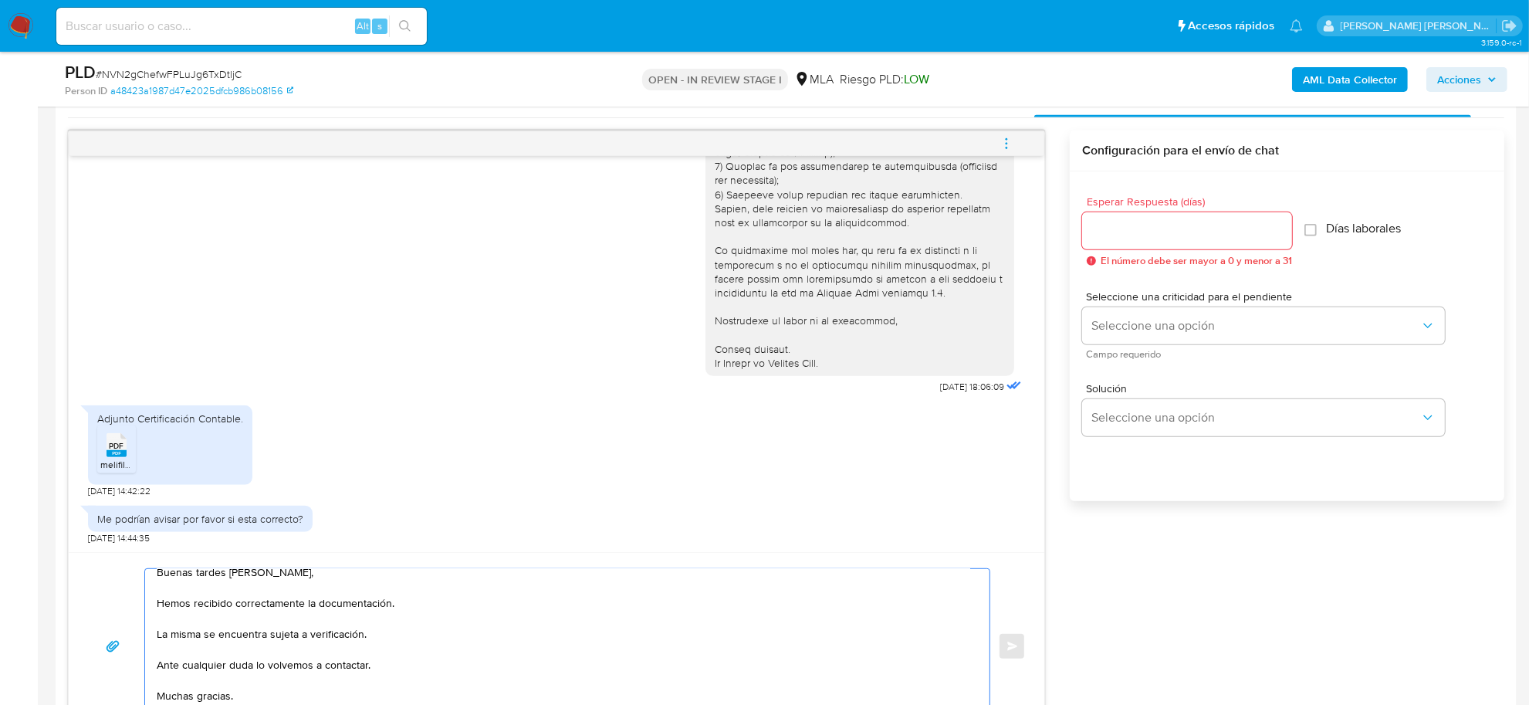
scroll to position [772, 0]
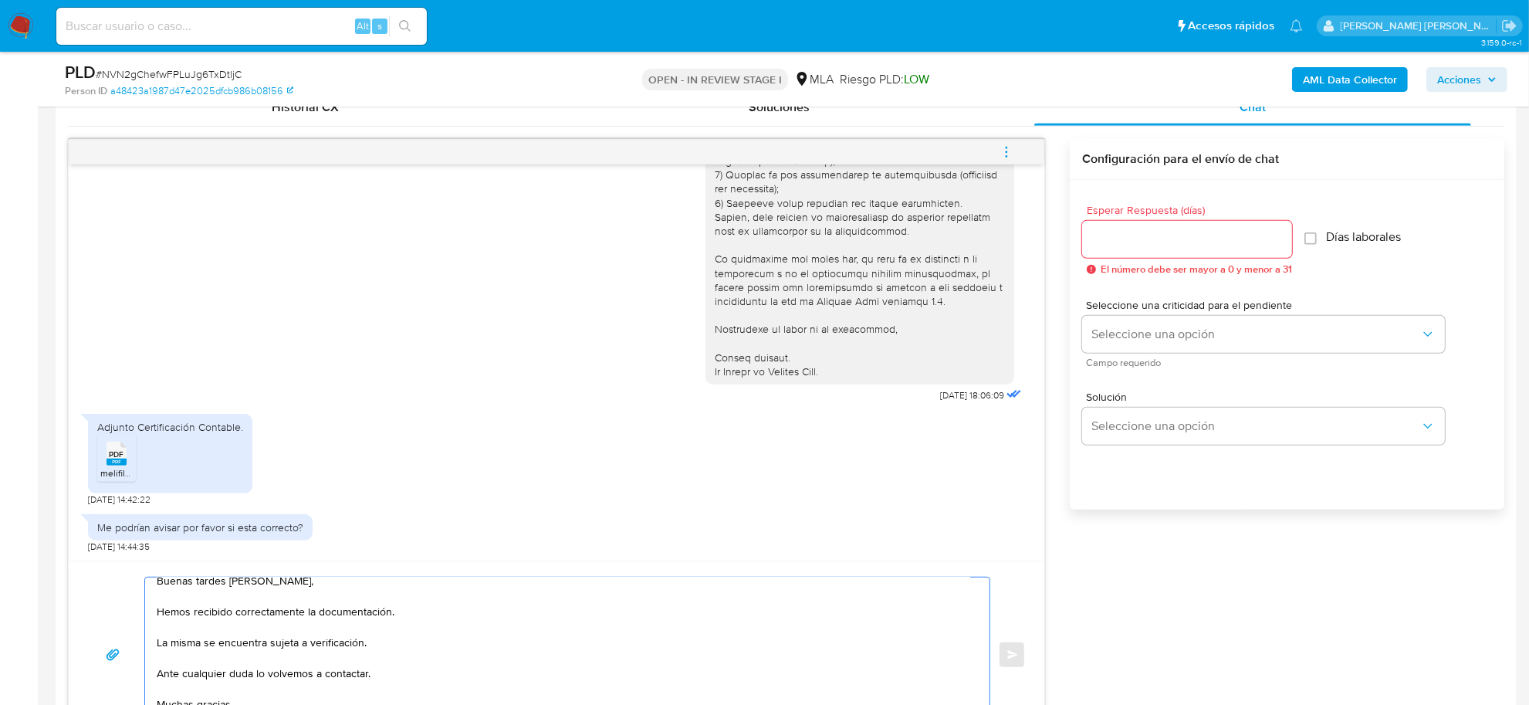
type textarea "Buenas tardes Sebastian Dario, Hemos recibido correctamente la documentación. L…"
click at [1123, 247] on input "Esperar Respuesta (días)" at bounding box center [1187, 239] width 210 height 20
type input "1"
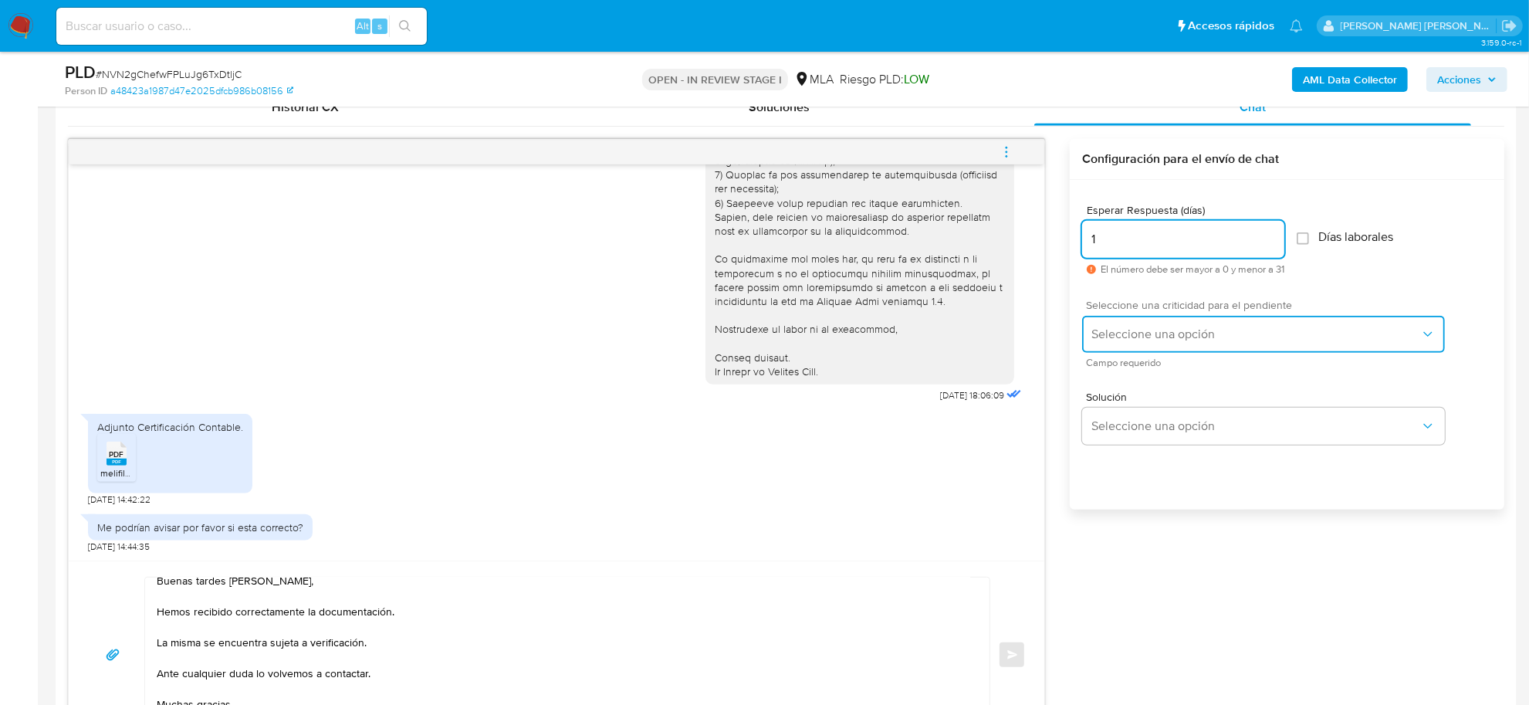
click at [1120, 333] on span "Seleccione una opción" at bounding box center [1255, 333] width 329 height 15
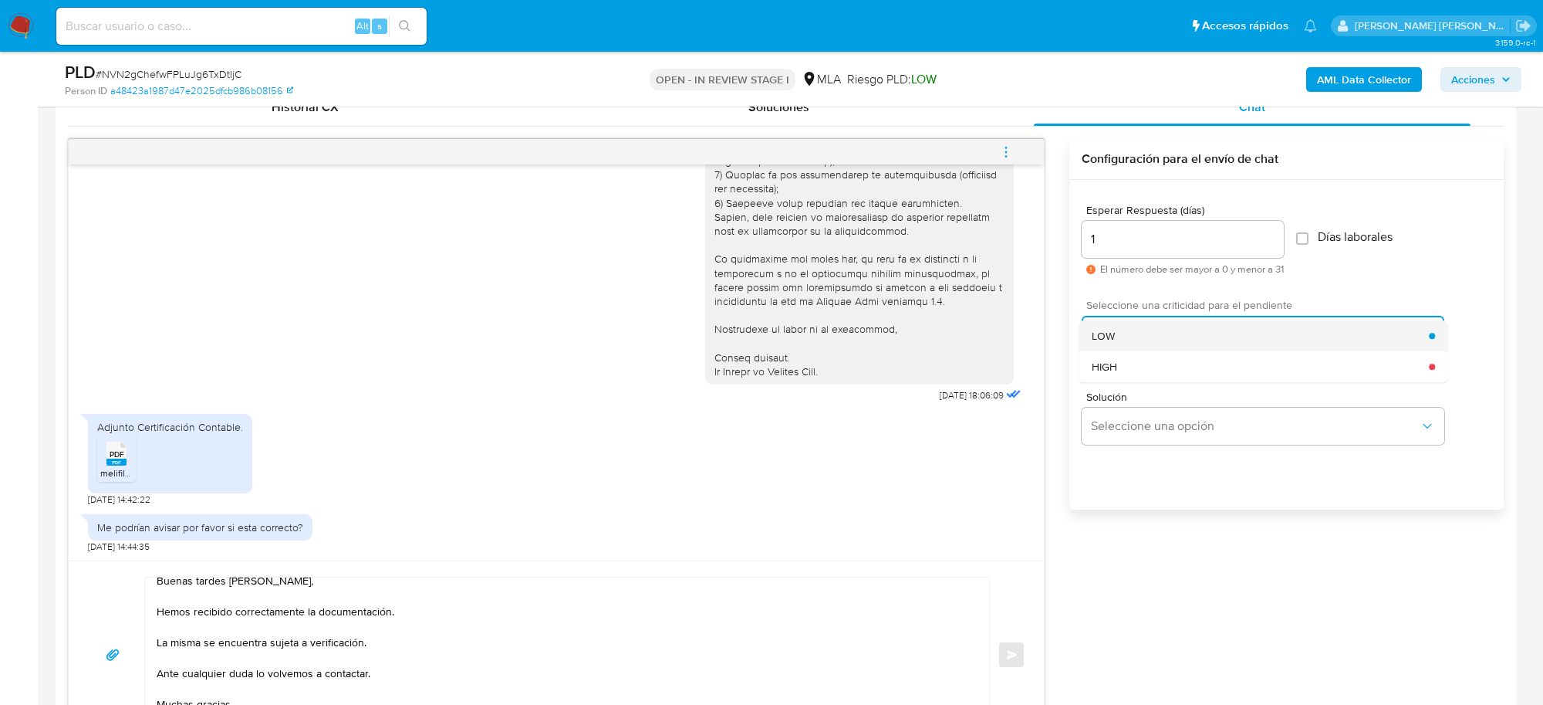
click at [1107, 344] on div "LOW" at bounding box center [1261, 335] width 338 height 31
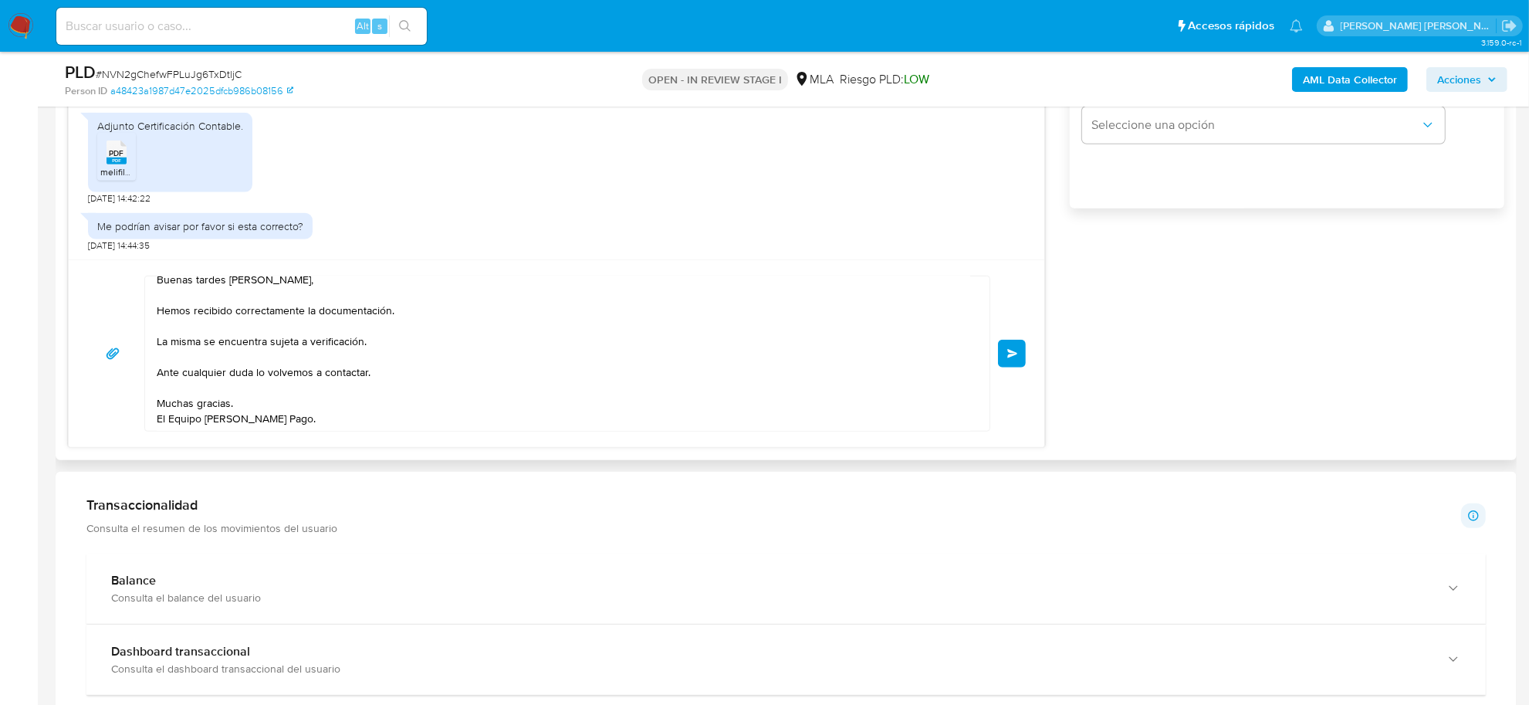
scroll to position [965, 0]
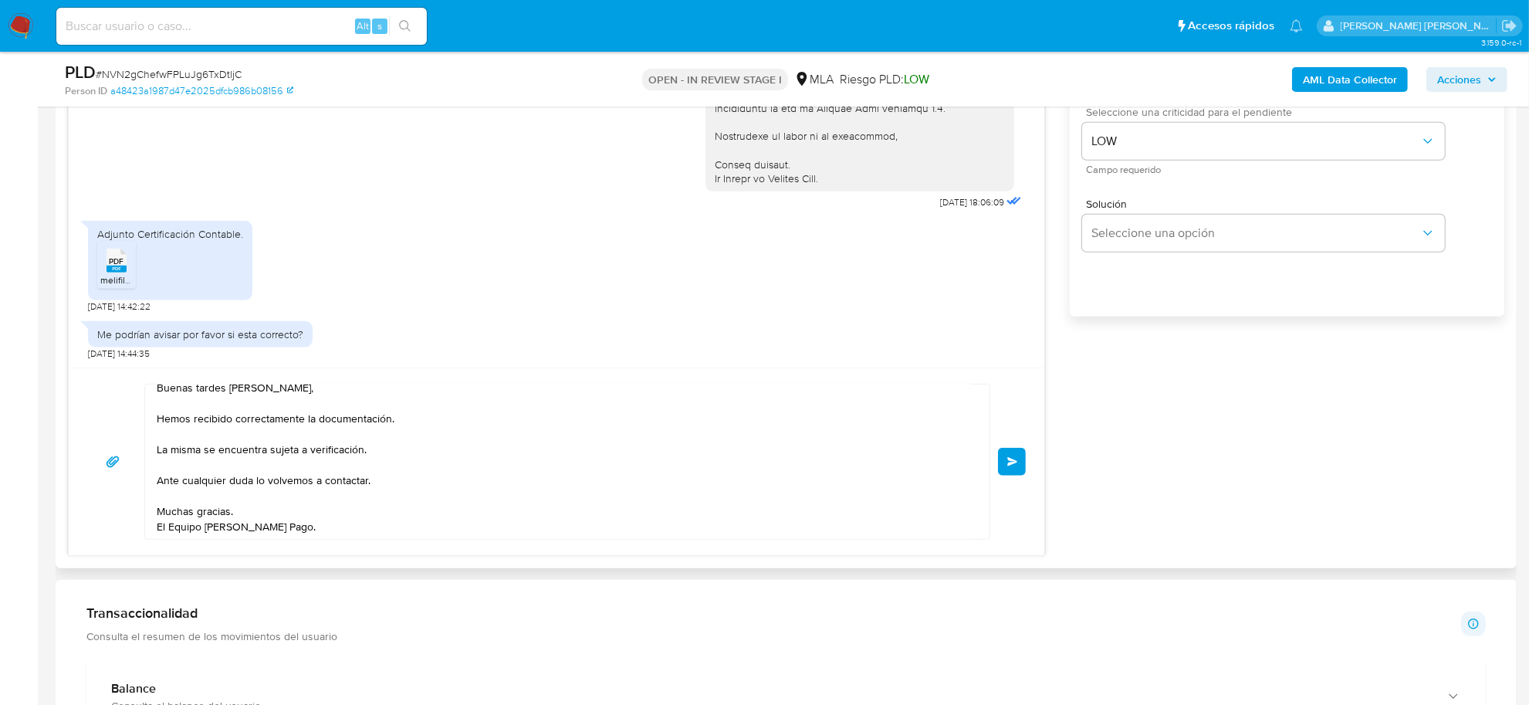
click at [1016, 468] on button "Enviar" at bounding box center [1012, 462] width 28 height 28
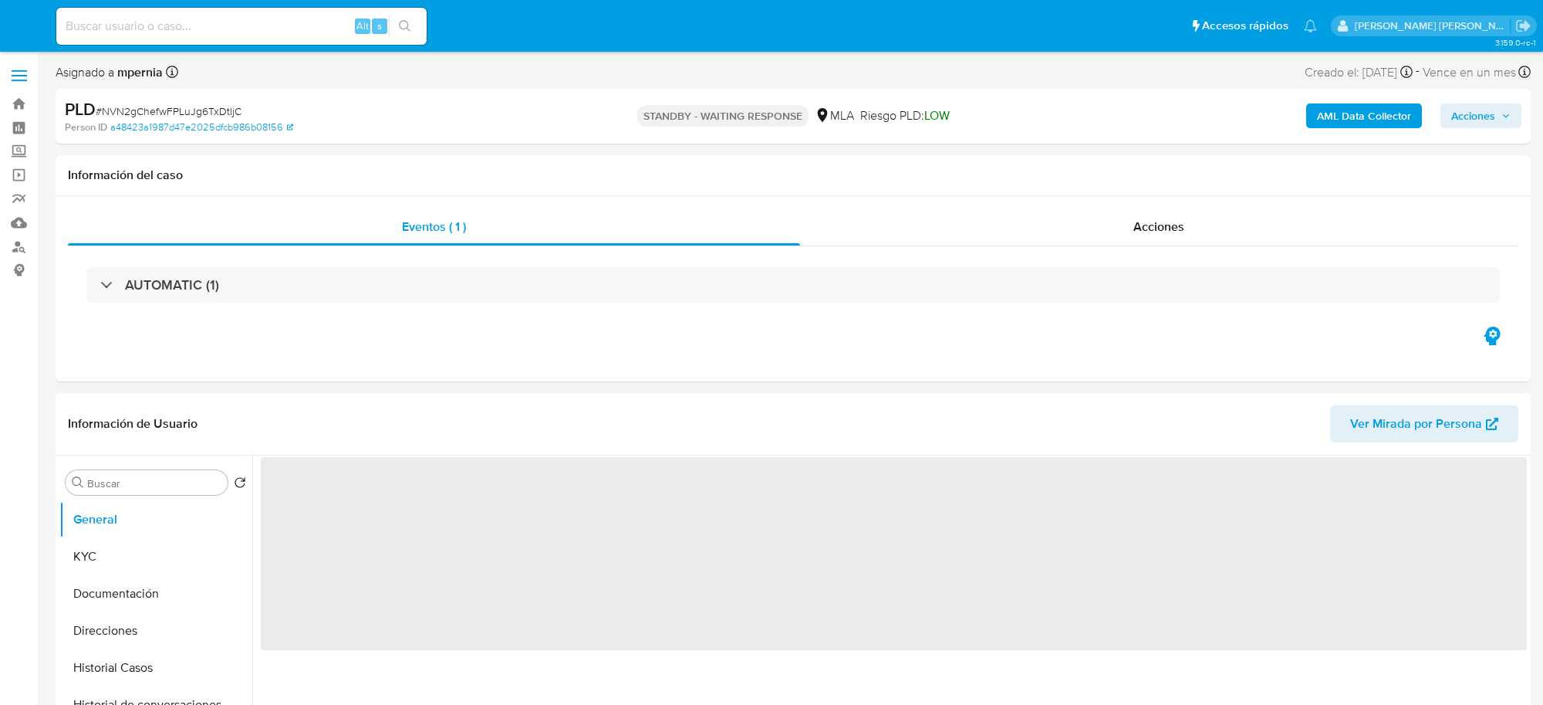
select select "10"
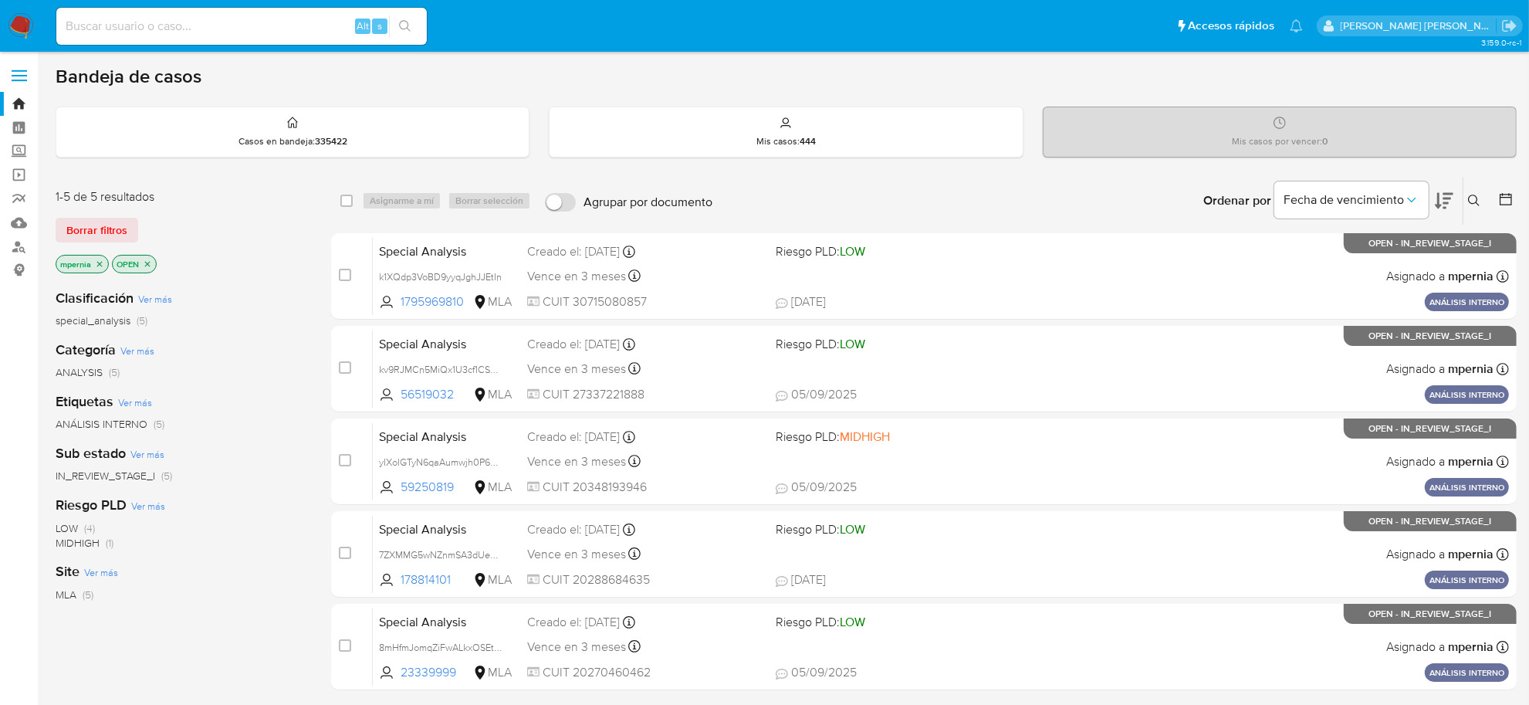
click at [99, 259] on icon "close-filter" at bounding box center [99, 263] width 9 height 9
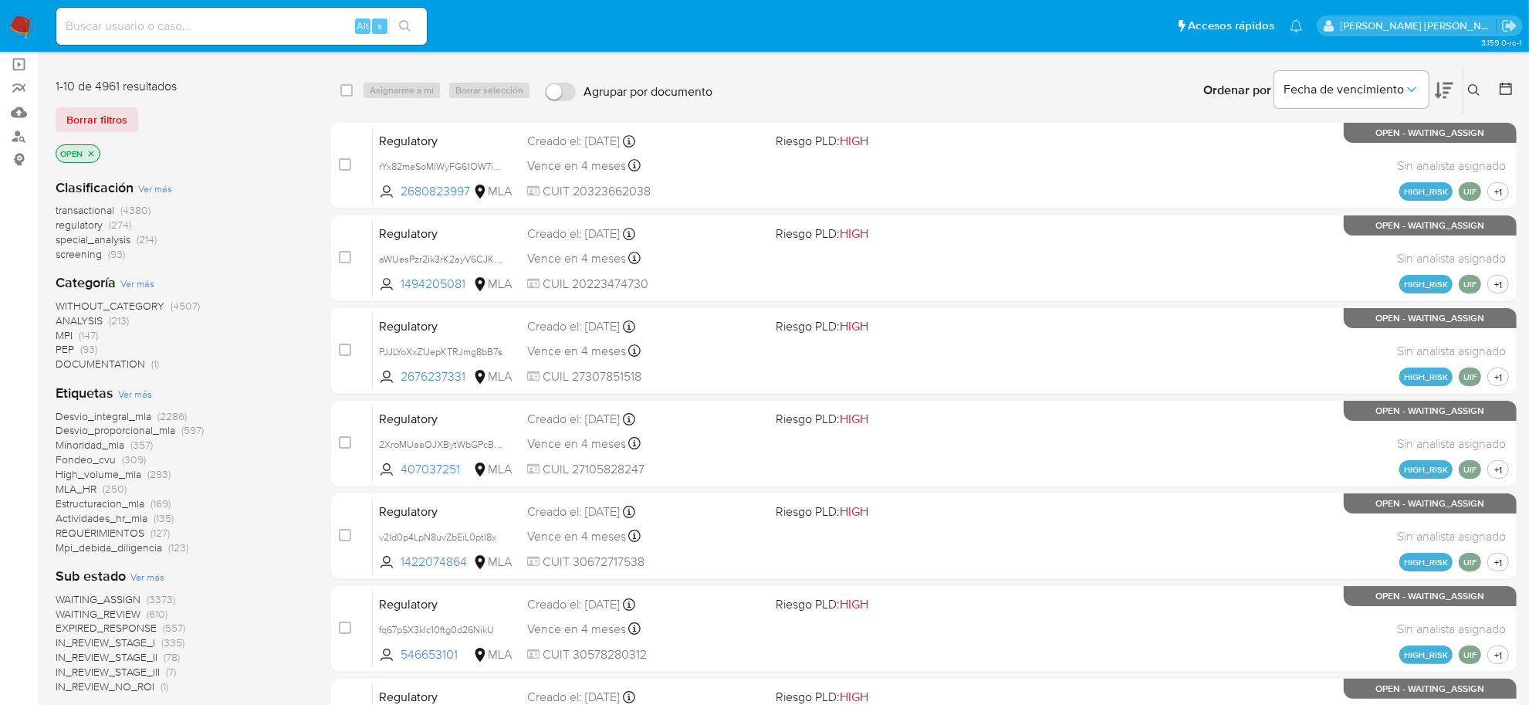
scroll to position [86, 0]
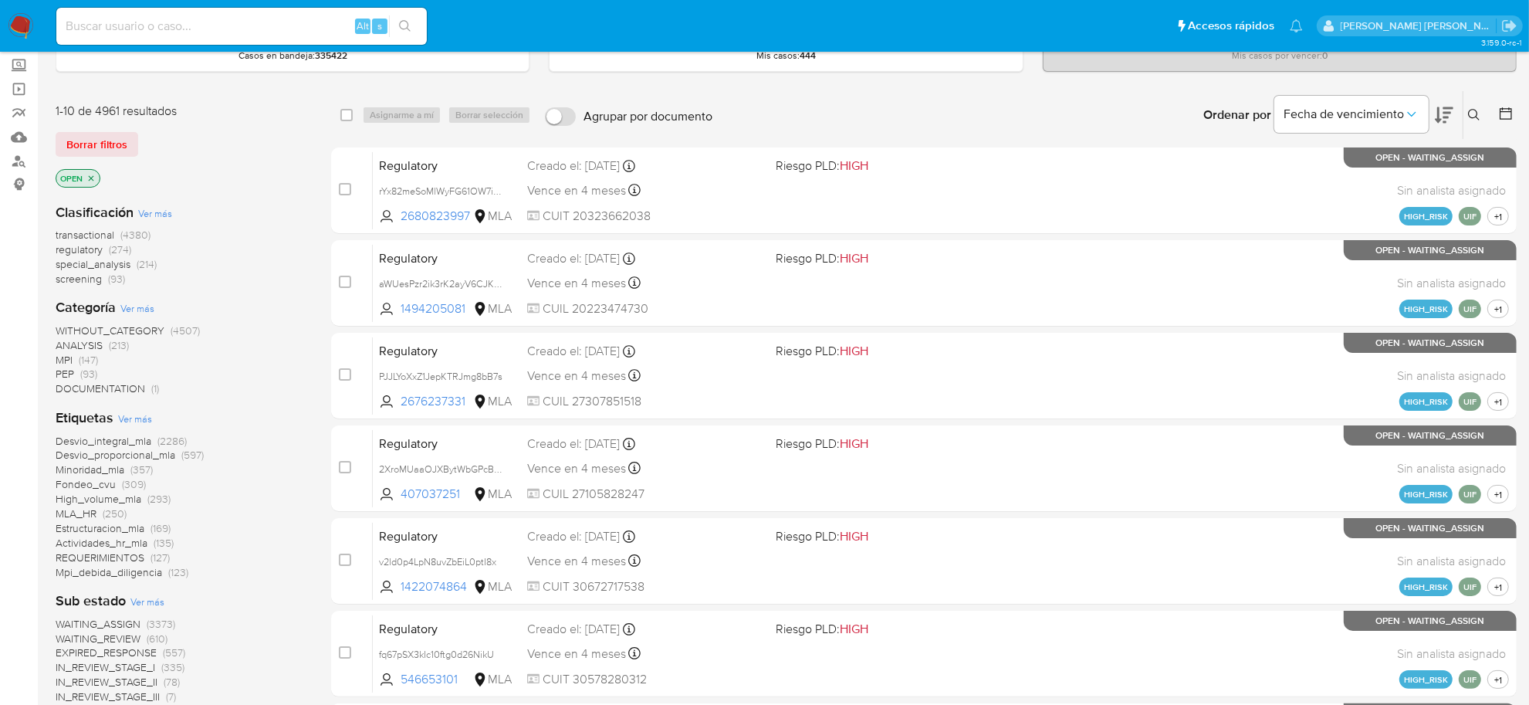
click at [97, 235] on span "transactional" at bounding box center [85, 234] width 59 height 15
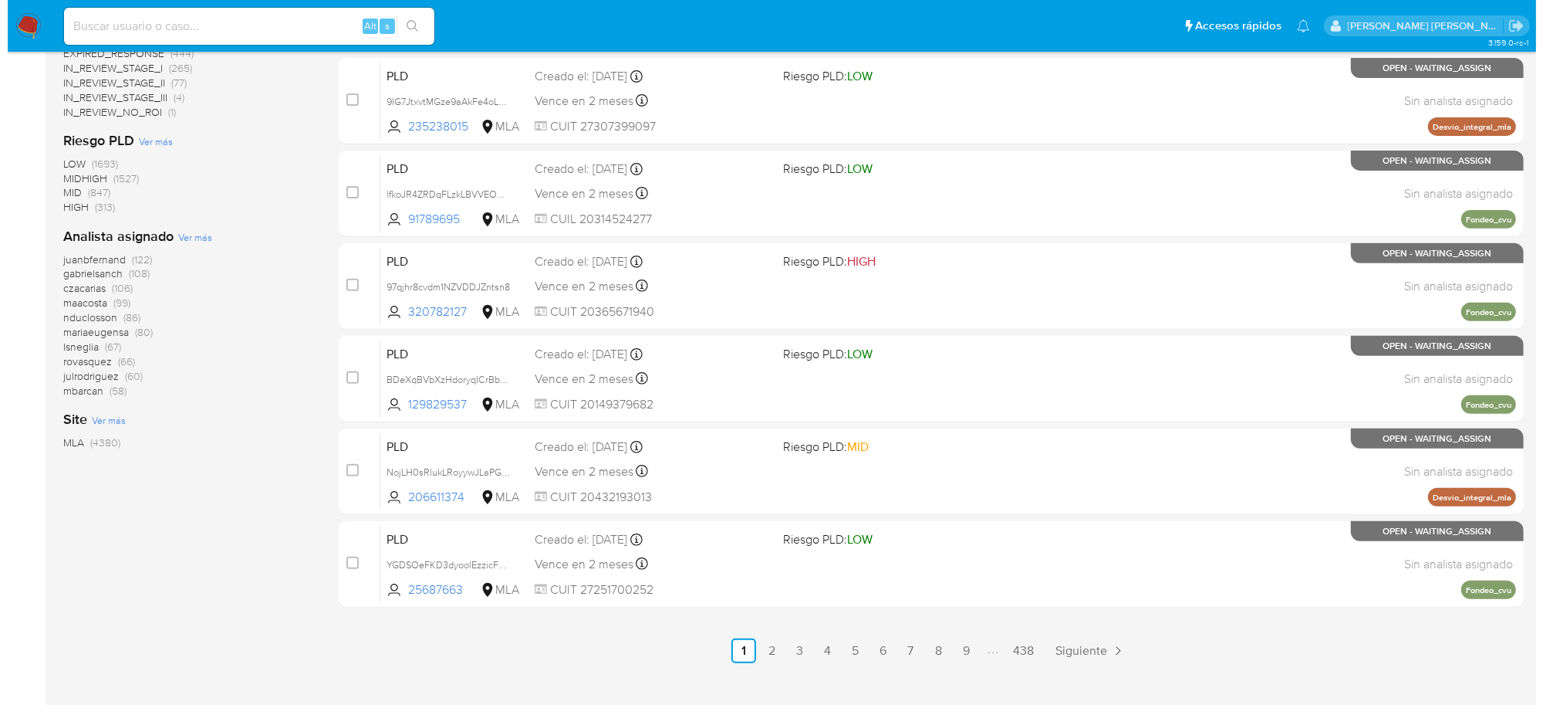
scroll to position [568, 0]
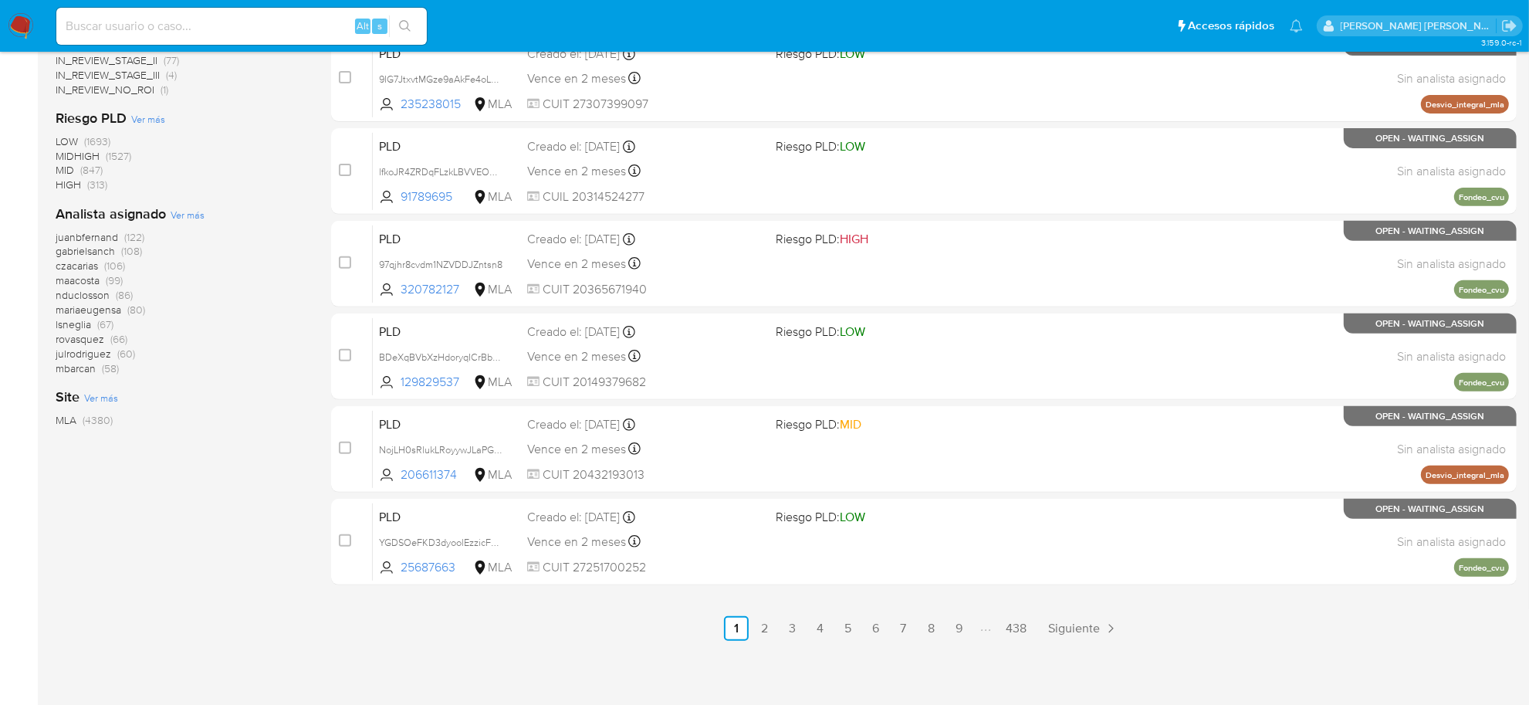
click at [194, 217] on span "Ver más" at bounding box center [188, 215] width 34 height 14
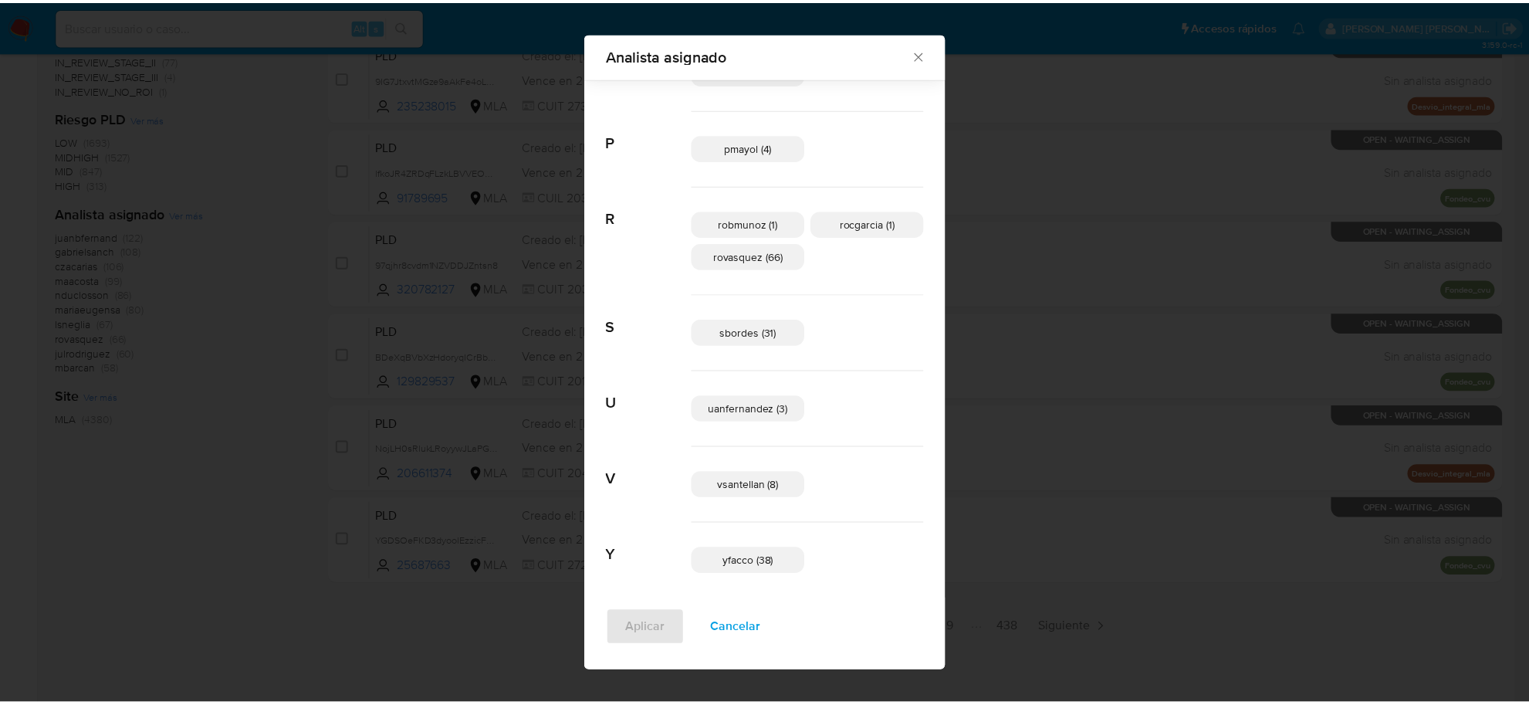
scroll to position [954, 0]
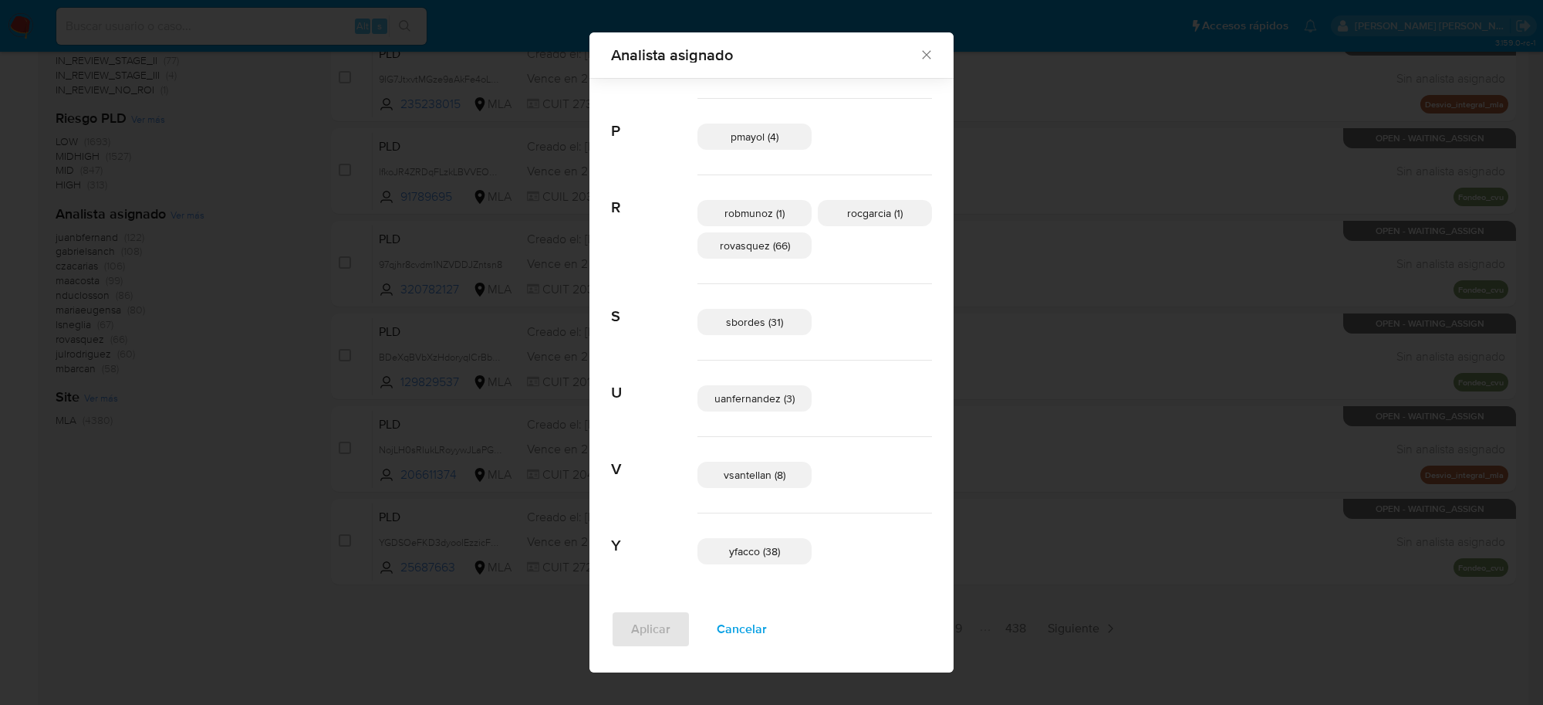
click at [922, 55] on icon "Cerrar" at bounding box center [926, 55] width 8 height 8
